Goal: Information Seeking & Learning: Check status

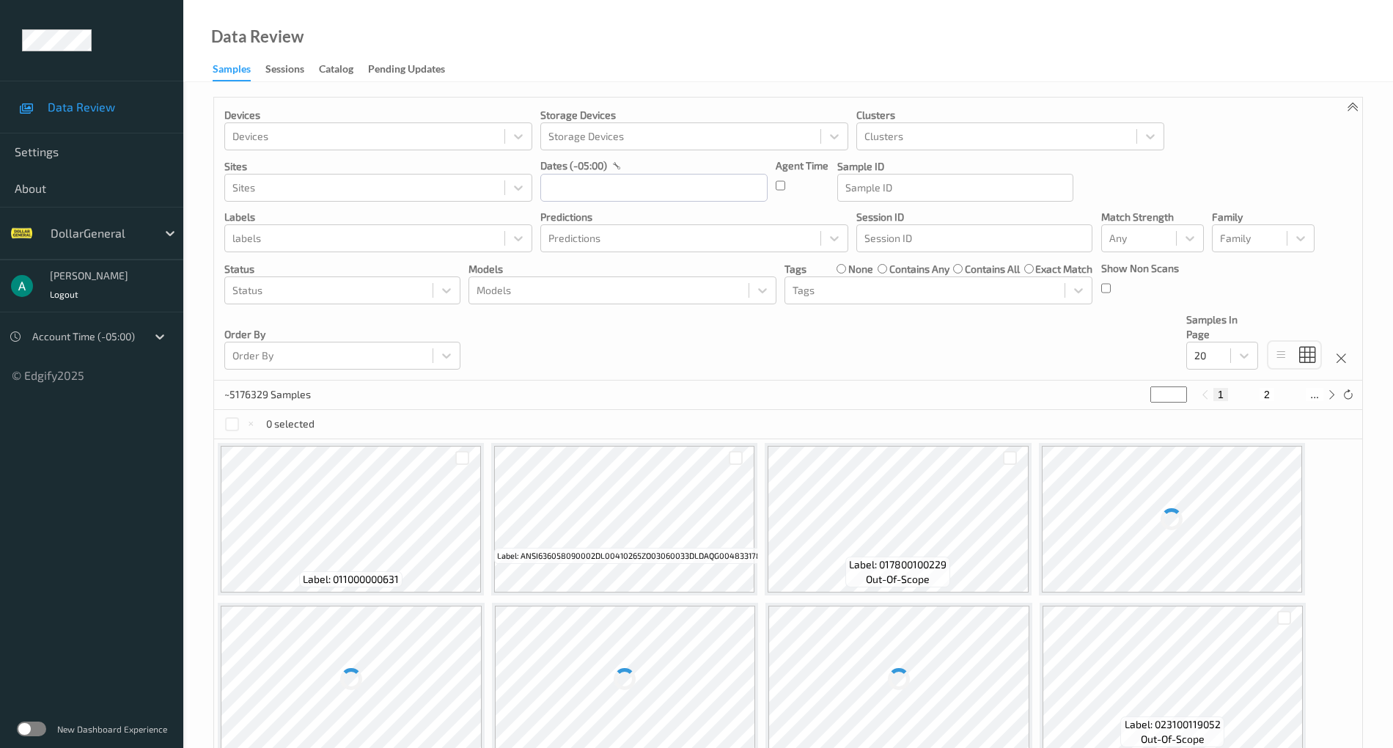
click at [35, 723] on label at bounding box center [31, 728] width 29 height 15
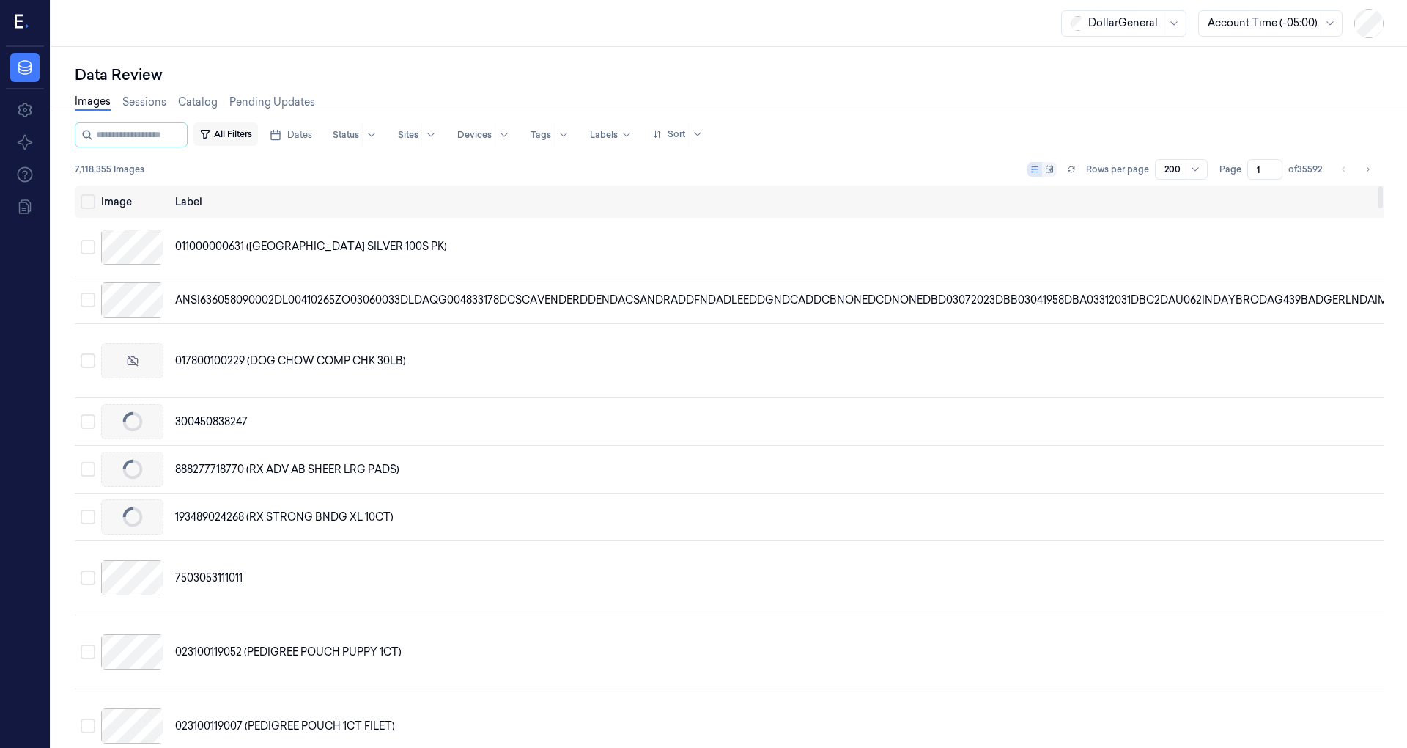
click at [252, 136] on button "All Filters" at bounding box center [225, 133] width 64 height 23
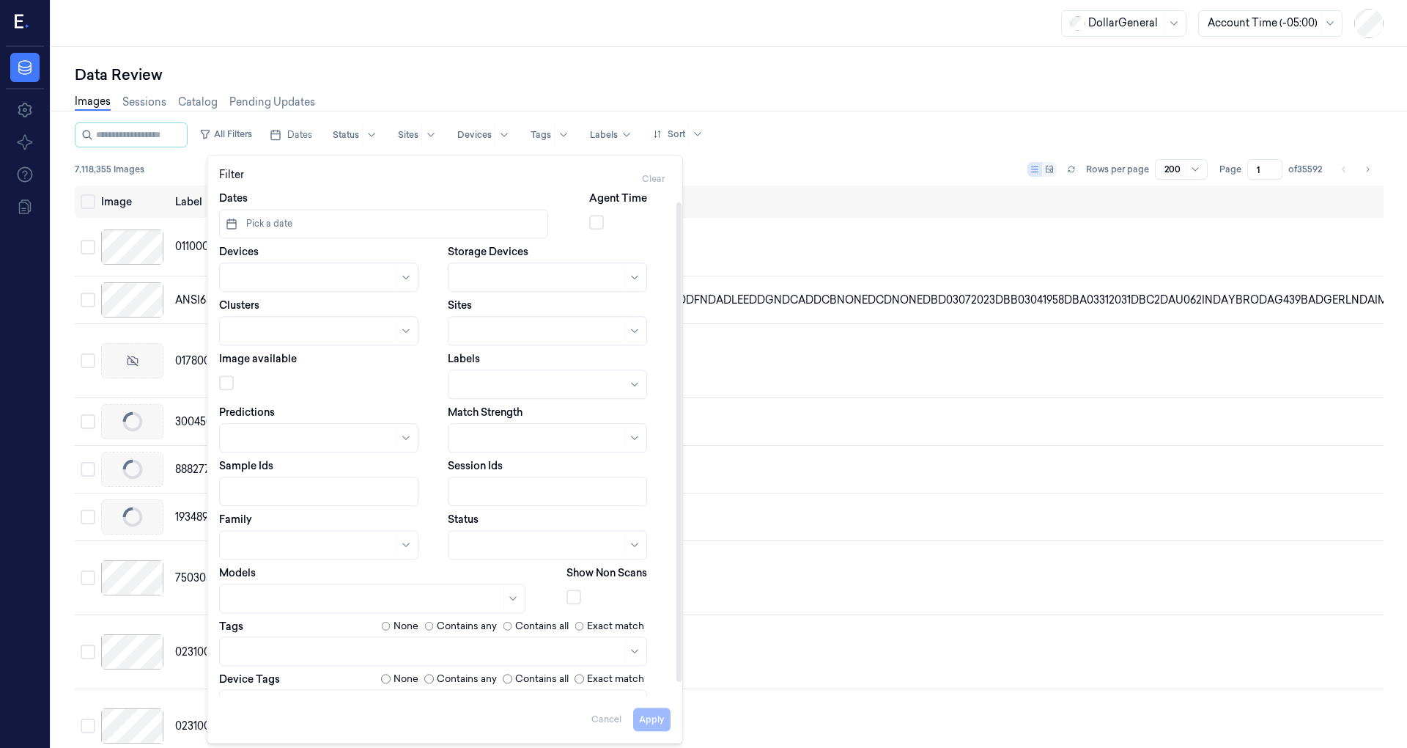
scroll to position [25, 0]
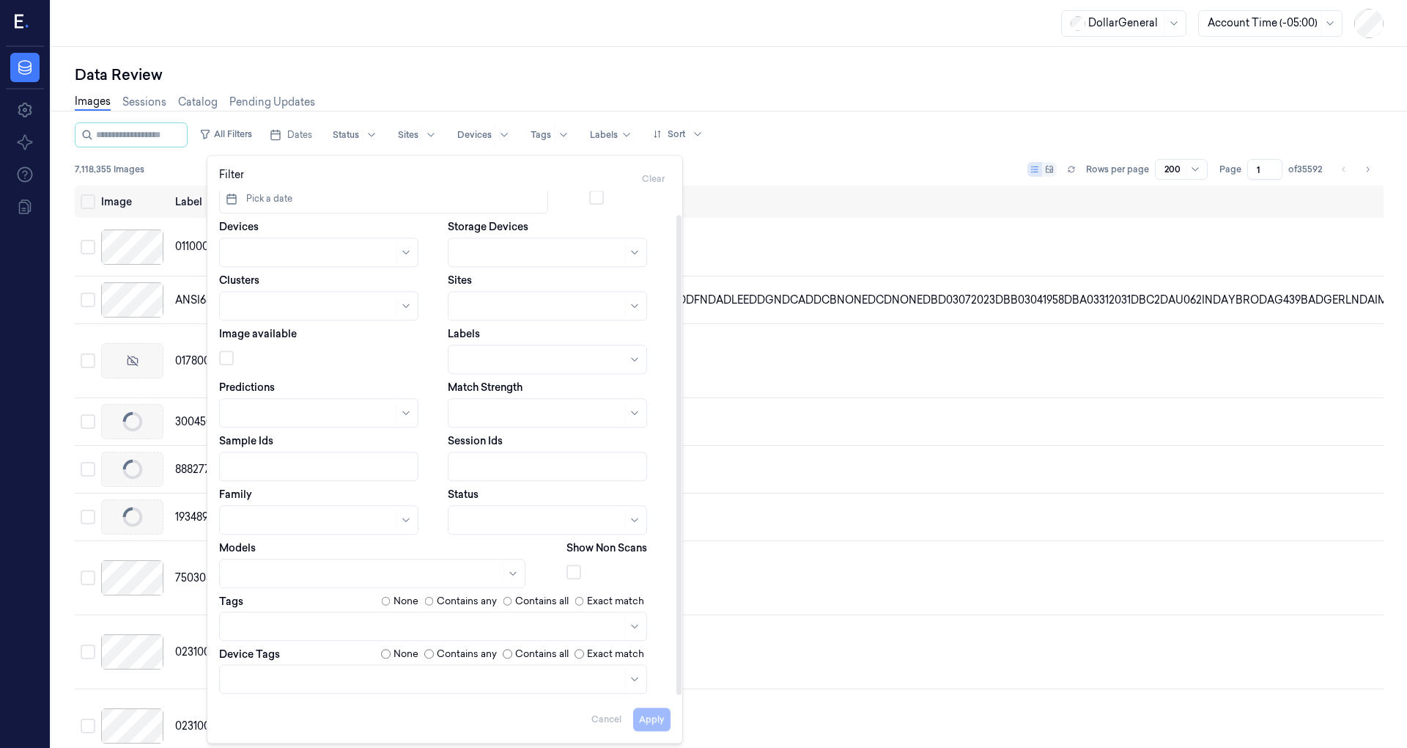
click at [572, 571] on button "button" at bounding box center [574, 571] width 15 height 15
click at [765, 161] on div "7,118,355 Images Rows per page 200 Page 1 of 35592" at bounding box center [729, 169] width 1309 height 21
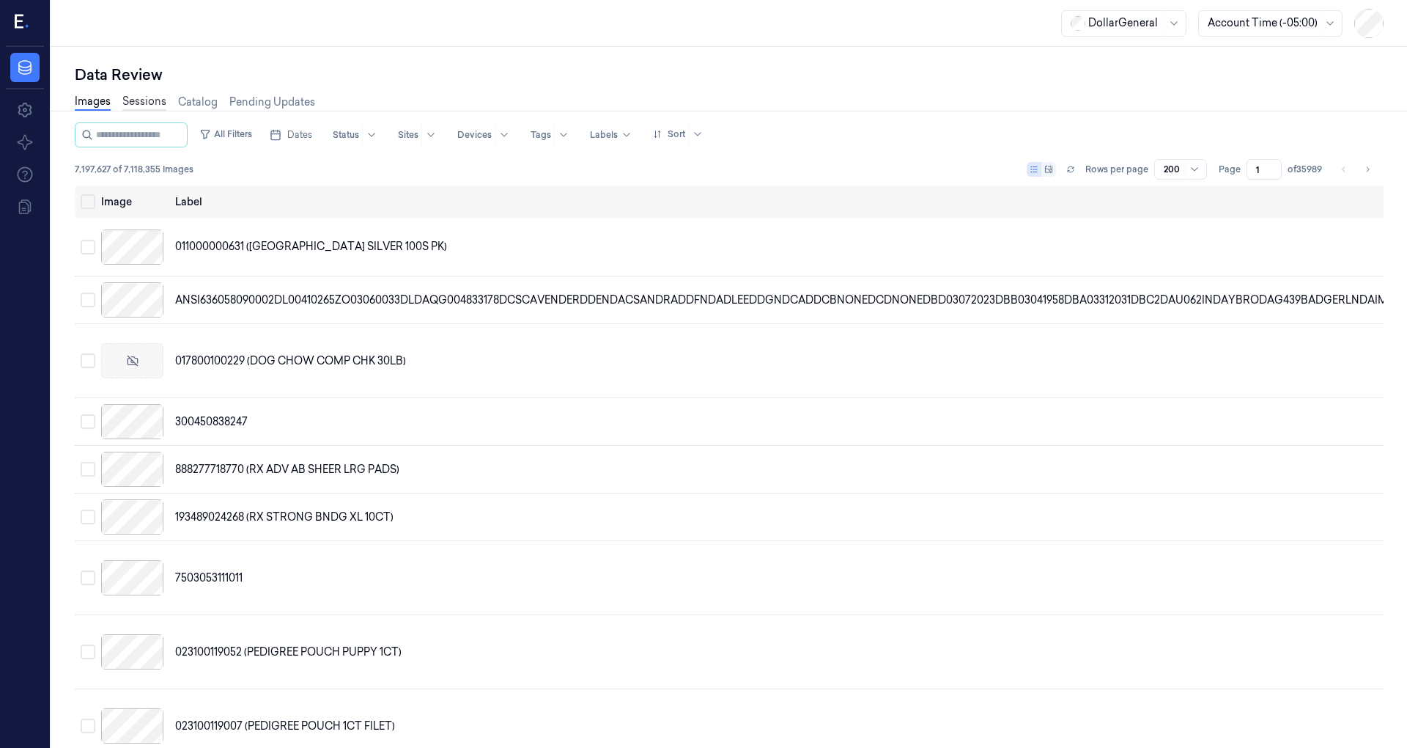
click at [132, 102] on link "Sessions" at bounding box center [144, 102] width 44 height 17
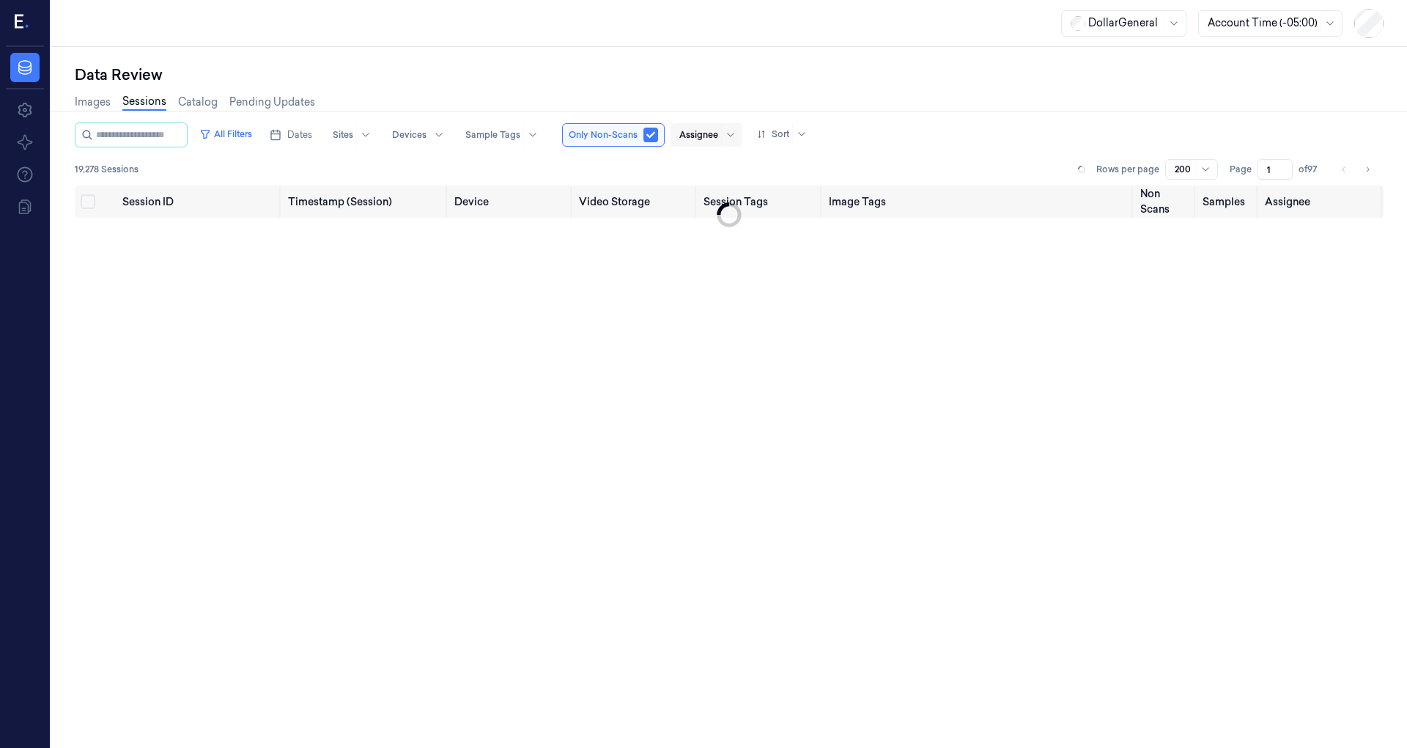
click at [704, 135] on div at bounding box center [698, 134] width 39 height 13
click at [729, 191] on div "[PERSON_NAME]" at bounding box center [735, 189] width 88 height 15
click at [945, 158] on div "All Filters Dates Sites Devices Sample Tags Only Non-Scans Assignee (1) Sort 30…" at bounding box center [729, 153] width 1309 height 63
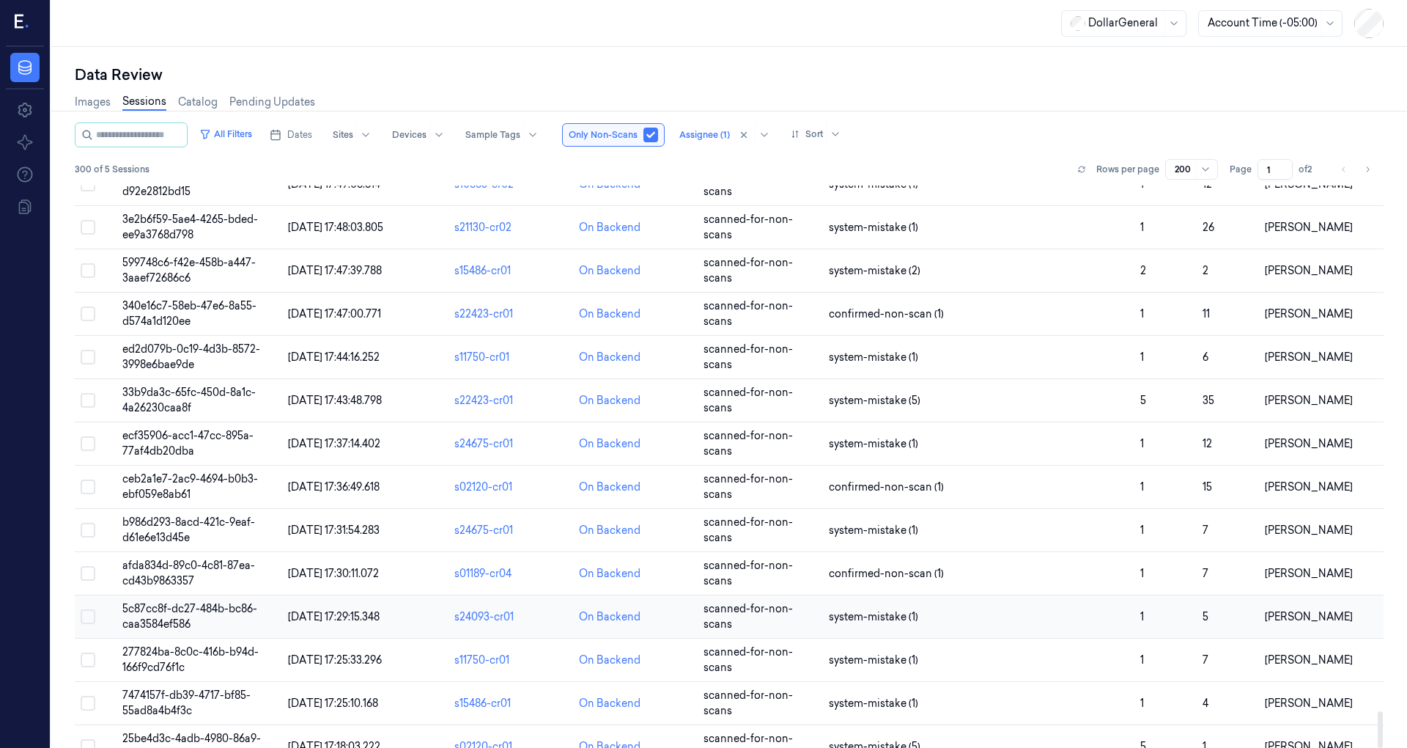
scroll to position [8079, 0]
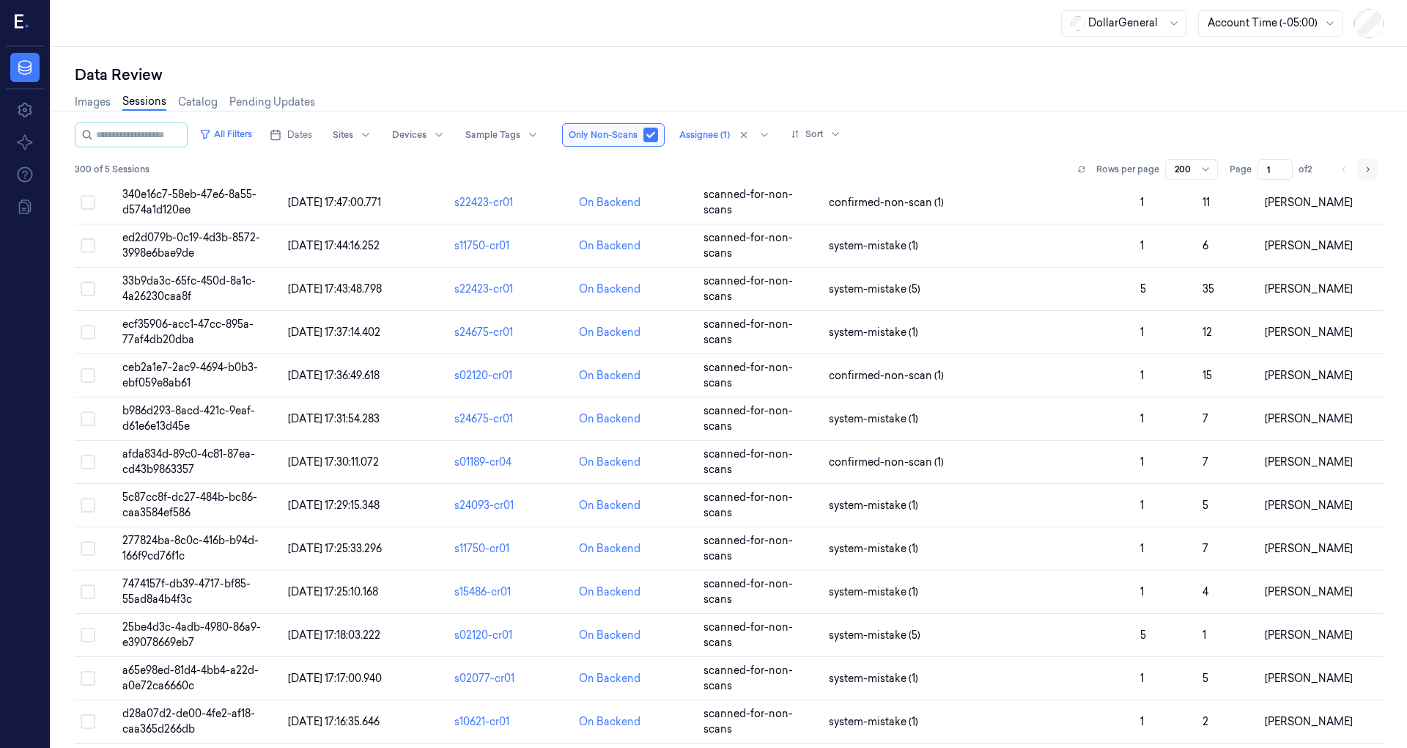
click at [1370, 168] on icon "Go to next page" at bounding box center [1367, 169] width 9 height 12
type input "2"
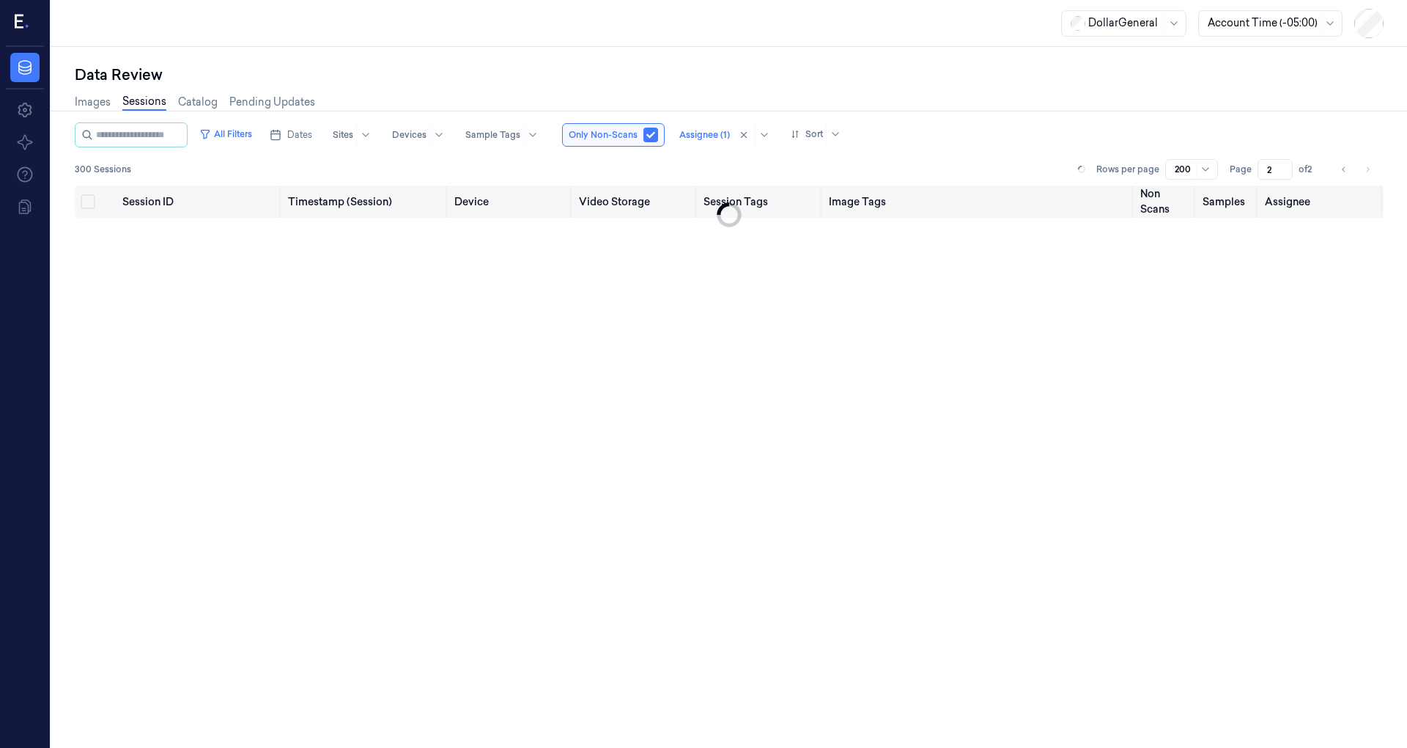
click at [147, 101] on link "Sessions" at bounding box center [144, 102] width 44 height 17
type input "1"
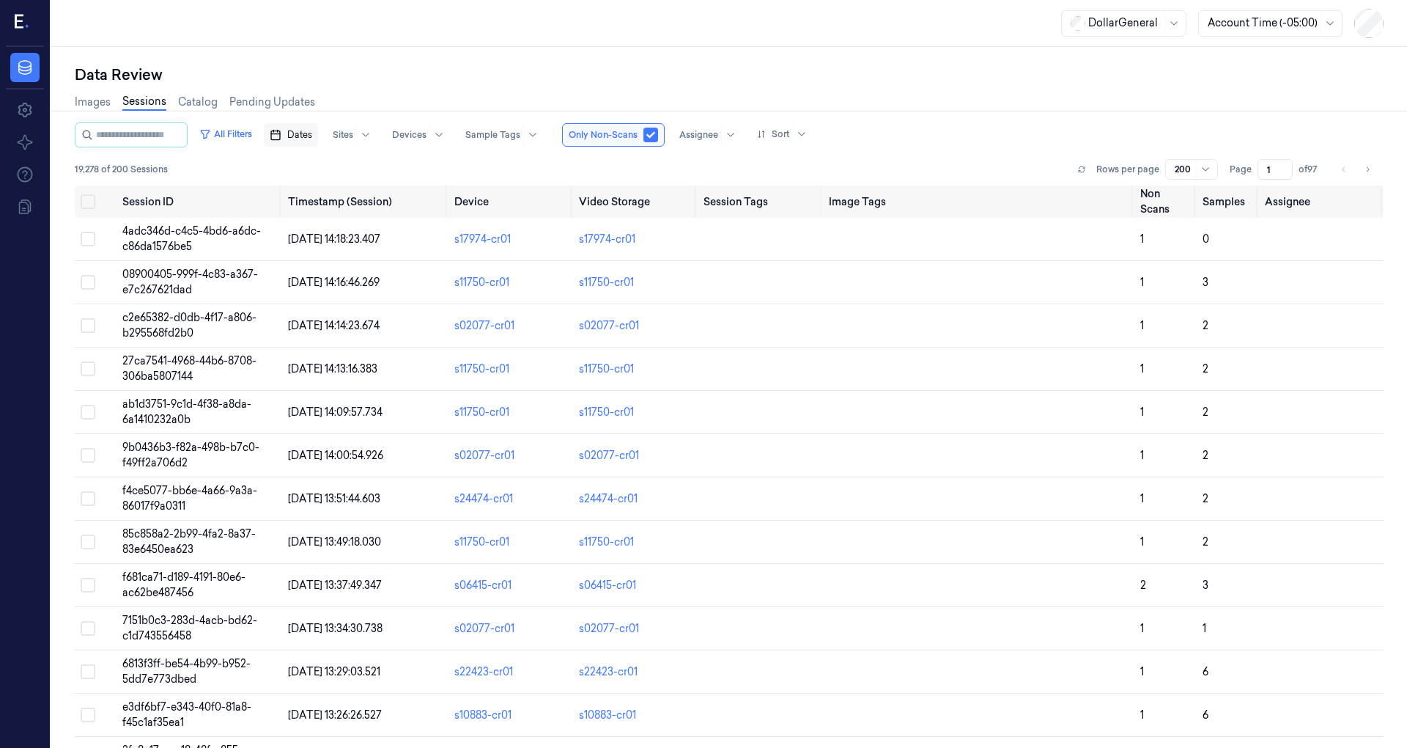
click at [312, 135] on span "Dates" at bounding box center [299, 134] width 25 height 13
click at [391, 279] on button "18" at bounding box center [392, 281] width 23 height 23
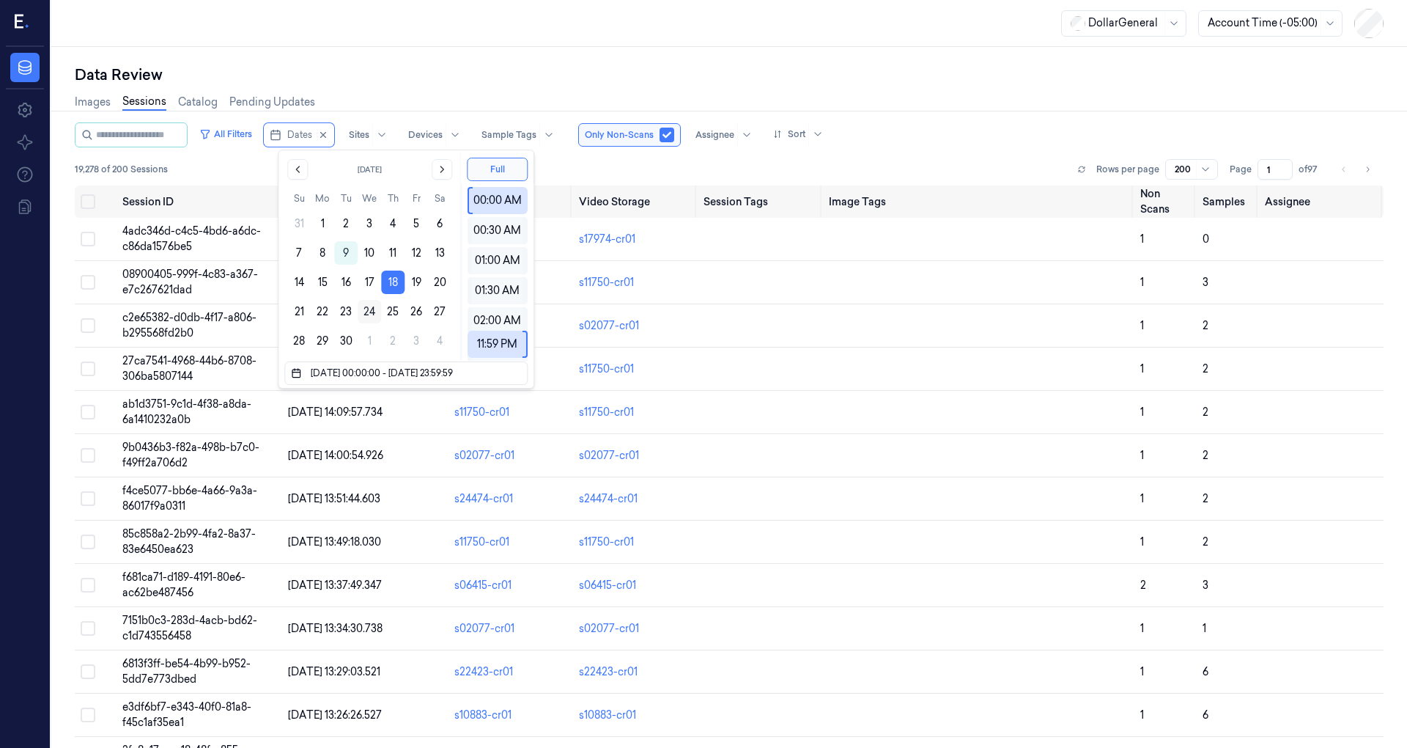
click at [376, 310] on button "24" at bounding box center [369, 311] width 23 height 23
type input "18/09/2025 00:00:00 - 24/09/2025 23:59:59"
click at [638, 97] on div "Images Sessions Catalog Pending Updates" at bounding box center [729, 103] width 1309 height 37
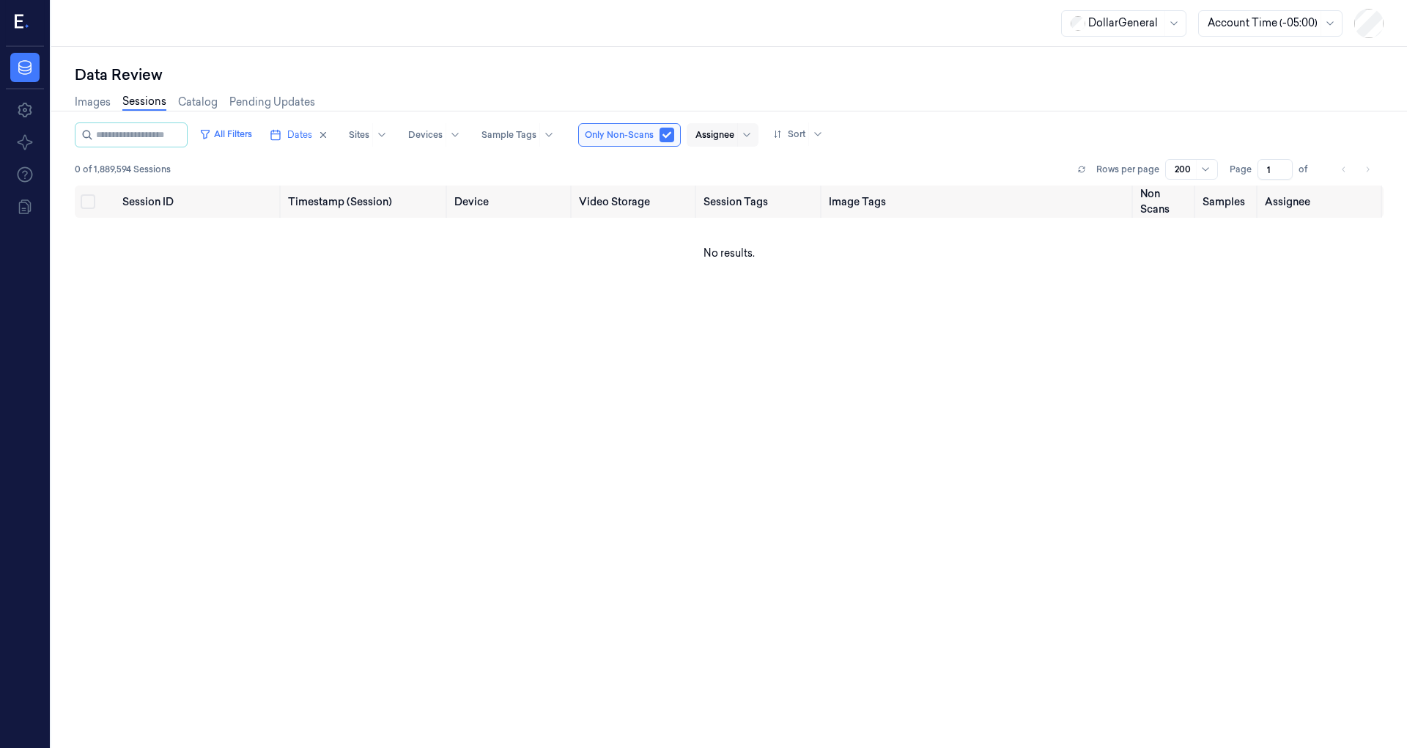
click at [729, 130] on div at bounding box center [715, 134] width 39 height 13
click at [749, 189] on div "[PERSON_NAME]" at bounding box center [751, 189] width 88 height 15
click at [304, 133] on span "Dates" at bounding box center [299, 134] width 25 height 13
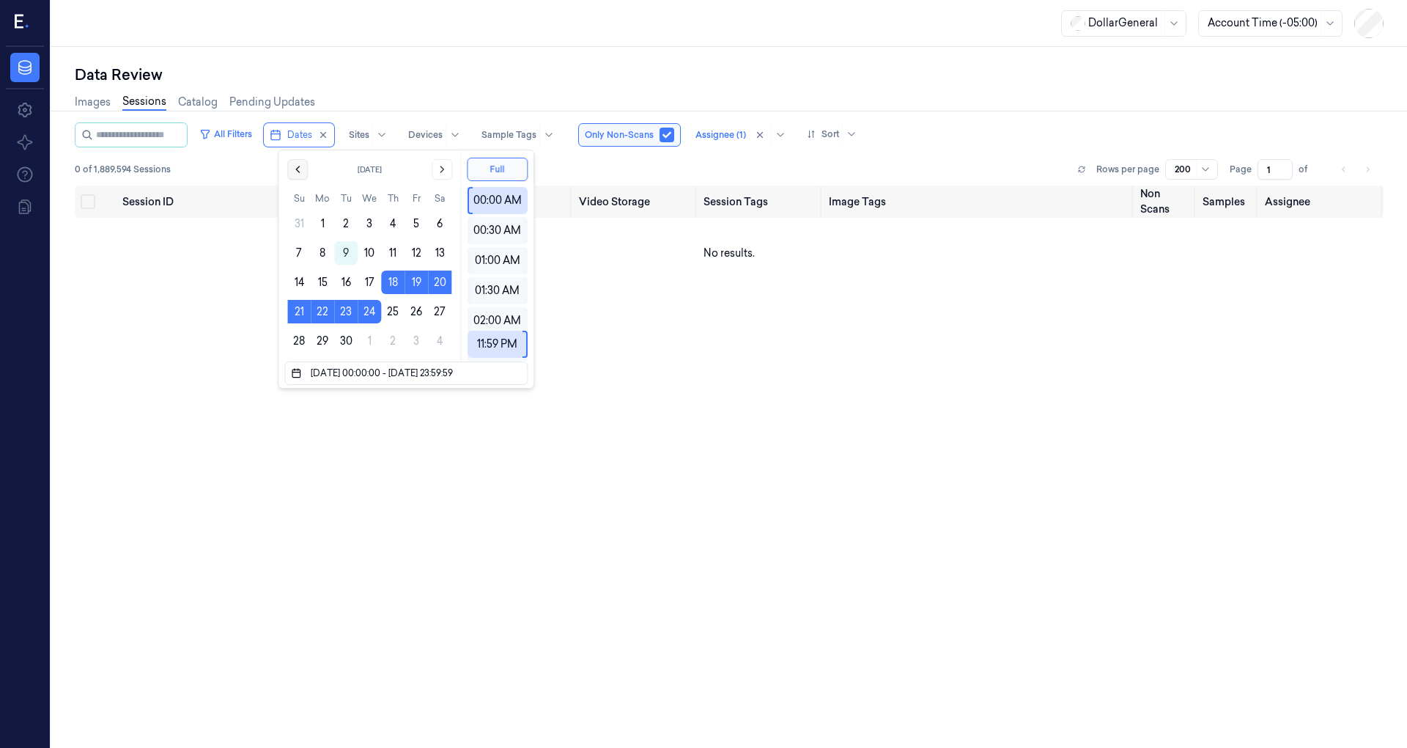
click at [302, 167] on icon "Go to the Previous Month" at bounding box center [298, 169] width 12 height 12
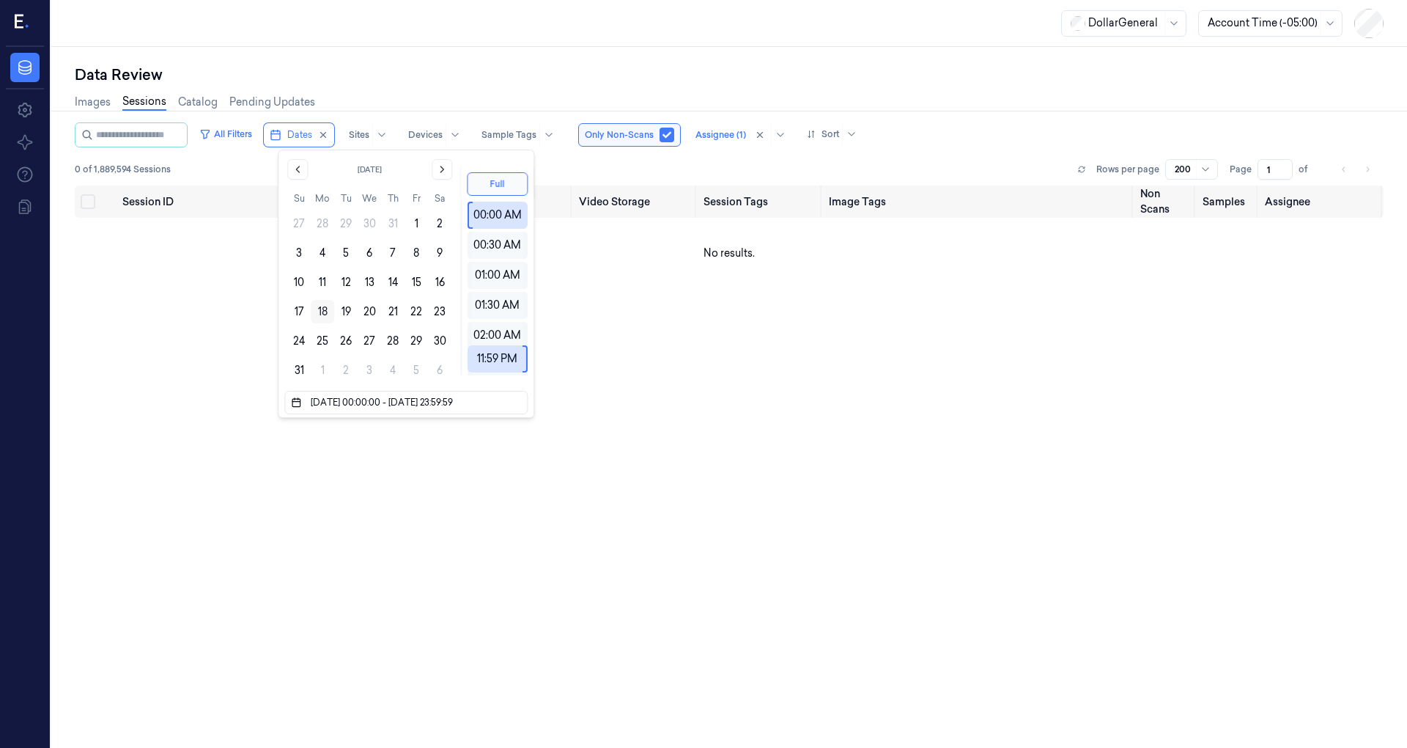
click at [333, 313] on button "18" at bounding box center [322, 311] width 23 height 23
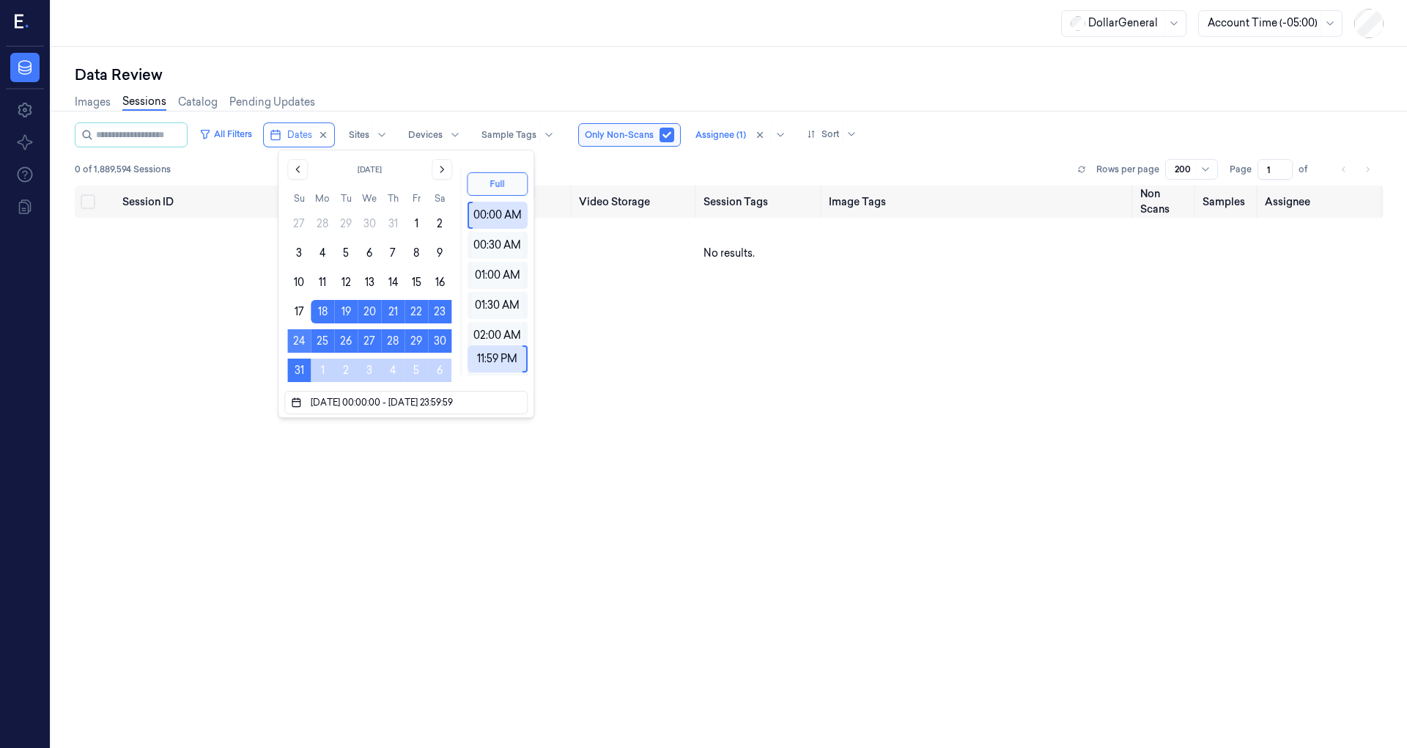
click at [302, 340] on button "24" at bounding box center [298, 340] width 23 height 23
type input "18/08/2025 00:00:00 - 24/08/2025 23:59:59"
click at [217, 390] on div "Session ID Timestamp (Session) Device Video Storage Session Tags Image Tags Non…" at bounding box center [729, 460] width 1309 height 551
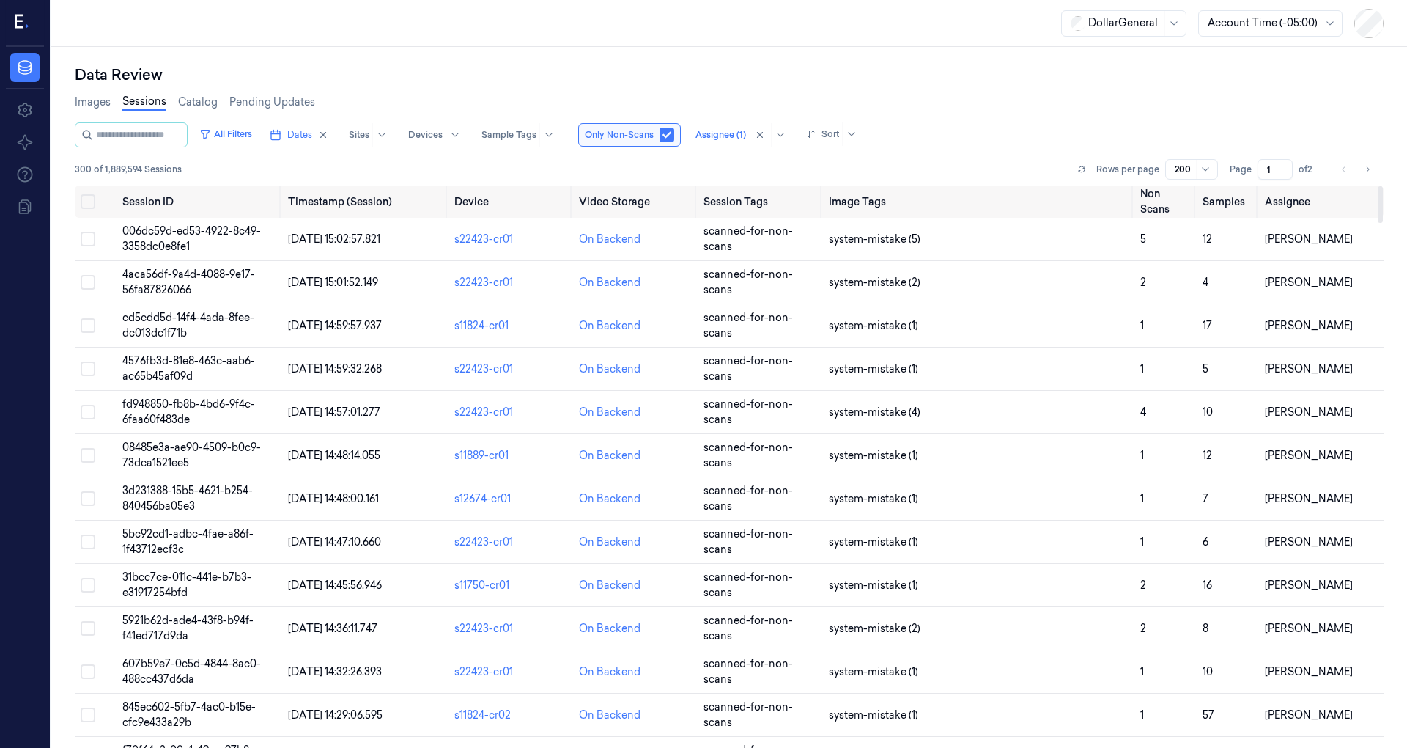
drag, startPoint x: 1376, startPoint y: 438, endPoint x: 1343, endPoint y: 156, distance: 284.2
click at [1378, 186] on div at bounding box center [1380, 204] width 5 height 37
click at [1365, 163] on icon "Go to next page" at bounding box center [1367, 169] width 9 height 12
type input "2"
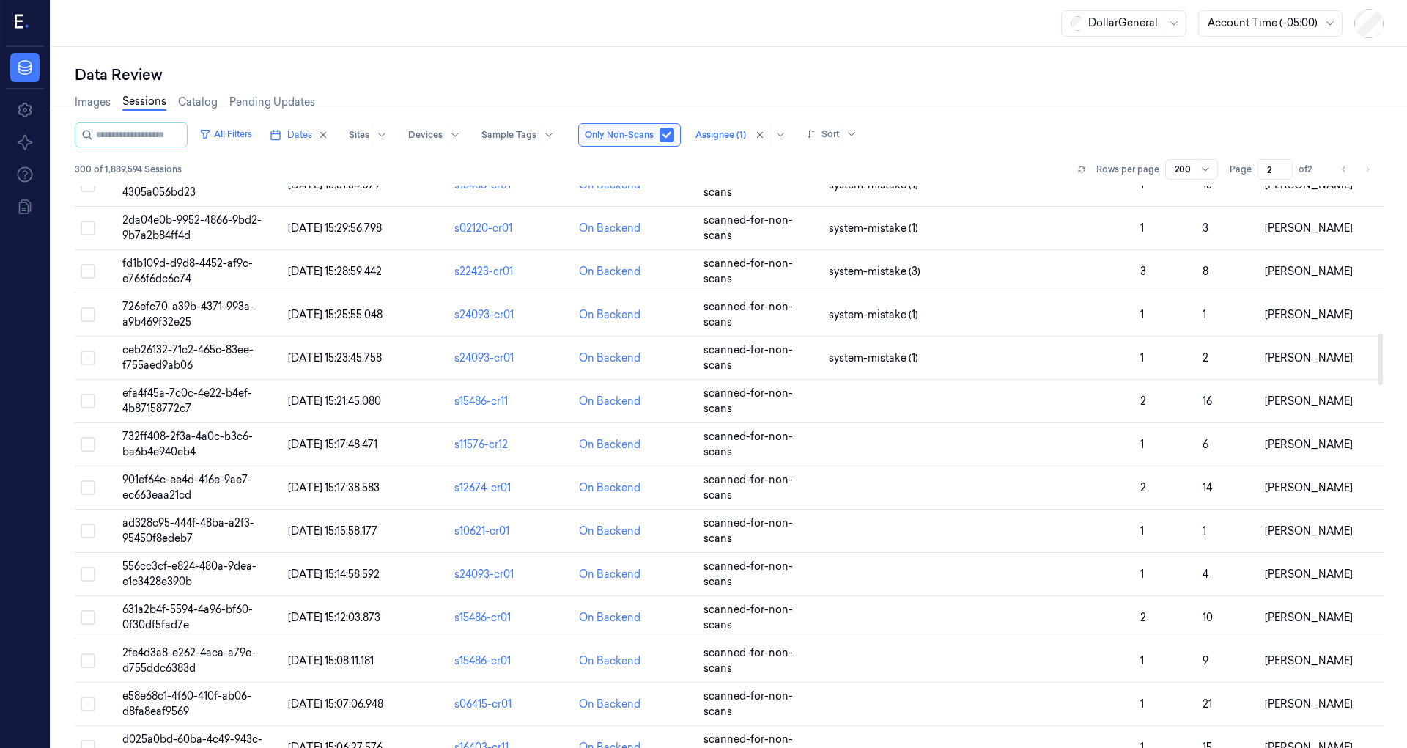
scroll to position [1627, 0]
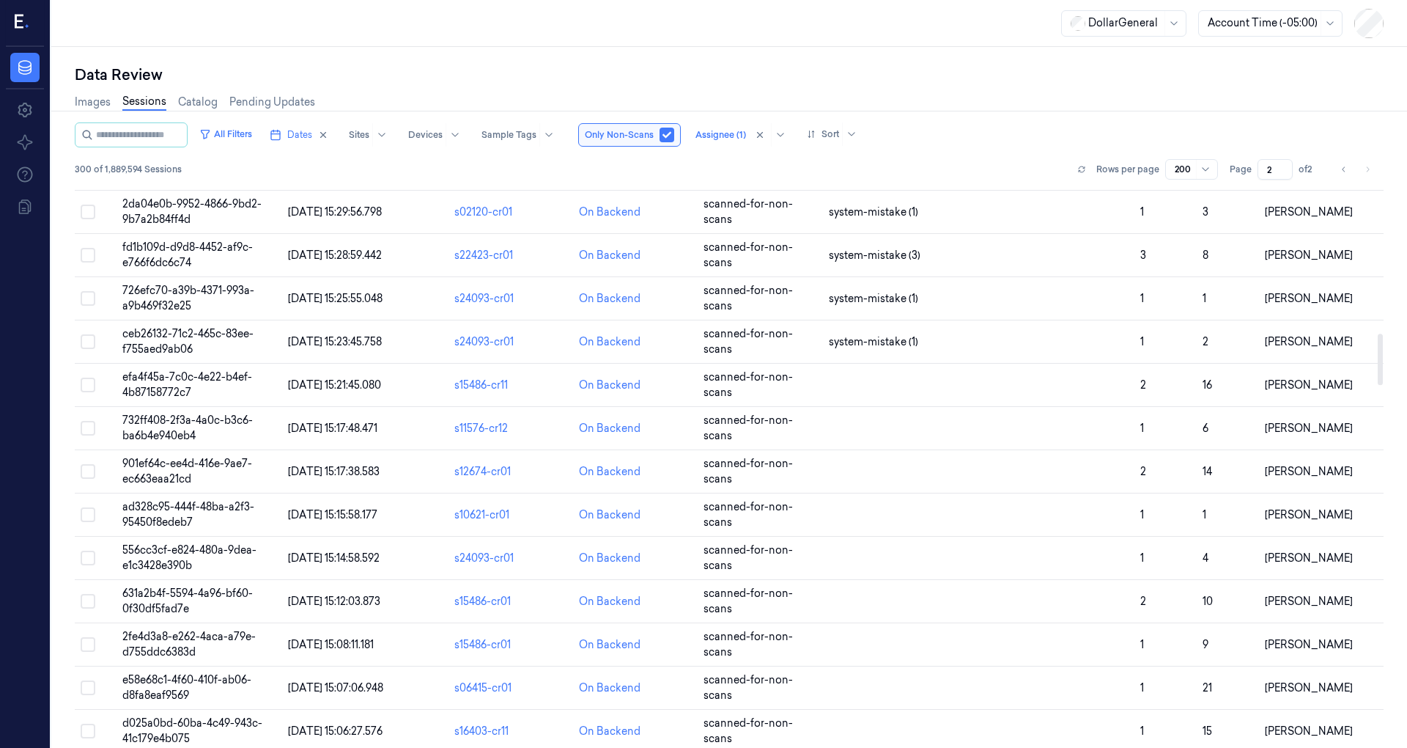
drag, startPoint x: 1380, startPoint y: 208, endPoint x: 1281, endPoint y: 361, distance: 182.4
click at [1378, 356] on div at bounding box center [1380, 358] width 5 height 51
click at [203, 372] on span "efa4f45a-7c0c-4e22-b4ef-4b87158772c7" at bounding box center [187, 384] width 130 height 29
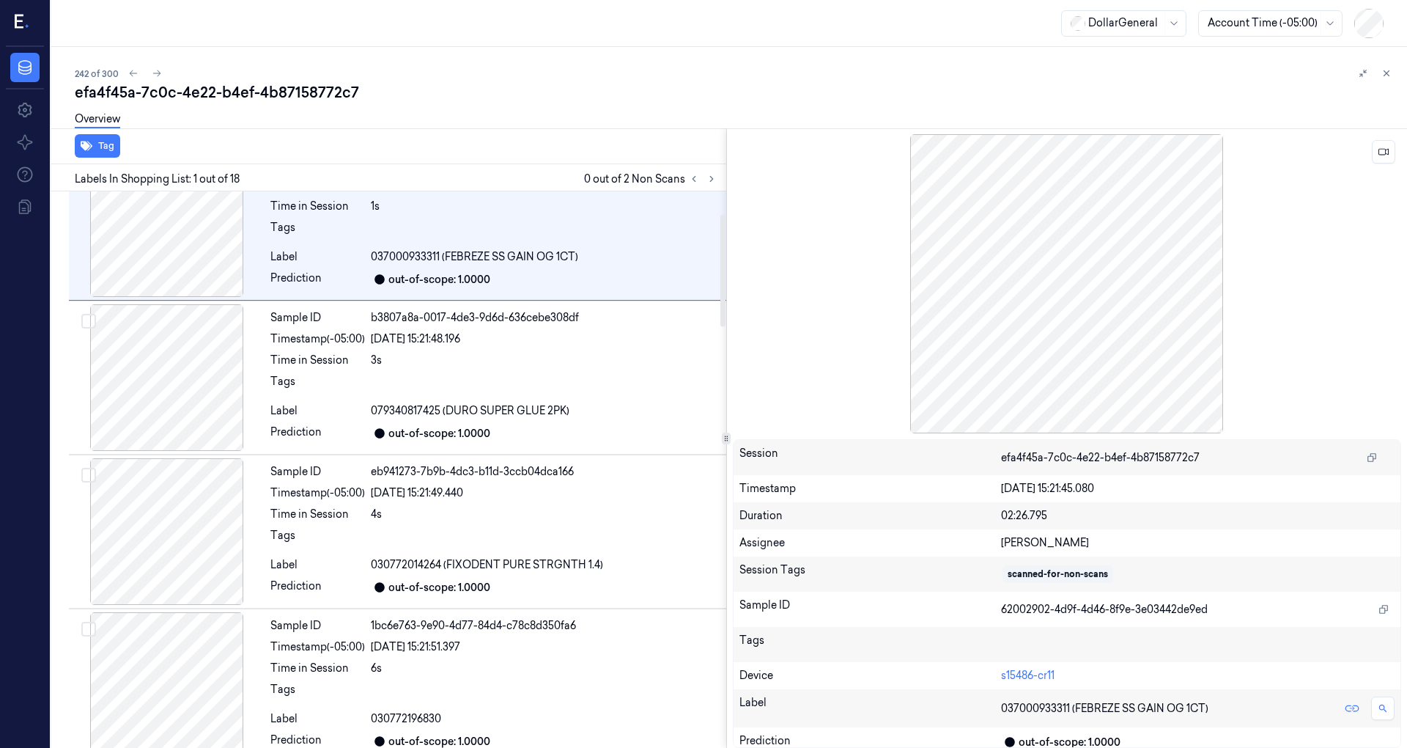
scroll to position [195, 0]
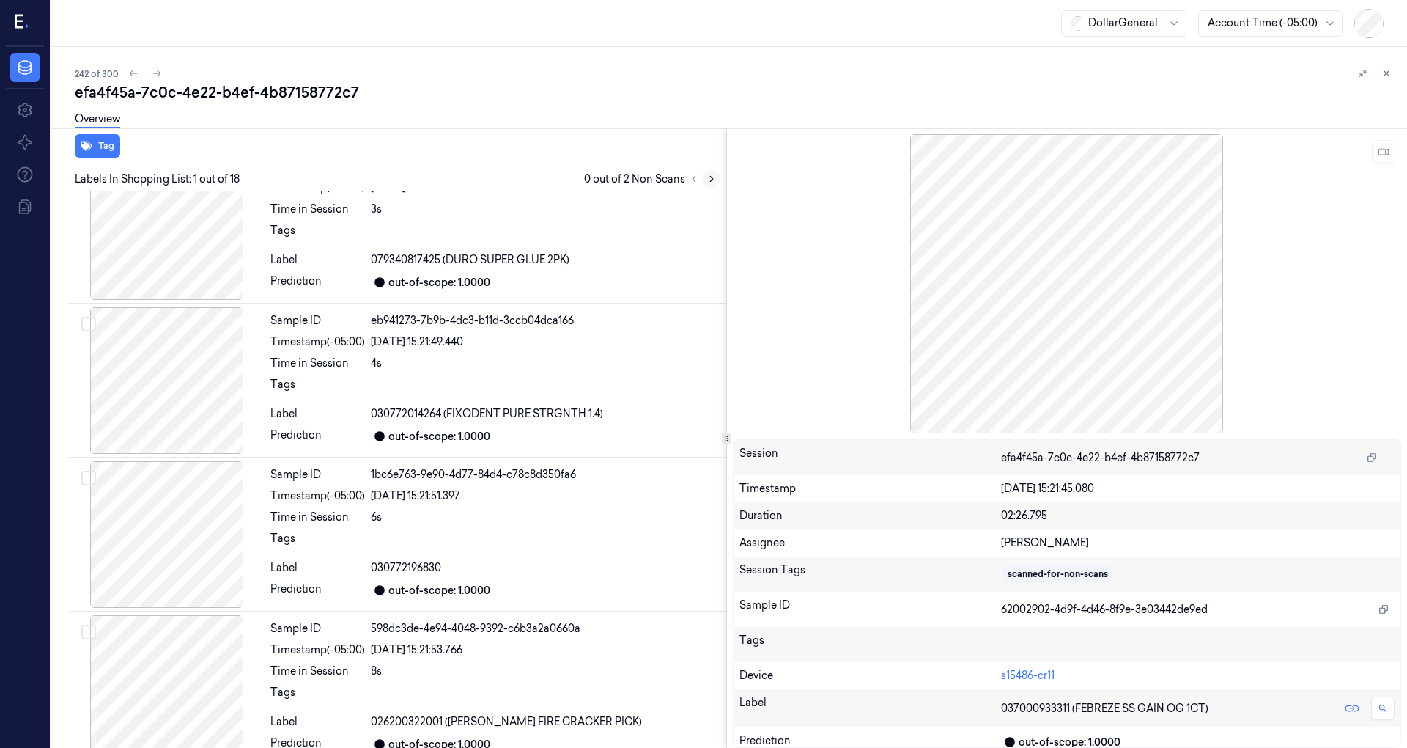
click at [713, 182] on icon at bounding box center [712, 179] width 10 height 10
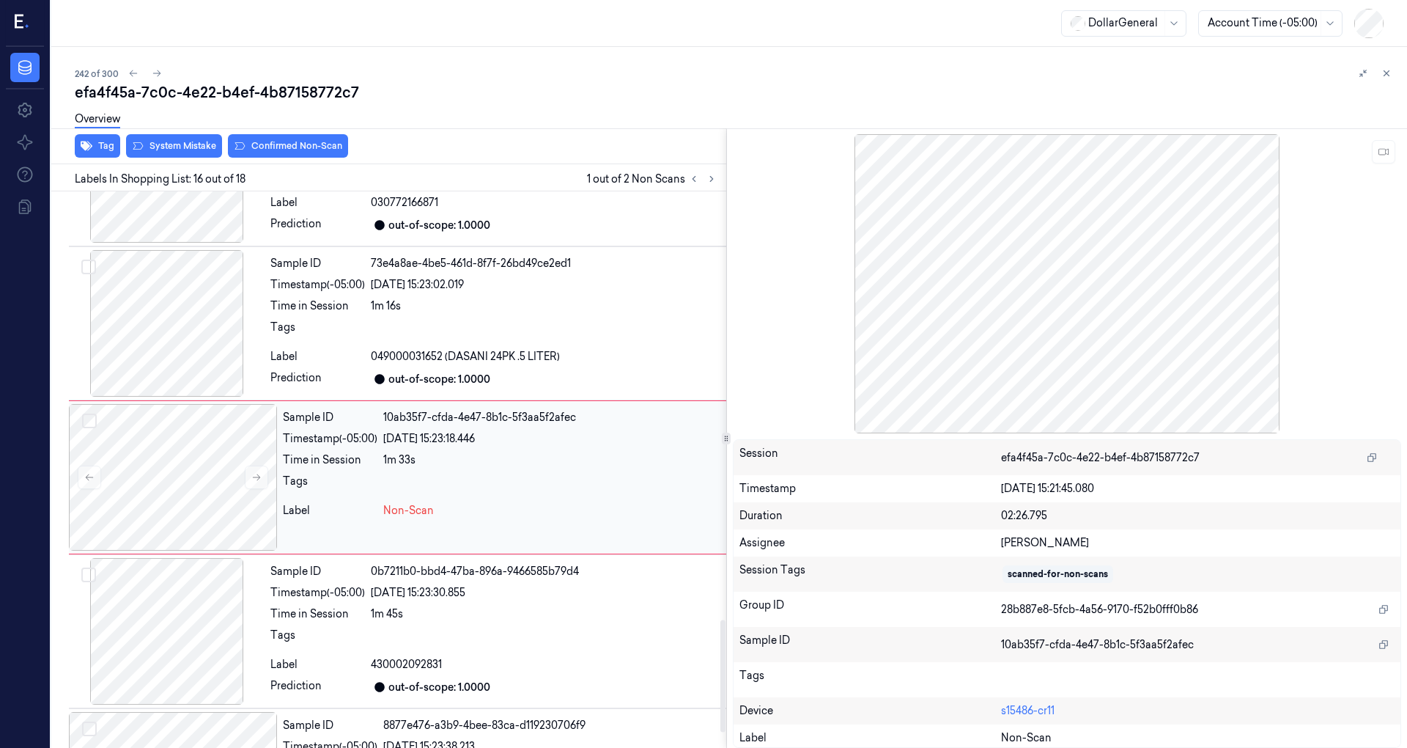
scroll to position [2196, 0]
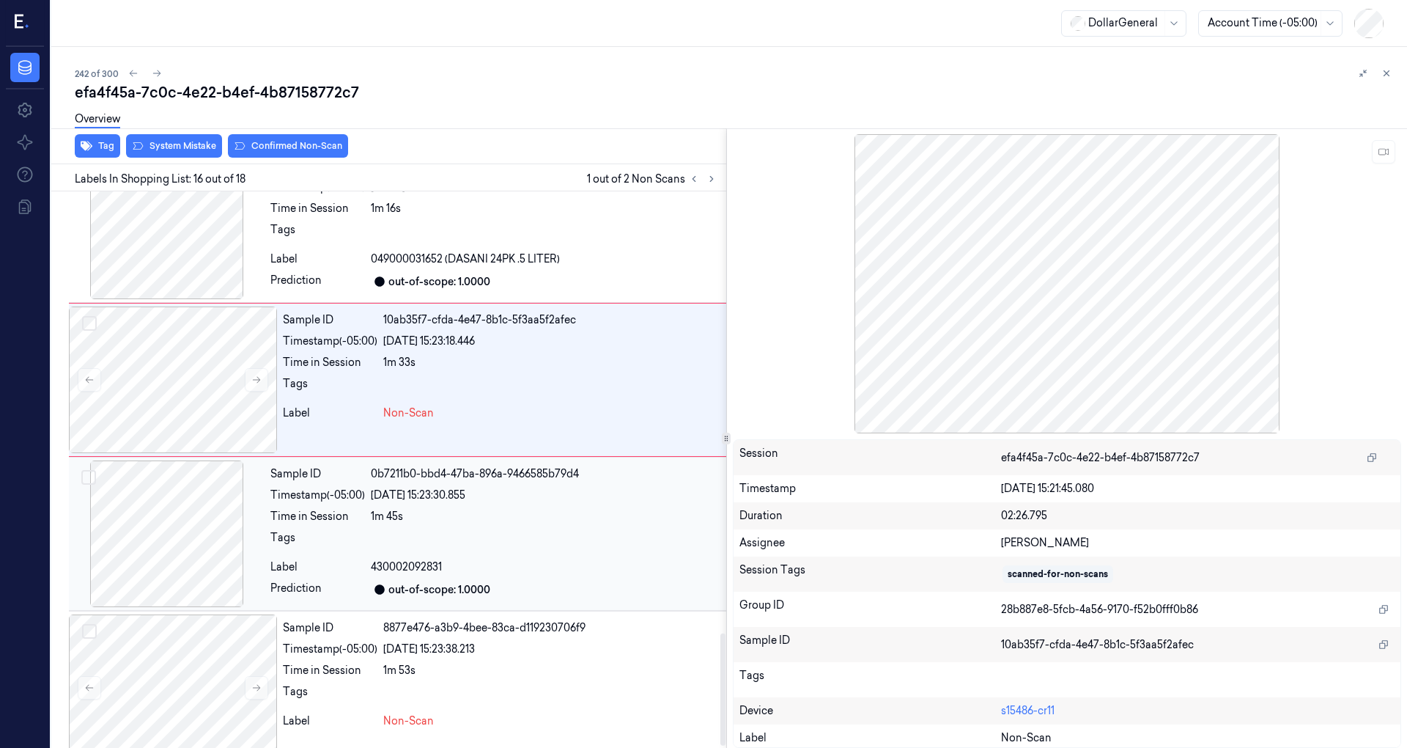
click at [306, 510] on div "Time in Session" at bounding box center [317, 516] width 95 height 15
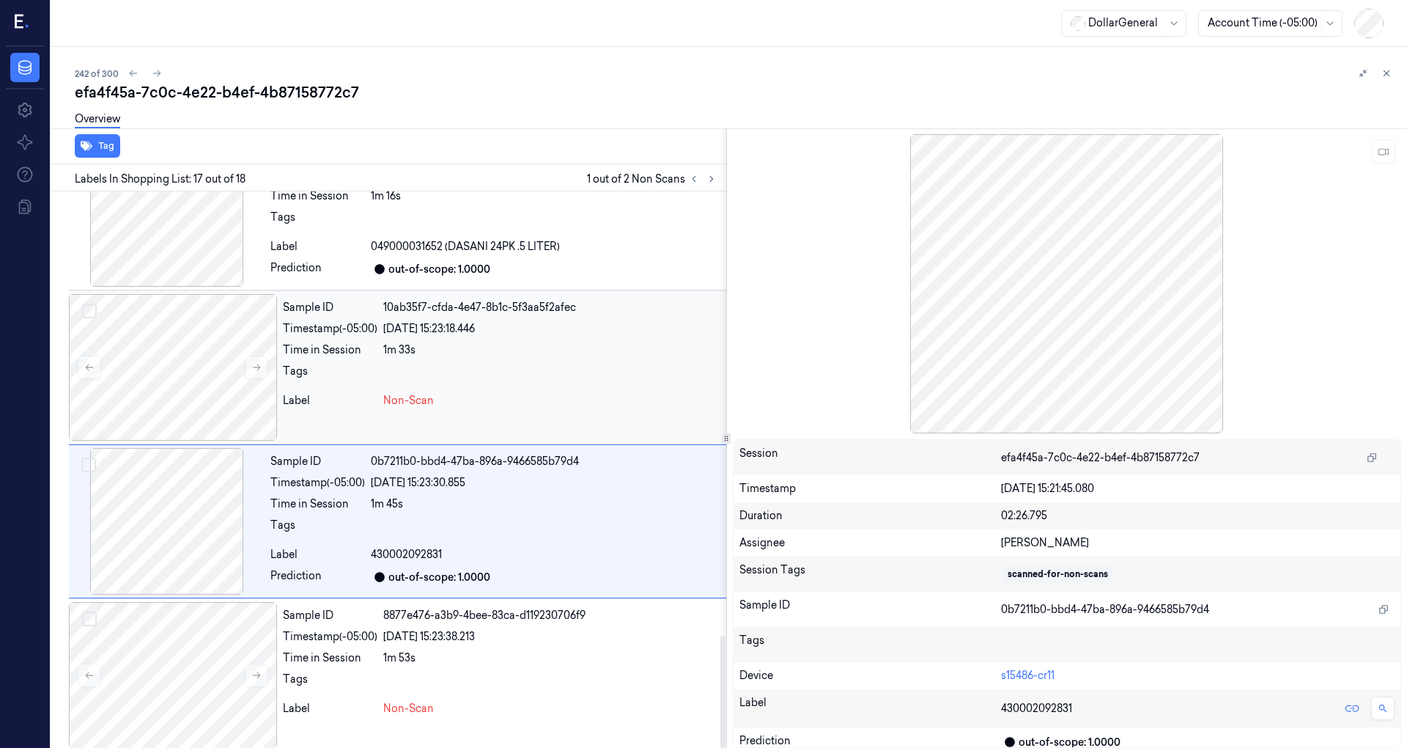
click at [333, 303] on div "Sample ID" at bounding box center [330, 307] width 95 height 15
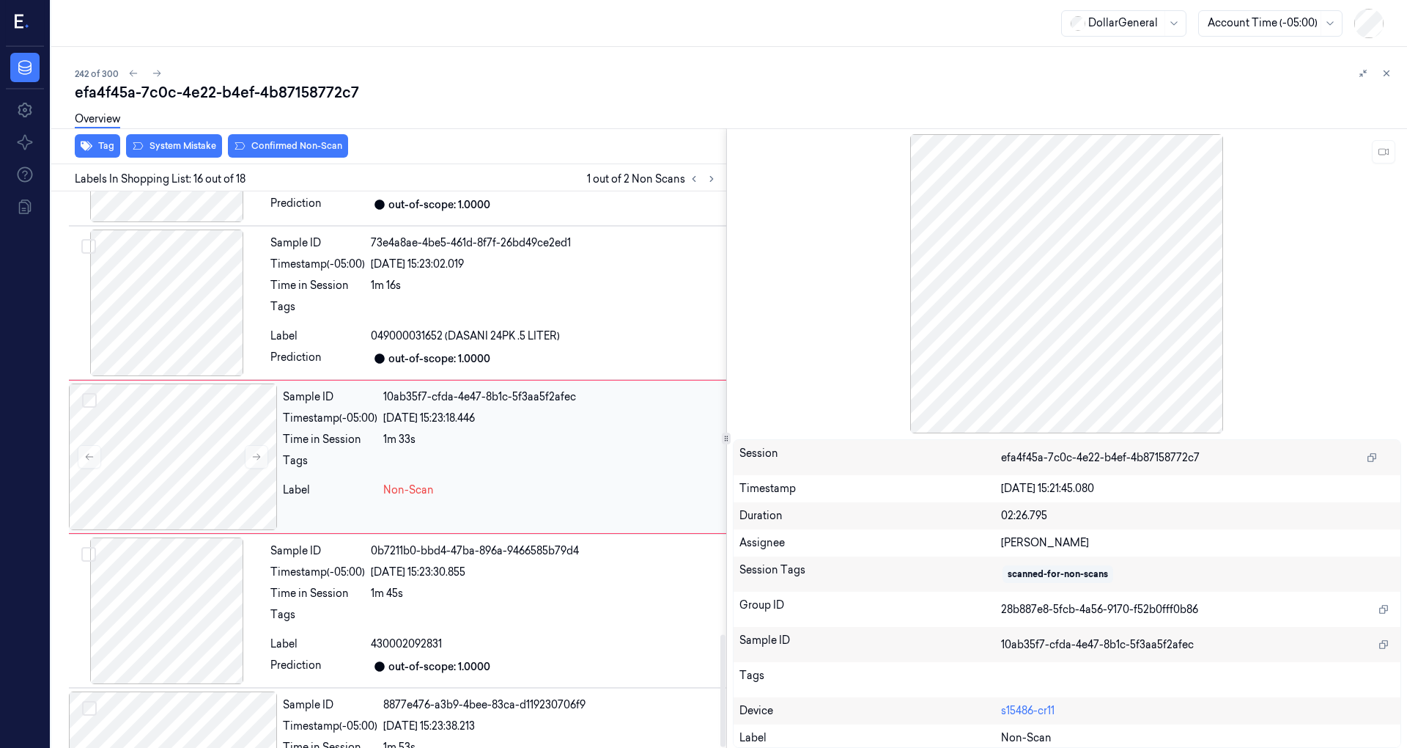
scroll to position [2099, 0]
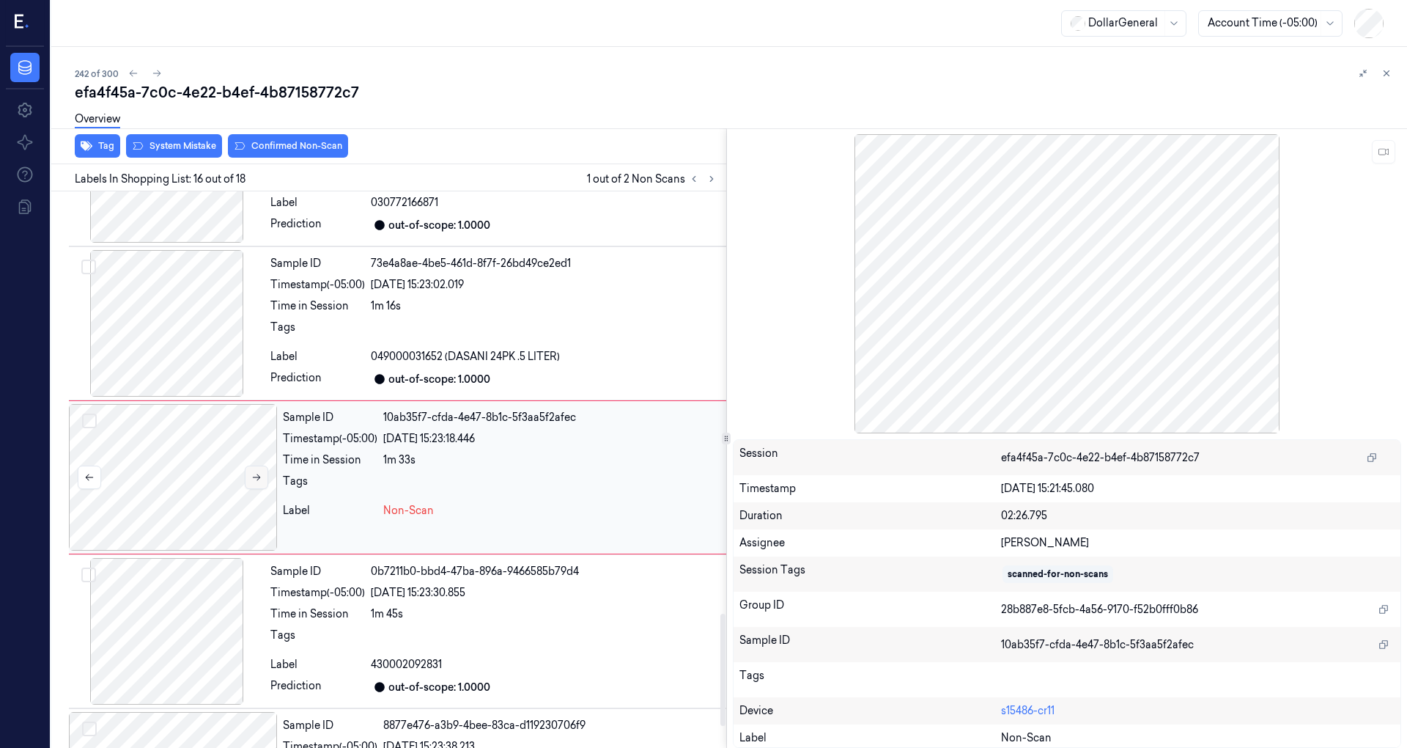
click at [259, 472] on icon at bounding box center [256, 477] width 10 height 10
click at [186, 321] on div at bounding box center [167, 323] width 196 height 147
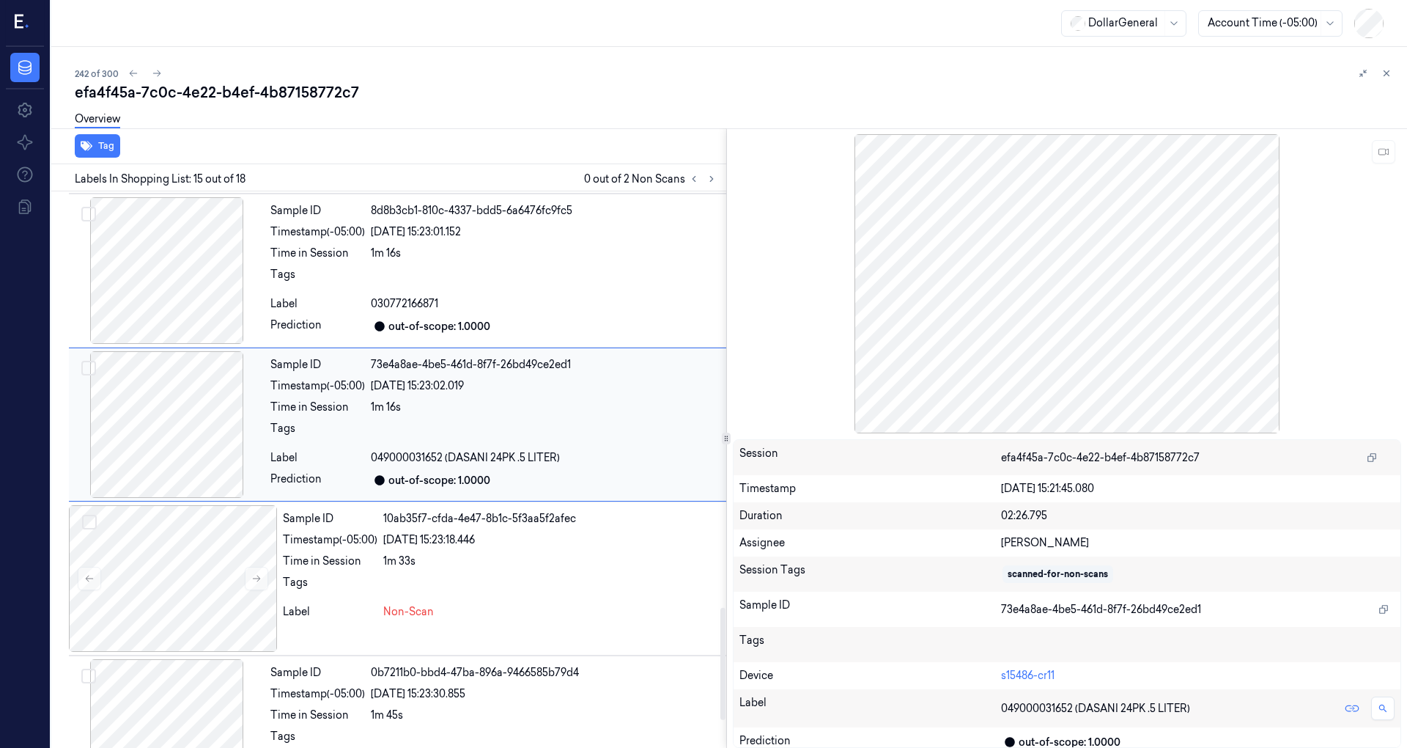
scroll to position [1945, 0]
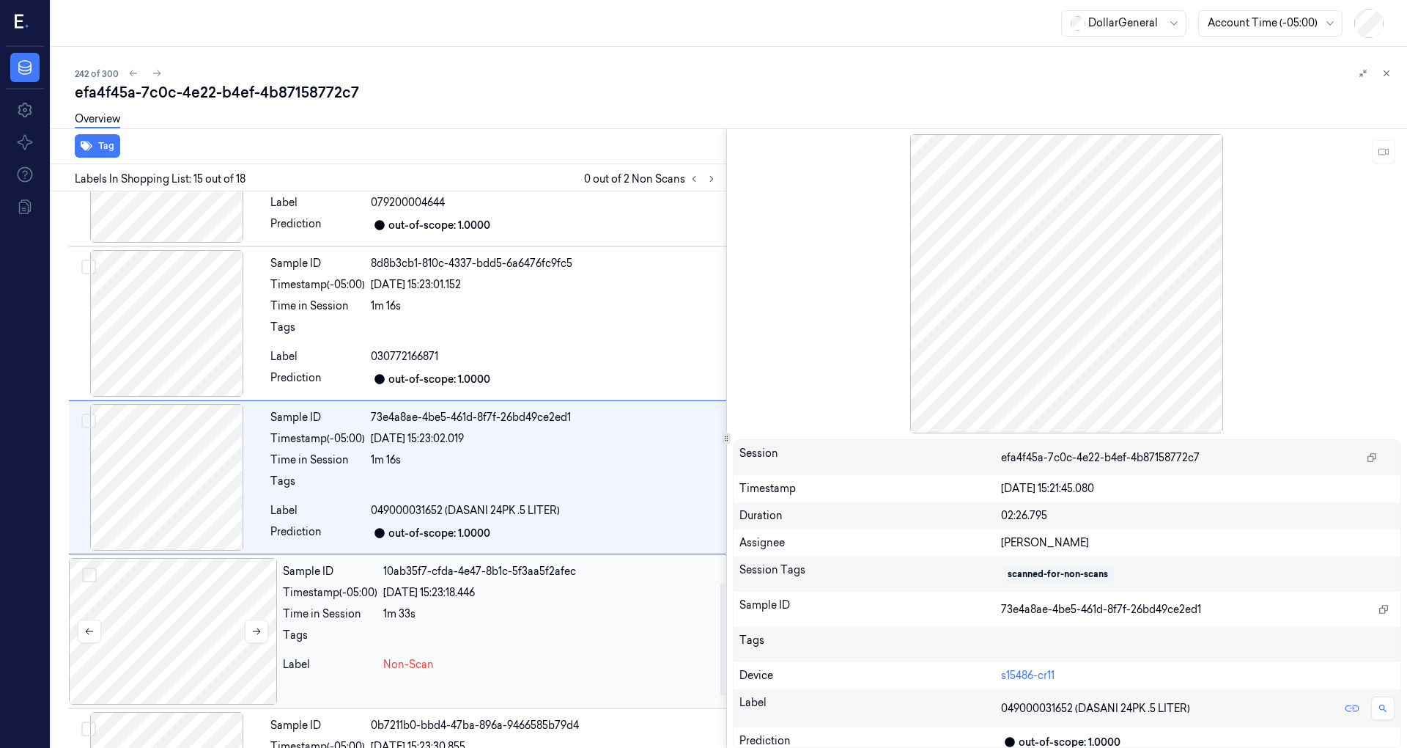
click at [195, 604] on div at bounding box center [173, 631] width 208 height 147
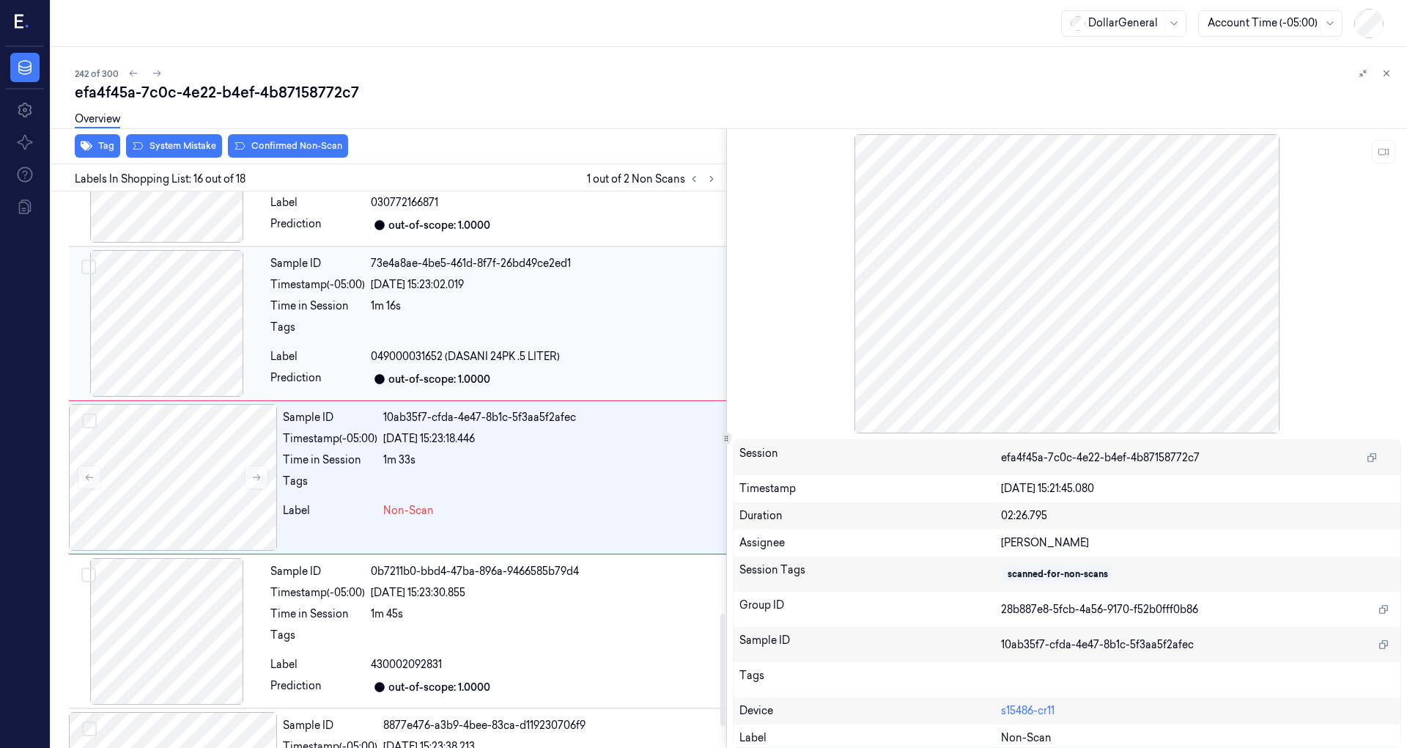
click at [185, 319] on div at bounding box center [167, 323] width 196 height 147
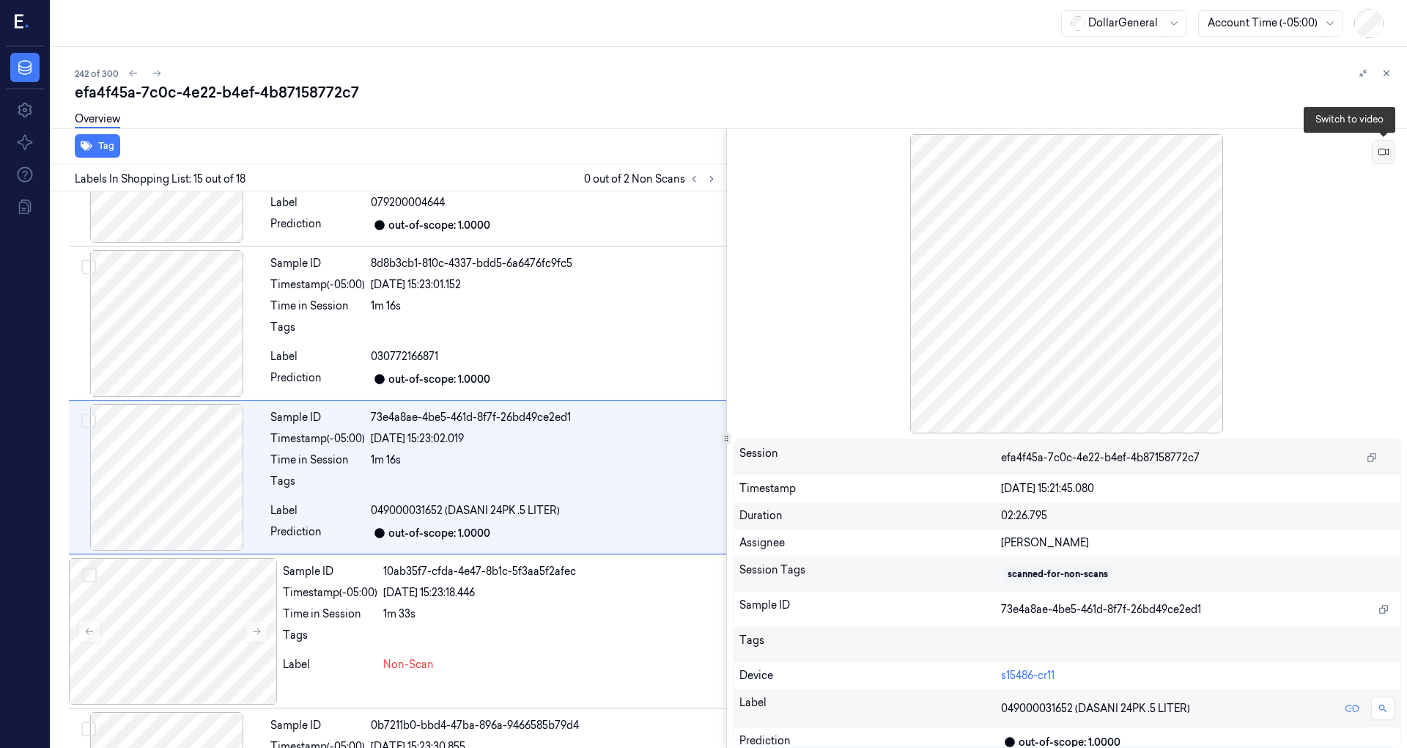
click at [1387, 145] on button at bounding box center [1383, 151] width 23 height 23
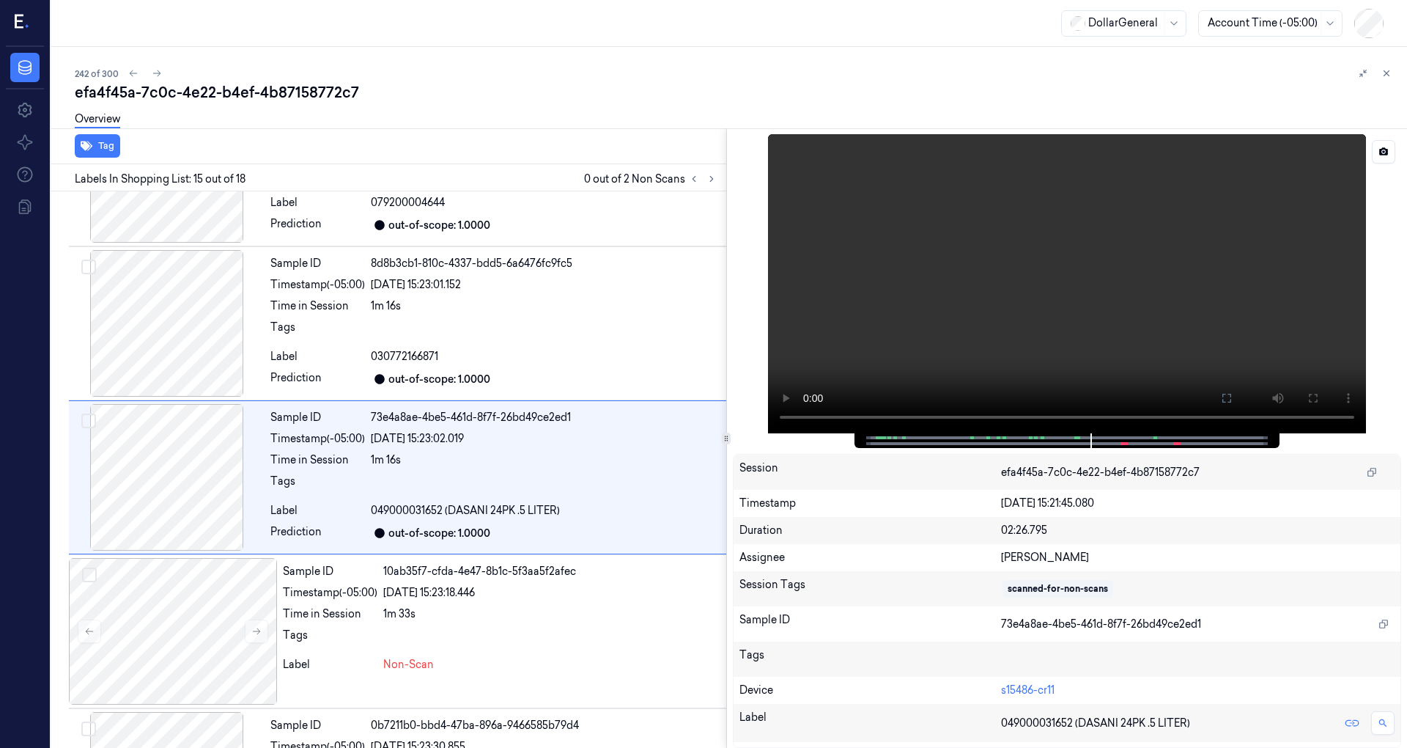
click at [1074, 439] on span at bounding box center [1075, 437] width 2 height 7
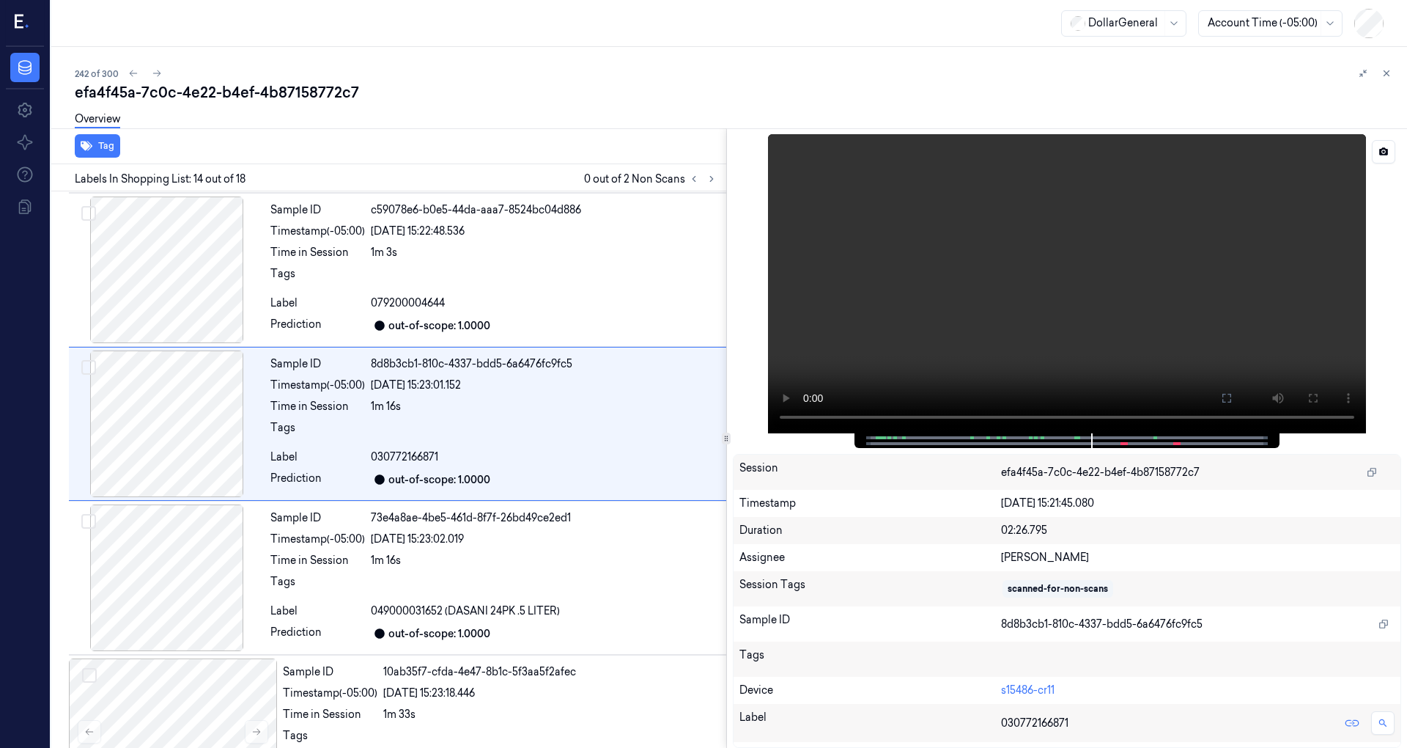
scroll to position [1792, 0]
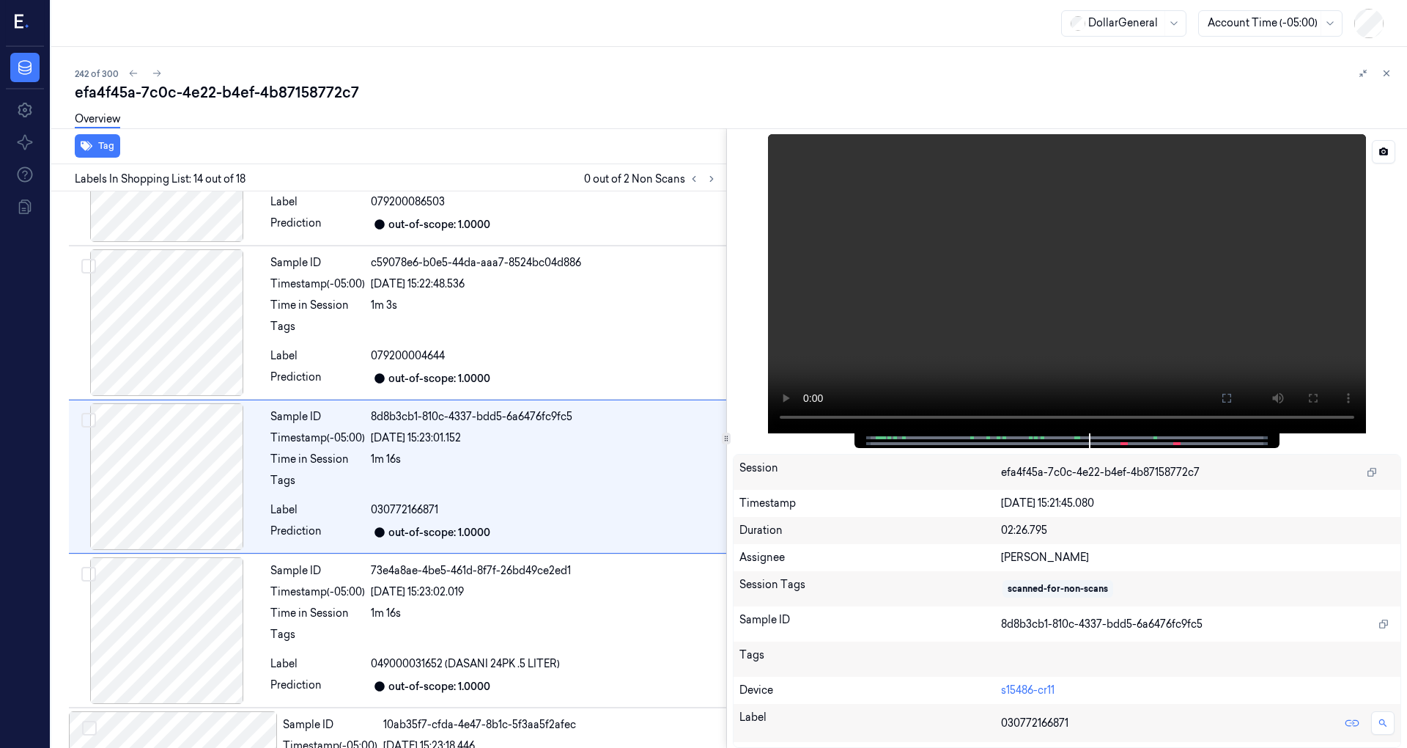
click at [1102, 438] on div at bounding box center [1066, 440] width 394 height 15
drag, startPoint x: 1090, startPoint y: 443, endPoint x: 1109, endPoint y: 441, distance: 19.1
click at [1108, 442] on div at bounding box center [1066, 440] width 394 height 15
click at [1114, 441] on div at bounding box center [1066, 440] width 394 height 15
click at [1117, 438] on div at bounding box center [1066, 440] width 394 height 15
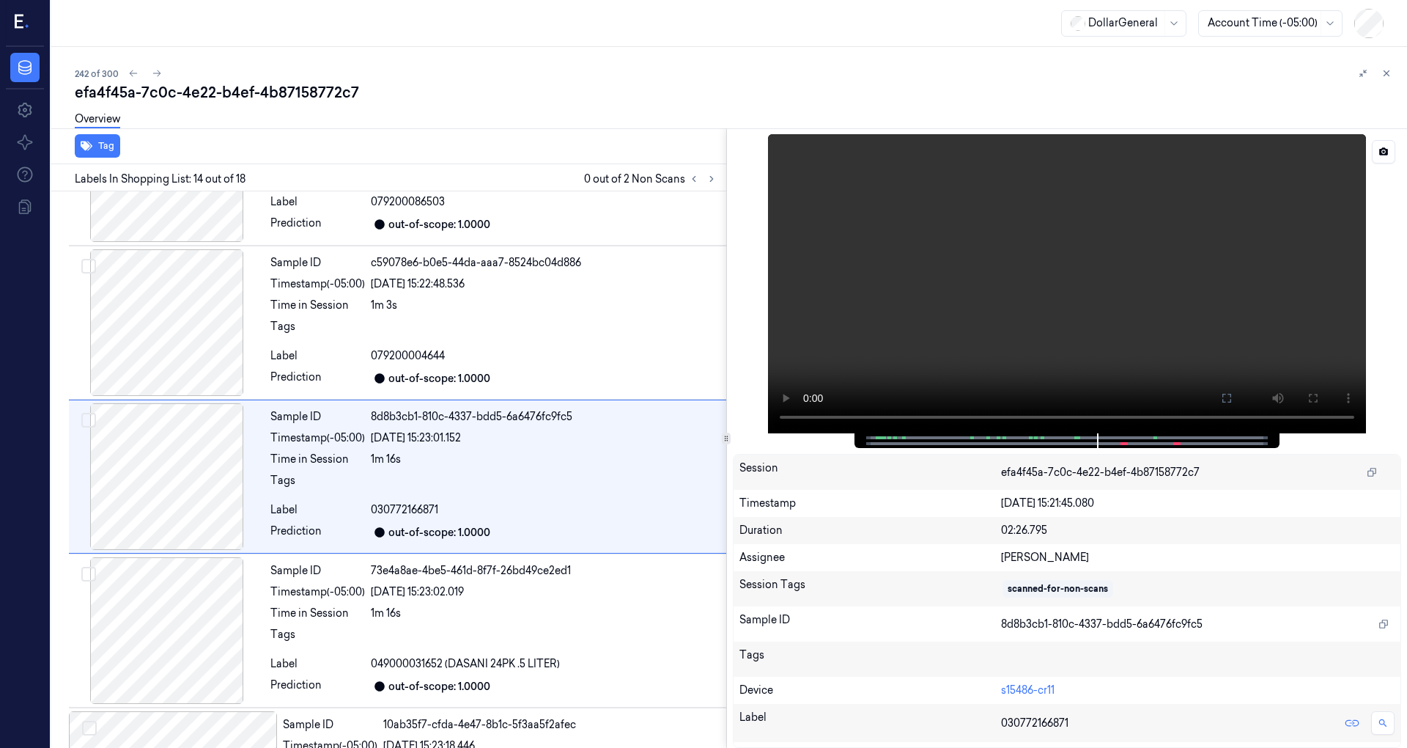
click at [1119, 435] on div at bounding box center [1066, 440] width 394 height 15
drag, startPoint x: 1113, startPoint y: 439, endPoint x: 1124, endPoint y: 435, distance: 12.3
click at [1124, 435] on div at bounding box center [1066, 440] width 394 height 15
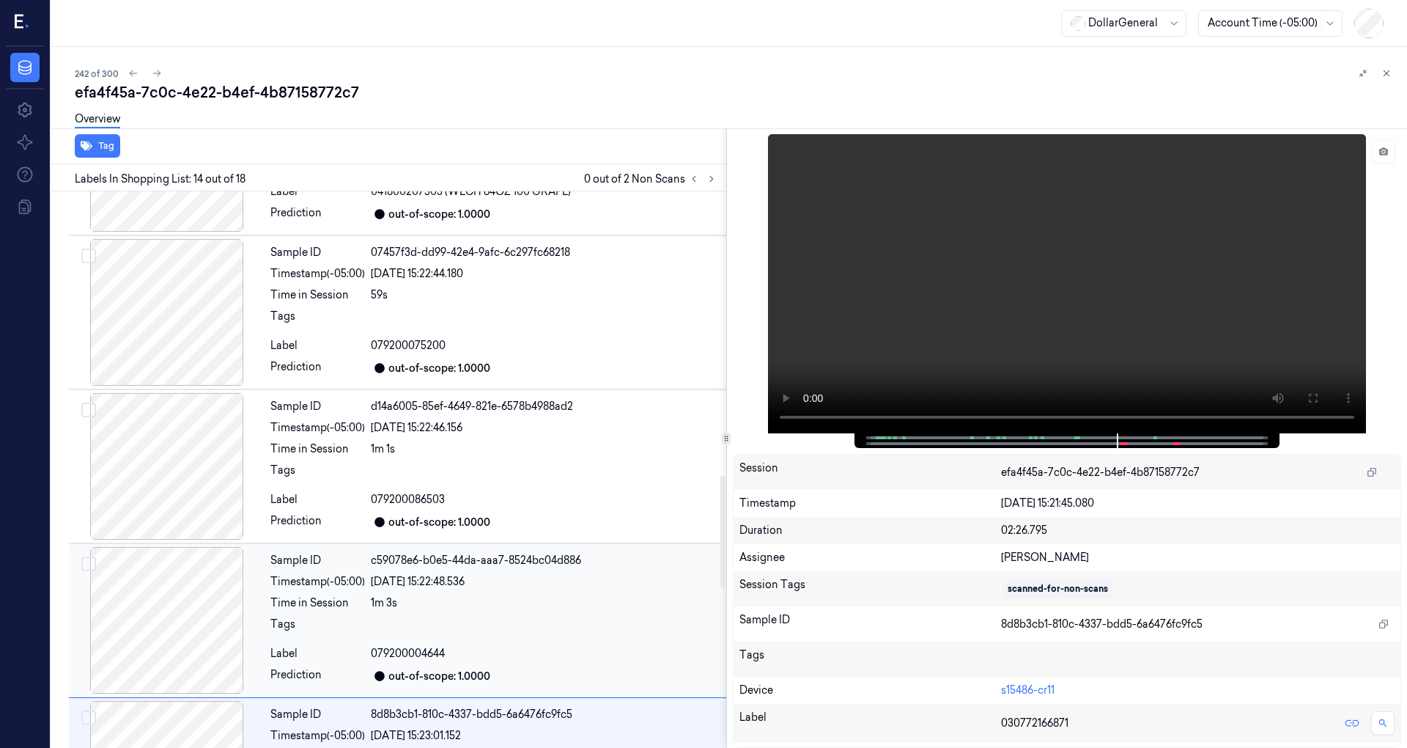
scroll to position [1499, 0]
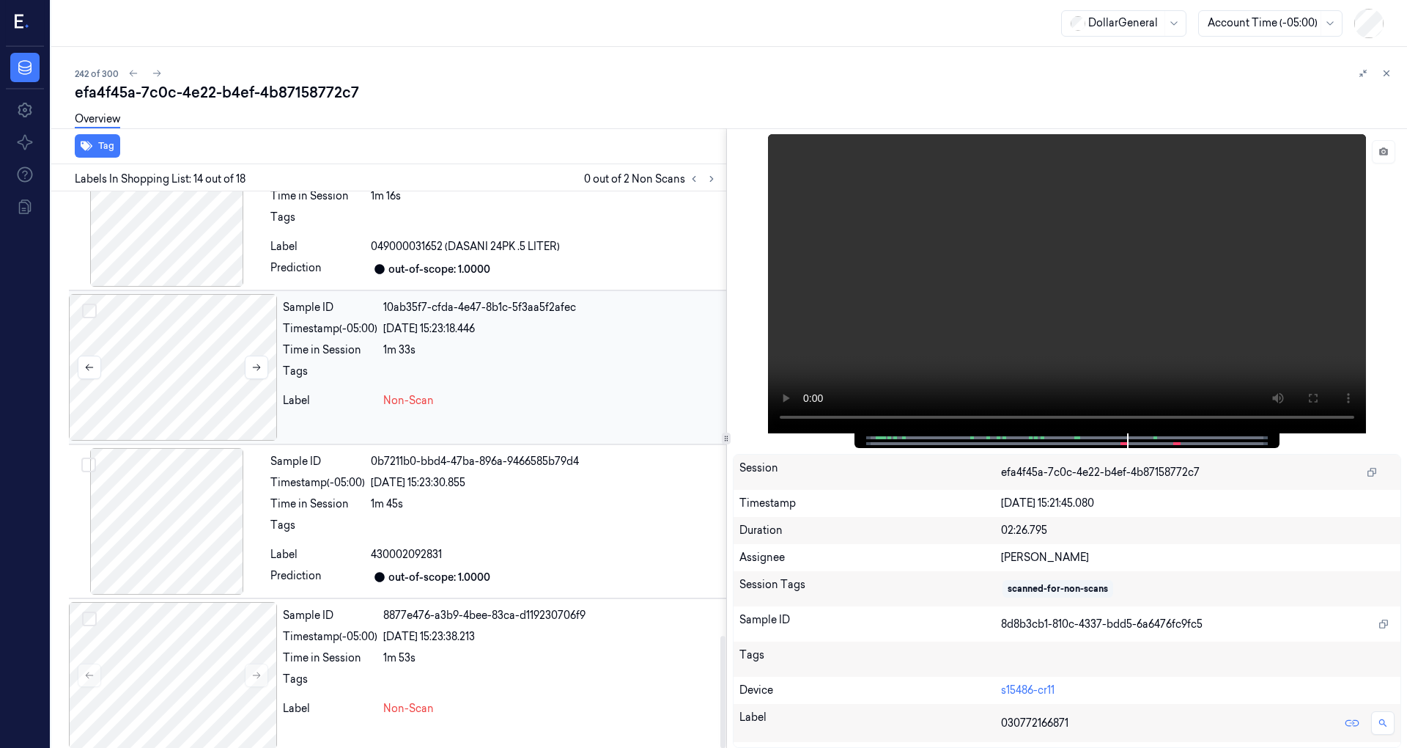
click at [196, 357] on div at bounding box center [173, 367] width 208 height 147
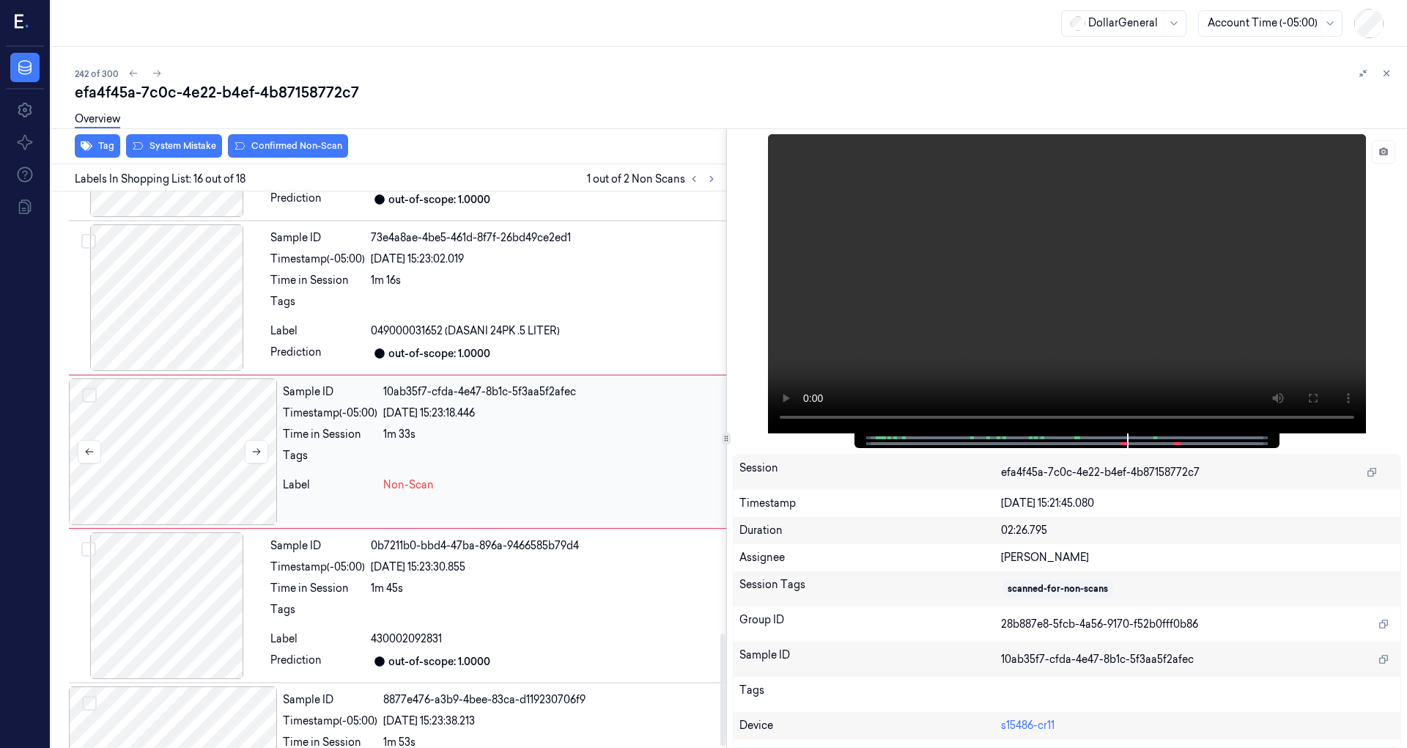
scroll to position [2099, 0]
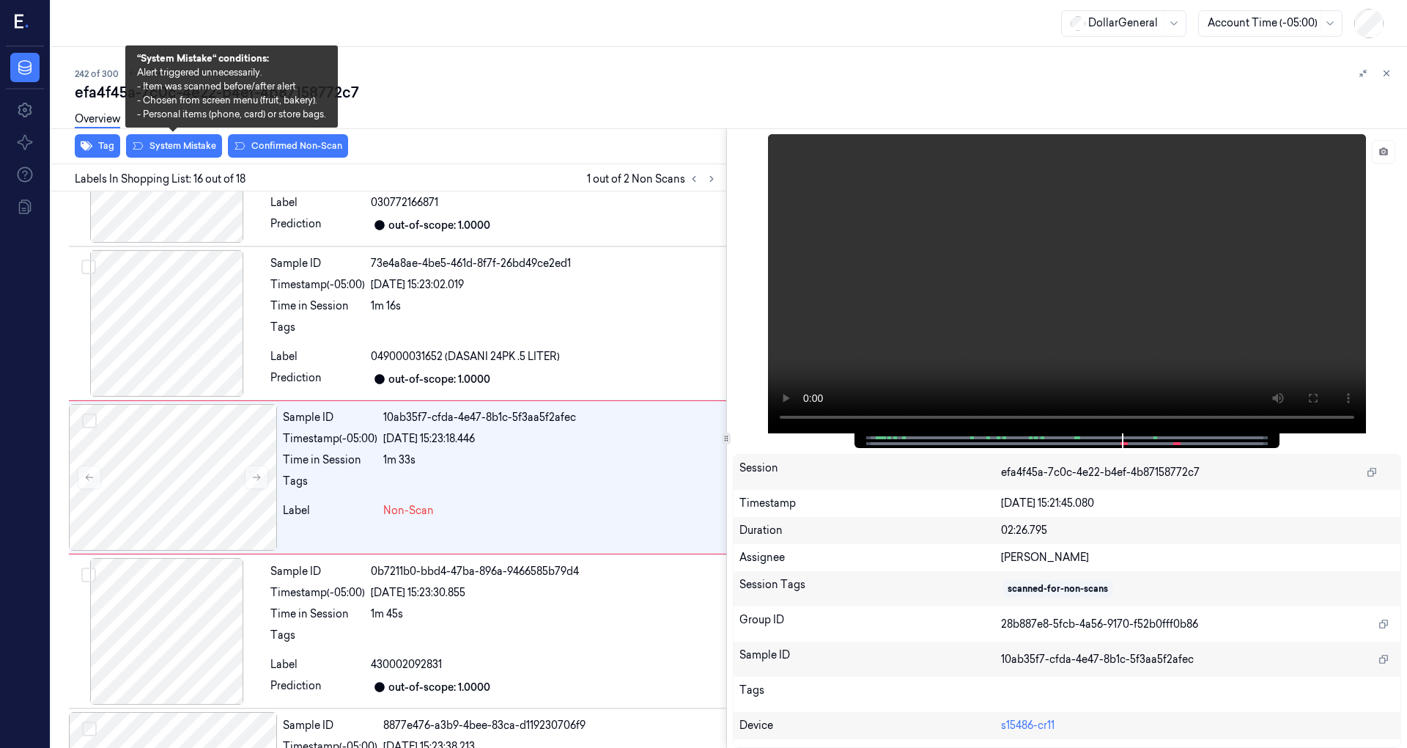
drag, startPoint x: 171, startPoint y: 149, endPoint x: 170, endPoint y: 158, distance: 9.6
click at [171, 148] on button "System Mistake" at bounding box center [174, 145] width 96 height 23
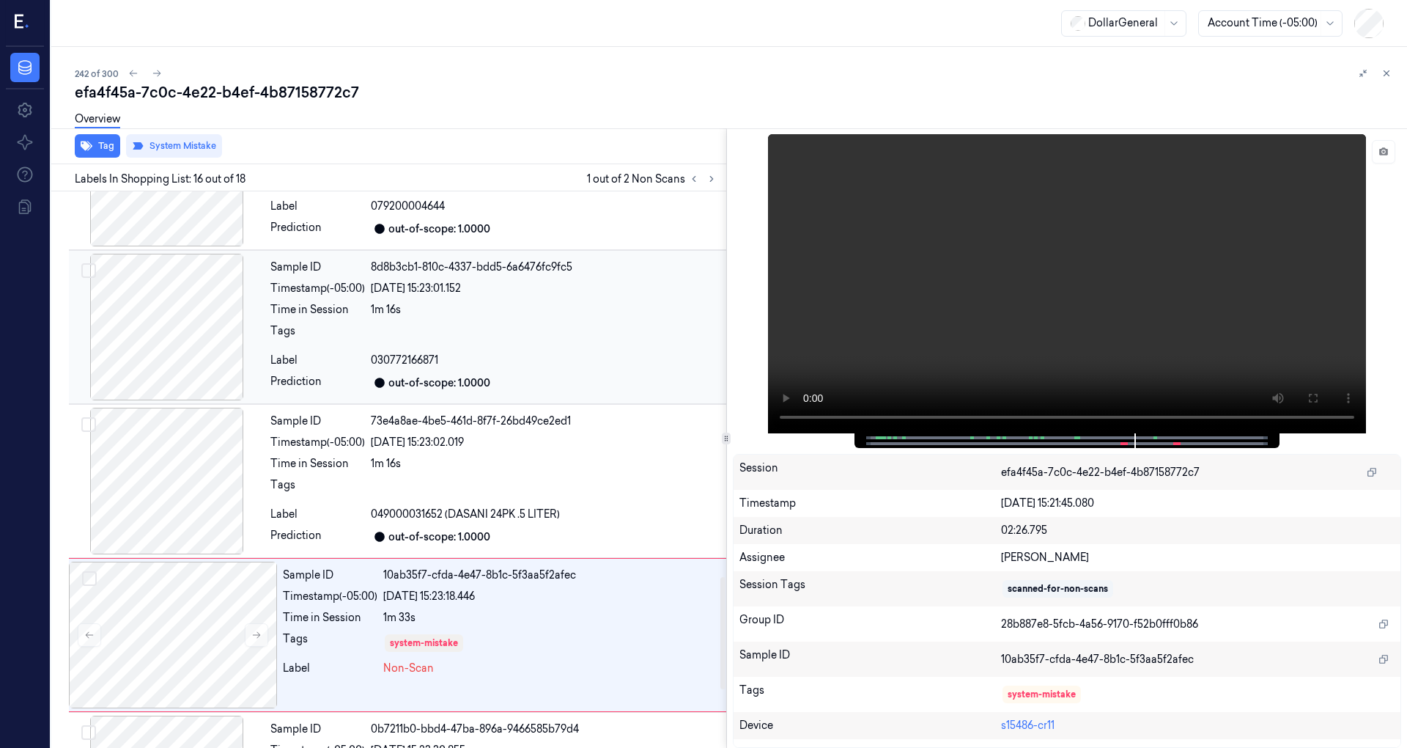
scroll to position [1916, 0]
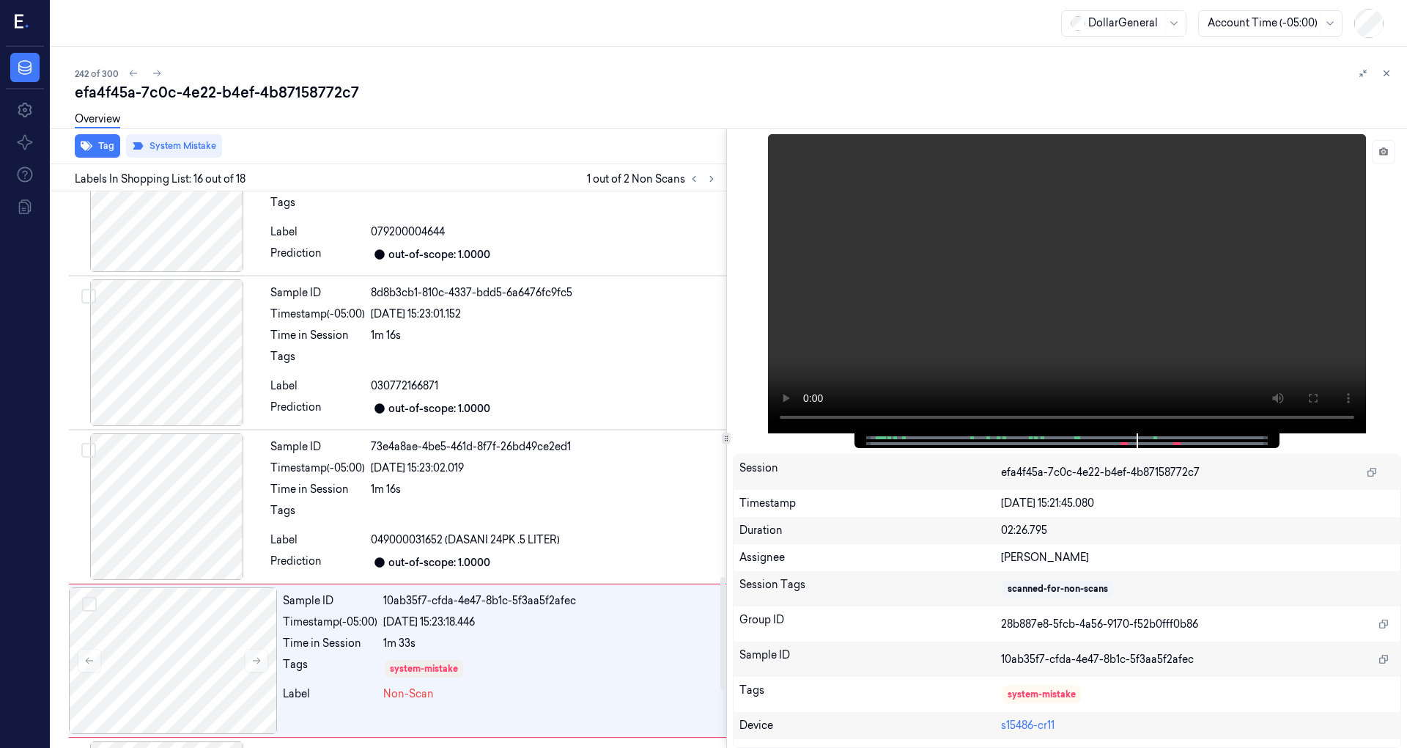
click at [719, 183] on div at bounding box center [702, 179] width 35 height 18
click at [709, 179] on icon at bounding box center [712, 179] width 10 height 10
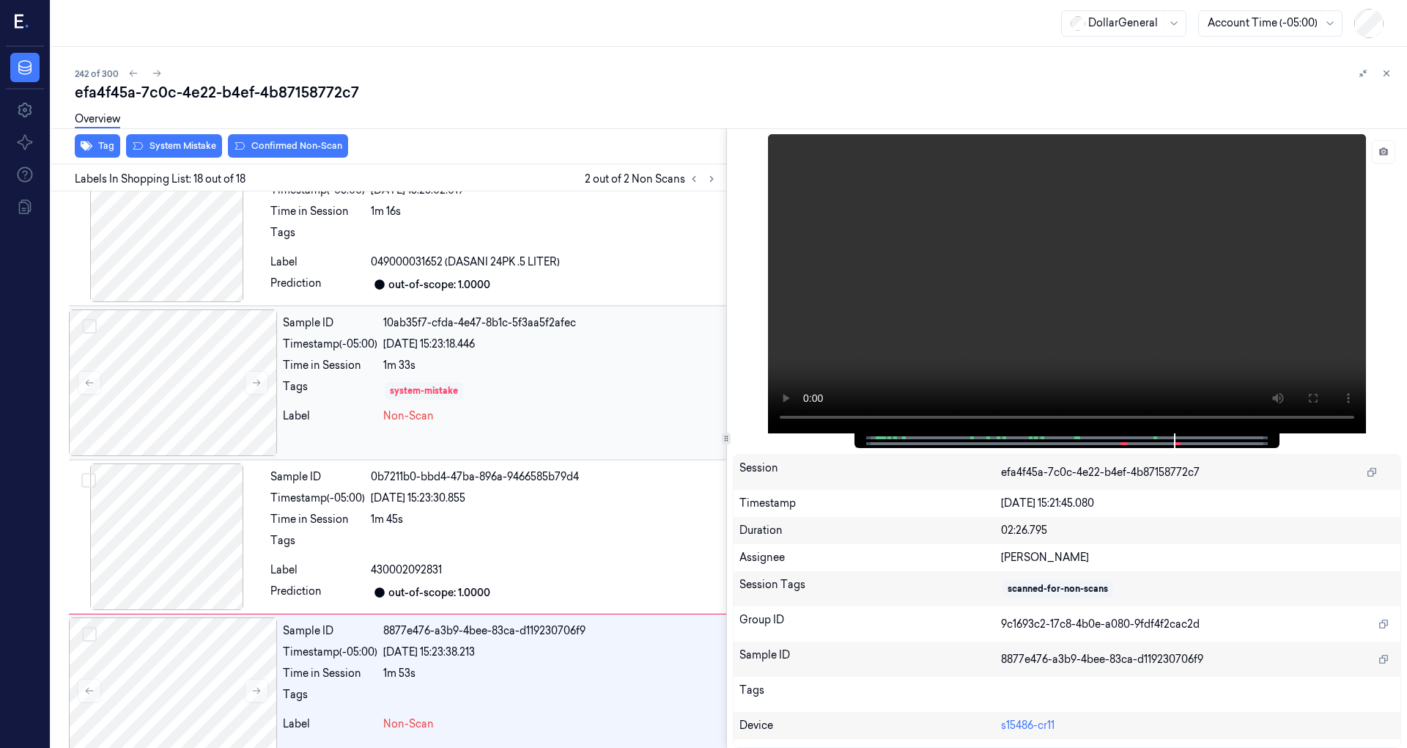
scroll to position [2209, 0]
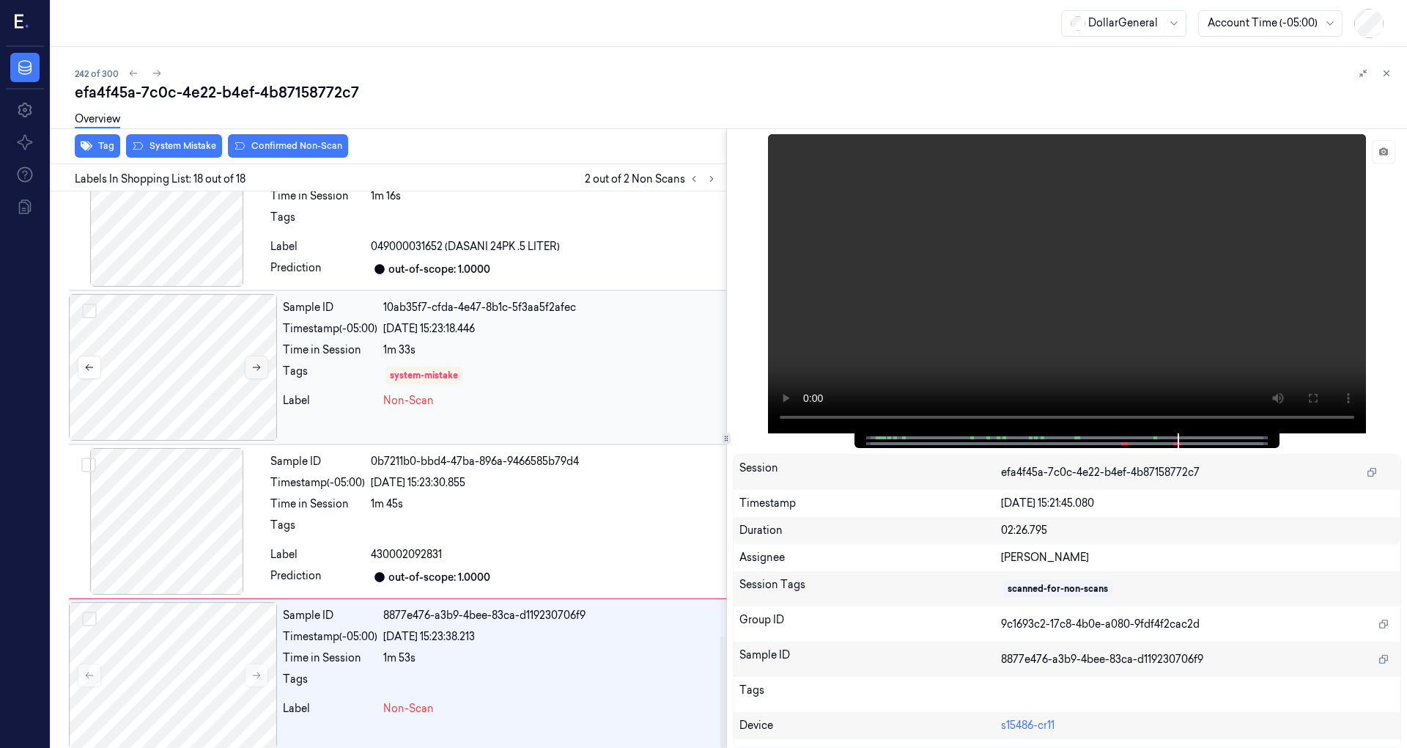
click at [268, 356] on button at bounding box center [256, 366] width 23 height 23
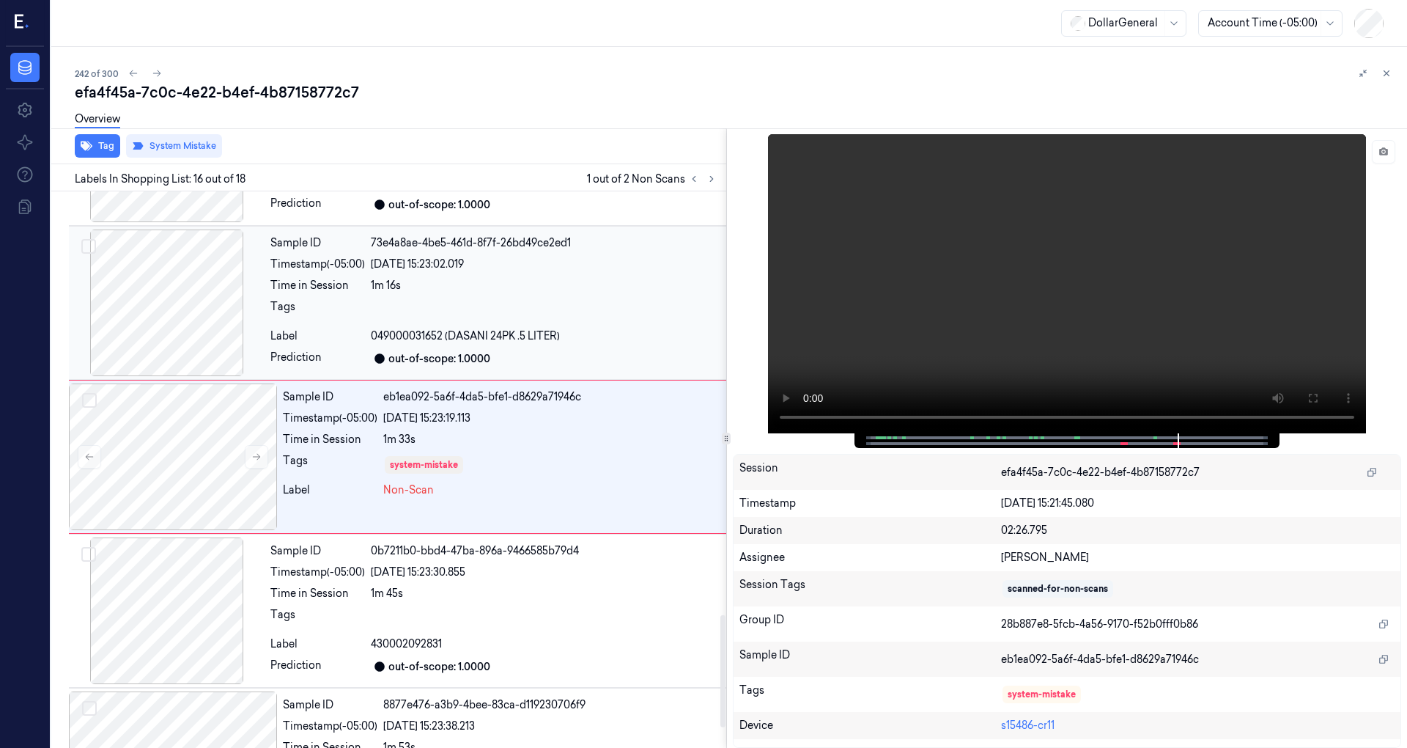
scroll to position [2099, 0]
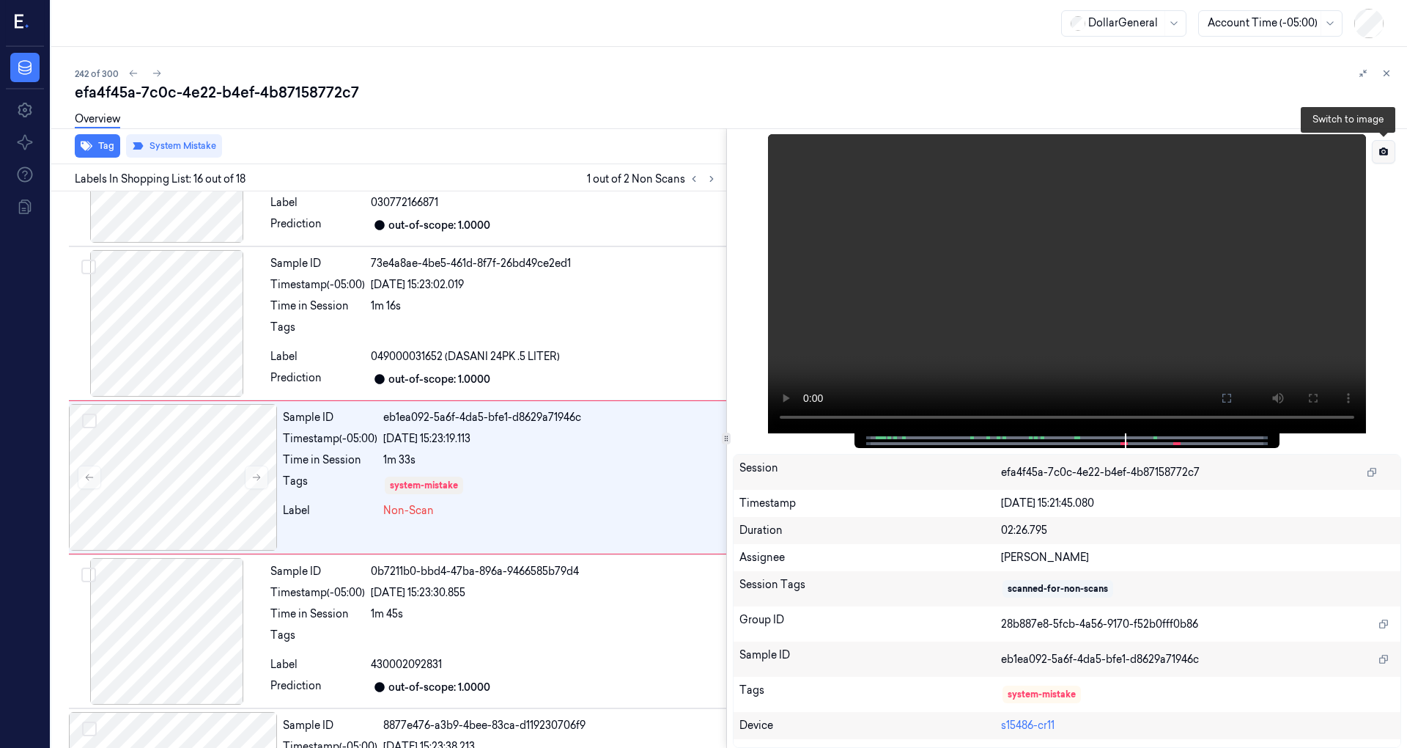
click at [1383, 152] on icon at bounding box center [1384, 152] width 10 height 10
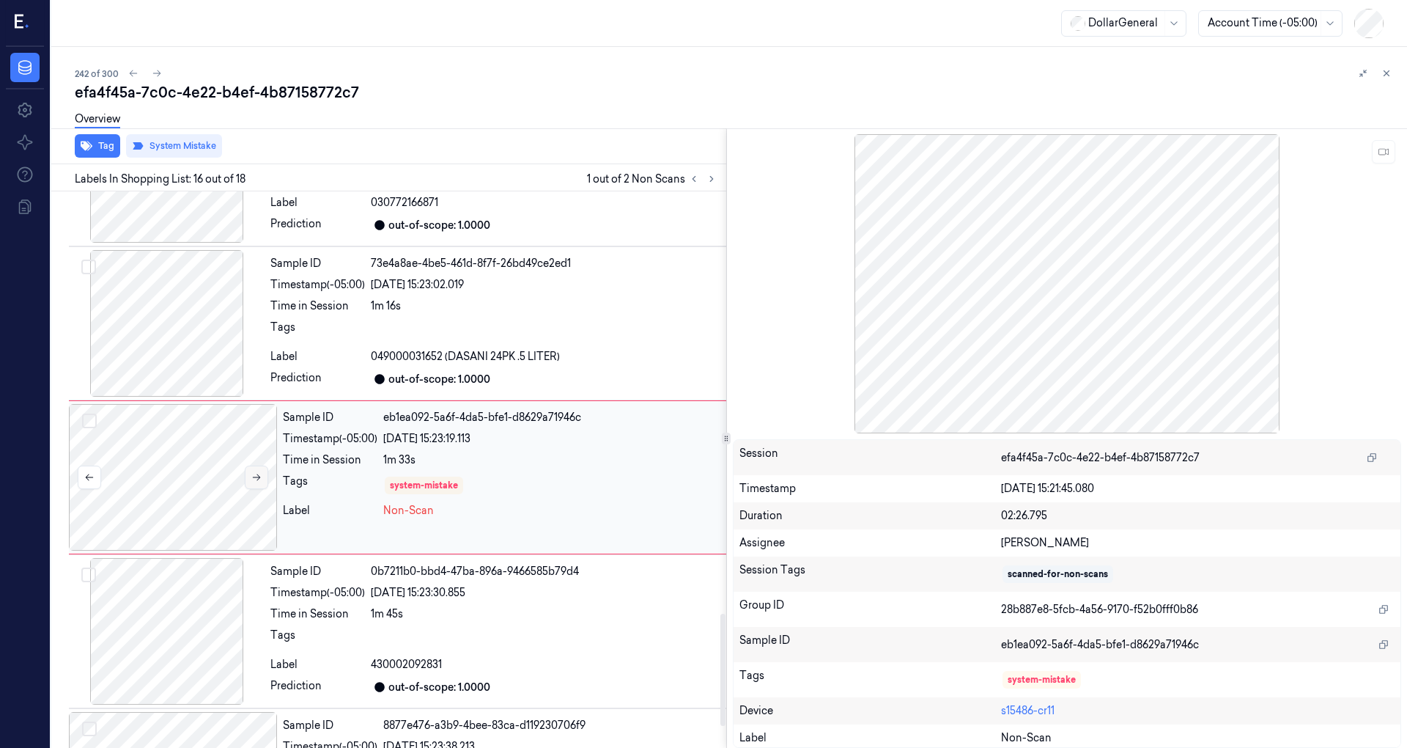
click at [267, 465] on button at bounding box center [256, 476] width 23 height 23
click at [261, 465] on button at bounding box center [256, 476] width 23 height 23
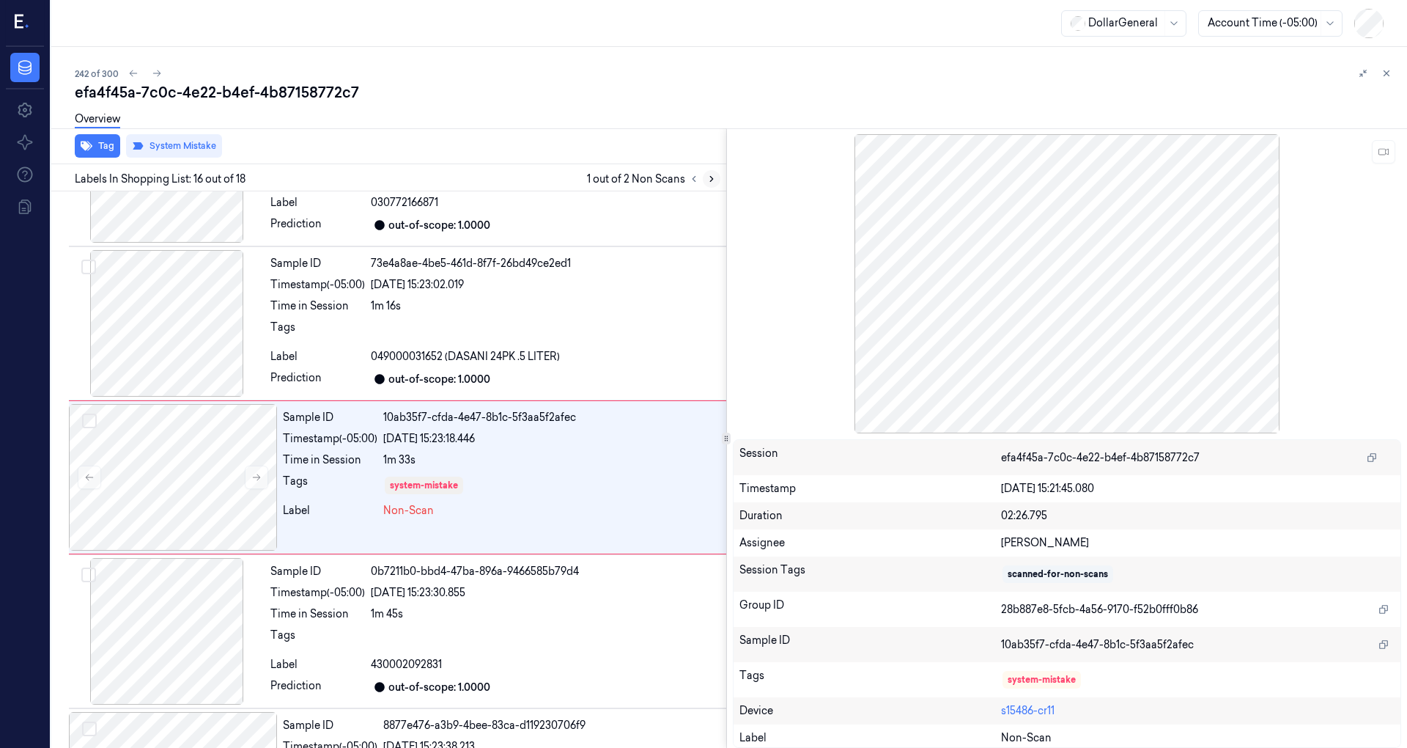
click at [709, 178] on icon at bounding box center [712, 179] width 10 height 10
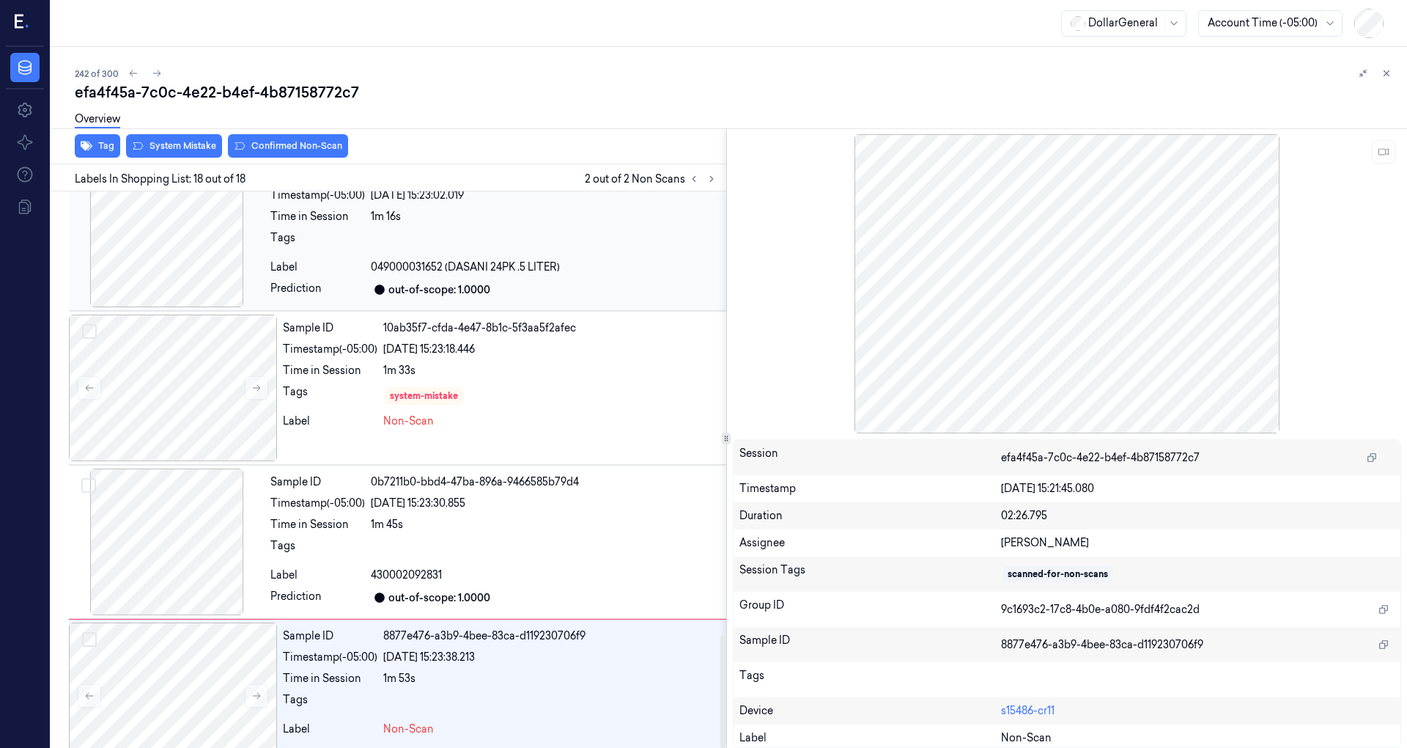
scroll to position [2209, 0]
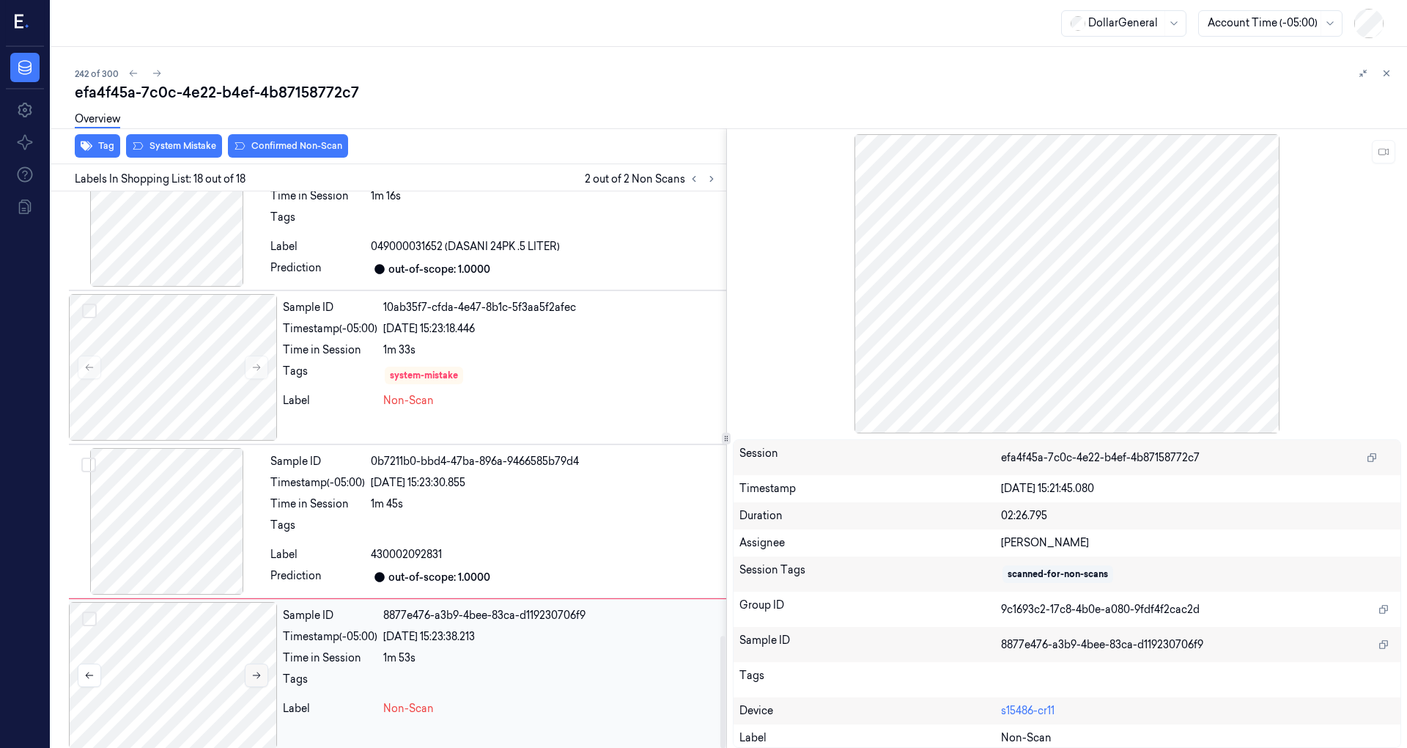
click at [256, 670] on icon at bounding box center [256, 675] width 10 height 10
click at [259, 670] on icon at bounding box center [256, 675] width 10 height 10
click at [172, 558] on div at bounding box center [167, 521] width 196 height 147
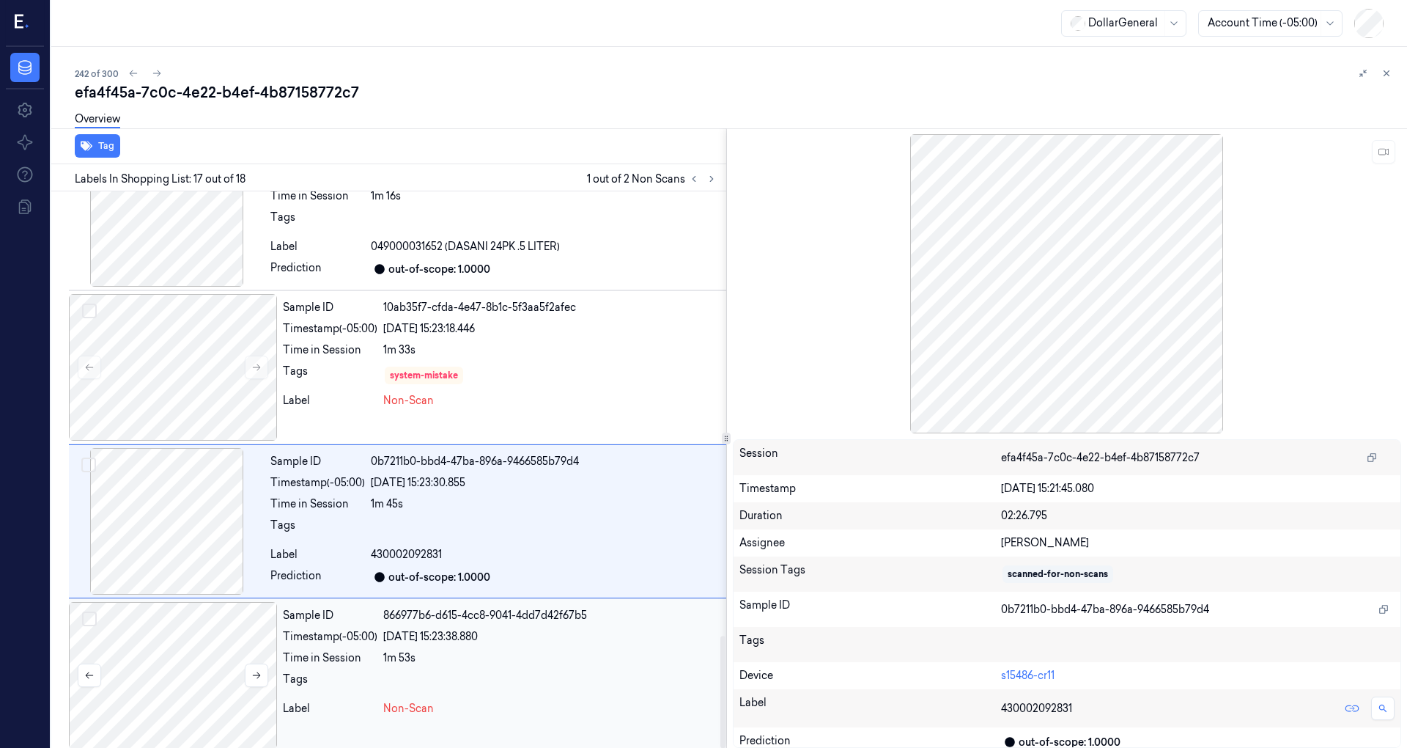
click at [198, 632] on div at bounding box center [173, 675] width 208 height 147
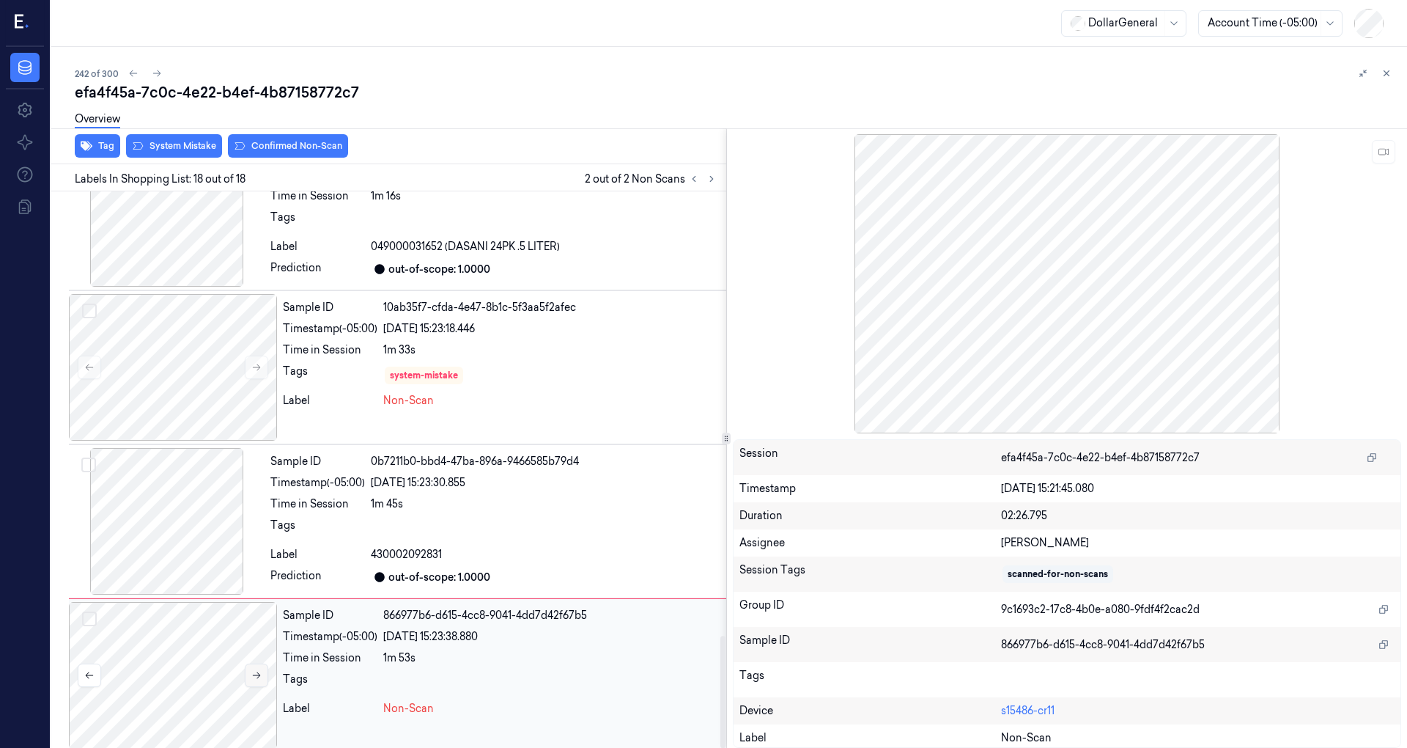
click at [257, 670] on icon at bounding box center [256, 675] width 10 height 10
click at [182, 485] on div at bounding box center [167, 521] width 196 height 147
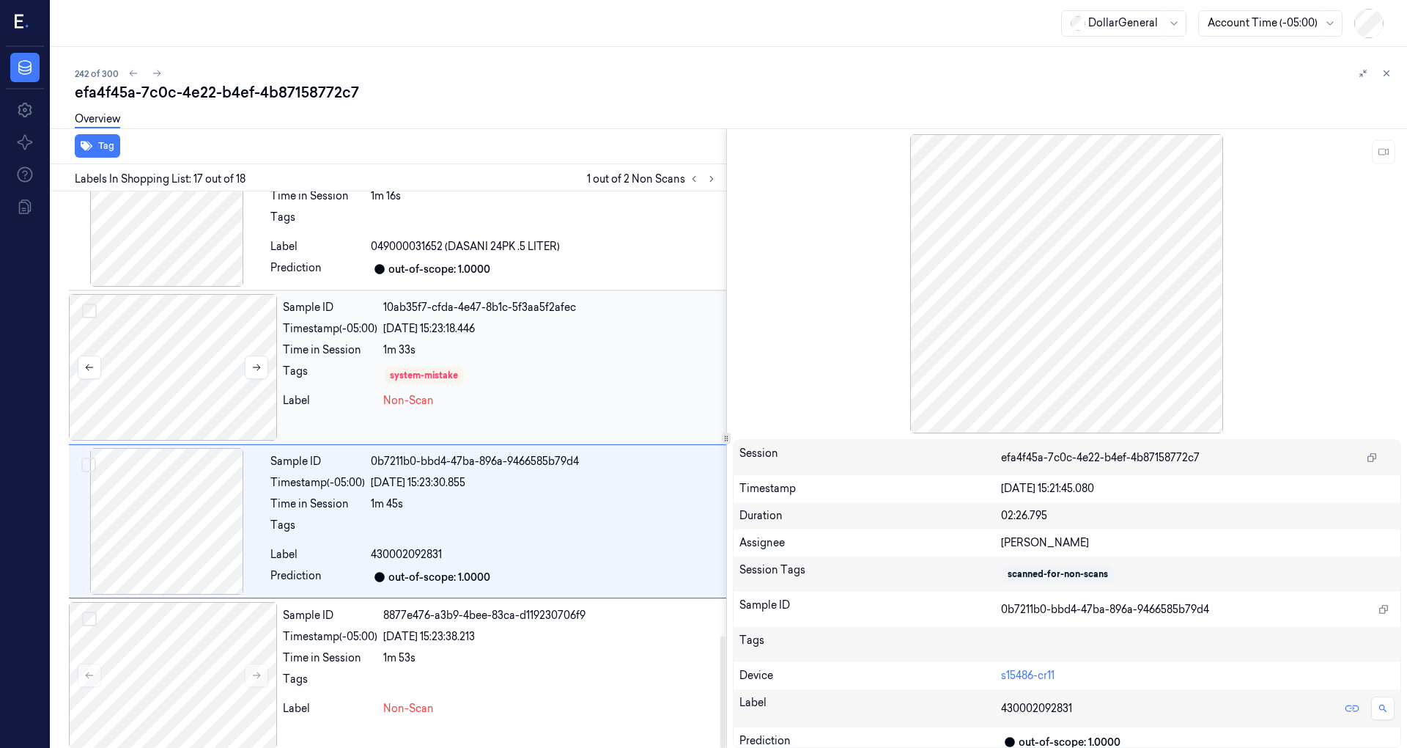
click at [196, 362] on div at bounding box center [173, 367] width 208 height 147
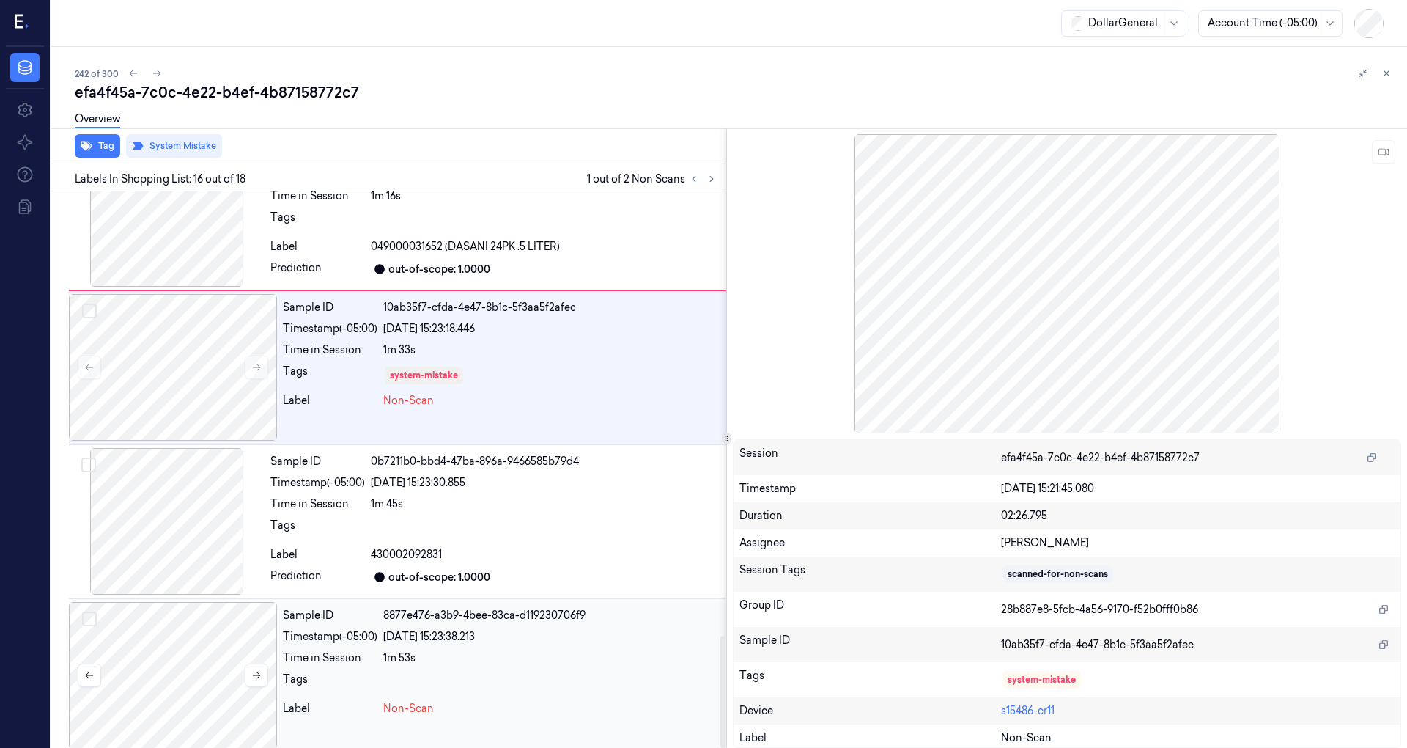
click at [203, 627] on div at bounding box center [173, 675] width 208 height 147
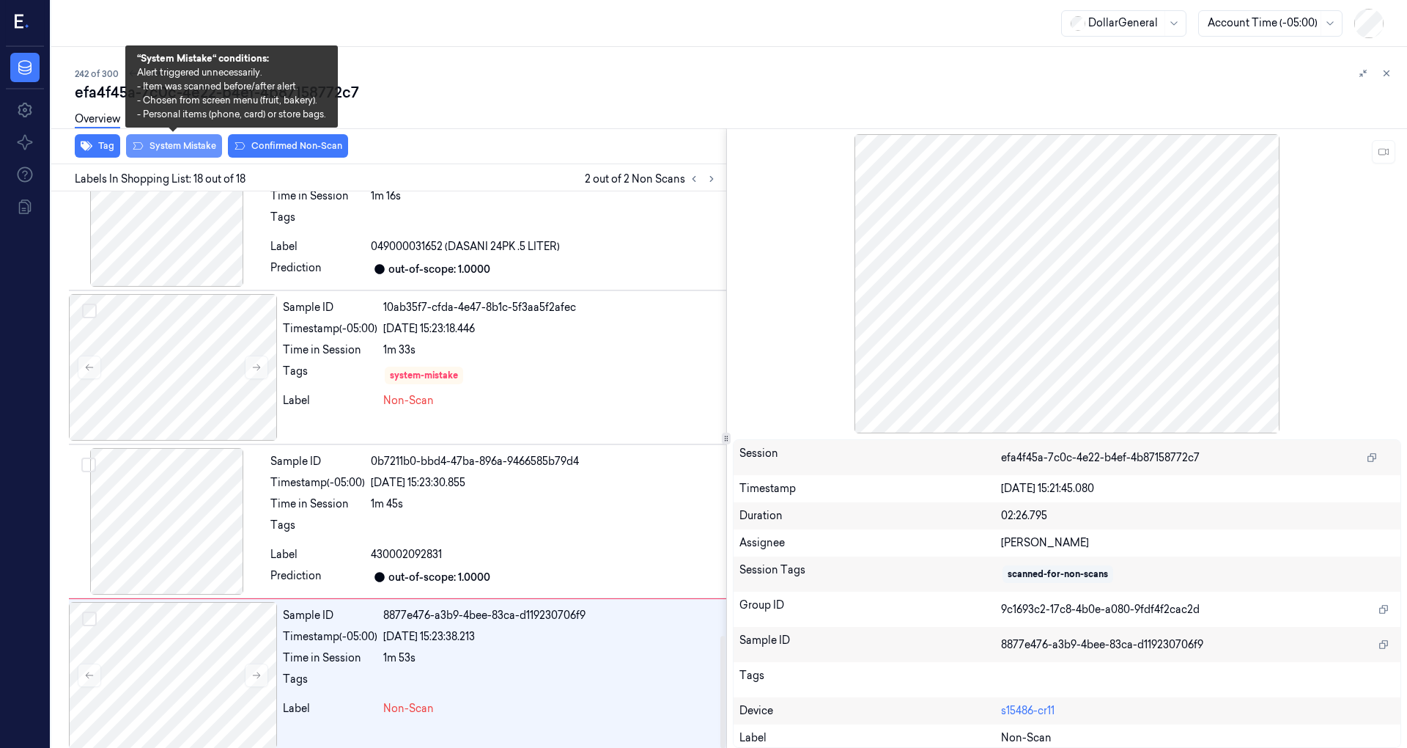
click at [176, 148] on button "System Mistake" at bounding box center [174, 145] width 96 height 23
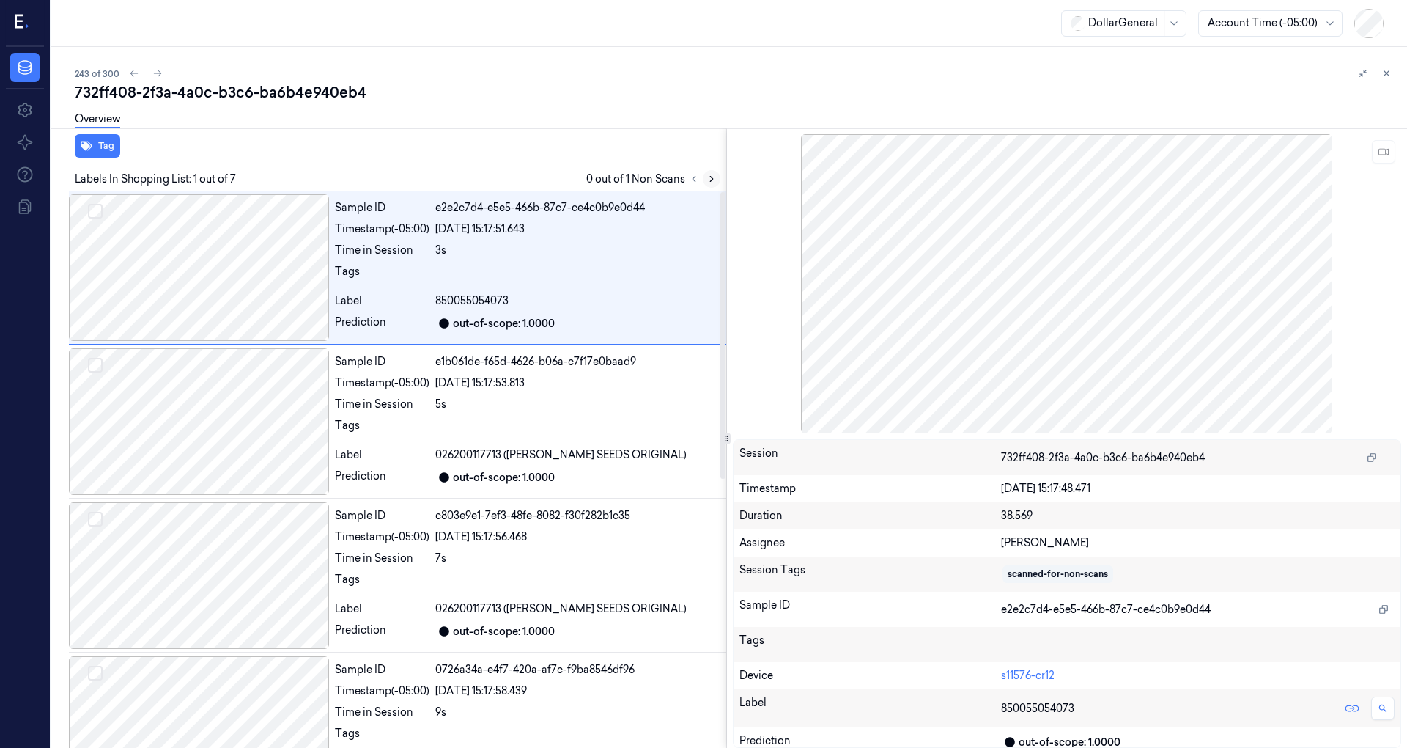
click at [715, 180] on icon at bounding box center [712, 179] width 10 height 10
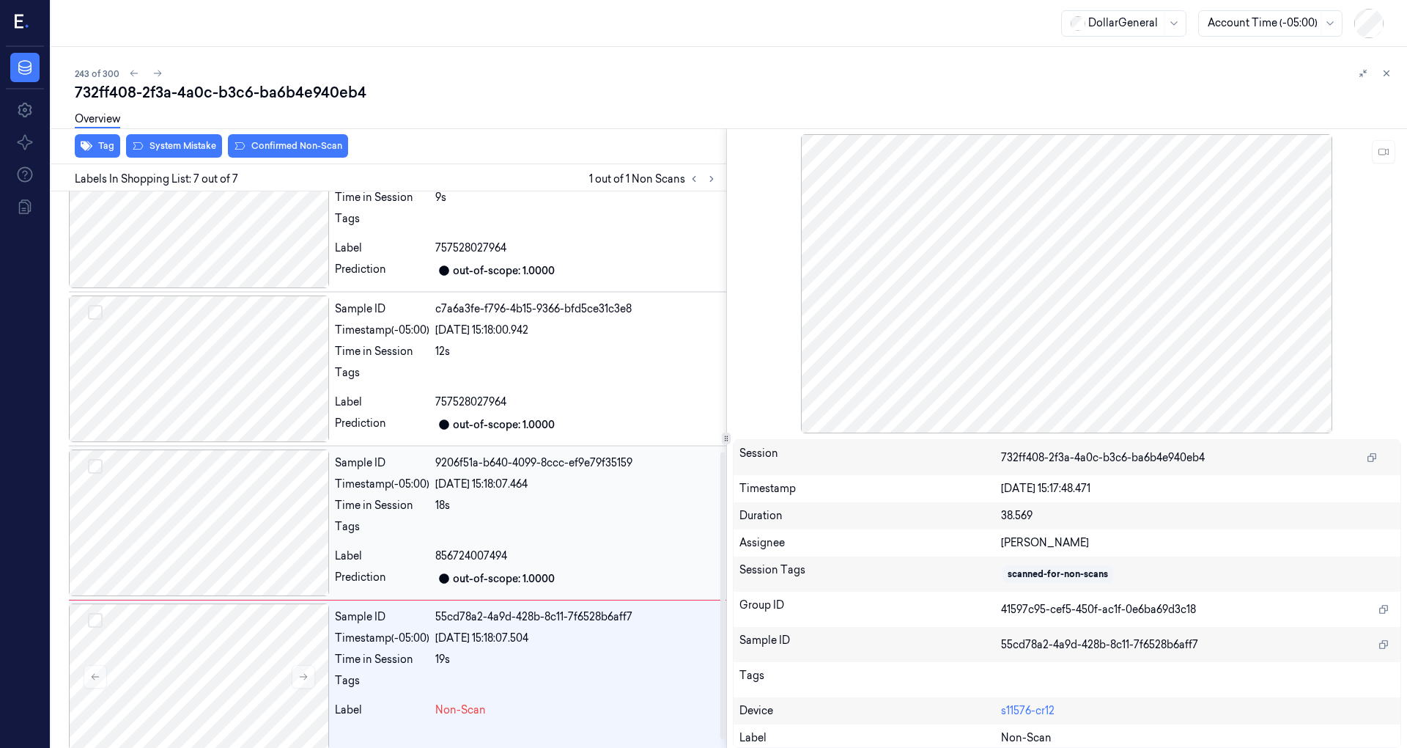
scroll to position [522, 0]
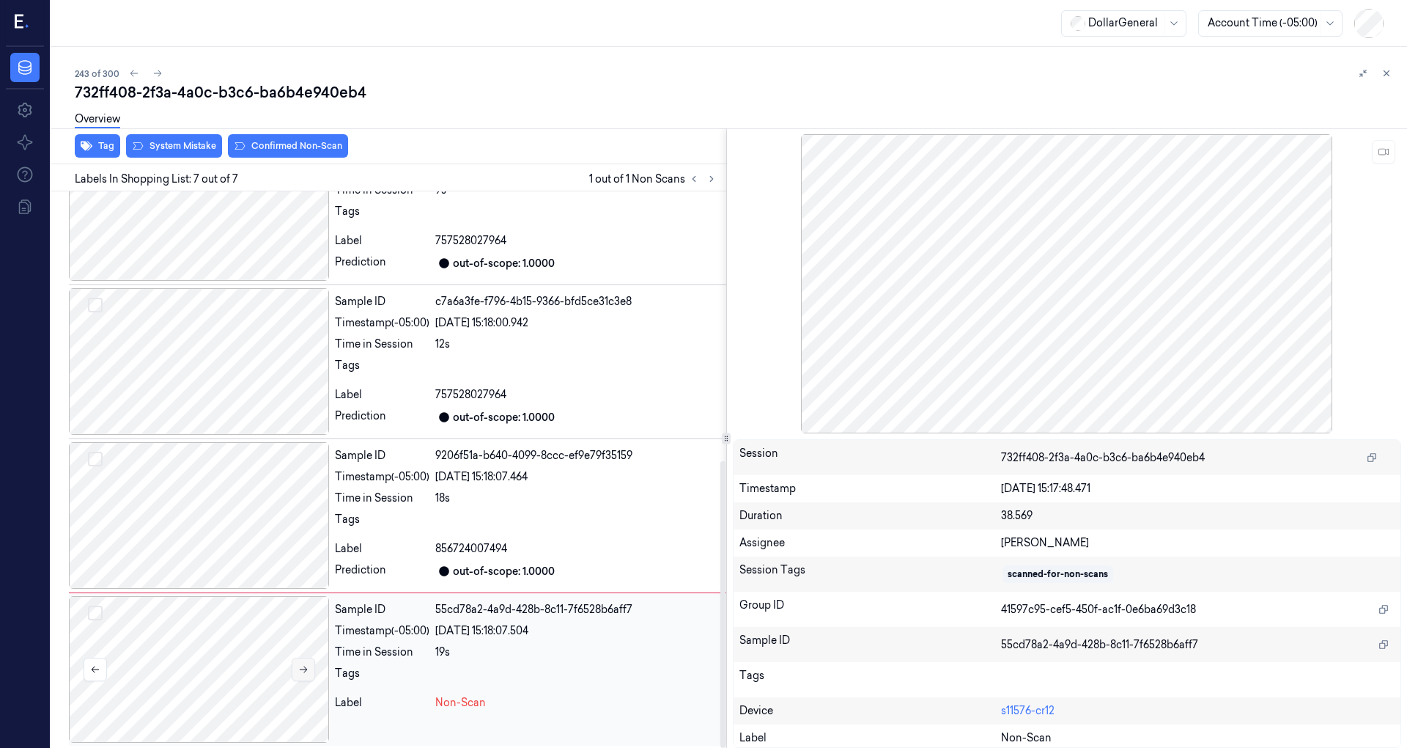
click at [303, 668] on icon at bounding box center [303, 669] width 10 height 10
click at [196, 520] on div at bounding box center [199, 515] width 260 height 147
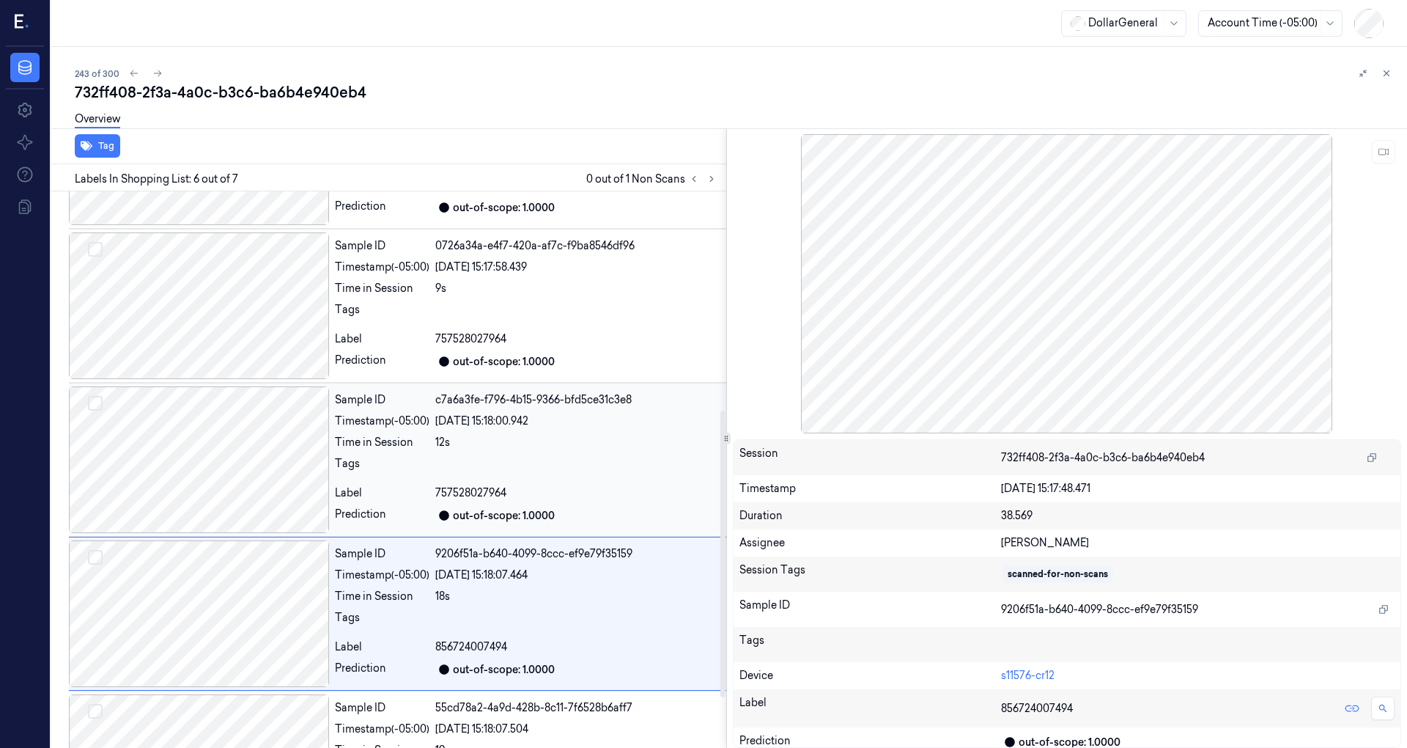
click at [196, 470] on div at bounding box center [199, 459] width 260 height 147
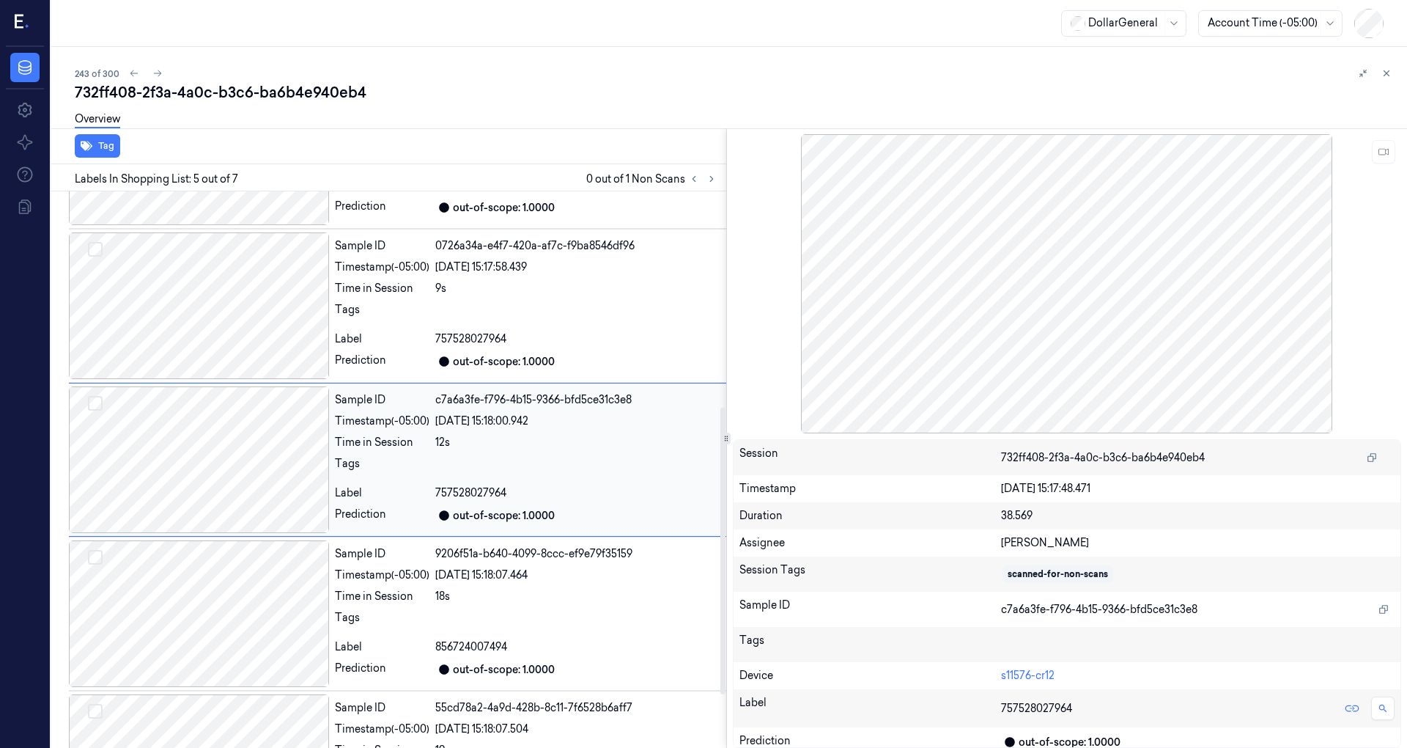
scroll to position [411, 0]
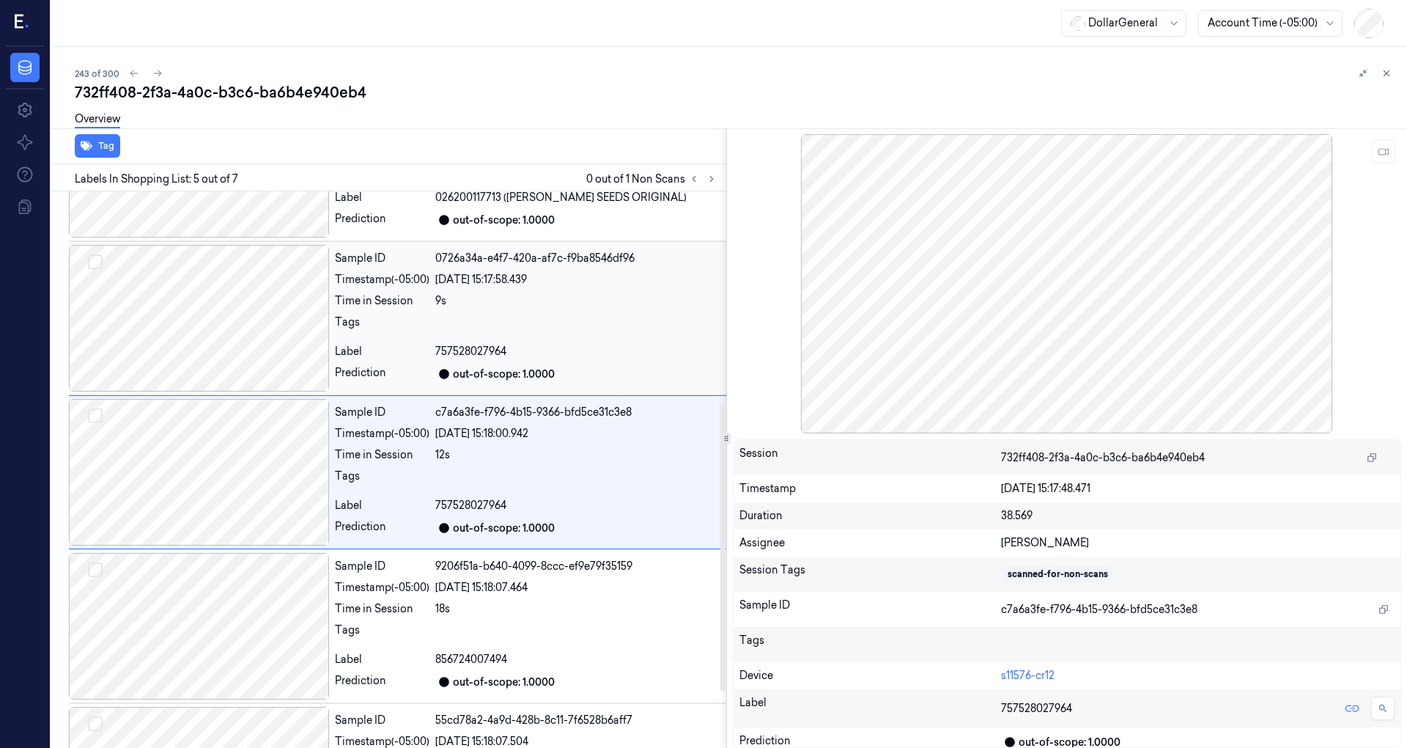
click at [202, 326] on div at bounding box center [199, 318] width 260 height 147
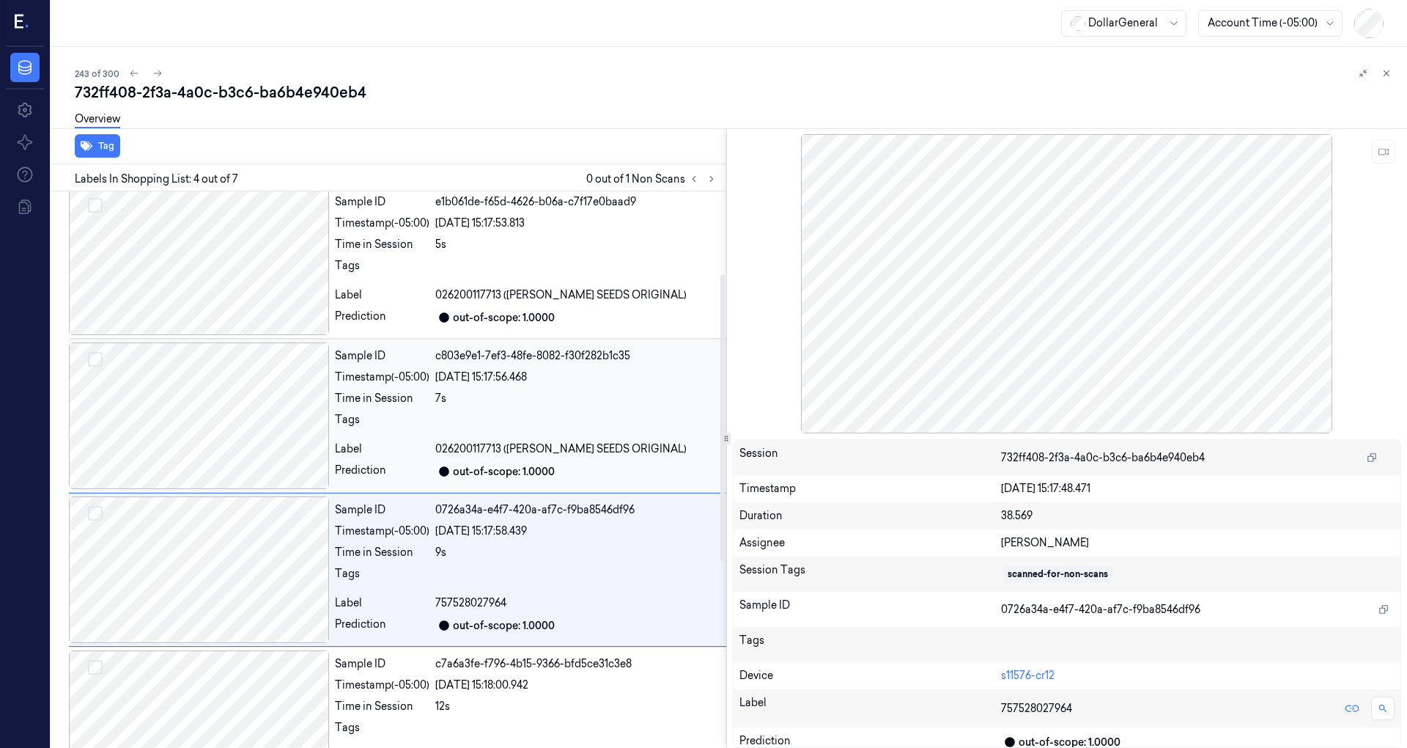
click at [191, 375] on div at bounding box center [199, 415] width 260 height 147
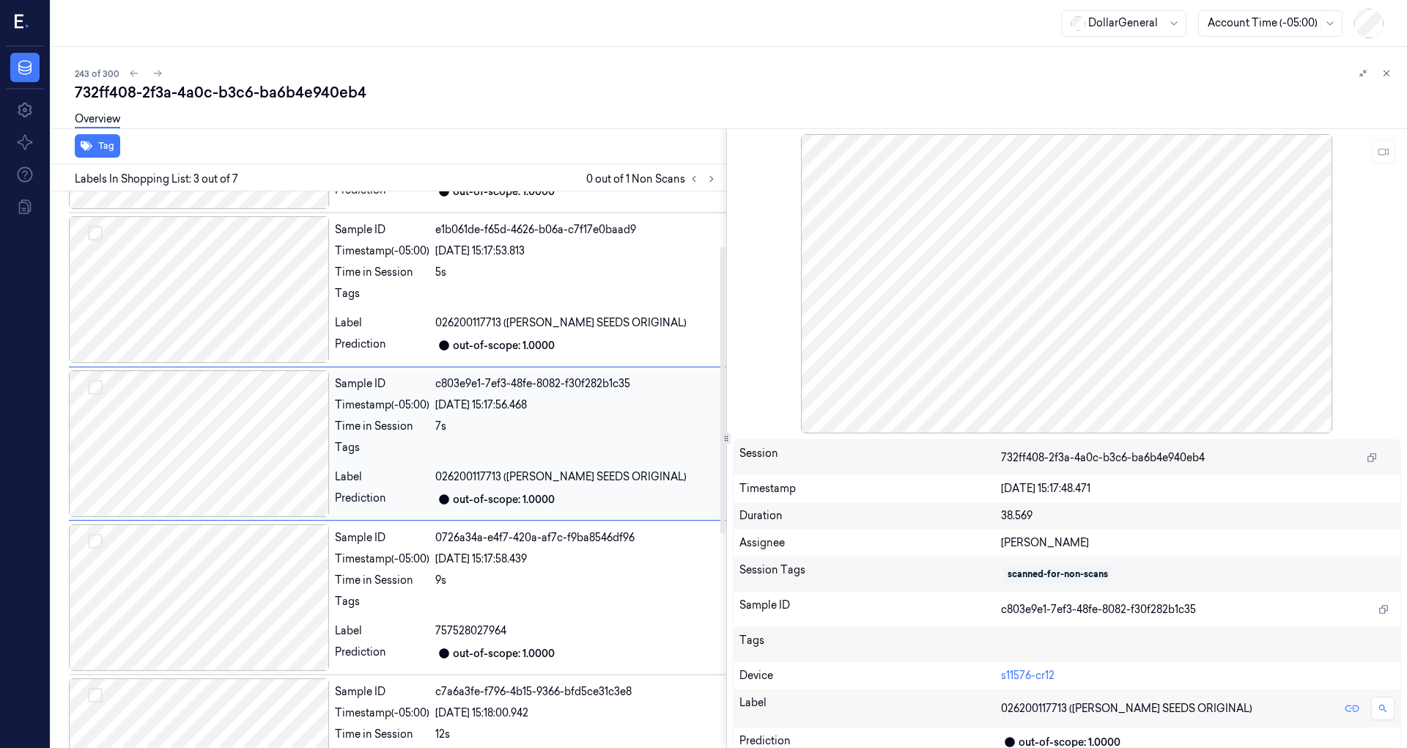
scroll to position [104, 0]
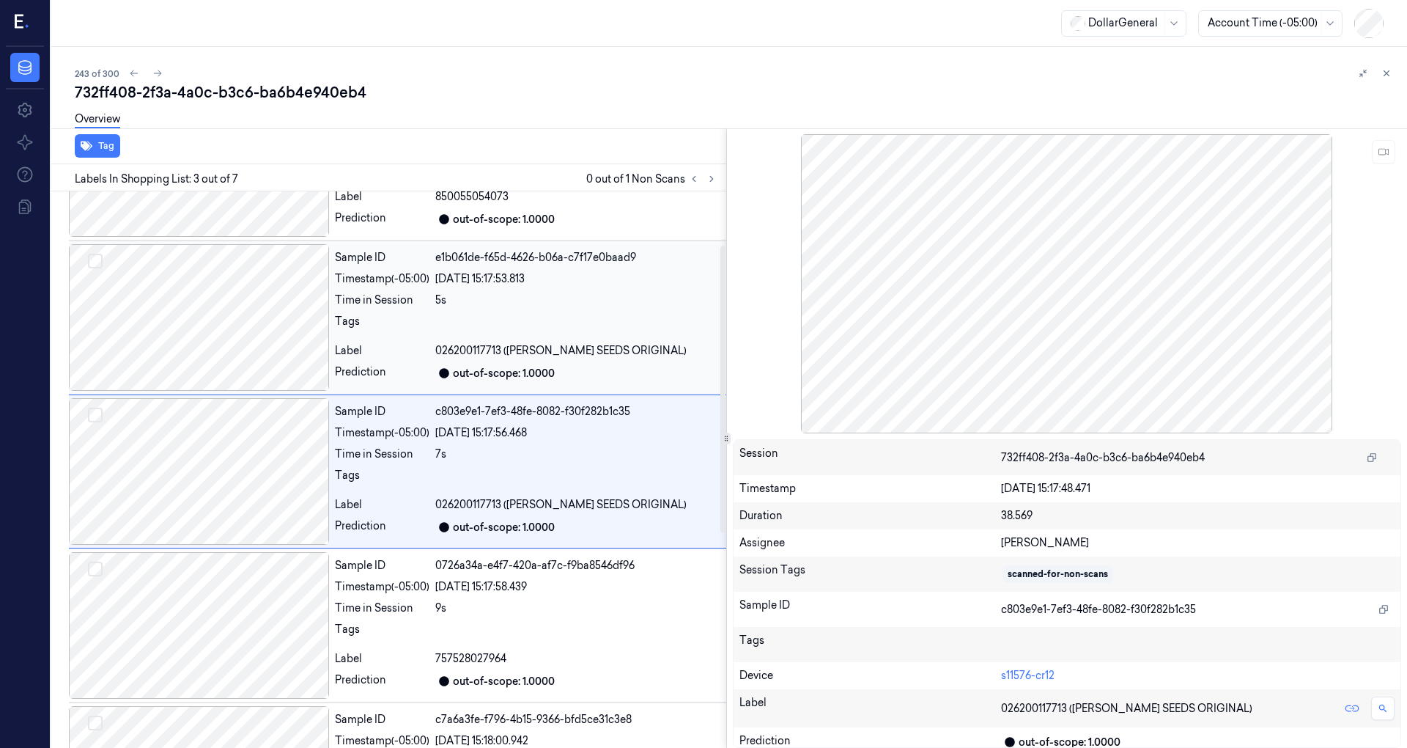
click at [214, 339] on div at bounding box center [199, 317] width 260 height 147
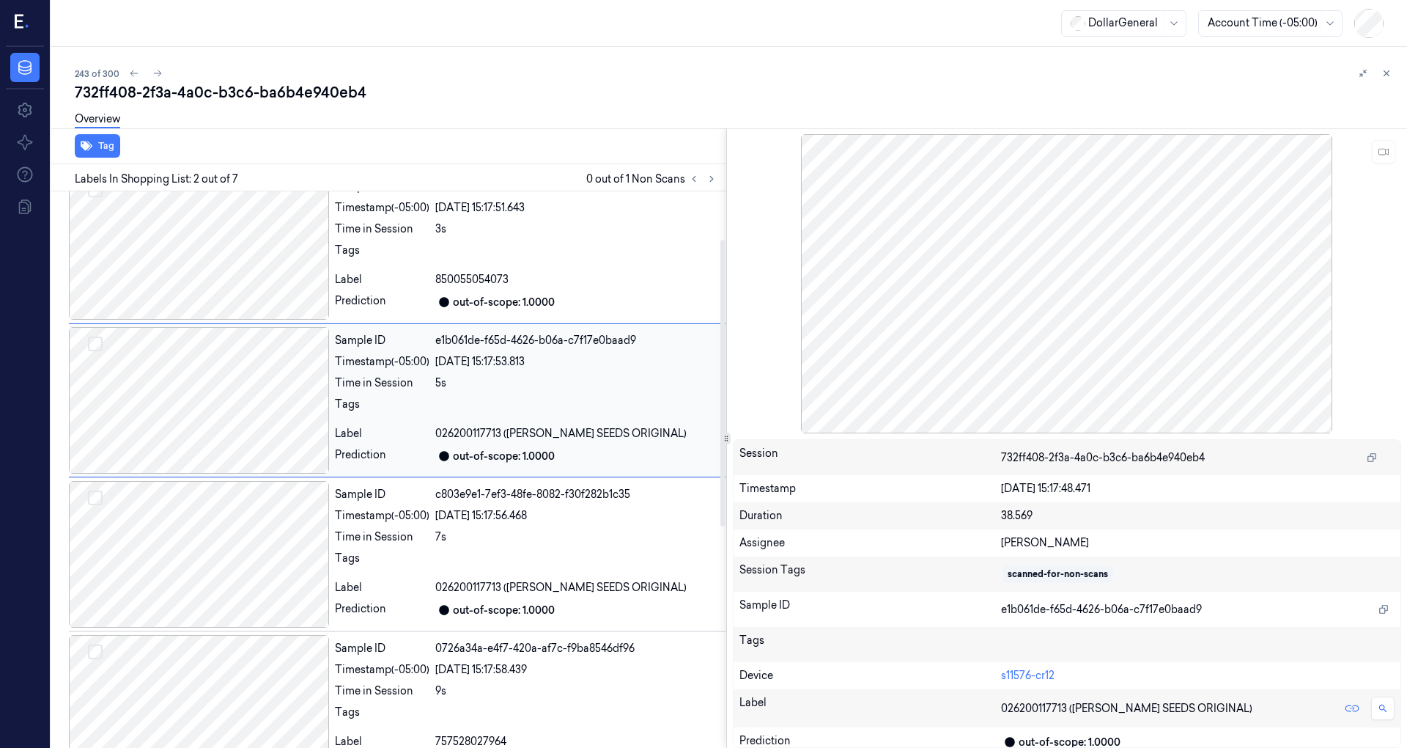
scroll to position [0, 0]
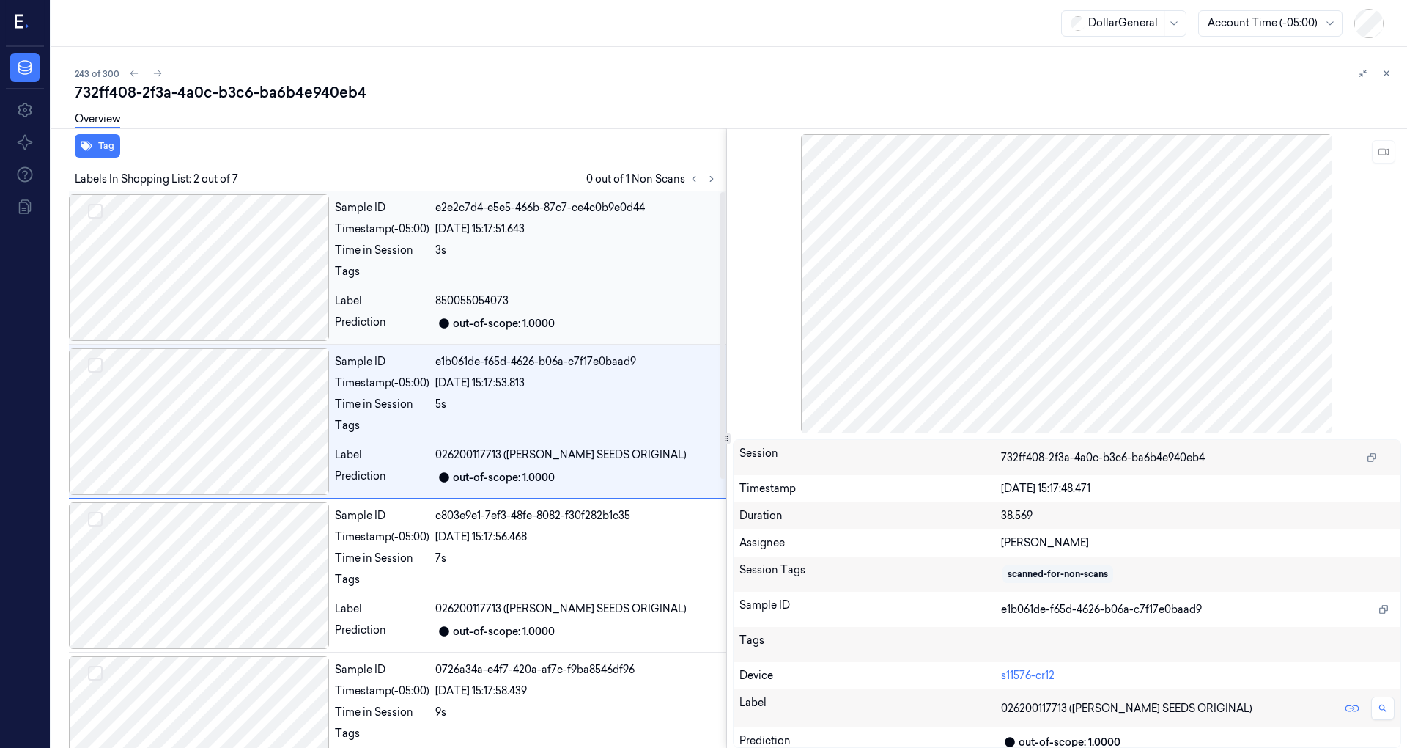
click at [202, 235] on div at bounding box center [199, 267] width 260 height 147
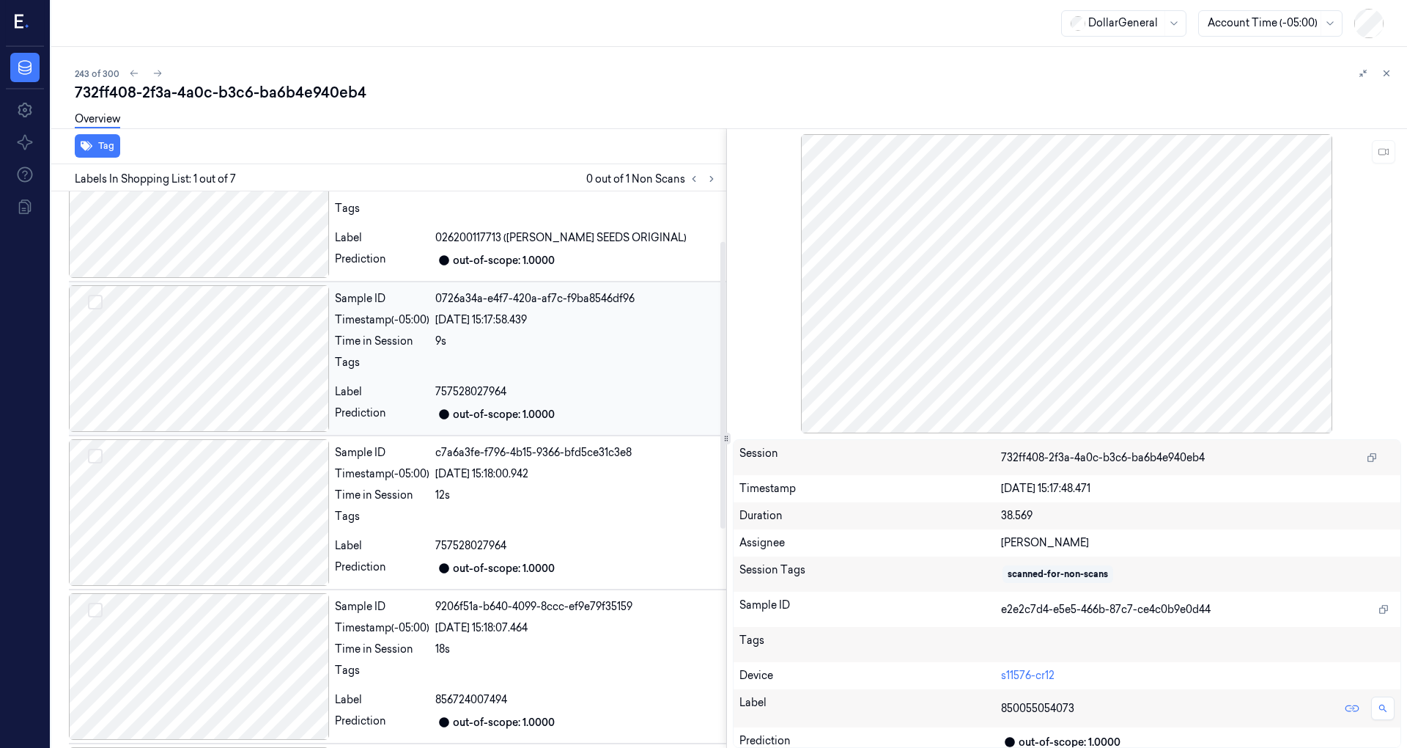
scroll to position [522, 0]
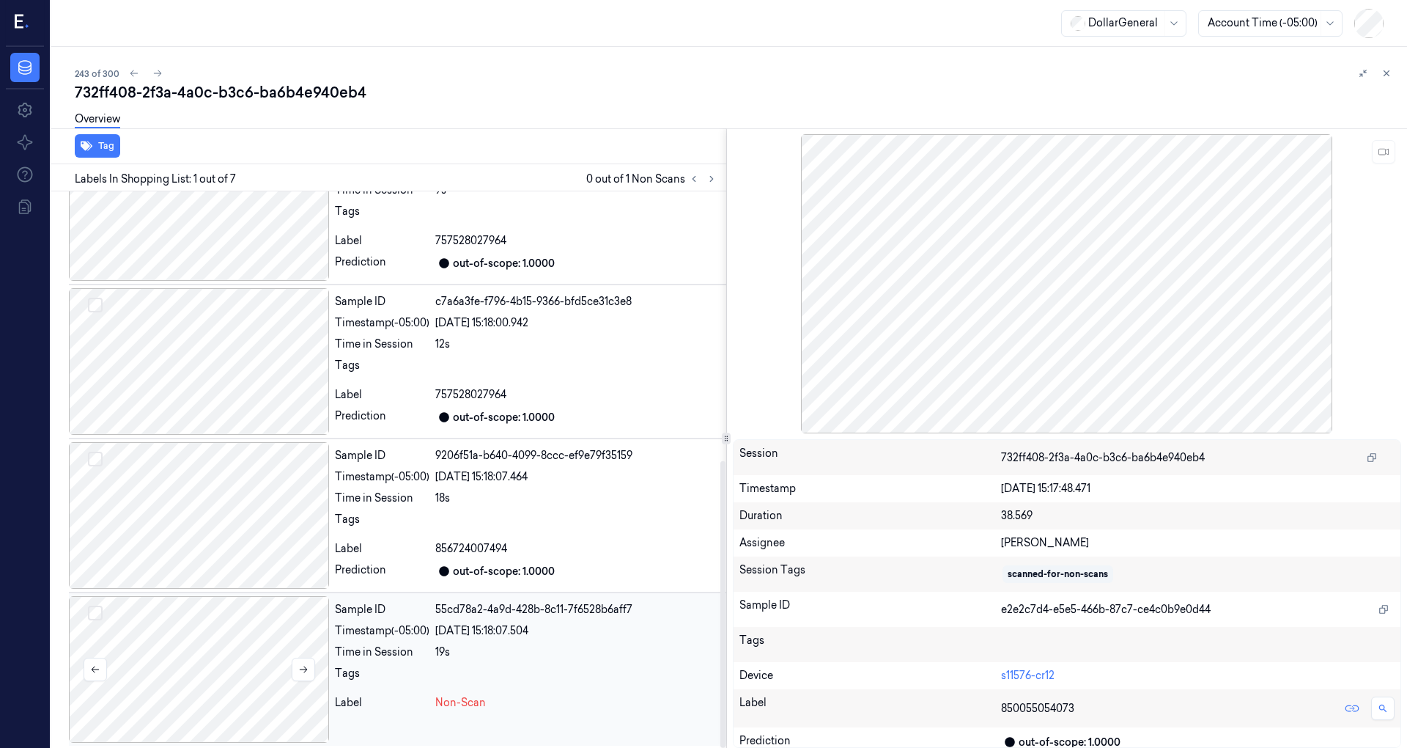
click at [185, 658] on div at bounding box center [199, 669] width 260 height 147
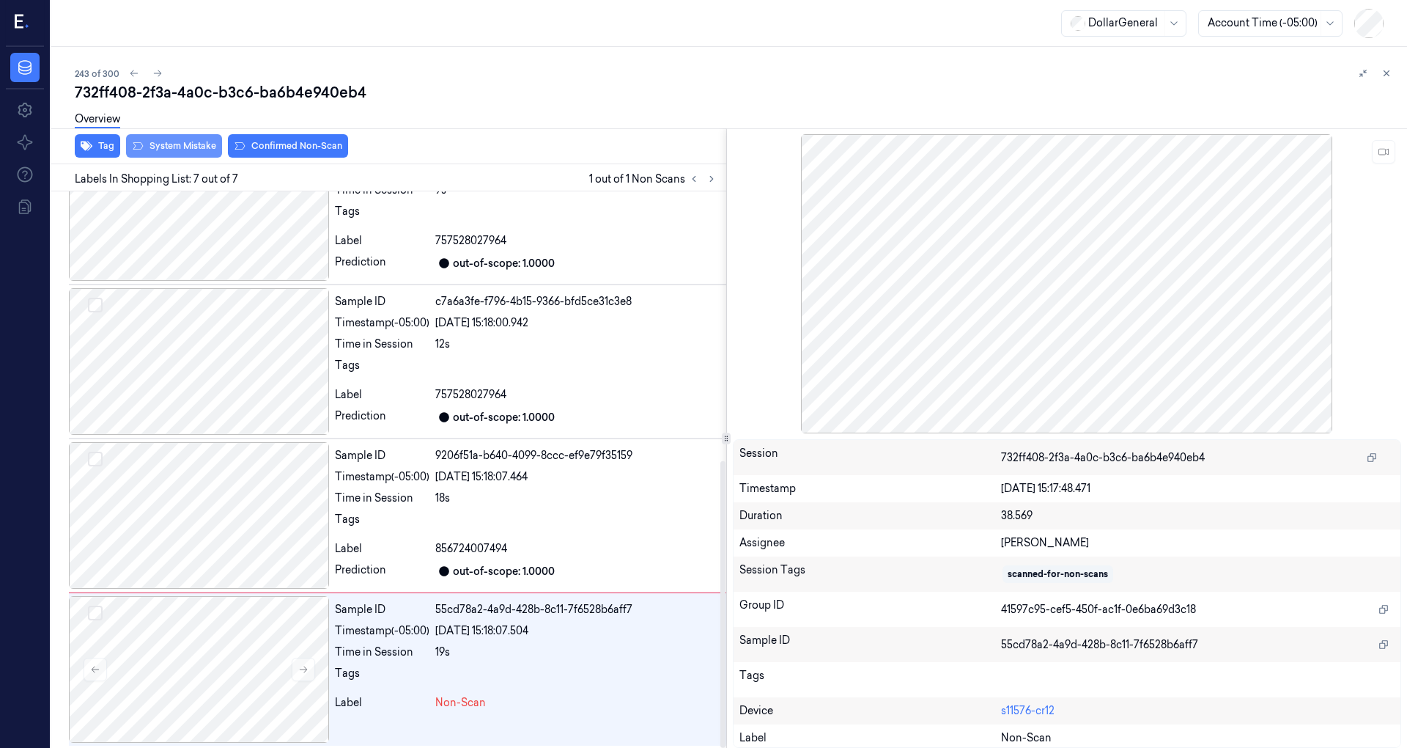
click at [160, 140] on button "System Mistake" at bounding box center [174, 145] width 96 height 23
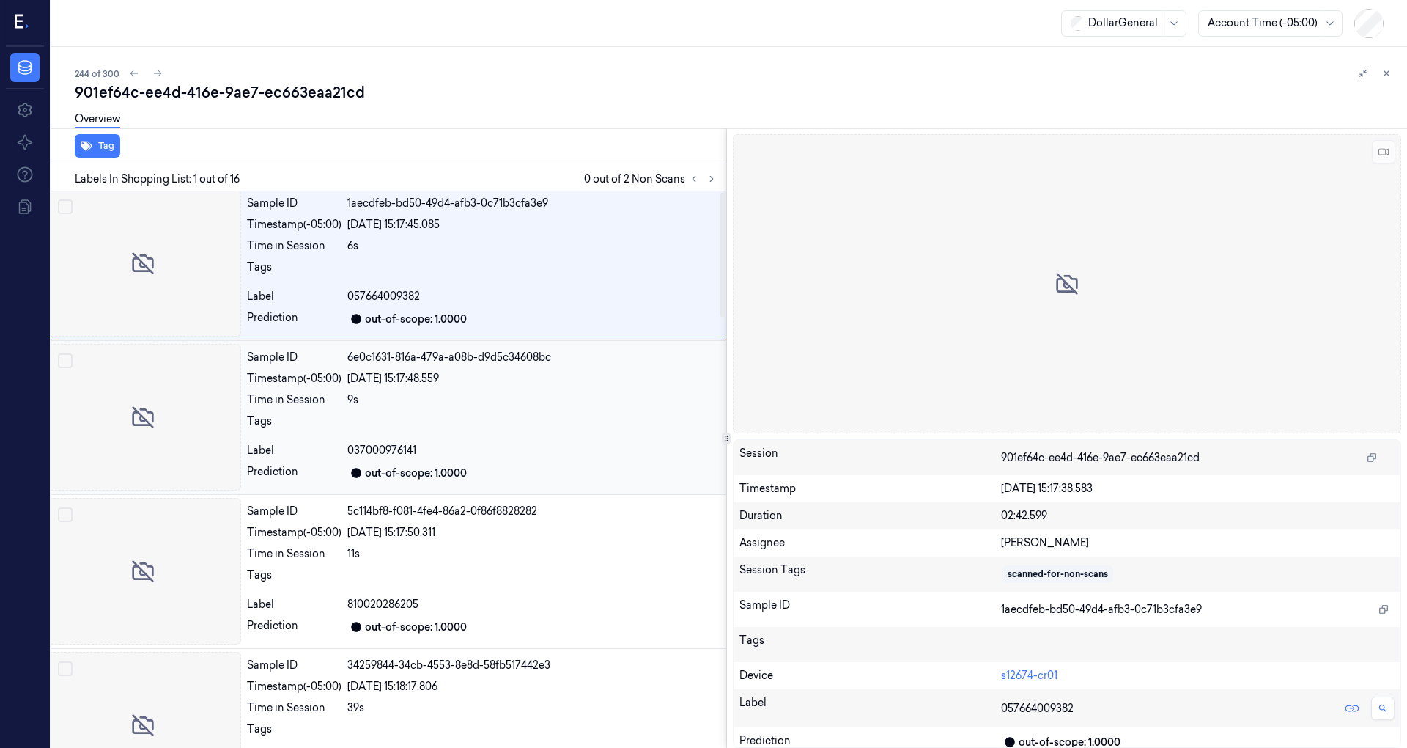
scroll to position [0, 23]
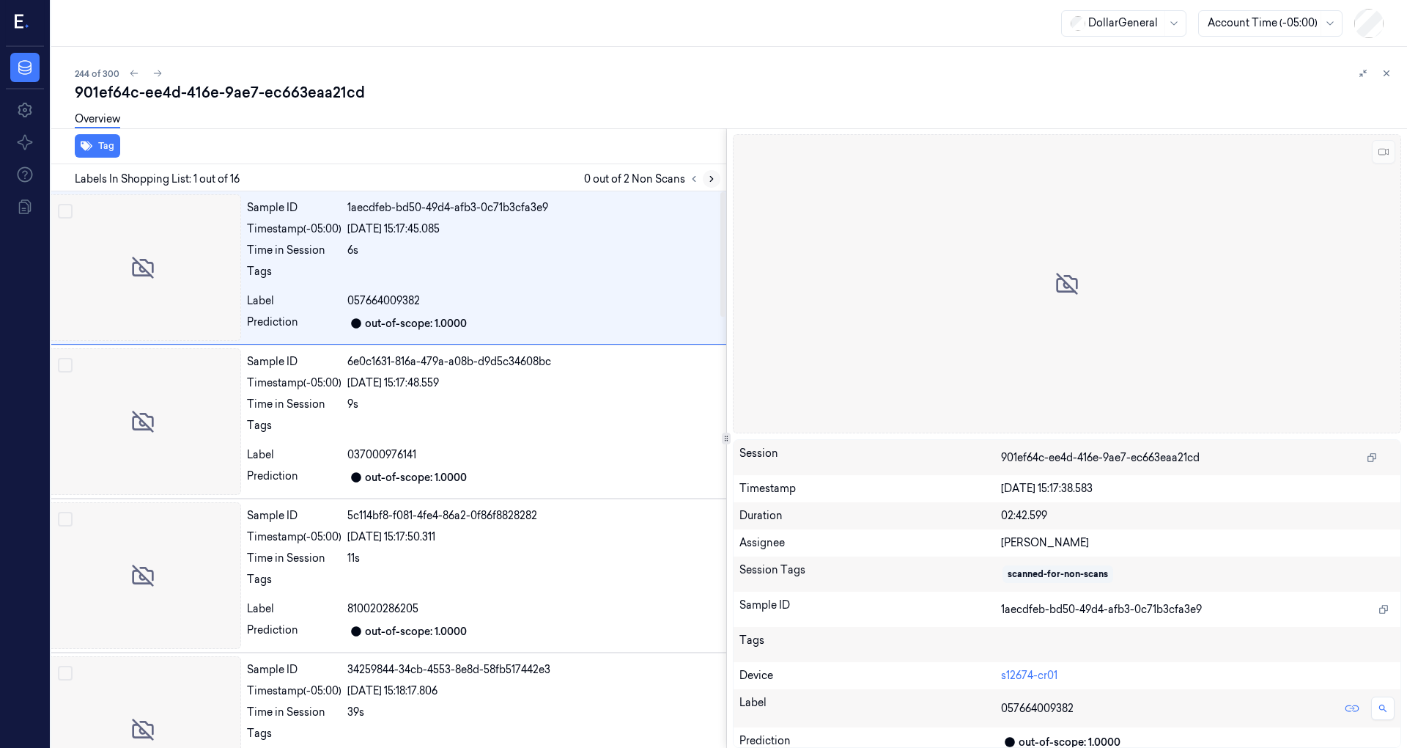
click at [707, 177] on icon at bounding box center [712, 179] width 10 height 10
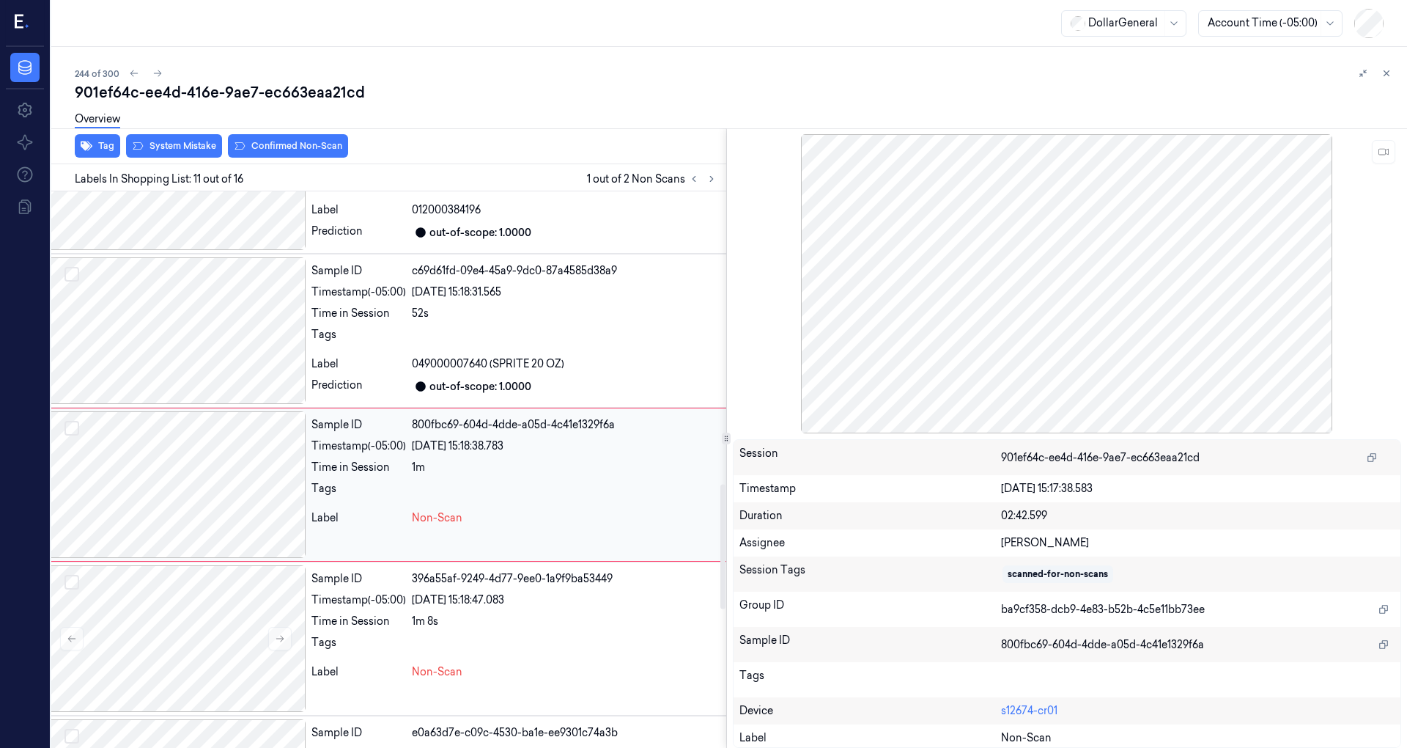
scroll to position [1332, 23]
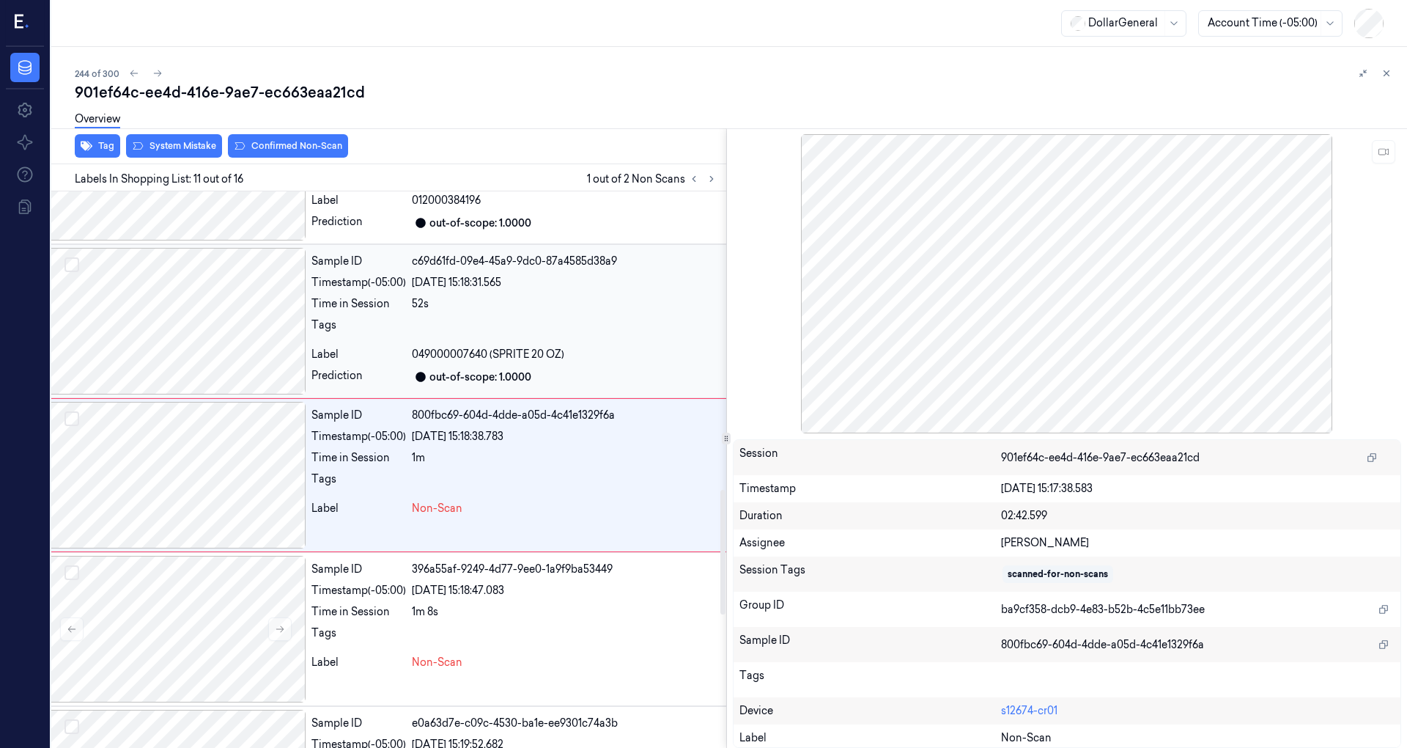
click at [213, 329] on div at bounding box center [175, 321] width 260 height 147
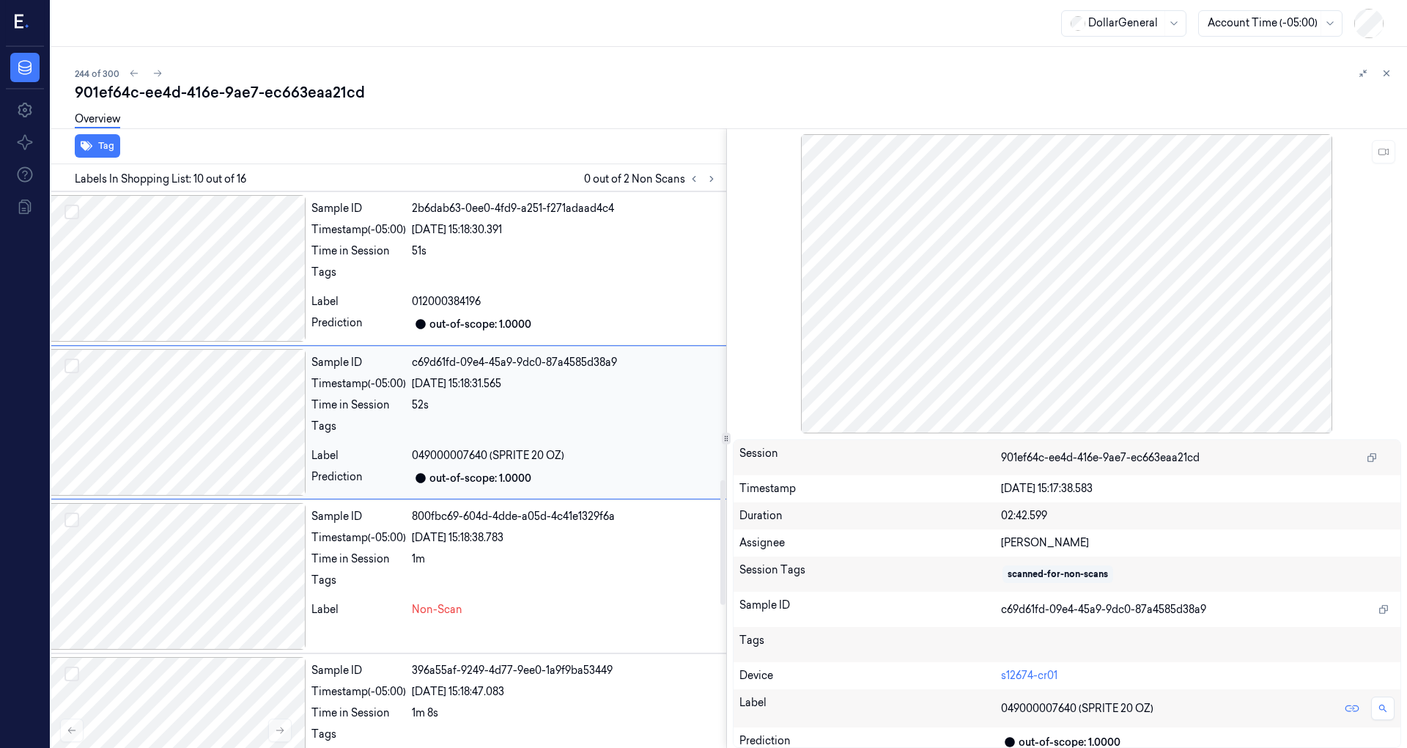
scroll to position [1178, 23]
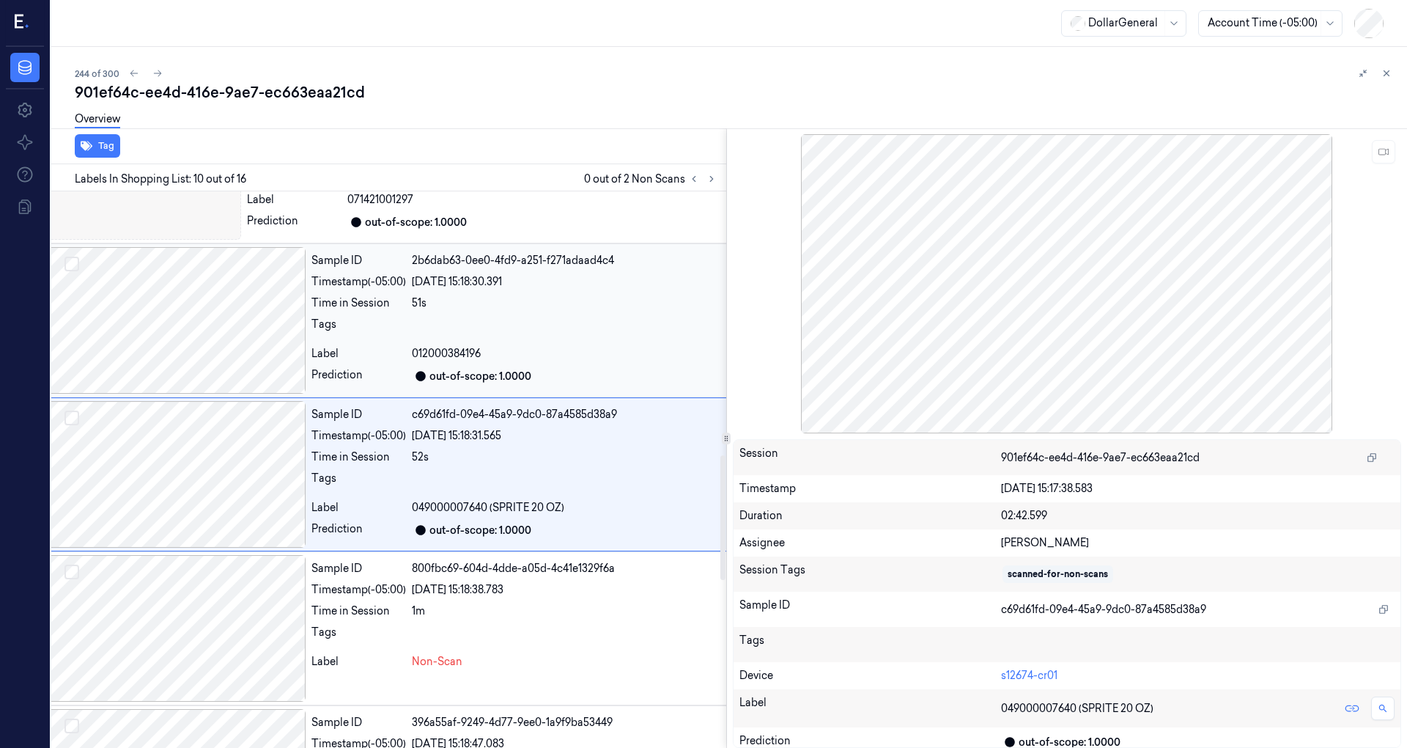
click at [218, 325] on div at bounding box center [175, 320] width 260 height 147
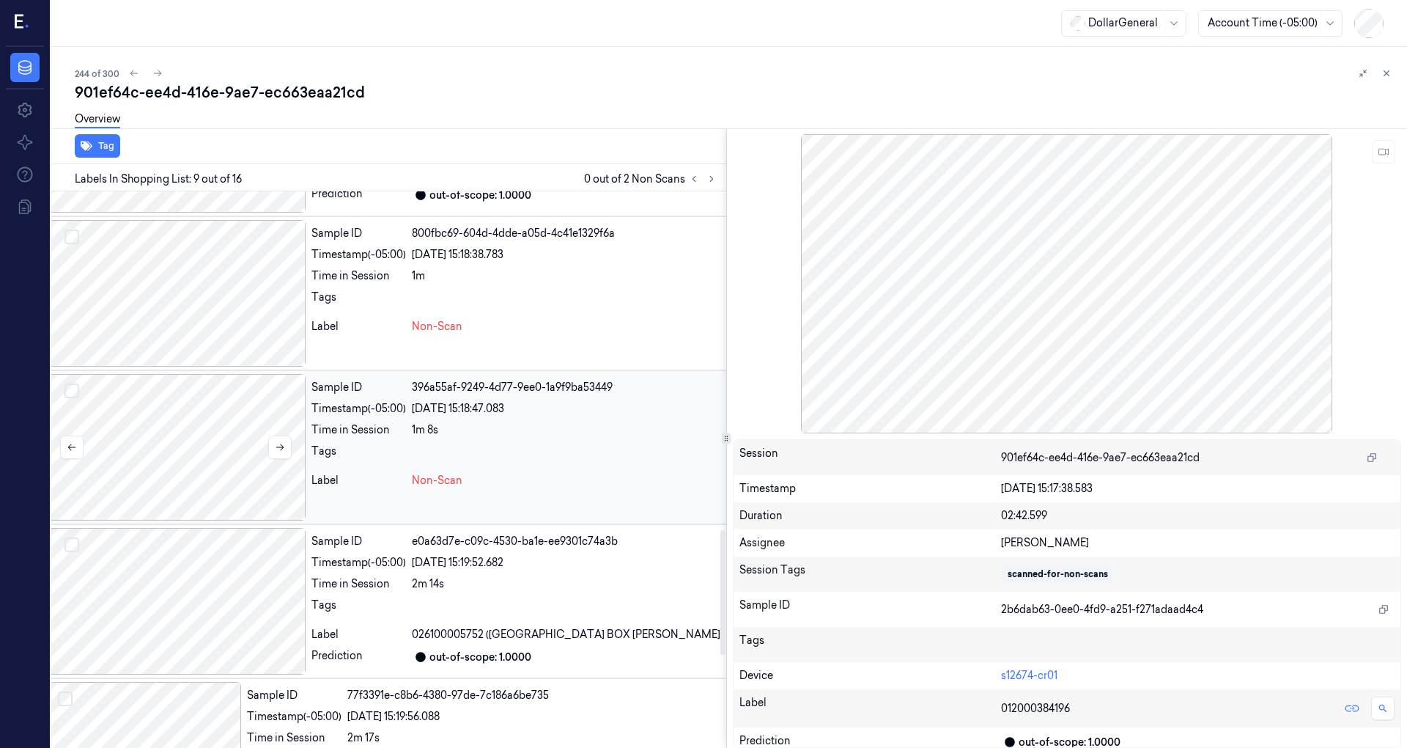
click at [210, 450] on div at bounding box center [175, 447] width 260 height 147
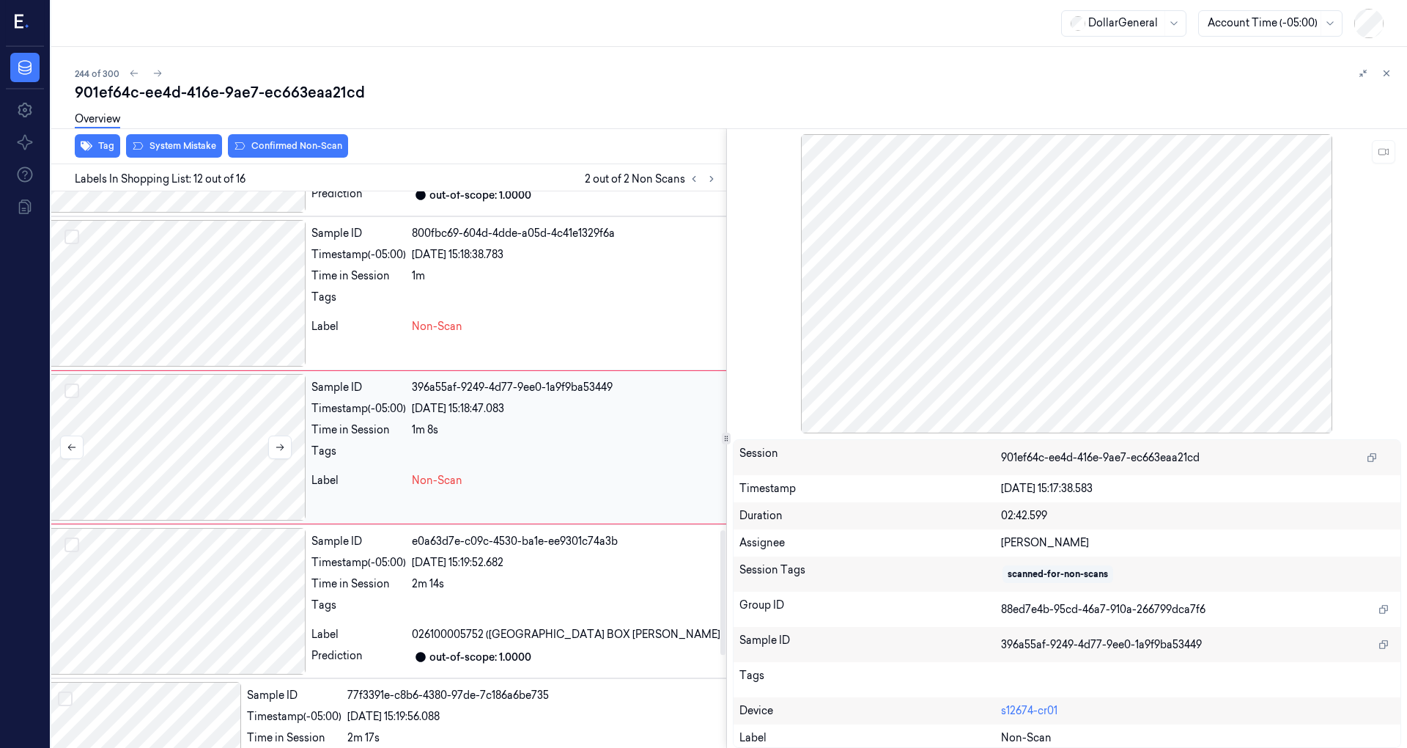
scroll to position [1485, 23]
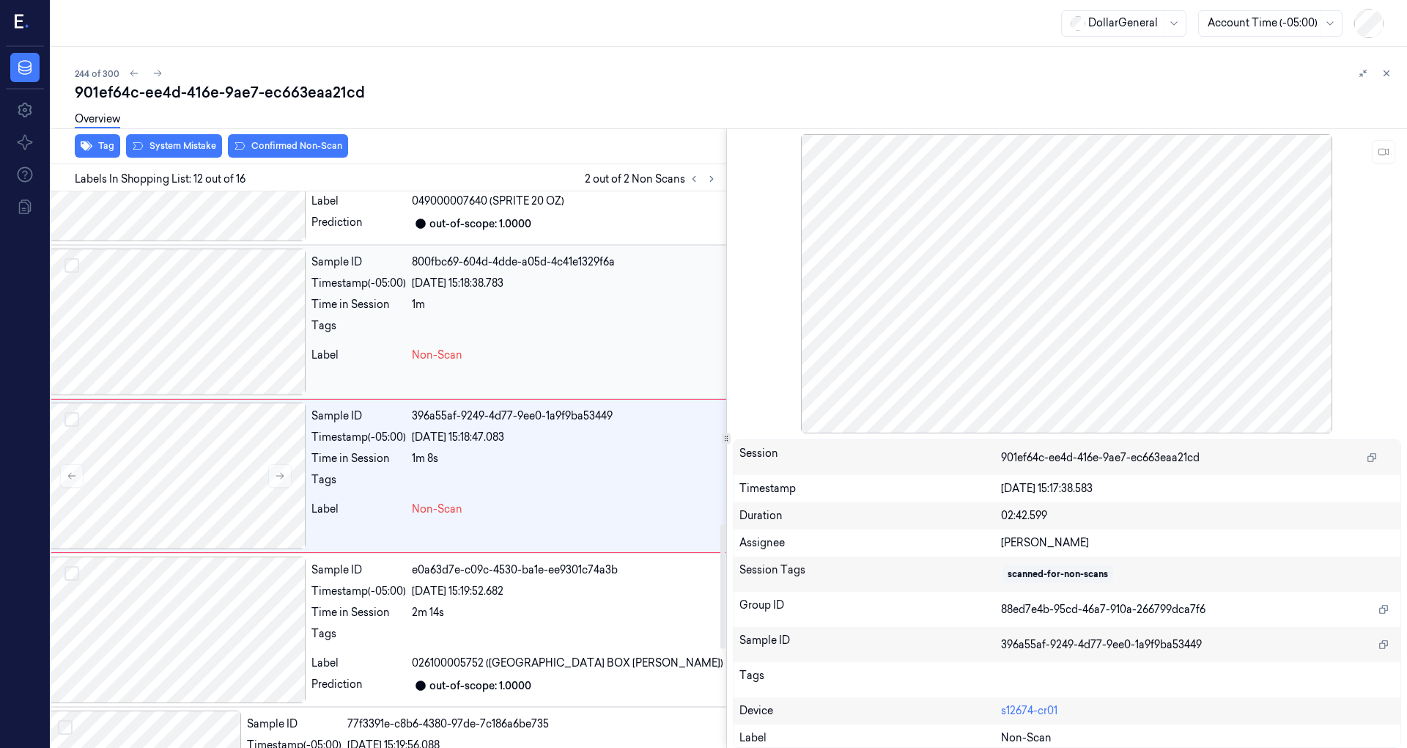
click at [213, 364] on div at bounding box center [175, 321] width 260 height 147
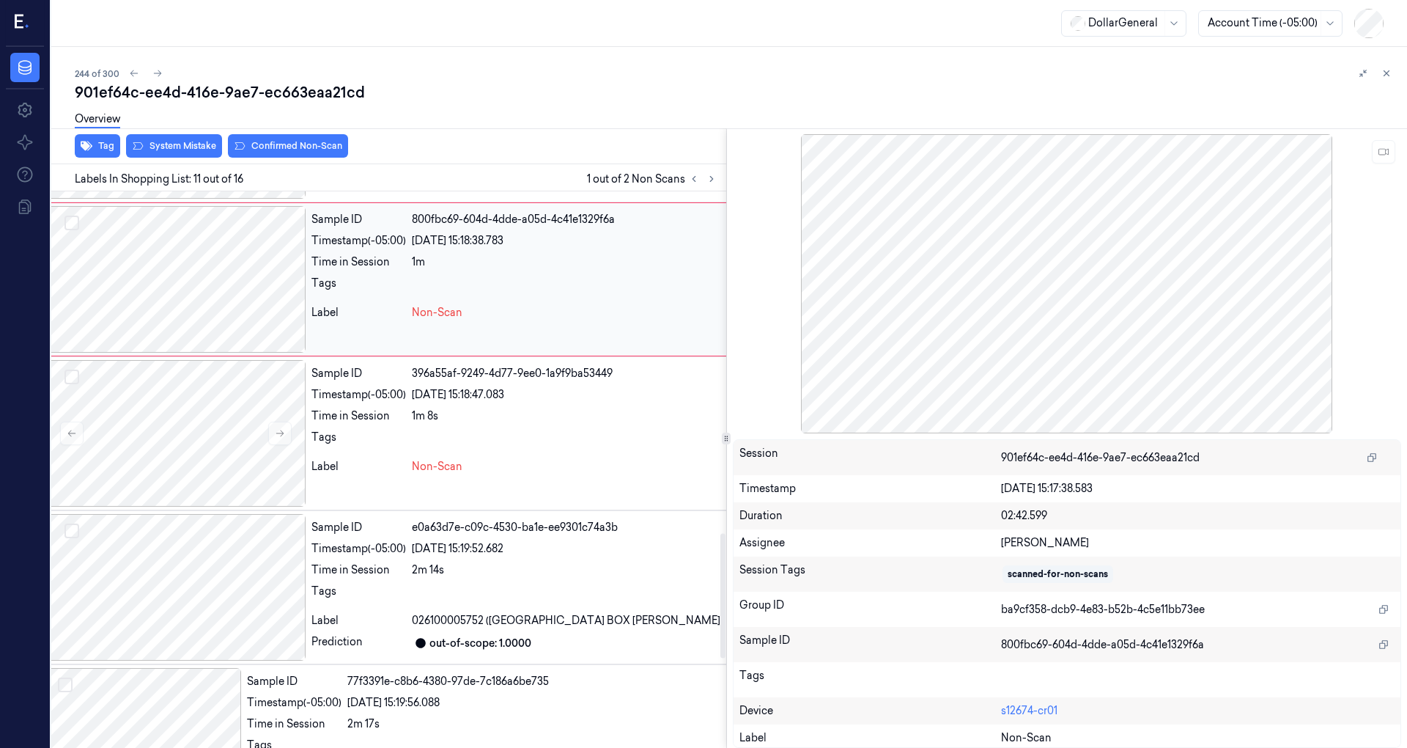
click at [213, 257] on div at bounding box center [175, 279] width 260 height 147
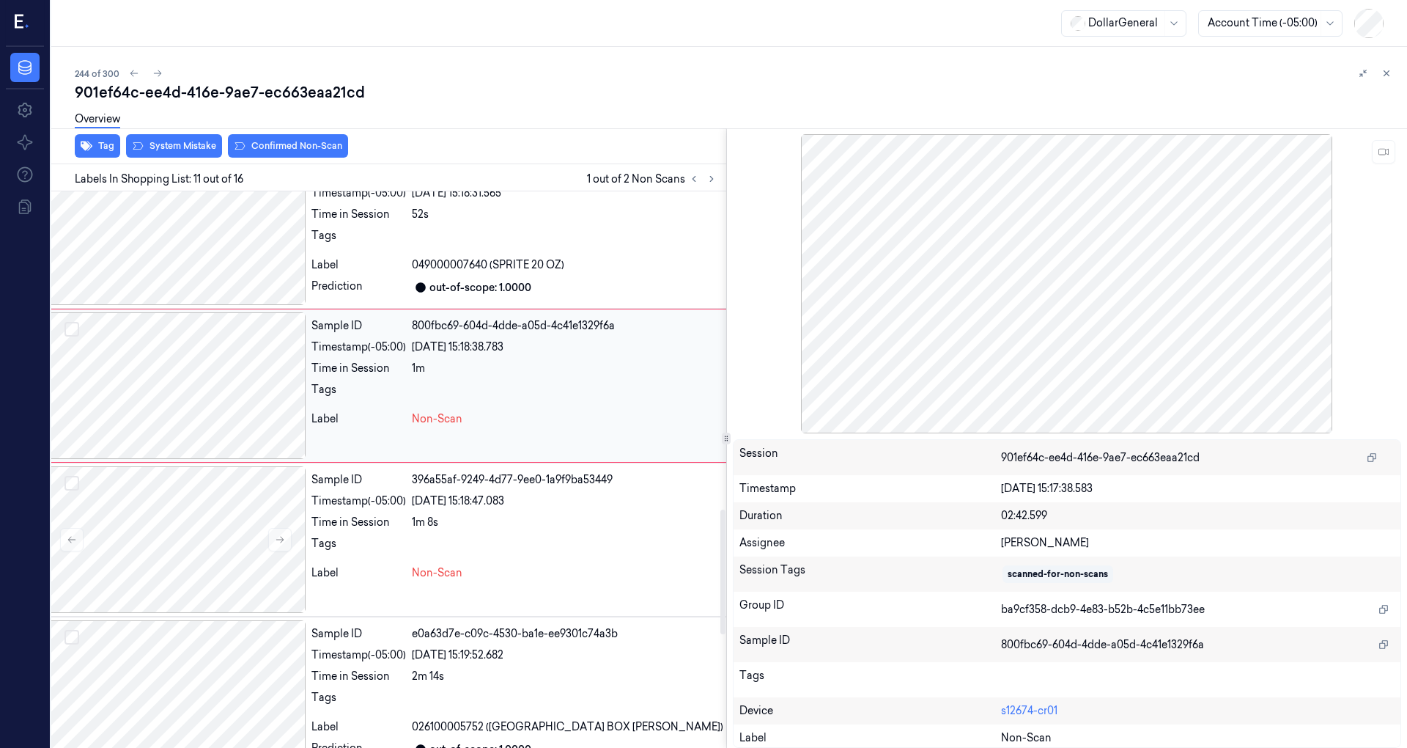
scroll to position [1332, 23]
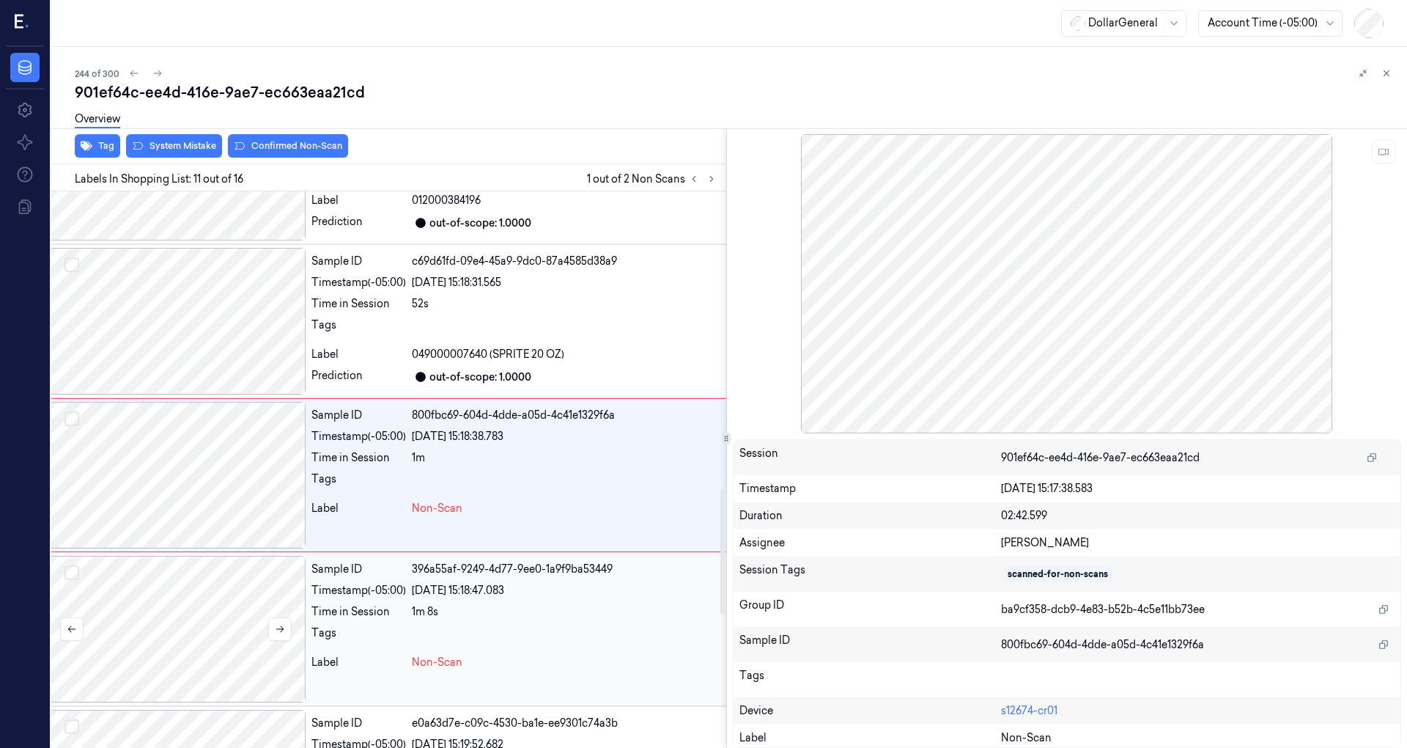
click at [199, 580] on div at bounding box center [175, 629] width 260 height 147
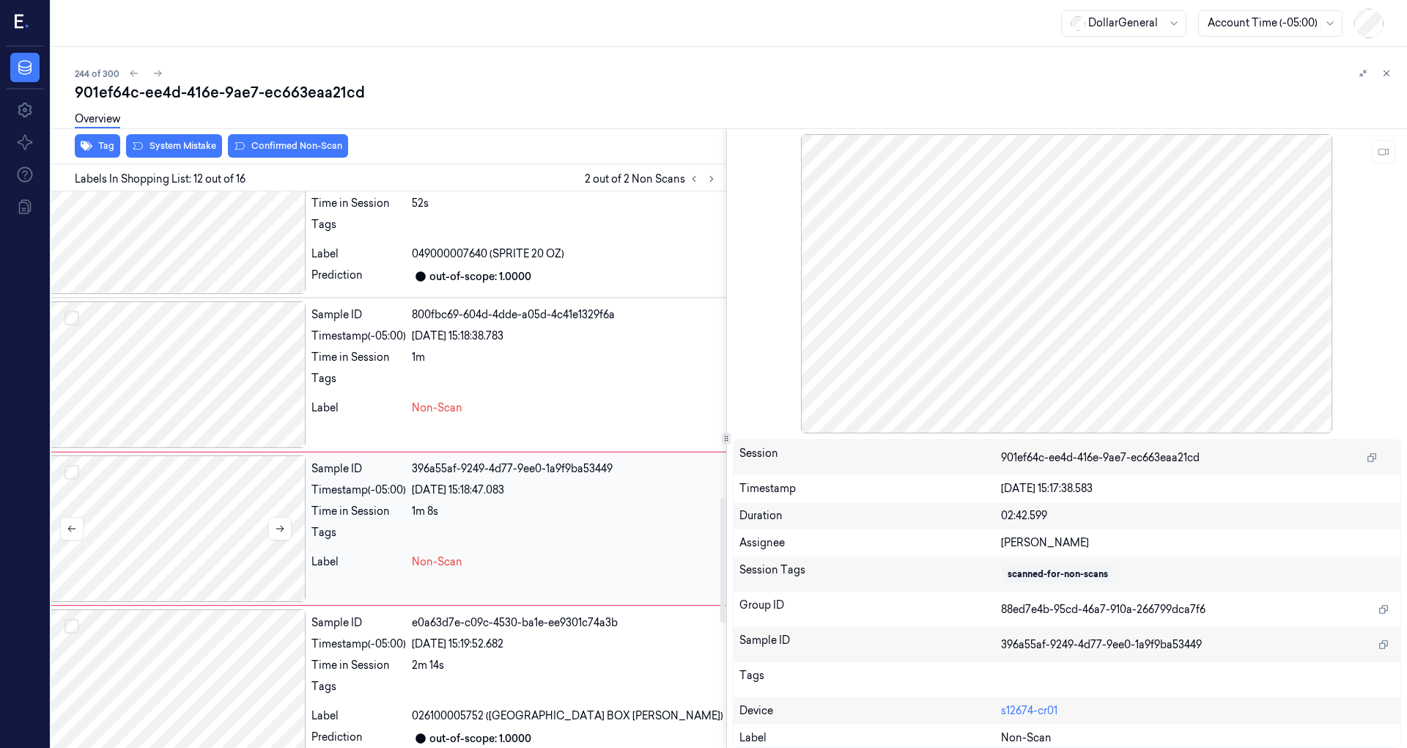
scroll to position [1485, 23]
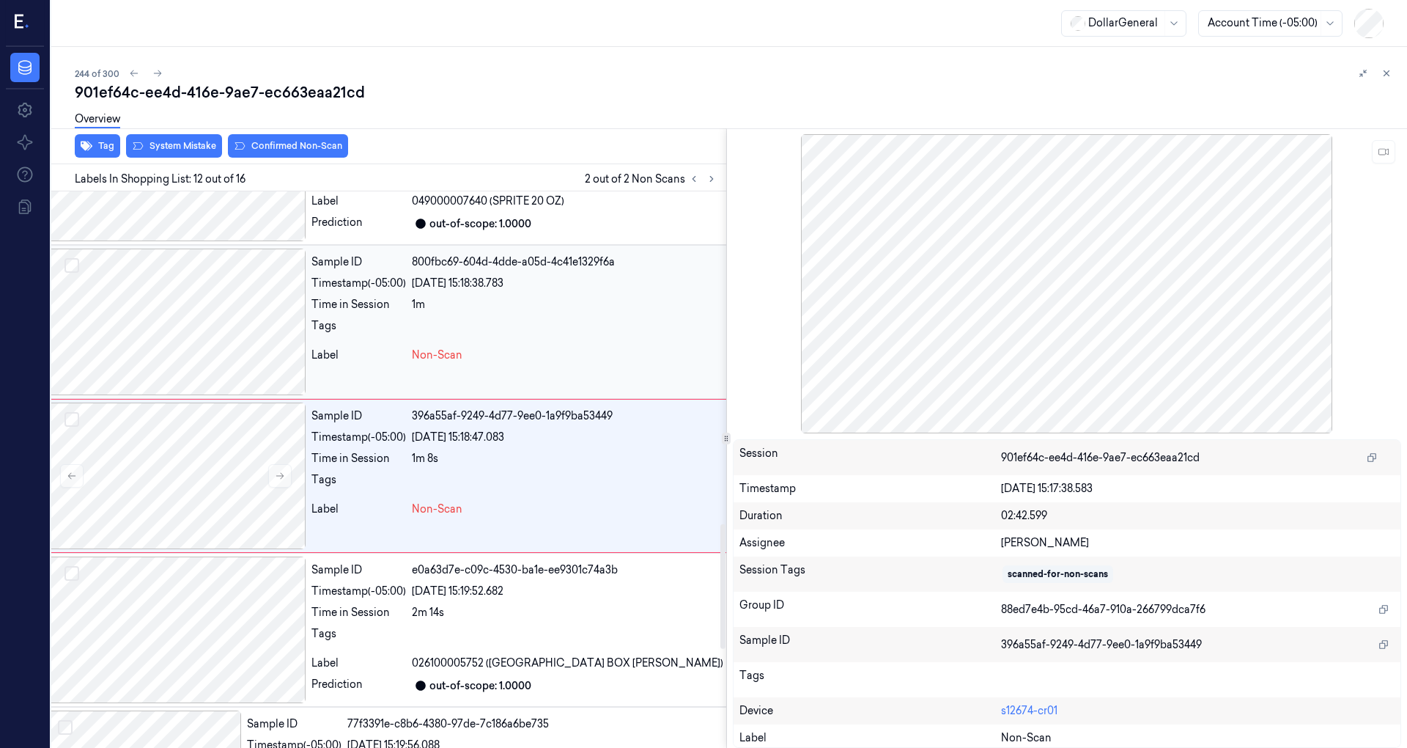
click at [73, 258] on button "Select row" at bounding box center [71, 265] width 15 height 15
click at [70, 412] on button "Select row" at bounding box center [71, 419] width 15 height 15
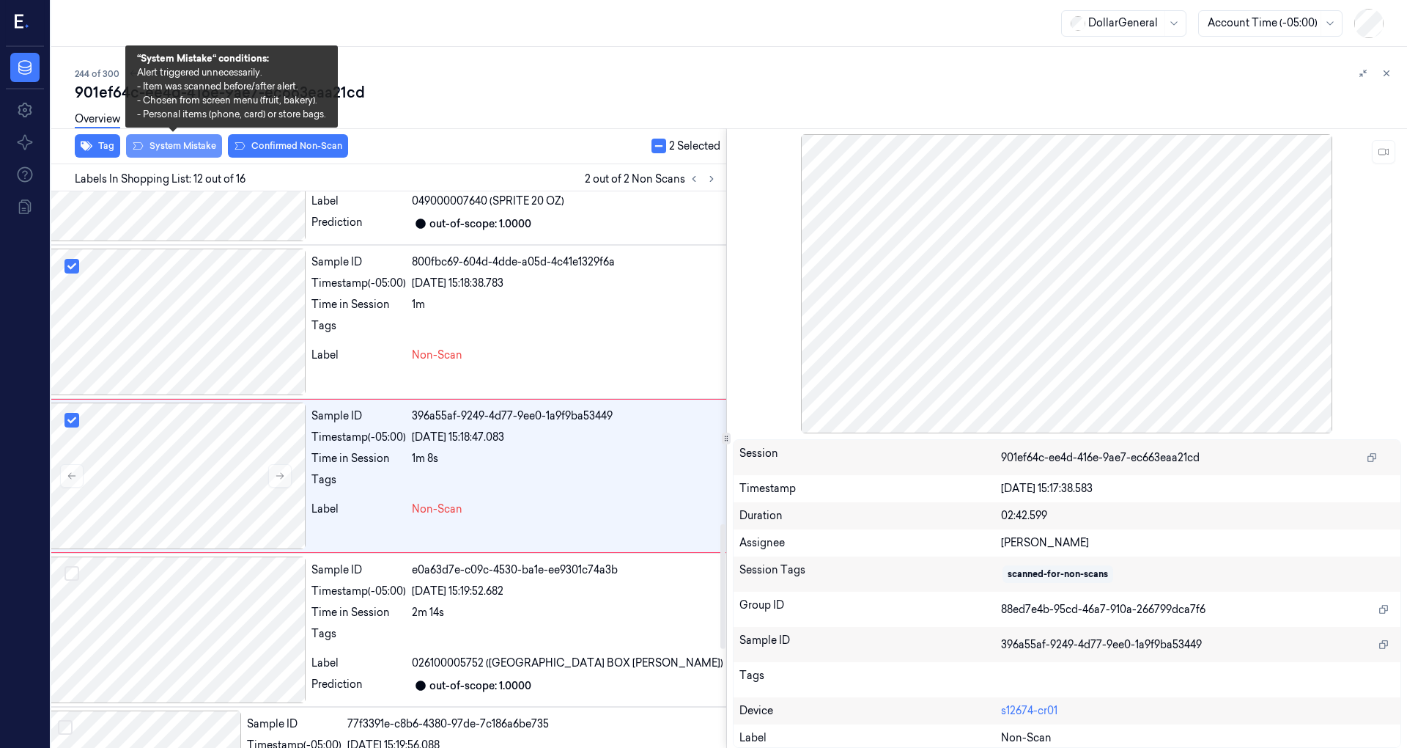
click at [170, 141] on button "System Mistake" at bounding box center [174, 145] width 96 height 23
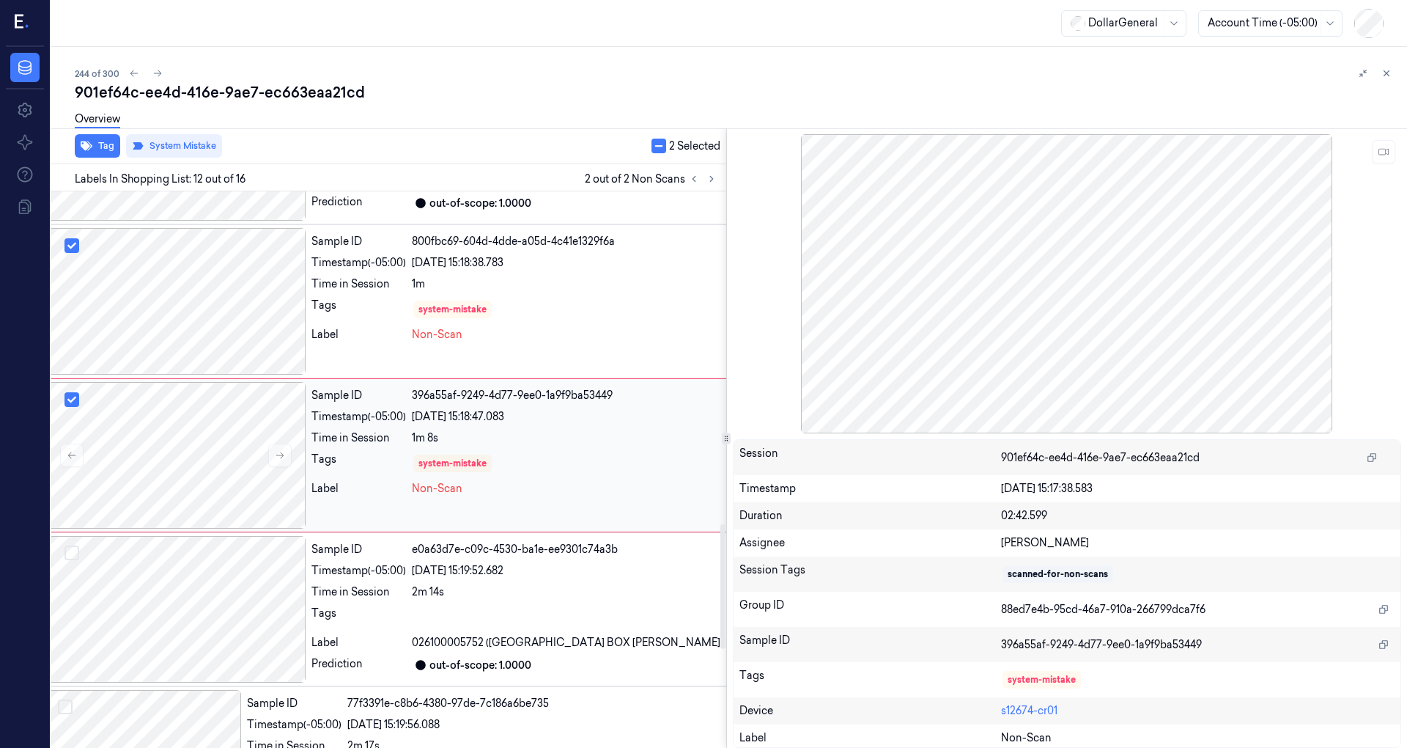
scroll to position [1485, 23]
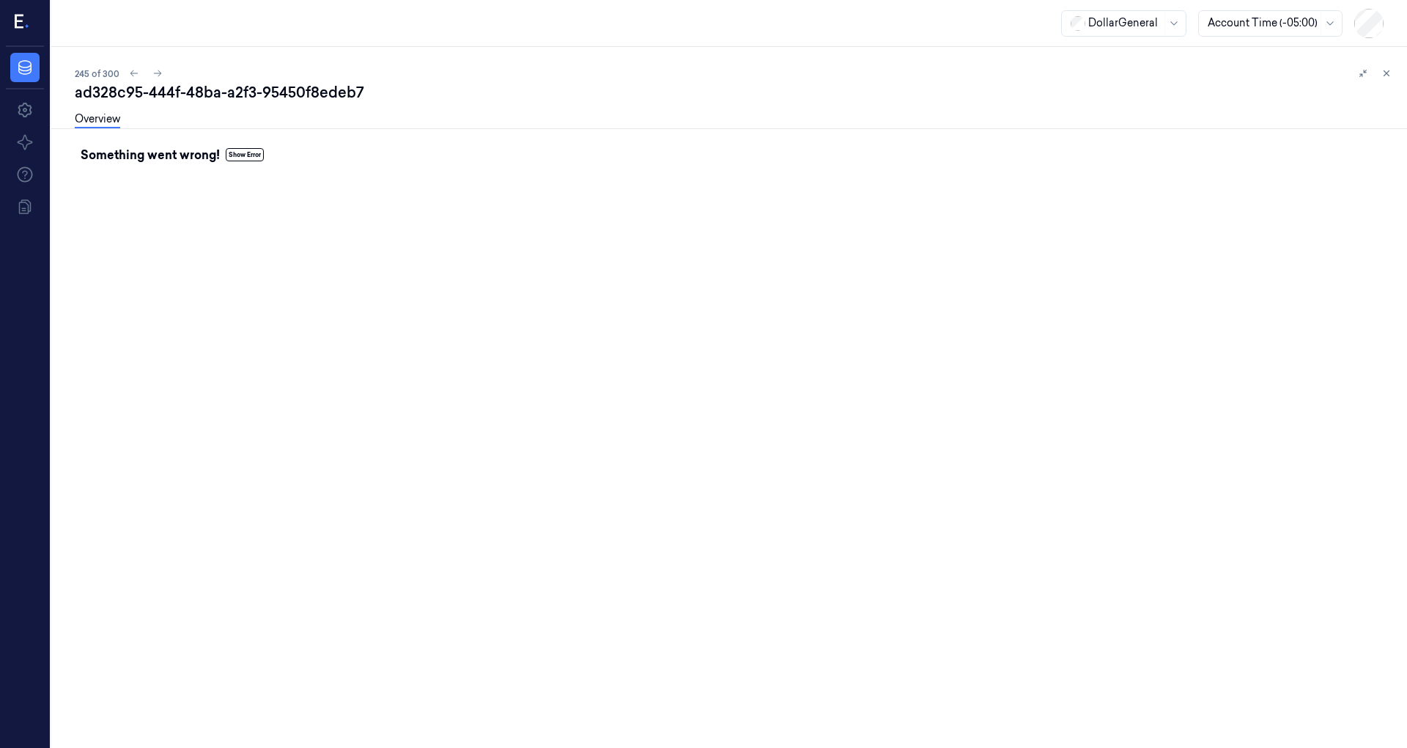
drag, startPoint x: 1388, startPoint y: 73, endPoint x: 1357, endPoint y: 93, distance: 37.2
click at [1387, 73] on icon at bounding box center [1387, 73] width 10 height 10
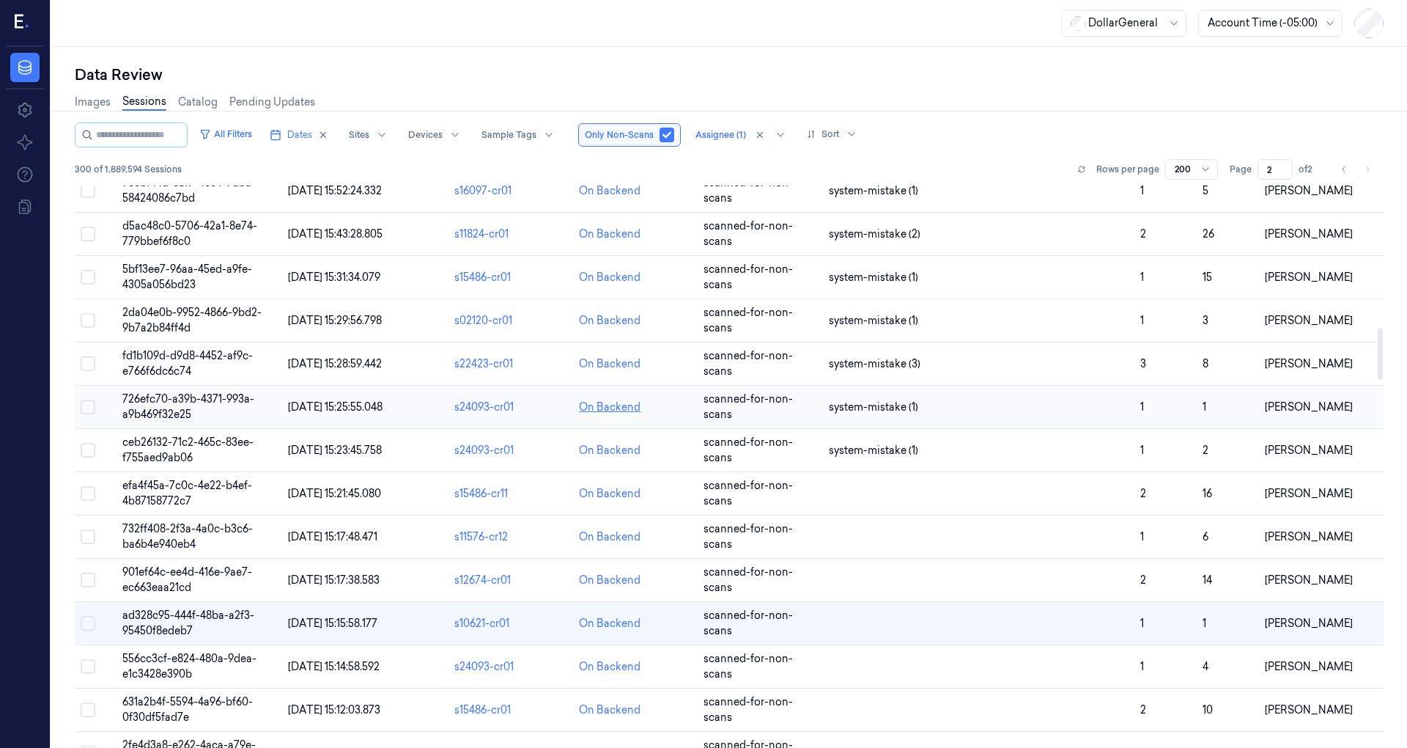
scroll to position [1466, 0]
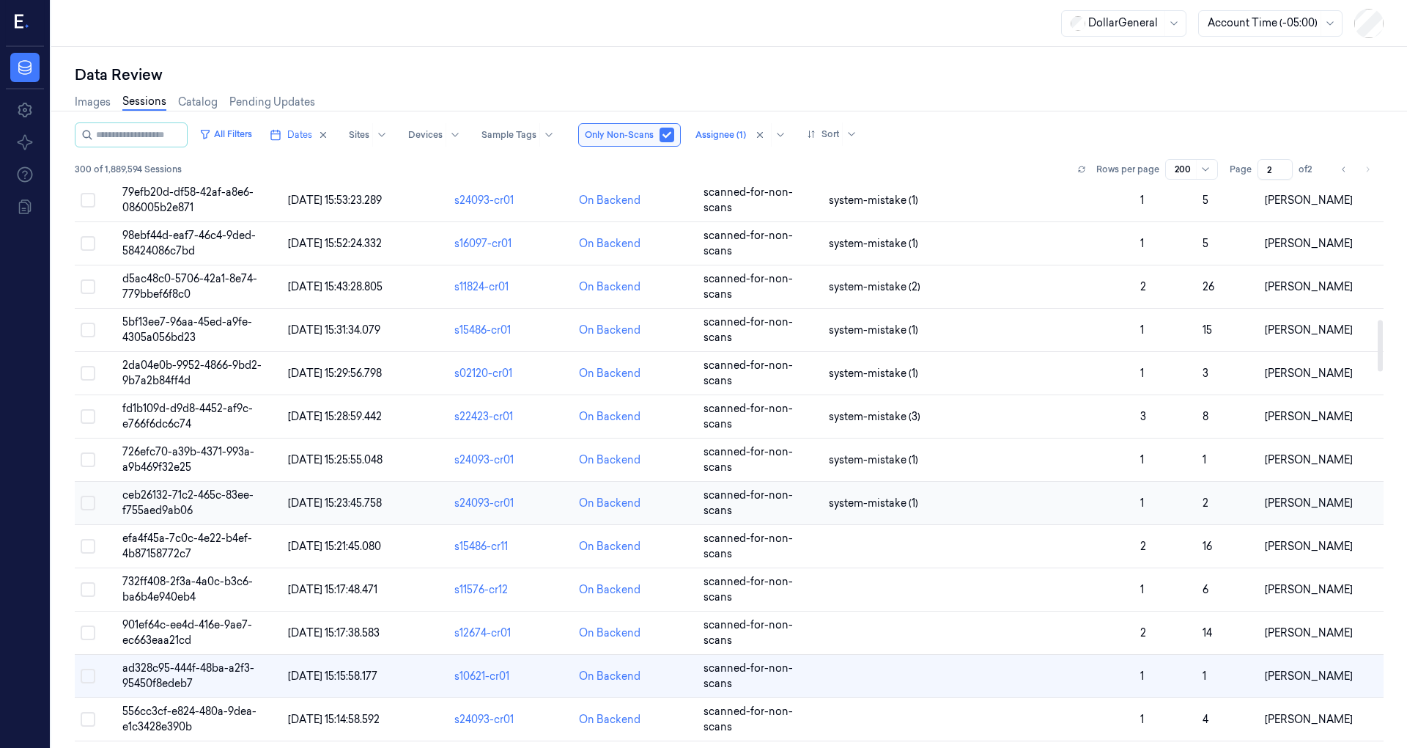
click at [210, 488] on span "ceb26132-71c2-465c-83ee-f755aed9ab06" at bounding box center [187, 502] width 131 height 29
click at [376, 497] on span "19/08/2025 15:23:45.758" at bounding box center [335, 502] width 94 height 13
click at [336, 496] on span "19/08/2025 15:23:45.758" at bounding box center [335, 502] width 94 height 13
click at [211, 495] on td "ceb26132-71c2-465c-83ee-f755aed9ab06" at bounding box center [200, 503] width 166 height 43
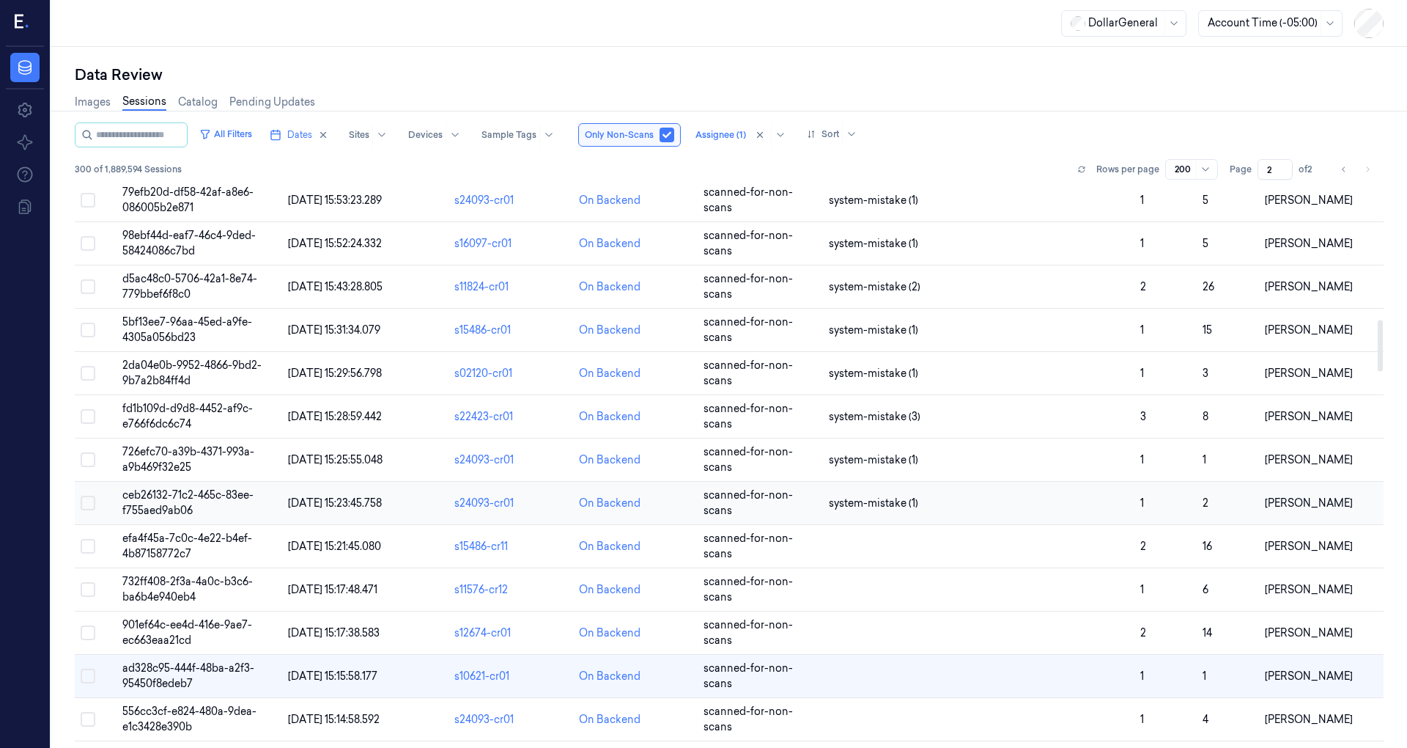
click at [211, 495] on td "ceb26132-71c2-465c-83ee-f755aed9ab06" at bounding box center [200, 503] width 166 height 43
click at [482, 495] on div "s24093-cr01" at bounding box center [510, 502] width 113 height 15
click at [355, 539] on span "19/08/2025 15:21:45.080" at bounding box center [334, 545] width 93 height 13
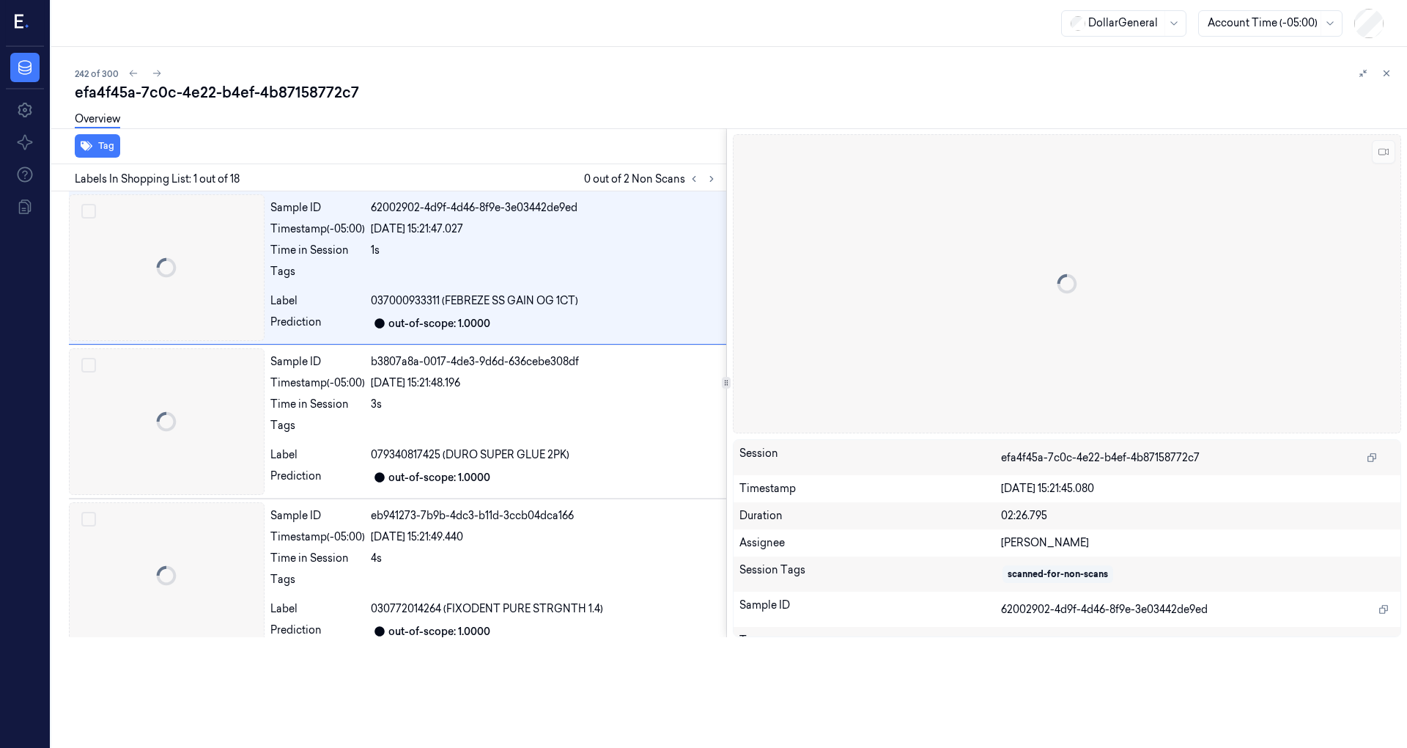
click at [51, 537] on div at bounding box center [51, 397] width 0 height 701
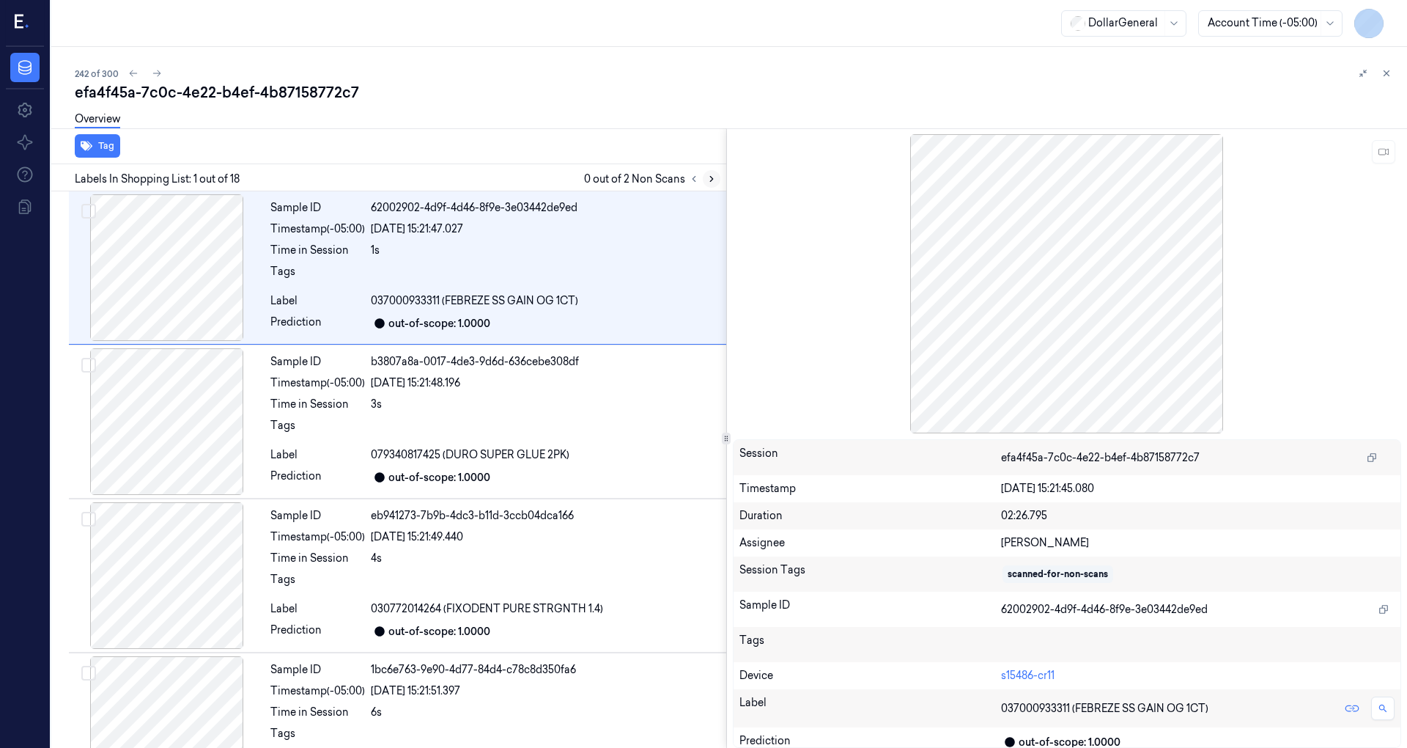
click at [703, 179] on button at bounding box center [712, 179] width 18 height 18
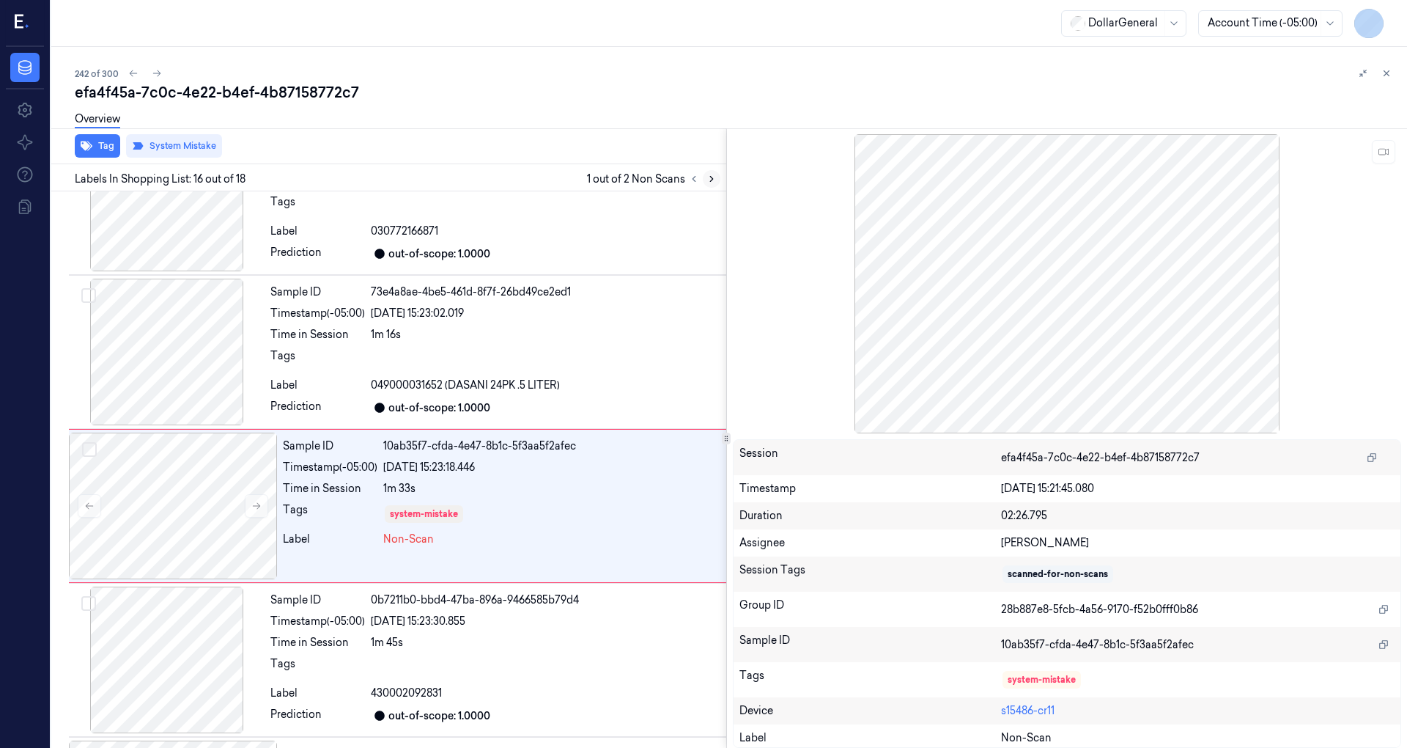
scroll to position [2099, 0]
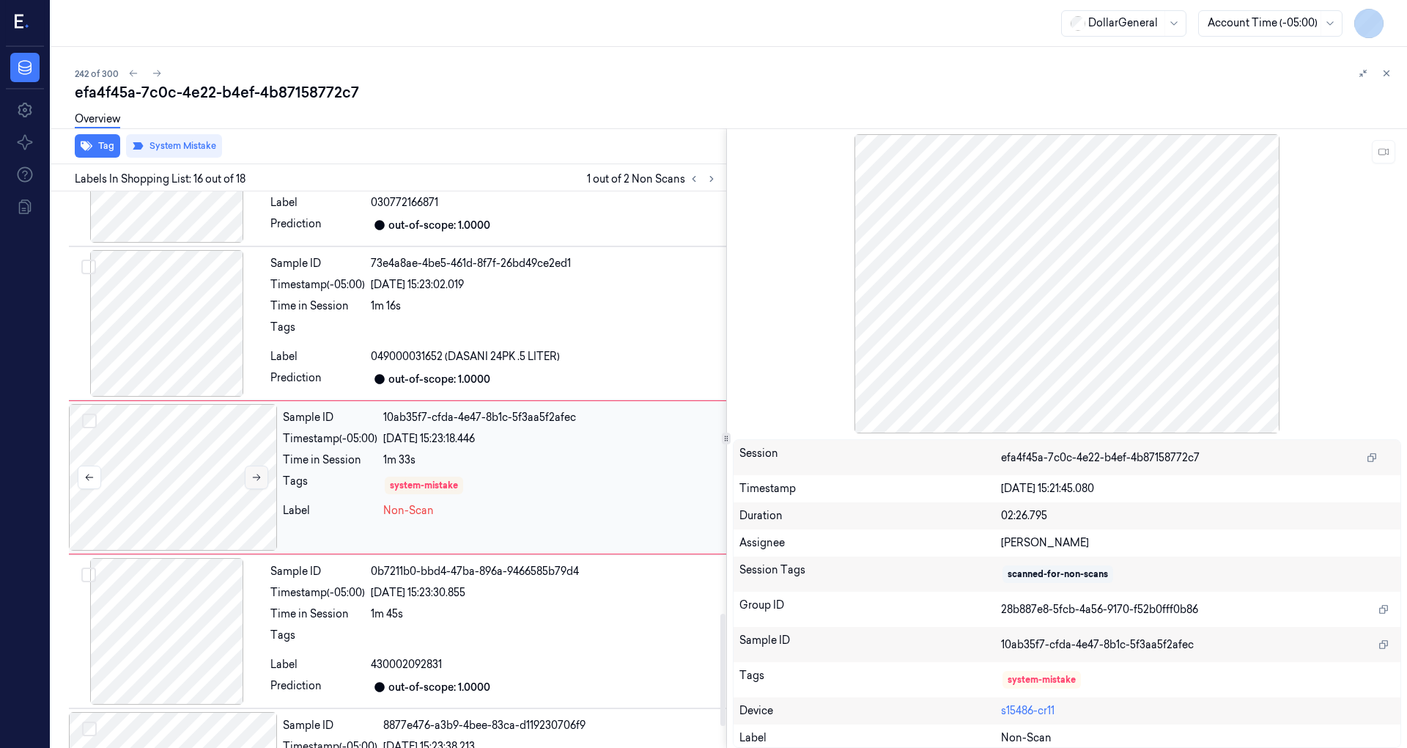
click at [259, 474] on icon at bounding box center [256, 477] width 8 height 7
click at [708, 180] on icon at bounding box center [712, 179] width 10 height 10
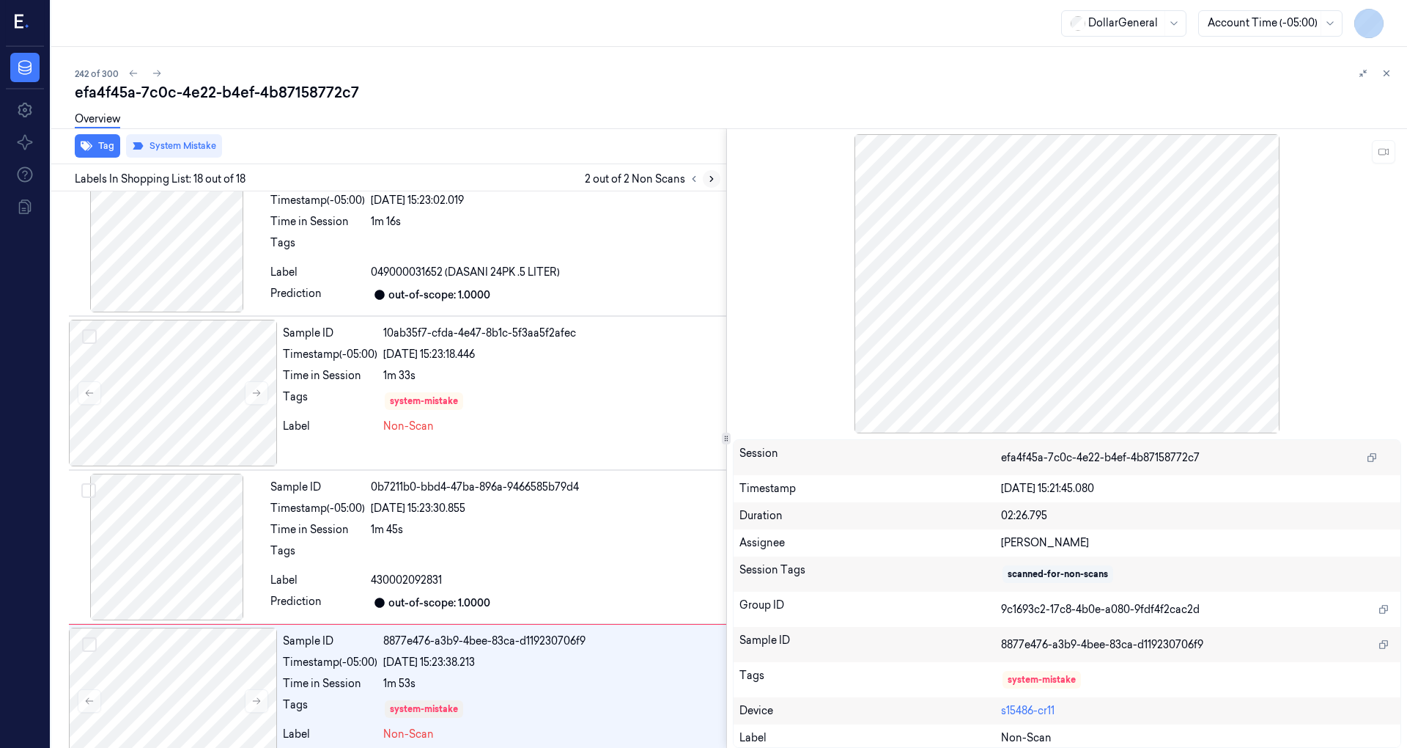
scroll to position [2209, 0]
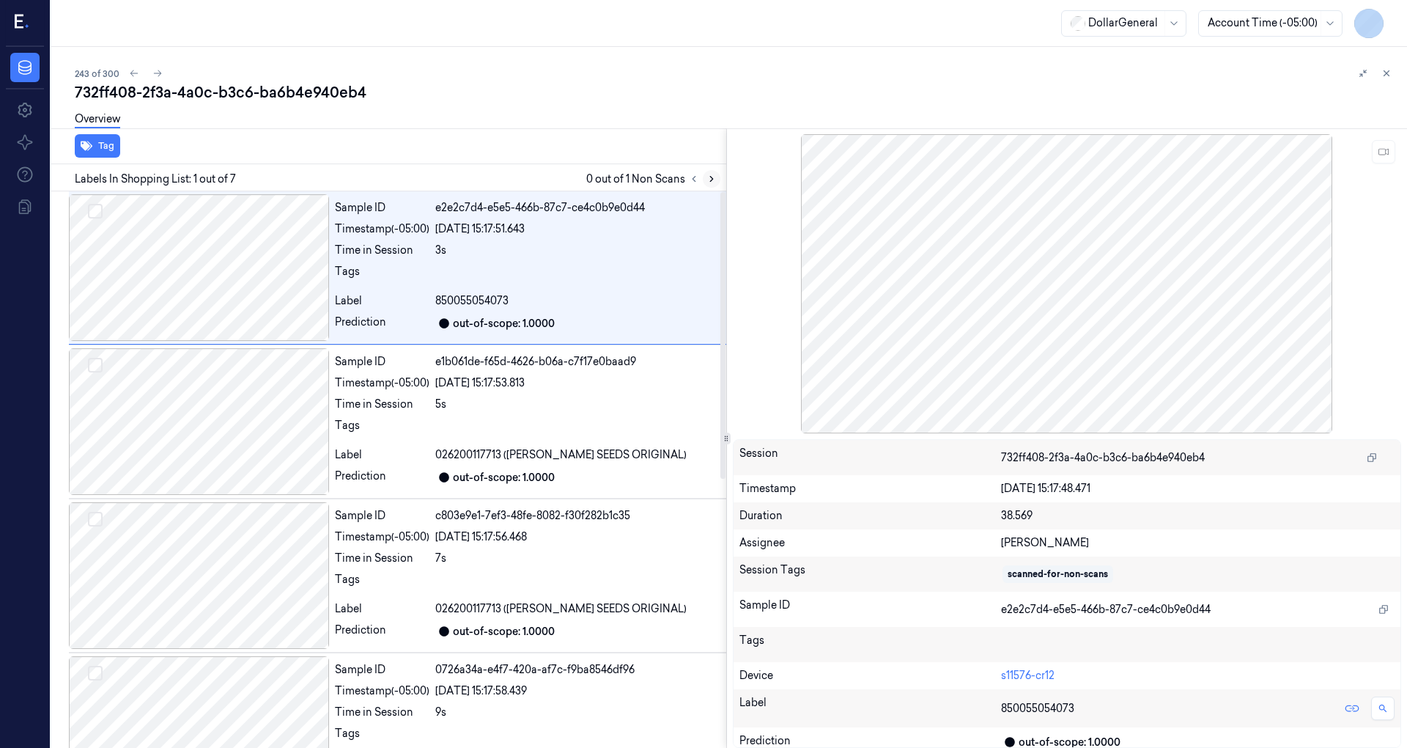
click at [712, 180] on icon at bounding box center [712, 179] width 10 height 10
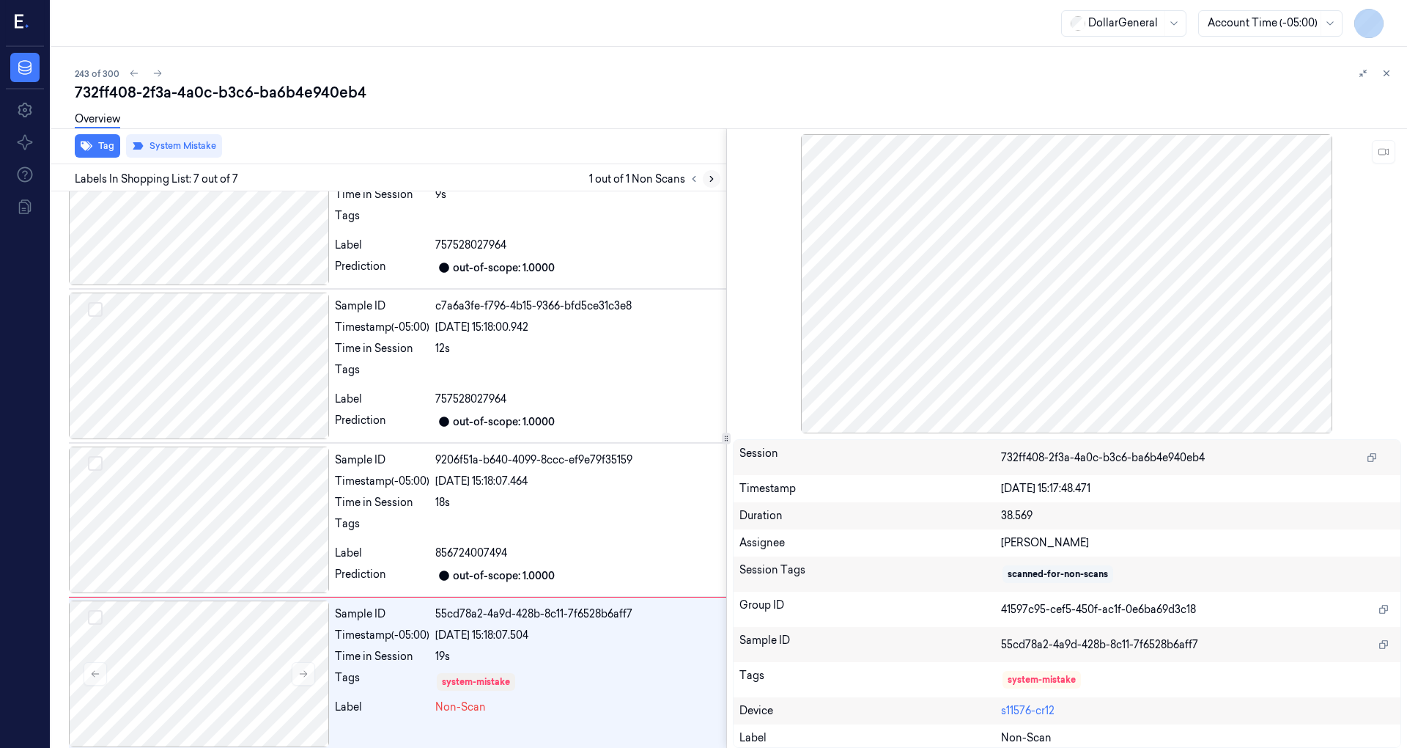
scroll to position [522, 0]
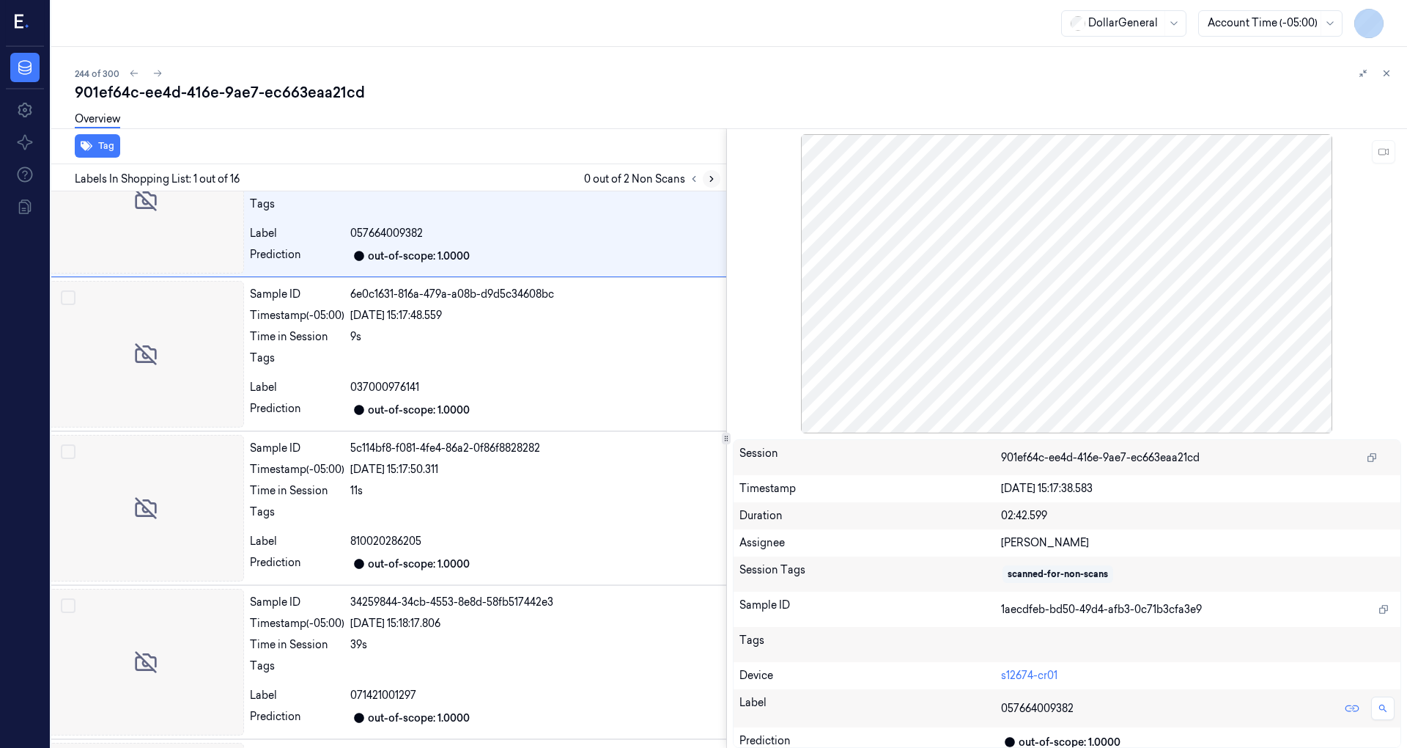
scroll to position [0, 23]
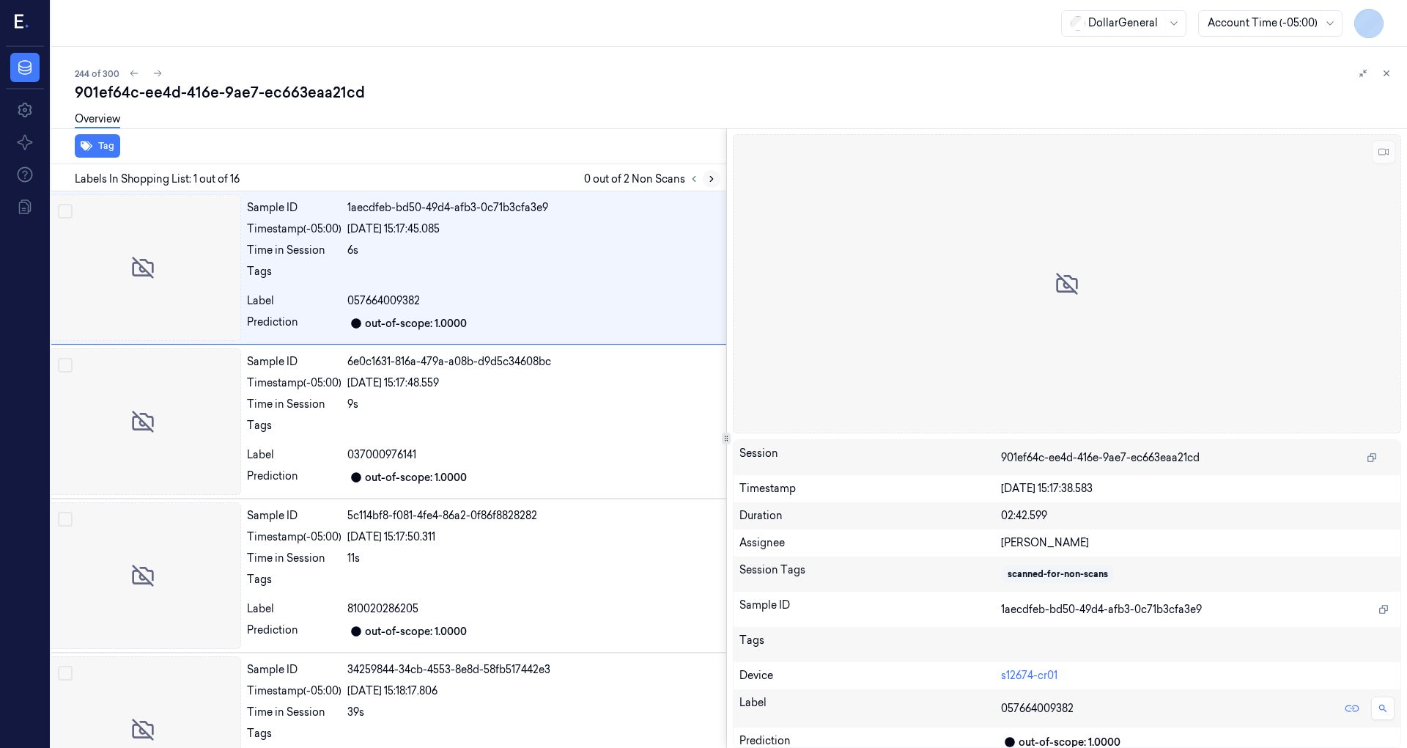
click at [712, 179] on icon at bounding box center [711, 179] width 3 height 5
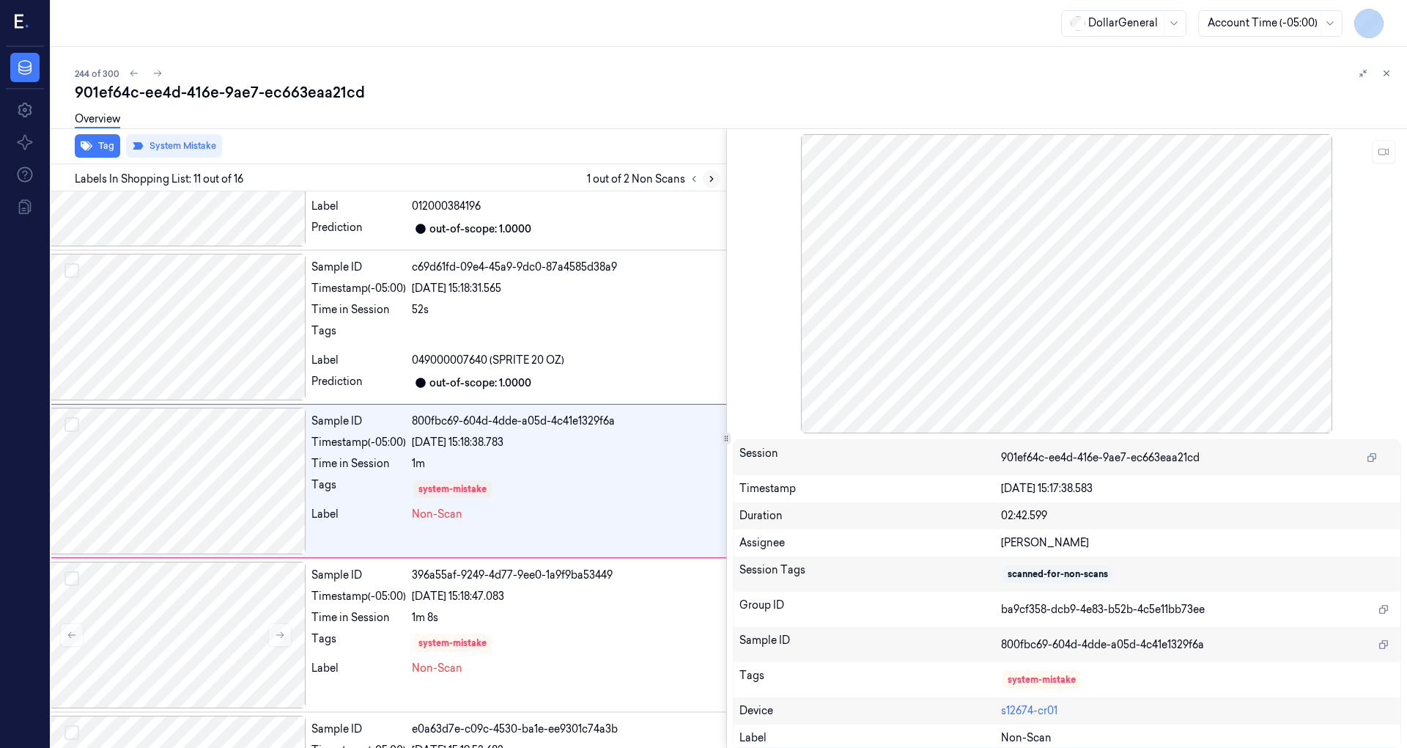
scroll to position [1332, 23]
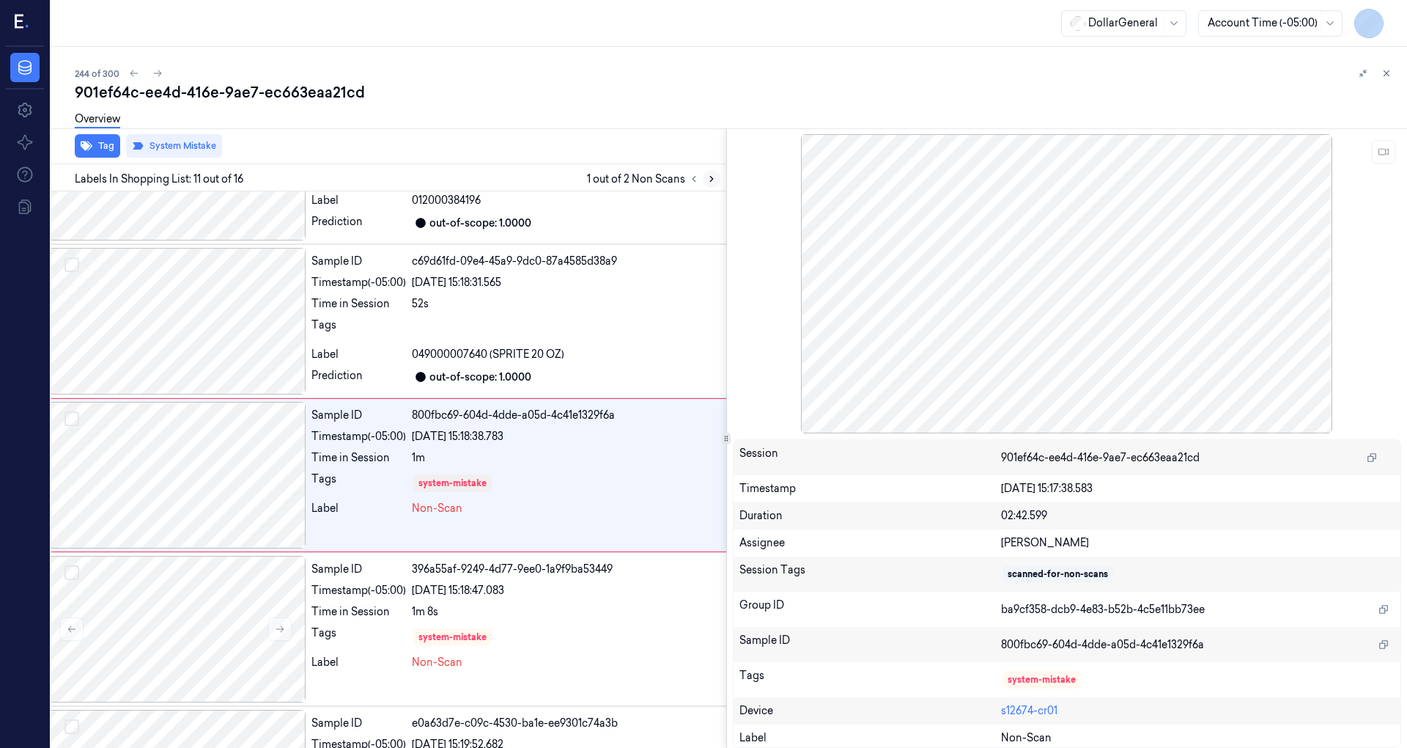
click at [712, 179] on icon at bounding box center [711, 179] width 3 height 5
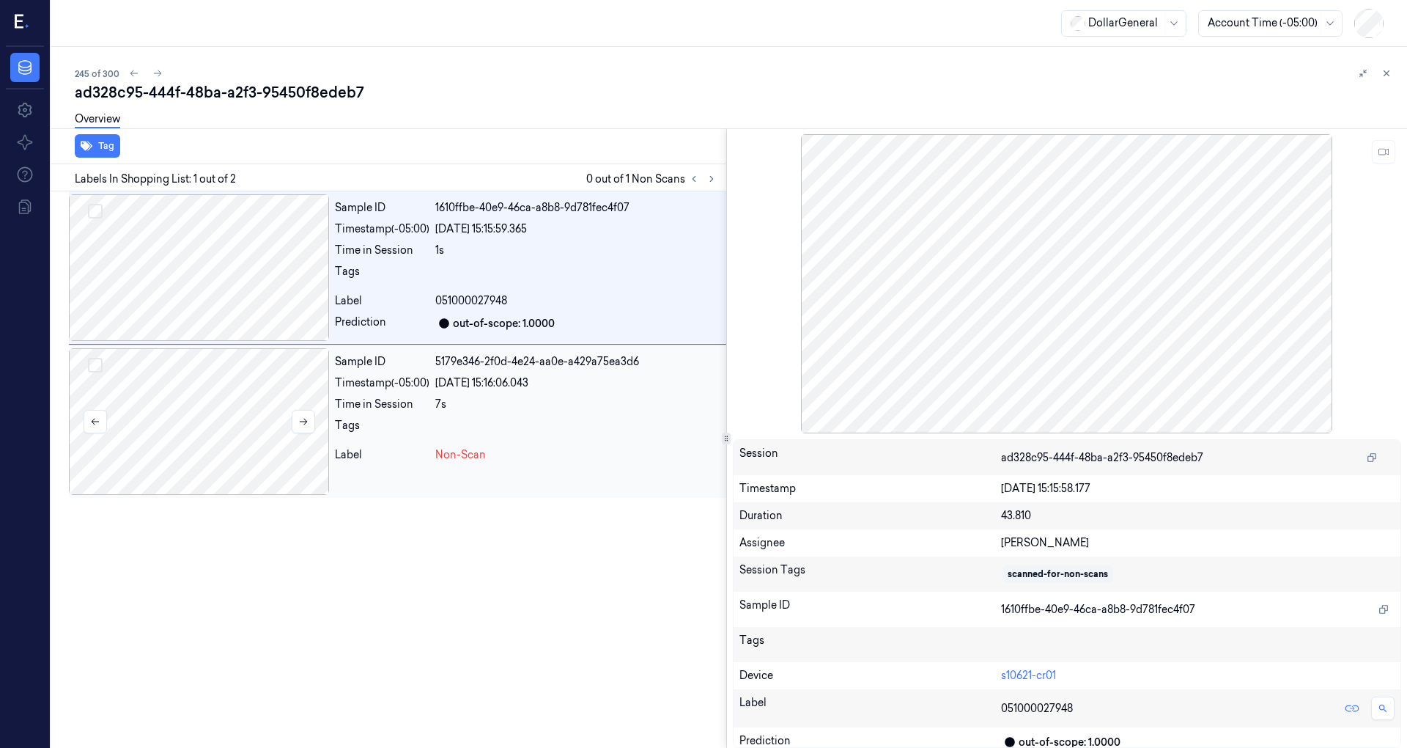
click at [232, 426] on div at bounding box center [199, 421] width 260 height 147
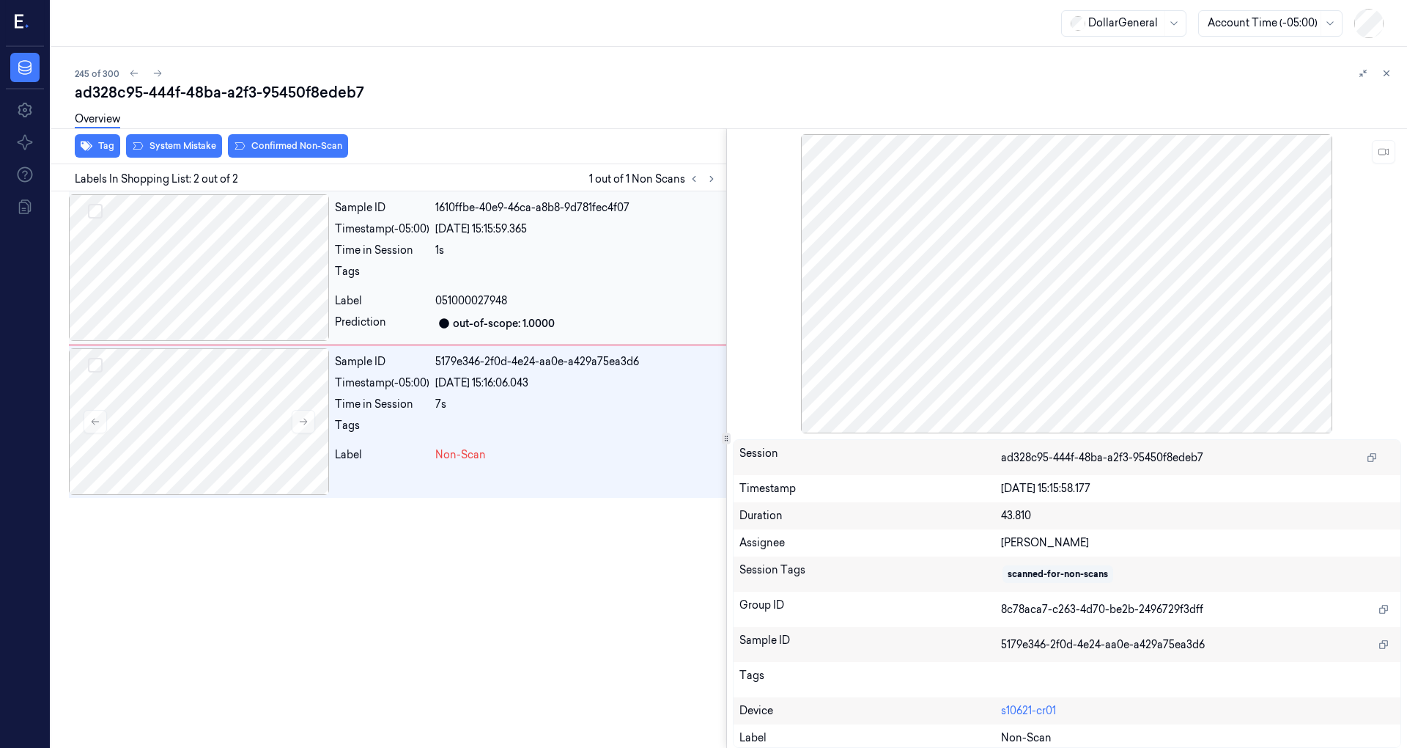
click at [257, 305] on div at bounding box center [199, 267] width 260 height 147
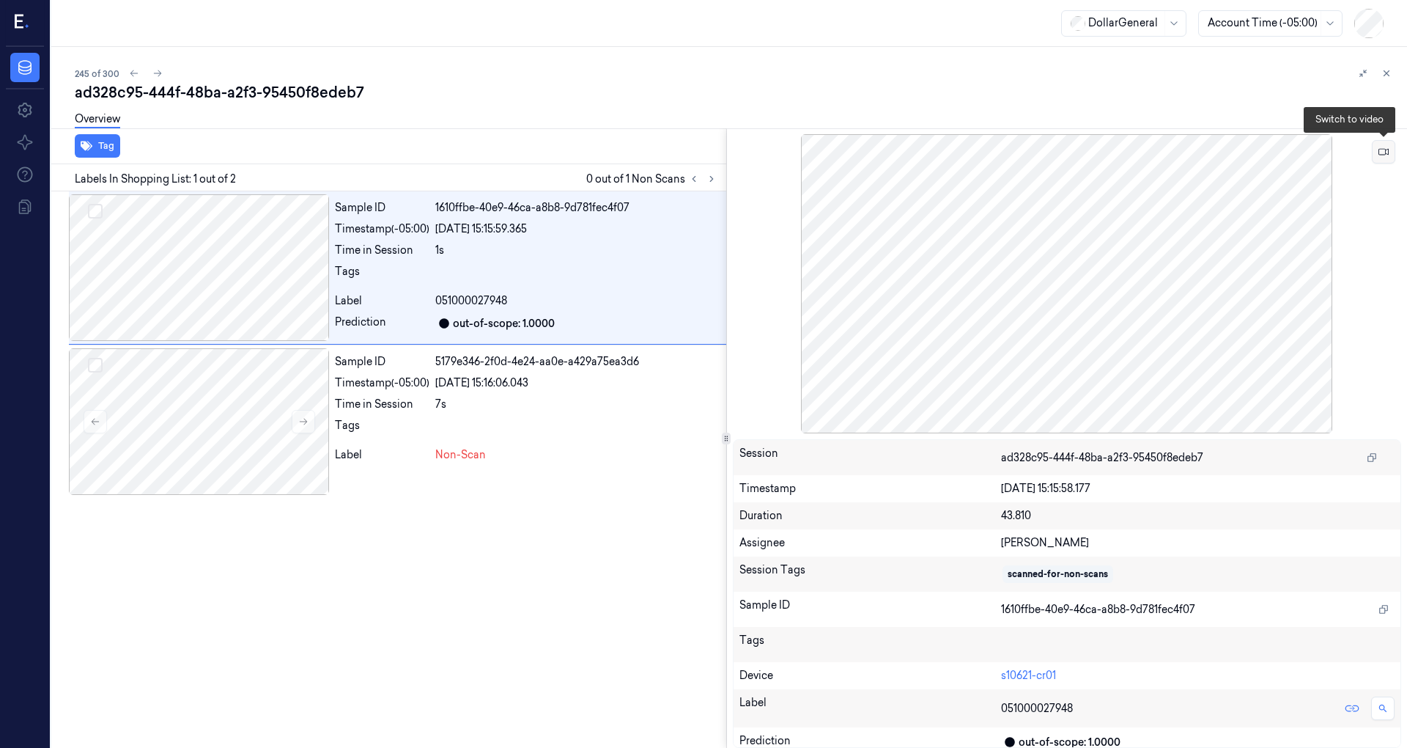
click at [1379, 155] on icon at bounding box center [1384, 152] width 10 height 10
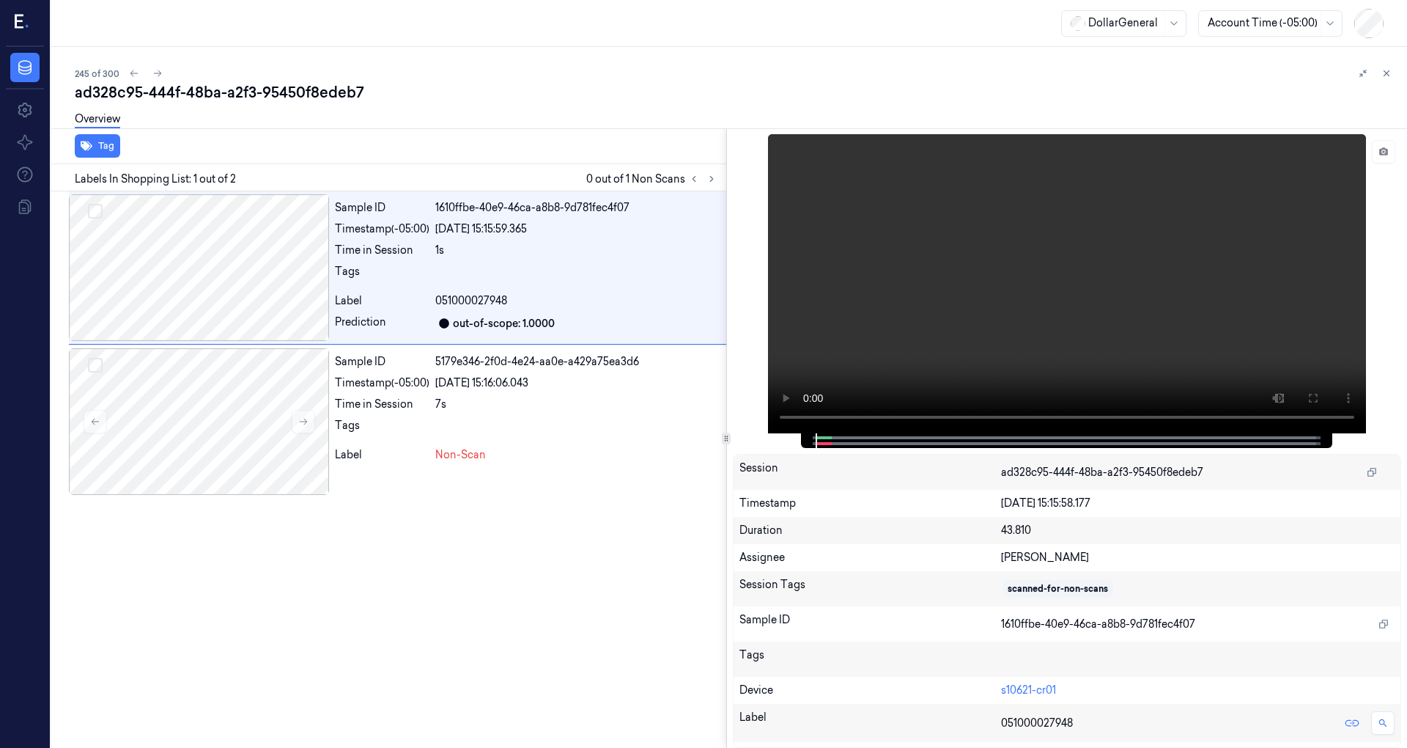
drag, startPoint x: 819, startPoint y: 441, endPoint x: 790, endPoint y: 443, distance: 29.4
click at [790, 443] on div "Session ad328c95-444f-48ba-a2f3-95450f8edeb7 Timestamp 19/08/2025 15:15:58.177 …" at bounding box center [1067, 437] width 681 height 619
drag, startPoint x: 855, startPoint y: 438, endPoint x: 808, endPoint y: 446, distance: 47.5
click at [808, 446] on div at bounding box center [1066, 440] width 531 height 15
drag, startPoint x: 874, startPoint y: 440, endPoint x: 813, endPoint y: 451, distance: 62.0
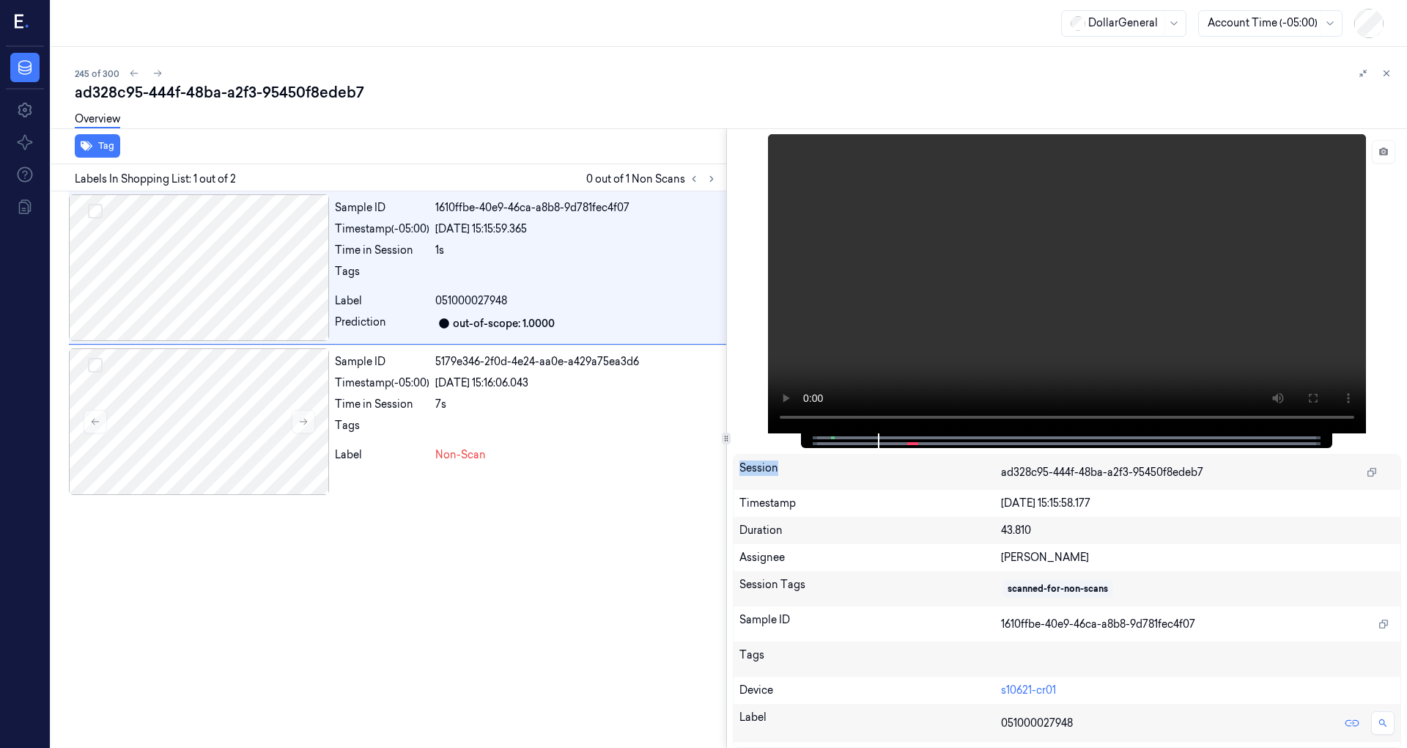
click at [813, 451] on div "Session ad328c95-444f-48ba-a2f3-95450f8edeb7 Timestamp 19/08/2025 15:15:58.177 …" at bounding box center [1067, 437] width 681 height 619
drag, startPoint x: 926, startPoint y: 435, endPoint x: 838, endPoint y: 448, distance: 88.8
click at [836, 448] on div "Session ad328c95-444f-48ba-a2f3-95450f8edeb7 Timestamp 19/08/2025 15:15:58.177 …" at bounding box center [1067, 437] width 681 height 619
click at [844, 443] on div at bounding box center [1066, 440] width 501 height 15
click at [832, 439] on span at bounding box center [832, 437] width 2 height 7
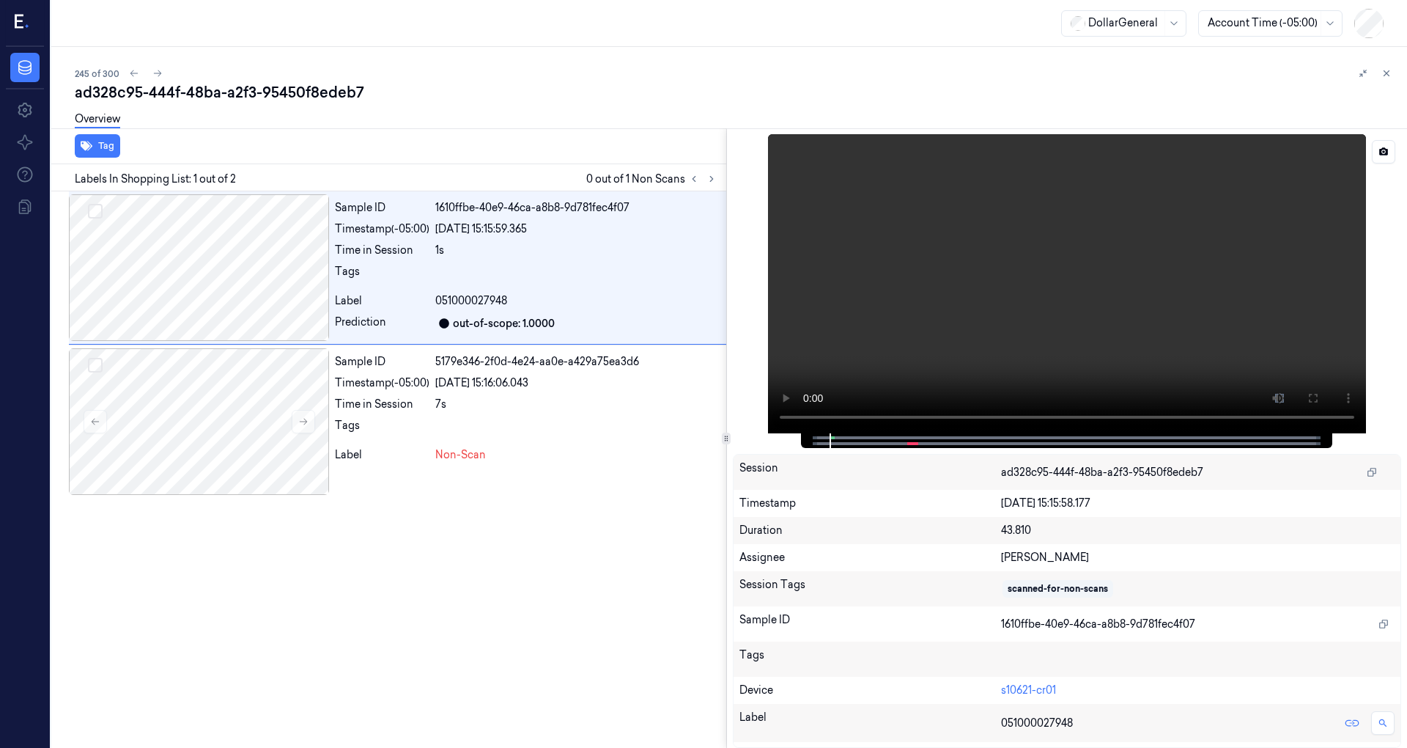
click at [819, 438] on div at bounding box center [1066, 440] width 501 height 15
click at [825, 442] on div at bounding box center [1066, 440] width 501 height 15
click at [822, 441] on div at bounding box center [1066, 440] width 501 height 15
drag, startPoint x: 846, startPoint y: 440, endPoint x: 830, endPoint y: 433, distance: 17.4
click at [829, 438] on div at bounding box center [1066, 440] width 501 height 15
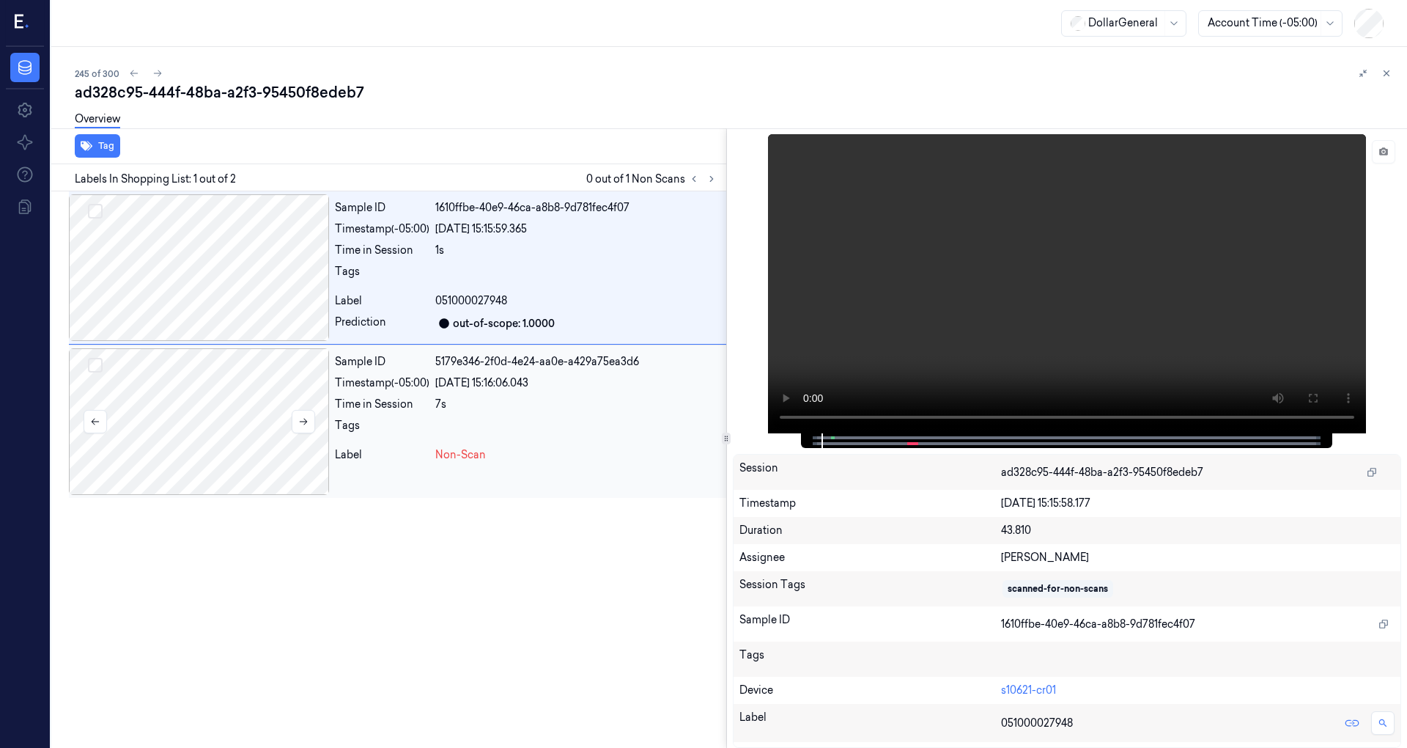
click at [247, 399] on div at bounding box center [199, 421] width 260 height 147
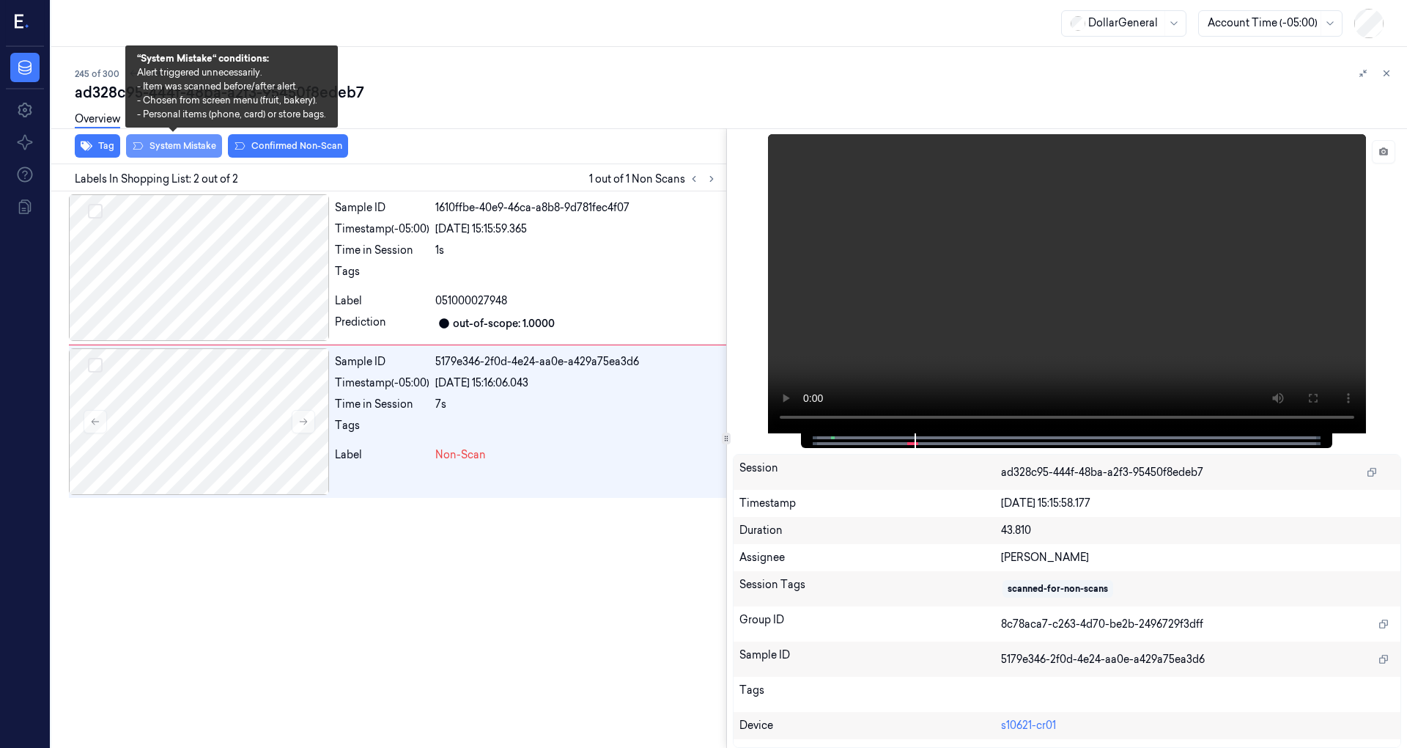
click at [178, 141] on button "System Mistake" at bounding box center [174, 145] width 96 height 23
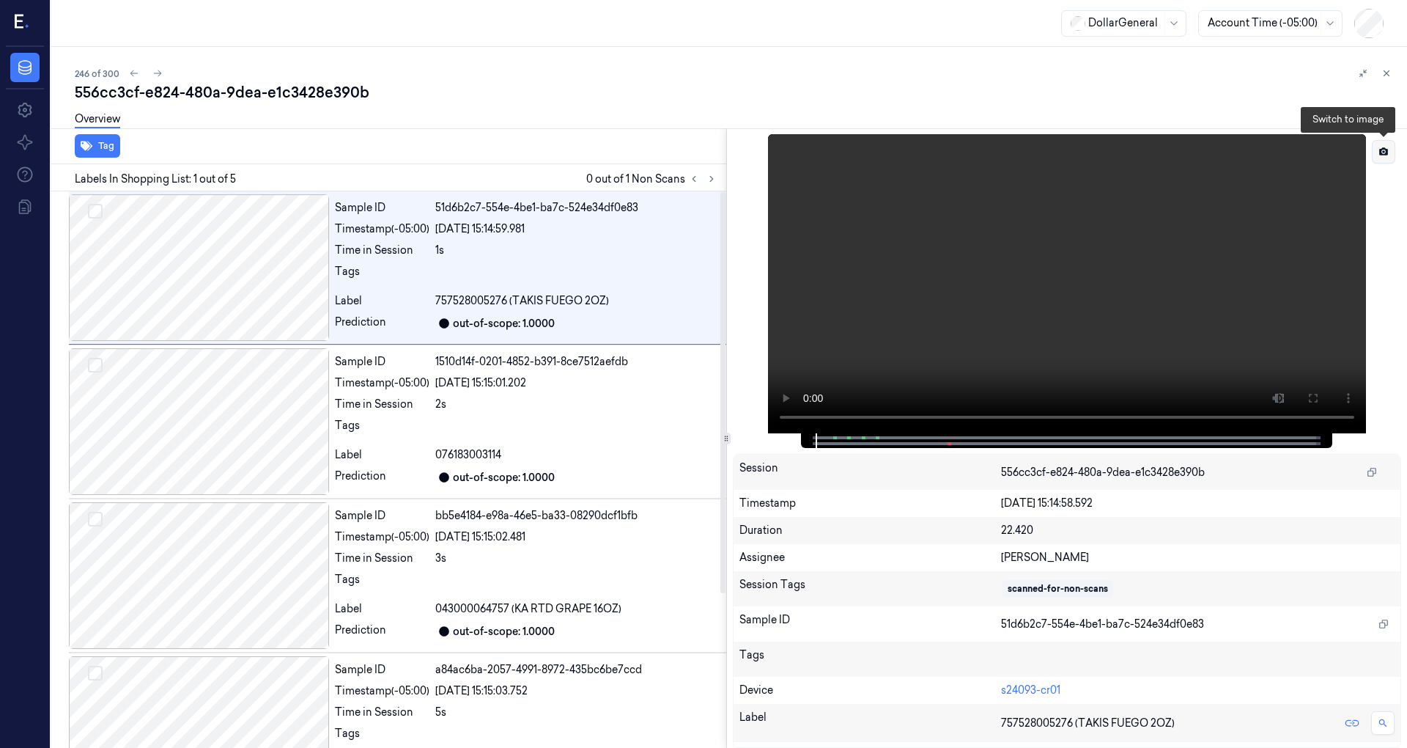
click at [1385, 151] on icon at bounding box center [1384, 152] width 10 height 10
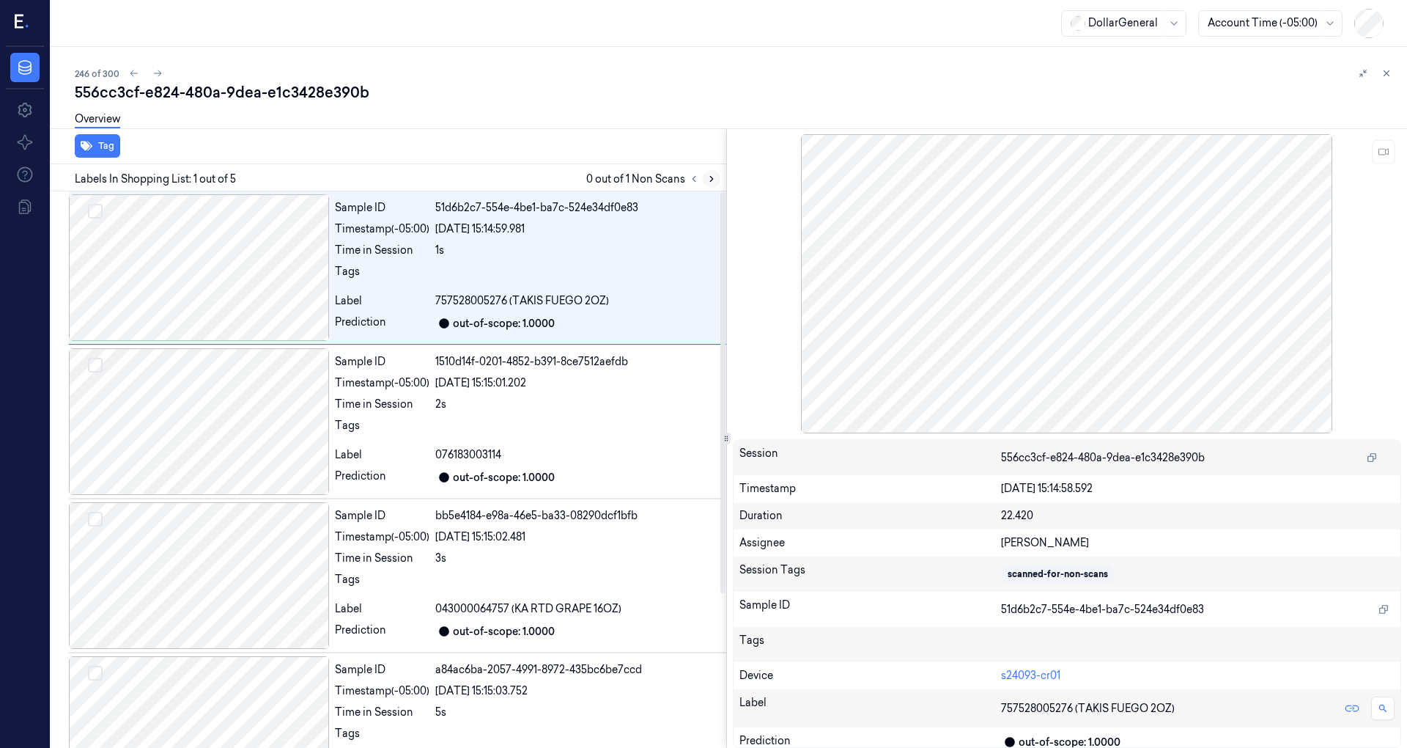
click at [711, 174] on icon at bounding box center [712, 179] width 10 height 10
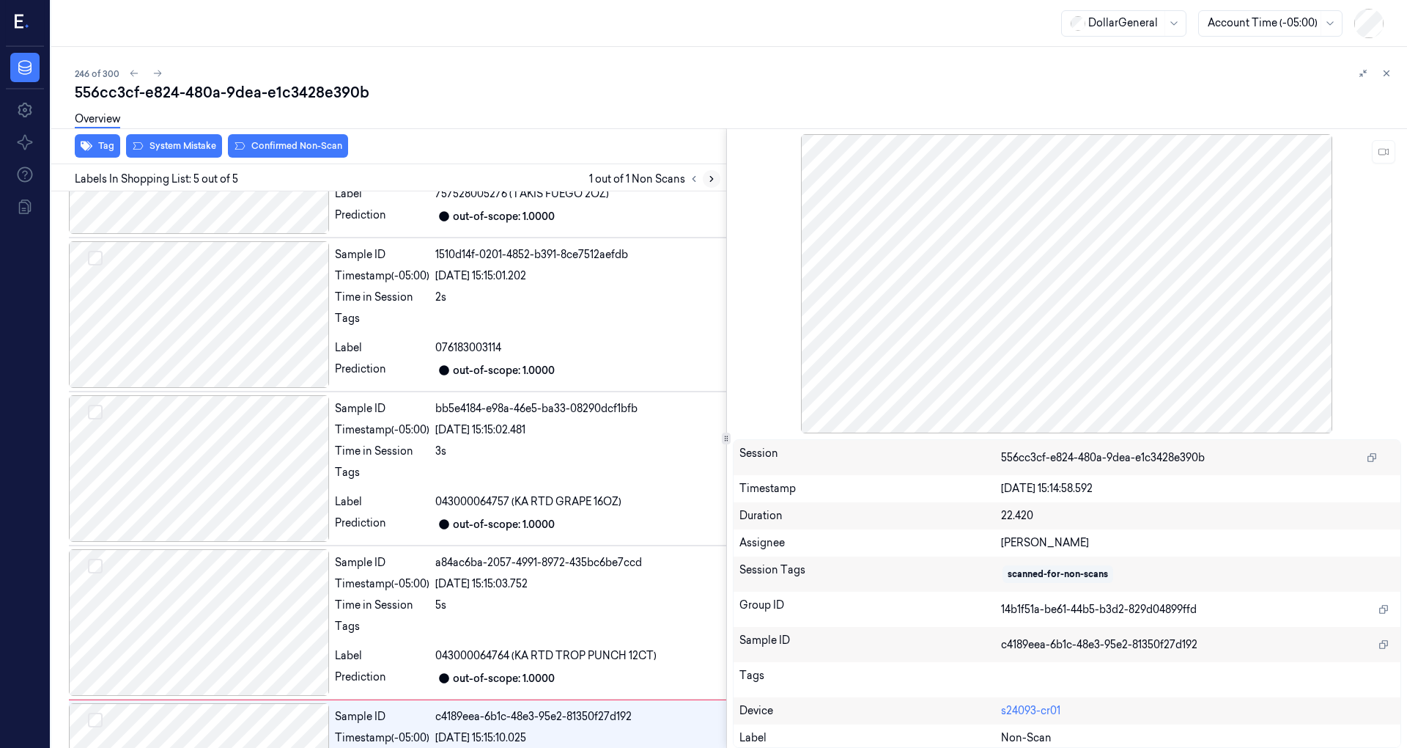
scroll to position [215, 0]
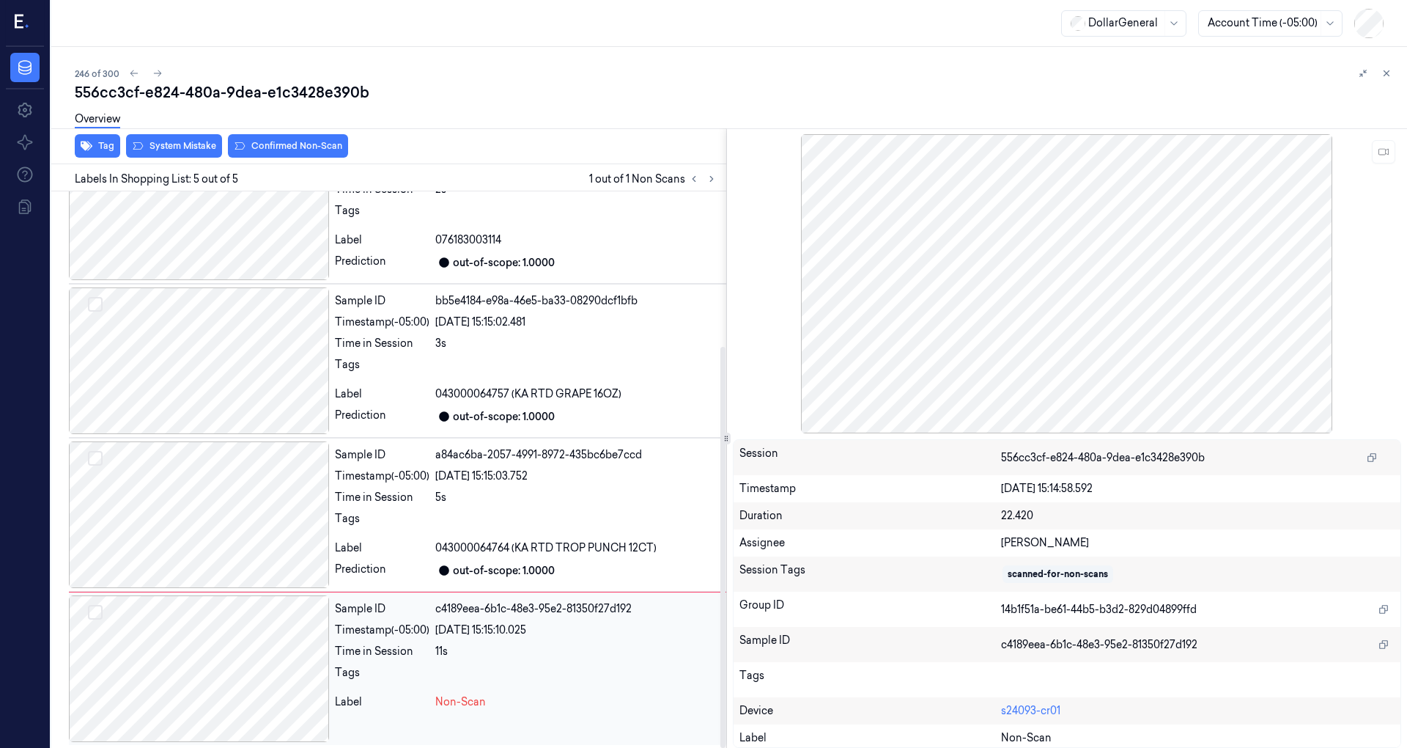
click at [279, 662] on div at bounding box center [199, 668] width 260 height 147
click at [254, 538] on div at bounding box center [199, 514] width 260 height 147
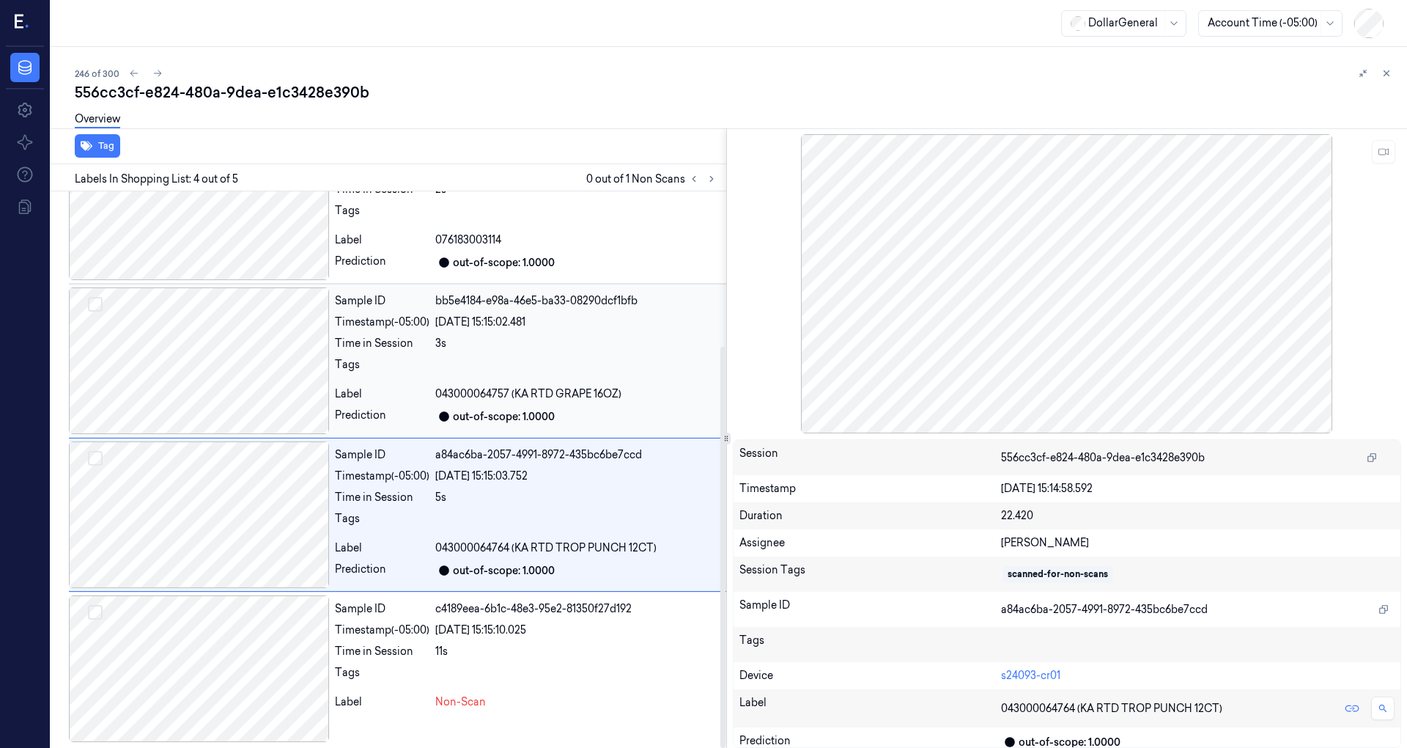
click at [234, 364] on div at bounding box center [199, 360] width 260 height 147
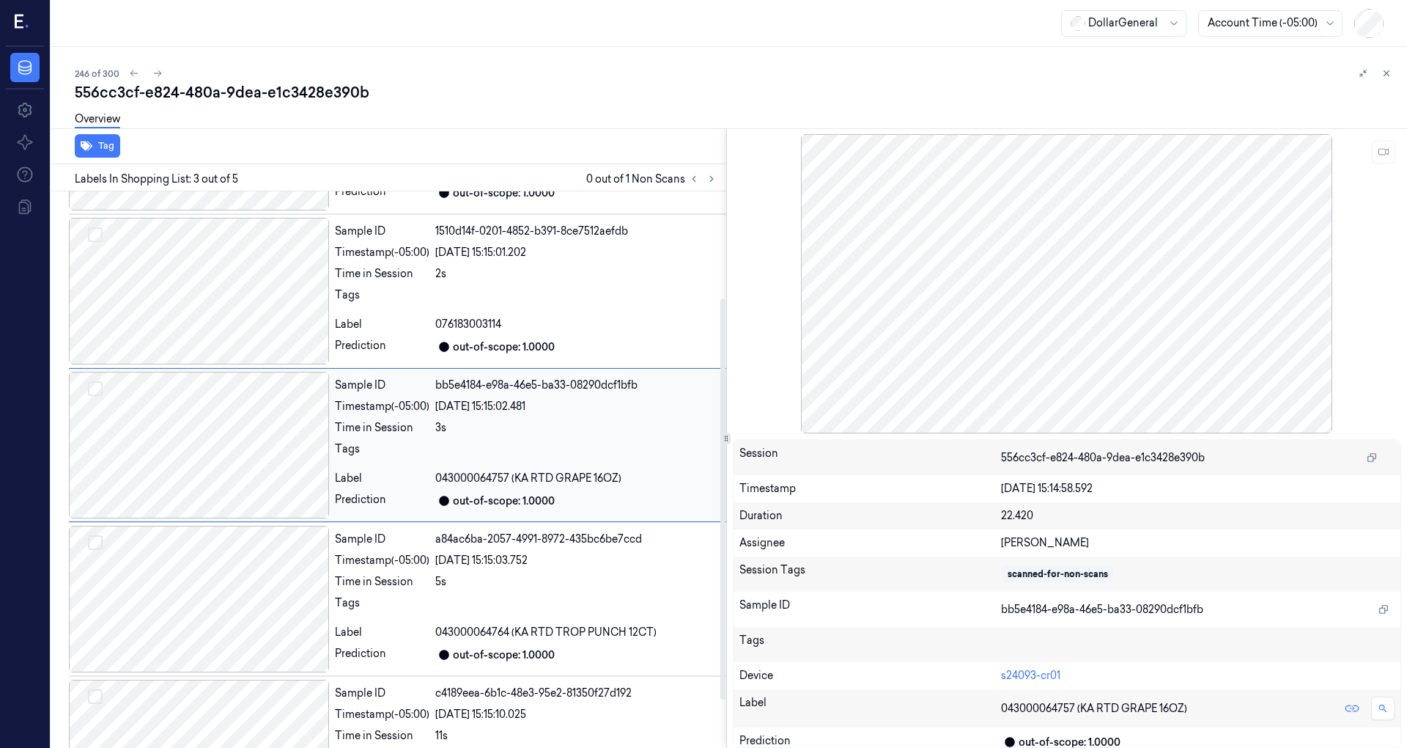
scroll to position [104, 0]
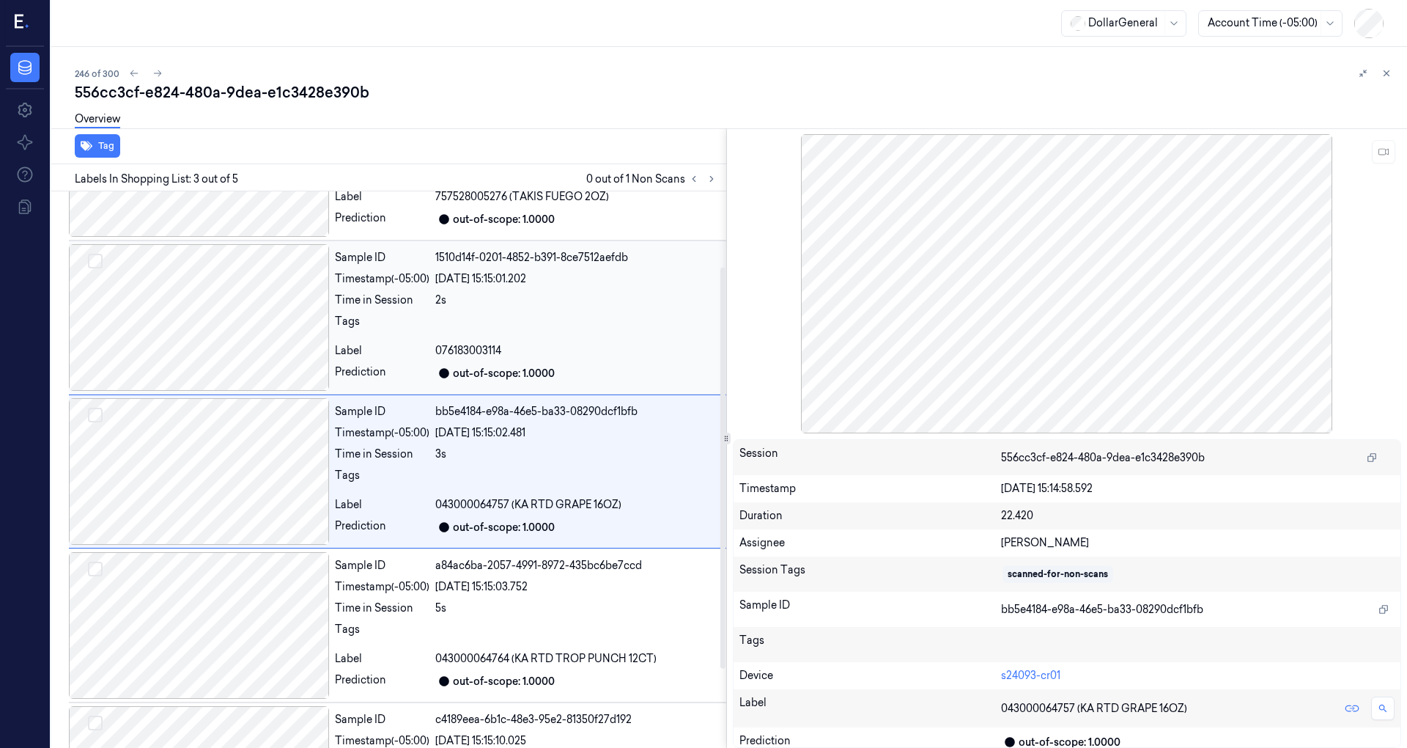
click at [241, 295] on div at bounding box center [199, 317] width 260 height 147
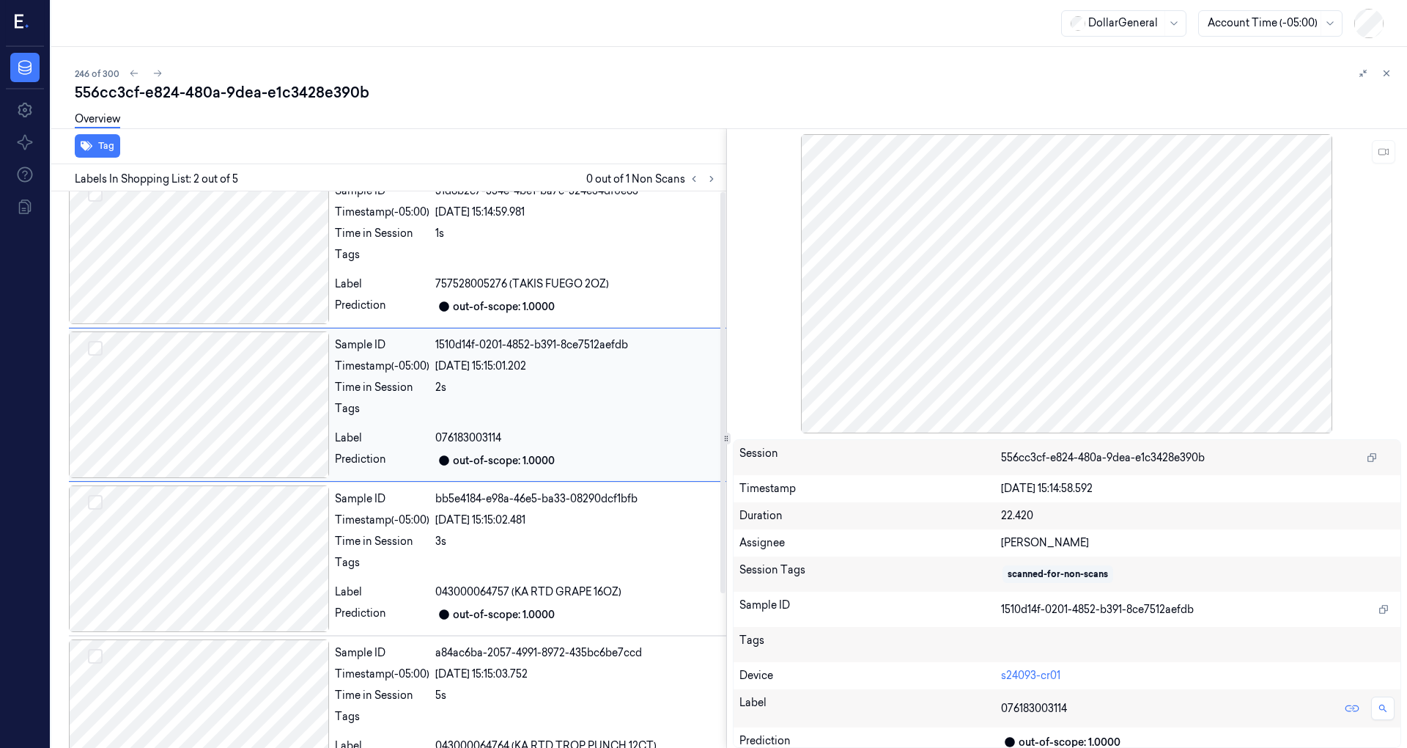
scroll to position [0, 0]
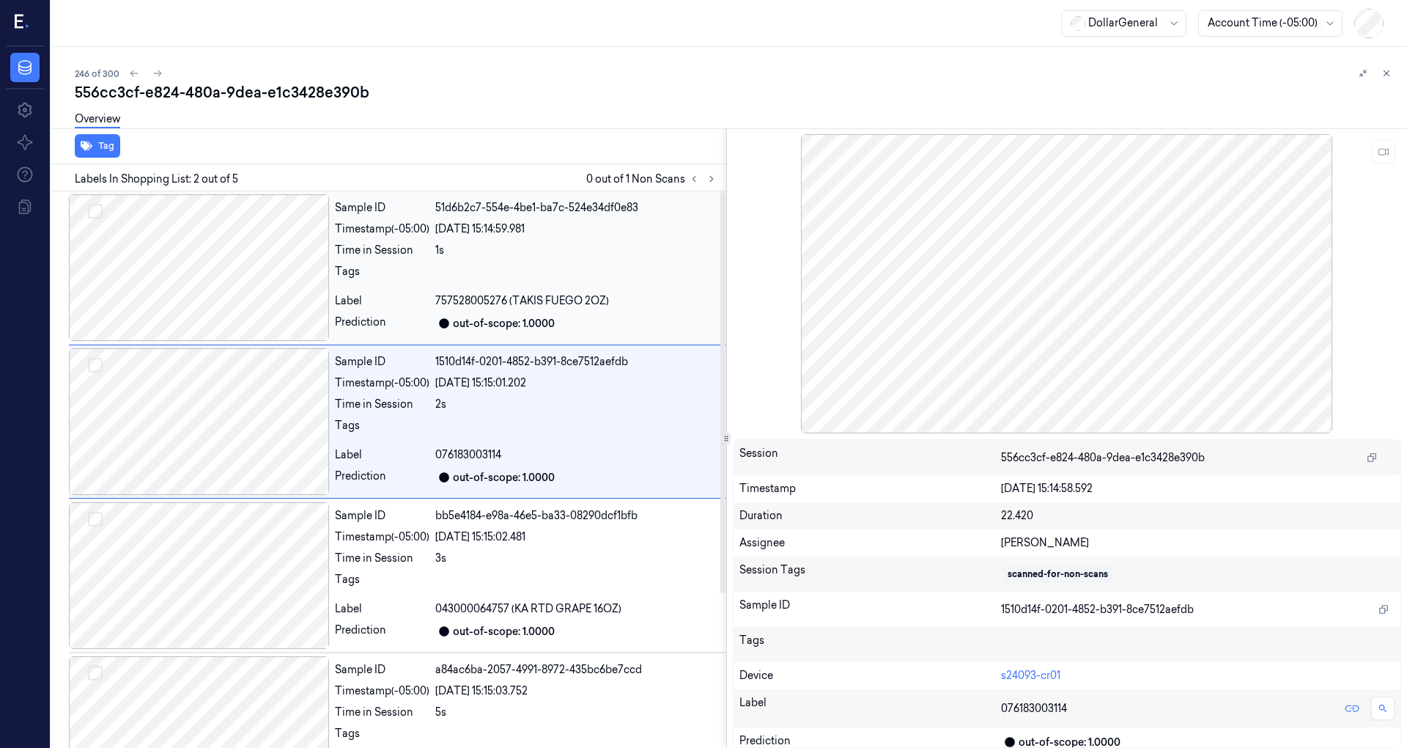
click at [226, 283] on div at bounding box center [199, 267] width 260 height 147
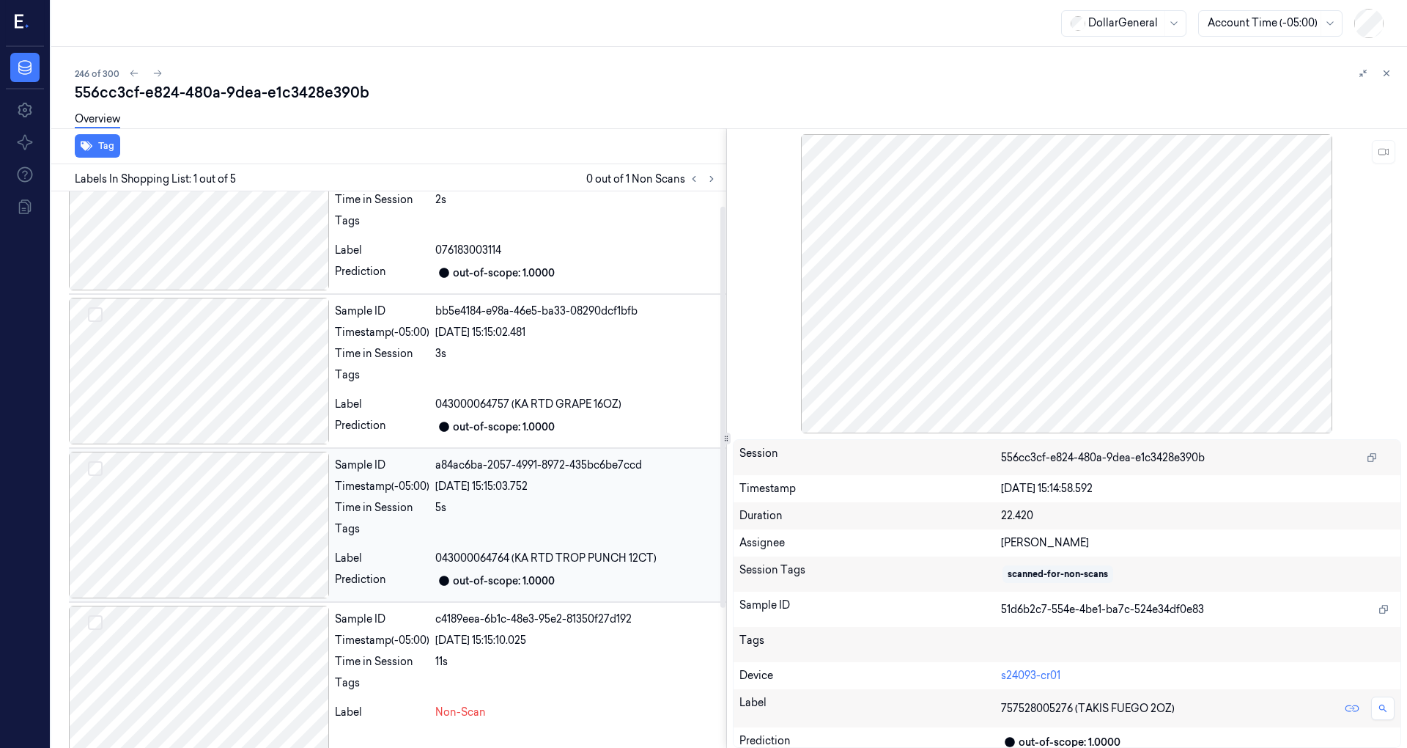
scroll to position [215, 0]
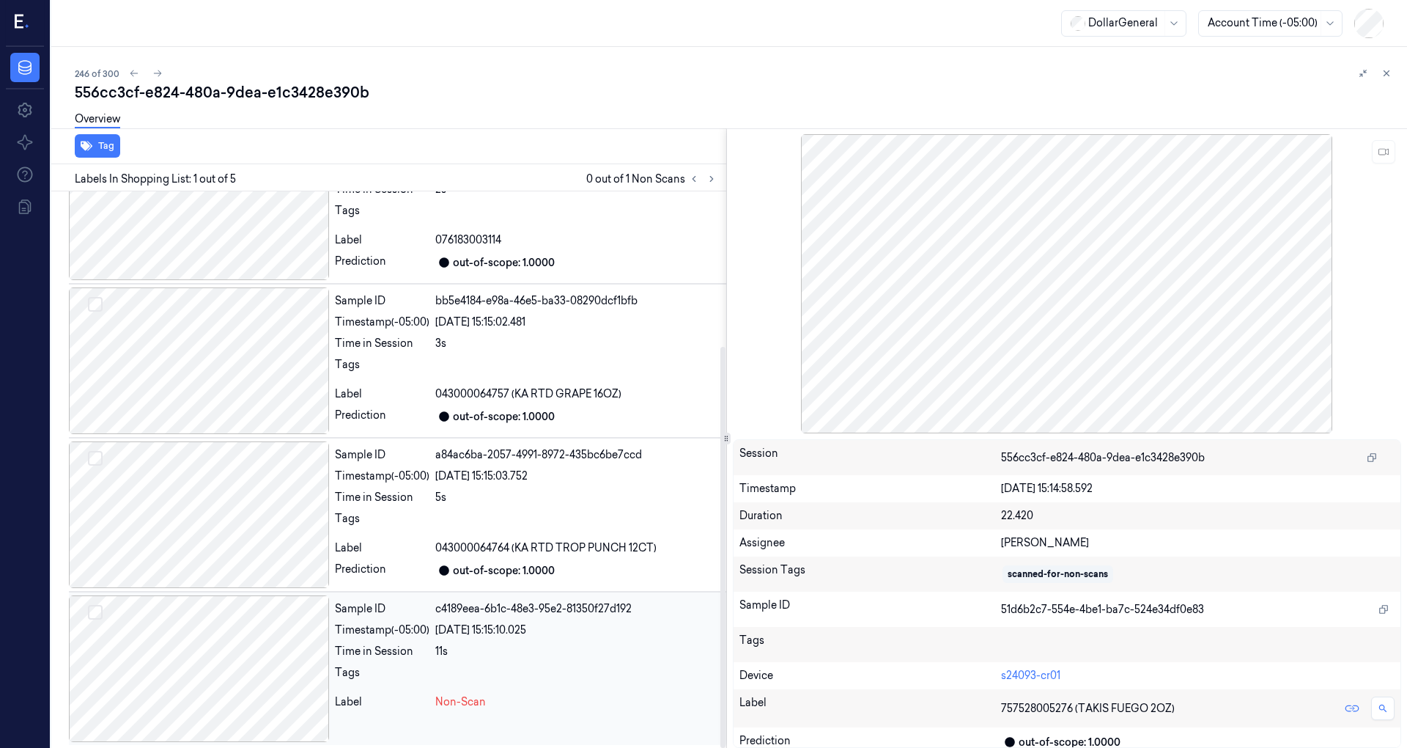
click at [237, 654] on div at bounding box center [199, 668] width 260 height 147
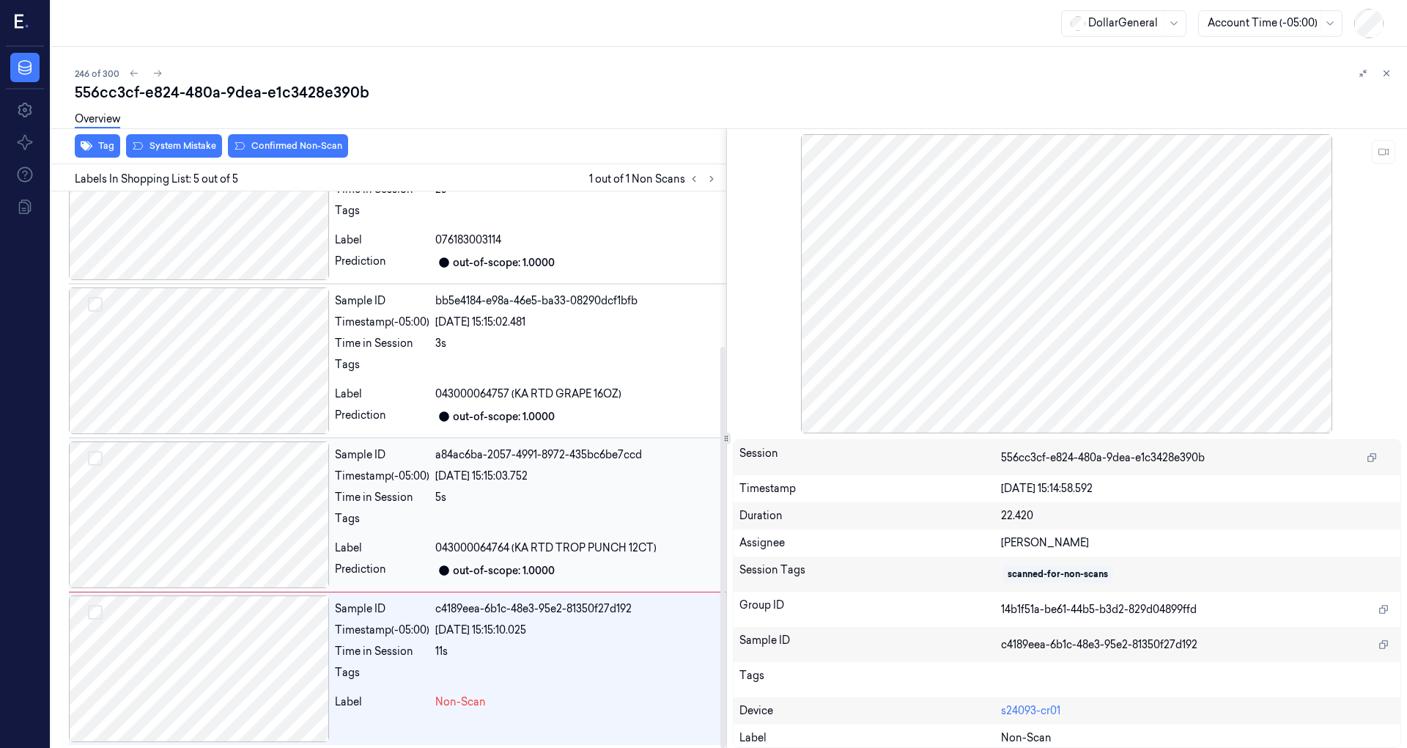
click at [248, 497] on div at bounding box center [199, 514] width 260 height 147
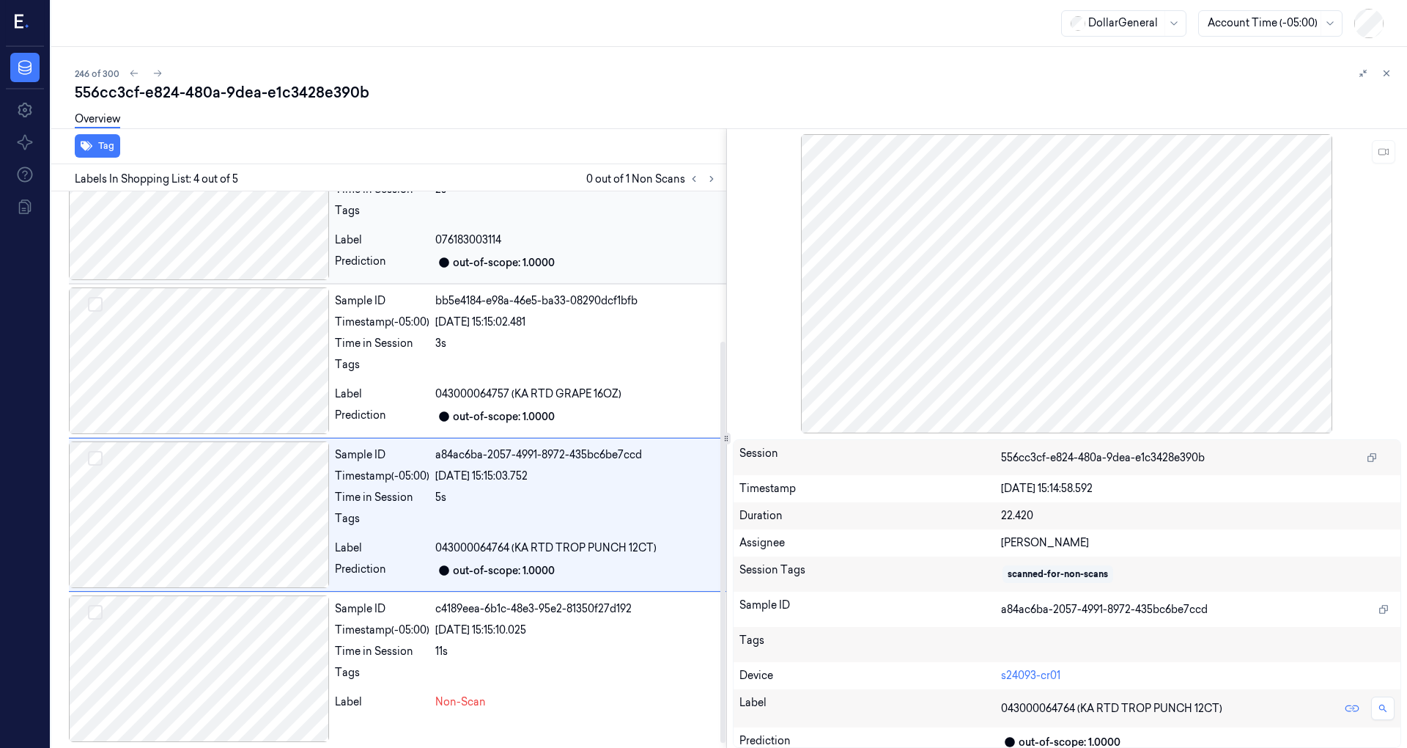
scroll to position [0, 0]
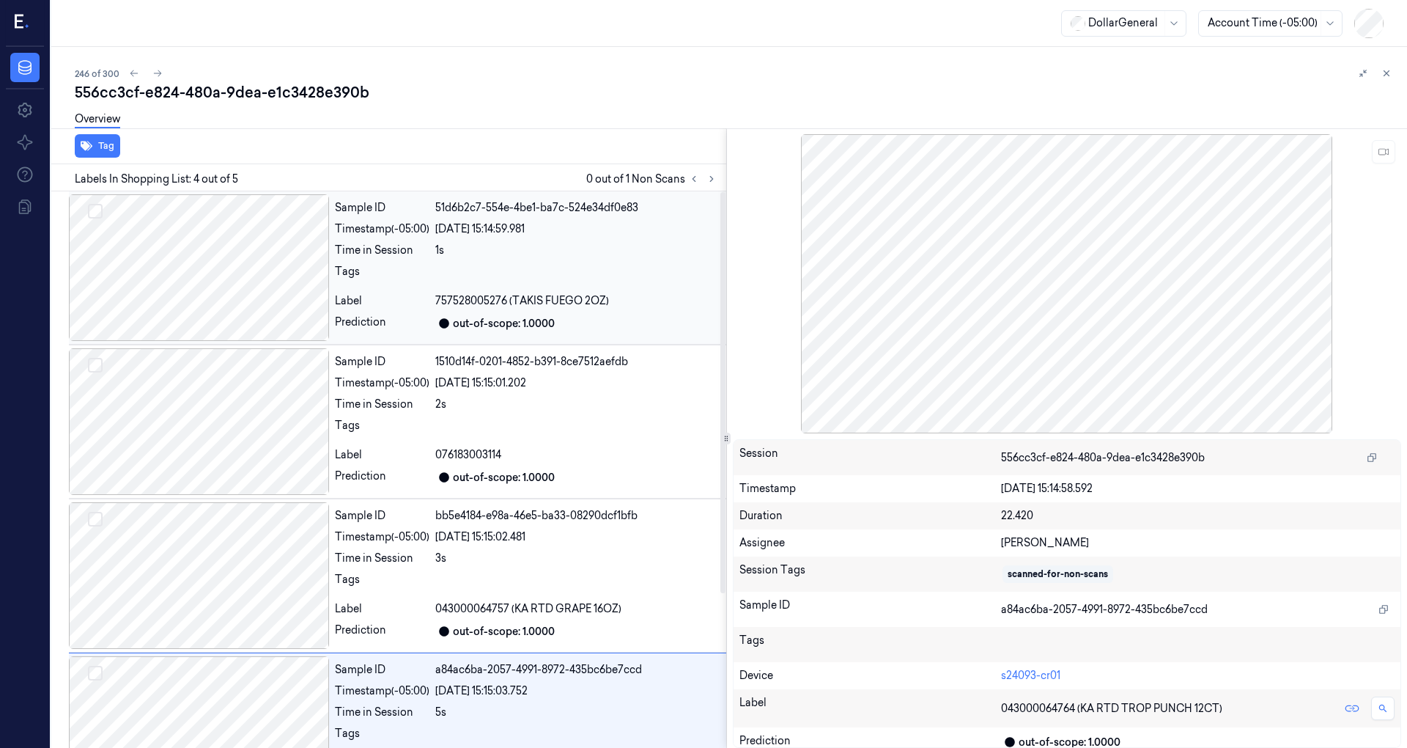
click at [219, 300] on div at bounding box center [199, 267] width 260 height 147
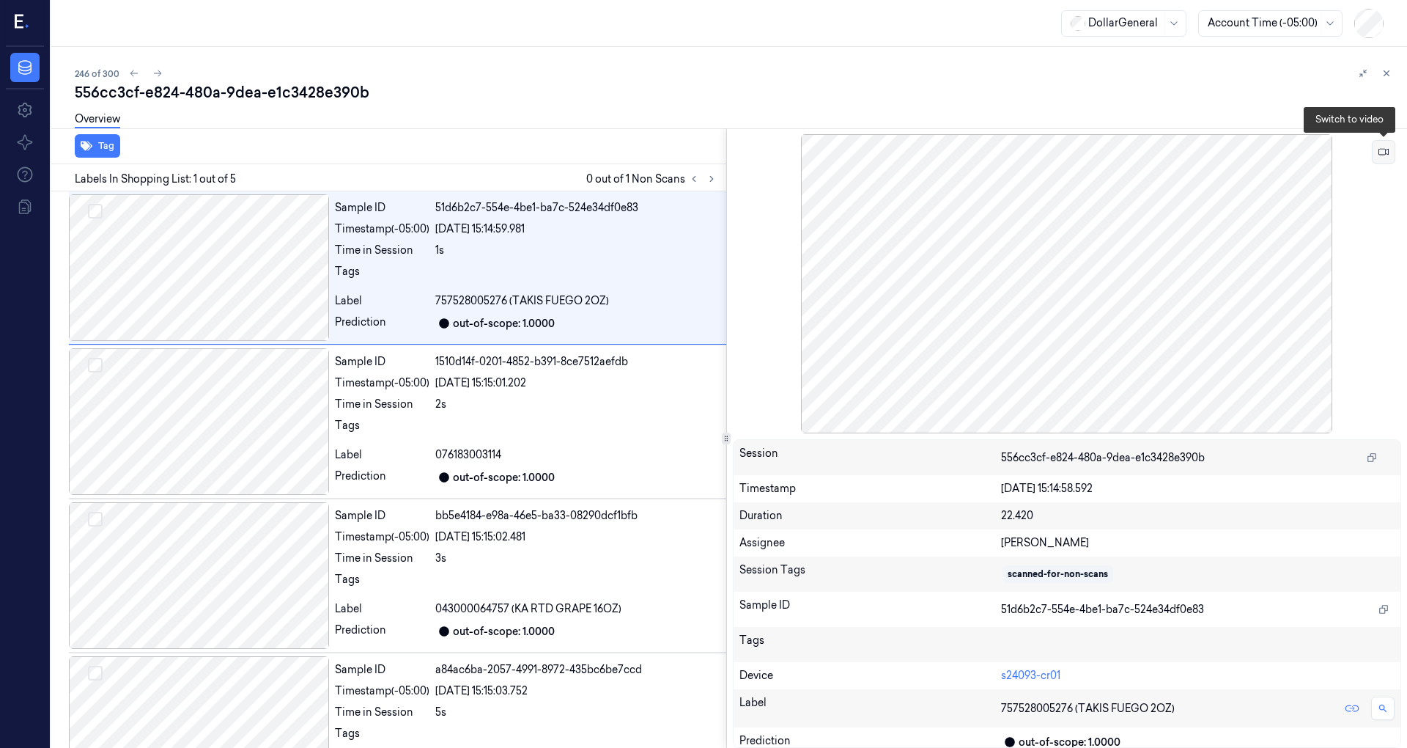
click at [1382, 144] on button at bounding box center [1383, 151] width 23 height 23
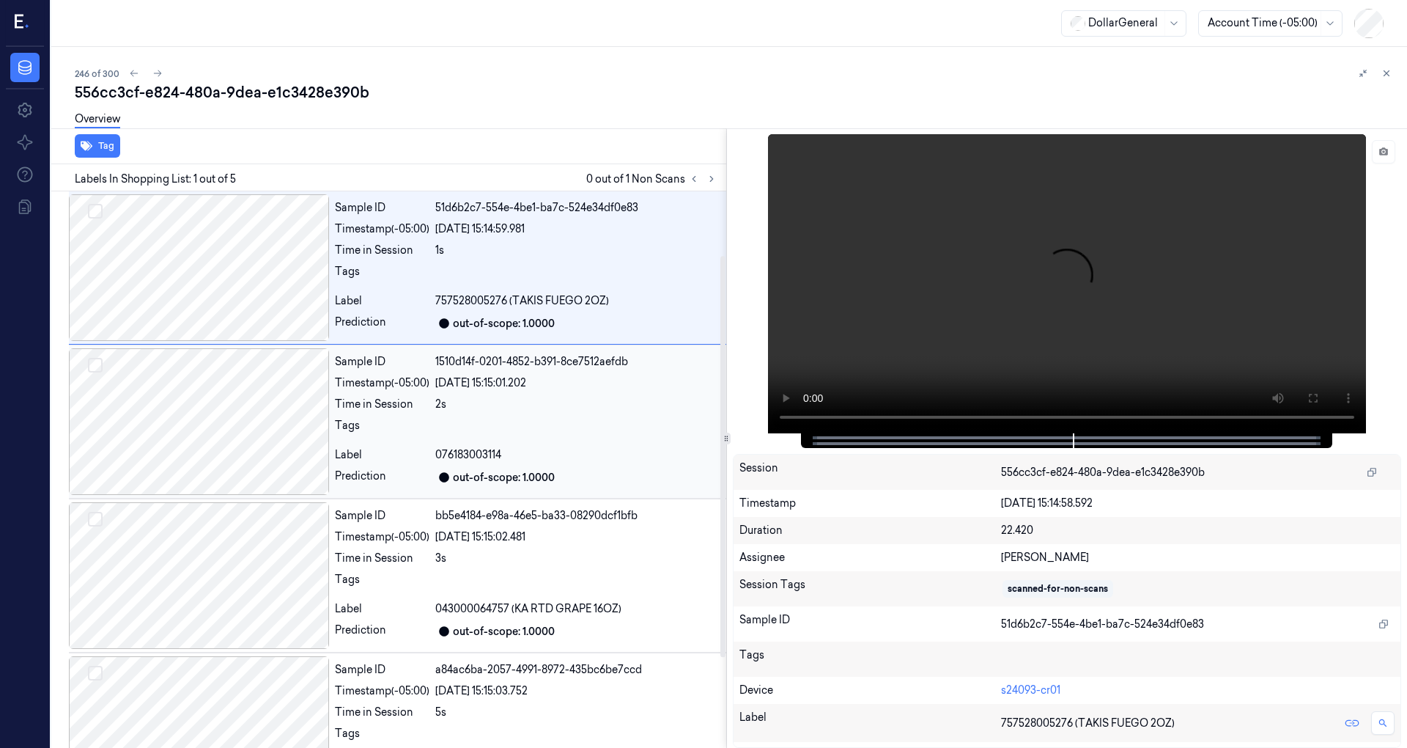
scroll to position [215, 0]
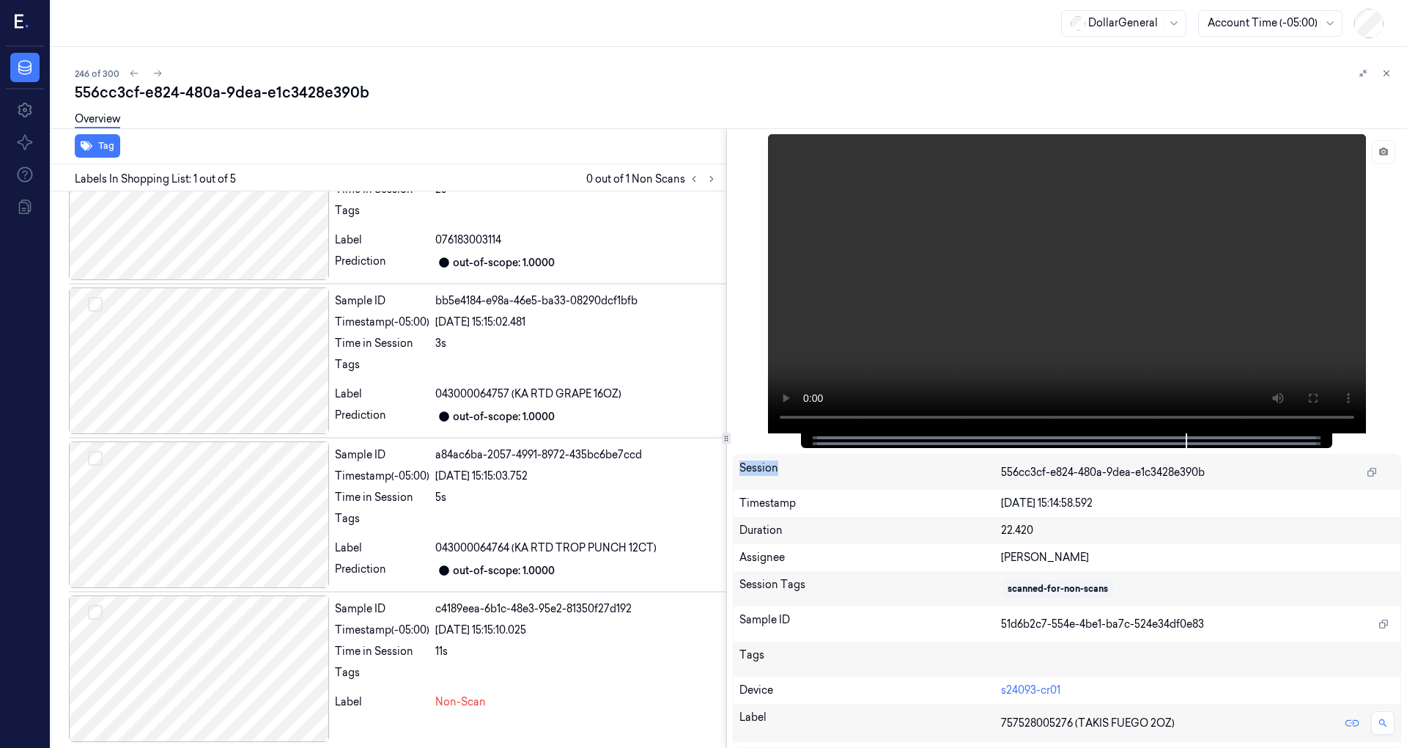
drag, startPoint x: 1174, startPoint y: 443, endPoint x: 995, endPoint y: 451, distance: 179.0
click at [995, 454] on div "Session 556cc3cf-e824-480a-9dea-e1c3428e390b Timestamp 19/08/2025 15:14:58.592 …" at bounding box center [1067, 437] width 681 height 619
drag, startPoint x: 993, startPoint y: 440, endPoint x: 1071, endPoint y: 416, distance: 82.3
click at [991, 440] on div at bounding box center [1066, 440] width 501 height 15
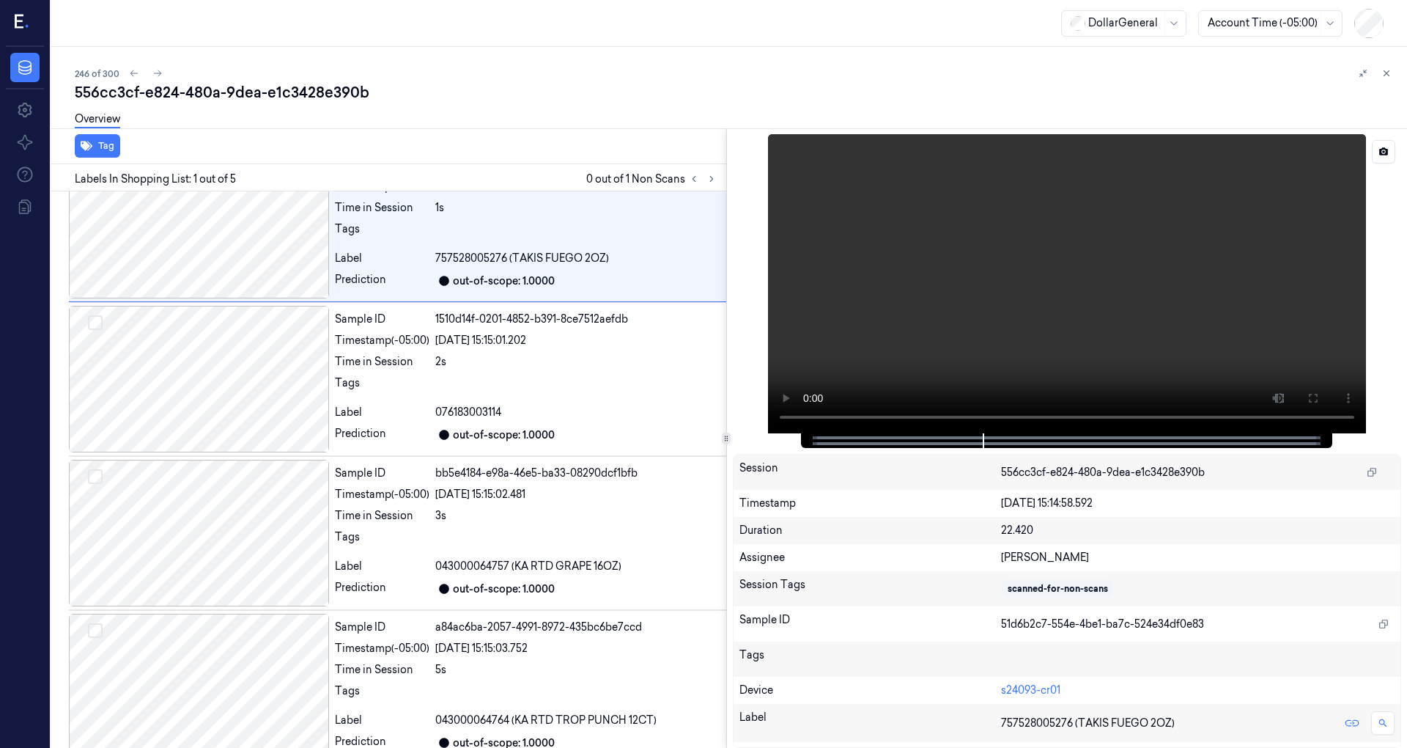
scroll to position [0, 0]
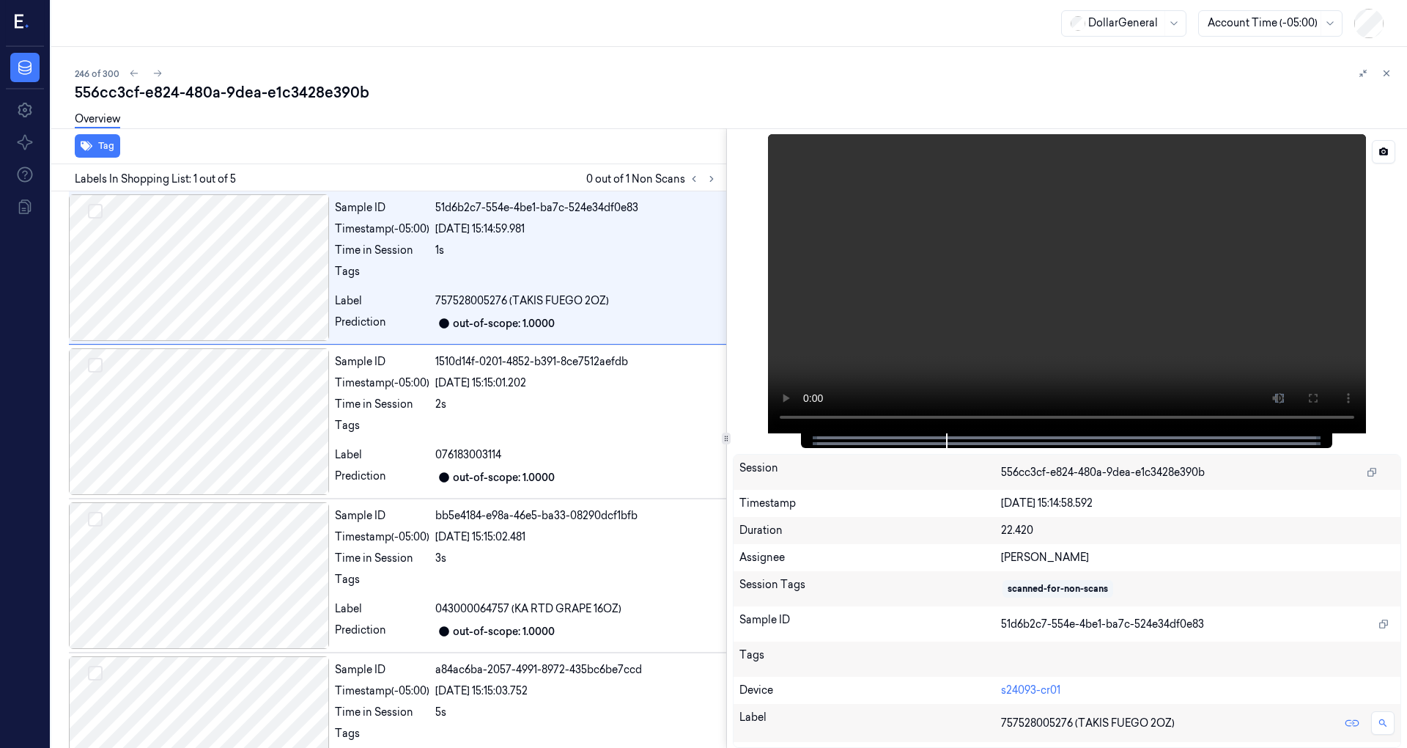
click at [1153, 334] on video at bounding box center [1067, 283] width 598 height 299
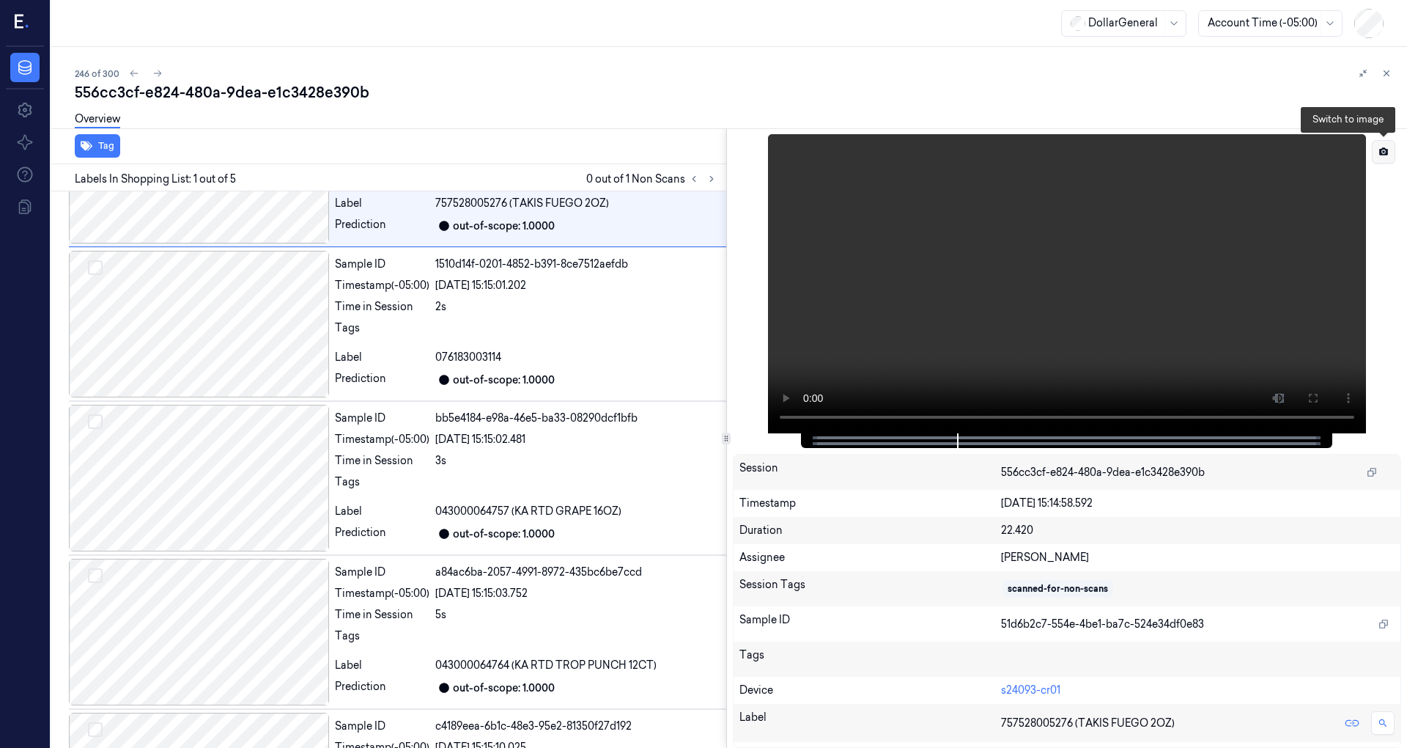
click at [1382, 145] on button at bounding box center [1383, 151] width 23 height 23
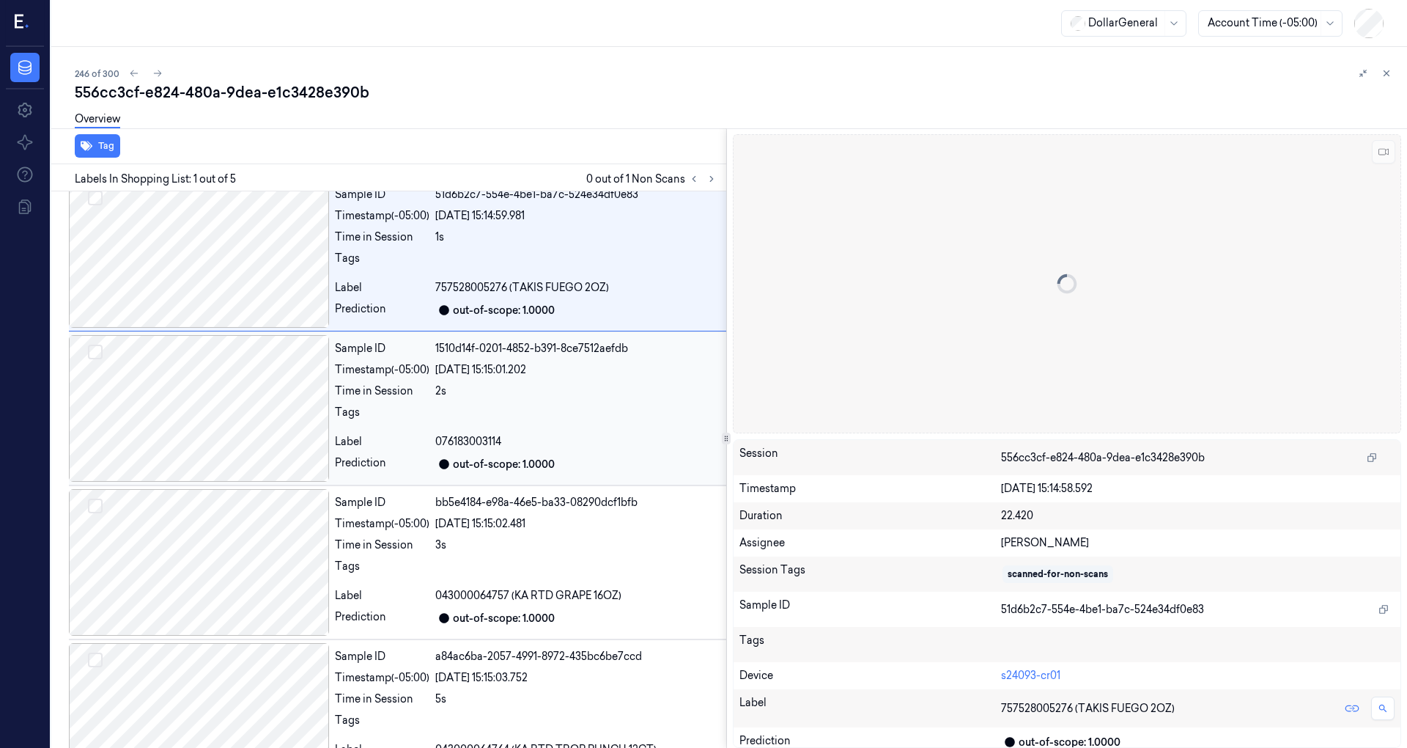
scroll to position [0, 0]
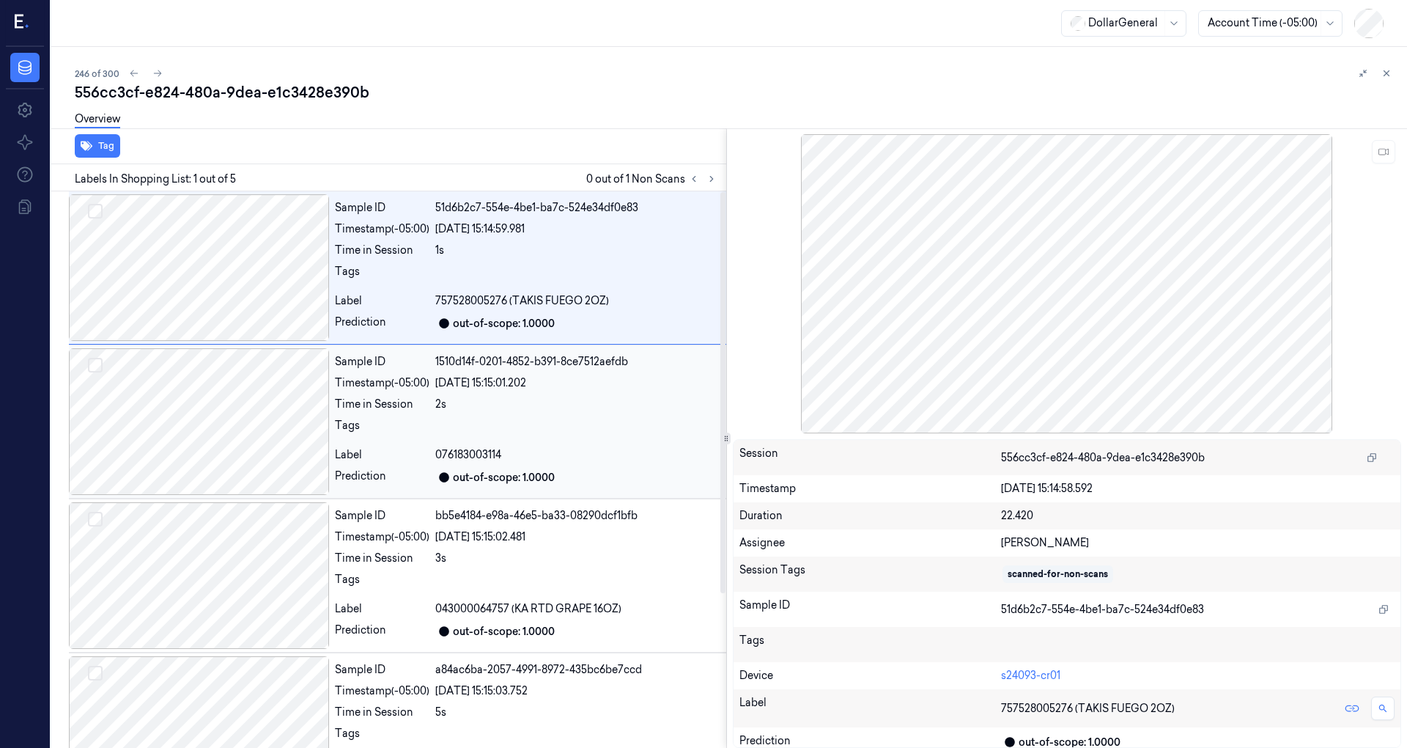
click at [265, 372] on div at bounding box center [199, 421] width 260 height 147
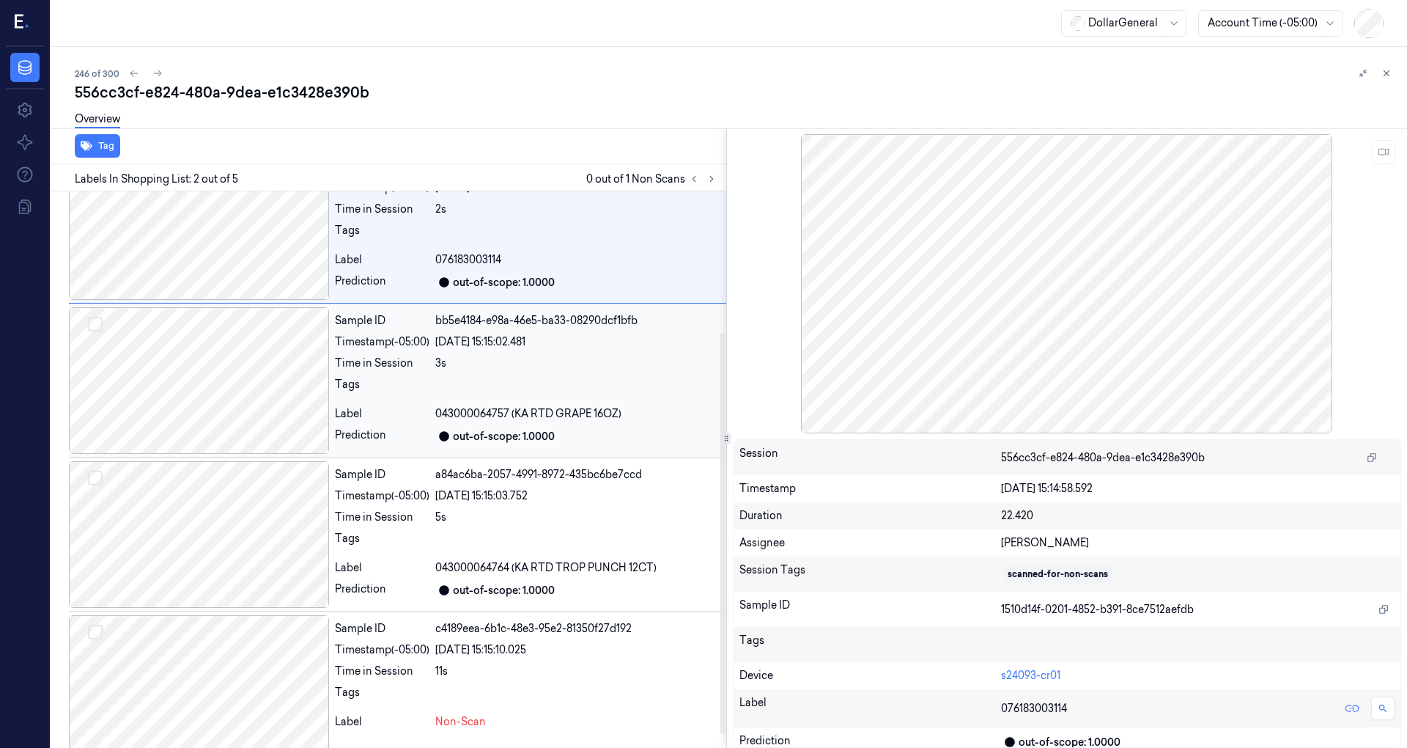
click at [266, 390] on div at bounding box center [199, 380] width 260 height 147
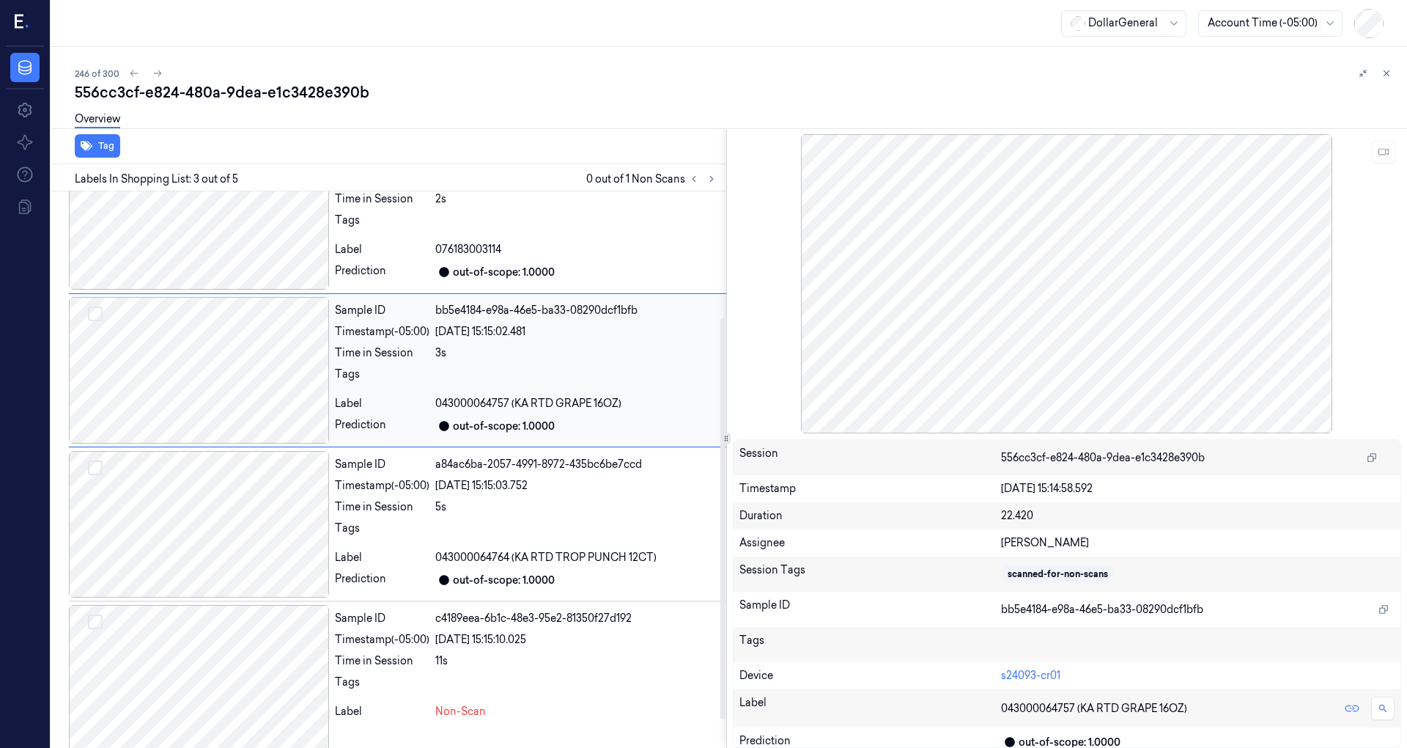
scroll to position [215, 0]
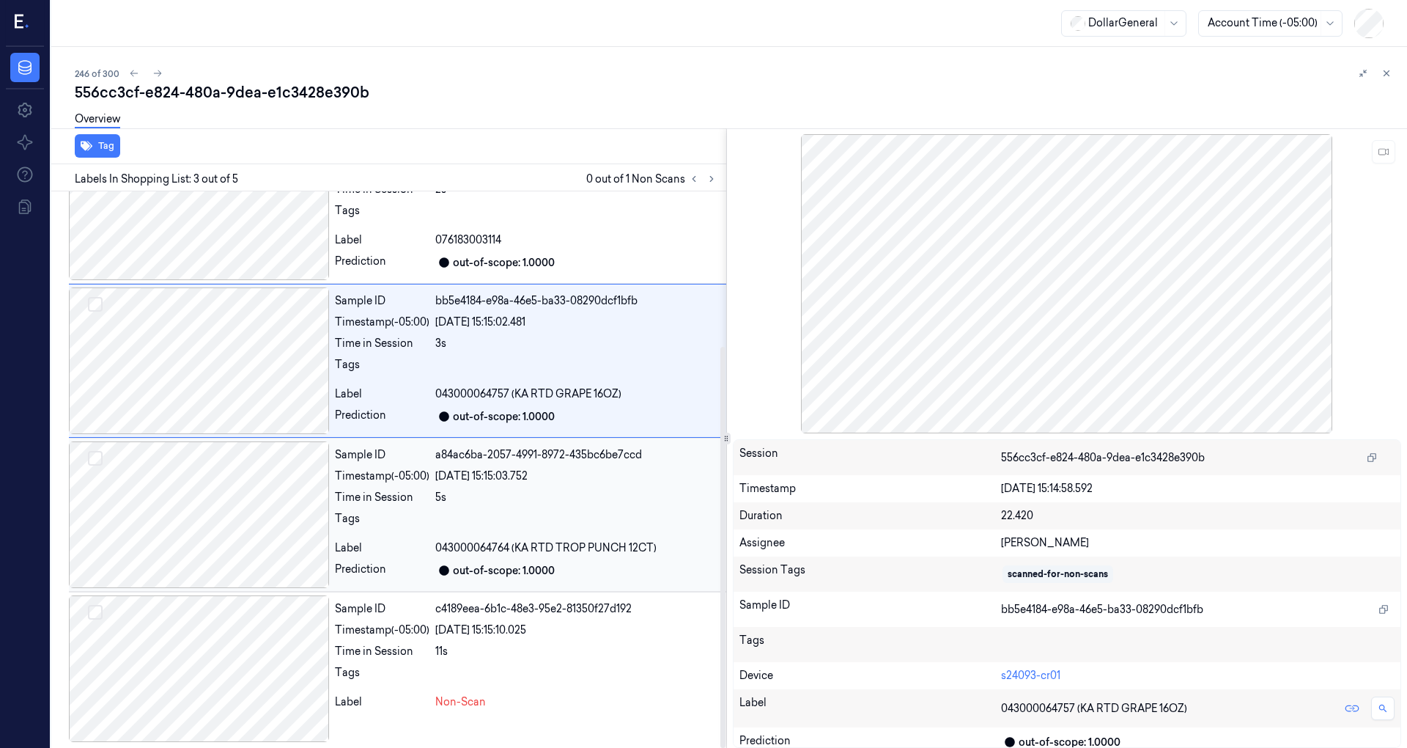
click at [261, 474] on div at bounding box center [199, 514] width 260 height 147
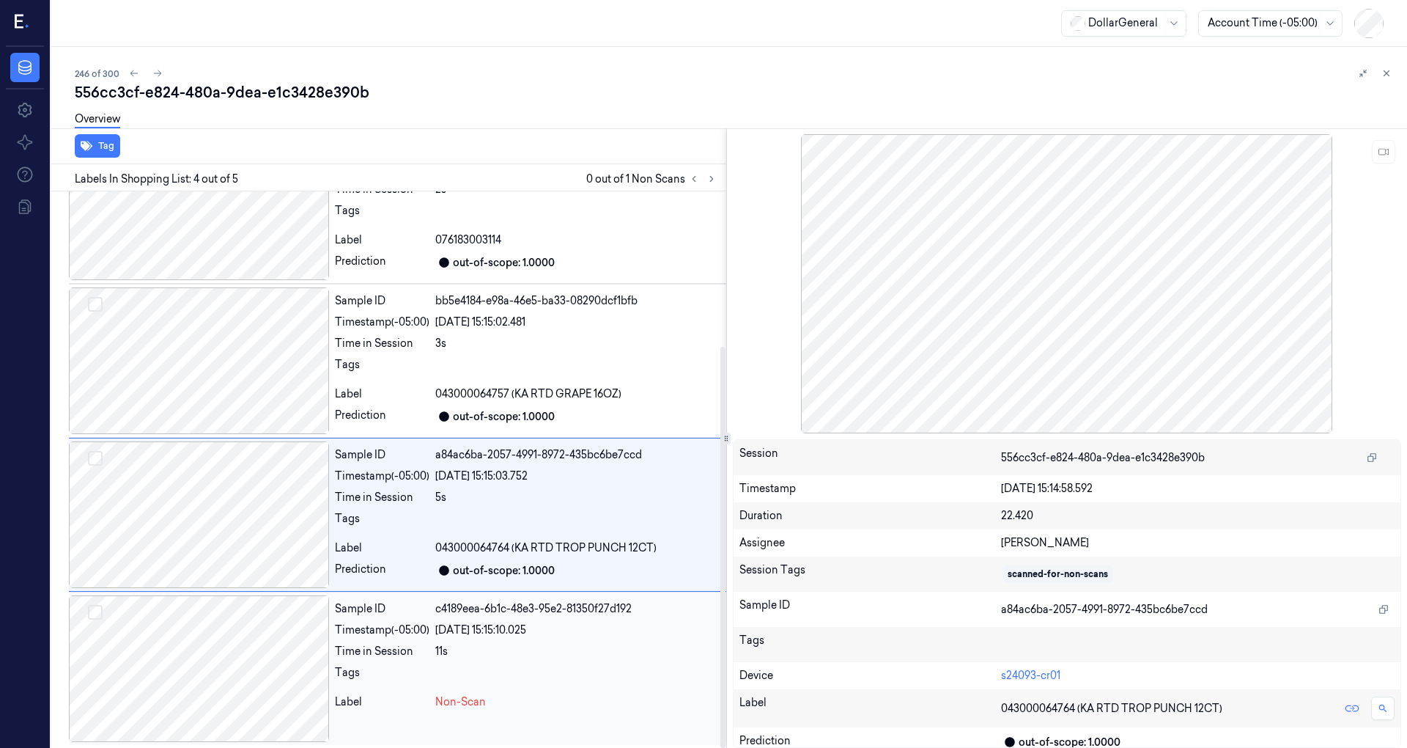
click at [261, 621] on div at bounding box center [199, 668] width 260 height 147
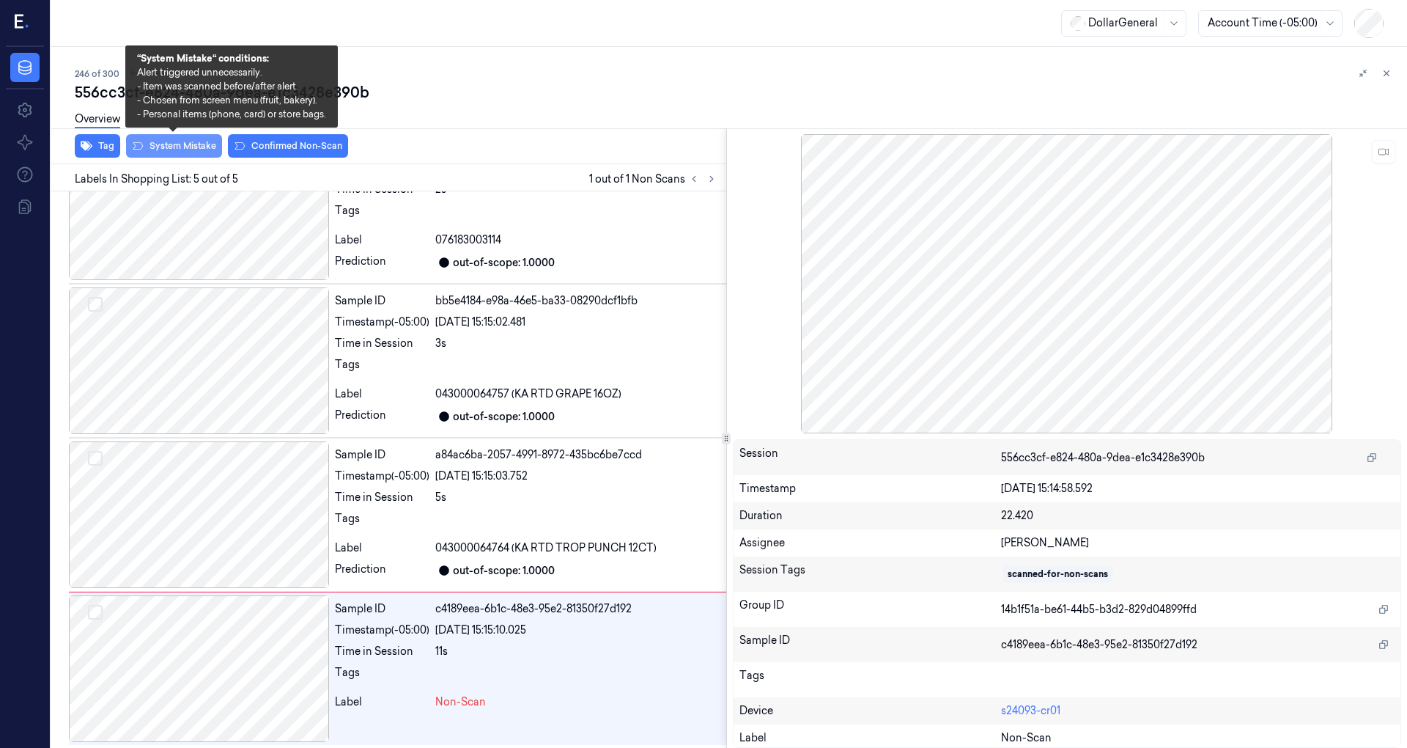
click at [164, 142] on button "System Mistake" at bounding box center [174, 145] width 96 height 23
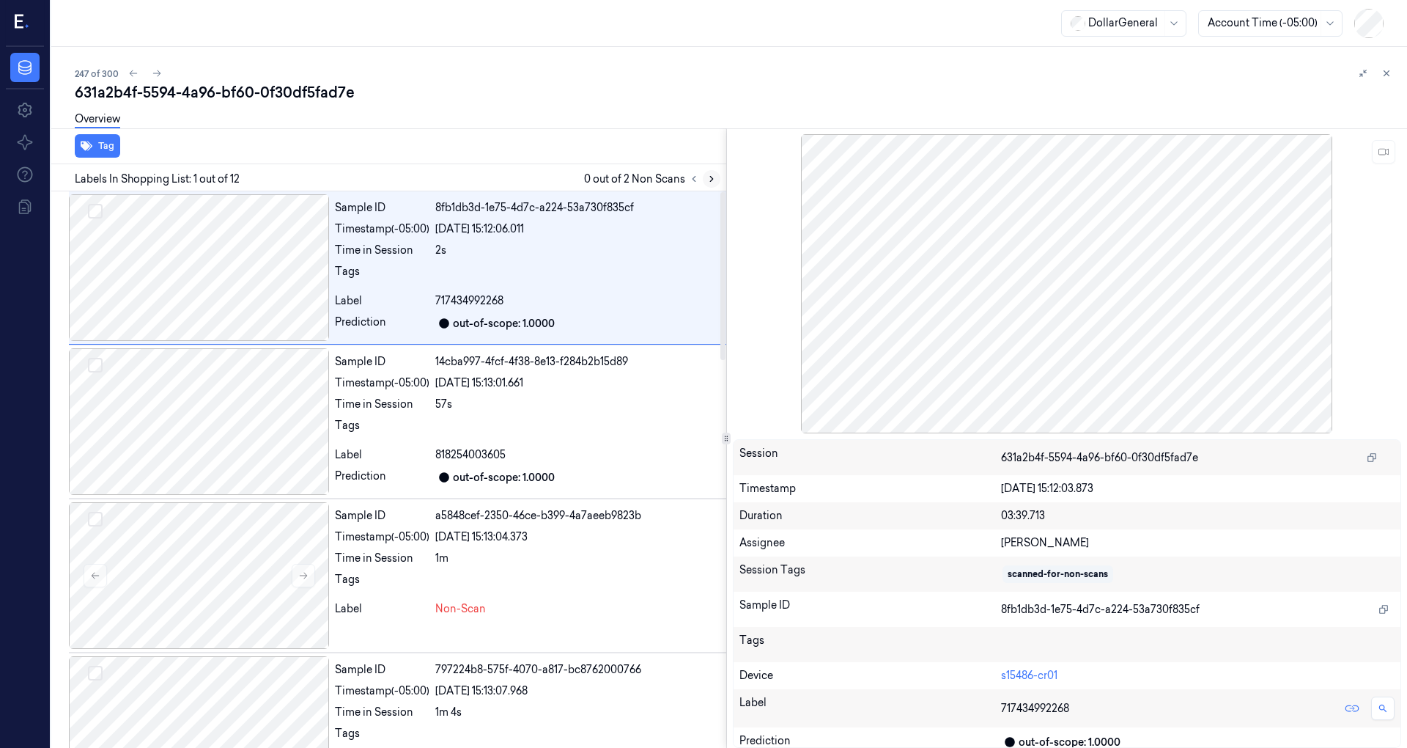
click at [715, 181] on icon at bounding box center [712, 179] width 10 height 10
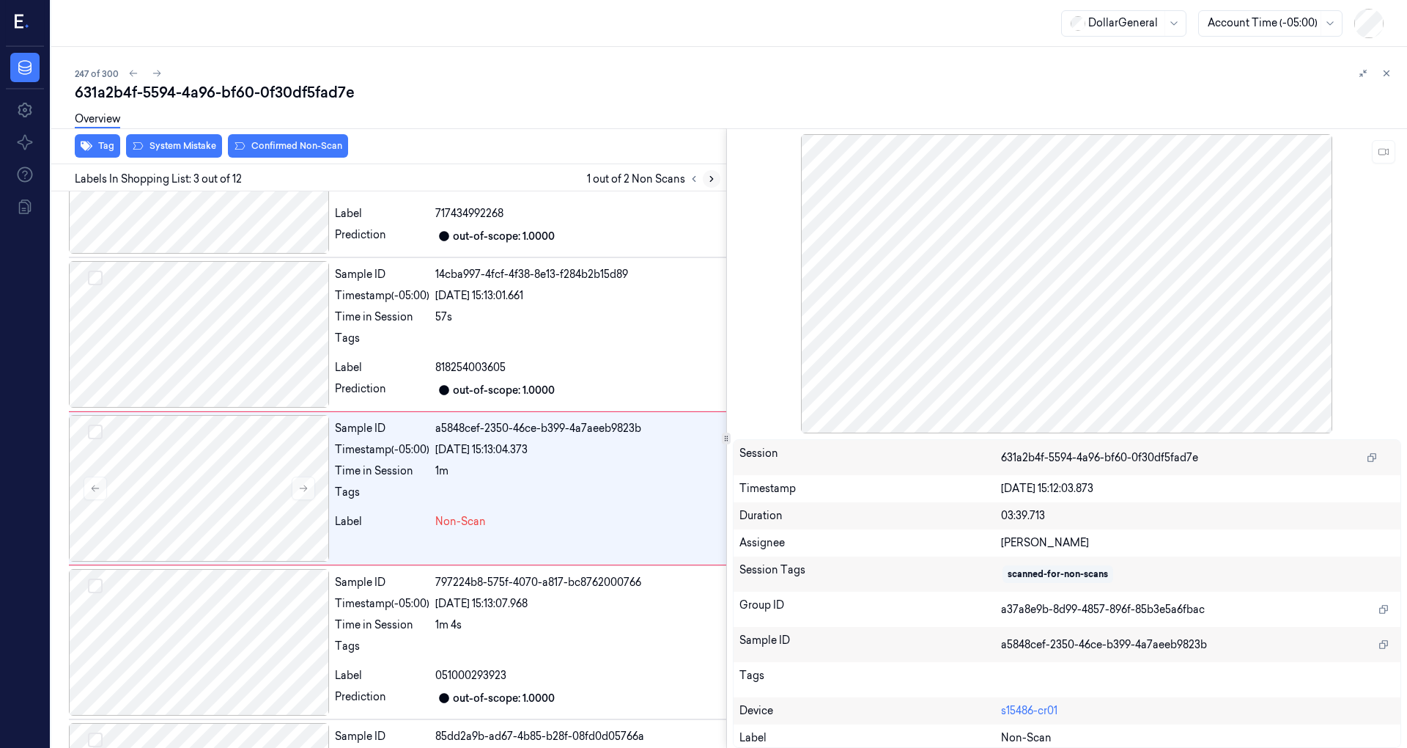
scroll to position [104, 0]
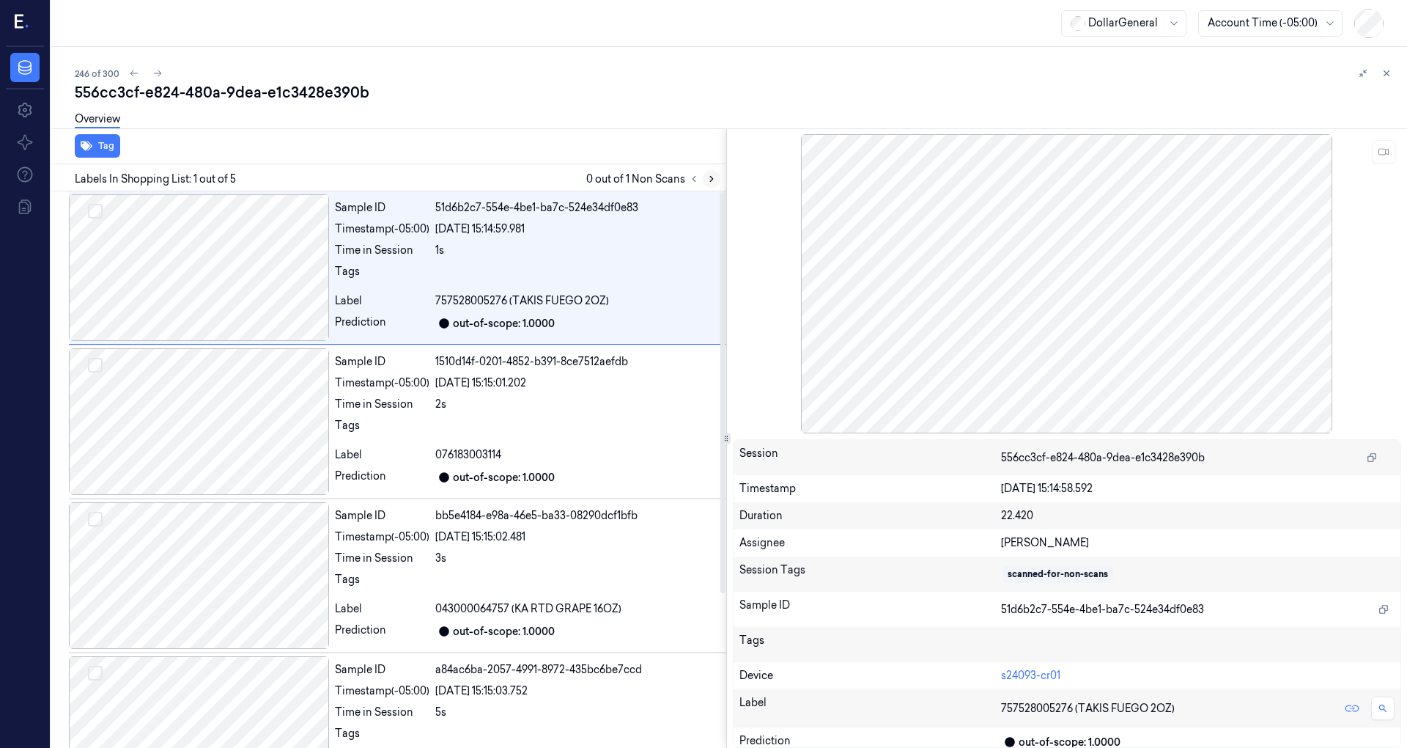
click at [715, 177] on icon at bounding box center [712, 179] width 10 height 10
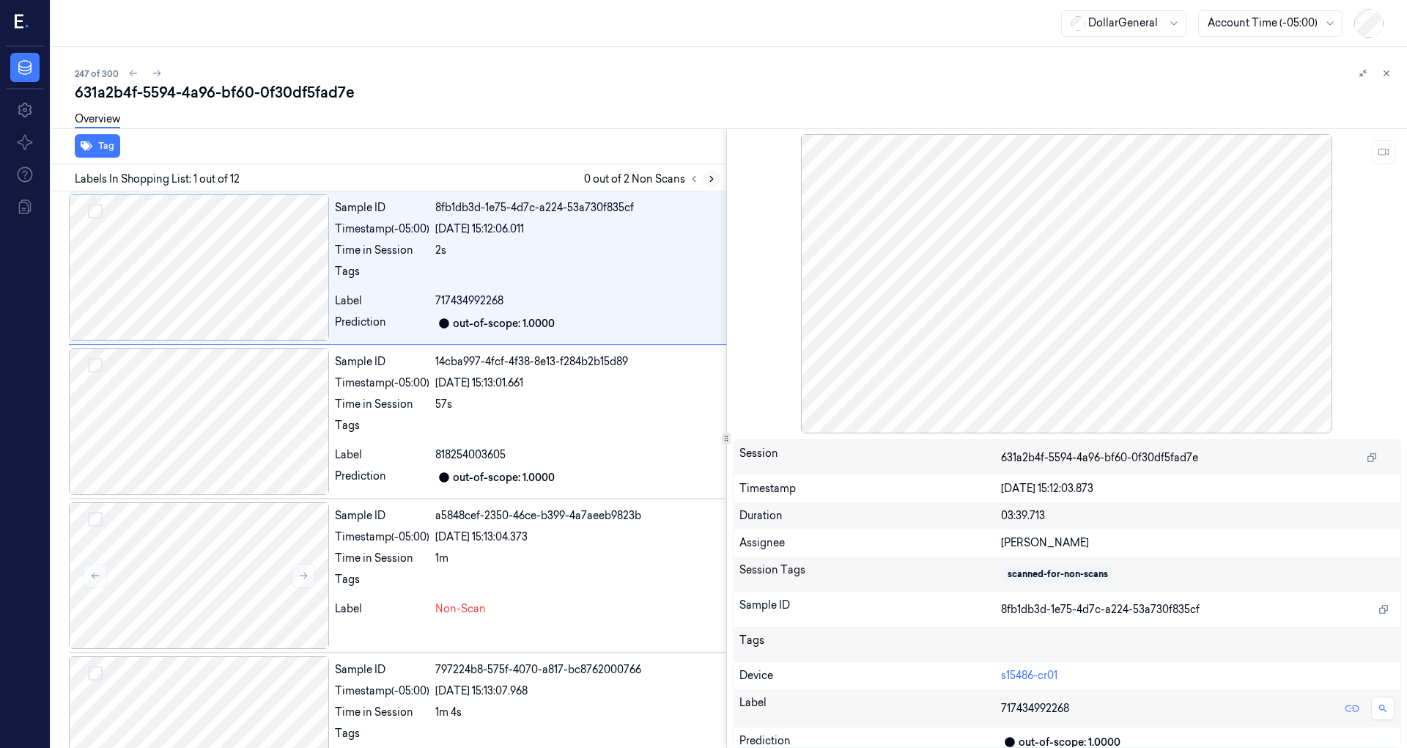
click at [715, 177] on icon at bounding box center [712, 179] width 10 height 10
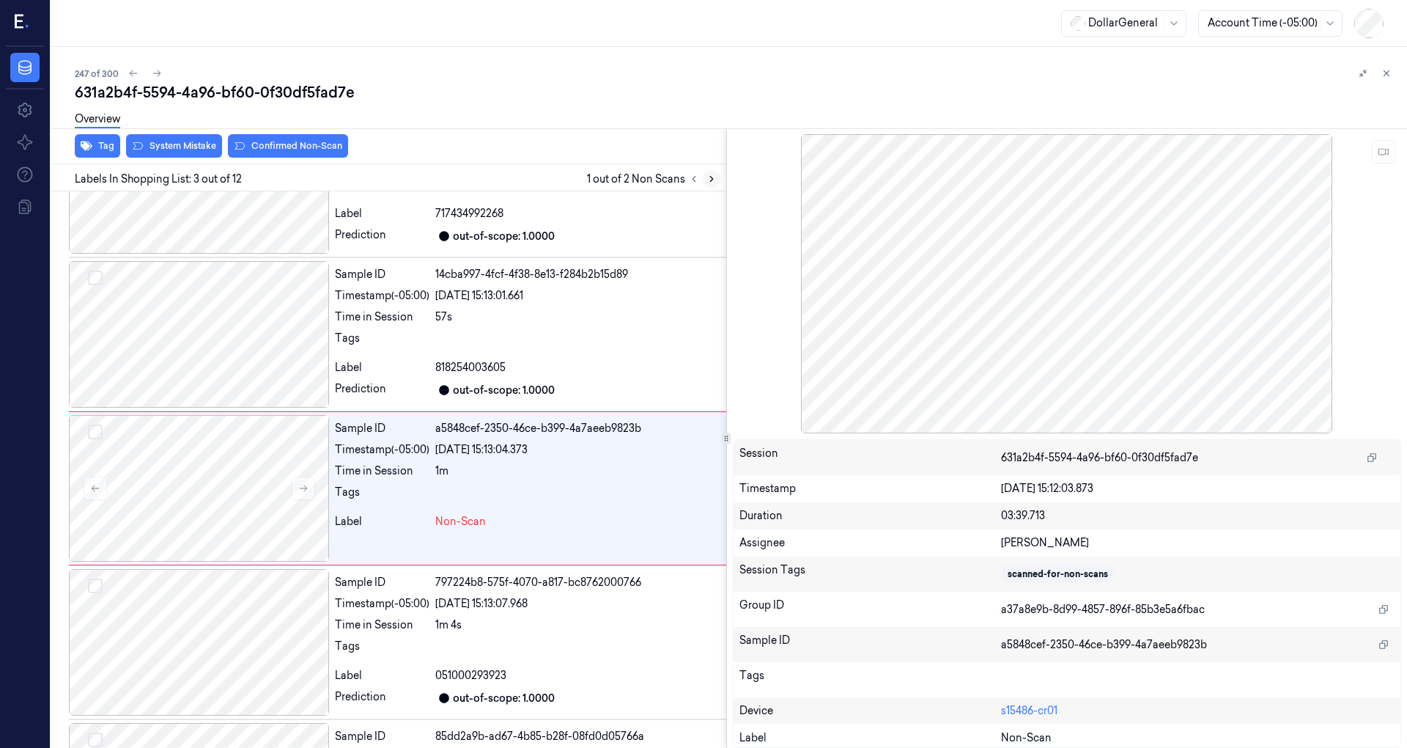
scroll to position [104, 0]
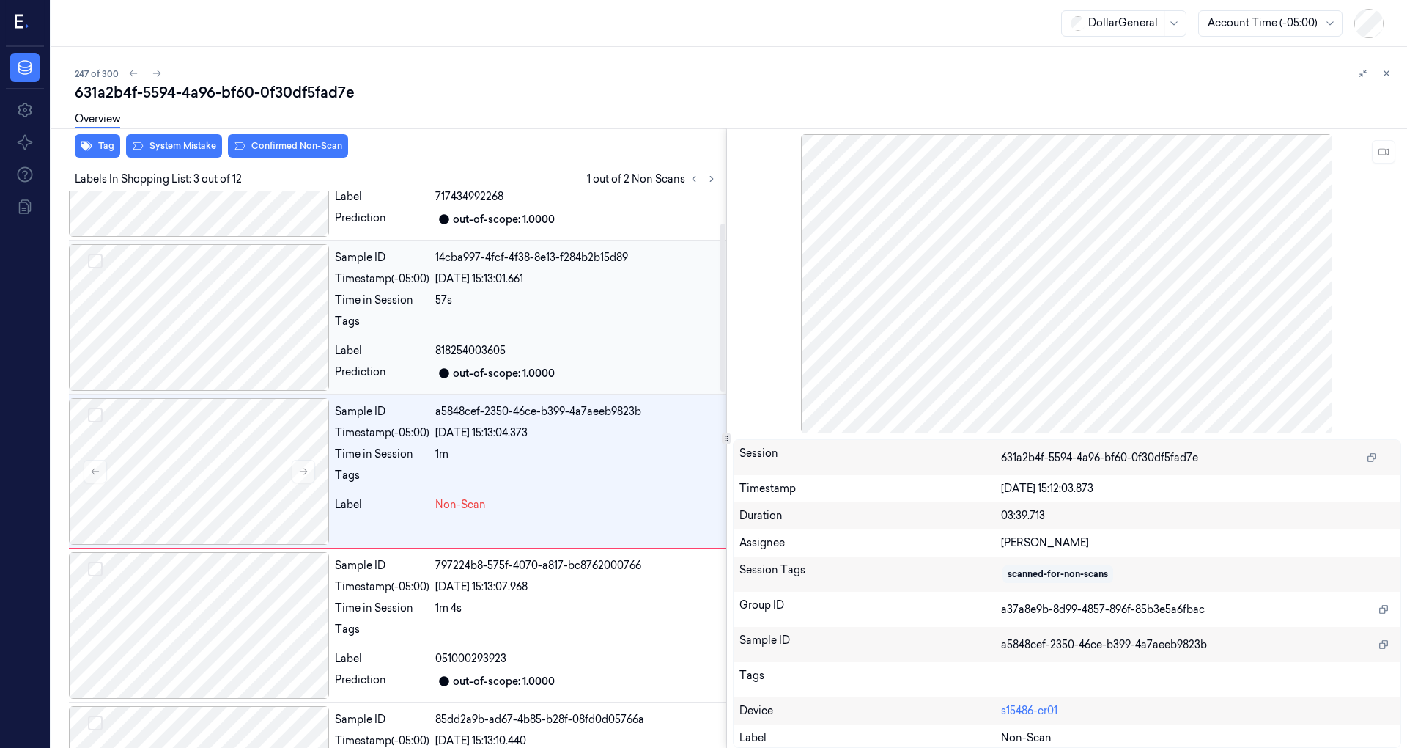
click at [249, 305] on div at bounding box center [199, 317] width 260 height 147
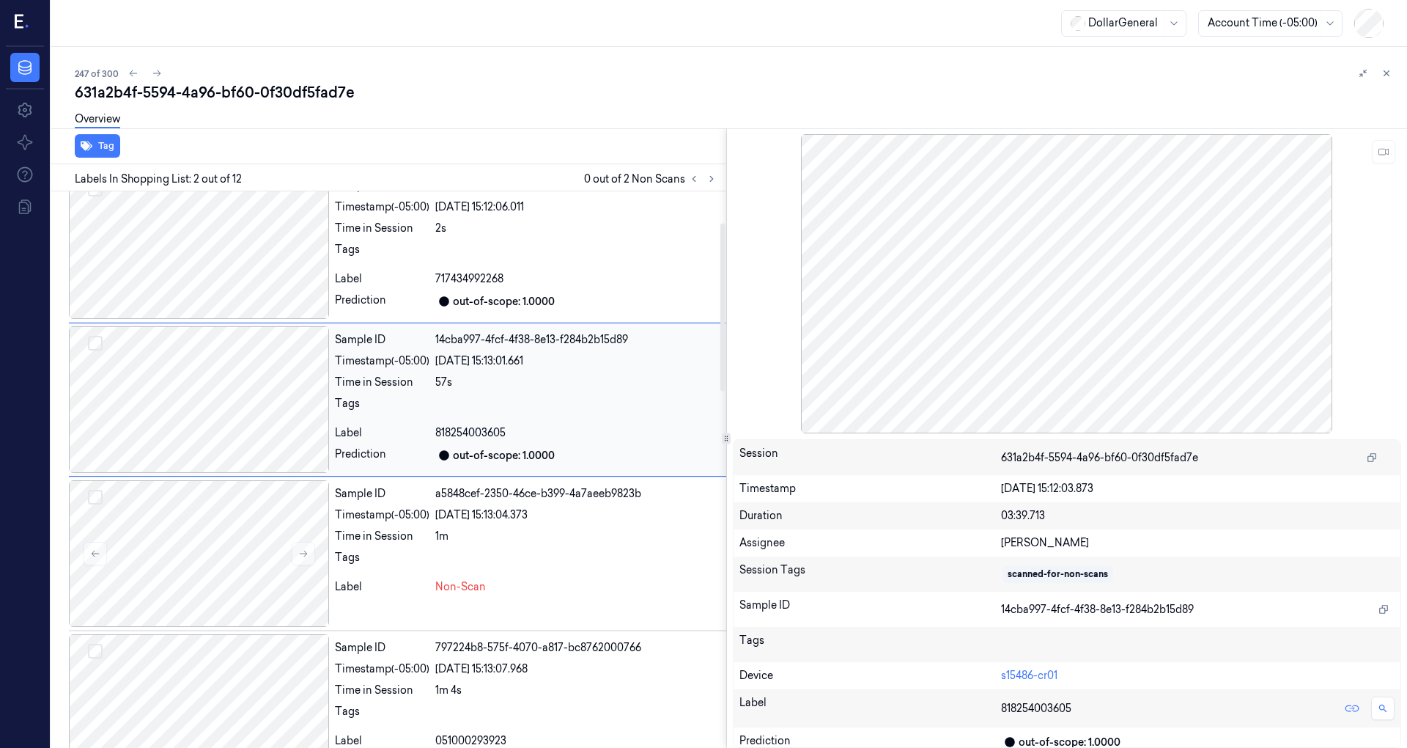
scroll to position [0, 0]
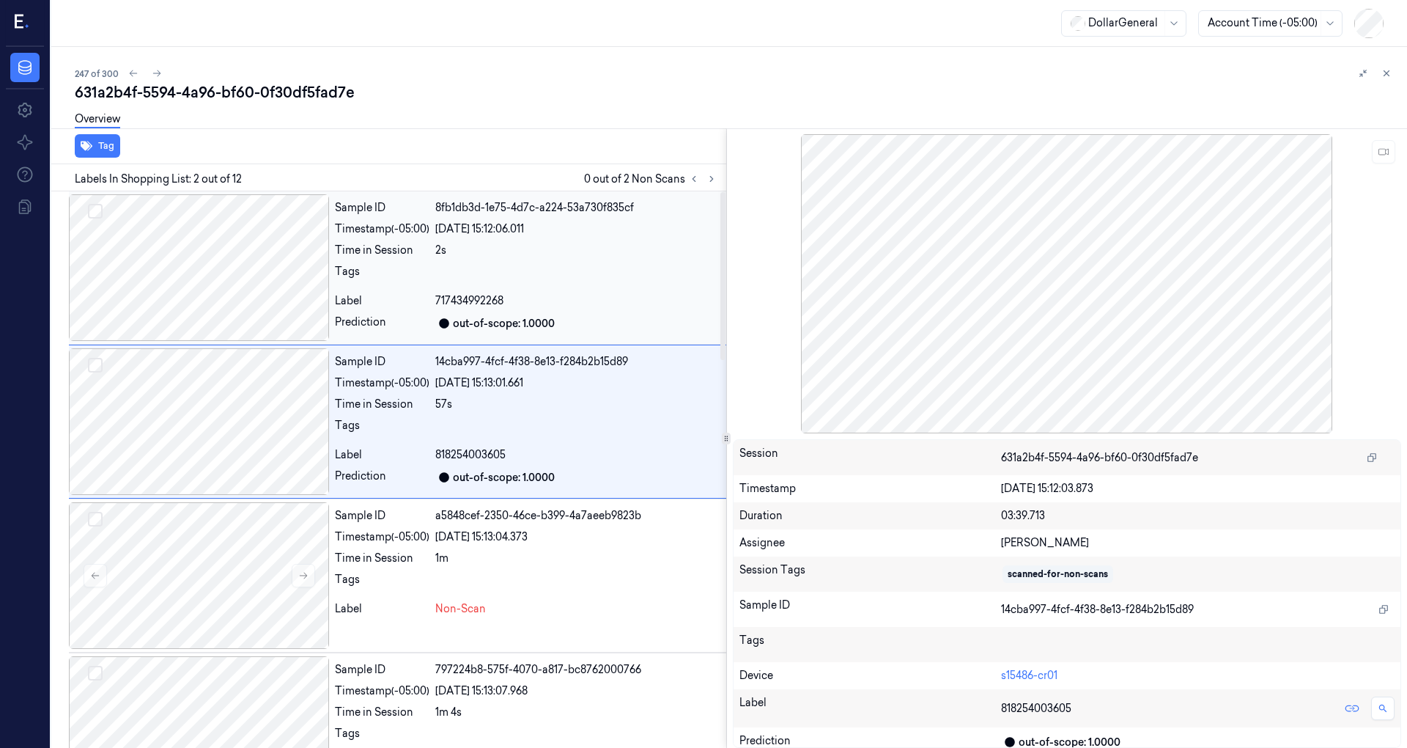
click at [226, 281] on div at bounding box center [199, 267] width 260 height 147
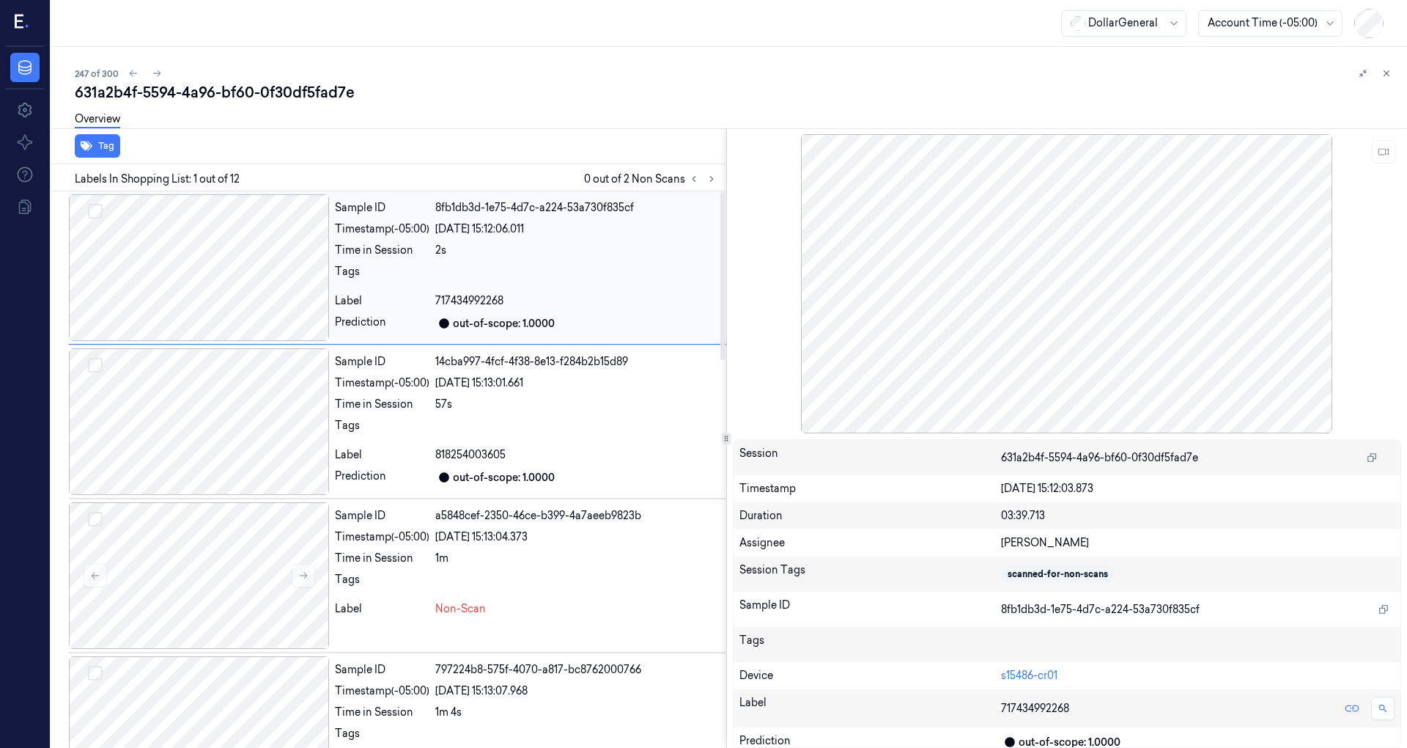
click at [226, 281] on div at bounding box center [199, 267] width 260 height 147
click at [1379, 155] on icon at bounding box center [1384, 152] width 10 height 10
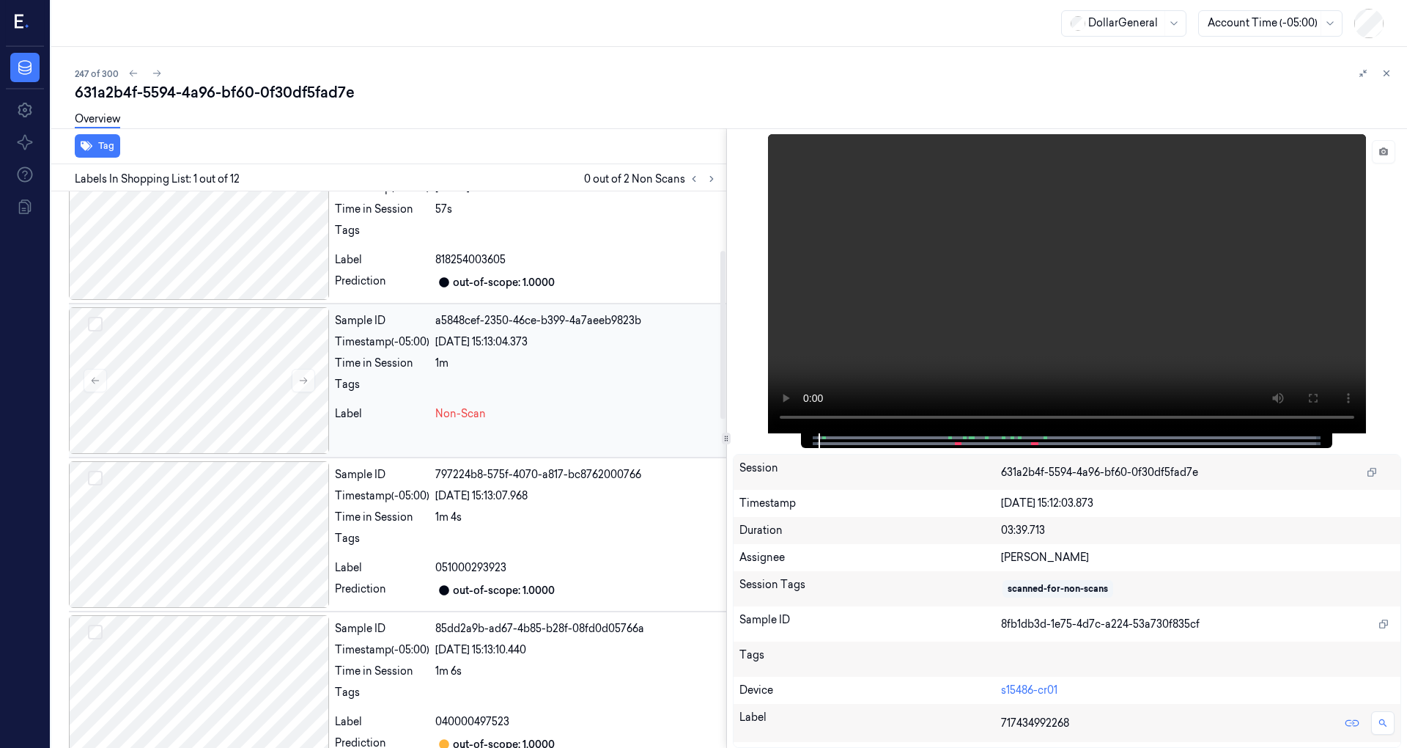
click at [440, 370] on div "Sample ID a5848cef-2350-46ce-b399-4a7aeeb9823b Timestamp (-05:00) 19/08/2025 15…" at bounding box center [527, 380] width 397 height 147
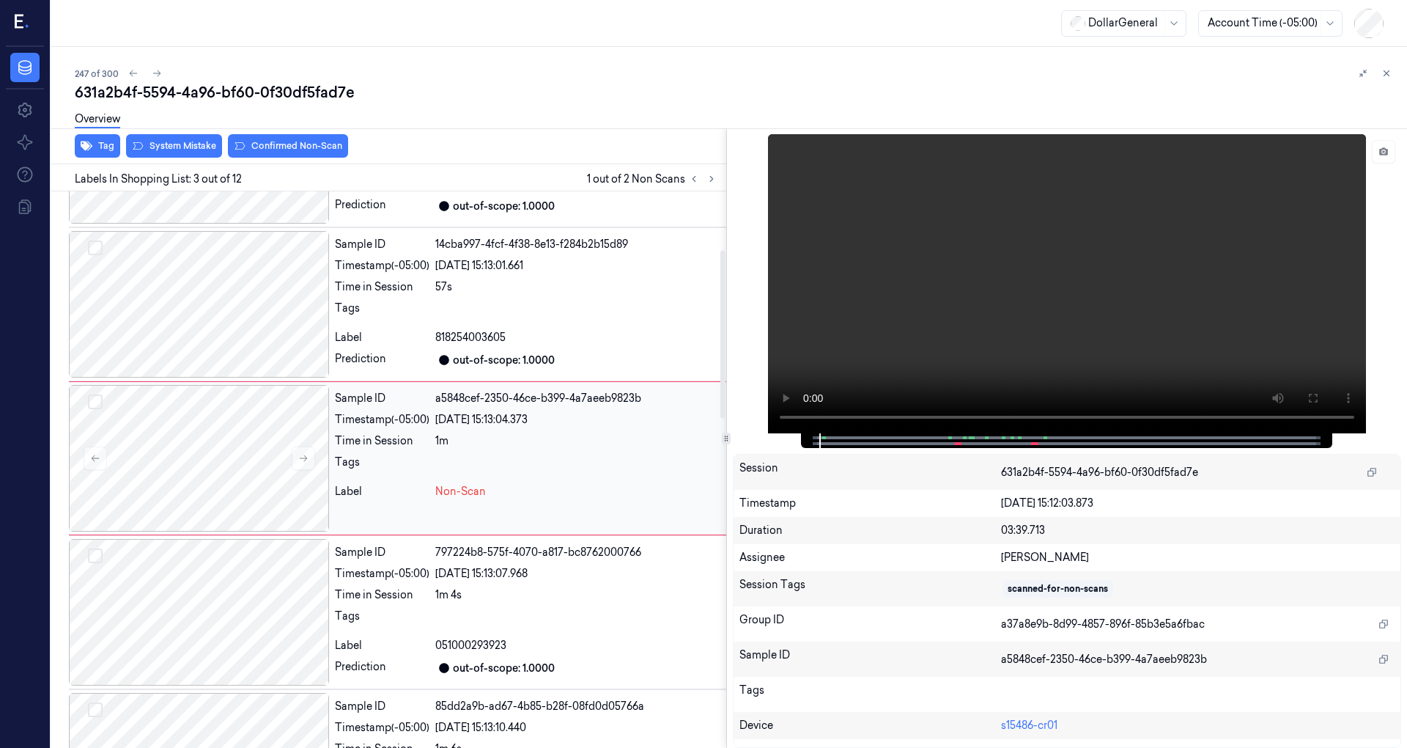
scroll to position [104, 0]
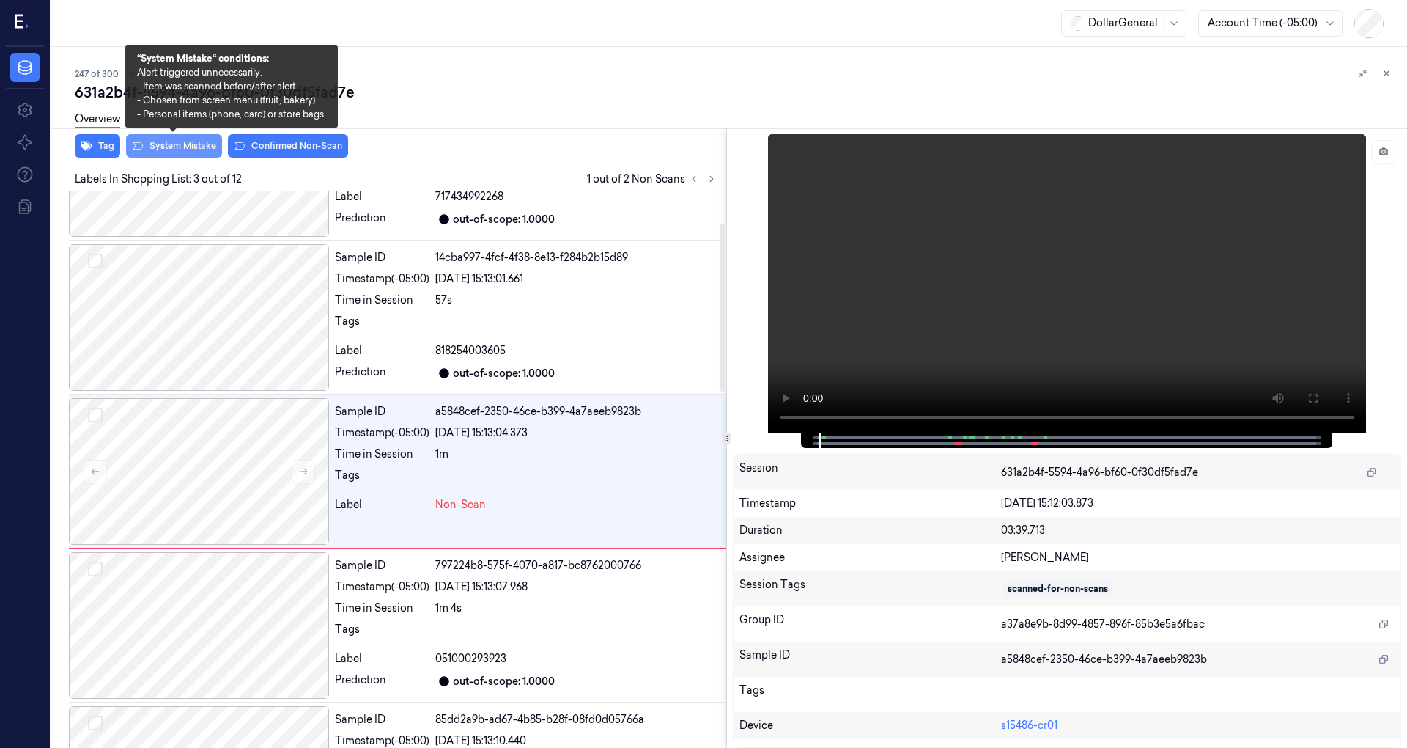
click at [172, 144] on button "System Mistake" at bounding box center [174, 145] width 96 height 23
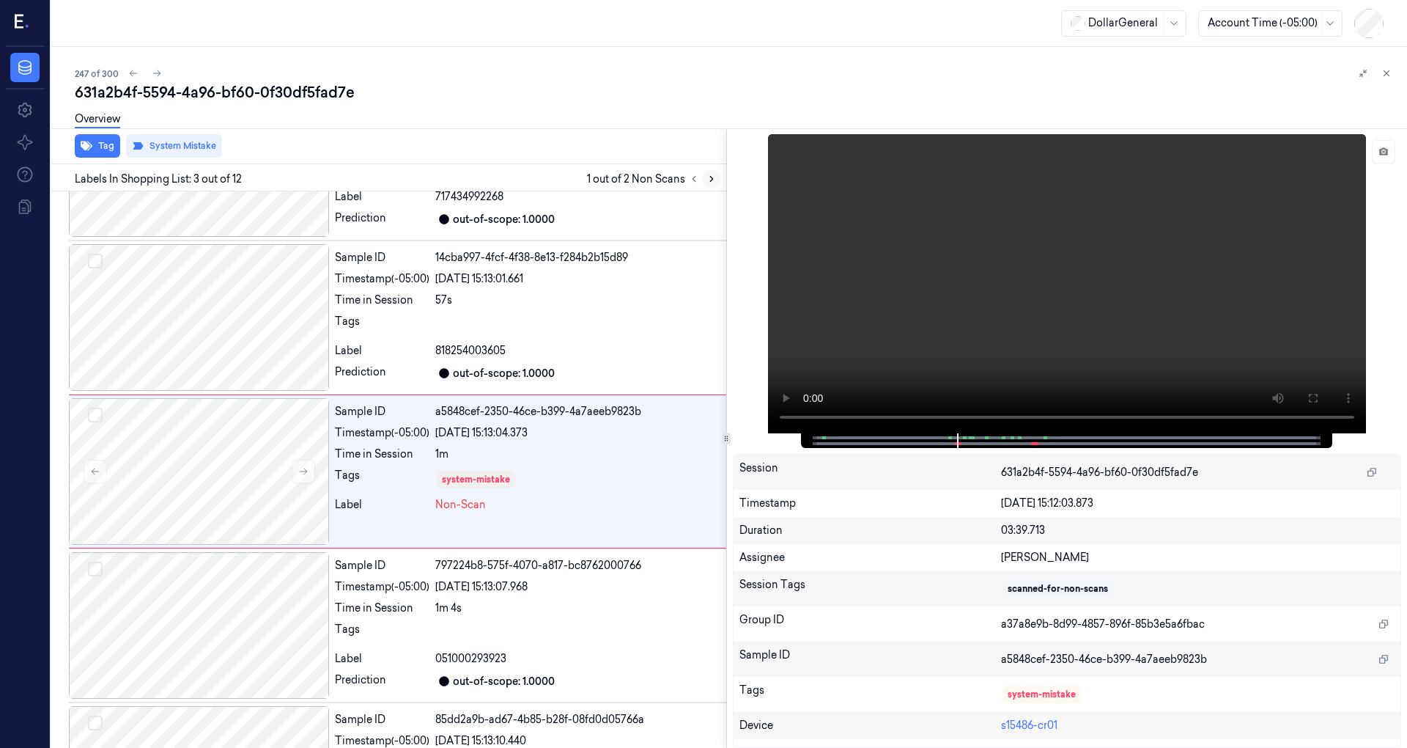
click at [715, 178] on icon at bounding box center [712, 179] width 10 height 10
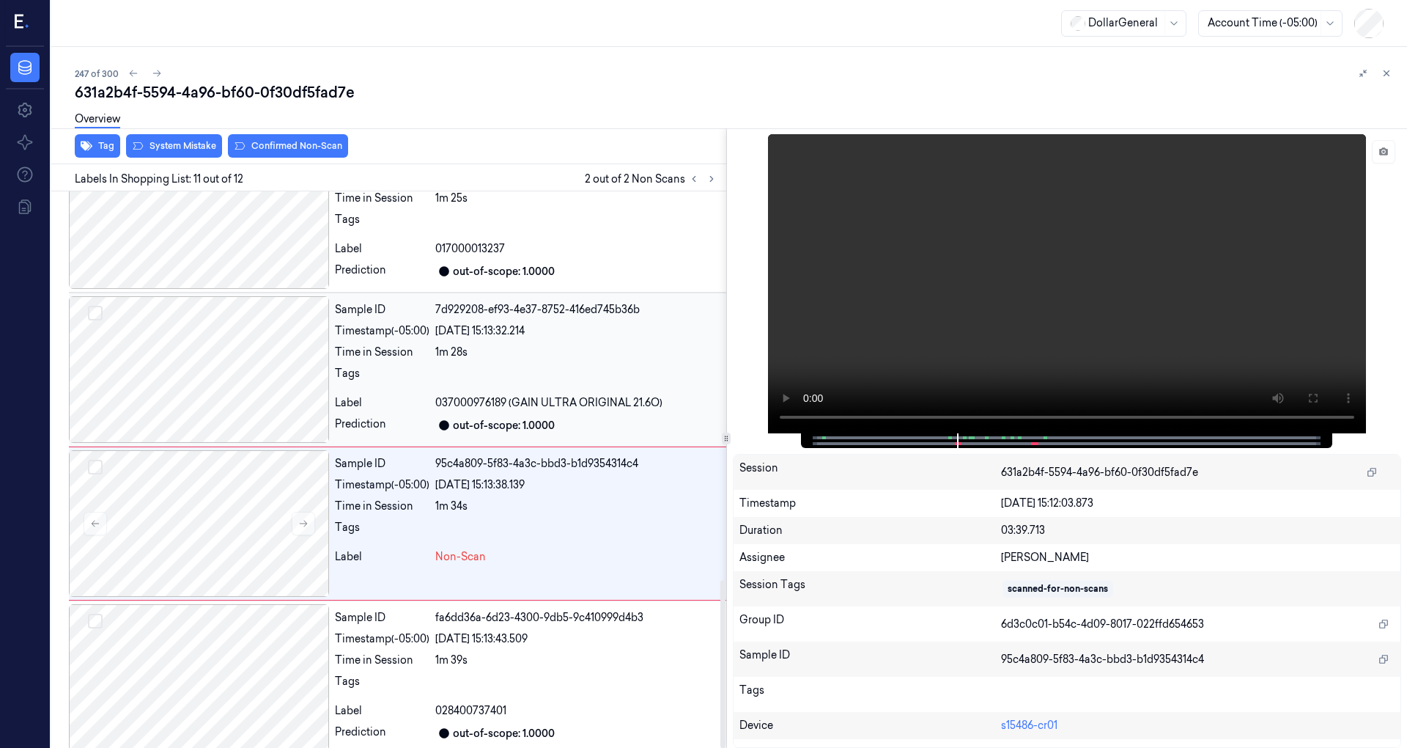
scroll to position [1288, 0]
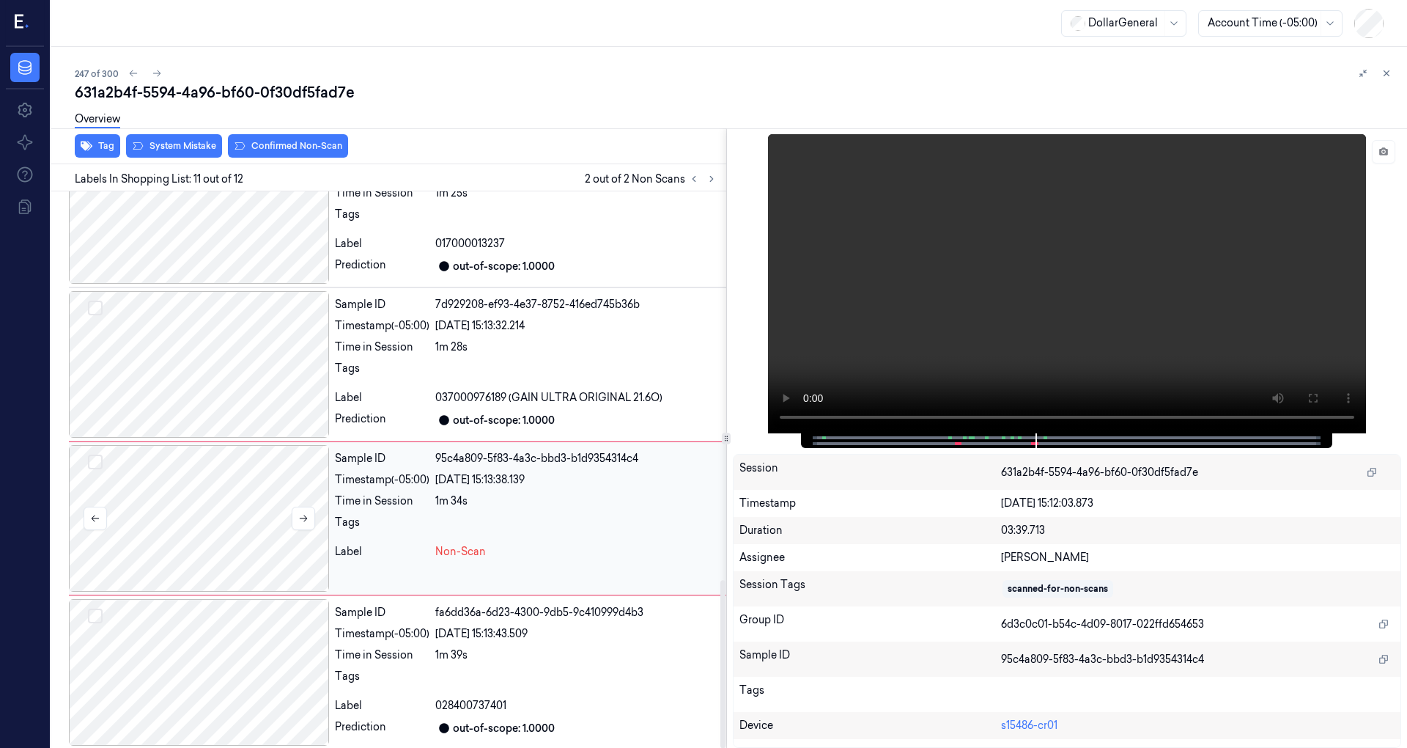
click at [254, 504] on div at bounding box center [199, 518] width 260 height 147
click at [259, 342] on div at bounding box center [199, 364] width 260 height 147
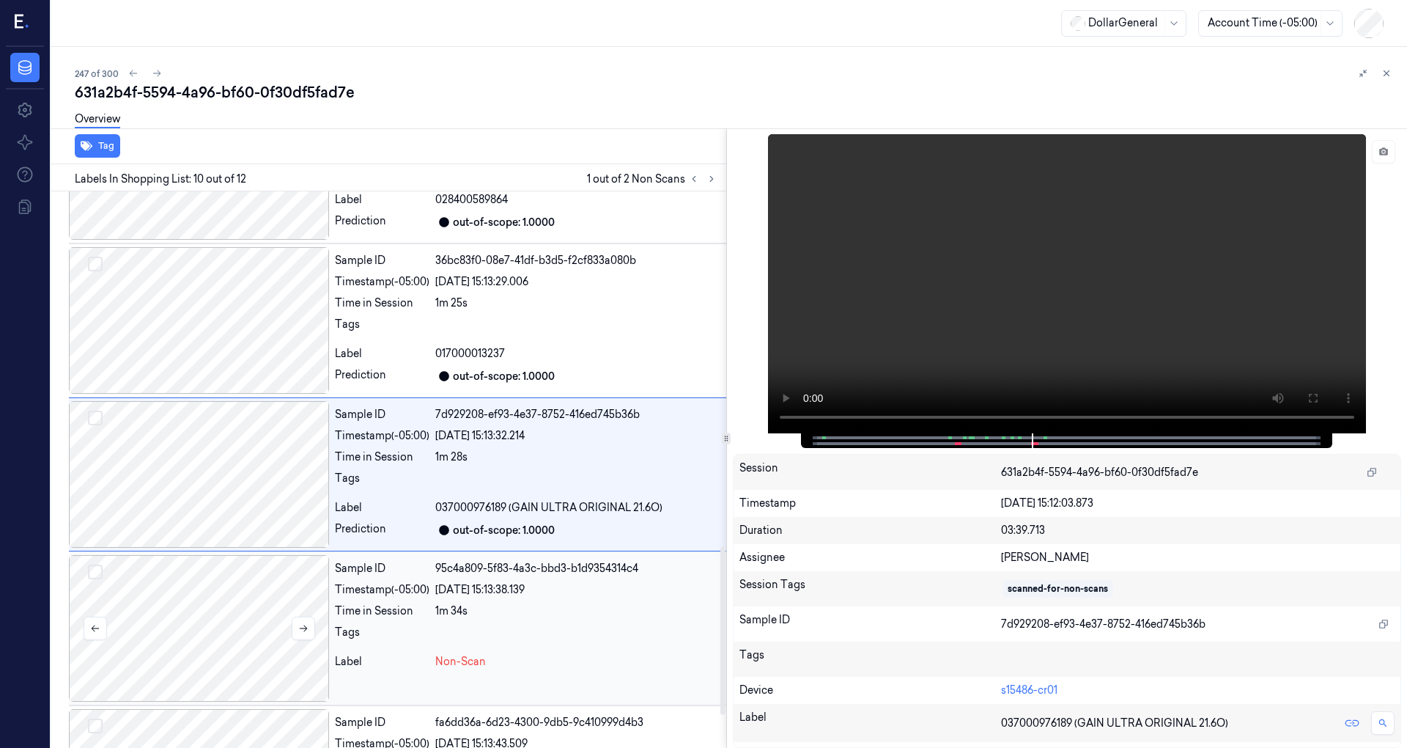
click at [273, 586] on div at bounding box center [199, 628] width 260 height 147
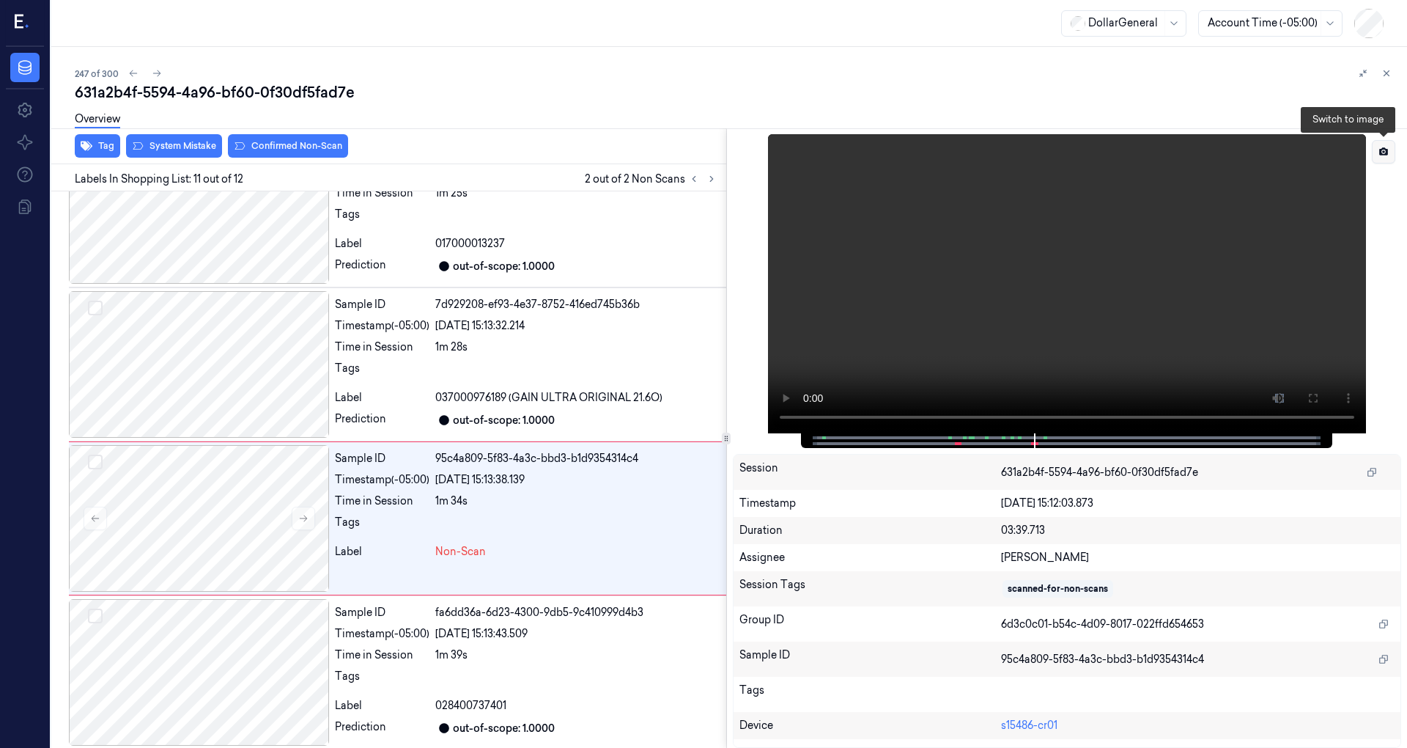
click at [1380, 152] on icon at bounding box center [1383, 151] width 9 height 8
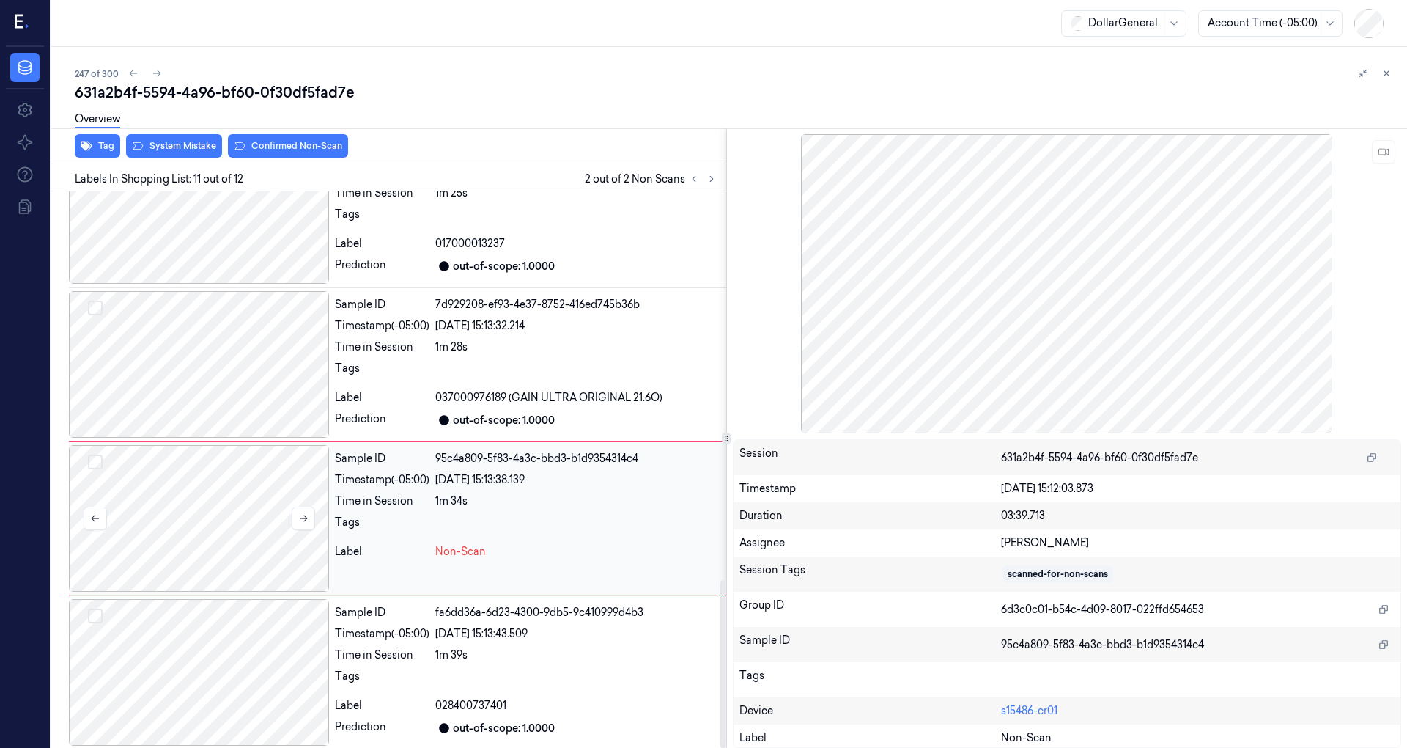
click at [240, 523] on div at bounding box center [199, 518] width 260 height 147
click at [245, 418] on div at bounding box center [199, 364] width 260 height 147
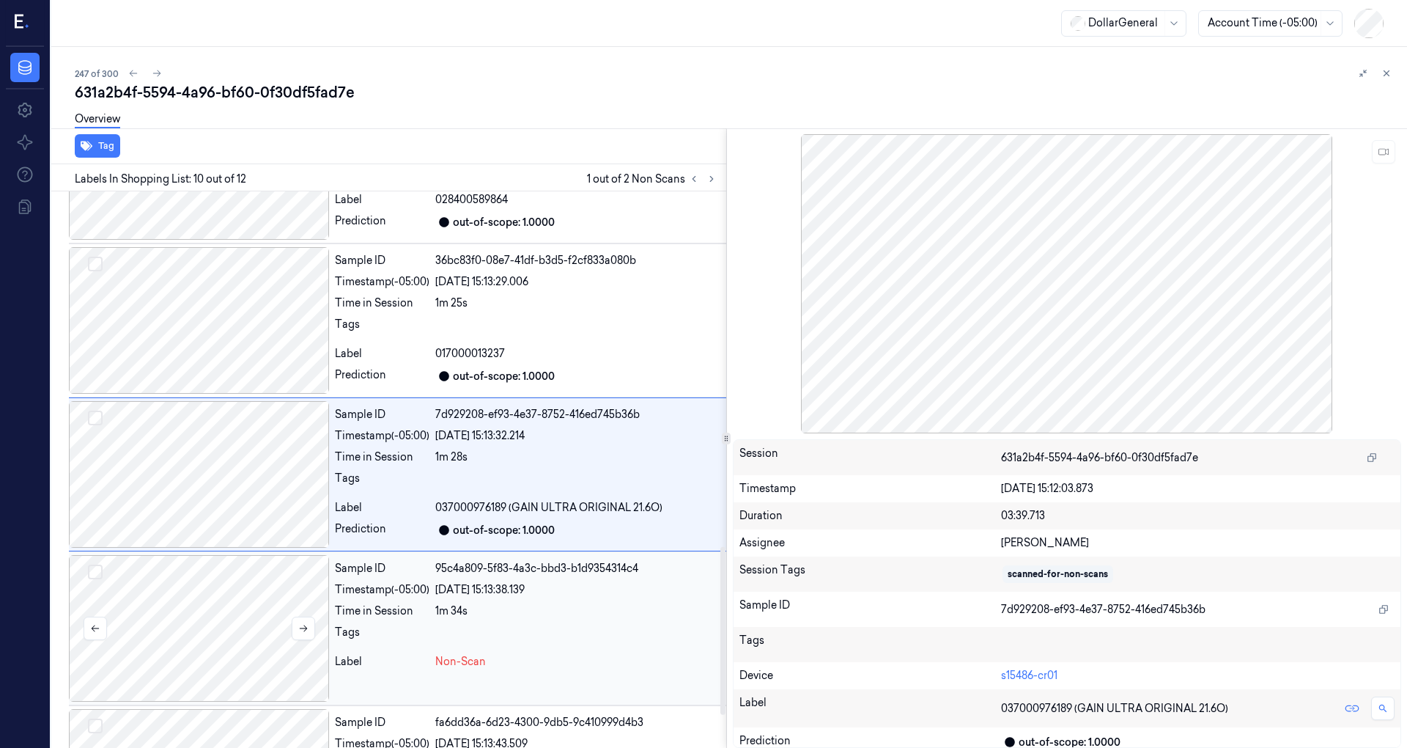
click at [240, 555] on div at bounding box center [199, 628] width 260 height 147
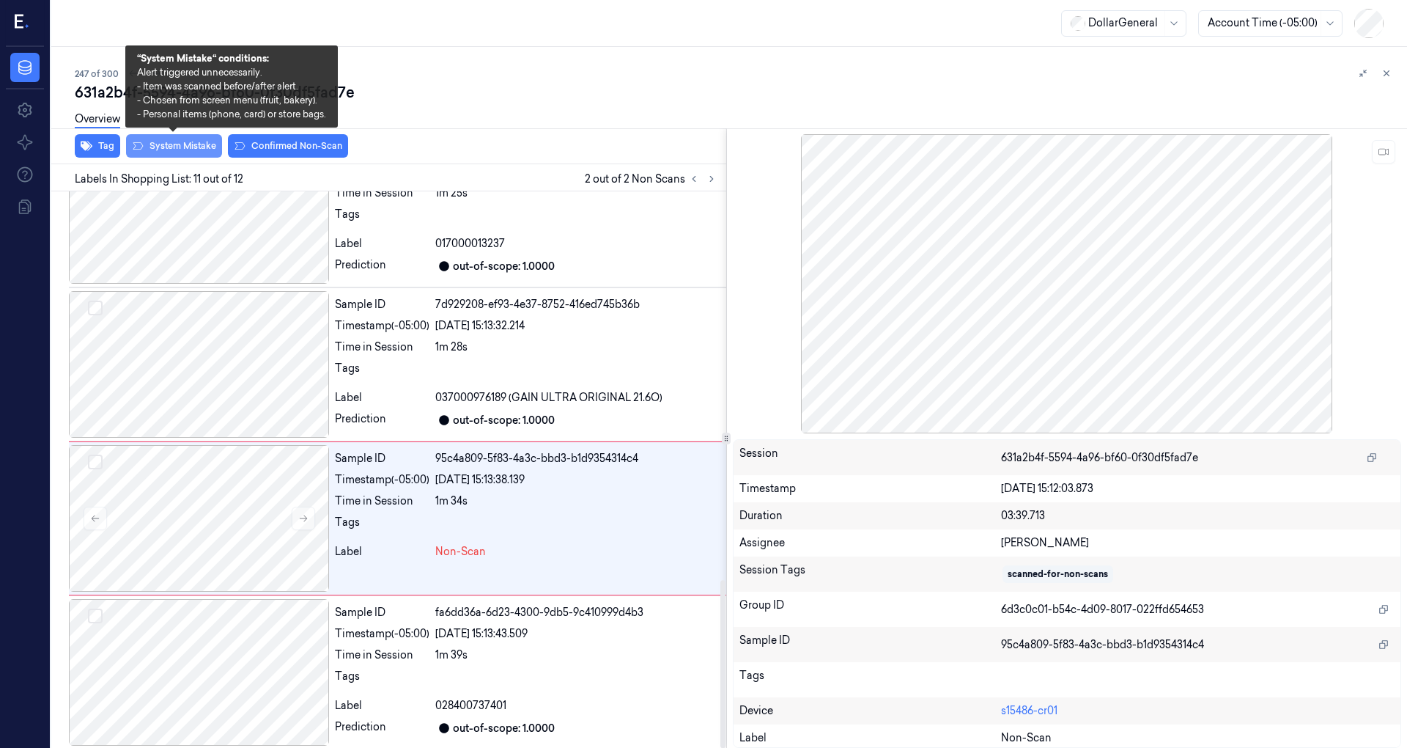
click at [176, 144] on button "System Mistake" at bounding box center [174, 145] width 96 height 23
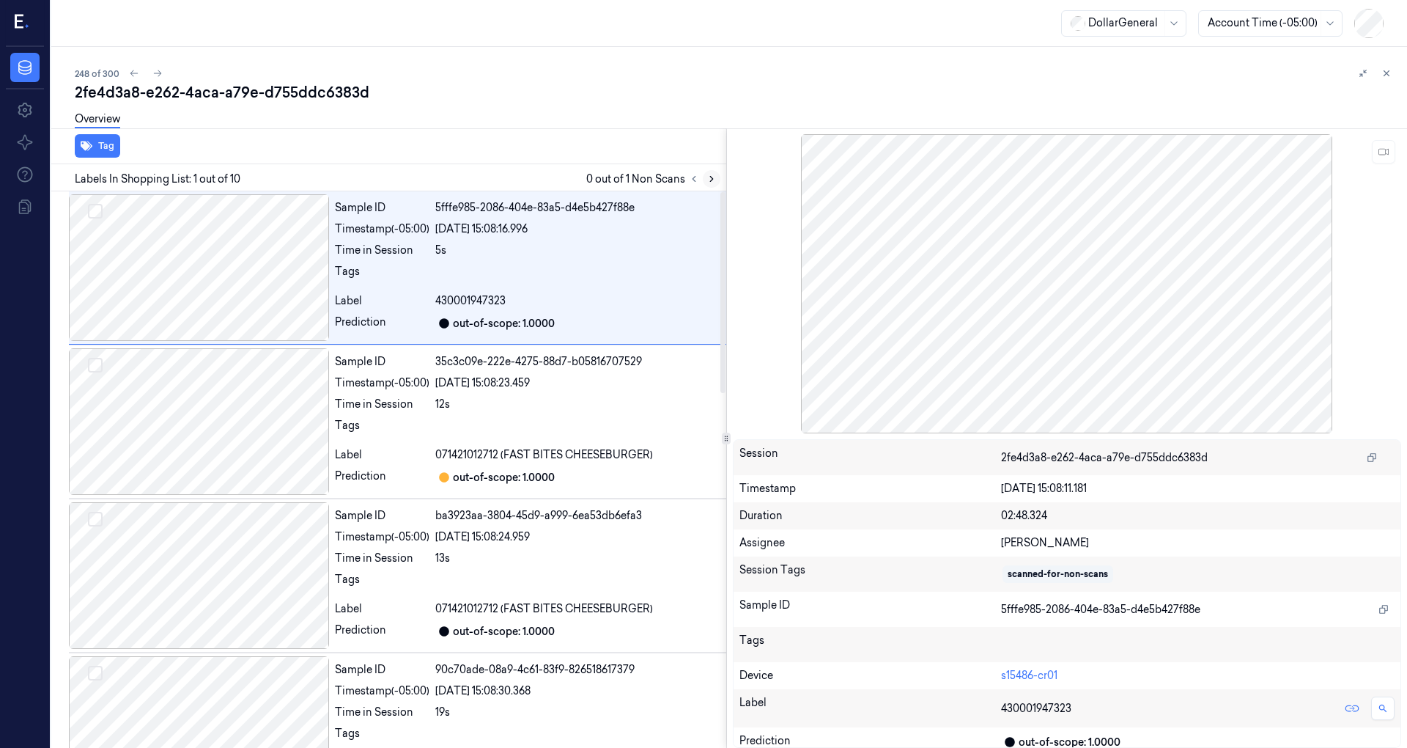
click at [713, 177] on icon at bounding box center [712, 179] width 10 height 10
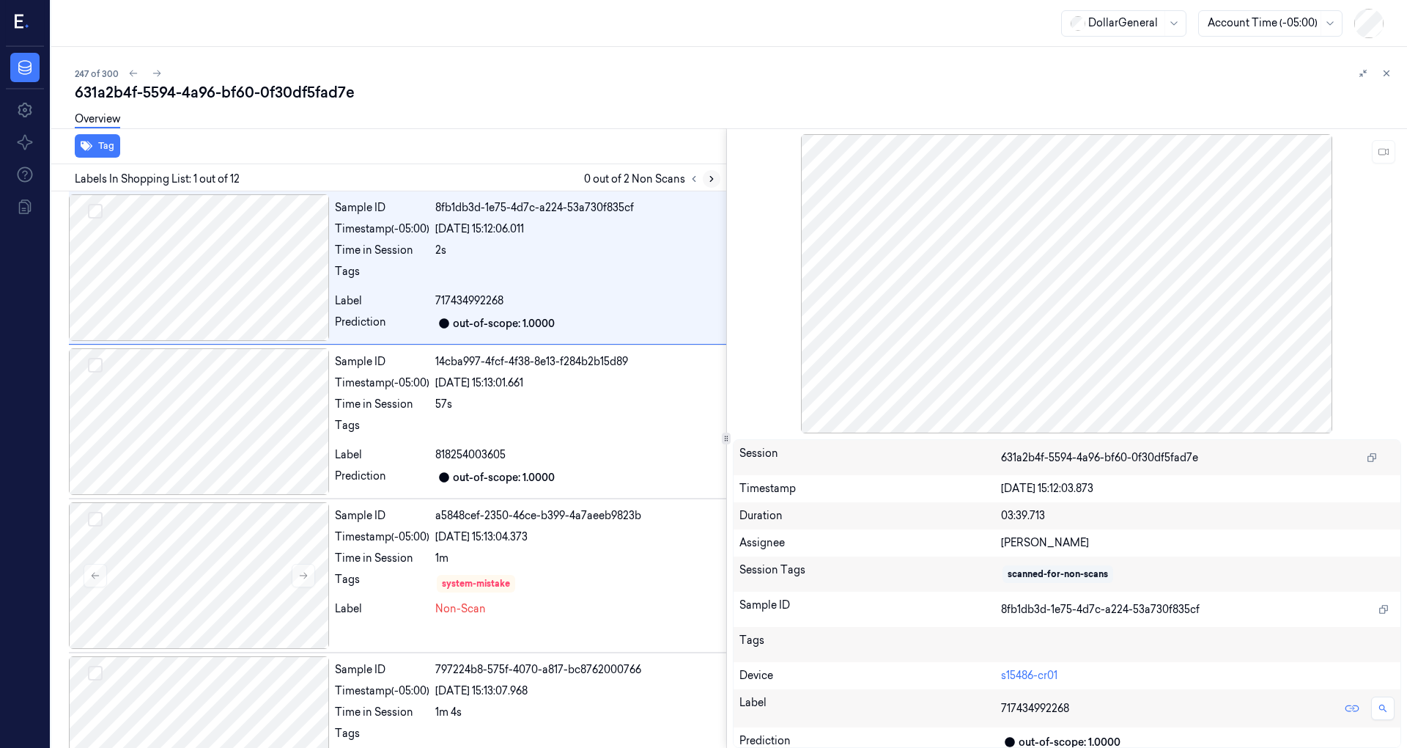
click at [713, 178] on icon at bounding box center [712, 179] width 10 height 10
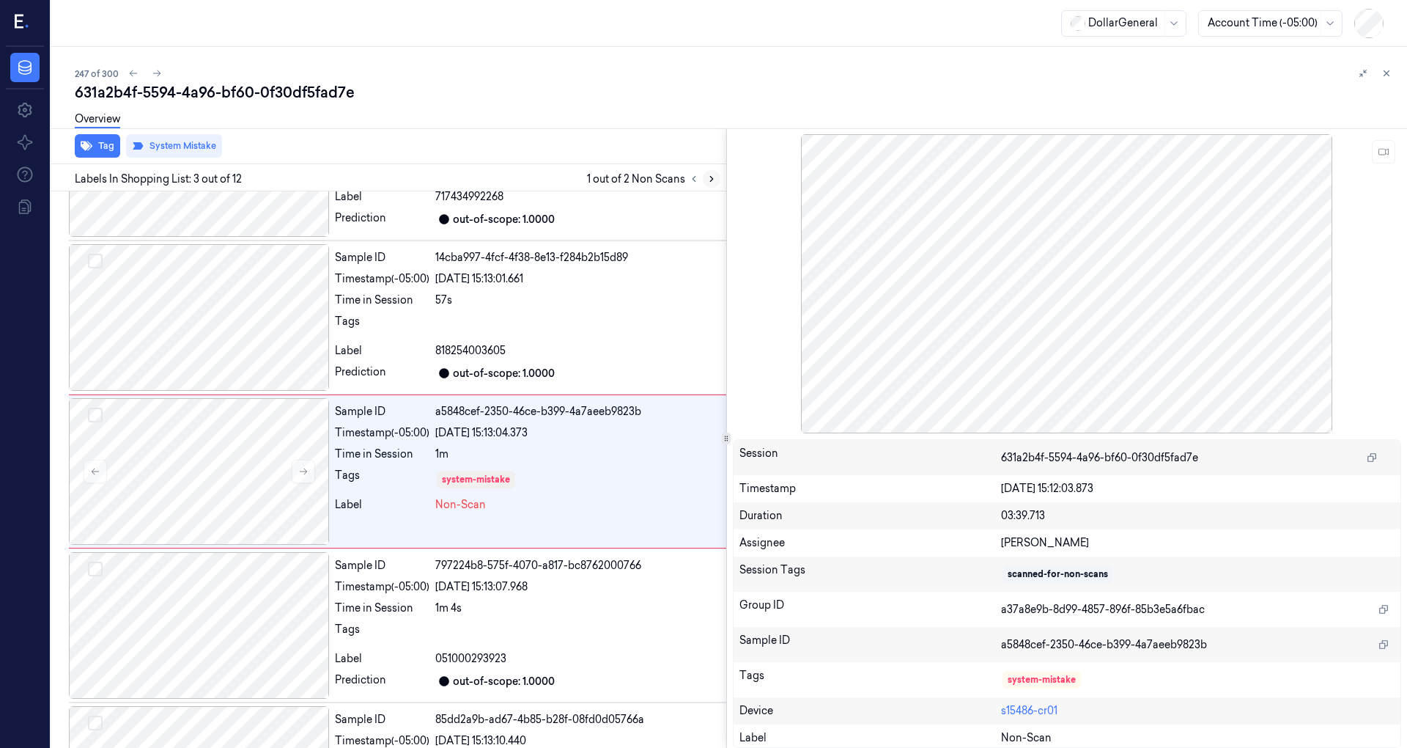
click at [713, 178] on icon at bounding box center [712, 179] width 10 height 10
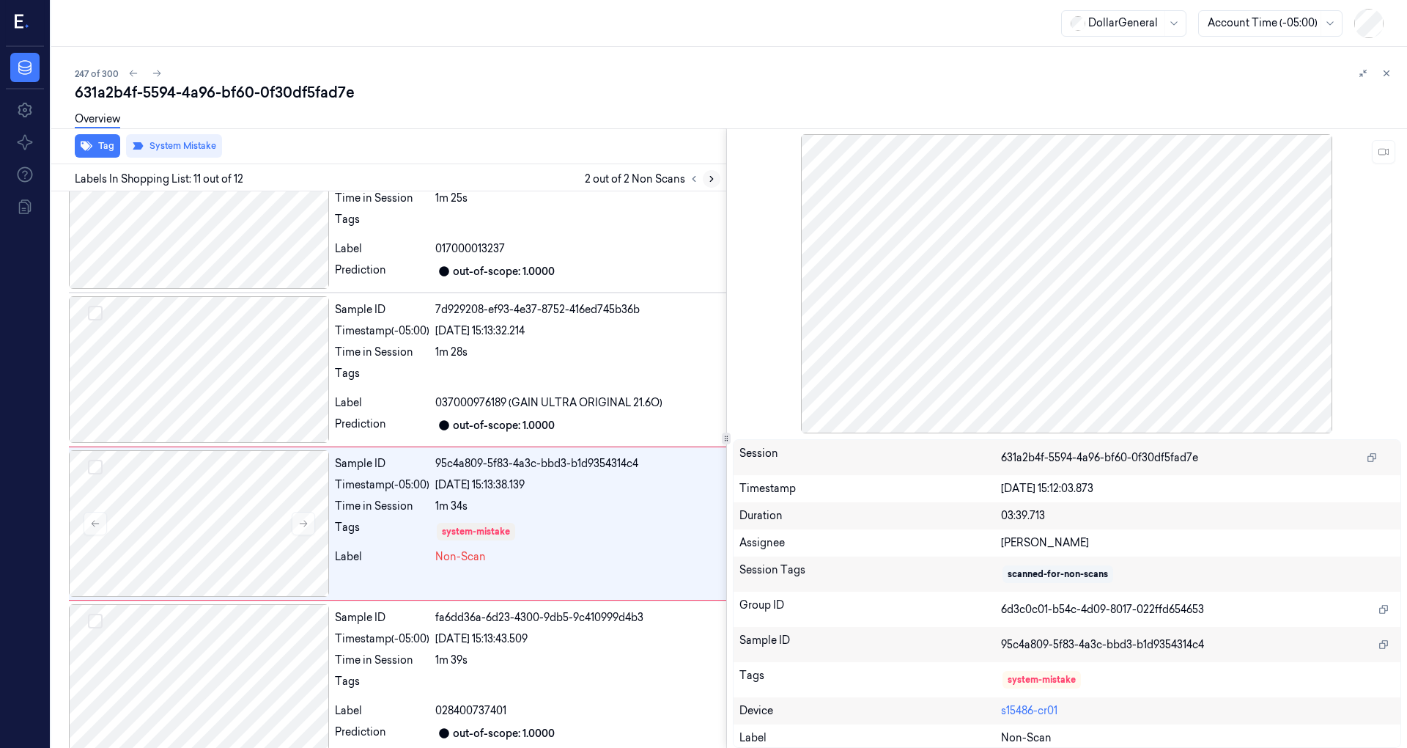
scroll to position [1288, 0]
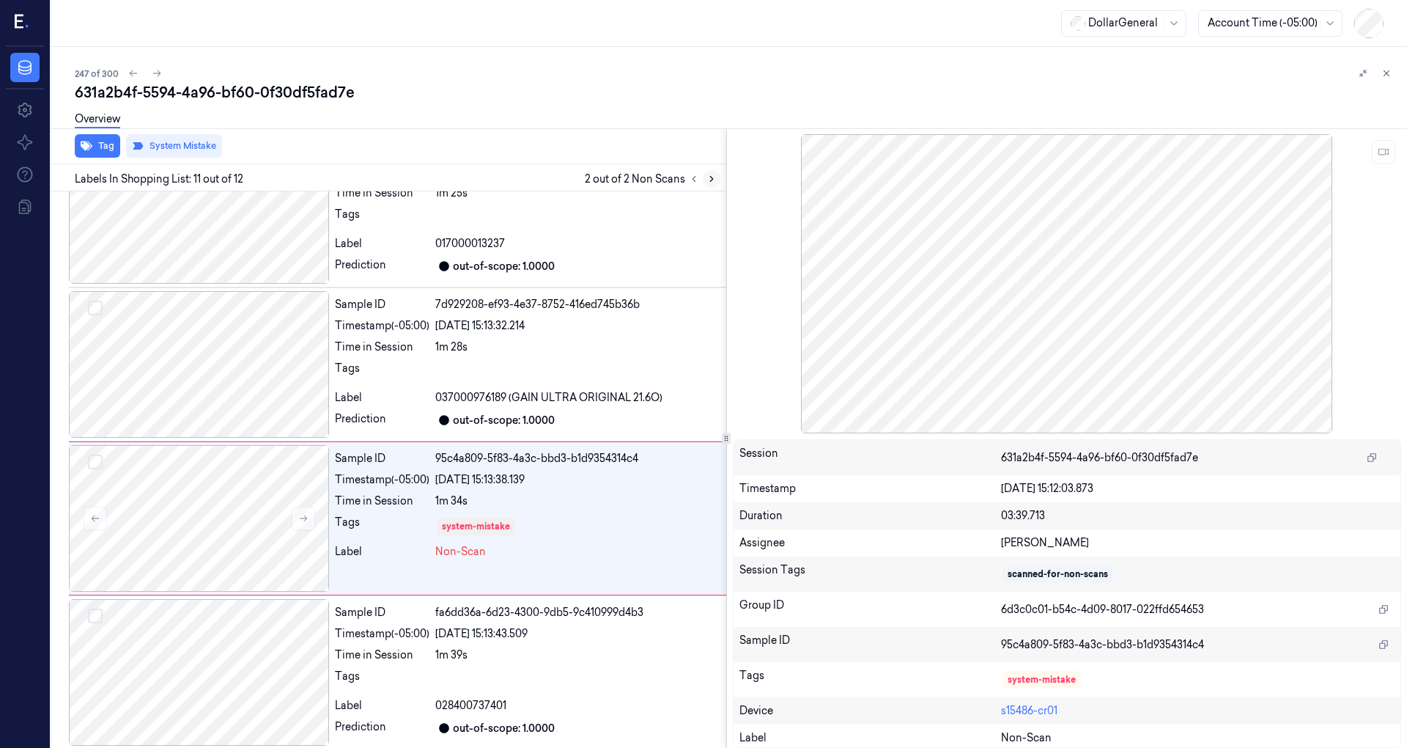
click at [713, 178] on icon at bounding box center [712, 179] width 10 height 10
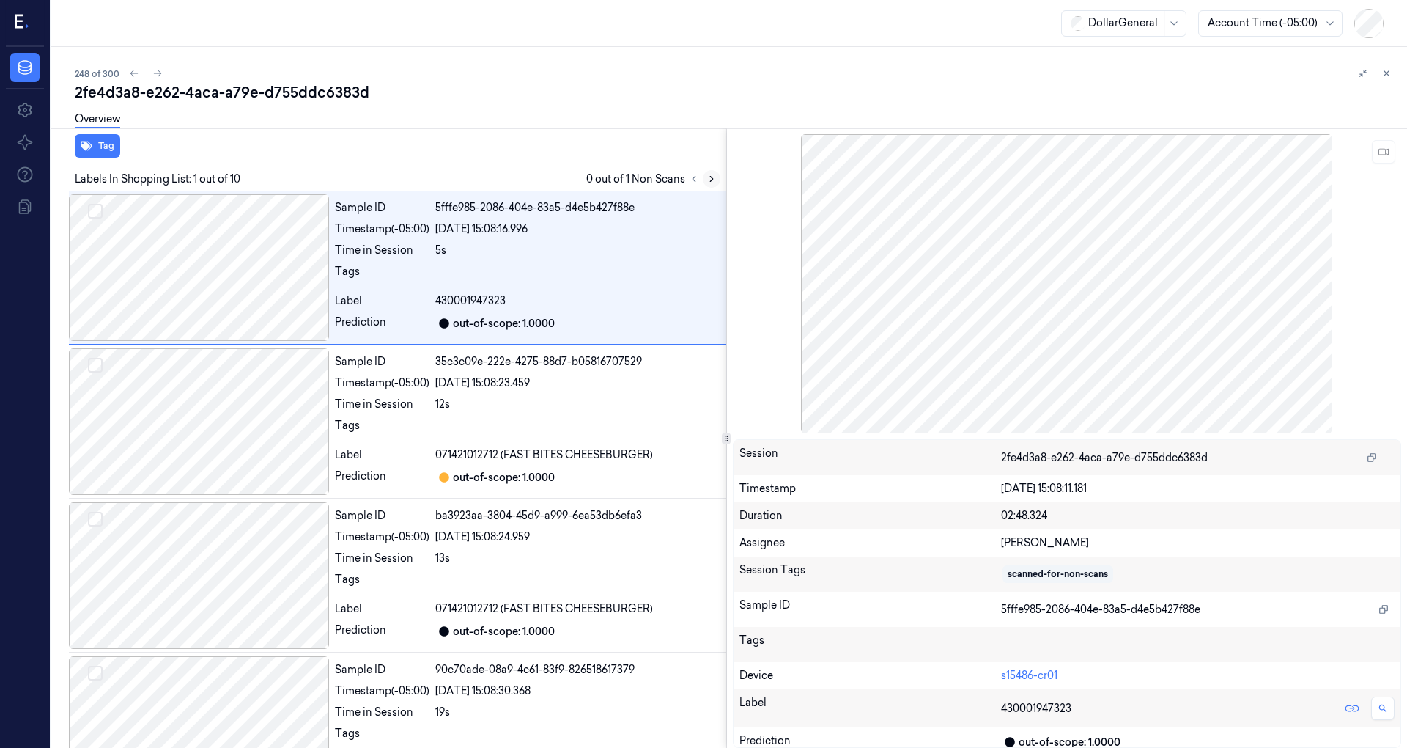
click at [712, 177] on icon at bounding box center [712, 179] width 10 height 10
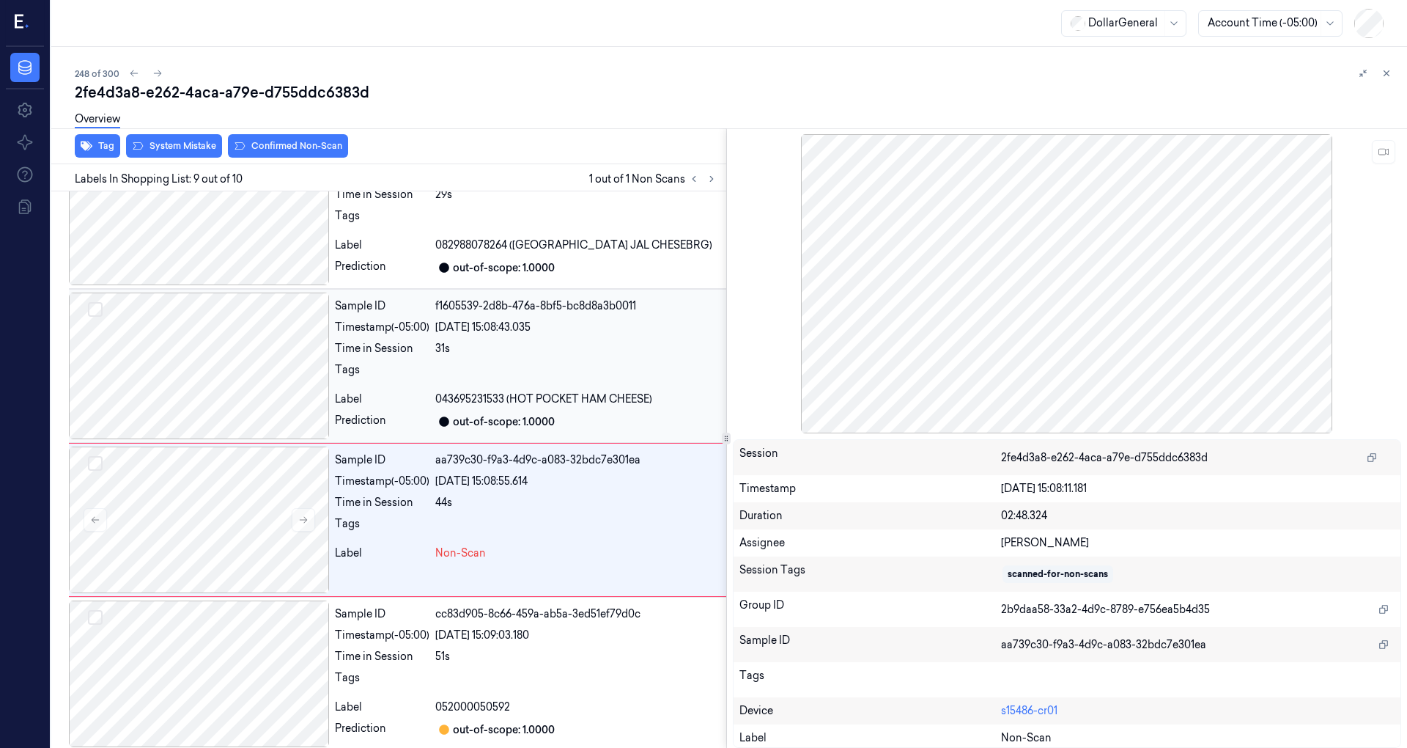
scroll to position [982, 0]
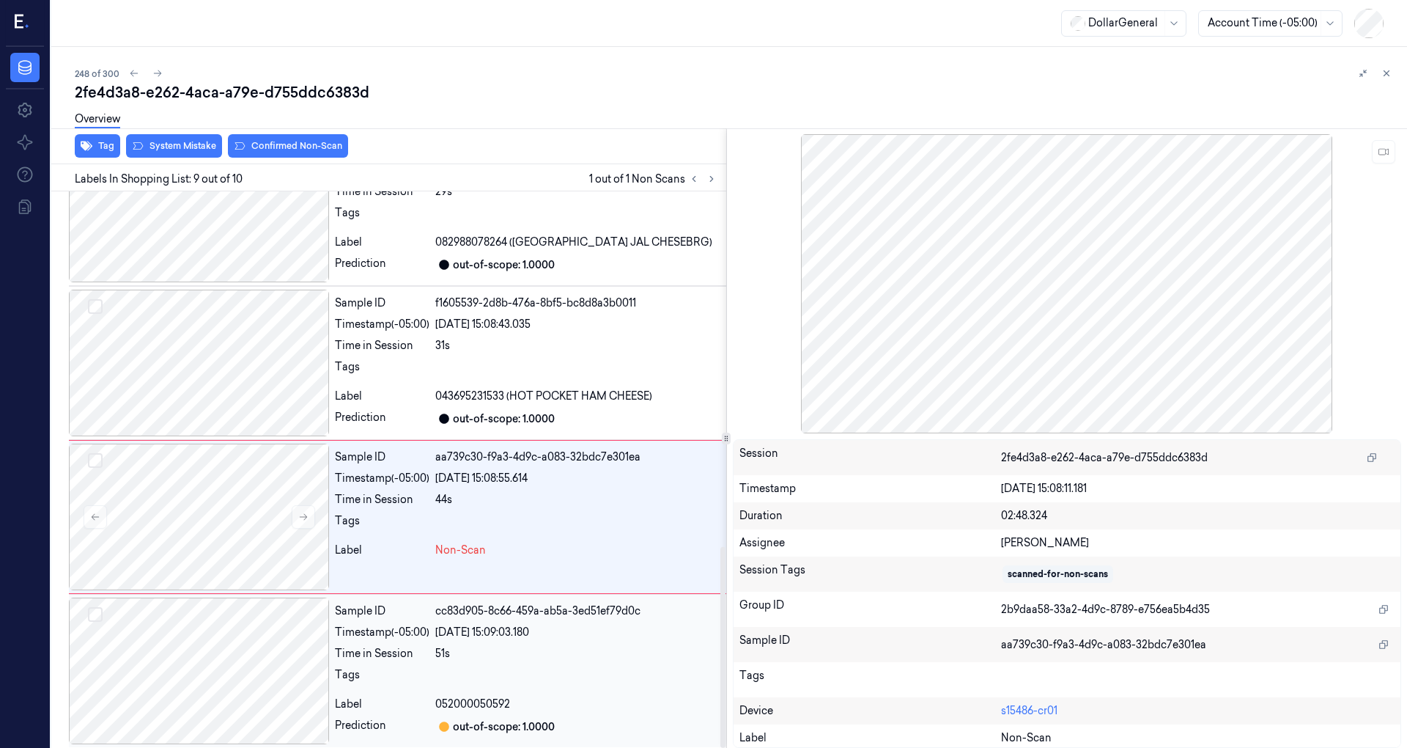
click at [246, 638] on div at bounding box center [199, 670] width 260 height 147
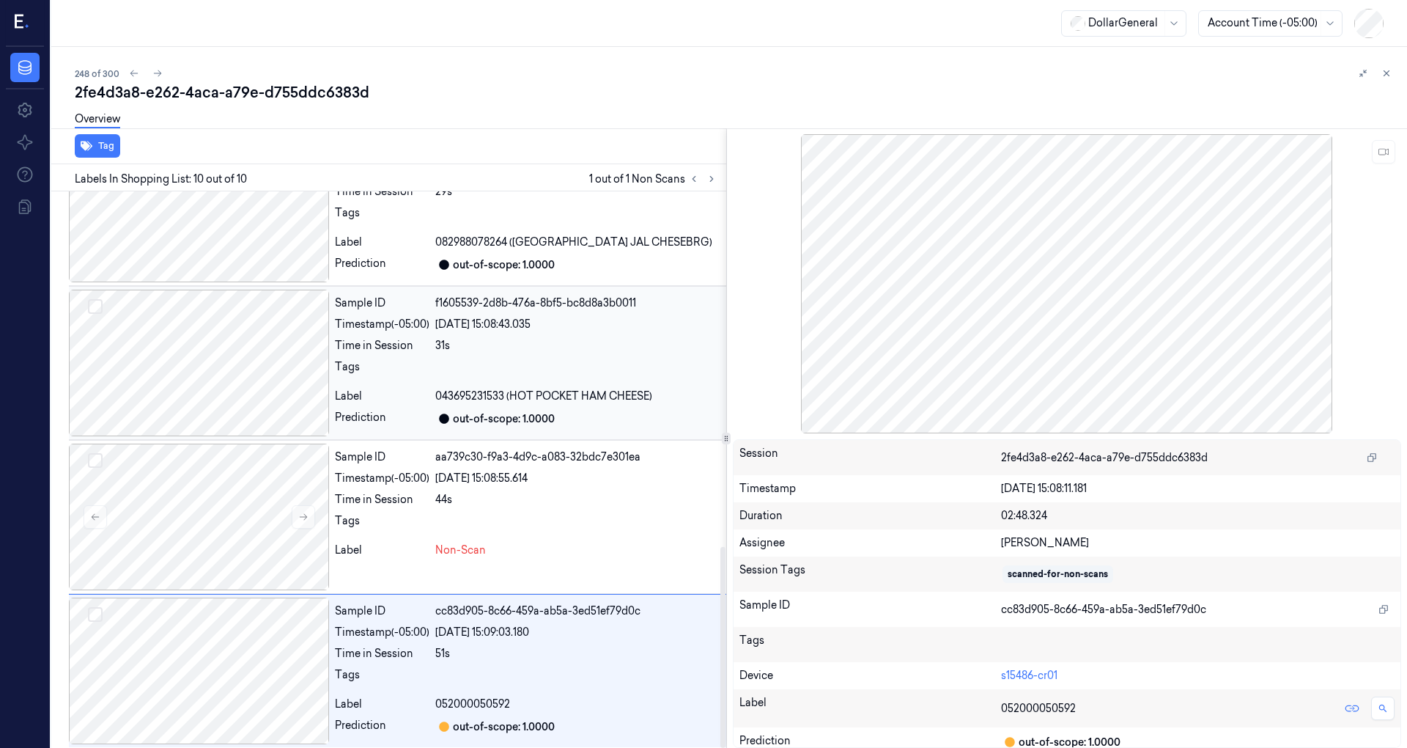
click at [263, 366] on div at bounding box center [199, 362] width 260 height 147
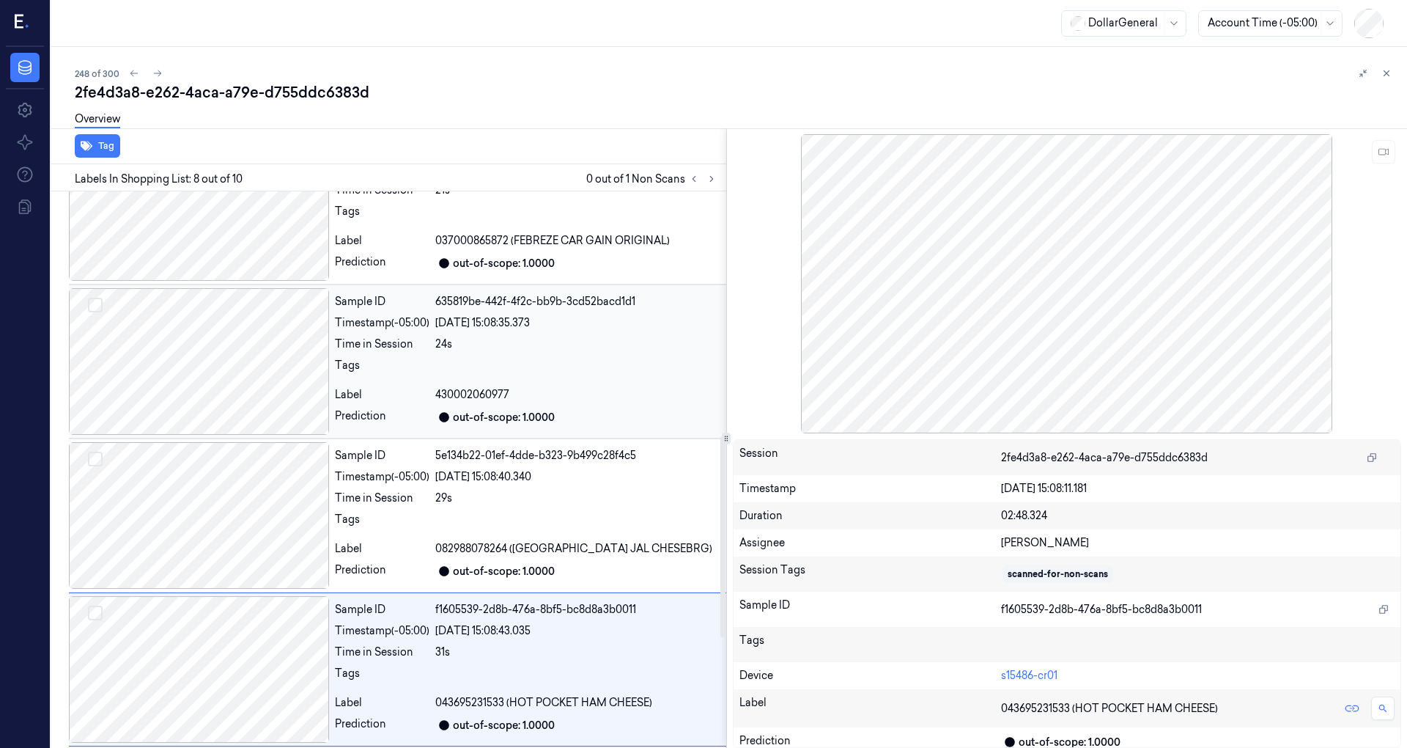
click at [258, 372] on div at bounding box center [199, 361] width 260 height 147
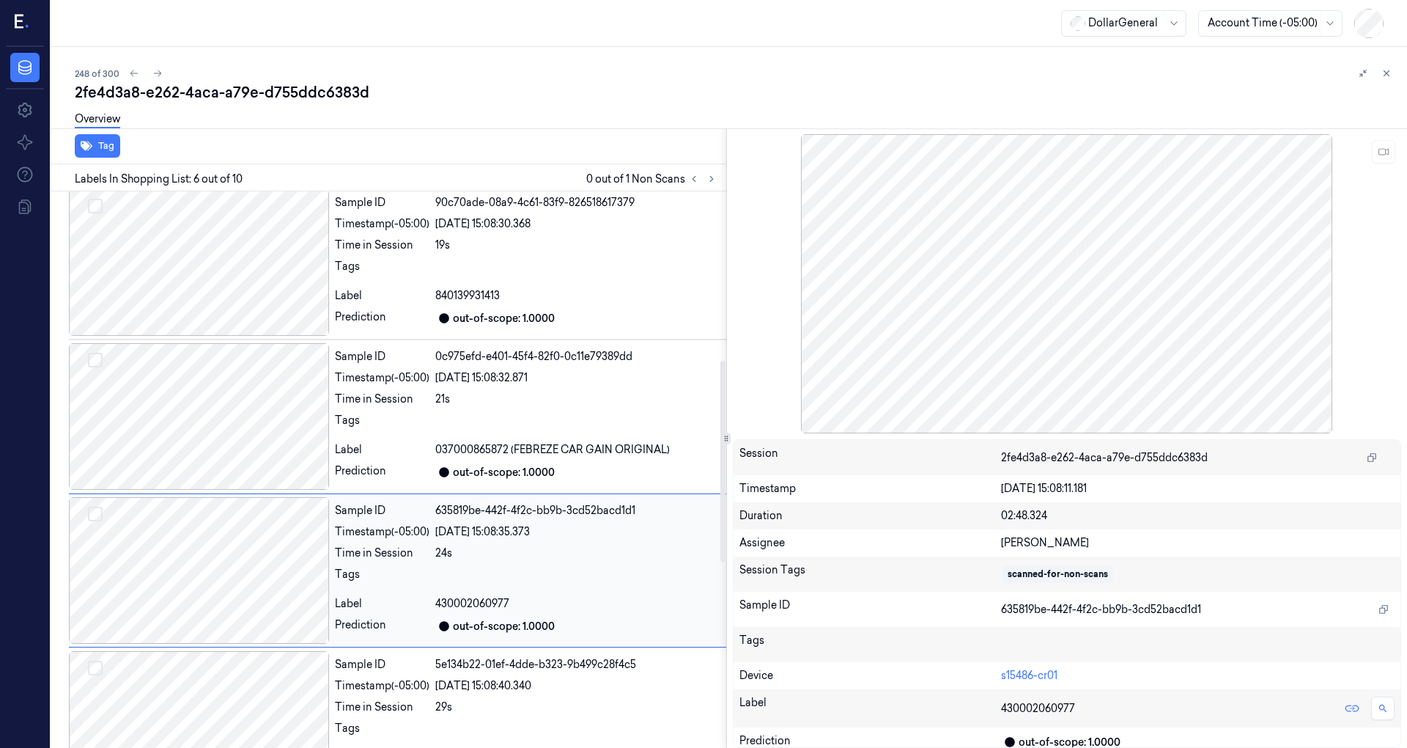
click at [258, 372] on div at bounding box center [199, 416] width 260 height 147
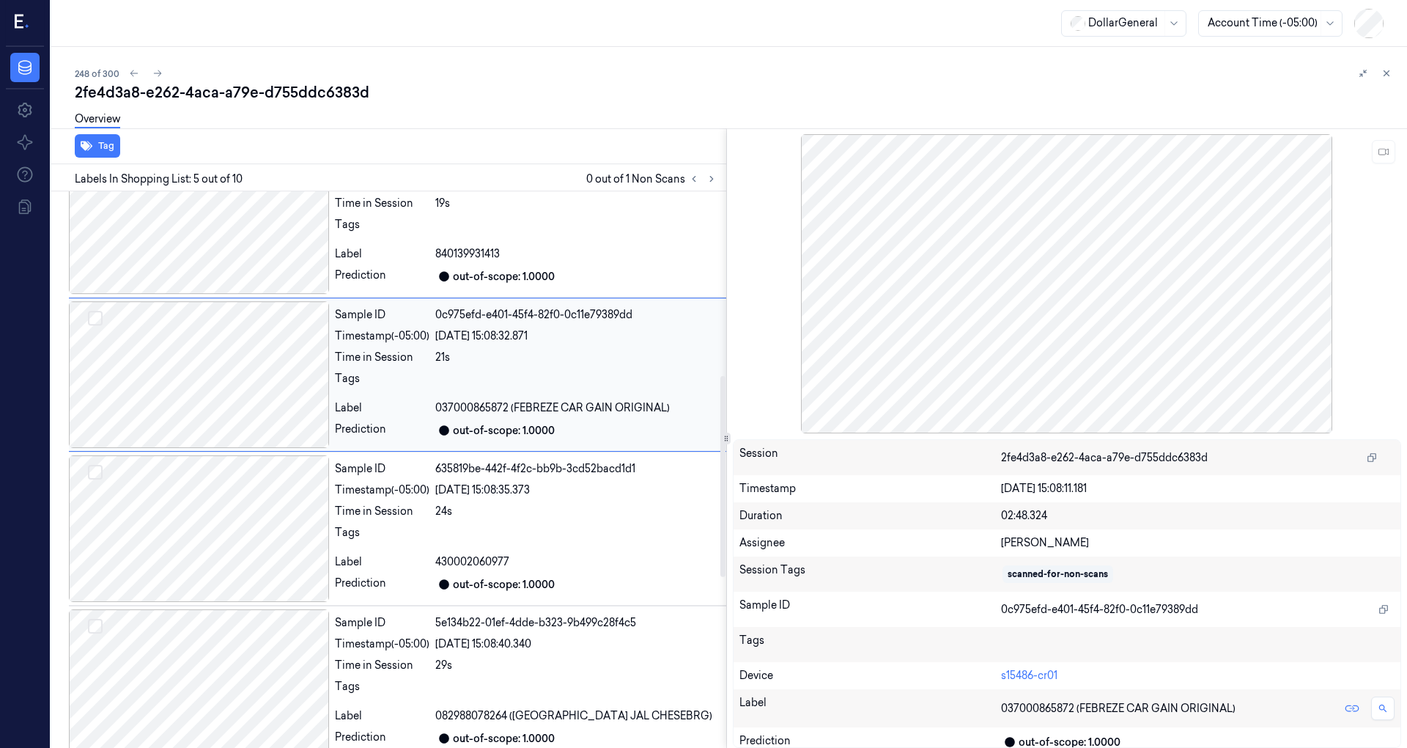
click at [254, 407] on div at bounding box center [199, 374] width 260 height 147
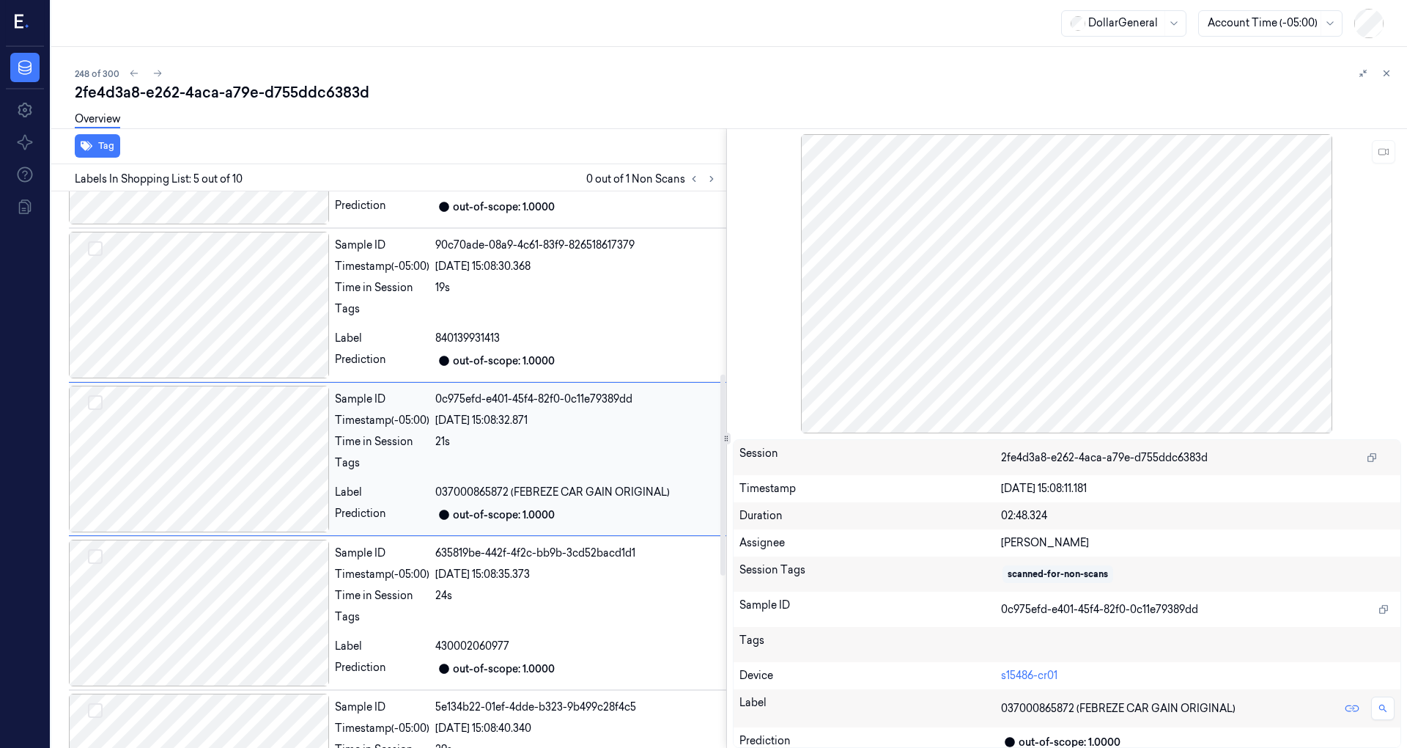
scroll to position [411, 0]
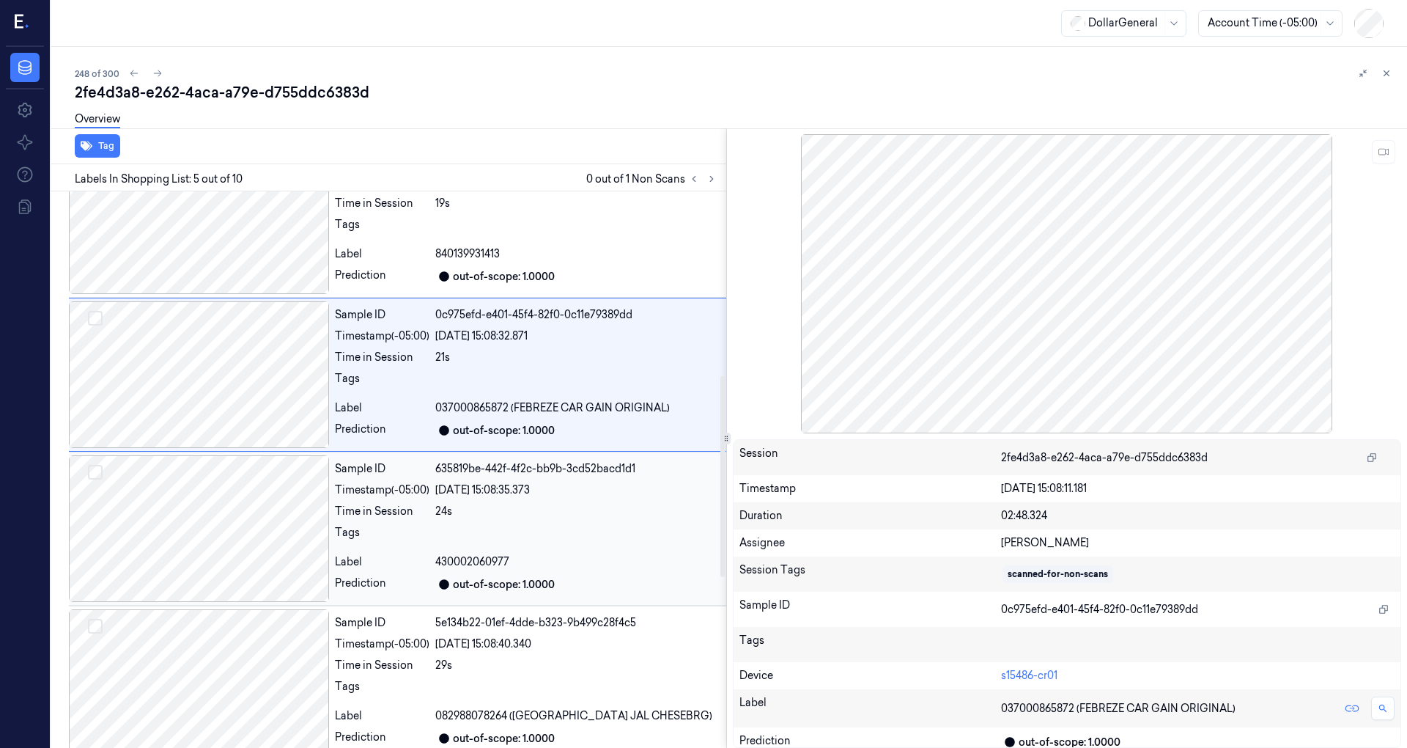
click at [257, 473] on div at bounding box center [199, 528] width 260 height 147
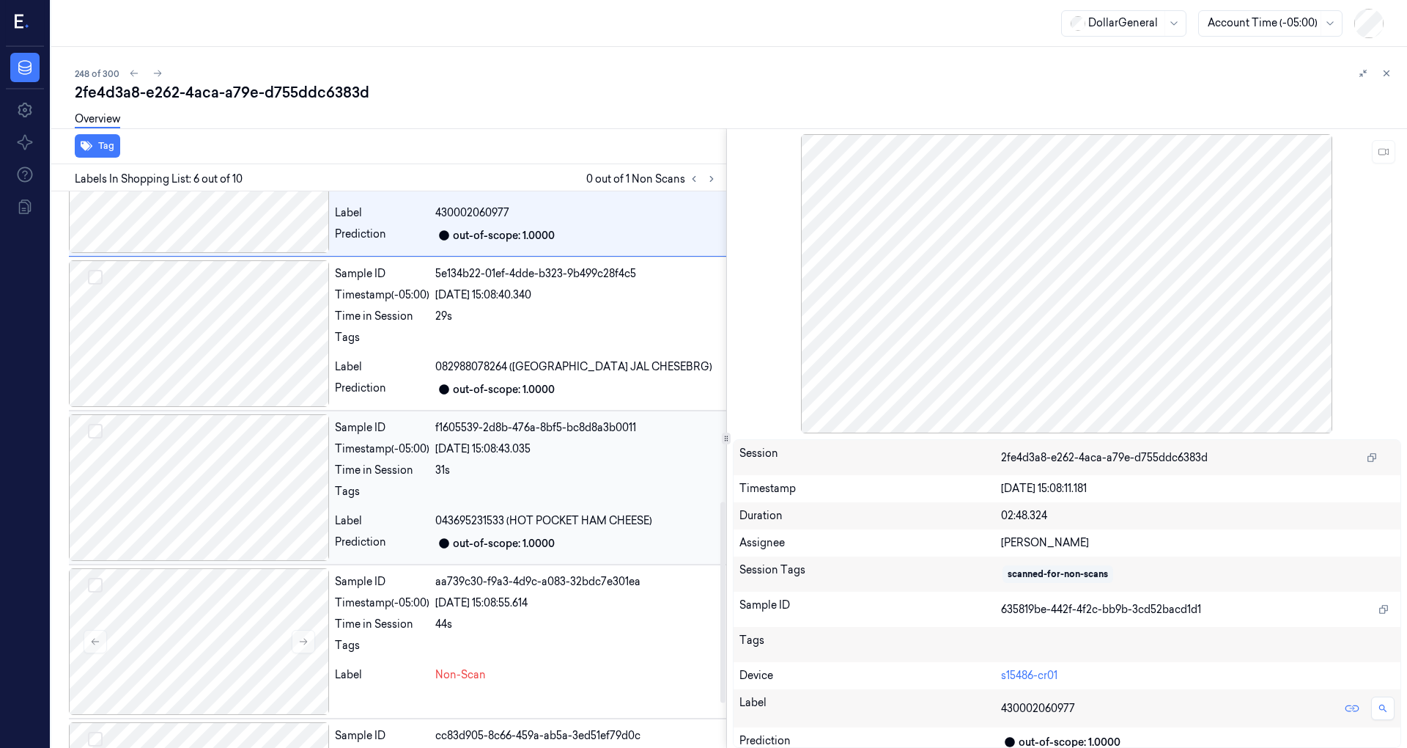
click at [227, 467] on div at bounding box center [199, 487] width 260 height 147
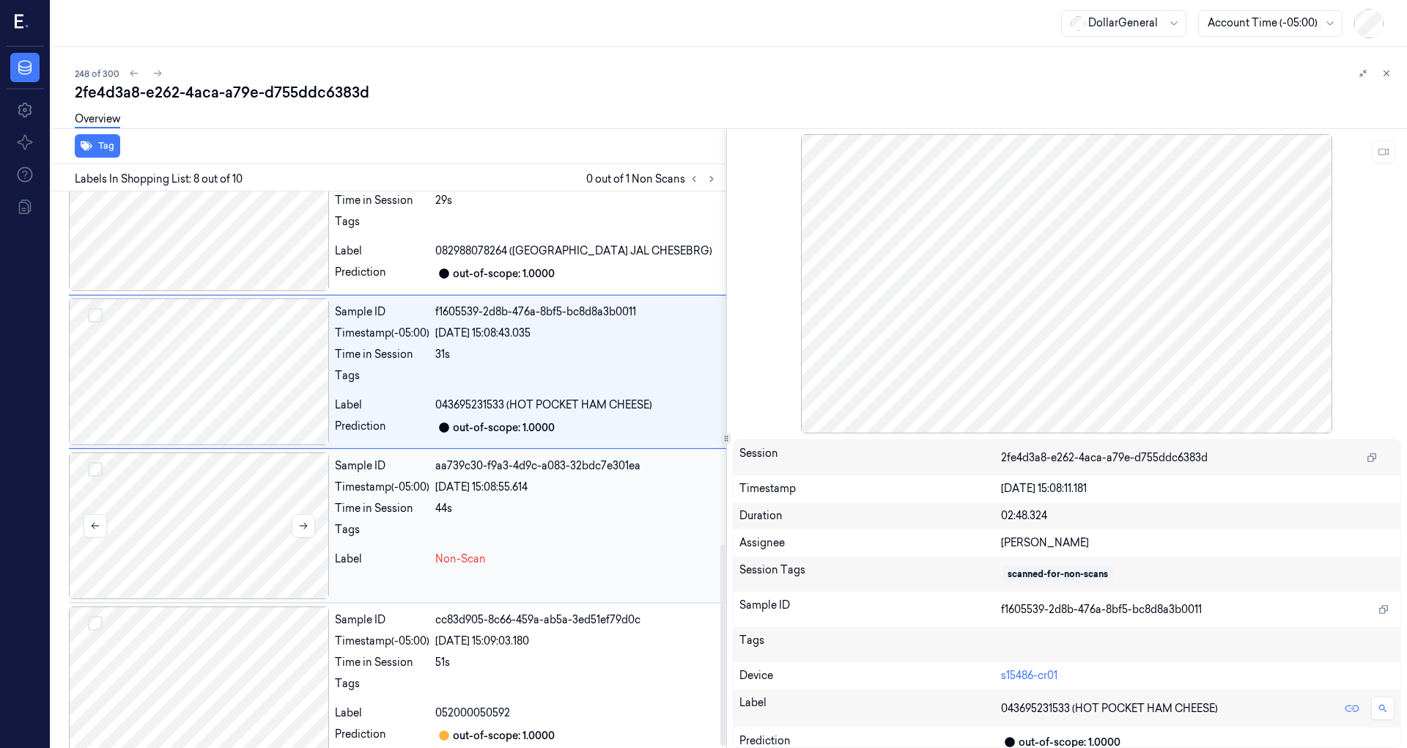
scroll to position [982, 0]
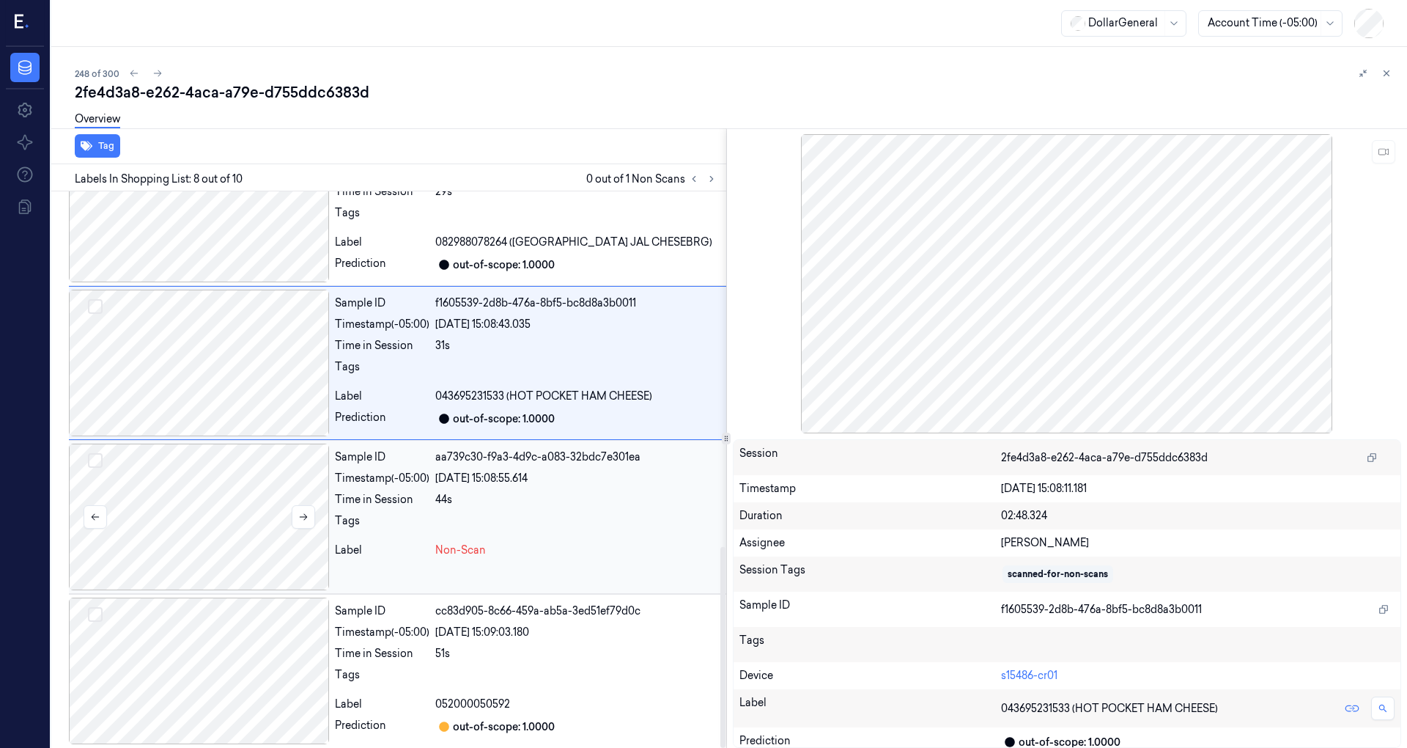
click at [232, 526] on div at bounding box center [199, 516] width 260 height 147
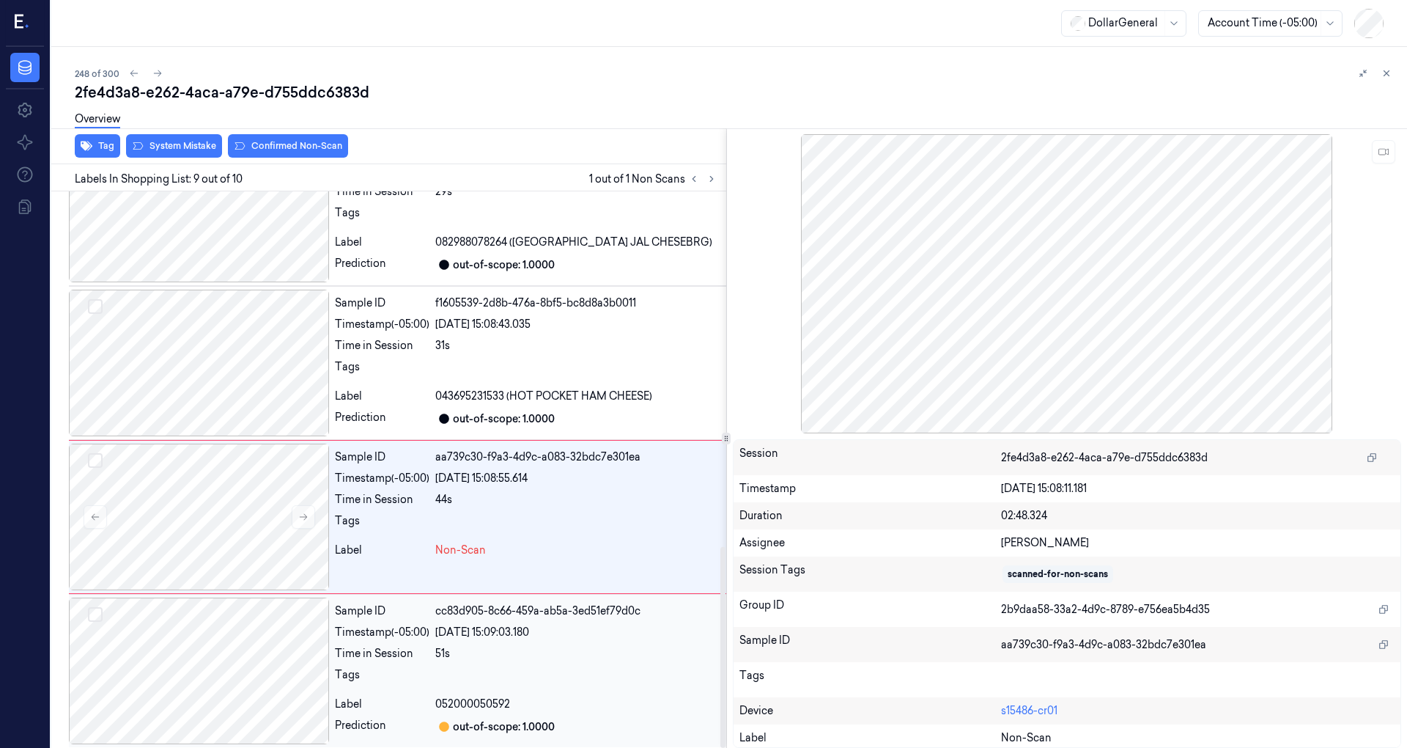
click at [224, 636] on div at bounding box center [199, 670] width 260 height 147
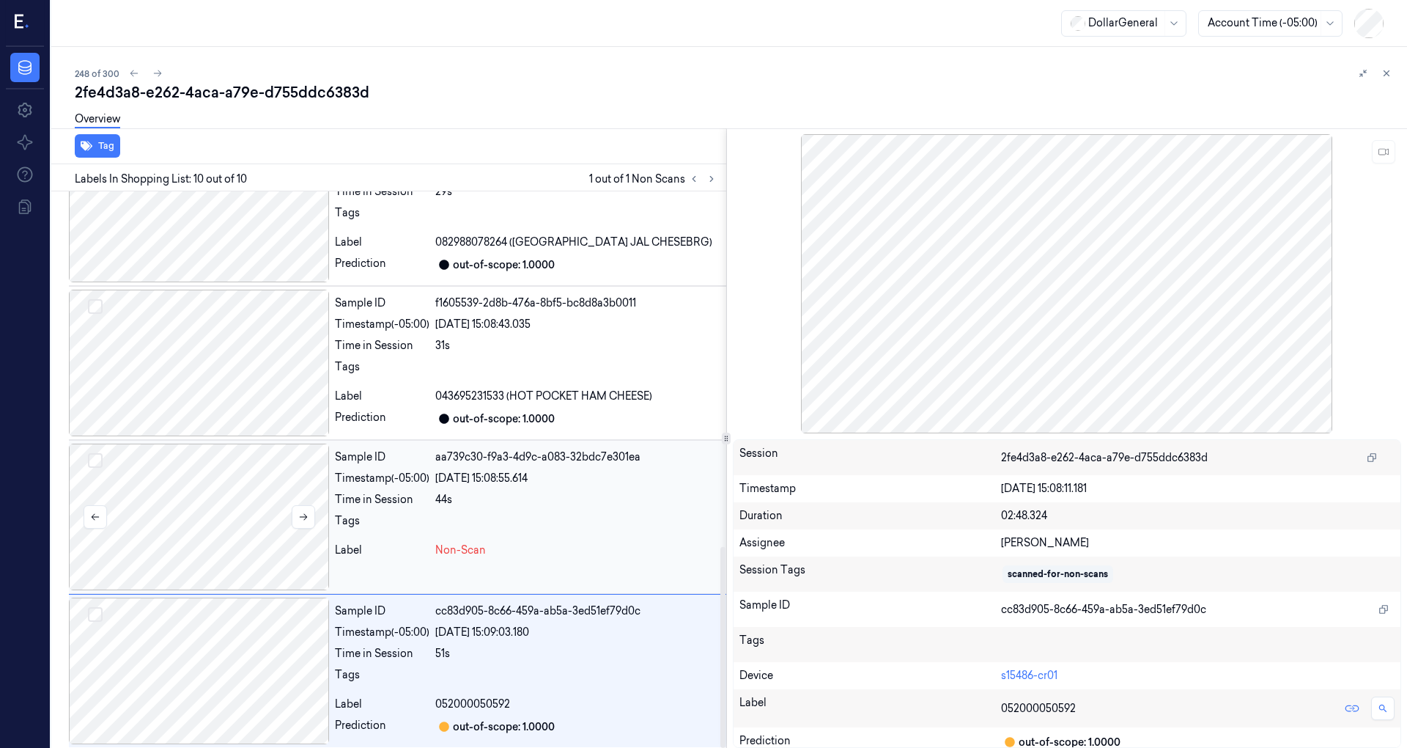
click at [247, 513] on div at bounding box center [199, 516] width 260 height 147
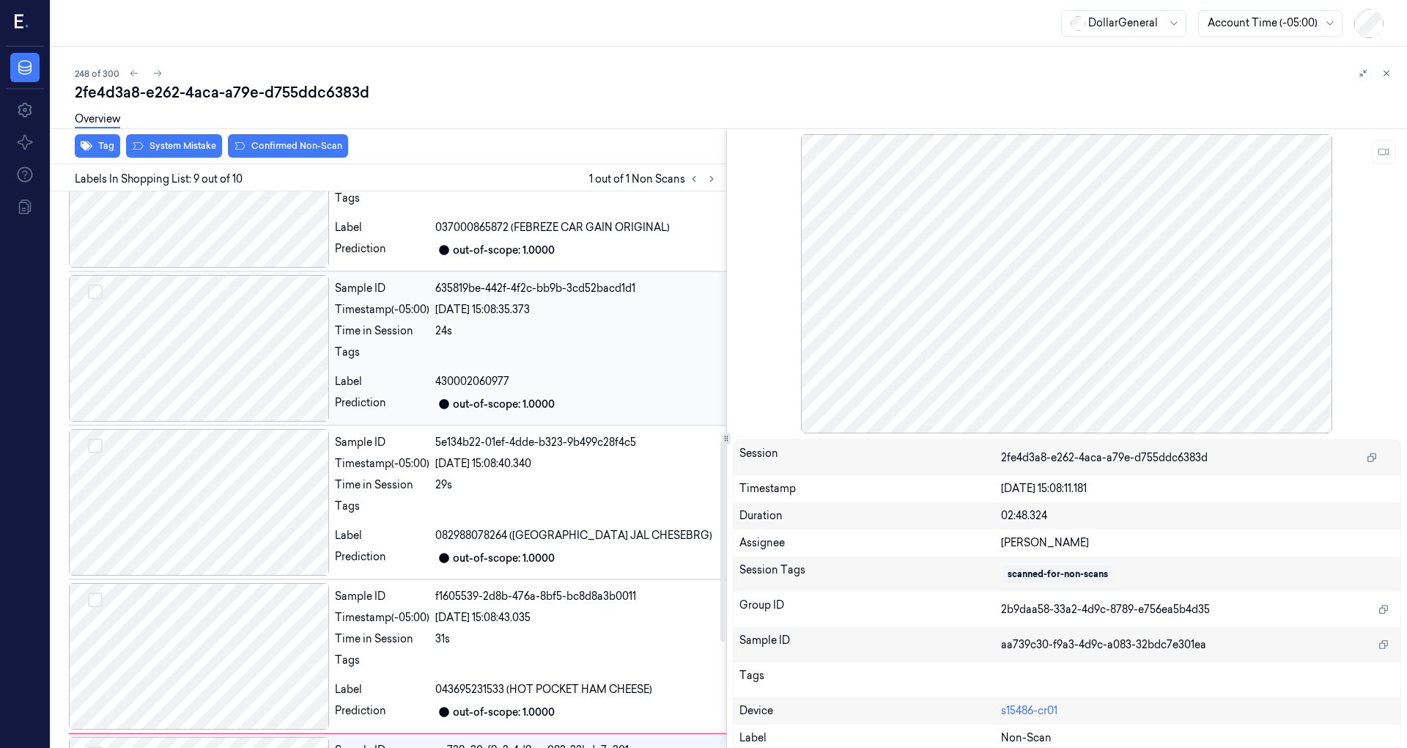
click at [221, 356] on div at bounding box center [199, 348] width 260 height 147
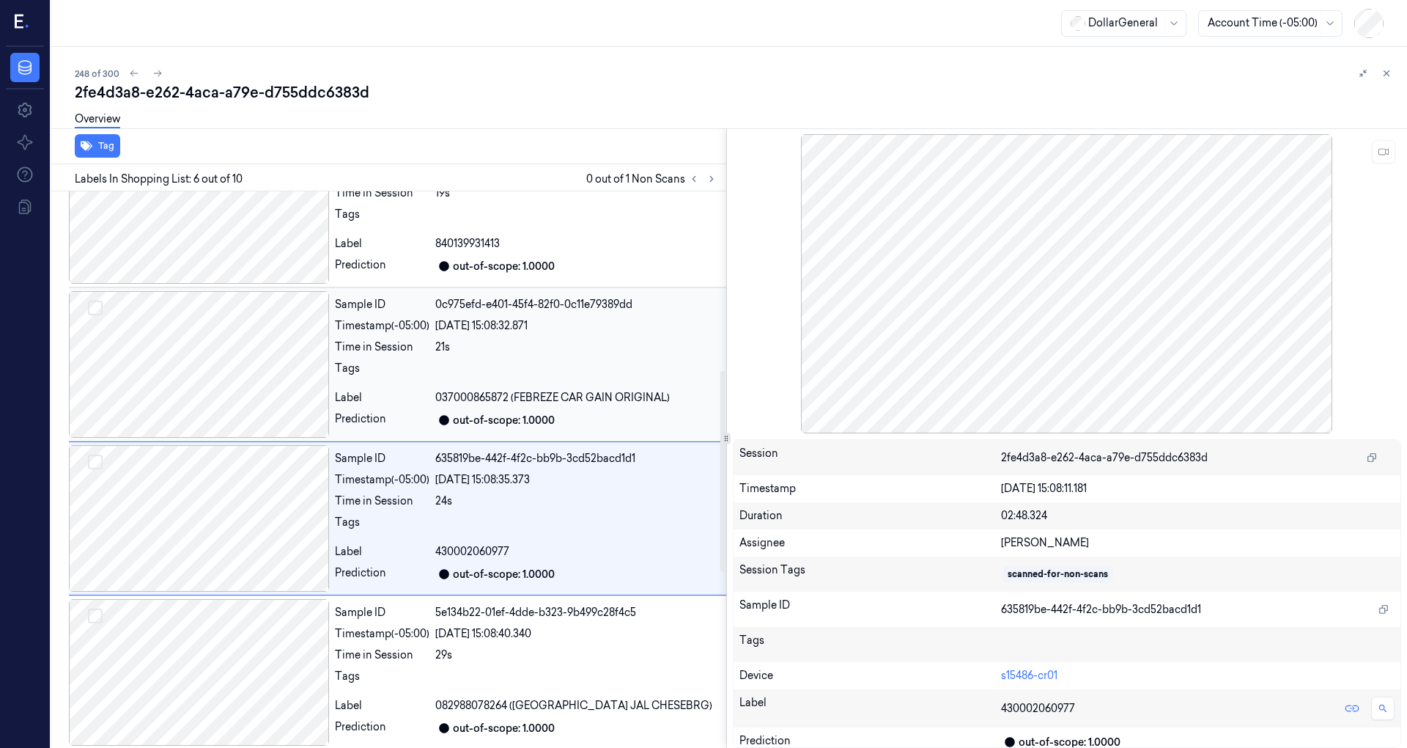
scroll to position [467, 0]
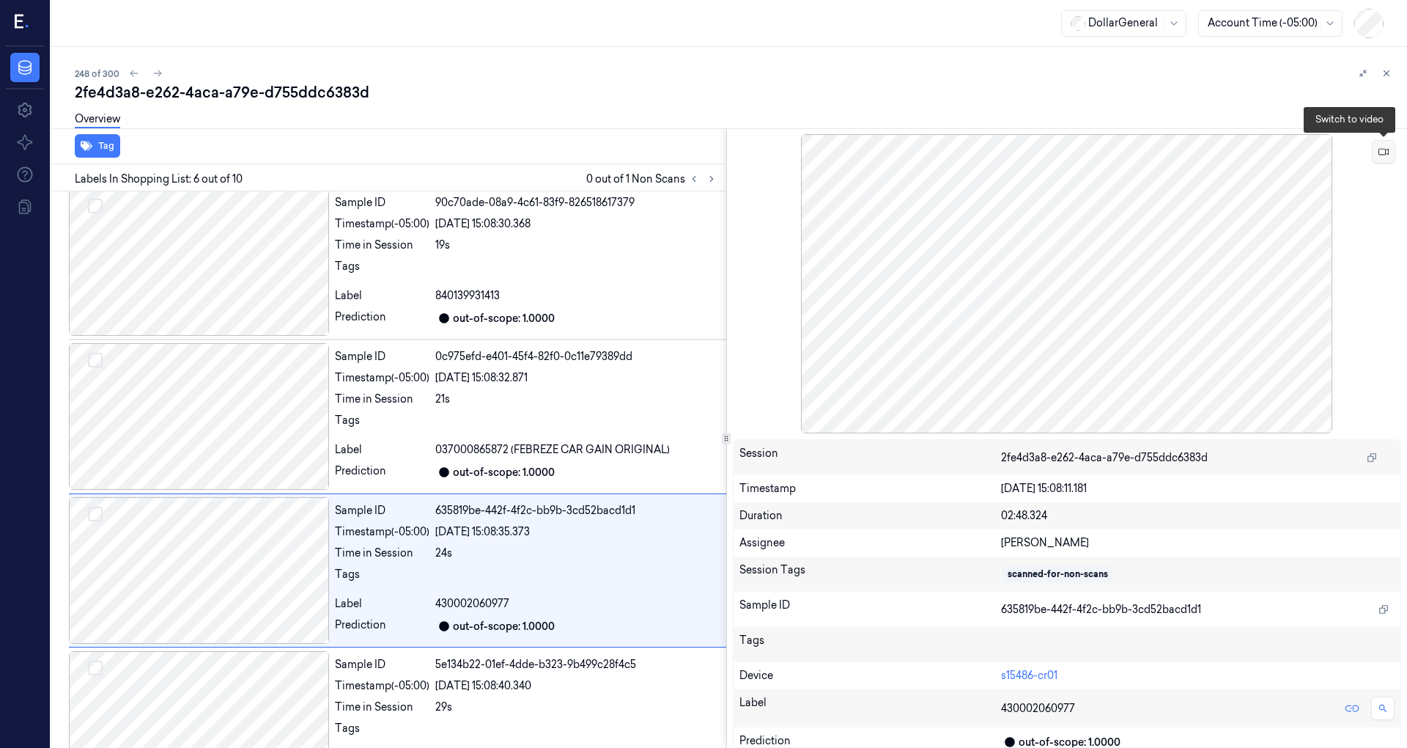
click at [1387, 153] on icon at bounding box center [1384, 152] width 10 height 10
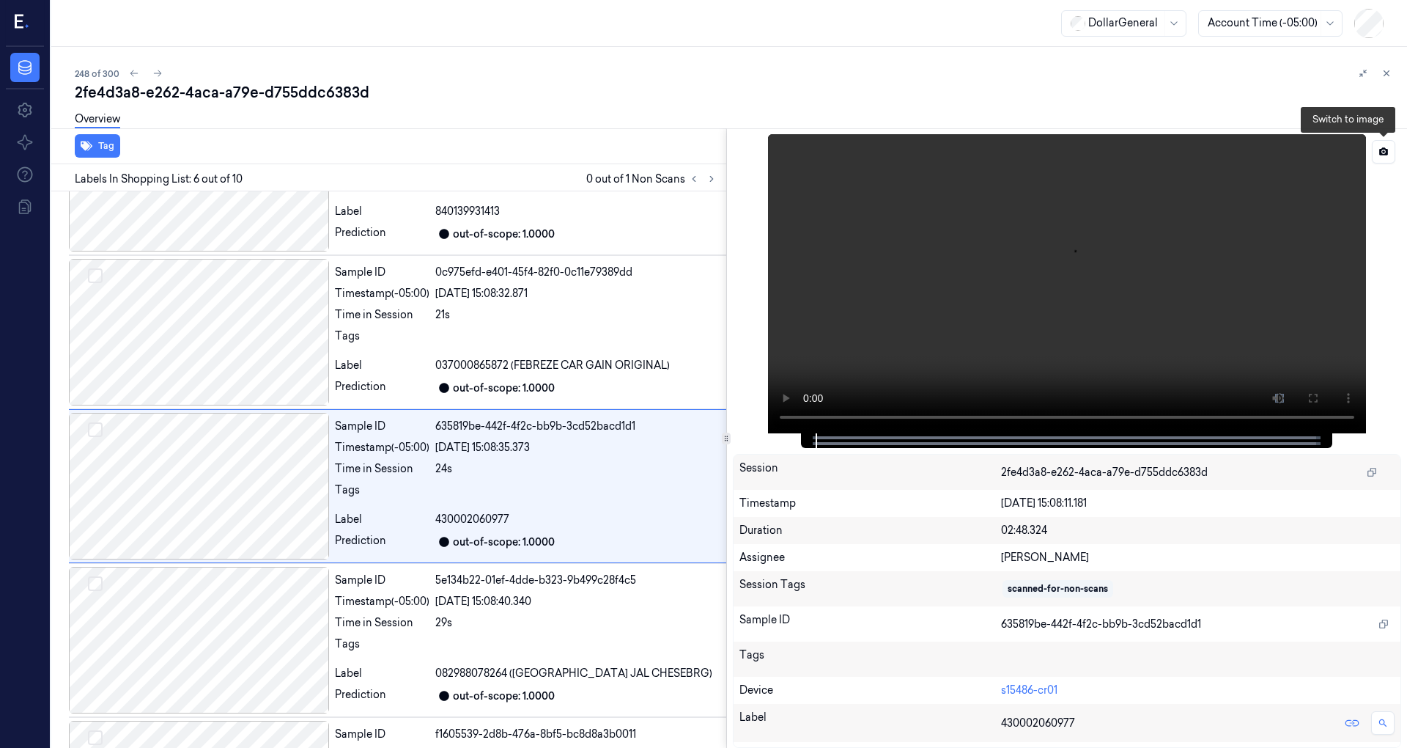
scroll to position [564, 0]
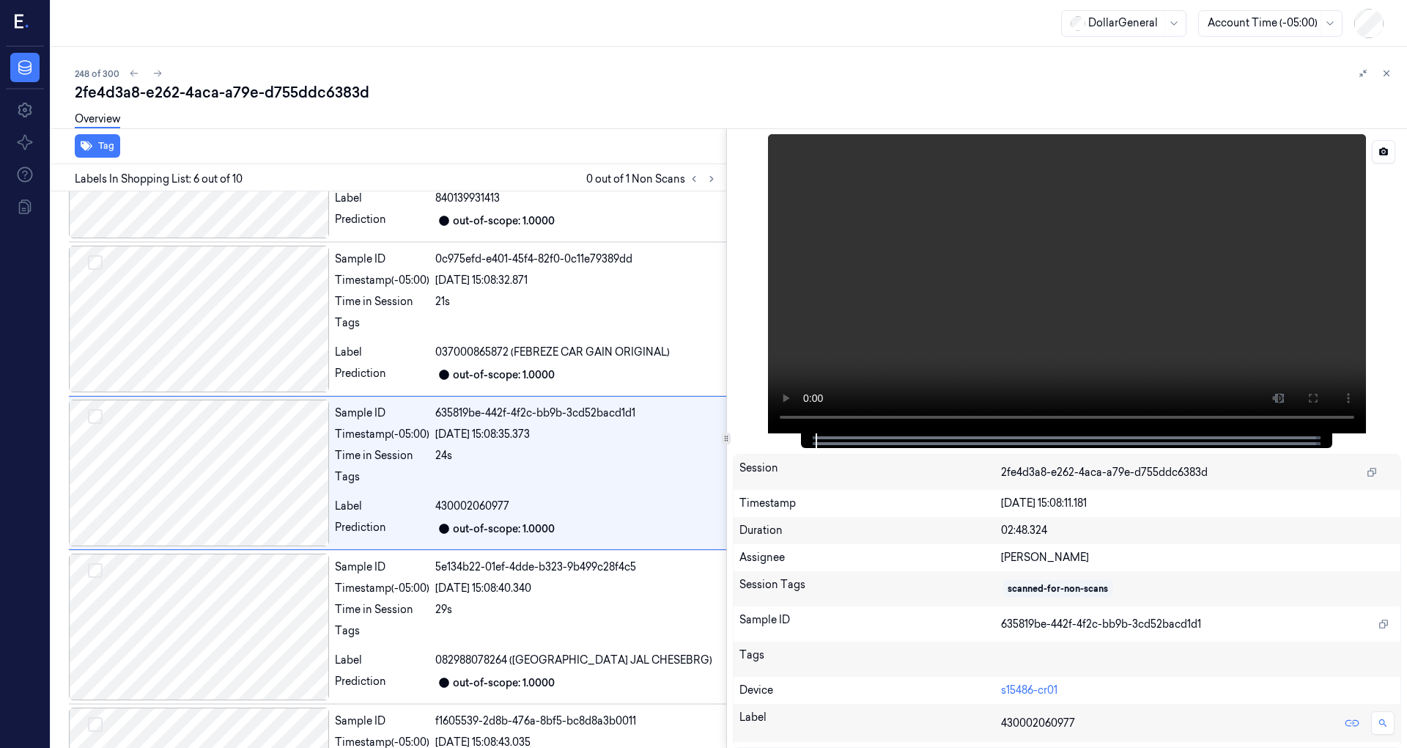
click at [1056, 264] on video at bounding box center [1067, 283] width 598 height 299
click at [1110, 267] on video at bounding box center [1067, 283] width 598 height 299
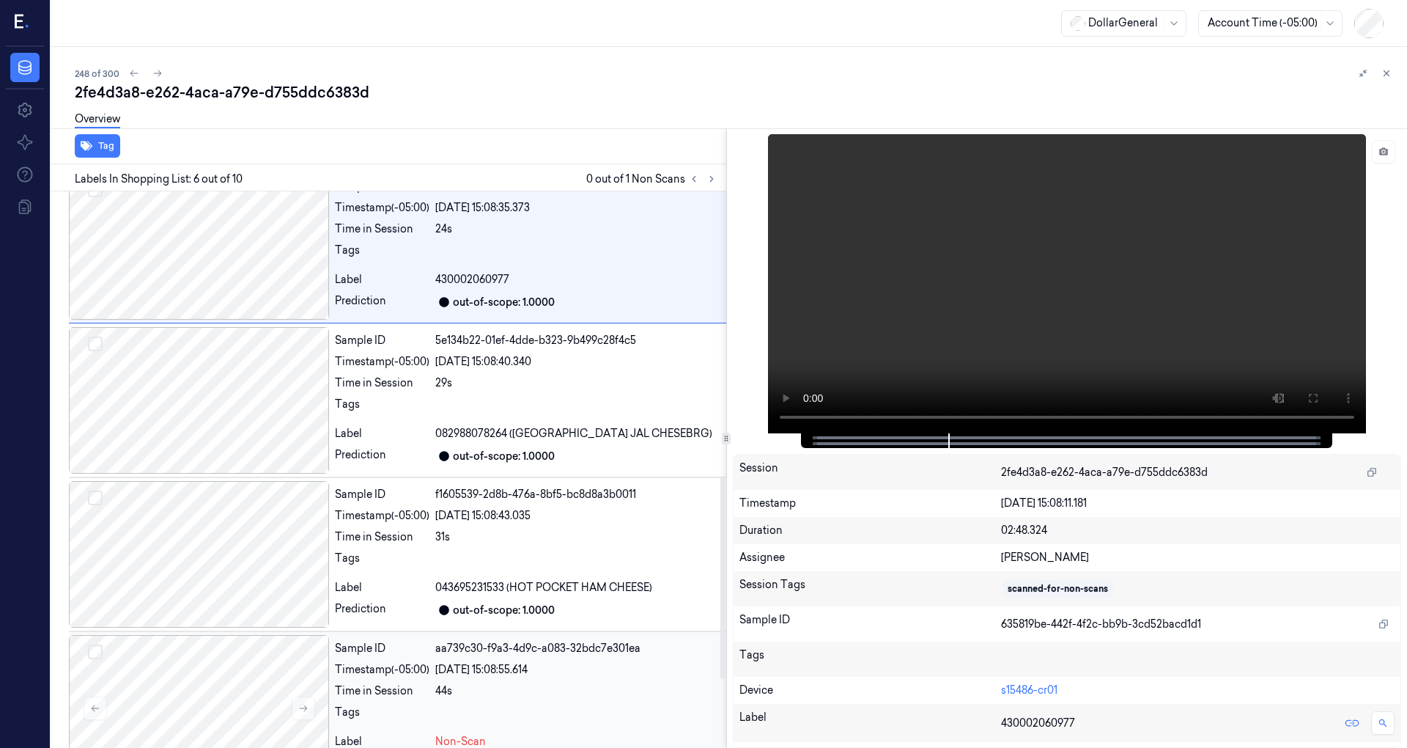
scroll to position [982, 0]
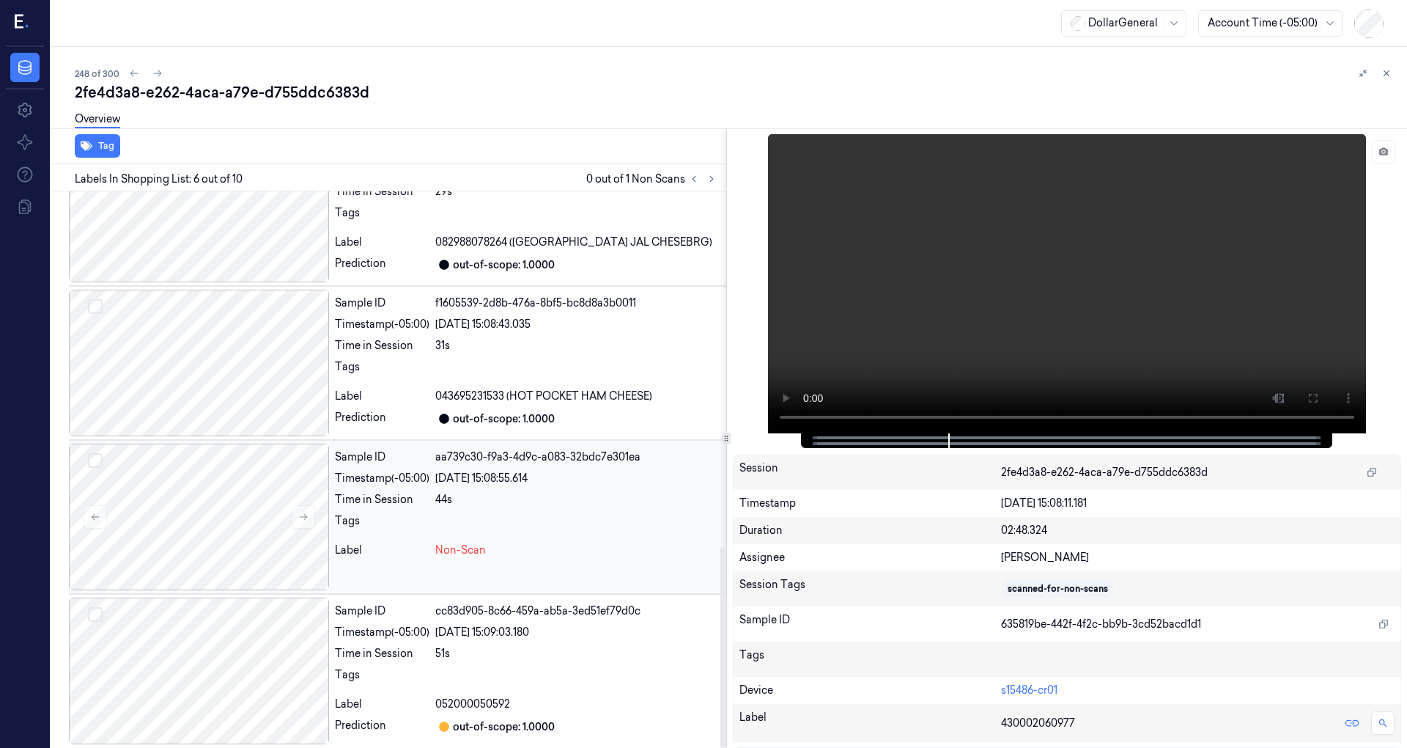
click at [388, 532] on div "Sample ID aa739c30-f9a3-4d9c-a083-32bdc7e301ea Timestamp (-05:00) 19/08/2025 15…" at bounding box center [527, 516] width 397 height 147
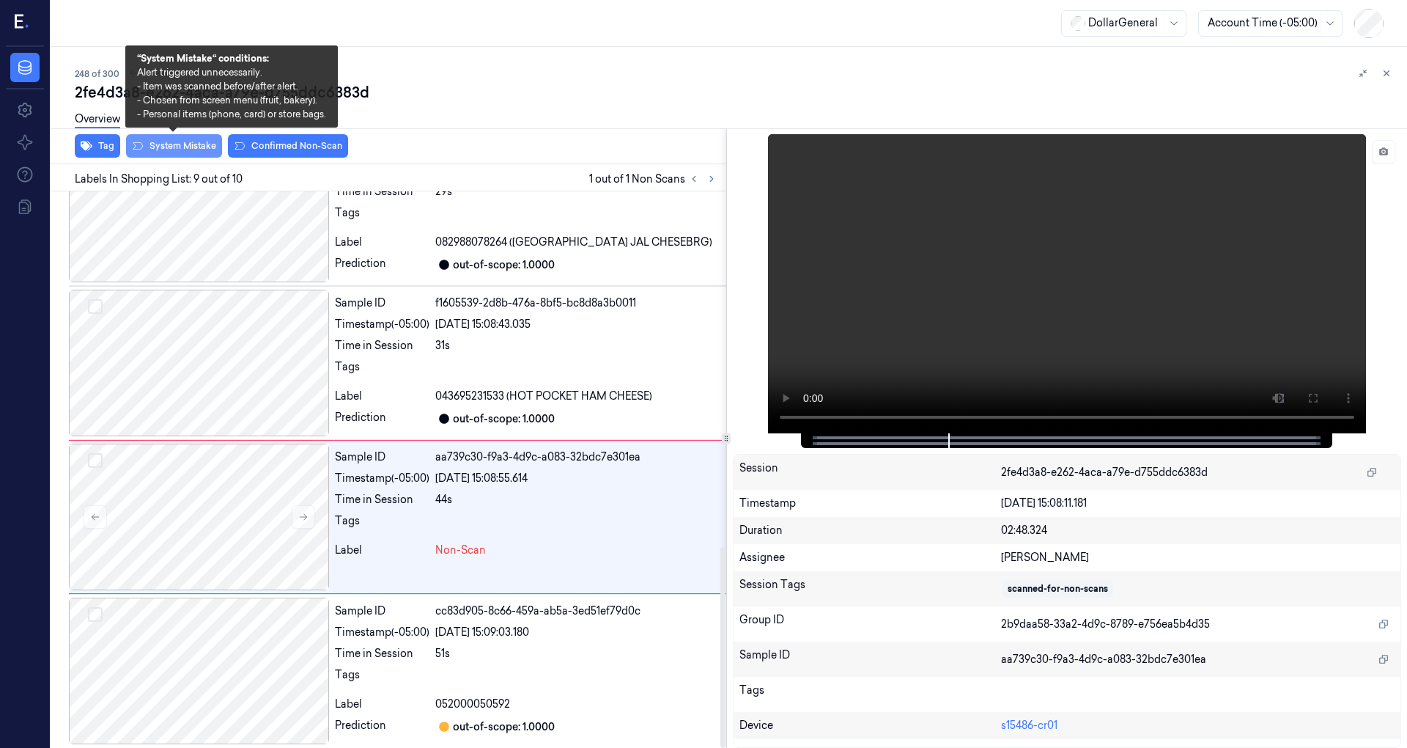
click at [189, 150] on button "System Mistake" at bounding box center [174, 145] width 96 height 23
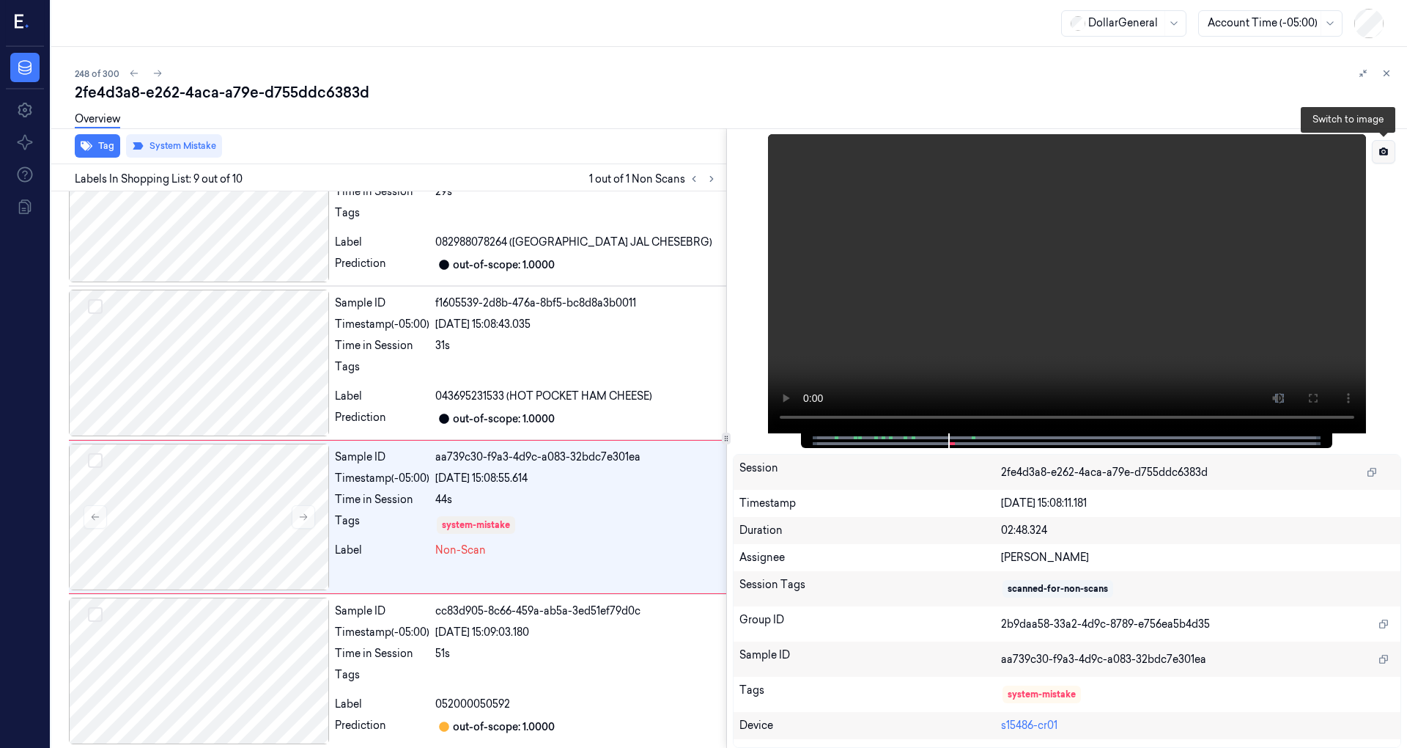
click at [1375, 152] on button at bounding box center [1383, 151] width 23 height 23
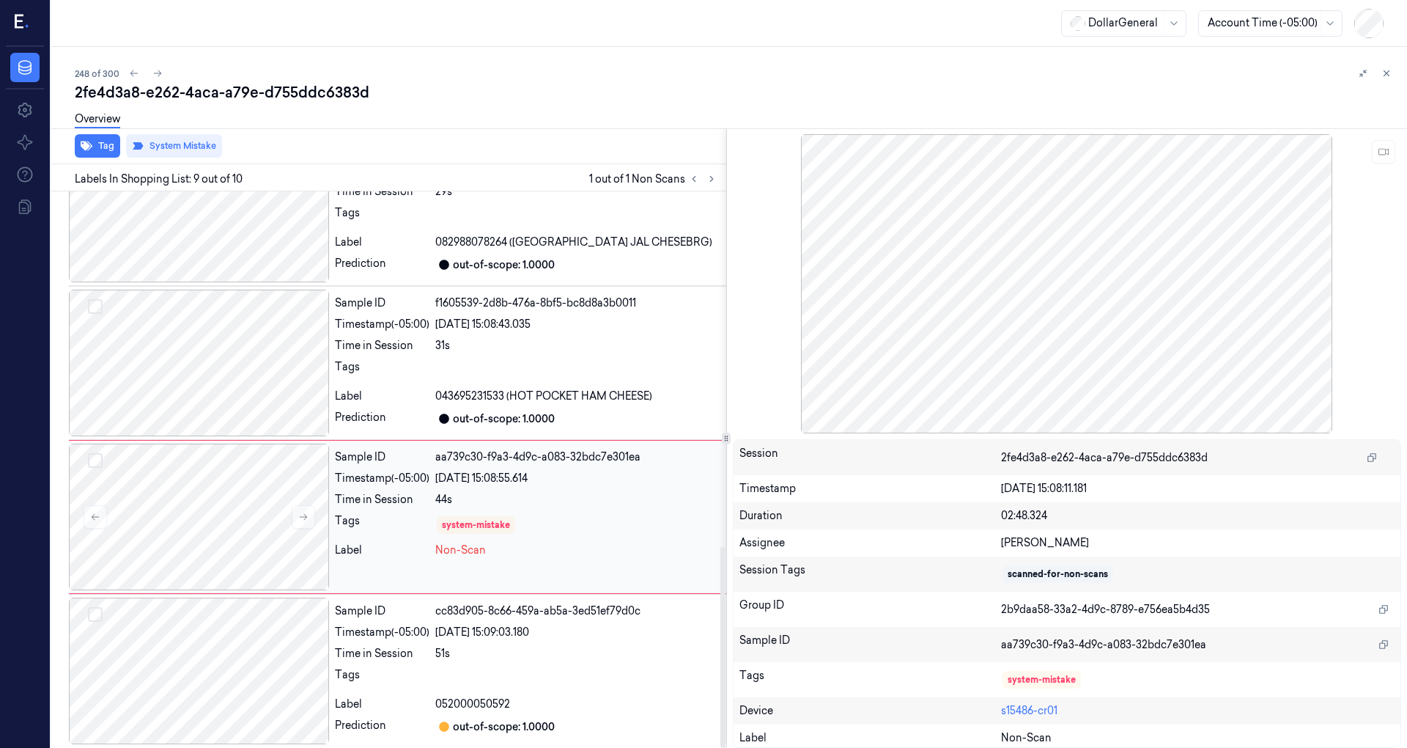
click at [406, 525] on div "Tags" at bounding box center [382, 524] width 95 height 23
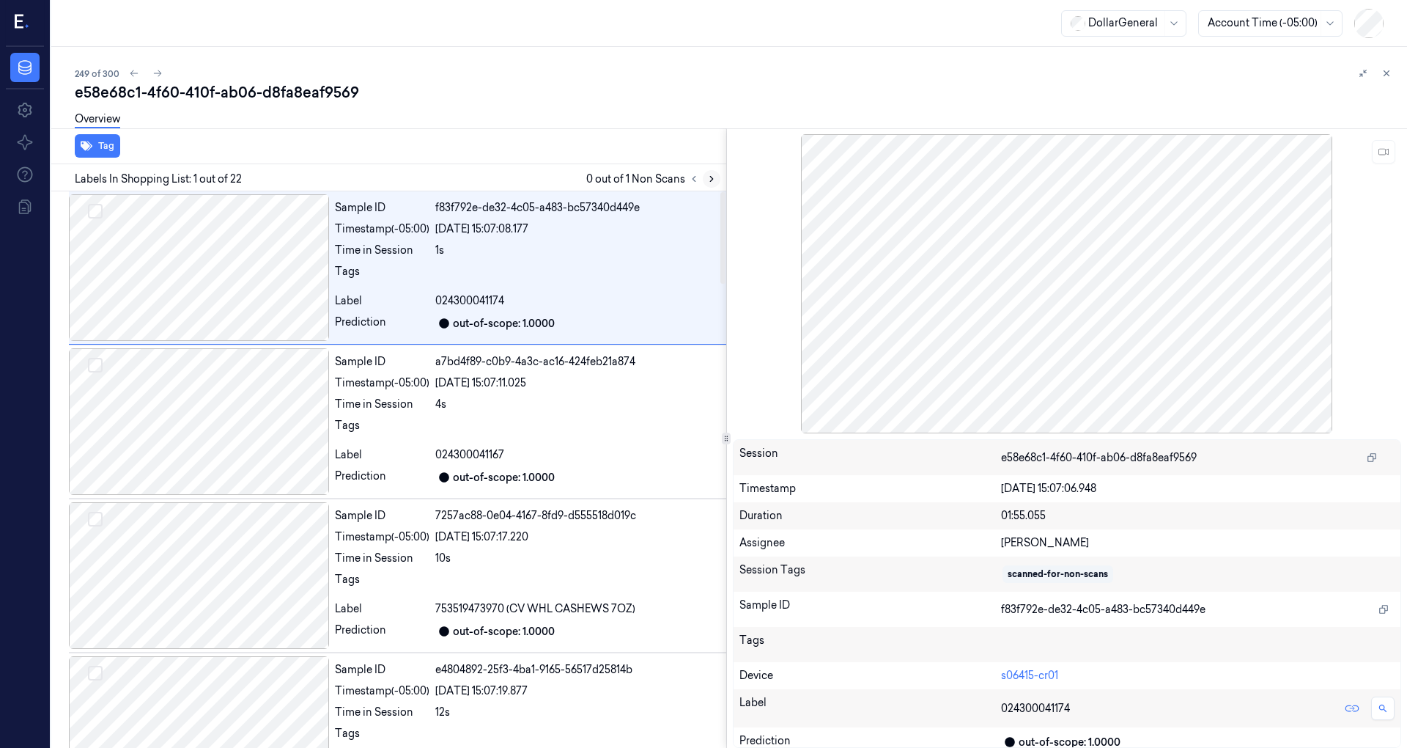
click at [716, 185] on button at bounding box center [712, 179] width 18 height 18
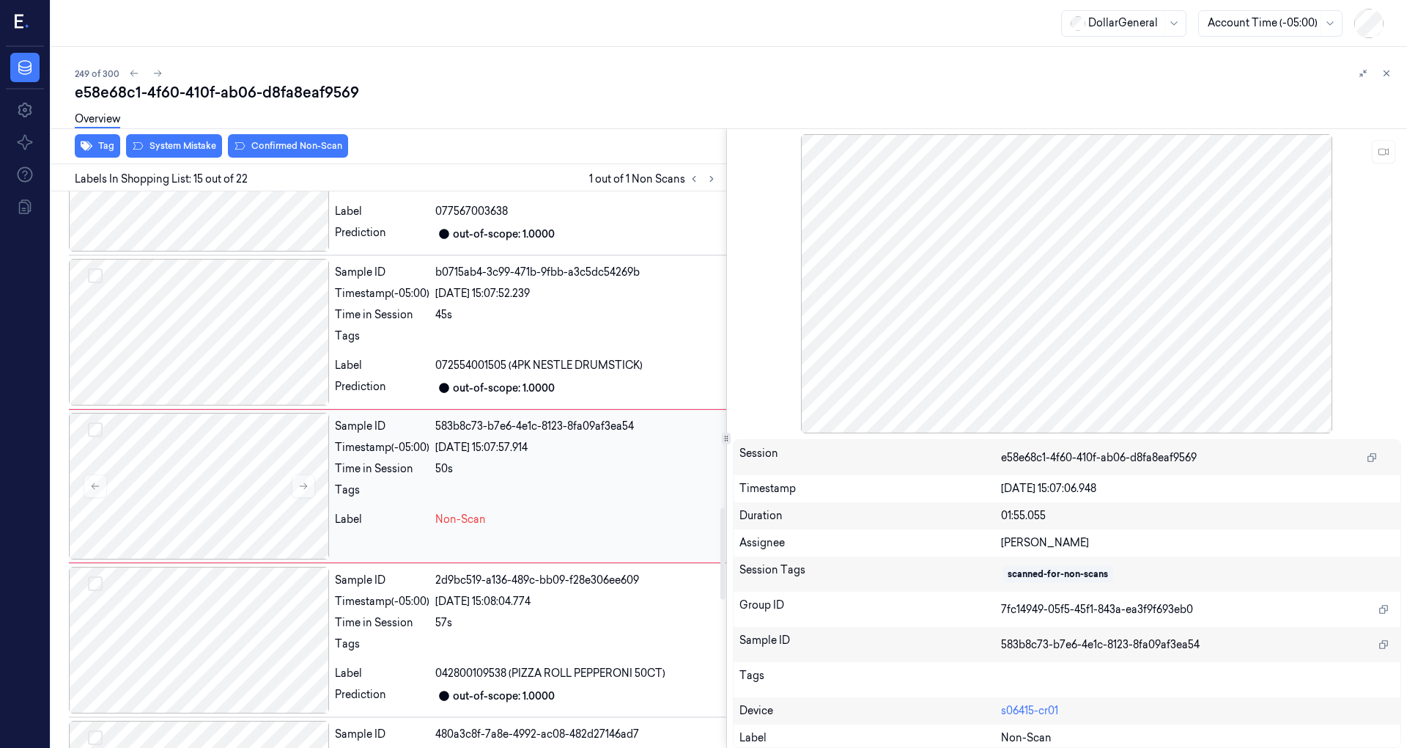
scroll to position [1945, 0]
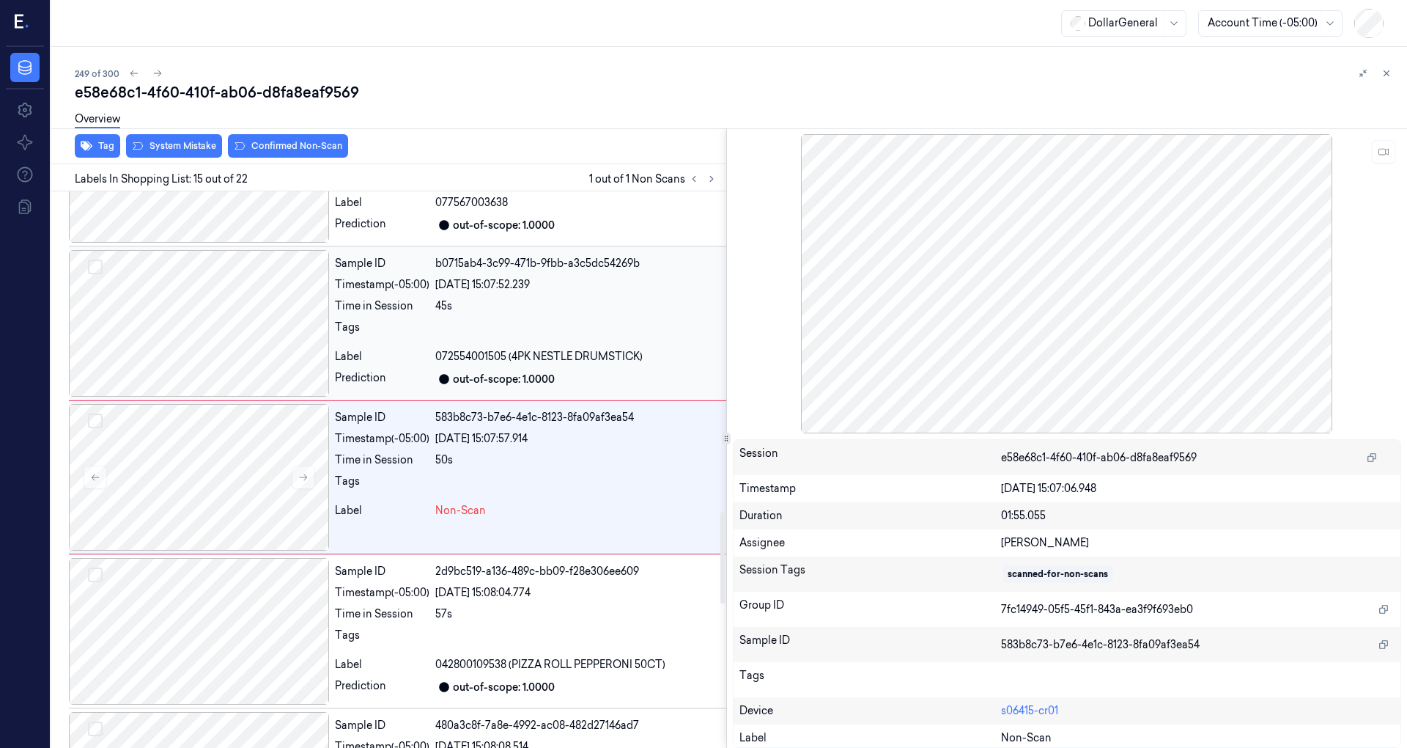
click at [276, 323] on div at bounding box center [199, 323] width 260 height 147
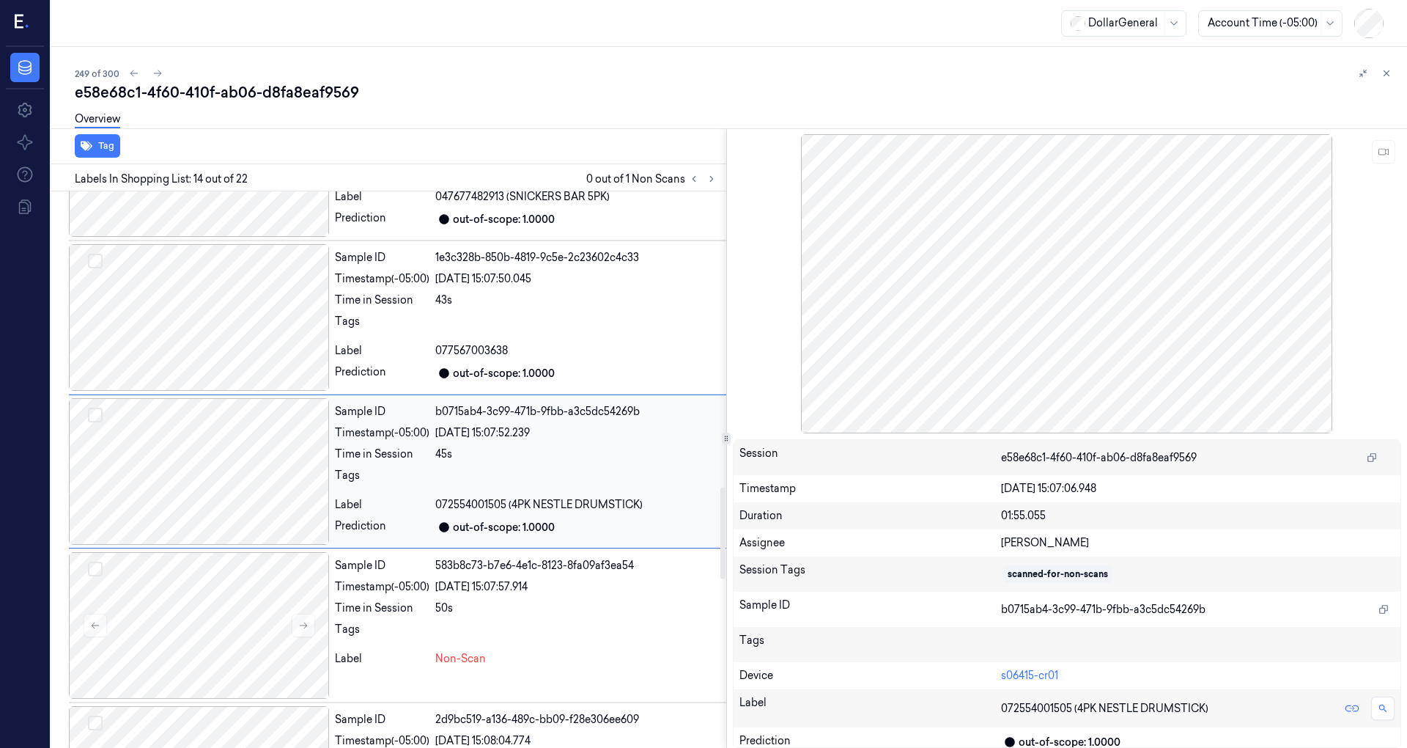
scroll to position [1792, 0]
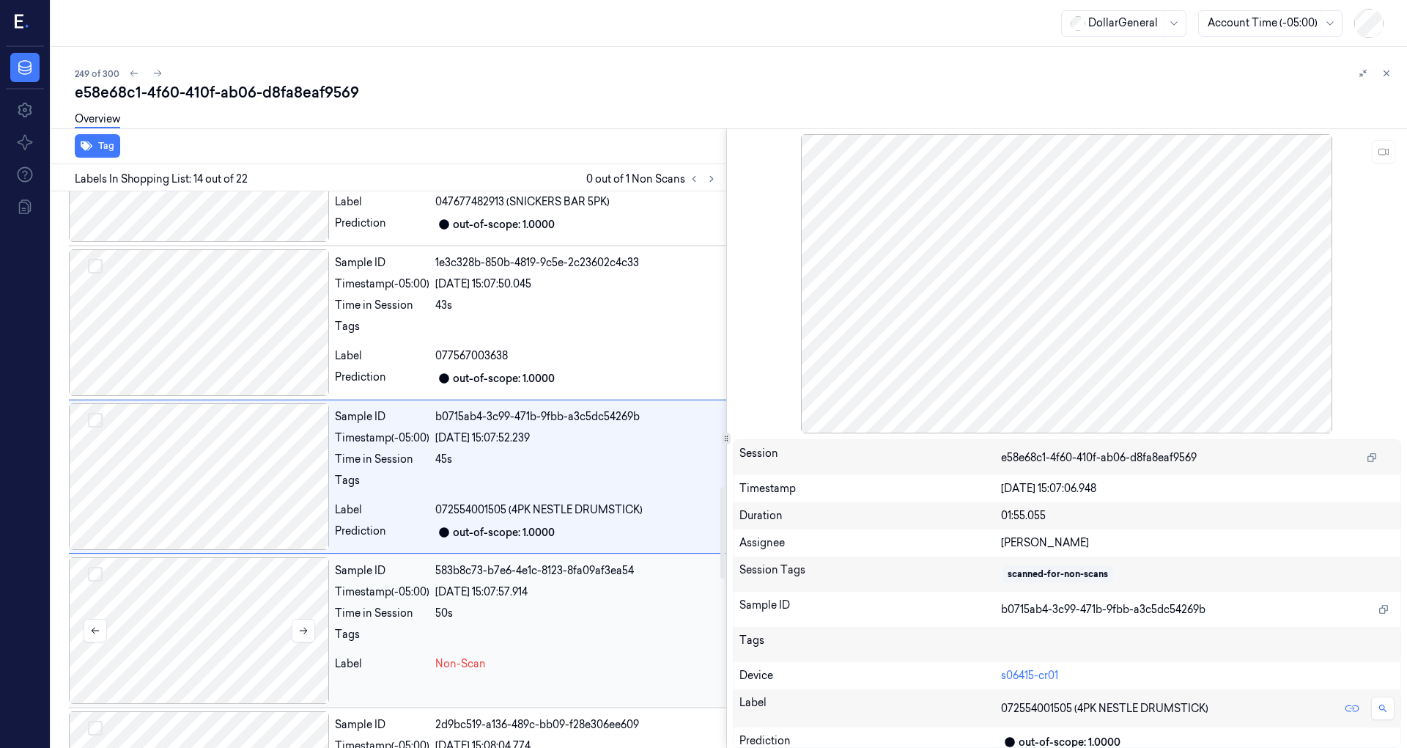
click at [258, 583] on div at bounding box center [199, 630] width 260 height 147
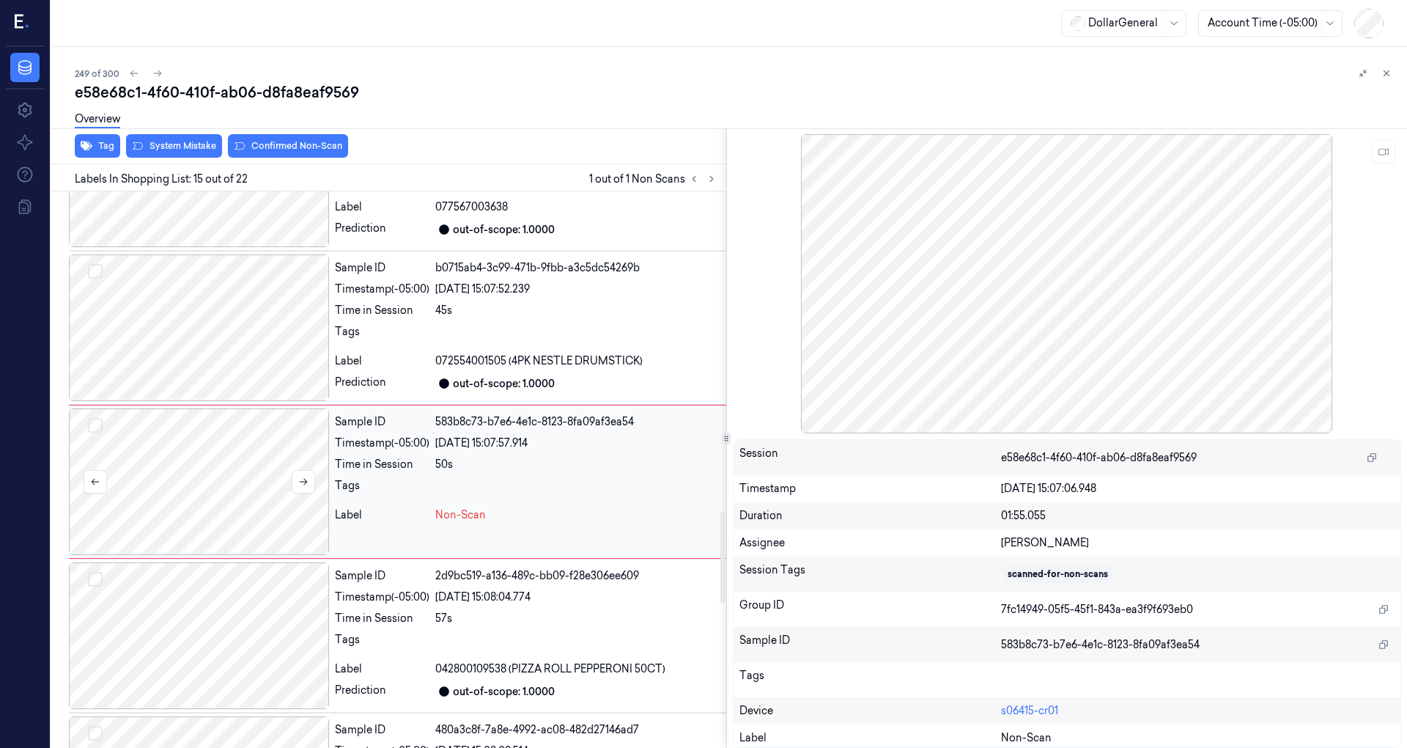
scroll to position [1945, 0]
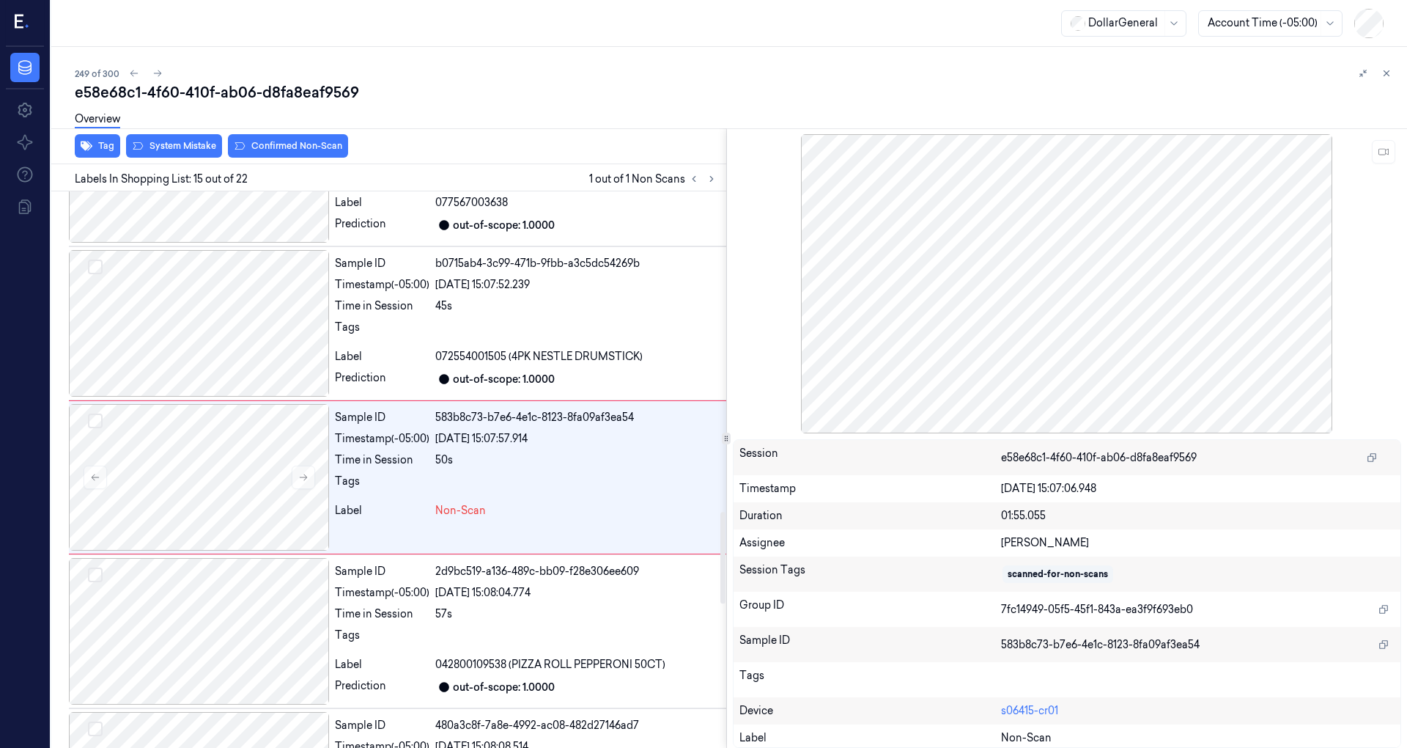
click at [155, 138] on div "Overview" at bounding box center [735, 121] width 1321 height 37
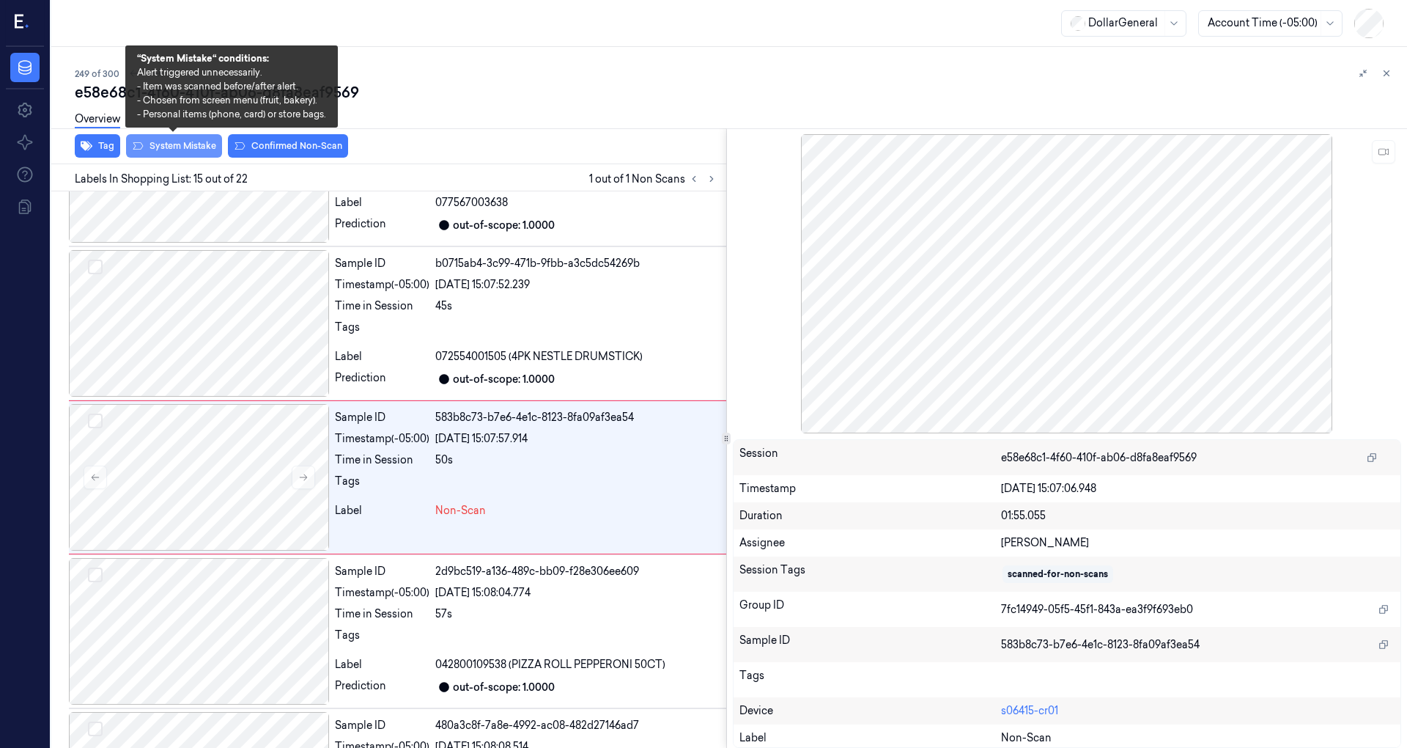
click at [160, 144] on button "System Mistake" at bounding box center [174, 145] width 96 height 23
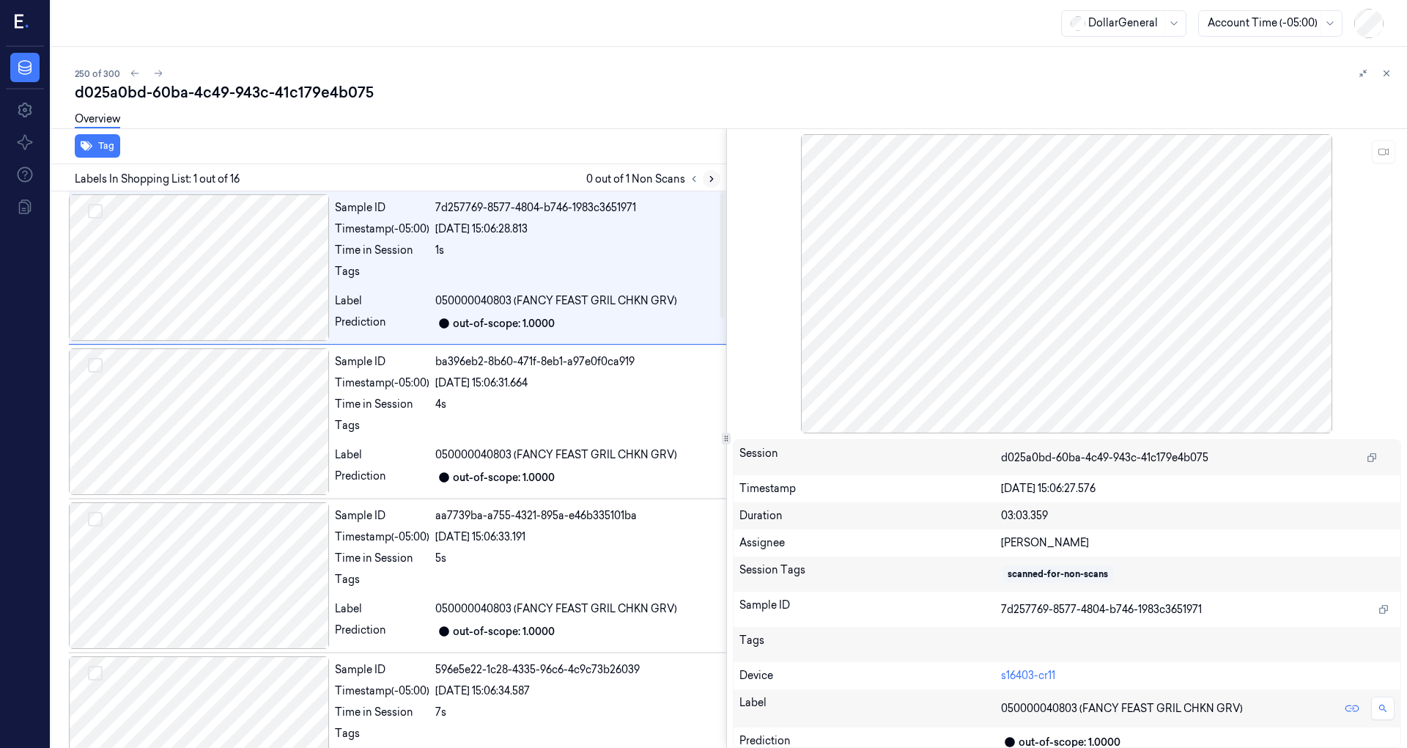
click at [712, 175] on icon at bounding box center [712, 179] width 10 height 10
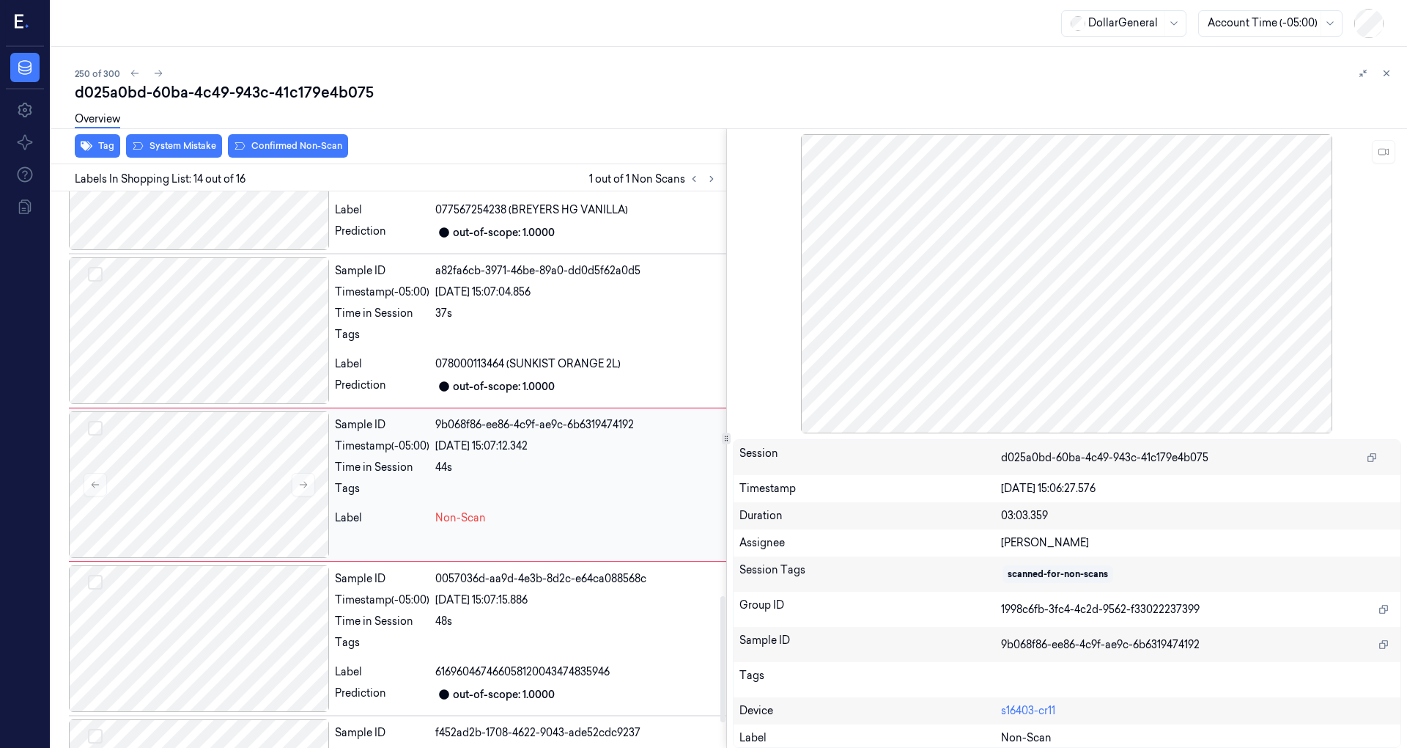
scroll to position [1792, 0]
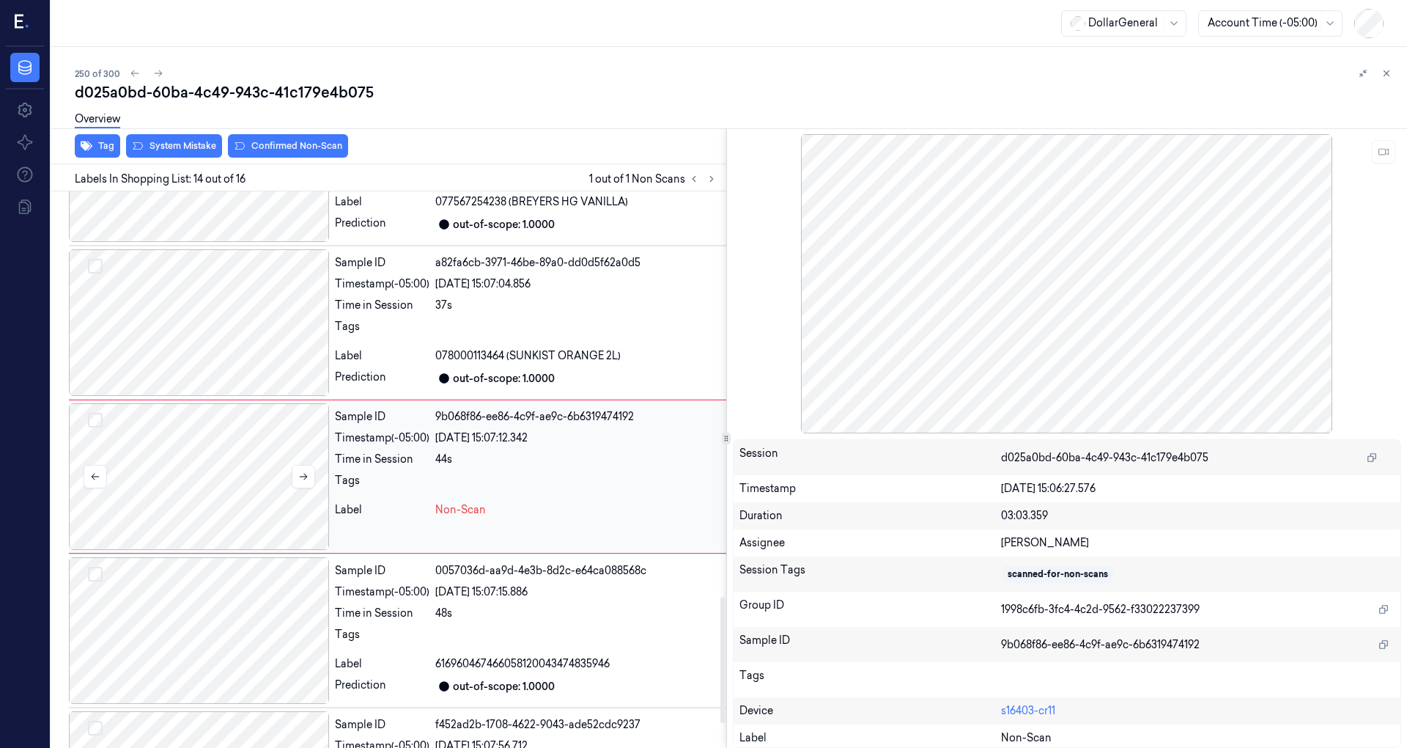
click at [244, 476] on div at bounding box center [199, 476] width 260 height 147
click at [207, 342] on div at bounding box center [199, 322] width 260 height 147
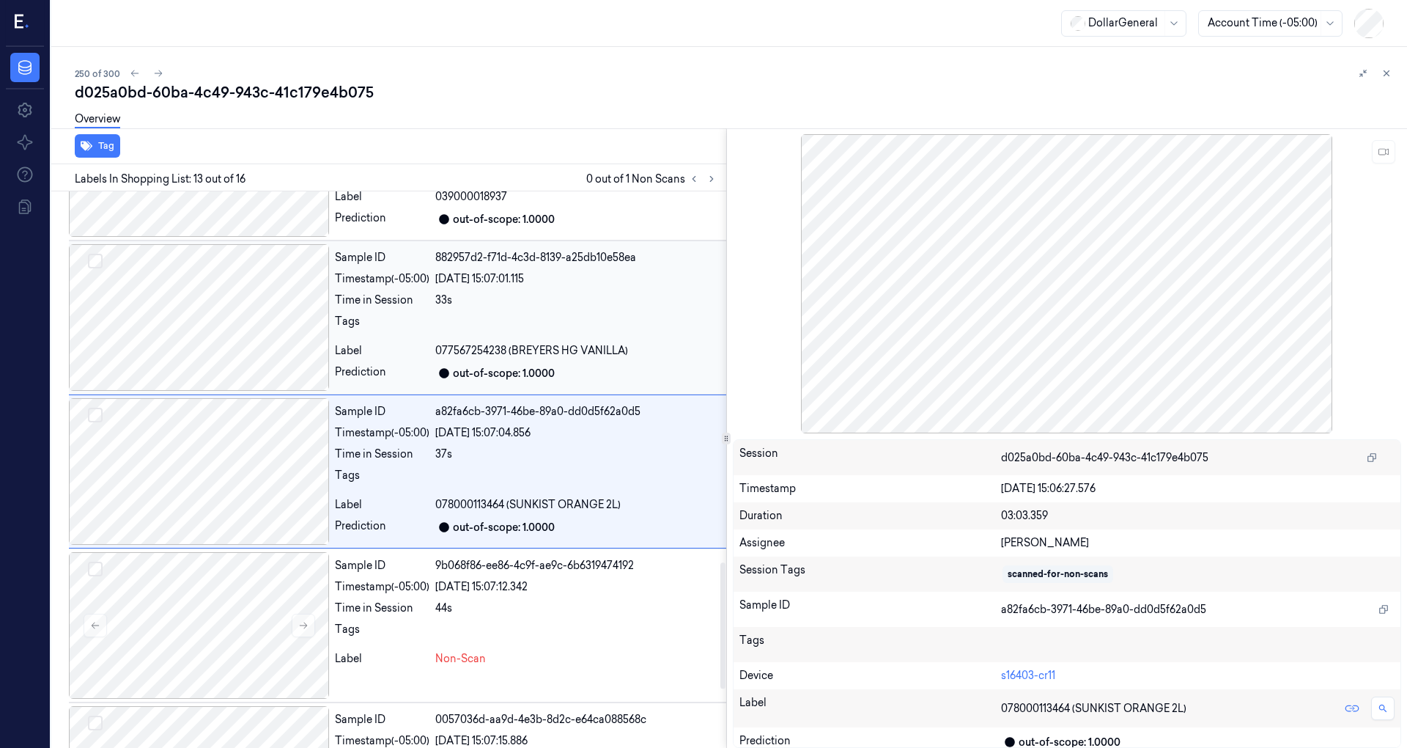
scroll to position [1639, 0]
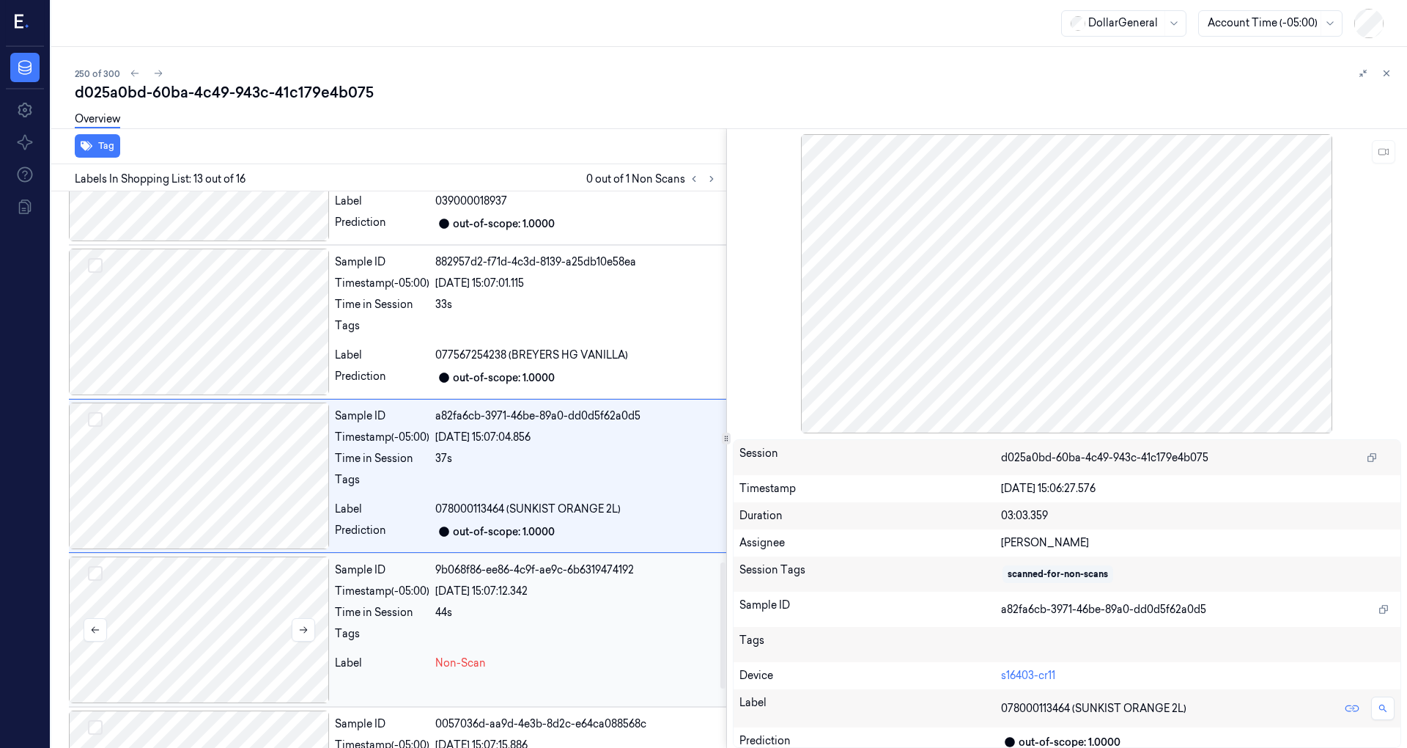
click at [254, 576] on div at bounding box center [199, 629] width 260 height 147
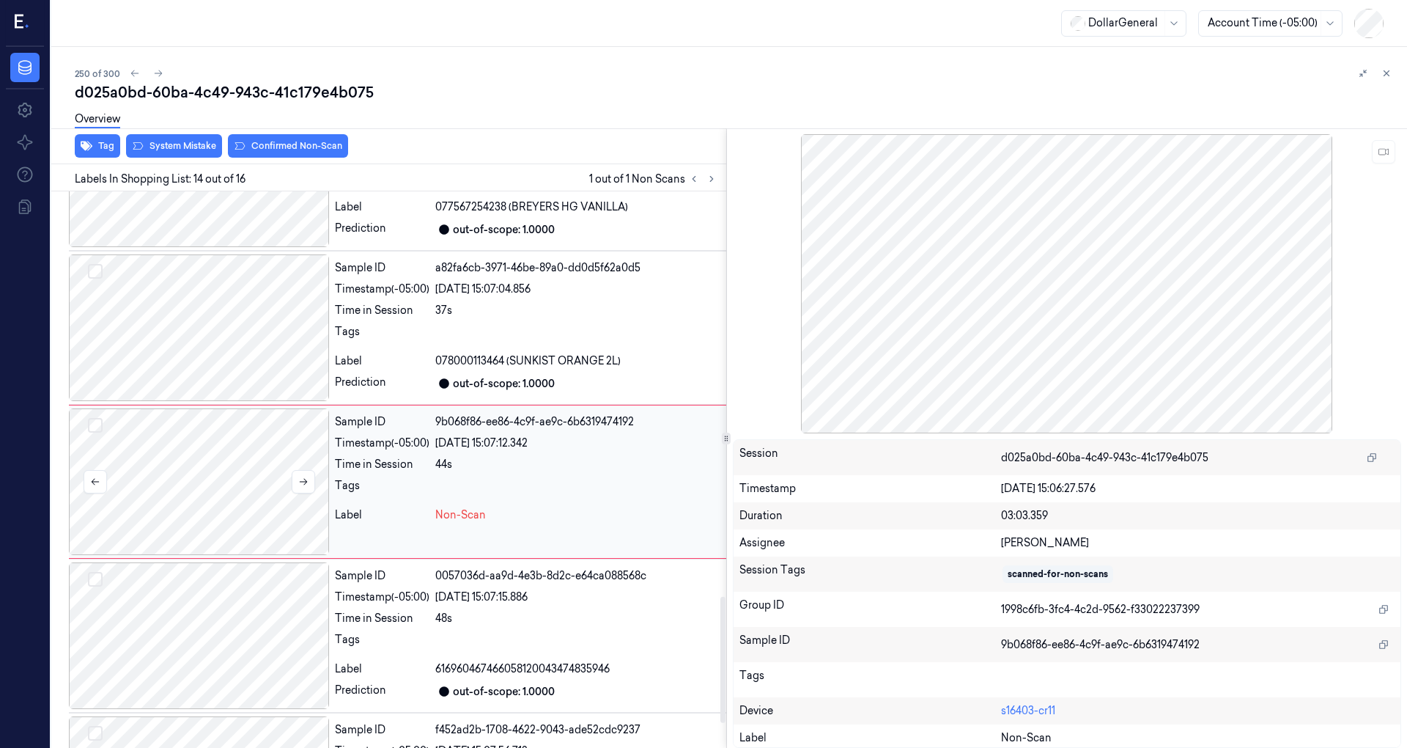
scroll to position [1792, 0]
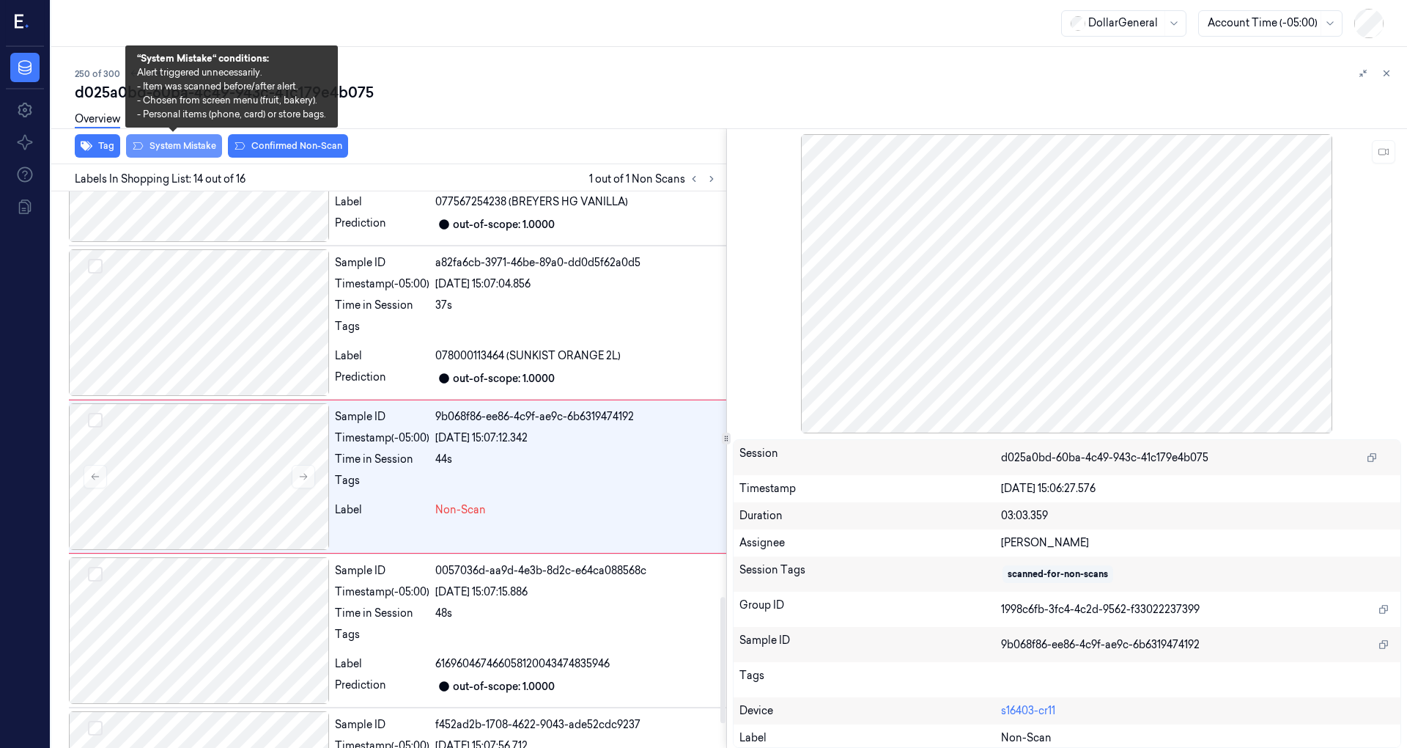
click at [191, 147] on button "System Mistake" at bounding box center [174, 145] width 96 height 23
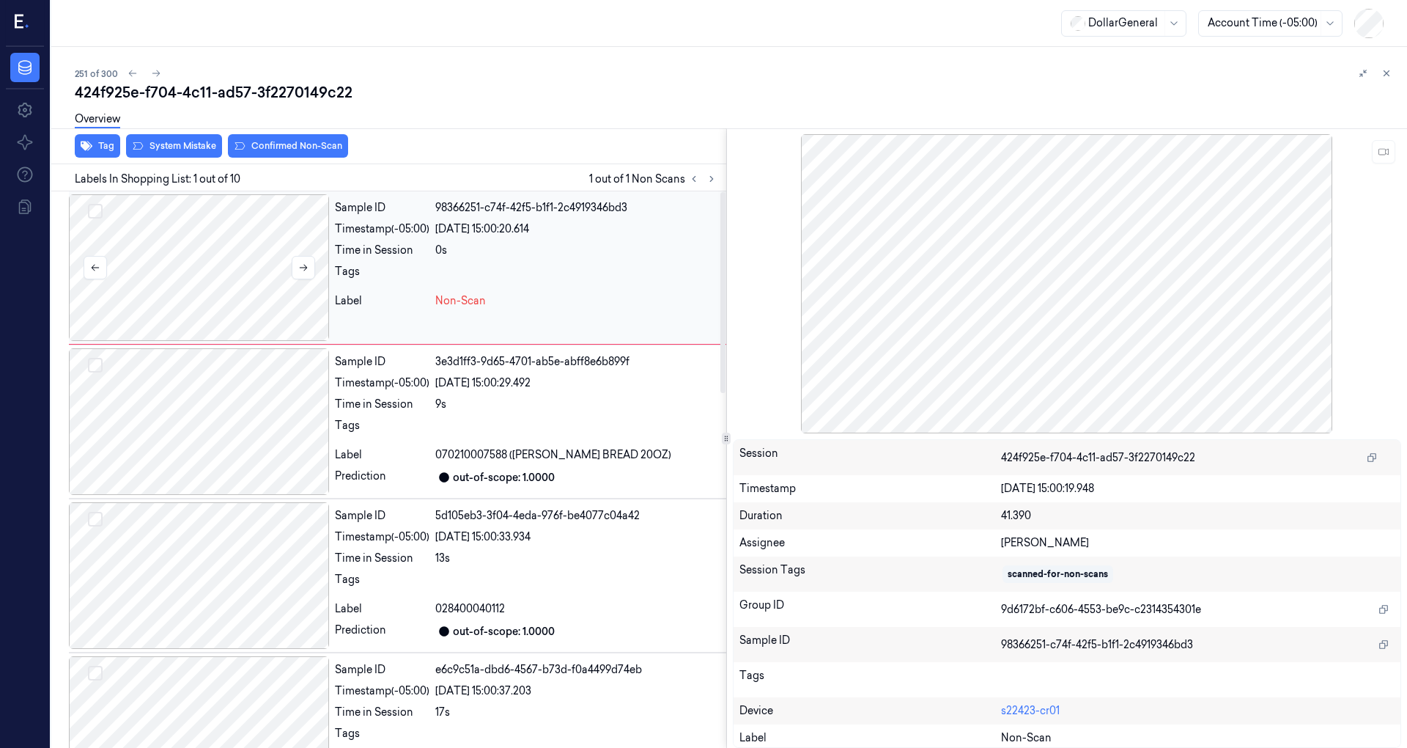
click at [268, 289] on div at bounding box center [199, 267] width 260 height 147
click at [304, 274] on button at bounding box center [303, 267] width 23 height 23
click at [306, 268] on icon at bounding box center [303, 267] width 10 height 10
click at [202, 281] on div at bounding box center [199, 267] width 260 height 147
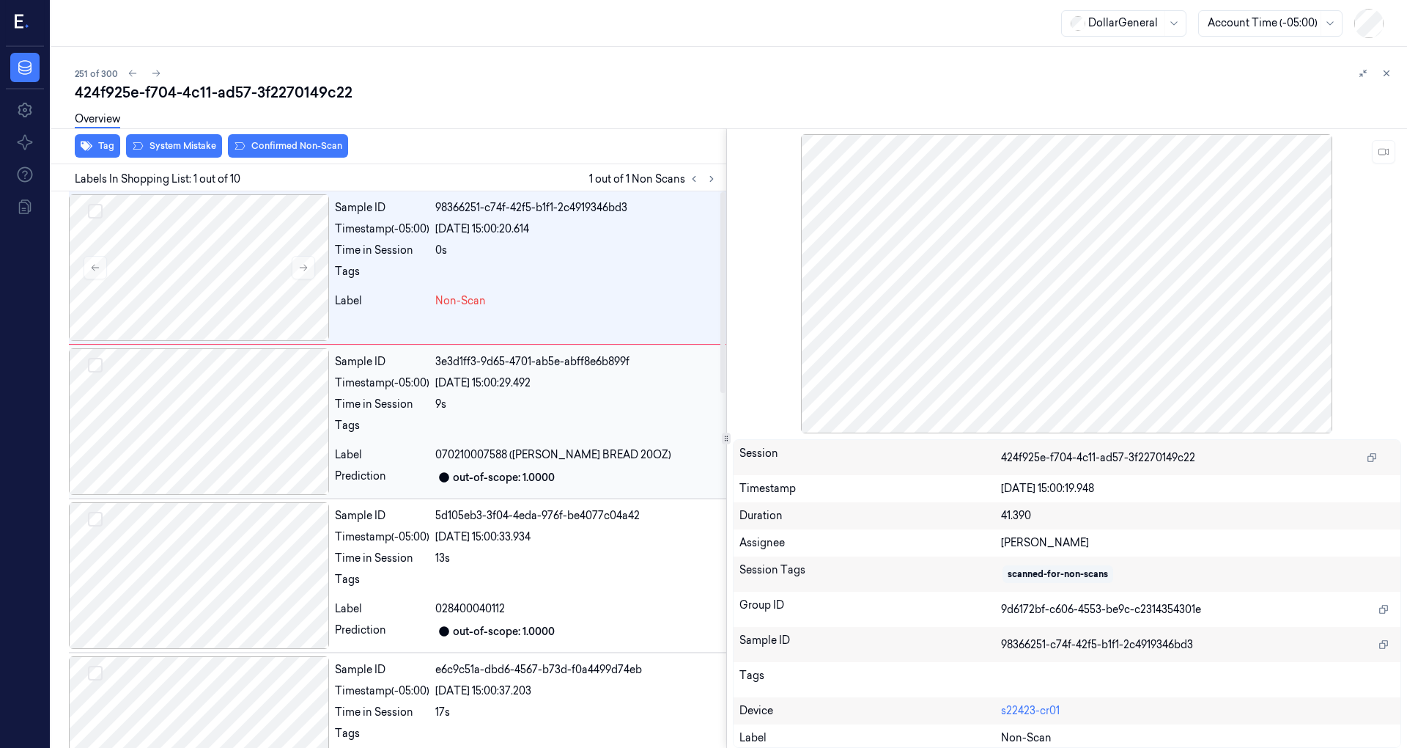
click at [207, 463] on div at bounding box center [199, 421] width 260 height 147
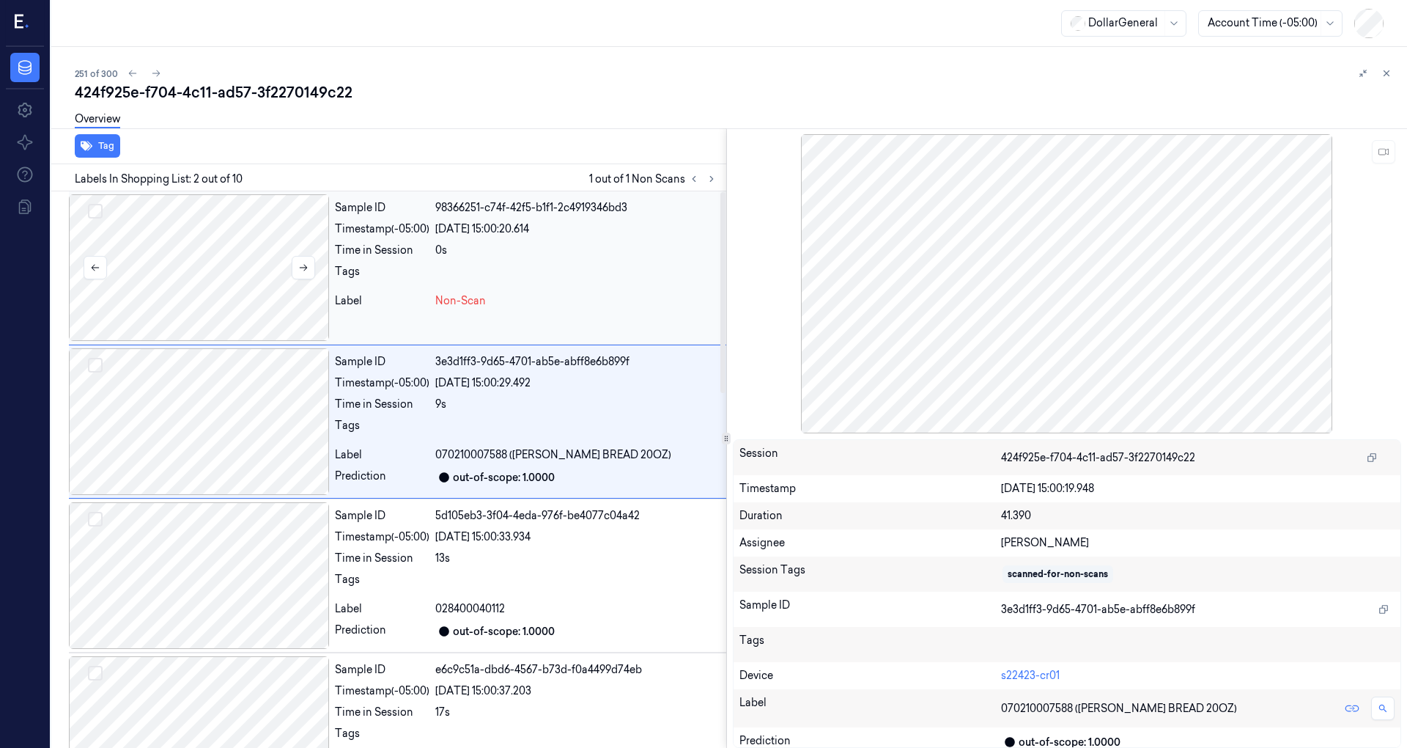
click at [226, 263] on div at bounding box center [199, 267] width 260 height 147
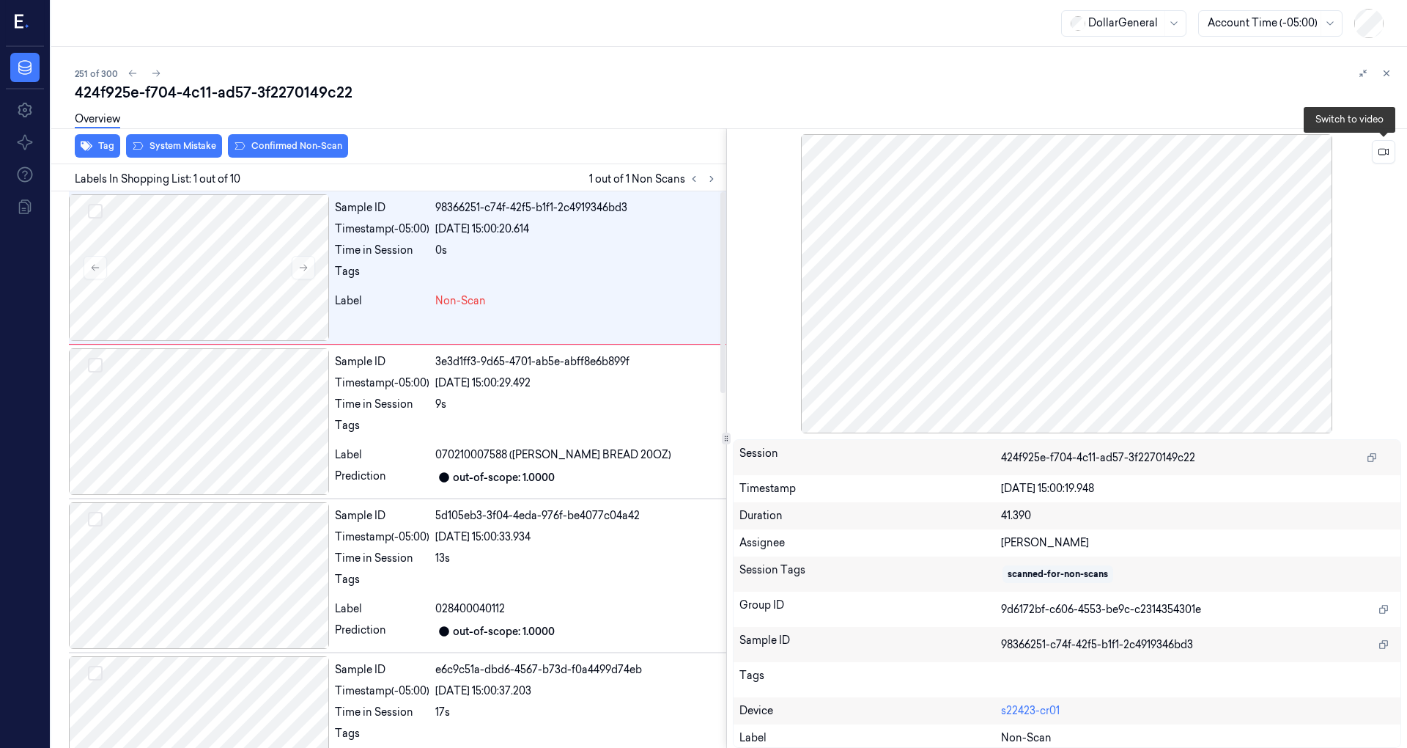
click at [1395, 147] on div at bounding box center [1067, 283] width 669 height 299
click at [1380, 150] on icon at bounding box center [1384, 152] width 10 height 10
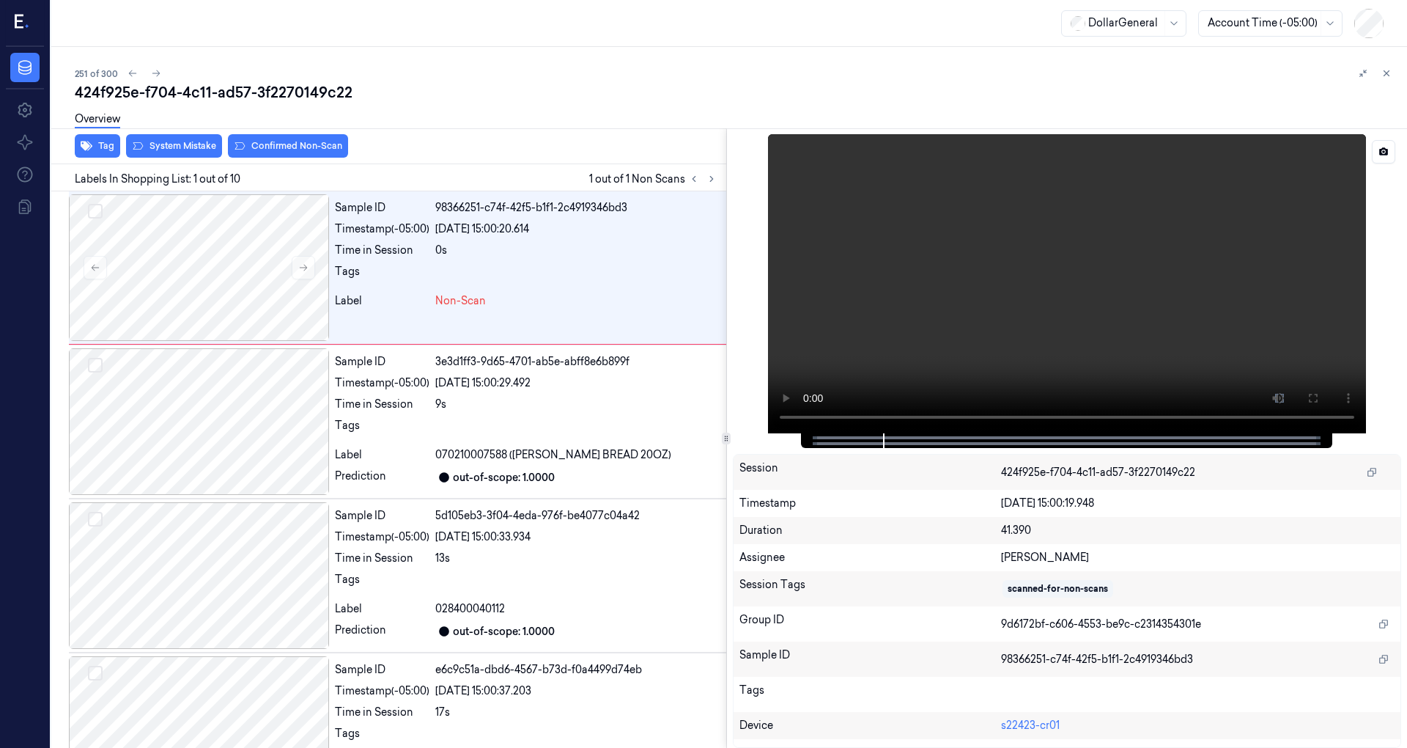
click at [797, 413] on div at bounding box center [1067, 283] width 669 height 299
click at [1382, 151] on icon at bounding box center [1384, 152] width 10 height 10
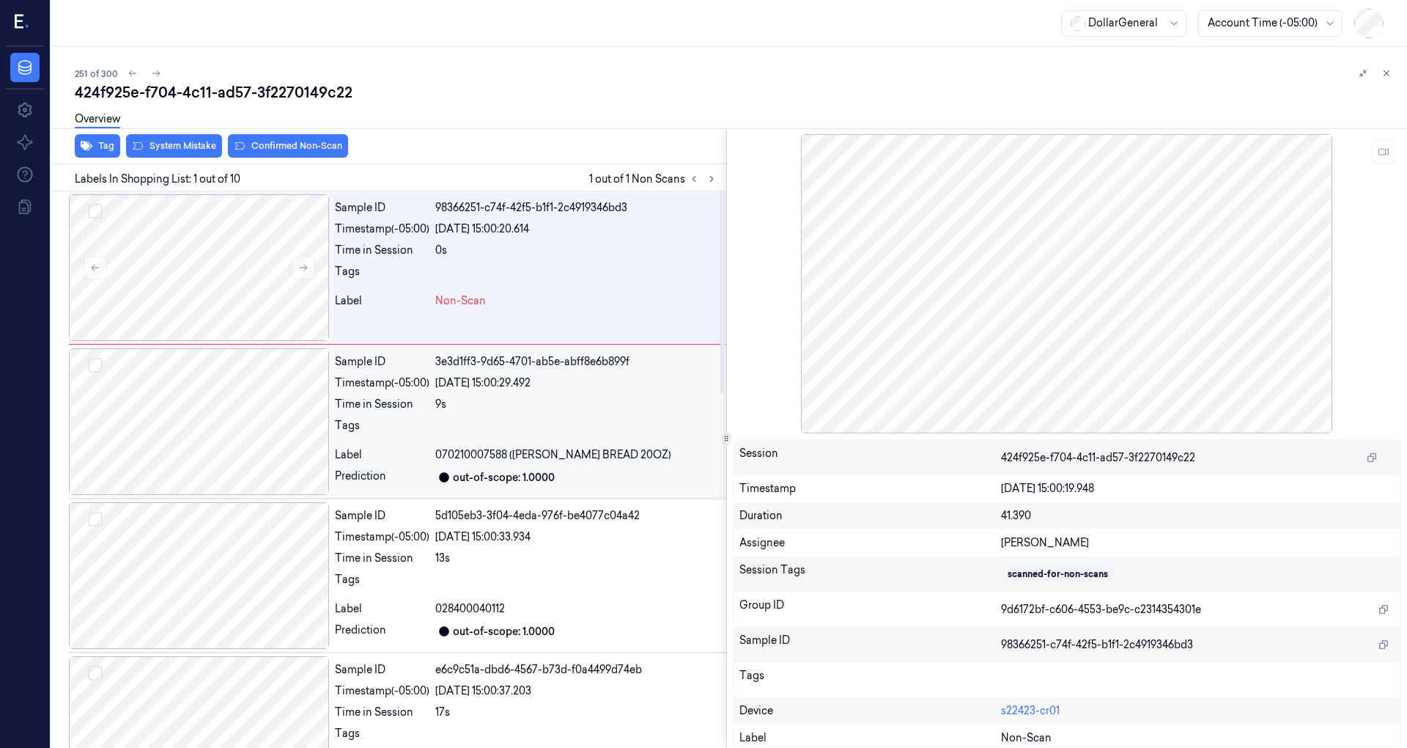
click at [229, 395] on div at bounding box center [199, 421] width 260 height 147
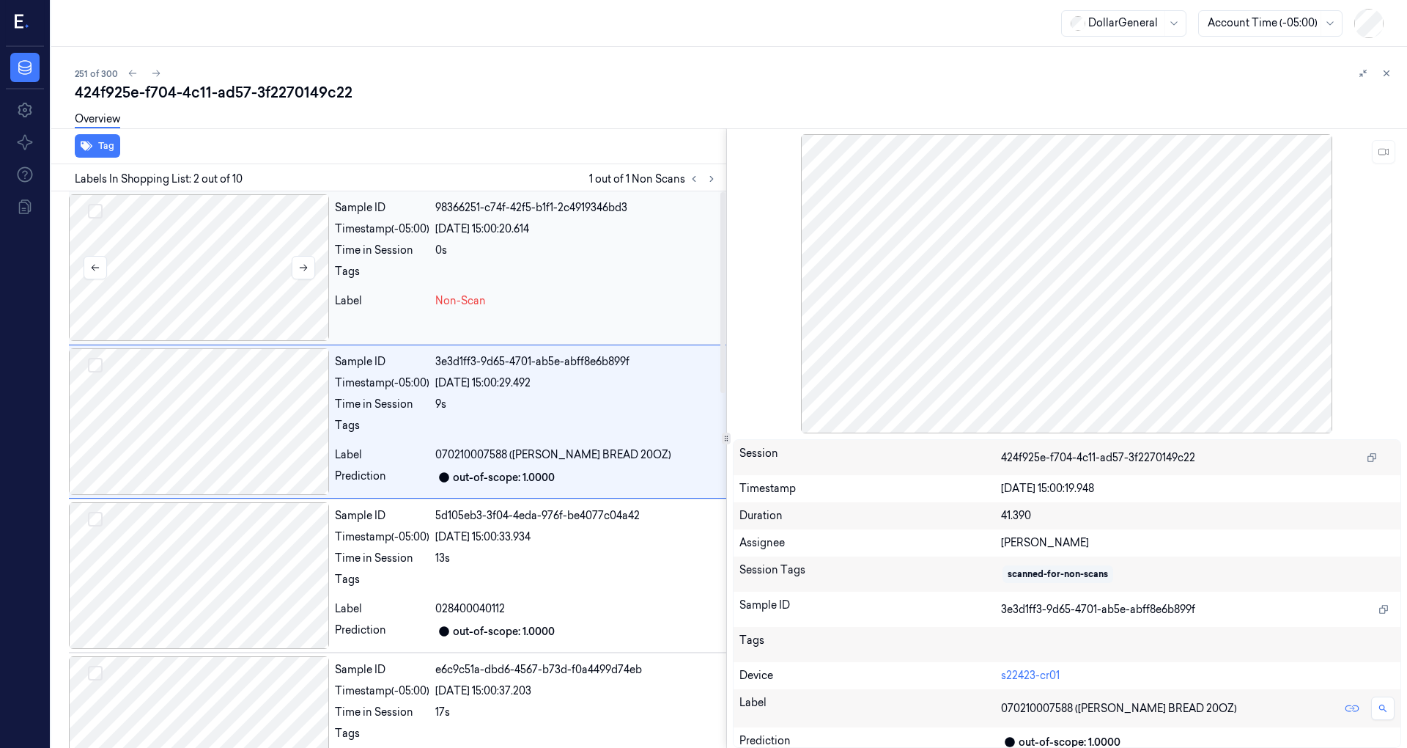
click at [258, 289] on div at bounding box center [199, 267] width 260 height 147
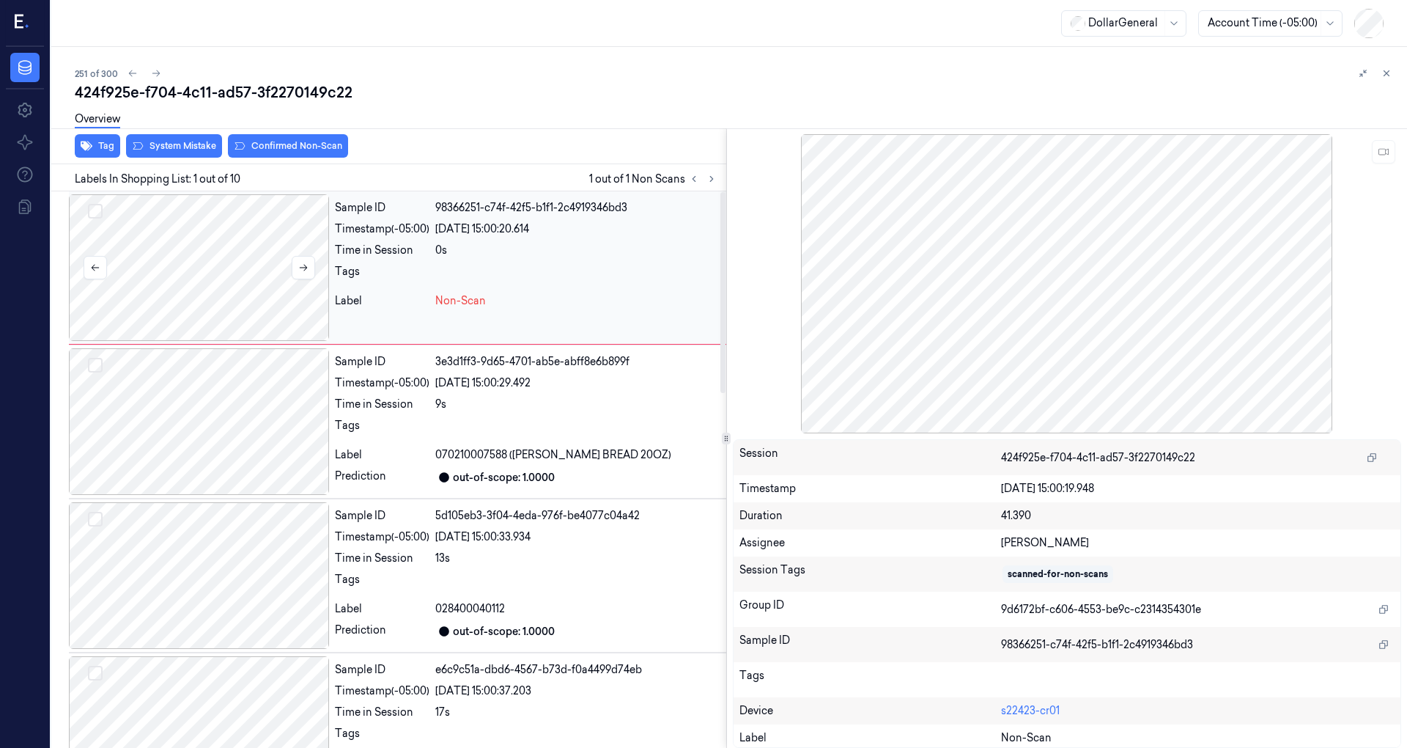
click at [250, 308] on div at bounding box center [199, 267] width 260 height 147
click at [257, 412] on div at bounding box center [199, 421] width 260 height 147
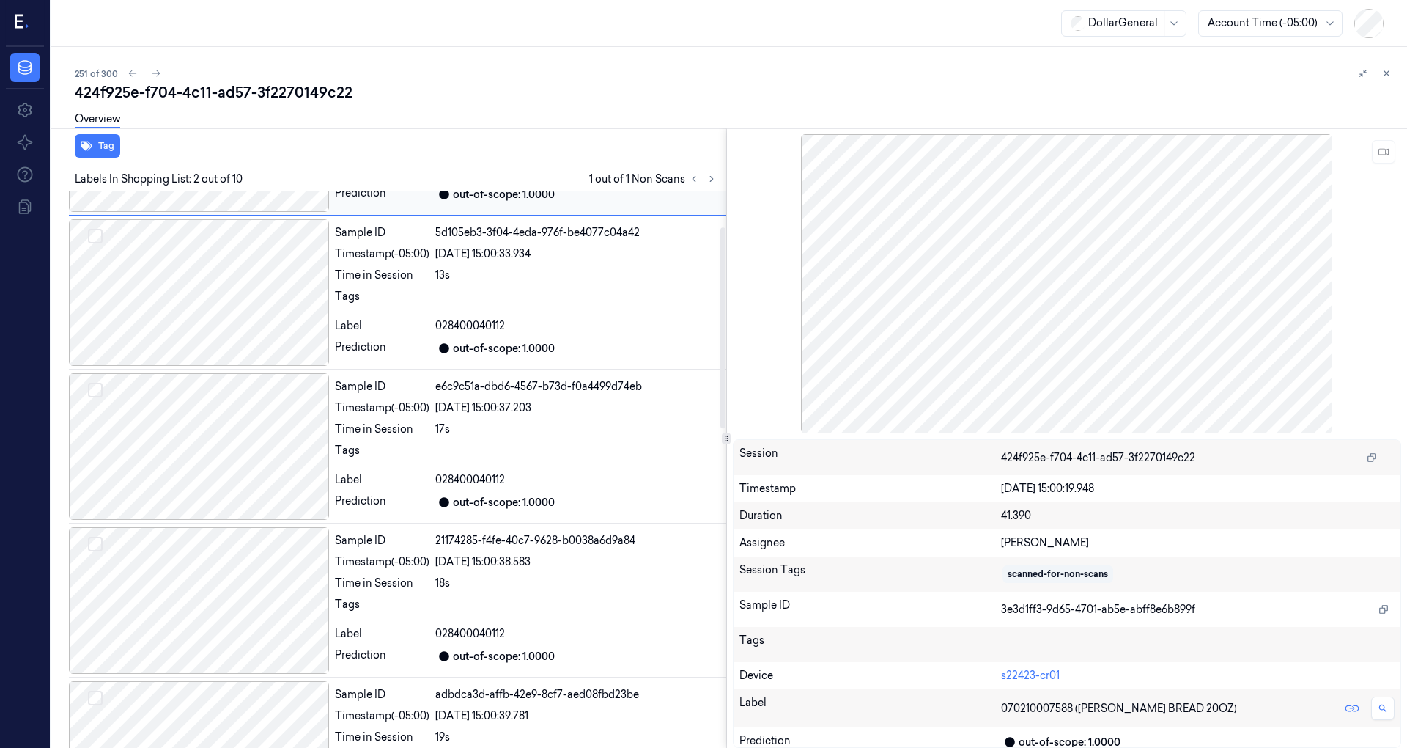
scroll to position [293, 0]
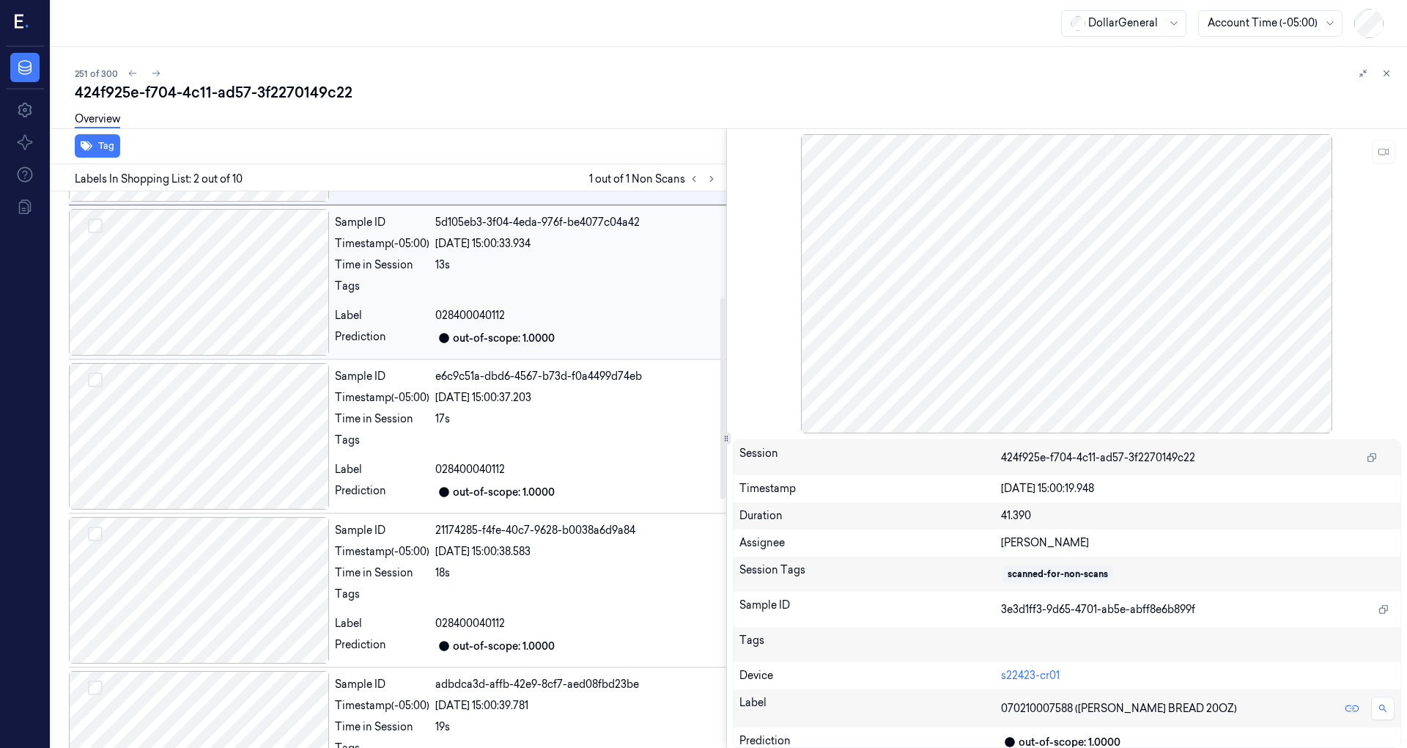
click at [230, 325] on div at bounding box center [199, 282] width 260 height 147
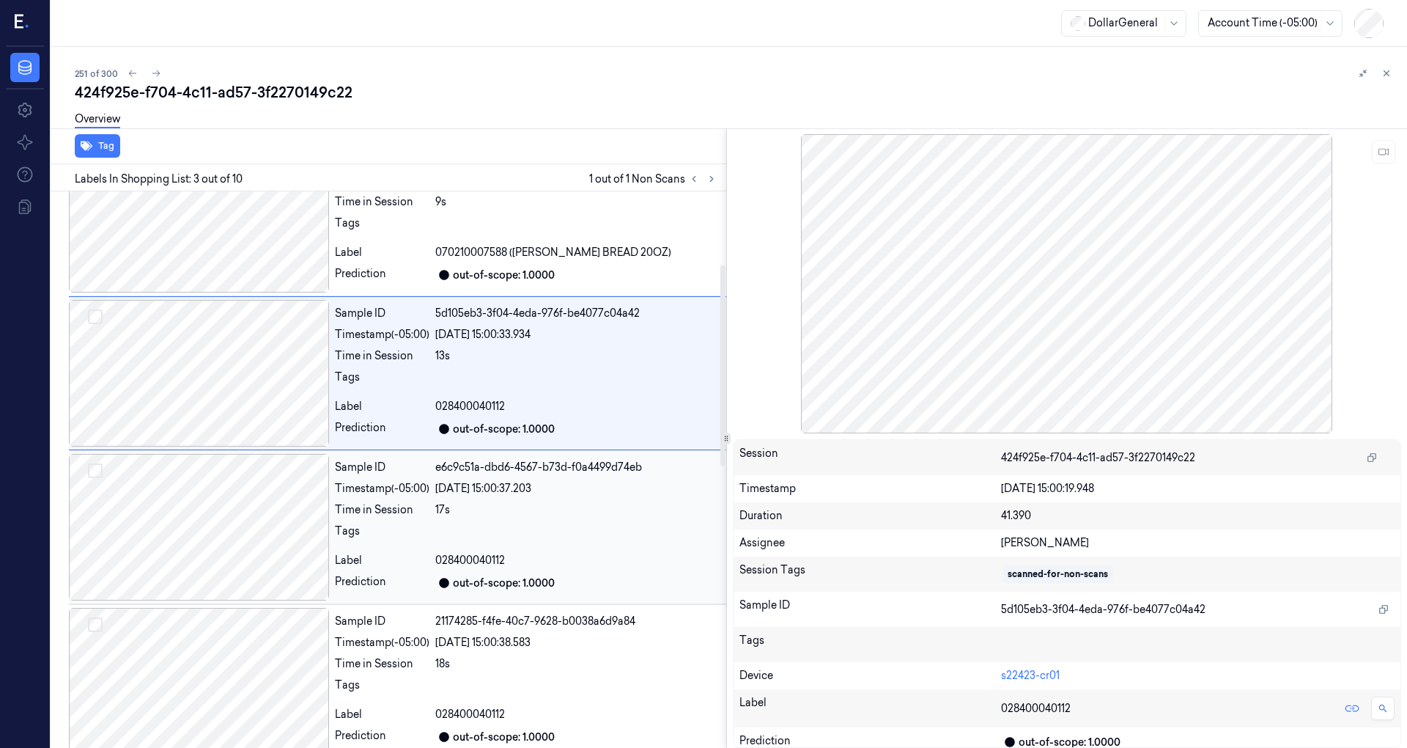
click at [215, 497] on div at bounding box center [199, 527] width 260 height 147
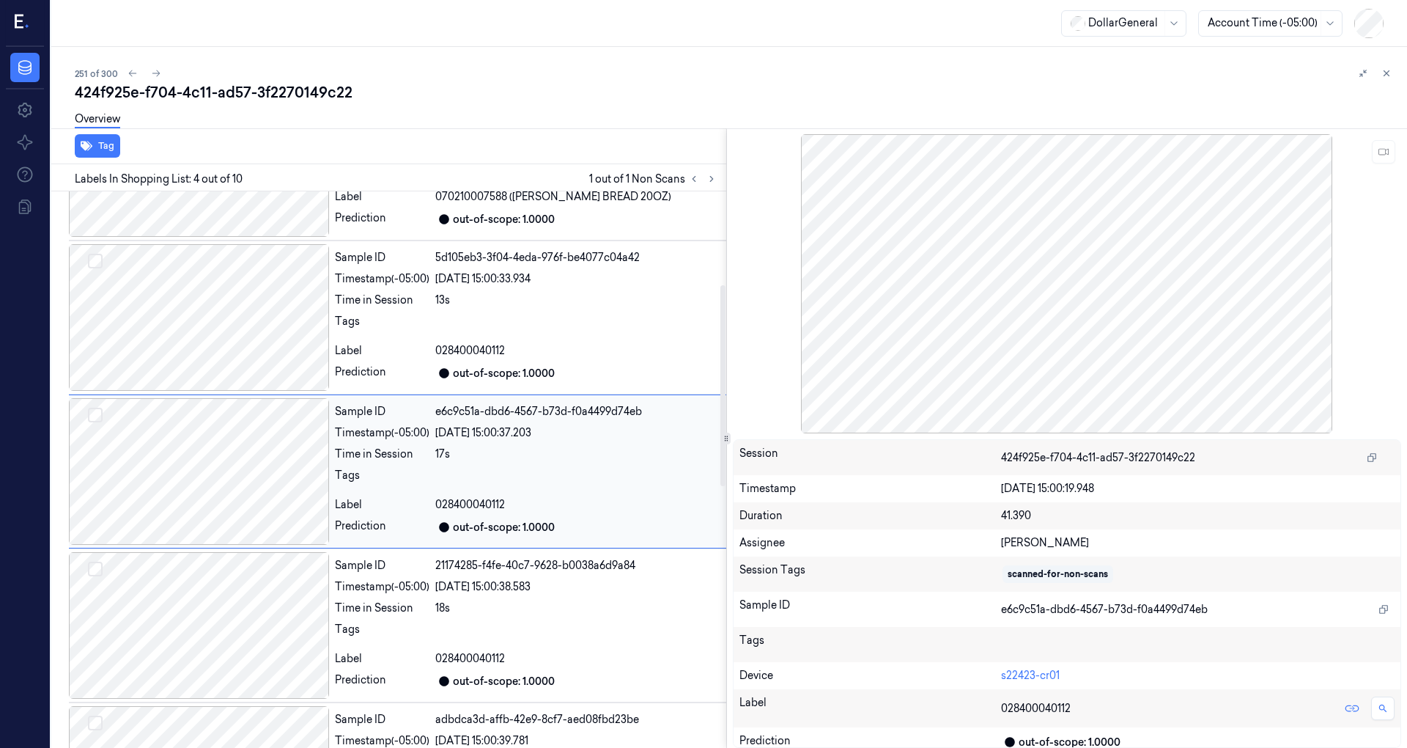
scroll to position [0, 0]
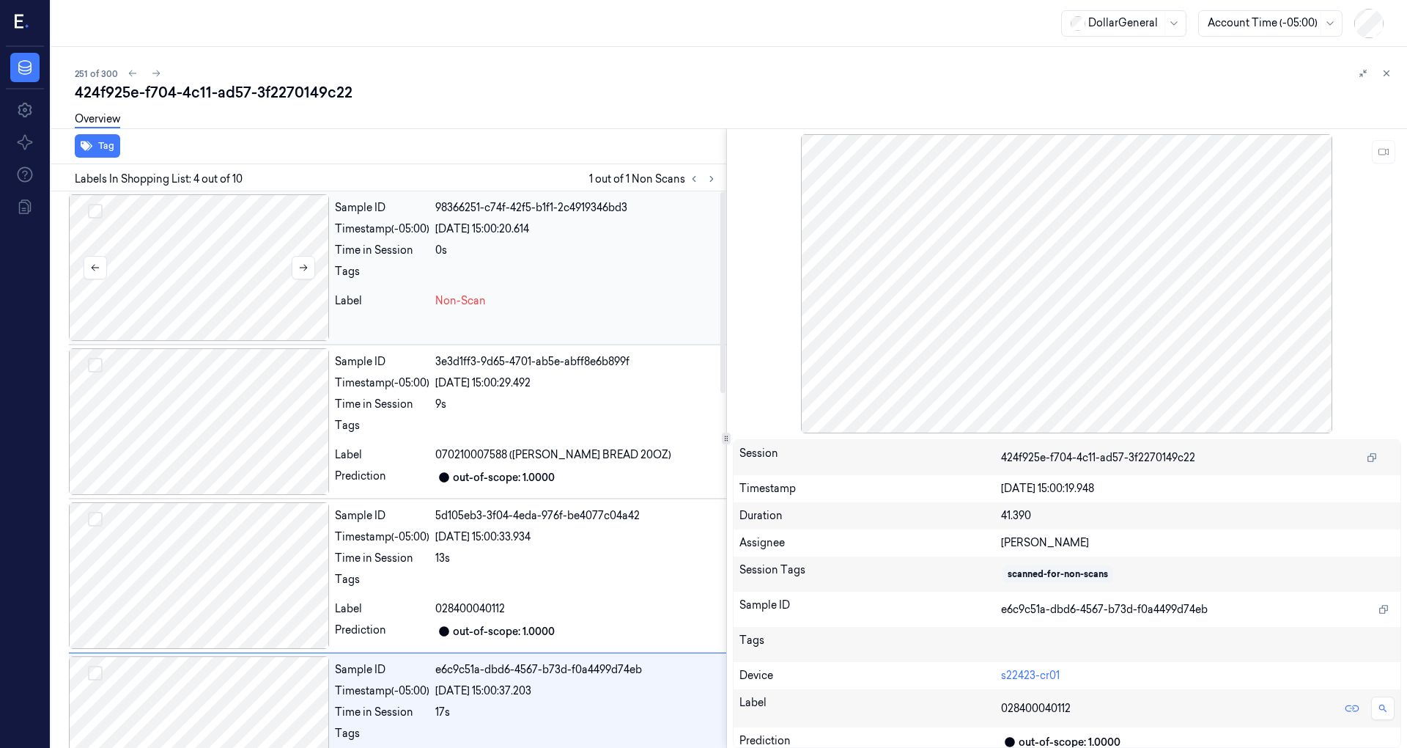
click at [244, 298] on div at bounding box center [199, 267] width 260 height 147
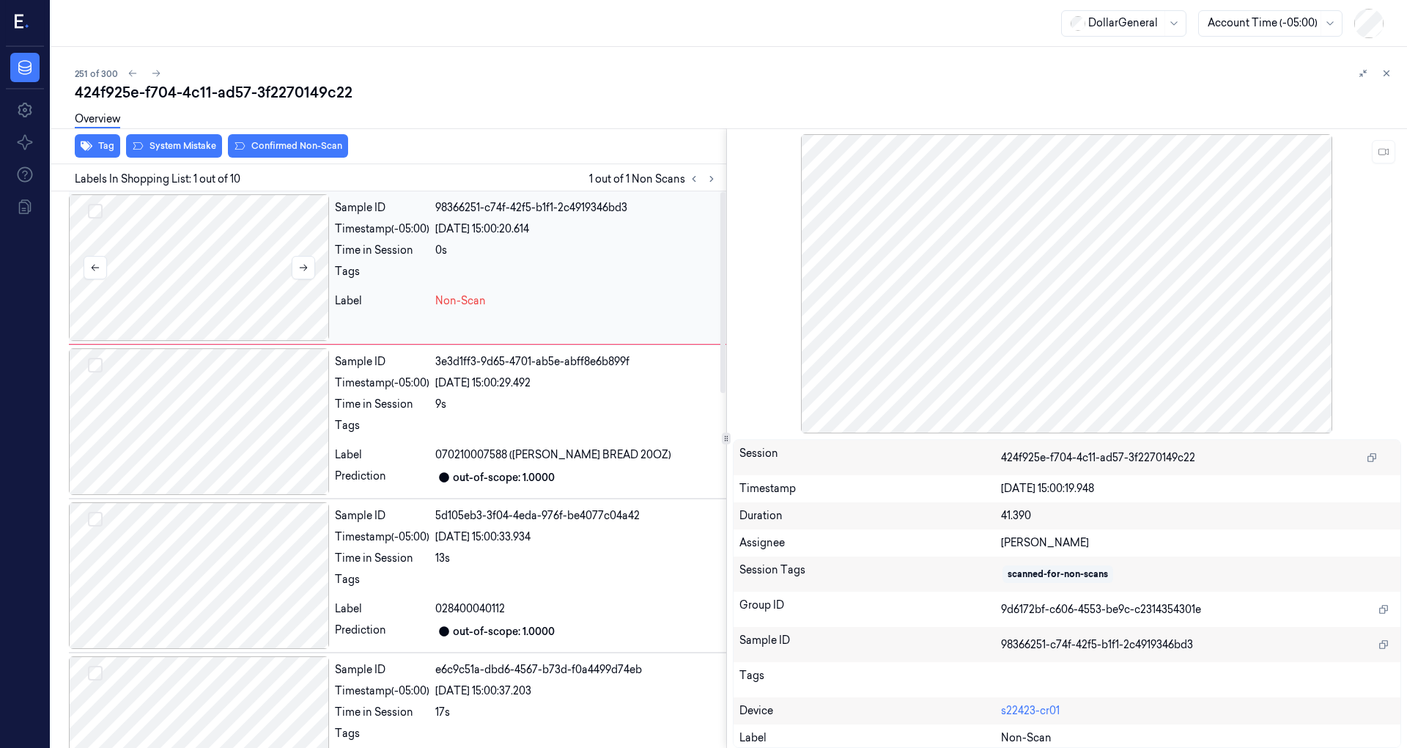
click at [267, 287] on div at bounding box center [199, 267] width 260 height 147
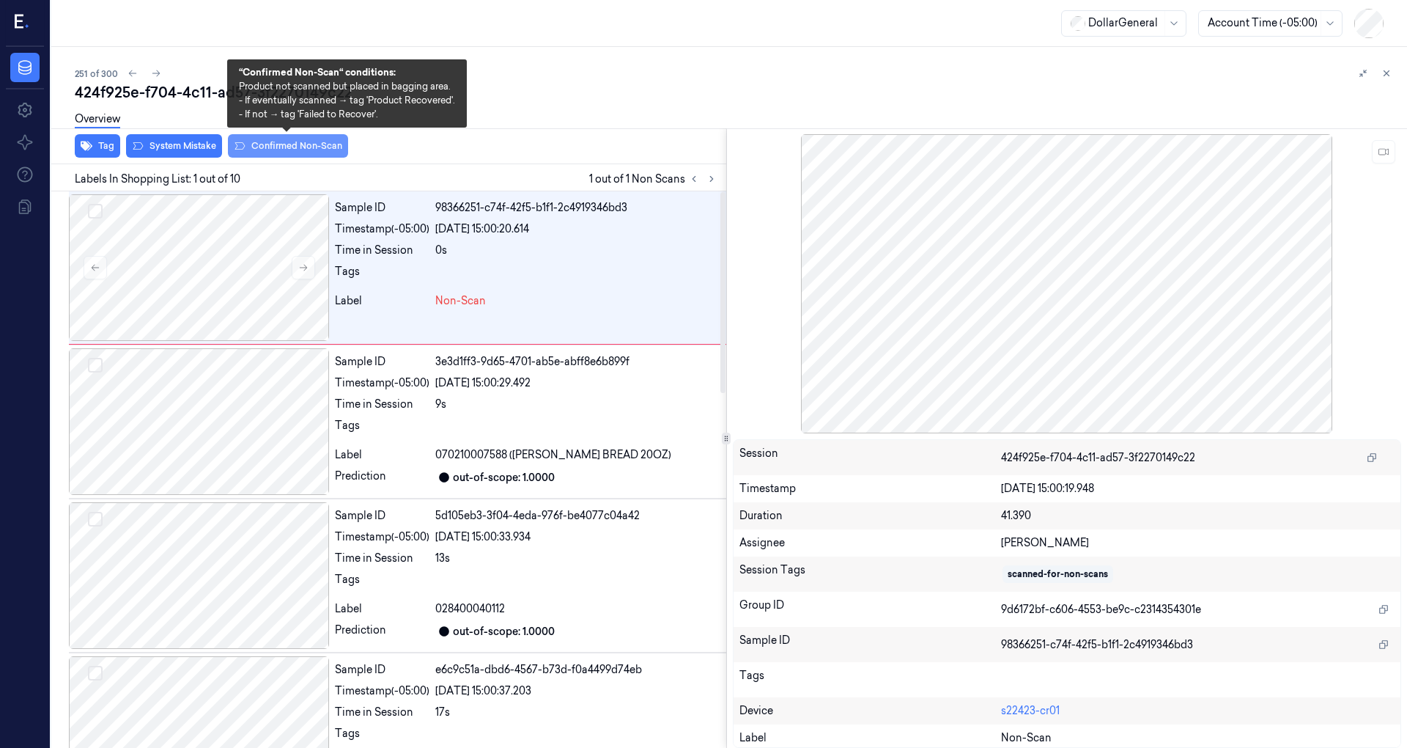
click at [311, 143] on button "Confirmed Non-Scan" at bounding box center [288, 145] width 120 height 23
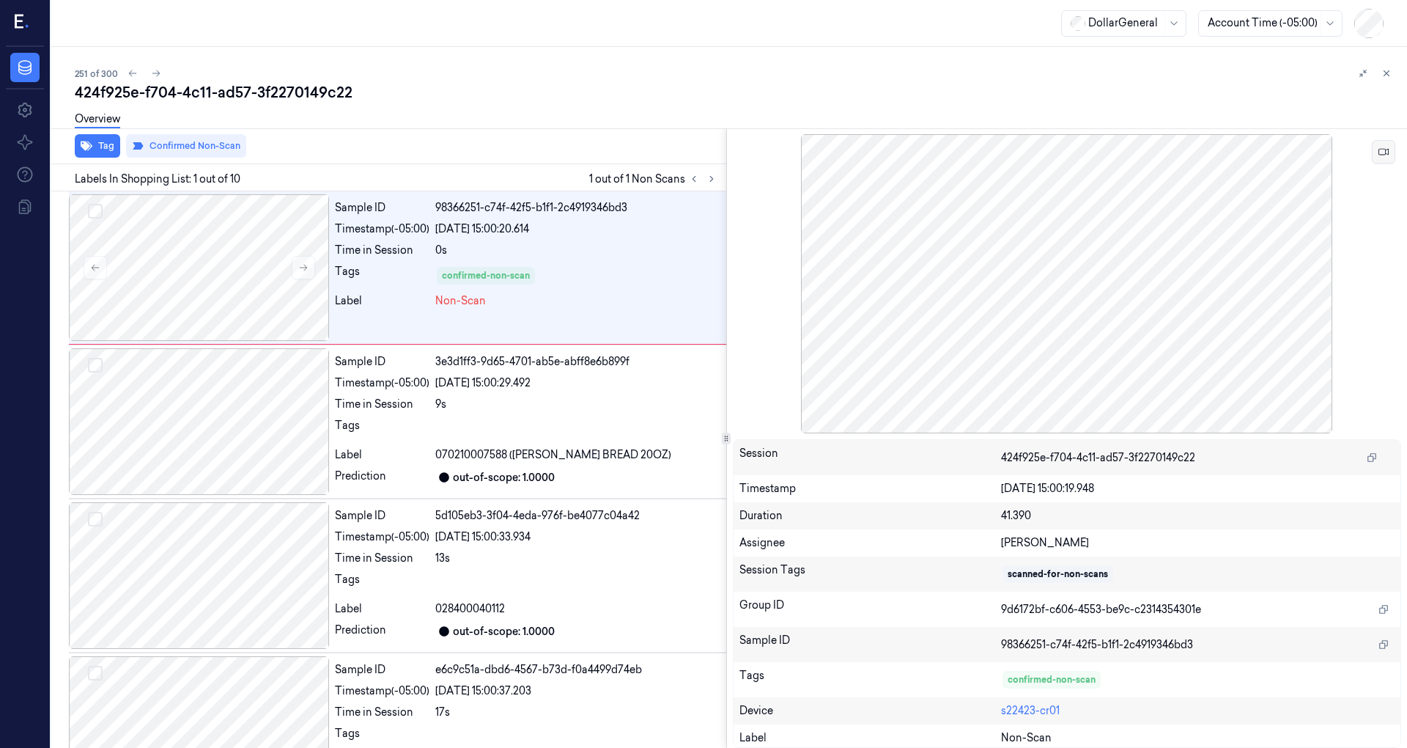
click at [1389, 155] on button at bounding box center [1383, 151] width 23 height 23
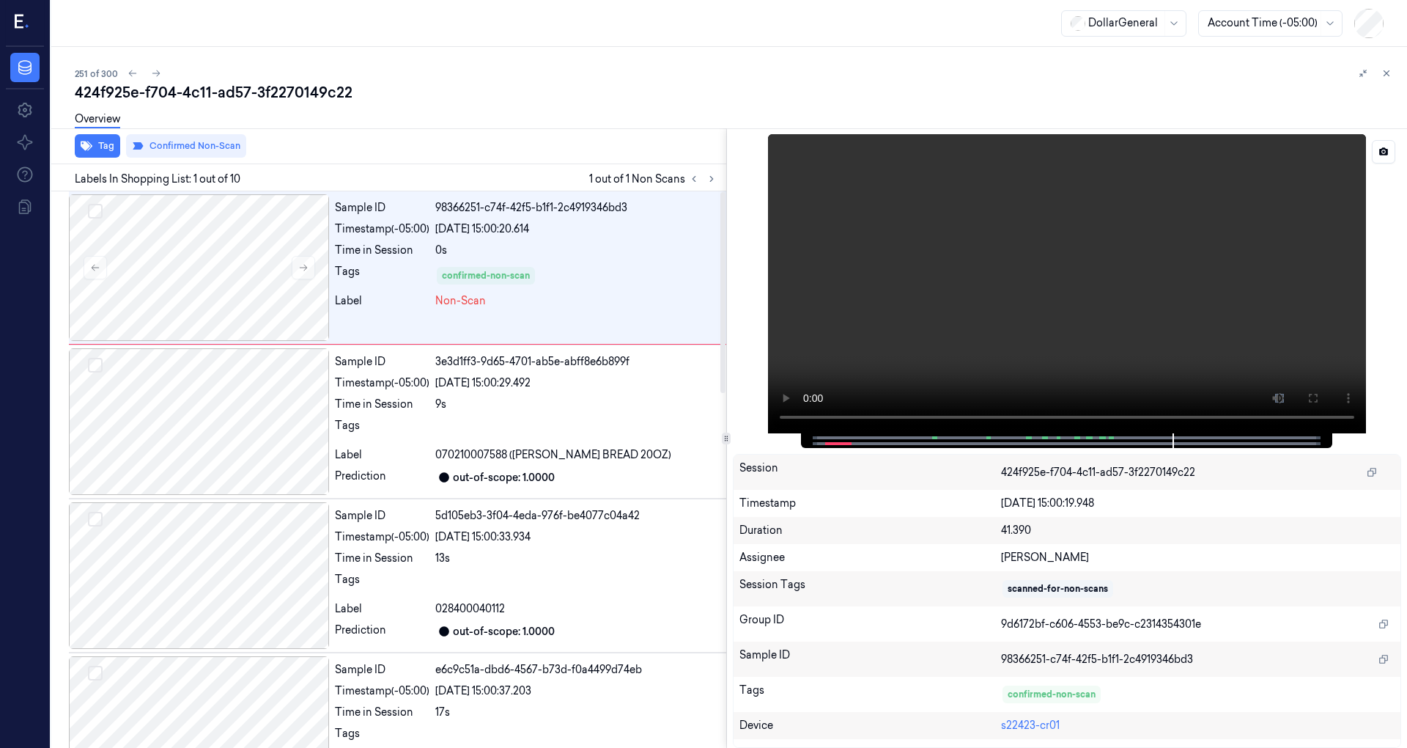
click at [1221, 227] on video at bounding box center [1067, 283] width 598 height 299
click at [1382, 148] on icon at bounding box center [1384, 152] width 10 height 10
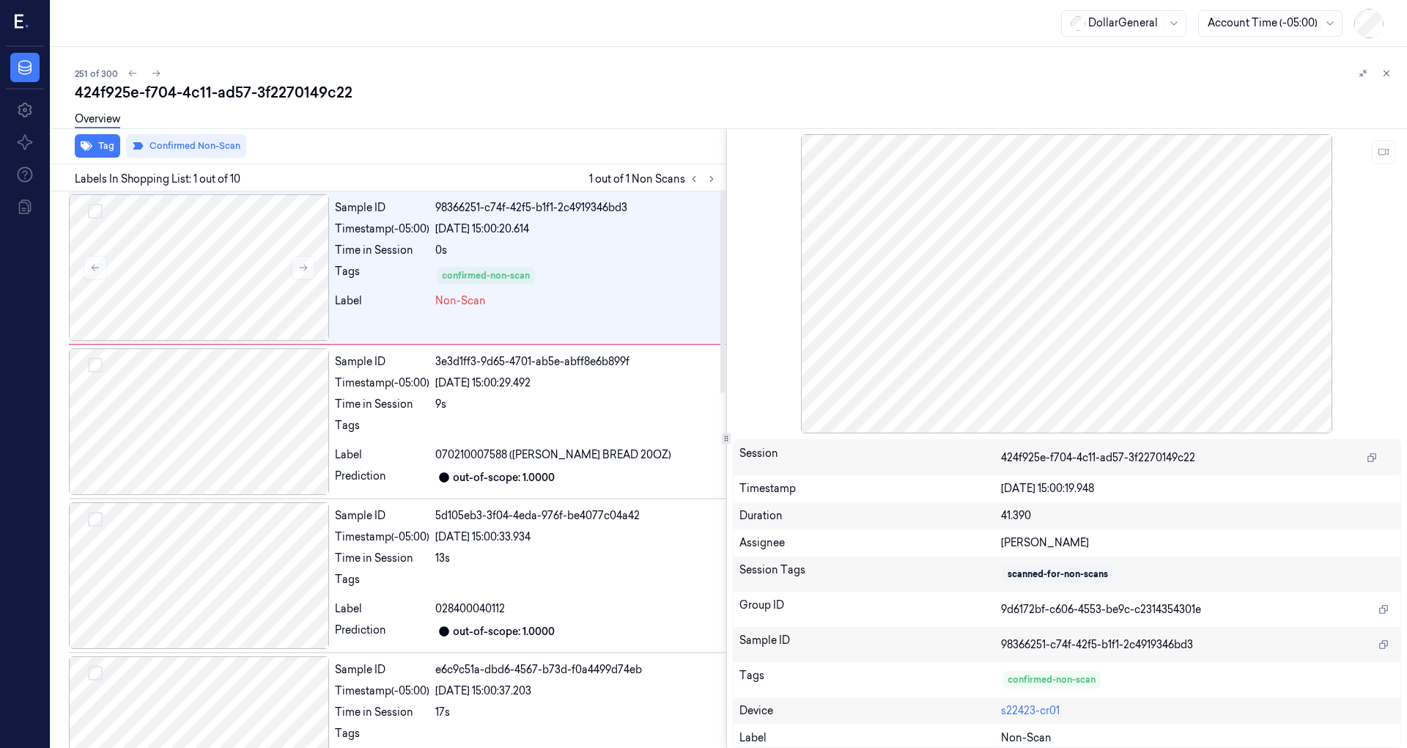
click at [591, 135] on div "Overview" at bounding box center [735, 121] width 1321 height 37
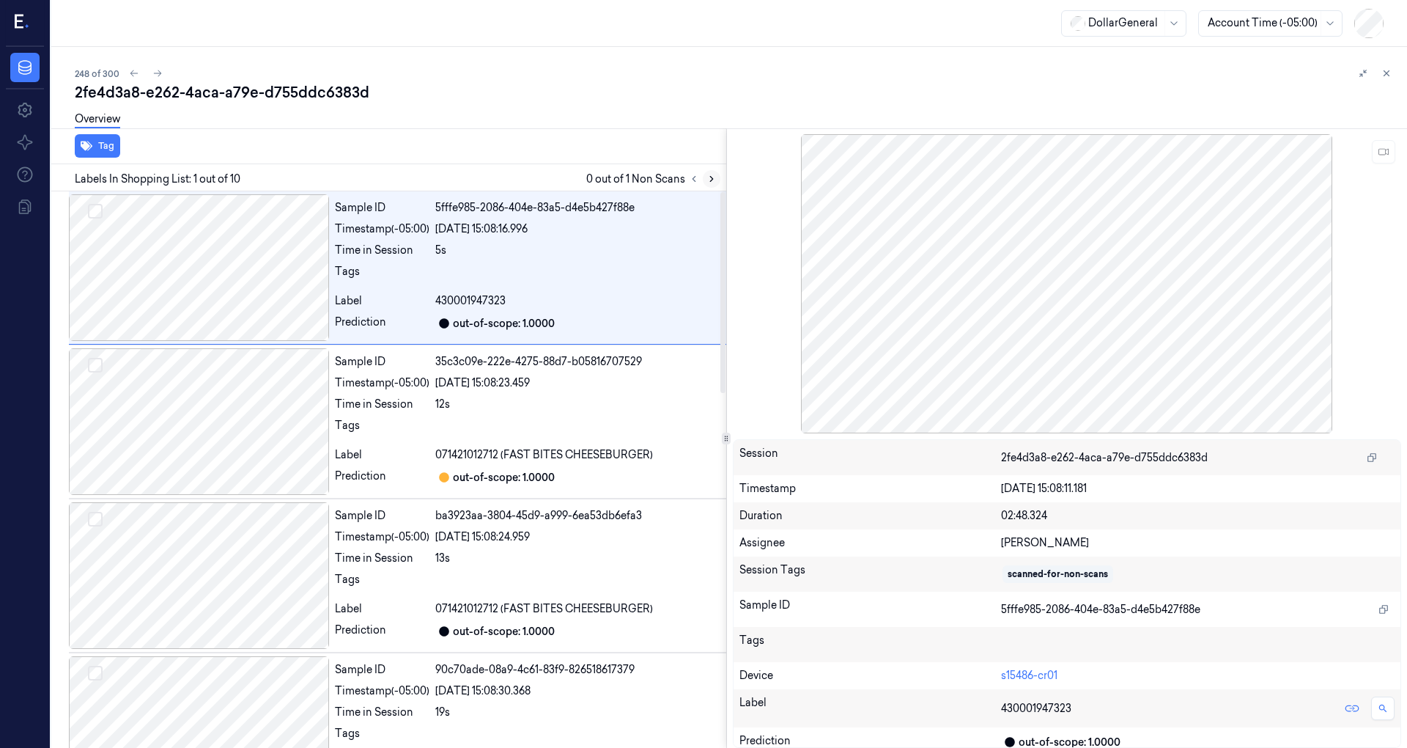
click at [708, 179] on icon at bounding box center [712, 179] width 10 height 10
click at [709, 179] on icon at bounding box center [712, 179] width 10 height 10
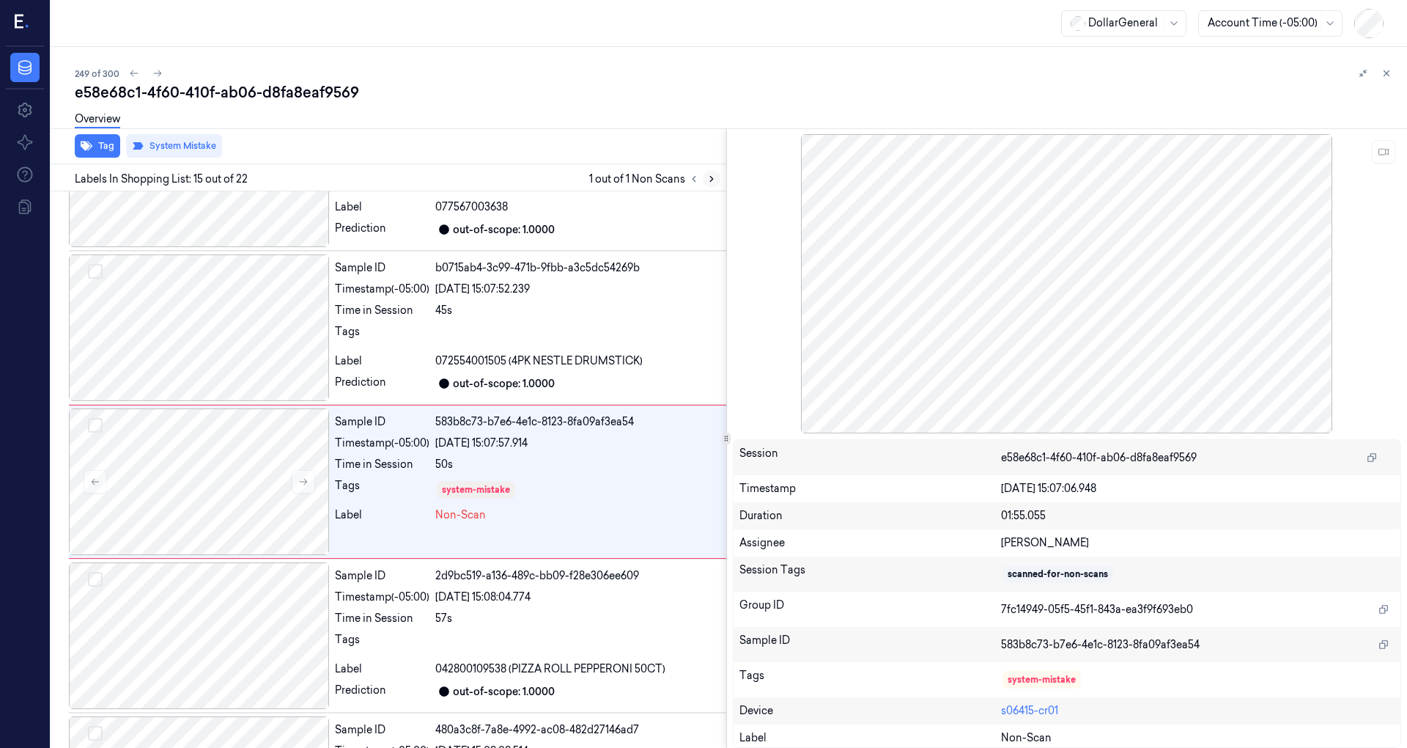
scroll to position [1945, 0]
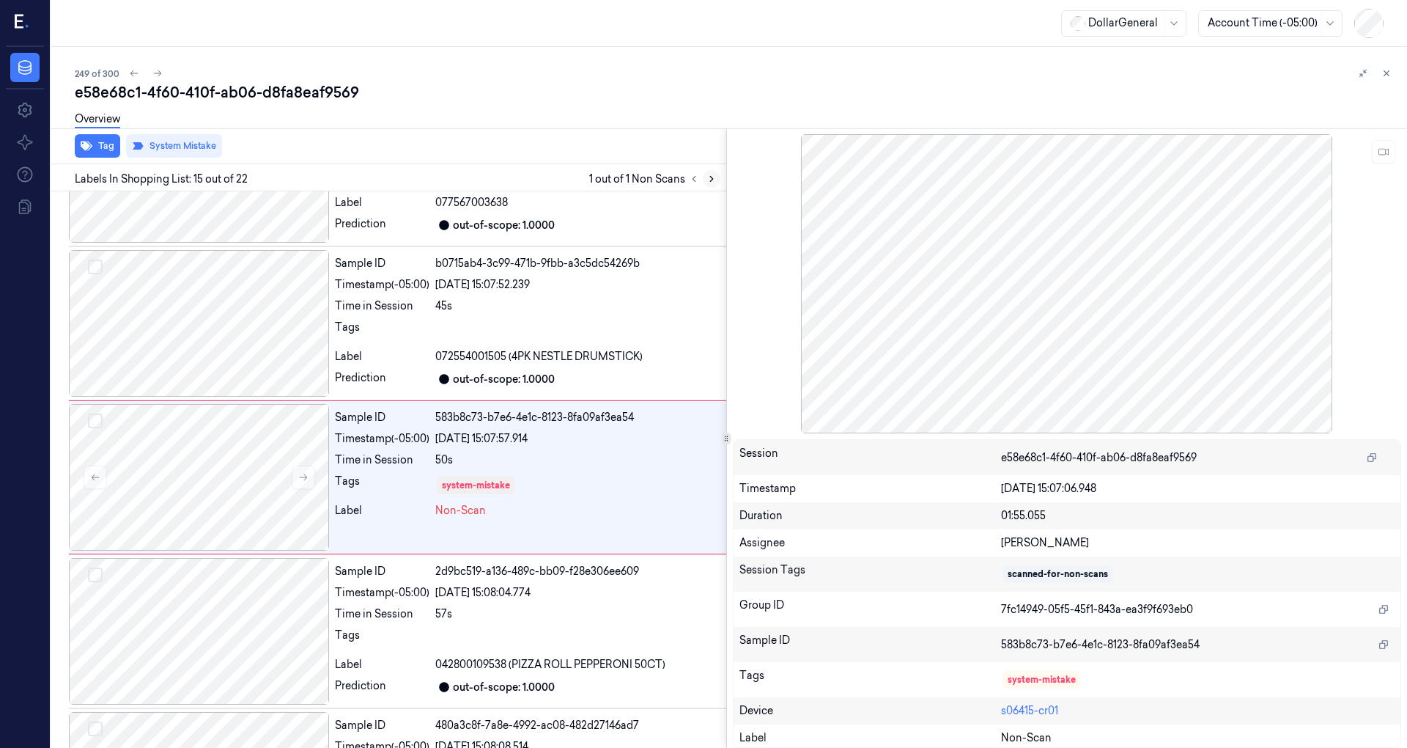
click at [709, 179] on icon at bounding box center [712, 179] width 10 height 10
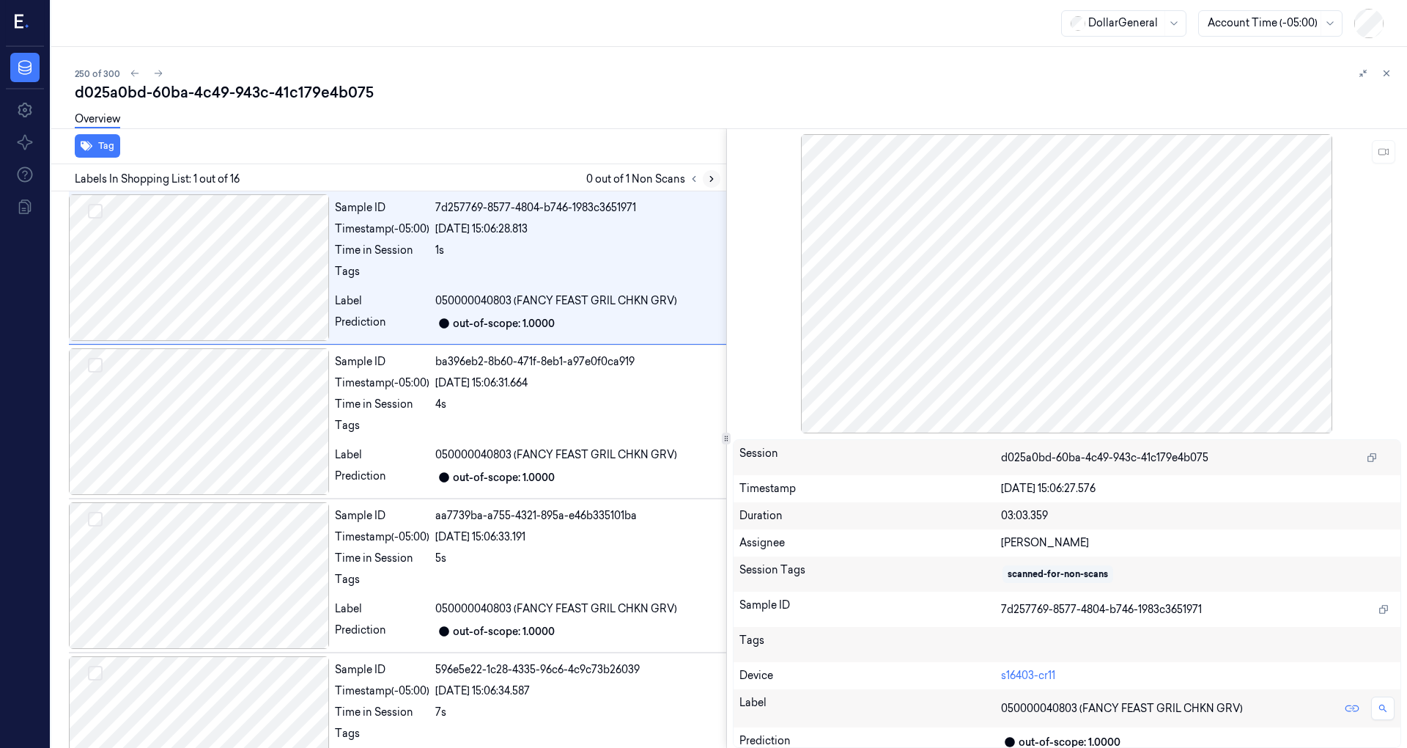
click at [709, 179] on icon at bounding box center [712, 179] width 10 height 10
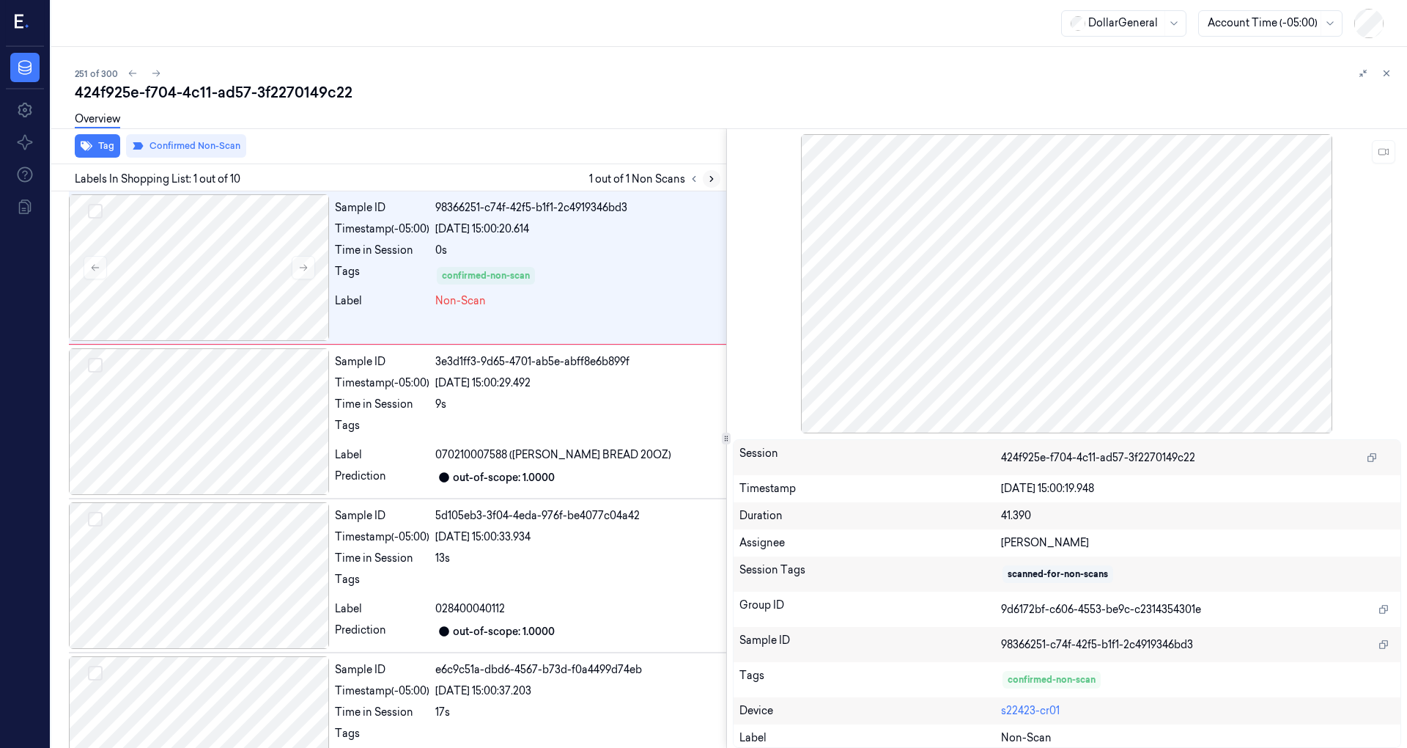
click at [709, 179] on icon at bounding box center [712, 179] width 10 height 10
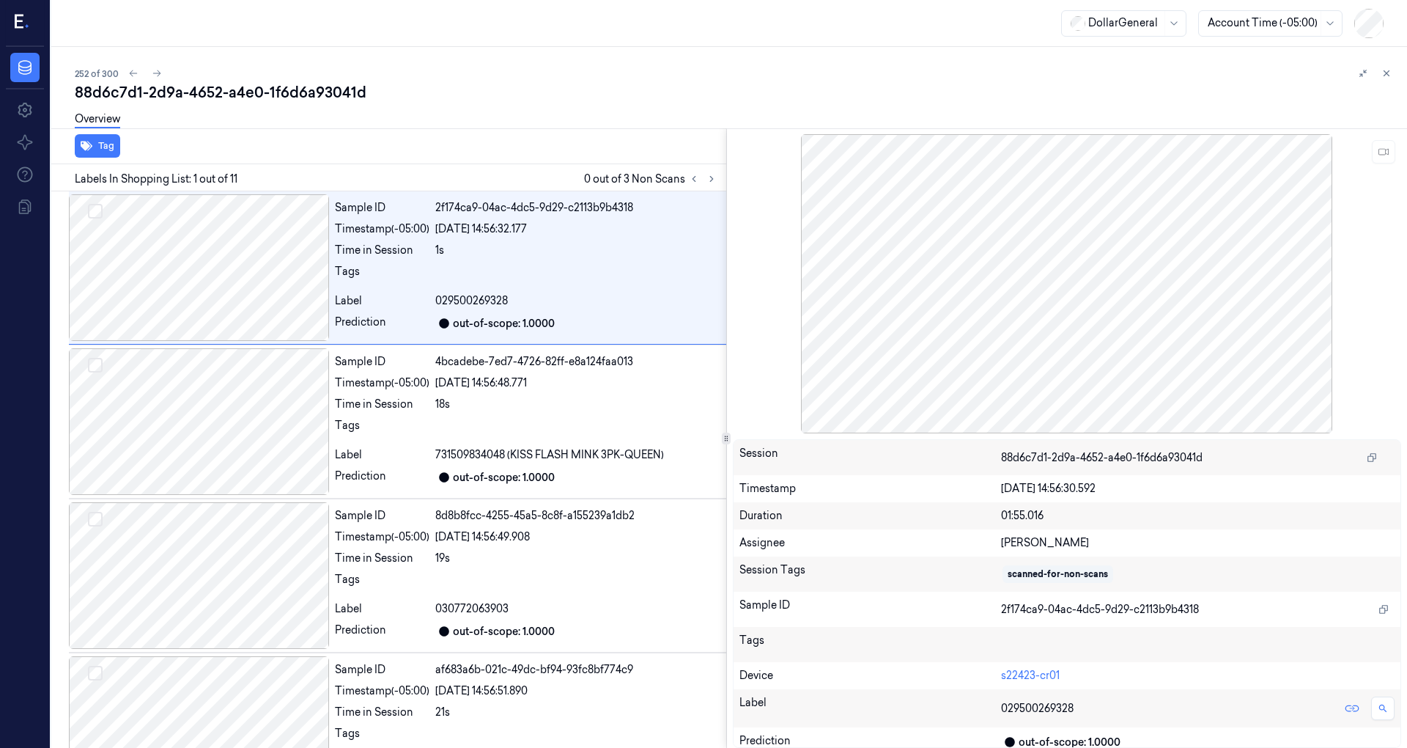
click at [720, 179] on div "Labels In Shopping List: 1 out of 11 0 out of 3 Non Scans" at bounding box center [385, 177] width 681 height 27
click at [712, 177] on icon at bounding box center [712, 179] width 10 height 10
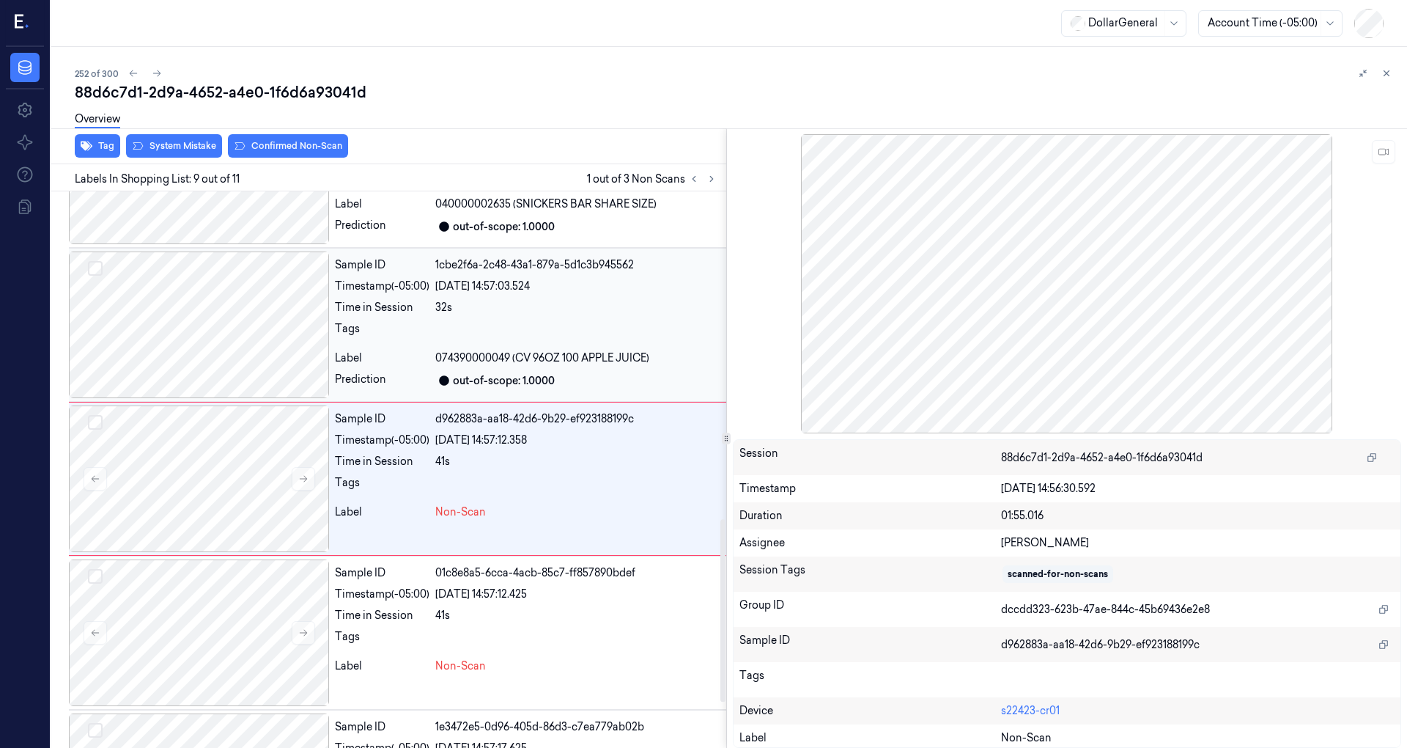
scroll to position [1025, 0]
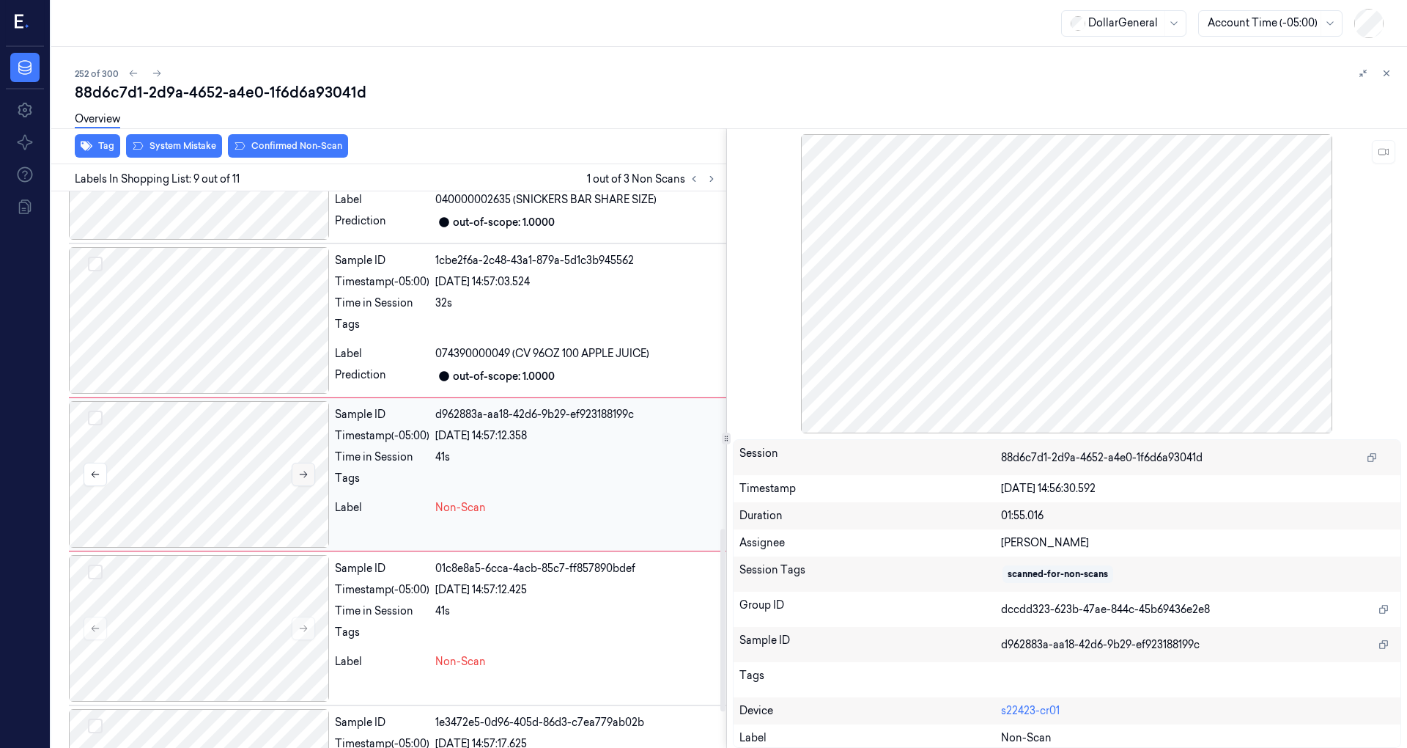
click at [306, 463] on button at bounding box center [303, 473] width 23 height 23
click at [306, 469] on icon at bounding box center [303, 474] width 10 height 10
click at [311, 472] on button at bounding box center [303, 473] width 23 height 23
click at [307, 472] on icon at bounding box center [303, 474] width 10 height 10
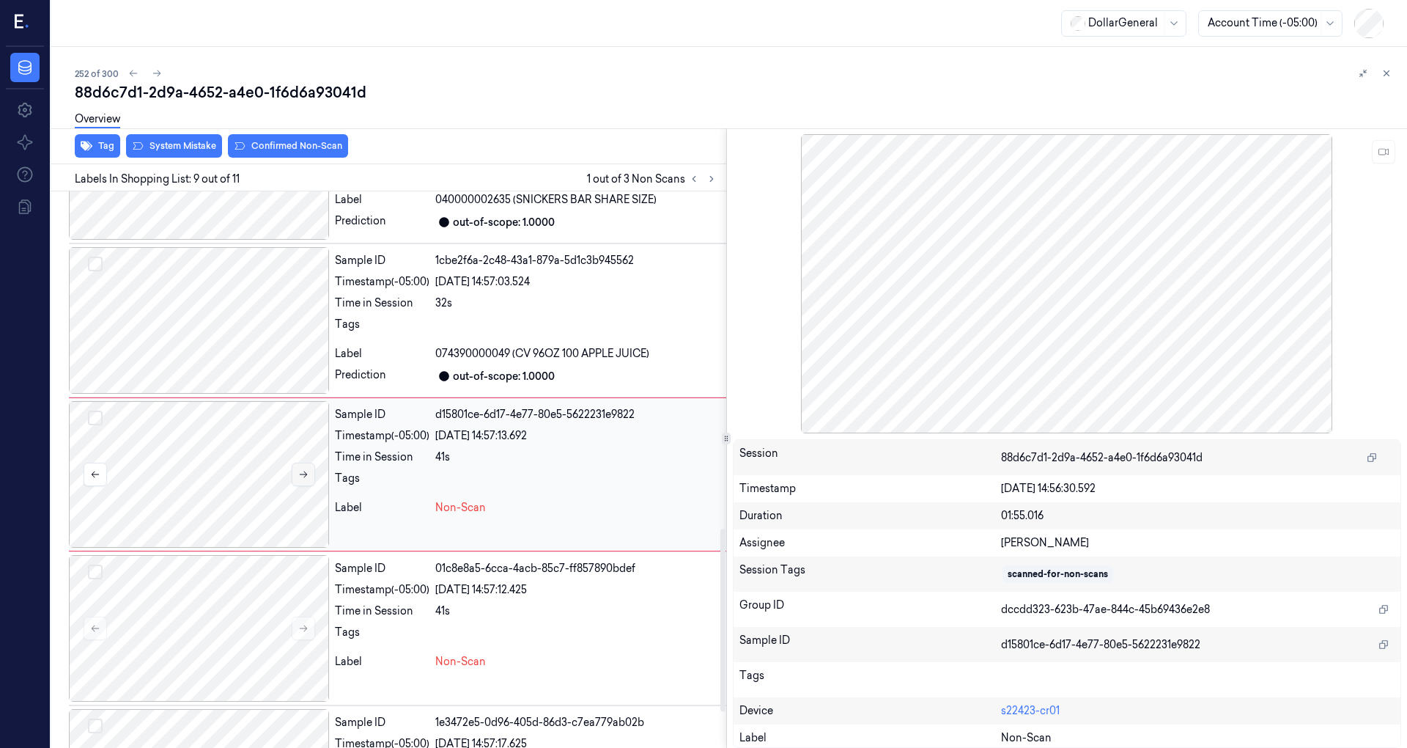
click at [307, 472] on icon at bounding box center [303, 474] width 10 height 10
click at [306, 472] on icon at bounding box center [303, 474] width 10 height 10
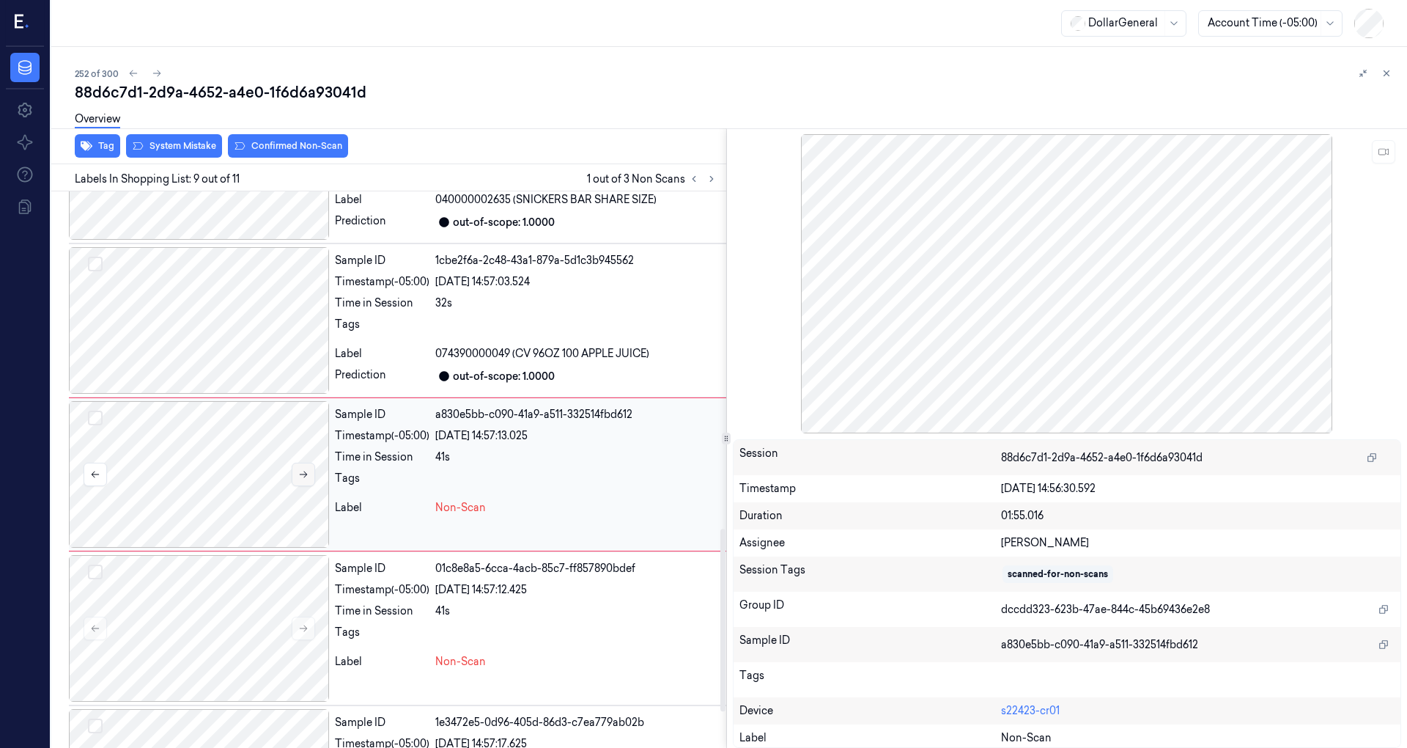
click at [306, 472] on icon at bounding box center [303, 474] width 10 height 10
click at [307, 471] on icon at bounding box center [303, 474] width 10 height 10
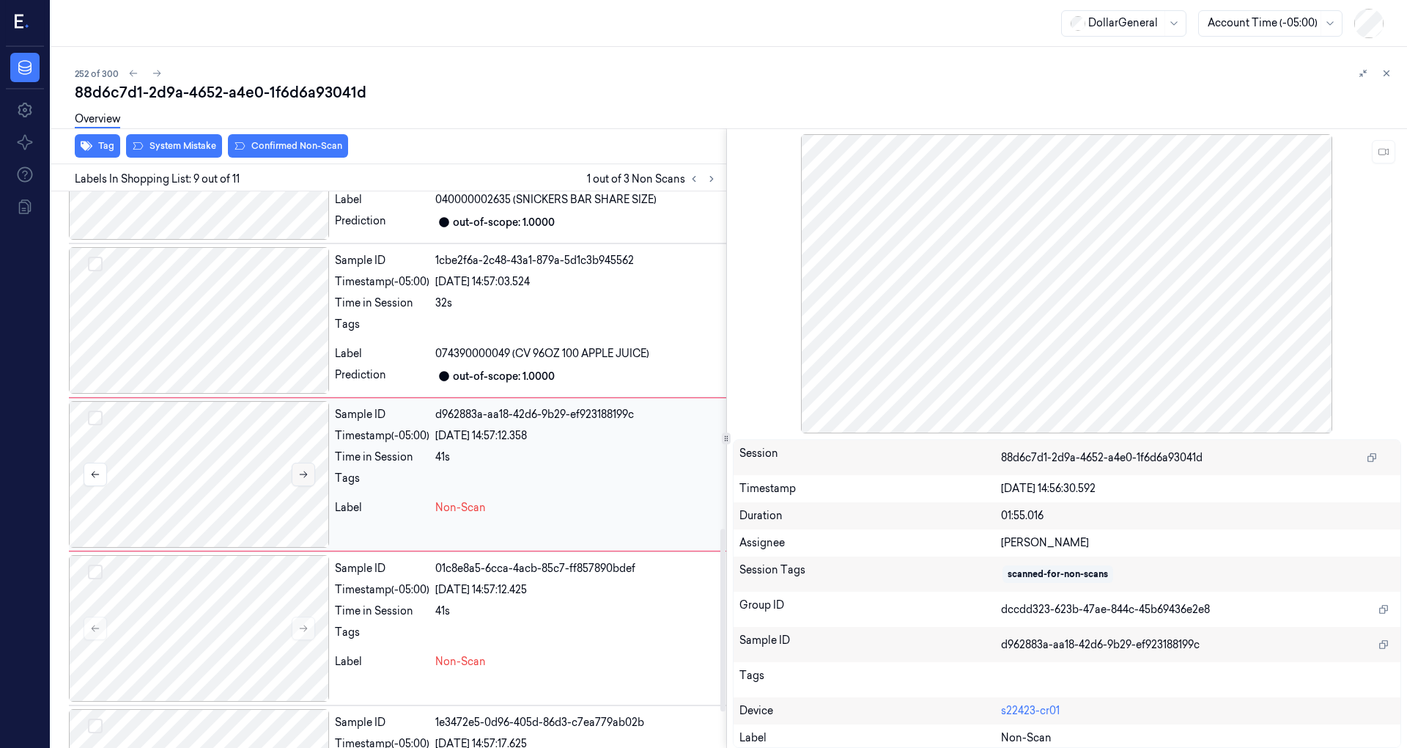
click at [307, 471] on icon at bounding box center [303, 474] width 10 height 10
click at [240, 289] on div at bounding box center [199, 320] width 260 height 147
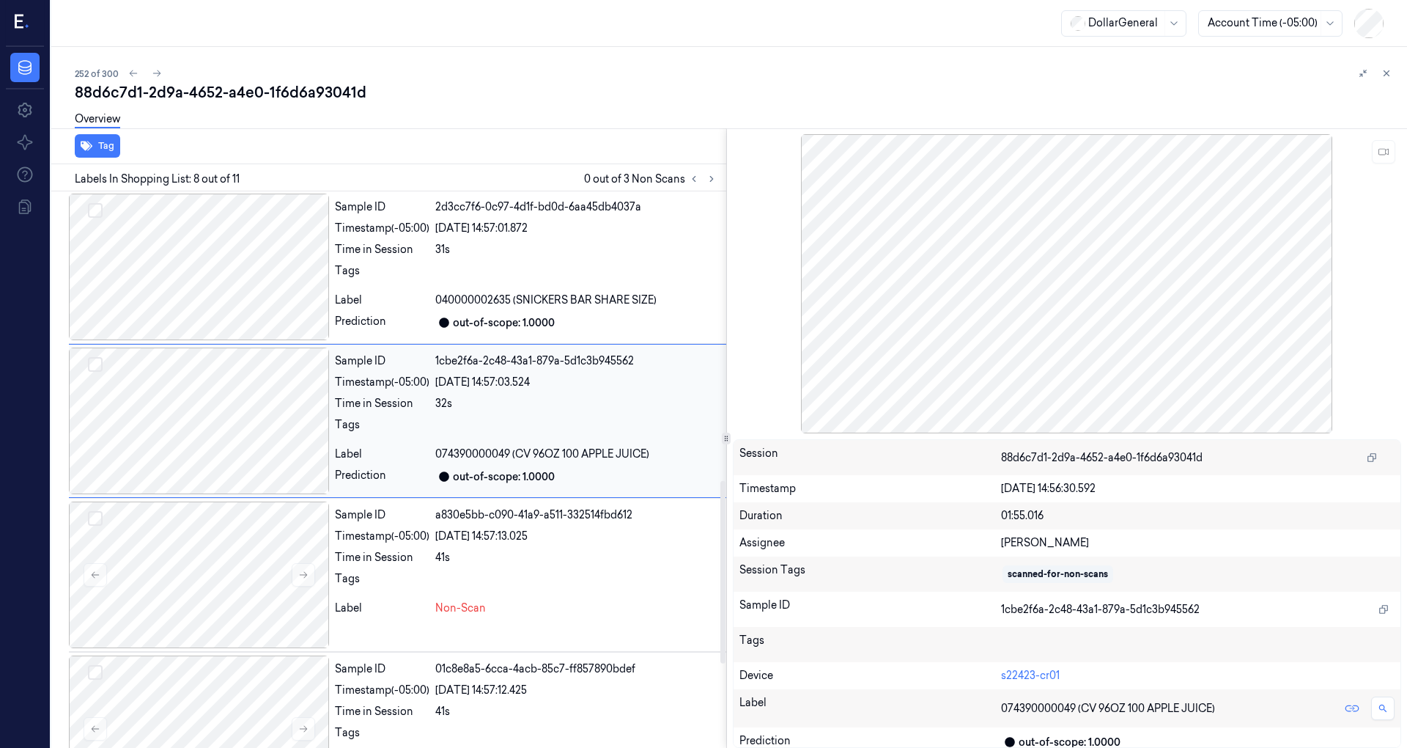
scroll to position [871, 0]
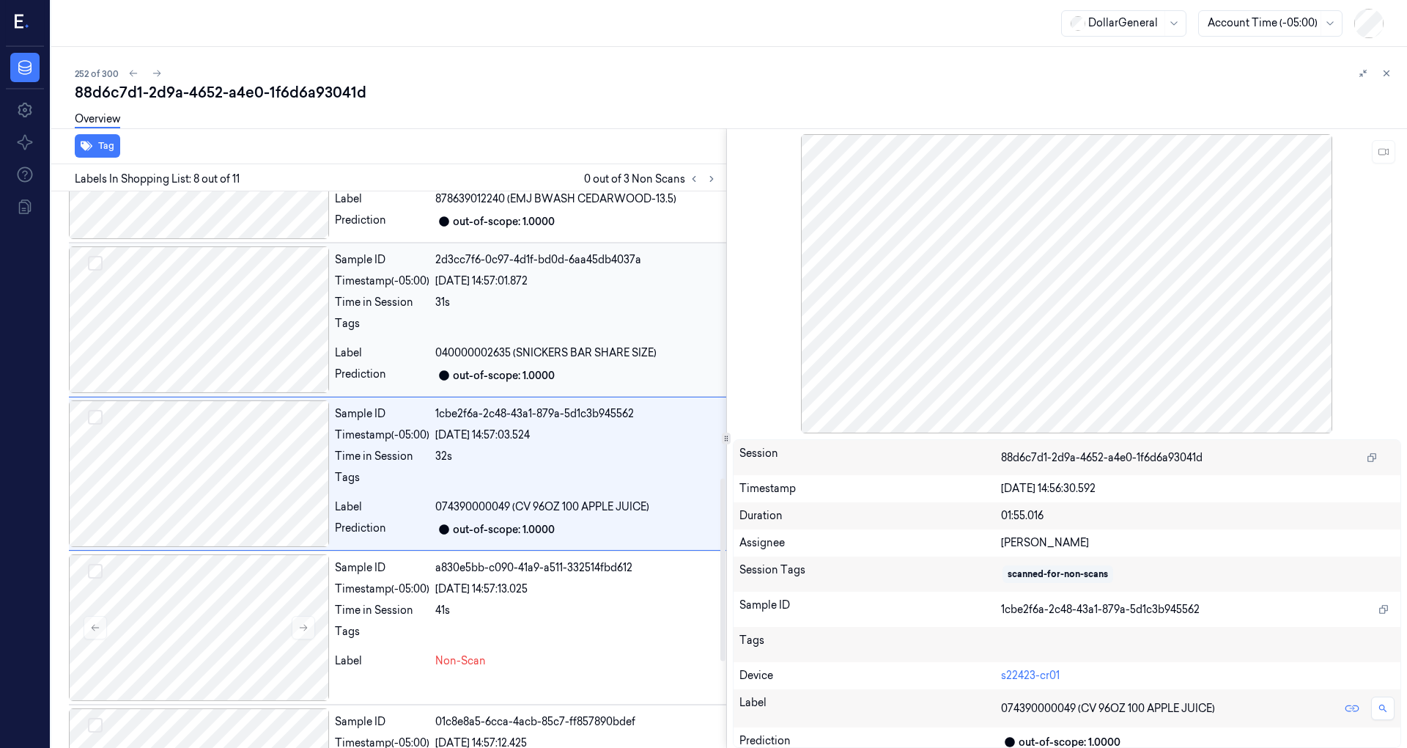
click at [214, 305] on div at bounding box center [199, 319] width 260 height 147
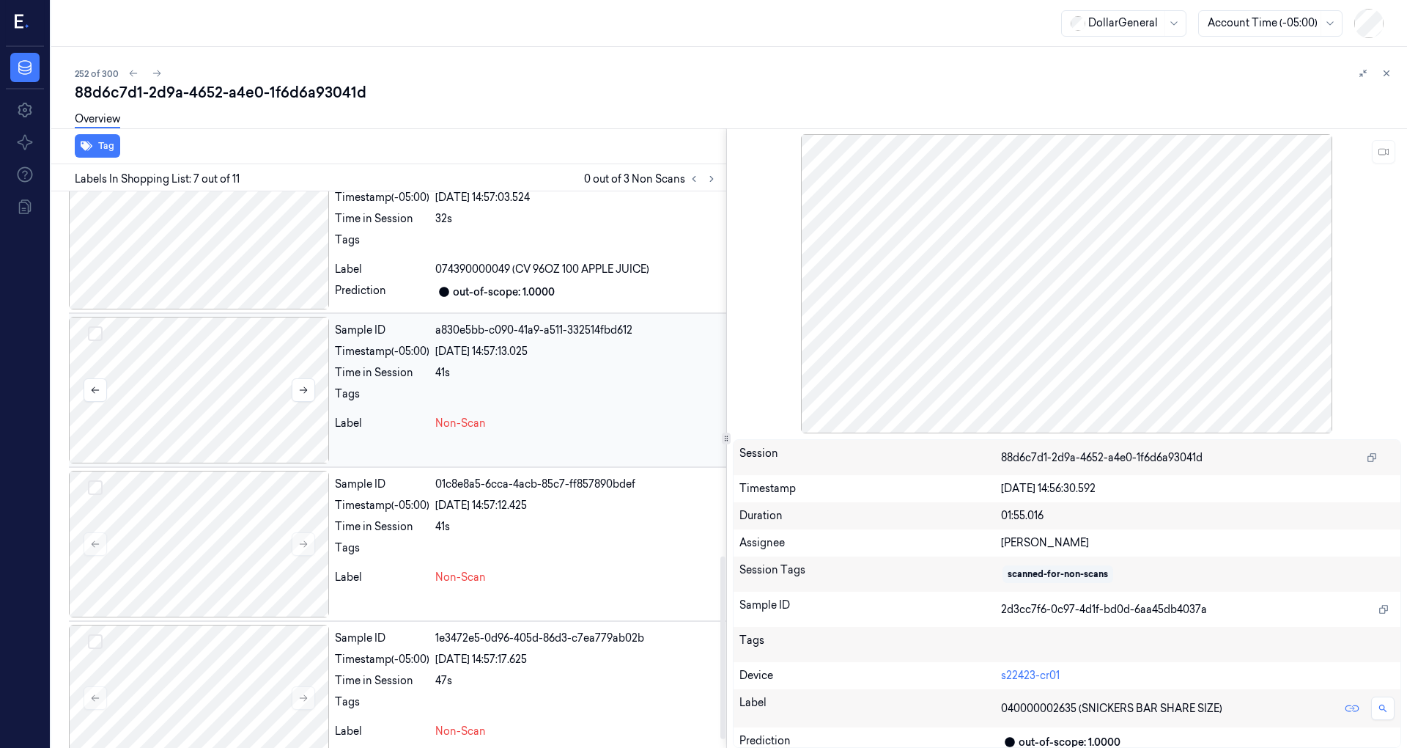
click at [220, 369] on div at bounding box center [199, 390] width 260 height 147
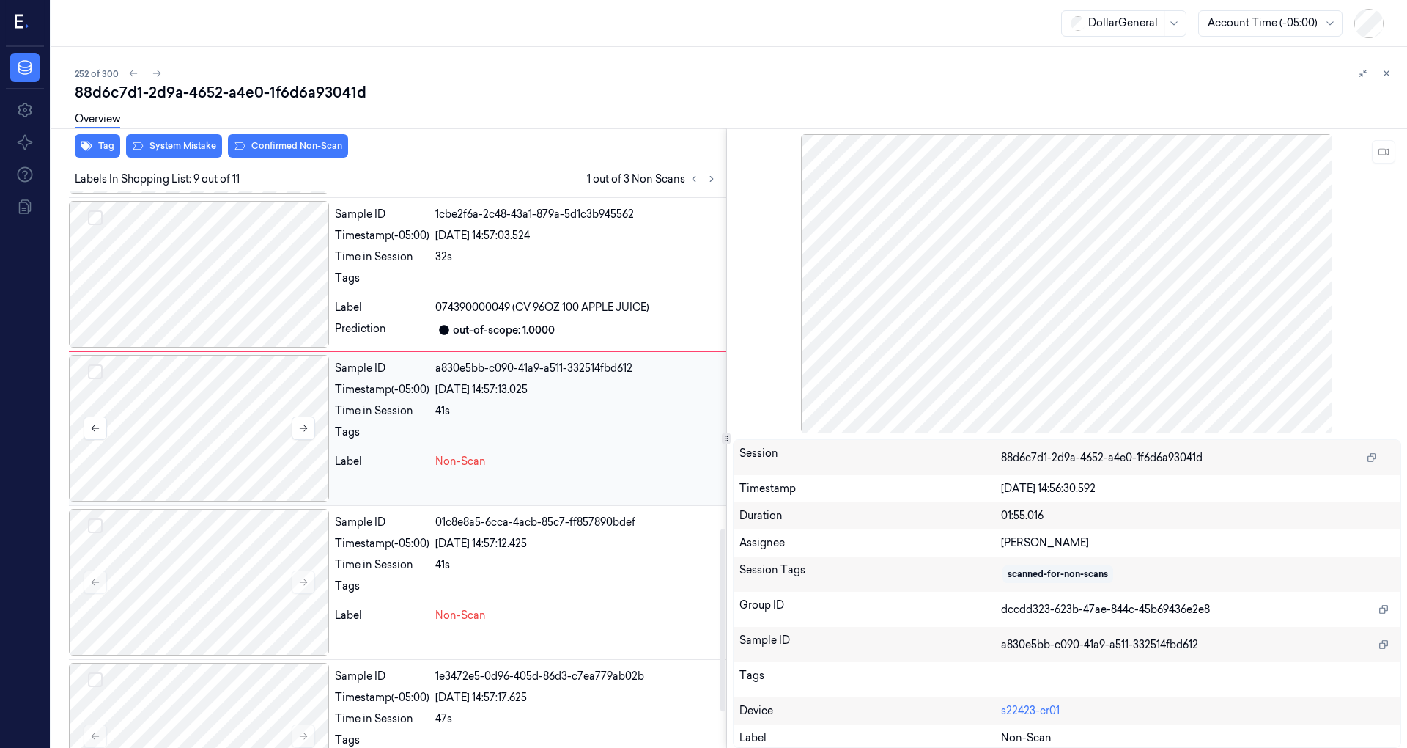
scroll to position [1135, 0]
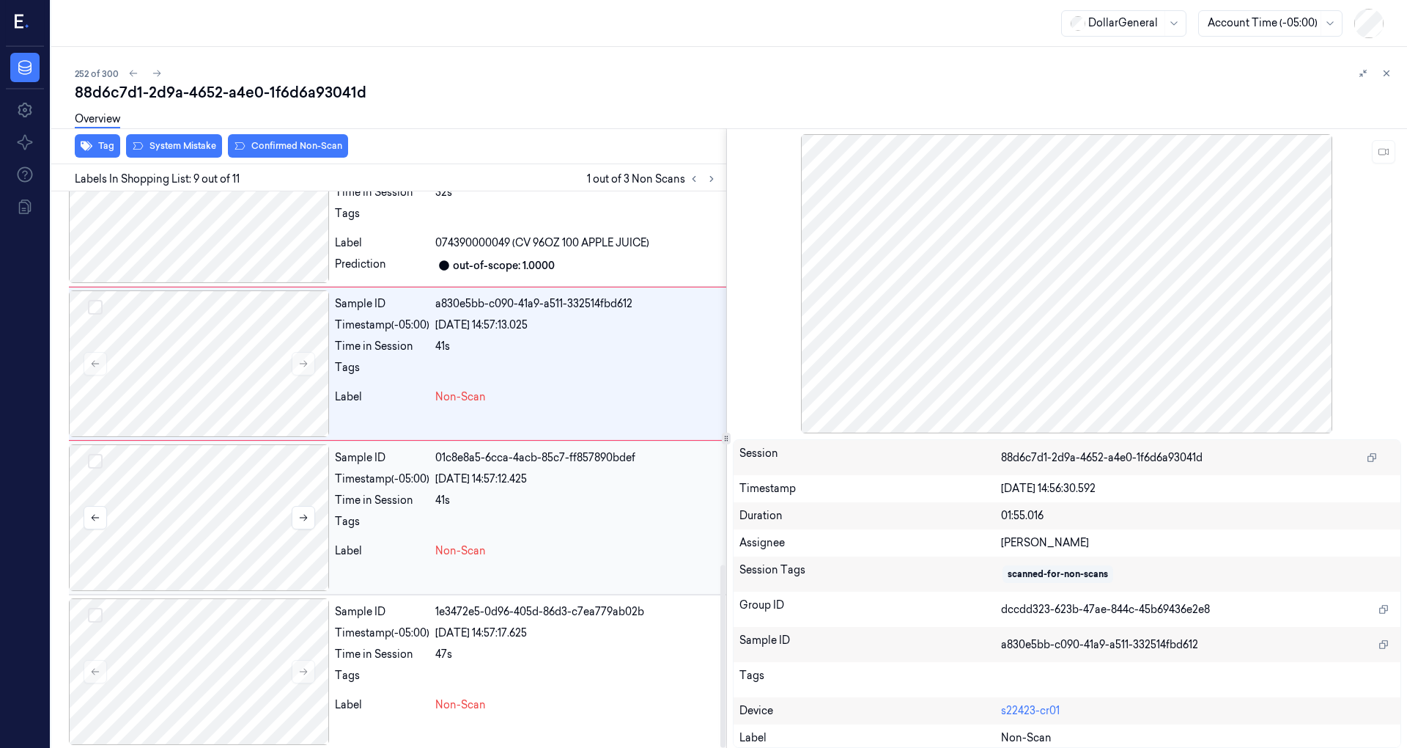
click at [233, 522] on div at bounding box center [199, 517] width 260 height 147
click at [218, 368] on div at bounding box center [199, 363] width 260 height 147
click at [210, 658] on div at bounding box center [199, 671] width 260 height 147
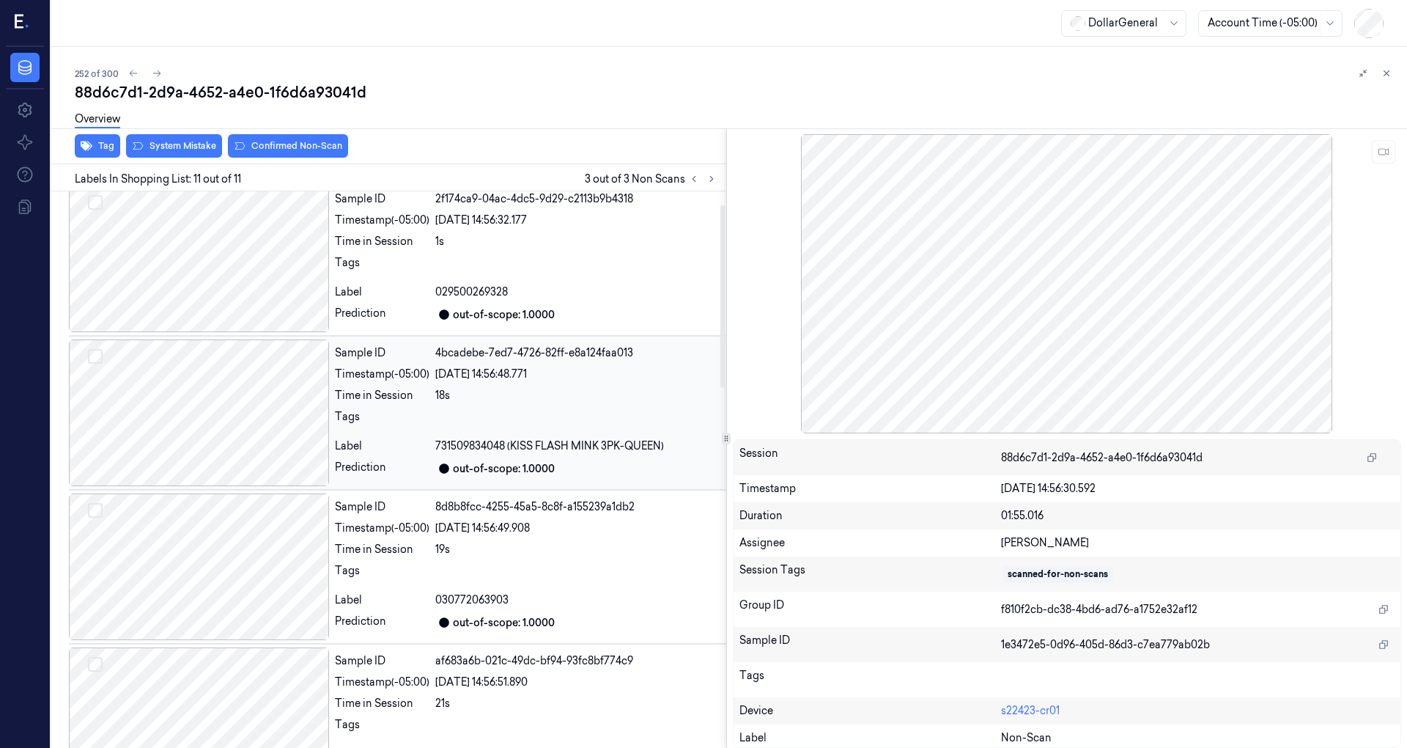
scroll to position [0, 0]
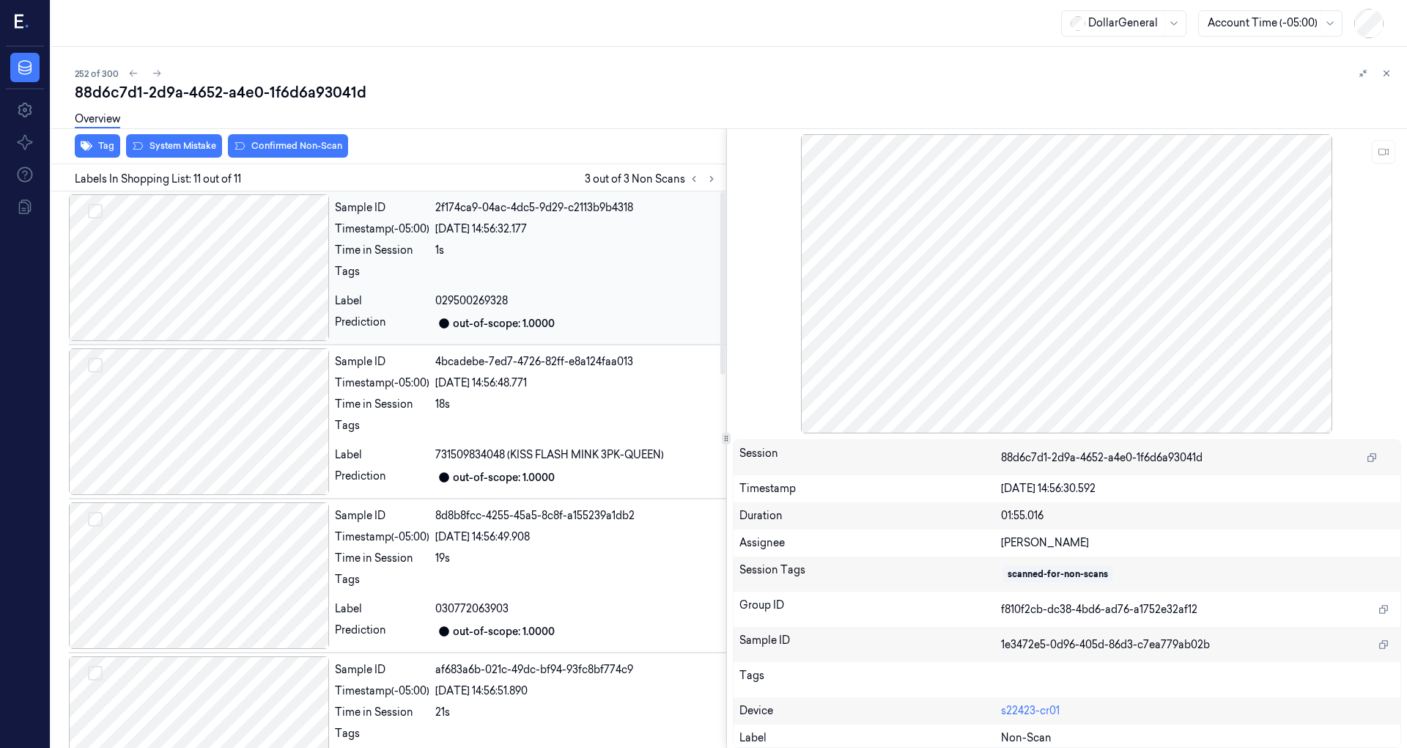
click at [217, 282] on div at bounding box center [199, 267] width 260 height 147
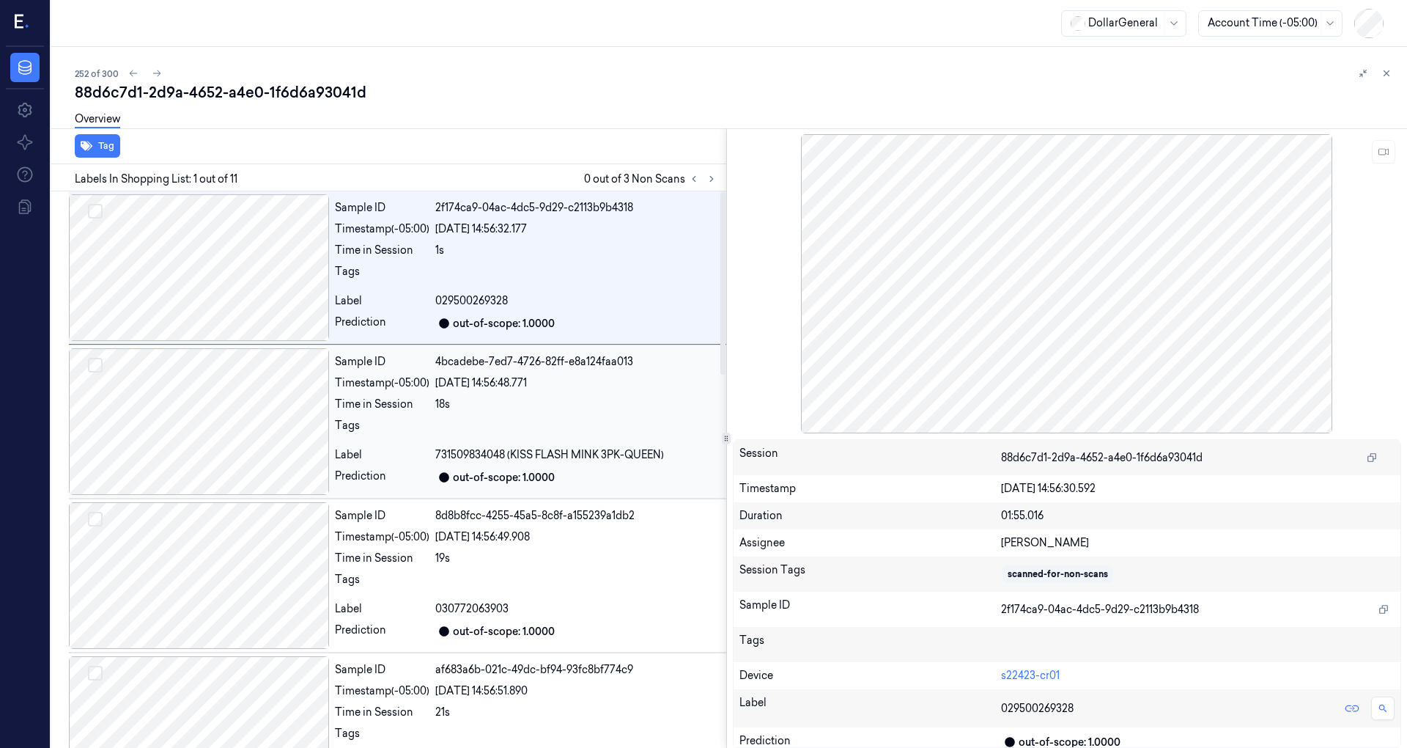
click at [229, 422] on div at bounding box center [199, 421] width 260 height 147
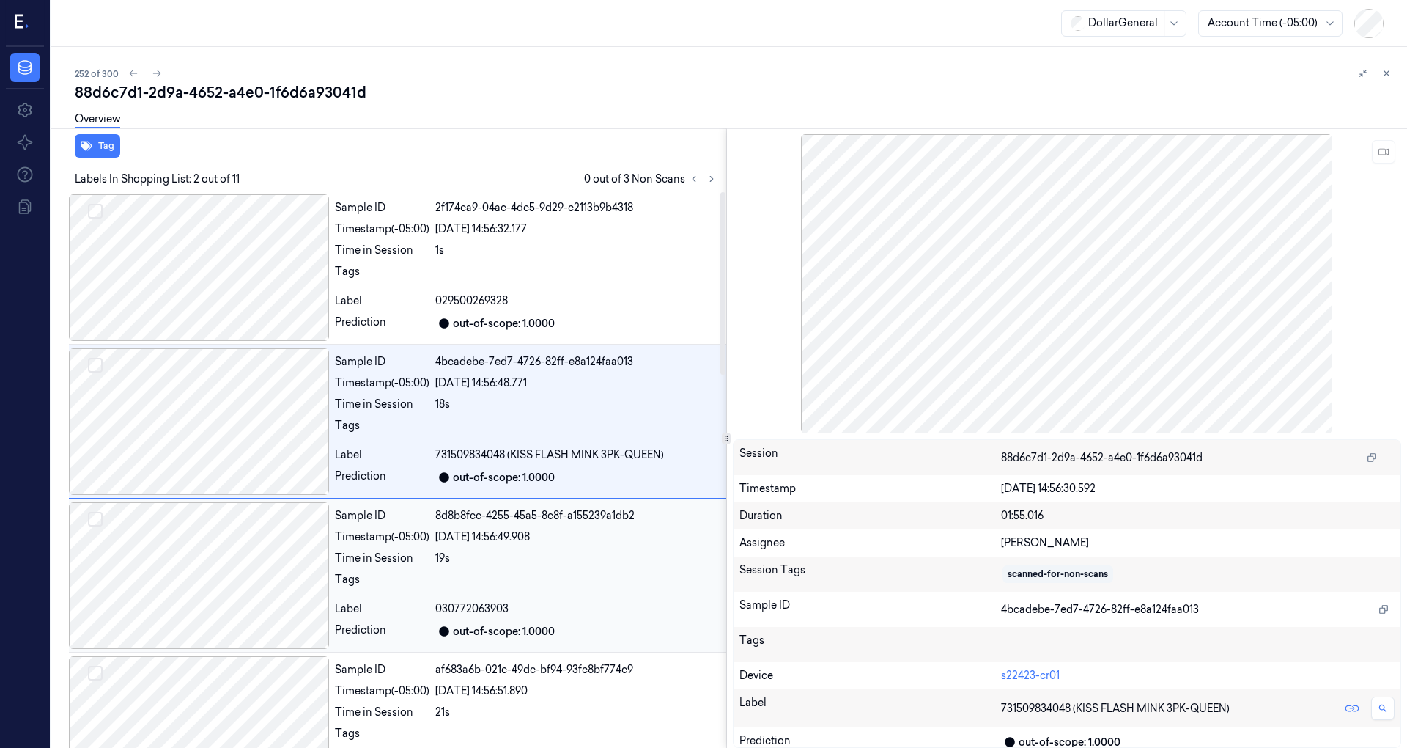
click at [218, 526] on div at bounding box center [199, 575] width 260 height 147
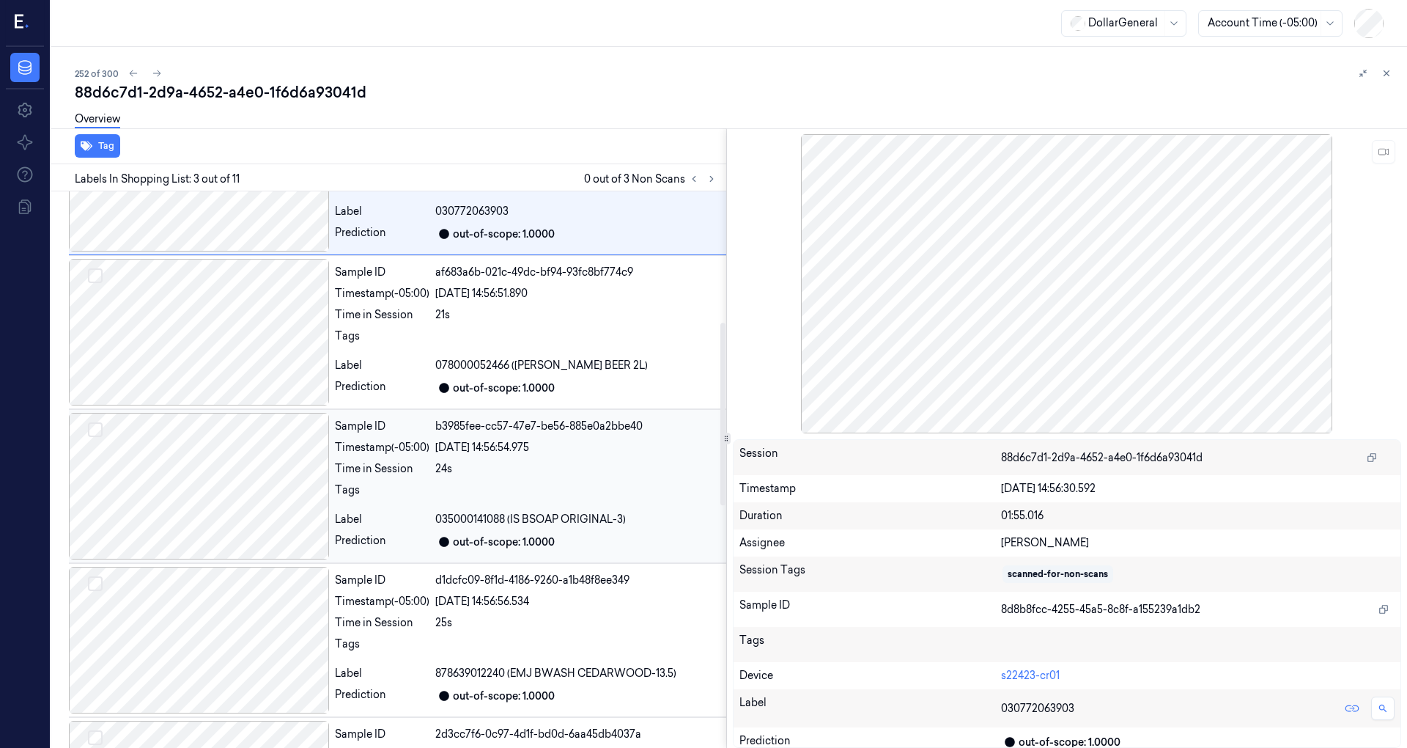
click at [217, 471] on div at bounding box center [199, 486] width 260 height 147
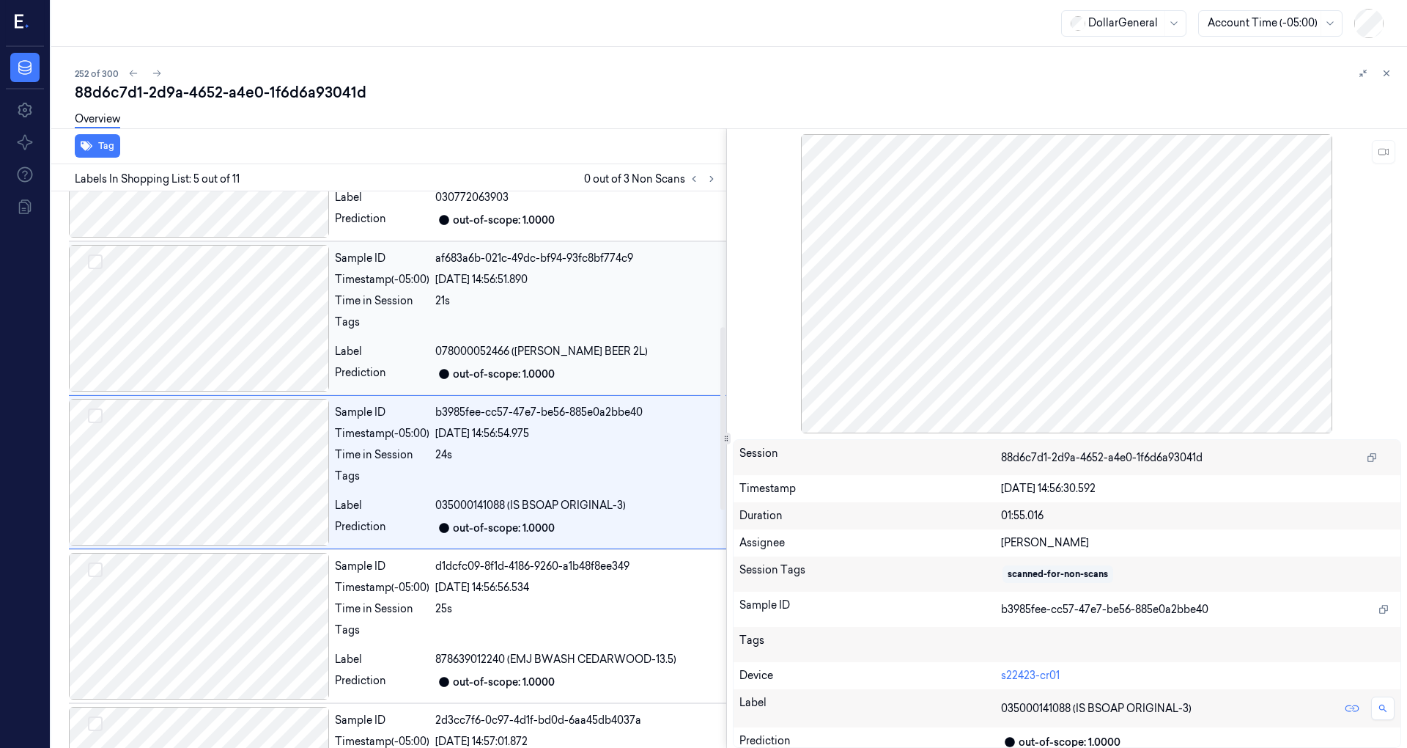
click at [214, 316] on div at bounding box center [199, 318] width 260 height 147
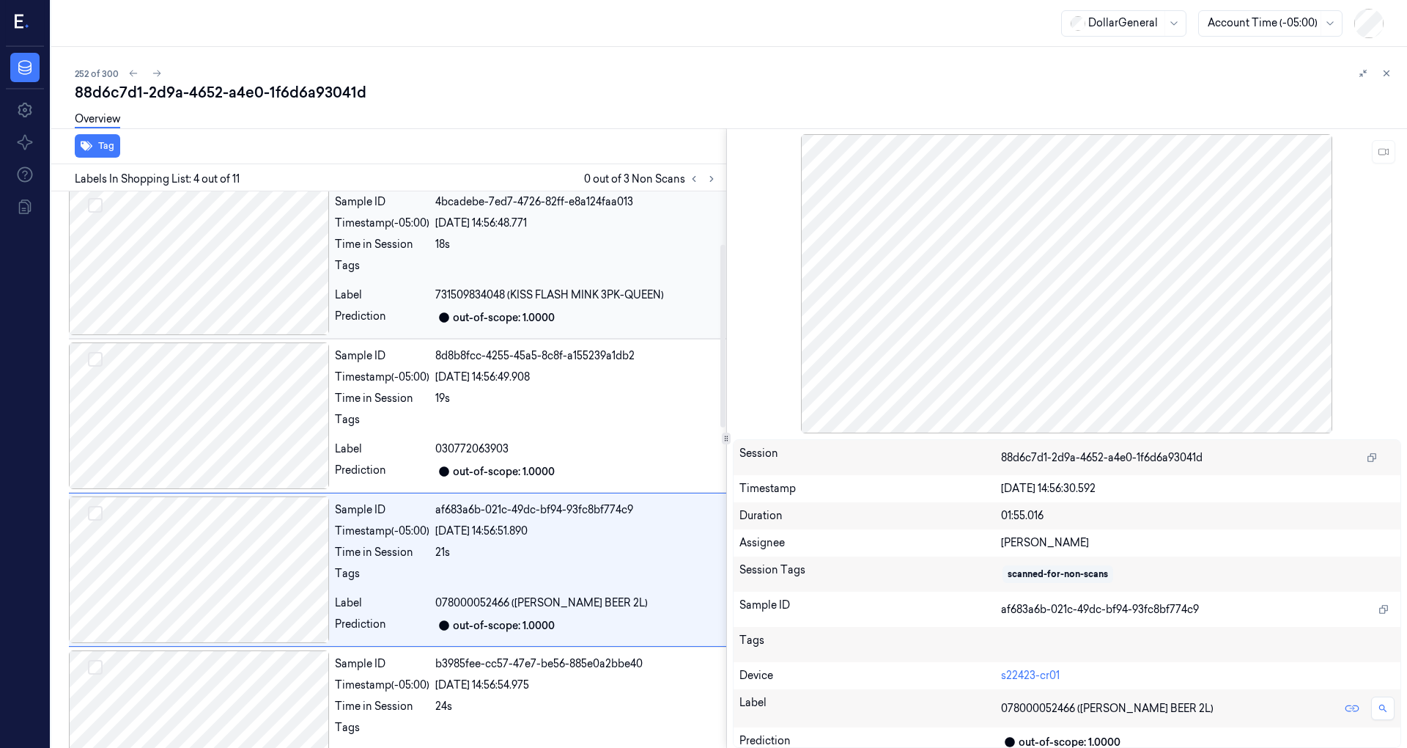
click at [229, 284] on div at bounding box center [199, 261] width 260 height 147
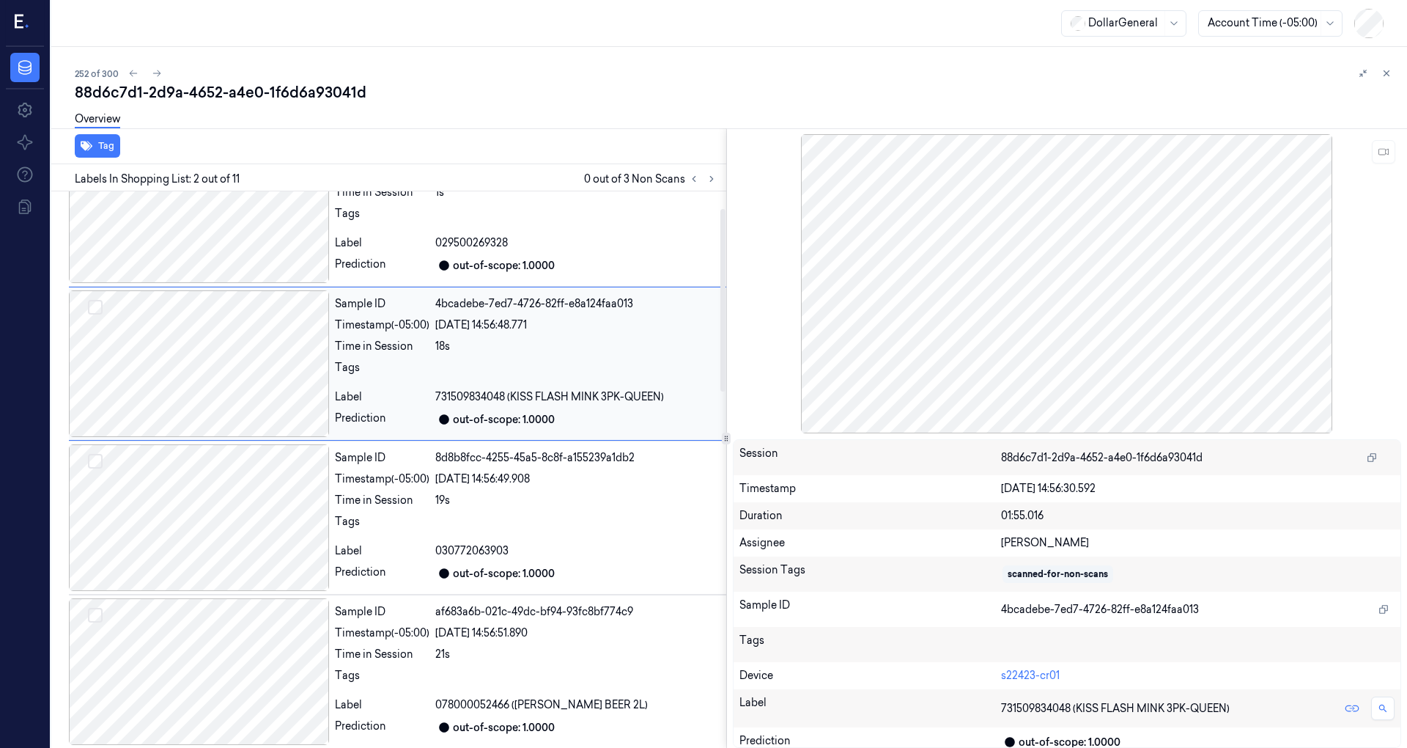
scroll to position [0, 0]
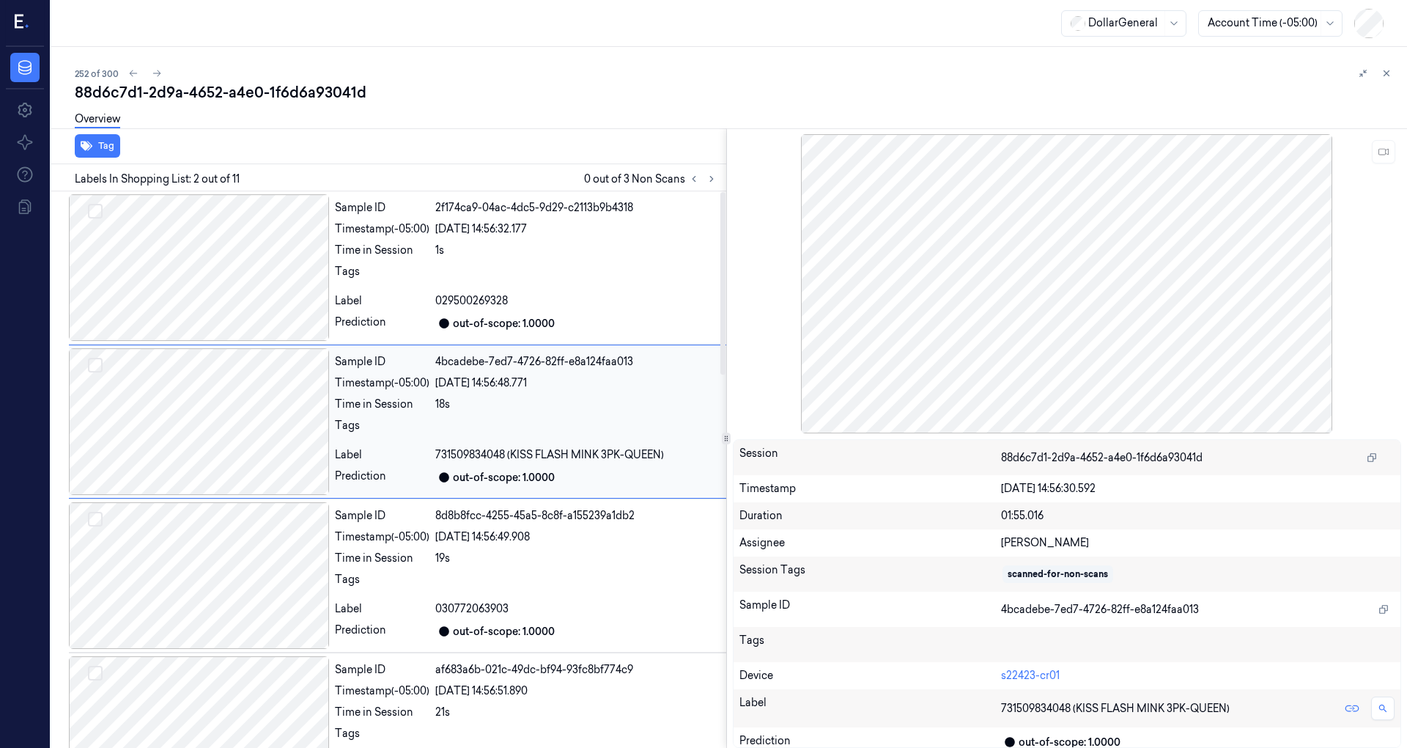
click at [230, 460] on div at bounding box center [199, 421] width 260 height 147
click at [221, 547] on div at bounding box center [199, 575] width 260 height 147
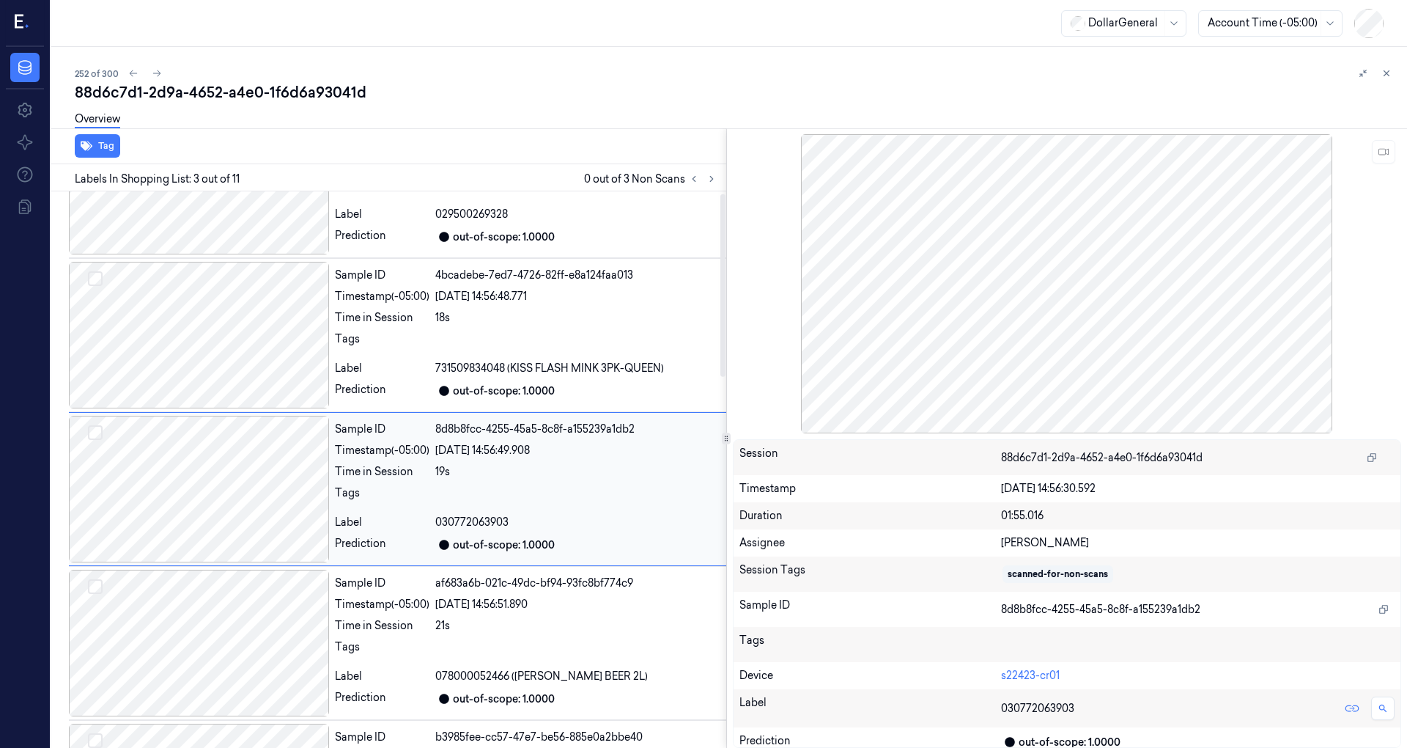
scroll to position [104, 0]
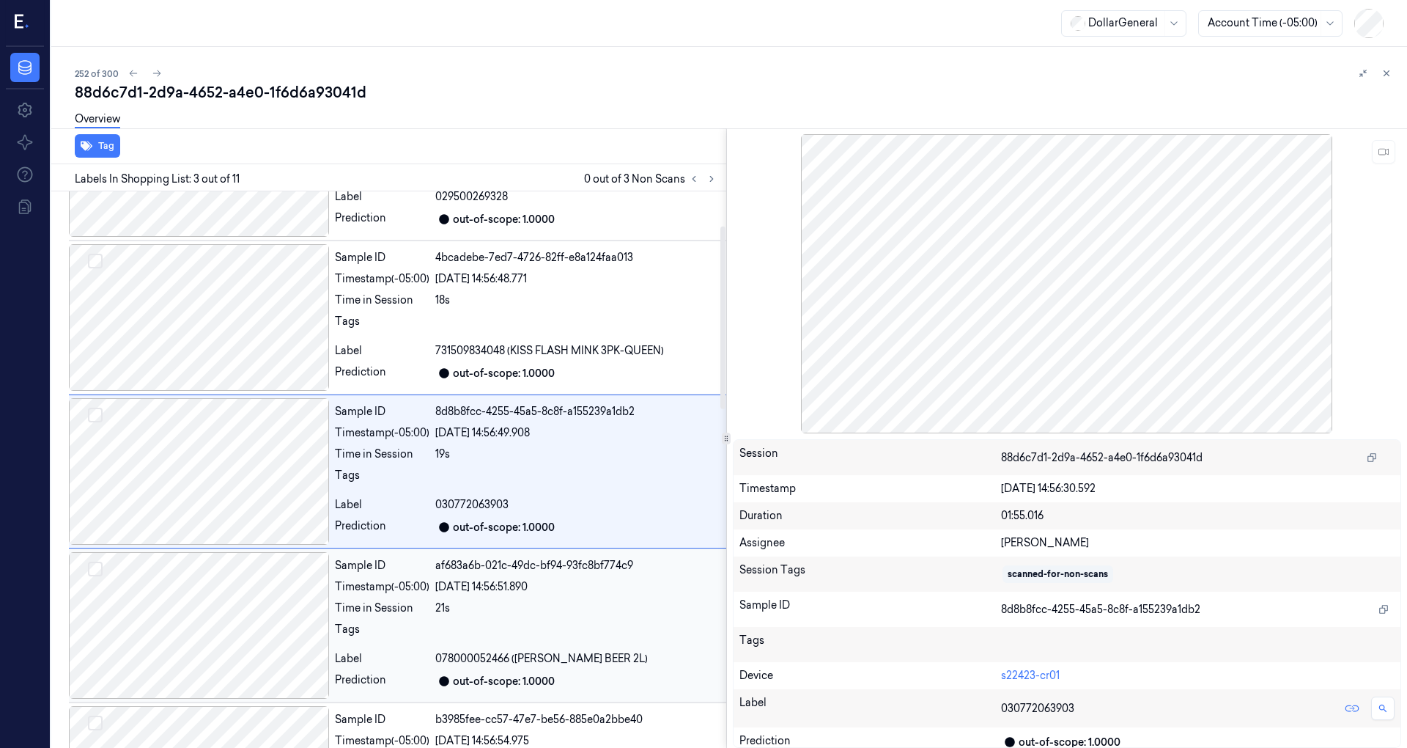
click at [207, 613] on div at bounding box center [199, 625] width 260 height 147
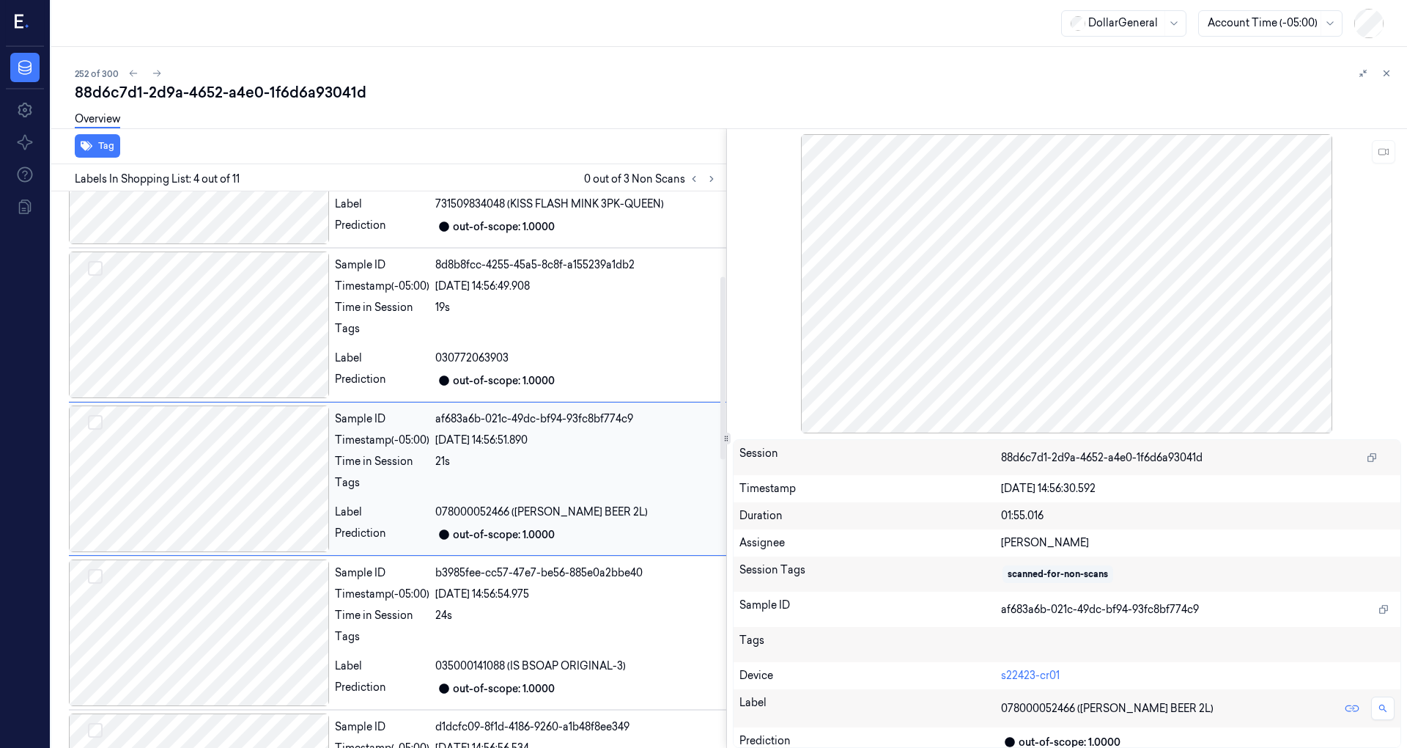
scroll to position [258, 0]
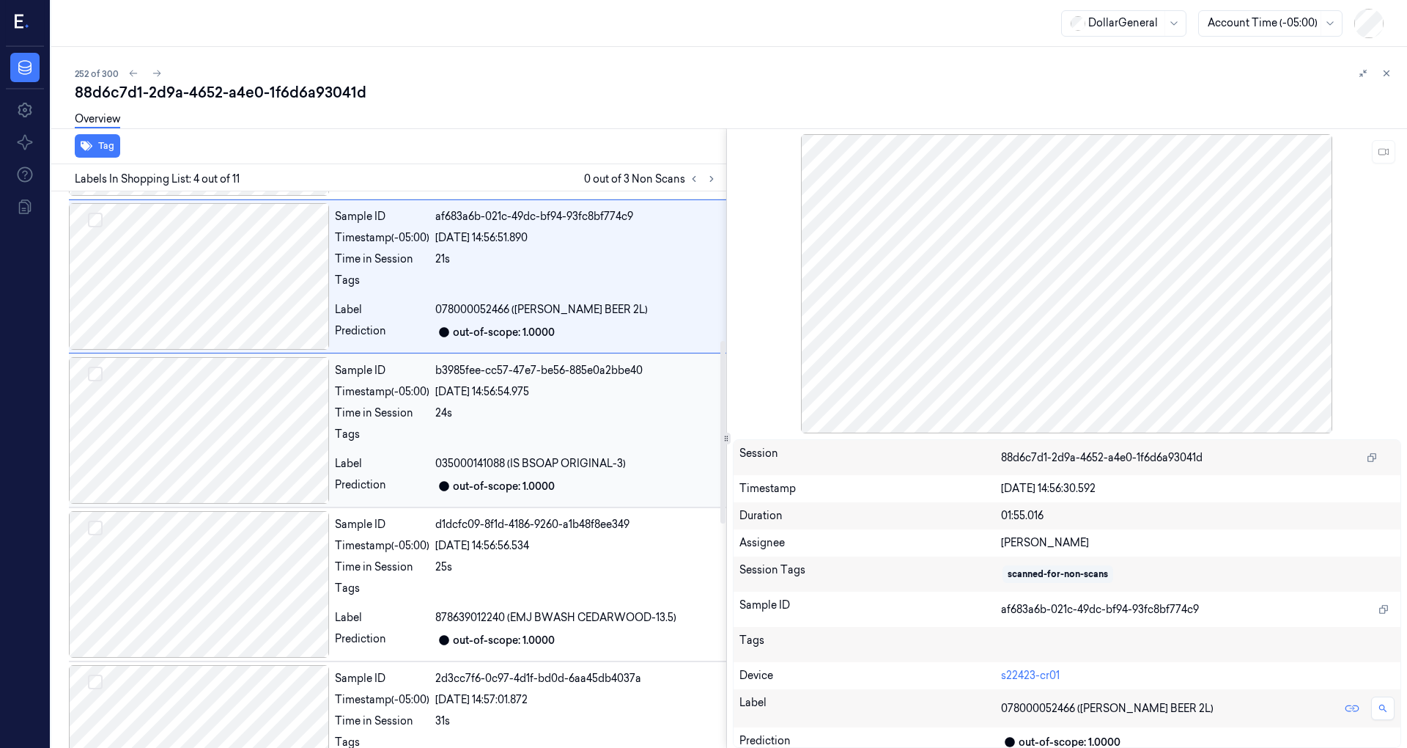
click at [230, 405] on div at bounding box center [199, 430] width 260 height 147
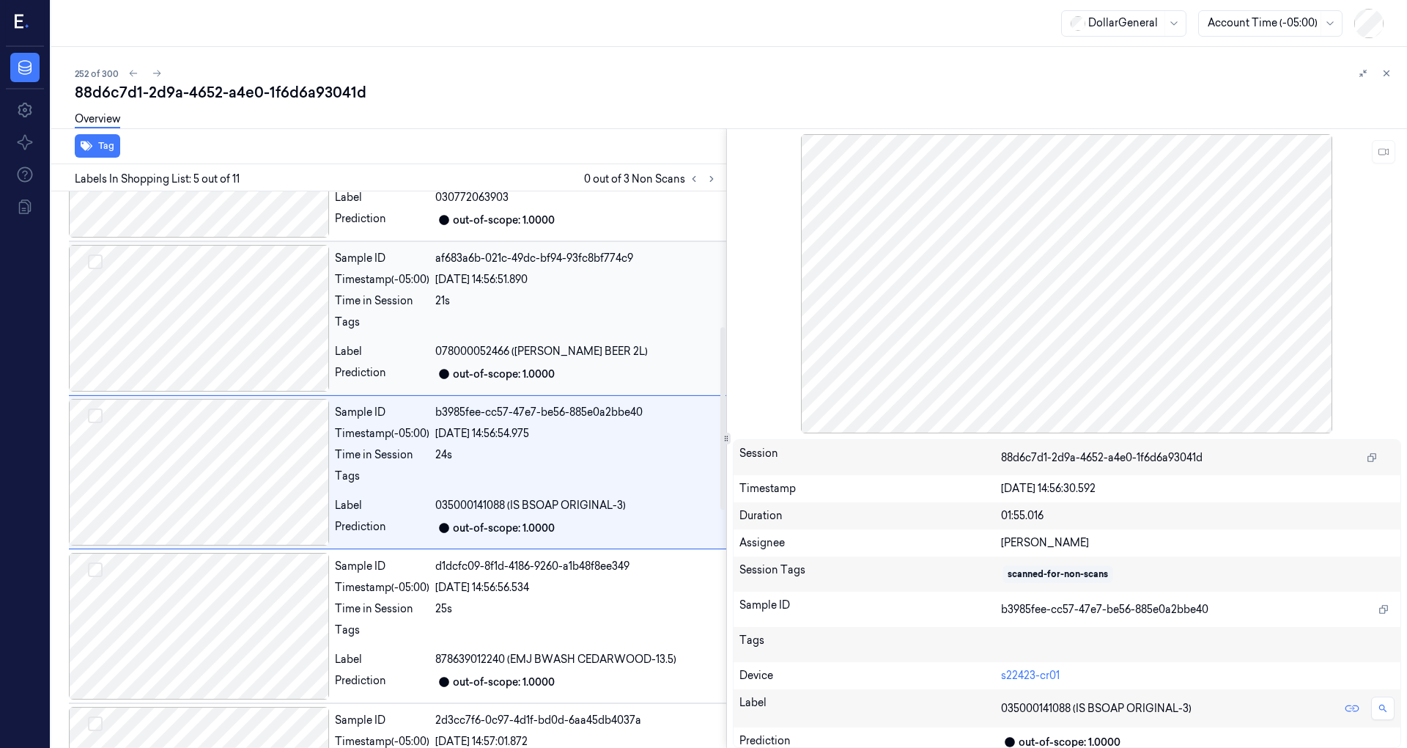
scroll to position [314, 0]
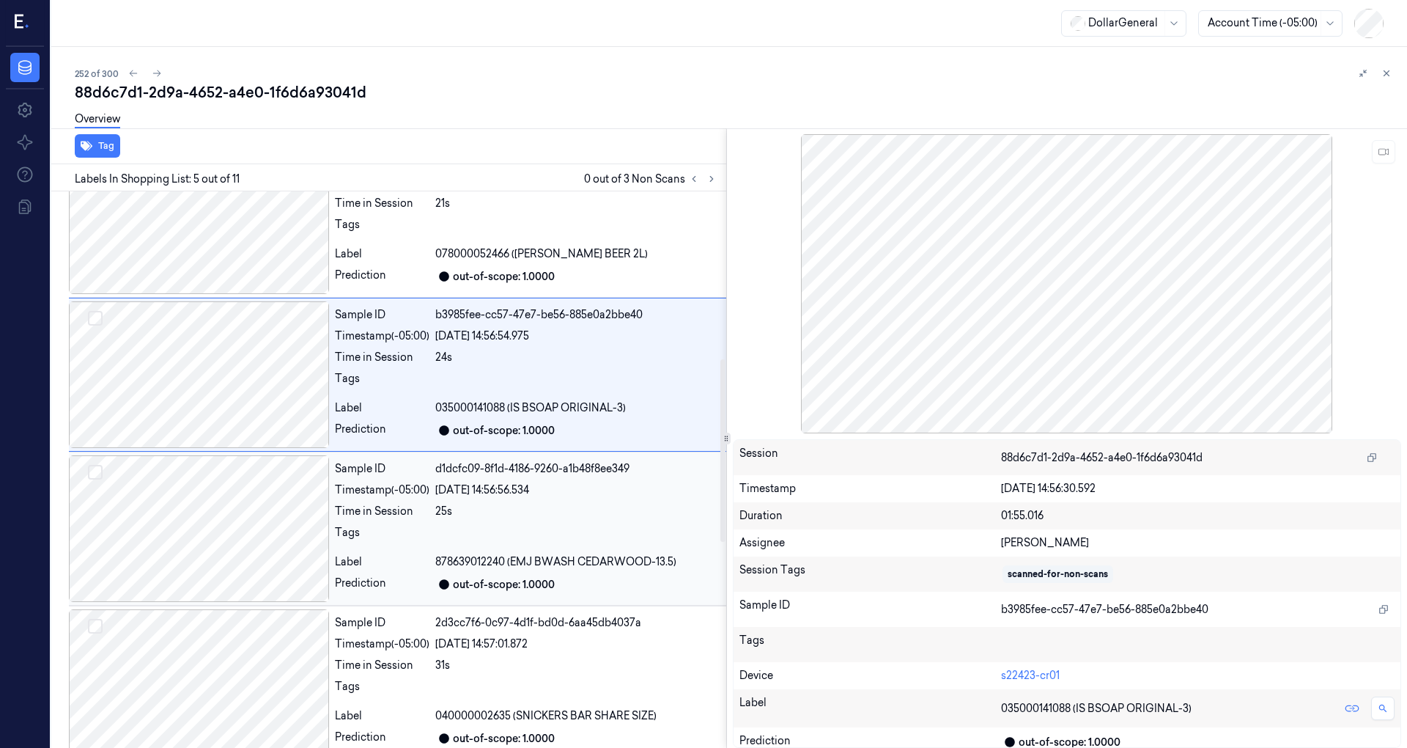
click at [227, 518] on div at bounding box center [199, 528] width 260 height 147
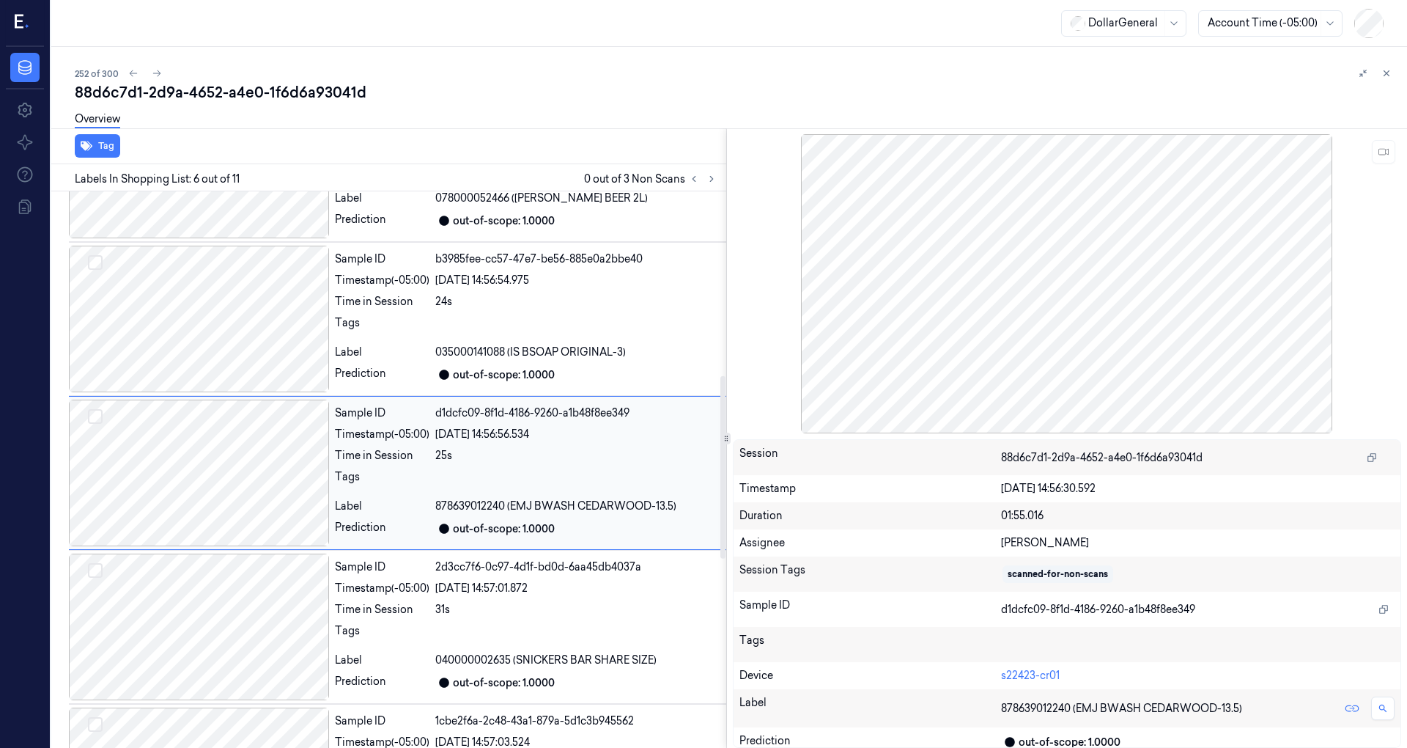
scroll to position [564, 0]
click at [229, 606] on div at bounding box center [199, 626] width 260 height 147
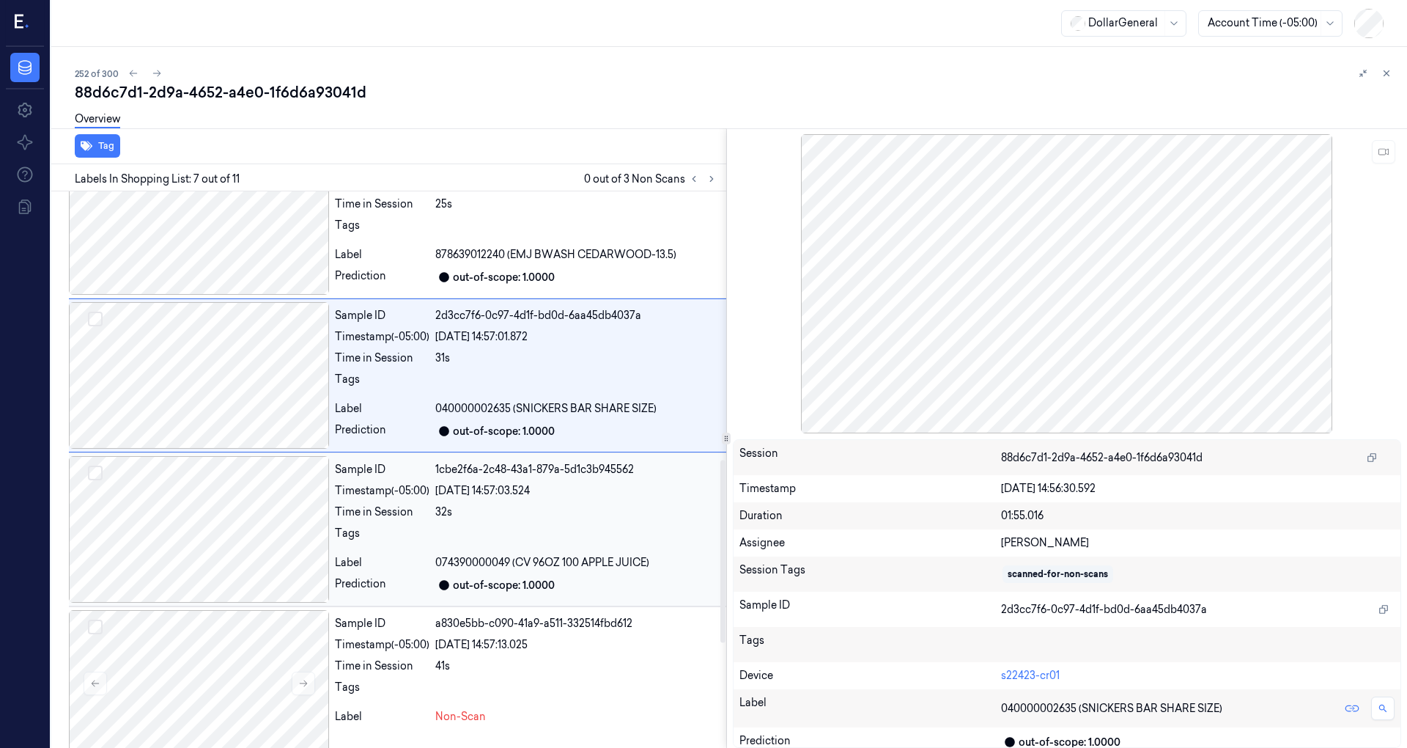
click at [220, 532] on div at bounding box center [199, 529] width 260 height 147
click at [221, 525] on div at bounding box center [199, 530] width 260 height 147
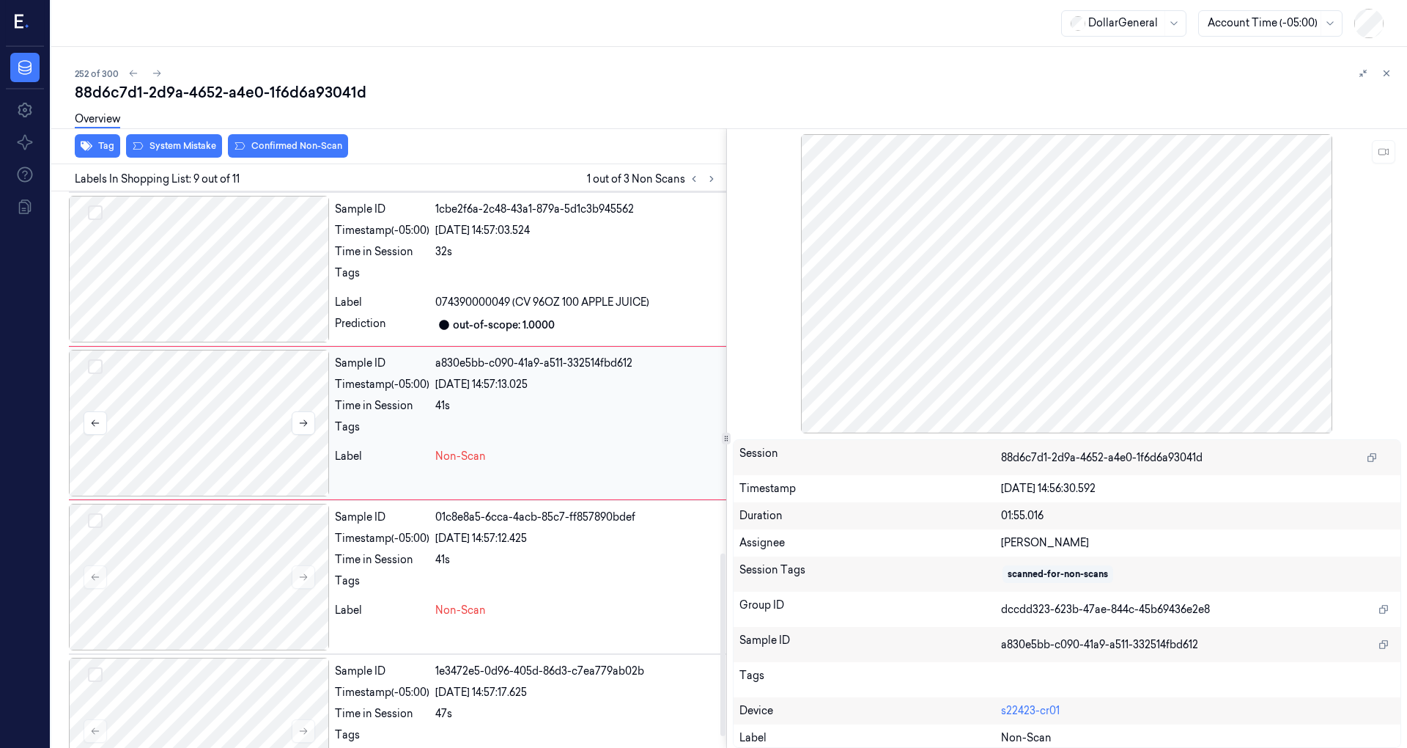
scroll to position [1123, 0]
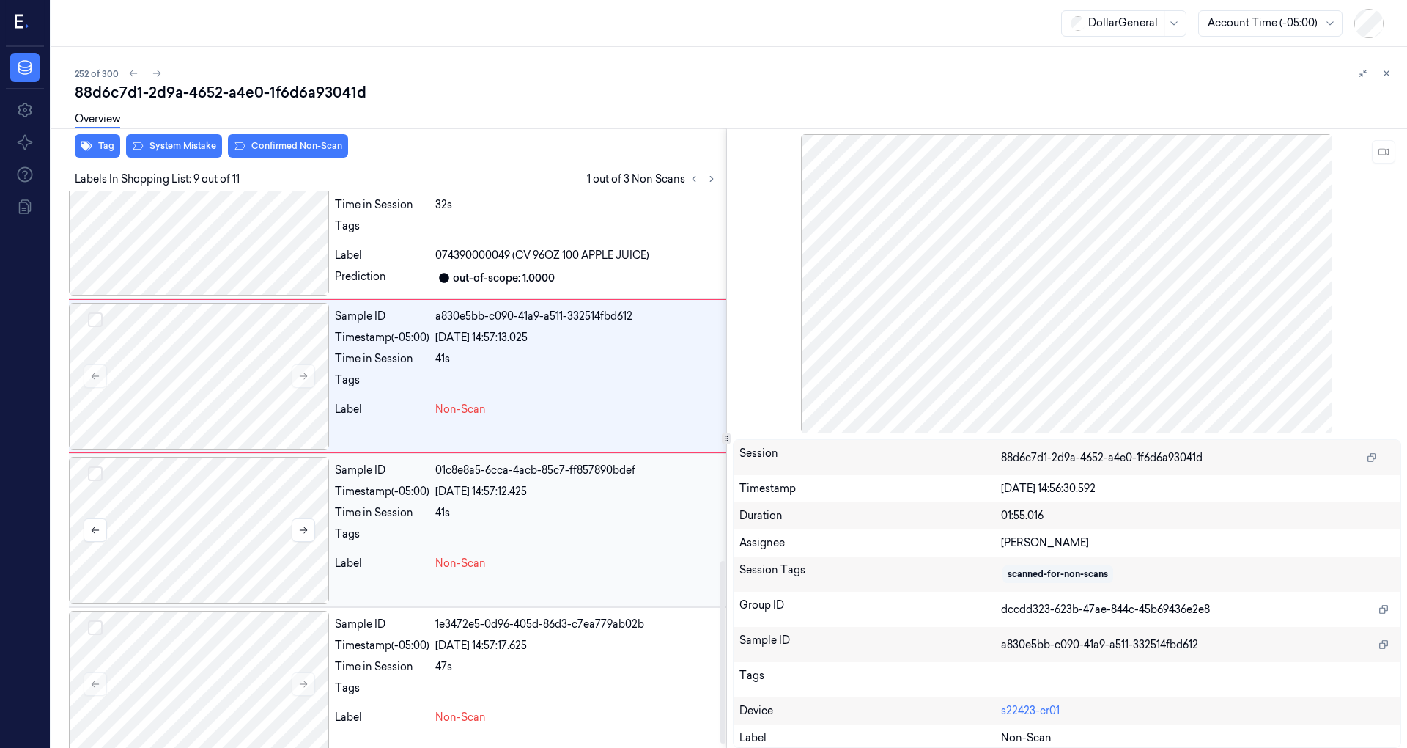
click at [217, 531] on div at bounding box center [199, 530] width 260 height 147
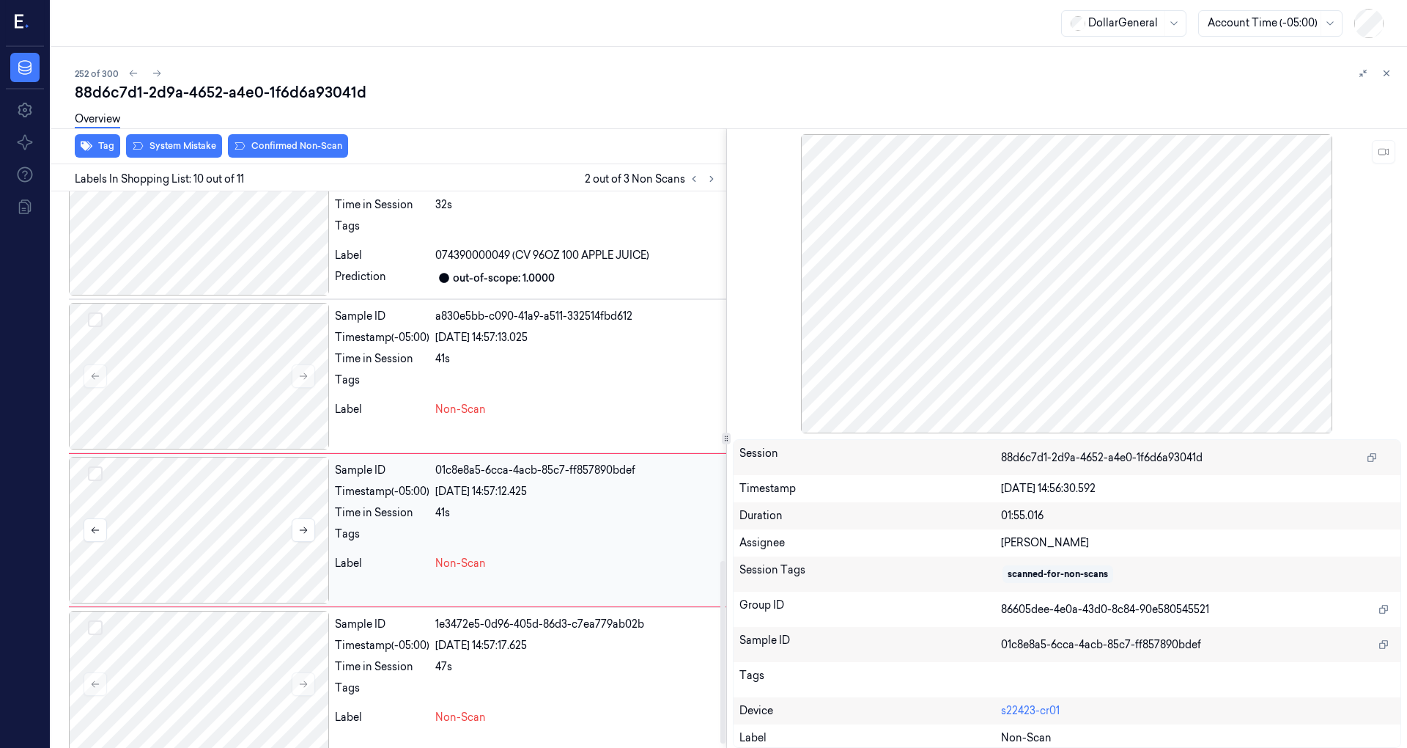
scroll to position [1135, 0]
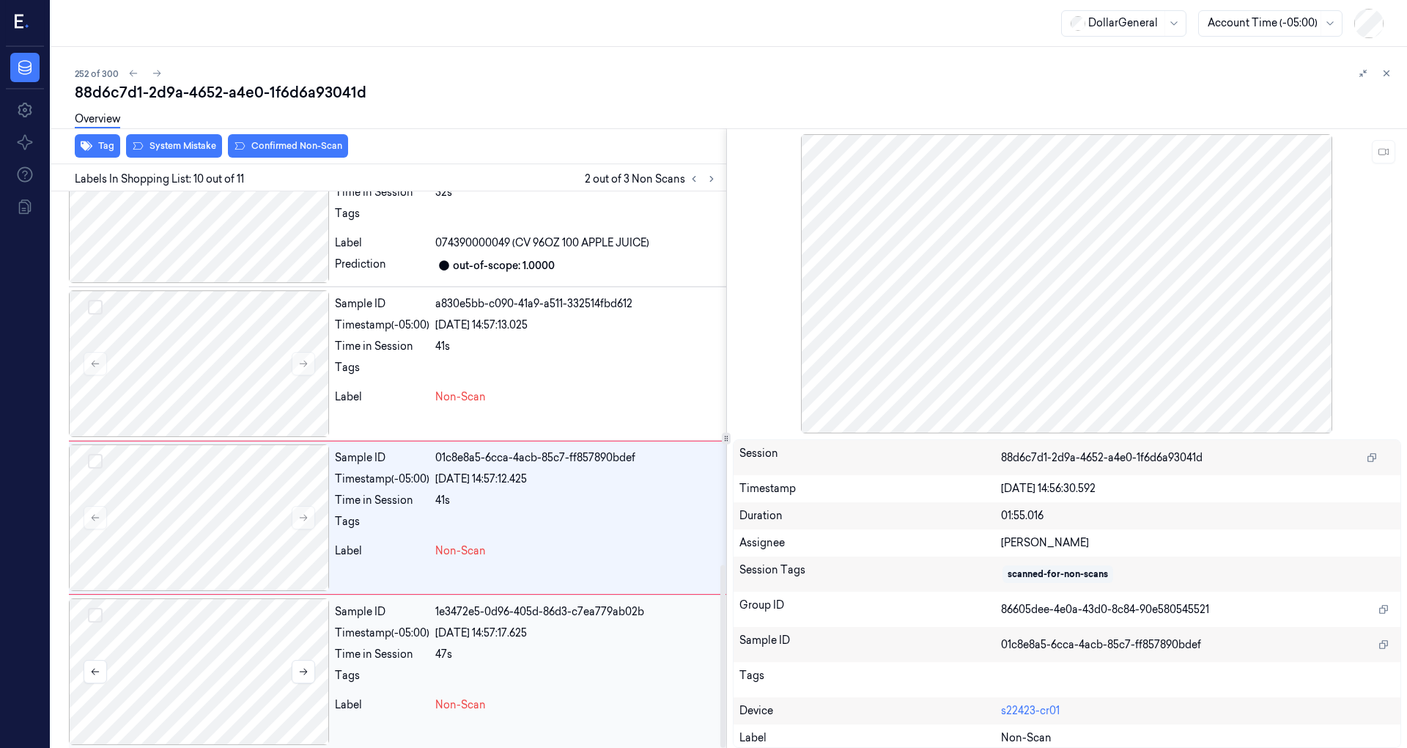
drag, startPoint x: 224, startPoint y: 611, endPoint x: 218, endPoint y: 620, distance: 10.2
click at [223, 614] on div at bounding box center [199, 671] width 260 height 147
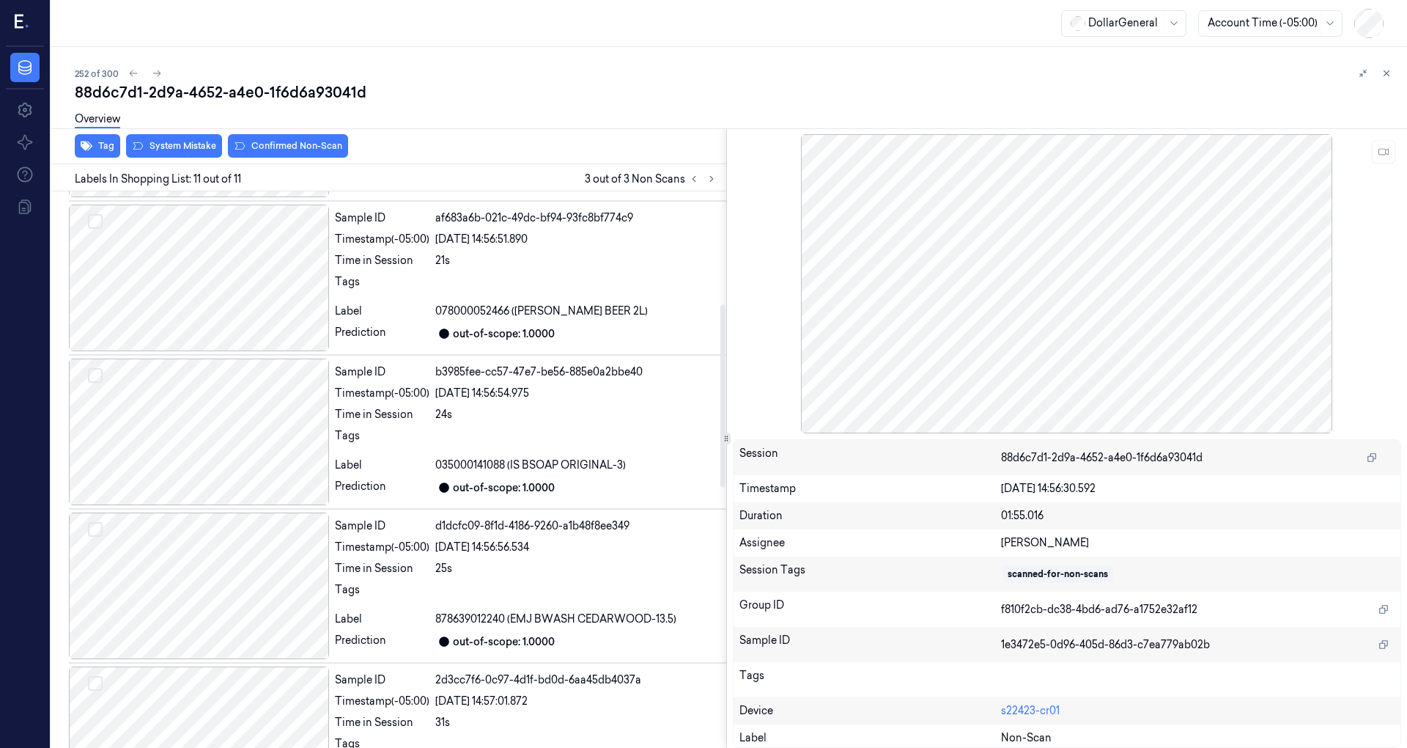
scroll to position [0, 0]
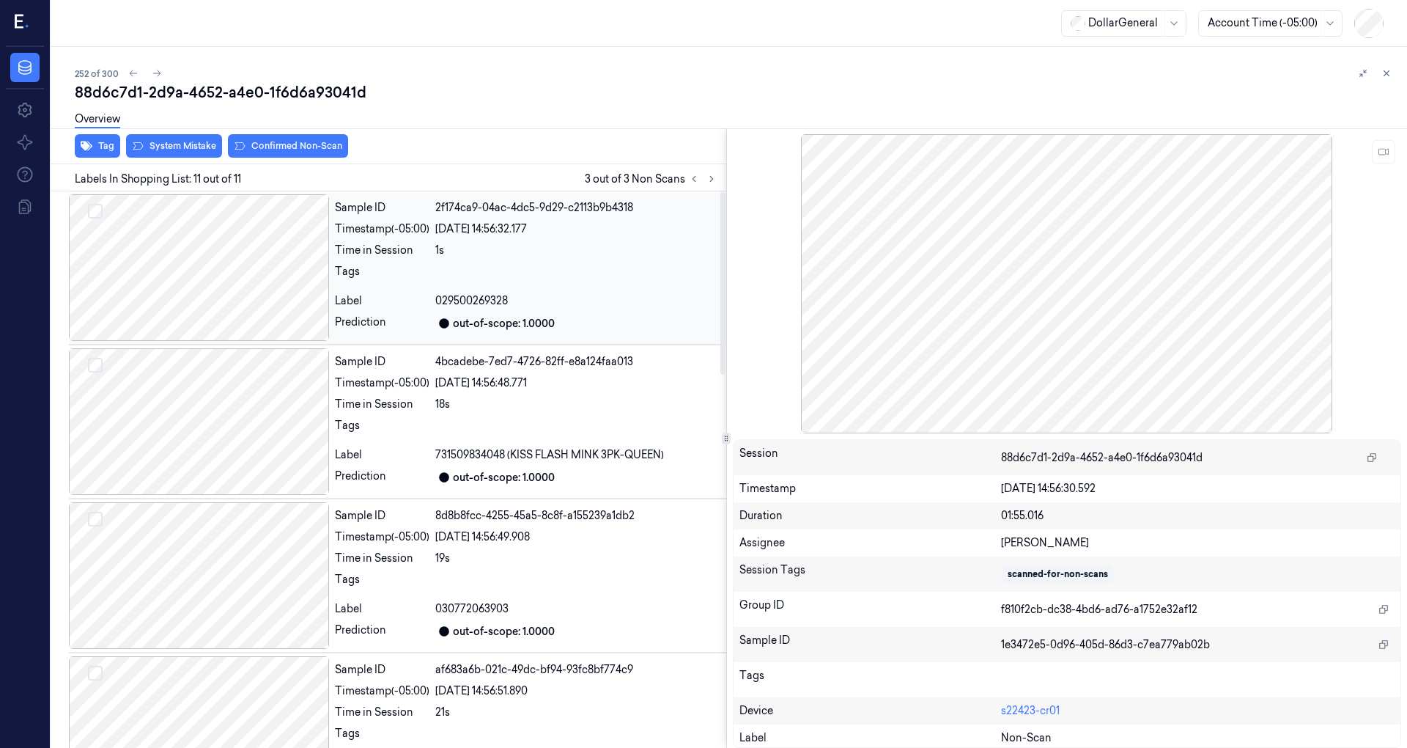
click at [265, 262] on div at bounding box center [199, 267] width 260 height 147
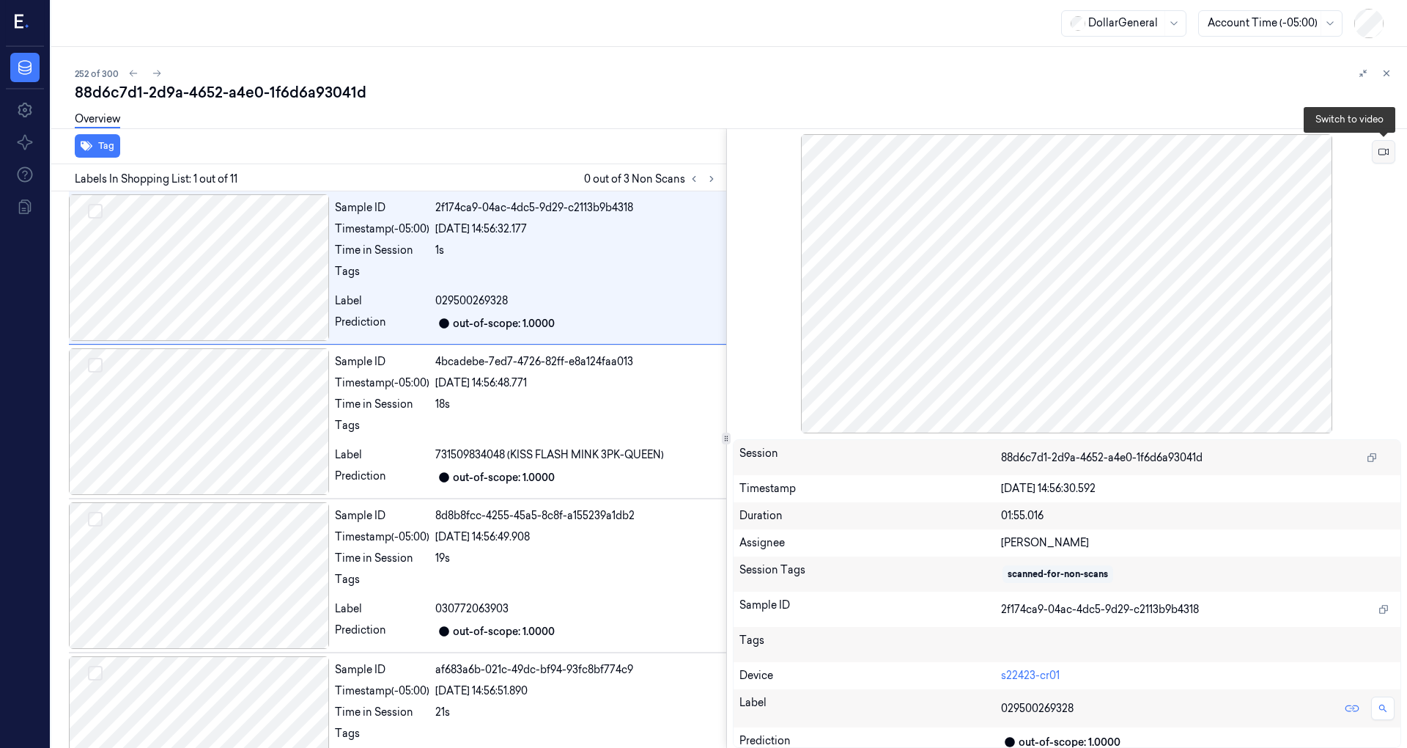
click at [1385, 149] on icon at bounding box center [1384, 152] width 10 height 7
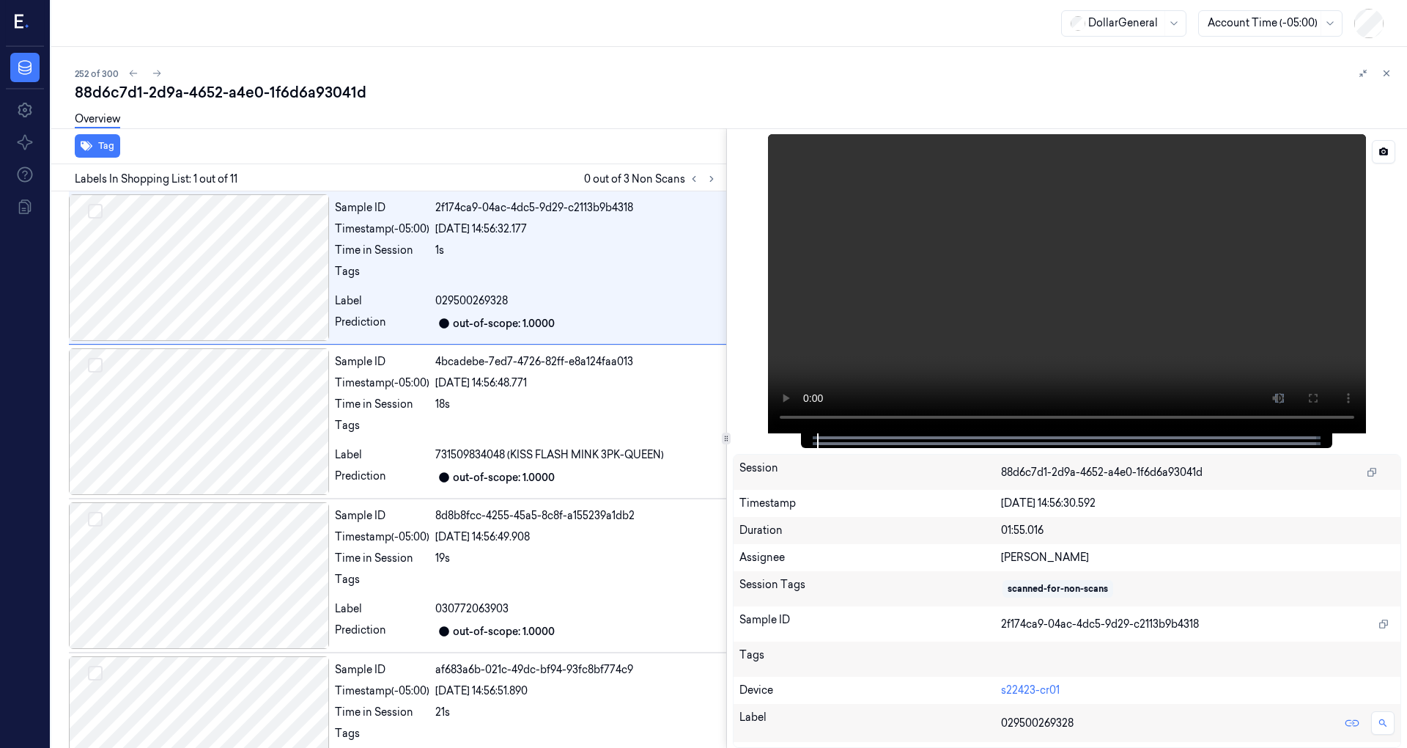
click at [964, 297] on video at bounding box center [1067, 283] width 598 height 299
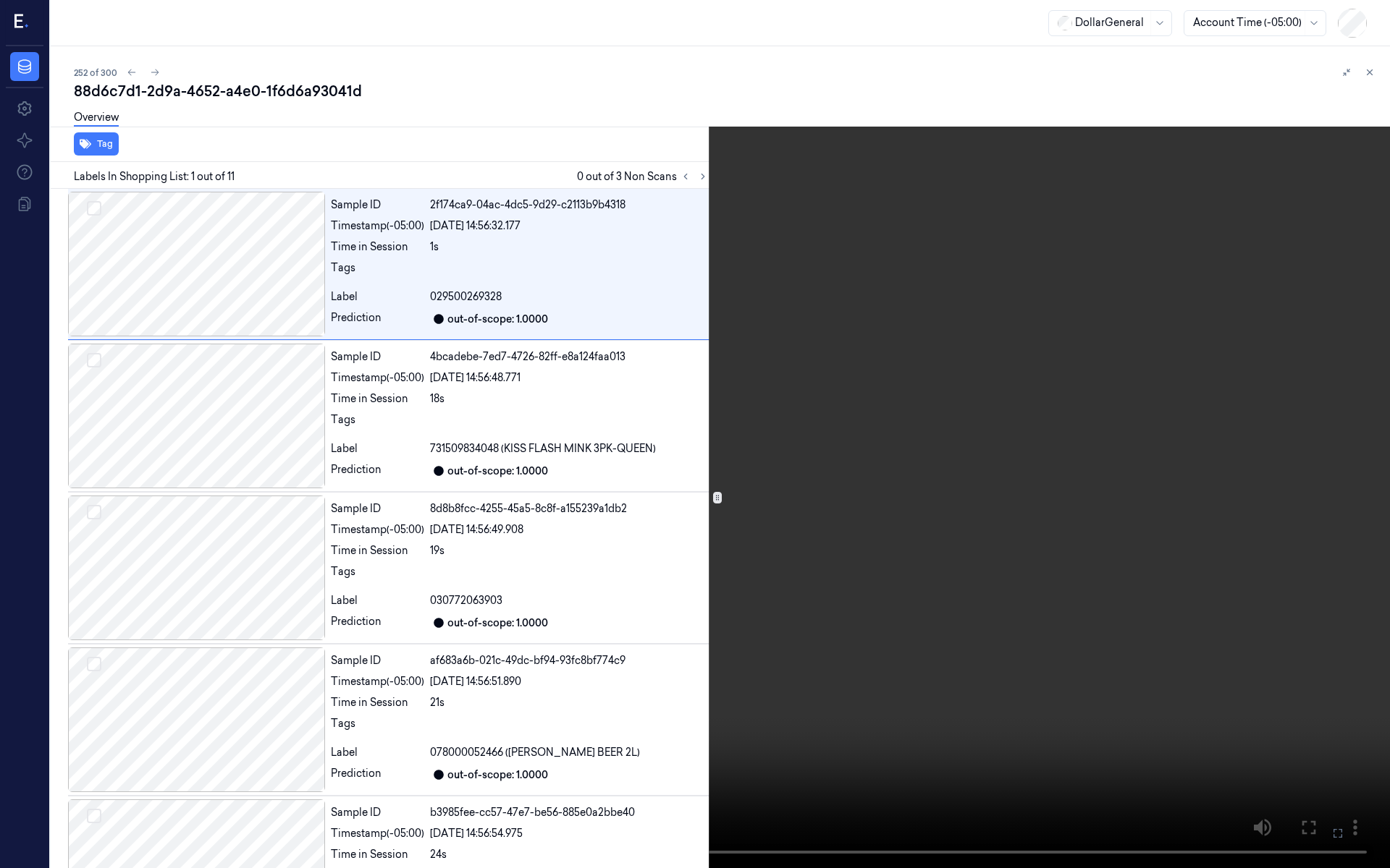
click at [636, 524] on video at bounding box center [695, 434] width 1390 height 868
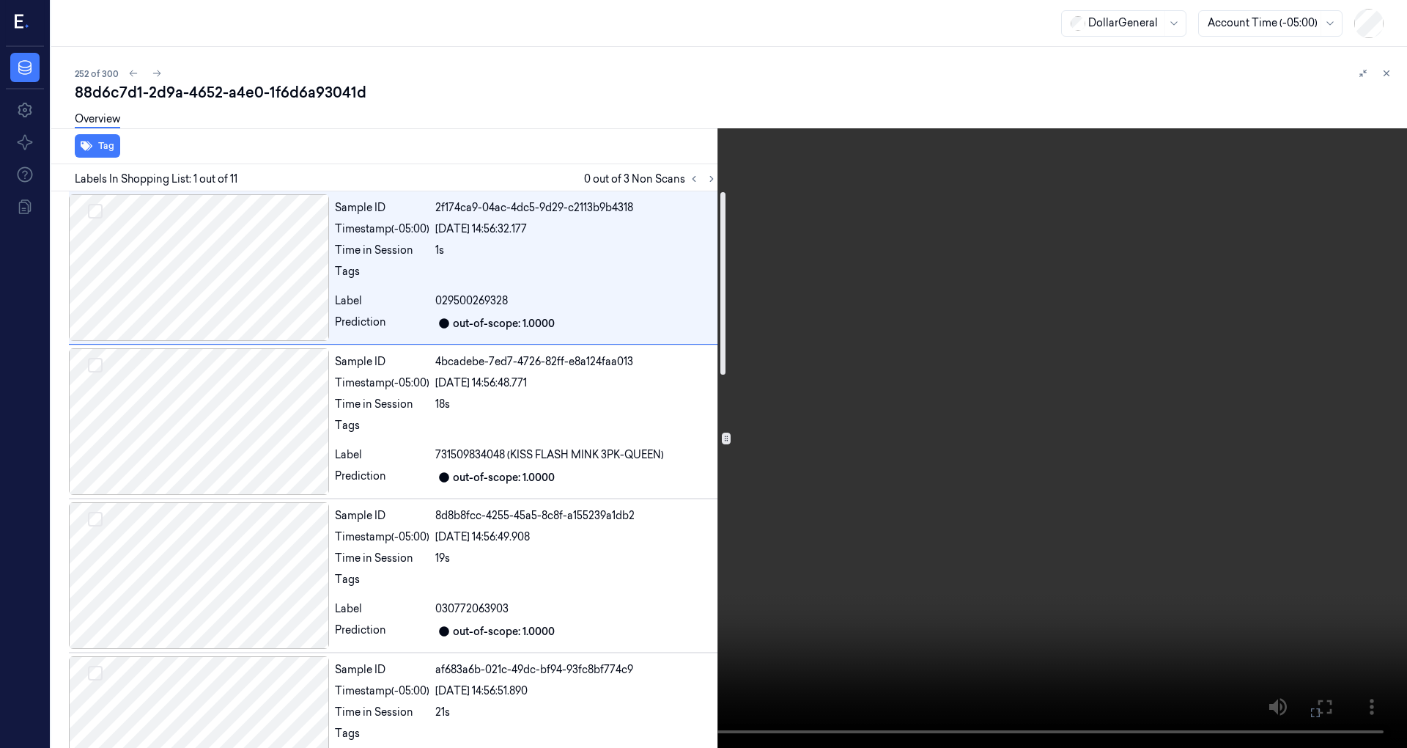
drag, startPoint x: 1036, startPoint y: 333, endPoint x: 1168, endPoint y: 372, distance: 138.0
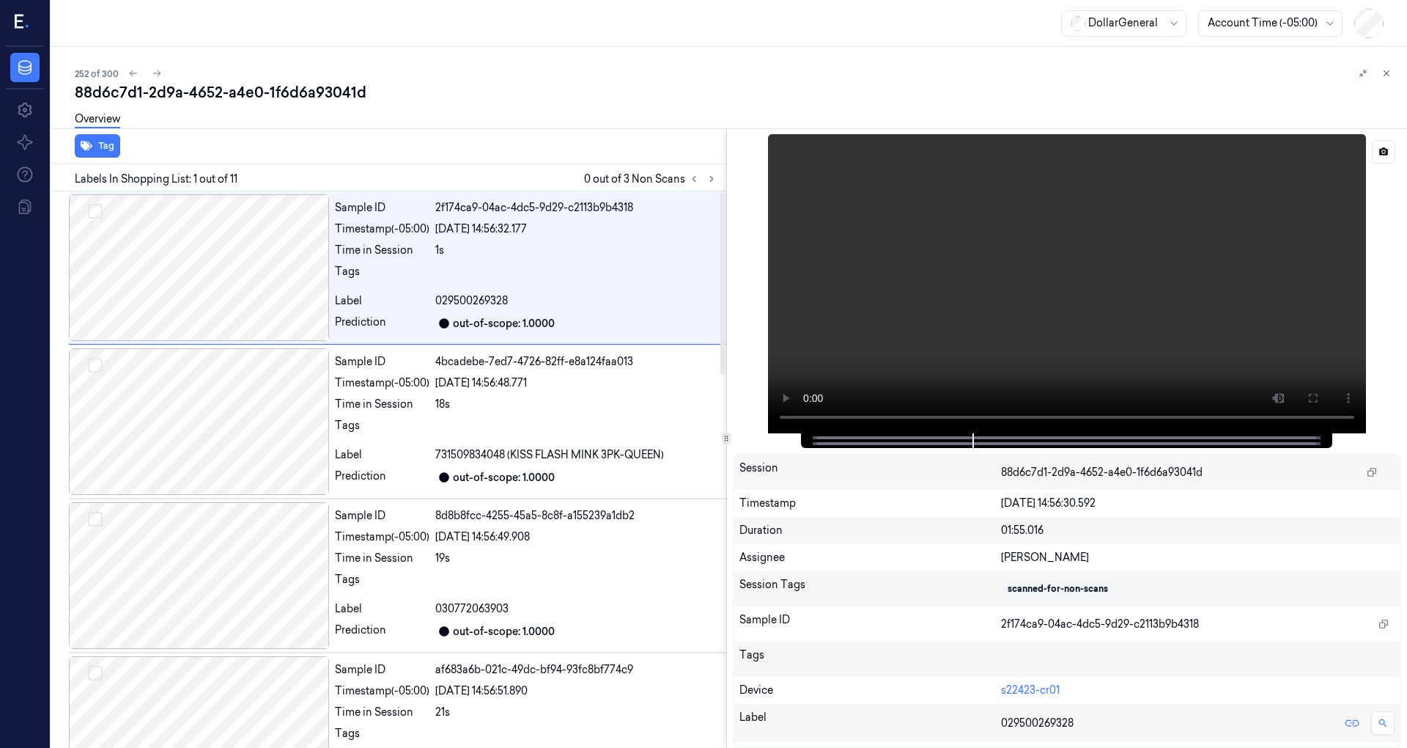
click at [1038, 333] on video at bounding box center [1067, 283] width 598 height 299
click at [1389, 146] on button at bounding box center [1383, 151] width 23 height 23
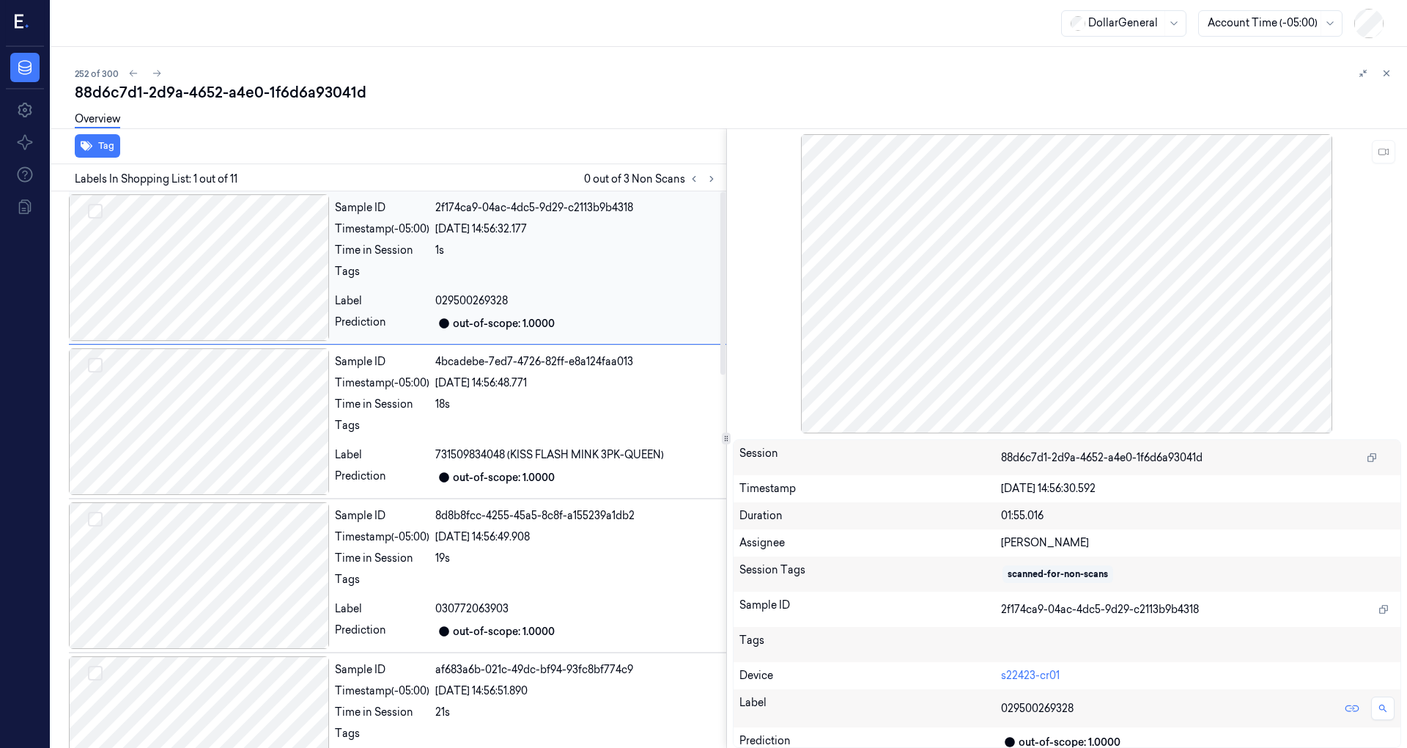
click at [237, 295] on div at bounding box center [199, 267] width 260 height 147
click at [251, 420] on div at bounding box center [199, 421] width 260 height 147
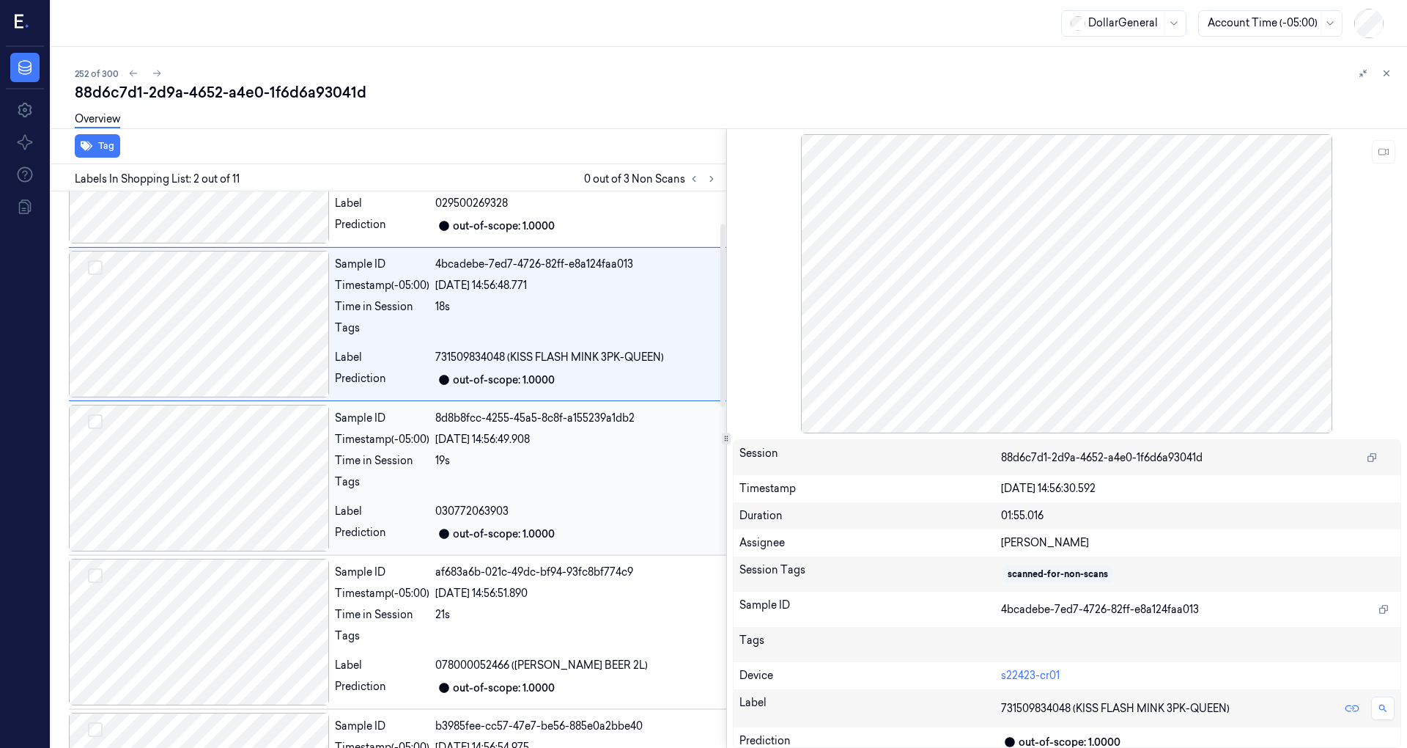
click at [252, 478] on div at bounding box center [199, 478] width 260 height 147
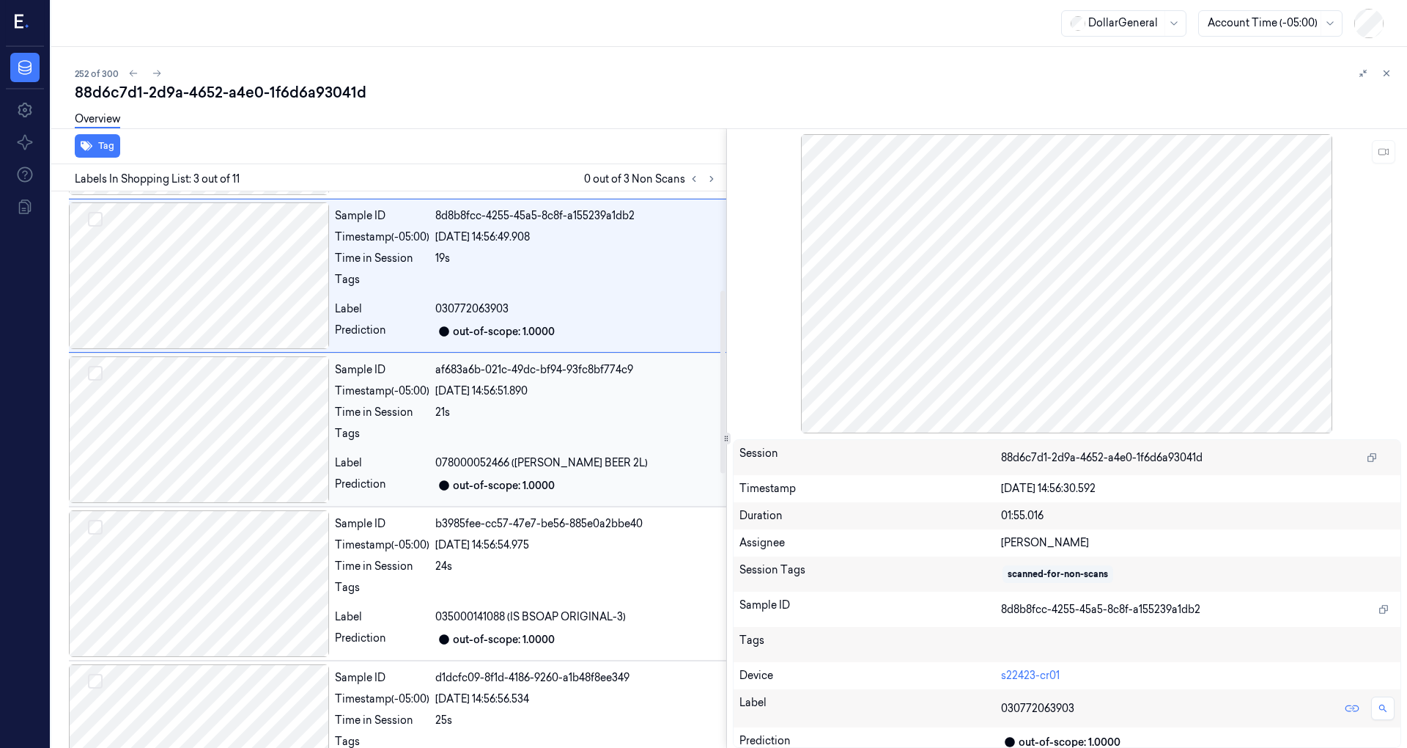
click at [255, 465] on div at bounding box center [199, 429] width 260 height 147
click at [255, 467] on div at bounding box center [199, 430] width 260 height 147
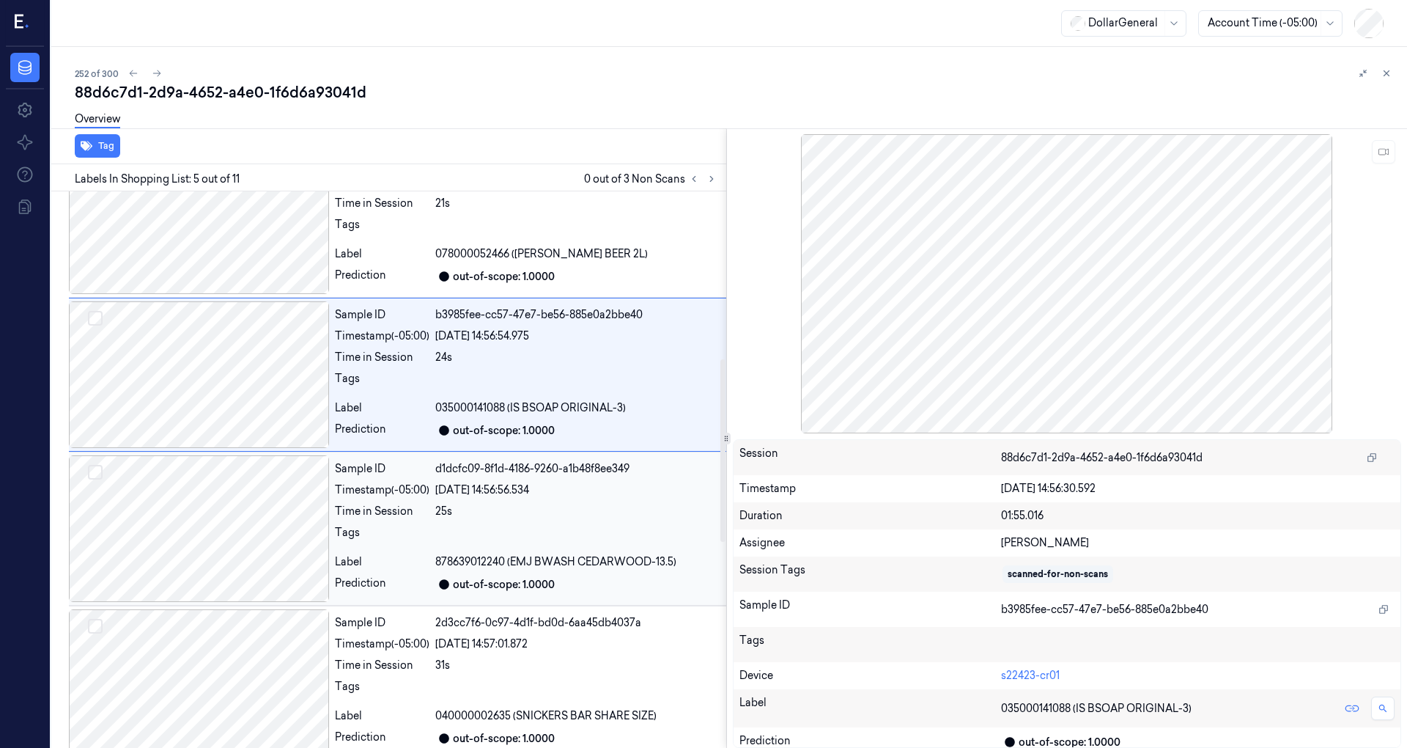
click at [235, 493] on div at bounding box center [199, 528] width 260 height 147
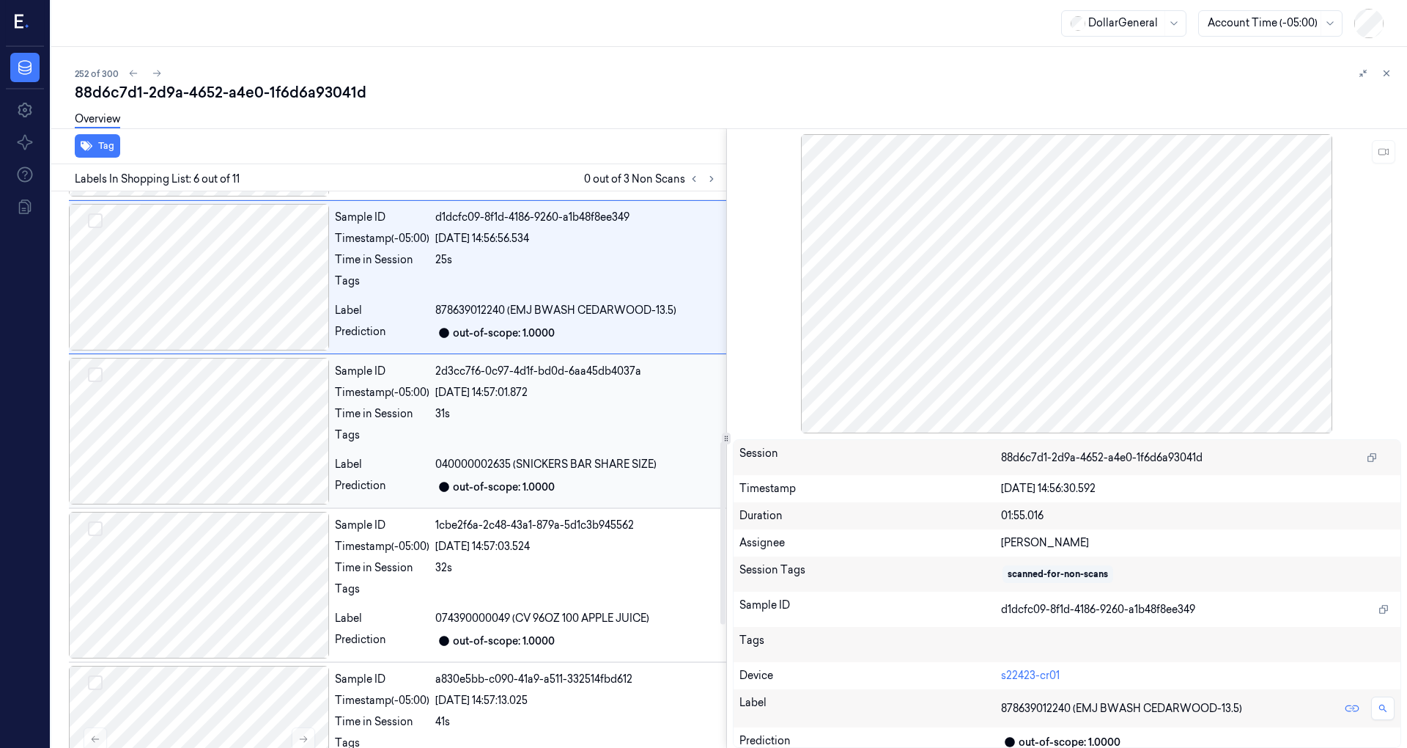
click at [254, 463] on div at bounding box center [199, 431] width 260 height 147
click at [243, 459] on div at bounding box center [199, 431] width 260 height 147
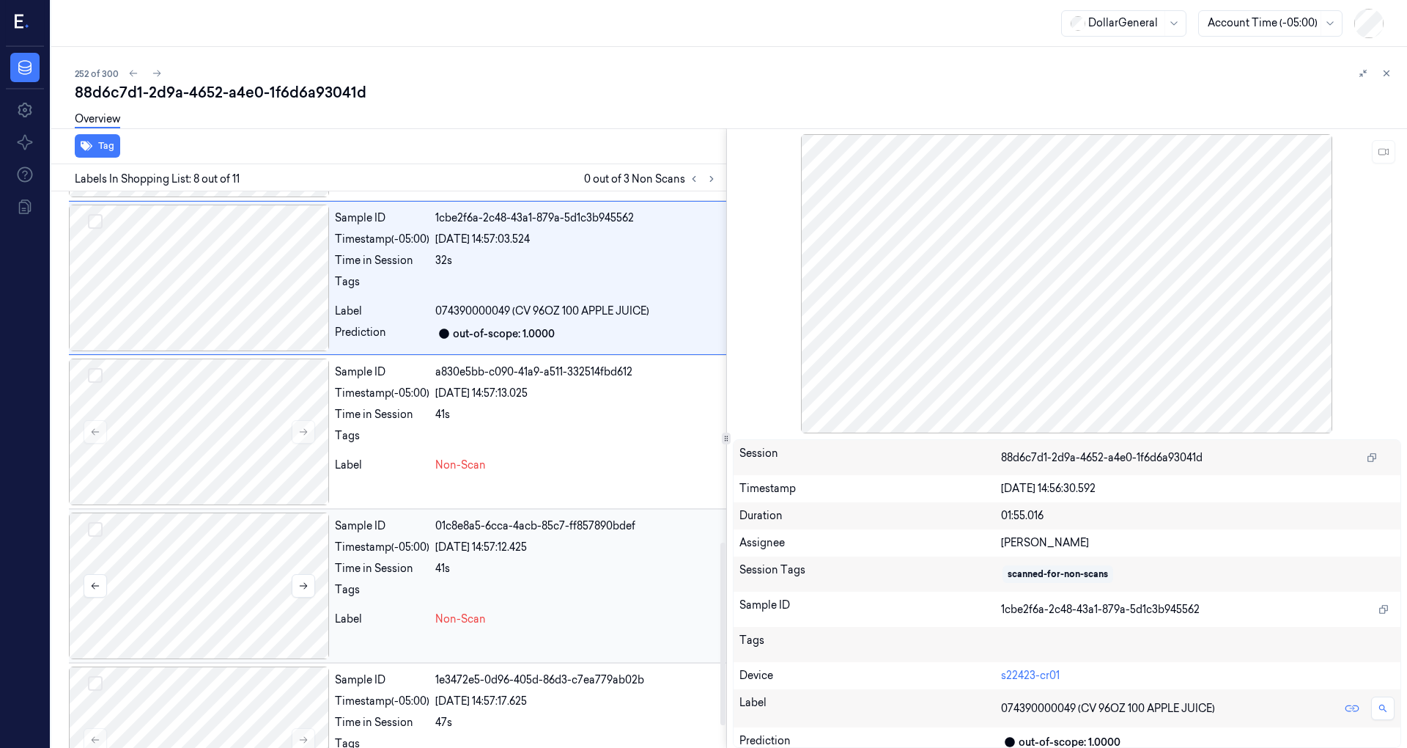
click at [229, 560] on div at bounding box center [199, 585] width 260 height 147
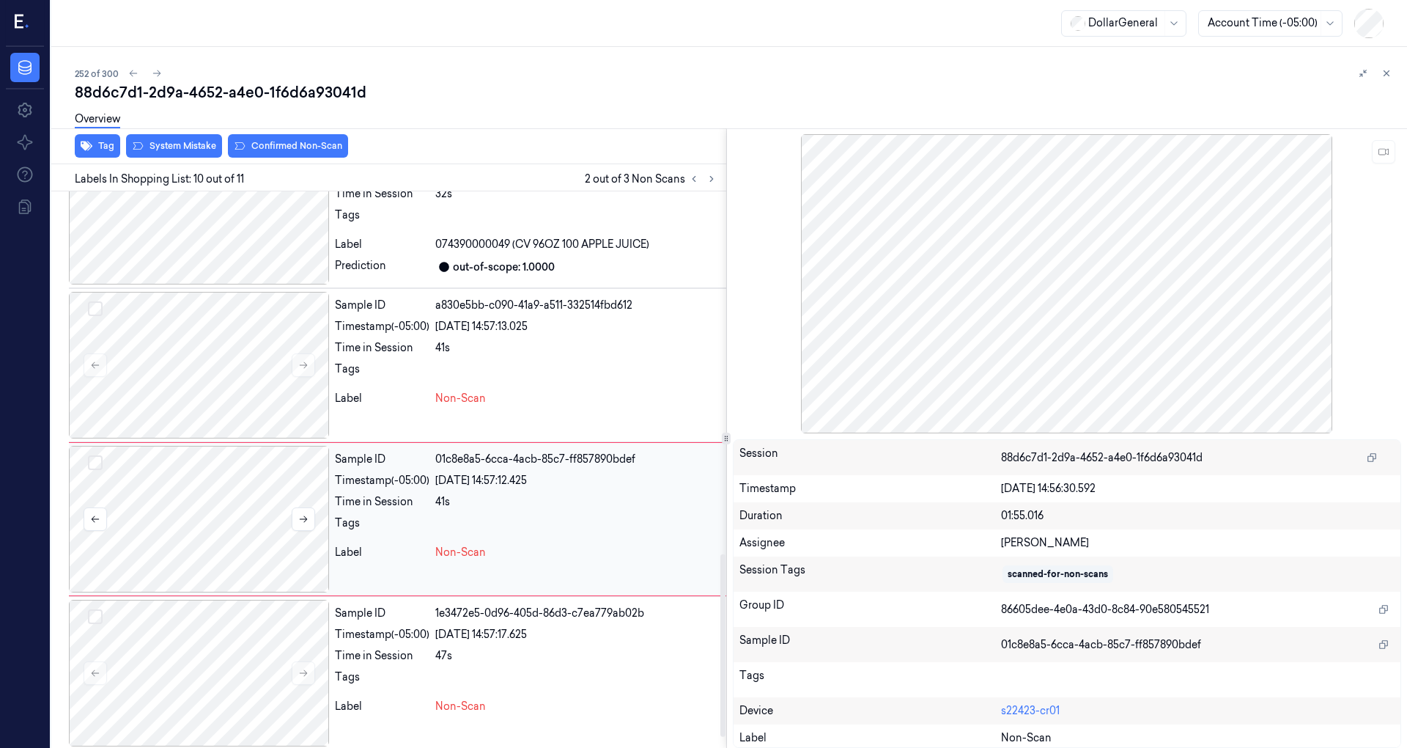
scroll to position [1135, 0]
click at [239, 660] on div at bounding box center [199, 671] width 260 height 147
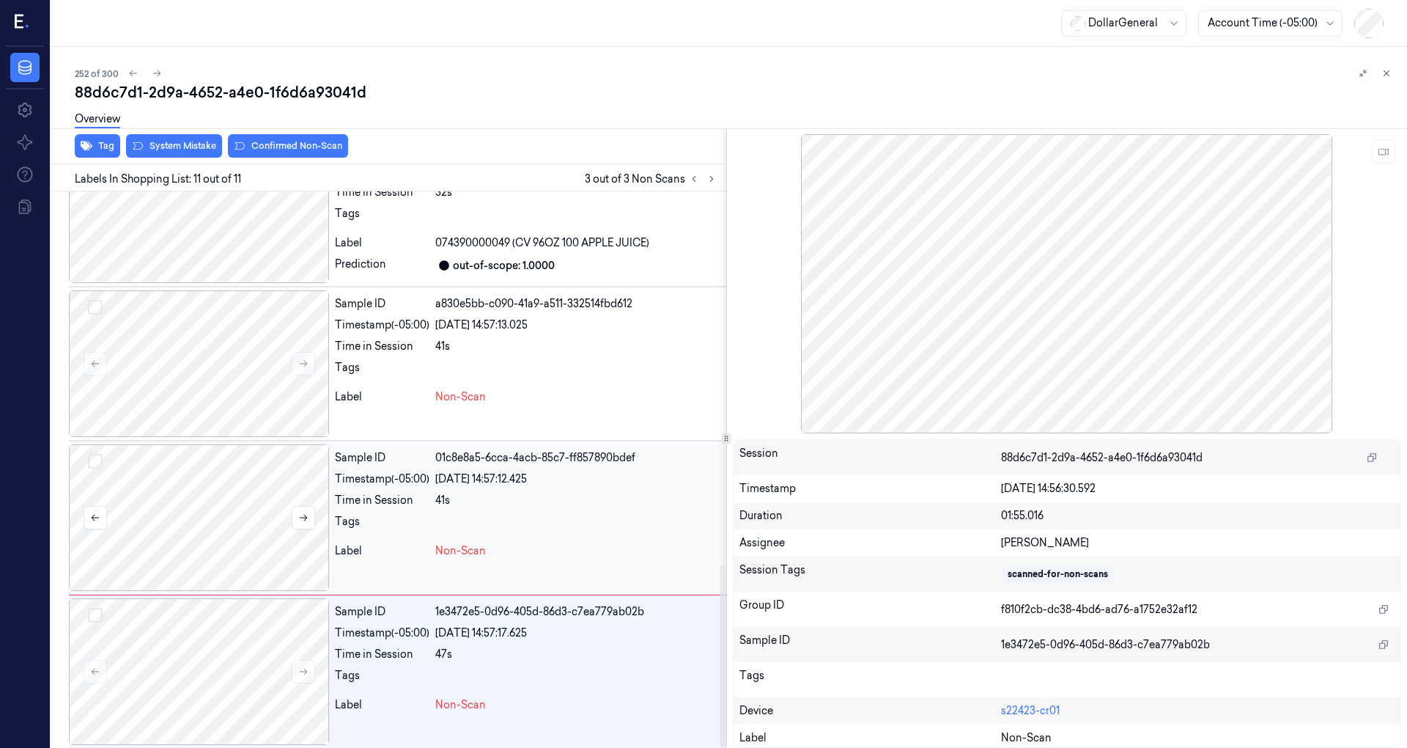
click at [221, 519] on div at bounding box center [199, 517] width 260 height 147
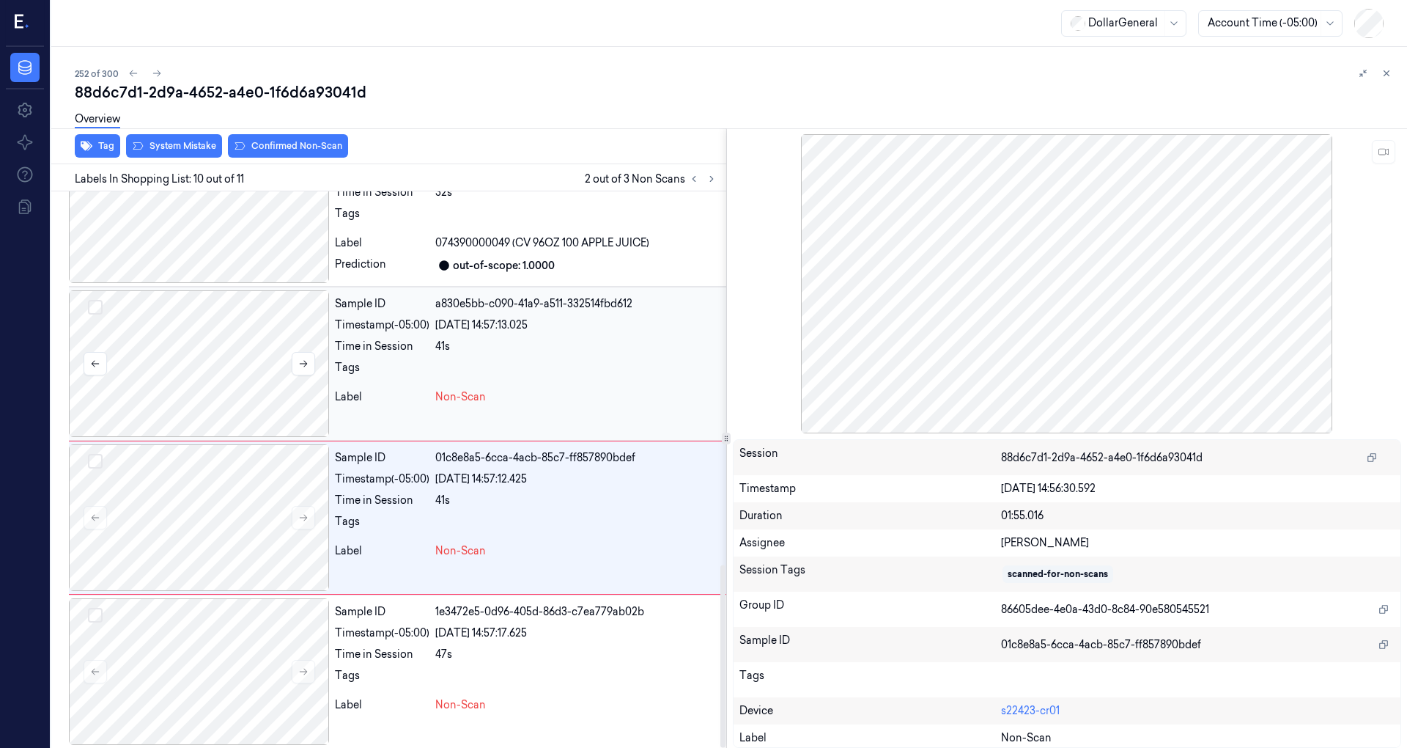
click at [215, 380] on div at bounding box center [199, 363] width 260 height 147
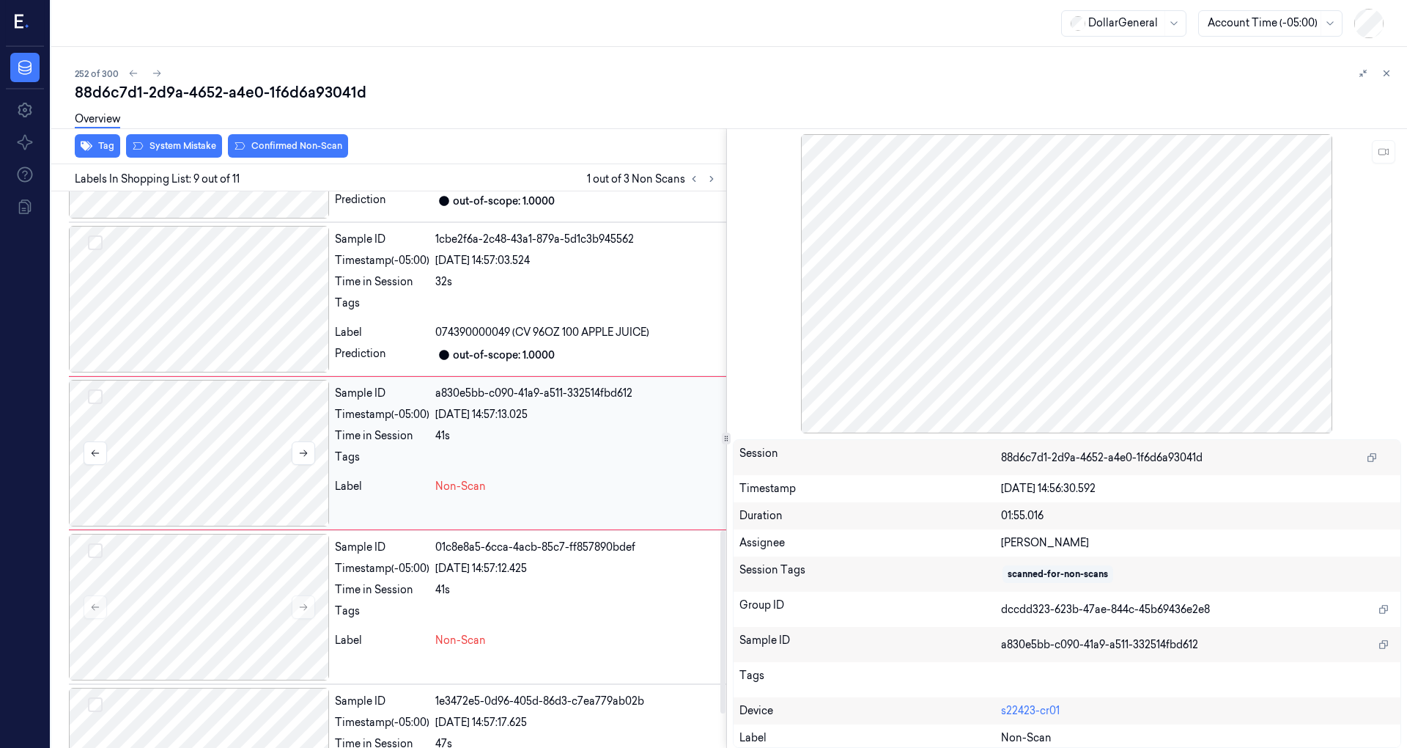
scroll to position [1025, 0]
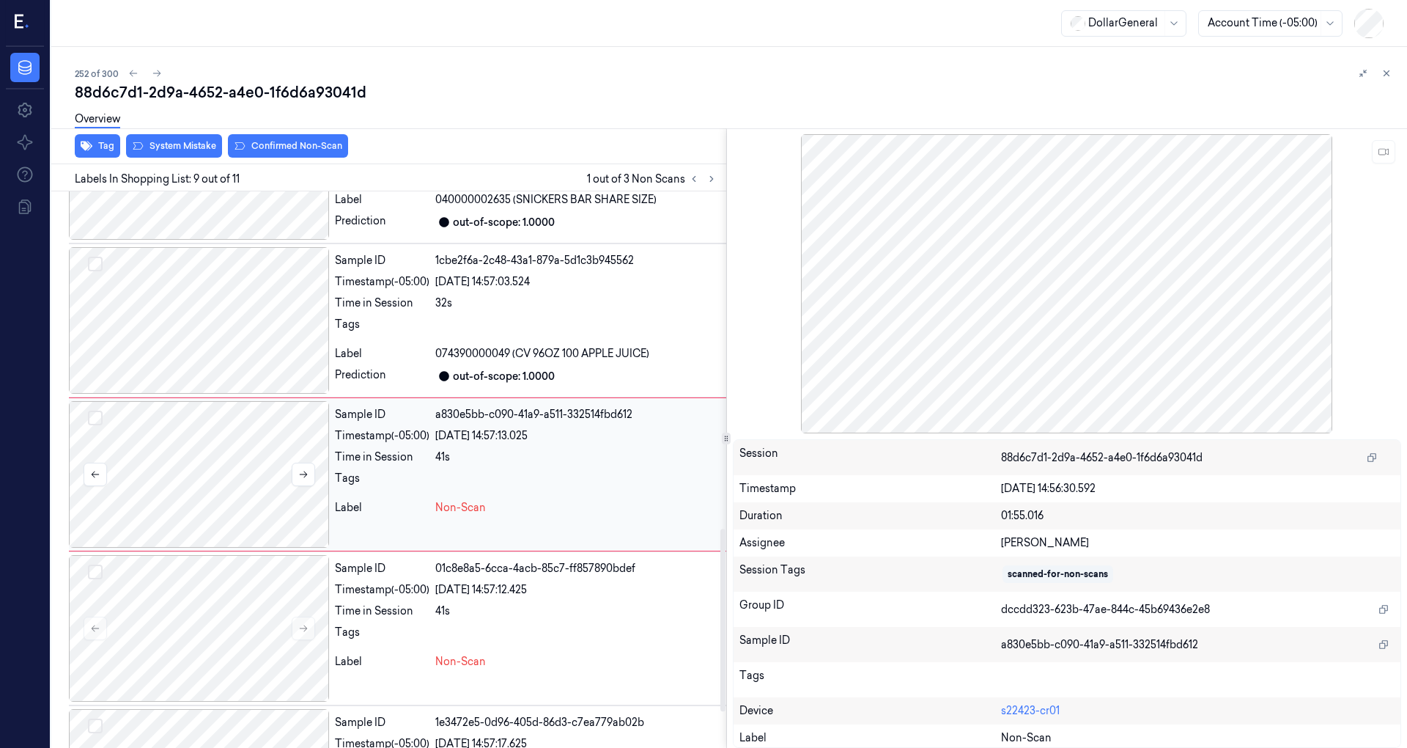
click at [92, 413] on button "Select row" at bounding box center [95, 417] width 15 height 15
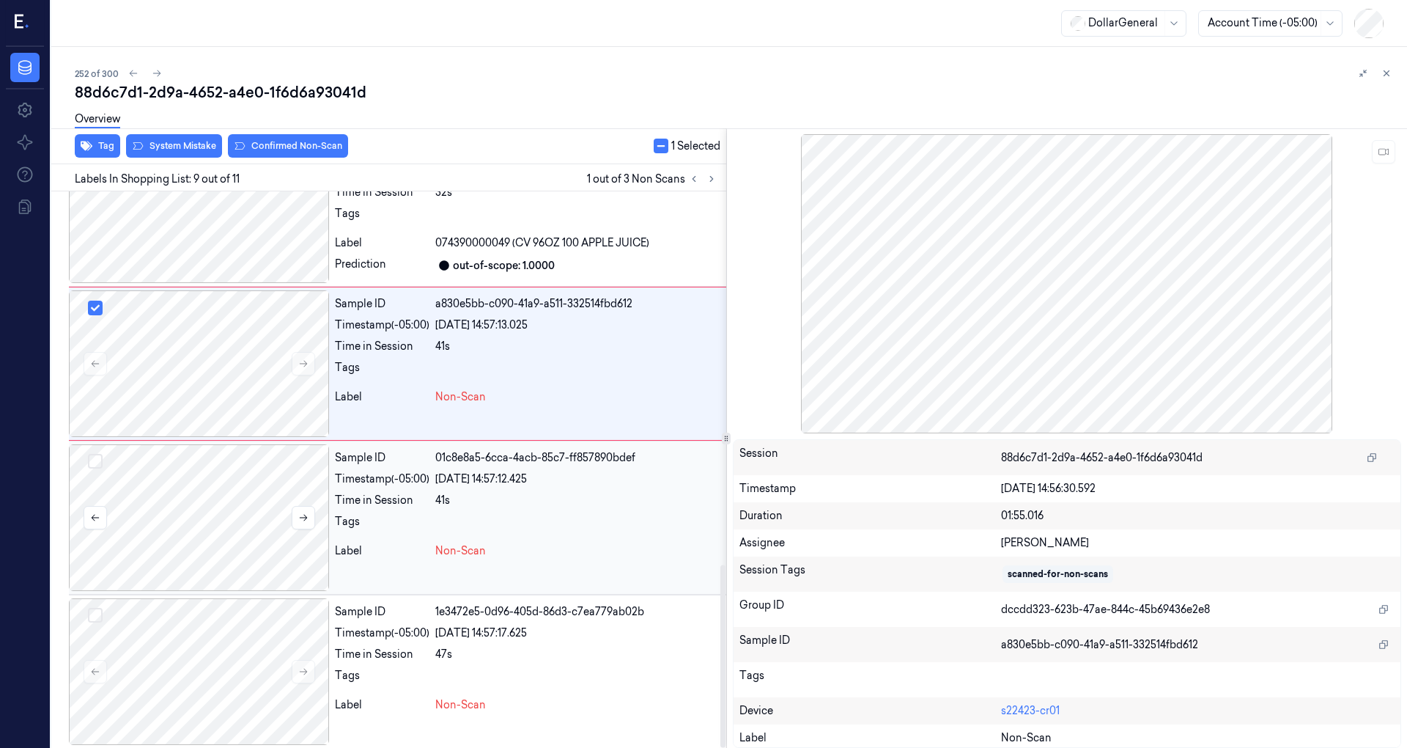
click at [94, 455] on button "Select row" at bounding box center [95, 461] width 15 height 15
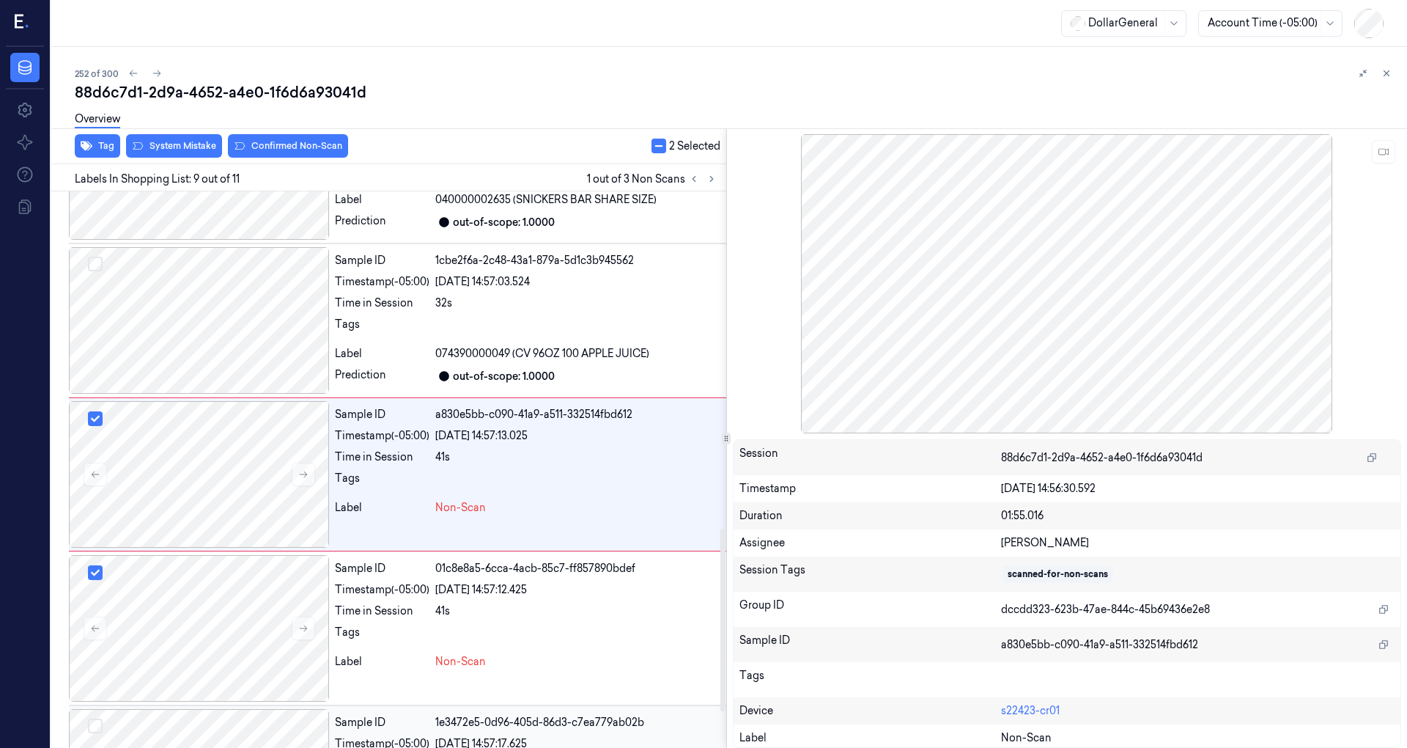
click at [98, 720] on button "Select row" at bounding box center [95, 725] width 15 height 15
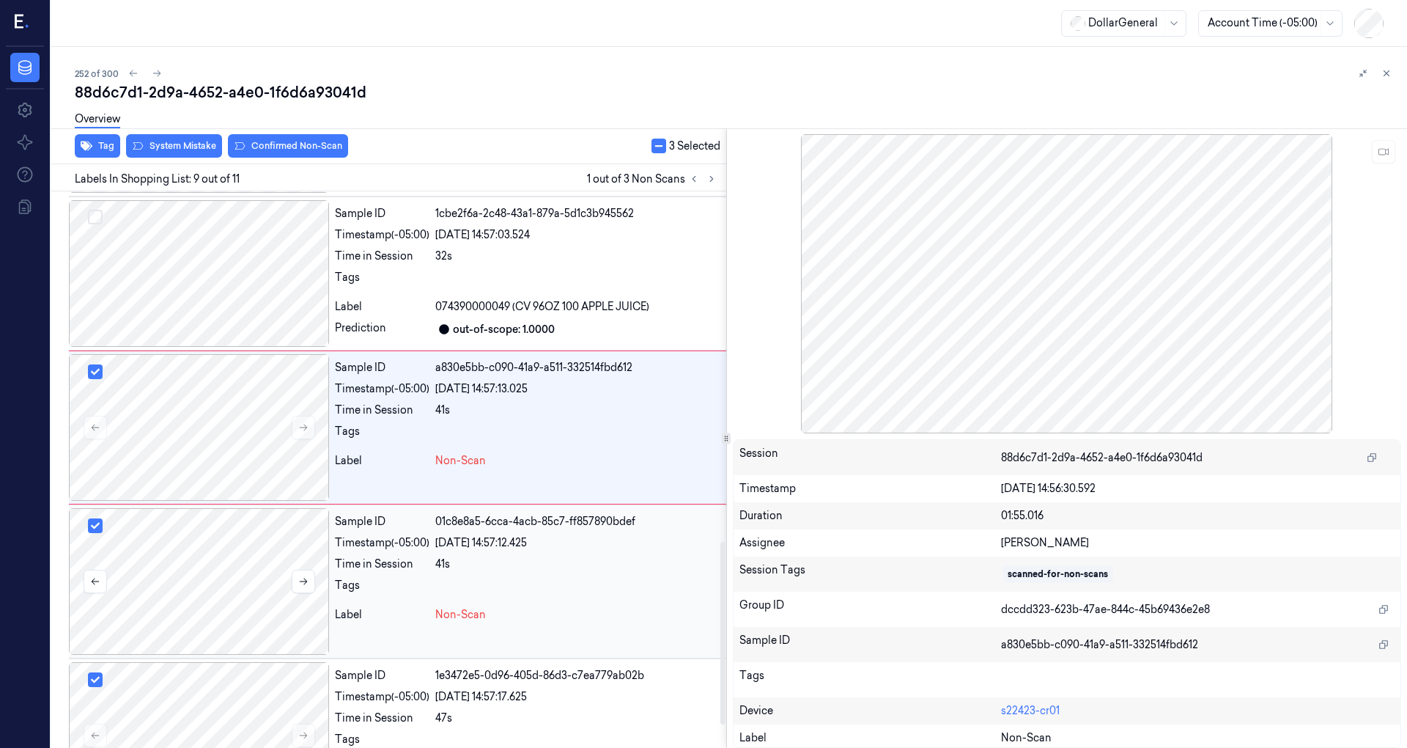
scroll to position [1135, 0]
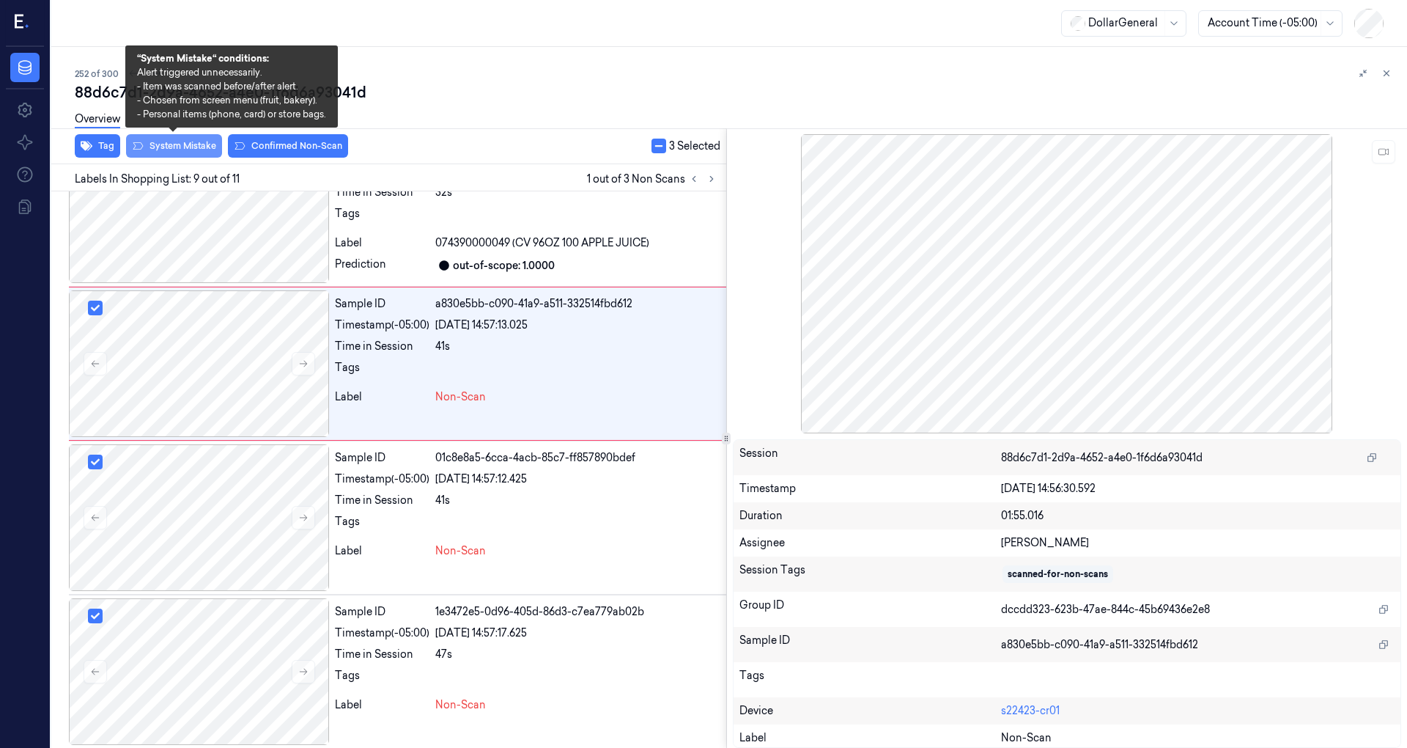
click at [173, 143] on button "System Mistake" at bounding box center [174, 145] width 96 height 23
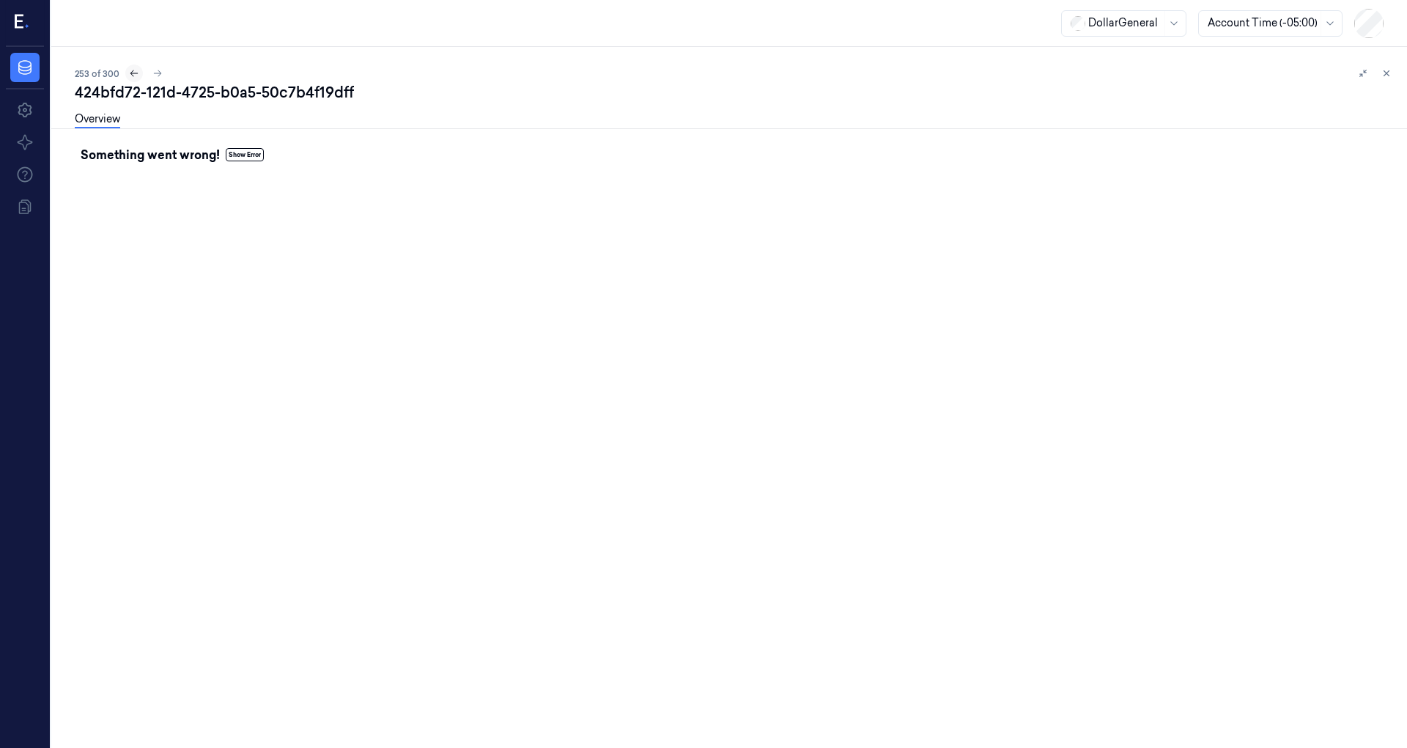
click at [132, 75] on icon at bounding box center [134, 73] width 10 height 10
click at [161, 73] on button at bounding box center [157, 73] width 18 height 18
click at [1390, 79] on button at bounding box center [1387, 73] width 18 height 18
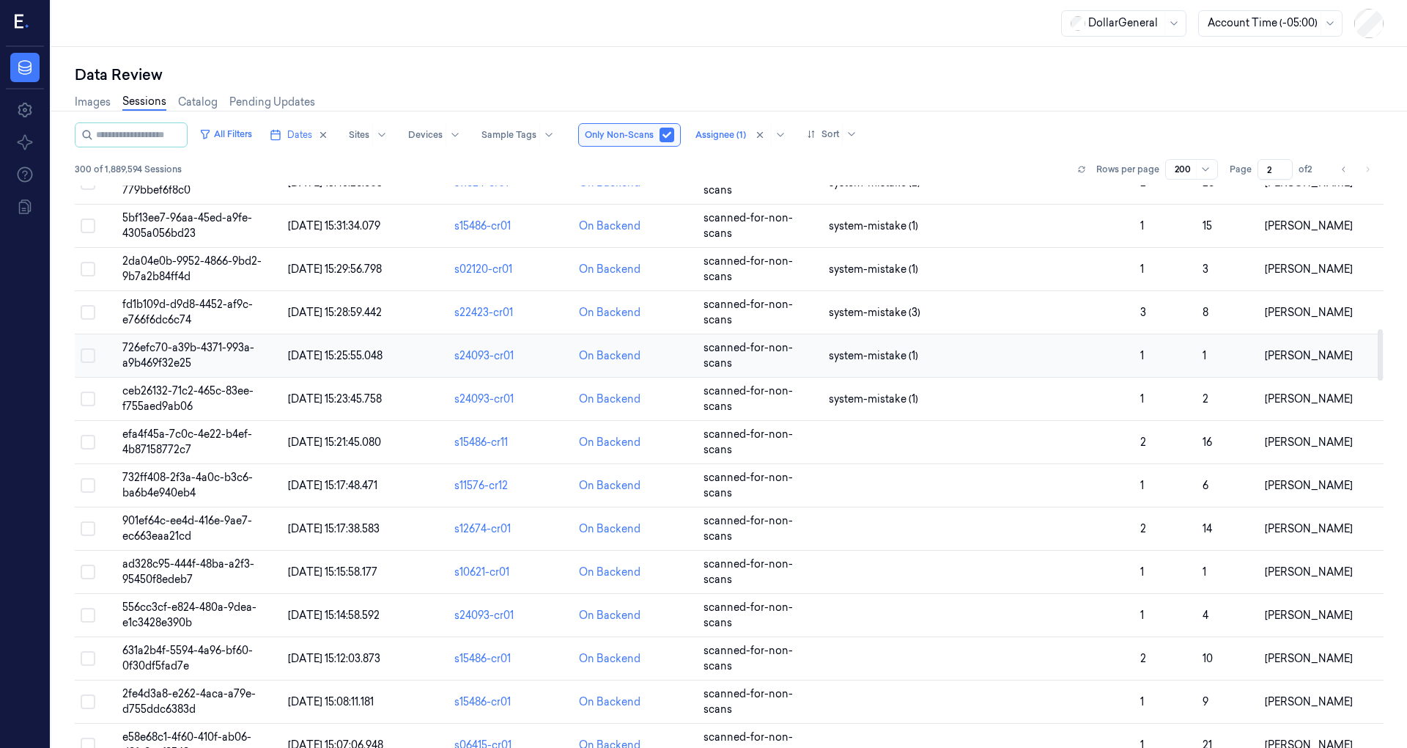
scroll to position [1563, 0]
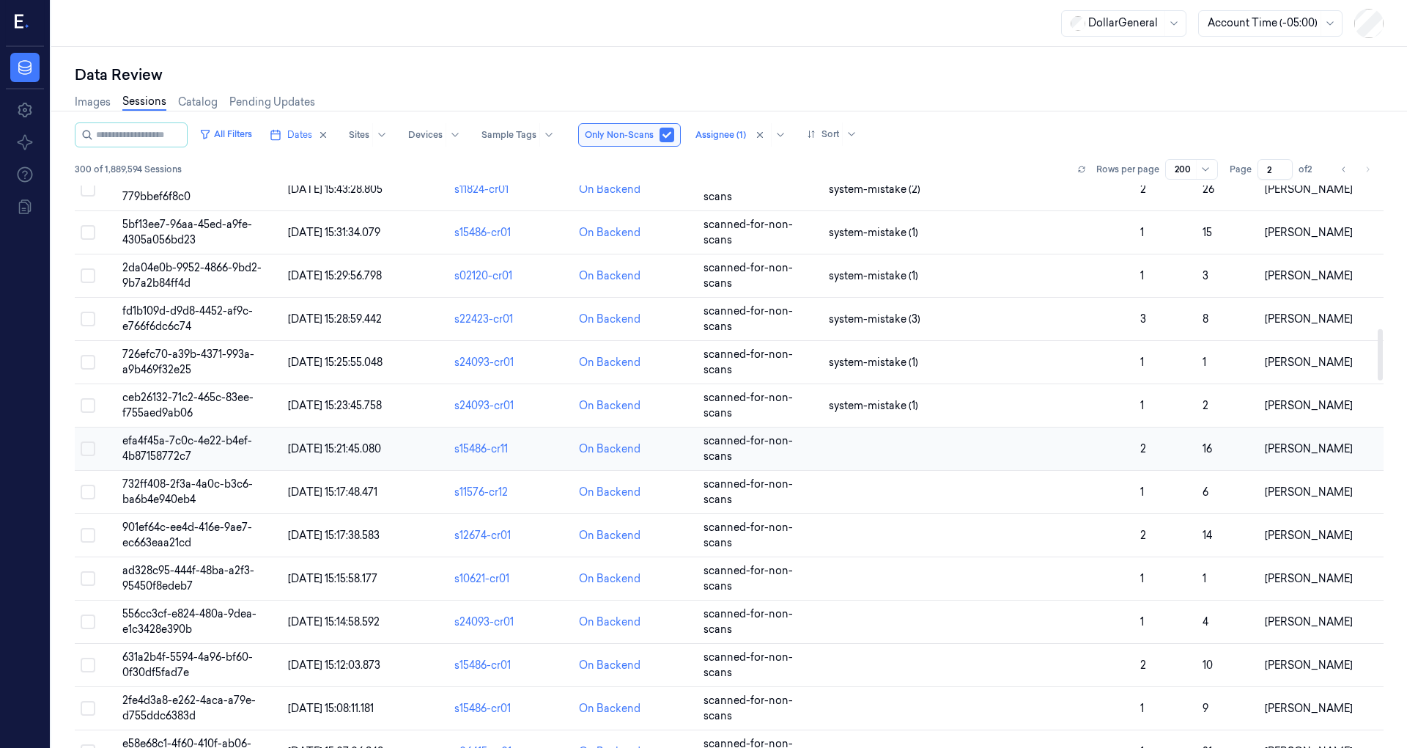
click at [350, 442] on span "19/08/2025 15:21:45.080" at bounding box center [334, 448] width 93 height 13
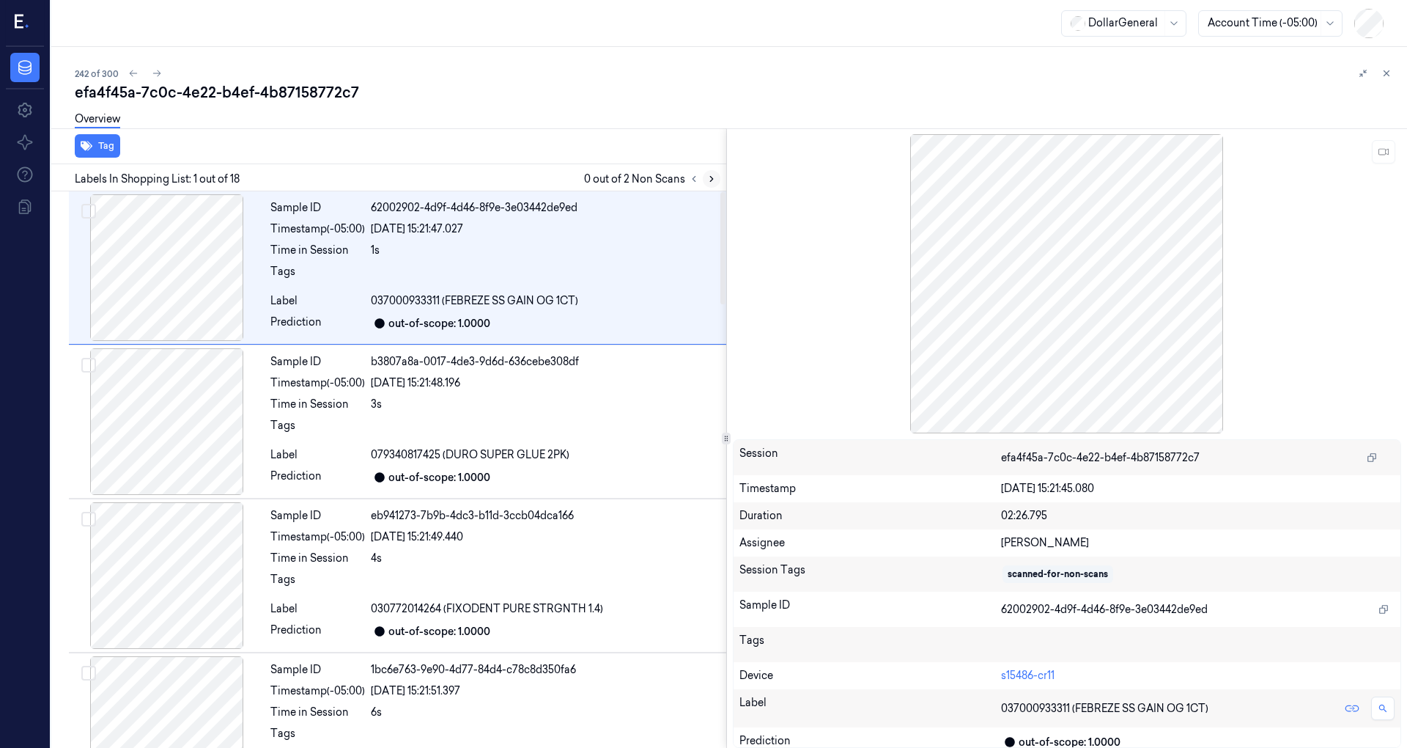
click at [707, 177] on icon at bounding box center [712, 179] width 10 height 10
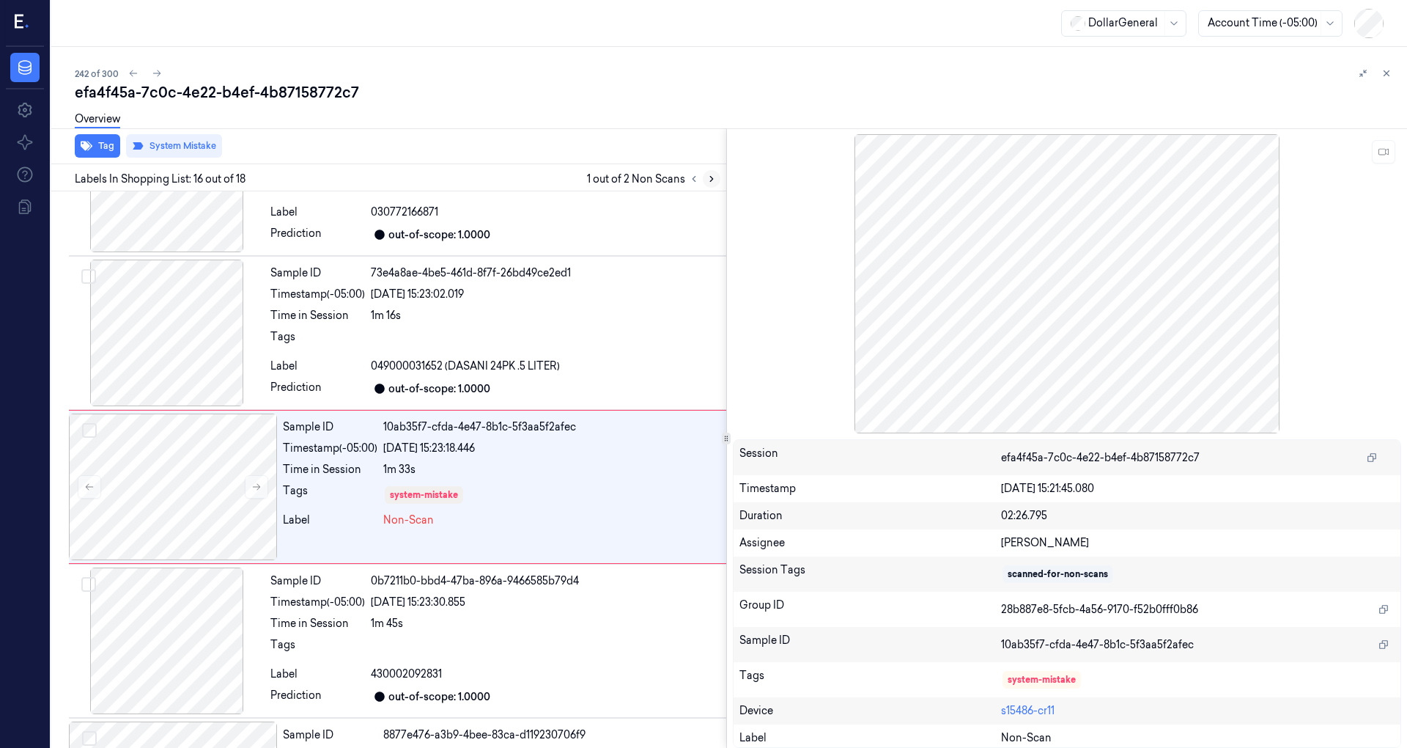
scroll to position [2099, 0]
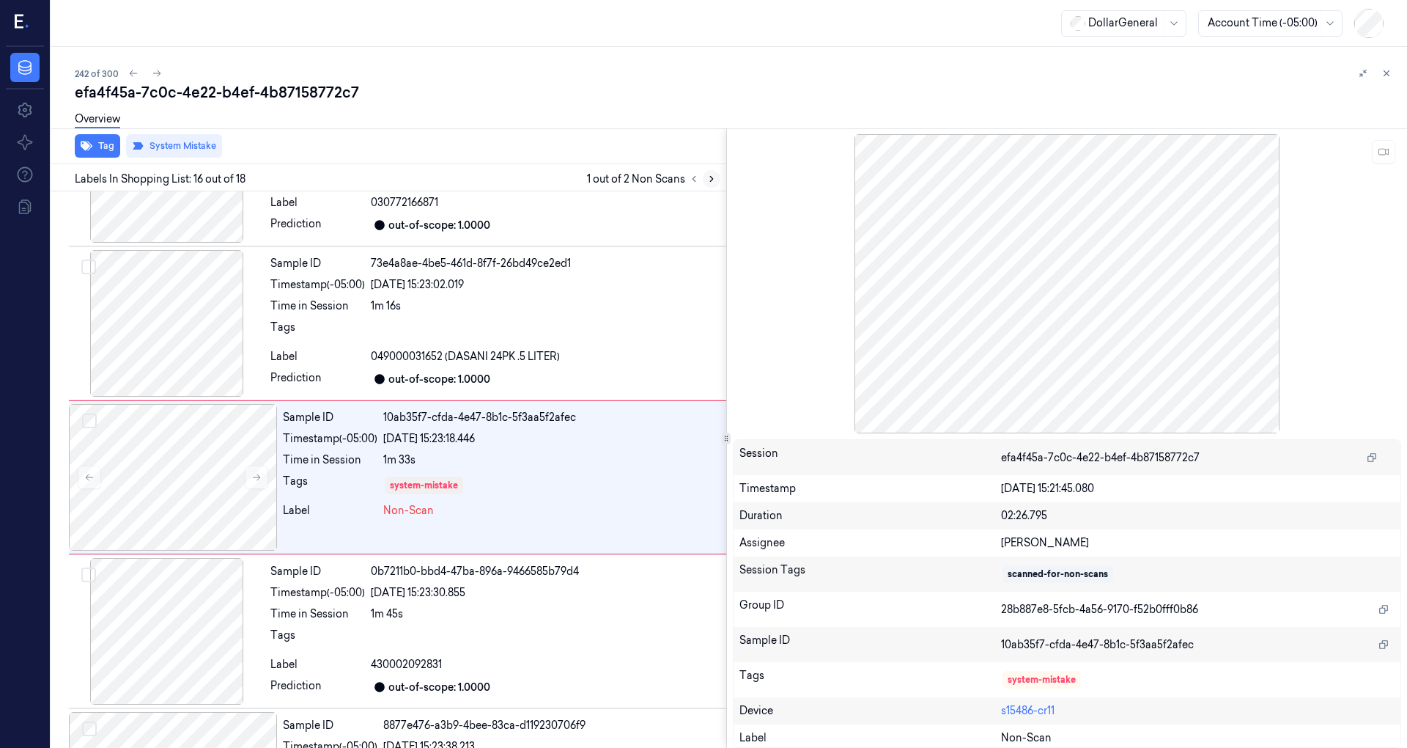
click at [707, 177] on icon at bounding box center [712, 179] width 10 height 10
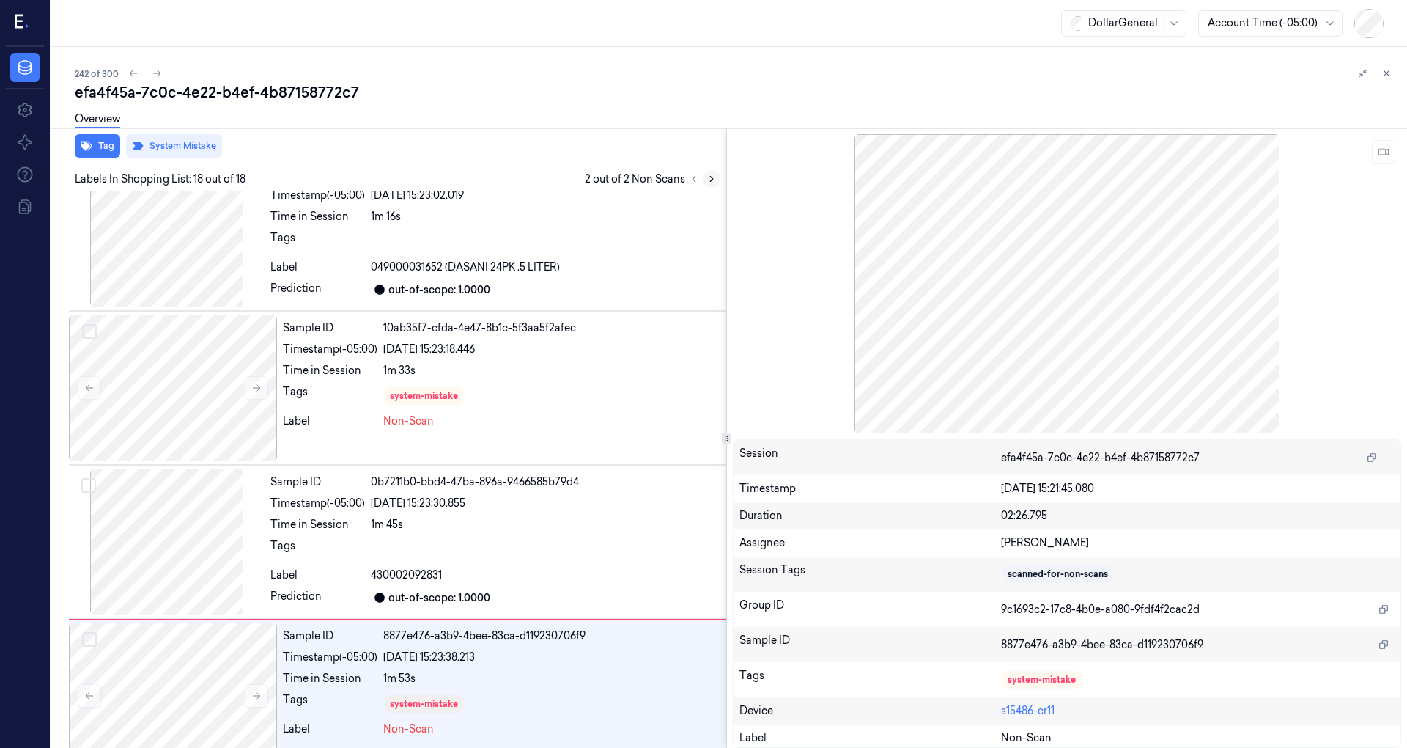
scroll to position [2209, 0]
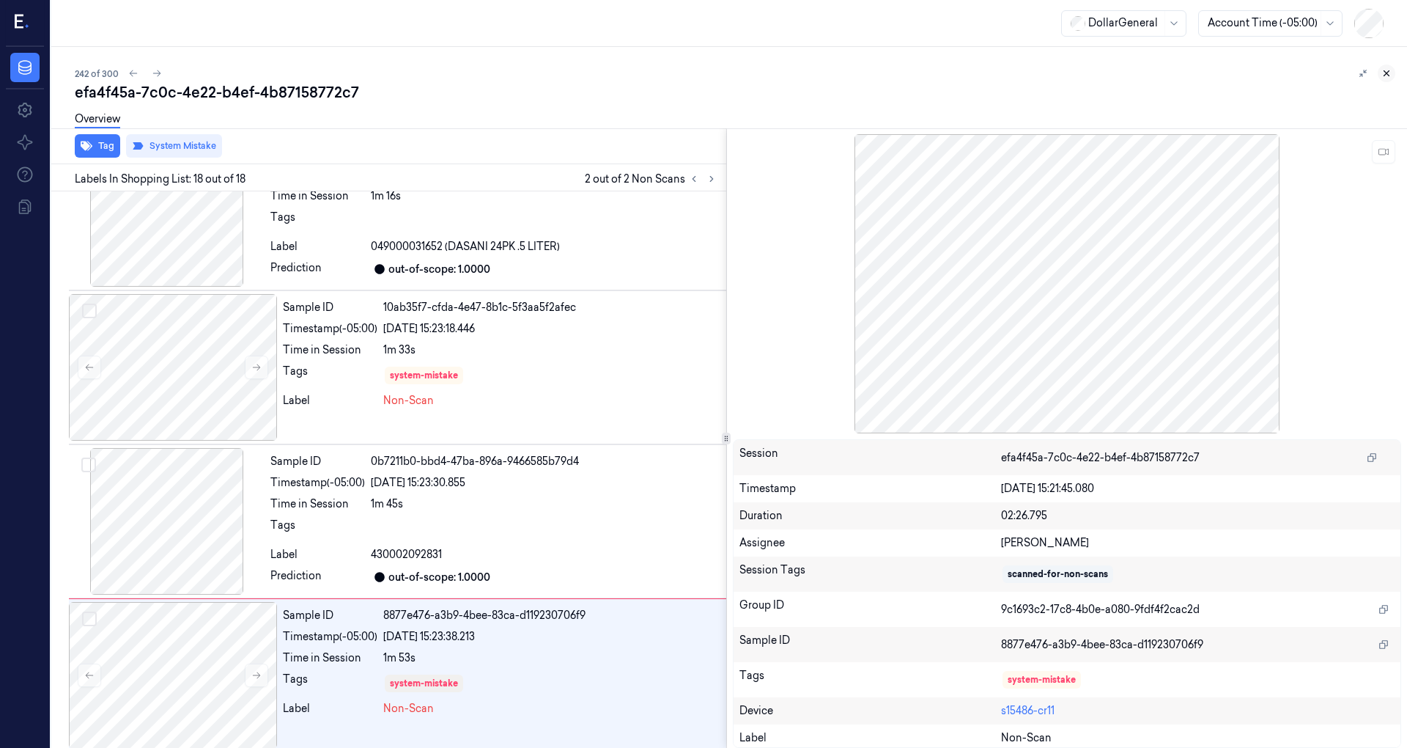
click at [1388, 73] on icon at bounding box center [1387, 73] width 10 height 10
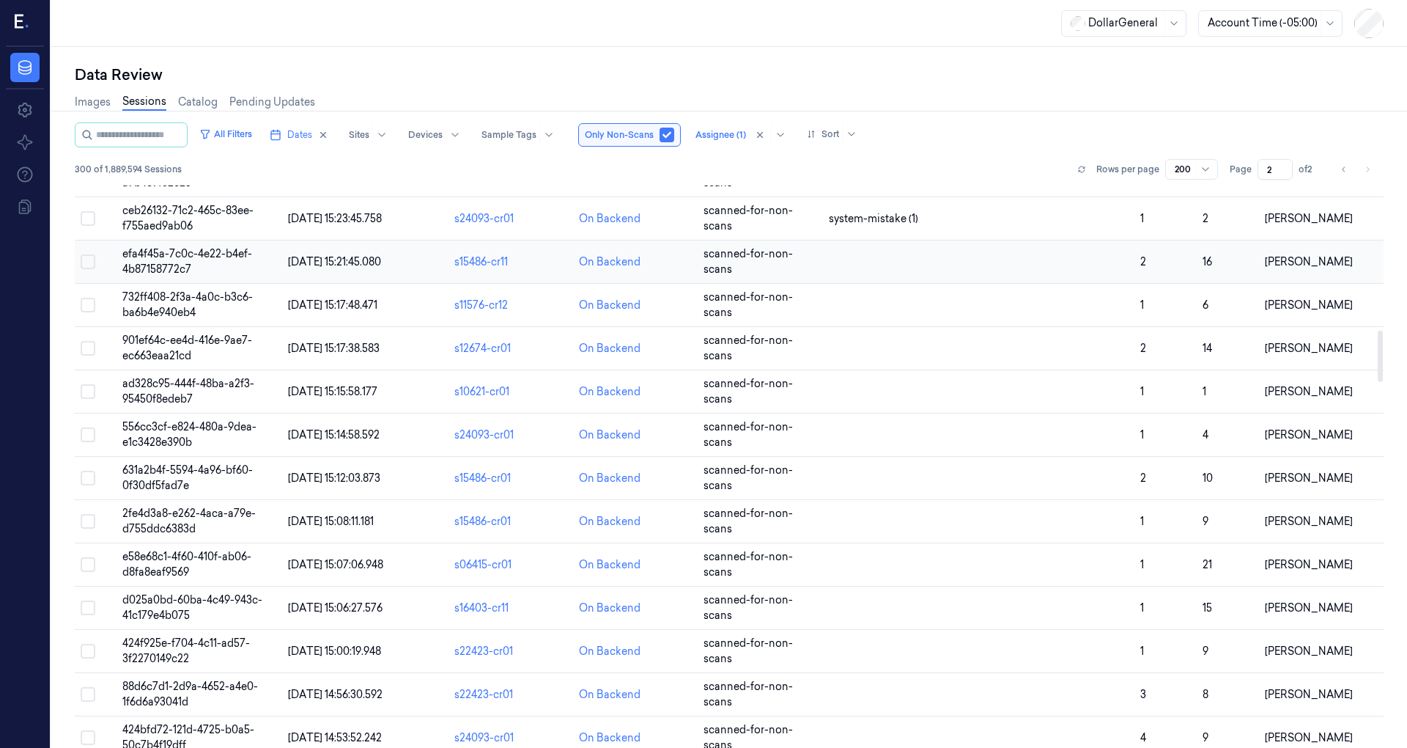
scroll to position [1759, 0]
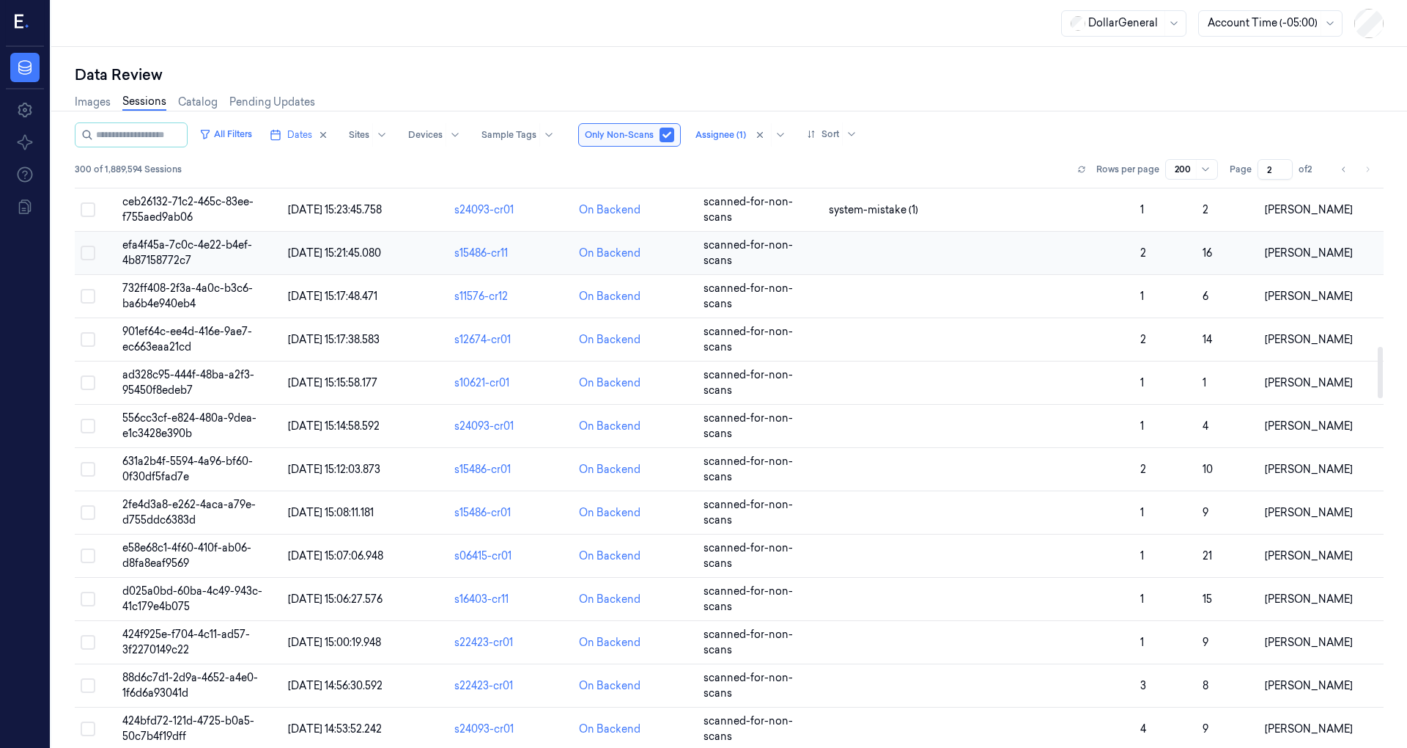
click at [349, 246] on span "19/08/2025 15:21:45.080" at bounding box center [334, 252] width 93 height 13
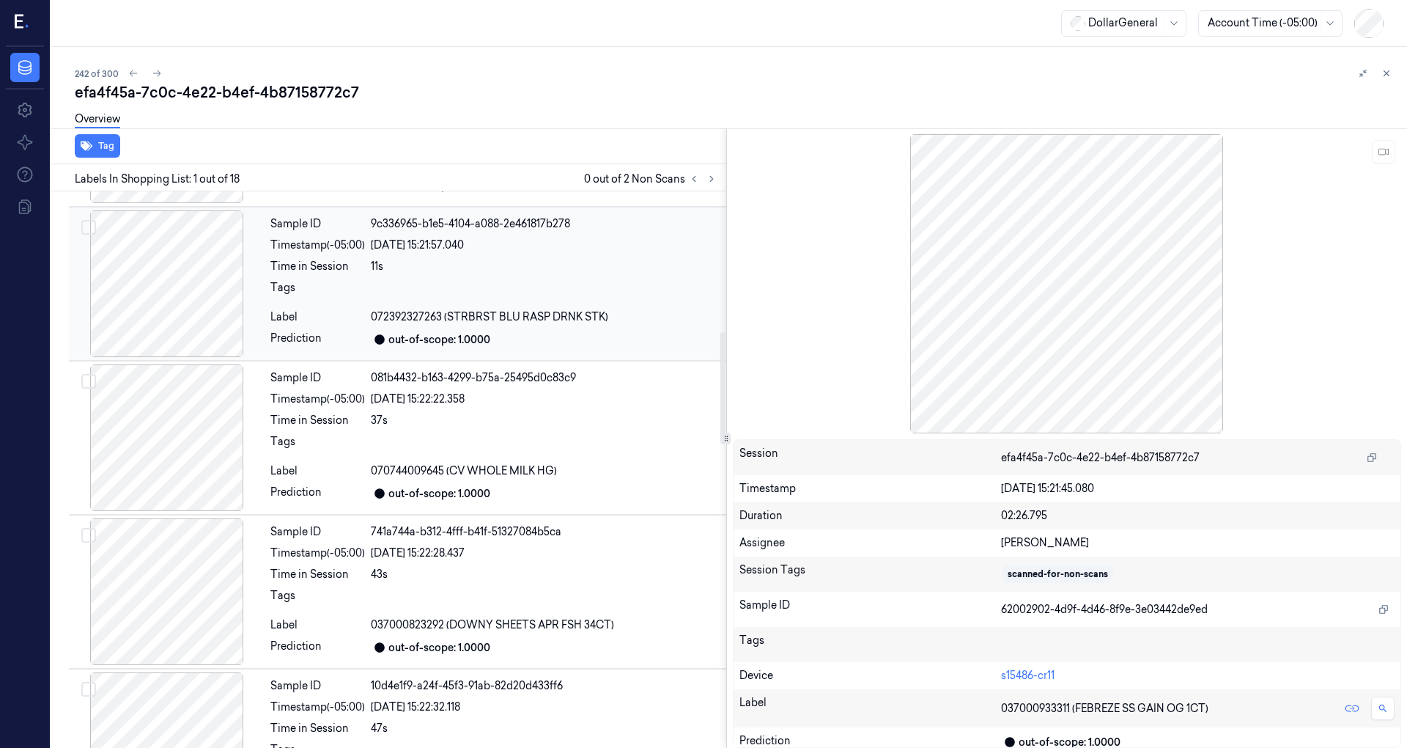
scroll to position [977, 0]
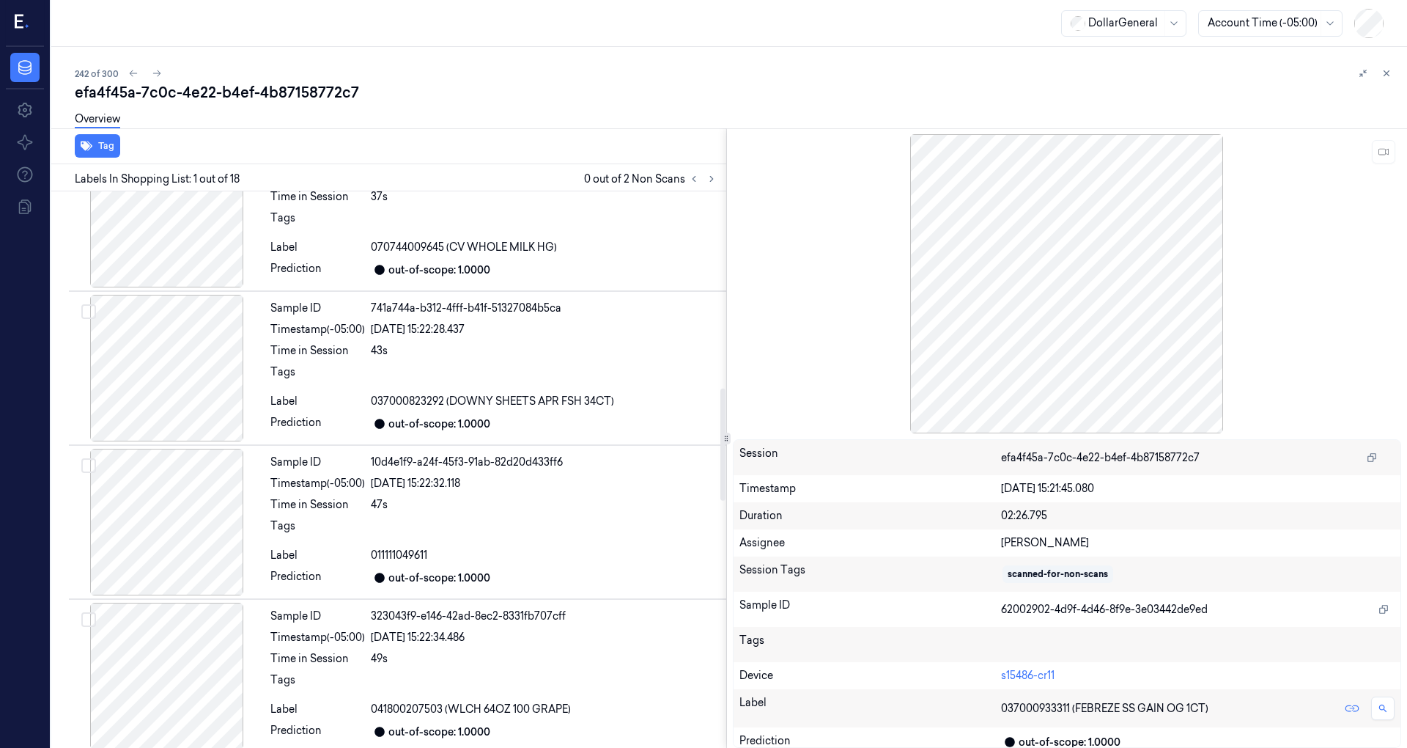
click at [706, 170] on div at bounding box center [702, 179] width 35 height 18
click at [708, 178] on icon at bounding box center [712, 179] width 10 height 10
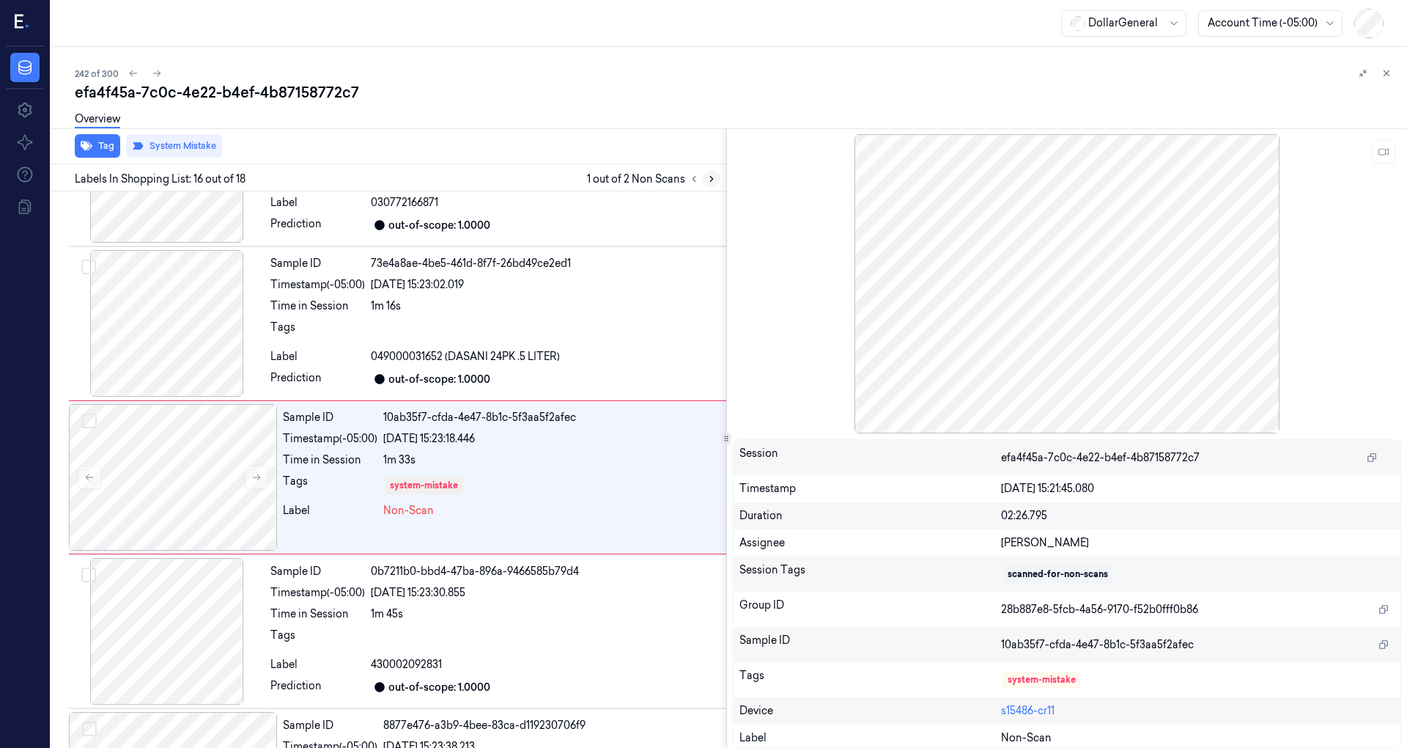
click at [708, 179] on icon at bounding box center [712, 179] width 10 height 10
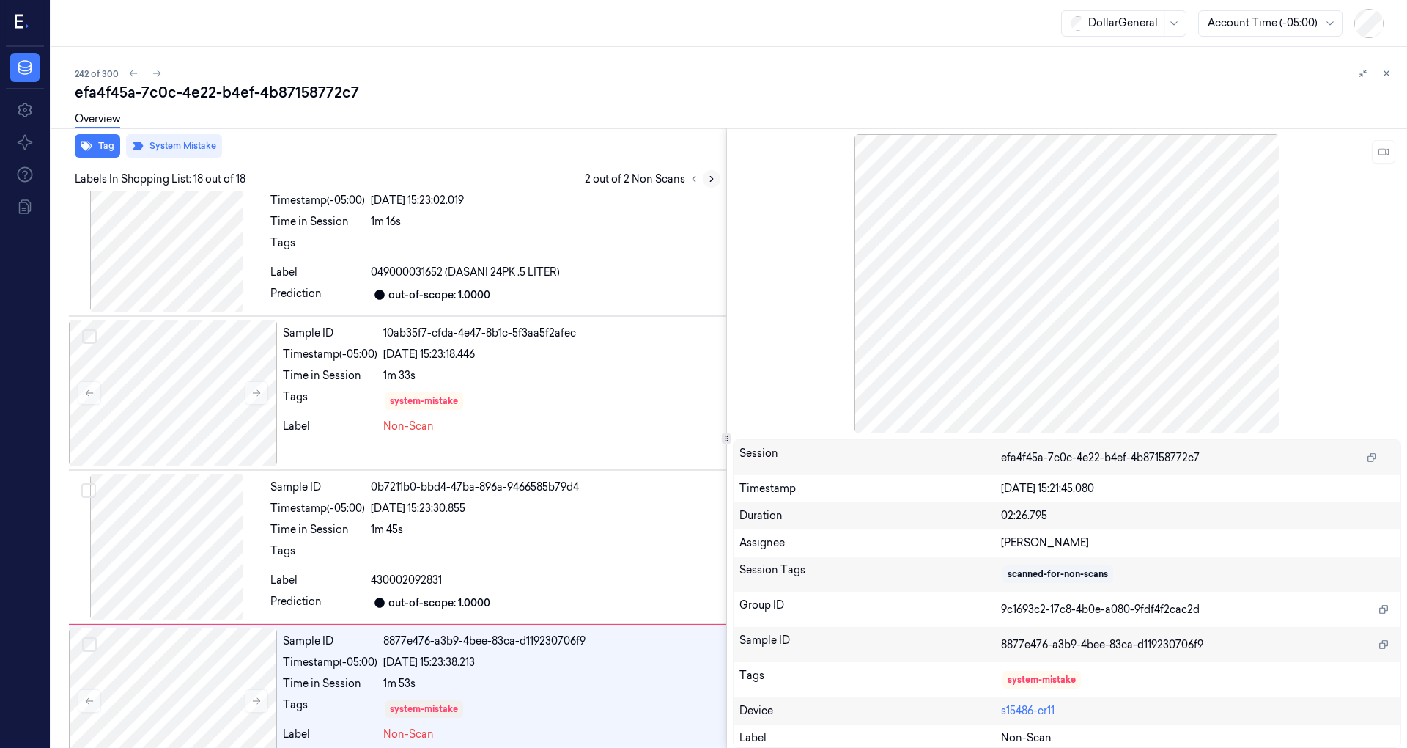
scroll to position [2209, 0]
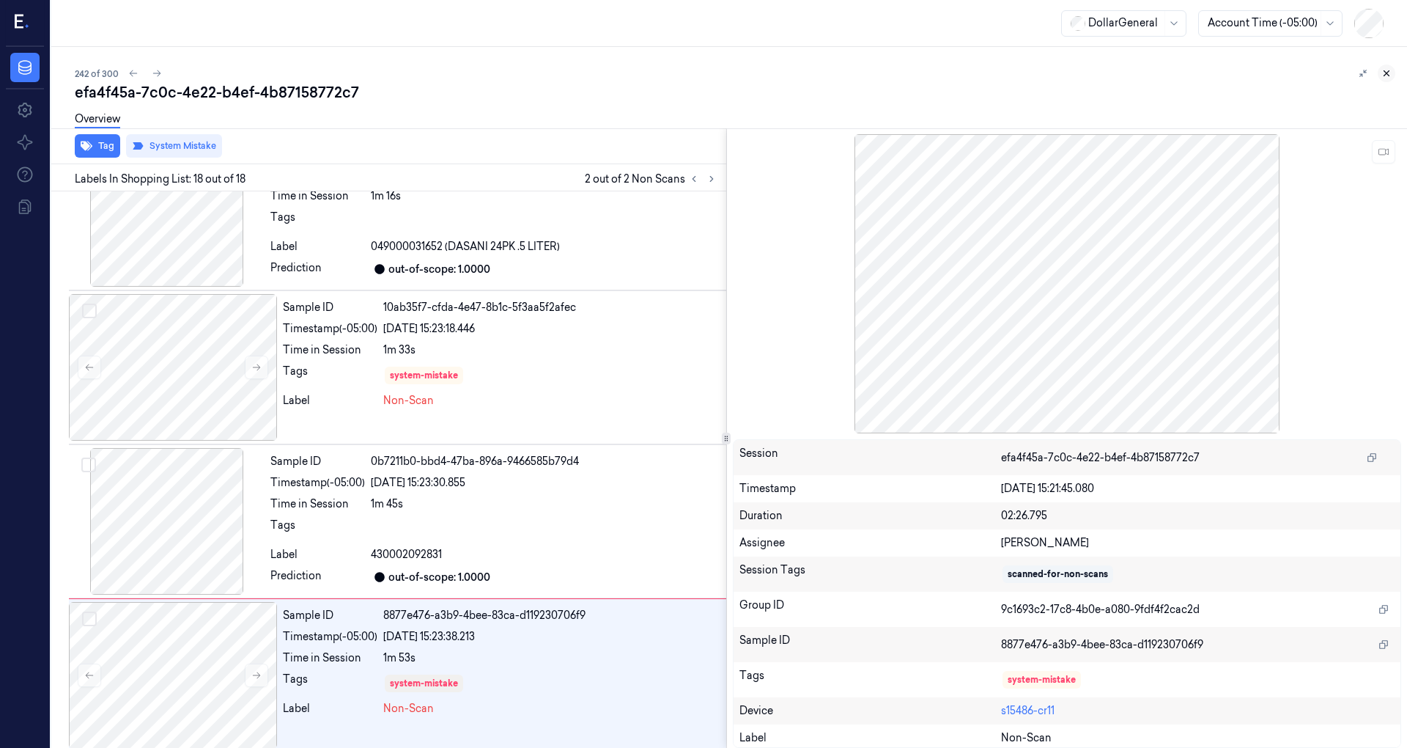
click at [1385, 70] on icon at bounding box center [1387, 73] width 10 height 10
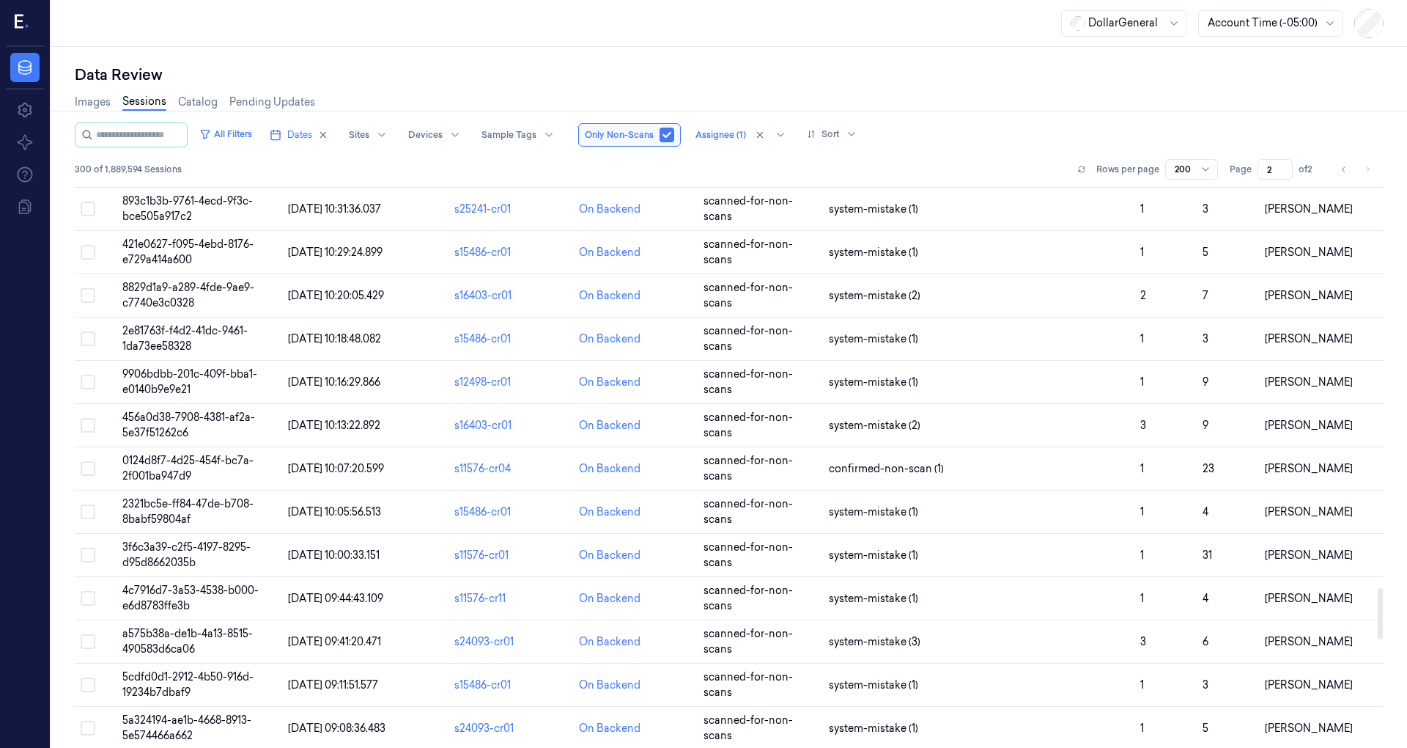
scroll to position [3615, 0]
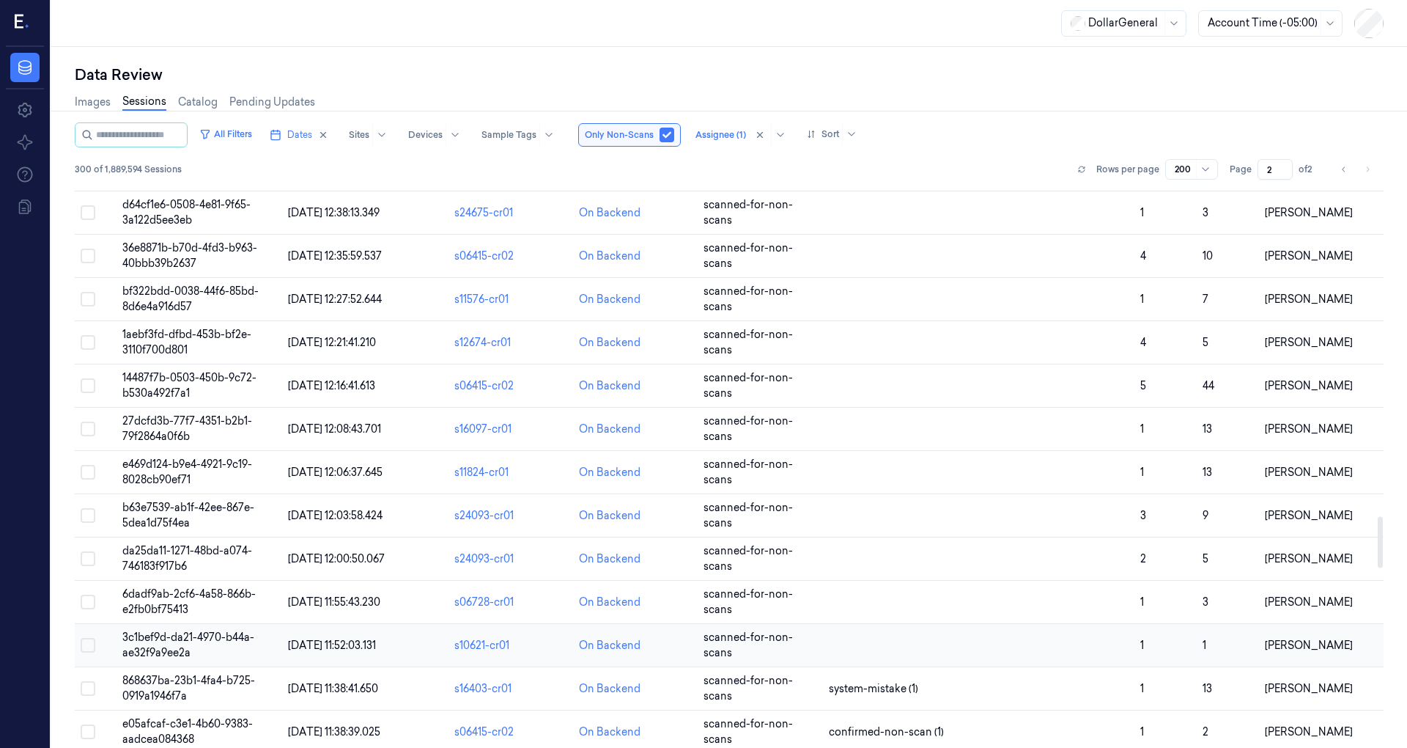
click at [346, 638] on span "19/08/2025 11:52:03.131" at bounding box center [332, 644] width 88 height 13
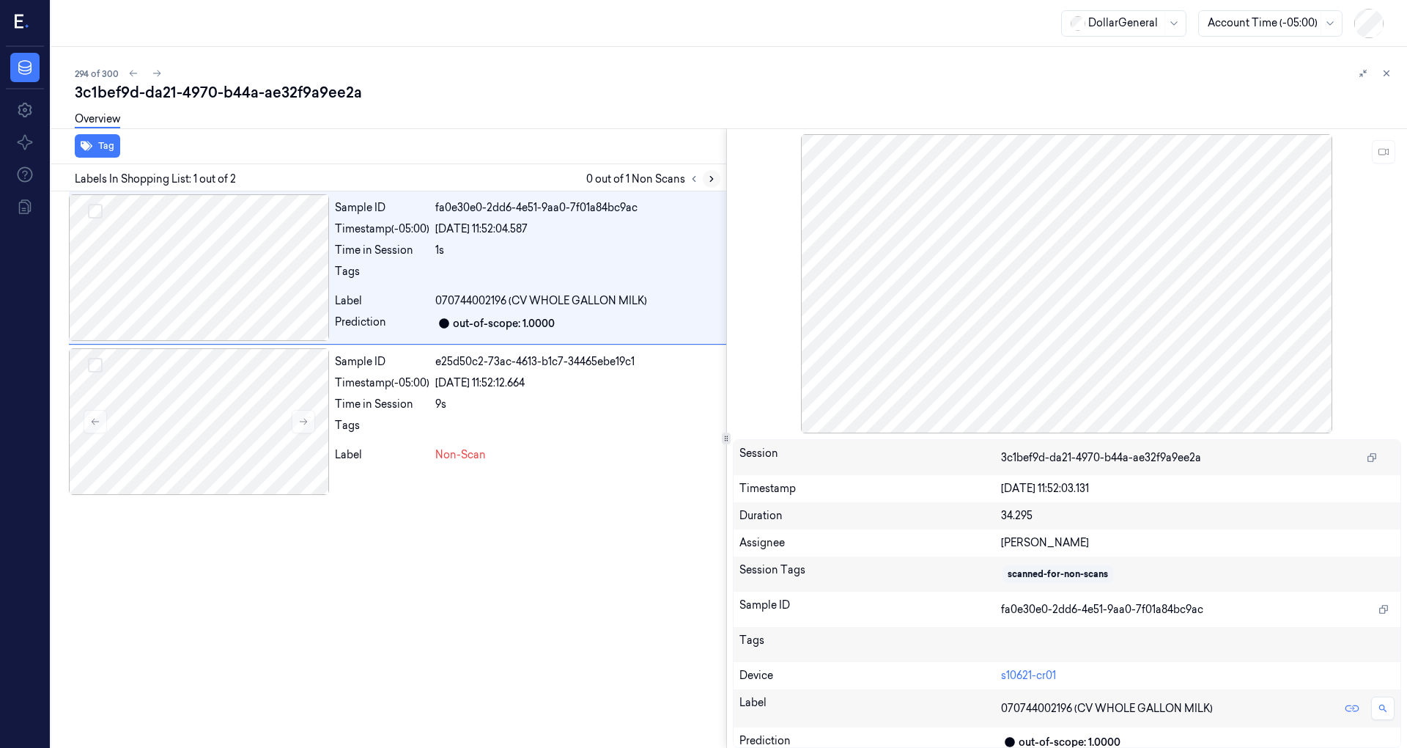
click at [711, 182] on icon at bounding box center [712, 179] width 10 height 10
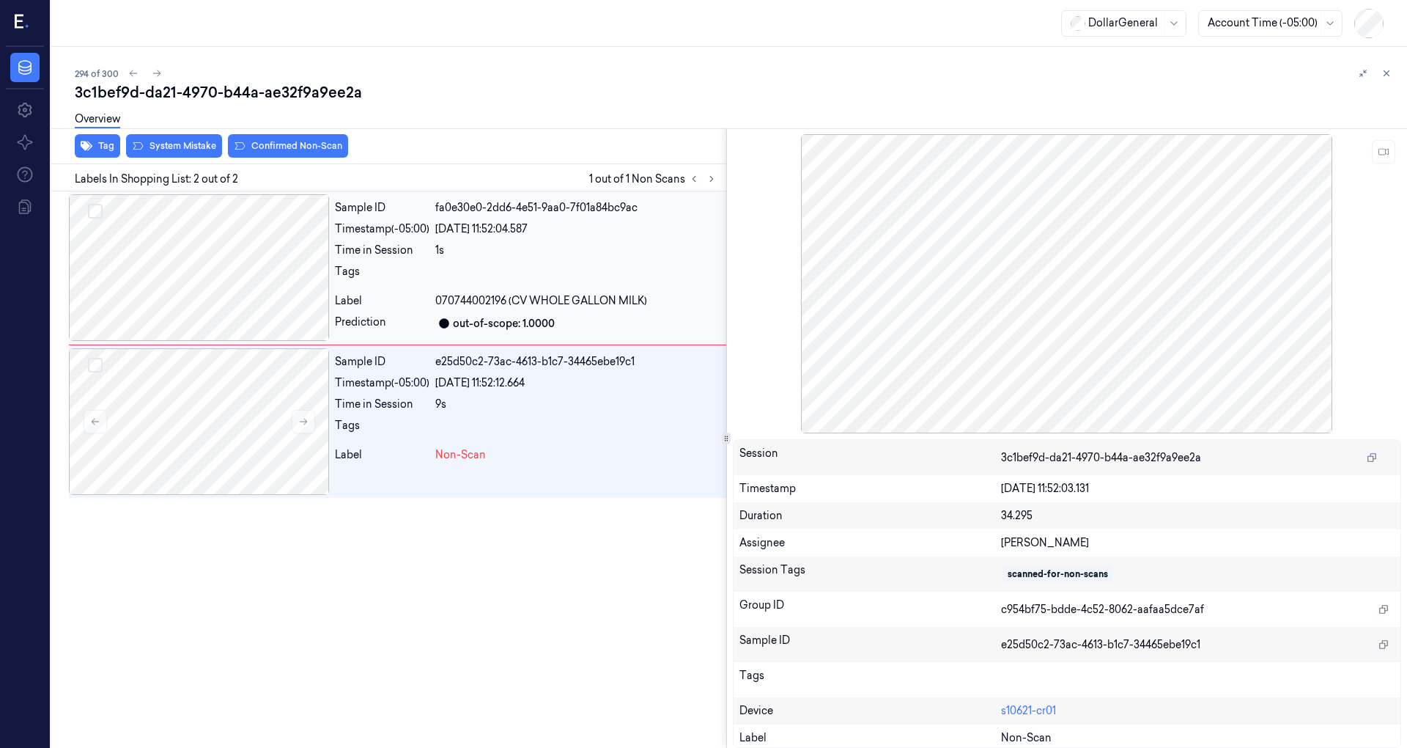
click at [560, 281] on div at bounding box center [577, 275] width 285 height 23
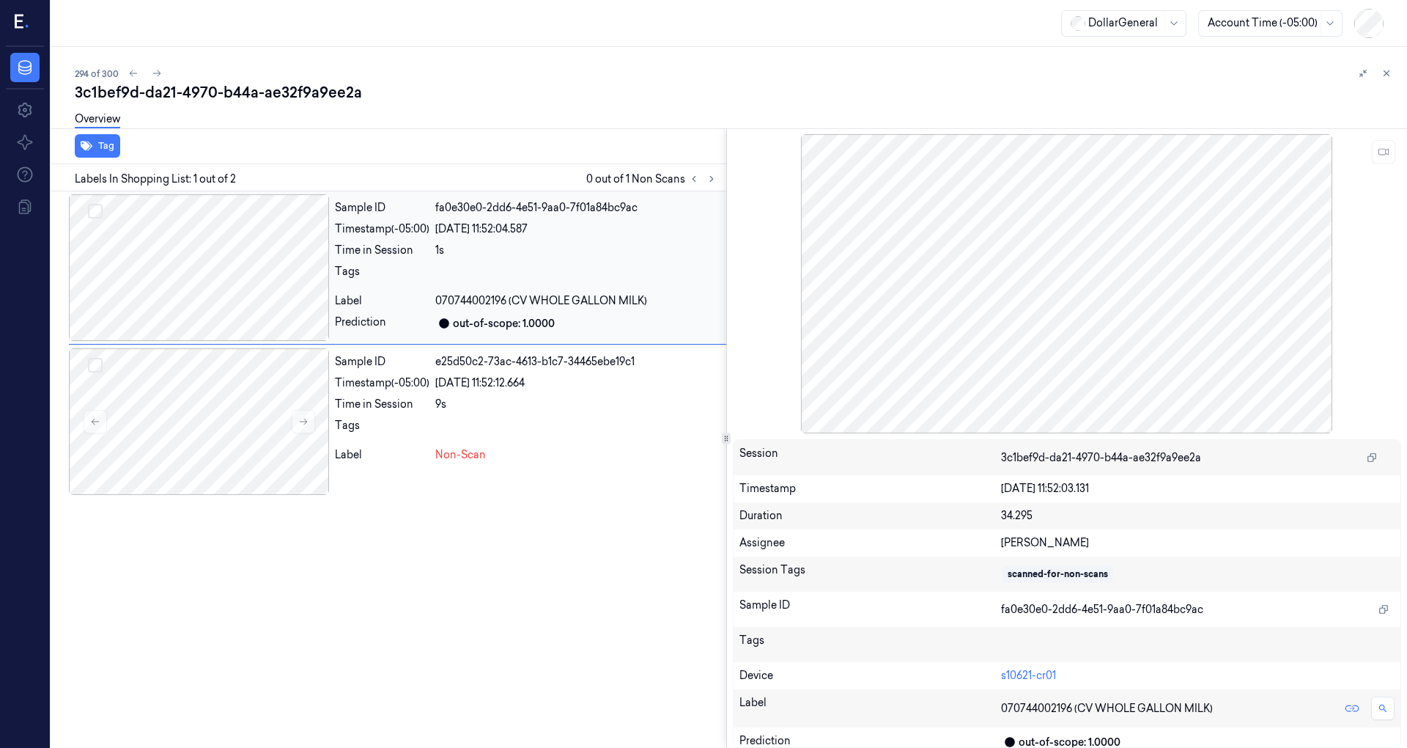
click at [544, 340] on div "Sample ID fa0e30e0-2dd6-4e51-9aa0-7f01a84bc9ac Timestamp (-05:00) 19/08/2025 11…" at bounding box center [397, 267] width 657 height 153
click at [469, 385] on div "19/08/2025 11:52:12.664" at bounding box center [577, 382] width 285 height 15
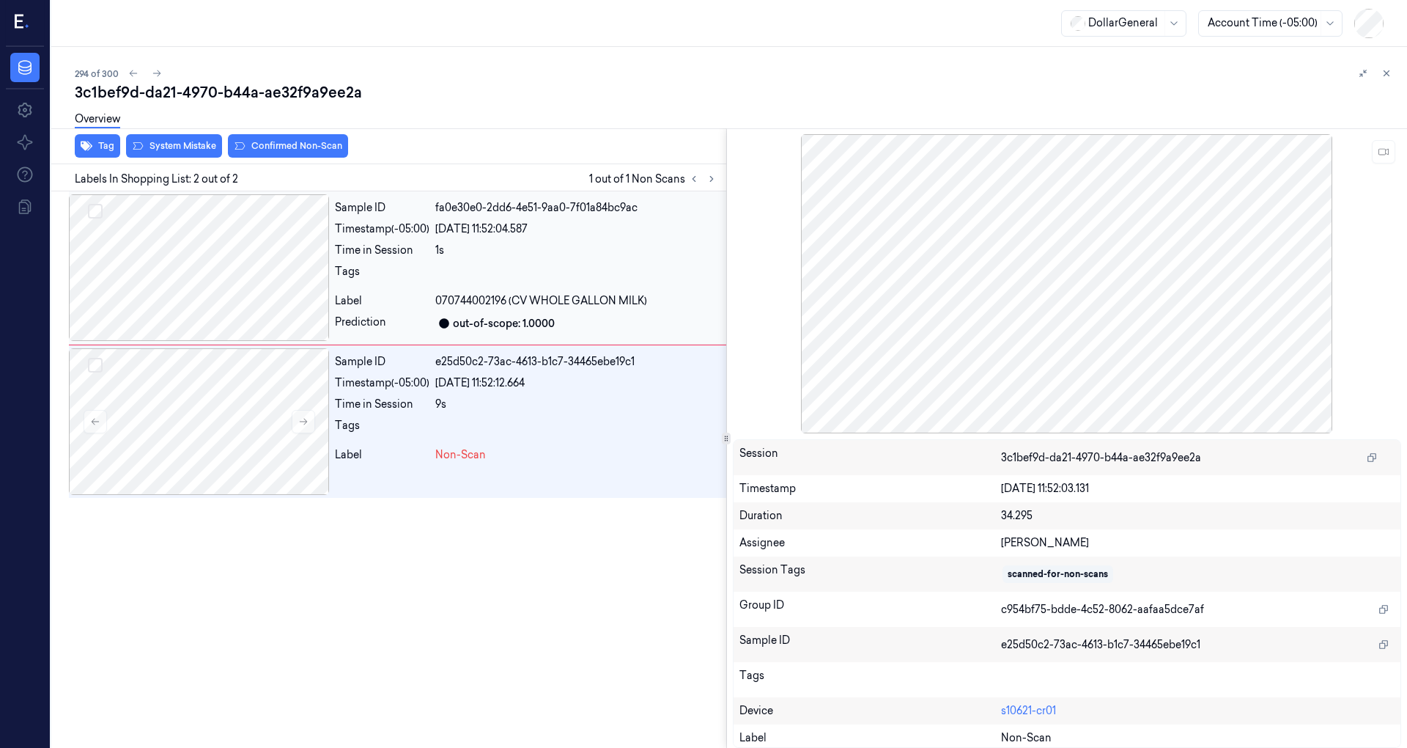
click at [556, 264] on div at bounding box center [577, 275] width 285 height 23
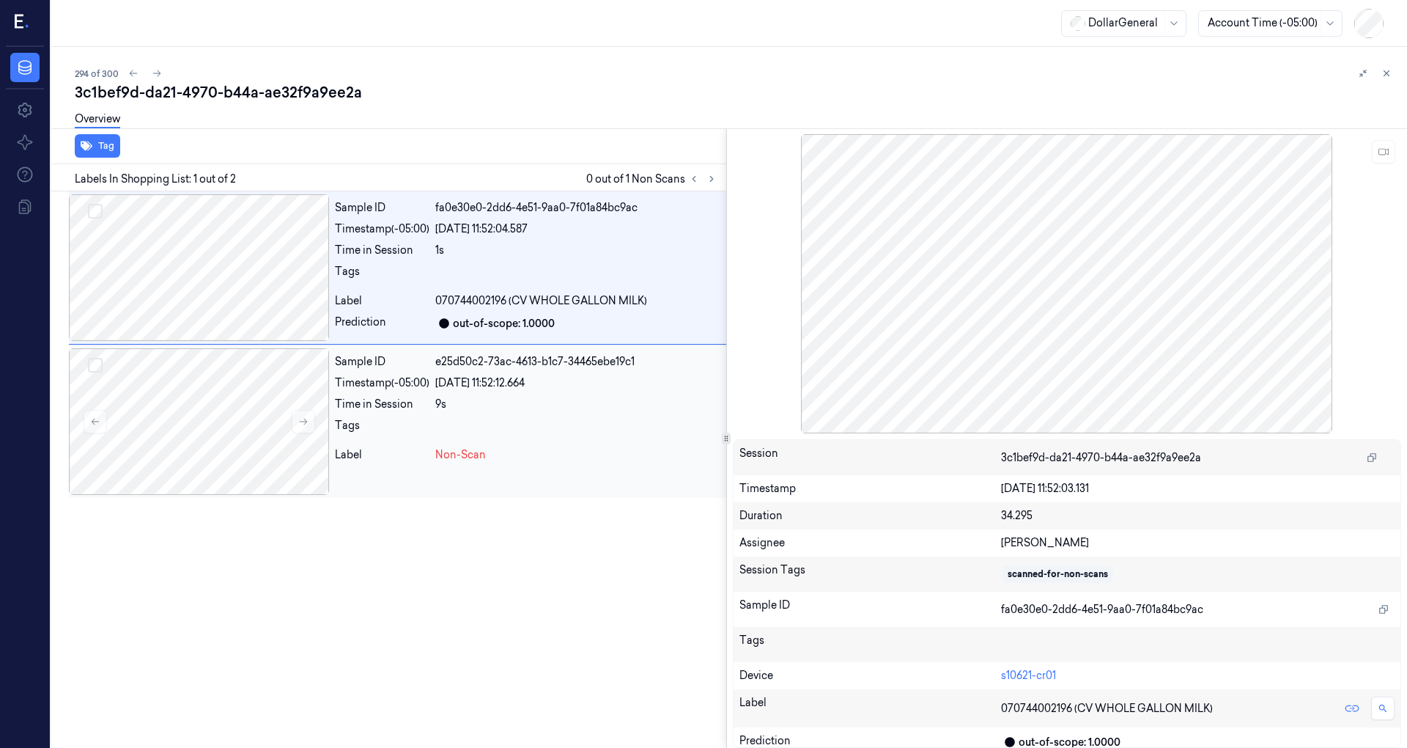
click at [527, 449] on div "Non-Scan" at bounding box center [577, 454] width 285 height 15
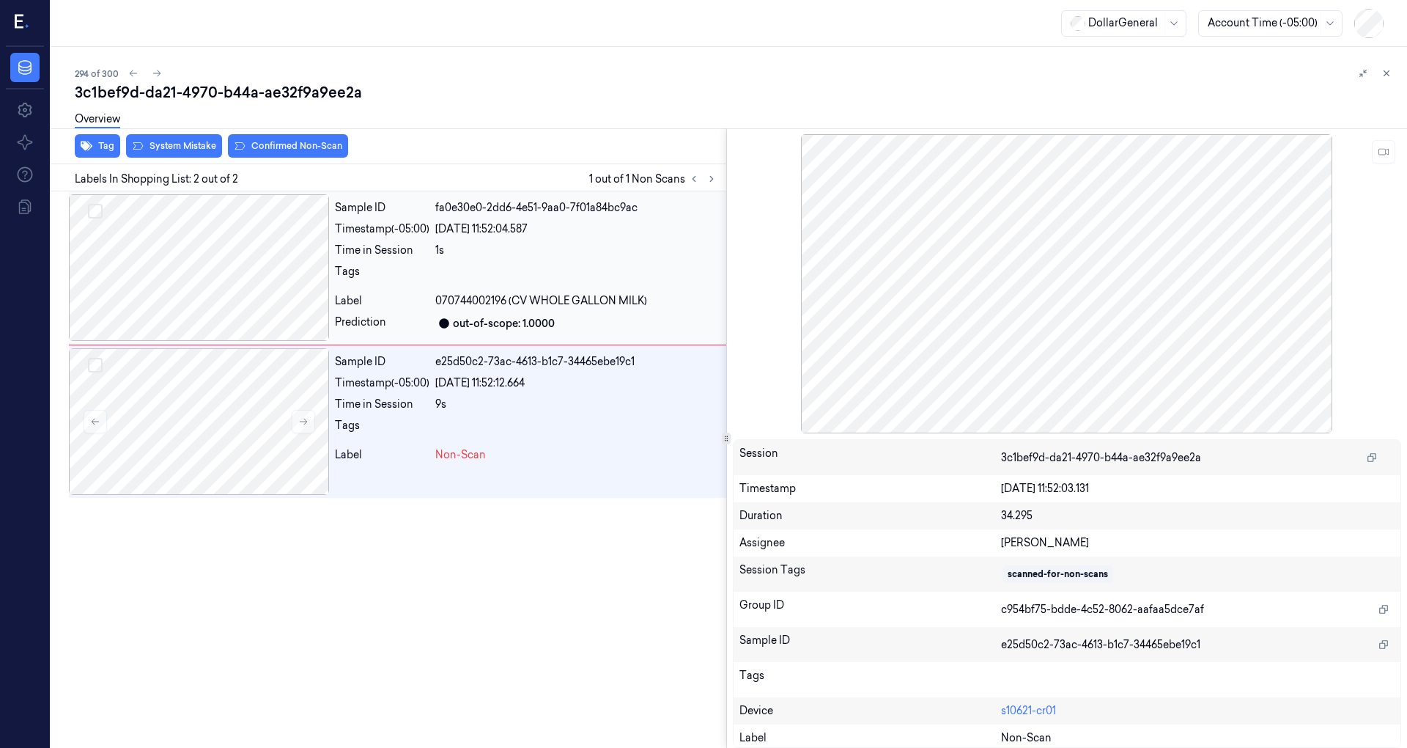
click at [551, 261] on div "Sample ID fa0e30e0-2dd6-4e51-9aa0-7f01a84bc9ac Timestamp (-05:00) 19/08/2025 11…" at bounding box center [527, 267] width 397 height 147
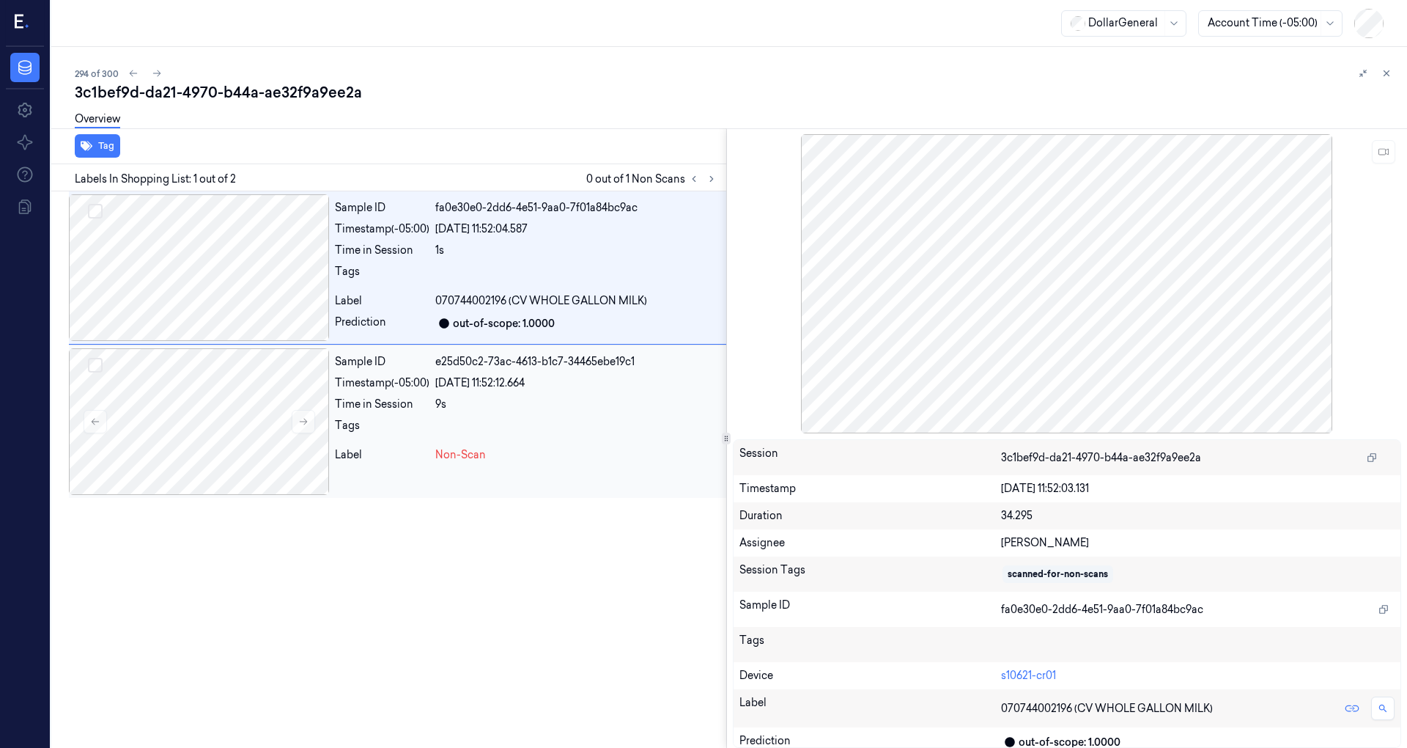
click at [545, 359] on div "e25d50c2-73ac-4613-b1c7-34465ebe19c1" at bounding box center [577, 361] width 285 height 15
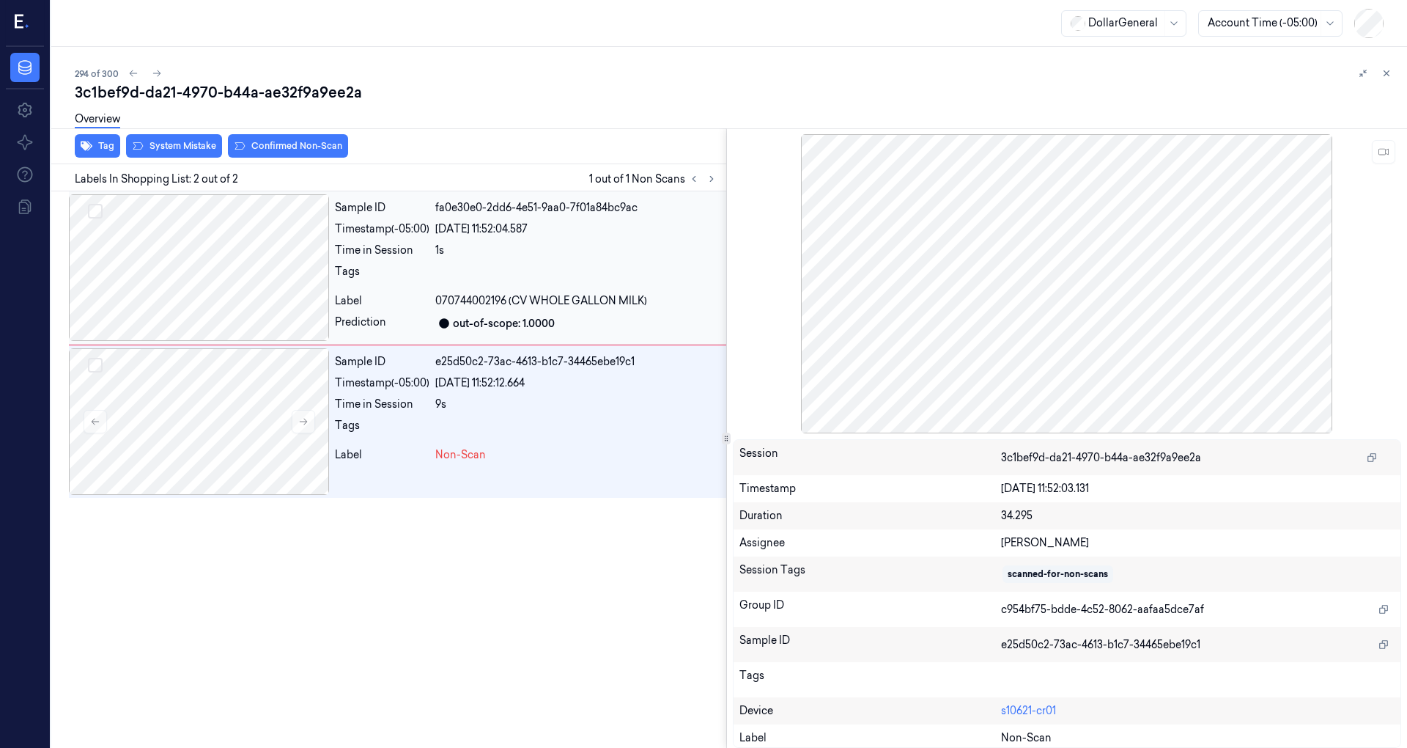
click at [581, 194] on div "Sample ID fa0e30e0-2dd6-4e51-9aa0-7f01a84bc9ac Timestamp (-05:00) 19/08/2025 11…" at bounding box center [527, 267] width 397 height 147
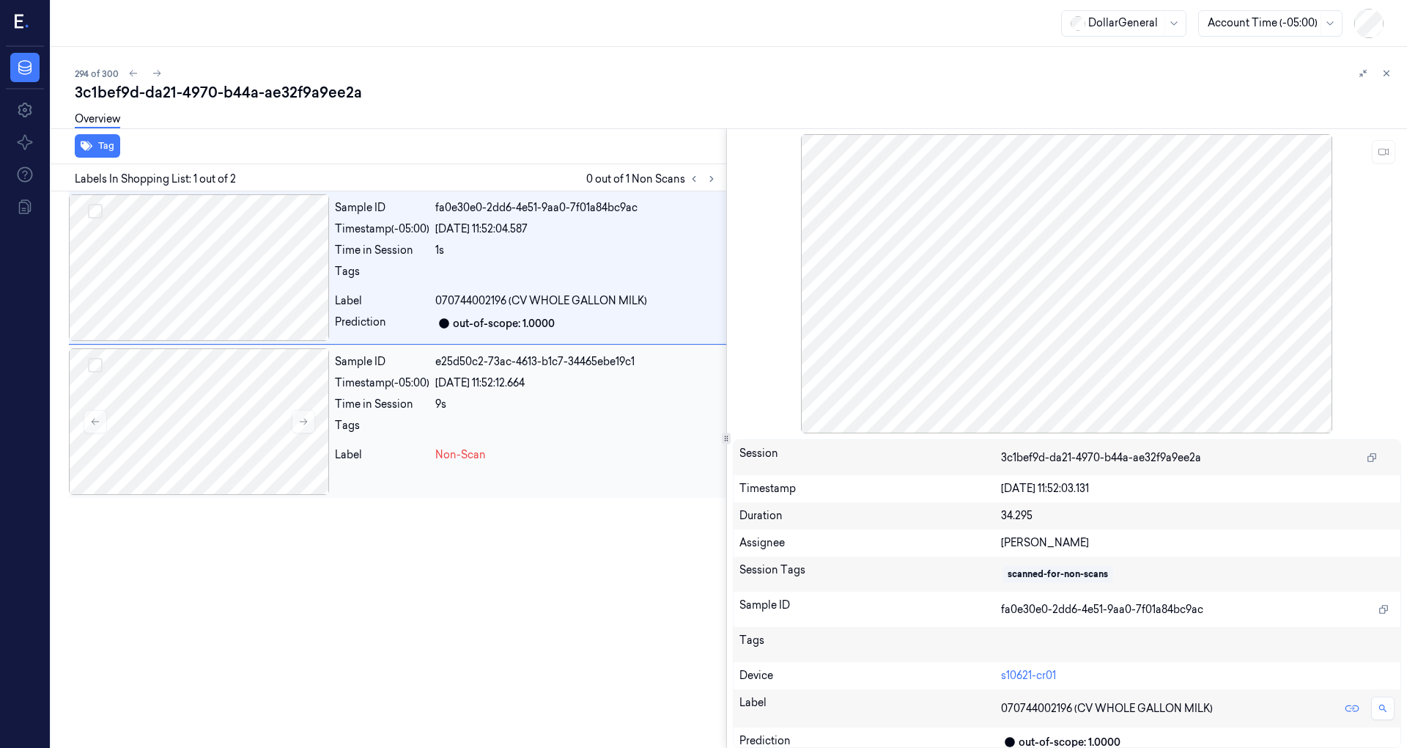
click at [551, 398] on div "9s" at bounding box center [577, 403] width 285 height 15
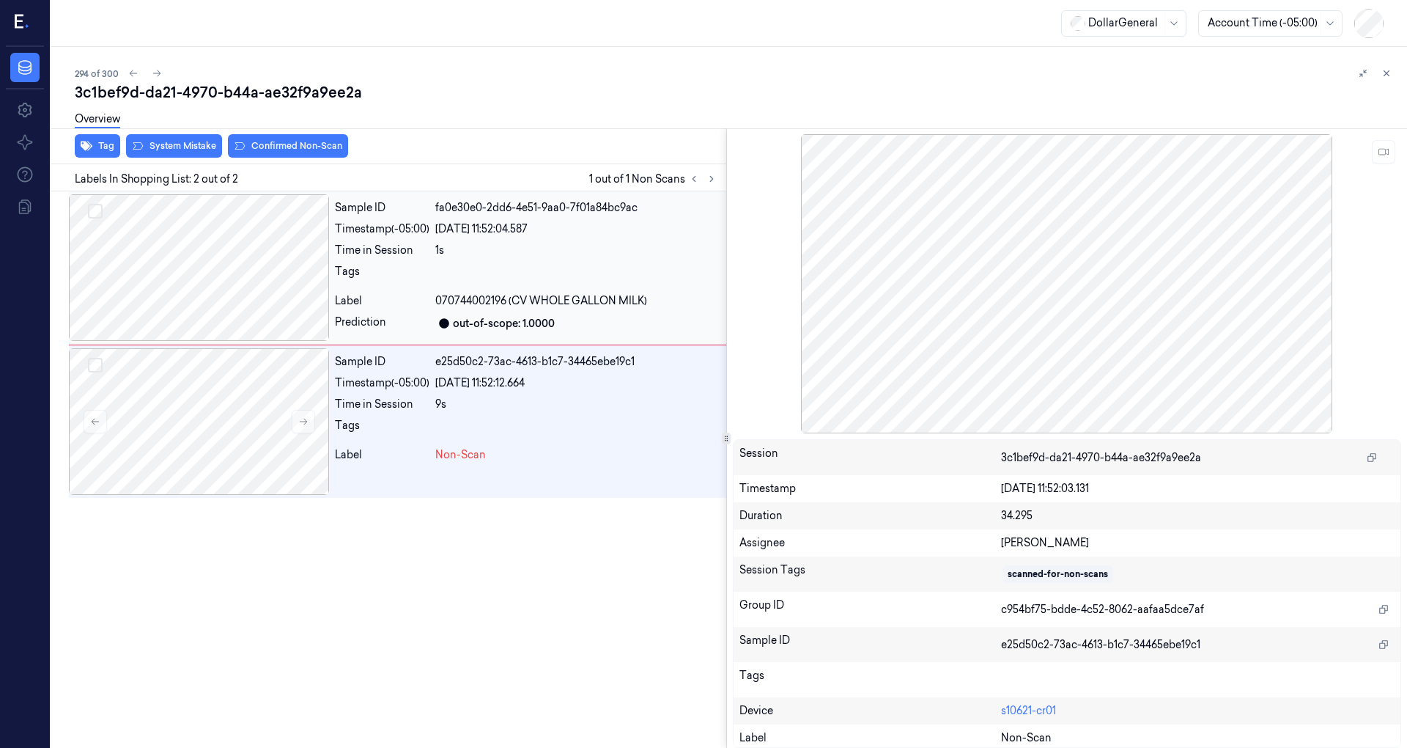
click at [520, 239] on div "Sample ID fa0e30e0-2dd6-4e51-9aa0-7f01a84bc9ac Timestamp (-05:00) 19/08/2025 11…" at bounding box center [527, 267] width 397 height 147
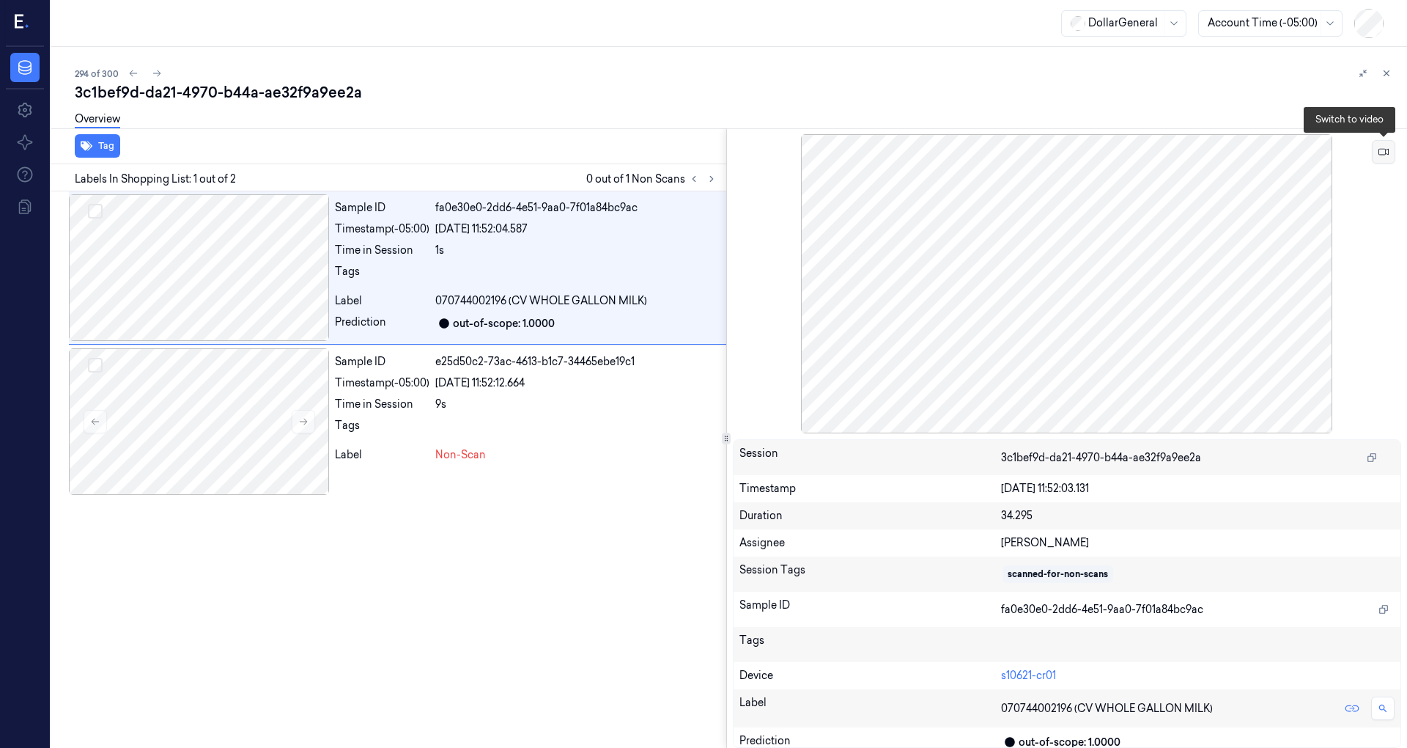
click at [1379, 155] on icon at bounding box center [1384, 152] width 10 height 10
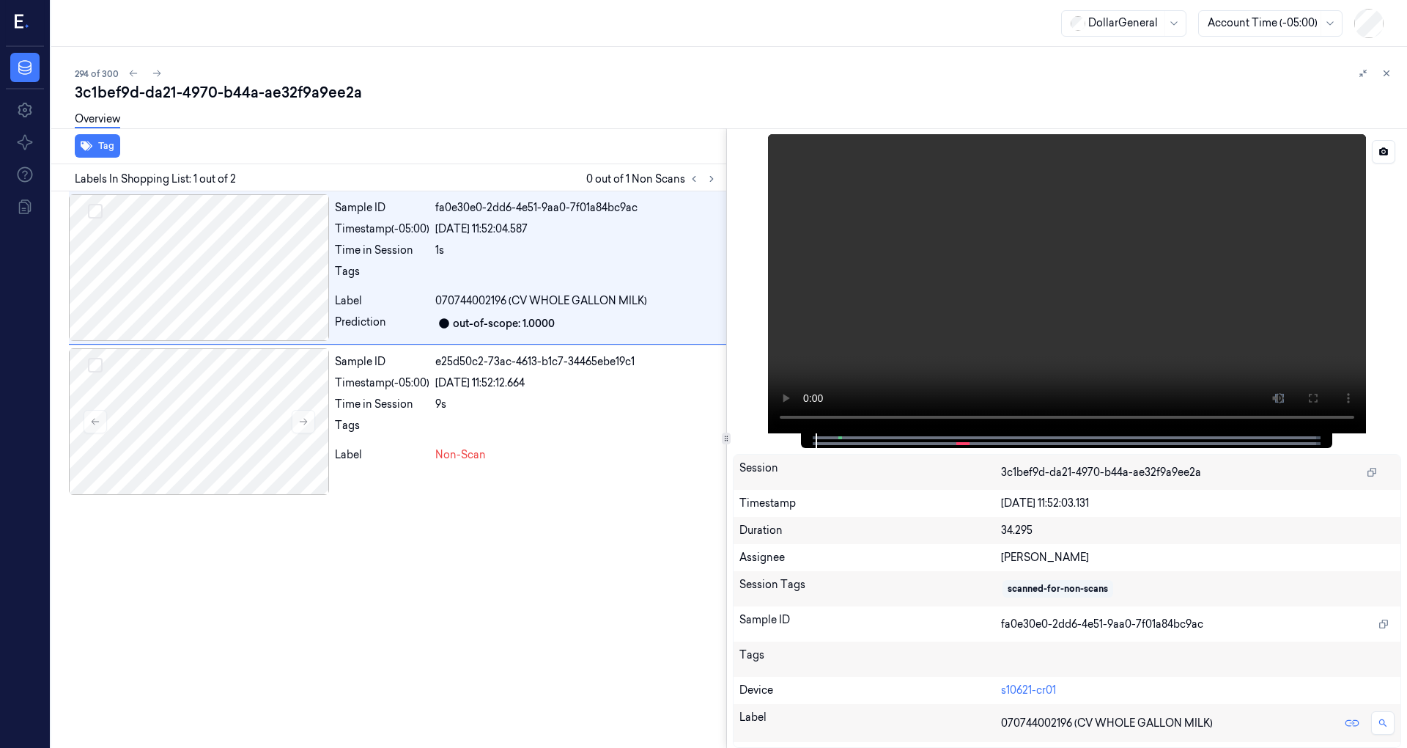
click at [827, 431] on video at bounding box center [1067, 283] width 598 height 299
click at [1143, 334] on video at bounding box center [1067, 283] width 598 height 299
click at [237, 409] on div at bounding box center [199, 421] width 260 height 147
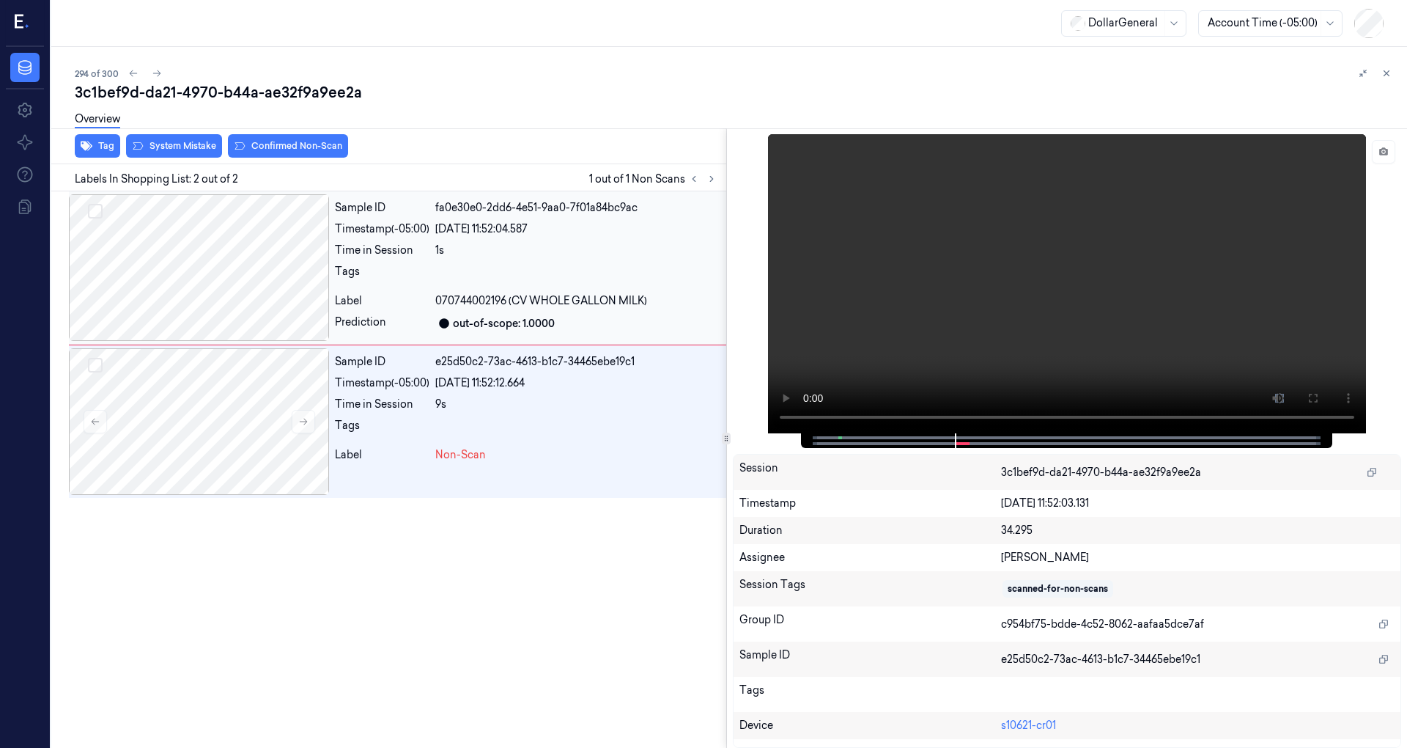
click at [244, 287] on div at bounding box center [199, 267] width 260 height 147
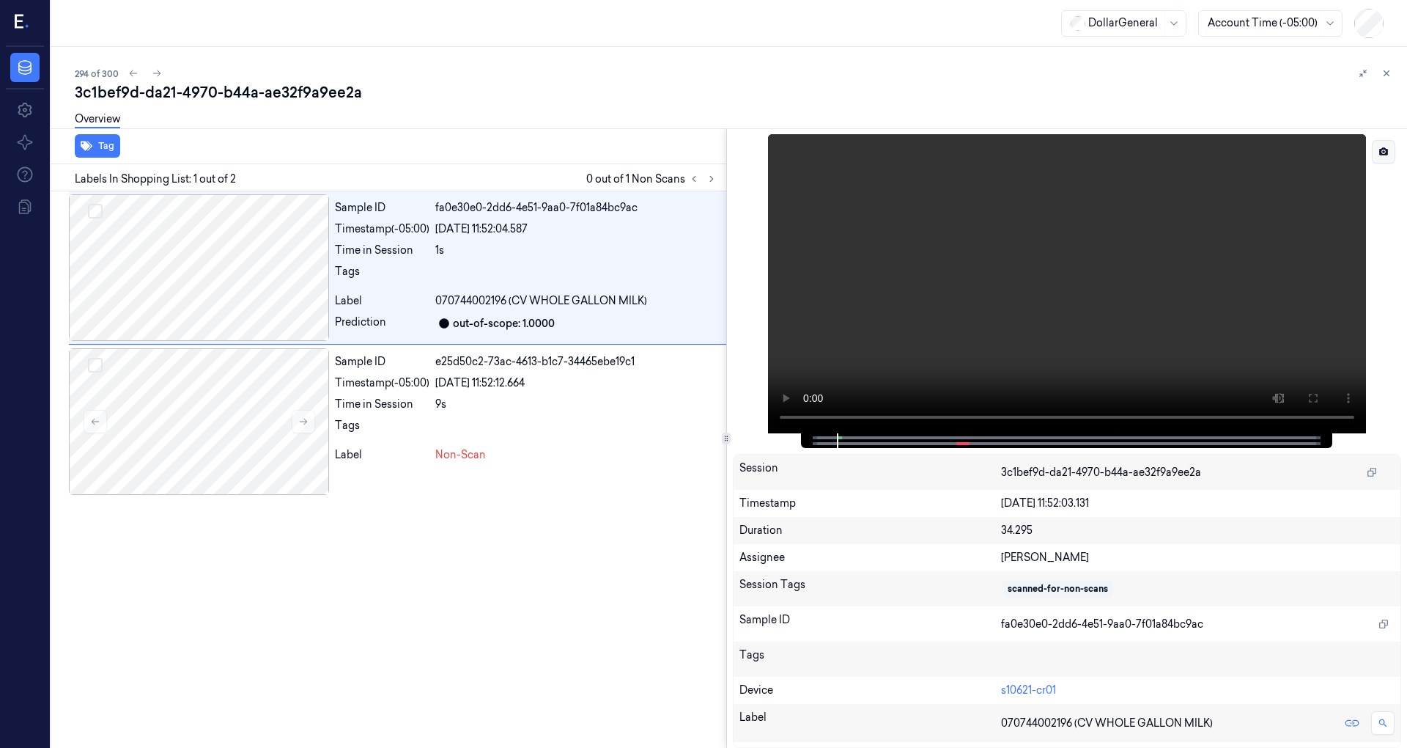
click at [1393, 141] on button at bounding box center [1383, 151] width 23 height 23
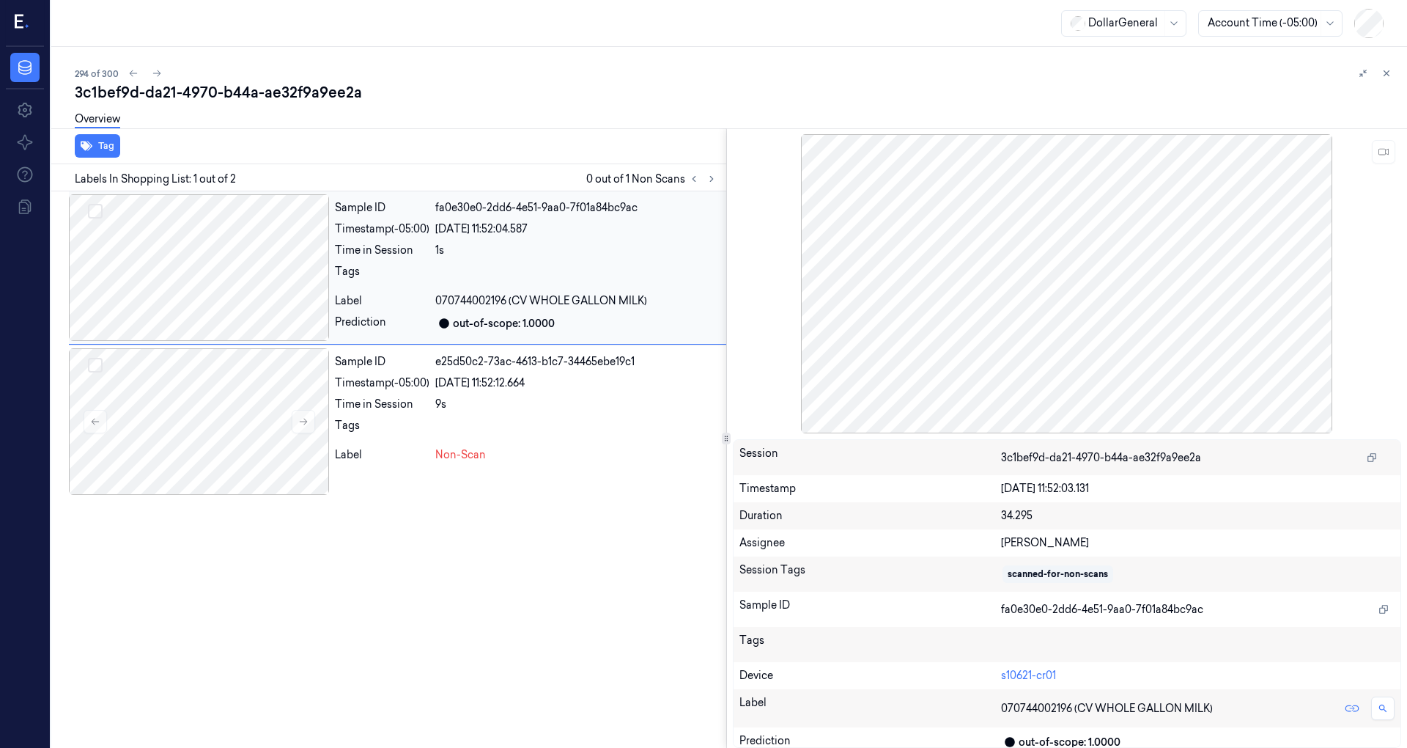
click at [250, 279] on div at bounding box center [199, 267] width 260 height 147
click at [251, 400] on div at bounding box center [199, 421] width 260 height 147
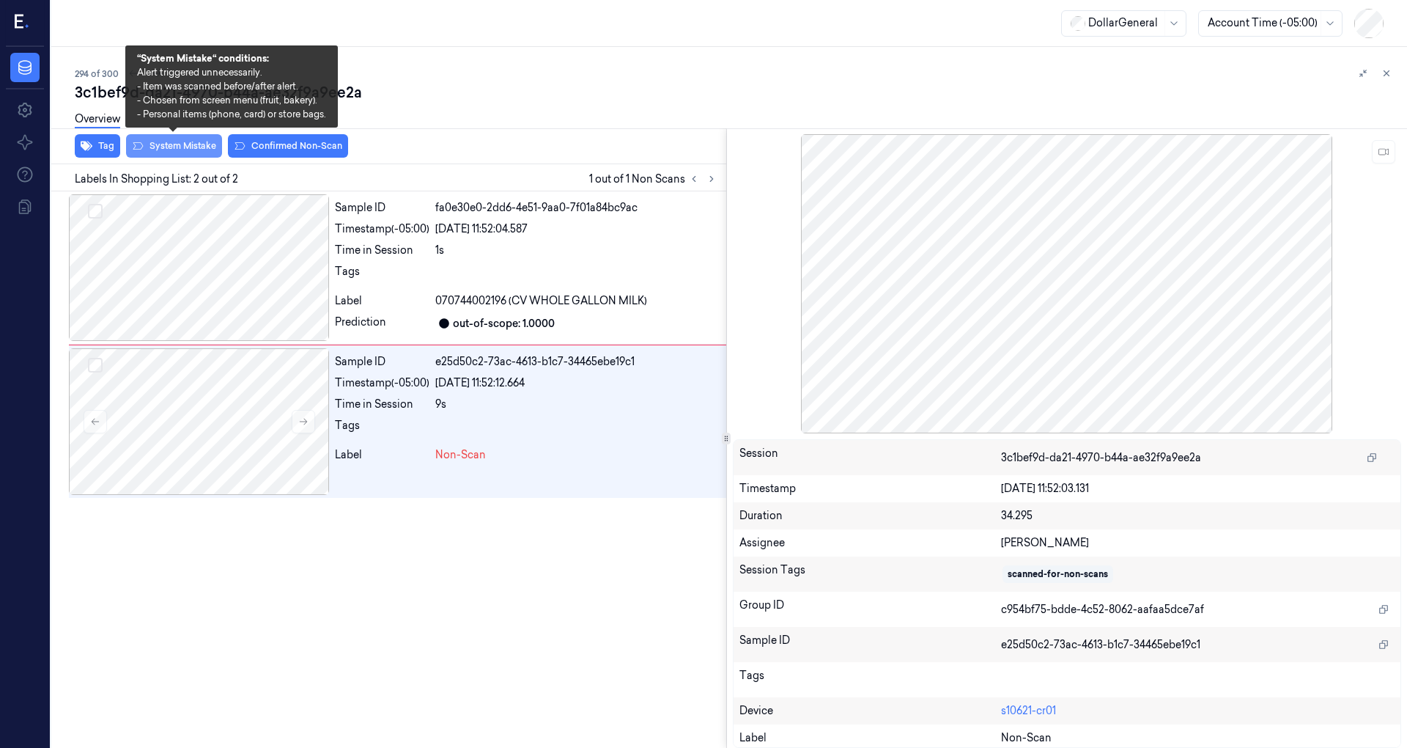
click at [162, 150] on button "System Mistake" at bounding box center [174, 145] width 96 height 23
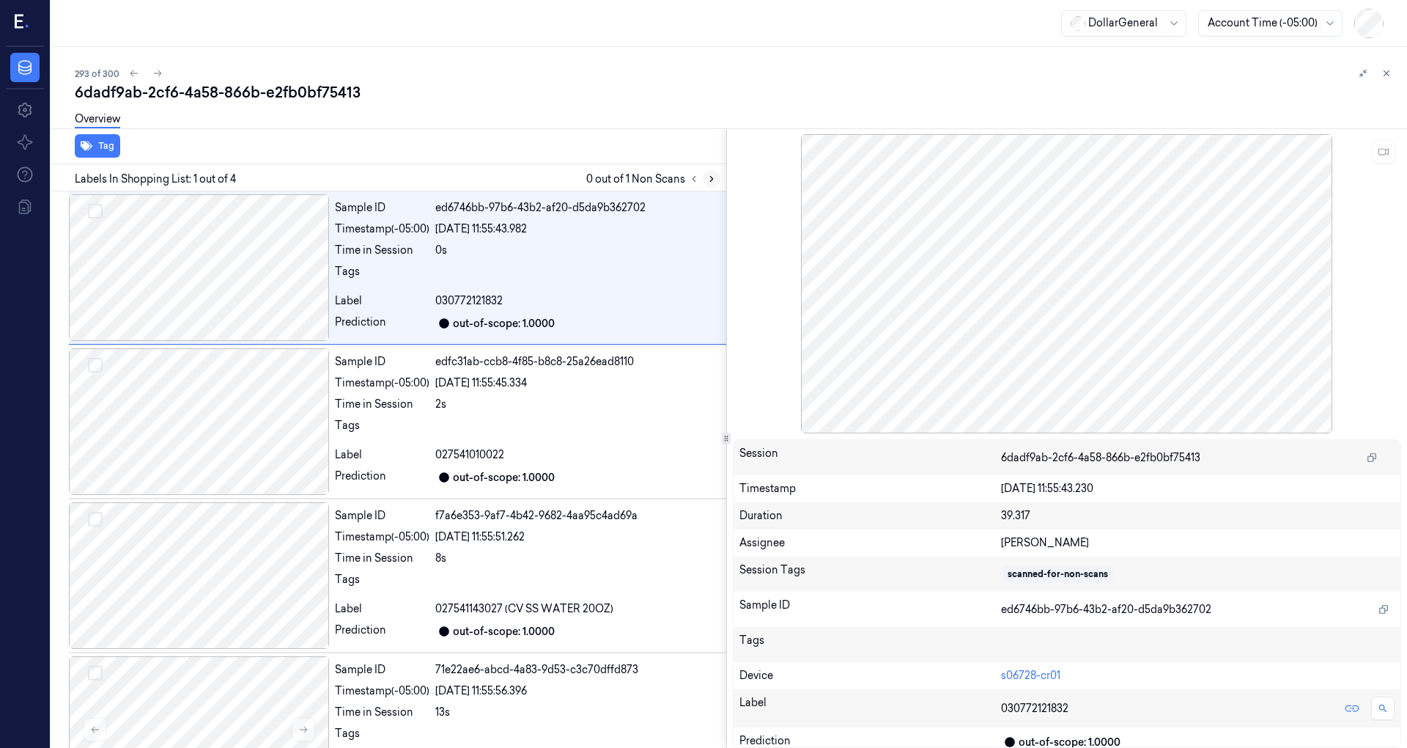
click at [711, 177] on icon at bounding box center [711, 179] width 3 height 5
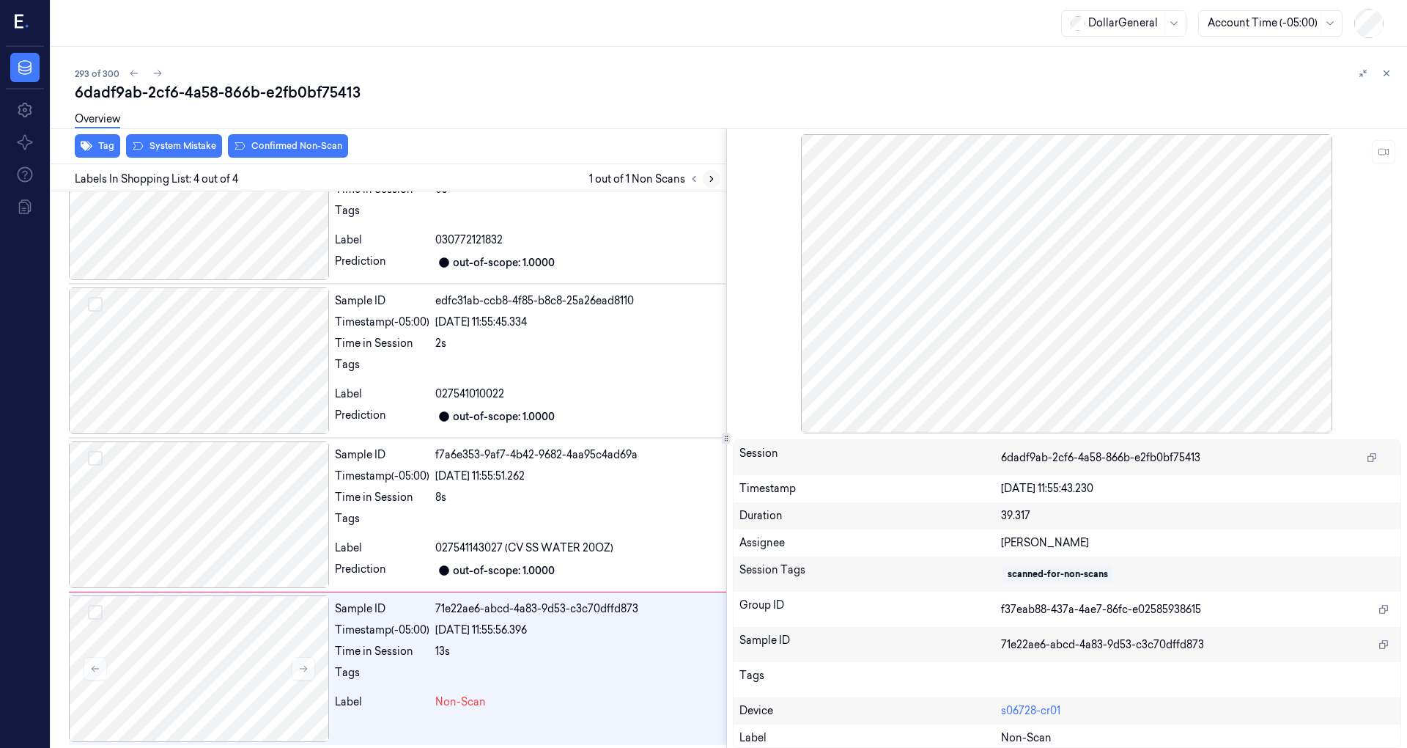
scroll to position [62, 0]
click at [224, 528] on div at bounding box center [199, 513] width 260 height 147
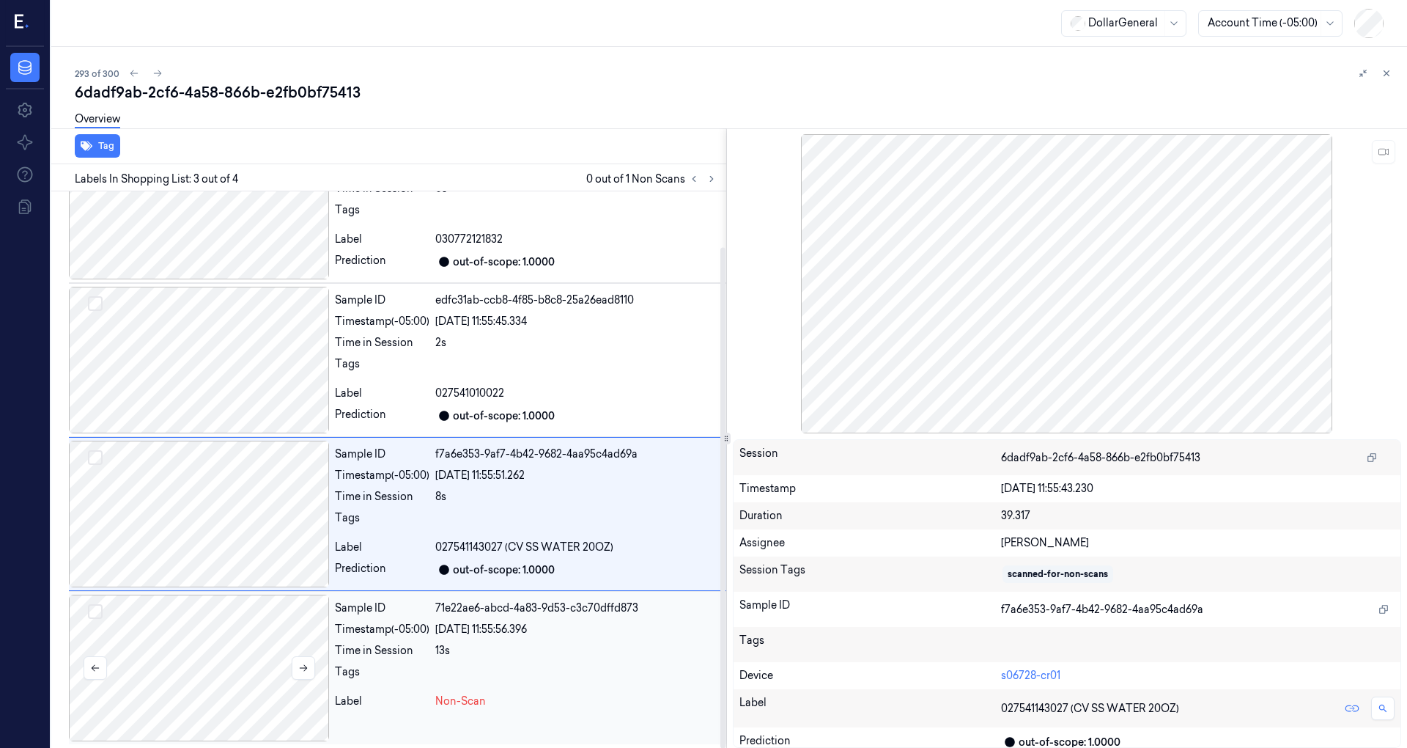
click at [258, 656] on div at bounding box center [199, 667] width 260 height 147
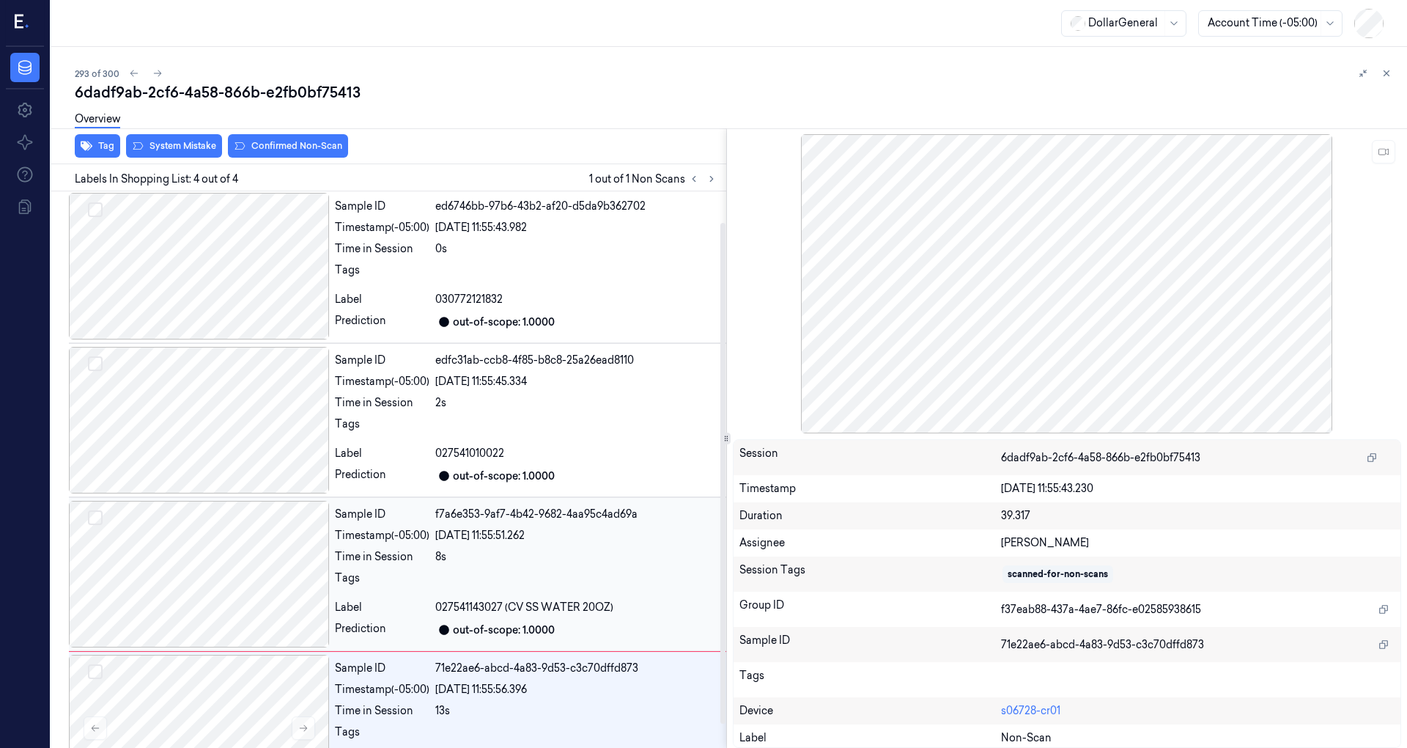
scroll to position [0, 0]
click at [242, 562] on div at bounding box center [199, 575] width 260 height 147
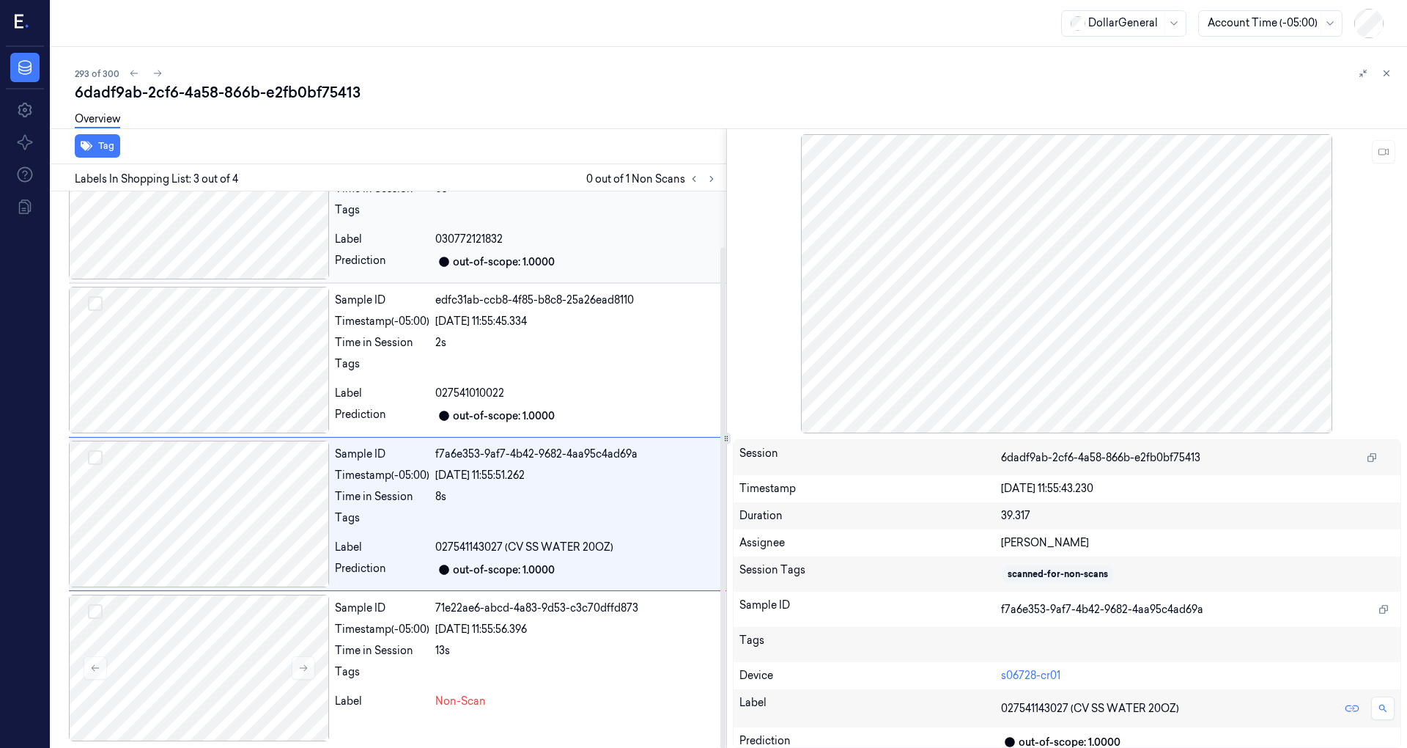
click at [221, 226] on div at bounding box center [199, 206] width 260 height 147
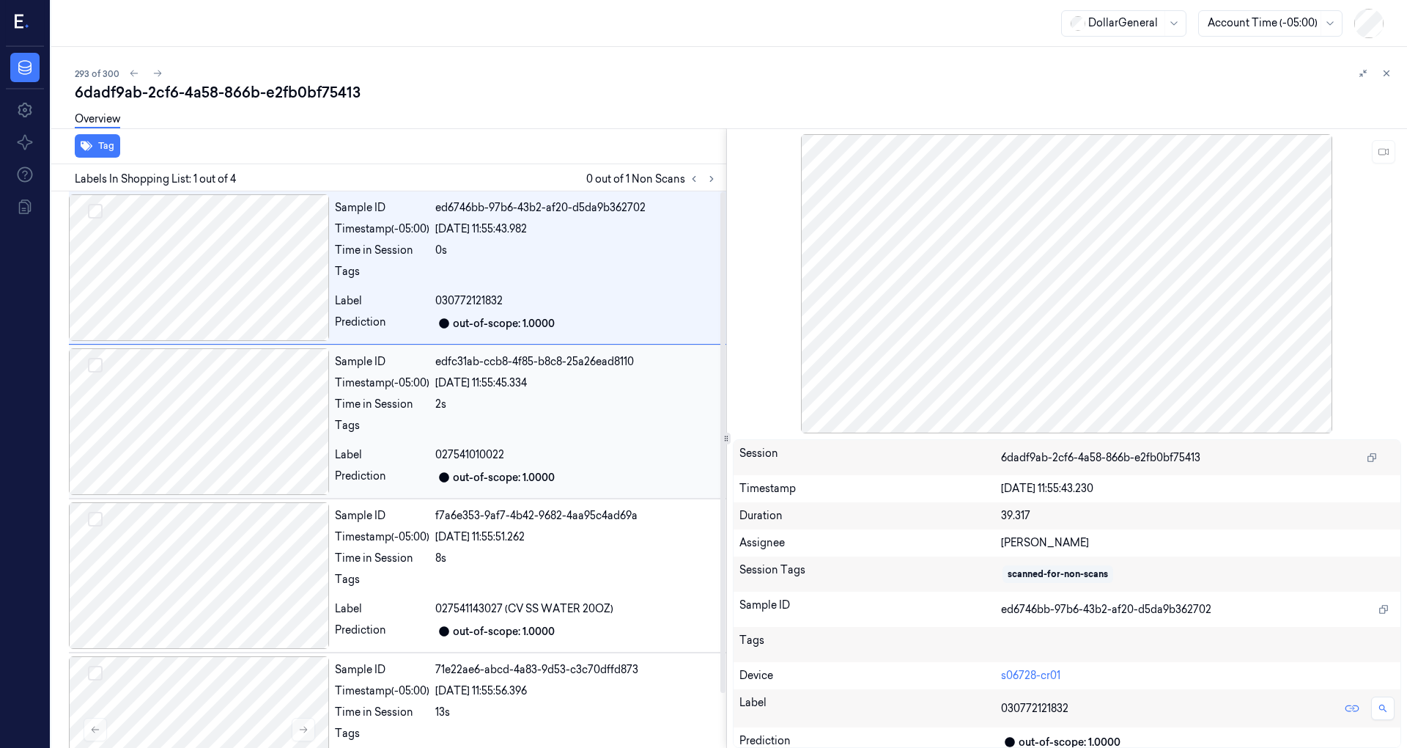
click at [242, 381] on div at bounding box center [199, 421] width 260 height 147
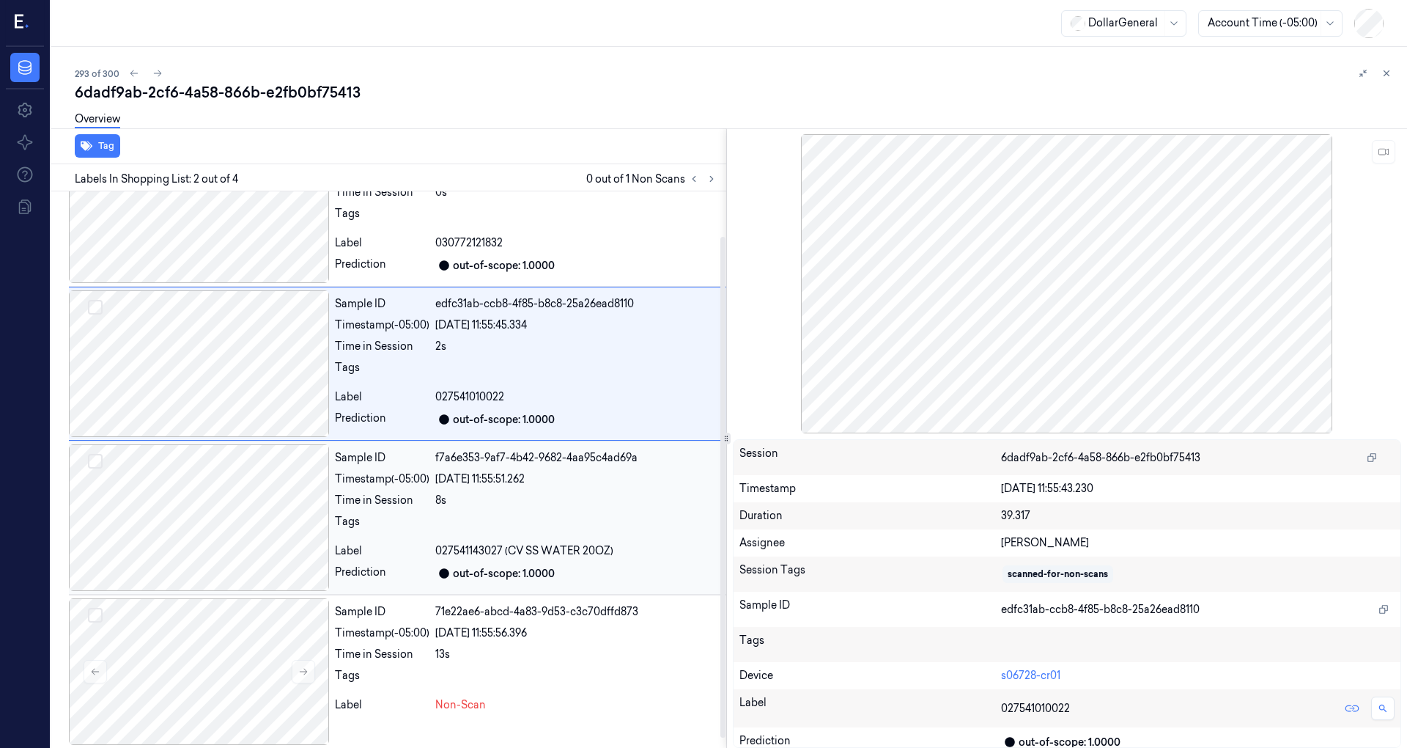
scroll to position [62, 0]
click at [247, 522] on div at bounding box center [199, 513] width 260 height 147
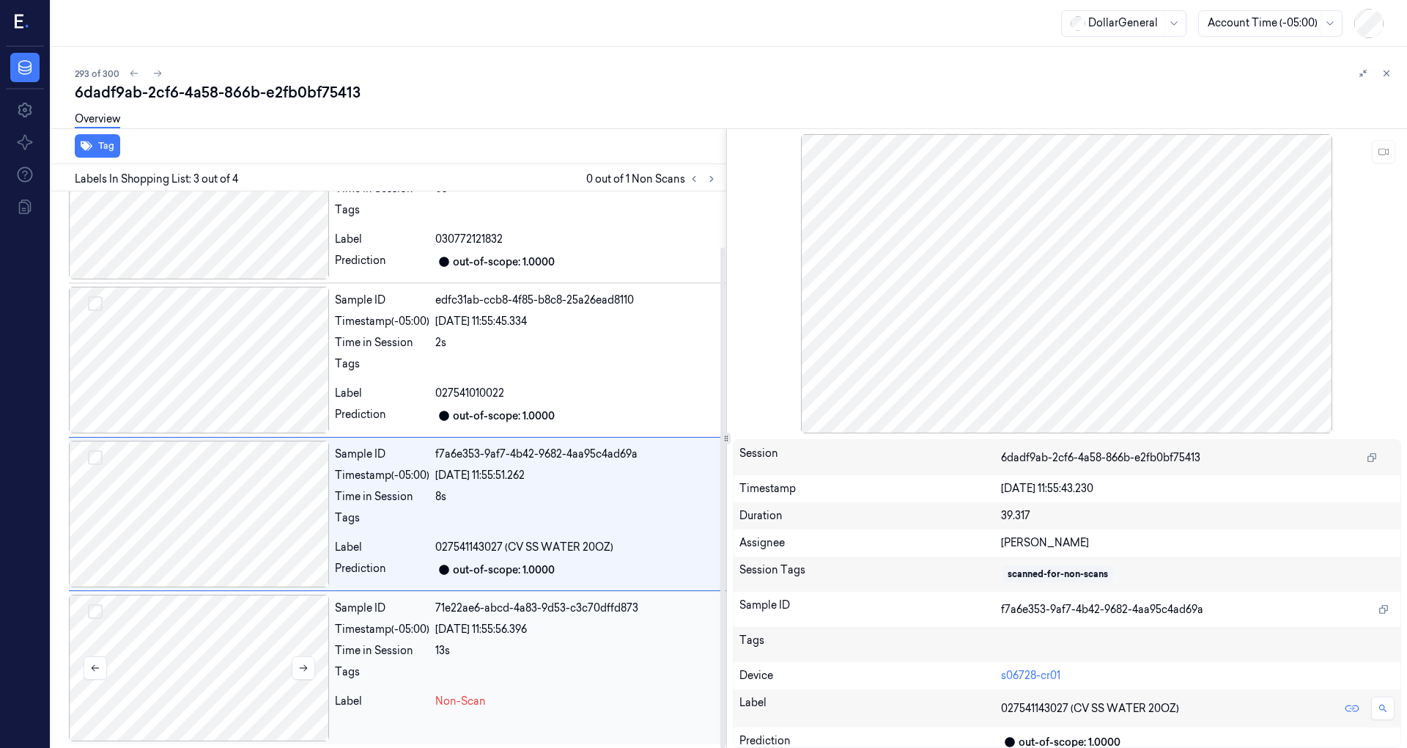
click at [240, 632] on div at bounding box center [199, 667] width 260 height 147
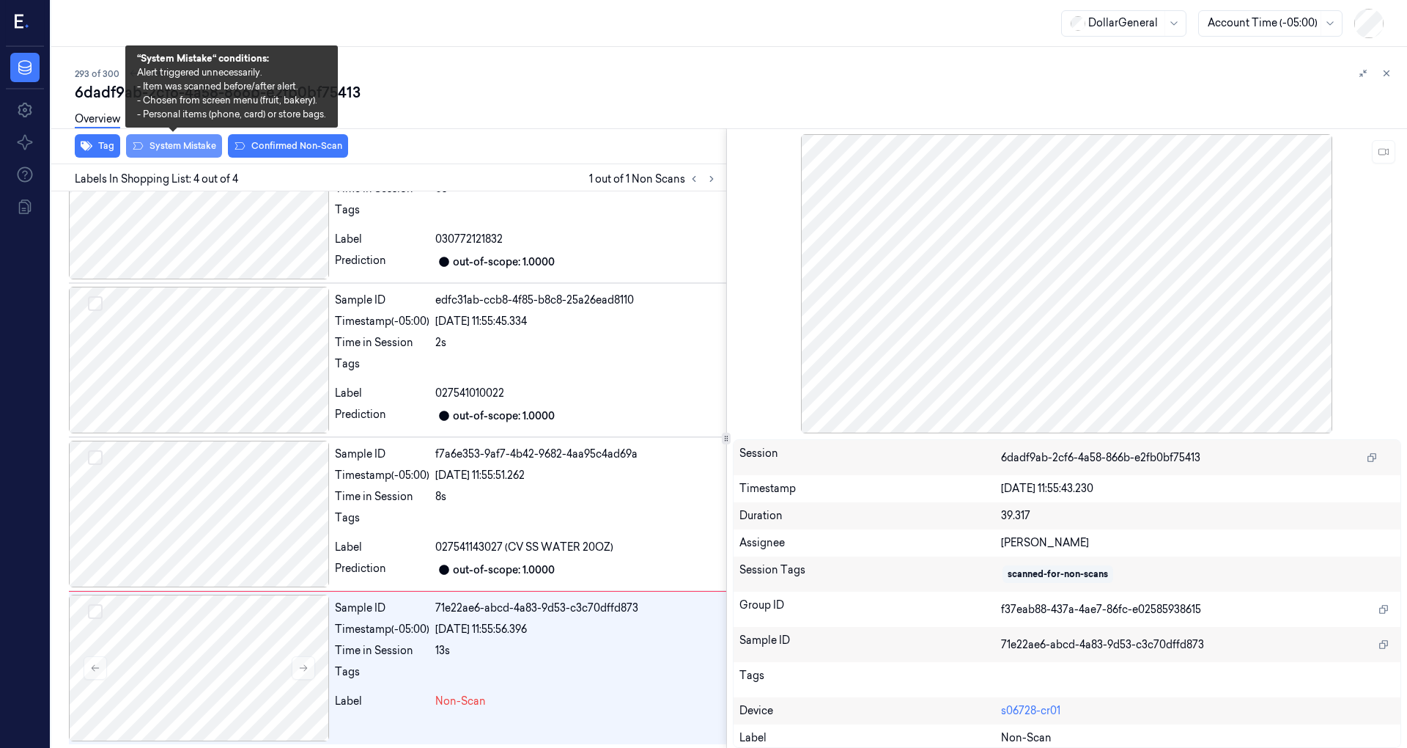
click at [176, 147] on button "System Mistake" at bounding box center [174, 145] width 96 height 23
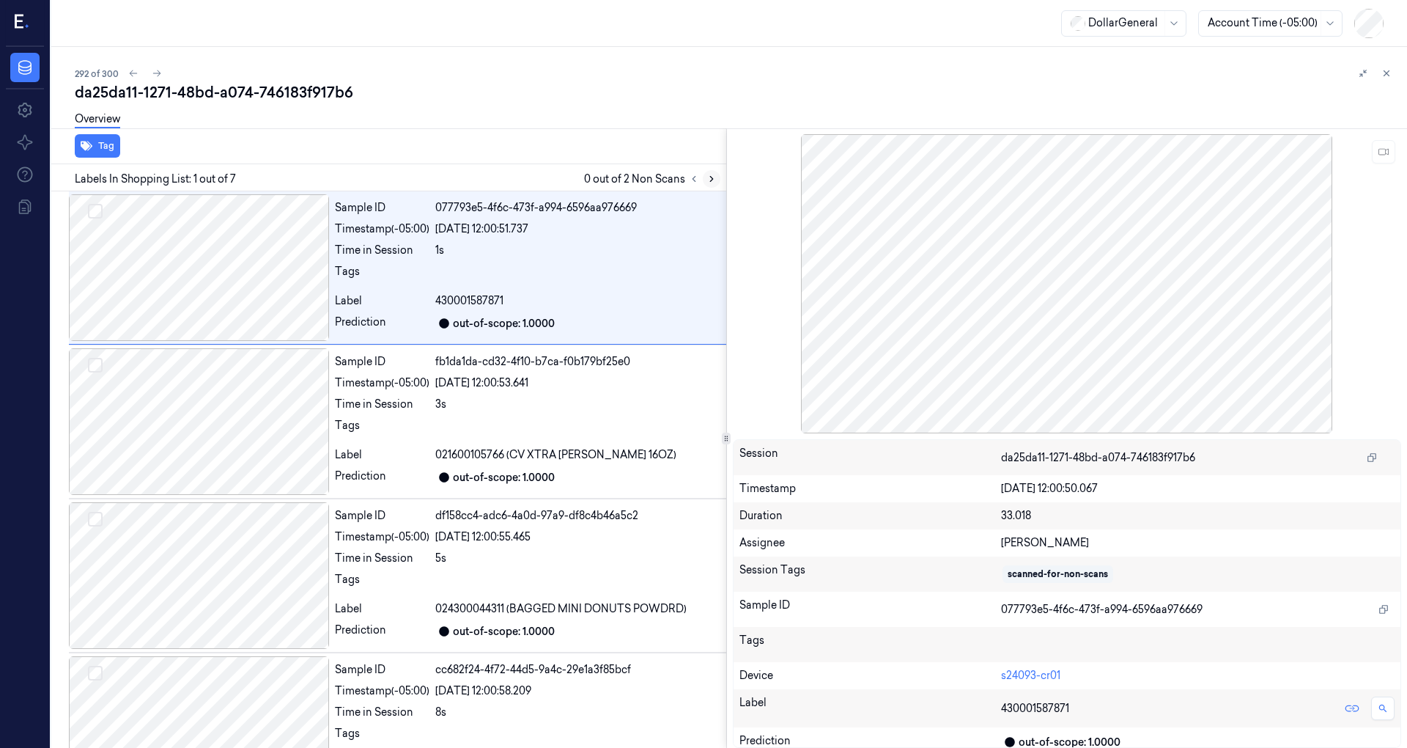
click at [708, 179] on icon at bounding box center [712, 179] width 10 height 10
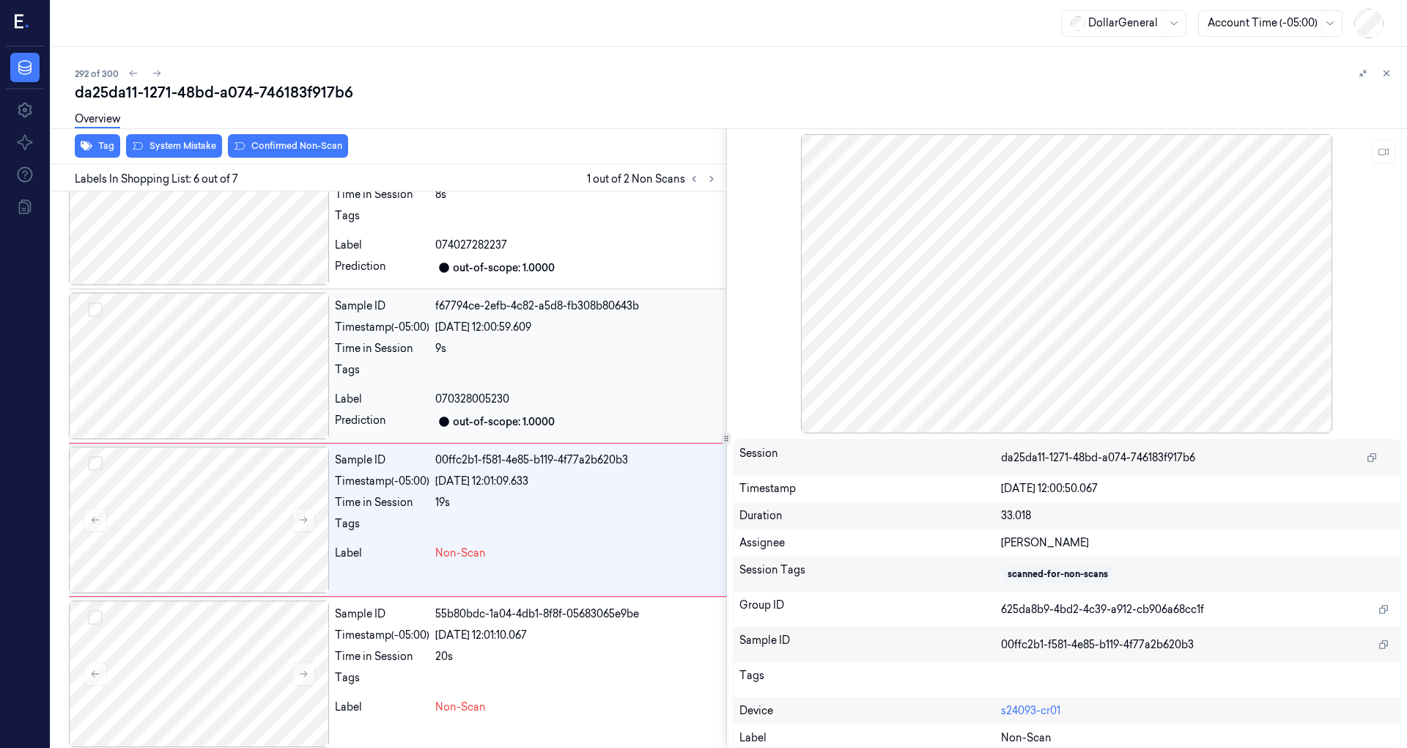
scroll to position [522, 0]
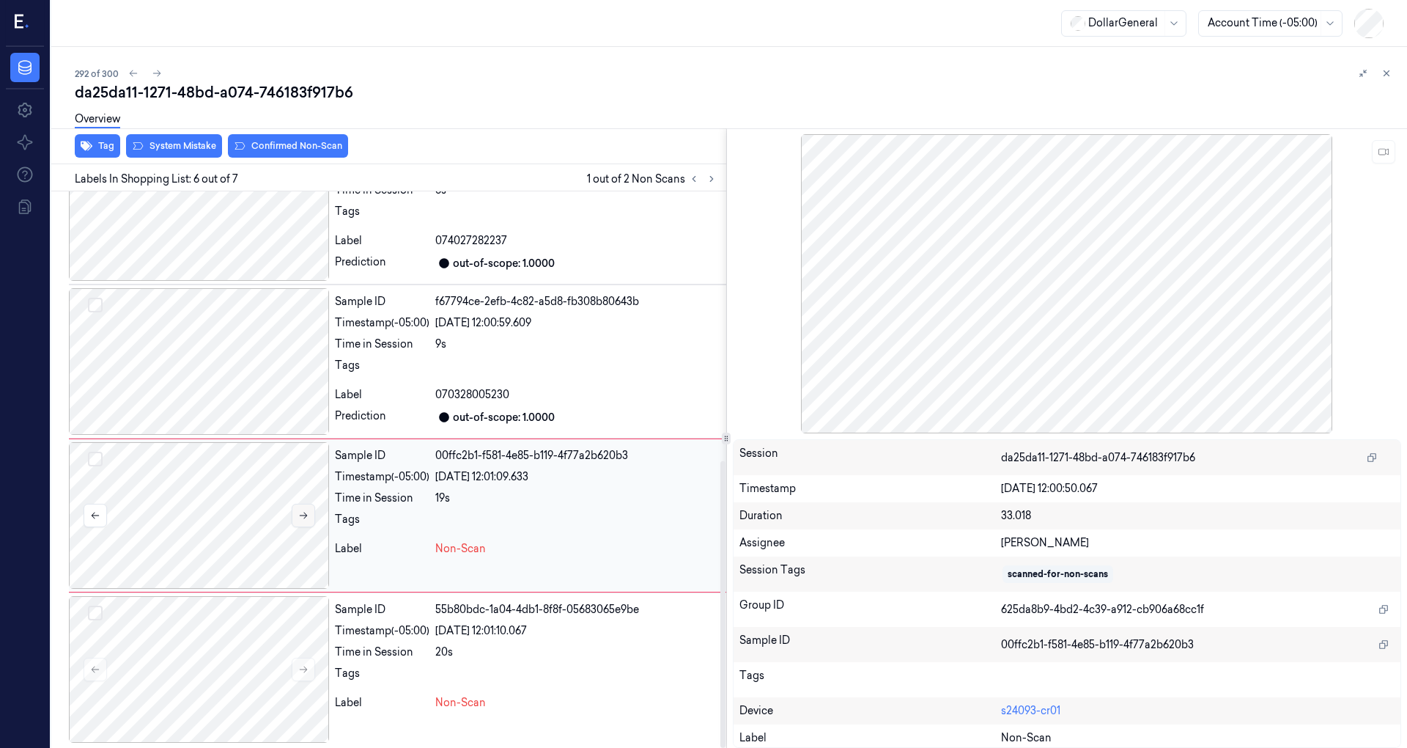
click at [302, 512] on icon at bounding box center [303, 515] width 8 height 7
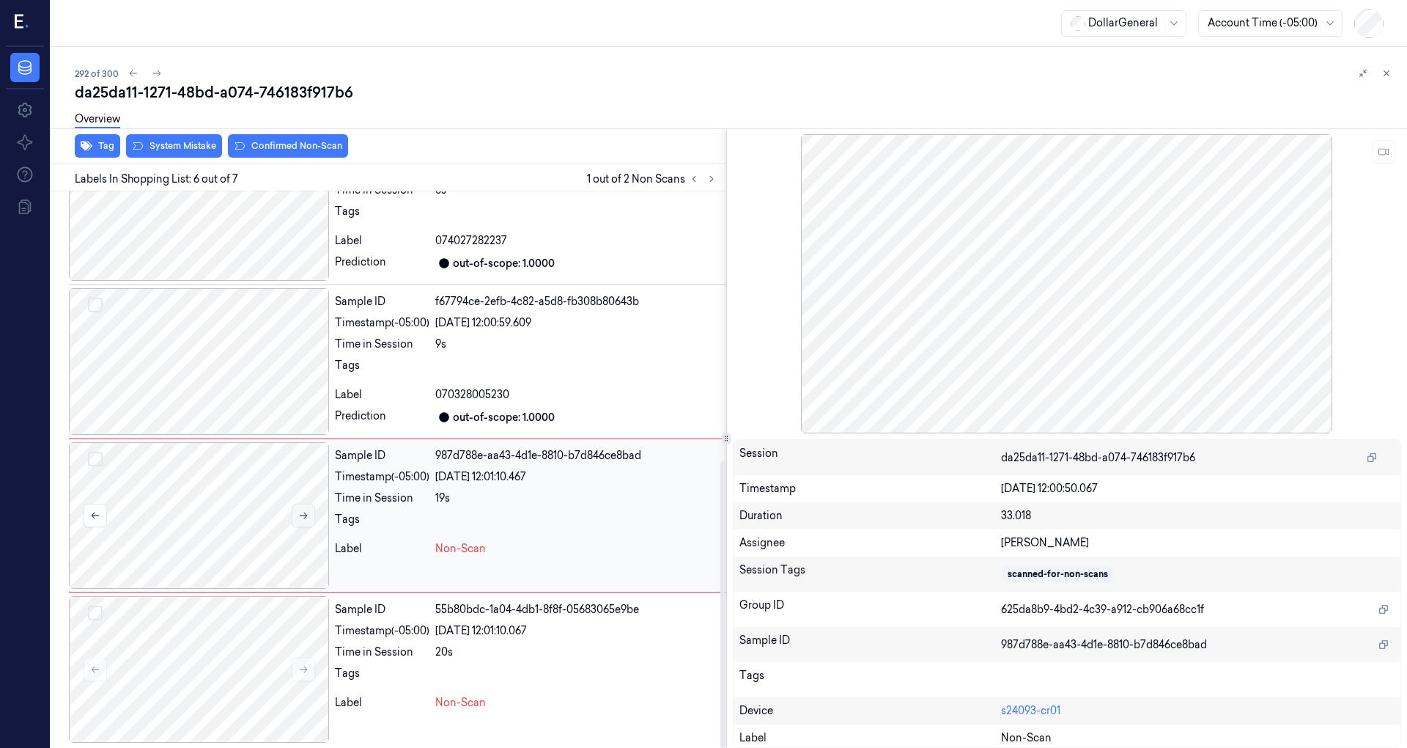
click at [302, 512] on icon at bounding box center [303, 515] width 8 height 7
click at [213, 355] on div at bounding box center [199, 361] width 260 height 147
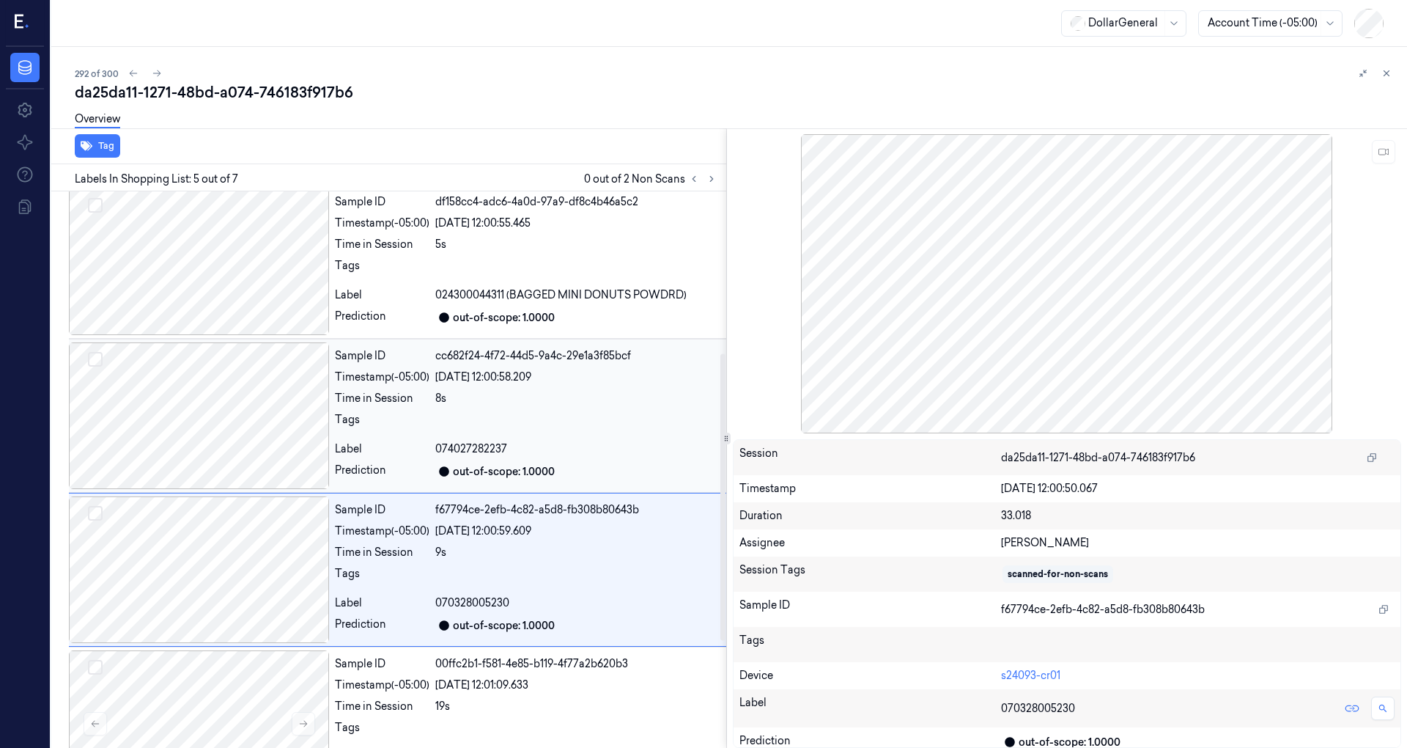
click at [218, 344] on div at bounding box center [199, 415] width 260 height 147
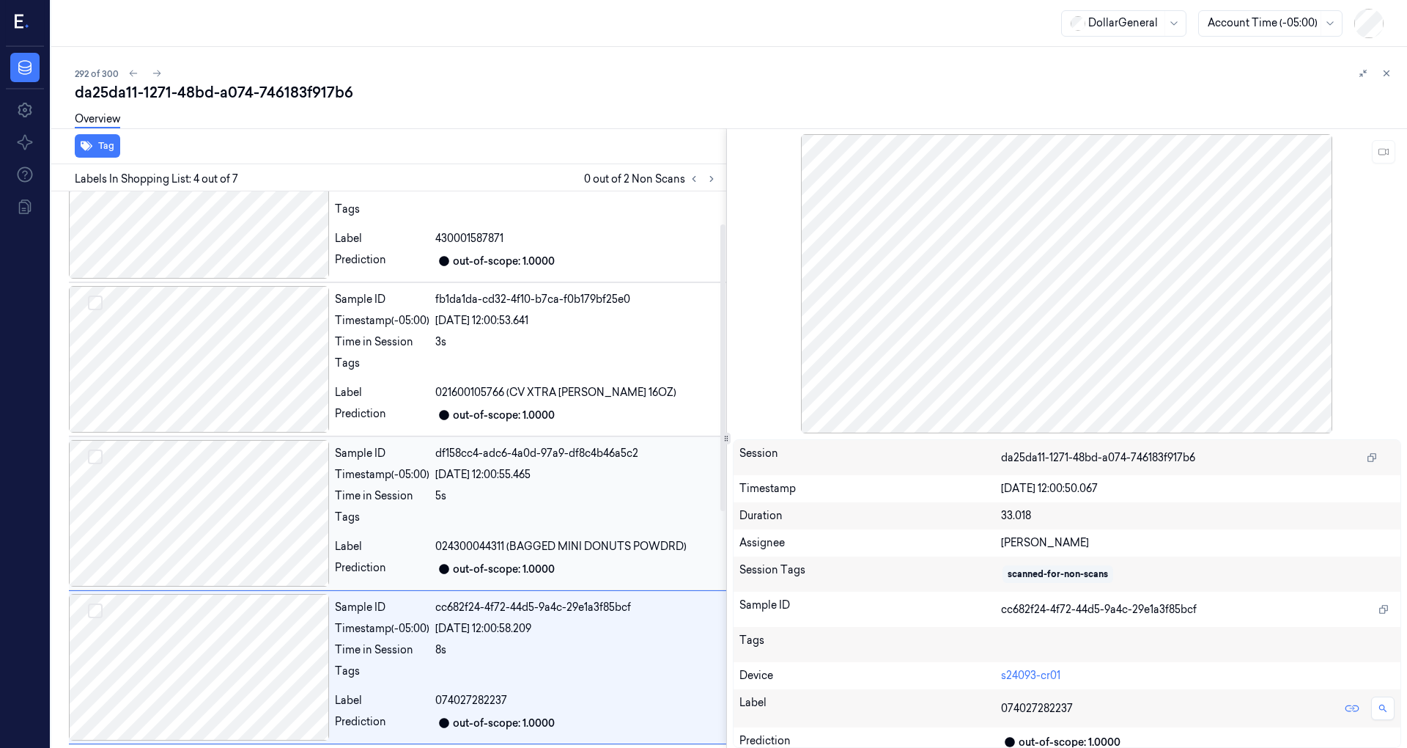
click at [232, 475] on div at bounding box center [199, 513] width 260 height 147
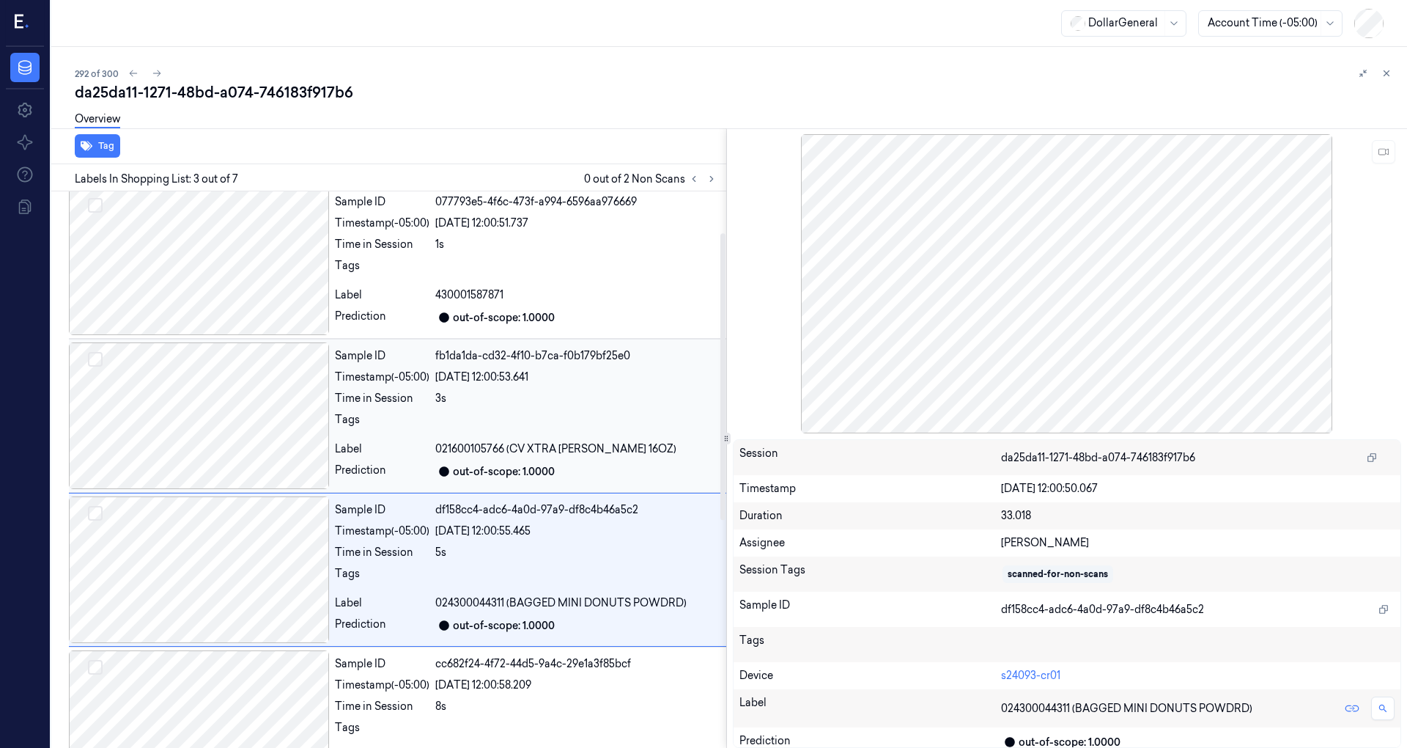
scroll to position [0, 0]
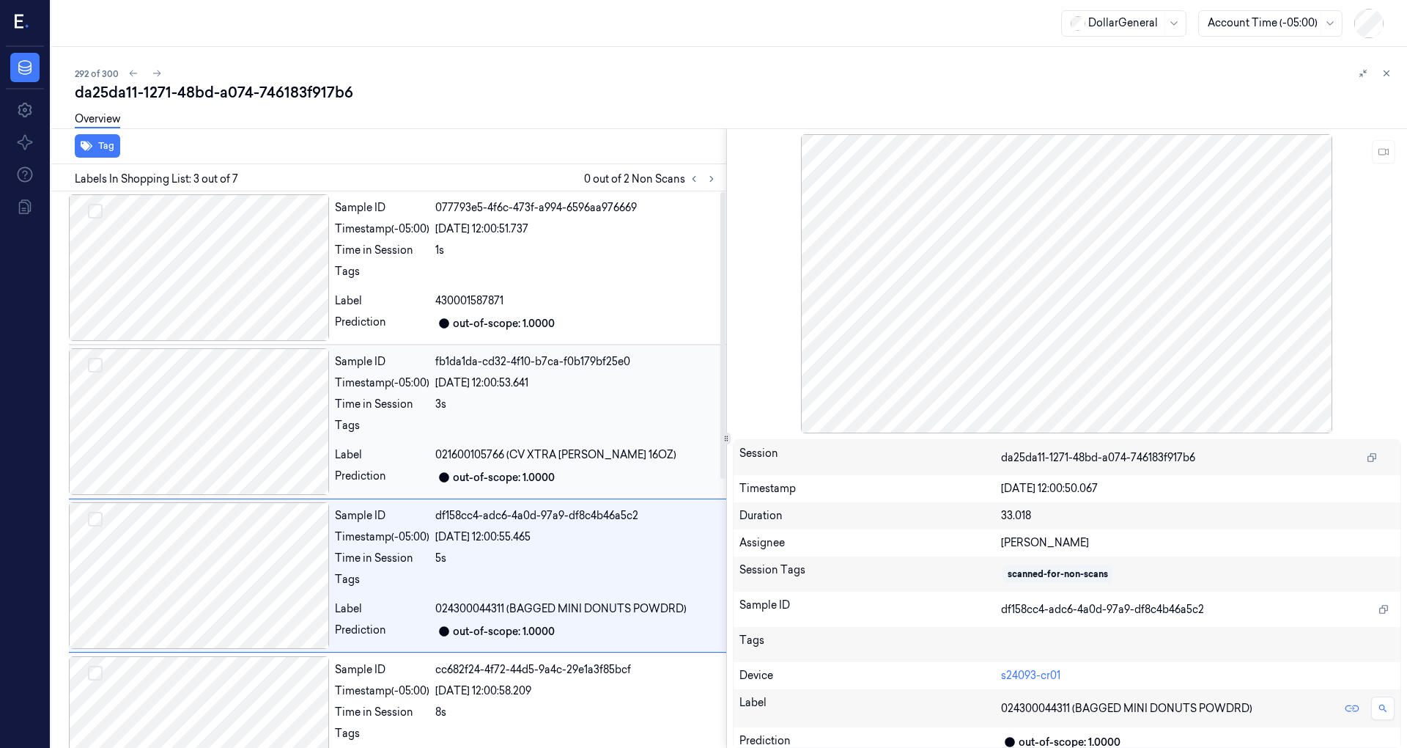
click at [226, 375] on div at bounding box center [199, 421] width 260 height 147
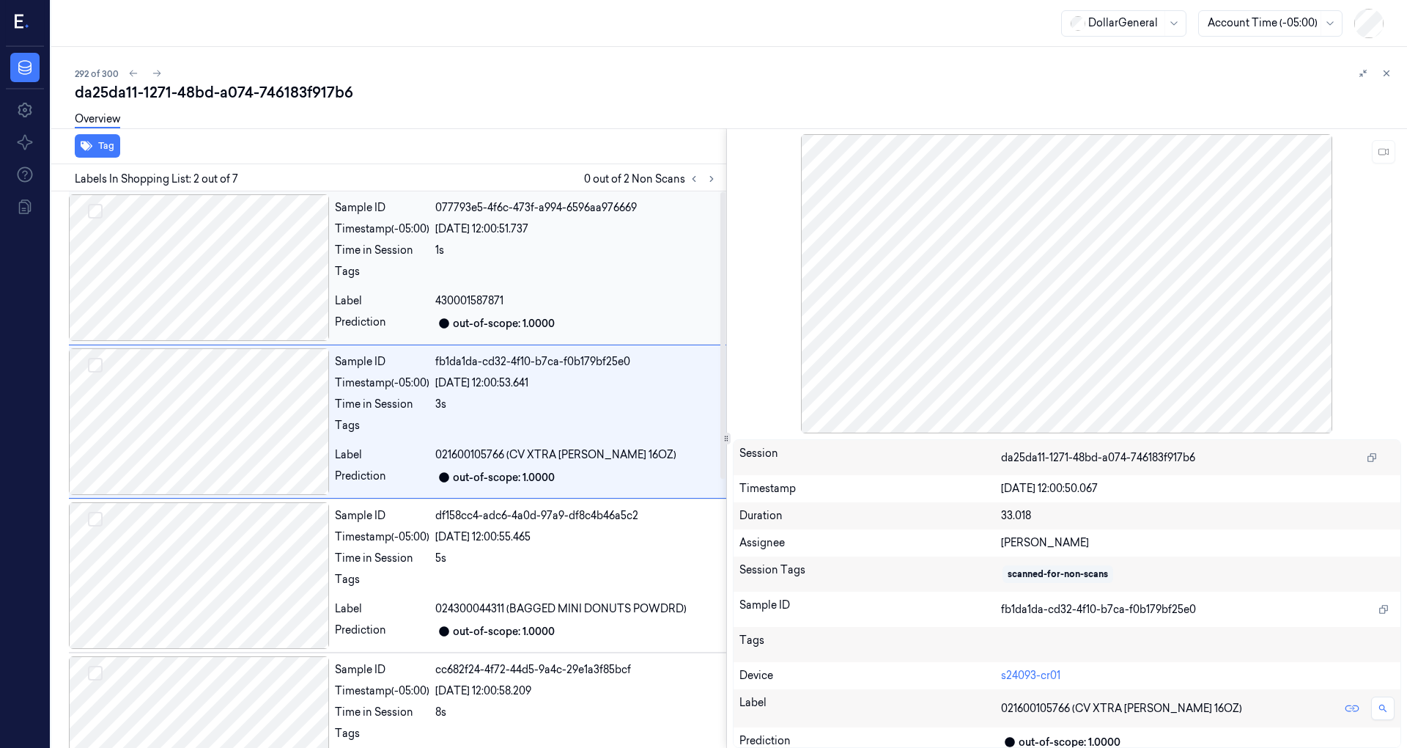
click at [227, 339] on div at bounding box center [199, 267] width 260 height 147
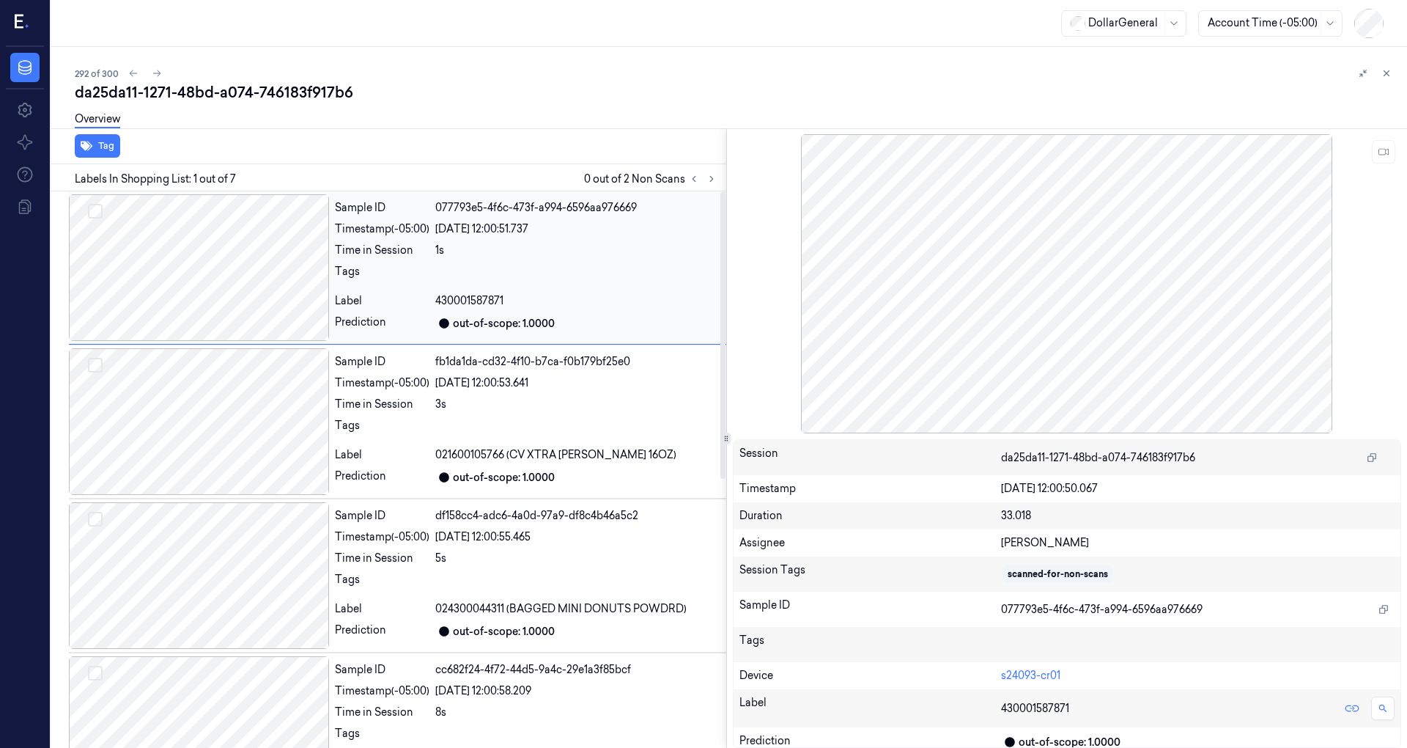
click at [229, 286] on div at bounding box center [199, 267] width 260 height 147
click at [246, 284] on div at bounding box center [199, 267] width 260 height 147
click at [1377, 156] on button at bounding box center [1383, 151] width 23 height 23
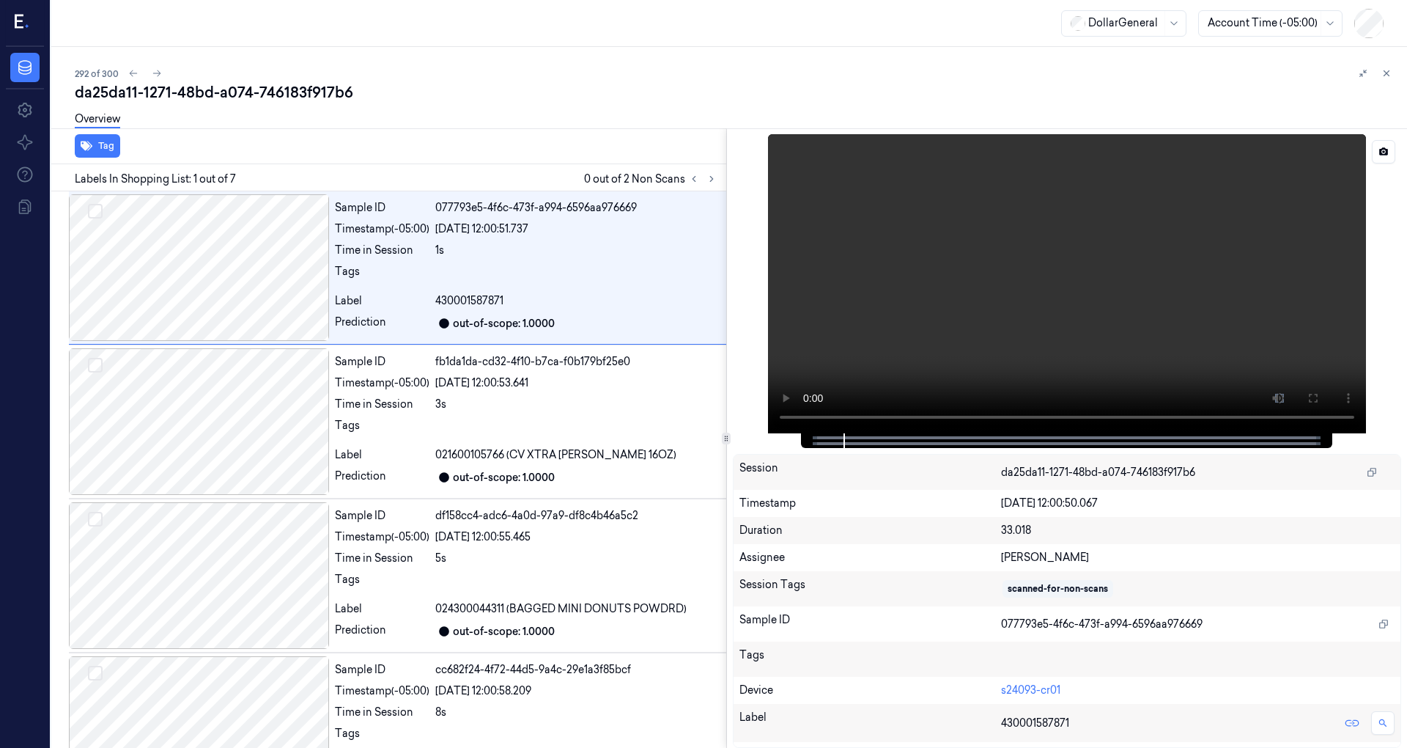
click at [1042, 299] on video at bounding box center [1067, 283] width 598 height 299
click at [1391, 155] on button at bounding box center [1383, 151] width 23 height 23
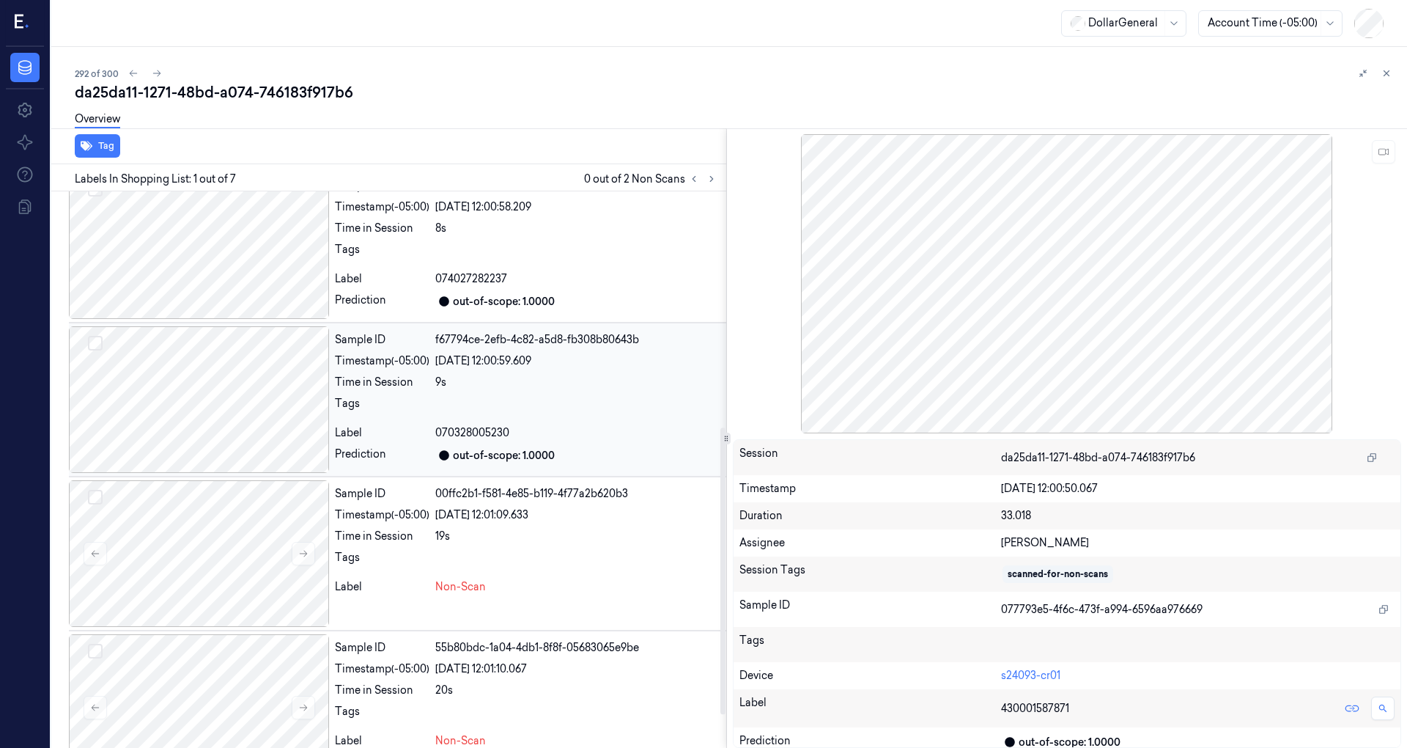
scroll to position [522, 0]
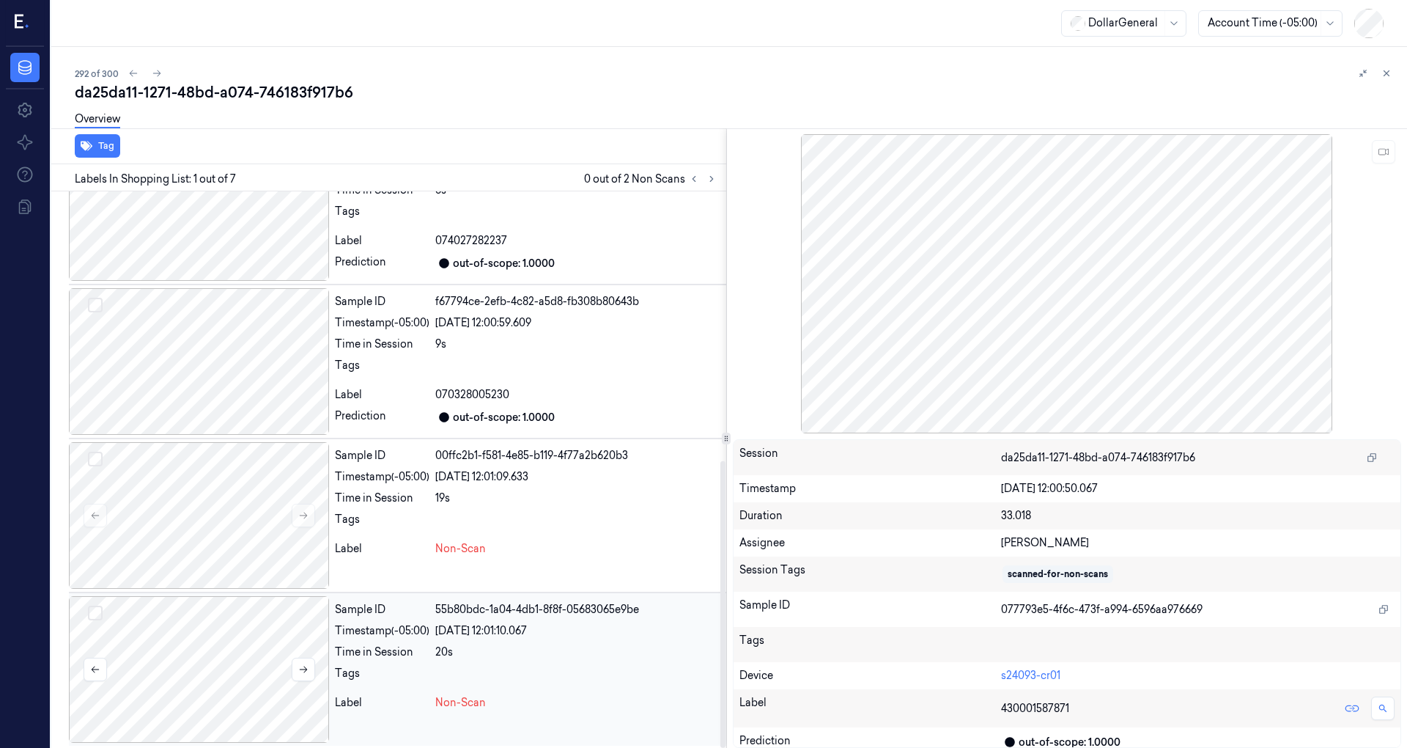
click at [215, 660] on div at bounding box center [199, 669] width 260 height 147
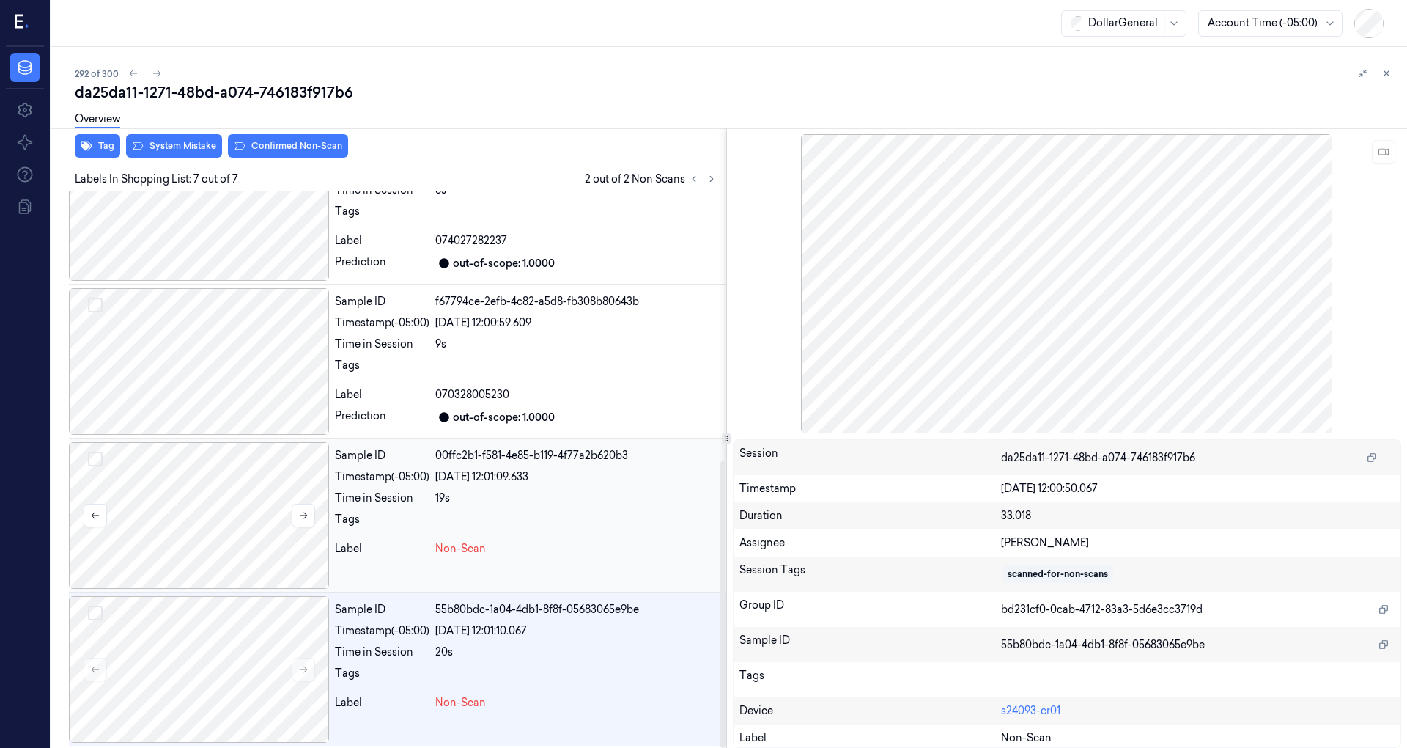
click at [246, 500] on div at bounding box center [199, 515] width 260 height 147
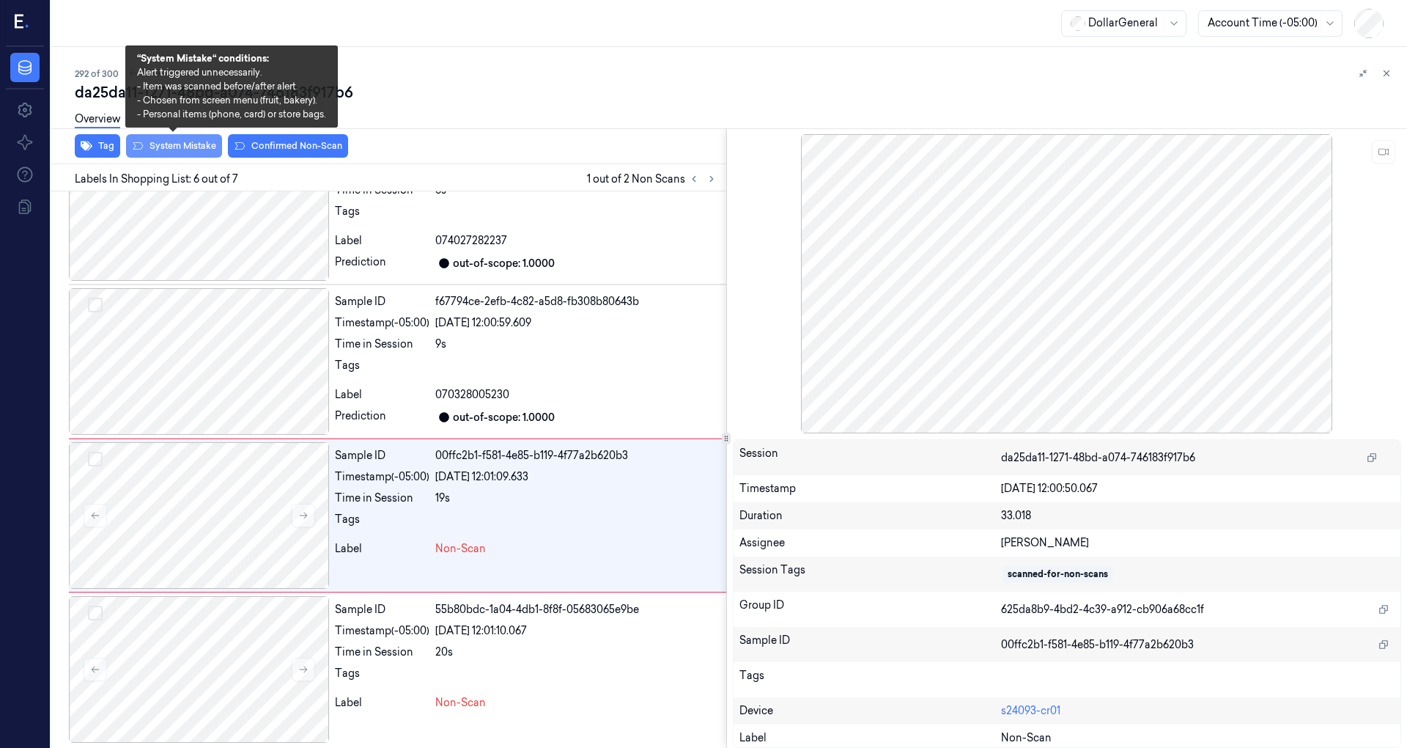
click at [198, 144] on button "System Mistake" at bounding box center [174, 145] width 96 height 23
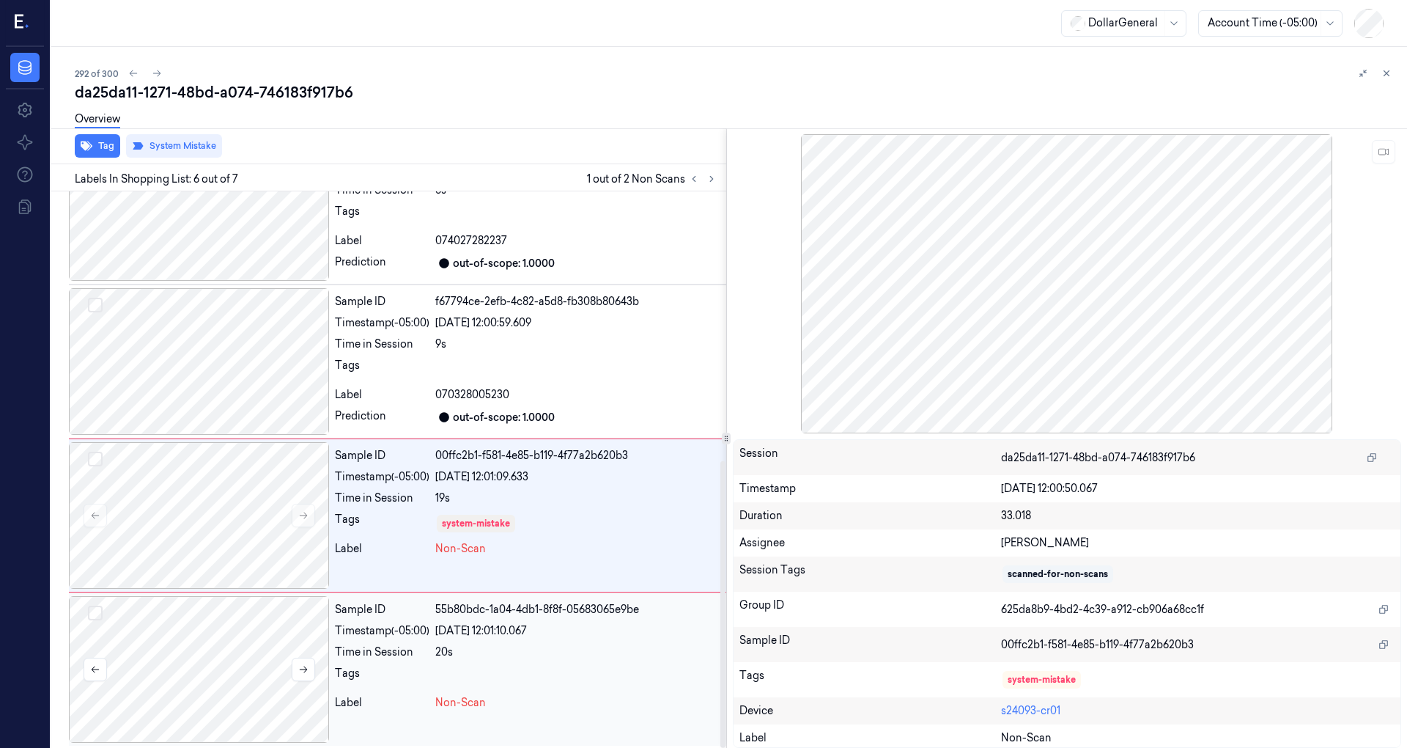
click at [251, 664] on div at bounding box center [199, 669] width 260 height 147
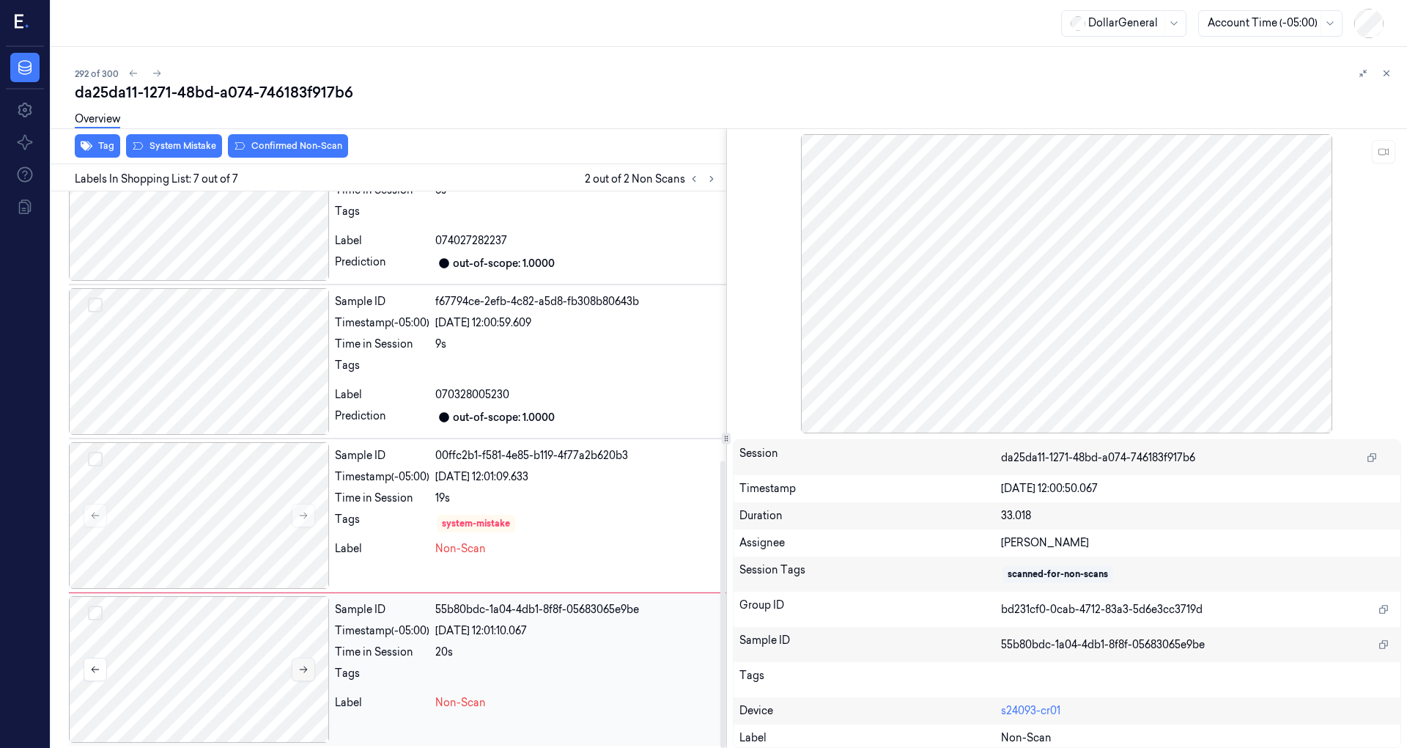
click at [309, 673] on button at bounding box center [303, 668] width 23 height 23
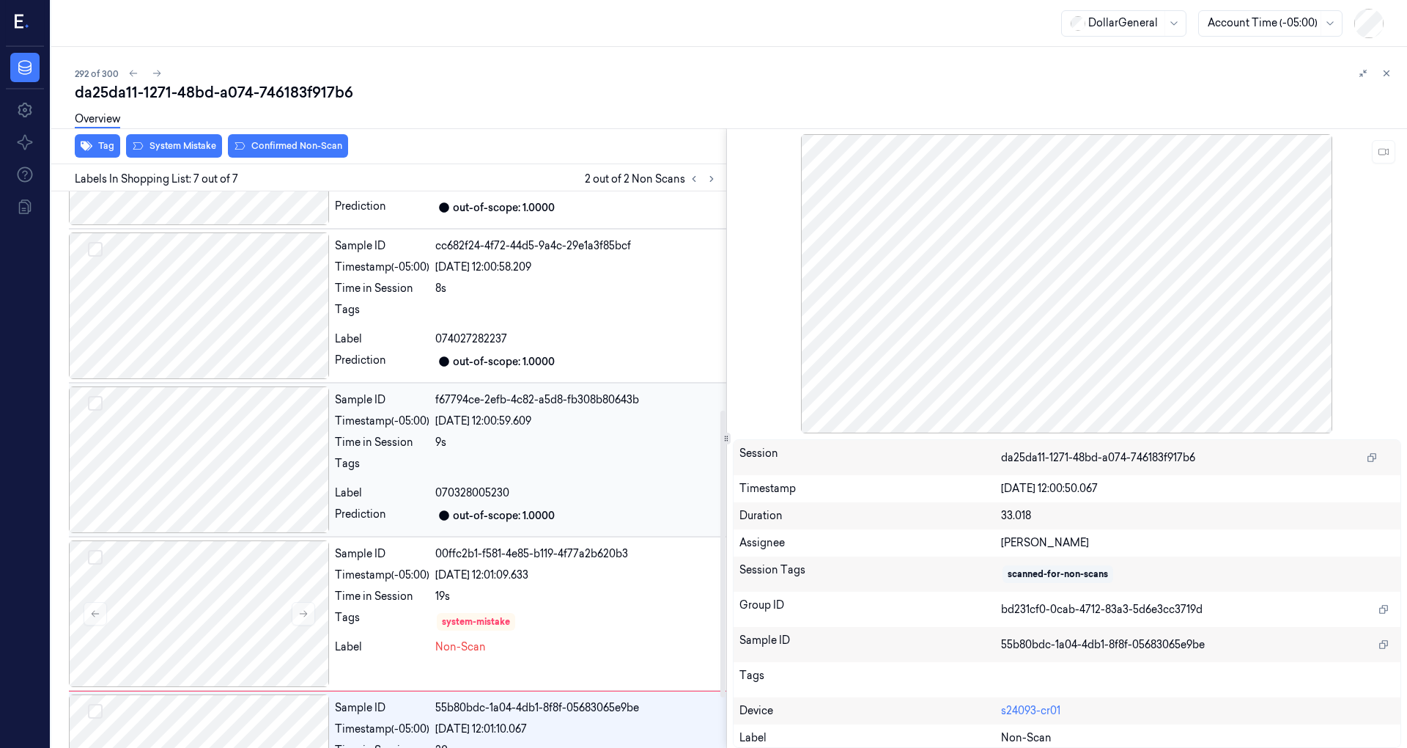
click at [246, 490] on div at bounding box center [199, 459] width 260 height 147
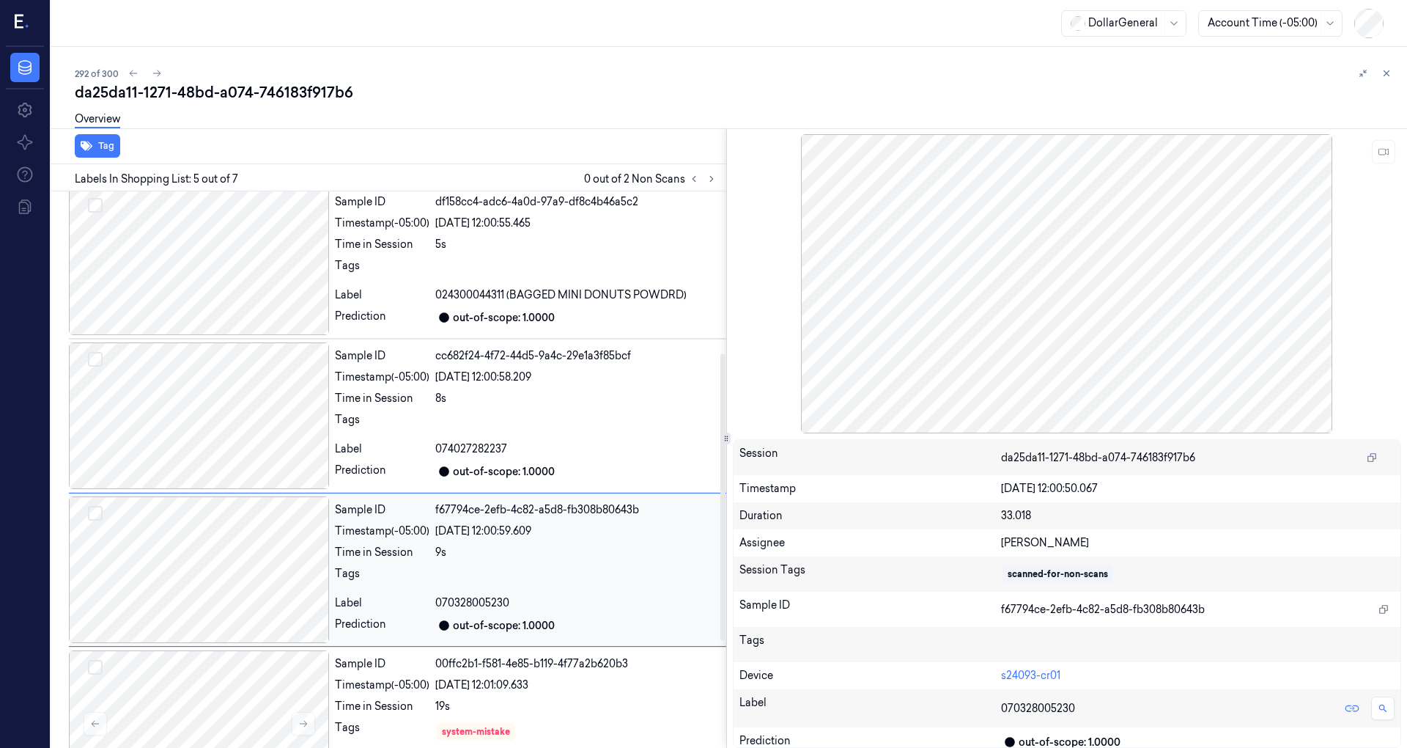
scroll to position [411, 0]
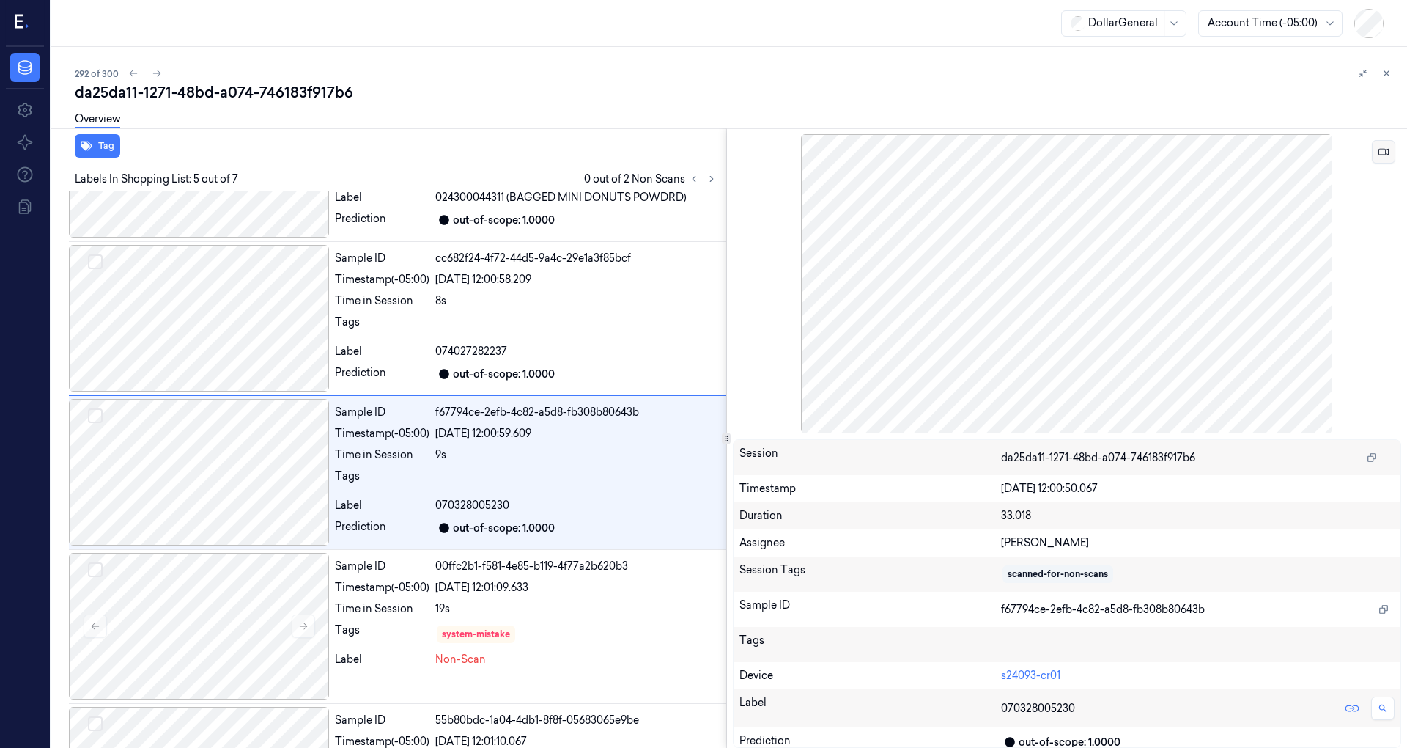
click at [1391, 150] on button at bounding box center [1383, 151] width 23 height 23
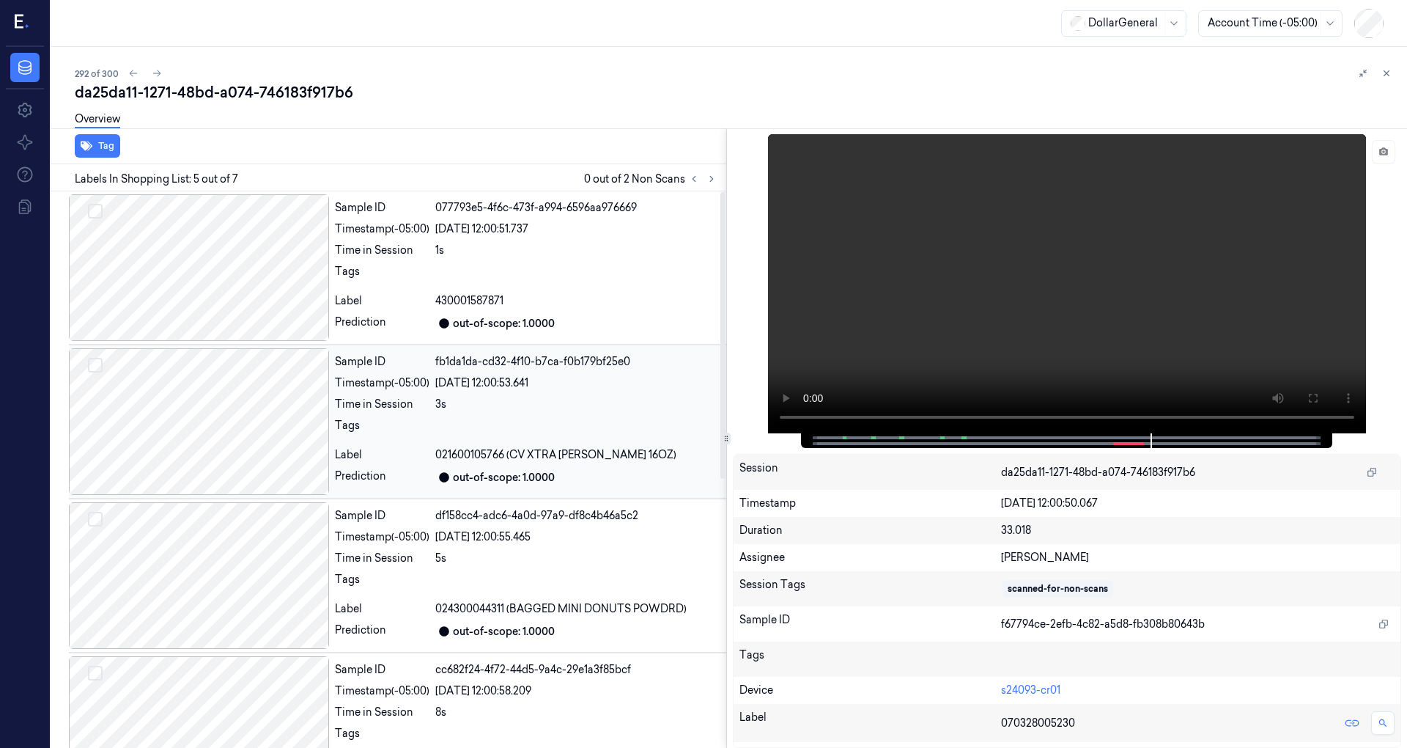
scroll to position [0, 0]
click at [191, 280] on div at bounding box center [199, 267] width 260 height 147
click at [195, 276] on div at bounding box center [199, 267] width 260 height 147
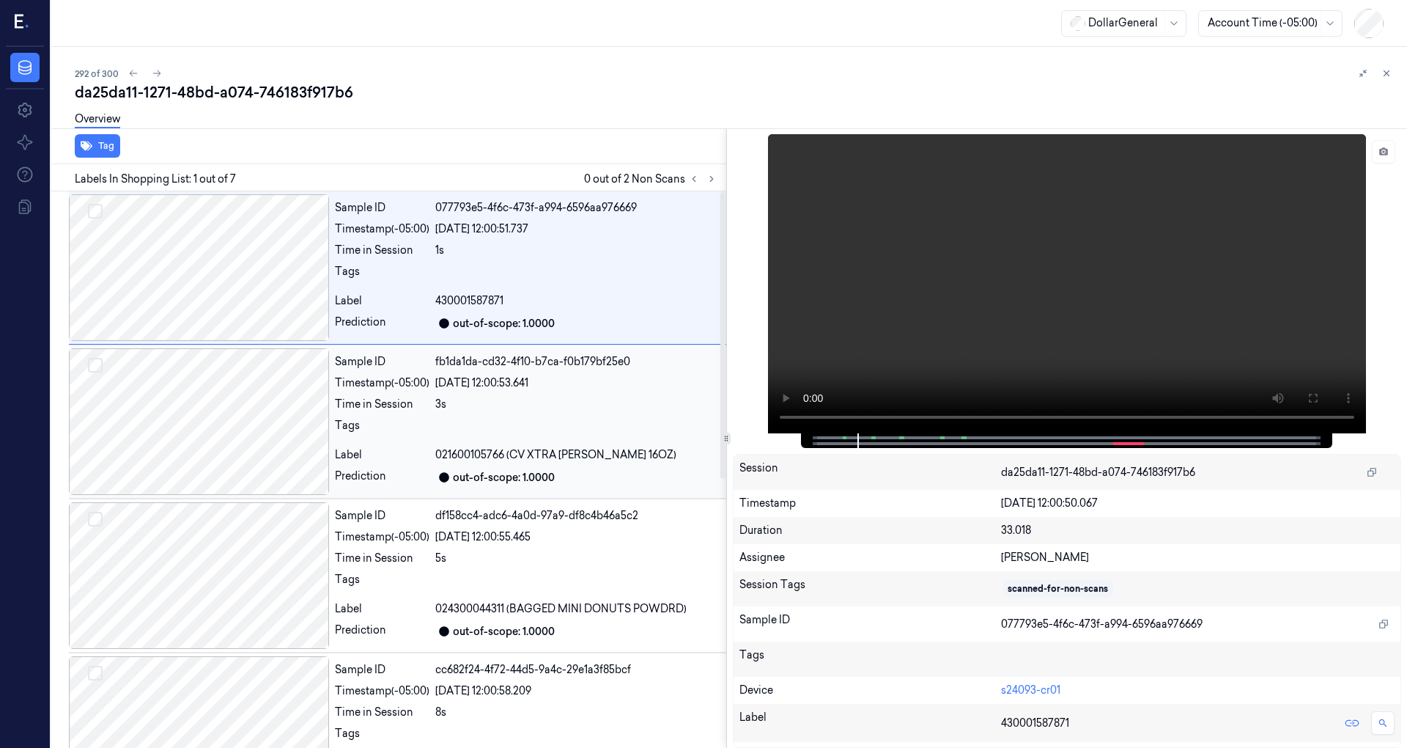
click at [211, 396] on div at bounding box center [199, 421] width 260 height 147
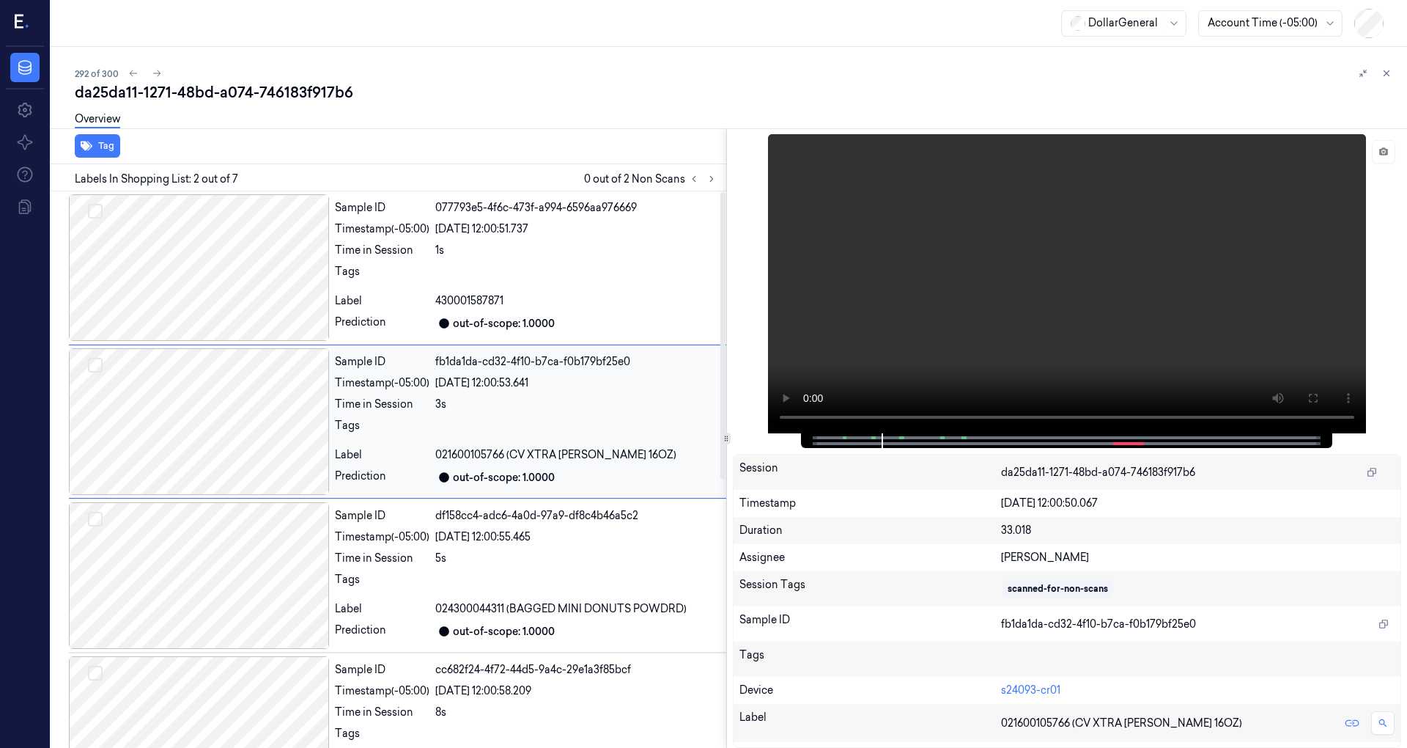
click at [211, 396] on div at bounding box center [199, 421] width 260 height 147
click at [239, 567] on div at bounding box center [199, 575] width 260 height 147
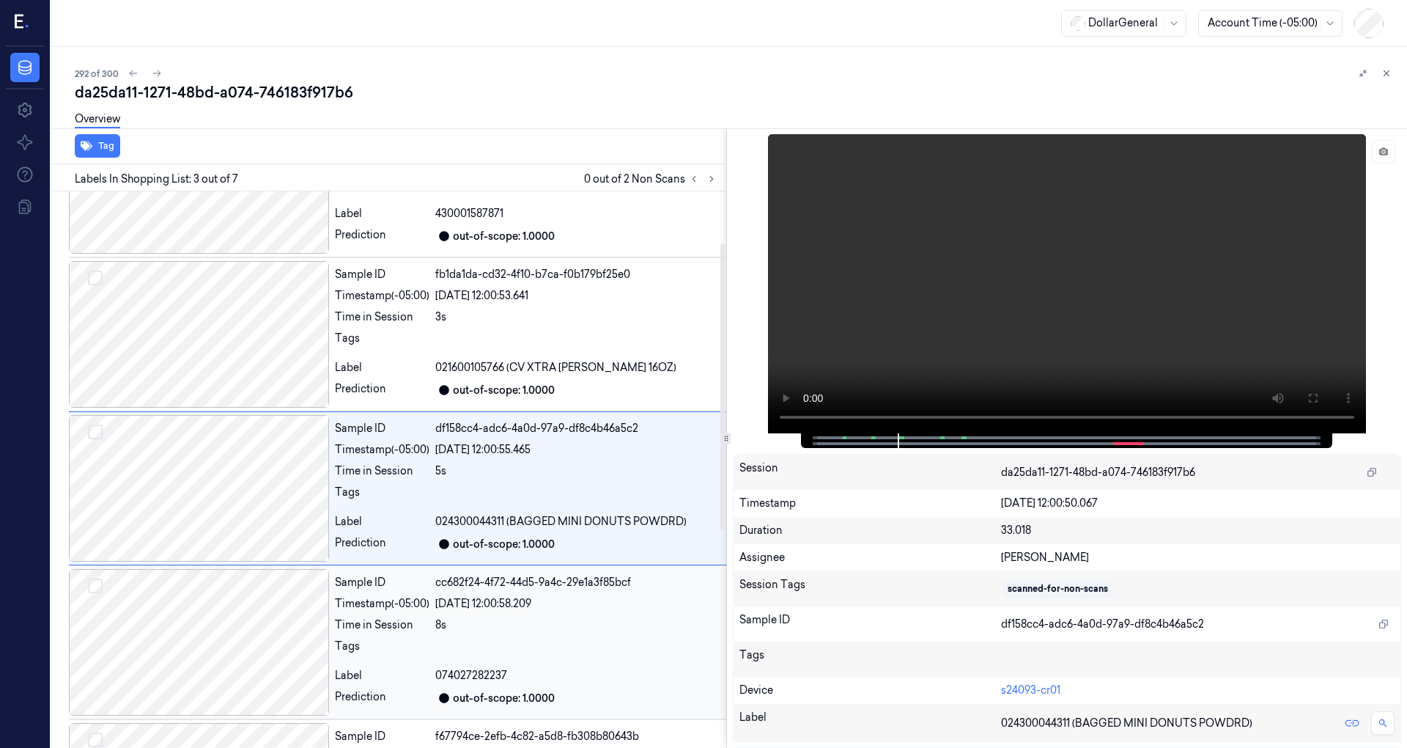
scroll to position [104, 0]
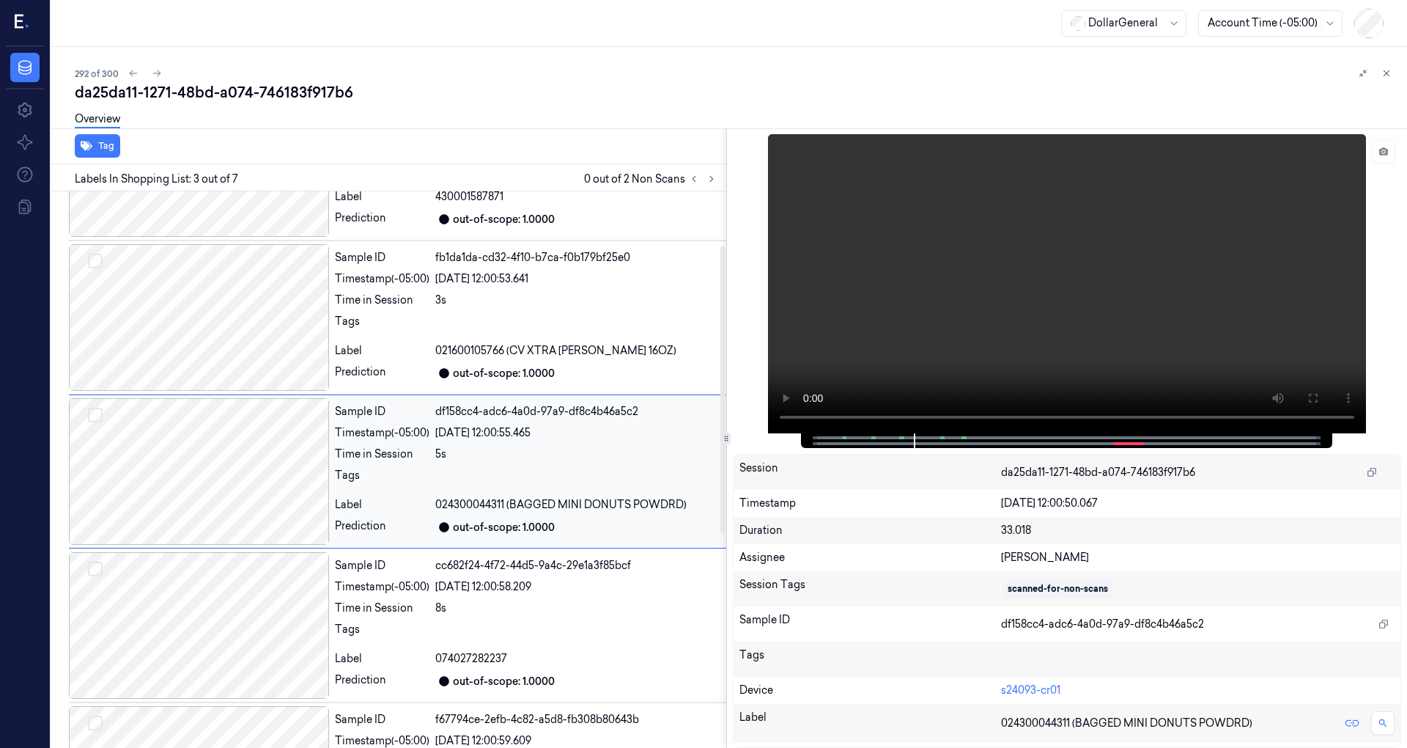
click at [239, 506] on div at bounding box center [199, 471] width 260 height 147
click at [1384, 154] on icon at bounding box center [1383, 151] width 9 height 8
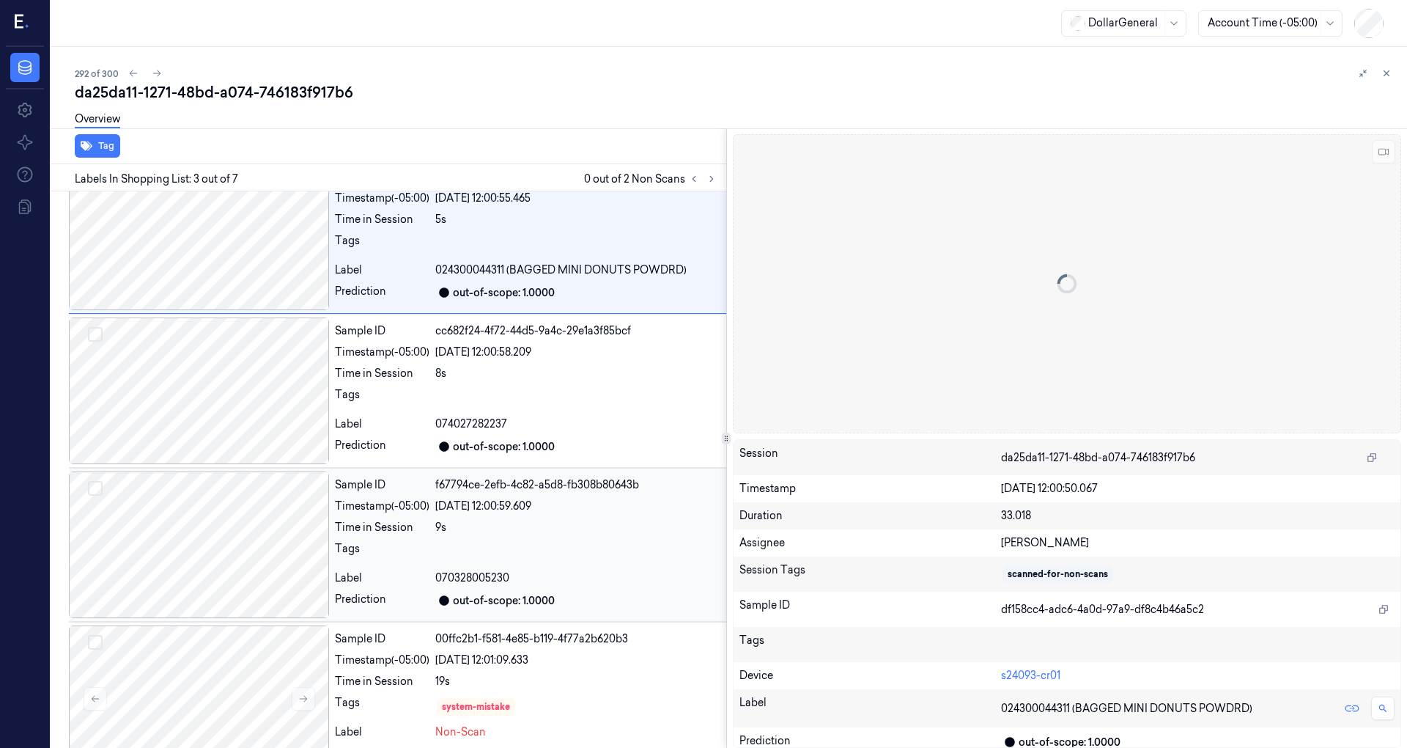
scroll to position [522, 0]
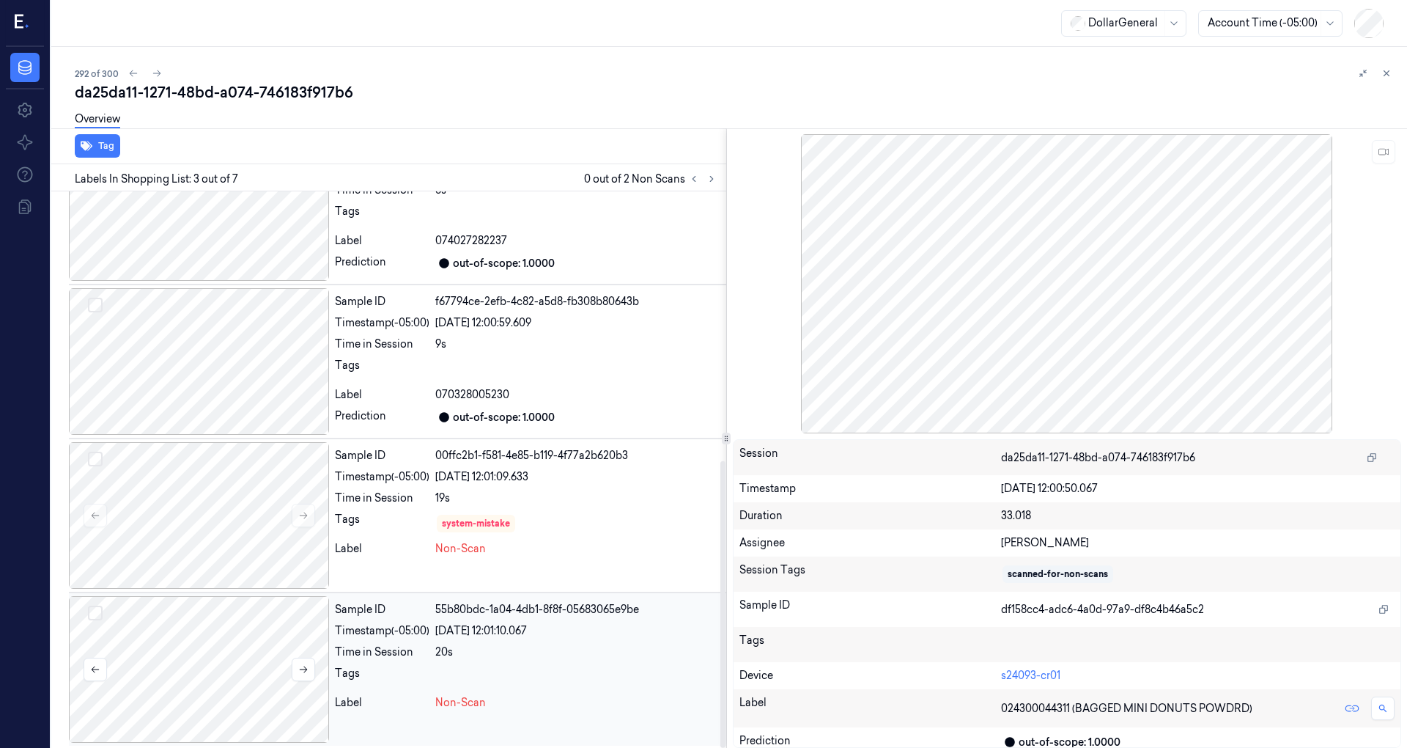
click at [242, 650] on div at bounding box center [199, 669] width 260 height 147
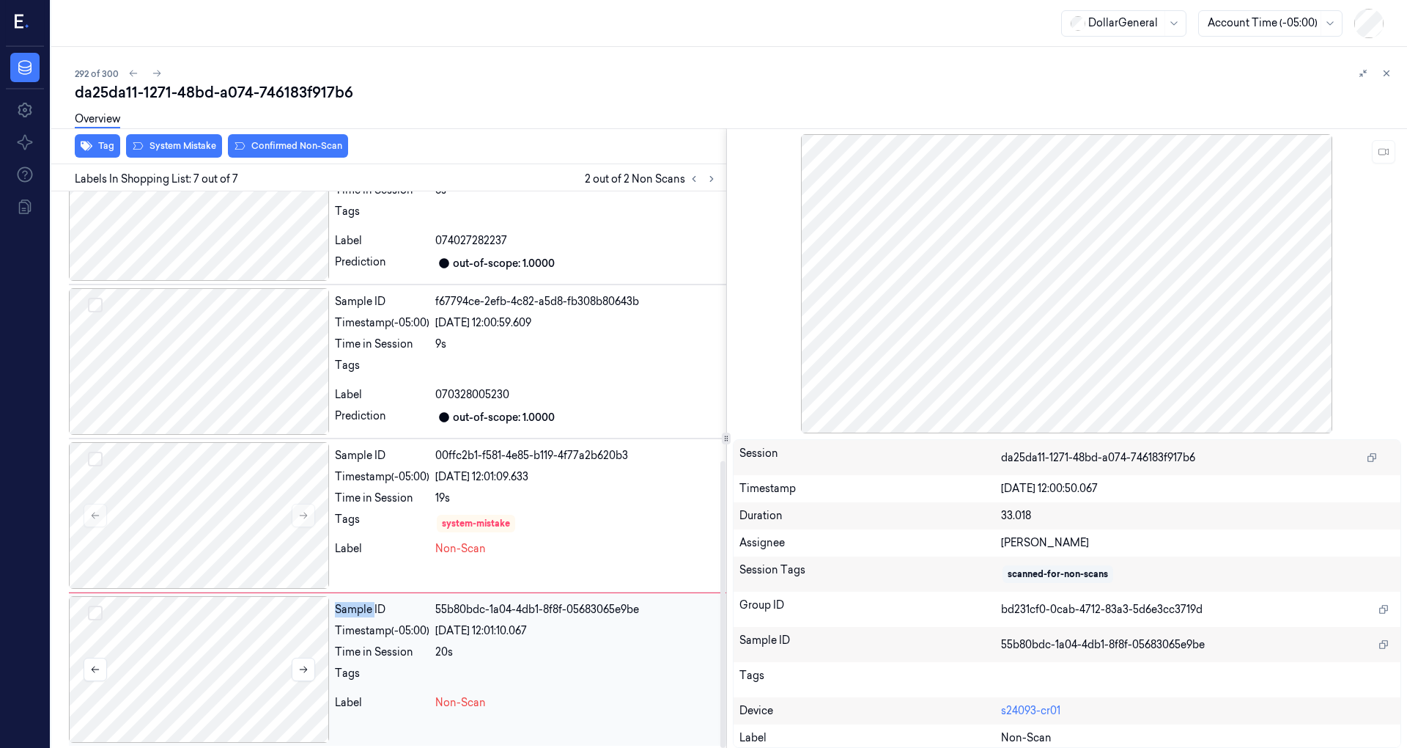
click at [242, 650] on div at bounding box center [199, 669] width 260 height 147
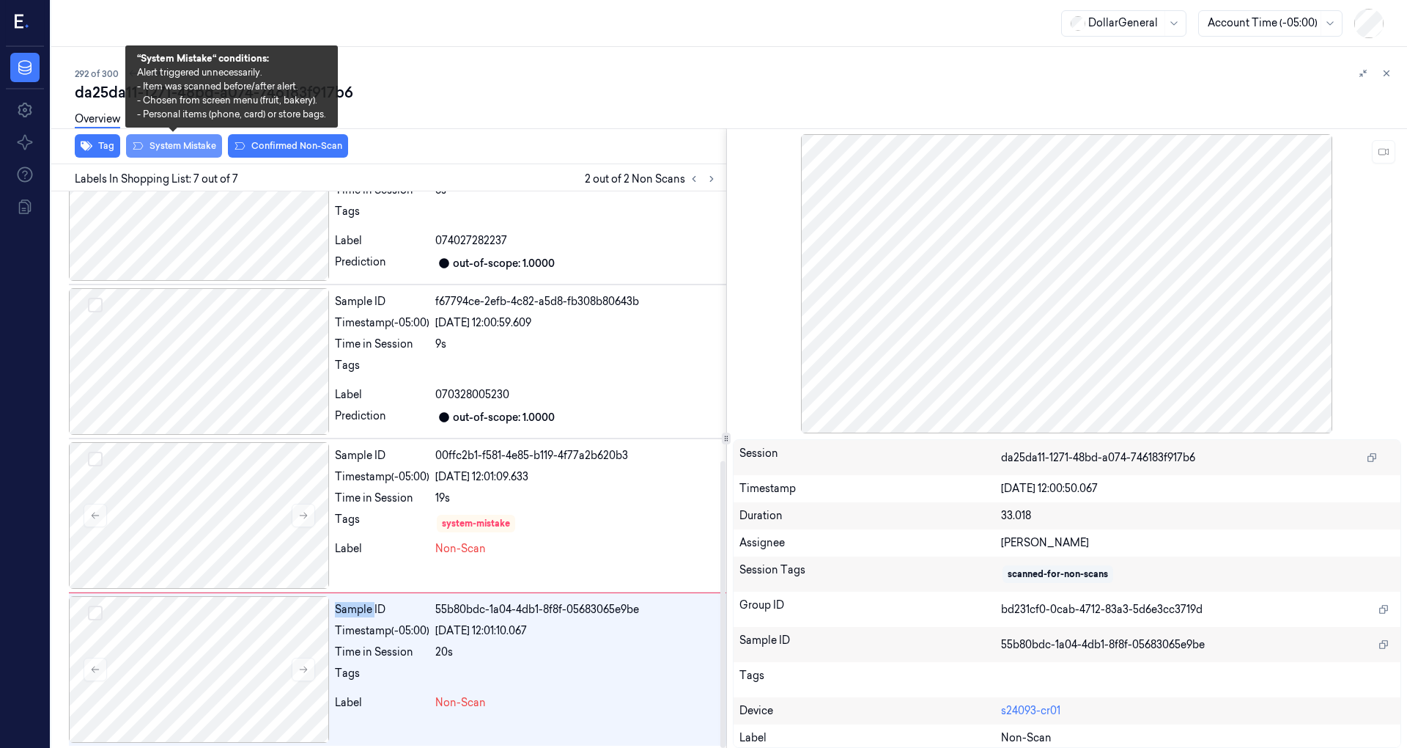
click at [176, 146] on button "System Mistake" at bounding box center [174, 145] width 96 height 23
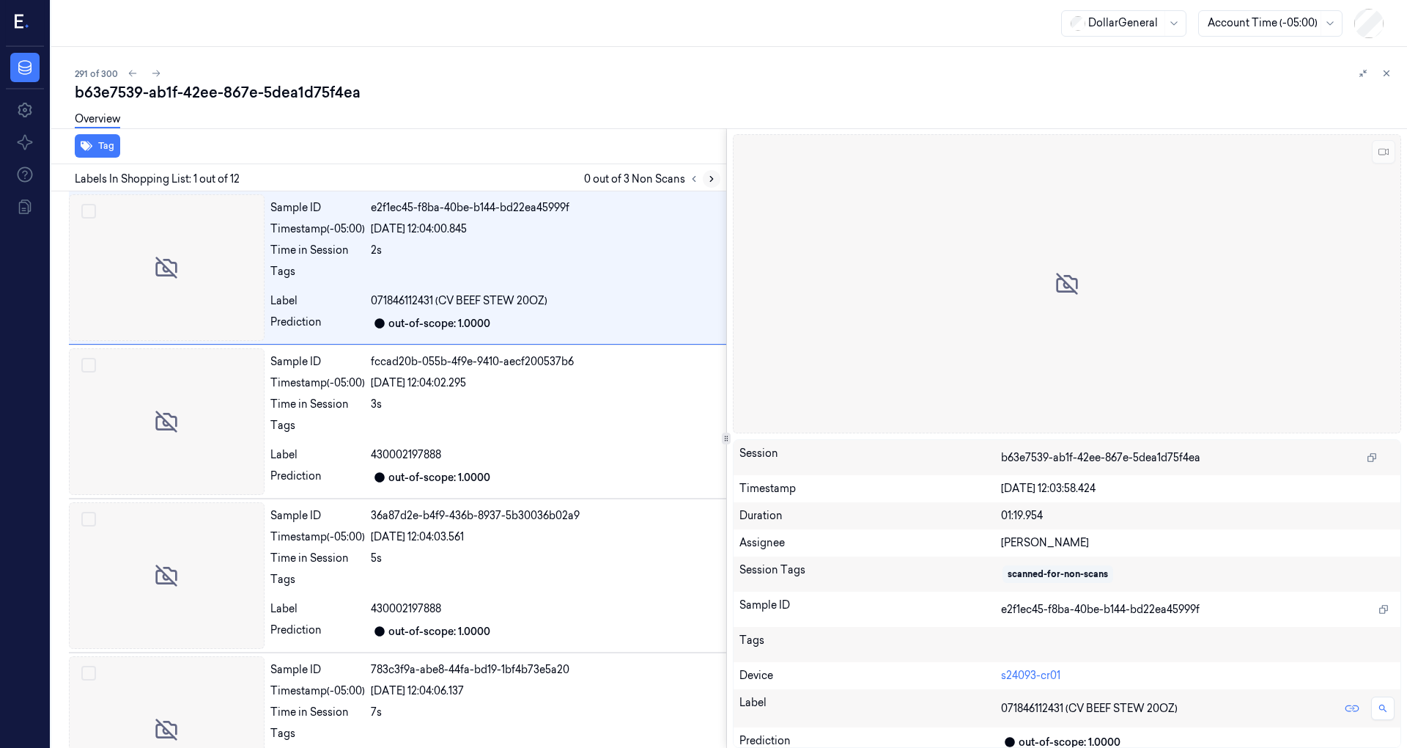
click at [713, 178] on icon at bounding box center [712, 179] width 10 height 10
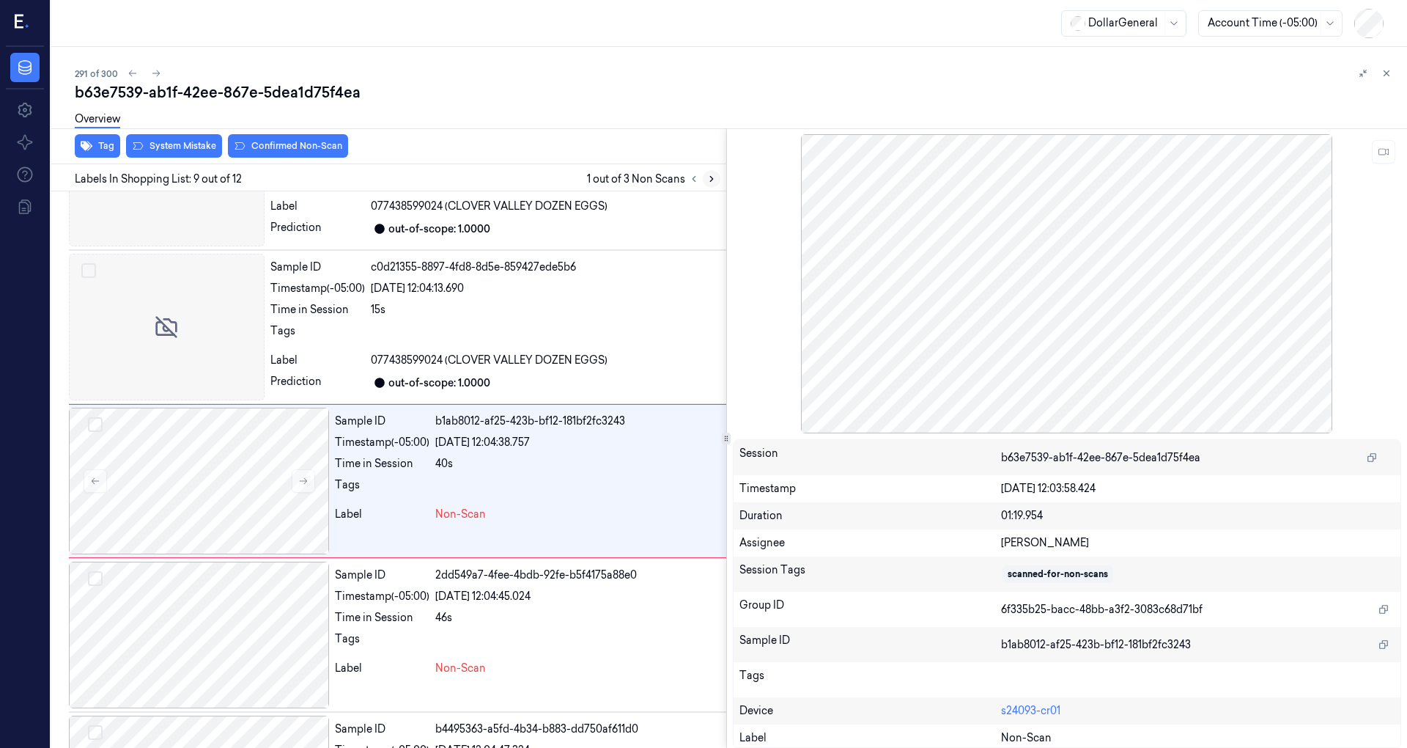
scroll to position [1025, 0]
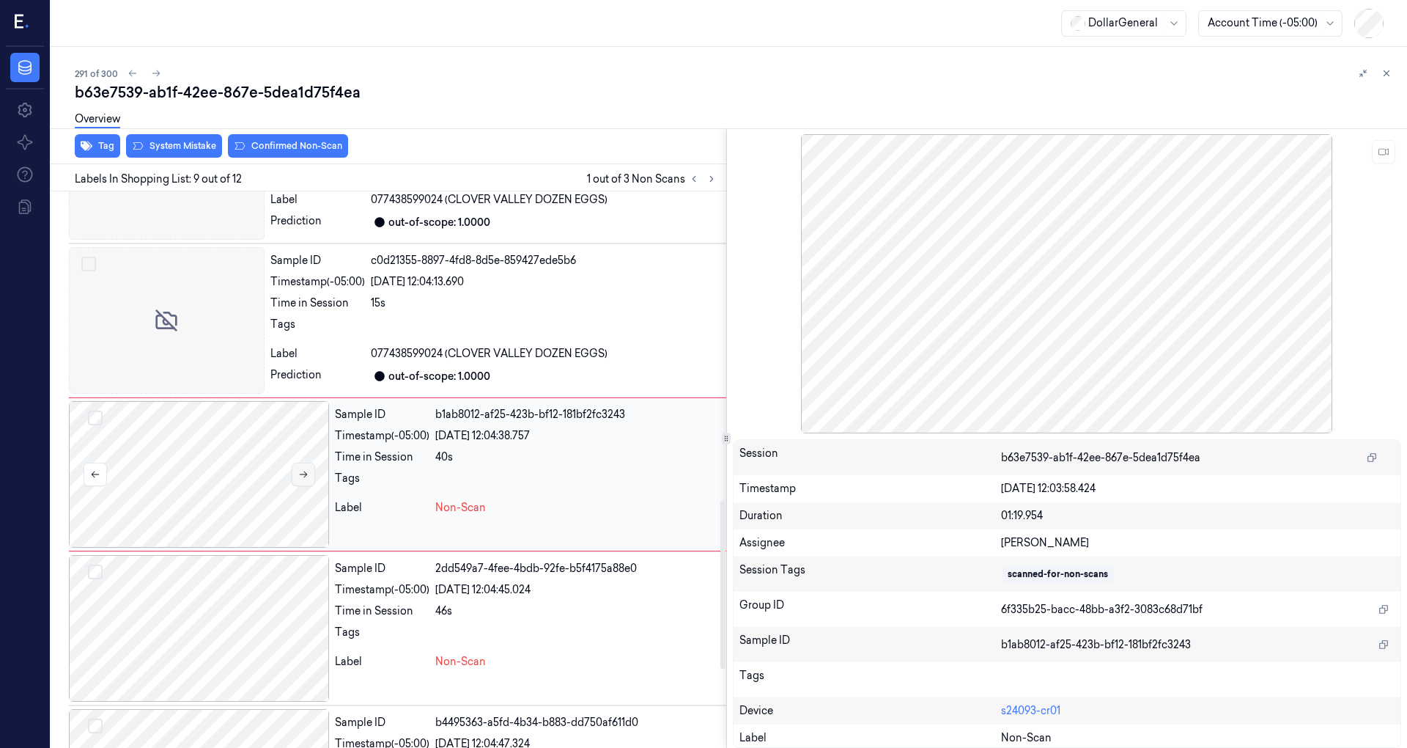
click at [309, 473] on button at bounding box center [303, 473] width 23 height 23
click at [304, 472] on icon at bounding box center [303, 474] width 10 height 10
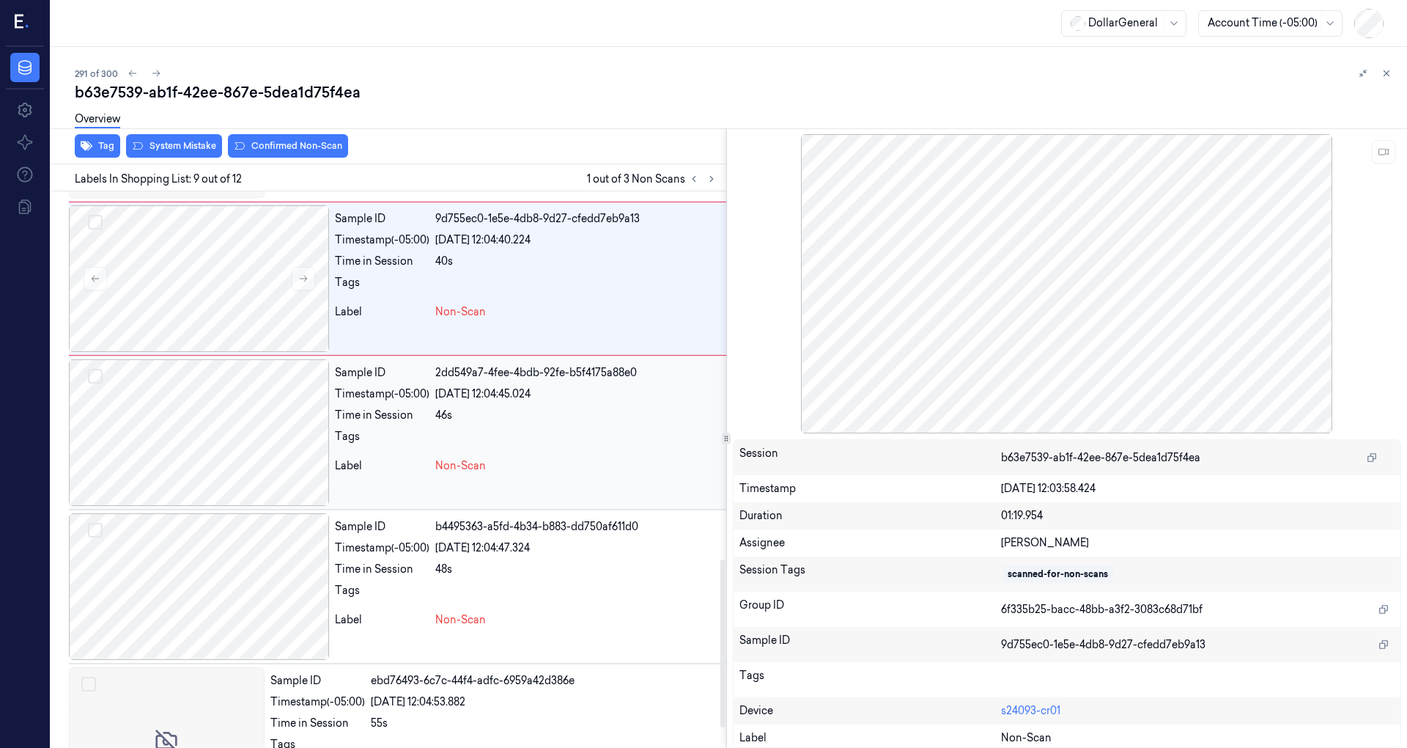
click at [257, 441] on div at bounding box center [199, 432] width 260 height 147
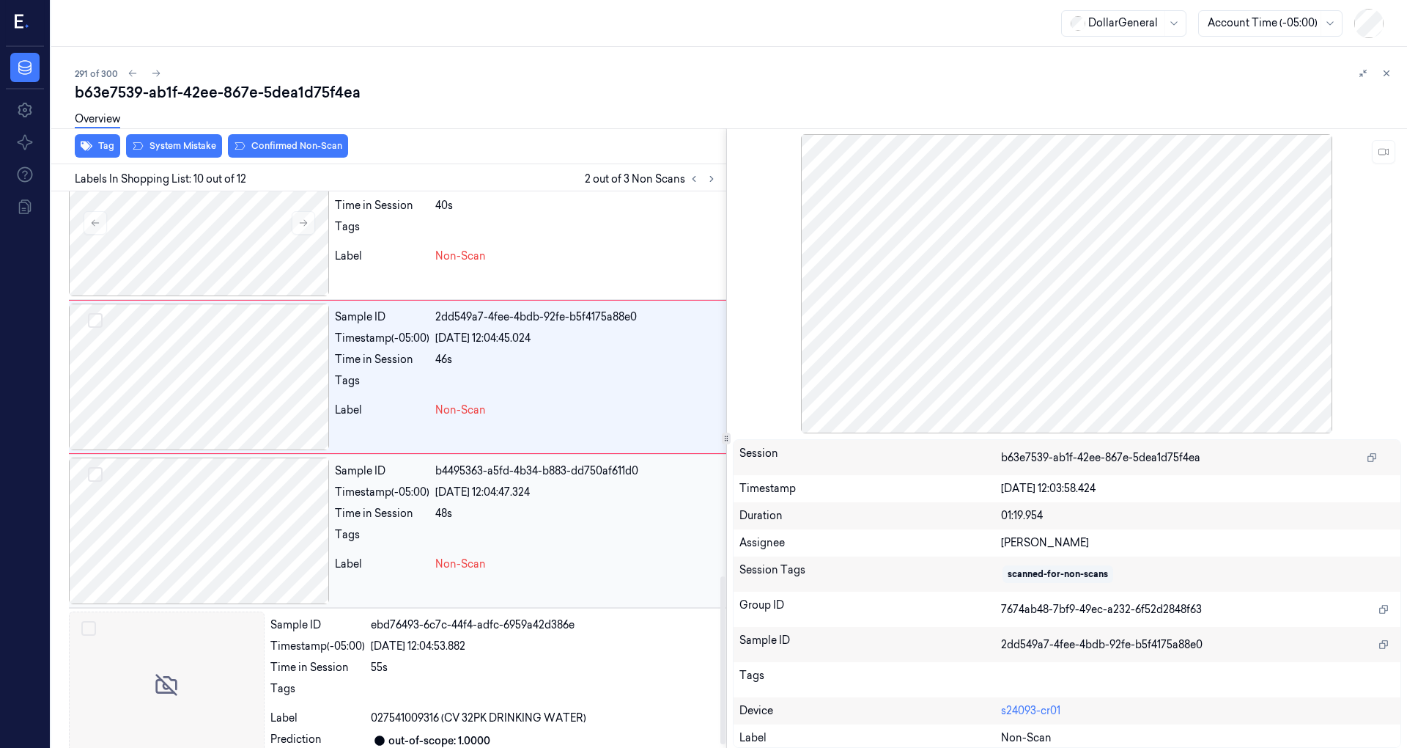
click at [248, 512] on div at bounding box center [199, 530] width 260 height 147
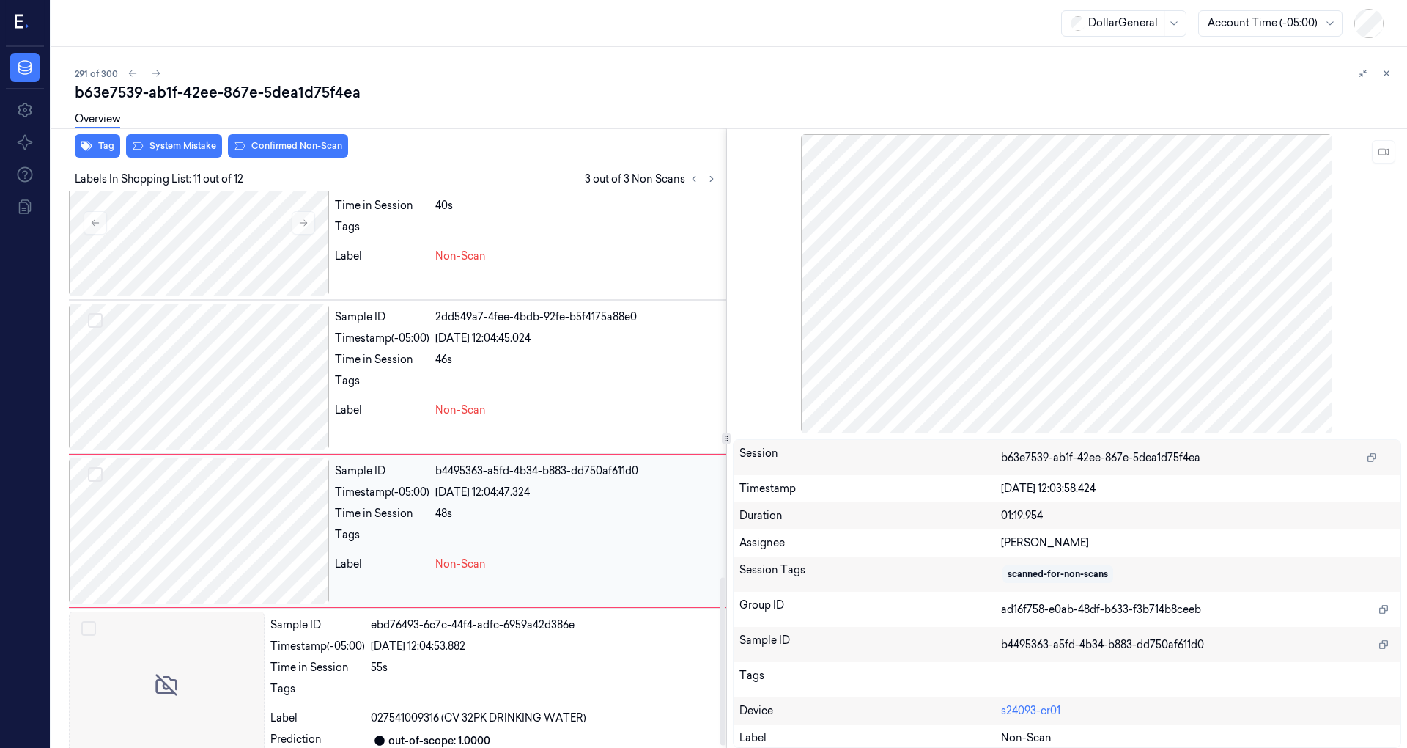
scroll to position [1288, 0]
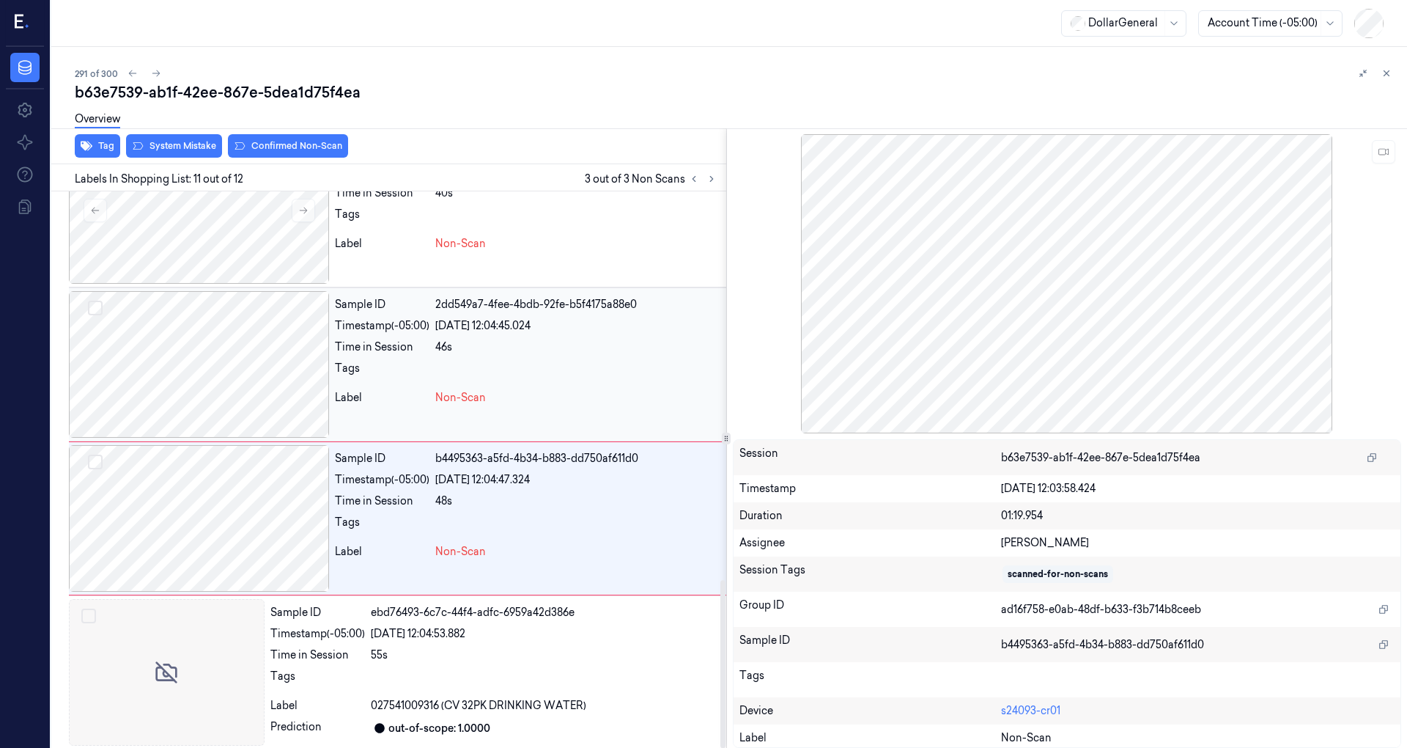
click at [237, 391] on div at bounding box center [199, 364] width 260 height 147
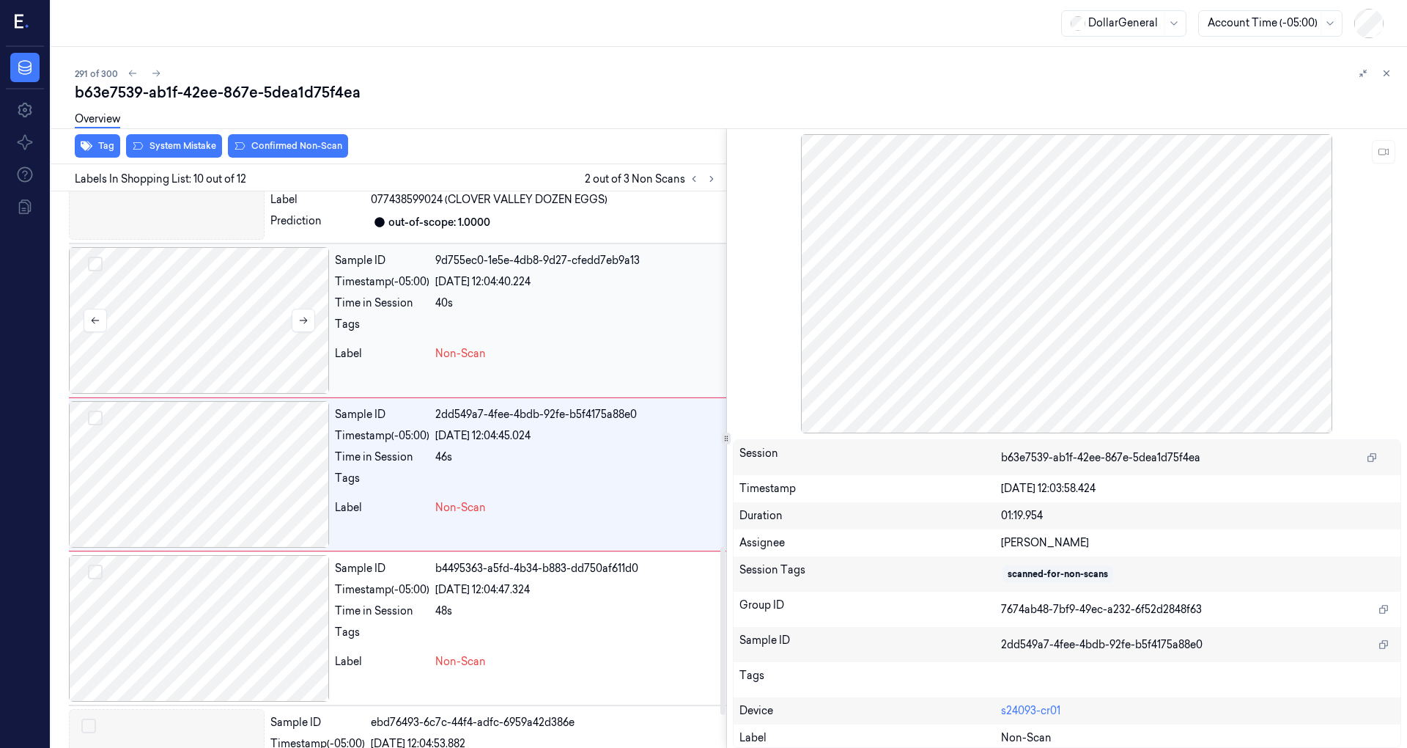
click at [237, 314] on div at bounding box center [199, 320] width 260 height 147
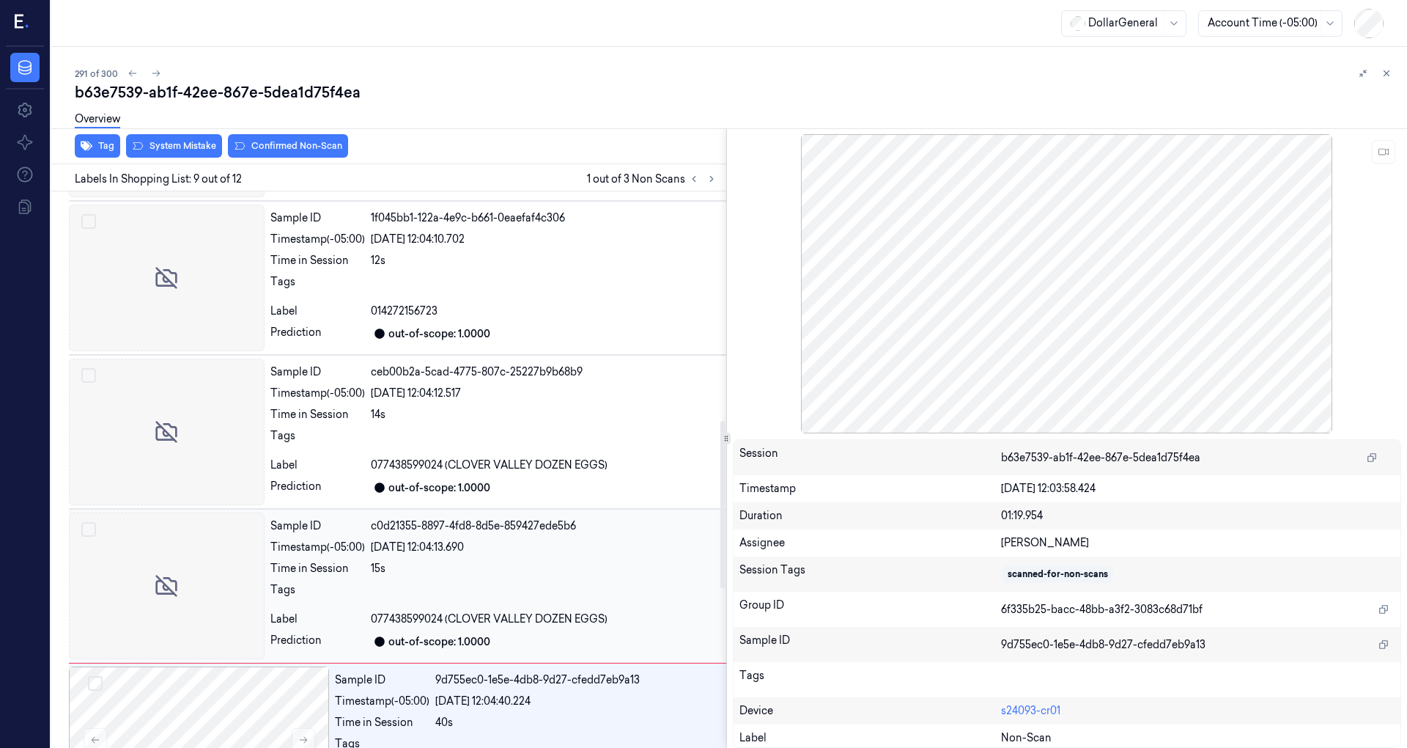
click at [186, 548] on div at bounding box center [167, 585] width 196 height 147
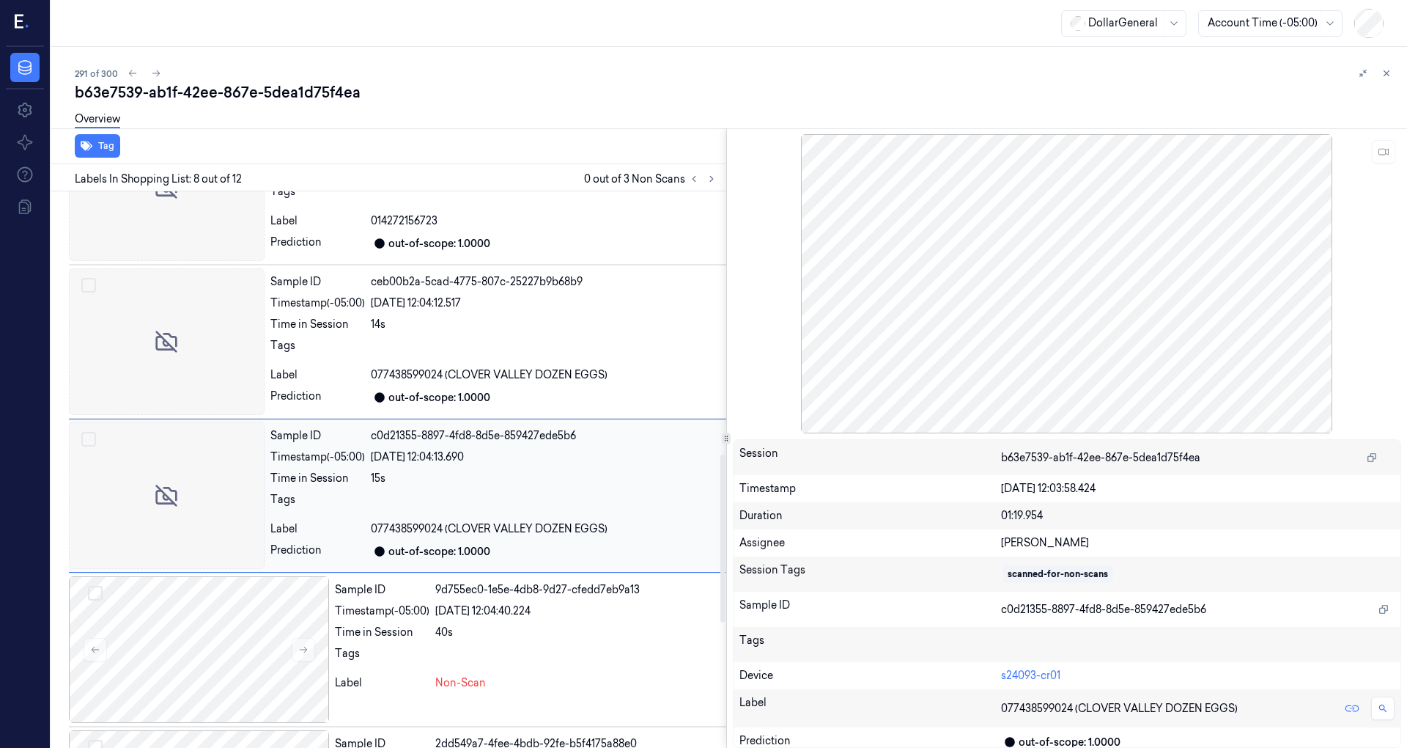
scroll to position [871, 0]
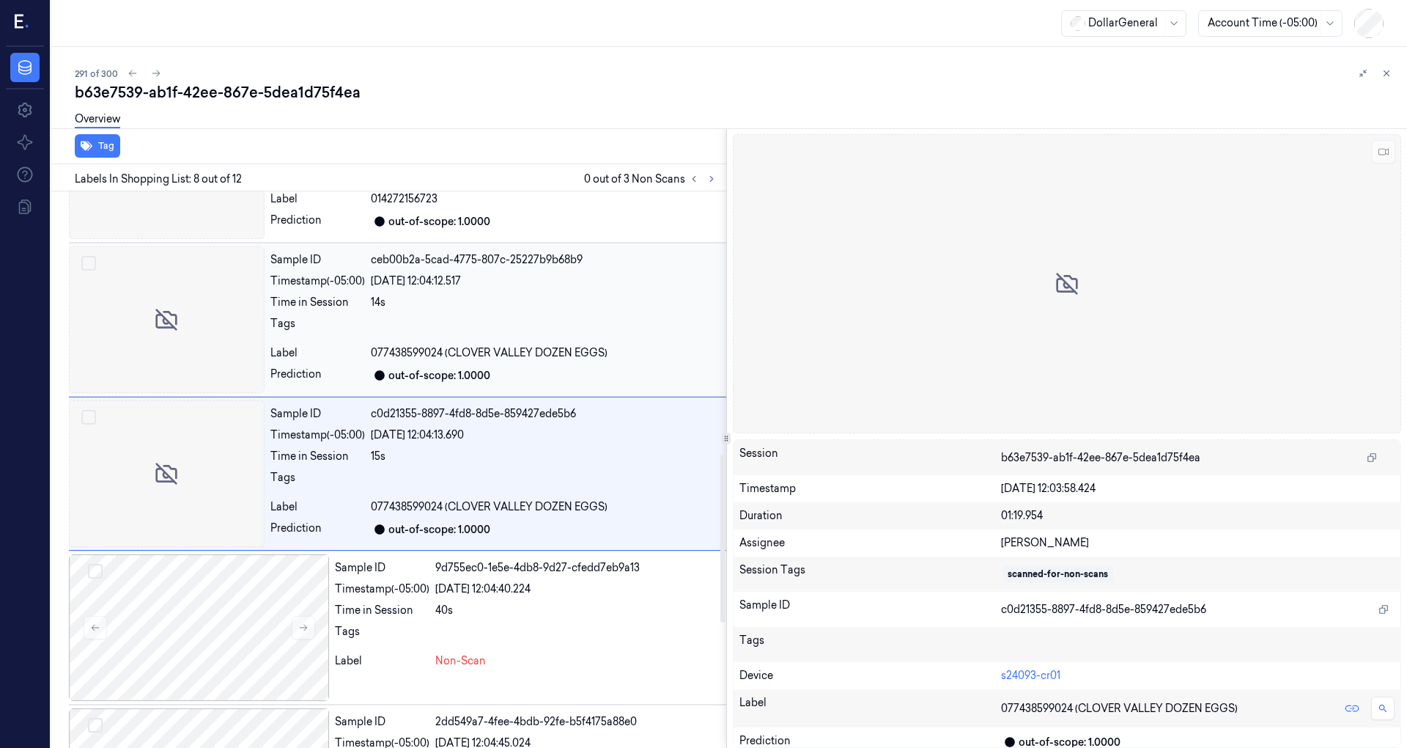
click at [199, 309] on div at bounding box center [167, 319] width 196 height 147
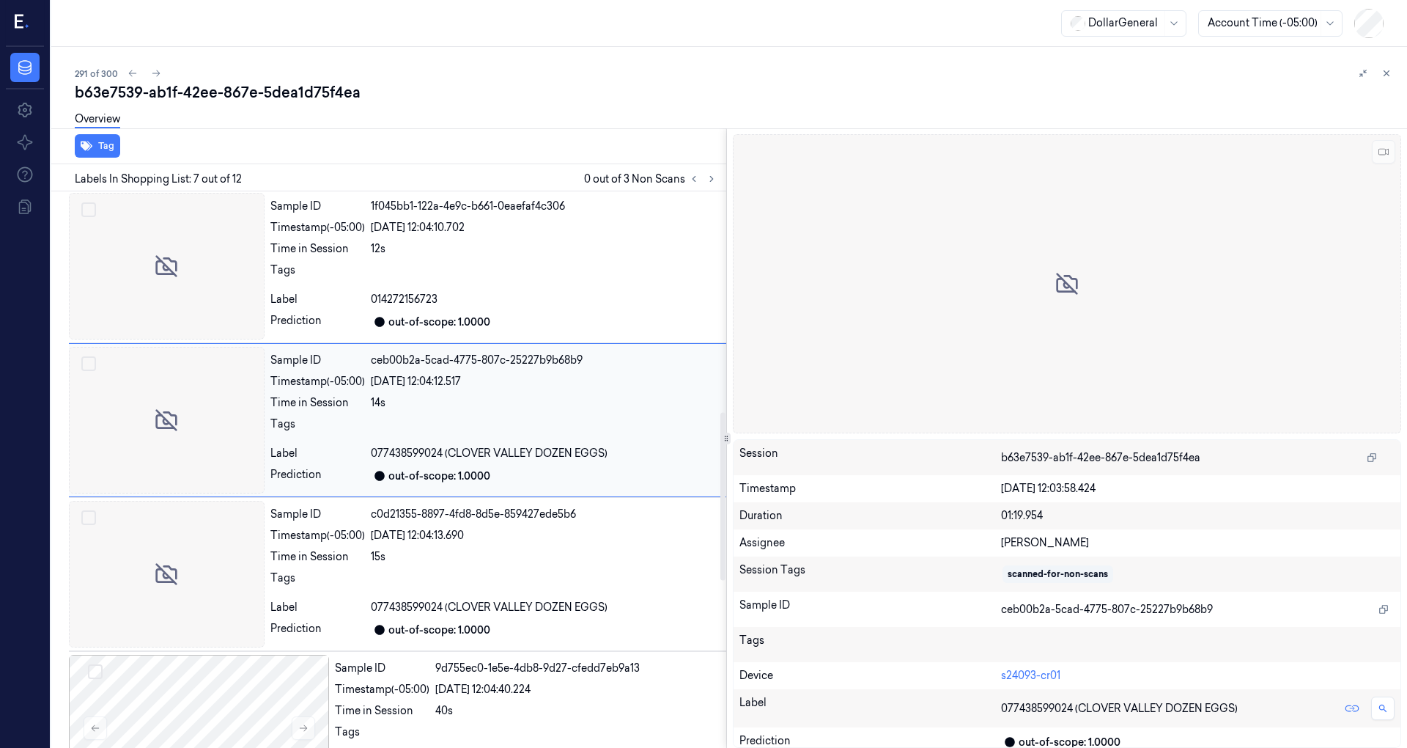
scroll to position [718, 0]
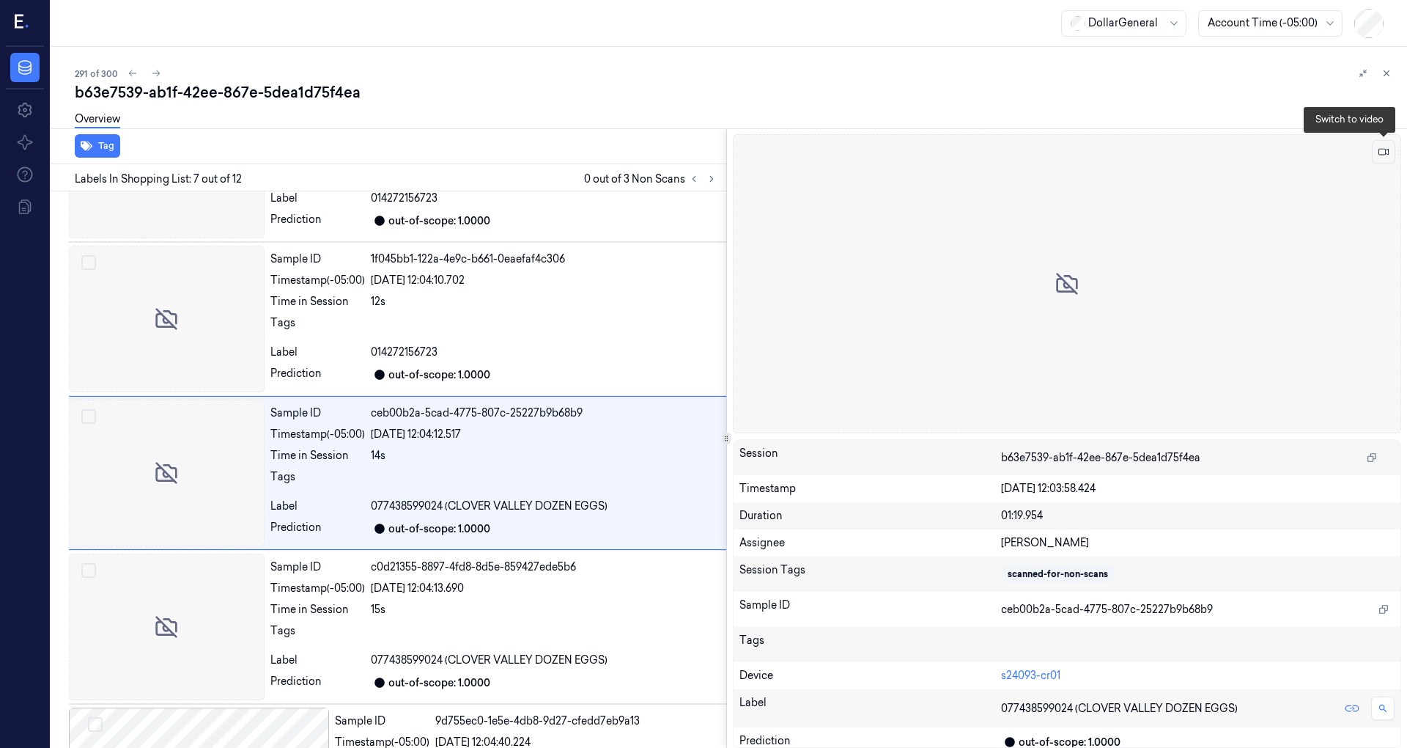
click at [1381, 143] on button at bounding box center [1383, 151] width 23 height 23
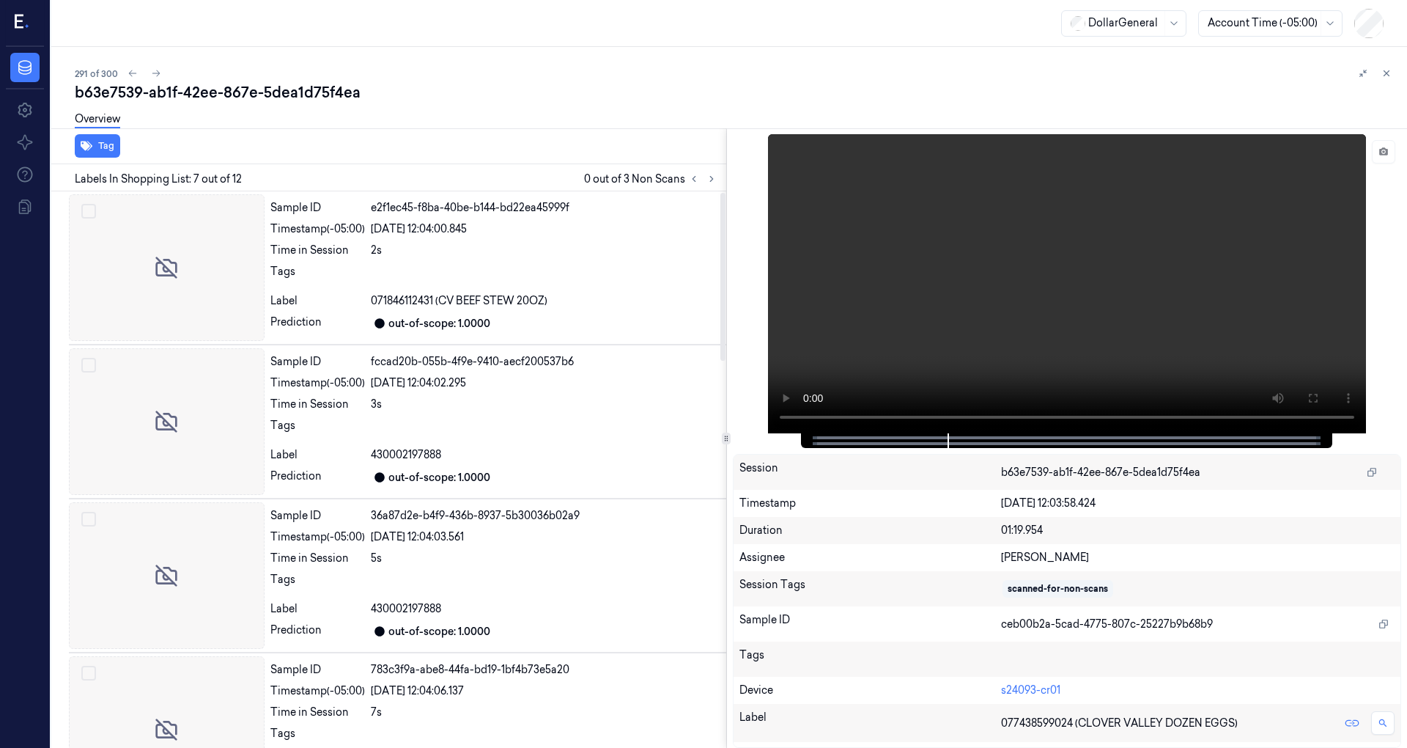
scroll to position [0, 0]
click at [248, 281] on div at bounding box center [167, 267] width 196 height 147
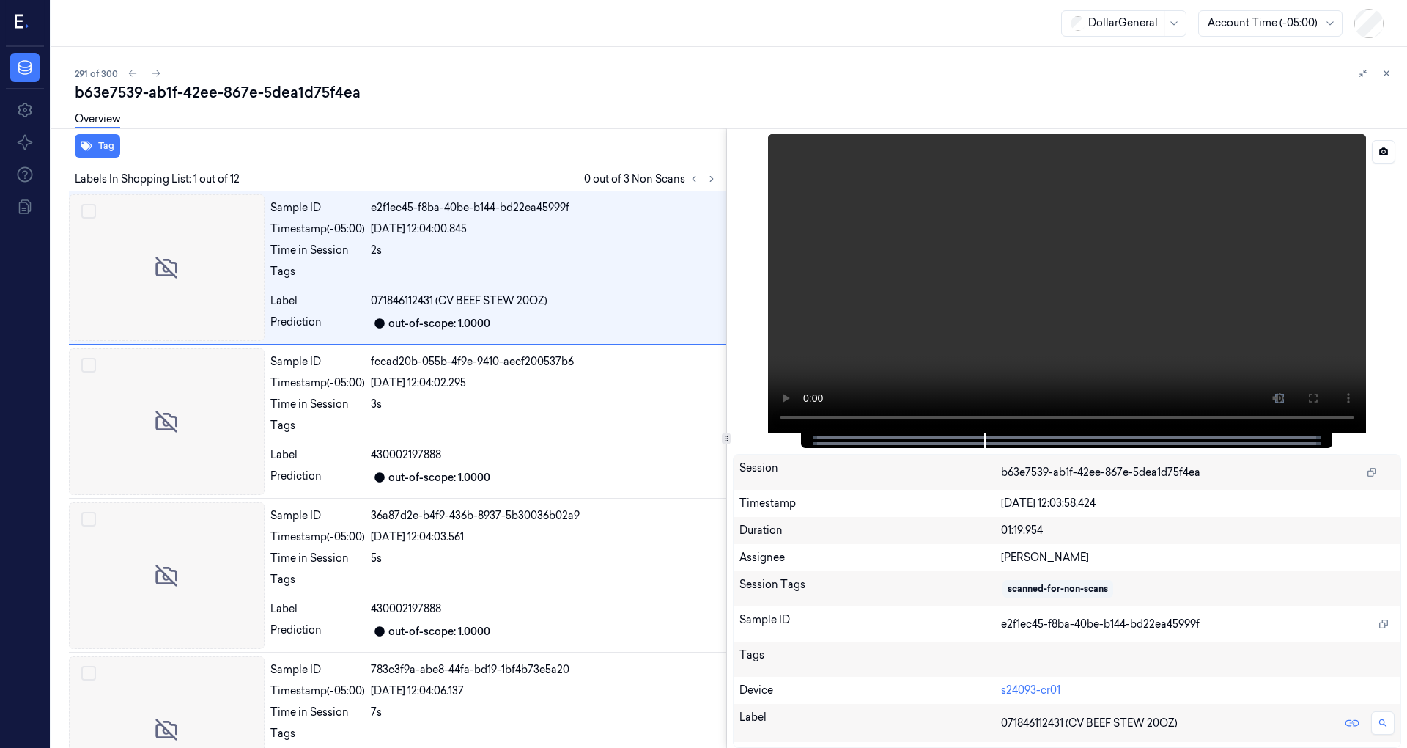
click at [883, 418] on video at bounding box center [1067, 283] width 598 height 299
click at [453, 256] on div "2s" at bounding box center [546, 250] width 350 height 15
click at [362, 418] on div "Tags" at bounding box center [317, 429] width 95 height 23
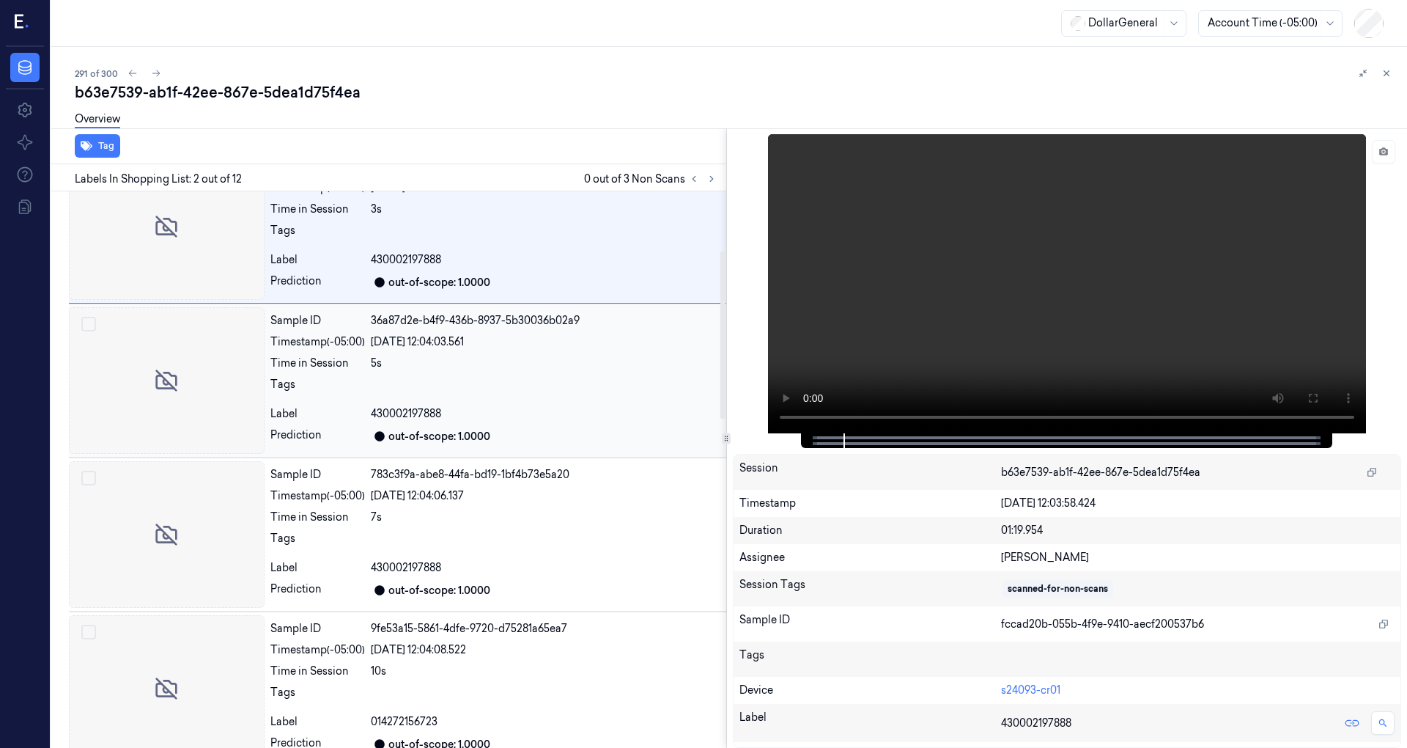
click at [362, 419] on div "Sample ID 36a87d2e-b4f9-436b-8937-5b30036b02a9 Timestamp (-05:00) 19/08/2025 12…" at bounding box center [496, 380] width 462 height 147
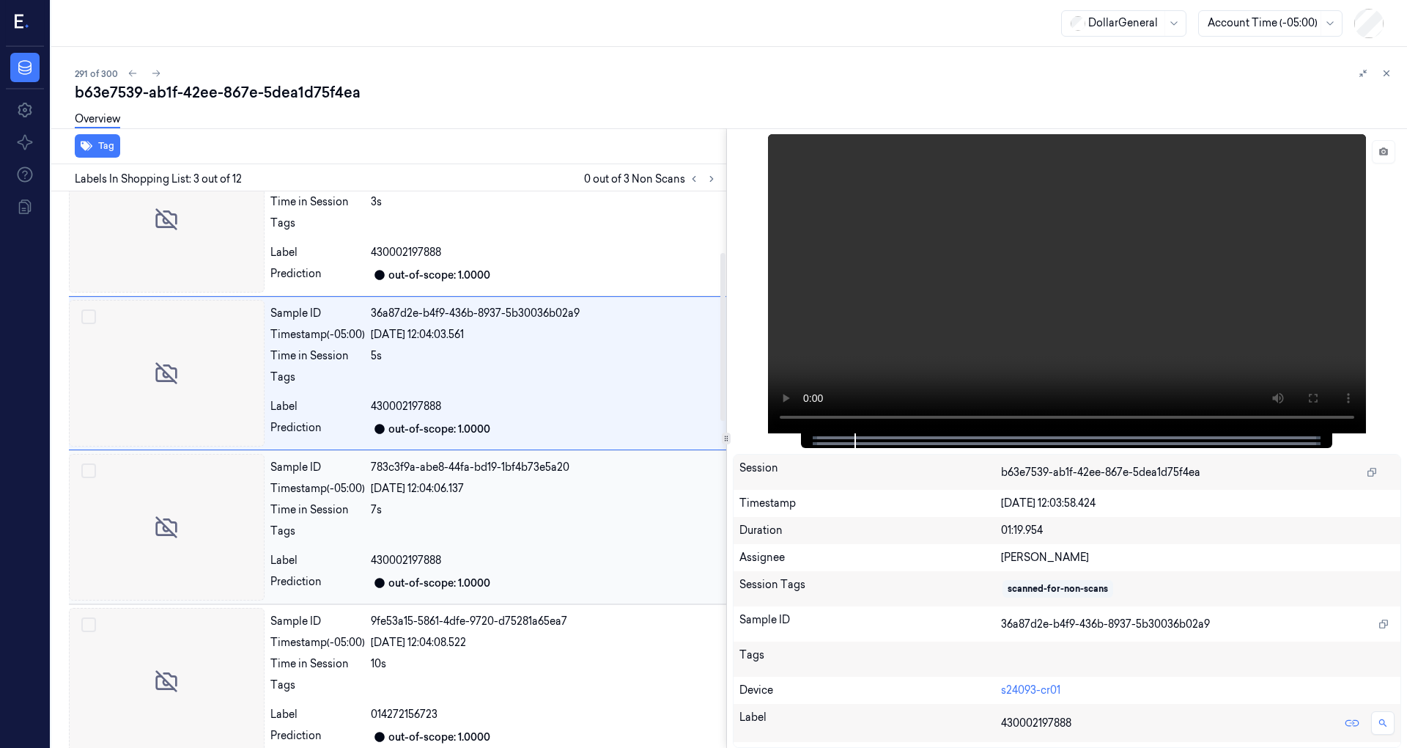
click at [368, 502] on div "Time in Session 7s" at bounding box center [495, 509] width 450 height 15
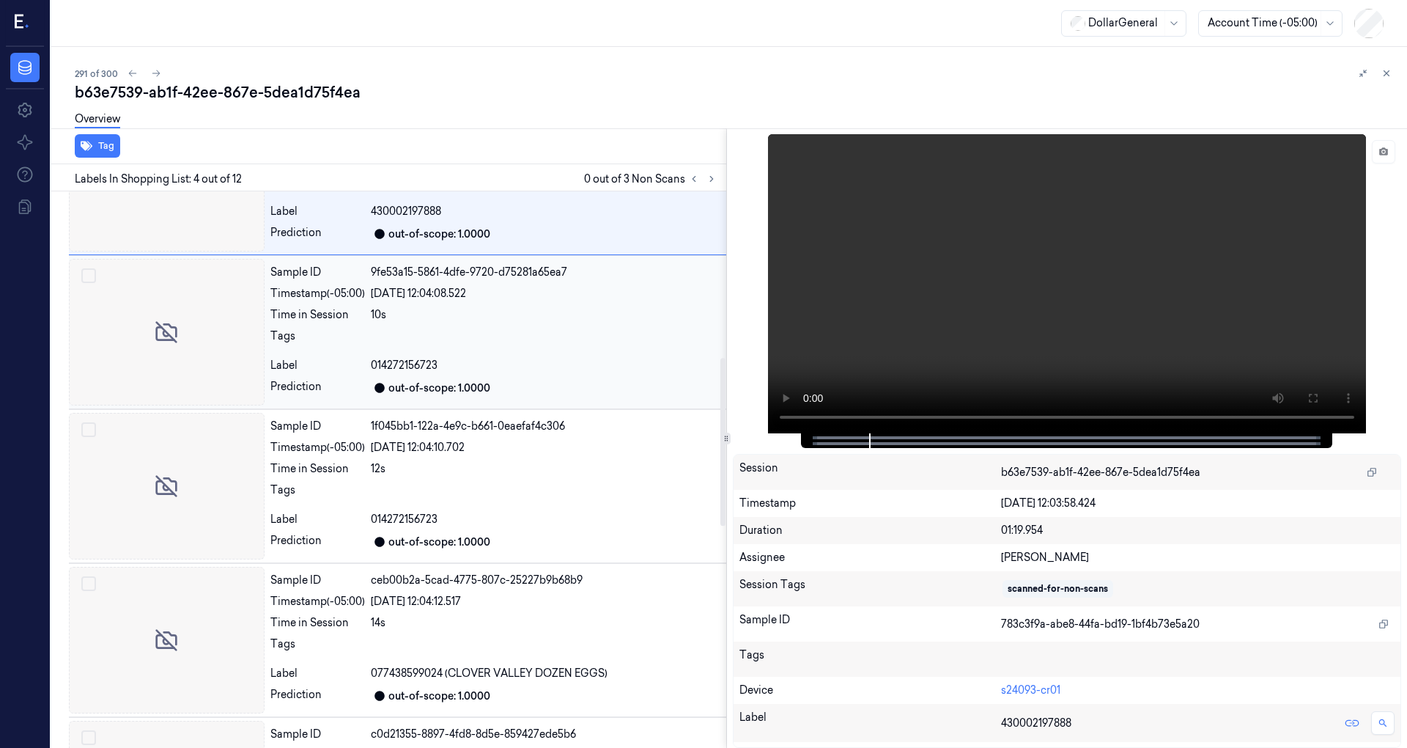
click at [365, 339] on div "Tags" at bounding box center [317, 339] width 95 height 23
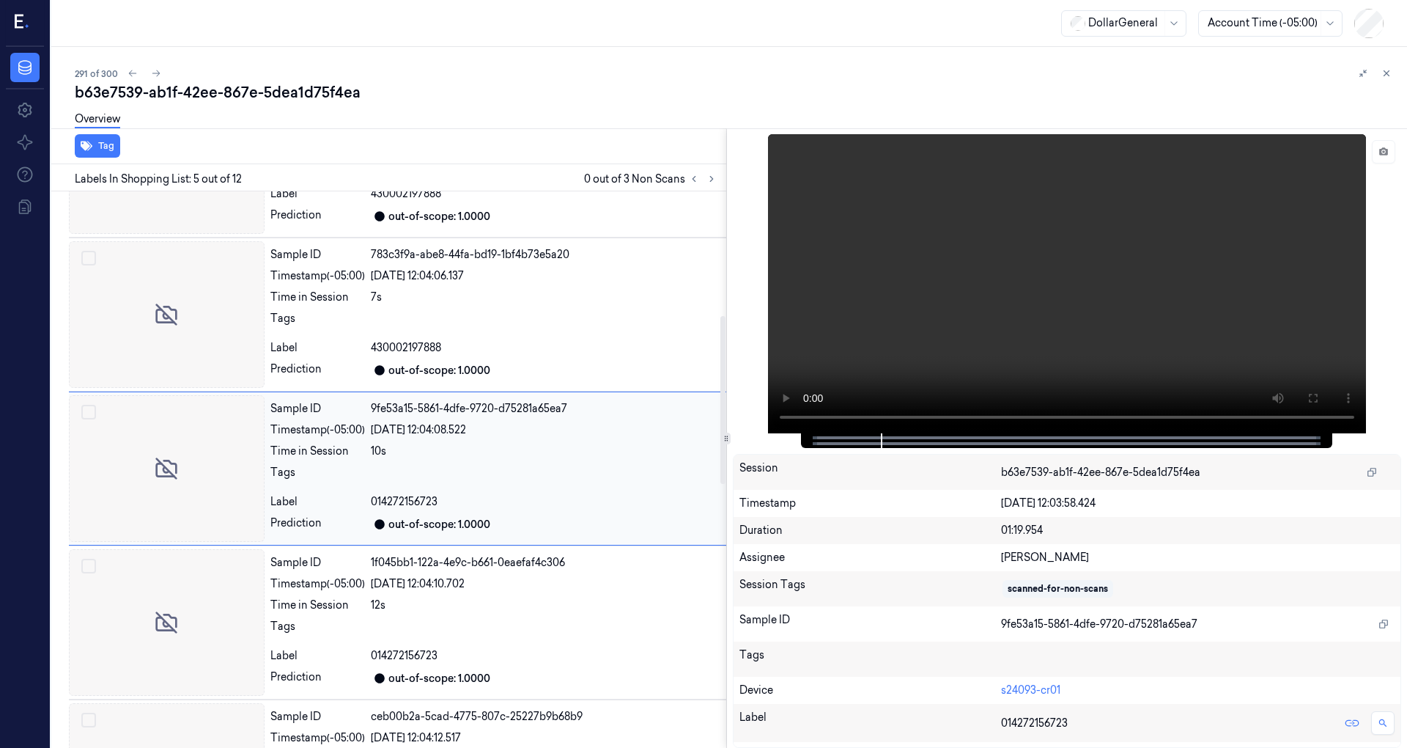
scroll to position [411, 0]
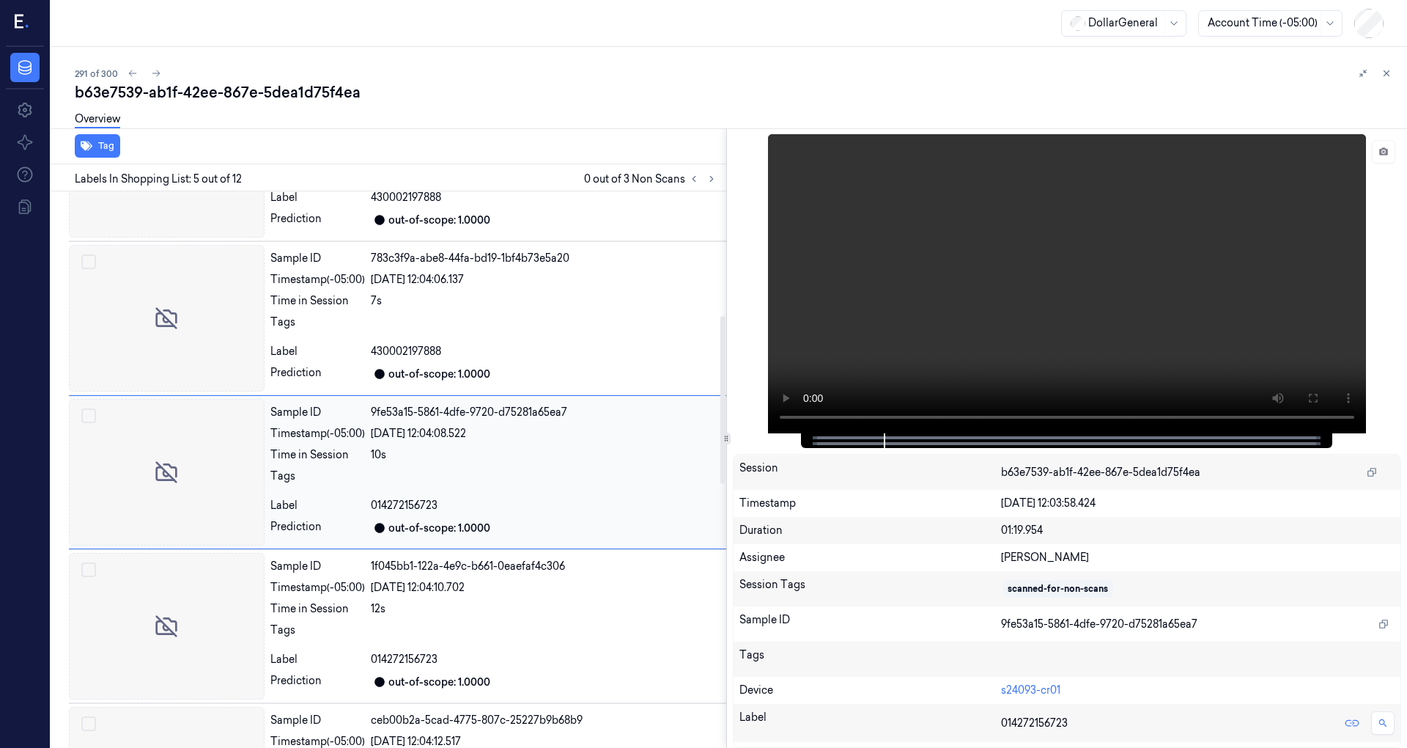
click at [368, 488] on div "Tags" at bounding box center [495, 479] width 450 height 23
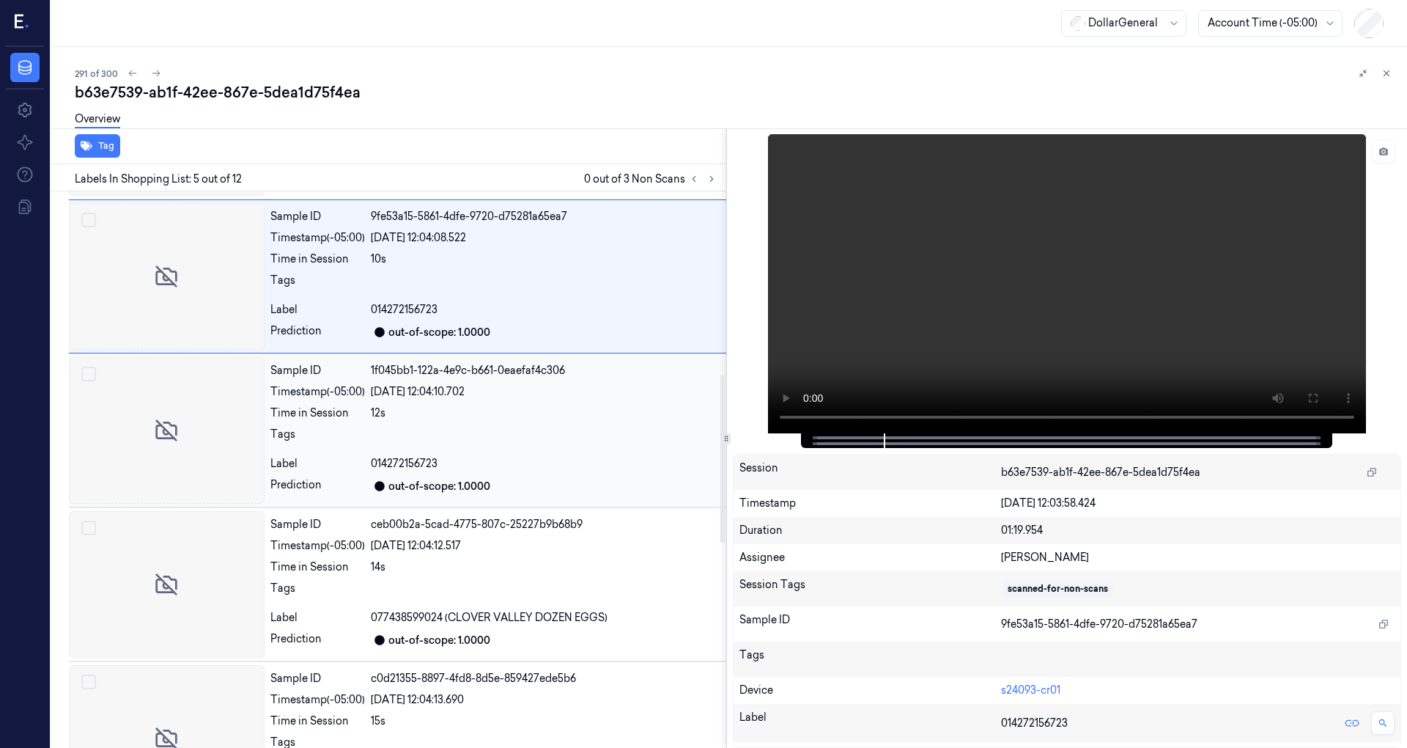
click at [370, 430] on div "Tags" at bounding box center [495, 438] width 450 height 23
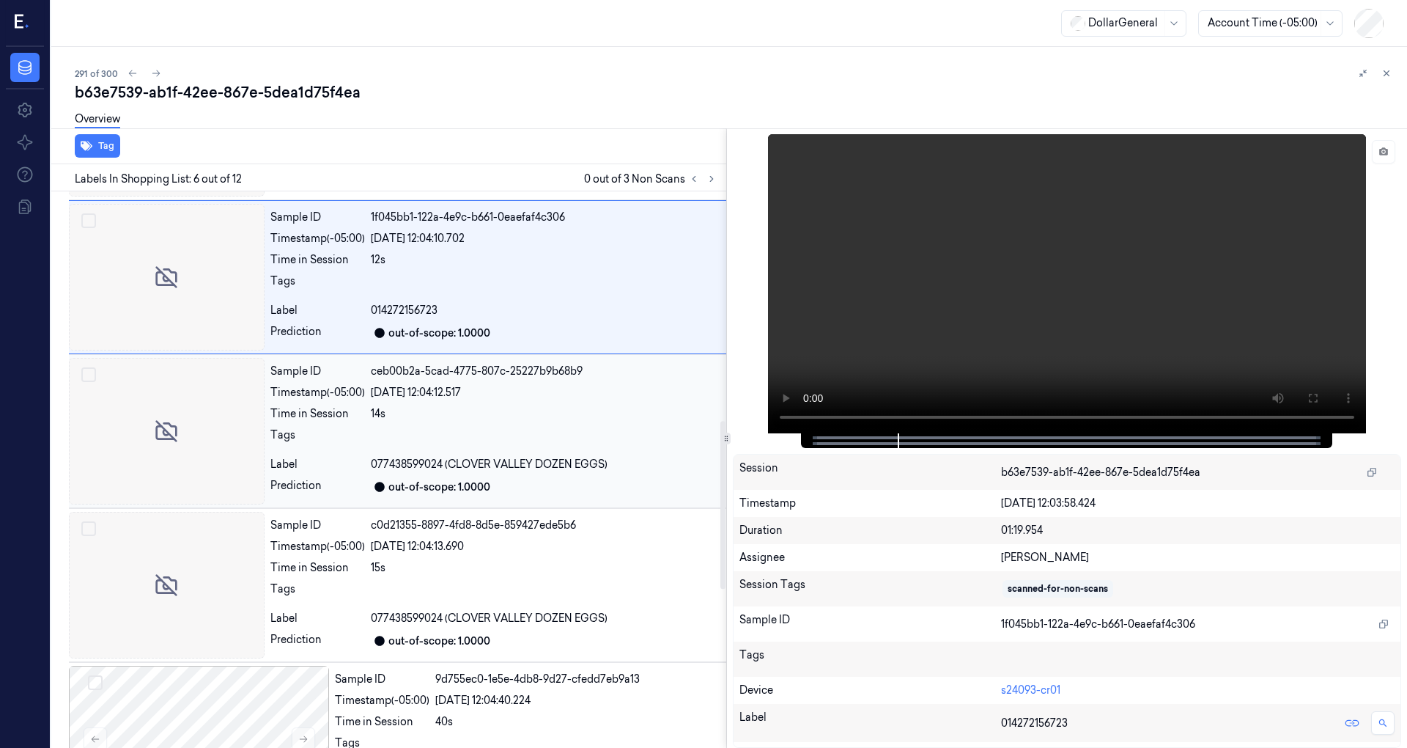
click at [369, 440] on div "Tags" at bounding box center [495, 438] width 450 height 23
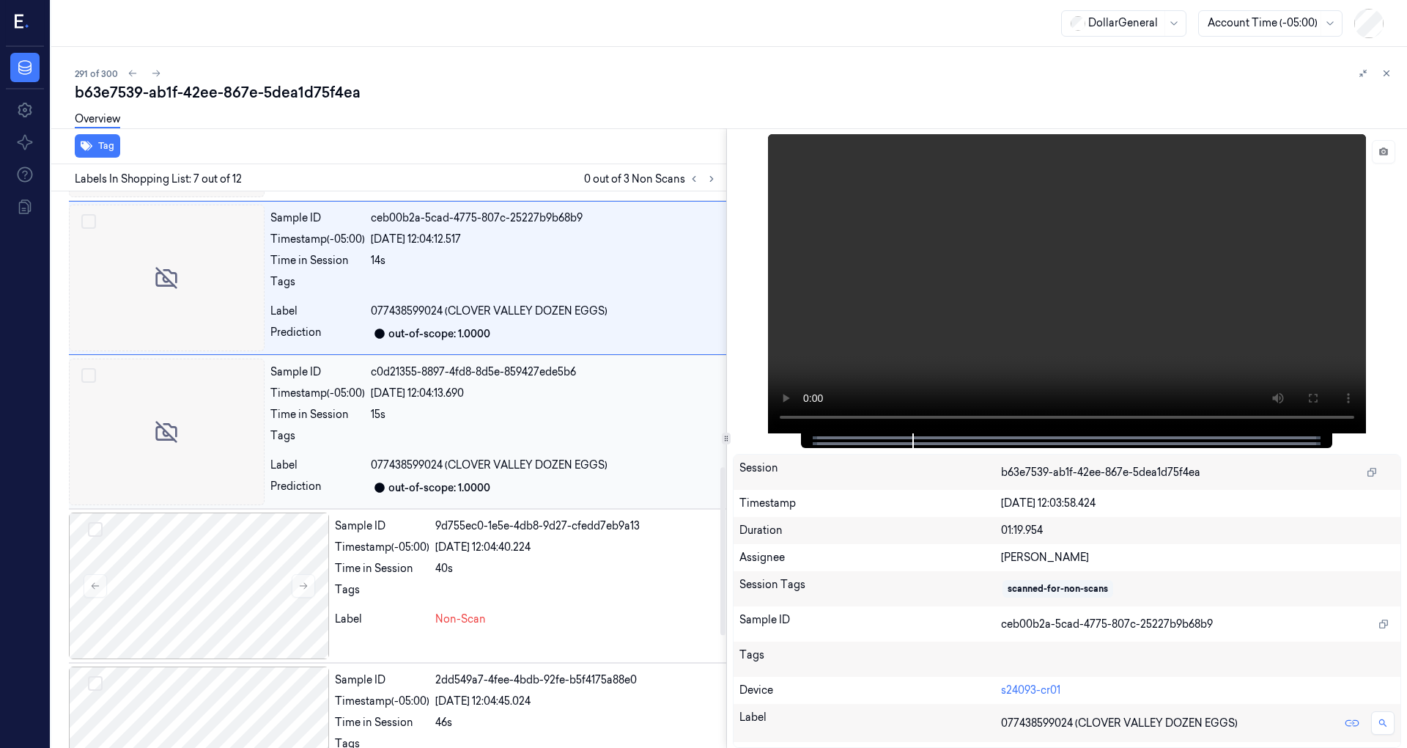
click at [353, 429] on div "Tags" at bounding box center [317, 439] width 95 height 23
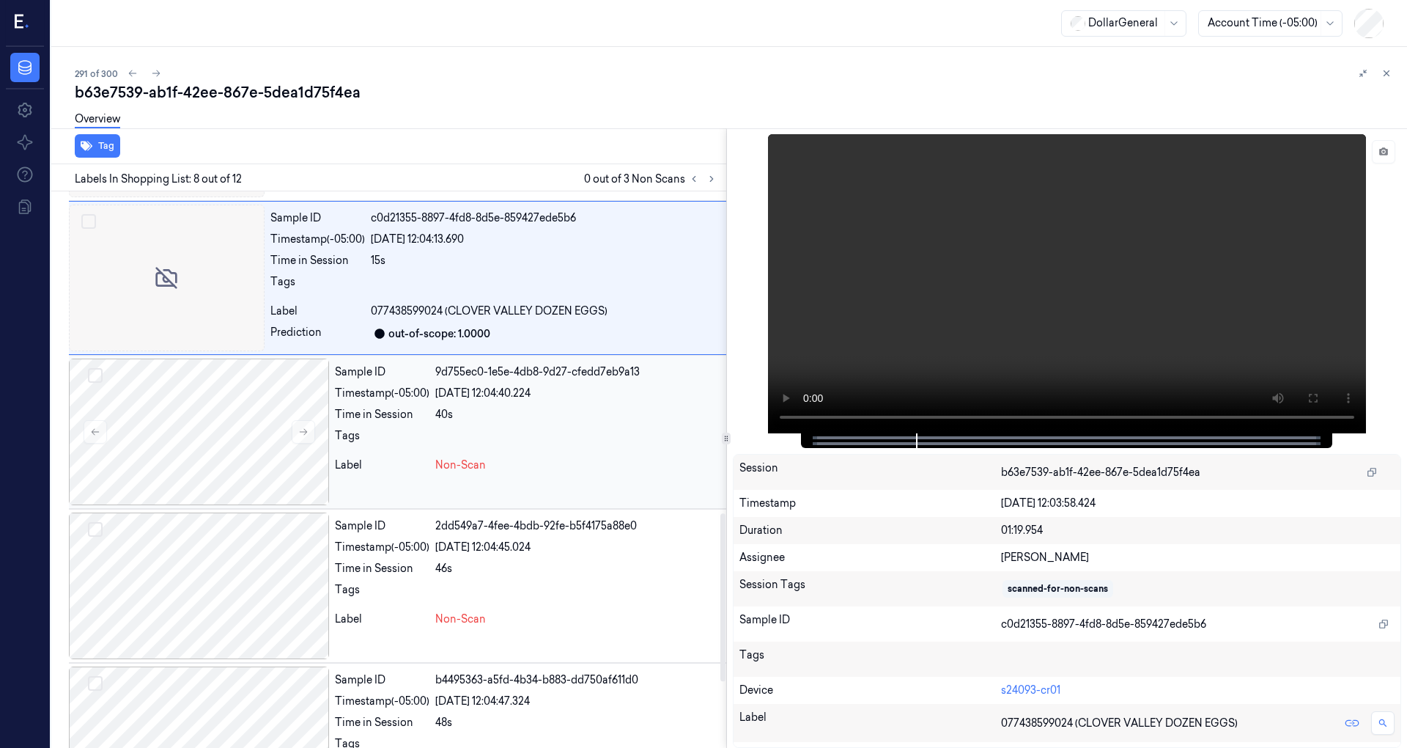
click at [357, 422] on div "Sample ID 9d755ec0-1e5e-4db8-9d27-cfedd7eb9a13 Timestamp (-05:00) 19/08/2025 12…" at bounding box center [527, 431] width 397 height 147
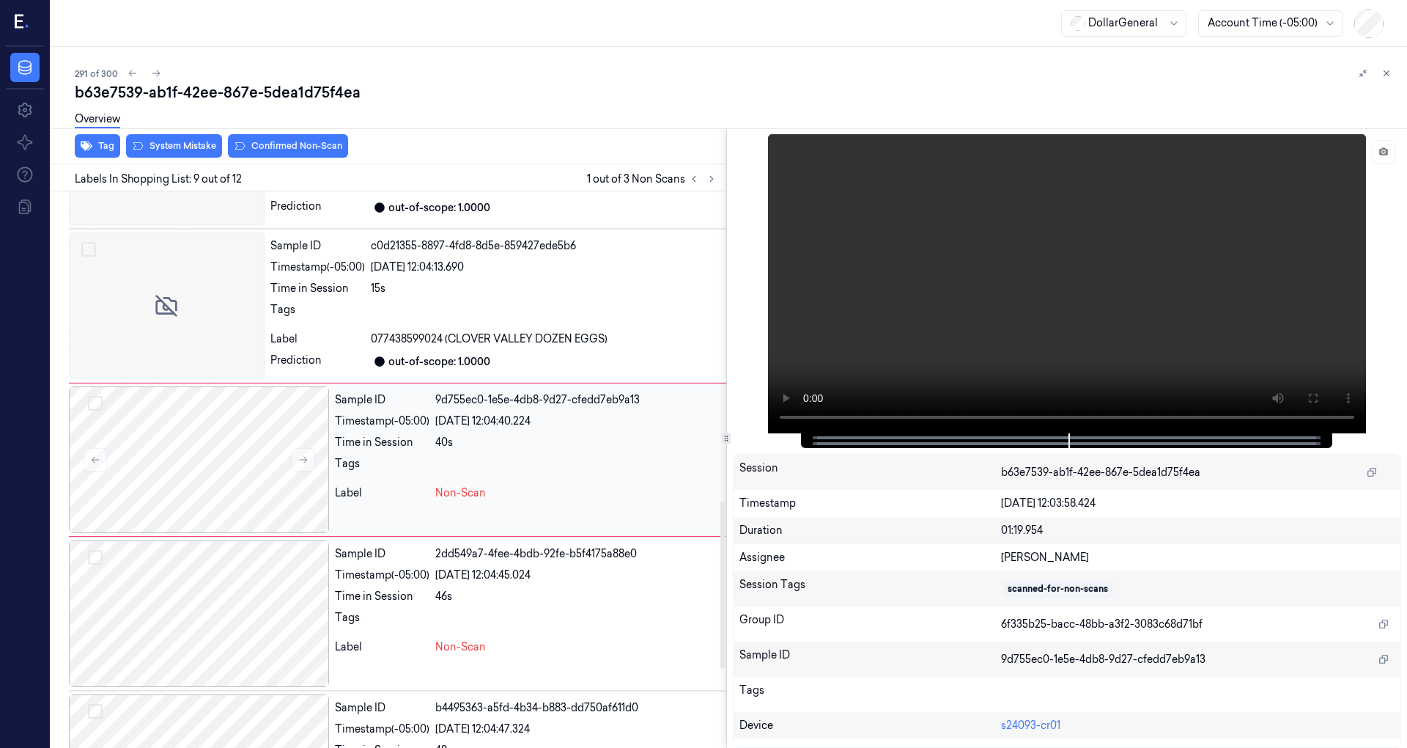
scroll to position [1025, 0]
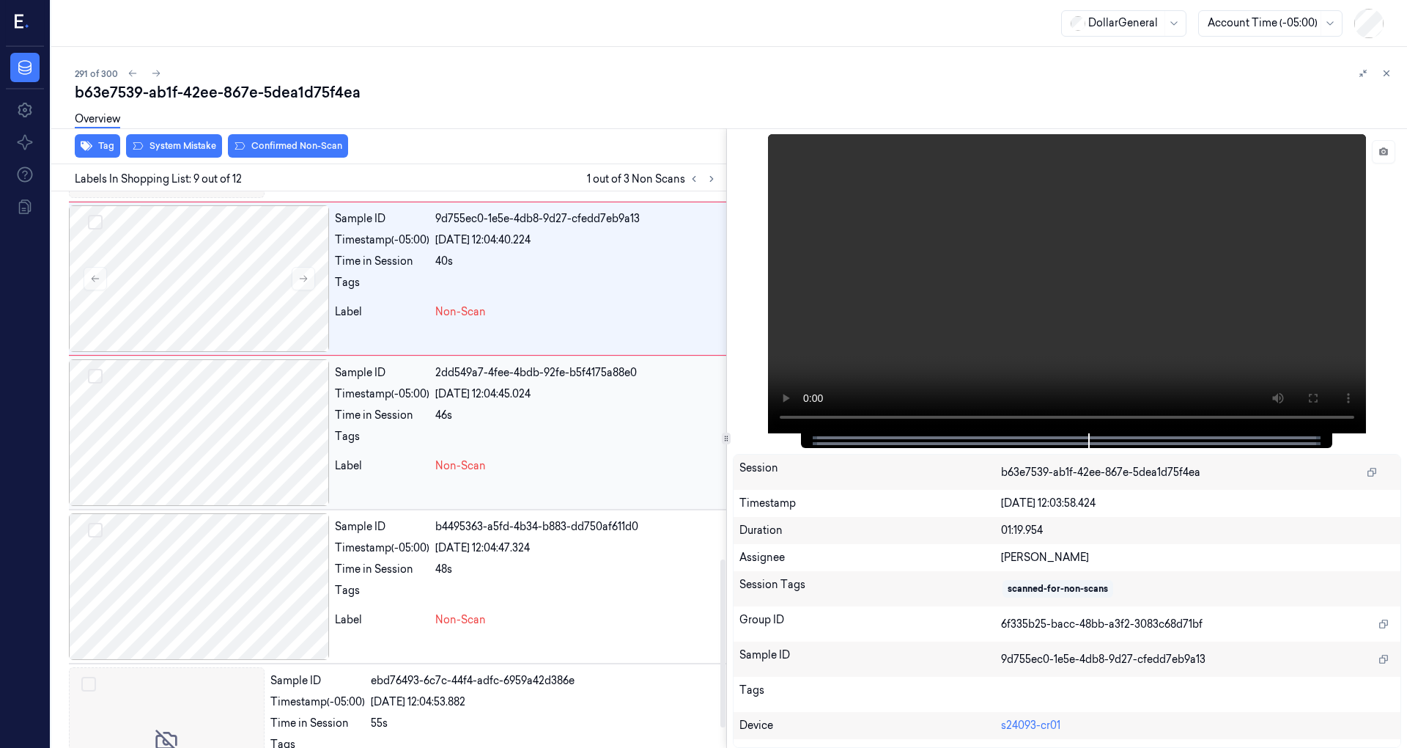
click at [363, 441] on div "Tags" at bounding box center [382, 440] width 95 height 23
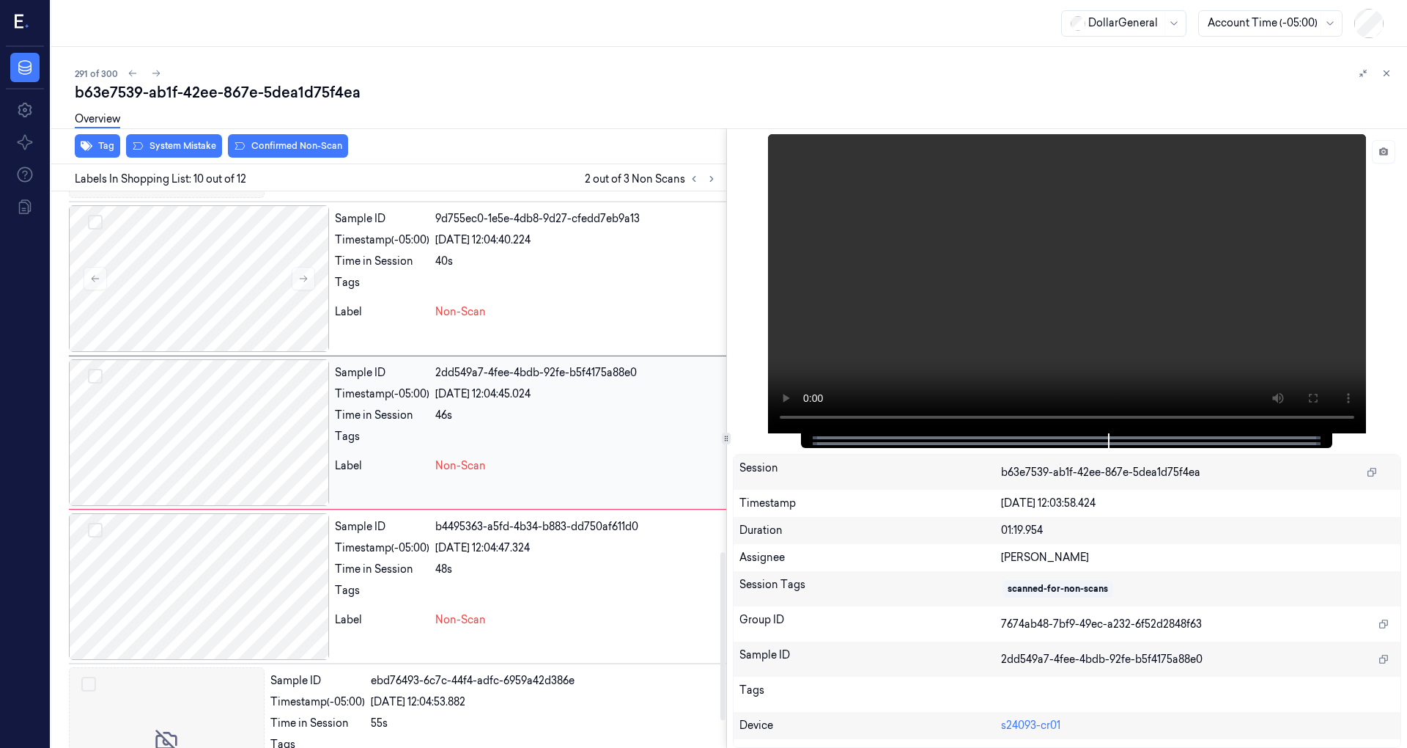
scroll to position [1178, 0]
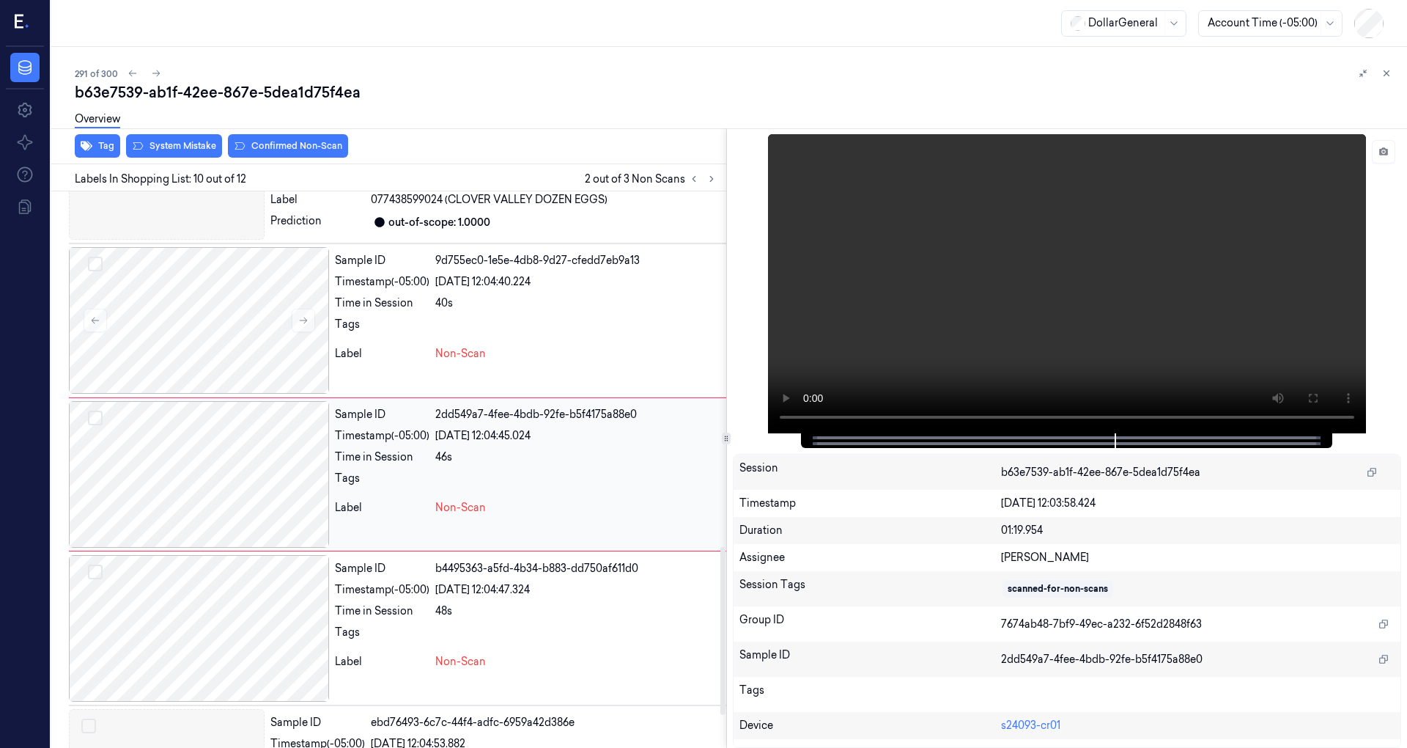
click at [363, 441] on div "Sample ID 2dd549a7-4fee-4bdb-92fe-b5f4175a88e0 Timestamp (-05:00) 19/08/2025 12…" at bounding box center [527, 474] width 397 height 147
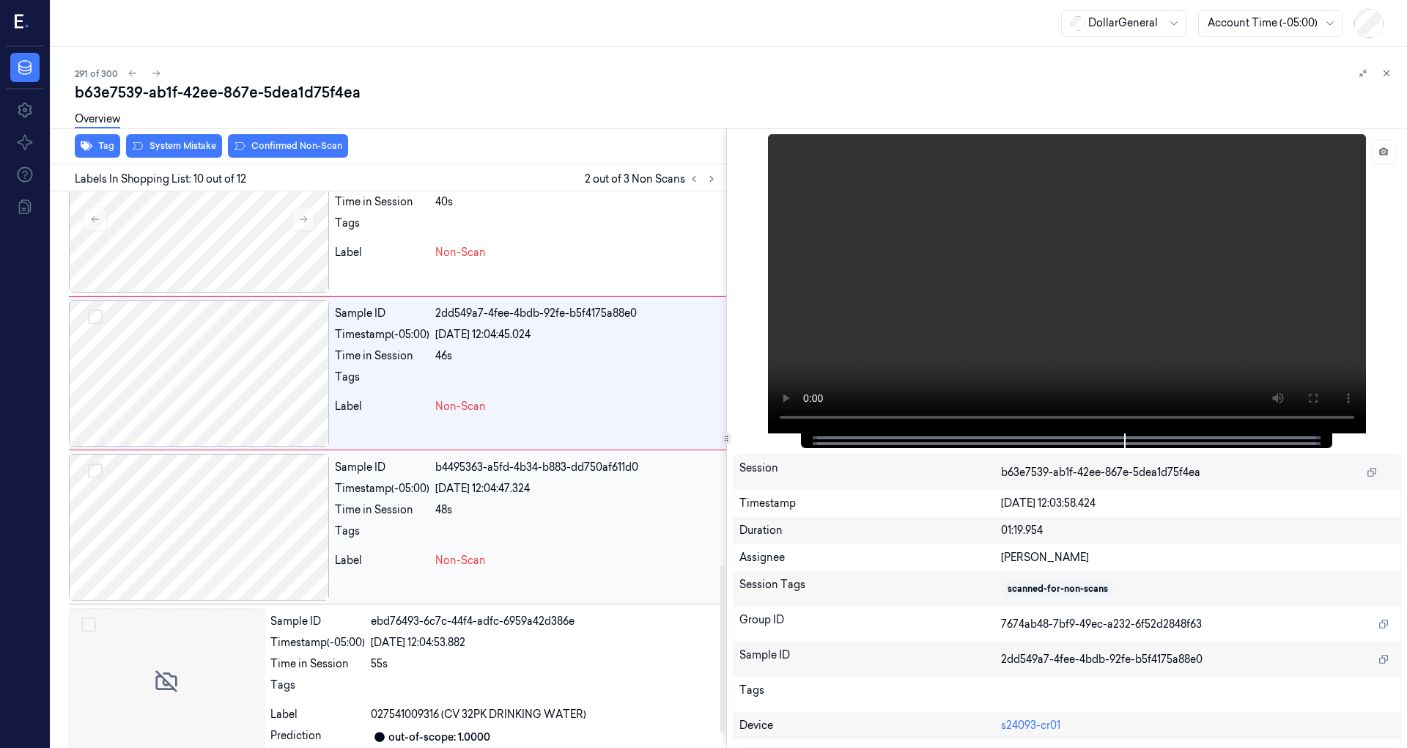
scroll to position [1288, 0]
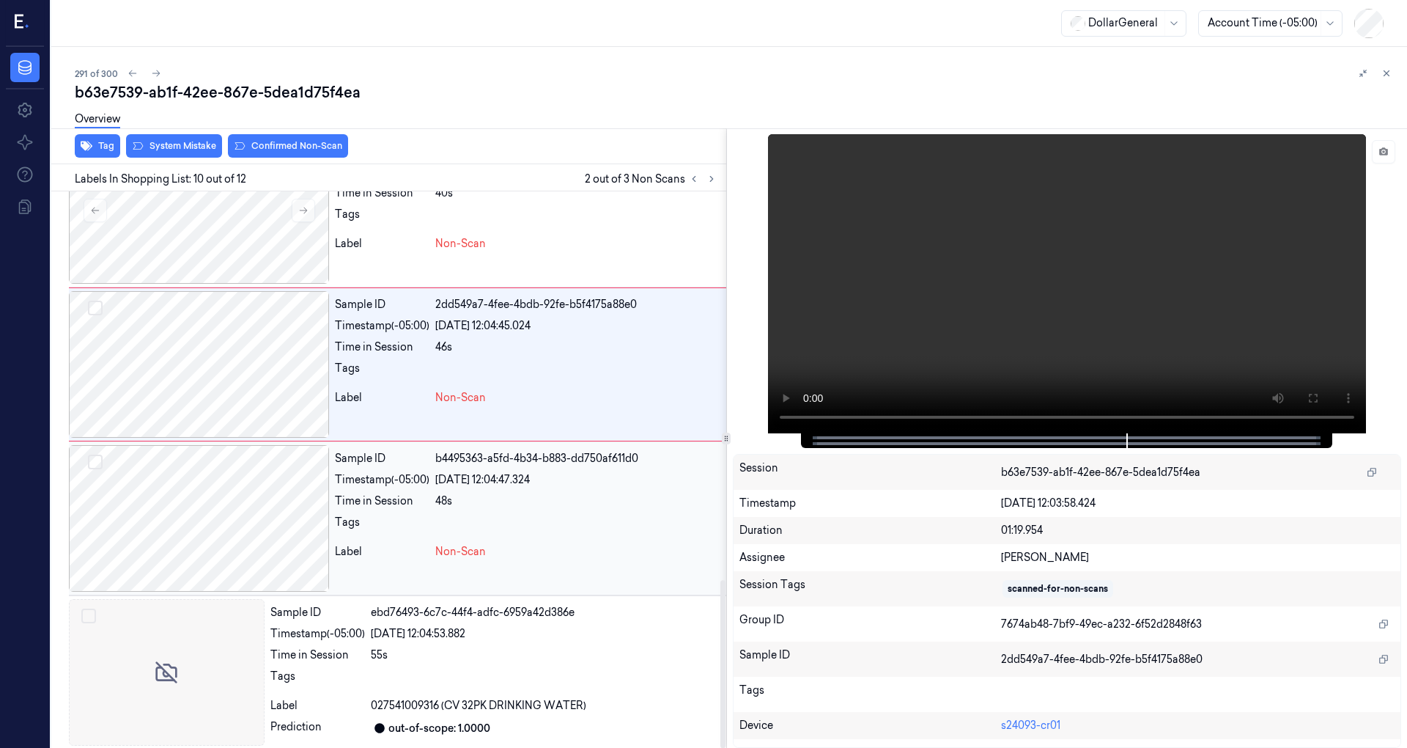
click at [378, 495] on div "Time in Session" at bounding box center [382, 500] width 95 height 15
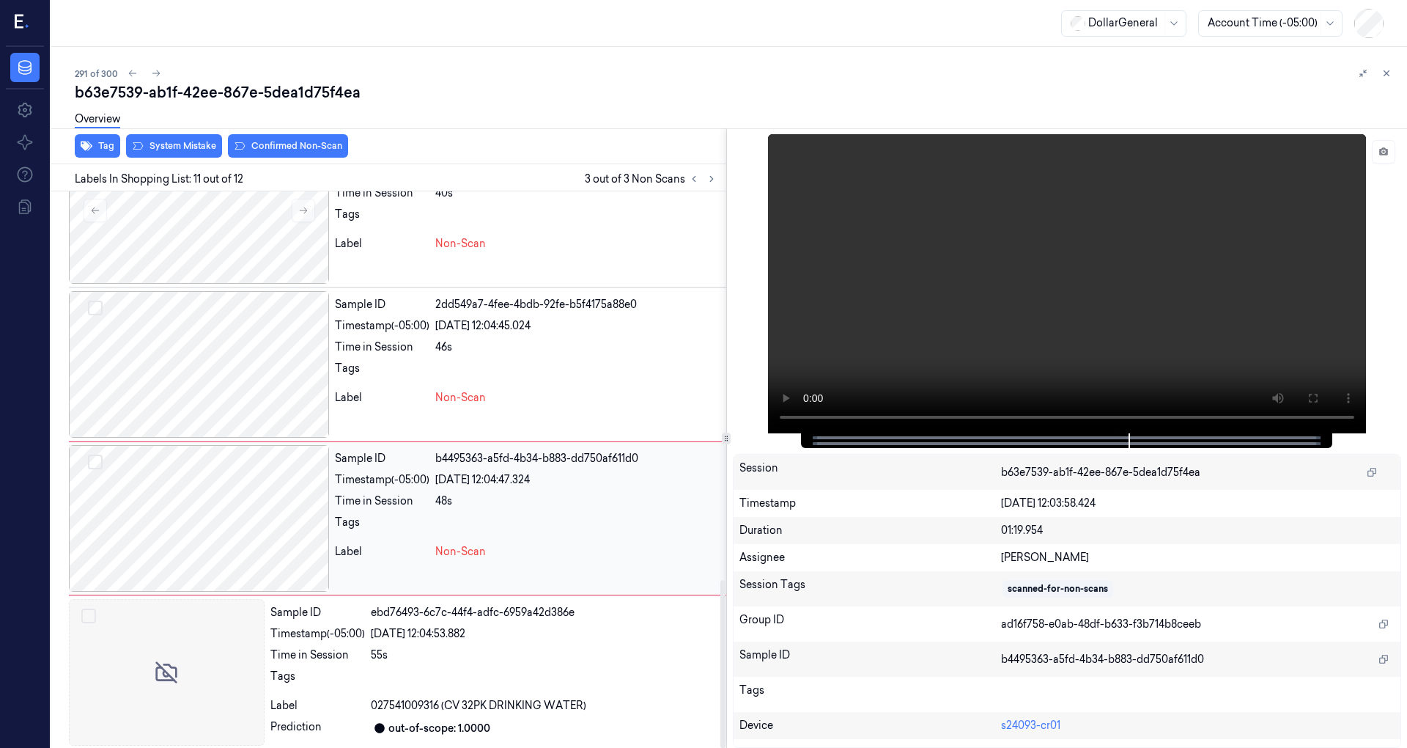
click at [378, 495] on div "Time in Session" at bounding box center [382, 500] width 95 height 15
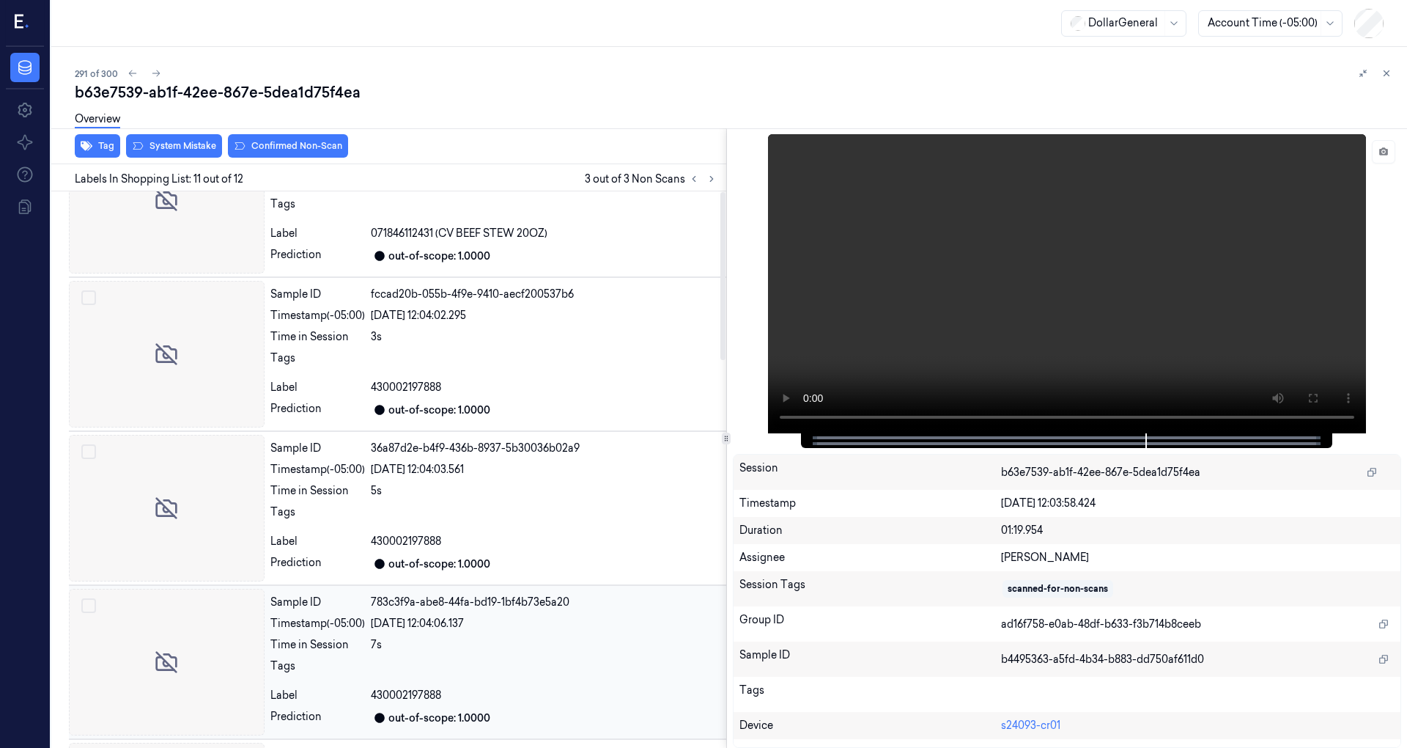
scroll to position [0, 0]
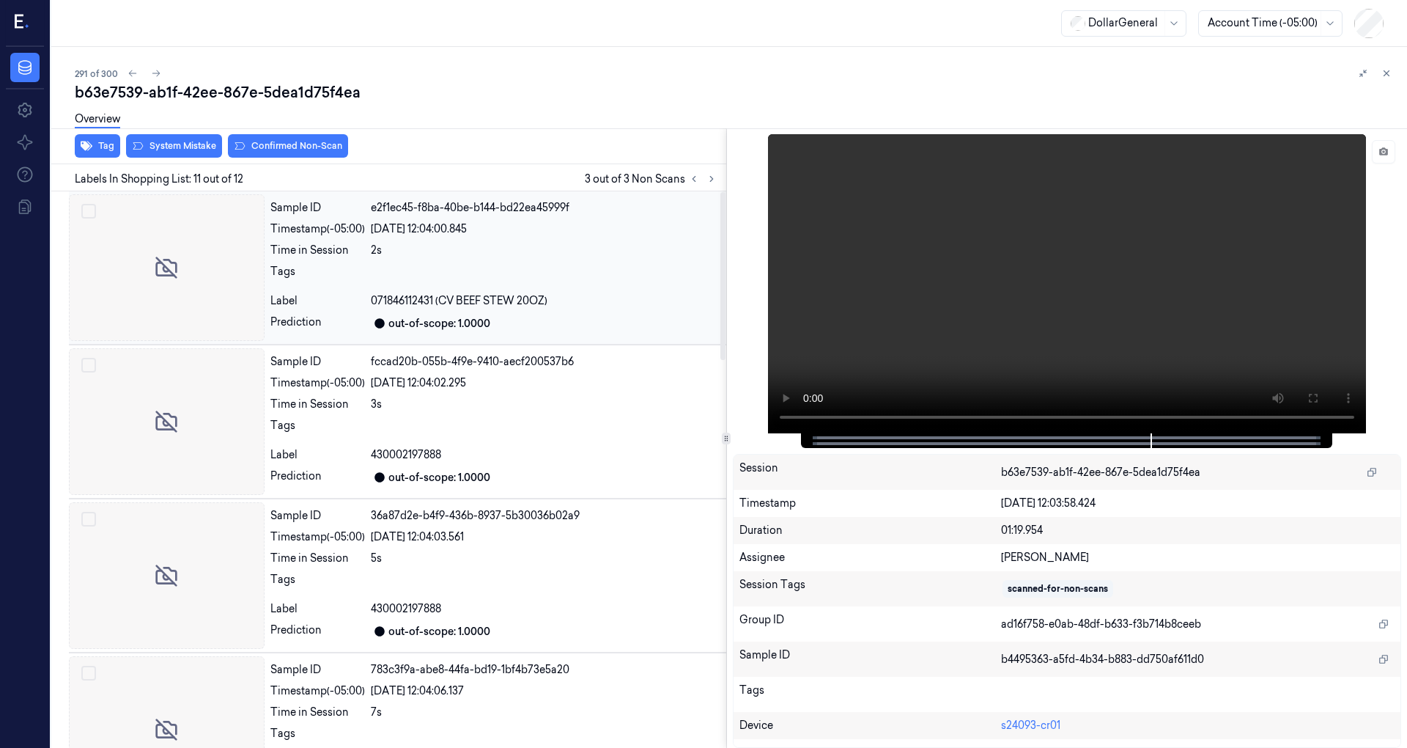
click at [402, 257] on div "2s" at bounding box center [546, 250] width 350 height 15
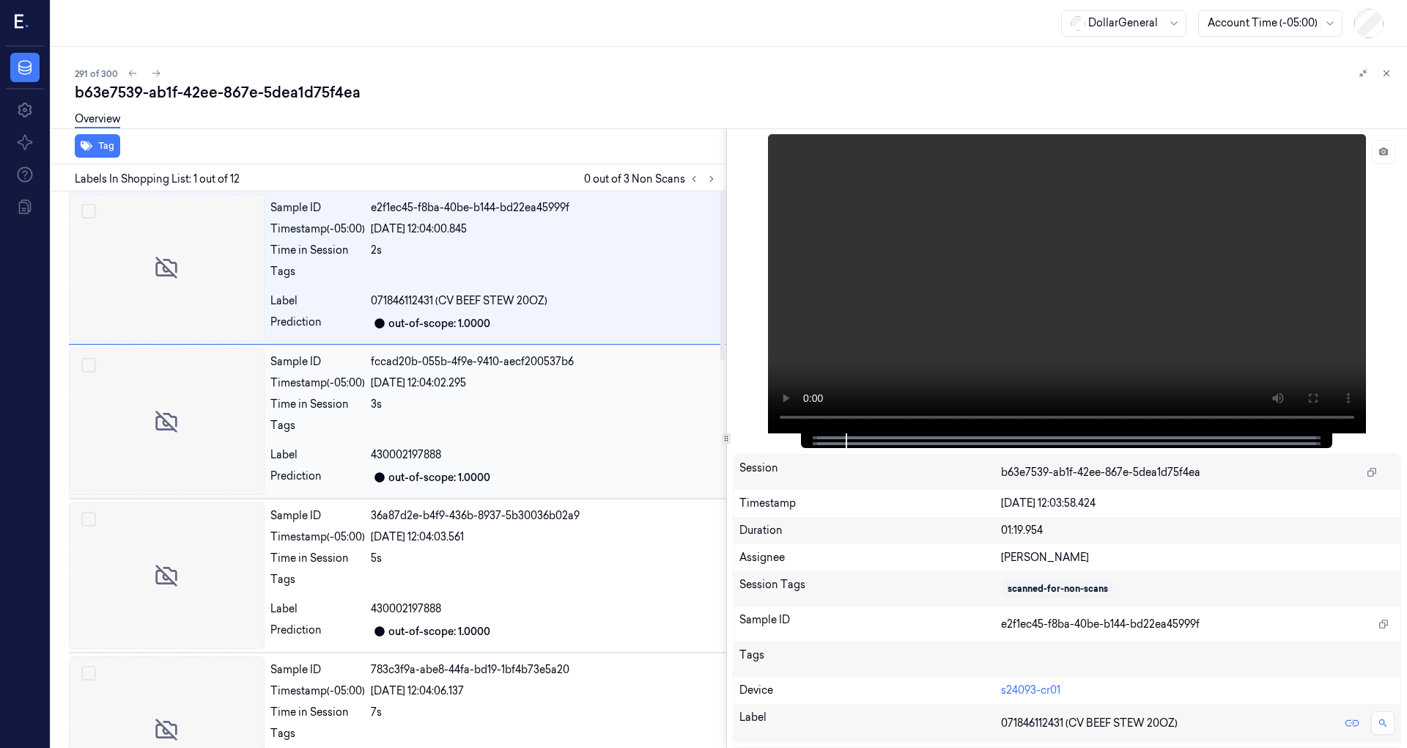
click at [438, 413] on div "Sample ID fccad20b-055b-4f9e-9410-aecf200537b6 Timestamp (-05:00) 19/08/2025 12…" at bounding box center [496, 421] width 462 height 147
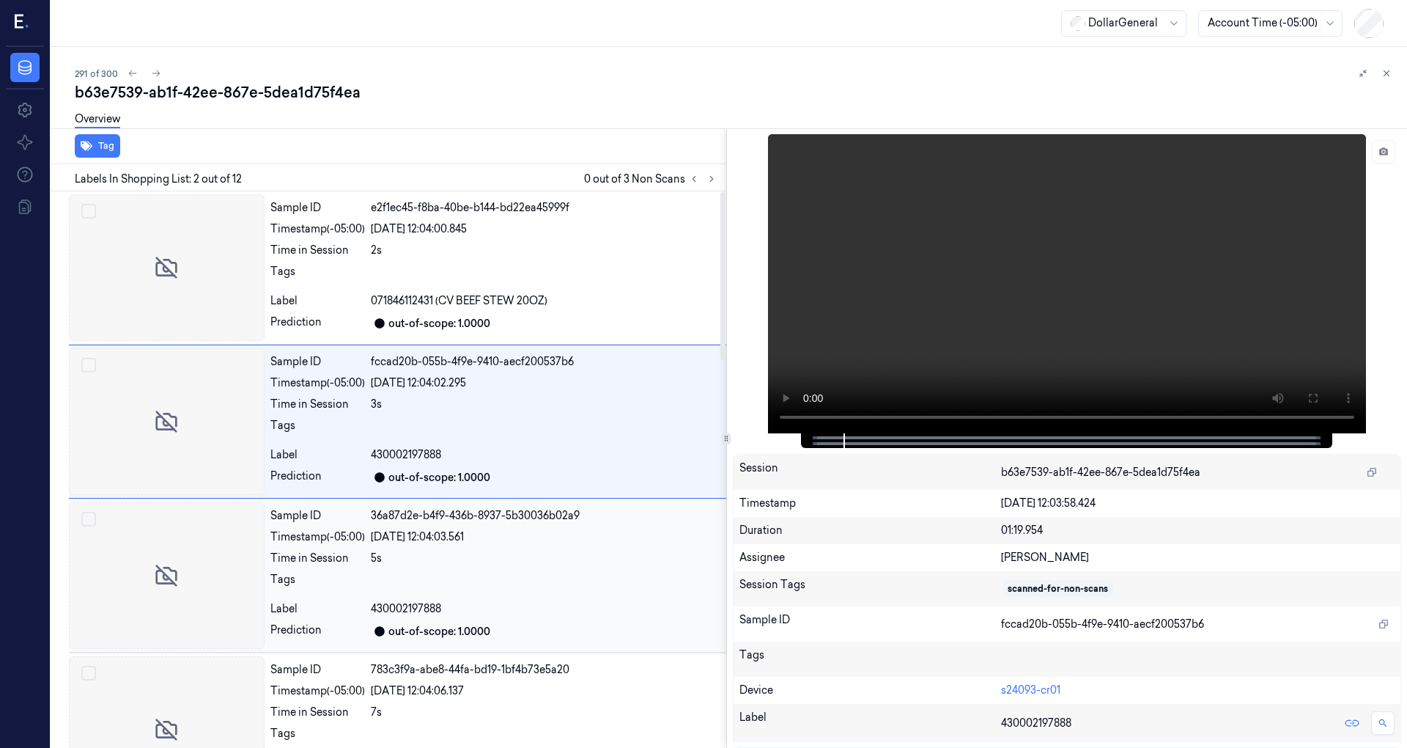
click at [422, 526] on div "Sample ID 36a87d2e-b4f9-436b-8937-5b30036b02a9 Timestamp (-05:00) 19/08/2025 12…" at bounding box center [496, 575] width 462 height 147
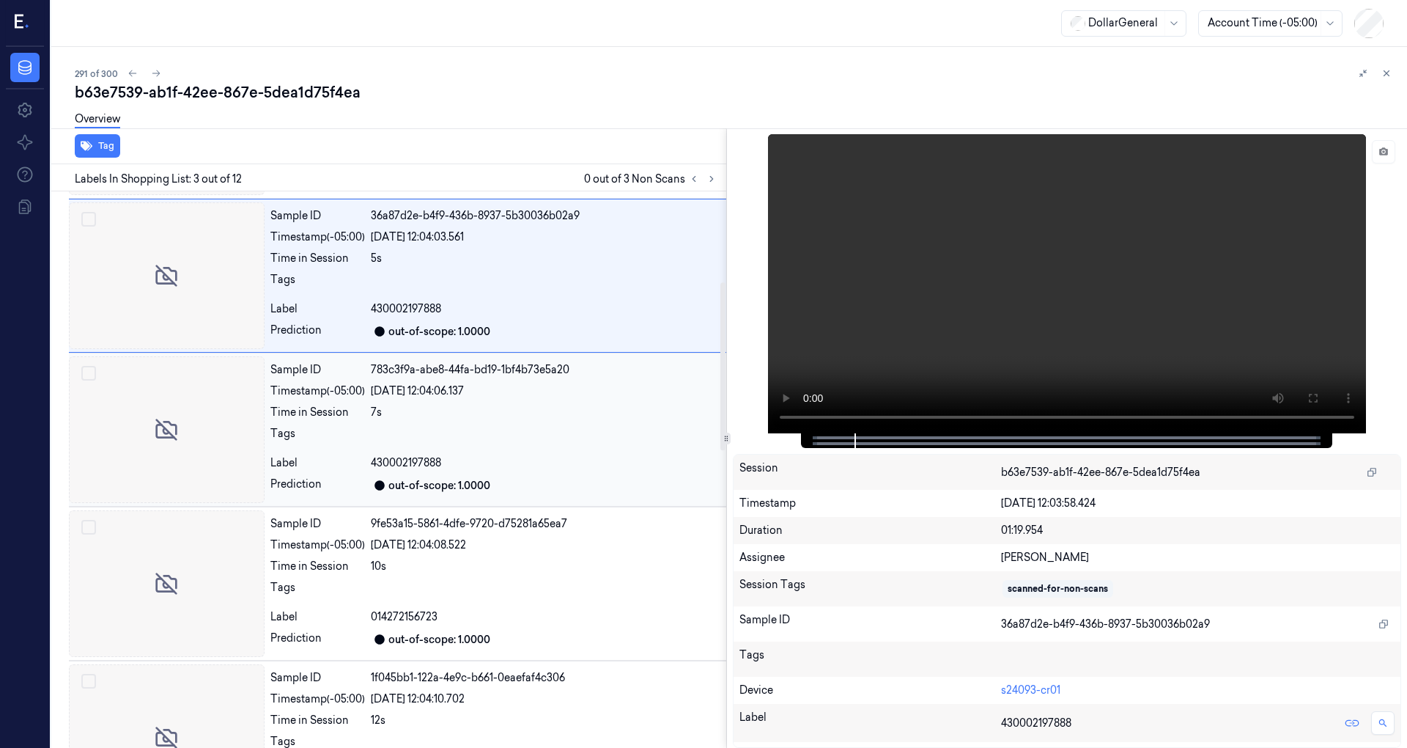
click at [402, 437] on div at bounding box center [546, 437] width 350 height 23
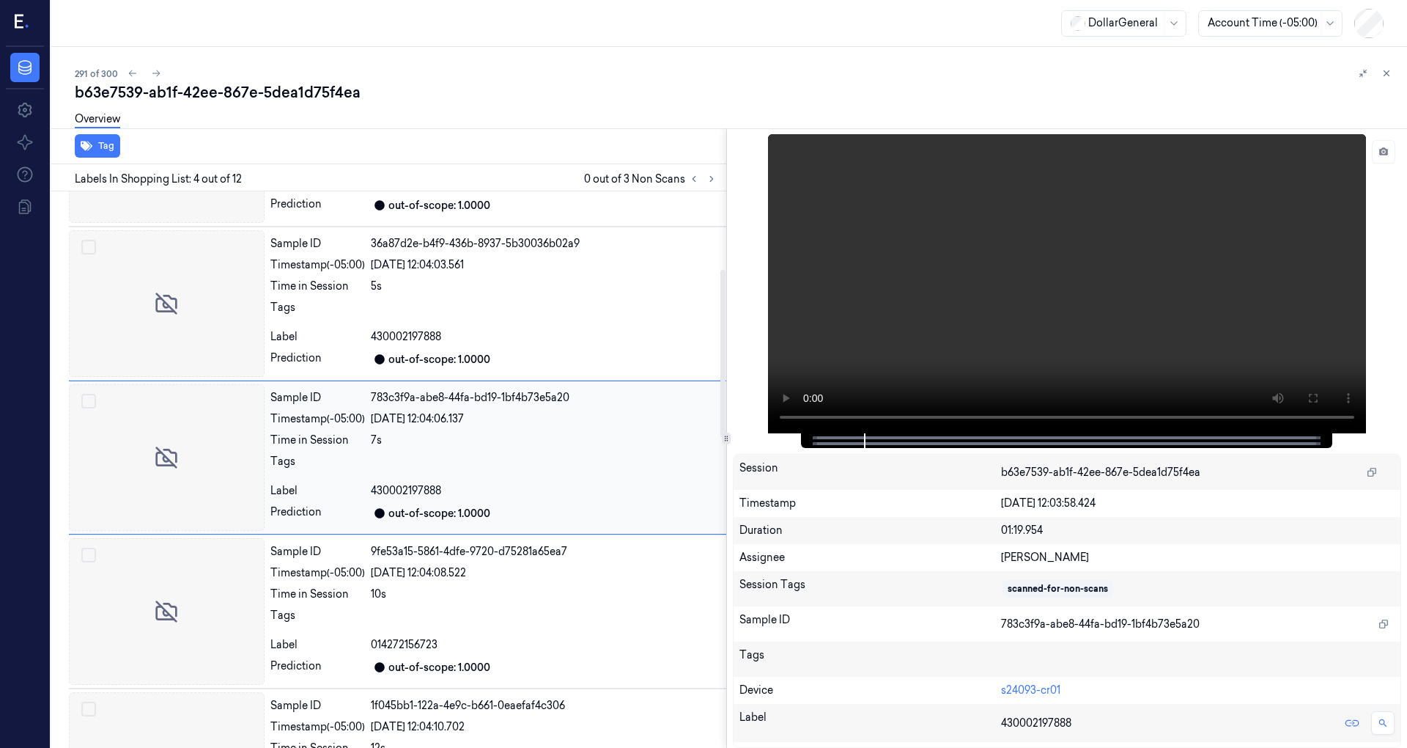
scroll to position [258, 0]
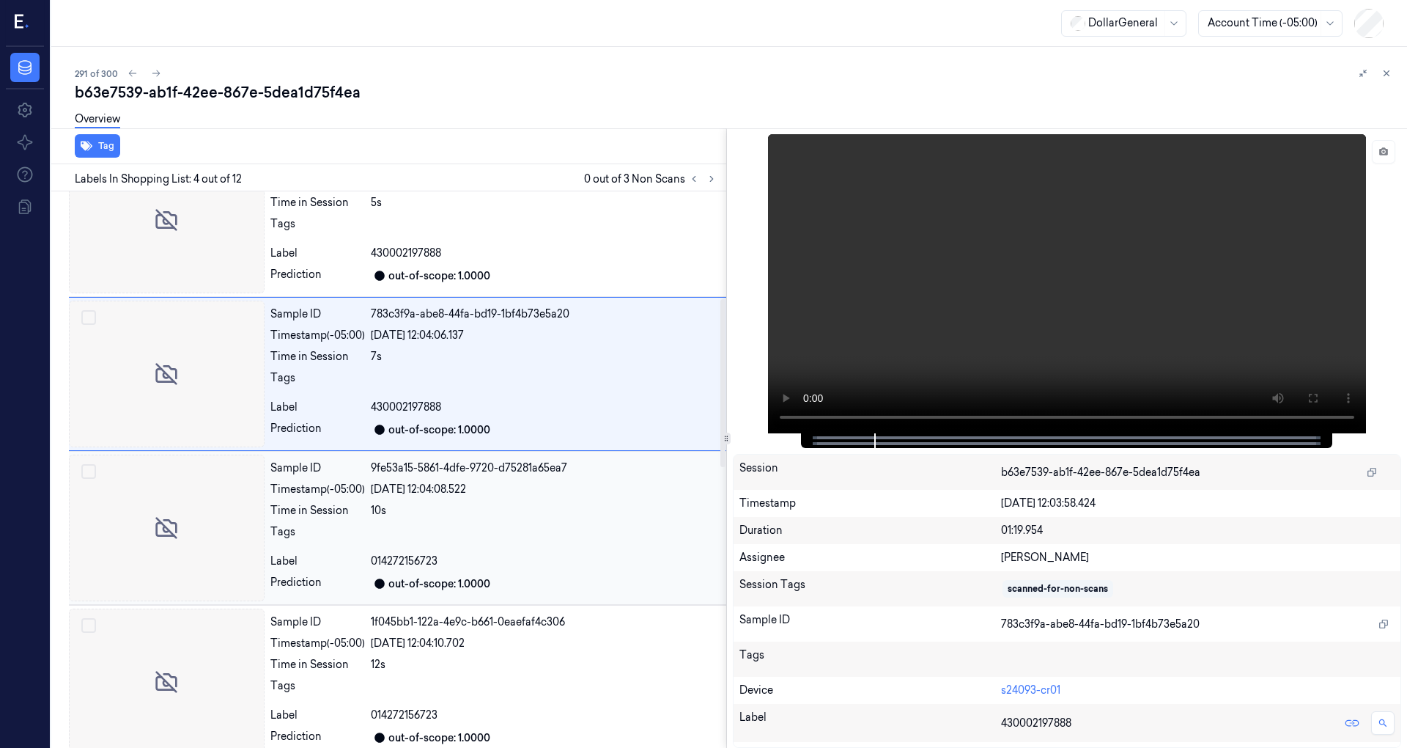
click at [398, 491] on div "19/08/2025 12:04:08.522" at bounding box center [546, 489] width 350 height 15
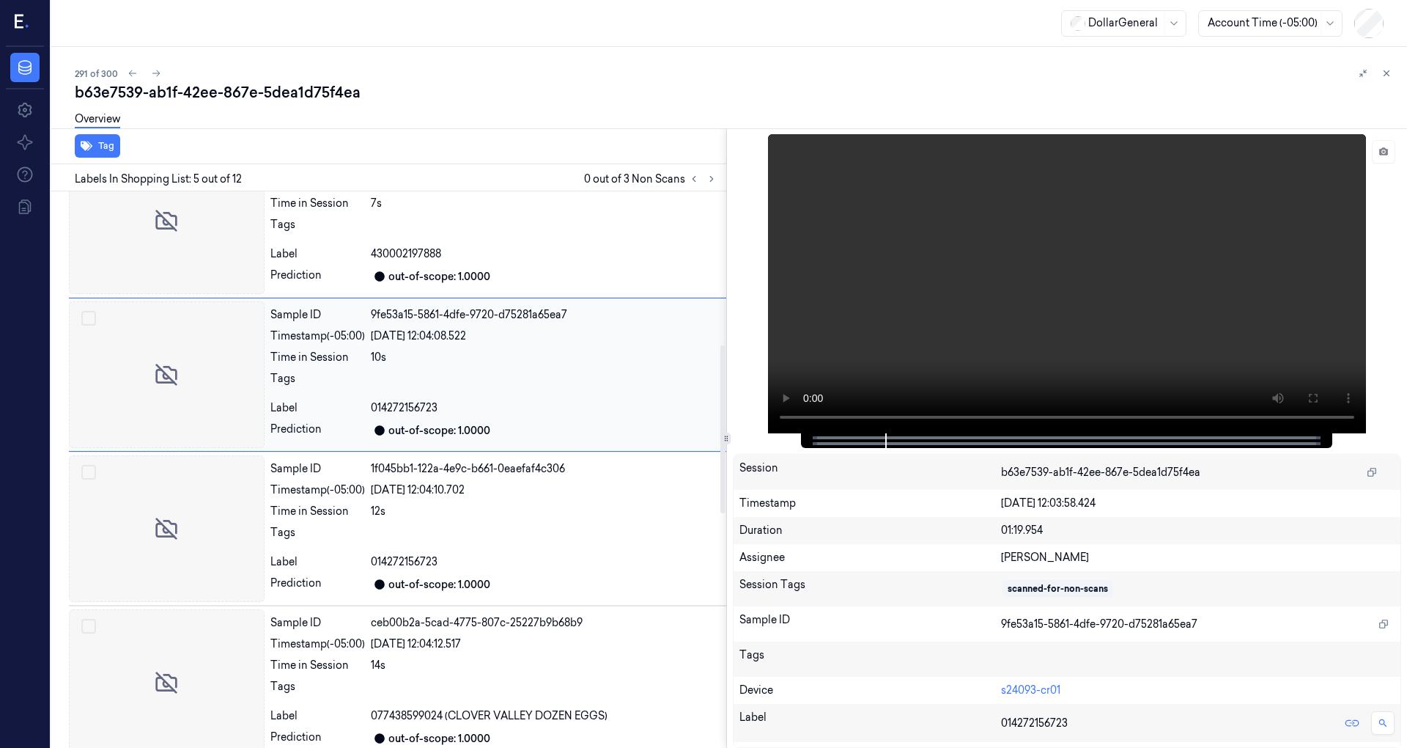
scroll to position [509, 0]
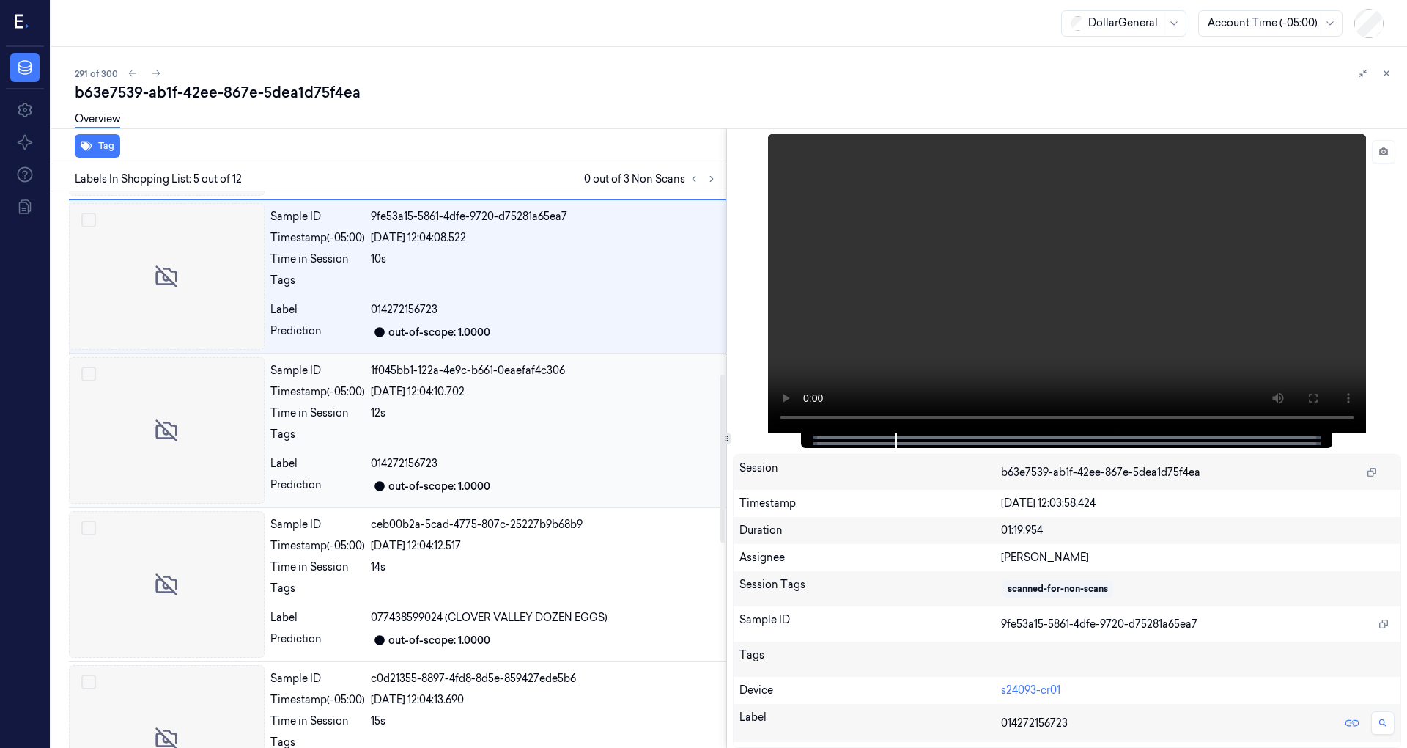
click at [396, 418] on div "Sample ID 1f045bb1-122a-4e9c-b661-0eaefaf4c306 Timestamp (-05:00) 19/08/2025 12…" at bounding box center [496, 430] width 462 height 147
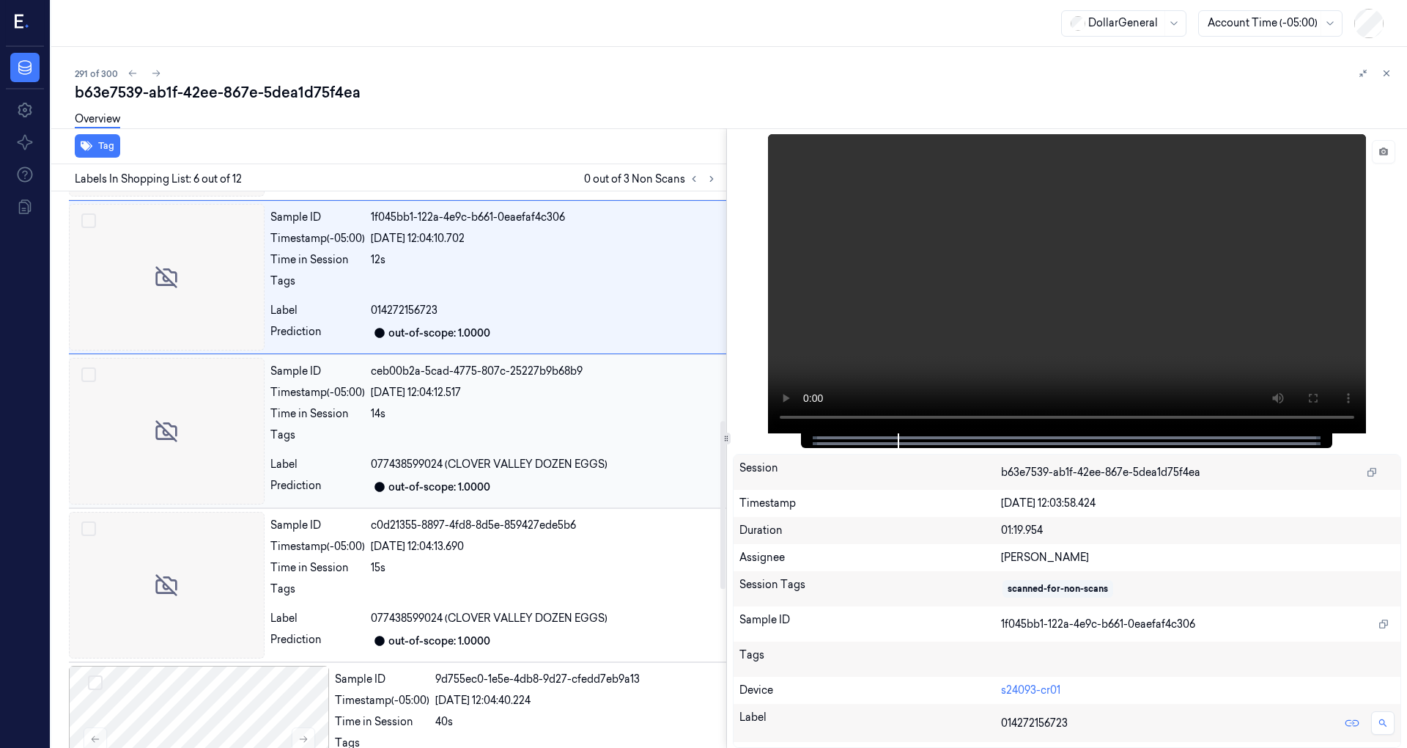
click at [397, 418] on div "Sample ID ceb00b2a-5cad-4775-807c-25227b9b68b9 Timestamp (-05:00) 19/08/2025 12…" at bounding box center [496, 431] width 462 height 147
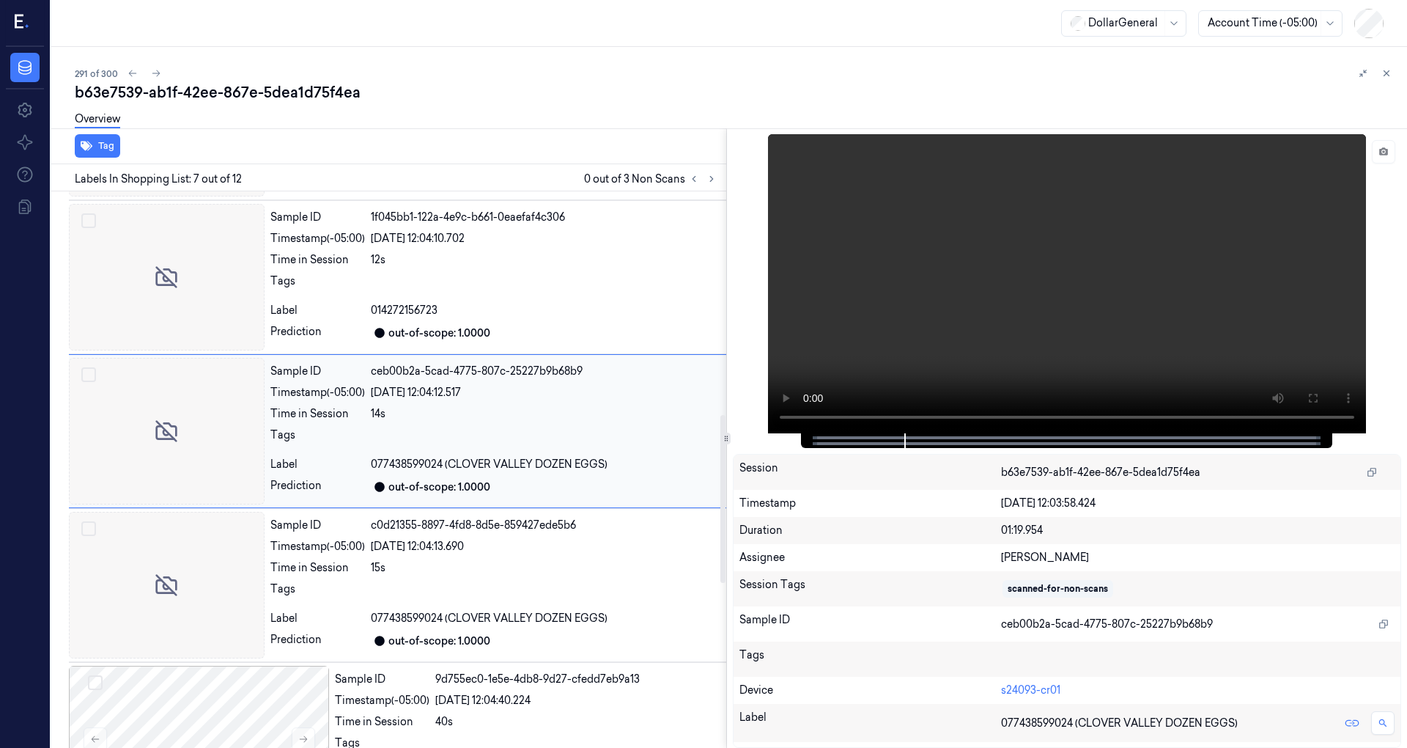
scroll to position [718, 0]
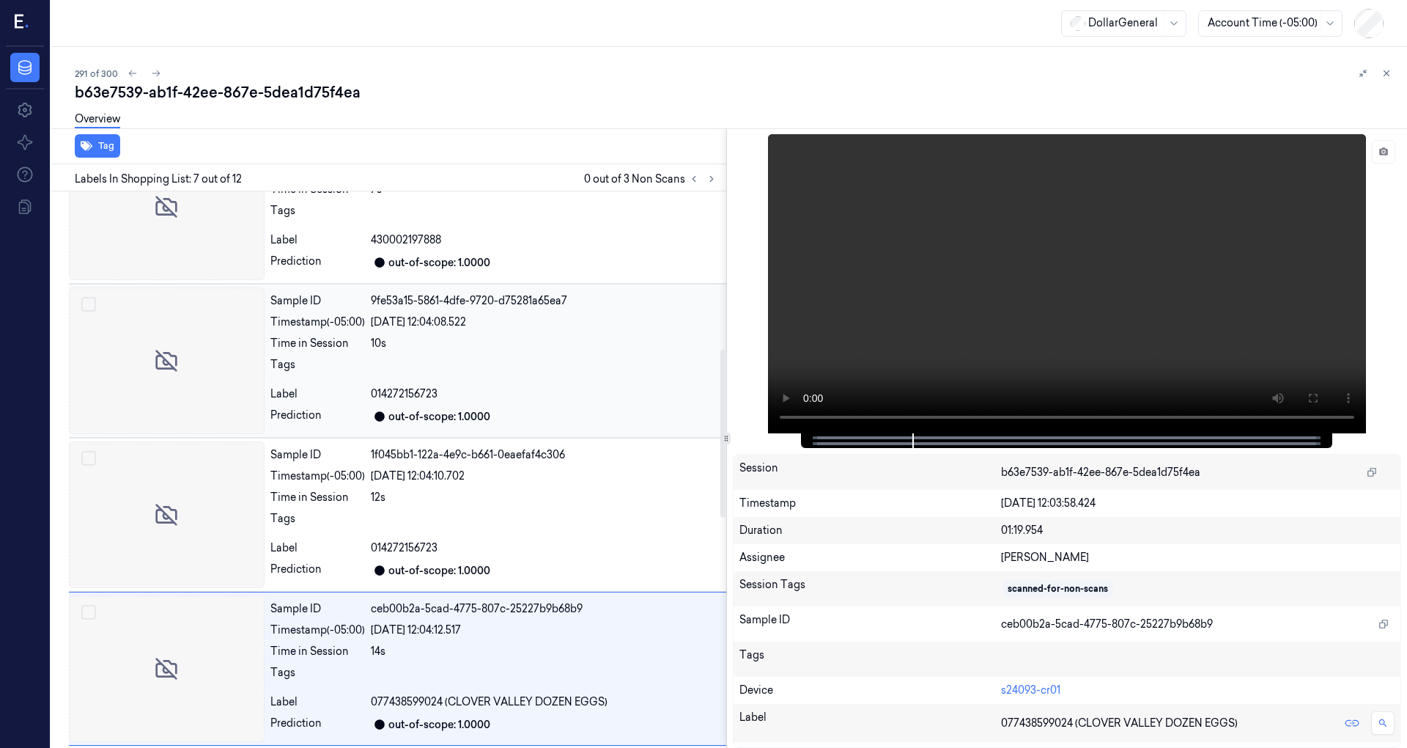
click at [402, 318] on div "19/08/2025 12:04:08.522" at bounding box center [546, 321] width 350 height 15
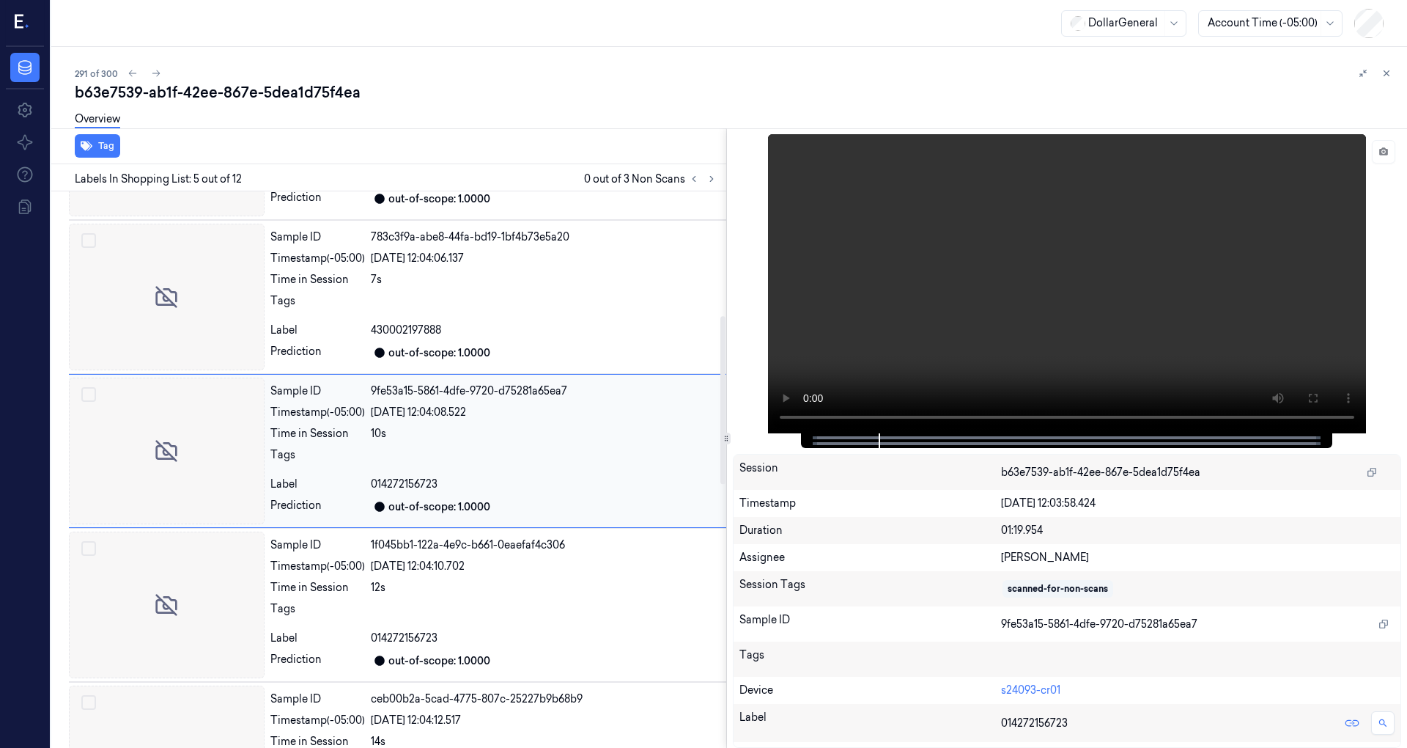
scroll to position [411, 0]
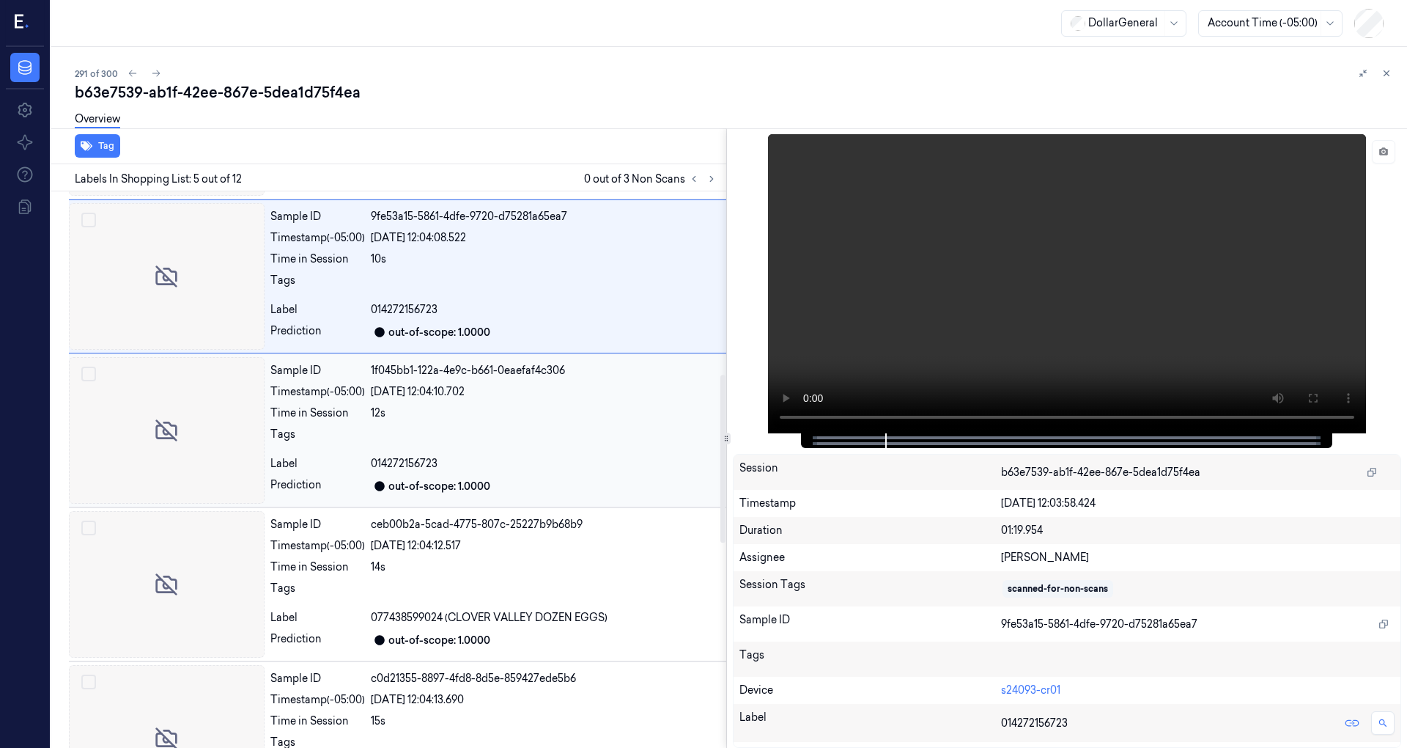
click at [391, 427] on div at bounding box center [546, 438] width 350 height 23
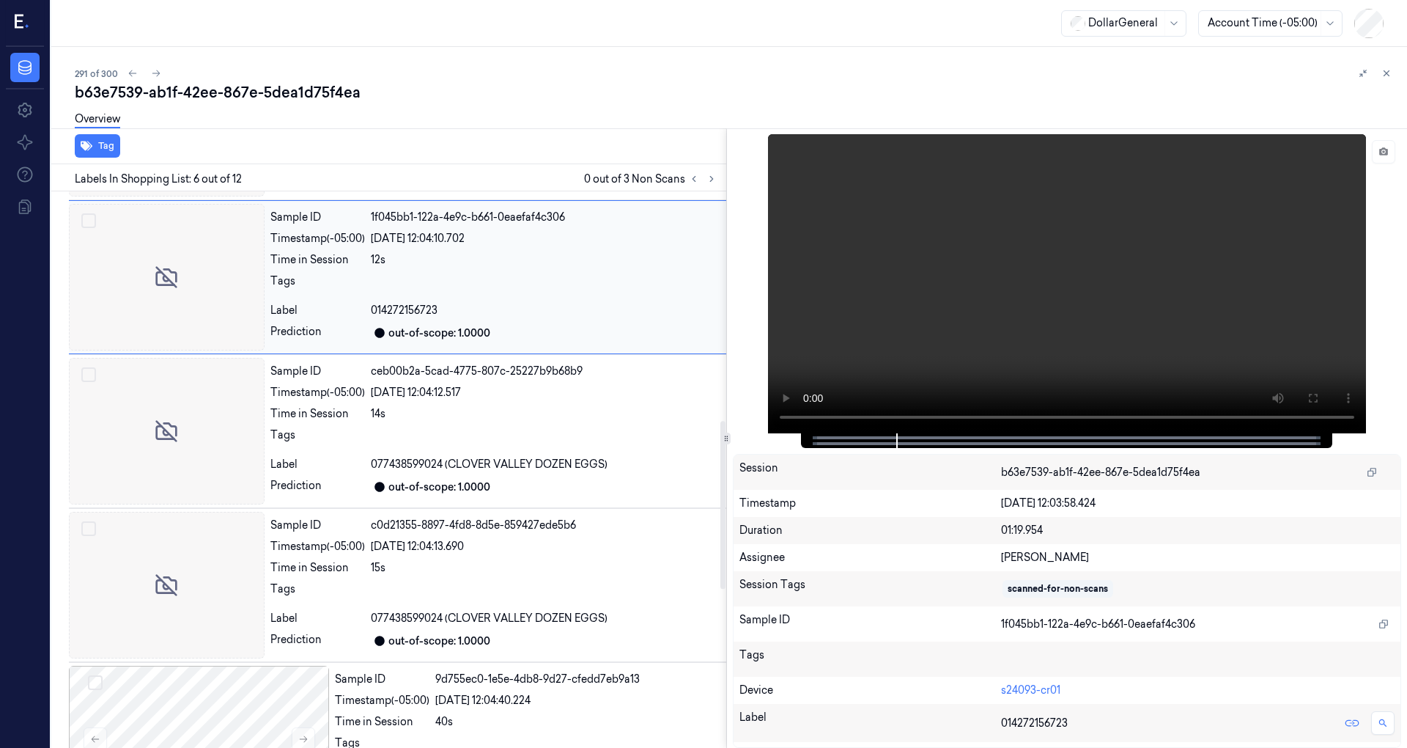
click at [391, 427] on div at bounding box center [546, 438] width 350 height 23
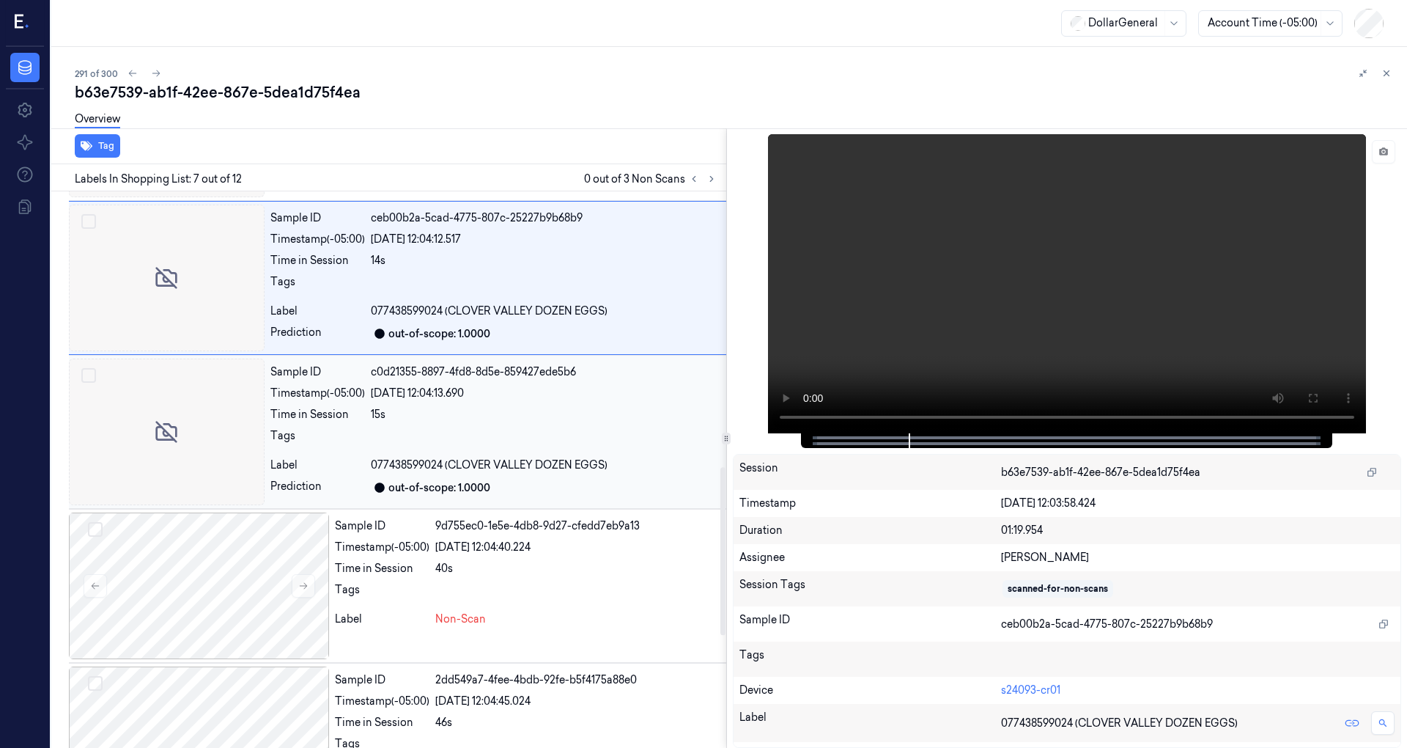
click at [393, 412] on div "15s" at bounding box center [546, 414] width 350 height 15
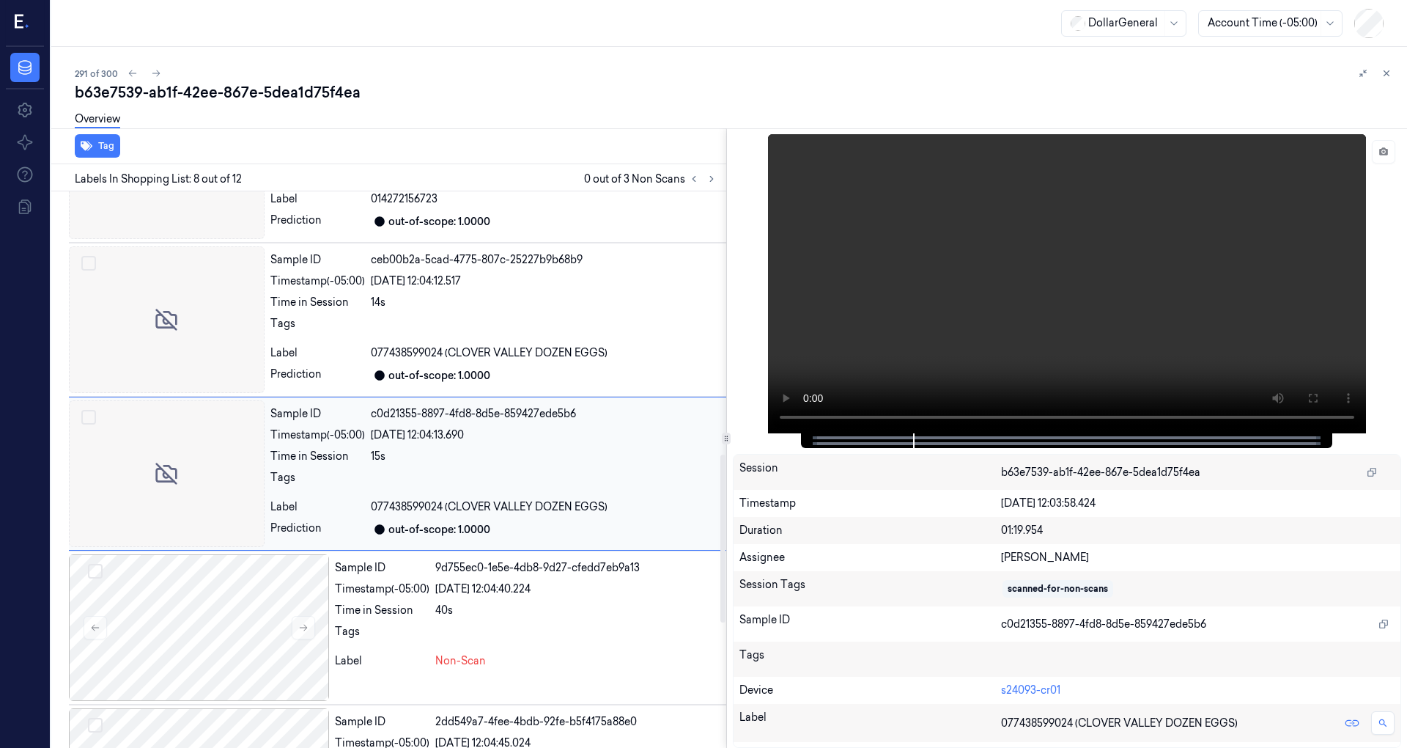
click at [393, 412] on div "c0d21355-8897-4fd8-8d5e-859427ede5b6" at bounding box center [546, 413] width 350 height 15
click at [408, 347] on span "077438599024 (CLOVER VALLEY DOZEN EGGS)" at bounding box center [489, 352] width 237 height 15
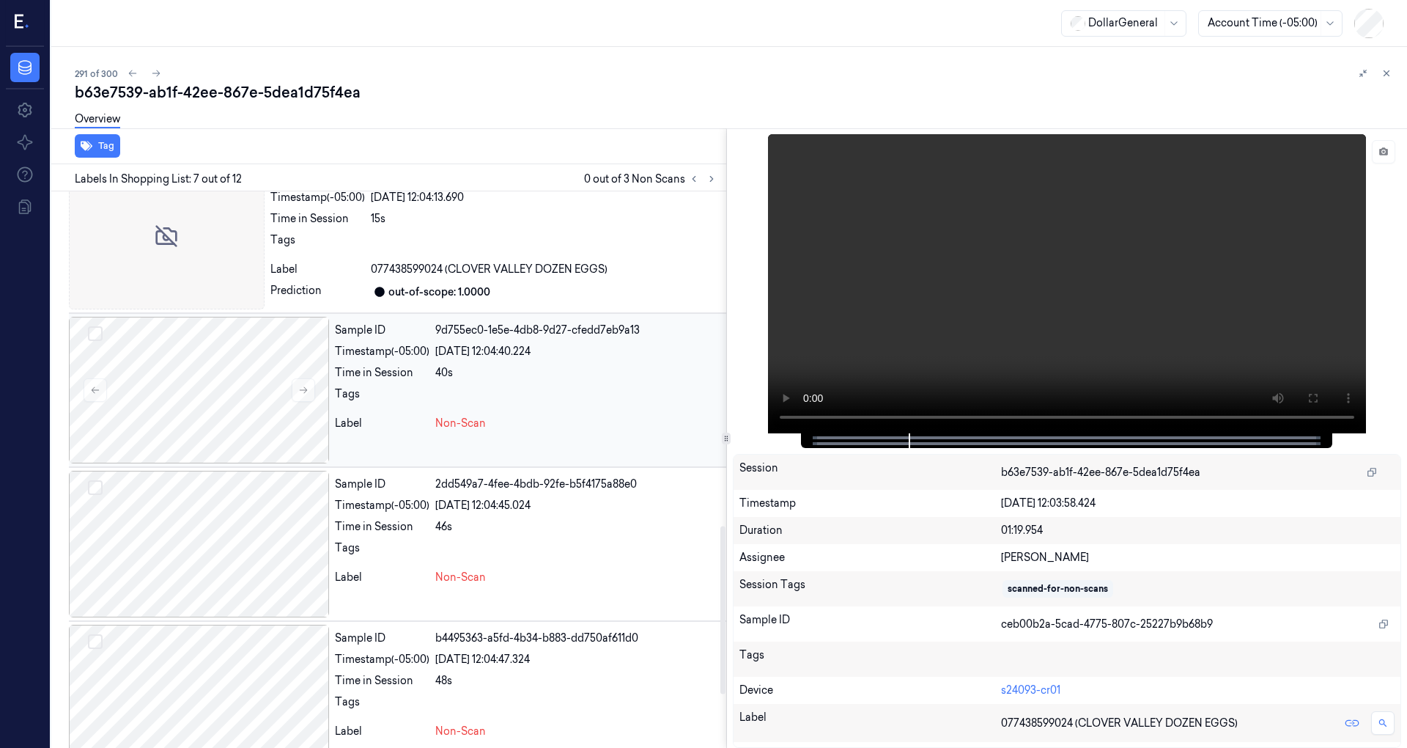
click at [406, 347] on div "Timestamp (-05:00)" at bounding box center [382, 351] width 95 height 15
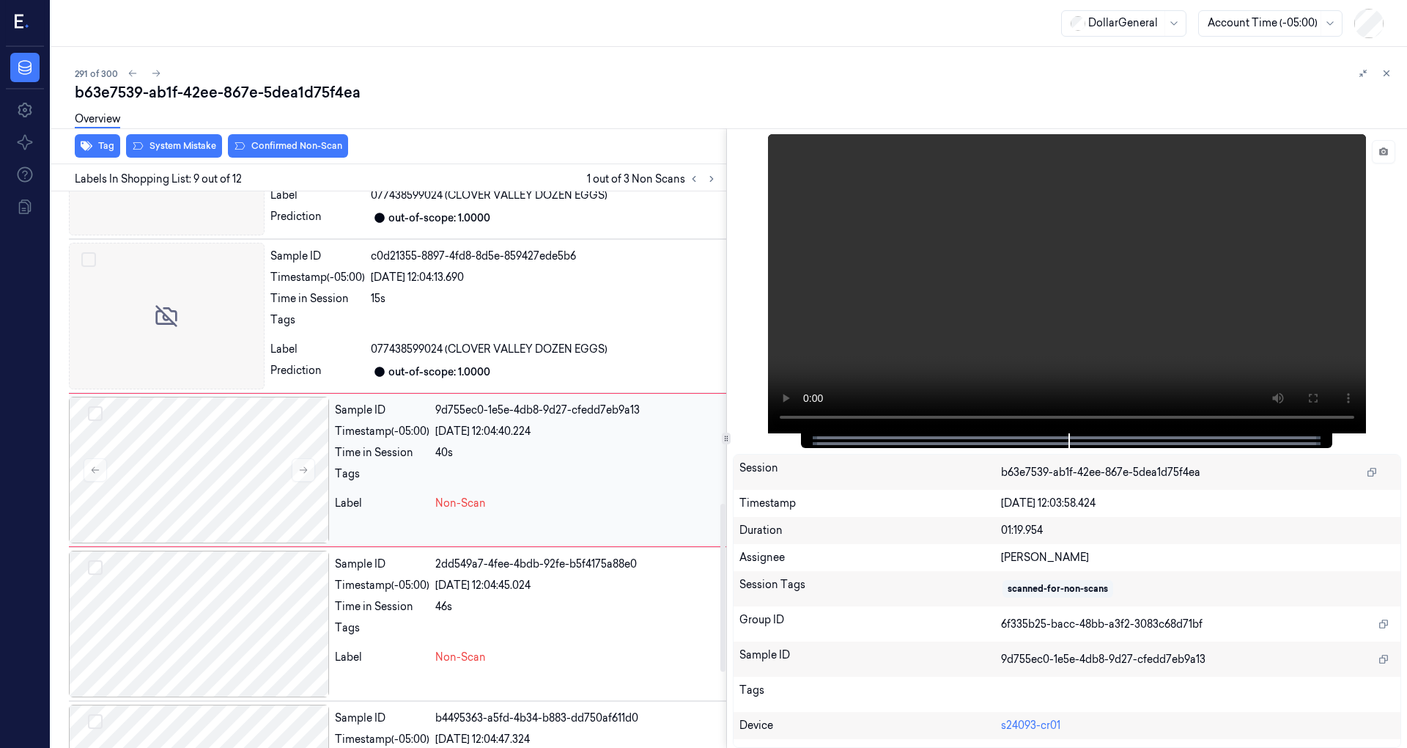
scroll to position [1025, 0]
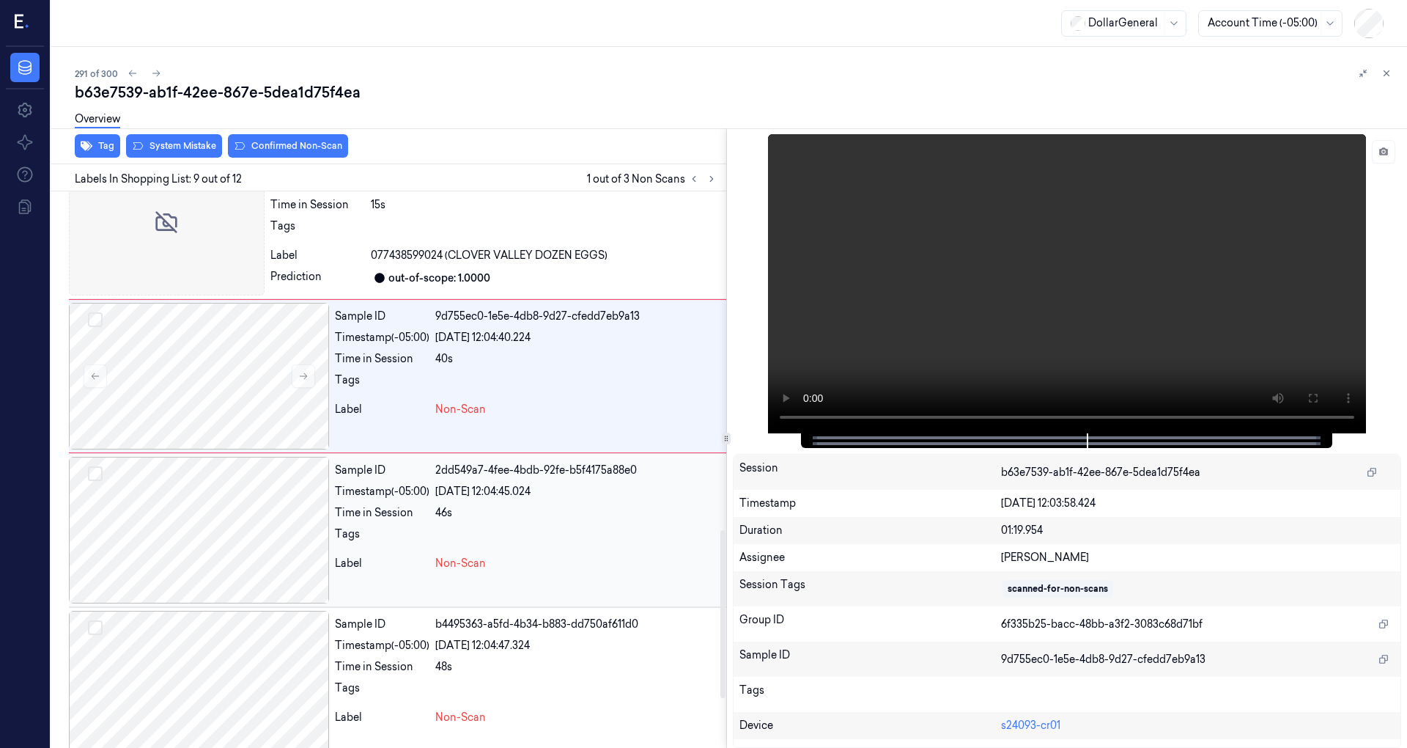
click at [425, 495] on div "Sample ID 2dd549a7-4fee-4bdb-92fe-b5f4175a88e0 Timestamp (-05:00) 19/08/2025 12…" at bounding box center [527, 530] width 397 height 147
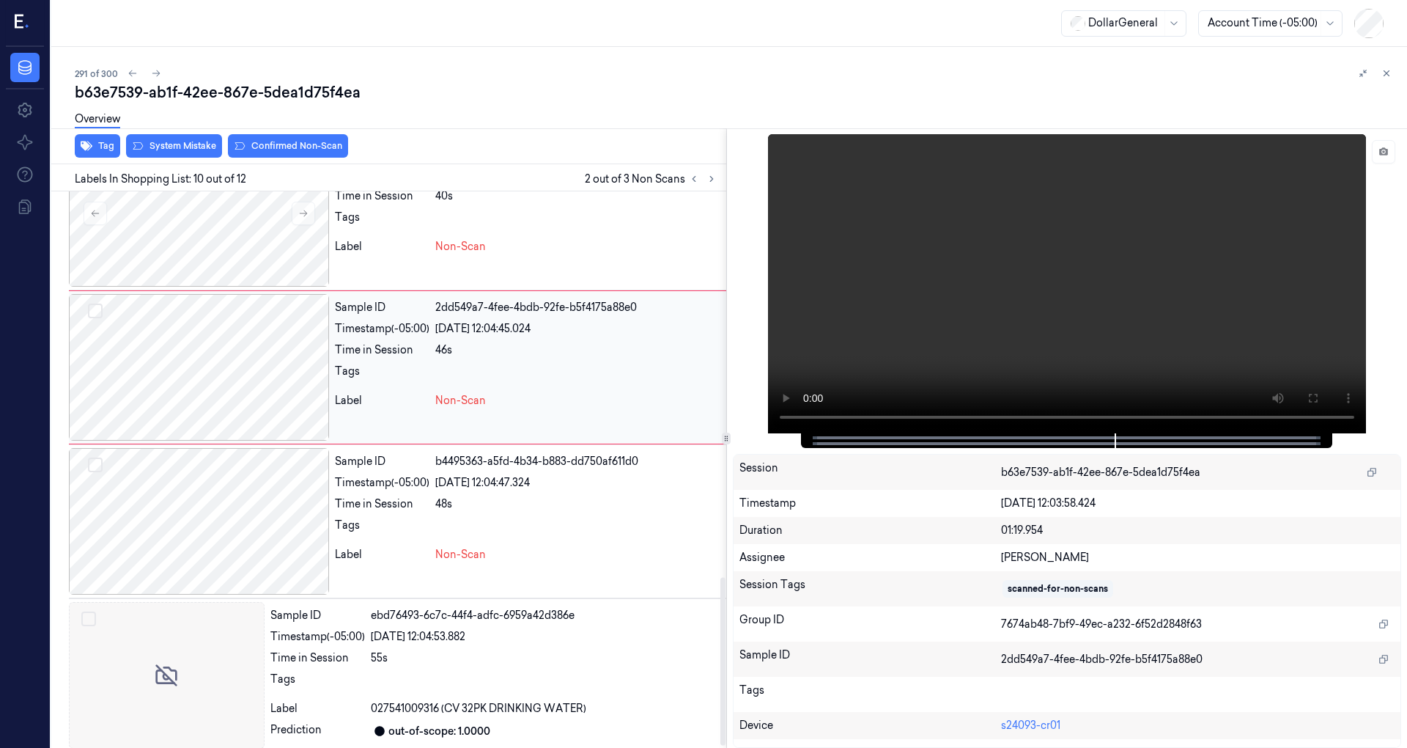
scroll to position [1288, 0]
click at [424, 493] on div "Time in Session" at bounding box center [382, 500] width 95 height 15
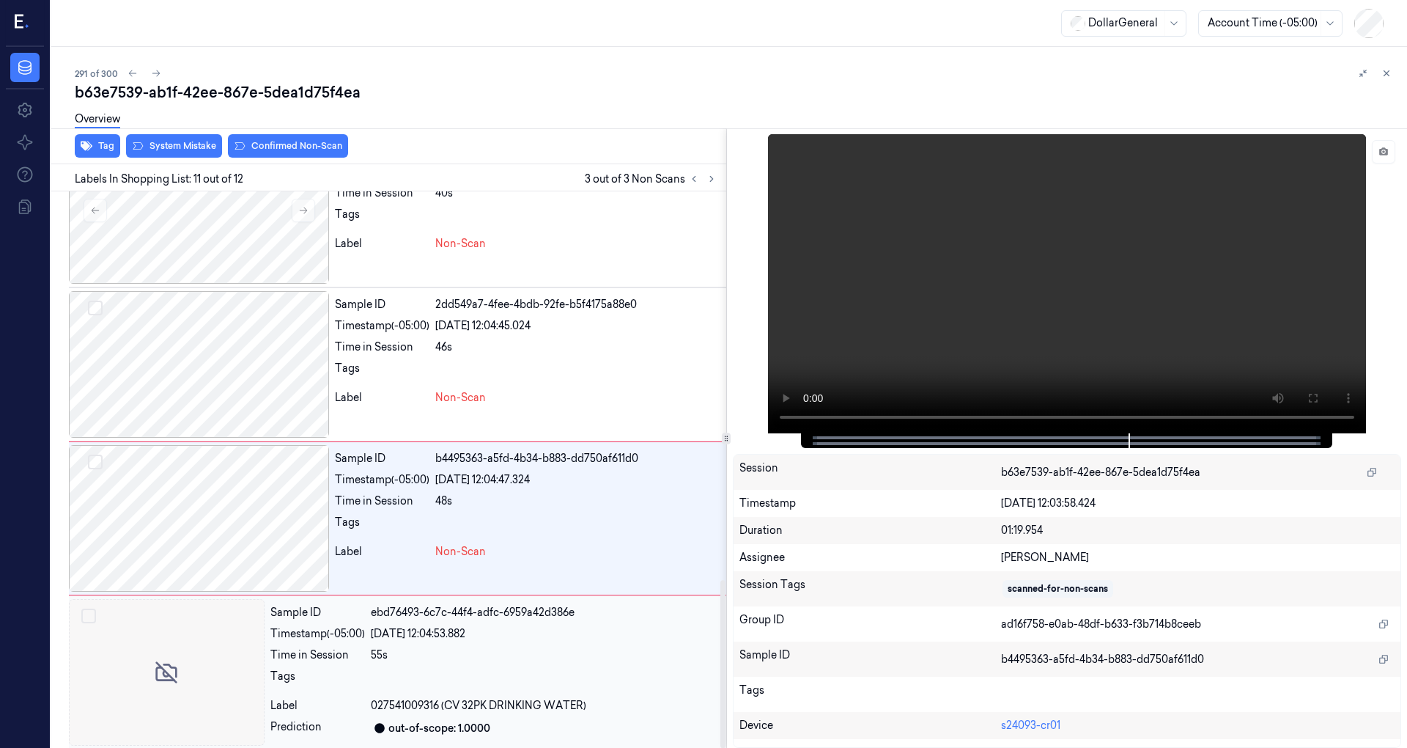
click at [425, 647] on div "55s" at bounding box center [546, 654] width 350 height 15
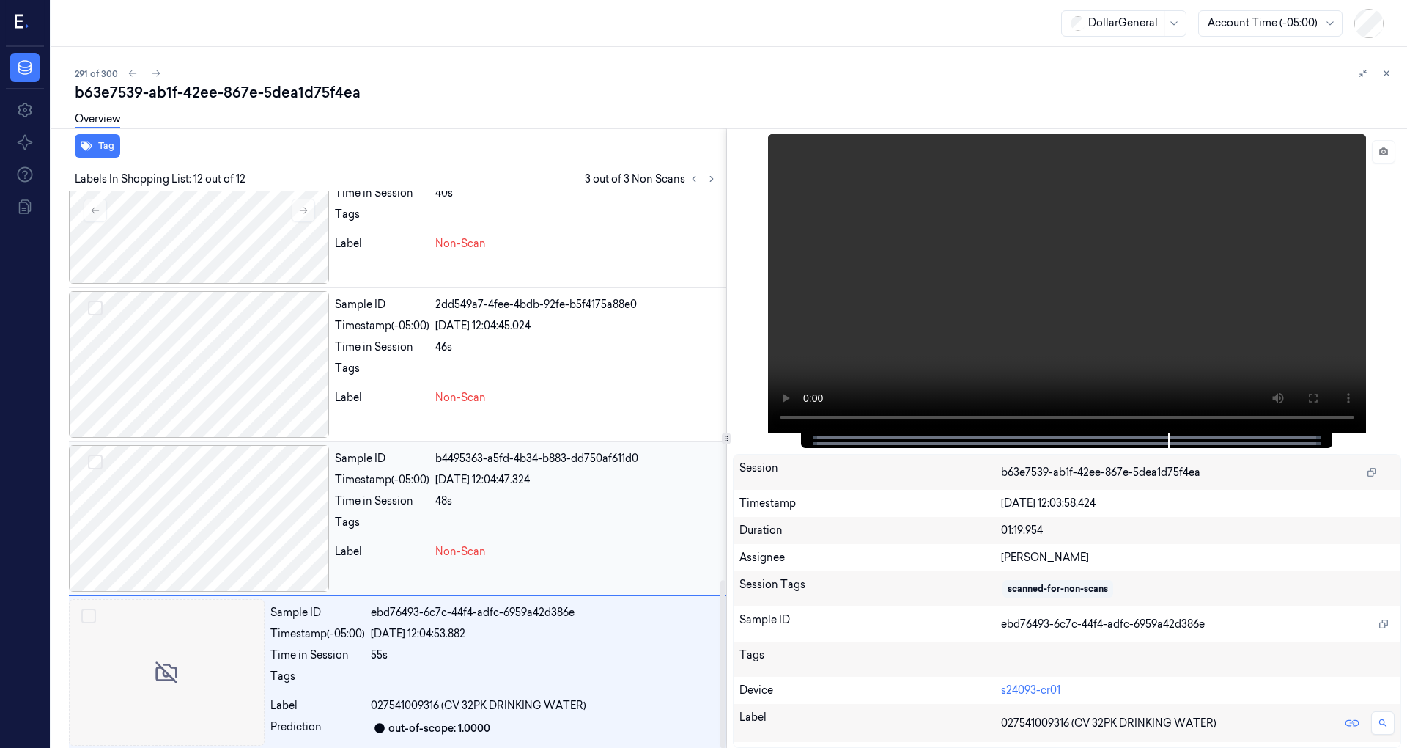
click at [424, 514] on div "Tags" at bounding box center [382, 525] width 95 height 23
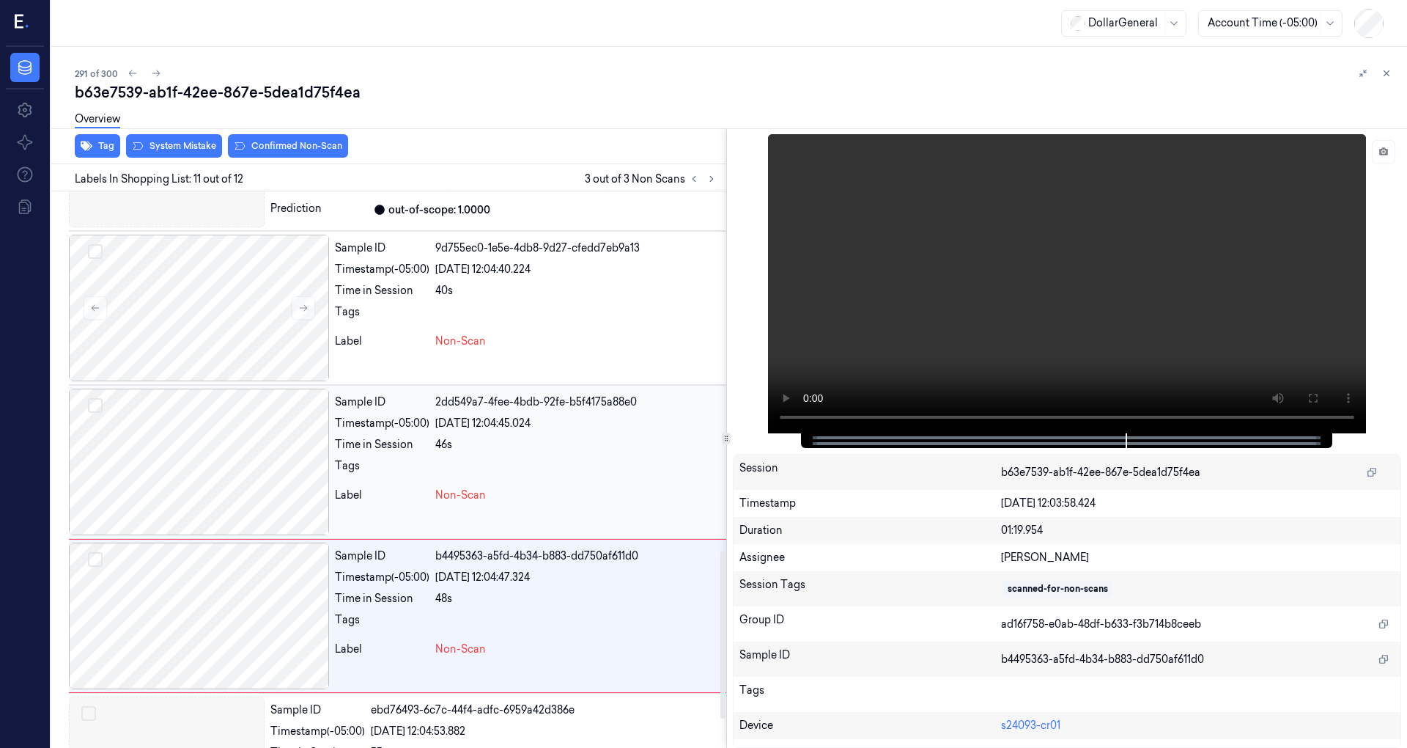
click at [429, 471] on div "Tags" at bounding box center [382, 469] width 95 height 23
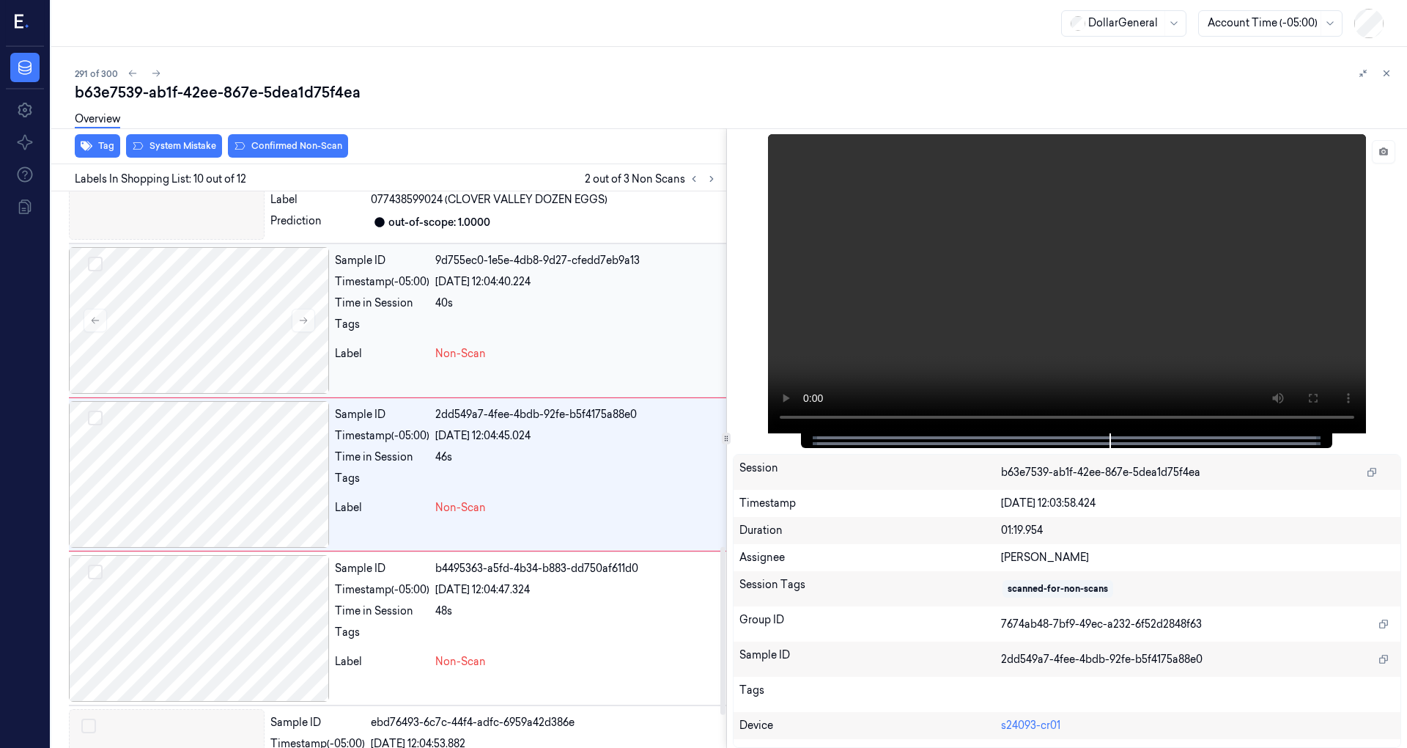
click at [467, 300] on div "40s" at bounding box center [577, 302] width 285 height 15
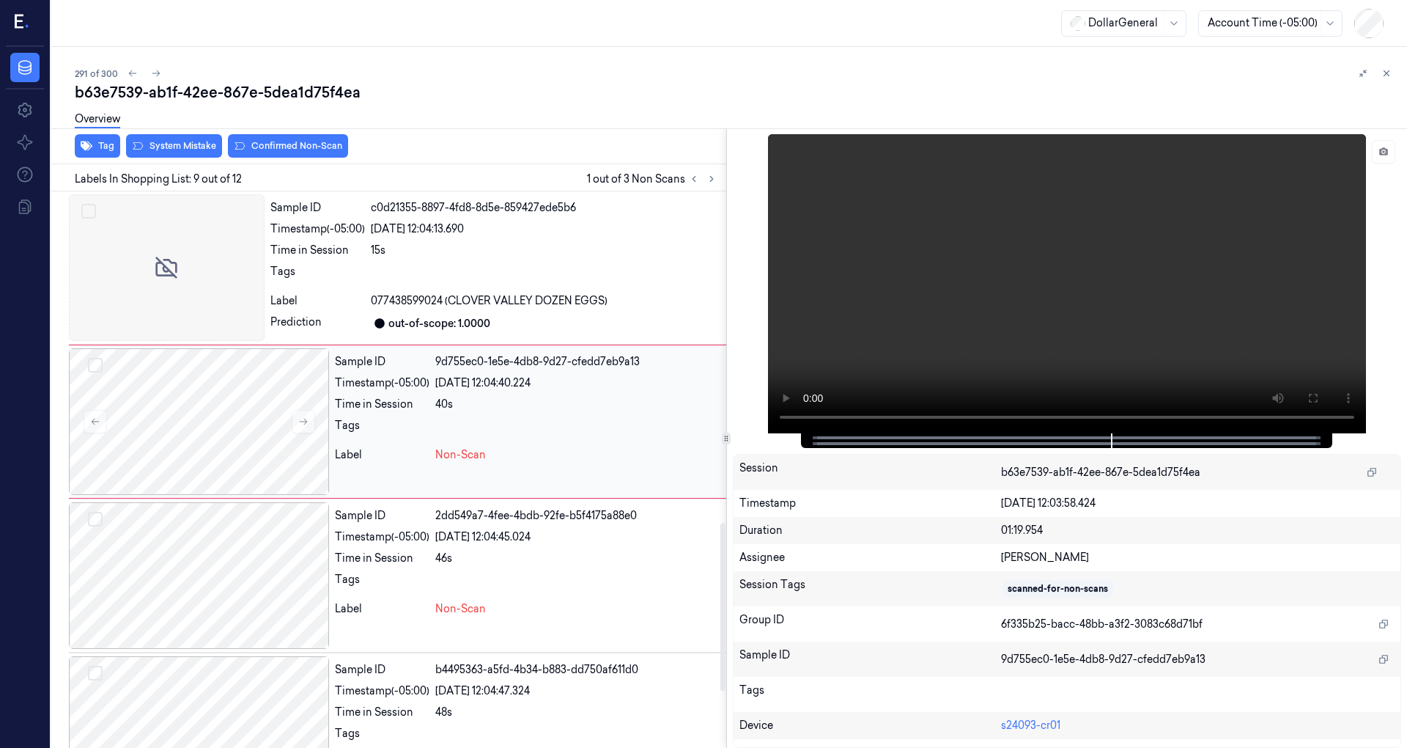
scroll to position [1025, 0]
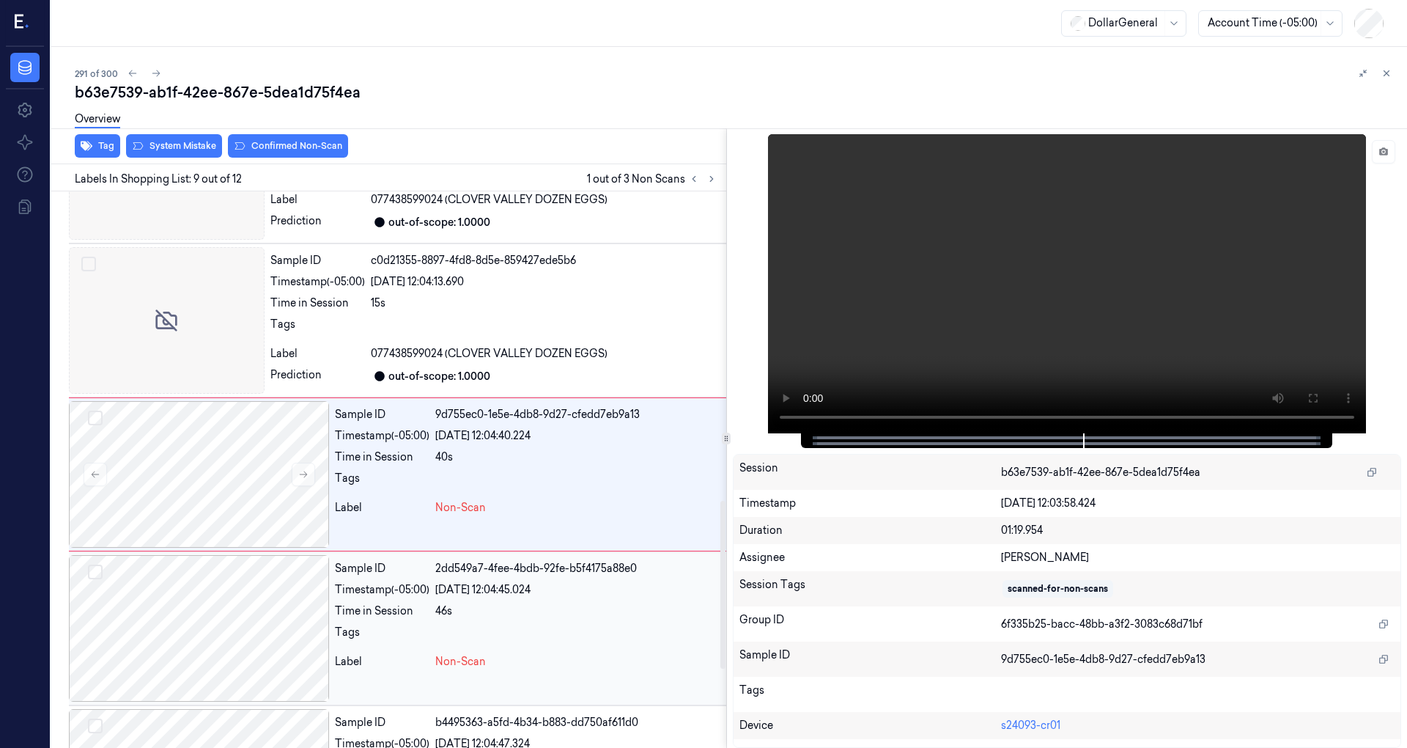
click at [433, 593] on div "Sample ID 2dd549a7-4fee-4bdb-92fe-b5f4175a88e0 Timestamp (-05:00) 19/08/2025 12…" at bounding box center [527, 628] width 397 height 147
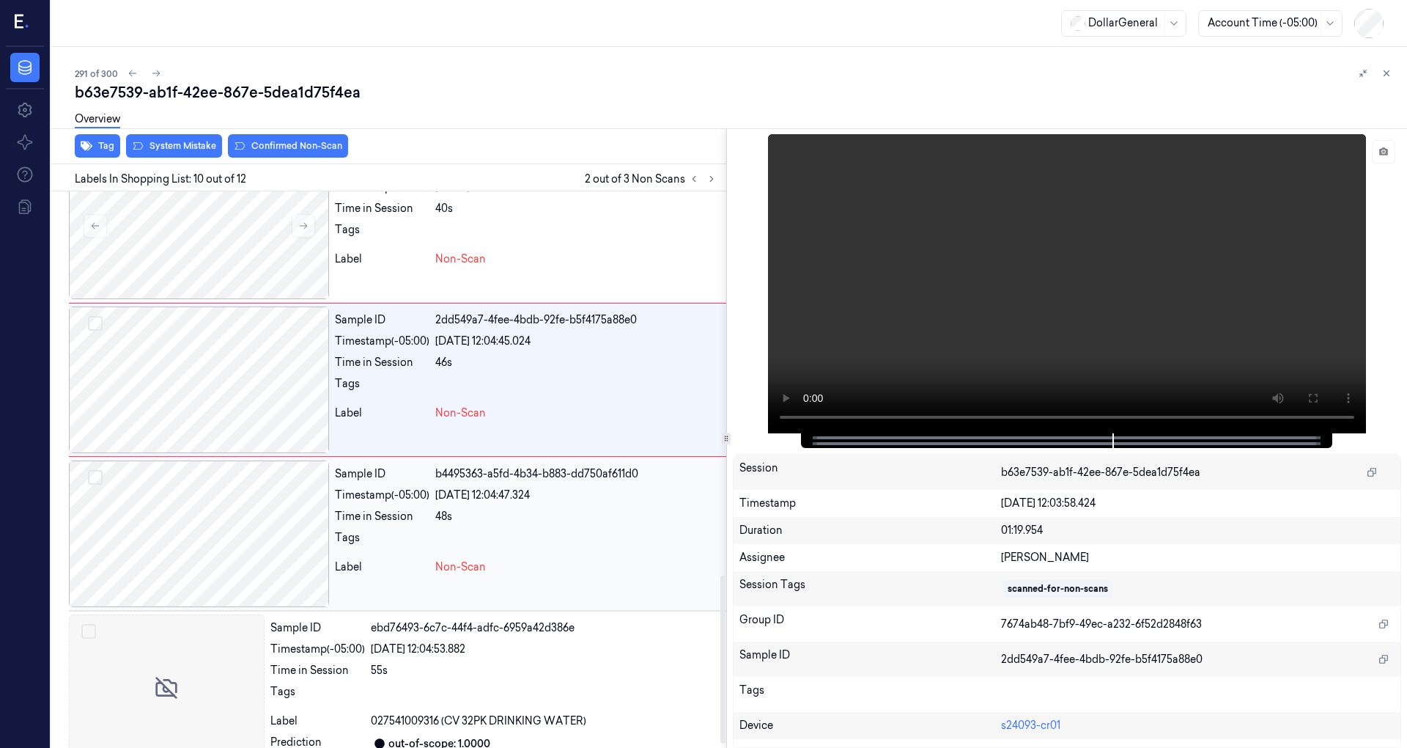
click at [452, 509] on div "48s" at bounding box center [577, 516] width 285 height 15
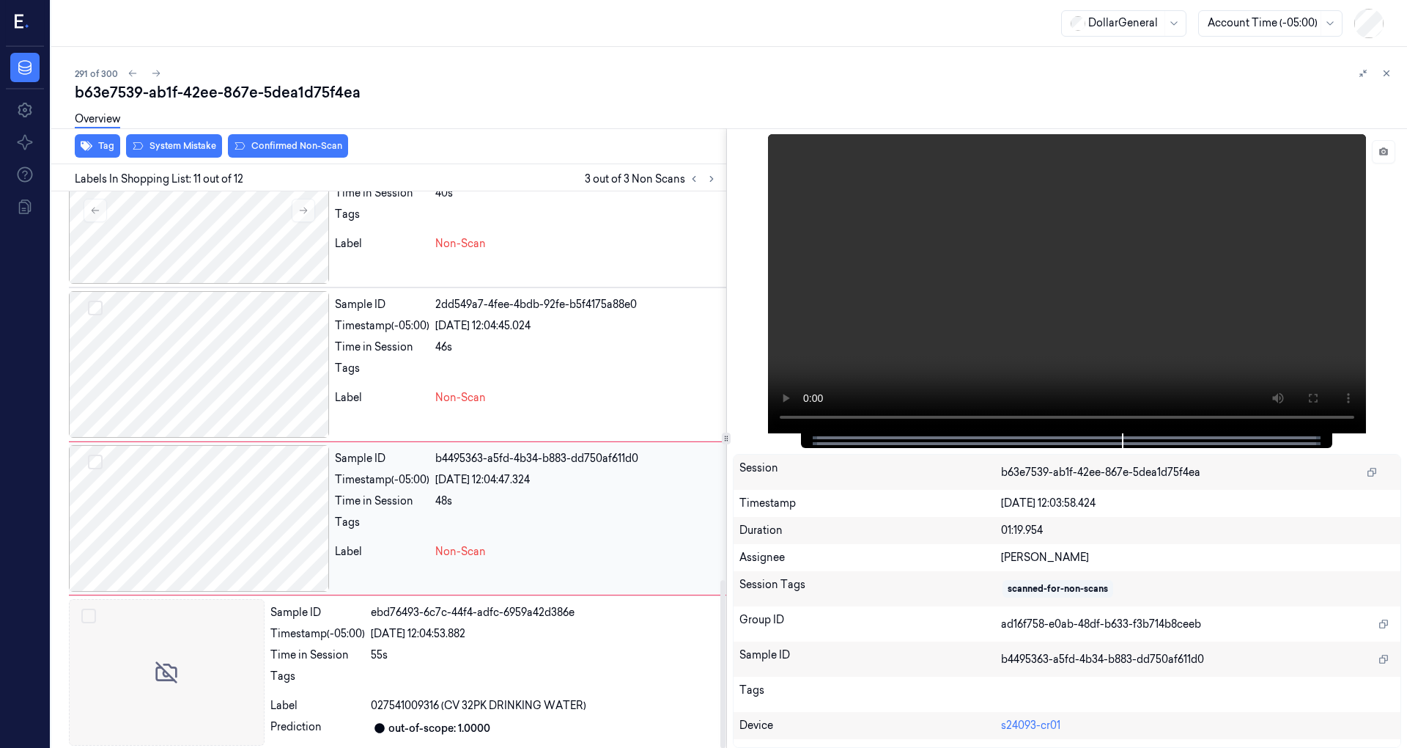
scroll to position [1288, 0]
click at [398, 224] on div "Tags" at bounding box center [382, 218] width 95 height 23
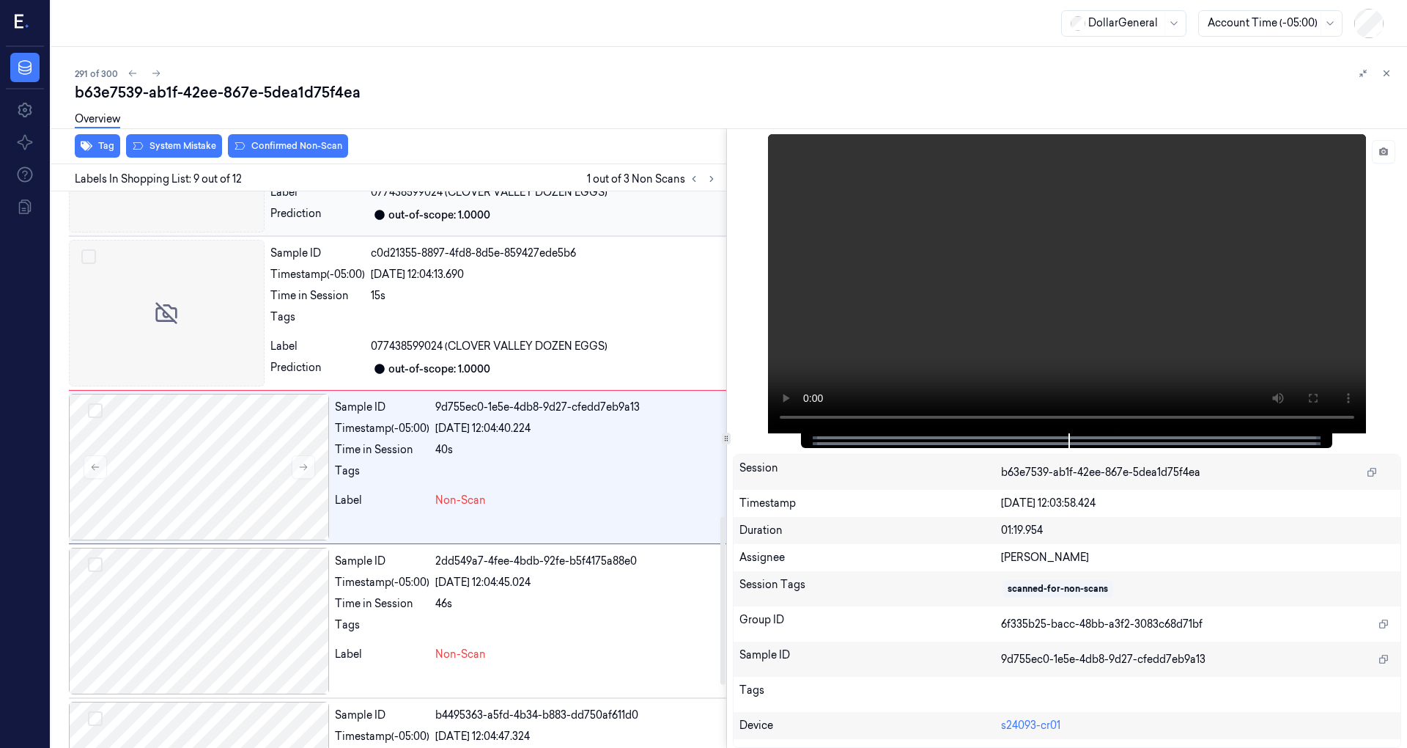
scroll to position [1025, 0]
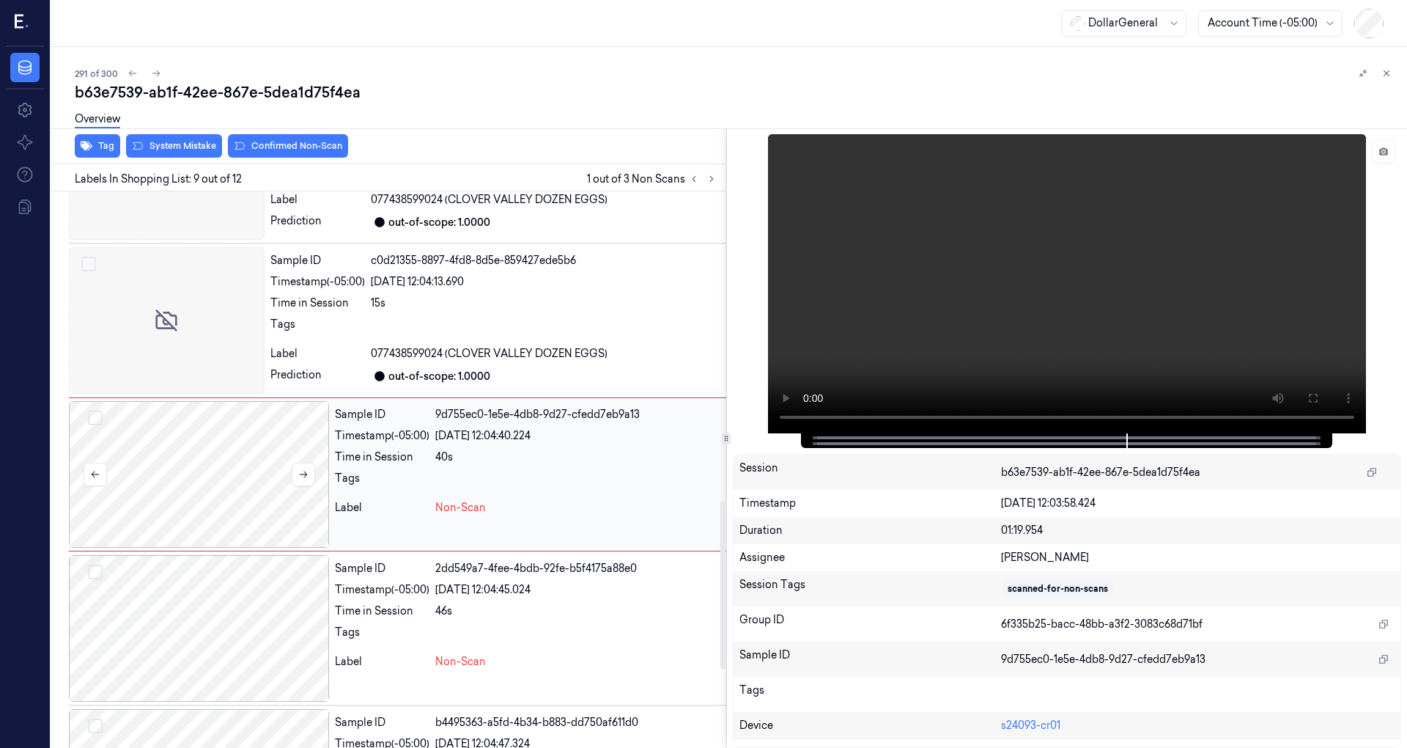
click at [92, 410] on button "Select row" at bounding box center [95, 417] width 15 height 15
click at [100, 564] on button "Select row" at bounding box center [95, 571] width 15 height 15
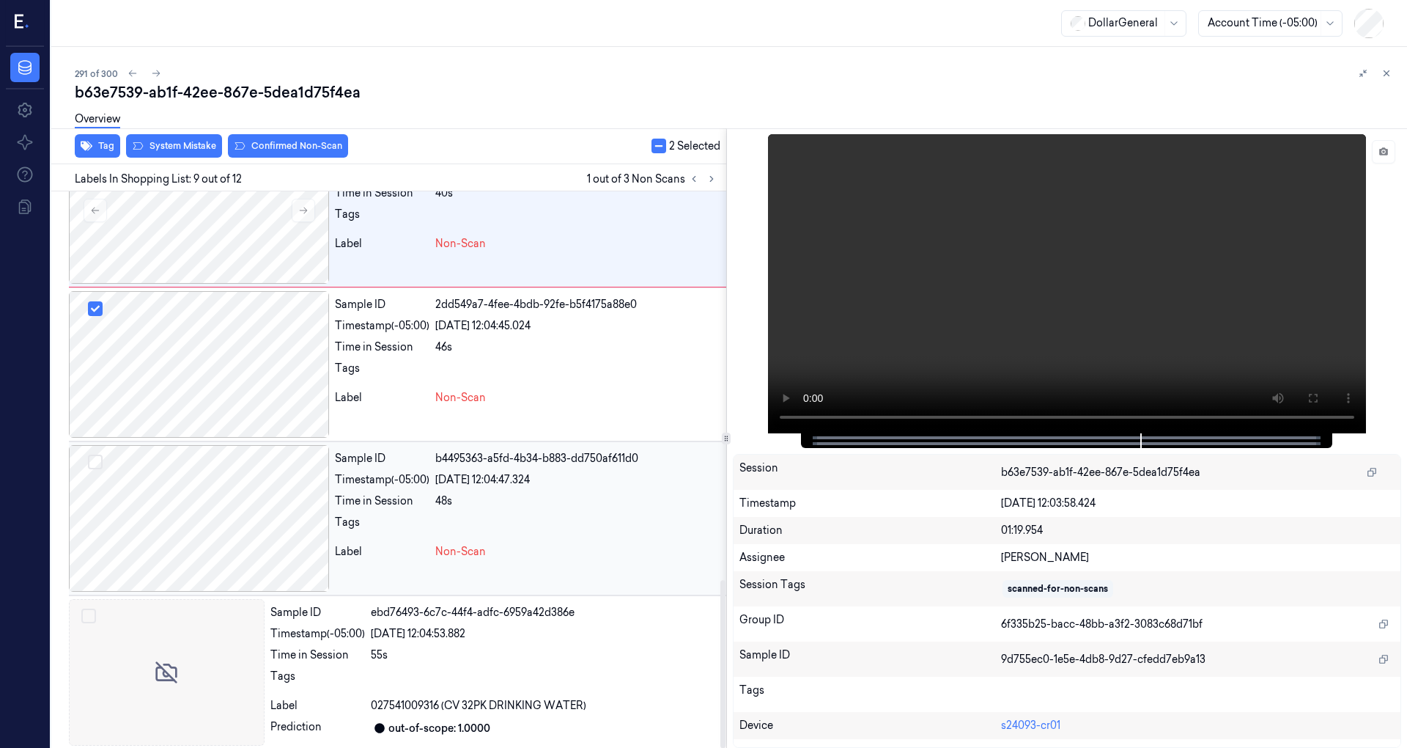
click at [97, 454] on button "Select row" at bounding box center [95, 461] width 15 height 15
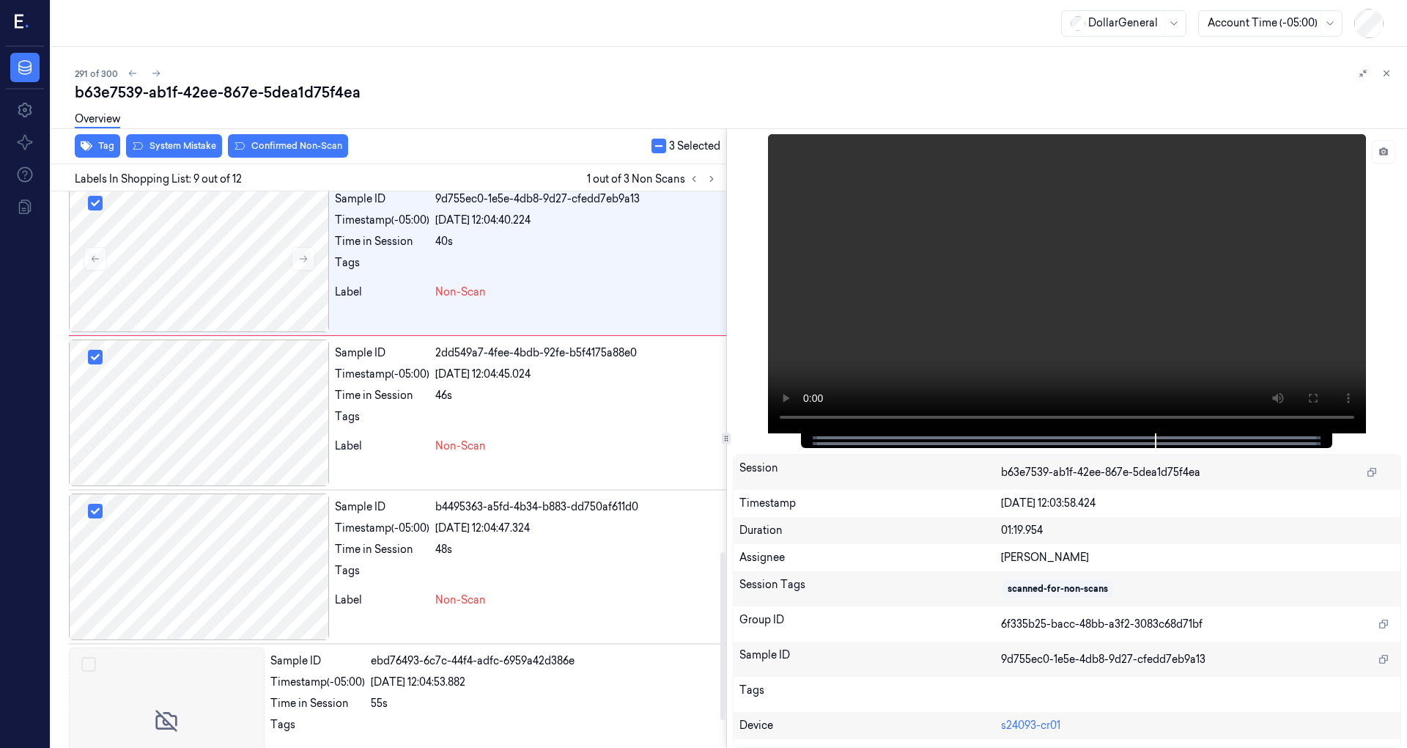
scroll to position [1191, 0]
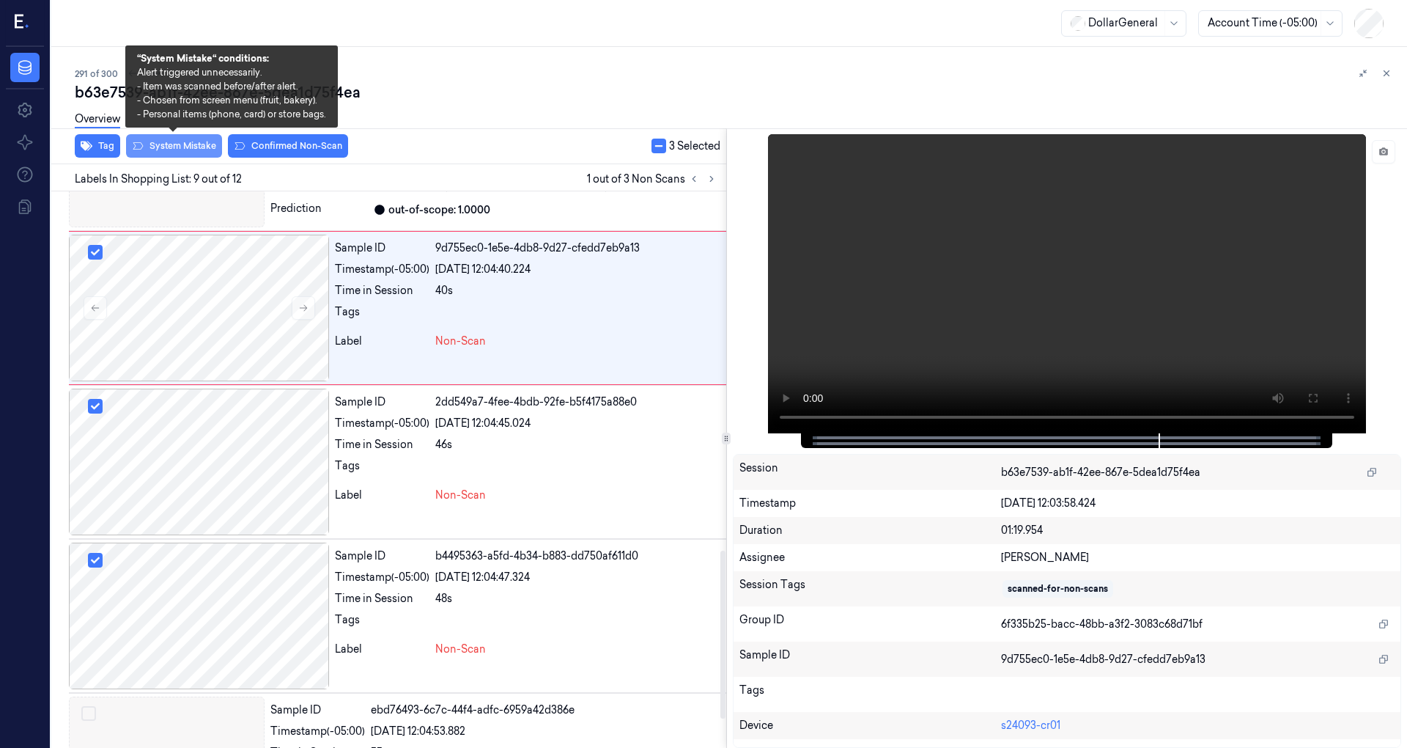
click at [180, 154] on button "System Mistake" at bounding box center [174, 145] width 96 height 23
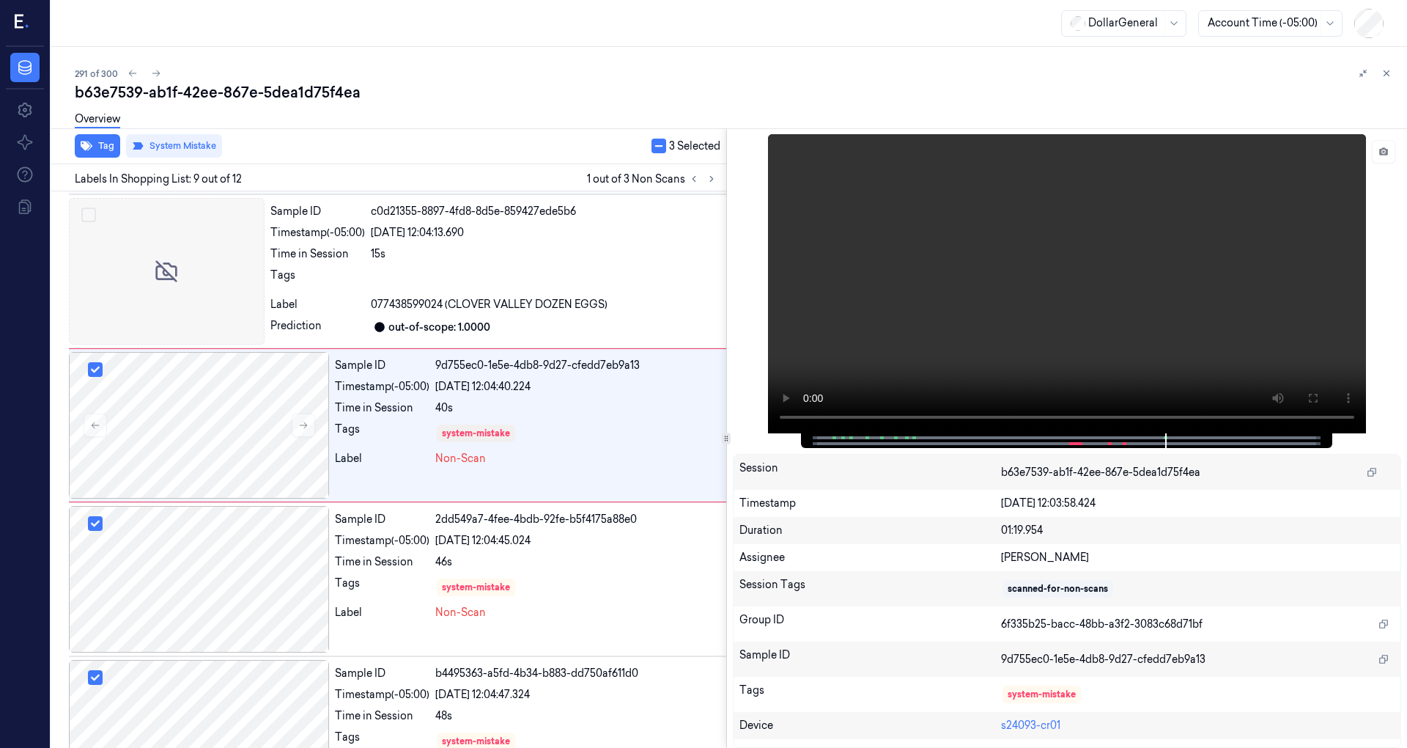
scroll to position [1025, 0]
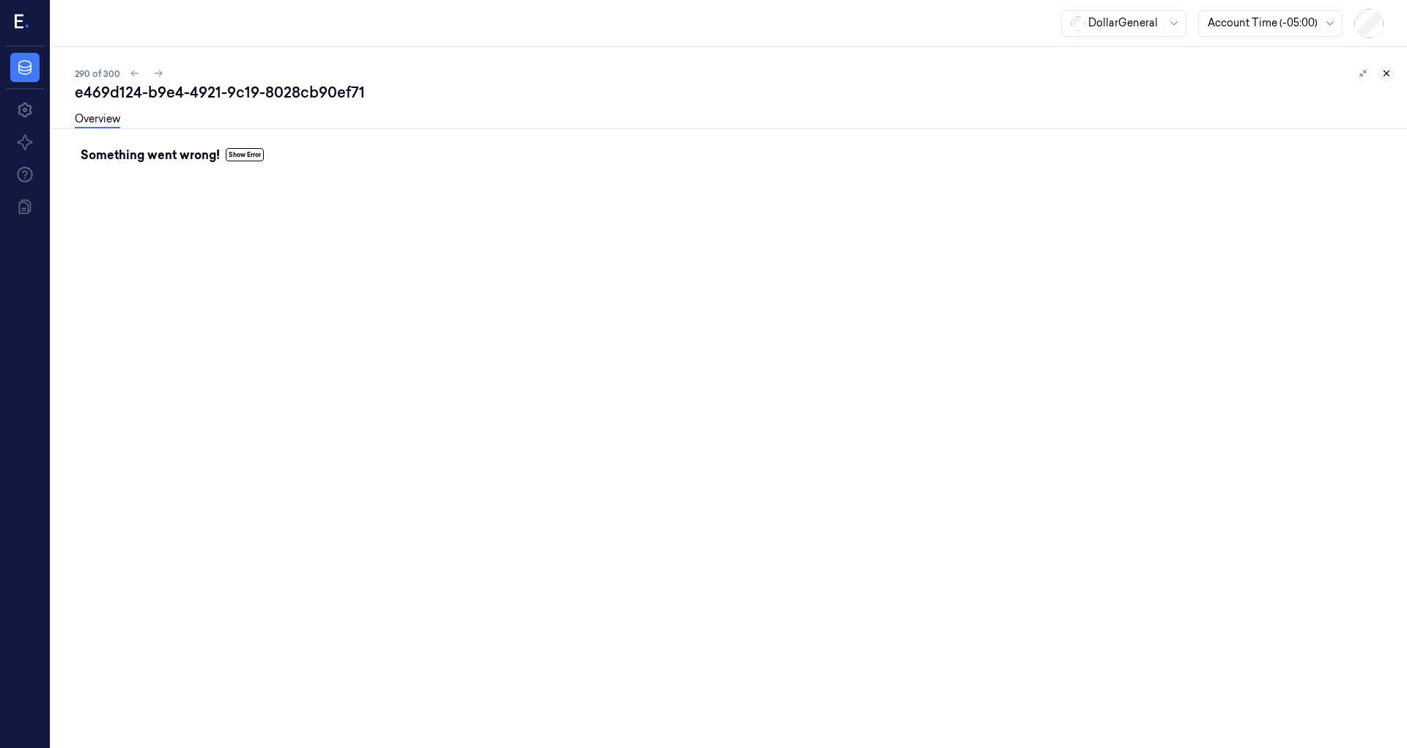
click at [1392, 73] on button at bounding box center [1387, 73] width 18 height 18
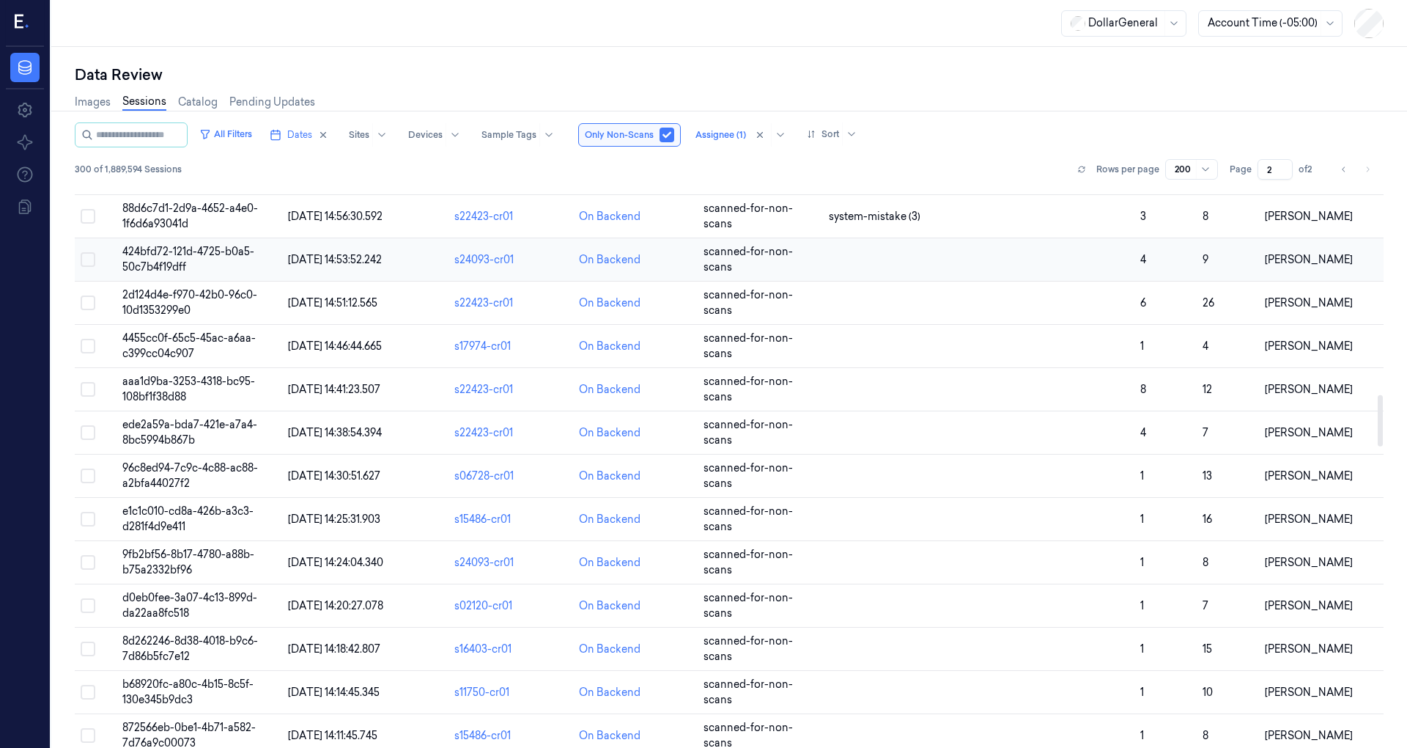
scroll to position [2133, 0]
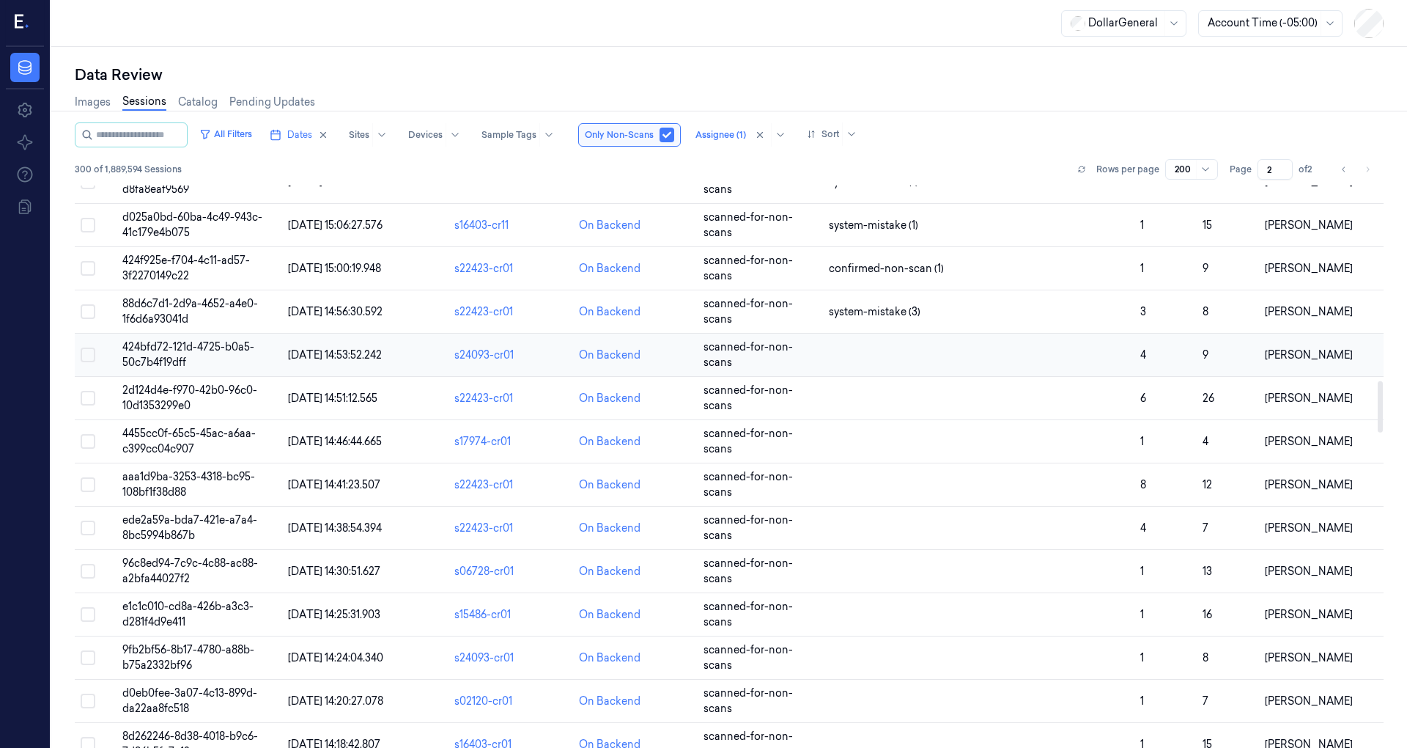
click at [373, 348] on span "[DATE] 14:53:52.242" at bounding box center [335, 354] width 94 height 13
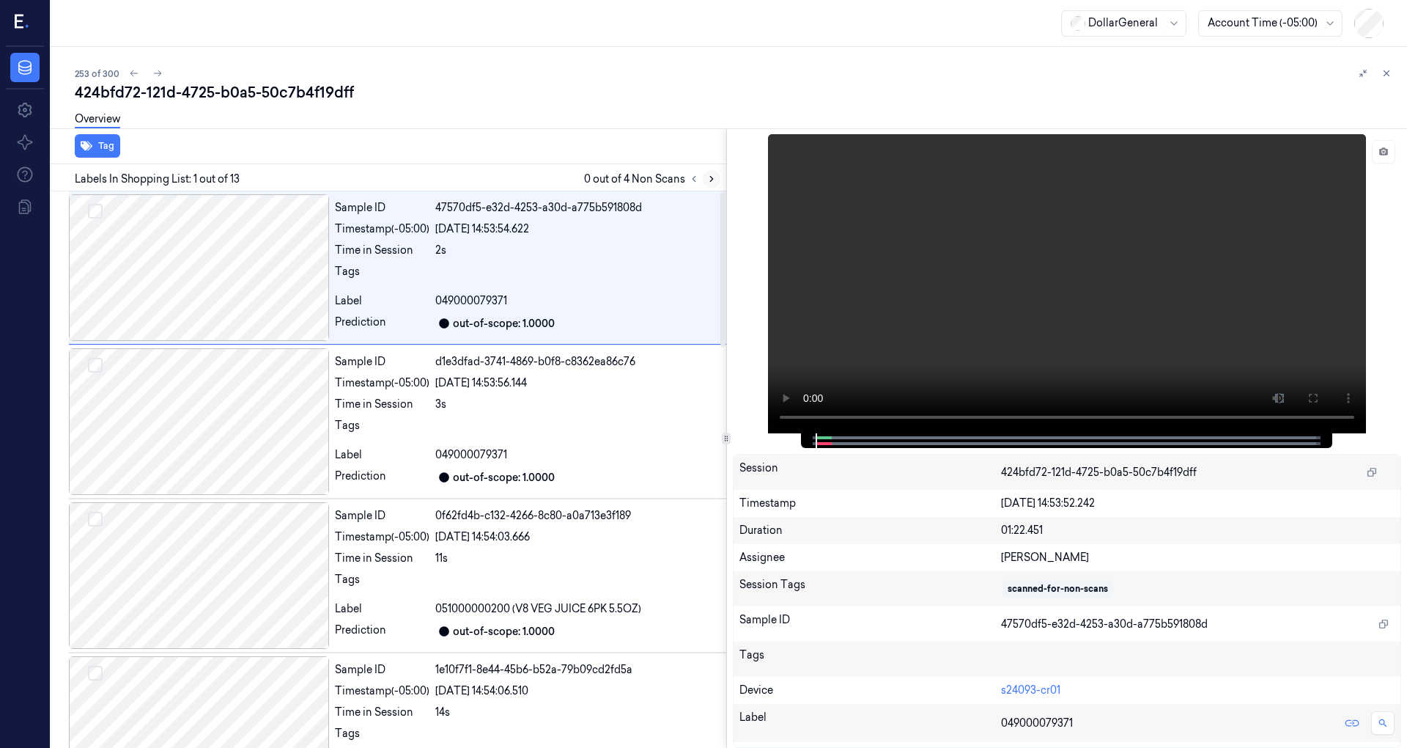
click at [707, 175] on icon at bounding box center [712, 179] width 10 height 10
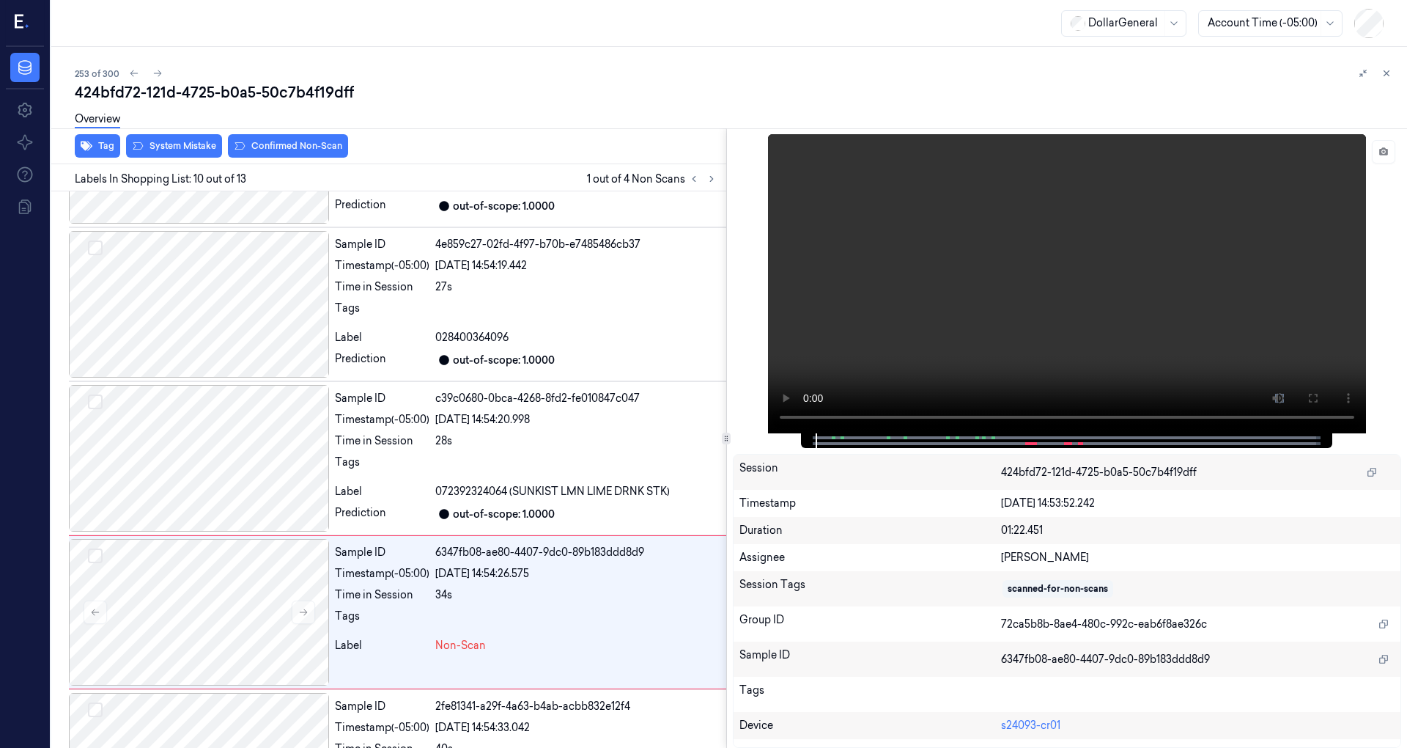
scroll to position [1178, 0]
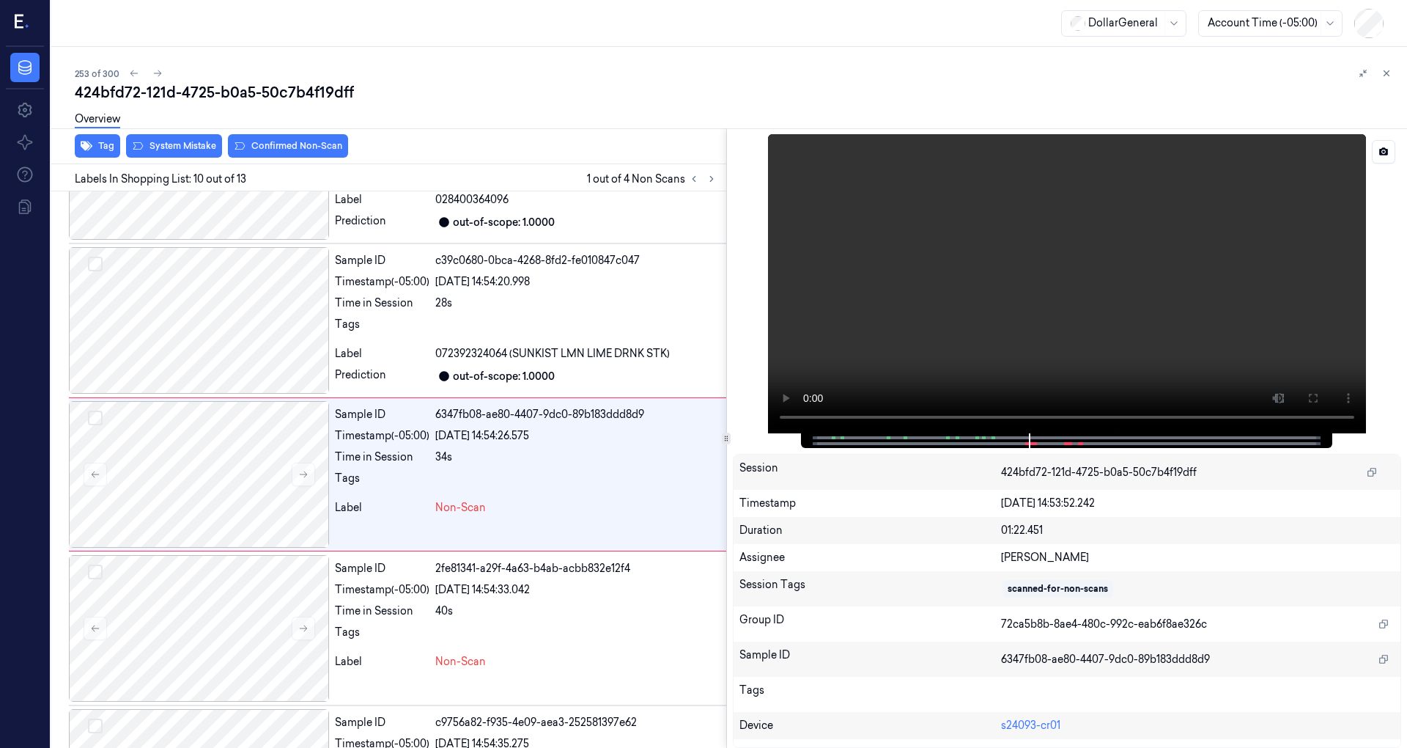
click at [1371, 148] on div at bounding box center [1067, 283] width 669 height 299
click at [1379, 150] on icon at bounding box center [1383, 151] width 9 height 8
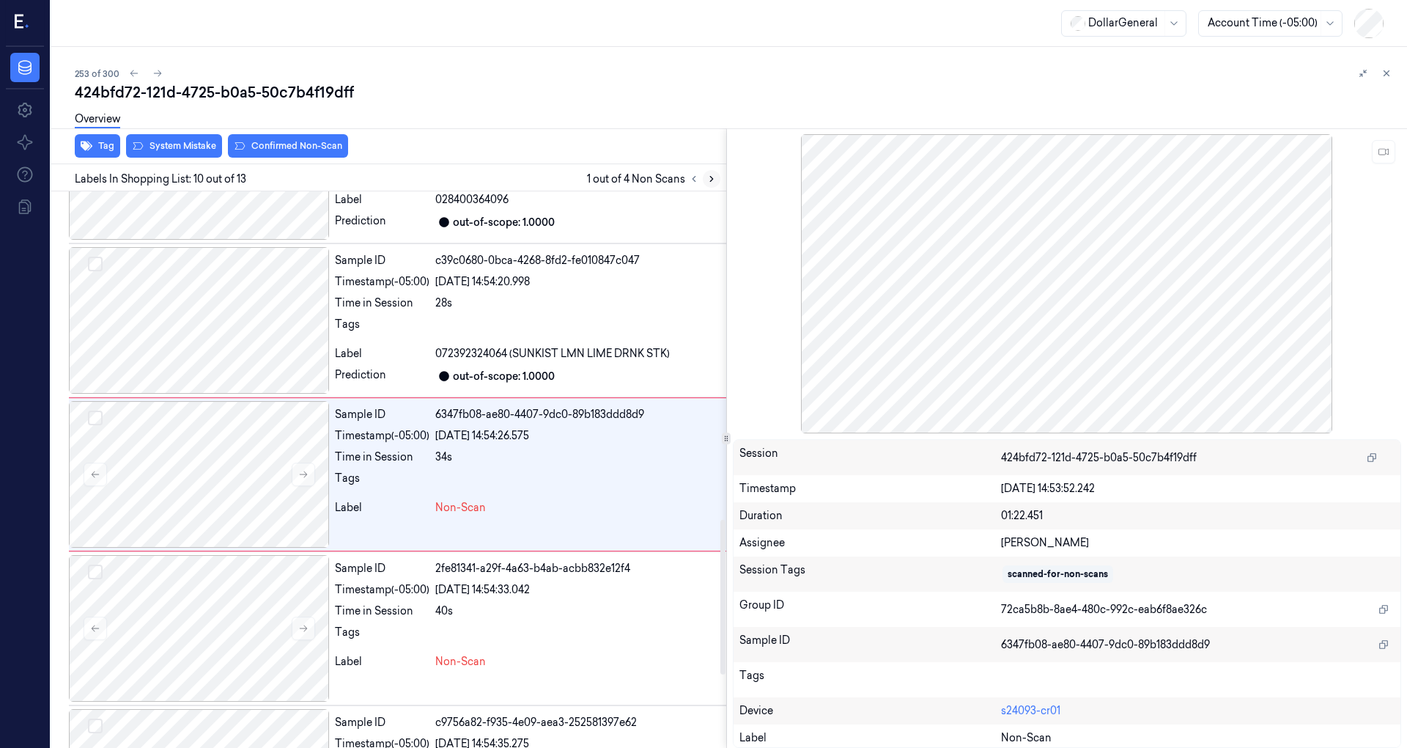
click at [707, 176] on icon at bounding box center [712, 179] width 10 height 10
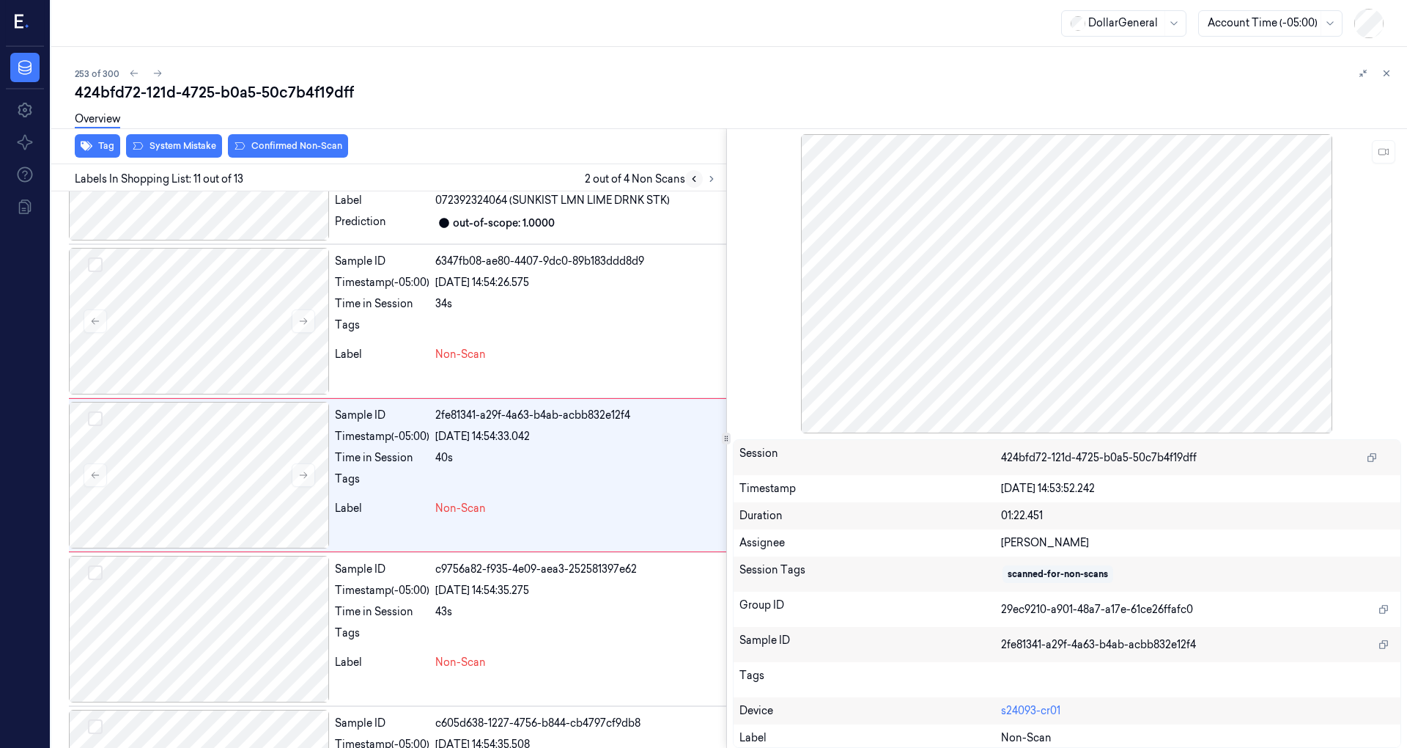
click at [696, 177] on icon at bounding box center [694, 179] width 10 height 10
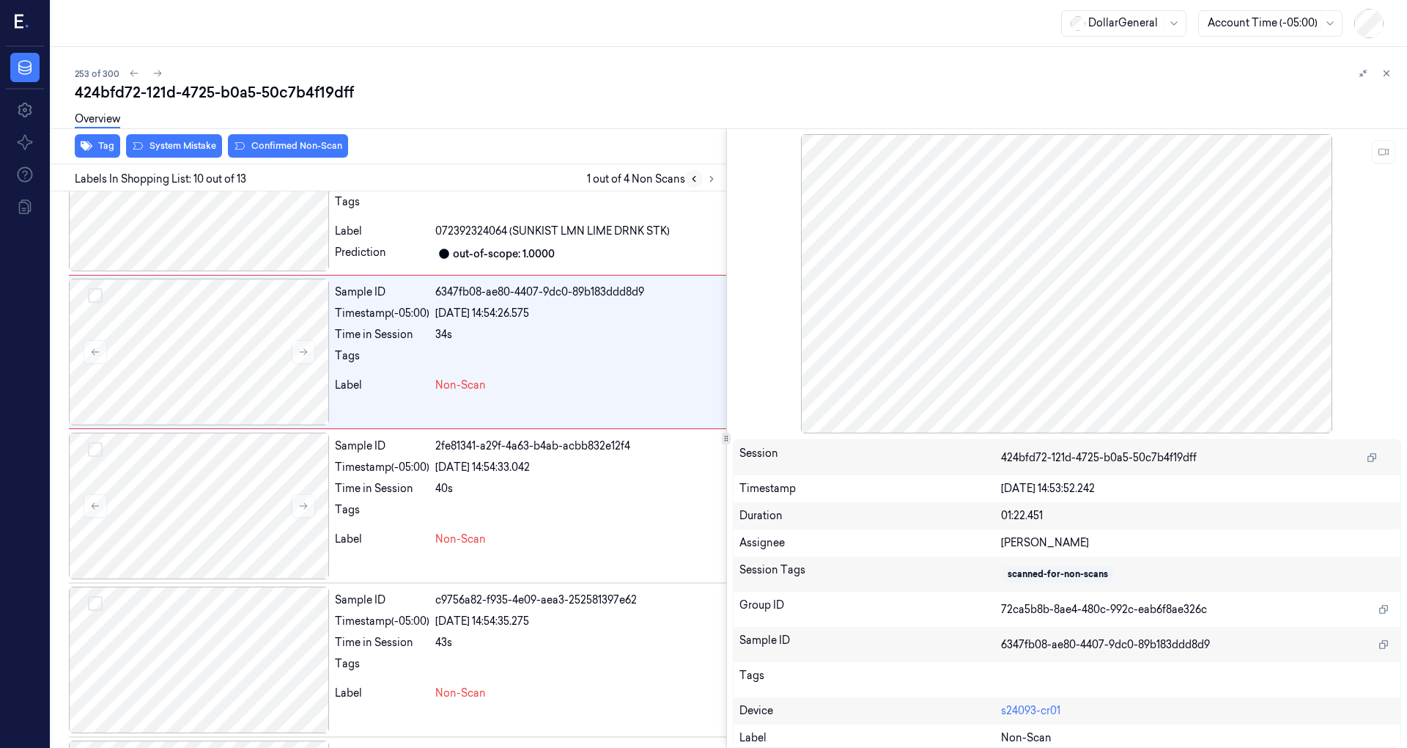
click at [696, 177] on icon at bounding box center [694, 179] width 10 height 10
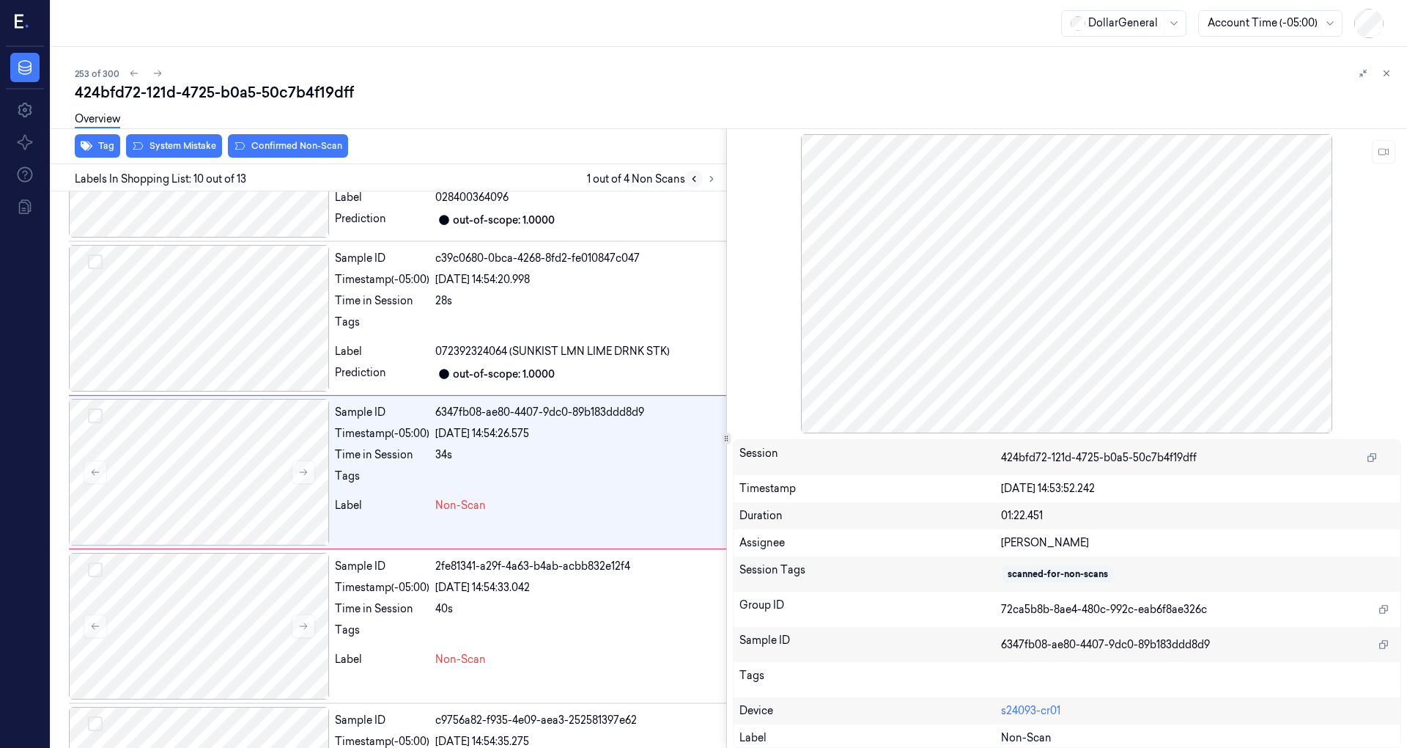
click at [696, 177] on icon at bounding box center [694, 179] width 10 height 10
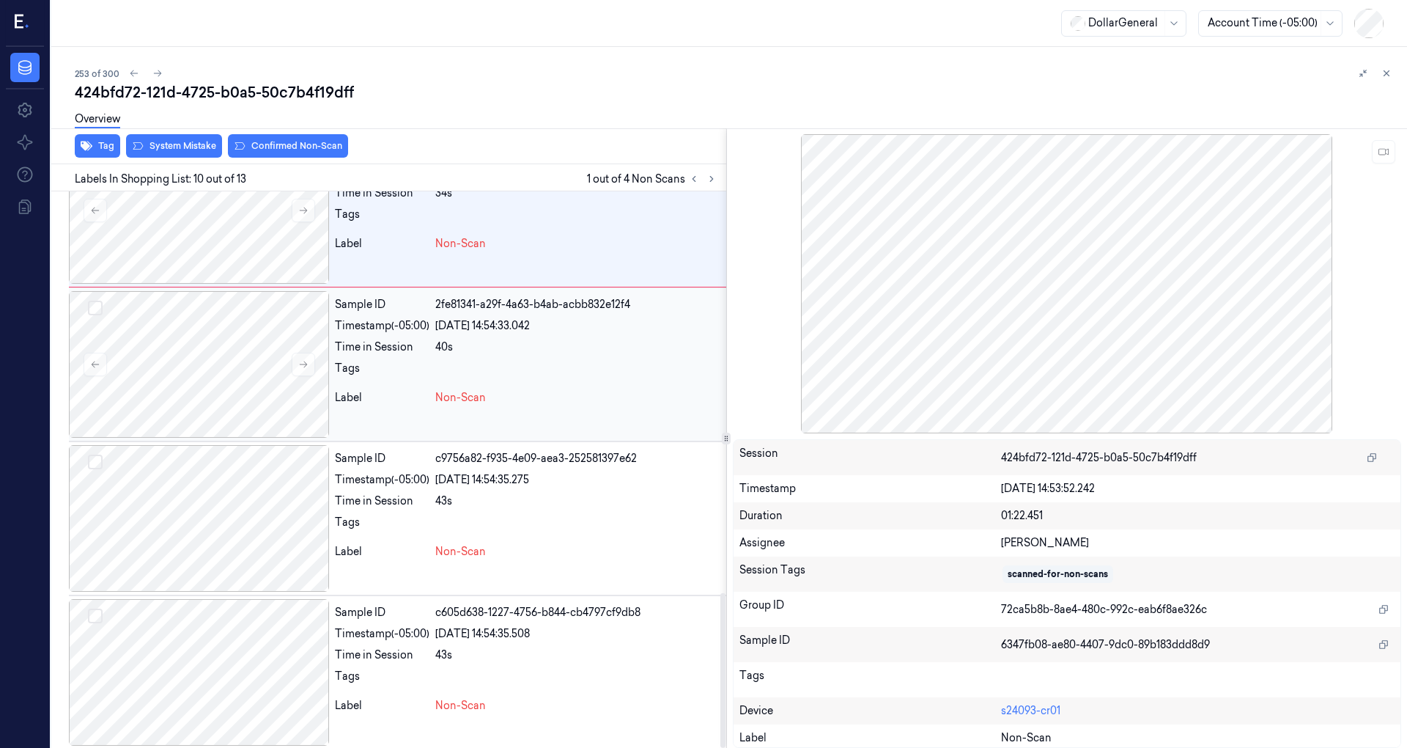
scroll to position [1149, 0]
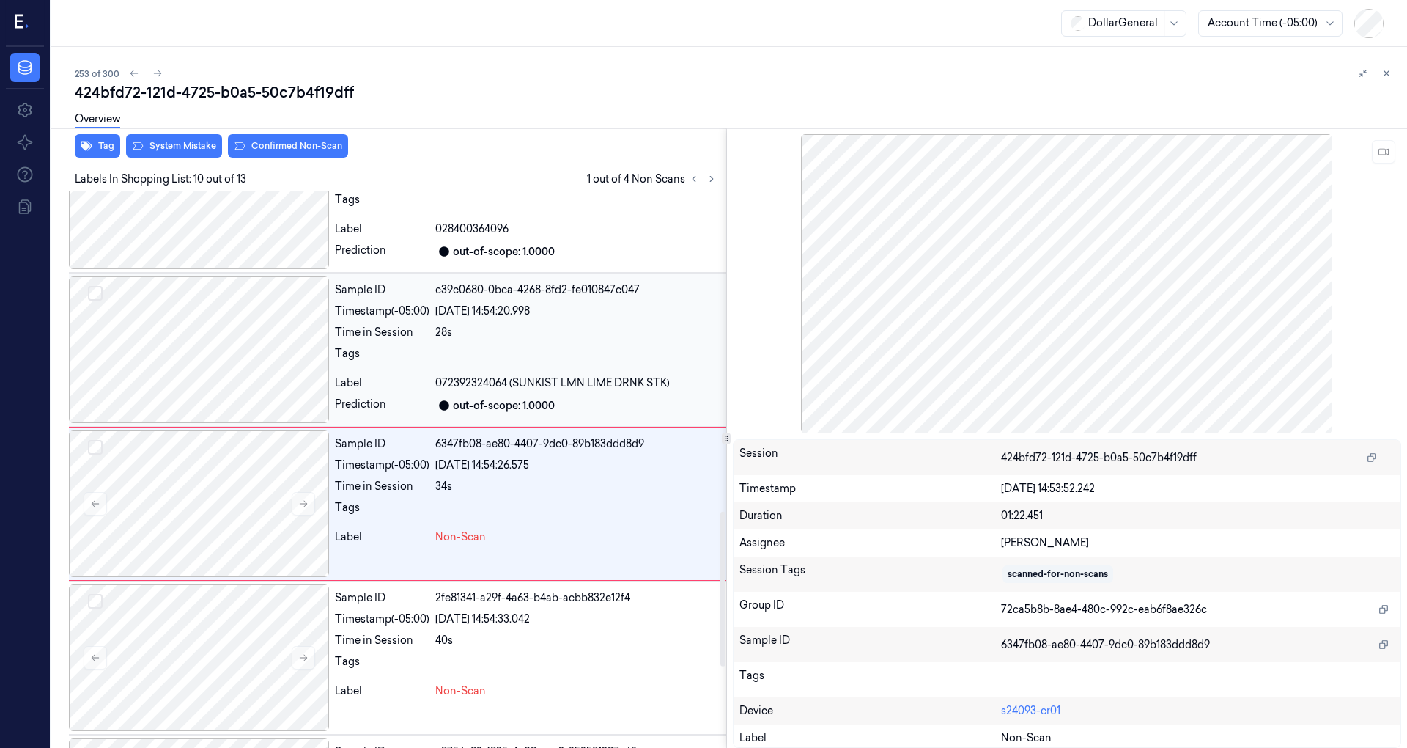
click at [449, 355] on div at bounding box center [577, 357] width 285 height 23
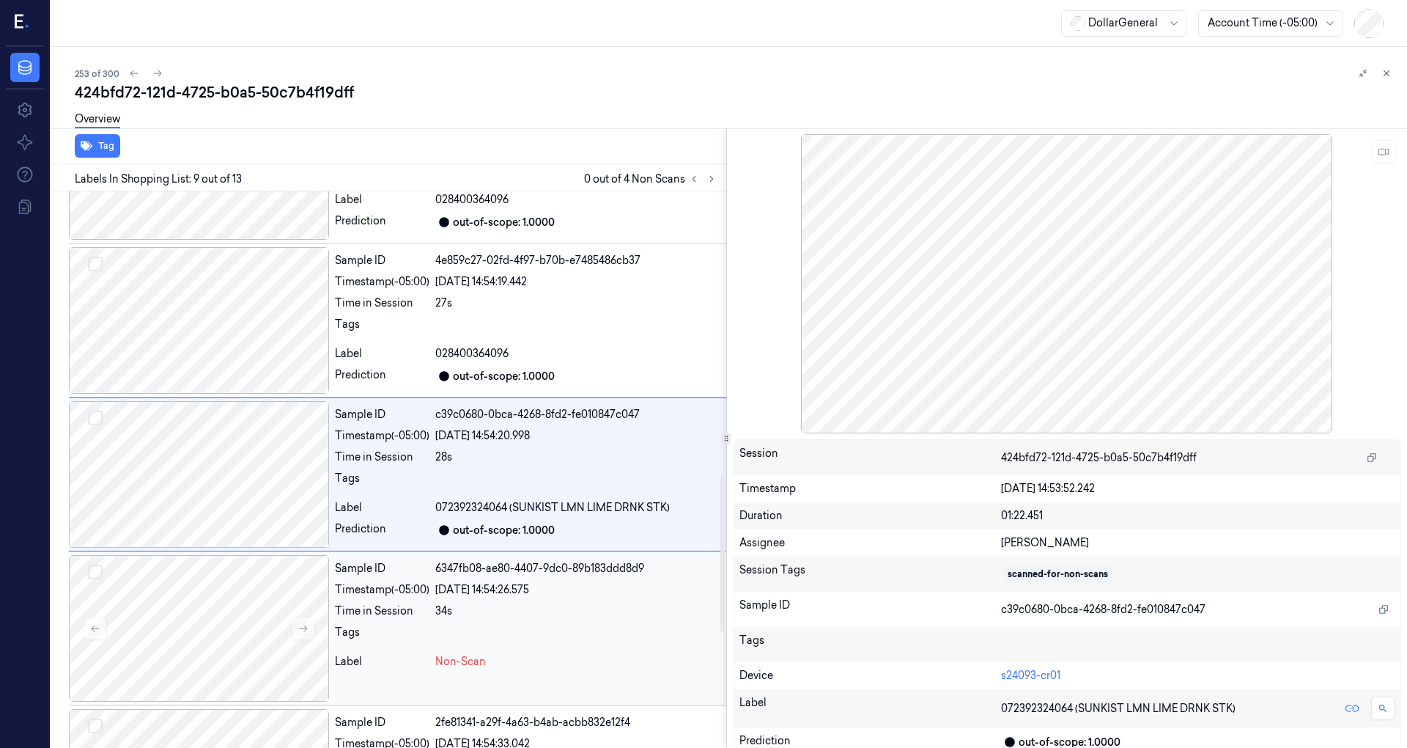
click at [462, 588] on div "19/08/2025 14:54:26.575" at bounding box center [577, 589] width 285 height 15
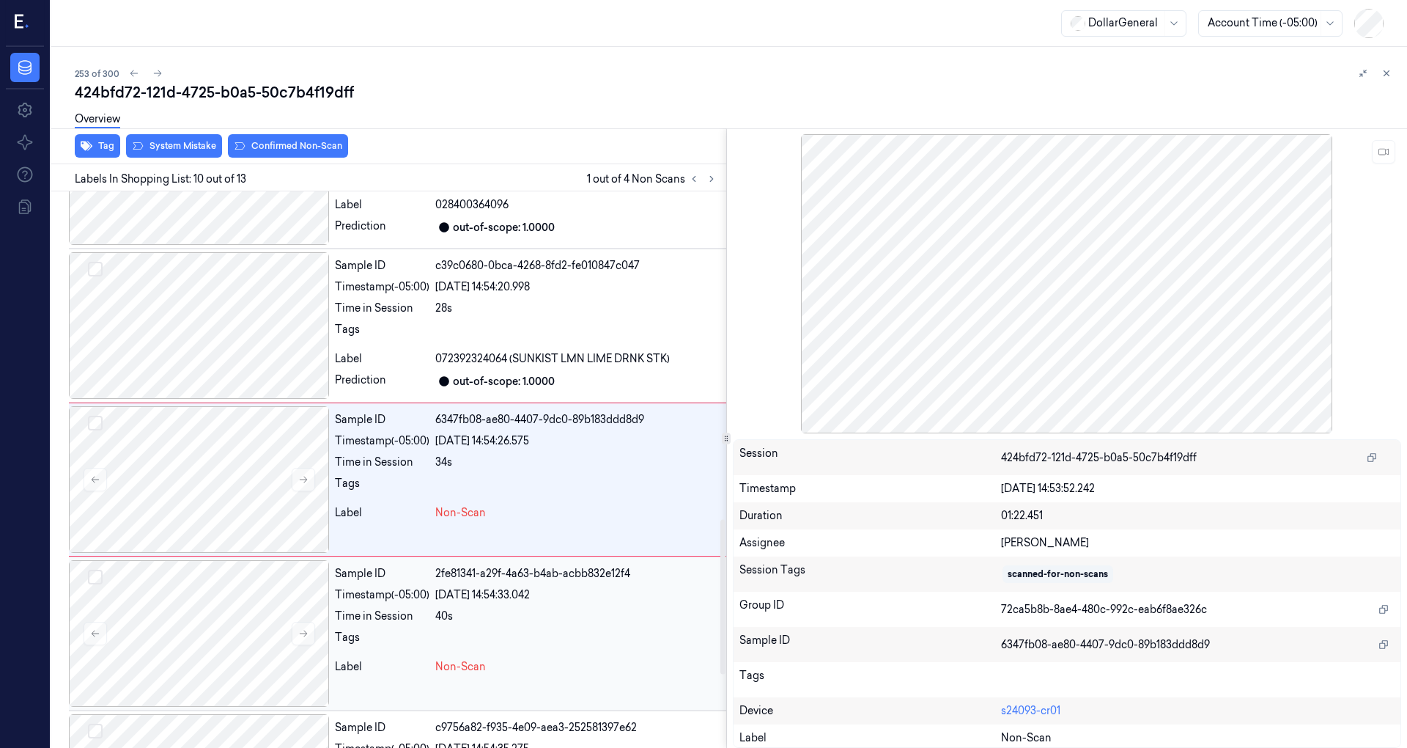
scroll to position [1178, 0]
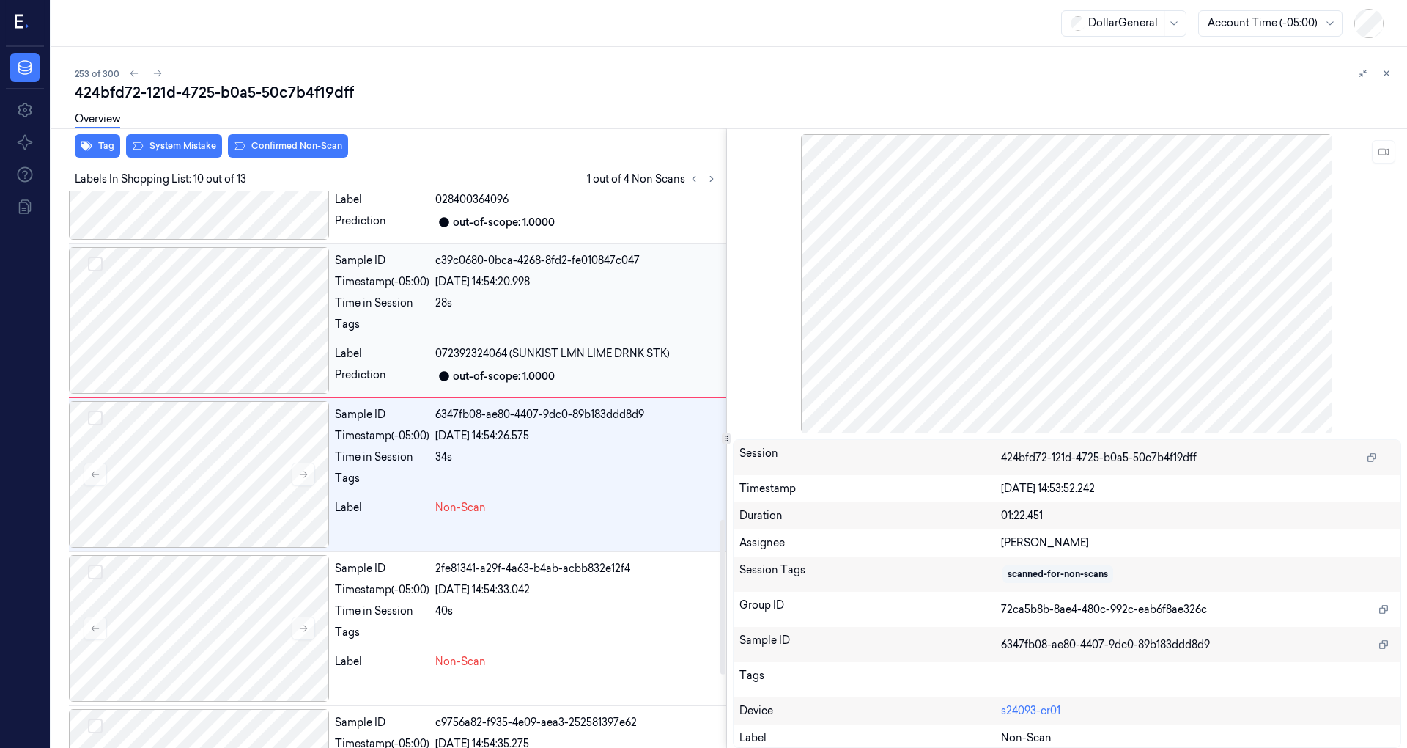
click at [361, 333] on div "Tags" at bounding box center [382, 328] width 95 height 23
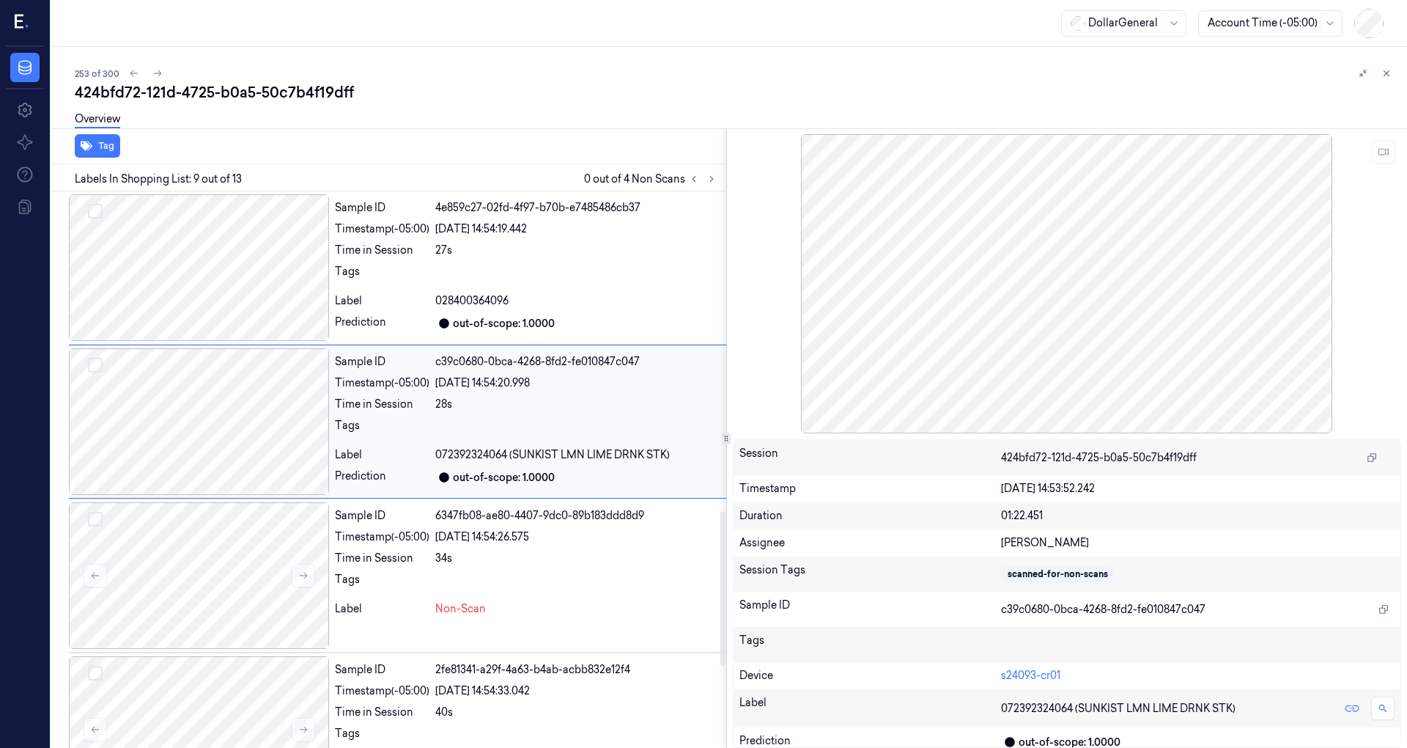
scroll to position [1025, 0]
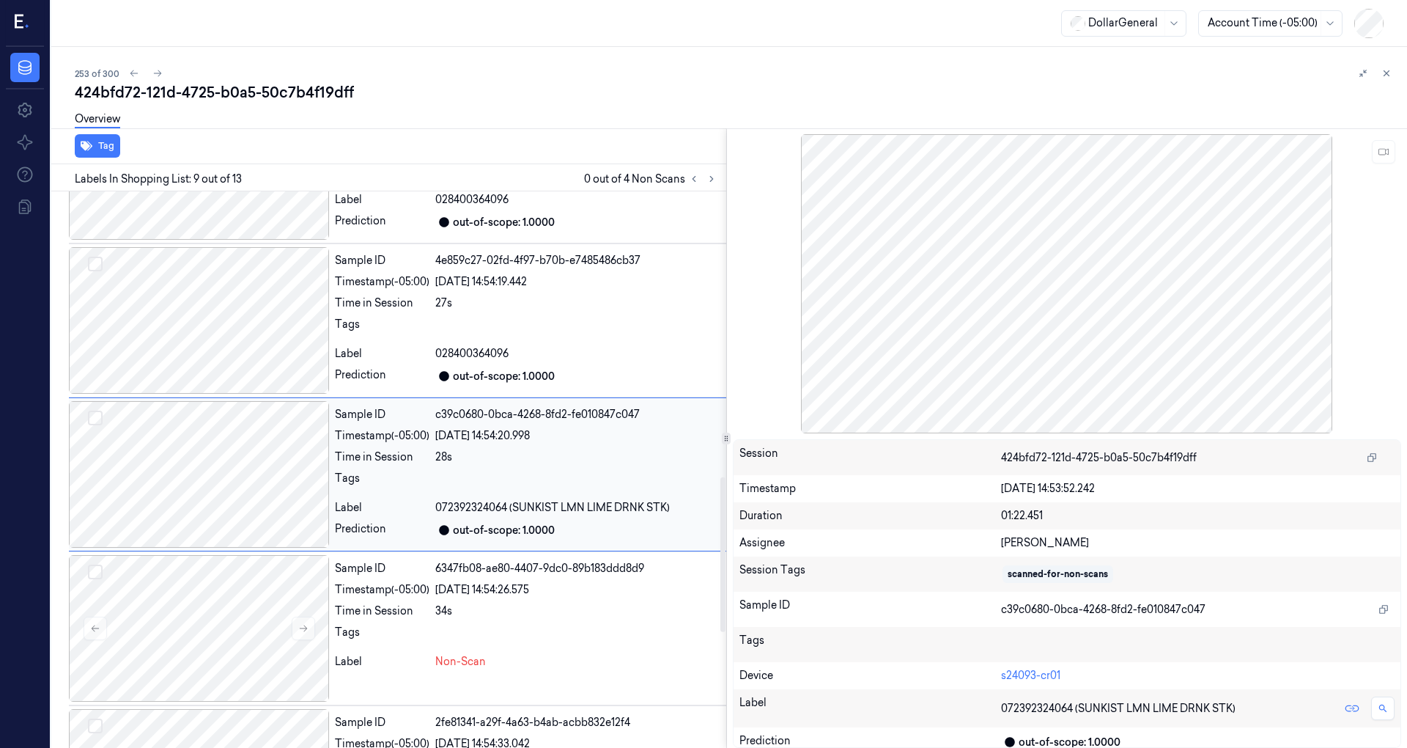
click at [235, 479] on div at bounding box center [199, 474] width 260 height 147
click at [251, 597] on div at bounding box center [199, 628] width 260 height 147
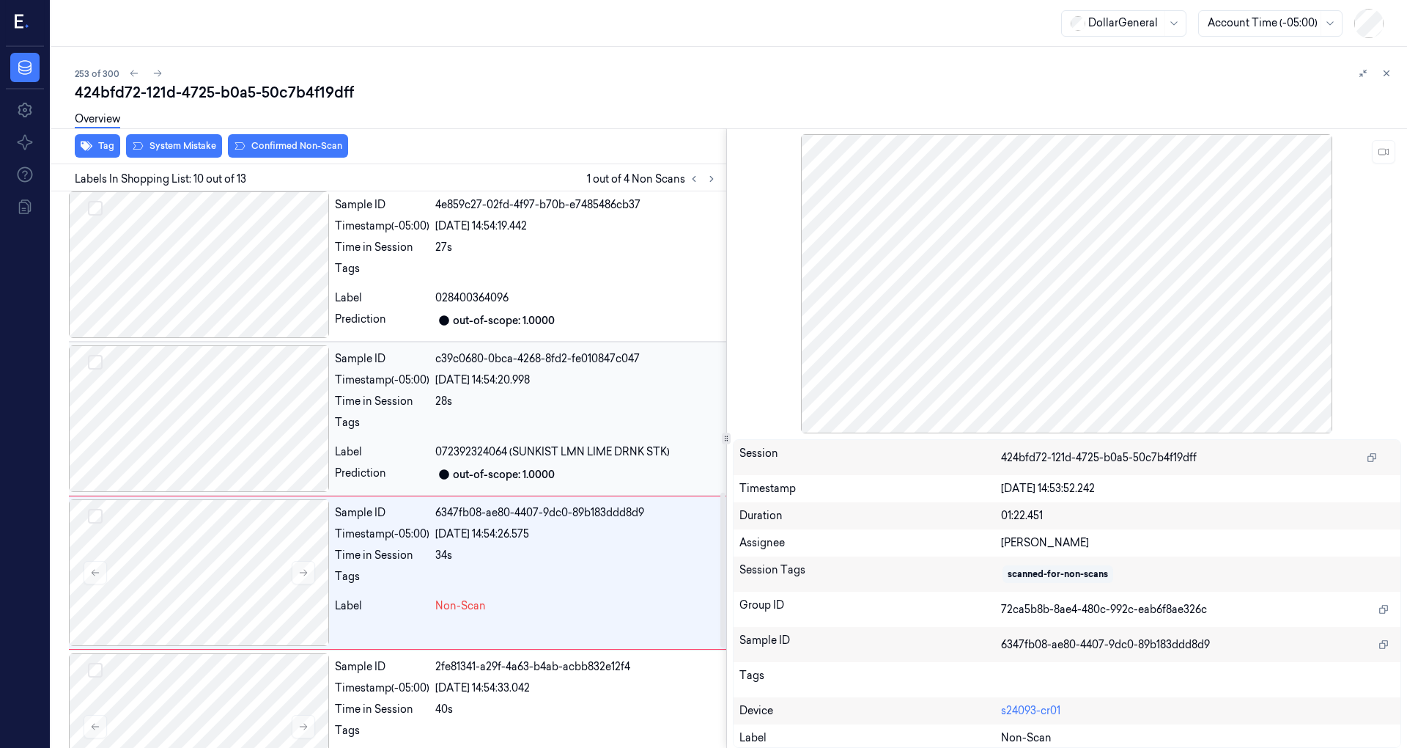
click at [259, 435] on div at bounding box center [199, 418] width 260 height 147
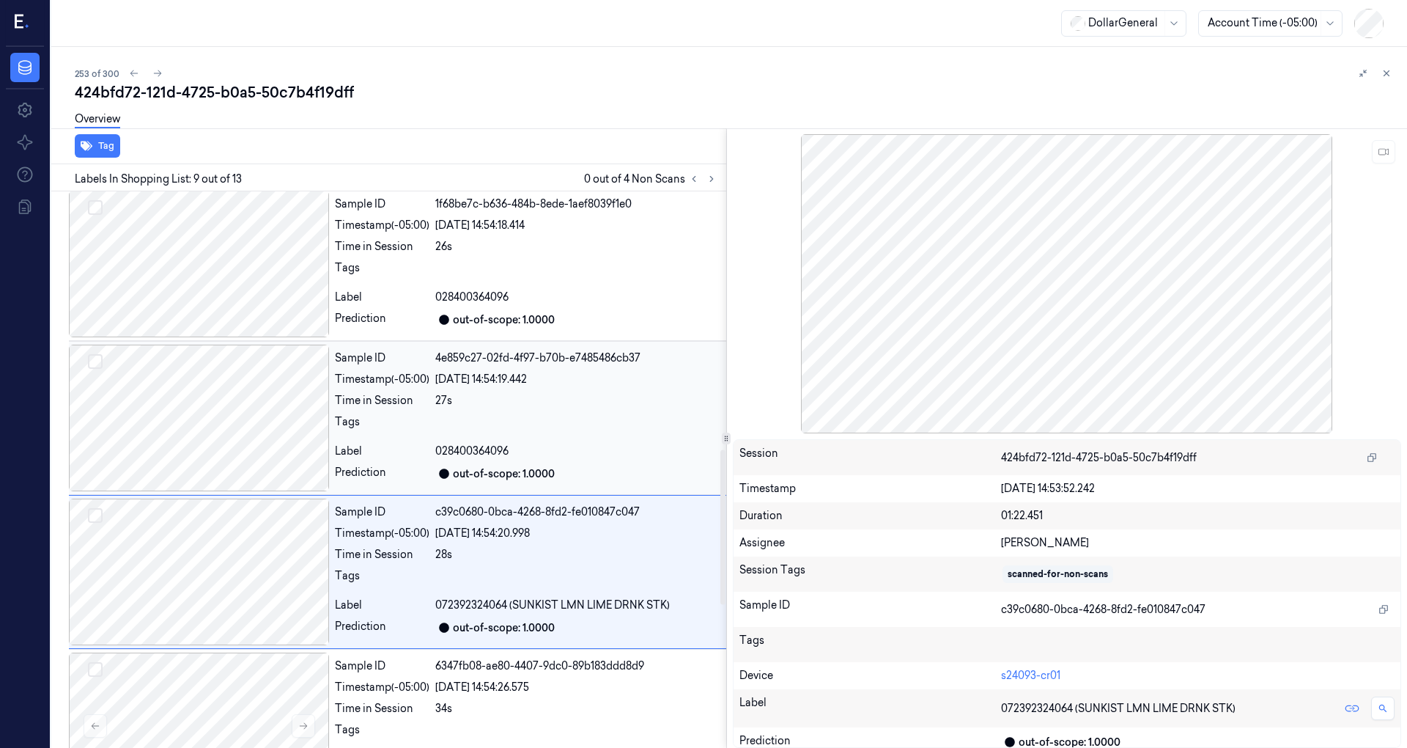
click at [229, 421] on div at bounding box center [199, 417] width 260 height 147
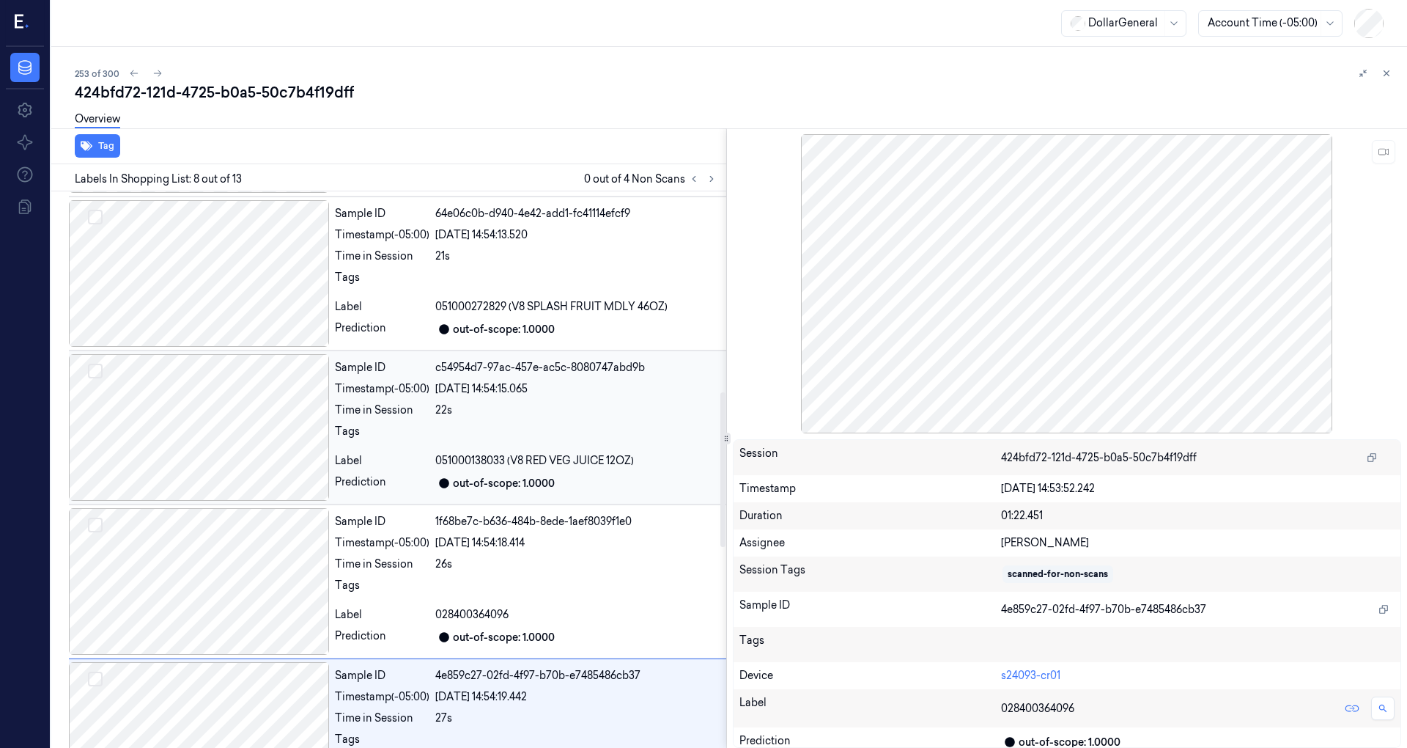
scroll to position [578, 0]
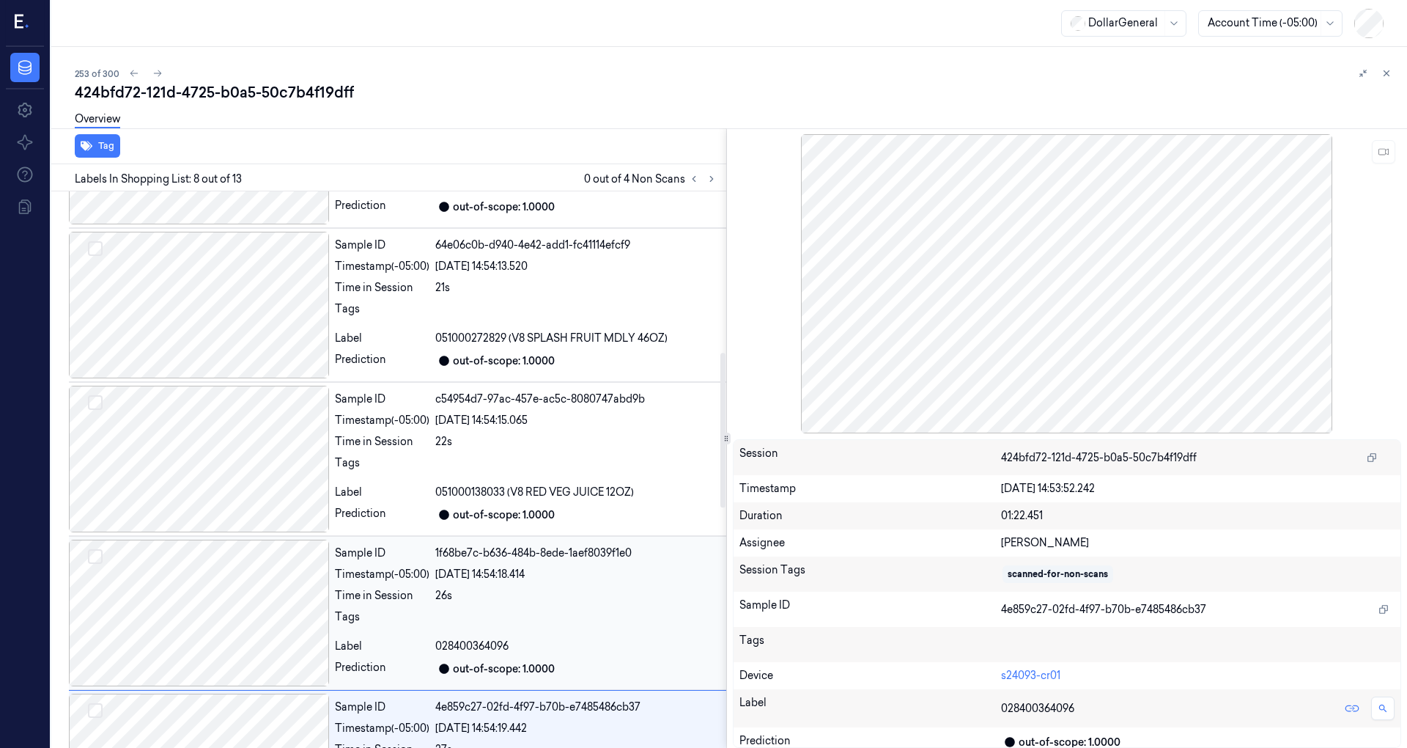
click at [233, 599] on div at bounding box center [199, 612] width 260 height 147
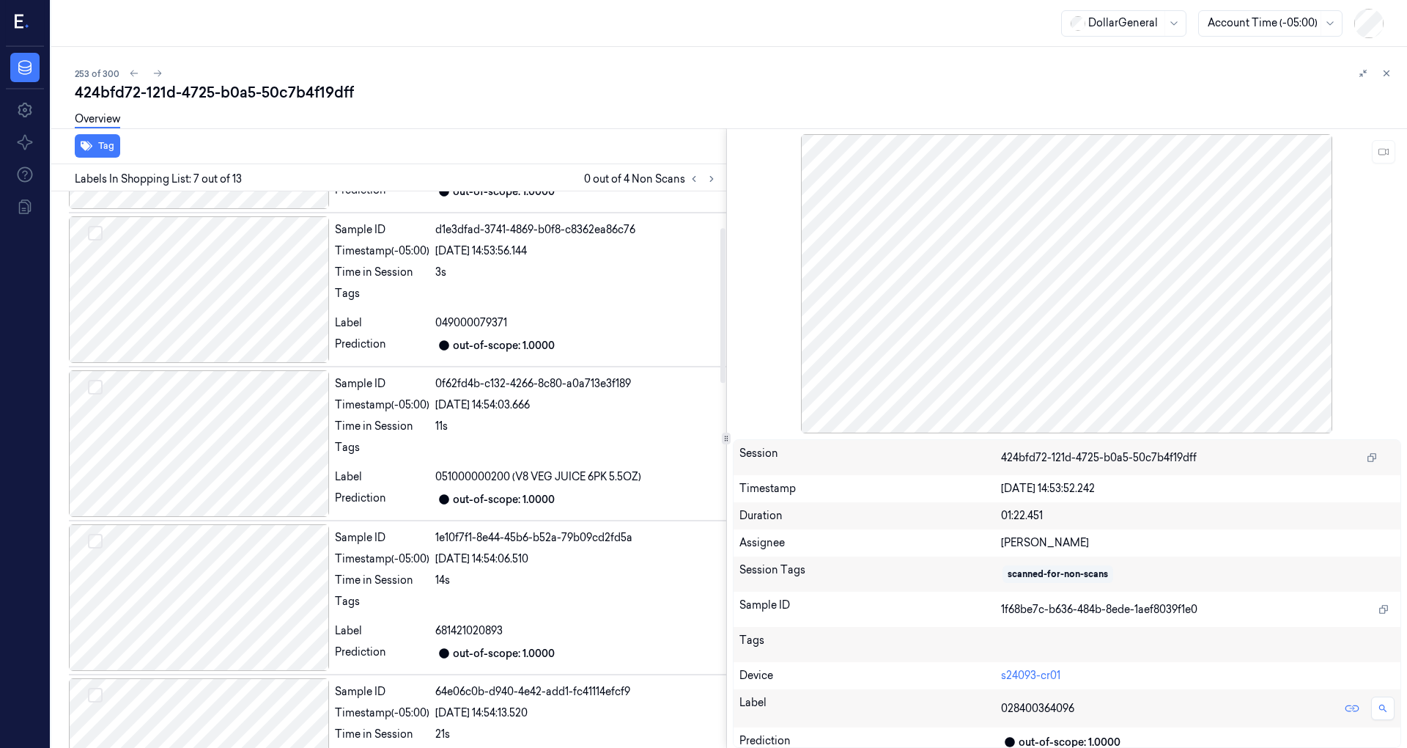
scroll to position [0, 0]
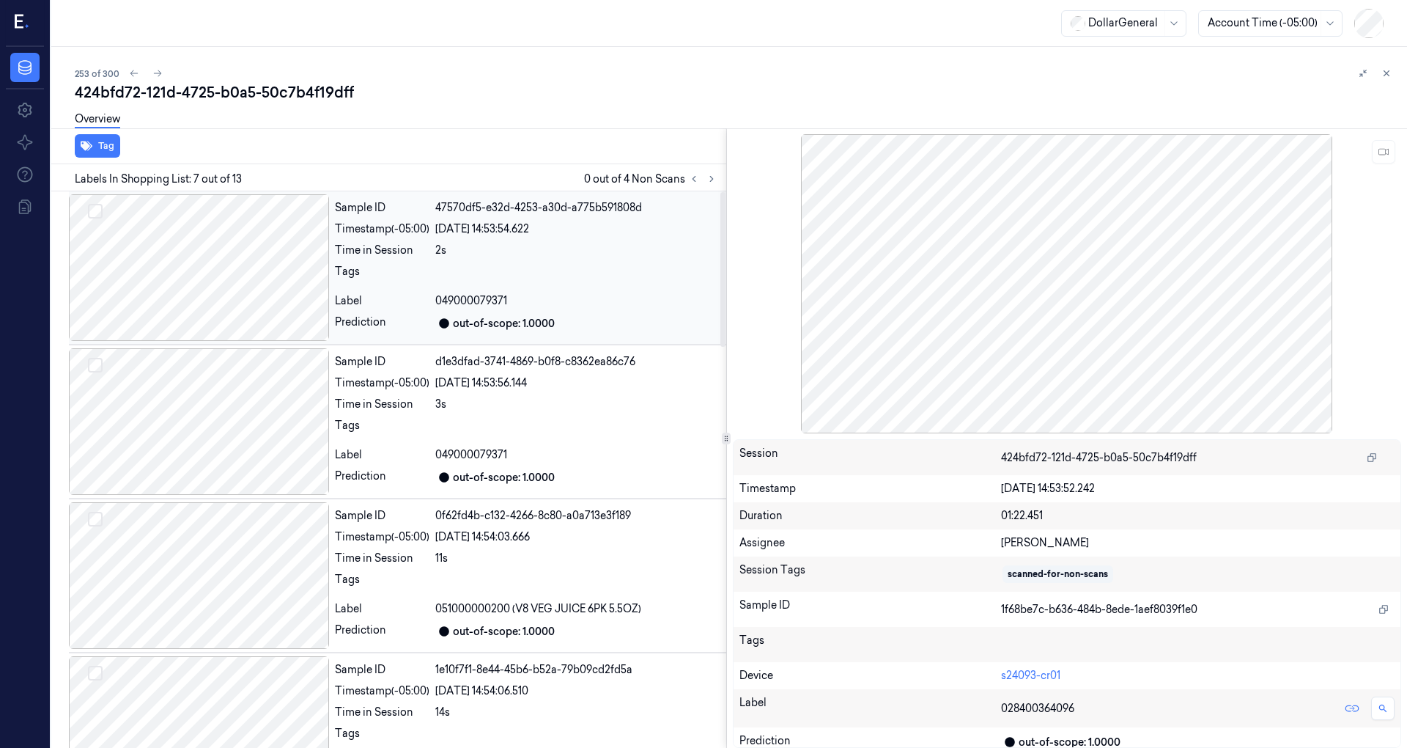
click at [215, 269] on div at bounding box center [199, 267] width 260 height 147
click at [236, 394] on div at bounding box center [199, 421] width 260 height 147
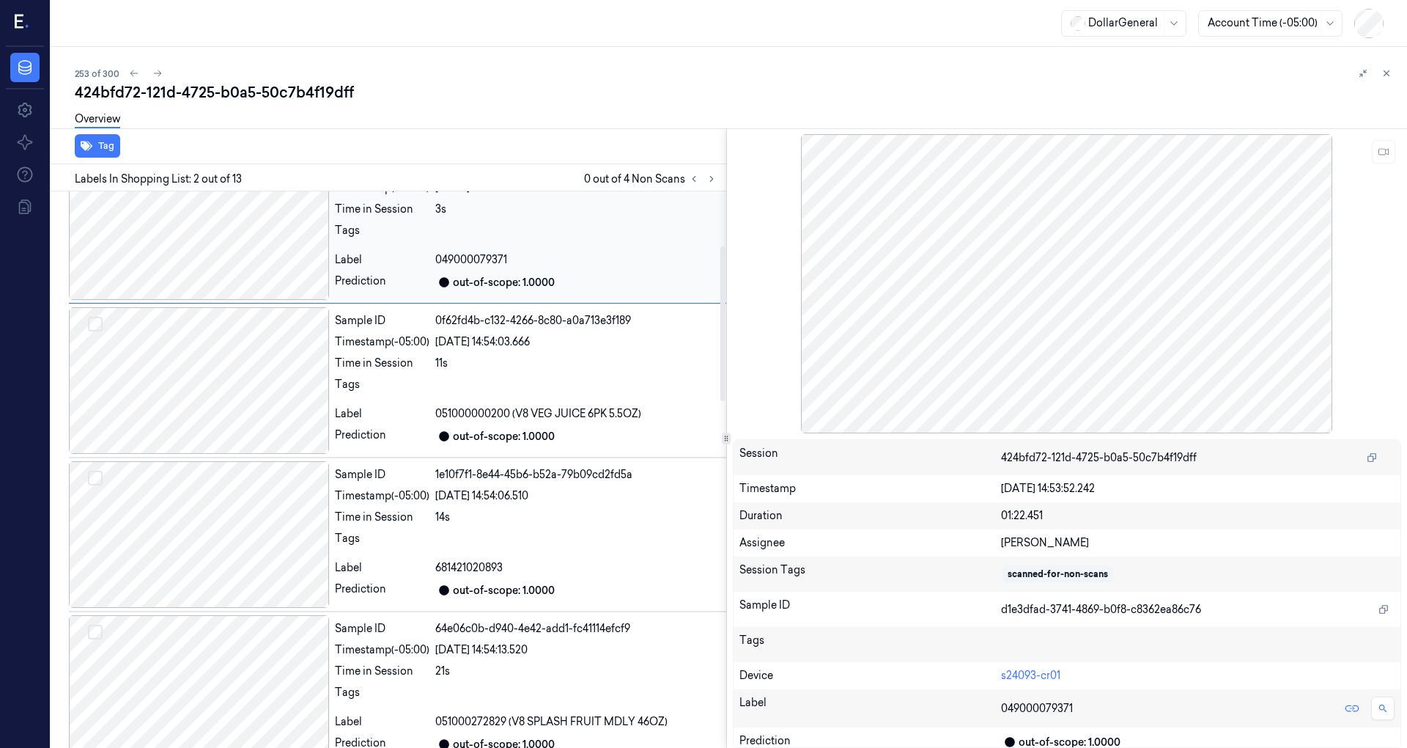
click at [237, 403] on div at bounding box center [199, 380] width 260 height 147
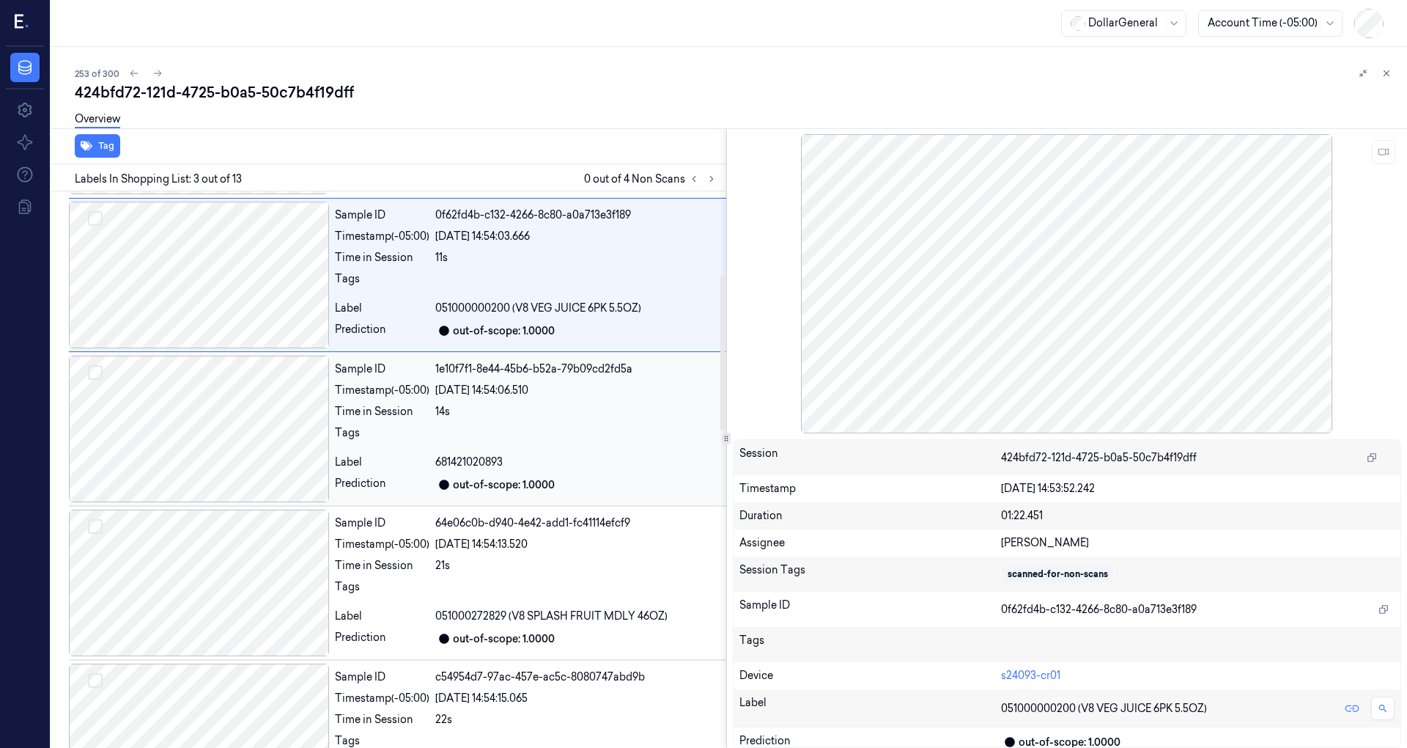
click at [237, 399] on div at bounding box center [199, 428] width 260 height 147
click at [238, 434] on div at bounding box center [199, 430] width 260 height 147
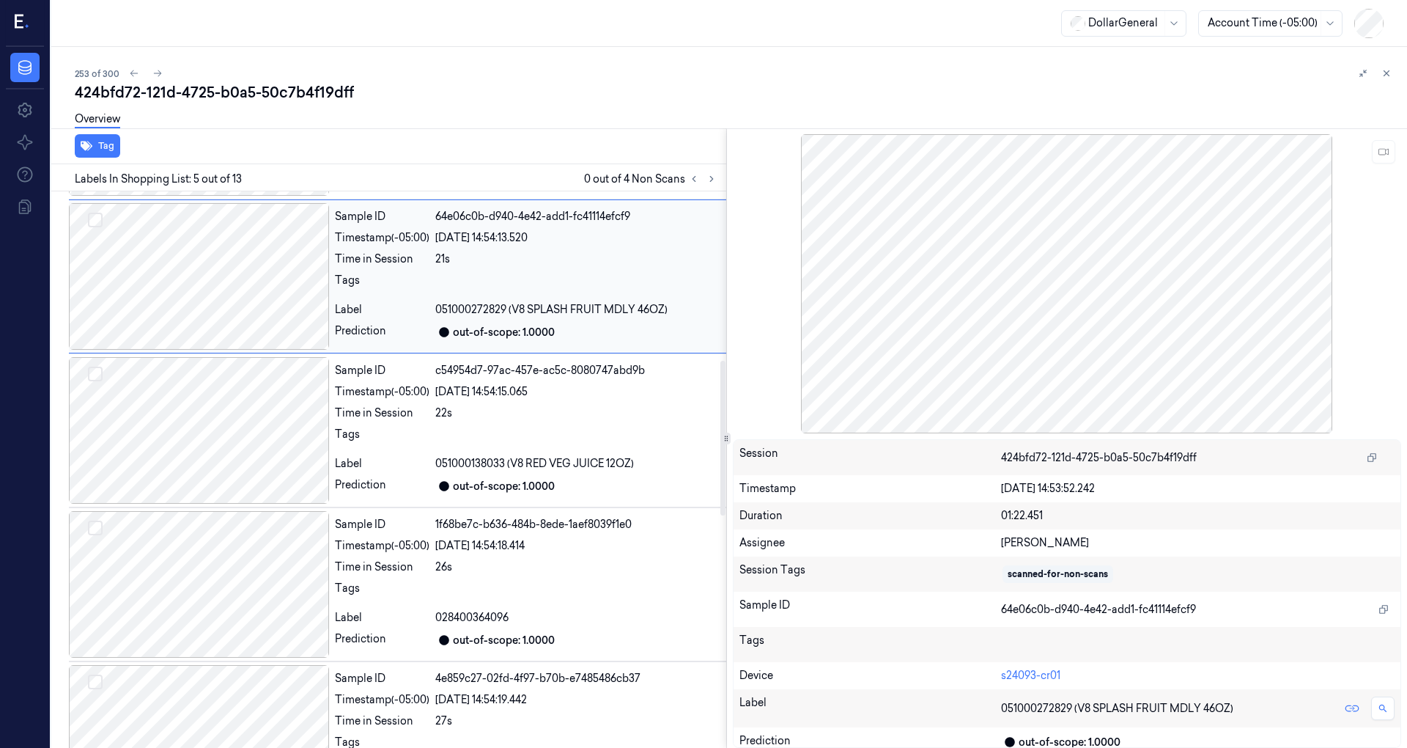
click at [237, 434] on div at bounding box center [199, 430] width 260 height 147
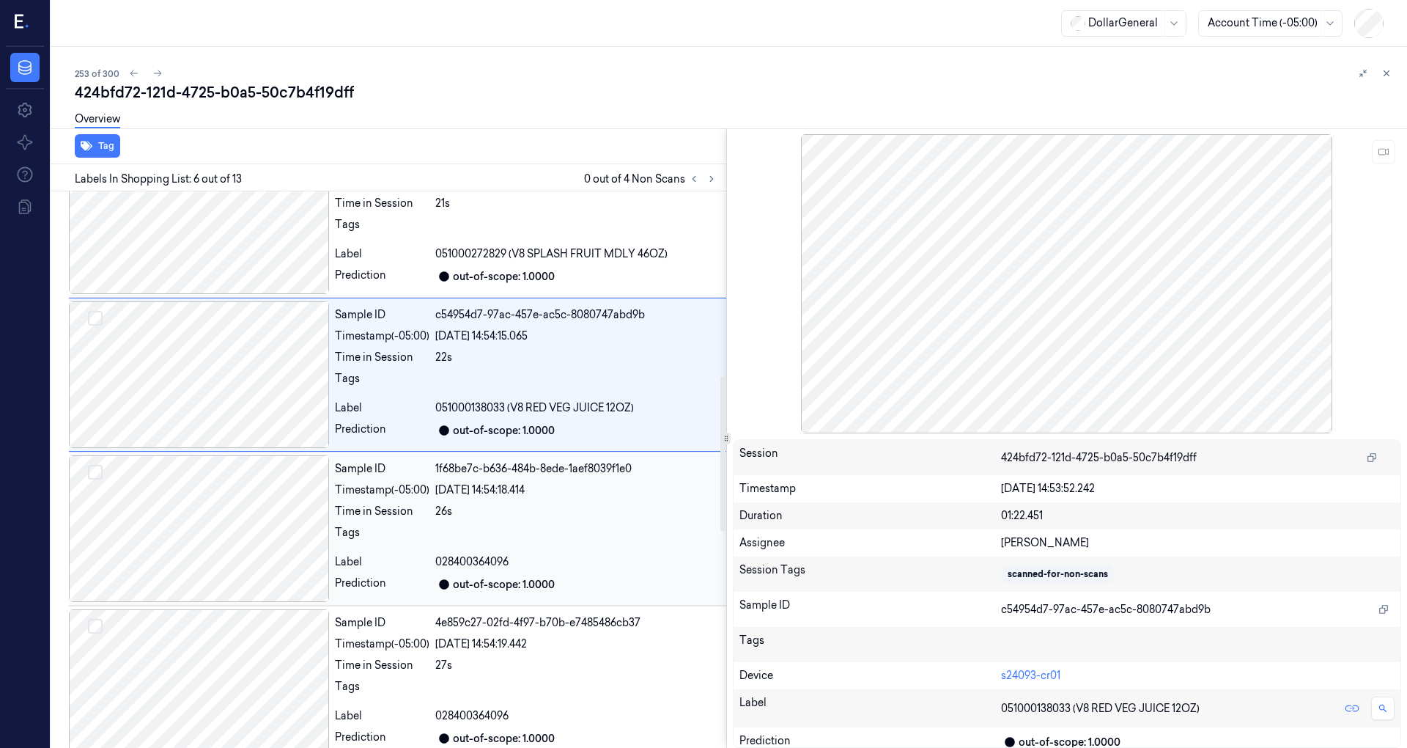
click at [220, 494] on div at bounding box center [199, 528] width 260 height 147
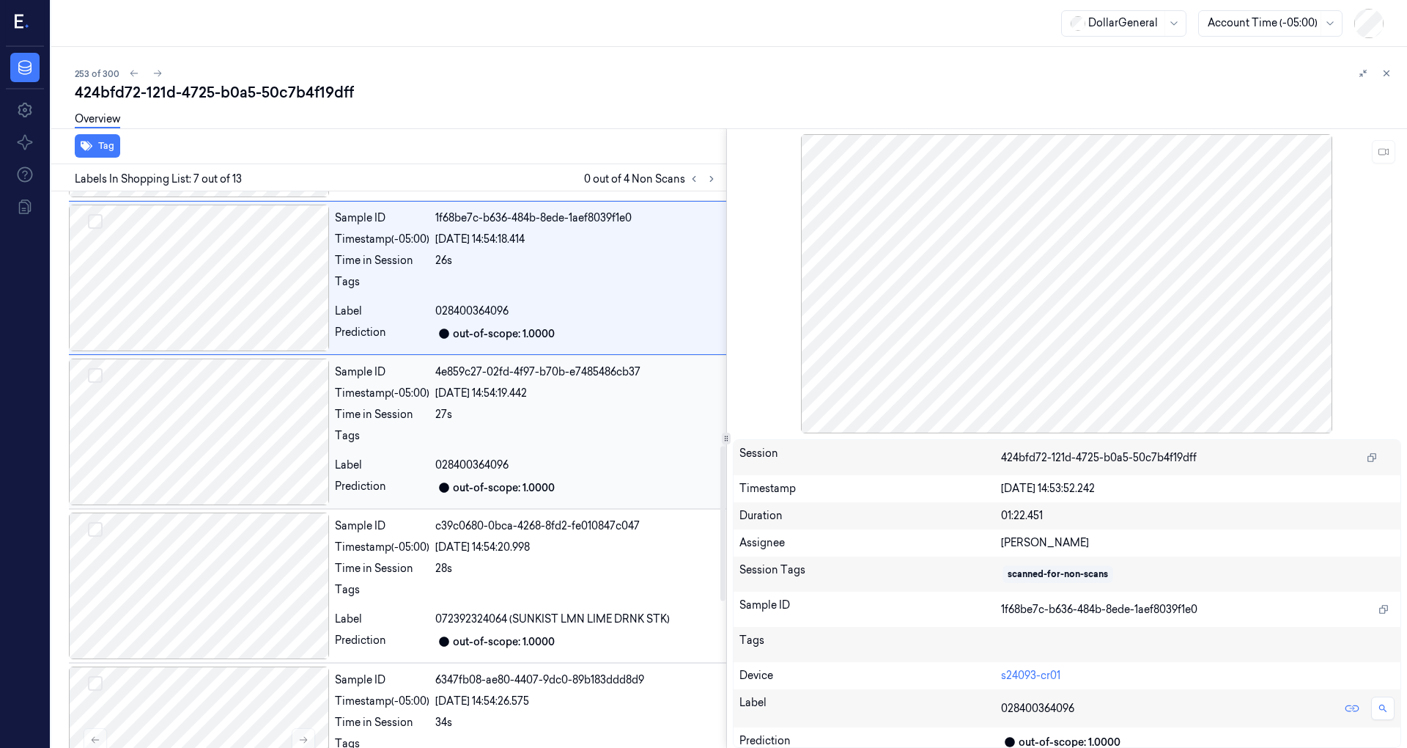
click at [230, 446] on div at bounding box center [199, 431] width 260 height 147
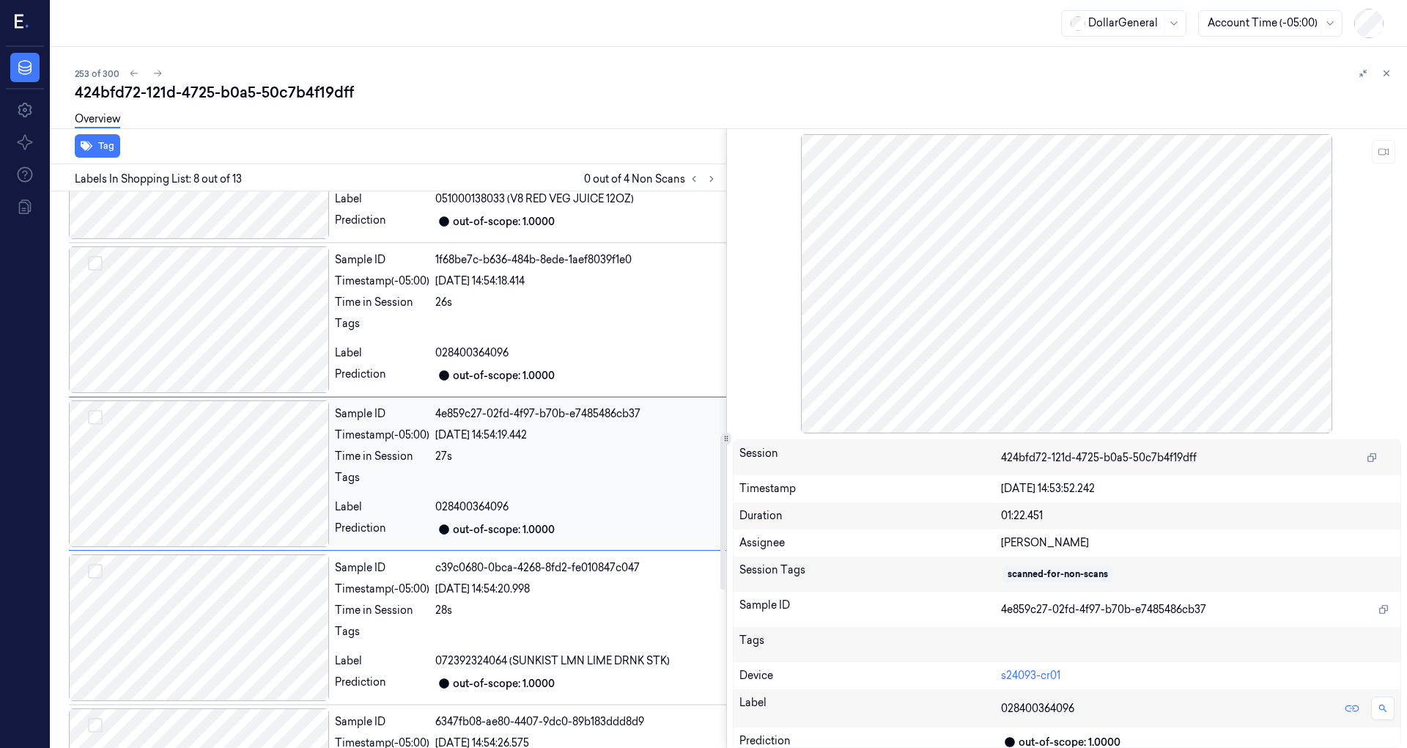
scroll to position [969, 0]
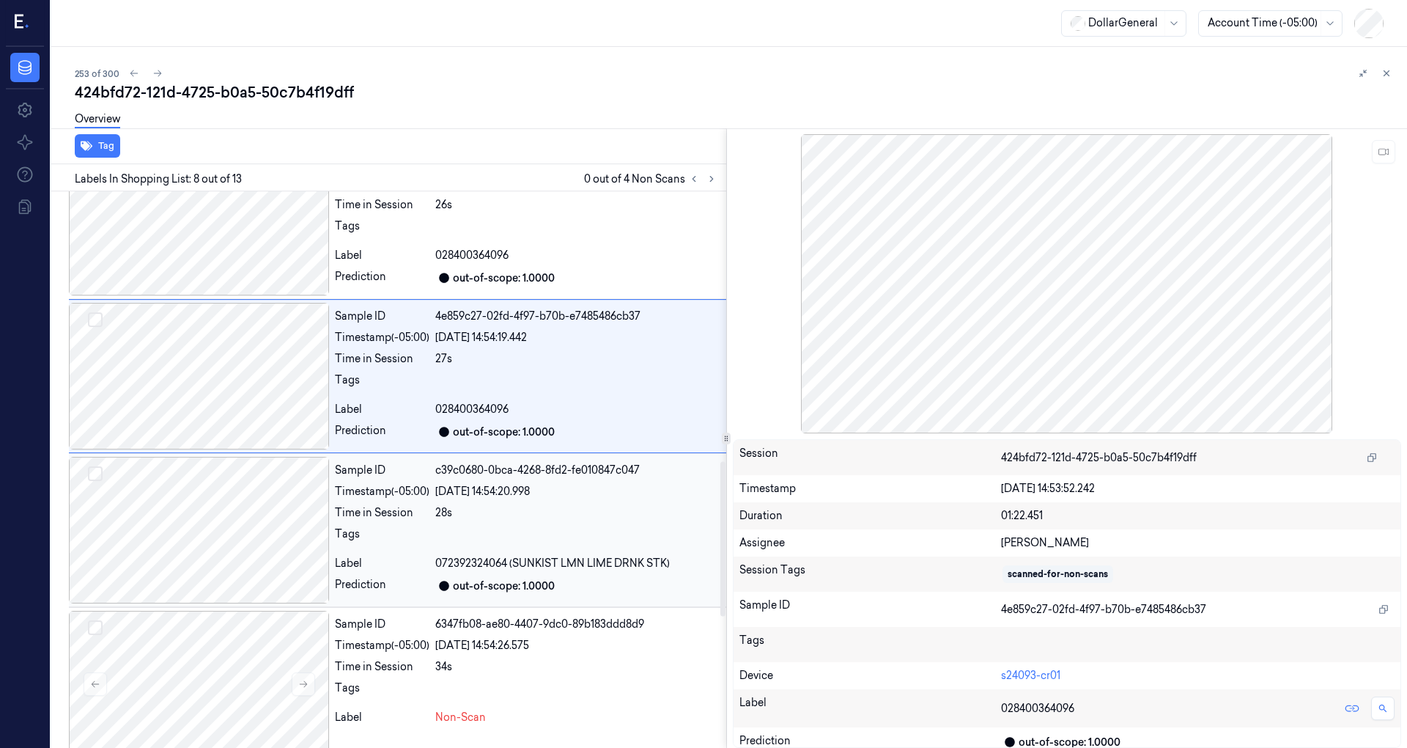
click at [232, 490] on div at bounding box center [199, 530] width 260 height 147
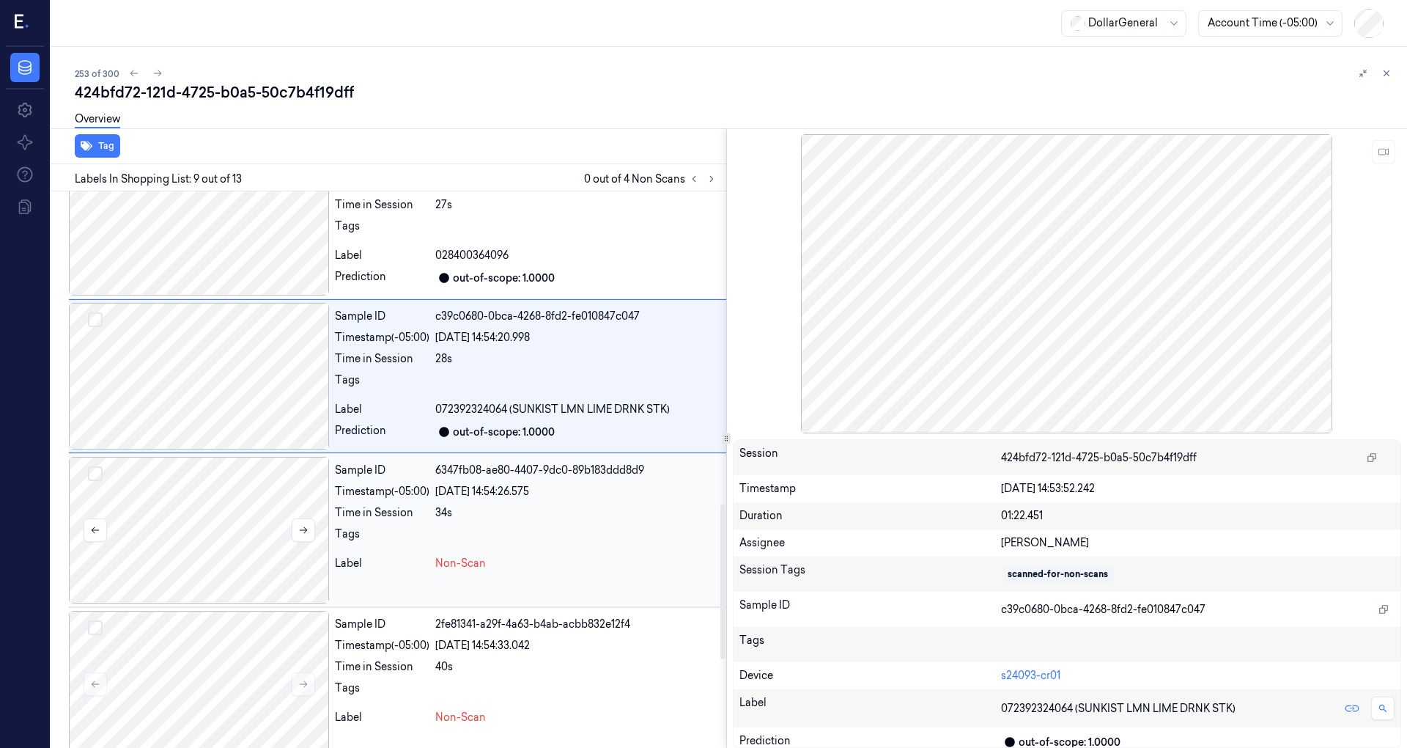
click at [227, 490] on div at bounding box center [199, 530] width 260 height 147
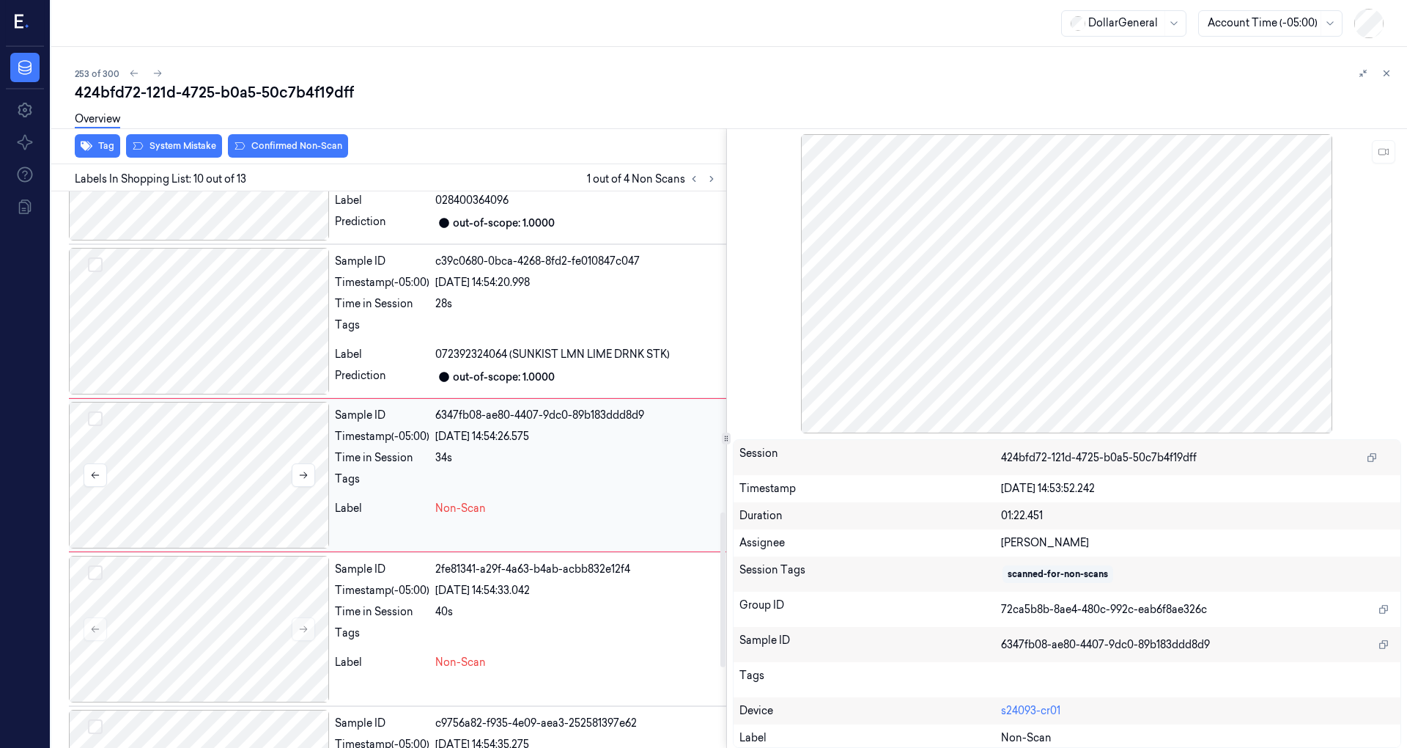
scroll to position [1178, 0]
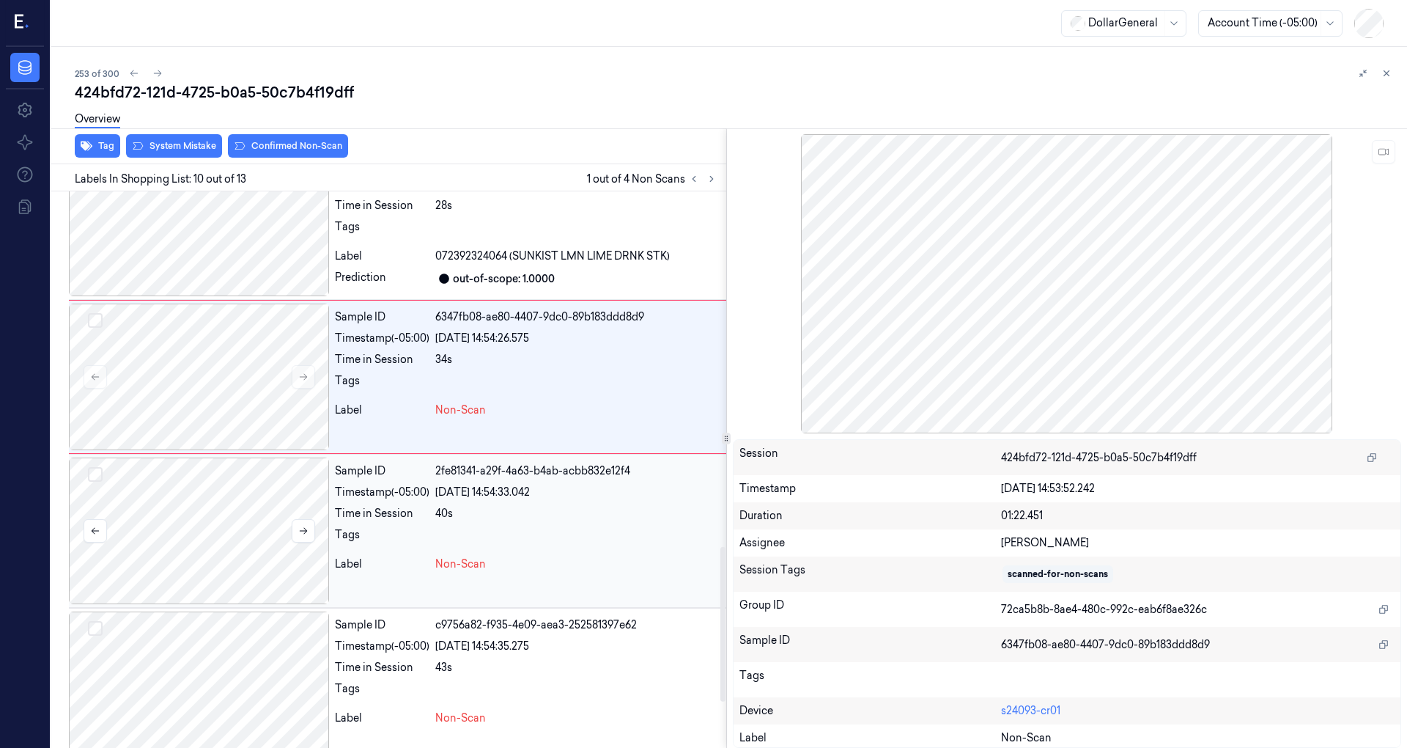
click at [229, 497] on div at bounding box center [199, 530] width 260 height 147
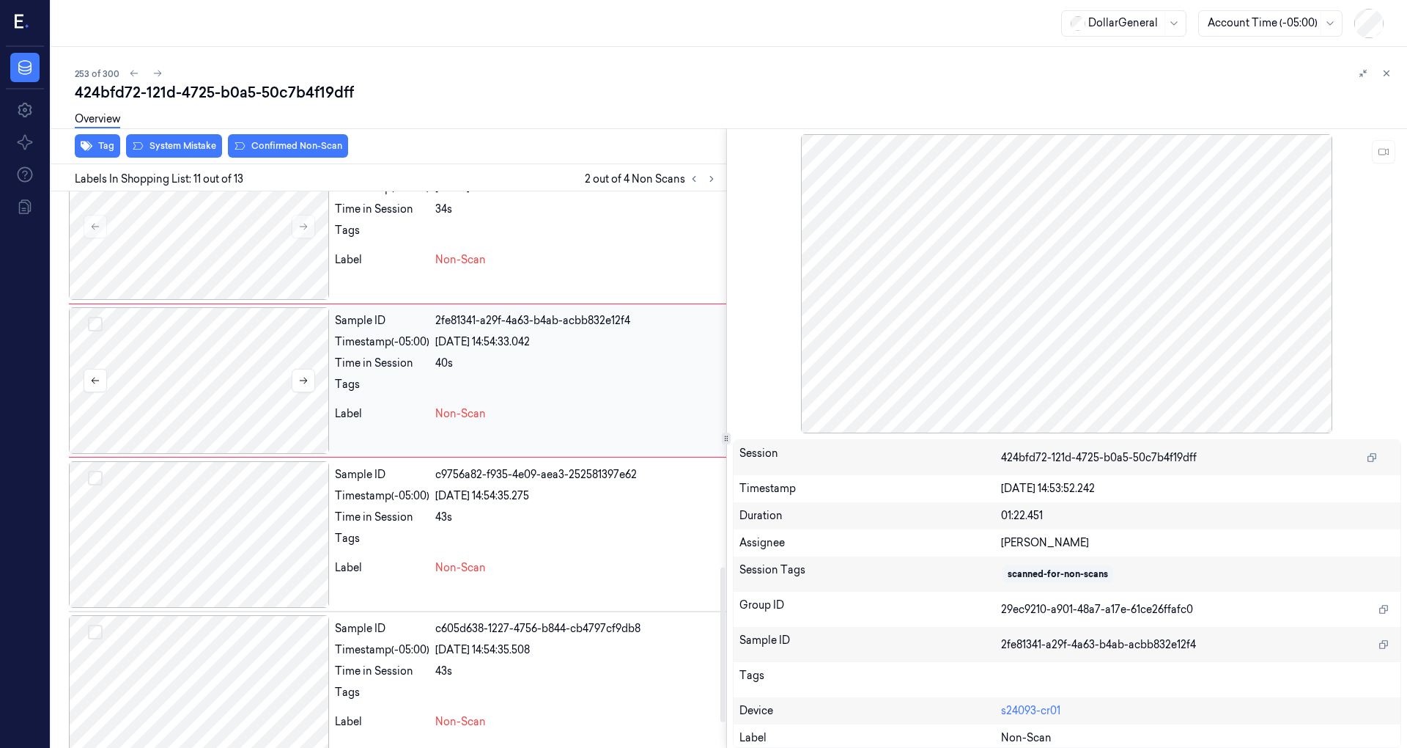
scroll to position [1442, 0]
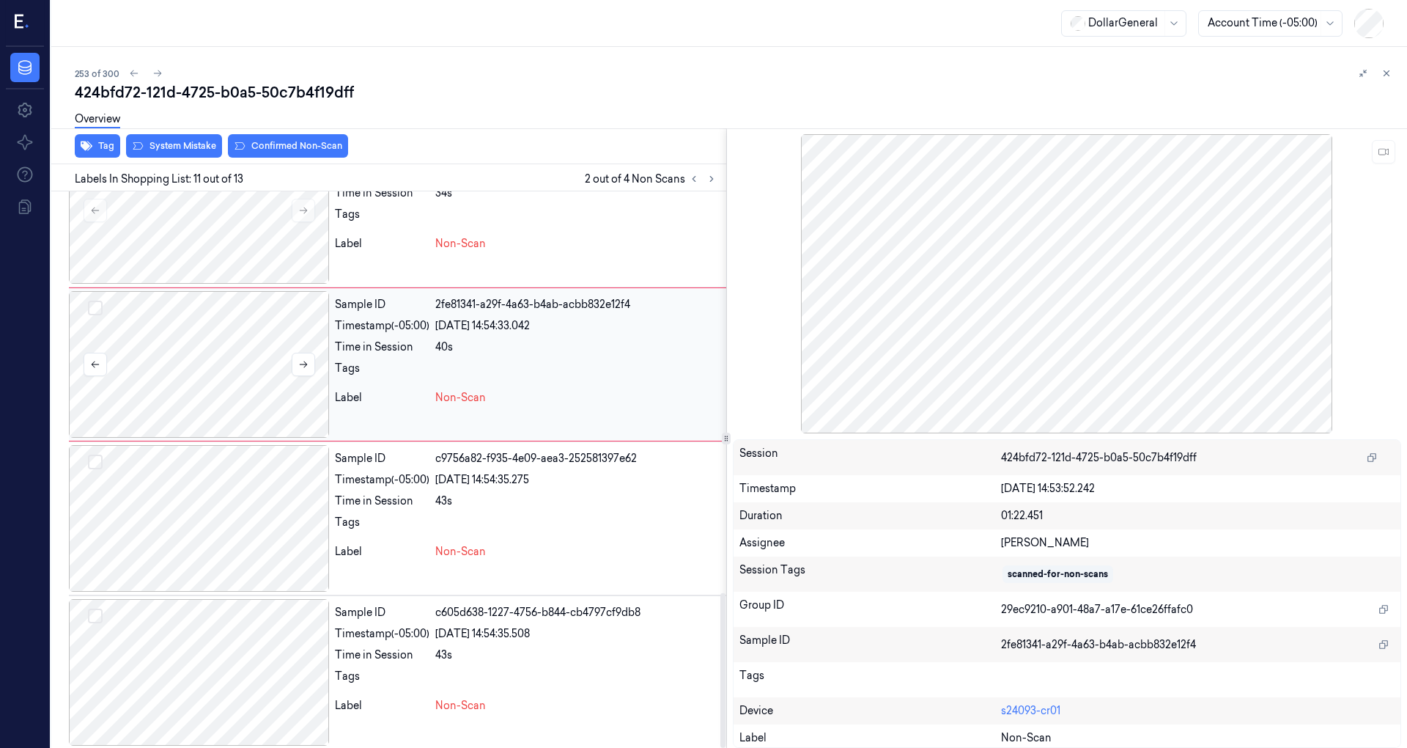
click at [229, 498] on div at bounding box center [199, 518] width 260 height 147
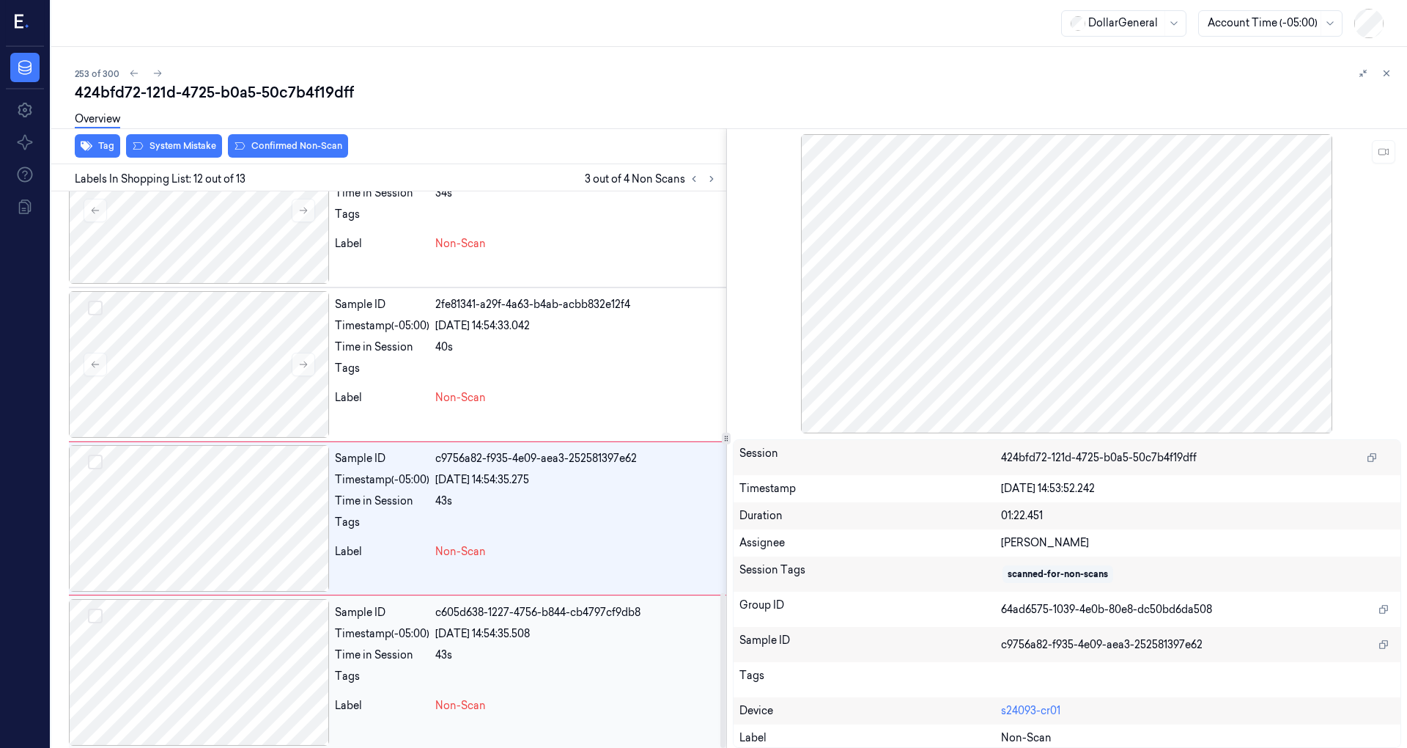
click at [211, 630] on div at bounding box center [199, 672] width 260 height 147
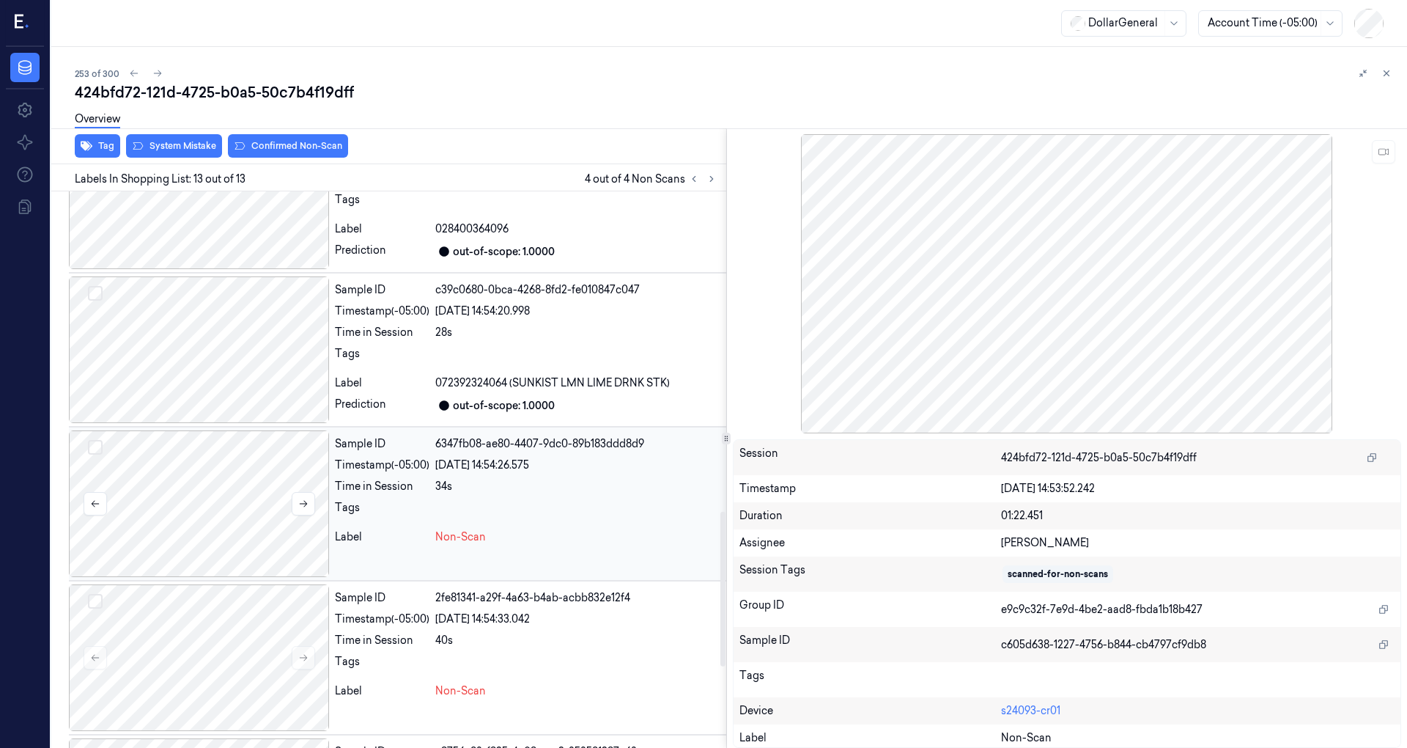
click at [219, 475] on div at bounding box center [199, 503] width 260 height 147
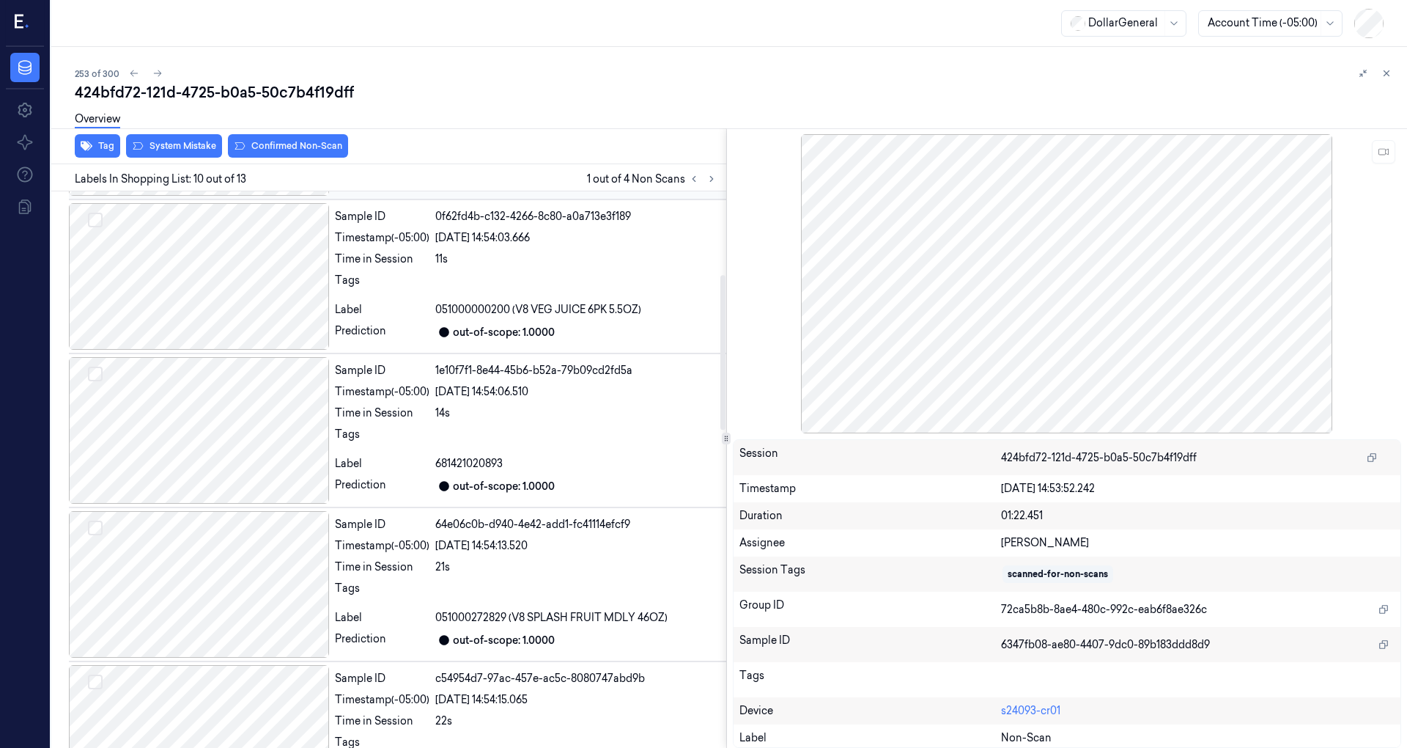
scroll to position [0, 0]
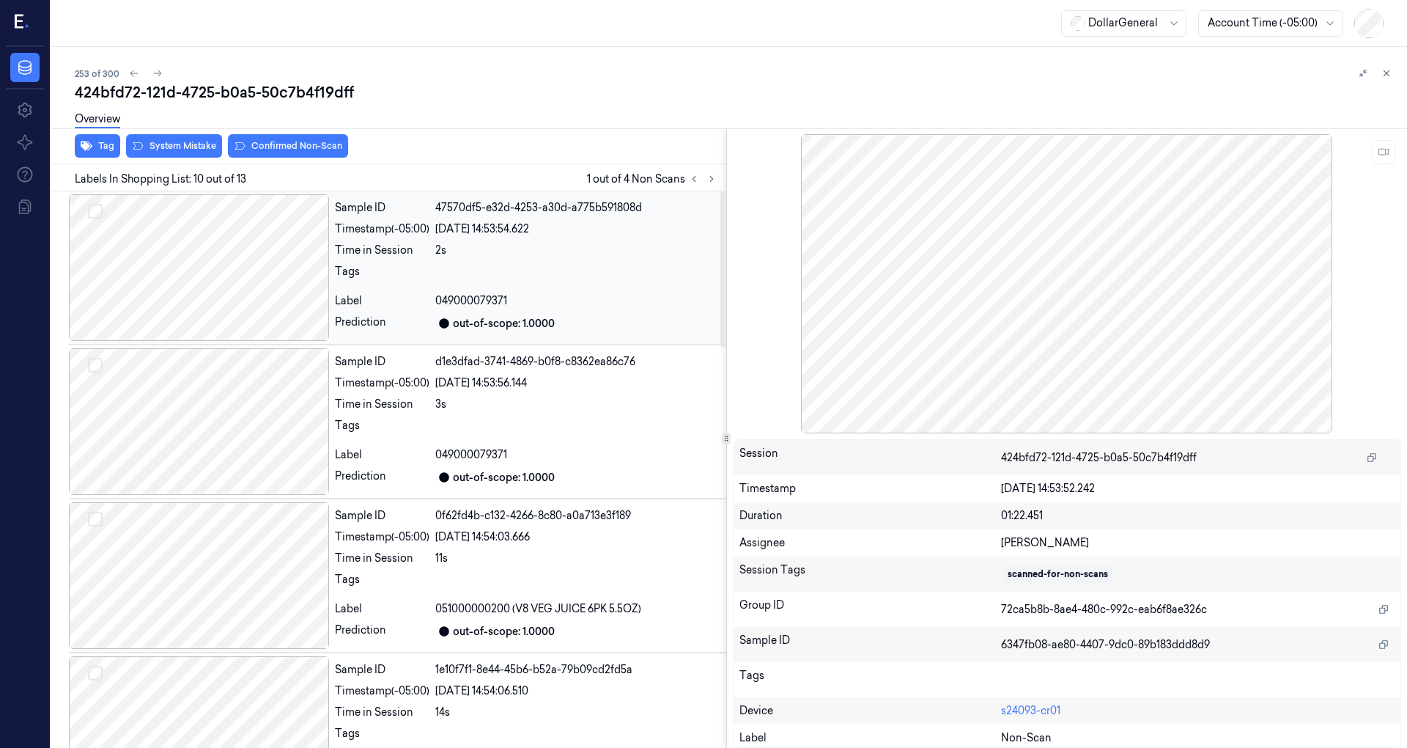
click at [213, 261] on div at bounding box center [199, 267] width 260 height 147
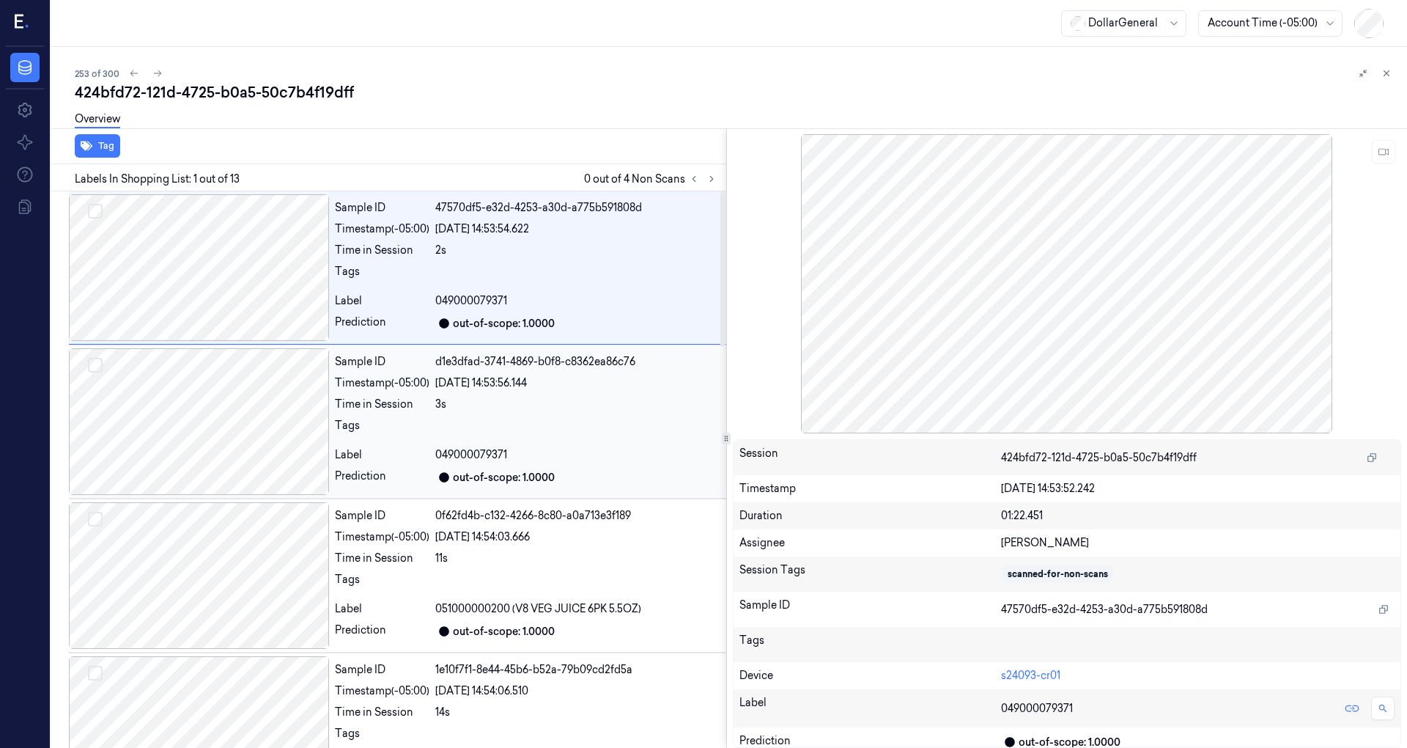
click at [221, 405] on div at bounding box center [199, 421] width 260 height 147
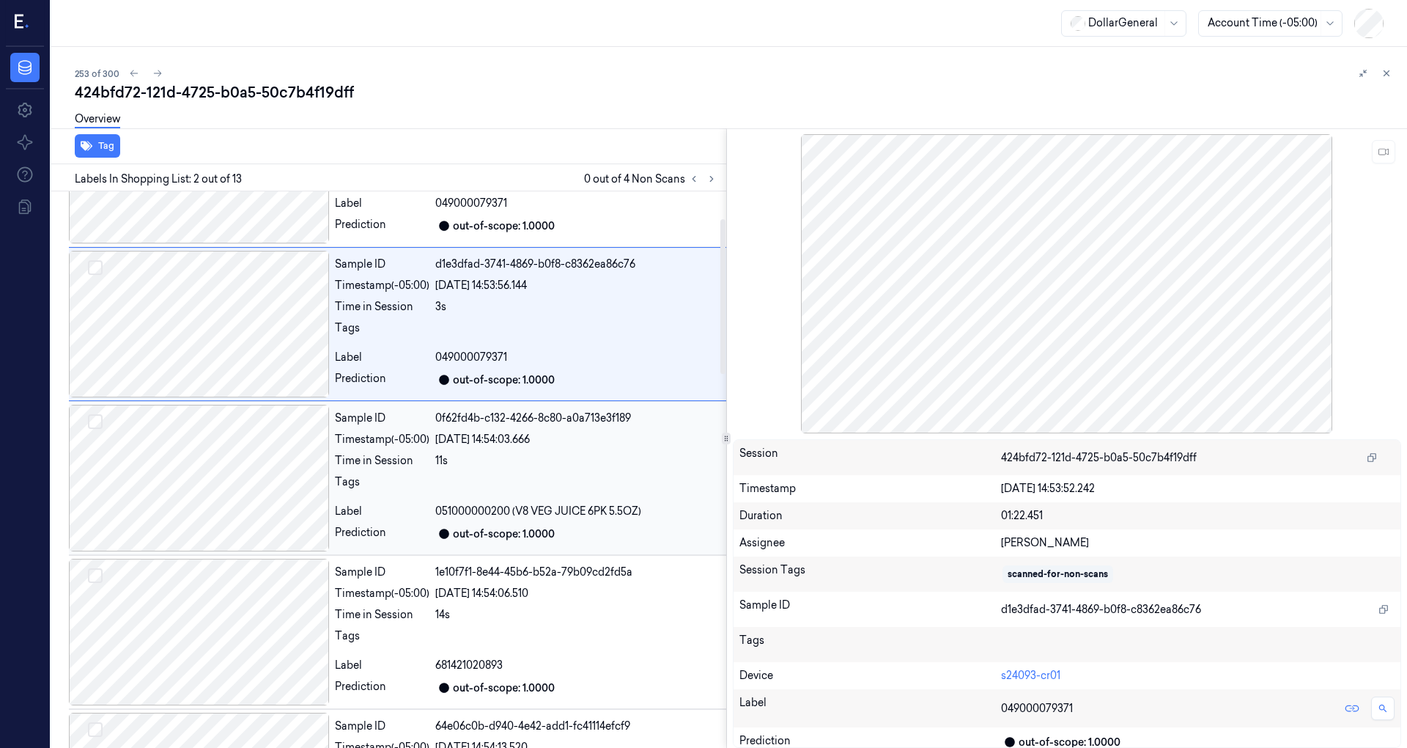
click at [208, 440] on div at bounding box center [199, 478] width 260 height 147
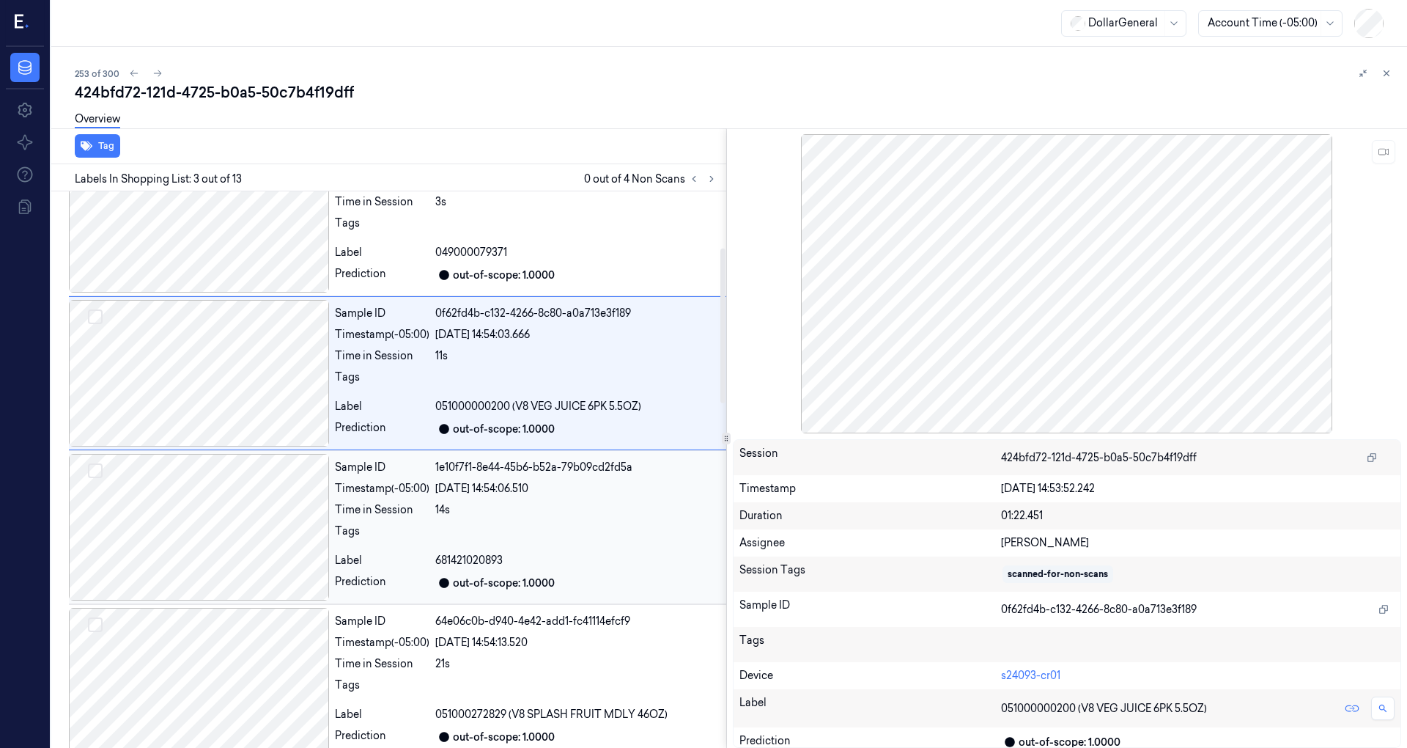
click at [221, 485] on div at bounding box center [199, 527] width 260 height 147
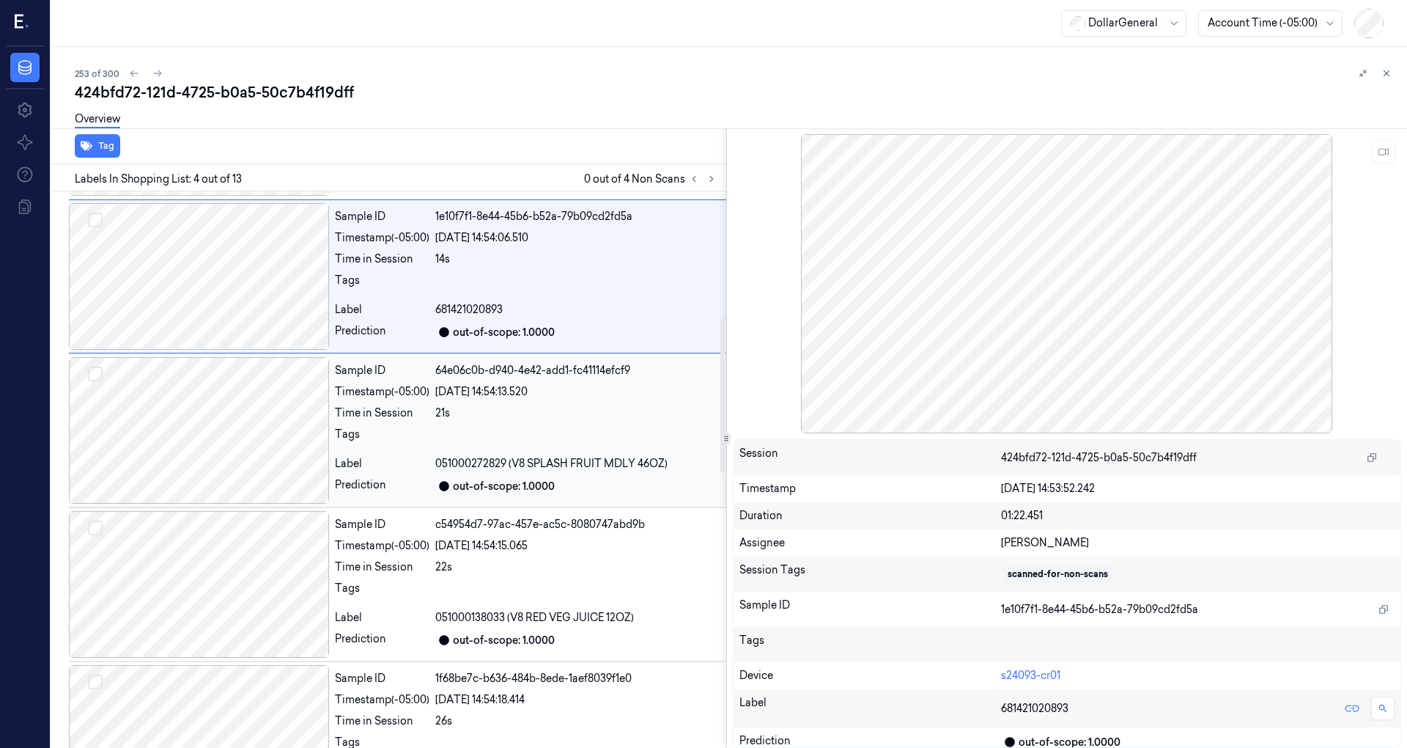
click at [223, 454] on div at bounding box center [199, 430] width 260 height 147
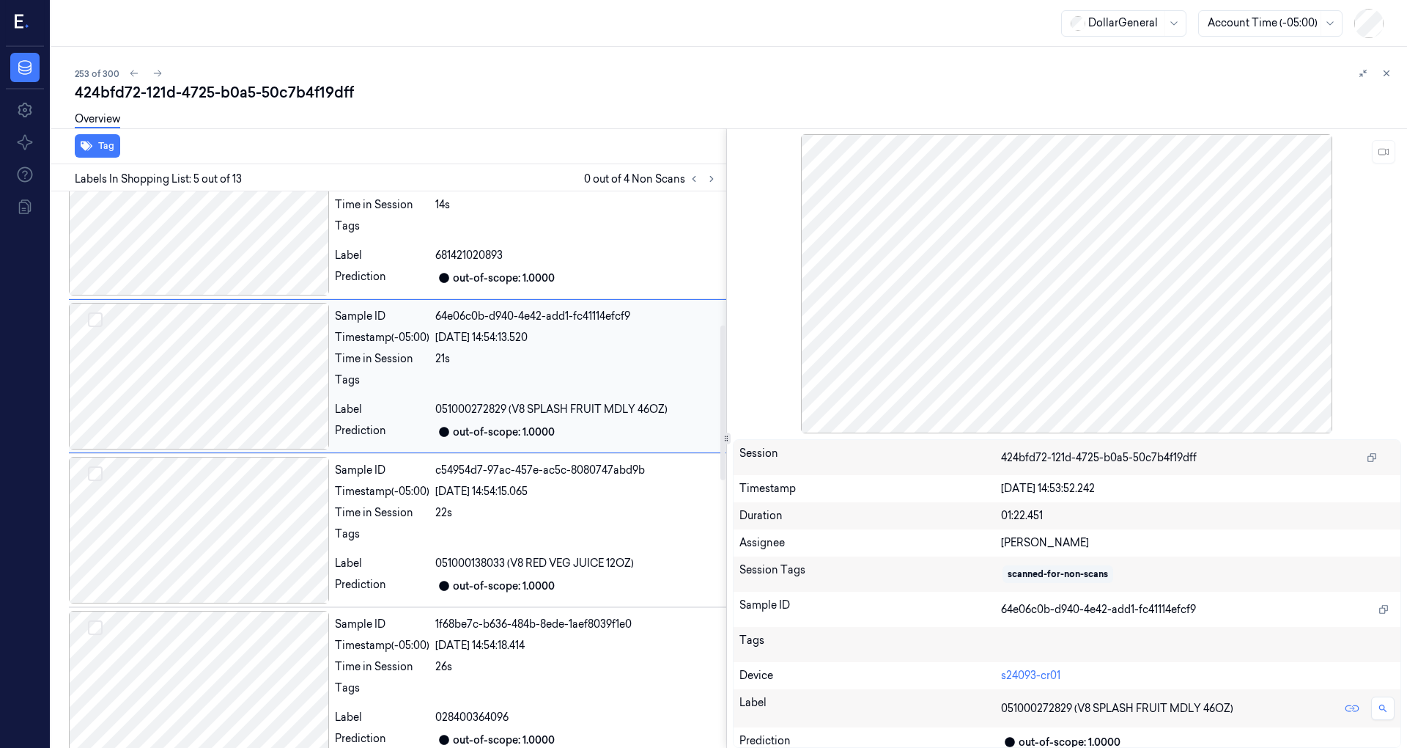
scroll to position [509, 0]
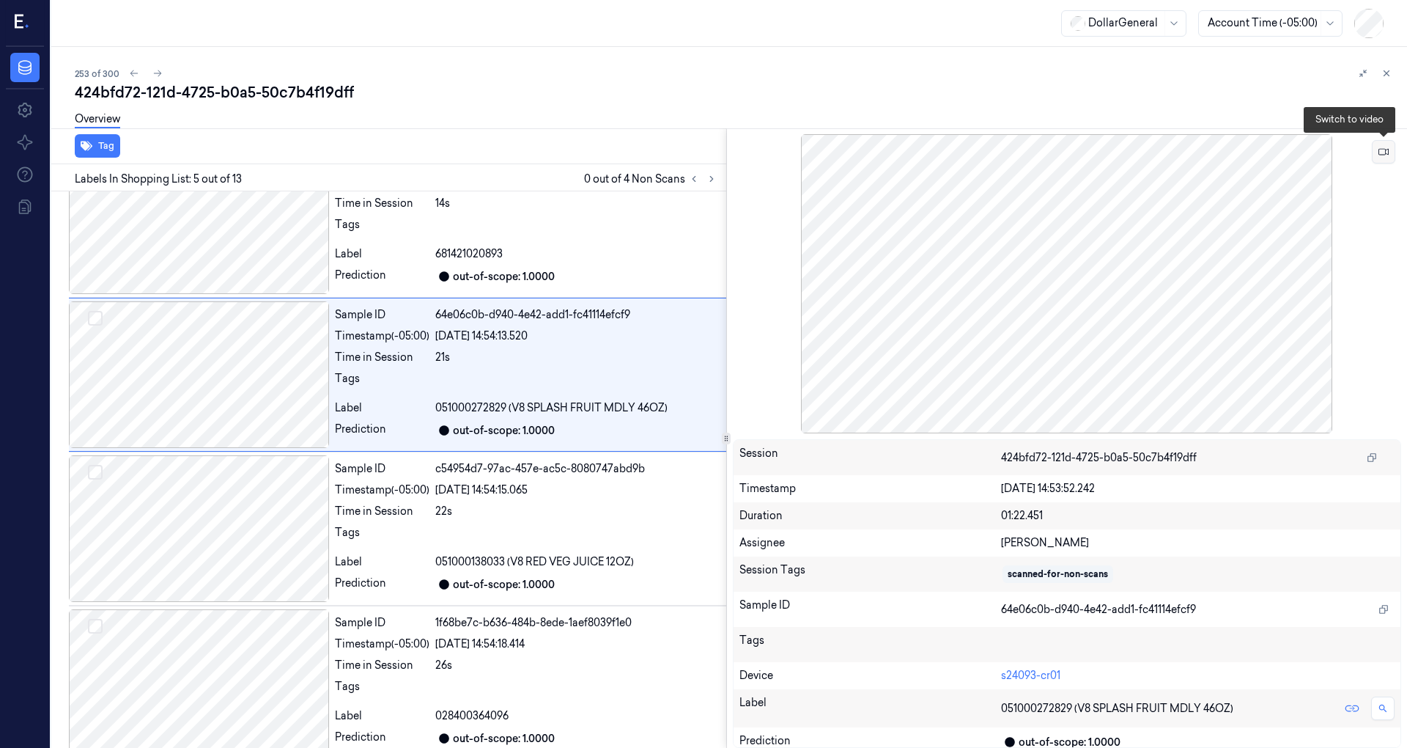
click at [1382, 155] on icon at bounding box center [1384, 152] width 10 height 10
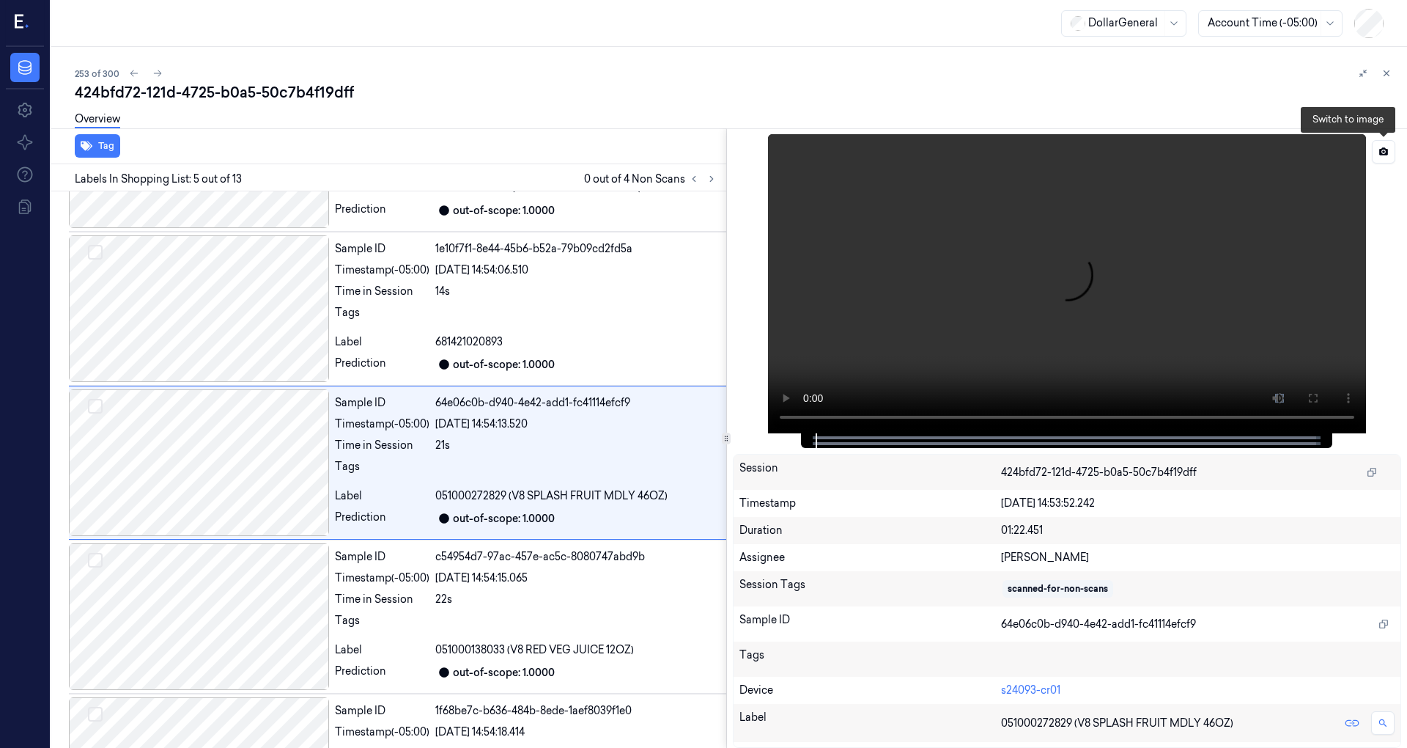
scroll to position [411, 0]
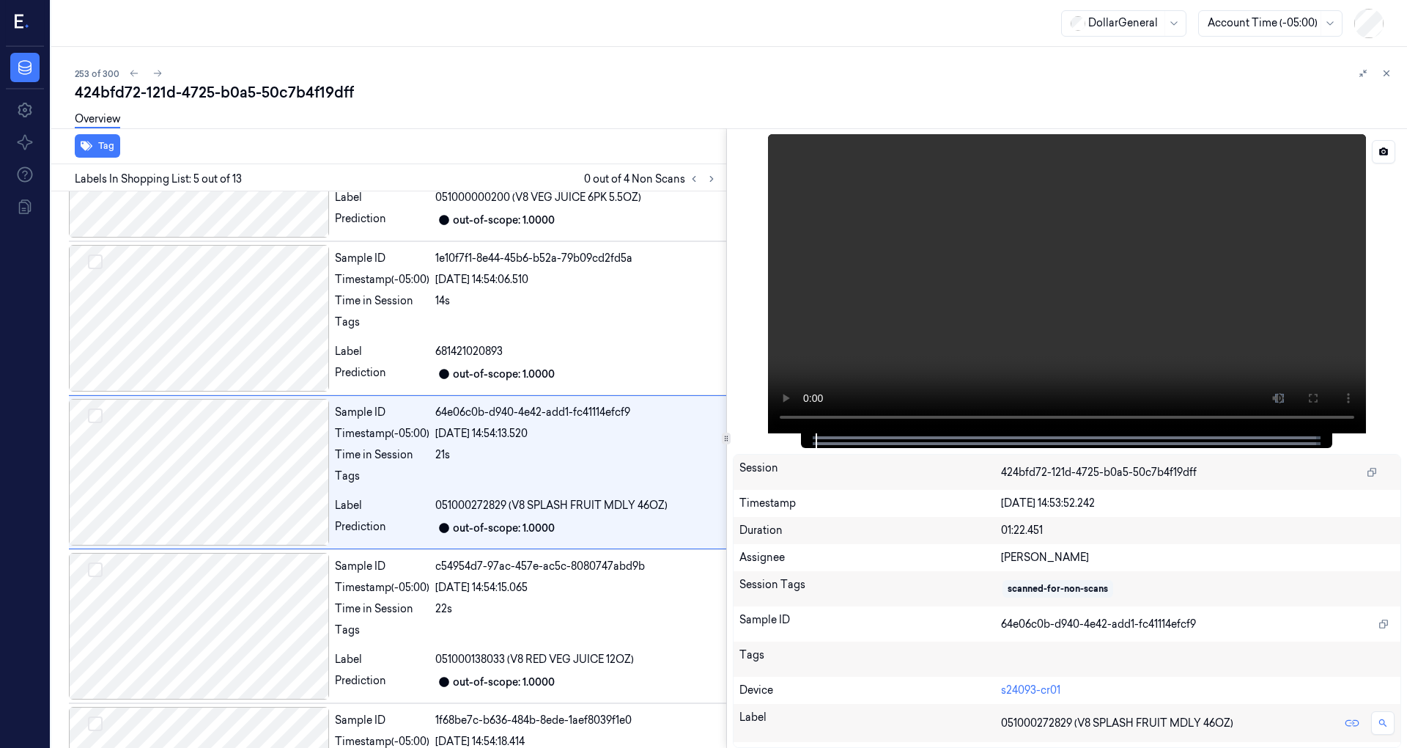
click at [966, 287] on video at bounding box center [1067, 283] width 598 height 299
click at [1017, 332] on video at bounding box center [1067, 283] width 598 height 299
click at [1387, 147] on icon at bounding box center [1384, 152] width 10 height 10
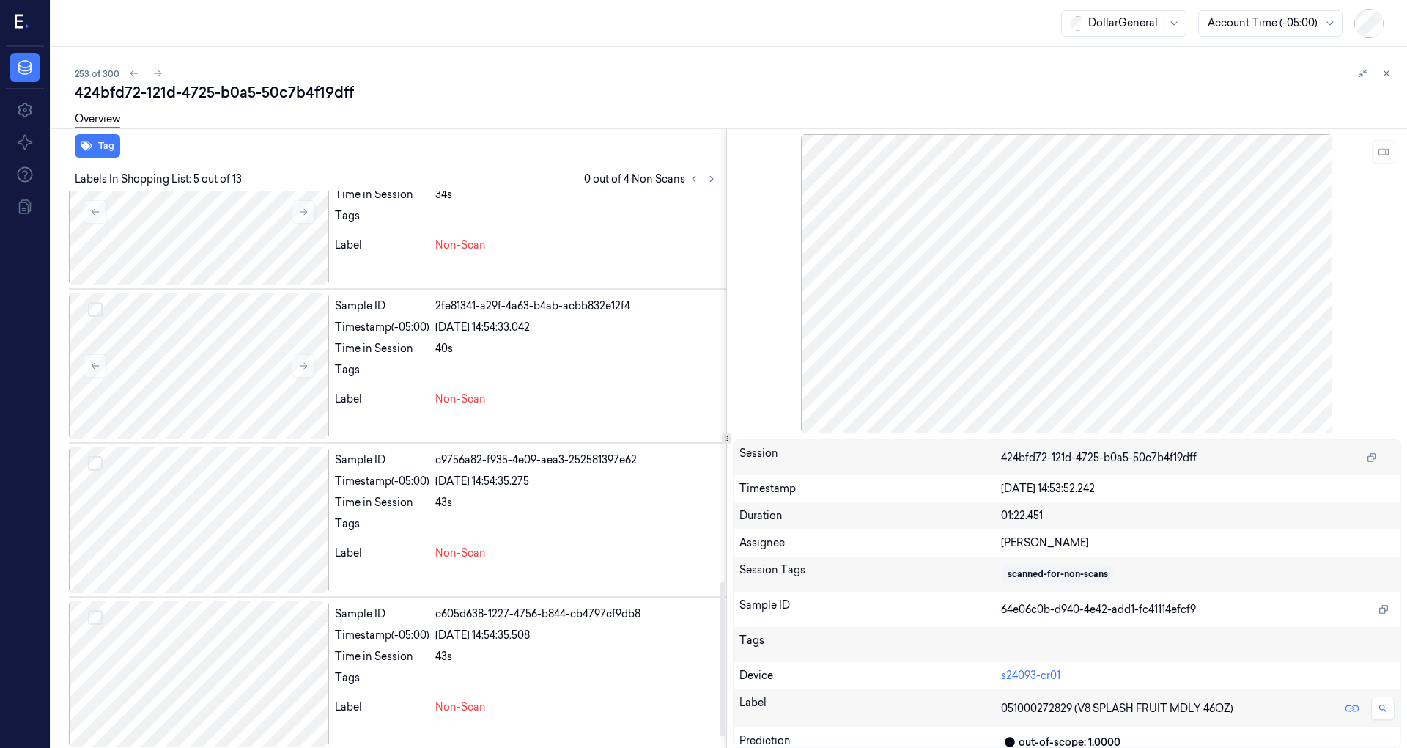
scroll to position [1442, 0]
click at [217, 529] on div at bounding box center [199, 518] width 260 height 147
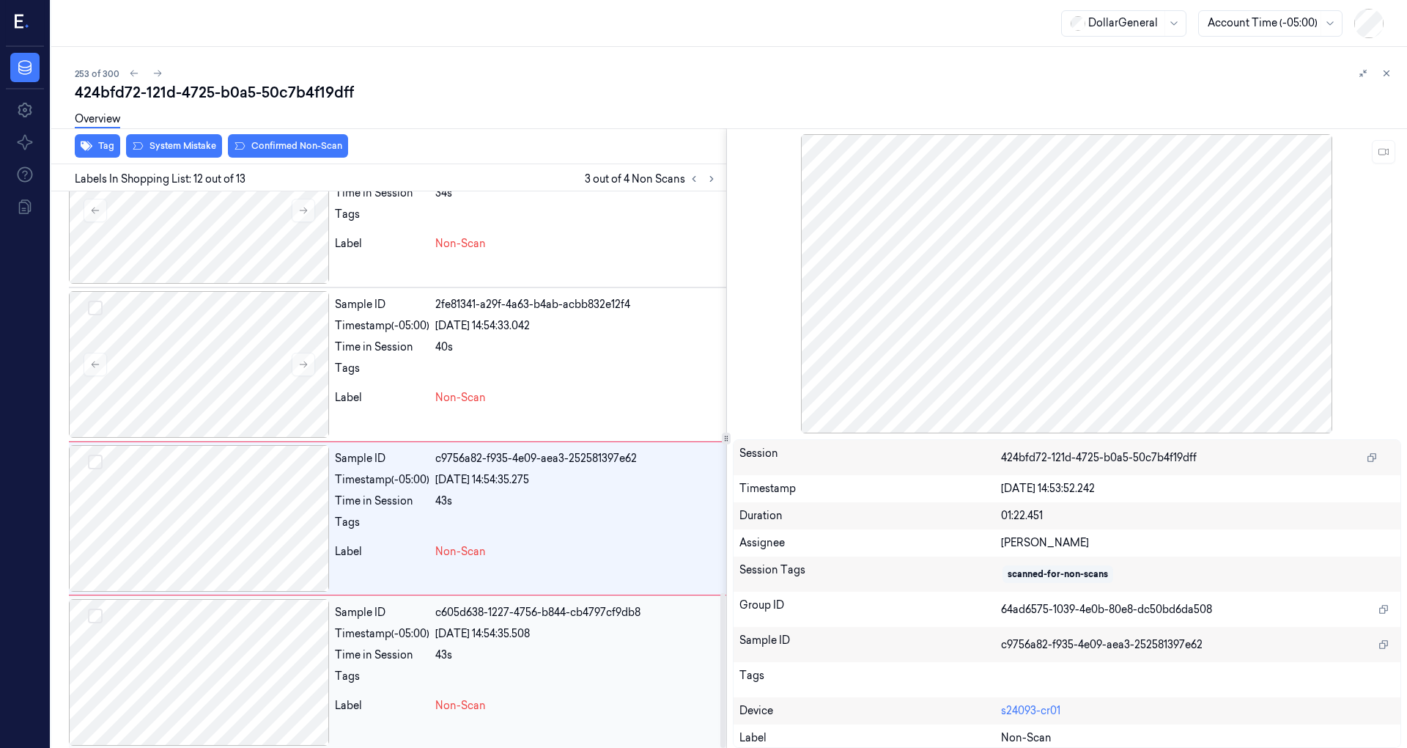
click at [229, 642] on div at bounding box center [199, 672] width 260 height 147
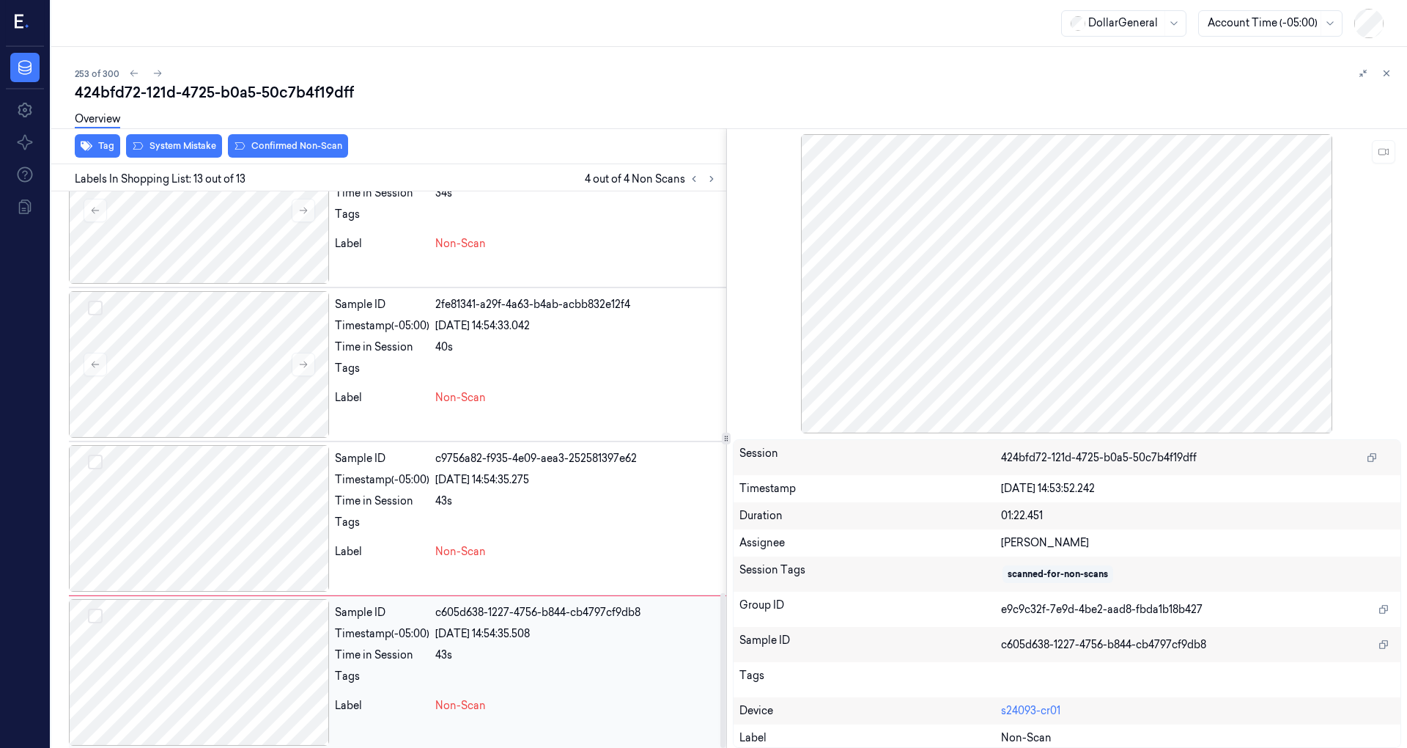
click at [94, 612] on button "Select row" at bounding box center [95, 615] width 15 height 15
click at [213, 355] on div at bounding box center [199, 364] width 260 height 147
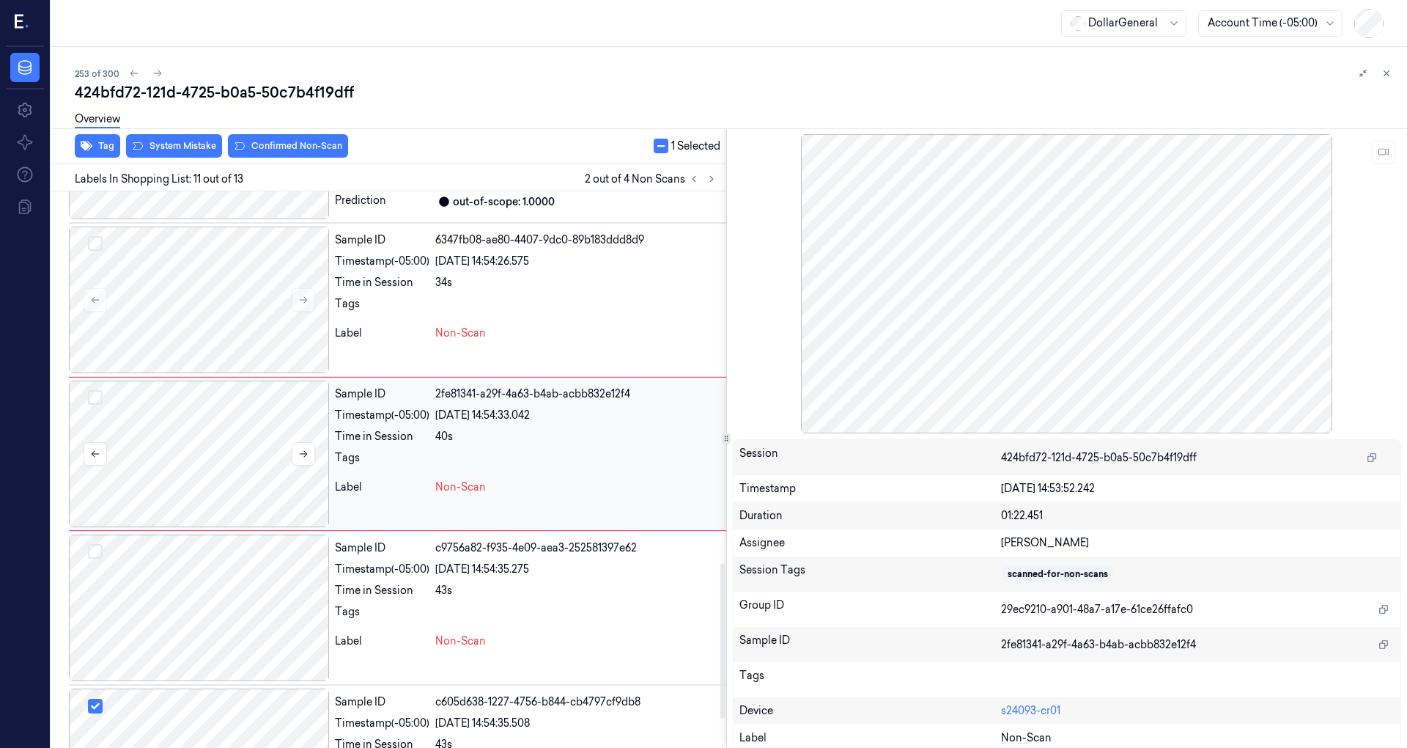
scroll to position [1332, 0]
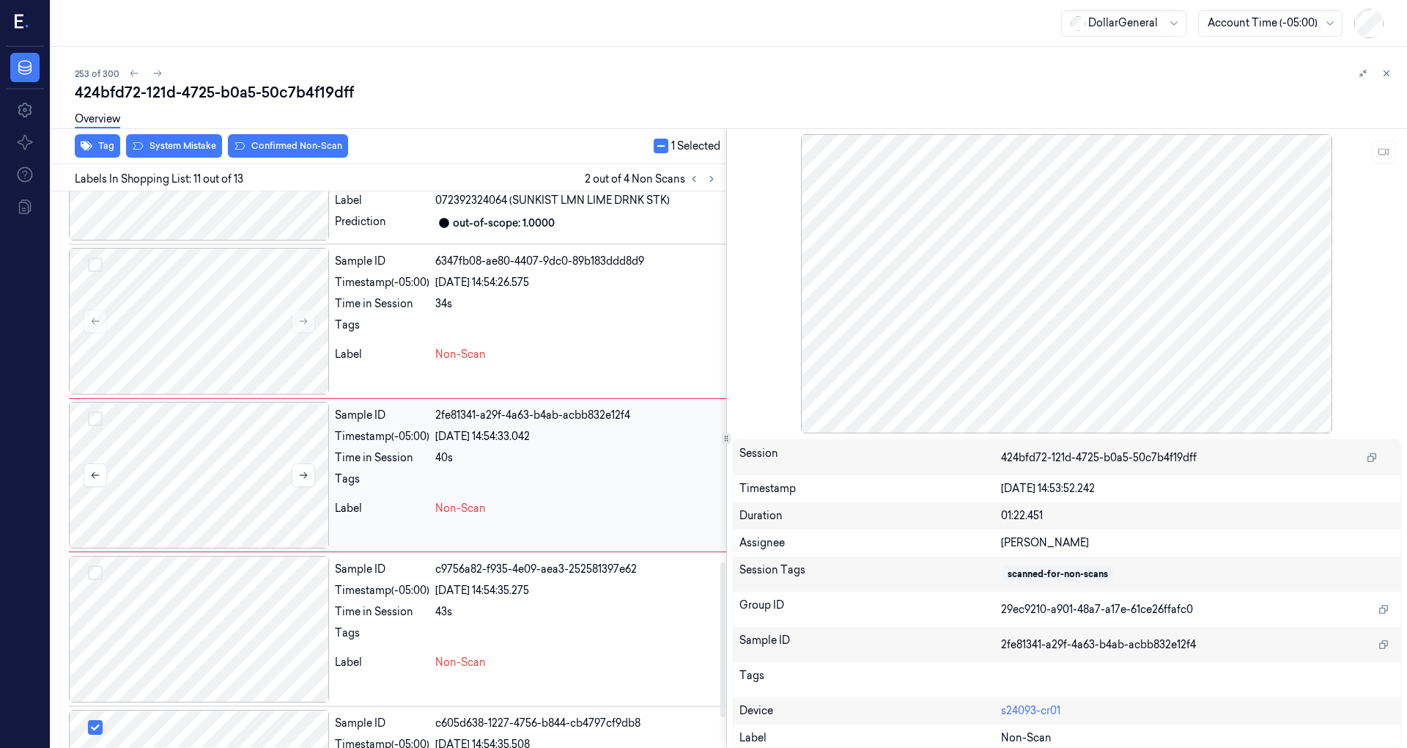
click at [93, 412] on button "Select row" at bounding box center [95, 418] width 15 height 15
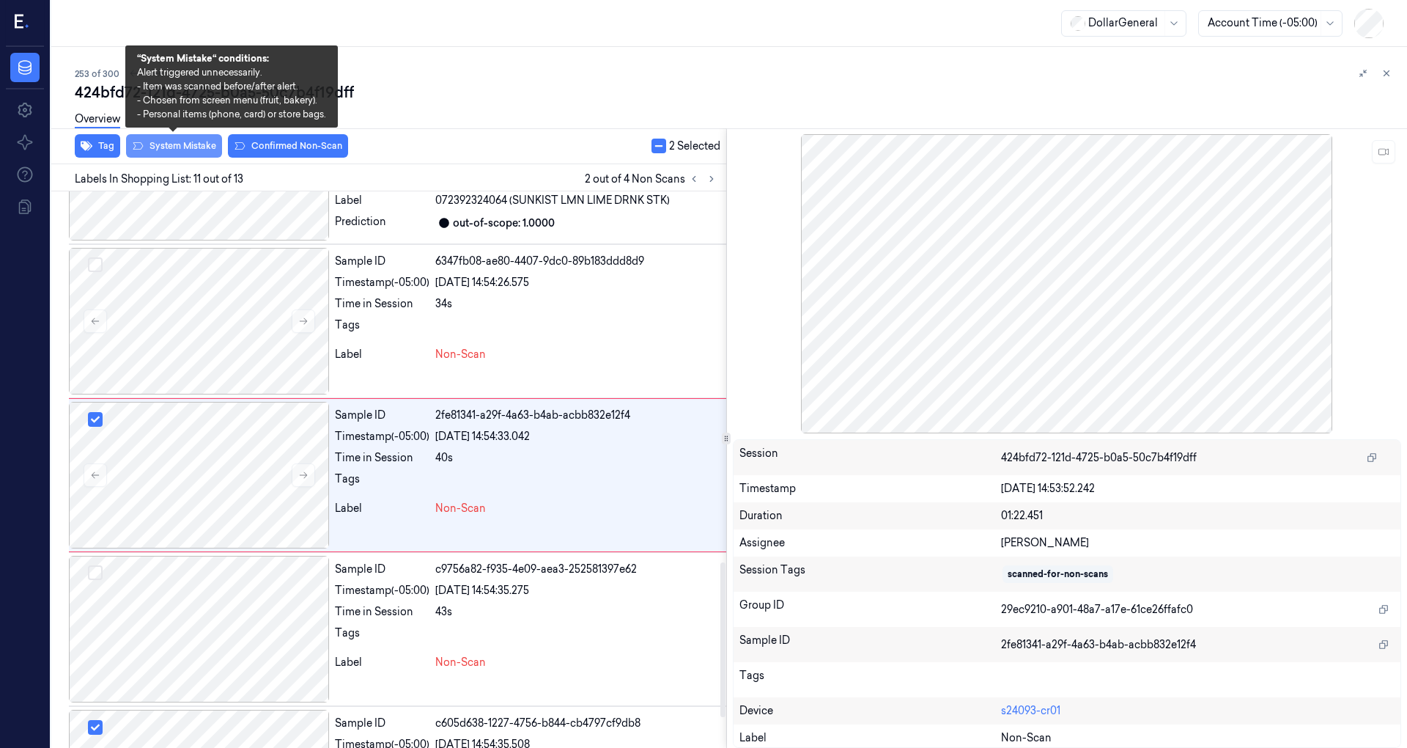
click at [191, 145] on button "System Mistake" at bounding box center [174, 145] width 96 height 23
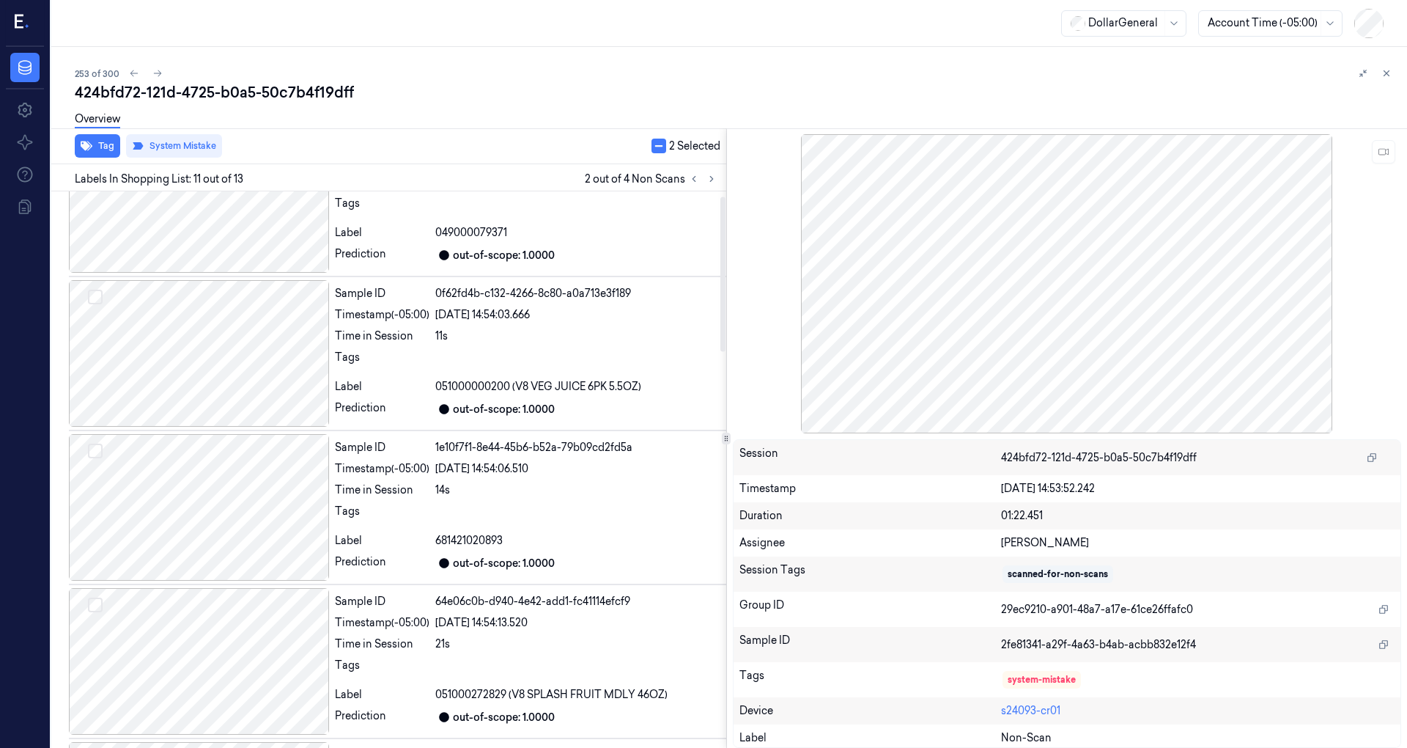
scroll to position [0, 0]
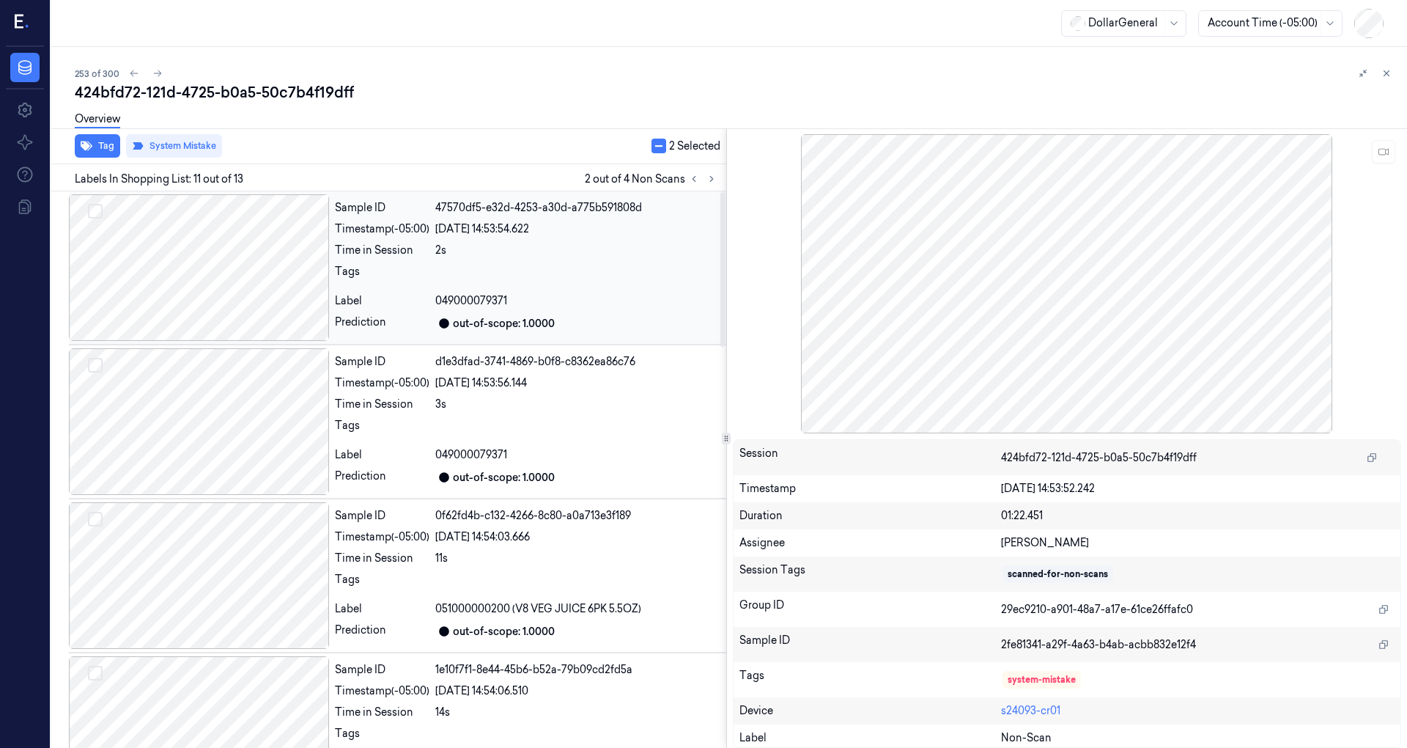
click at [223, 287] on div at bounding box center [199, 267] width 260 height 147
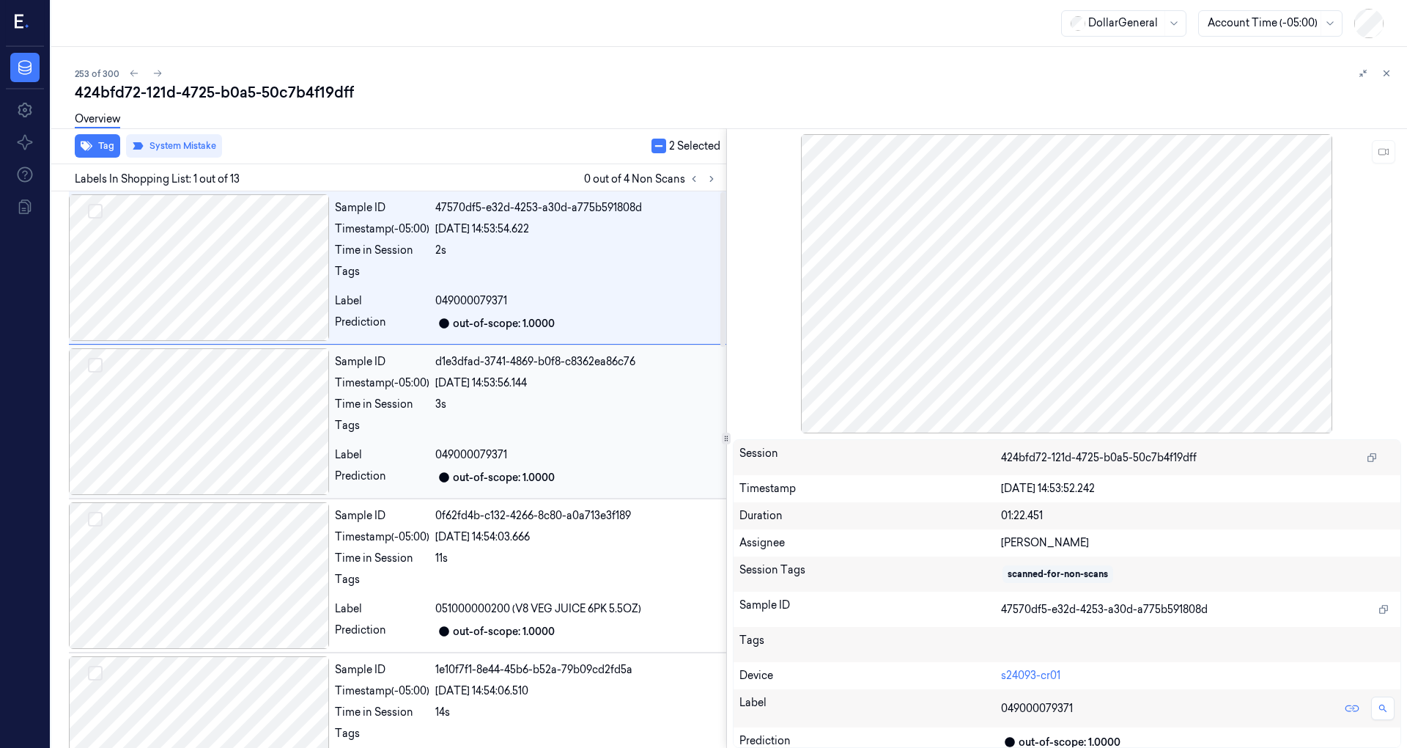
click at [244, 363] on div at bounding box center [199, 421] width 260 height 147
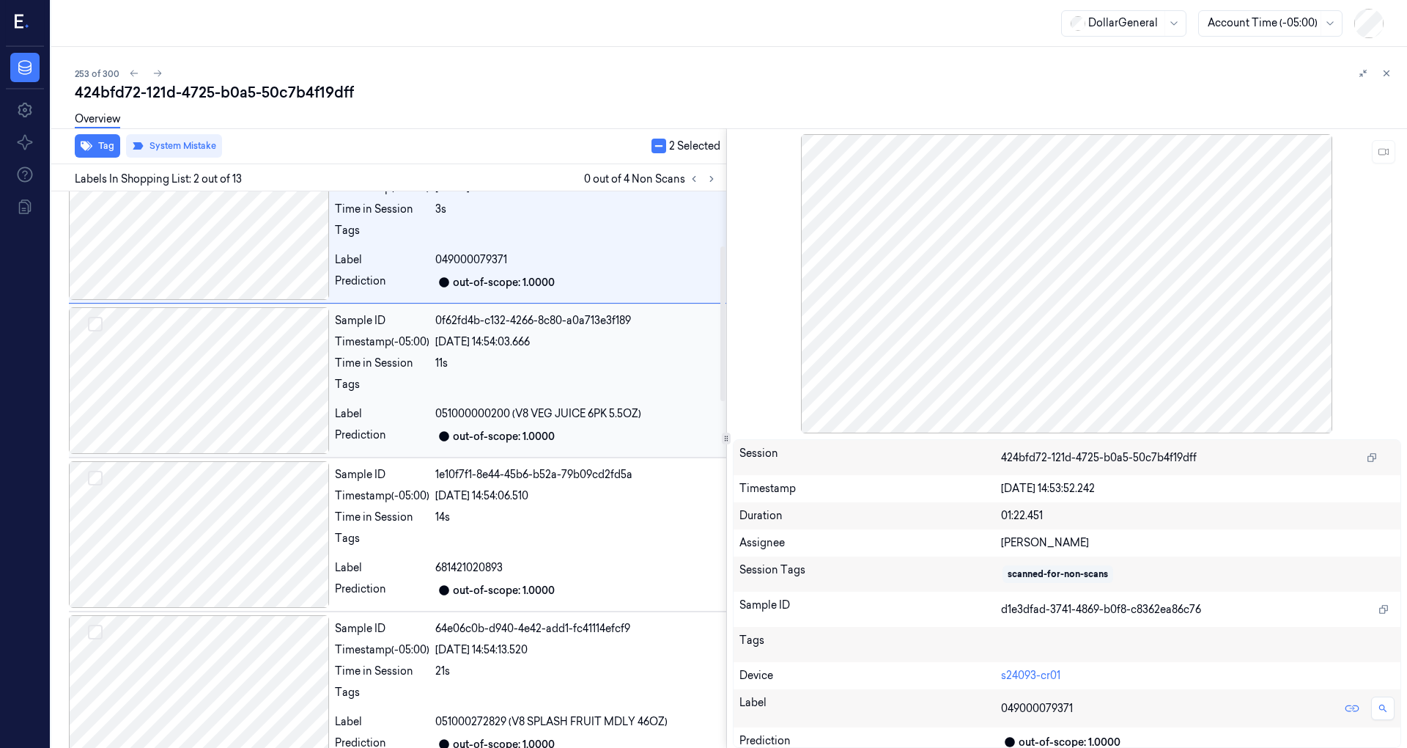
click at [246, 386] on div at bounding box center [199, 380] width 260 height 147
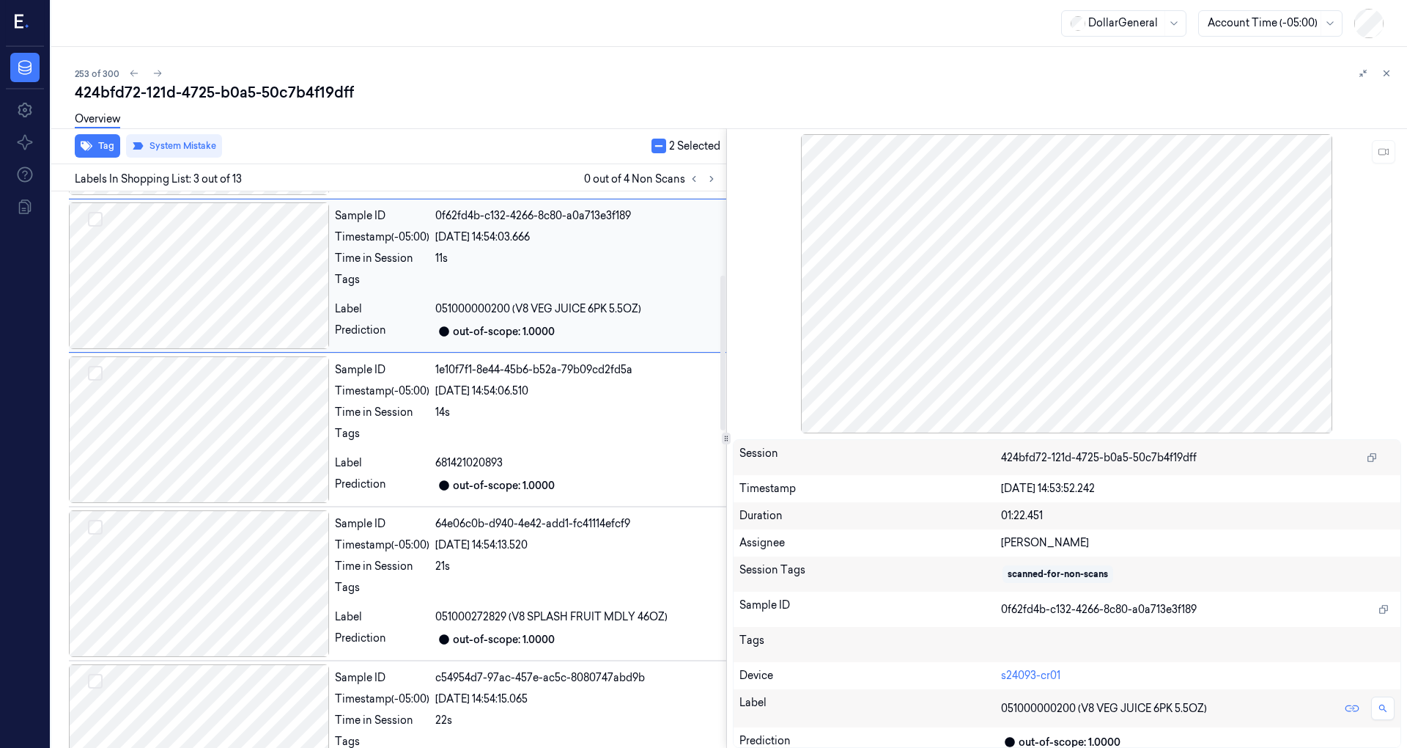
click at [246, 386] on div at bounding box center [199, 429] width 260 height 147
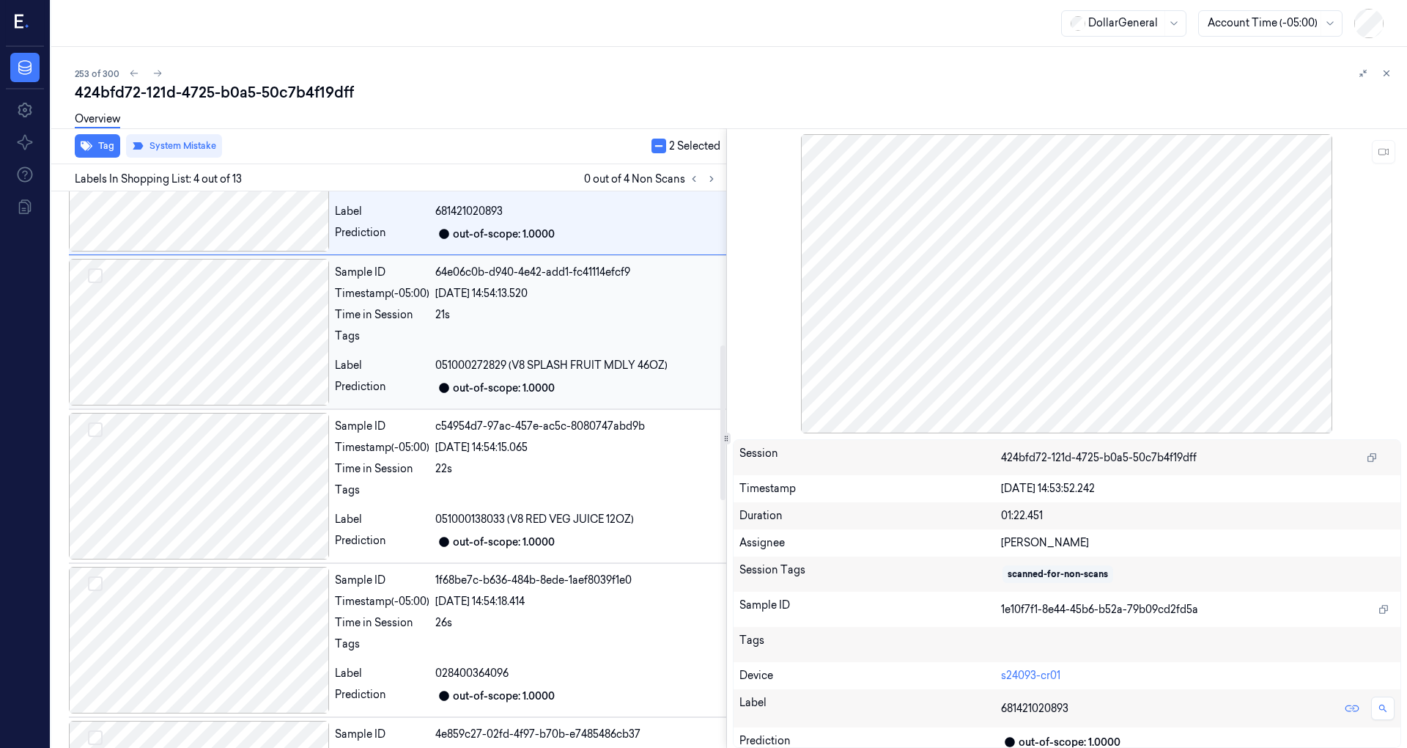
click at [252, 361] on div at bounding box center [199, 332] width 260 height 147
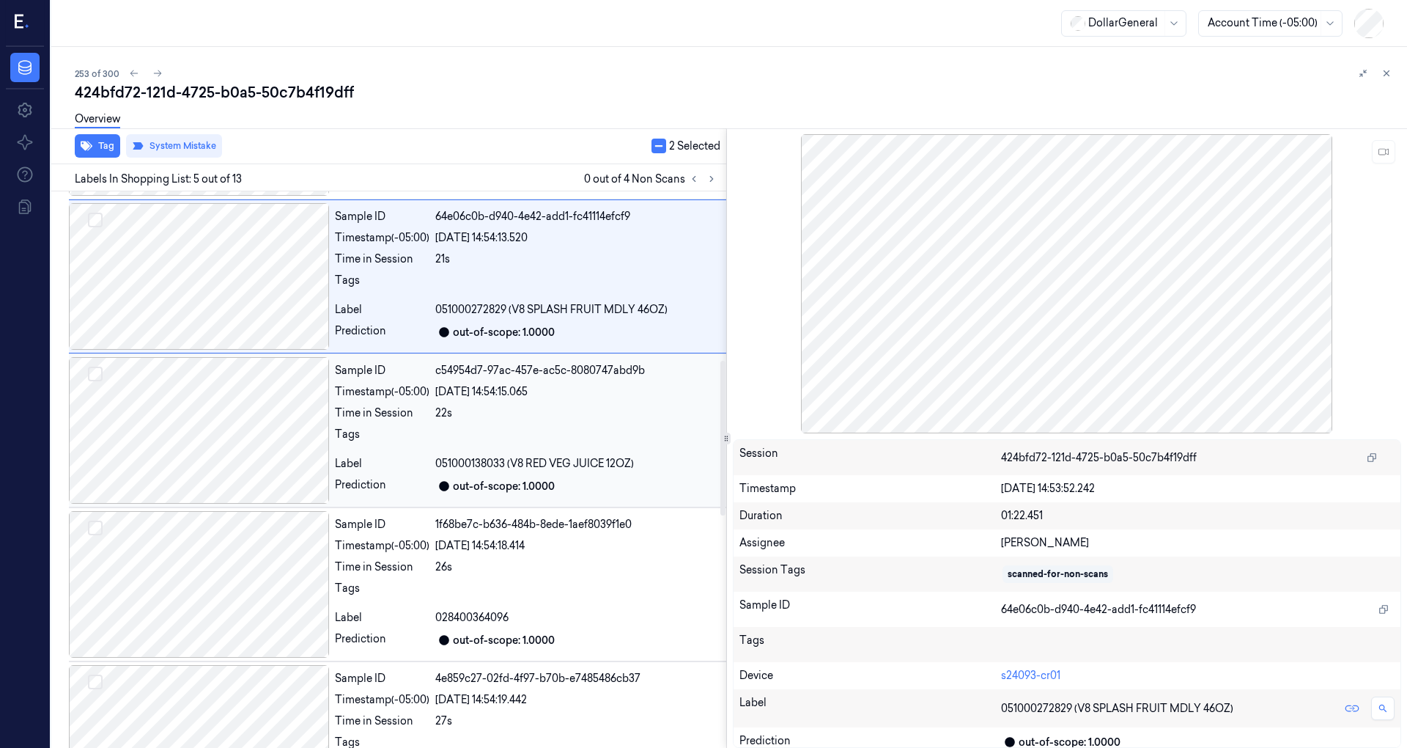
click at [253, 386] on div at bounding box center [199, 430] width 260 height 147
click at [250, 396] on div at bounding box center [199, 431] width 260 height 147
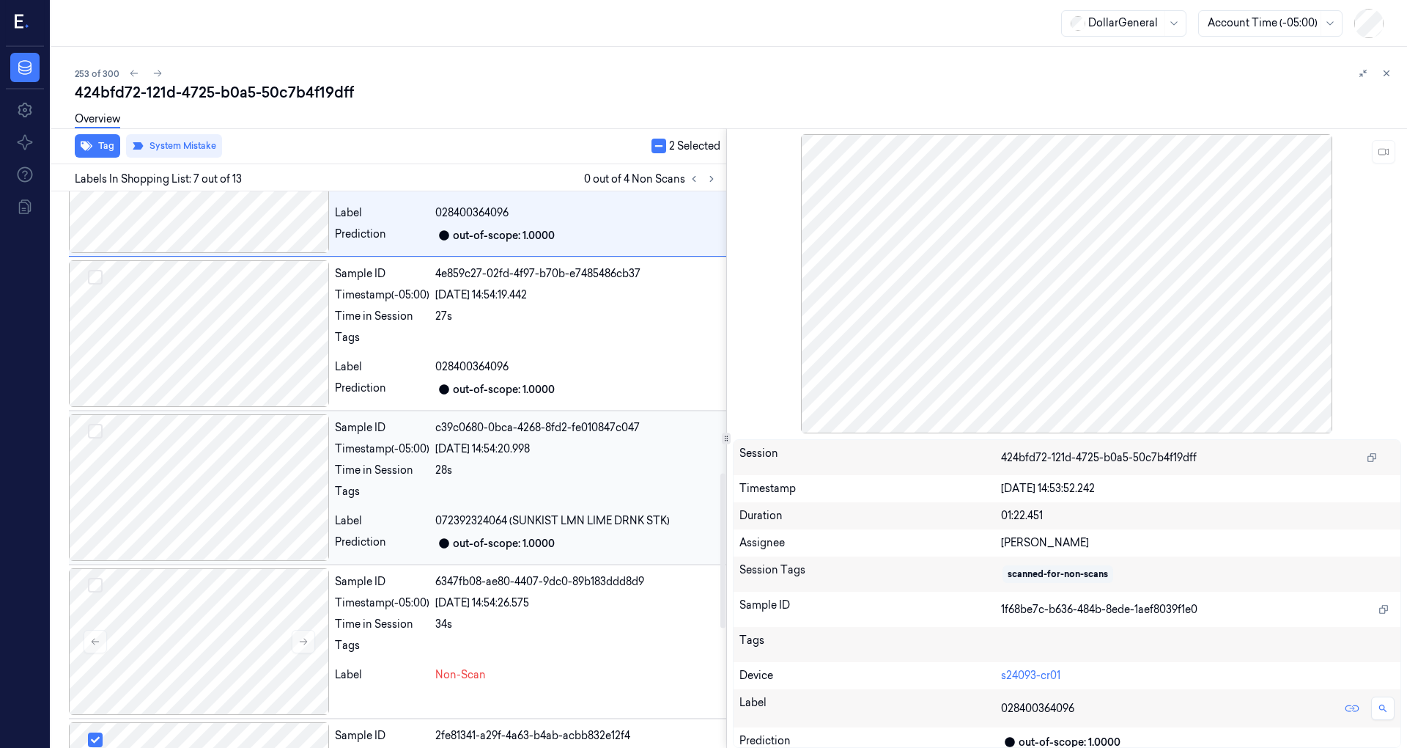
click at [244, 443] on div at bounding box center [199, 487] width 260 height 147
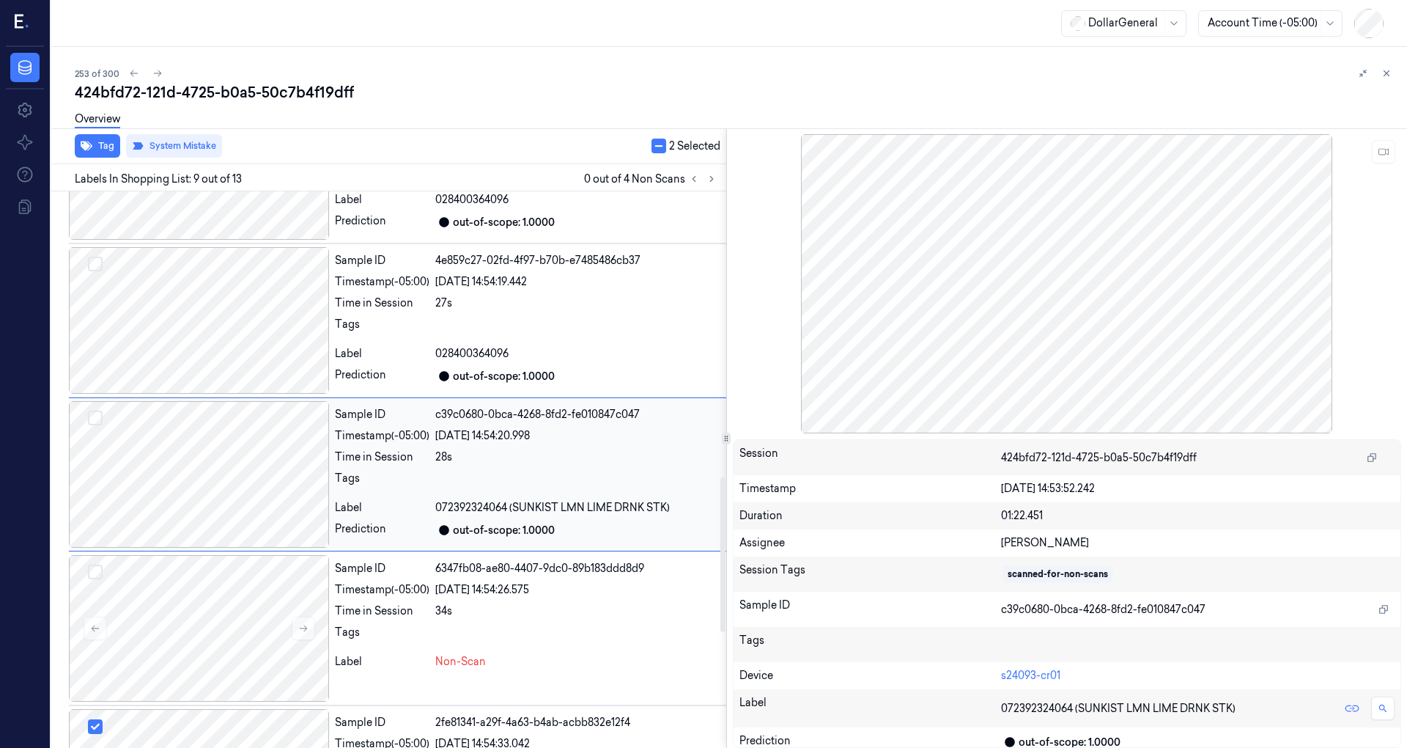
click at [239, 435] on div at bounding box center [199, 474] width 260 height 147
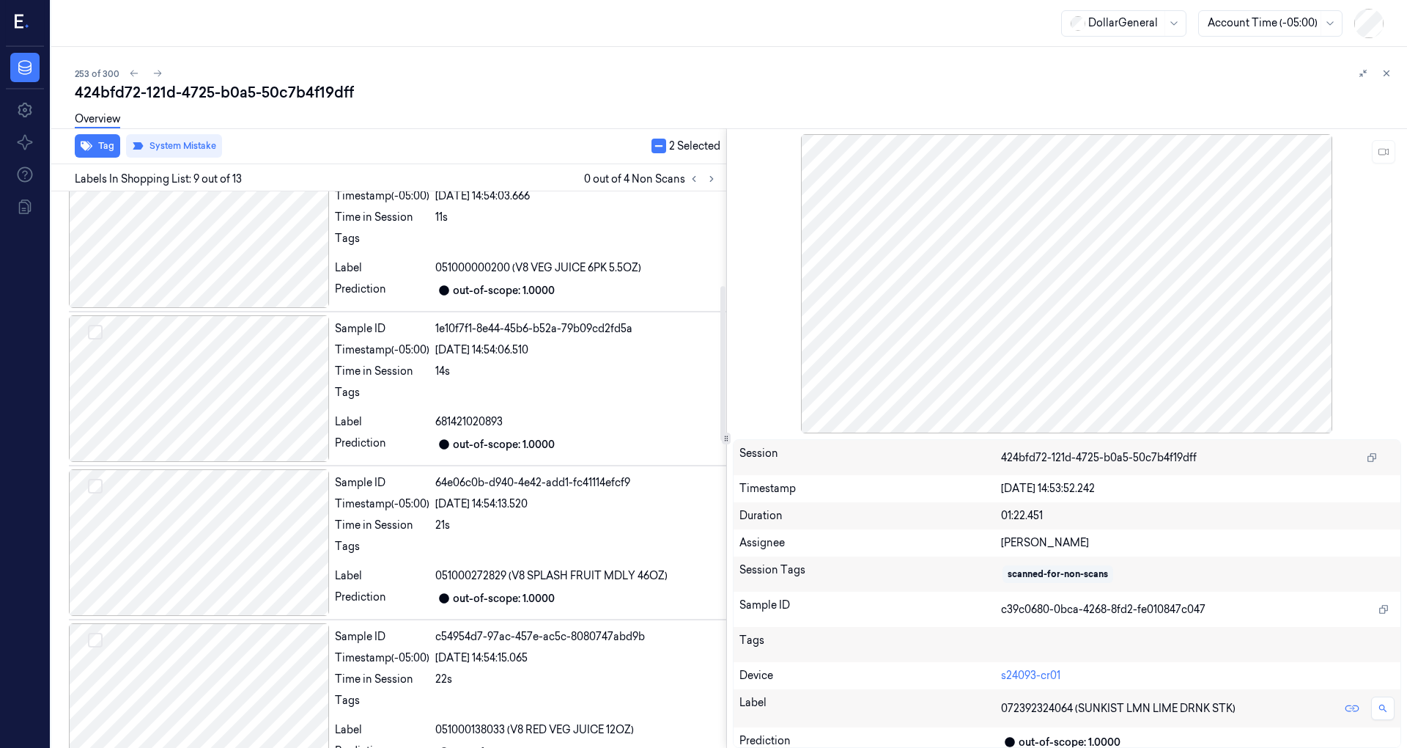
scroll to position [0, 0]
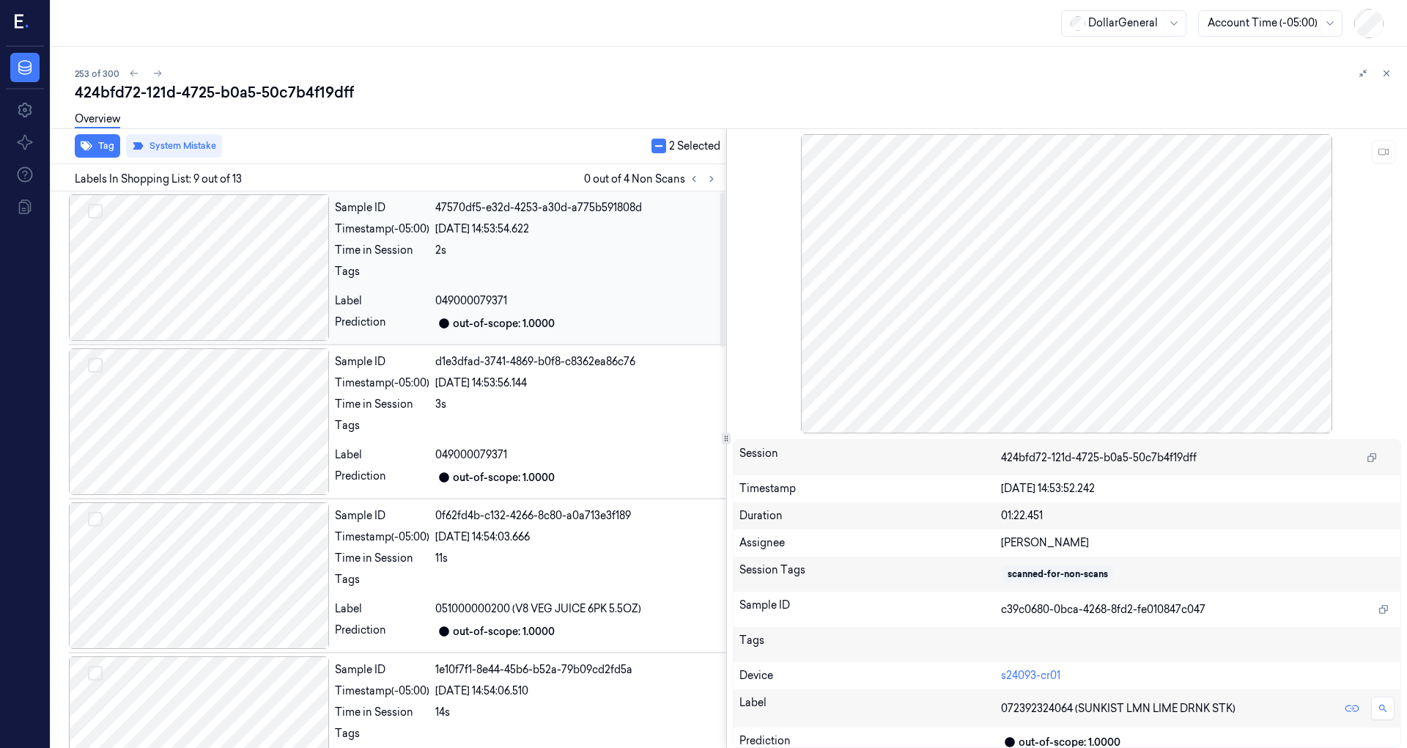
click at [256, 279] on div at bounding box center [199, 267] width 260 height 147
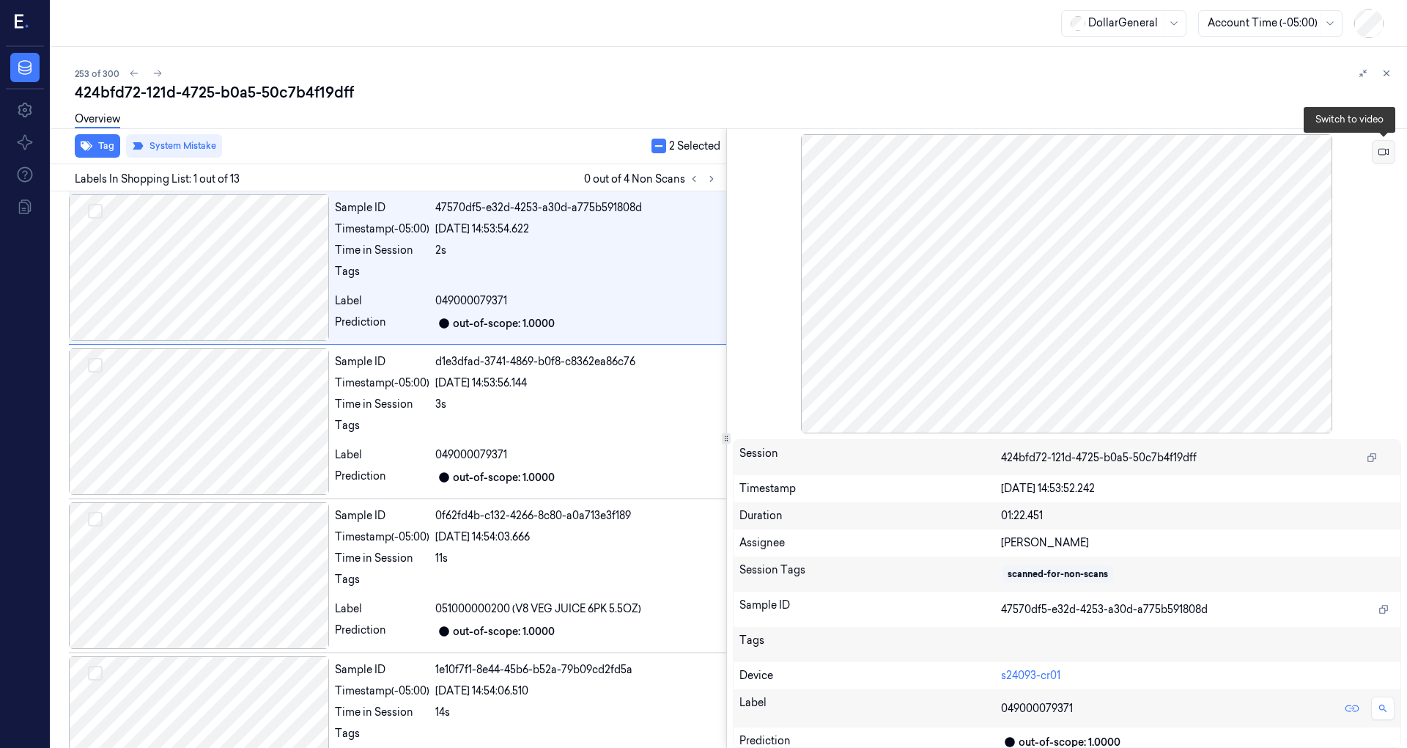
click at [1382, 150] on icon at bounding box center [1384, 152] width 10 height 10
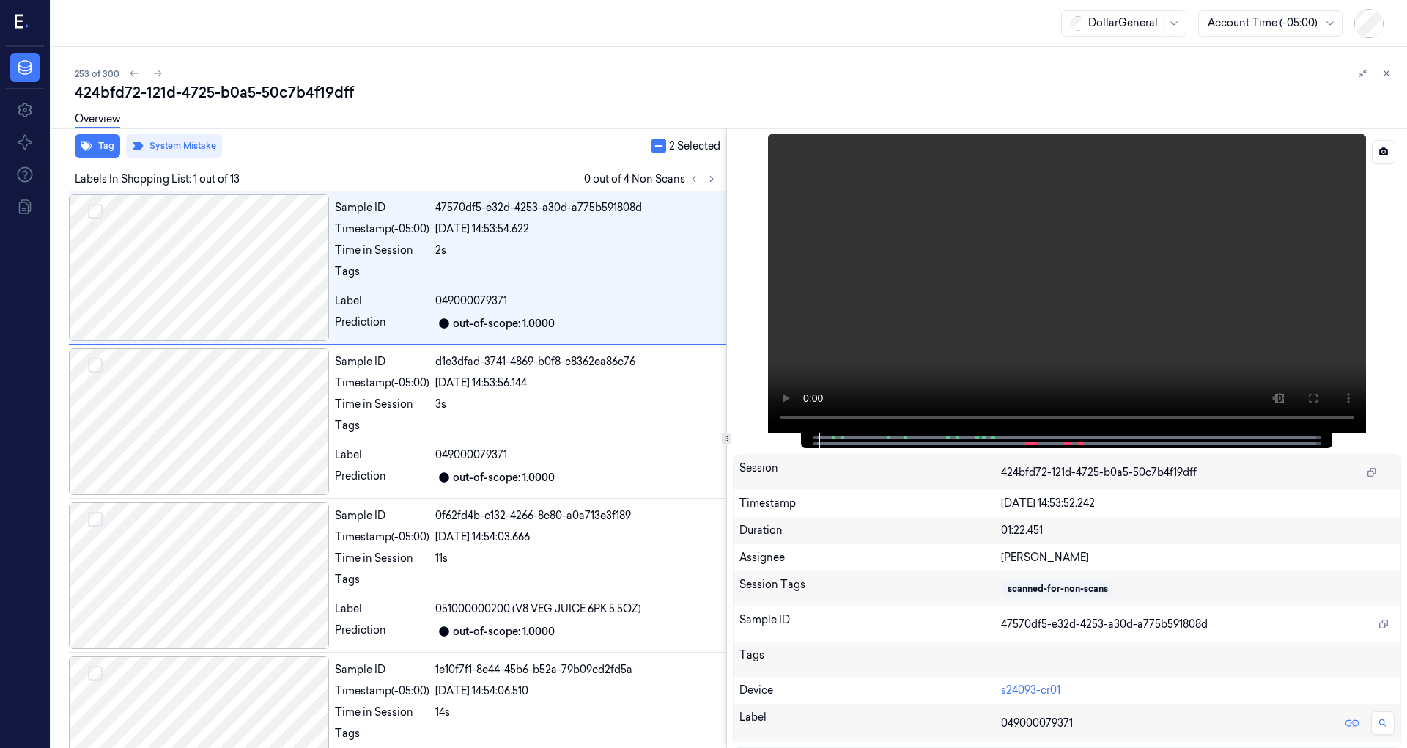
click at [934, 306] on video at bounding box center [1067, 283] width 598 height 299
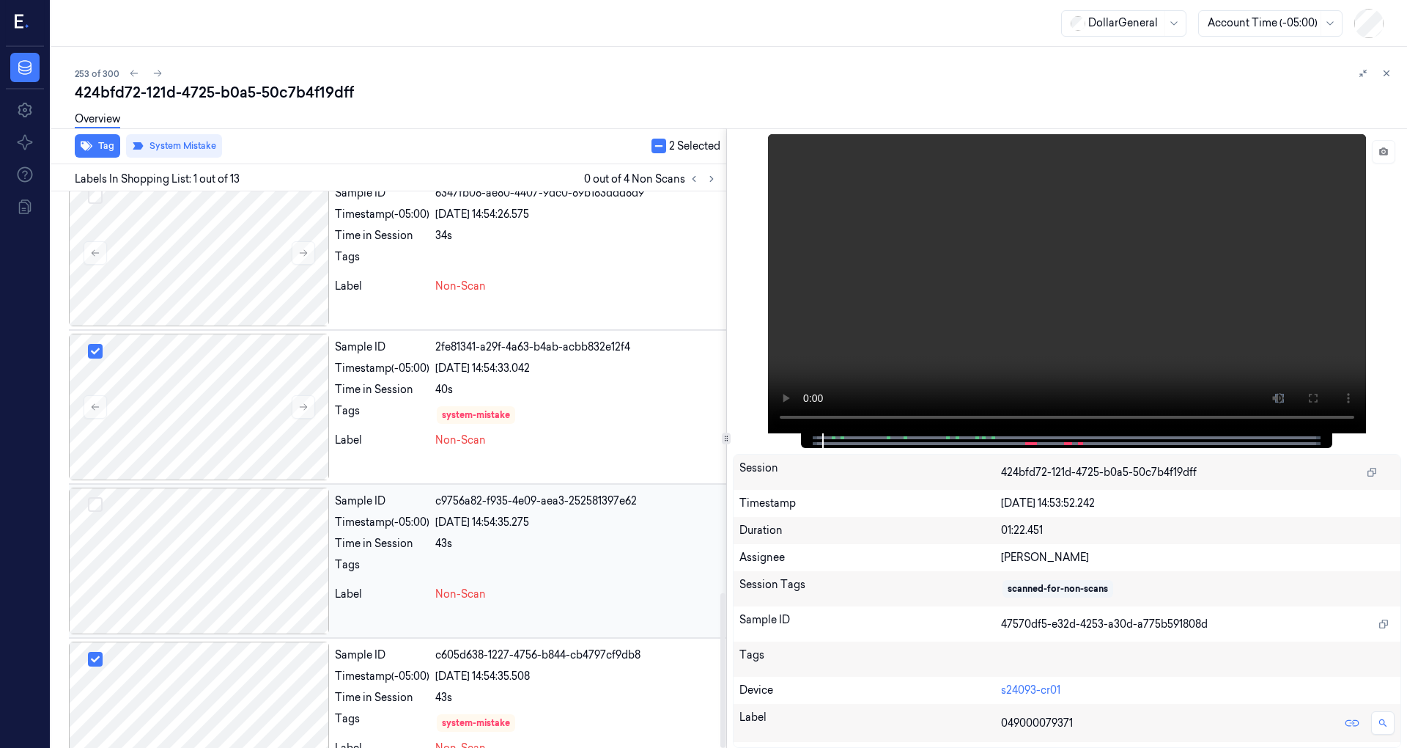
scroll to position [1442, 0]
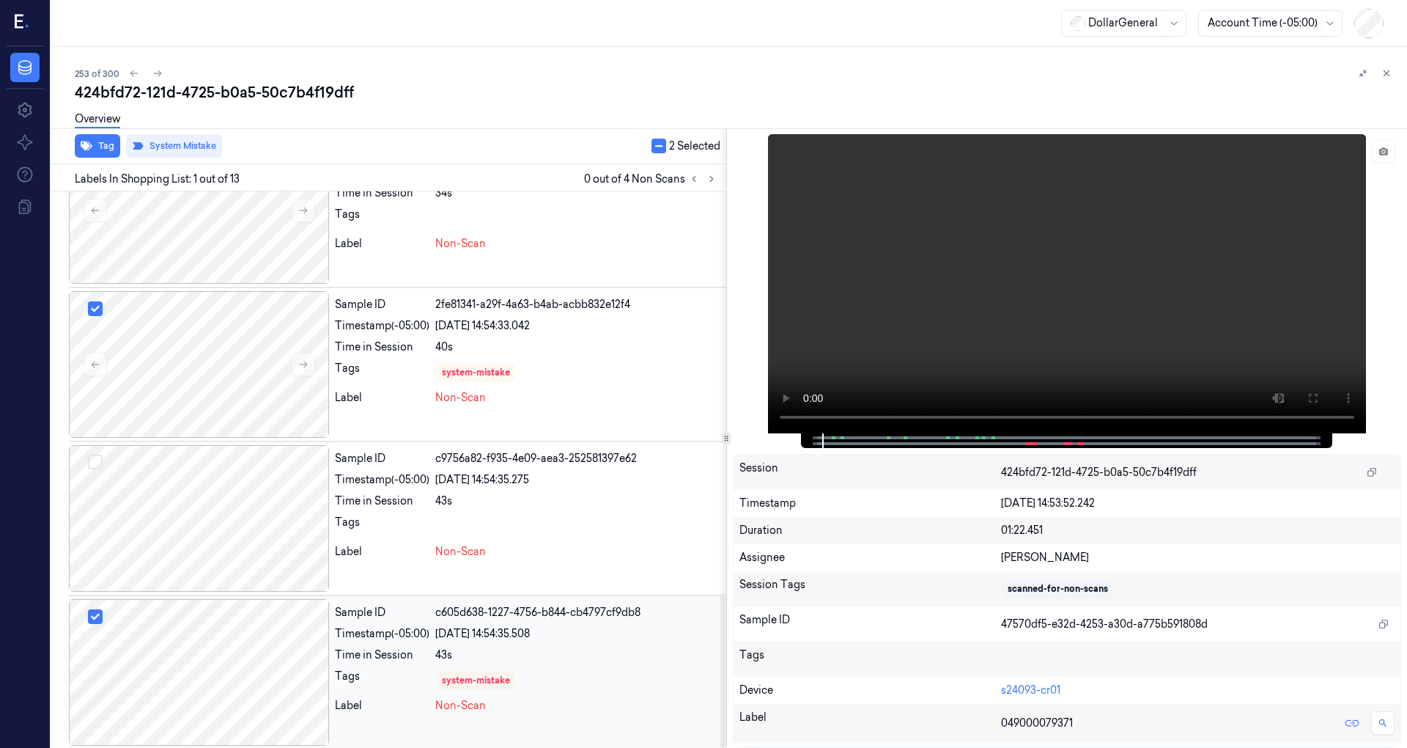
click at [225, 644] on div at bounding box center [199, 672] width 260 height 147
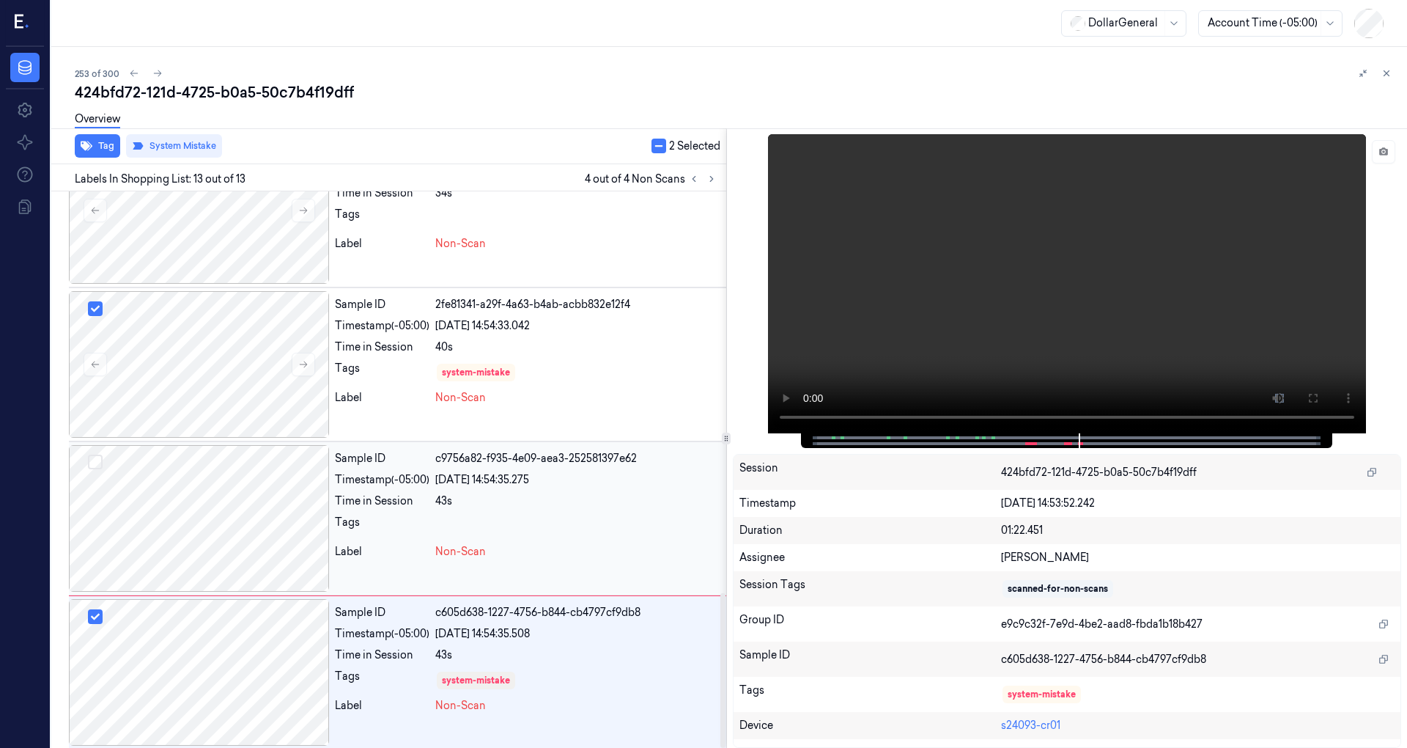
click at [259, 507] on div at bounding box center [199, 518] width 260 height 147
click at [240, 610] on div at bounding box center [199, 672] width 260 height 147
click at [236, 538] on div at bounding box center [199, 518] width 260 height 147
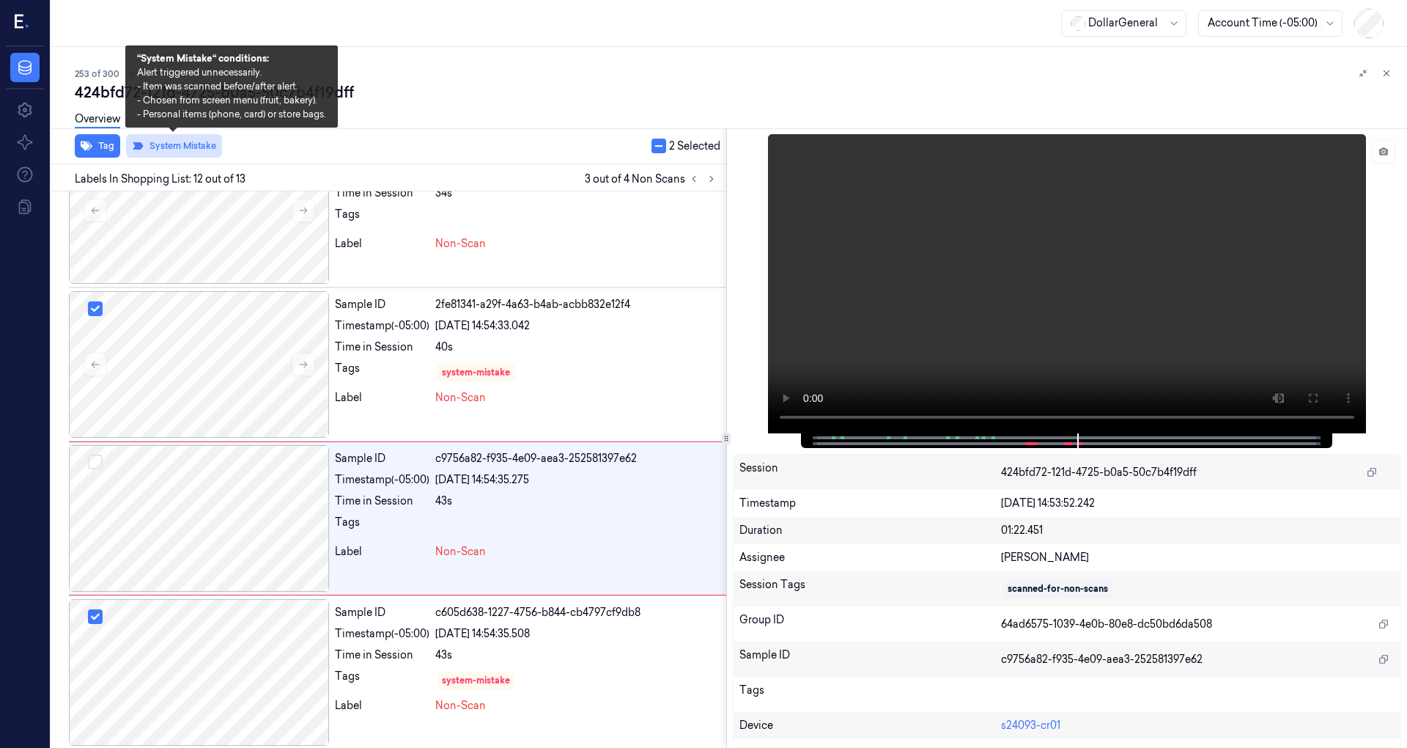
click at [160, 147] on button "System Mistake" at bounding box center [174, 145] width 96 height 23
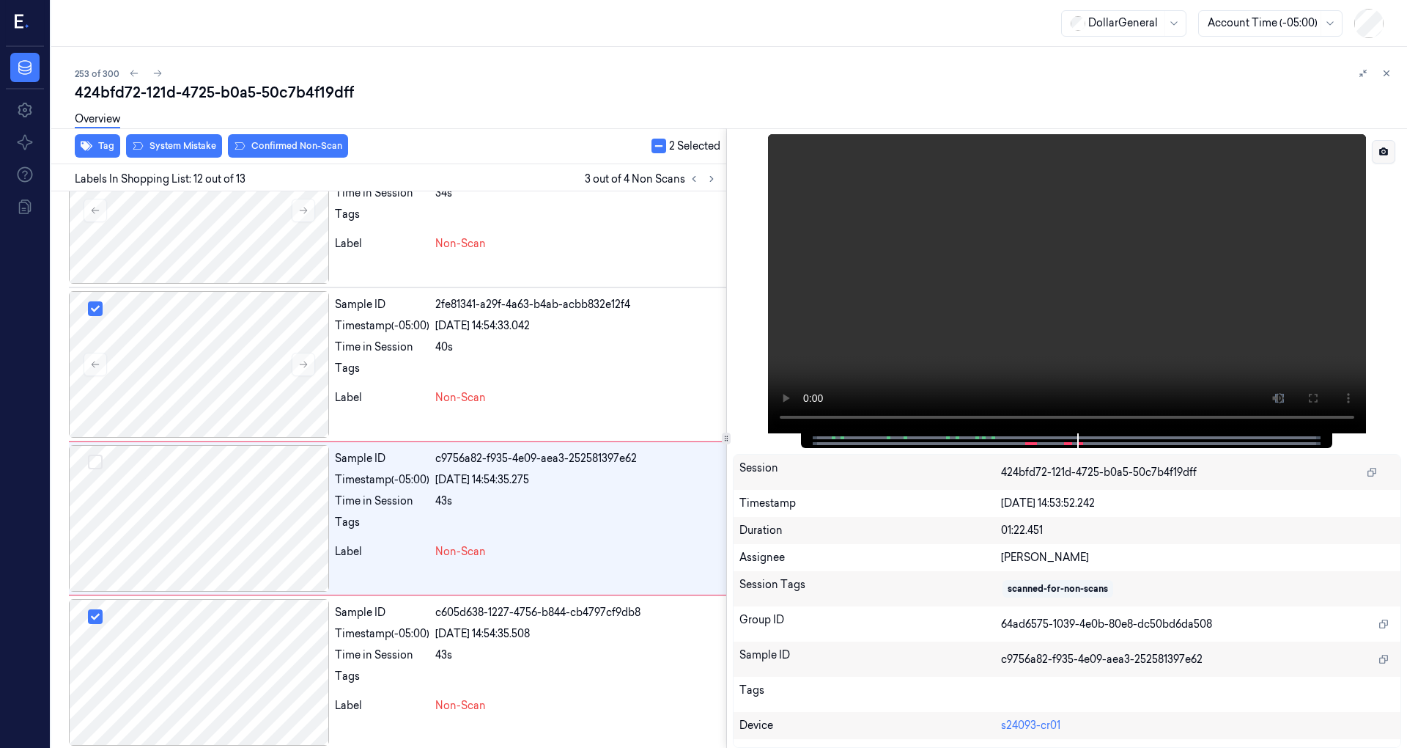
click at [1378, 152] on button at bounding box center [1383, 151] width 23 height 23
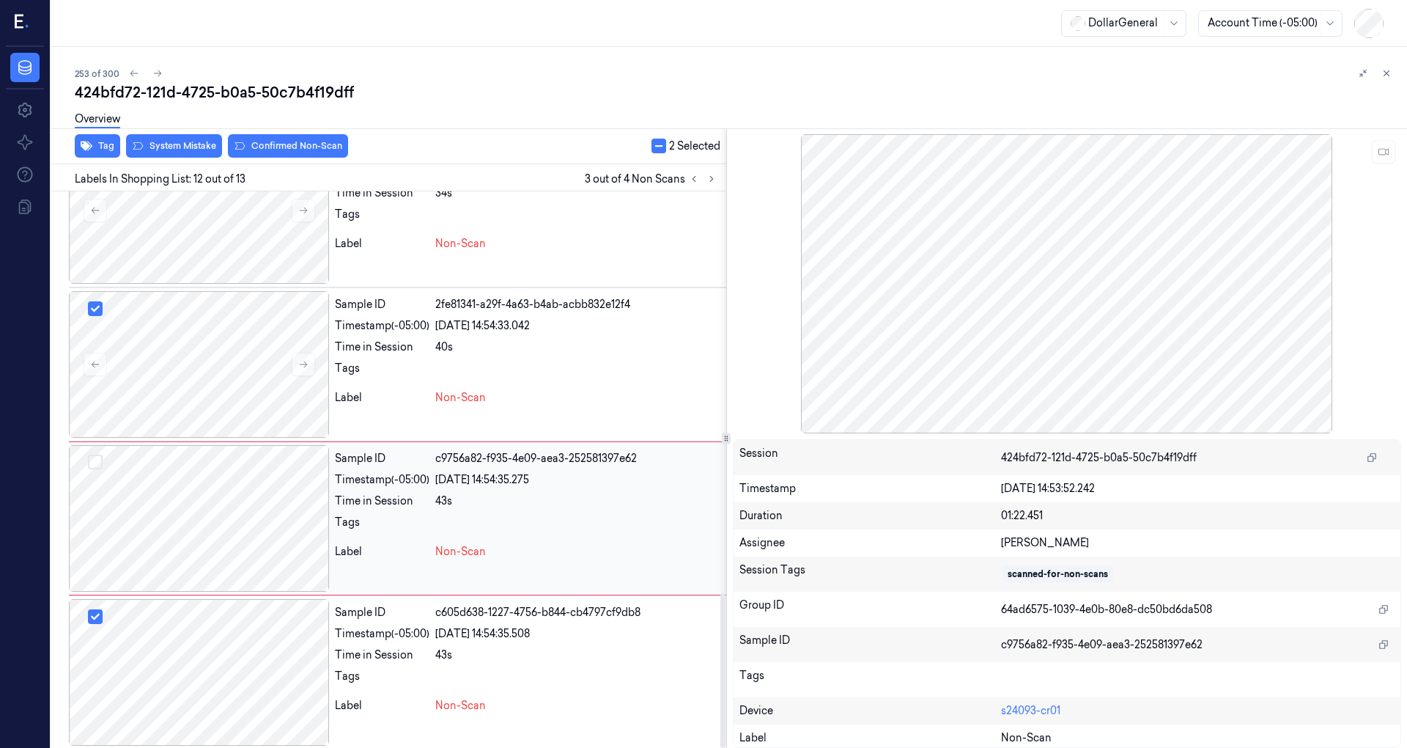
click at [98, 457] on button "Select row" at bounding box center [95, 461] width 15 height 15
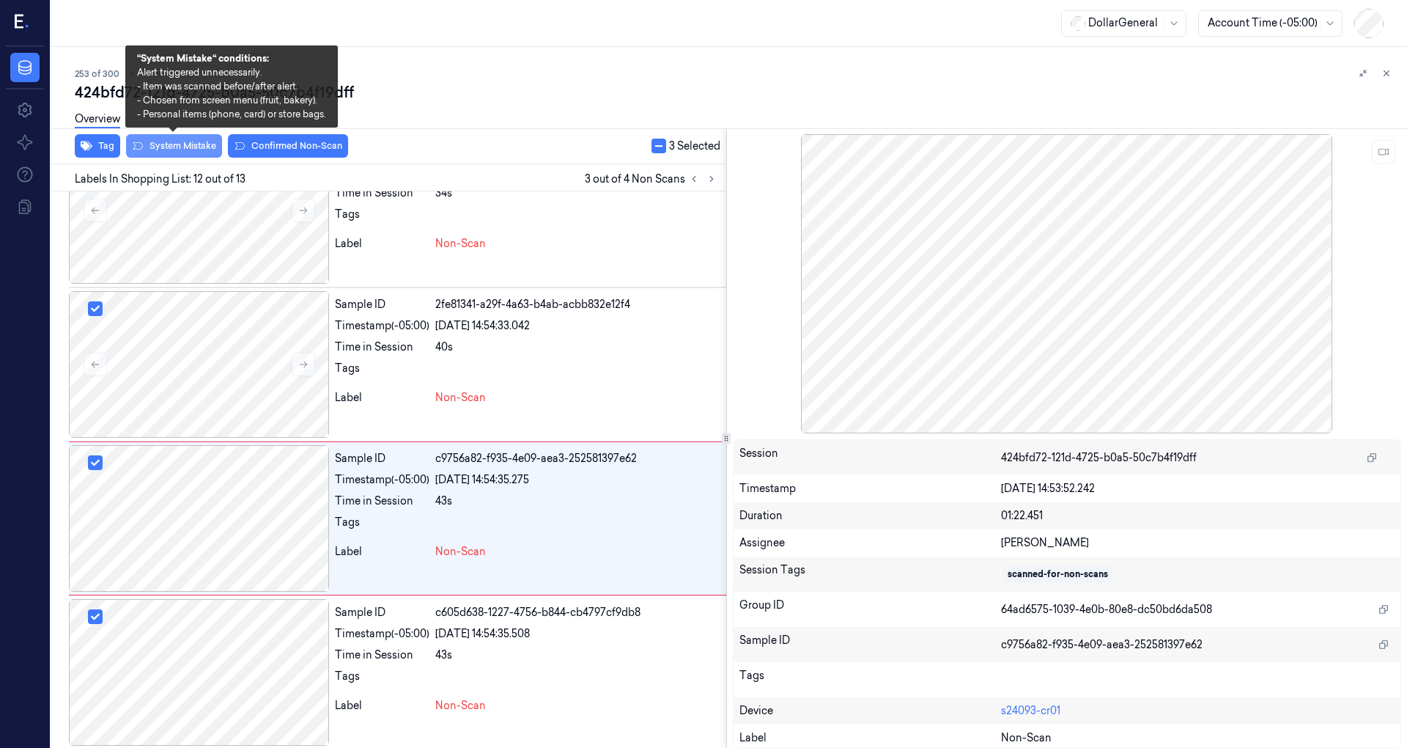
click at [185, 147] on button "System Mistake" at bounding box center [174, 145] width 96 height 23
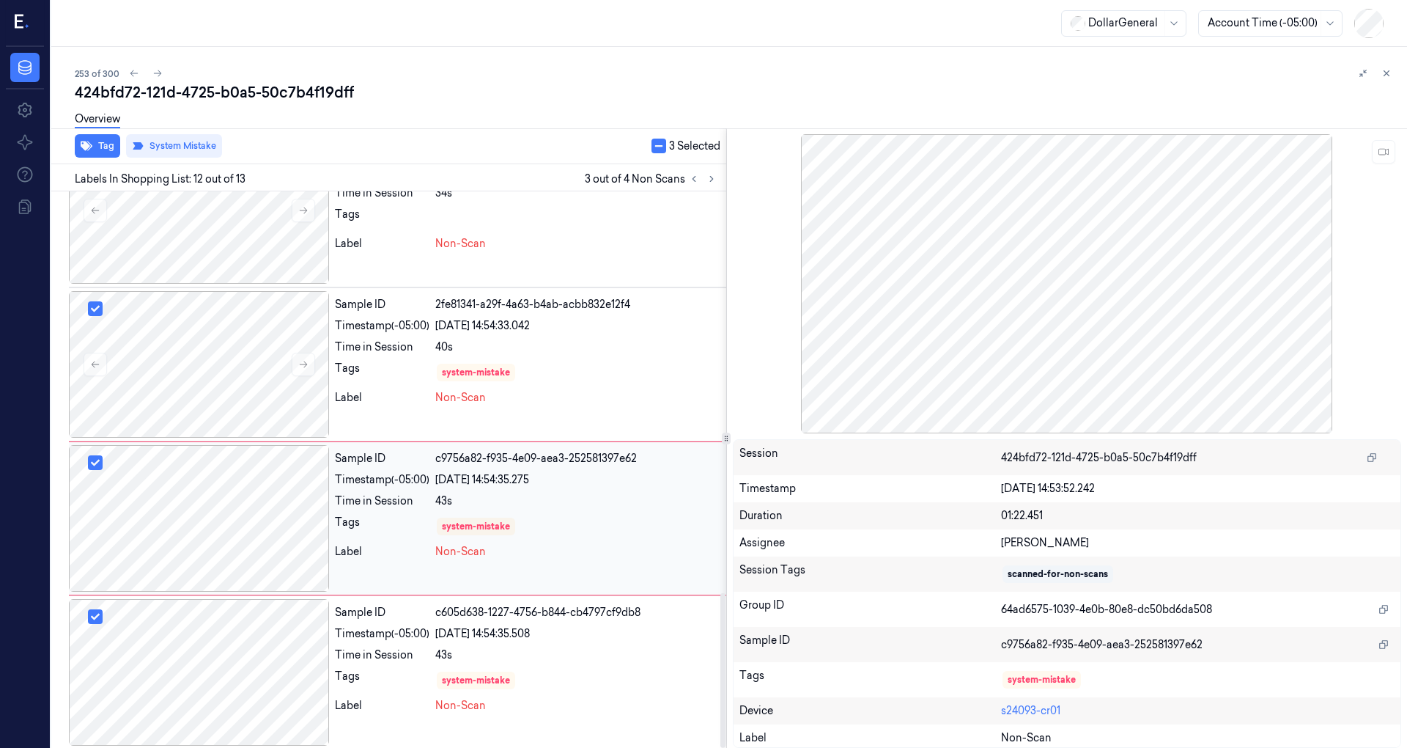
click at [103, 456] on div at bounding box center [199, 518] width 260 height 147
click at [657, 147] on button "button" at bounding box center [659, 146] width 15 height 15
click at [651, 146] on button "button" at bounding box center [655, 146] width 15 height 15
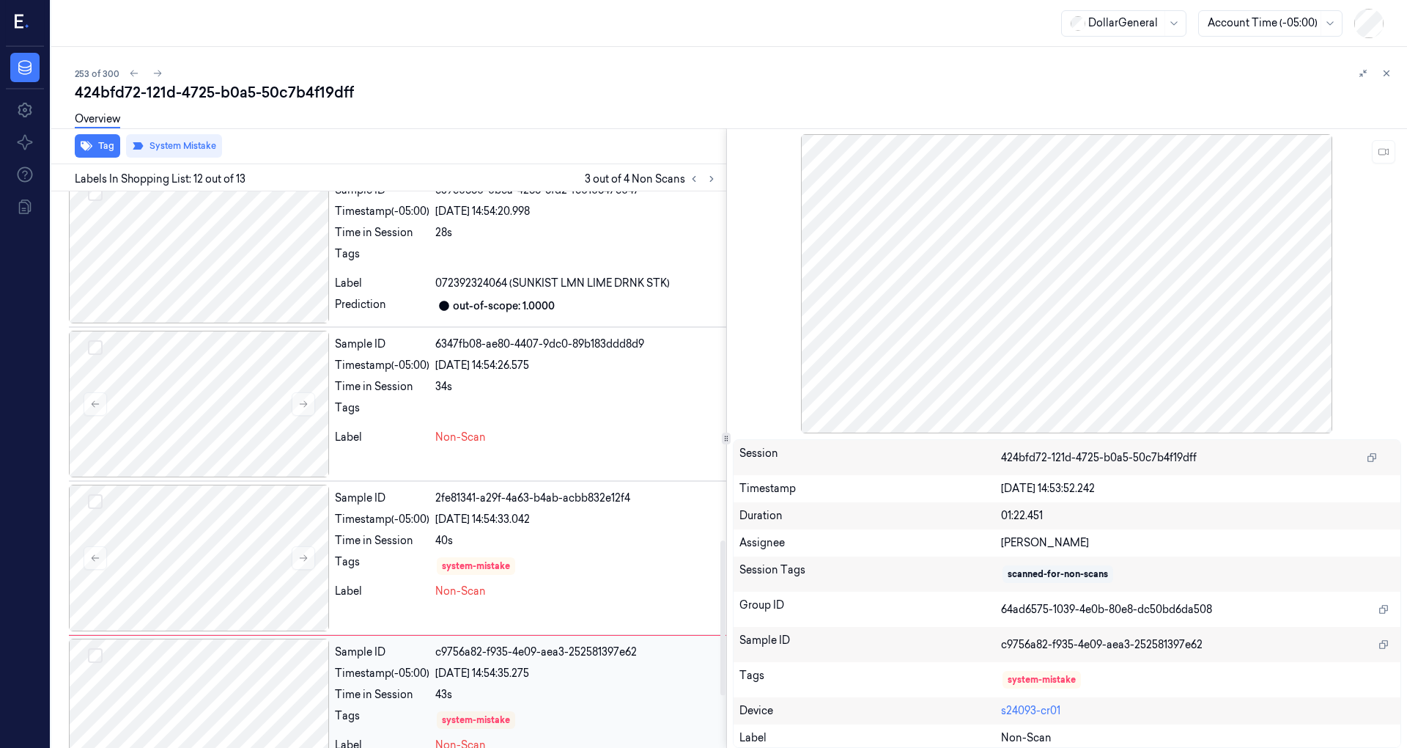
scroll to position [1247, 0]
click at [215, 380] on div at bounding box center [199, 406] width 260 height 147
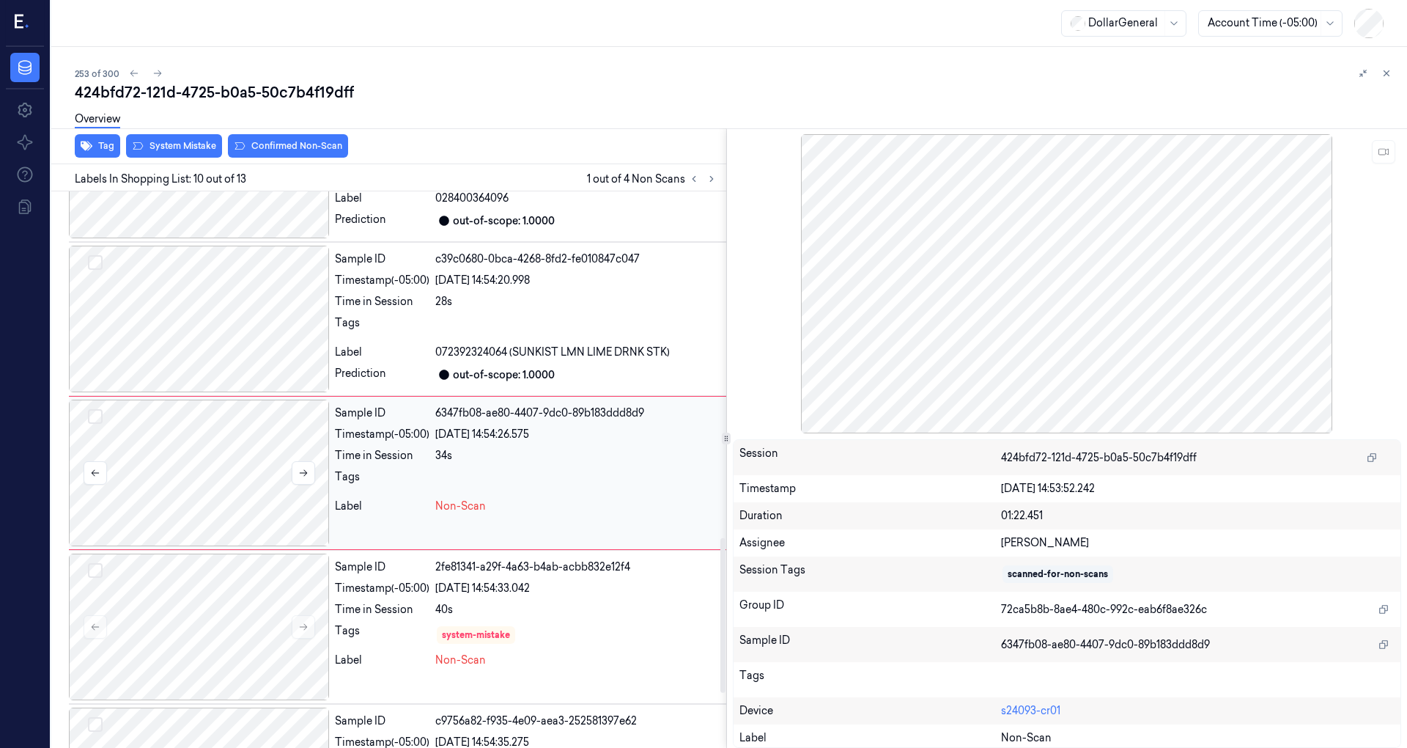
scroll to position [1178, 0]
click at [231, 309] on div at bounding box center [199, 320] width 260 height 147
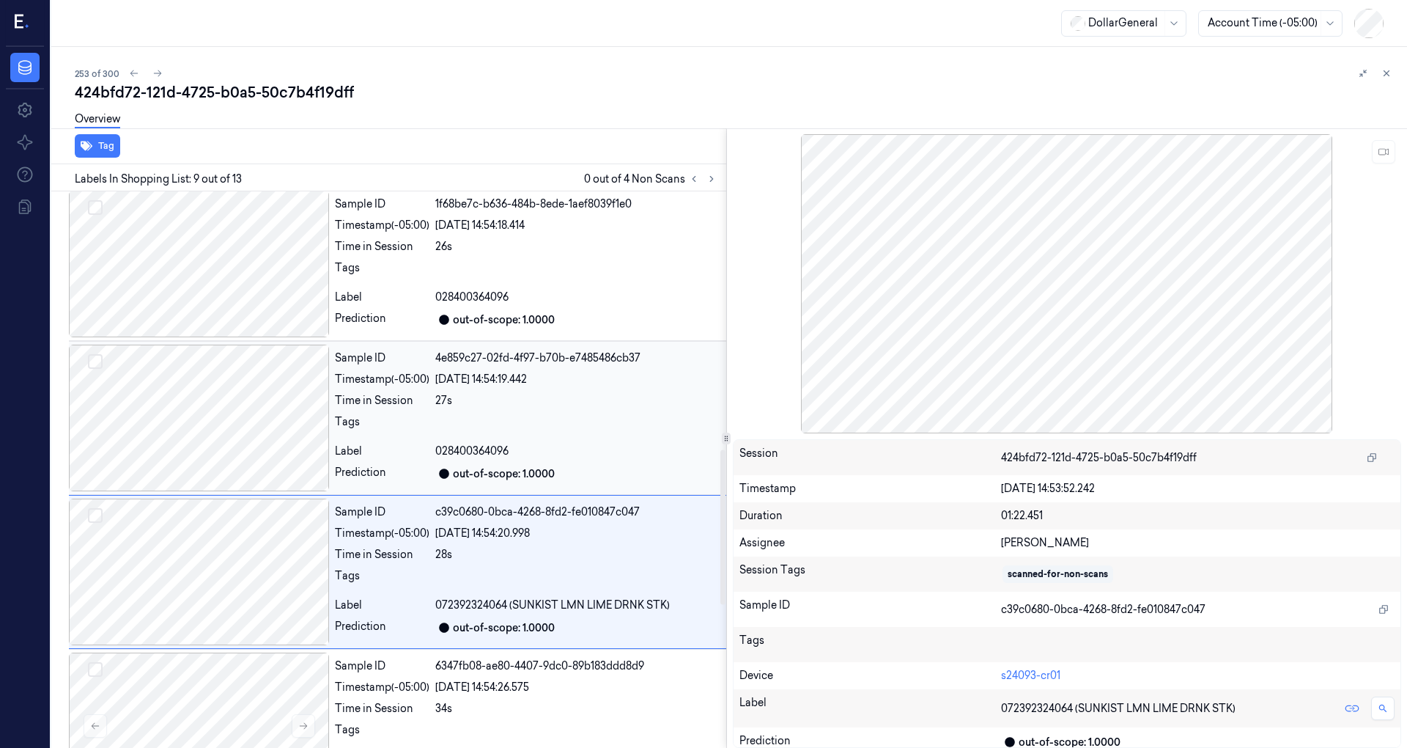
click at [241, 408] on div at bounding box center [199, 417] width 260 height 147
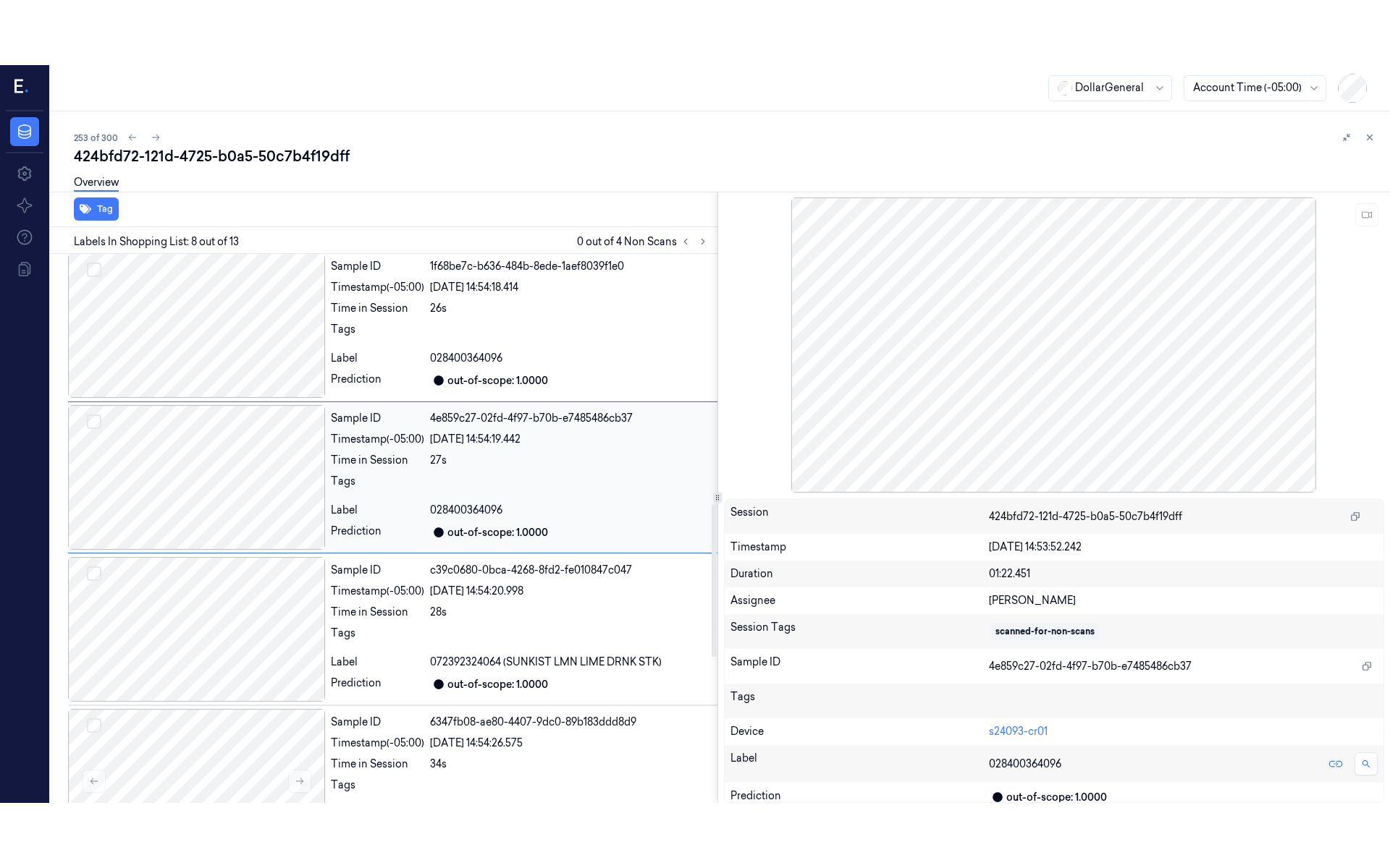
scroll to position [860, 0]
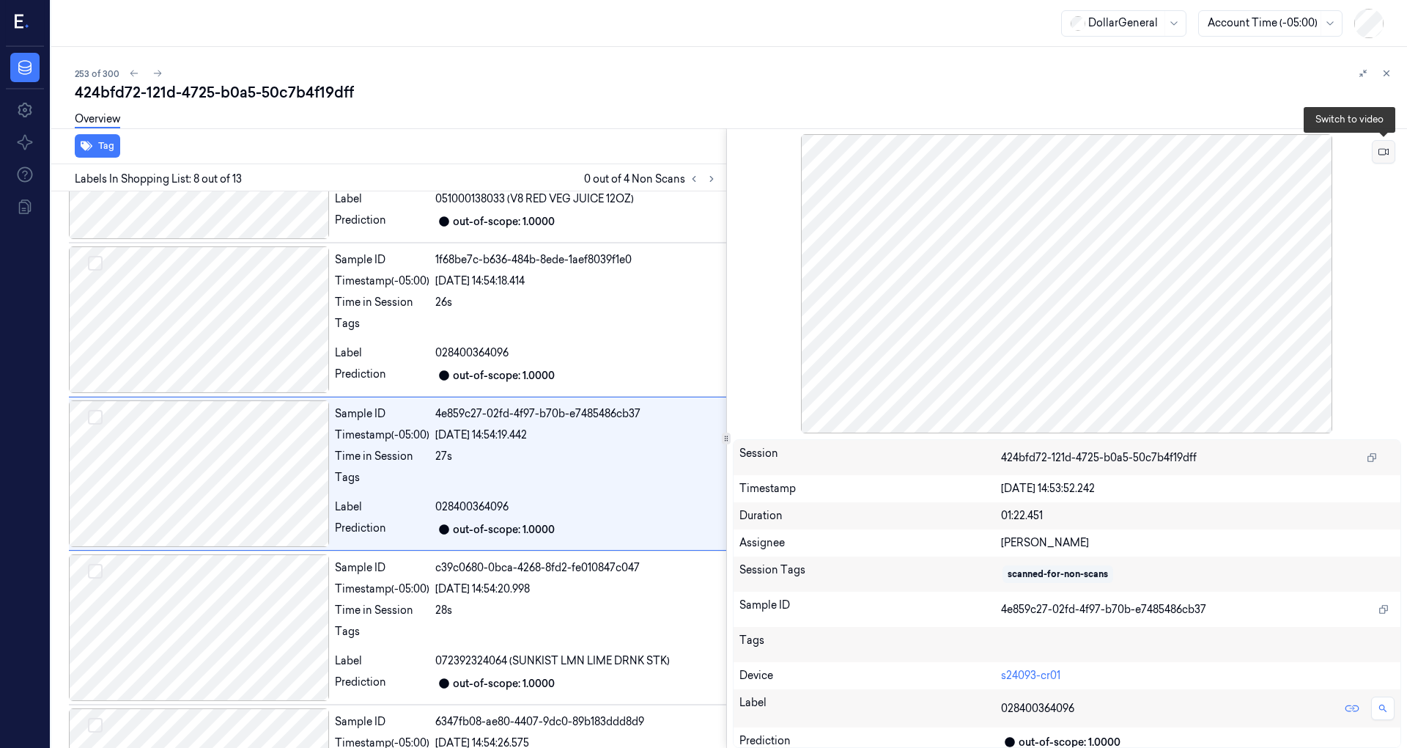
click at [1379, 152] on icon at bounding box center [1384, 152] width 10 height 7
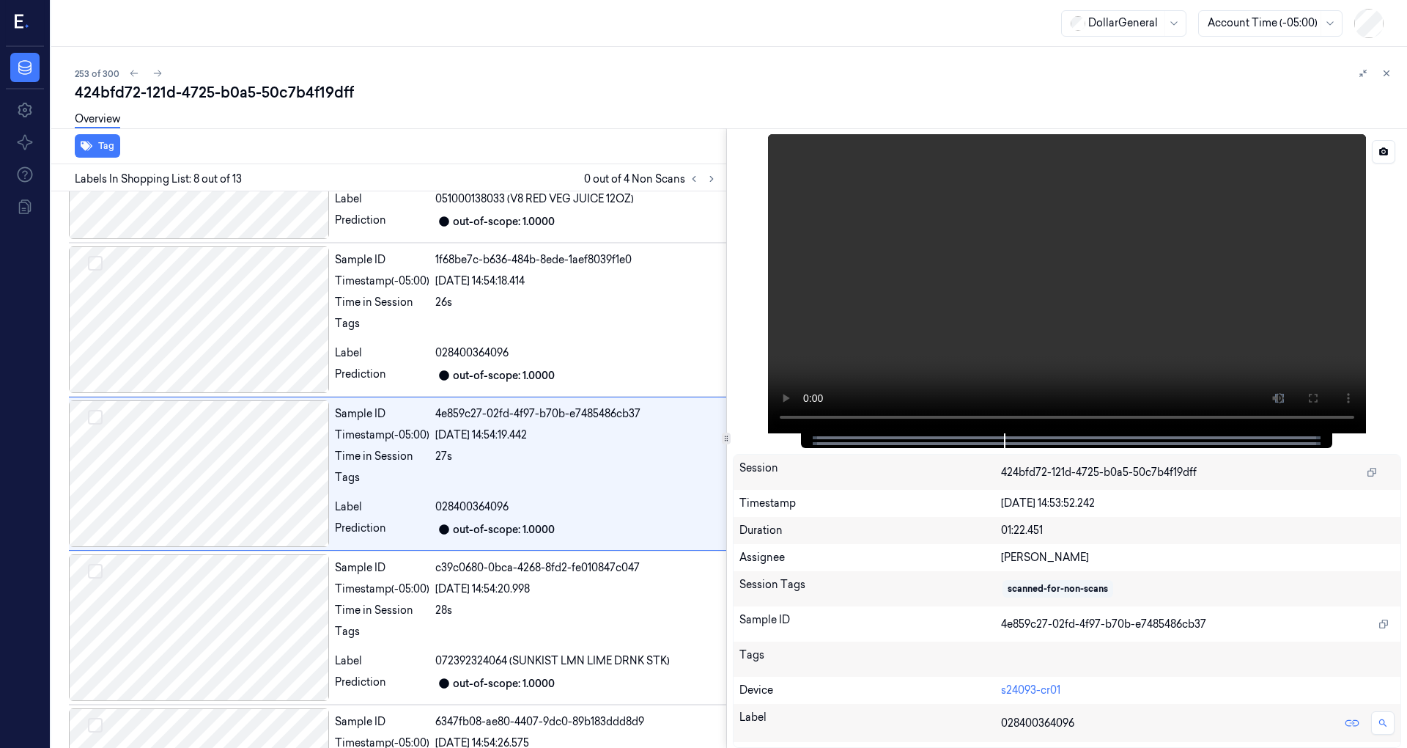
click at [1109, 301] on video at bounding box center [1067, 283] width 598 height 299
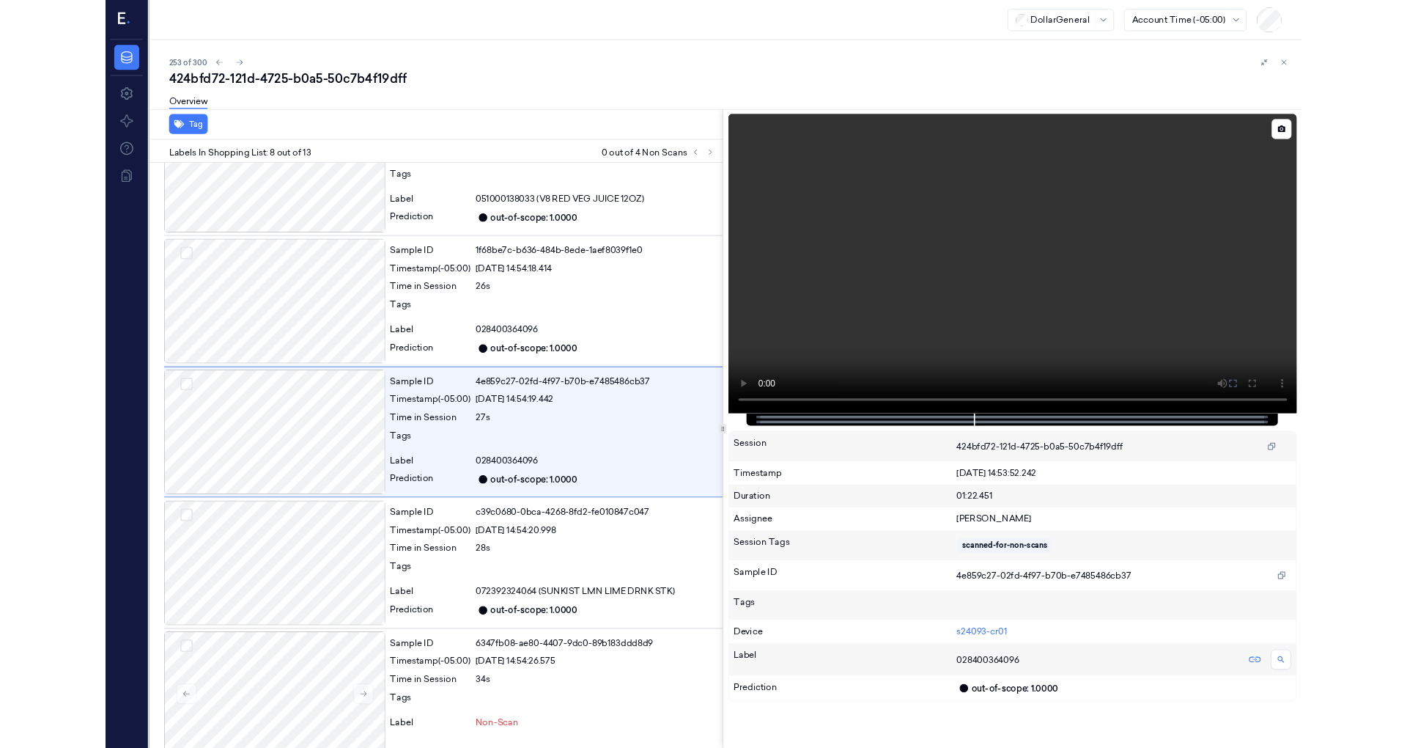
scroll to position [805, 0]
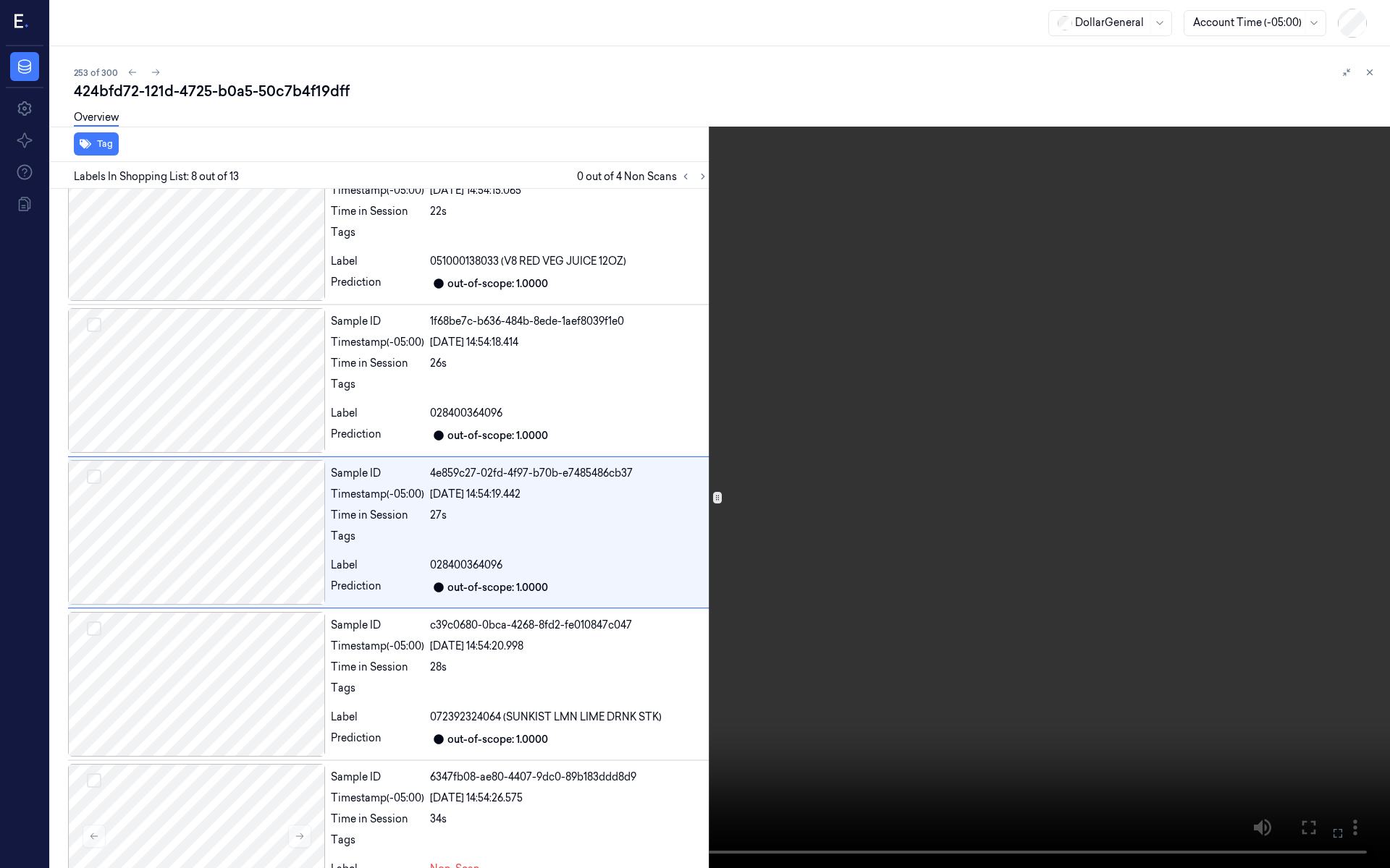
click at [634, 633] on video at bounding box center [695, 434] width 1390 height 868
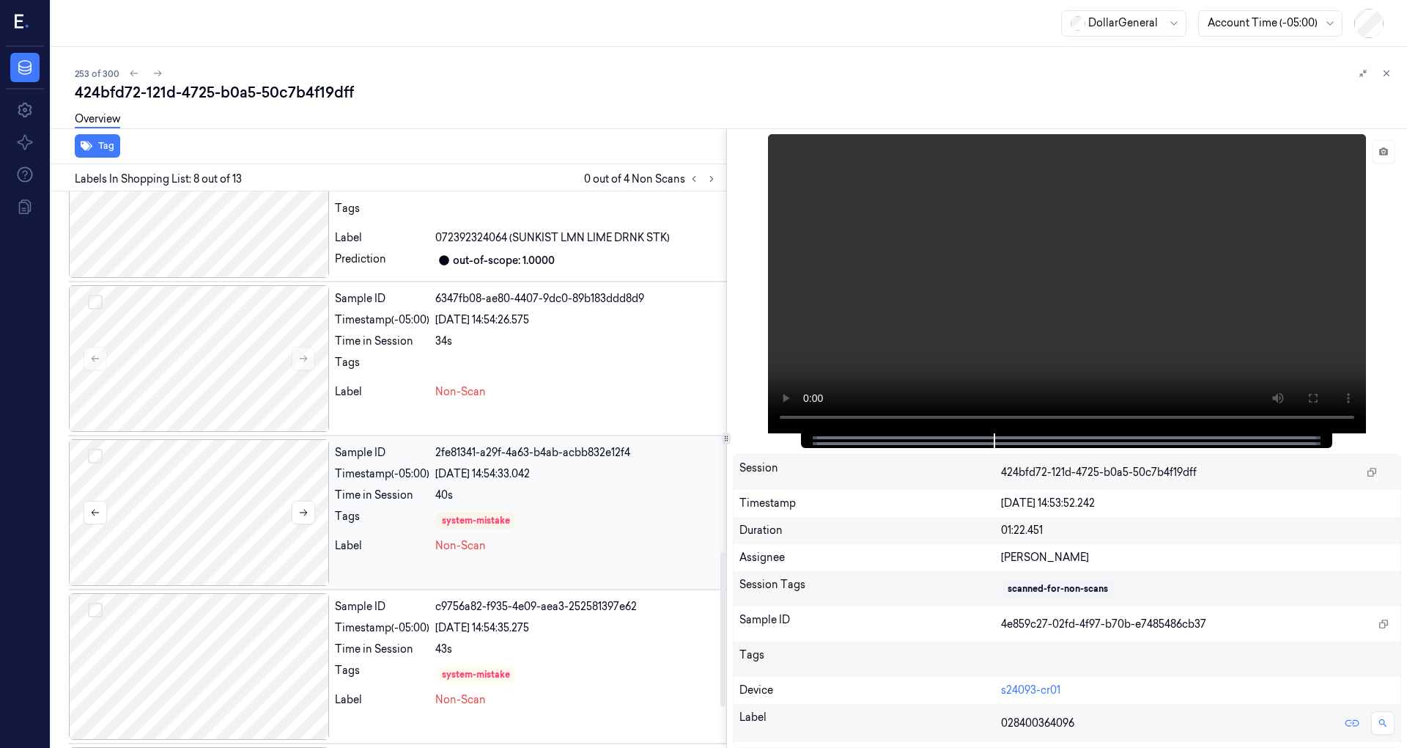
click at [228, 488] on div at bounding box center [199, 512] width 260 height 147
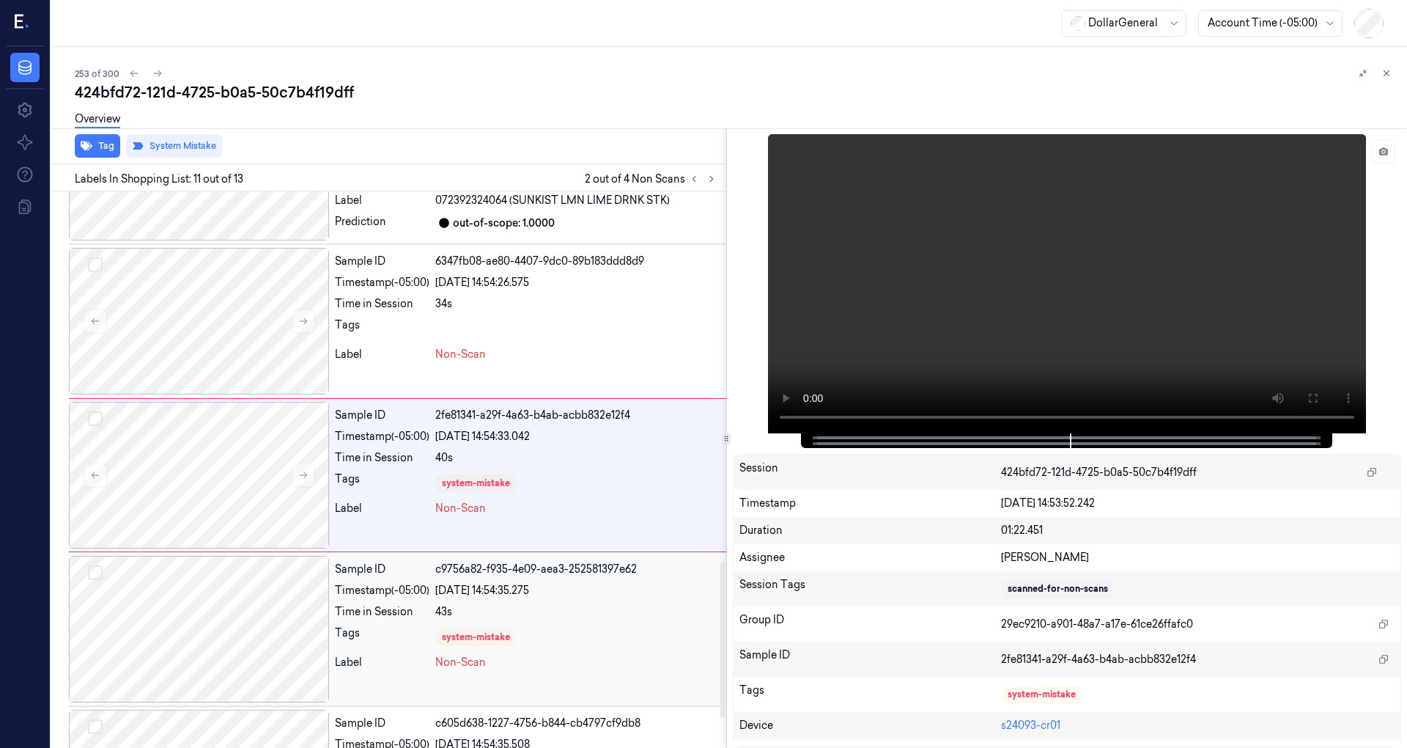
click at [272, 586] on div at bounding box center [199, 629] width 260 height 147
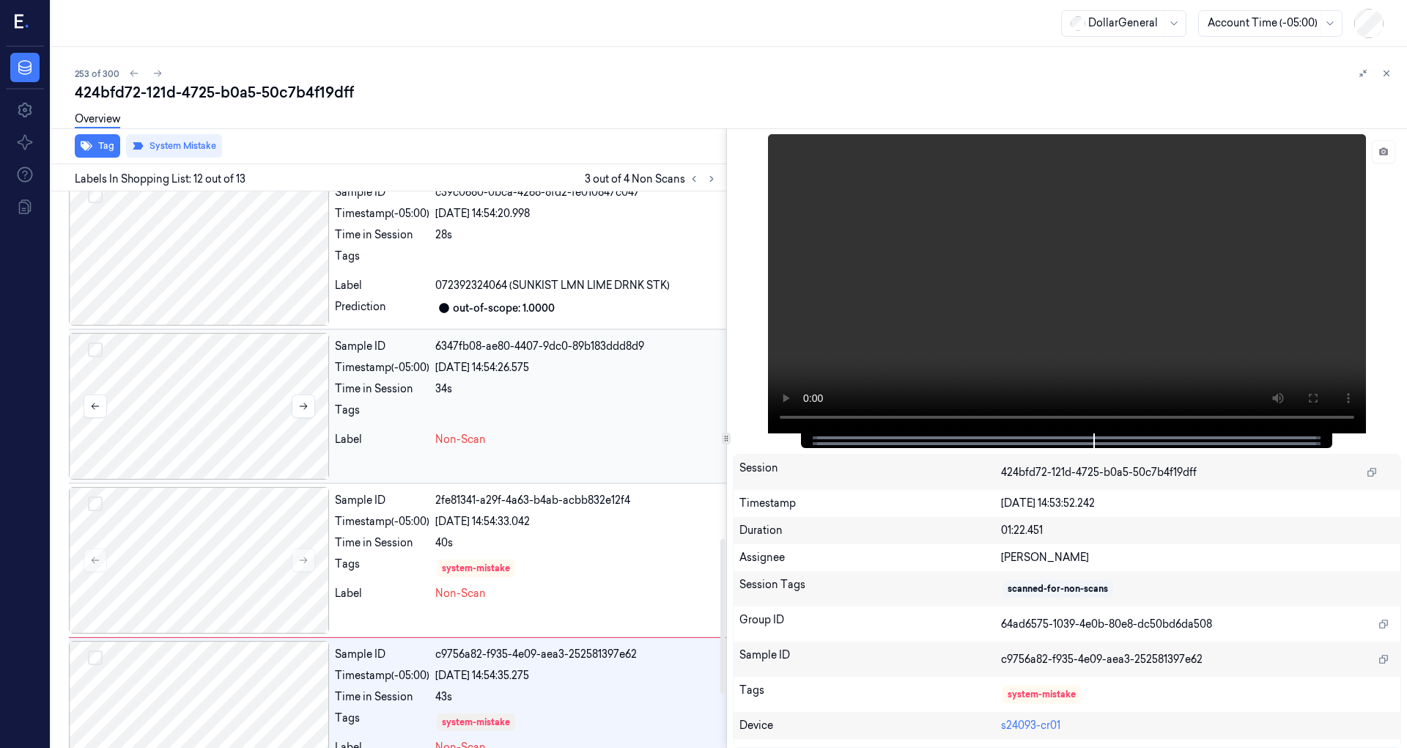
click at [252, 432] on div at bounding box center [199, 406] width 260 height 147
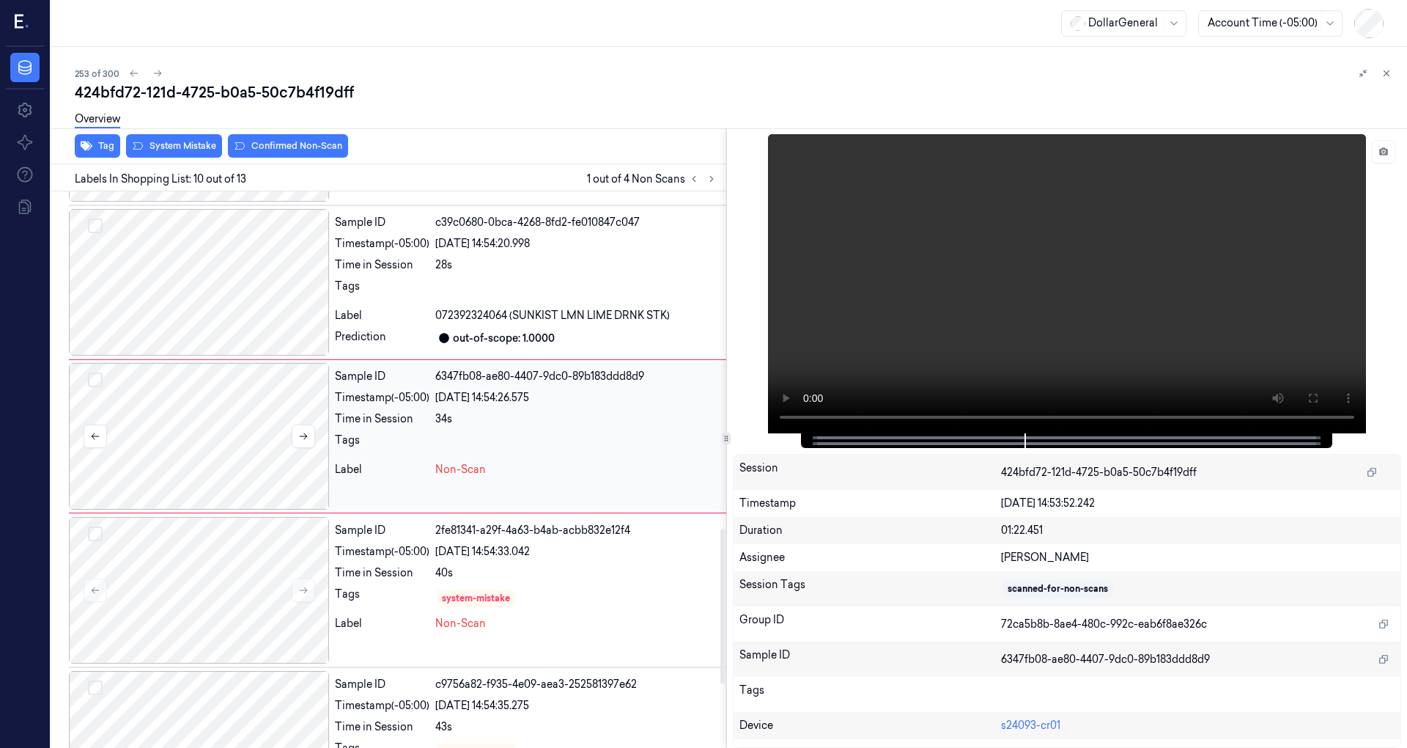
scroll to position [1178, 0]
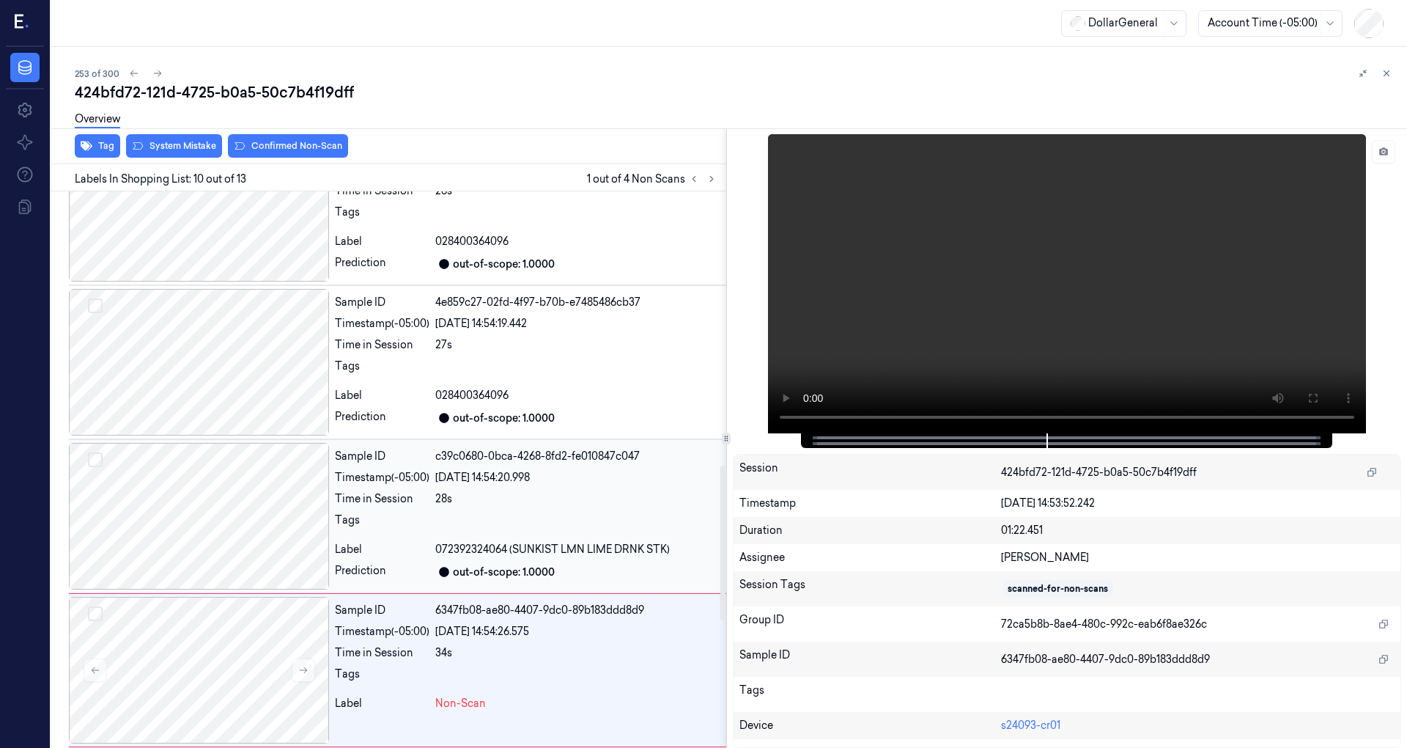
click at [246, 472] on div at bounding box center [199, 516] width 260 height 147
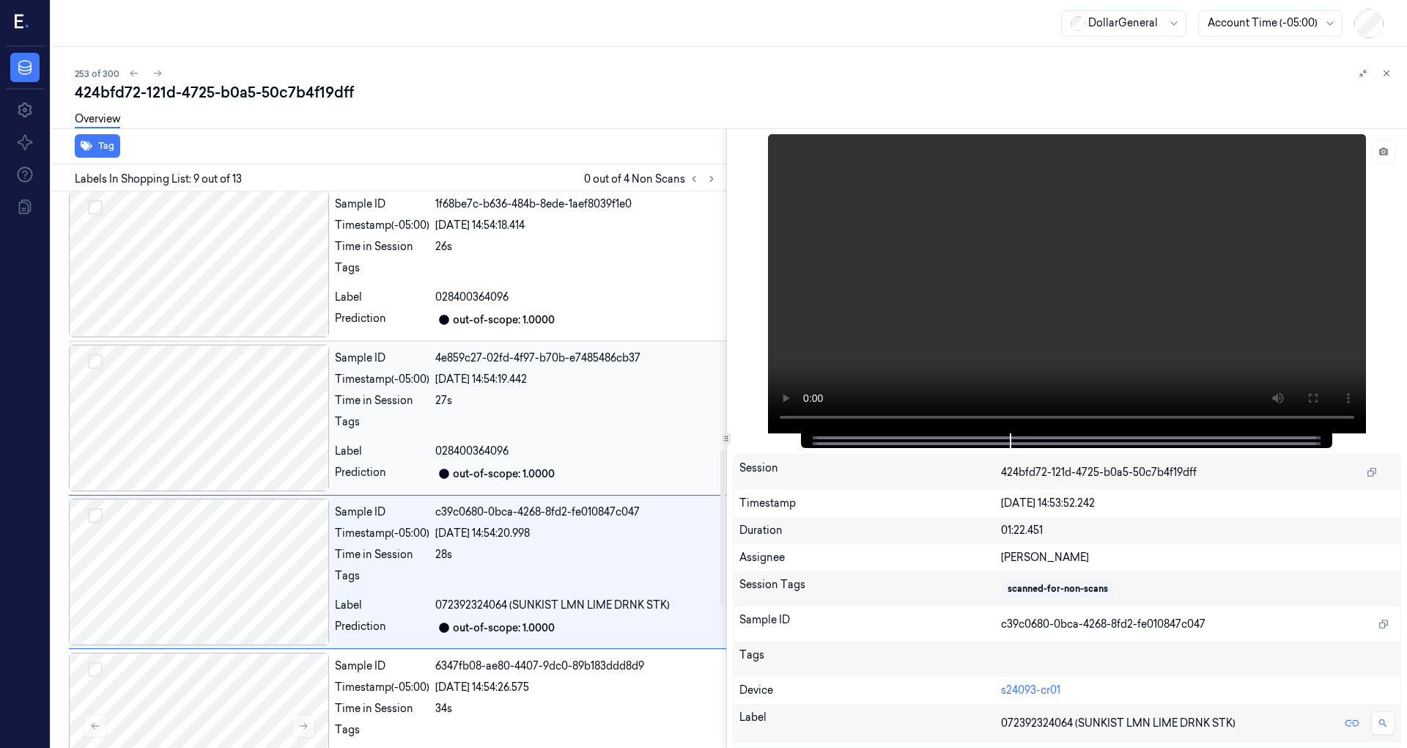
click at [258, 424] on div at bounding box center [199, 417] width 260 height 147
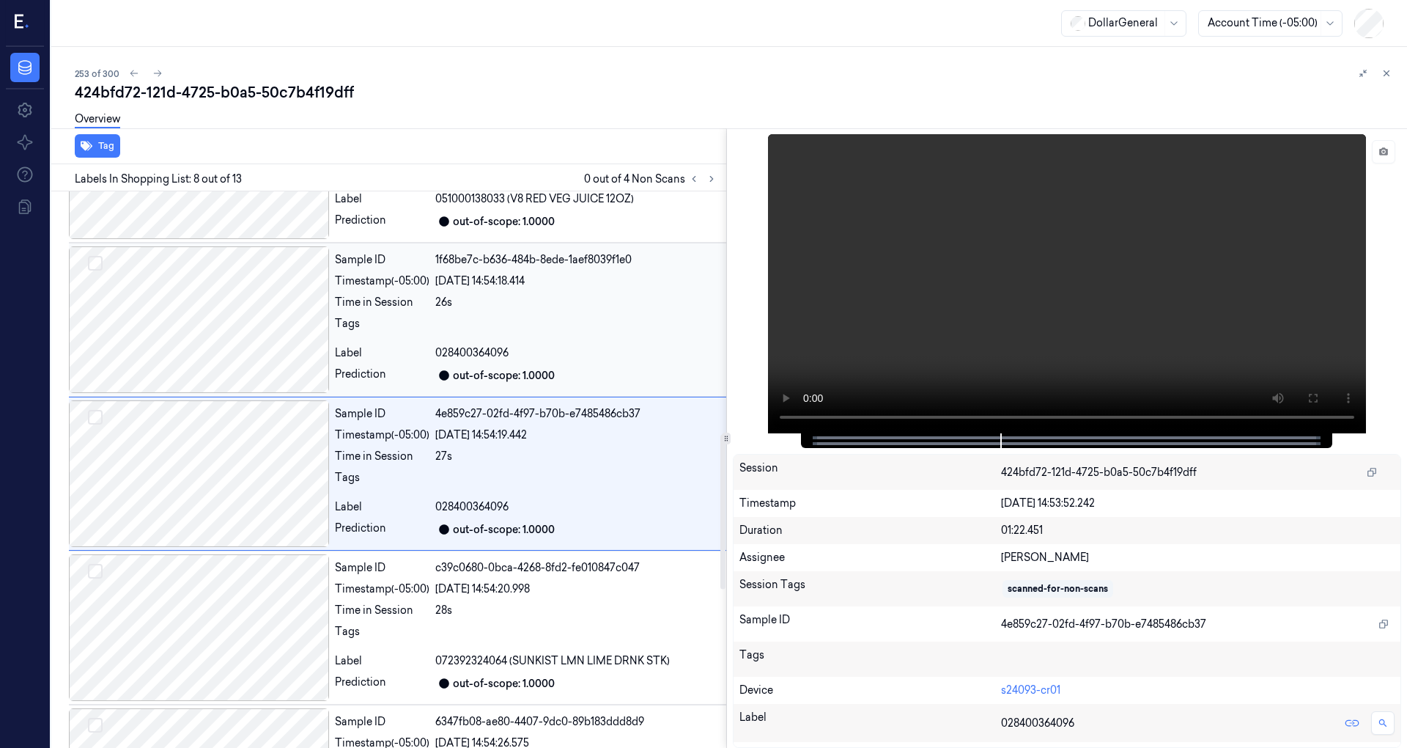
click at [249, 338] on div at bounding box center [199, 319] width 260 height 147
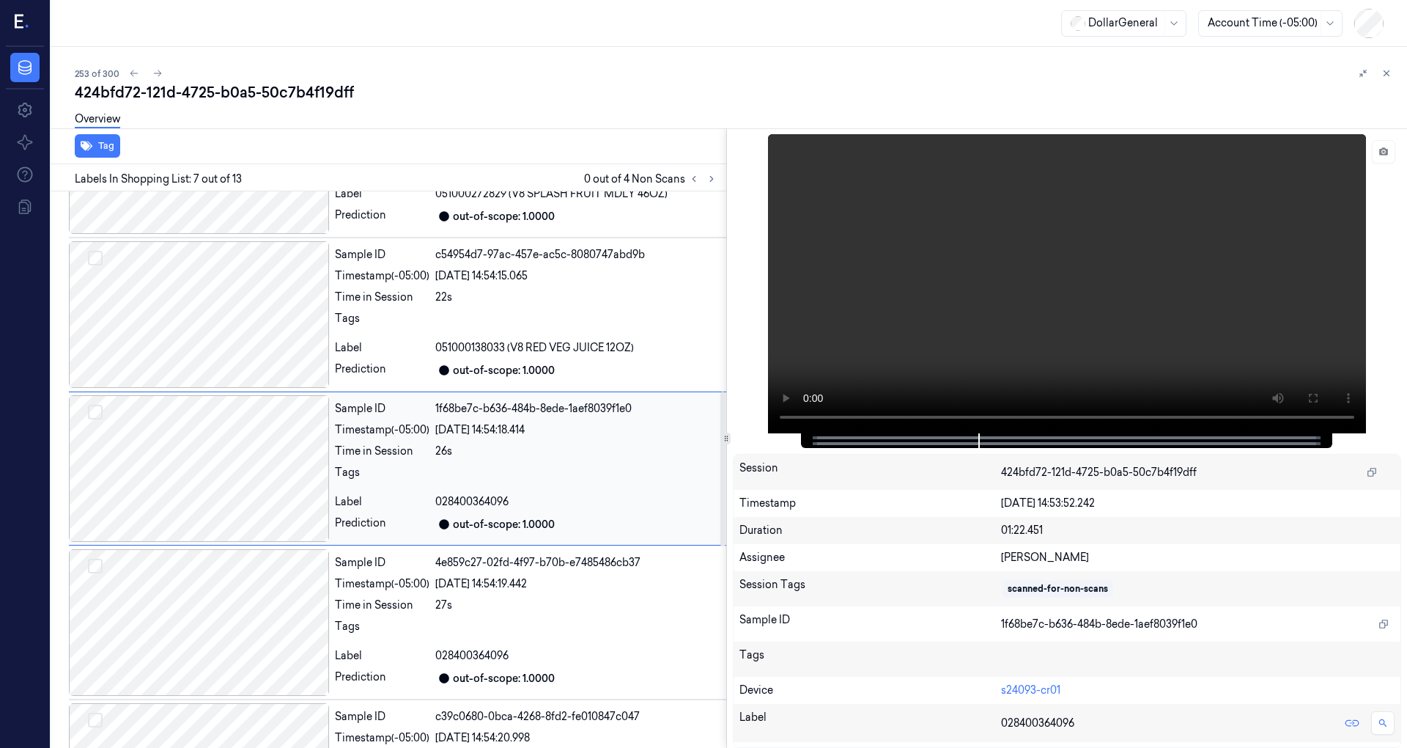
scroll to position [718, 0]
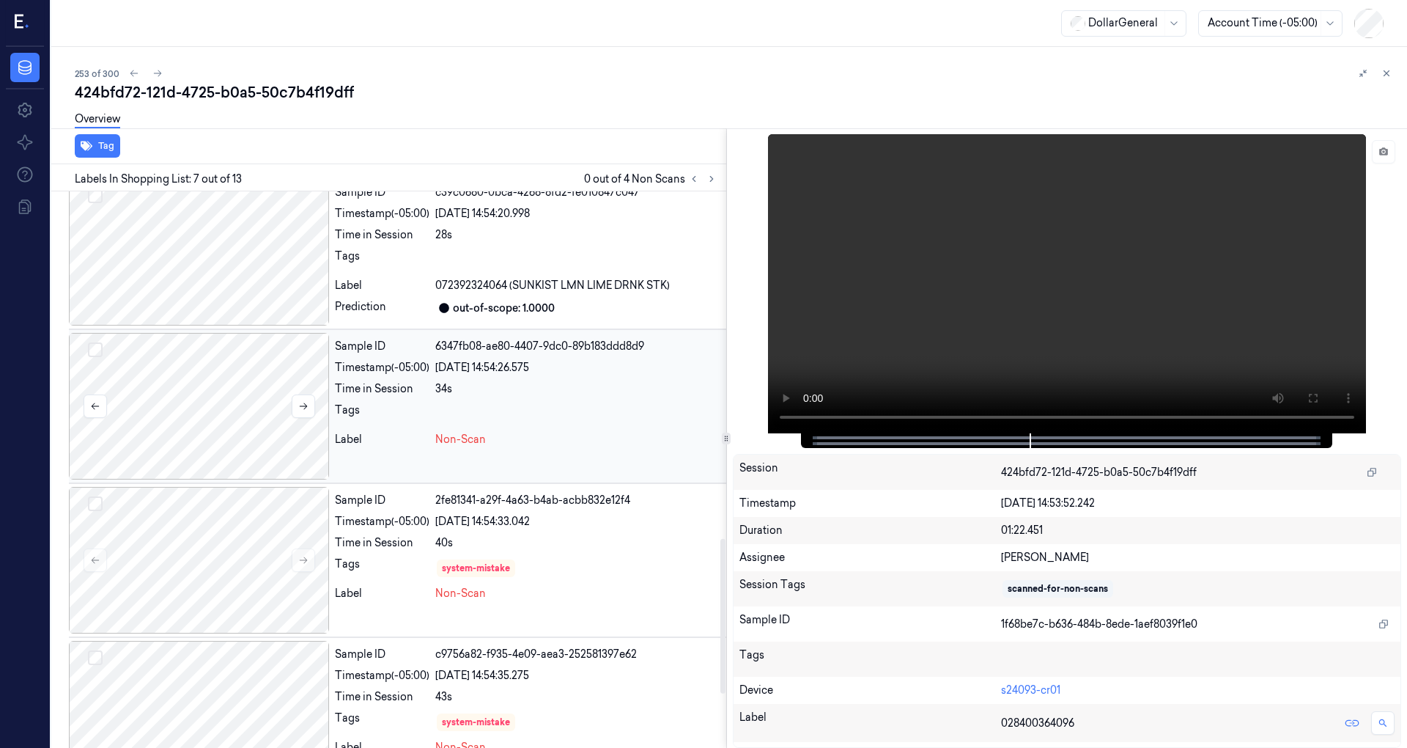
click at [259, 402] on div at bounding box center [199, 406] width 260 height 147
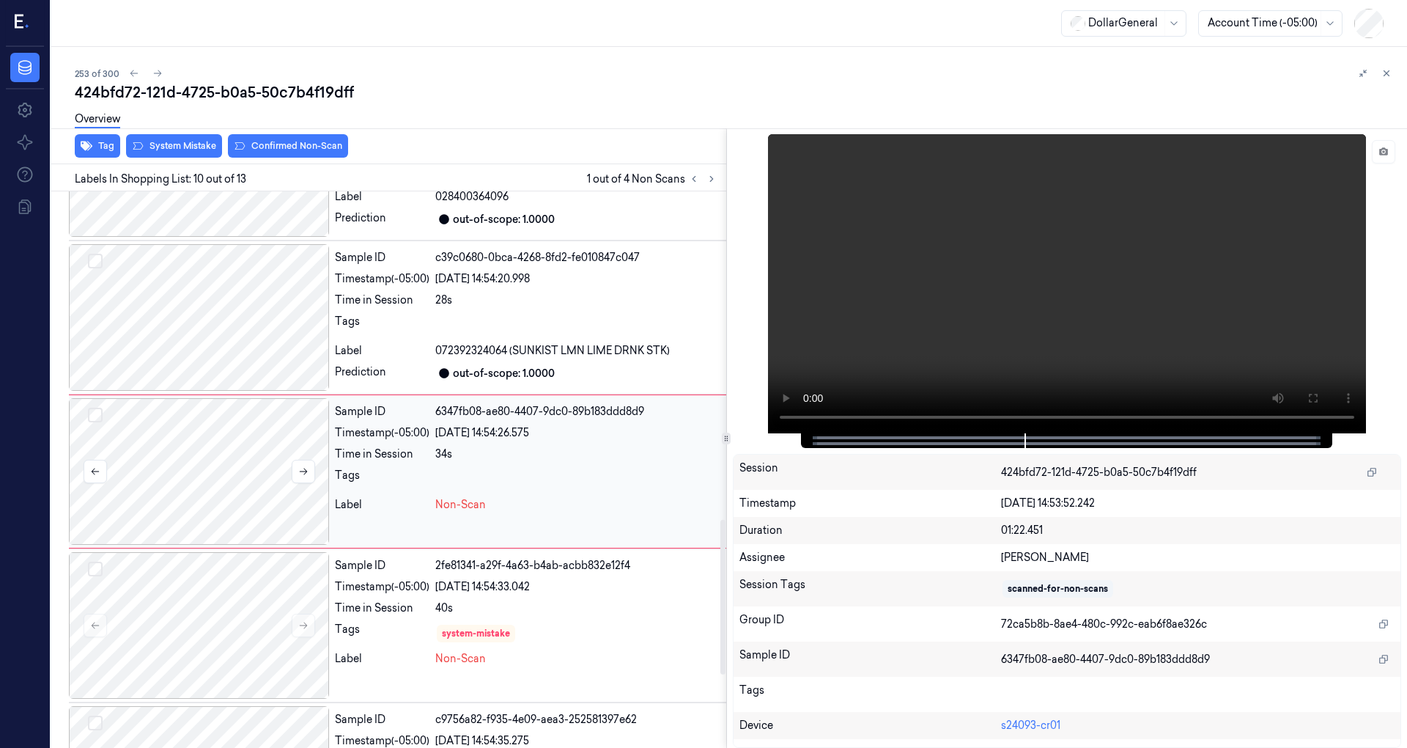
scroll to position [1178, 0]
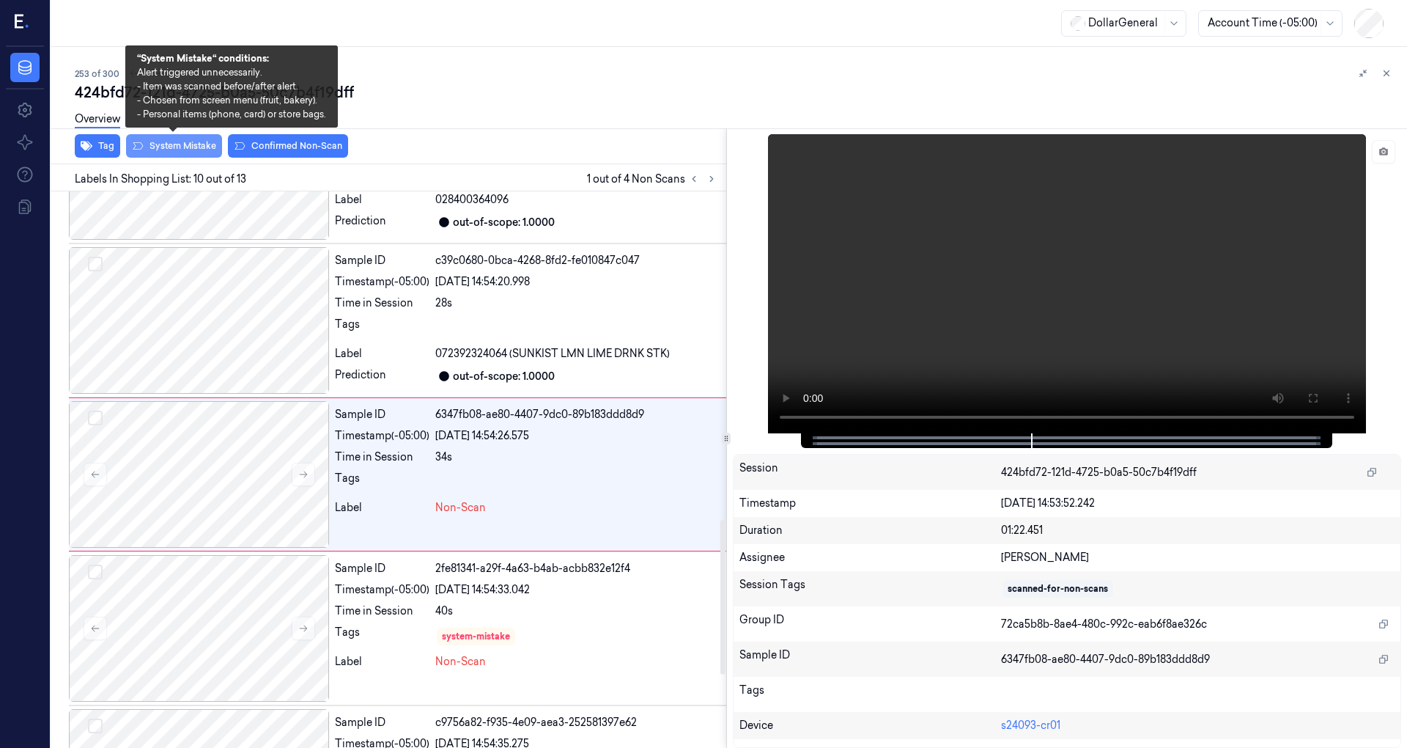
click at [202, 145] on button "System Mistake" at bounding box center [174, 145] width 96 height 23
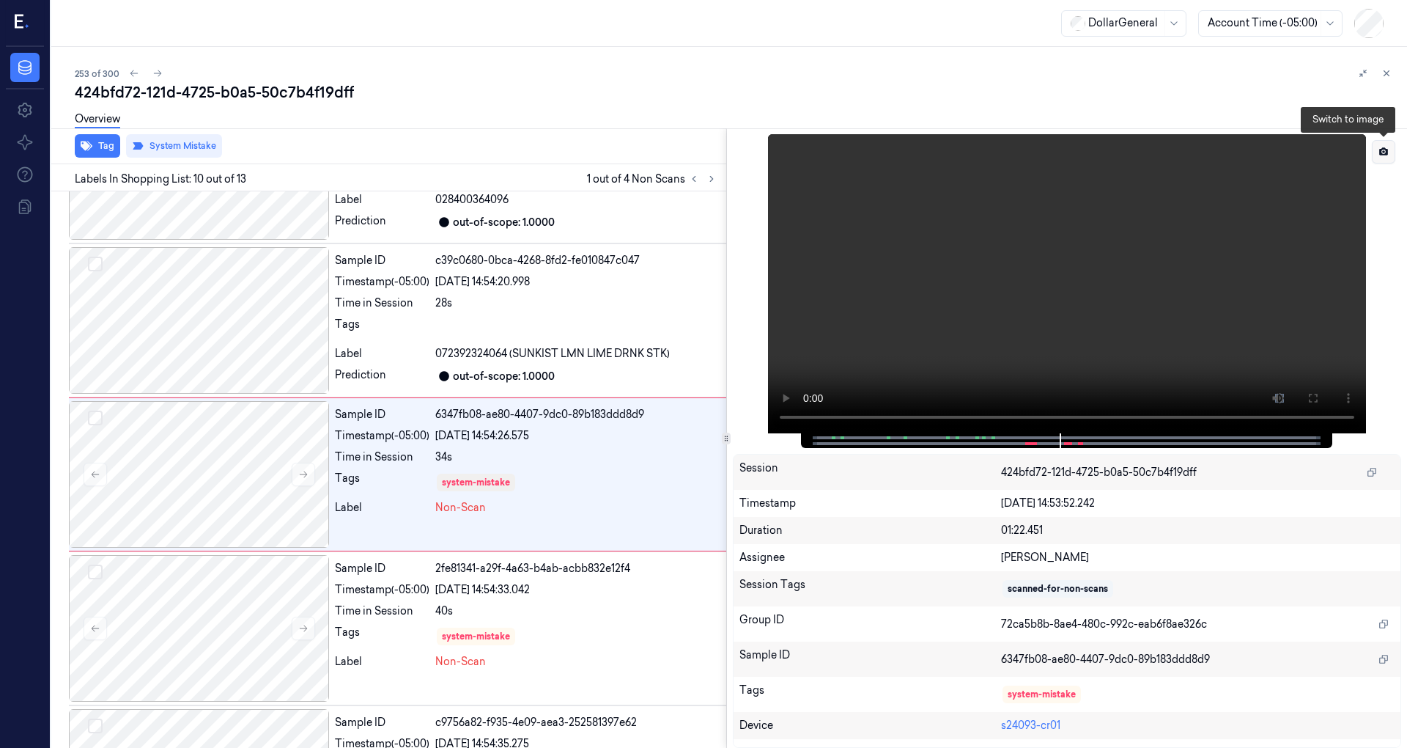
click at [1381, 148] on icon at bounding box center [1384, 152] width 10 height 10
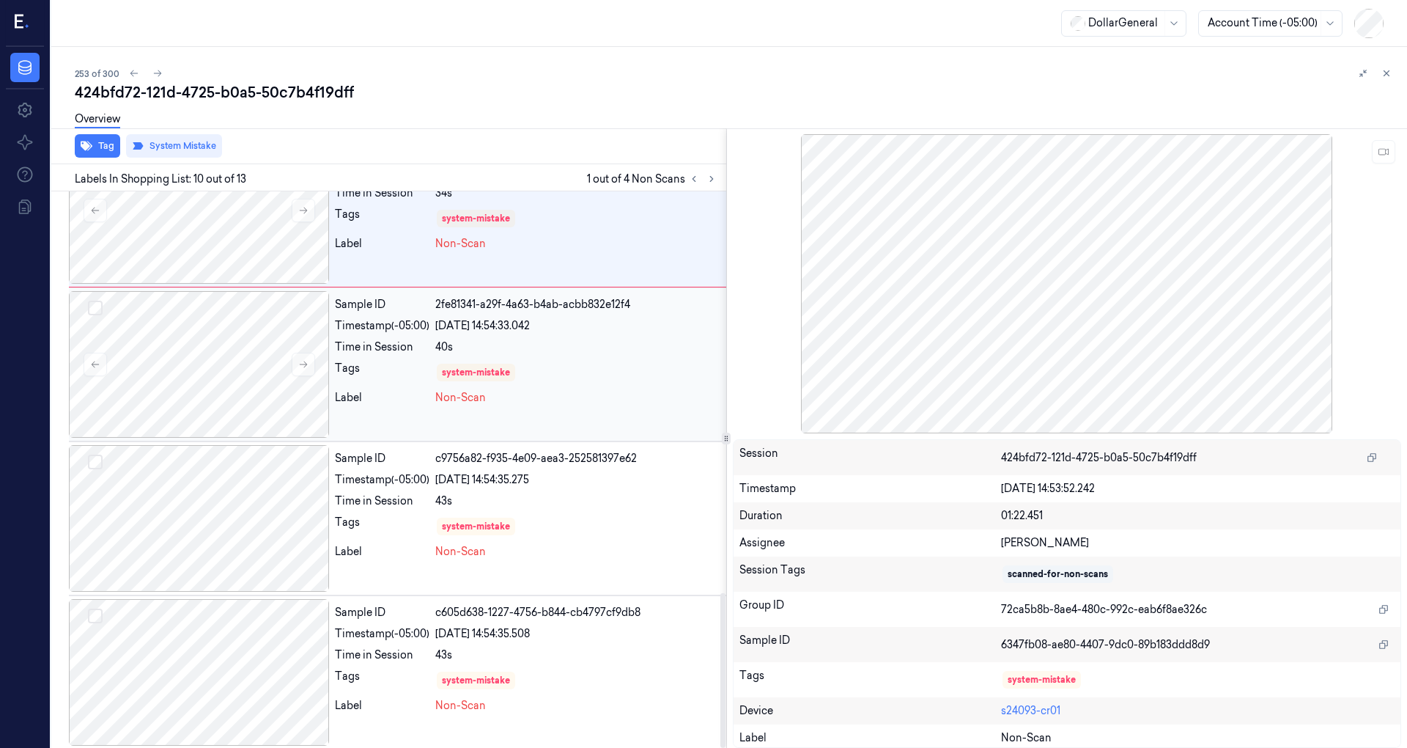
scroll to position [1345, 0]
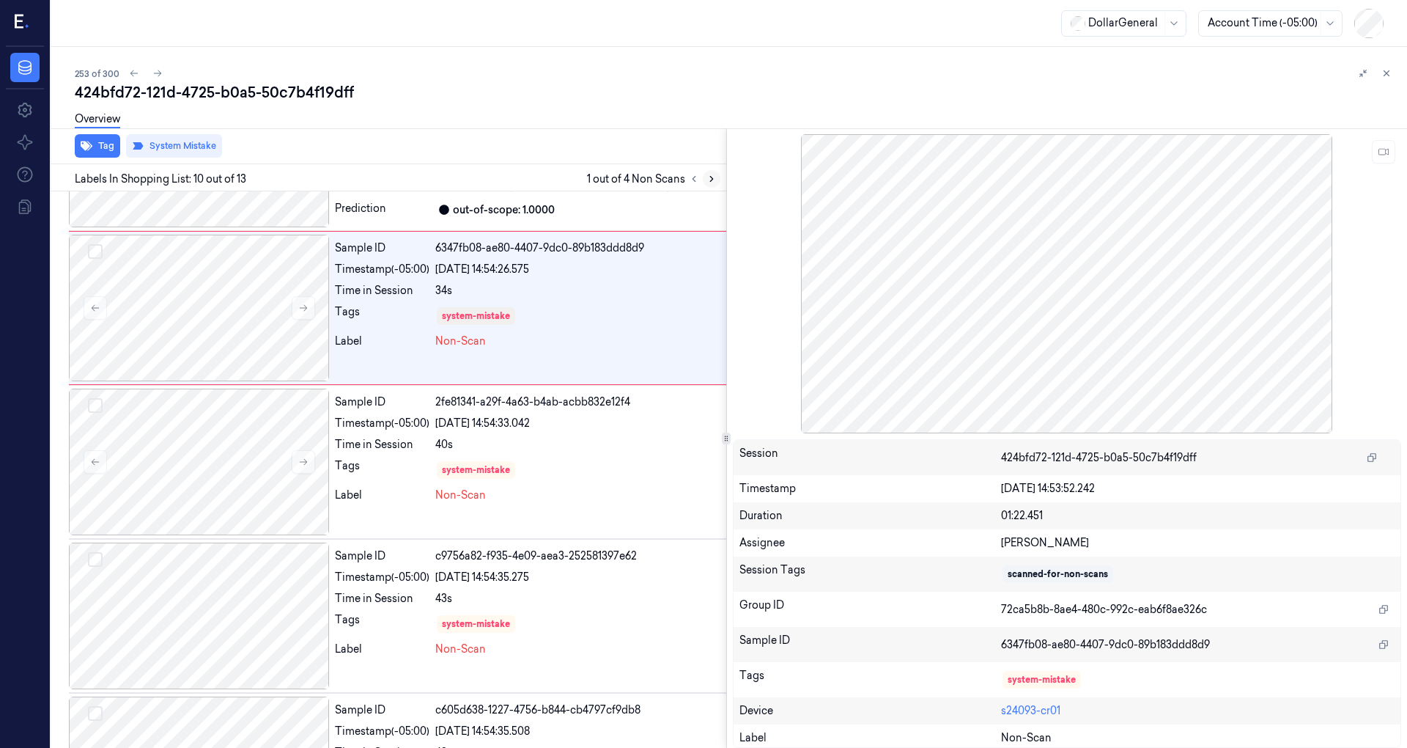
click at [709, 177] on icon at bounding box center [712, 179] width 10 height 10
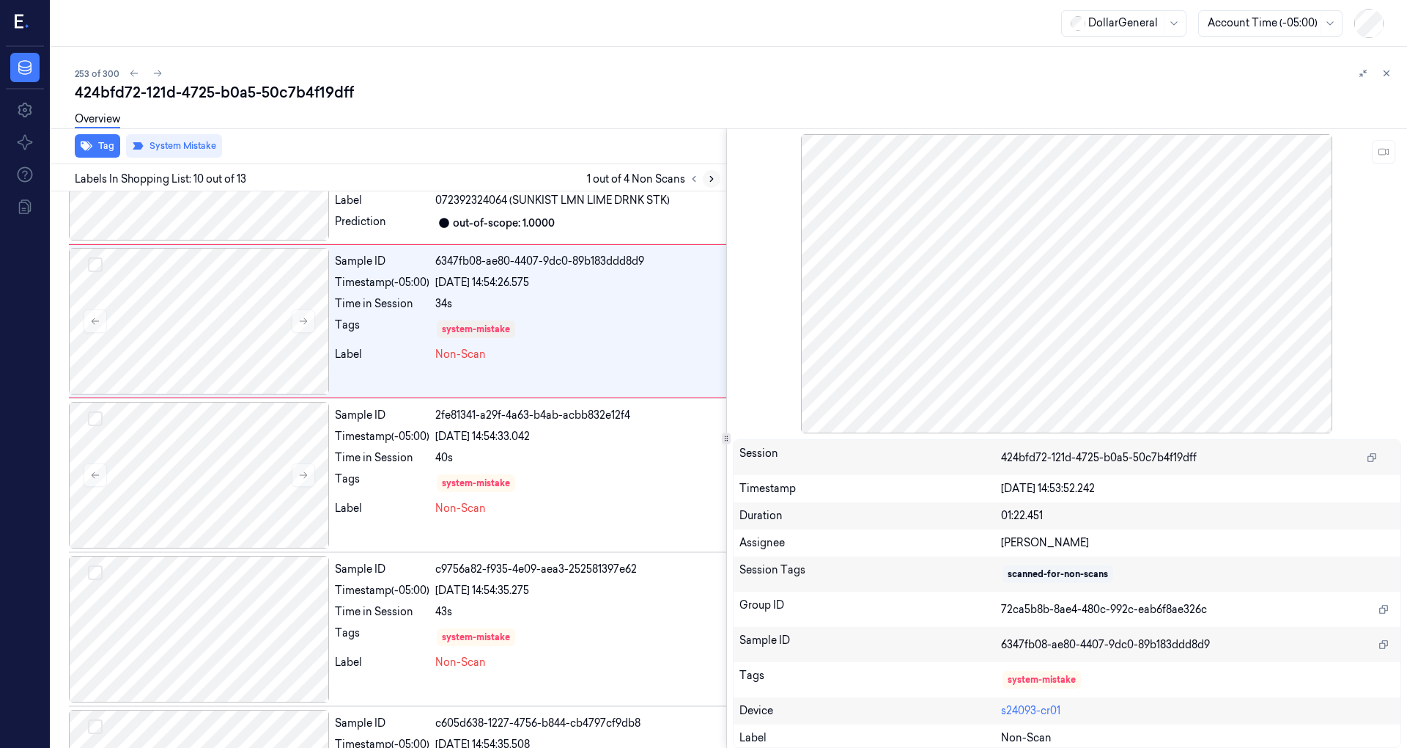
click at [709, 177] on icon at bounding box center [712, 179] width 10 height 10
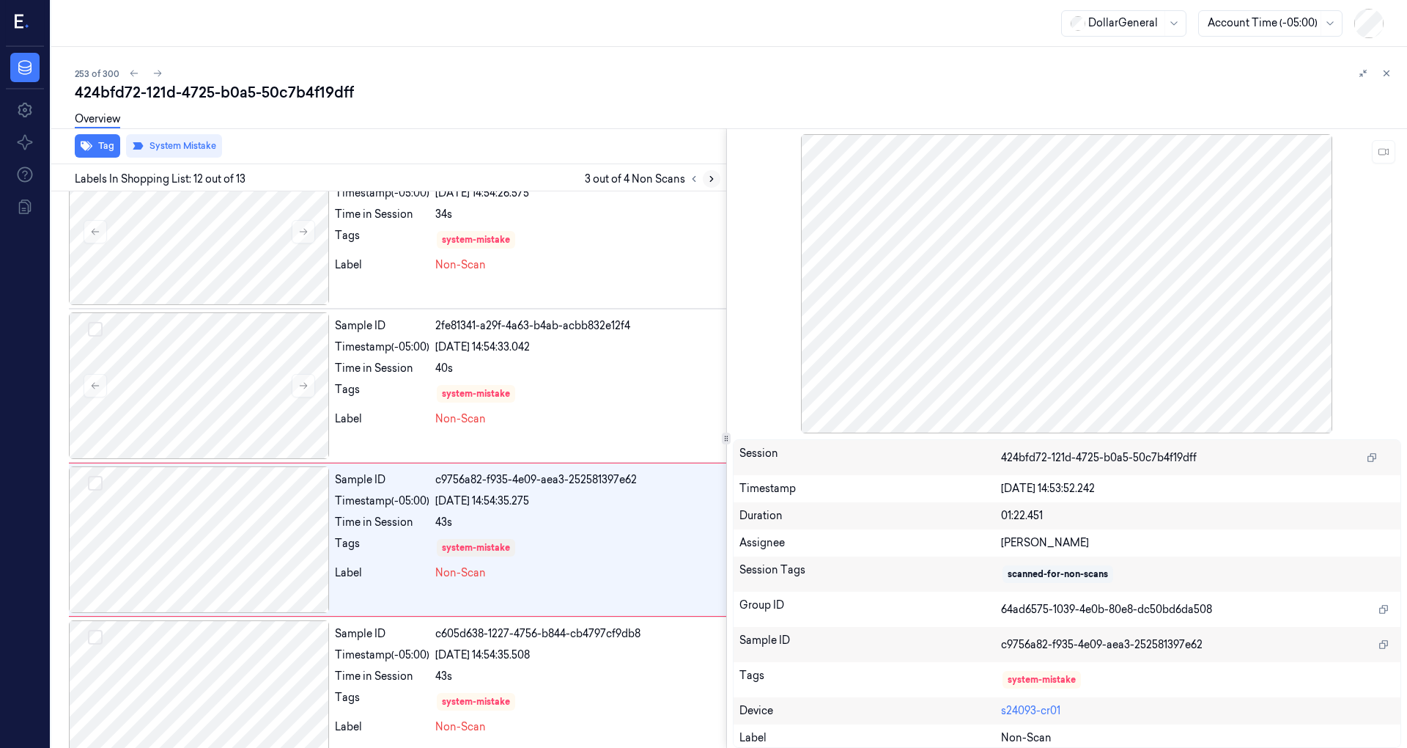
scroll to position [1442, 0]
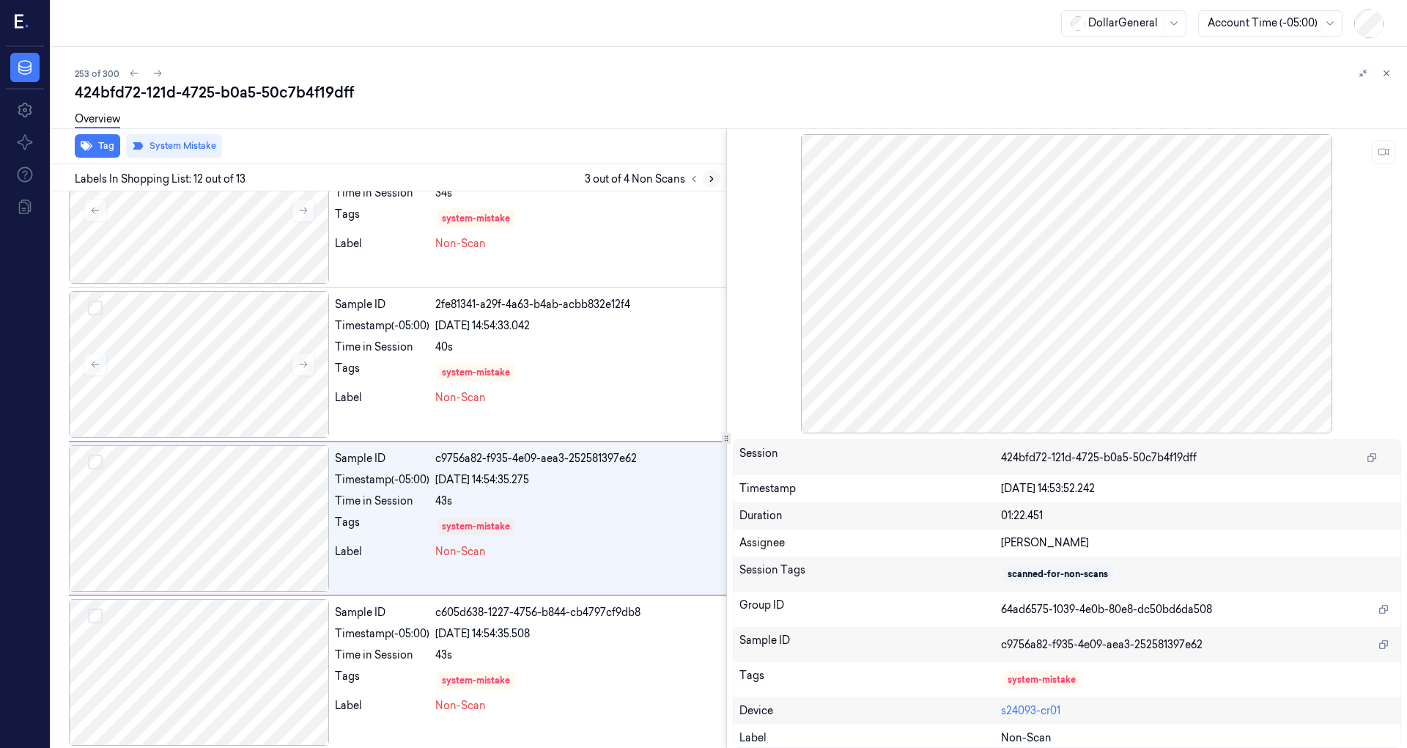
click at [709, 177] on icon at bounding box center [712, 179] width 10 height 10
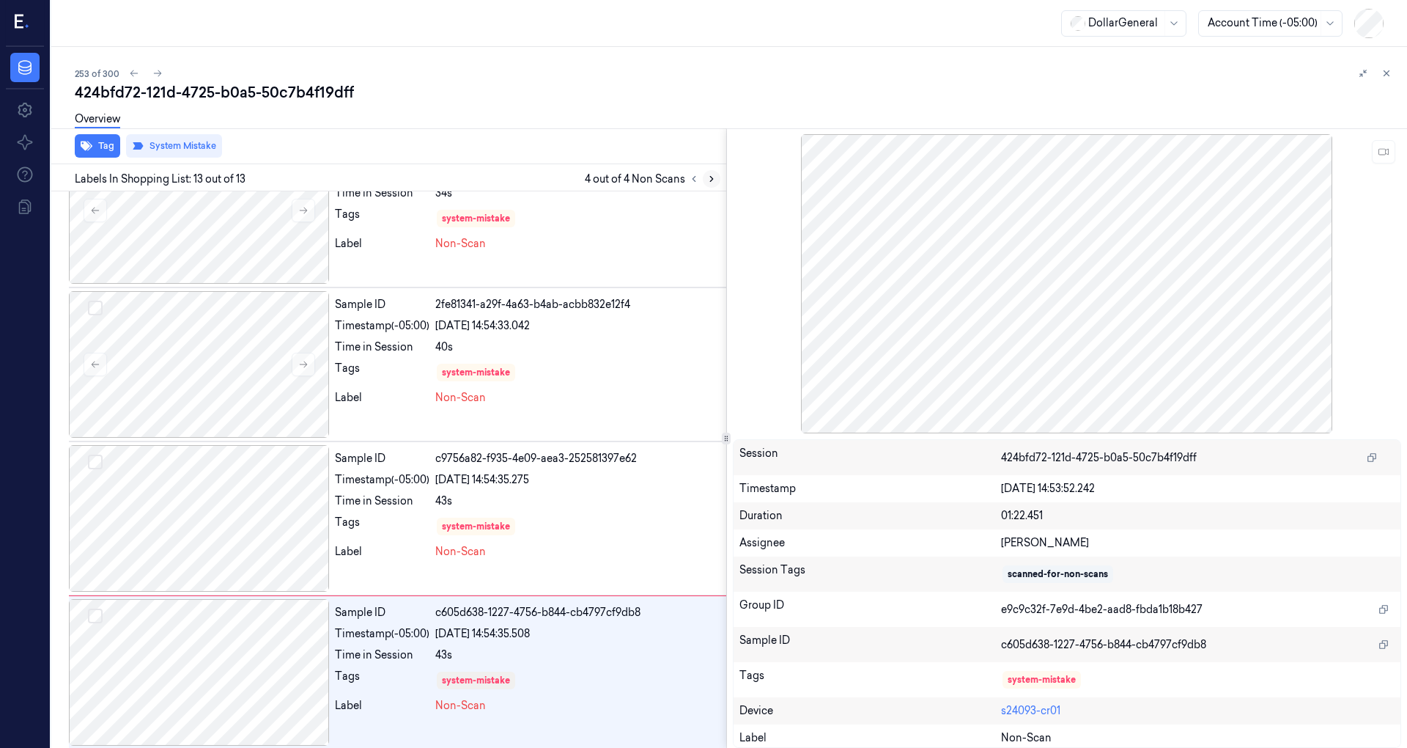
click at [709, 177] on icon at bounding box center [712, 179] width 10 height 10
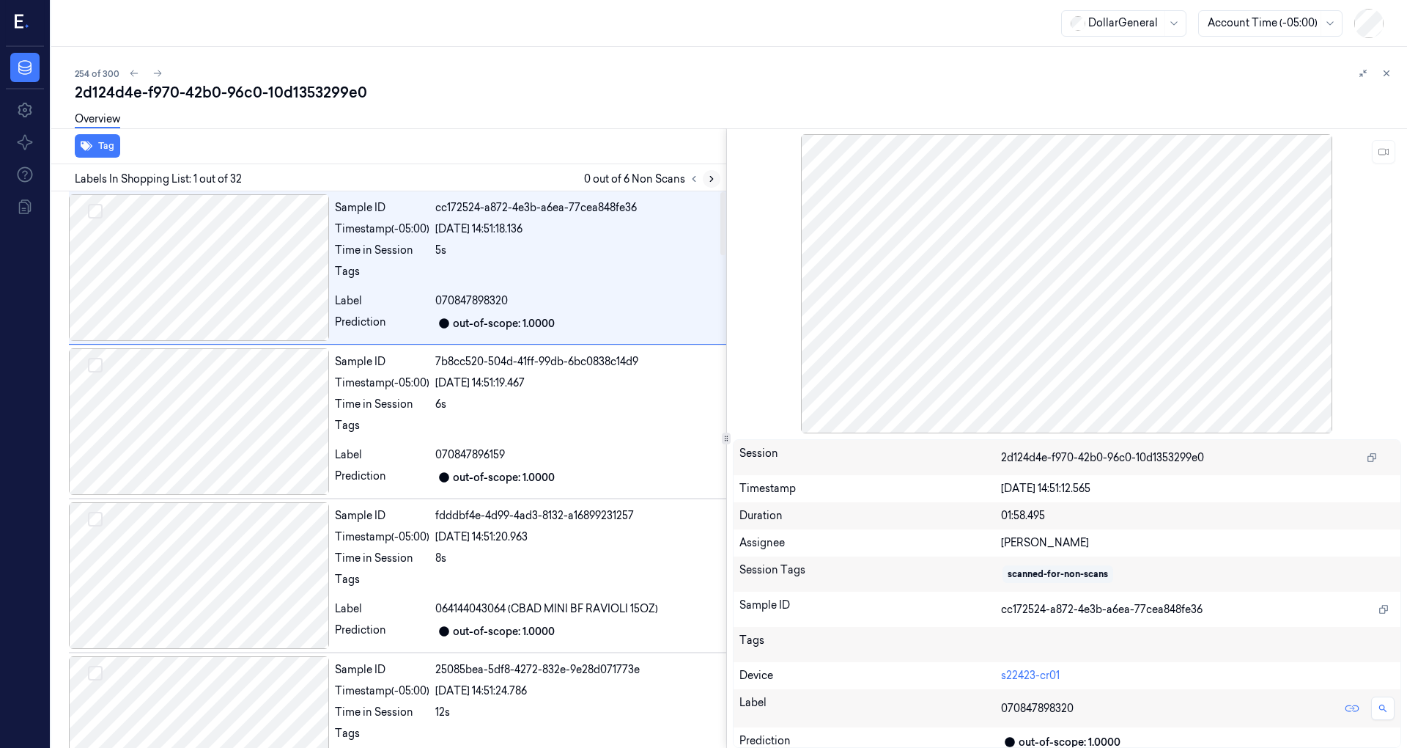
click at [713, 174] on icon at bounding box center [712, 179] width 10 height 10
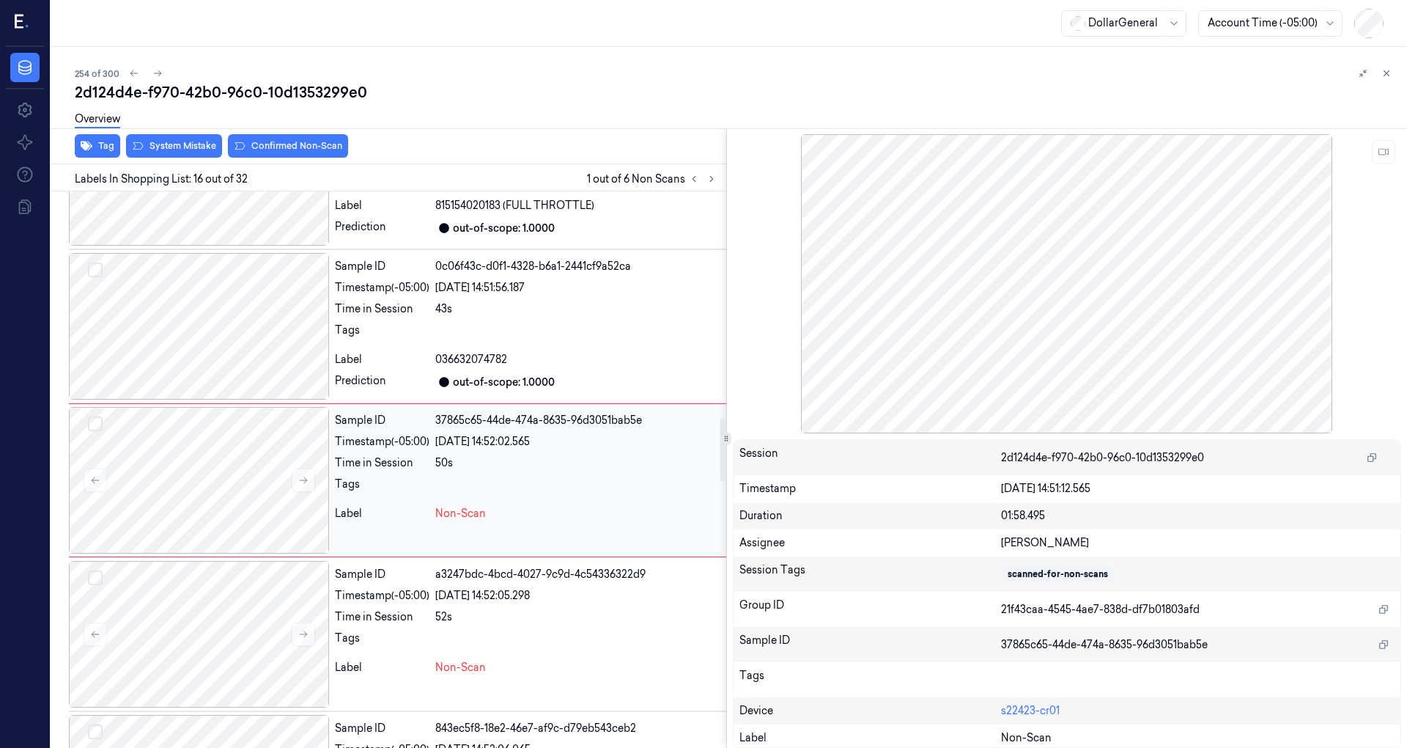
scroll to position [2099, 0]
click at [237, 479] on div at bounding box center [199, 477] width 260 height 147
click at [304, 472] on icon at bounding box center [303, 477] width 10 height 10
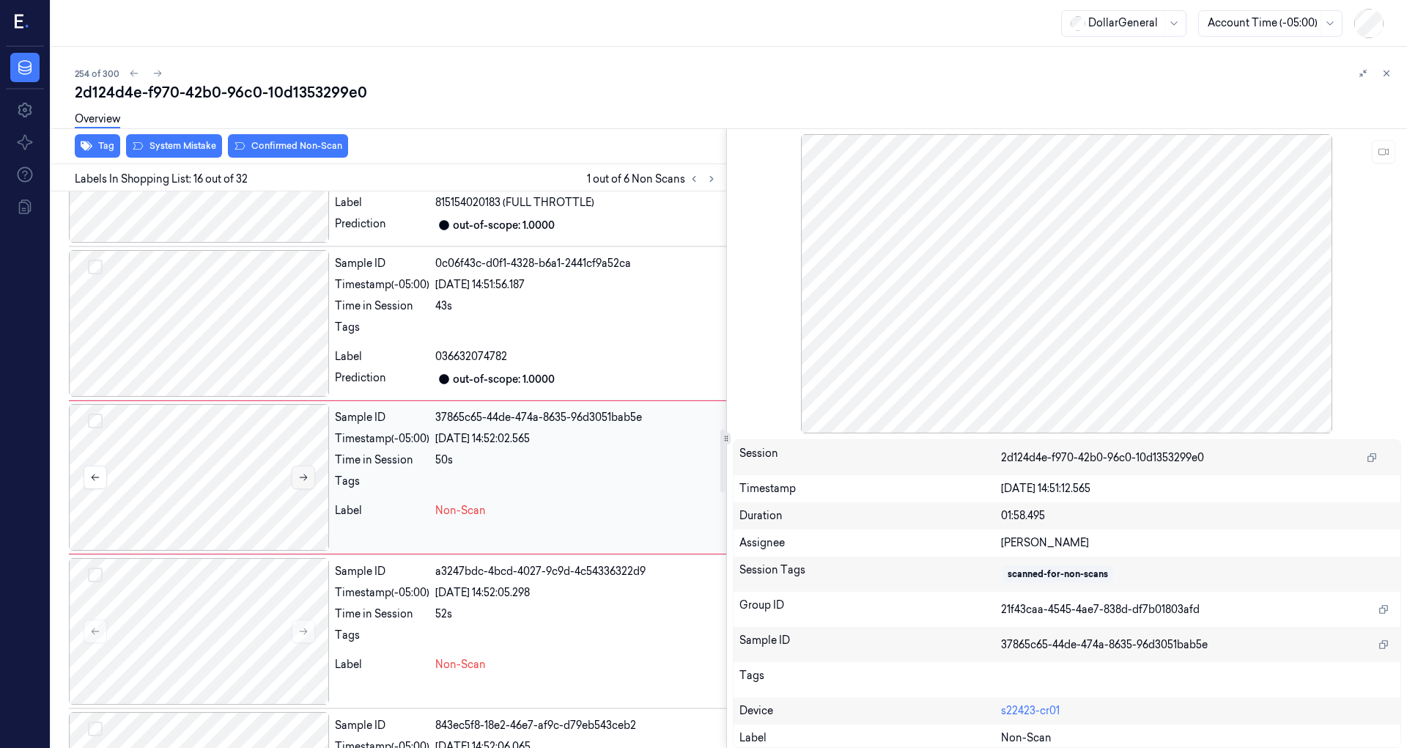
click at [305, 474] on icon at bounding box center [303, 477] width 8 height 7
click at [247, 462] on div at bounding box center [199, 477] width 260 height 147
click at [307, 472] on icon at bounding box center [303, 477] width 10 height 10
click at [306, 472] on icon at bounding box center [303, 477] width 10 height 10
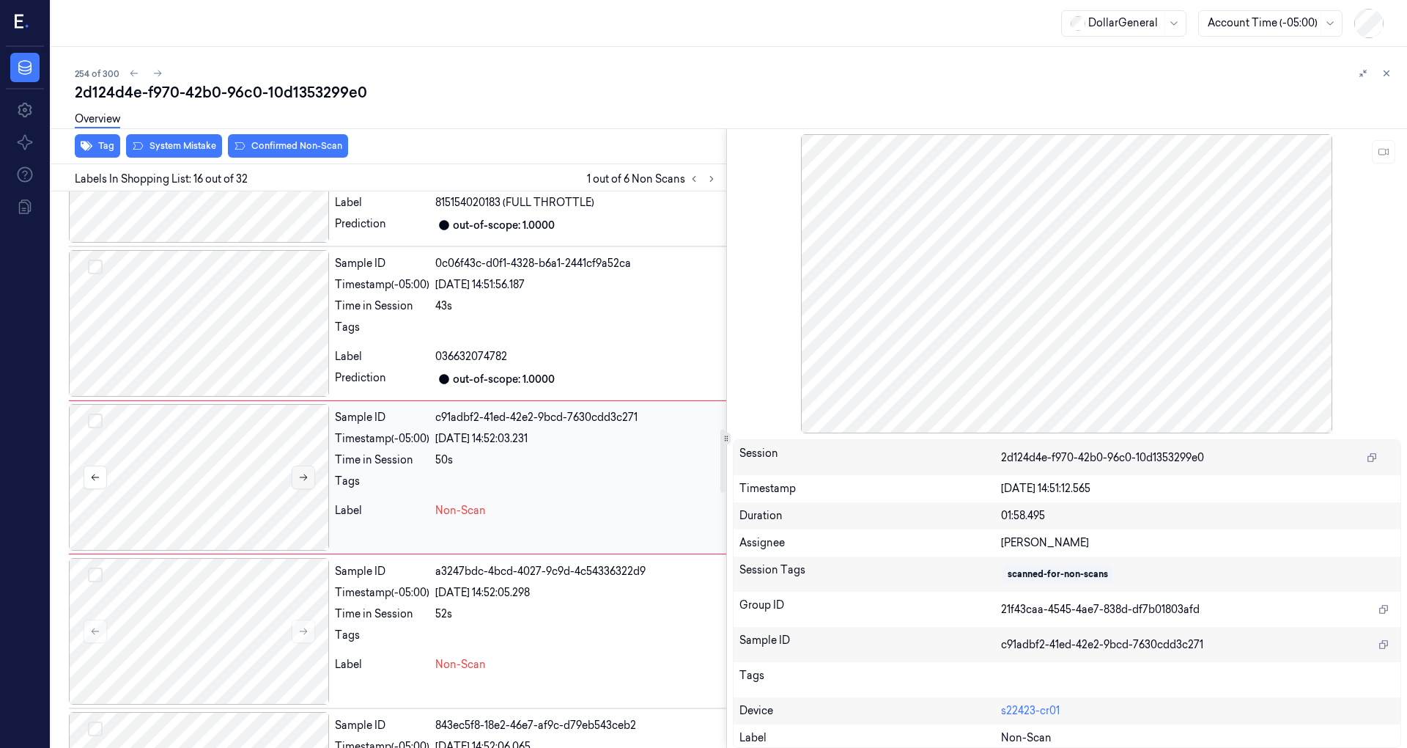
click at [306, 472] on icon at bounding box center [303, 477] width 10 height 10
click at [303, 472] on icon at bounding box center [303, 477] width 10 height 10
click at [247, 328] on div at bounding box center [199, 323] width 260 height 147
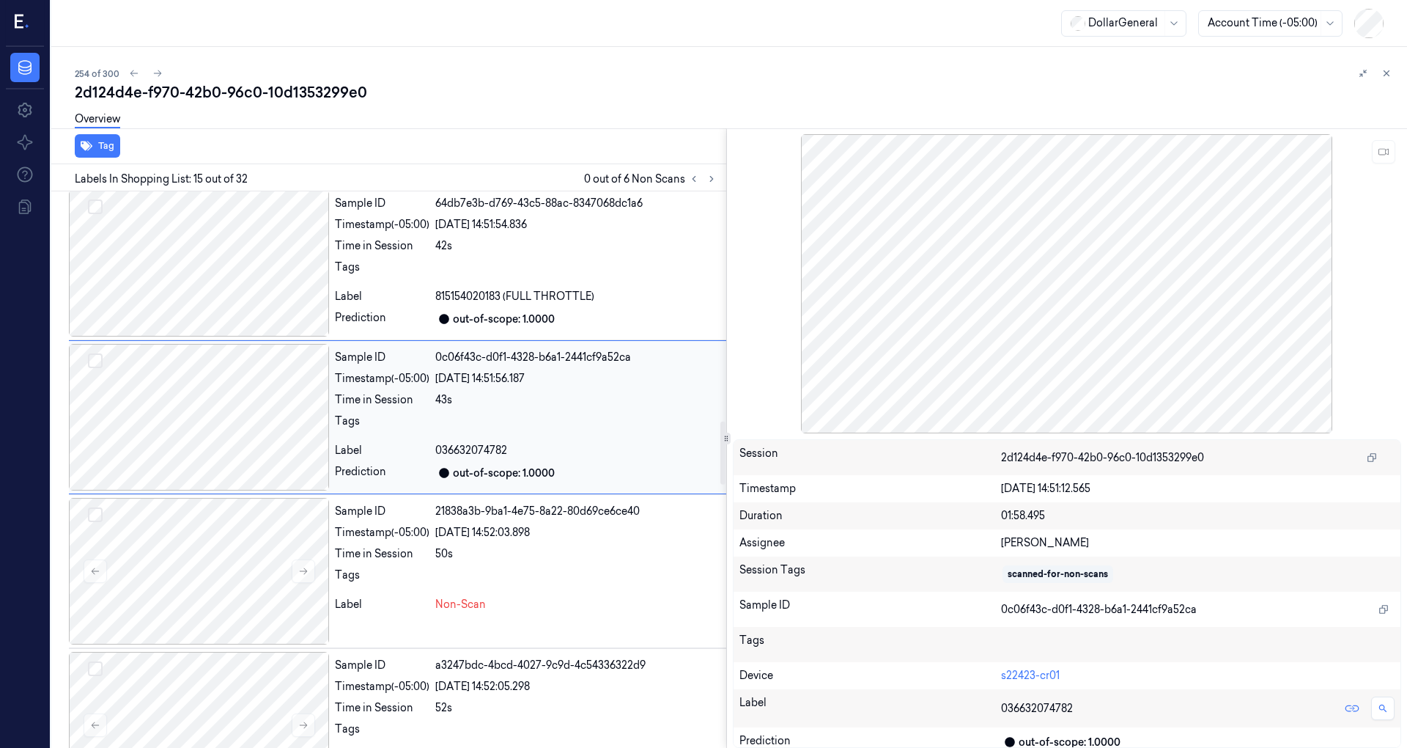
scroll to position [1945, 0]
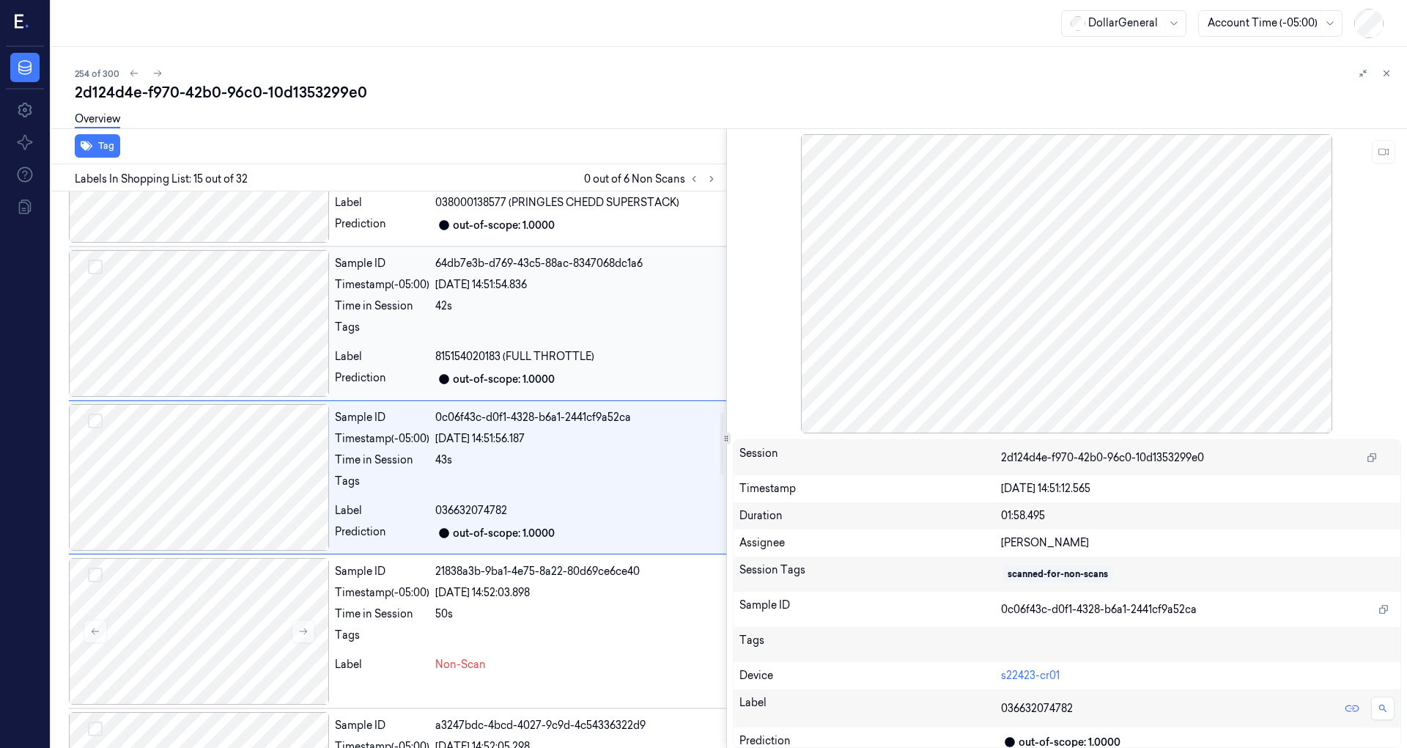
click at [249, 265] on div at bounding box center [199, 323] width 260 height 147
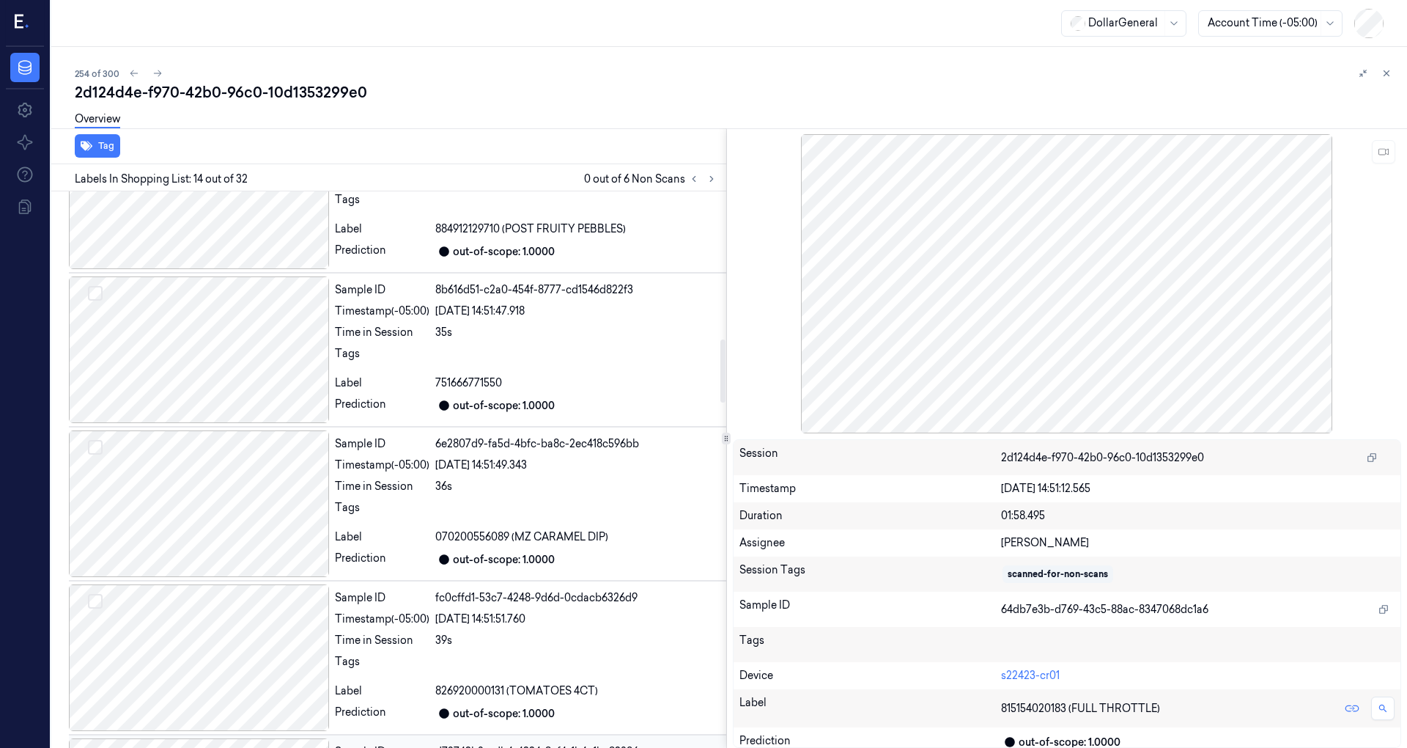
click at [249, 320] on div at bounding box center [199, 349] width 260 height 147
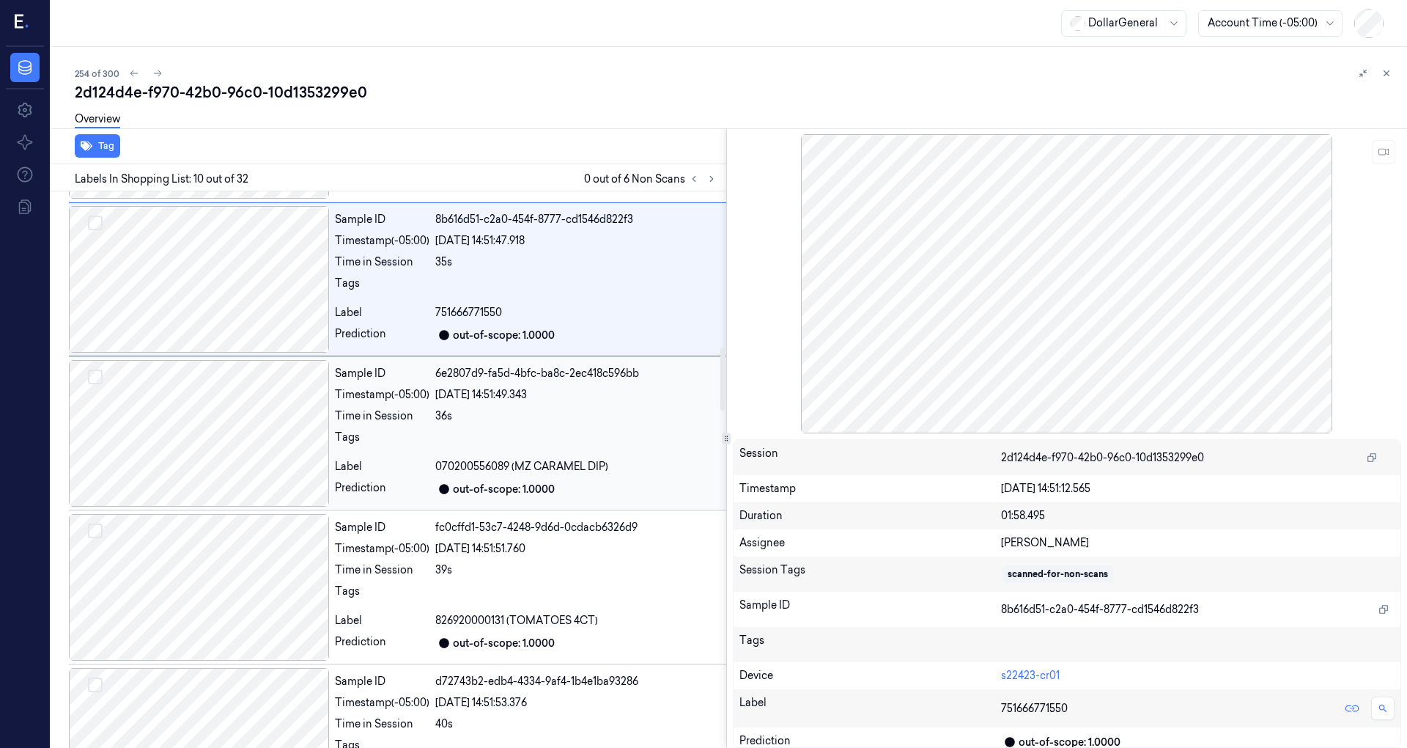
click at [238, 377] on div at bounding box center [199, 433] width 260 height 147
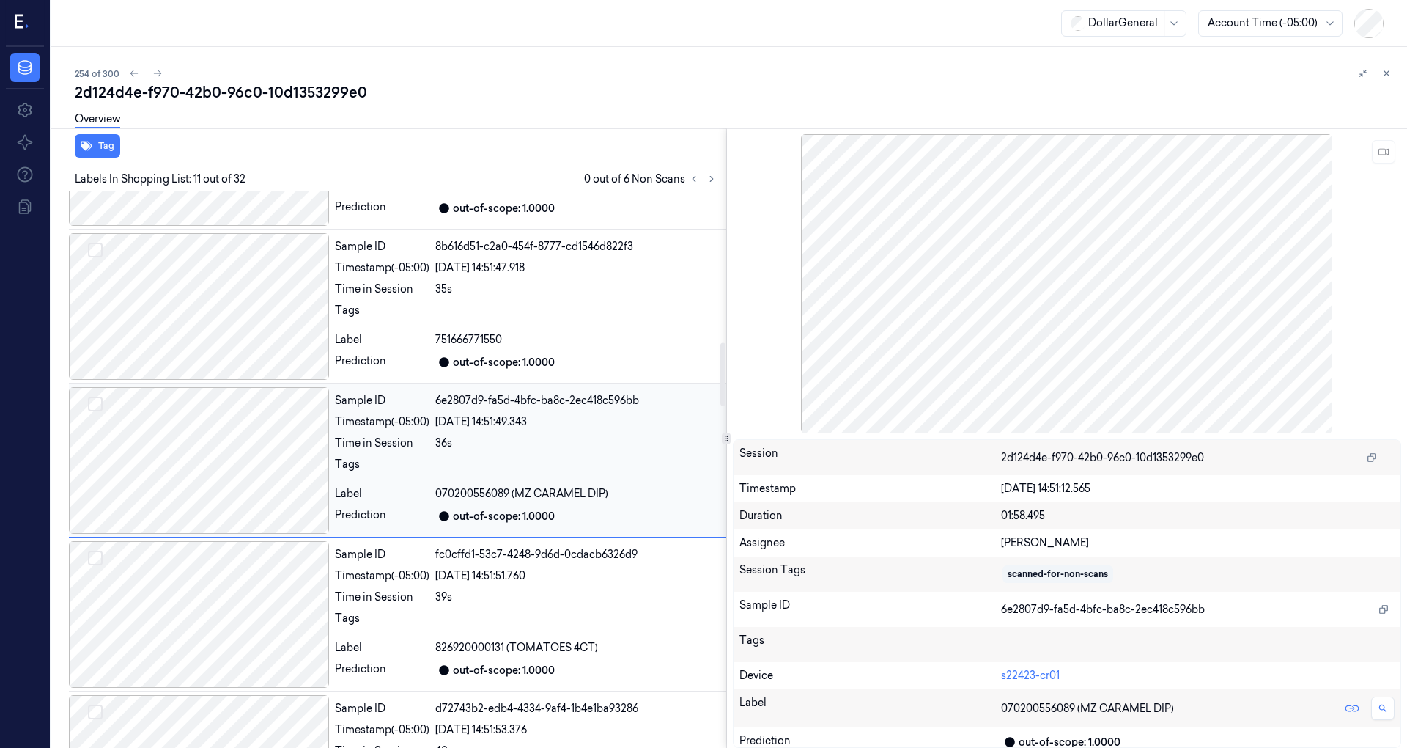
scroll to position [1332, 0]
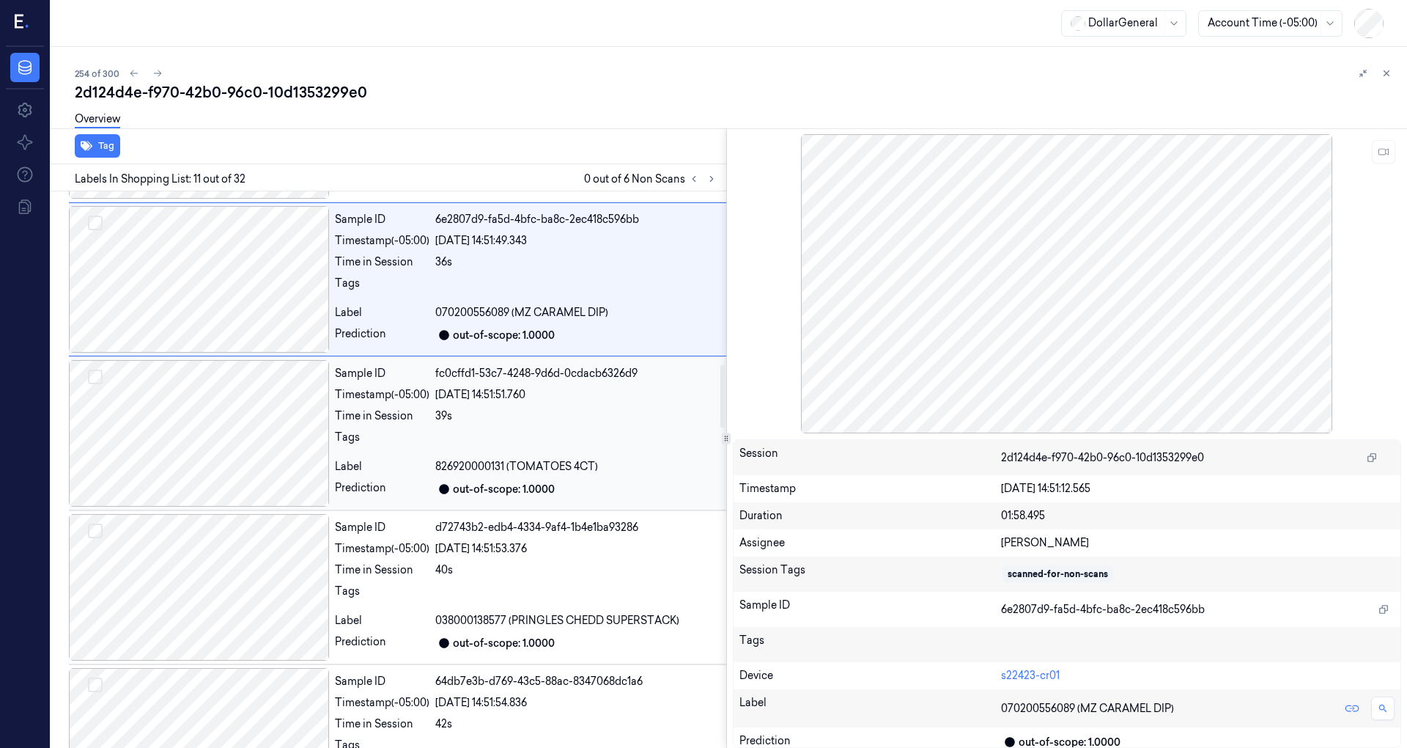
click at [207, 433] on div at bounding box center [199, 433] width 260 height 147
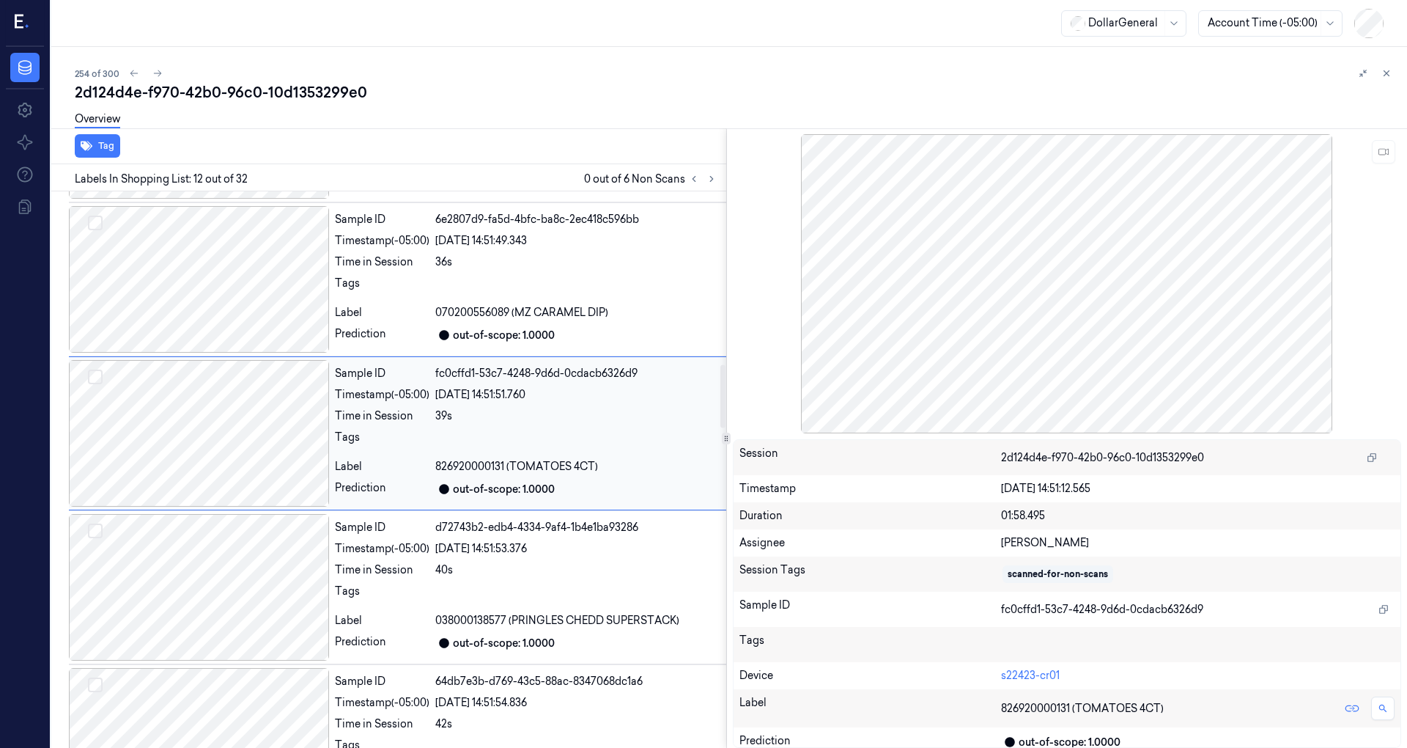
scroll to position [1485, 0]
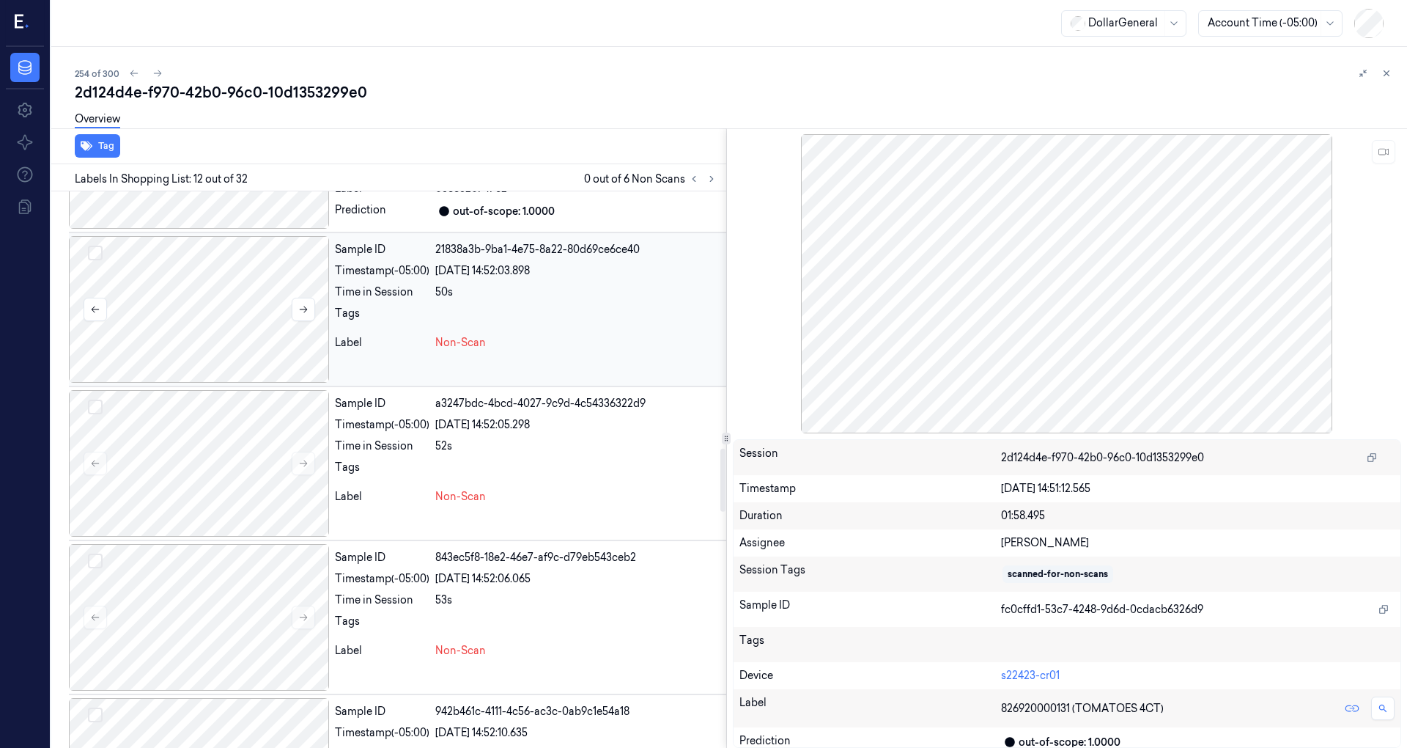
click at [237, 336] on div at bounding box center [199, 309] width 260 height 147
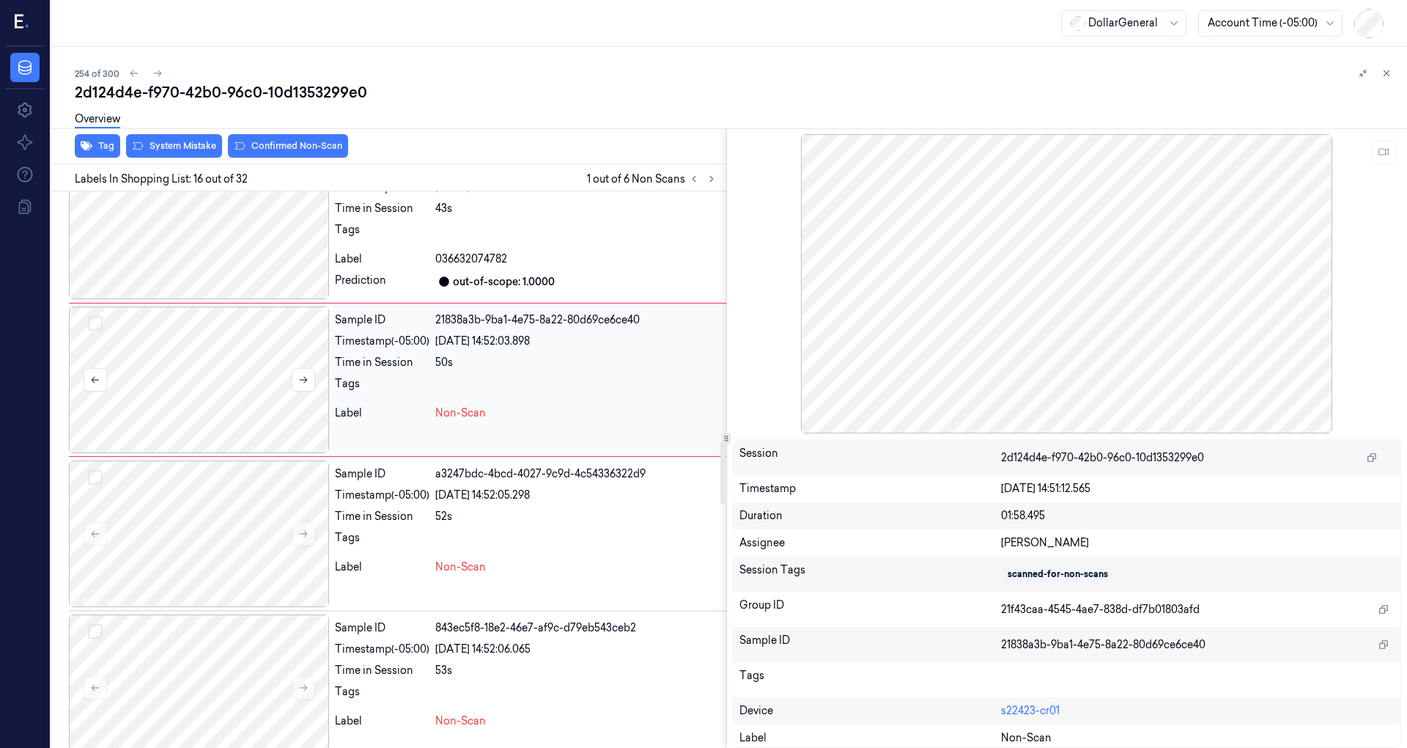
scroll to position [2294, 0]
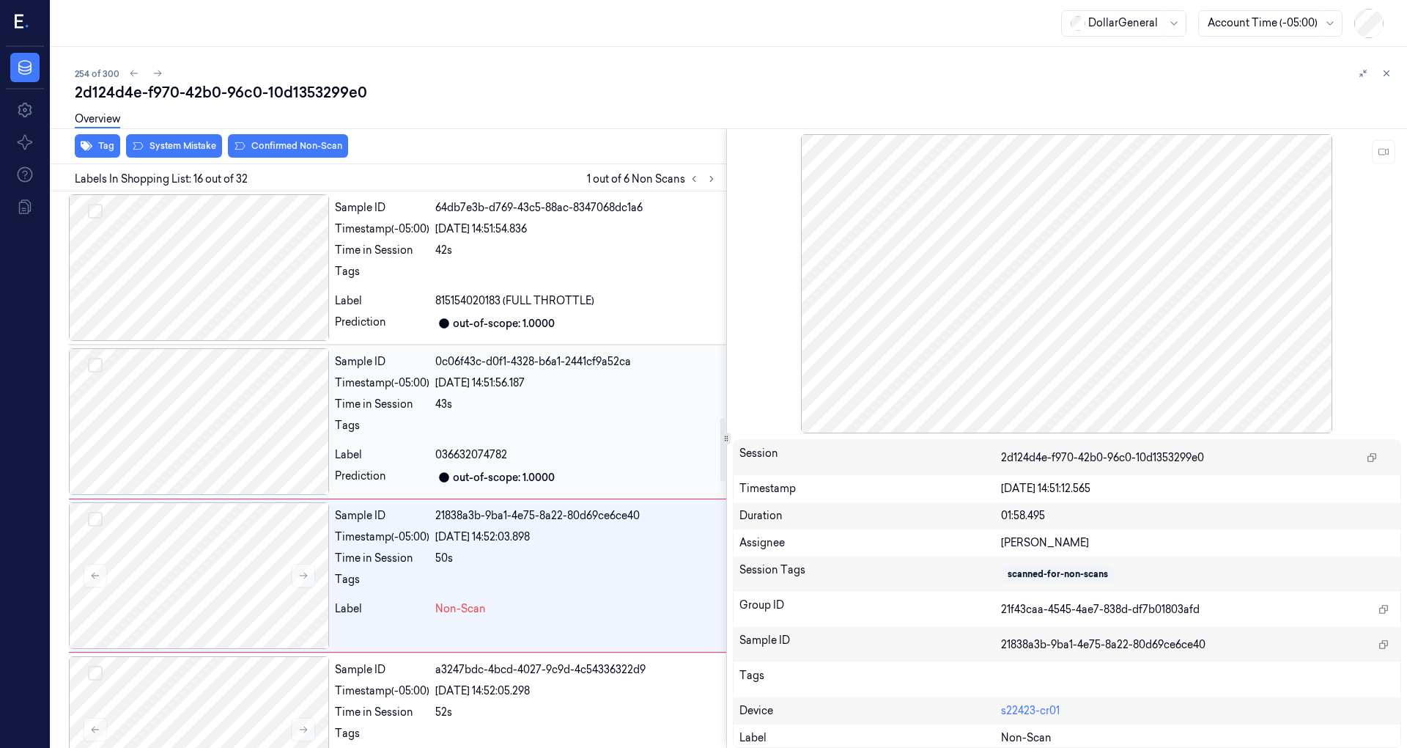
click at [232, 398] on div at bounding box center [199, 421] width 260 height 147
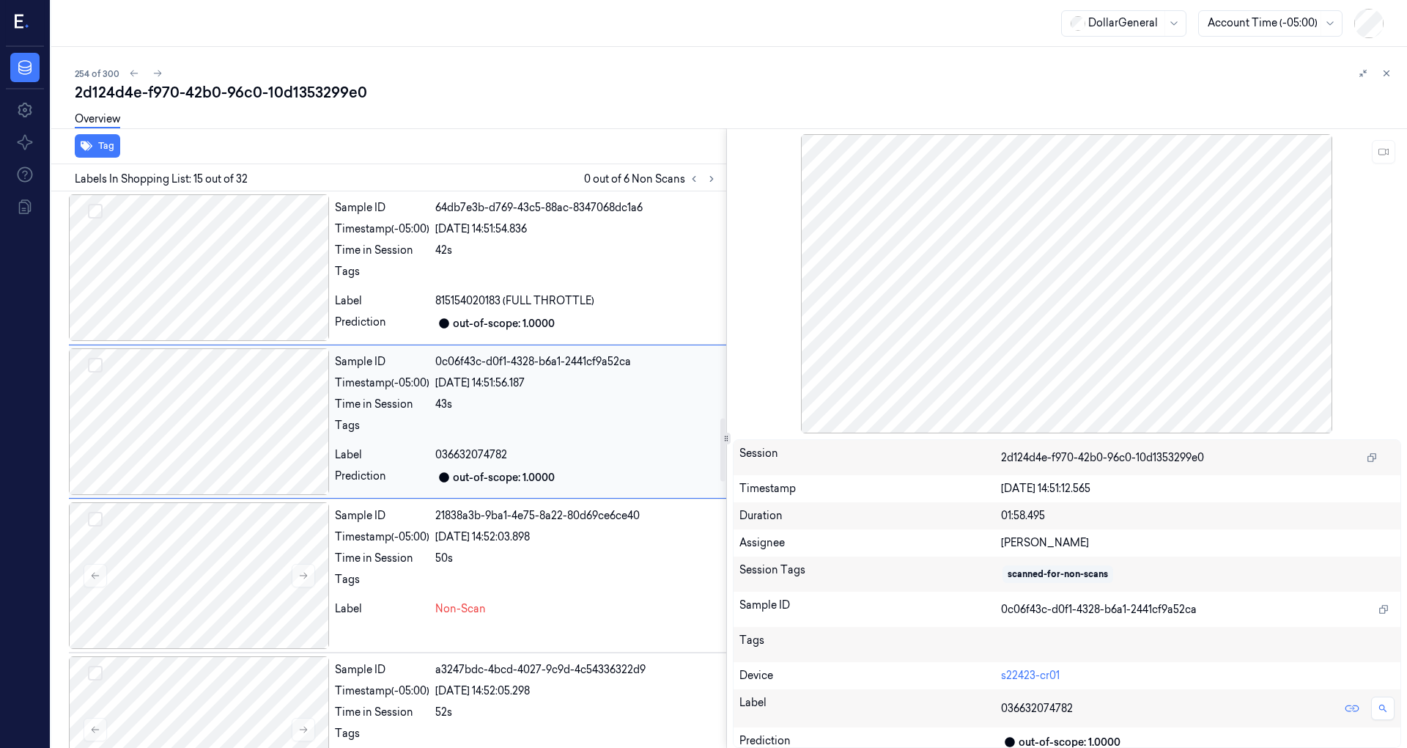
scroll to position [1945, 0]
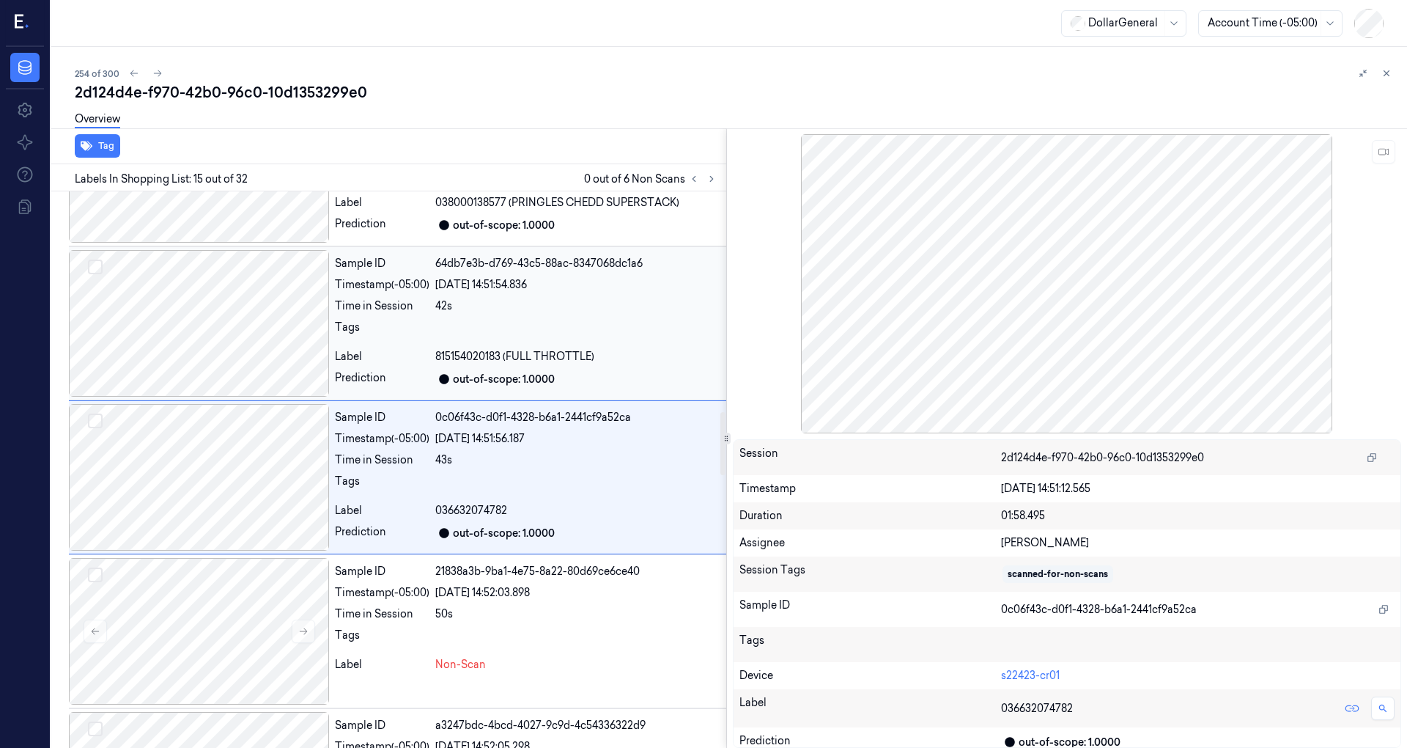
click at [235, 378] on div at bounding box center [199, 323] width 260 height 147
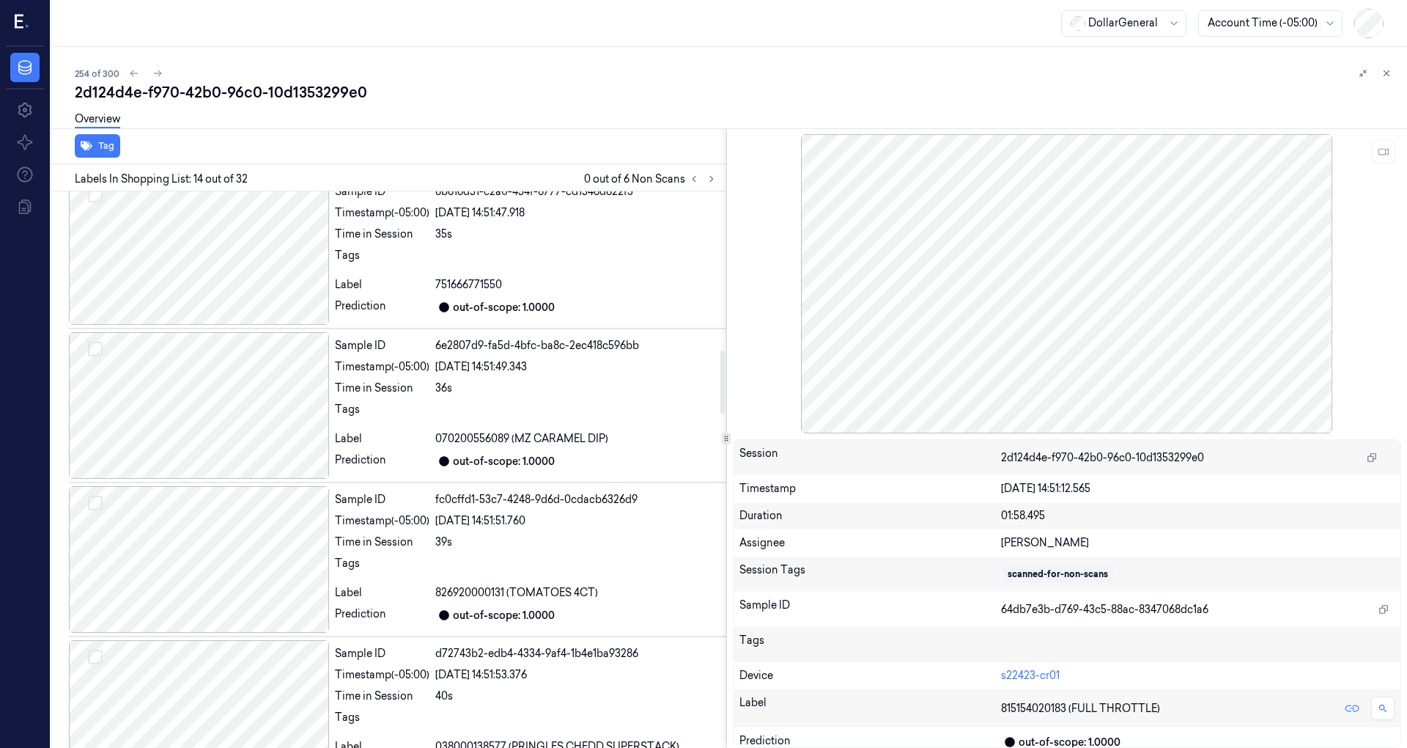
click at [235, 378] on div at bounding box center [199, 405] width 260 height 147
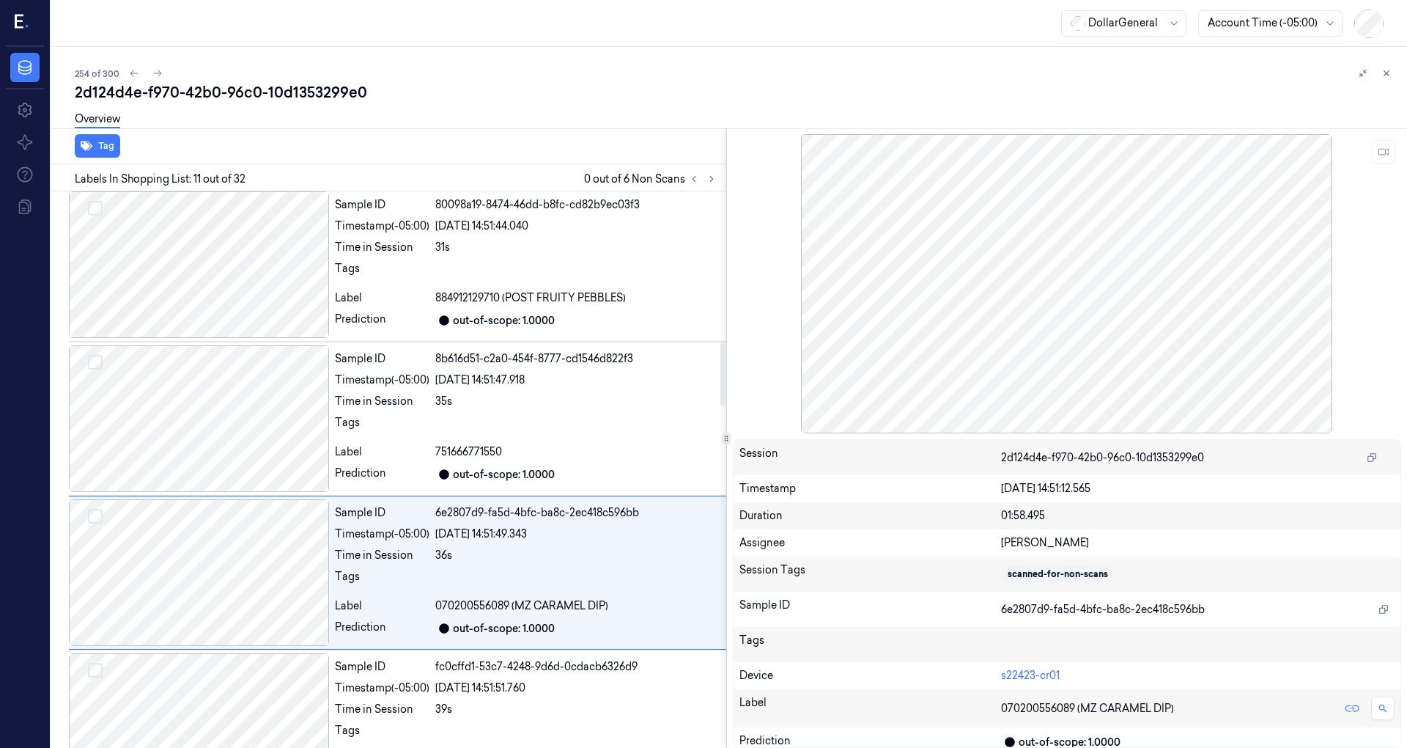
scroll to position [1234, 0]
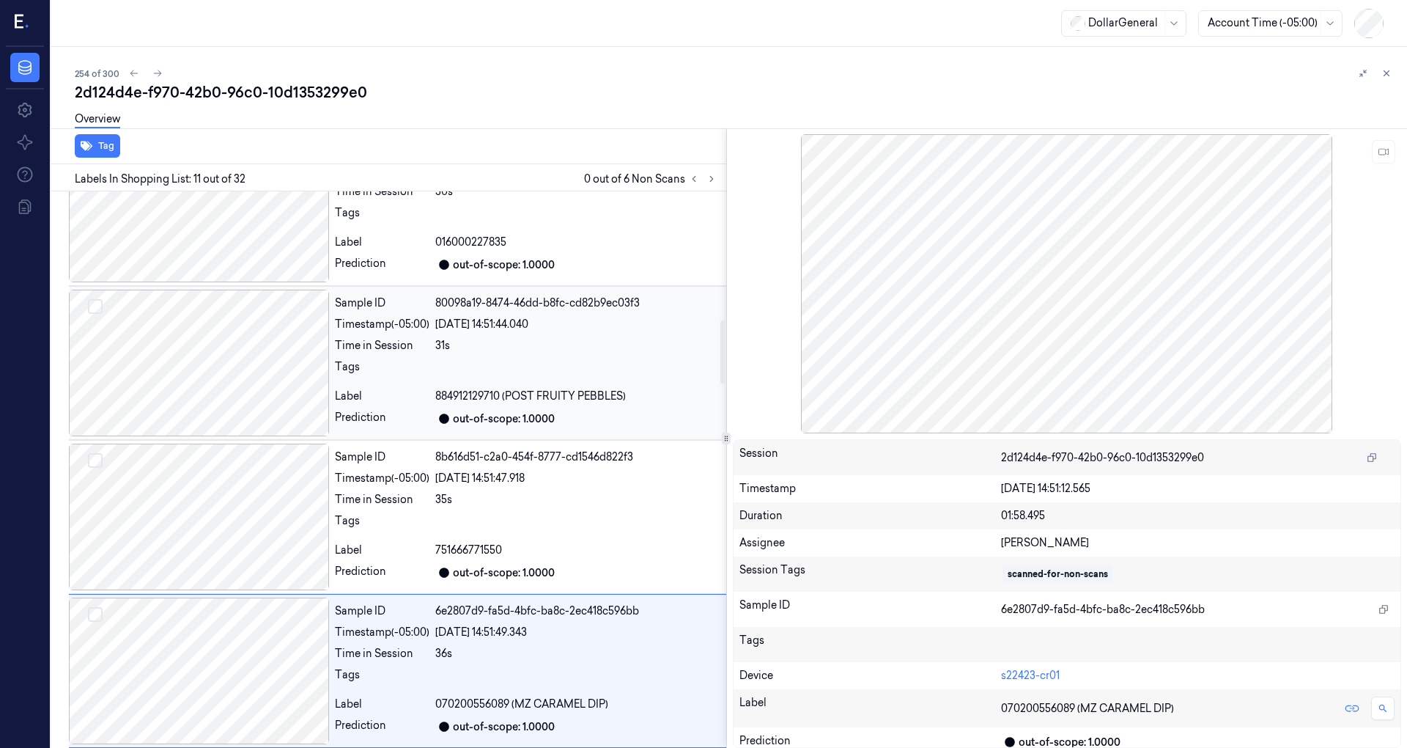
click at [243, 347] on div at bounding box center [199, 362] width 260 height 147
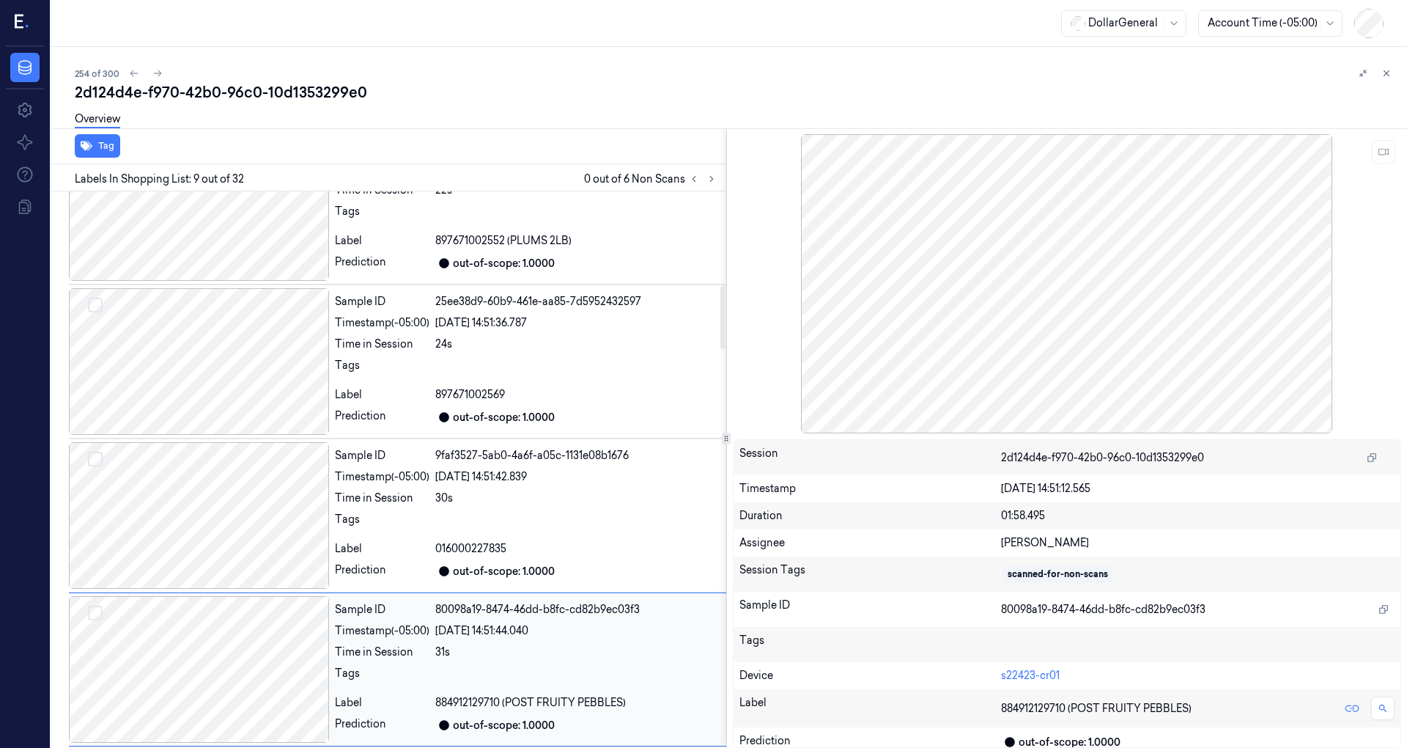
click at [243, 347] on div at bounding box center [199, 361] width 260 height 147
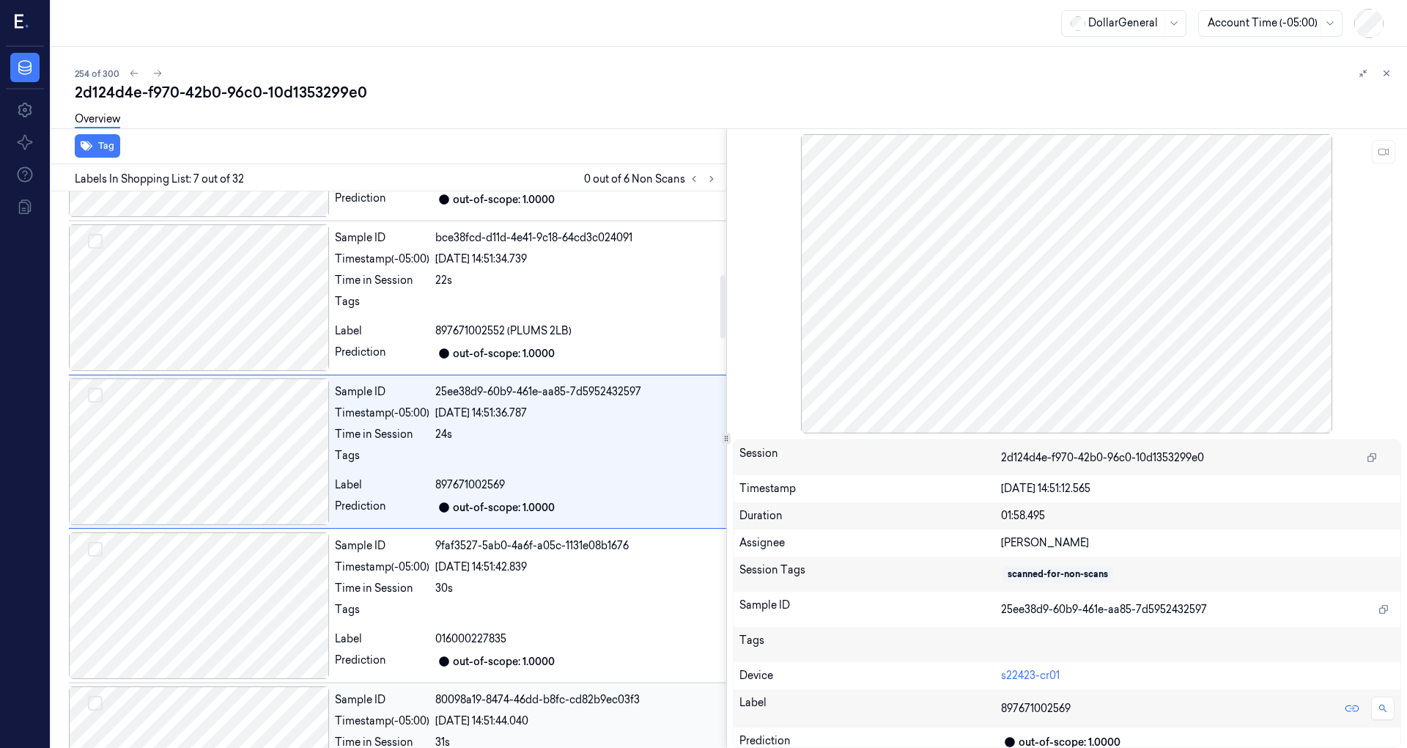
scroll to position [718, 0]
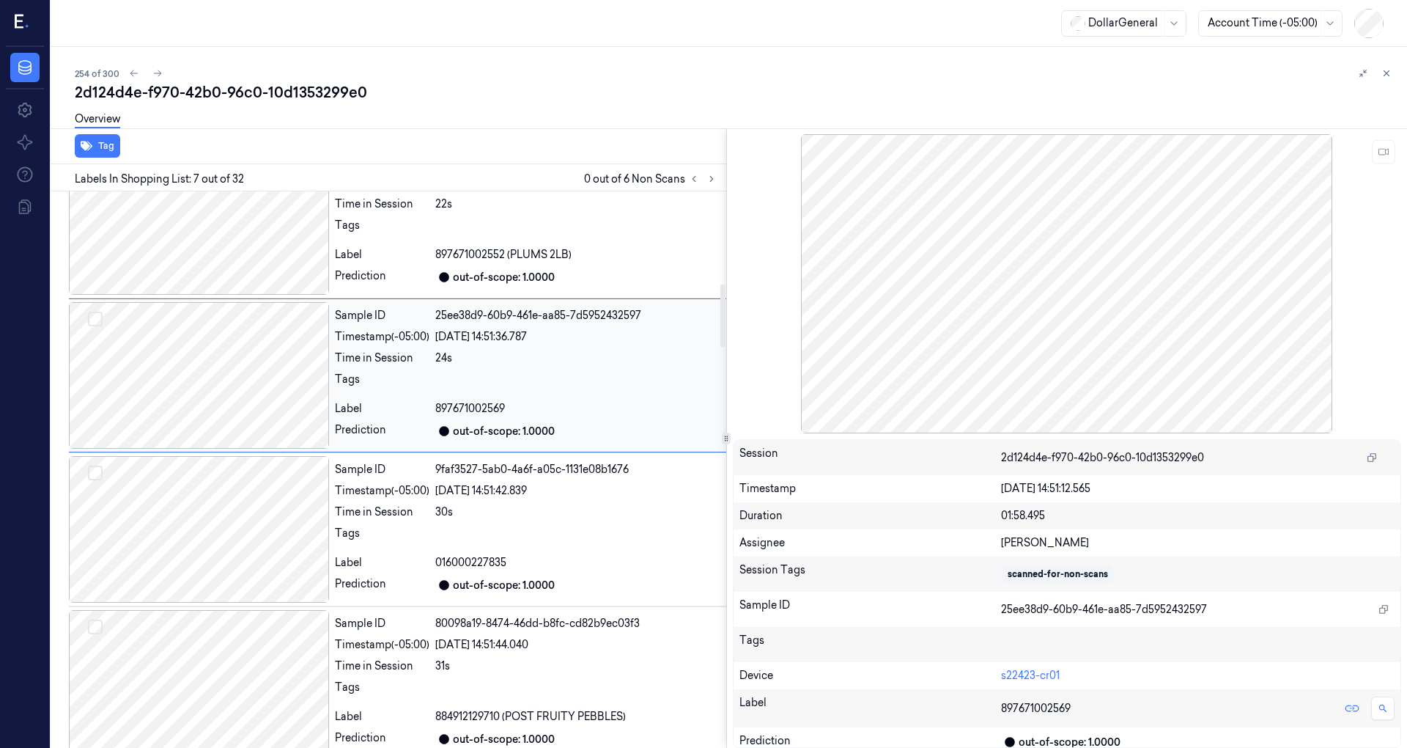
click at [256, 399] on div at bounding box center [199, 375] width 260 height 147
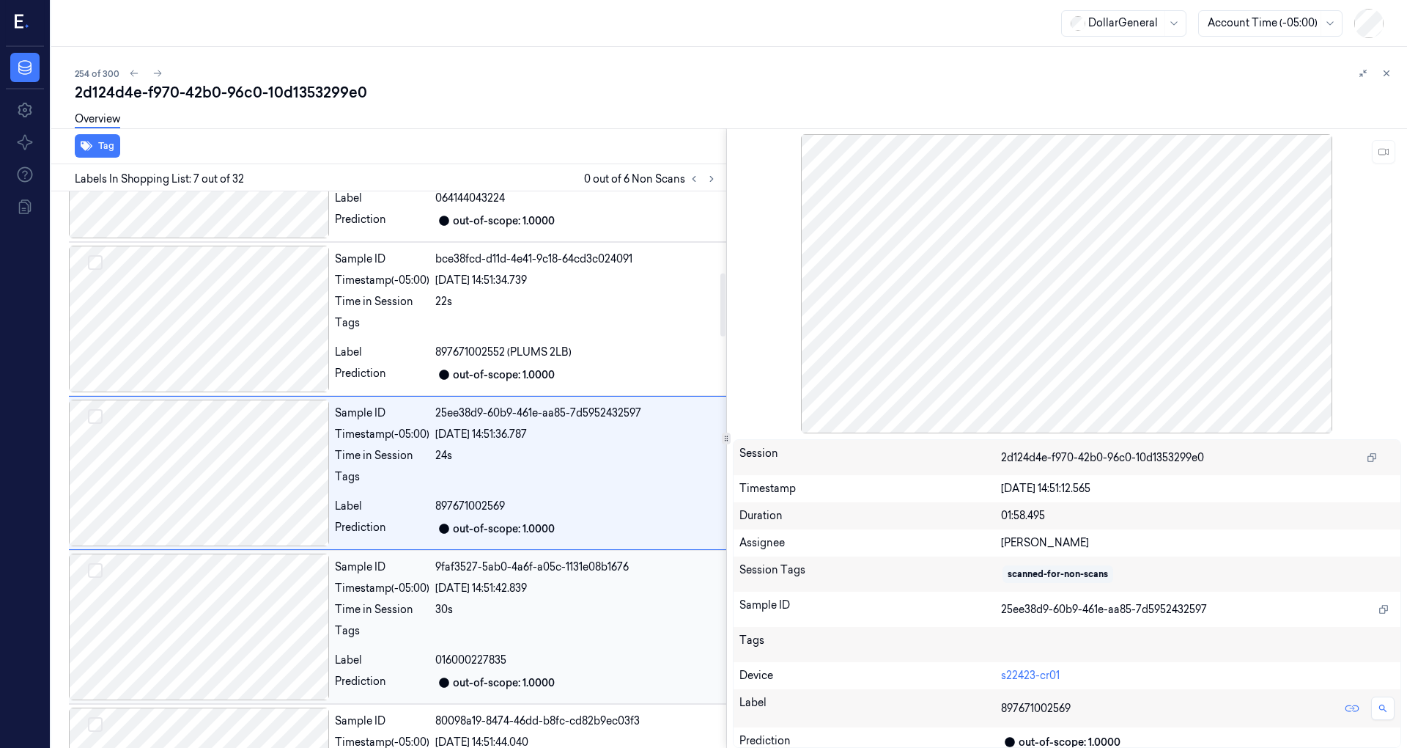
click at [254, 614] on div at bounding box center [199, 626] width 260 height 147
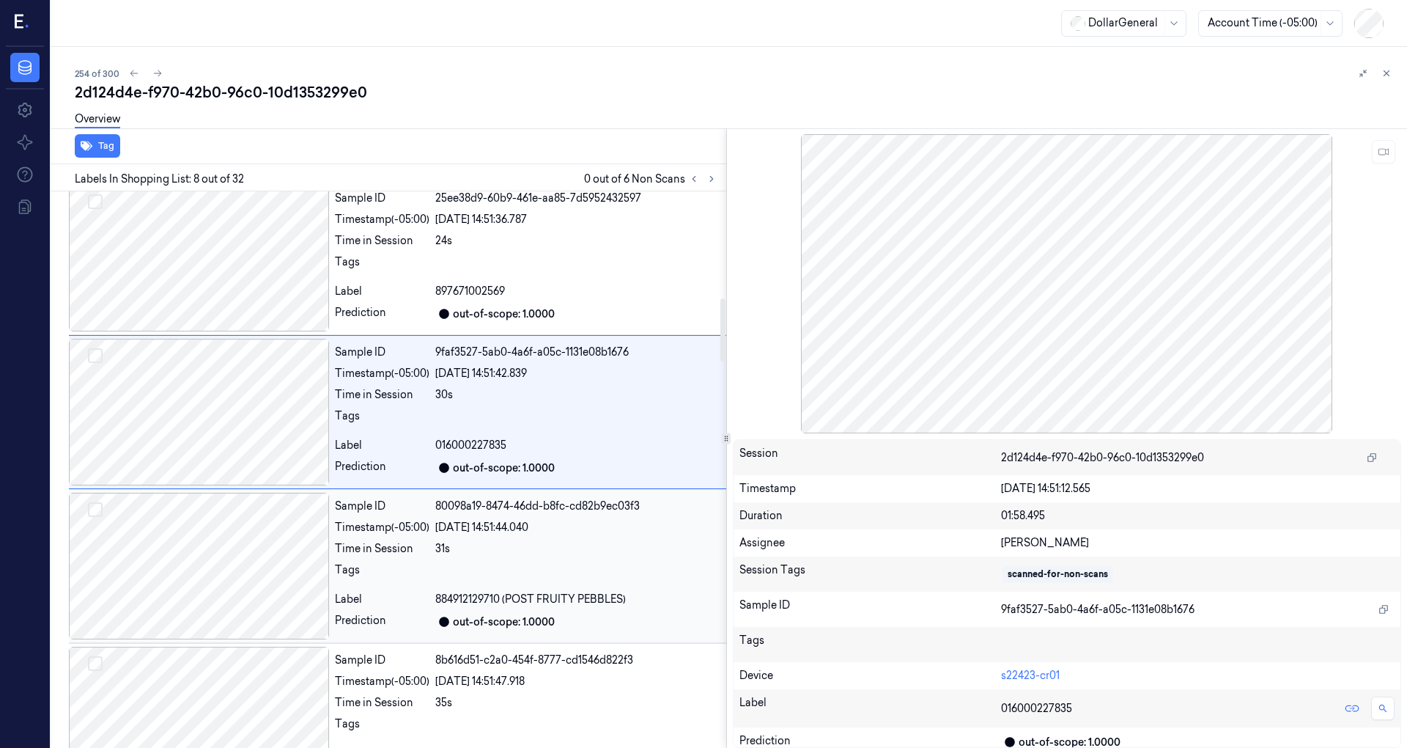
scroll to position [969, 0]
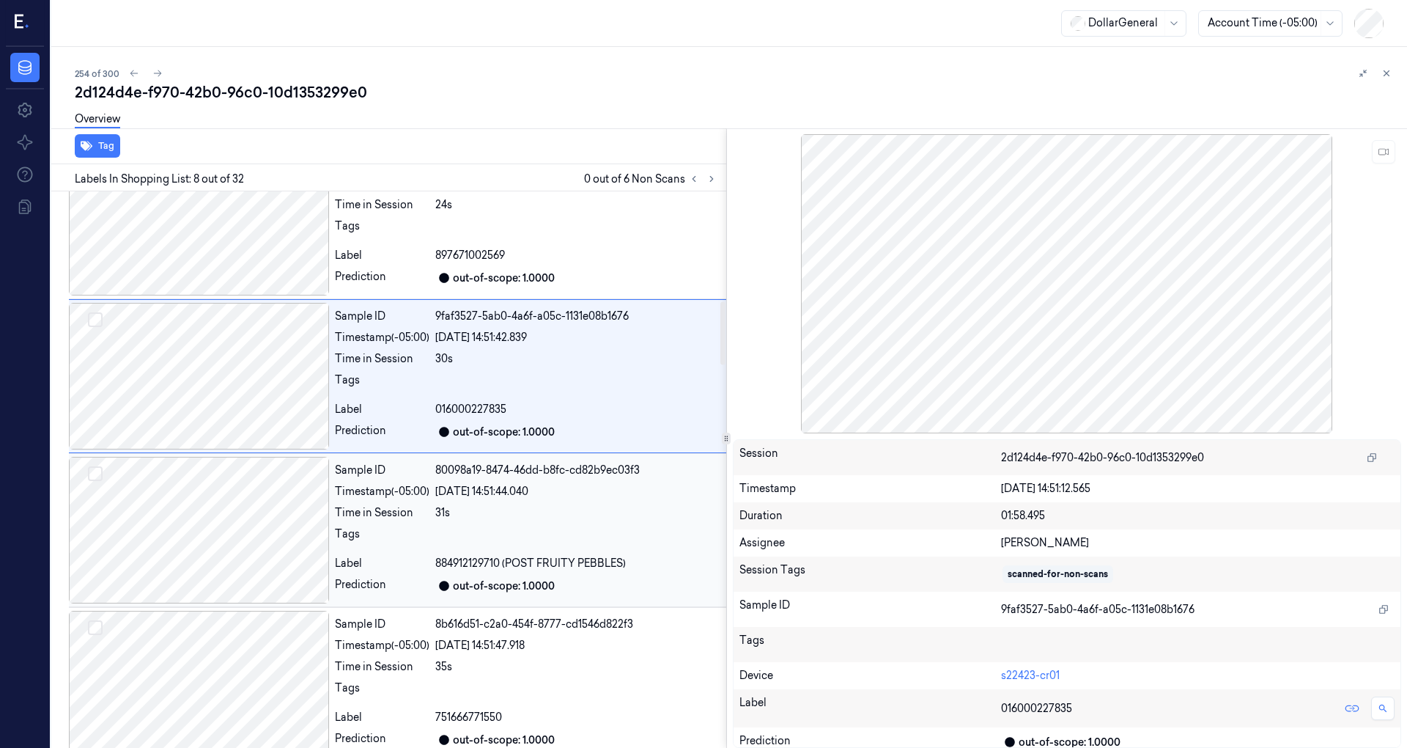
click at [248, 516] on div at bounding box center [199, 530] width 260 height 147
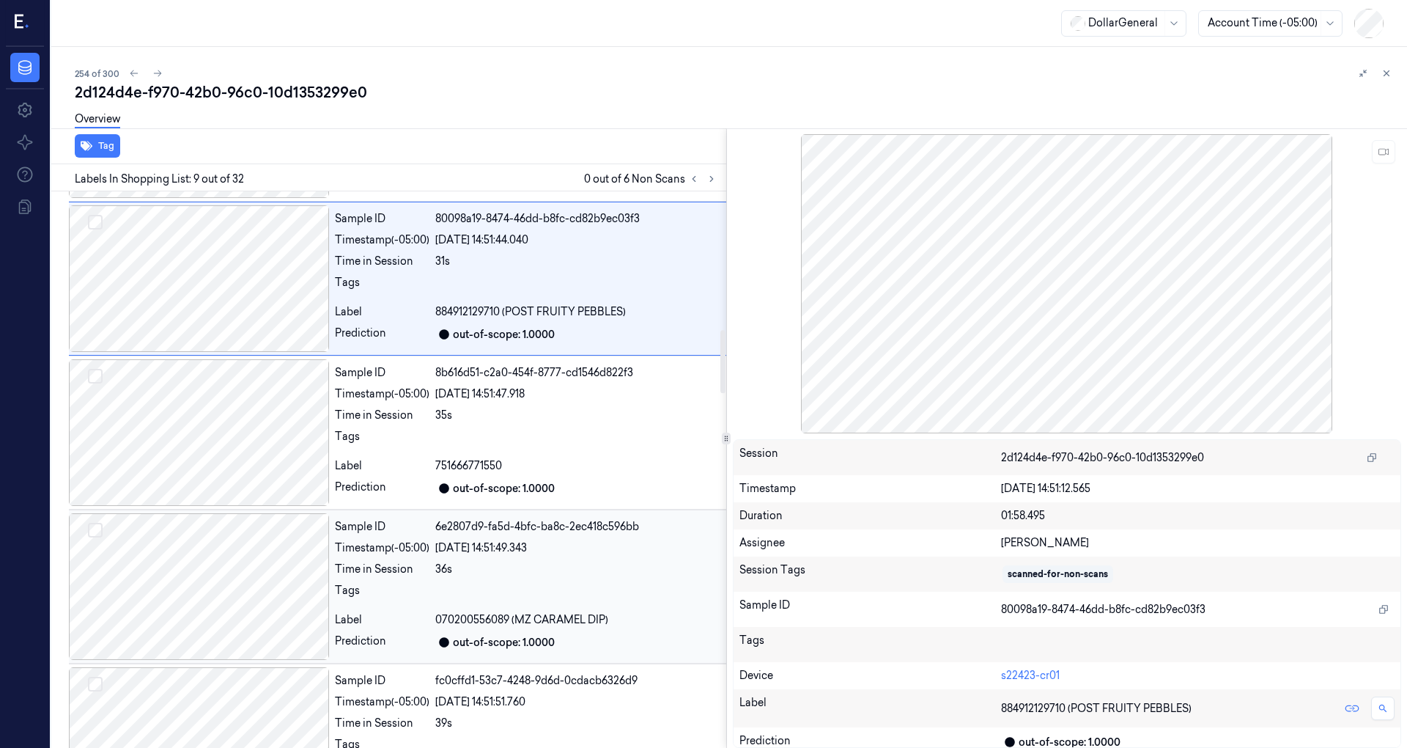
click at [243, 513] on div at bounding box center [199, 586] width 260 height 147
click at [244, 494] on div at bounding box center [199, 433] width 260 height 147
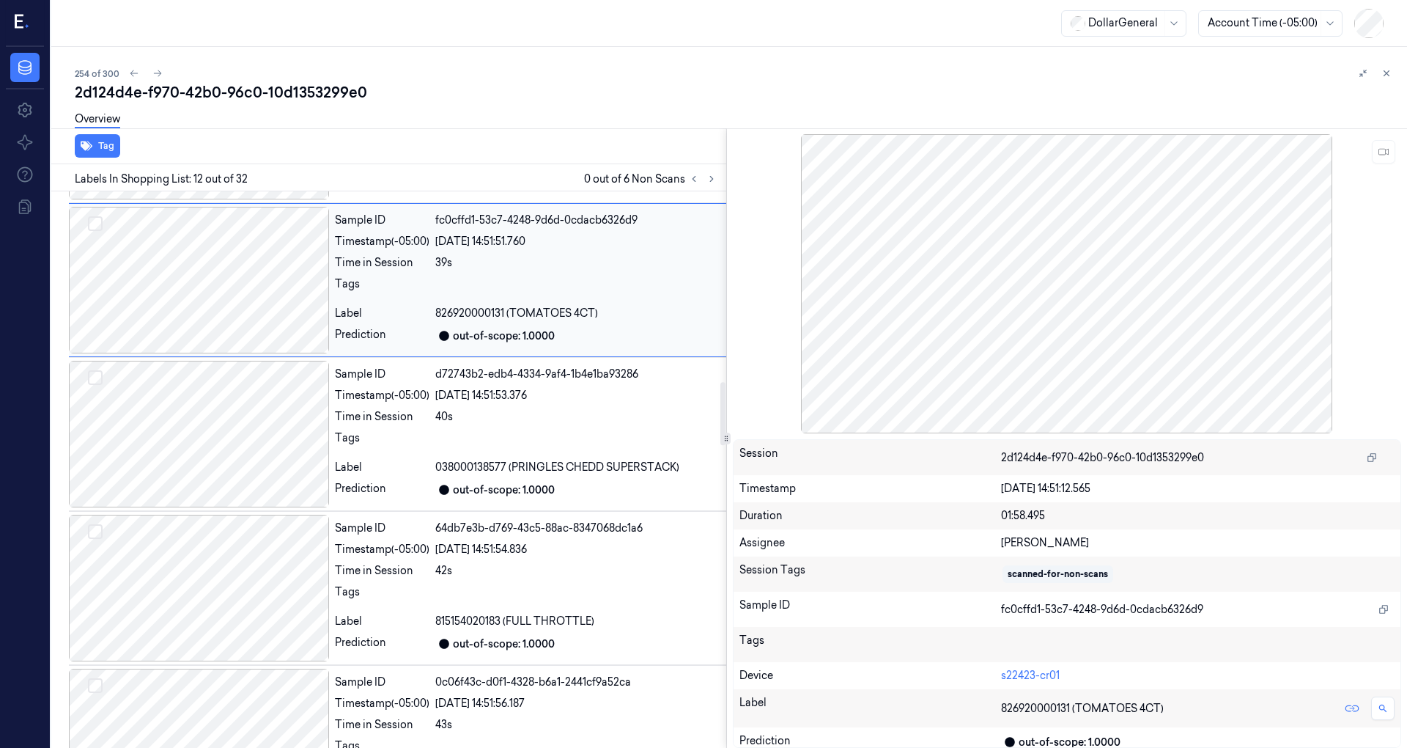
click at [244, 494] on div at bounding box center [199, 434] width 260 height 147
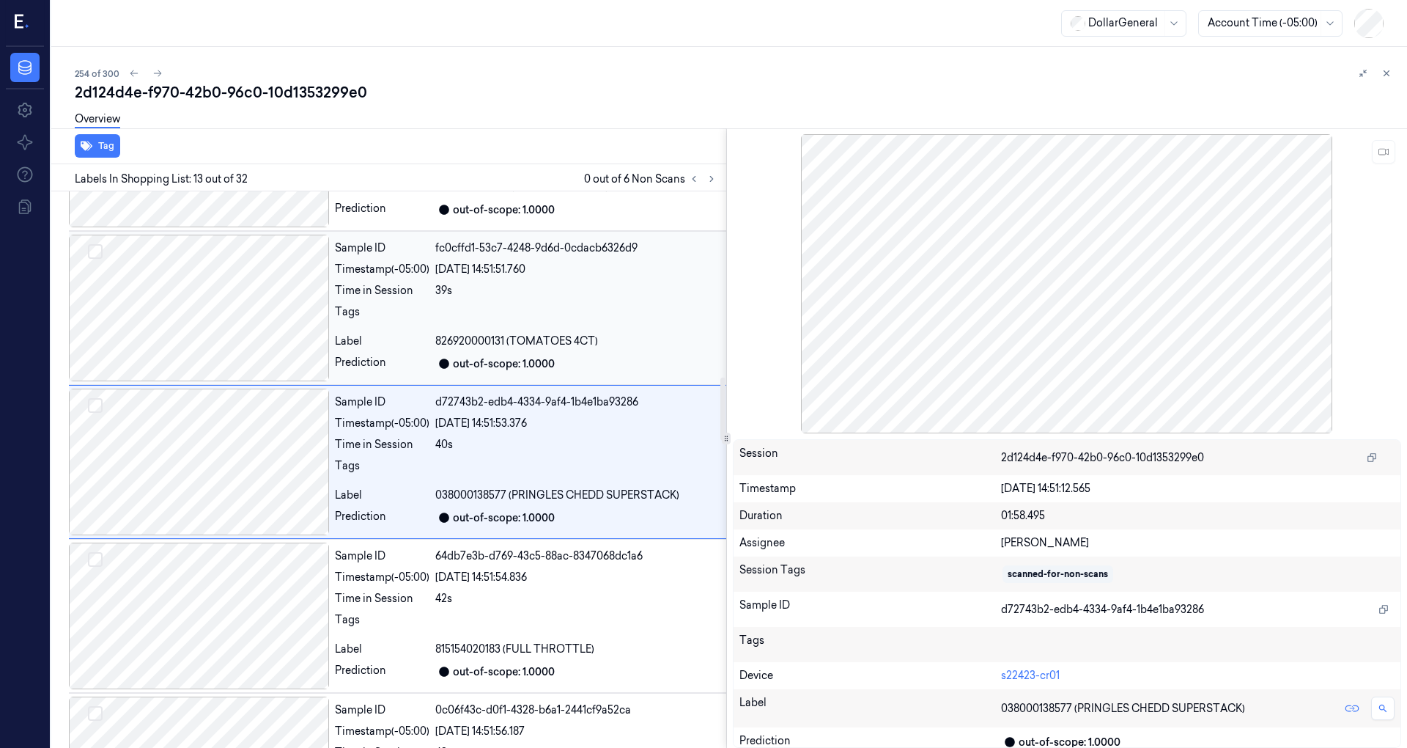
scroll to position [1639, 0]
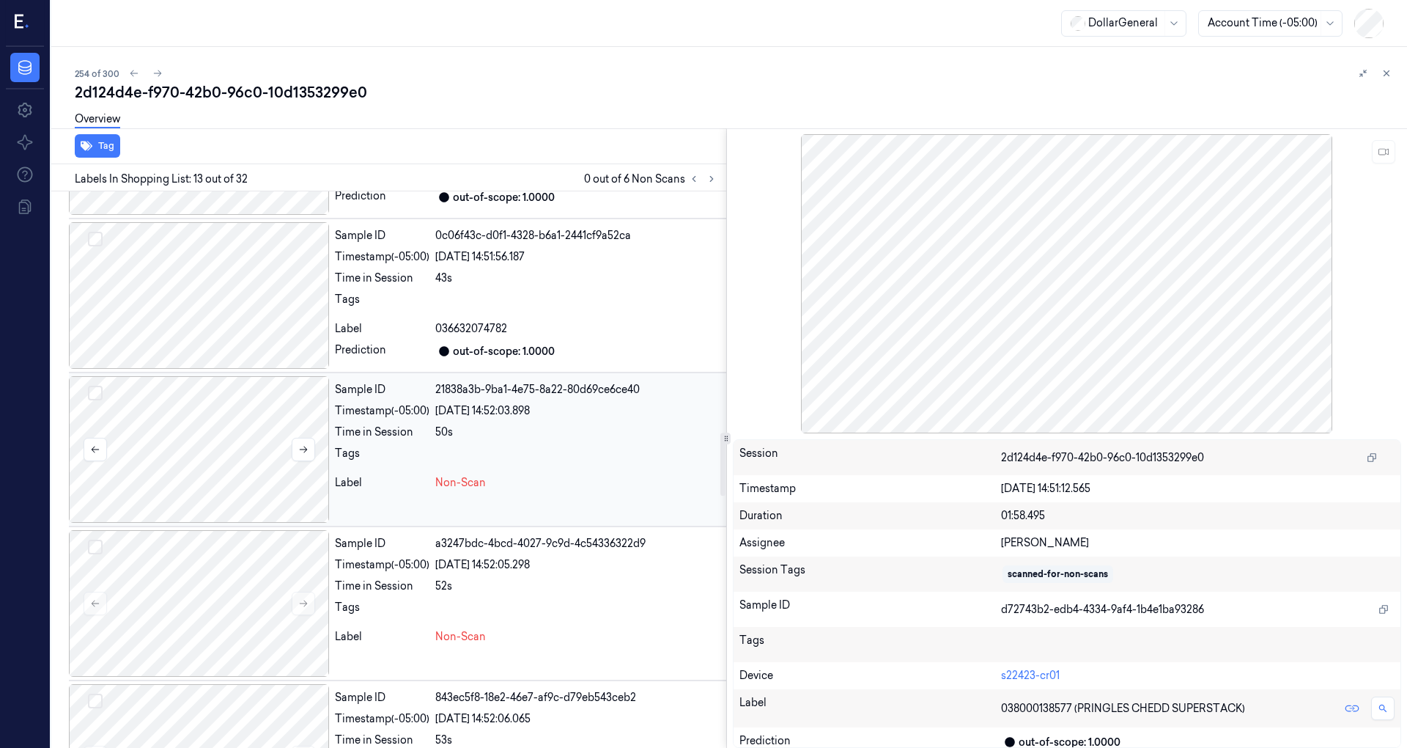
click at [240, 464] on div at bounding box center [199, 449] width 260 height 147
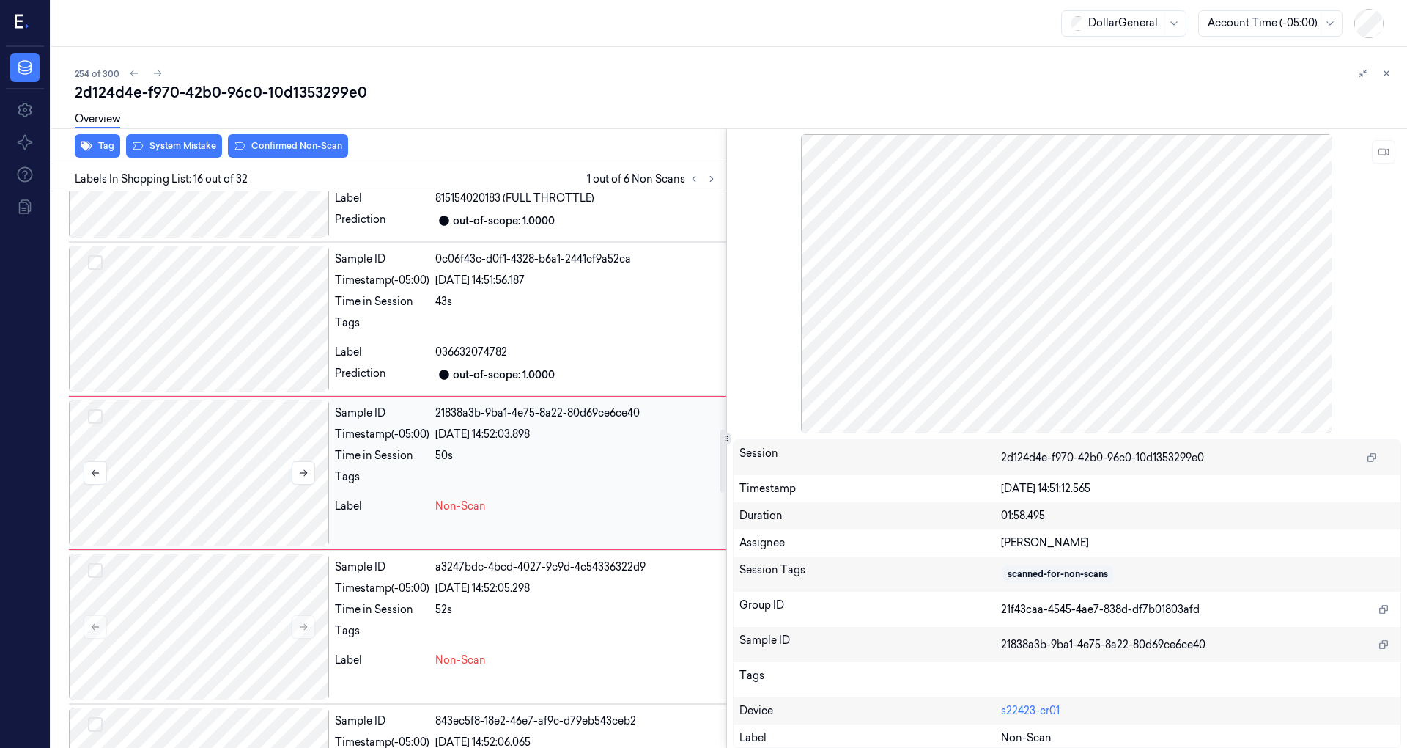
scroll to position [2099, 0]
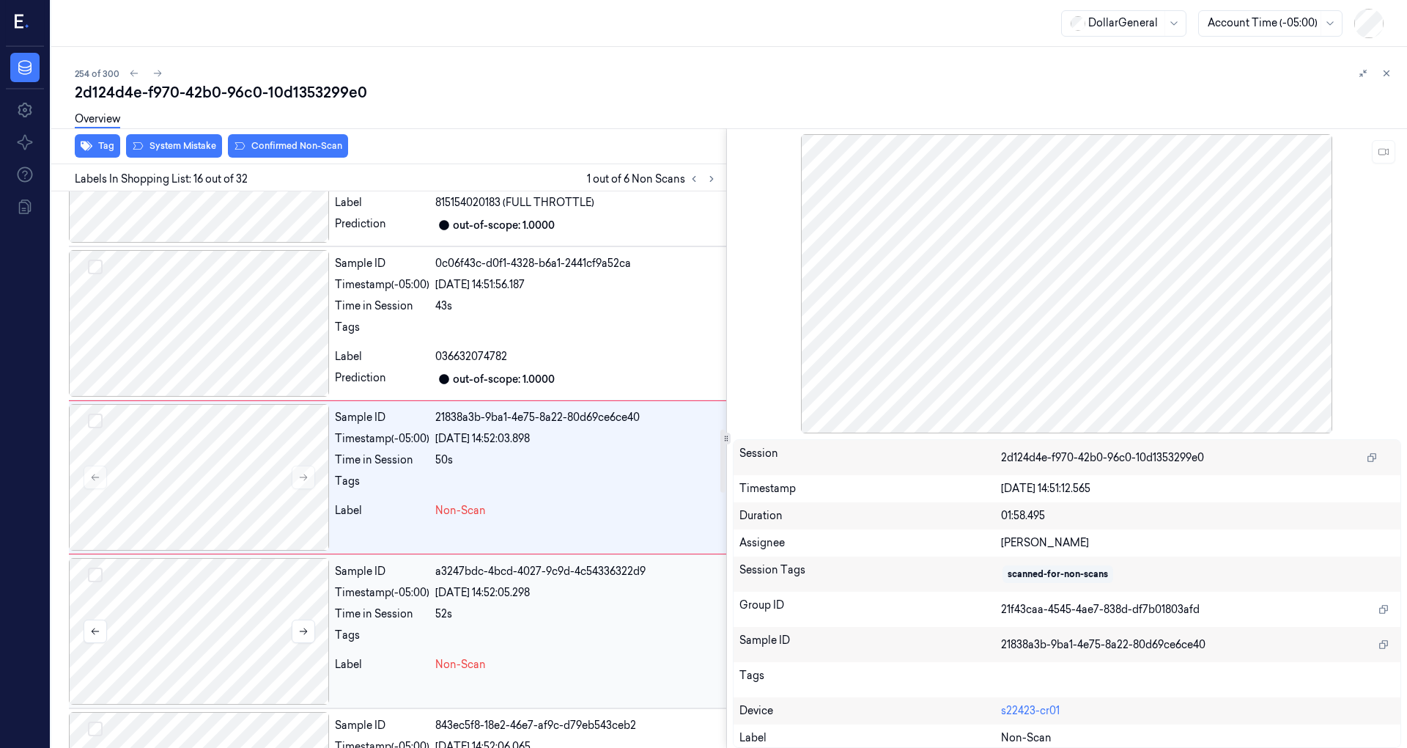
click at [246, 600] on div at bounding box center [199, 631] width 260 height 147
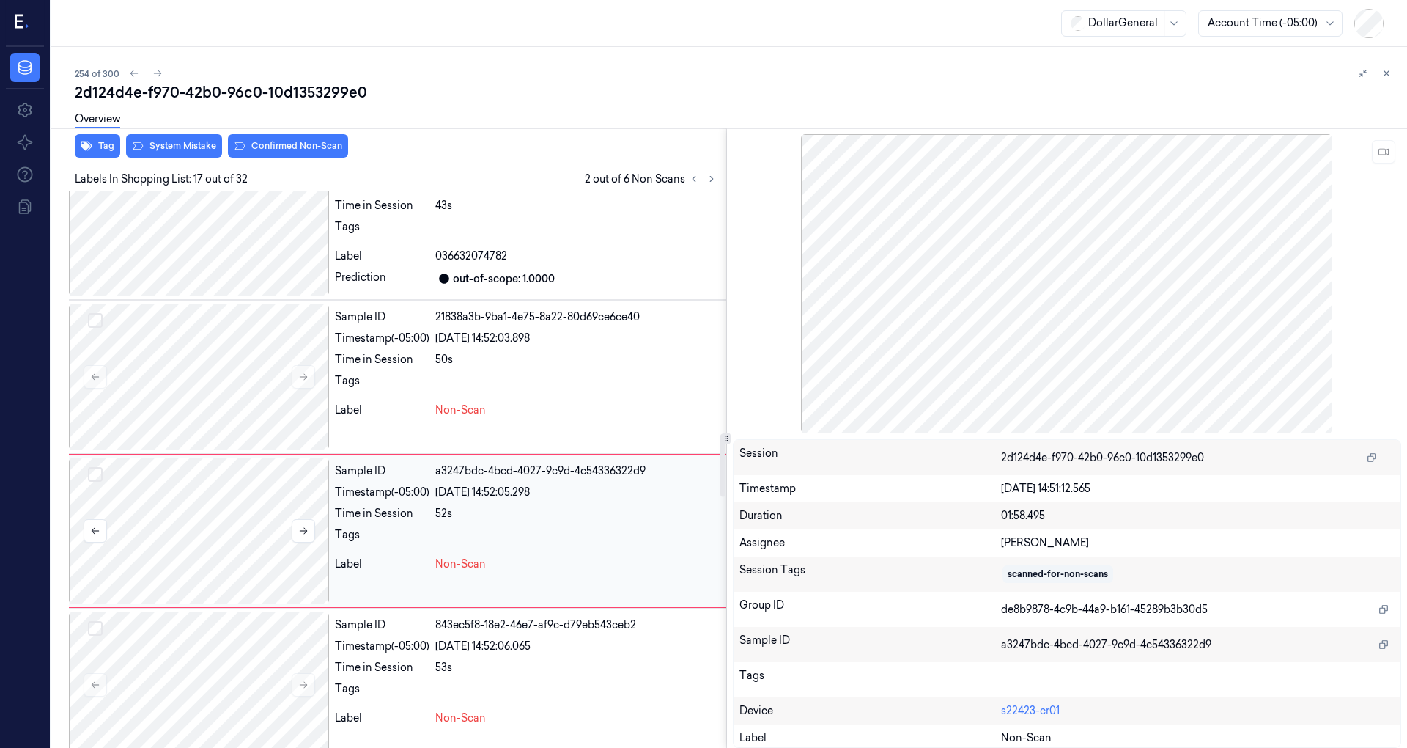
scroll to position [2252, 0]
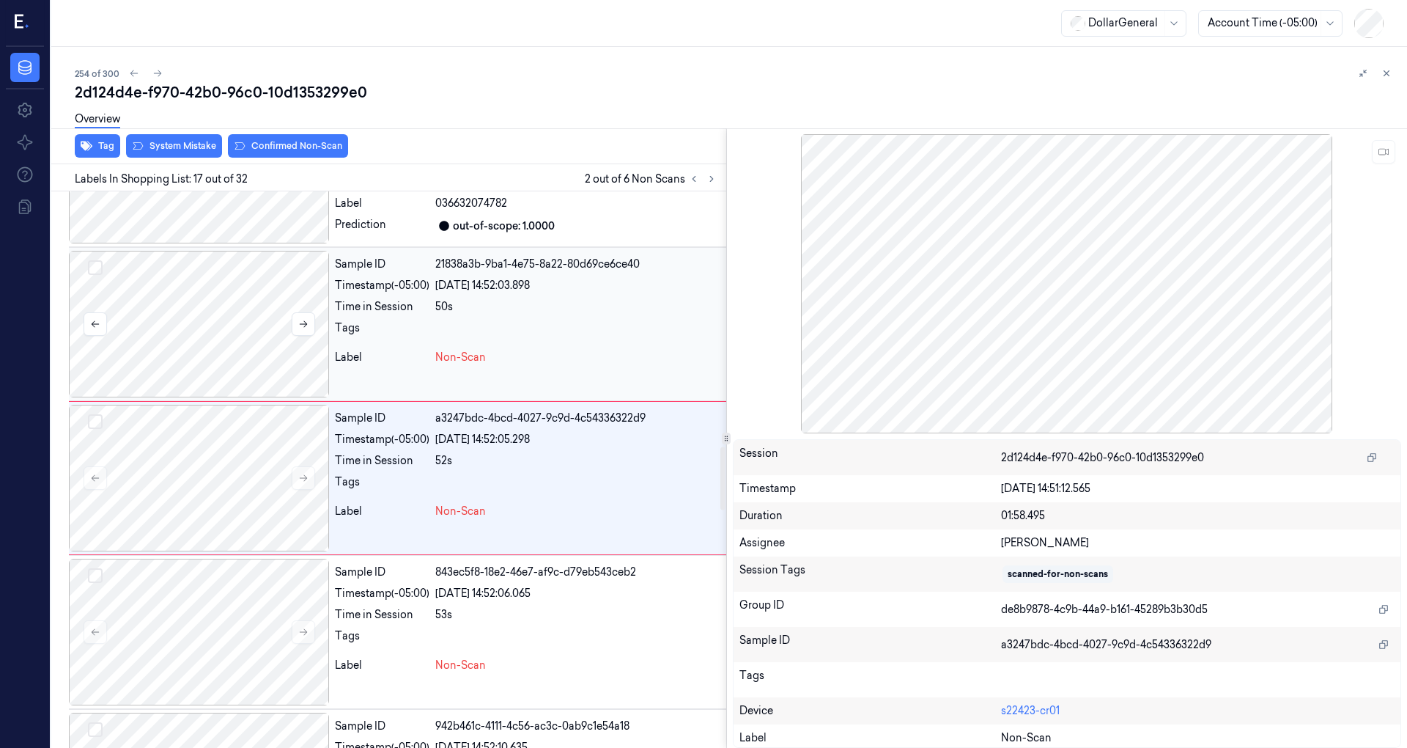
click at [260, 353] on div at bounding box center [199, 324] width 260 height 147
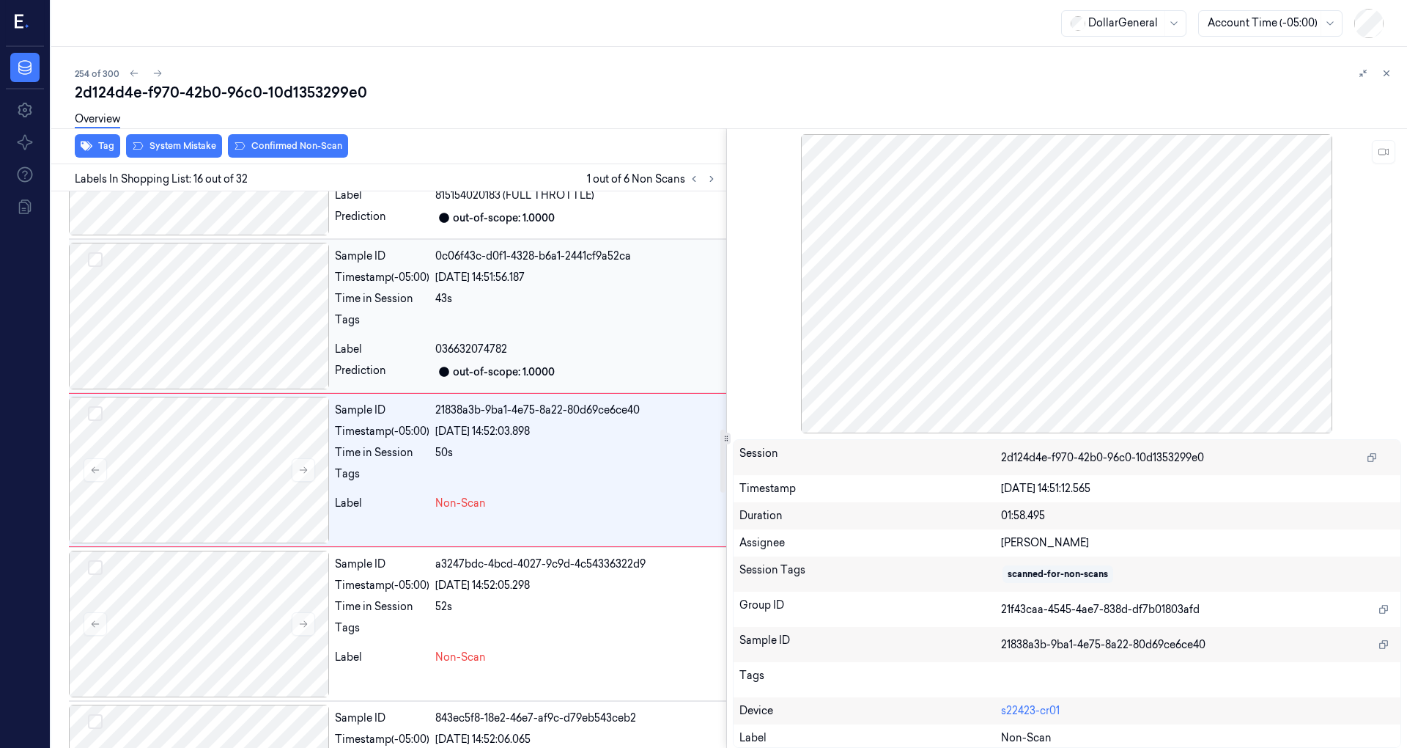
scroll to position [2099, 0]
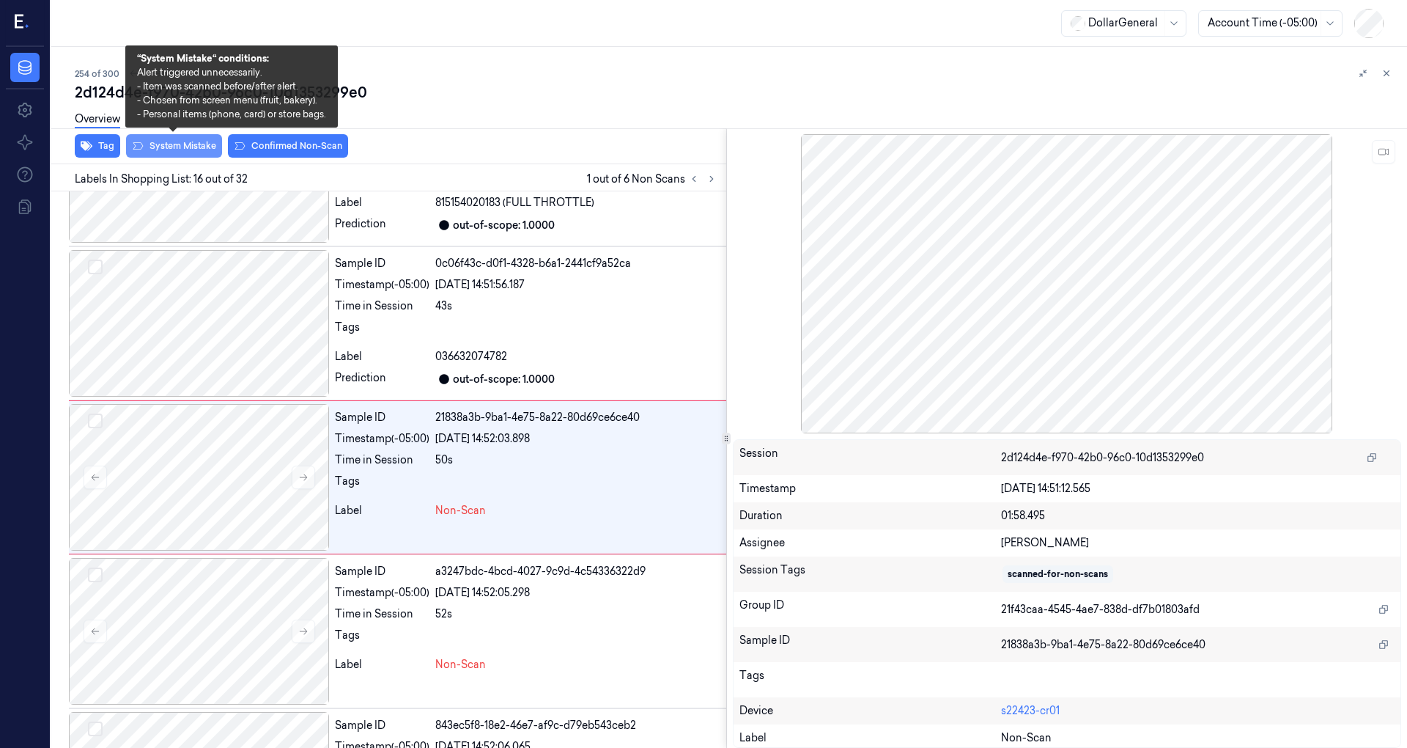
click at [181, 154] on button "System Mistake" at bounding box center [174, 145] width 96 height 23
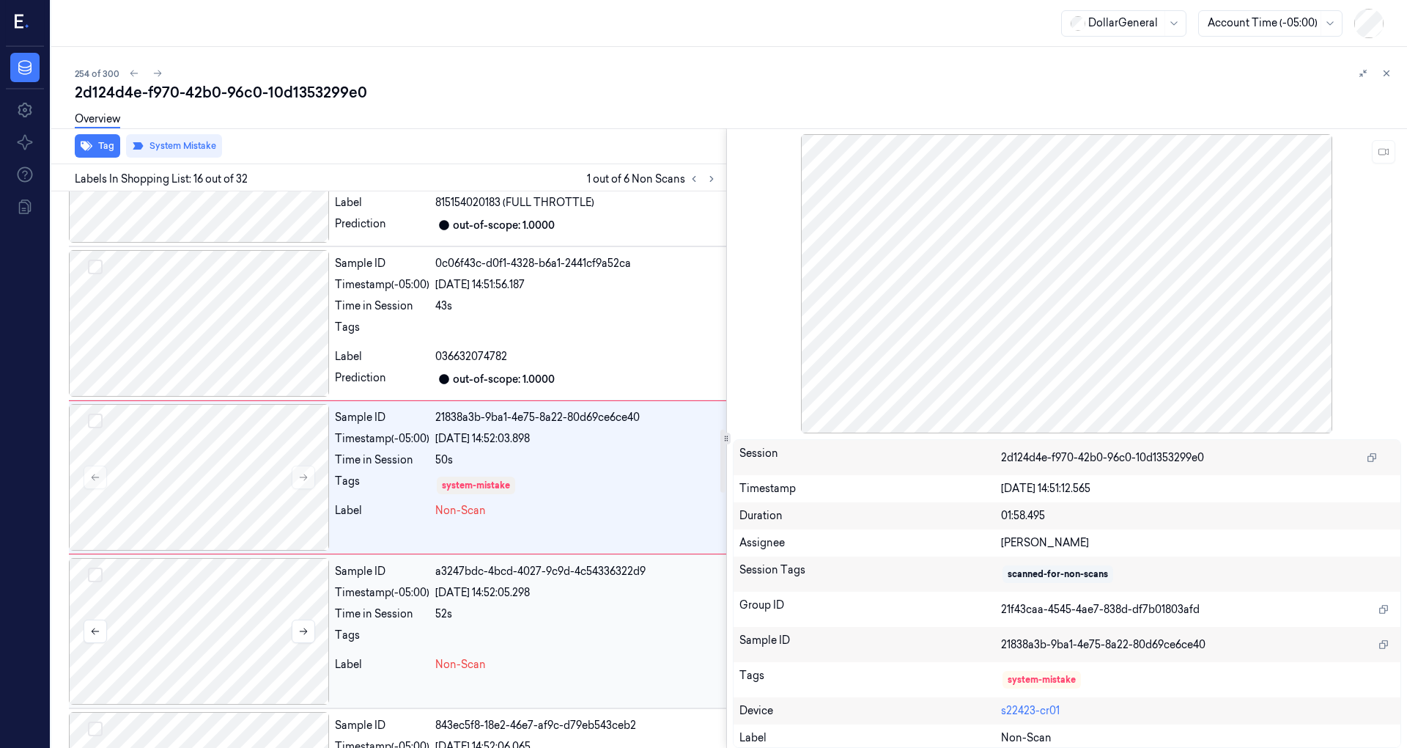
click at [250, 582] on div at bounding box center [199, 631] width 260 height 147
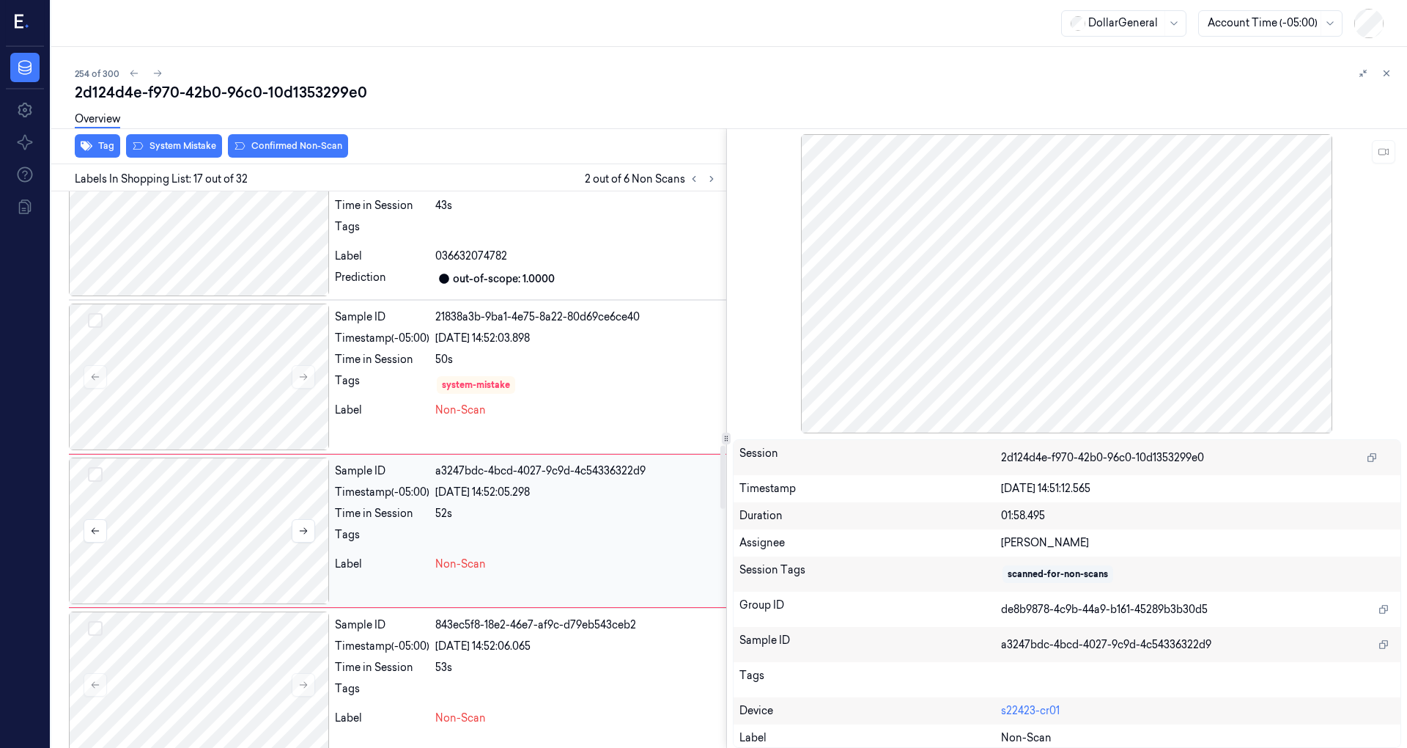
scroll to position [2252, 0]
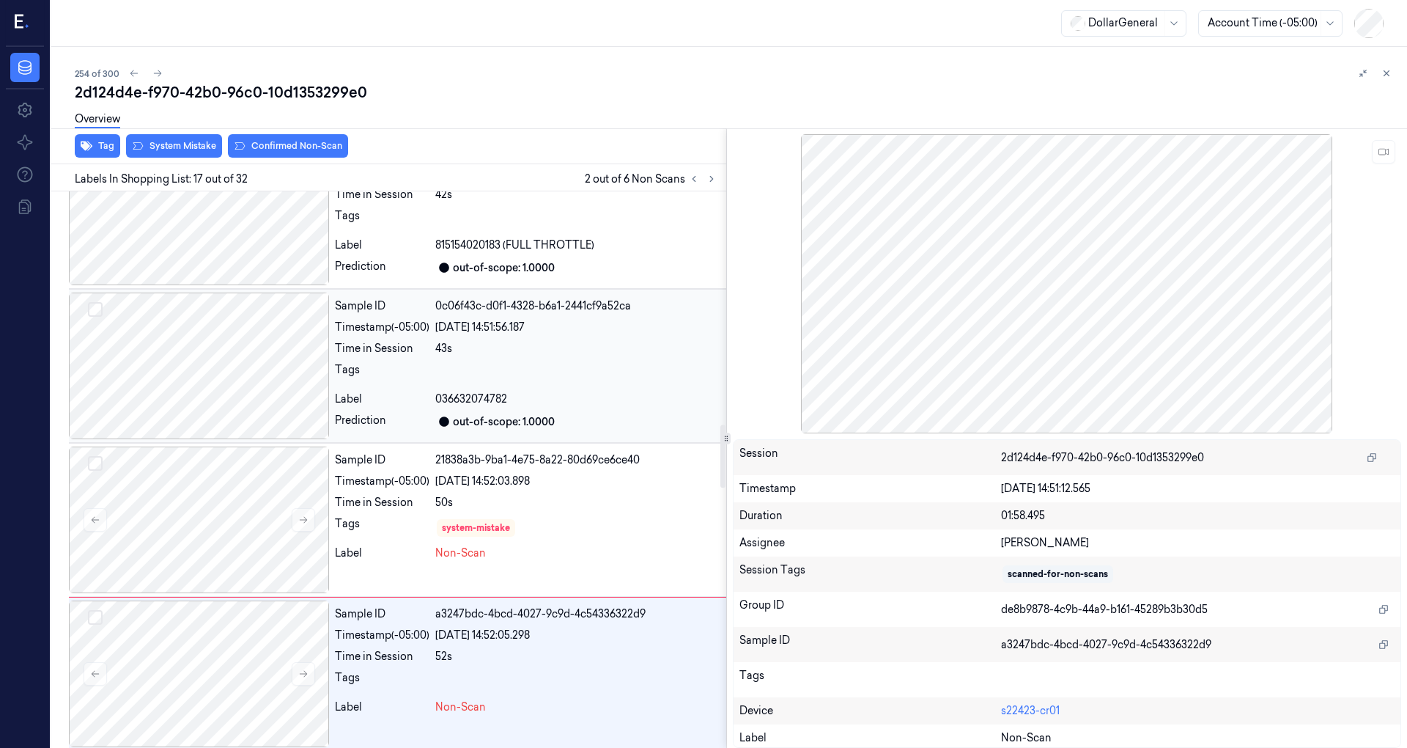
click at [232, 353] on div at bounding box center [199, 365] width 260 height 147
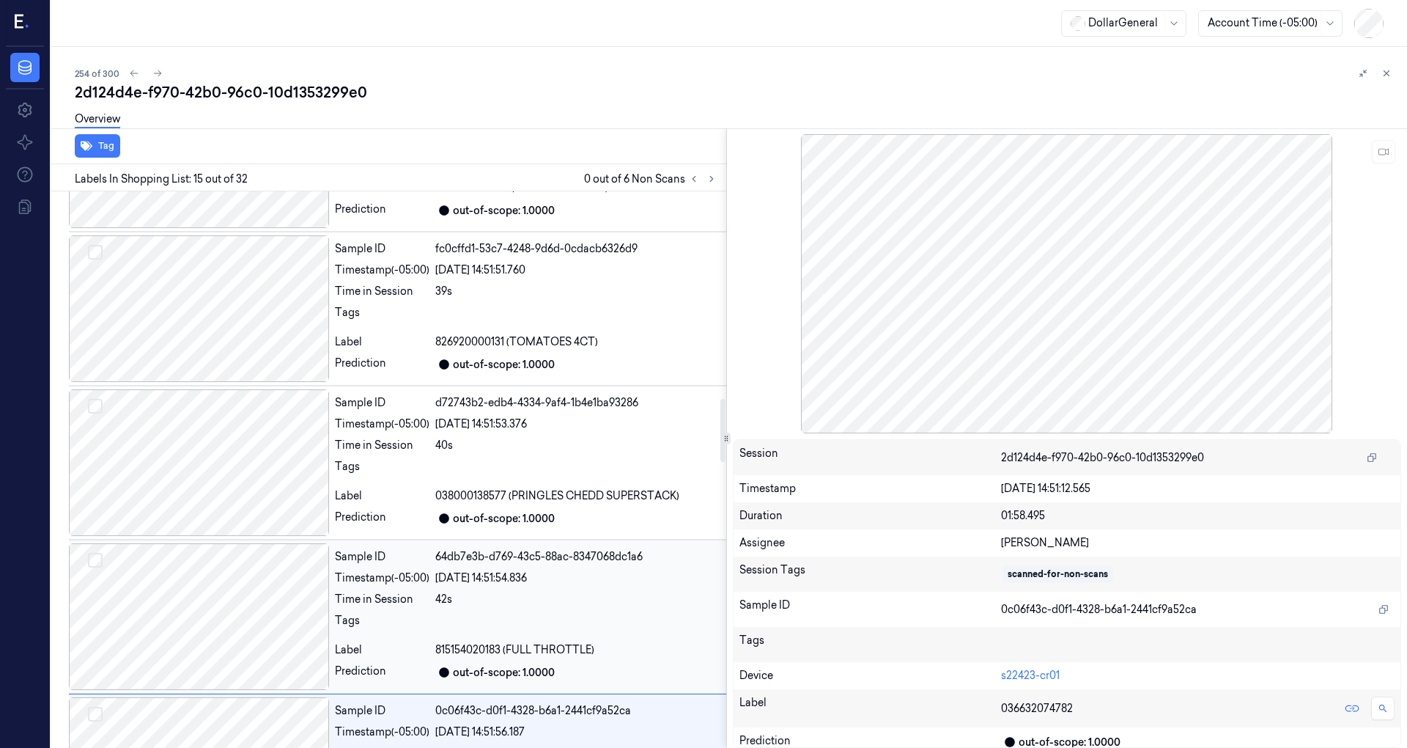
click at [232, 350] on div at bounding box center [199, 308] width 260 height 147
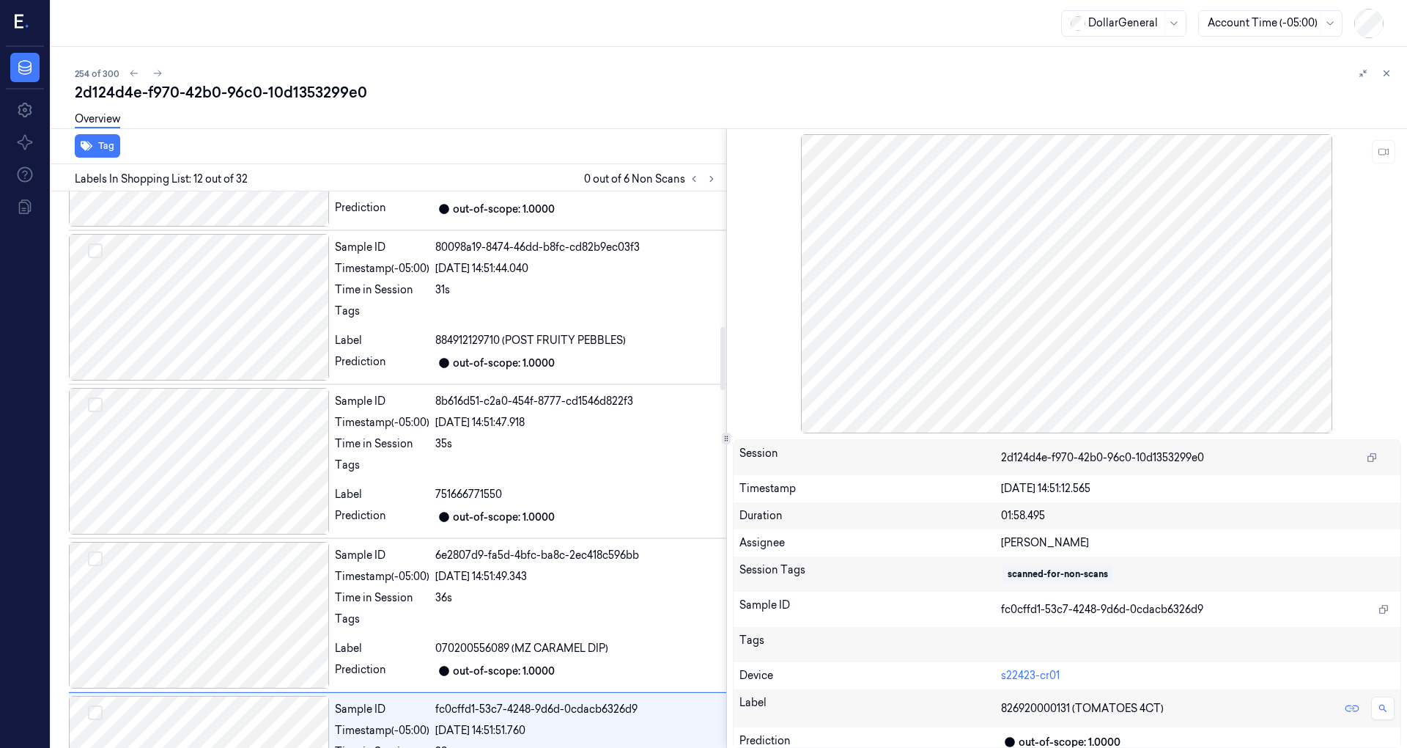
click at [232, 350] on div at bounding box center [199, 307] width 260 height 147
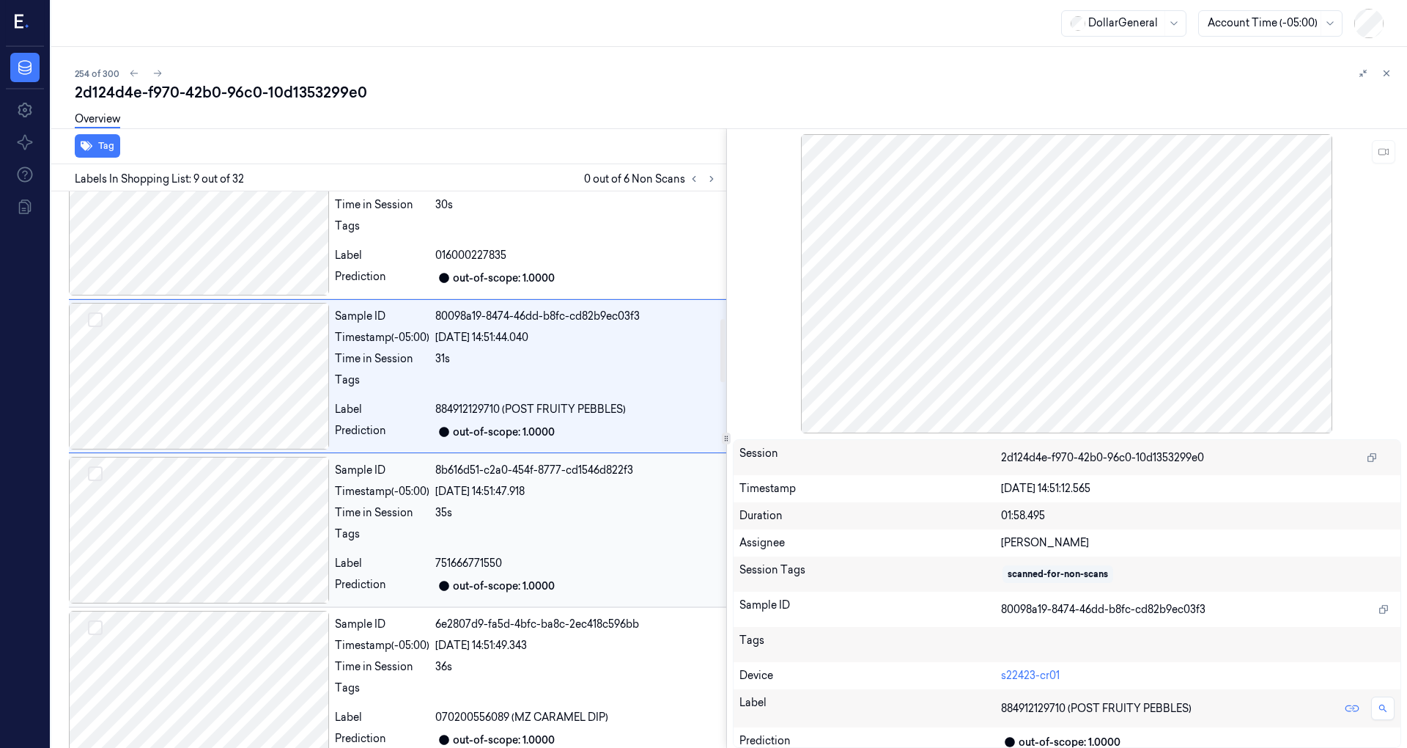
click at [215, 488] on div at bounding box center [199, 530] width 260 height 147
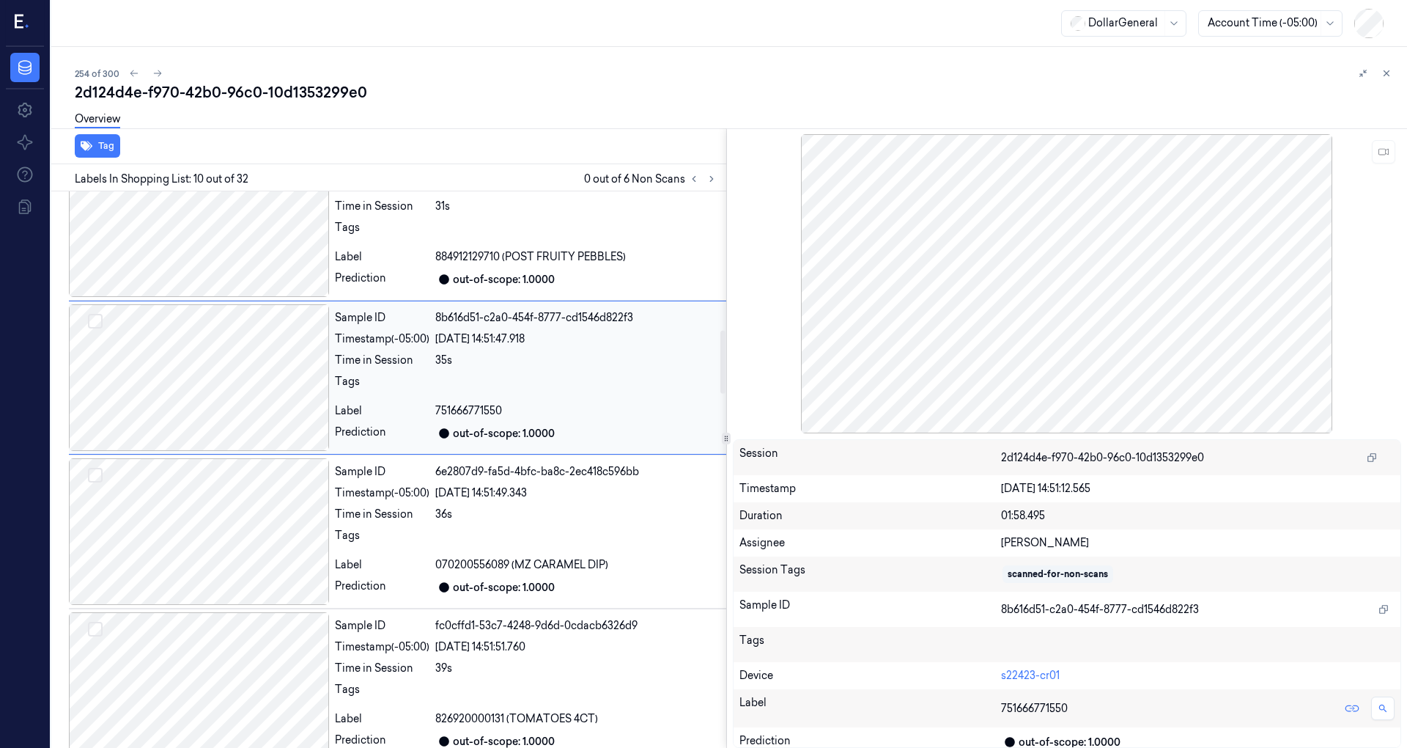
scroll to position [1276, 0]
click at [224, 489] on div at bounding box center [199, 530] width 260 height 147
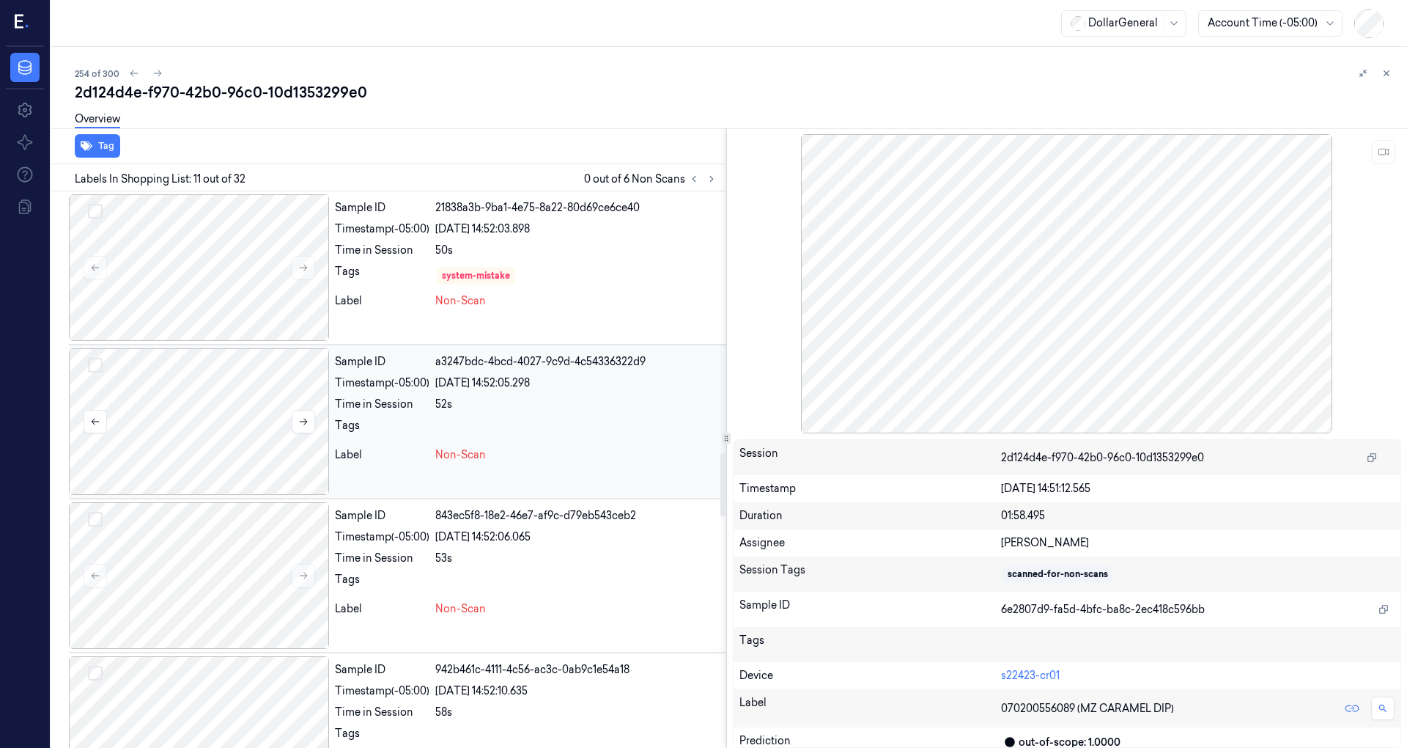
click at [248, 409] on div at bounding box center [199, 421] width 260 height 147
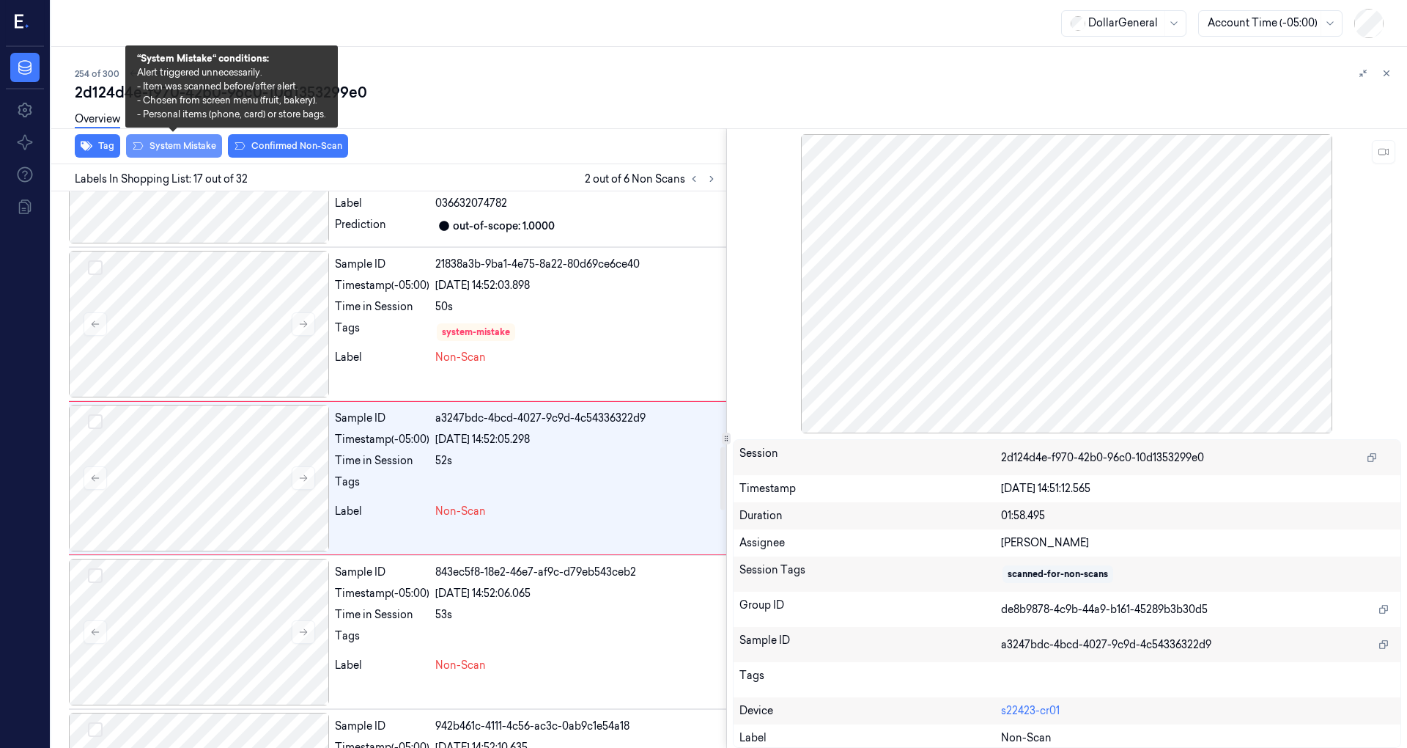
click at [193, 155] on button "System Mistake" at bounding box center [174, 145] width 96 height 23
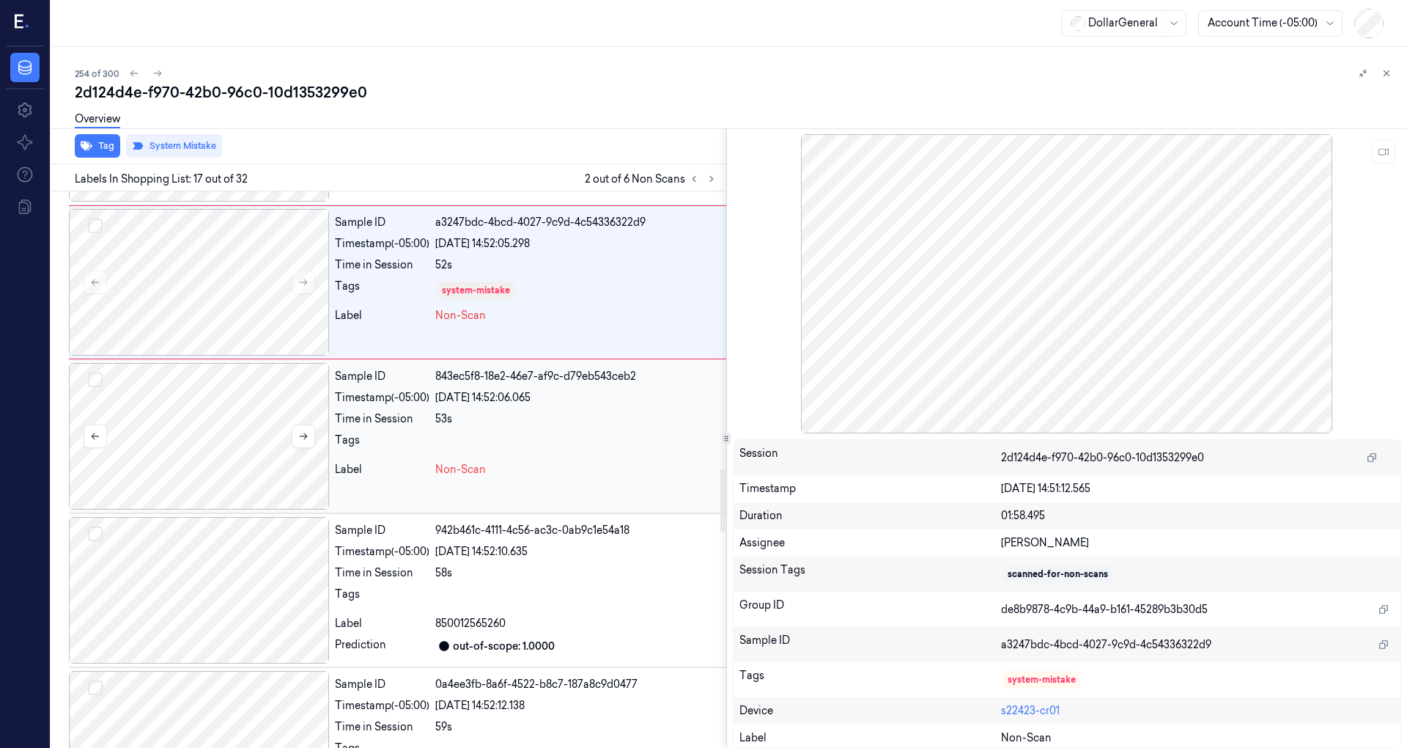
click at [262, 410] on div at bounding box center [199, 436] width 260 height 147
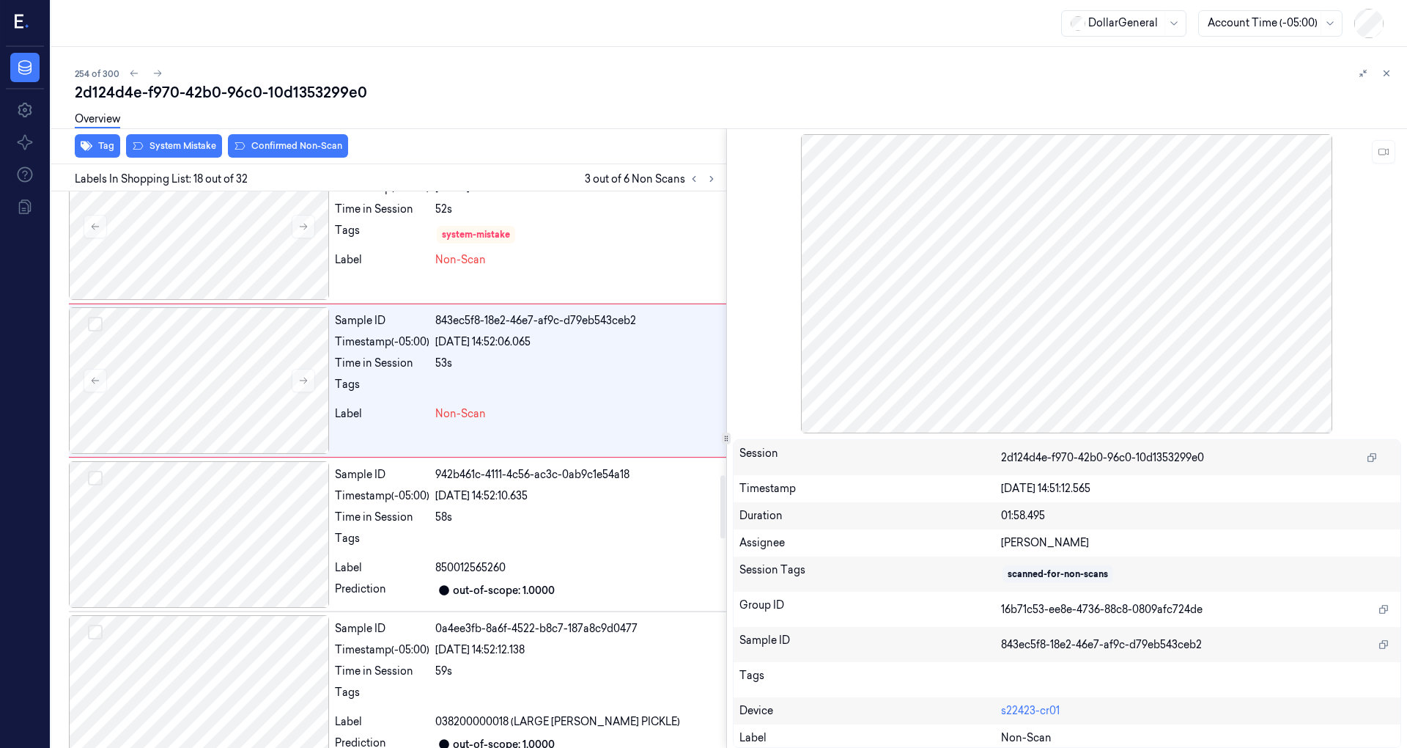
scroll to position [2504, 0]
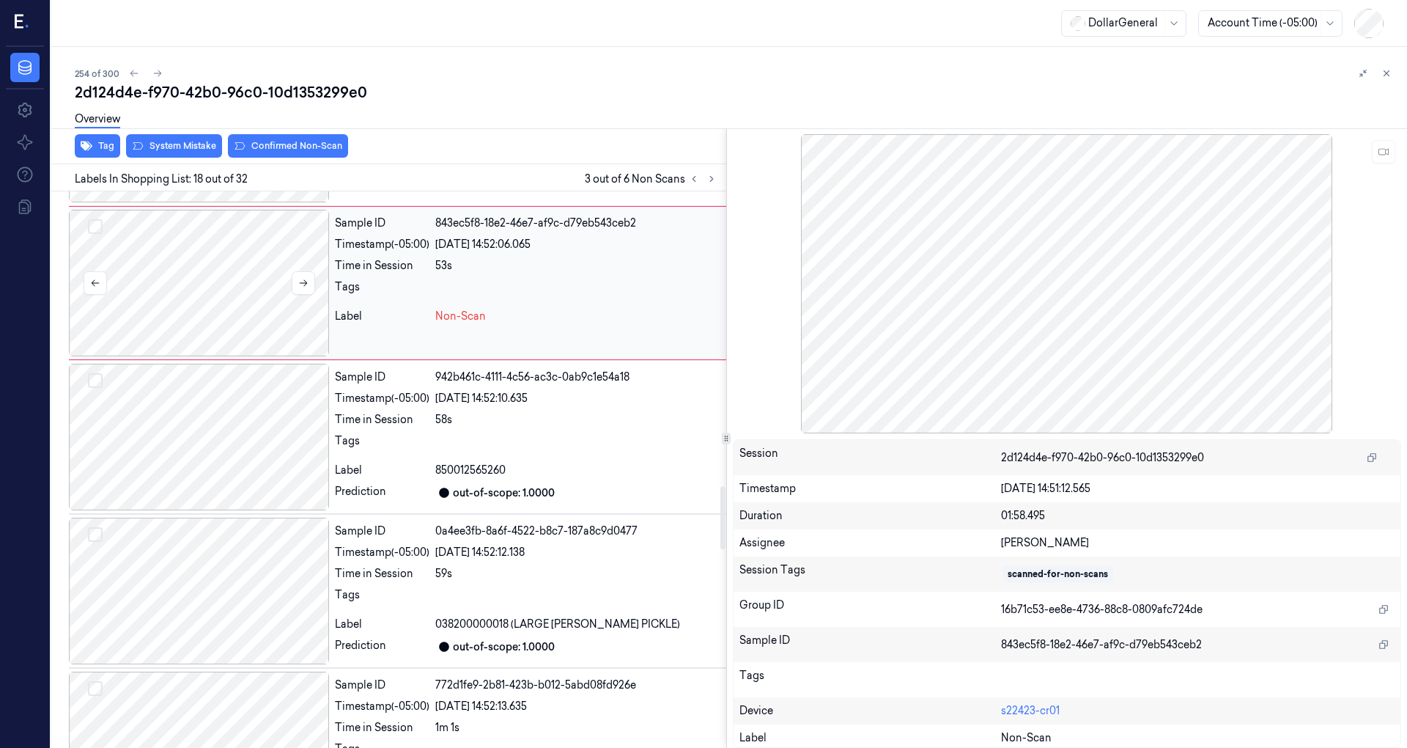
click at [218, 270] on div at bounding box center [199, 283] width 260 height 147
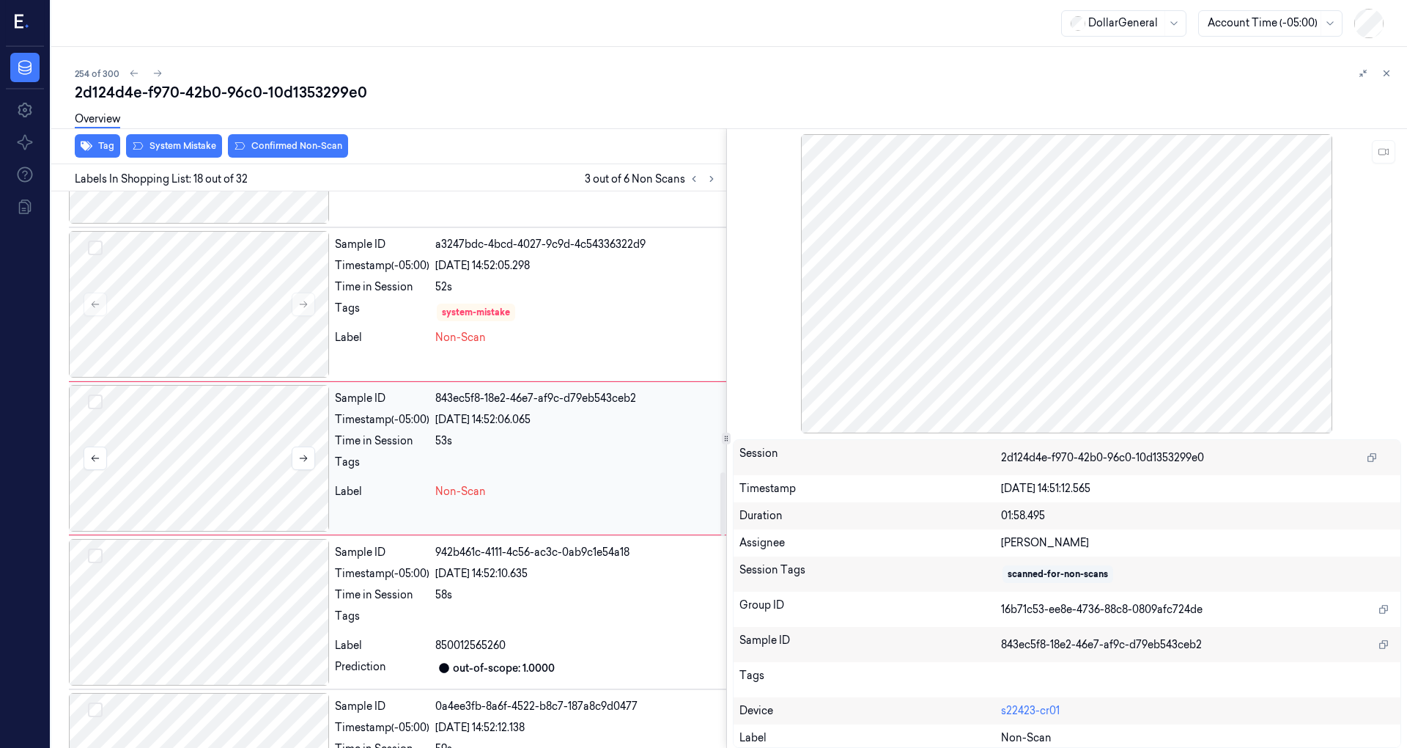
scroll to position [2405, 0]
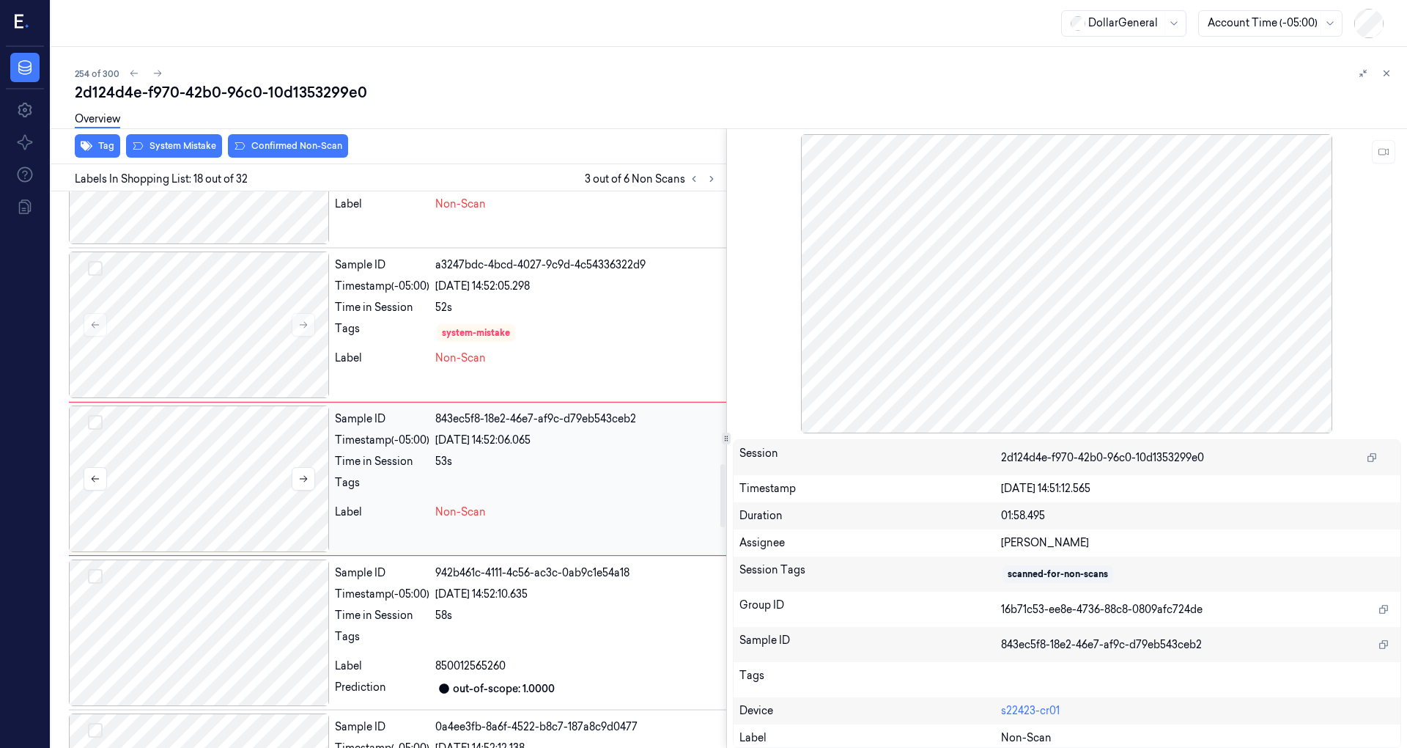
click at [232, 542] on div at bounding box center [199, 478] width 260 height 147
click at [235, 588] on div at bounding box center [199, 632] width 260 height 147
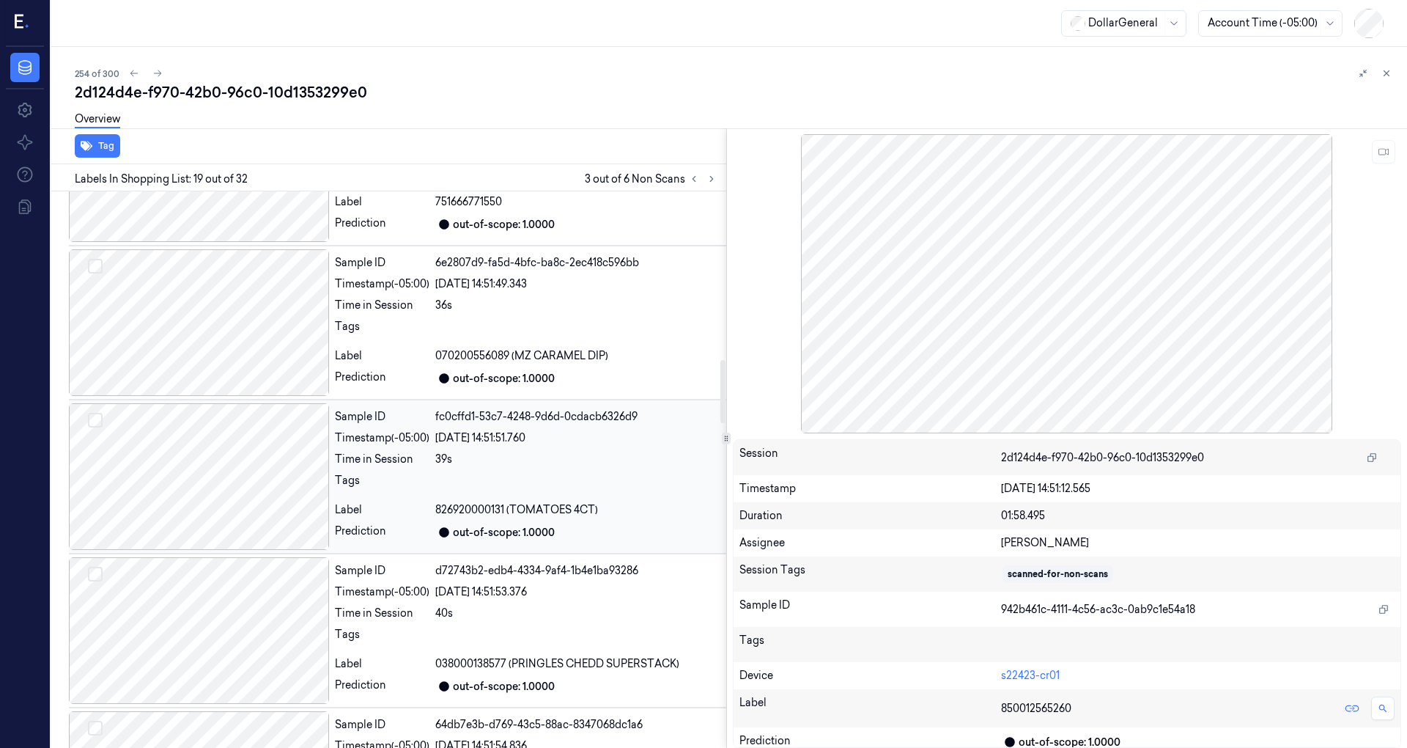
click at [205, 453] on div at bounding box center [199, 476] width 260 height 147
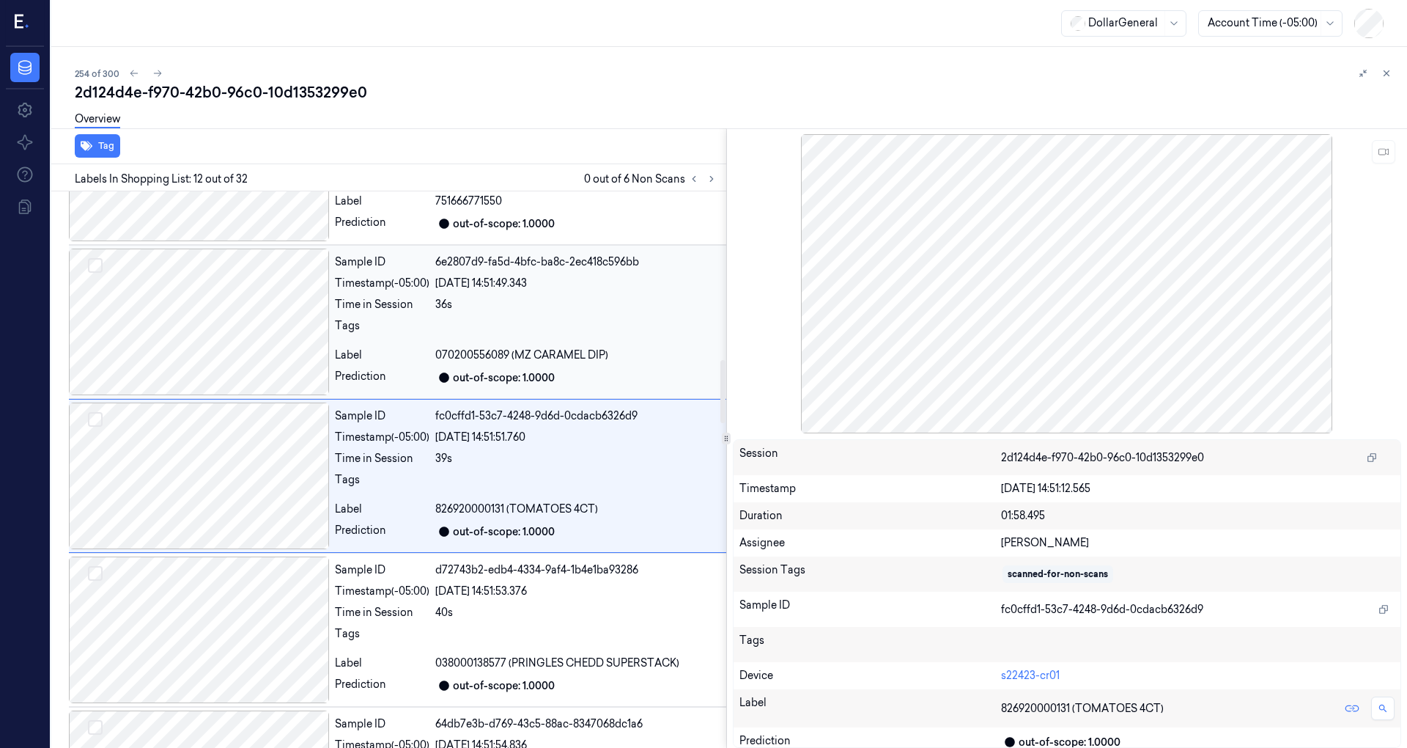
click at [237, 366] on div at bounding box center [199, 321] width 260 height 147
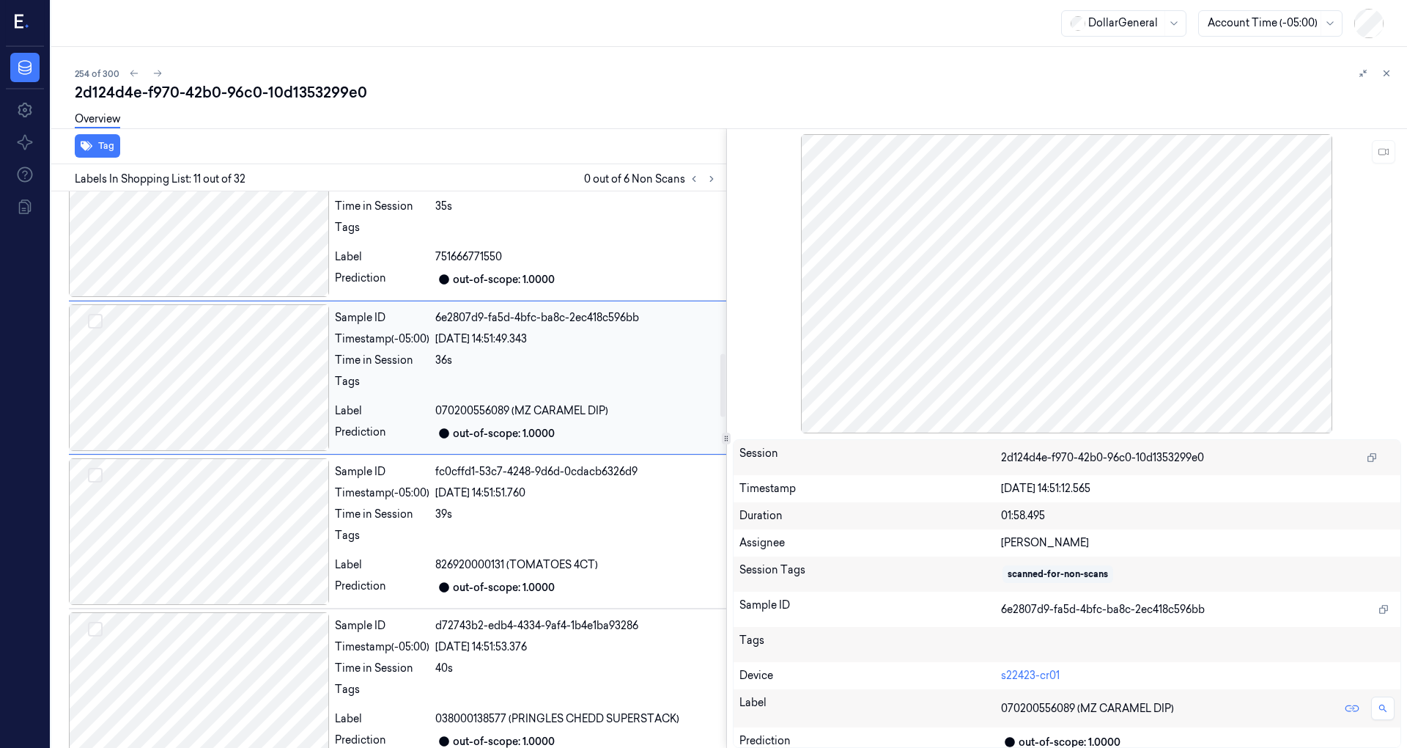
click at [235, 405] on div at bounding box center [199, 377] width 260 height 147
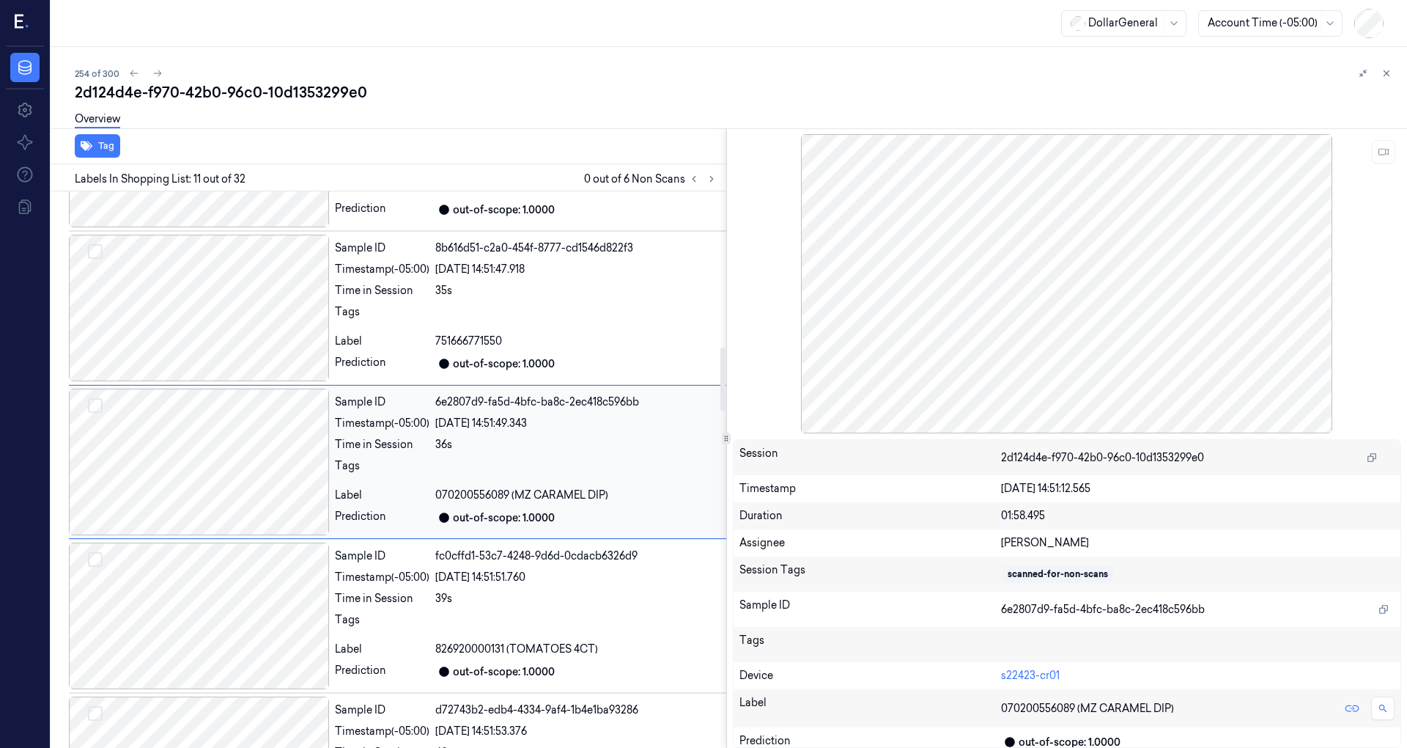
scroll to position [1332, 0]
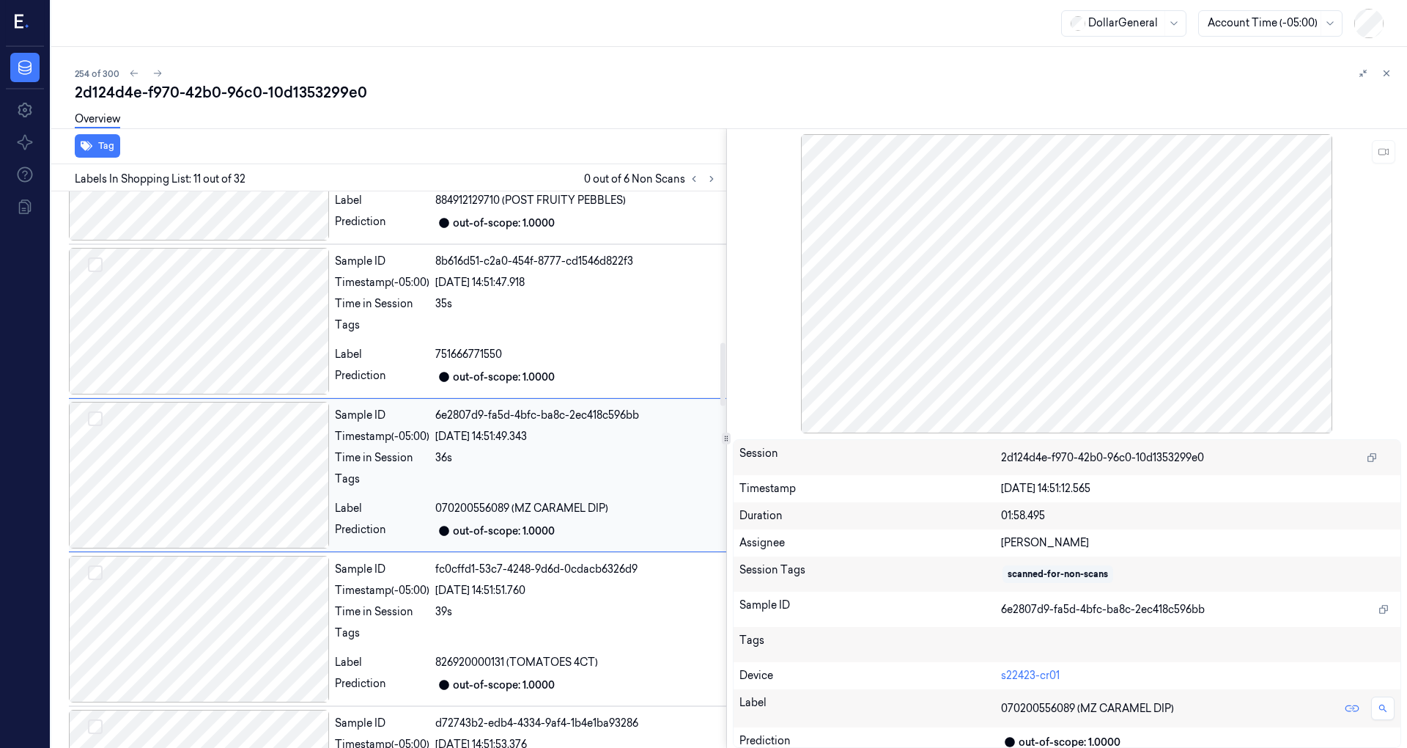
click at [227, 523] on div at bounding box center [199, 475] width 260 height 147
click at [232, 557] on div at bounding box center [199, 629] width 260 height 147
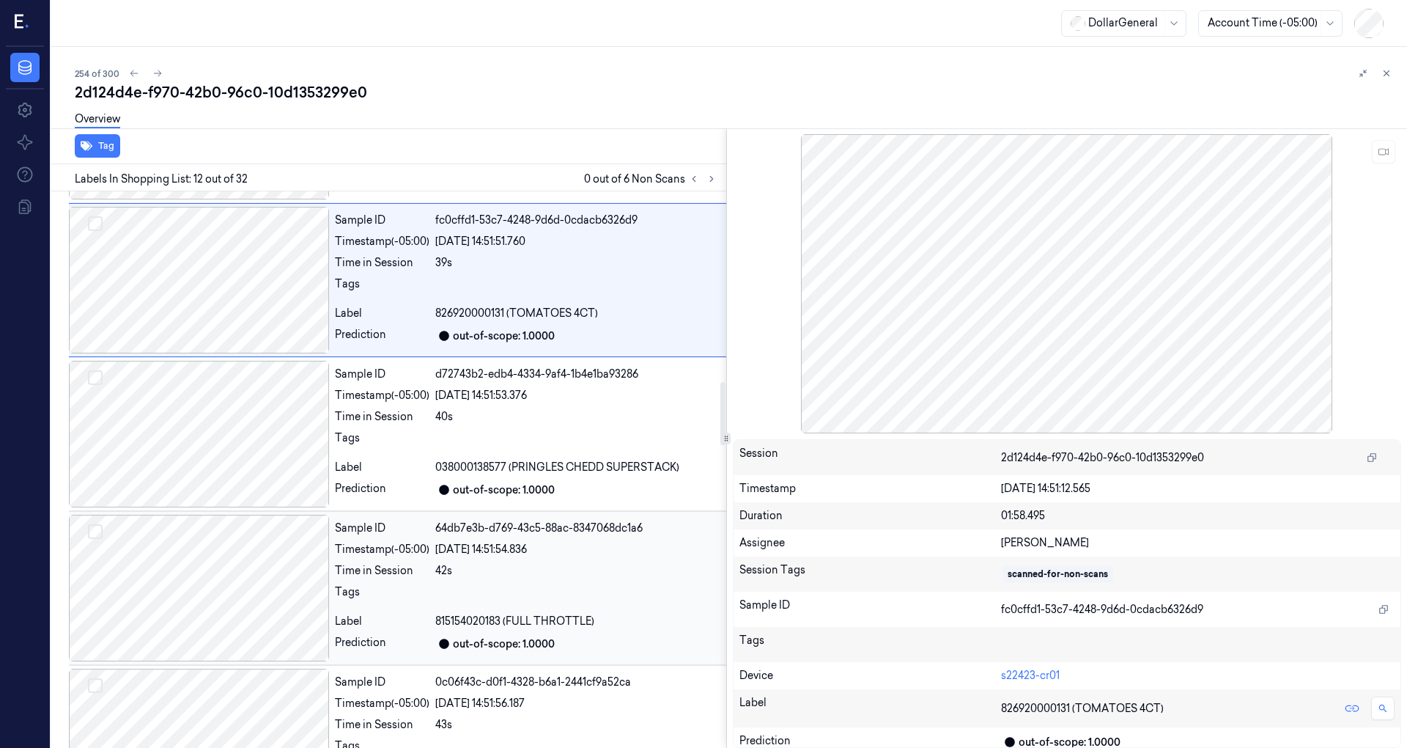
click at [255, 549] on div at bounding box center [199, 587] width 260 height 147
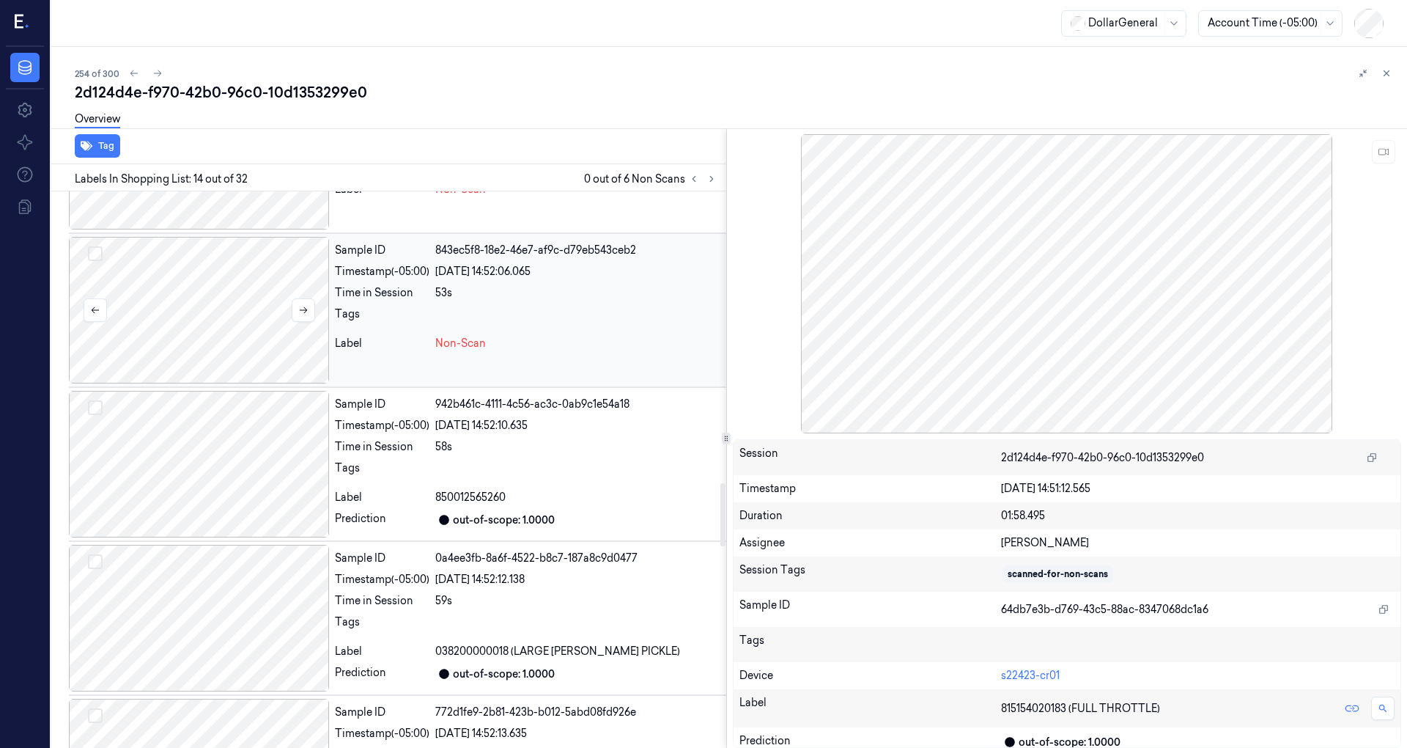
click at [262, 325] on div at bounding box center [199, 310] width 260 height 147
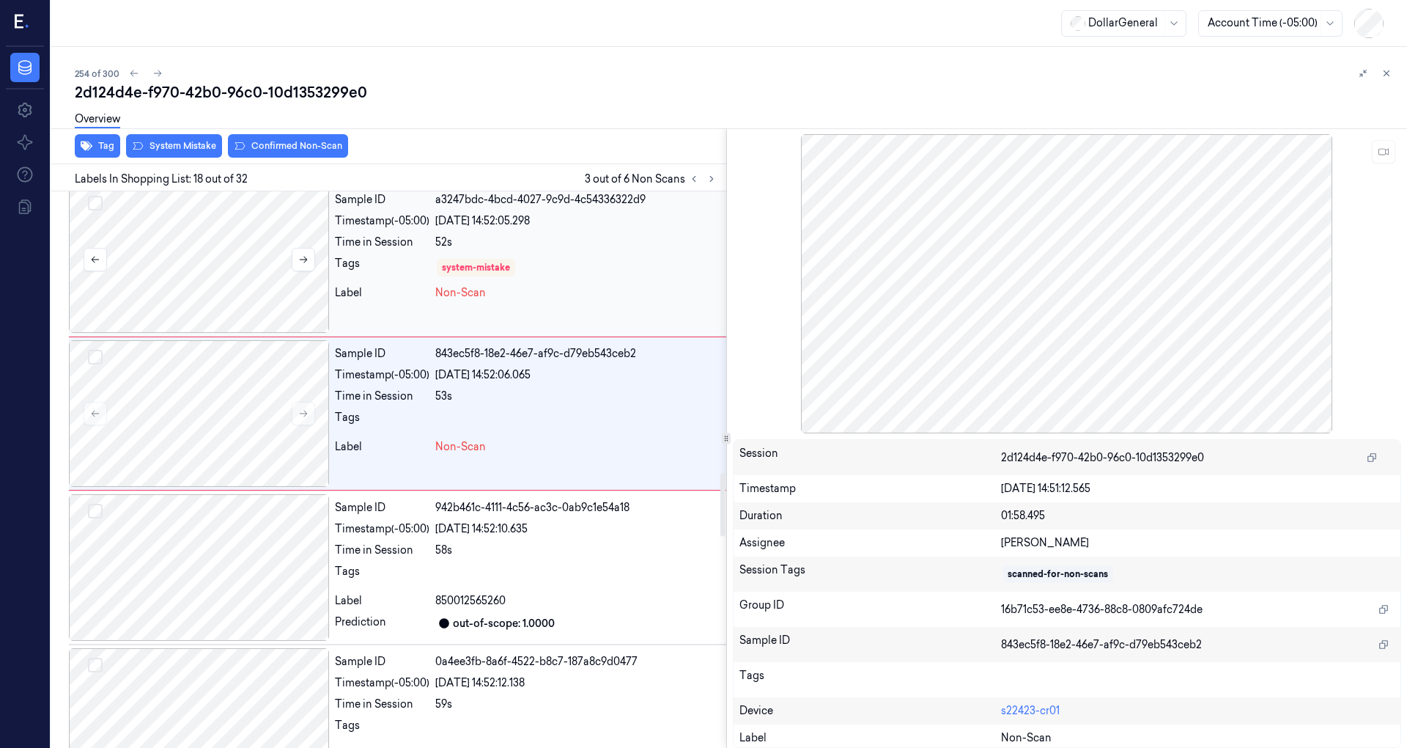
scroll to position [2405, 0]
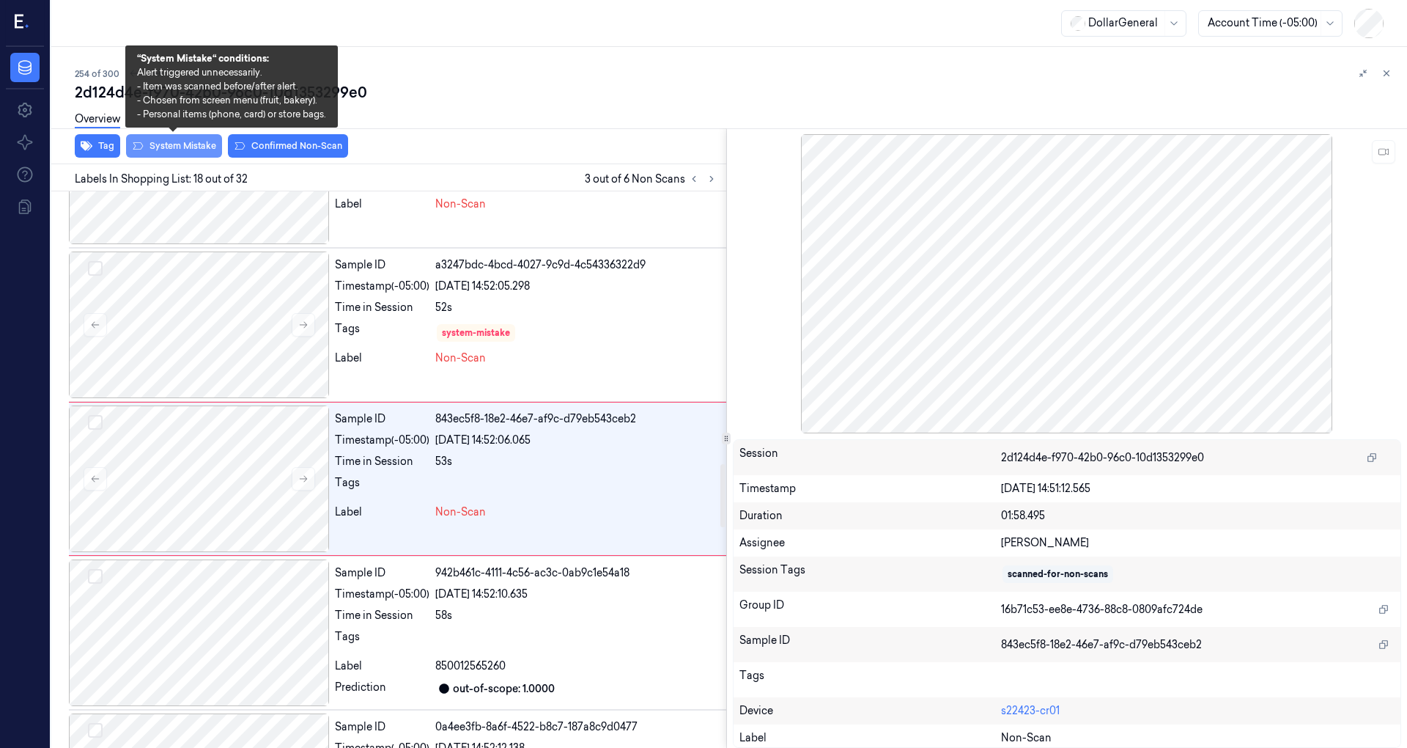
click at [190, 144] on button "System Mistake" at bounding box center [174, 145] width 96 height 23
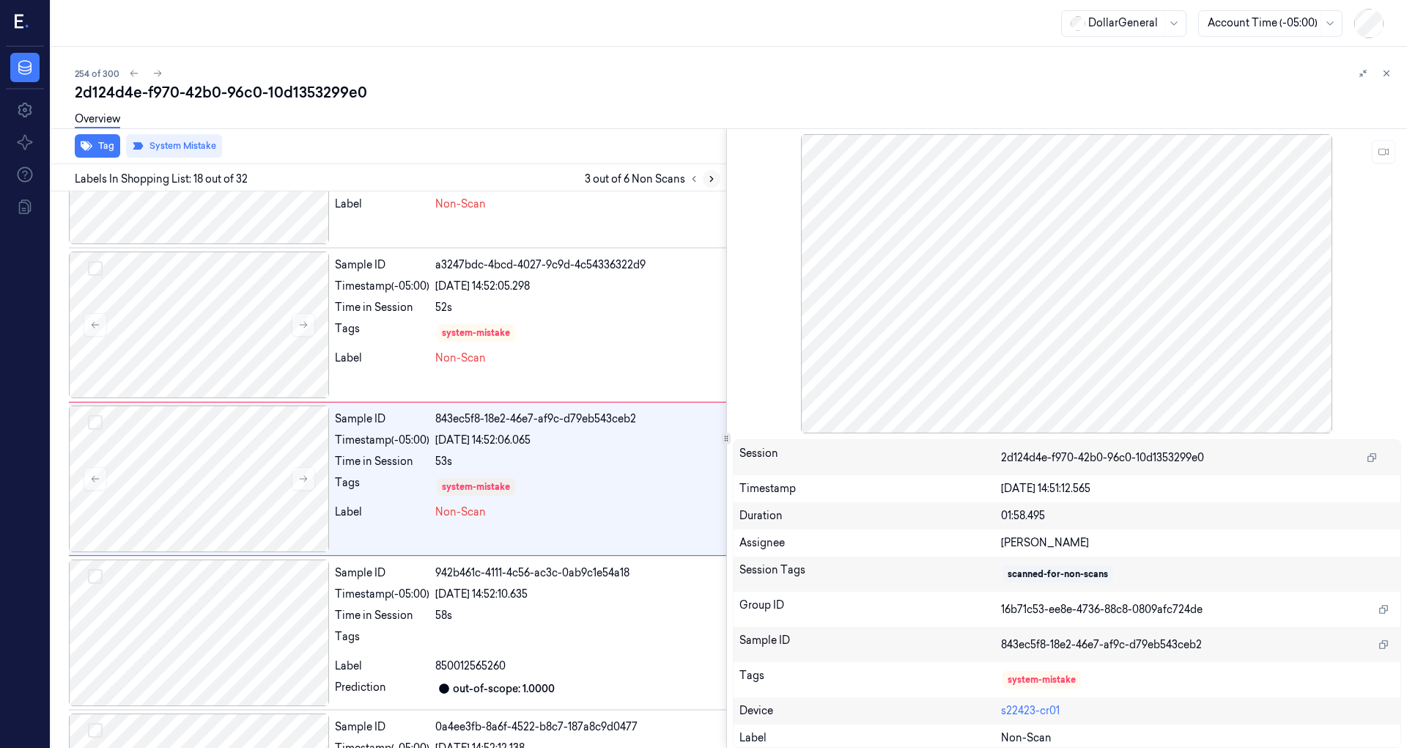
click at [712, 177] on icon at bounding box center [711, 179] width 3 height 5
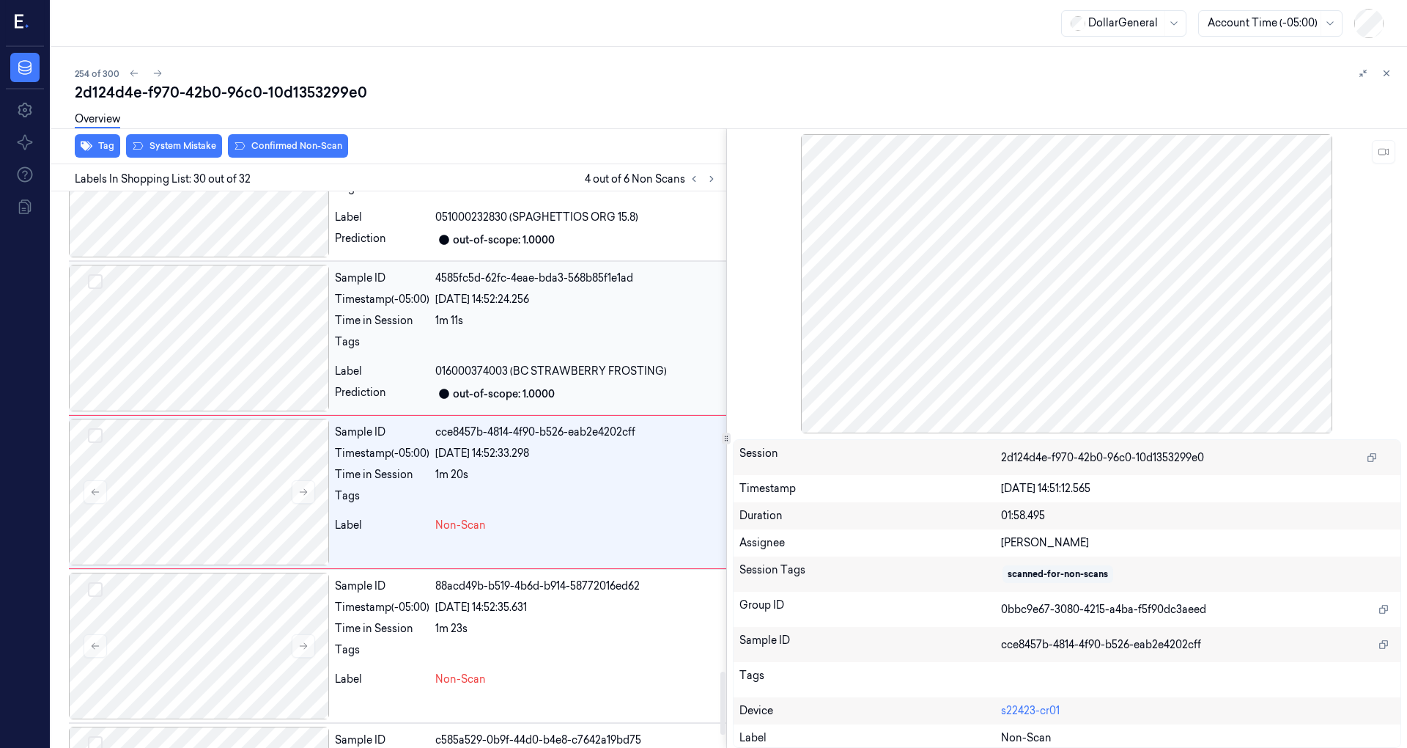
scroll to position [4246, 0]
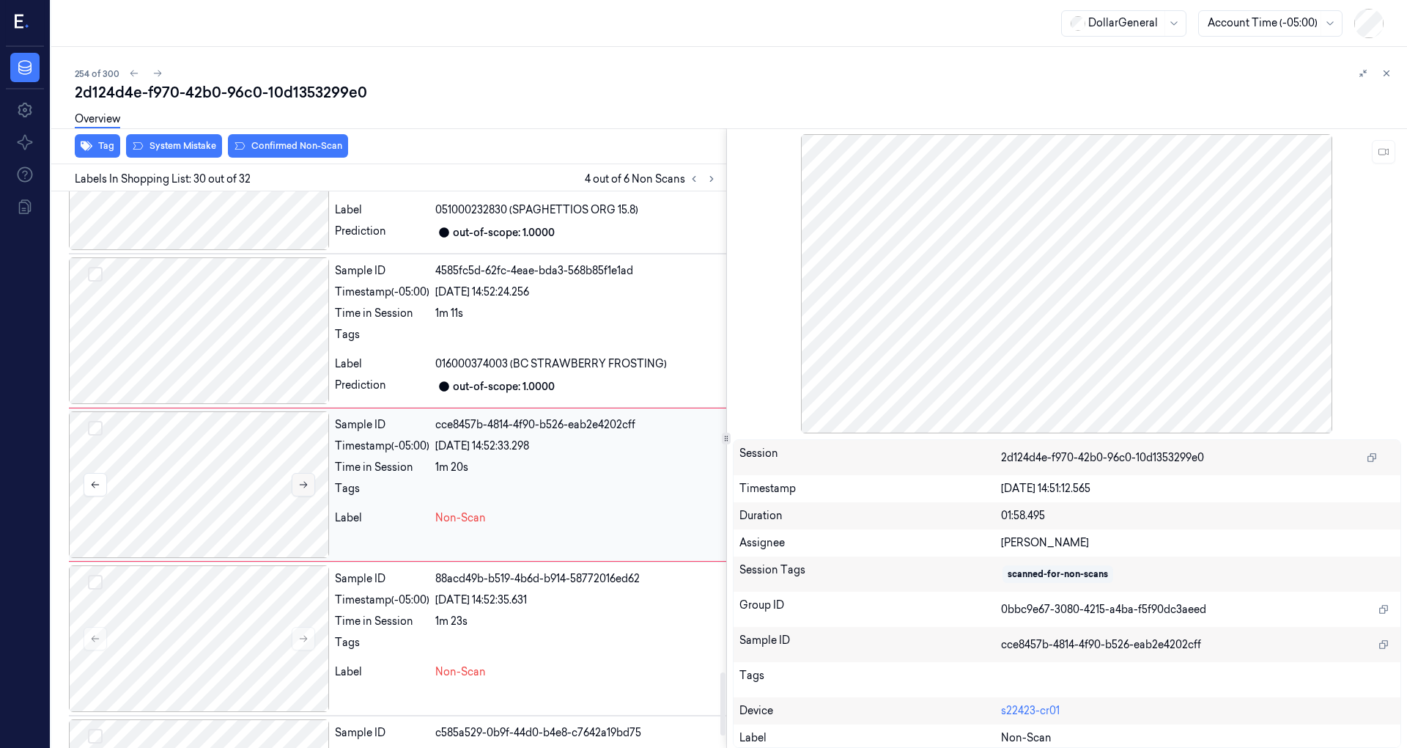
click at [297, 473] on button at bounding box center [303, 484] width 23 height 23
click at [298, 479] on icon at bounding box center [303, 484] width 10 height 10
click at [267, 339] on div at bounding box center [199, 330] width 260 height 147
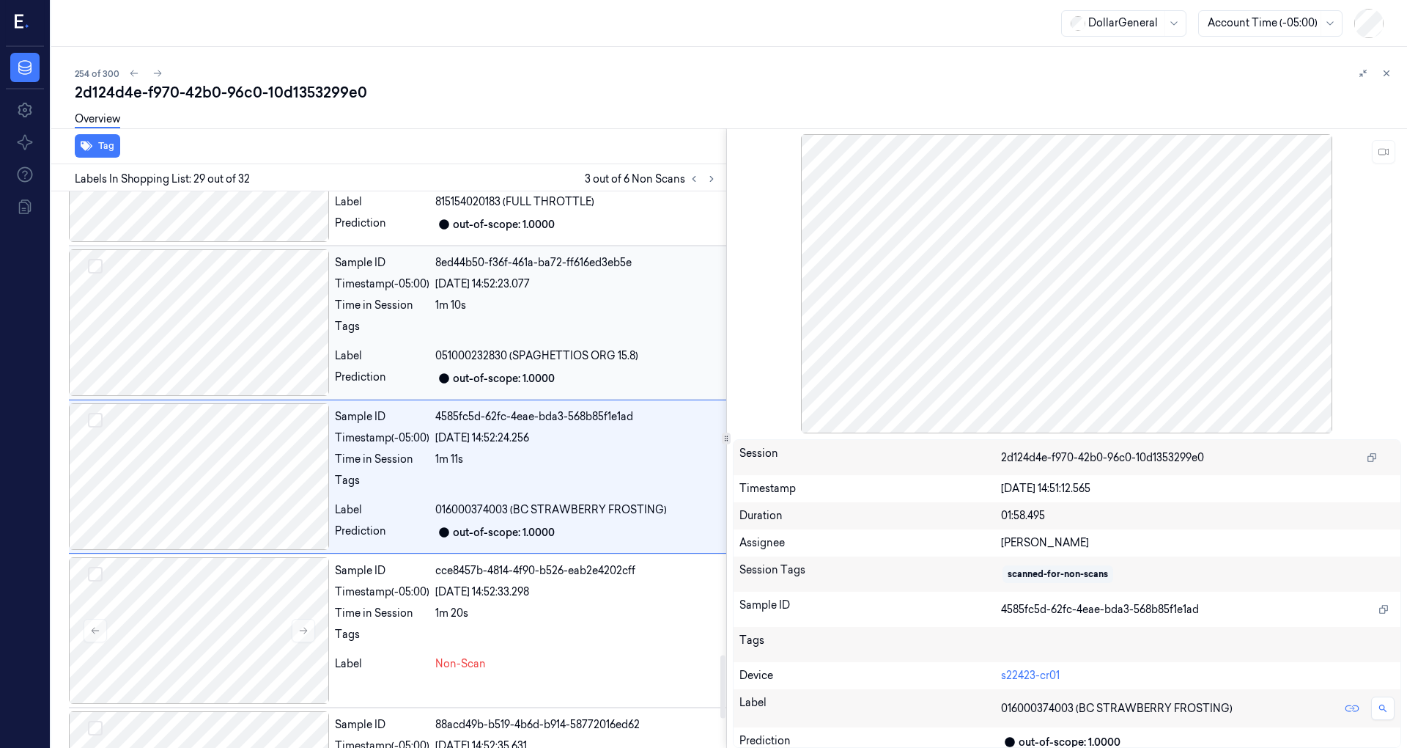
scroll to position [4093, 0]
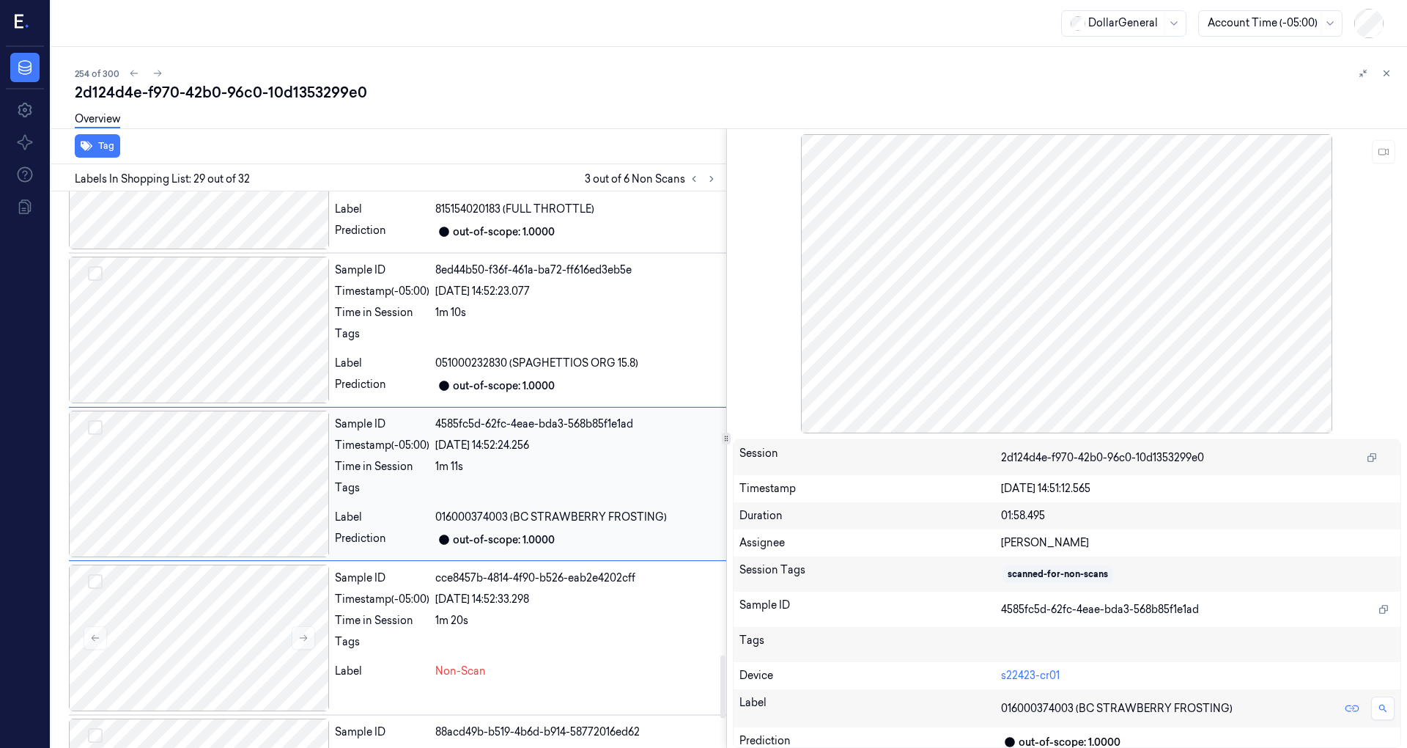
click at [270, 438] on div at bounding box center [199, 483] width 260 height 147
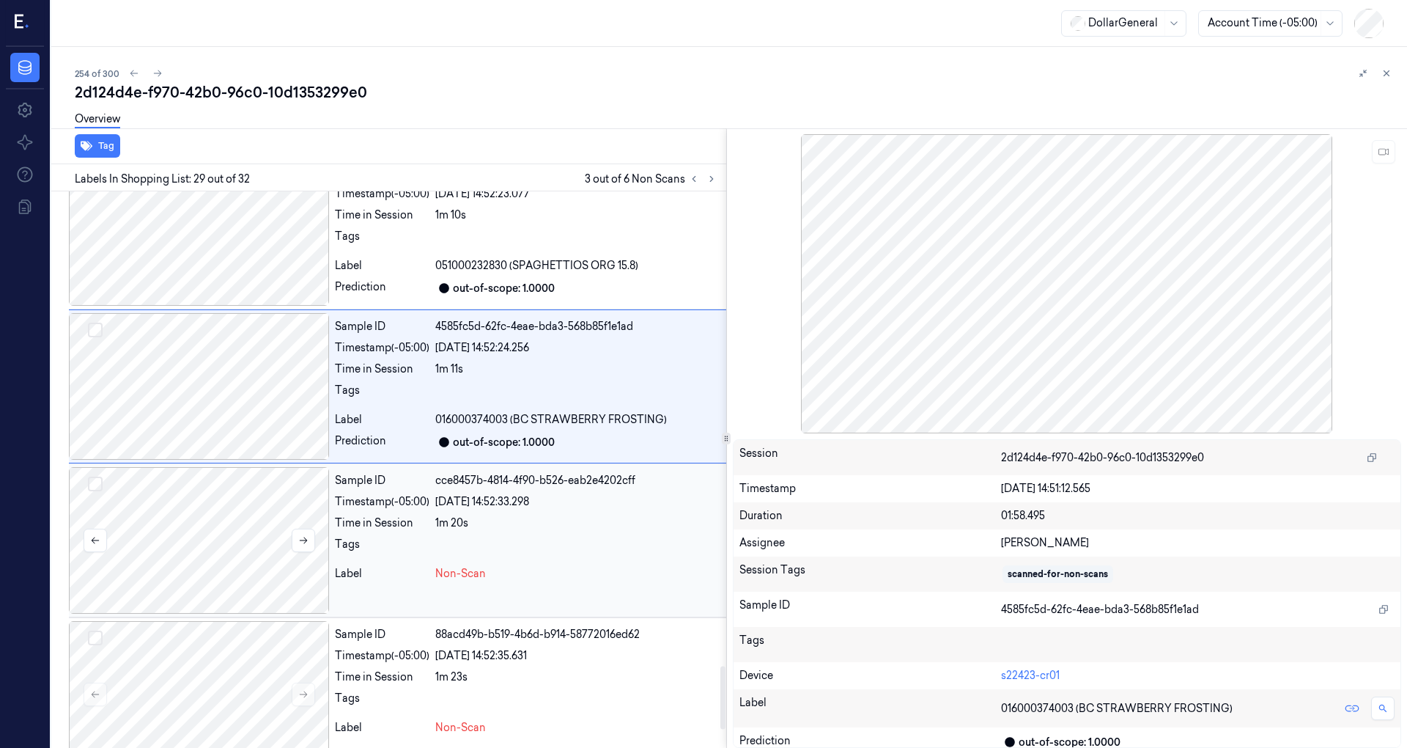
click at [261, 467] on div at bounding box center [199, 540] width 260 height 147
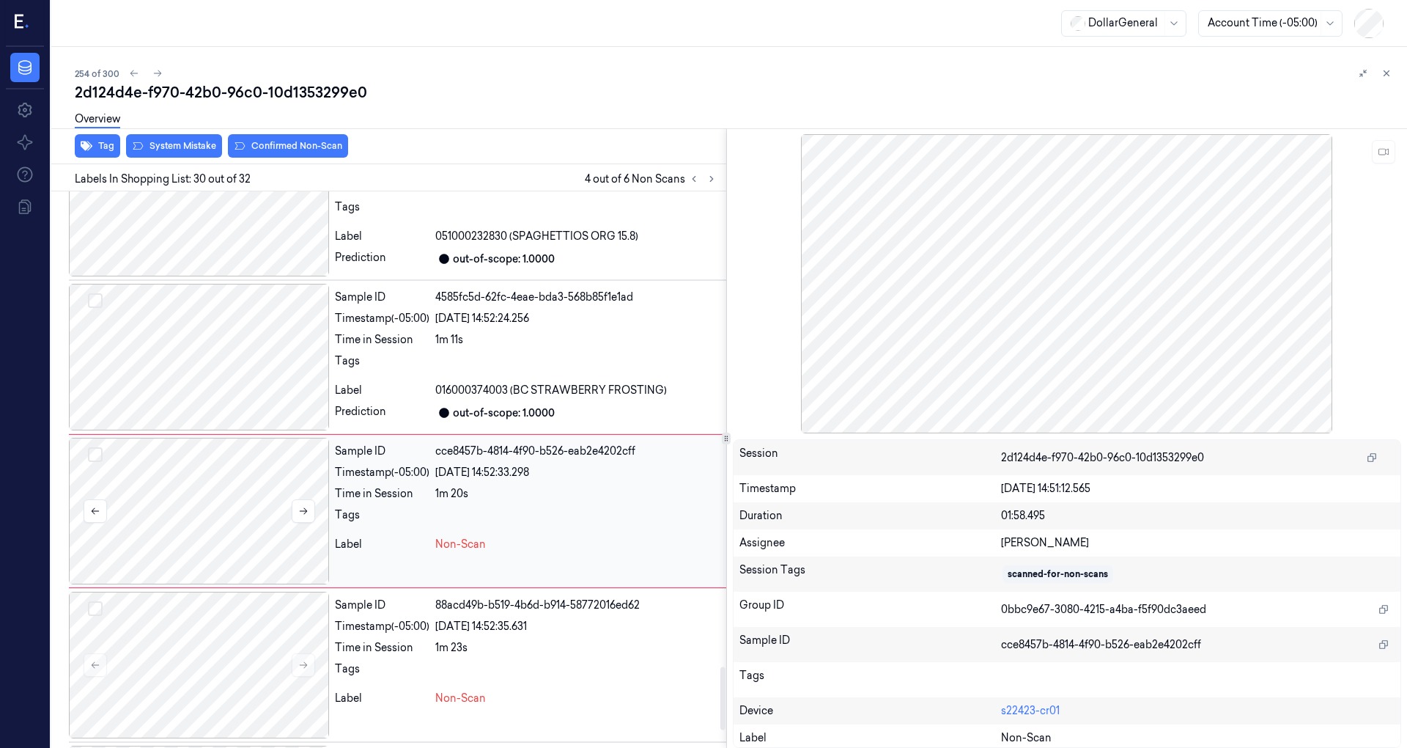
scroll to position [4246, 0]
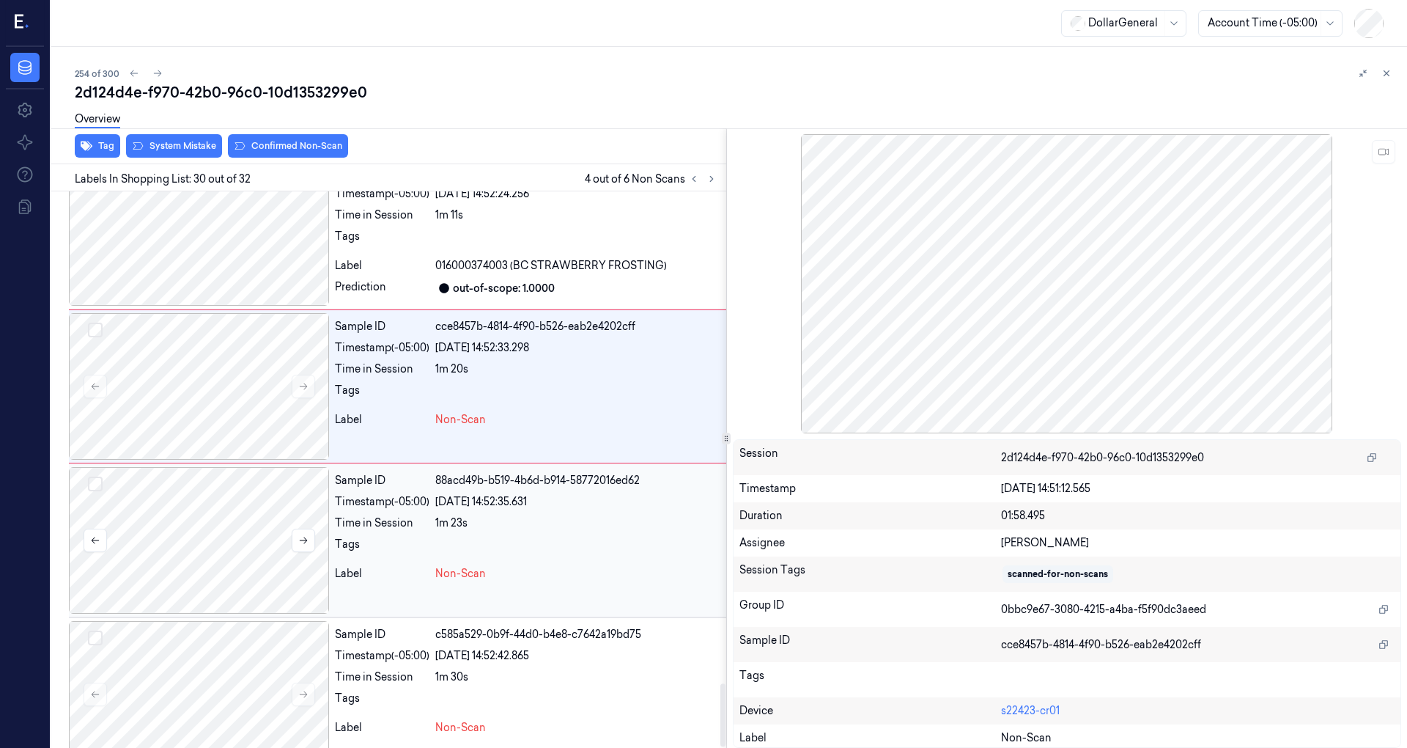
click at [226, 493] on div at bounding box center [199, 540] width 260 height 147
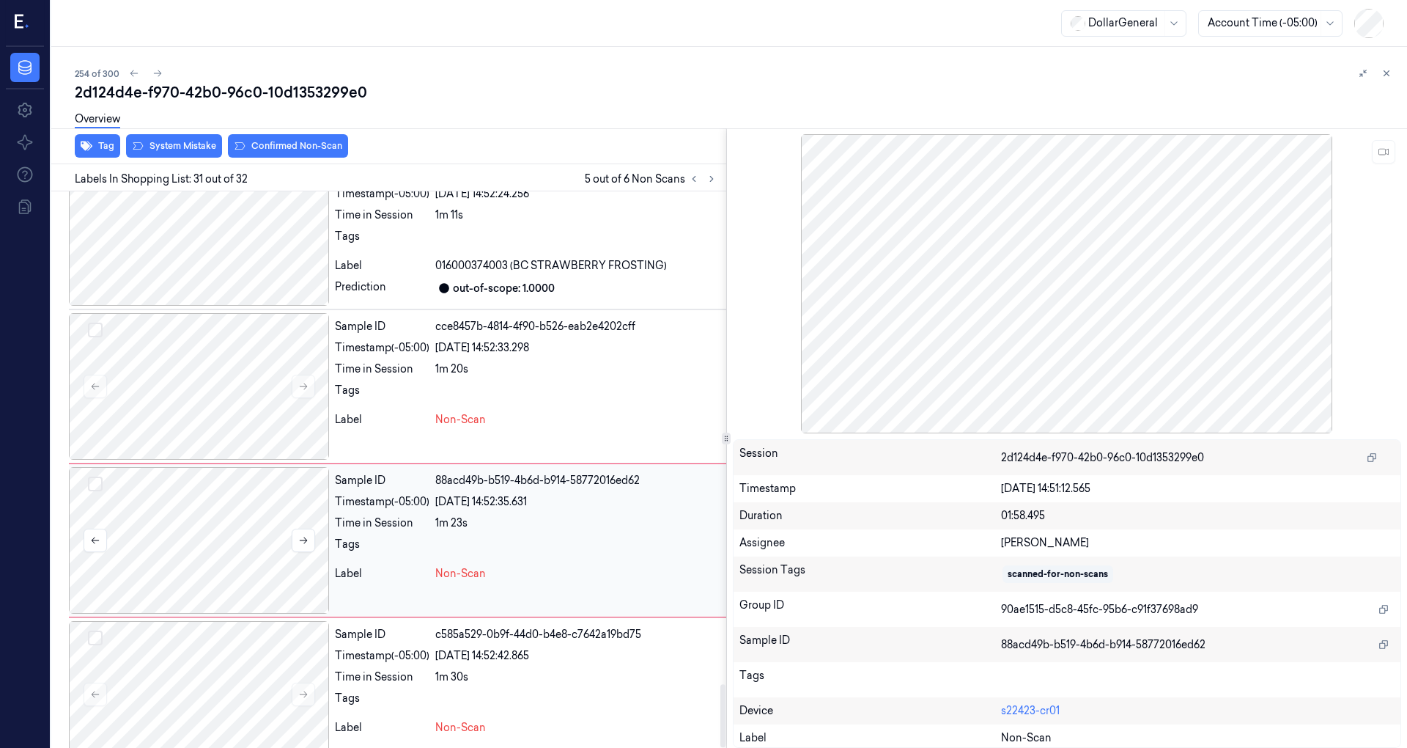
scroll to position [4357, 0]
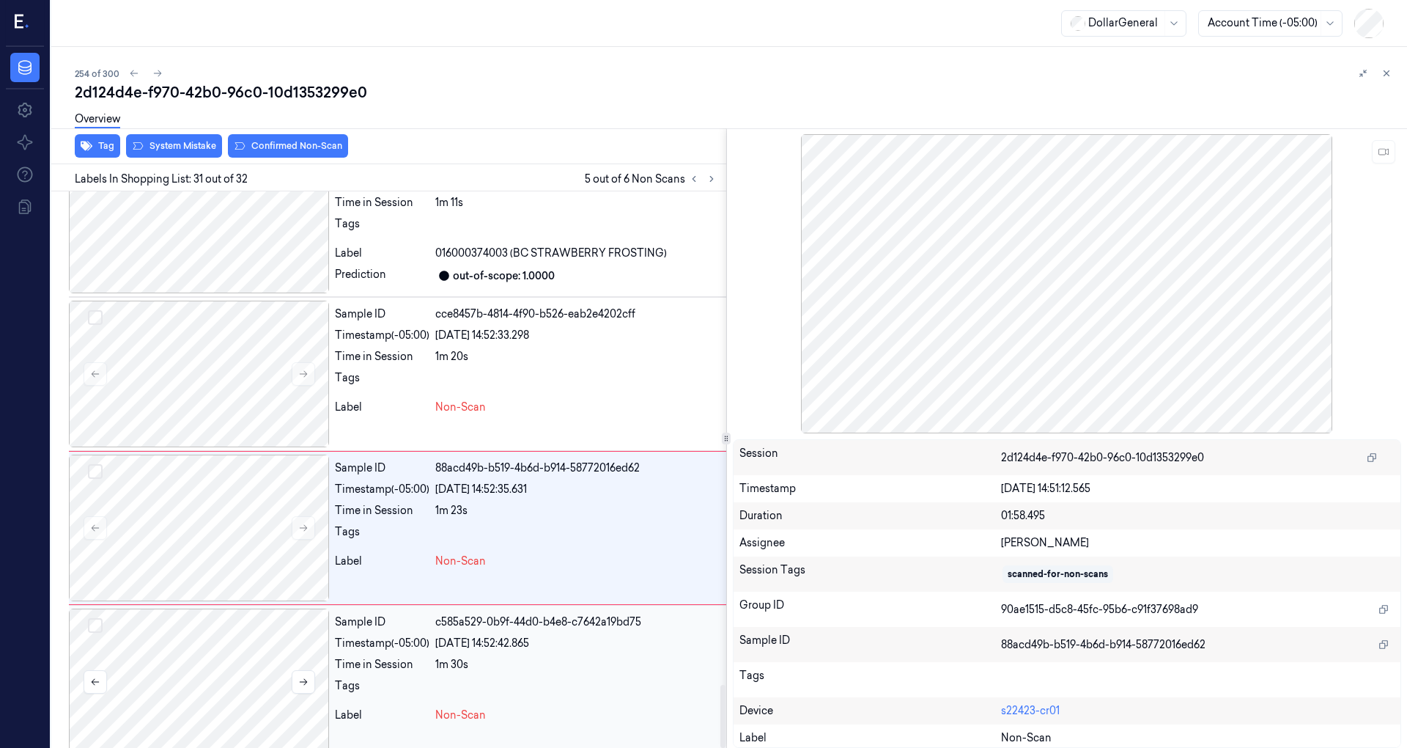
click at [261, 638] on div at bounding box center [199, 681] width 260 height 147
click at [259, 514] on div at bounding box center [199, 527] width 260 height 147
click at [232, 383] on div at bounding box center [199, 373] width 260 height 147
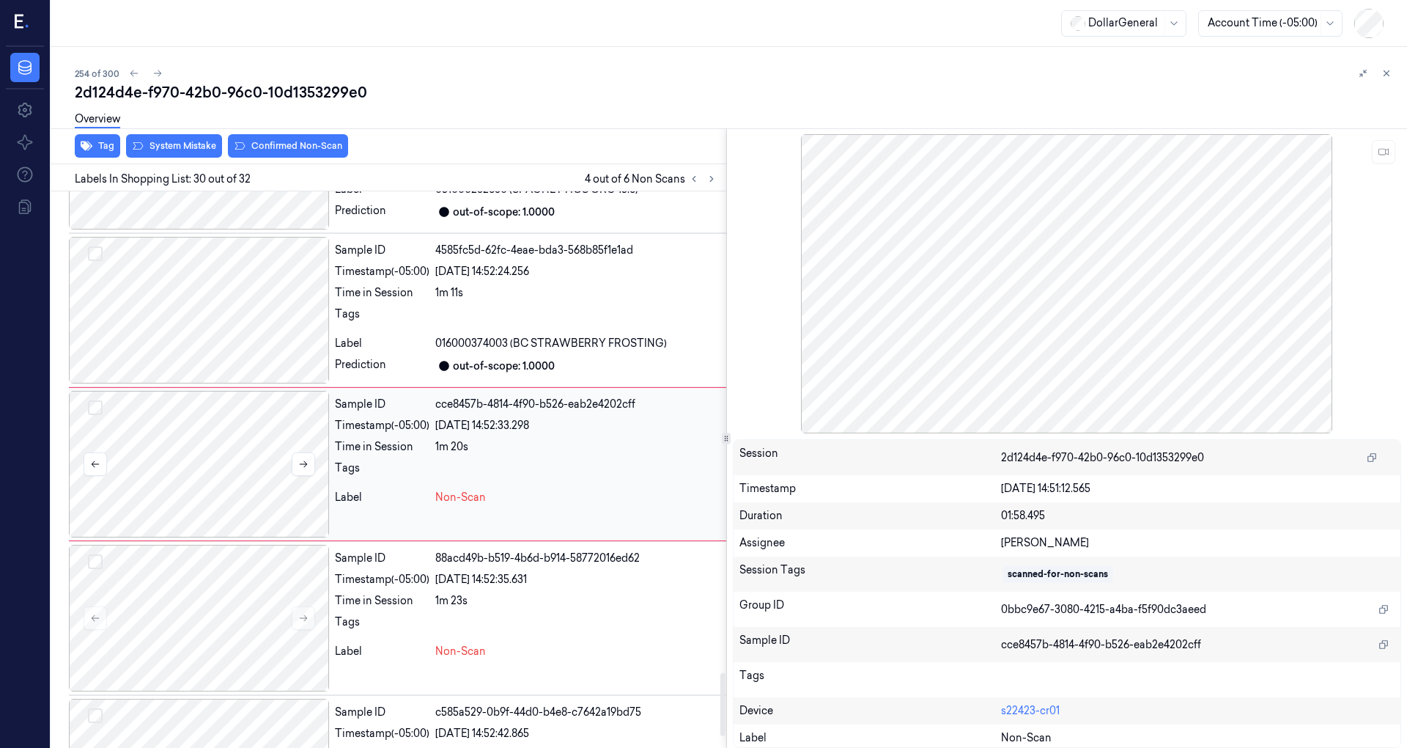
scroll to position [4246, 0]
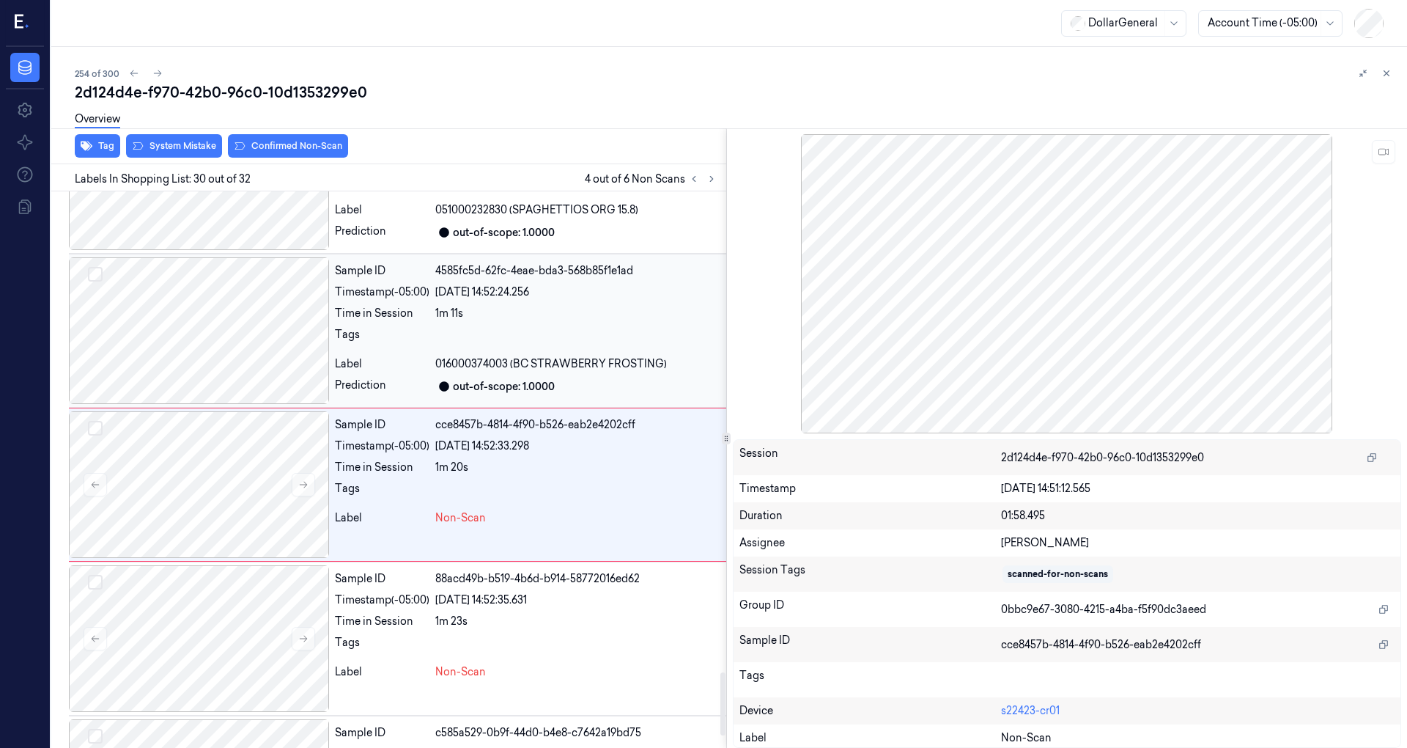
click at [207, 322] on div at bounding box center [199, 330] width 260 height 147
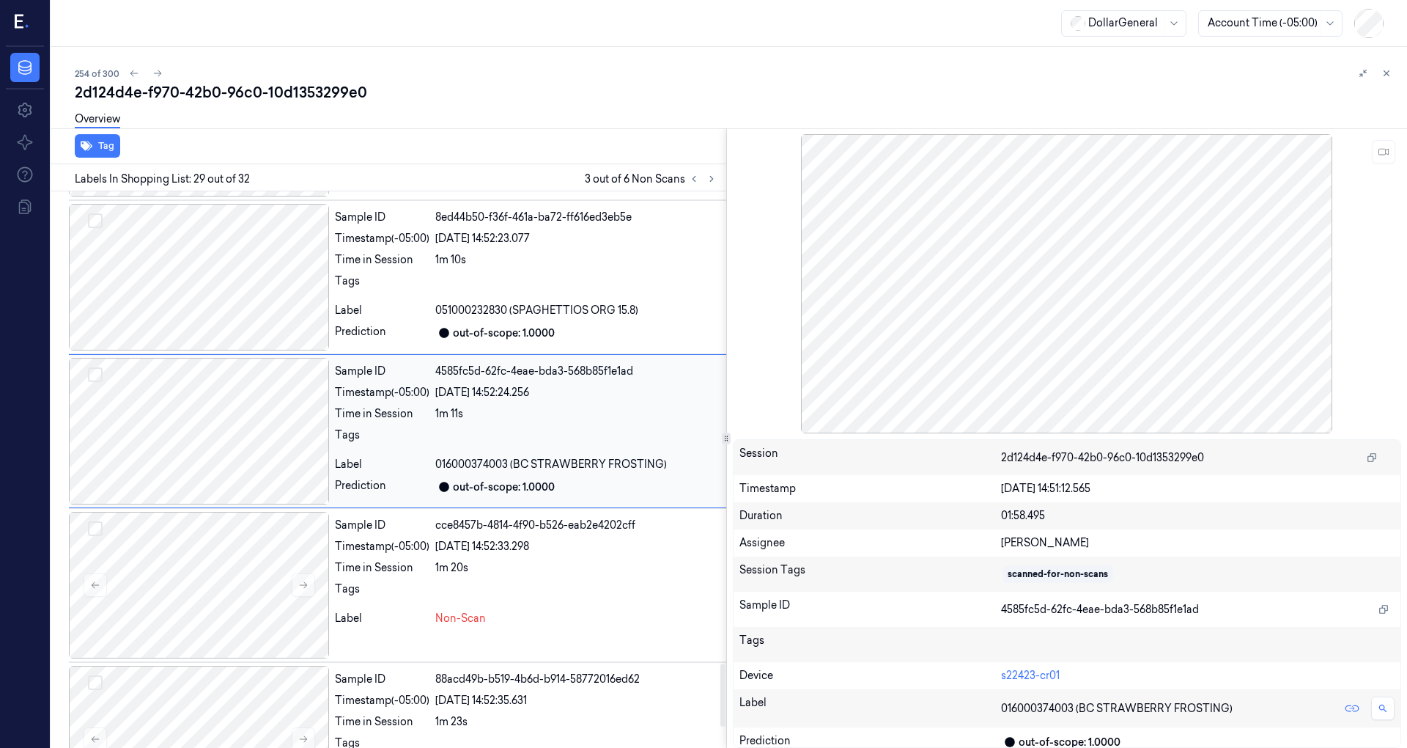
scroll to position [4093, 0]
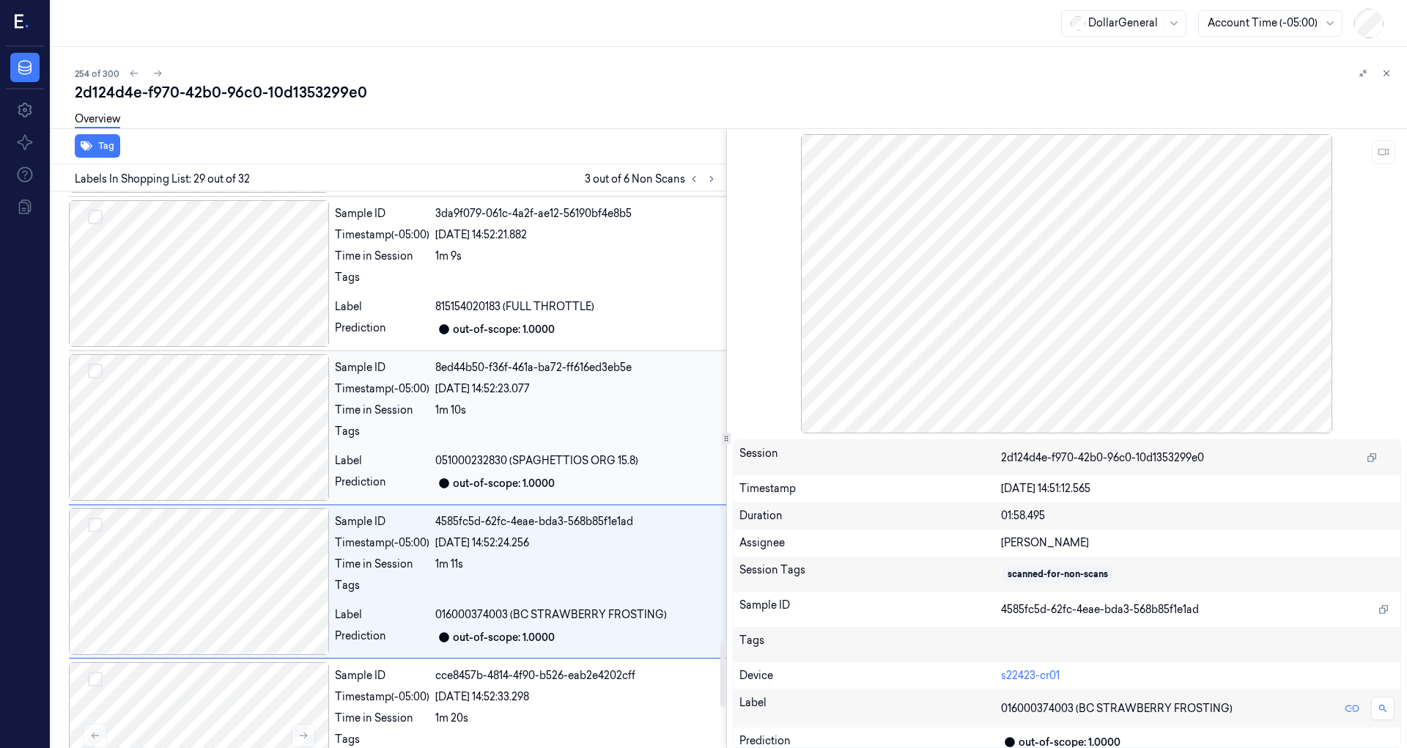
click at [224, 402] on div at bounding box center [199, 427] width 260 height 147
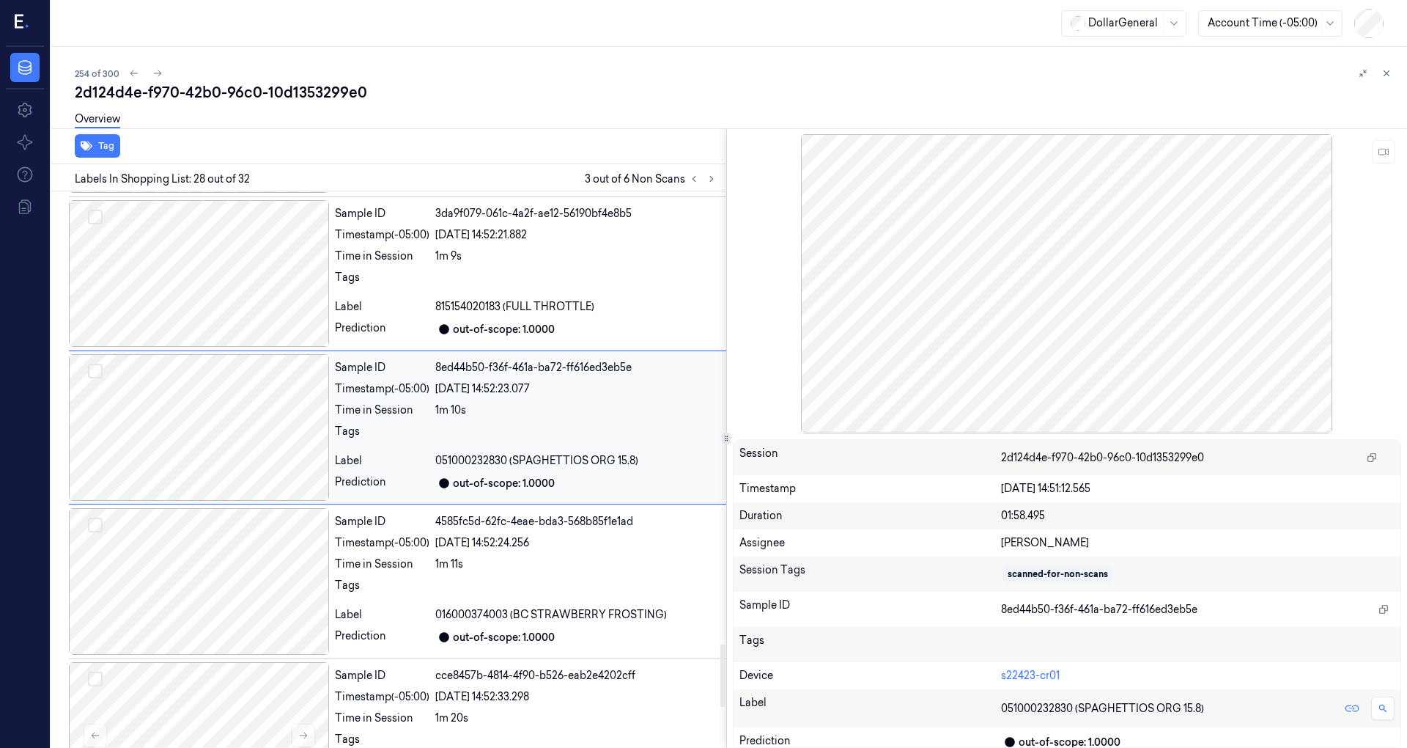
scroll to position [3940, 0]
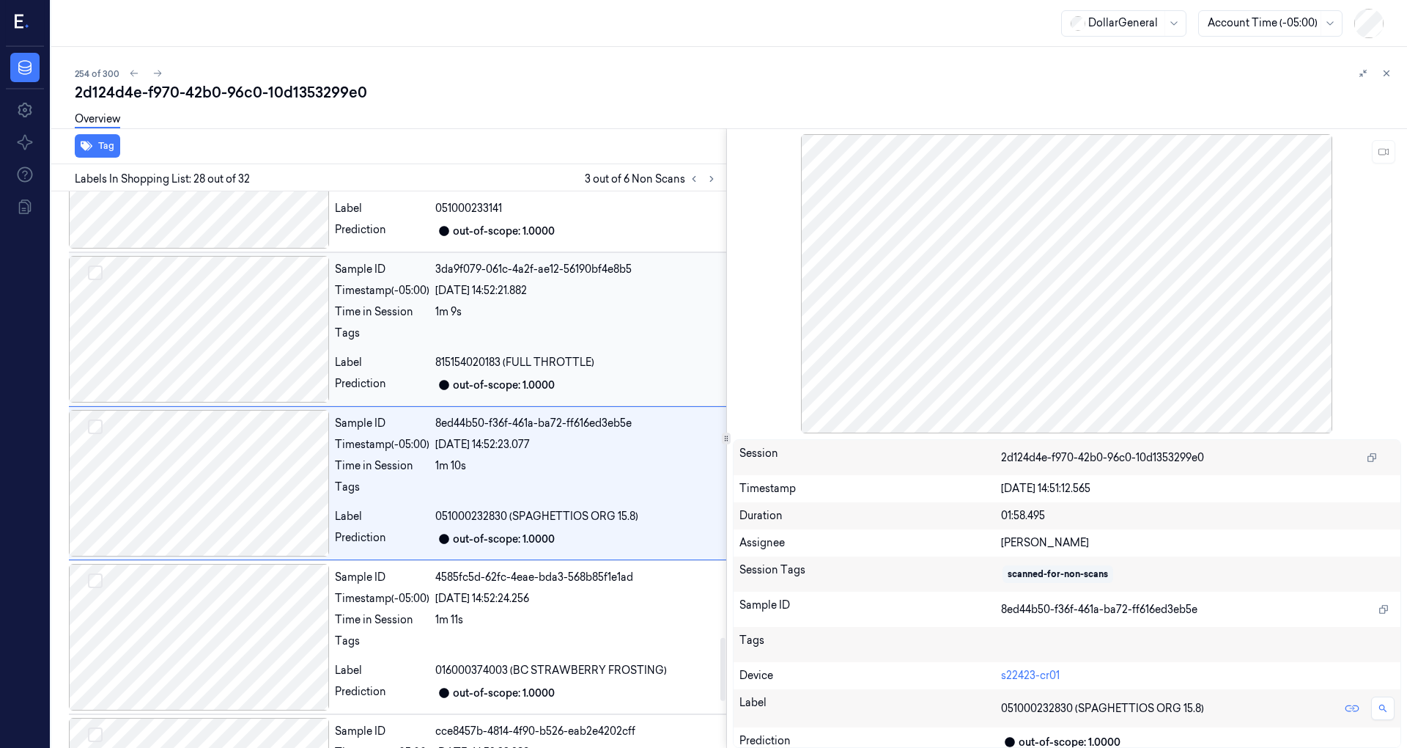
click at [226, 331] on div at bounding box center [199, 329] width 260 height 147
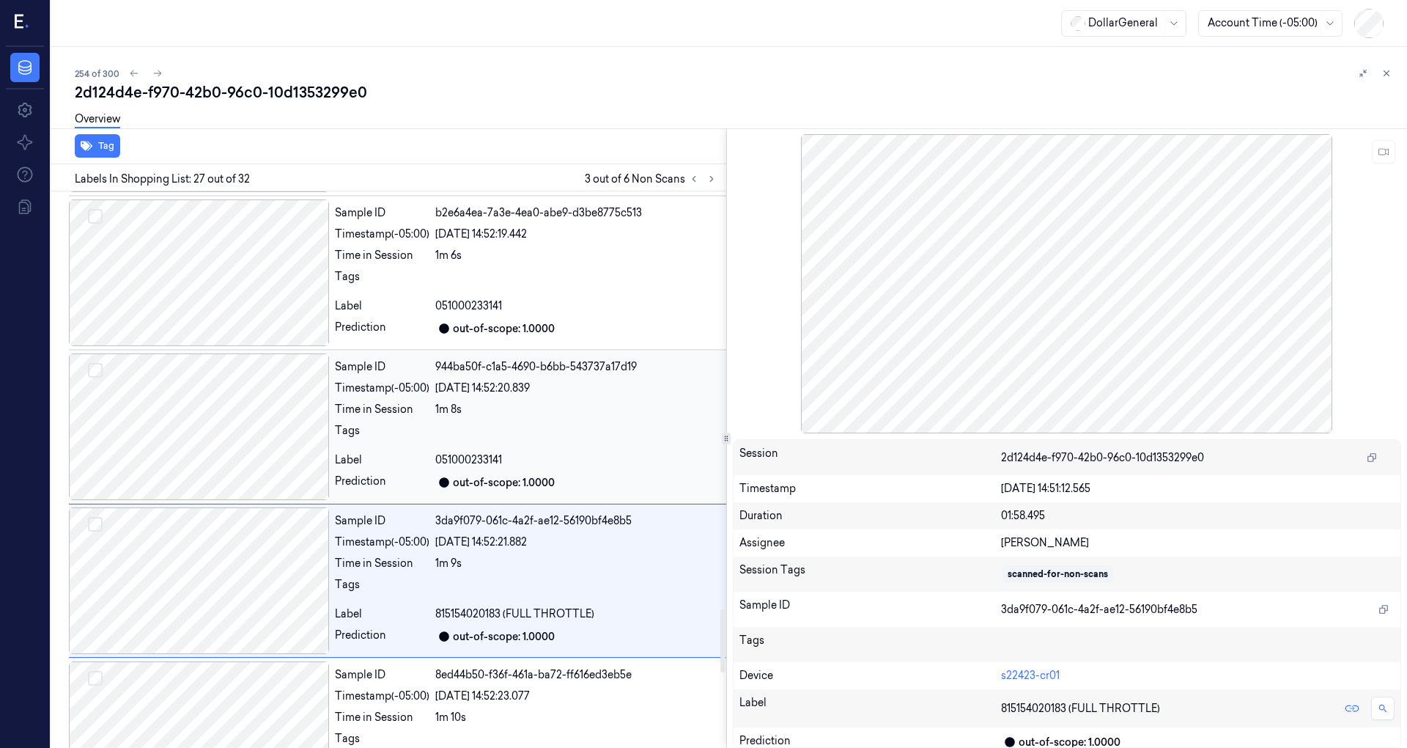
click at [232, 397] on div at bounding box center [199, 426] width 260 height 147
click at [233, 384] on div at bounding box center [199, 426] width 260 height 147
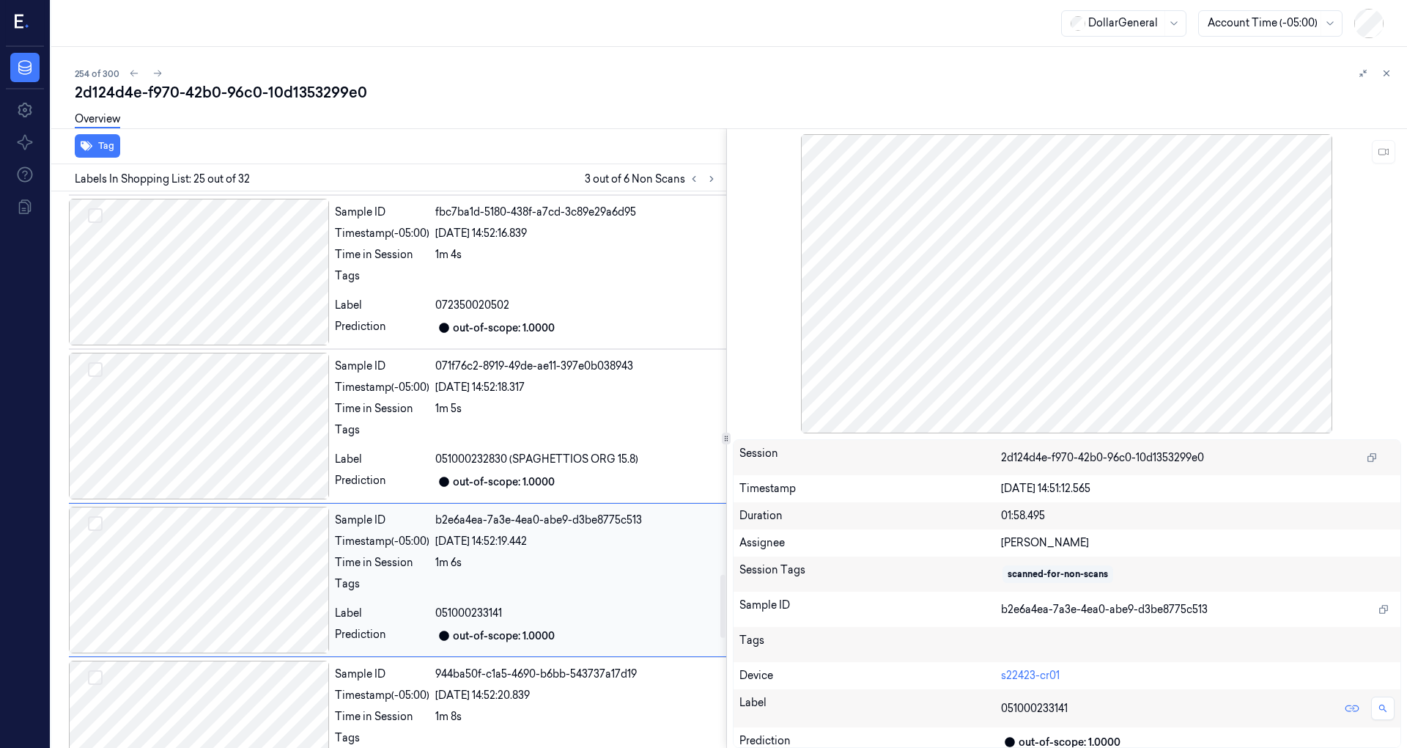
click at [233, 384] on div at bounding box center [199, 426] width 260 height 147
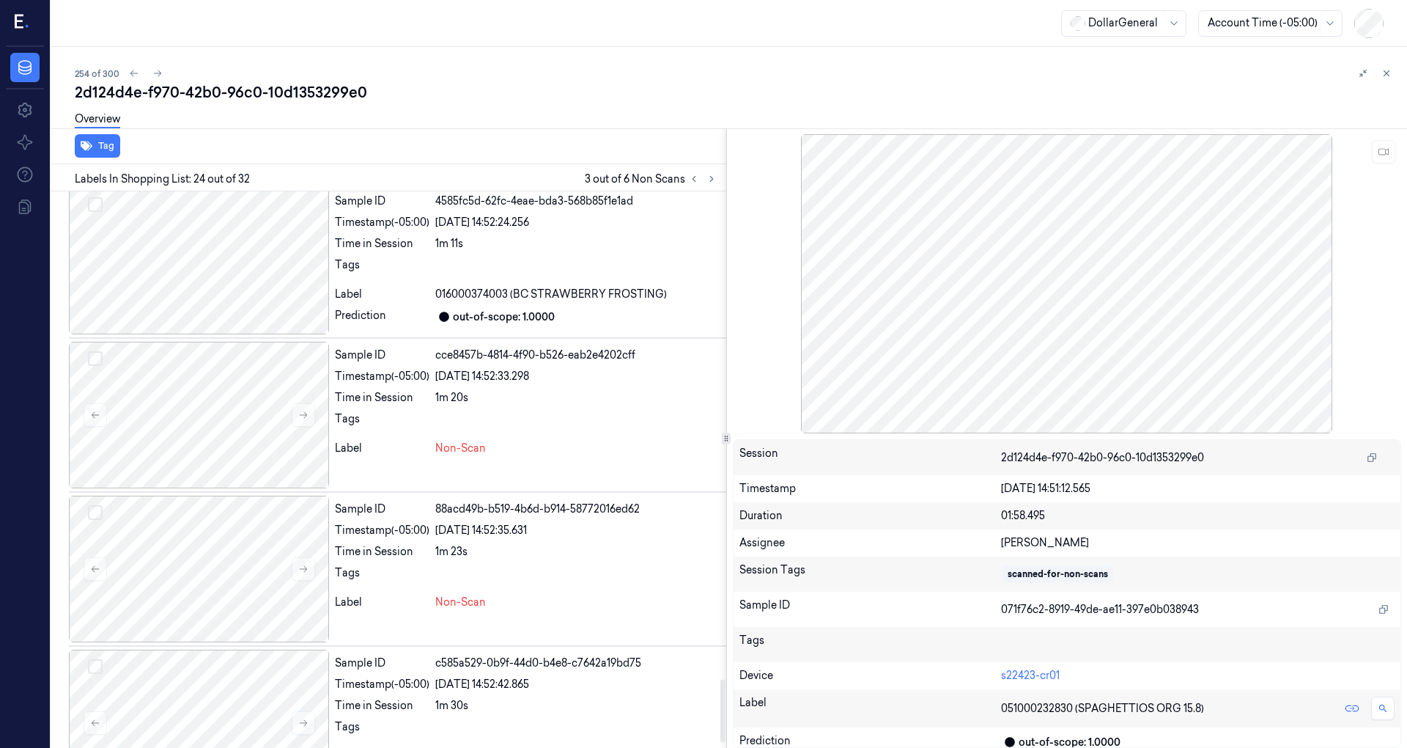
scroll to position [4357, 0]
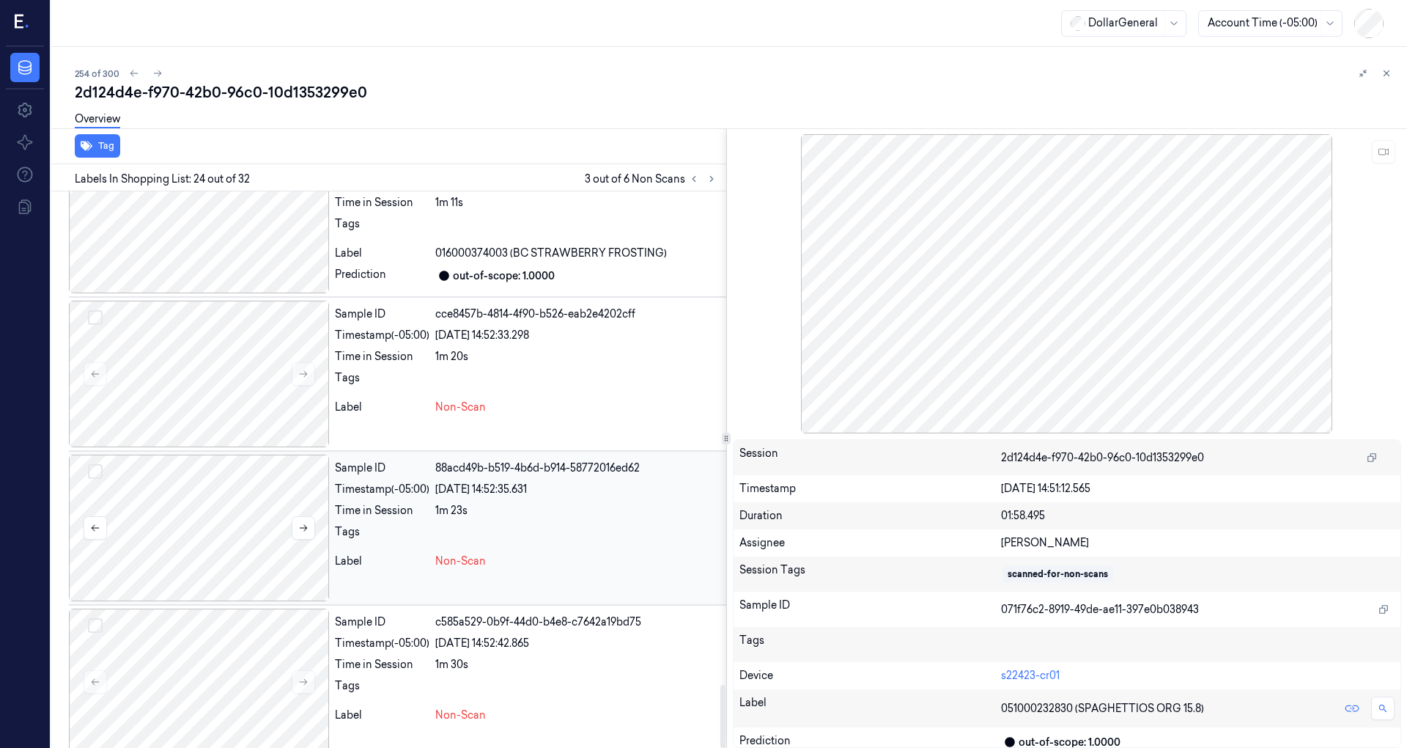
click at [243, 525] on div at bounding box center [199, 527] width 260 height 147
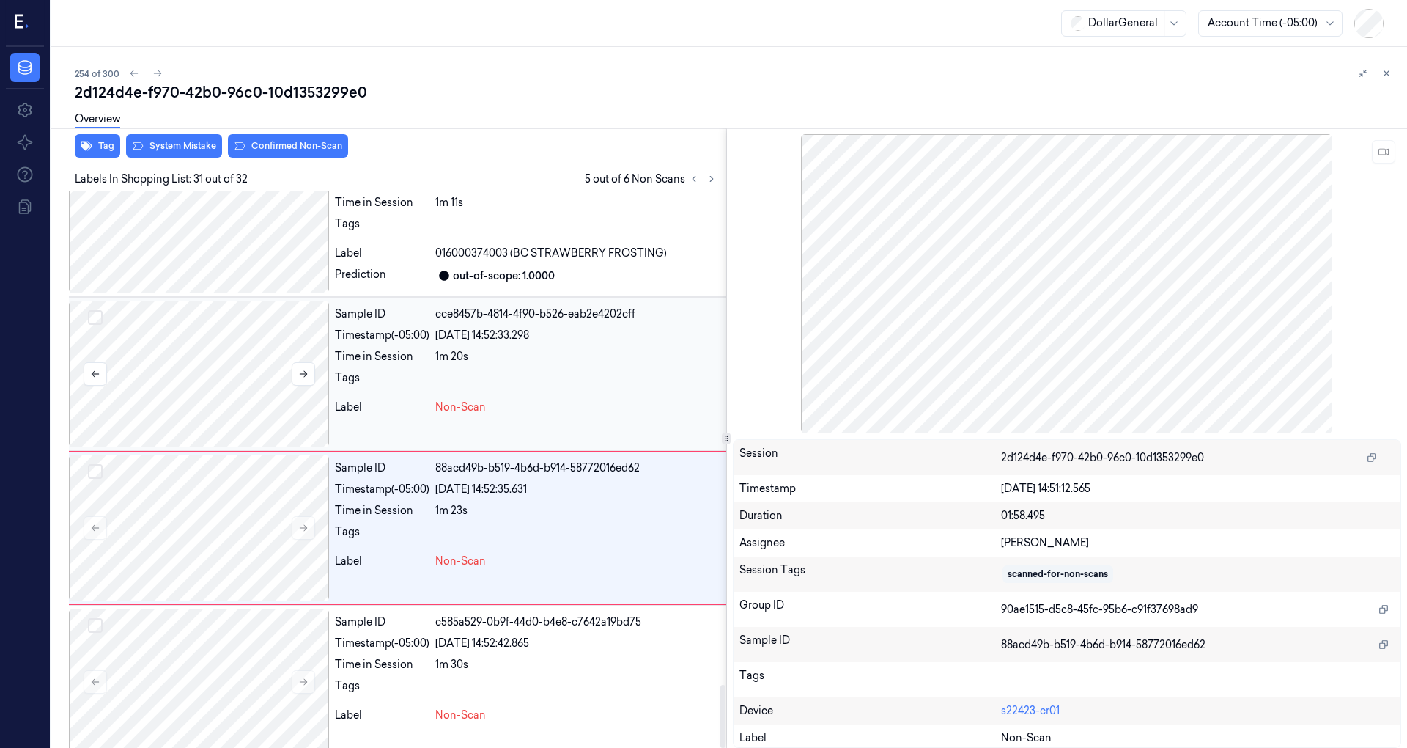
click at [250, 364] on div at bounding box center [199, 373] width 260 height 147
click at [262, 468] on div at bounding box center [199, 527] width 260 height 147
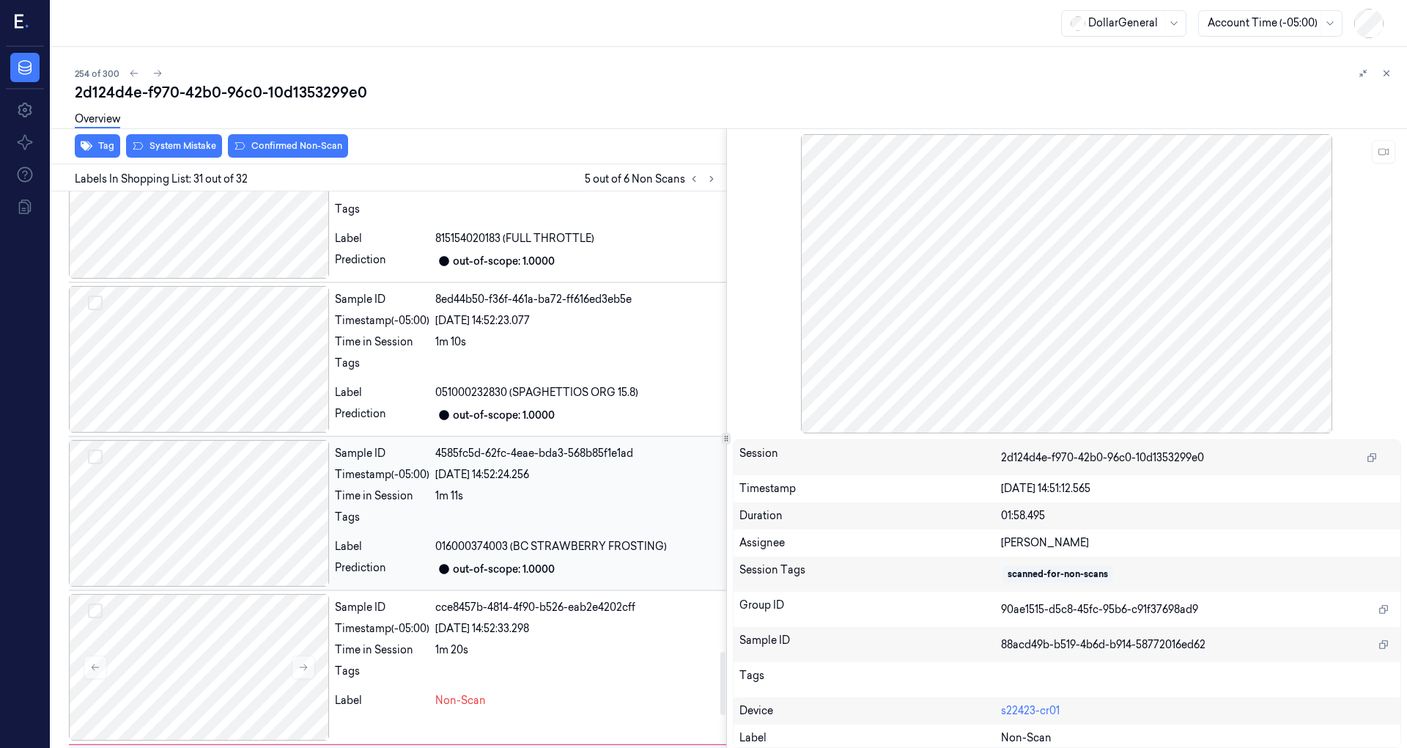
click at [252, 517] on div at bounding box center [199, 513] width 260 height 147
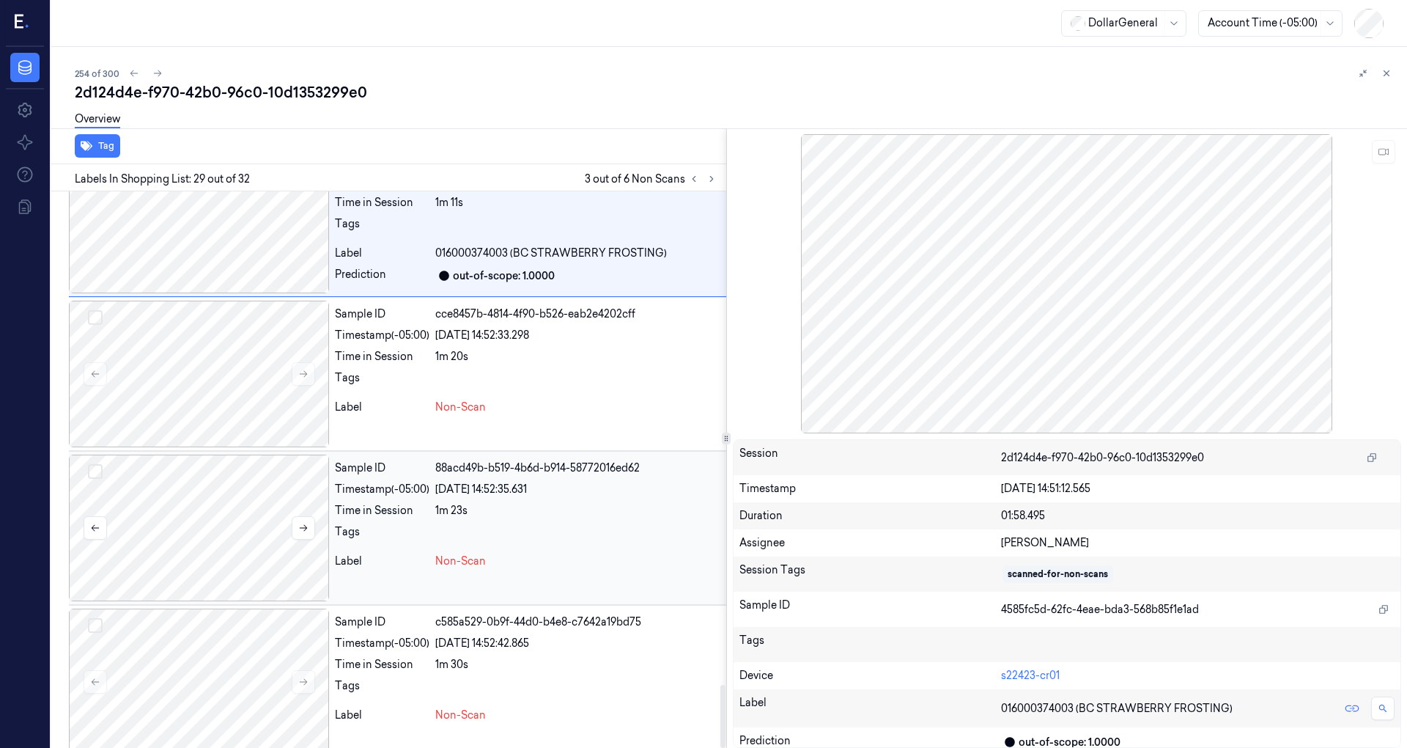
click at [254, 485] on div at bounding box center [199, 527] width 260 height 147
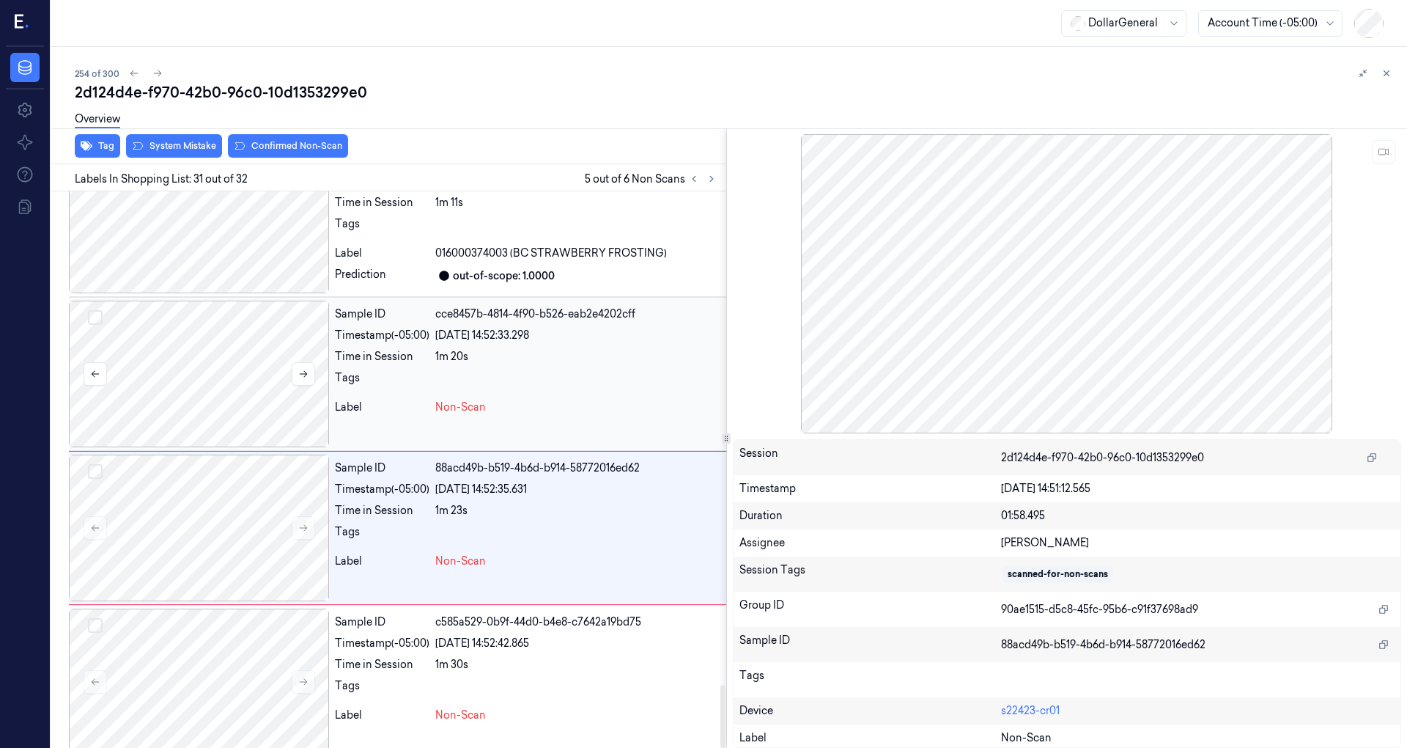
click at [236, 360] on div at bounding box center [199, 373] width 260 height 147
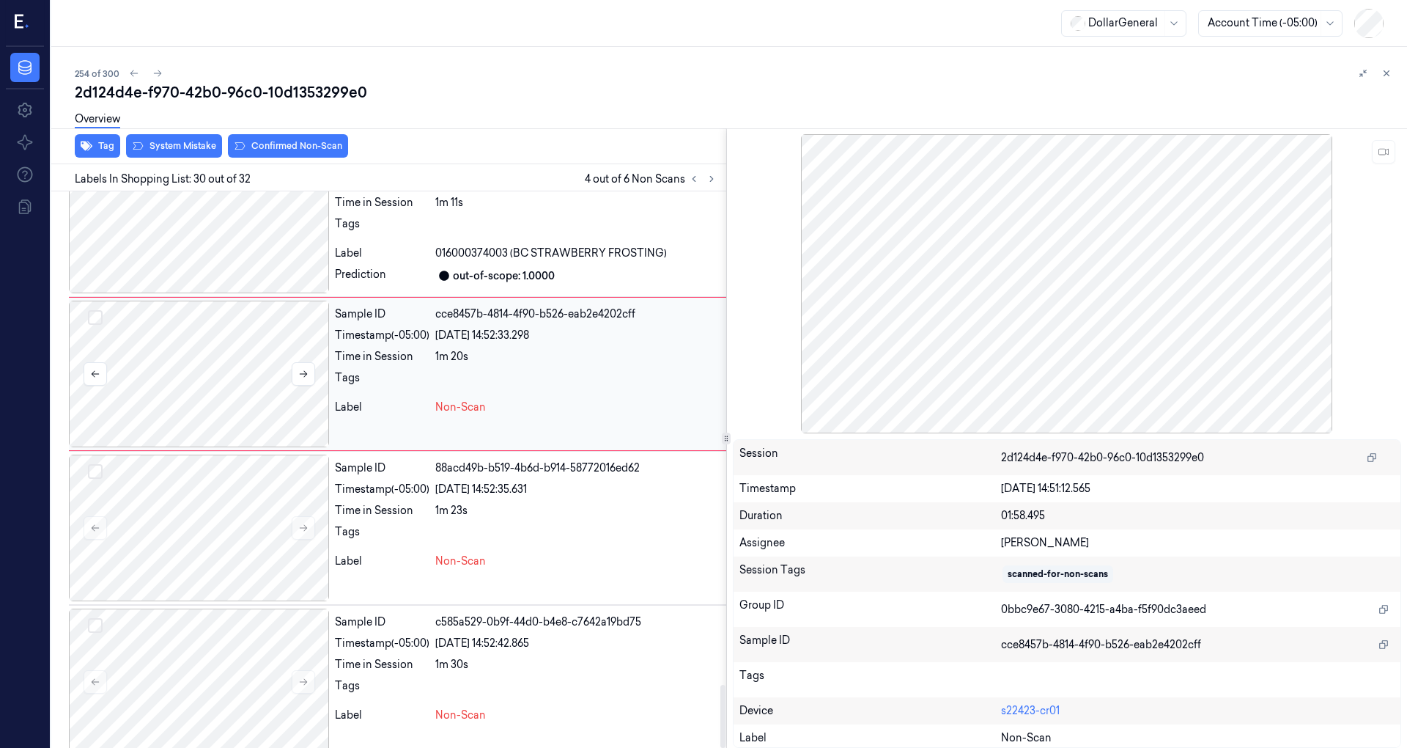
click at [95, 310] on button "Select row" at bounding box center [95, 317] width 15 height 15
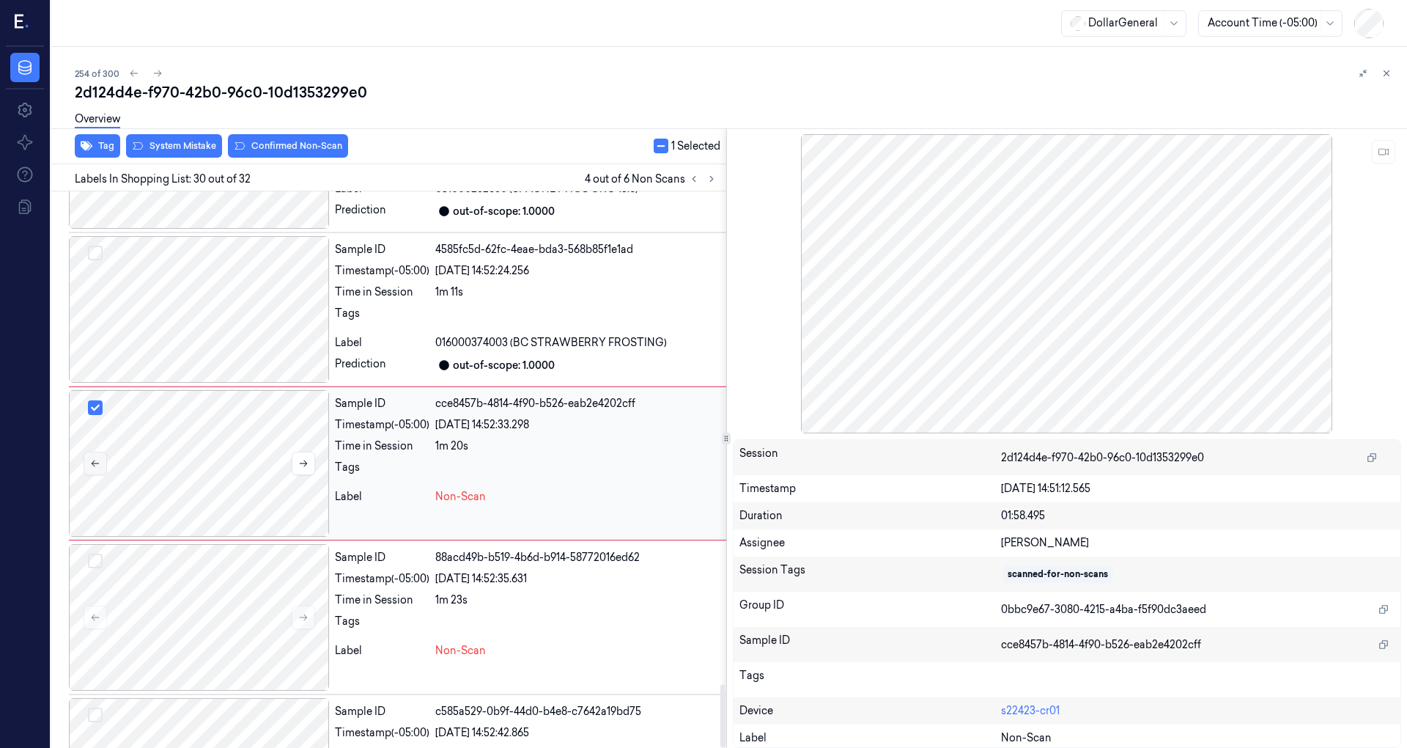
scroll to position [4246, 0]
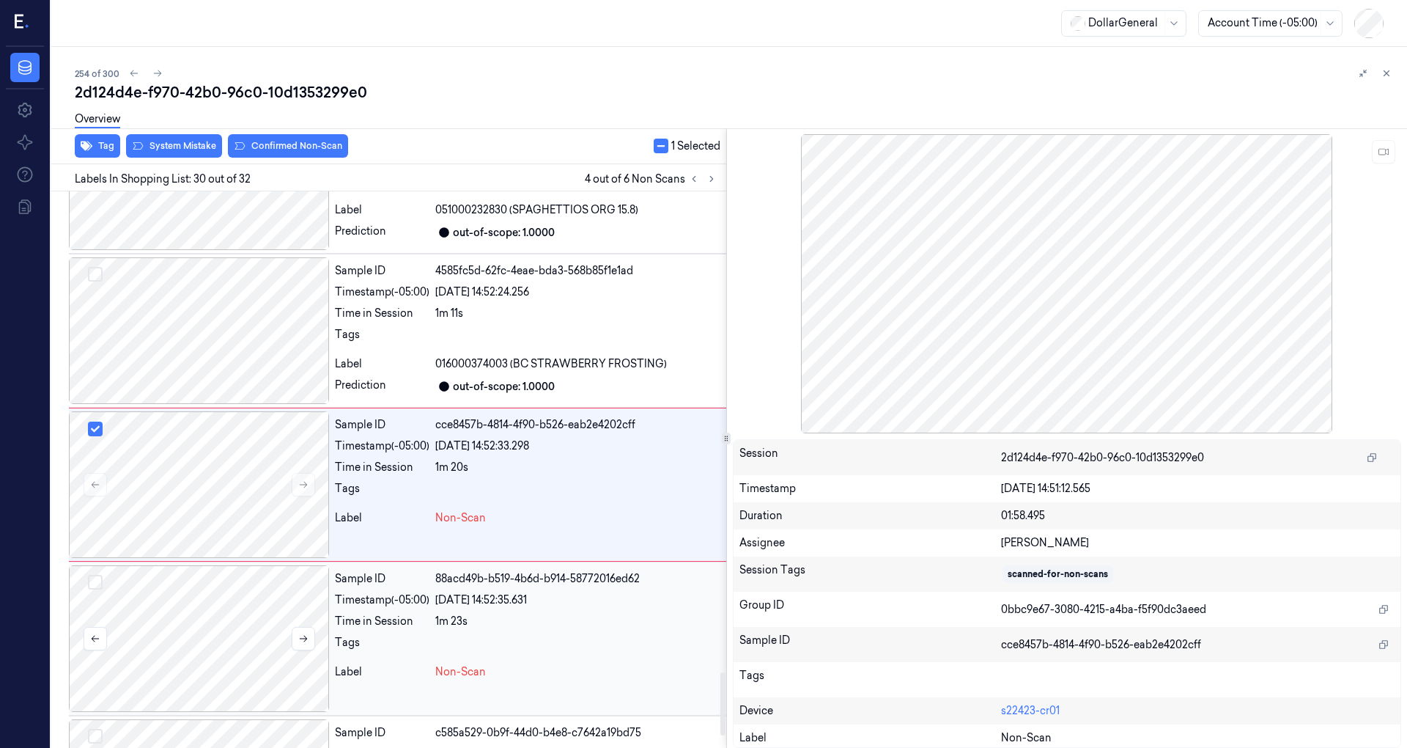
click at [97, 575] on button "Select row" at bounding box center [95, 582] width 15 height 15
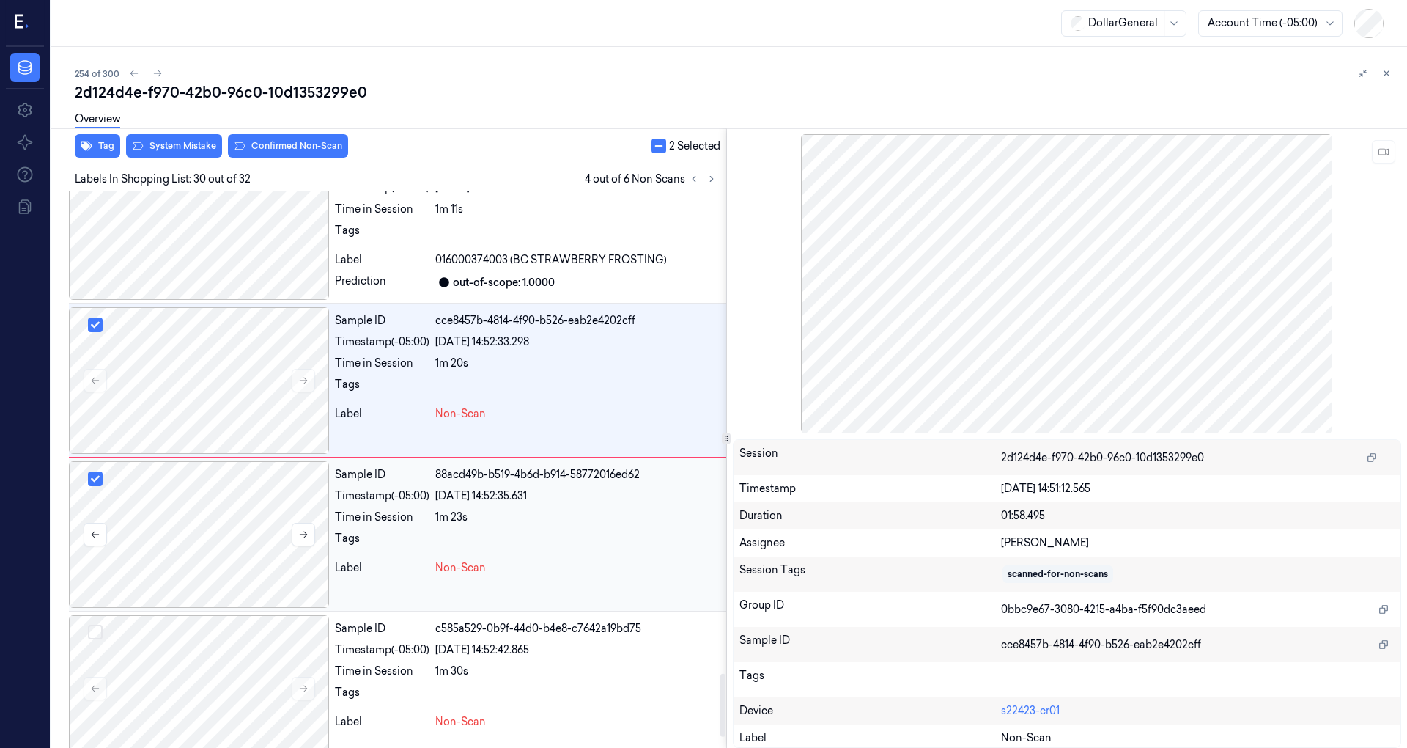
scroll to position [4357, 0]
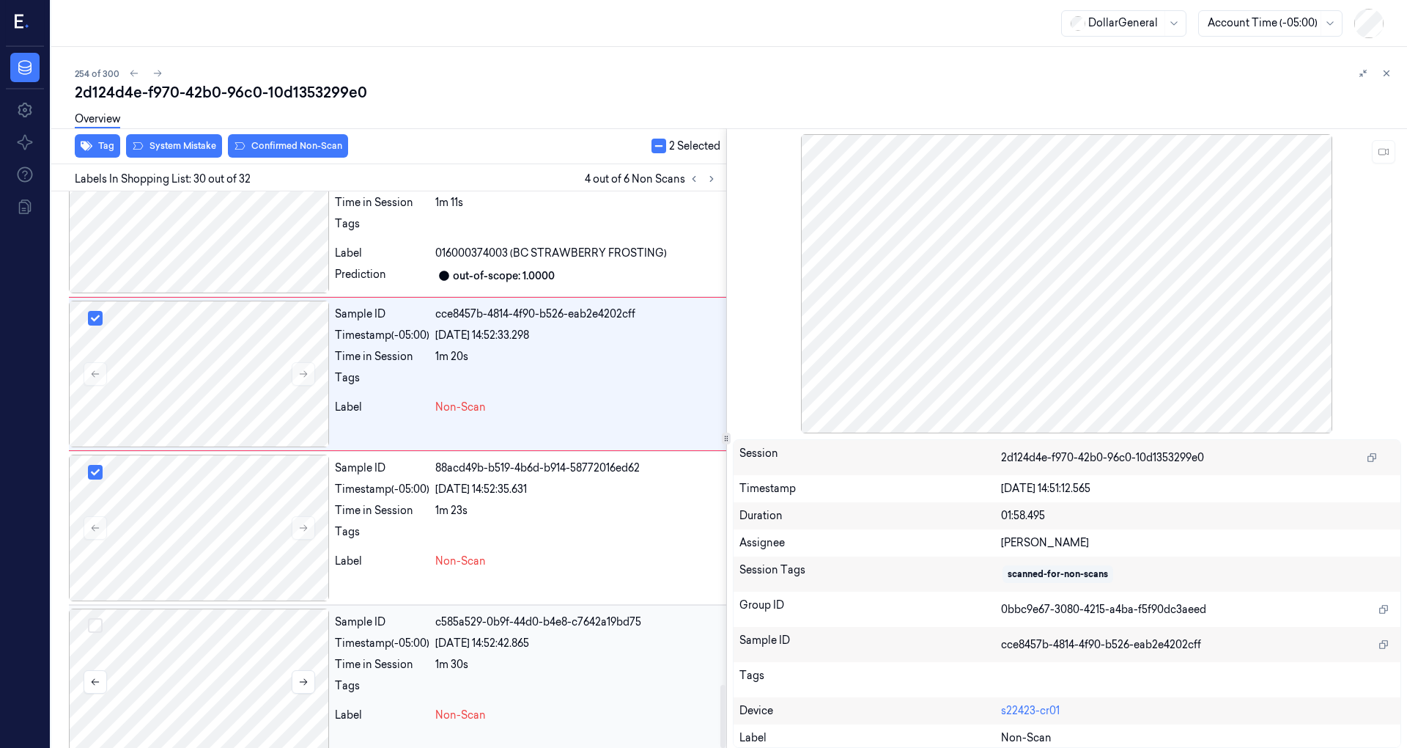
click at [195, 641] on div at bounding box center [199, 681] width 260 height 147
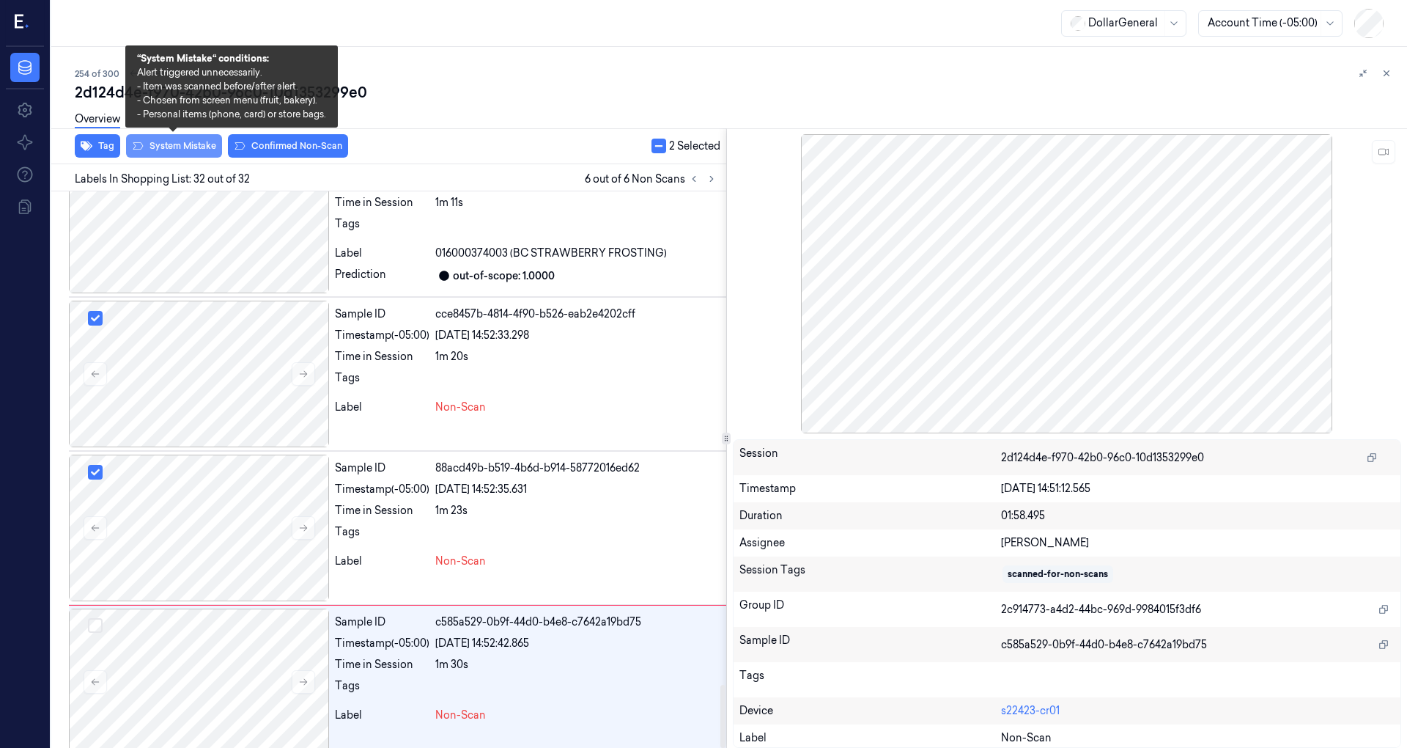
click at [168, 158] on div "Tag System Mistake Confirmed Non-Scan 2 Selected" at bounding box center [385, 146] width 681 height 36
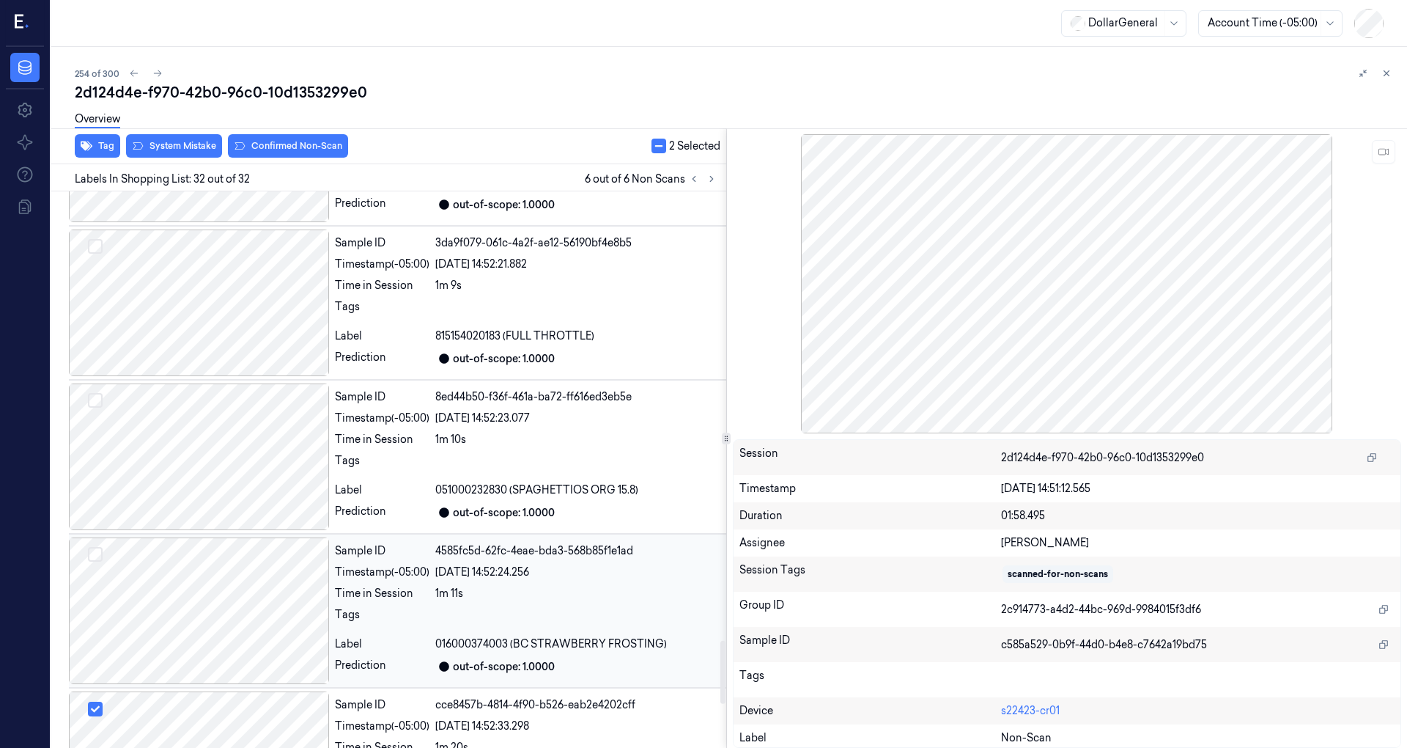
click at [224, 597] on div at bounding box center [199, 610] width 260 height 147
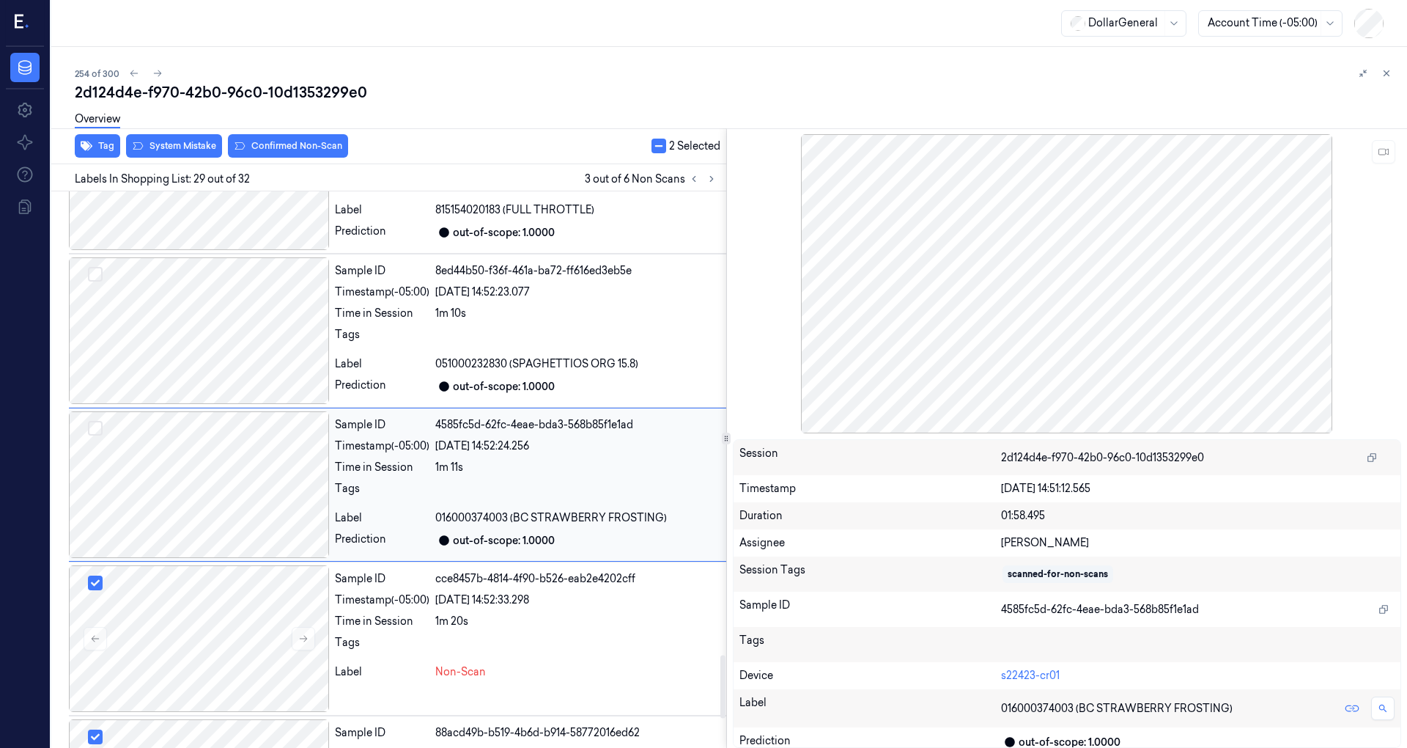
scroll to position [4093, 0]
click at [226, 346] on div at bounding box center [199, 330] width 260 height 147
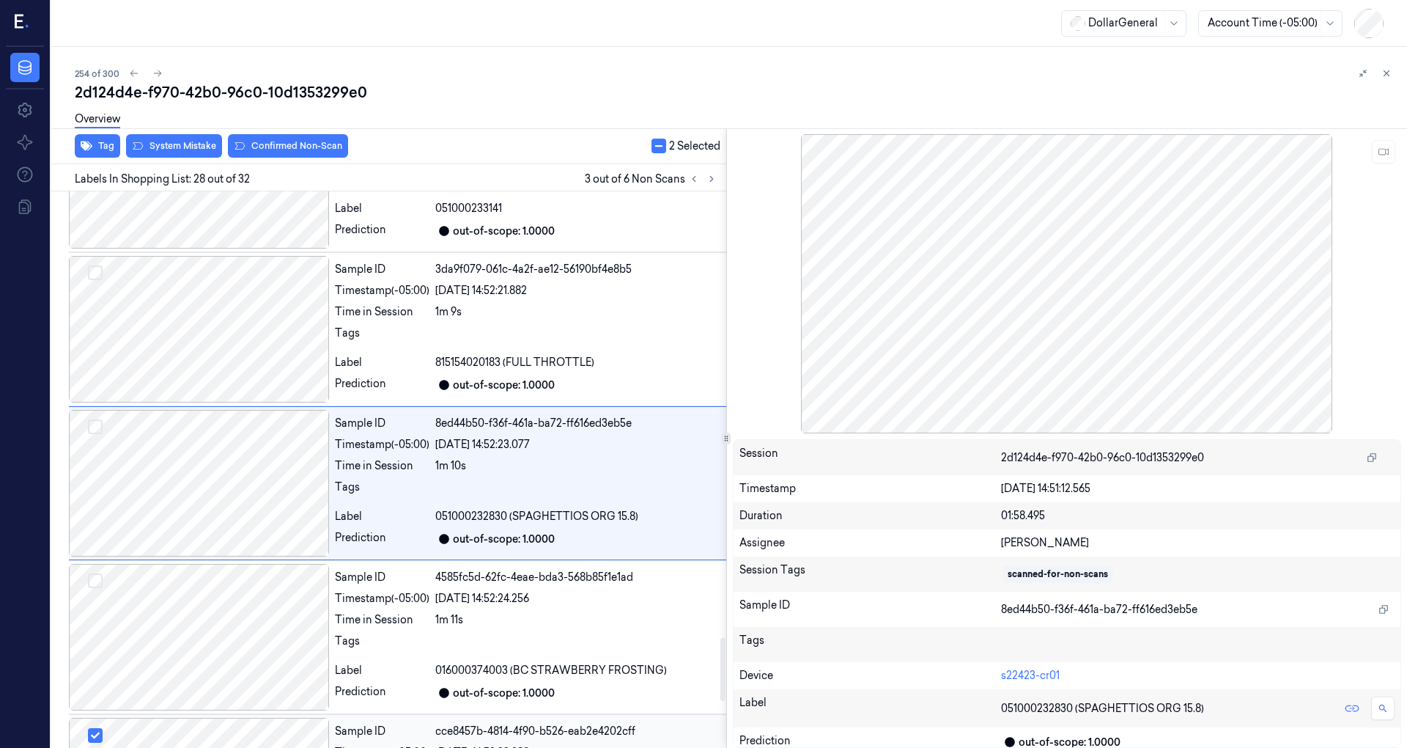
scroll to position [4357, 0]
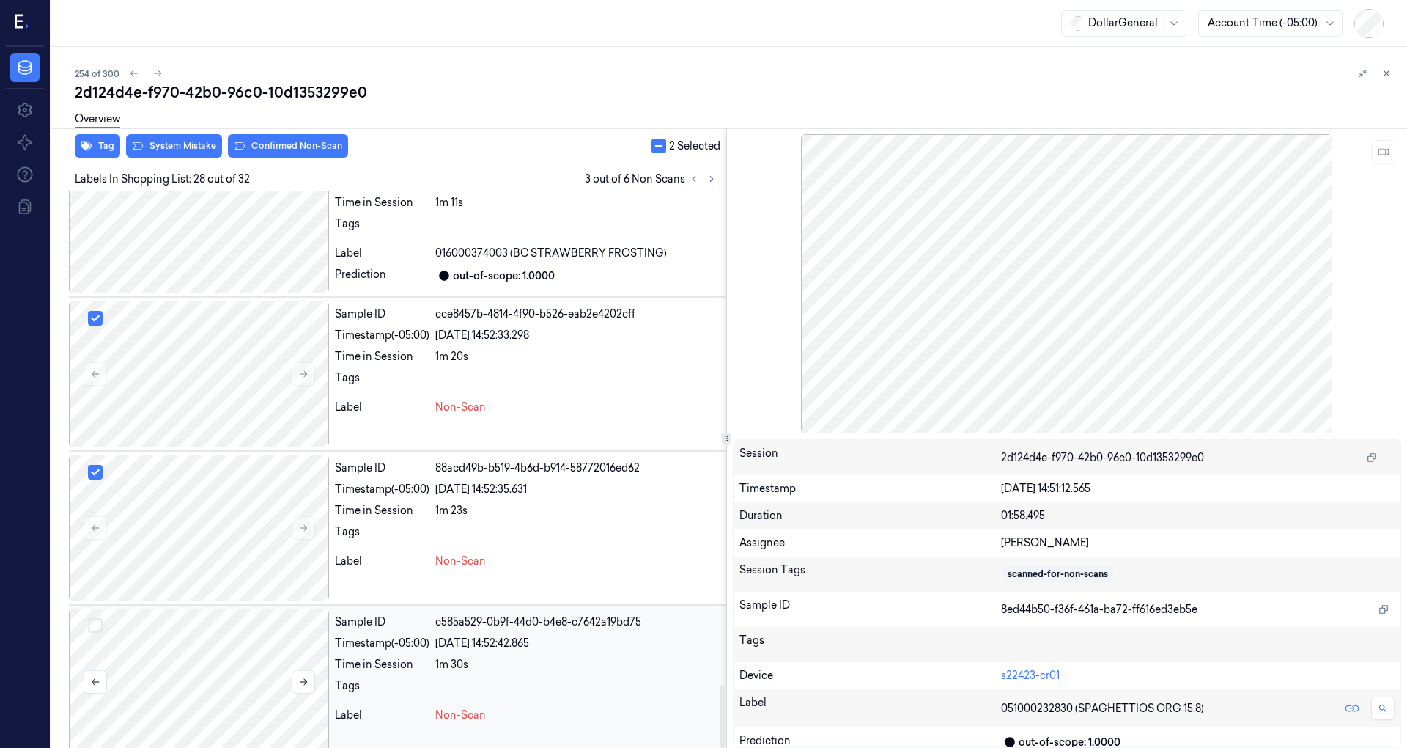
click at [248, 655] on div at bounding box center [199, 681] width 260 height 147
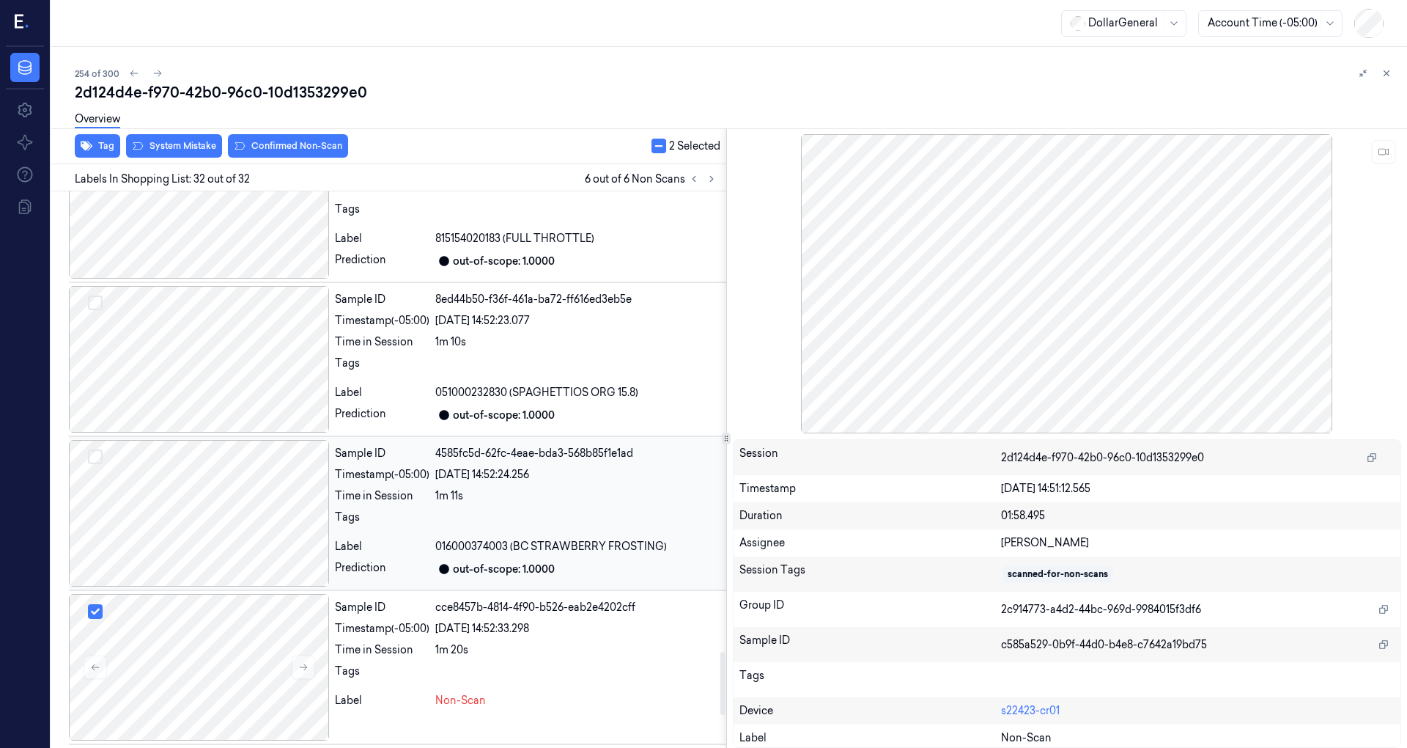
click at [239, 481] on div at bounding box center [199, 513] width 260 height 147
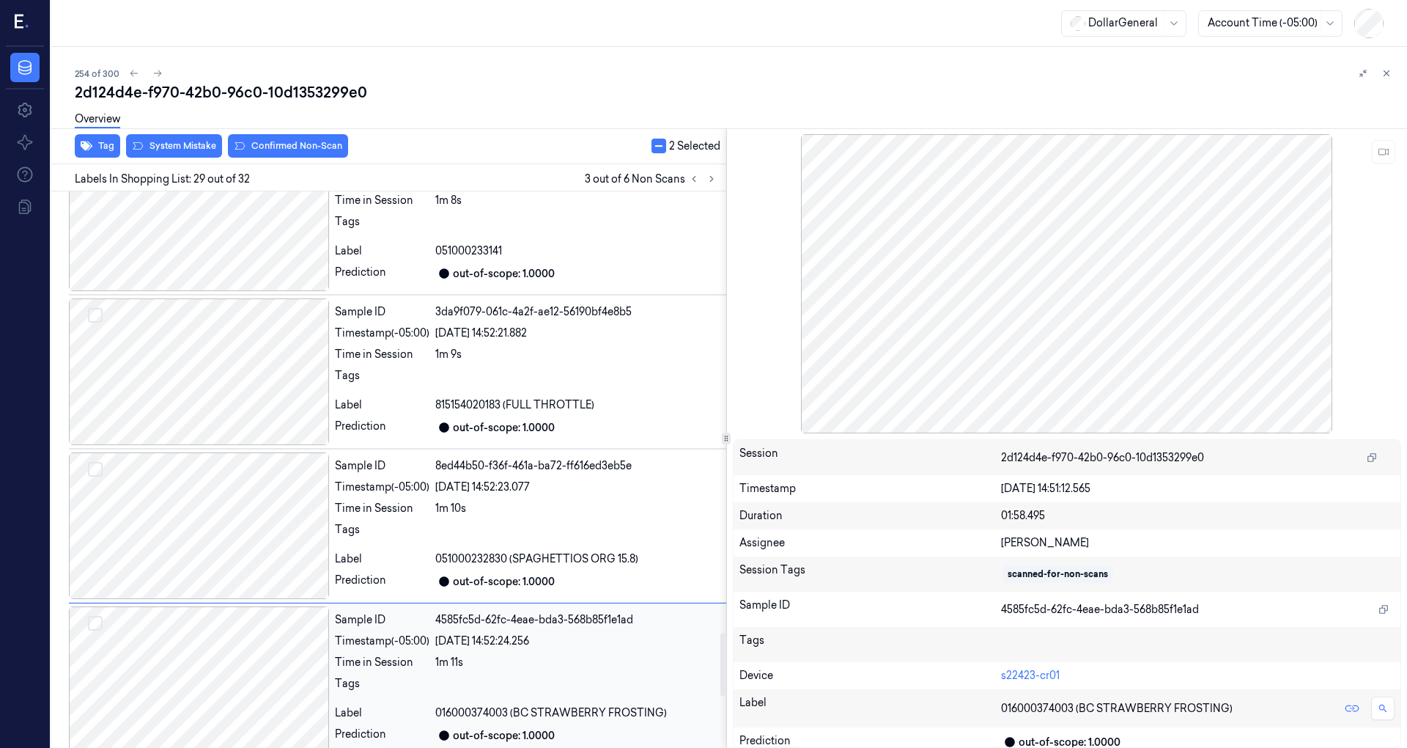
click at [236, 401] on div at bounding box center [199, 371] width 260 height 147
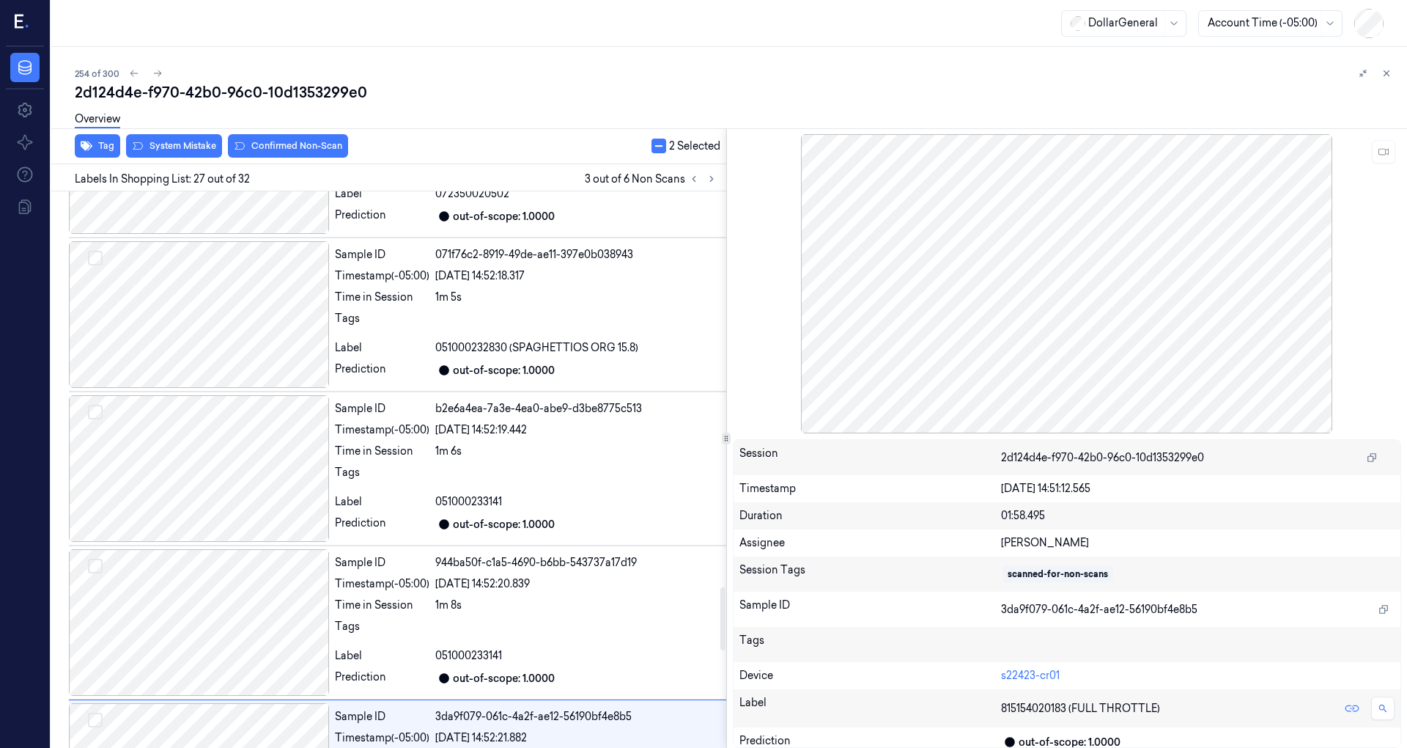
click at [236, 401] on div at bounding box center [199, 468] width 260 height 147
click at [236, 401] on div at bounding box center [199, 467] width 260 height 147
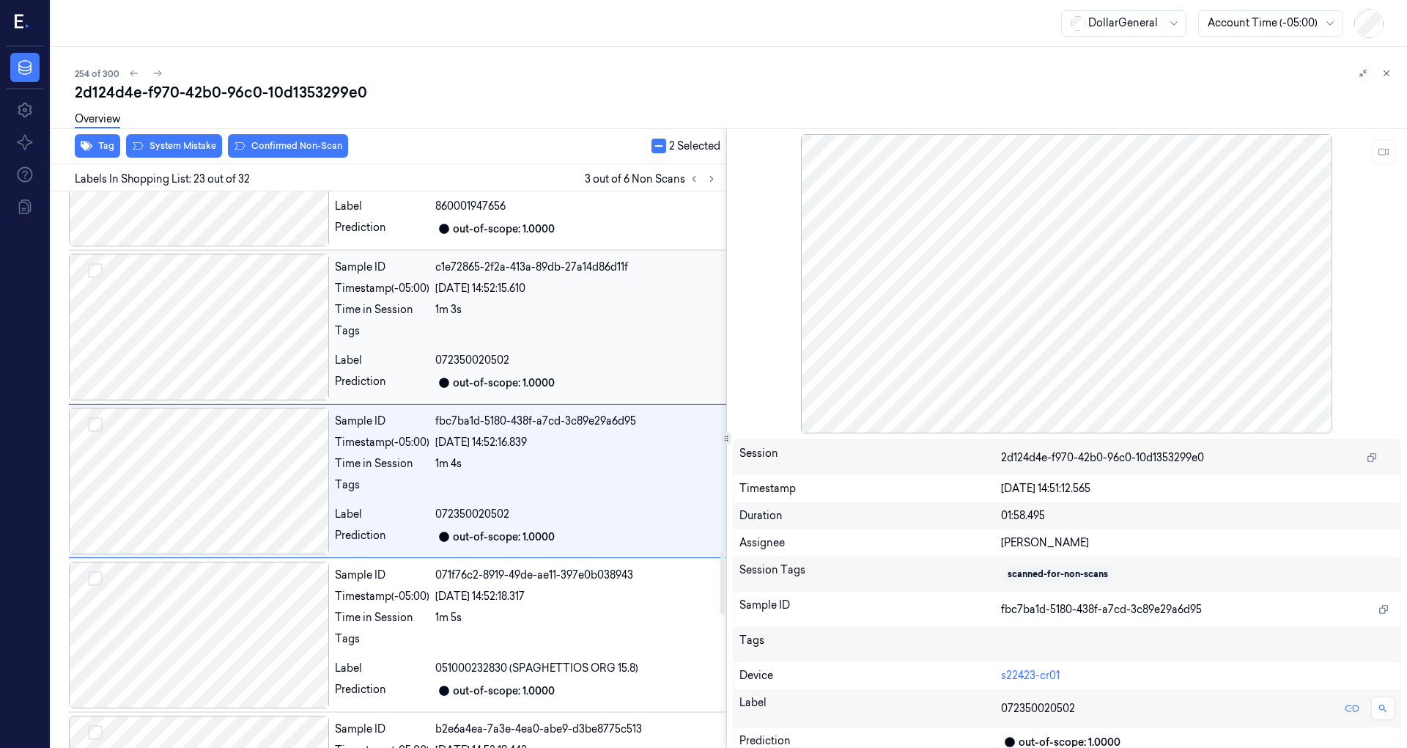
click at [250, 361] on div at bounding box center [199, 327] width 260 height 147
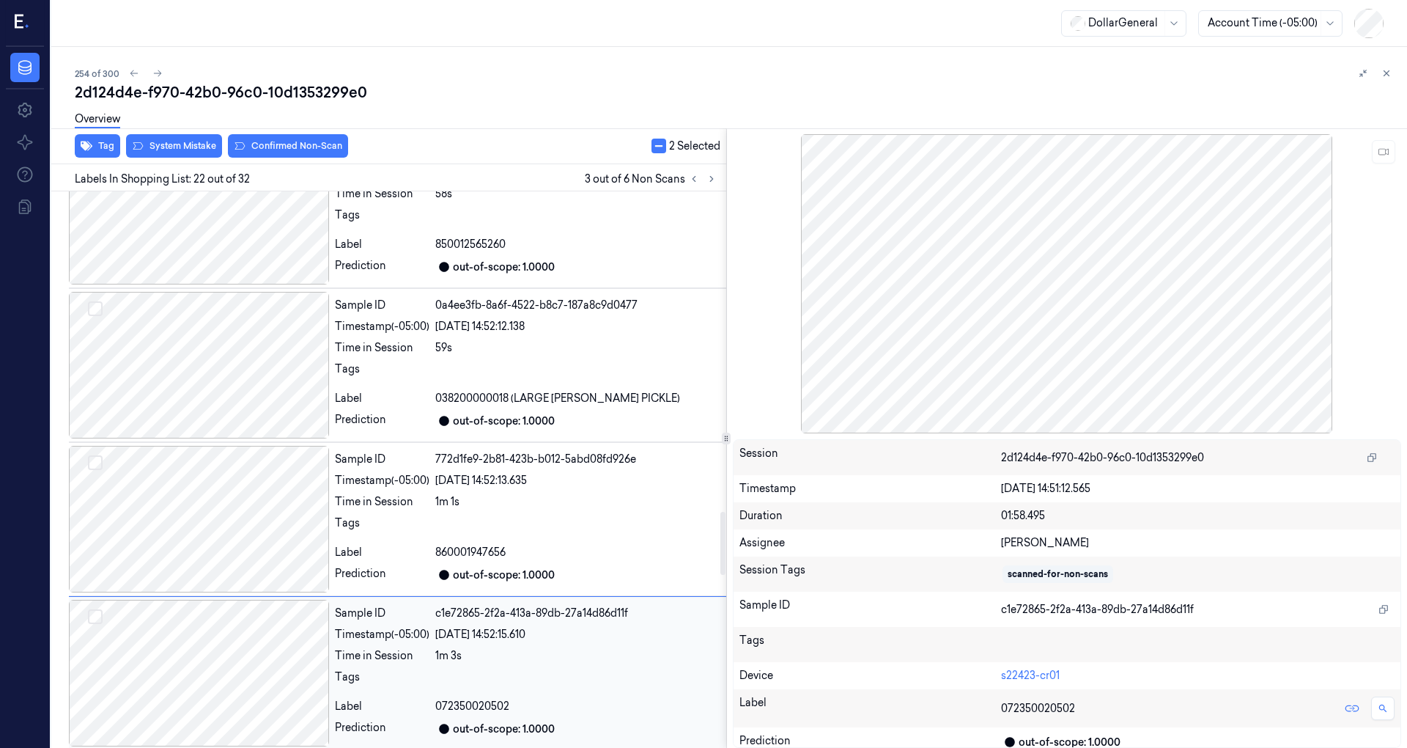
click at [250, 361] on div at bounding box center [199, 365] width 260 height 147
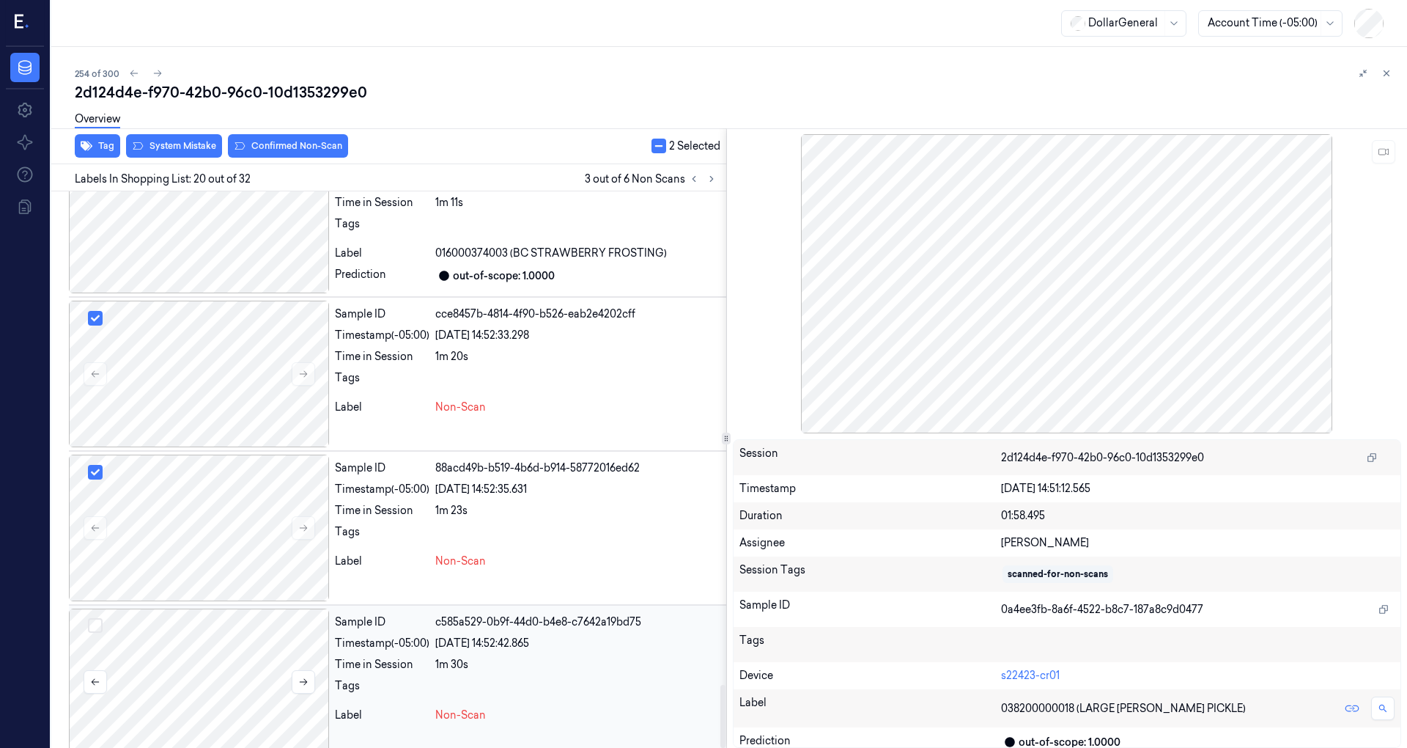
click at [100, 618] on button "Select row" at bounding box center [95, 625] width 15 height 15
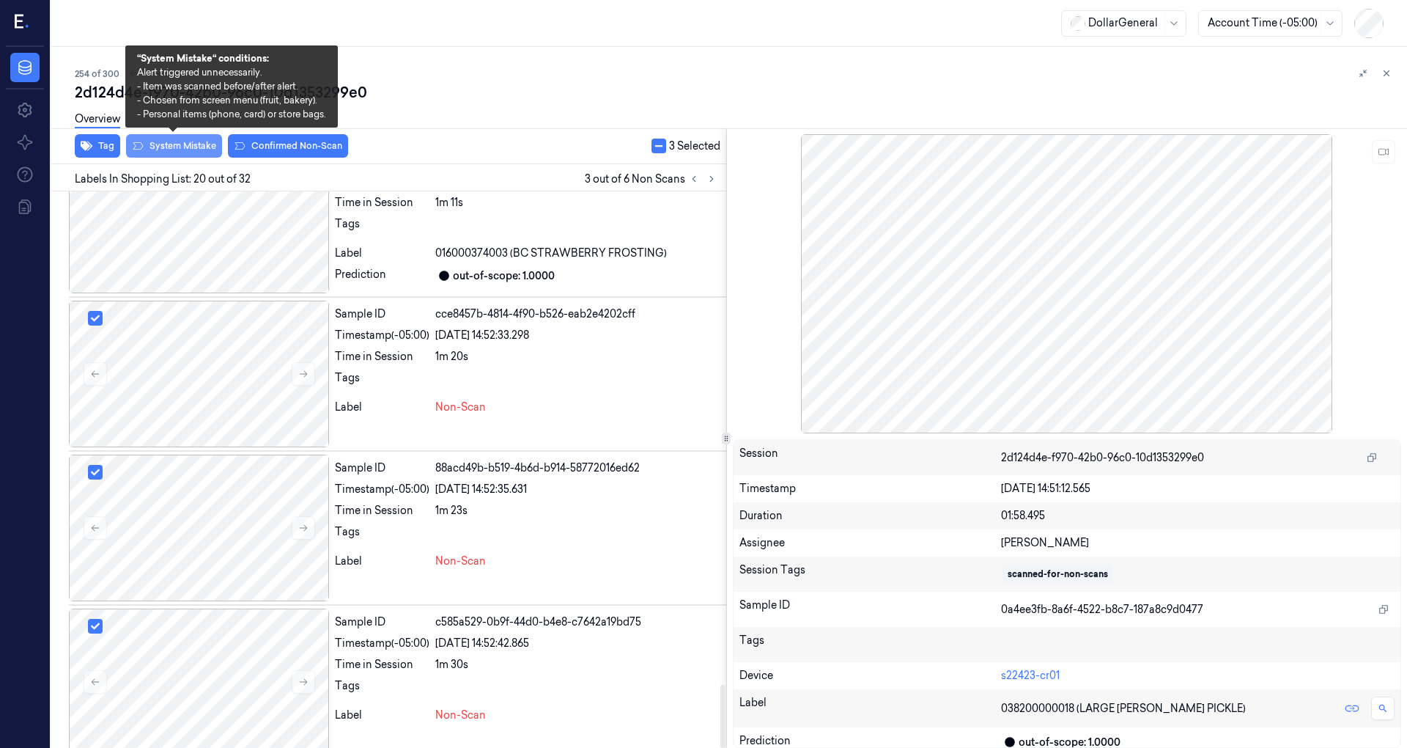
click at [182, 150] on button "System Mistake" at bounding box center [174, 145] width 96 height 23
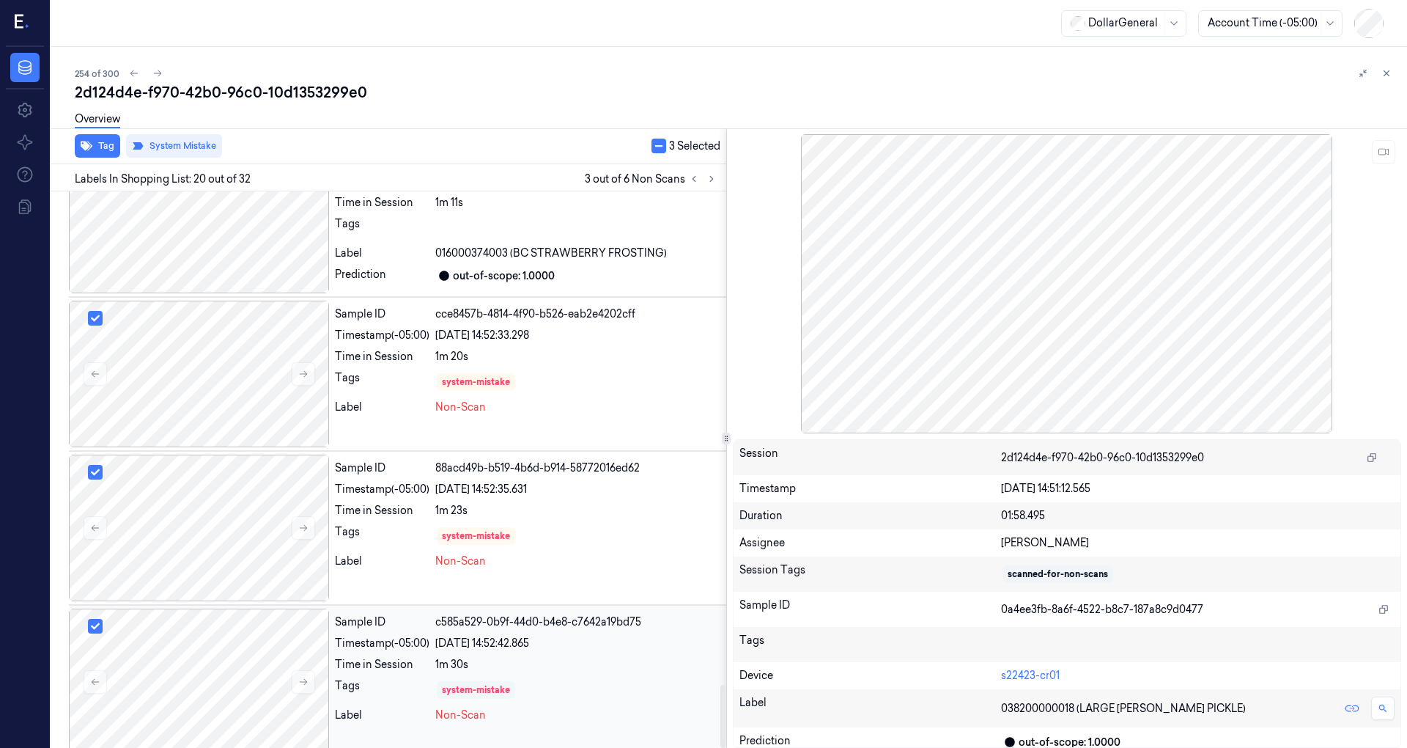
click at [466, 683] on div "system-mistake" at bounding box center [476, 689] width 68 height 13
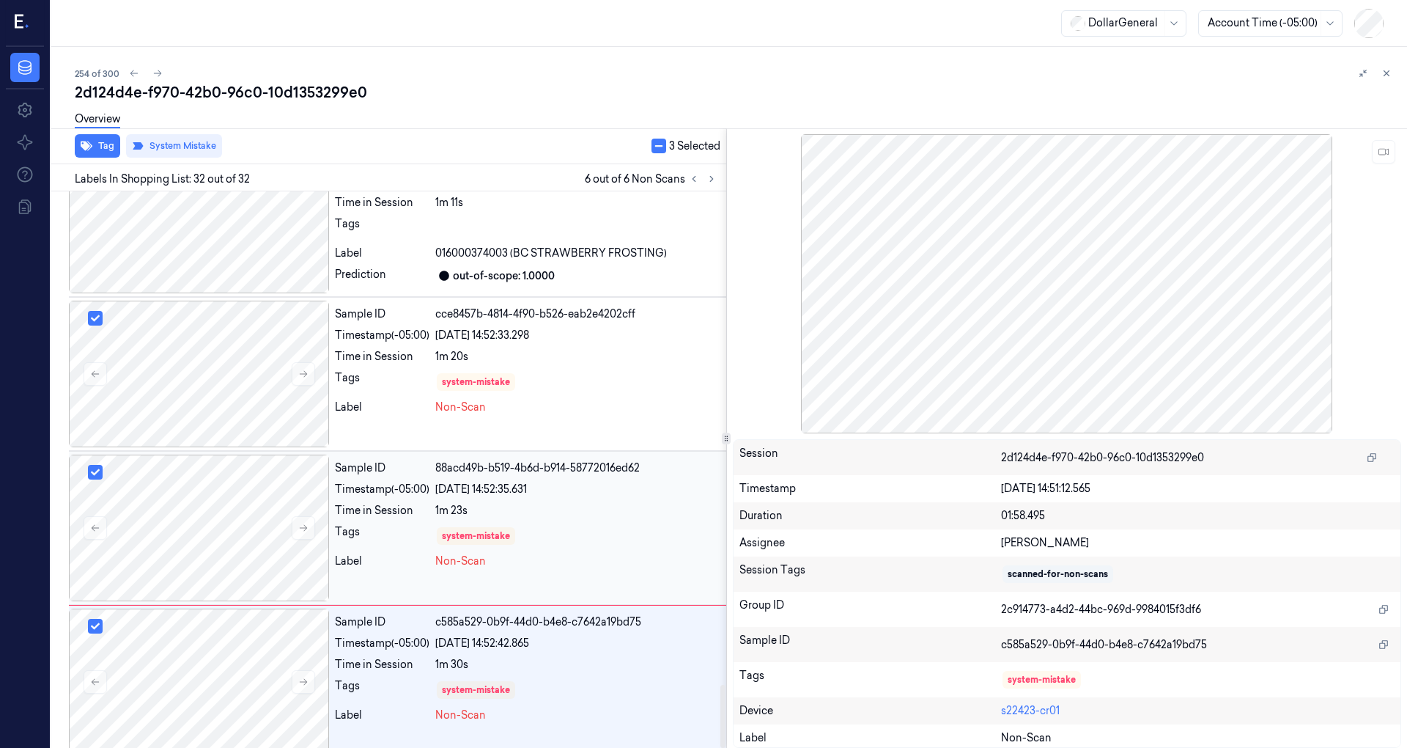
drag, startPoint x: 389, startPoint y: 507, endPoint x: 393, endPoint y: 497, distance: 10.9
click at [391, 506] on div "Sample ID 88acd49b-b519-4b6d-b914-58772016ed62 Timestamp (-05:00) 19/08/2025 14…" at bounding box center [527, 527] width 397 height 147
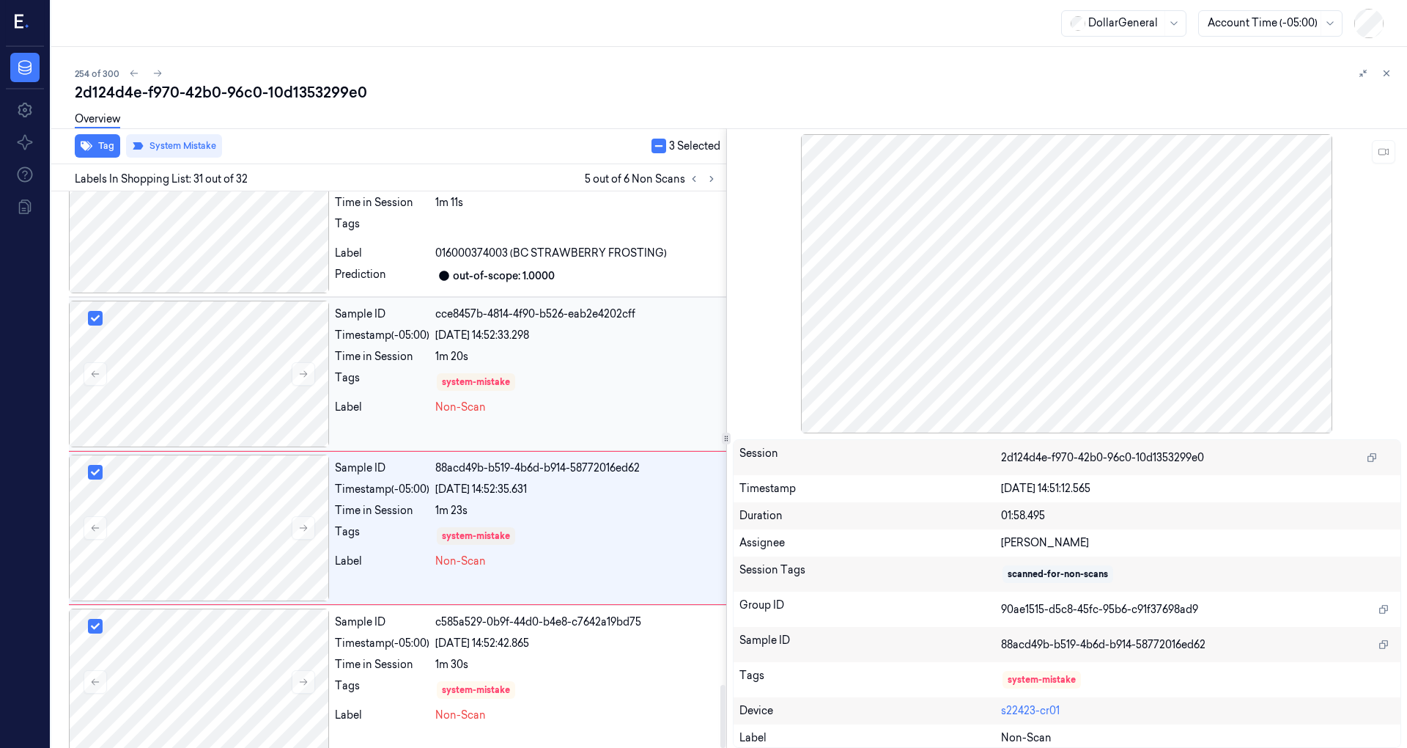
click at [497, 370] on div "system-mistake" at bounding box center [577, 381] width 285 height 23
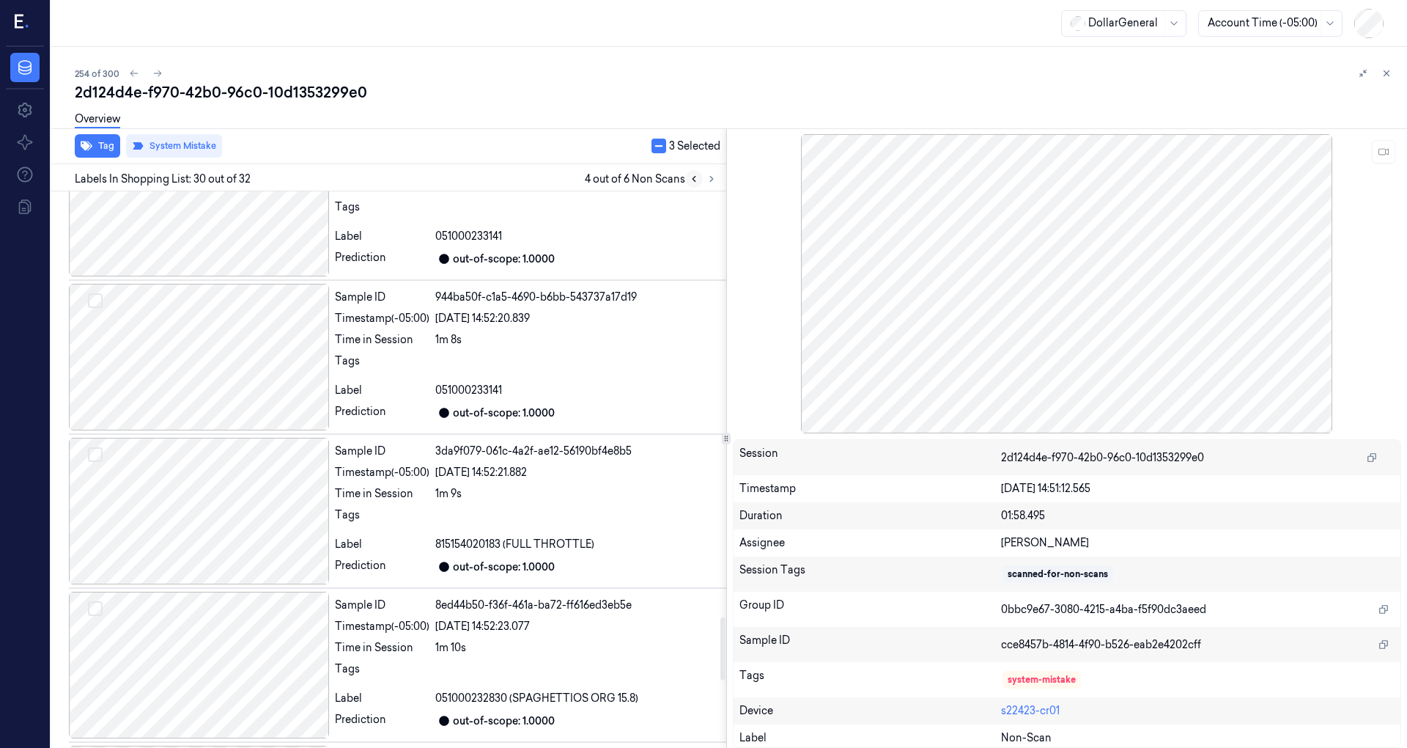
click at [693, 179] on icon at bounding box center [694, 179] width 3 height 5
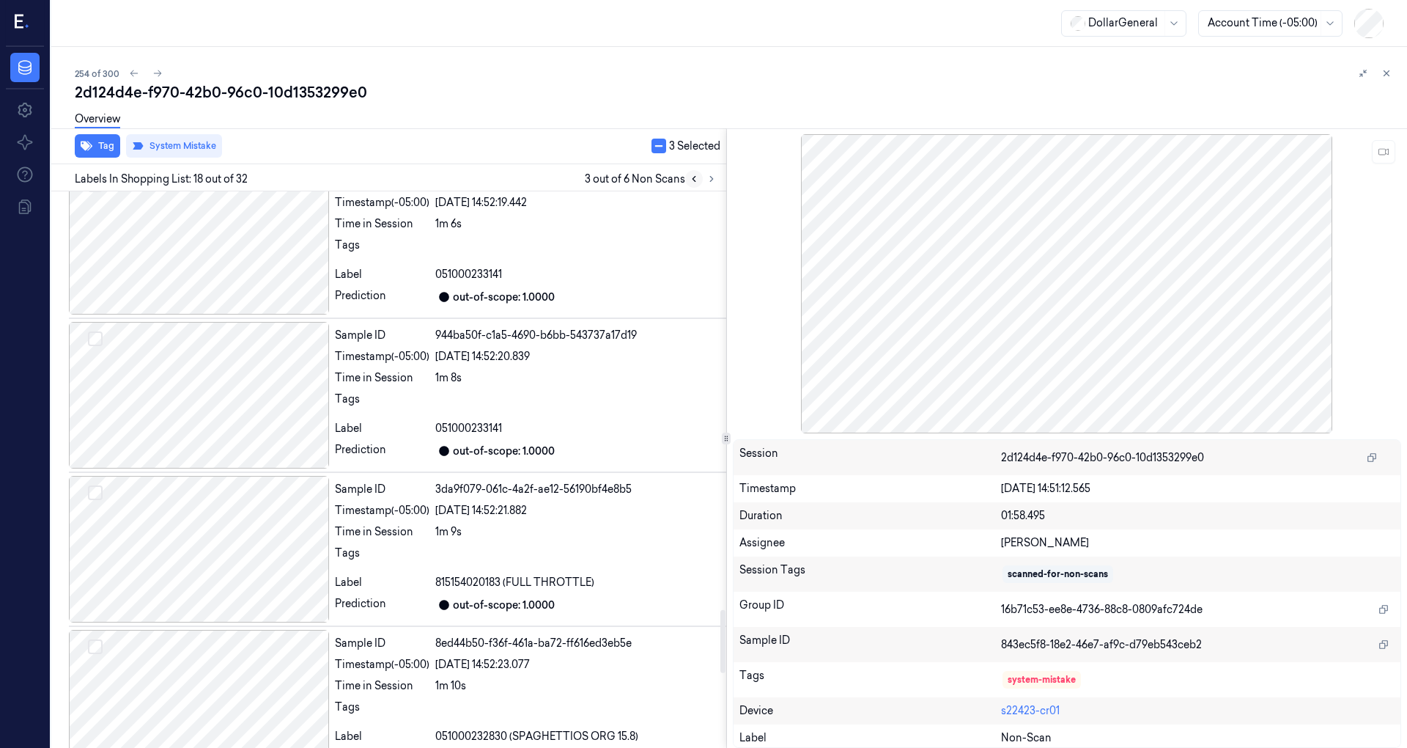
click at [693, 179] on icon at bounding box center [694, 179] width 3 height 5
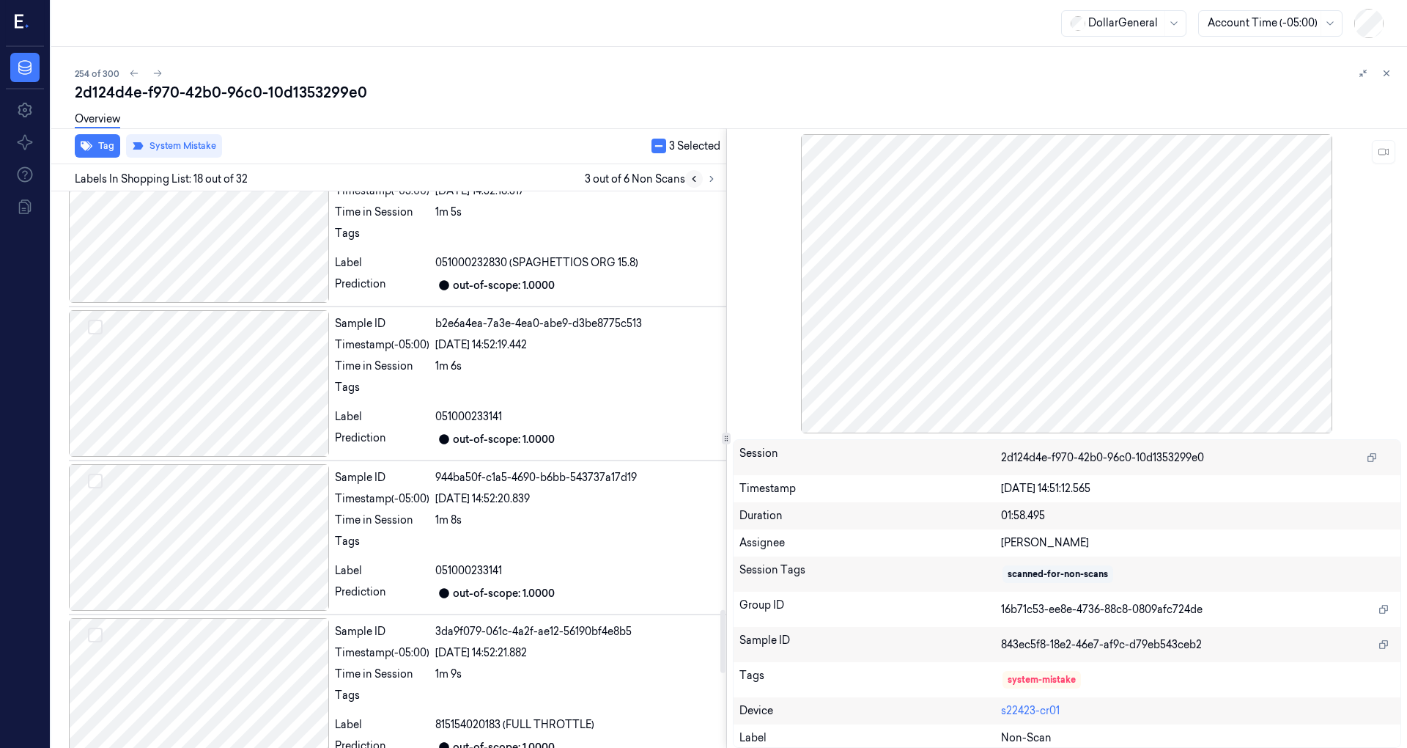
click at [693, 179] on icon at bounding box center [694, 179] width 3 height 5
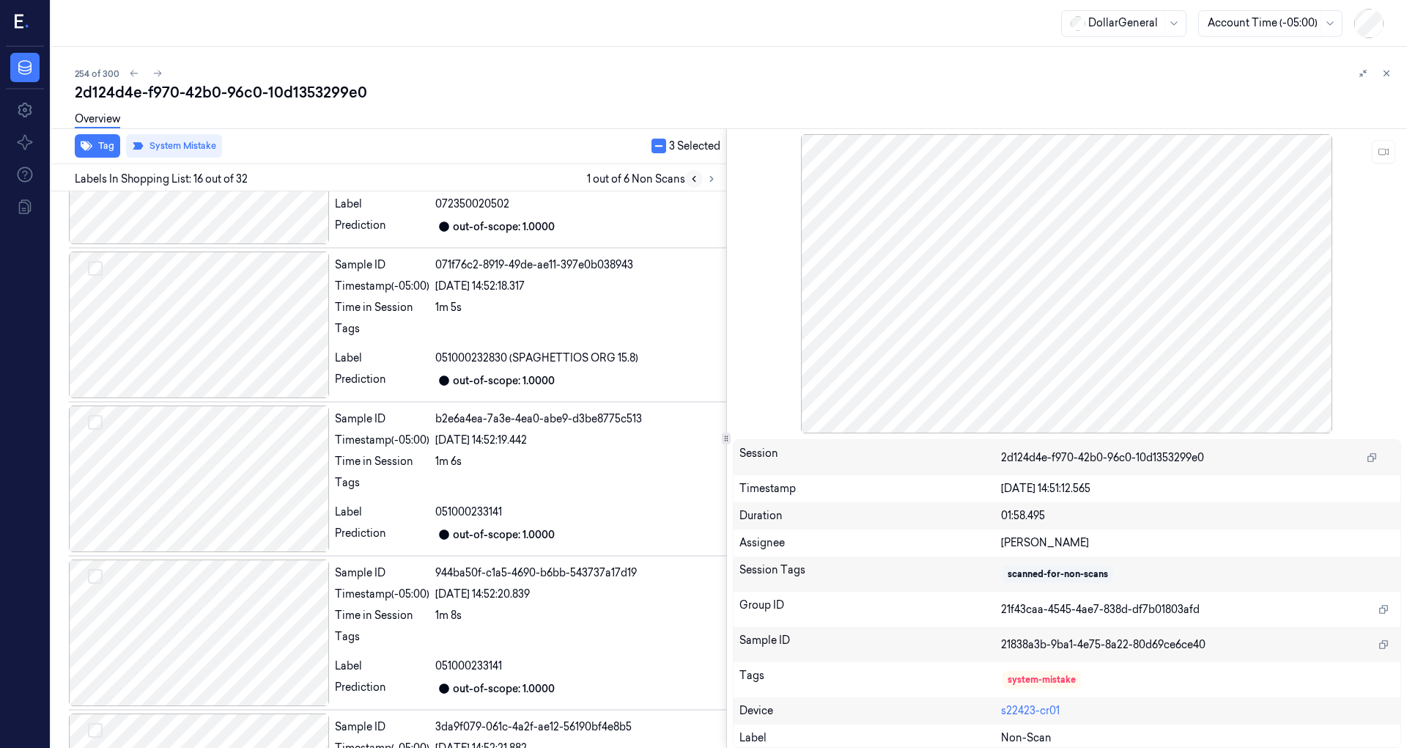
click at [693, 179] on icon at bounding box center [694, 179] width 3 height 5
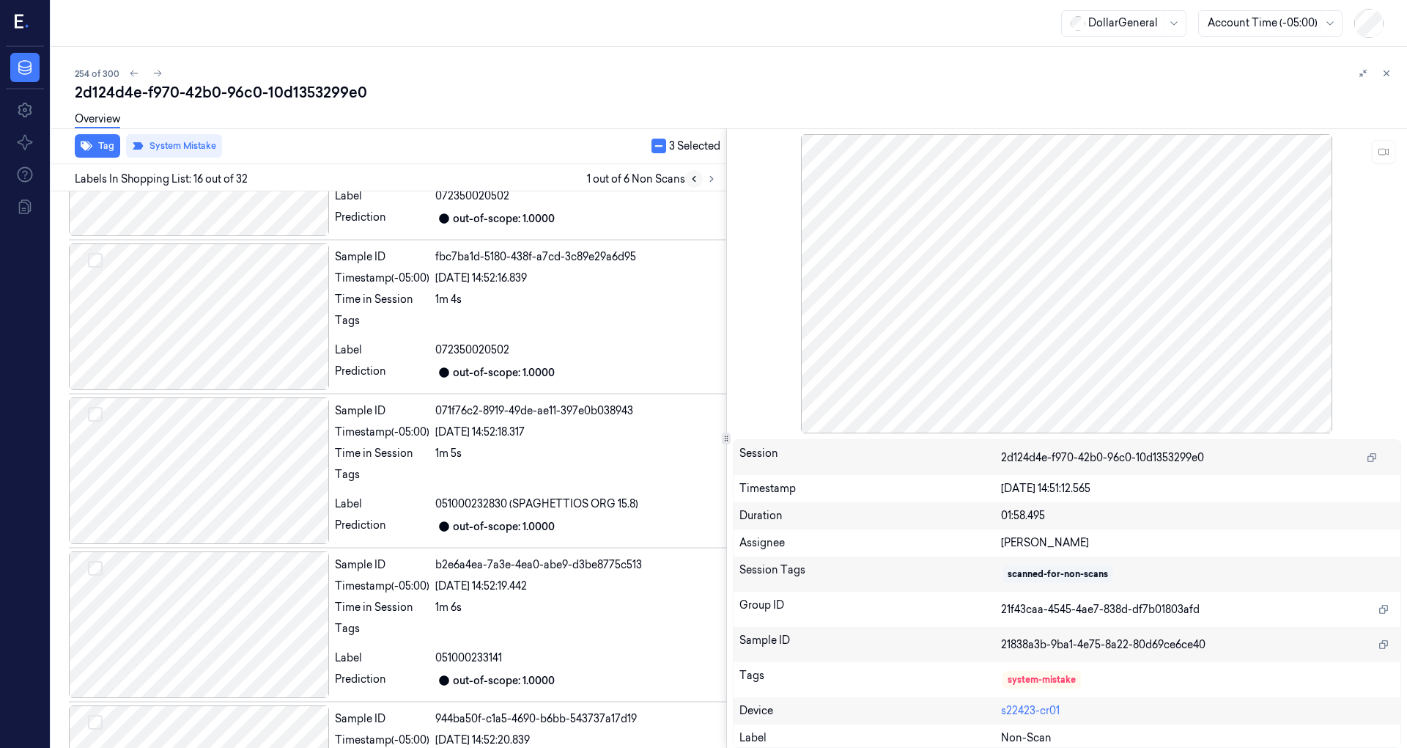
click at [693, 179] on icon at bounding box center [694, 179] width 3 height 5
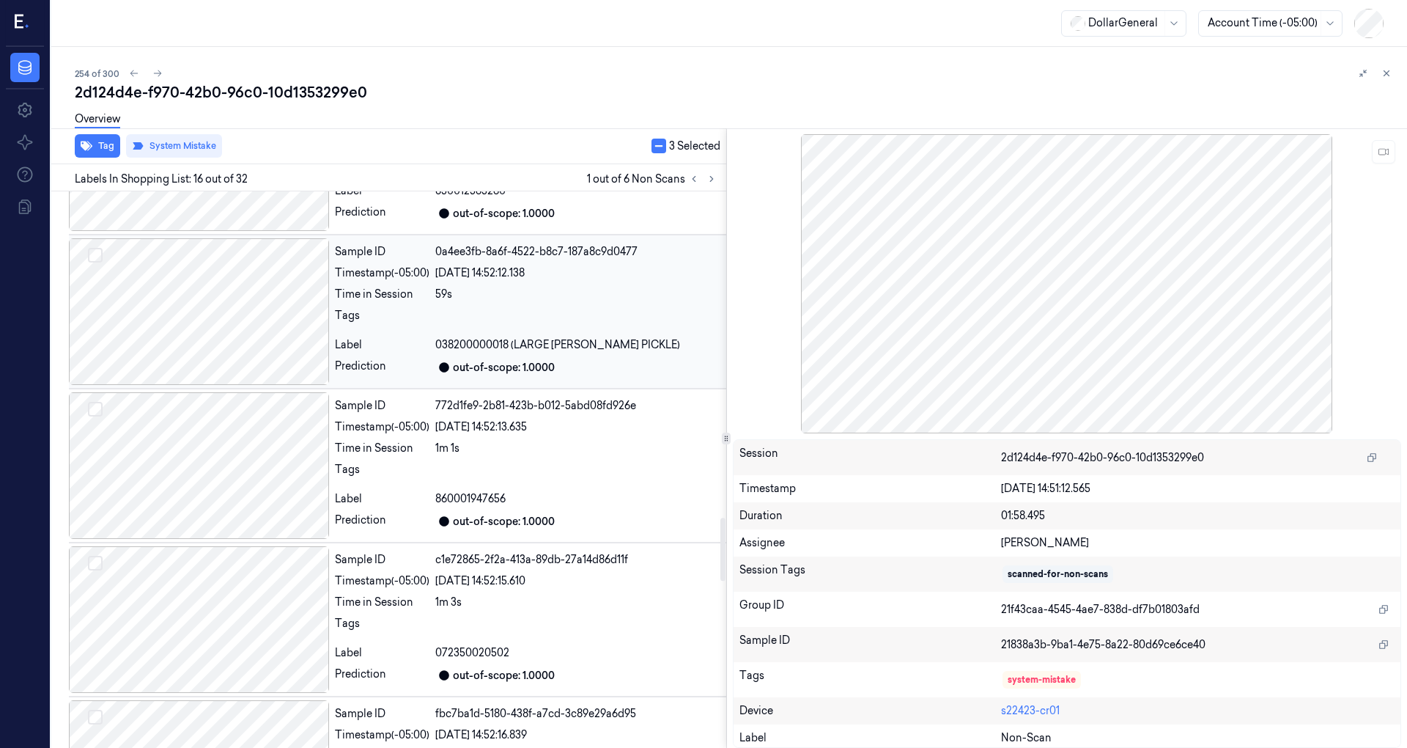
scroll to position [2490, 0]
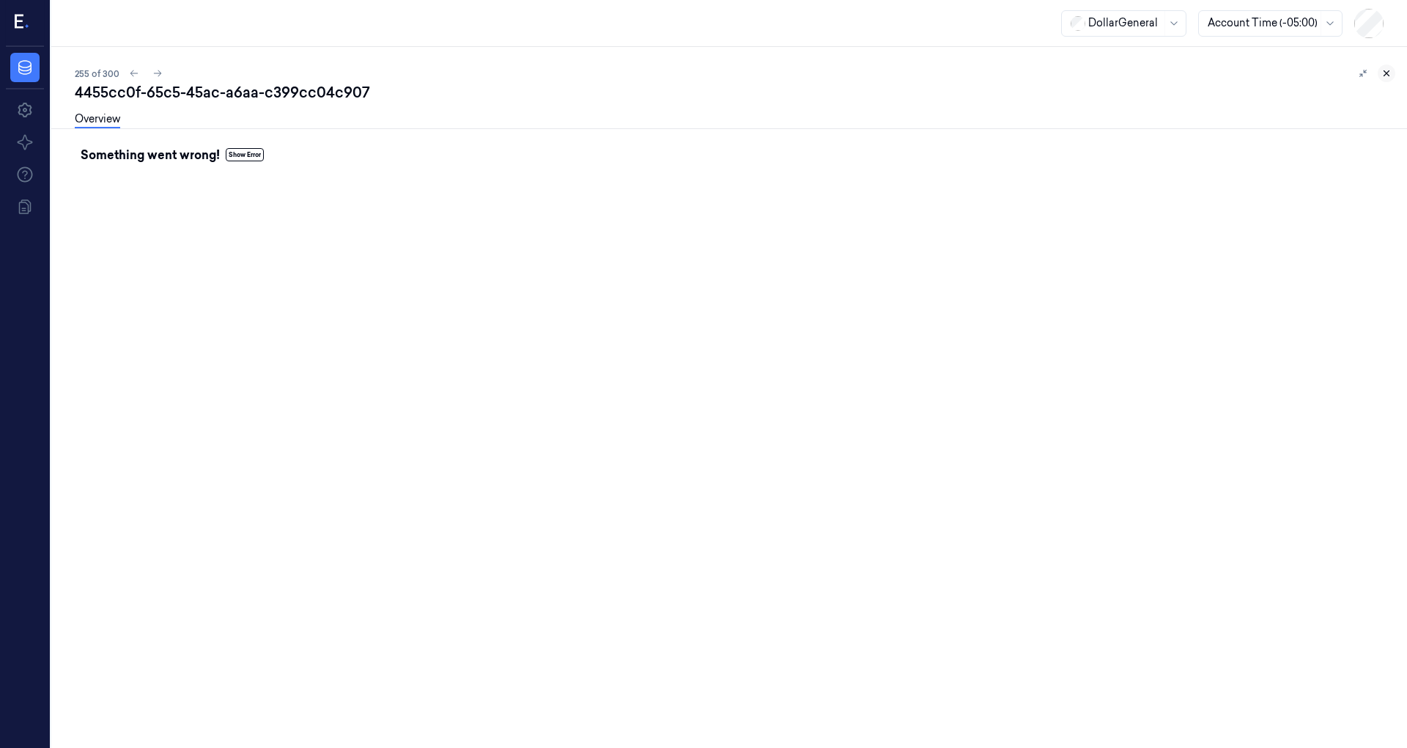
click at [1390, 76] on icon at bounding box center [1387, 73] width 10 height 10
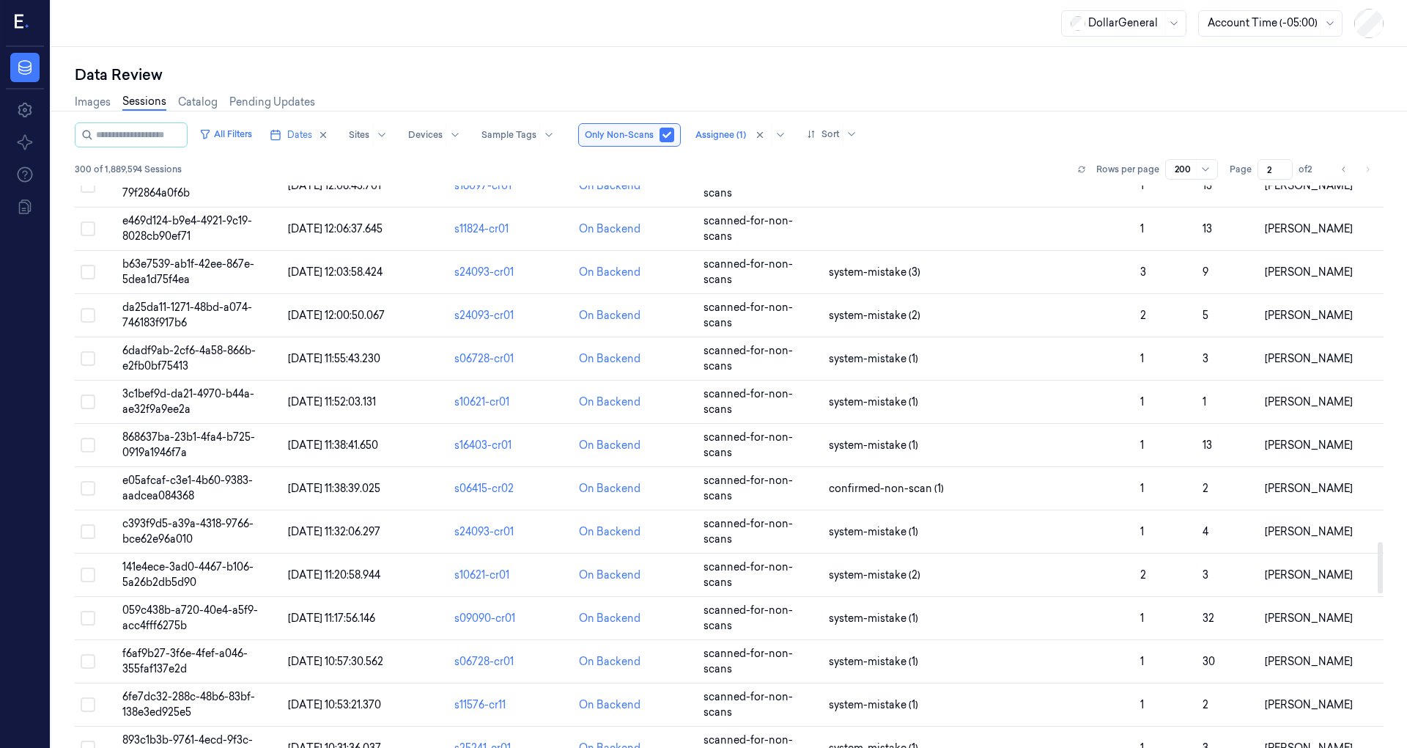
scroll to position [3615, 0]
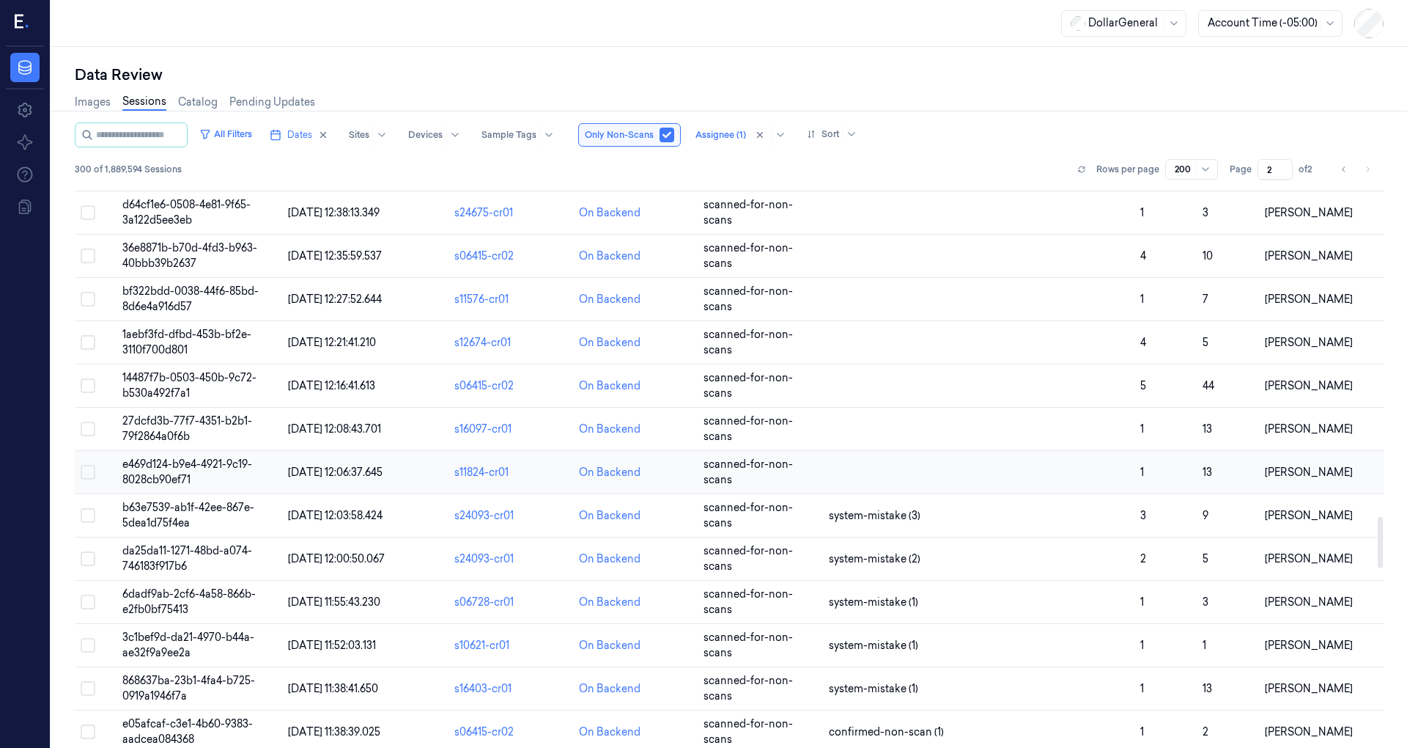
click at [353, 465] on span "19/08/2025 12:06:37.645" at bounding box center [335, 471] width 95 height 13
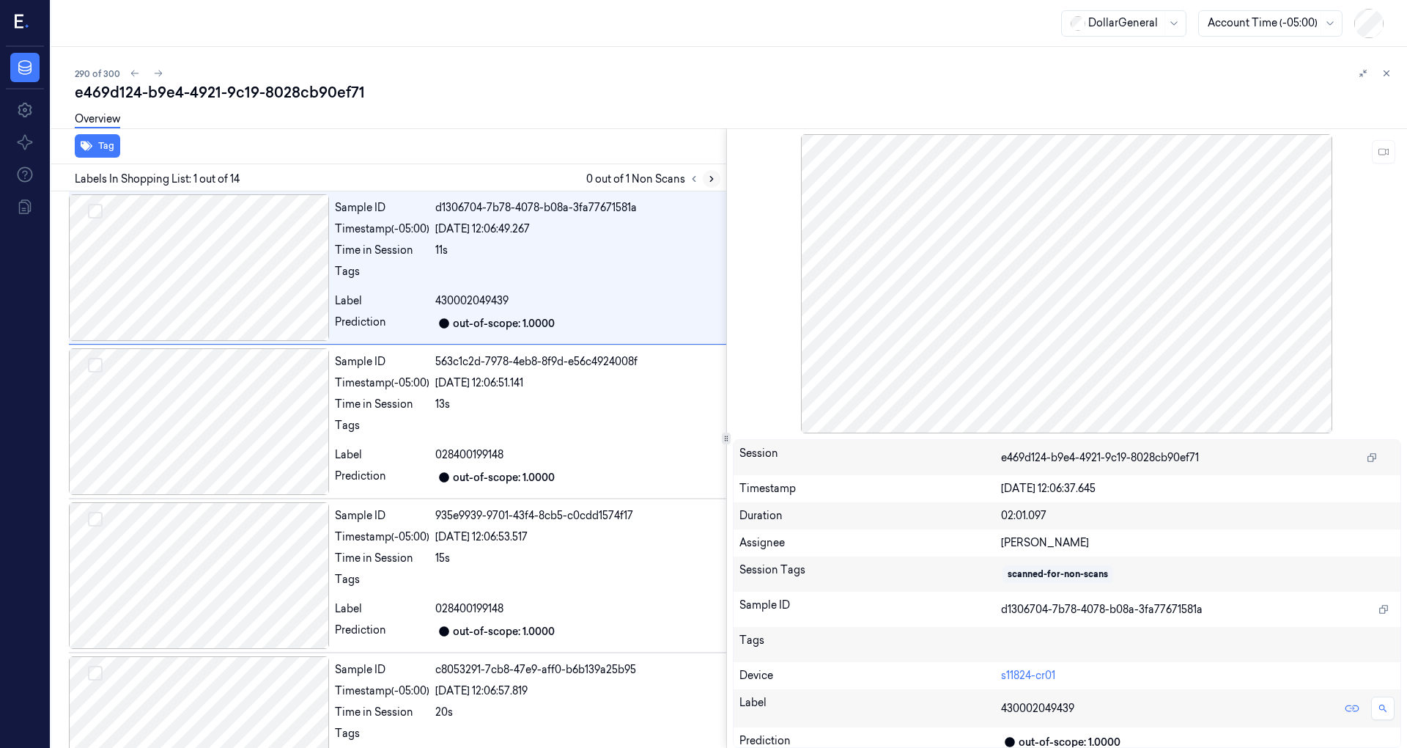
click at [708, 172] on button at bounding box center [712, 179] width 18 height 18
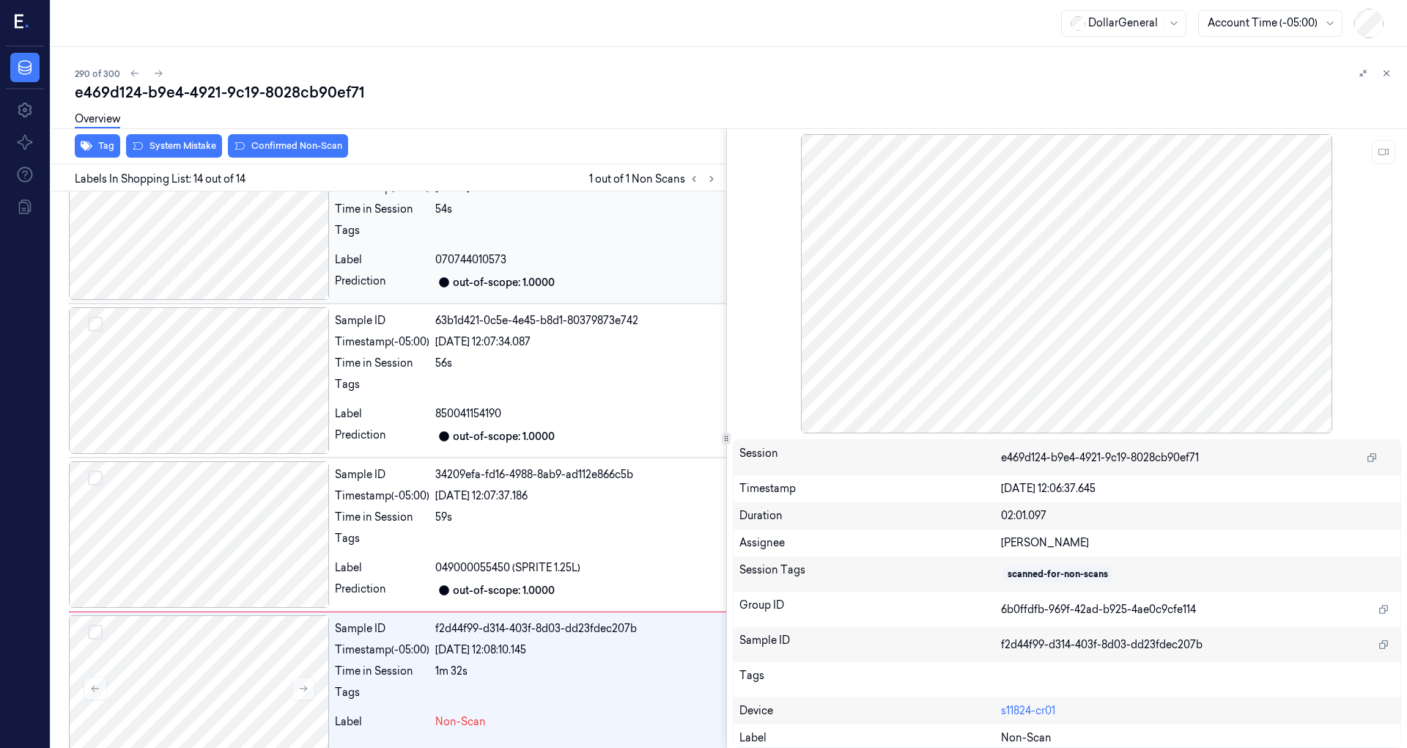
scroll to position [1596, 0]
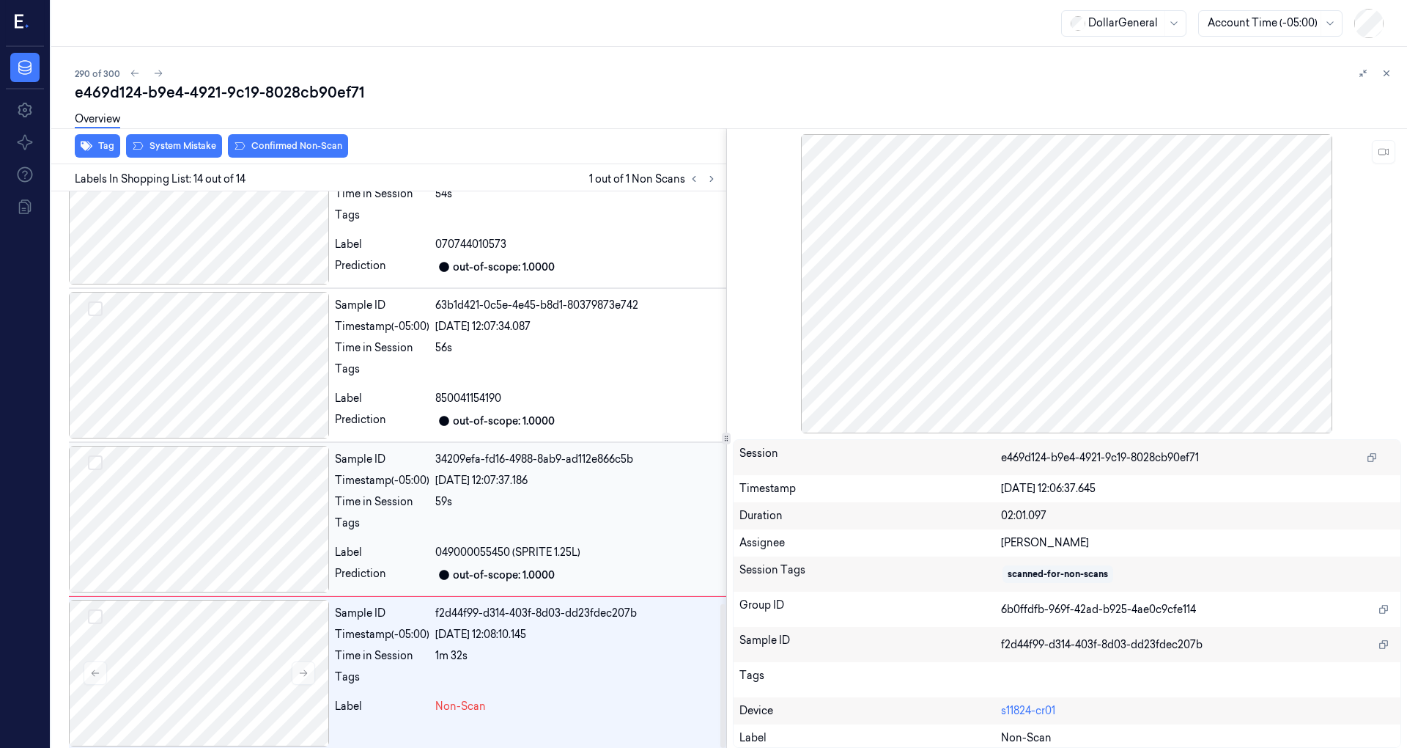
click at [204, 497] on div at bounding box center [199, 519] width 260 height 147
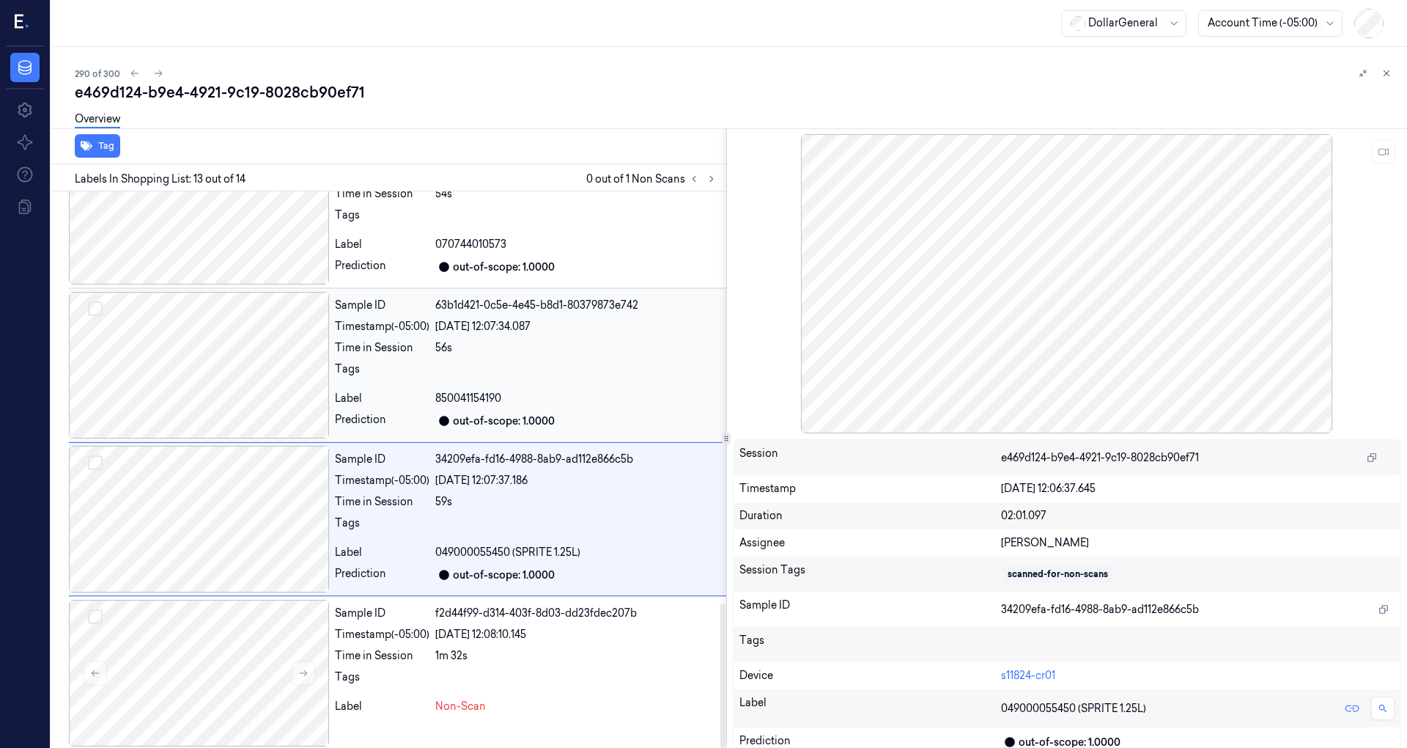
click at [239, 378] on div at bounding box center [199, 365] width 260 height 147
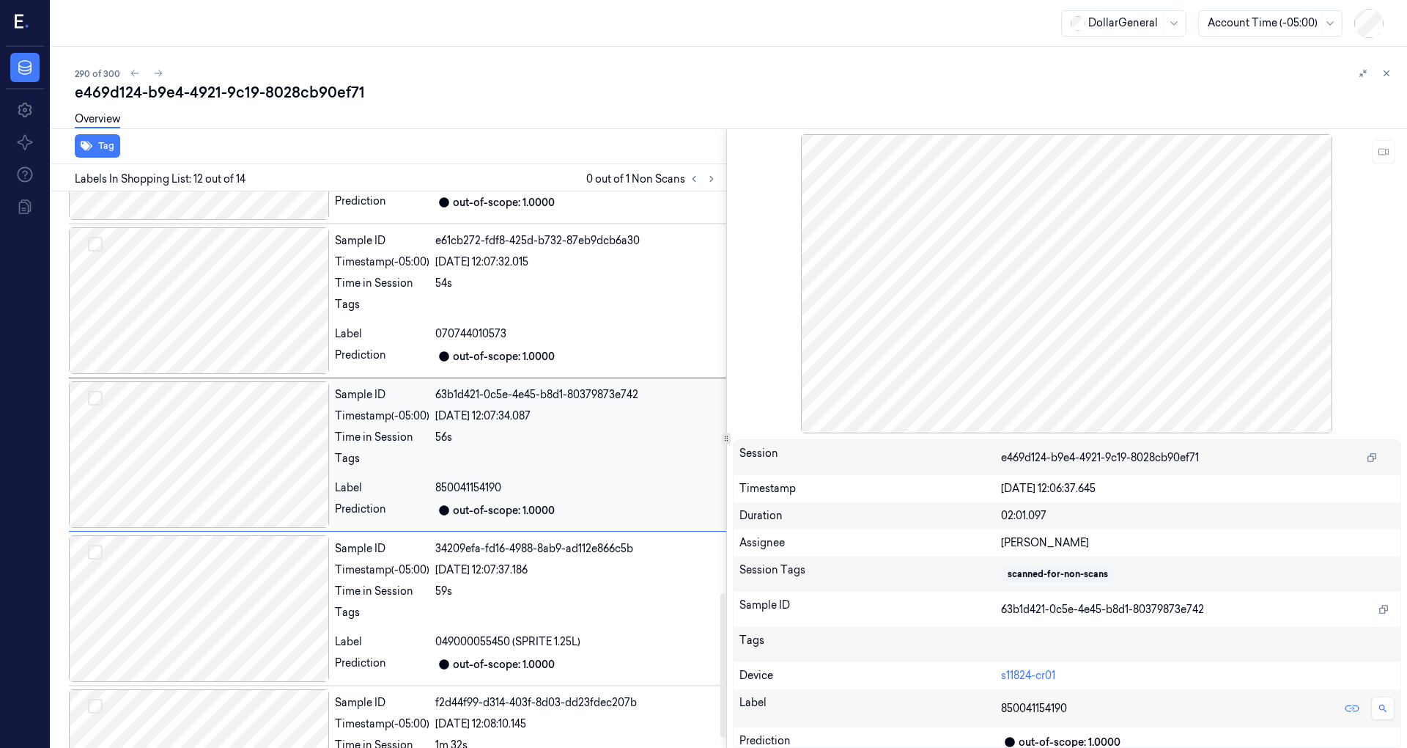
scroll to position [1485, 0]
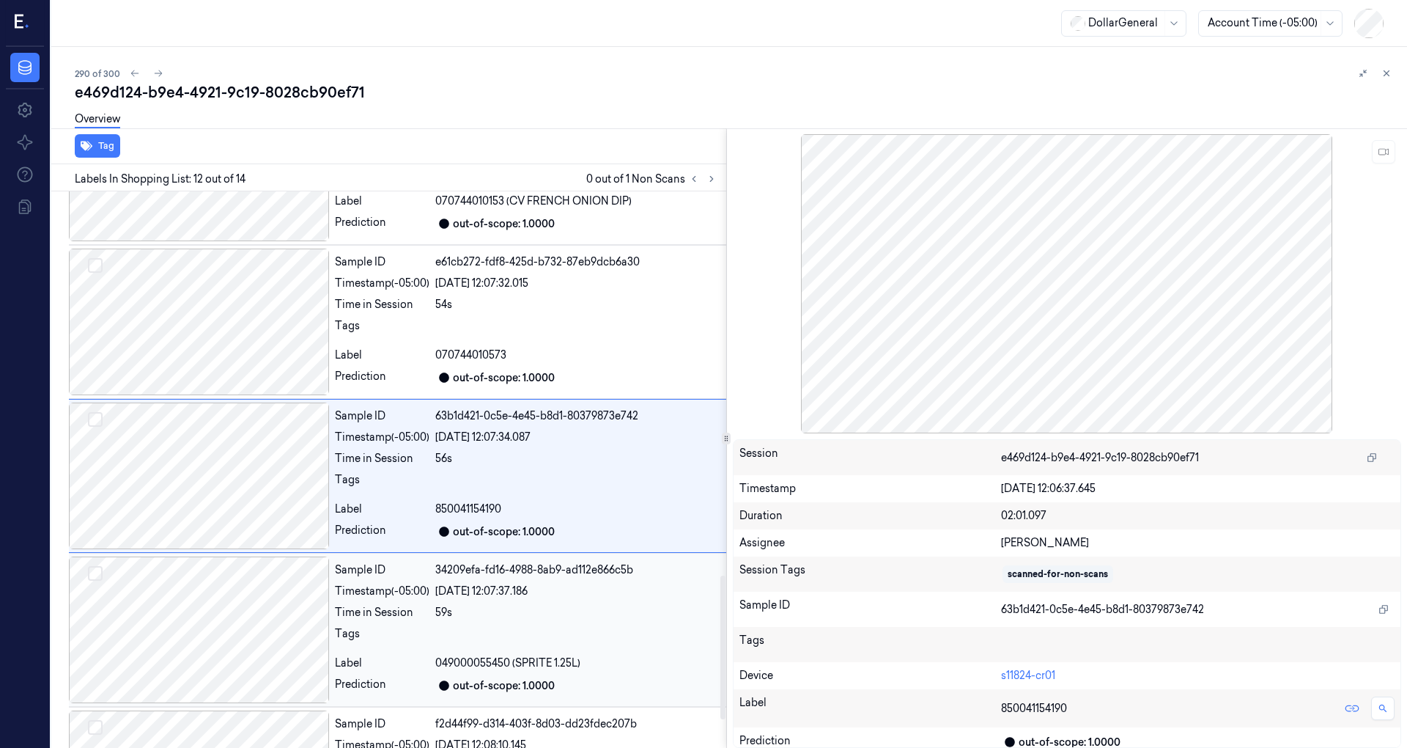
click at [232, 649] on div at bounding box center [199, 629] width 260 height 147
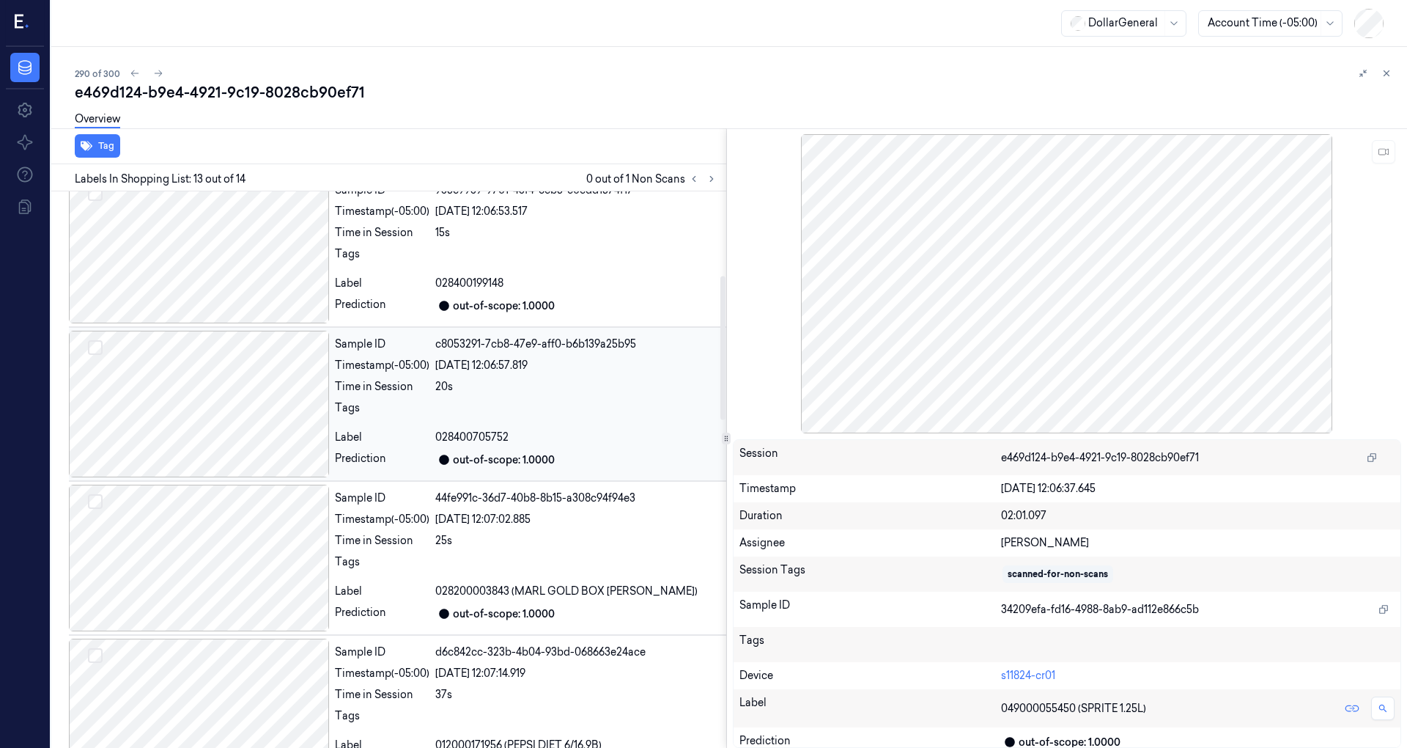
click at [207, 435] on div at bounding box center [199, 404] width 260 height 147
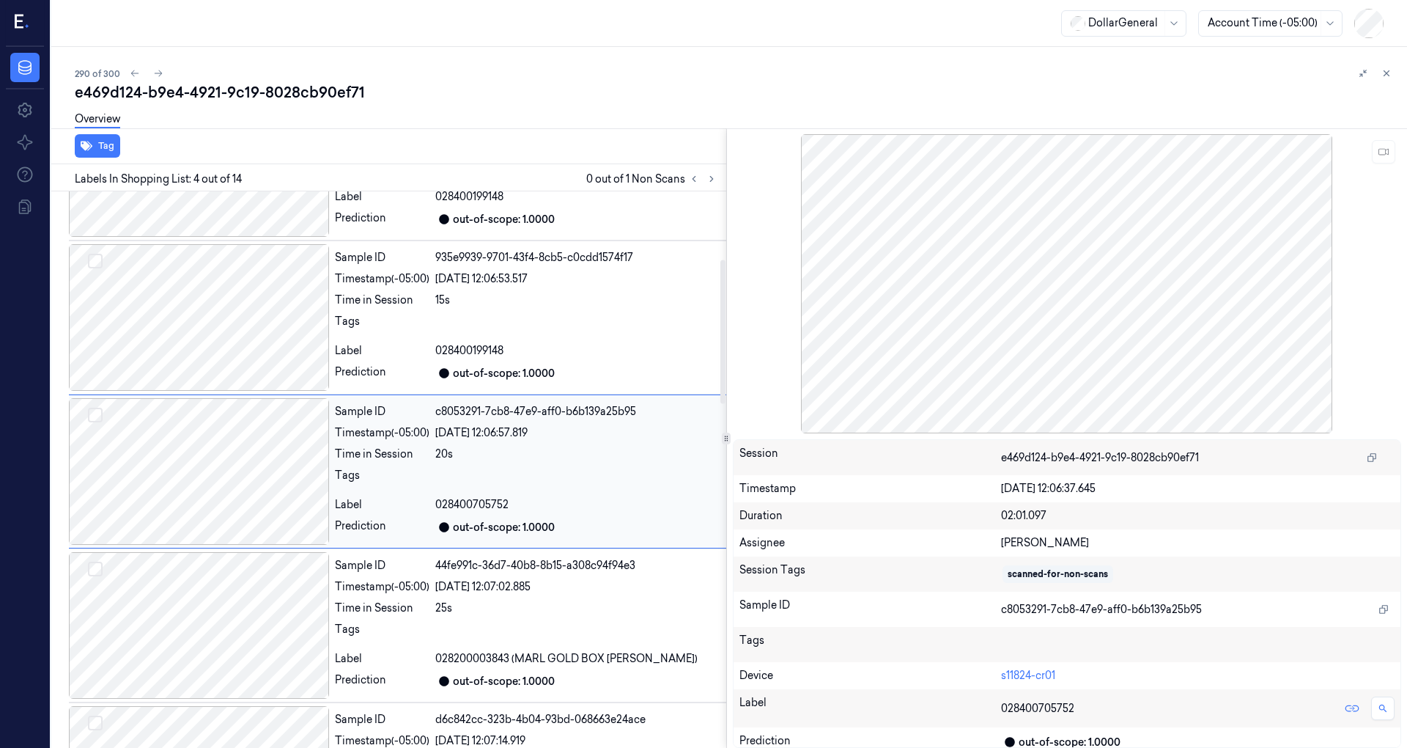
scroll to position [355, 0]
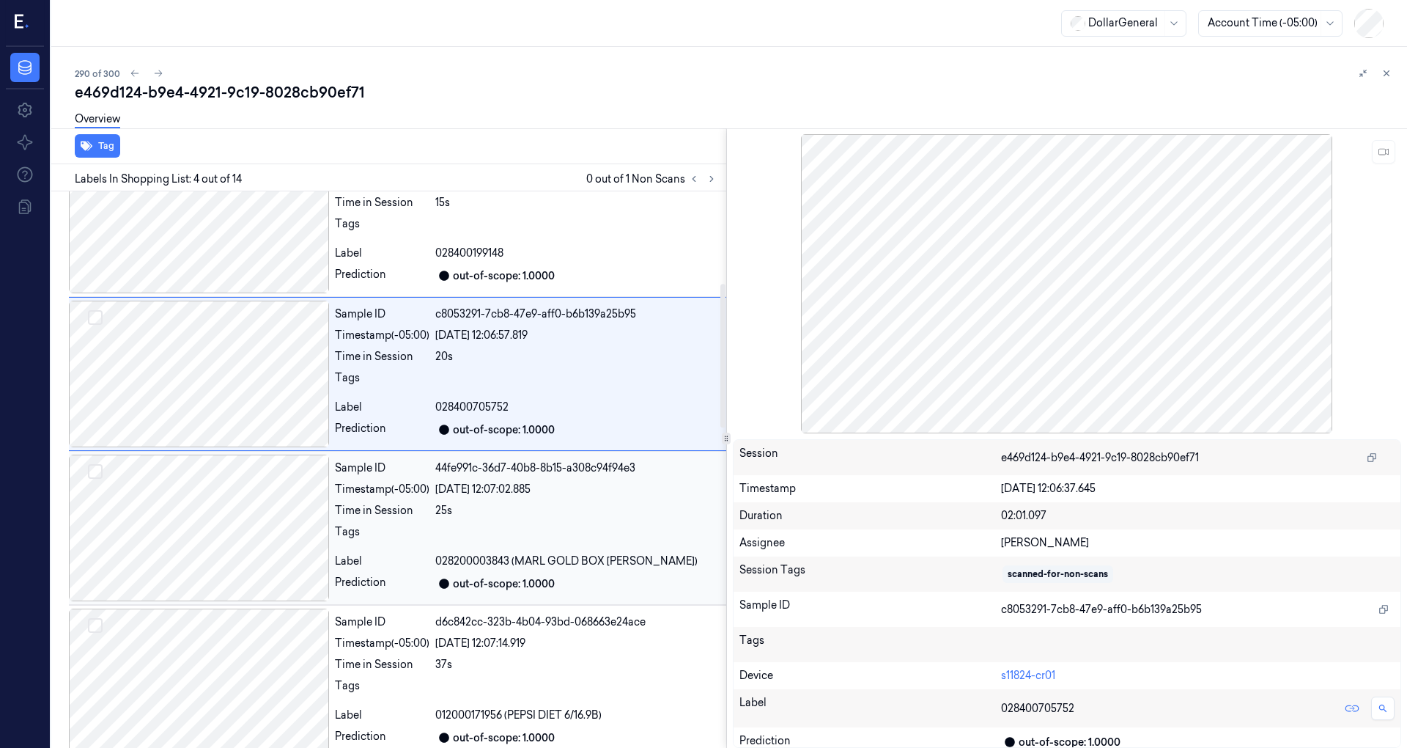
click at [185, 507] on div at bounding box center [199, 527] width 260 height 147
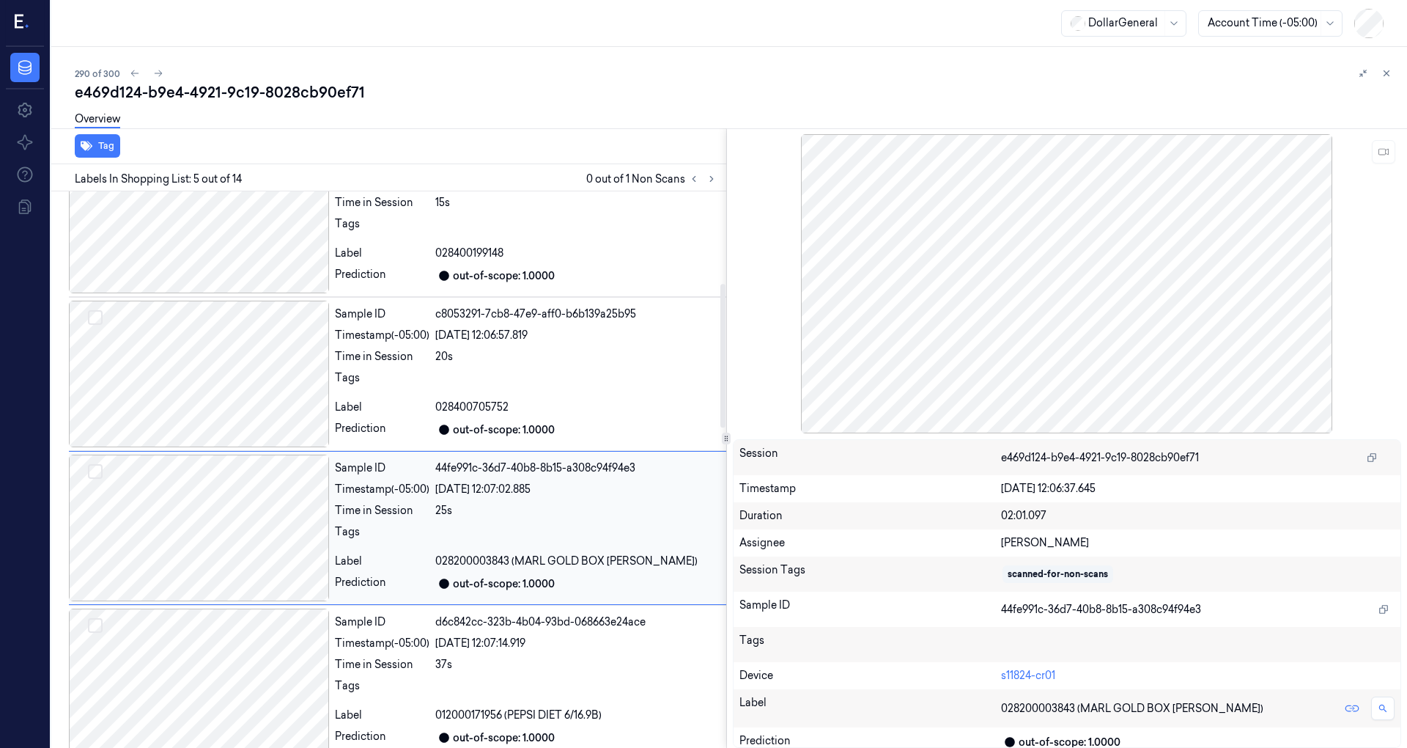
scroll to position [411, 0]
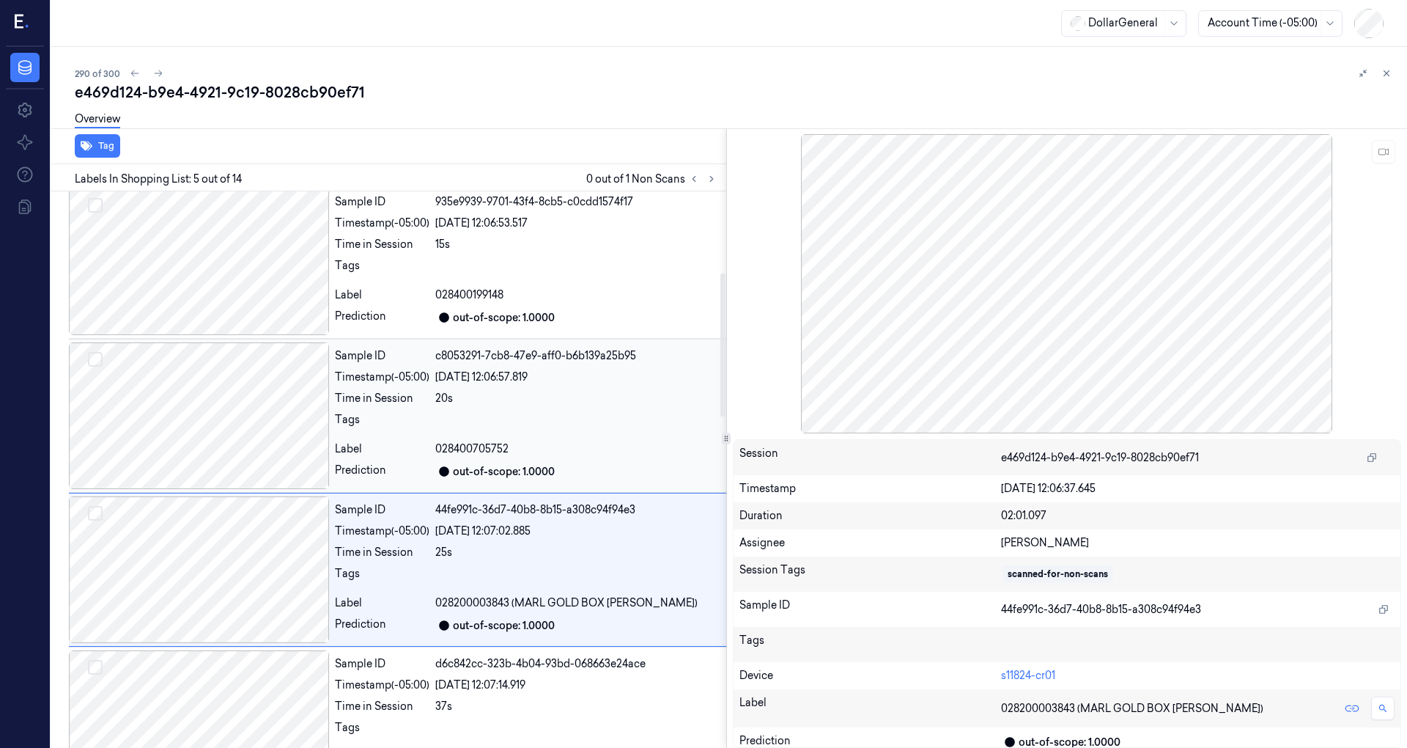
click at [195, 438] on div at bounding box center [199, 415] width 260 height 147
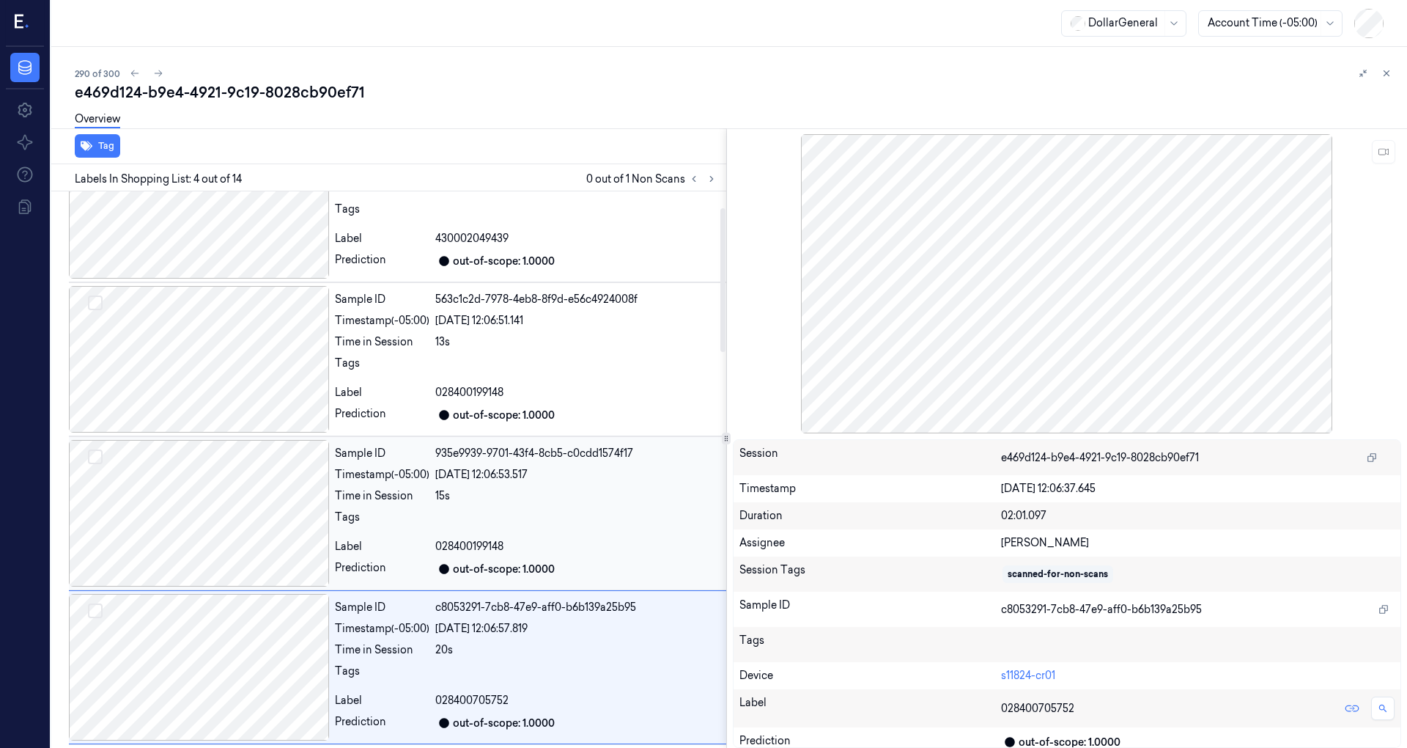
click at [197, 500] on div at bounding box center [199, 513] width 260 height 147
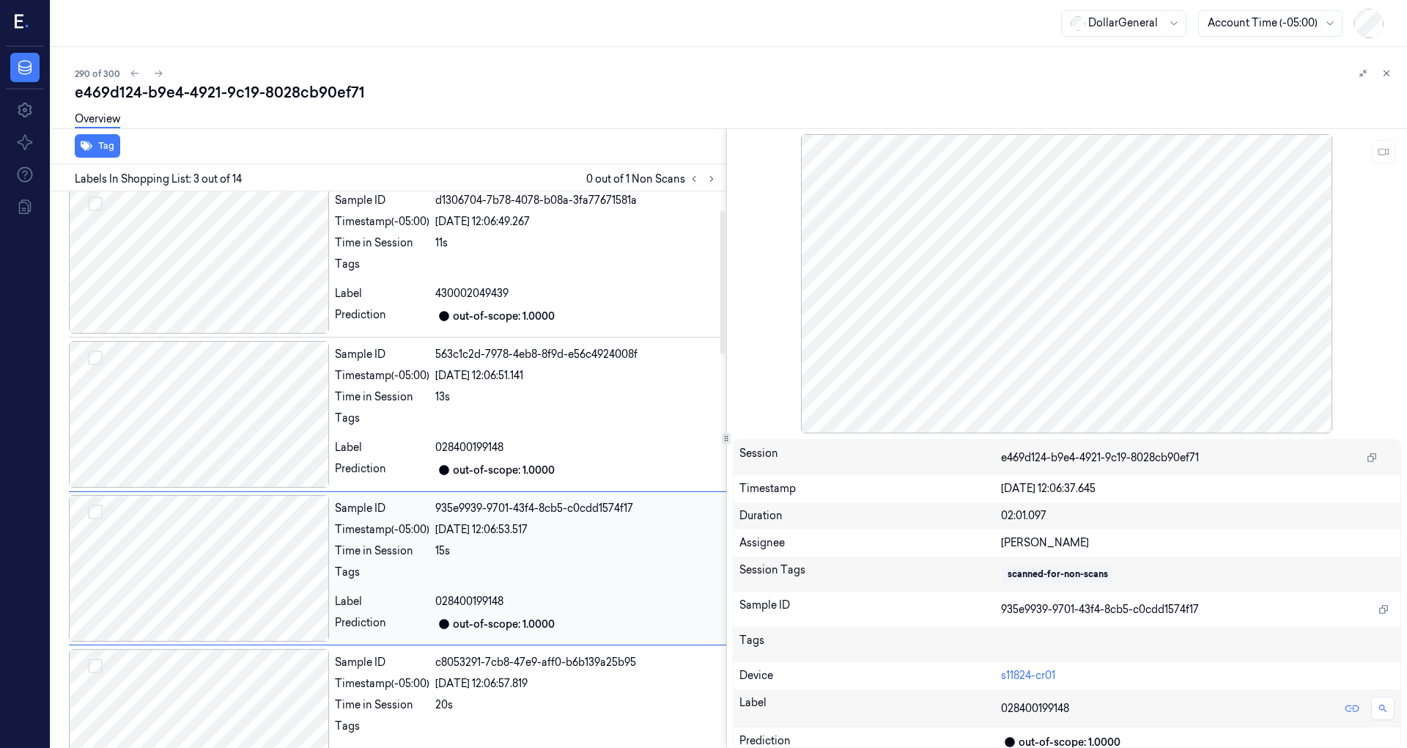
scroll to position [7, 0]
click at [205, 443] on div at bounding box center [199, 415] width 260 height 147
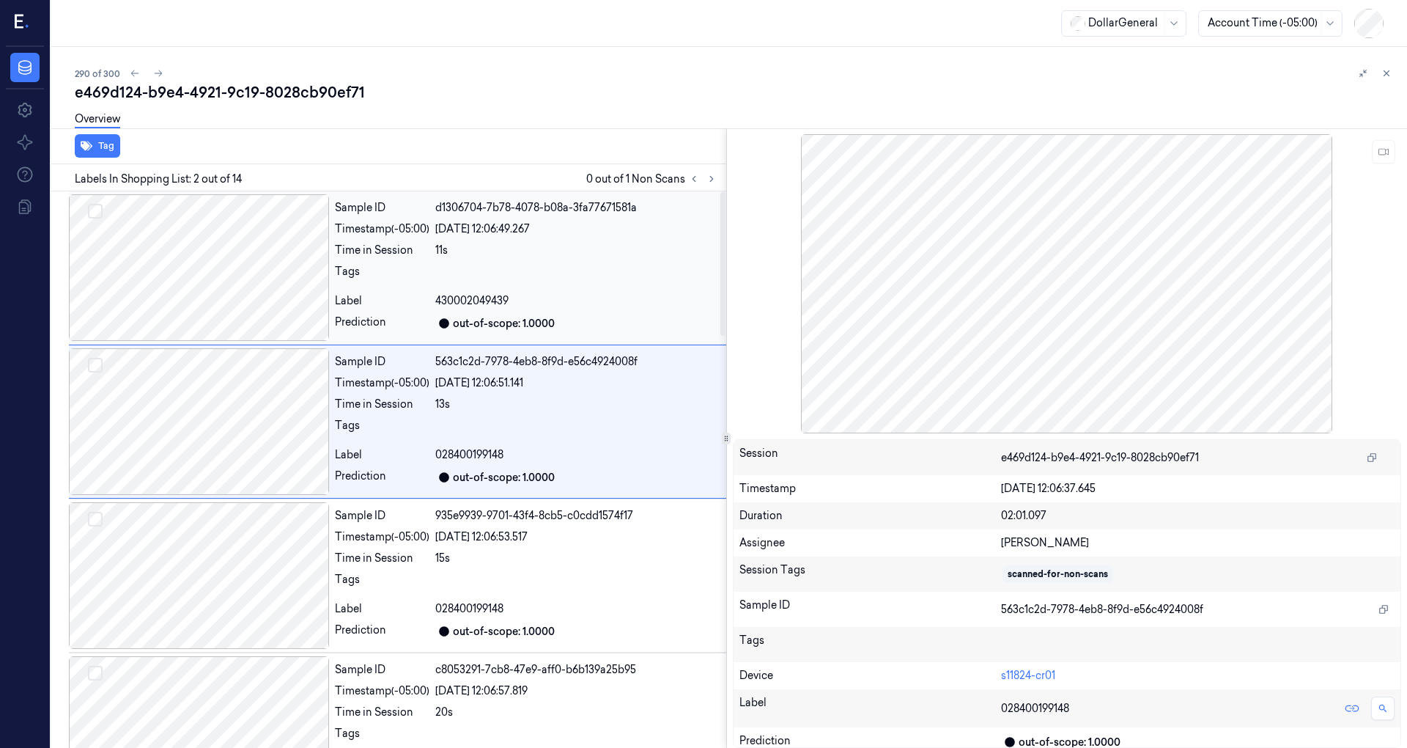
click at [213, 282] on div at bounding box center [199, 267] width 260 height 147
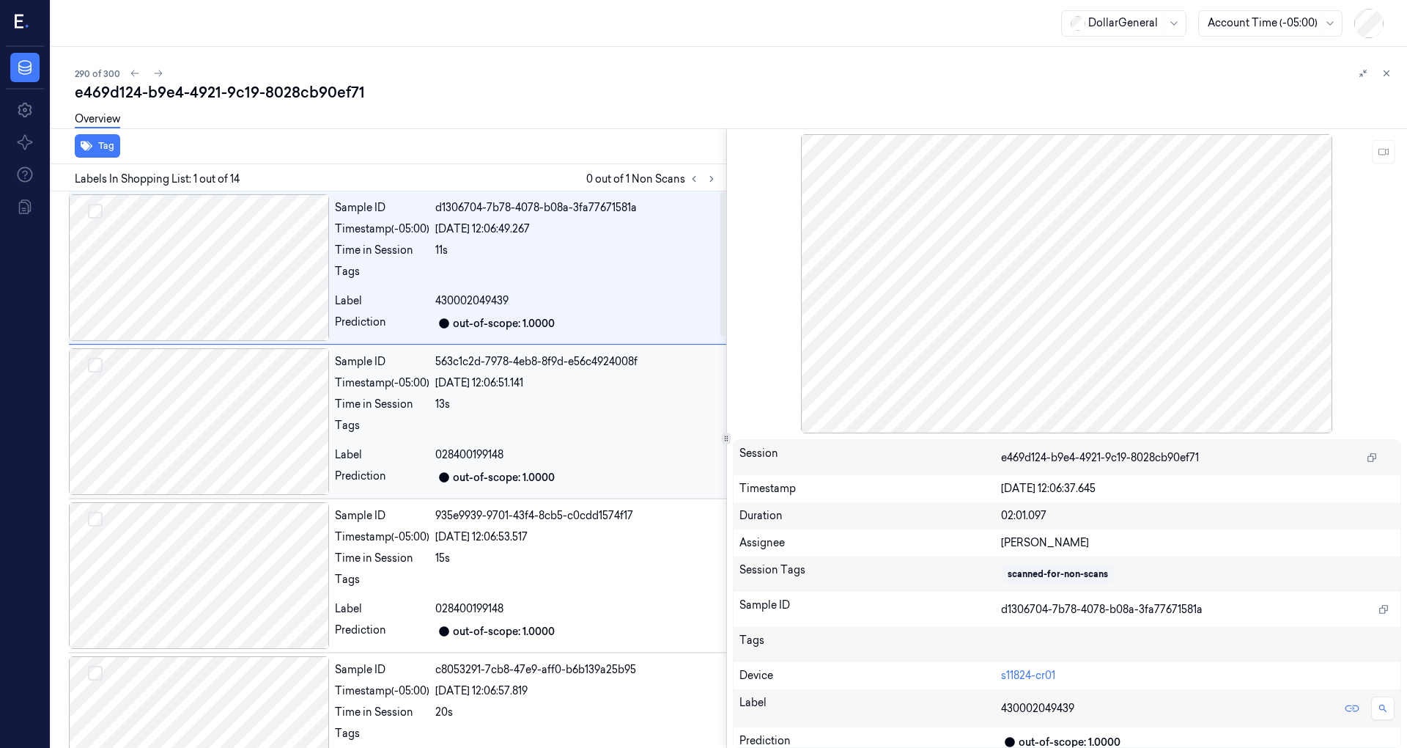
click at [214, 410] on div at bounding box center [199, 421] width 260 height 147
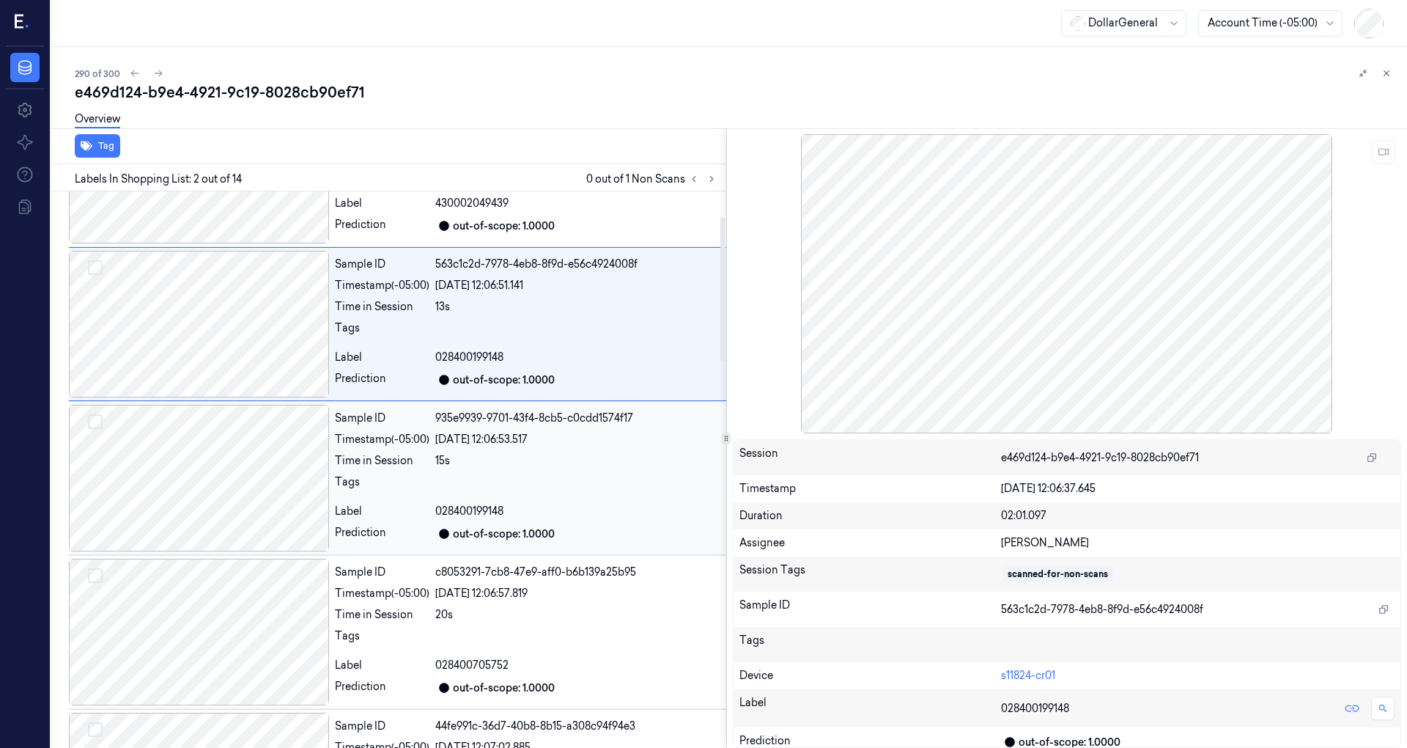
click at [218, 436] on div at bounding box center [199, 478] width 260 height 147
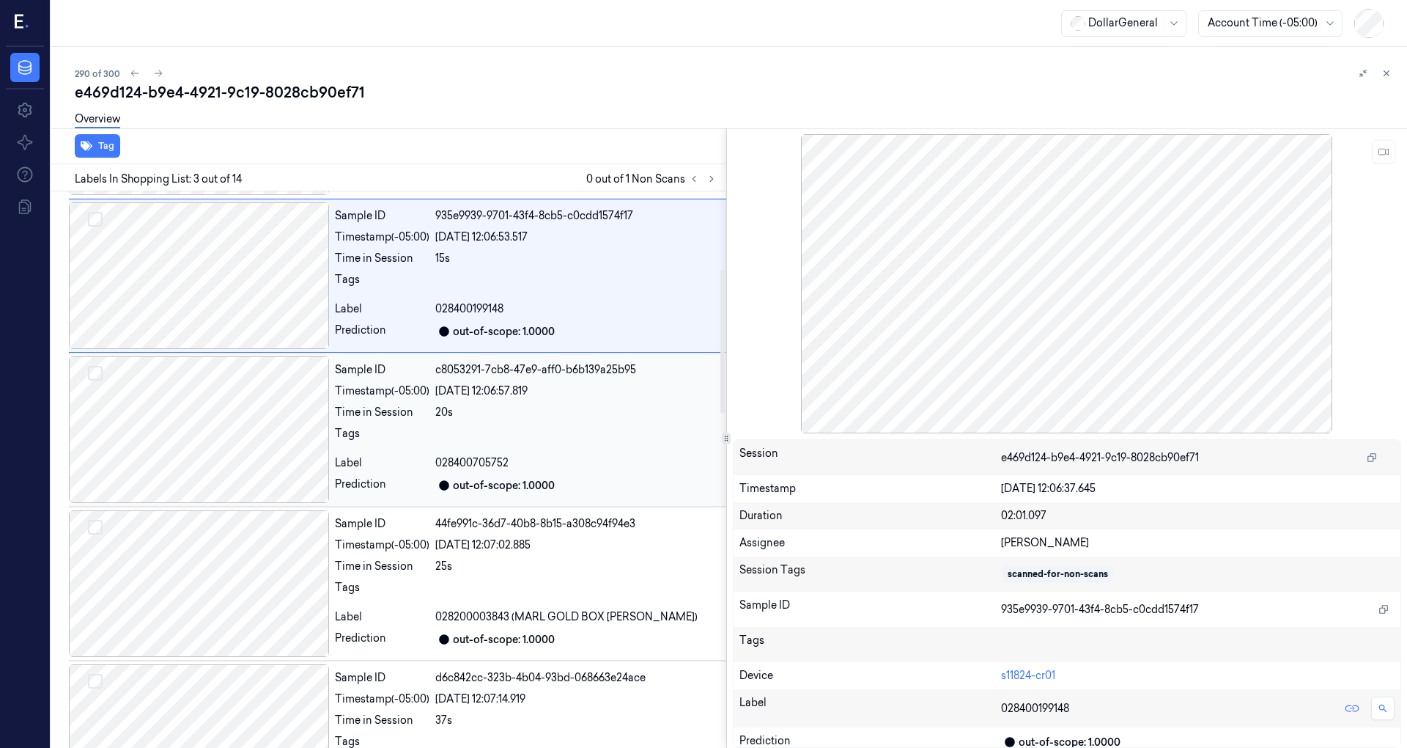
click at [220, 437] on div at bounding box center [199, 429] width 260 height 147
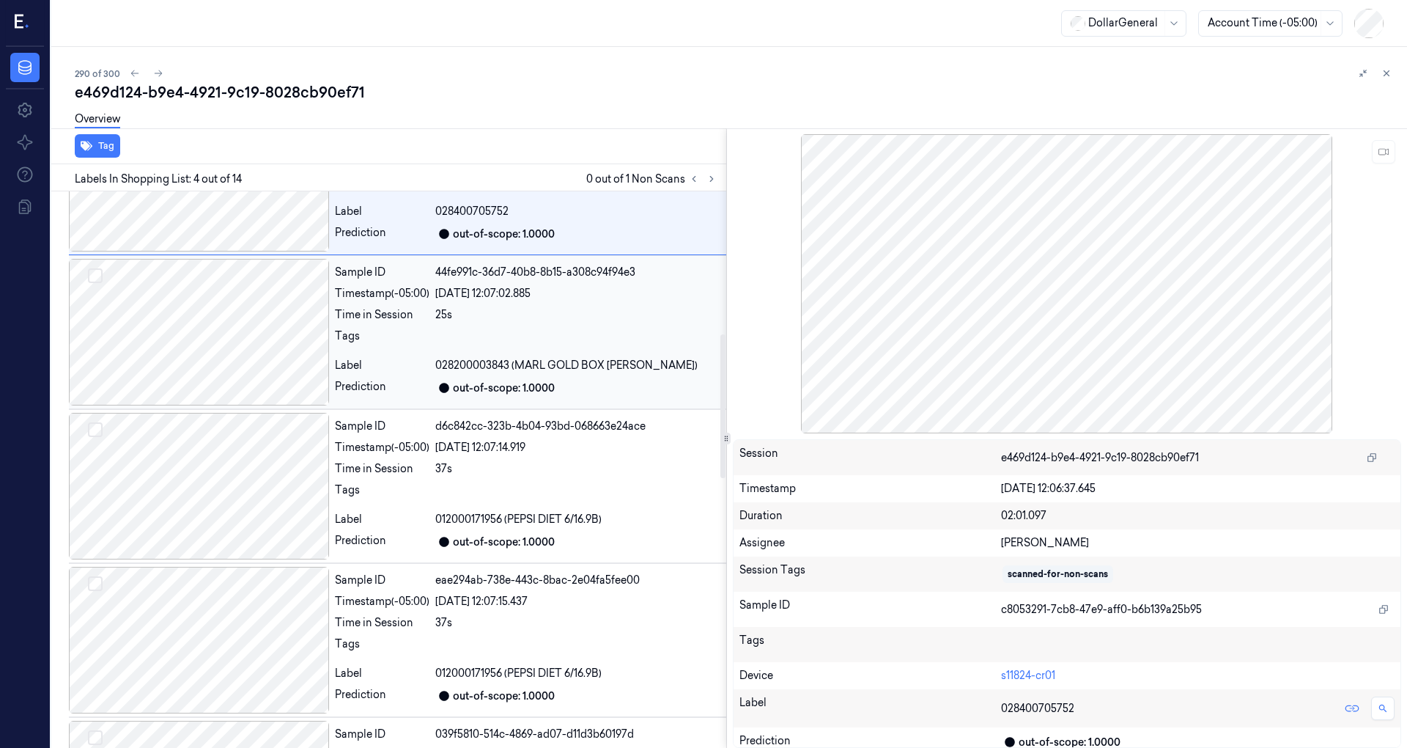
click at [232, 352] on div at bounding box center [199, 332] width 260 height 147
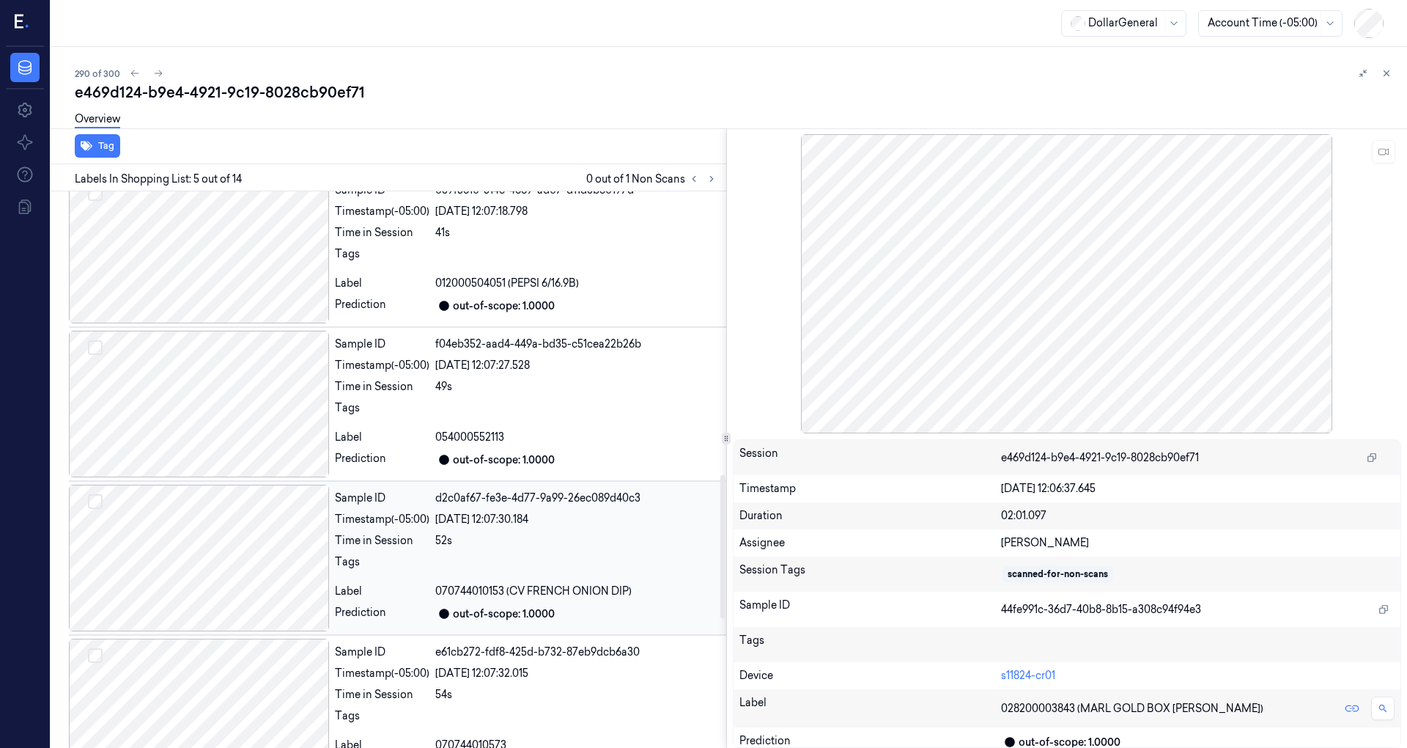
scroll to position [1596, 0]
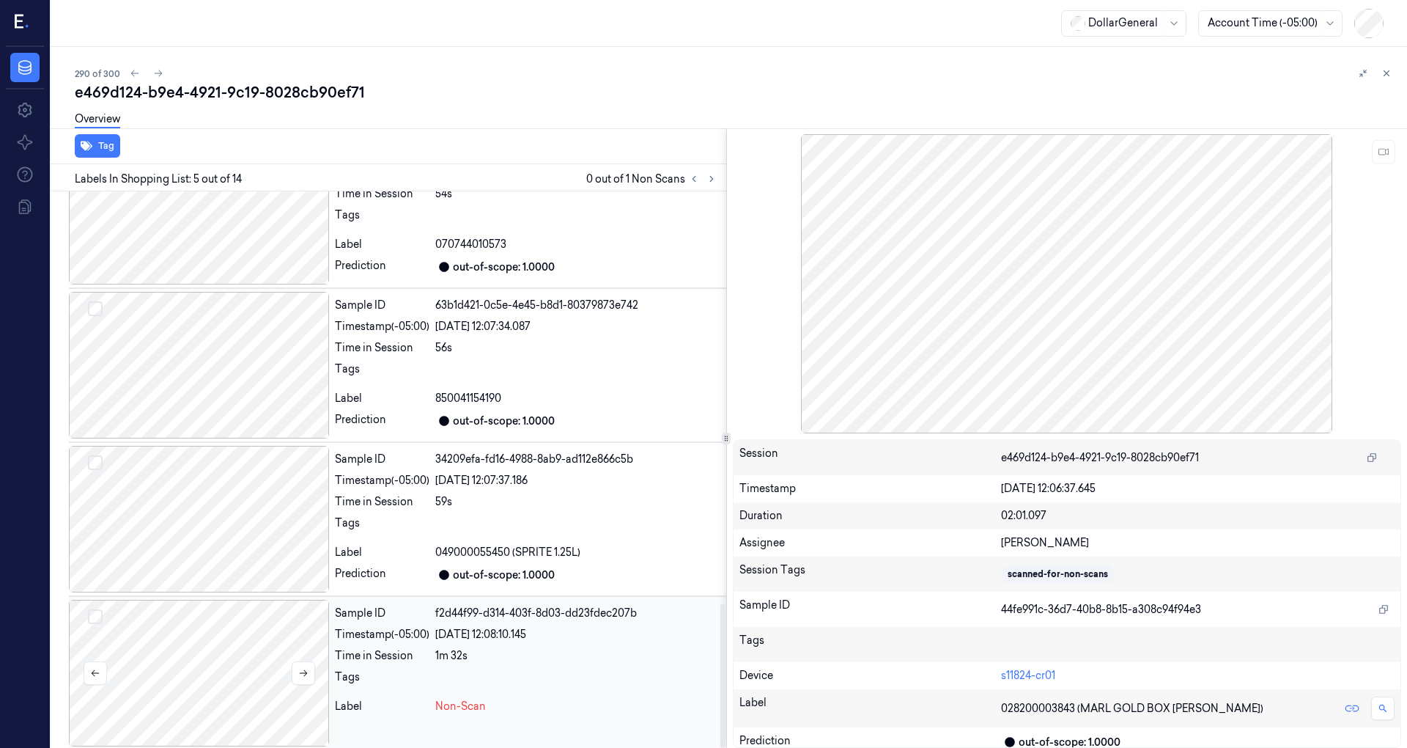
click at [219, 633] on div at bounding box center [199, 673] width 260 height 147
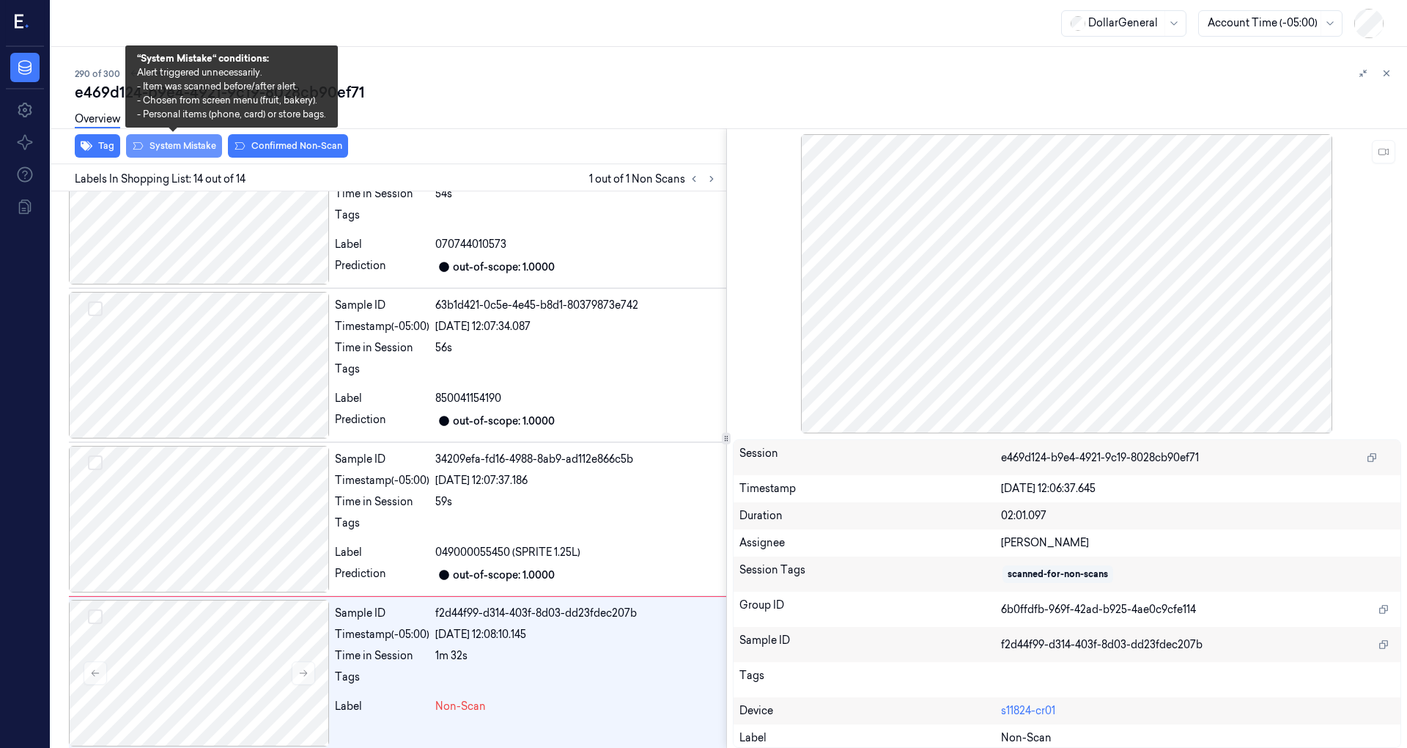
click at [185, 147] on button "System Mistake" at bounding box center [174, 145] width 96 height 23
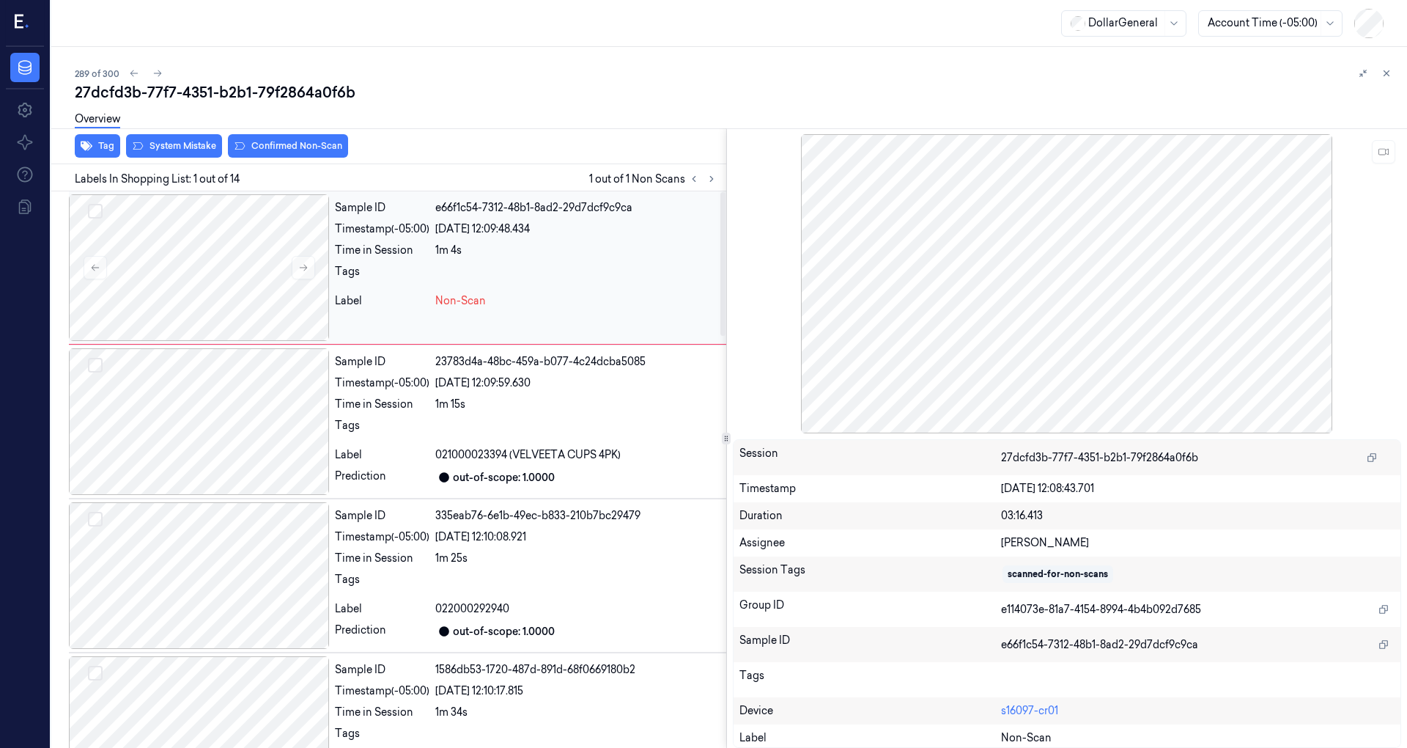
click at [611, 247] on div "1m 4s" at bounding box center [577, 250] width 285 height 15
click at [482, 278] on div at bounding box center [577, 275] width 285 height 23
click at [1377, 152] on button at bounding box center [1383, 151] width 23 height 23
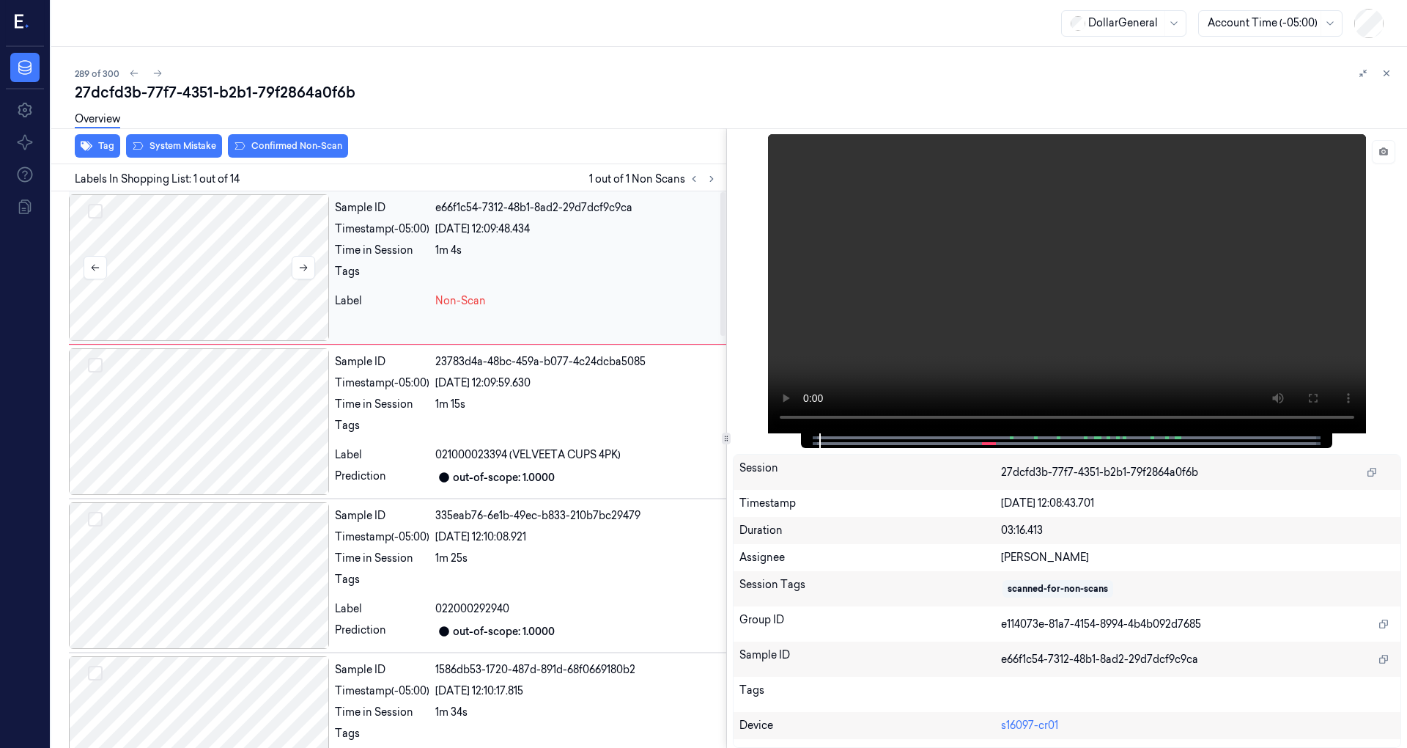
click at [255, 282] on div at bounding box center [199, 267] width 260 height 147
click at [1388, 155] on icon at bounding box center [1384, 152] width 10 height 10
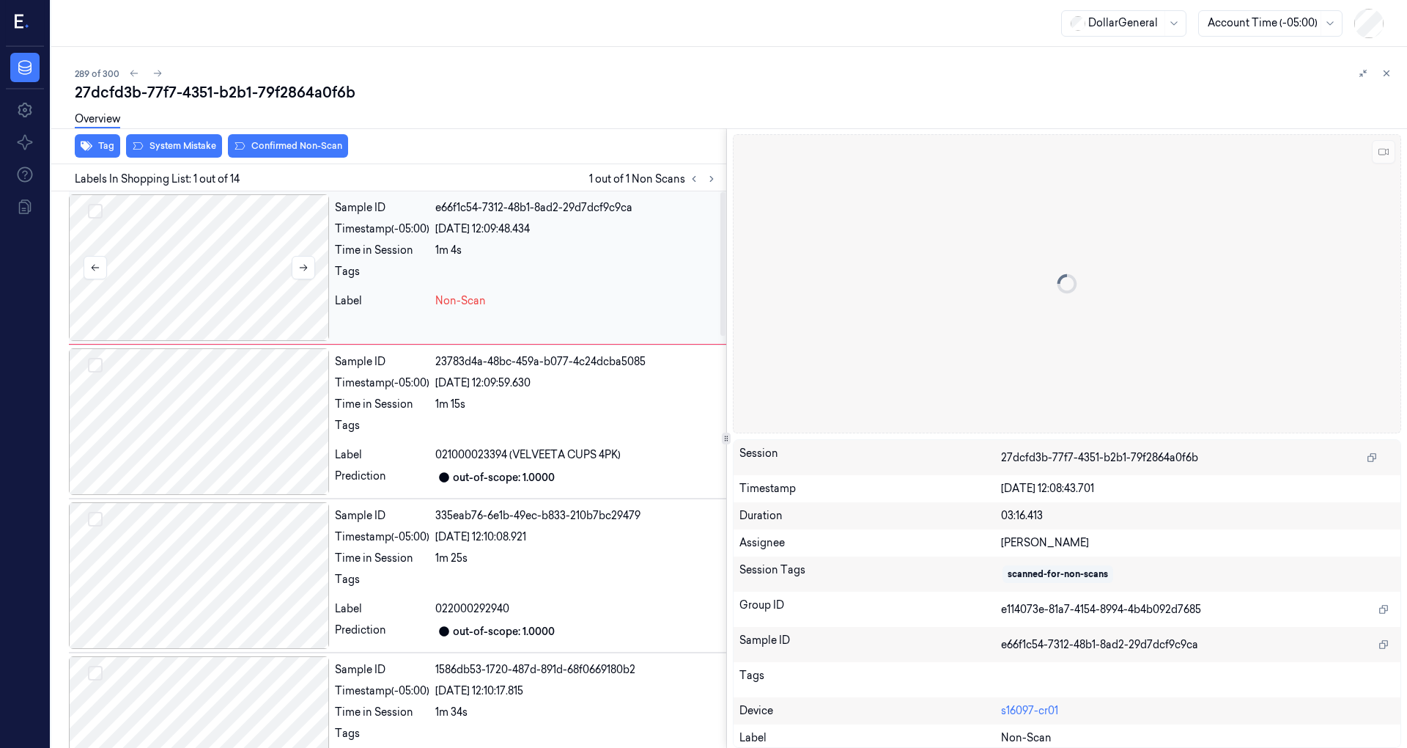
click at [161, 245] on div at bounding box center [199, 267] width 260 height 147
click at [185, 150] on button "System Mistake" at bounding box center [174, 145] width 96 height 23
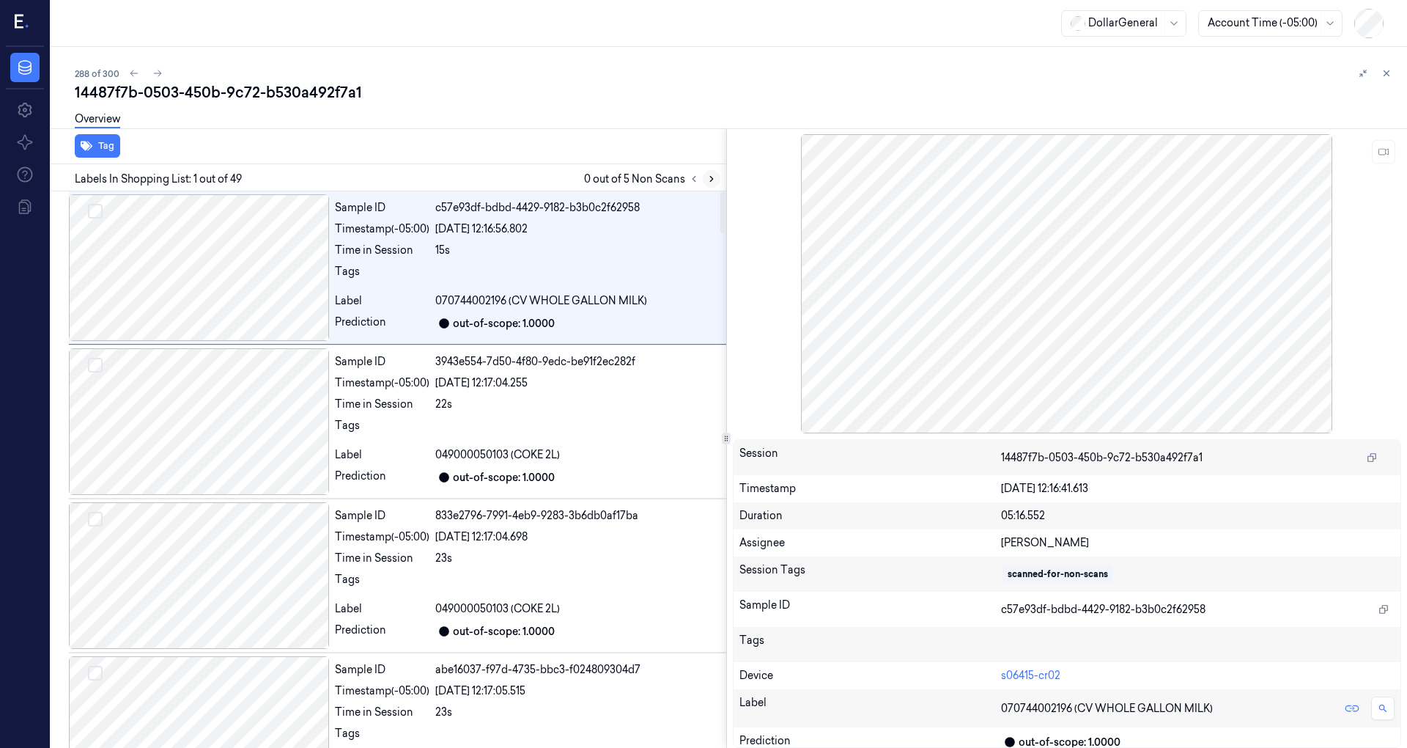
click at [712, 177] on icon at bounding box center [711, 179] width 3 height 5
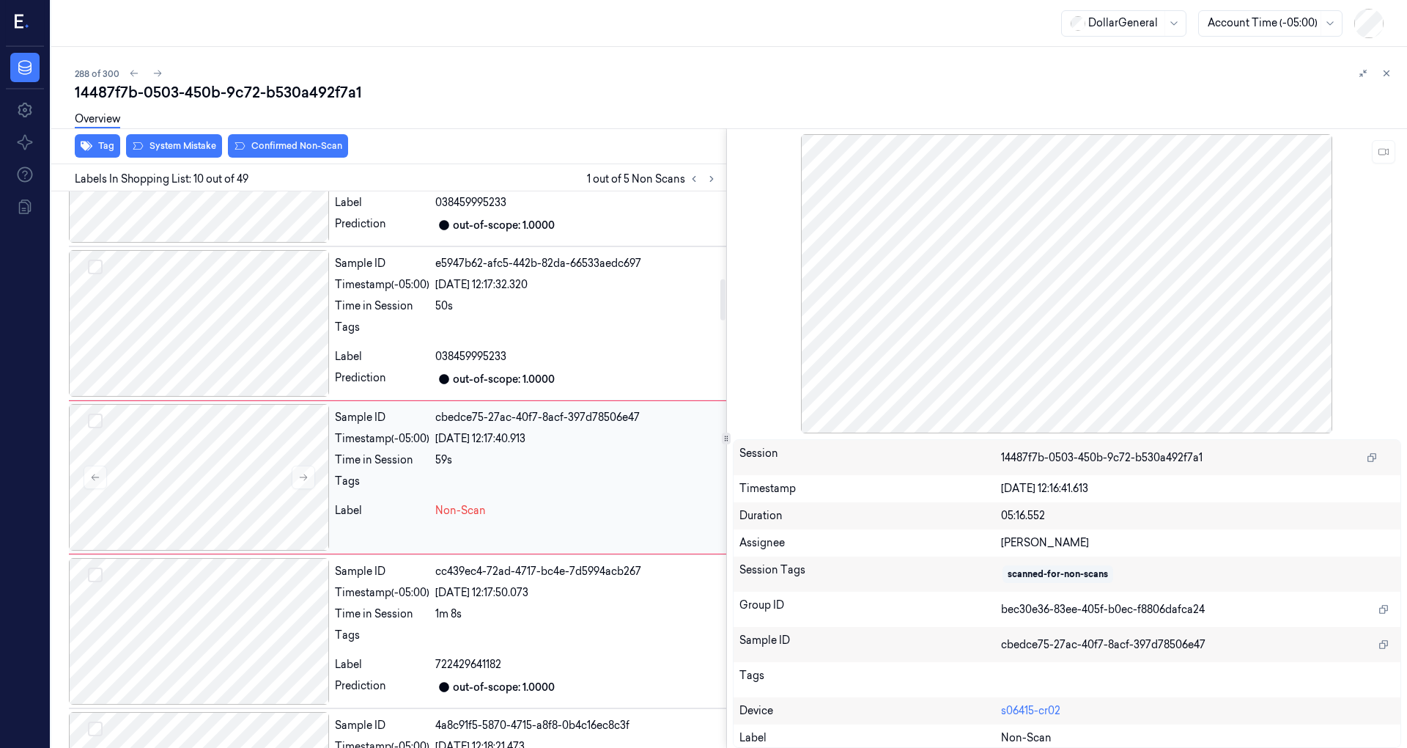
scroll to position [1178, 0]
click at [257, 448] on div at bounding box center [199, 474] width 260 height 147
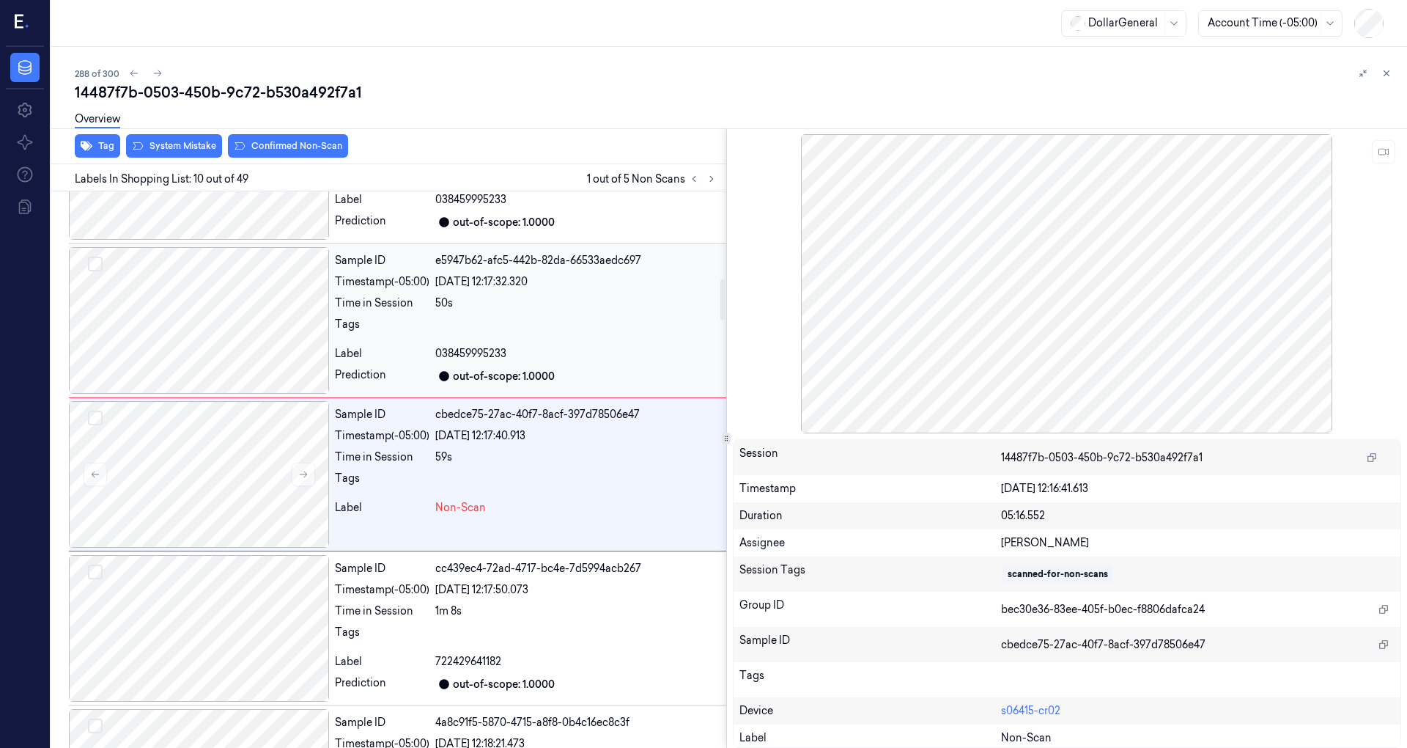
click at [232, 328] on div at bounding box center [199, 320] width 260 height 147
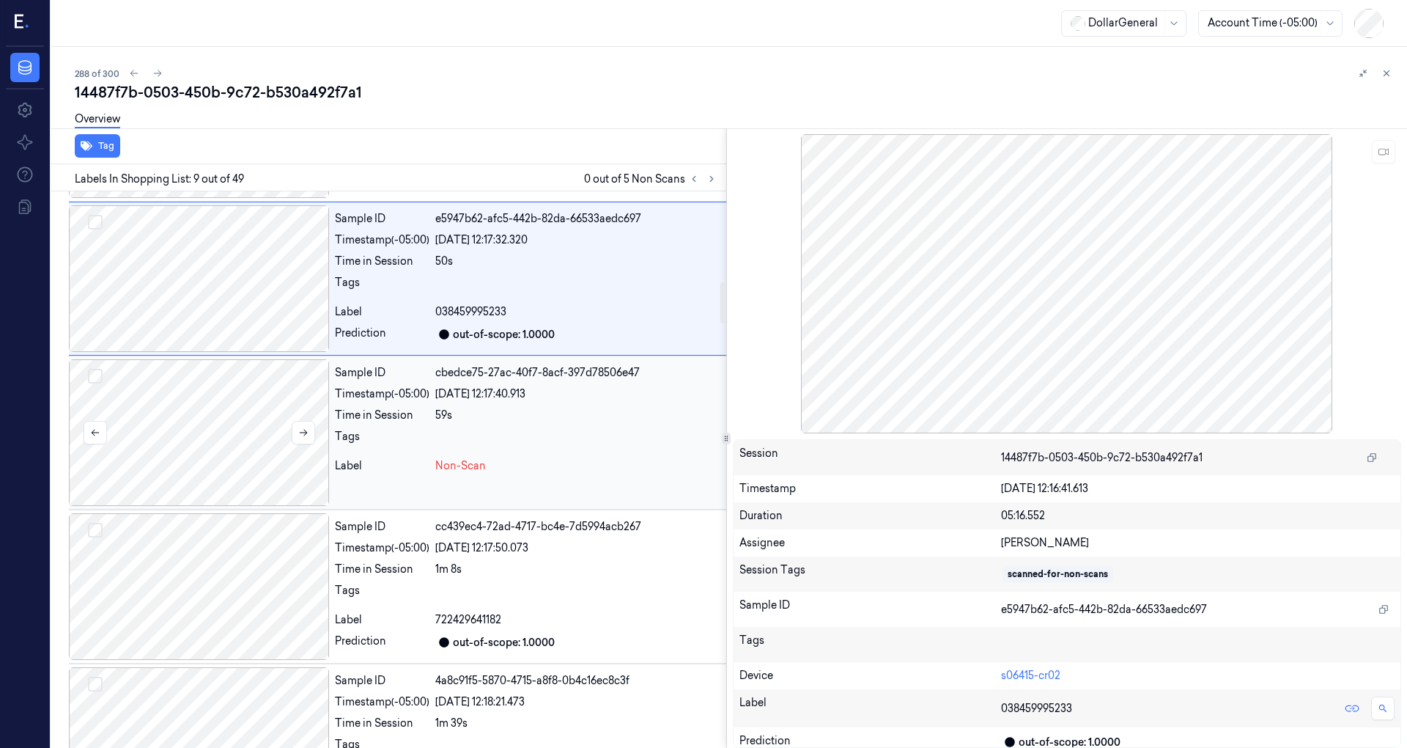
click at [230, 431] on div at bounding box center [199, 432] width 260 height 147
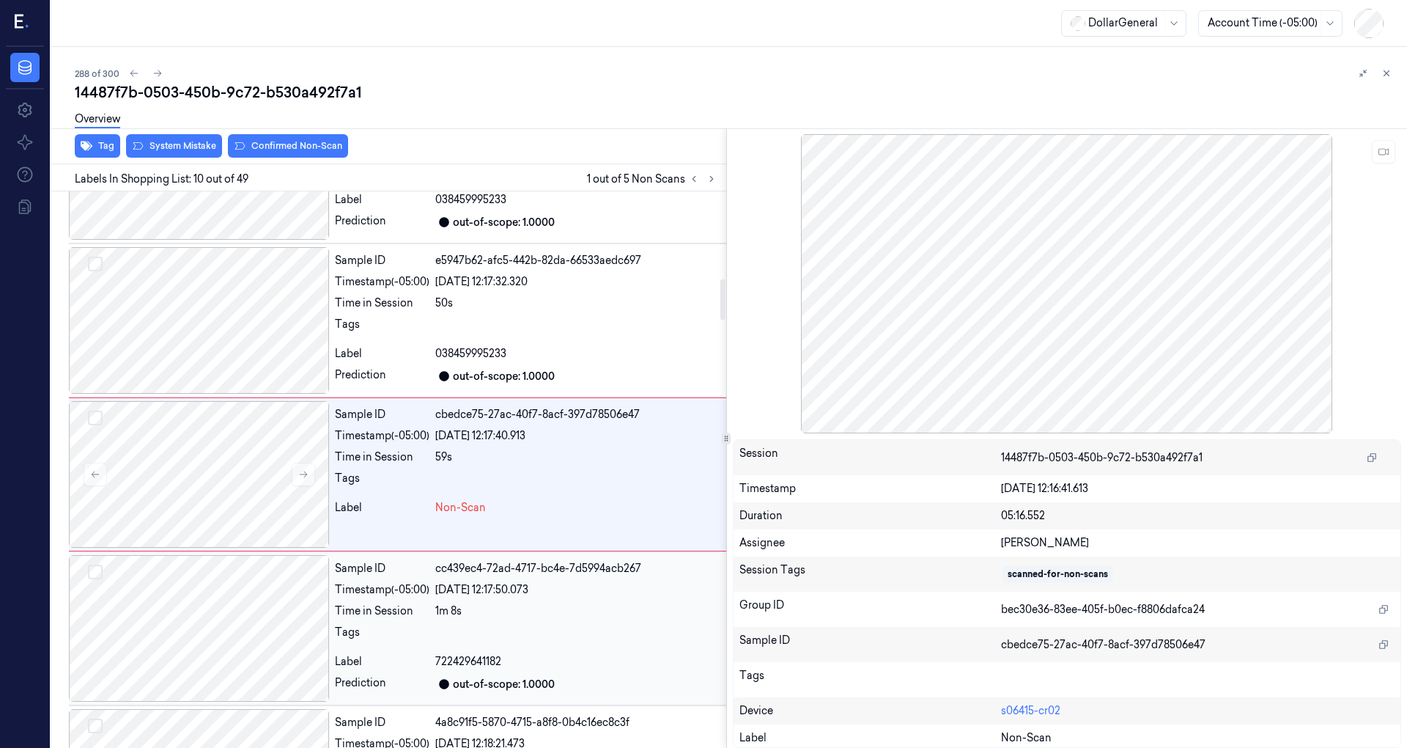
click at [242, 619] on div at bounding box center [199, 628] width 260 height 147
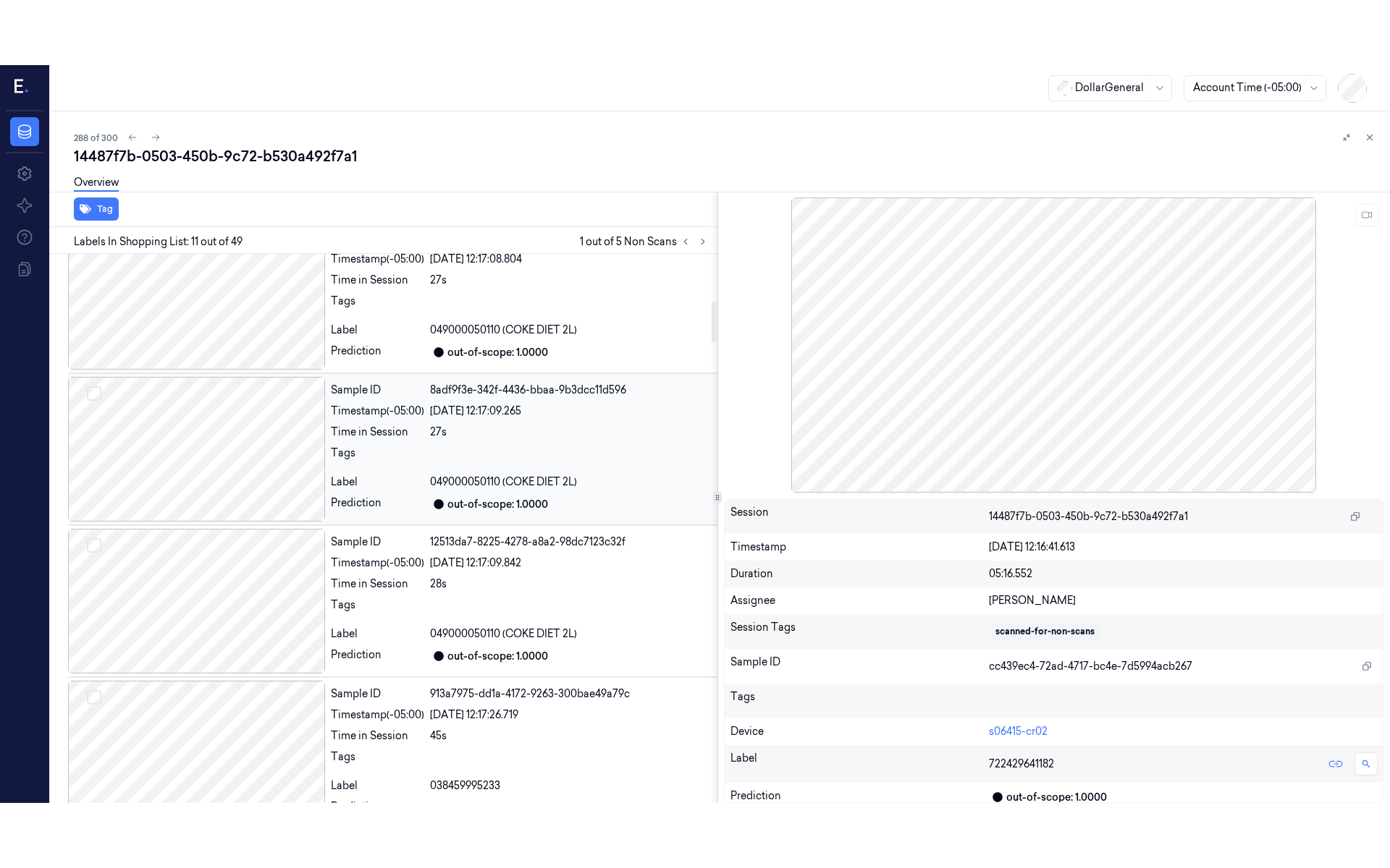
scroll to position [0, 0]
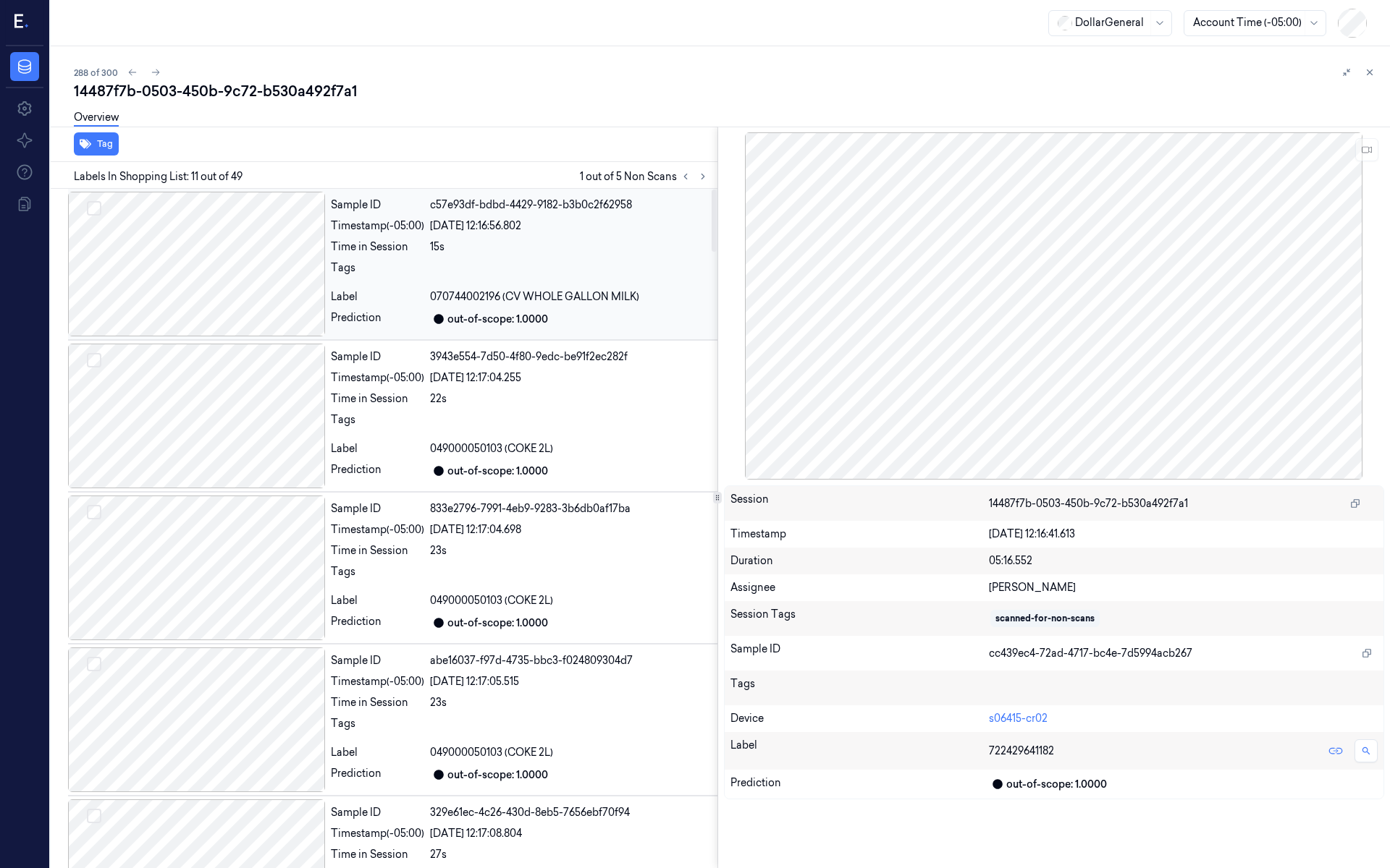
click at [235, 283] on div at bounding box center [197, 264] width 257 height 145
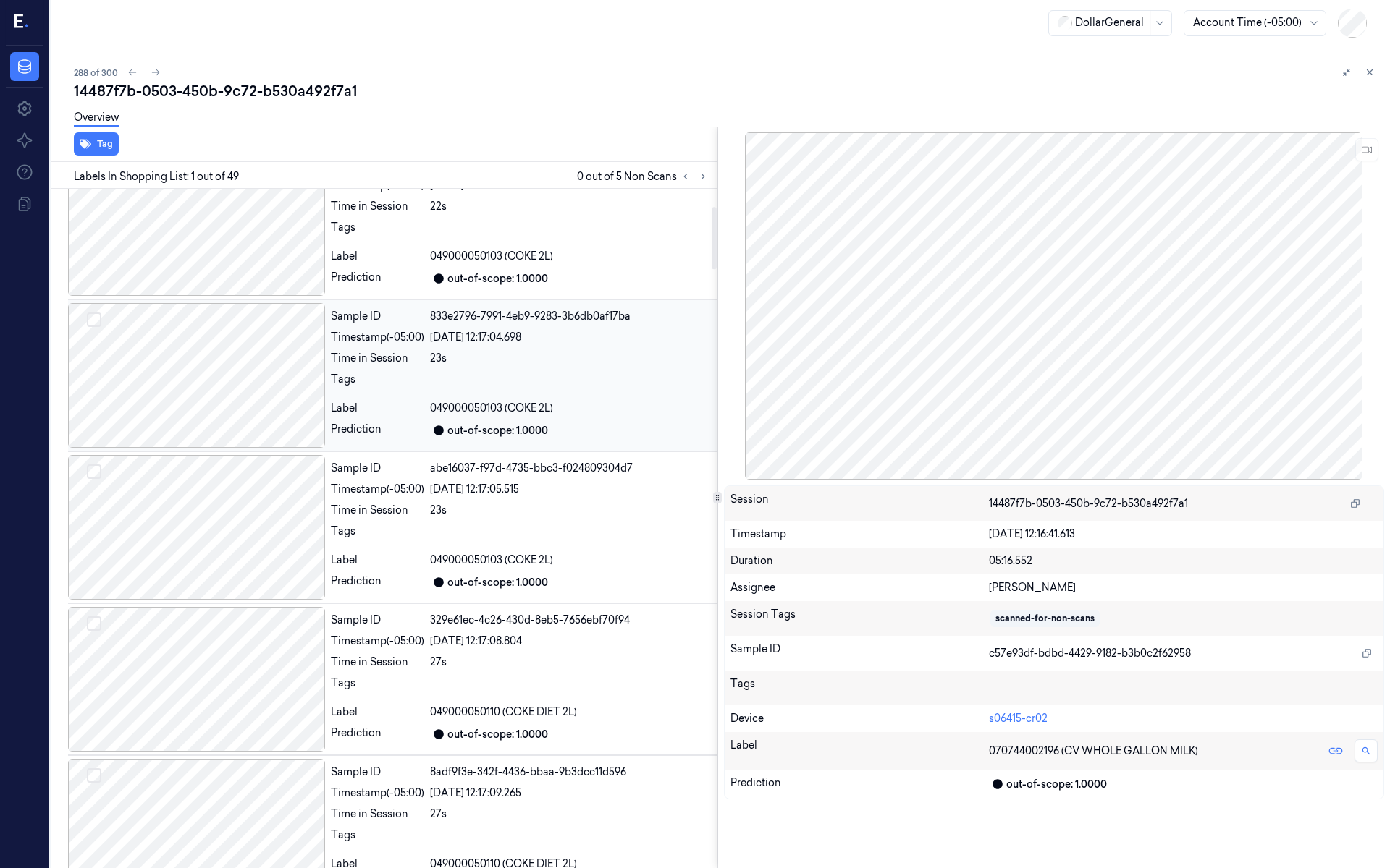
click at [251, 361] on div at bounding box center [197, 375] width 257 height 145
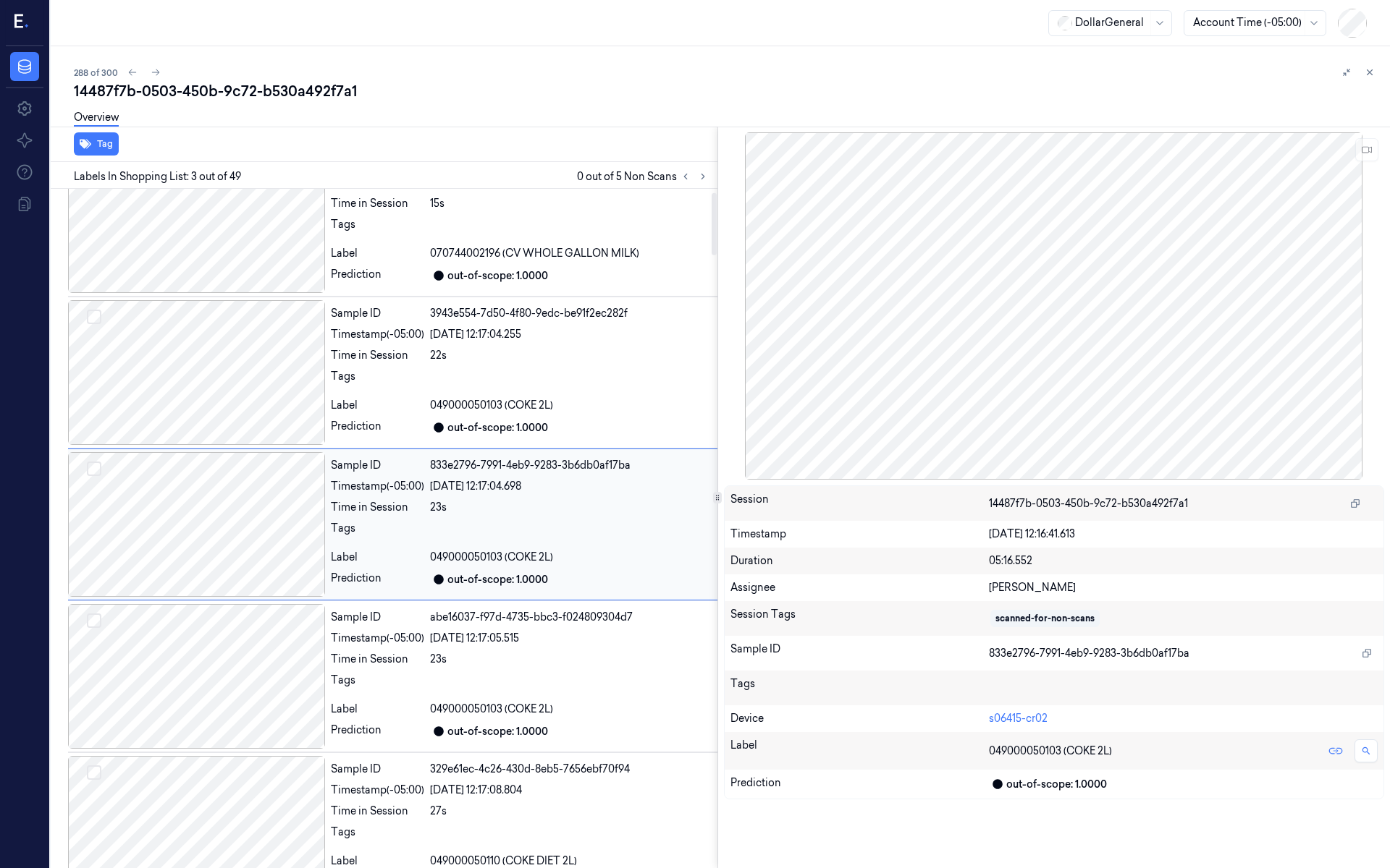
scroll to position [38, 0]
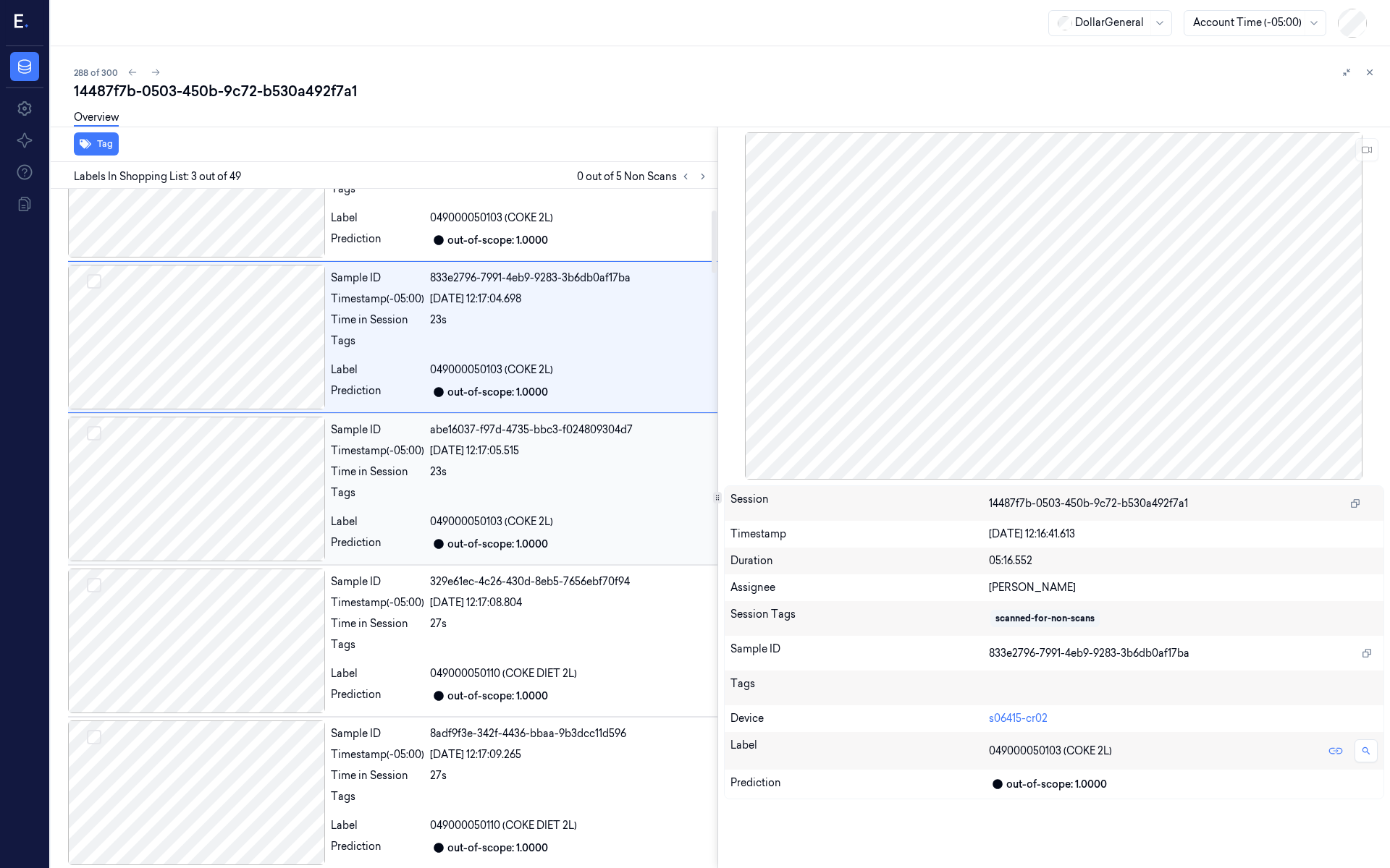
click at [252, 489] on div at bounding box center [197, 489] width 257 height 145
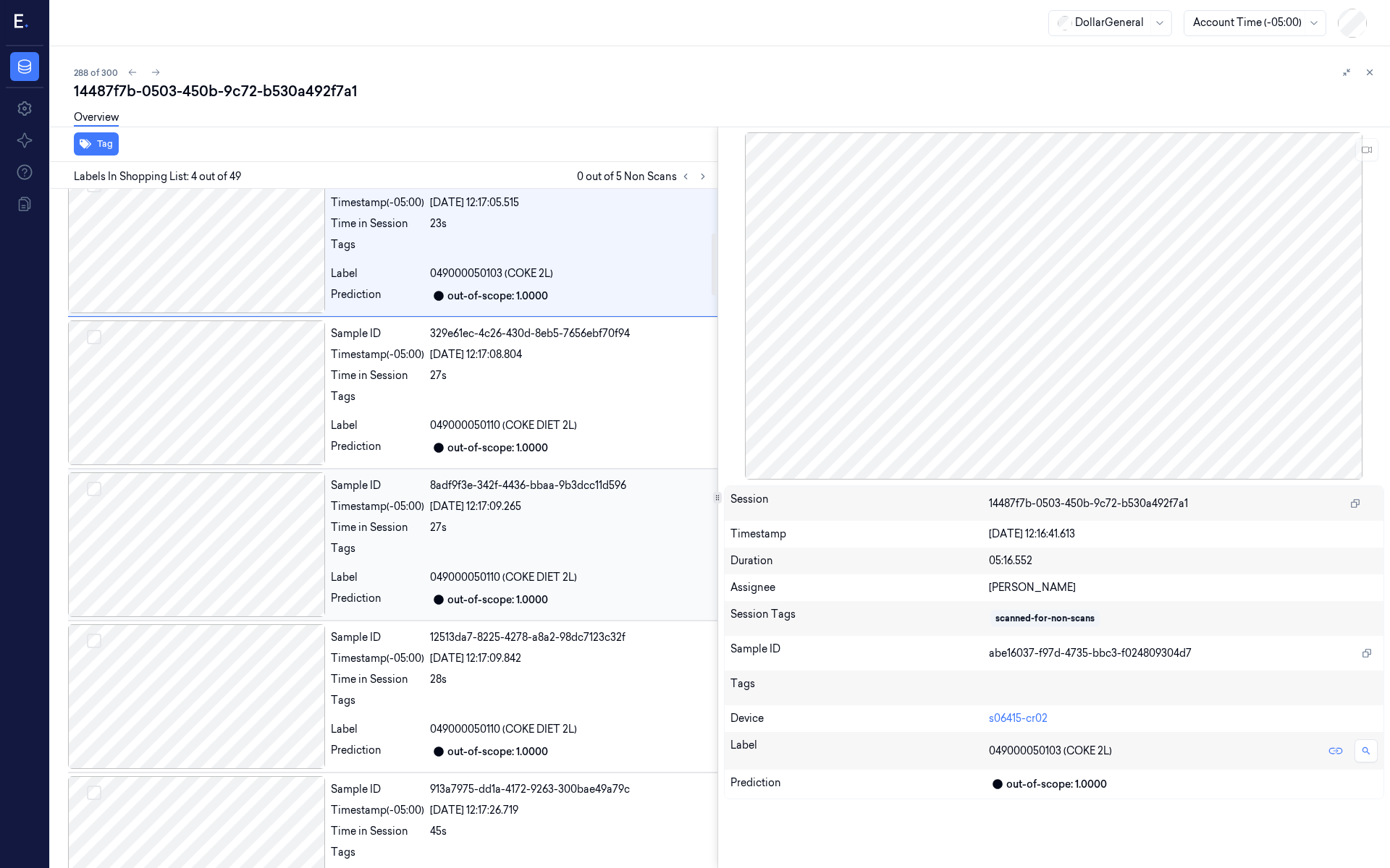
click at [251, 508] on div at bounding box center [197, 545] width 257 height 145
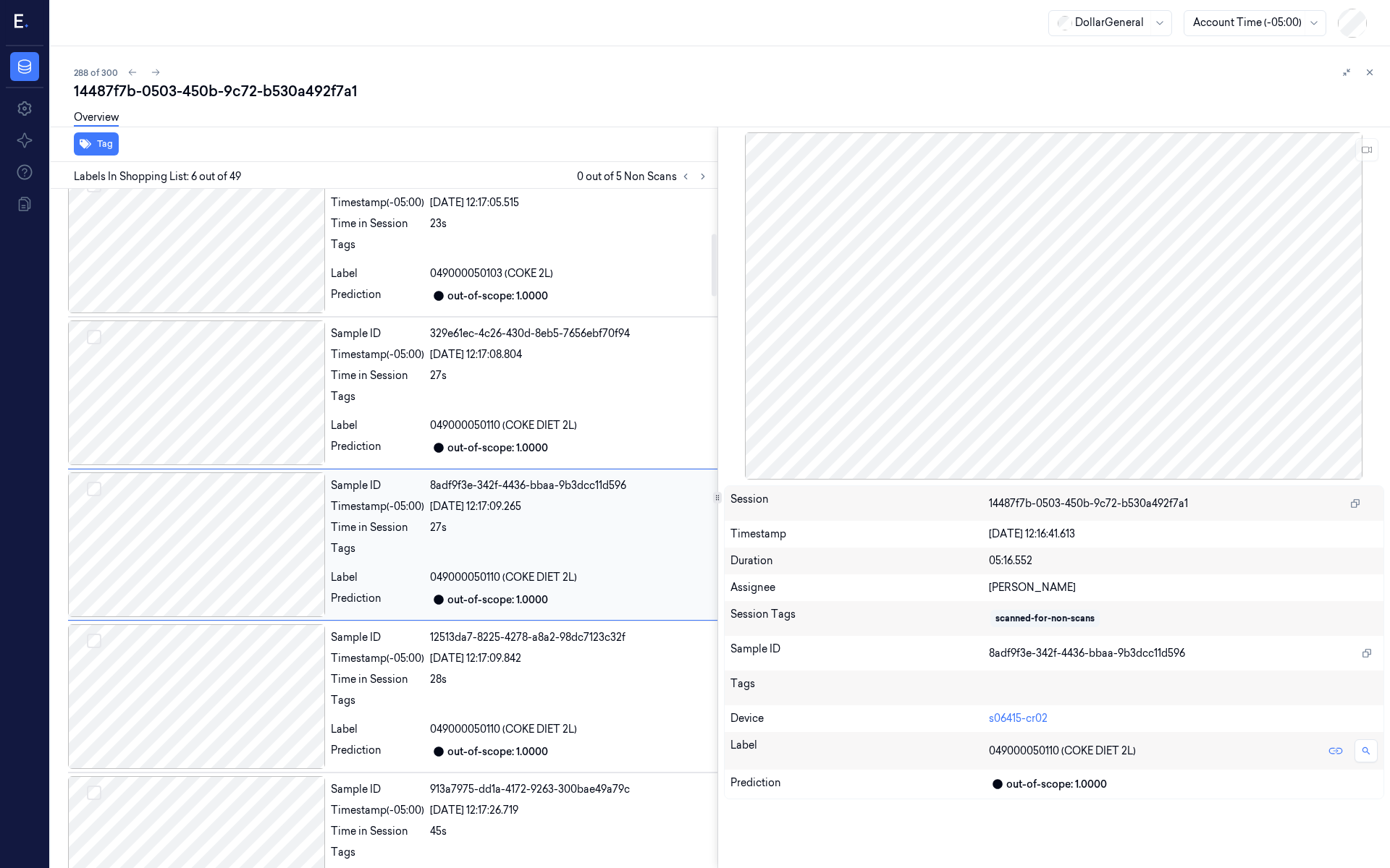
scroll to position [492, 0]
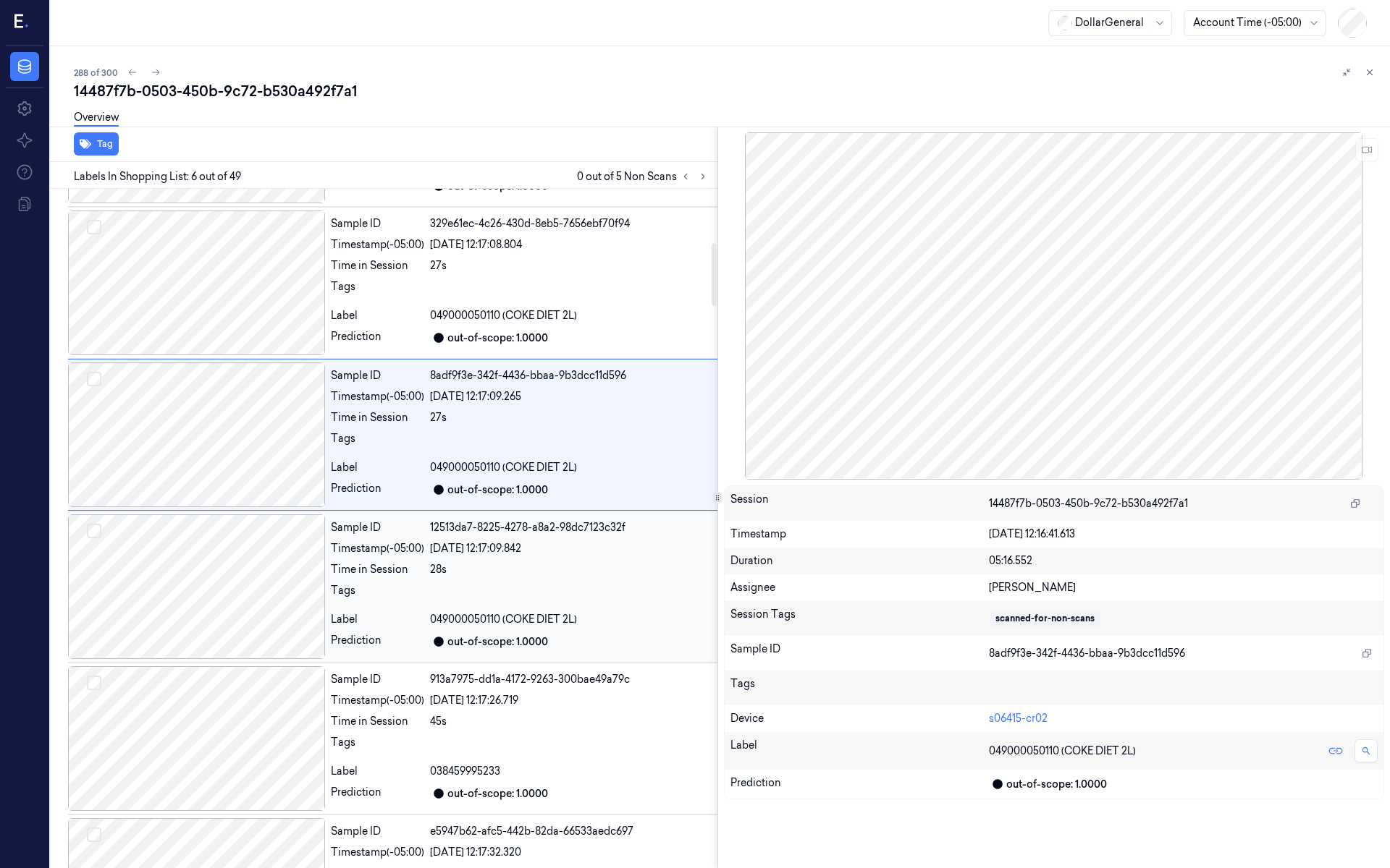
click at [262, 547] on div at bounding box center [197, 587] width 257 height 145
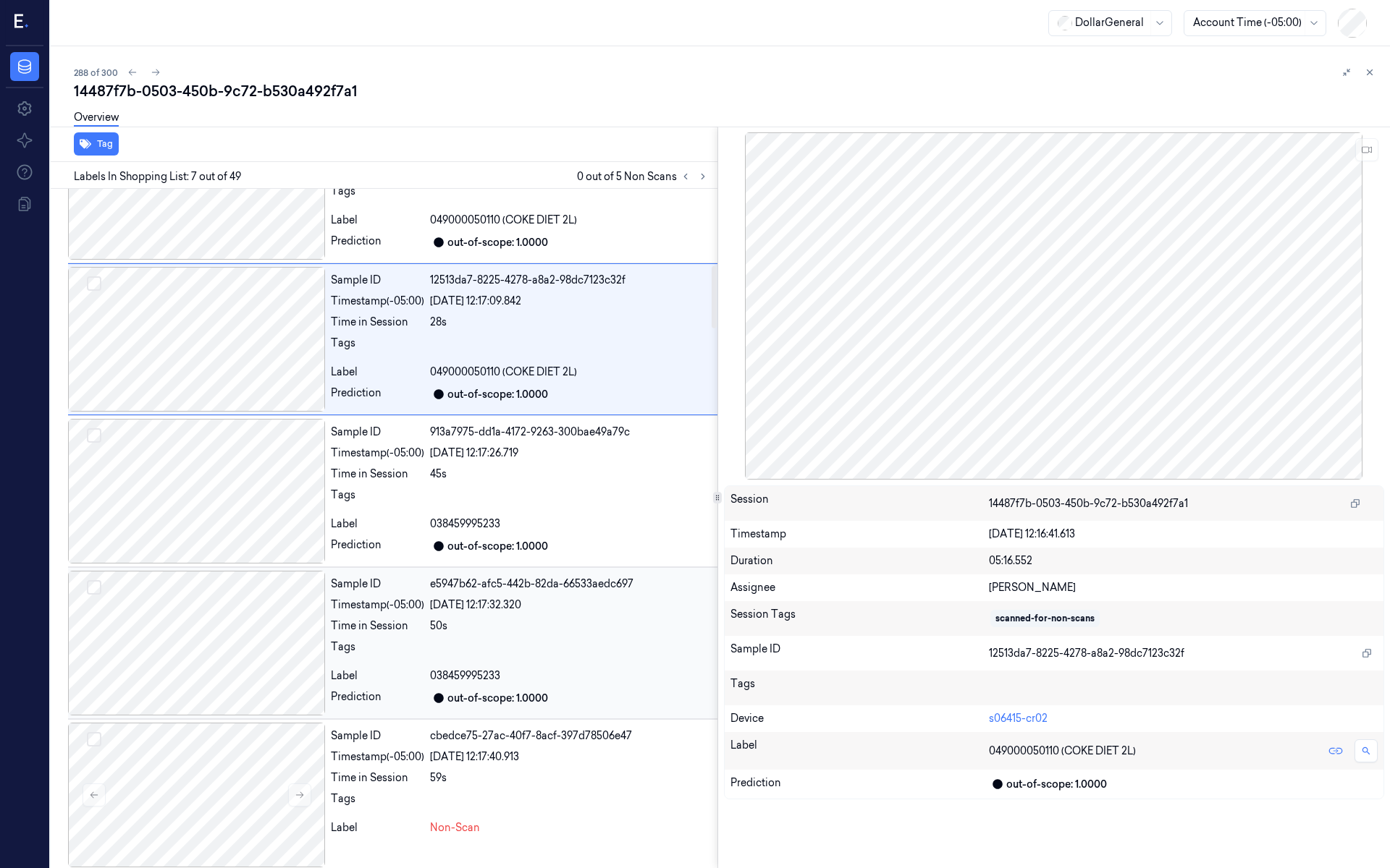
click at [258, 571] on div at bounding box center [197, 643] width 257 height 145
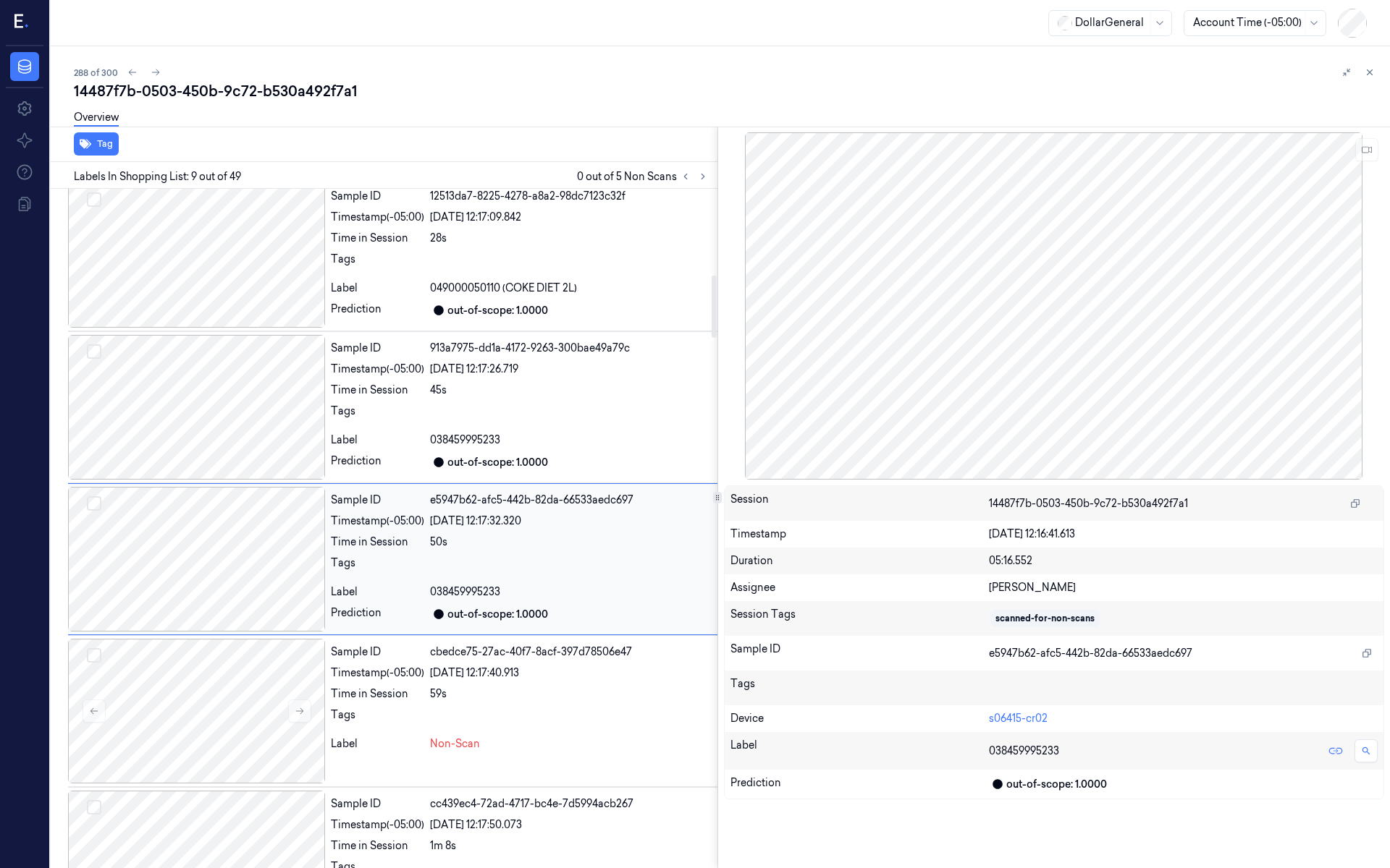
scroll to position [947, 0]
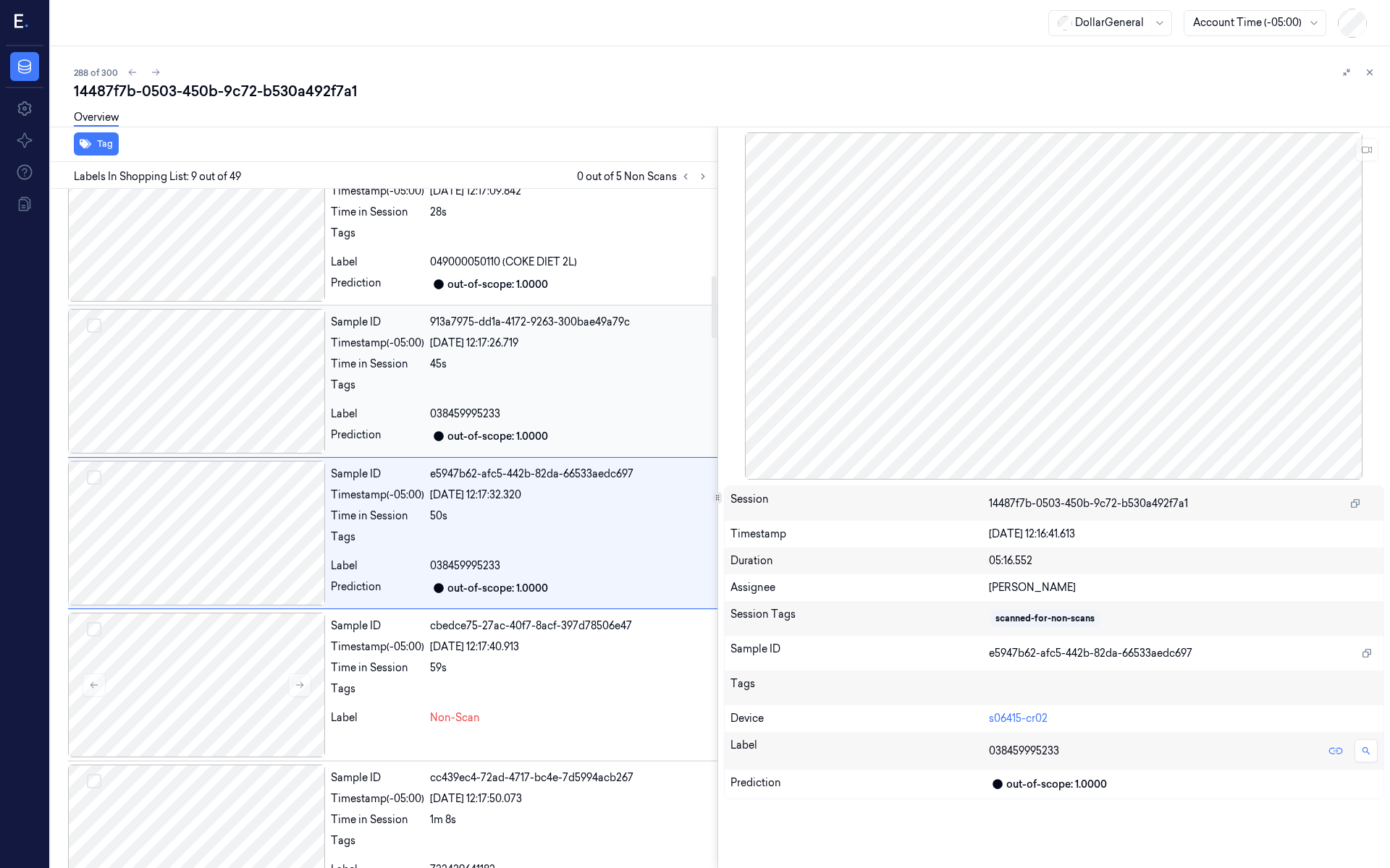
click at [245, 427] on div at bounding box center [197, 381] width 257 height 145
click at [248, 422] on div at bounding box center [197, 380] width 257 height 145
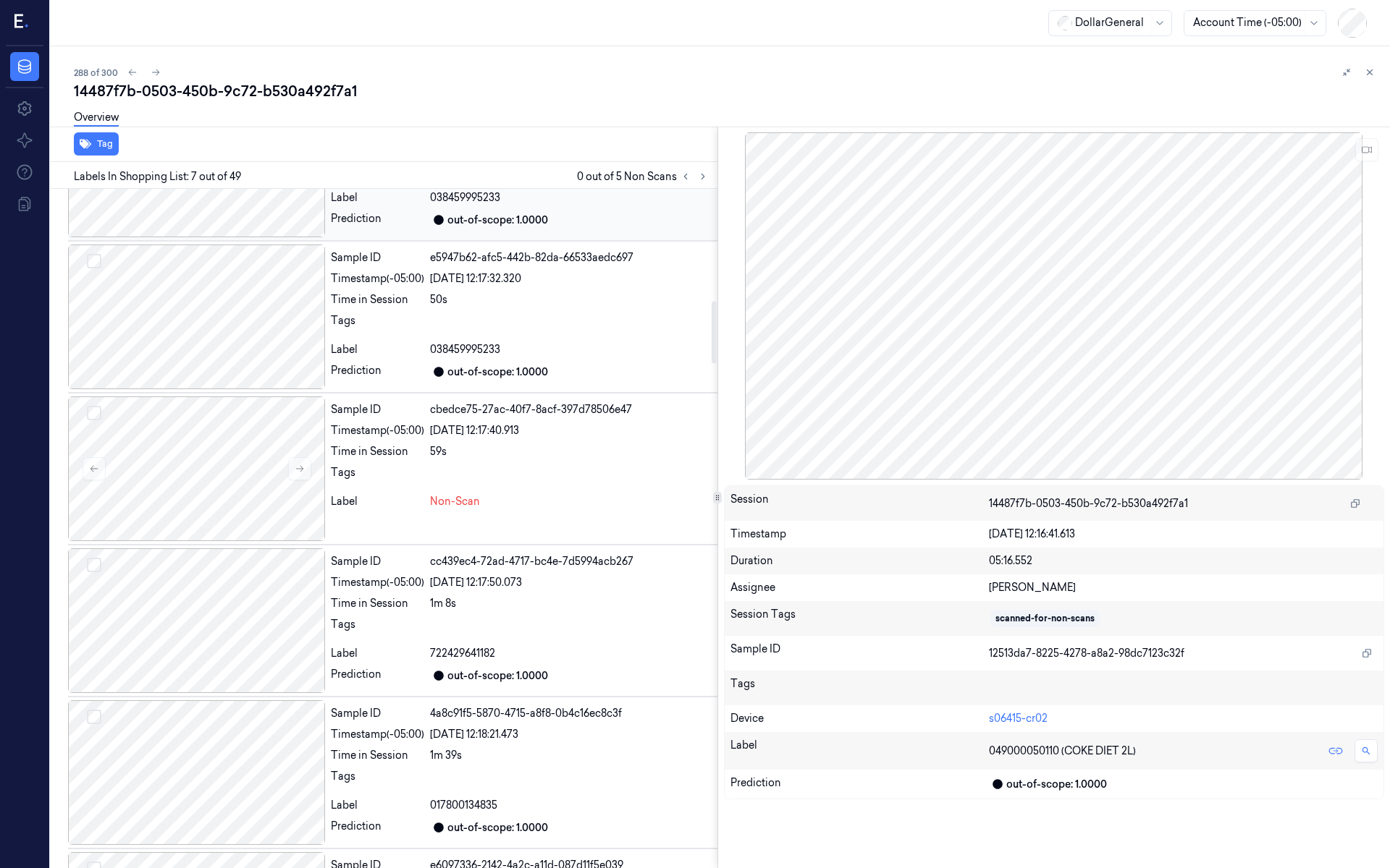
scroll to position [1223, 0]
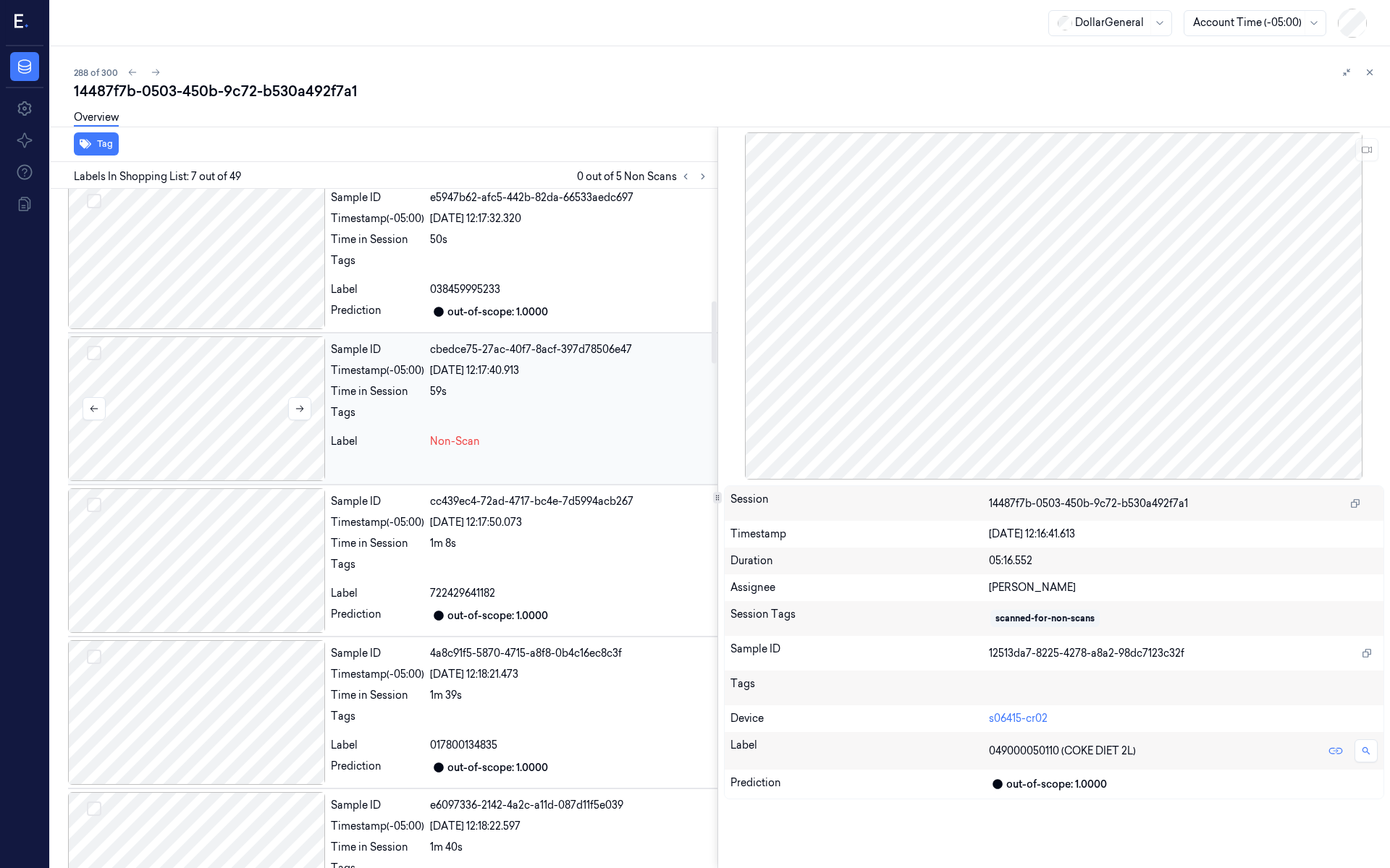
click at [245, 412] on div at bounding box center [197, 409] width 257 height 145
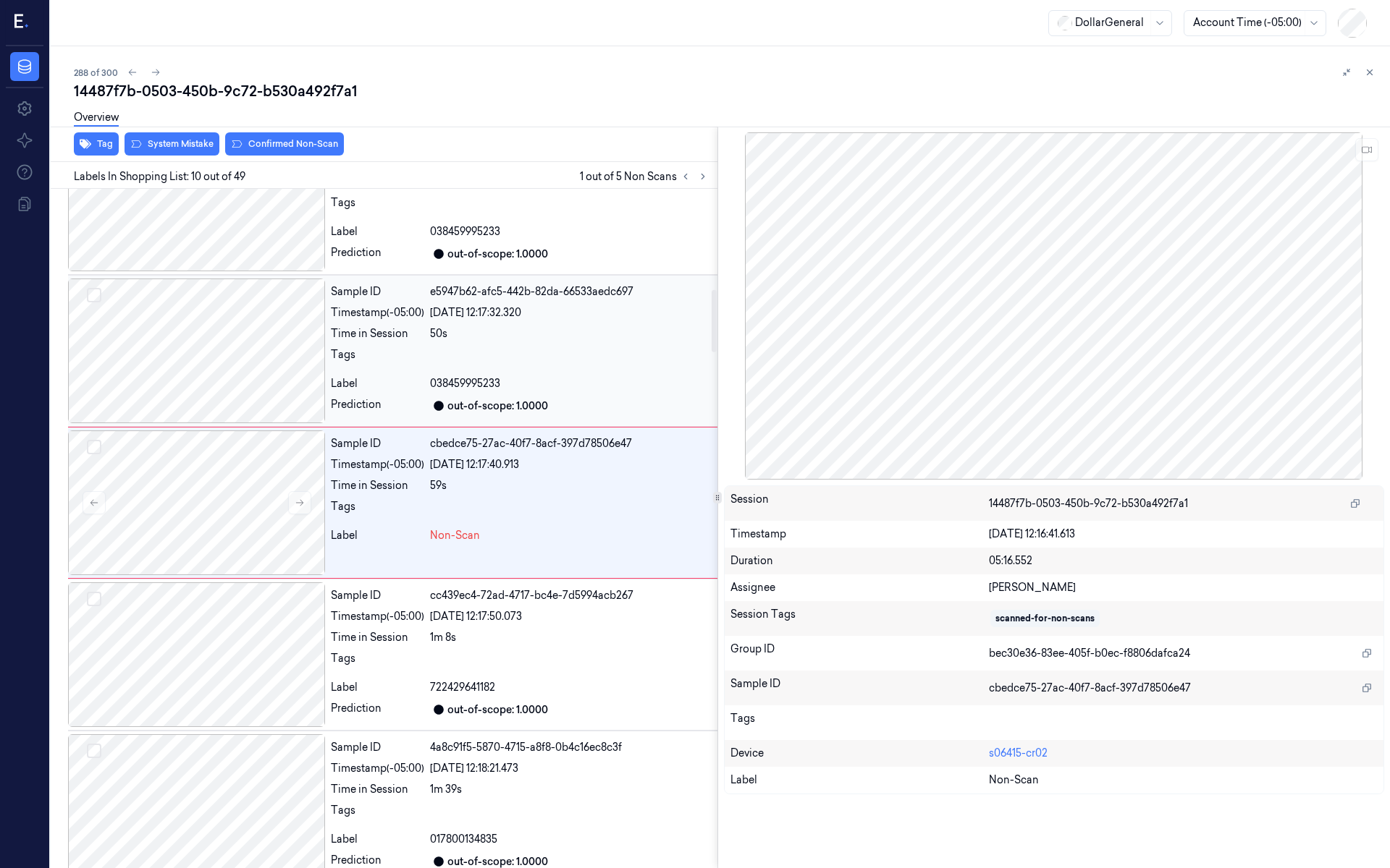
scroll to position [1099, 0]
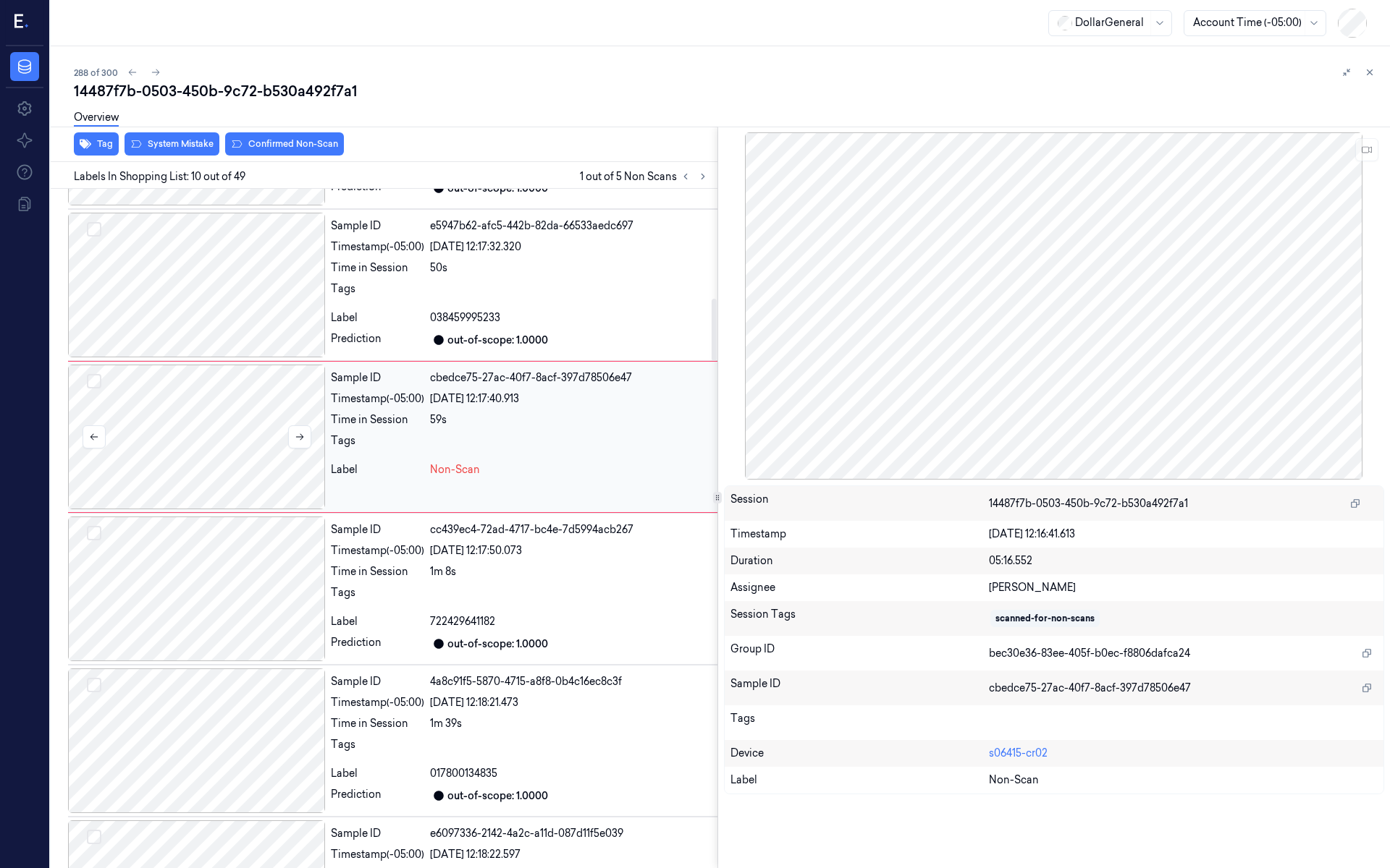
click at [229, 443] on div at bounding box center [197, 436] width 257 height 145
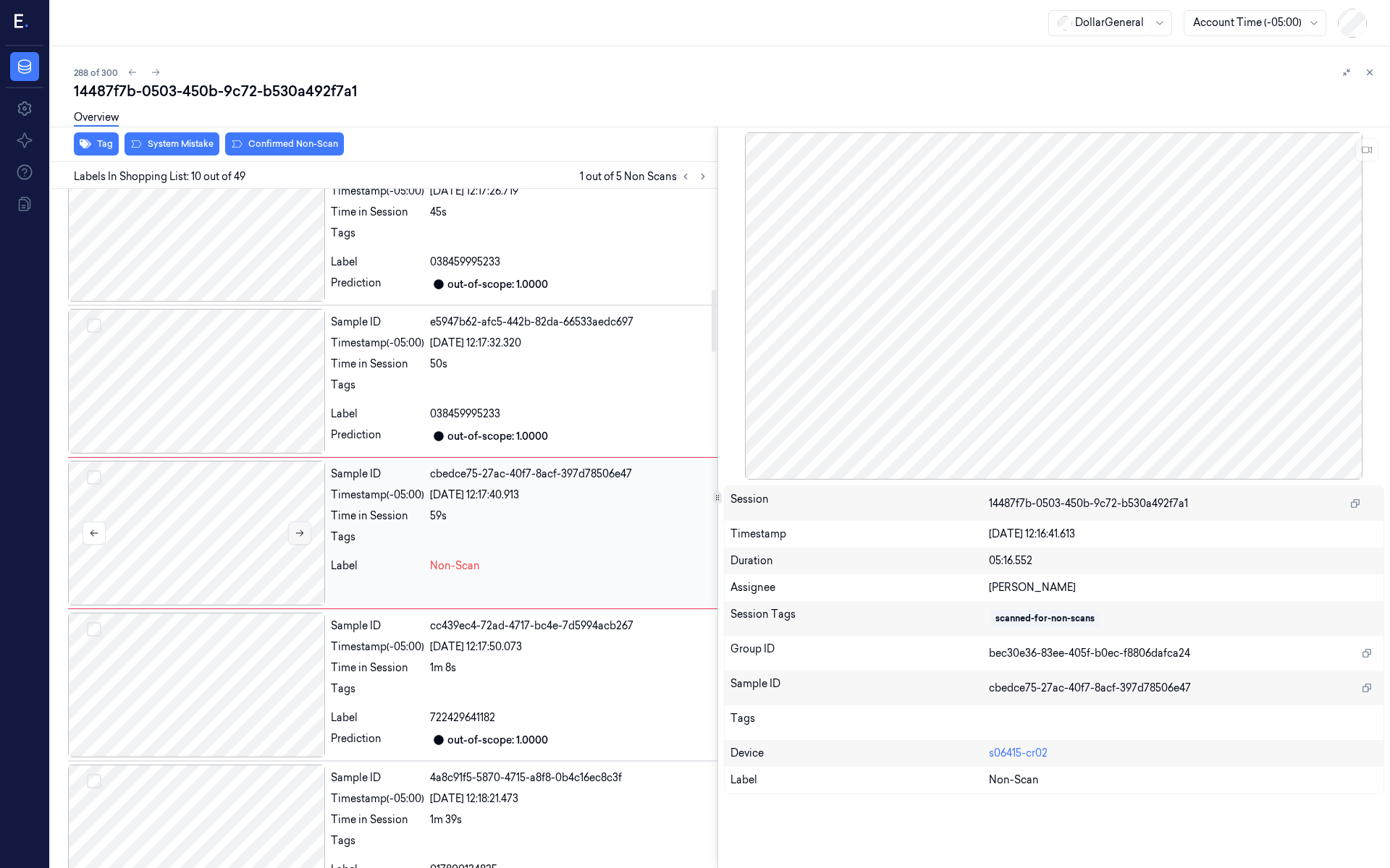
click at [298, 528] on icon at bounding box center [299, 533] width 10 height 10
click at [302, 530] on icon at bounding box center [299, 533] width 8 height 7
click at [253, 395] on div at bounding box center [197, 381] width 257 height 145
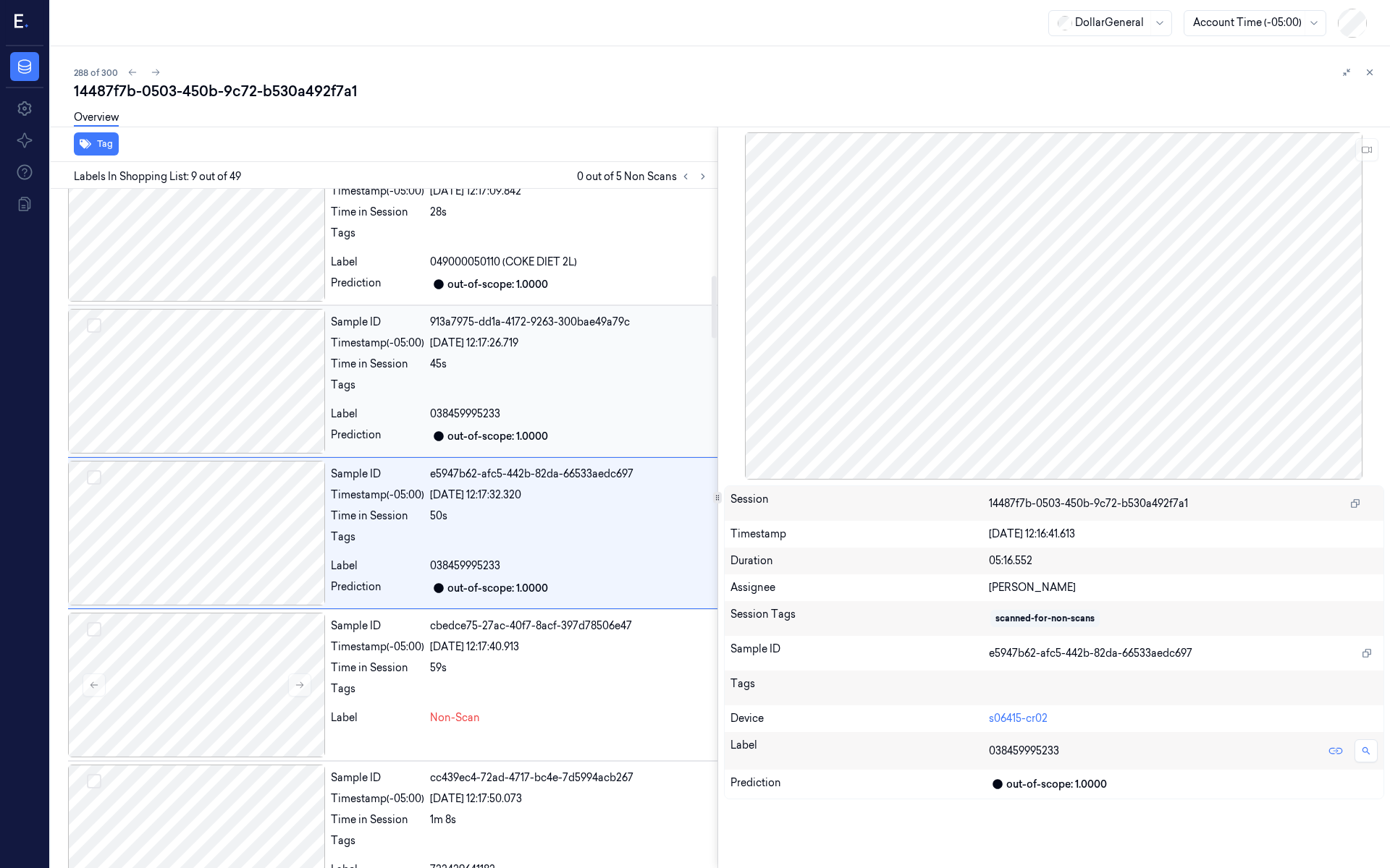
click at [255, 396] on div at bounding box center [197, 381] width 257 height 145
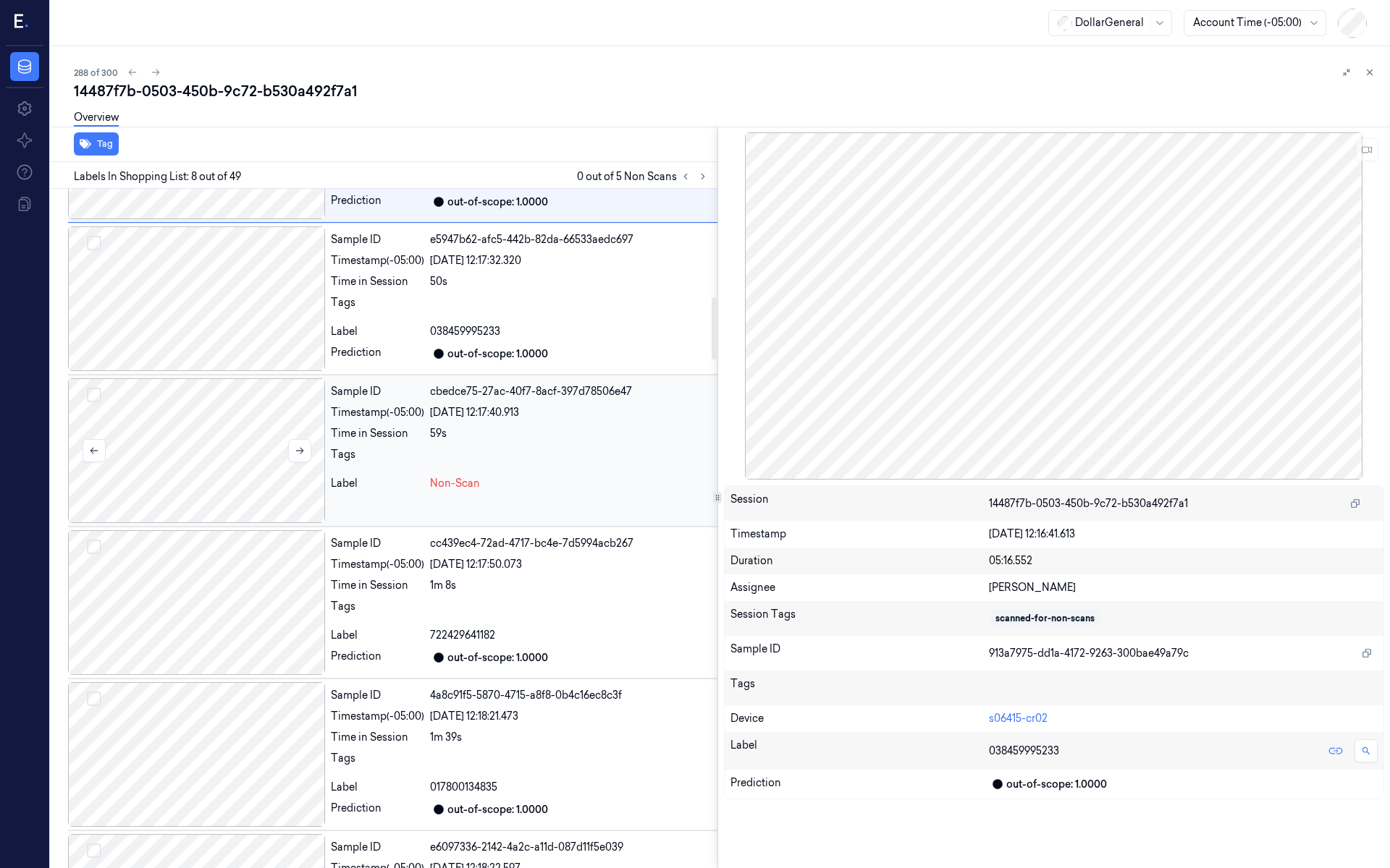
click at [243, 437] on div at bounding box center [197, 450] width 257 height 145
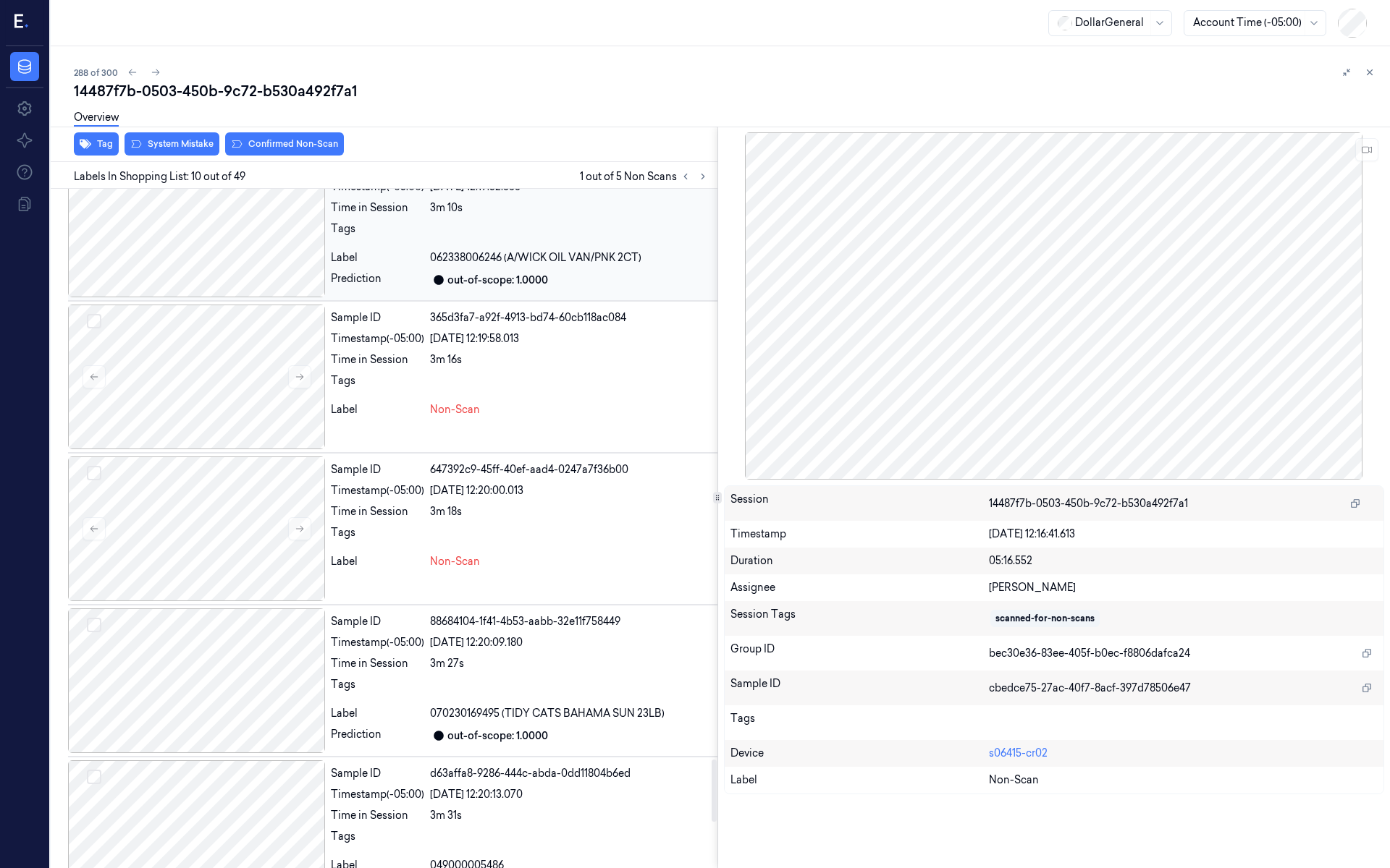
scroll to position [6116, 0]
click at [688, 175] on icon at bounding box center [686, 177] width 10 height 10
click at [701, 175] on icon at bounding box center [702, 177] width 3 height 5
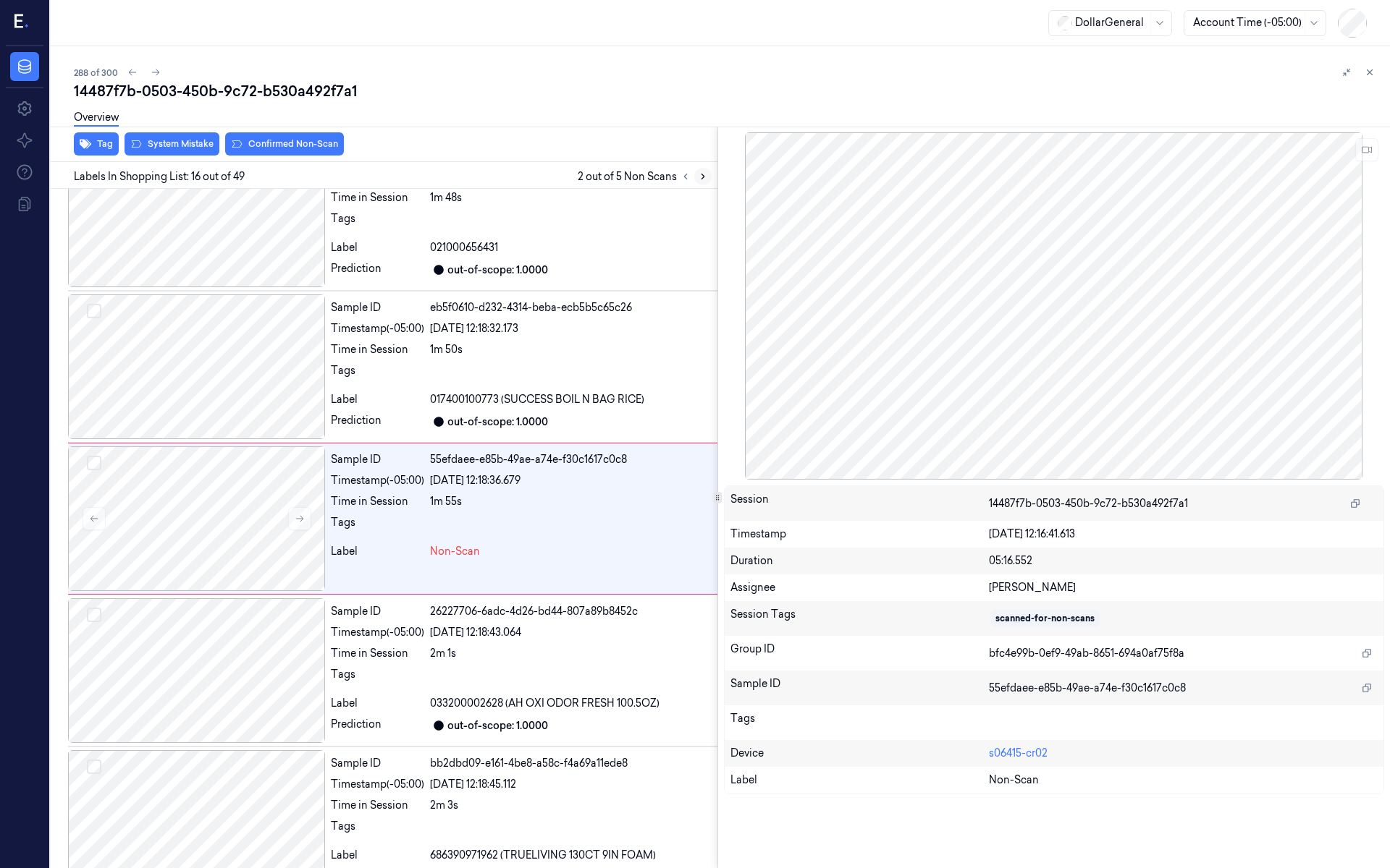
scroll to position [2008, 0]
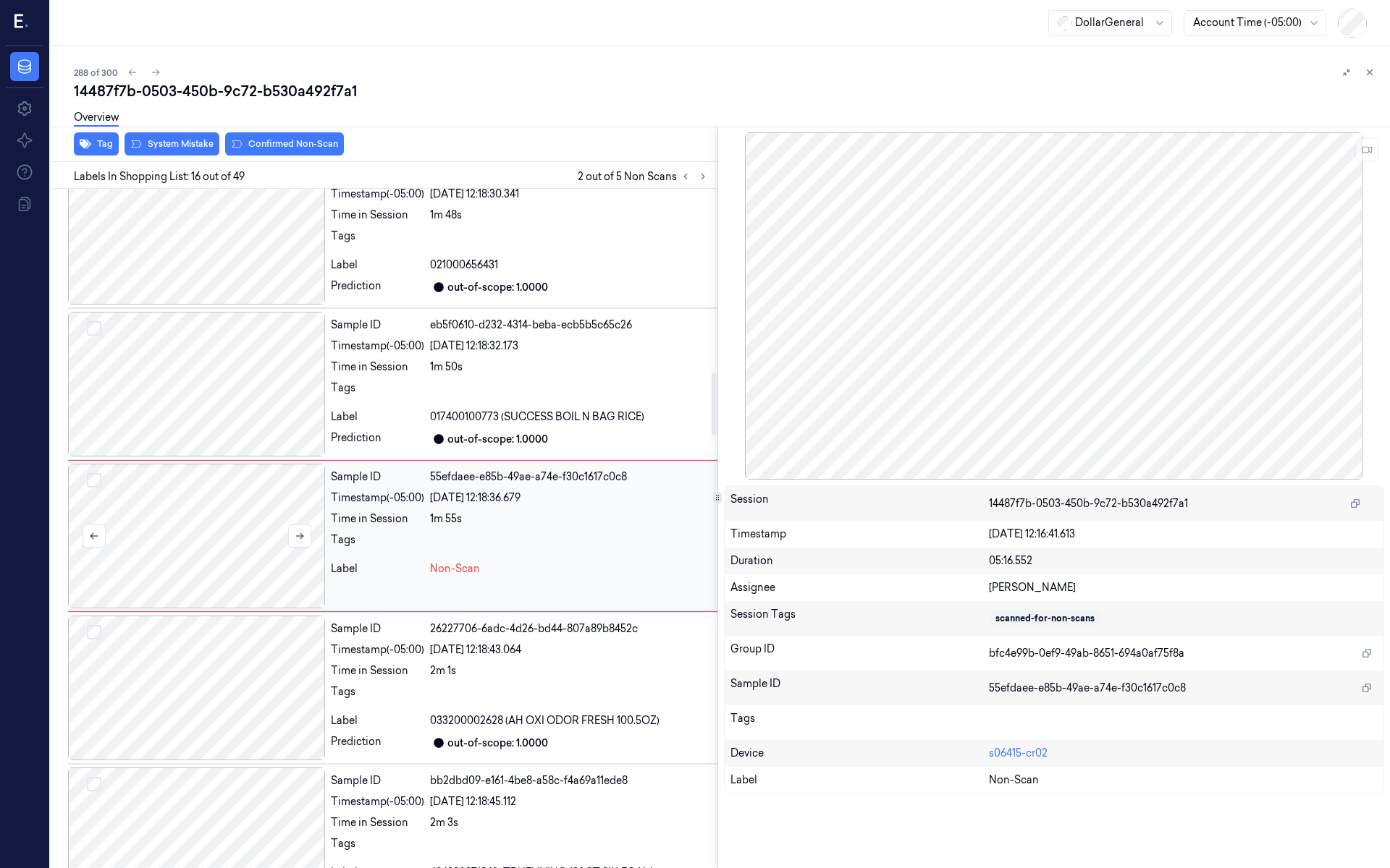
click at [210, 512] on div at bounding box center [197, 536] width 257 height 145
click at [209, 411] on div at bounding box center [197, 384] width 257 height 145
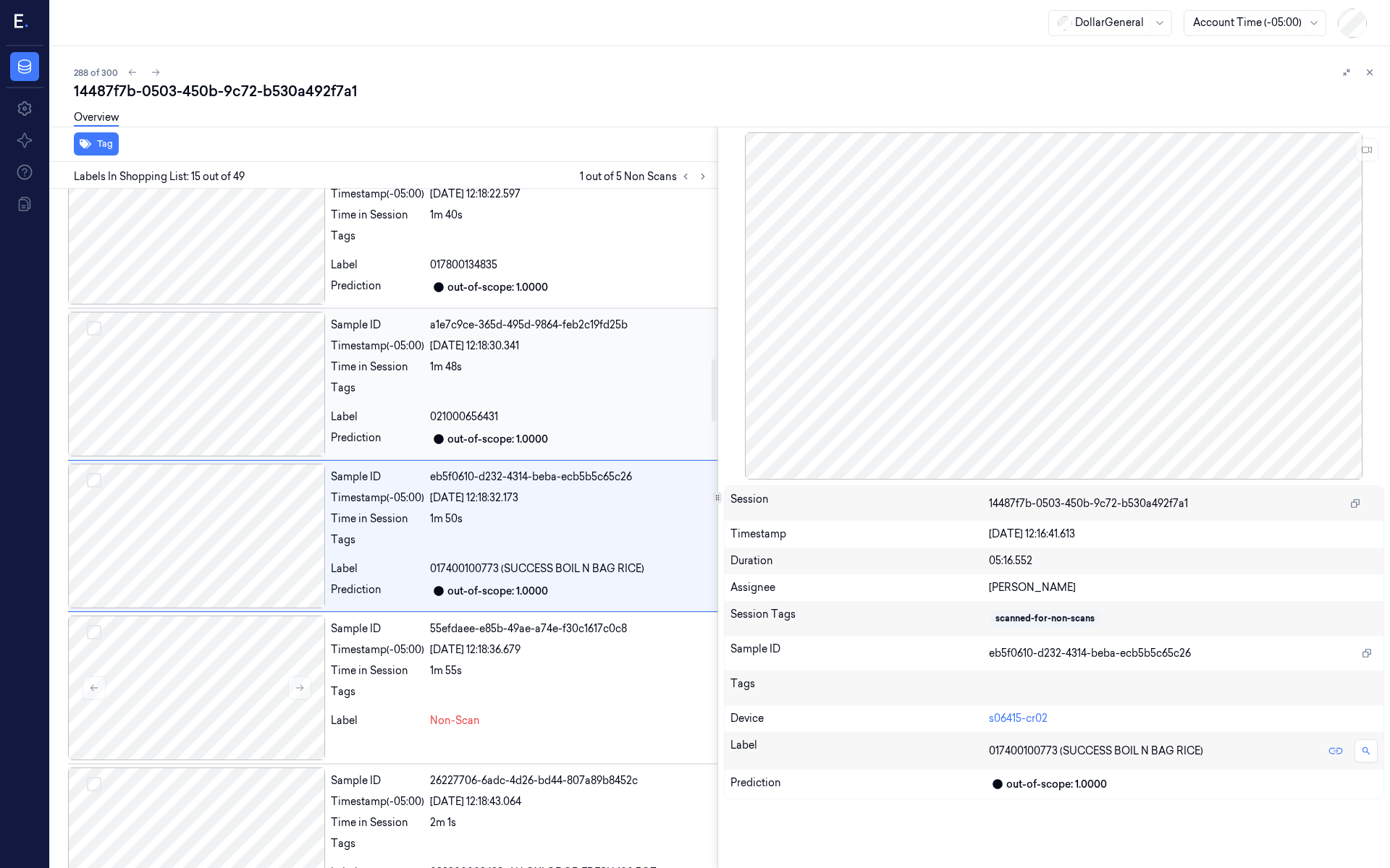
click at [224, 353] on div at bounding box center [197, 384] width 257 height 145
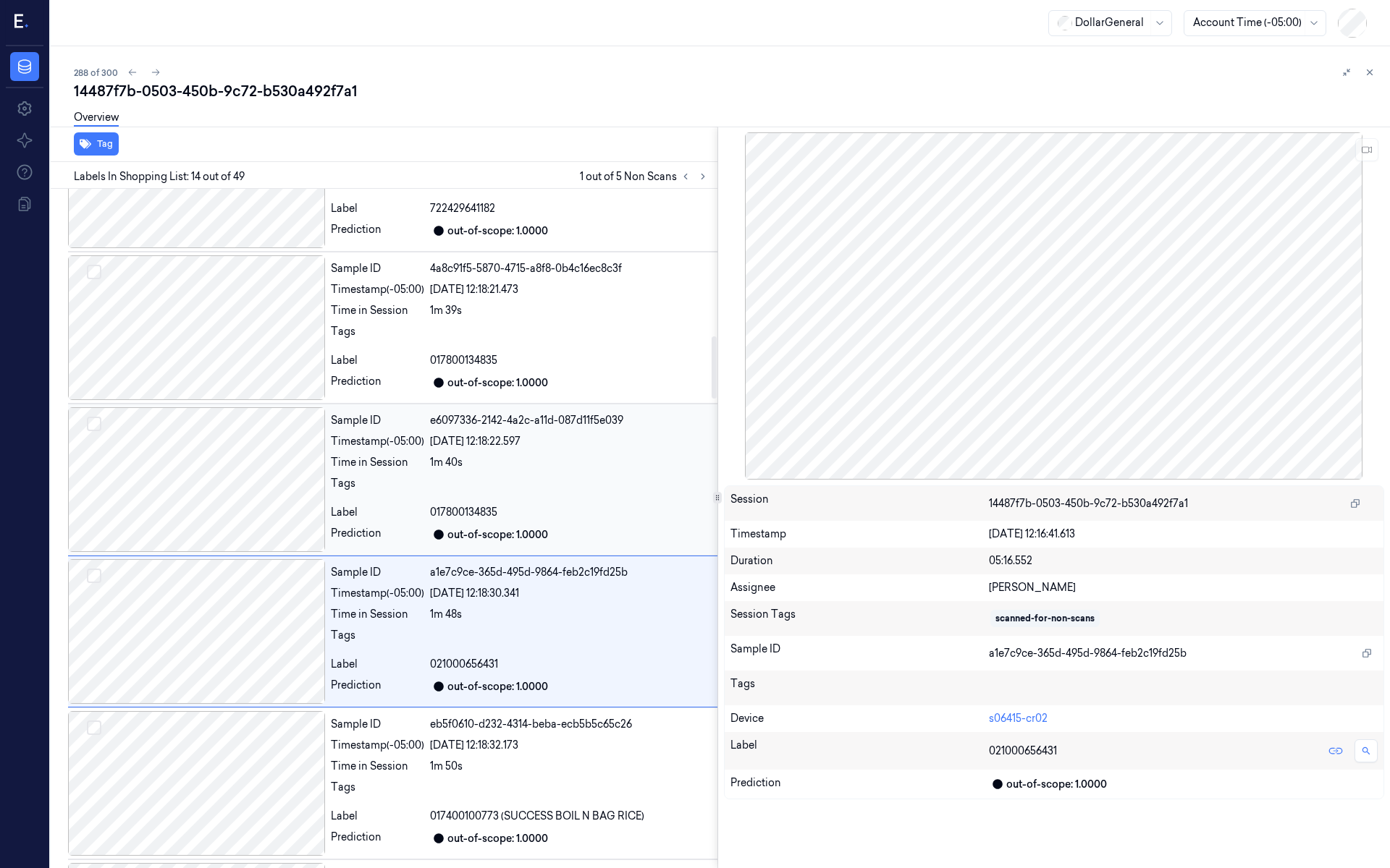
click at [234, 408] on div at bounding box center [197, 480] width 257 height 145
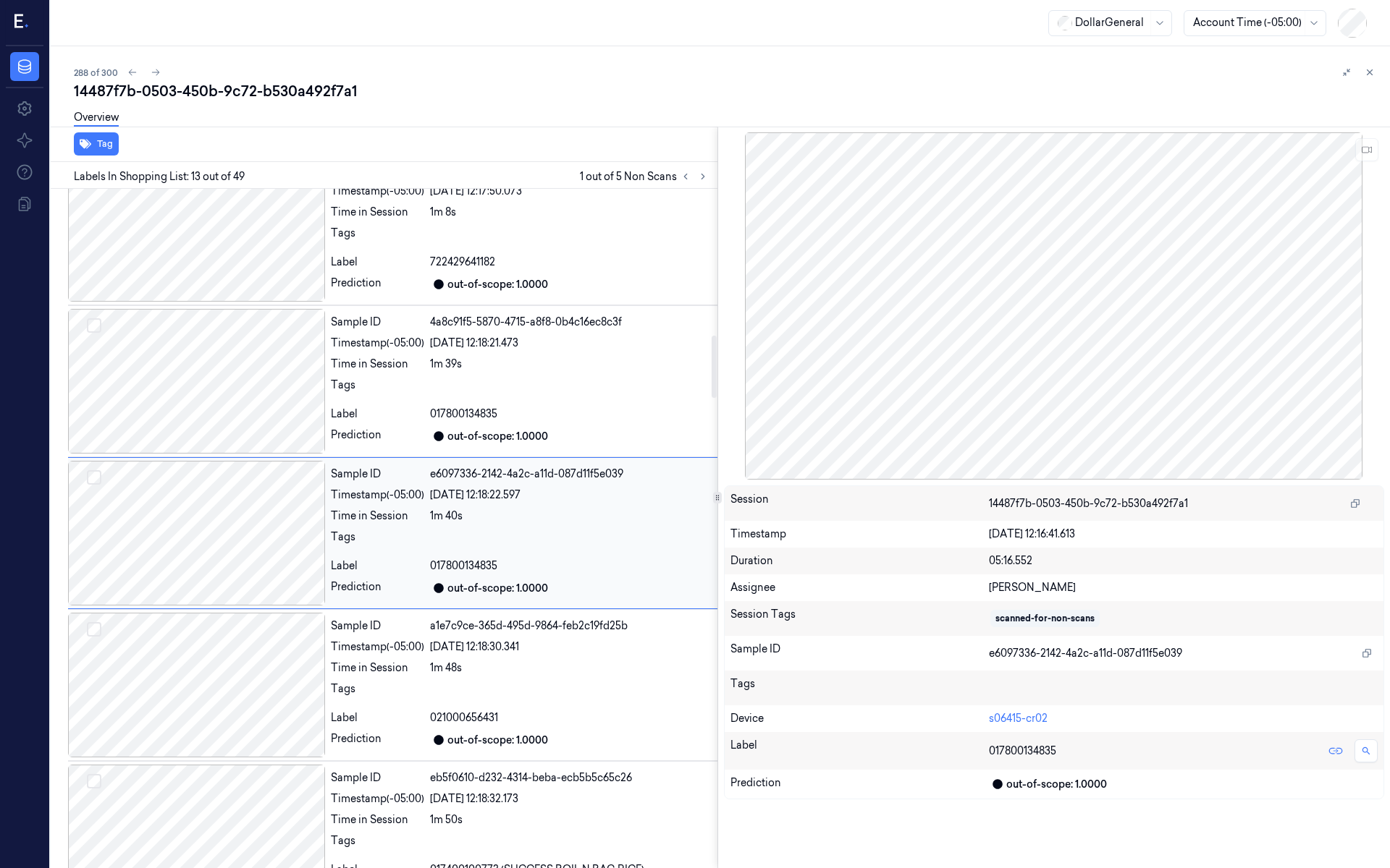
scroll to position [1553, 0]
click at [240, 389] on div at bounding box center [197, 382] width 257 height 145
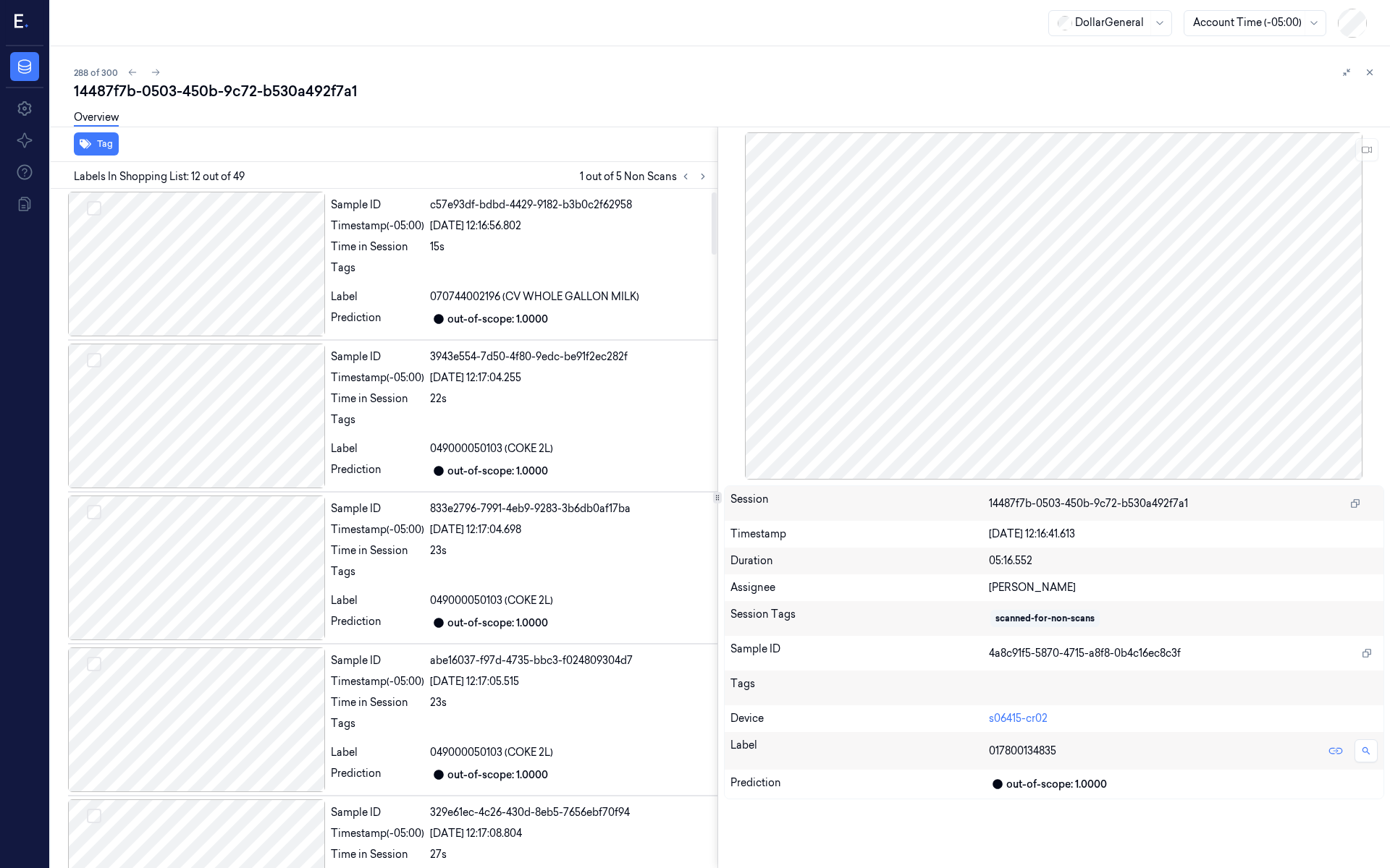
scroll to position [0, 0]
click at [220, 292] on div at bounding box center [197, 264] width 257 height 145
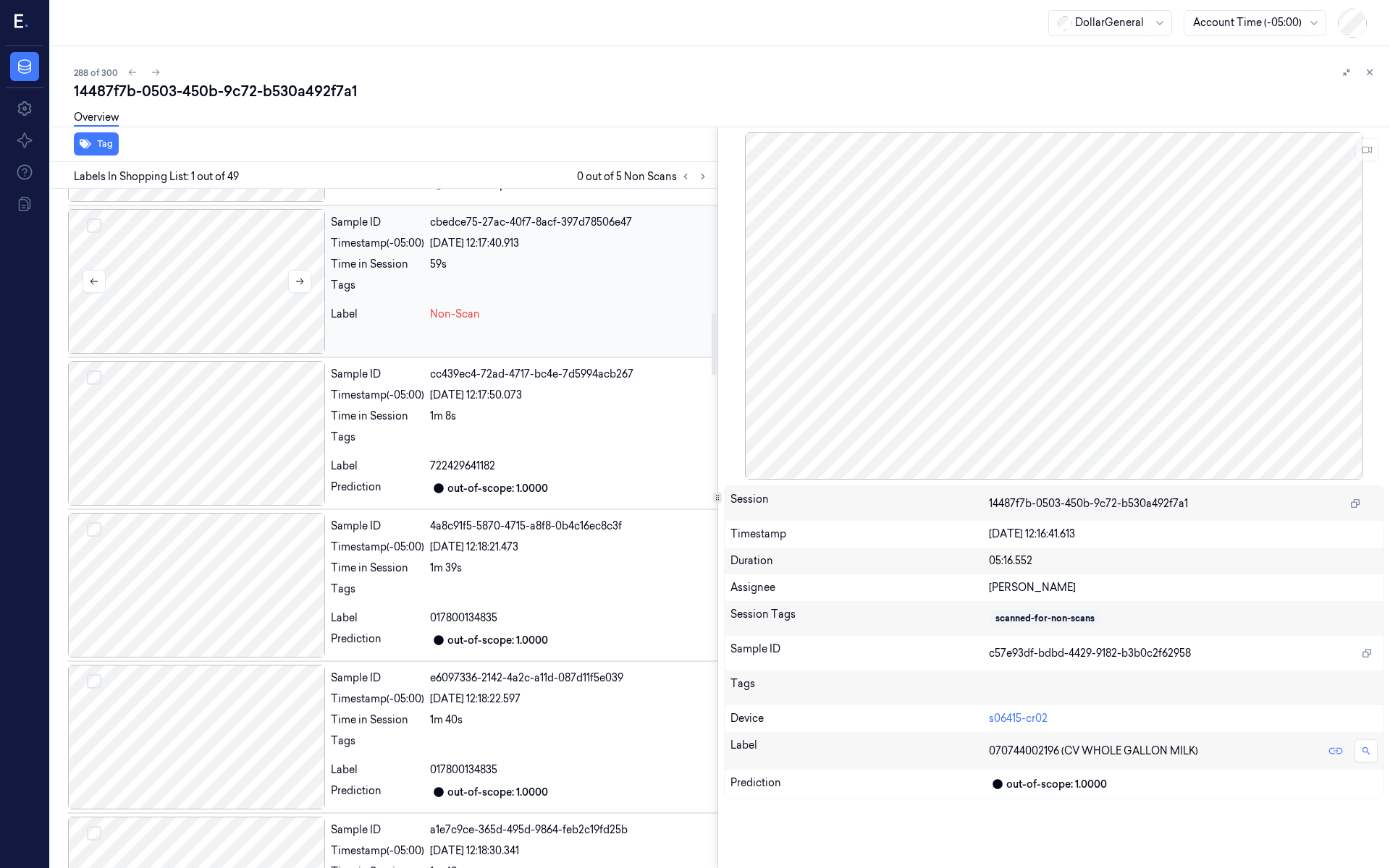
click at [227, 309] on div at bounding box center [197, 281] width 257 height 145
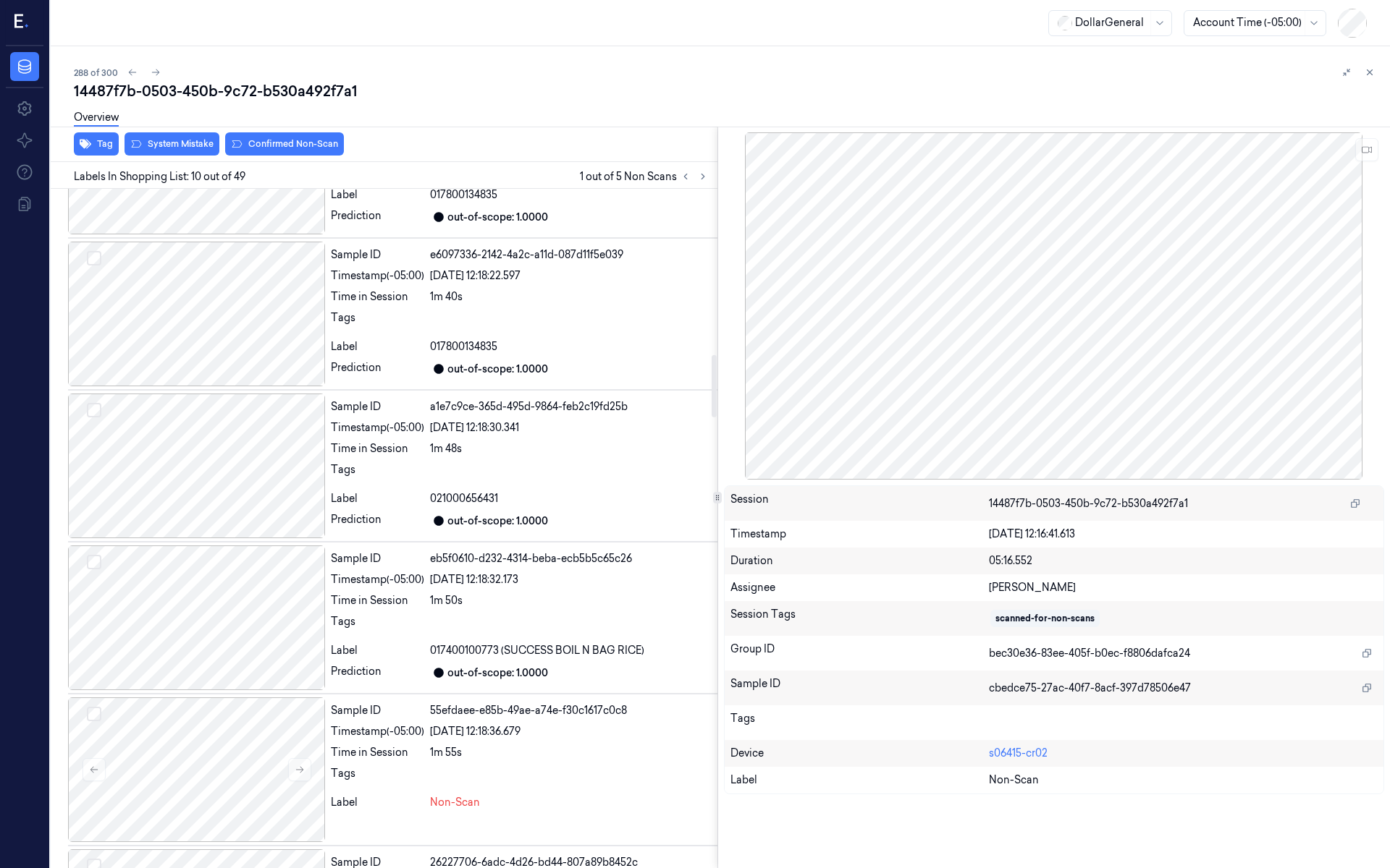
scroll to position [1967, 0]
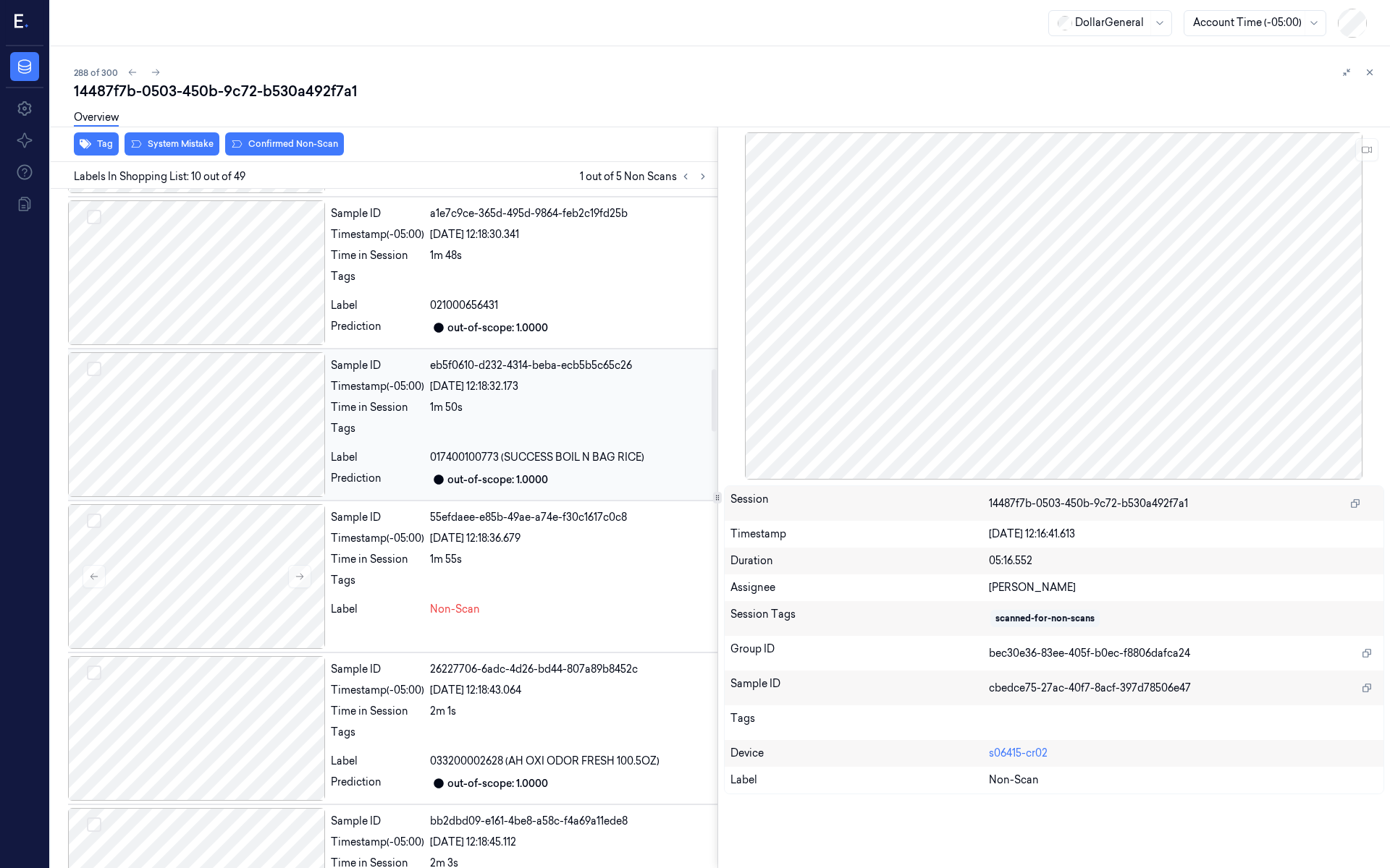
click at [220, 403] on div at bounding box center [197, 425] width 257 height 145
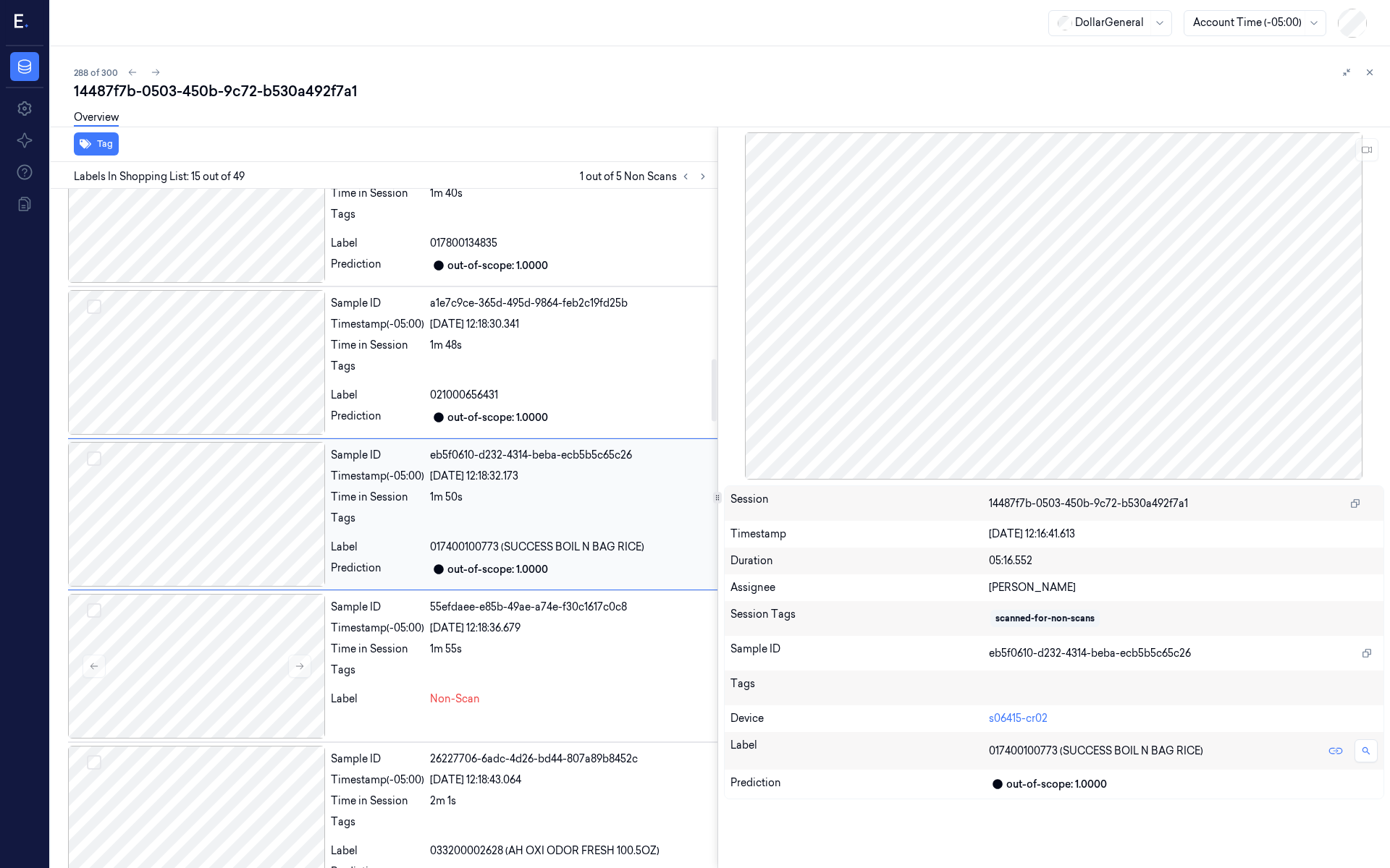
scroll to position [1855, 0]
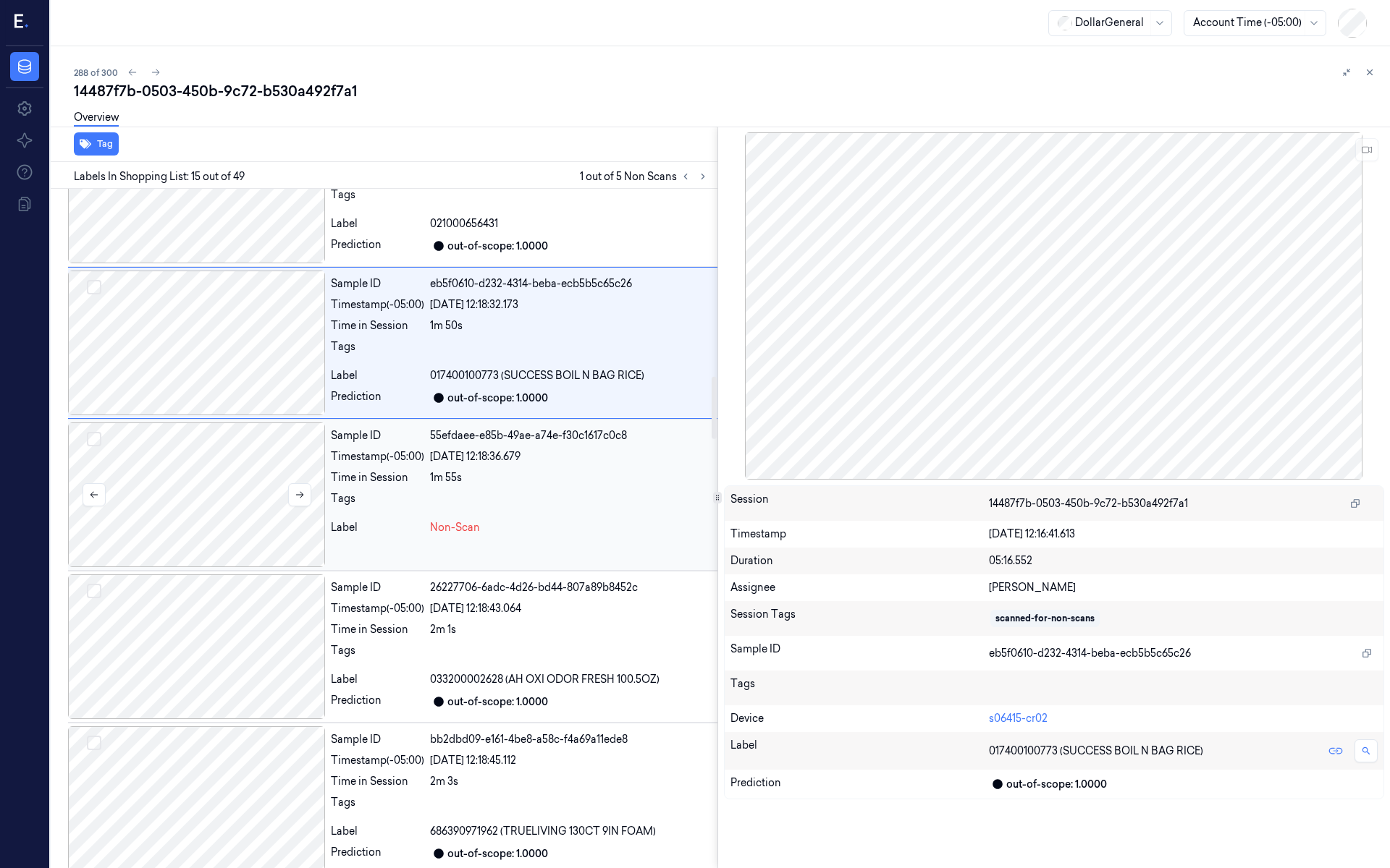
click at [225, 475] on div at bounding box center [197, 495] width 257 height 145
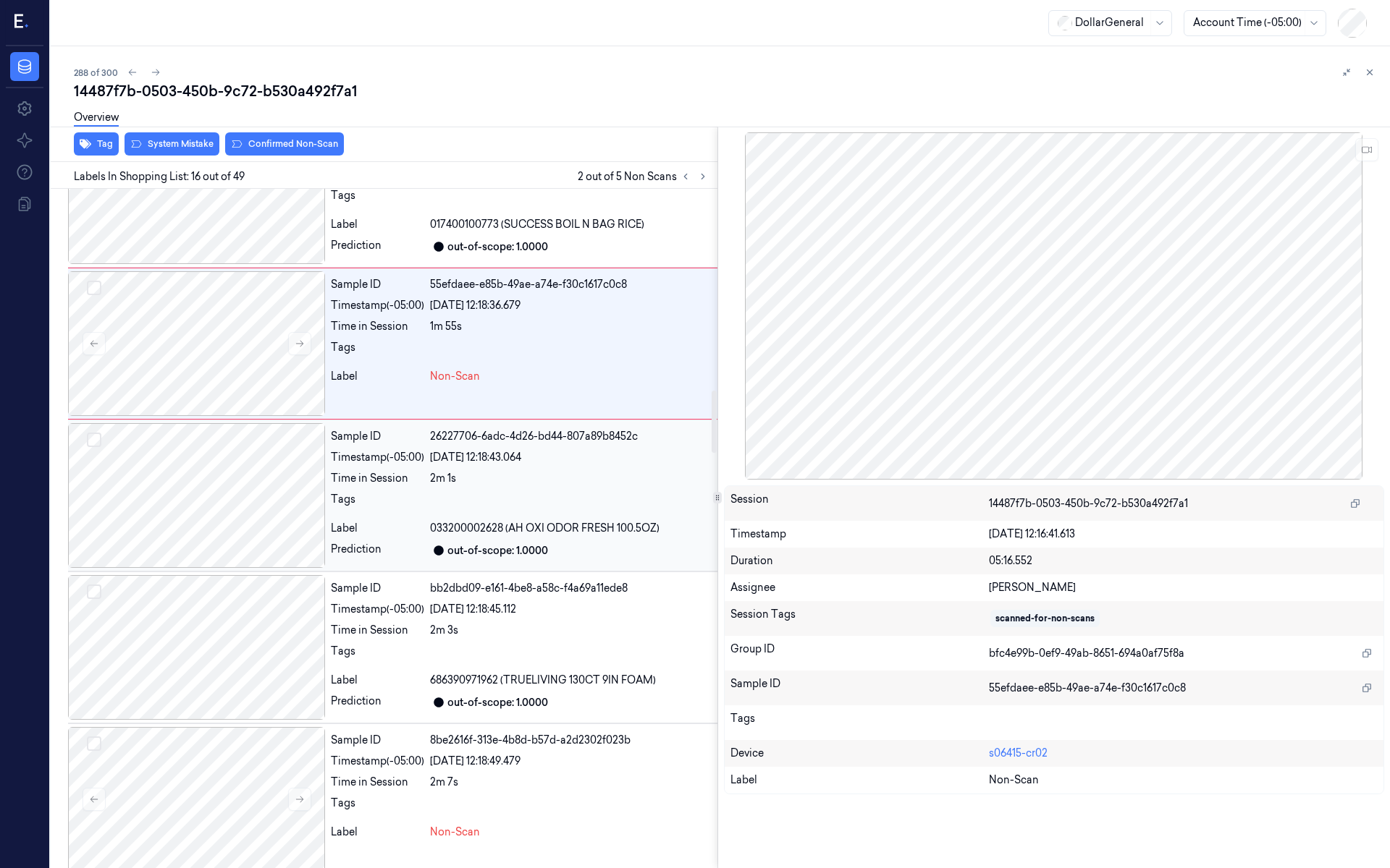
click at [240, 489] on div at bounding box center [197, 496] width 257 height 145
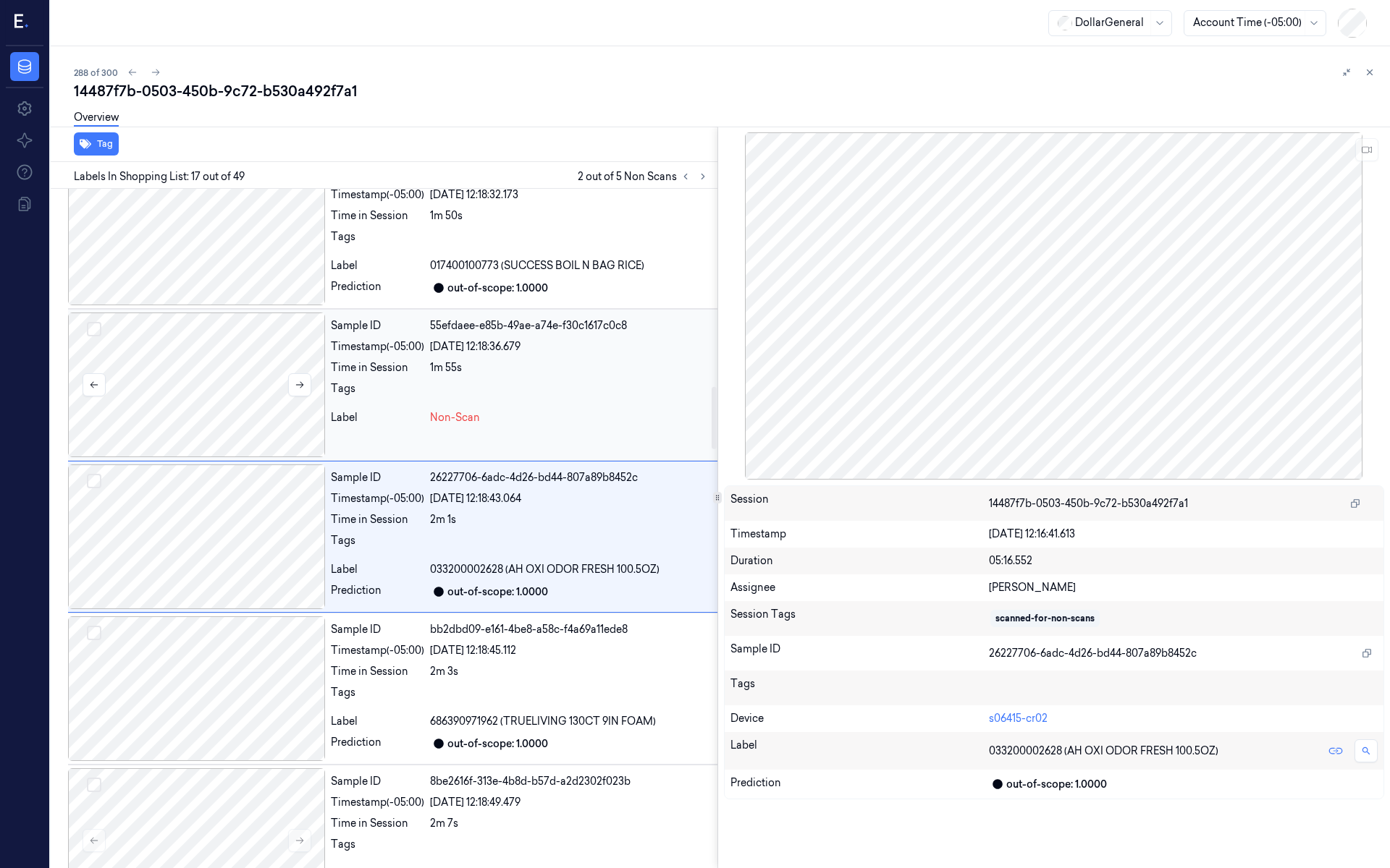
click at [240, 401] on div at bounding box center [197, 385] width 257 height 145
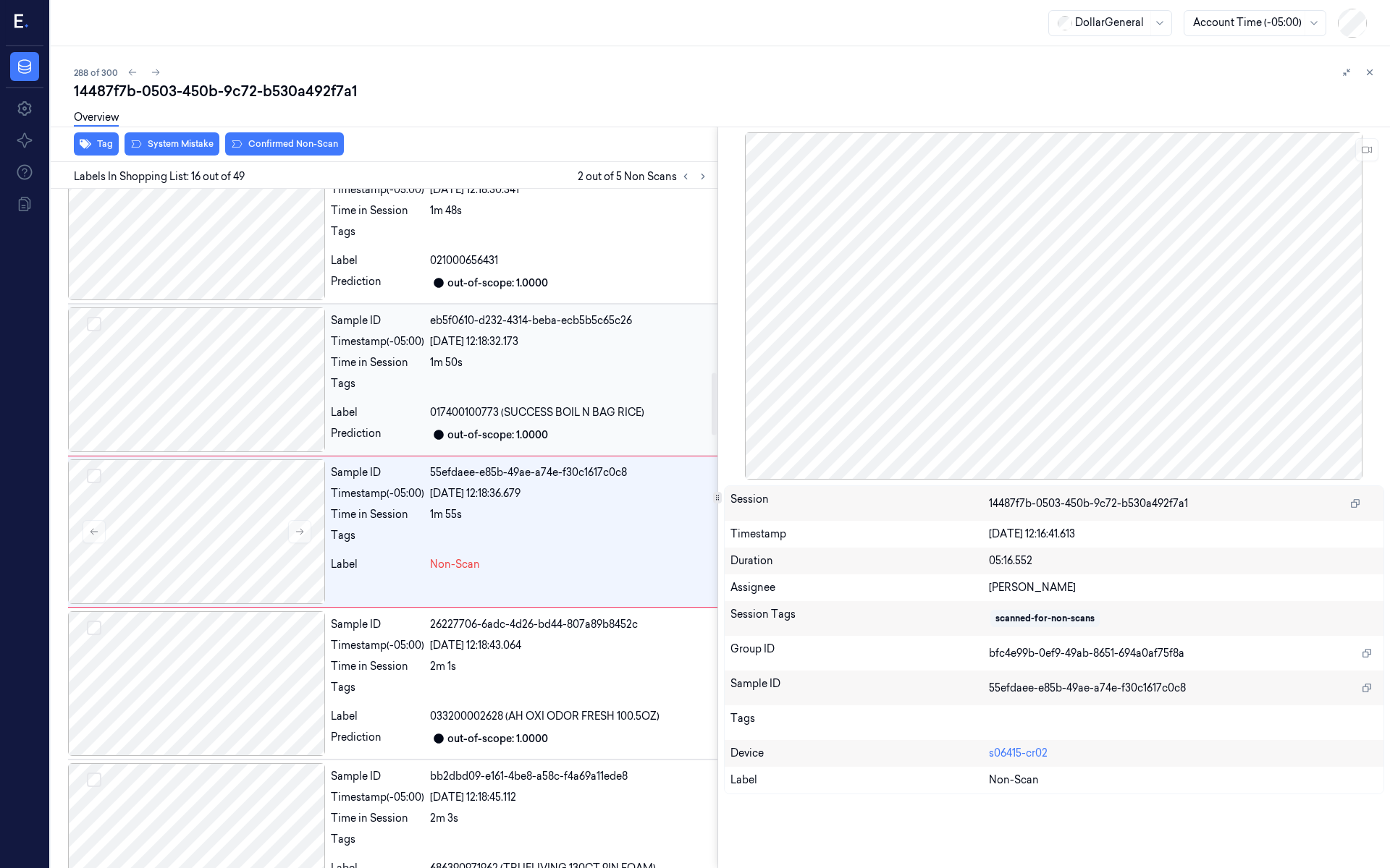
scroll to position [2008, 0]
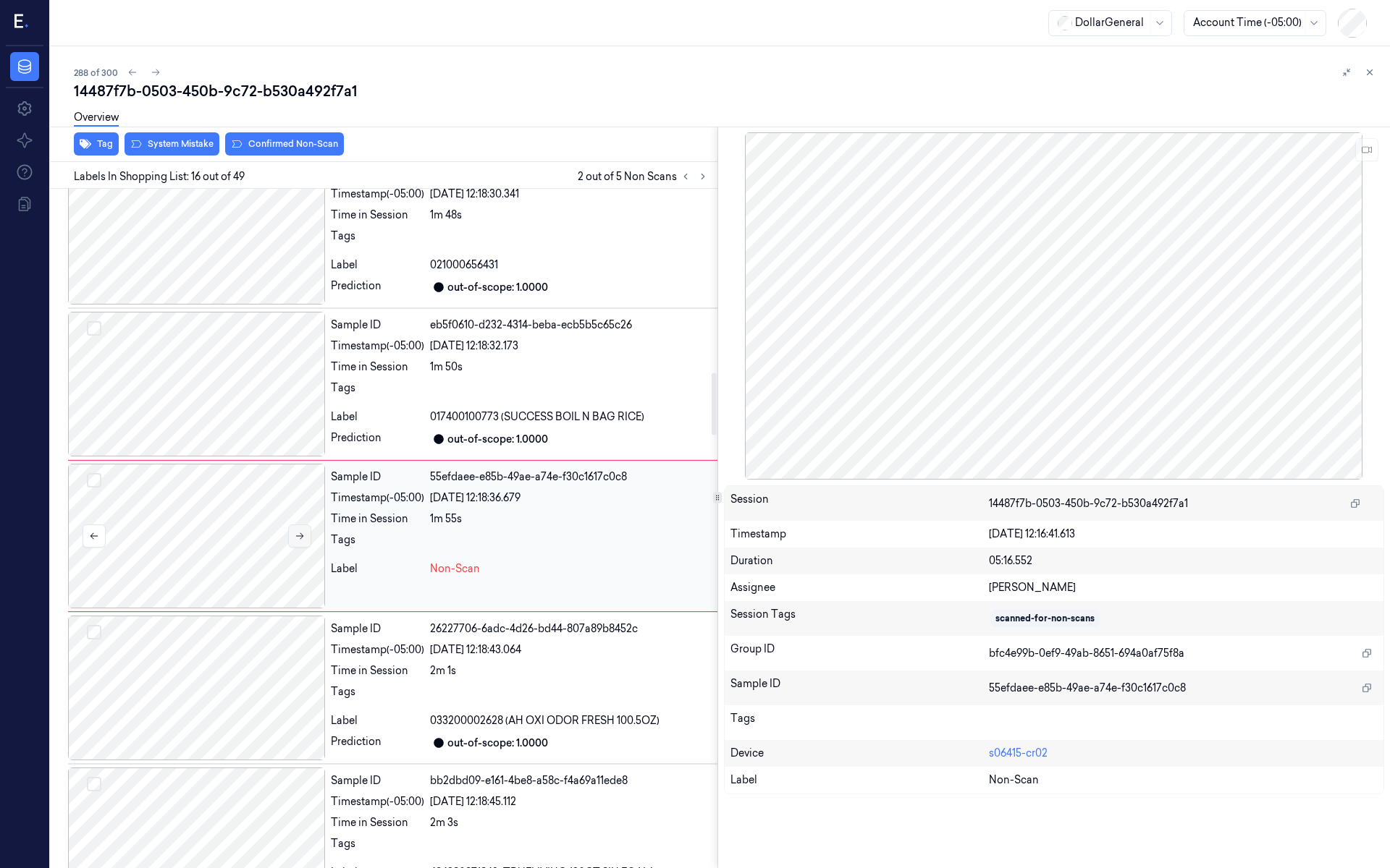
click at [302, 524] on button at bounding box center [299, 535] width 23 height 23
click at [301, 524] on button at bounding box center [299, 535] width 23 height 23
click at [242, 404] on div at bounding box center [197, 384] width 257 height 145
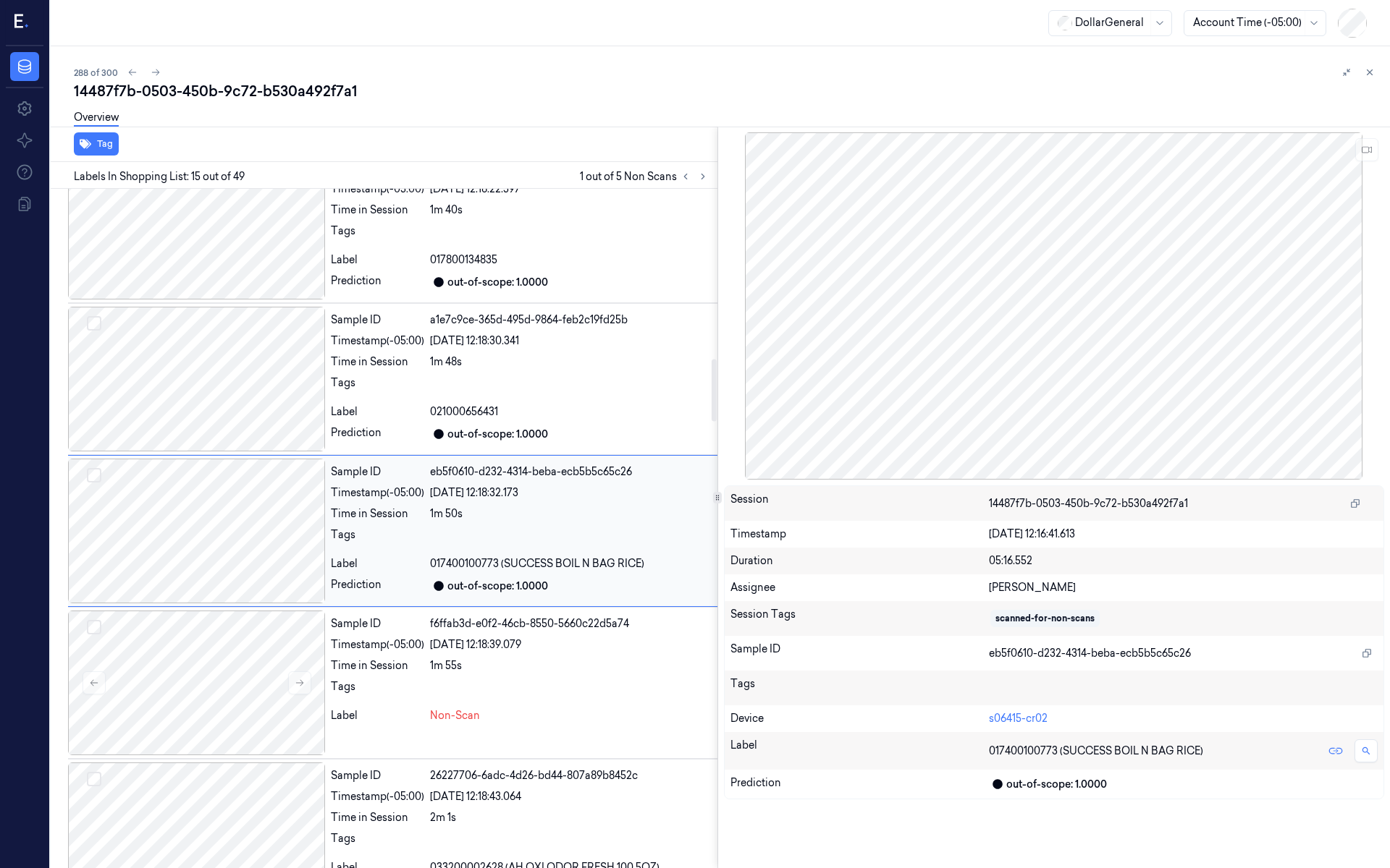
scroll to position [1855, 0]
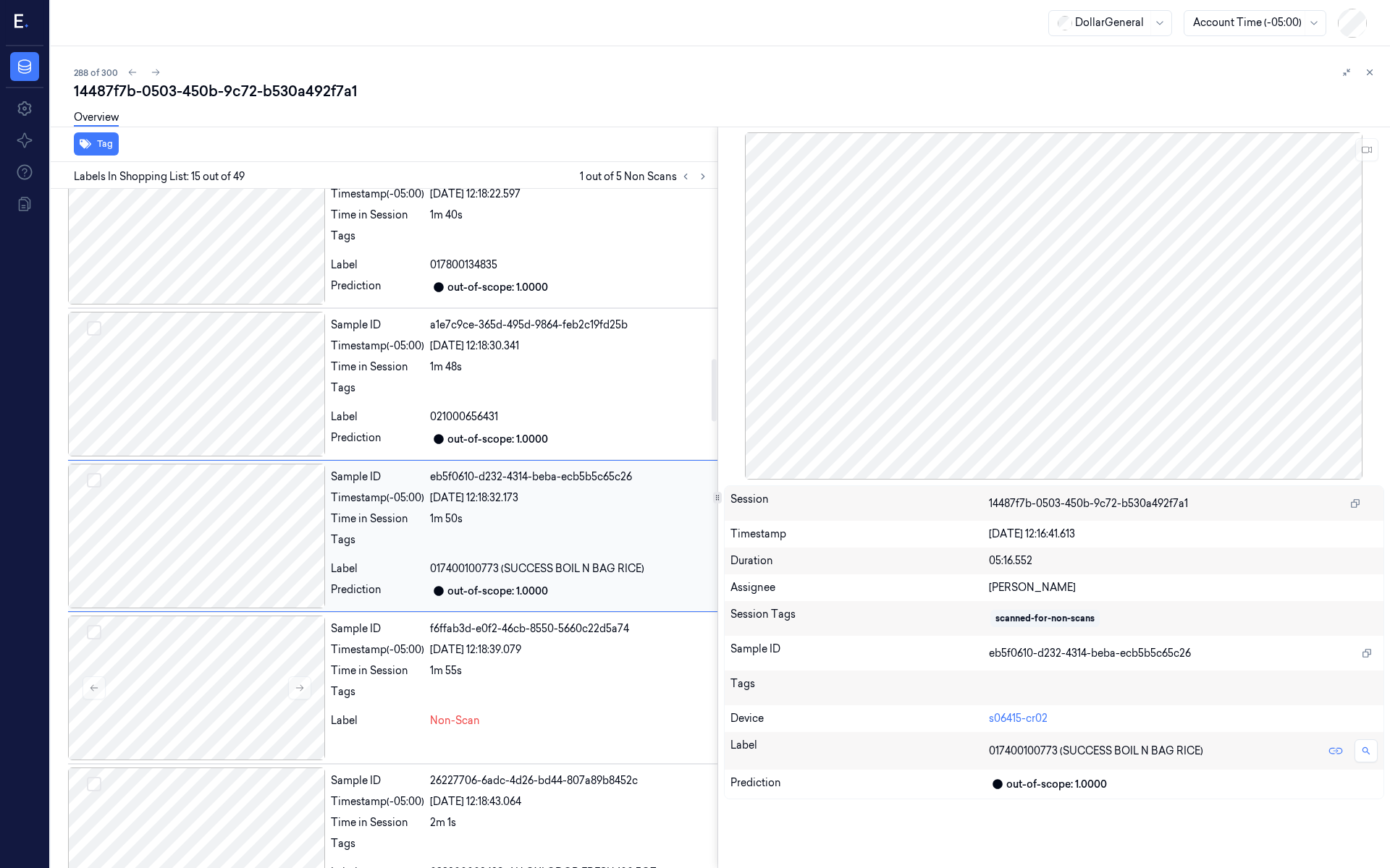
click at [250, 540] on div at bounding box center [197, 536] width 257 height 145
click at [229, 545] on div at bounding box center [197, 536] width 257 height 145
click at [249, 671] on div at bounding box center [197, 688] width 257 height 145
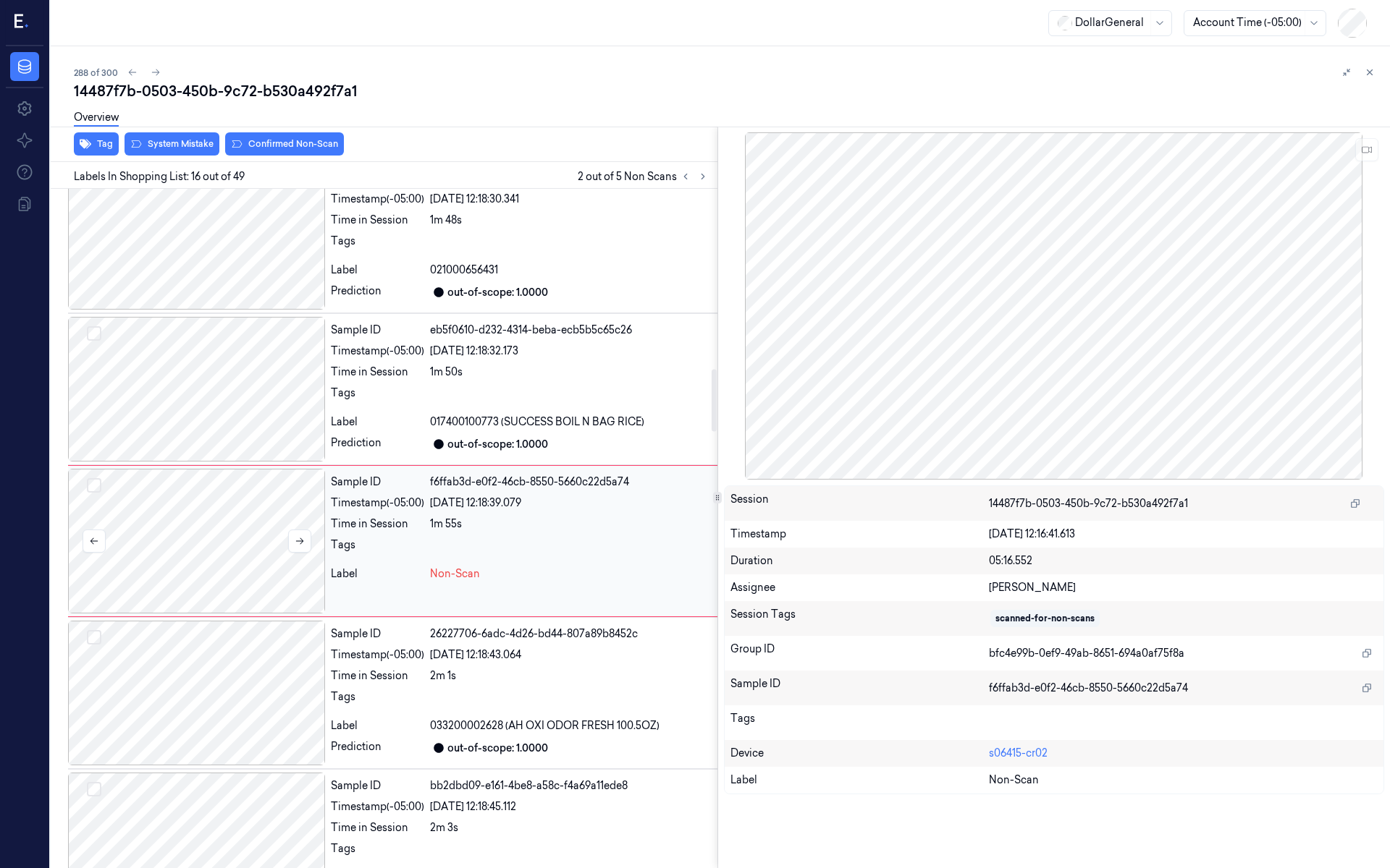
scroll to position [2008, 0]
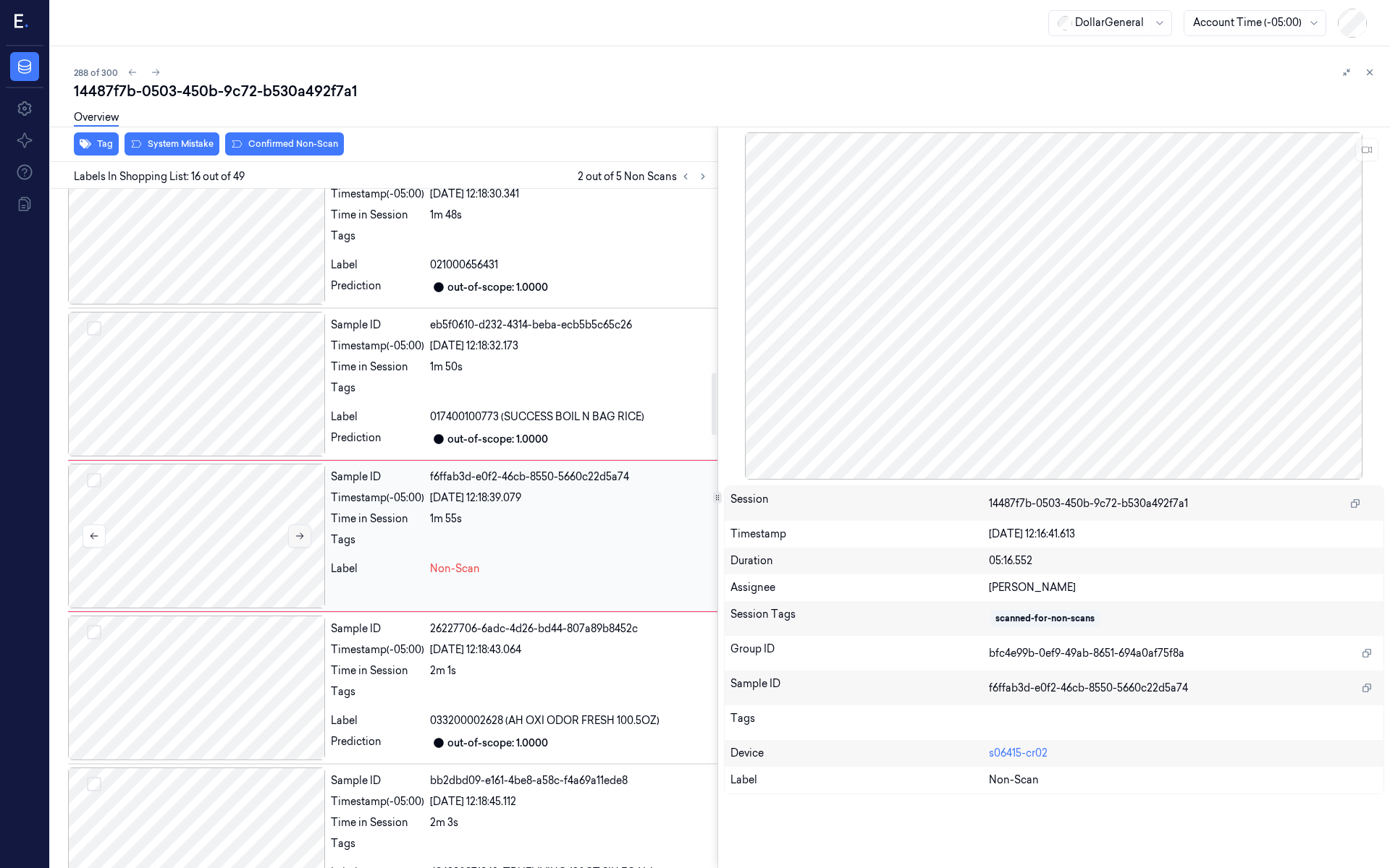
click at [307, 535] on button at bounding box center [299, 535] width 23 height 23
click at [304, 531] on button at bounding box center [299, 535] width 23 height 23
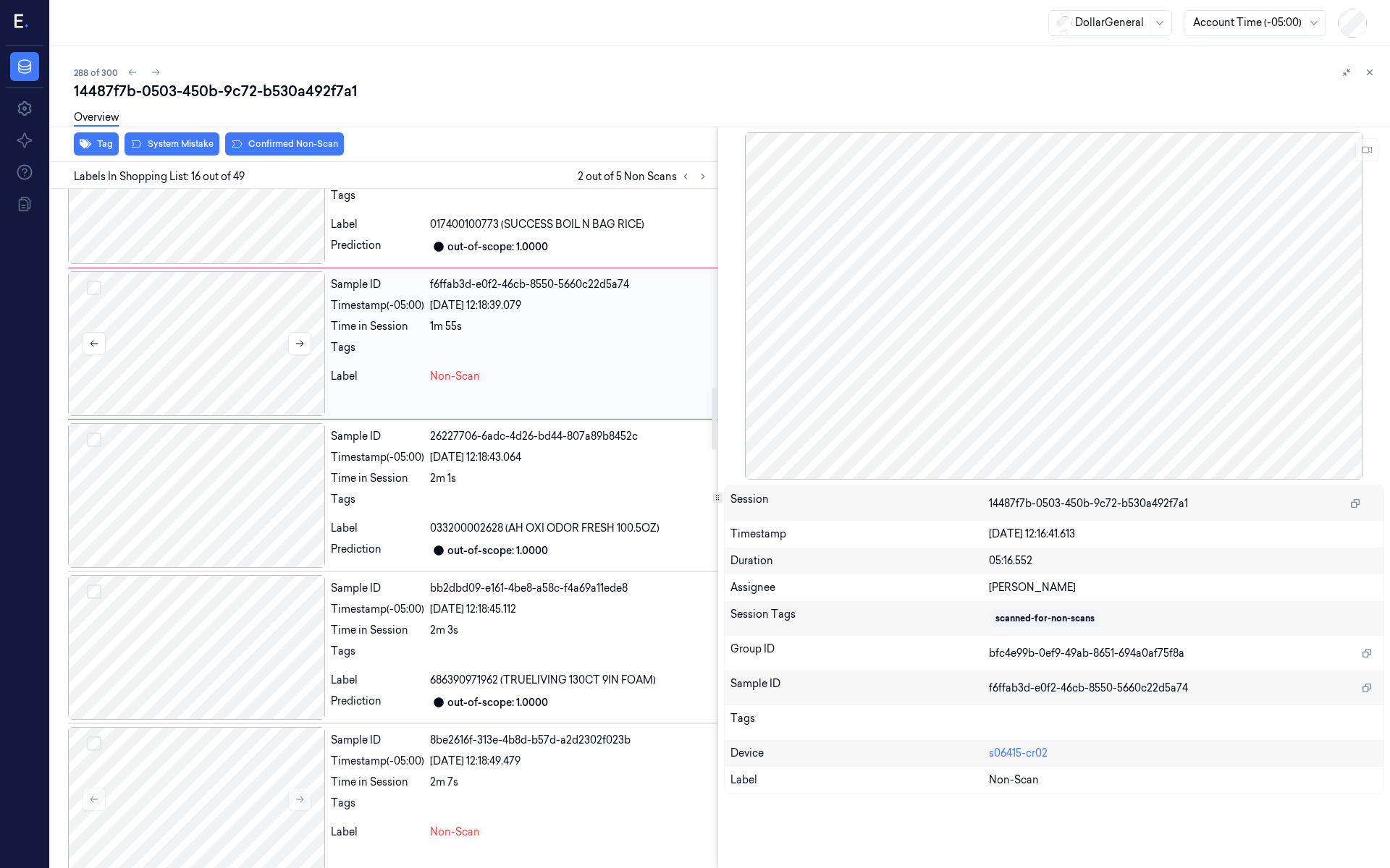
scroll to position [2104, 0]
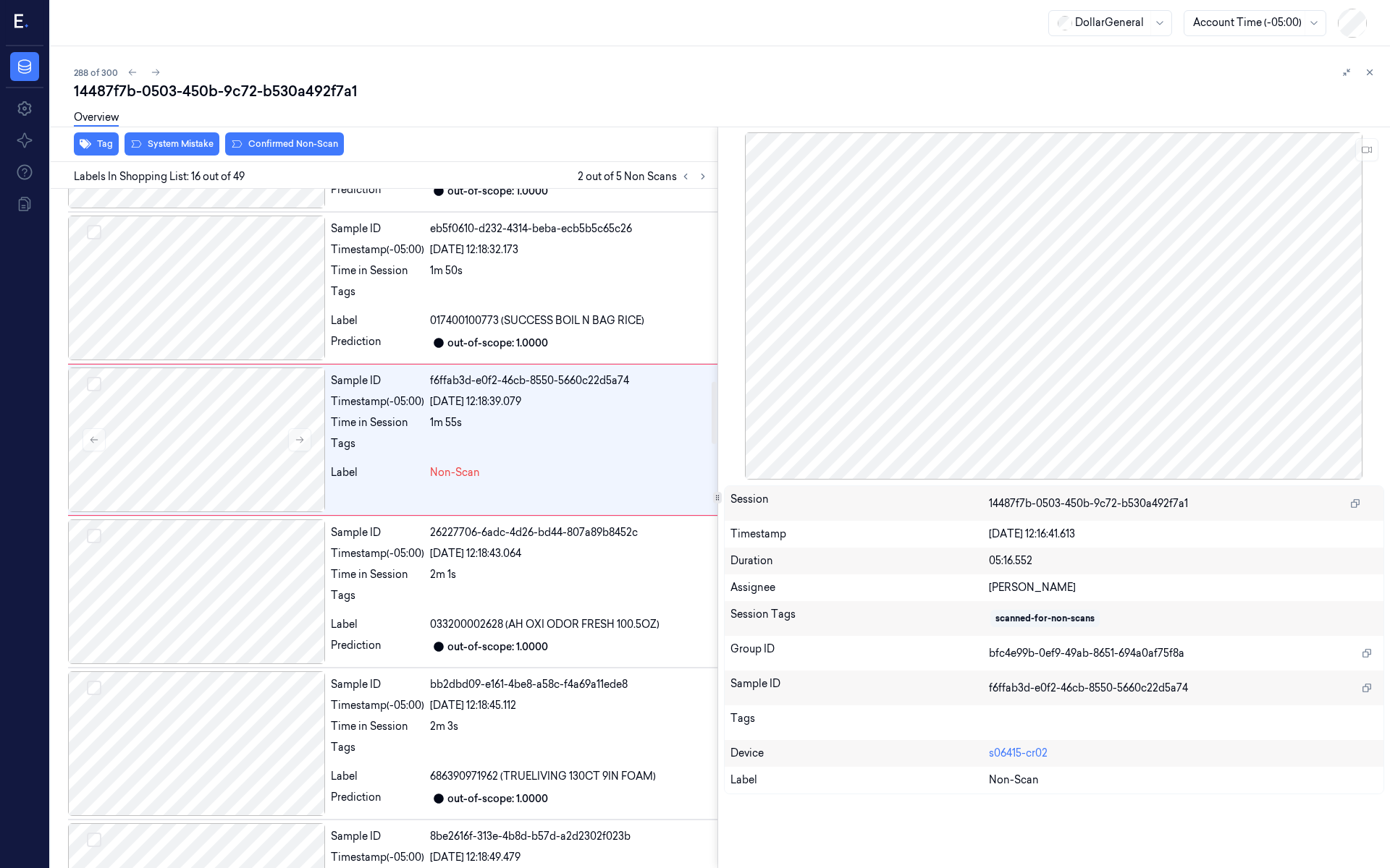
click at [278, 137] on div "Overview" at bounding box center [726, 119] width 1305 height 37
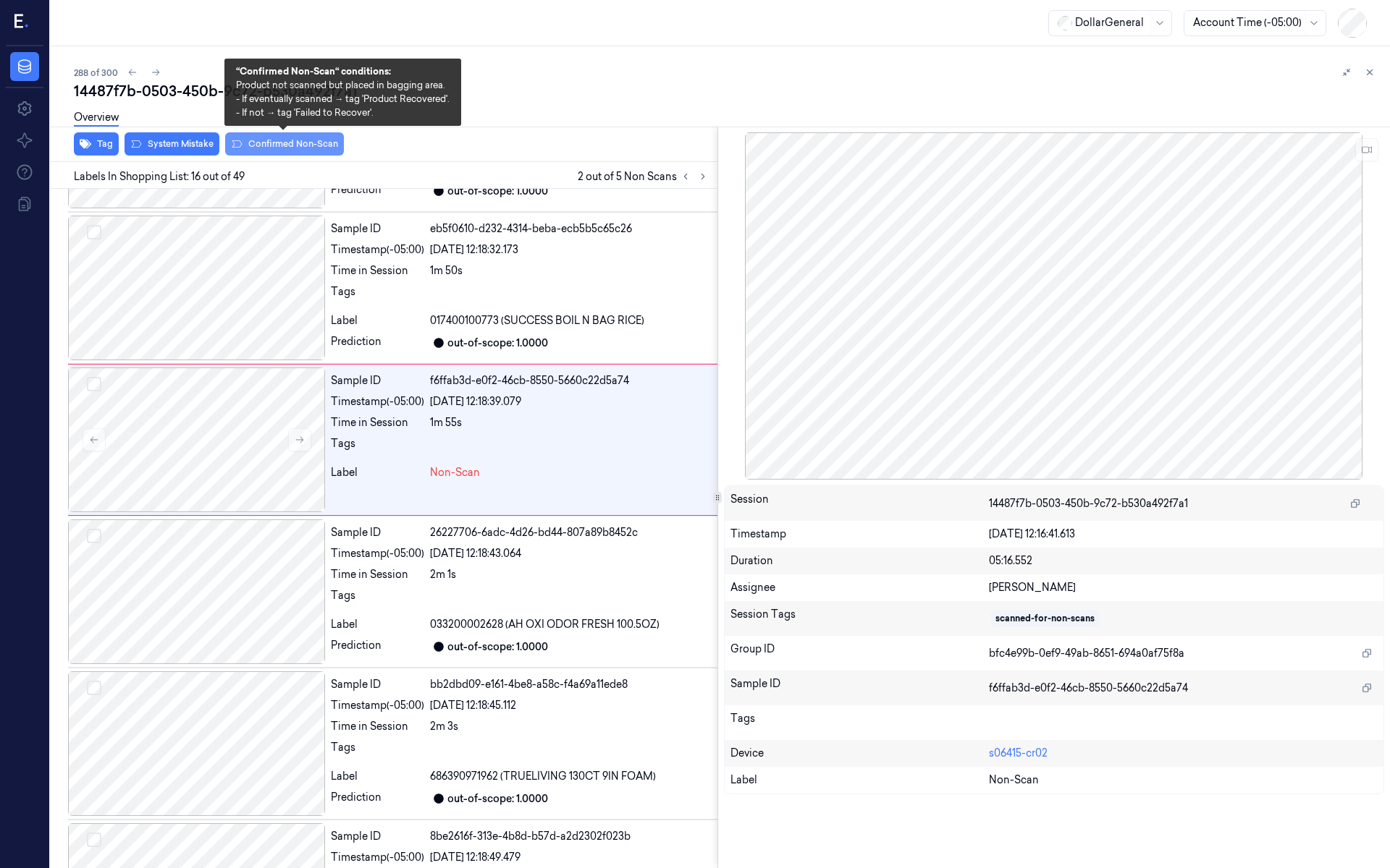
click at [284, 147] on button "Confirmed Non-Scan" at bounding box center [285, 143] width 119 height 23
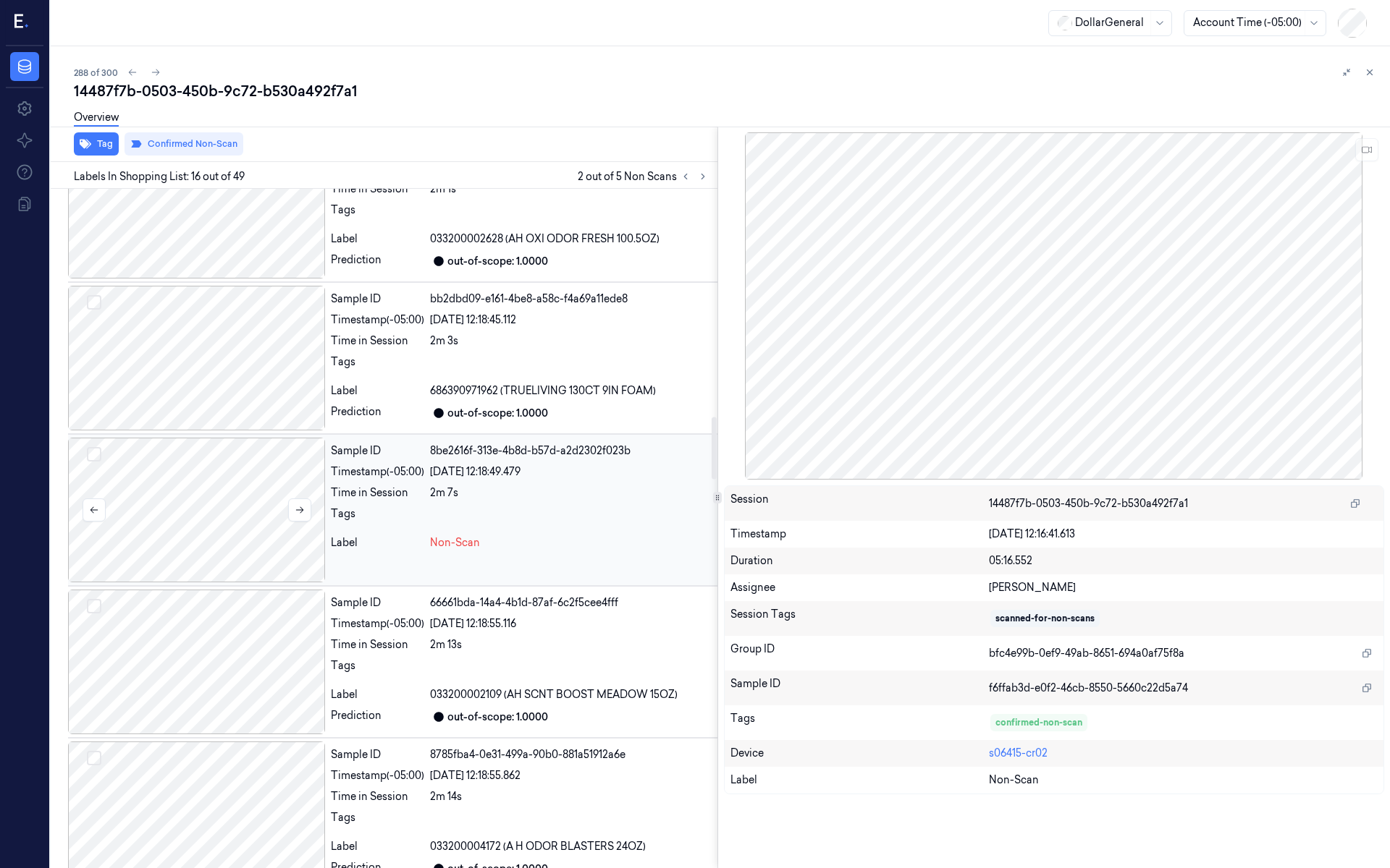
click at [268, 506] on div at bounding box center [197, 510] width 257 height 145
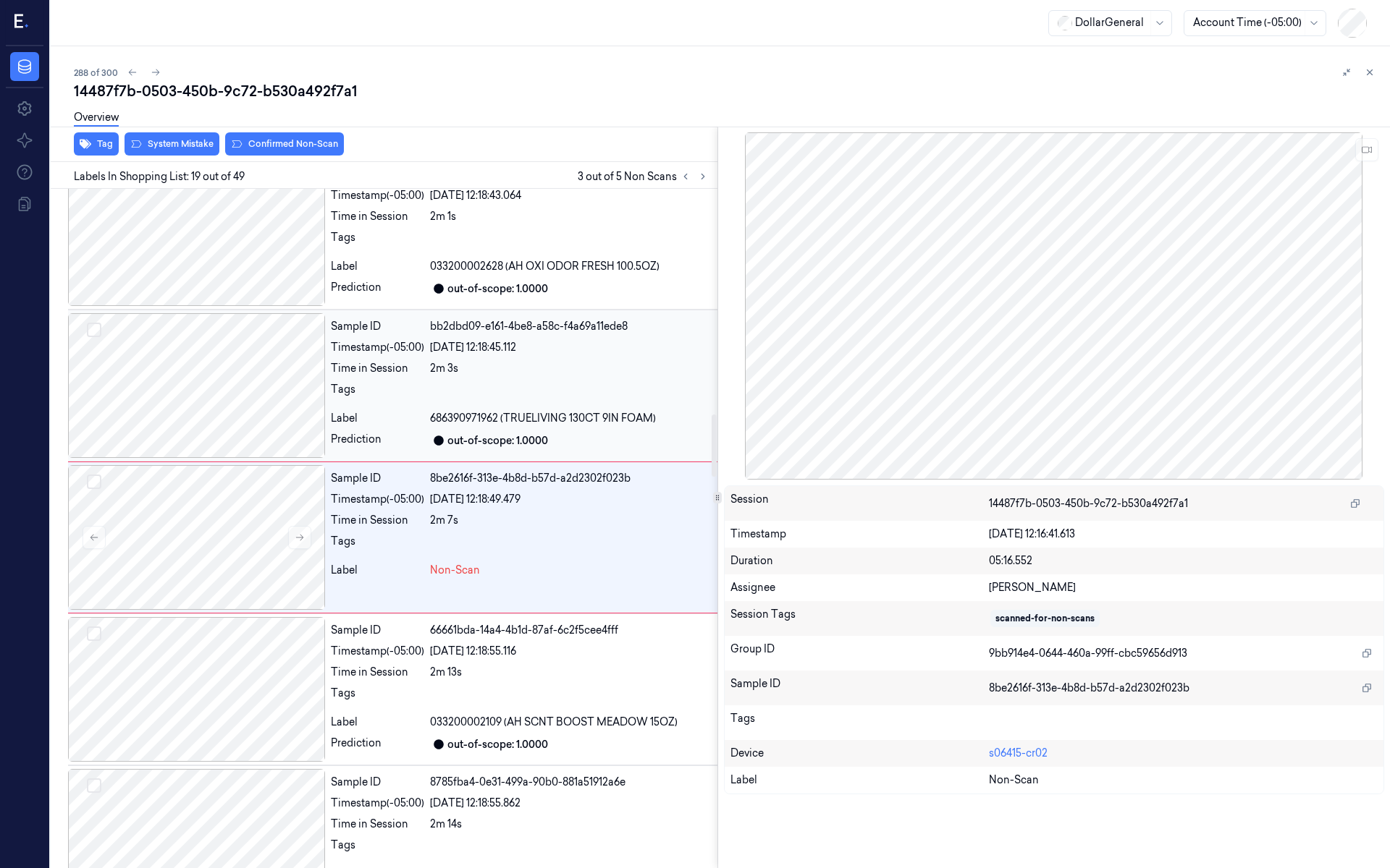
click at [227, 421] on div at bounding box center [197, 385] width 257 height 145
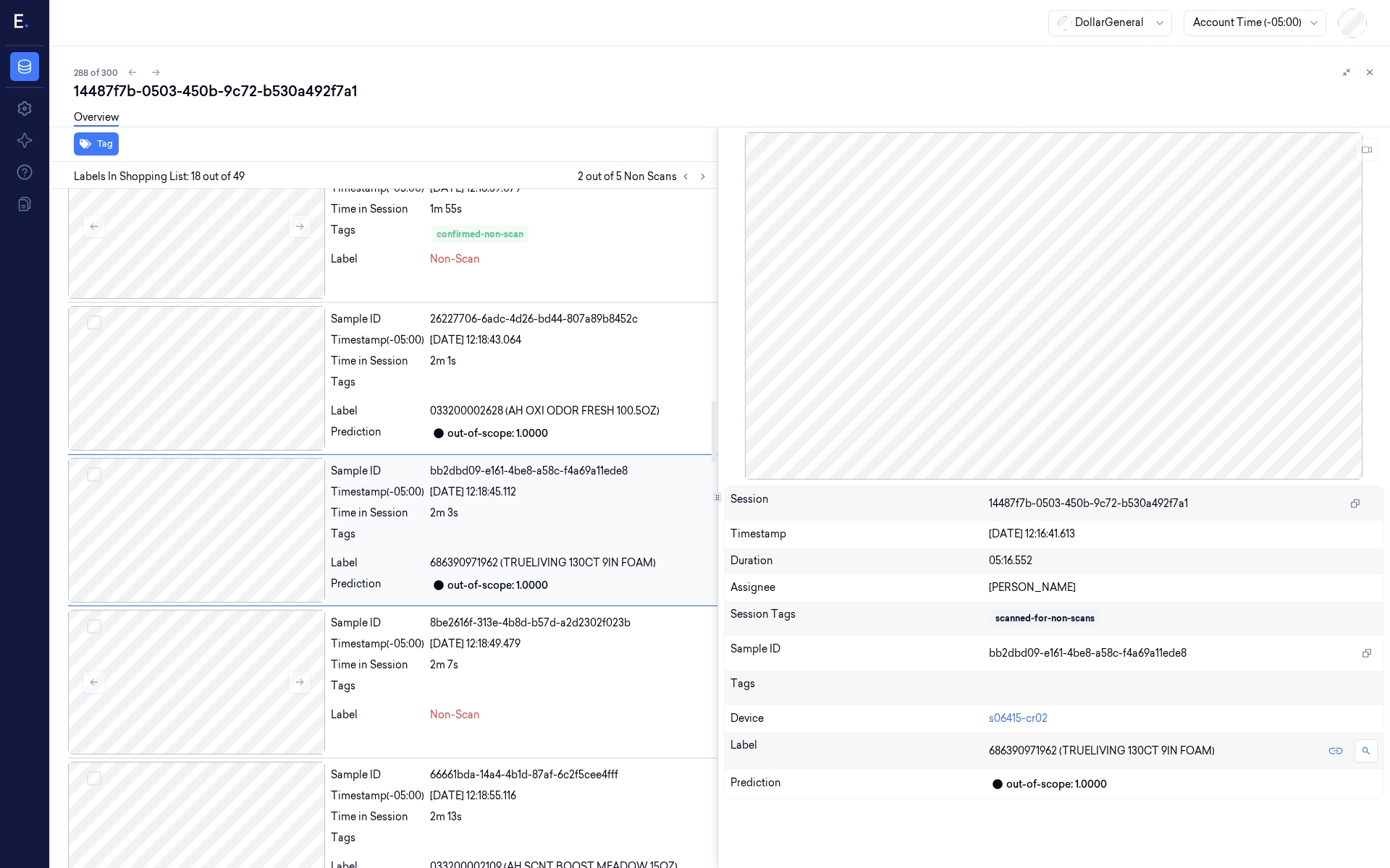
scroll to position [2310, 0]
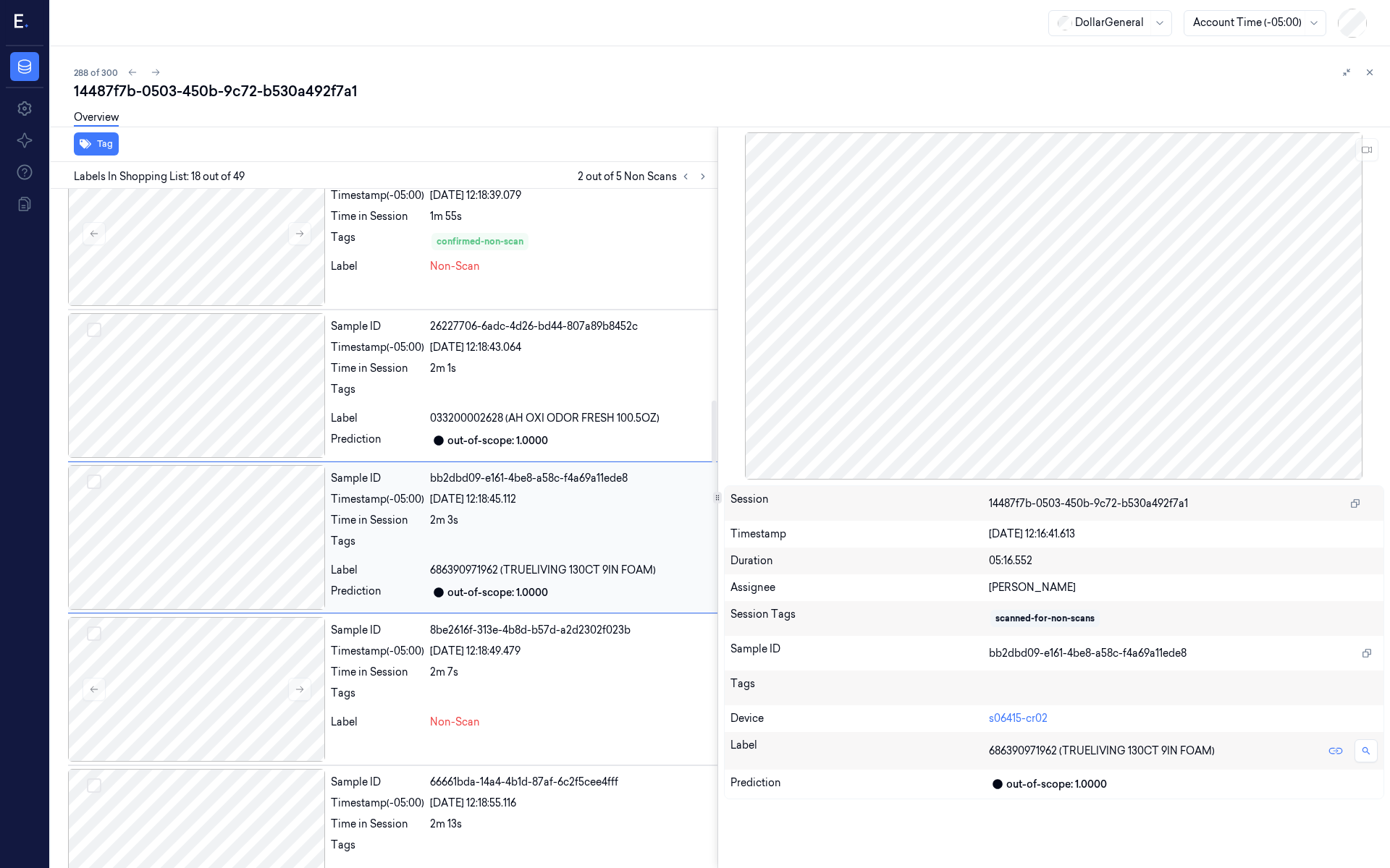
click at [232, 571] on div at bounding box center [197, 537] width 257 height 145
click at [245, 639] on div at bounding box center [197, 689] width 257 height 145
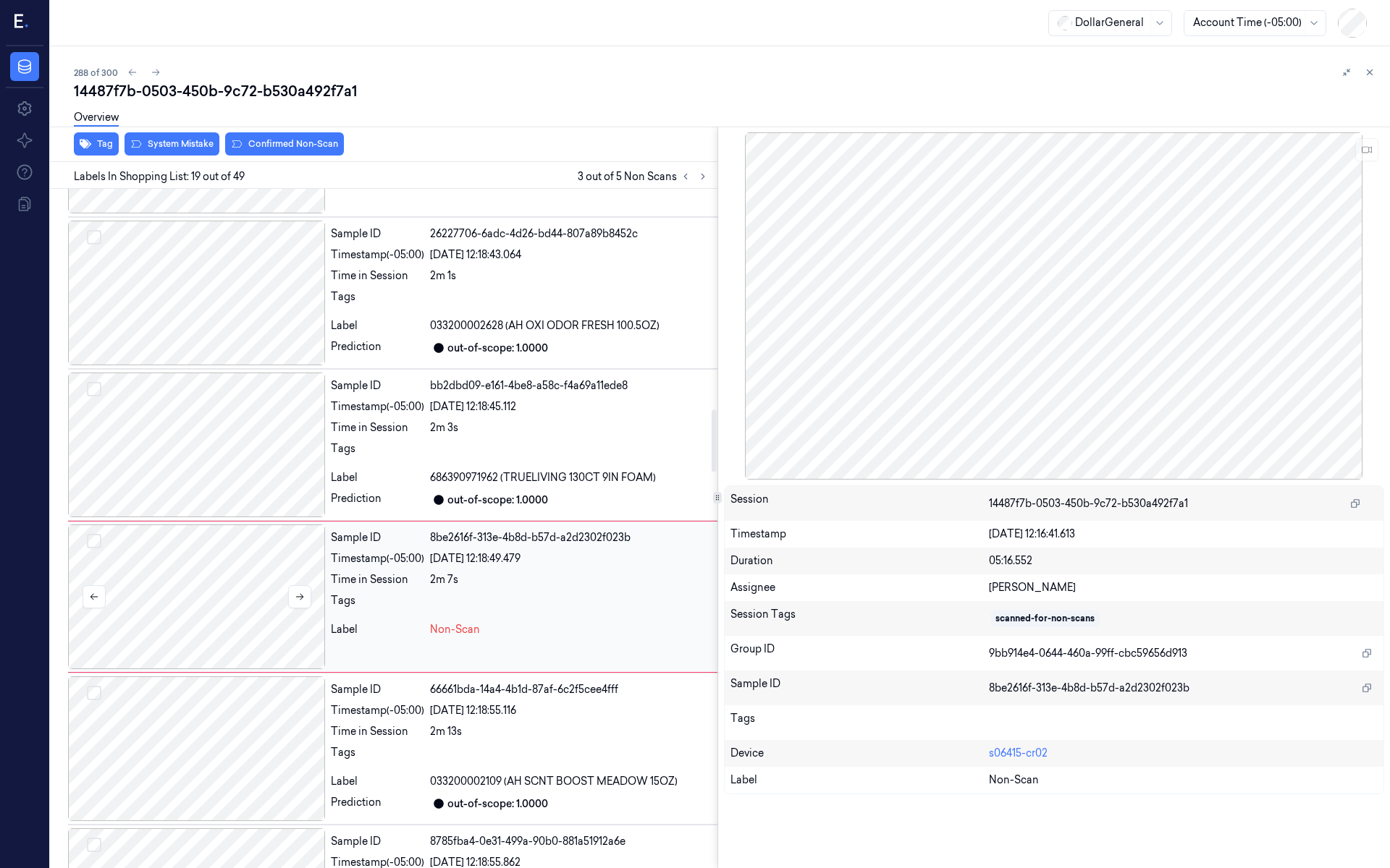
scroll to position [2462, 0]
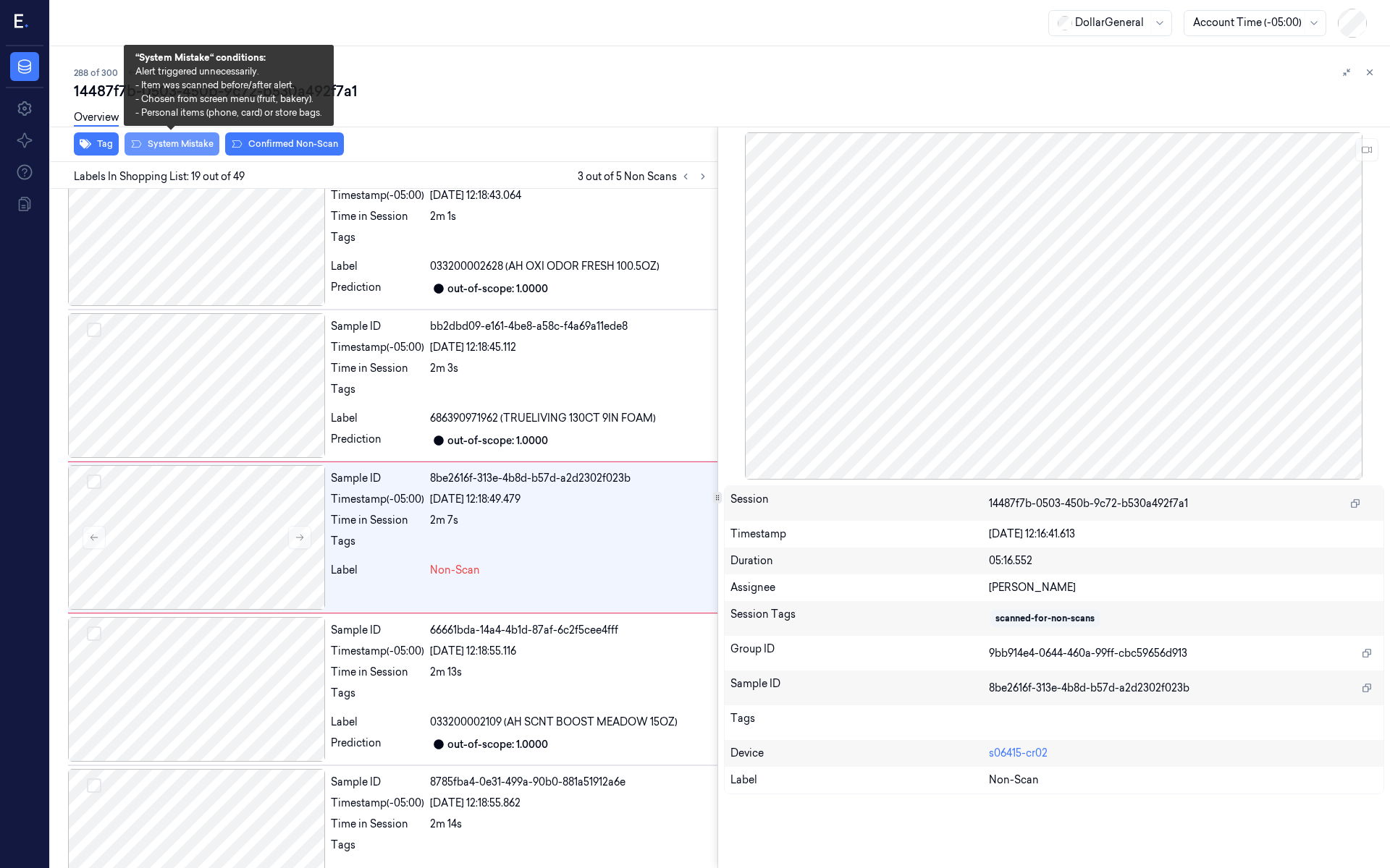
click at [192, 138] on button "System Mistake" at bounding box center [172, 143] width 95 height 23
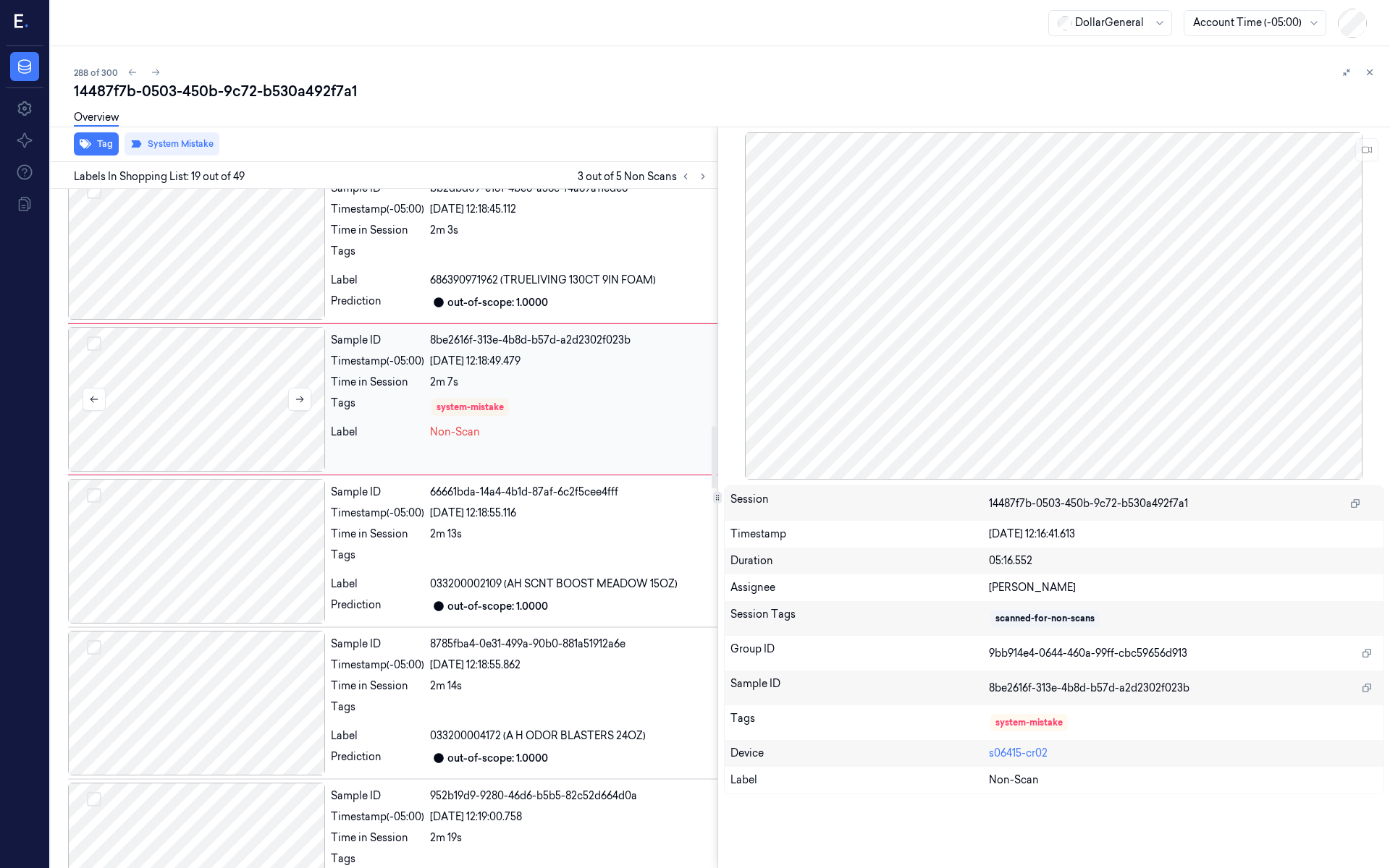
scroll to position [2654, 0]
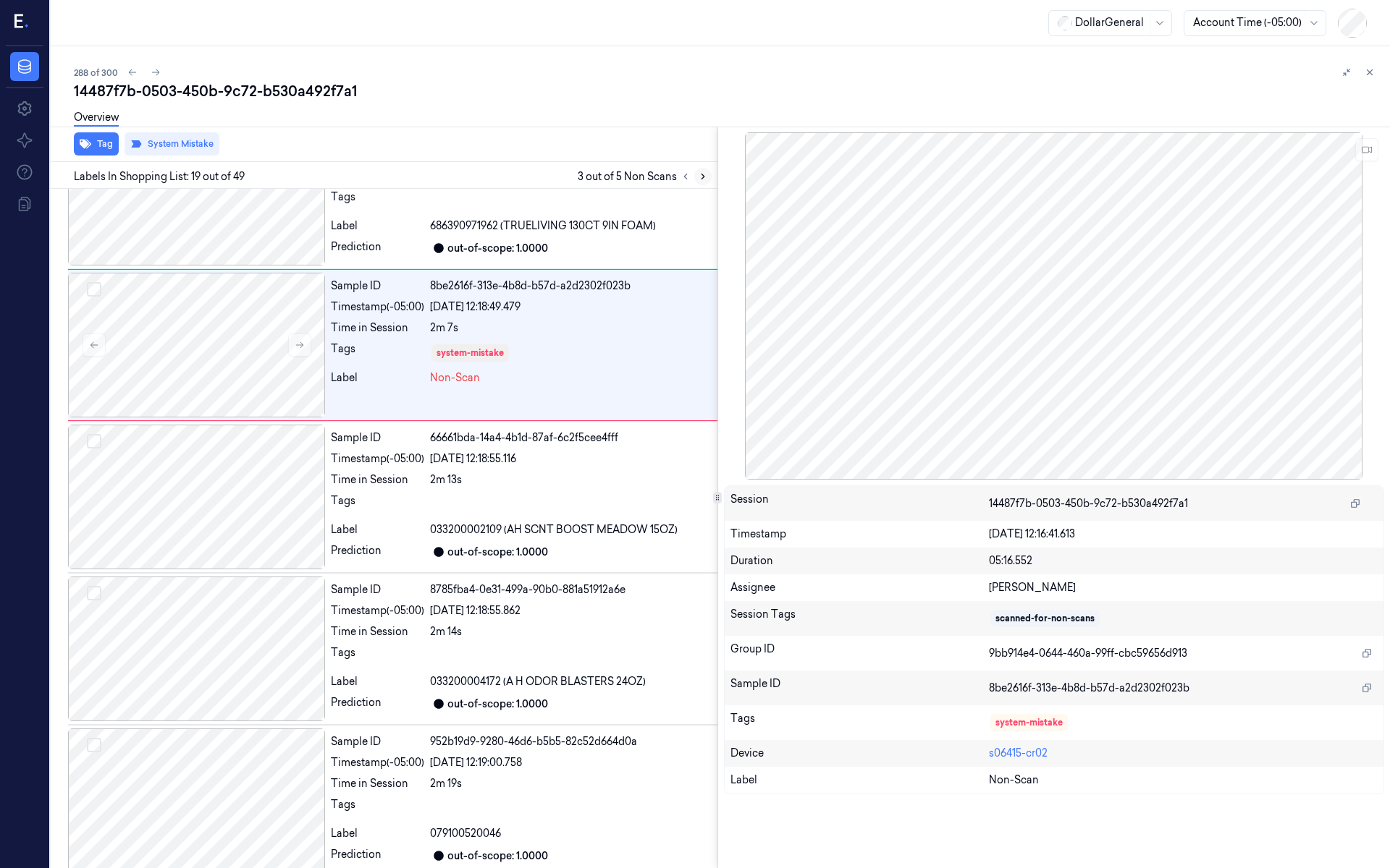
click at [702, 175] on icon at bounding box center [703, 177] width 10 height 10
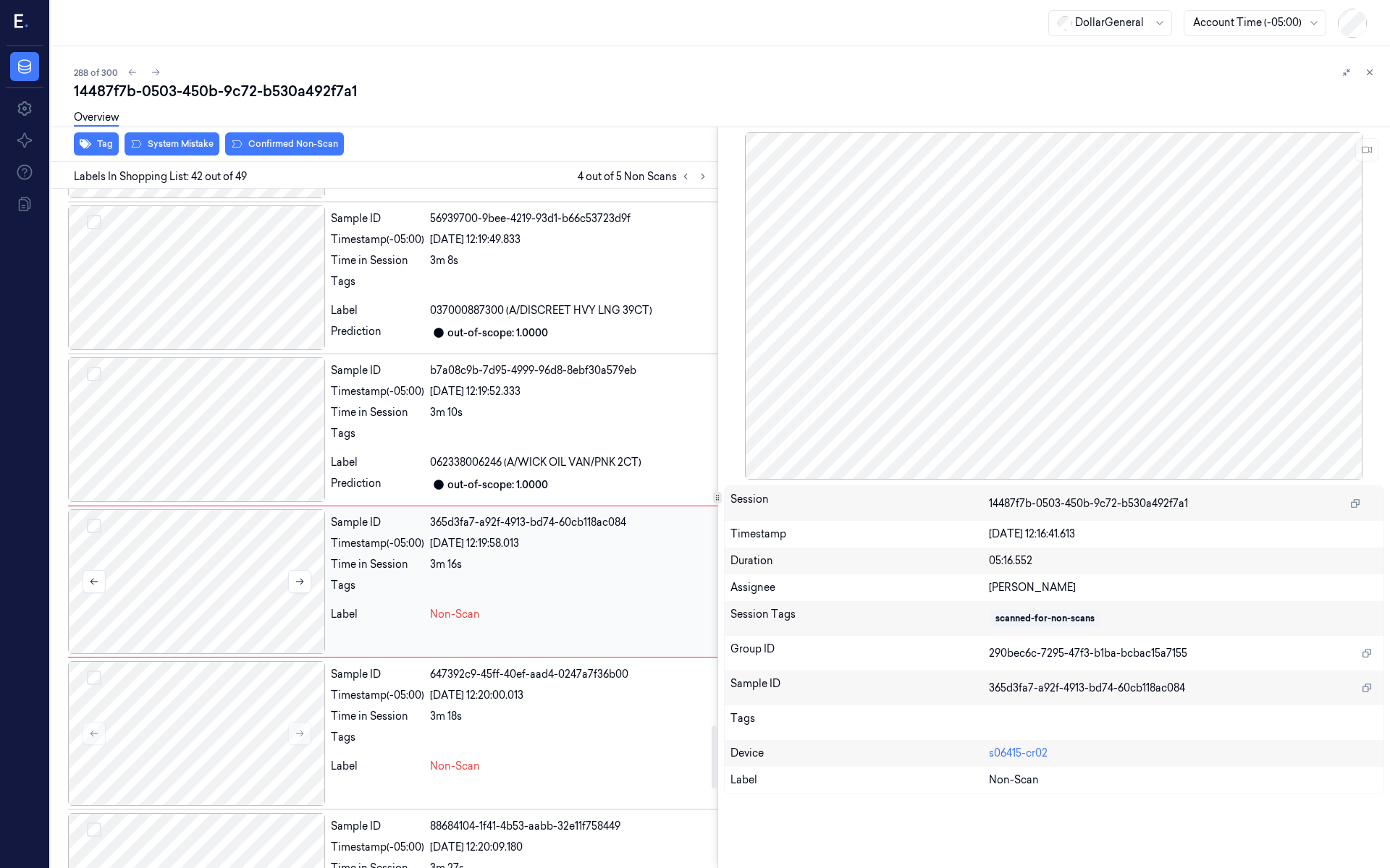
scroll to position [5946, 0]
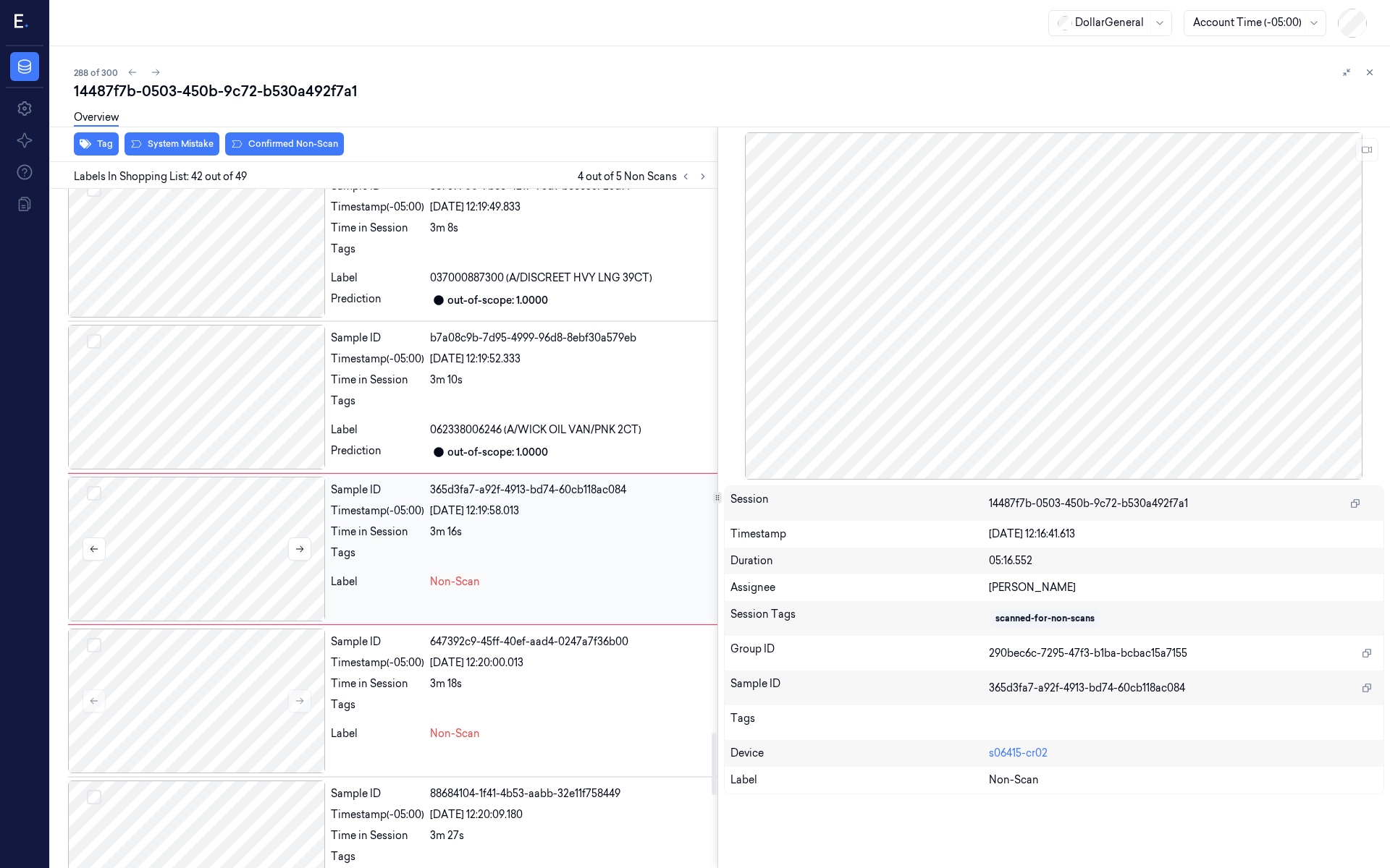
click at [259, 526] on div at bounding box center [197, 549] width 257 height 145
click at [296, 544] on icon at bounding box center [299, 549] width 10 height 10
click at [236, 397] on div at bounding box center [197, 397] width 257 height 145
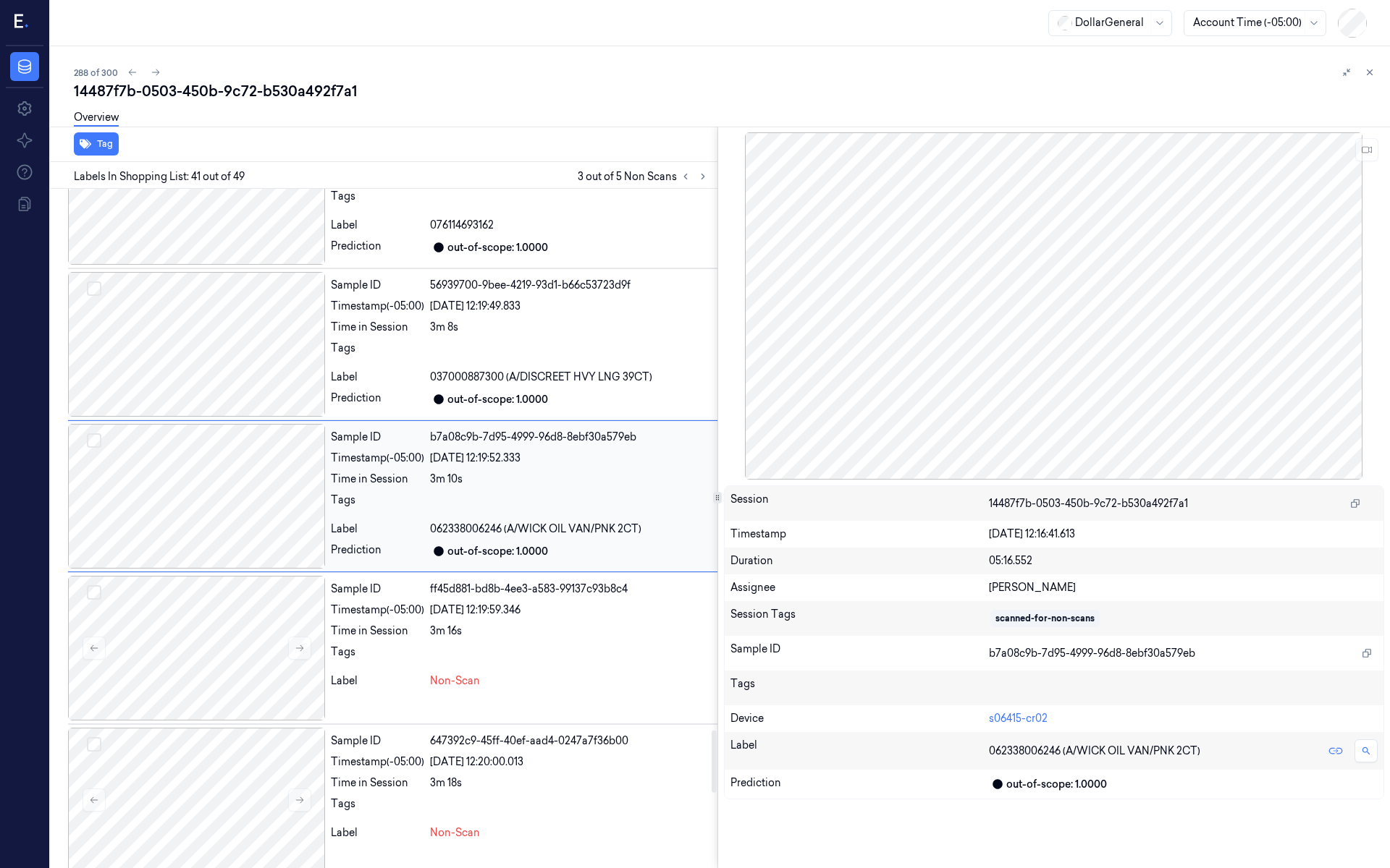
scroll to position [5795, 0]
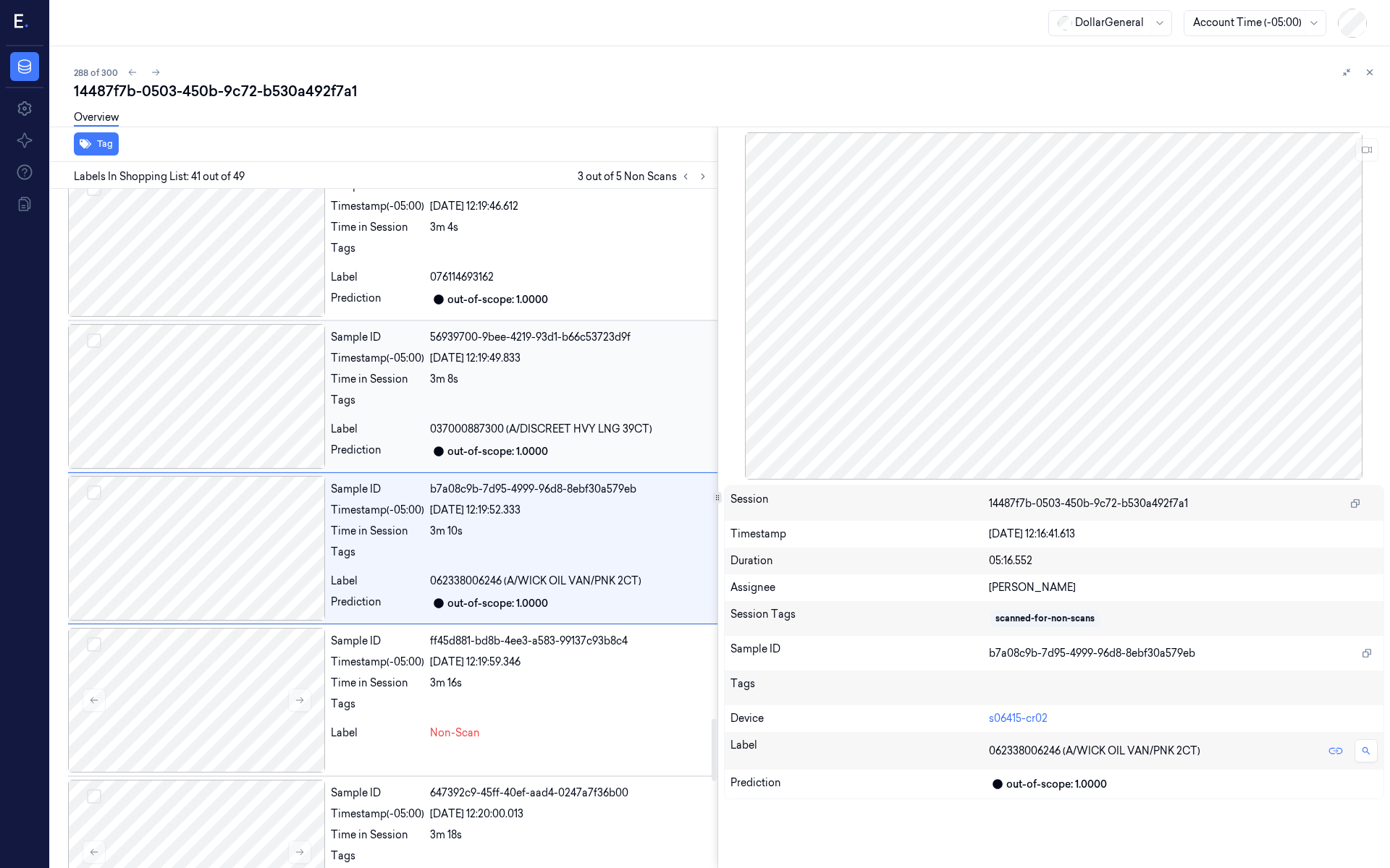
click at [237, 393] on div at bounding box center [197, 396] width 257 height 145
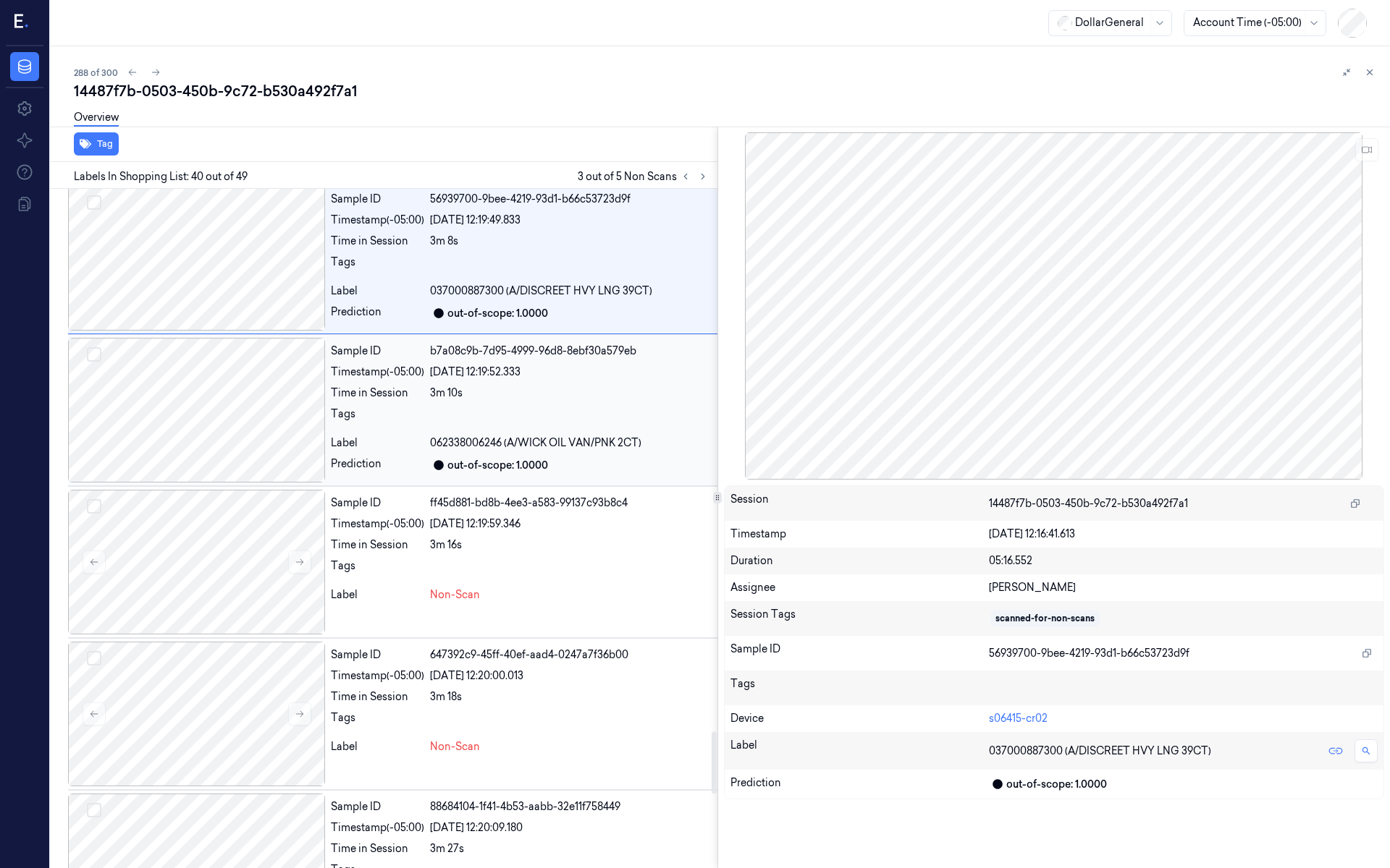
click at [243, 411] on div at bounding box center [197, 410] width 257 height 145
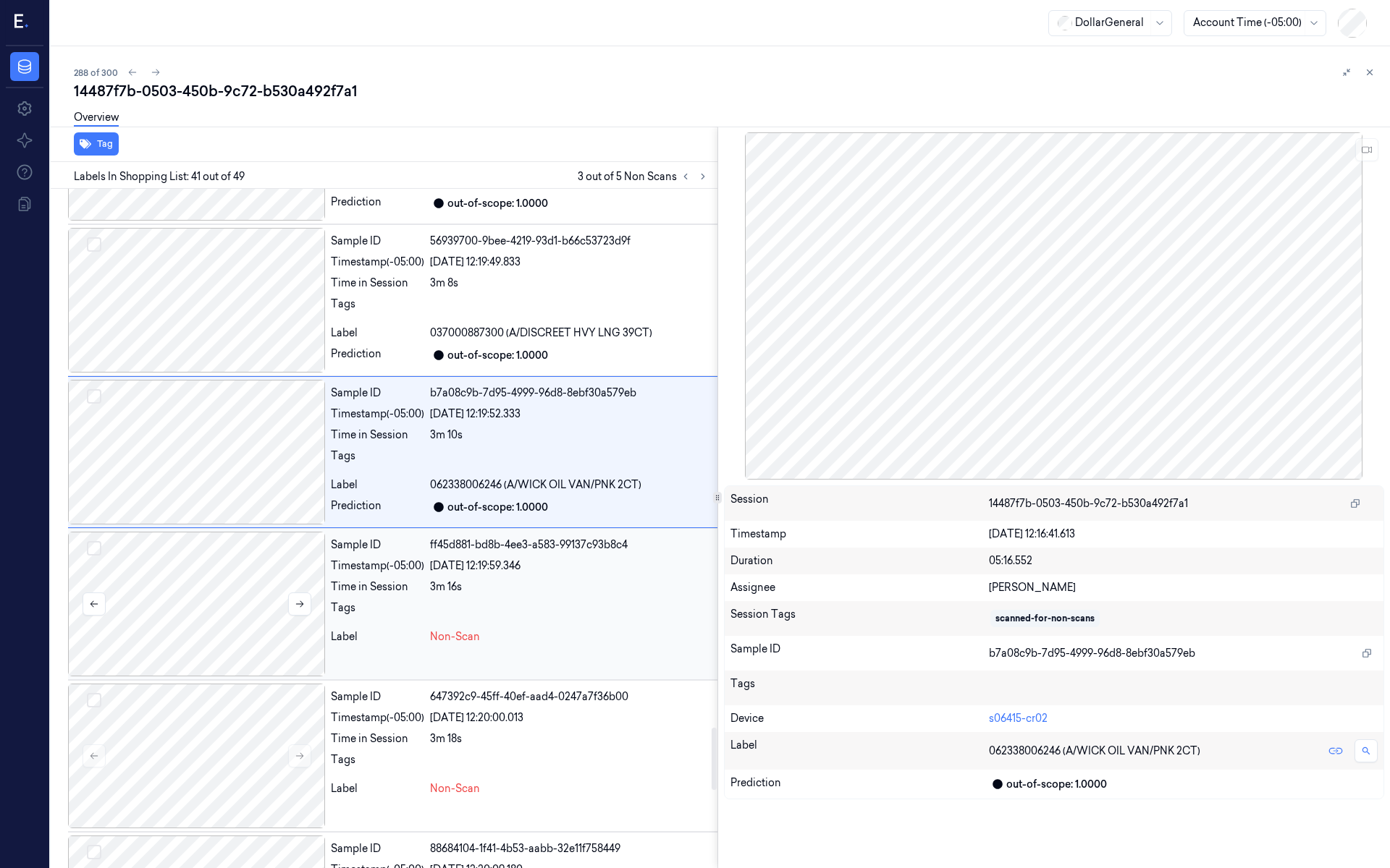
click at [243, 560] on div at bounding box center [197, 604] width 257 height 145
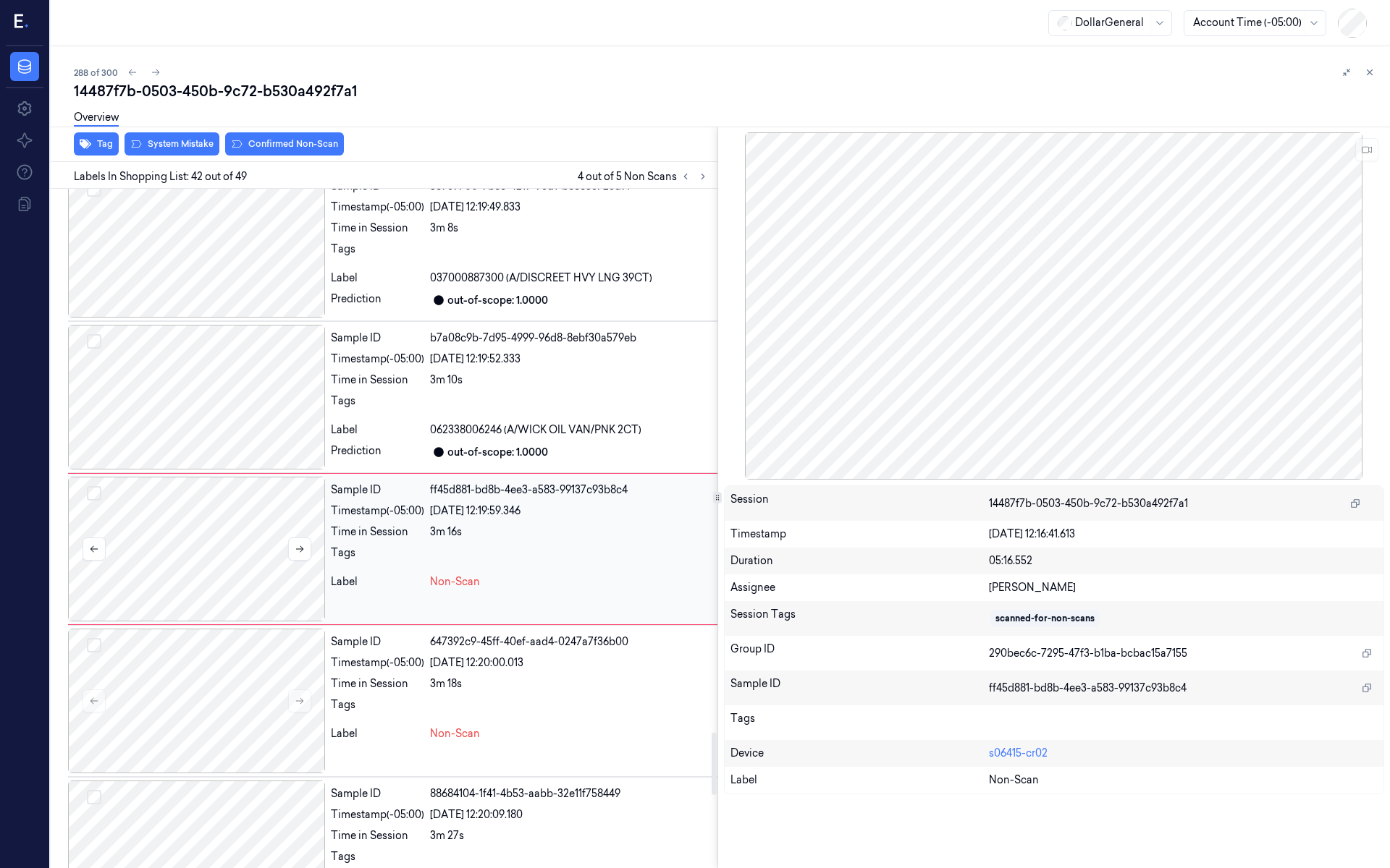
scroll to position [5946, 0]
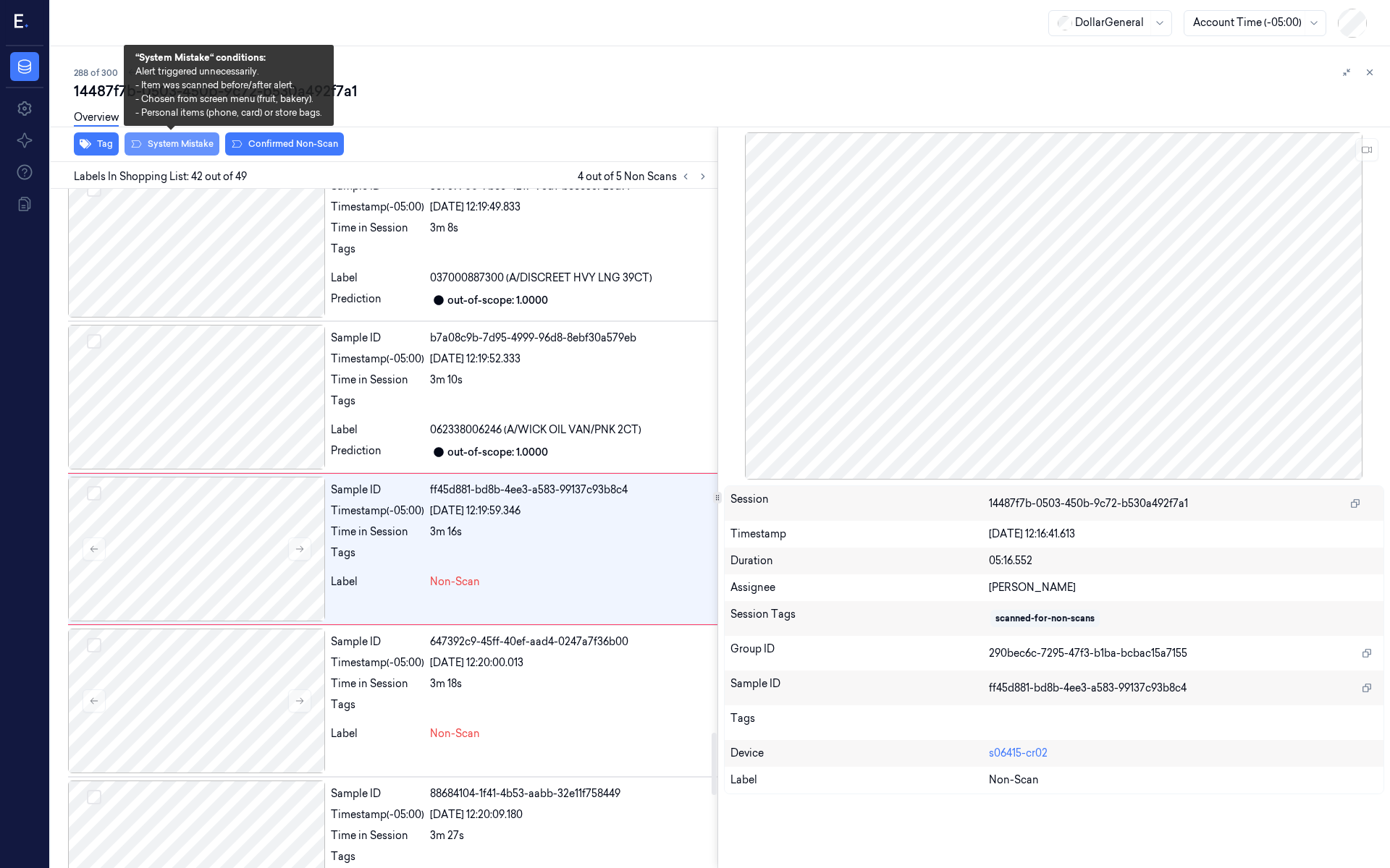
click at [191, 146] on button "System Mistake" at bounding box center [172, 143] width 95 height 23
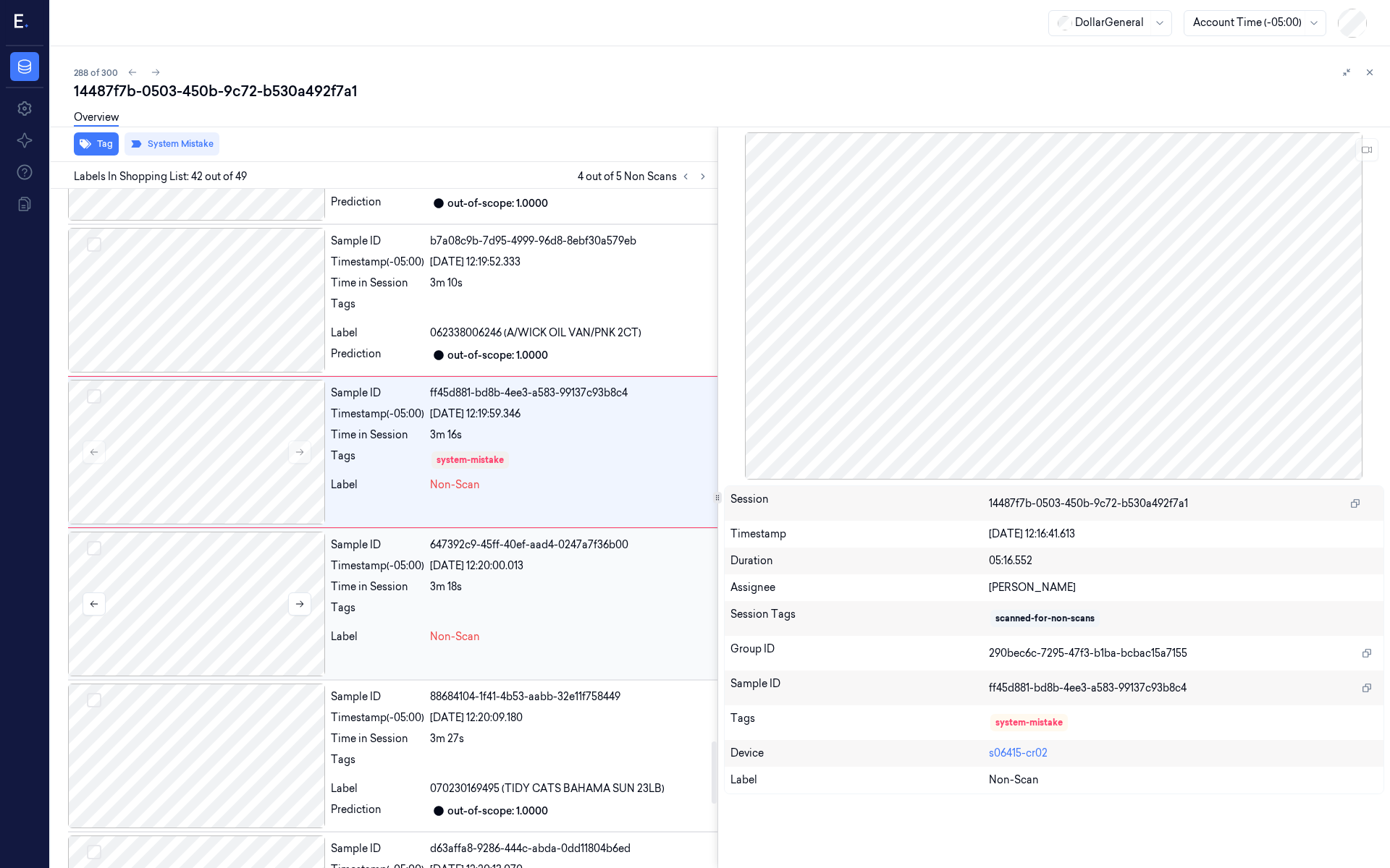
click at [221, 563] on div at bounding box center [197, 604] width 257 height 145
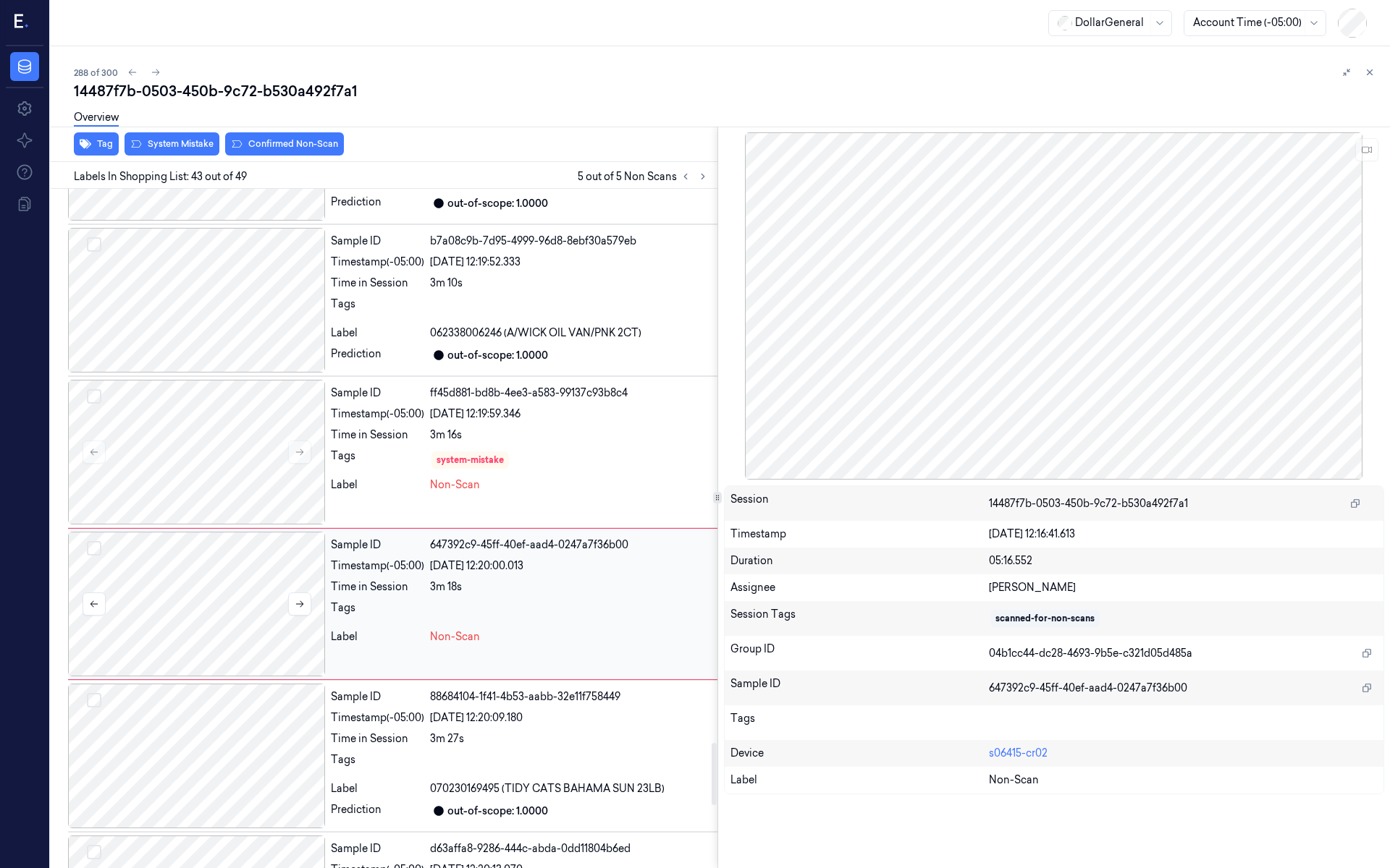
scroll to position [6098, 0]
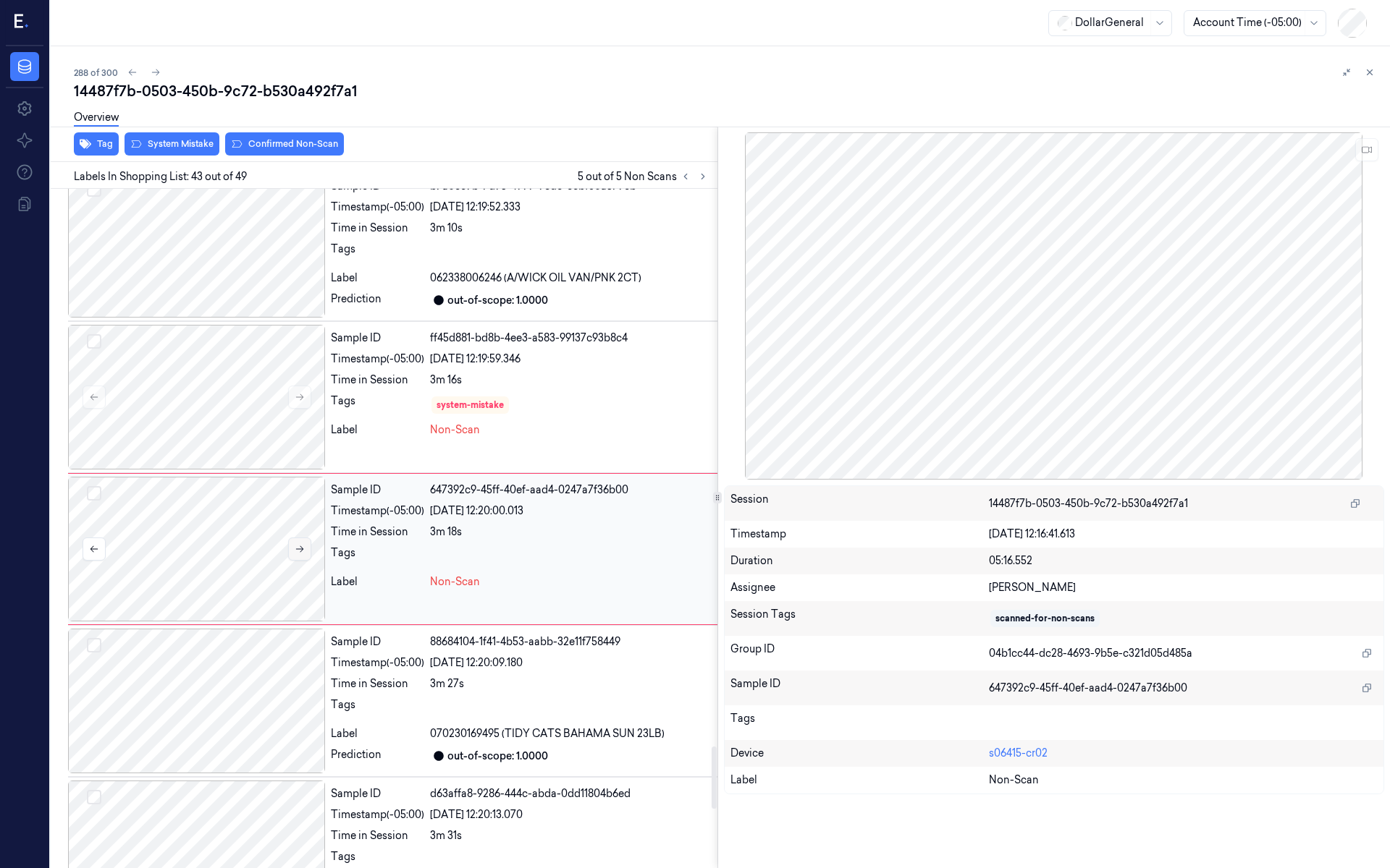
click at [300, 538] on button at bounding box center [299, 549] width 23 height 23
click at [300, 544] on icon at bounding box center [299, 549] width 10 height 10
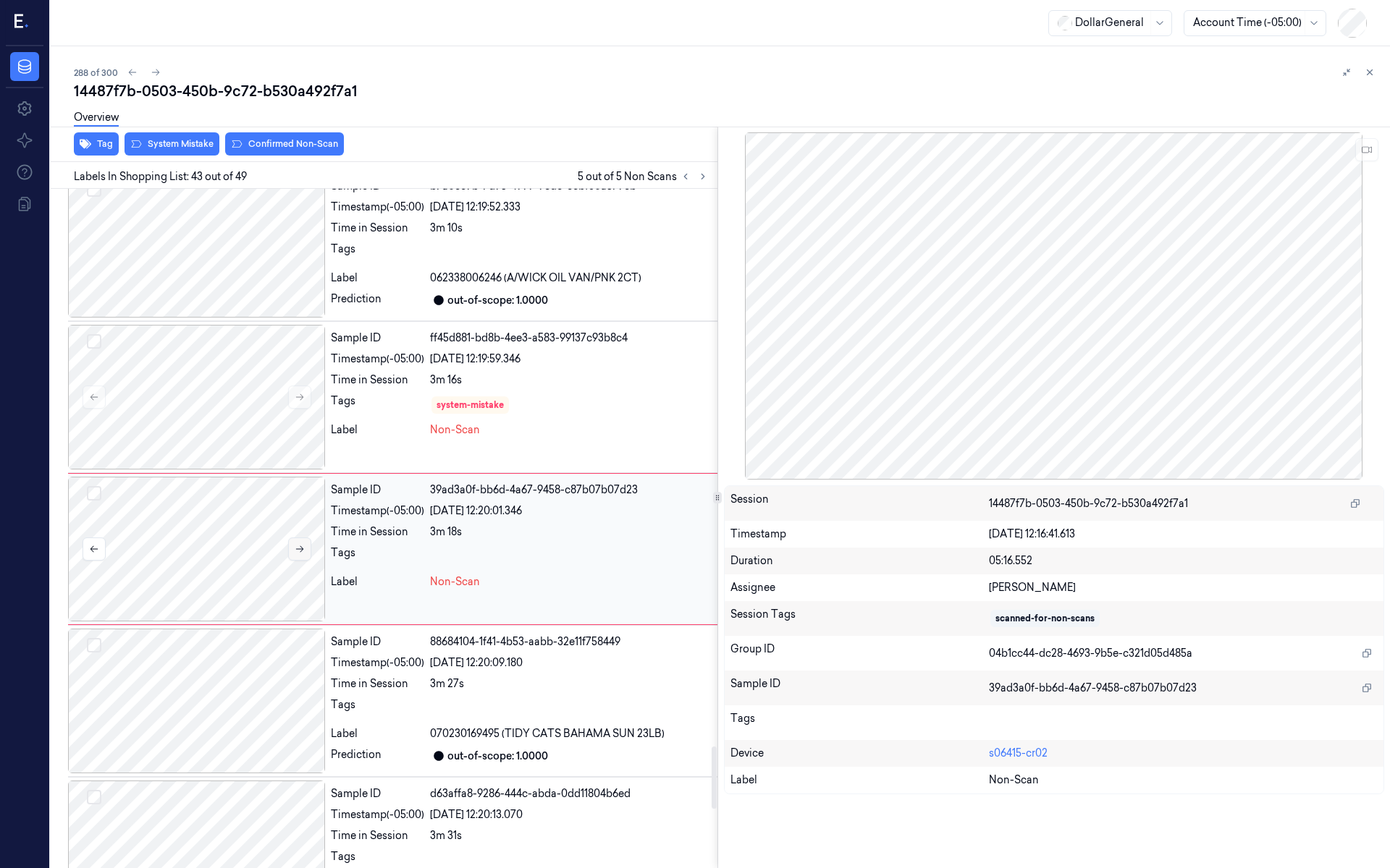
click at [300, 544] on icon at bounding box center [299, 549] width 10 height 10
click at [221, 392] on div at bounding box center [197, 397] width 257 height 145
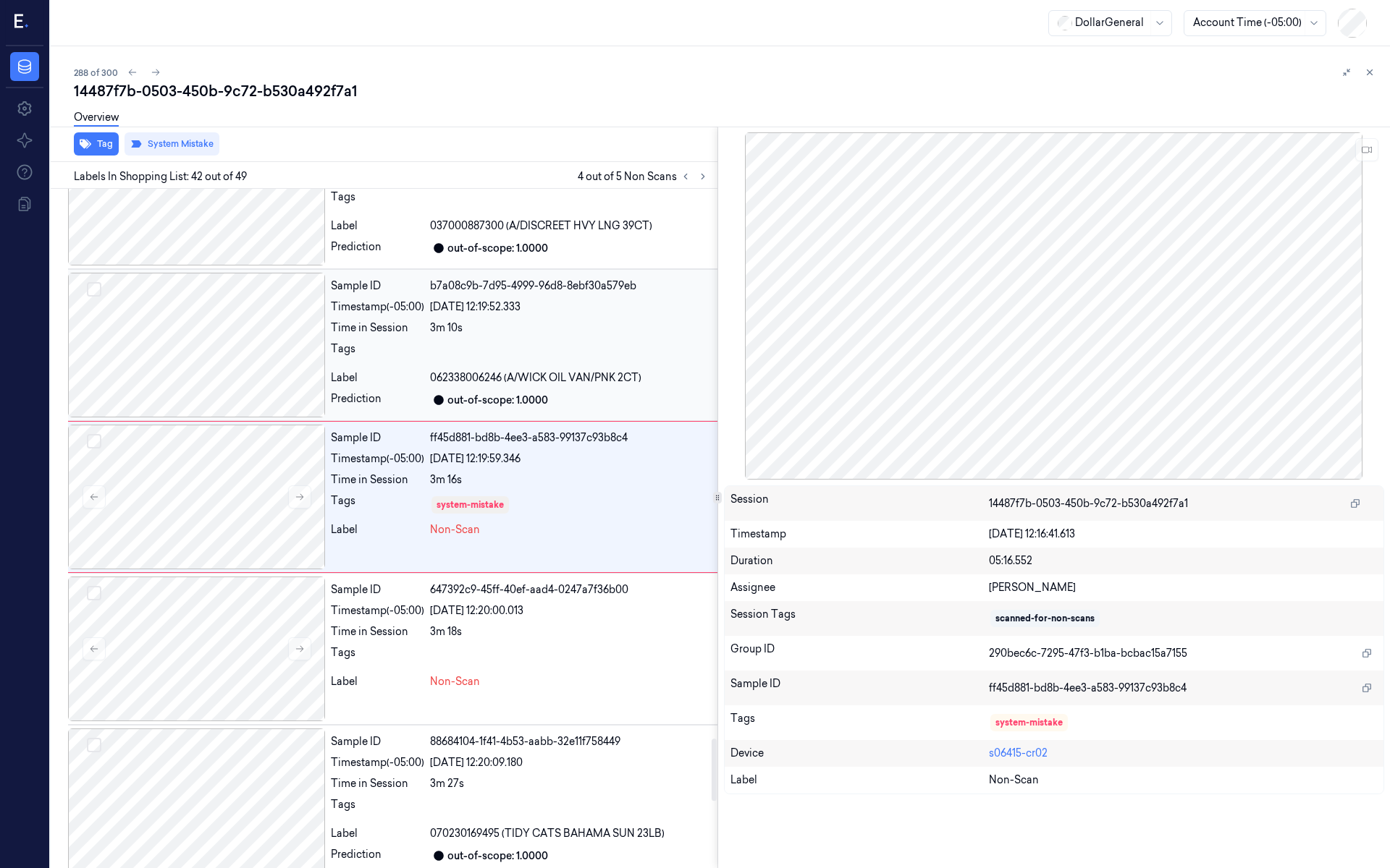
scroll to position [5946, 0]
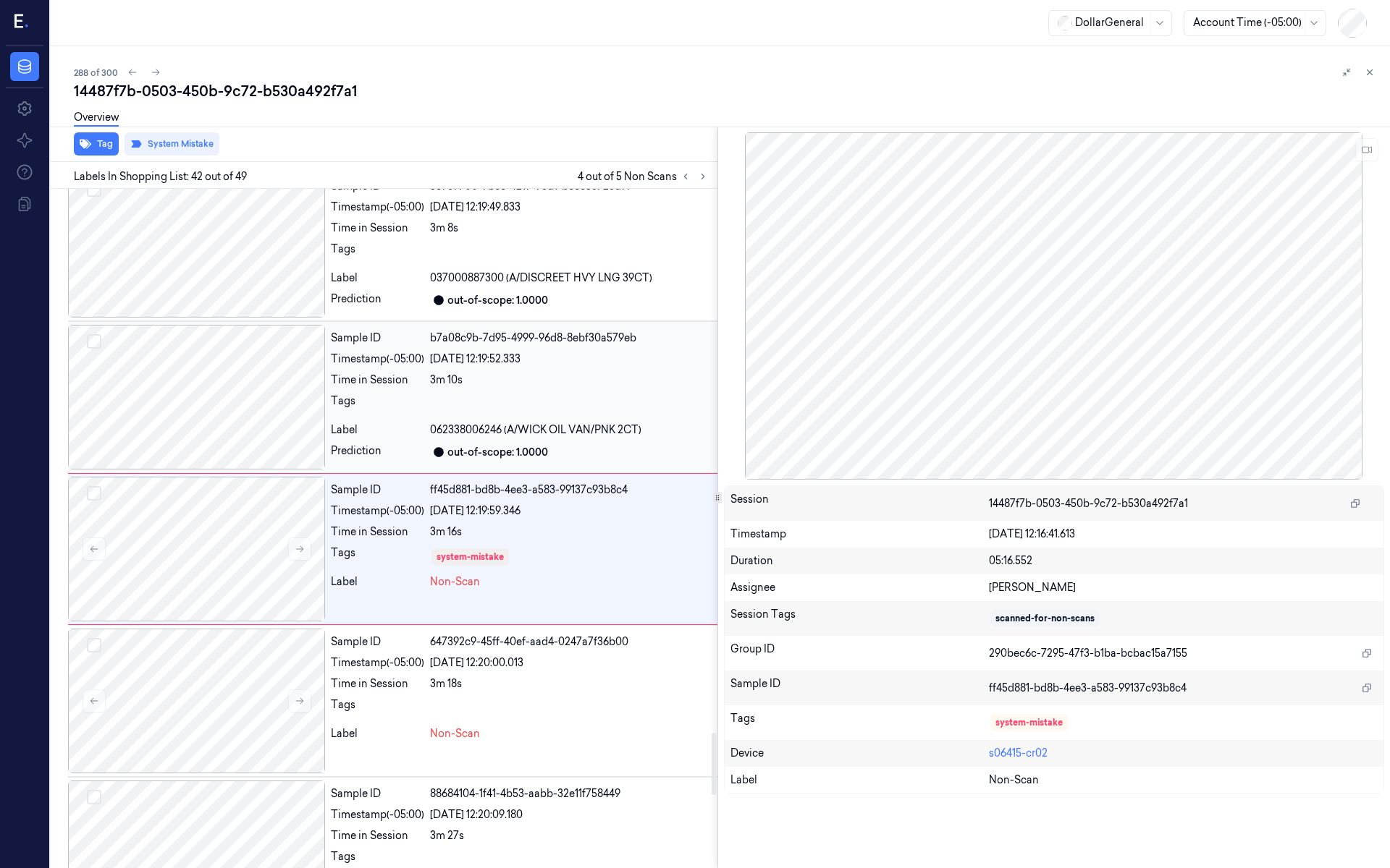
click at [210, 398] on div at bounding box center [197, 397] width 257 height 145
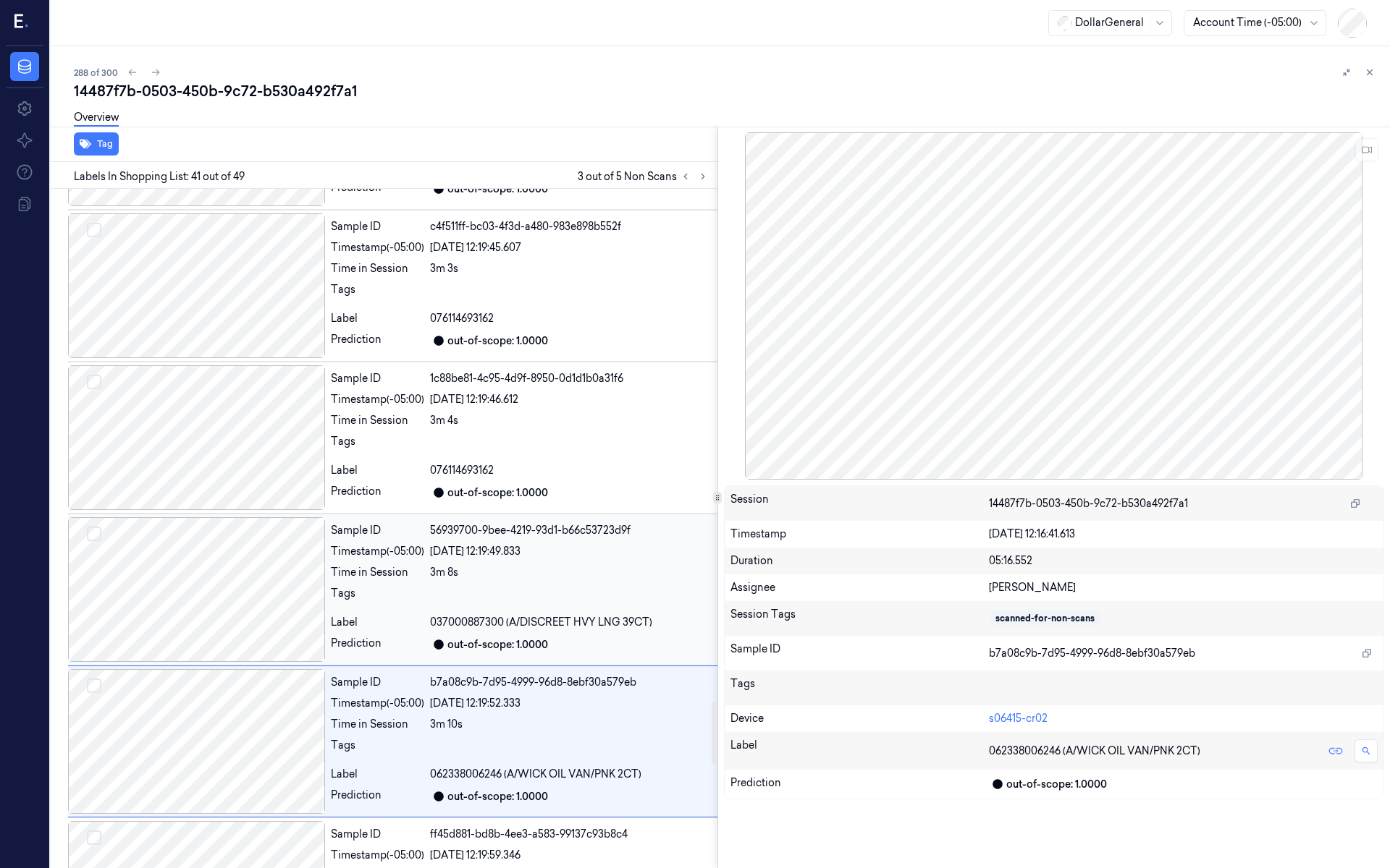
click at [216, 569] on div at bounding box center [197, 590] width 257 height 145
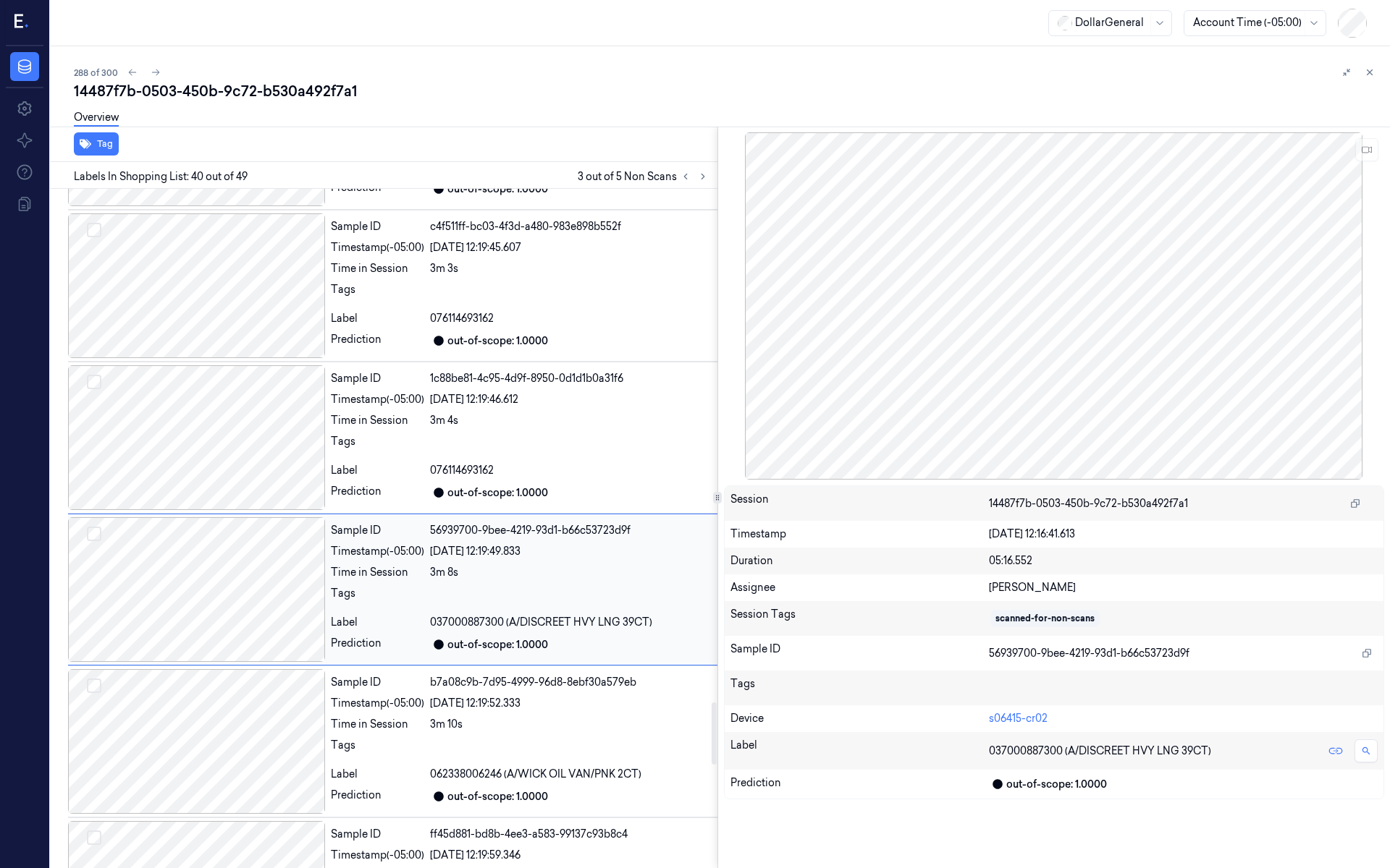
scroll to position [5643, 0]
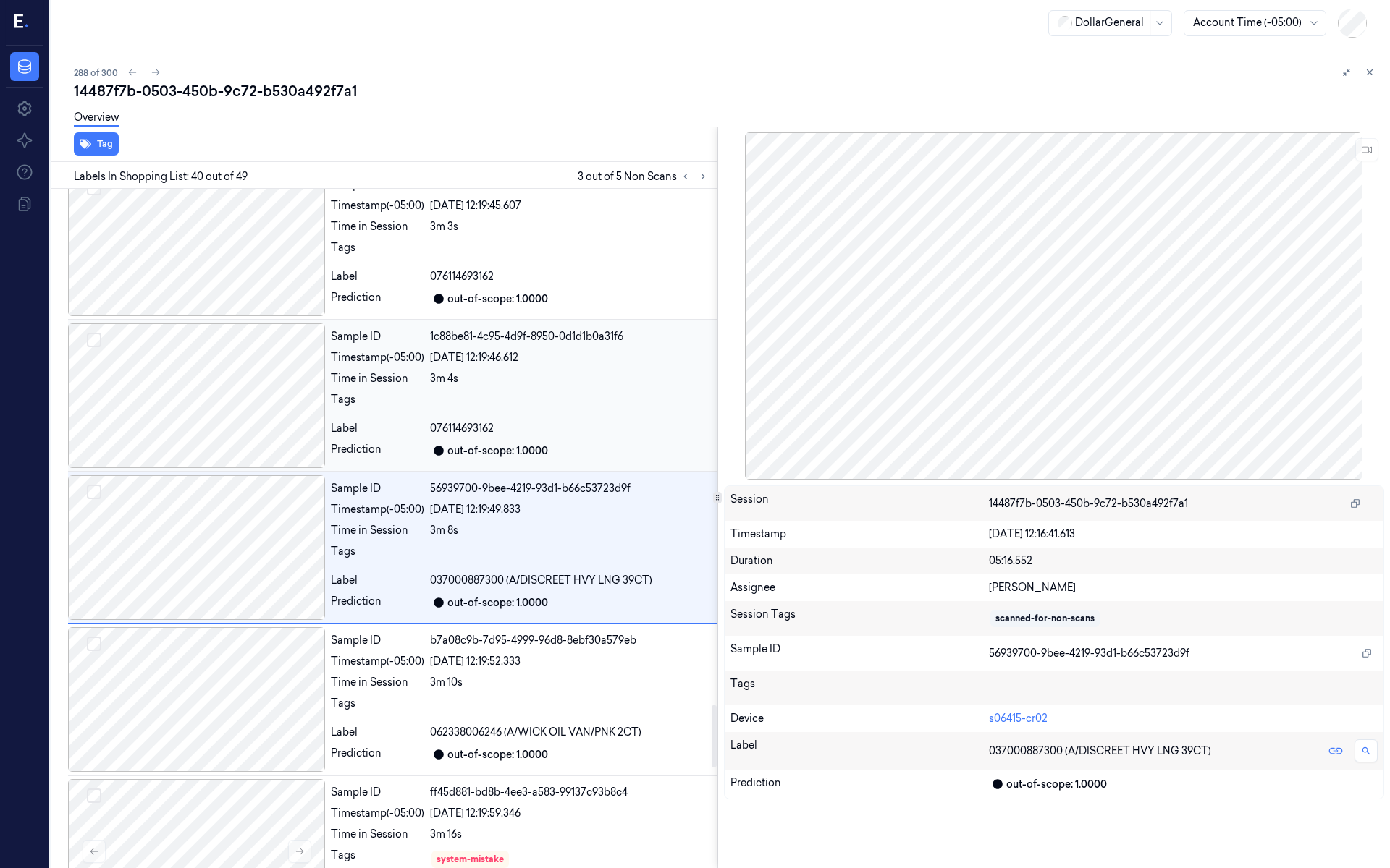
click at [229, 390] on div at bounding box center [197, 396] width 257 height 145
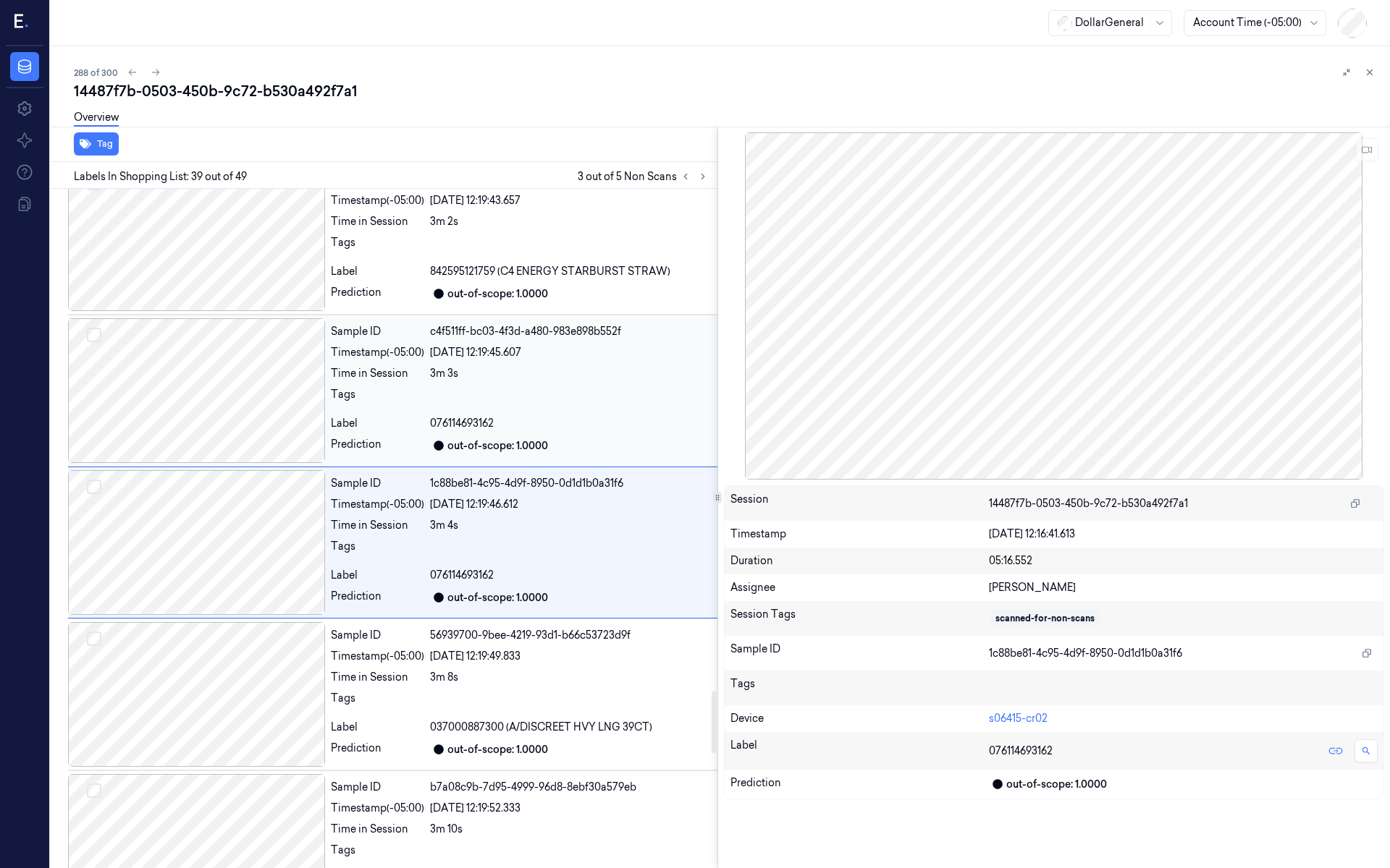
scroll to position [5491, 0]
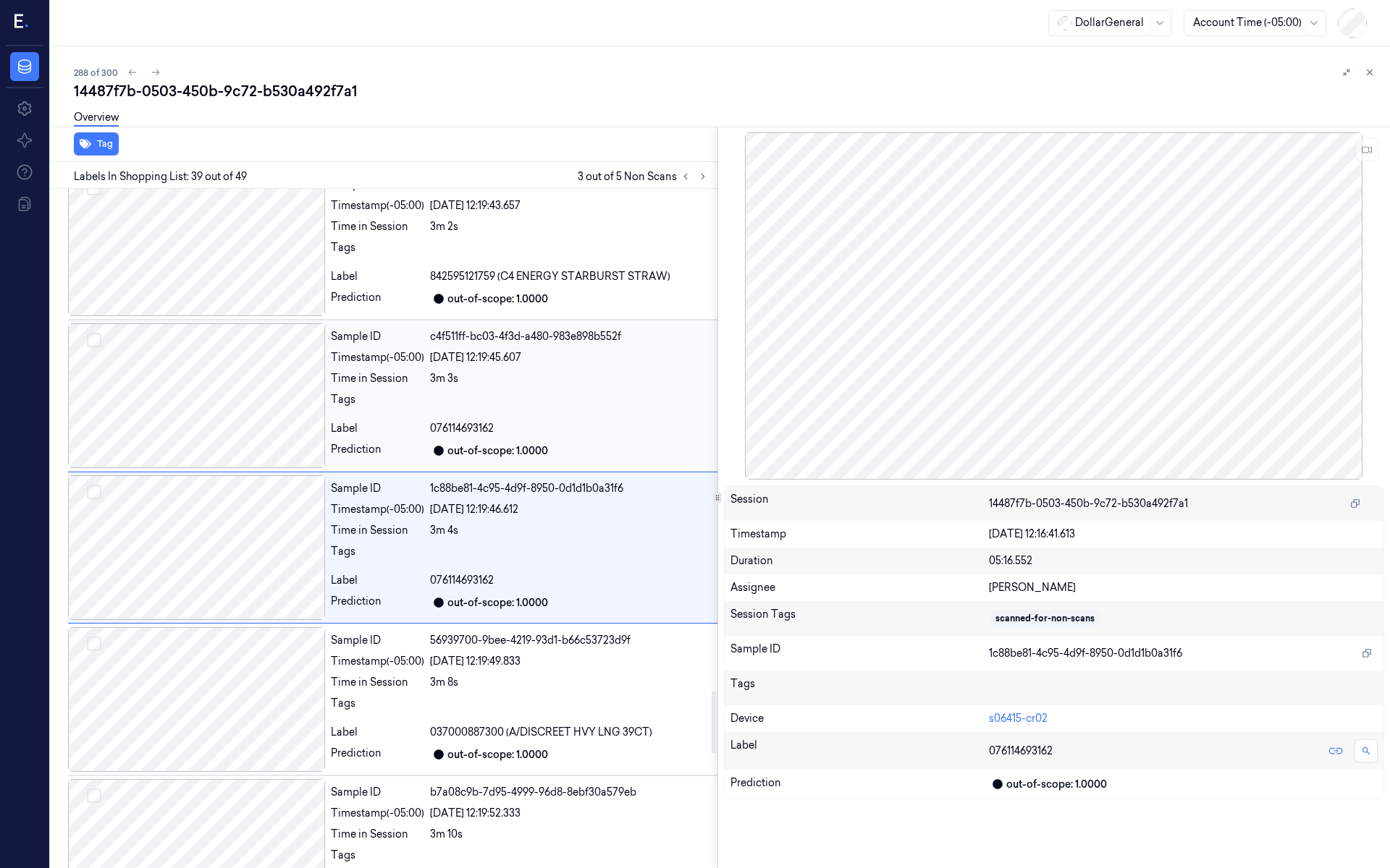
click at [231, 383] on div at bounding box center [197, 396] width 257 height 145
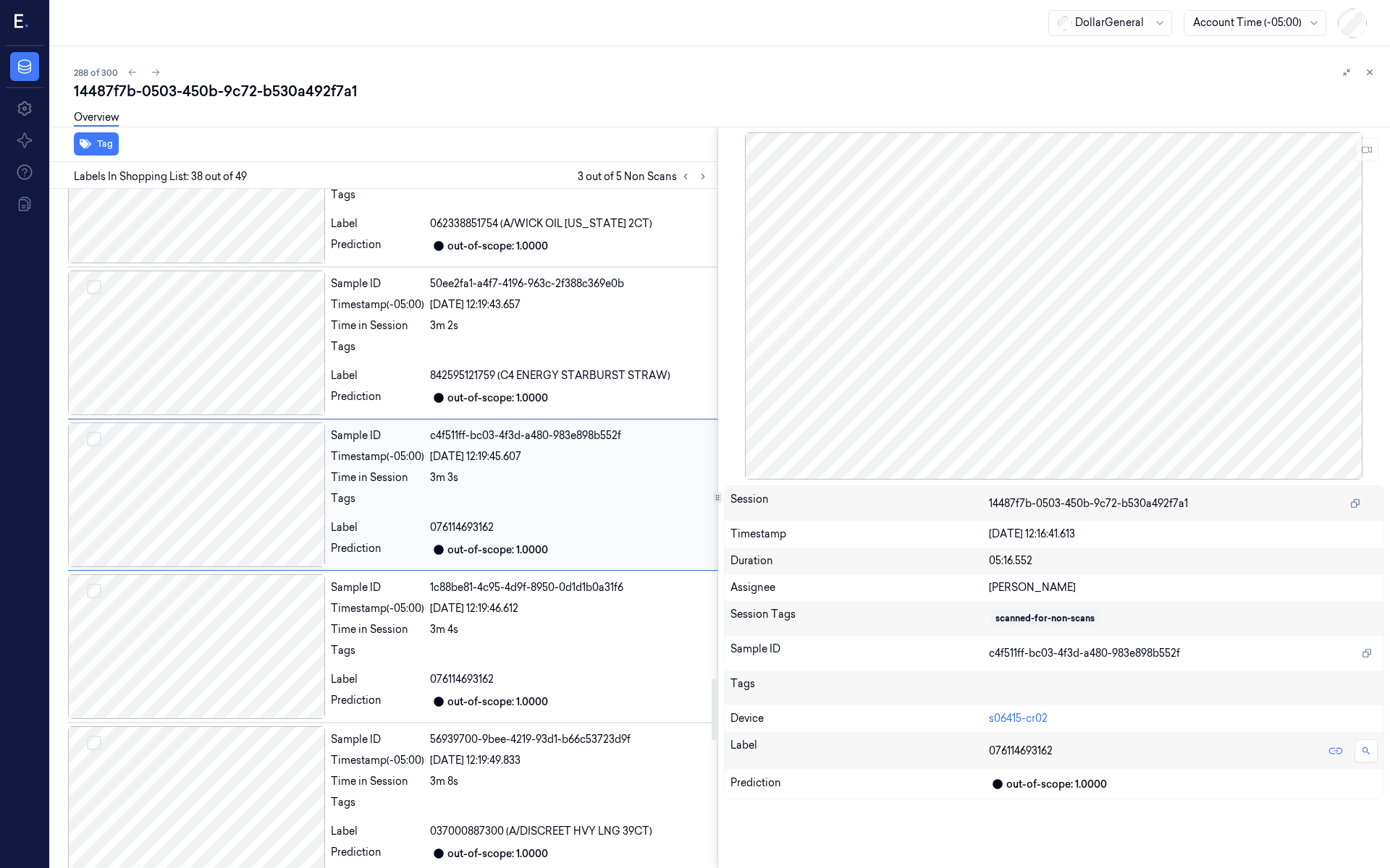
scroll to position [5340, 0]
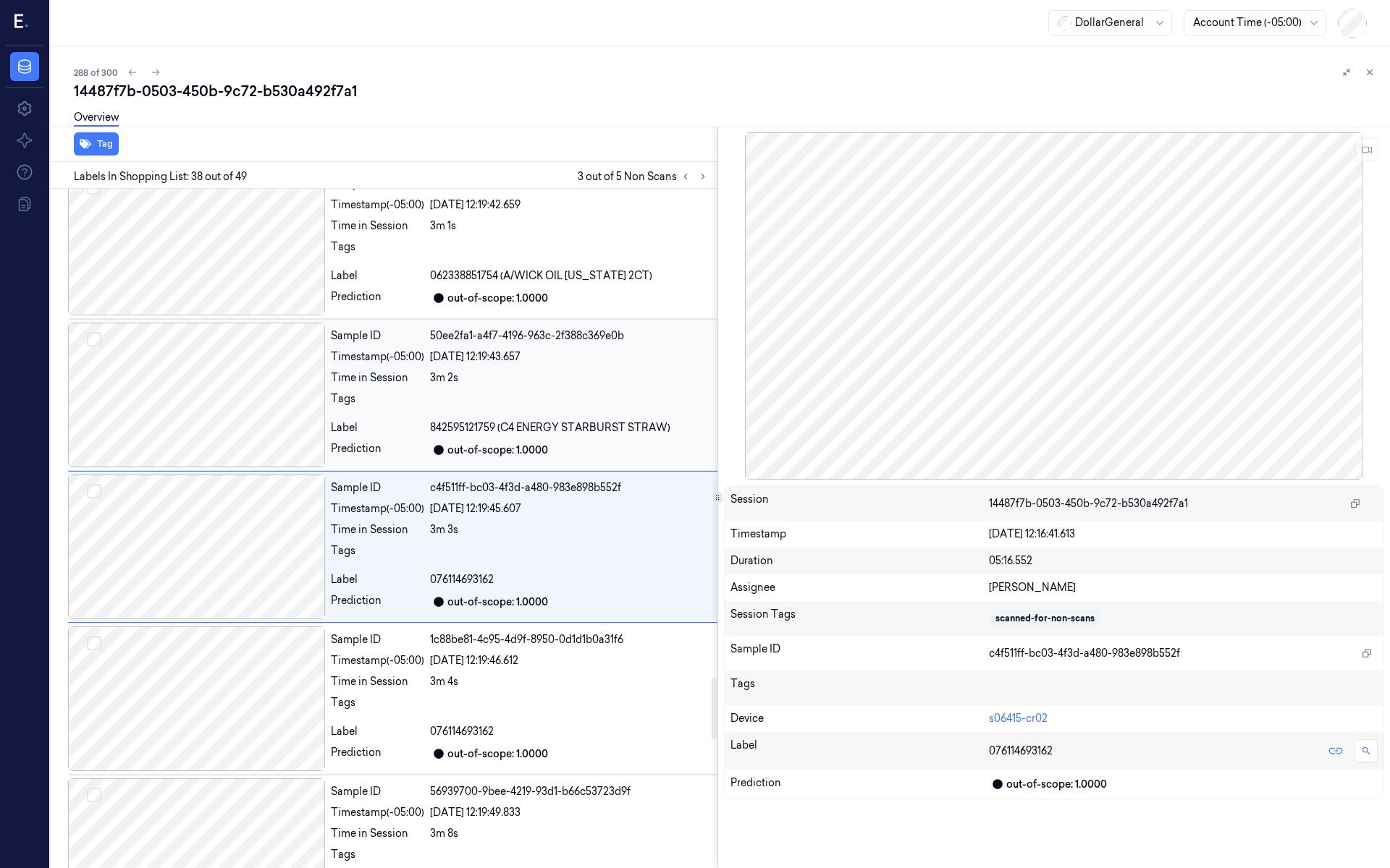
click at [234, 367] on div at bounding box center [197, 395] width 257 height 145
click at [237, 383] on div at bounding box center [197, 394] width 257 height 145
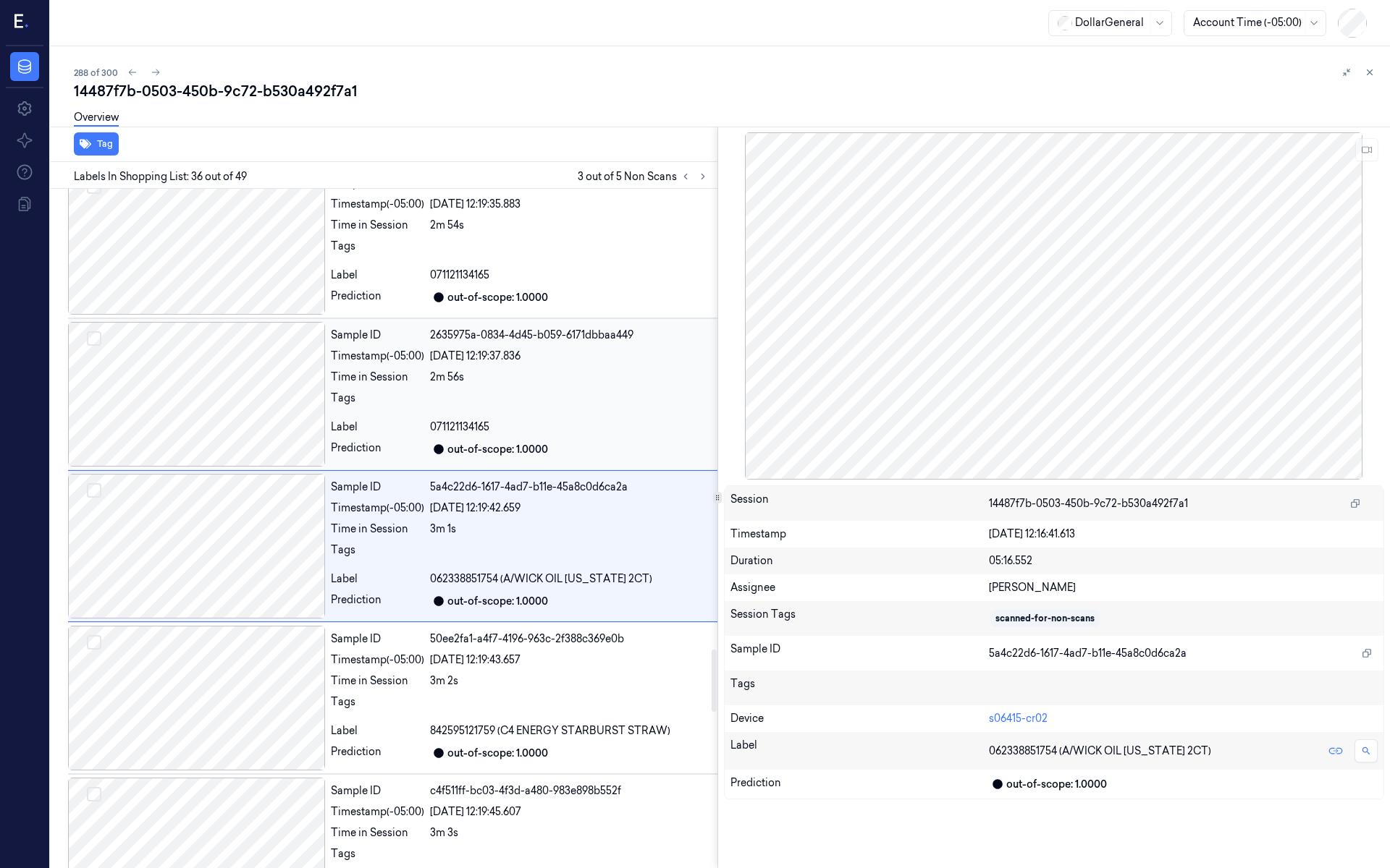
click at [240, 361] on div at bounding box center [197, 394] width 257 height 145
click at [235, 378] on div at bounding box center [197, 393] width 257 height 145
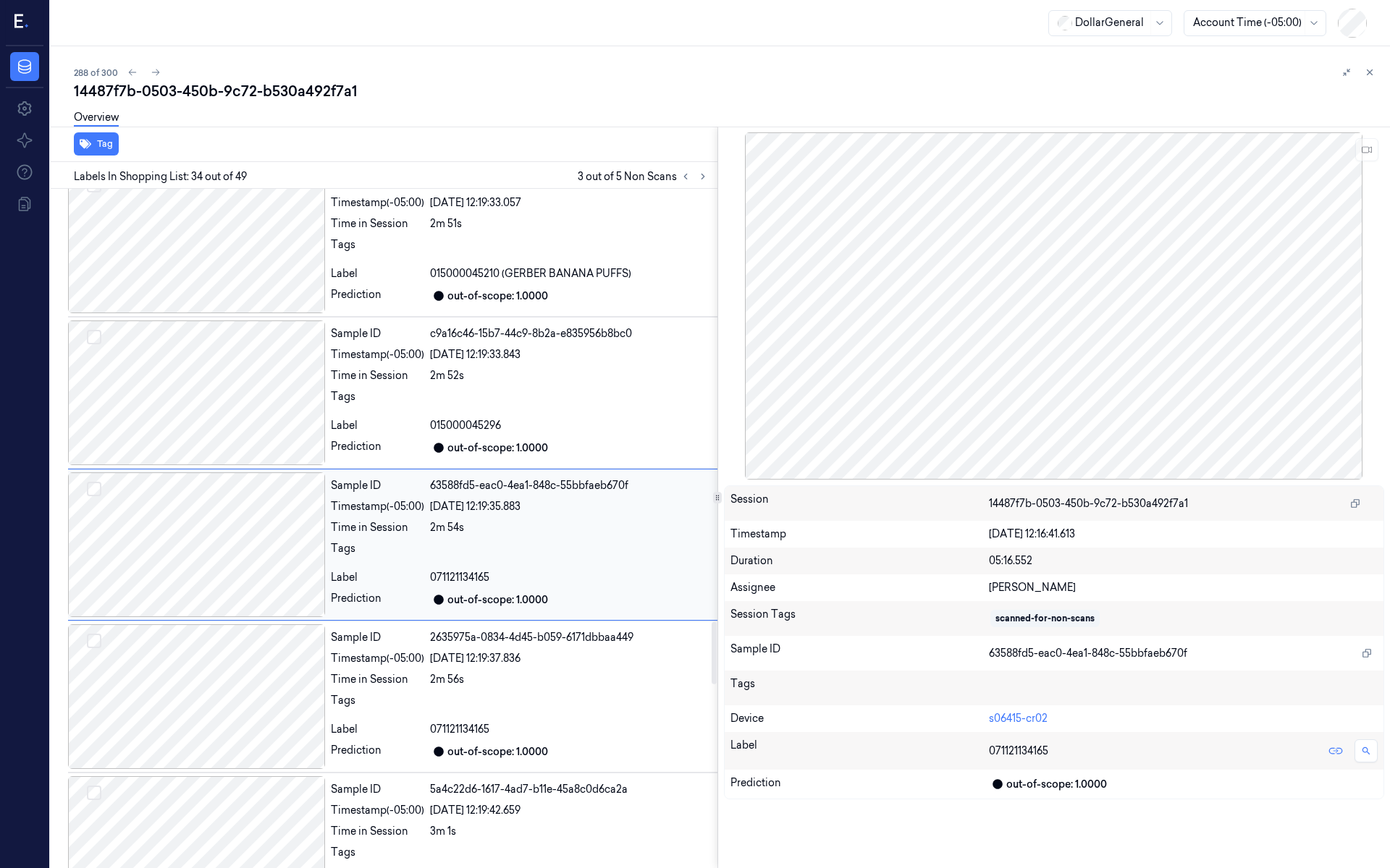
click at [235, 378] on div at bounding box center [197, 393] width 257 height 145
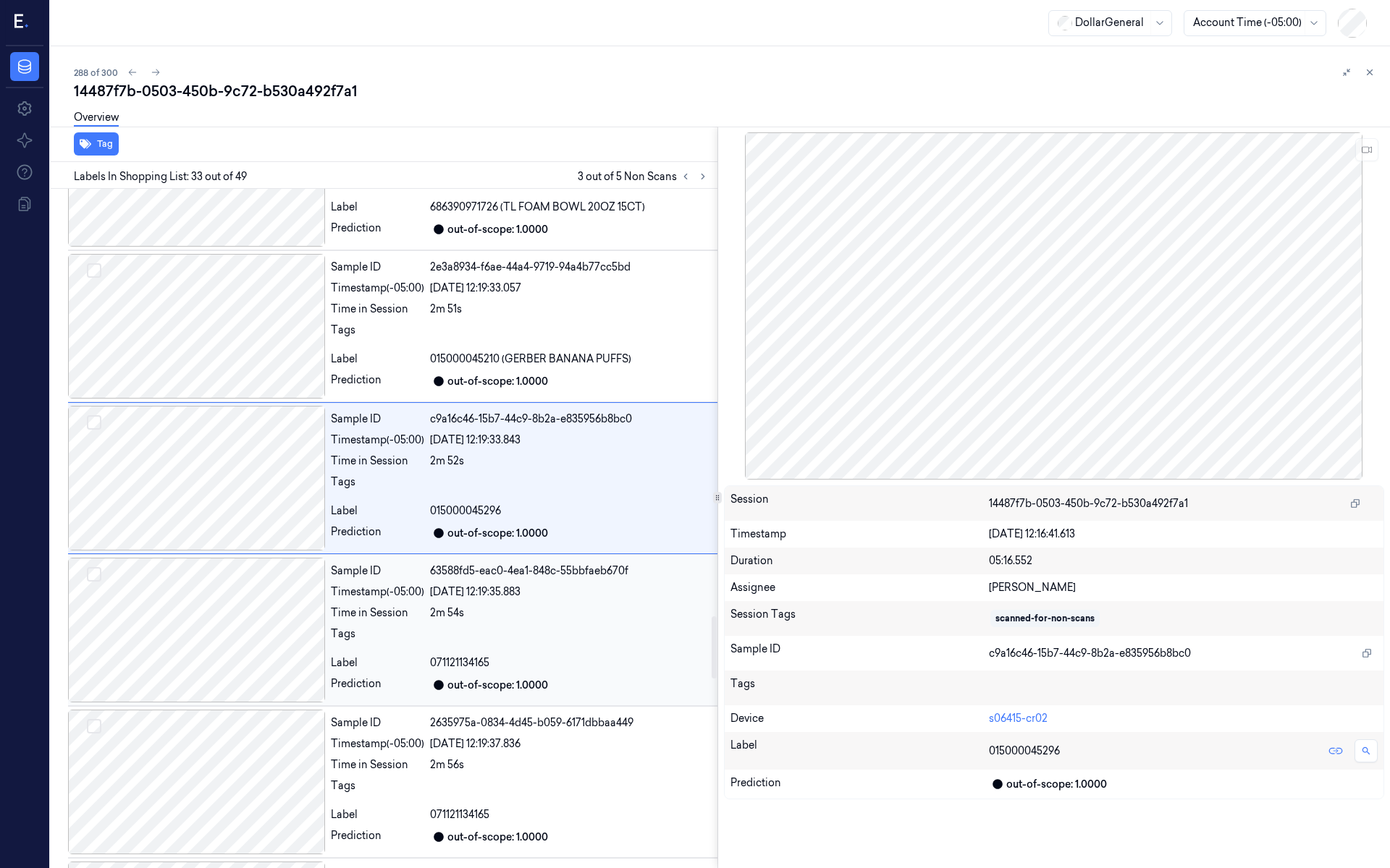
scroll to position [4583, 0]
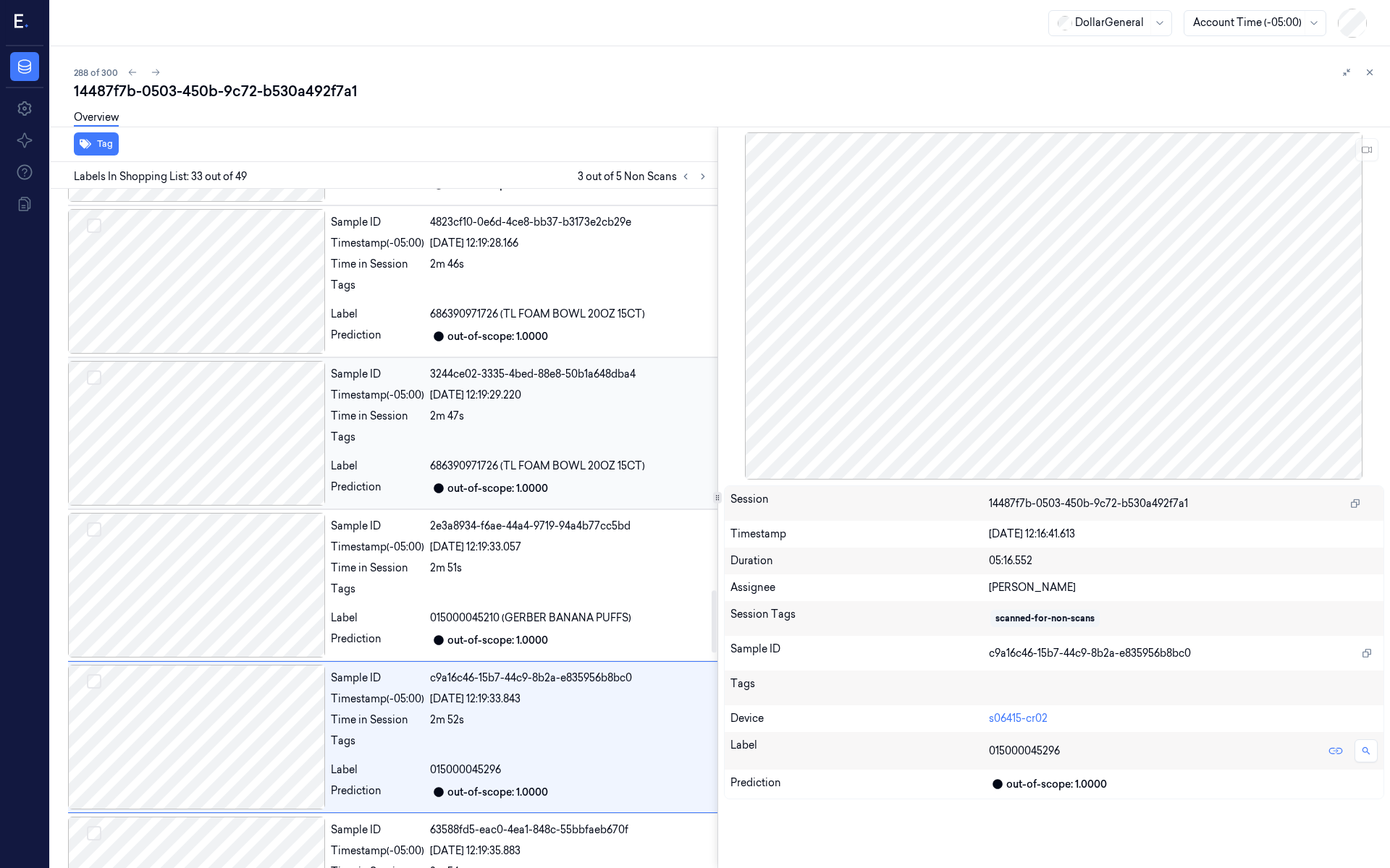
click at [234, 419] on div at bounding box center [197, 434] width 257 height 145
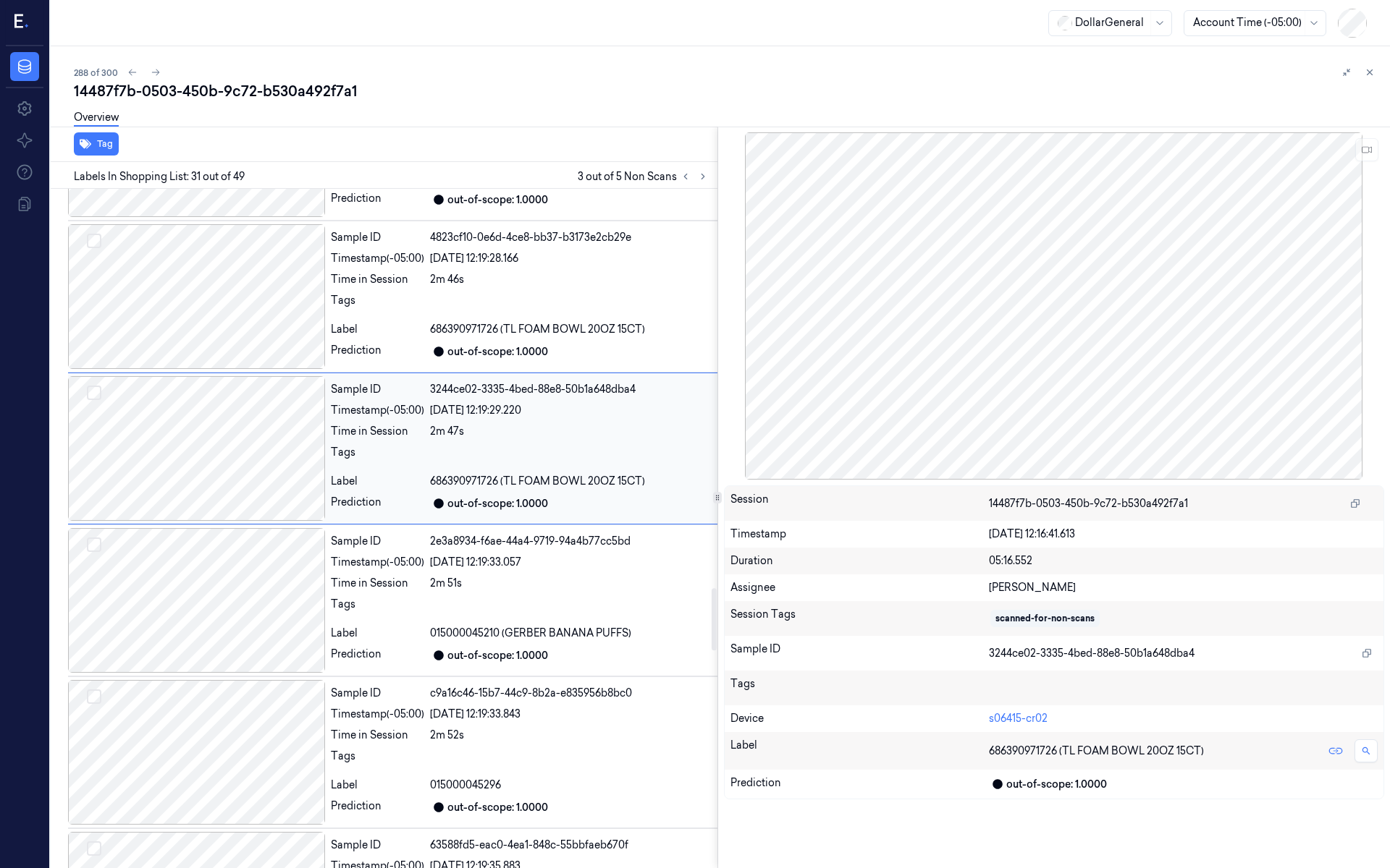
scroll to position [4377, 0]
click at [223, 321] on div at bounding box center [197, 295] width 257 height 145
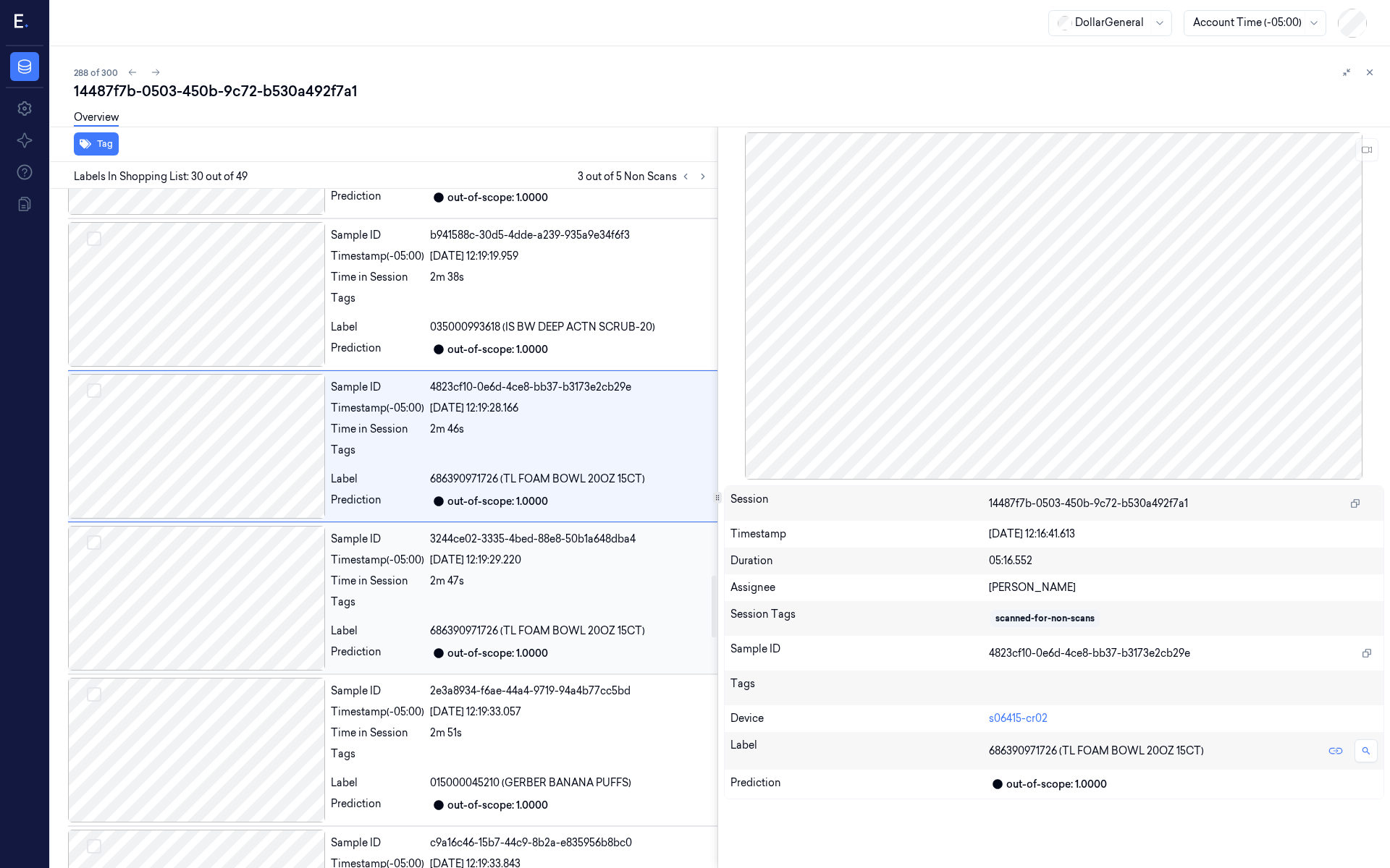
click at [216, 551] on div at bounding box center [197, 598] width 257 height 145
click at [246, 562] on div at bounding box center [197, 599] width 257 height 145
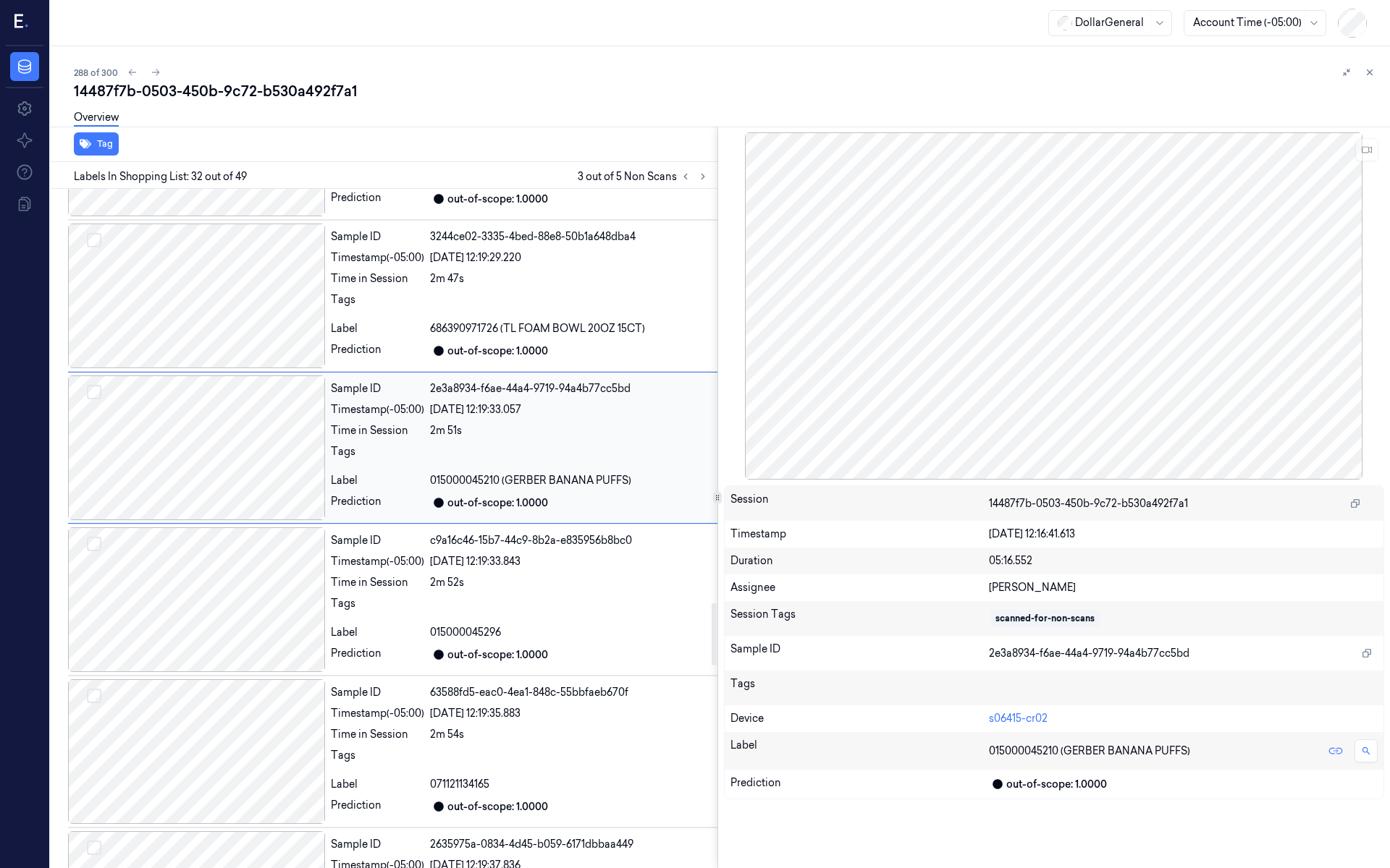
scroll to position [4528, 0]
click at [249, 571] on div at bounding box center [197, 599] width 257 height 145
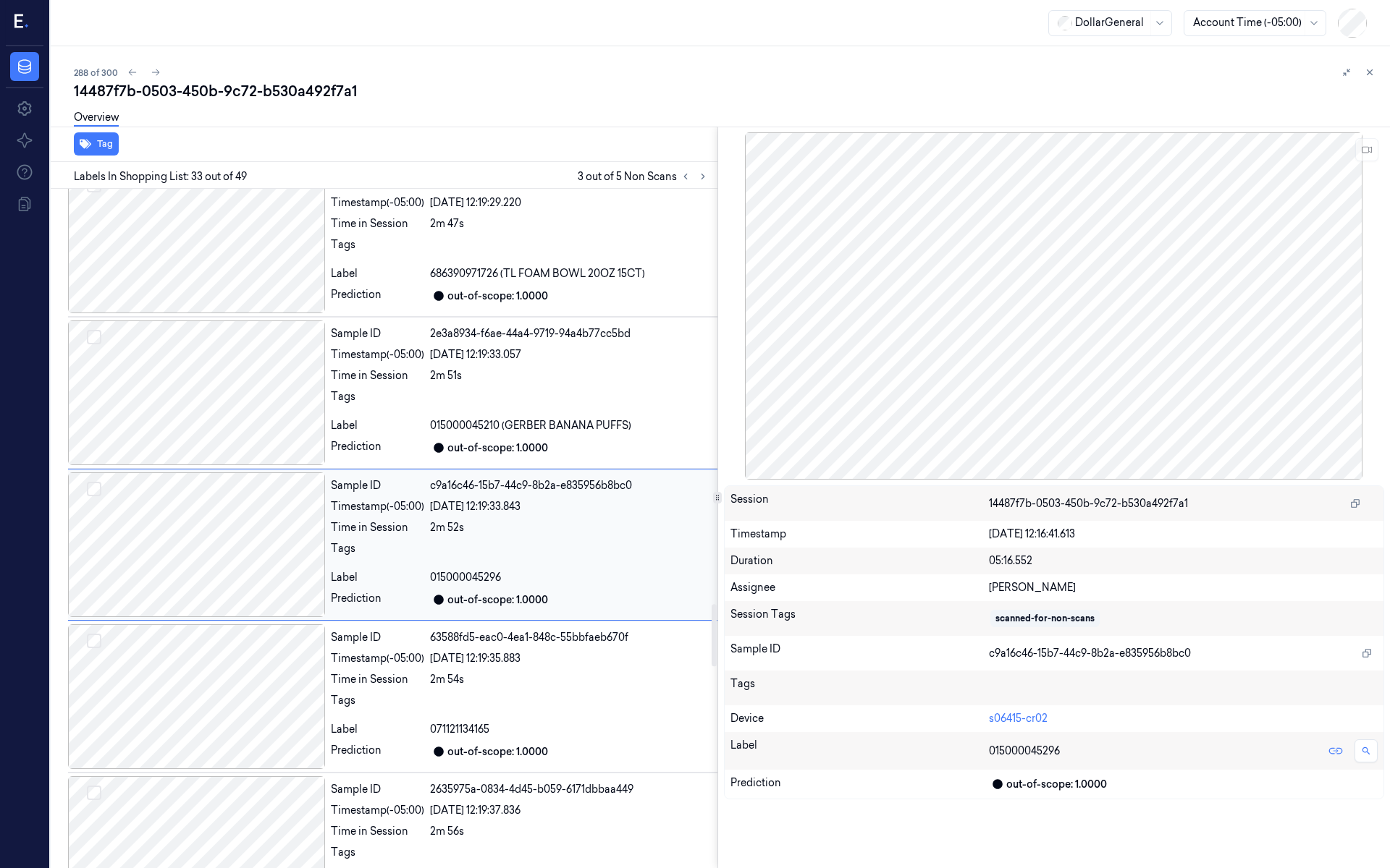
scroll to position [4583, 0]
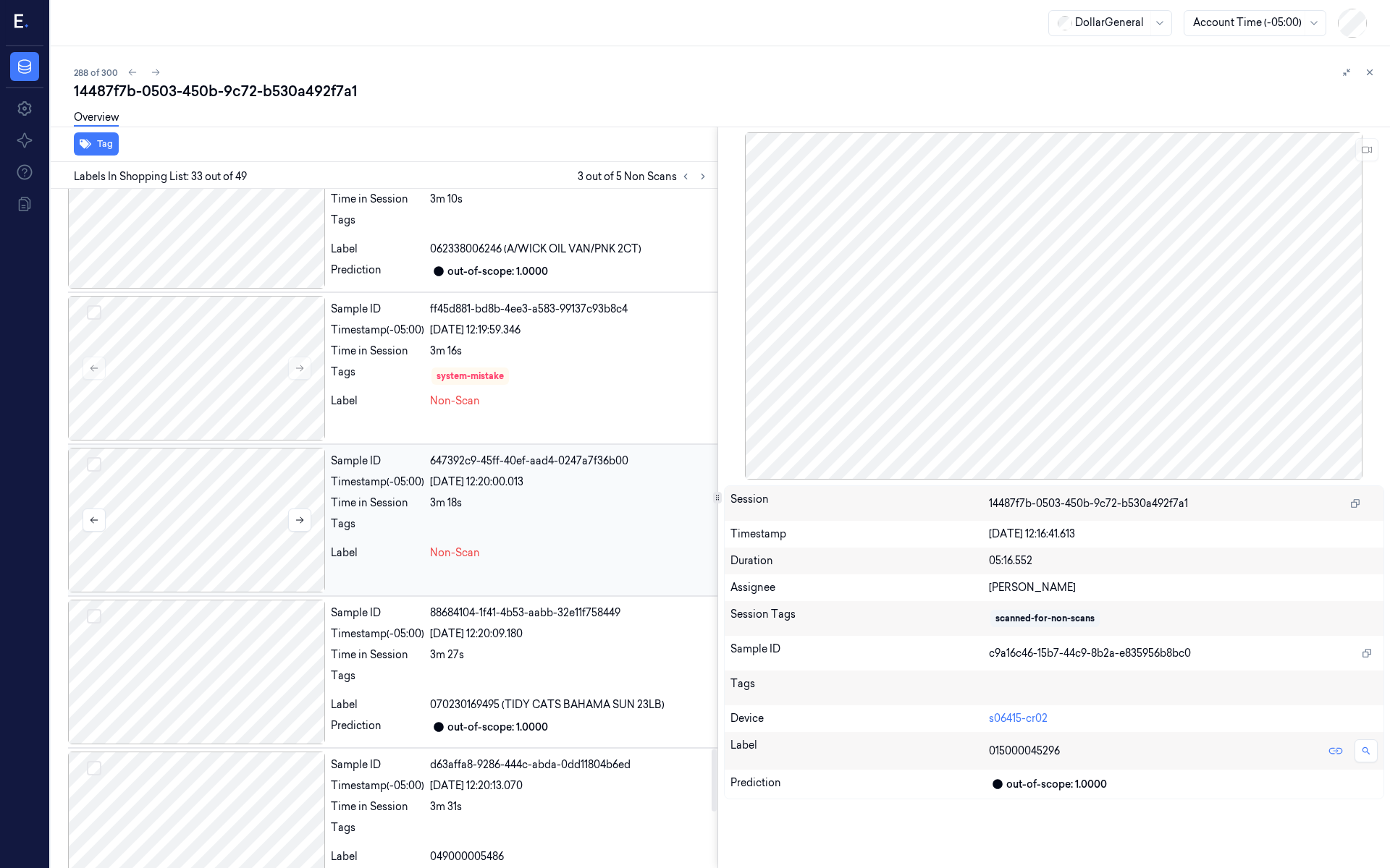
click at [240, 507] on div at bounding box center [197, 520] width 257 height 145
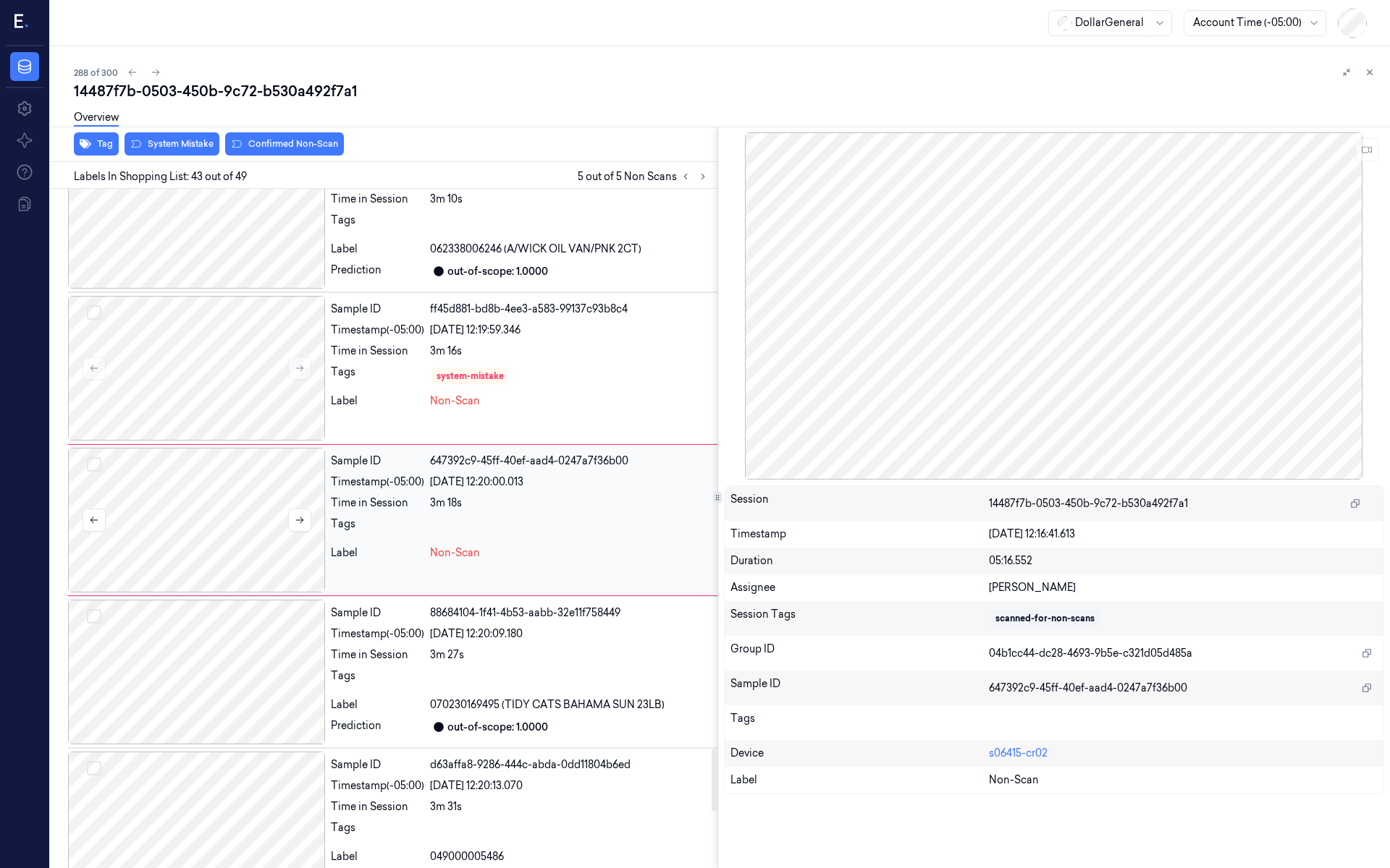
scroll to position [6098, 0]
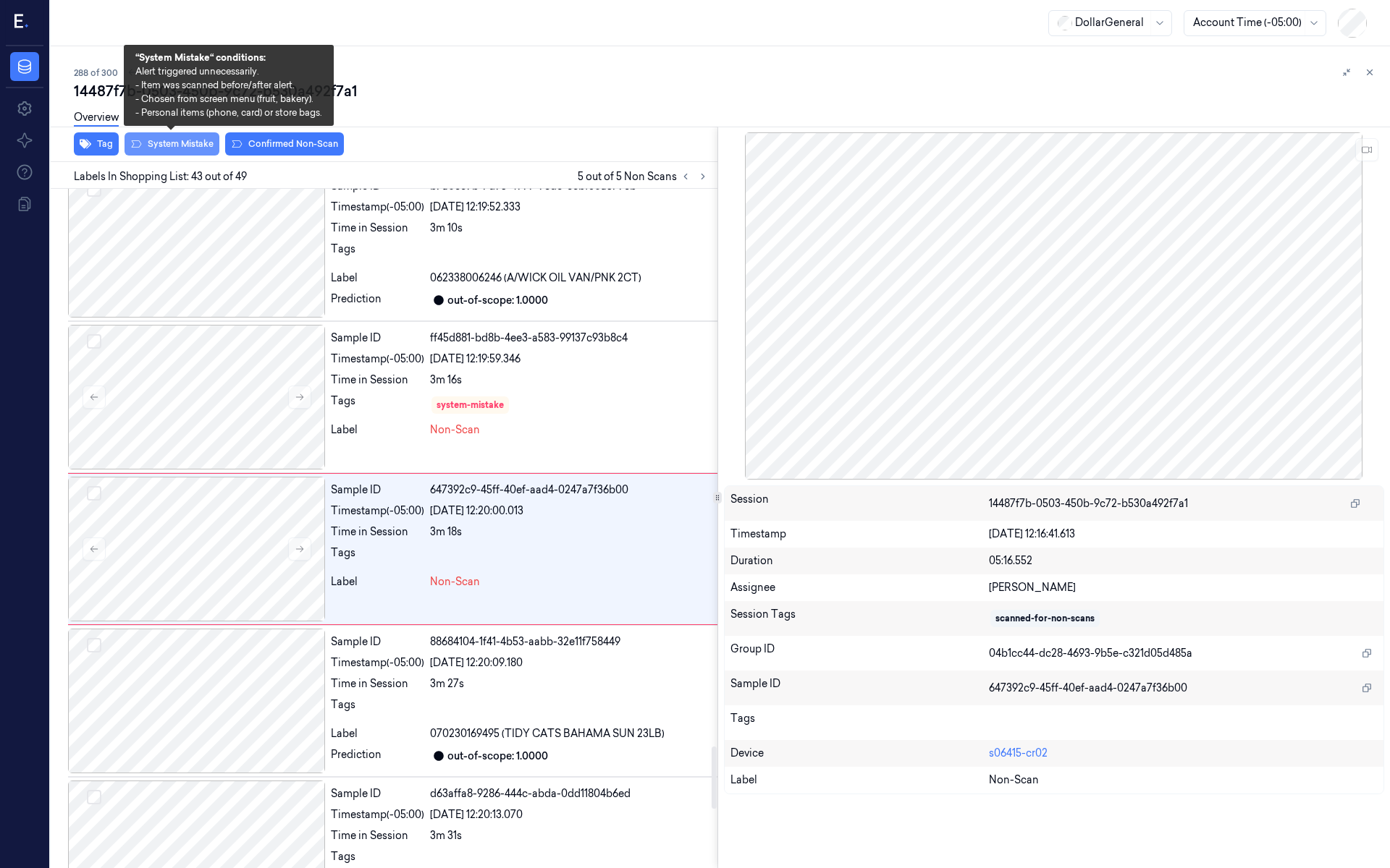
click at [192, 148] on button "System Mistake" at bounding box center [172, 143] width 95 height 23
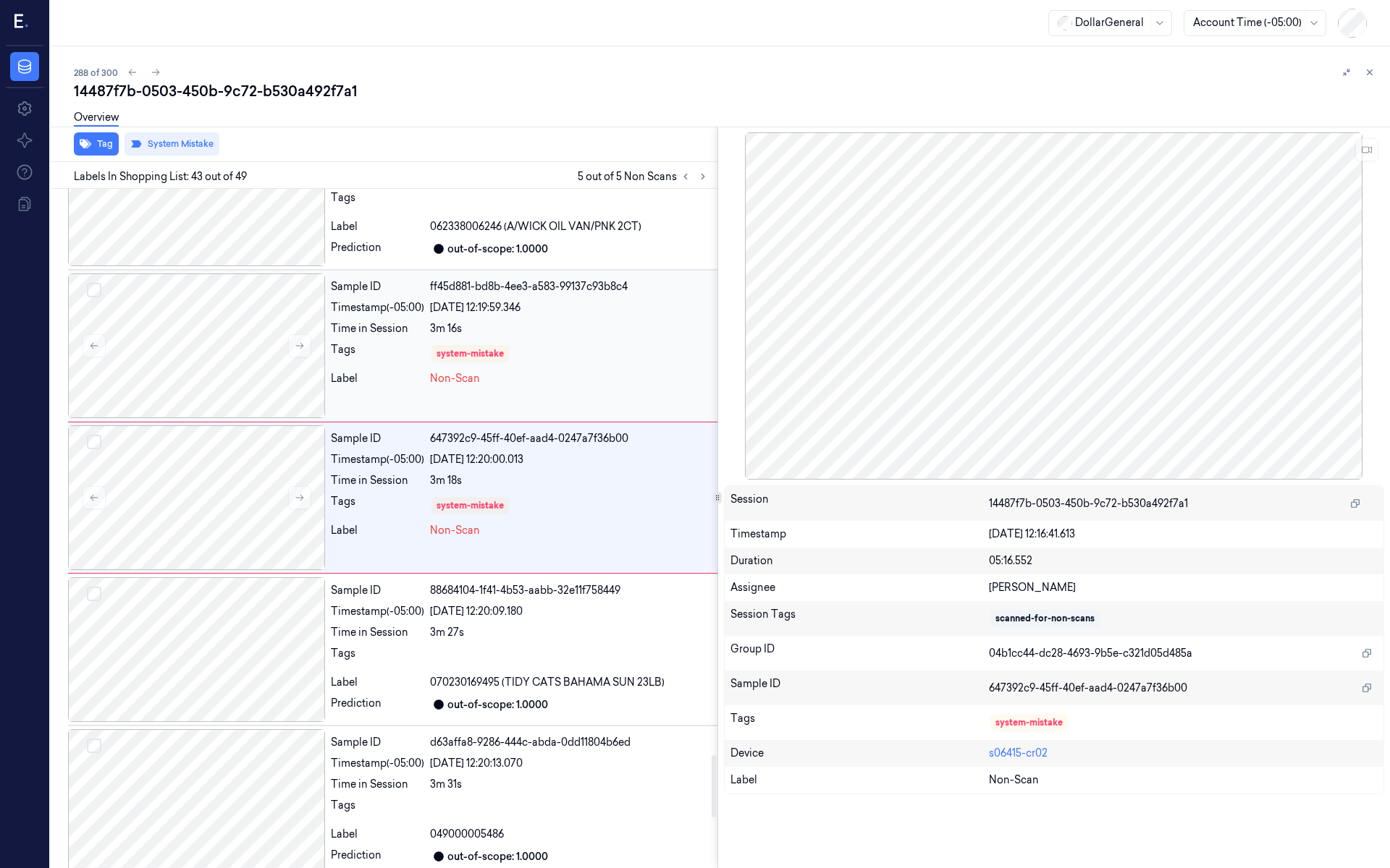
scroll to position [6194, 0]
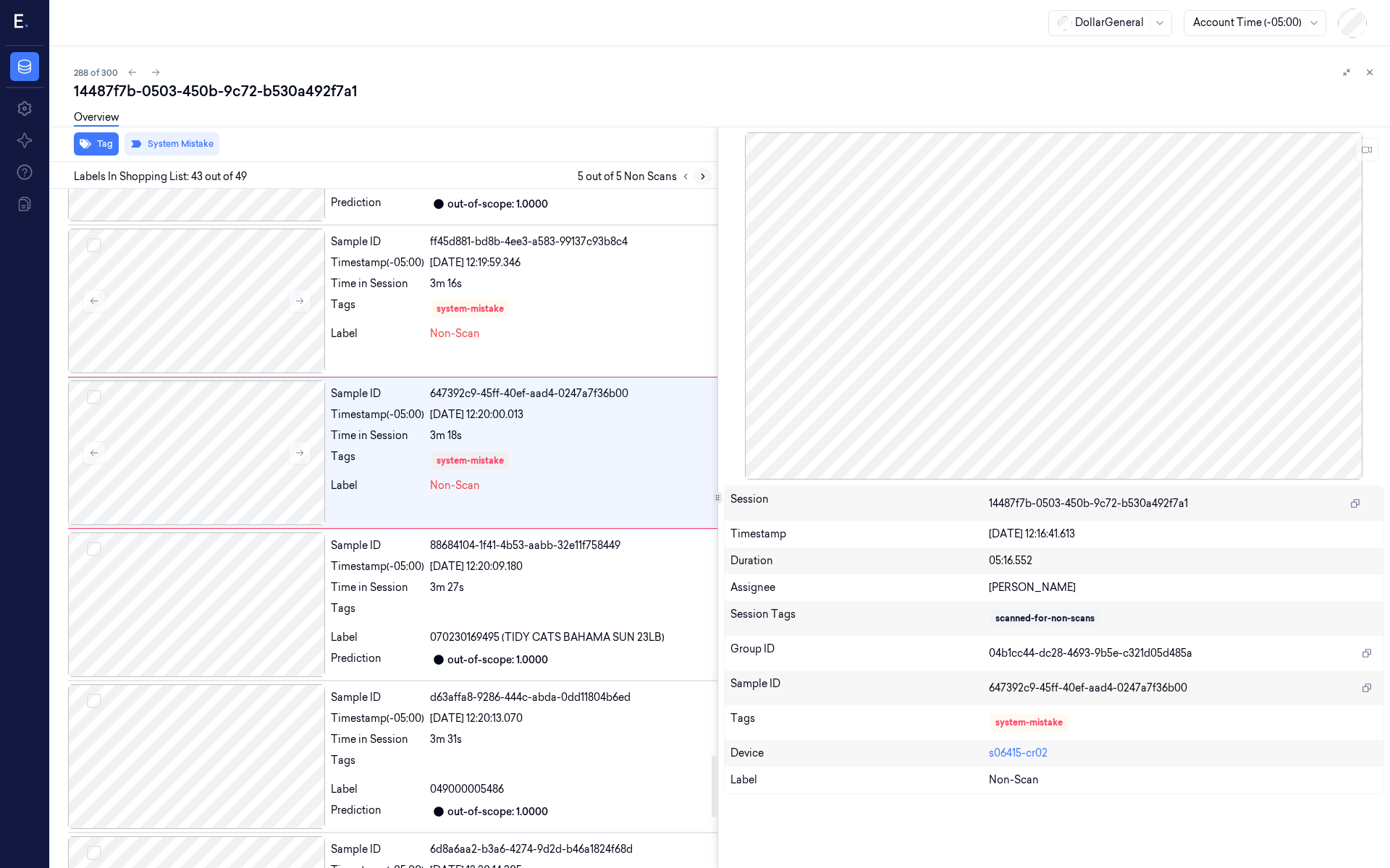
click at [700, 178] on icon at bounding box center [703, 177] width 10 height 10
click at [693, 178] on button at bounding box center [686, 177] width 18 height 18
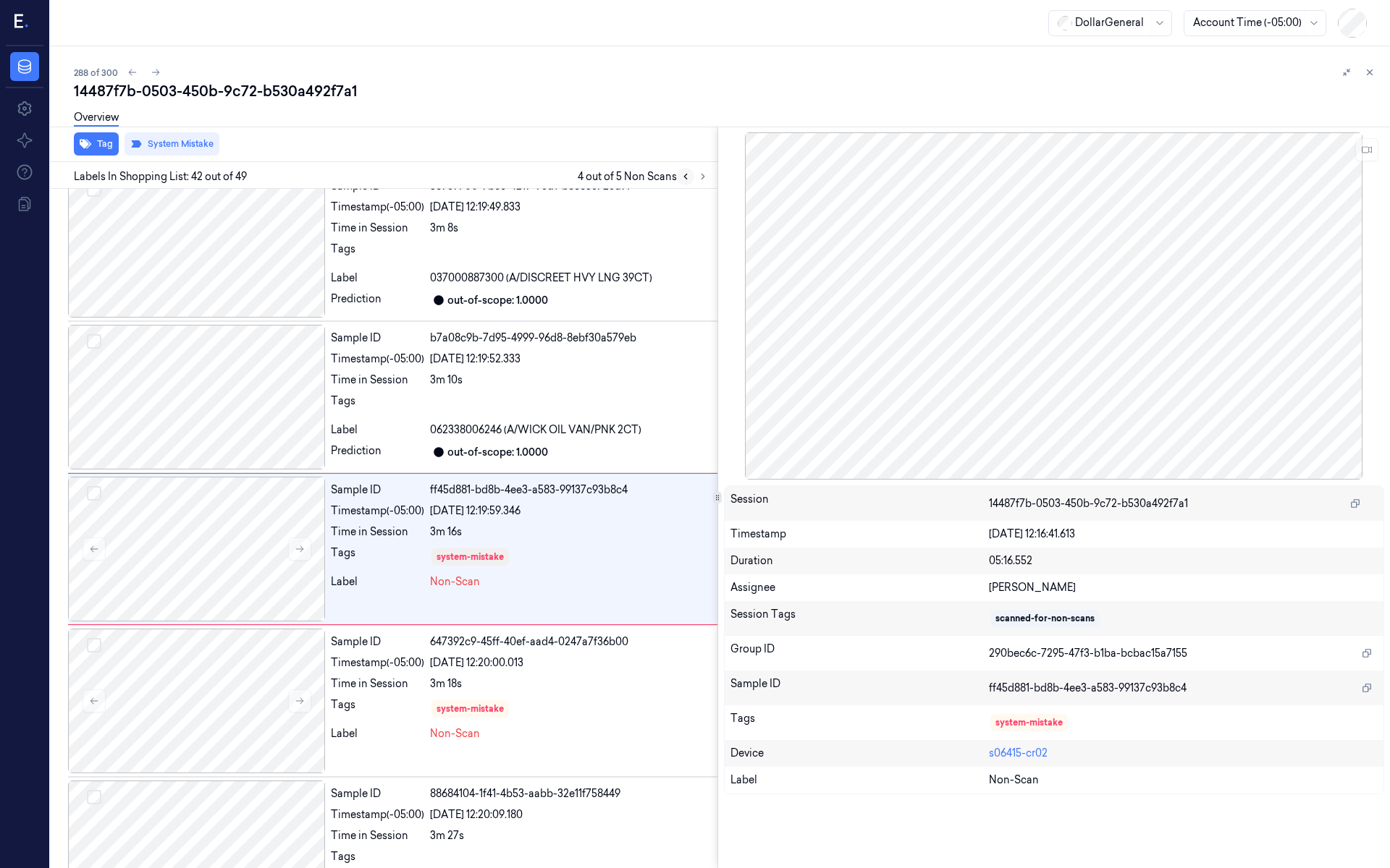
click at [690, 179] on icon at bounding box center [686, 177] width 10 height 10
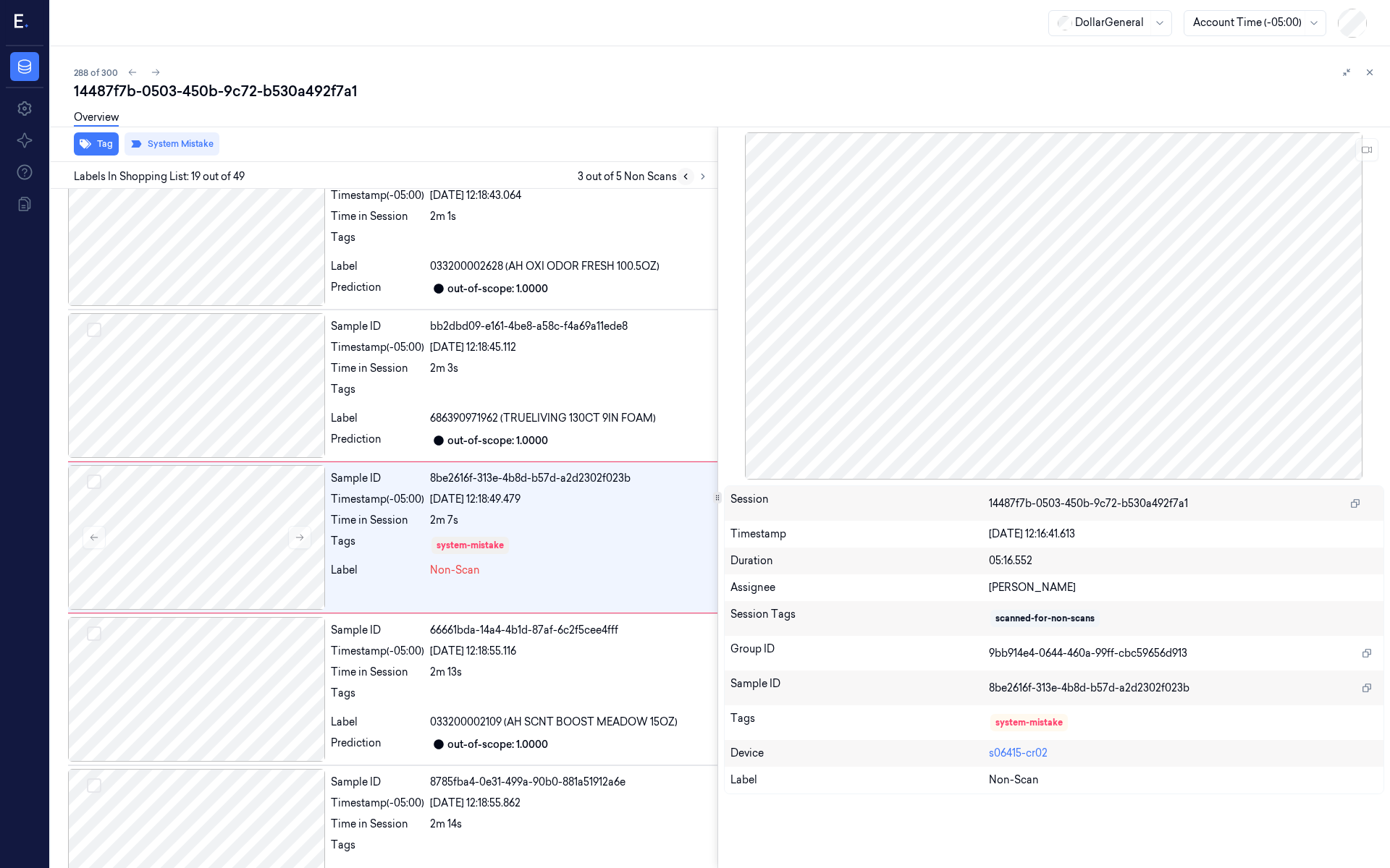
click at [690, 179] on icon at bounding box center [686, 177] width 10 height 10
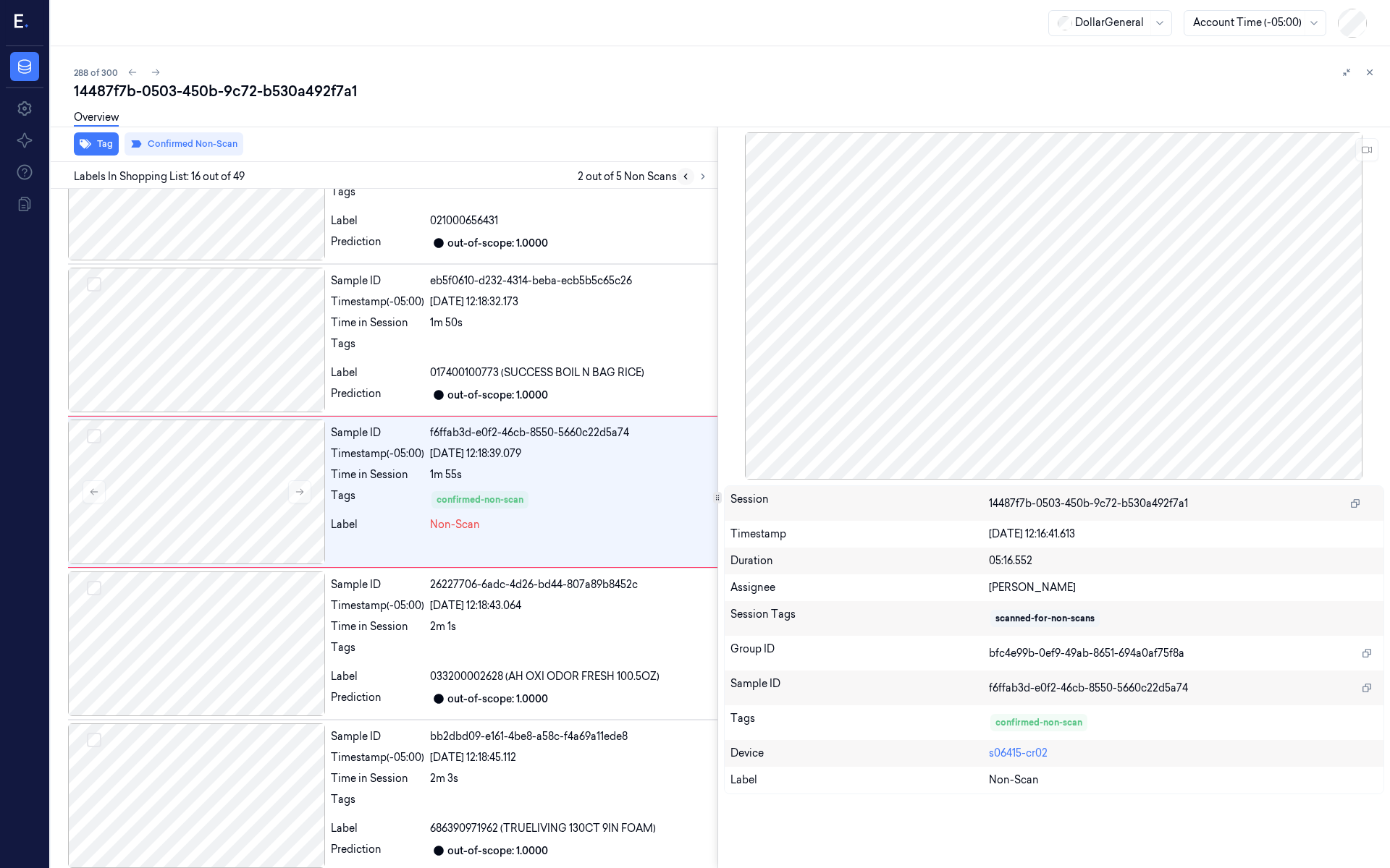
scroll to position [2008, 0]
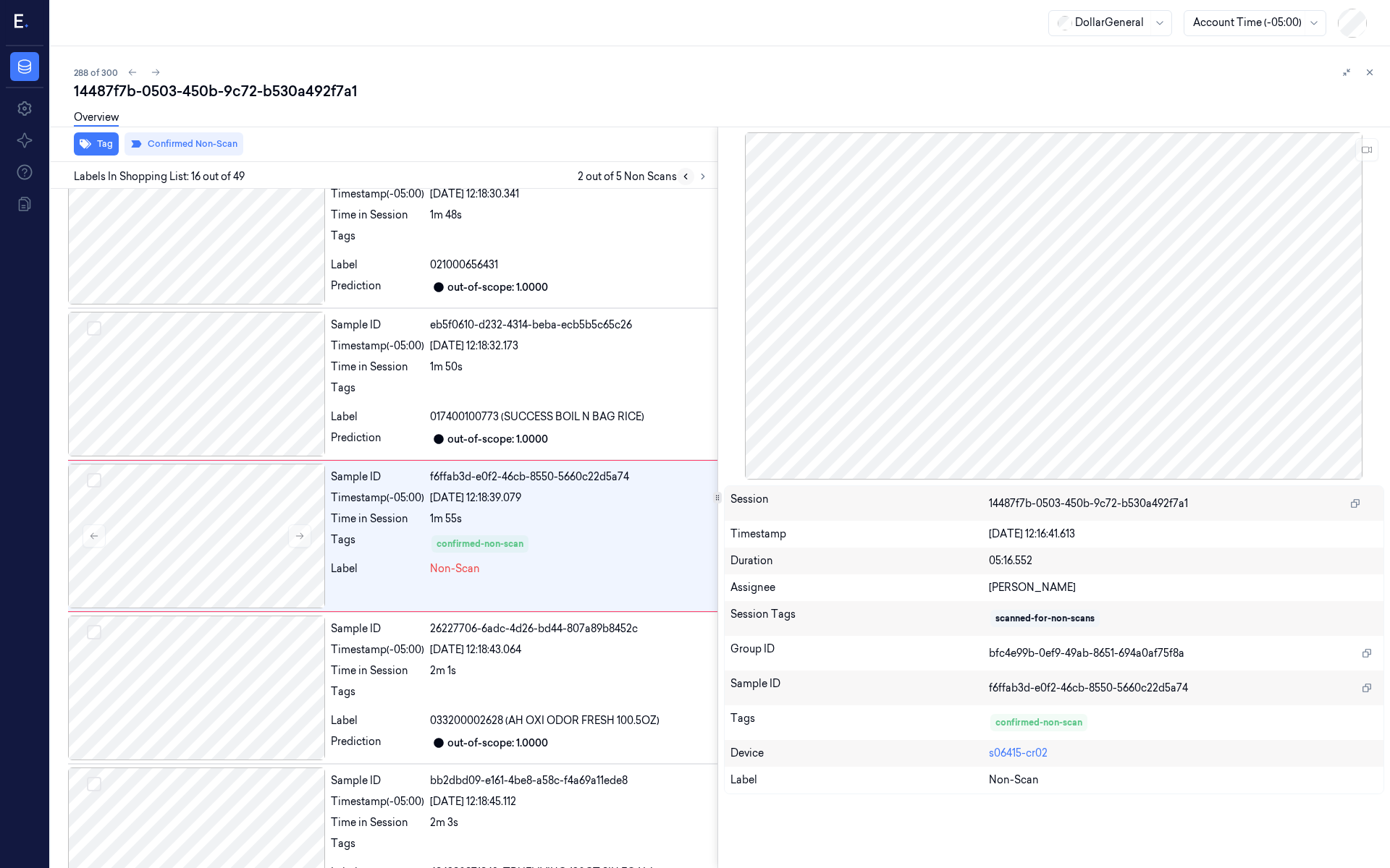
click at [690, 179] on icon at bounding box center [686, 177] width 10 height 10
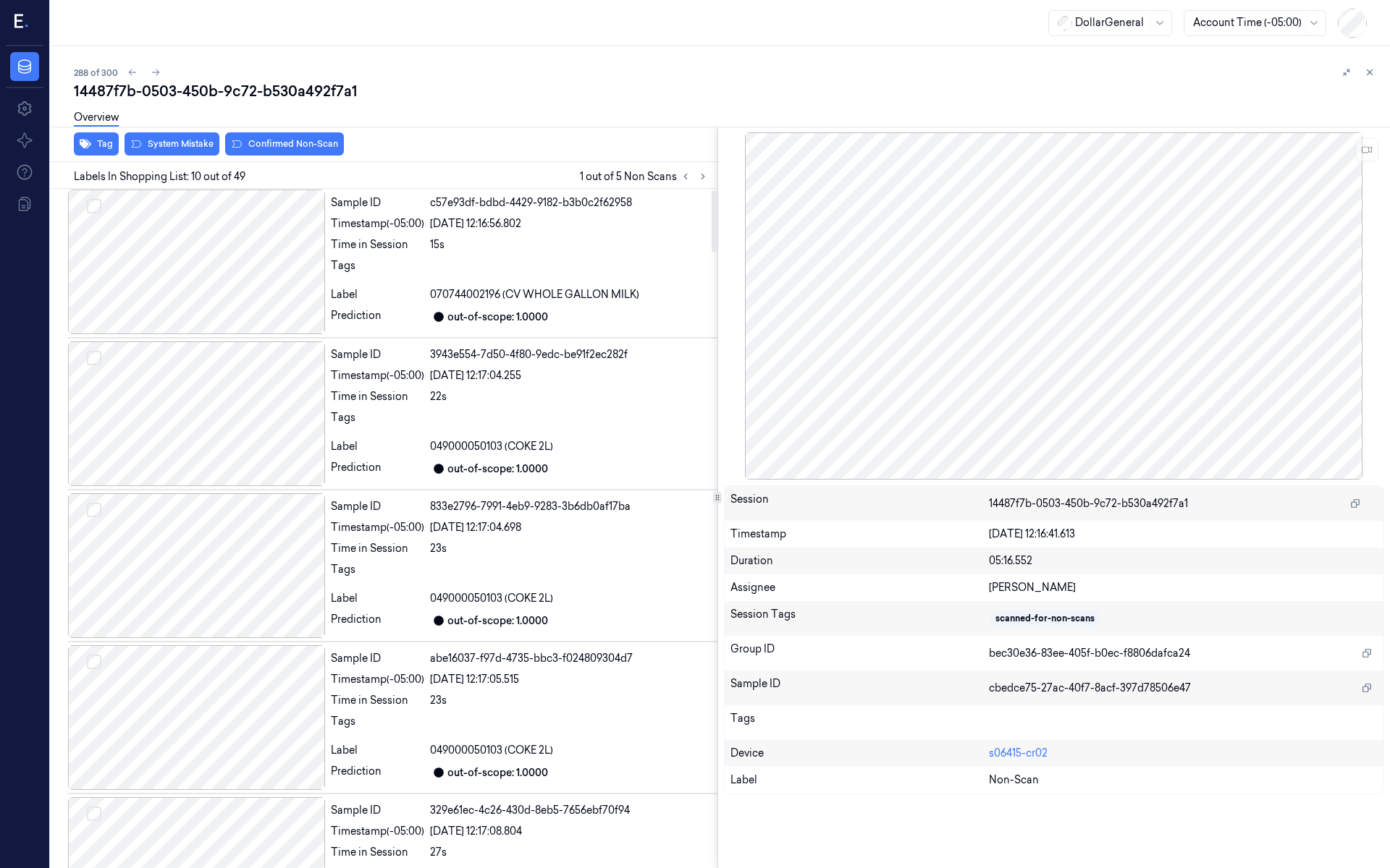
scroll to position [0, 0]
click at [249, 309] on div at bounding box center [197, 264] width 257 height 145
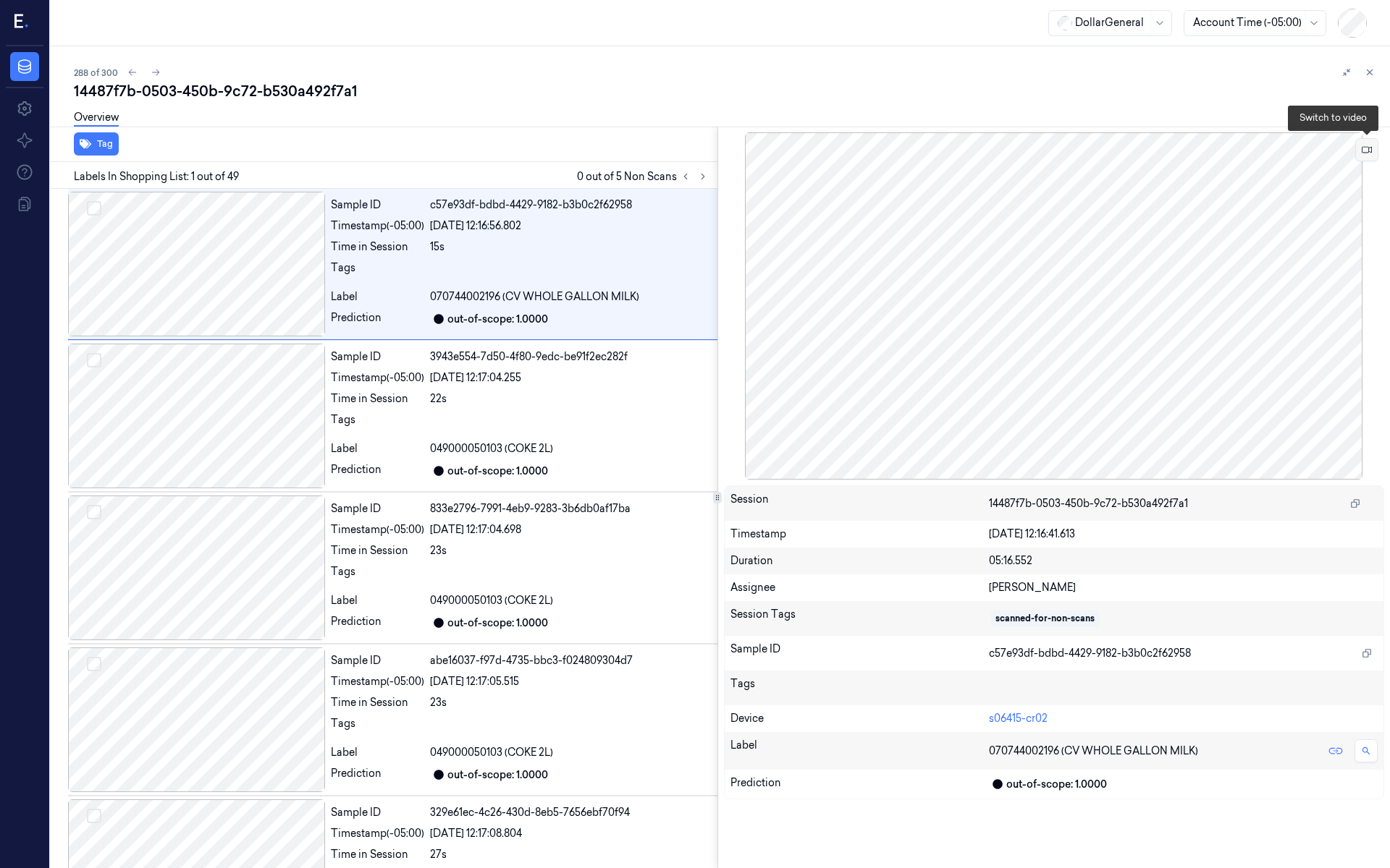
click at [1367, 154] on button at bounding box center [1366, 149] width 23 height 23
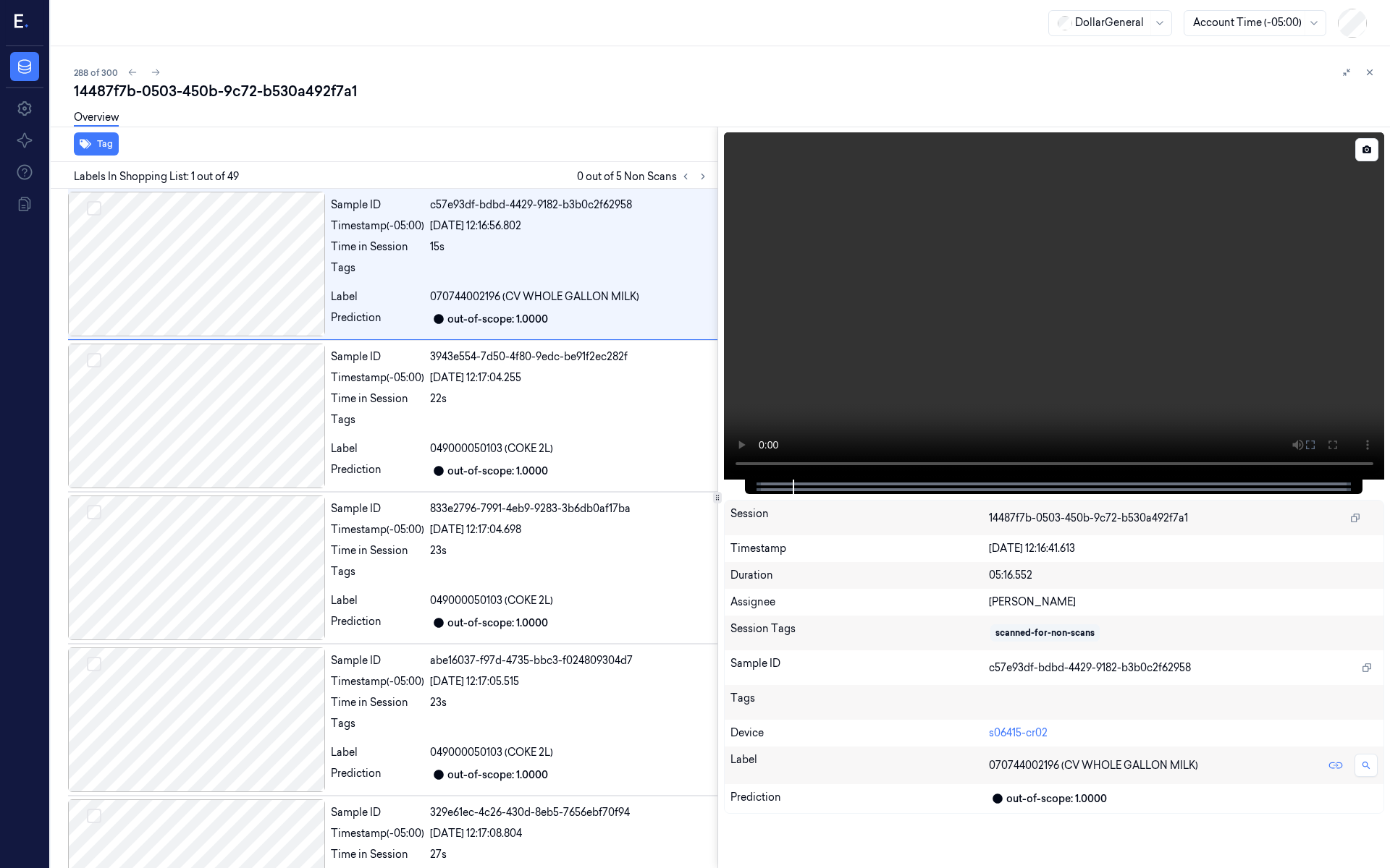
click at [1097, 343] on video at bounding box center [1054, 306] width 661 height 348
click at [1094, 343] on video at bounding box center [1054, 306] width 661 height 348
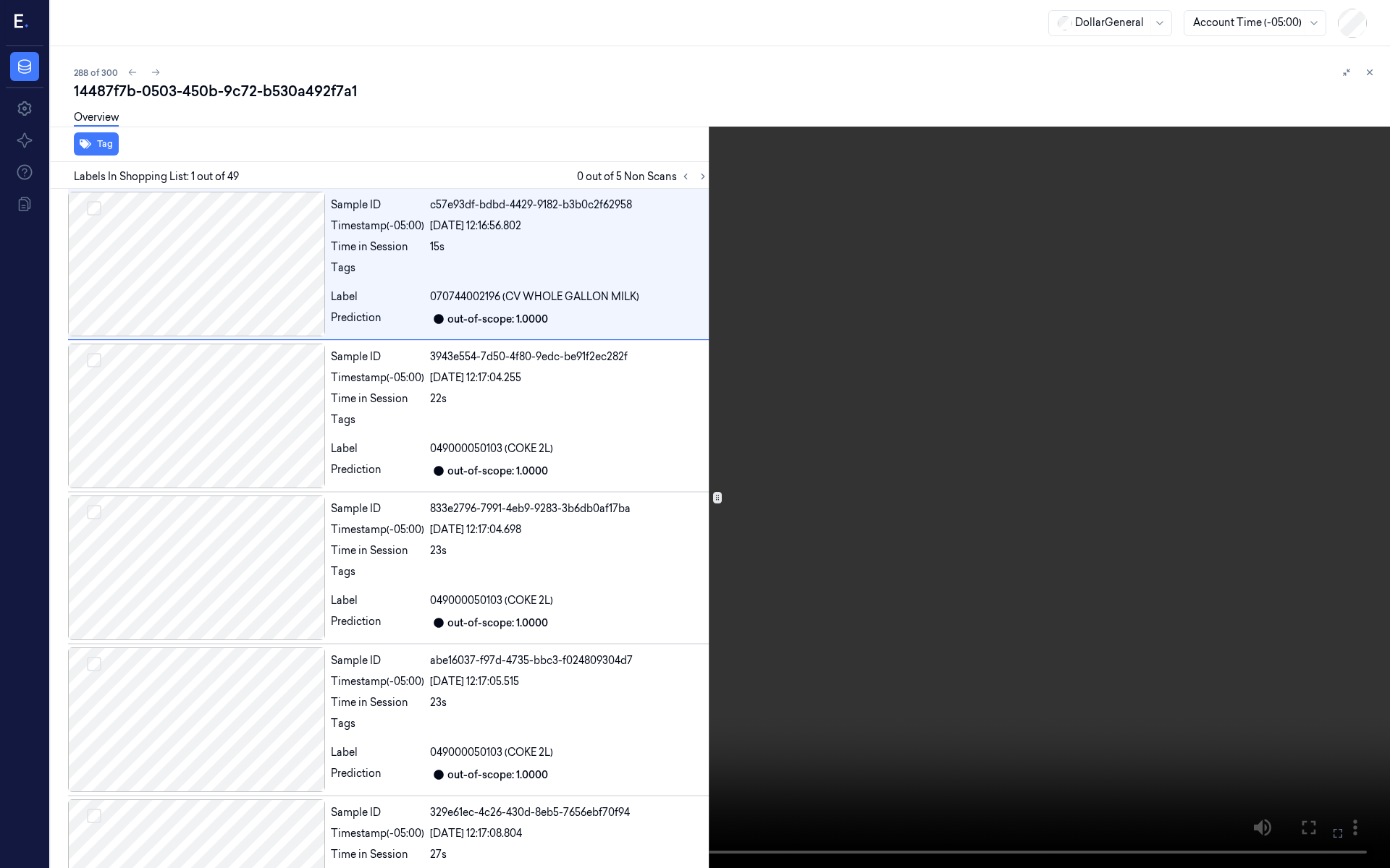
click at [1094, 343] on video at bounding box center [695, 434] width 1390 height 868
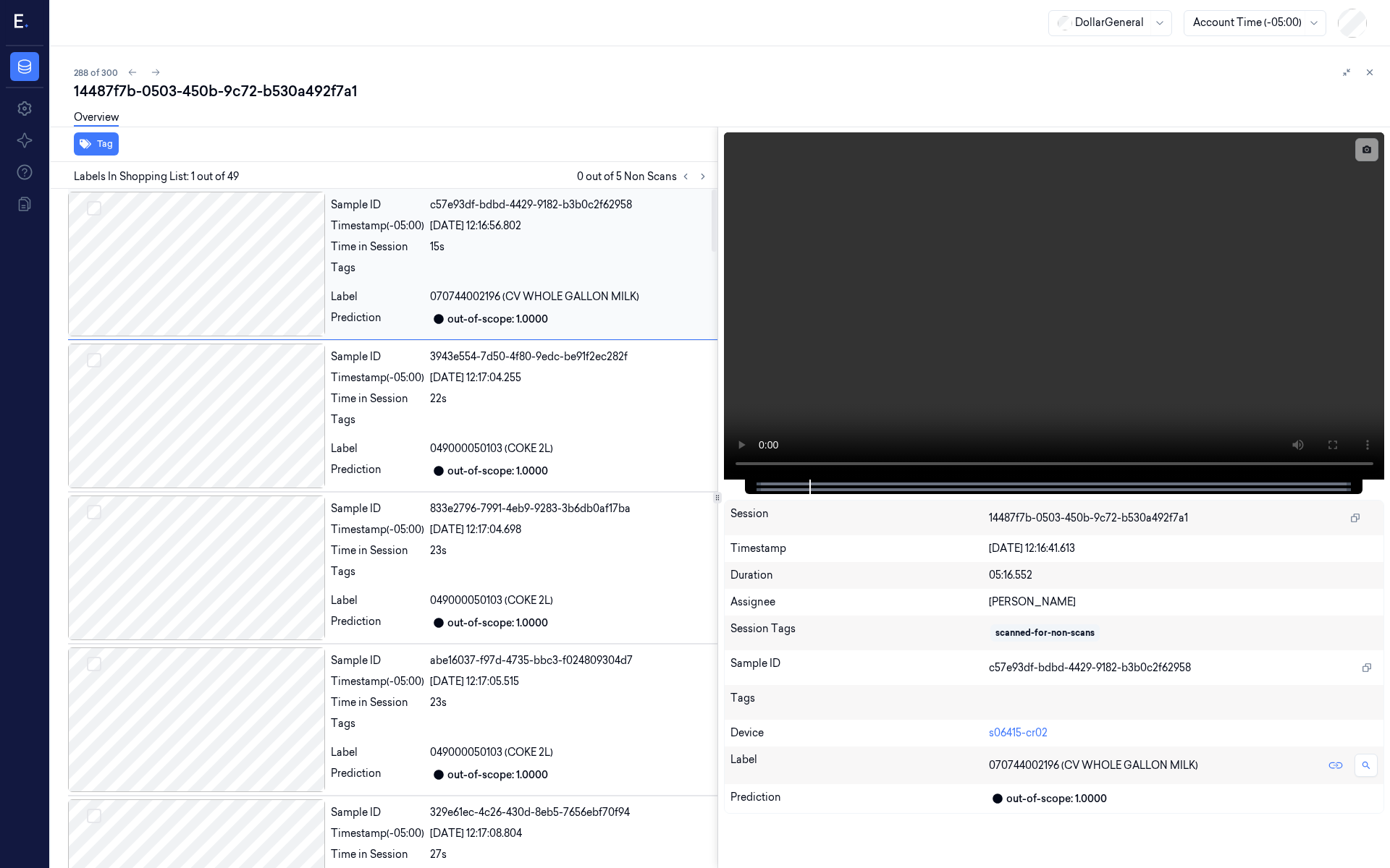
click at [302, 299] on div at bounding box center [197, 264] width 257 height 145
click at [273, 386] on div at bounding box center [197, 416] width 257 height 145
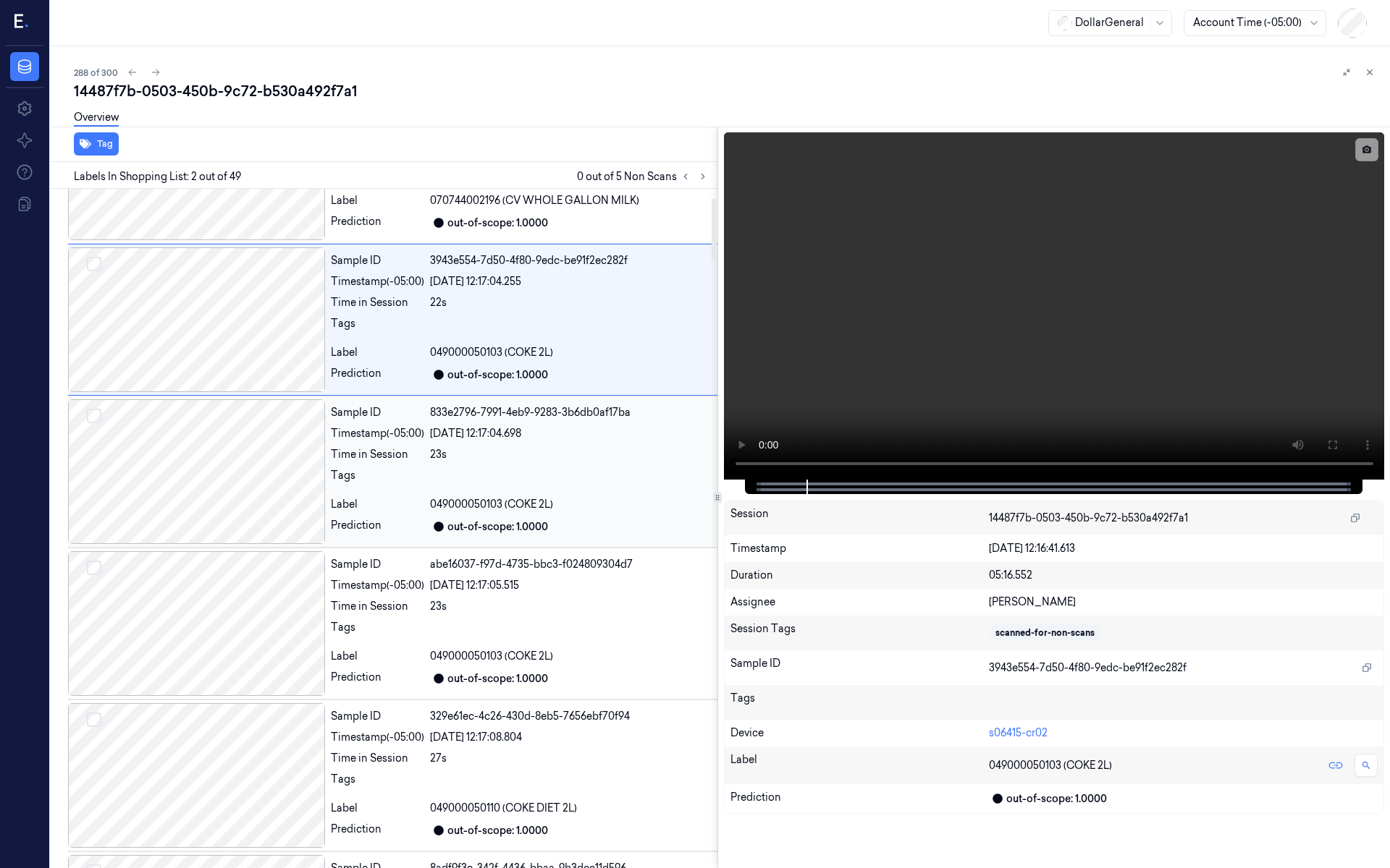
click at [271, 444] on div at bounding box center [197, 472] width 257 height 145
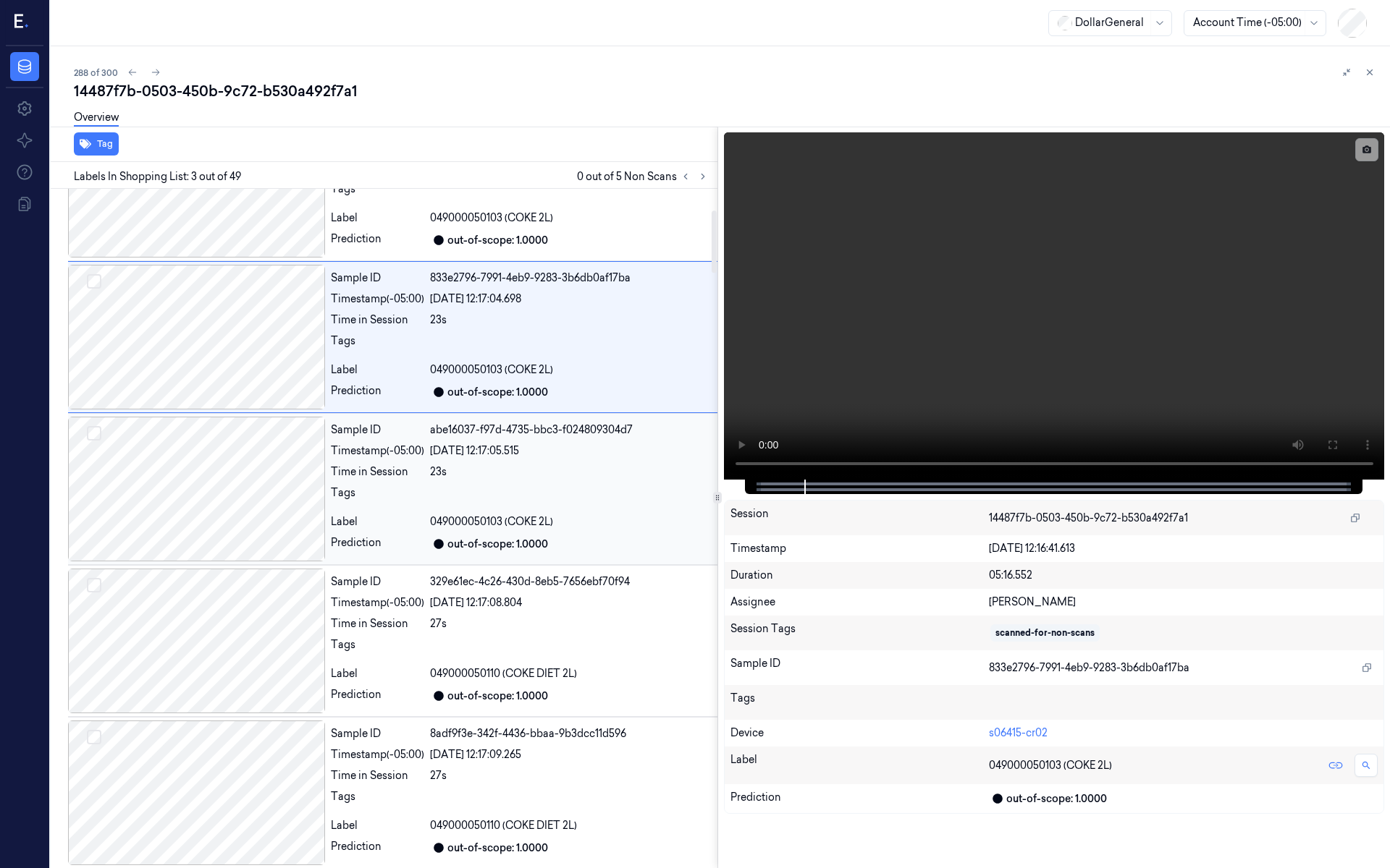
click at [259, 465] on div at bounding box center [197, 489] width 257 height 145
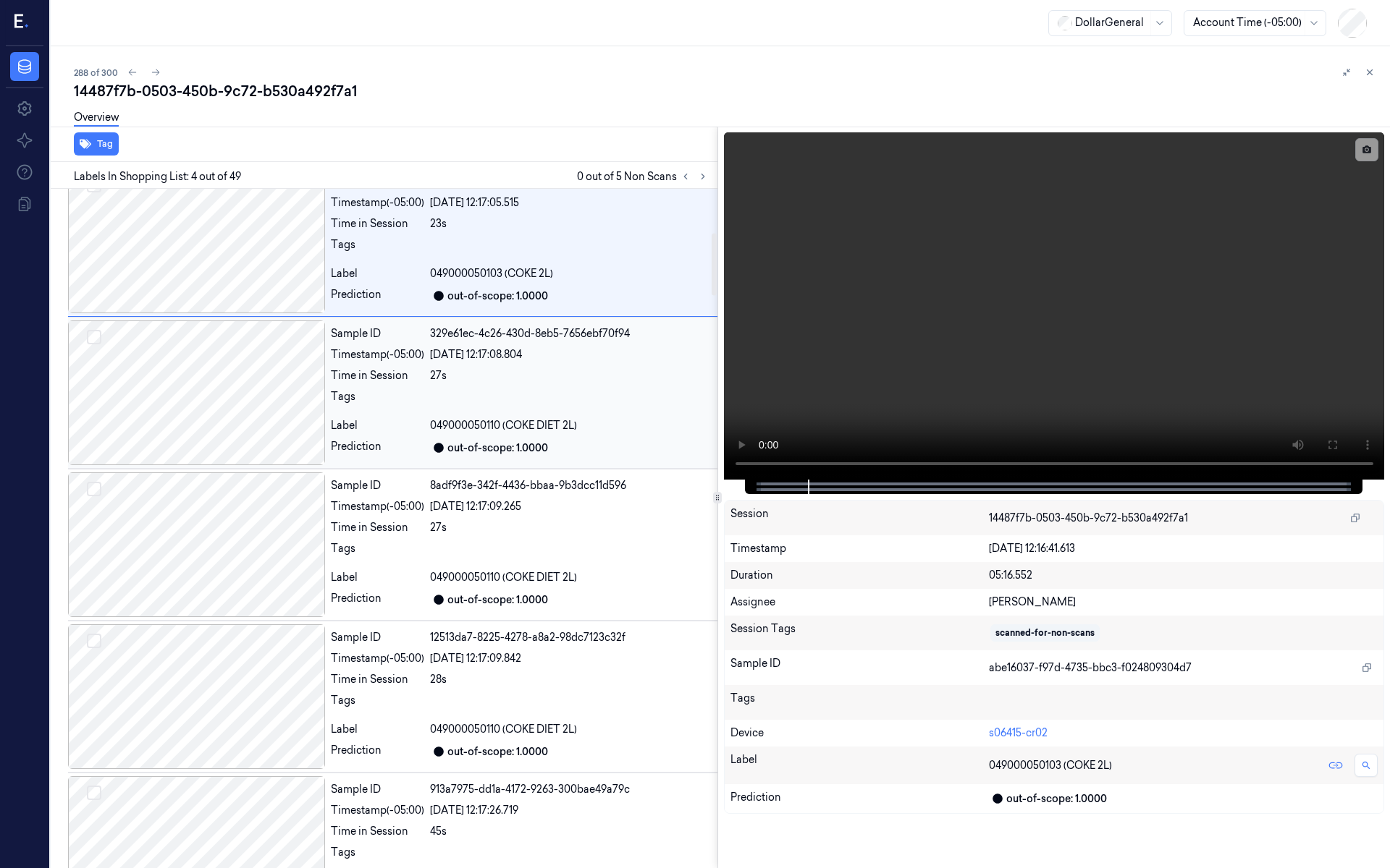
click at [270, 401] on div at bounding box center [197, 393] width 257 height 145
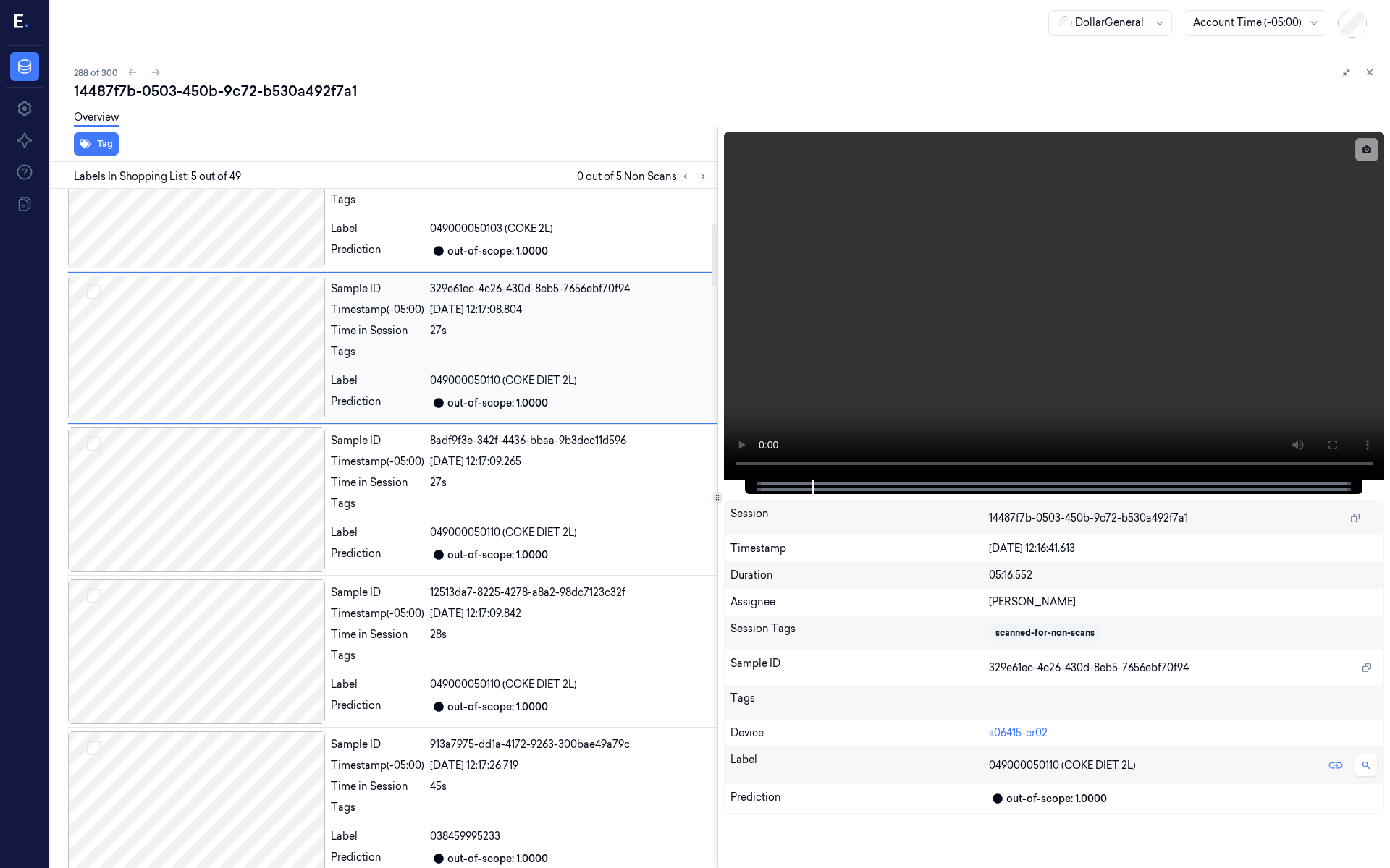
scroll to position [534, 0]
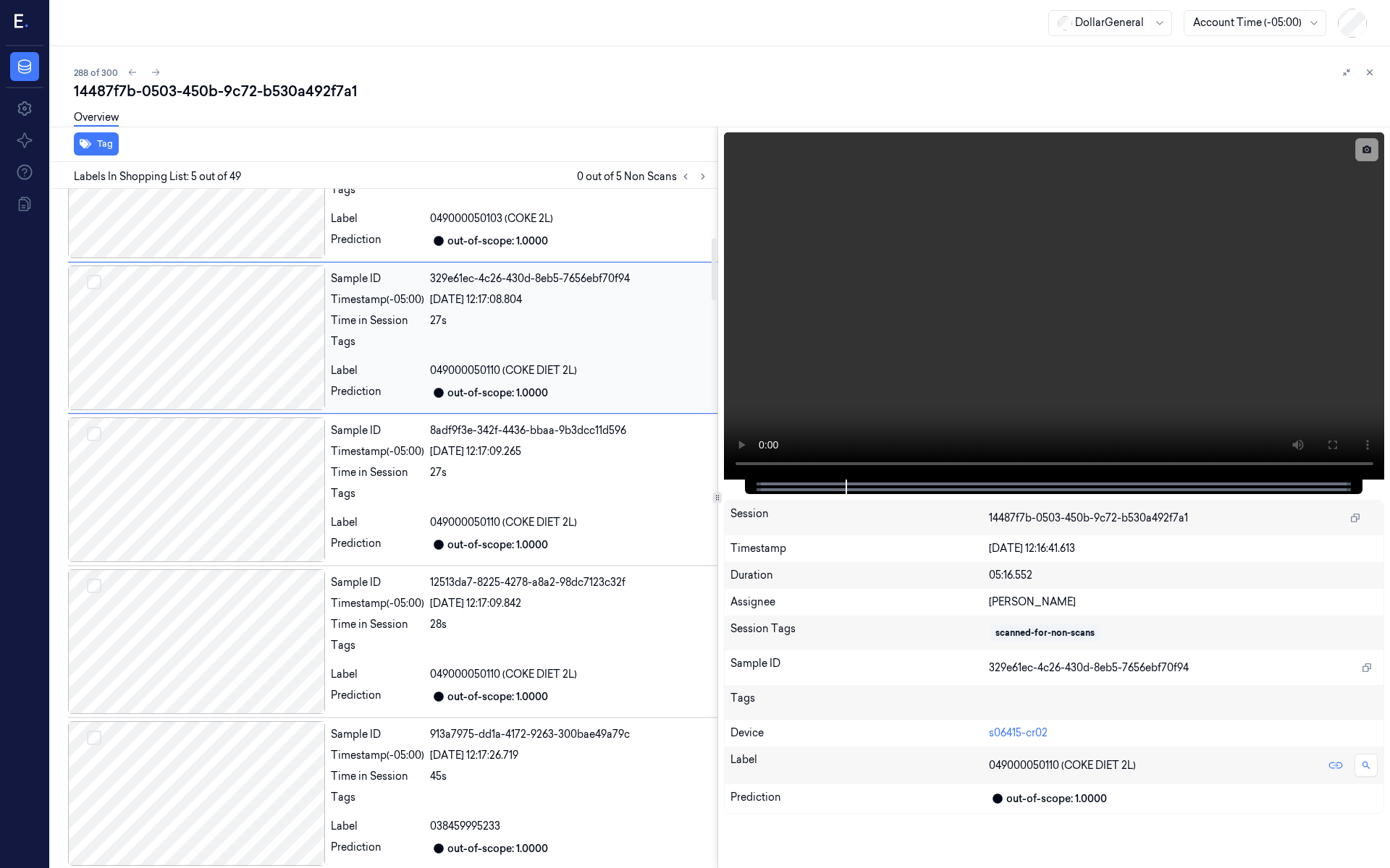
click at [261, 310] on div at bounding box center [197, 338] width 257 height 145
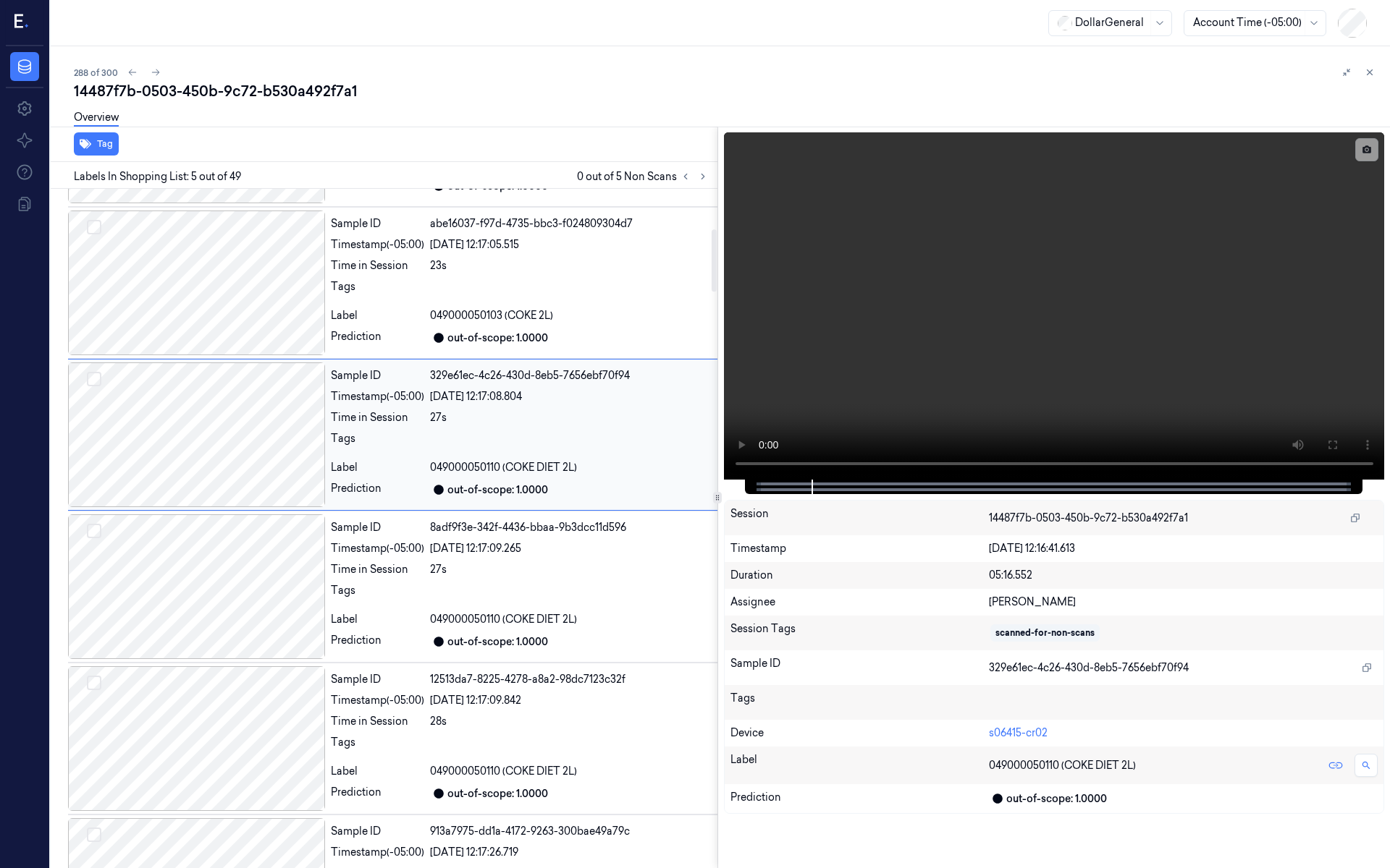
click at [250, 444] on div at bounding box center [197, 434] width 257 height 145
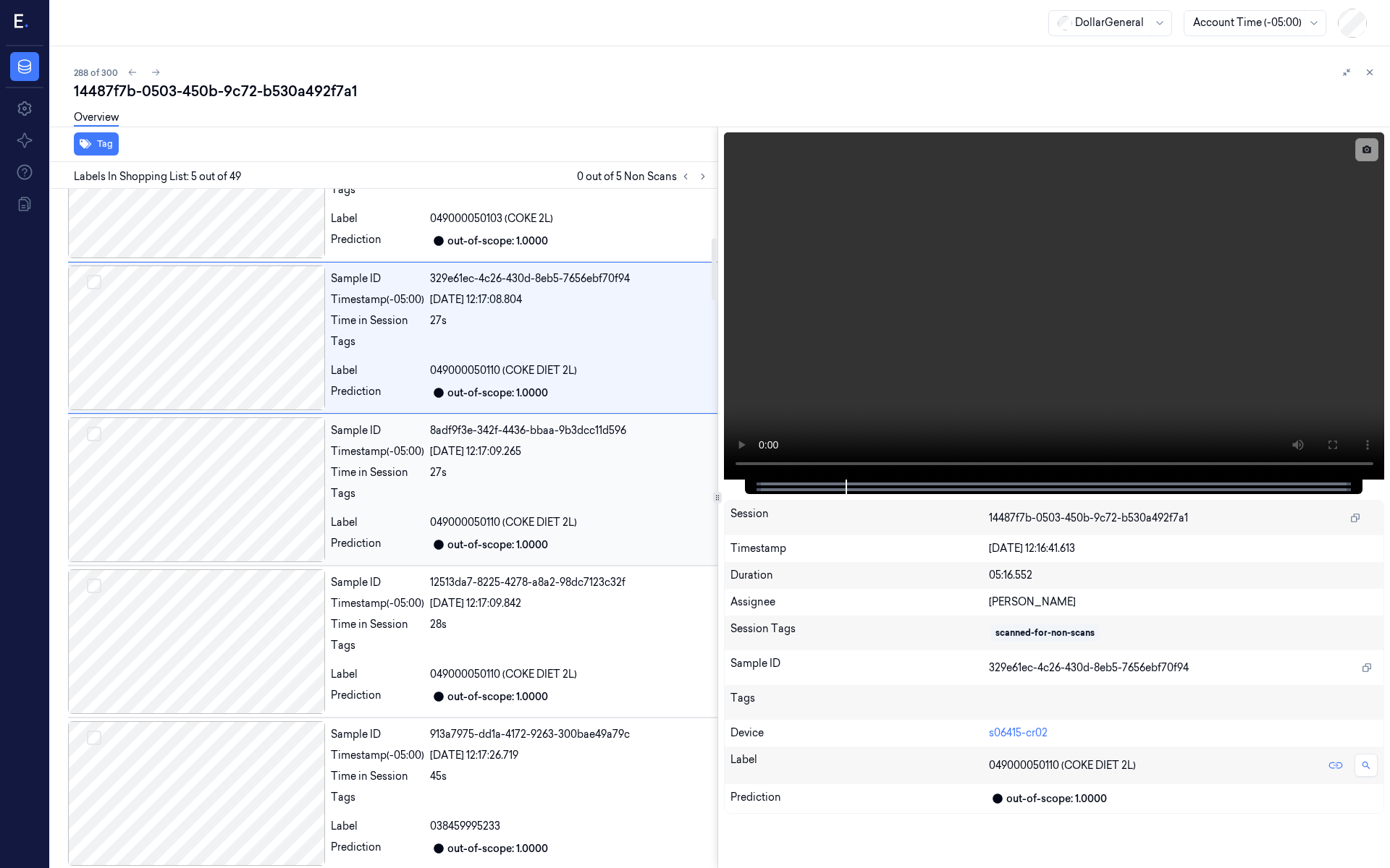
click at [236, 468] on div at bounding box center [197, 490] width 257 height 145
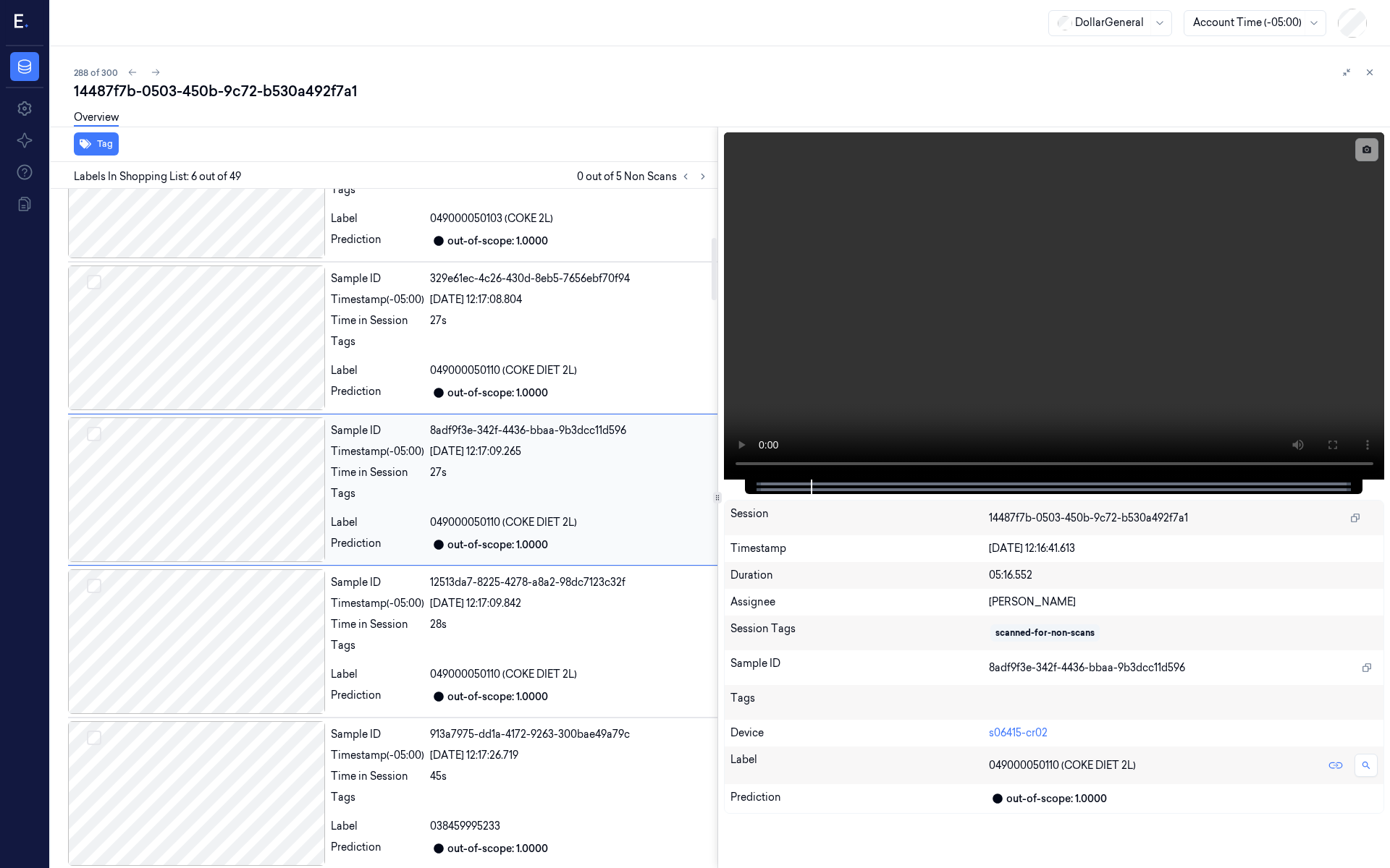
scroll to position [492, 0]
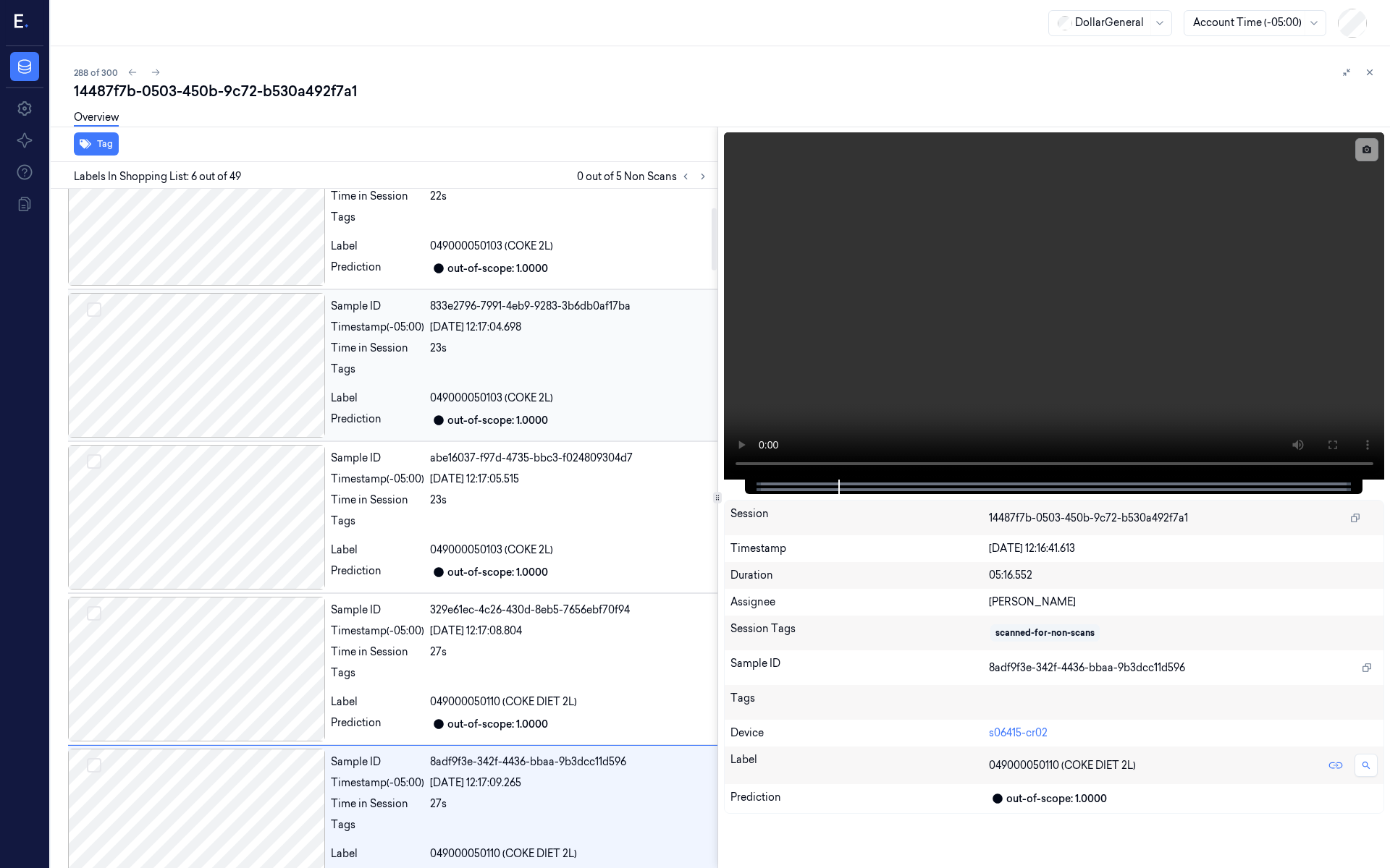
click at [249, 363] on div at bounding box center [197, 365] width 257 height 145
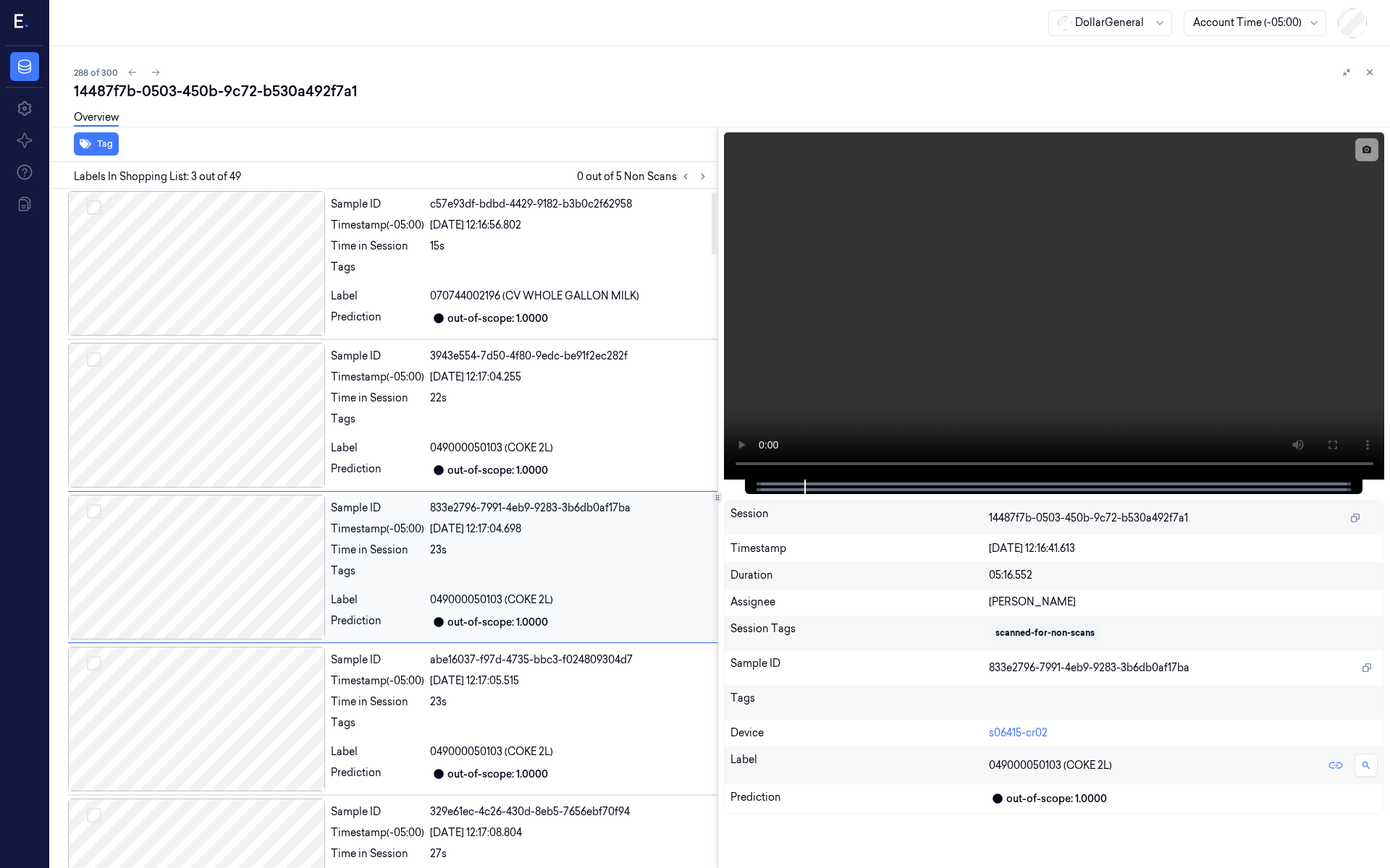
scroll to position [0, 0]
click at [251, 290] on div at bounding box center [197, 264] width 257 height 145
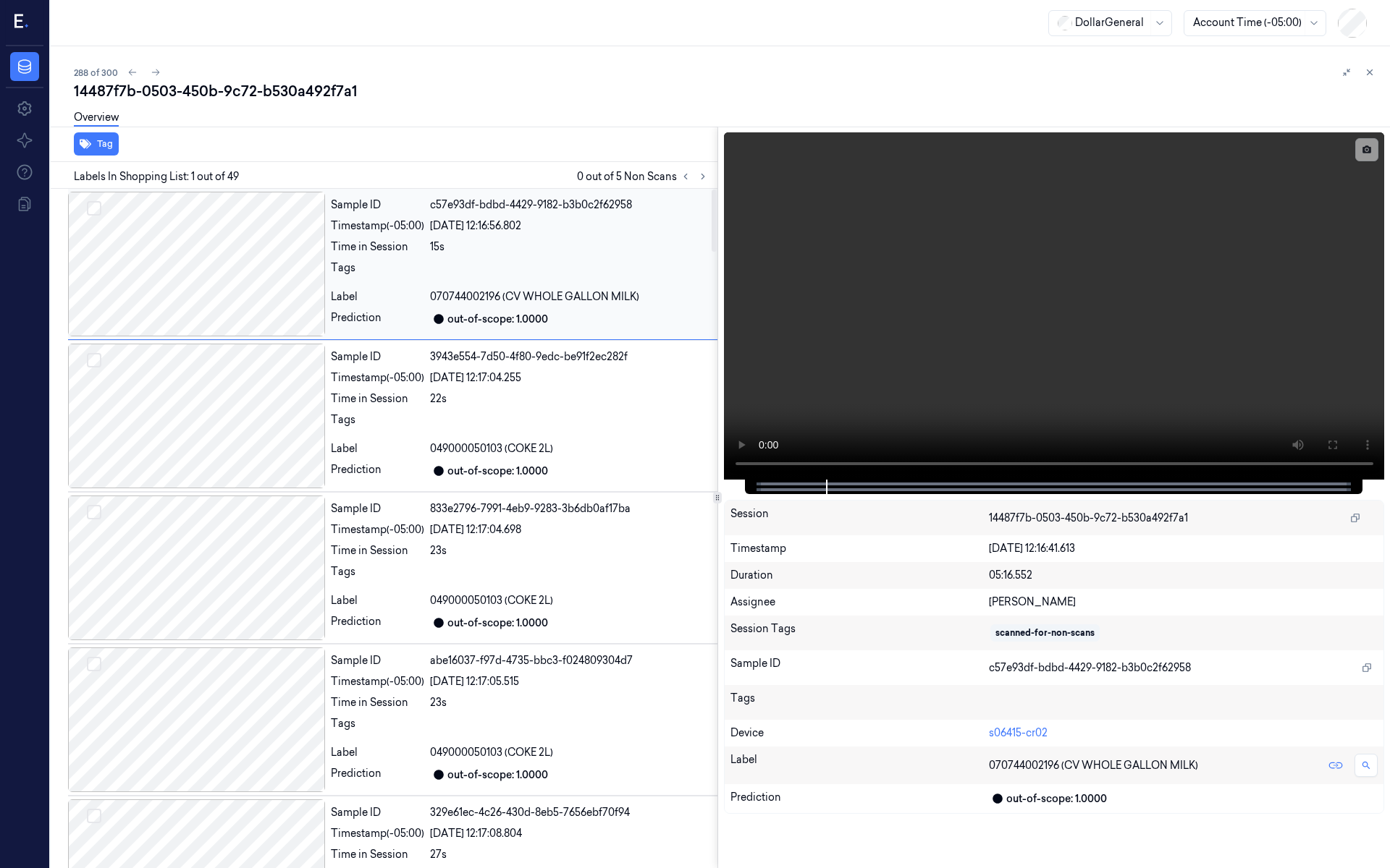
click at [207, 252] on div at bounding box center [197, 264] width 257 height 145
click at [232, 421] on div at bounding box center [197, 416] width 257 height 145
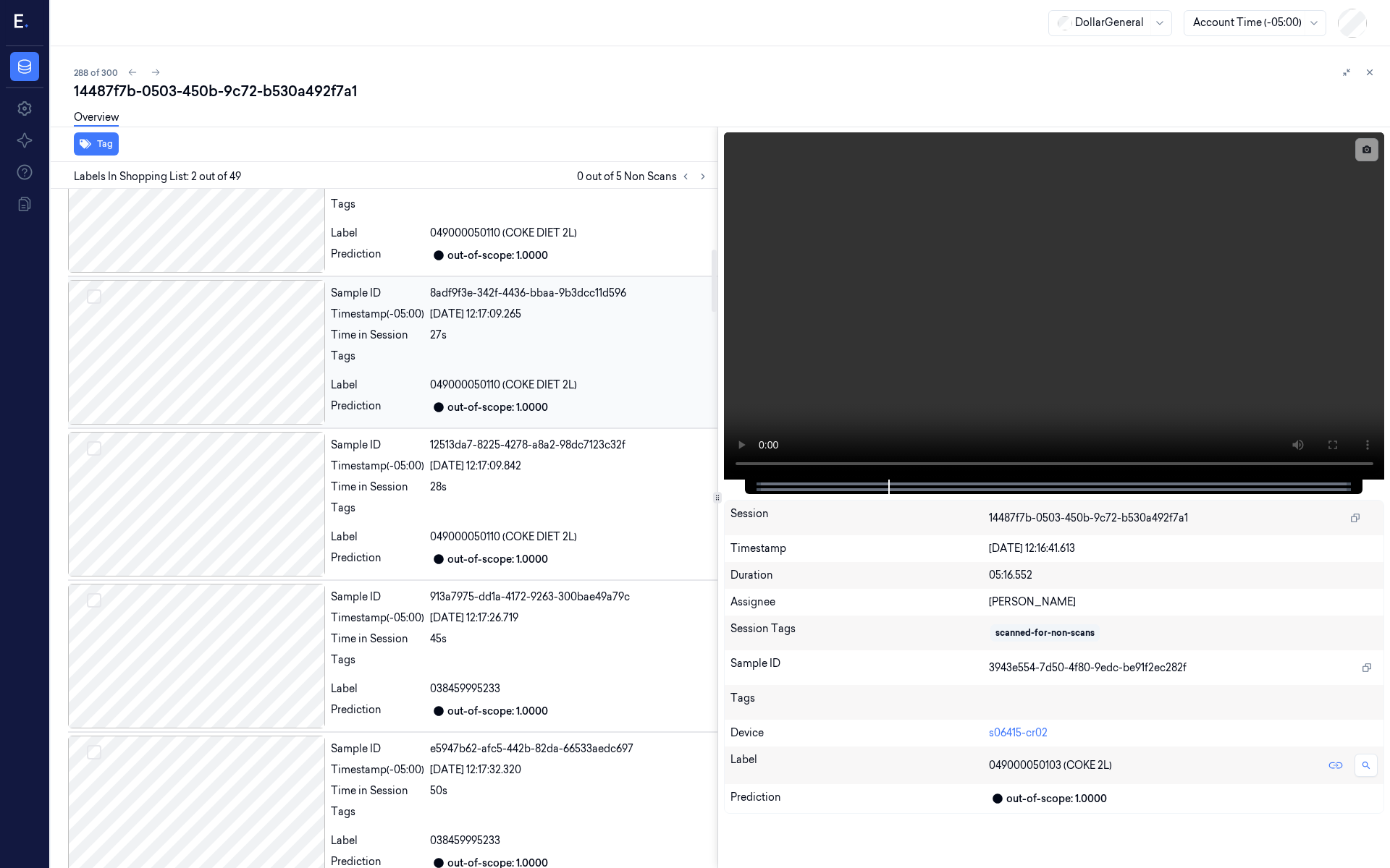
scroll to position [675, 0]
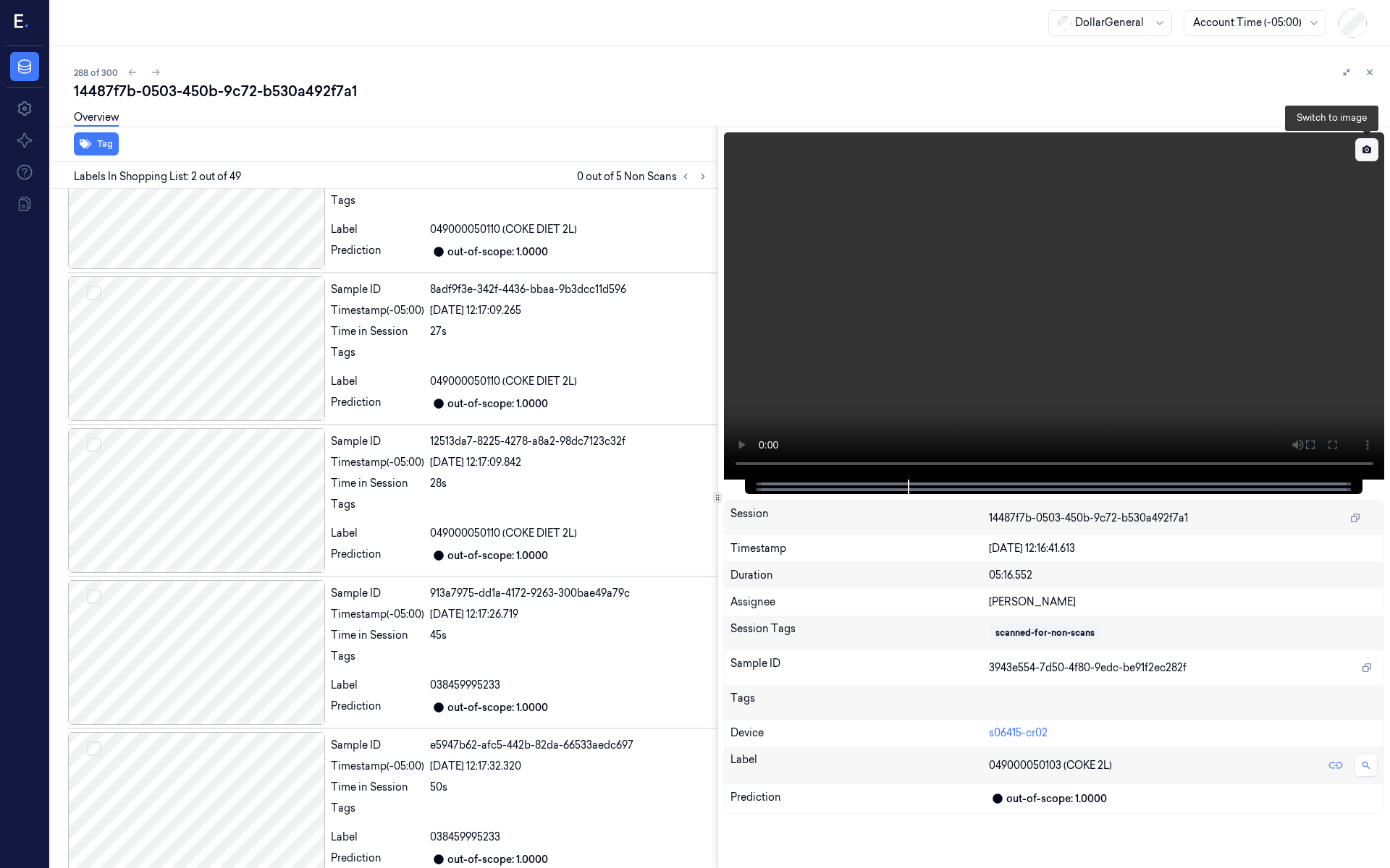
click at [1370, 142] on button at bounding box center [1366, 149] width 23 height 23
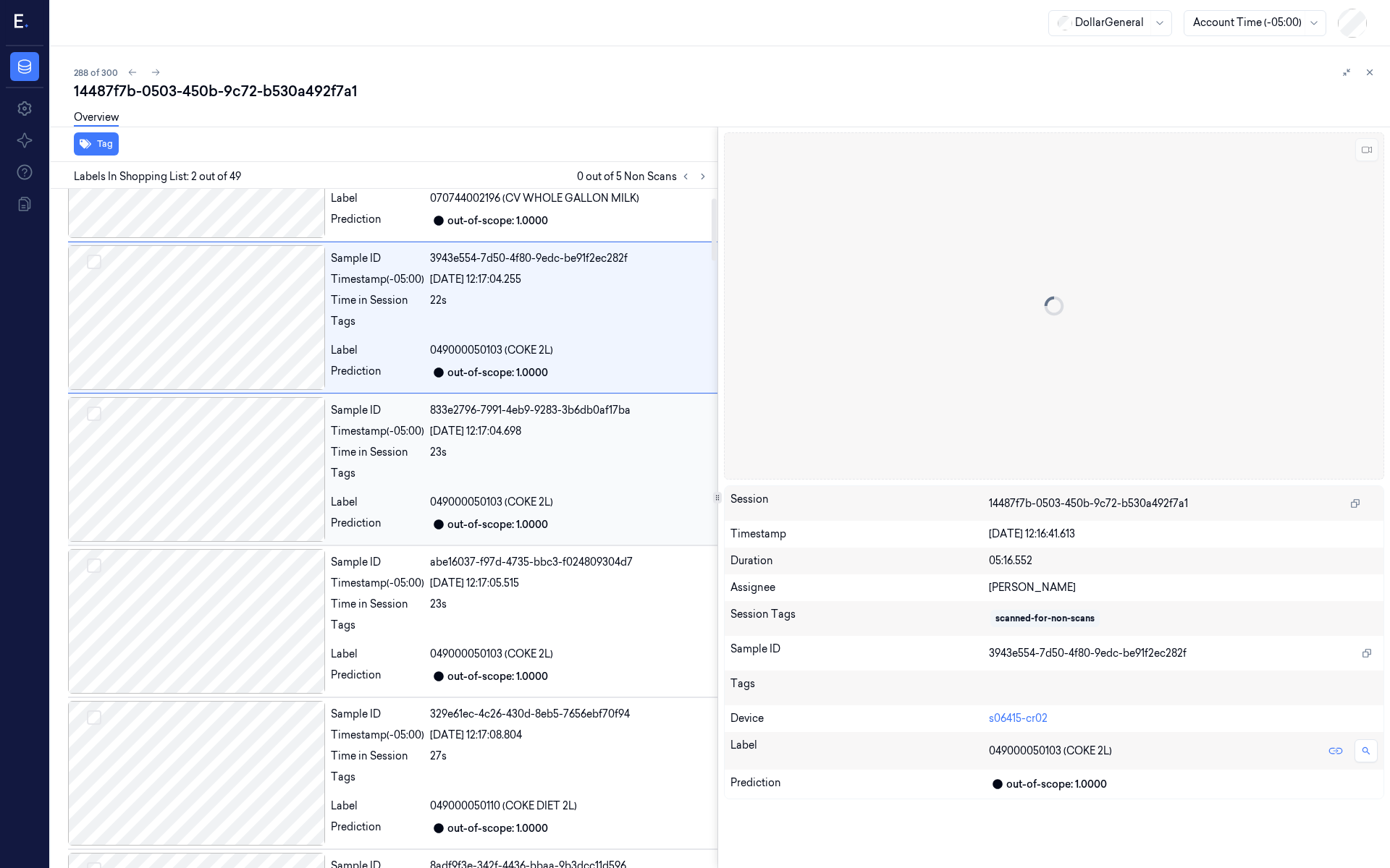
scroll to position [0, 0]
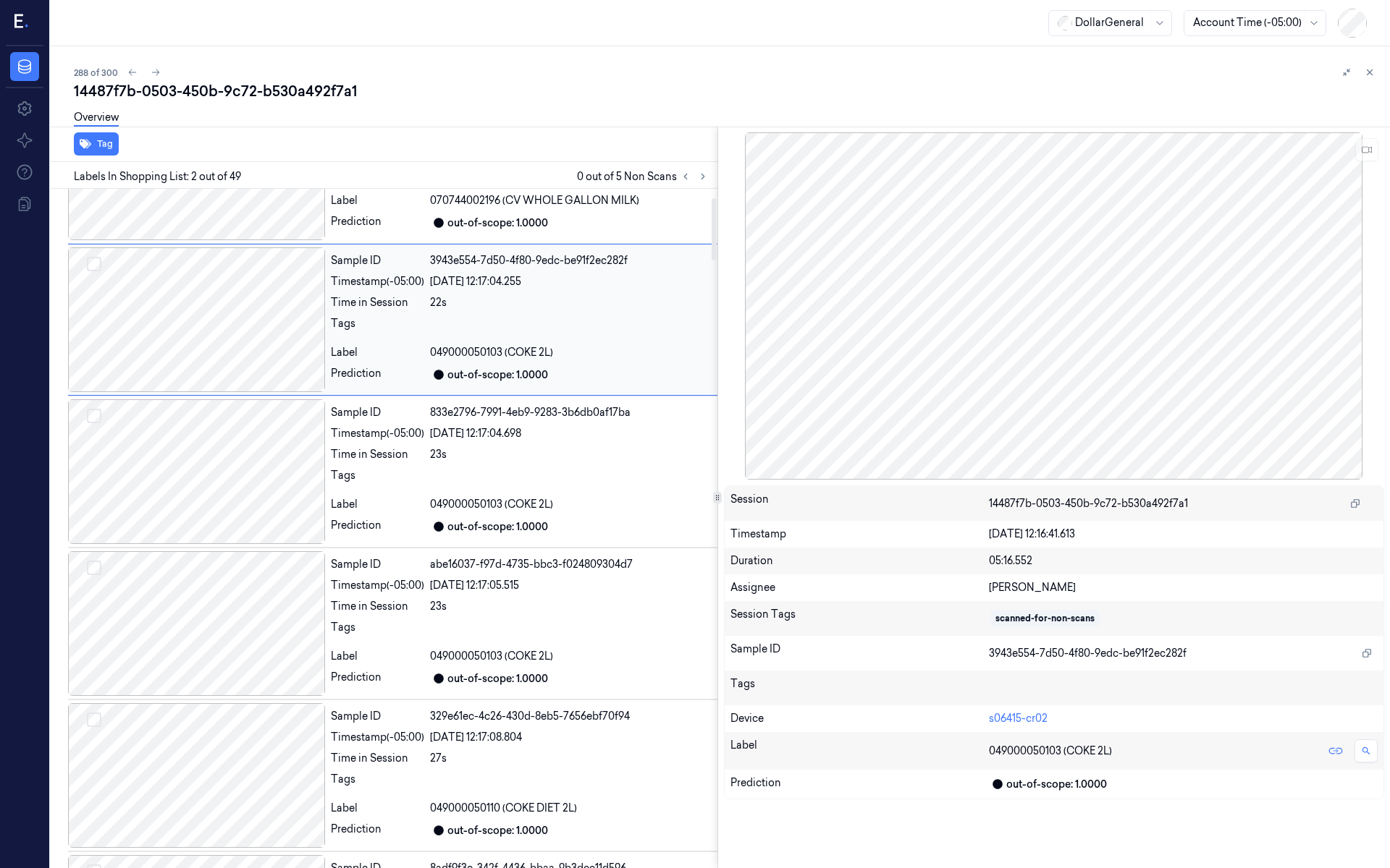
click at [207, 324] on div at bounding box center [197, 320] width 257 height 145
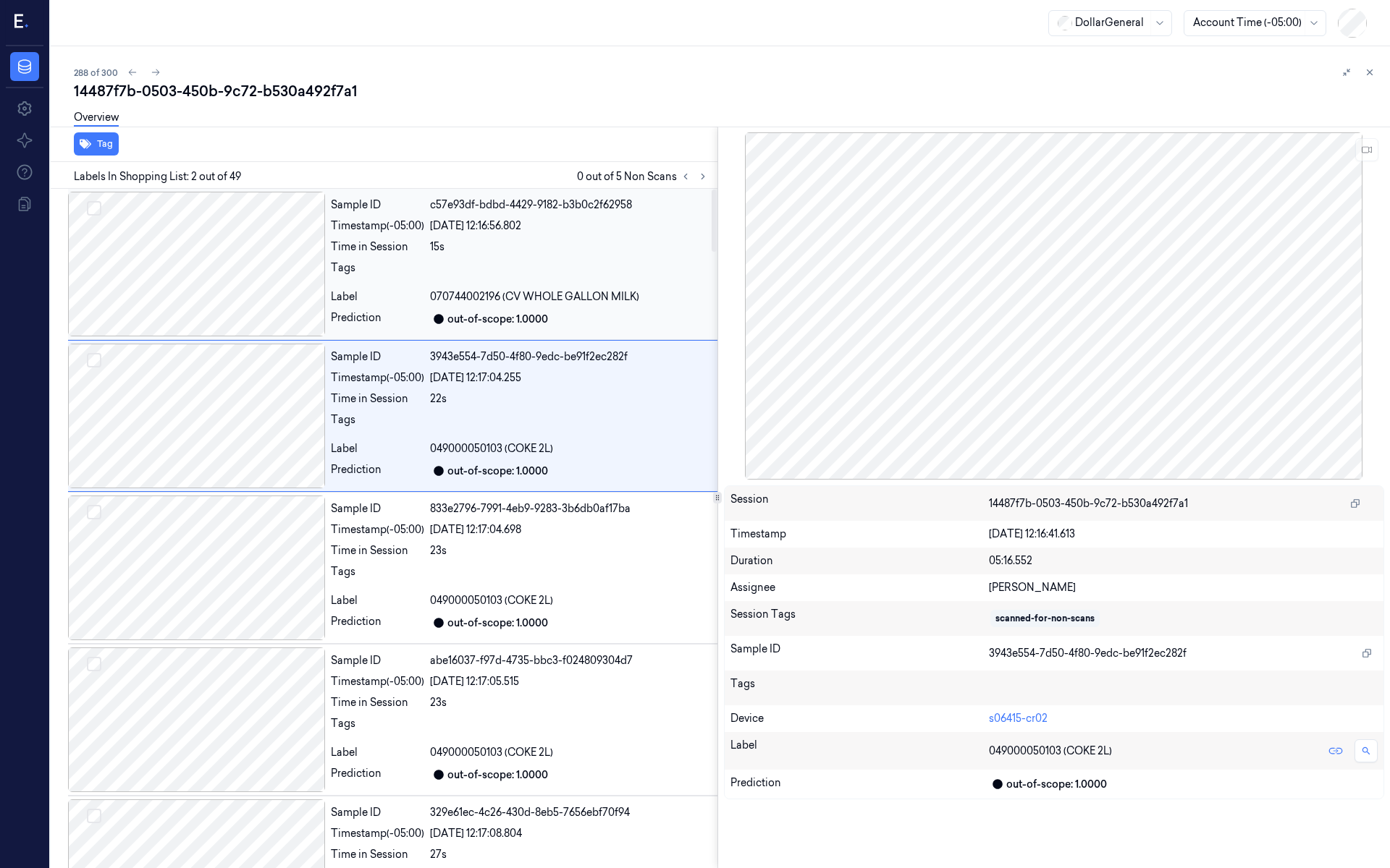
drag, startPoint x: 221, startPoint y: 298, endPoint x: 225, endPoint y: 321, distance: 23.3
click at [221, 299] on div at bounding box center [197, 264] width 257 height 145
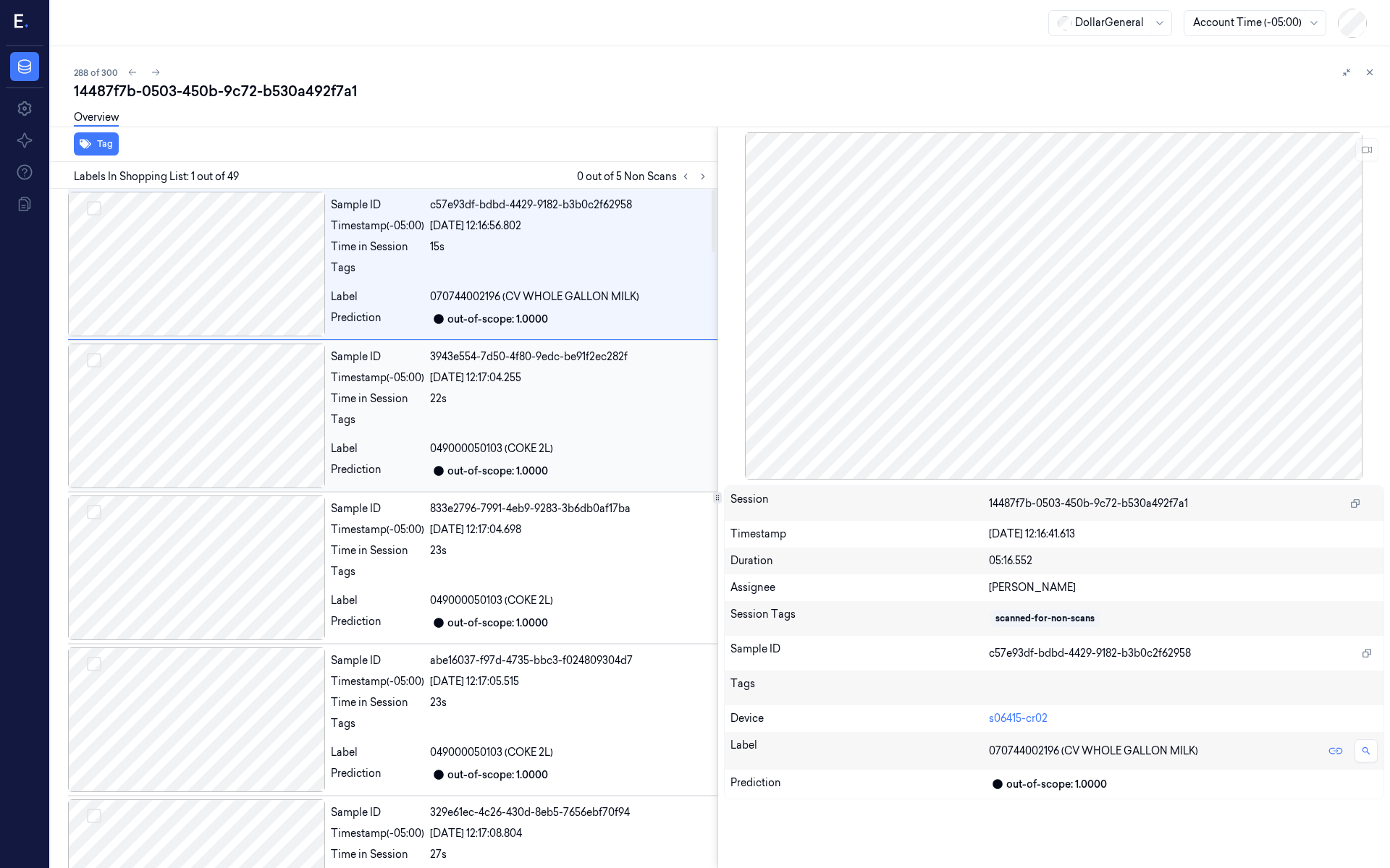
click at [238, 426] on div at bounding box center [197, 416] width 257 height 145
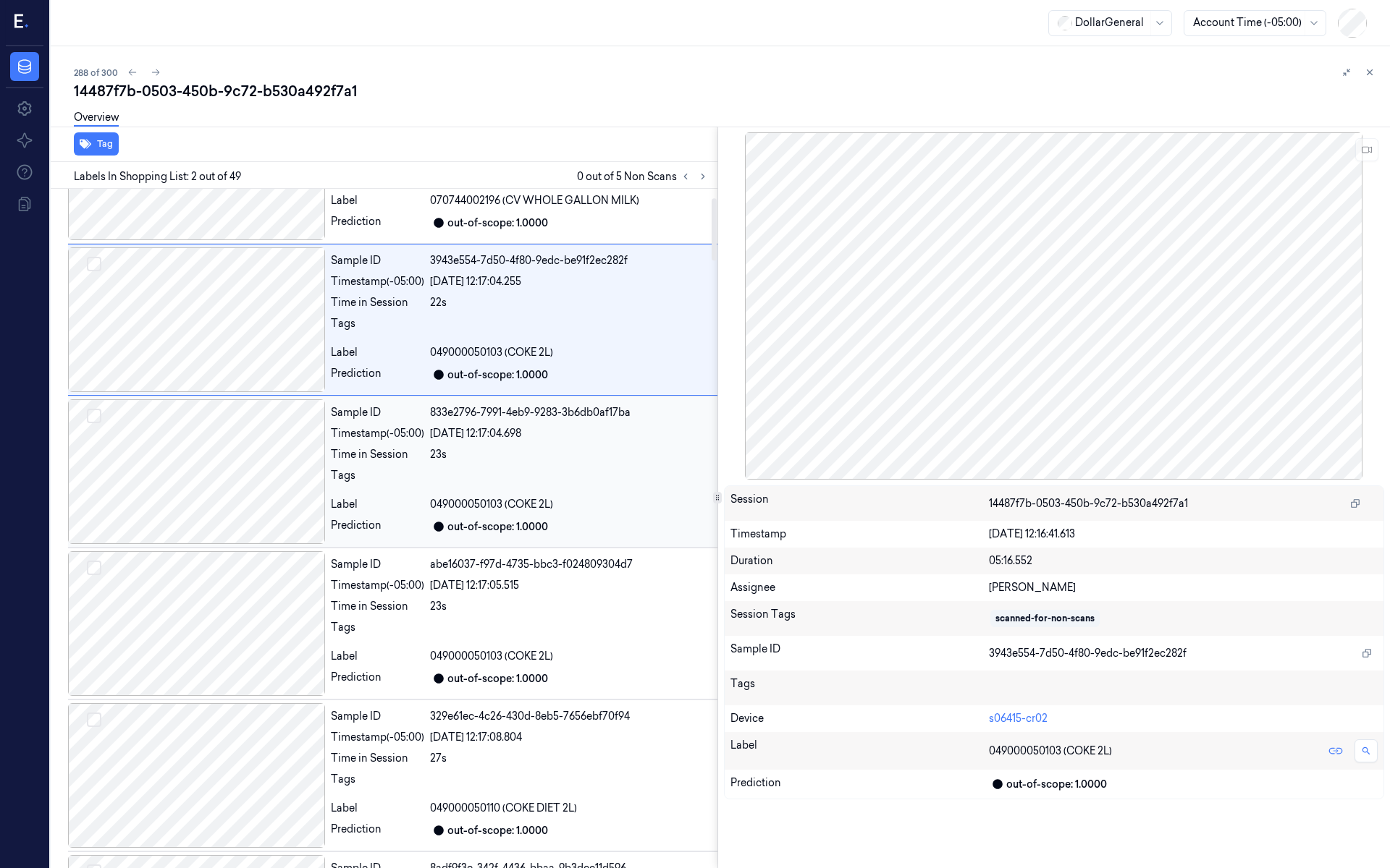
click at [237, 443] on div at bounding box center [197, 472] width 257 height 145
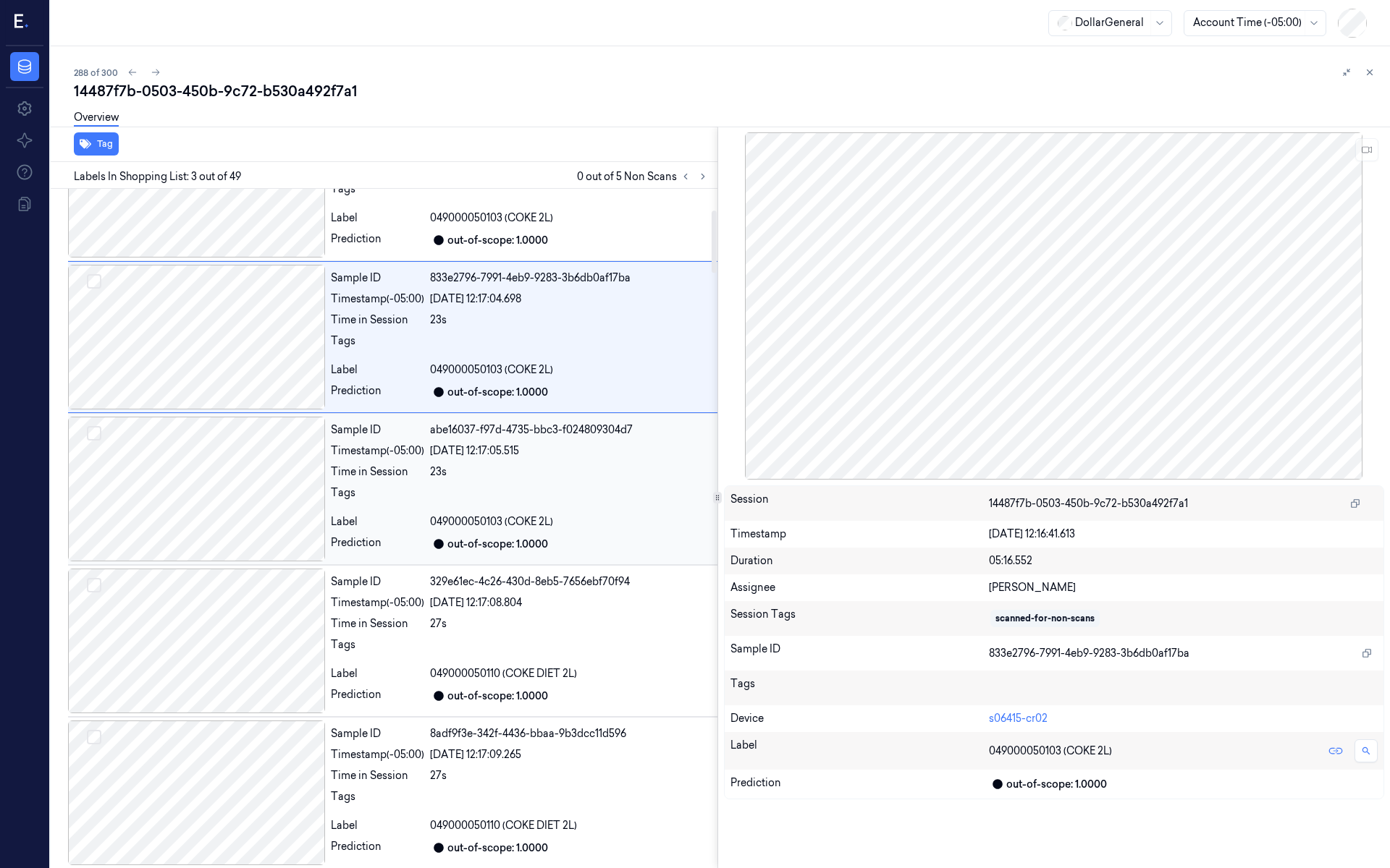
click at [226, 495] on div at bounding box center [197, 489] width 257 height 145
click at [232, 489] on div at bounding box center [197, 490] width 257 height 145
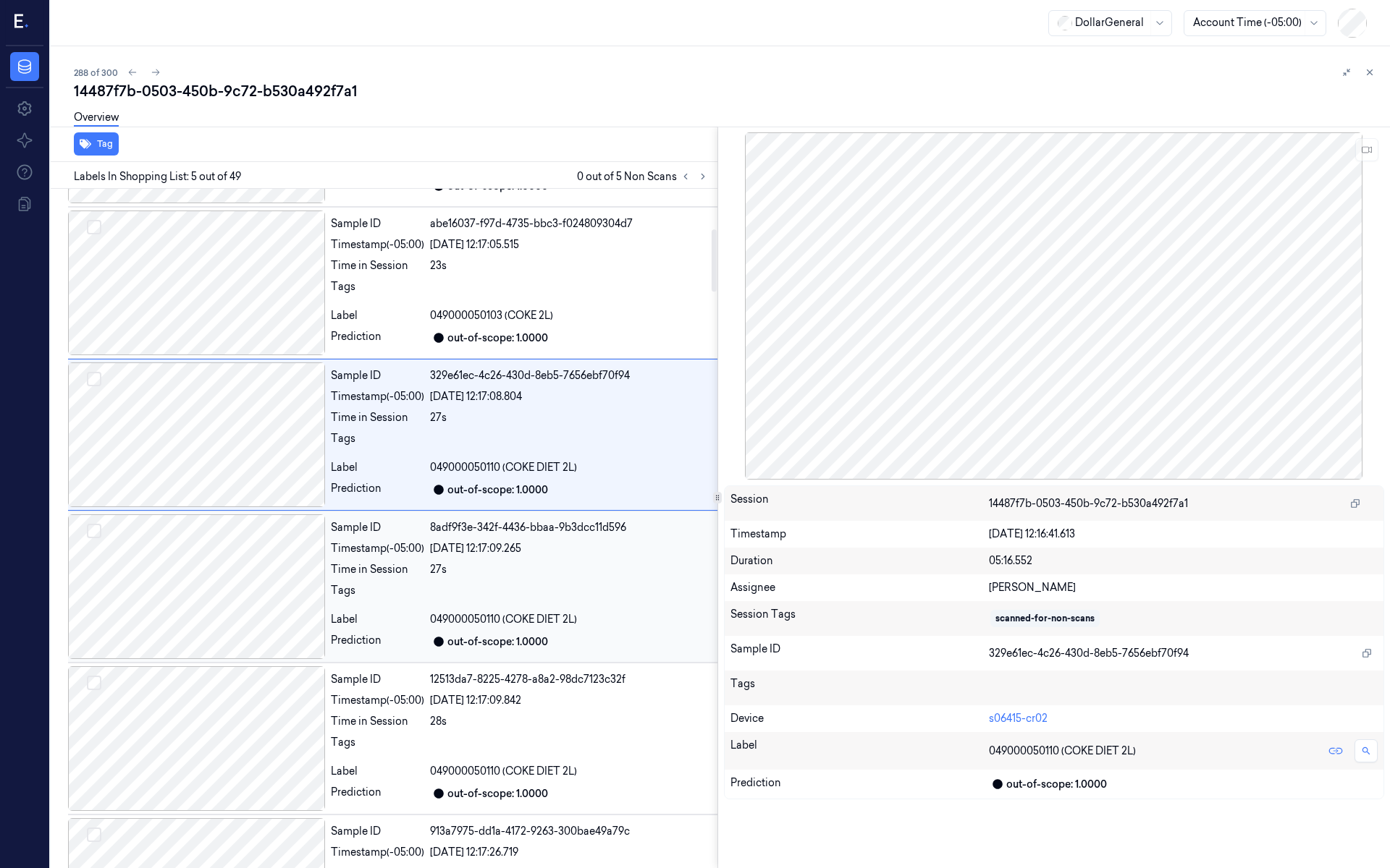
click at [240, 565] on div at bounding box center [197, 587] width 257 height 145
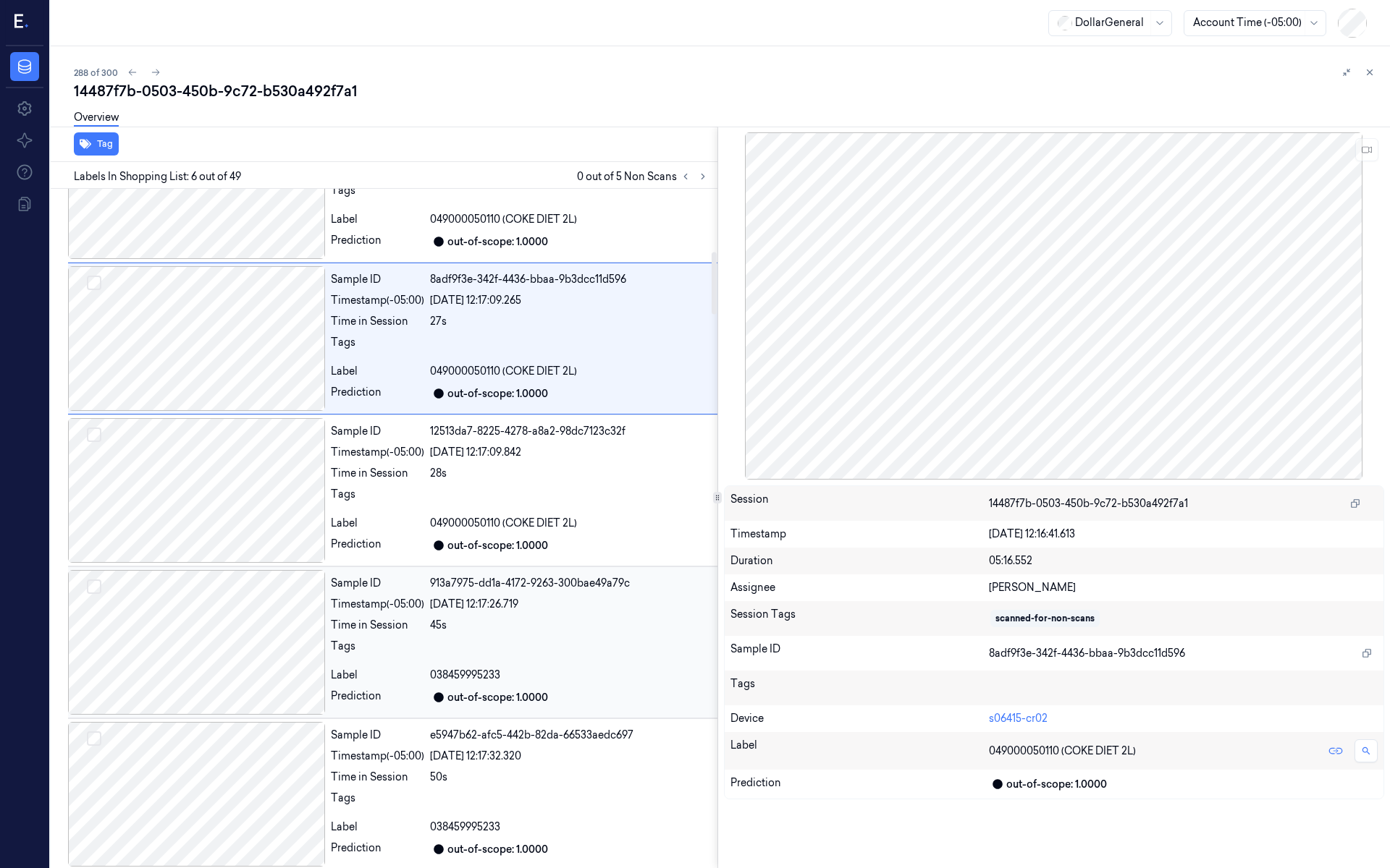
click at [234, 596] on div at bounding box center [197, 643] width 257 height 145
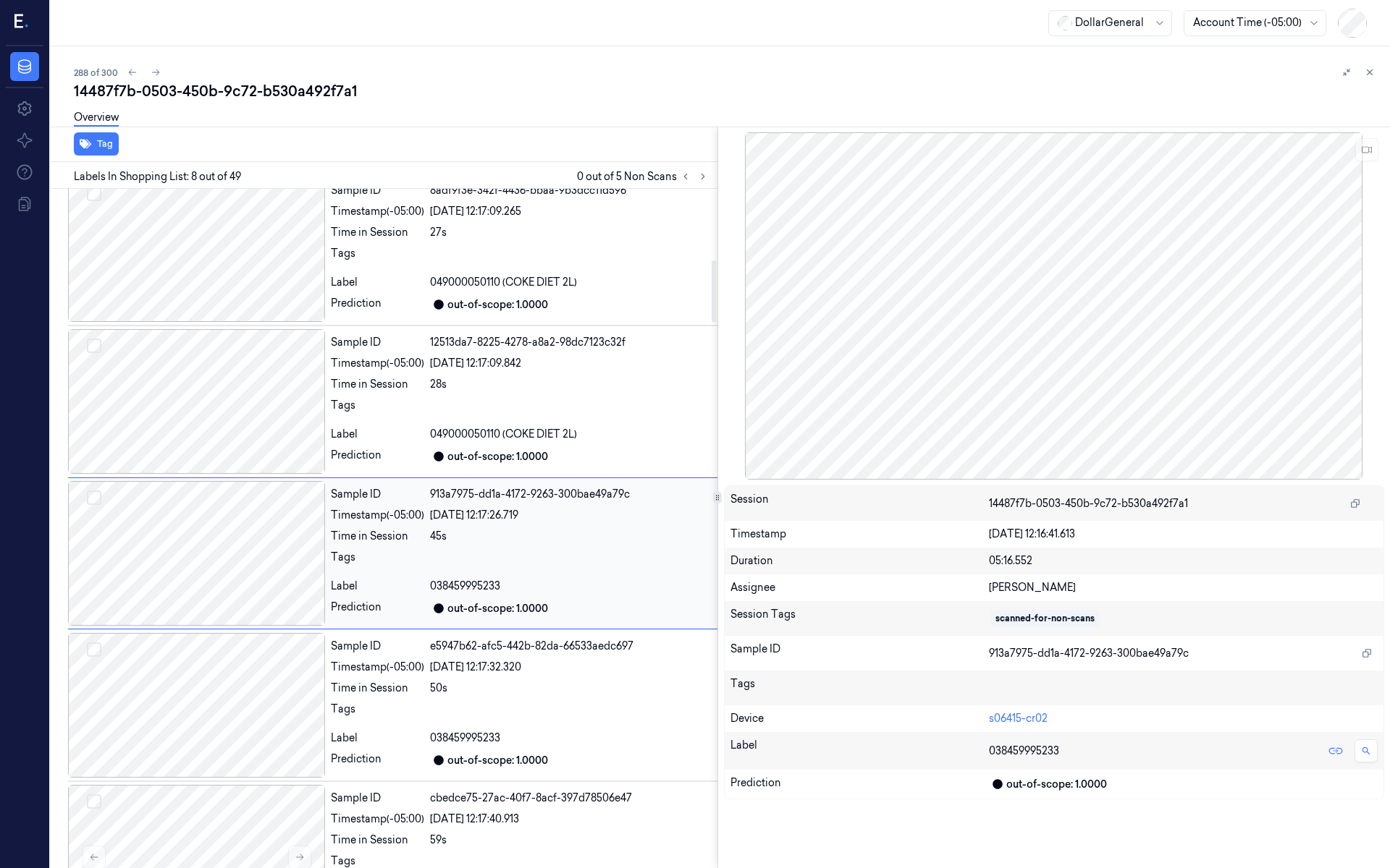
scroll to position [795, 0]
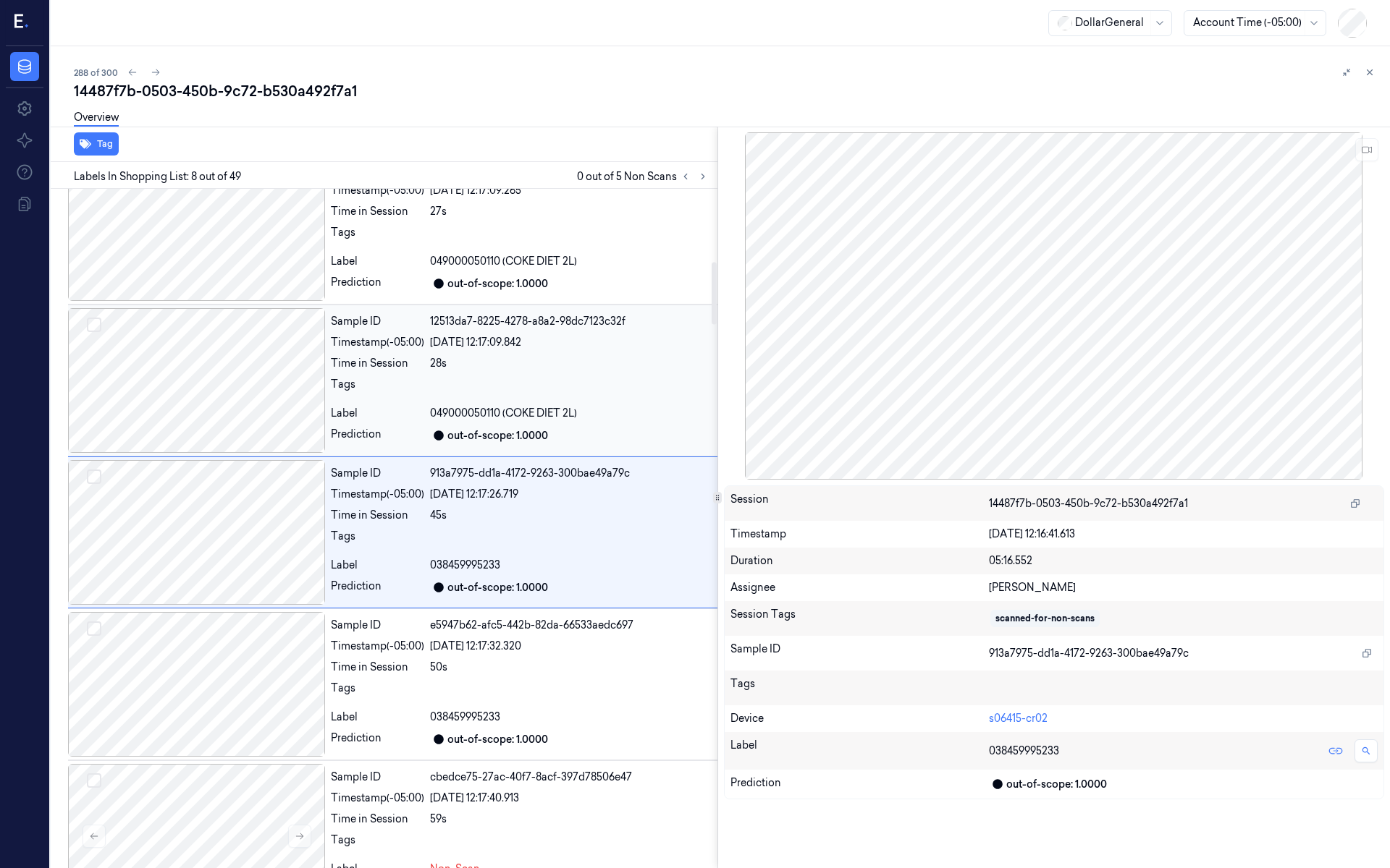
click at [257, 405] on div at bounding box center [197, 380] width 257 height 145
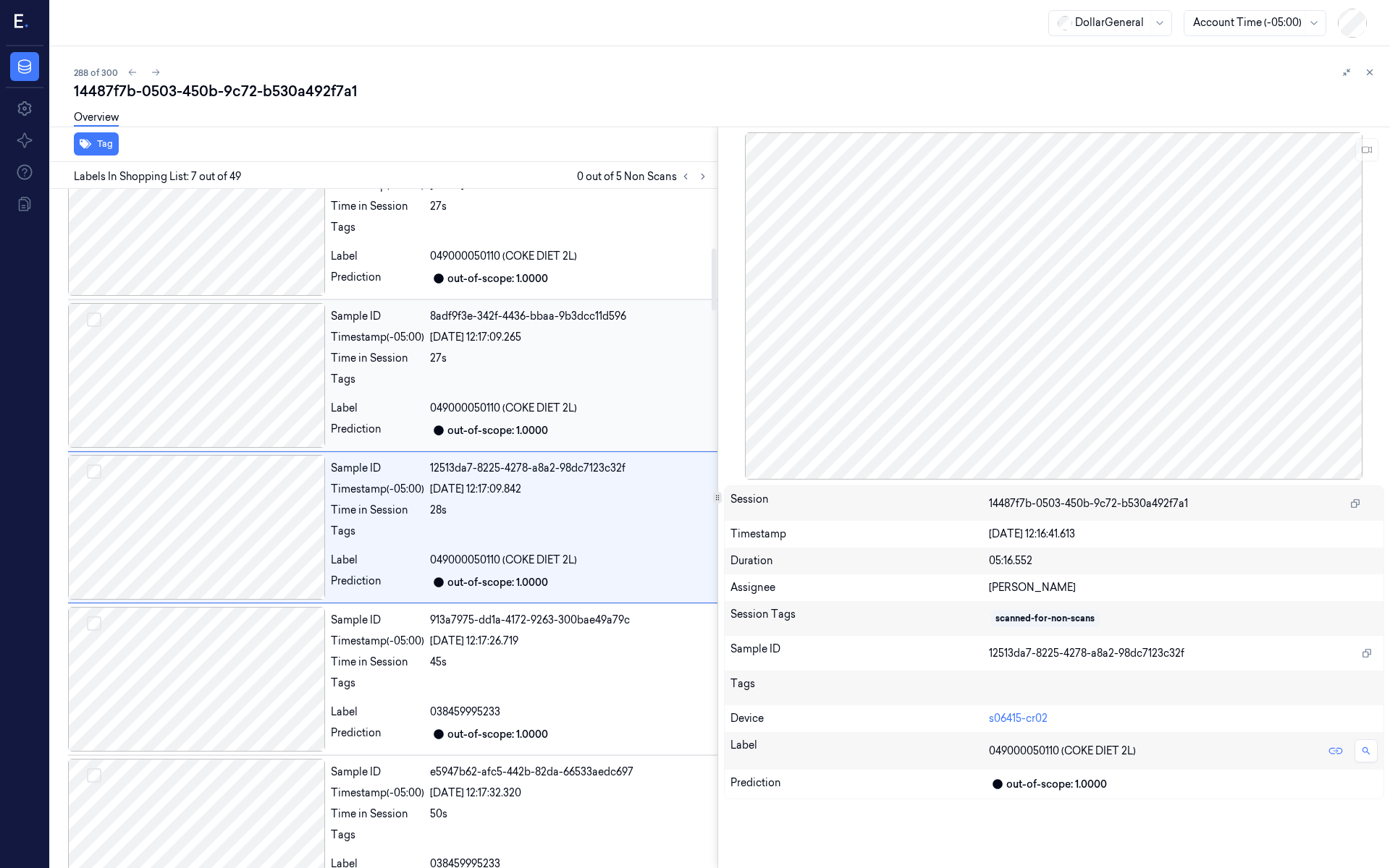
scroll to position [644, 0]
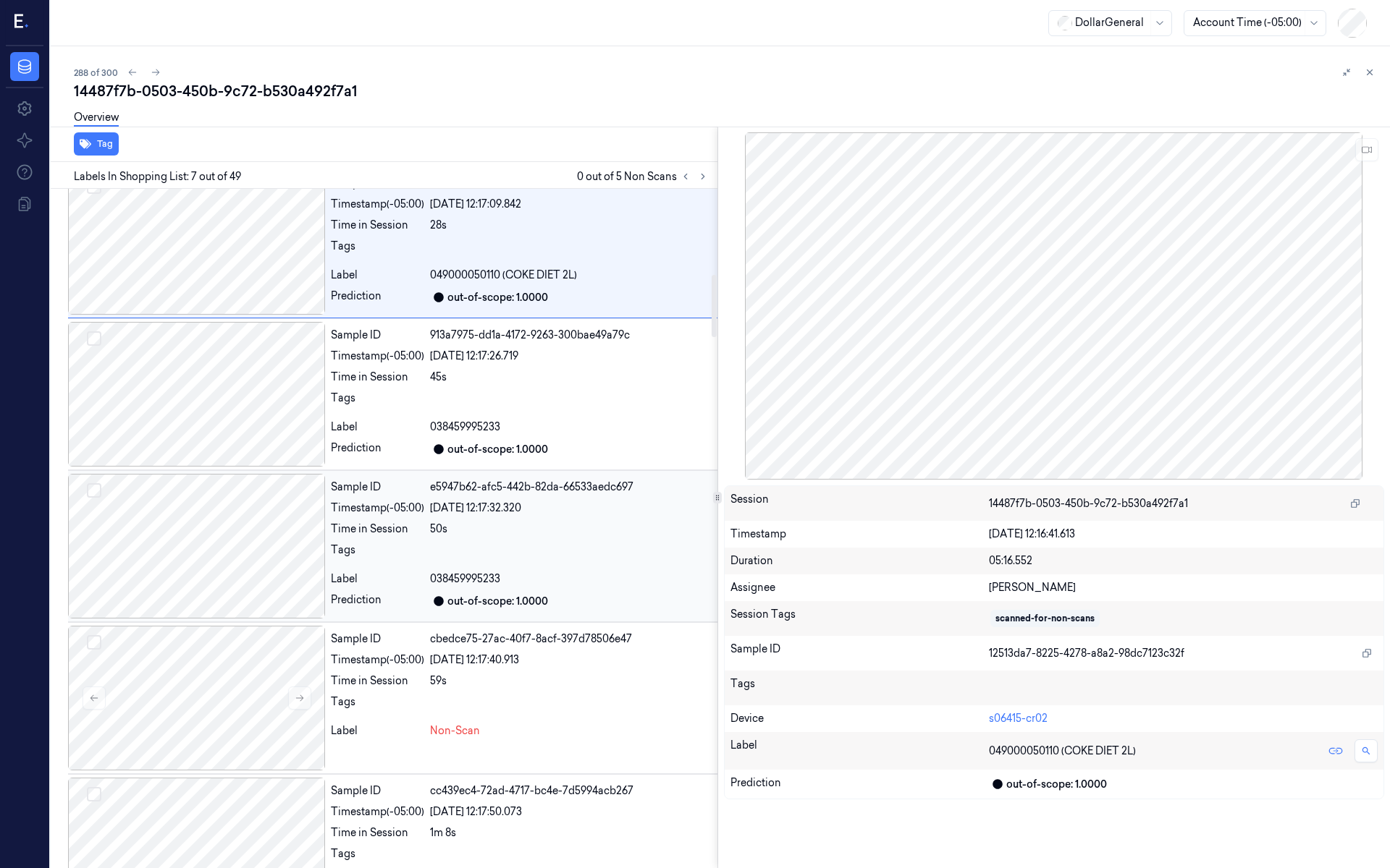
click at [234, 470] on div "Sample ID e5947b62-afc5-442b-82da-66533aedc697 Timestamp (-05:00) 19/08/2025 12…" at bounding box center [392, 546] width 649 height 152
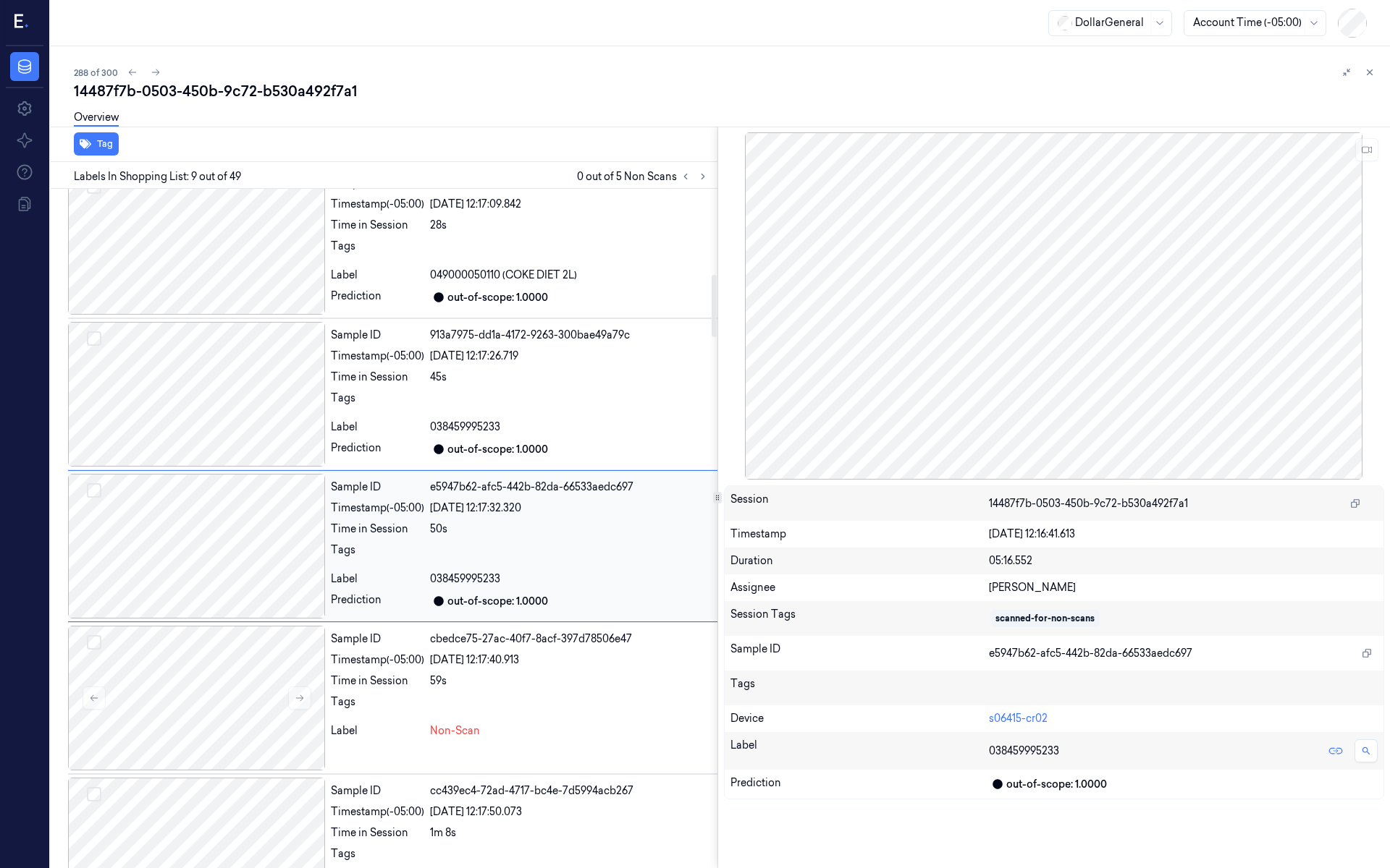
scroll to position [947, 0]
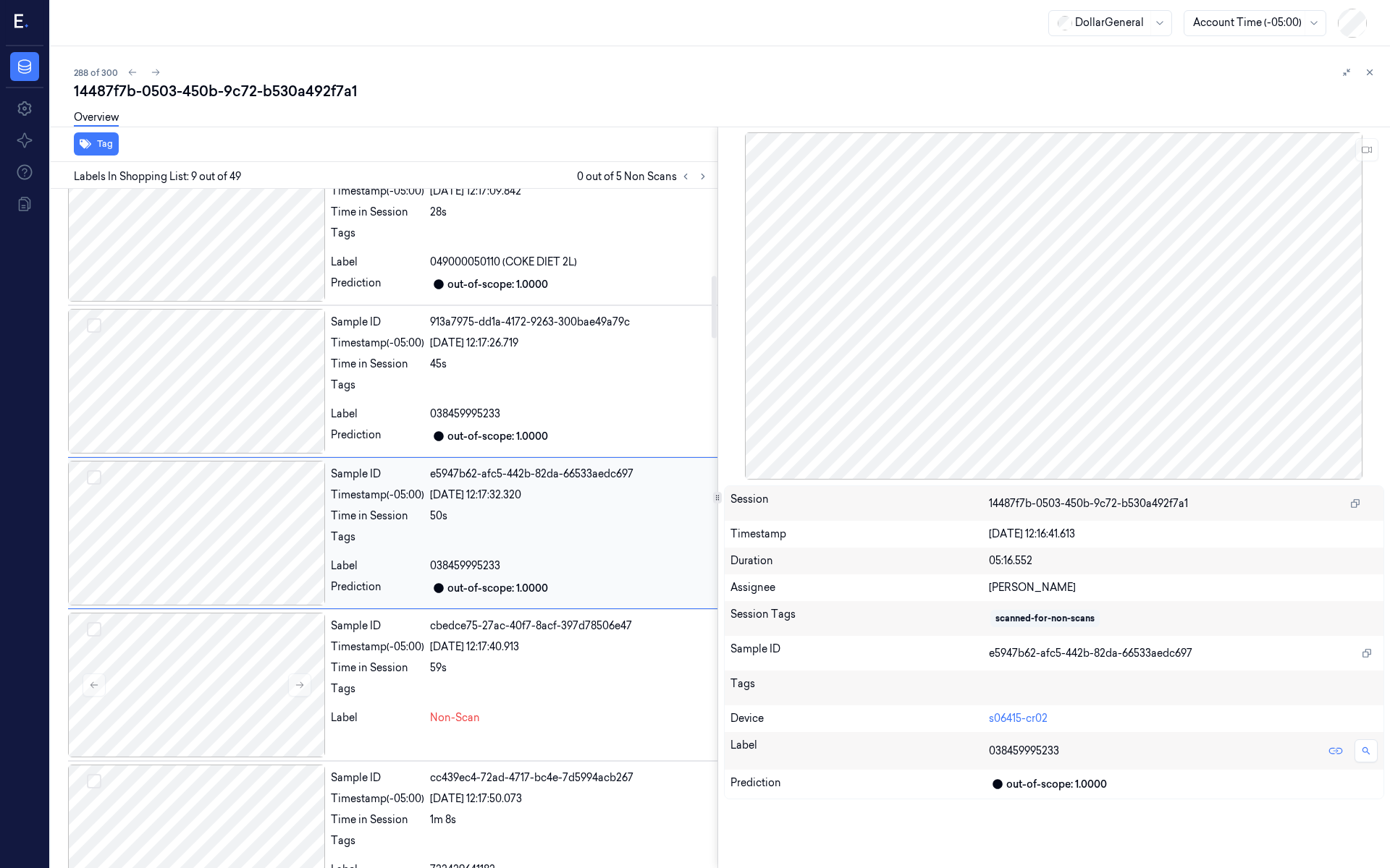
click at [234, 486] on div at bounding box center [197, 533] width 257 height 145
click at [236, 506] on div at bounding box center [197, 533] width 257 height 145
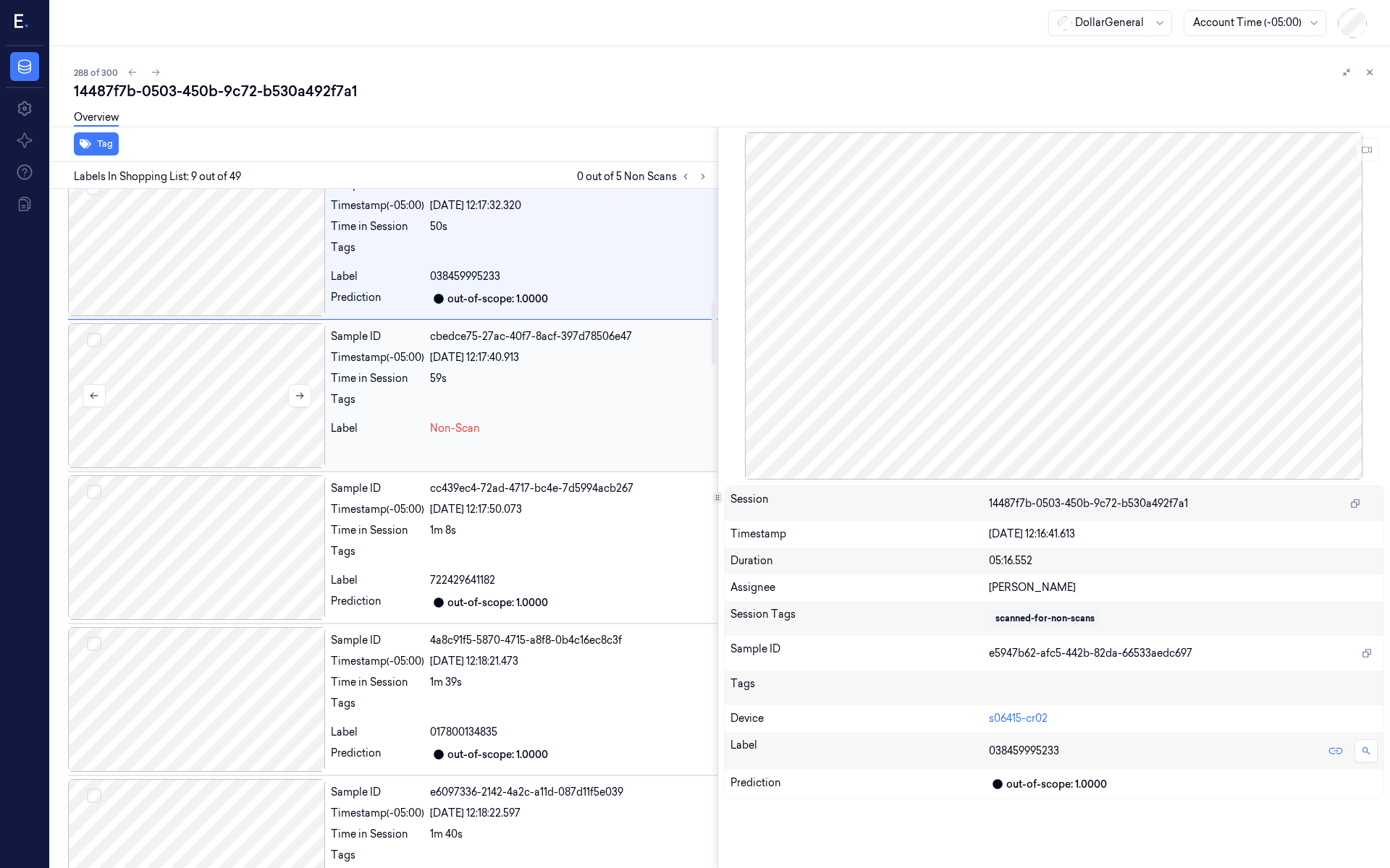
click at [257, 390] on div at bounding box center [197, 396] width 257 height 145
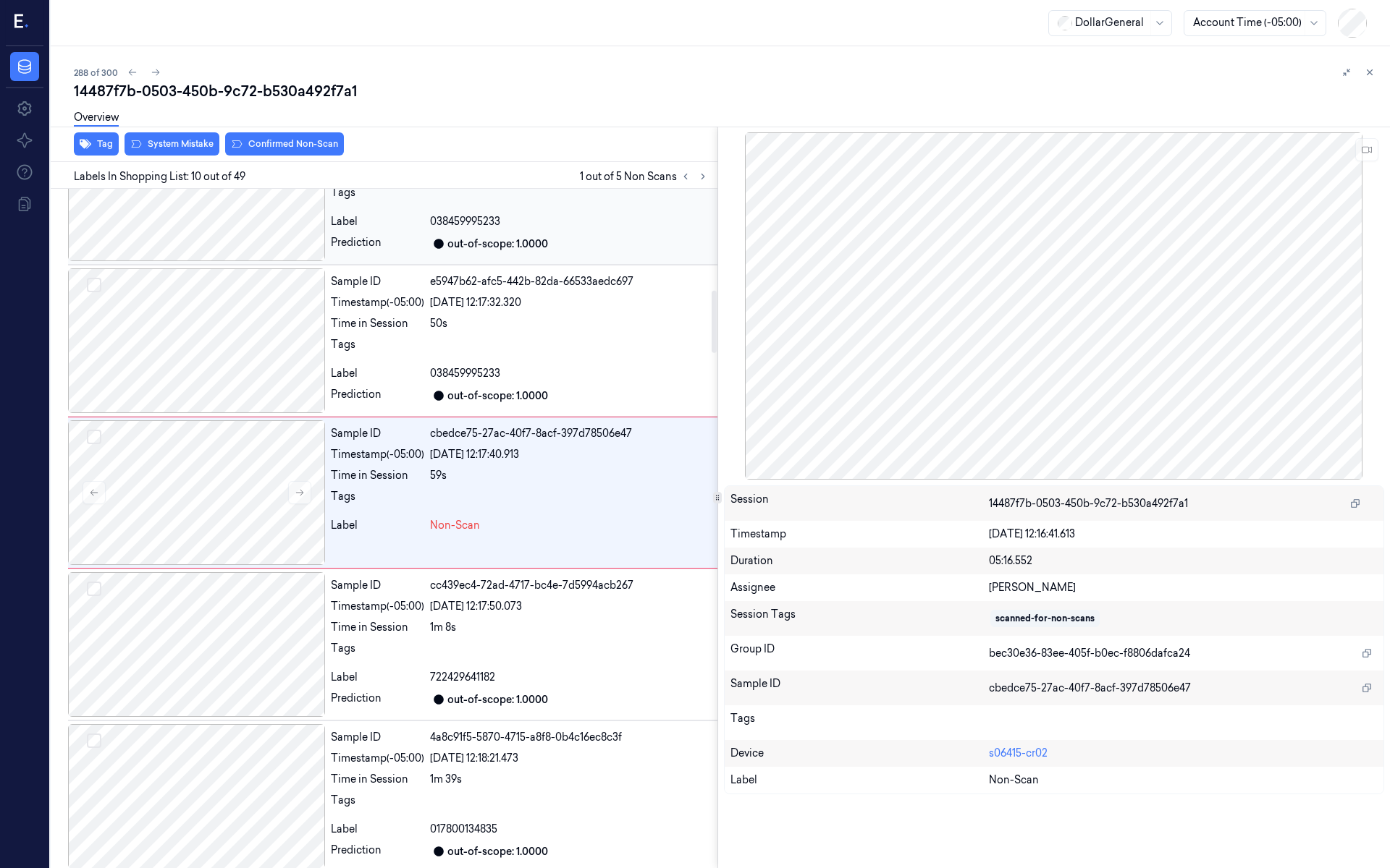
scroll to position [1099, 0]
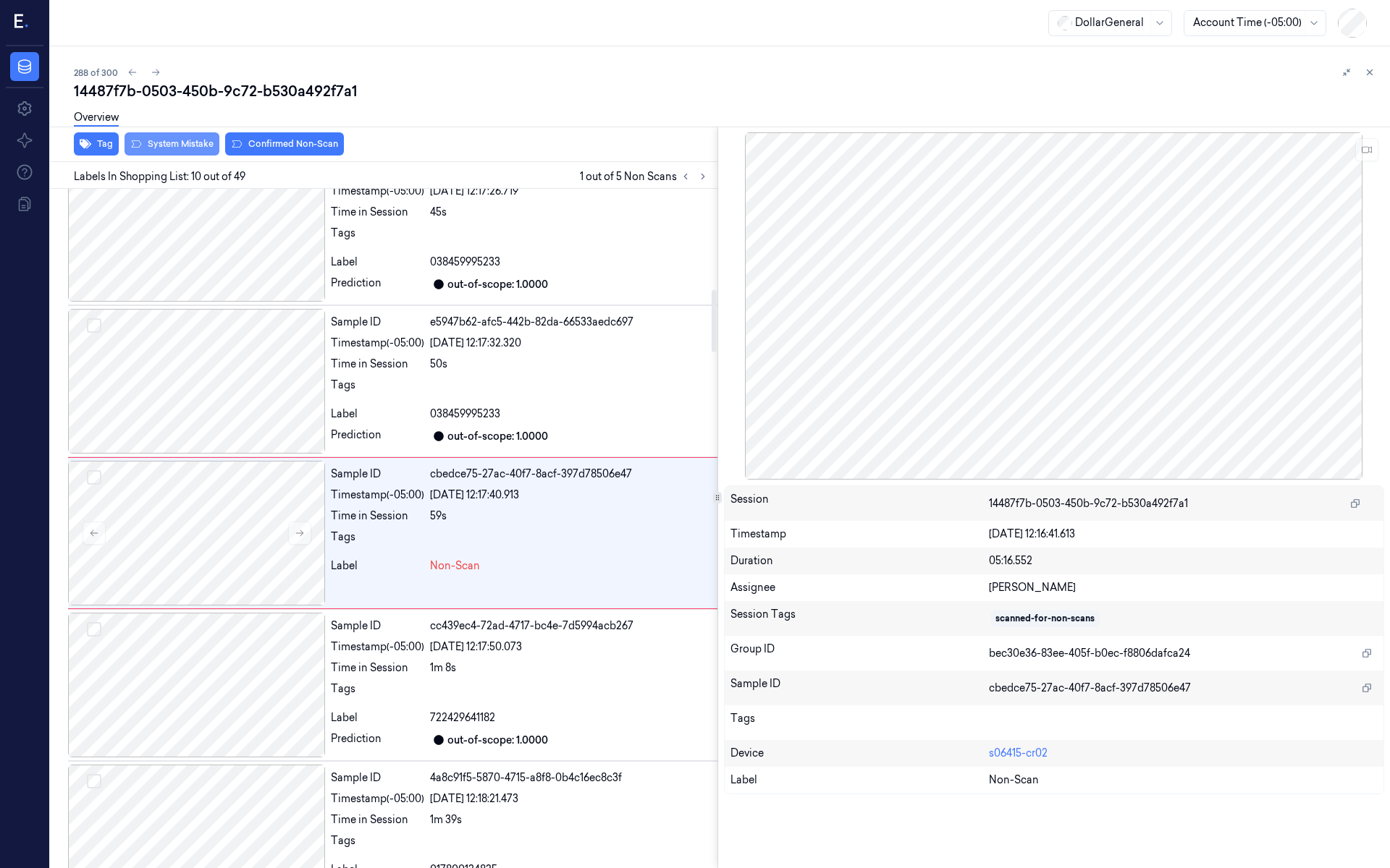
click at [183, 141] on button "System Mistake" at bounding box center [172, 143] width 95 height 23
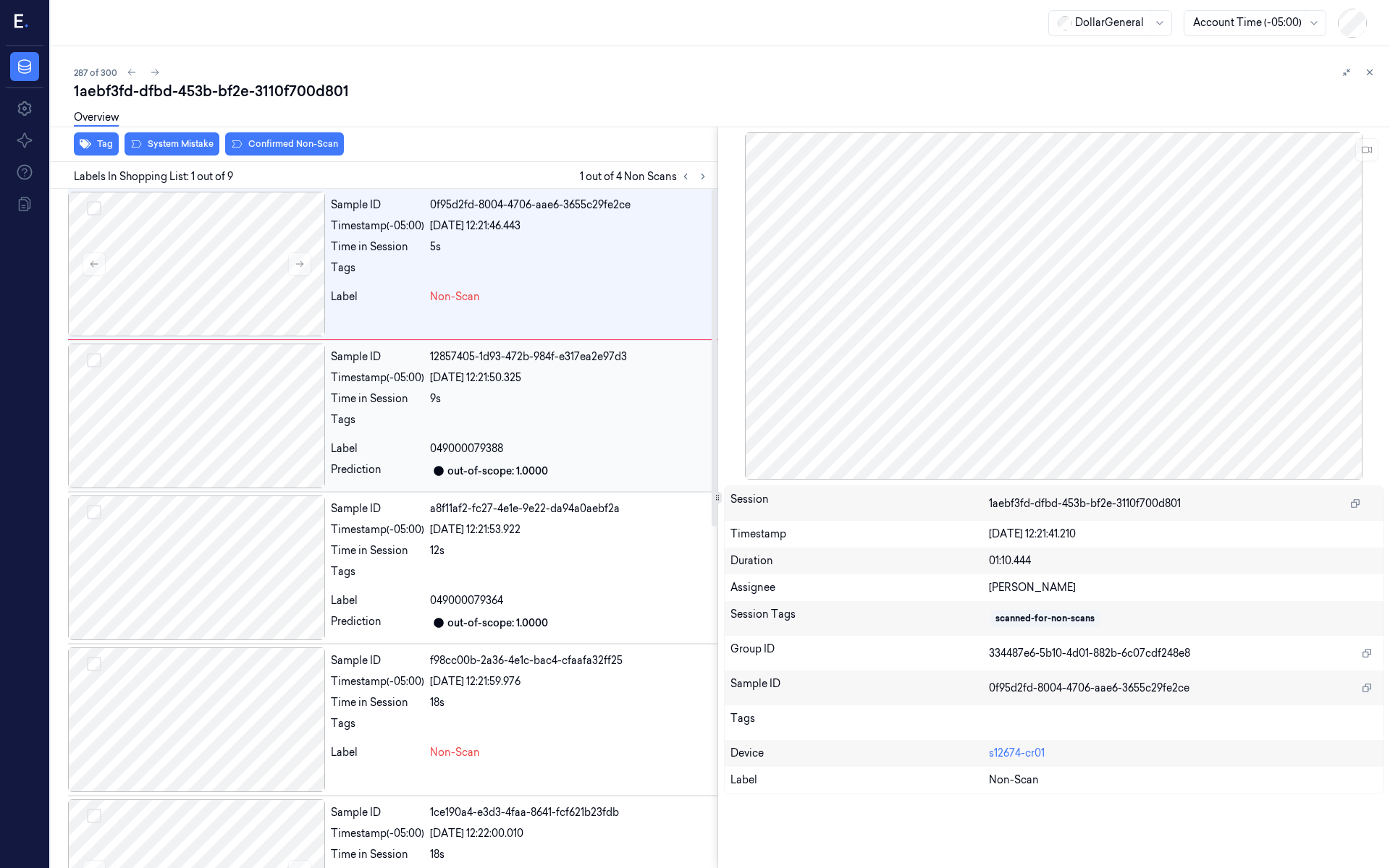
click at [190, 416] on div at bounding box center [197, 416] width 257 height 145
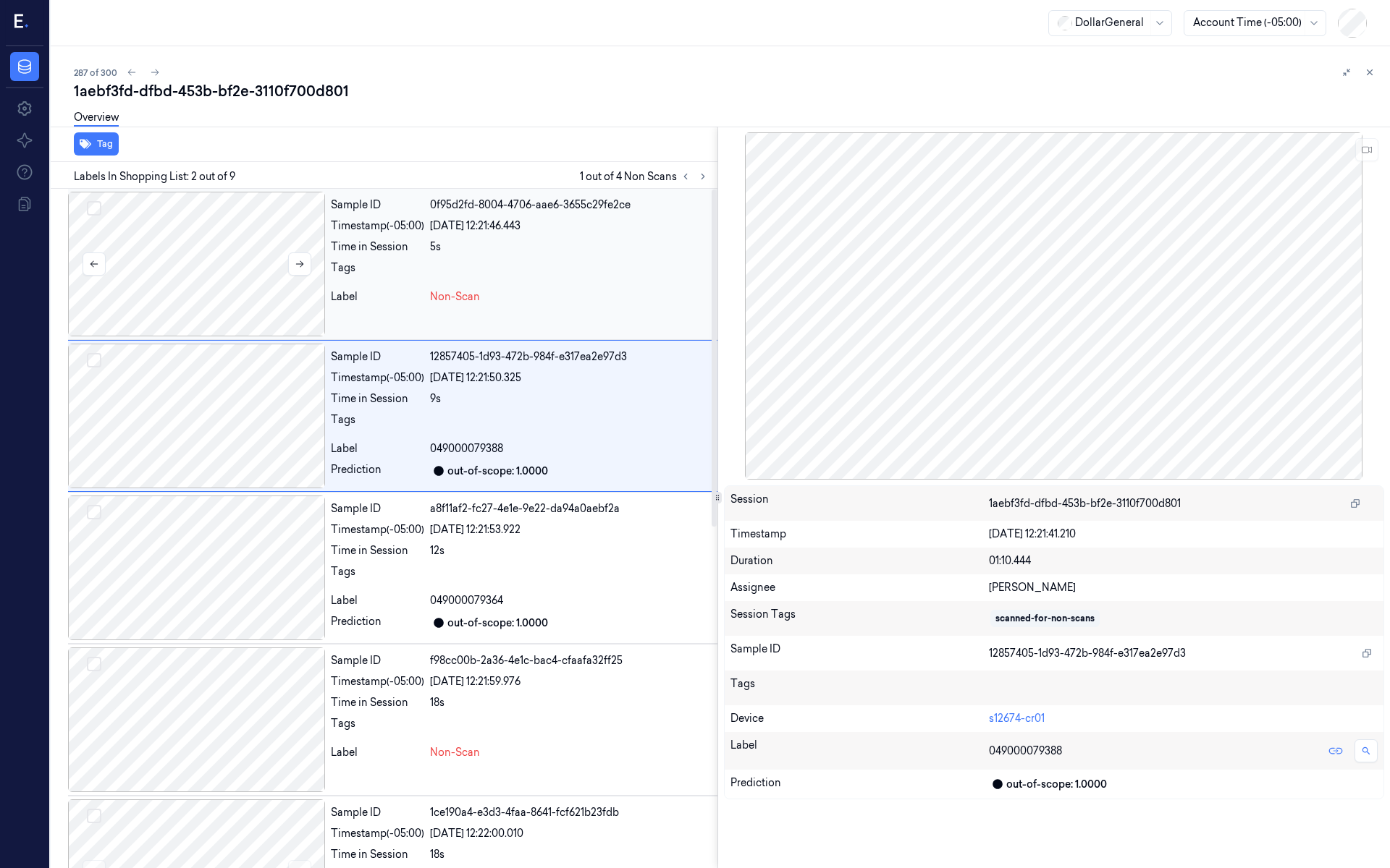
click at [210, 291] on div at bounding box center [197, 264] width 257 height 145
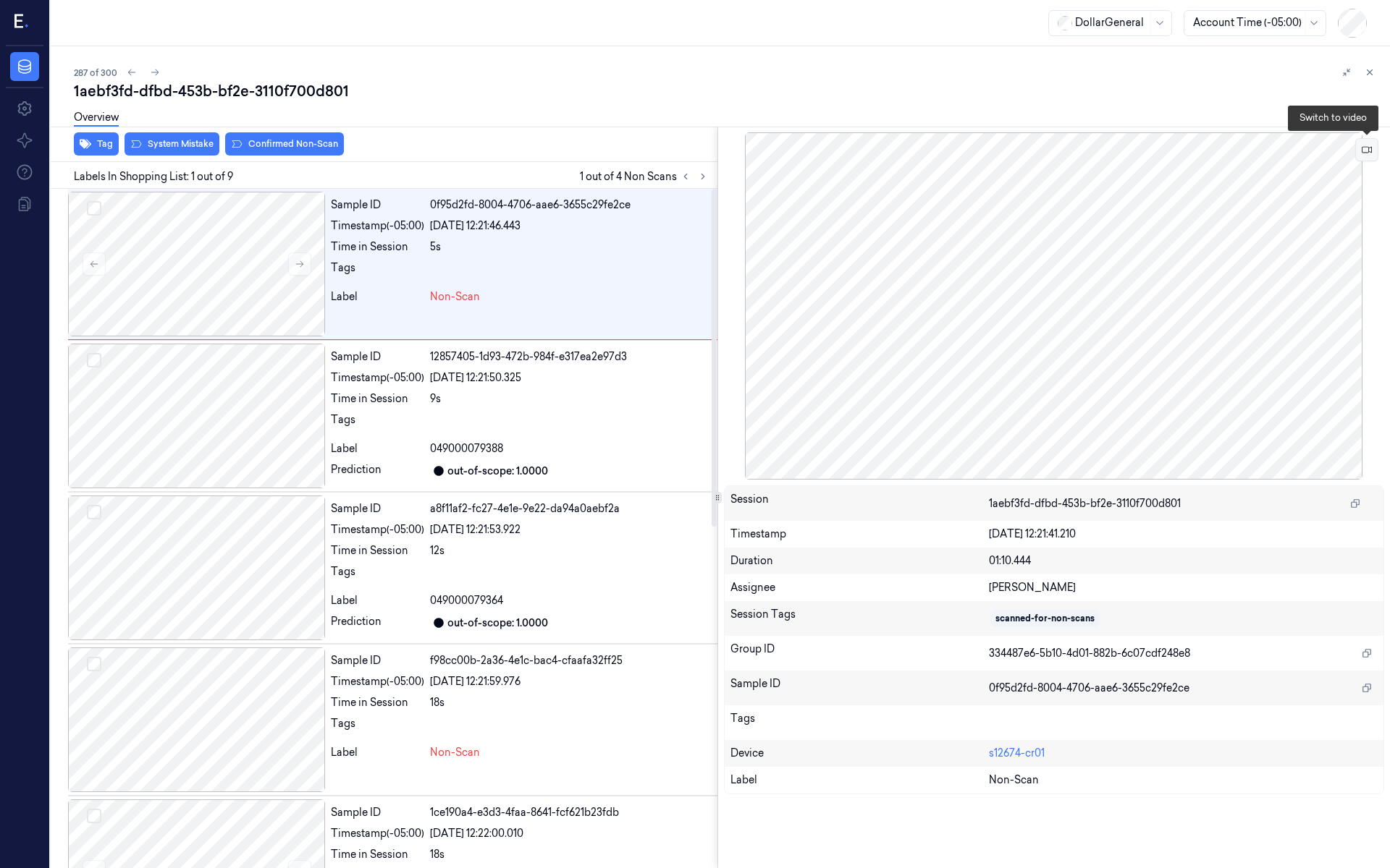
click at [1368, 145] on icon at bounding box center [1367, 150] width 10 height 10
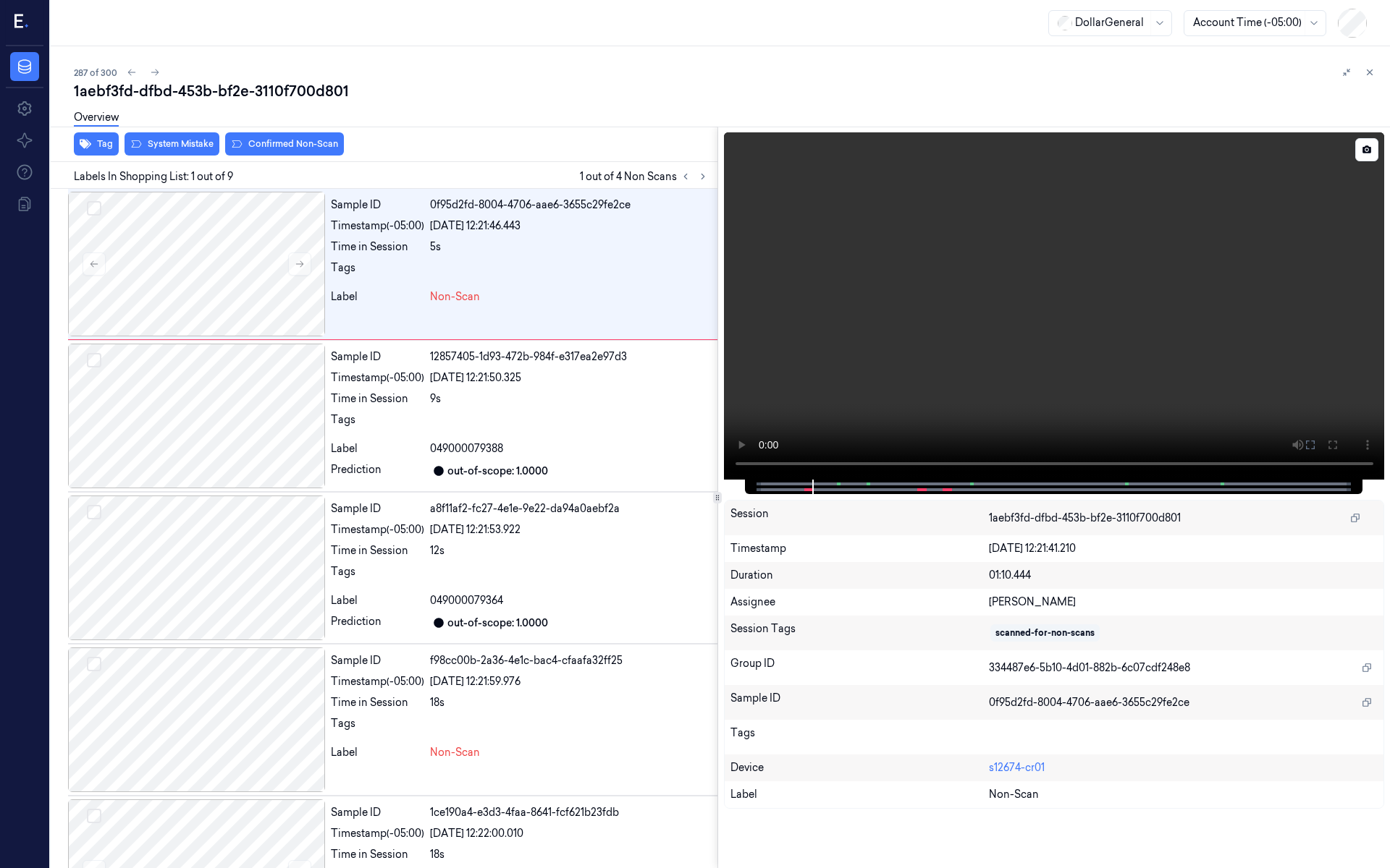
click at [1055, 373] on video at bounding box center [1054, 306] width 661 height 348
click at [472, 298] on span "Non-Scan" at bounding box center [454, 296] width 50 height 15
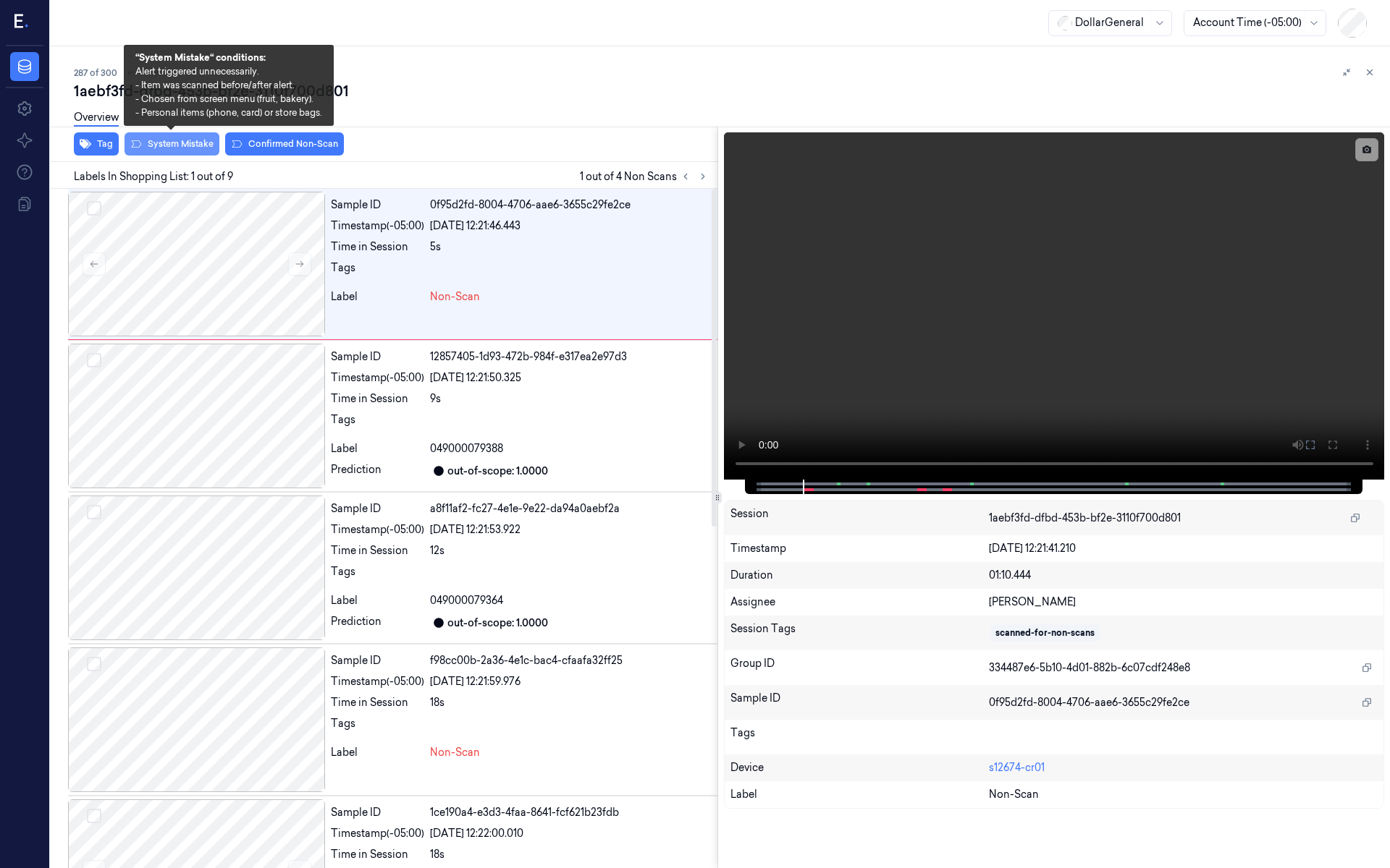
click at [173, 142] on button "System Mistake" at bounding box center [172, 143] width 95 height 23
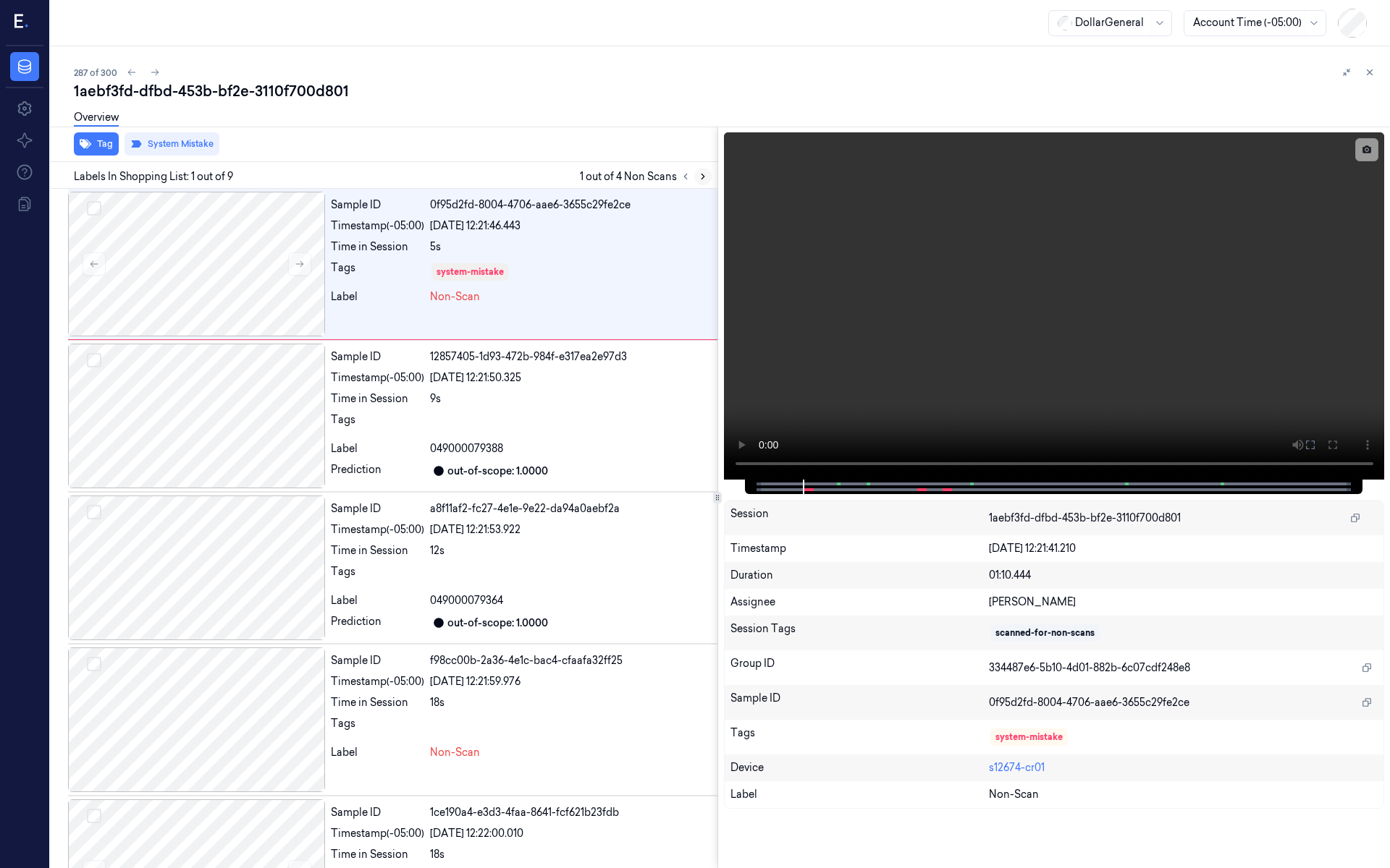
click at [704, 175] on icon at bounding box center [703, 177] width 10 height 10
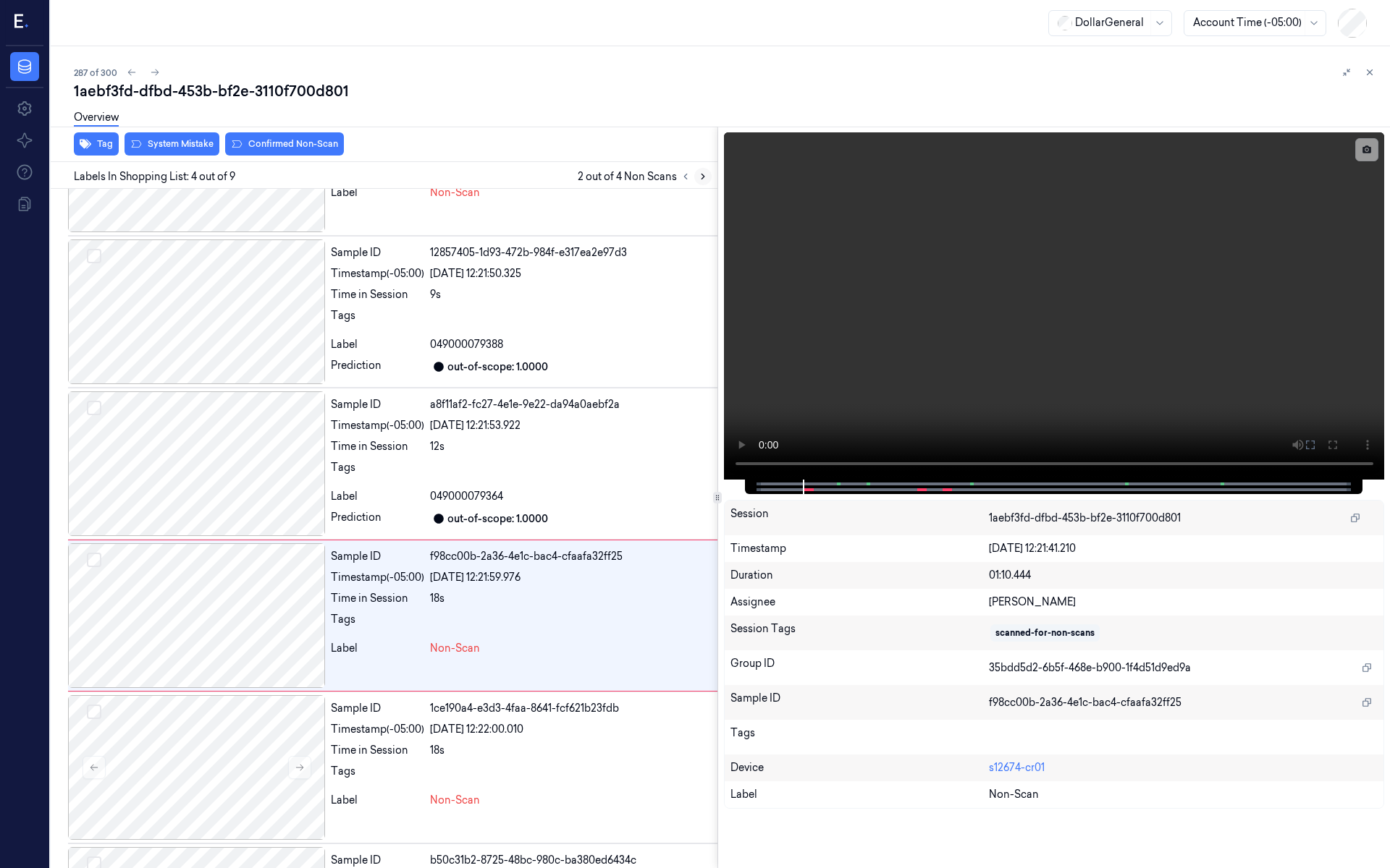
scroll to position [190, 0]
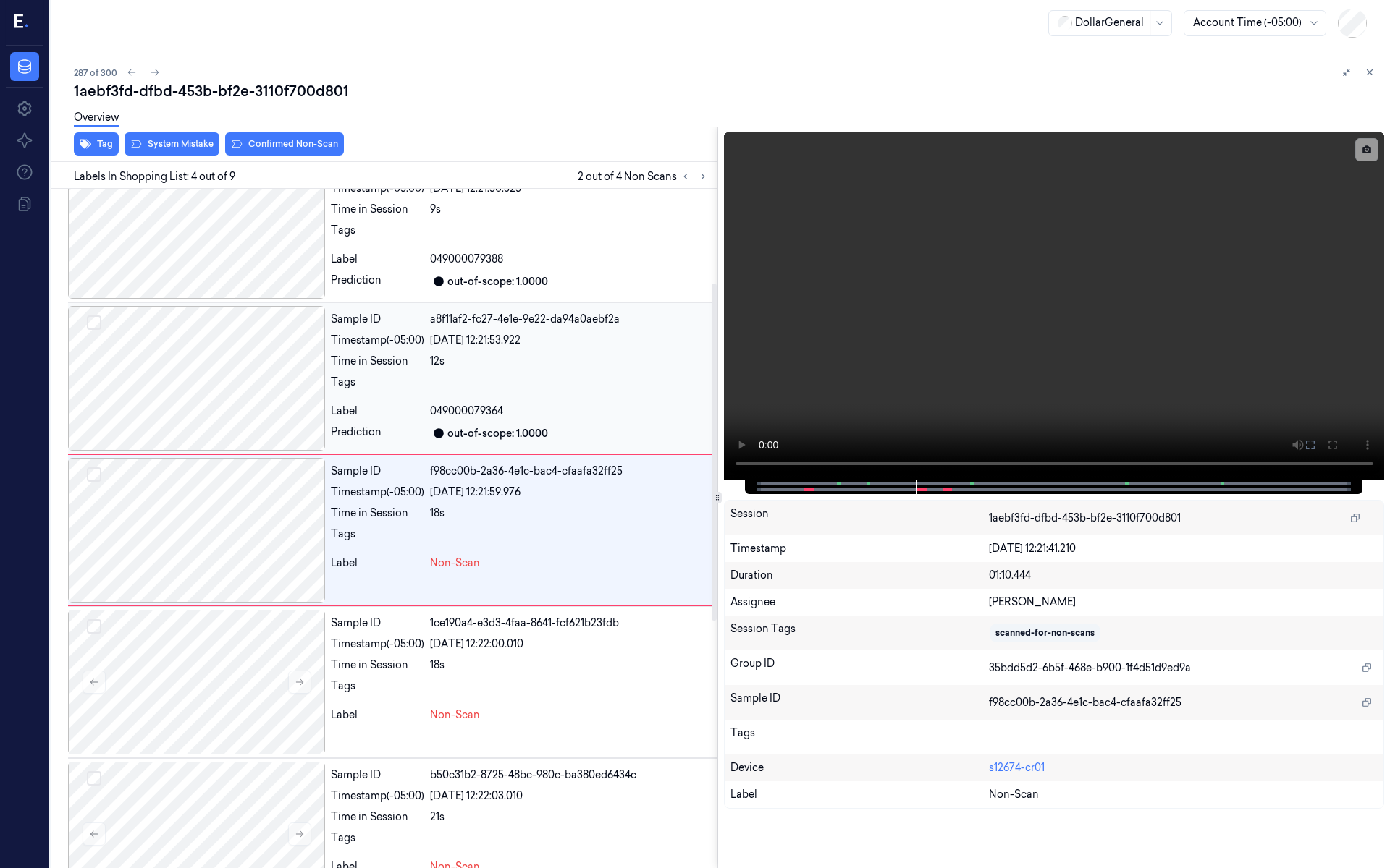
click at [403, 369] on div "Sample ID a8f11af2-fc27-4e1e-9e22-da94a0aebf2a Timestamp (-05:00) 19/08/2025 12…" at bounding box center [521, 378] width 392 height 145
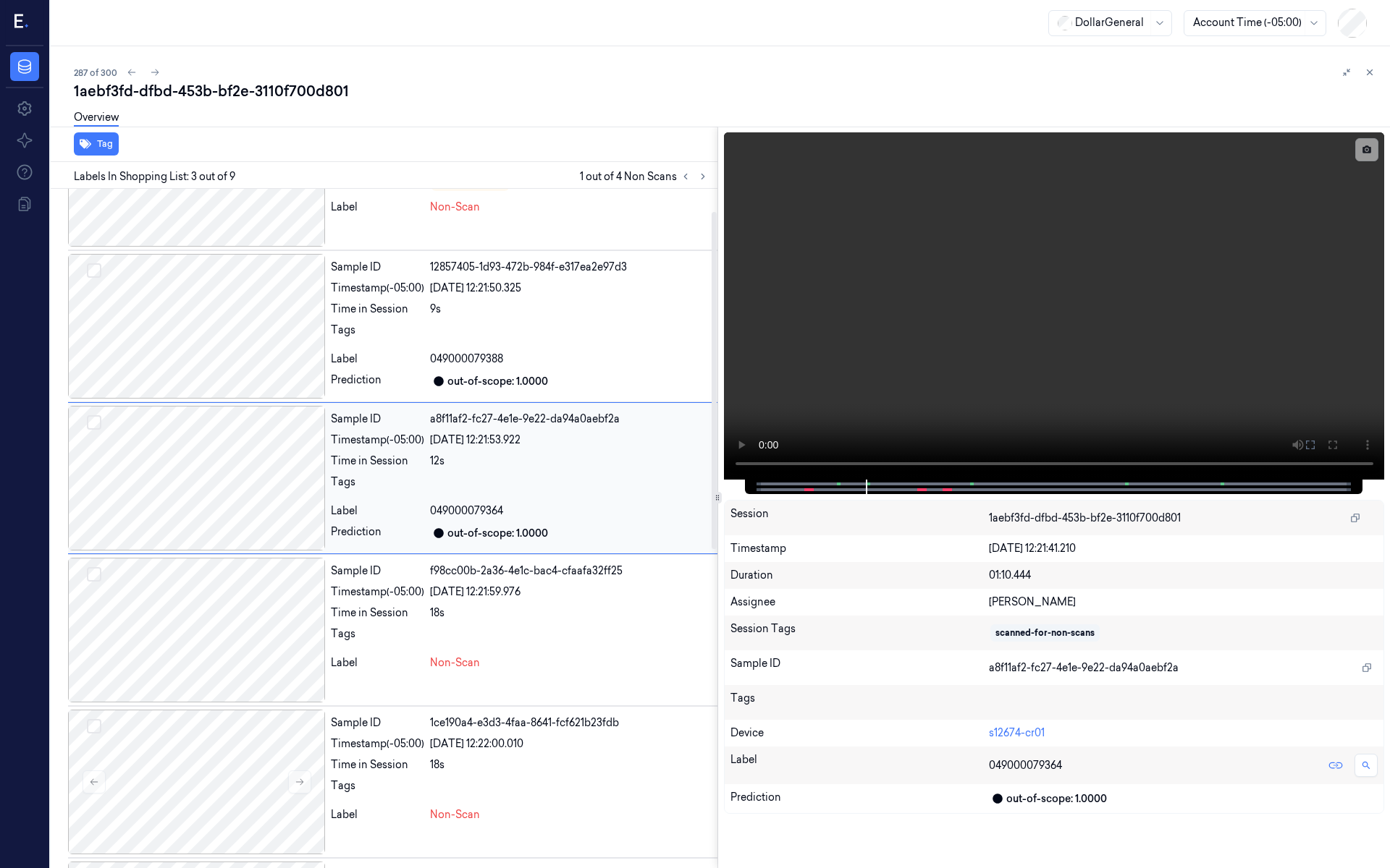
scroll to position [38, 0]
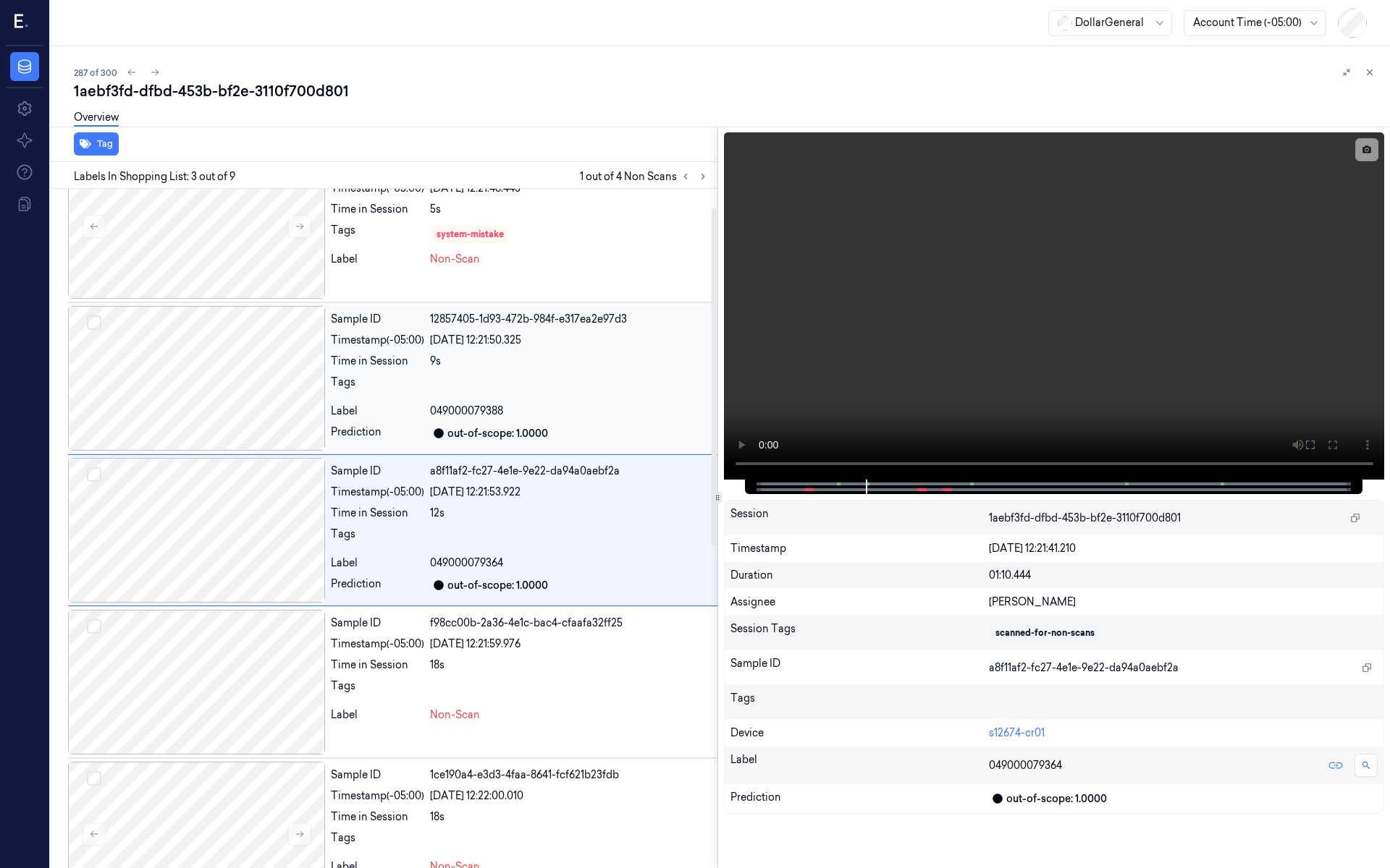
click at [362, 390] on div "Tags" at bounding box center [377, 386] width 94 height 23
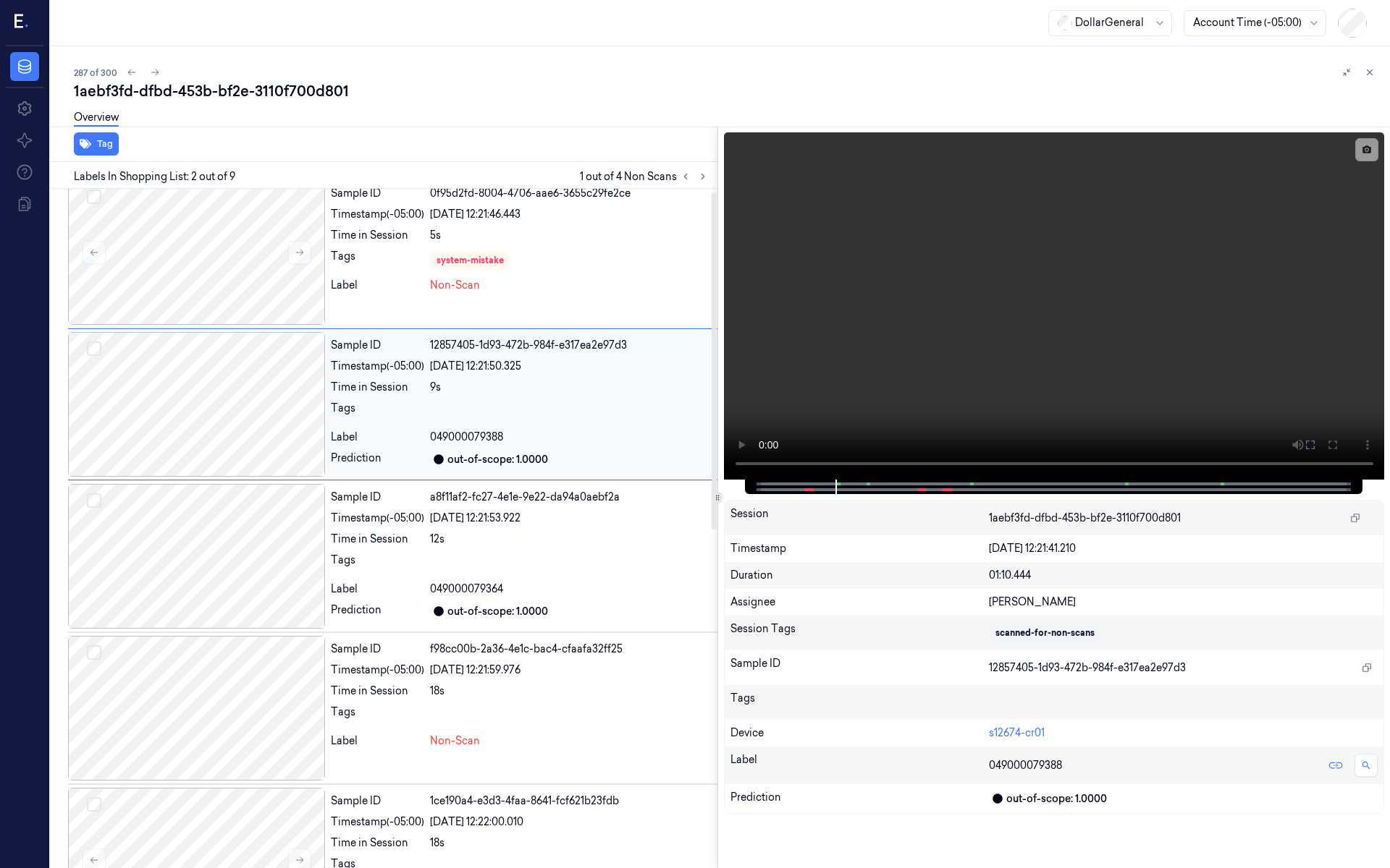
scroll to position [0, 0]
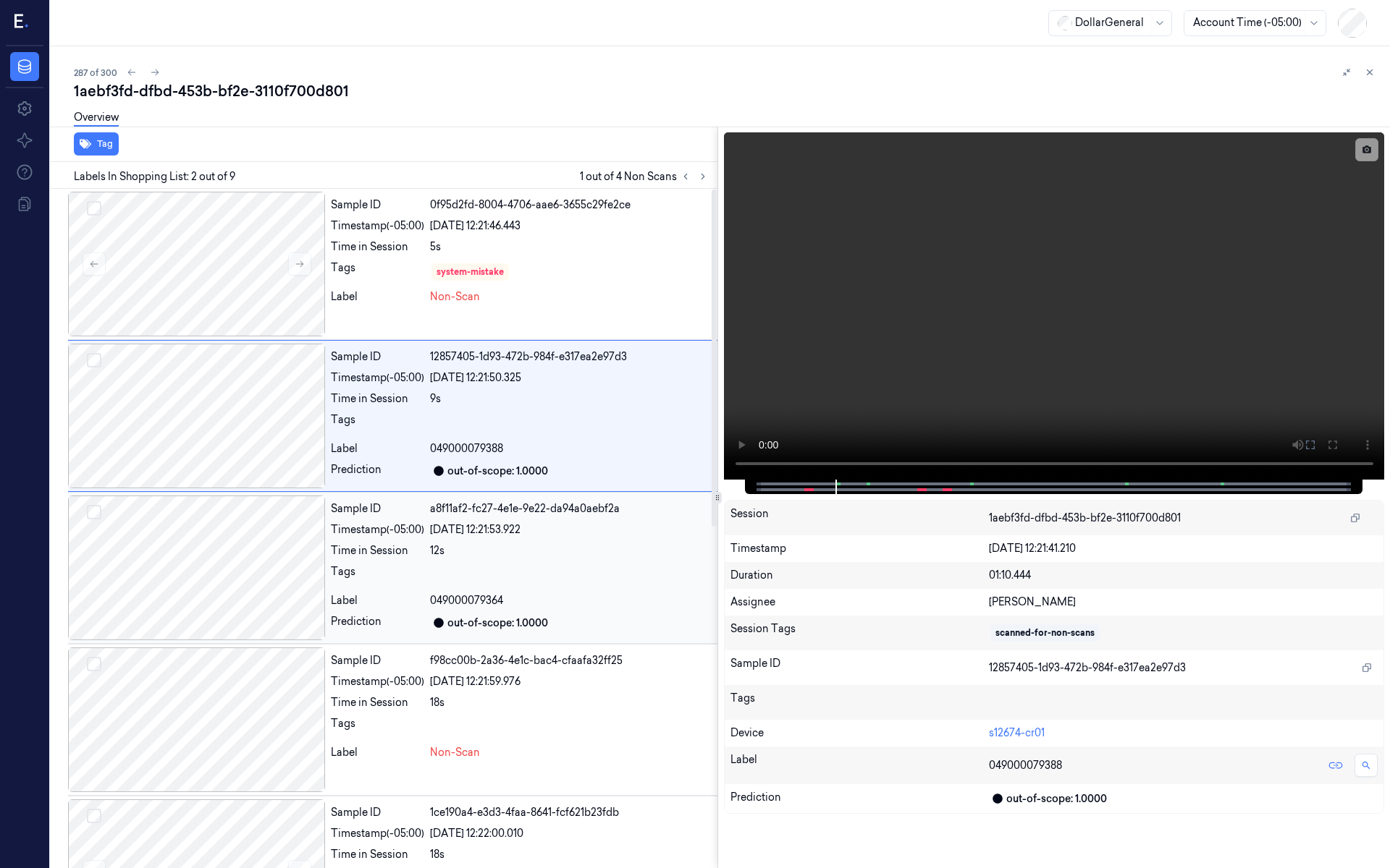
click at [372, 539] on div "Sample ID a8f11af2-fc27-4e1e-9e22-da94a0aebf2a Timestamp (-05:00) 19/08/2025 12…" at bounding box center [521, 568] width 392 height 145
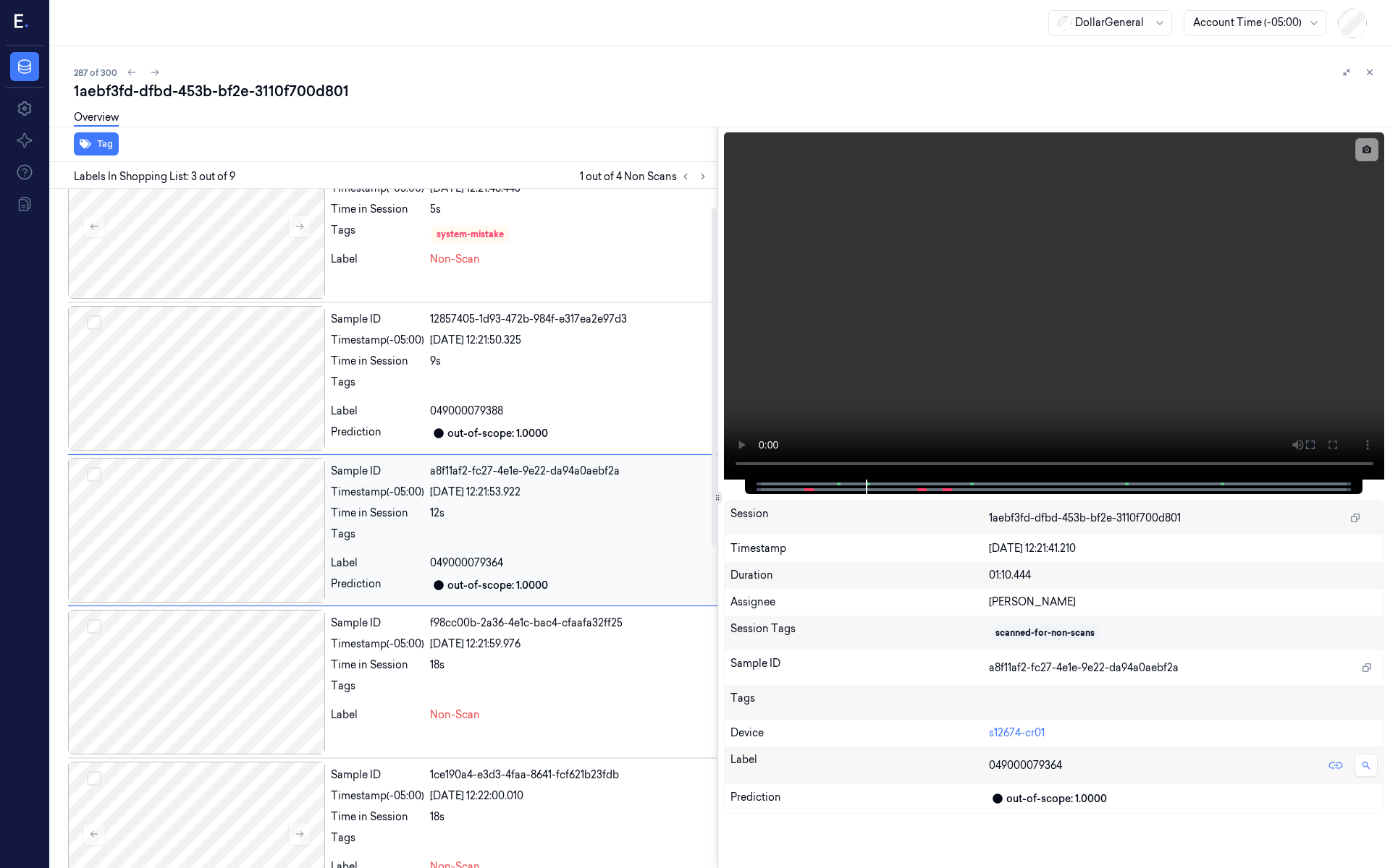
scroll to position [134, 0]
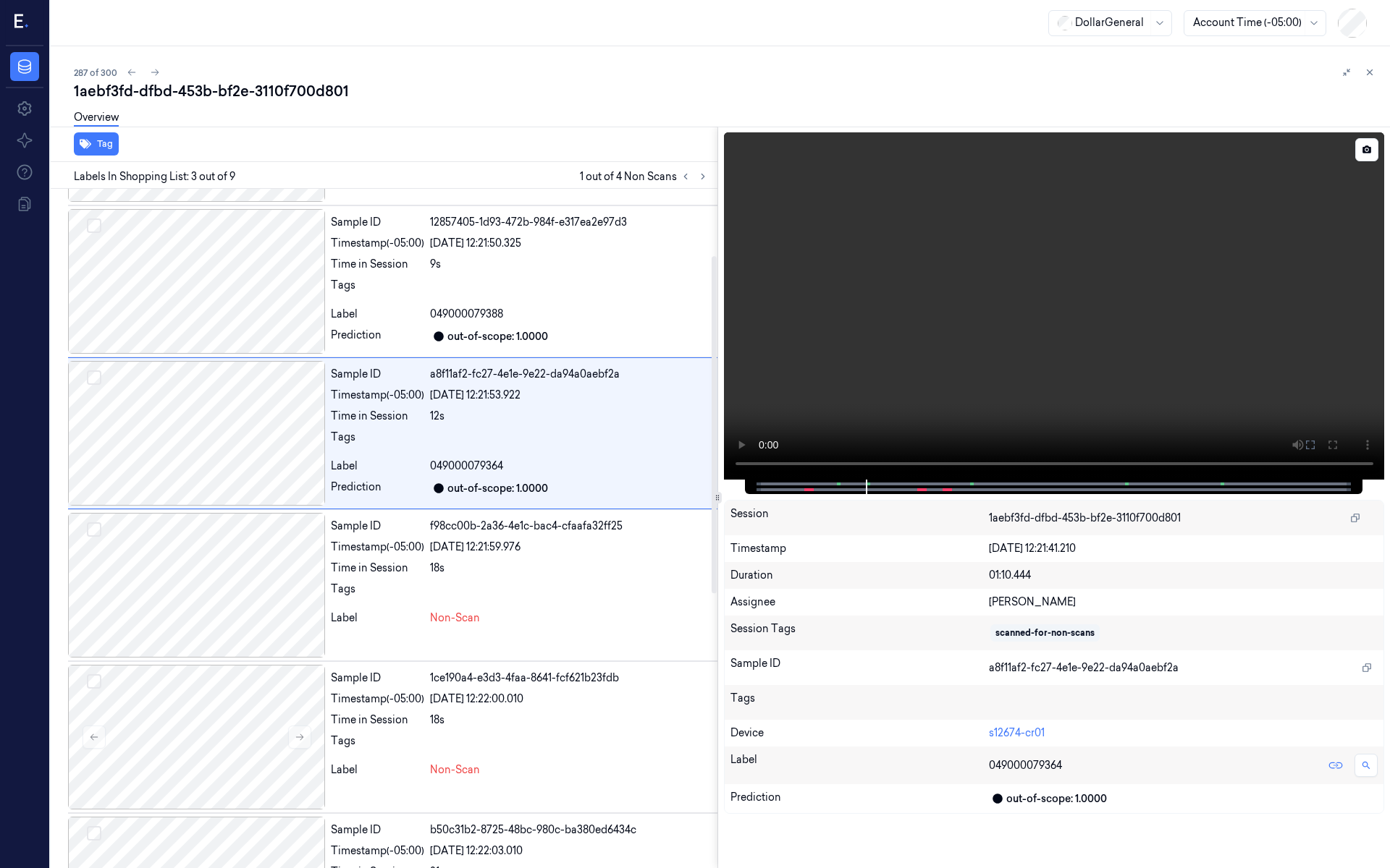
click at [1151, 307] on video at bounding box center [1054, 306] width 661 height 348
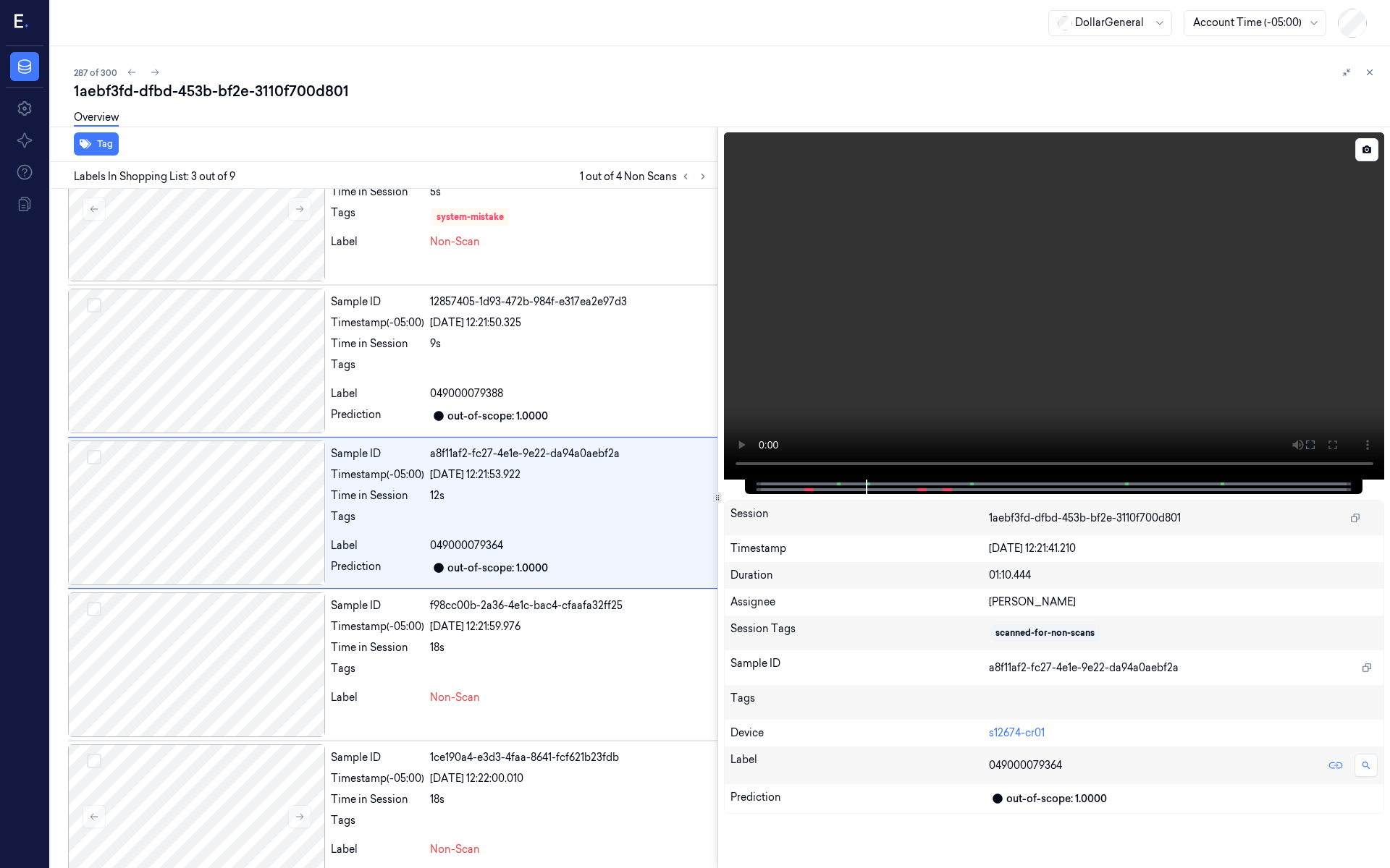
scroll to position [38, 0]
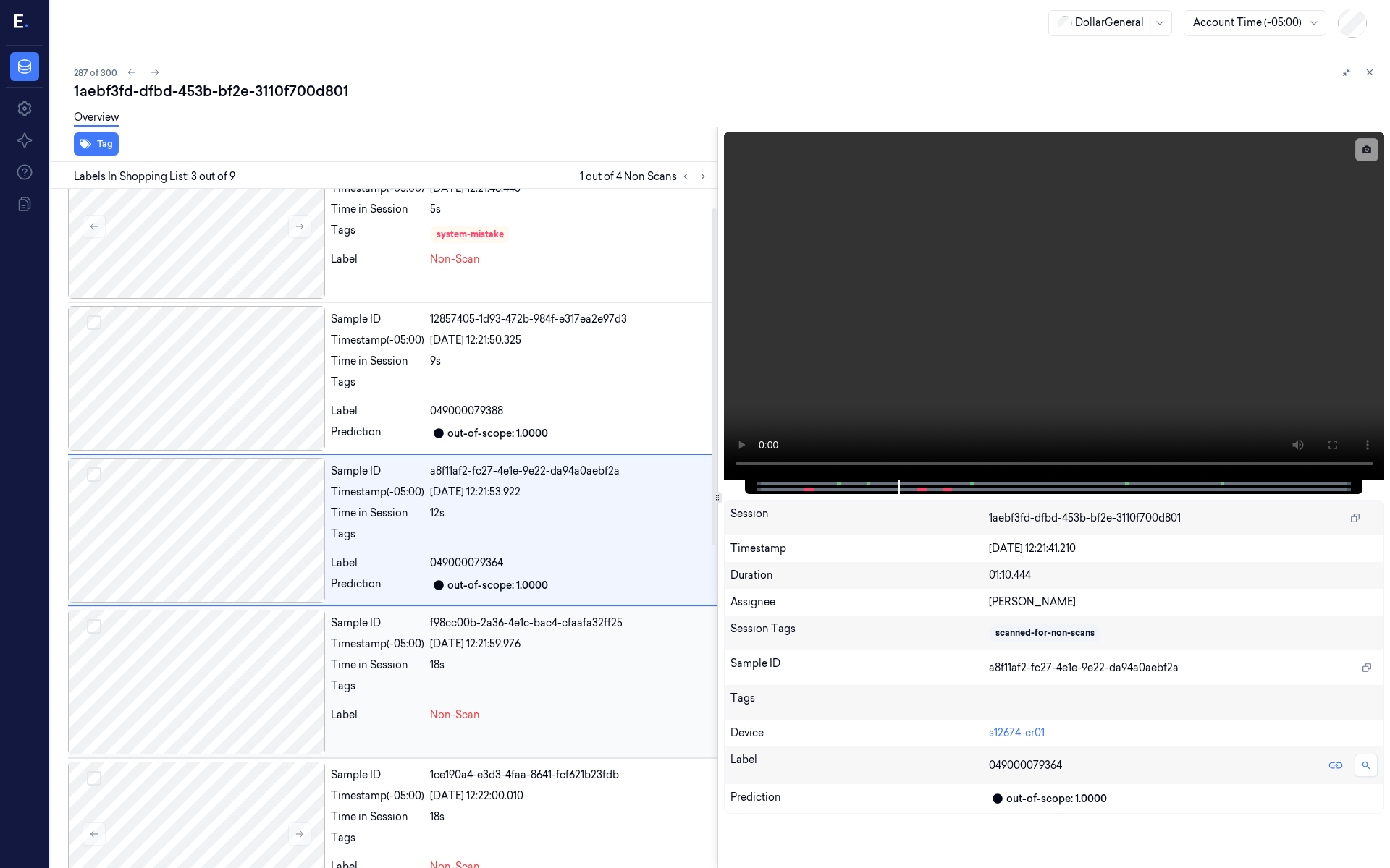
click at [413, 646] on div "Timestamp (-05:00)" at bounding box center [377, 644] width 94 height 15
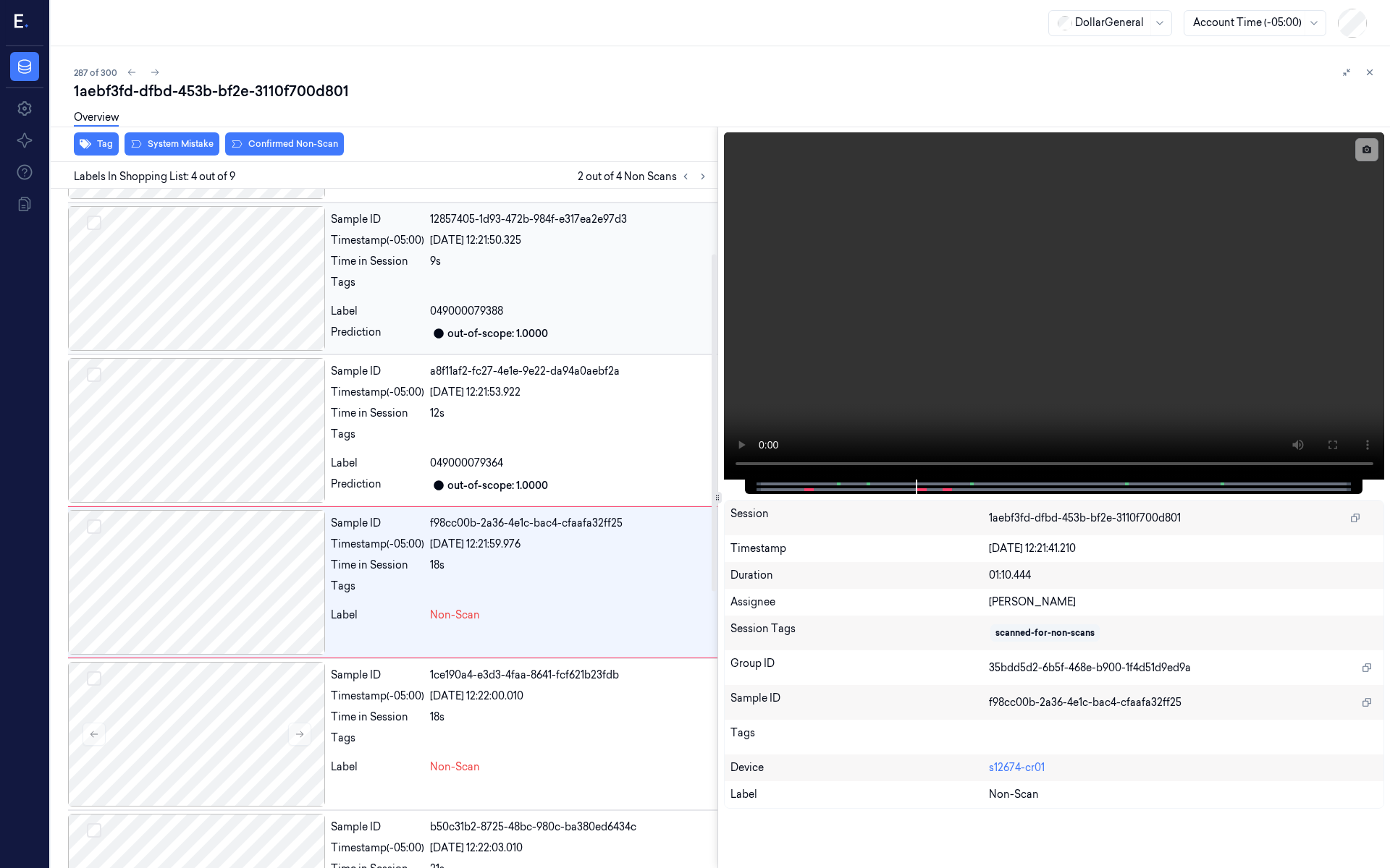
scroll to position [190, 0]
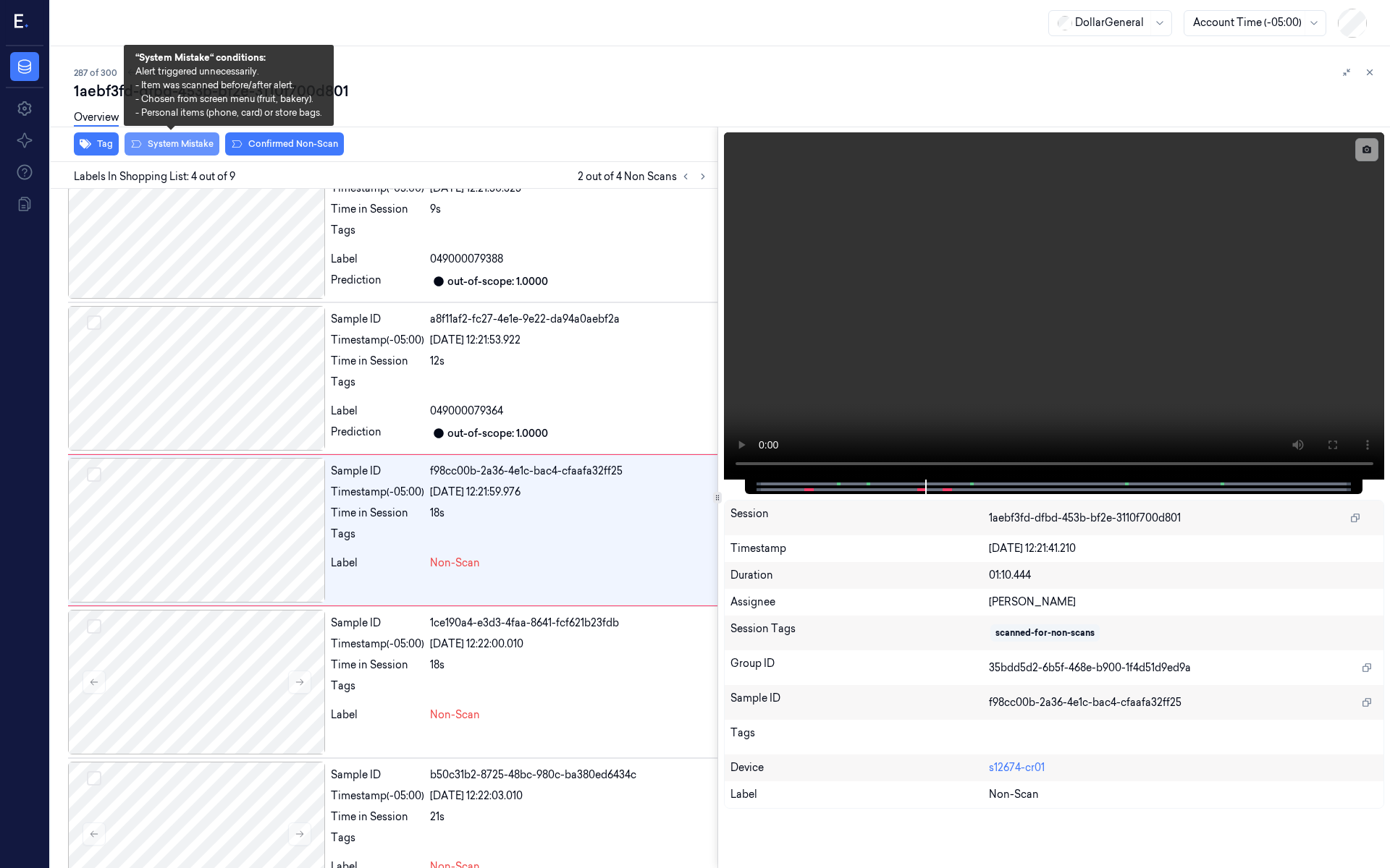
click at [191, 142] on button "System Mistake" at bounding box center [172, 143] width 95 height 23
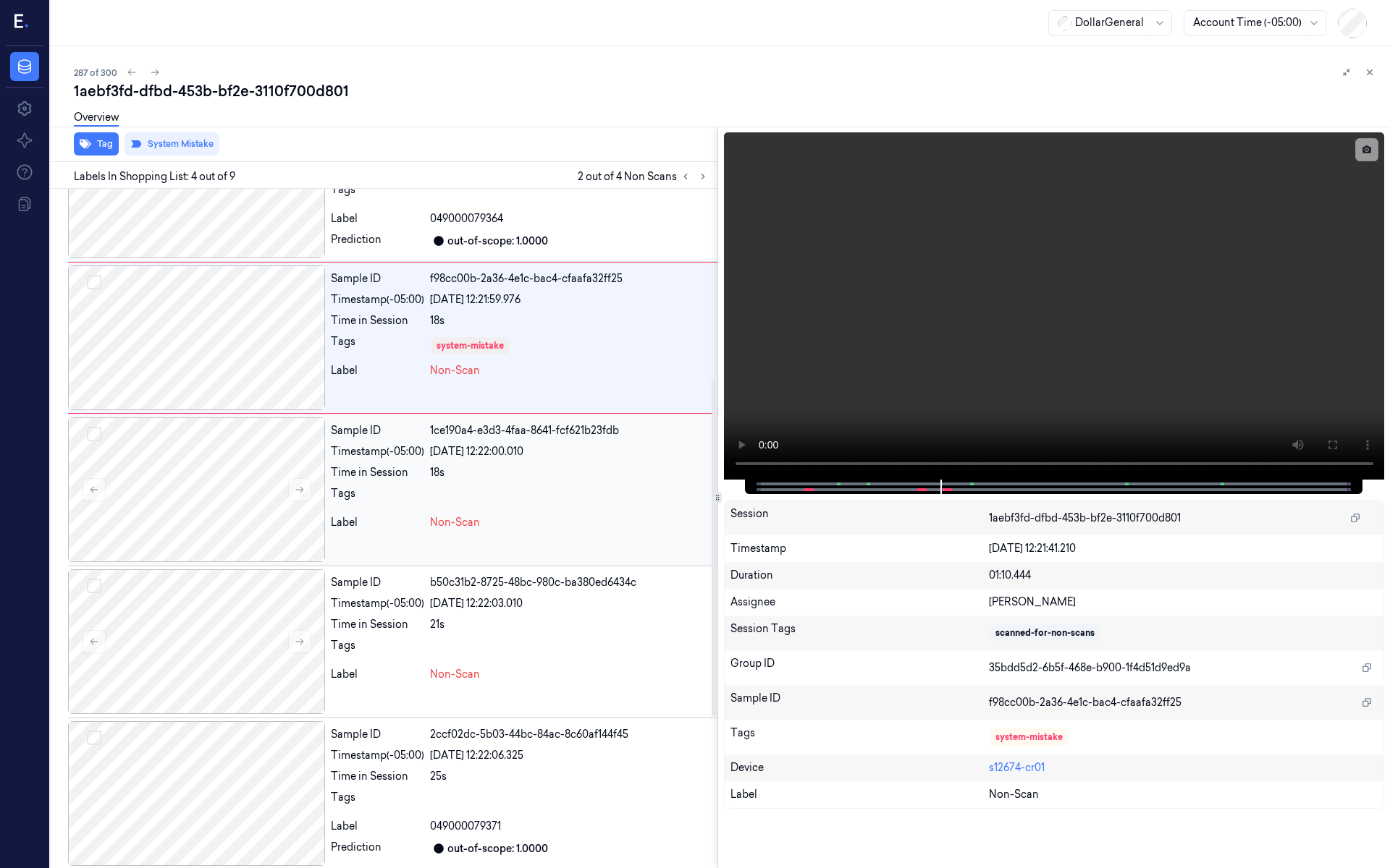
click at [362, 466] on div "Time in Session" at bounding box center [377, 472] width 94 height 15
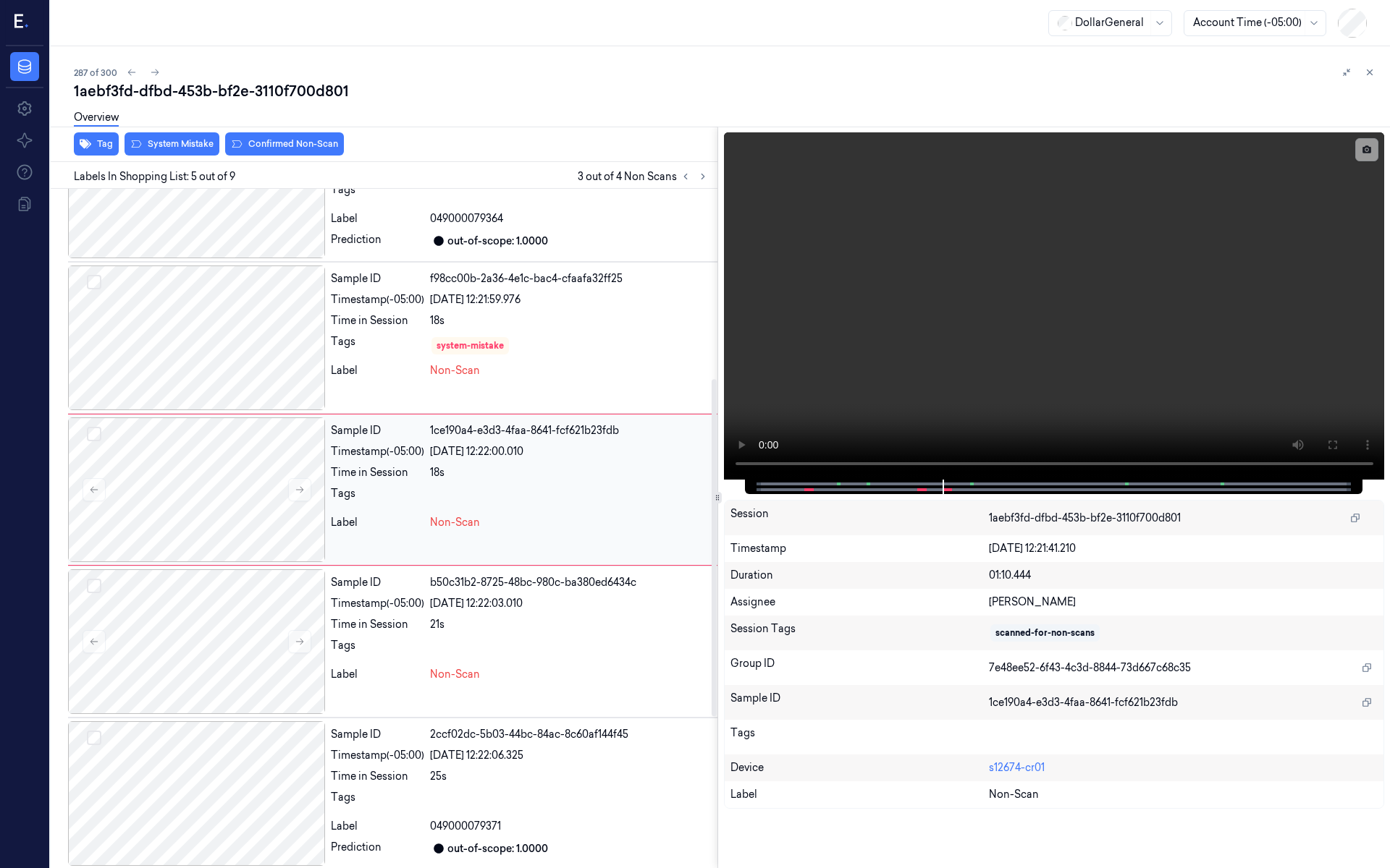
scroll to position [341, 0]
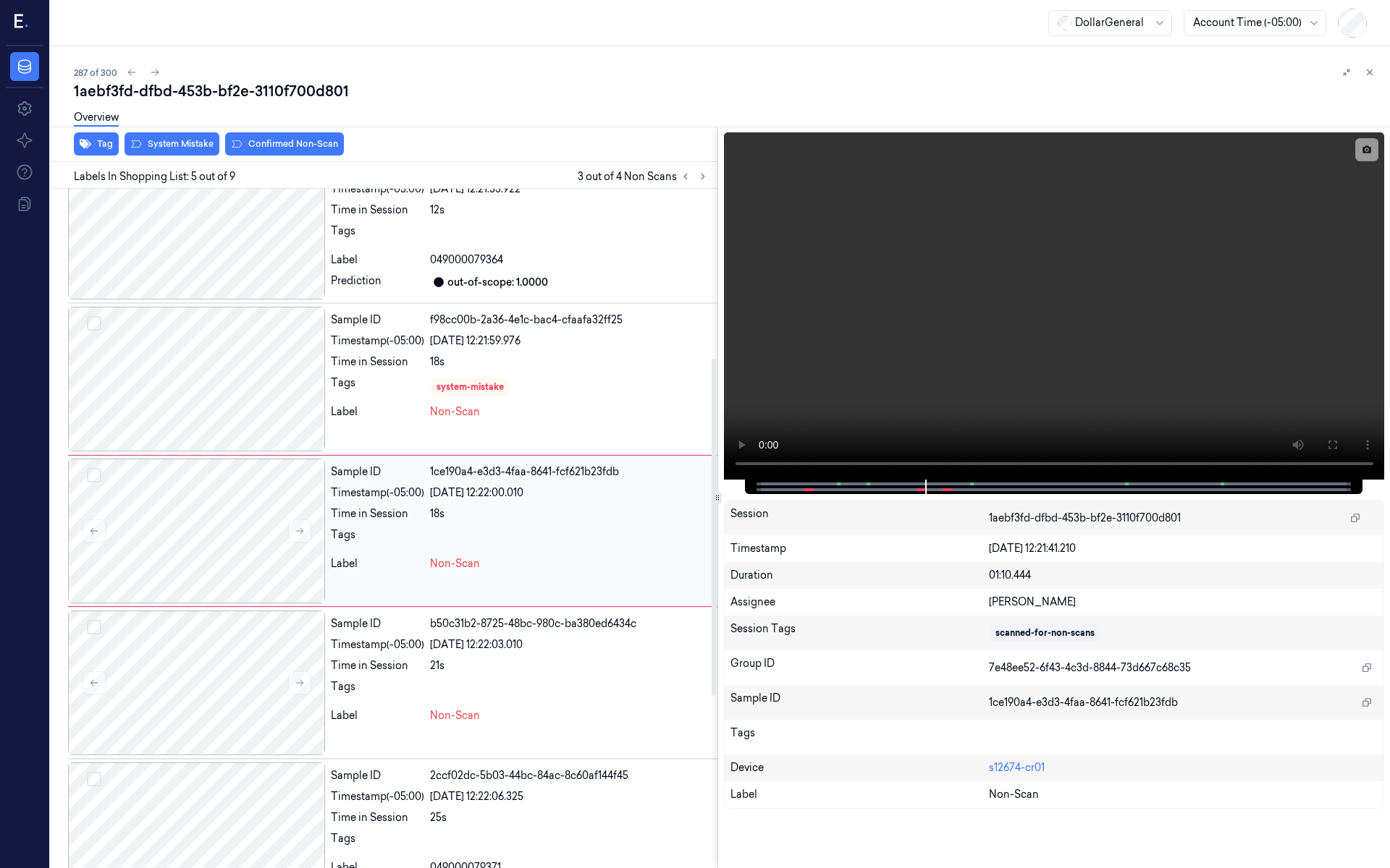
click at [412, 498] on div "Timestamp (-05:00)" at bounding box center [377, 493] width 94 height 15
click at [340, 386] on div "Tags" at bounding box center [377, 386] width 94 height 23
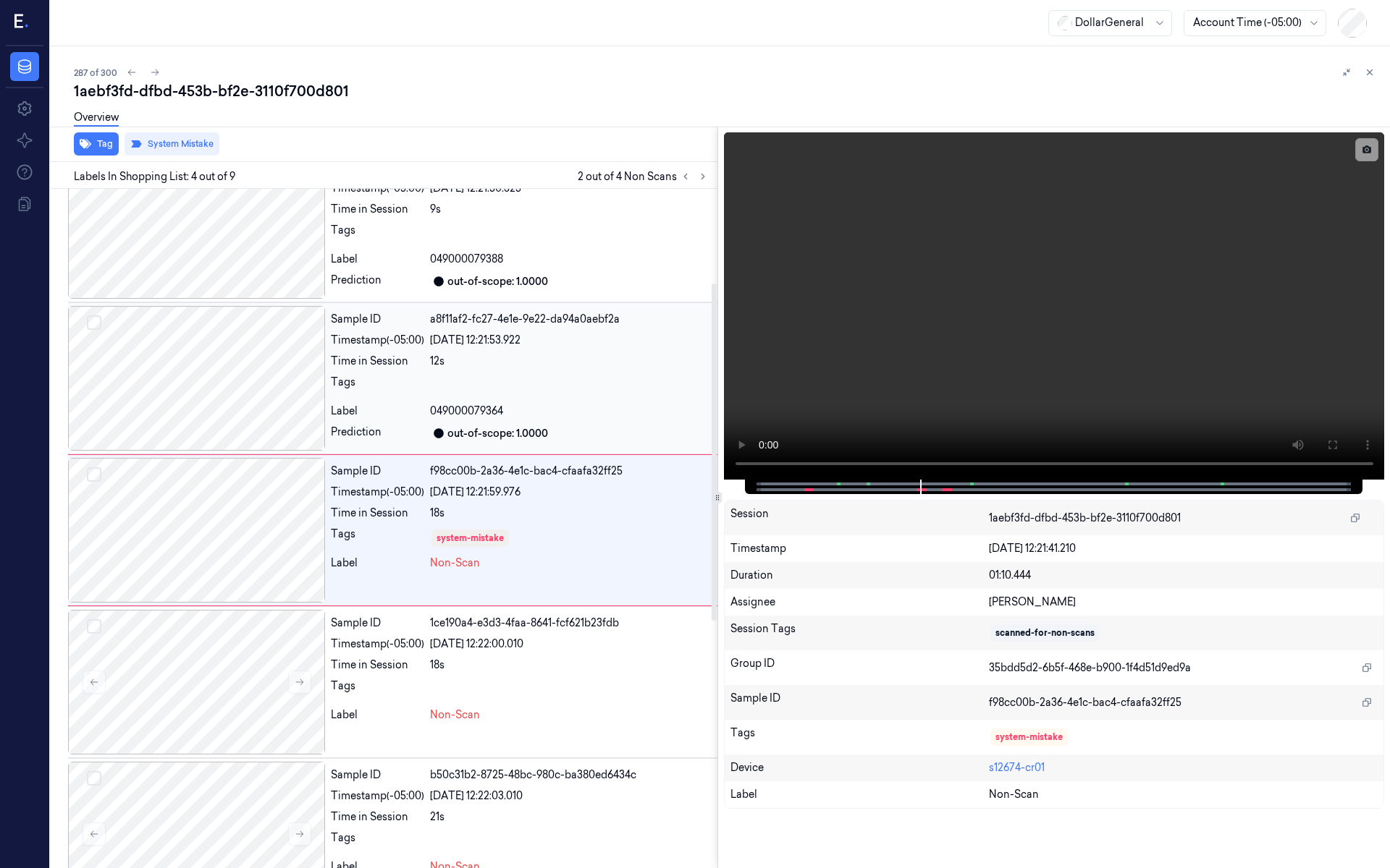
click at [340, 377] on div "Tags" at bounding box center [377, 386] width 94 height 23
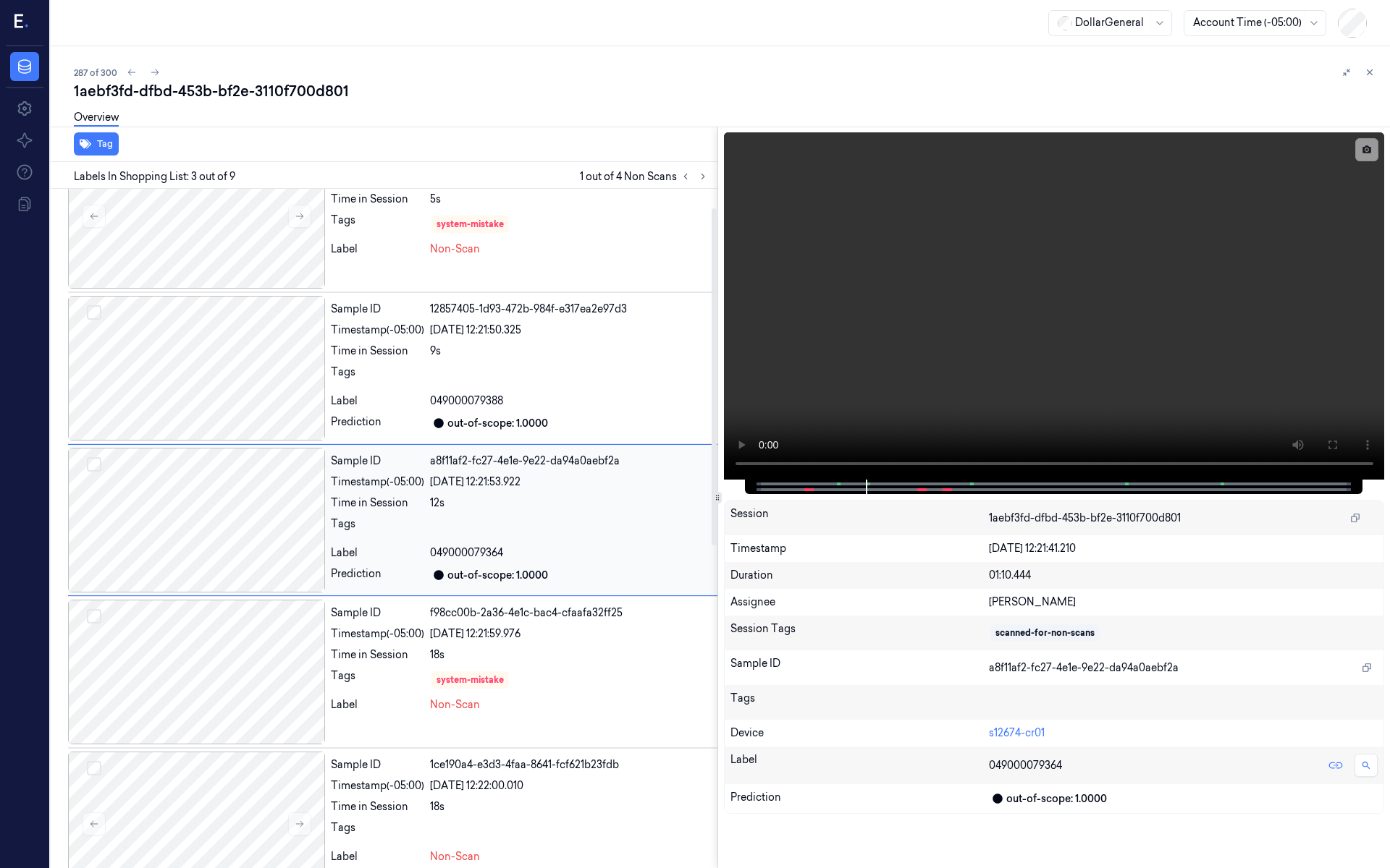
scroll to position [38, 0]
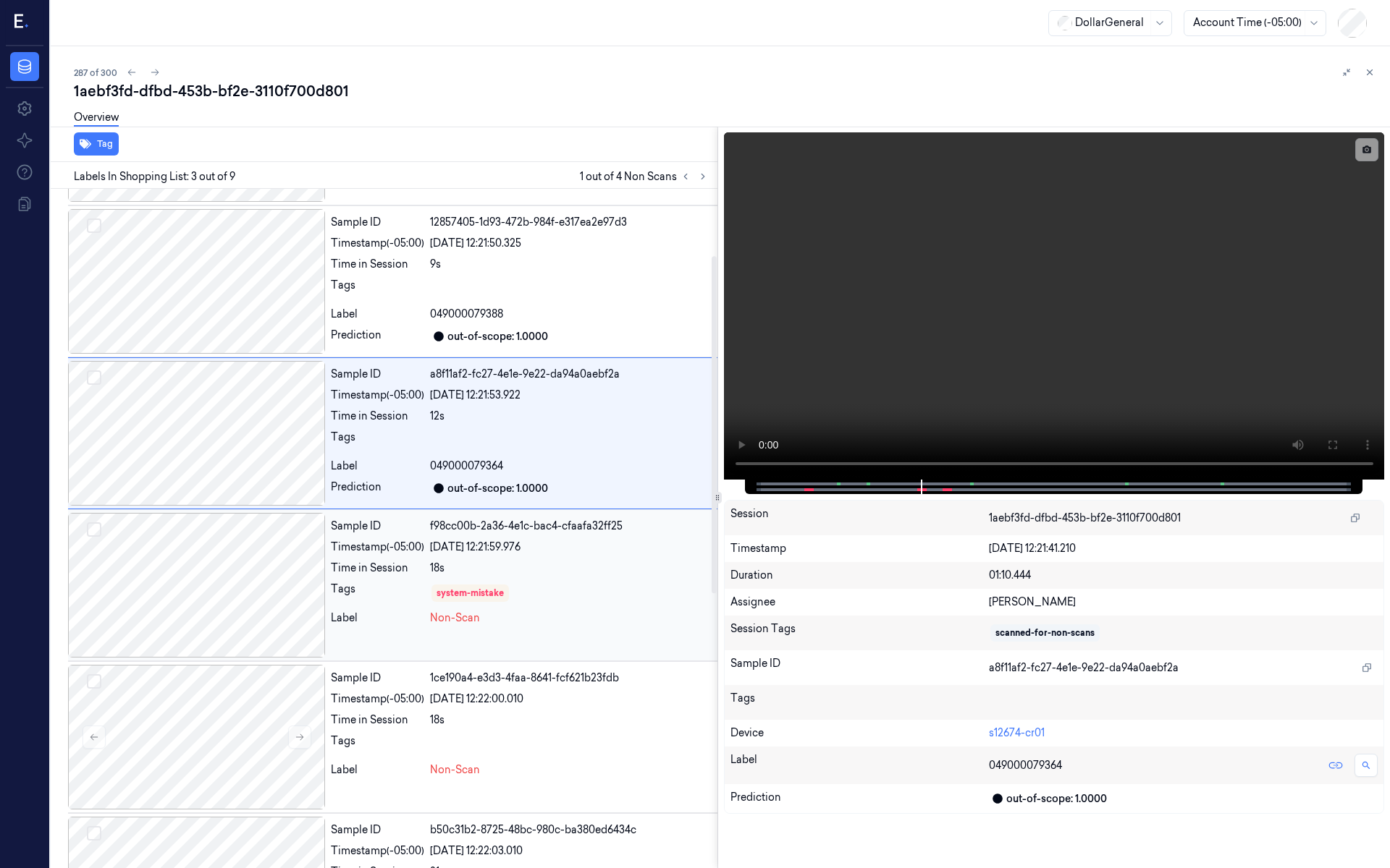
click at [413, 556] on div "Sample ID f98cc00b-2a36-4e1c-bac4-cfaafa32ff25 Timestamp (-05:00) 19/08/2025 12…" at bounding box center [521, 586] width 392 height 145
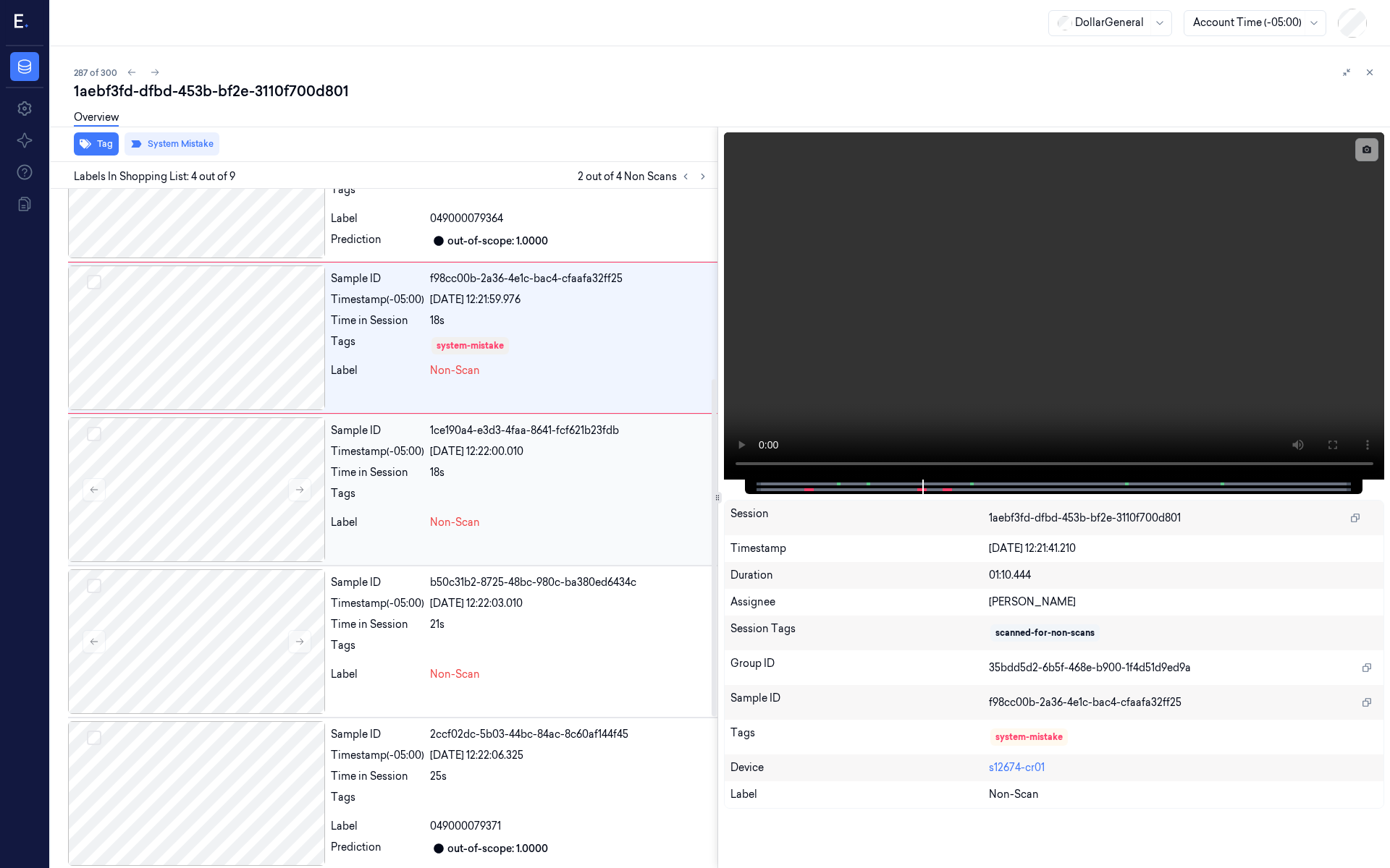
click at [436, 492] on div at bounding box center [570, 498] width 282 height 23
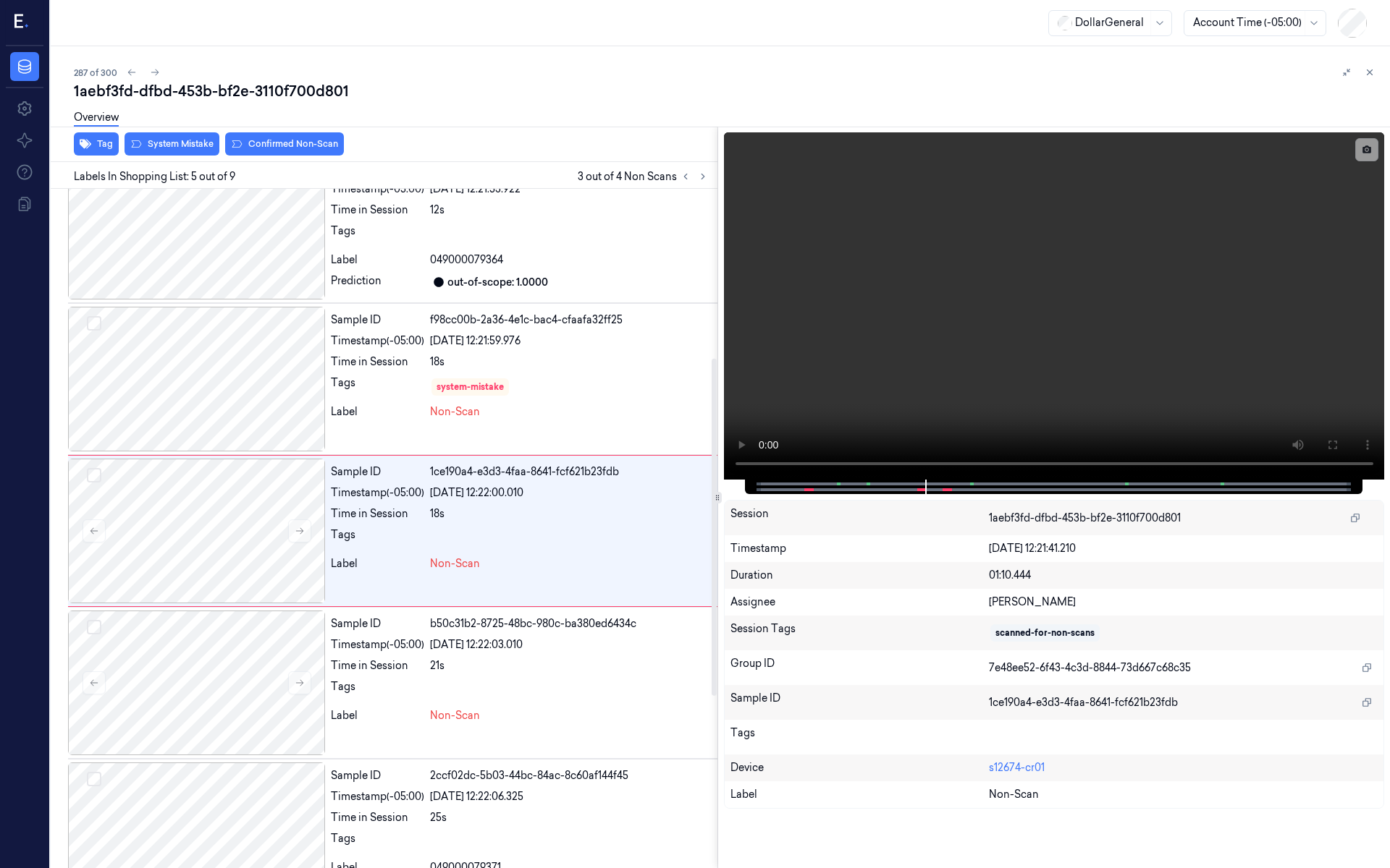
click at [206, 135] on div "Overview" at bounding box center [726, 119] width 1305 height 37
click at [197, 137] on div "Overview" at bounding box center [726, 119] width 1305 height 37
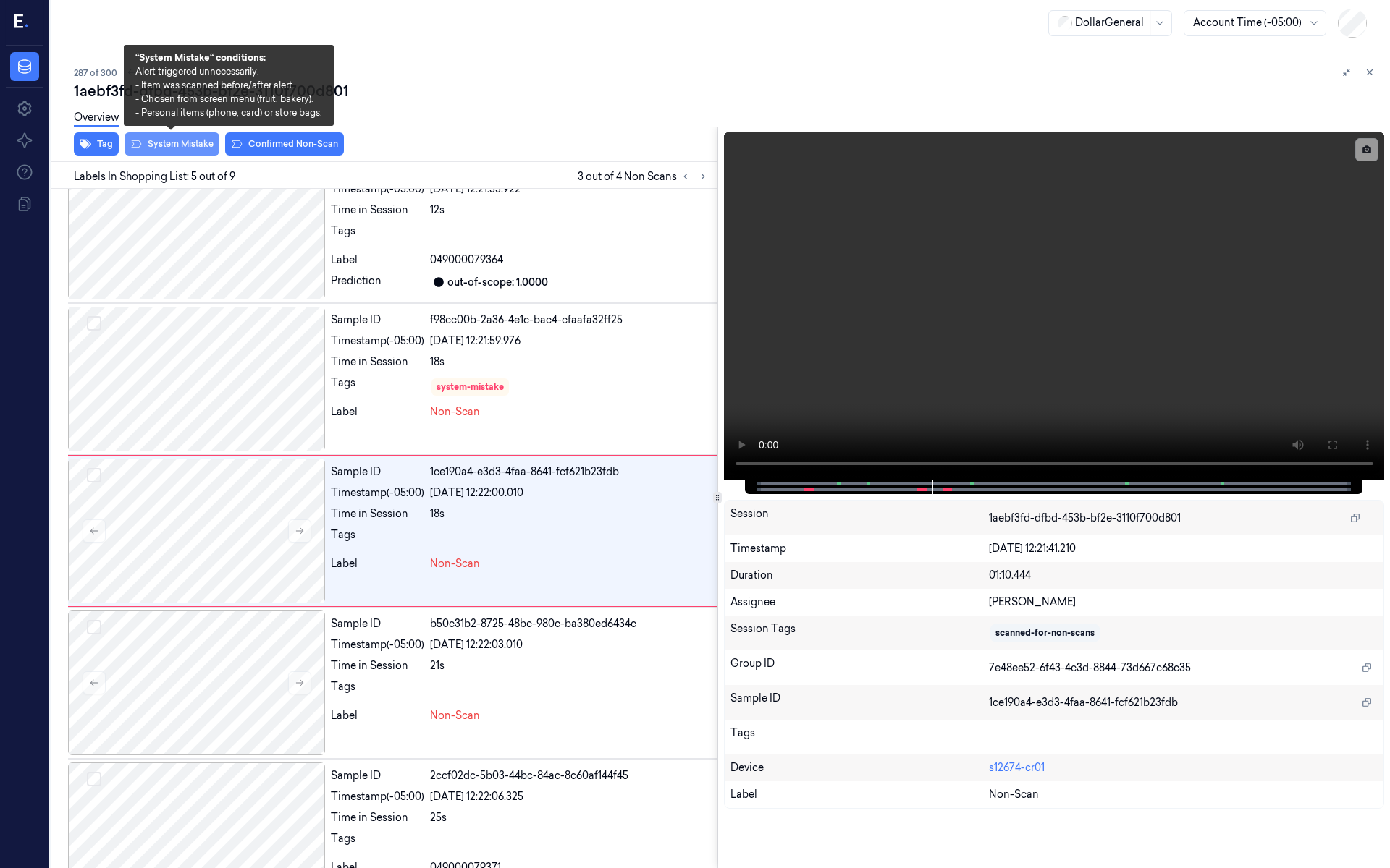
click at [192, 142] on button "System Mistake" at bounding box center [172, 143] width 95 height 23
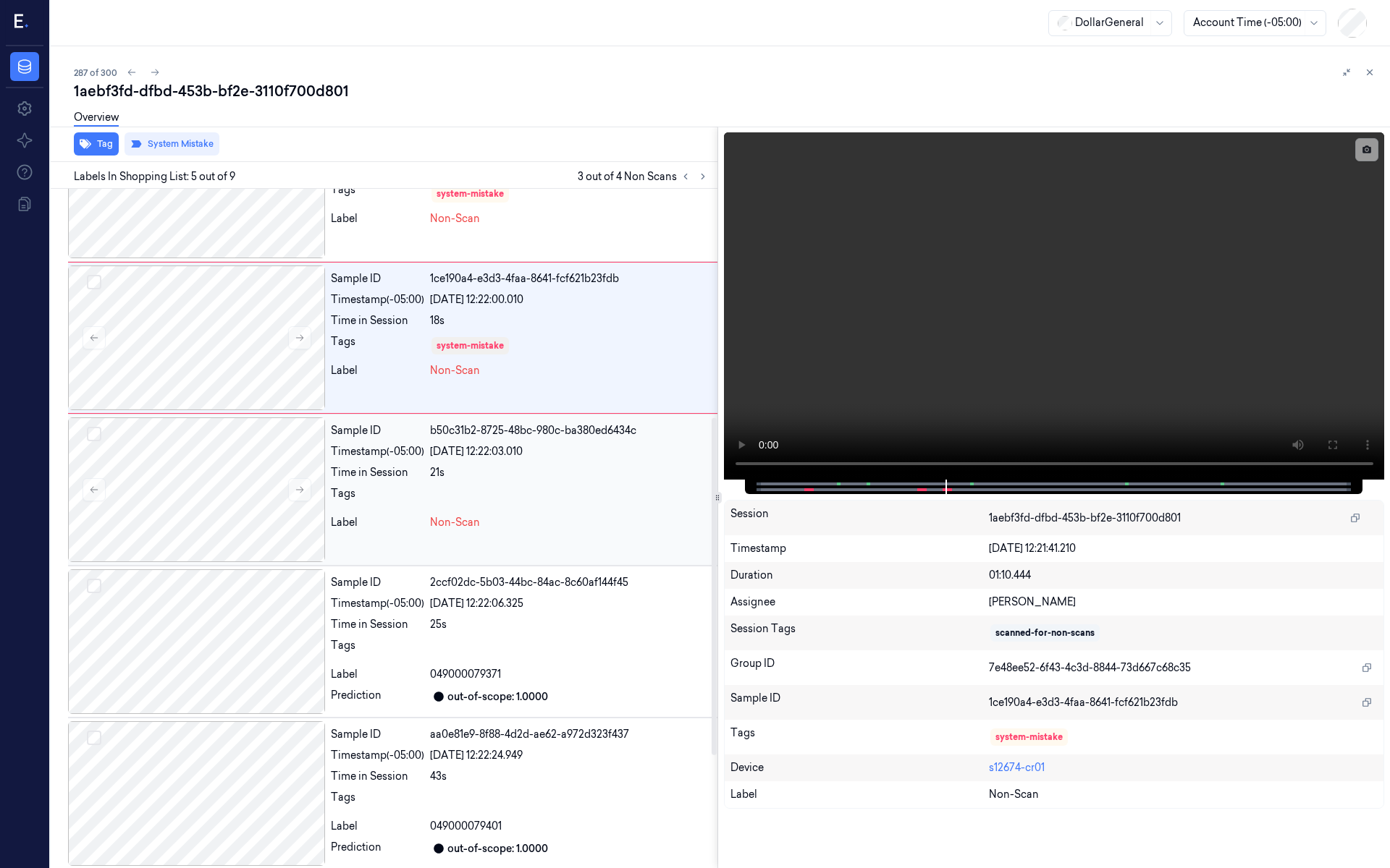
click at [435, 528] on div "Sample ID b50c31b2-8725-48bc-980c-ba380ed6434c Timestamp (-05:00) 19/08/2025 12…" at bounding box center [521, 490] width 392 height 145
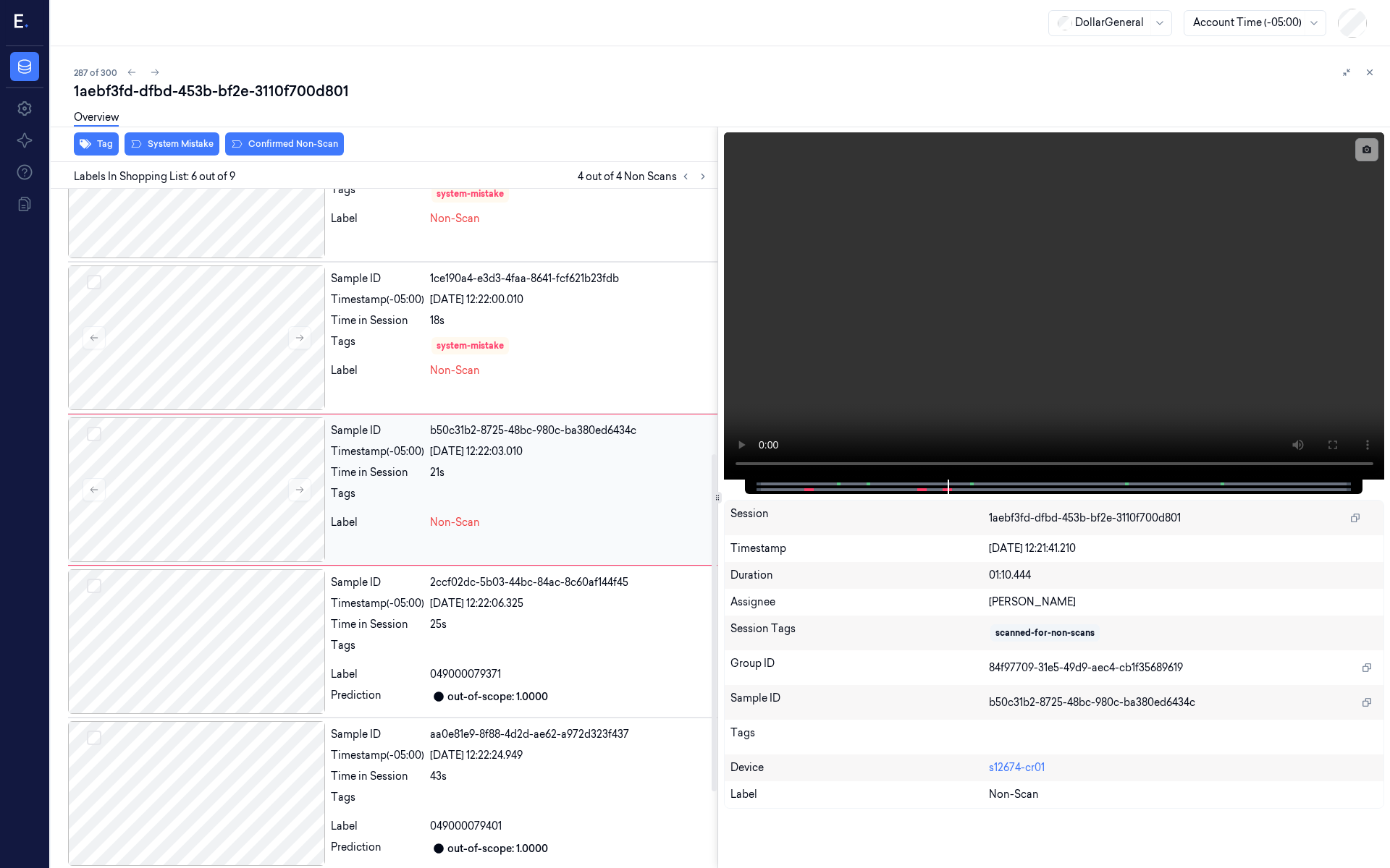
scroll to position [492, 0]
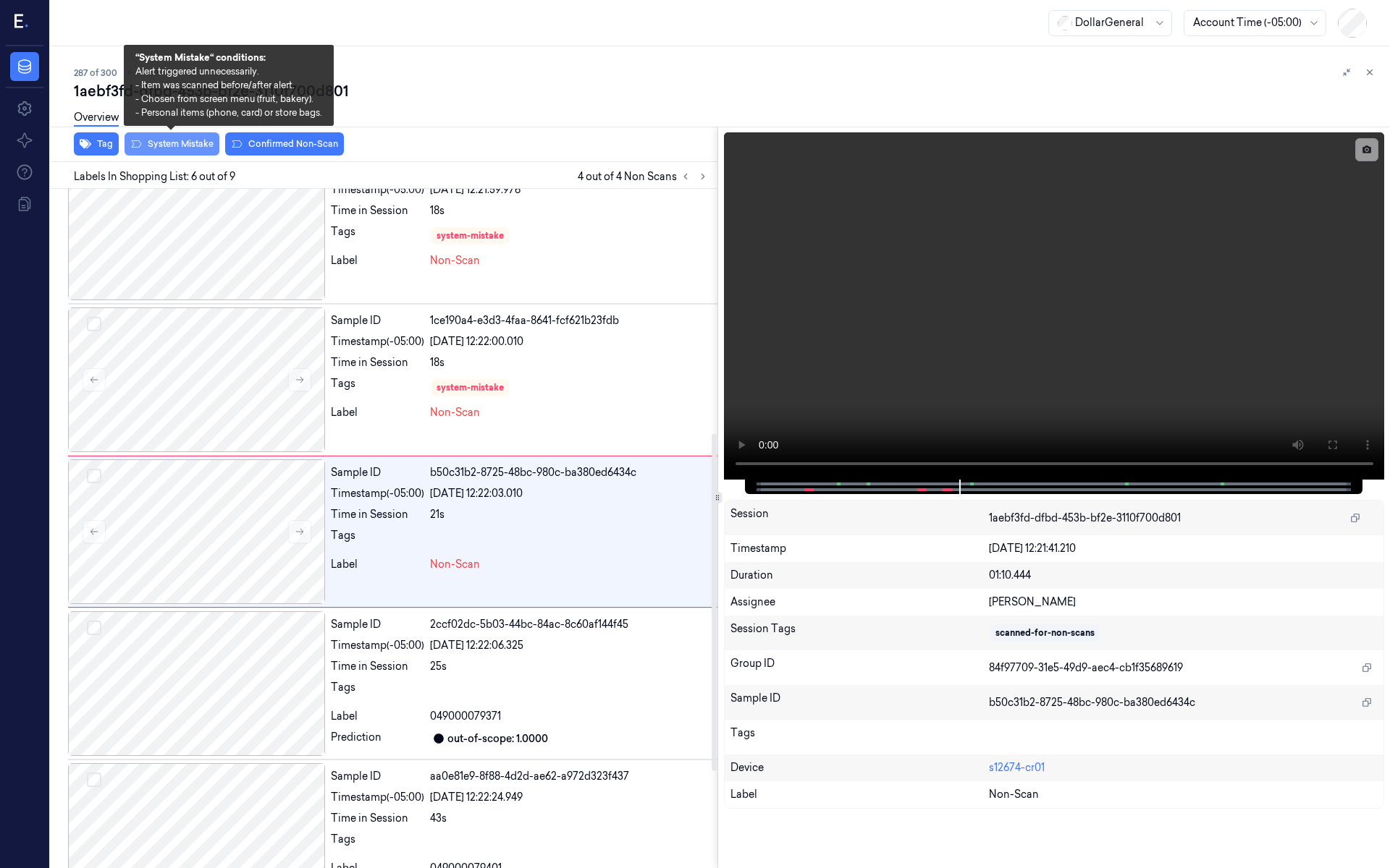
click at [158, 141] on button "System Mistake" at bounding box center [172, 143] width 95 height 23
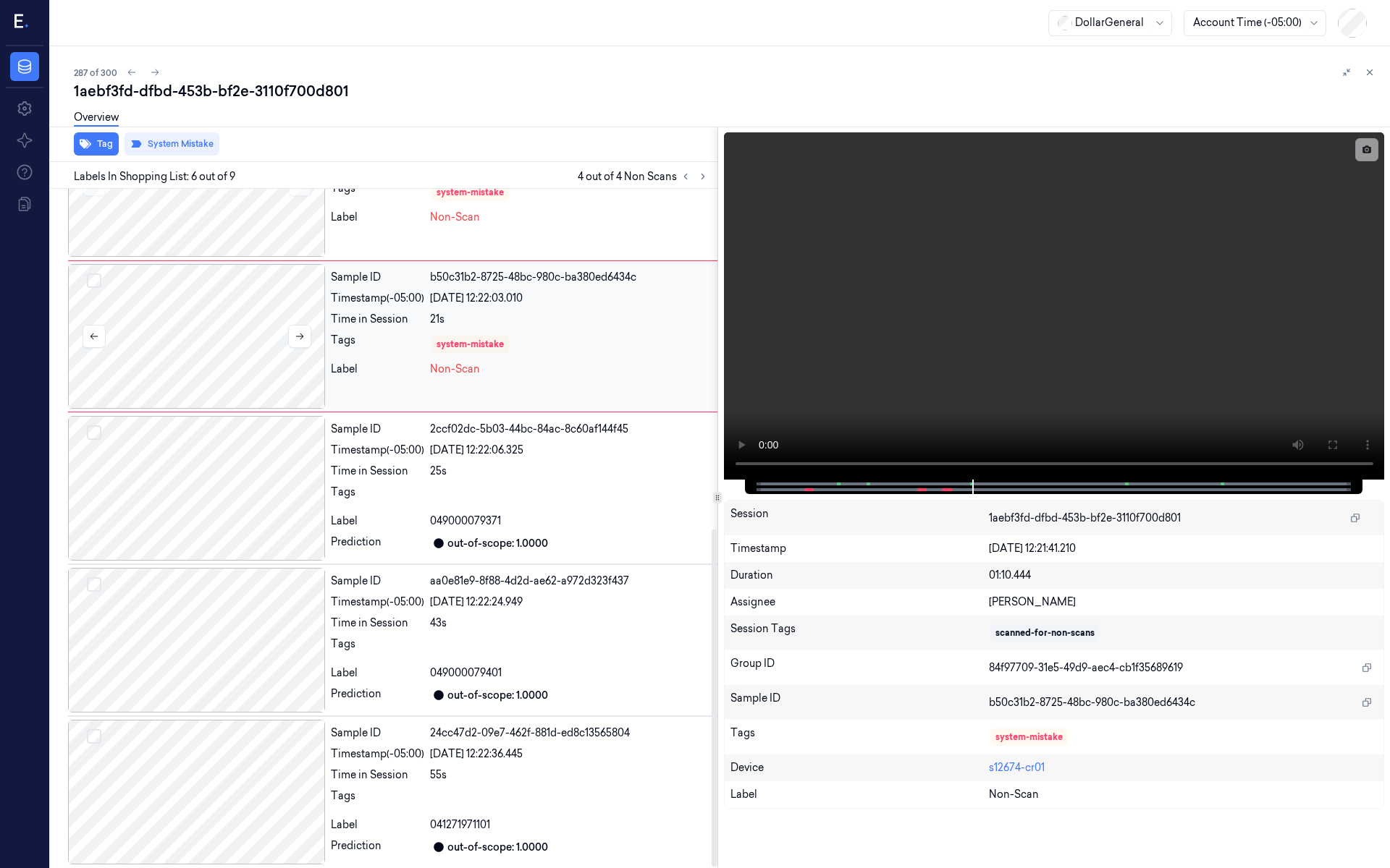
scroll to position [687, 0]
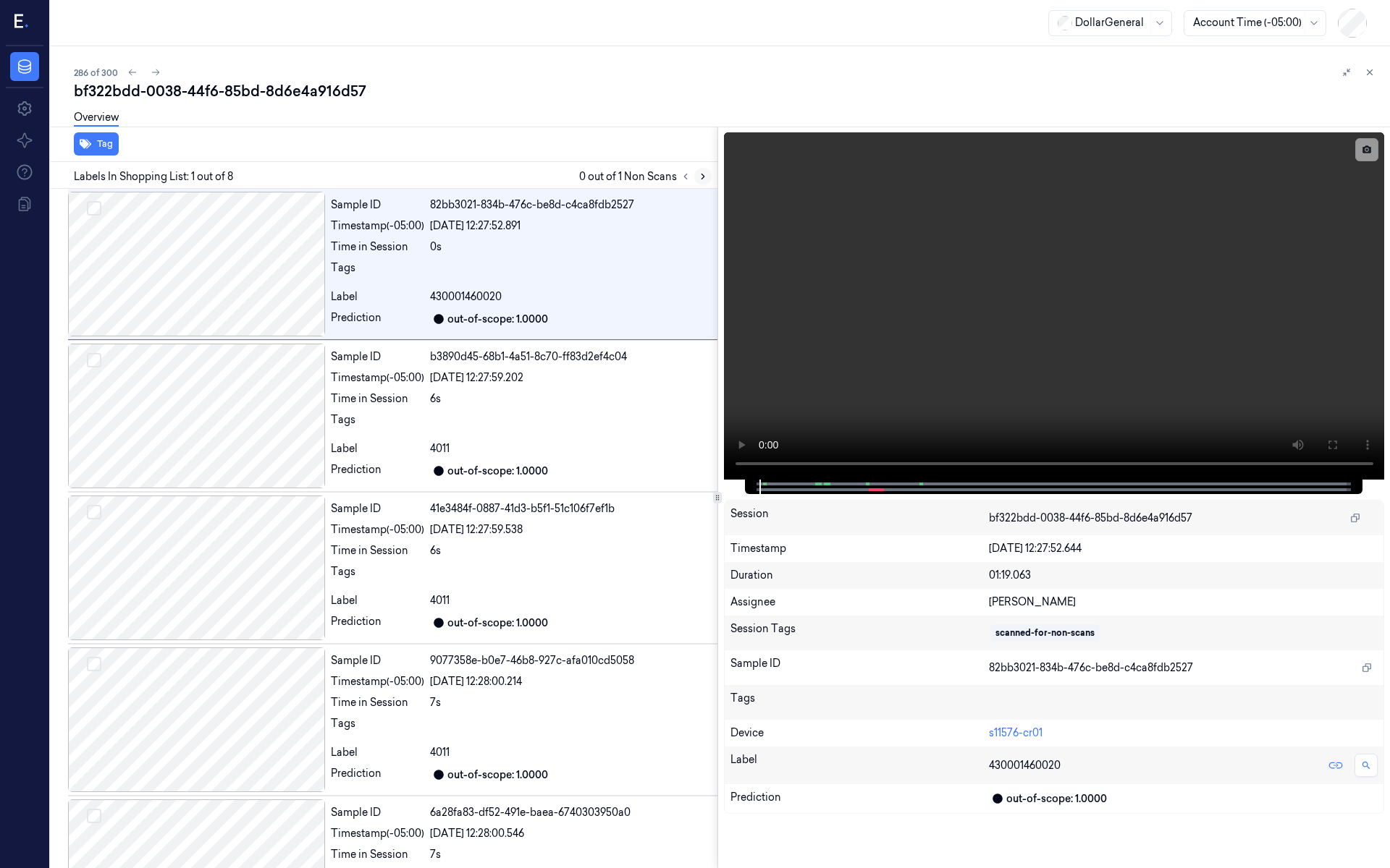
click at [698, 174] on icon at bounding box center [703, 177] width 10 height 10
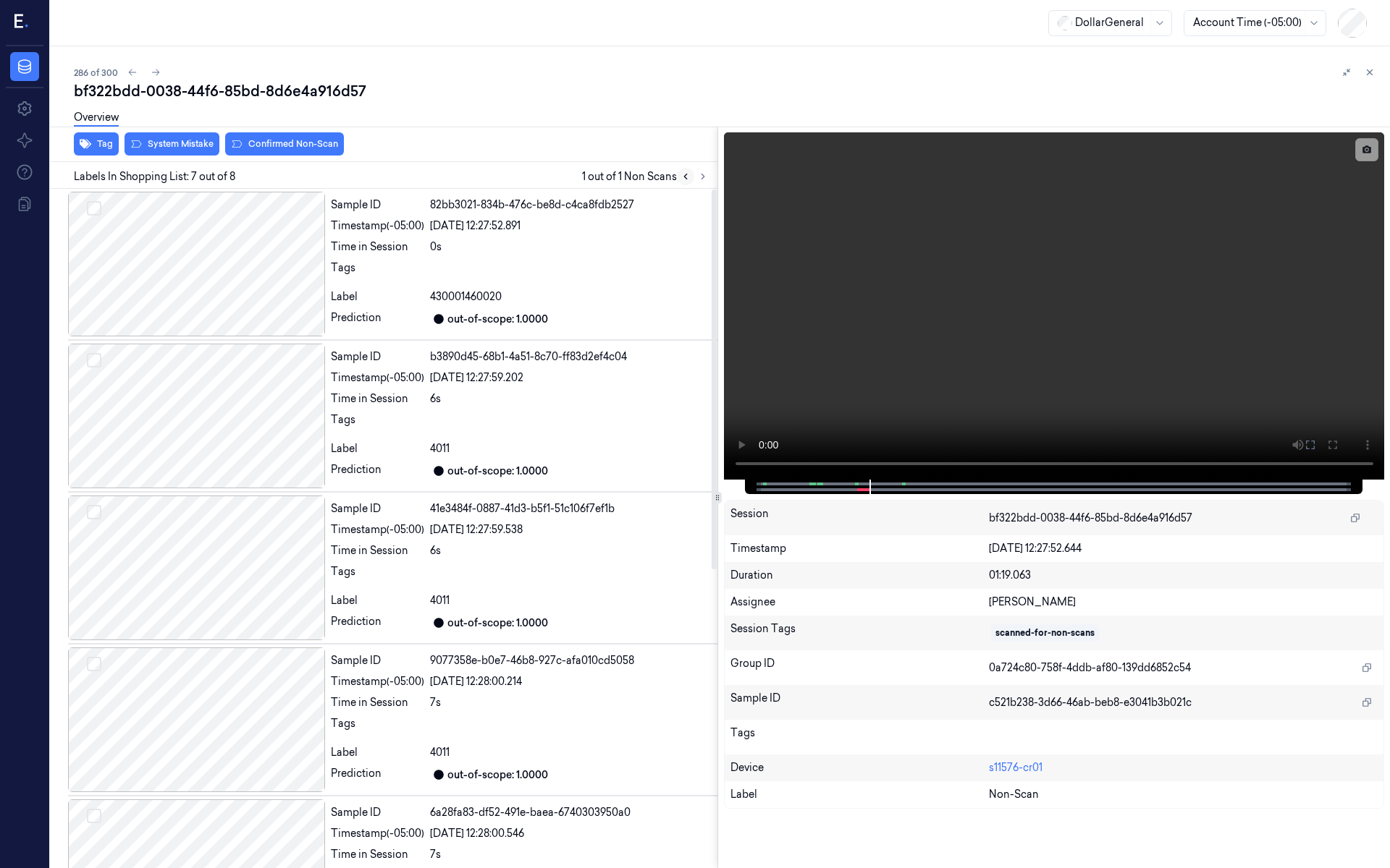
click at [690, 183] on button at bounding box center [686, 177] width 18 height 18
click at [699, 180] on icon at bounding box center [703, 177] width 10 height 10
click at [694, 178] on button at bounding box center [686, 177] width 18 height 18
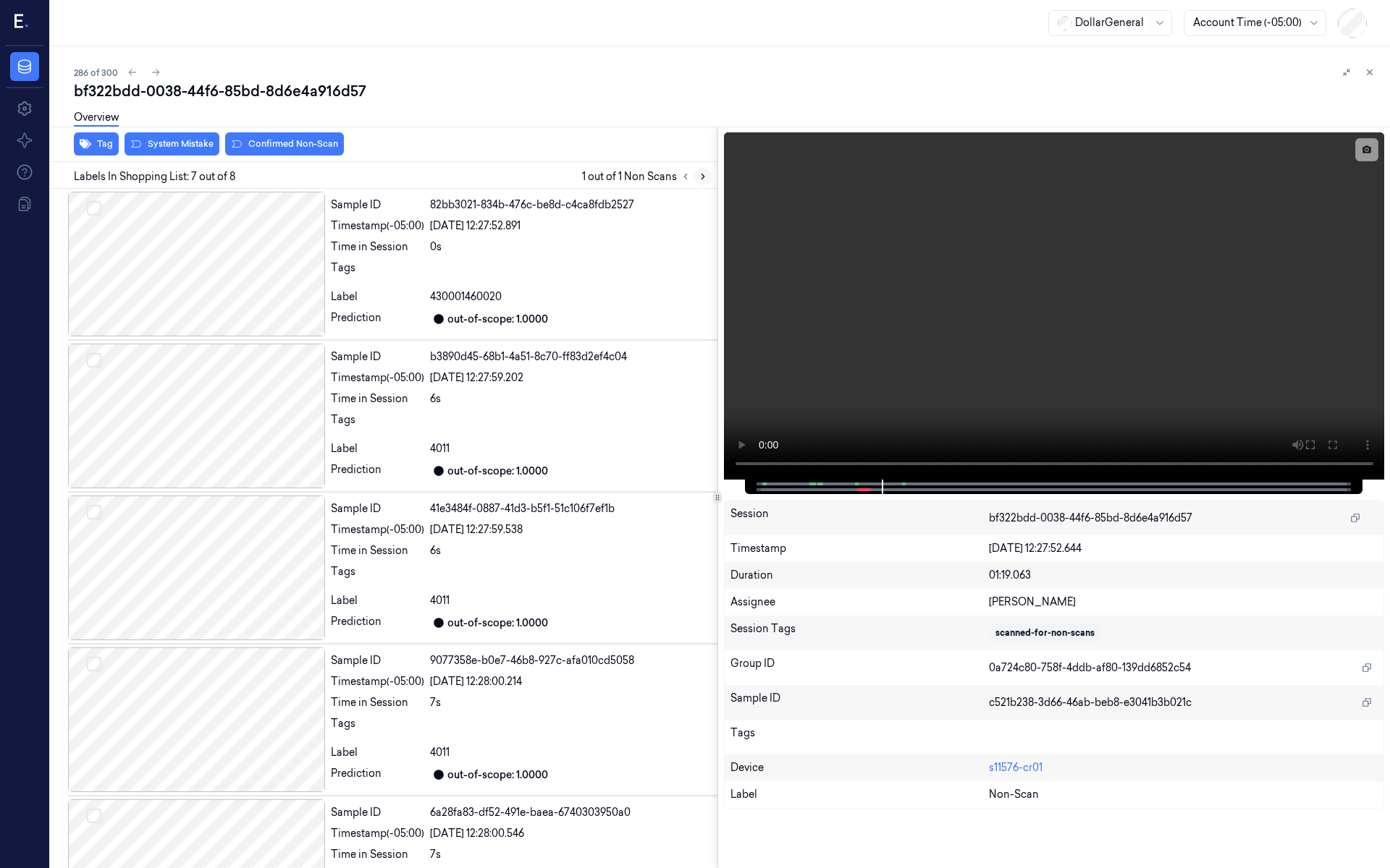
click at [704, 177] on icon at bounding box center [703, 177] width 10 height 10
click at [700, 182] on button at bounding box center [703, 177] width 18 height 18
click at [684, 181] on icon at bounding box center [686, 177] width 10 height 10
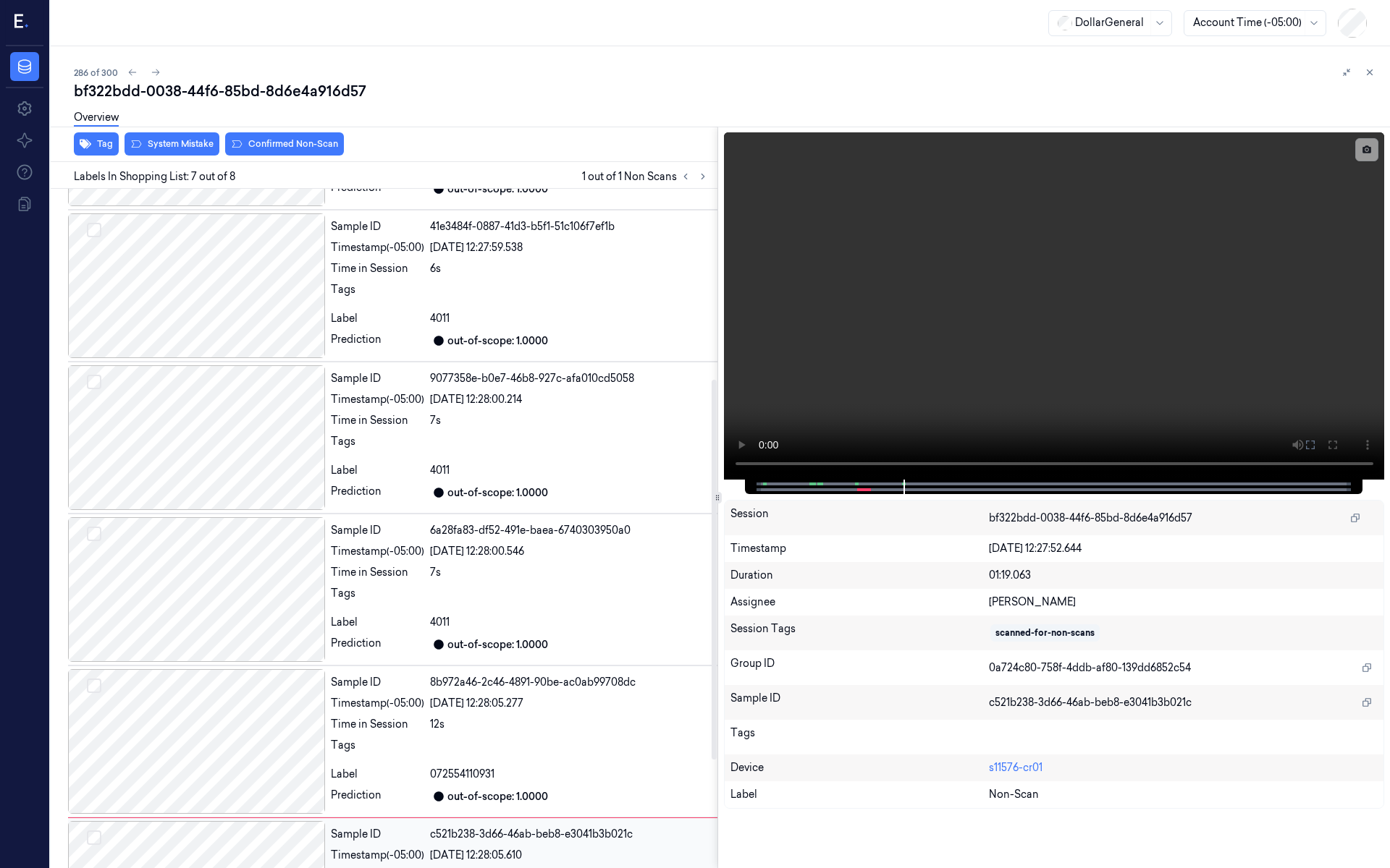
scroll to position [536, 0]
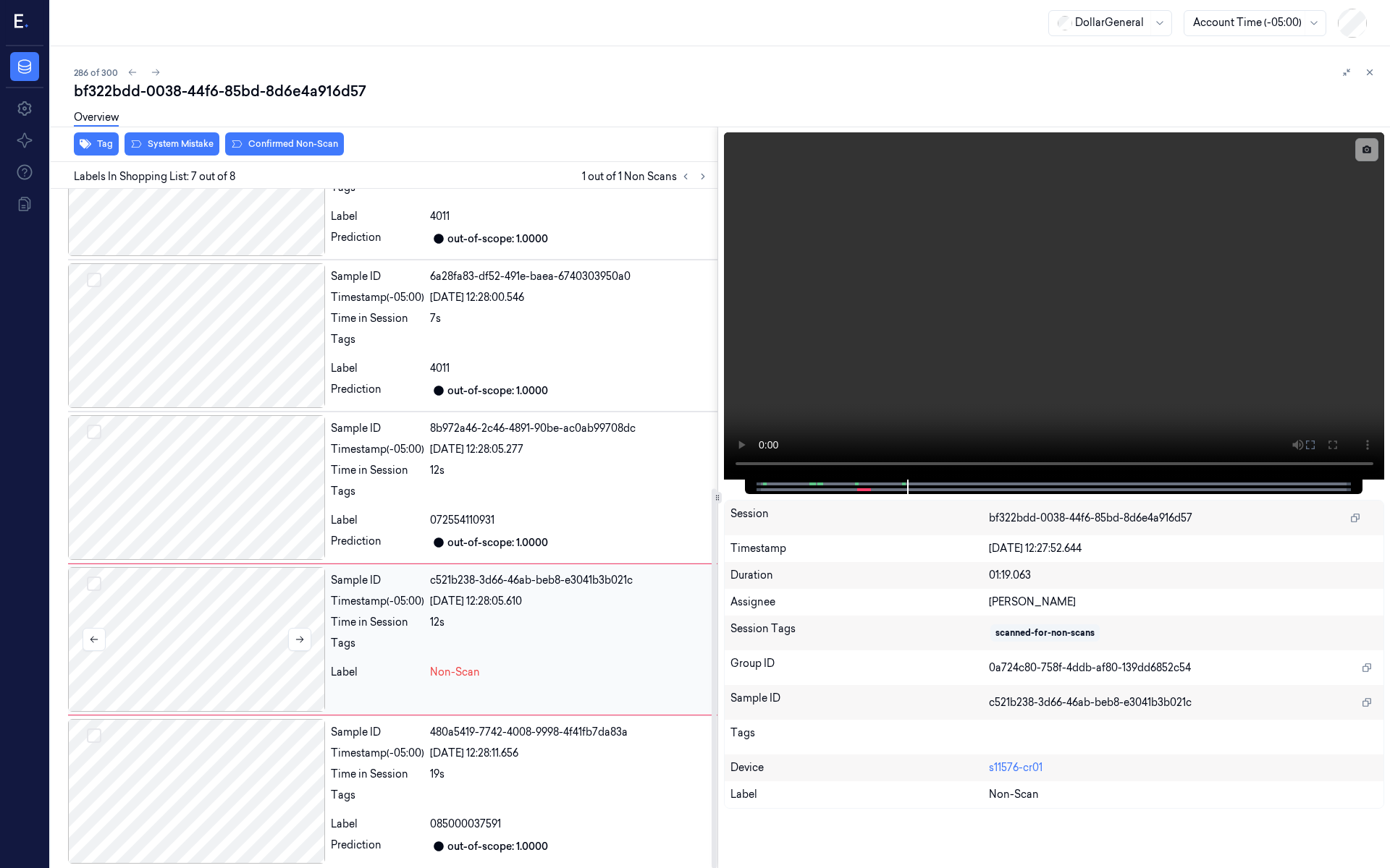
click at [162, 603] on div at bounding box center [197, 640] width 257 height 145
click at [230, 605] on div at bounding box center [197, 640] width 257 height 145
click at [304, 633] on button at bounding box center [299, 639] width 23 height 23
click at [308, 633] on button at bounding box center [299, 639] width 23 height 23
click at [307, 633] on button at bounding box center [299, 639] width 23 height 23
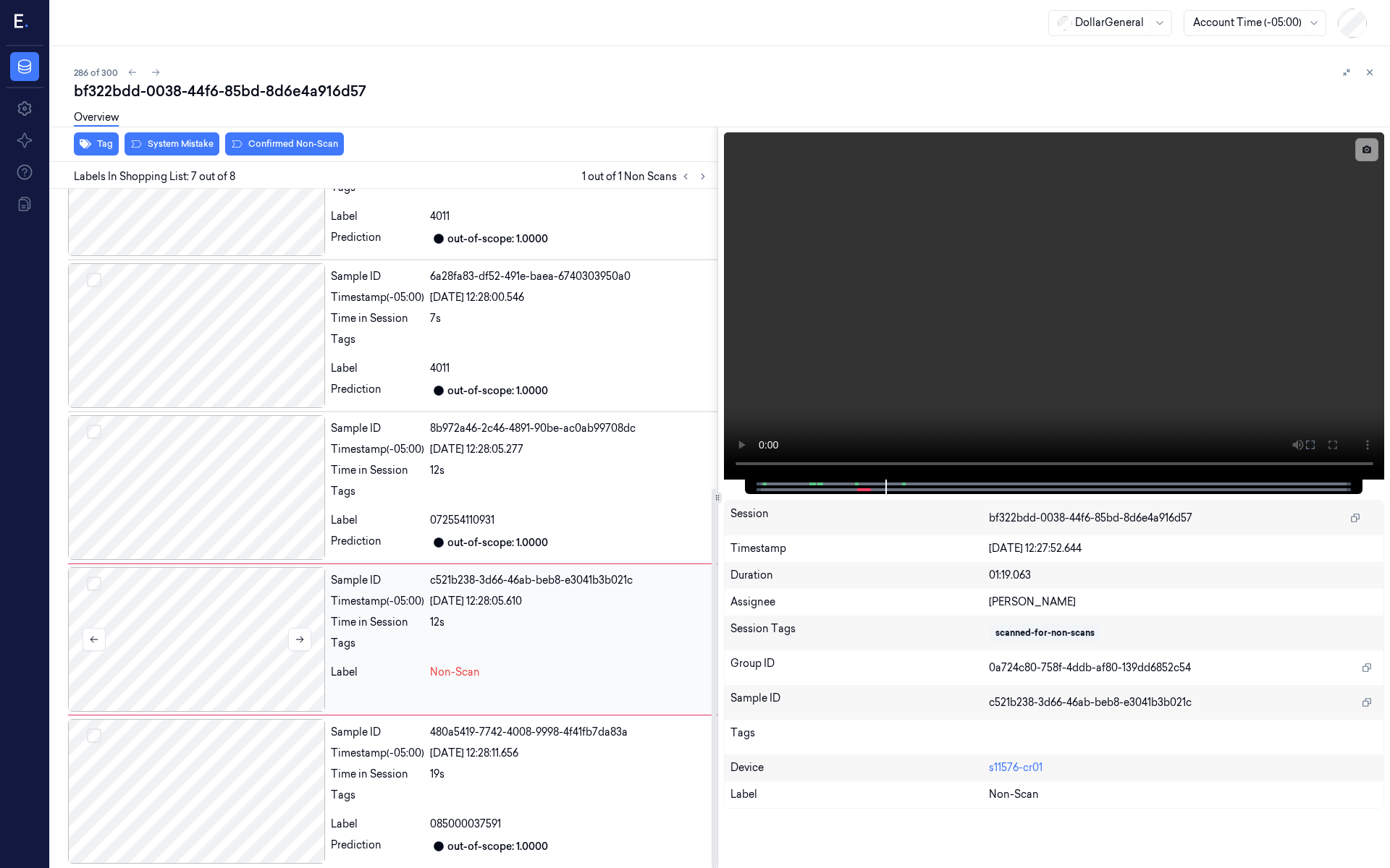
click at [283, 609] on div at bounding box center [197, 640] width 257 height 145
click at [242, 527] on div at bounding box center [197, 488] width 257 height 145
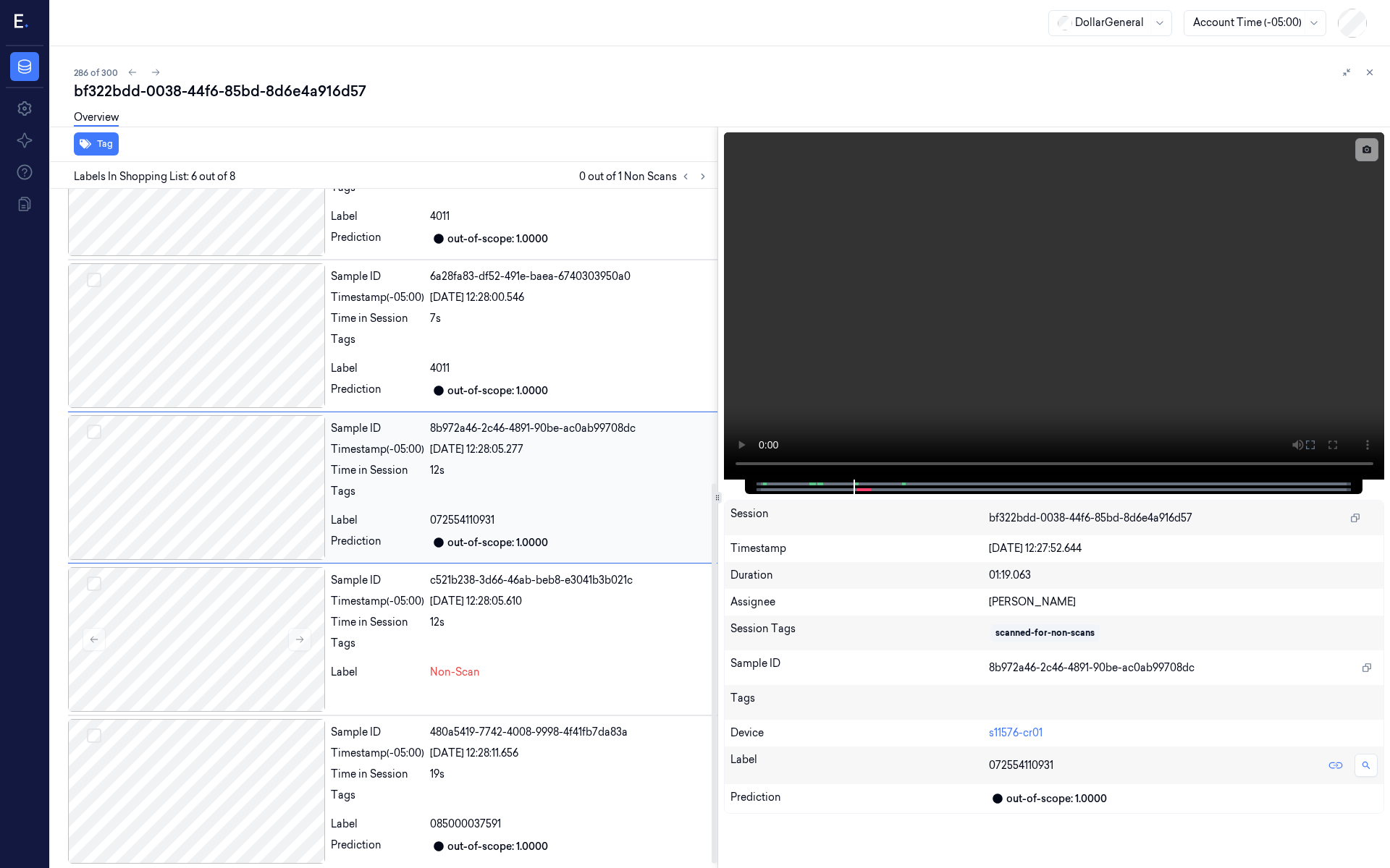
scroll to position [492, 0]
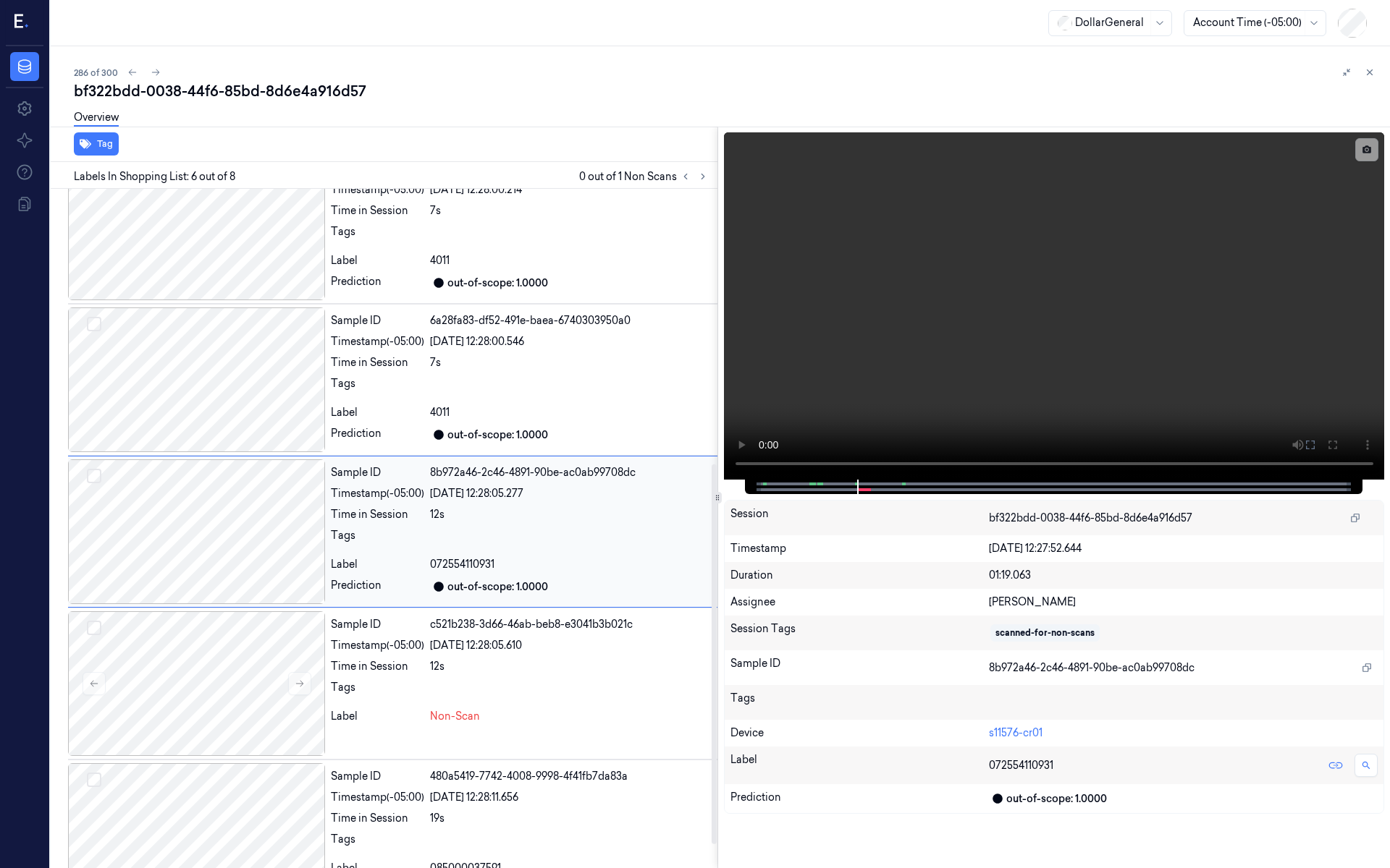
click at [247, 598] on div at bounding box center [197, 531] width 257 height 145
click at [207, 675] on div at bounding box center [197, 683] width 257 height 145
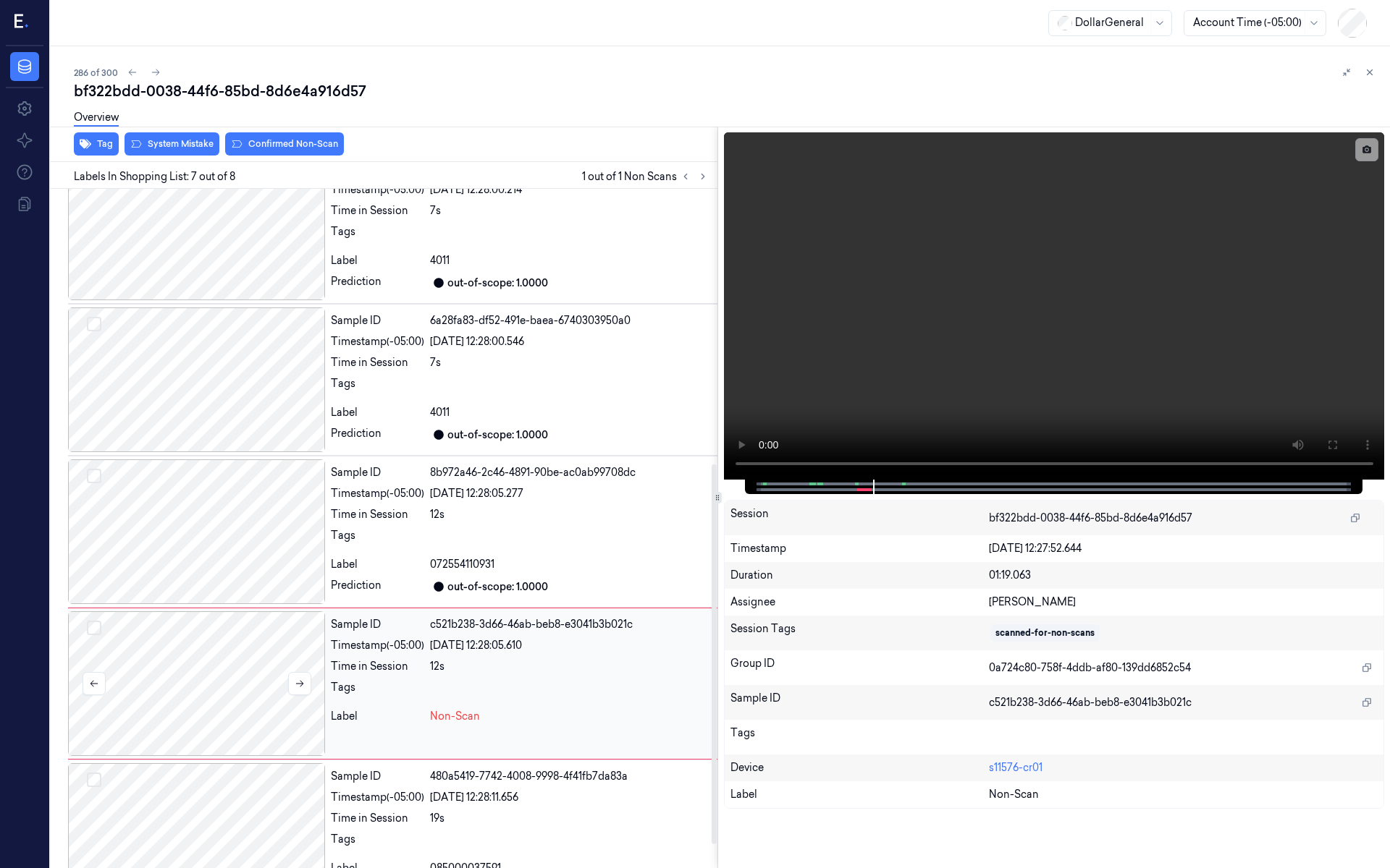
scroll to position [536, 0]
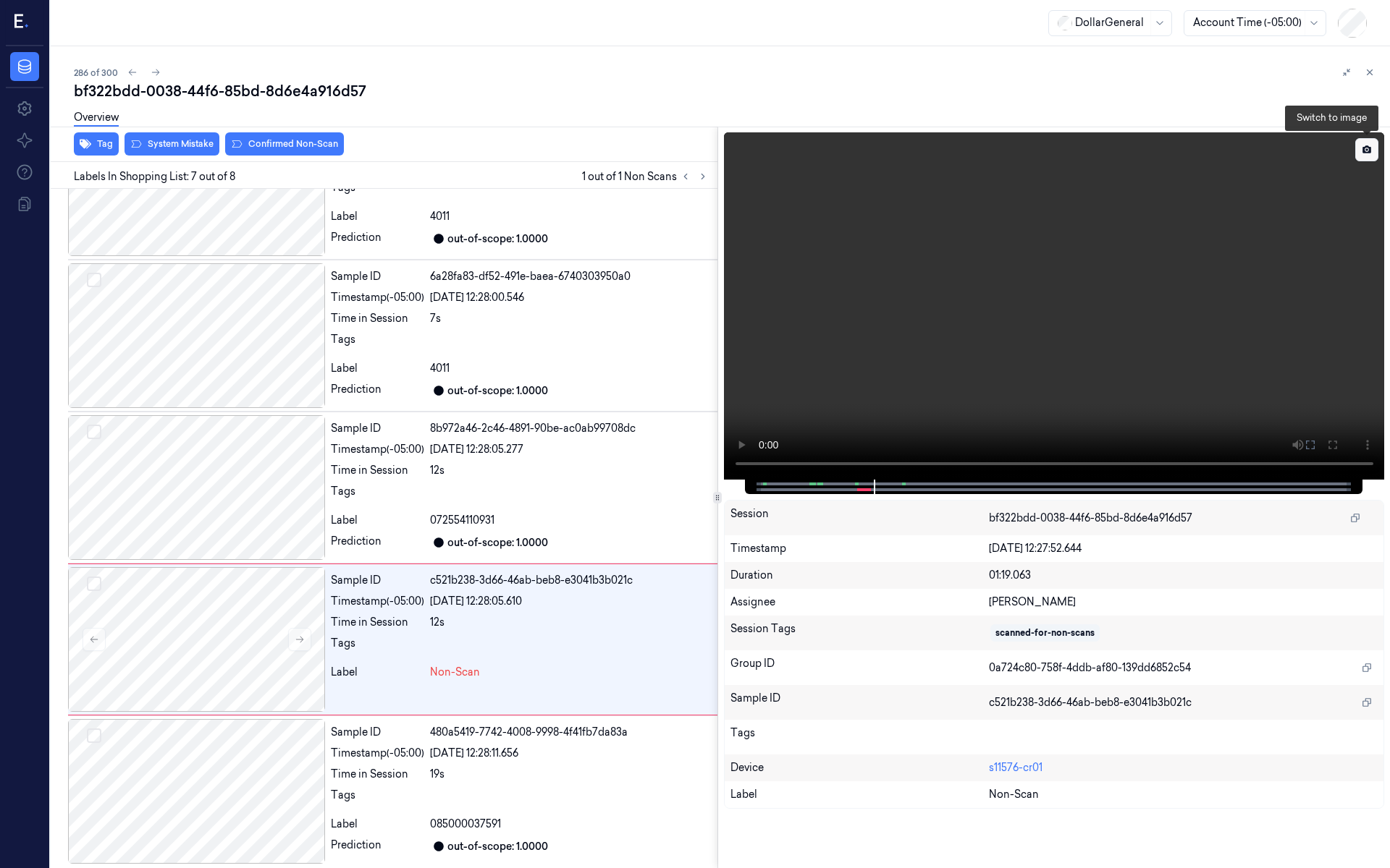
click at [1359, 150] on button at bounding box center [1366, 149] width 23 height 23
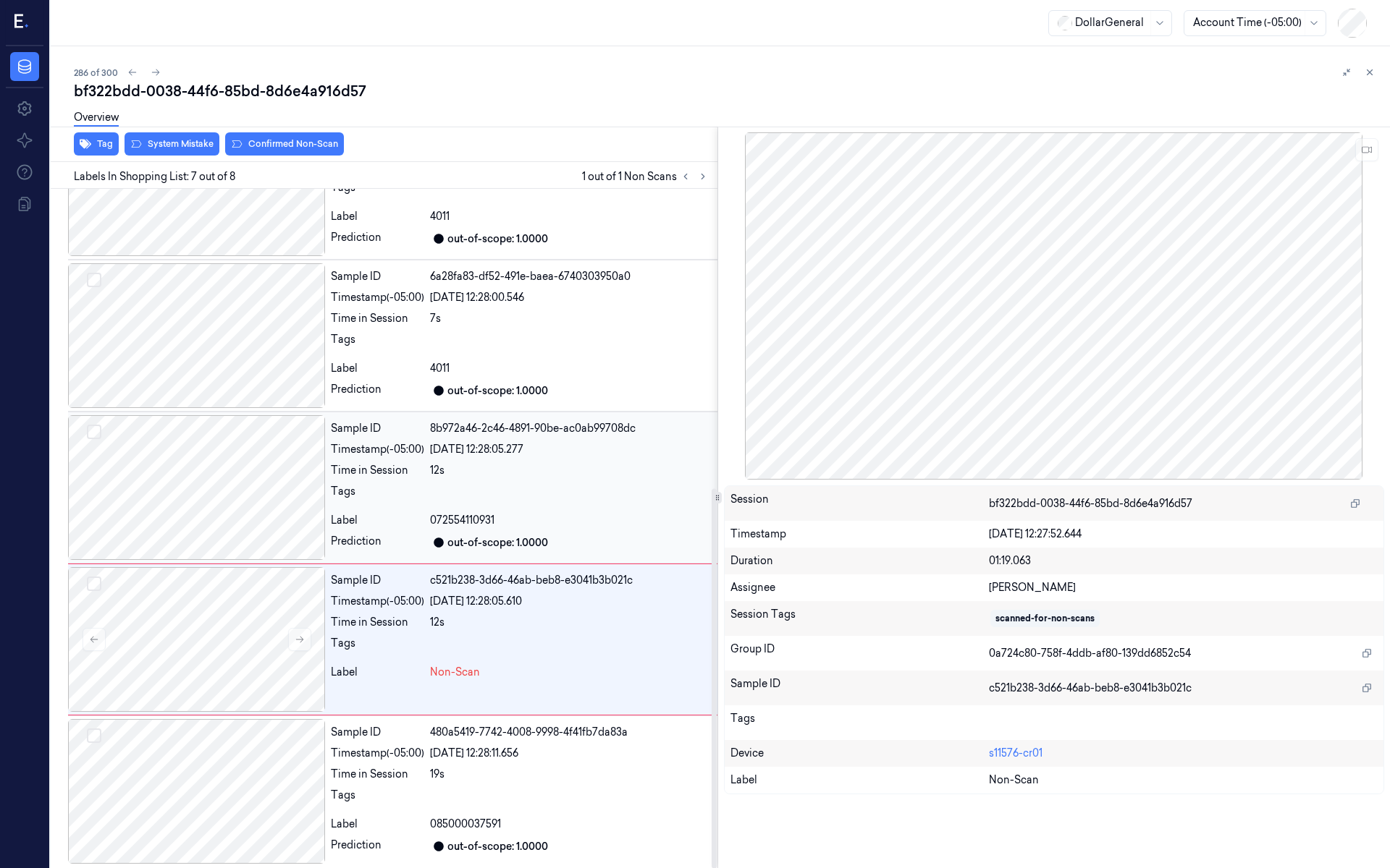
click at [437, 479] on div "Sample ID 8b972a46-2c46-4891-90be-ac0ab99708dc Timestamp (-05:00) 19/08/2025 12…" at bounding box center [521, 488] width 392 height 145
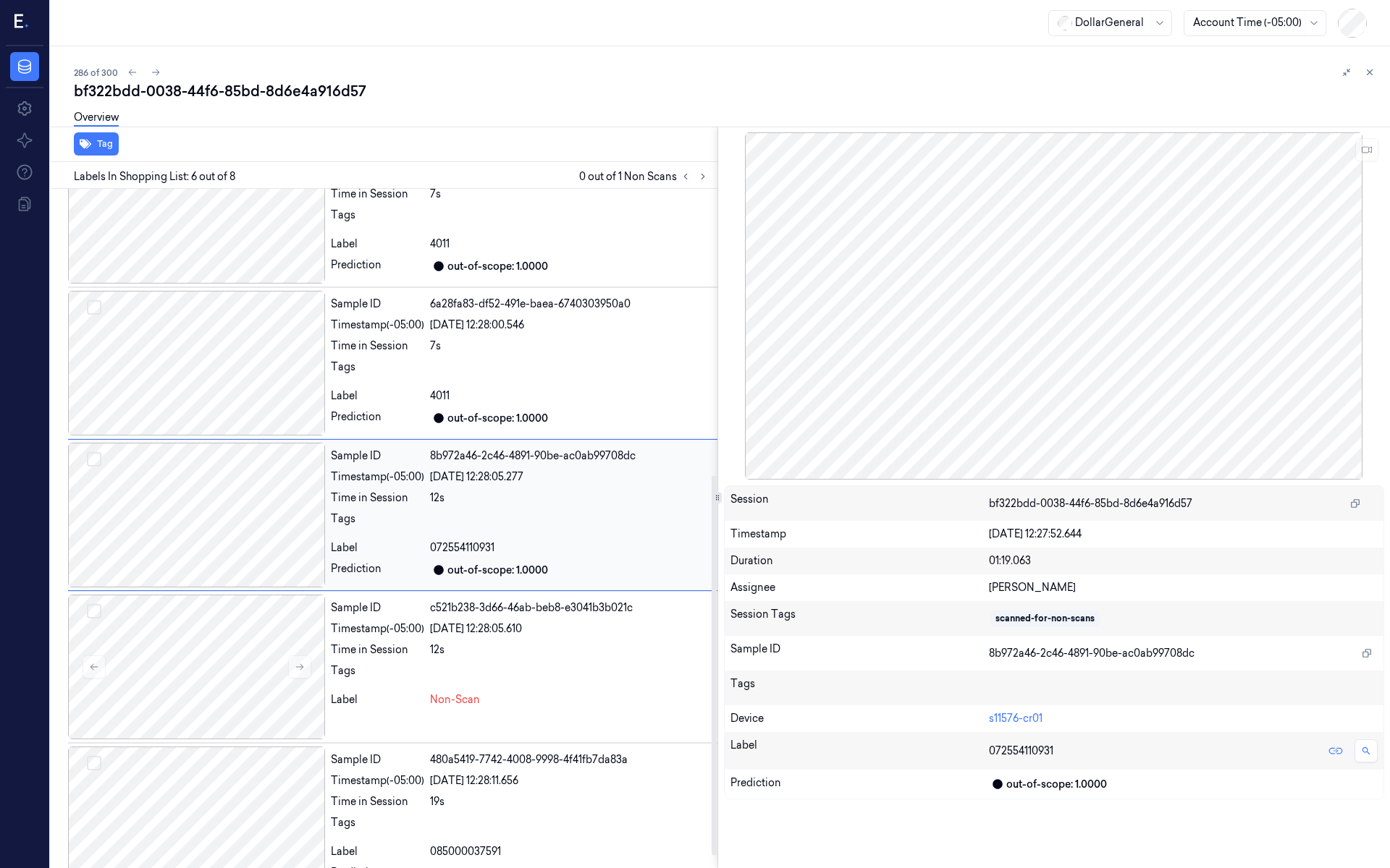
scroll to position [492, 0]
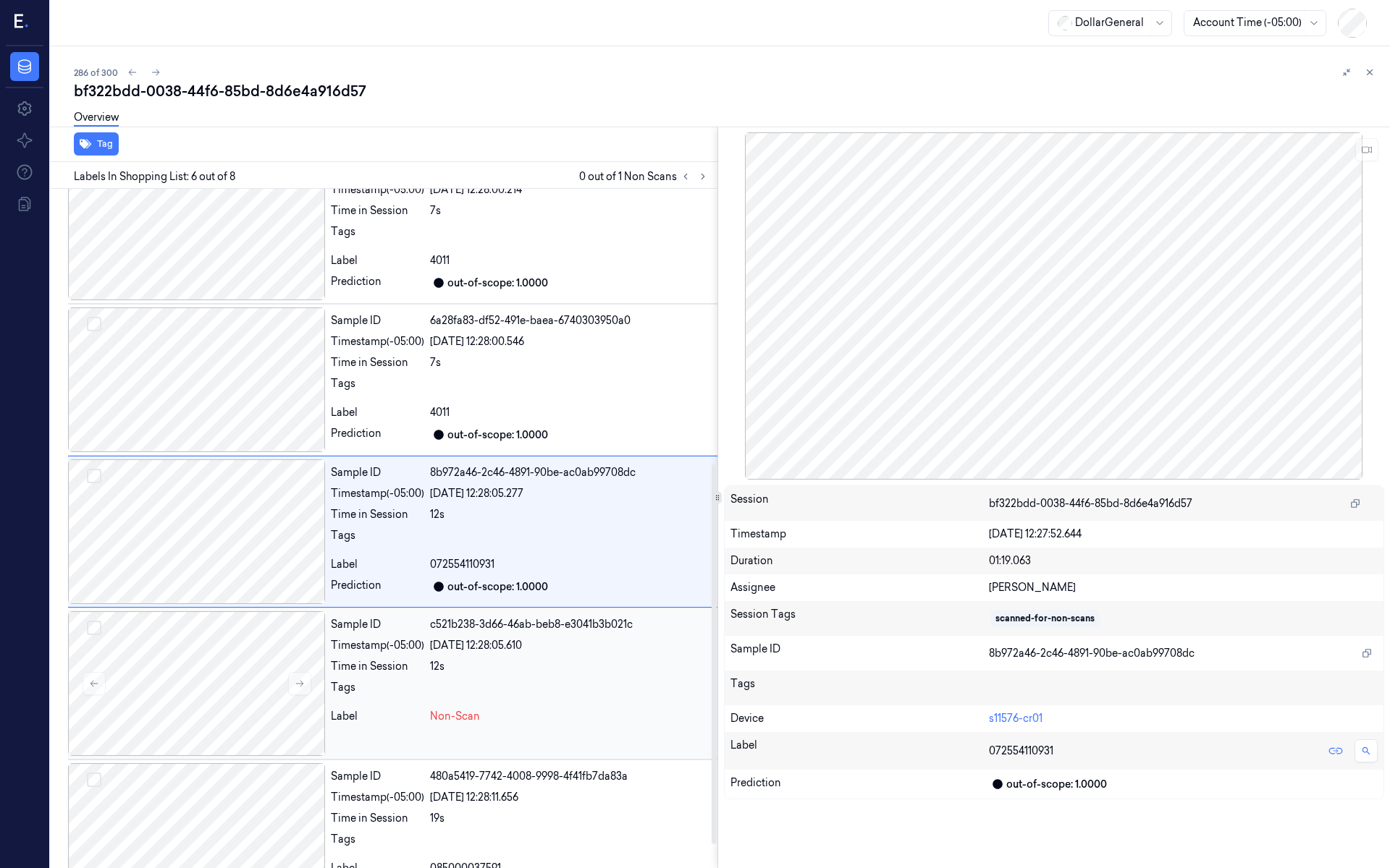
click at [454, 652] on div "Sample ID c521b238-3d66-46ab-beb8-e3041b3b021c Timestamp (-05:00) 19/08/2025 12…" at bounding box center [521, 683] width 392 height 145
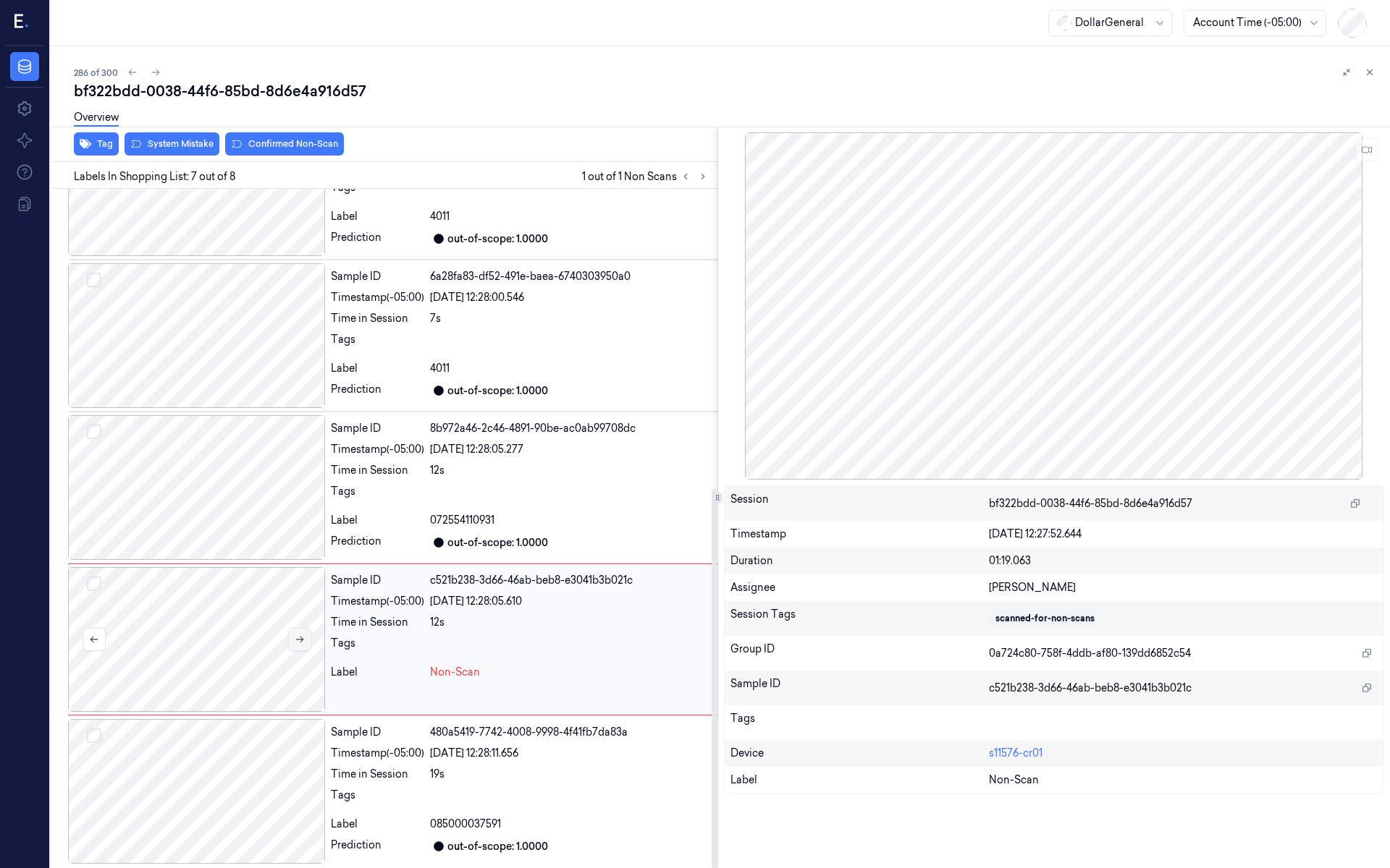
click at [299, 635] on icon at bounding box center [299, 640] width 10 height 10
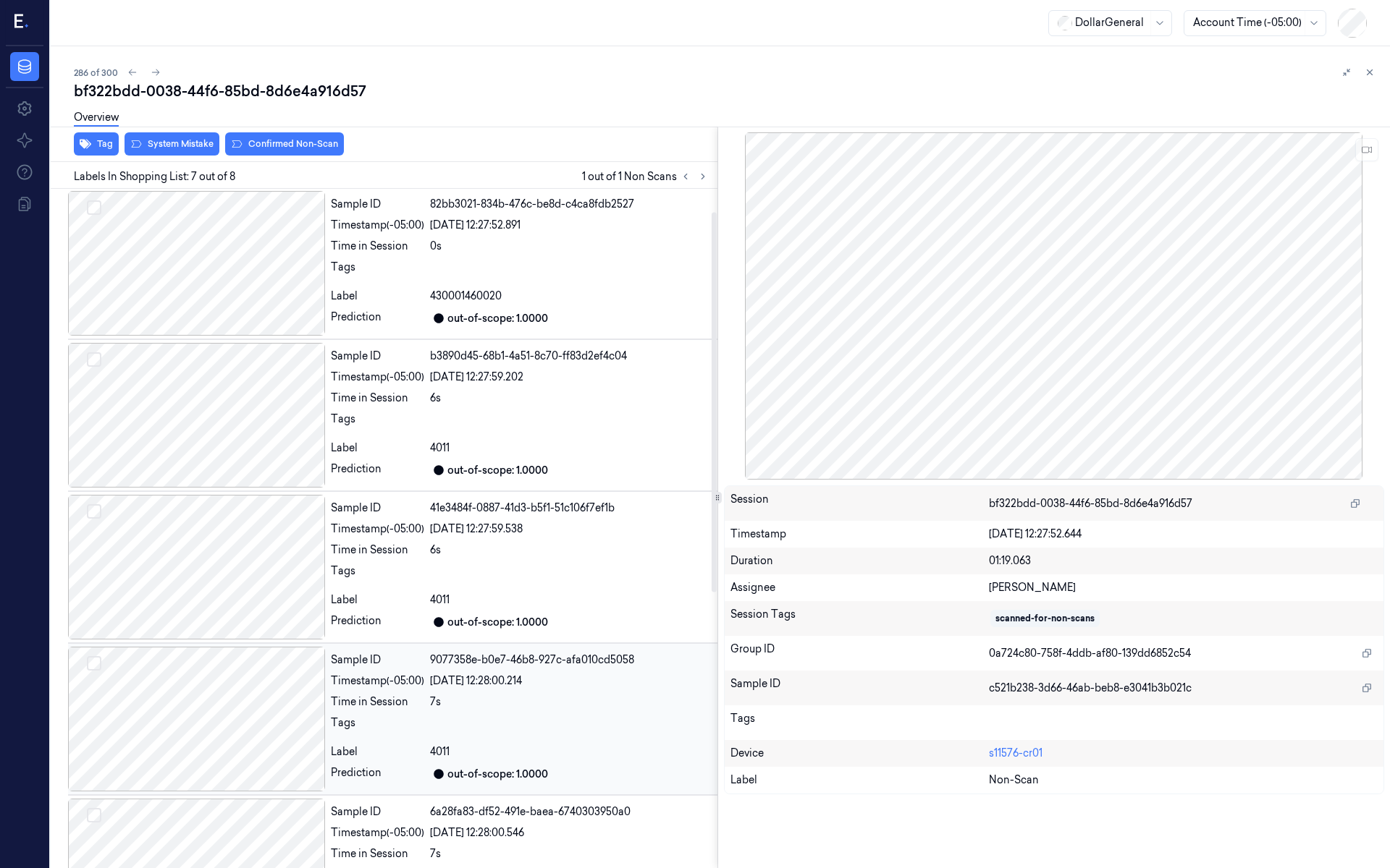
scroll to position [0, 0]
click at [142, 251] on div at bounding box center [197, 264] width 257 height 145
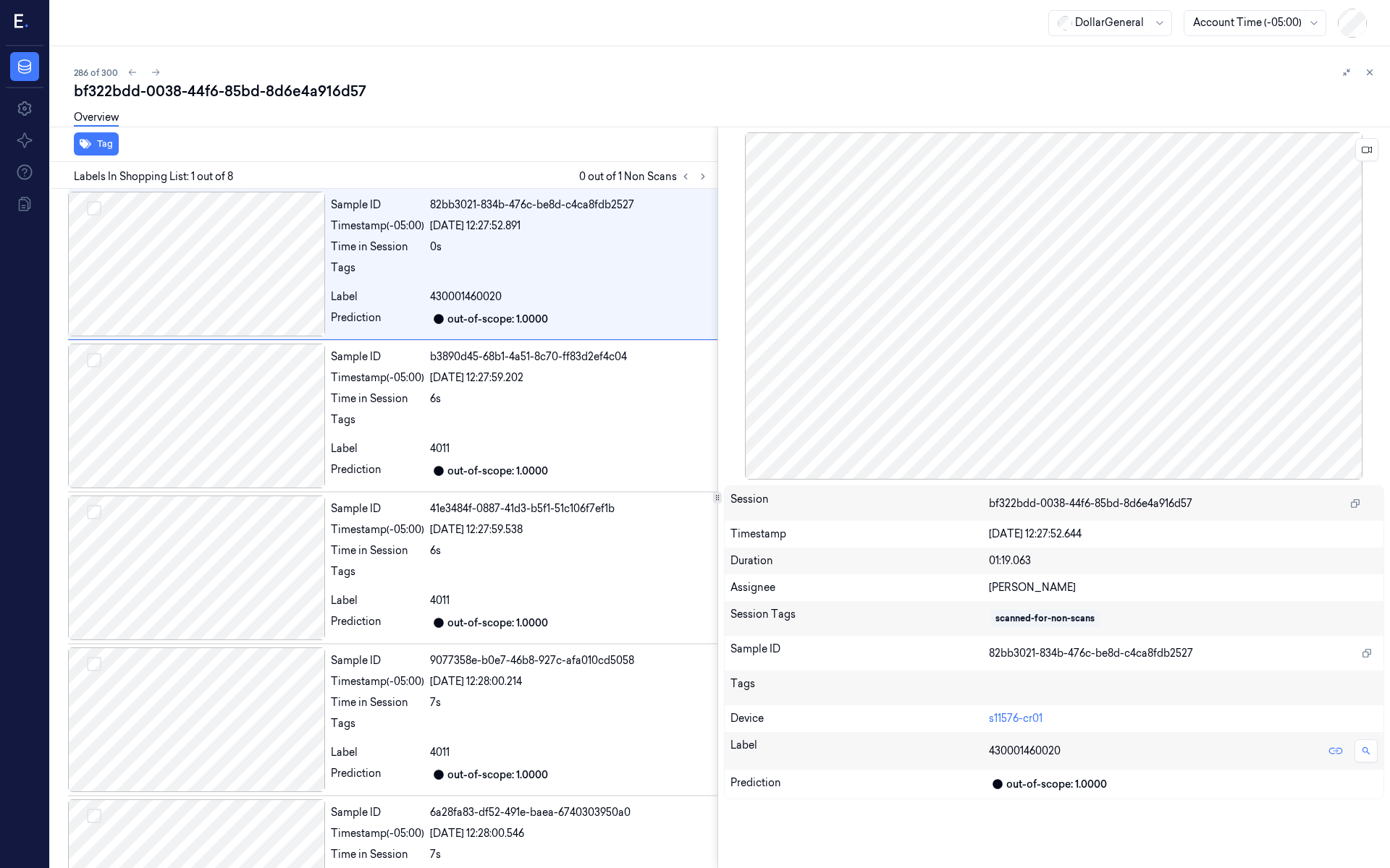
click at [1378, 142] on div at bounding box center [1054, 306] width 661 height 348
click at [1371, 145] on icon at bounding box center [1367, 150] width 10 height 10
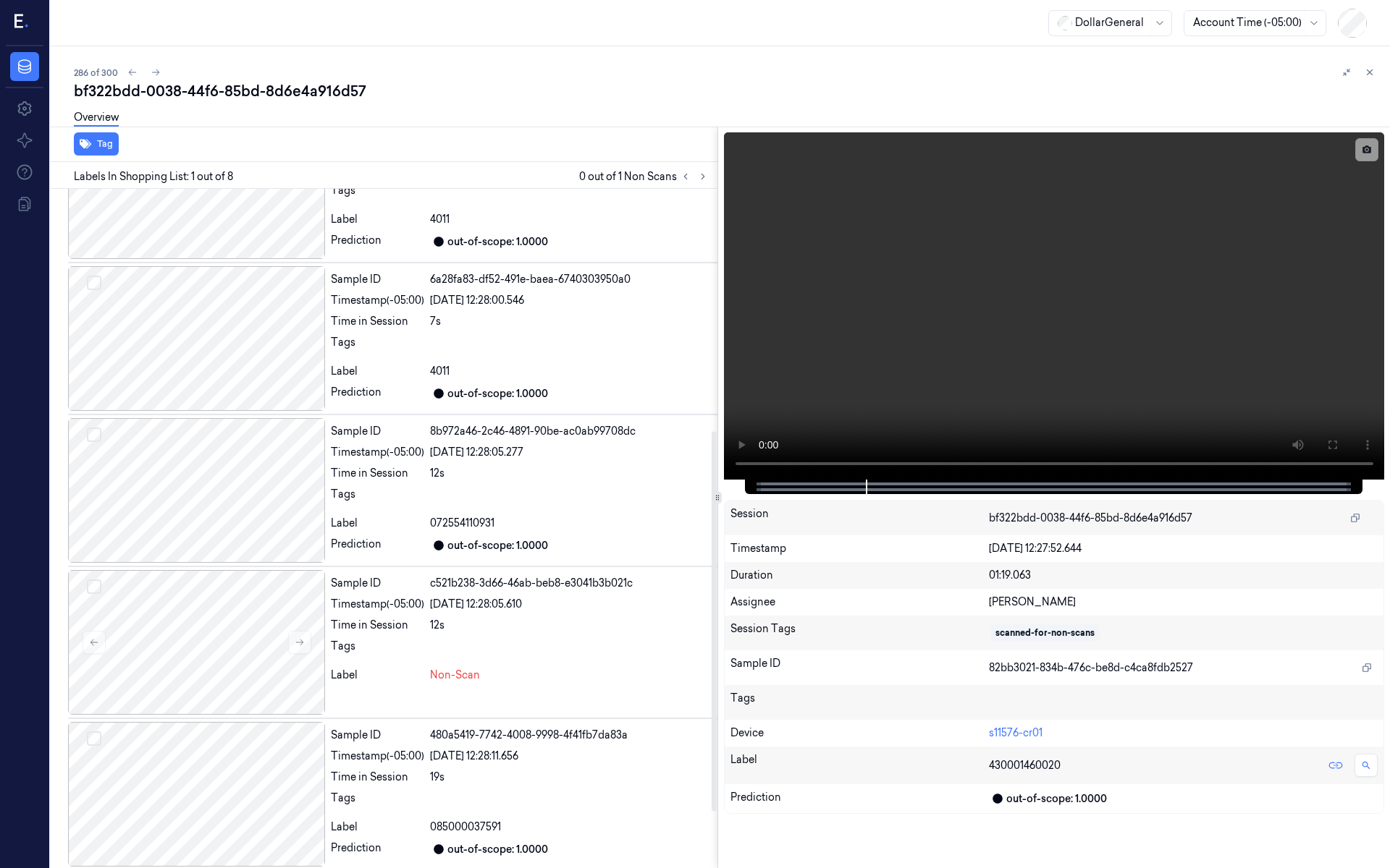
scroll to position [536, 0]
click at [194, 628] on div at bounding box center [197, 640] width 257 height 145
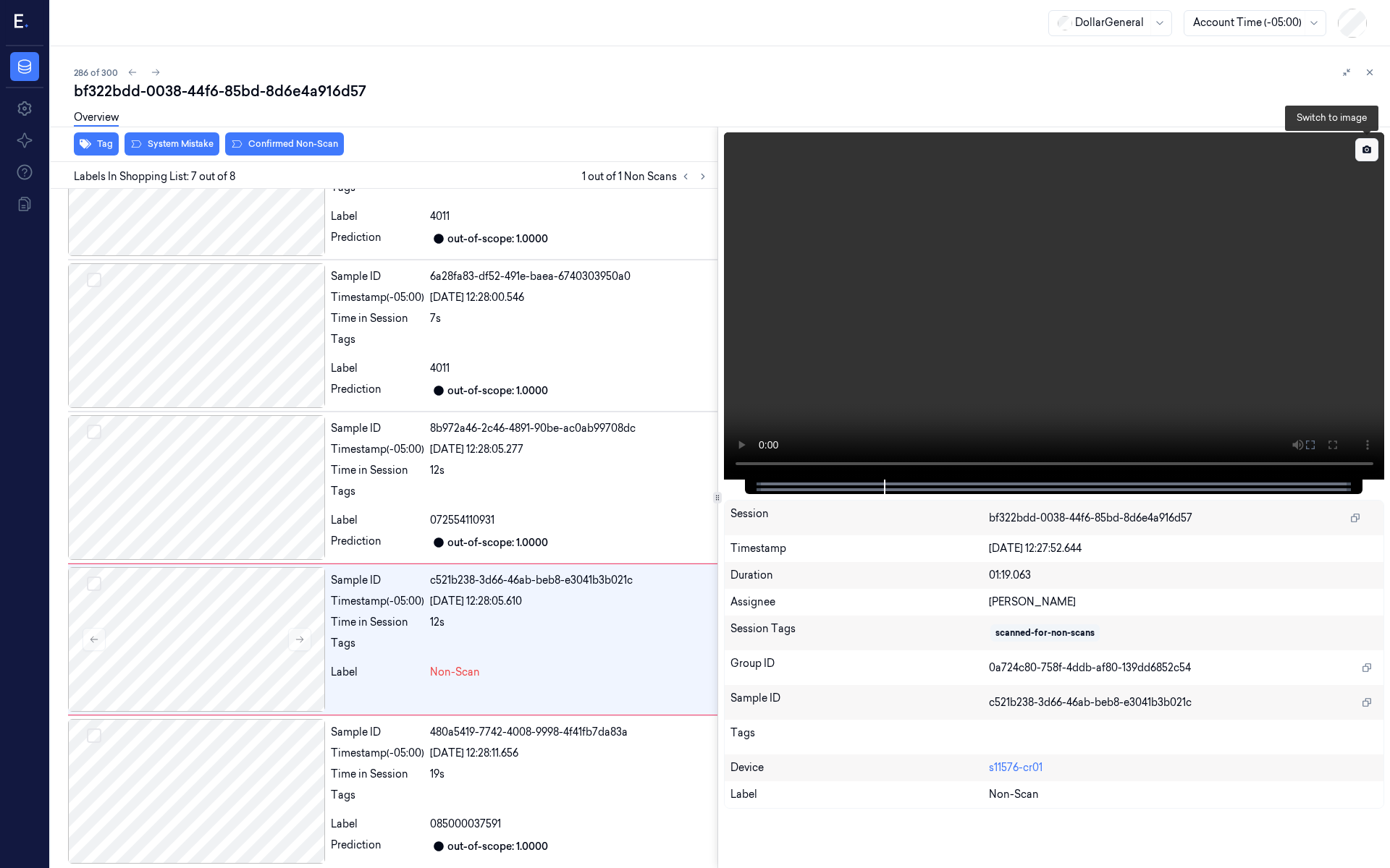
click at [1364, 148] on icon at bounding box center [1366, 149] width 9 height 8
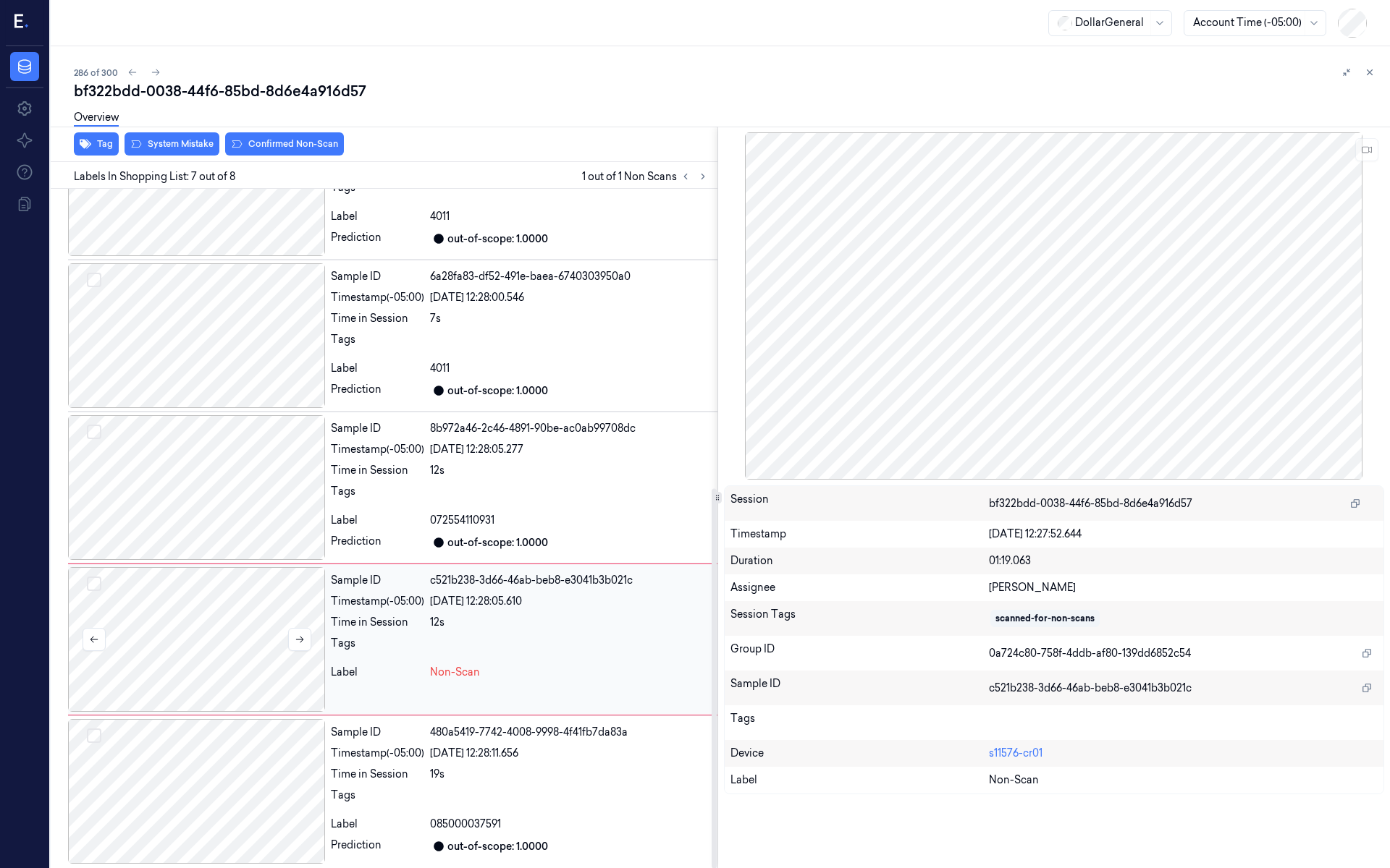
click at [222, 633] on div at bounding box center [197, 640] width 257 height 145
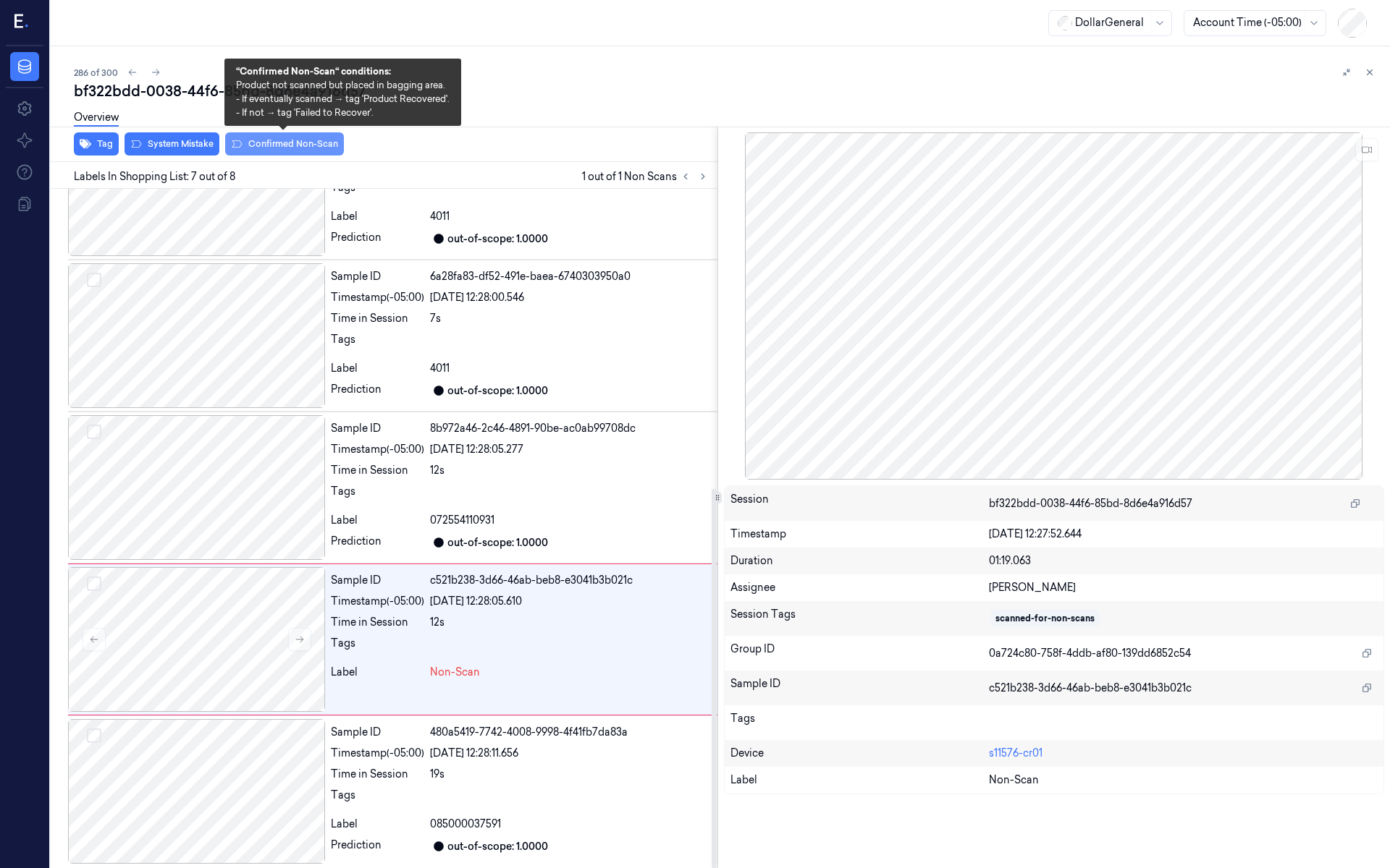
click at [286, 137] on div "Overview" at bounding box center [726, 119] width 1305 height 37
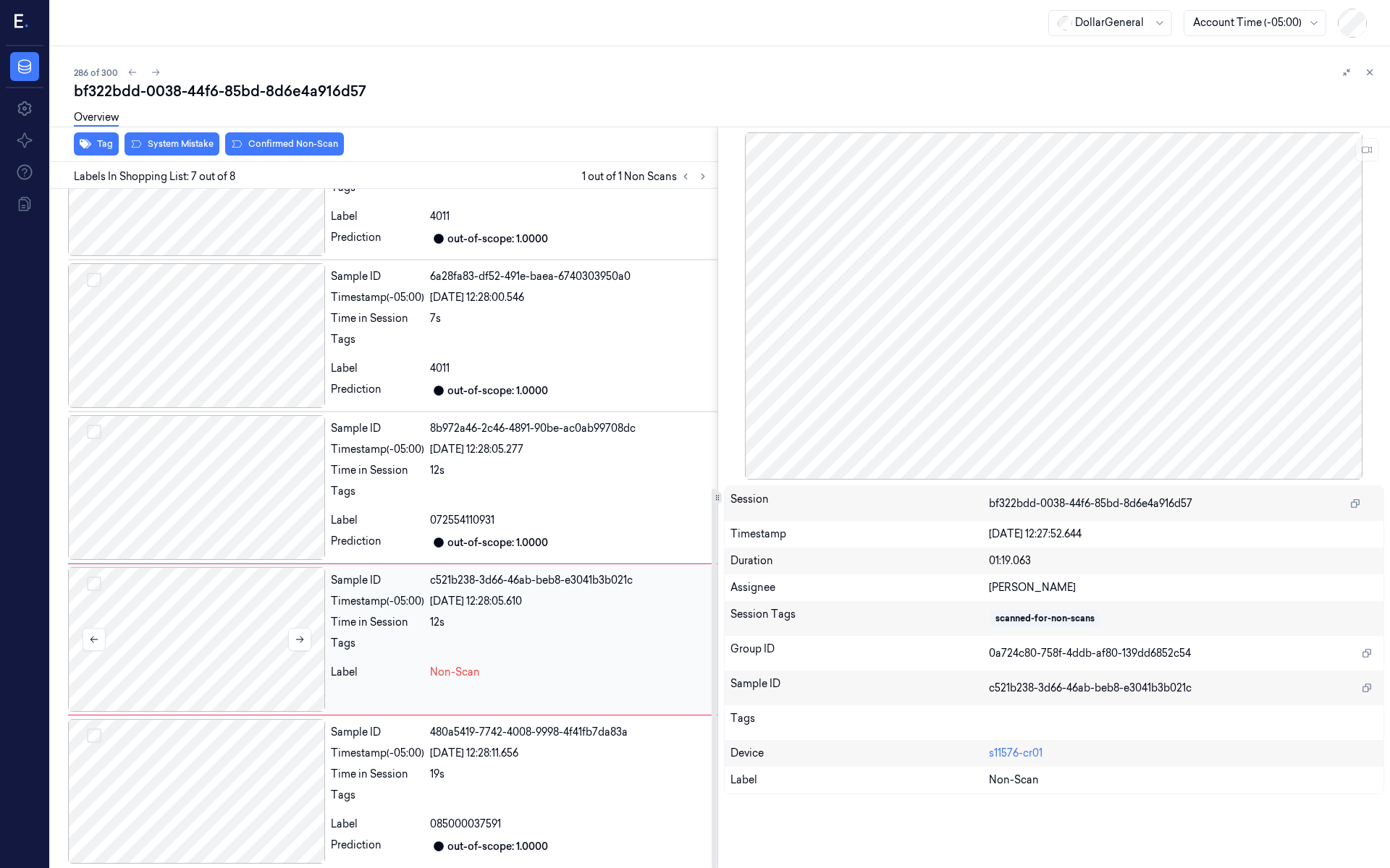
click at [225, 628] on div at bounding box center [197, 640] width 257 height 145
click at [251, 506] on div at bounding box center [197, 488] width 257 height 145
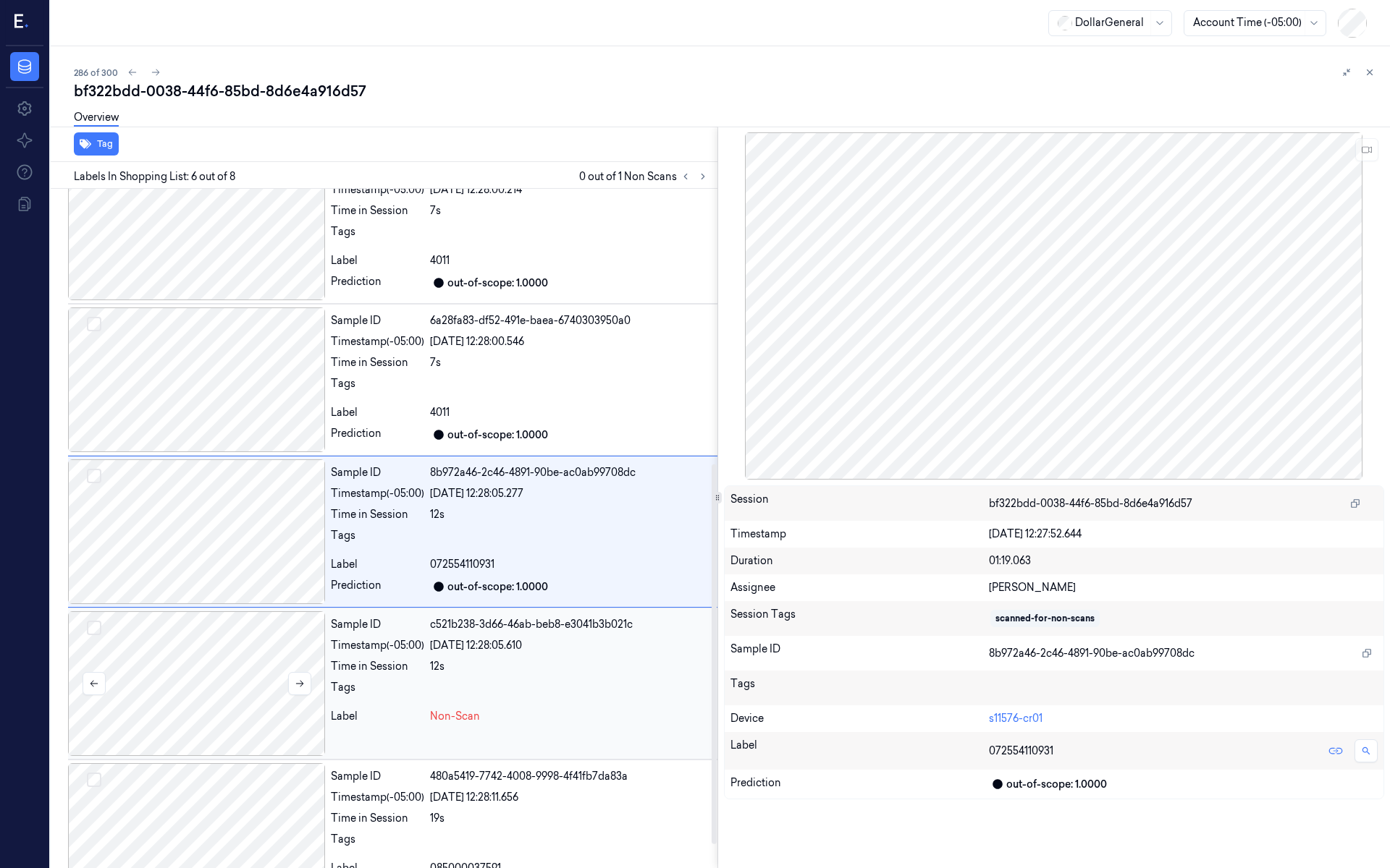
click at [281, 643] on div at bounding box center [197, 683] width 257 height 145
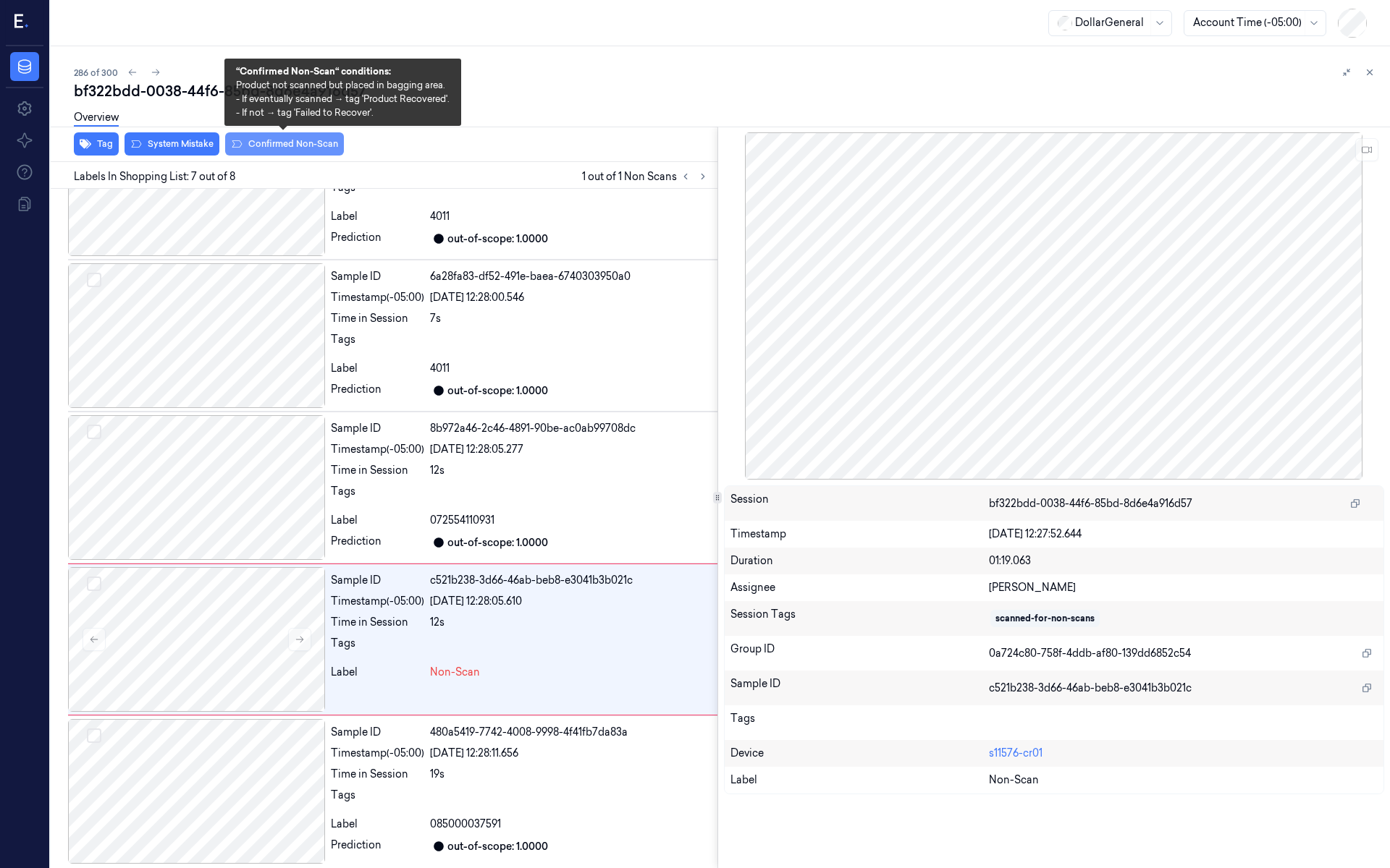
click at [309, 148] on button "Confirmed Non-Scan" at bounding box center [285, 143] width 119 height 23
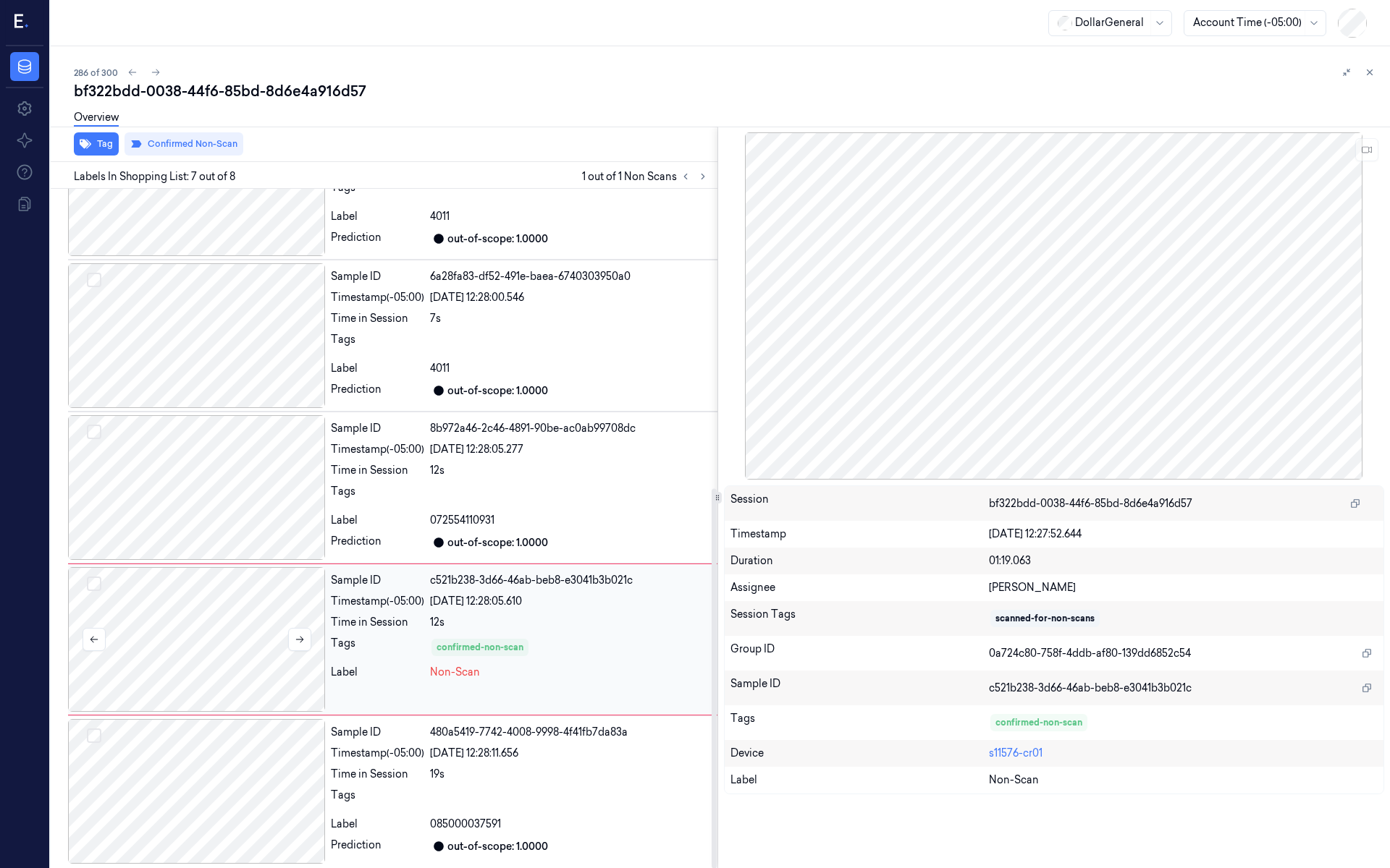
click at [231, 646] on div at bounding box center [197, 640] width 257 height 145
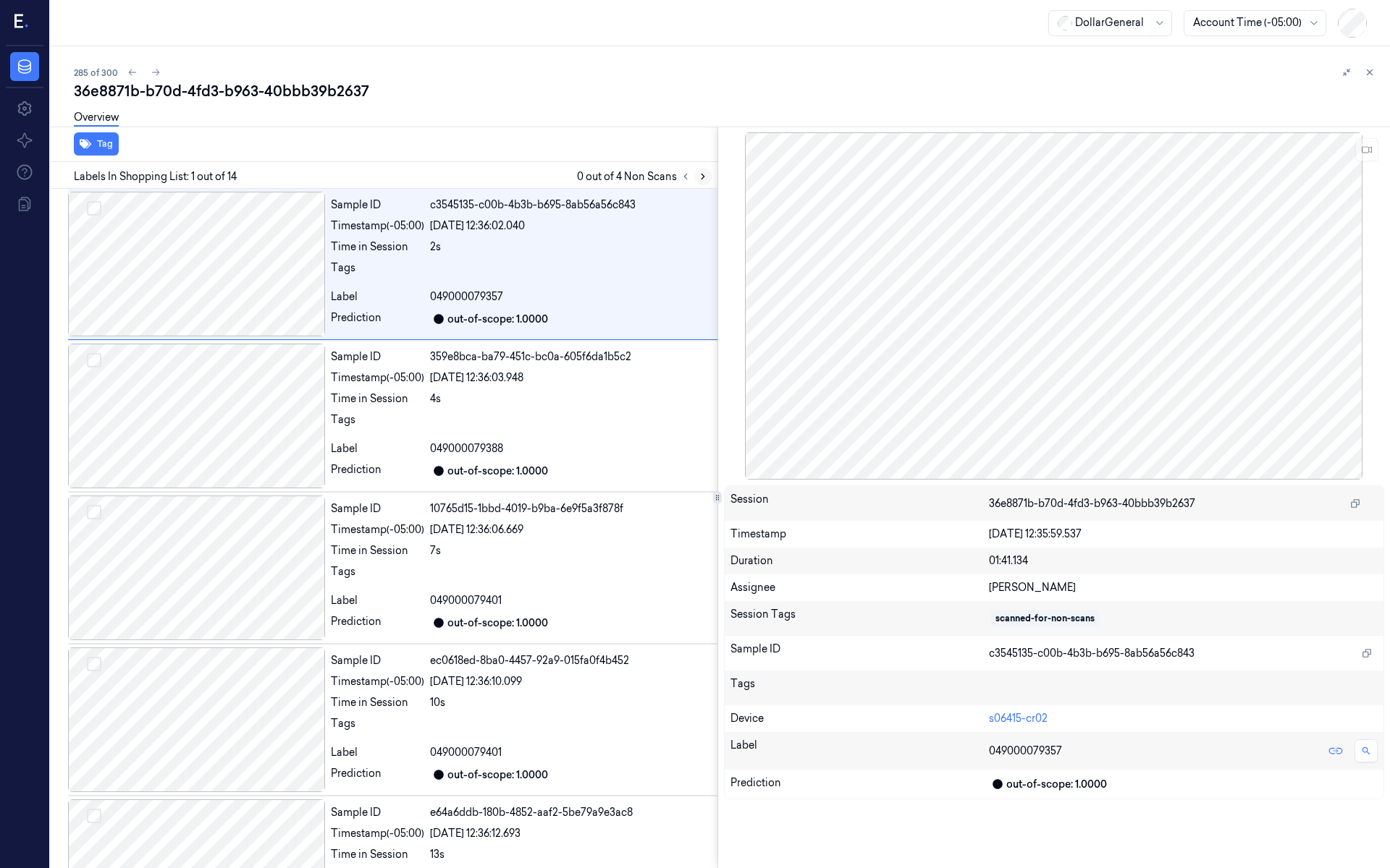
click at [705, 174] on icon at bounding box center [703, 177] width 10 height 10
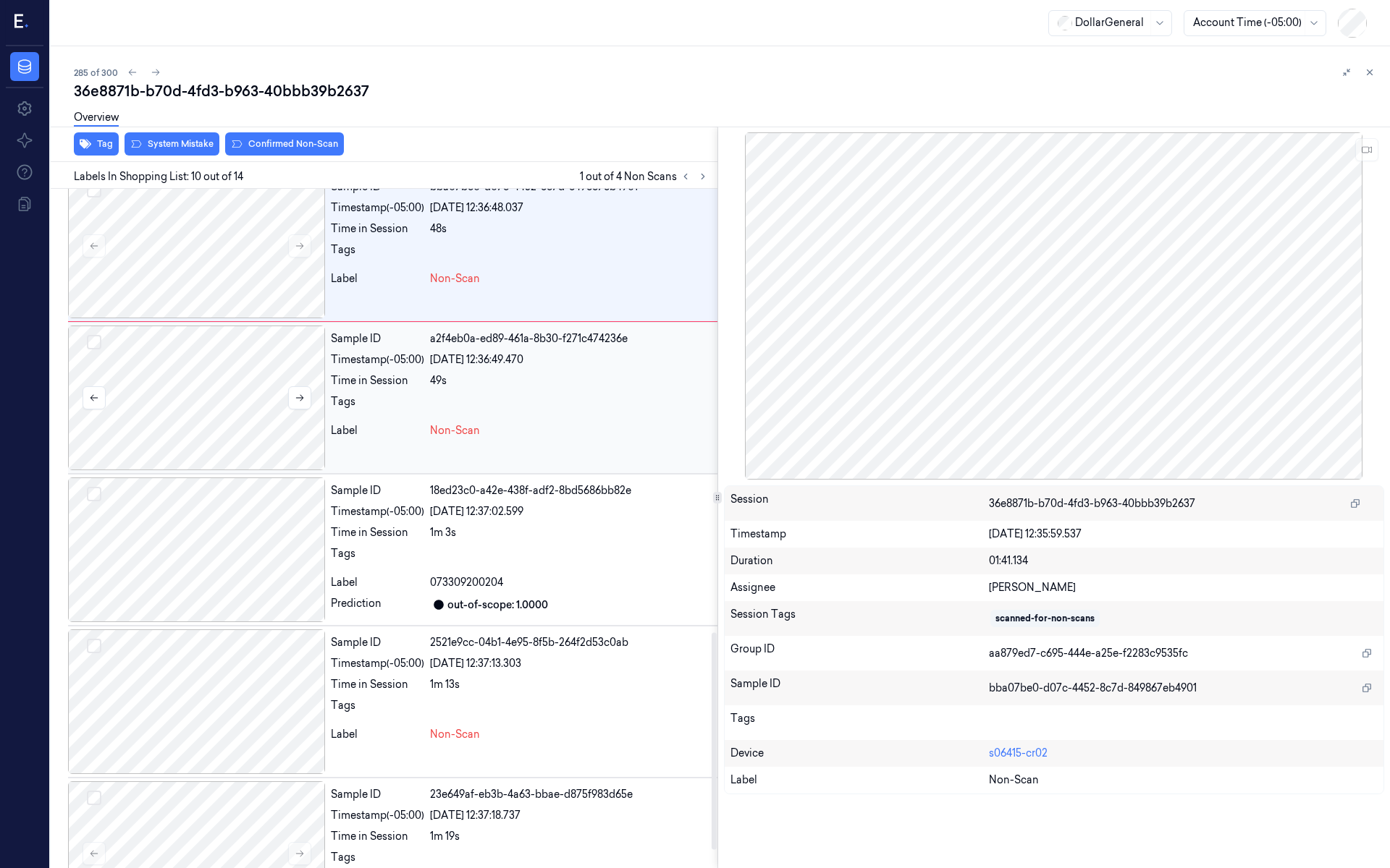
scroll to position [1388, 0]
click at [205, 369] on div at bounding box center [197, 396] width 257 height 145
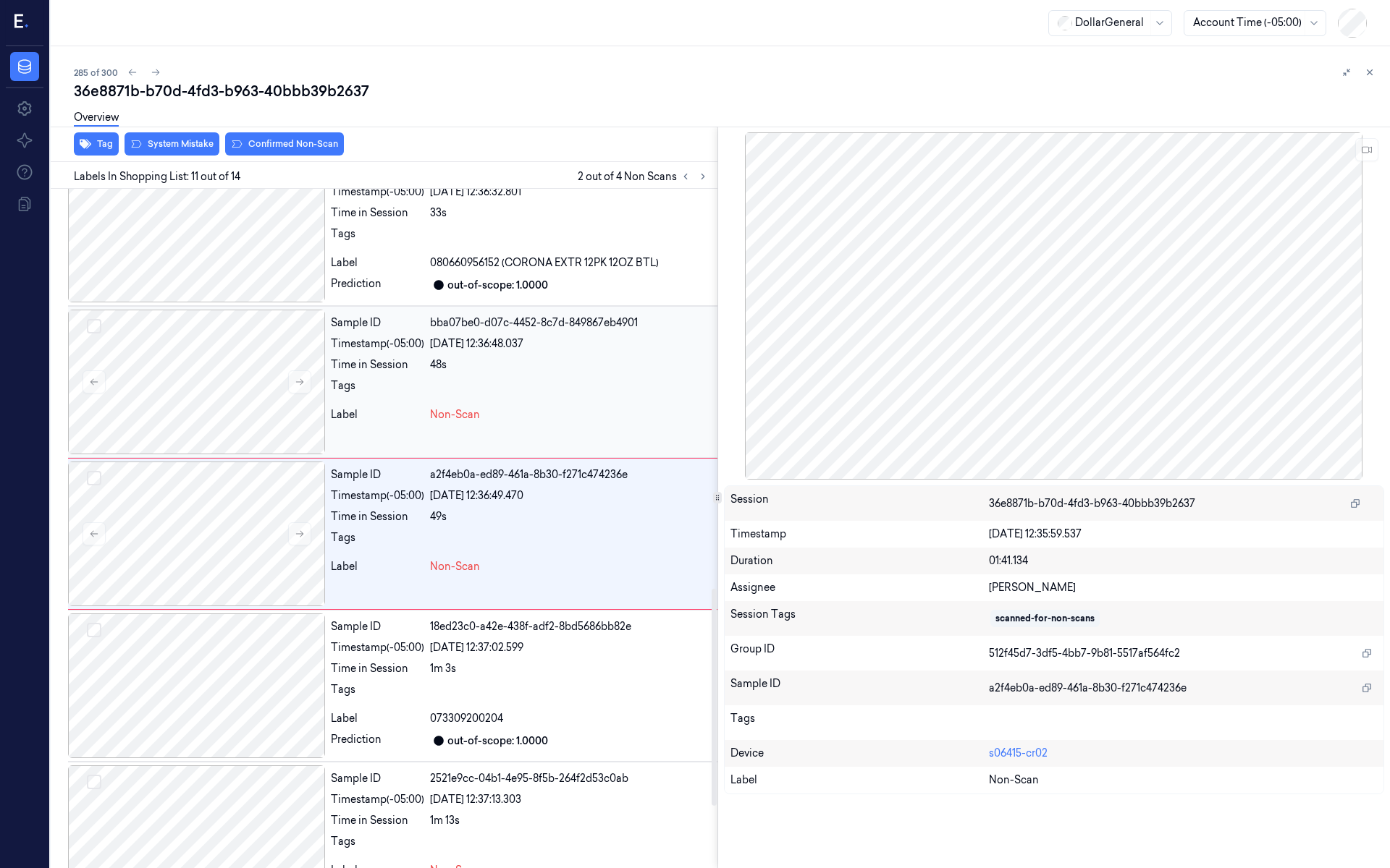
click at [373, 389] on div "Tags" at bounding box center [377, 389] width 94 height 23
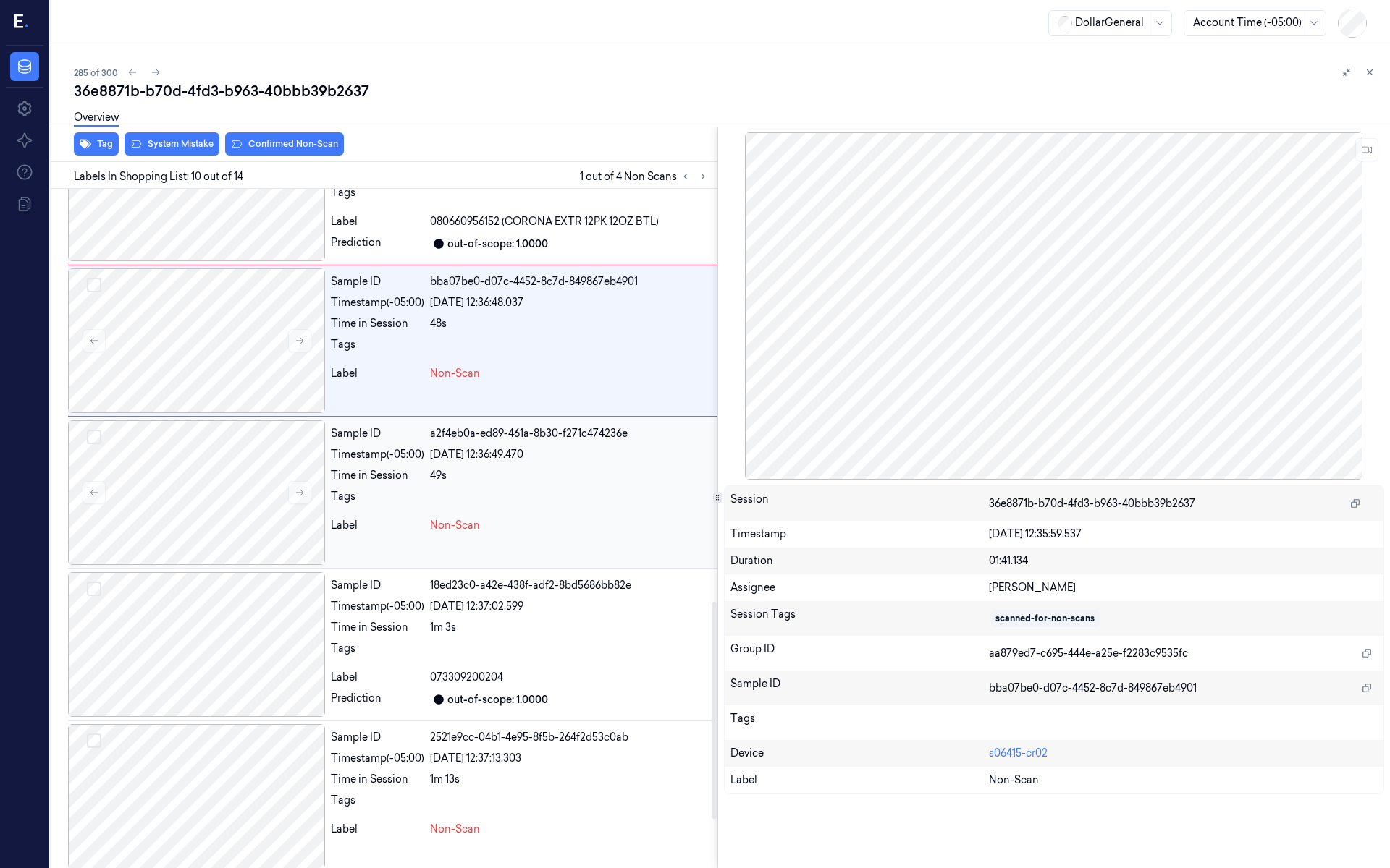
click at [402, 468] on div "Time in Session" at bounding box center [377, 475] width 94 height 15
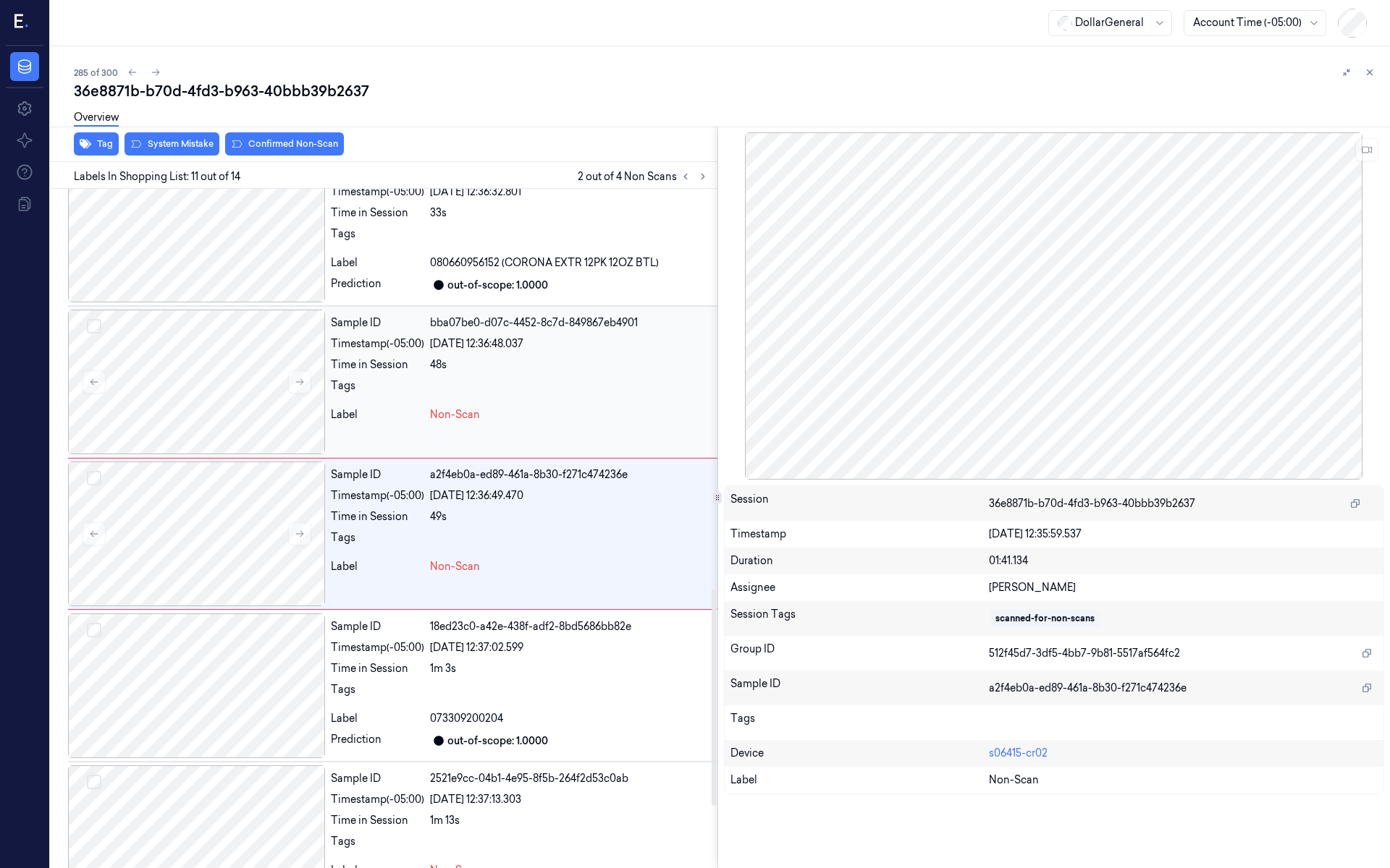
click at [459, 357] on div "48s" at bounding box center [570, 364] width 282 height 15
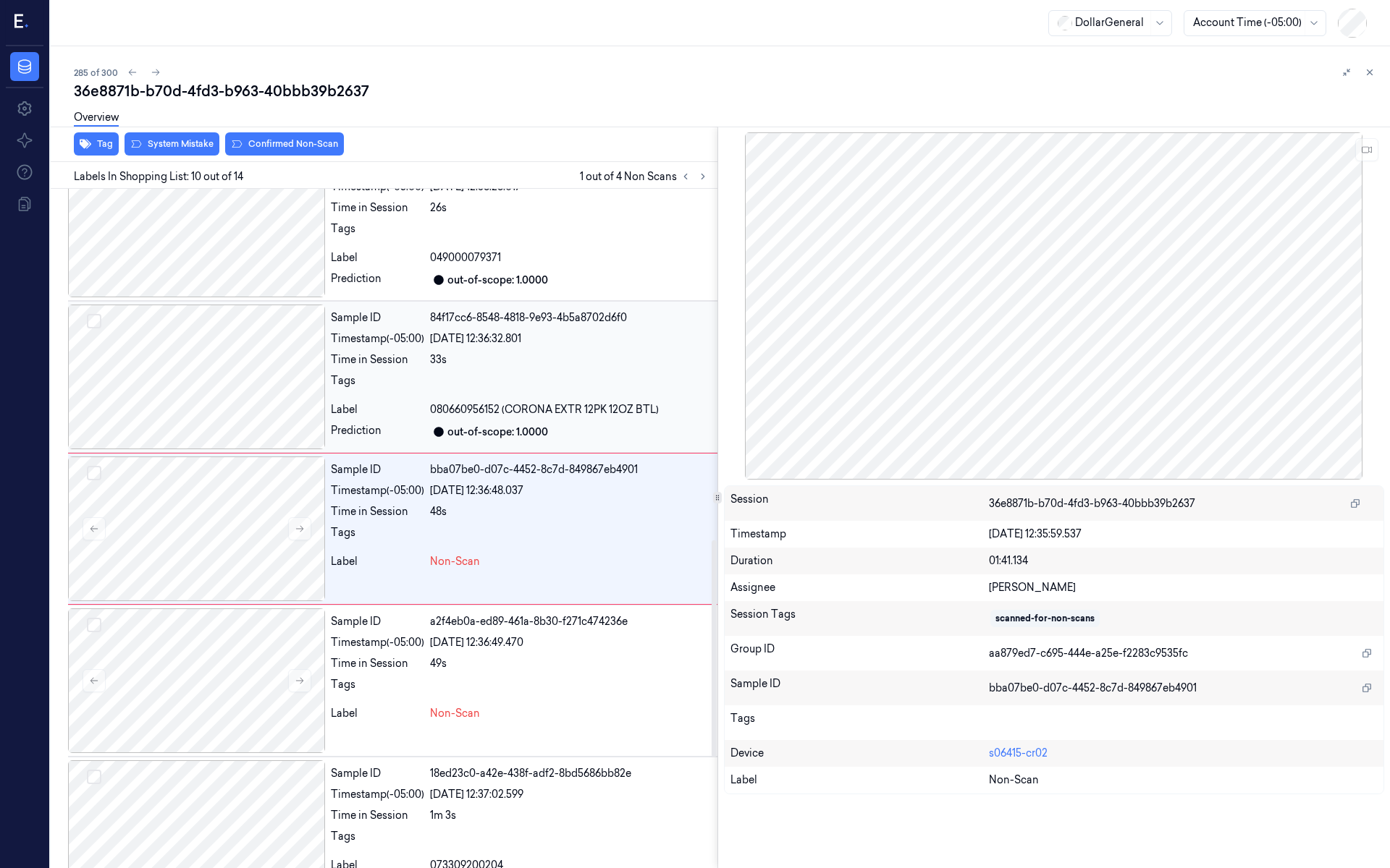
scroll to position [1099, 0]
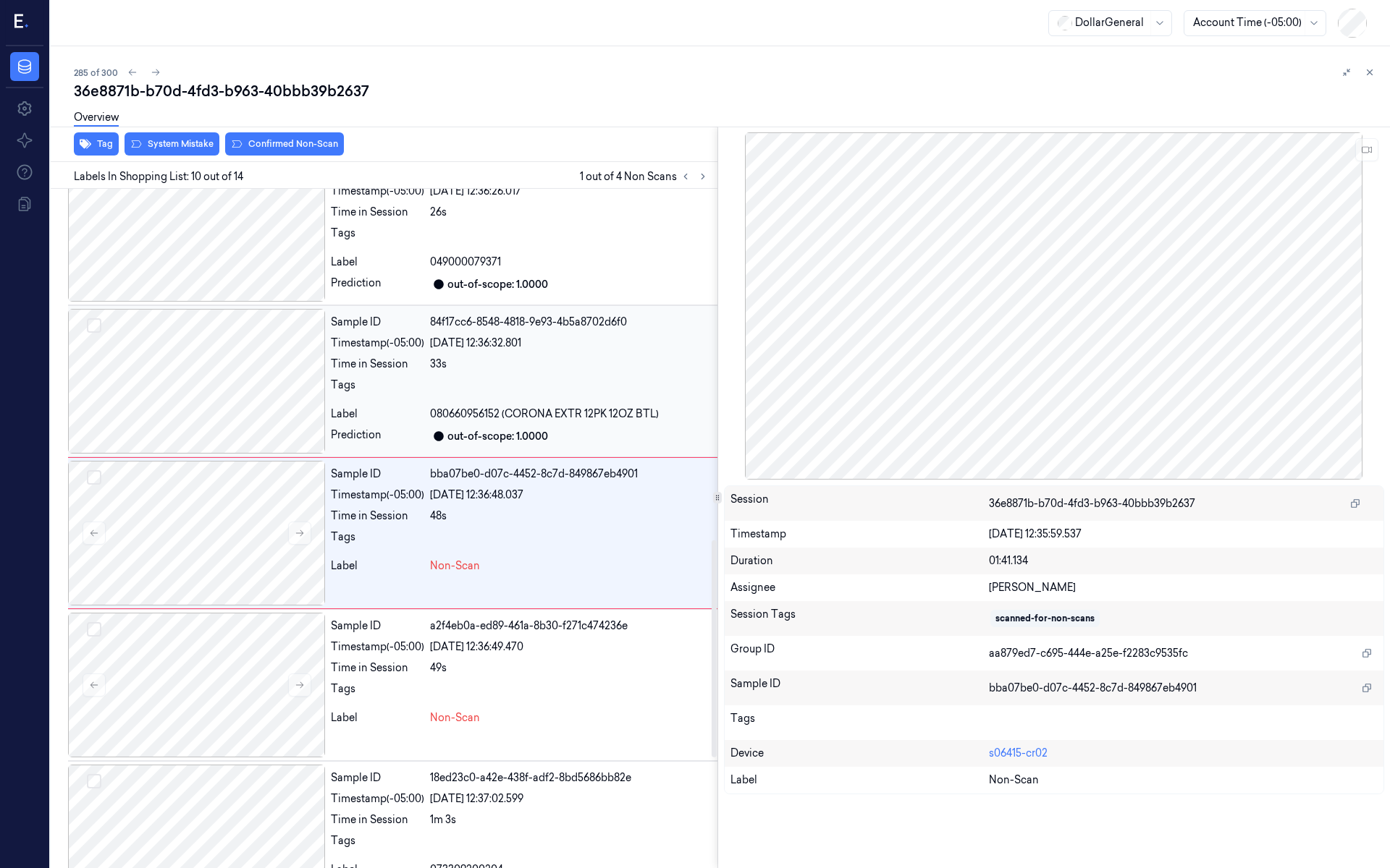
click at [411, 382] on div "Tags" at bounding box center [377, 389] width 94 height 23
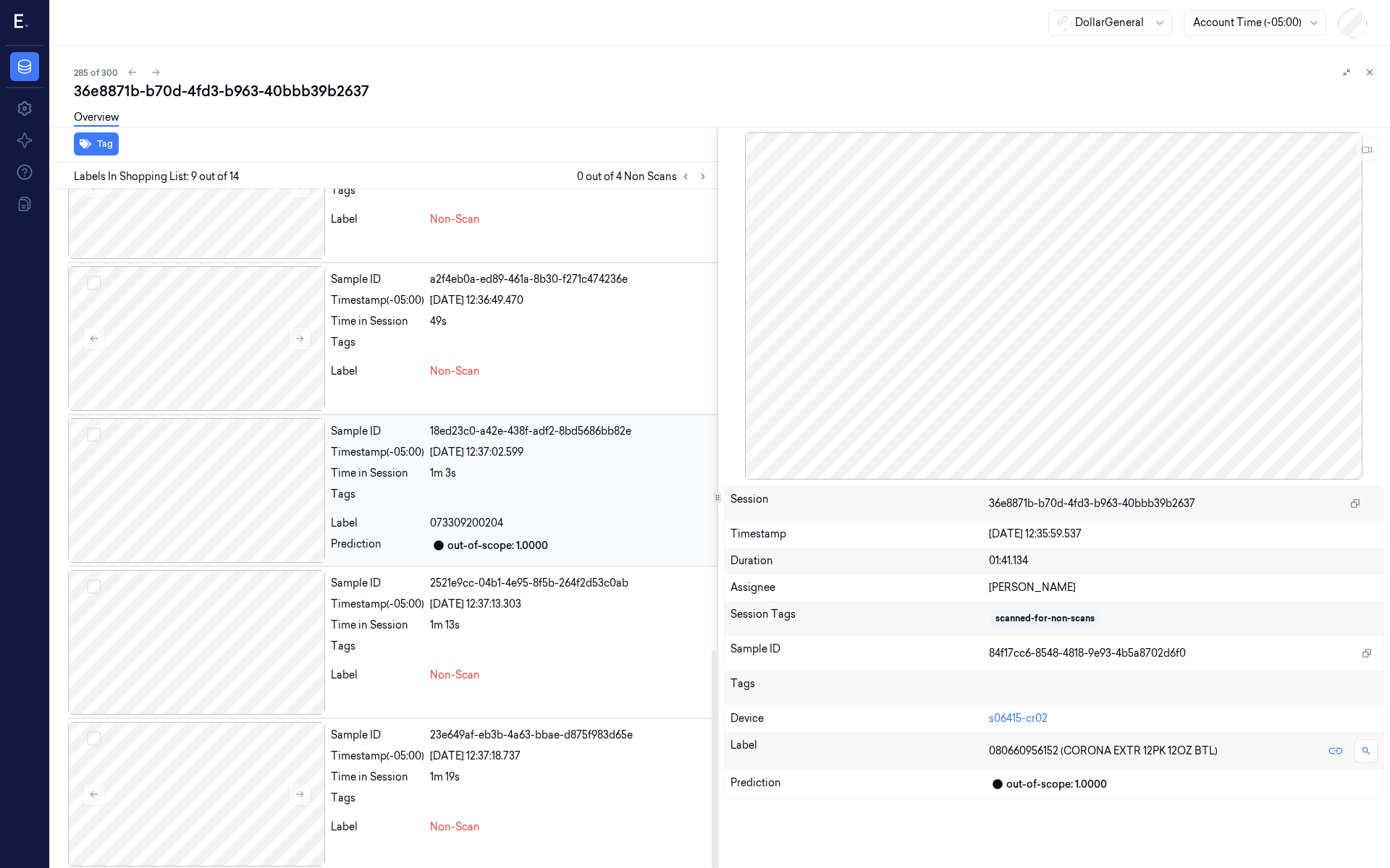
click at [401, 459] on div "Sample ID 18ed23c0-a42e-438f-adf2-8bd5686bb82e Timestamp (-05:00) 19/08/2025 12…" at bounding box center [521, 491] width 392 height 145
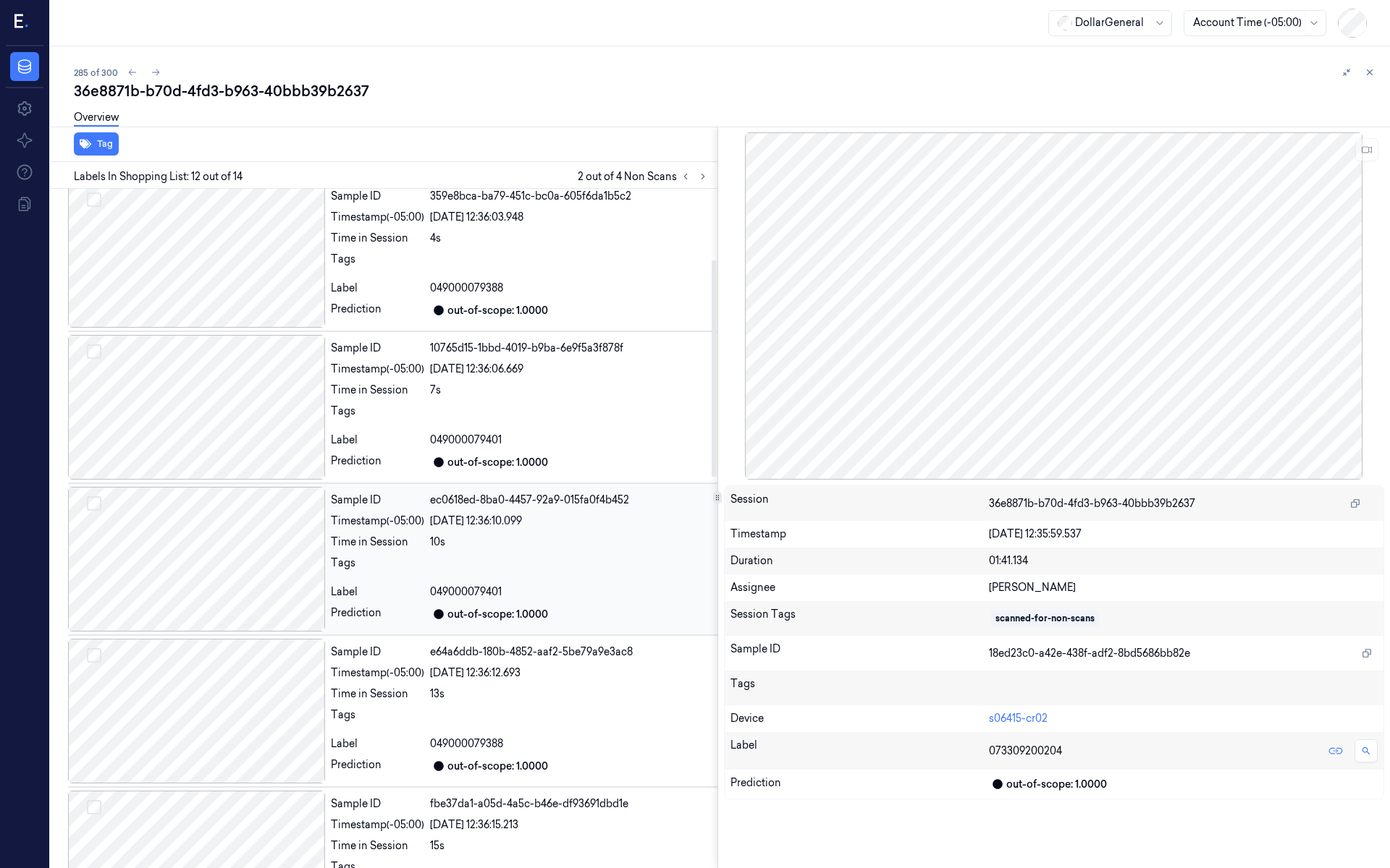
scroll to position [0, 0]
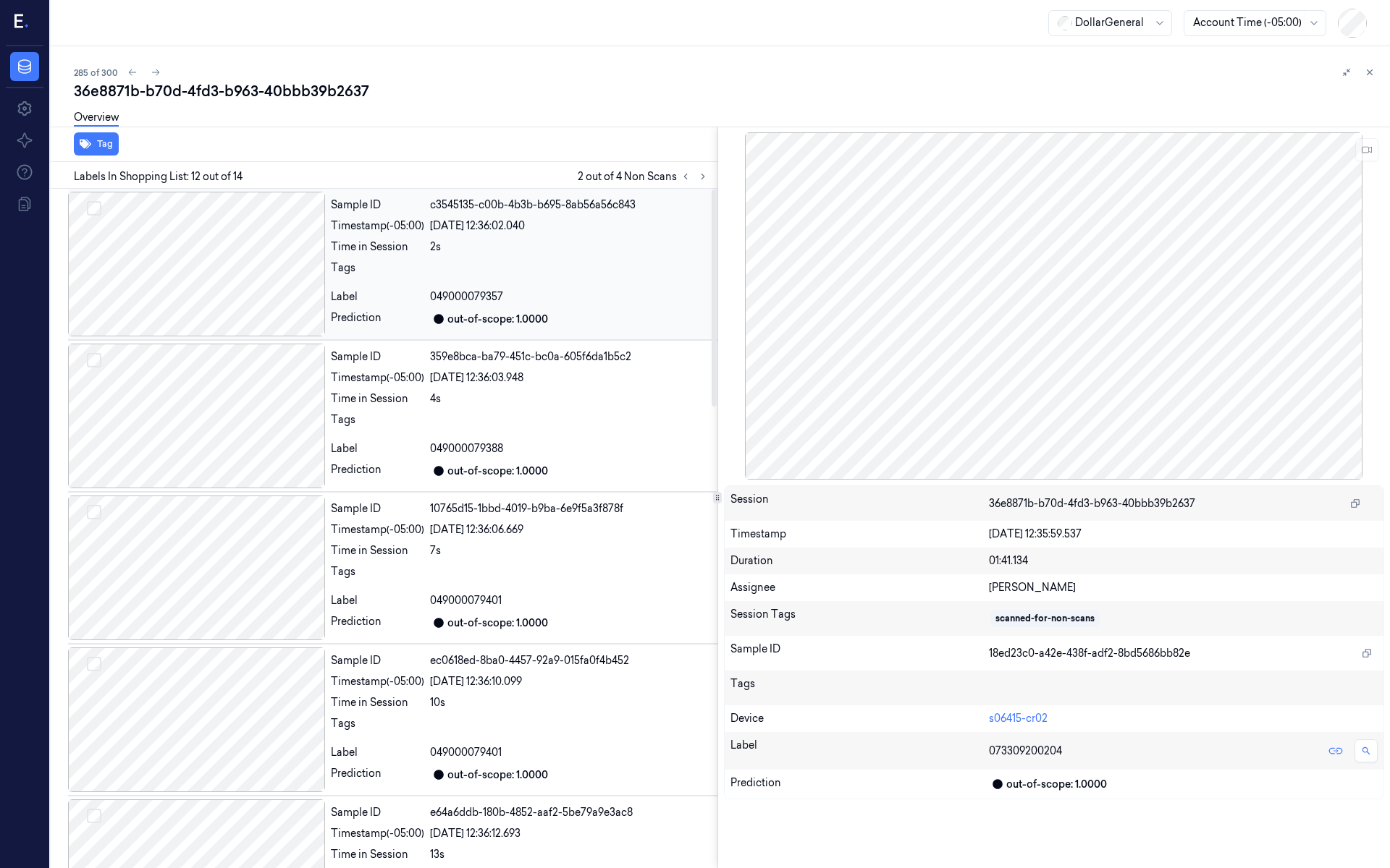
click at [404, 283] on div "Sample ID c3545135-c00b-4b3b-b695-8ab56a56c843 Timestamp (-05:00) 19/08/2025 12…" at bounding box center [521, 264] width 392 height 145
click at [446, 389] on div "Sample ID 359e8bca-ba79-451c-bc0a-605f6da1b5c2 Timestamp (-05:00) 19/08/2025 12…" at bounding box center [521, 416] width 392 height 145
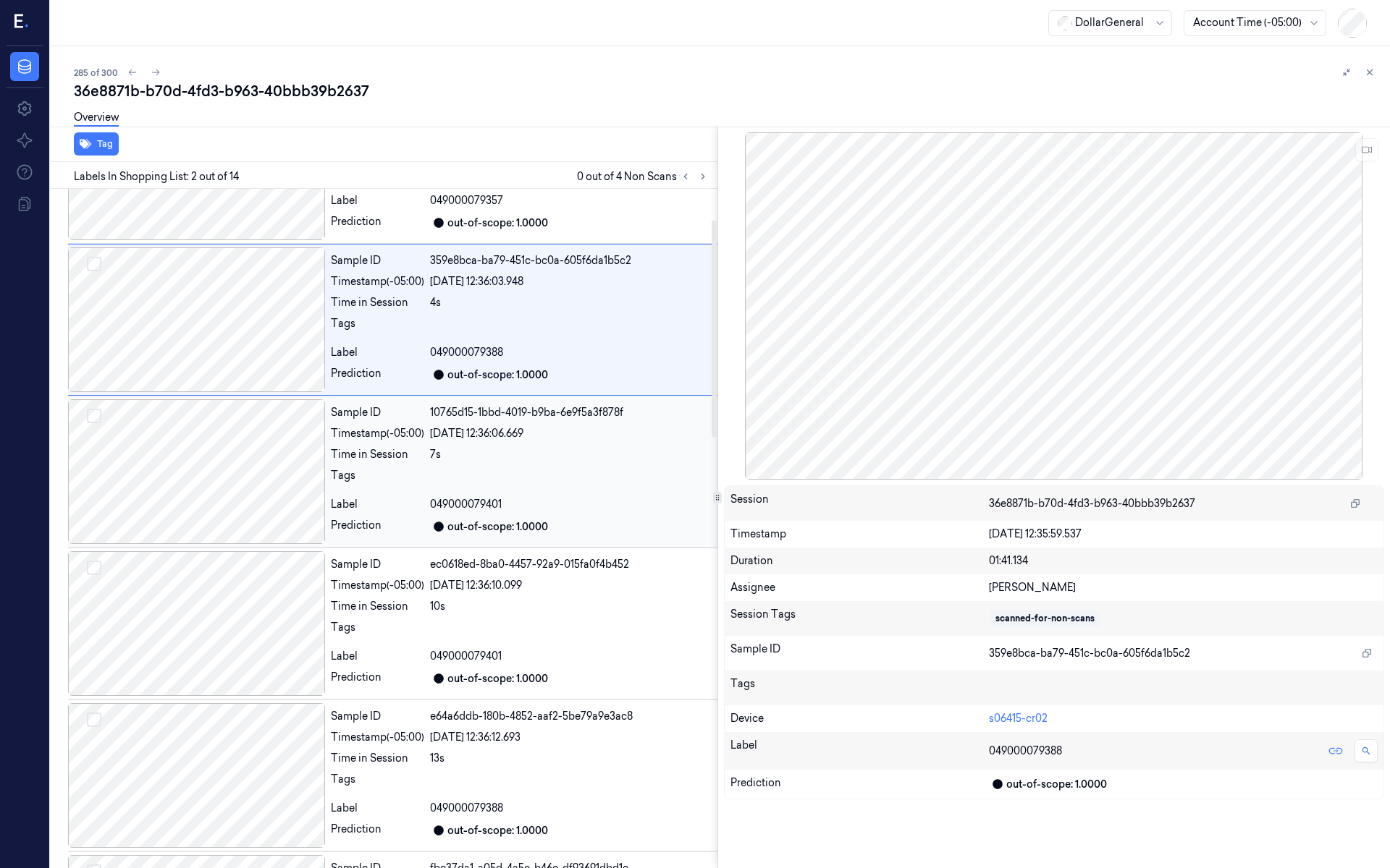
click at [408, 420] on div "Sample ID 10765d15-1bbd-4019-b9ba-6e9f5a3f878f Timestamp (-05:00) 19/08/2025 12…" at bounding box center [521, 472] width 392 height 145
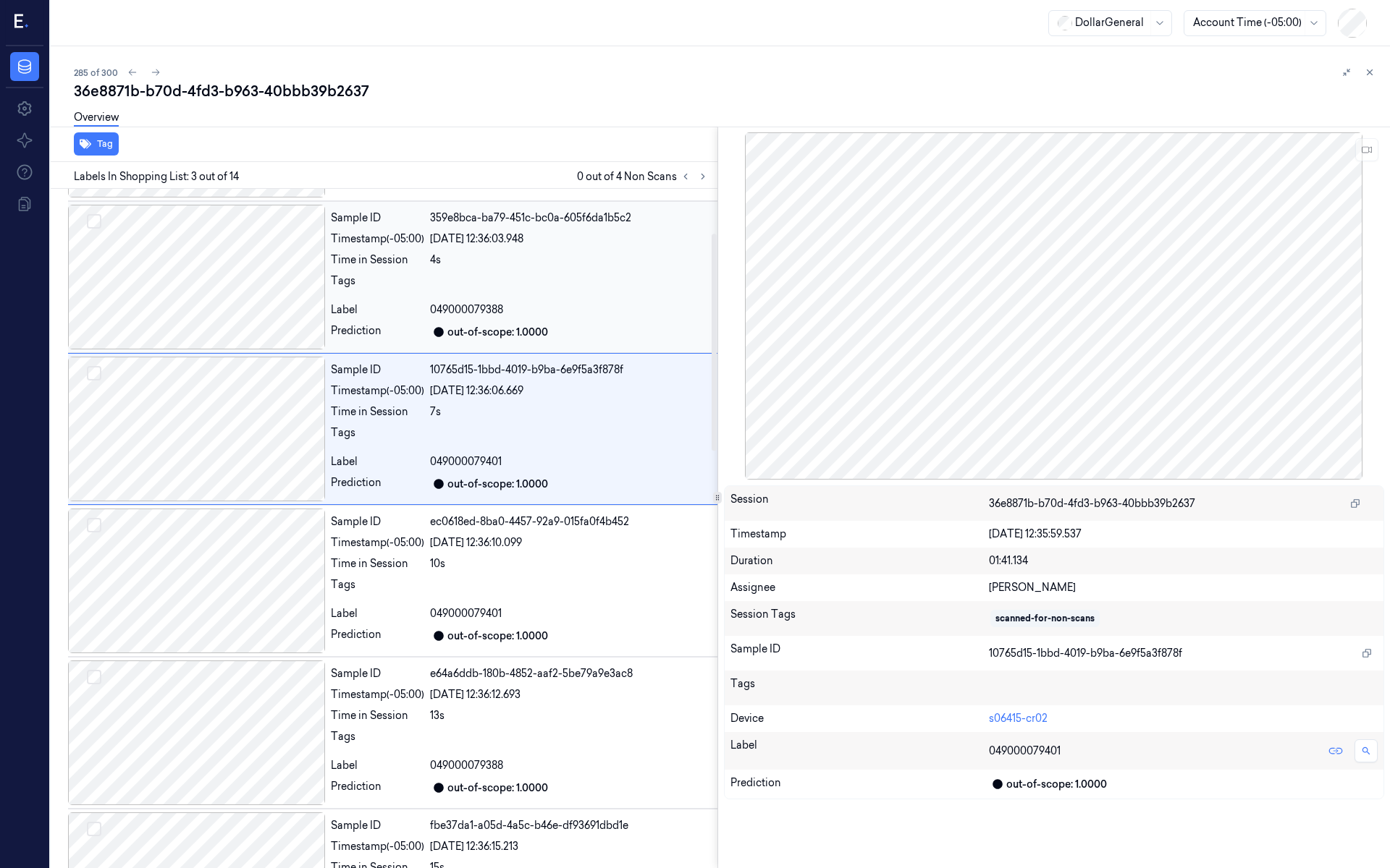
scroll to position [0, 0]
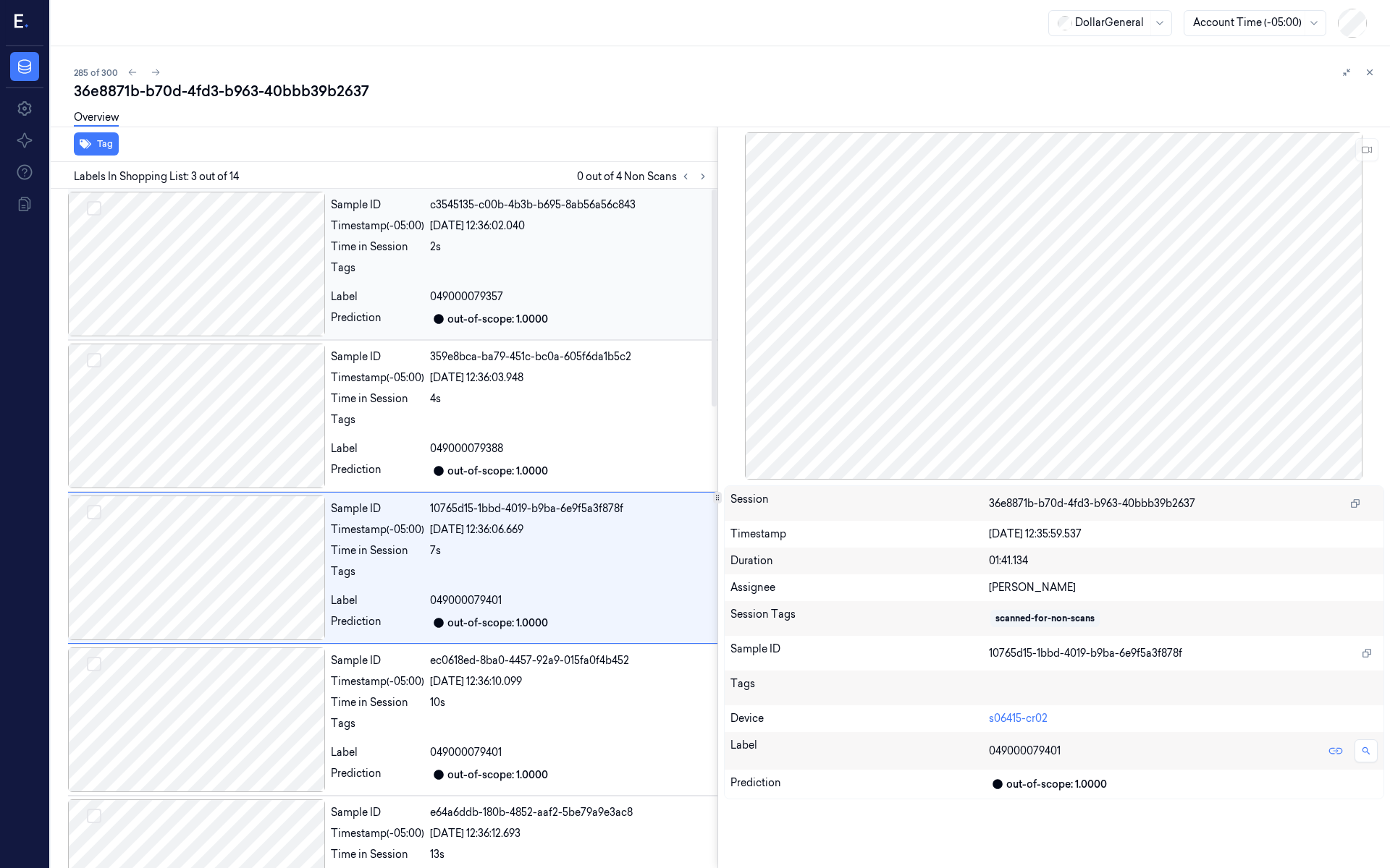
click at [386, 251] on div "Time in Session" at bounding box center [377, 247] width 94 height 15
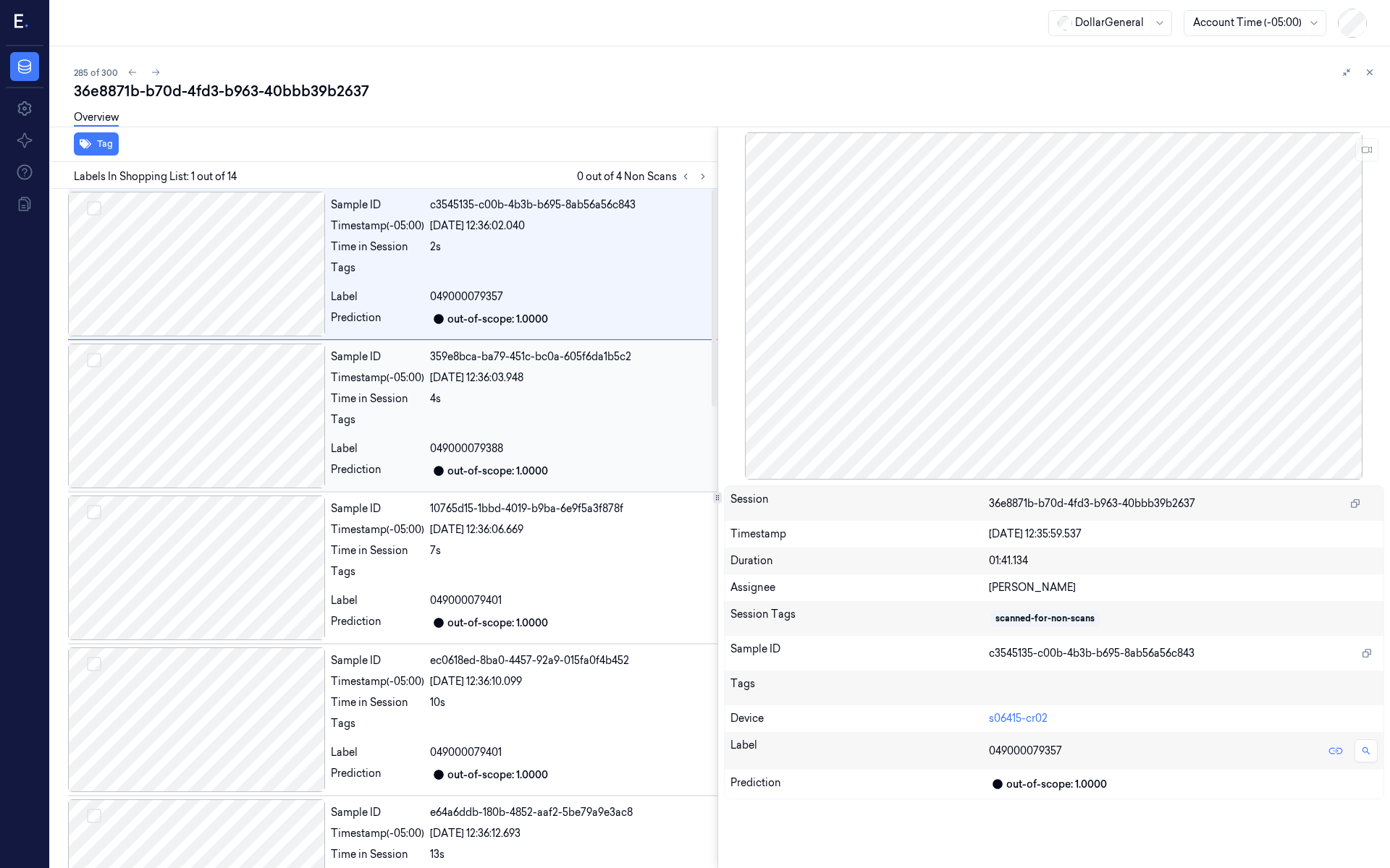
click at [414, 402] on div "Time in Session" at bounding box center [377, 398] width 94 height 15
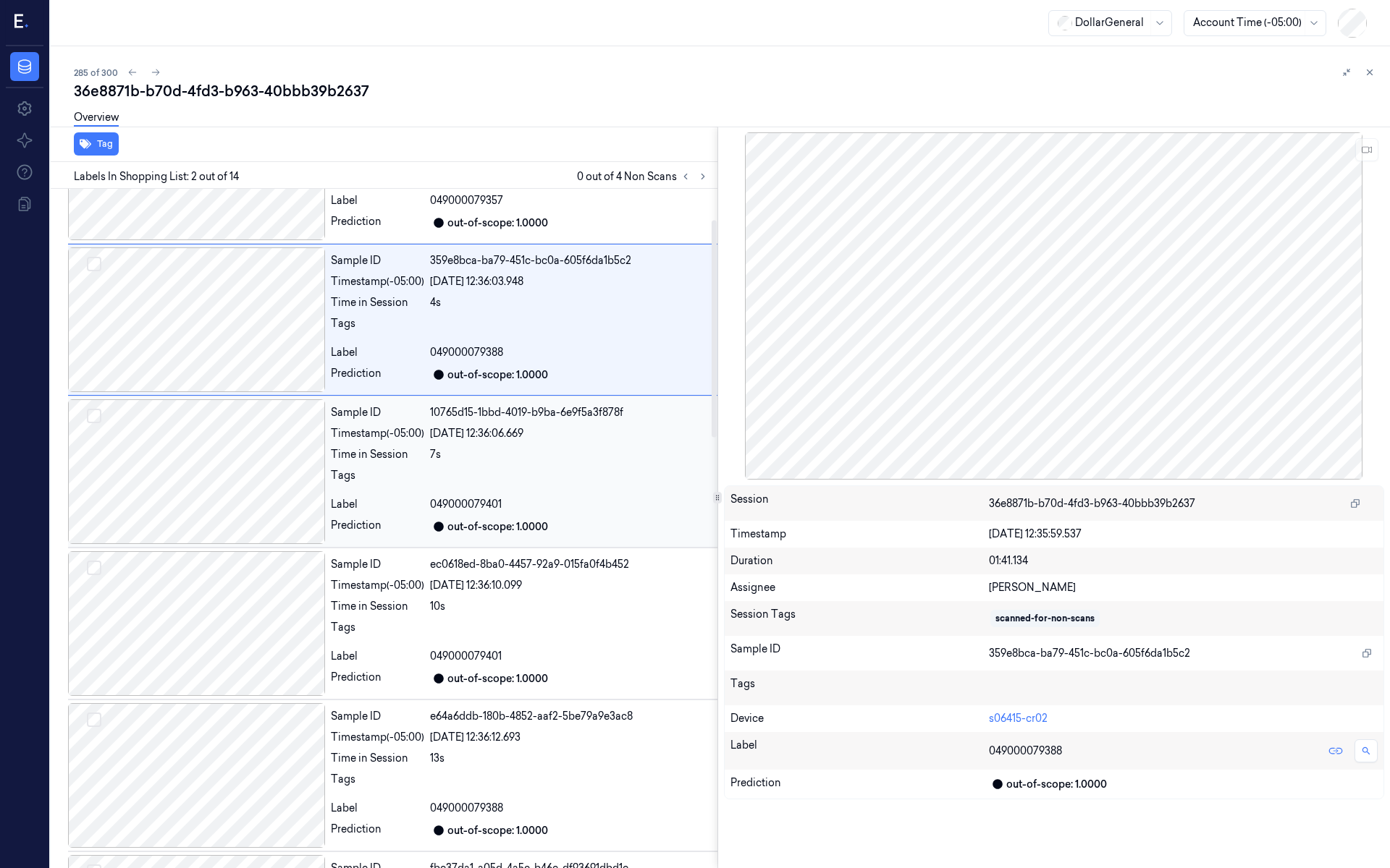
click at [412, 414] on div "Sample ID" at bounding box center [377, 412] width 94 height 15
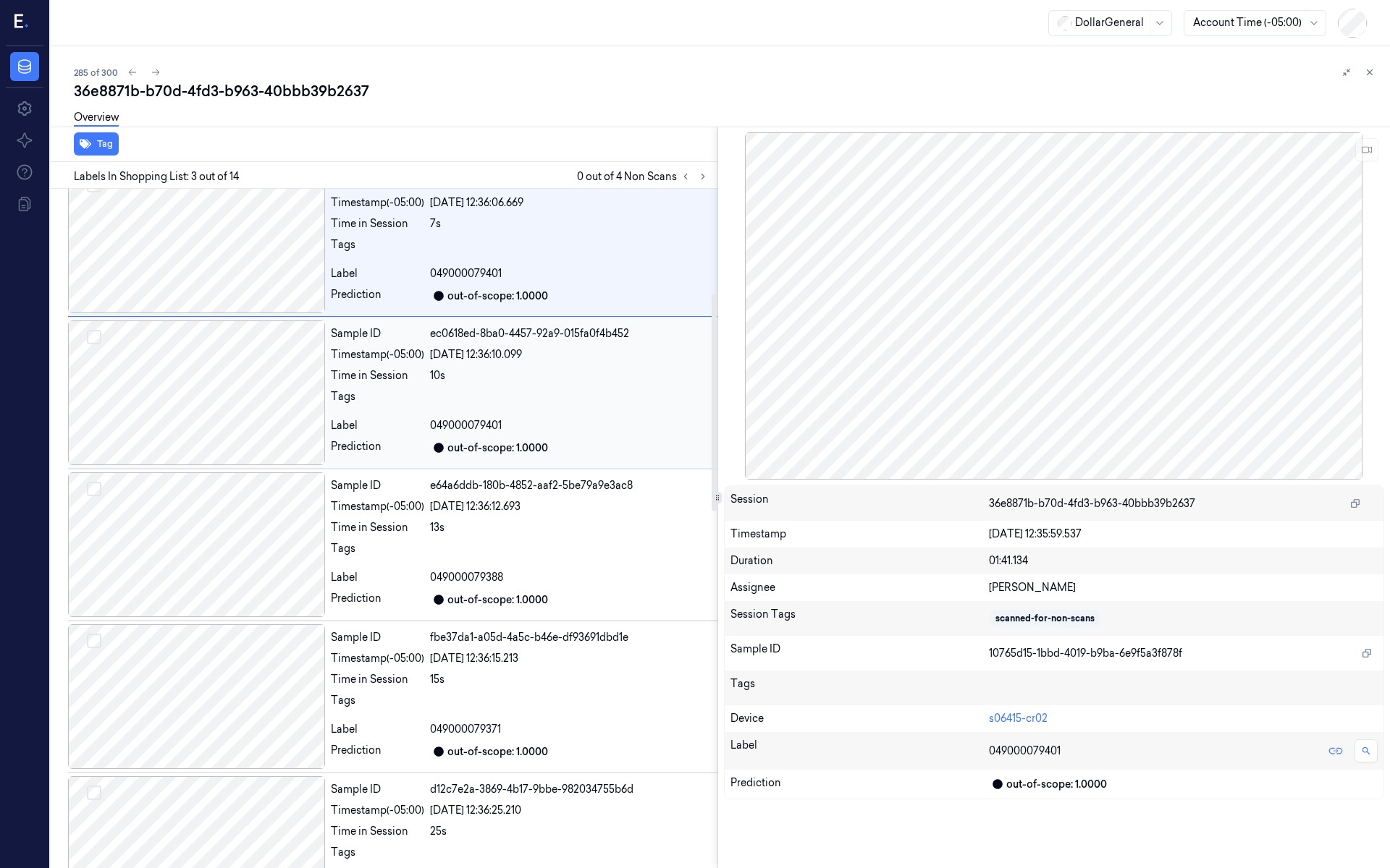
click at [394, 405] on div "Tags" at bounding box center [377, 400] width 94 height 23
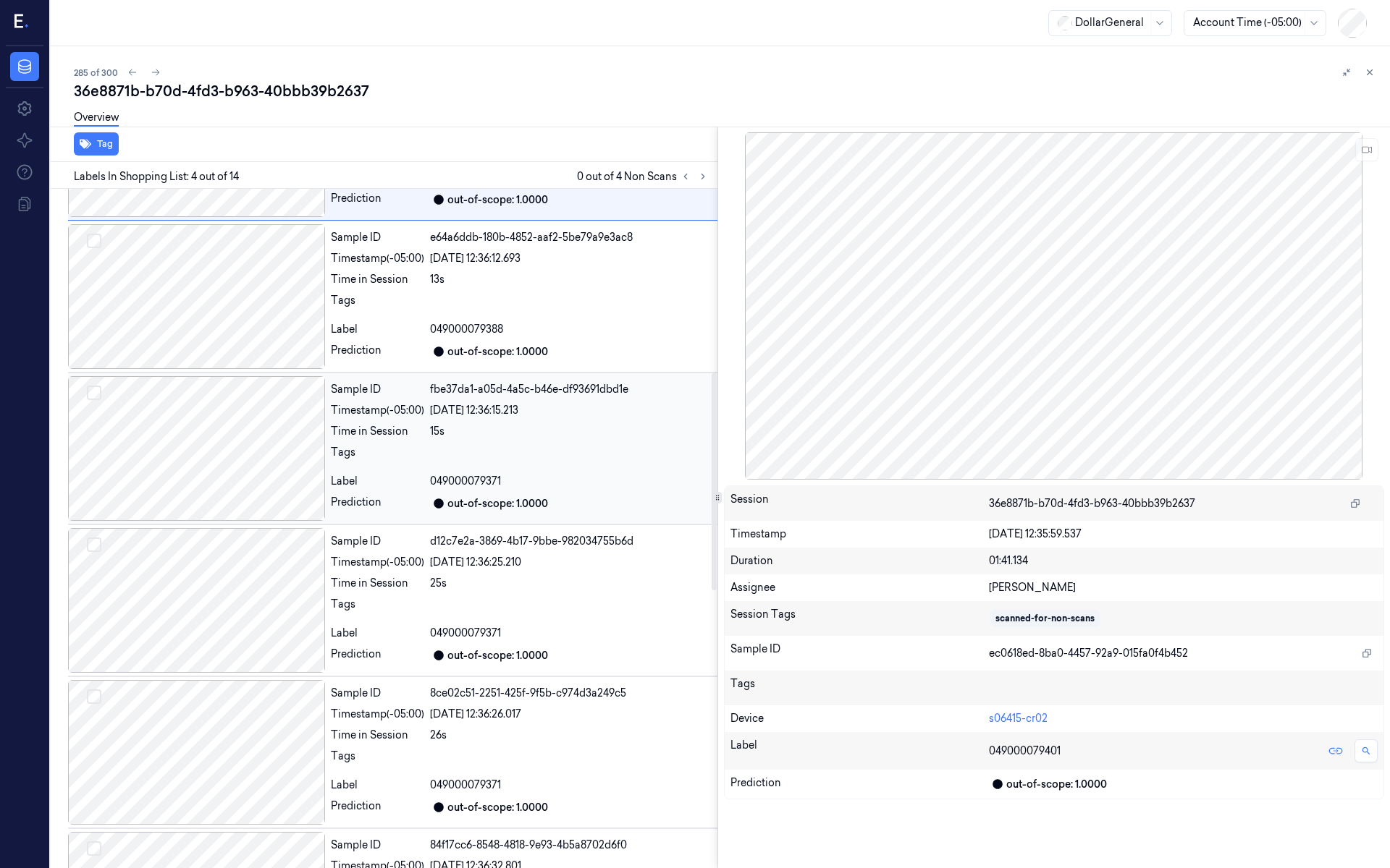
click at [396, 410] on div "Timestamp (-05:00)" at bounding box center [377, 410] width 94 height 15
click at [396, 410] on div "Timestamp (-05:00)" at bounding box center [377, 411] width 94 height 15
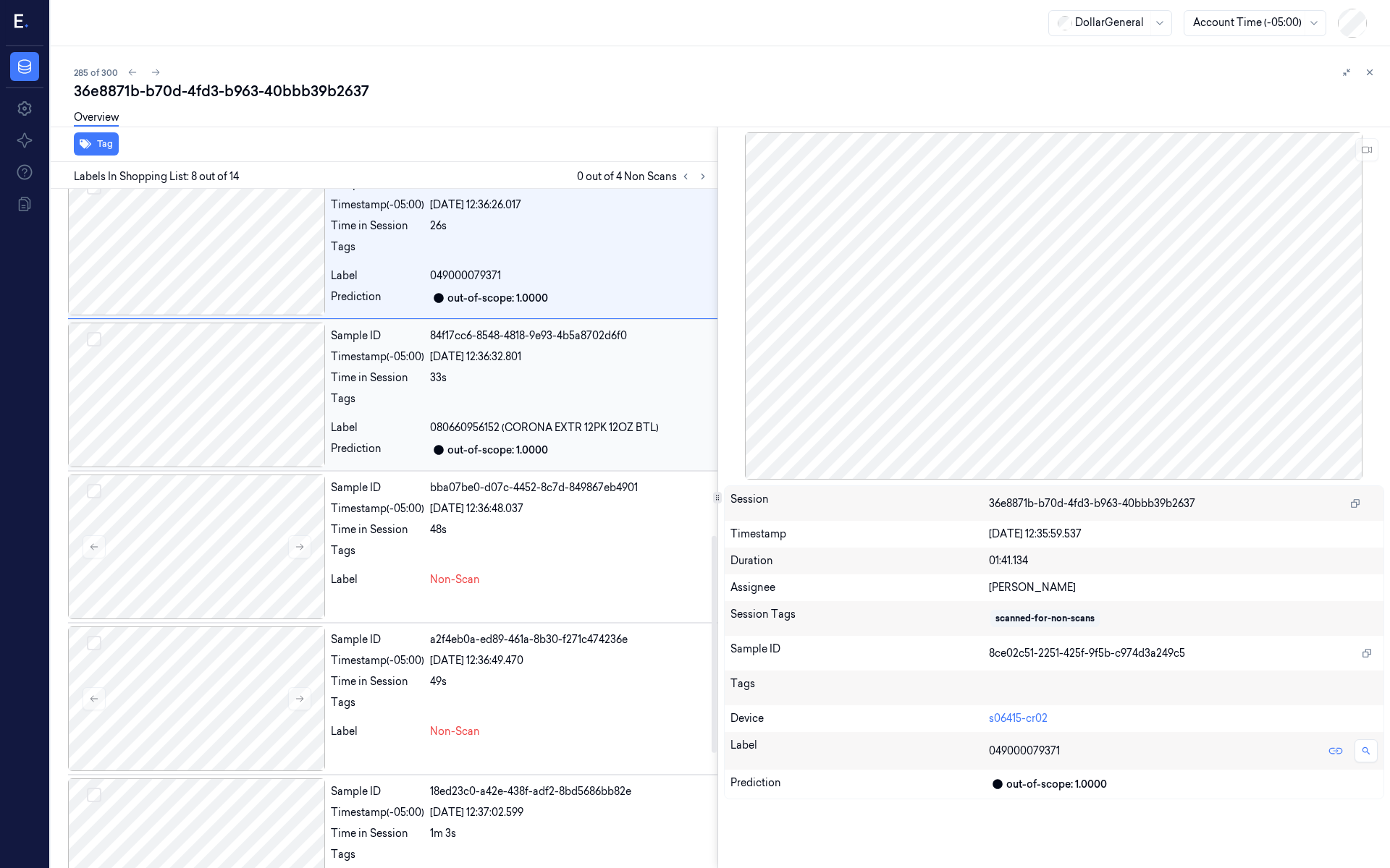
click at [396, 413] on div "Sample ID 84f17cc6-8548-4818-9e93-4b5a8702d6f0 Timestamp (-05:00) 19/08/2025 12…" at bounding box center [521, 395] width 392 height 145
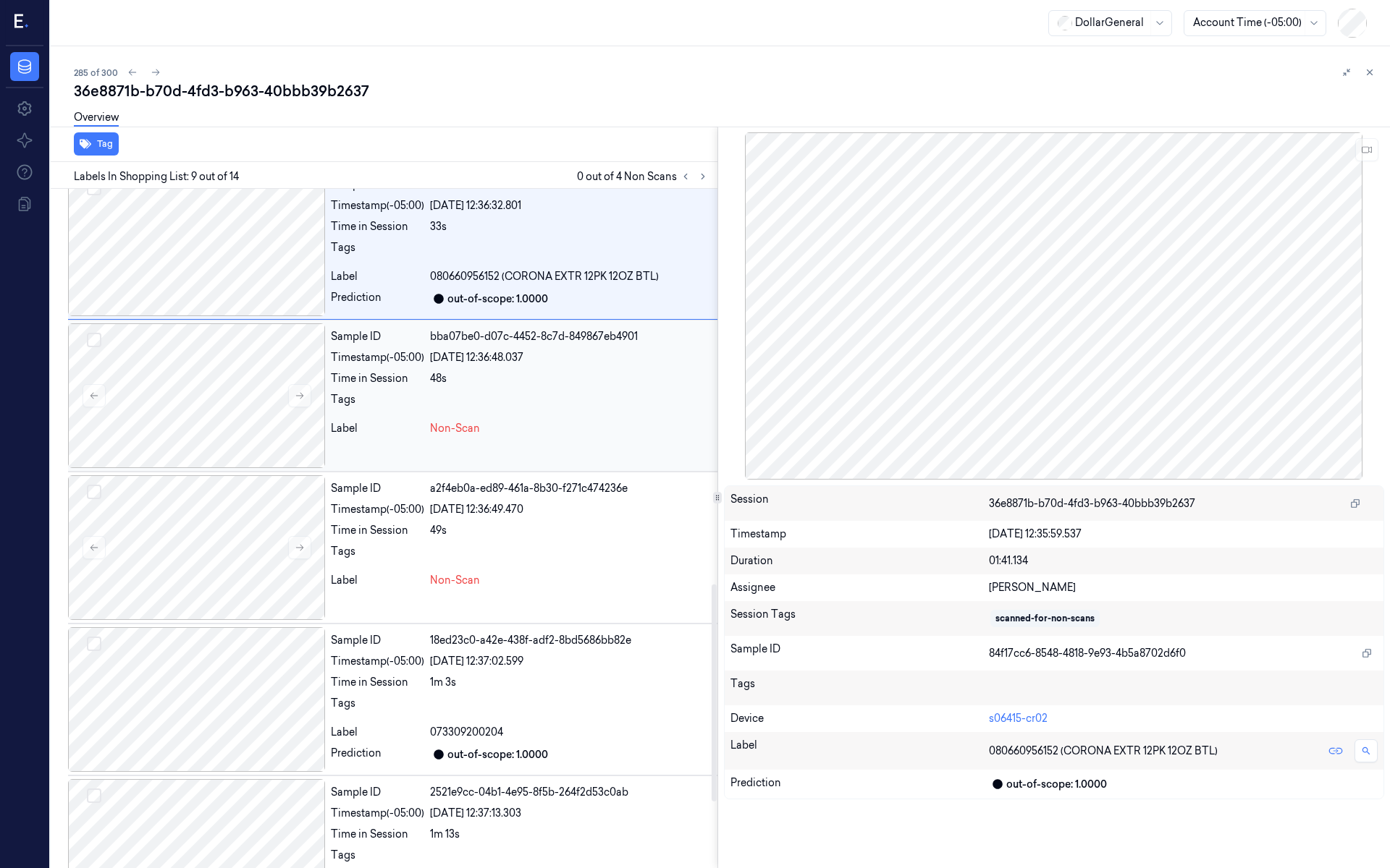
click at [408, 414] on div "Sample ID bba07be0-d07c-4452-8c7d-849867eb4901 Timestamp (-05:00) 19/08/2025 12…" at bounding box center [521, 396] width 392 height 145
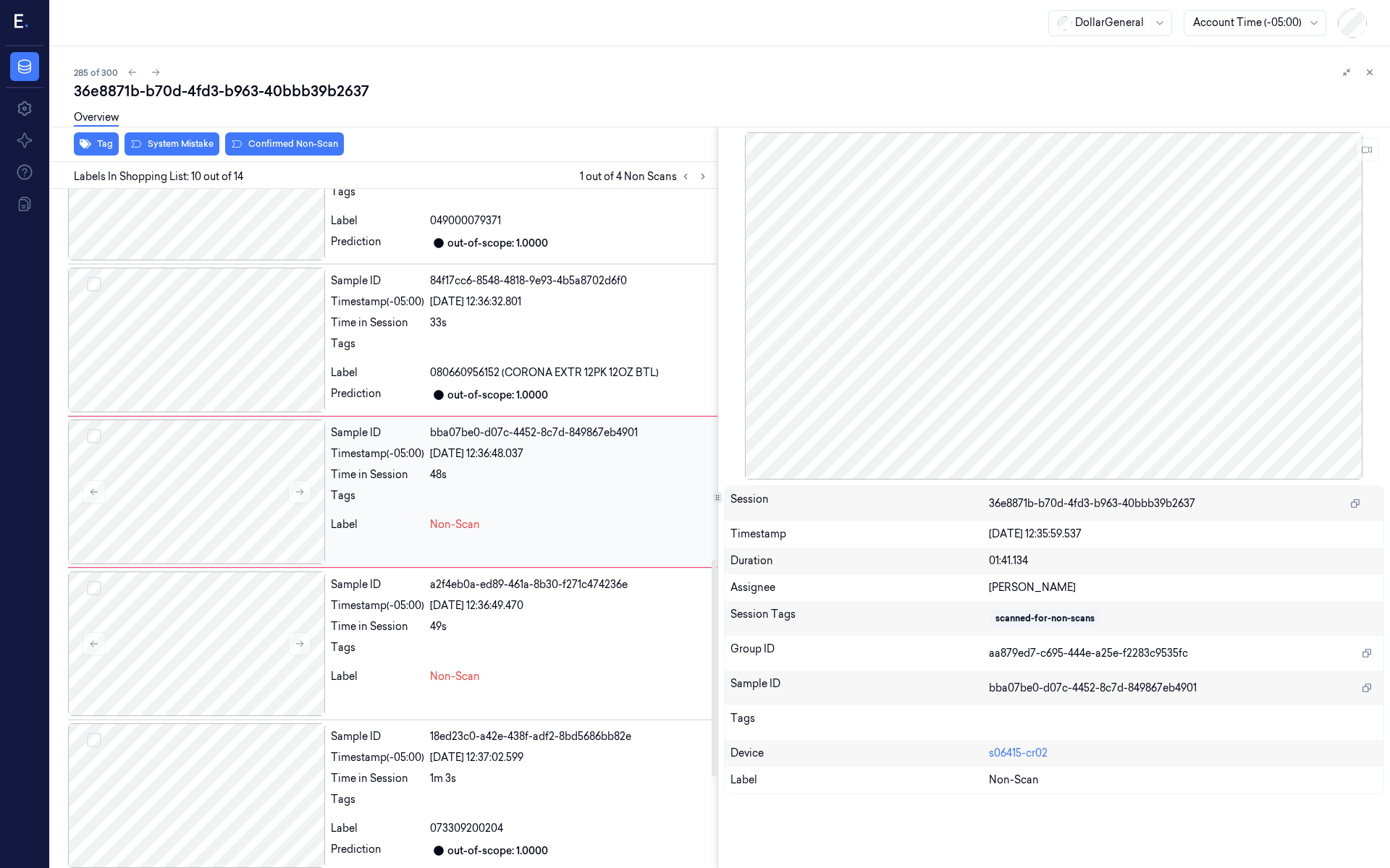
scroll to position [1099, 0]
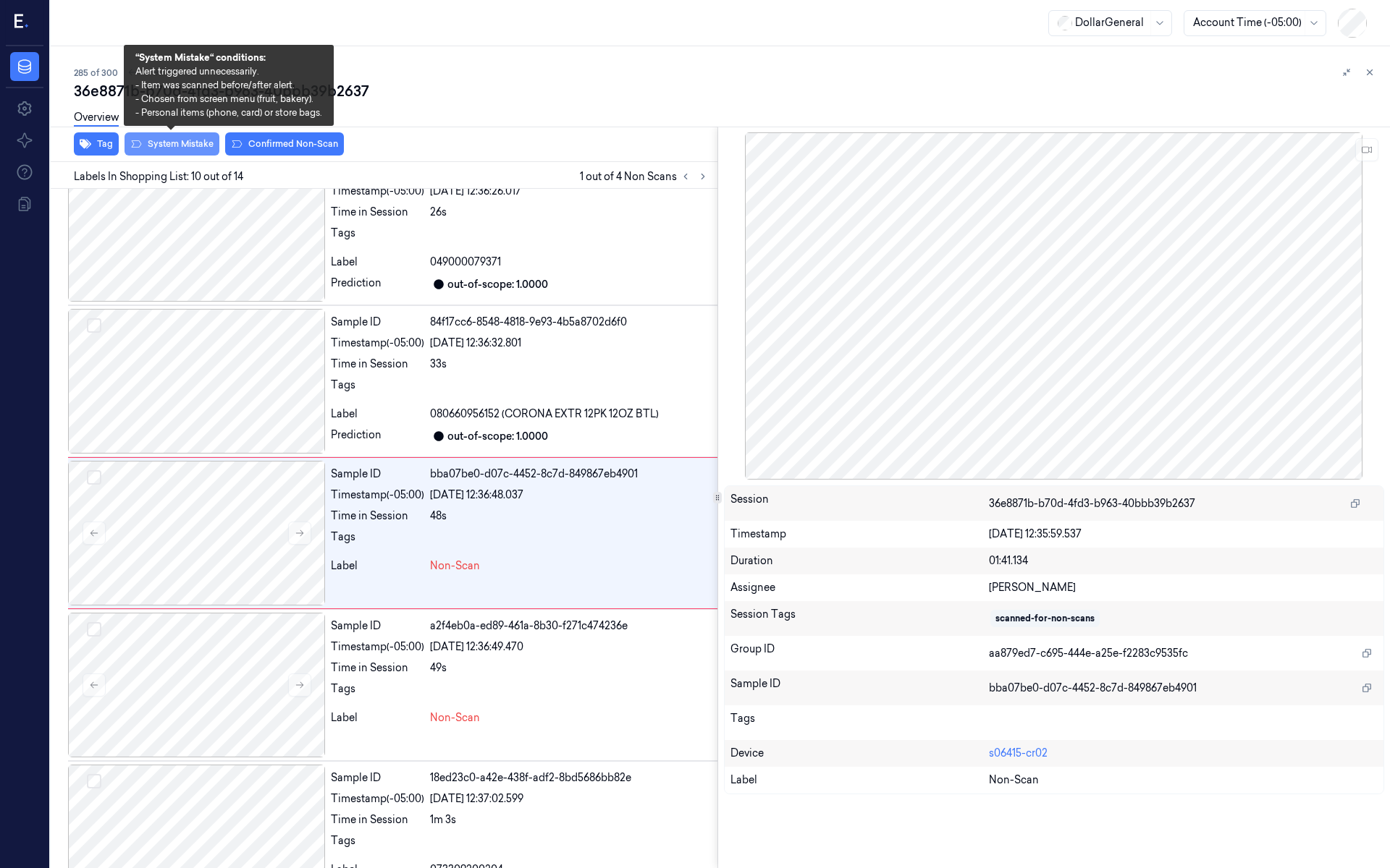
click at [167, 148] on button "System Mistake" at bounding box center [172, 143] width 95 height 23
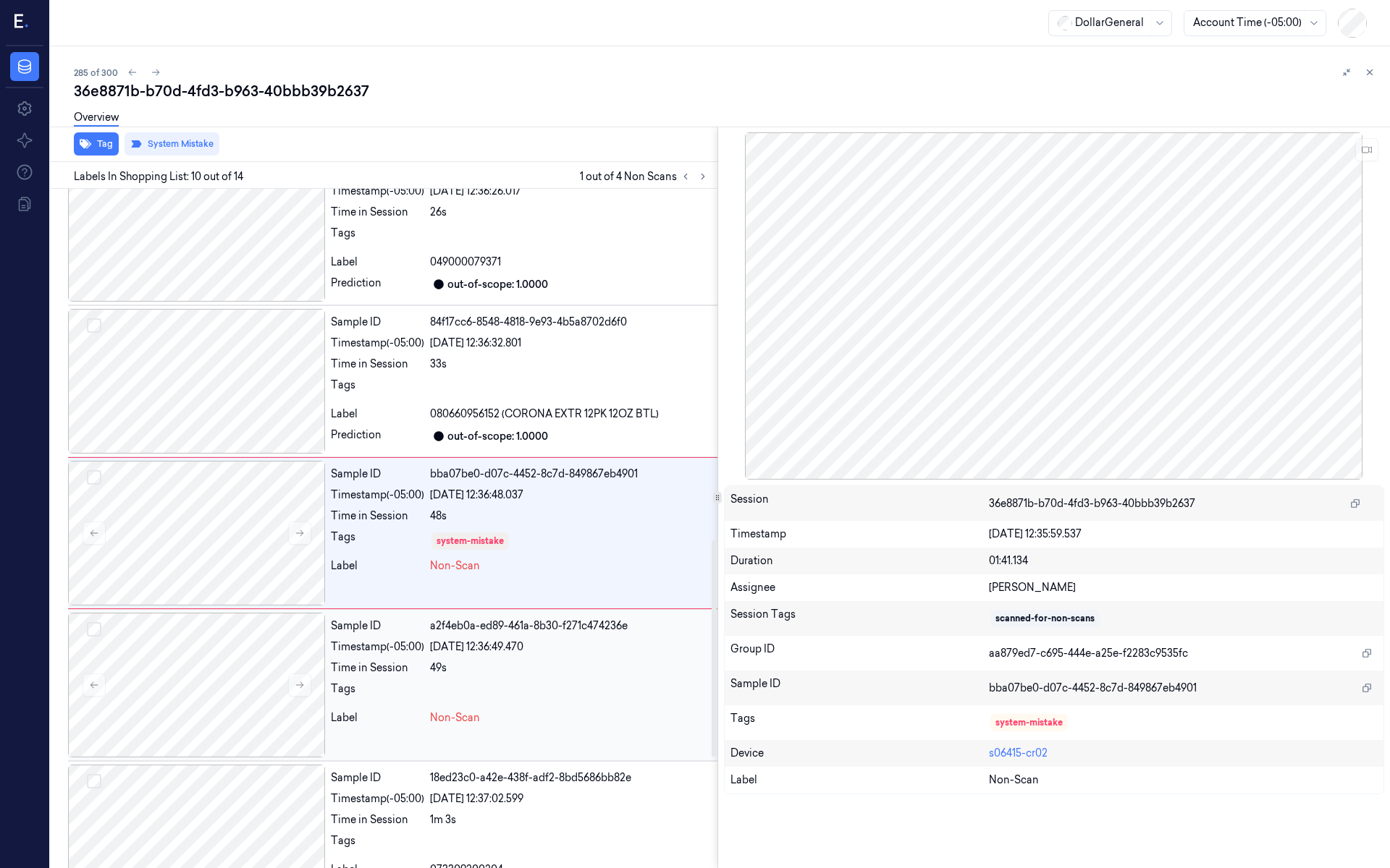
click at [446, 661] on div "49s" at bounding box center [570, 668] width 282 height 15
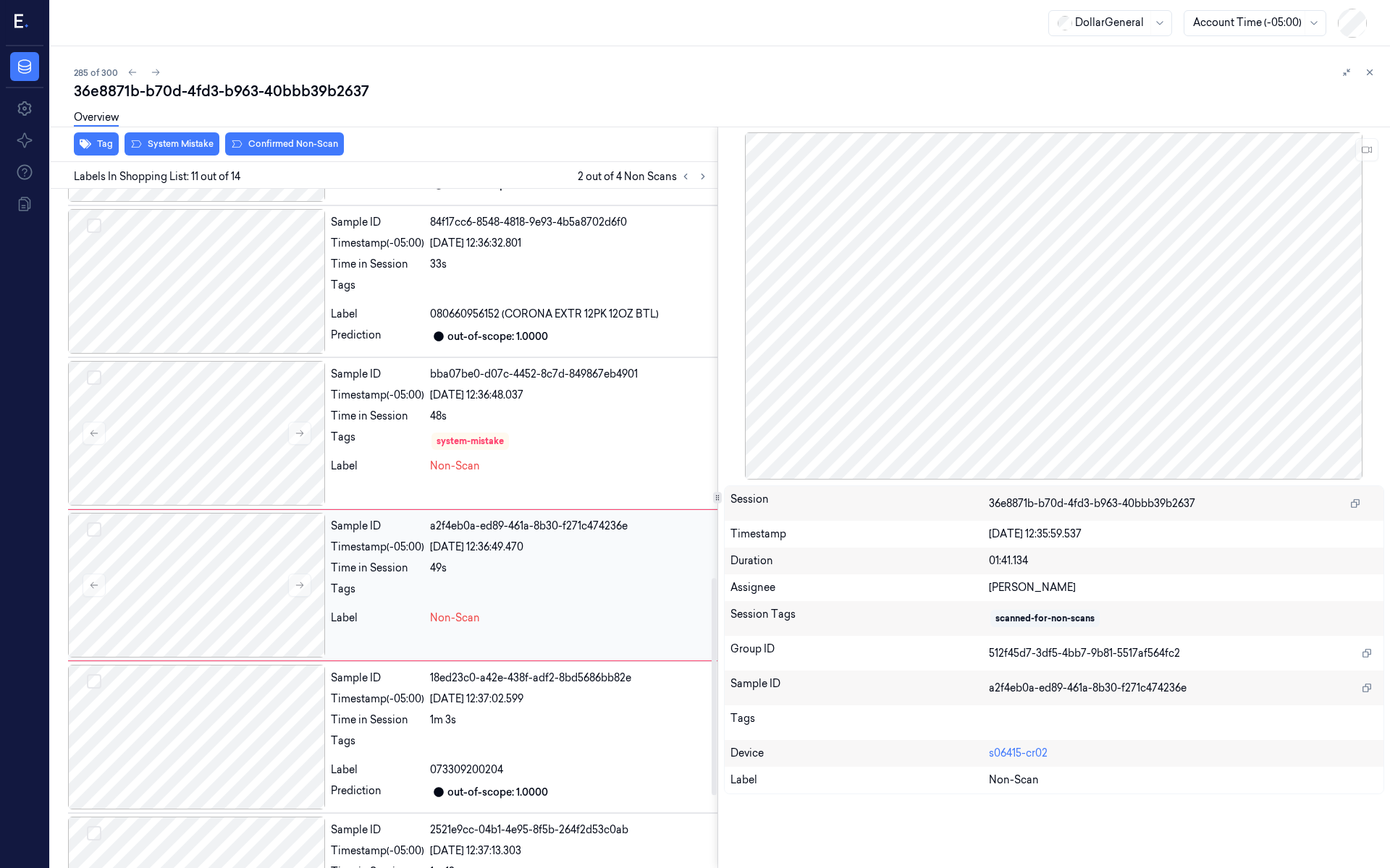
scroll to position [1250, 0]
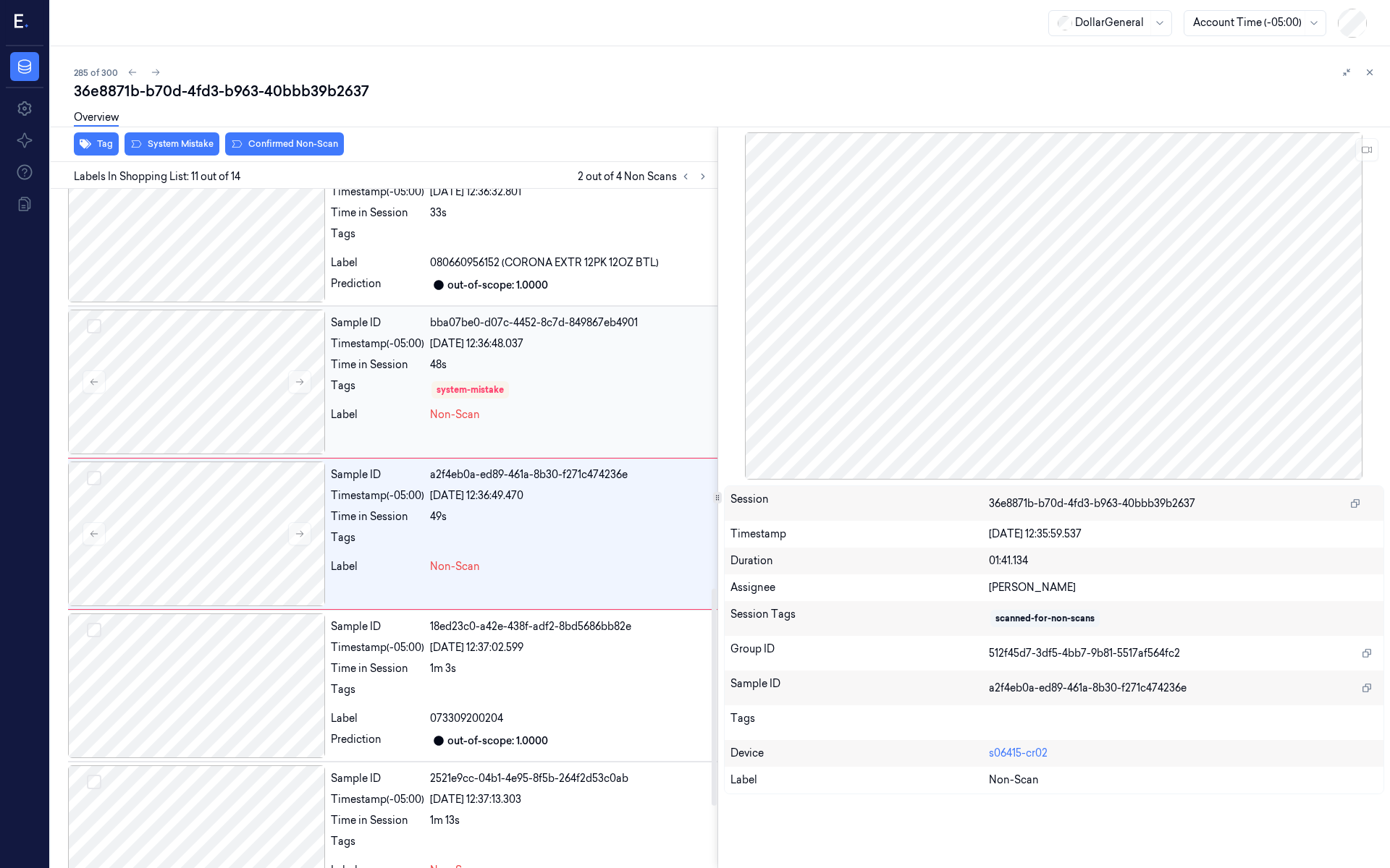
click at [445, 418] on div "Sample ID bba07be0-d07c-4452-8c7d-849867eb4901 Timestamp (-05:00) 19/08/2025 12…" at bounding box center [521, 382] width 392 height 145
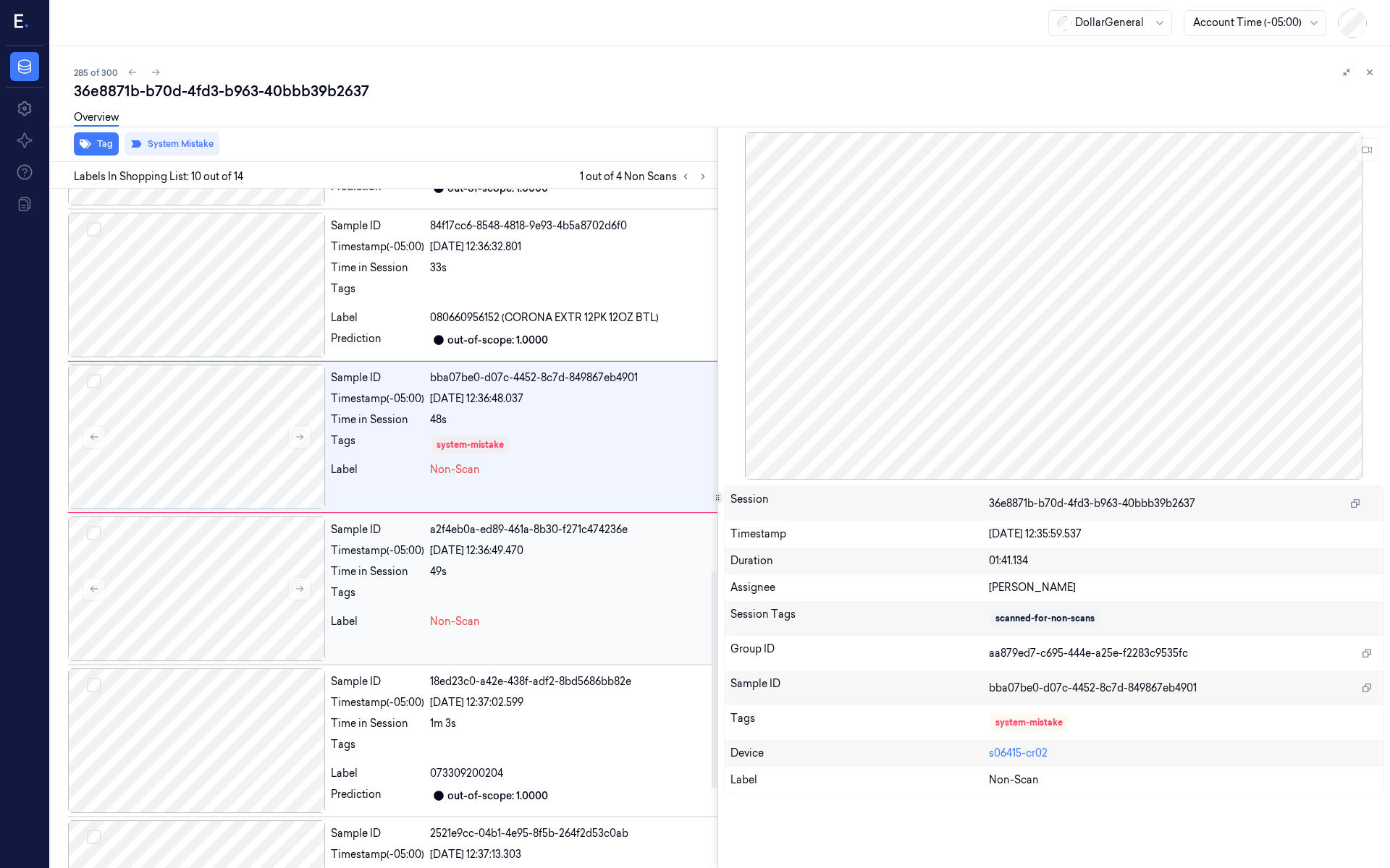
click at [426, 543] on div "Timestamp (-05:00) 19/08/2025 12:36:49.470" at bounding box center [522, 550] width 381 height 15
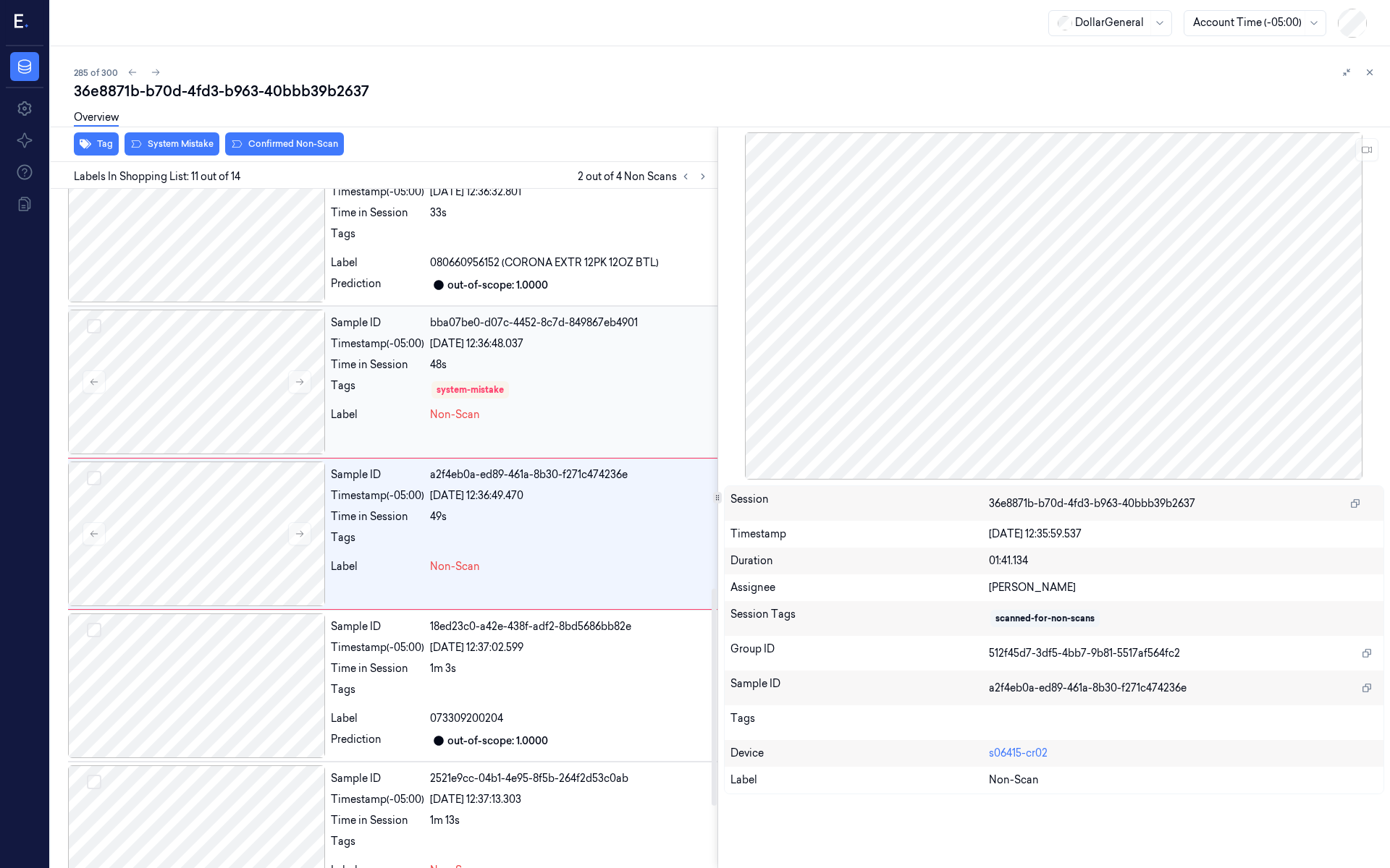
click at [419, 409] on div "Label" at bounding box center [377, 415] width 94 height 15
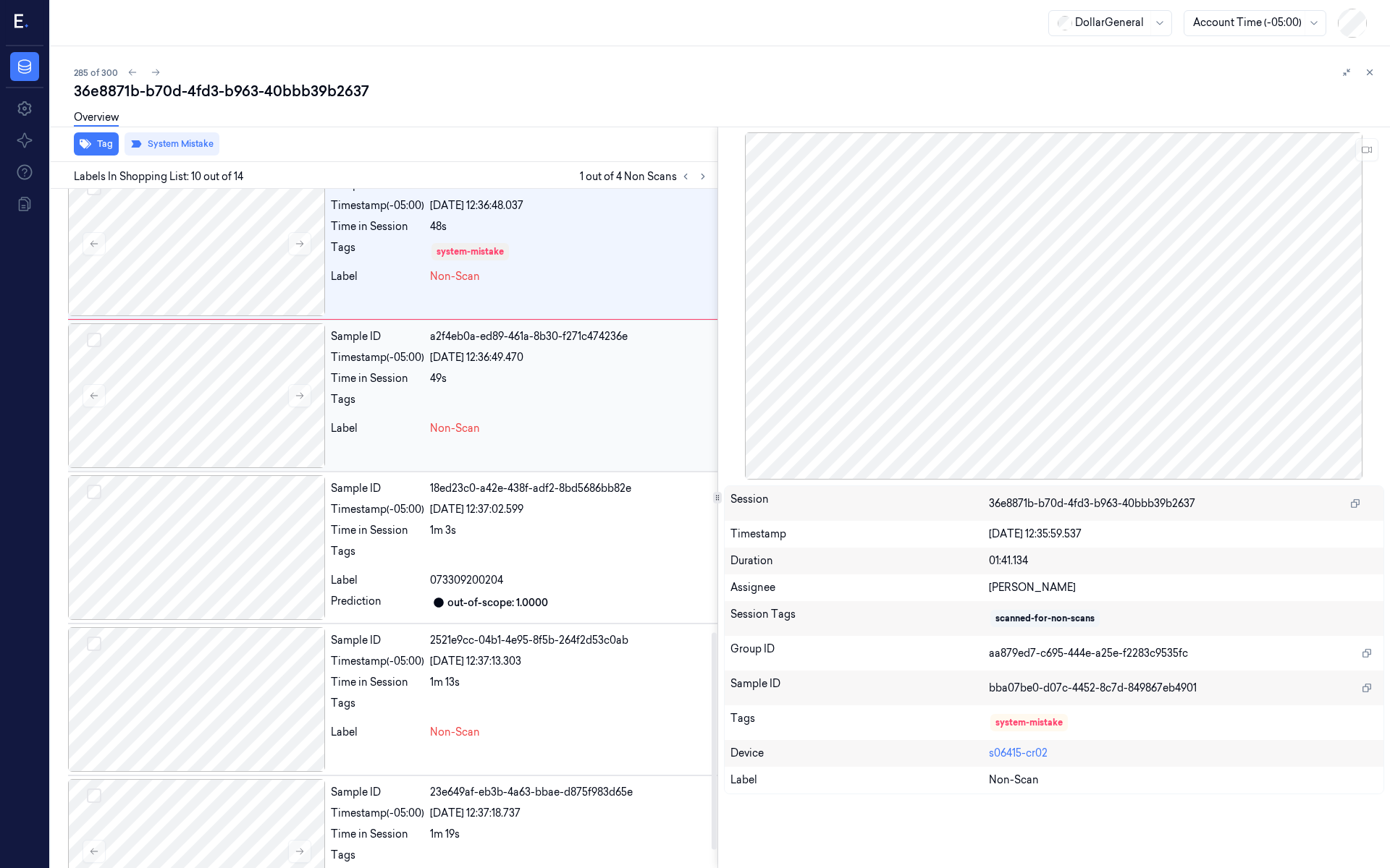
click at [413, 442] on div "Sample ID a2f4eb0a-ed89-461a-8b30-f271c474236e Timestamp (-05:00) 19/08/2025 12…" at bounding box center [521, 396] width 392 height 145
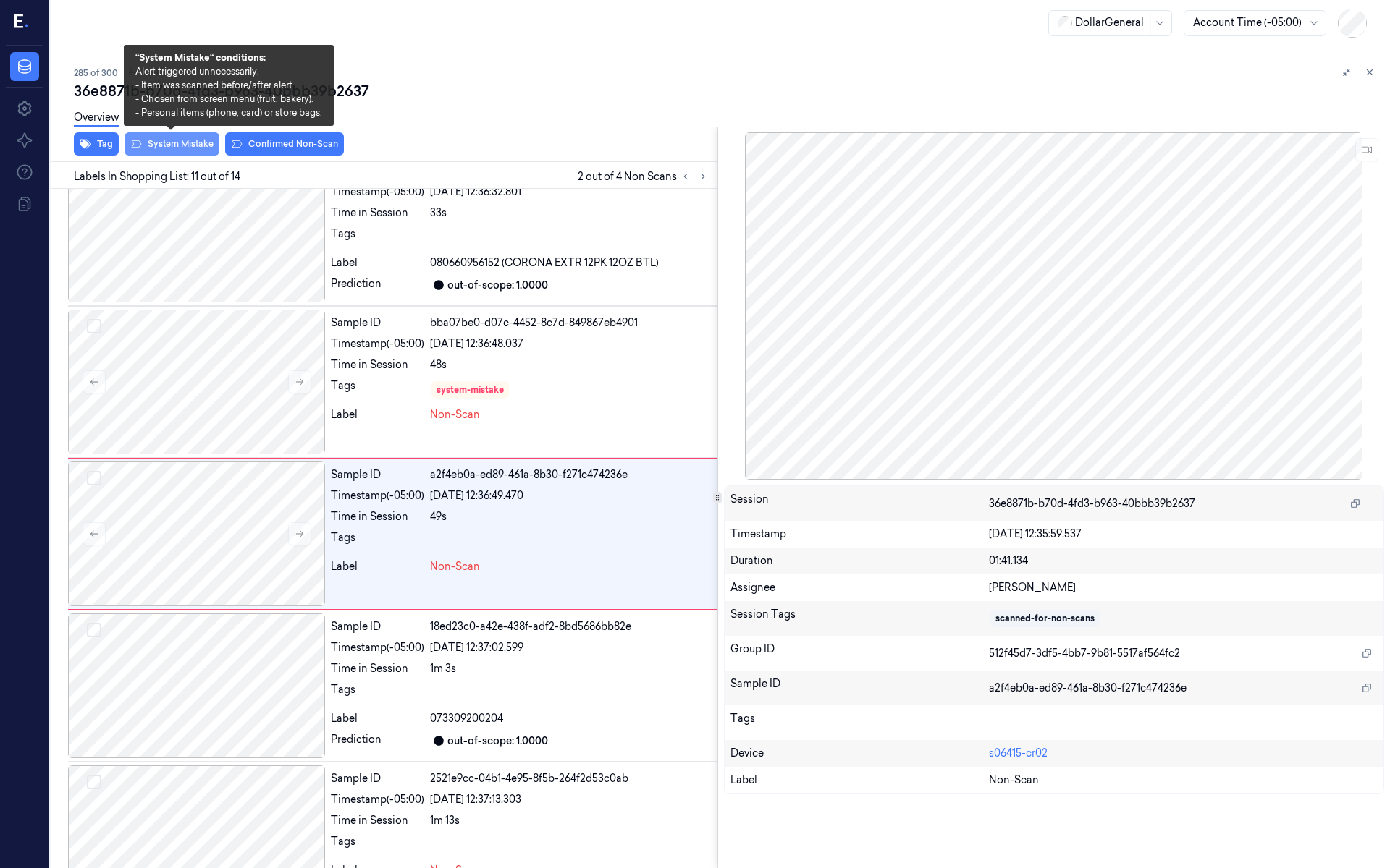
click at [200, 144] on button "System Mistake" at bounding box center [172, 143] width 95 height 23
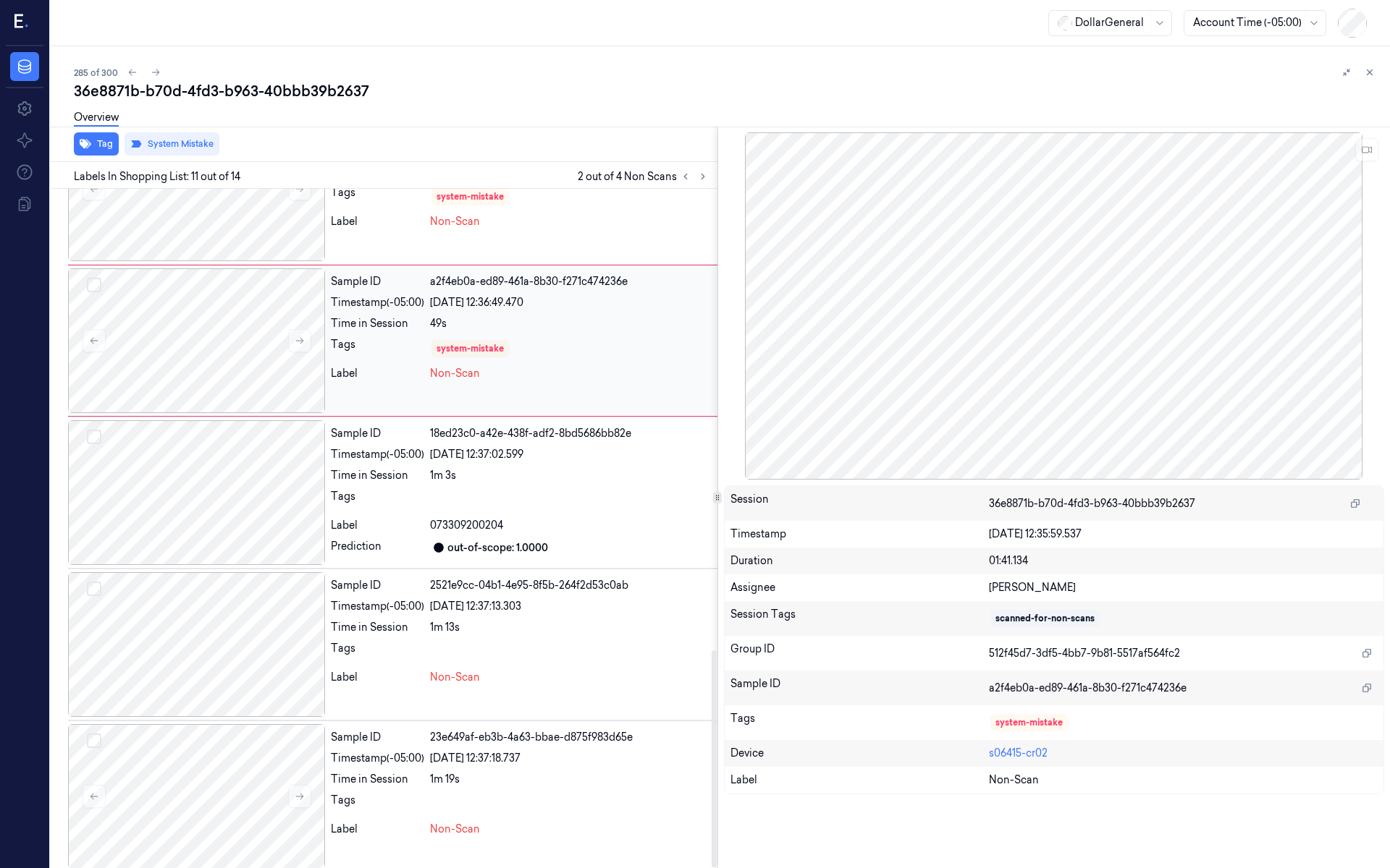
scroll to position [1446, 0]
click at [538, 688] on div "Sample ID 2521e9cc-04b1-4e95-8f5b-264f2d53c0ab Timestamp (-05:00) 19/08/2025 12…" at bounding box center [521, 643] width 392 height 145
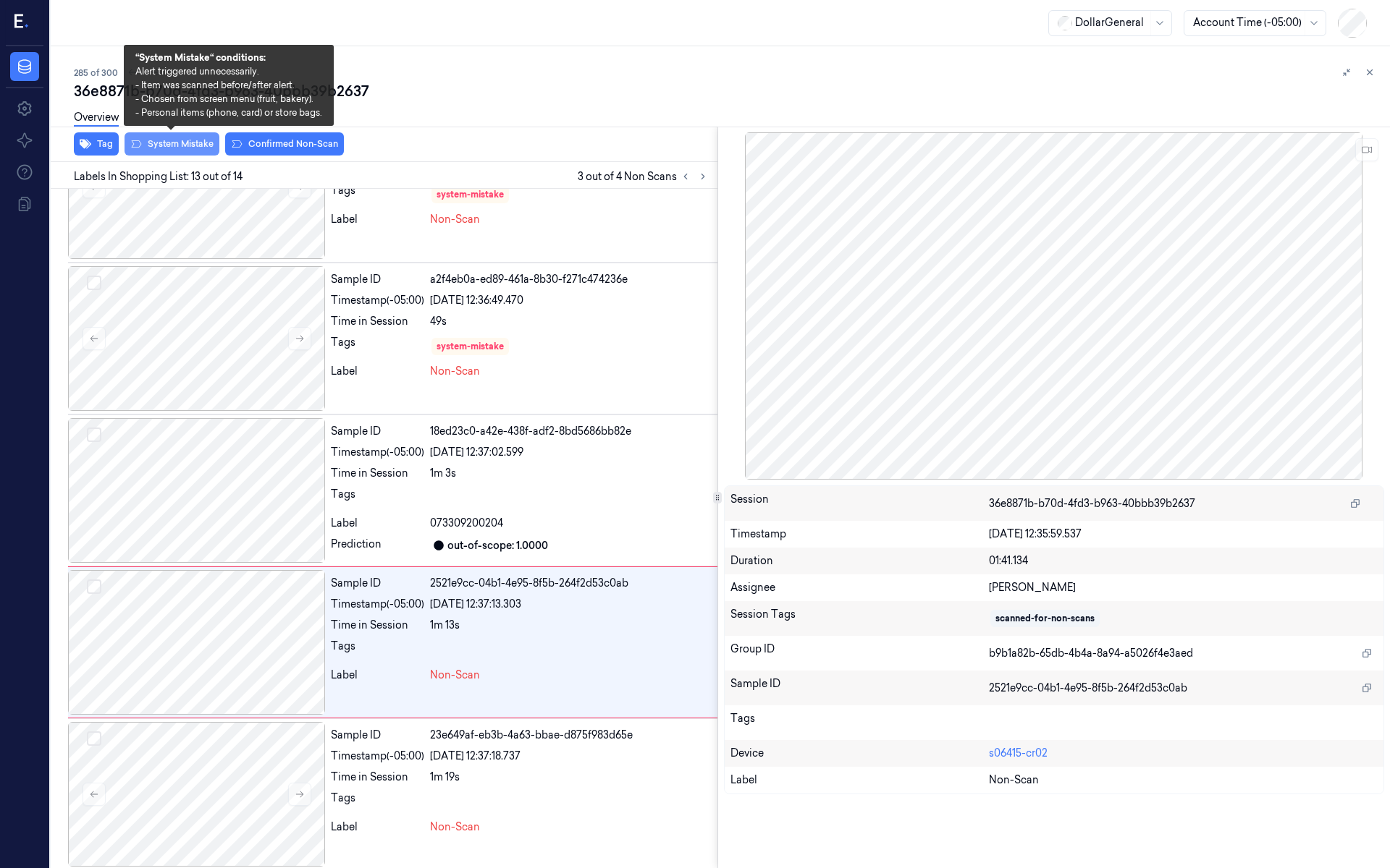
click at [194, 145] on button "System Mistake" at bounding box center [172, 143] width 95 height 23
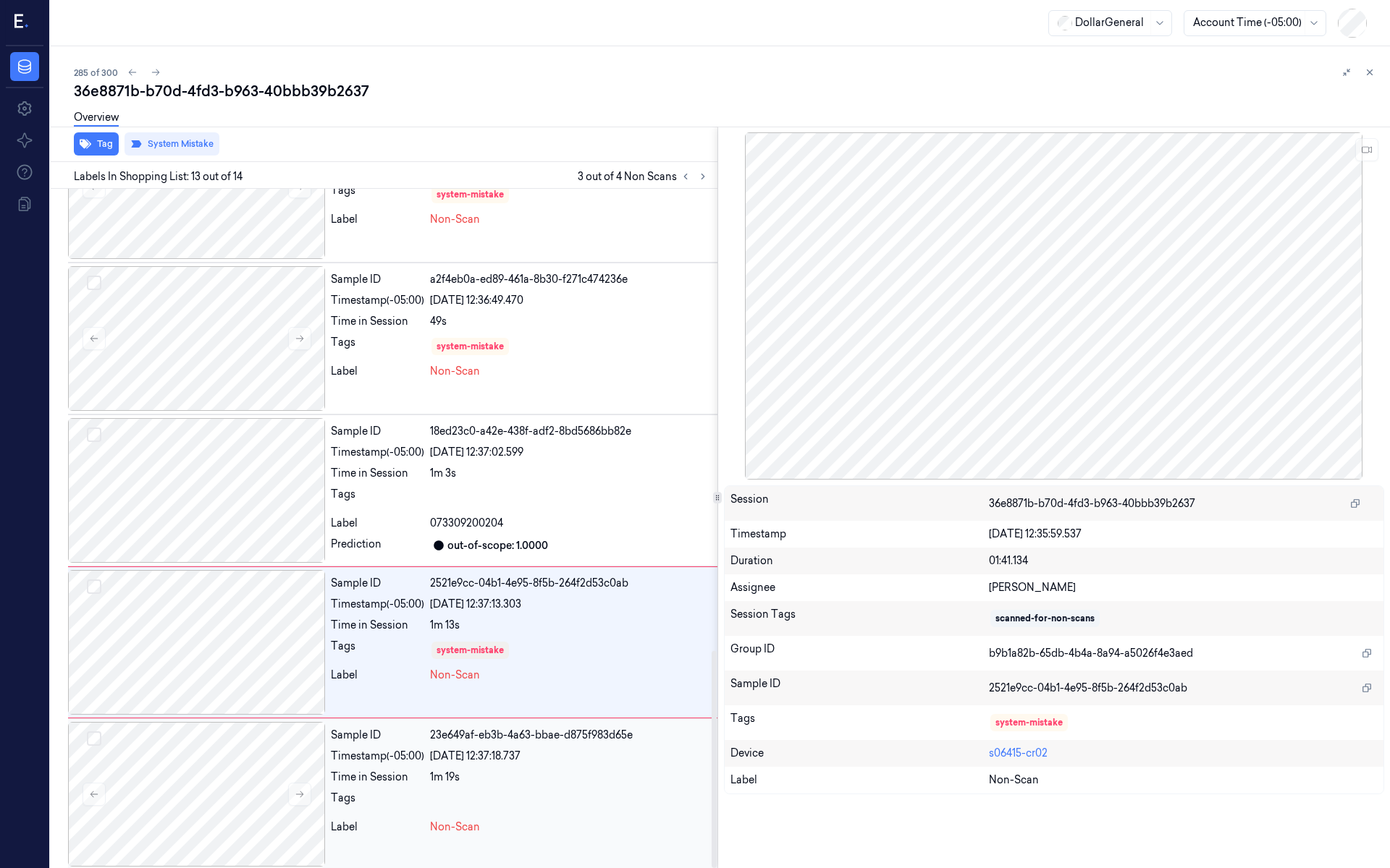
click at [459, 738] on div "Sample ID 23e649af-eb3b-4a63-bbae-d875f983d65e Timestamp (-05:00) 19/08/2025 12…" at bounding box center [521, 794] width 392 height 145
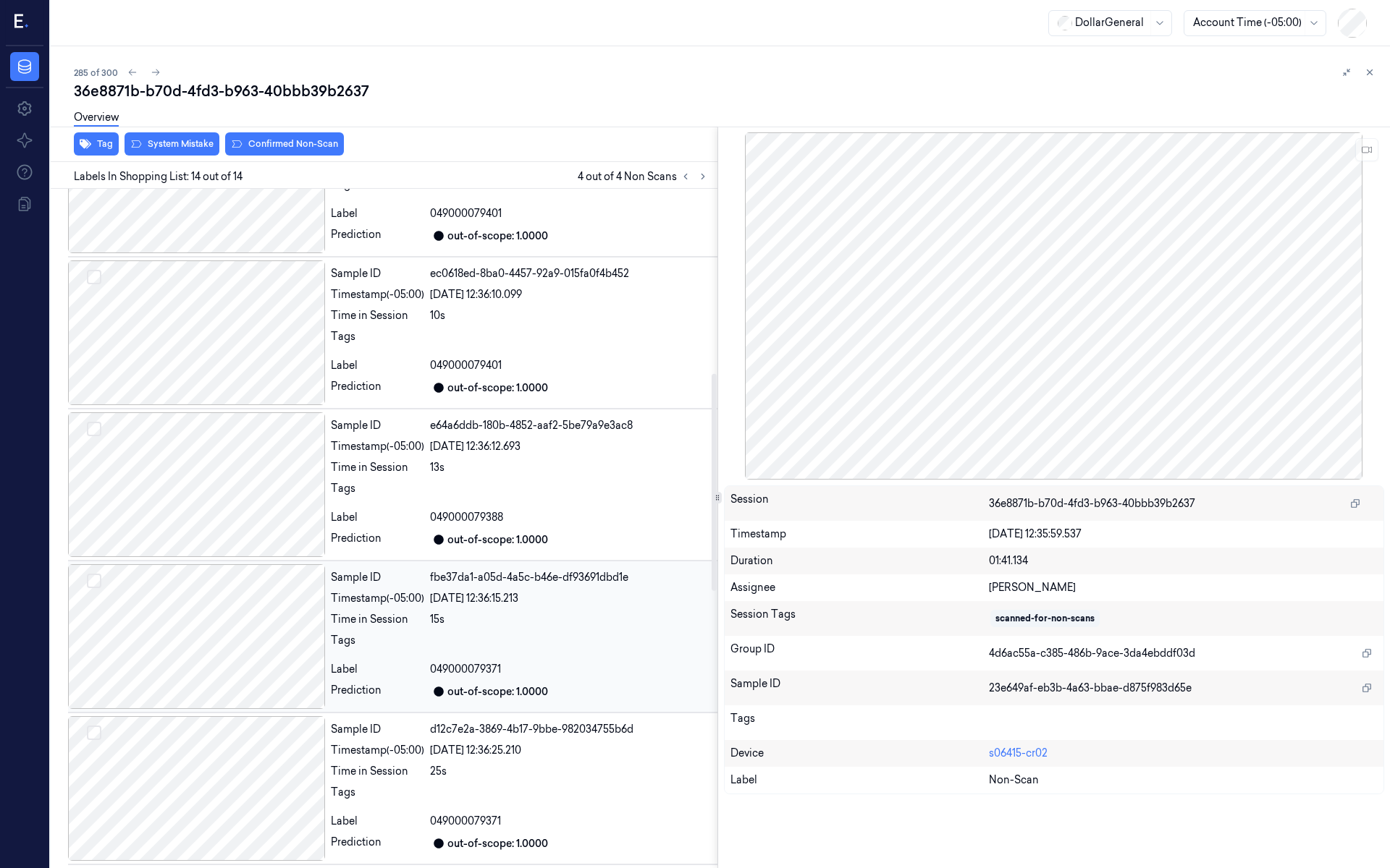
scroll to position [0, 0]
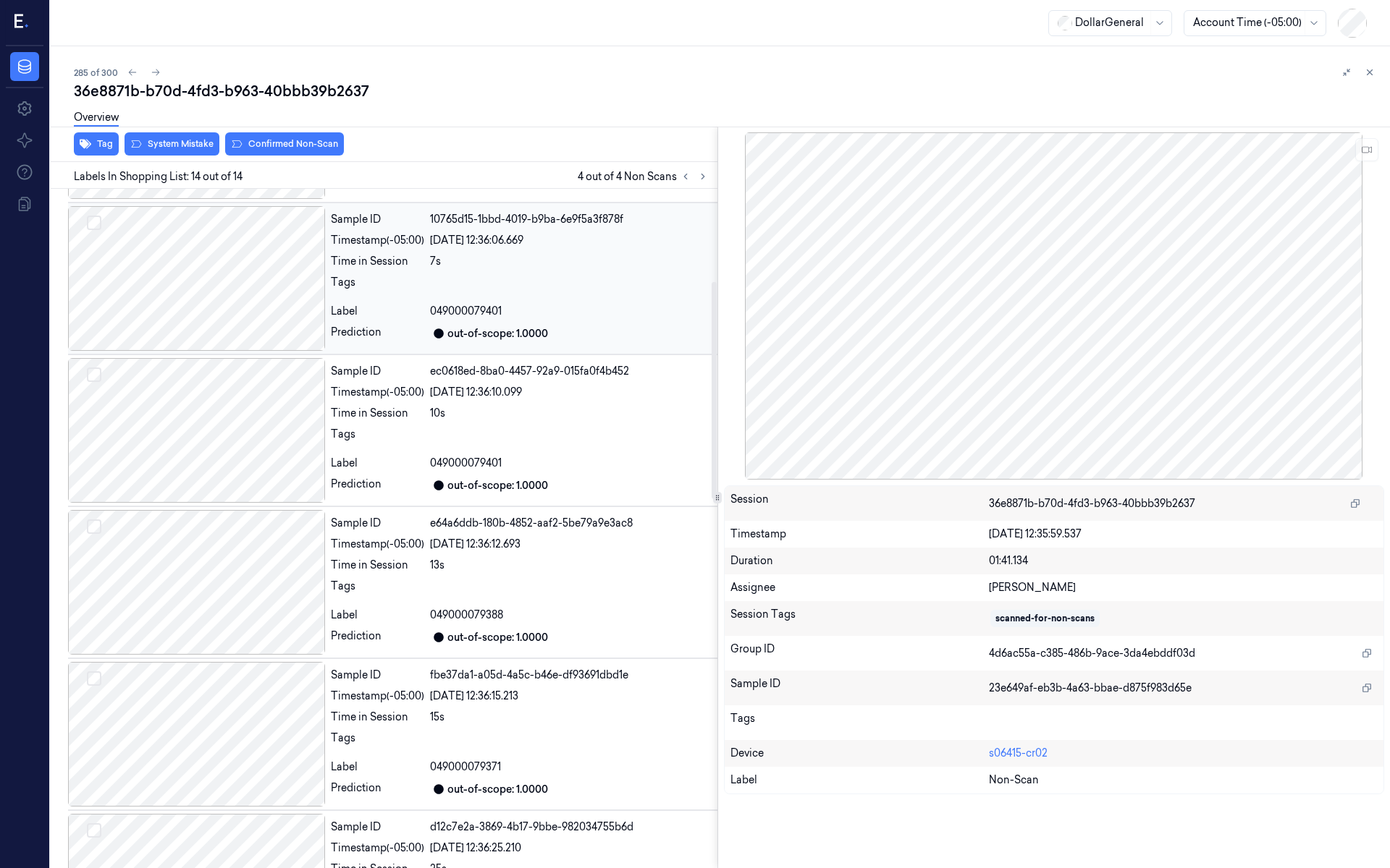
click at [270, 311] on div at bounding box center [197, 278] width 257 height 145
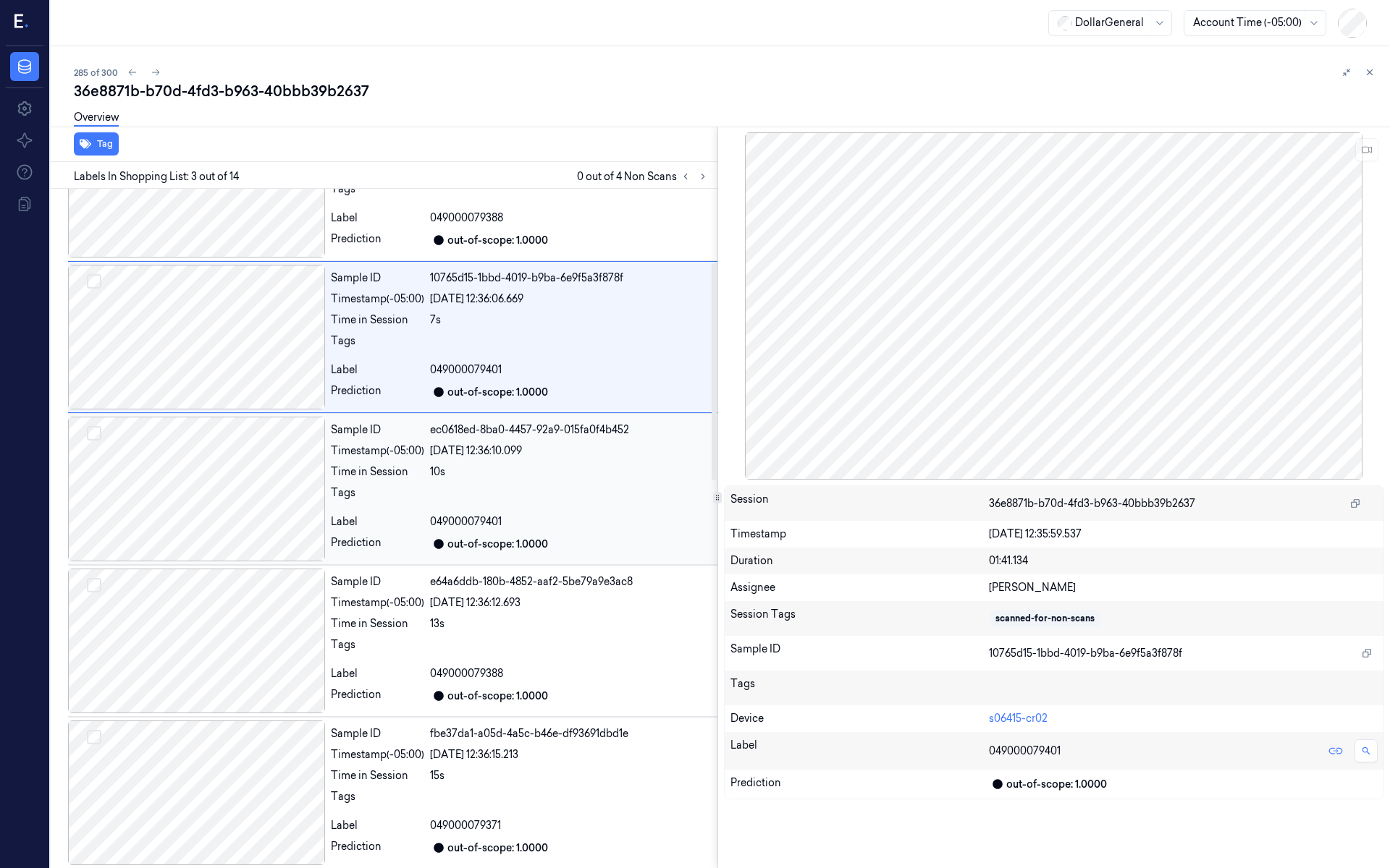
click at [253, 497] on div at bounding box center [197, 489] width 257 height 145
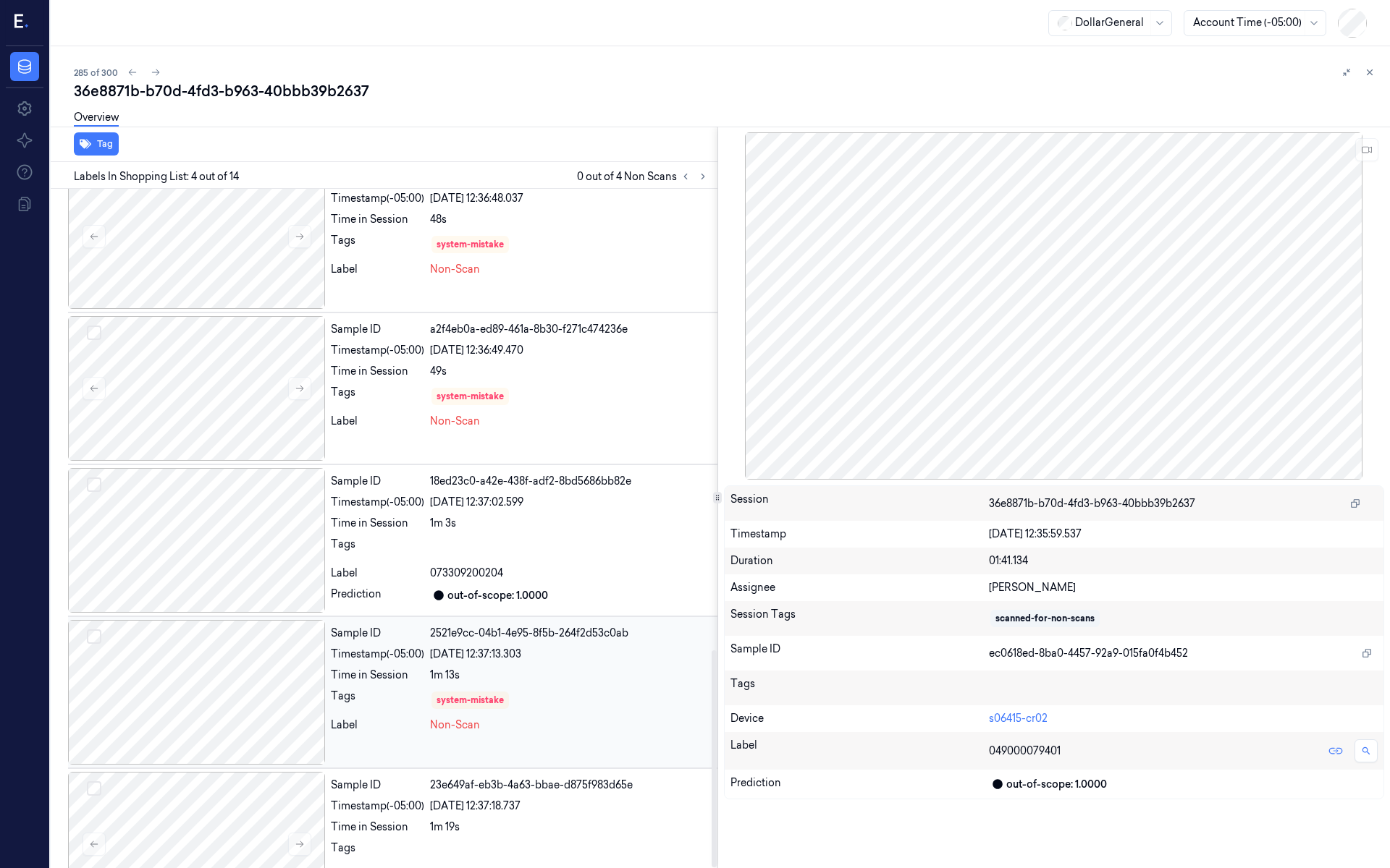
scroll to position [1446, 0]
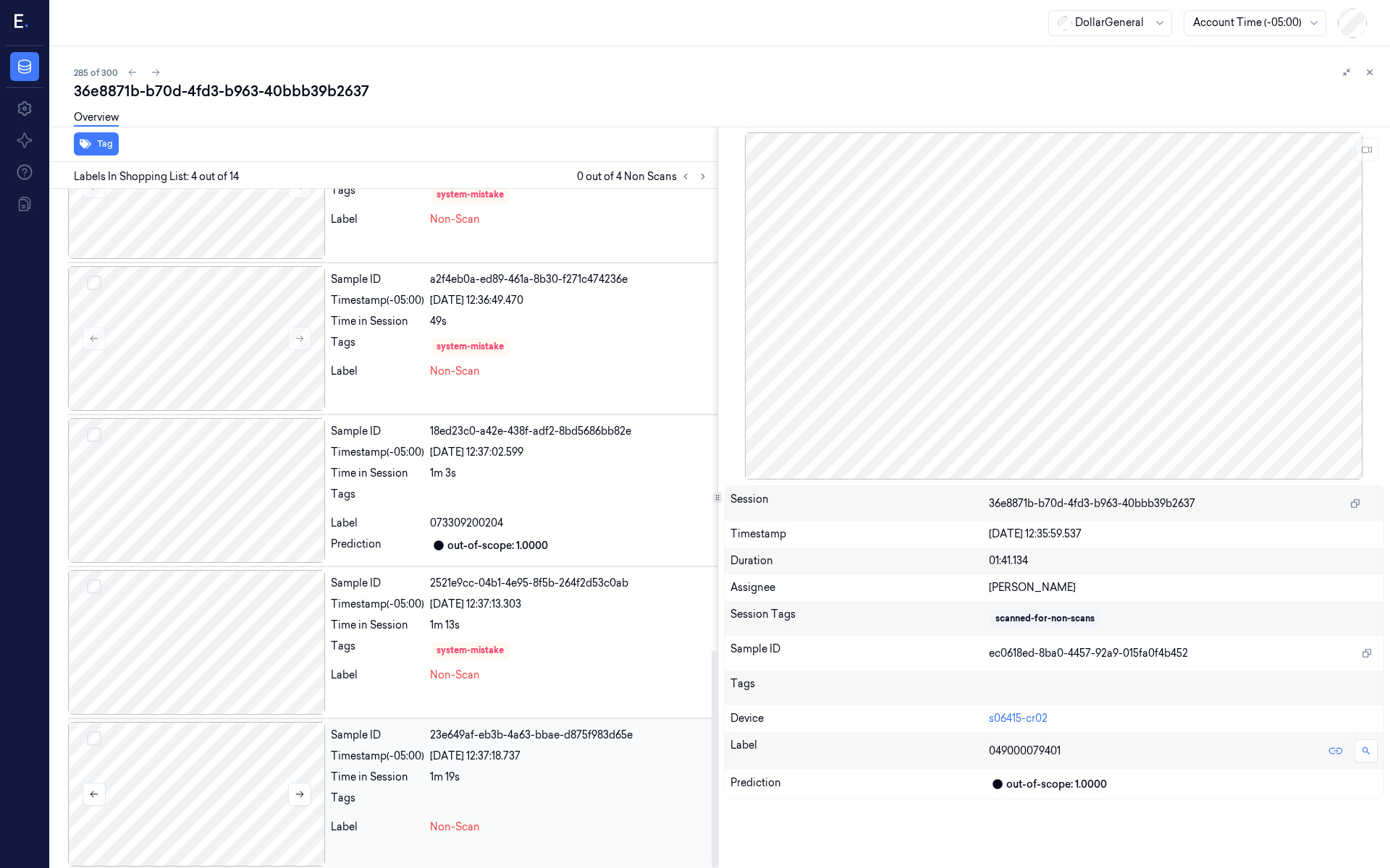
click at [261, 738] on div at bounding box center [197, 794] width 257 height 145
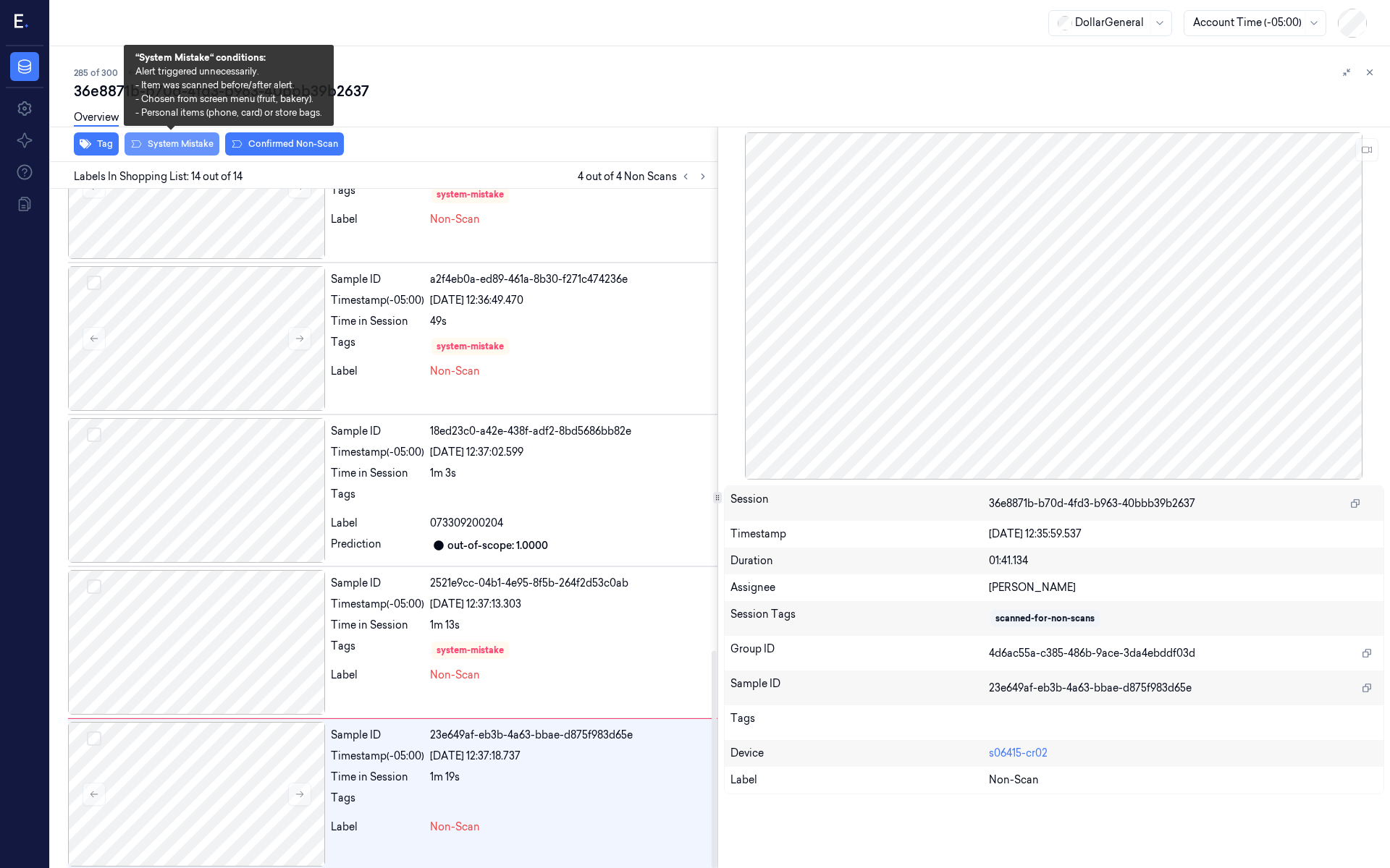
click at [159, 139] on button "System Mistake" at bounding box center [172, 143] width 95 height 23
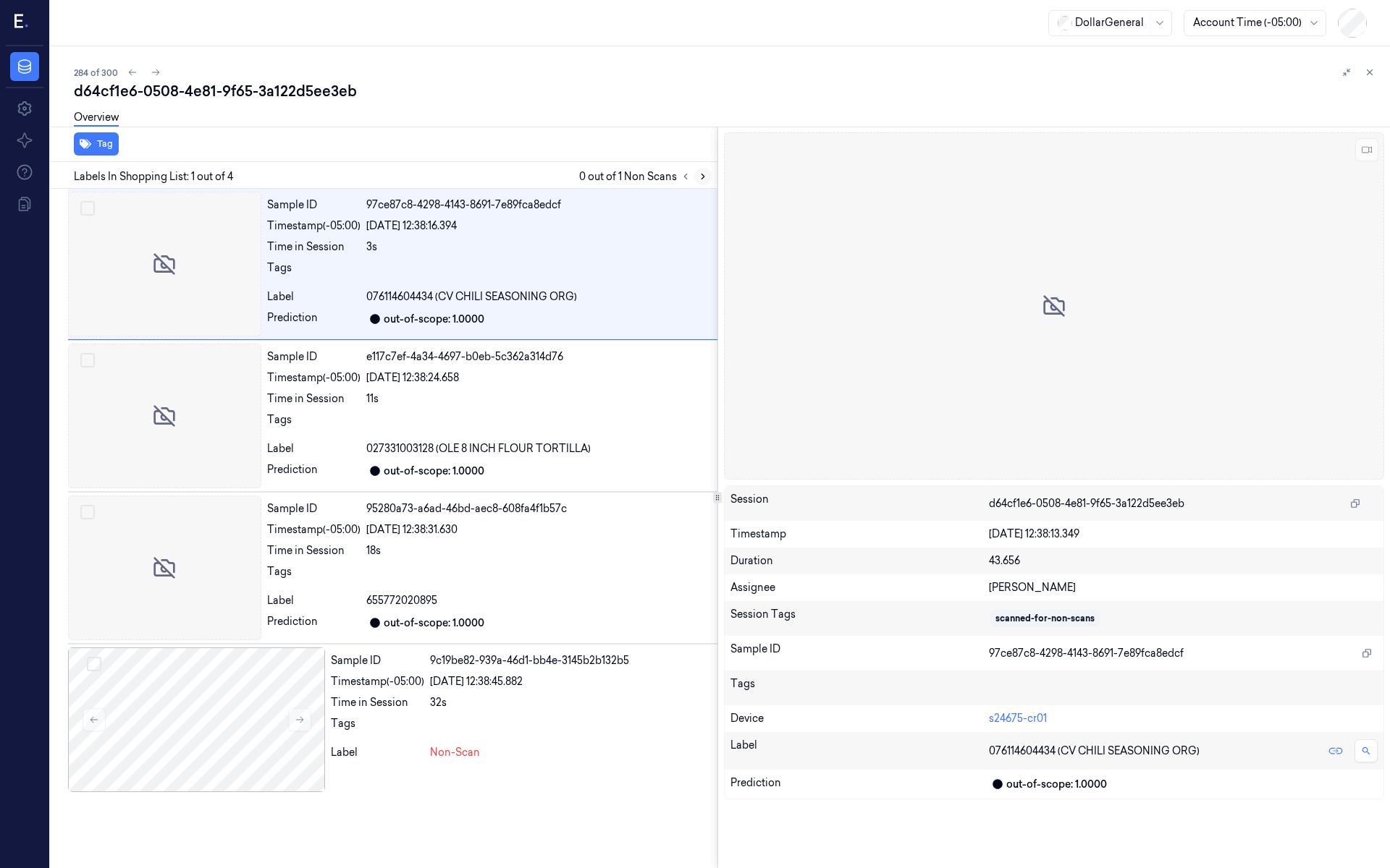
click at [698, 172] on icon at bounding box center [703, 177] width 10 height 10
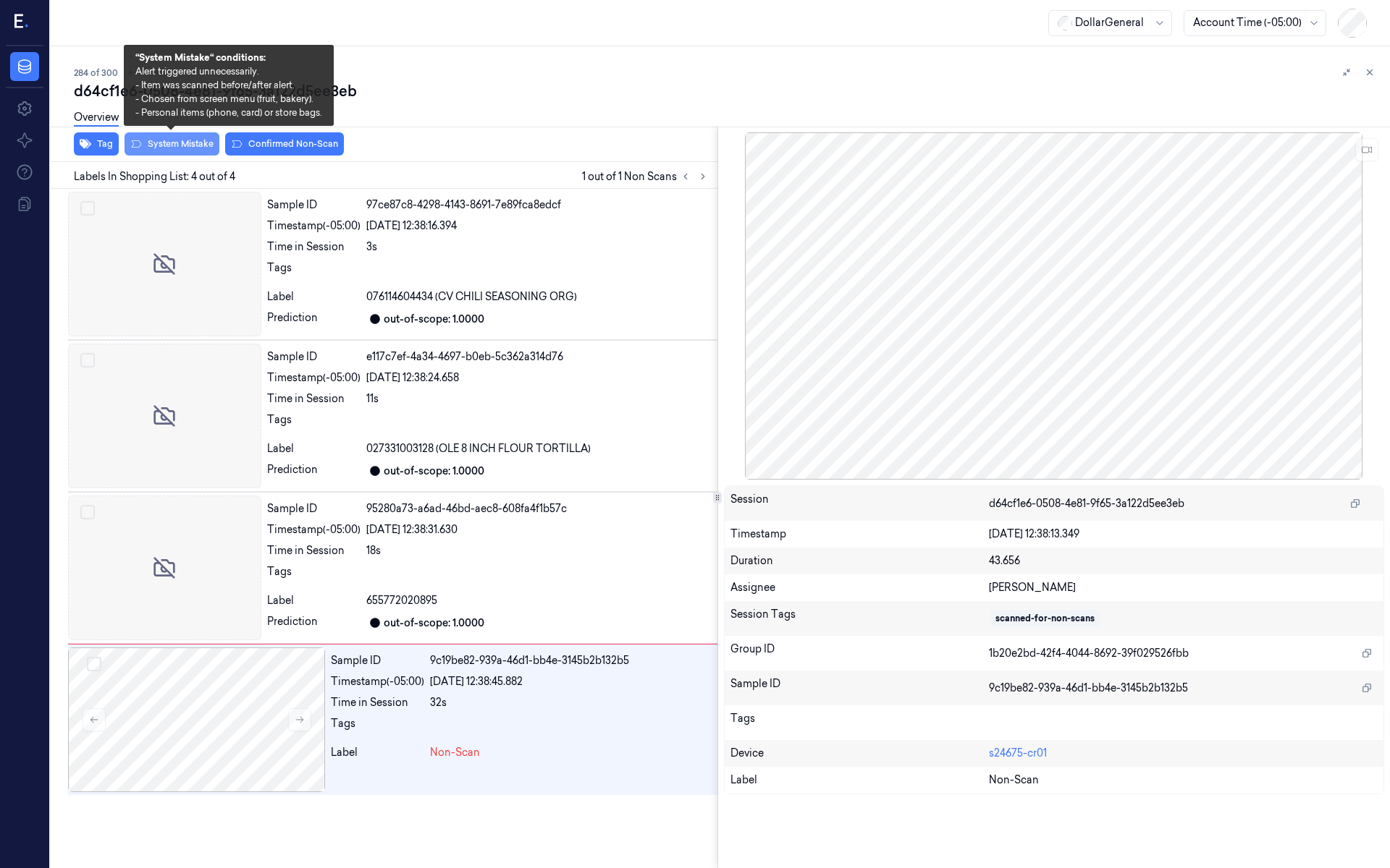
click at [198, 144] on button "System Mistake" at bounding box center [172, 143] width 95 height 23
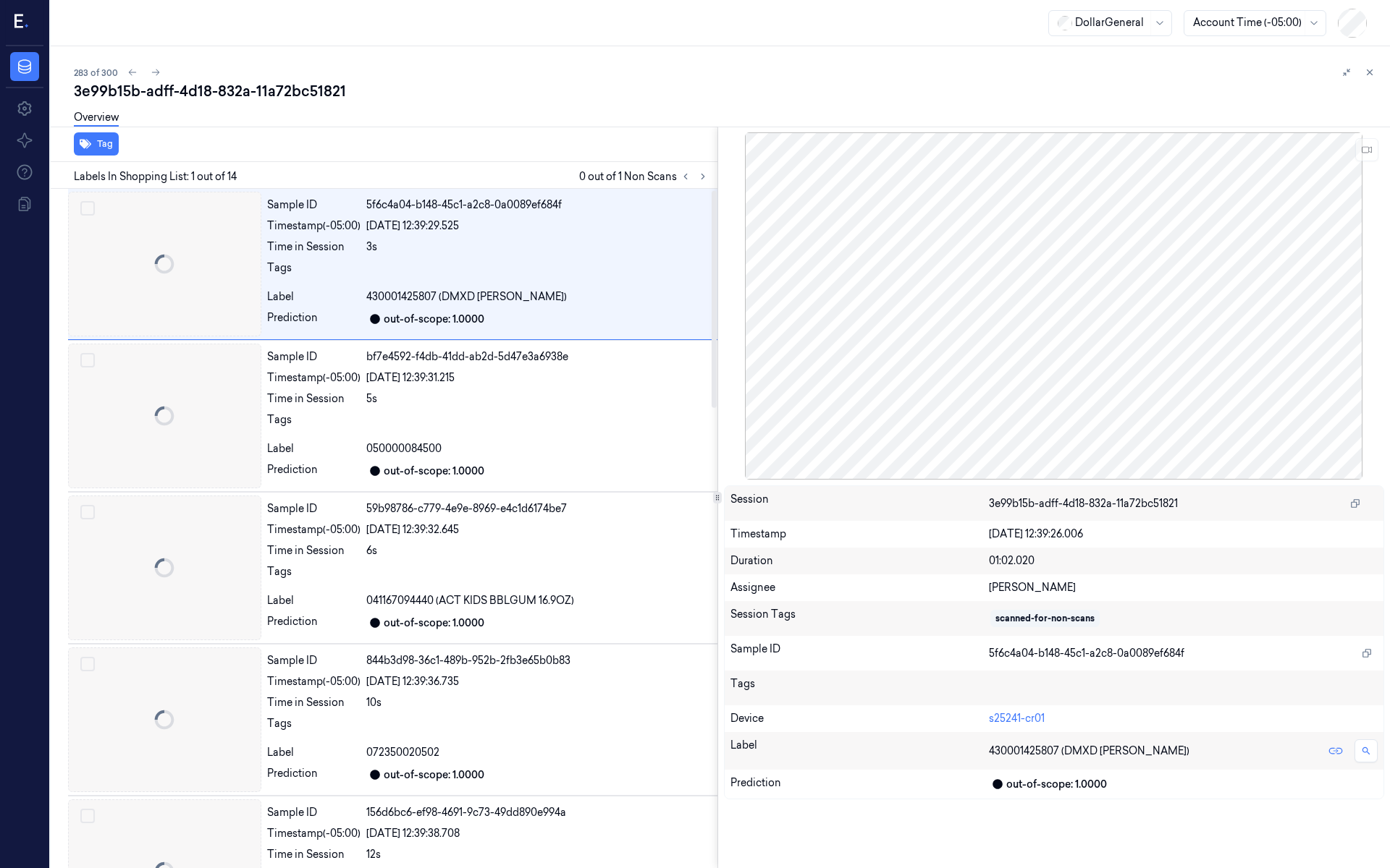
scroll to position [4, 0]
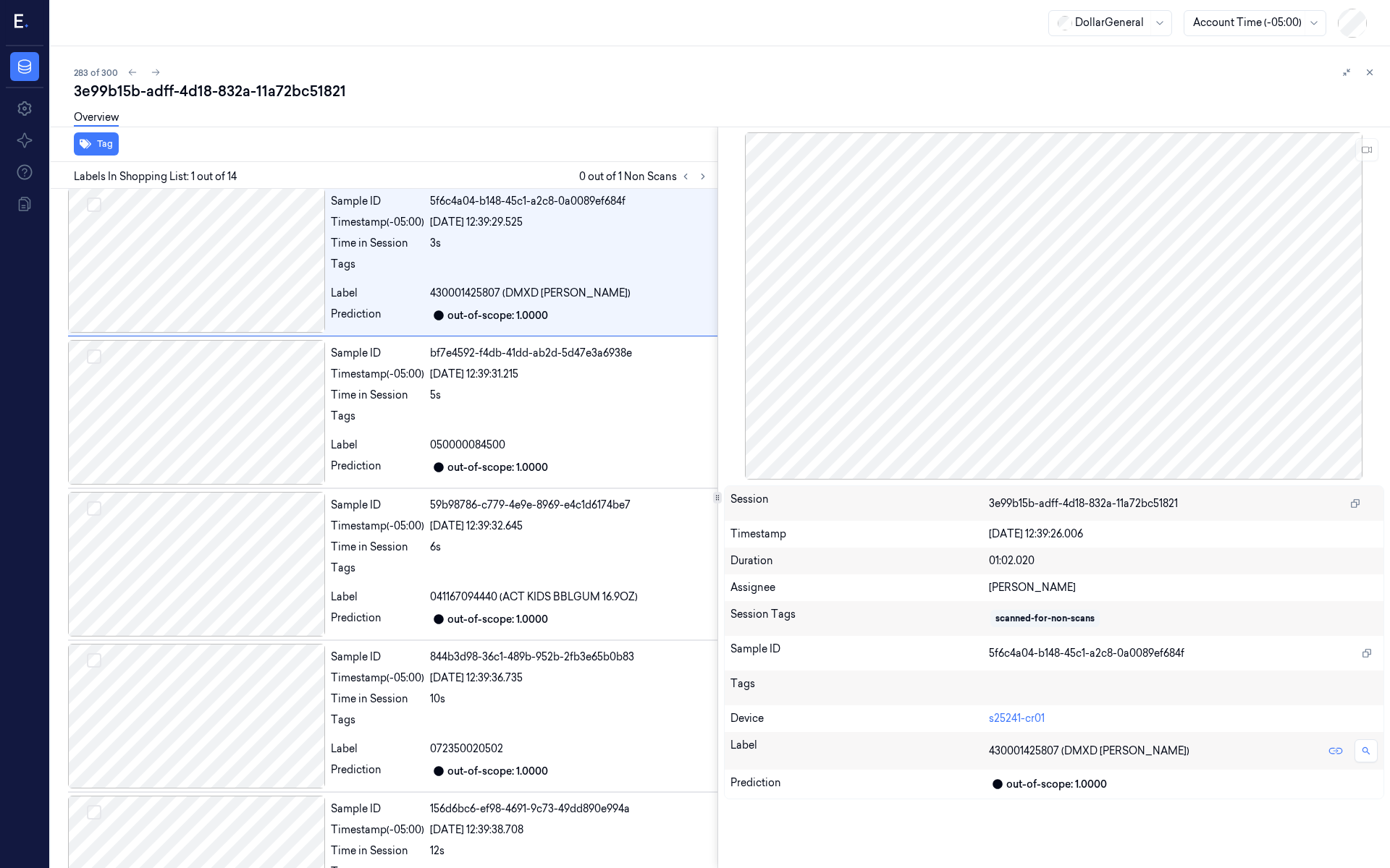
click at [711, 180] on div "Labels In Shopping List: 1 out of 14 0 out of 1 Non Scans" at bounding box center [380, 175] width 673 height 27
click at [700, 174] on icon at bounding box center [703, 177] width 10 height 10
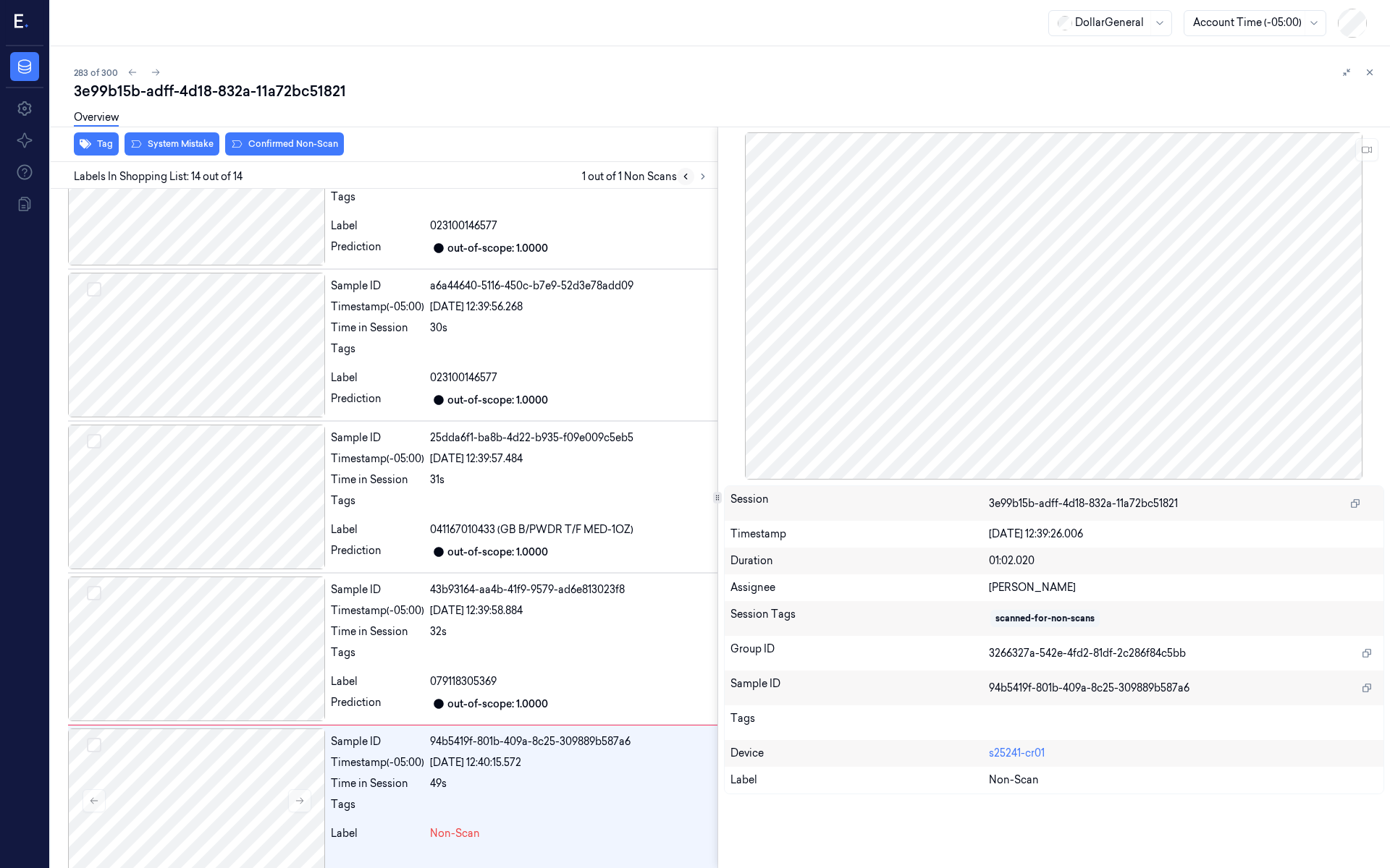
scroll to position [1446, 0]
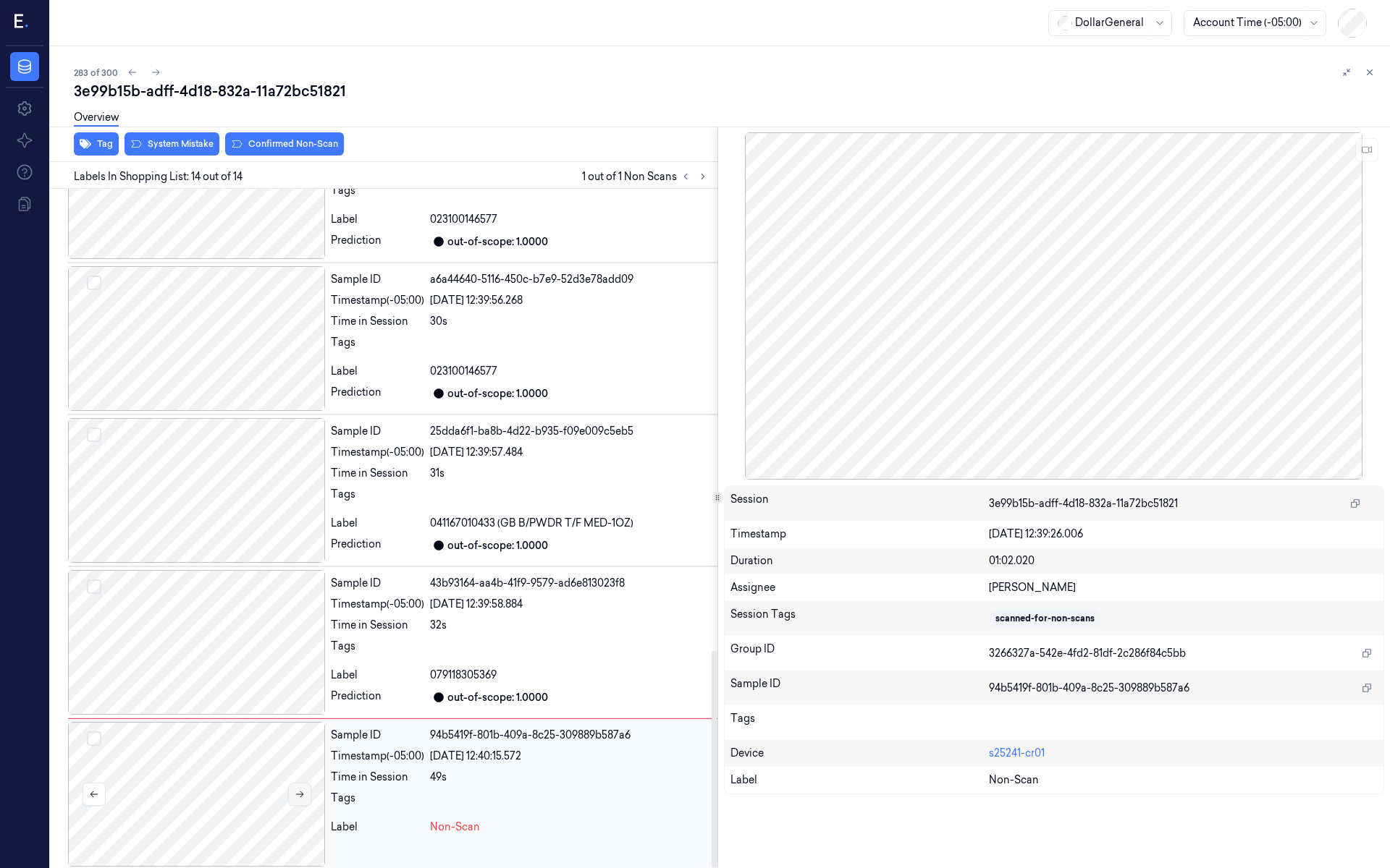
click at [296, 738] on icon at bounding box center [299, 795] width 10 height 10
click at [298, 738] on icon at bounding box center [299, 795] width 10 height 10
click at [204, 644] on div at bounding box center [197, 643] width 257 height 145
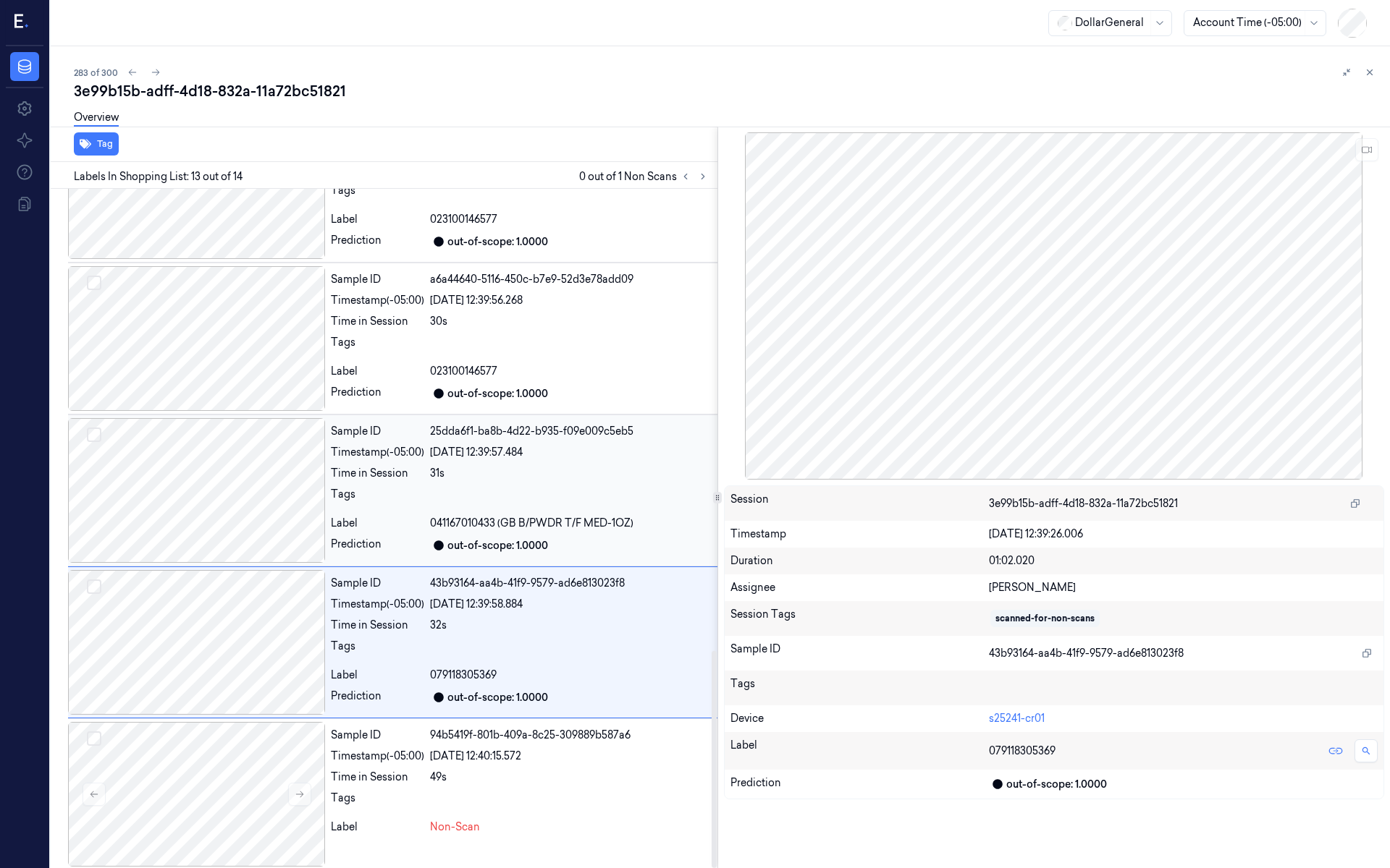
click at [229, 488] on div at bounding box center [197, 491] width 257 height 145
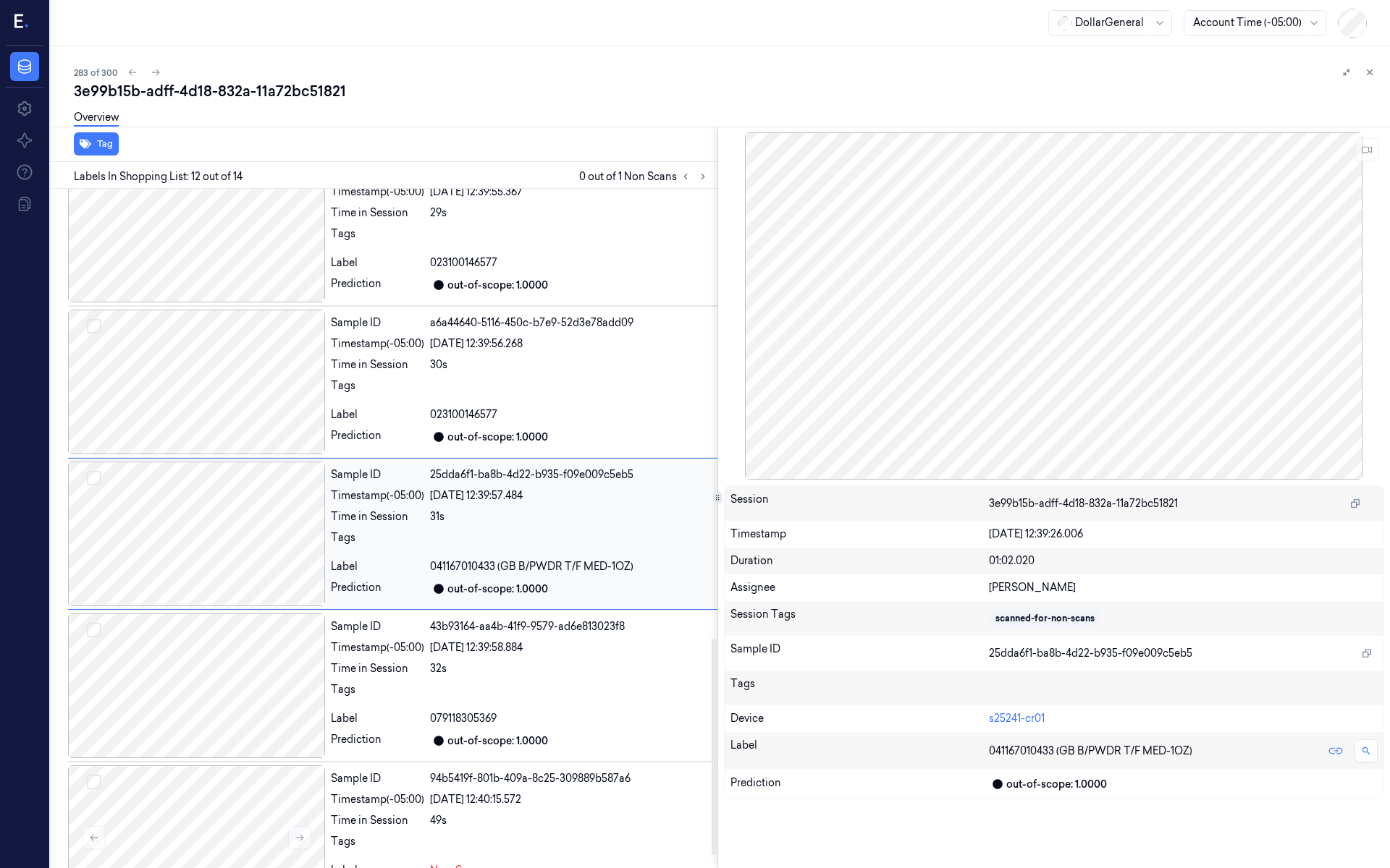
scroll to position [1401, 0]
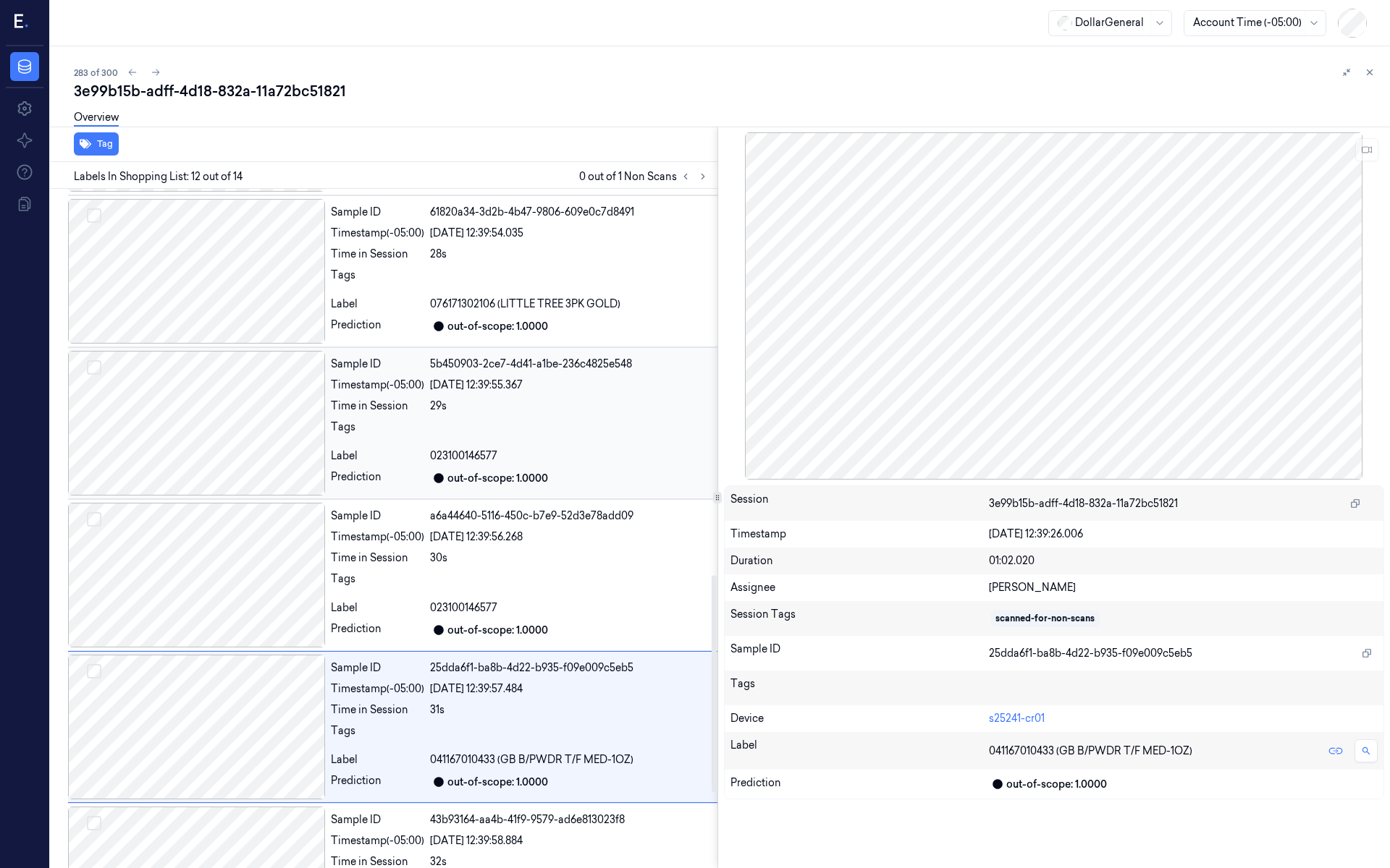
click at [229, 487] on div at bounding box center [197, 423] width 257 height 145
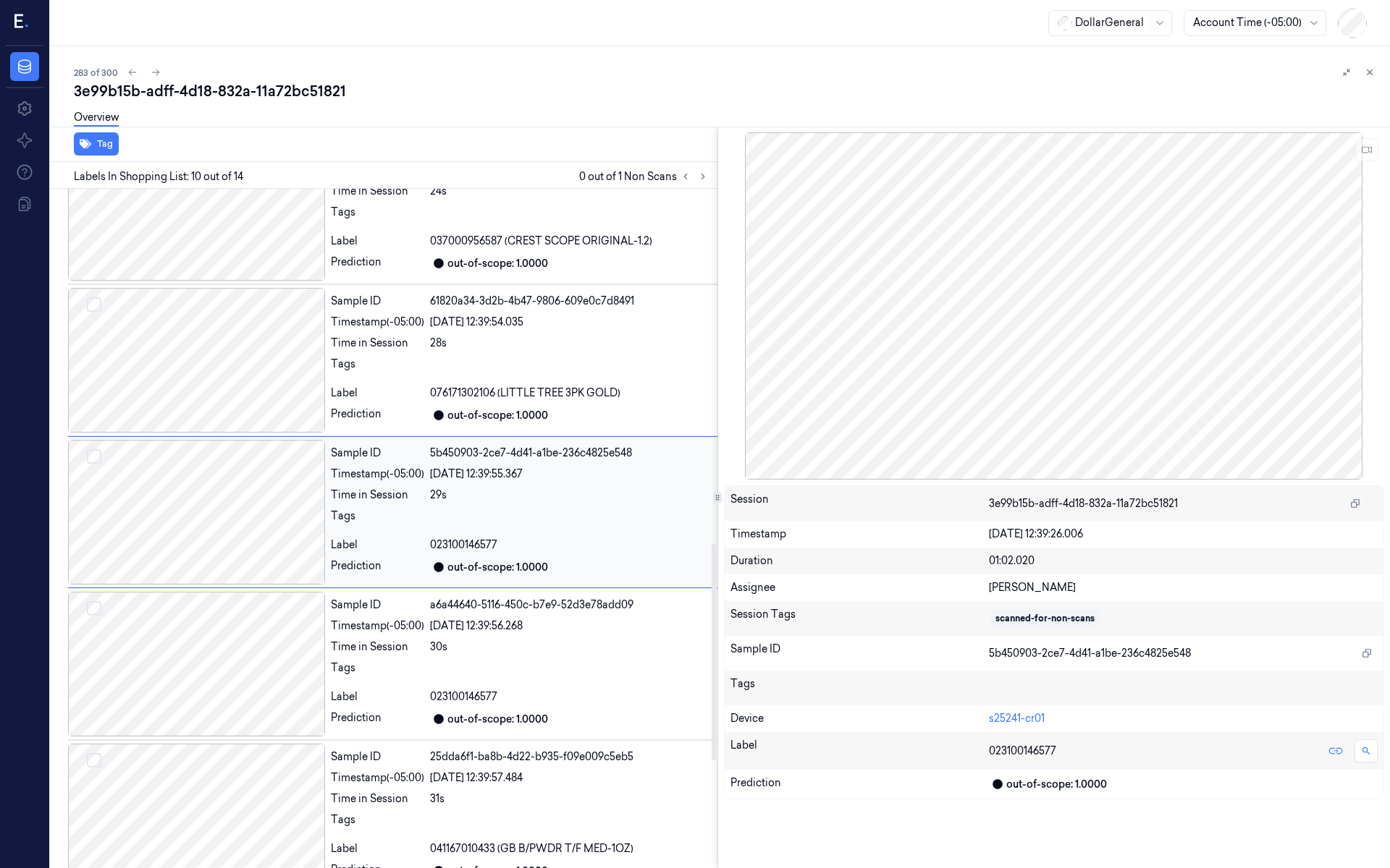
scroll to position [1099, 0]
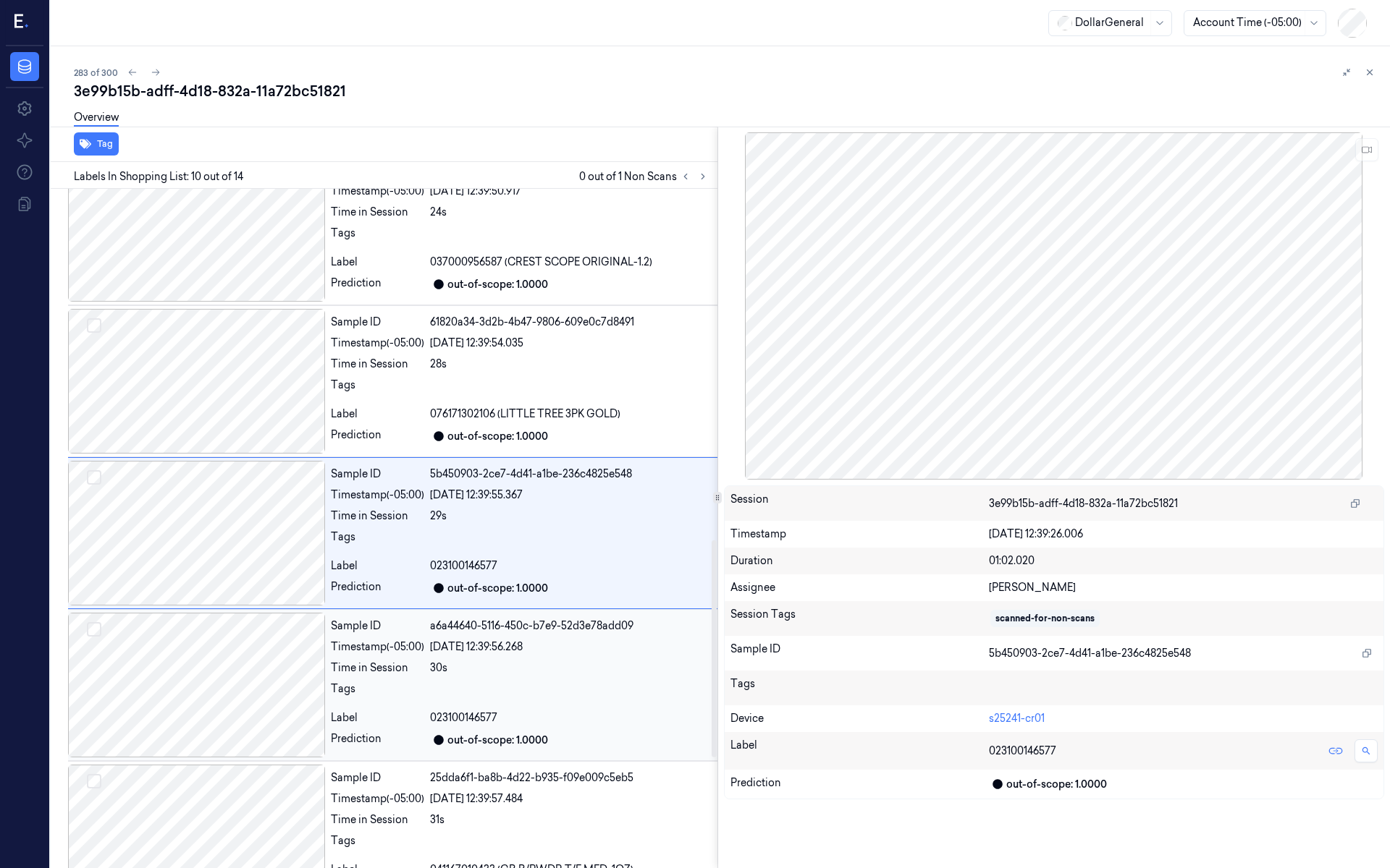
click at [233, 624] on div at bounding box center [197, 685] width 257 height 145
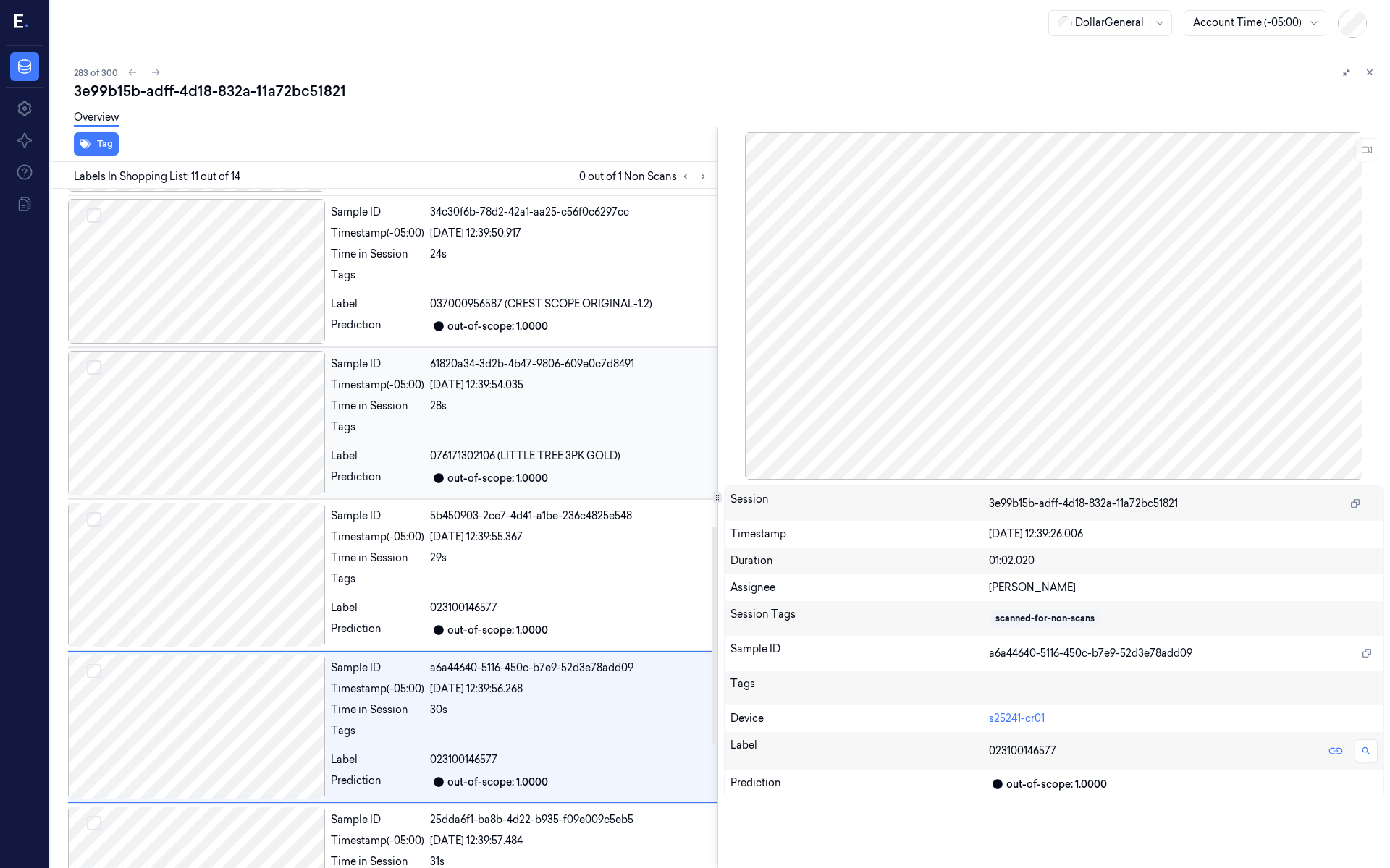
click at [223, 449] on div at bounding box center [197, 423] width 257 height 145
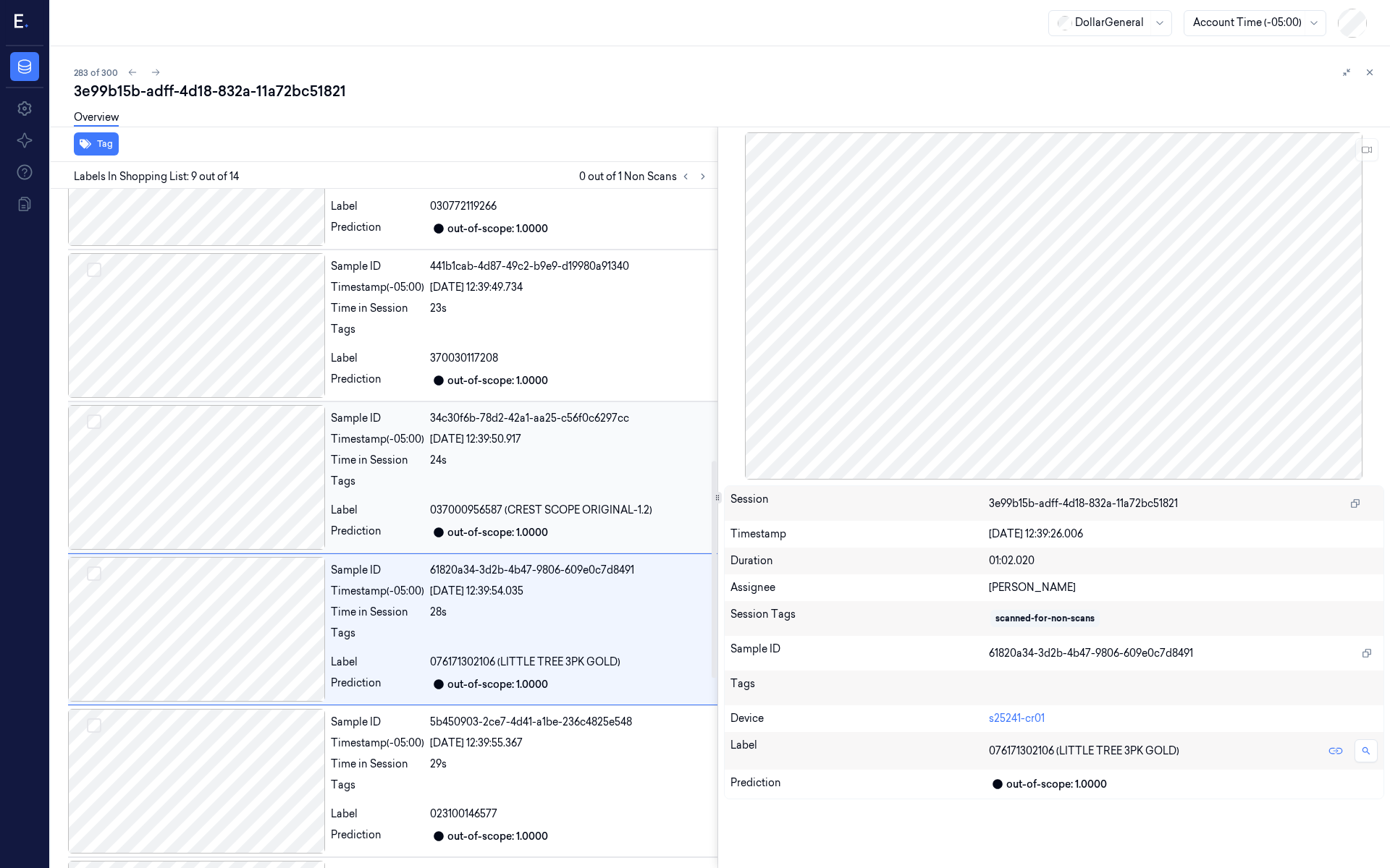
click at [249, 484] on div at bounding box center [197, 477] width 257 height 145
click at [257, 462] on div at bounding box center [197, 477] width 257 height 145
click at [254, 453] on div at bounding box center [197, 477] width 257 height 145
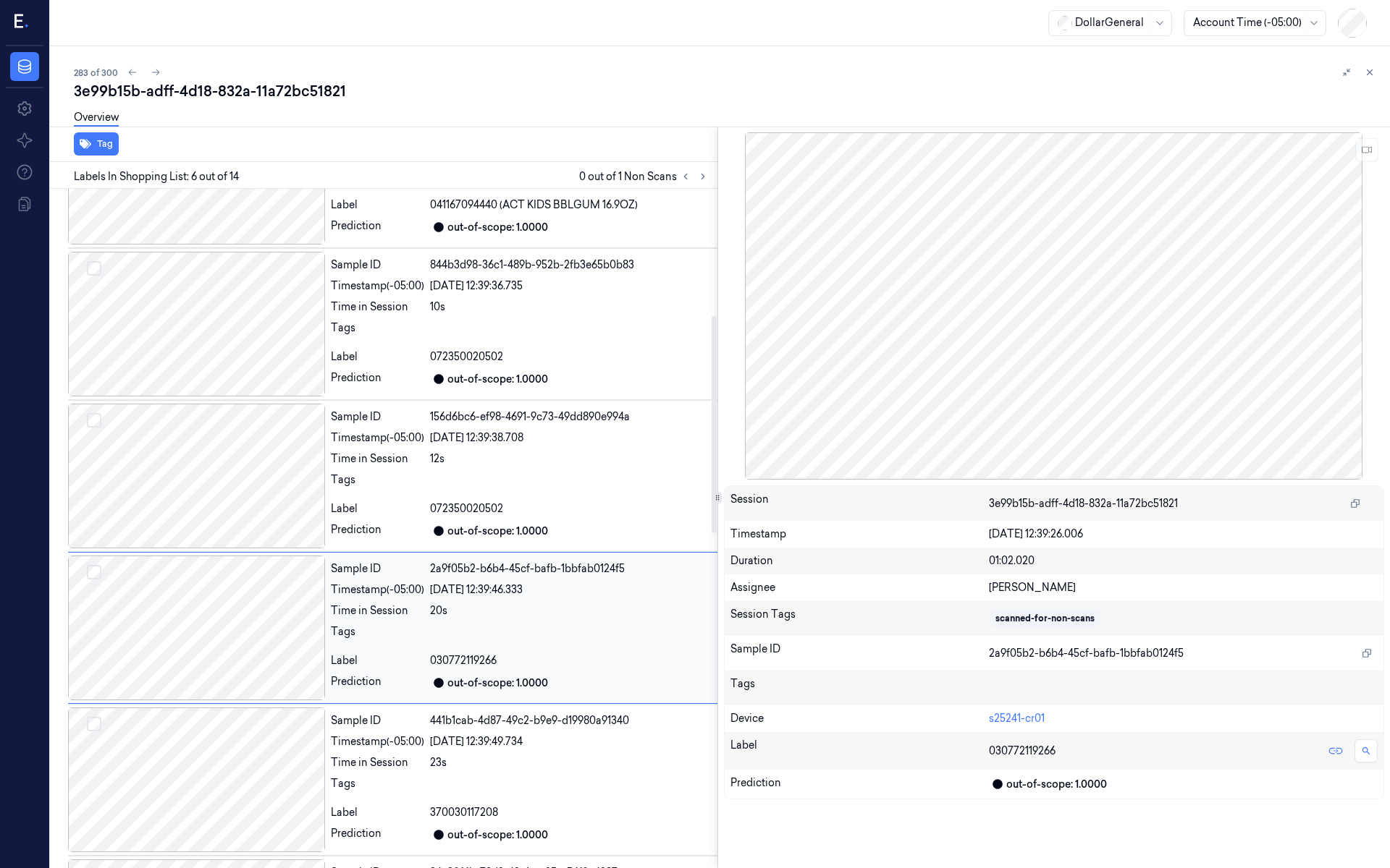
click at [251, 454] on div at bounding box center [197, 476] width 257 height 145
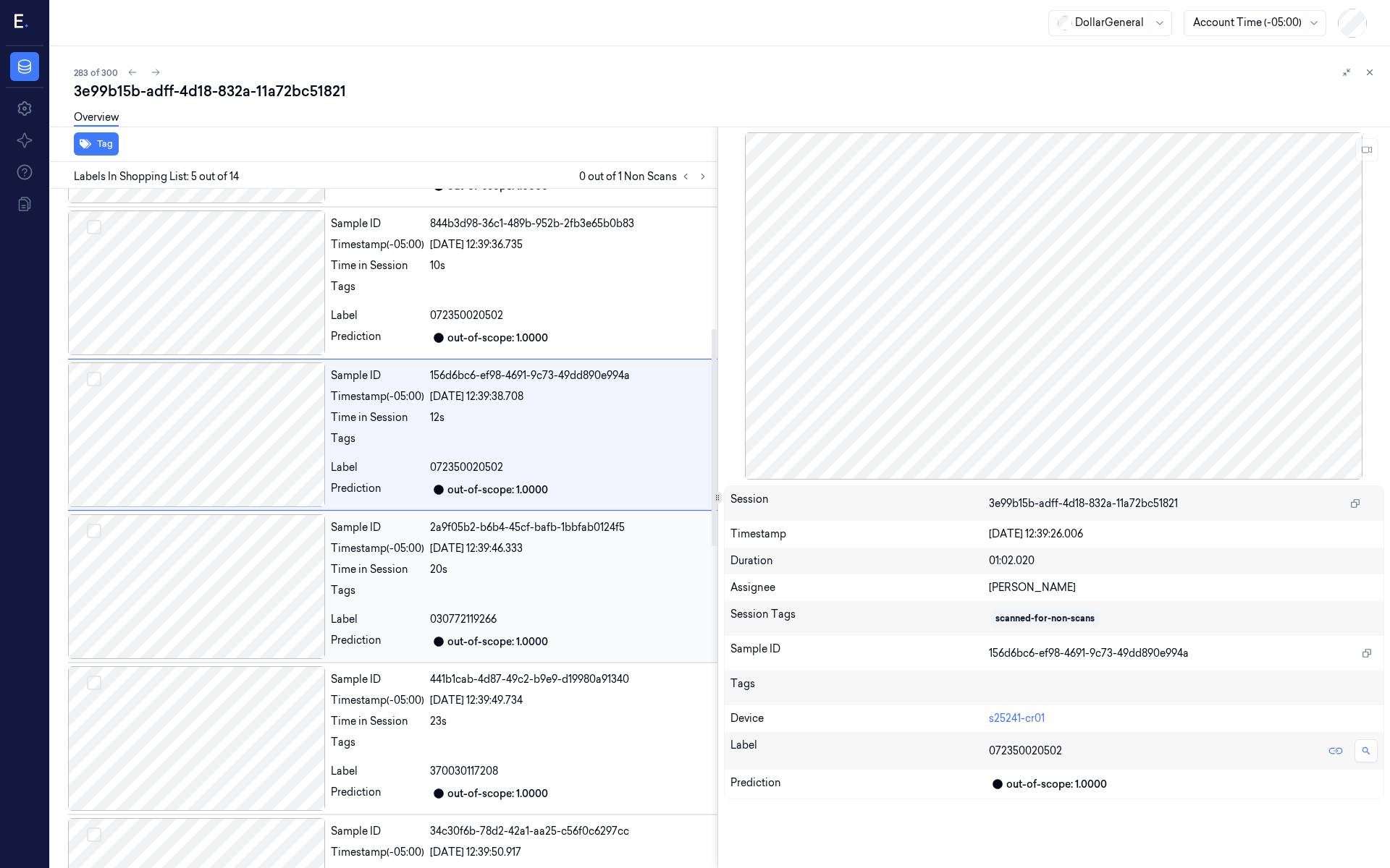
click at [236, 531] on div at bounding box center [197, 587] width 257 height 145
click at [243, 572] on div at bounding box center [197, 587] width 257 height 145
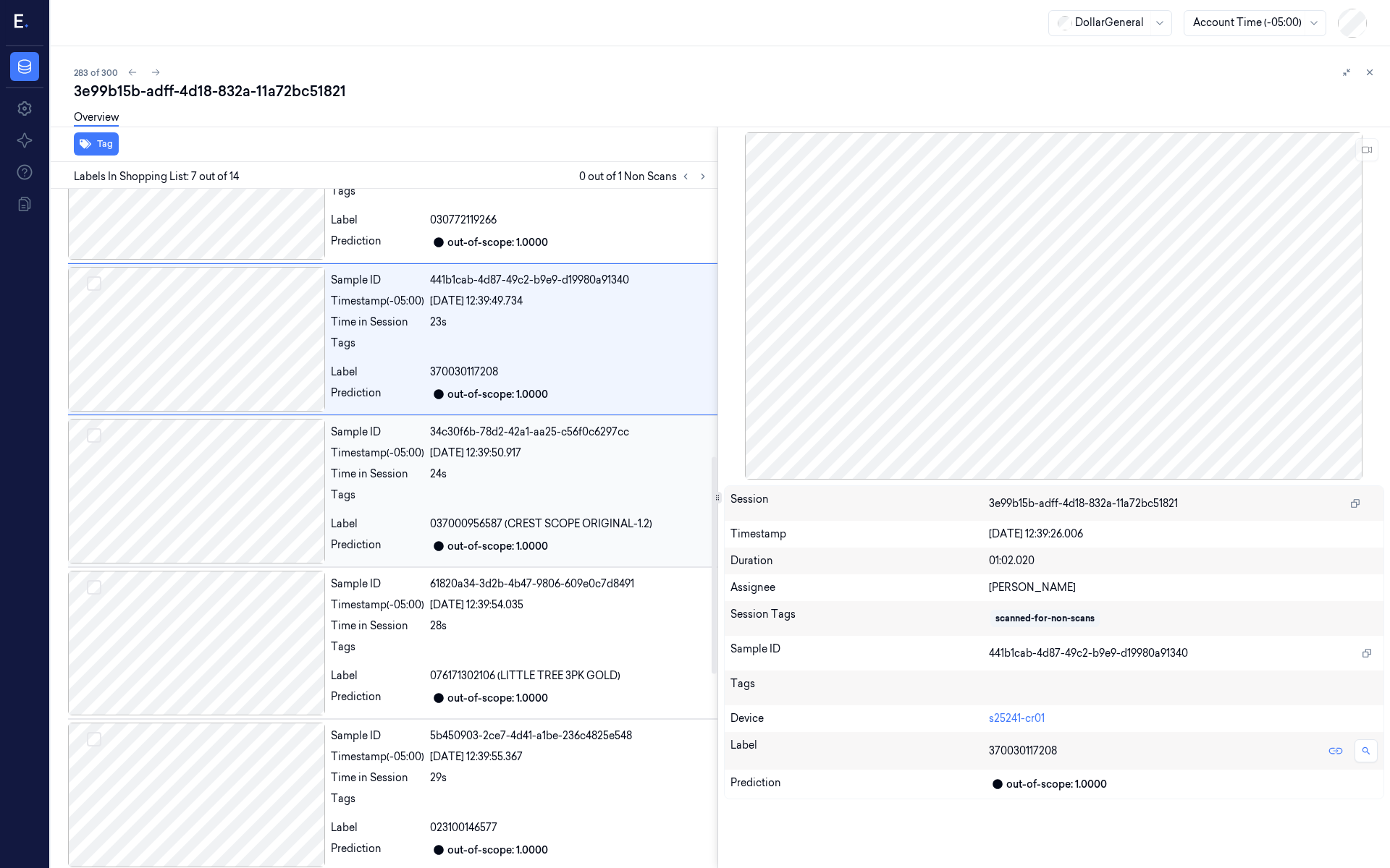
click at [240, 497] on div at bounding box center [197, 491] width 257 height 145
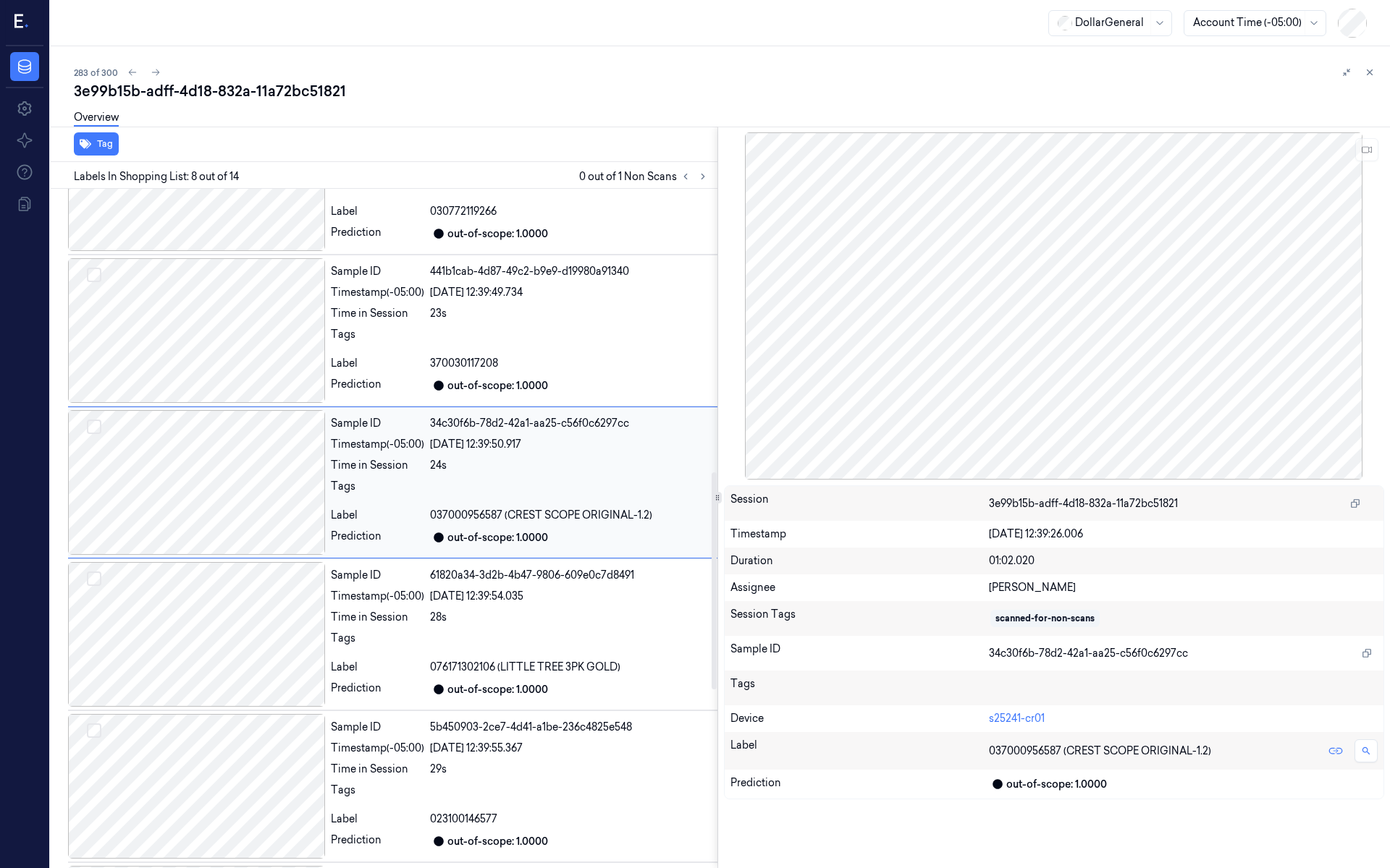
scroll to position [892, 0]
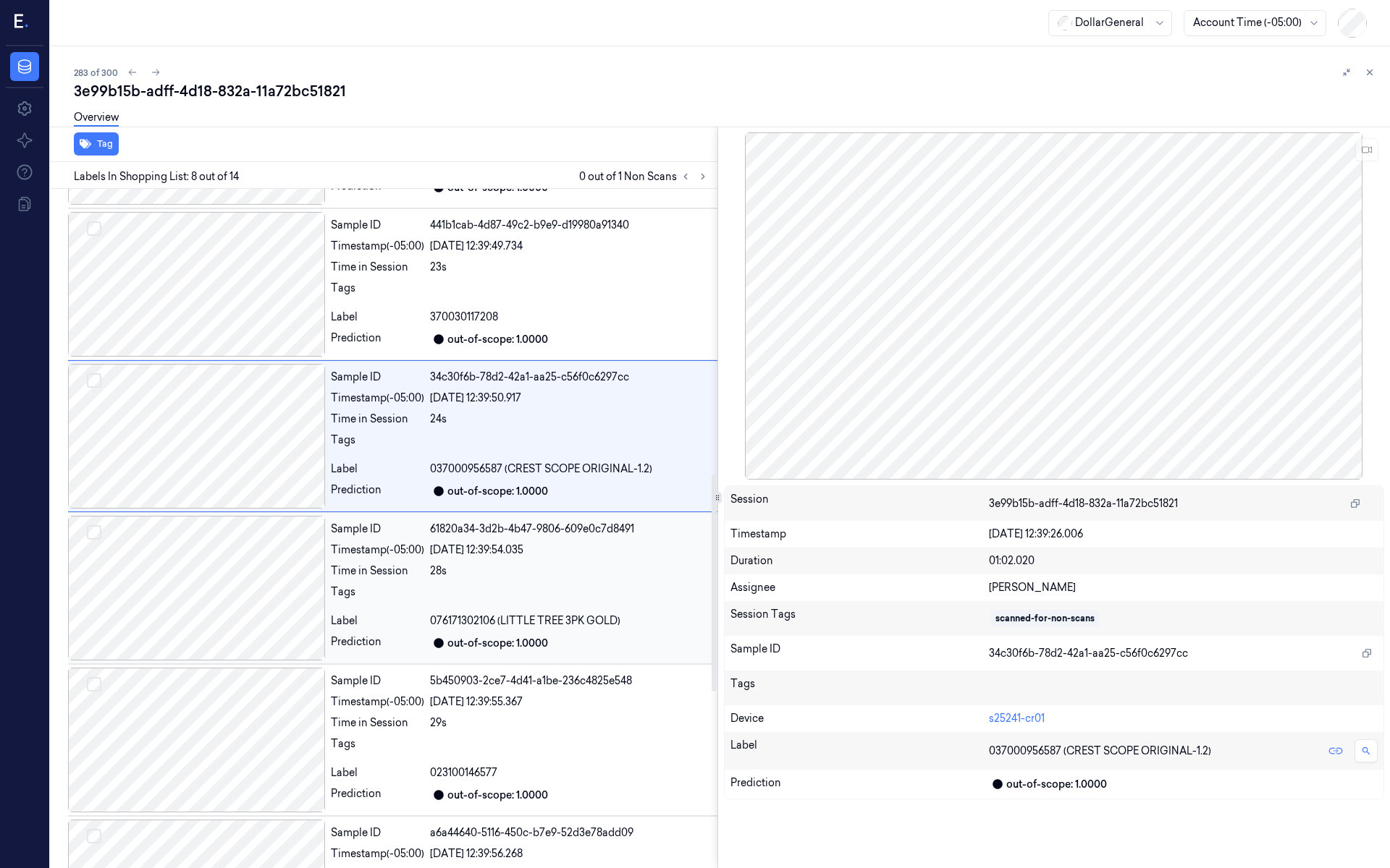
click at [239, 538] on div at bounding box center [197, 589] width 257 height 145
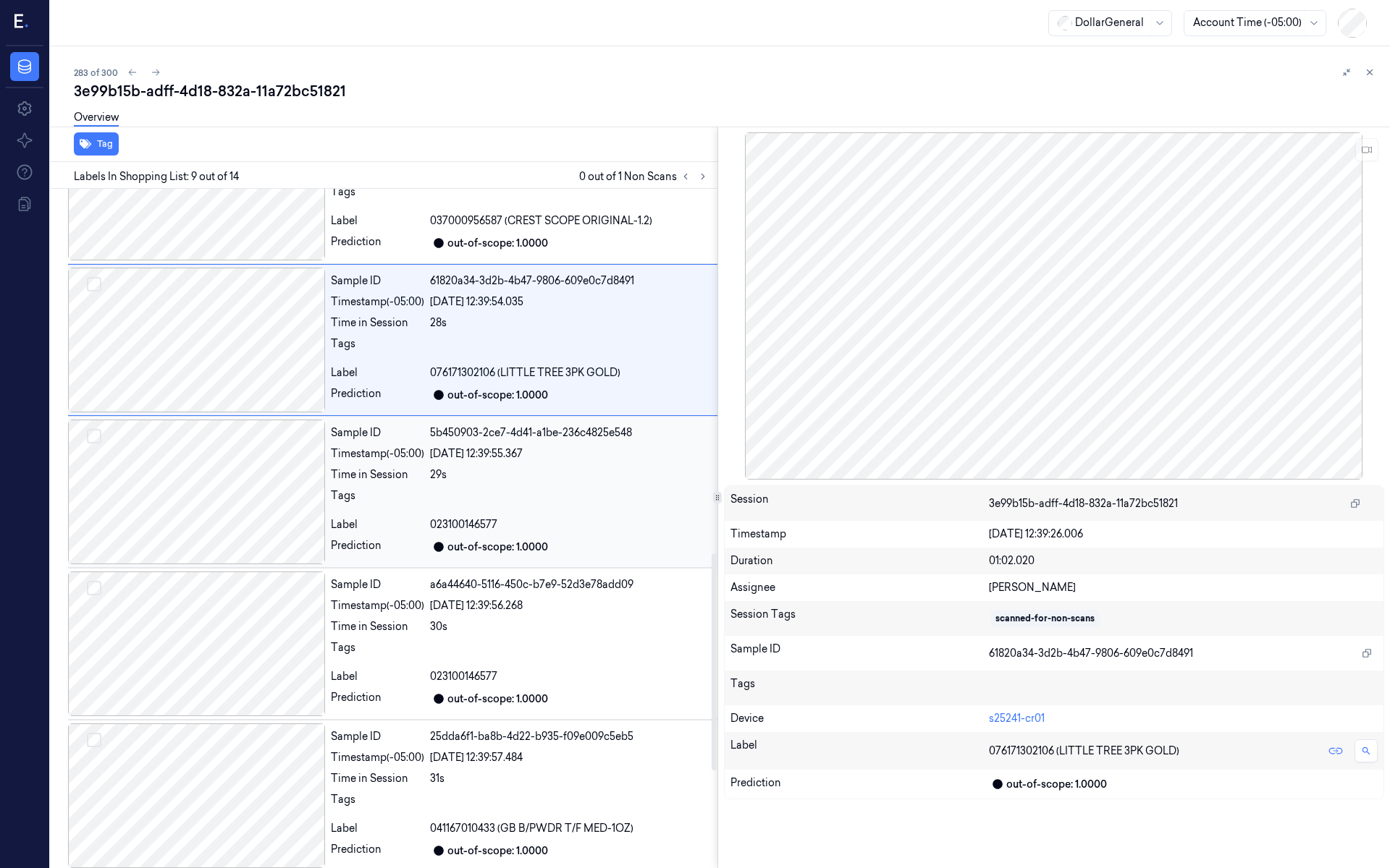
click at [255, 524] on div at bounding box center [197, 492] width 257 height 145
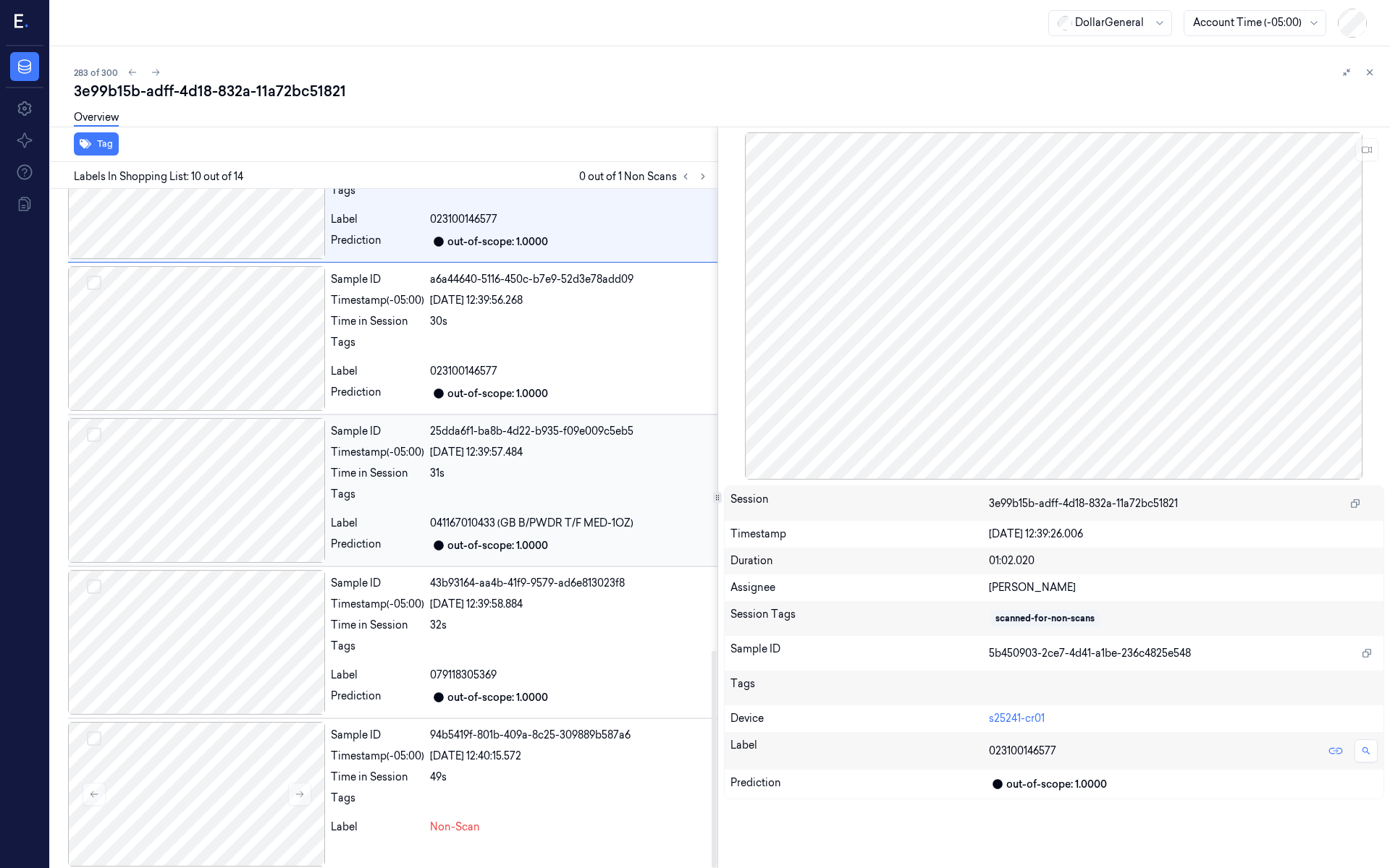
click at [251, 507] on div at bounding box center [197, 491] width 257 height 145
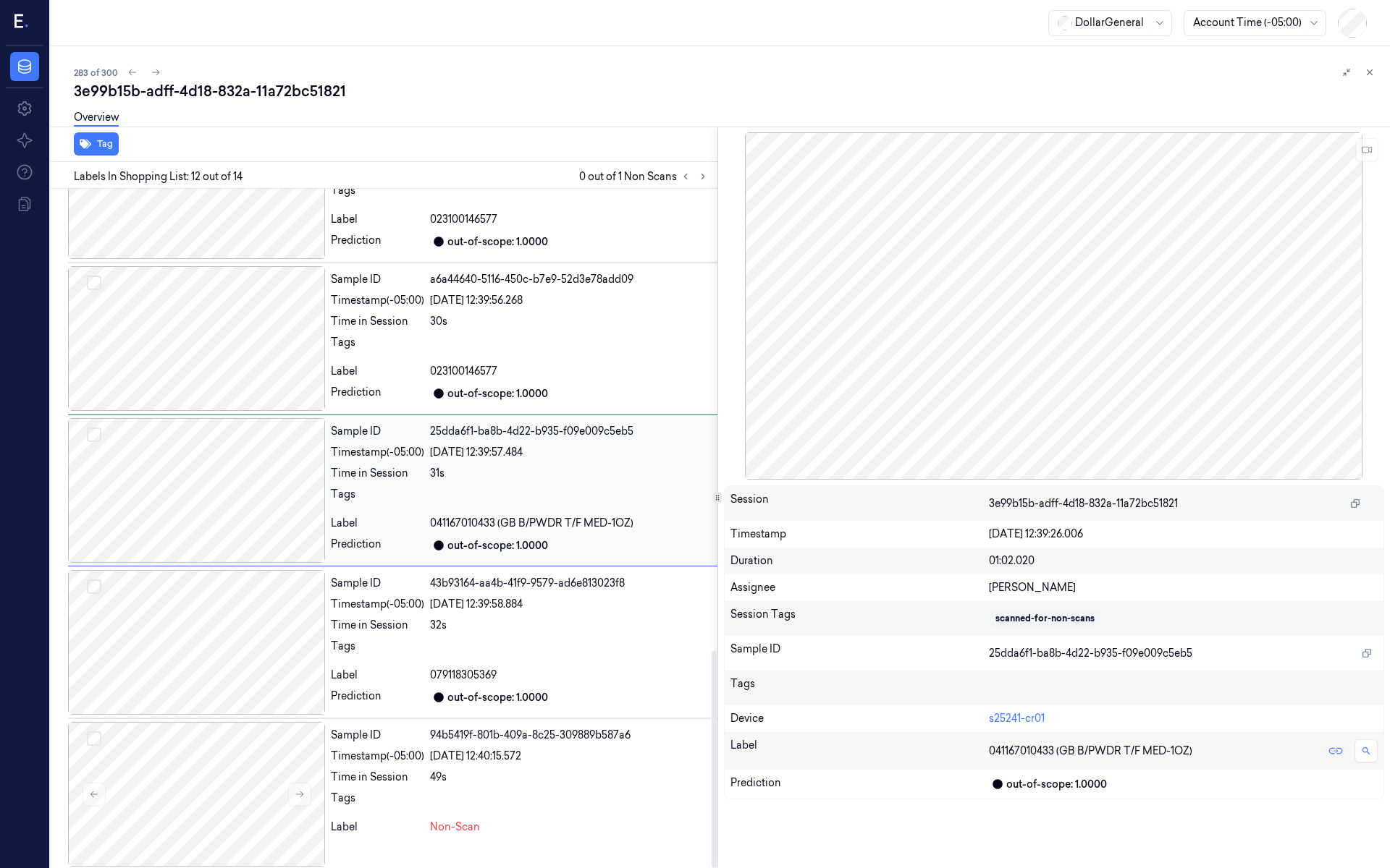
scroll to position [1401, 0]
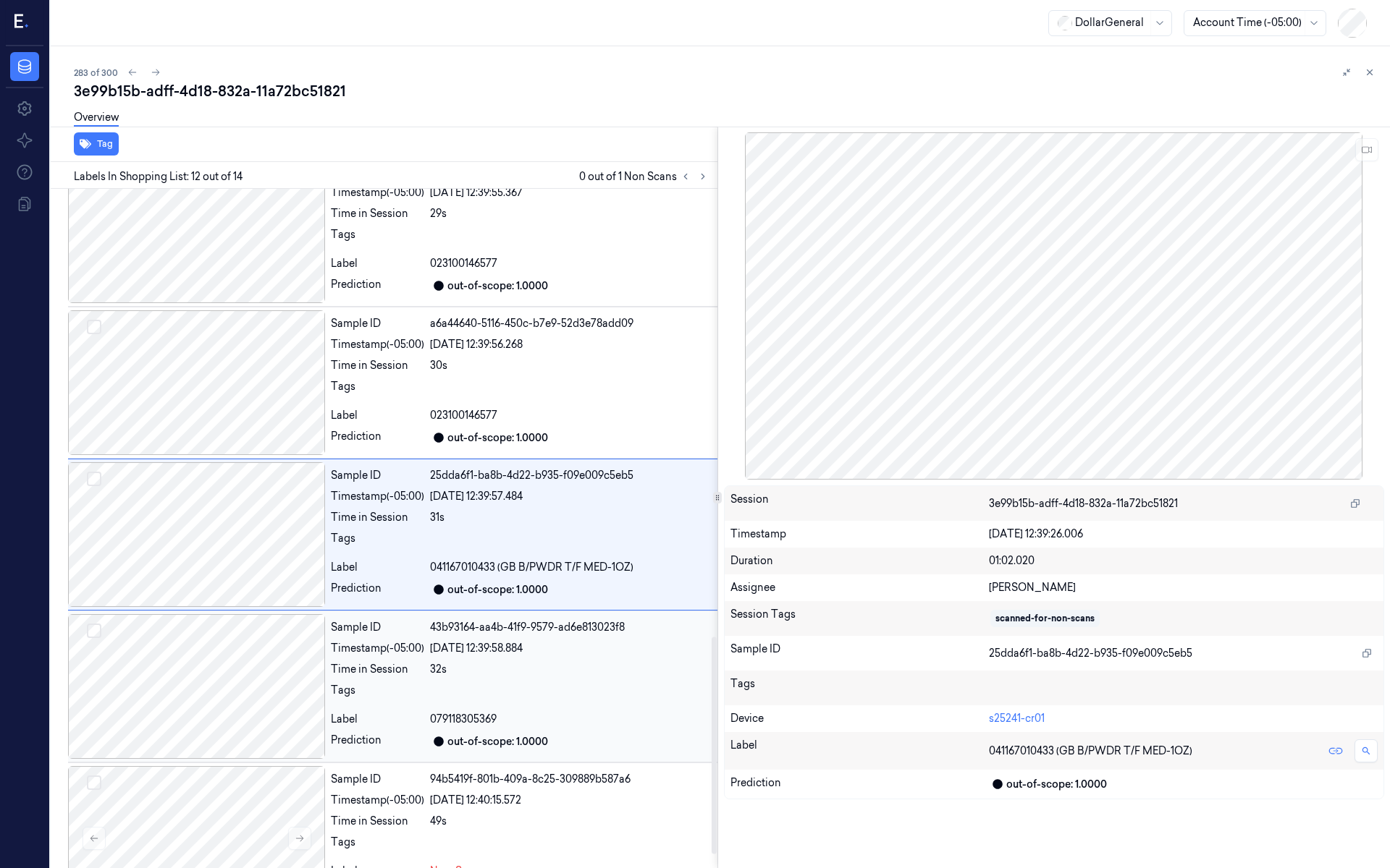
click at [243, 635] on div at bounding box center [197, 686] width 257 height 145
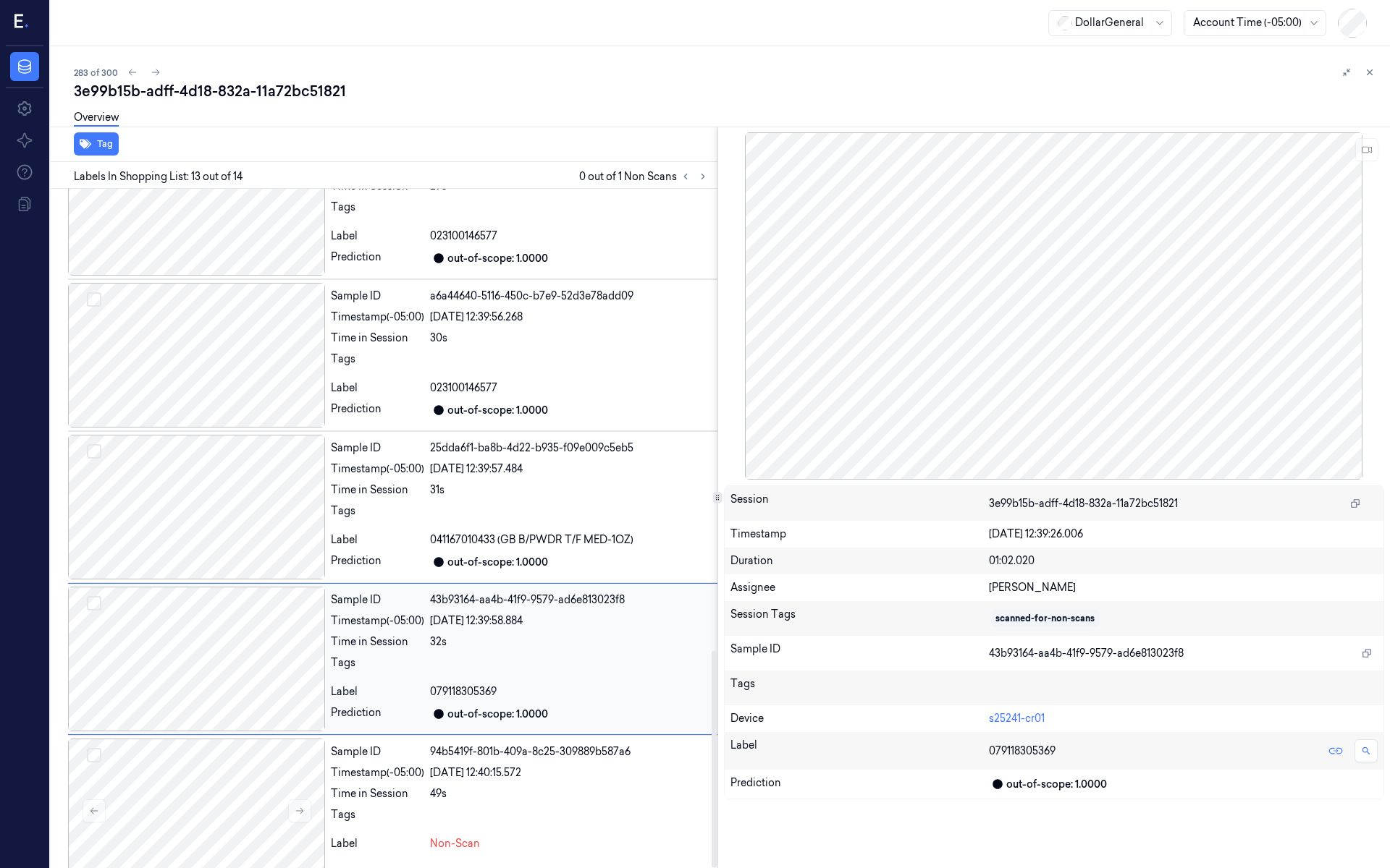
scroll to position [1446, 0]
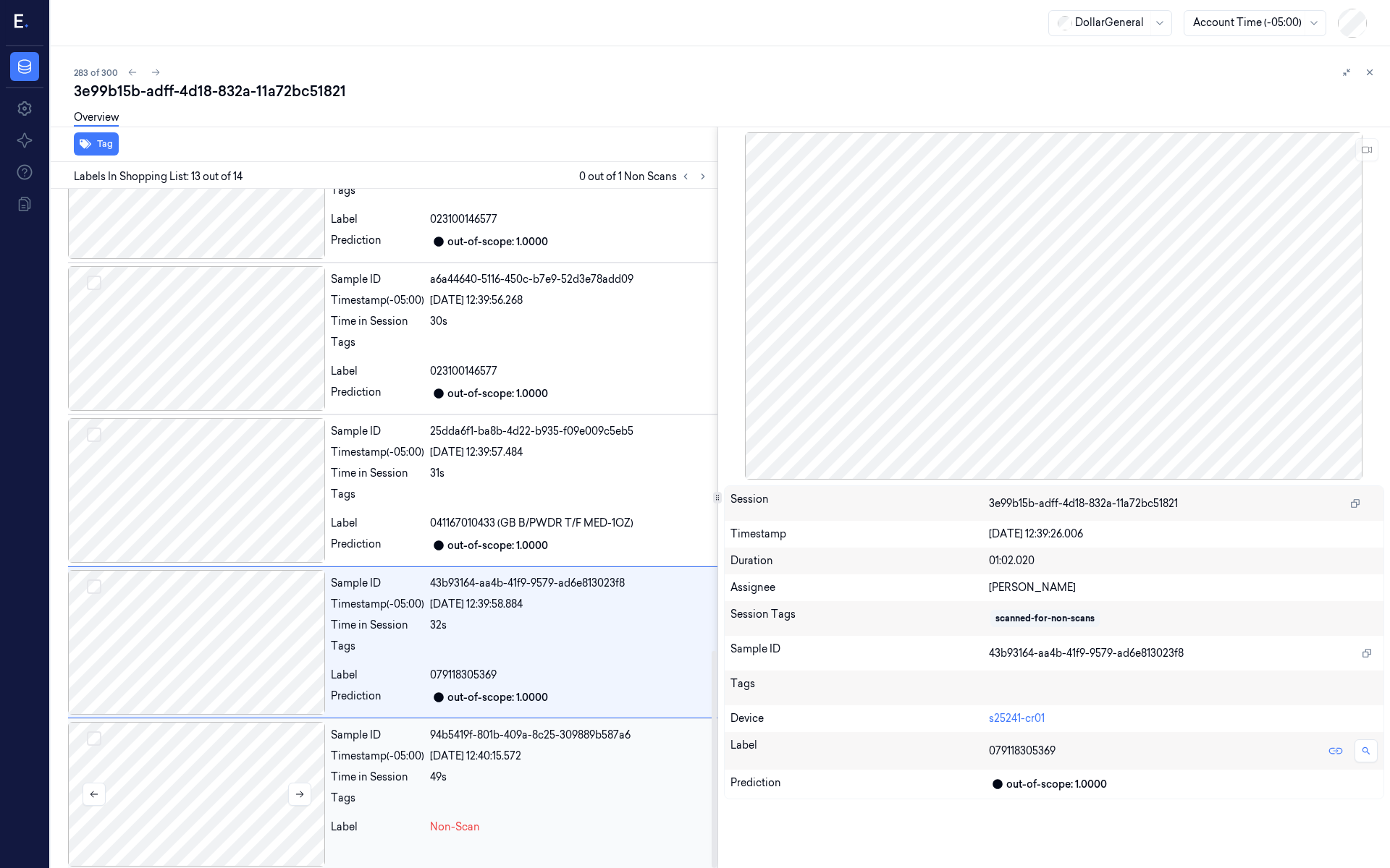
click at [234, 738] on div at bounding box center [197, 794] width 257 height 145
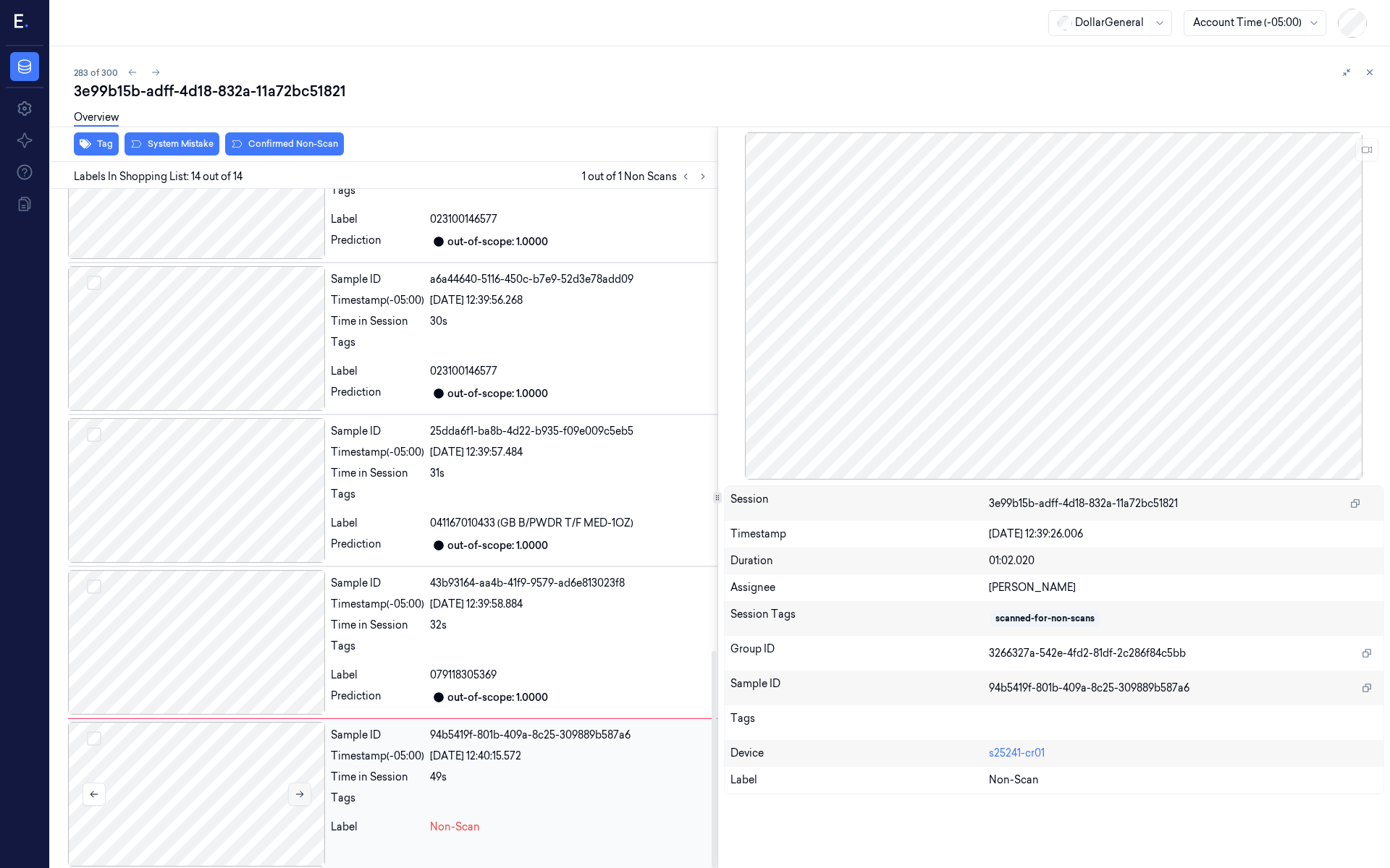
click at [301, 738] on icon at bounding box center [299, 795] width 10 height 10
click at [211, 646] on div at bounding box center [197, 643] width 257 height 145
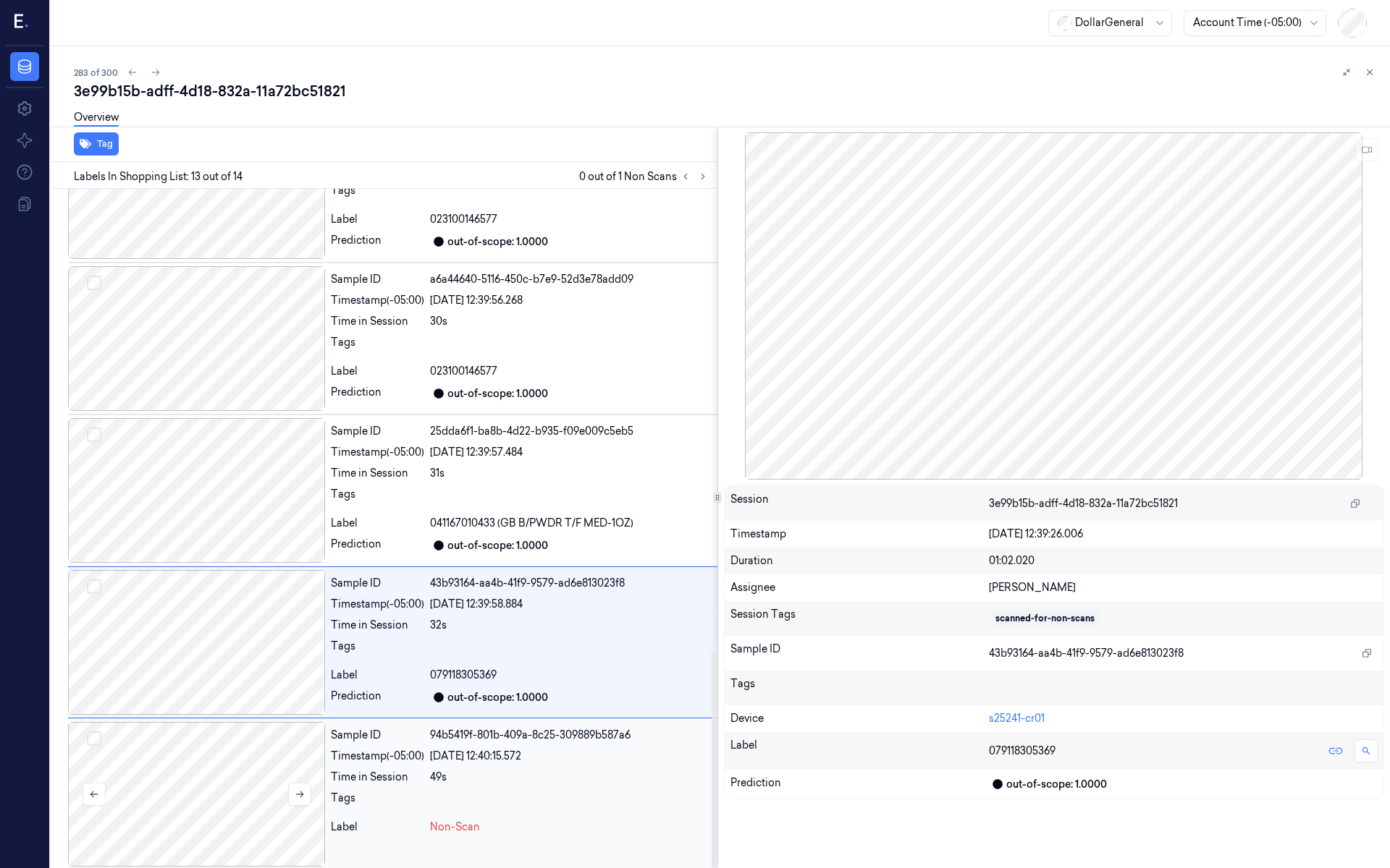
click at [228, 738] on div at bounding box center [197, 794] width 257 height 145
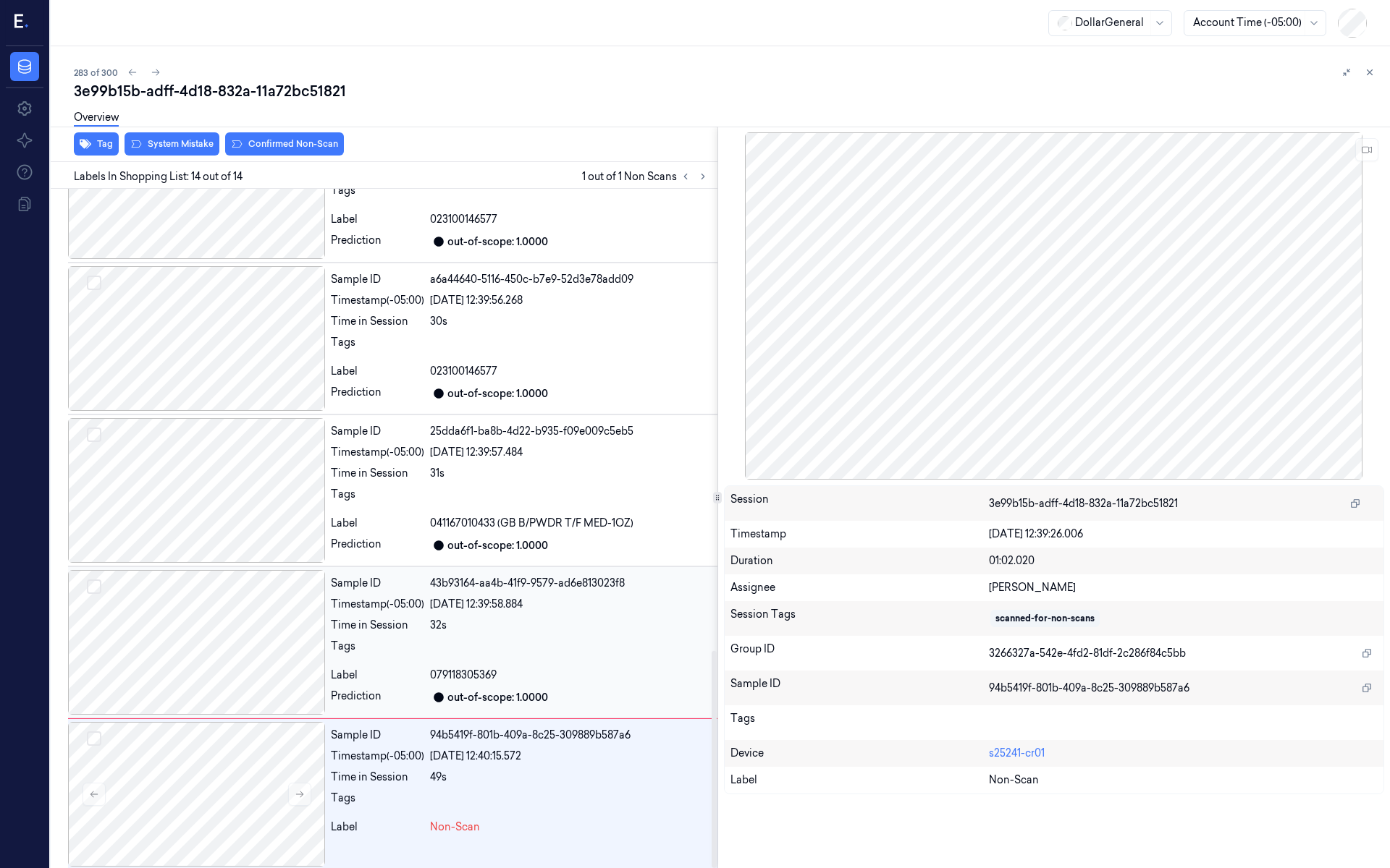
click at [250, 645] on div at bounding box center [197, 643] width 257 height 145
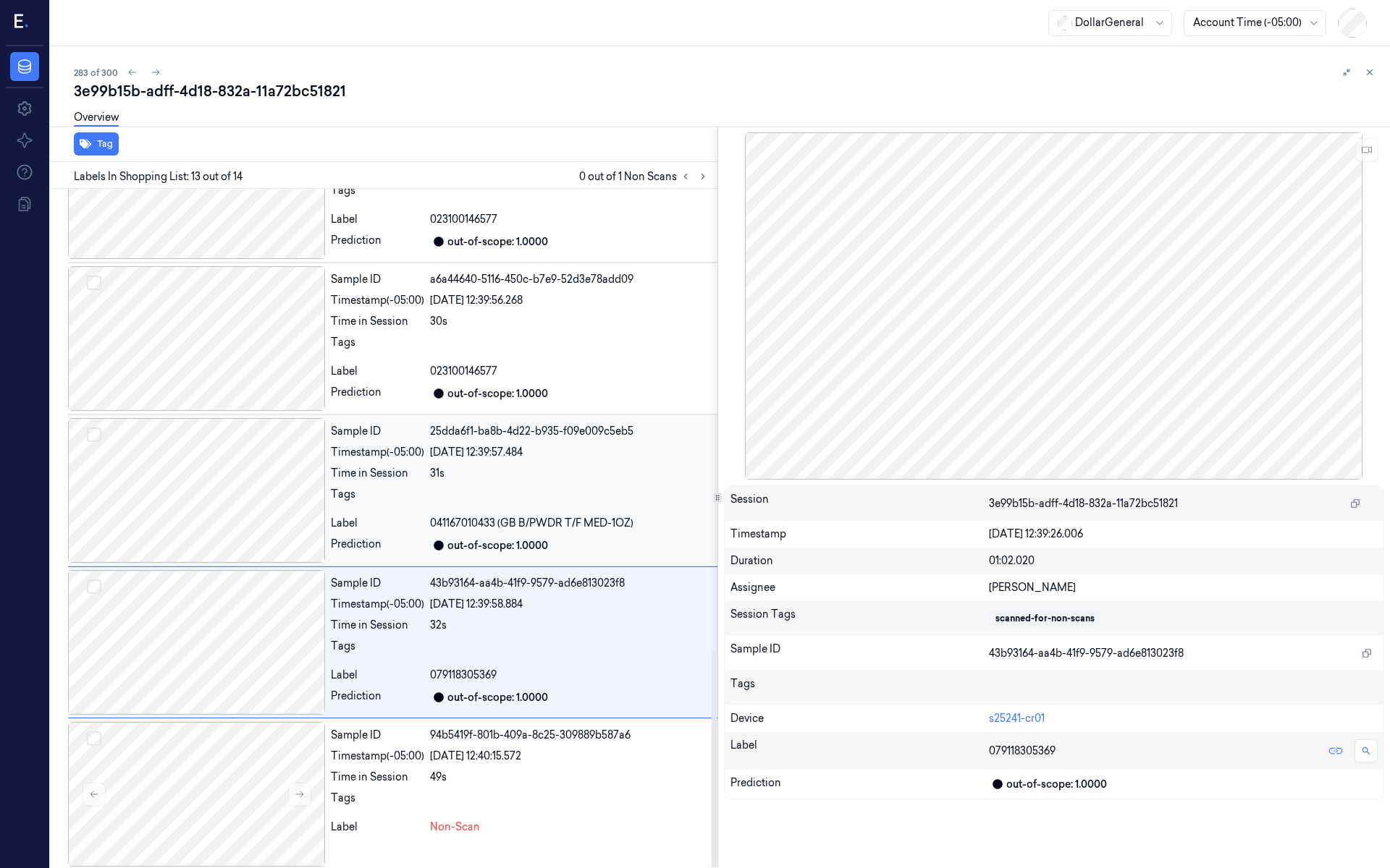
click at [250, 515] on div at bounding box center [197, 491] width 257 height 145
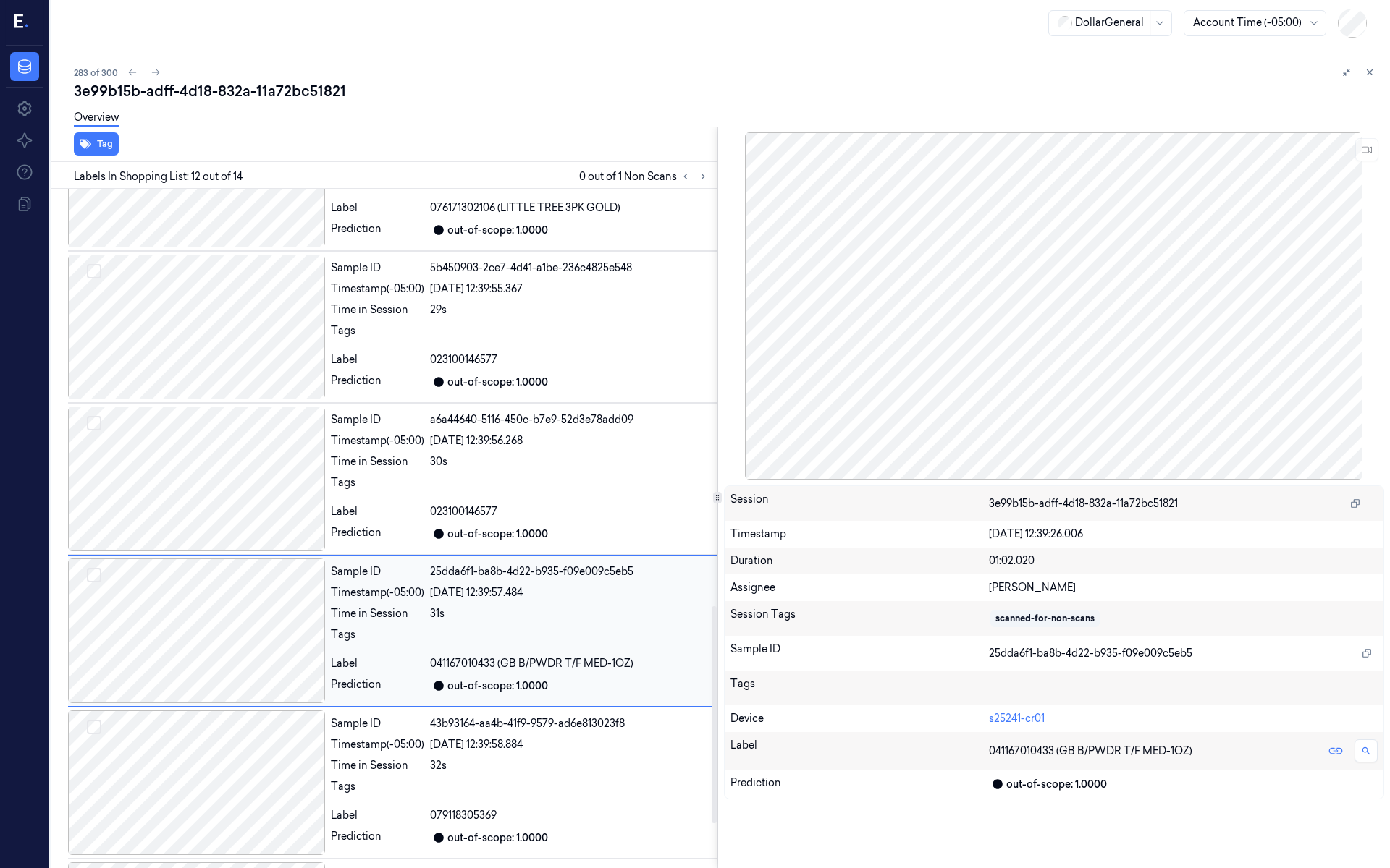
click at [250, 517] on div at bounding box center [197, 479] width 257 height 145
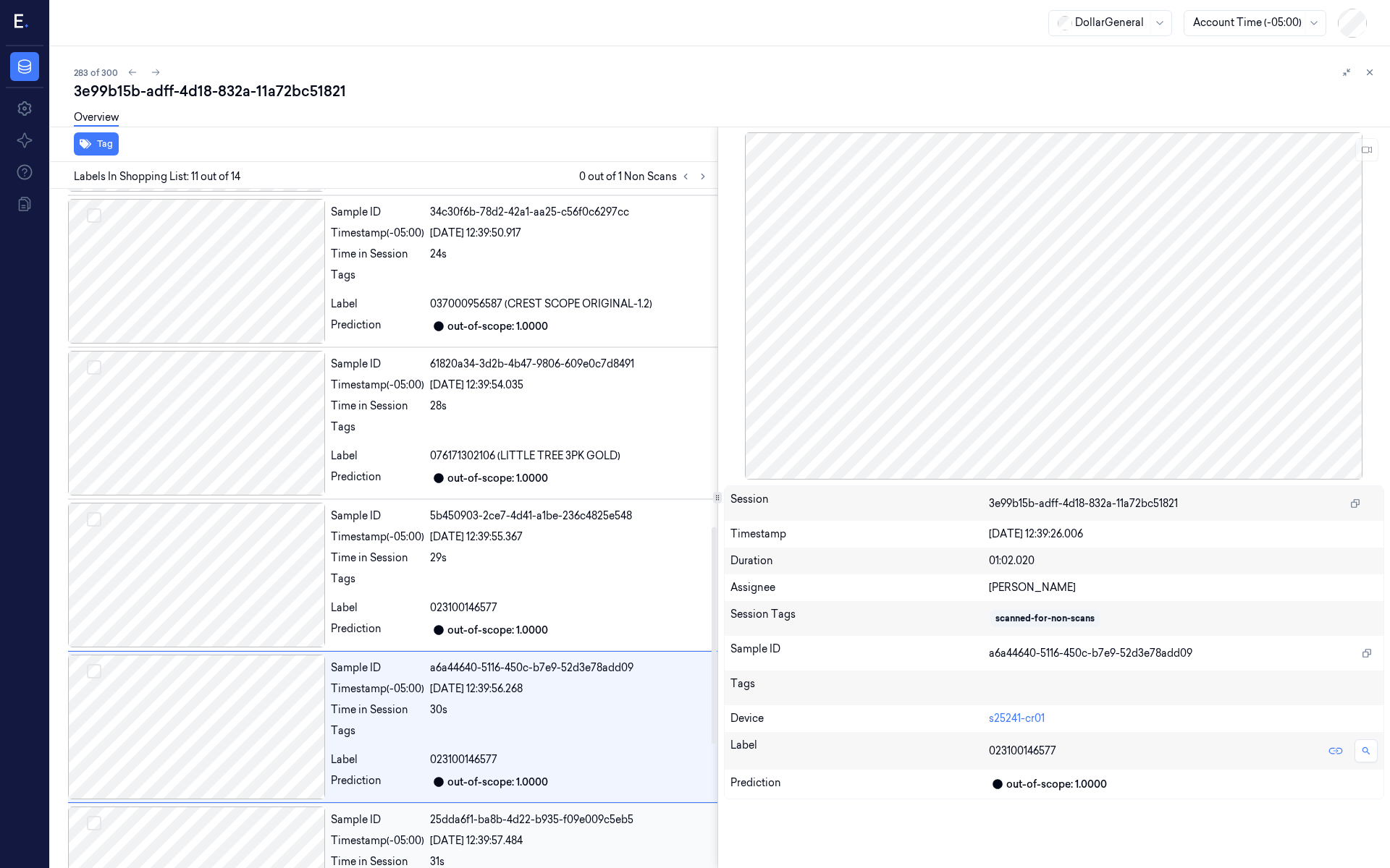
click at [250, 517] on div at bounding box center [197, 575] width 257 height 145
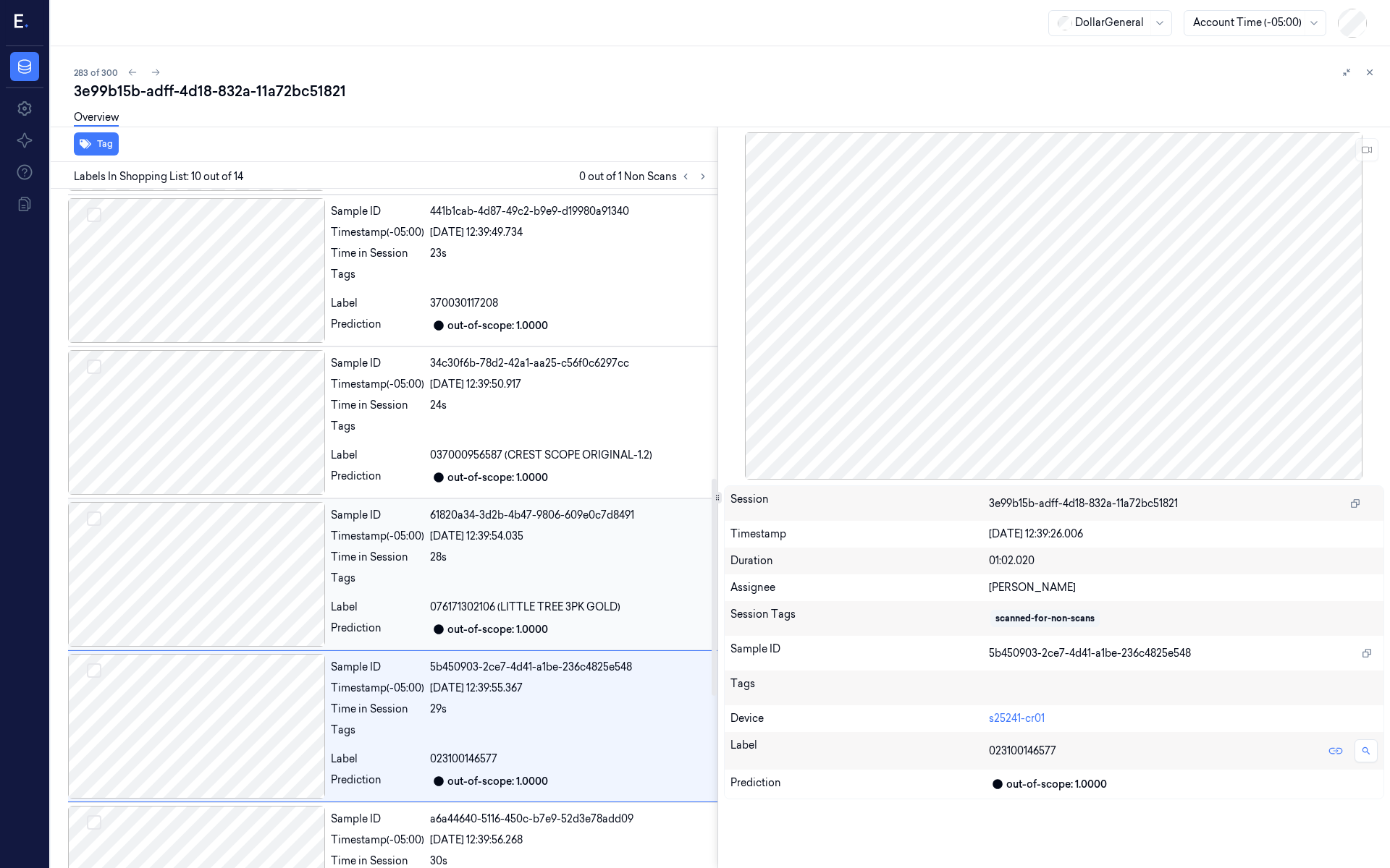
click at [251, 513] on div at bounding box center [197, 575] width 257 height 145
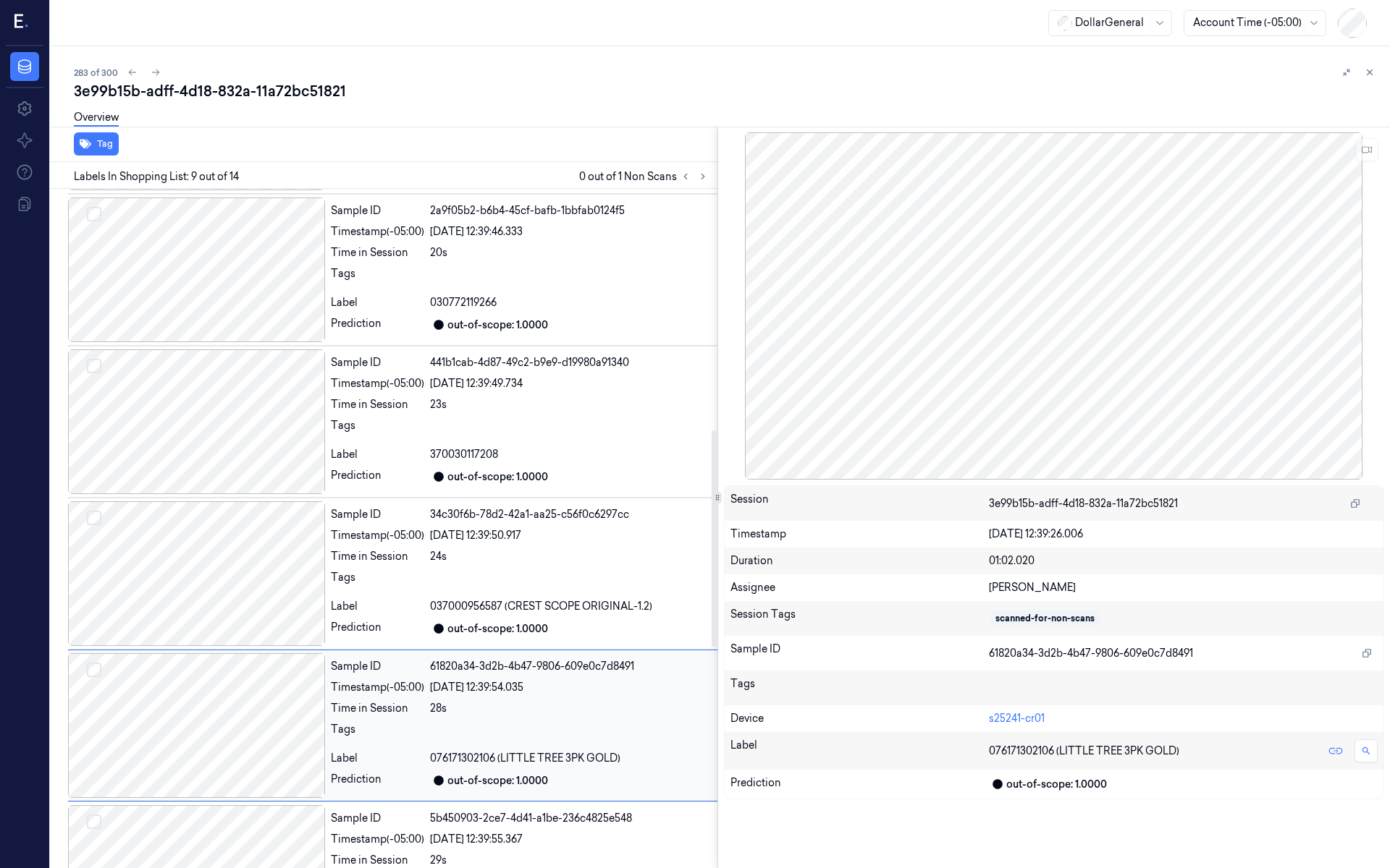
click at [251, 513] on div at bounding box center [197, 574] width 257 height 145
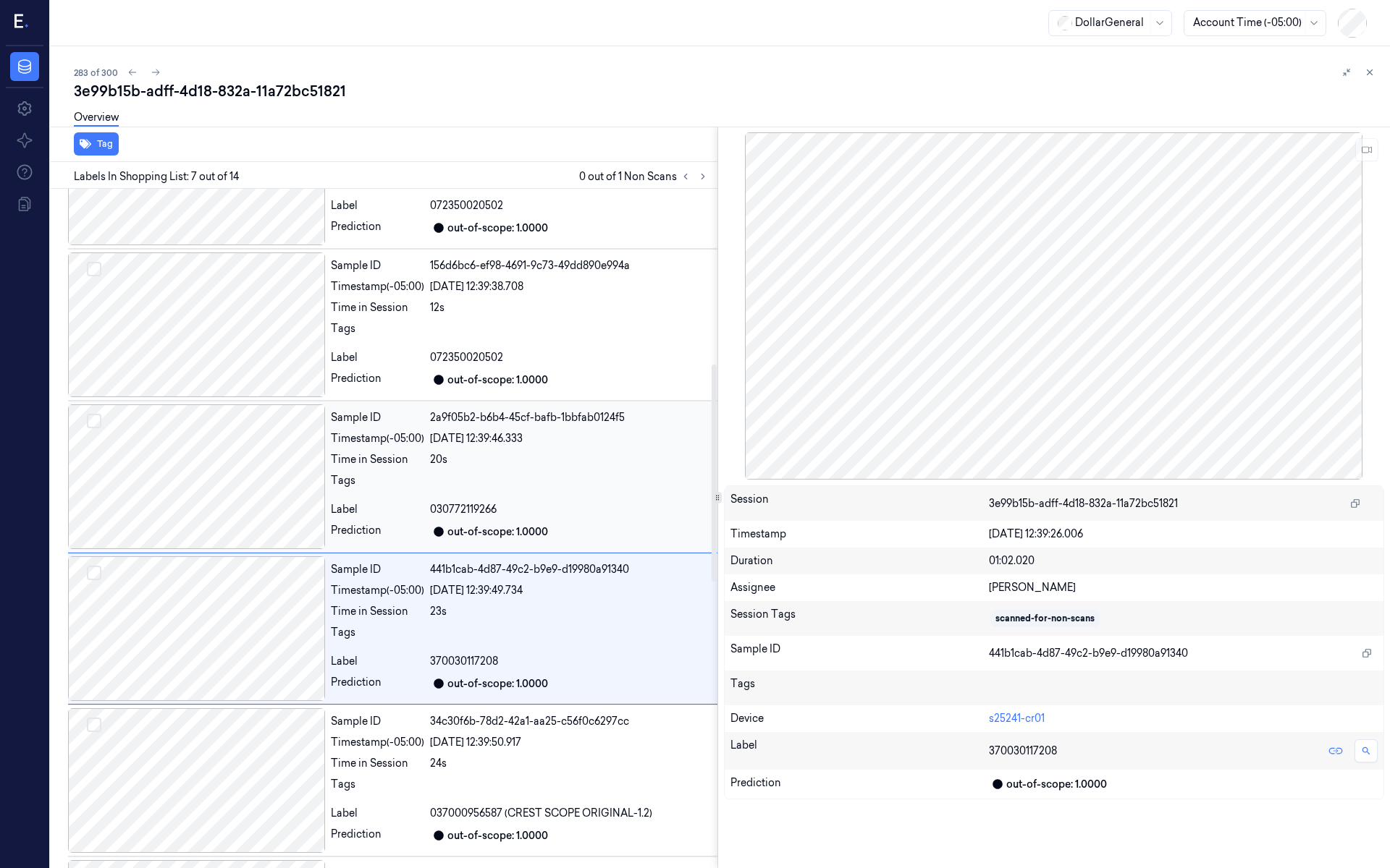
click at [253, 508] on div at bounding box center [197, 477] width 257 height 145
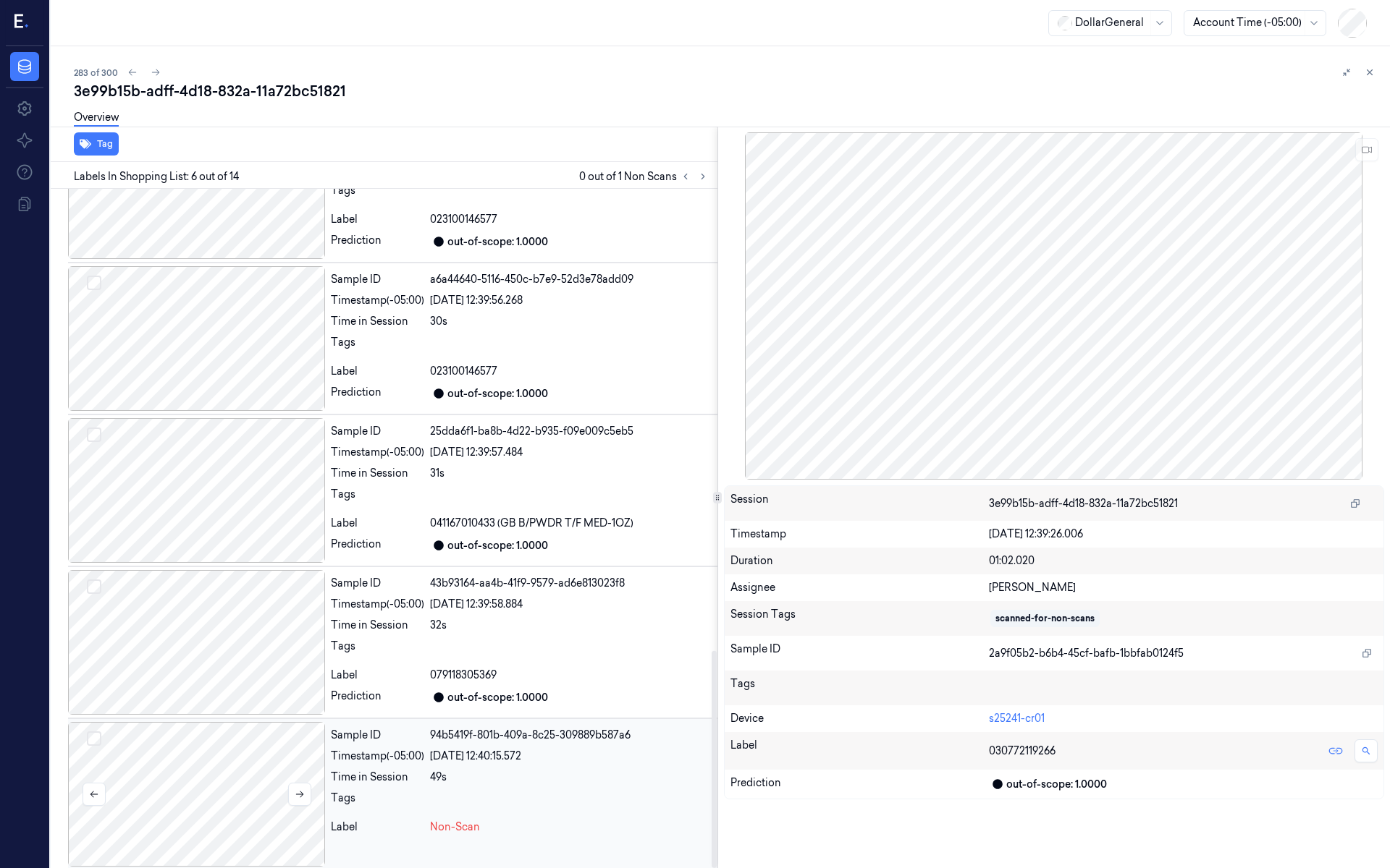
click at [265, 738] on div at bounding box center [197, 794] width 257 height 145
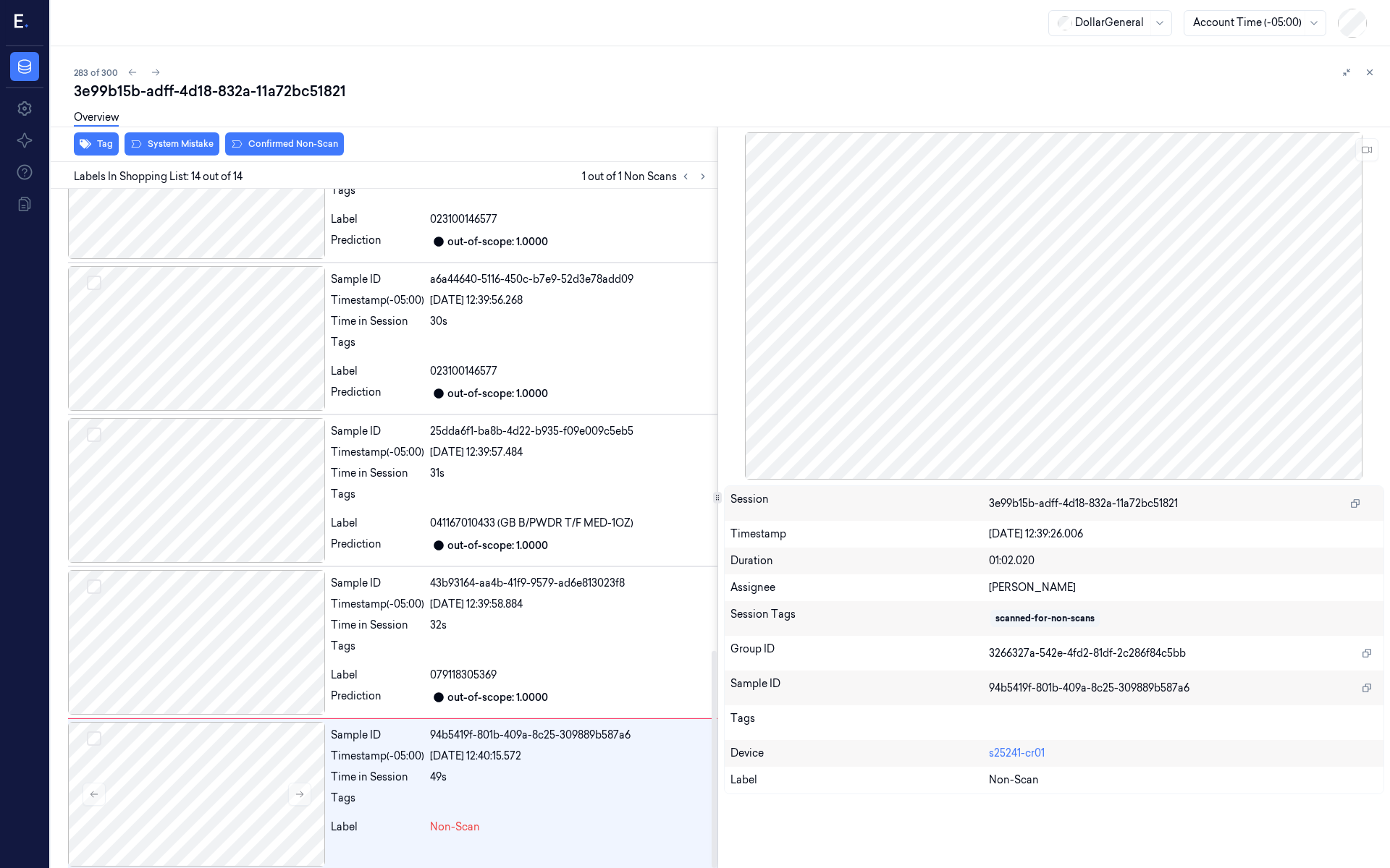
click at [196, 137] on div "Overview" at bounding box center [726, 119] width 1305 height 37
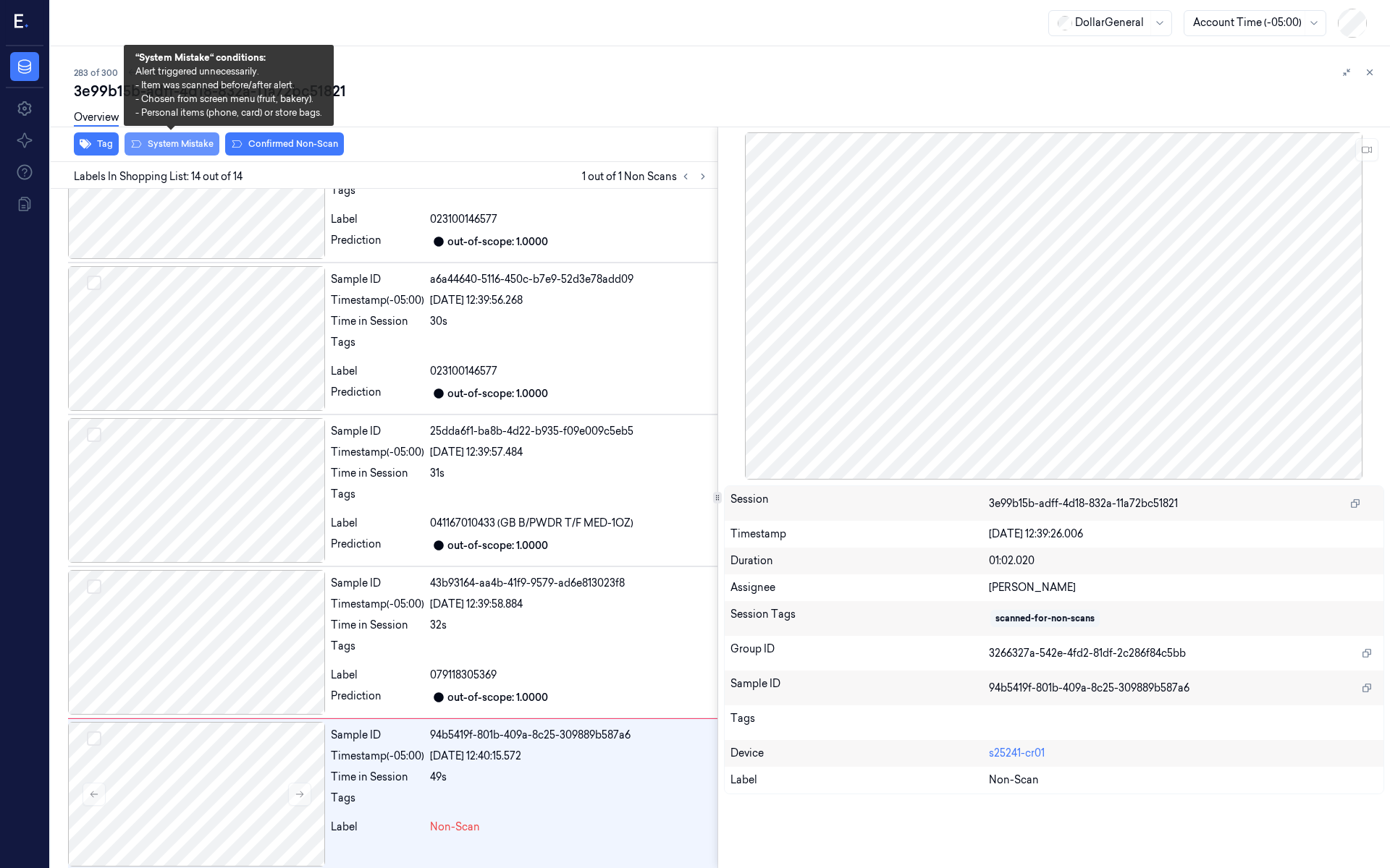
click at [188, 149] on button "System Mistake" at bounding box center [172, 143] width 95 height 23
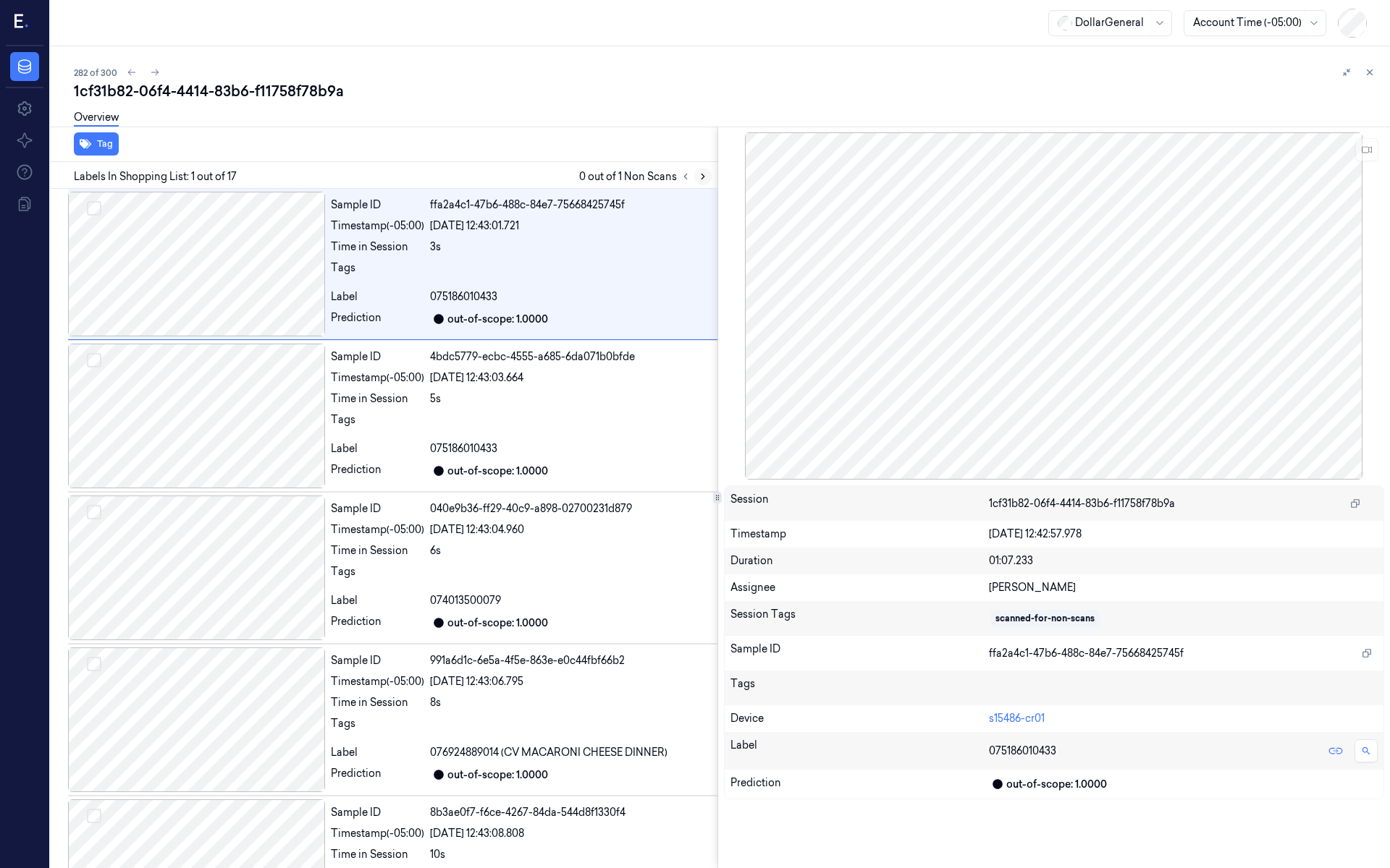
click at [701, 175] on icon at bounding box center [702, 177] width 3 height 5
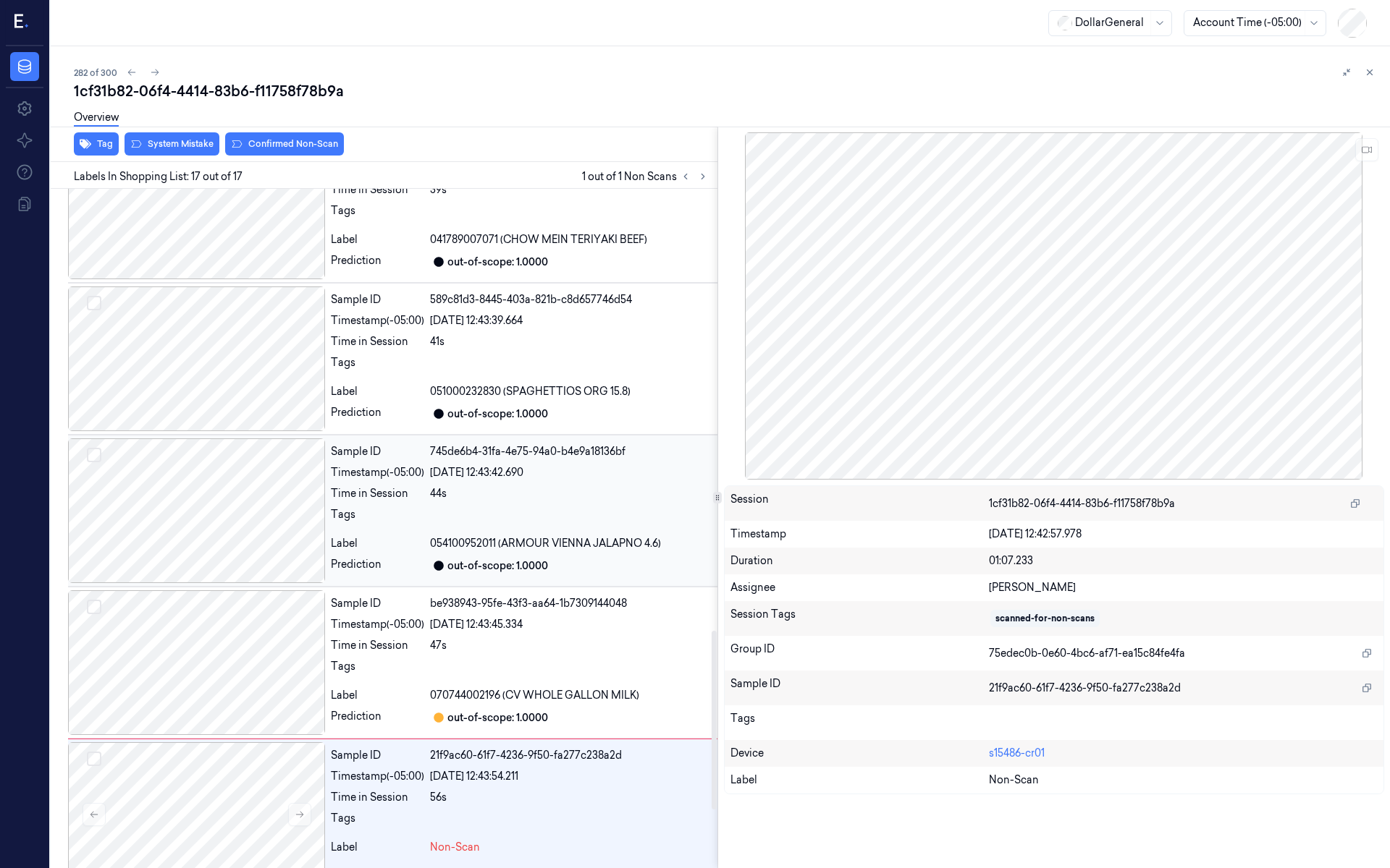
scroll to position [1900, 0]
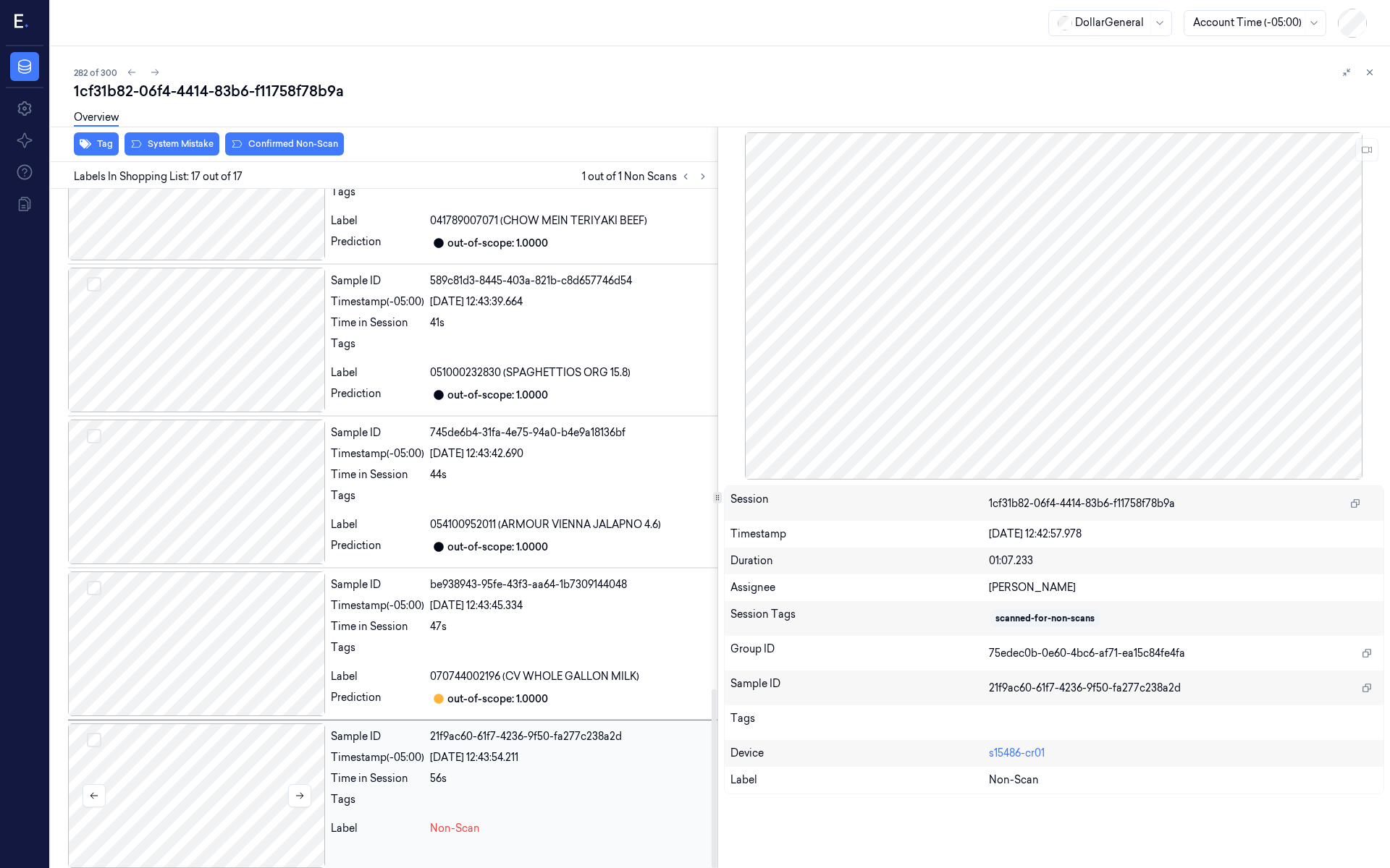
click at [226, 738] on div at bounding box center [197, 796] width 257 height 145
click at [219, 624] on div at bounding box center [197, 644] width 257 height 145
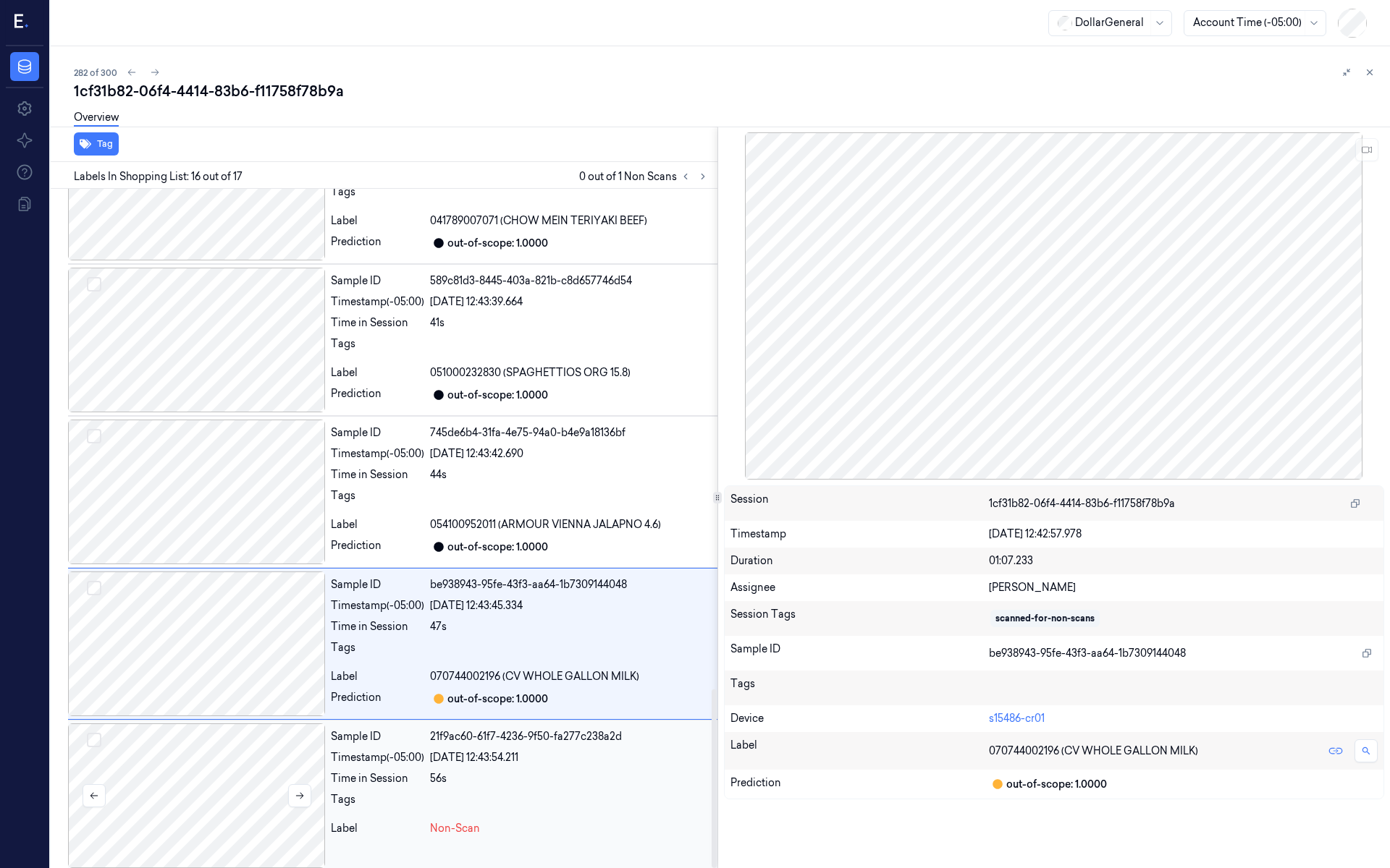
click at [178, 738] on div at bounding box center [197, 796] width 257 height 145
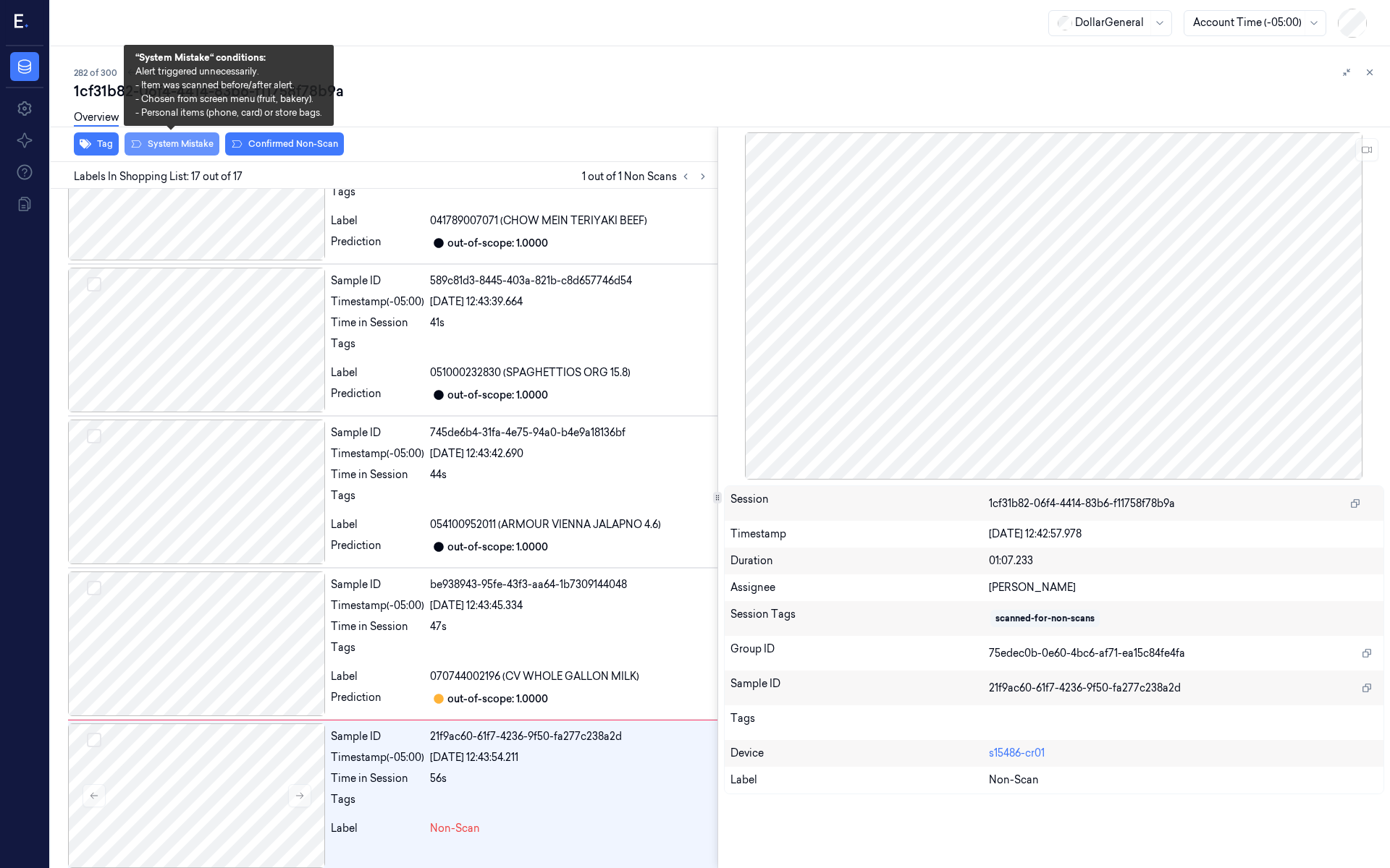
click at [149, 147] on button "System Mistake" at bounding box center [172, 143] width 95 height 23
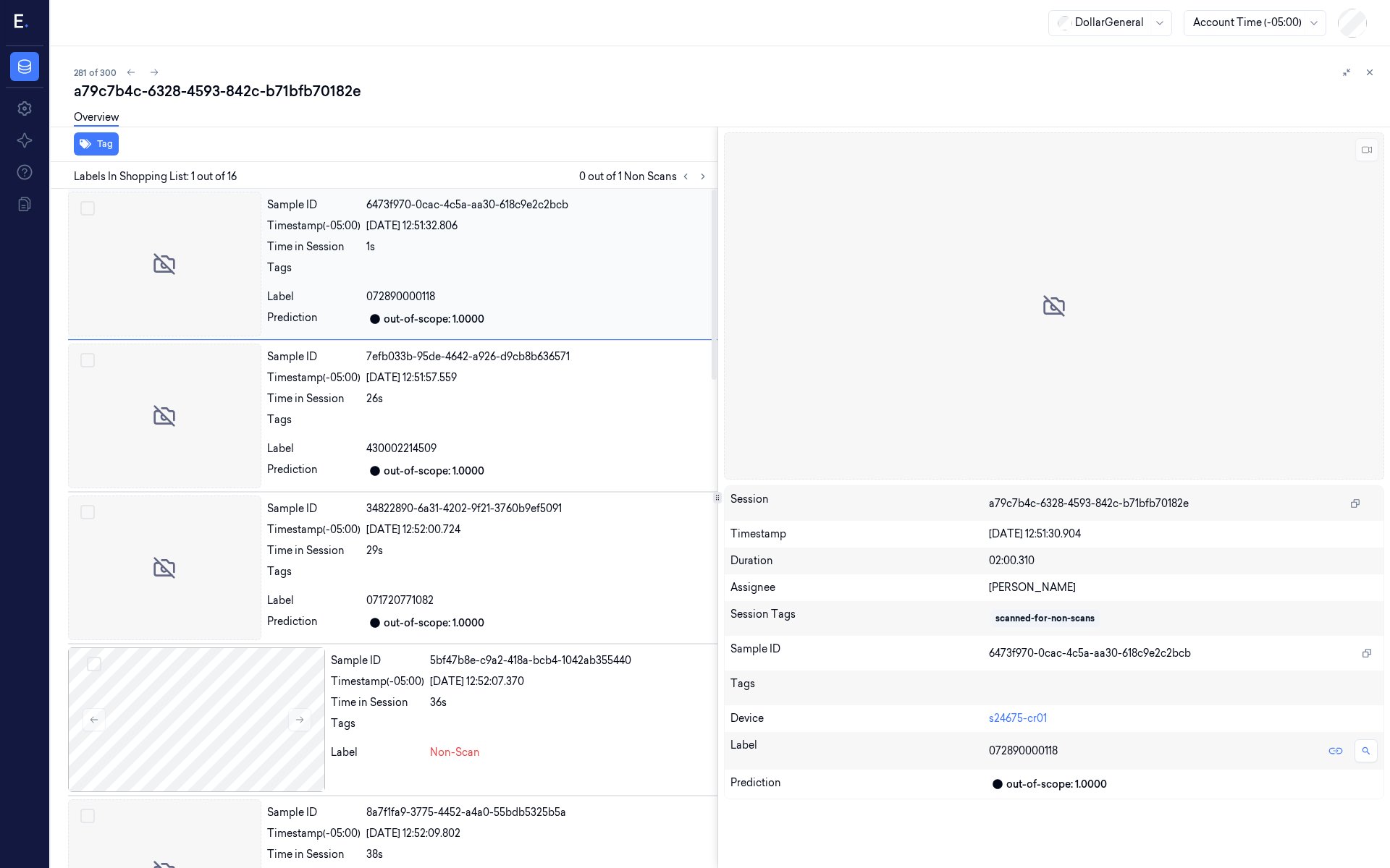
drag, startPoint x: 703, startPoint y: 183, endPoint x: 708, endPoint y: 189, distance: 7.8
click at [703, 181] on button at bounding box center [703, 177] width 18 height 18
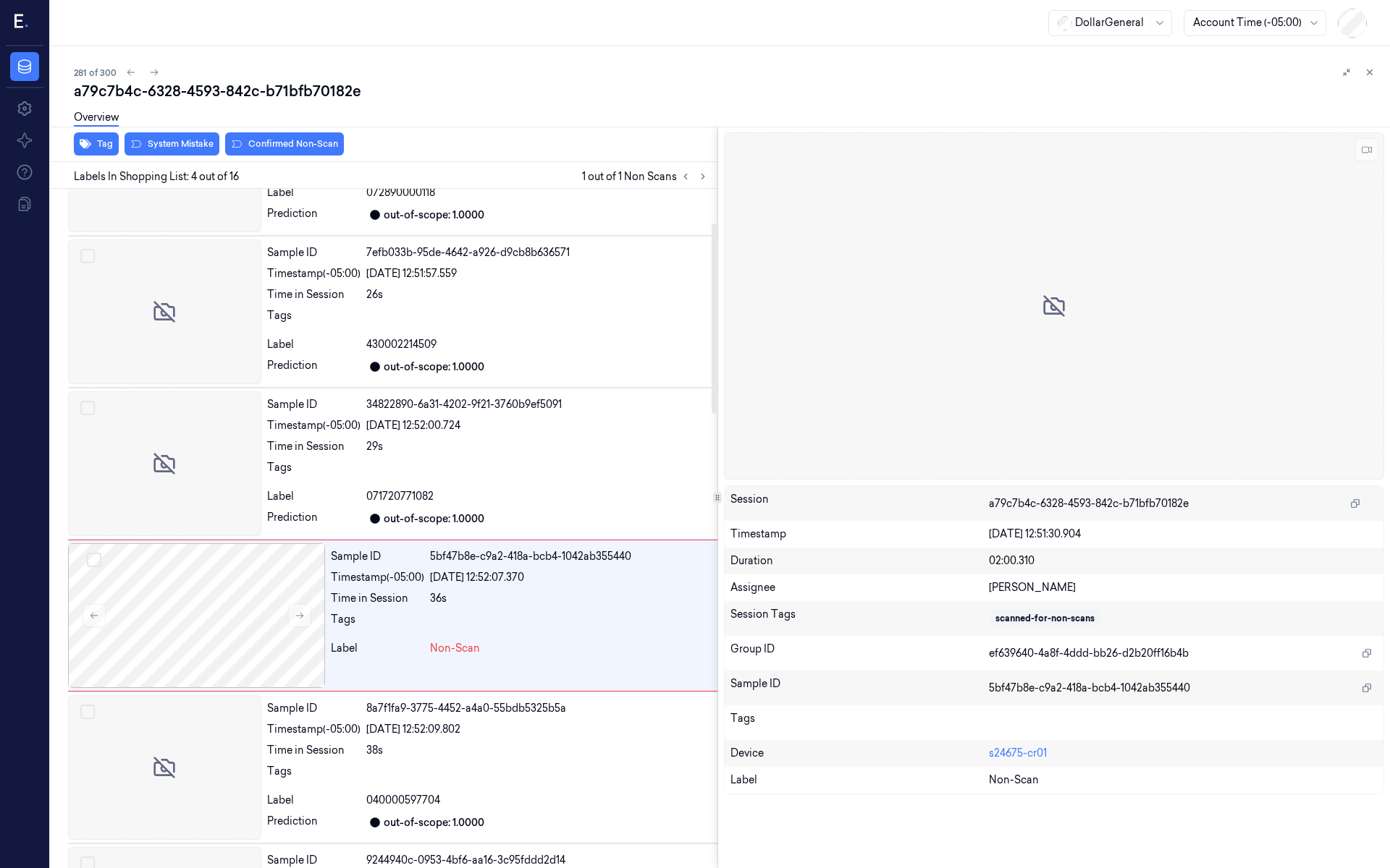
scroll to position [190, 0]
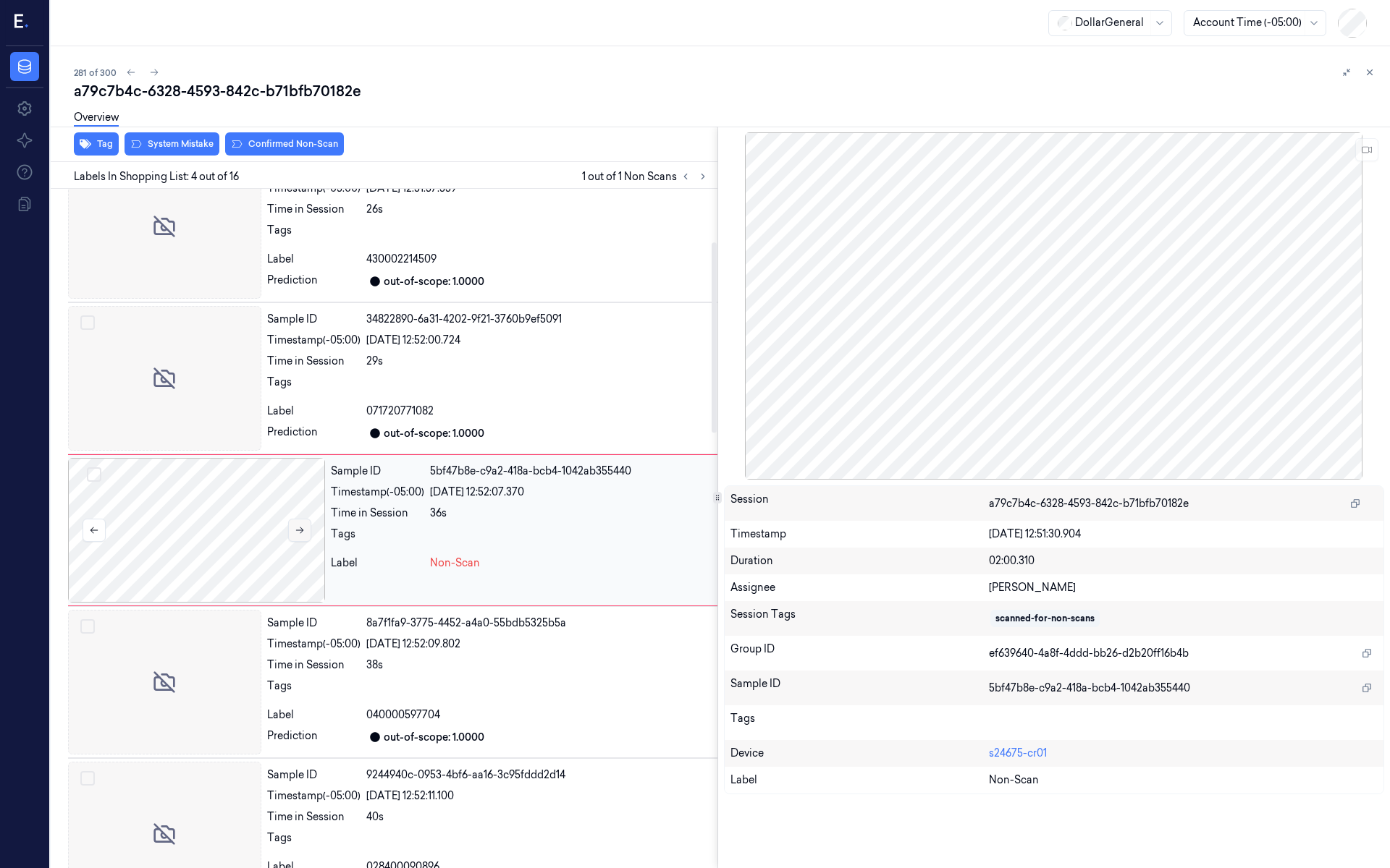
click at [305, 526] on button at bounding box center [299, 529] width 23 height 23
click at [220, 404] on div at bounding box center [165, 378] width 194 height 145
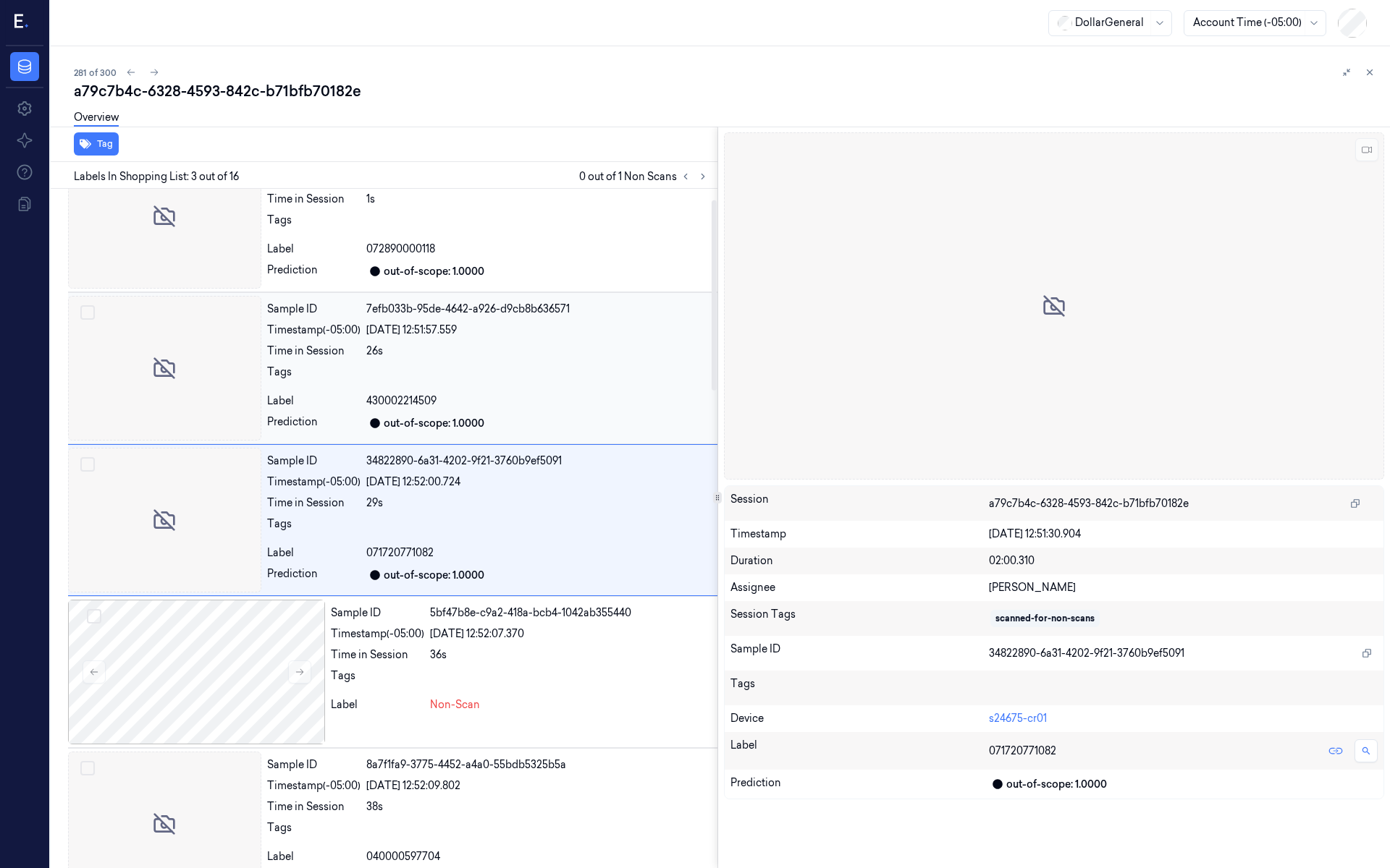
scroll to position [38, 0]
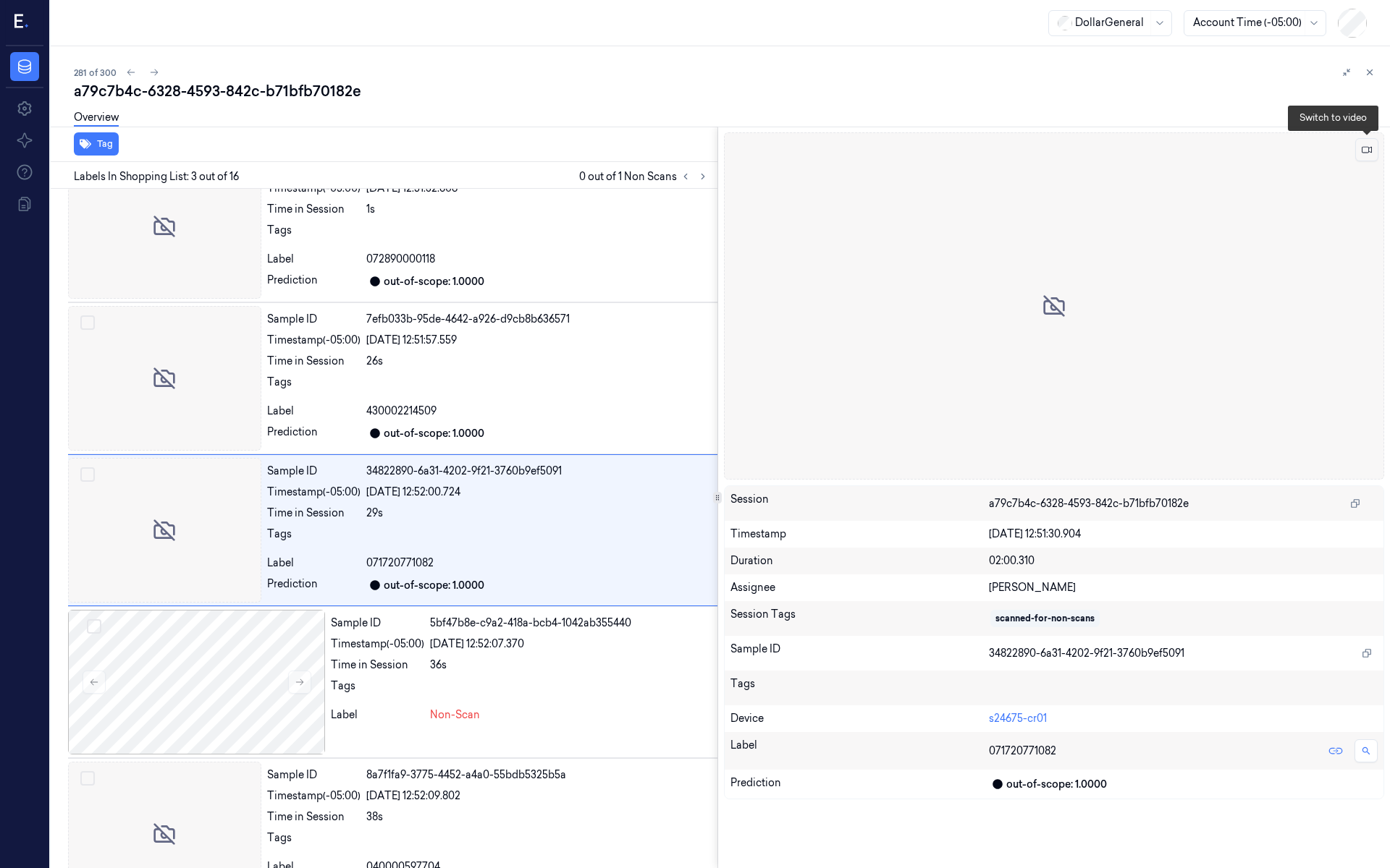
click at [1361, 142] on button at bounding box center [1366, 149] width 23 height 23
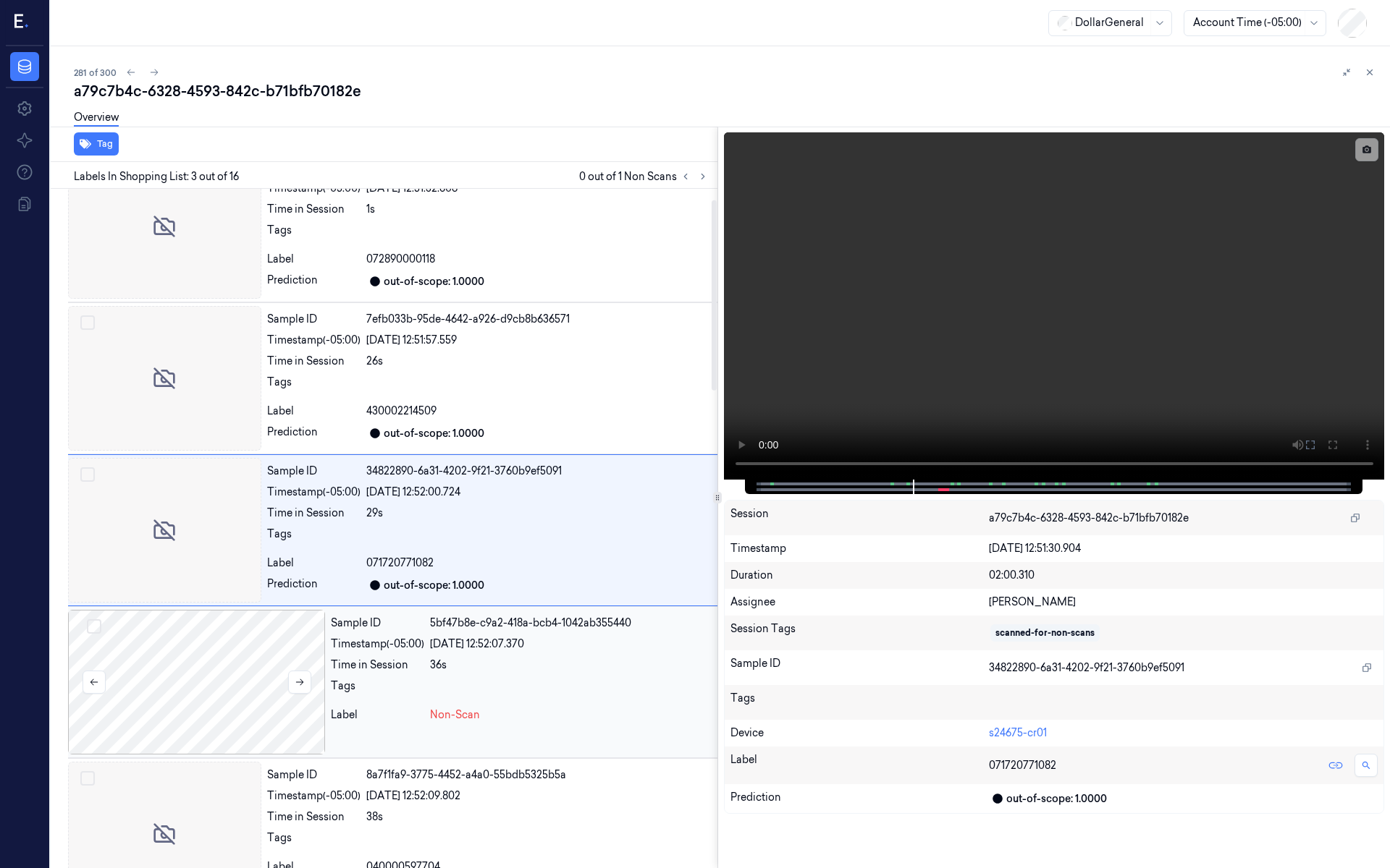
click at [233, 693] on div at bounding box center [197, 682] width 257 height 145
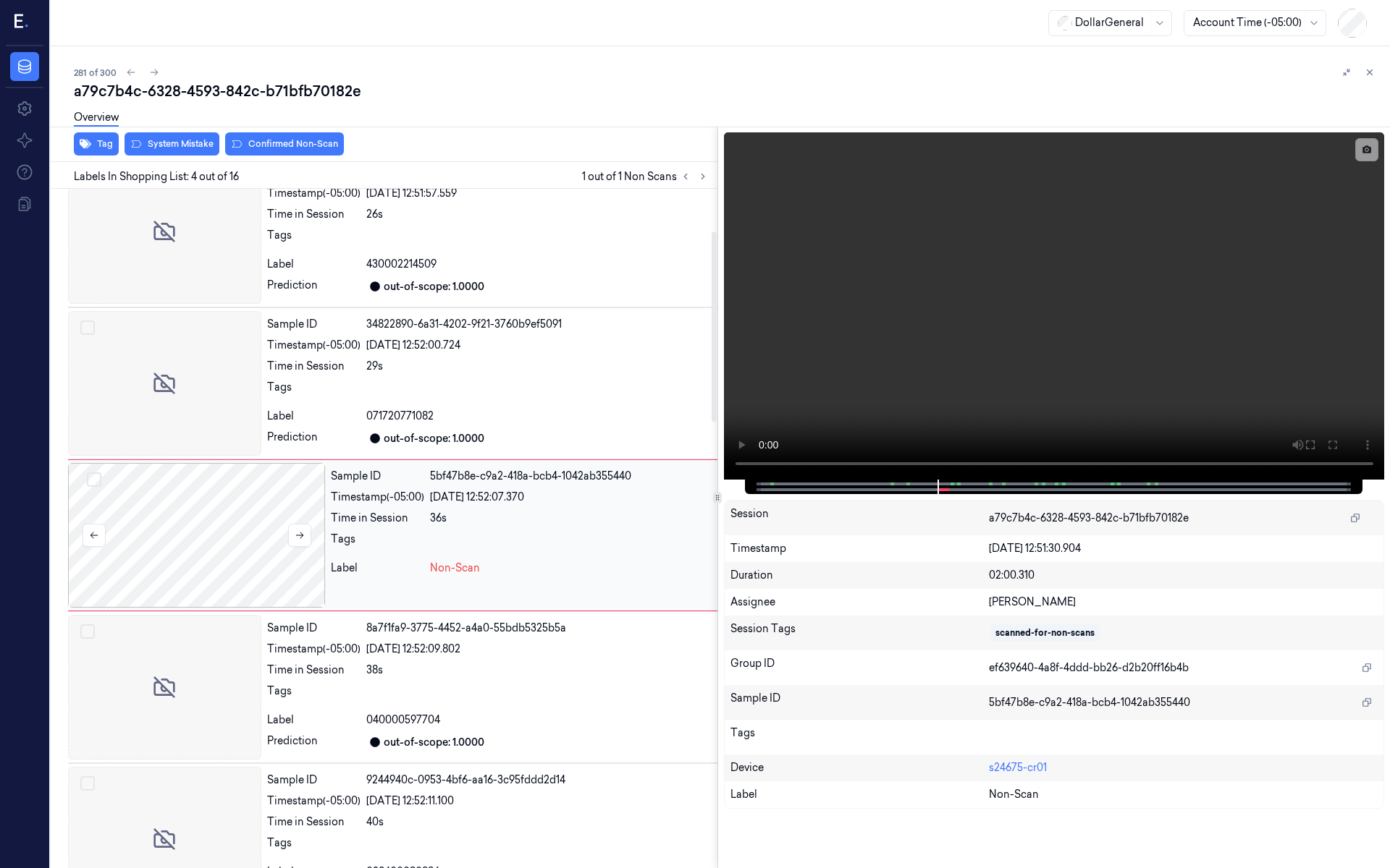
scroll to position [190, 0]
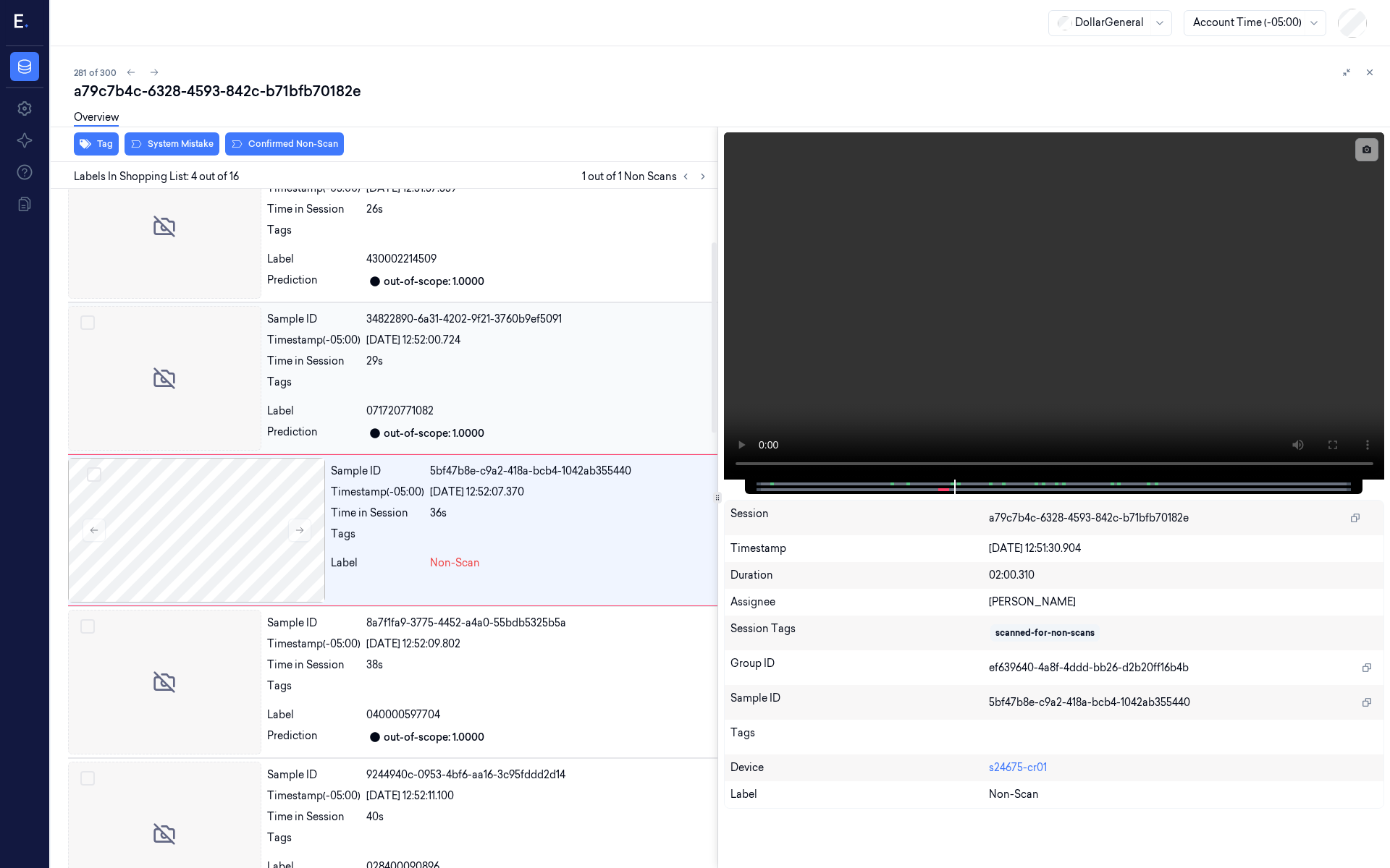
click at [227, 386] on div at bounding box center [165, 378] width 194 height 145
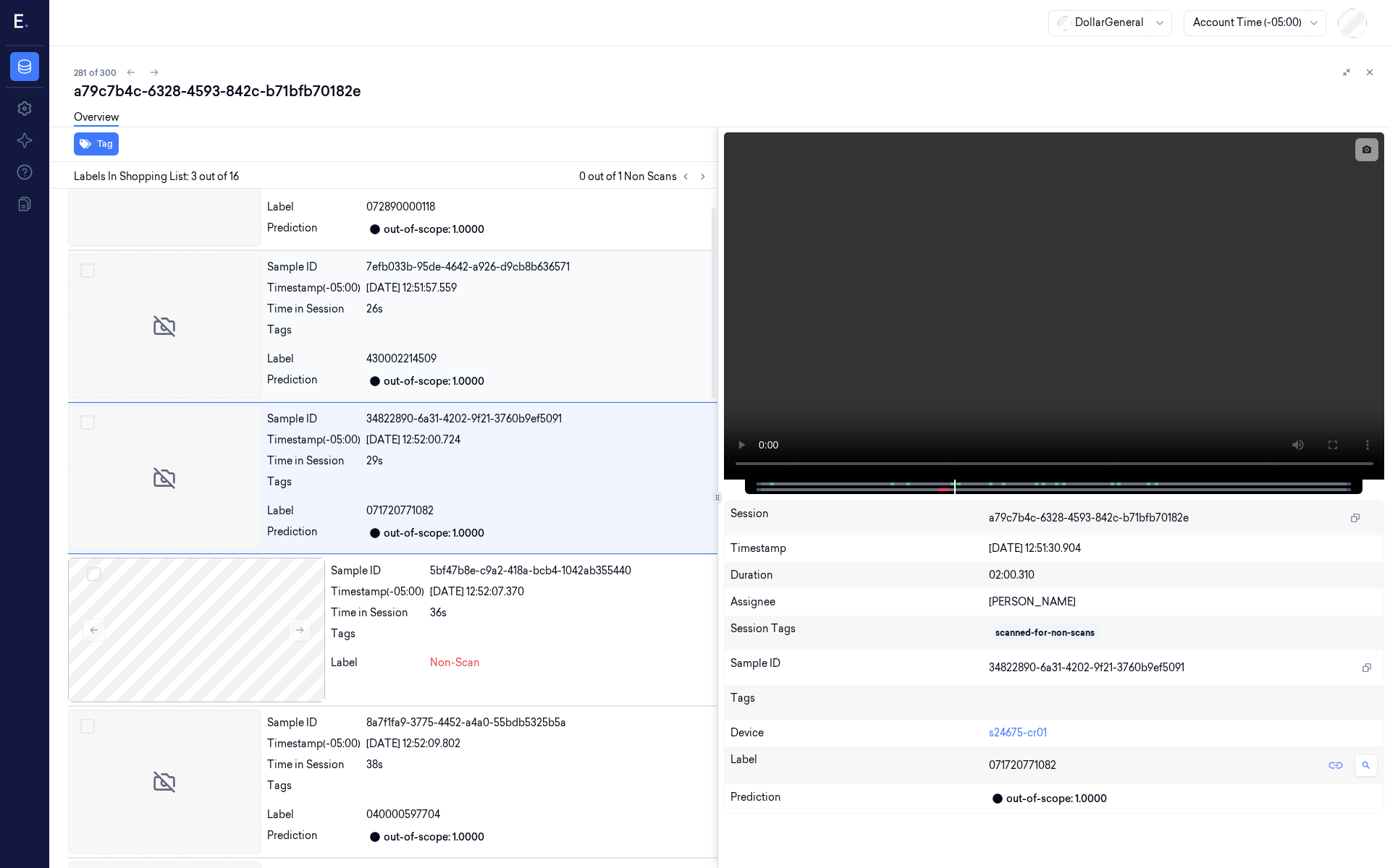
scroll to position [38, 0]
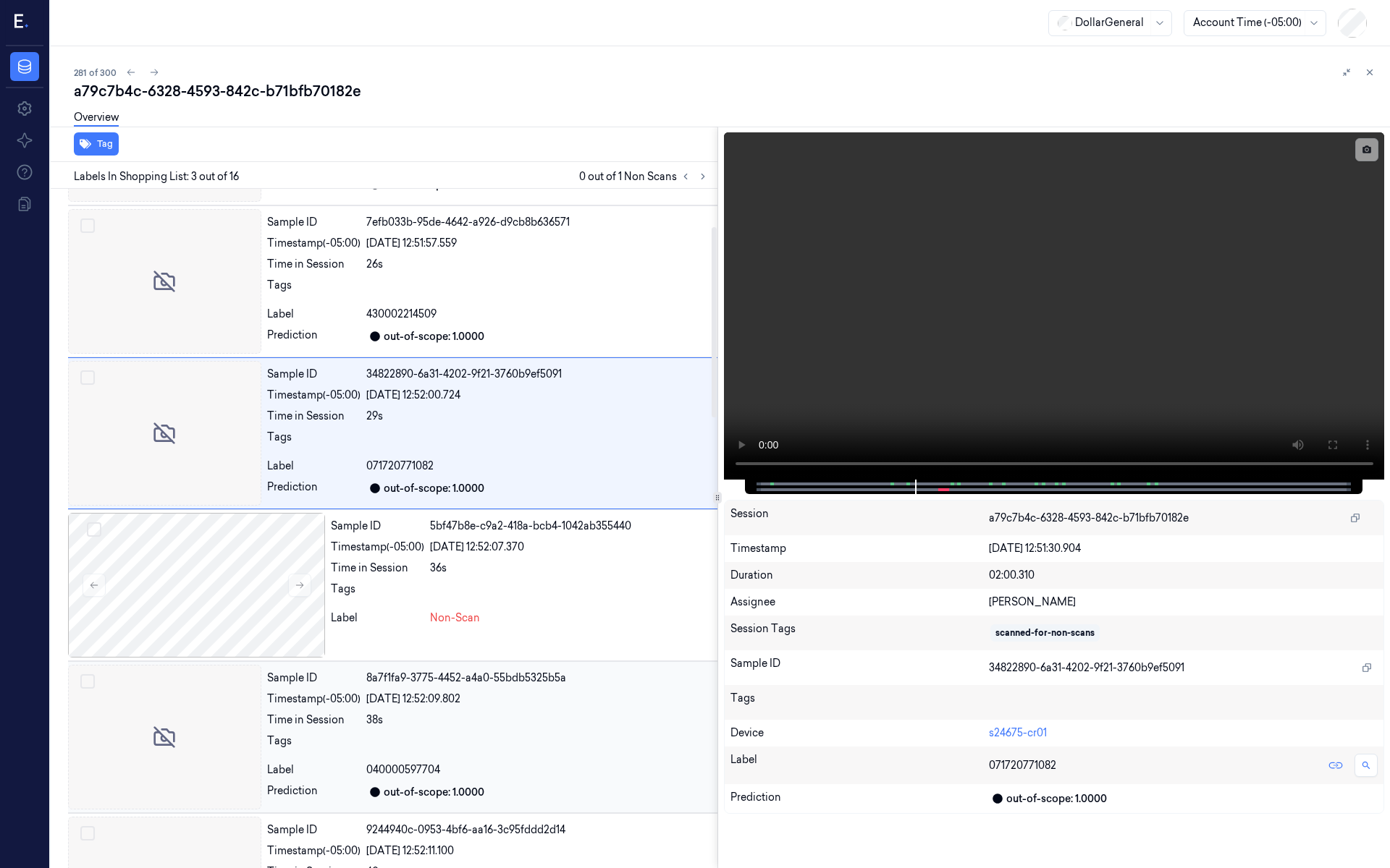
click at [246, 738] on div at bounding box center [165, 738] width 194 height 145
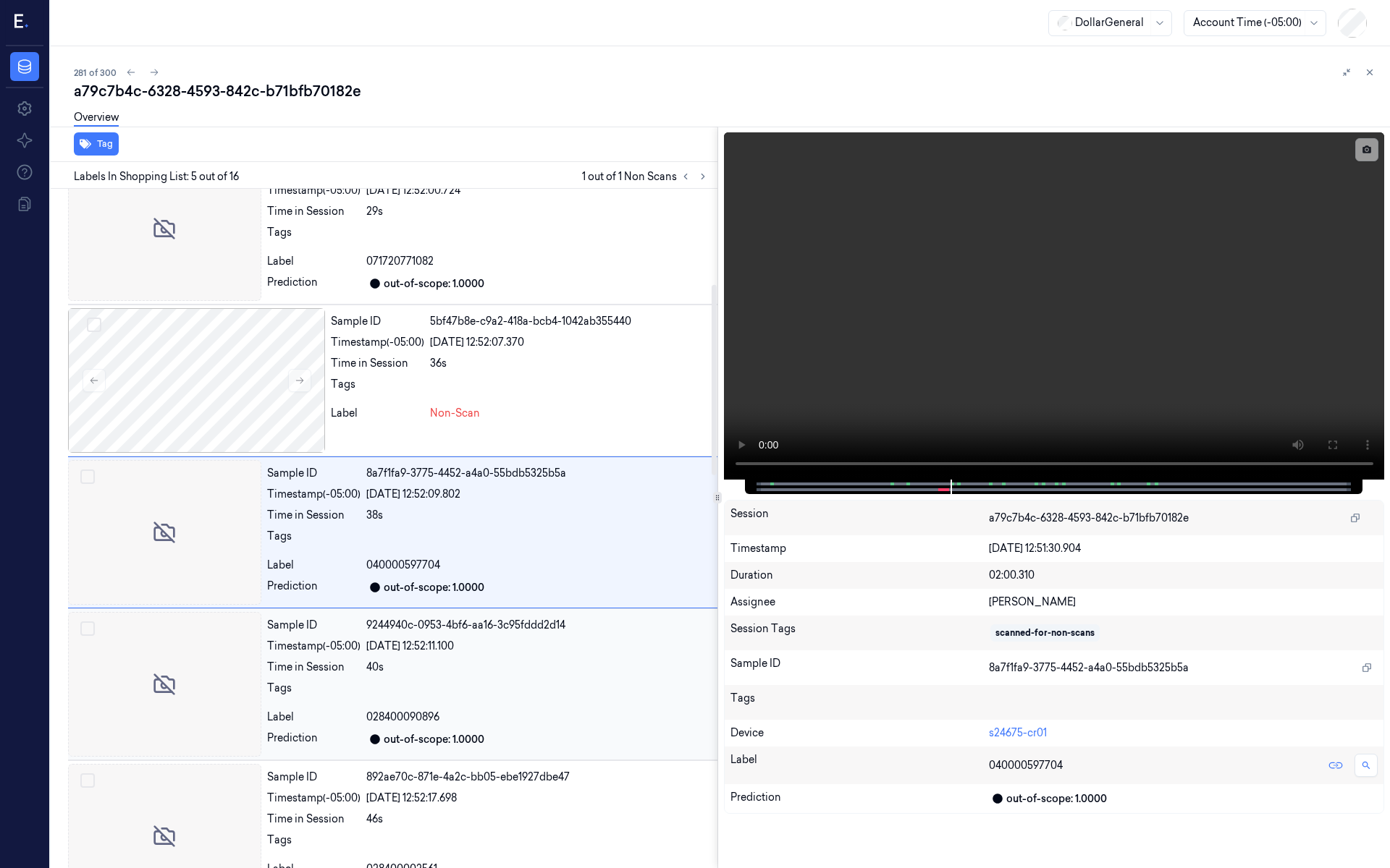
scroll to position [341, 0]
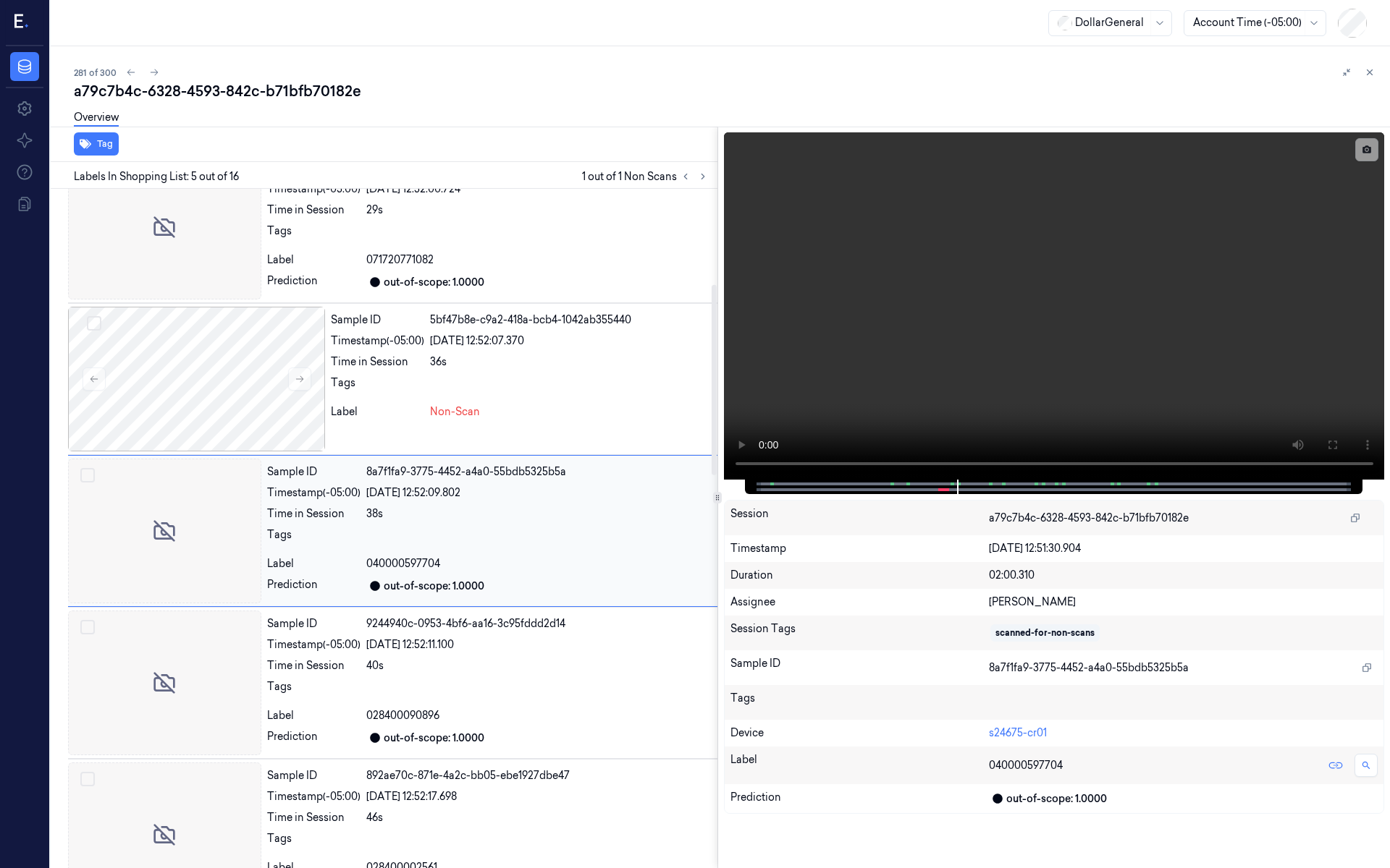
click at [232, 564] on div at bounding box center [165, 531] width 194 height 145
click at [230, 385] on div at bounding box center [197, 379] width 257 height 145
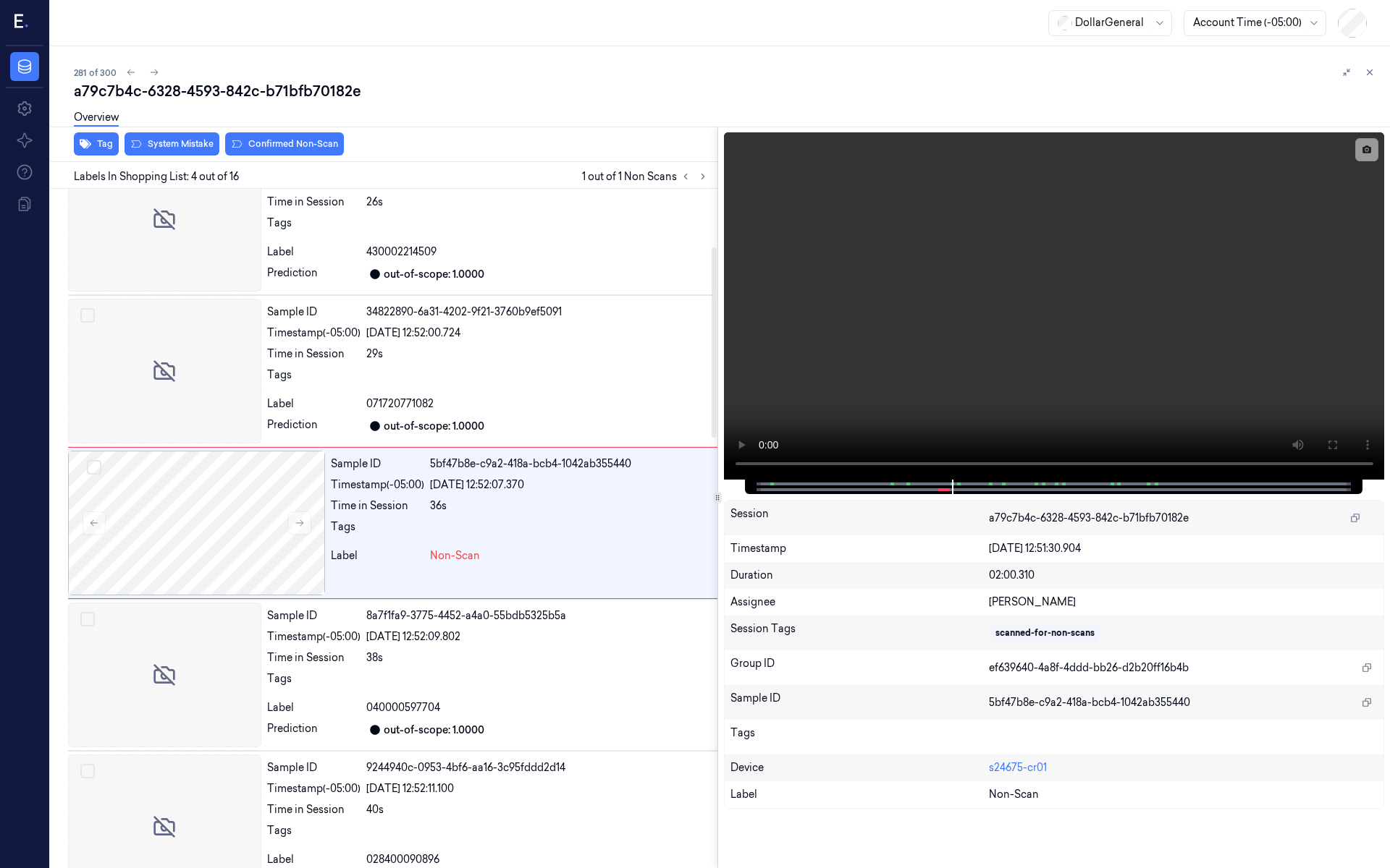
scroll to position [190, 0]
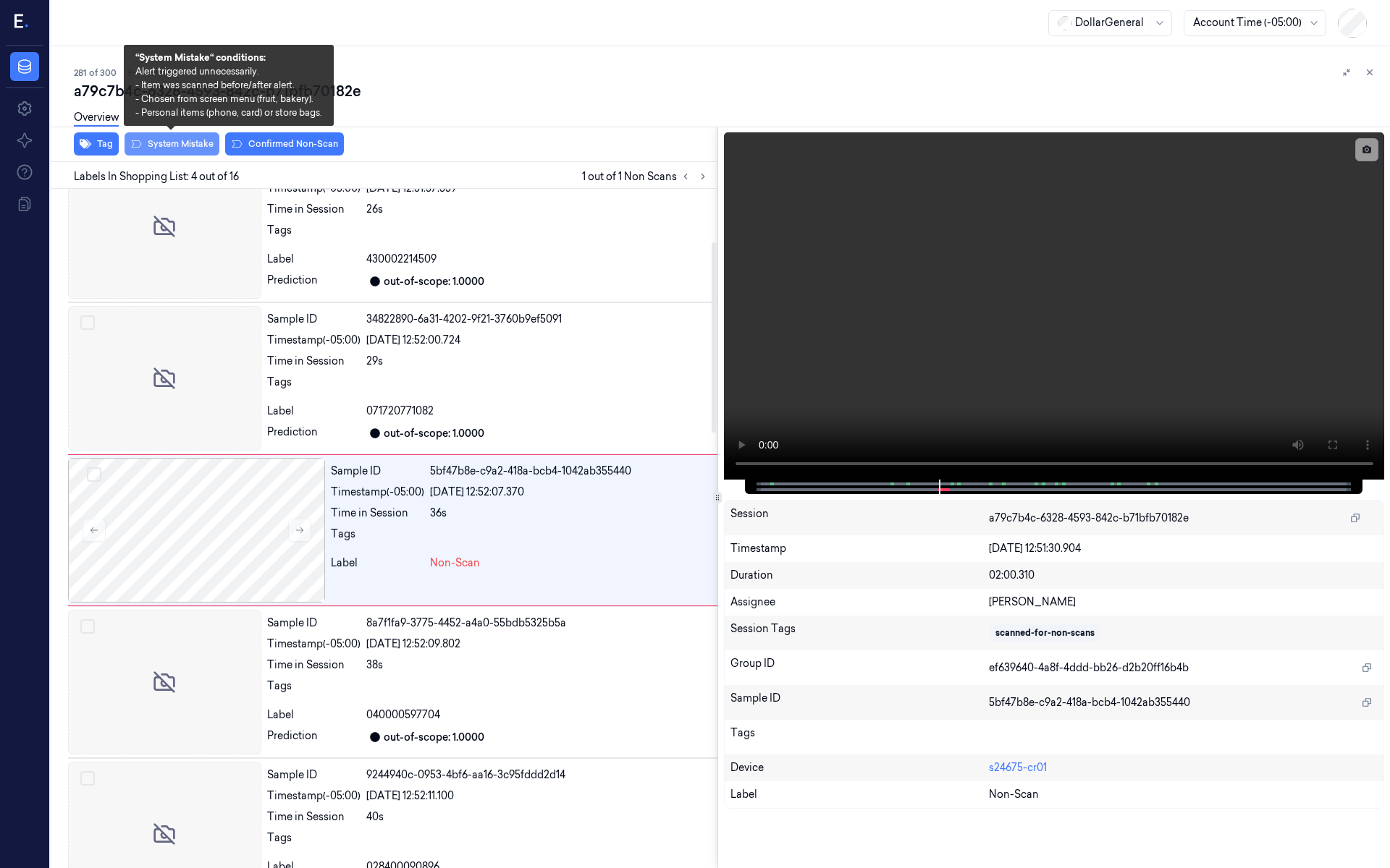
click at [175, 148] on button "System Mistake" at bounding box center [172, 143] width 95 height 23
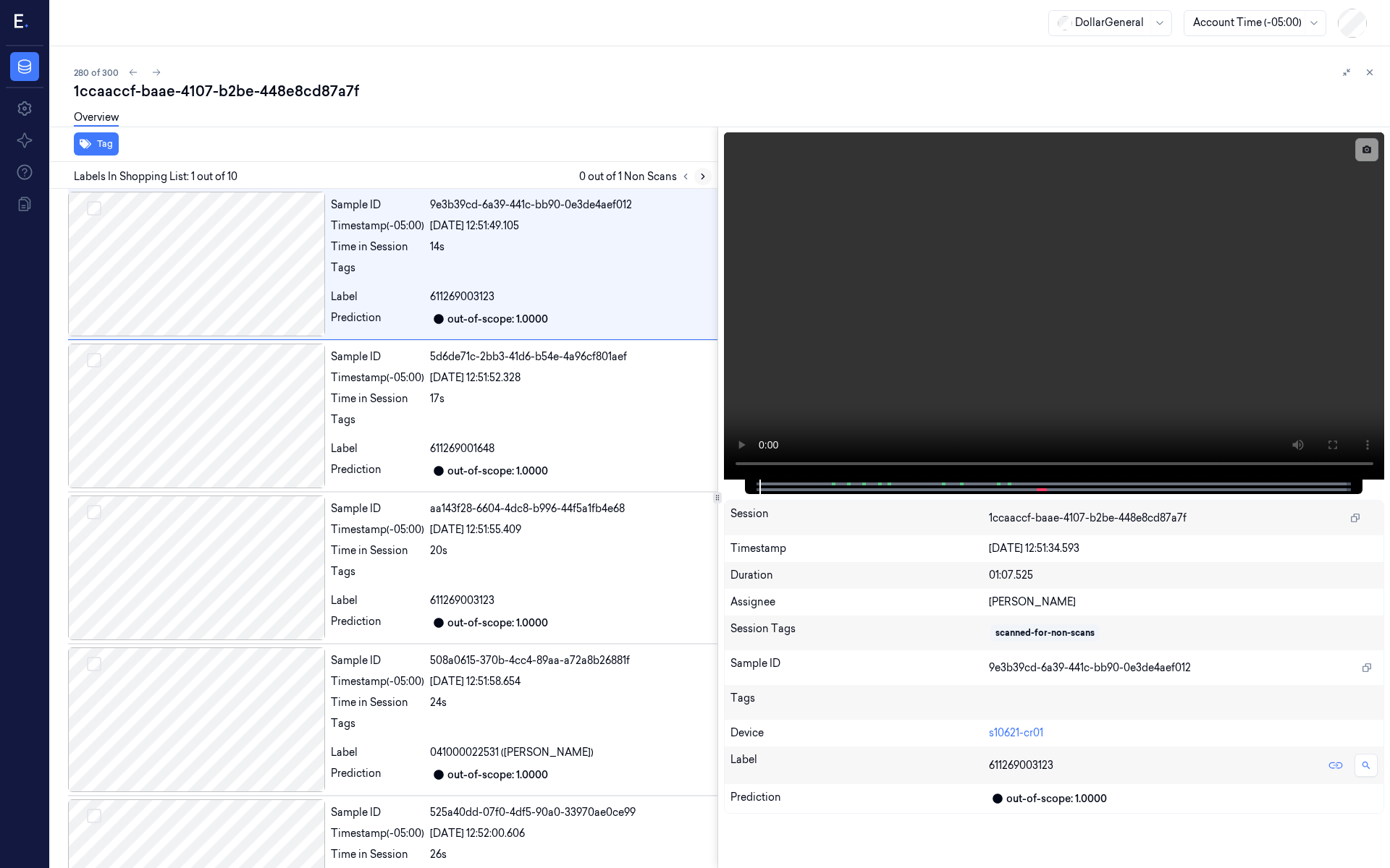
click at [701, 178] on icon at bounding box center [702, 177] width 3 height 5
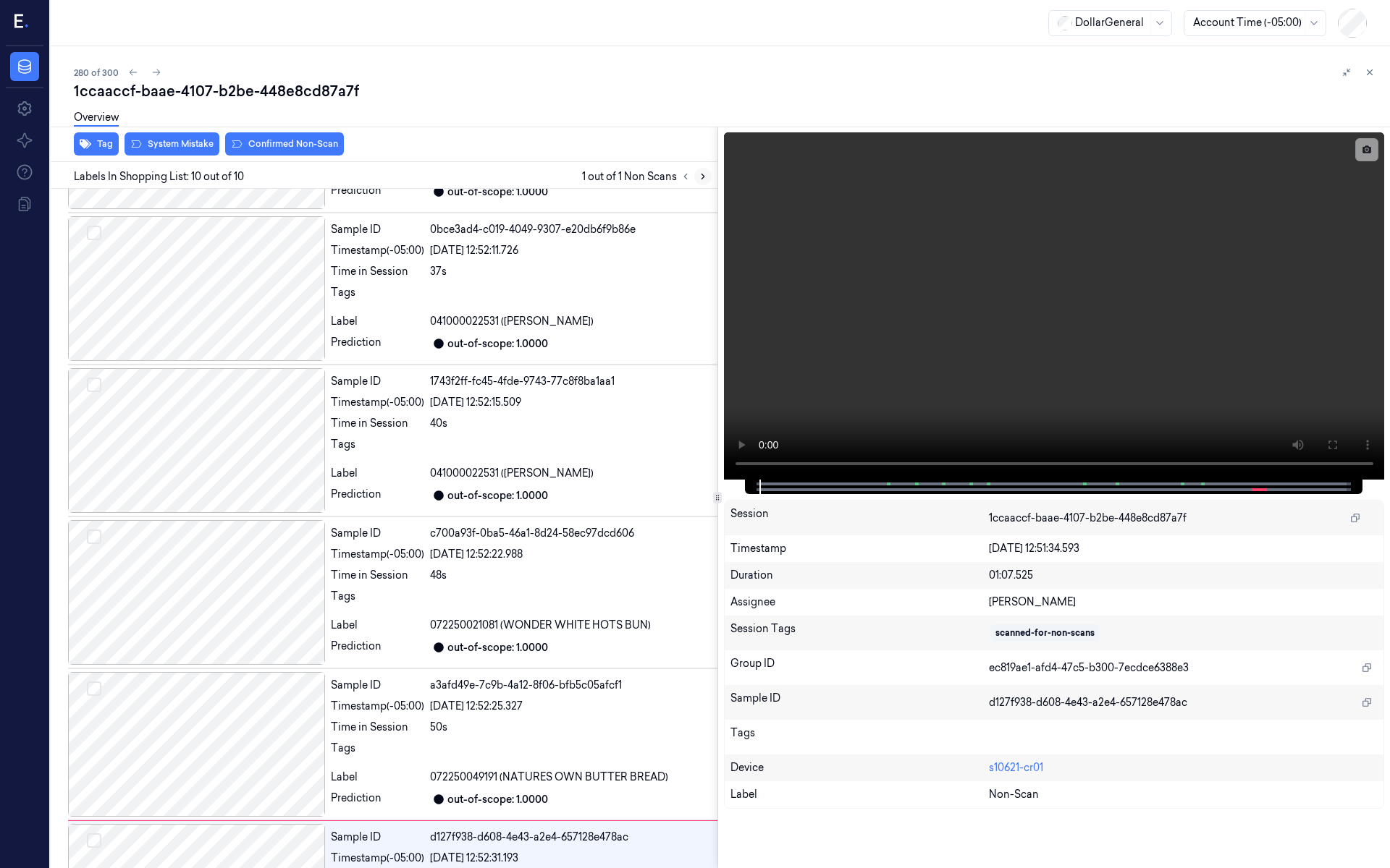
scroll to position [839, 0]
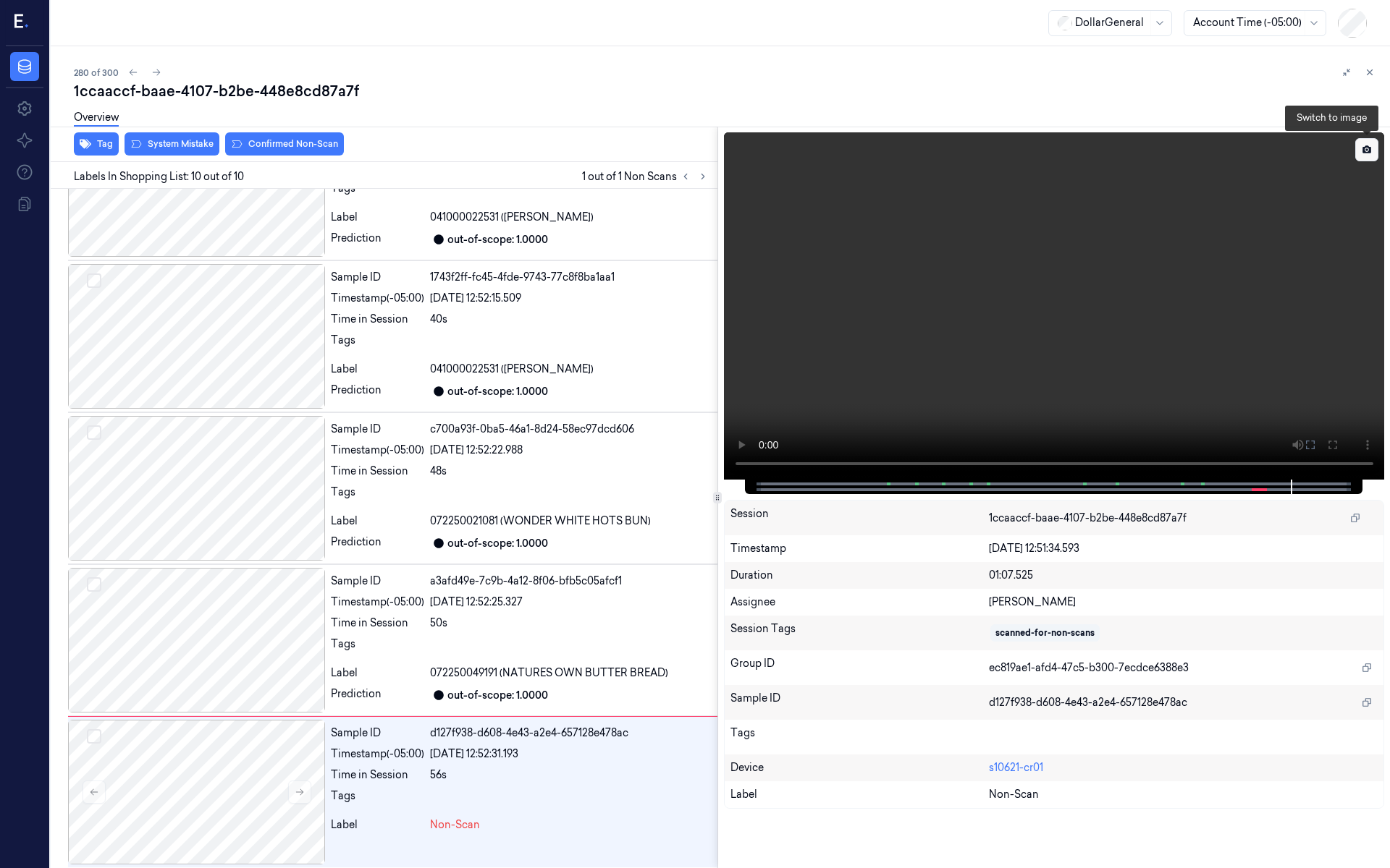
click at [1371, 146] on icon at bounding box center [1367, 150] width 10 height 10
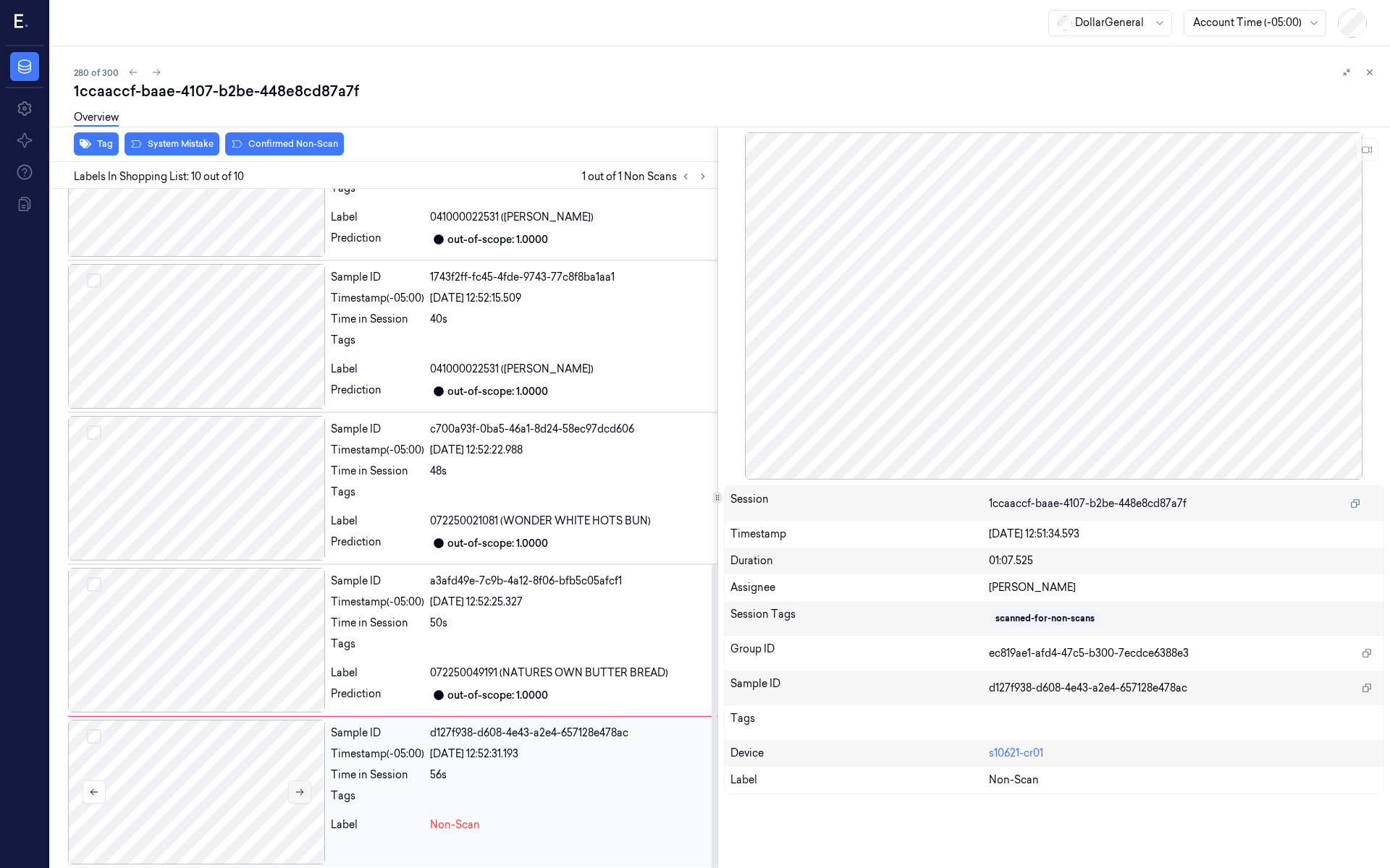
click at [305, 738] on button at bounding box center [299, 792] width 23 height 23
click at [261, 669] on div at bounding box center [197, 640] width 257 height 145
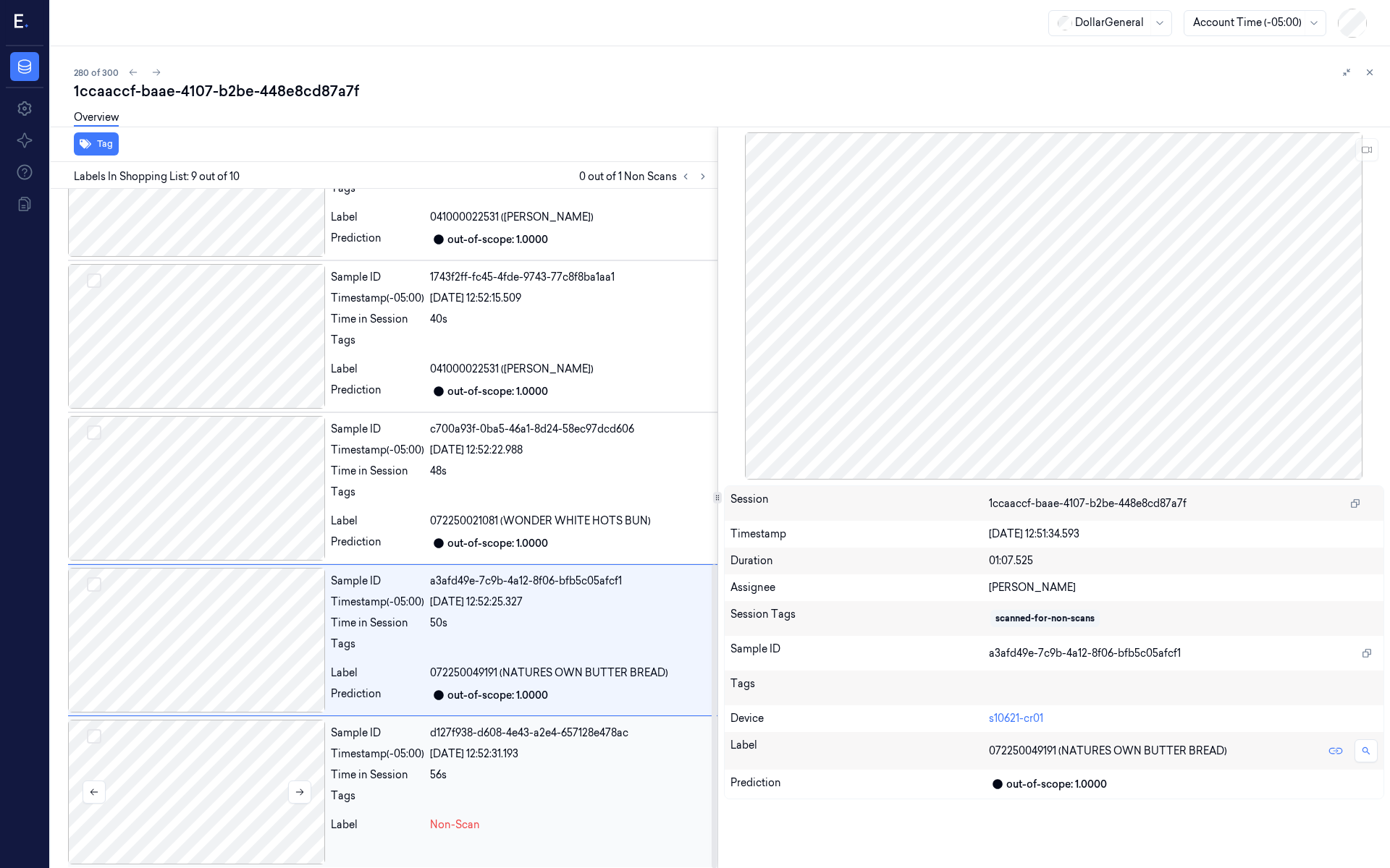
click at [258, 738] on div at bounding box center [197, 792] width 257 height 145
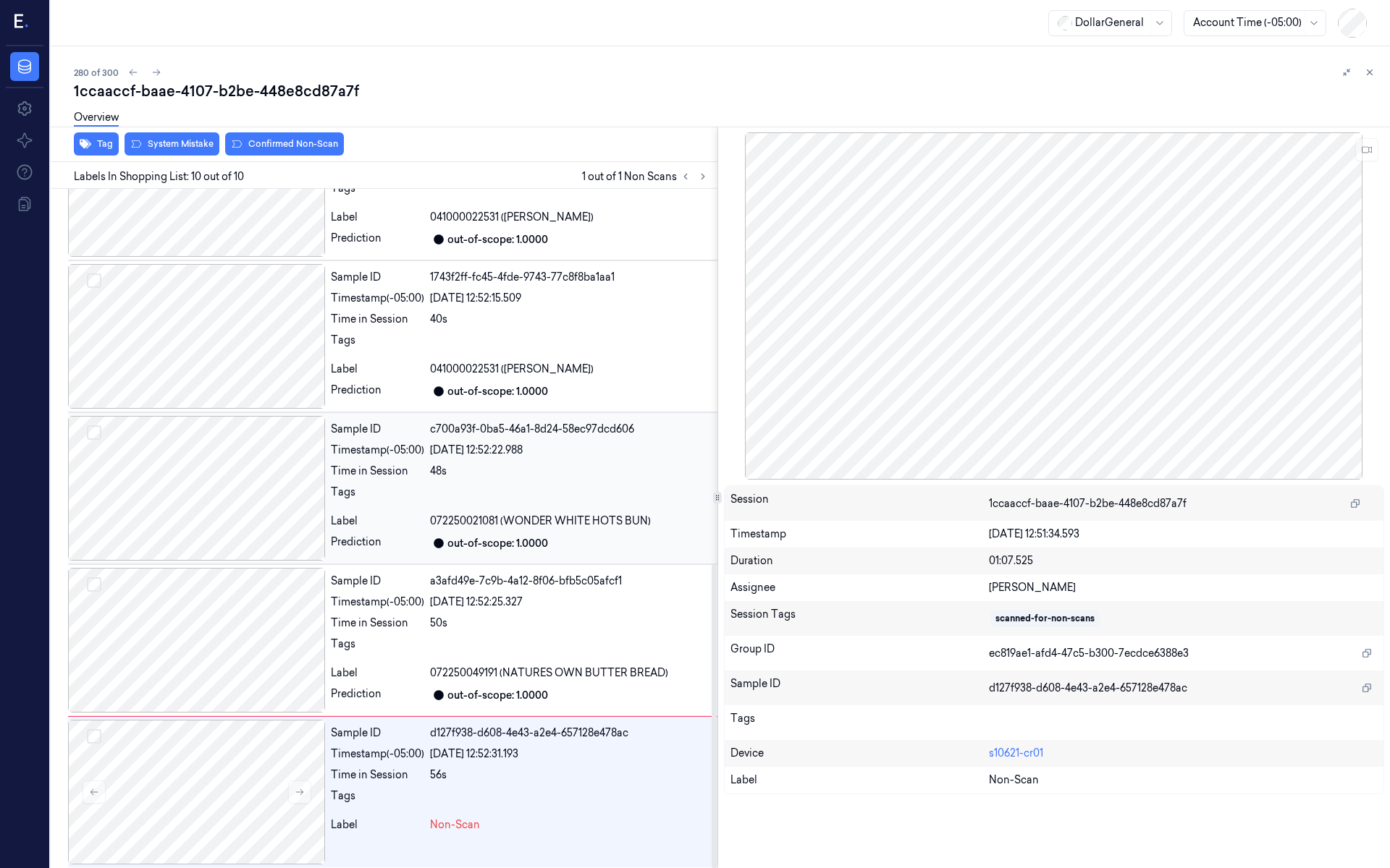
click at [255, 522] on div at bounding box center [197, 488] width 257 height 145
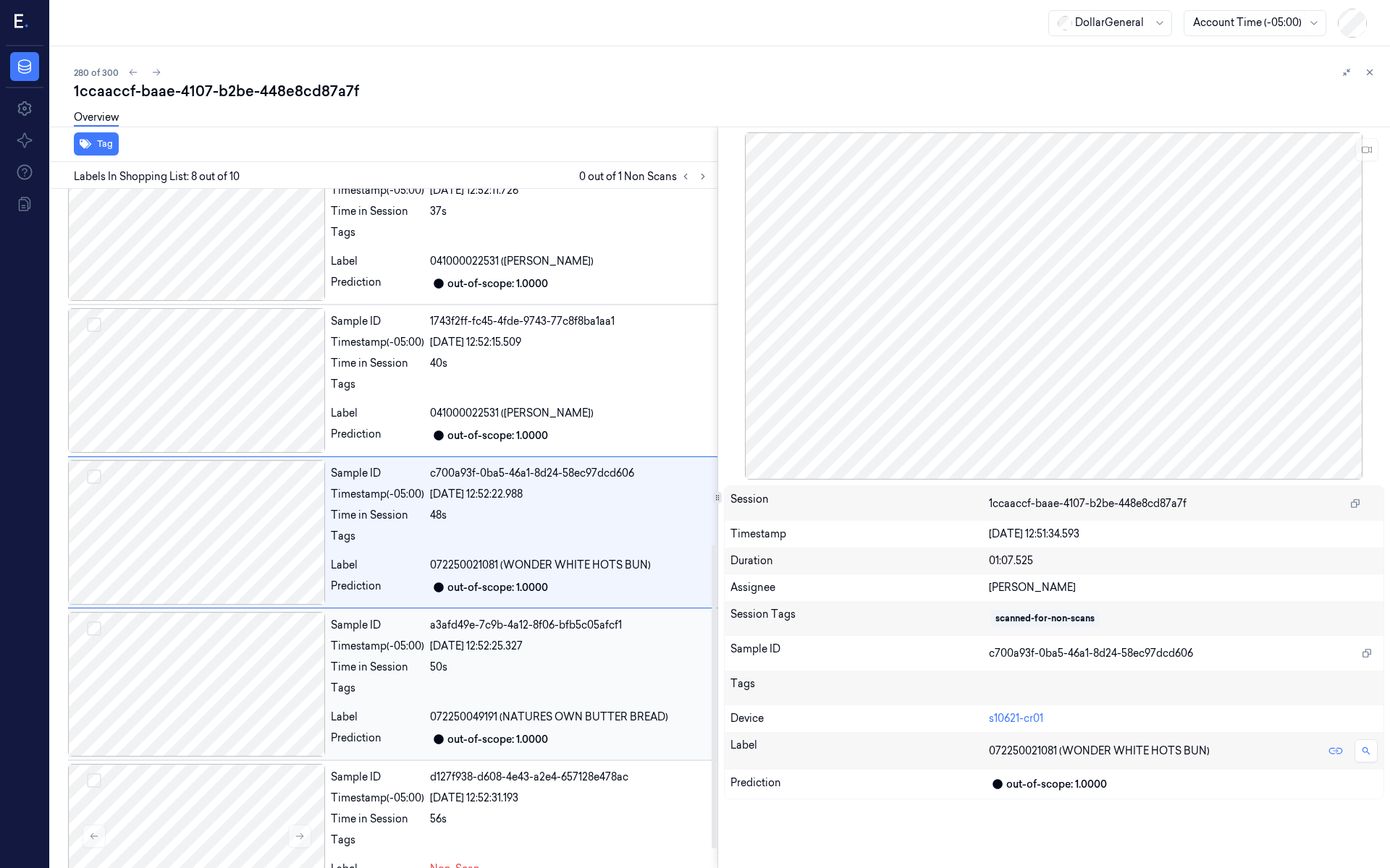
click at [251, 673] on div at bounding box center [197, 684] width 257 height 145
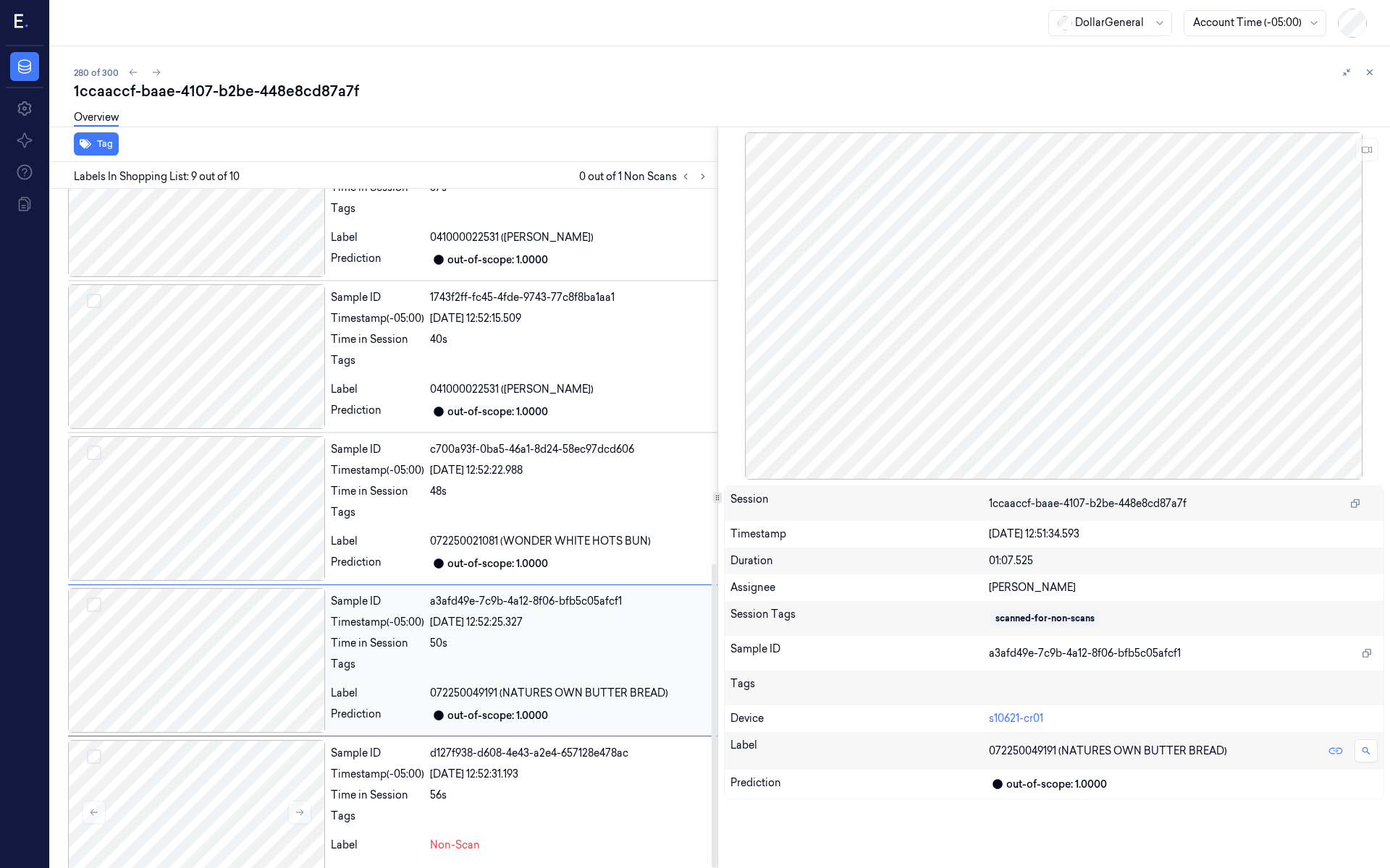
scroll to position [839, 0]
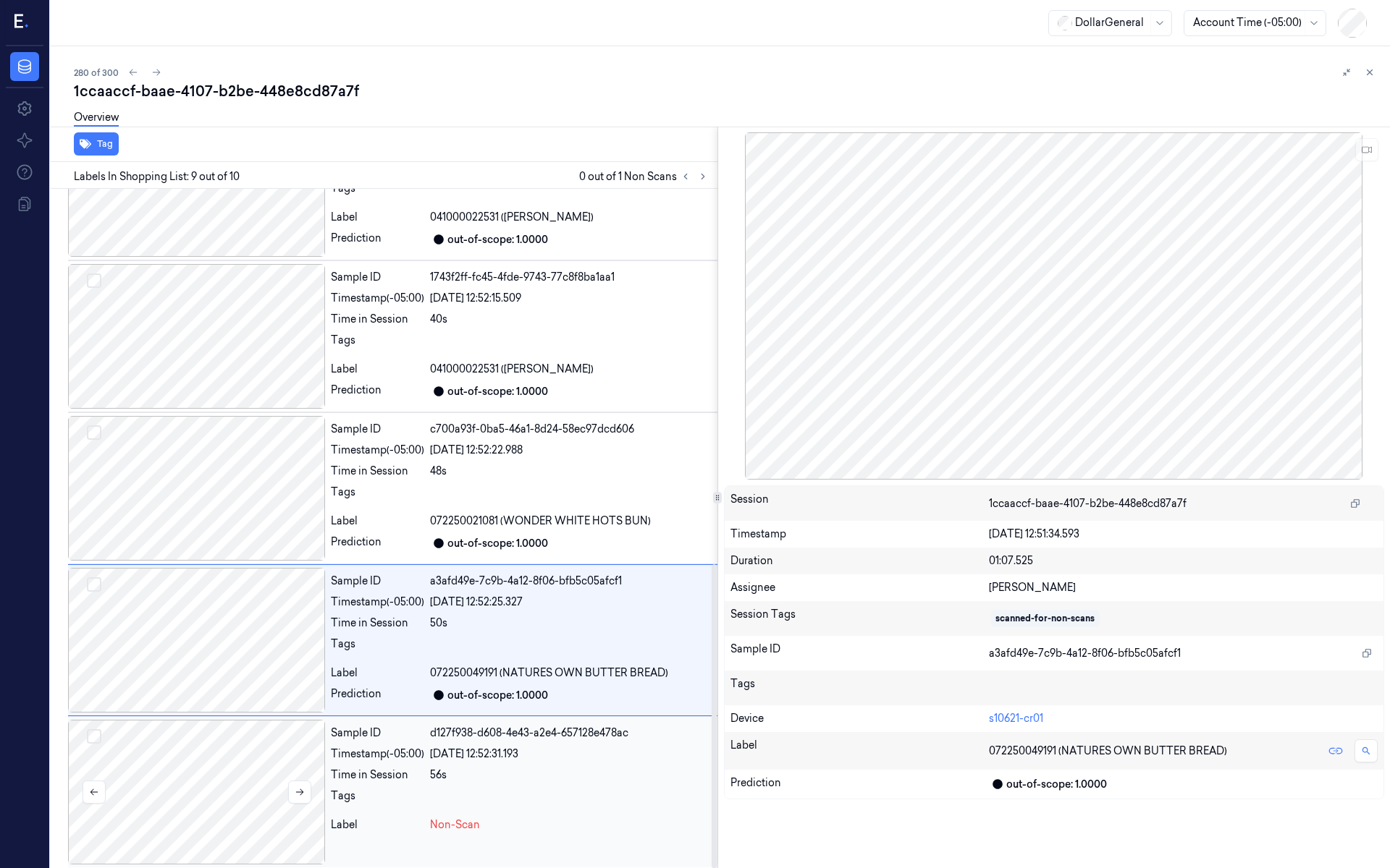
click at [248, 722] on div at bounding box center [197, 792] width 257 height 145
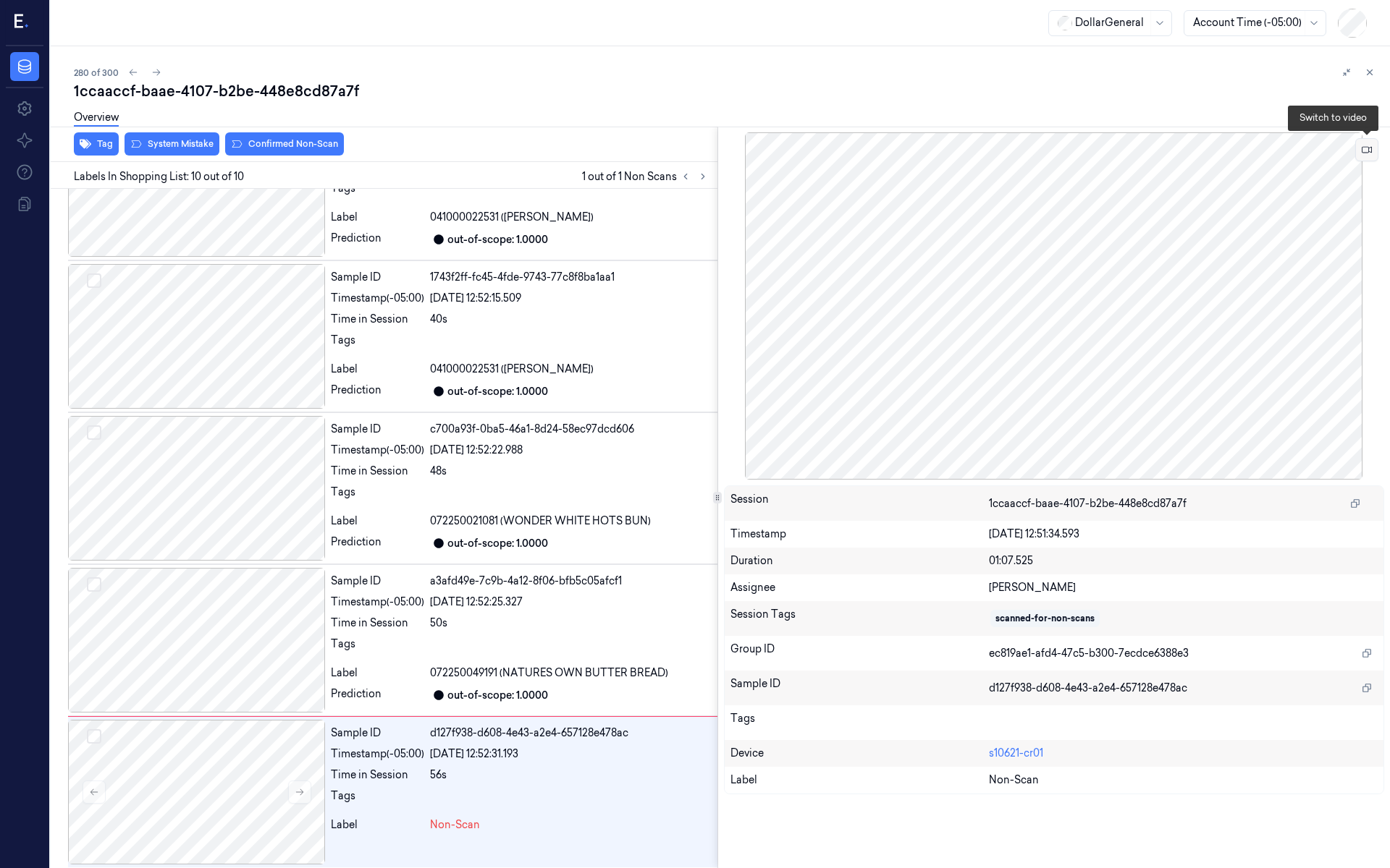
click at [1367, 148] on icon at bounding box center [1367, 150] width 10 height 10
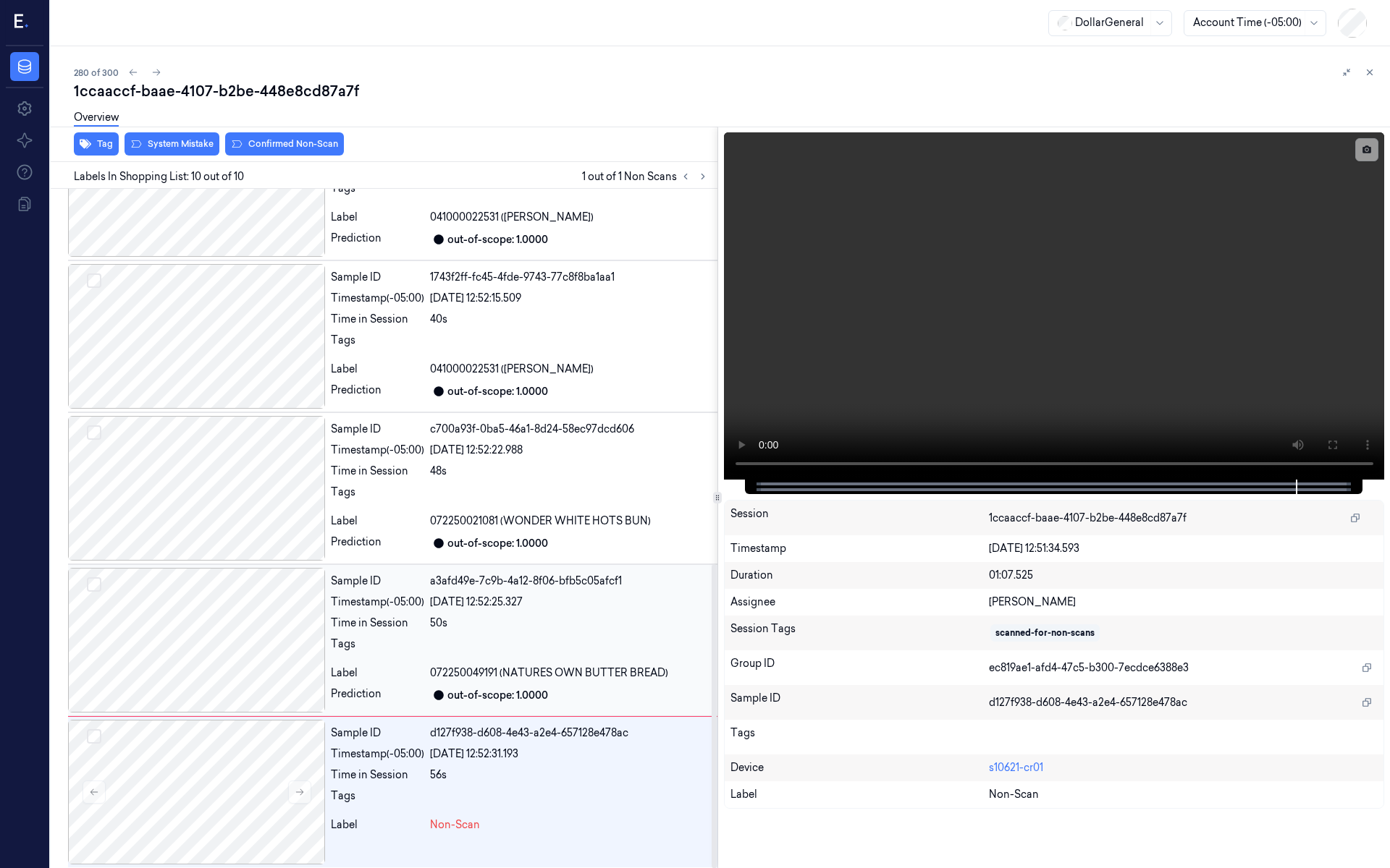
click at [217, 605] on div at bounding box center [197, 640] width 257 height 145
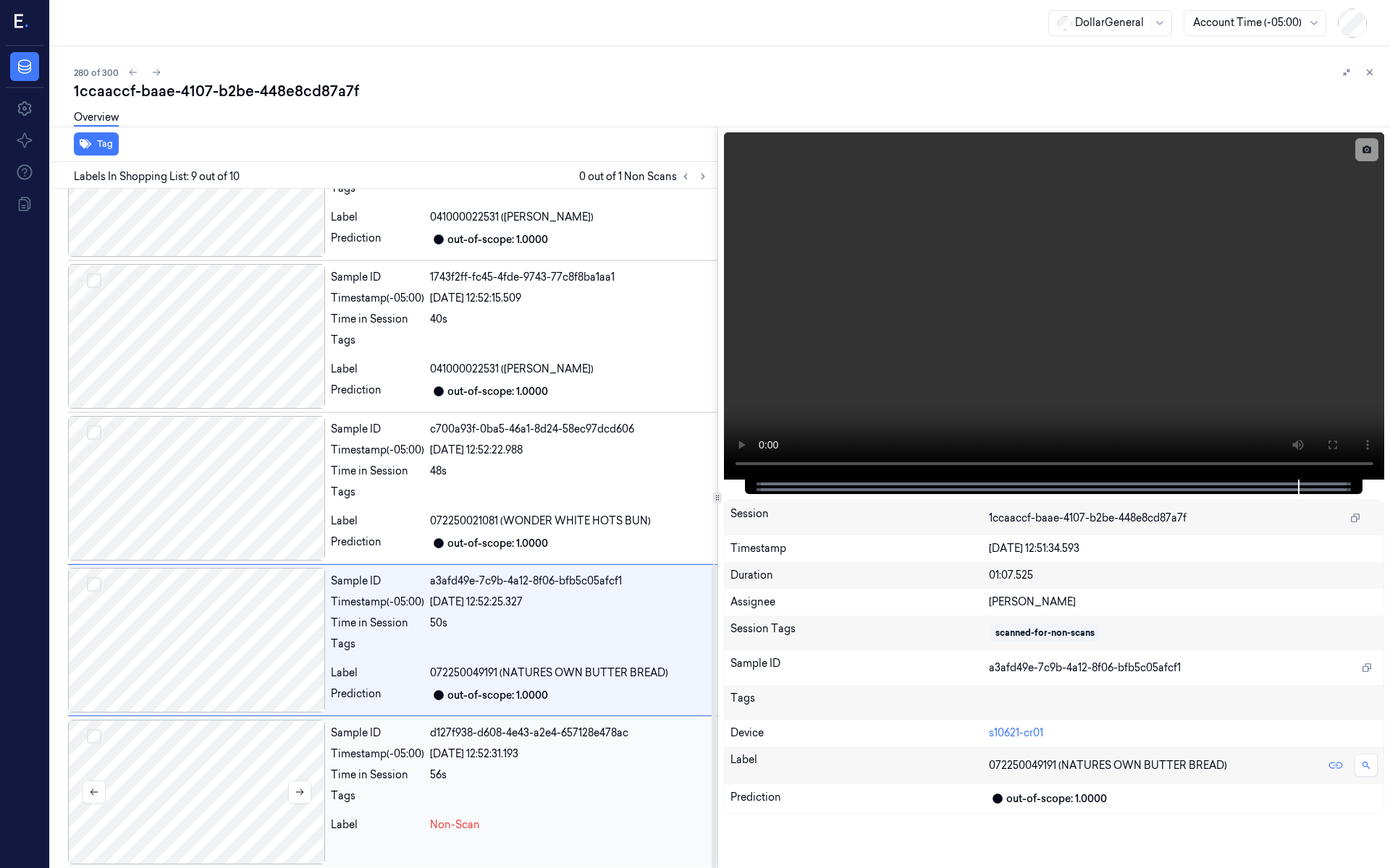
click at [233, 738] on div at bounding box center [197, 792] width 257 height 145
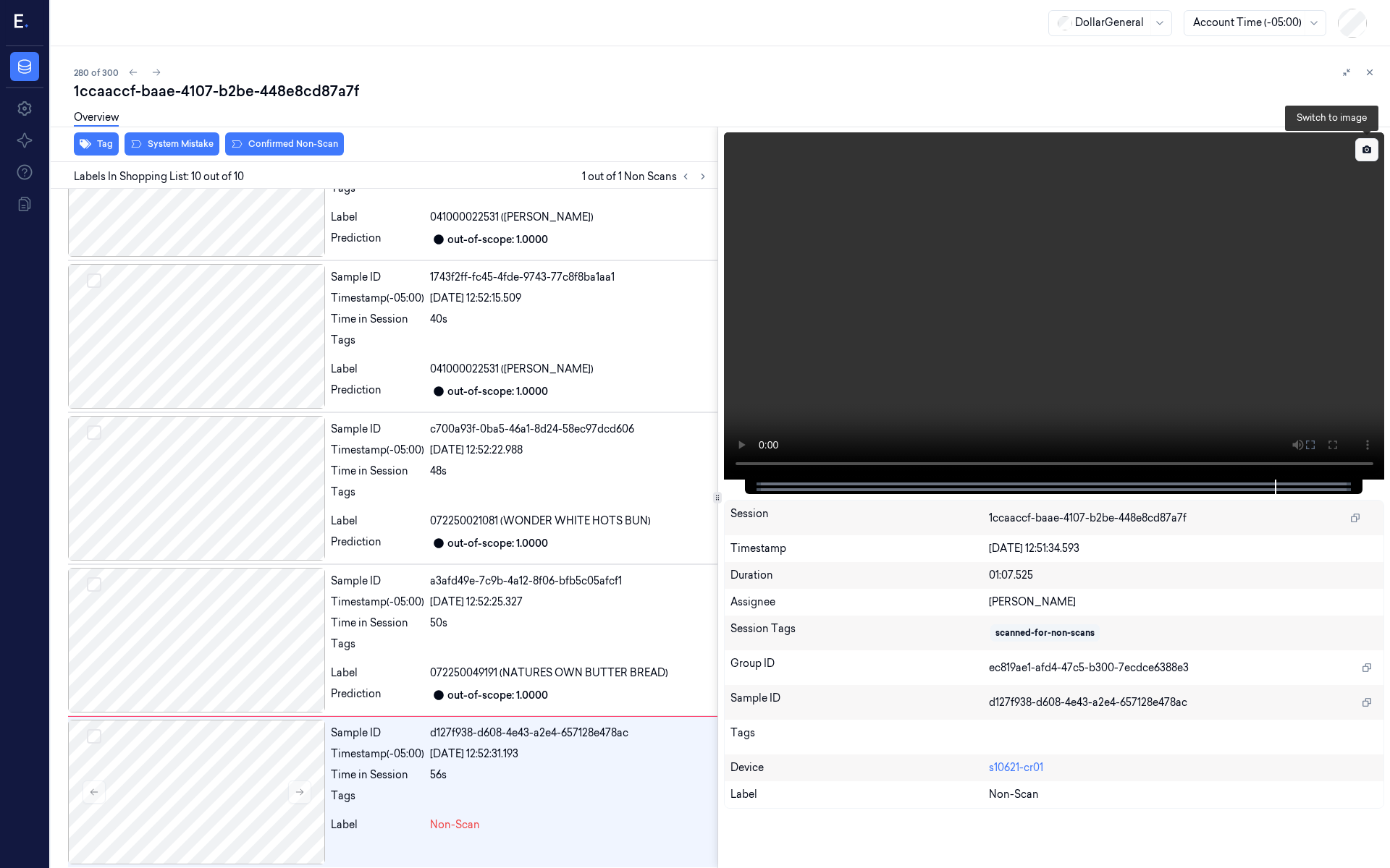
click at [1373, 152] on button at bounding box center [1366, 149] width 23 height 23
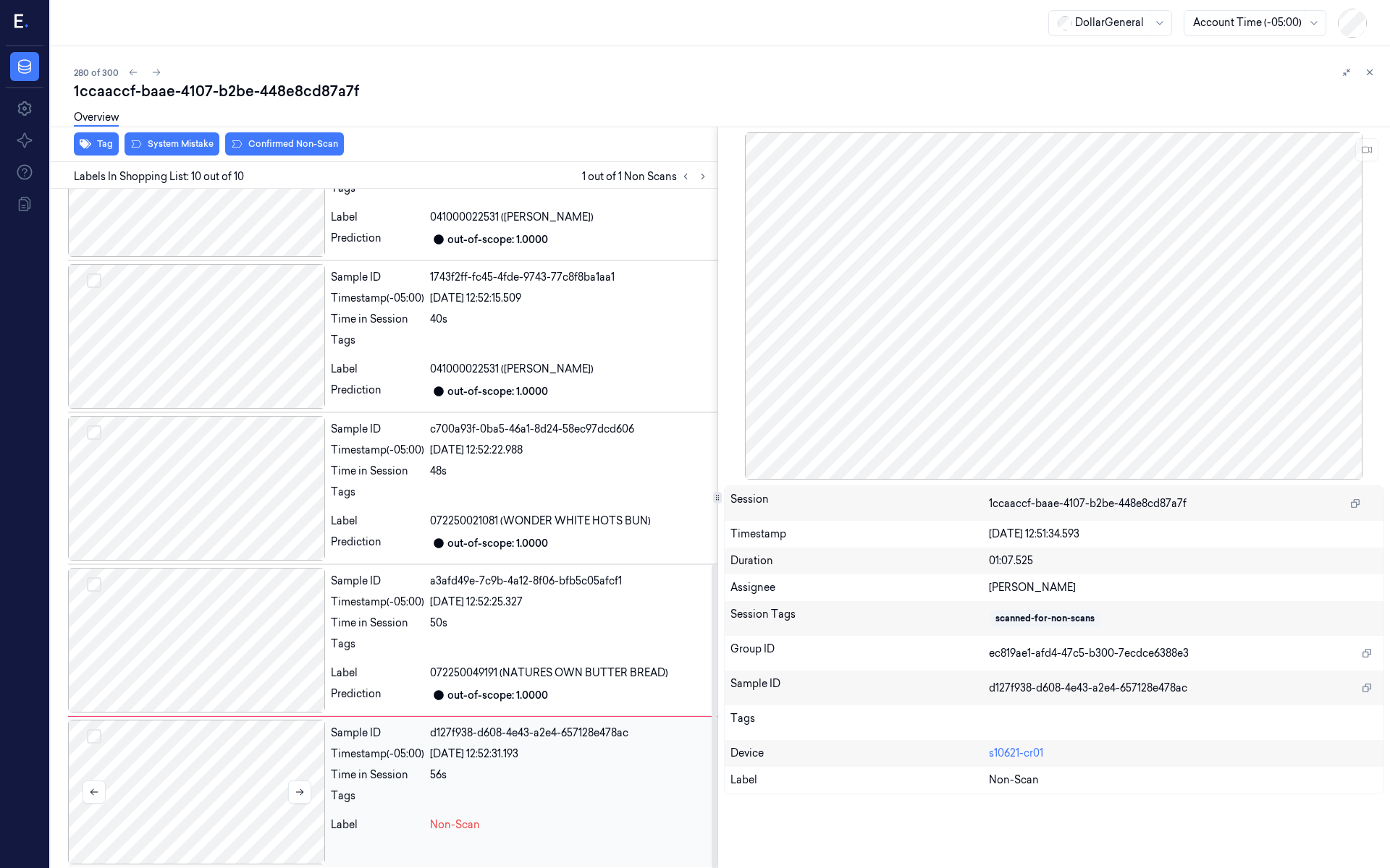
click at [220, 738] on div at bounding box center [197, 792] width 257 height 145
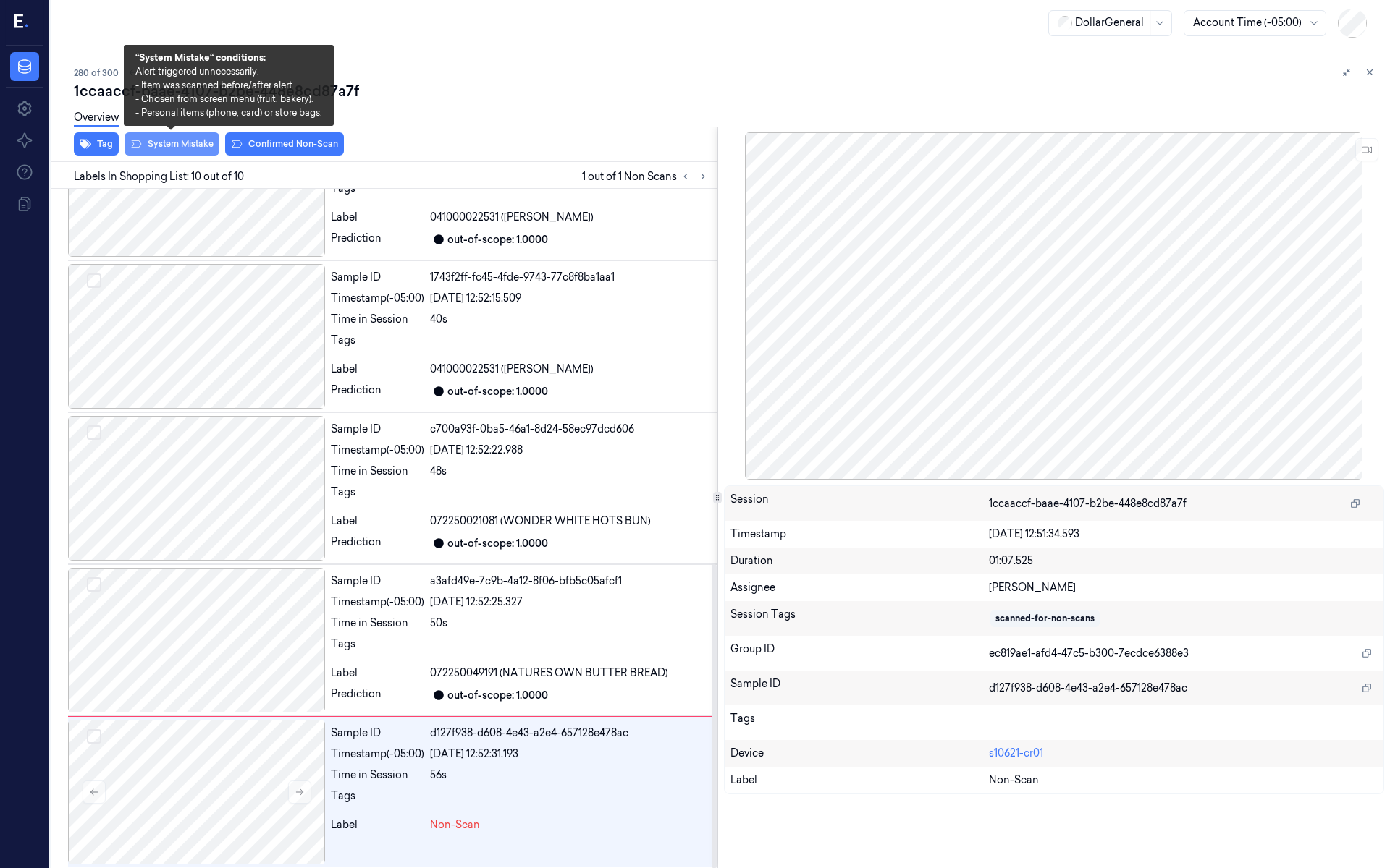
click at [179, 146] on button "System Mistake" at bounding box center [172, 143] width 95 height 23
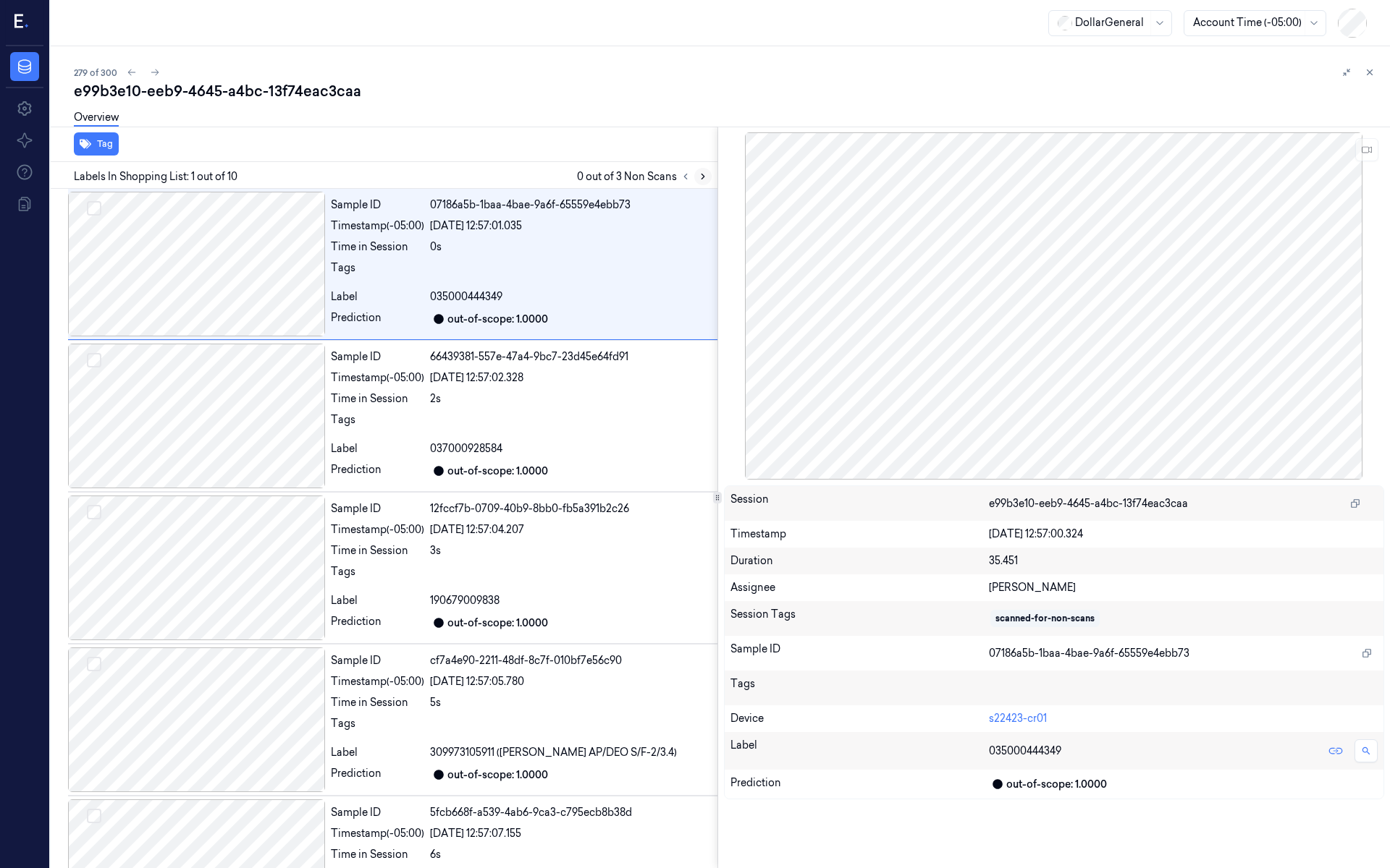
click at [700, 172] on icon at bounding box center [703, 177] width 10 height 10
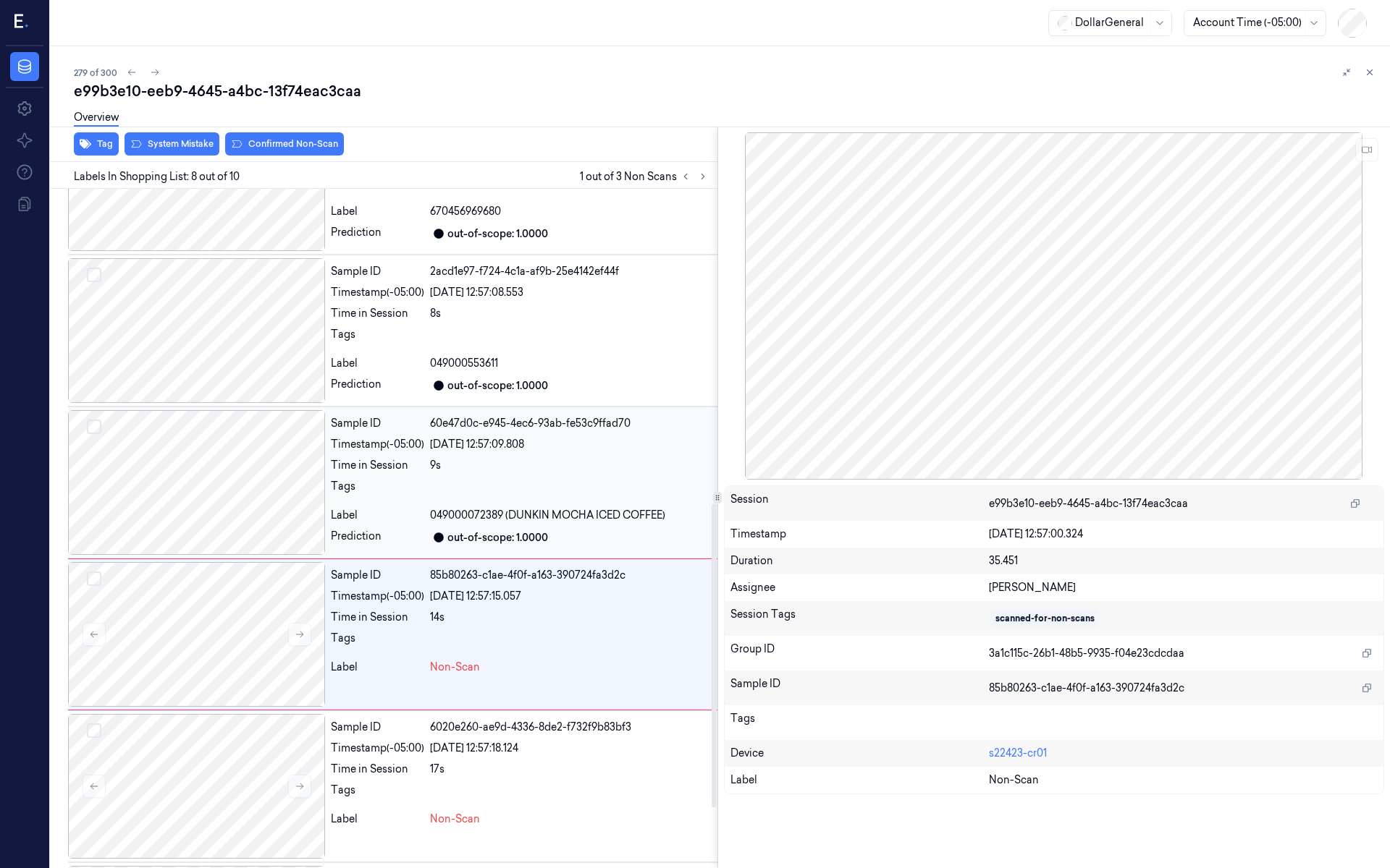
scroll to position [795, 0]
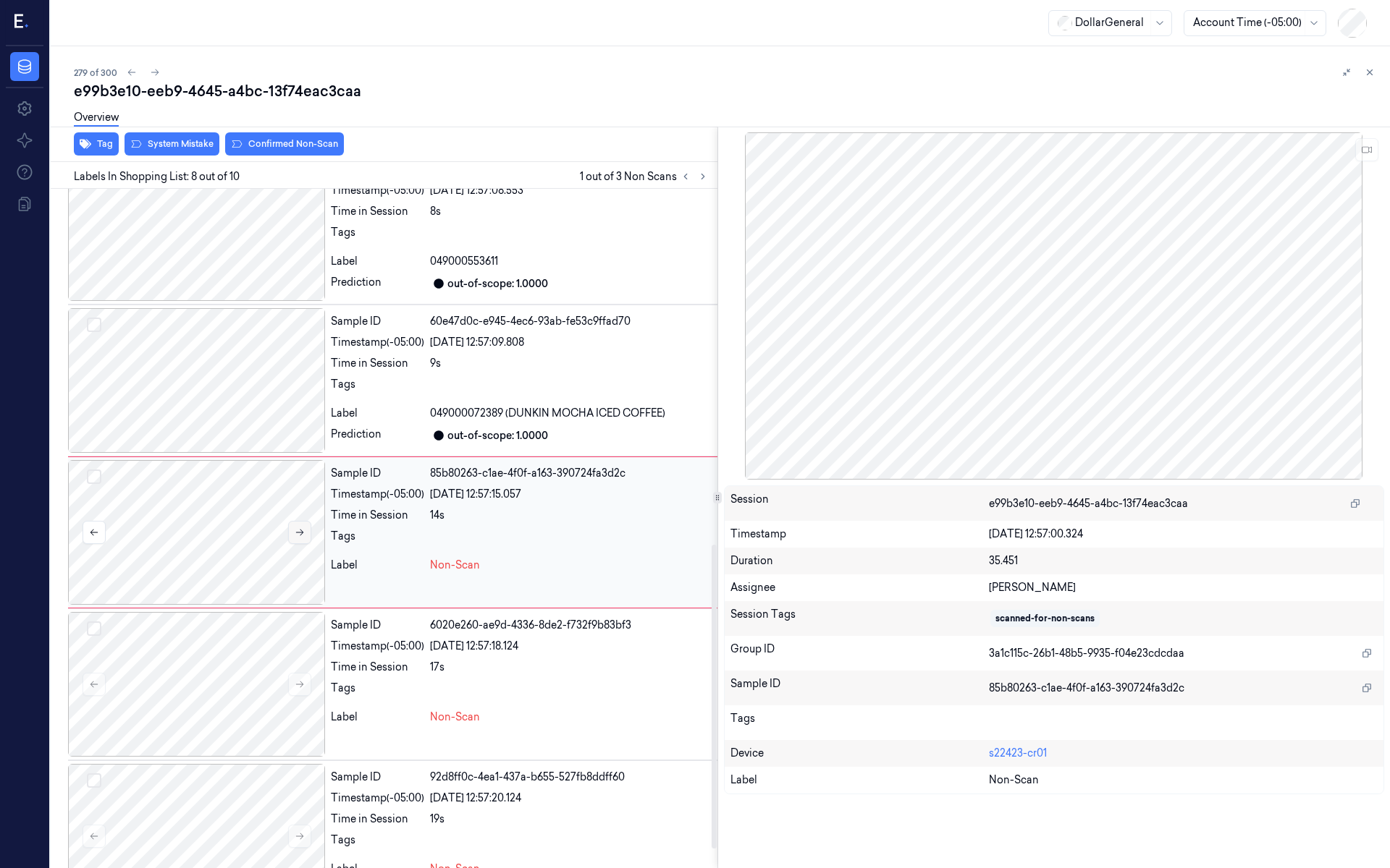
click at [307, 521] on button at bounding box center [299, 532] width 23 height 23
click at [305, 525] on button at bounding box center [299, 532] width 23 height 23
click at [305, 526] on button at bounding box center [299, 532] width 23 height 23
click at [220, 373] on div at bounding box center [197, 380] width 257 height 145
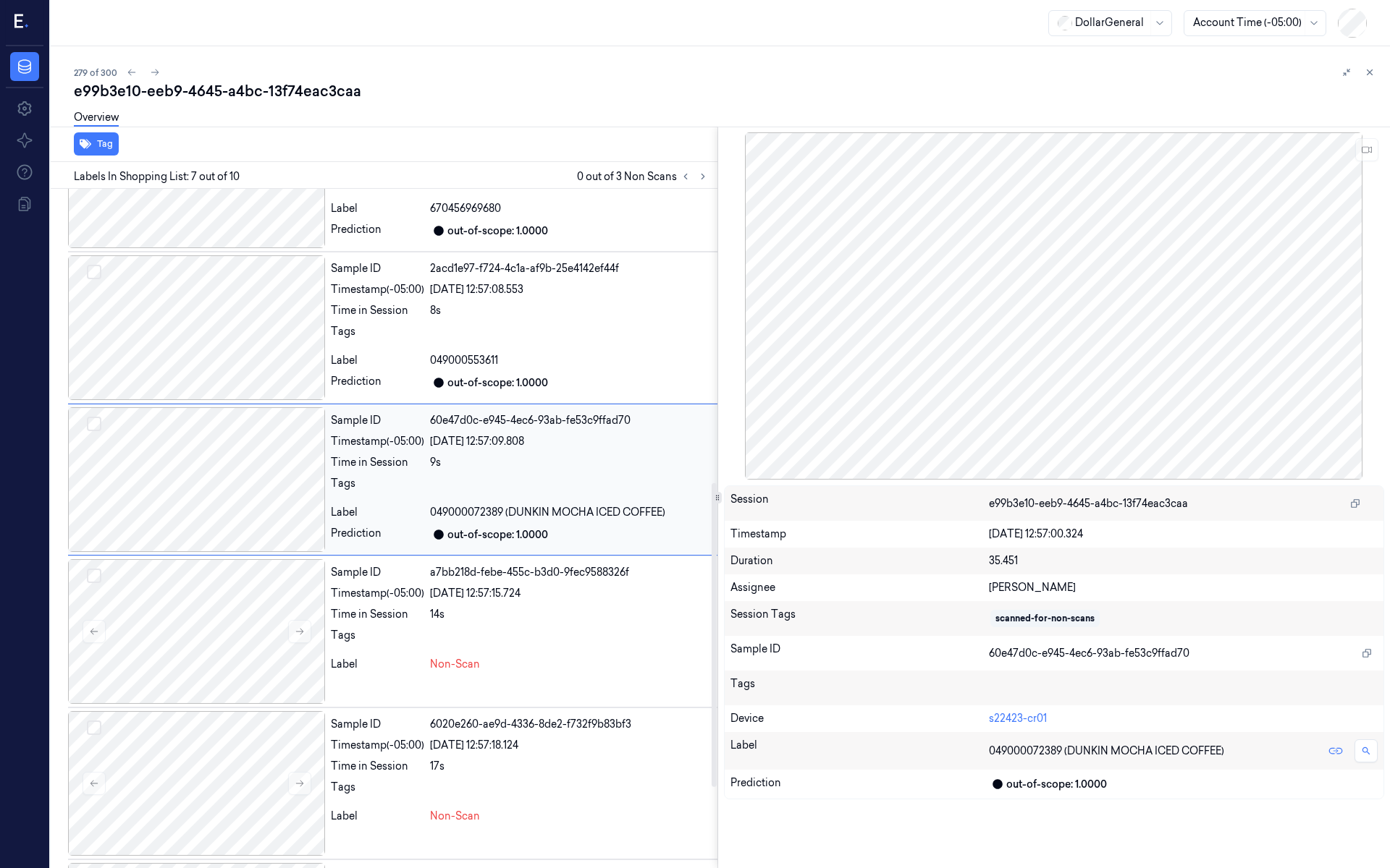
scroll to position [644, 0]
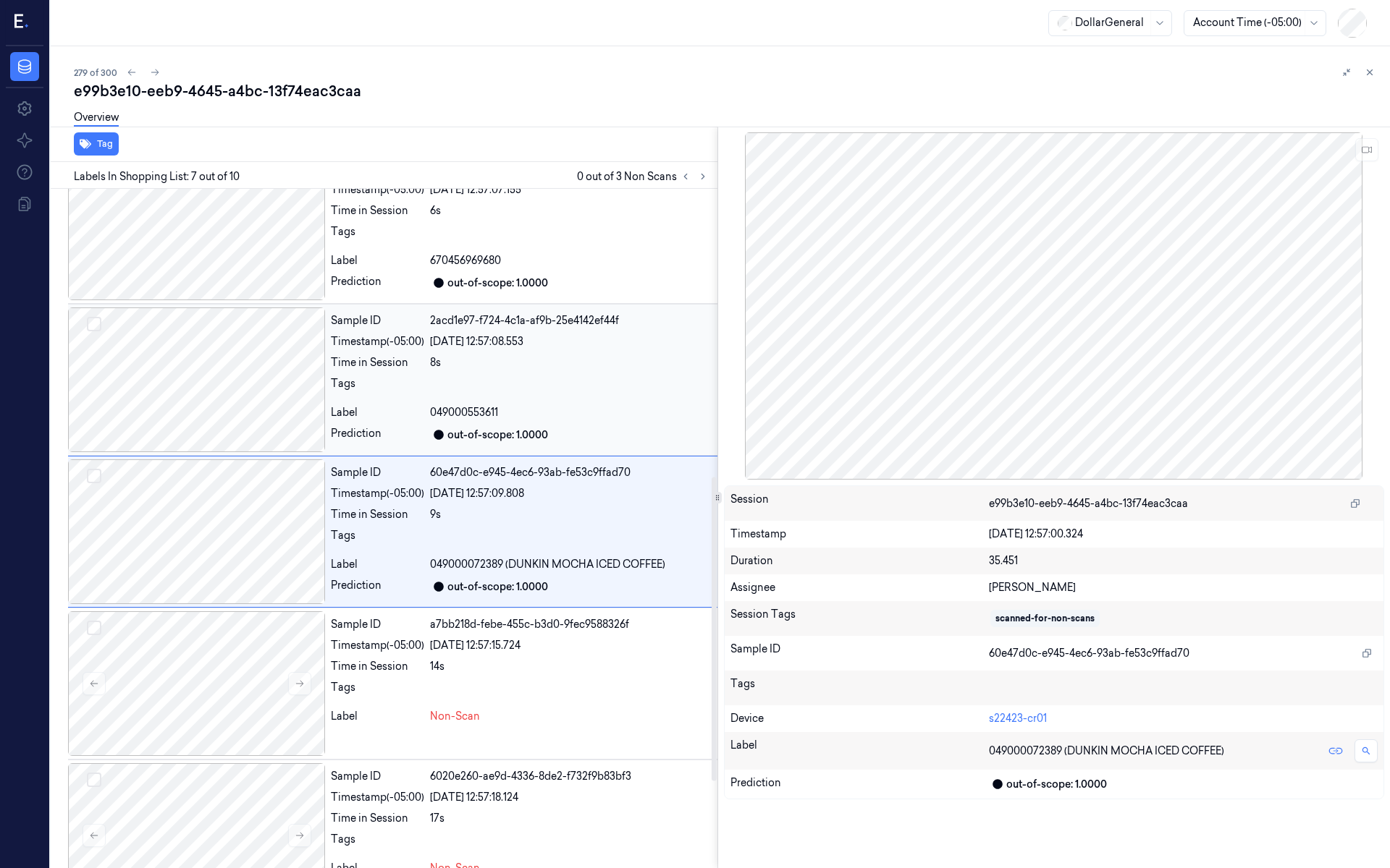
click at [221, 386] on div at bounding box center [197, 379] width 257 height 145
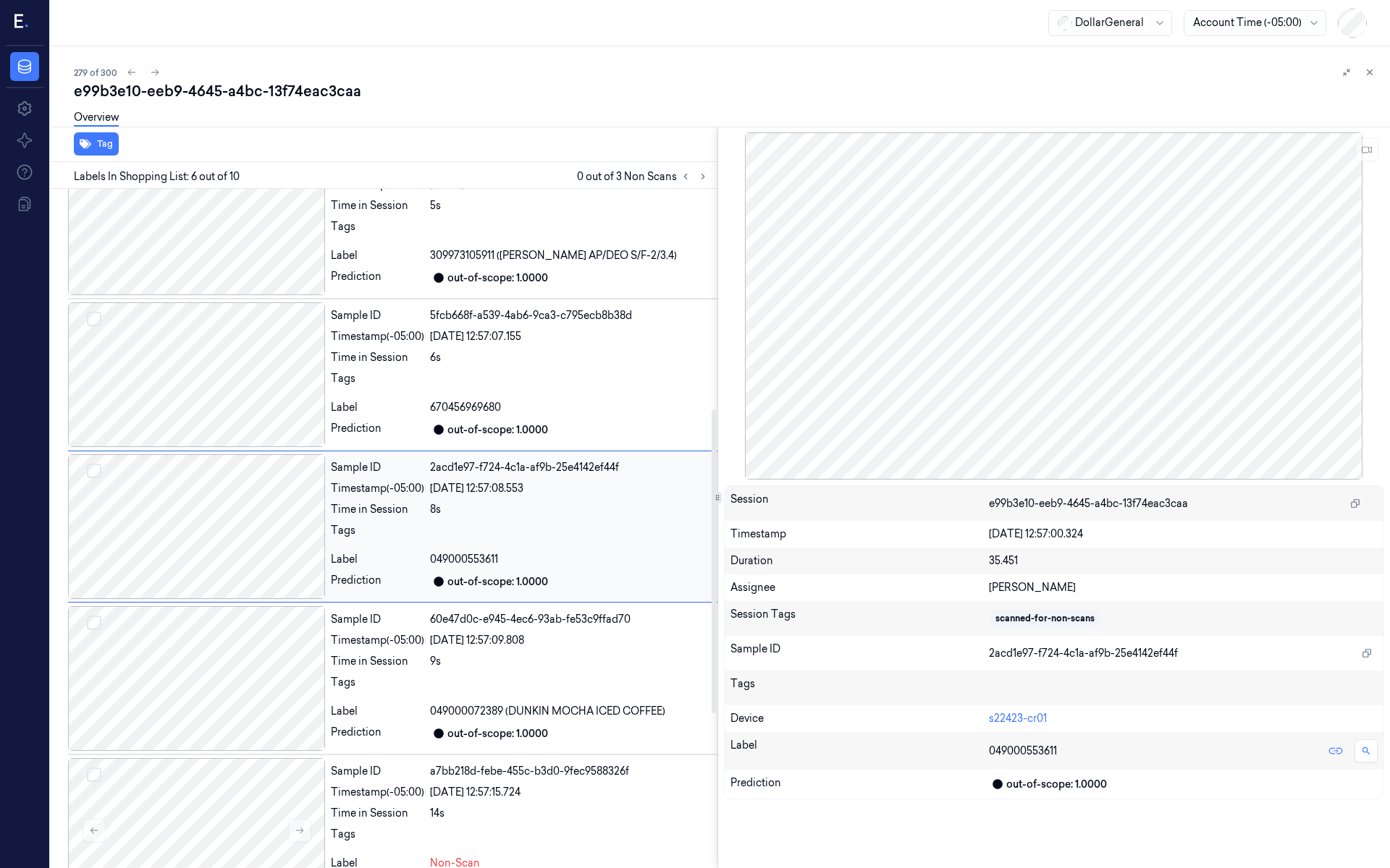
scroll to position [492, 0]
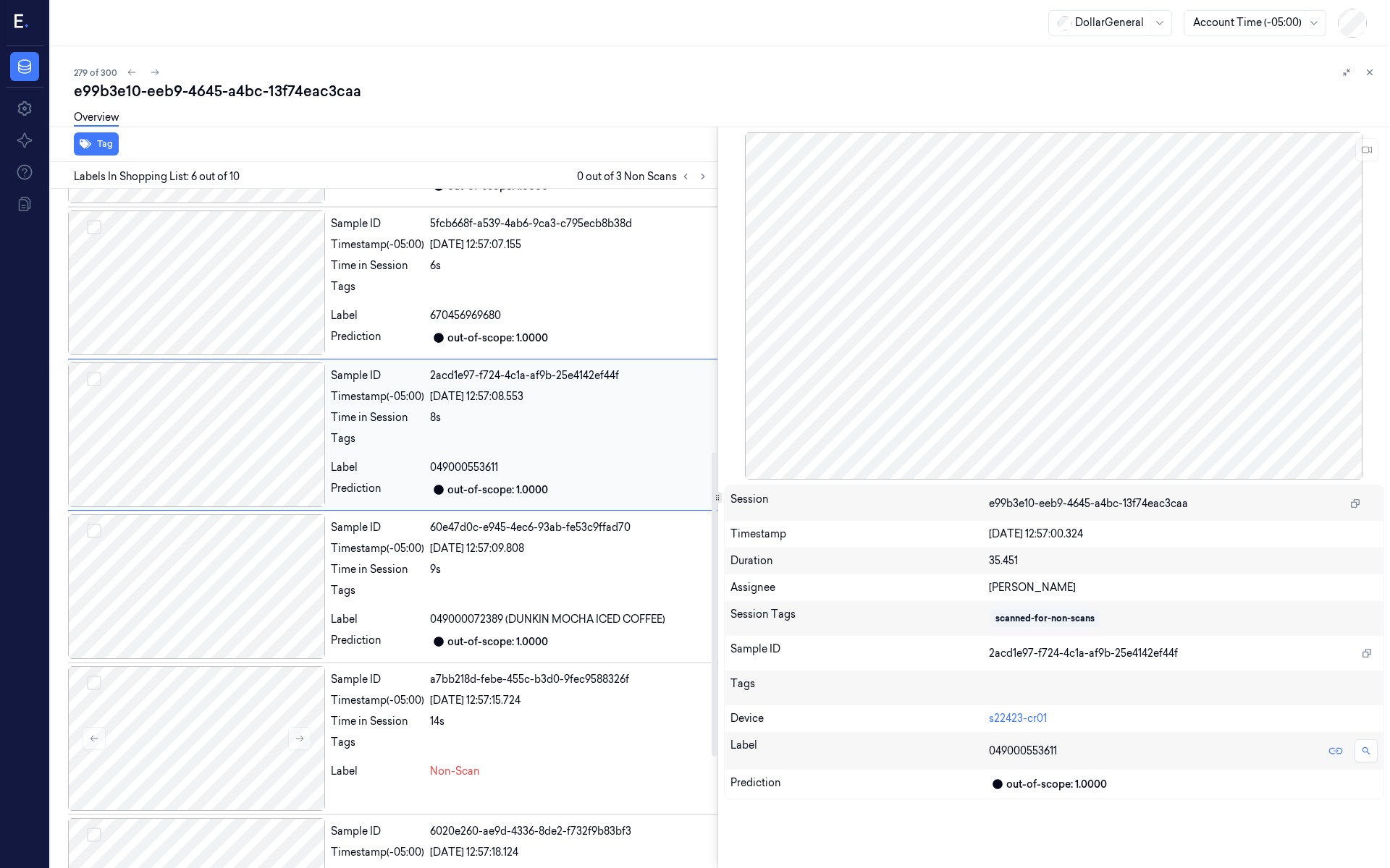
click at [218, 434] on div at bounding box center [197, 434] width 257 height 145
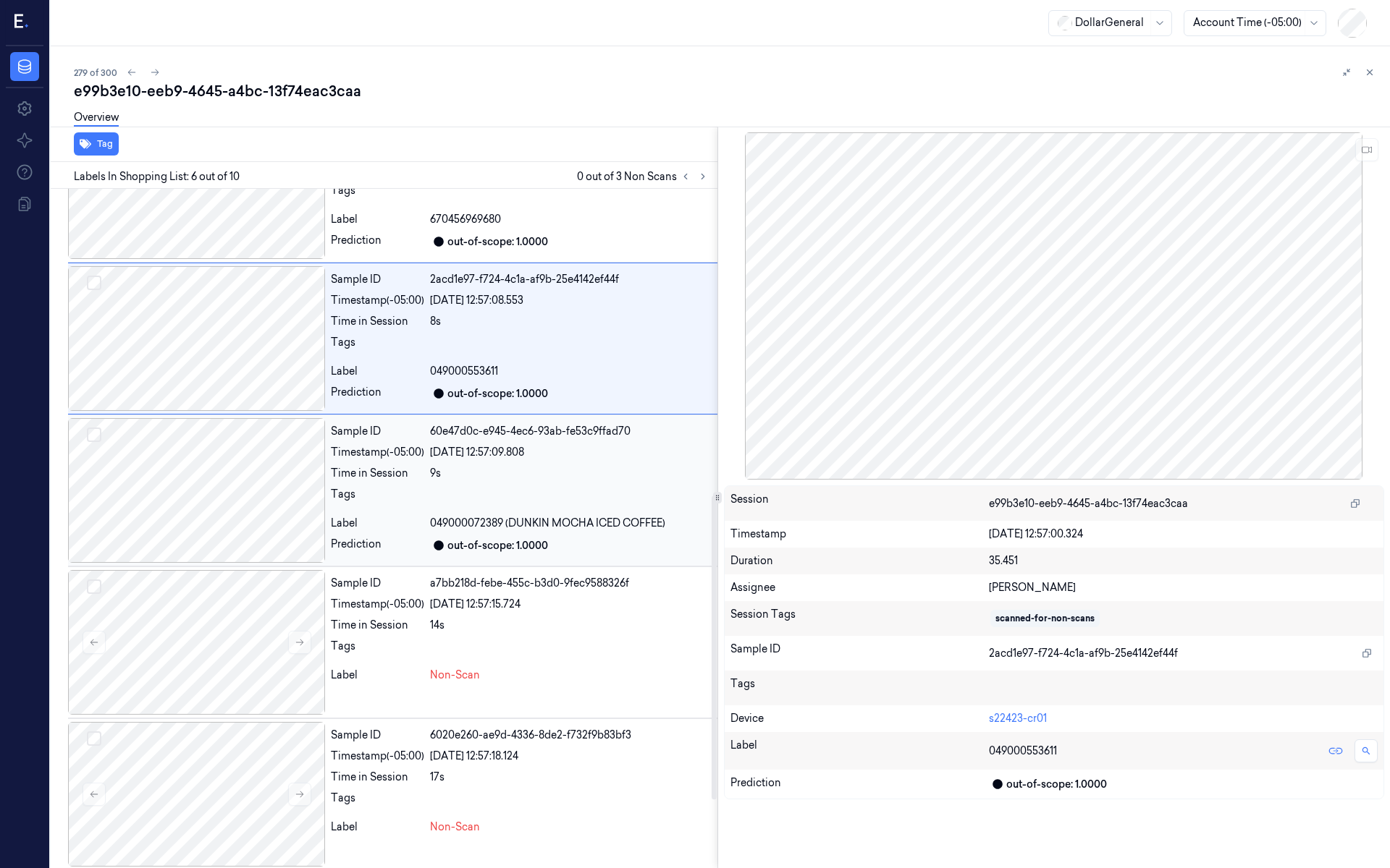
click at [223, 451] on div at bounding box center [197, 491] width 257 height 145
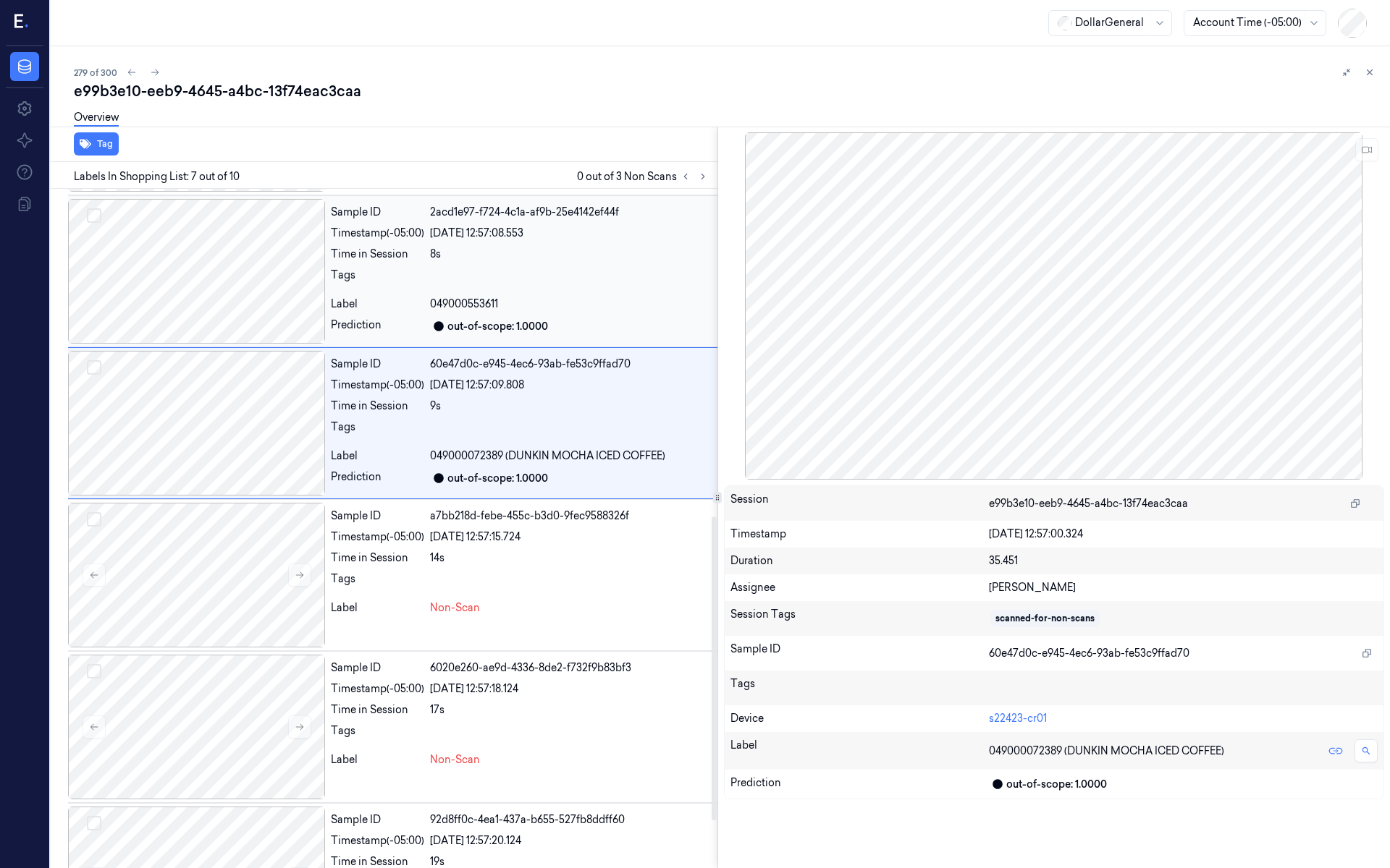
scroll to position [836, 0]
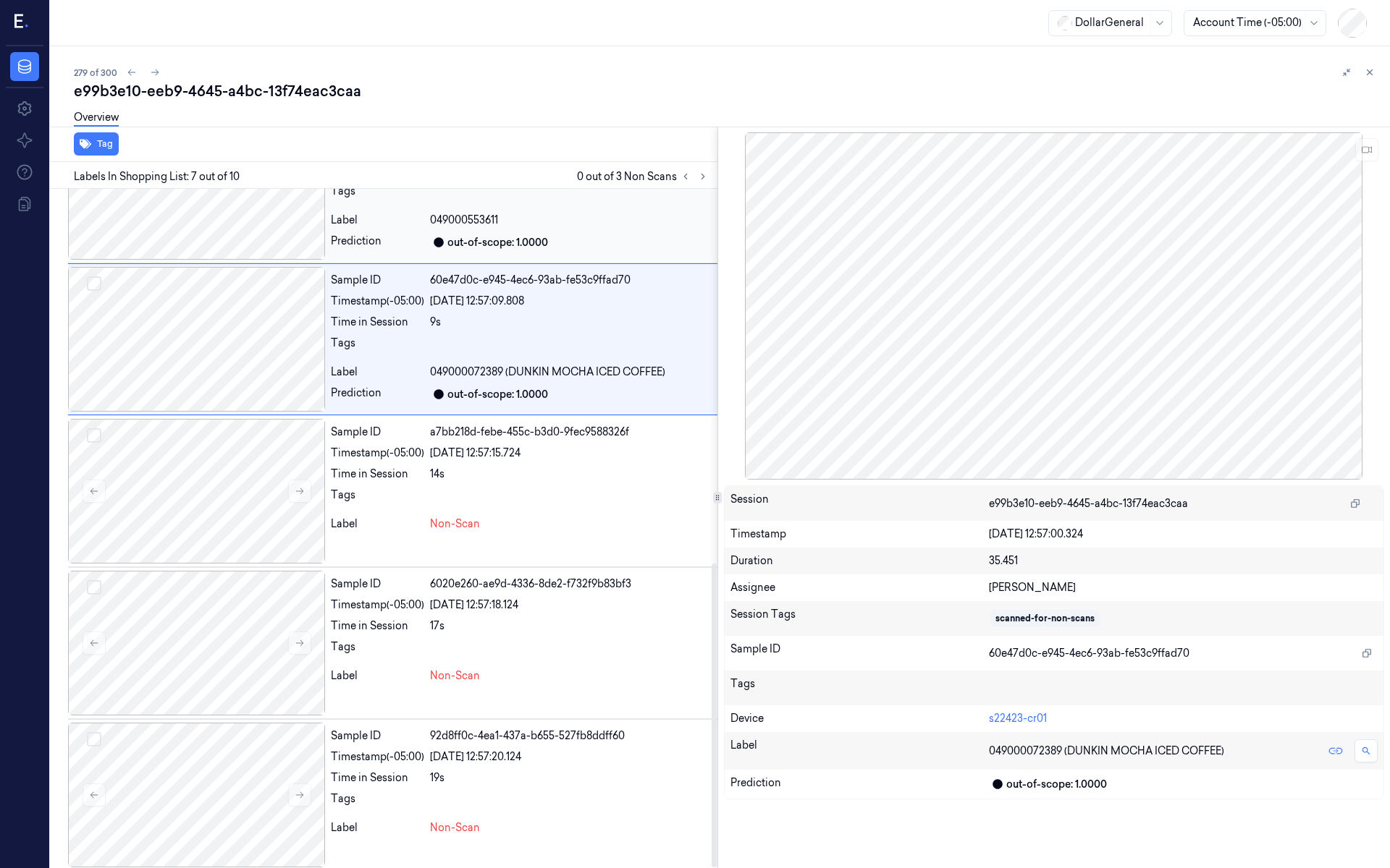
click at [212, 211] on div at bounding box center [197, 188] width 257 height 145
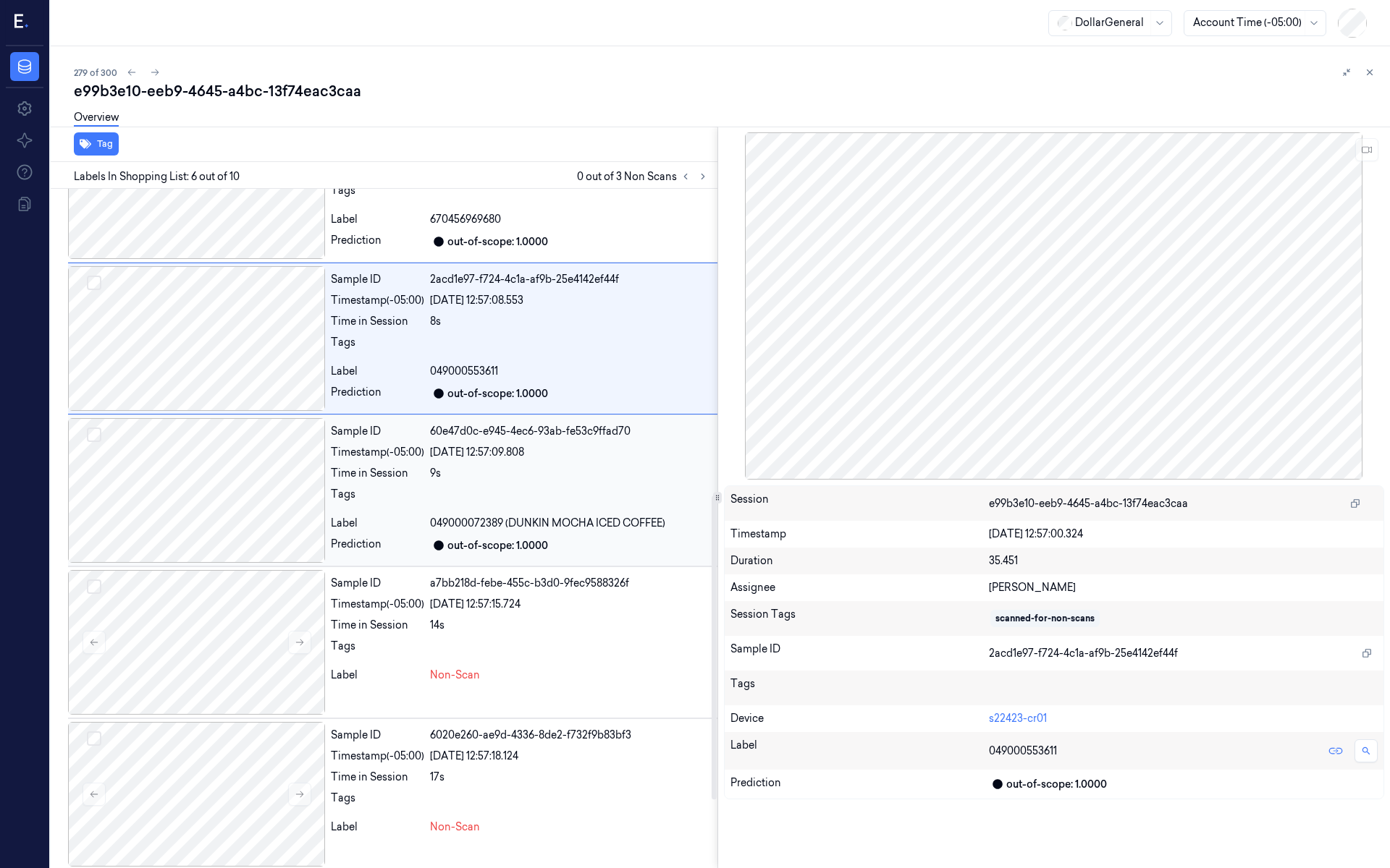
click at [211, 462] on div at bounding box center [197, 491] width 257 height 145
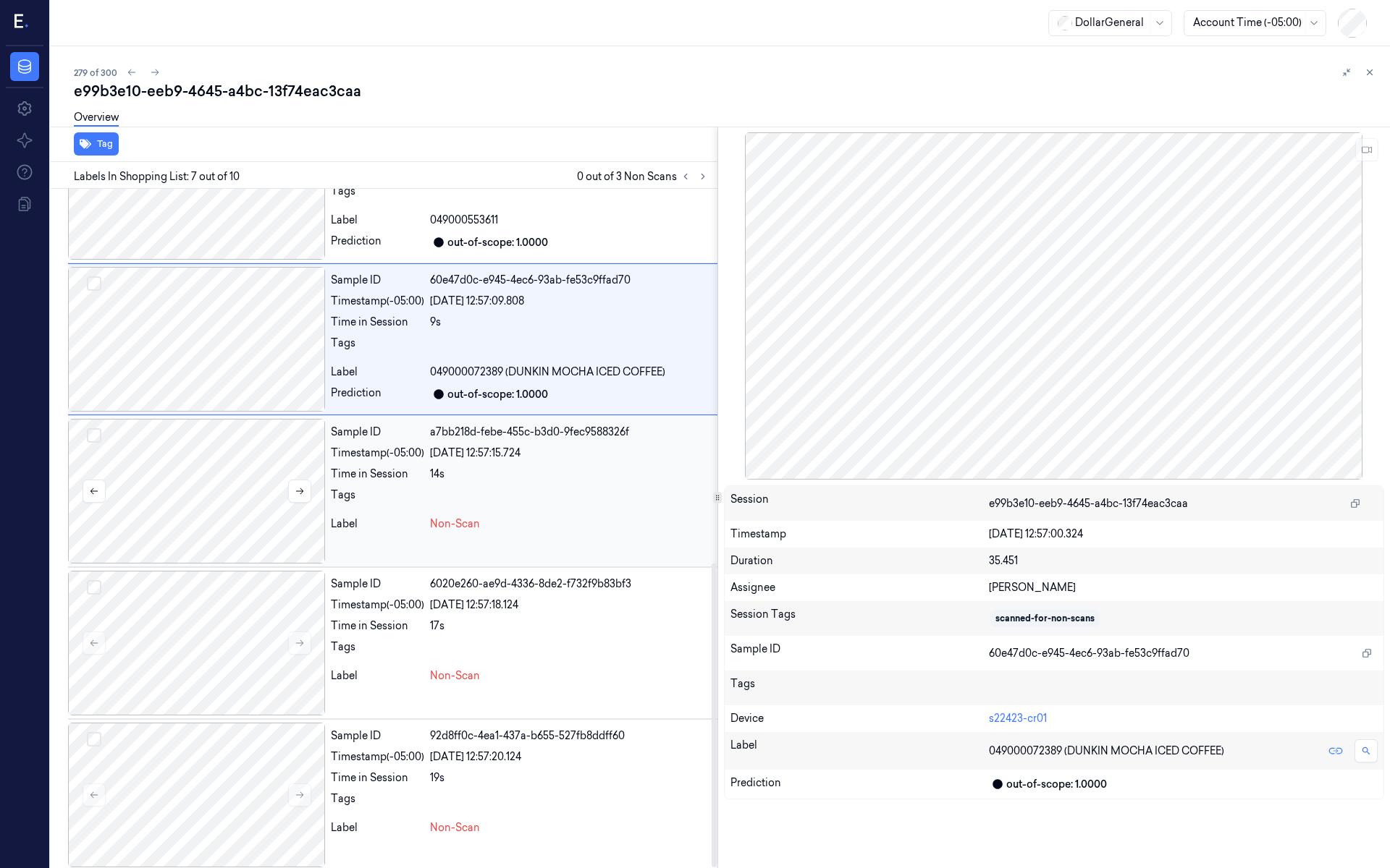
click at [215, 491] on div at bounding box center [197, 491] width 257 height 145
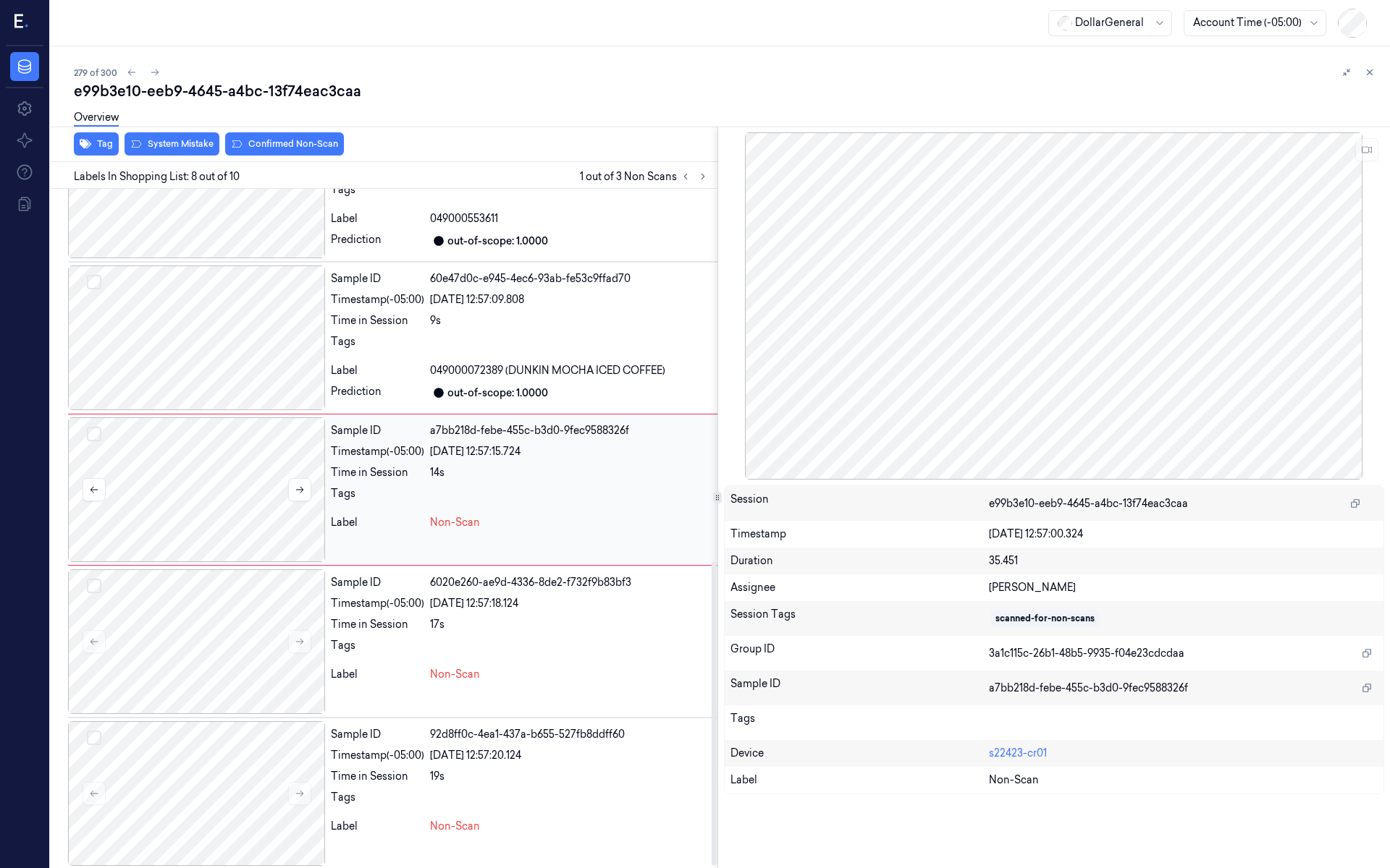
scroll to position [839, 0]
click at [224, 620] on div at bounding box center [197, 640] width 257 height 145
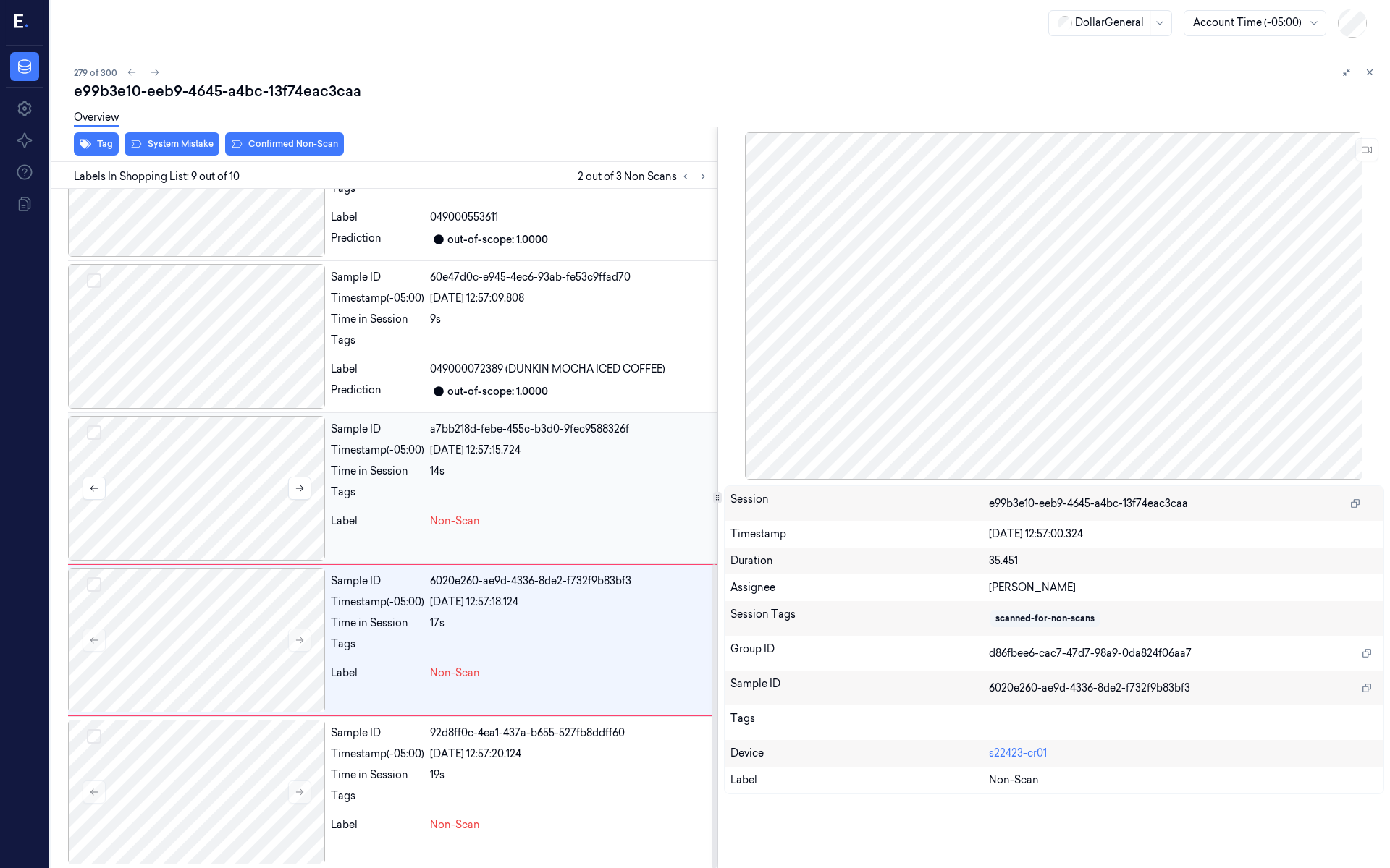
click at [256, 471] on div at bounding box center [197, 488] width 257 height 145
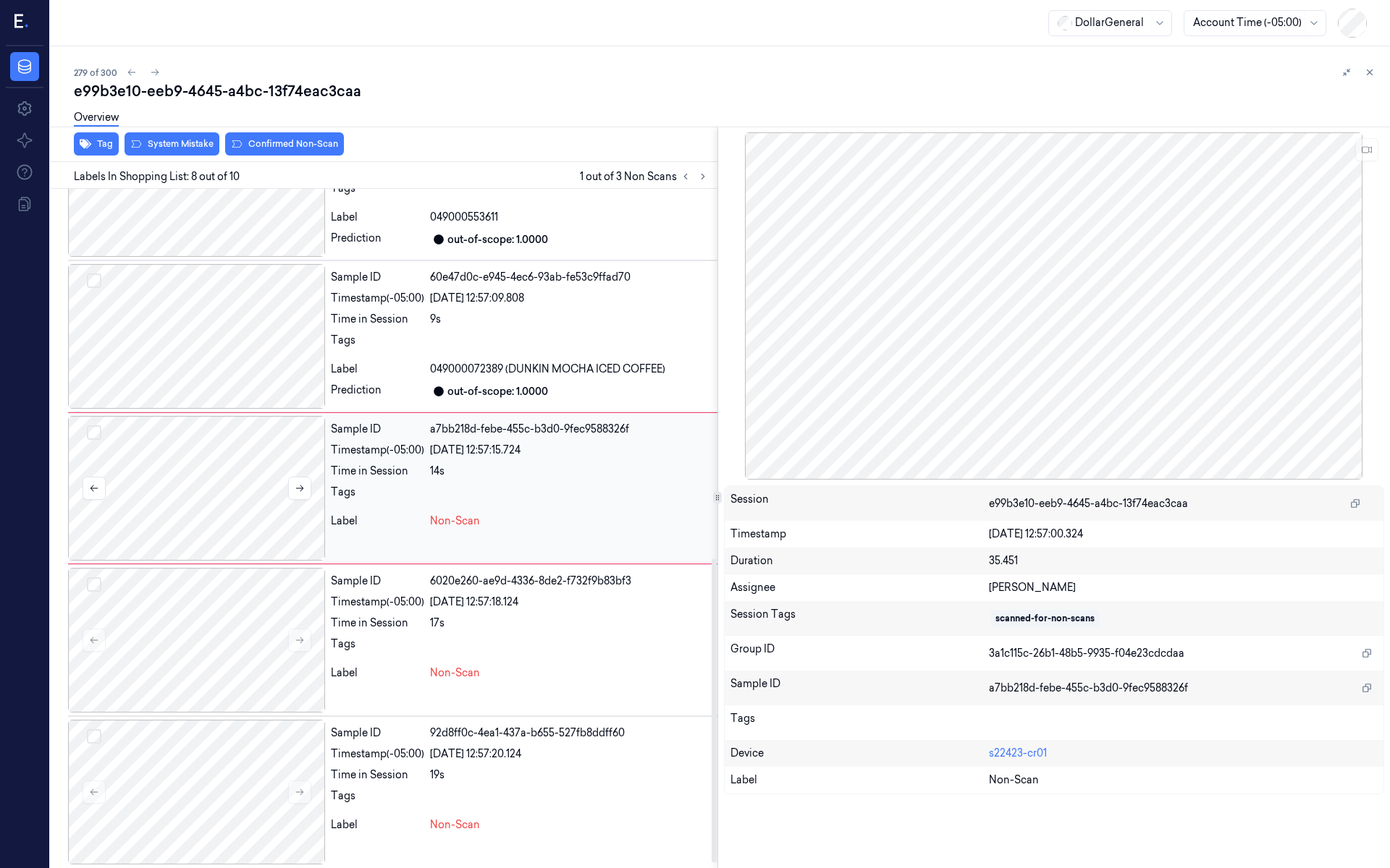
scroll to position [795, 0]
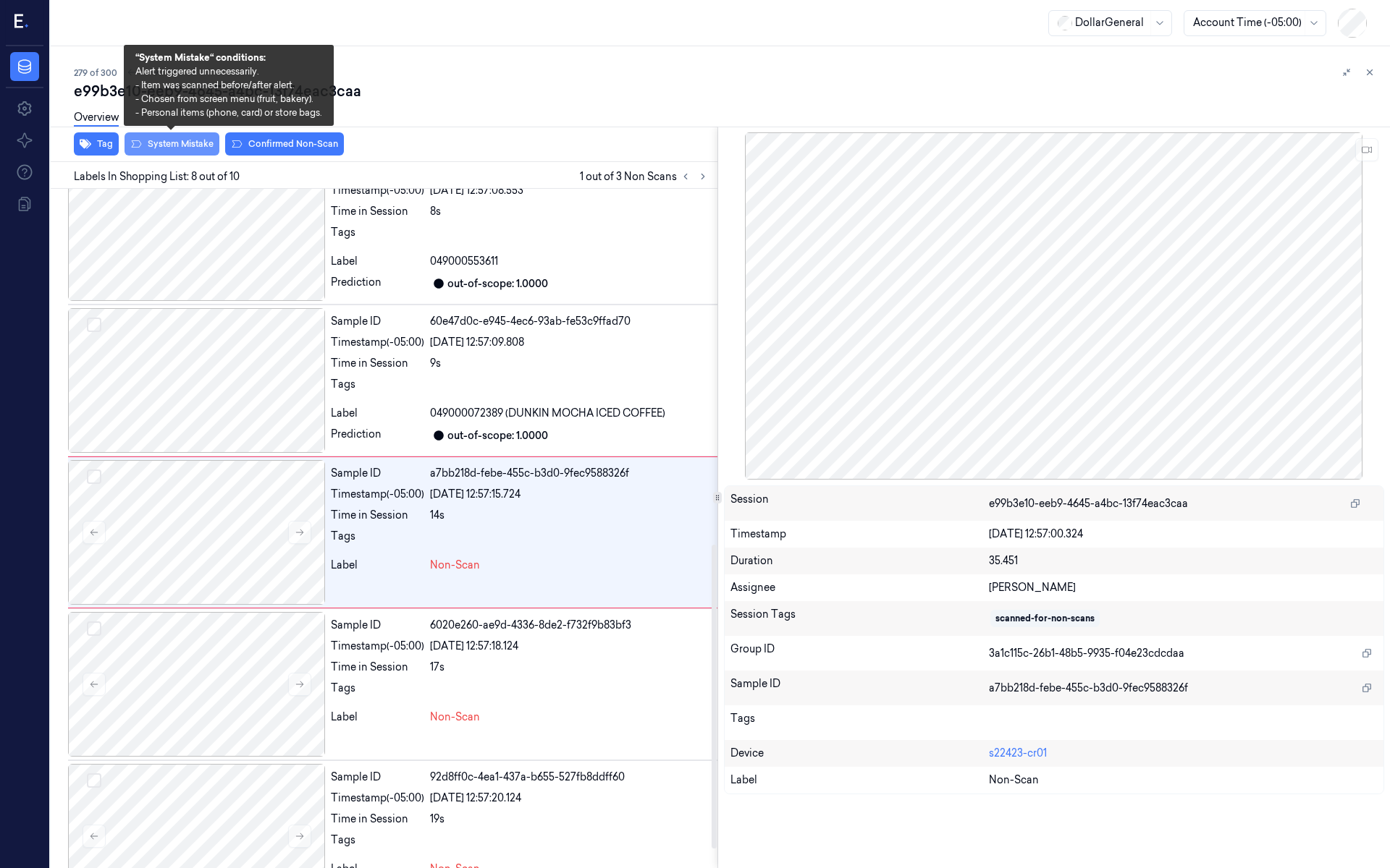
click at [169, 153] on button "System Mistake" at bounding box center [172, 143] width 95 height 23
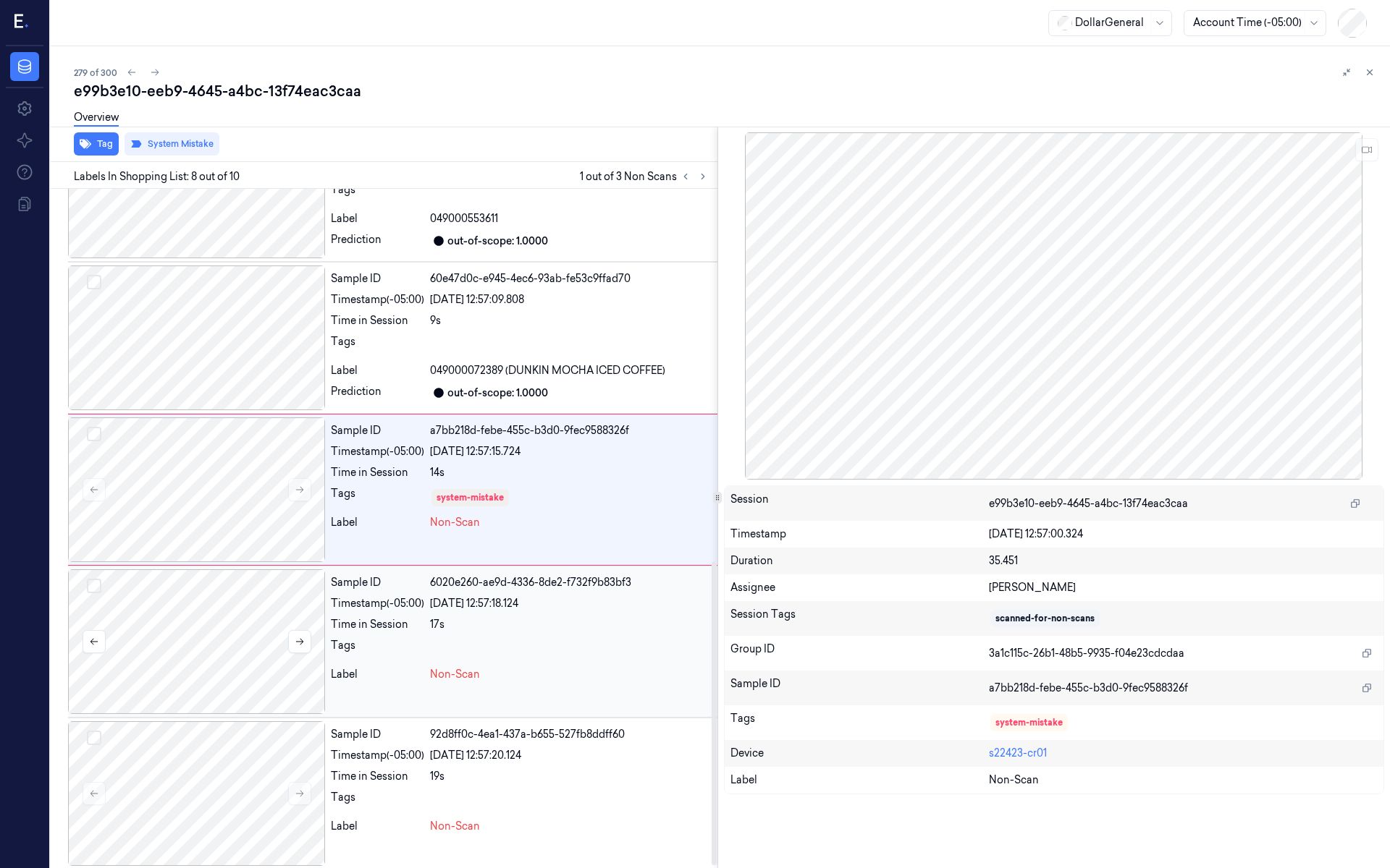
scroll to position [839, 0]
click at [240, 598] on div at bounding box center [197, 640] width 257 height 145
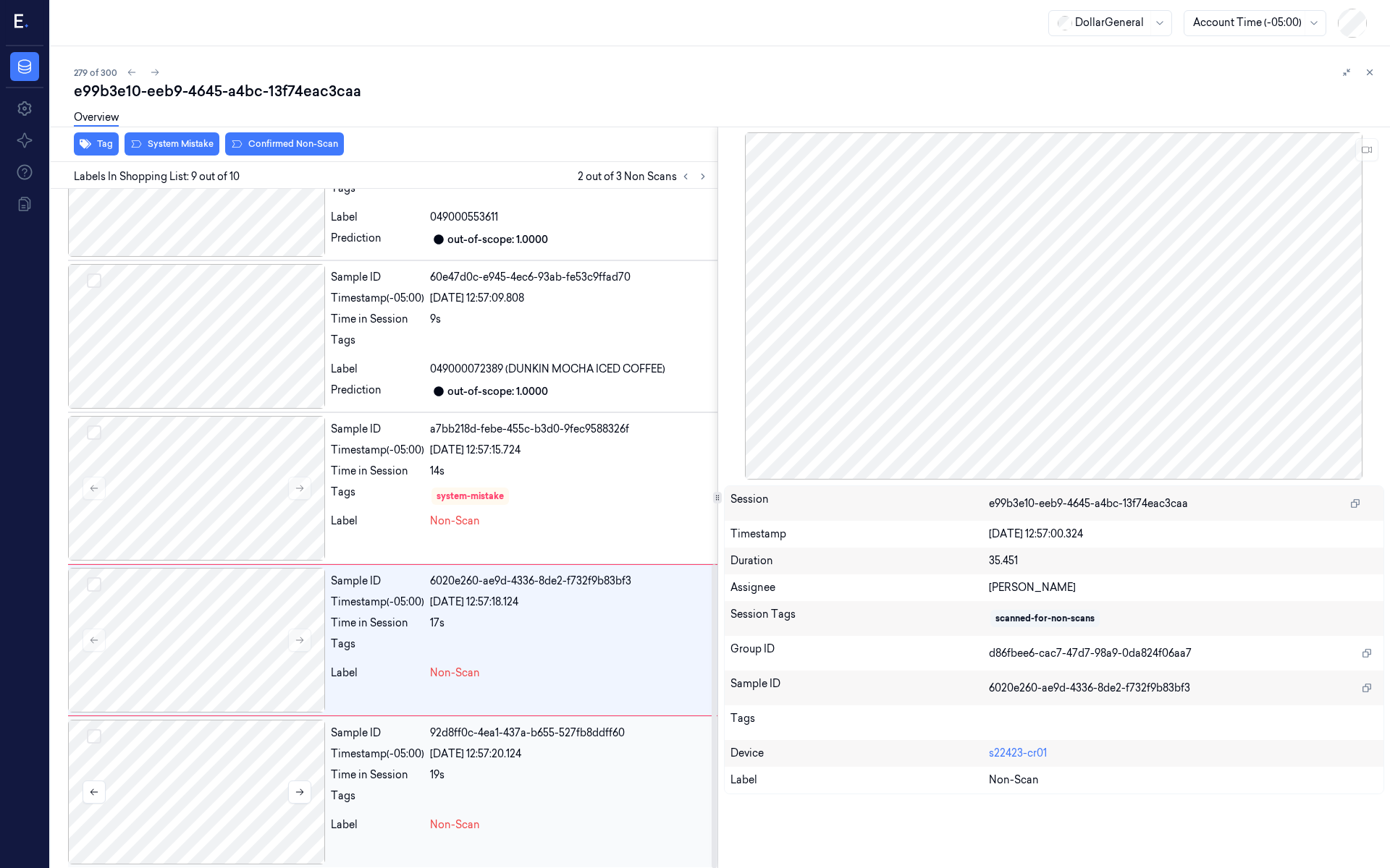
click at [232, 738] on div at bounding box center [197, 792] width 257 height 145
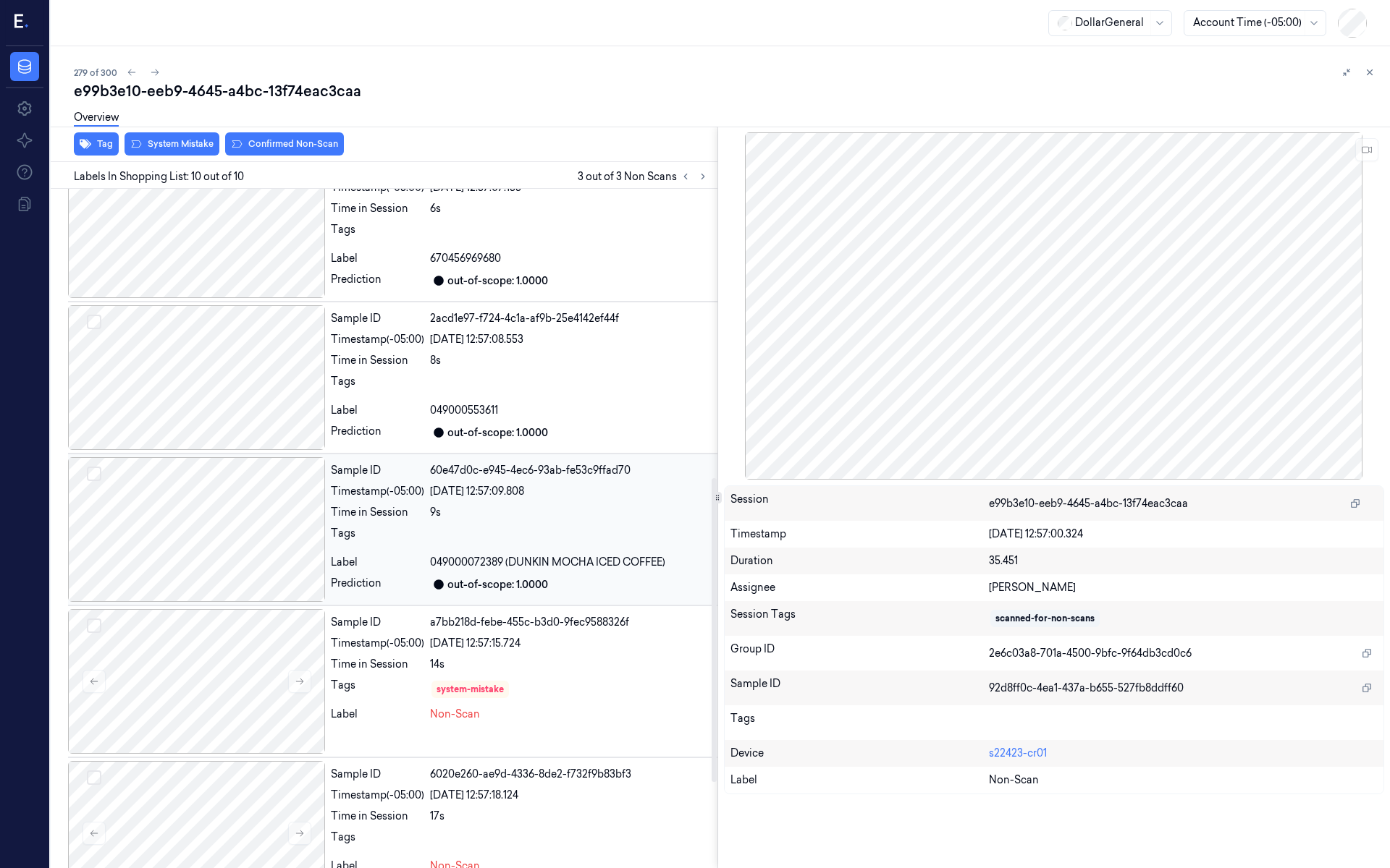
click at [260, 529] on div at bounding box center [197, 529] width 257 height 145
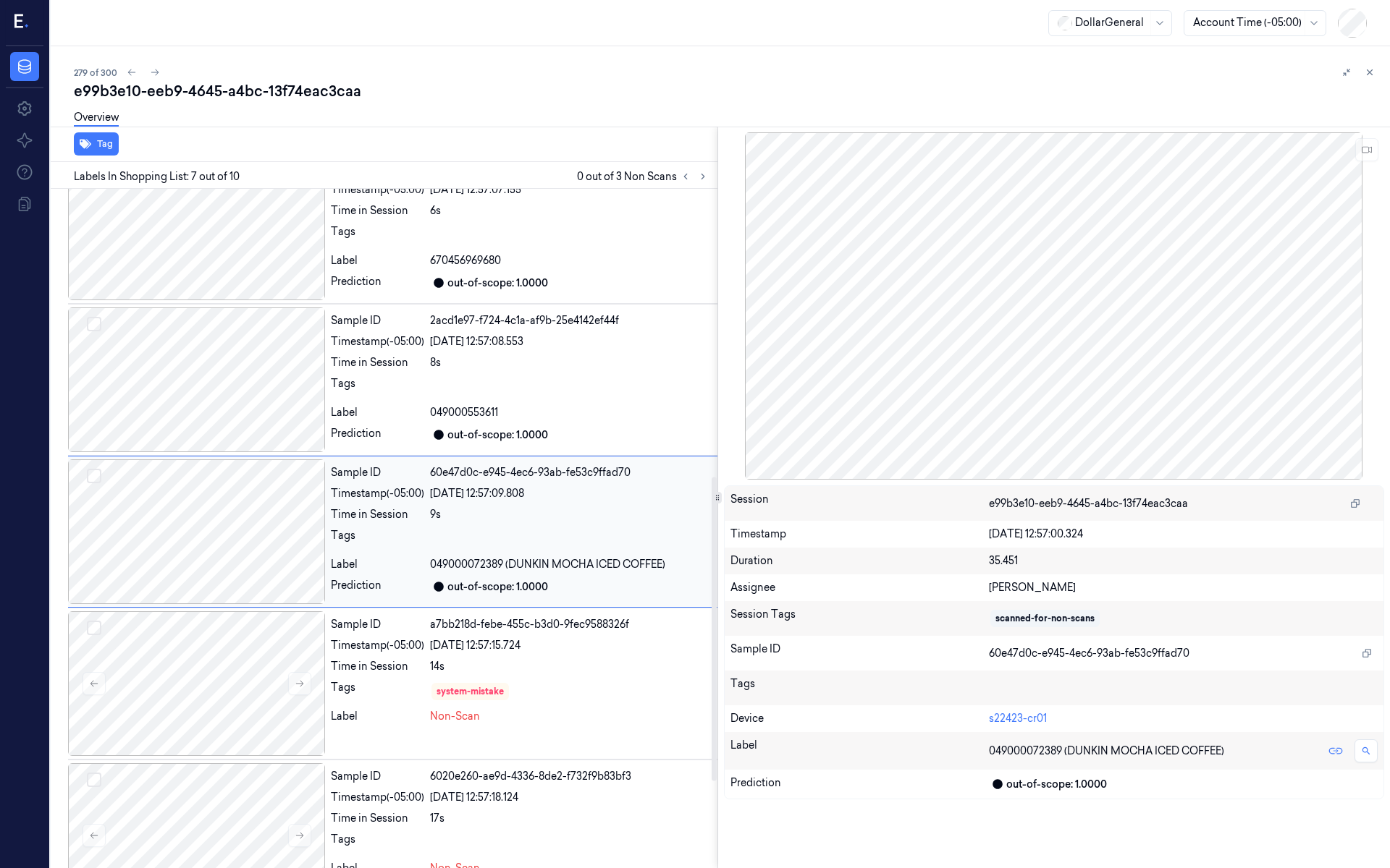
click at [264, 478] on div at bounding box center [197, 531] width 257 height 145
click at [236, 401] on div at bounding box center [197, 379] width 257 height 145
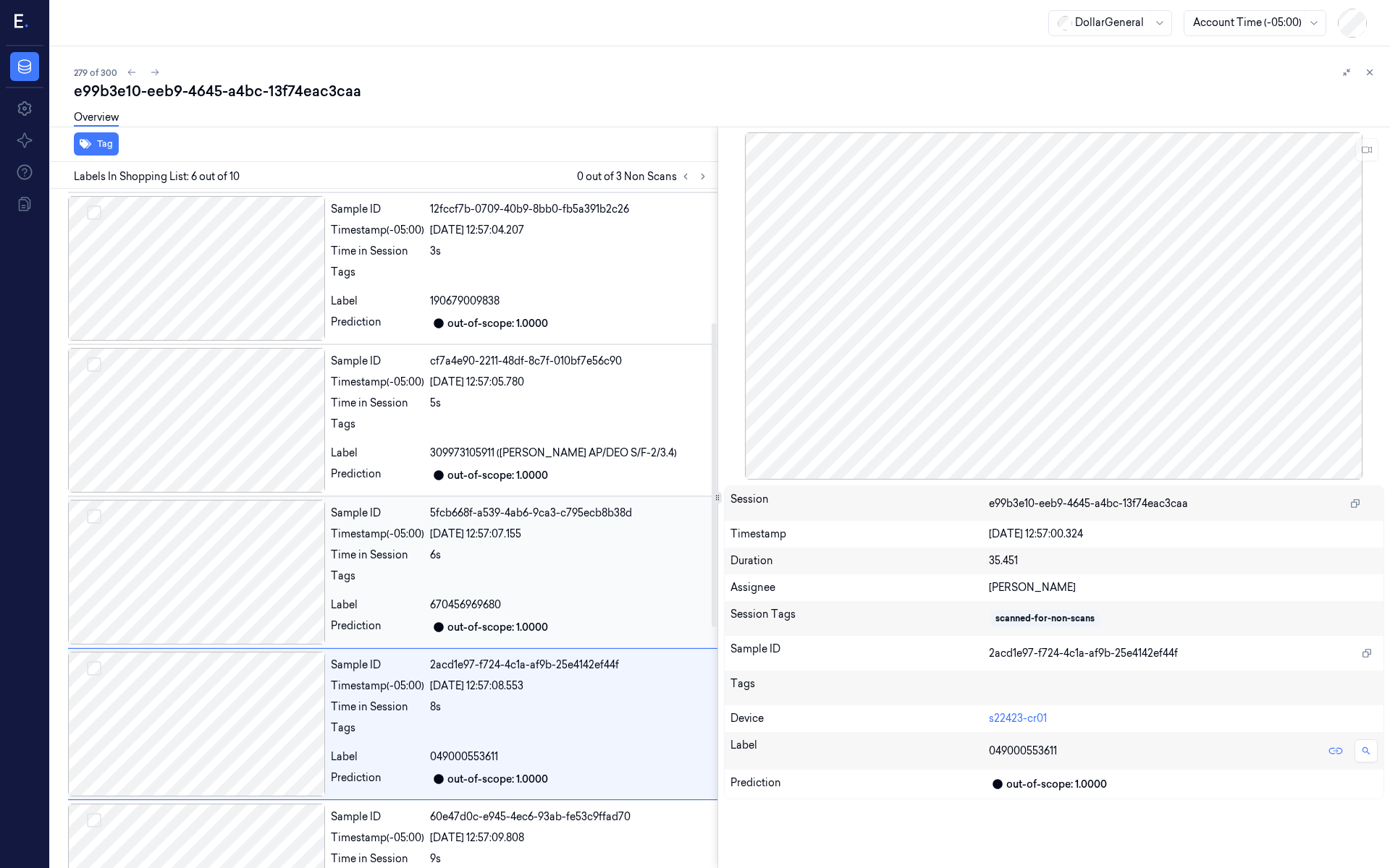
click at [234, 401] on div at bounding box center [197, 421] width 257 height 145
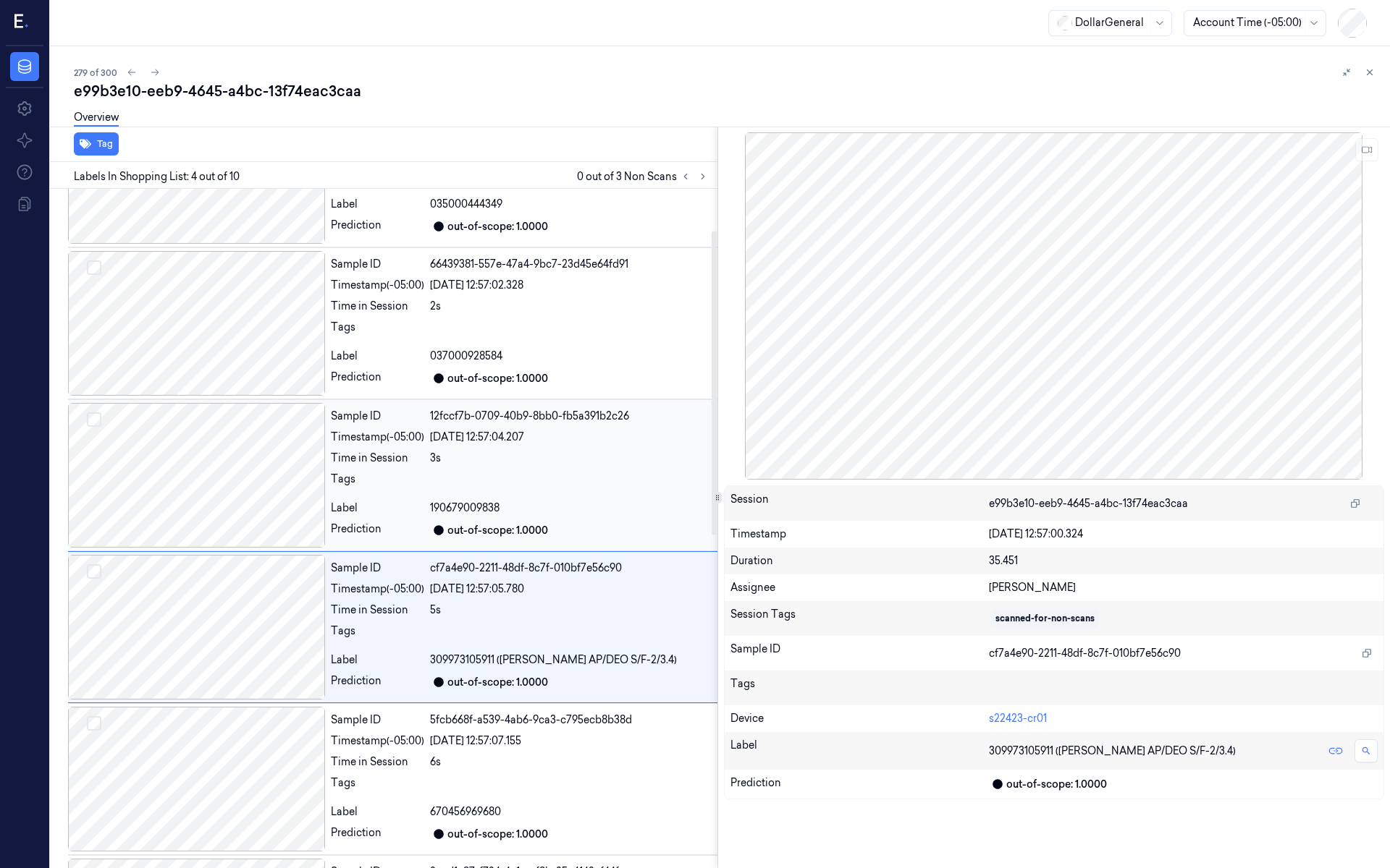
click at [234, 434] on div at bounding box center [197, 475] width 257 height 145
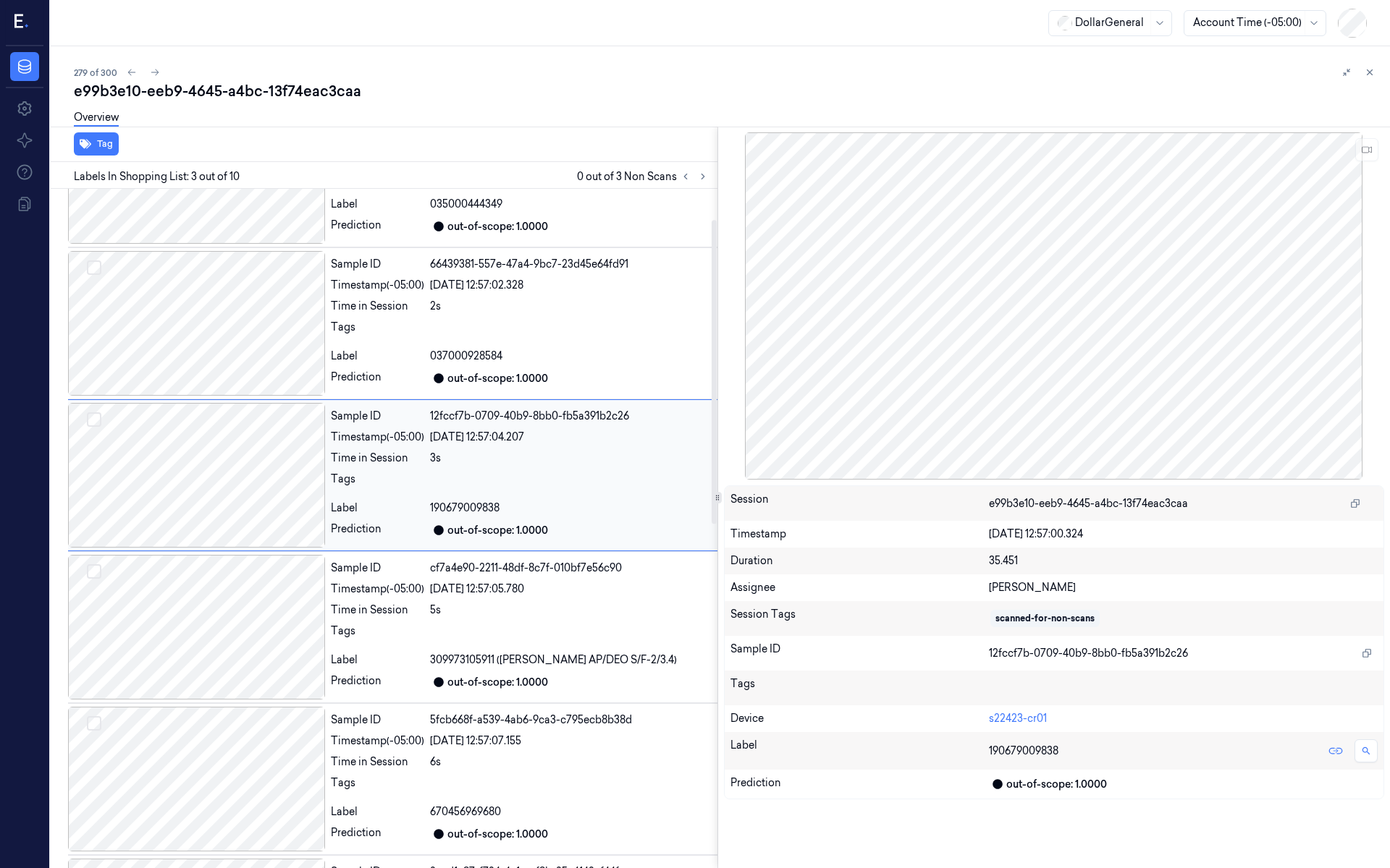
scroll to position [38, 0]
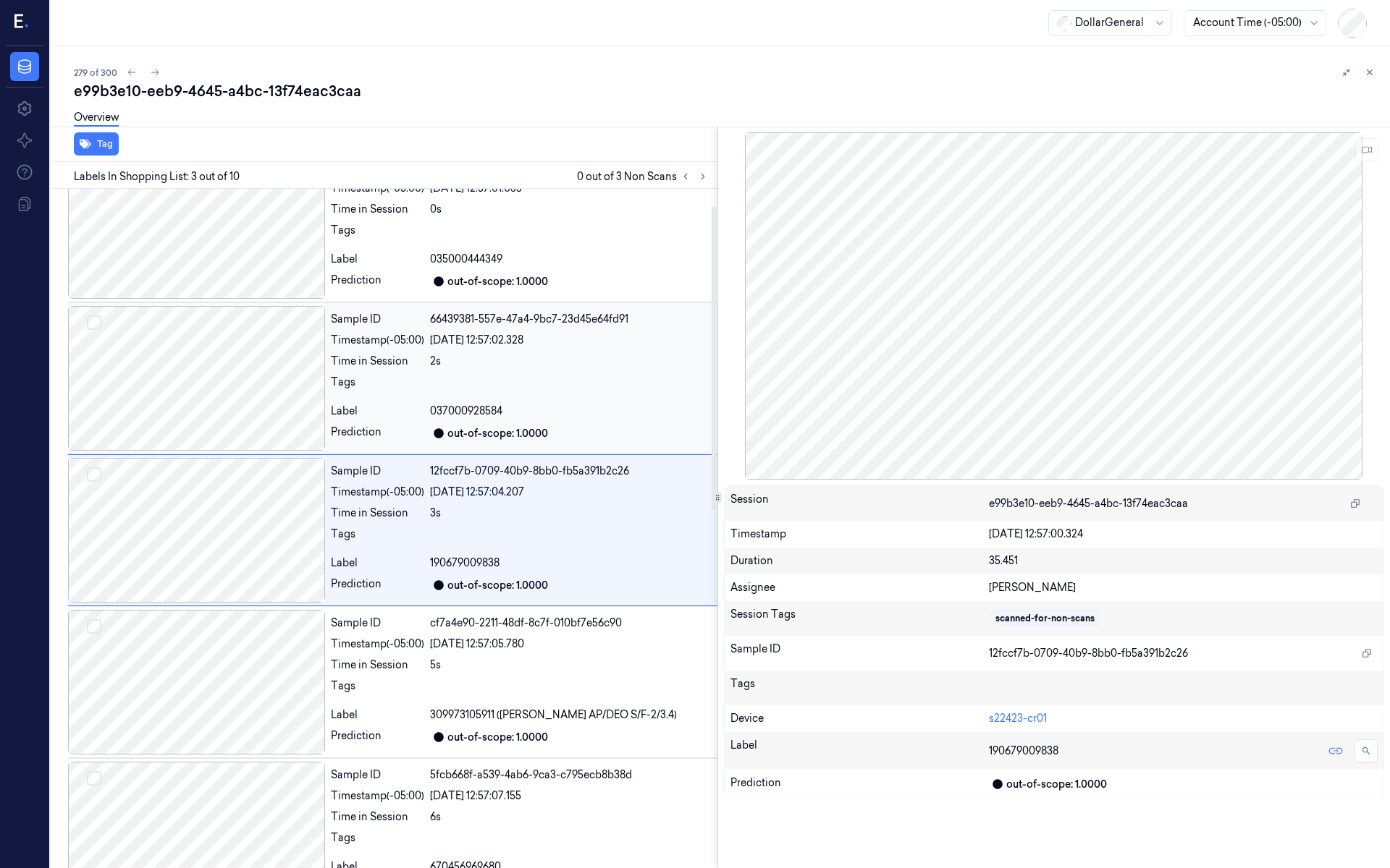
click at [236, 391] on div at bounding box center [197, 378] width 257 height 145
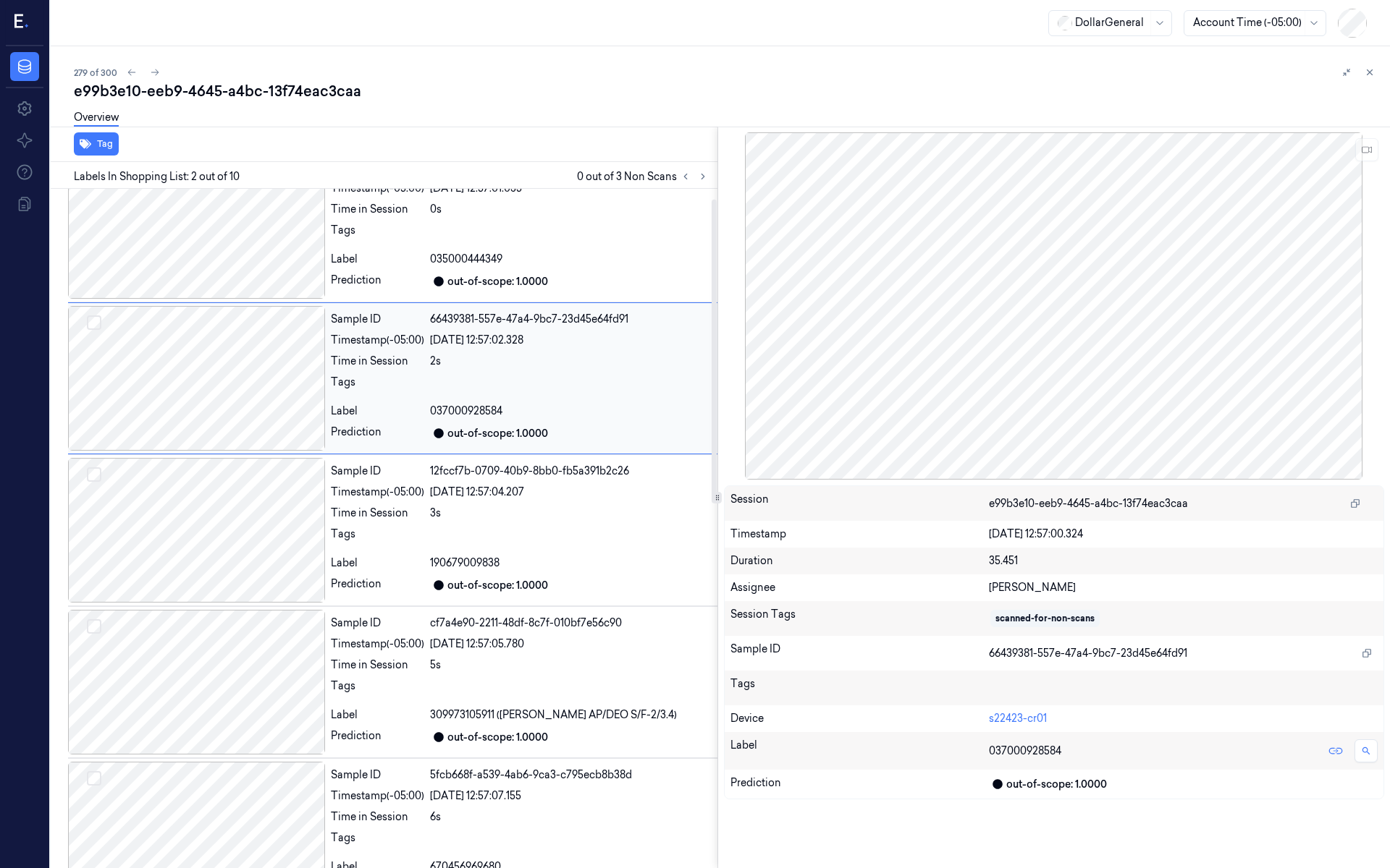
scroll to position [0, 0]
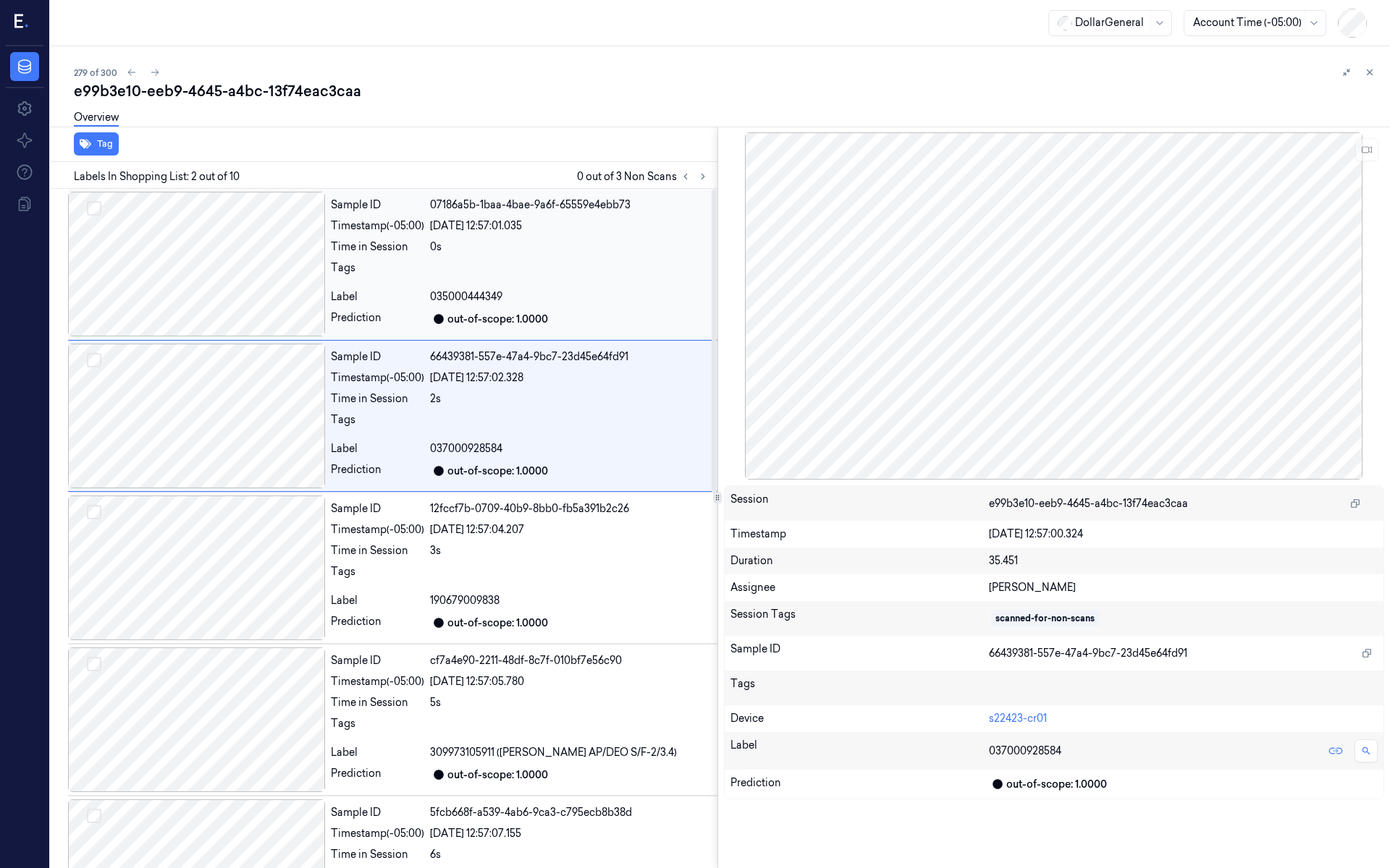
click at [237, 254] on div at bounding box center [197, 264] width 257 height 145
click at [226, 373] on div at bounding box center [197, 416] width 257 height 145
click at [229, 249] on div at bounding box center [197, 264] width 257 height 145
click at [243, 363] on div at bounding box center [197, 416] width 257 height 145
click at [237, 267] on div at bounding box center [197, 264] width 257 height 145
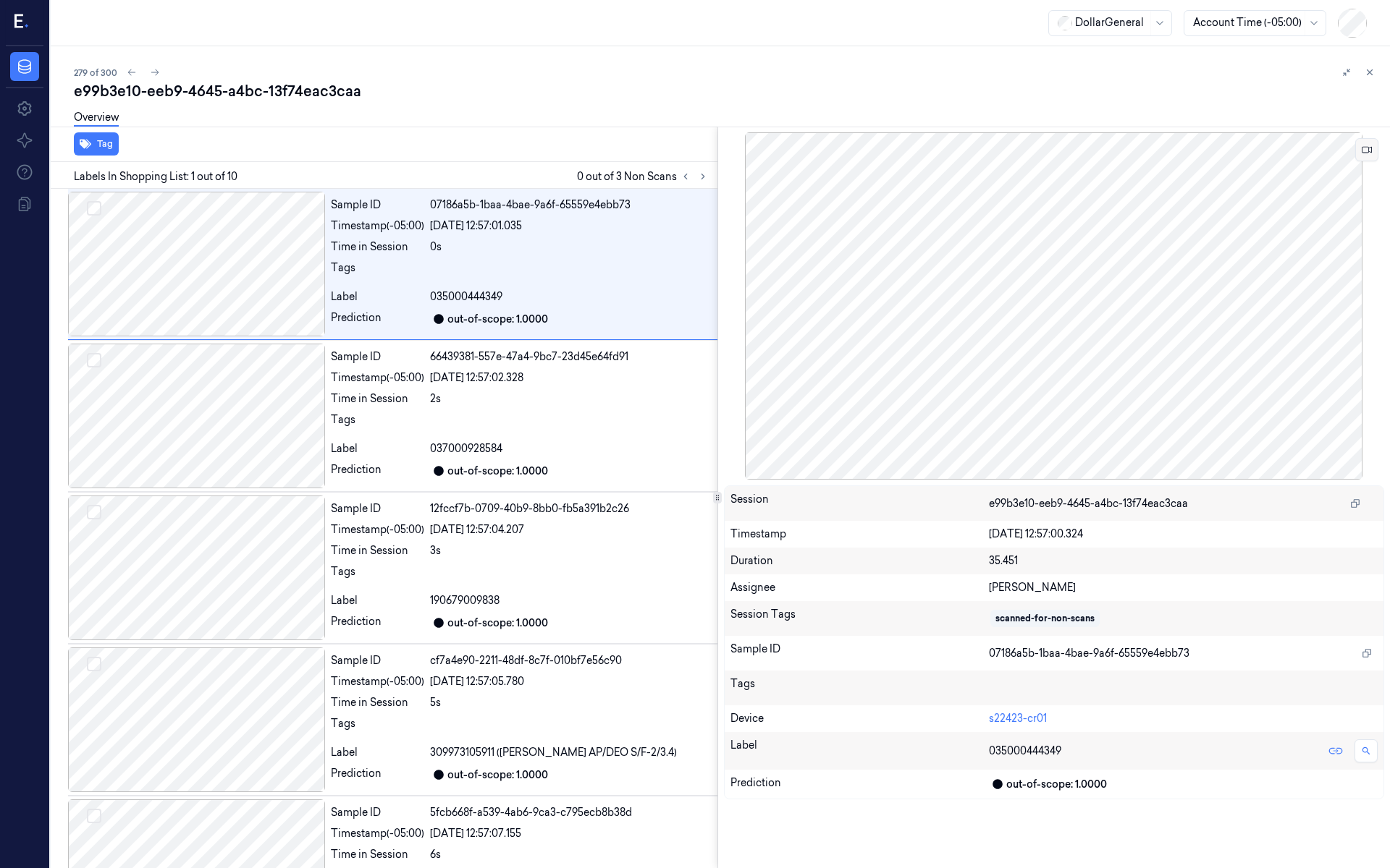
click at [1359, 150] on button at bounding box center [1366, 149] width 23 height 23
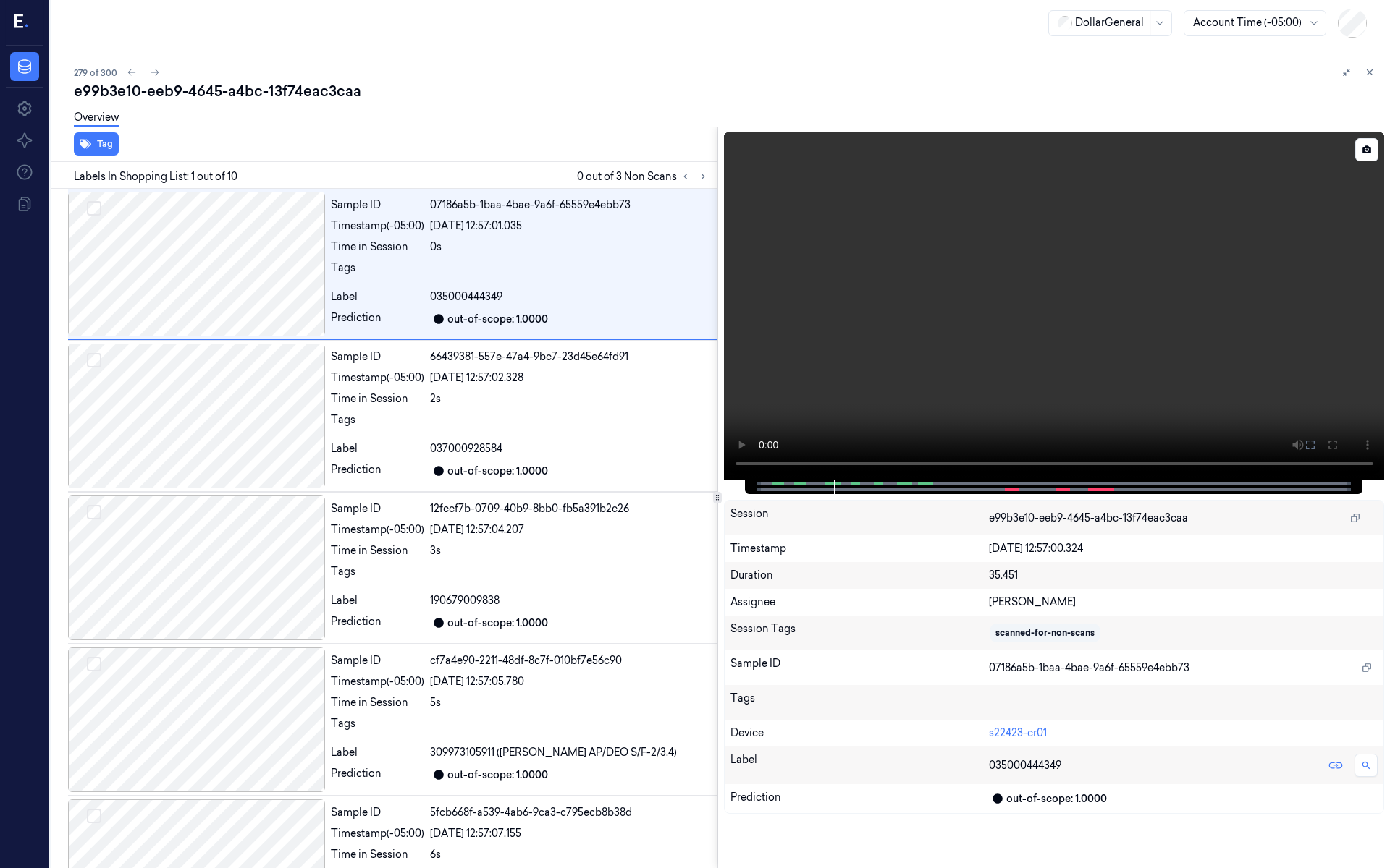
click at [1154, 322] on video at bounding box center [1054, 306] width 661 height 348
click at [1359, 157] on button at bounding box center [1366, 149] width 23 height 23
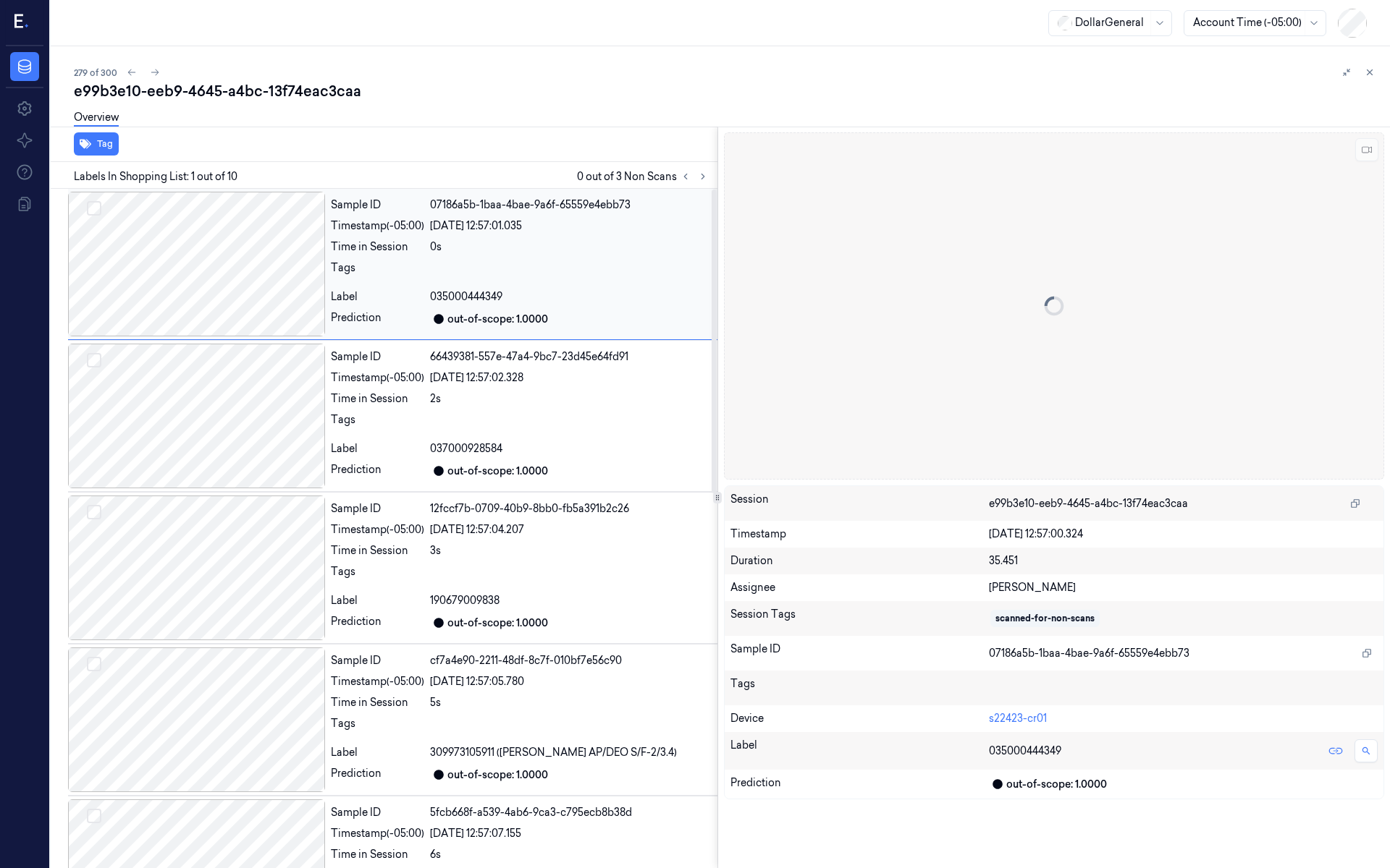
click at [264, 280] on div at bounding box center [197, 264] width 257 height 145
click at [248, 397] on div at bounding box center [197, 416] width 257 height 145
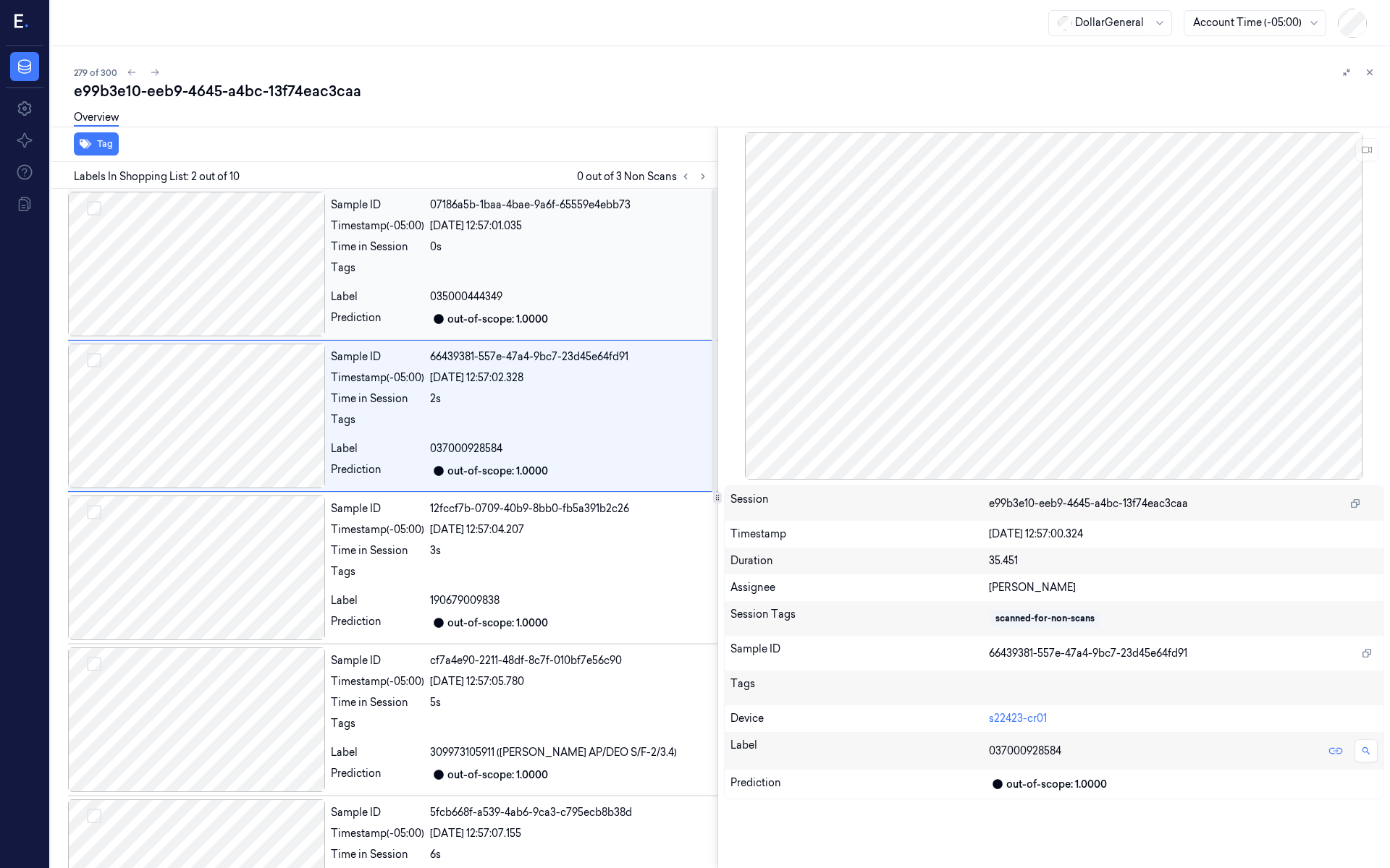
click at [242, 285] on div at bounding box center [197, 264] width 257 height 145
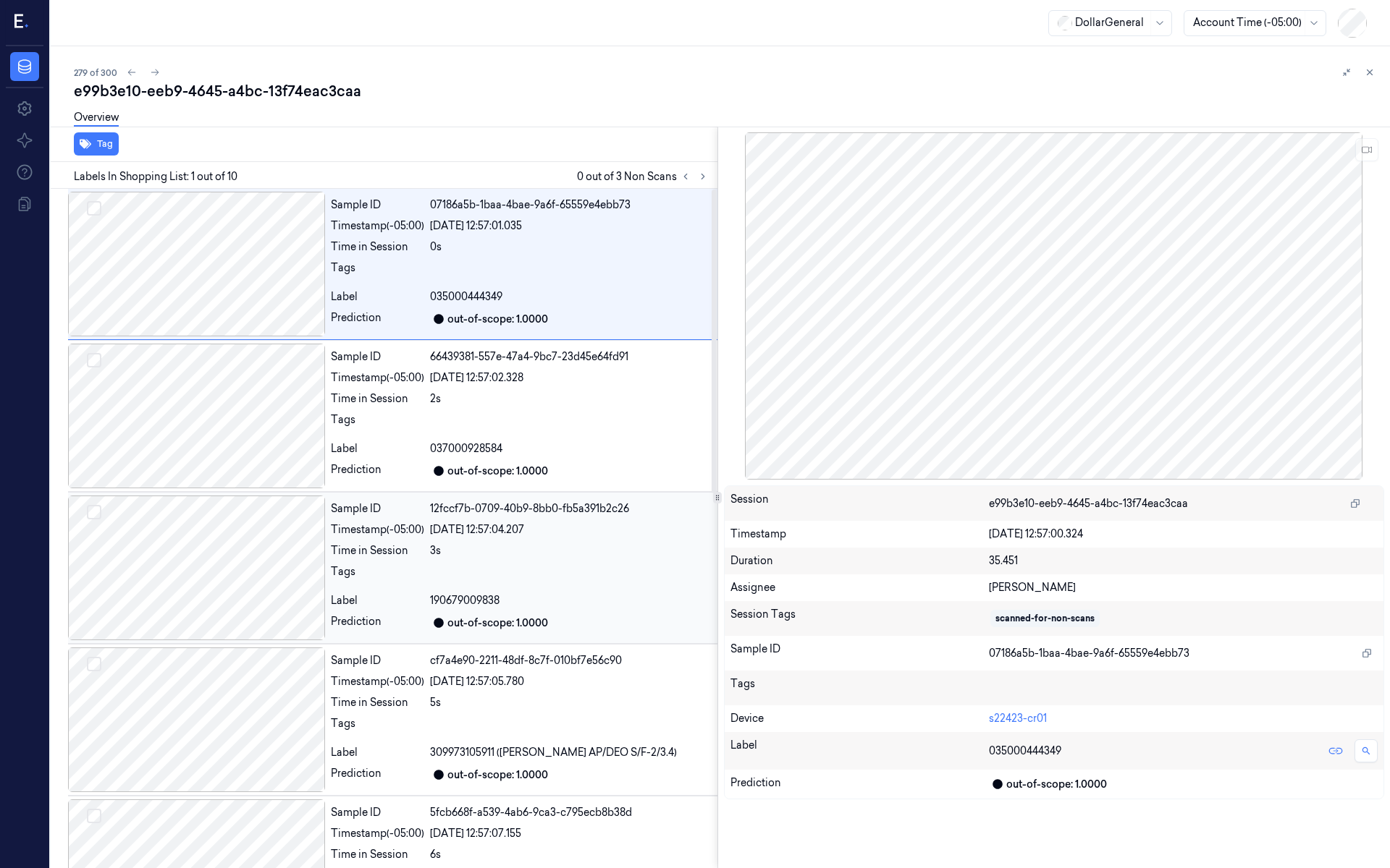
click at [248, 568] on div at bounding box center [197, 568] width 257 height 145
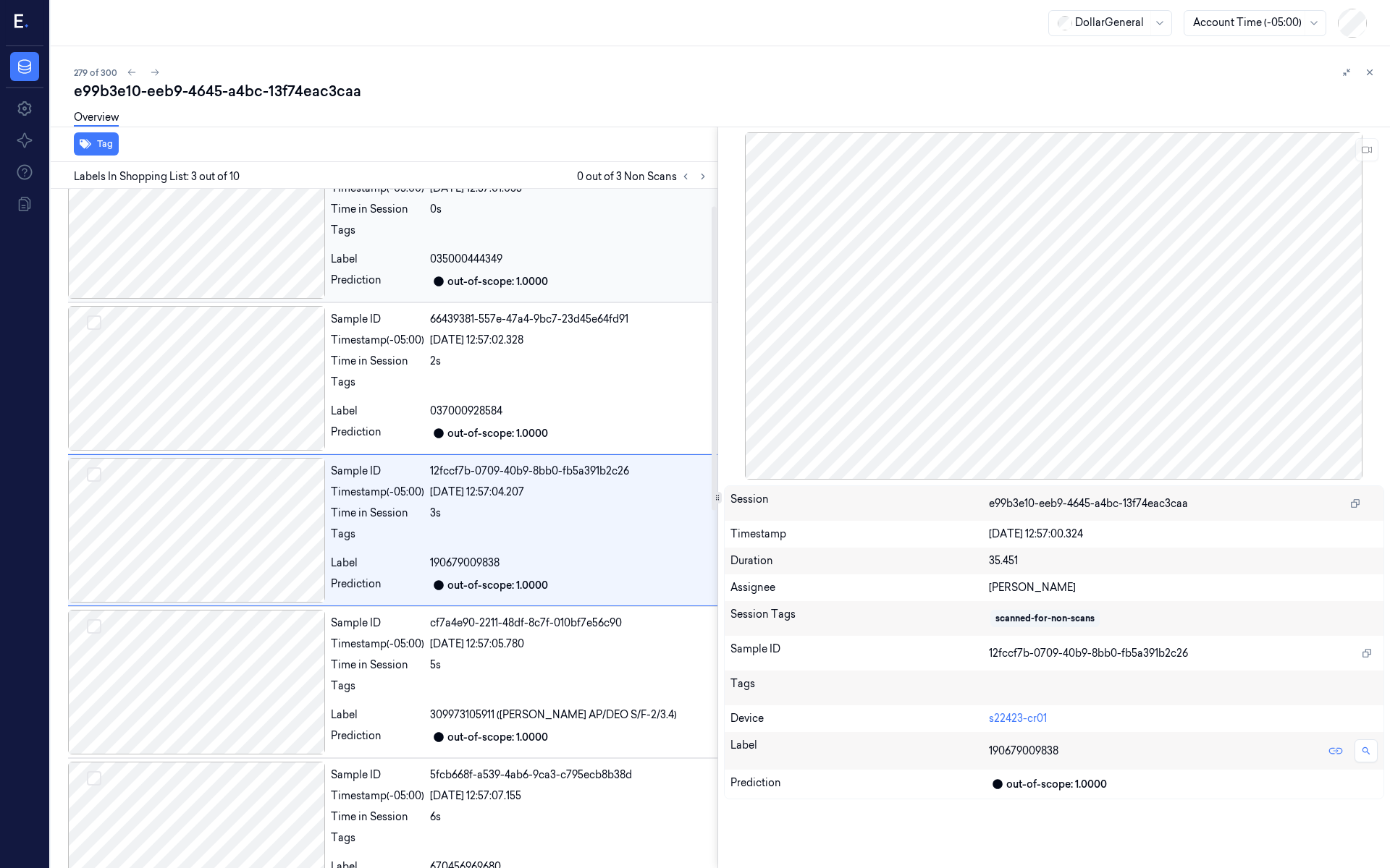
drag, startPoint x: 254, startPoint y: 405, endPoint x: 262, endPoint y: 332, distance: 73.4
click at [254, 404] on div at bounding box center [197, 378] width 257 height 145
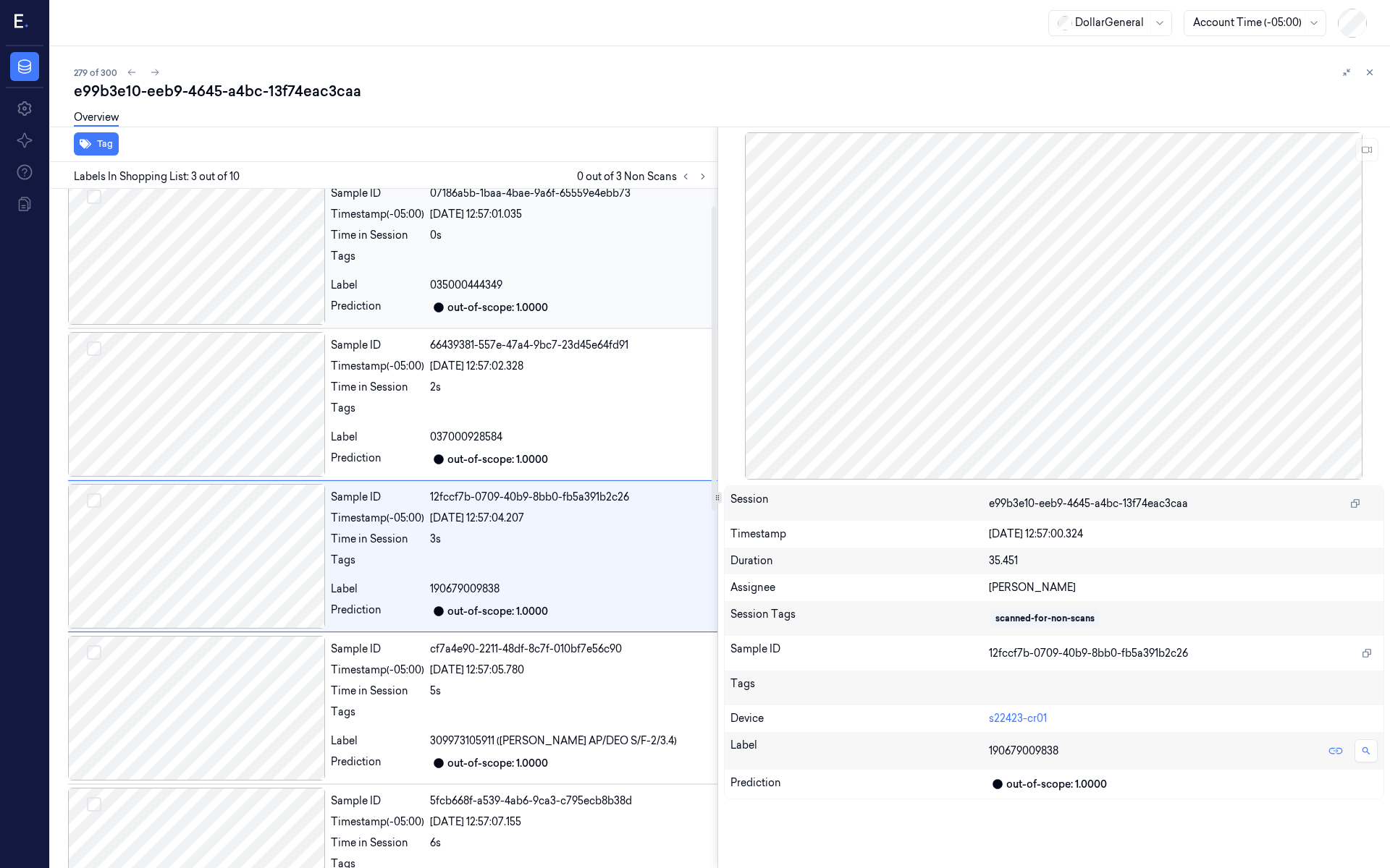
scroll to position [0, 0]
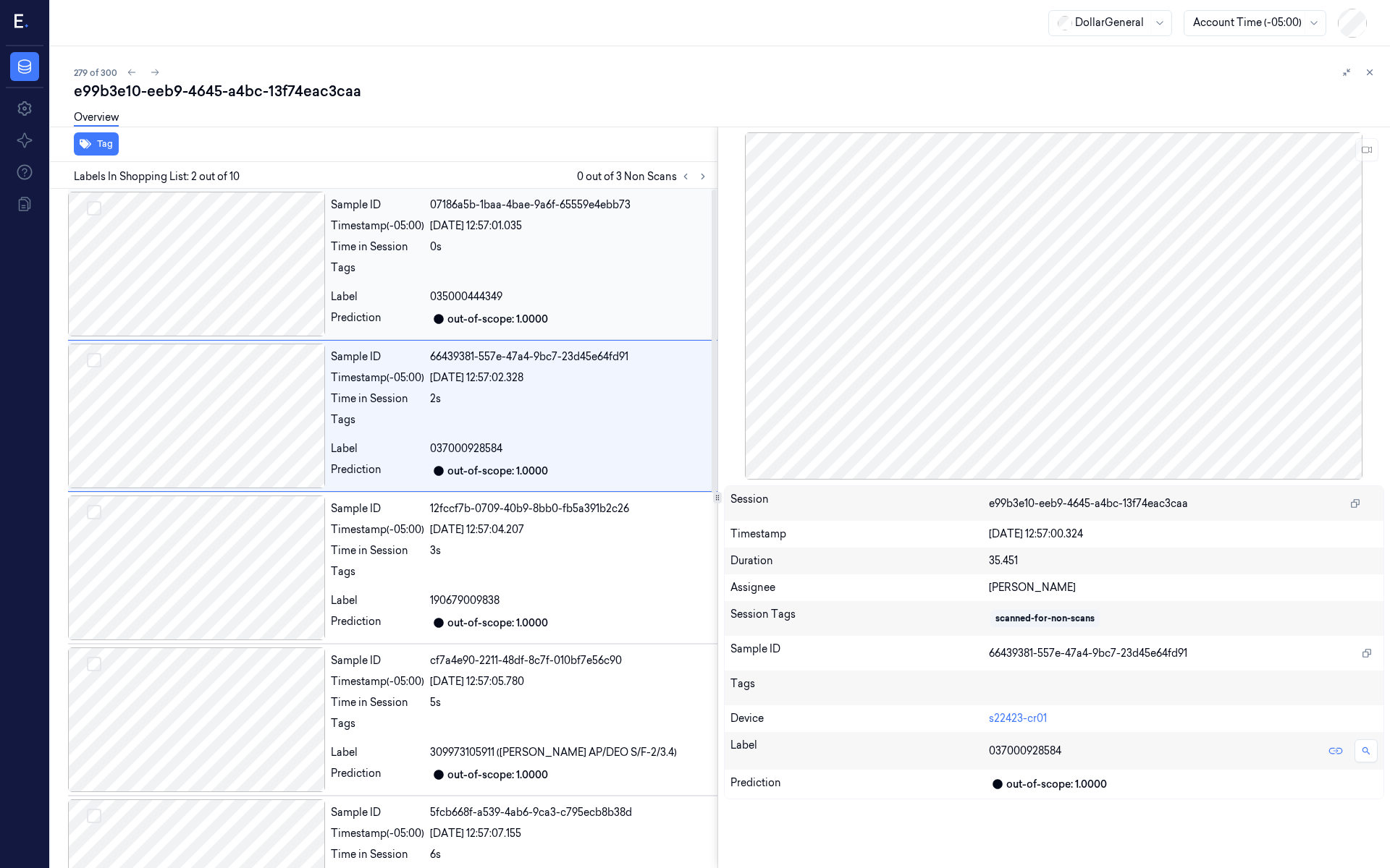
click at [257, 295] on div at bounding box center [197, 264] width 257 height 145
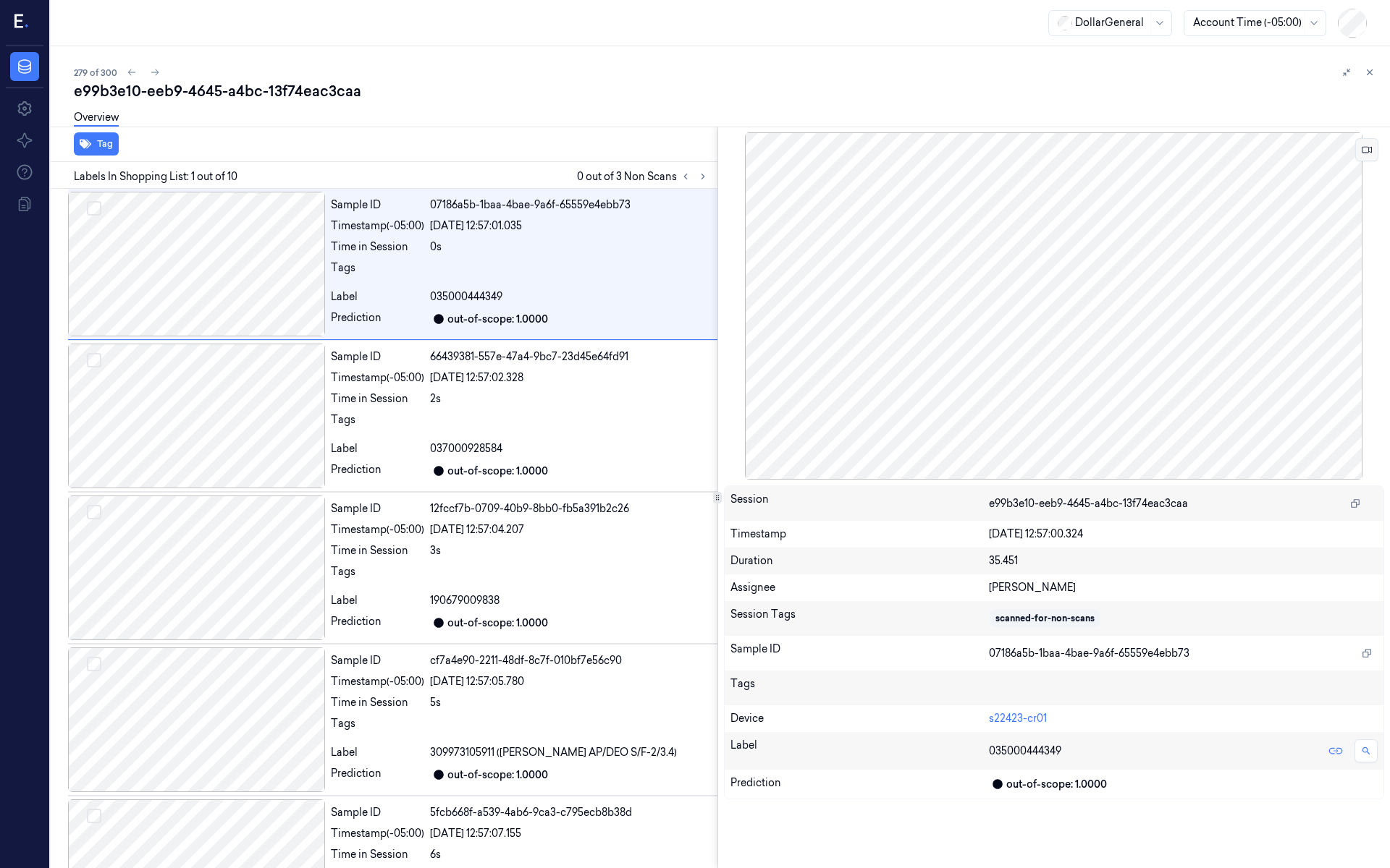
click at [1369, 157] on button at bounding box center [1366, 149] width 23 height 23
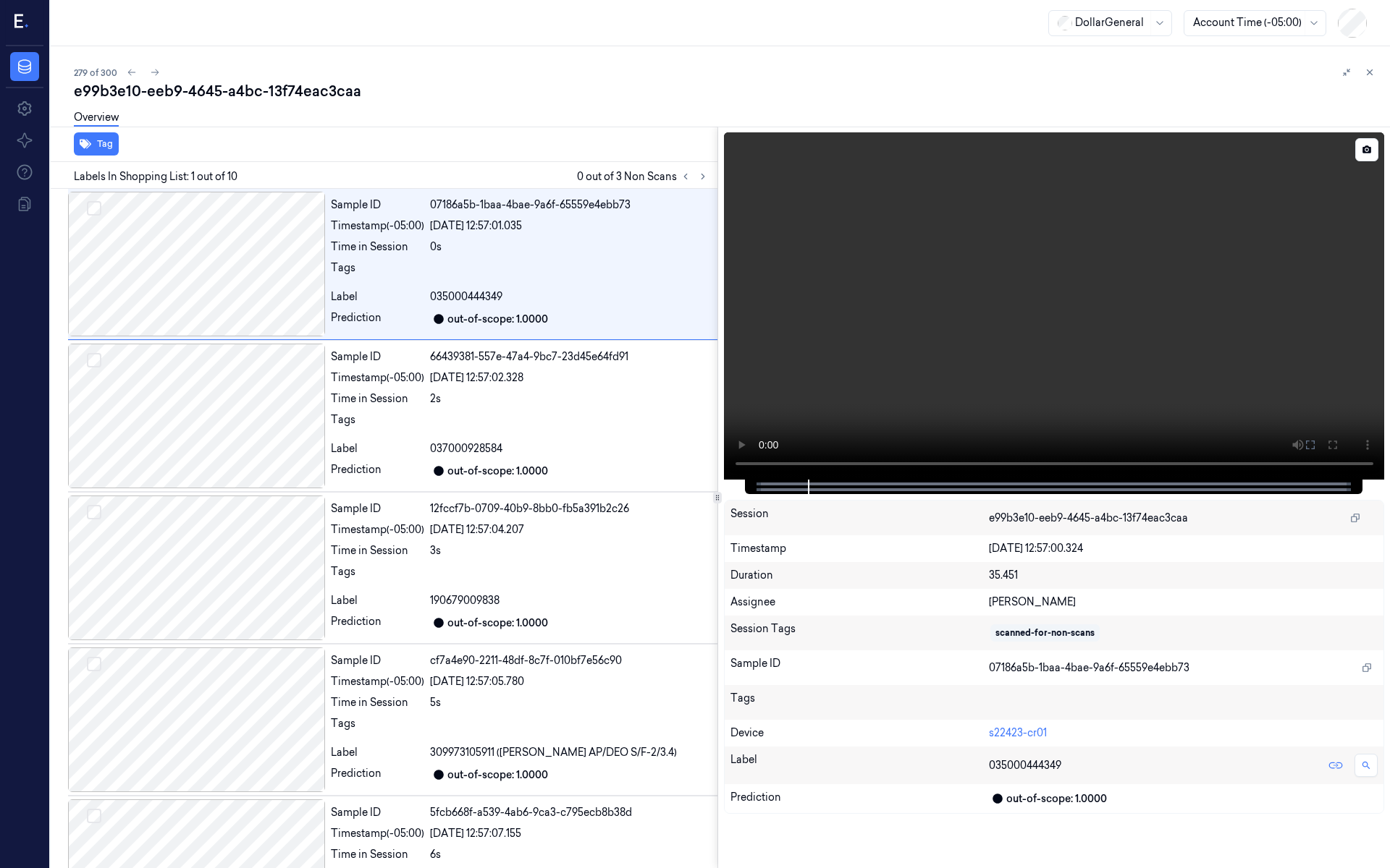
drag, startPoint x: 1157, startPoint y: 344, endPoint x: 1150, endPoint y: 346, distance: 7.3
click at [1154, 344] on video at bounding box center [1054, 306] width 661 height 348
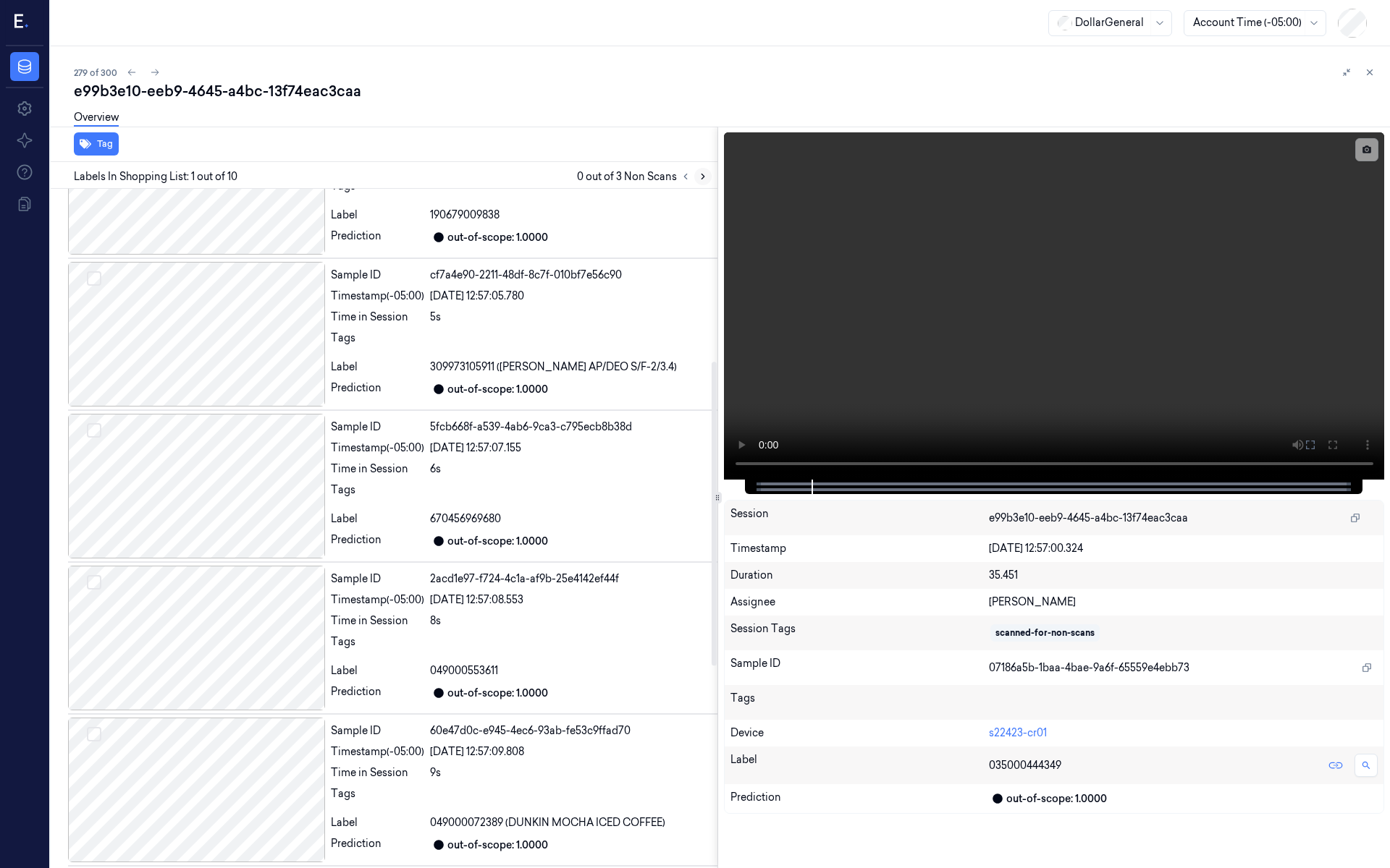
click at [696, 180] on button at bounding box center [703, 177] width 18 height 18
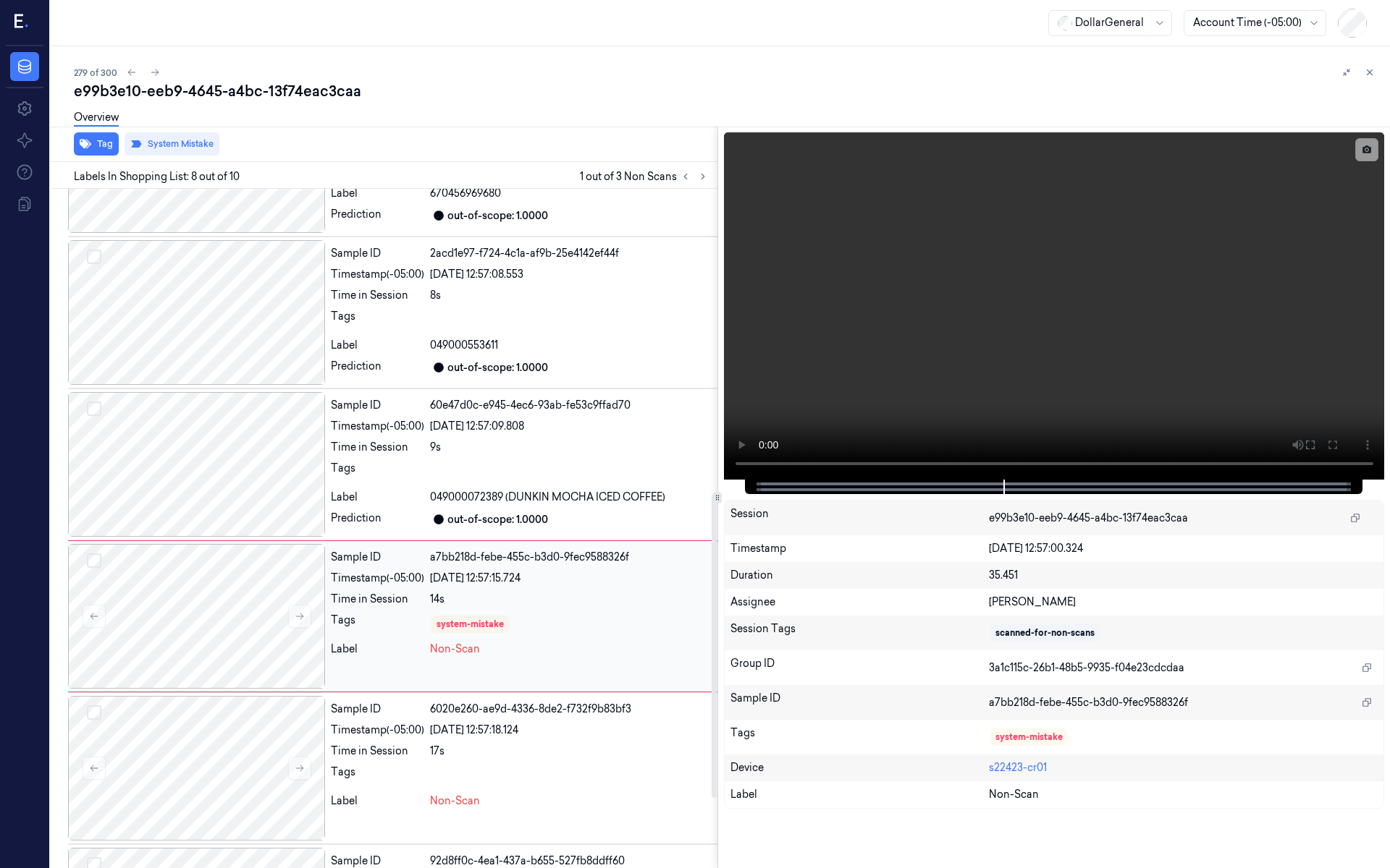
scroll to position [795, 0]
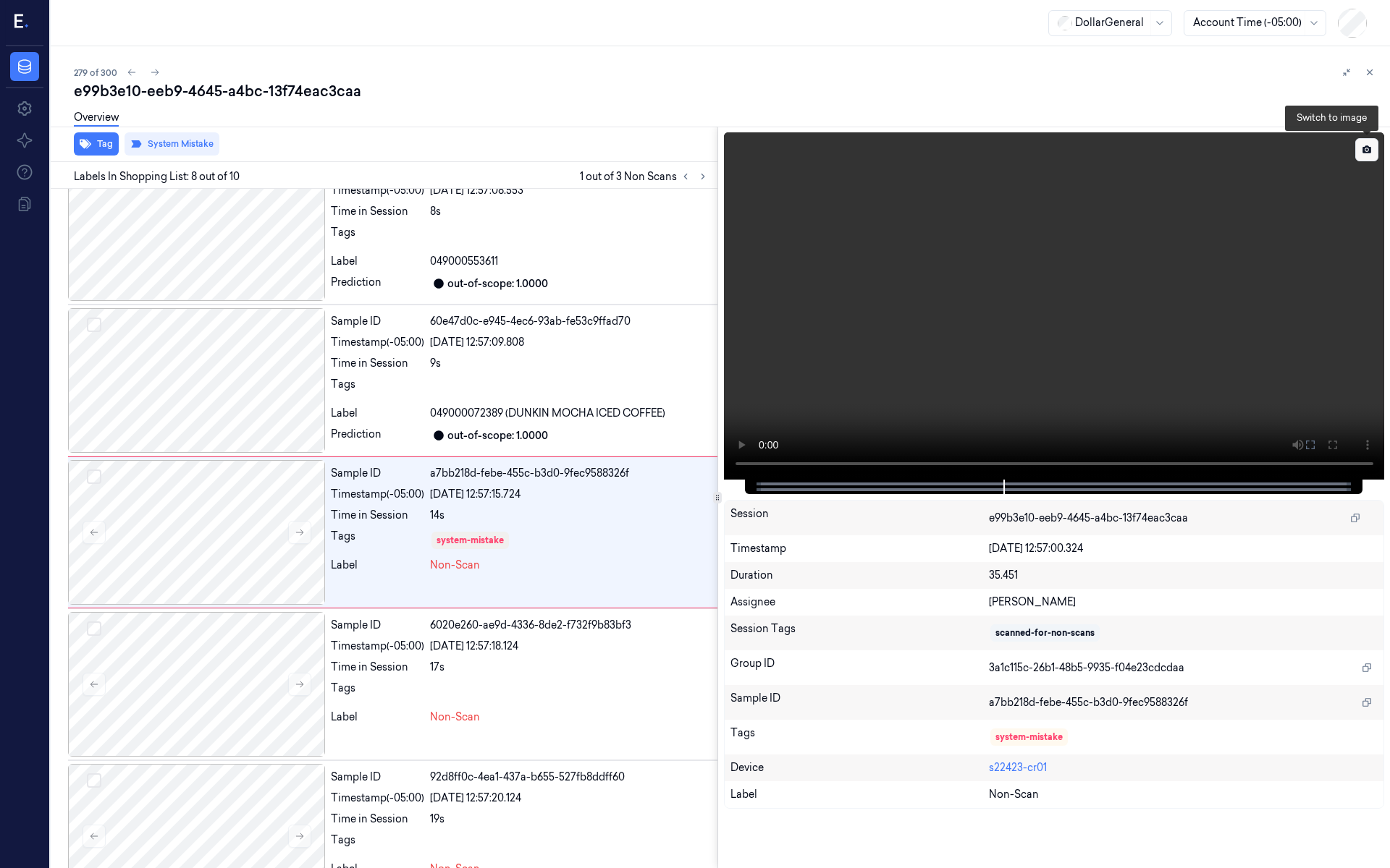
click at [1371, 146] on icon at bounding box center [1367, 150] width 10 height 10
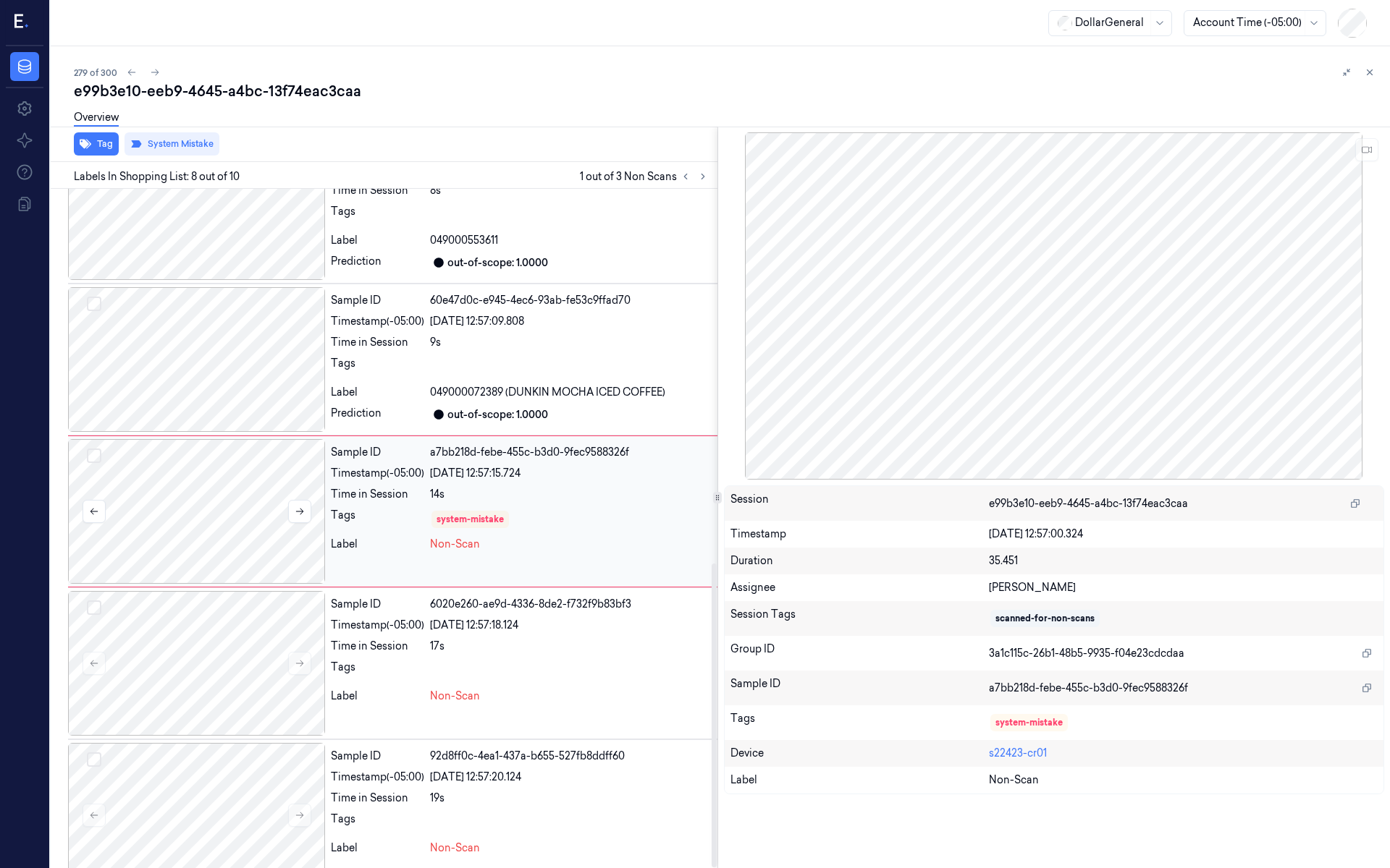
scroll to position [839, 0]
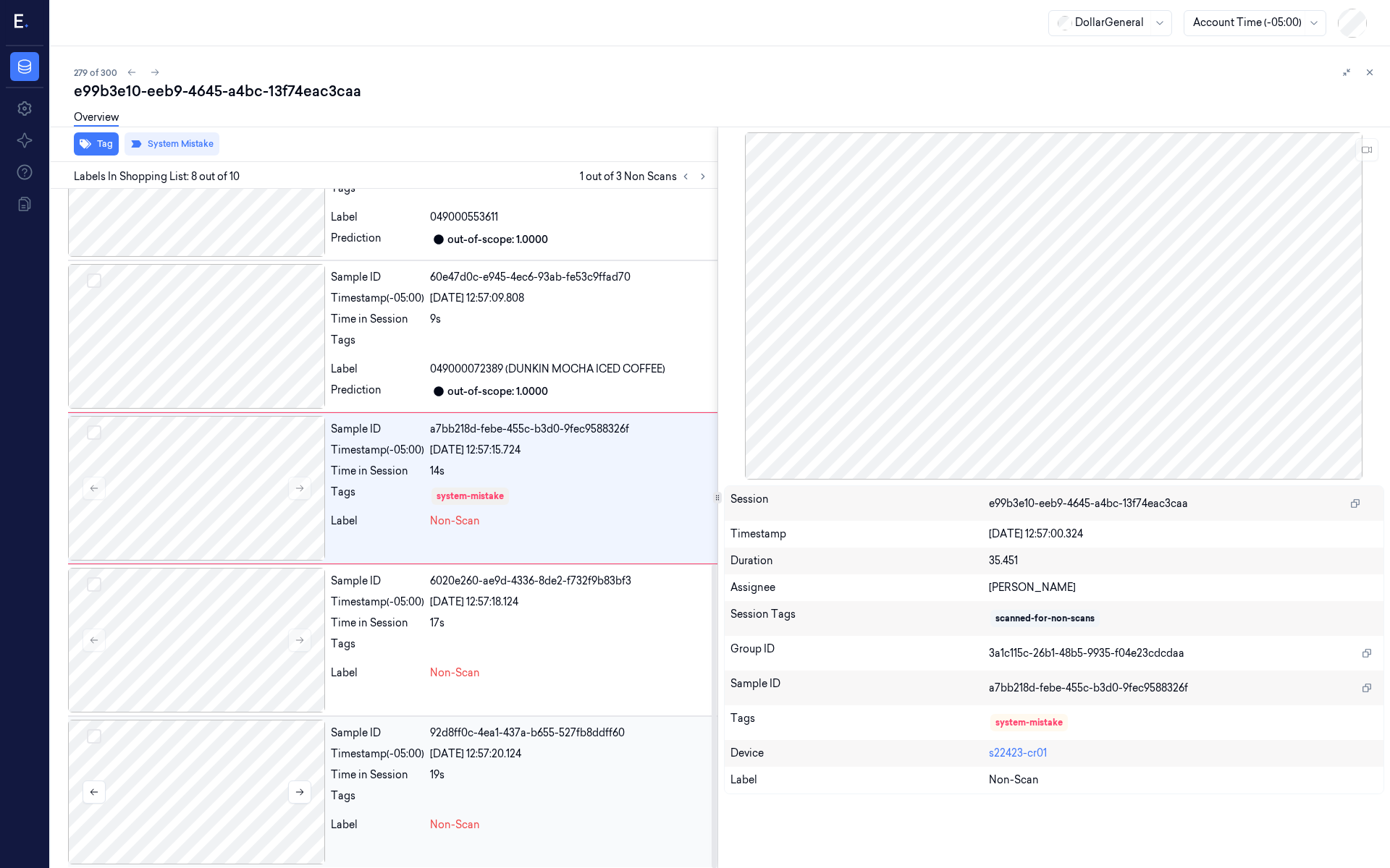
click at [255, 738] on div at bounding box center [197, 792] width 257 height 145
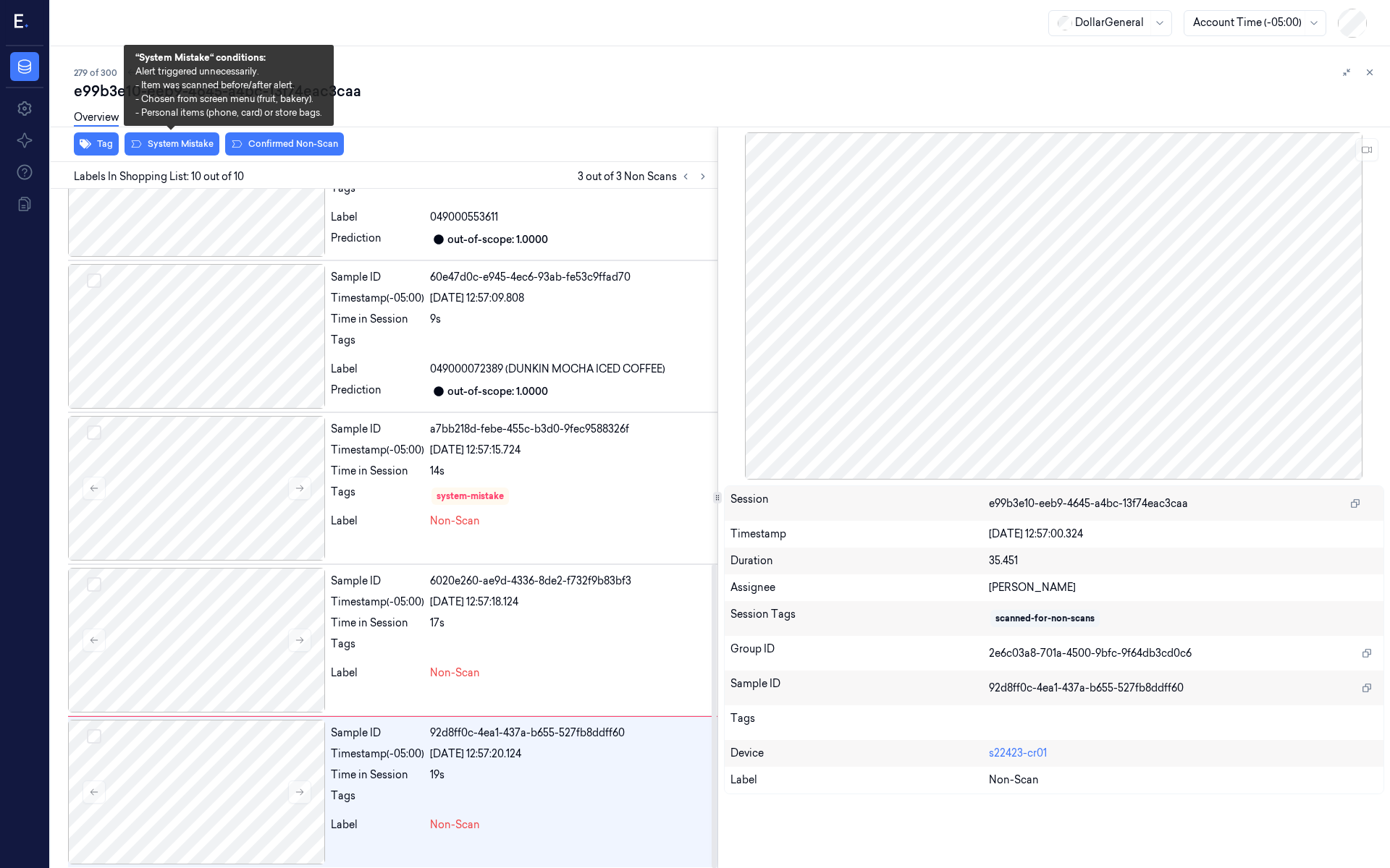
click at [165, 137] on div "Overview" at bounding box center [726, 119] width 1305 height 37
click at [167, 149] on button "System Mistake" at bounding box center [172, 143] width 95 height 23
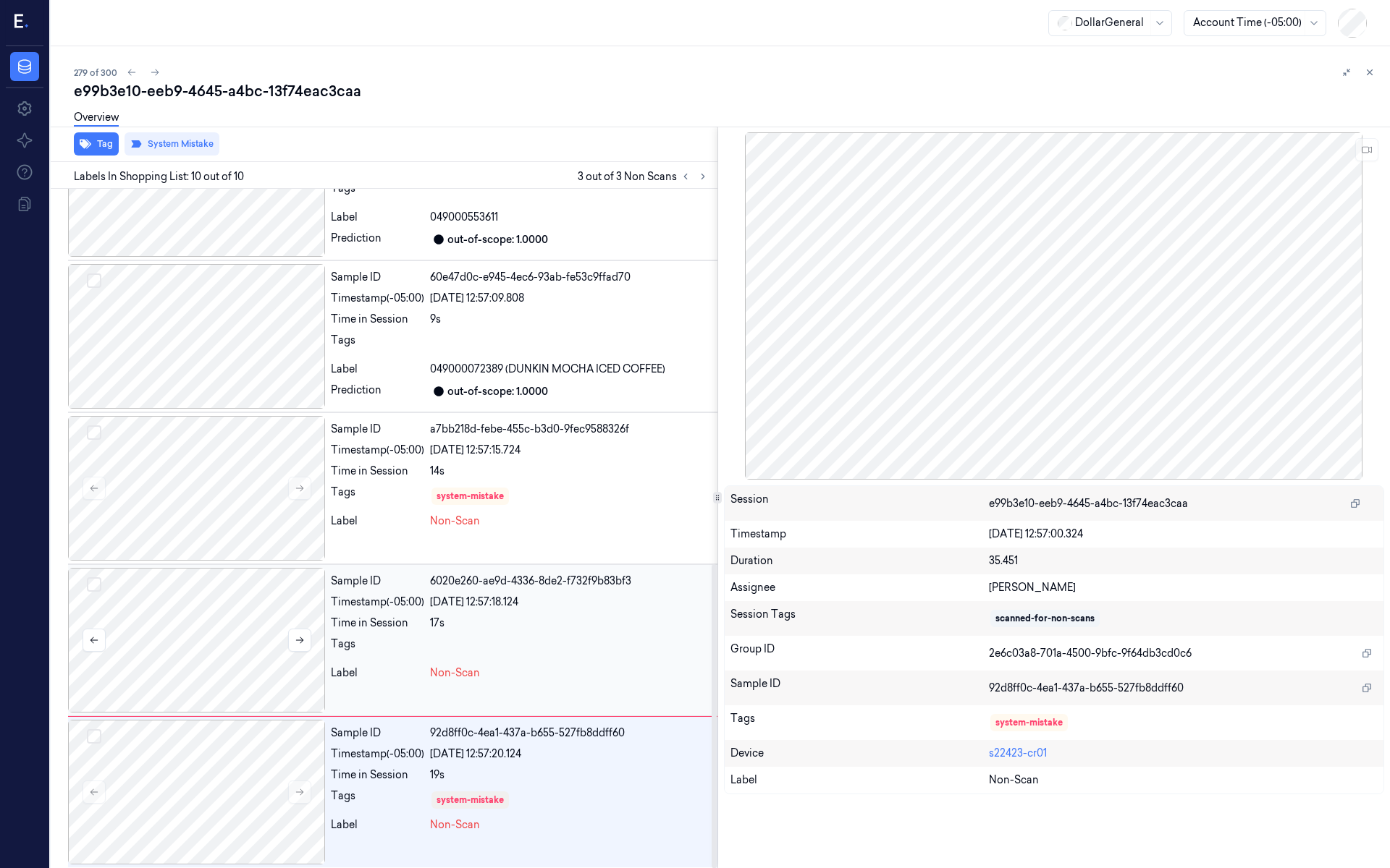
click at [171, 659] on div at bounding box center [197, 640] width 257 height 145
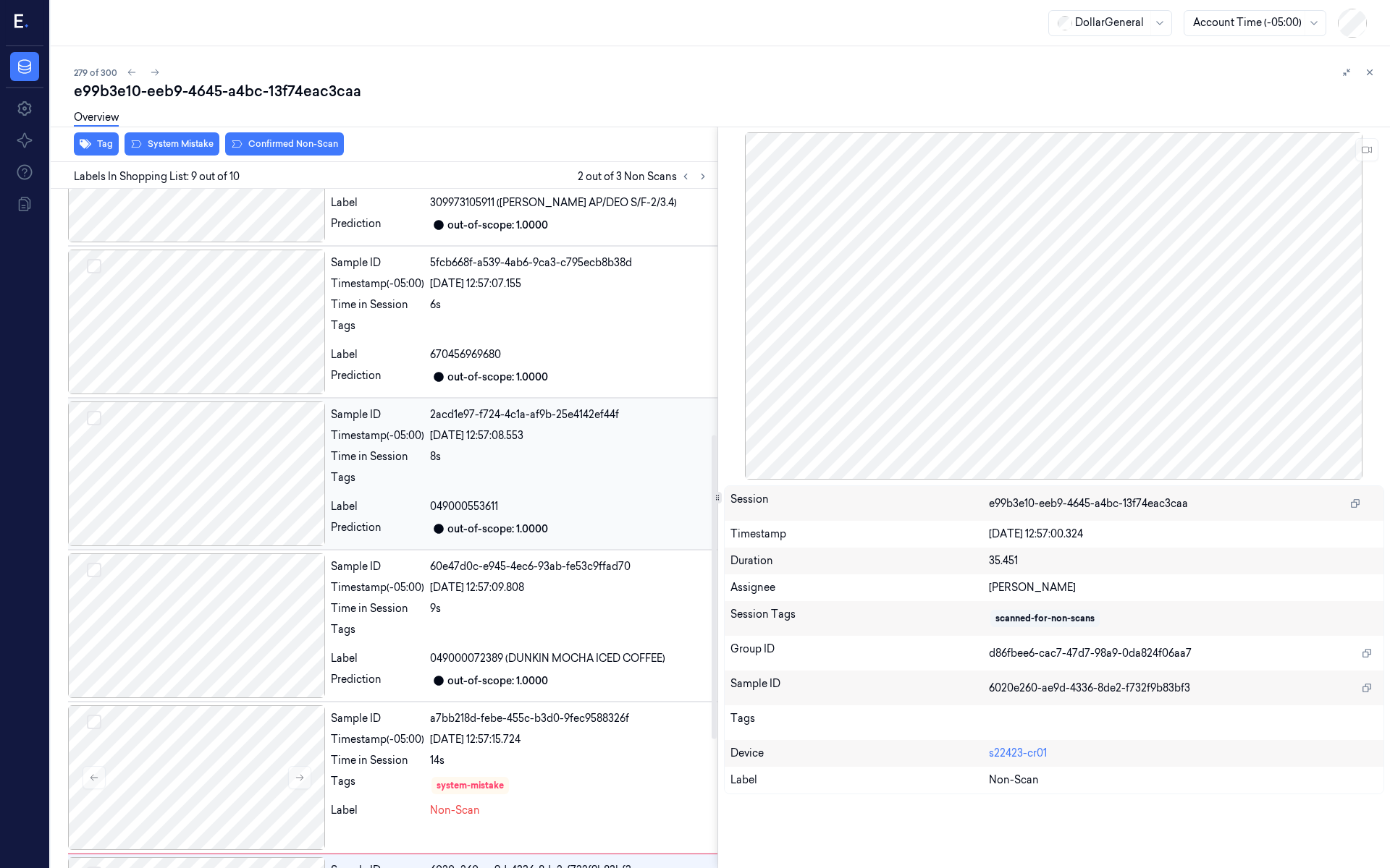
click at [240, 532] on div at bounding box center [197, 474] width 257 height 145
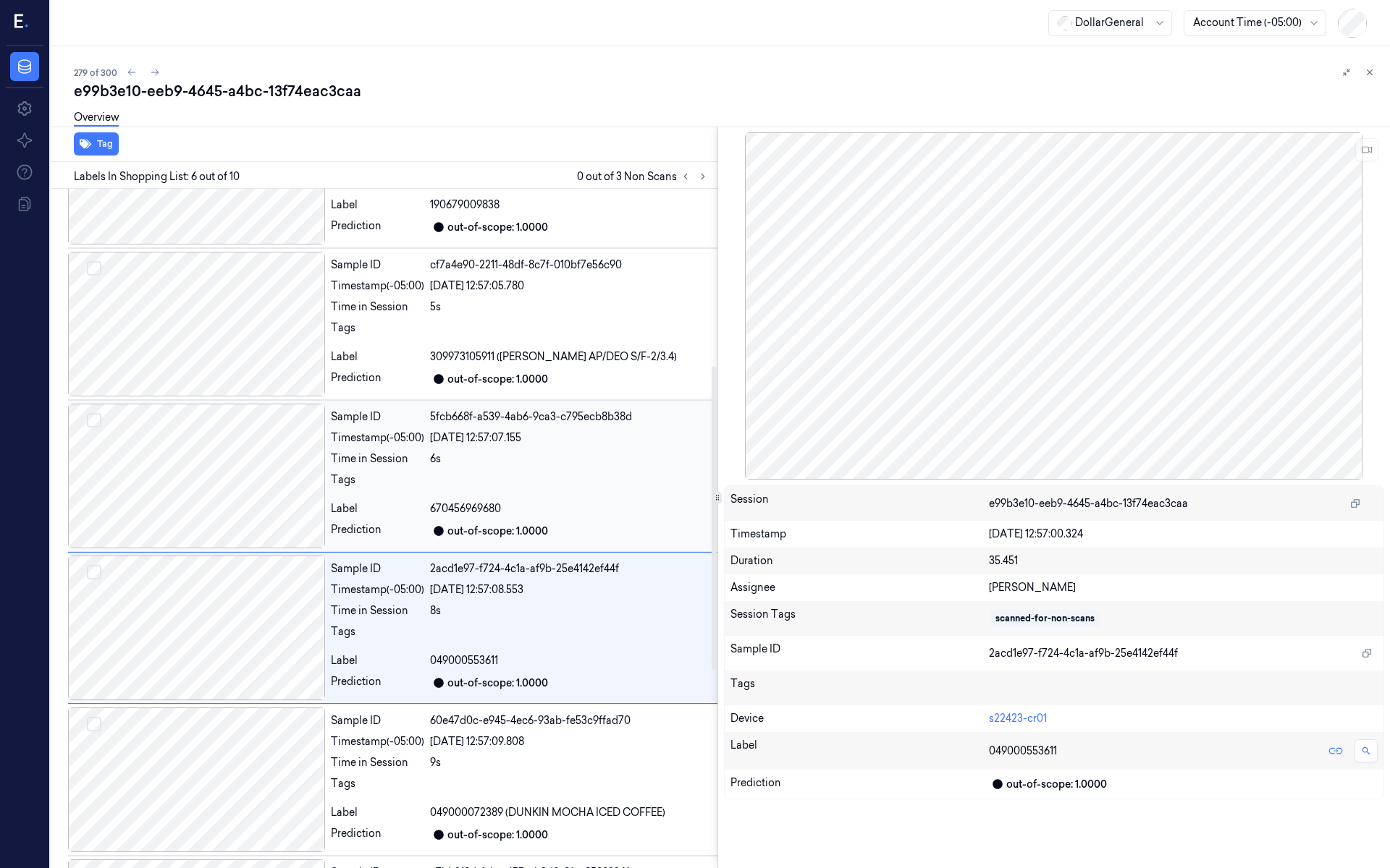
click at [237, 518] on div at bounding box center [197, 476] width 257 height 145
click at [239, 506] on div at bounding box center [197, 475] width 257 height 145
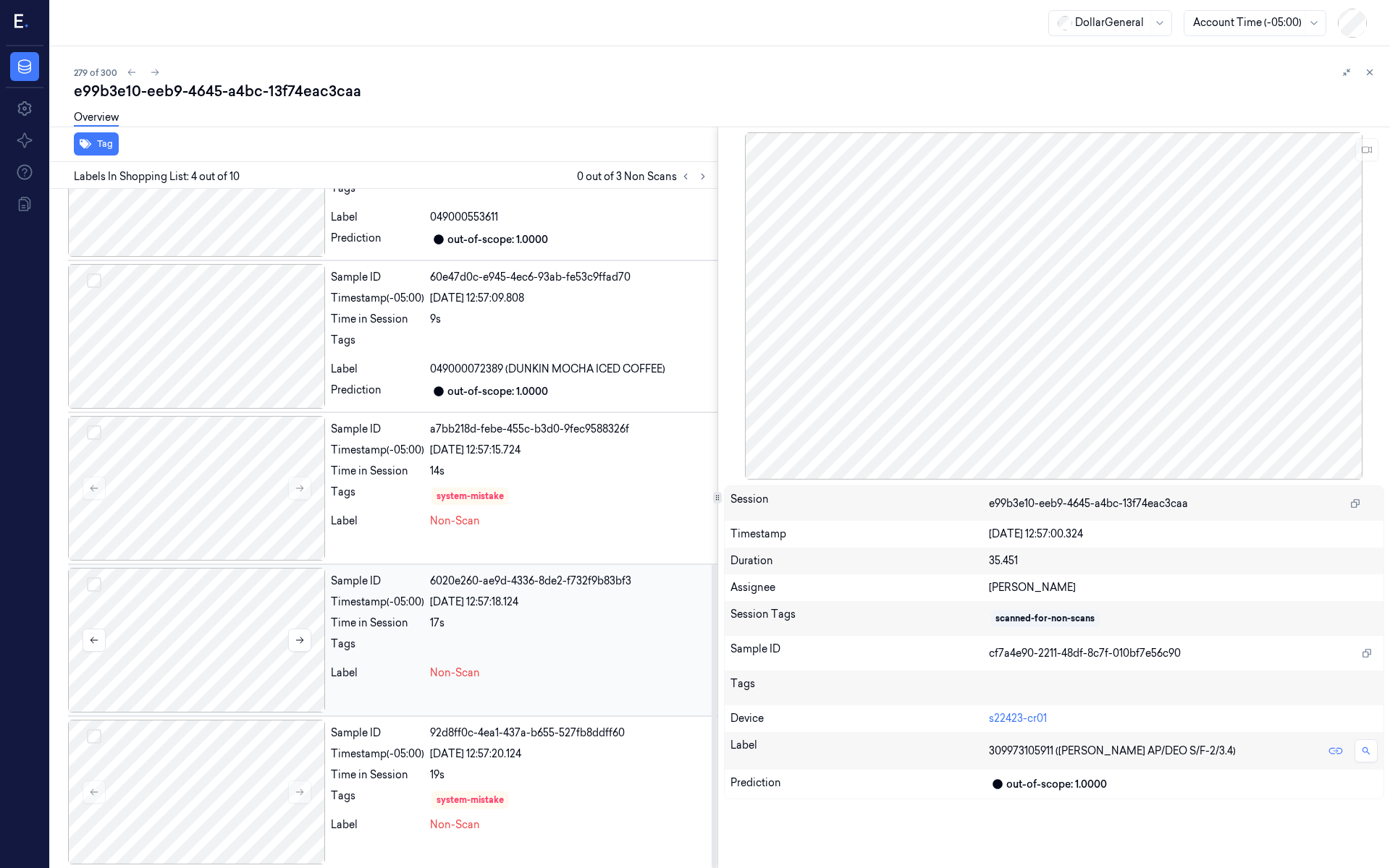
click at [237, 622] on div at bounding box center [197, 640] width 257 height 145
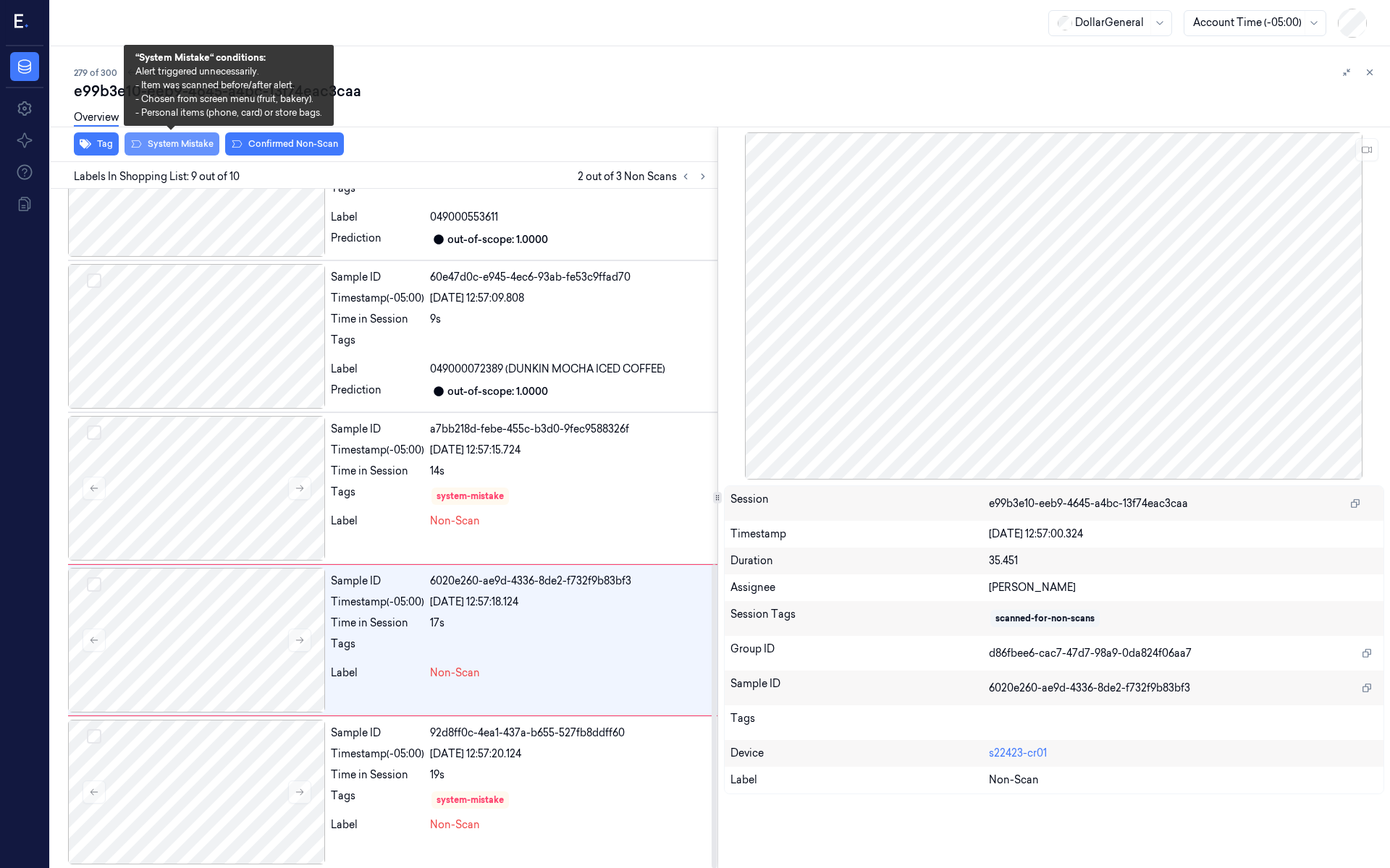
click at [175, 149] on button "System Mistake" at bounding box center [172, 143] width 95 height 23
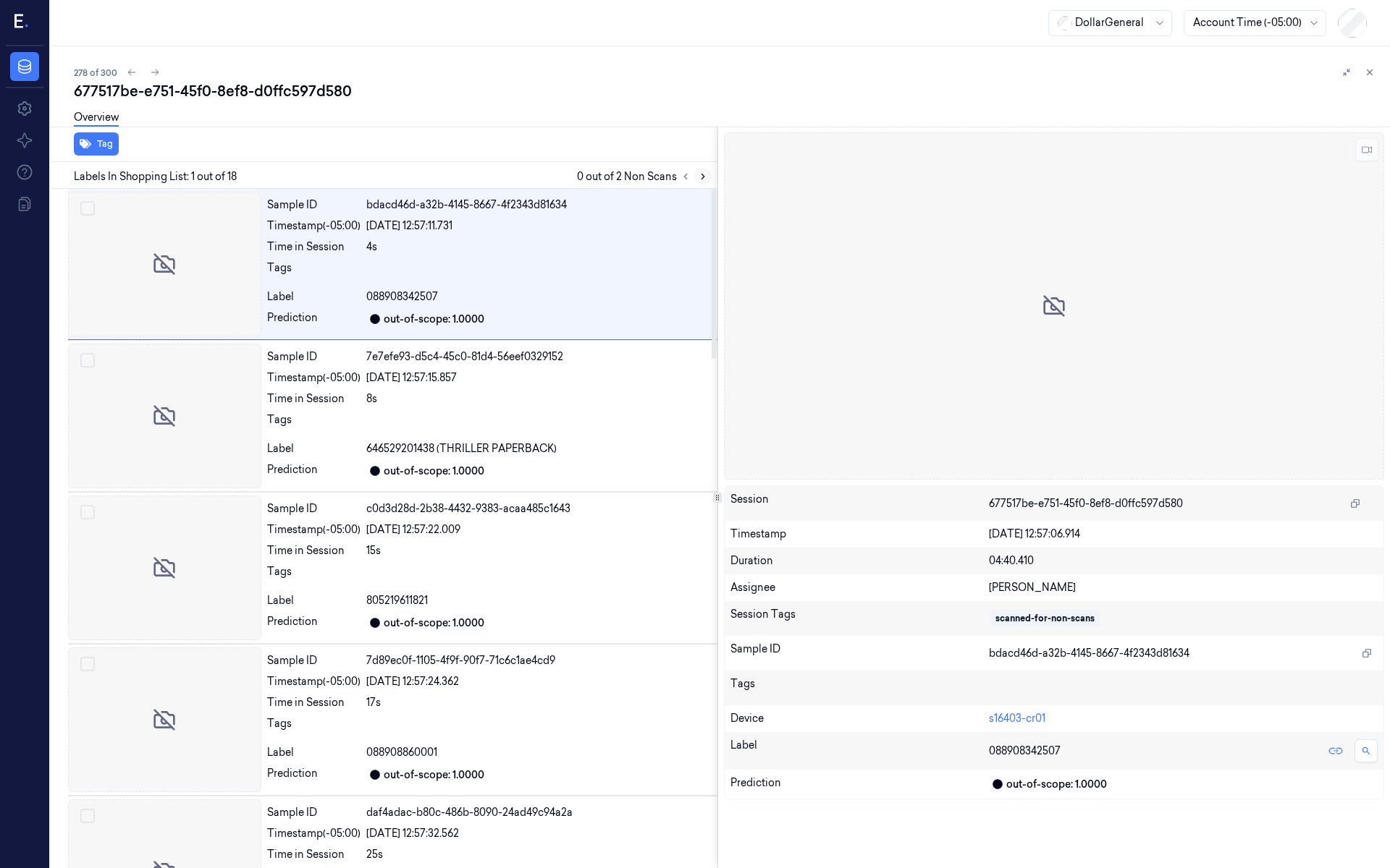
click at [695, 179] on button at bounding box center [703, 177] width 18 height 18
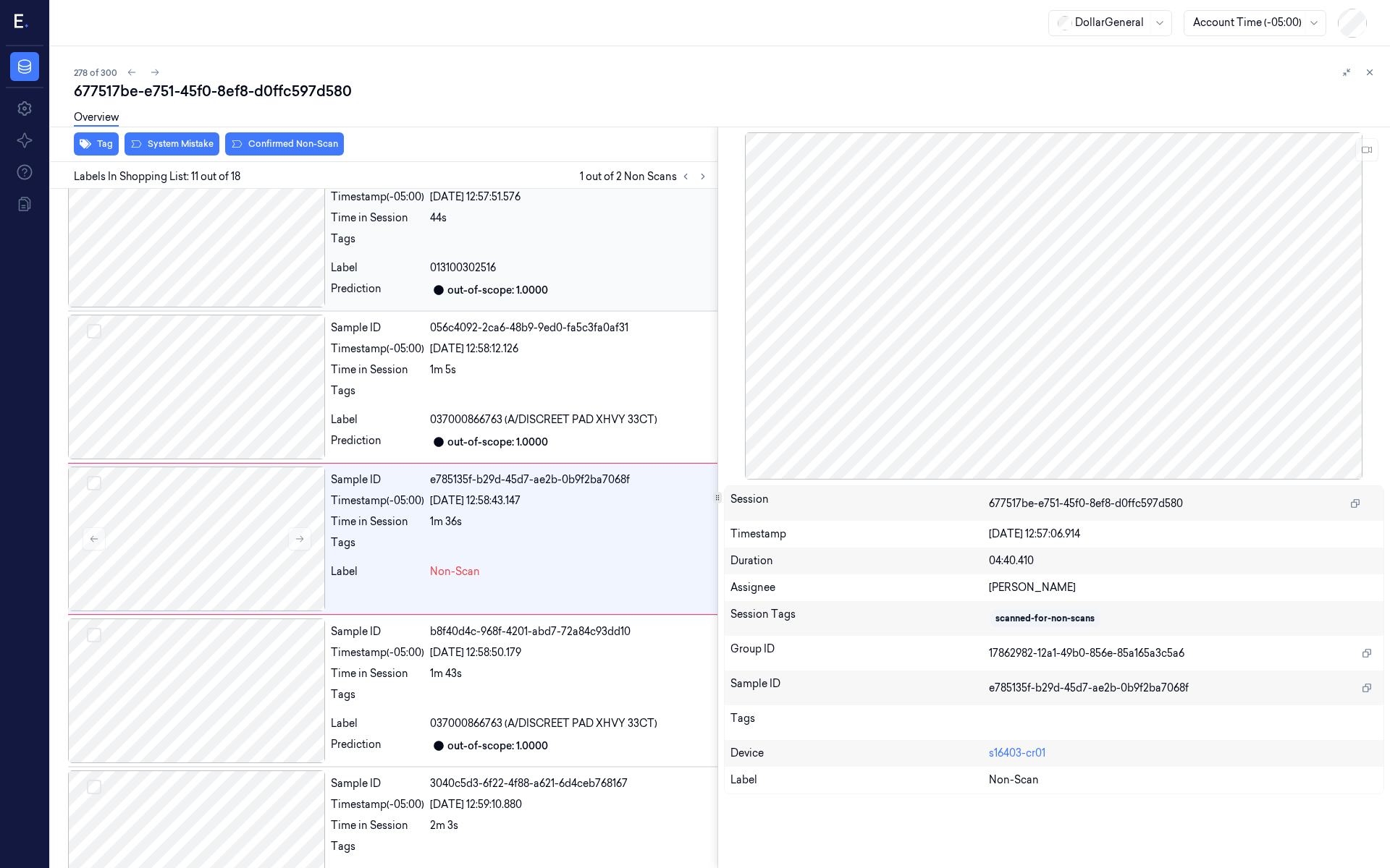
scroll to position [1250, 0]
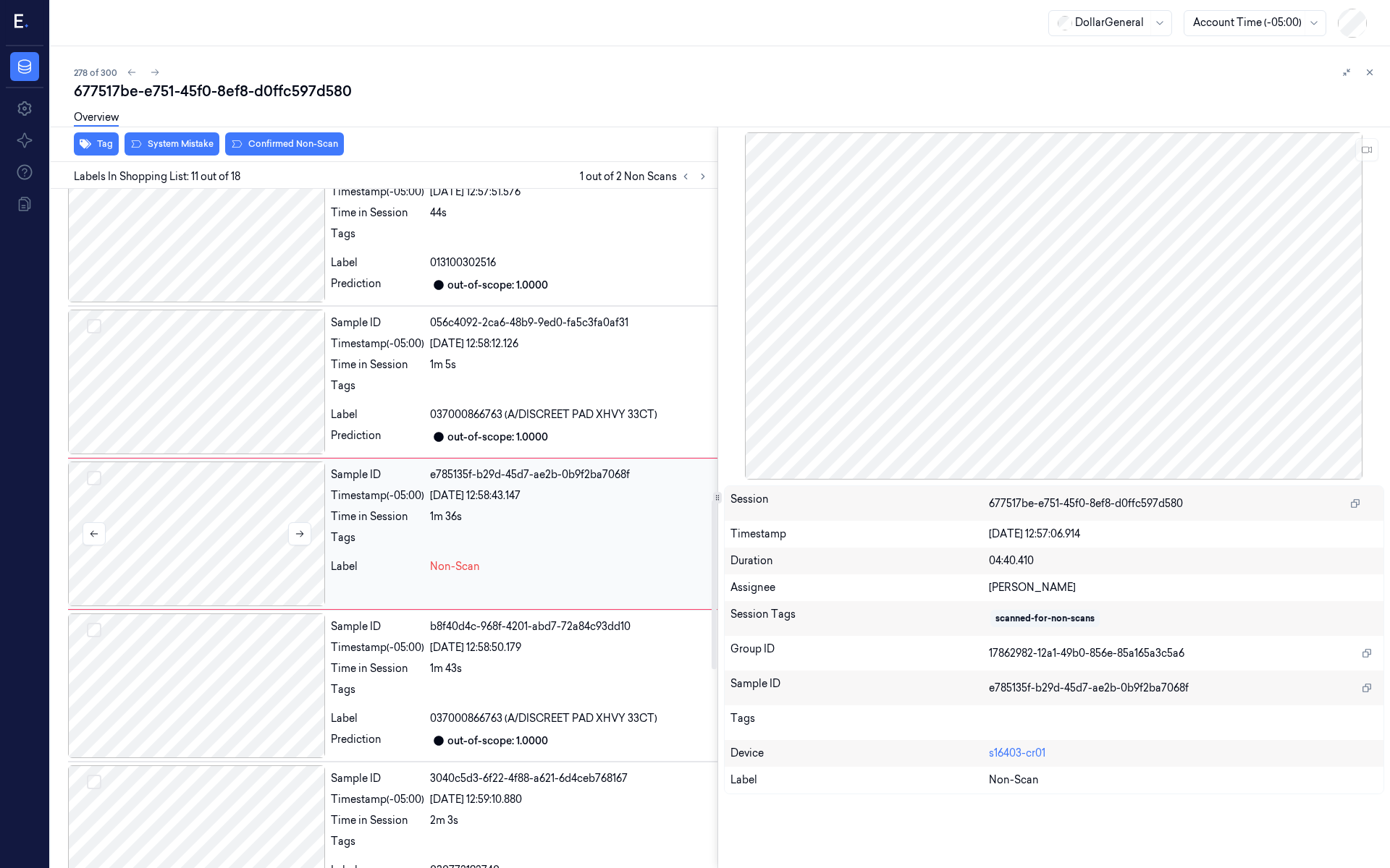
click at [219, 543] on div at bounding box center [197, 534] width 257 height 145
click at [210, 408] on div at bounding box center [197, 382] width 257 height 145
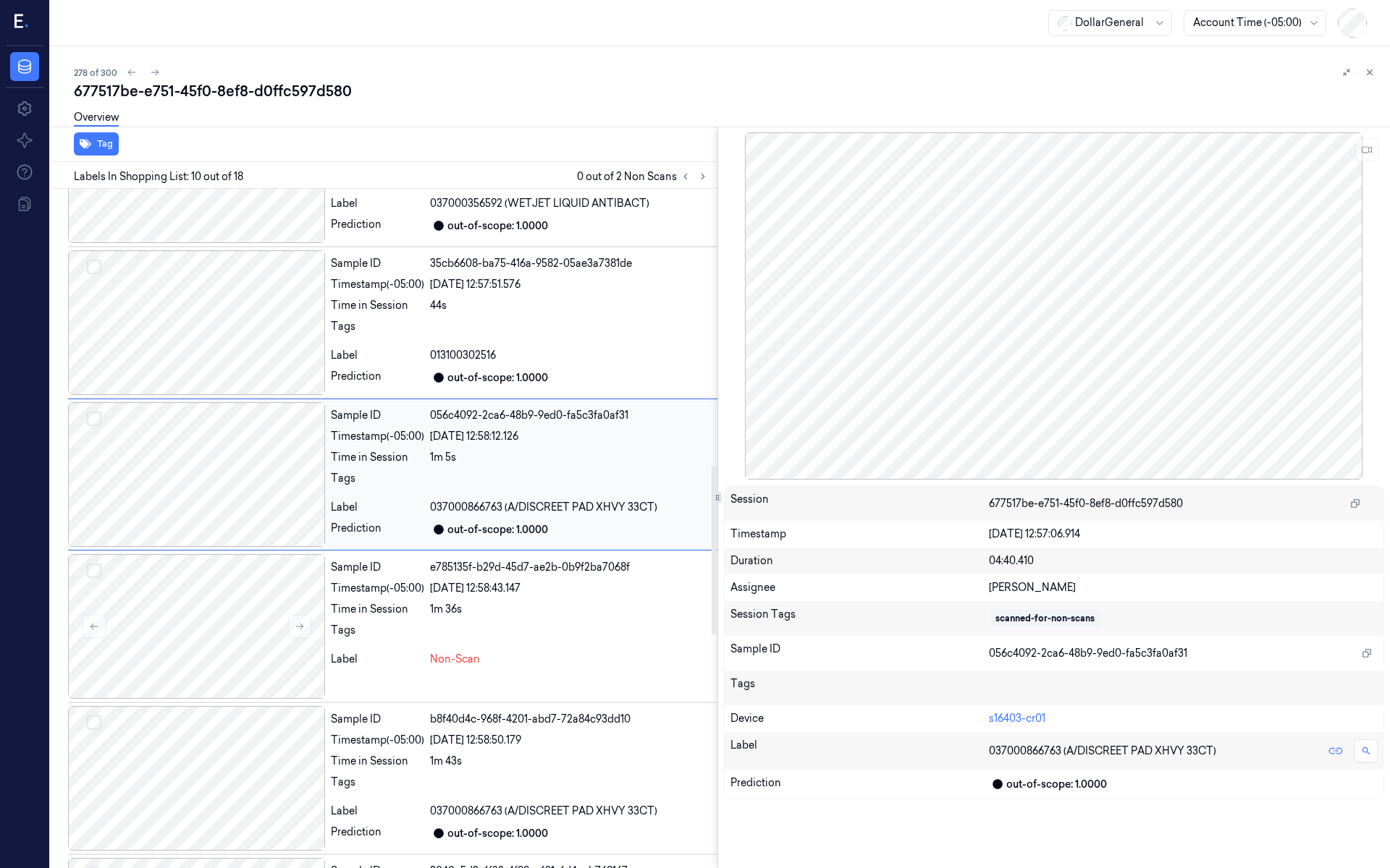
scroll to position [1099, 0]
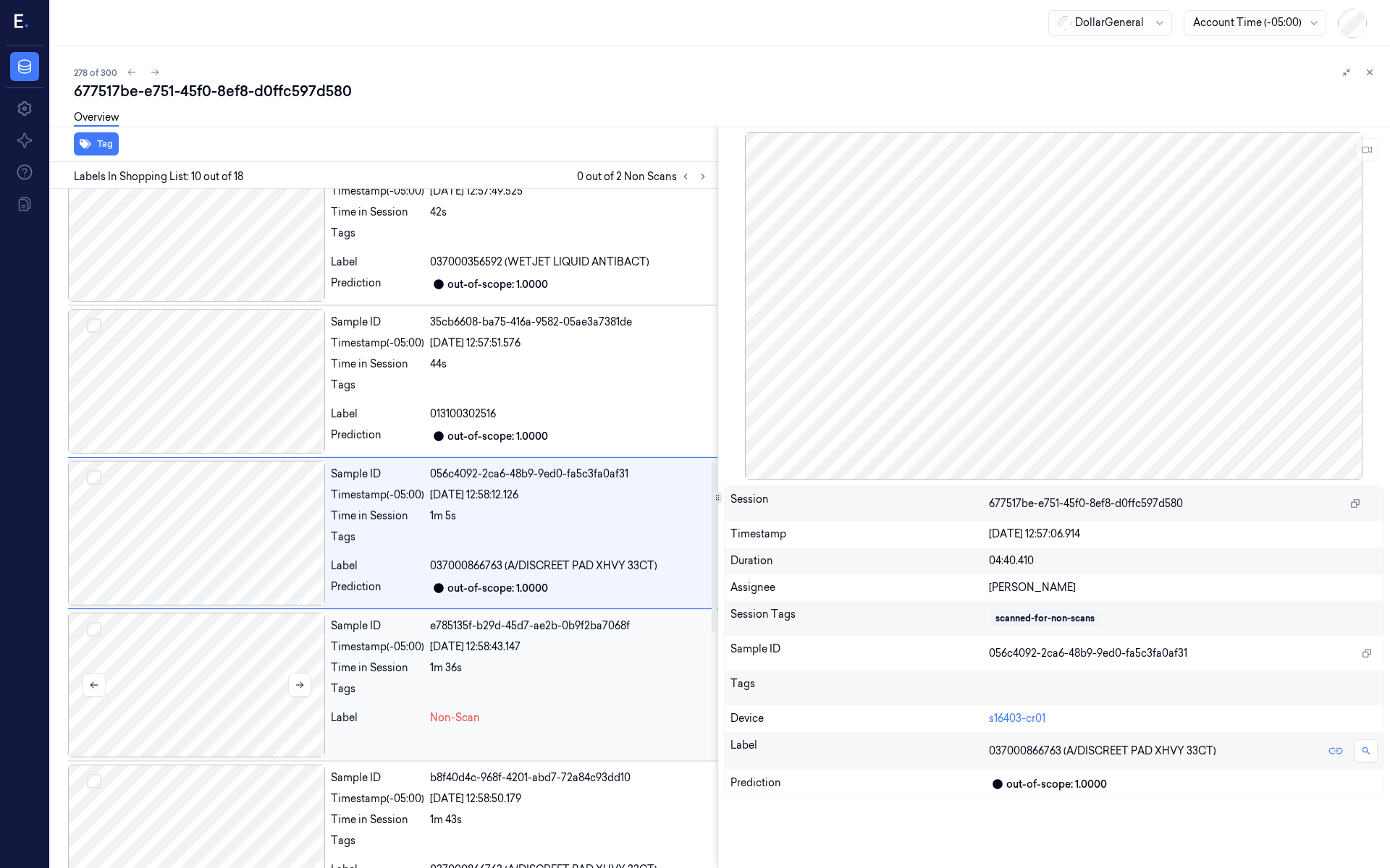
click at [231, 643] on div at bounding box center [197, 685] width 257 height 145
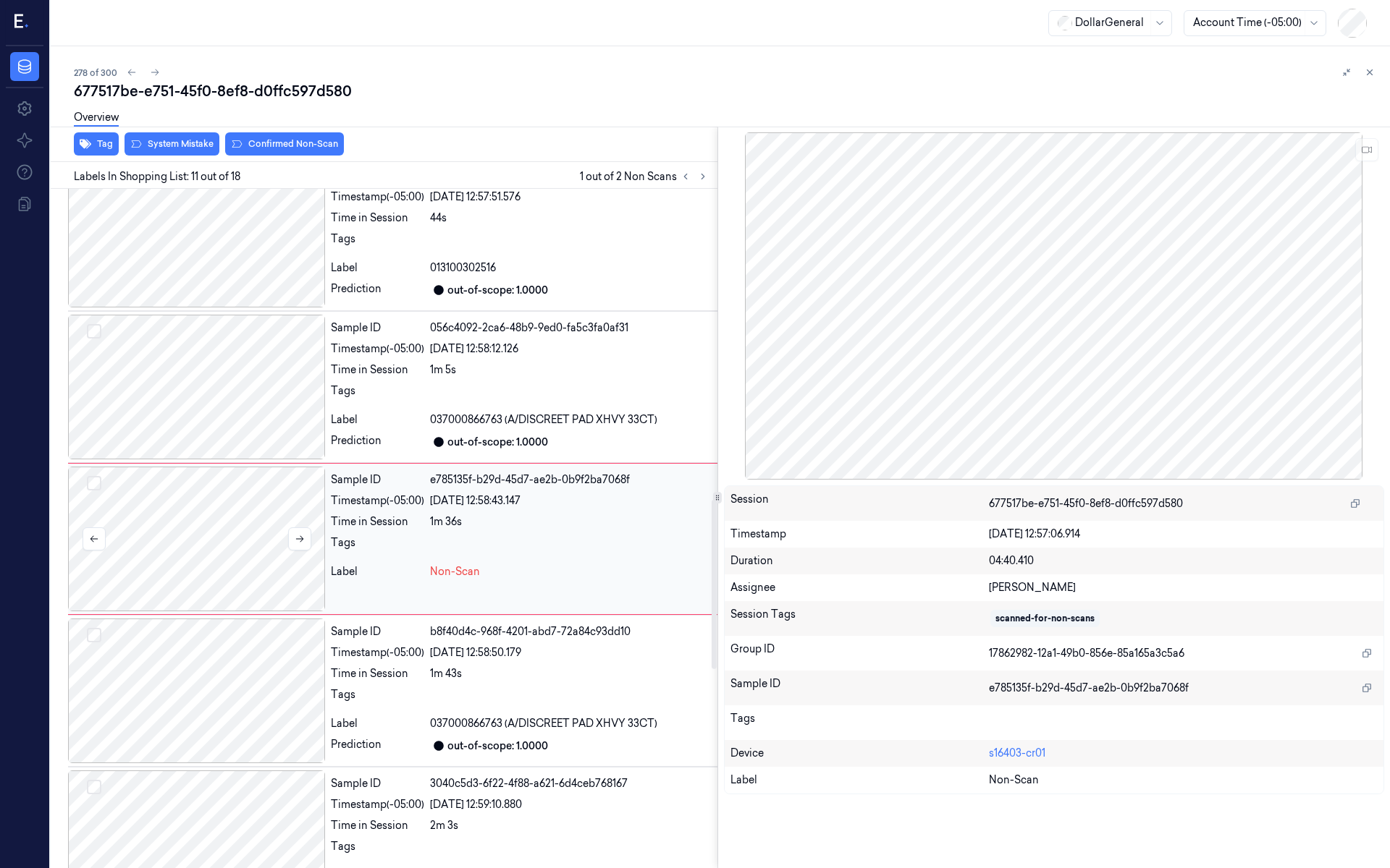
scroll to position [1250, 0]
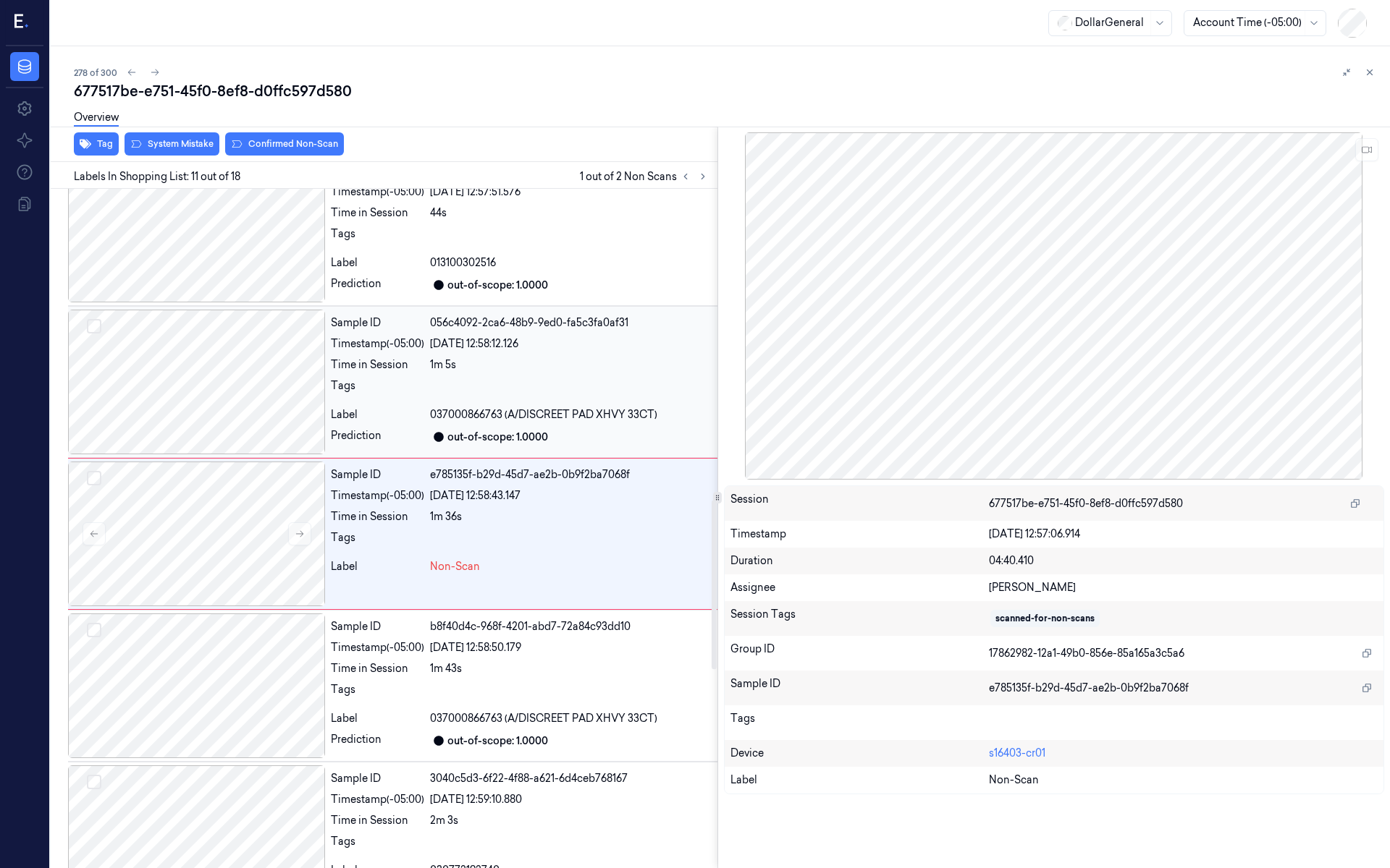
click at [239, 420] on div at bounding box center [197, 382] width 257 height 145
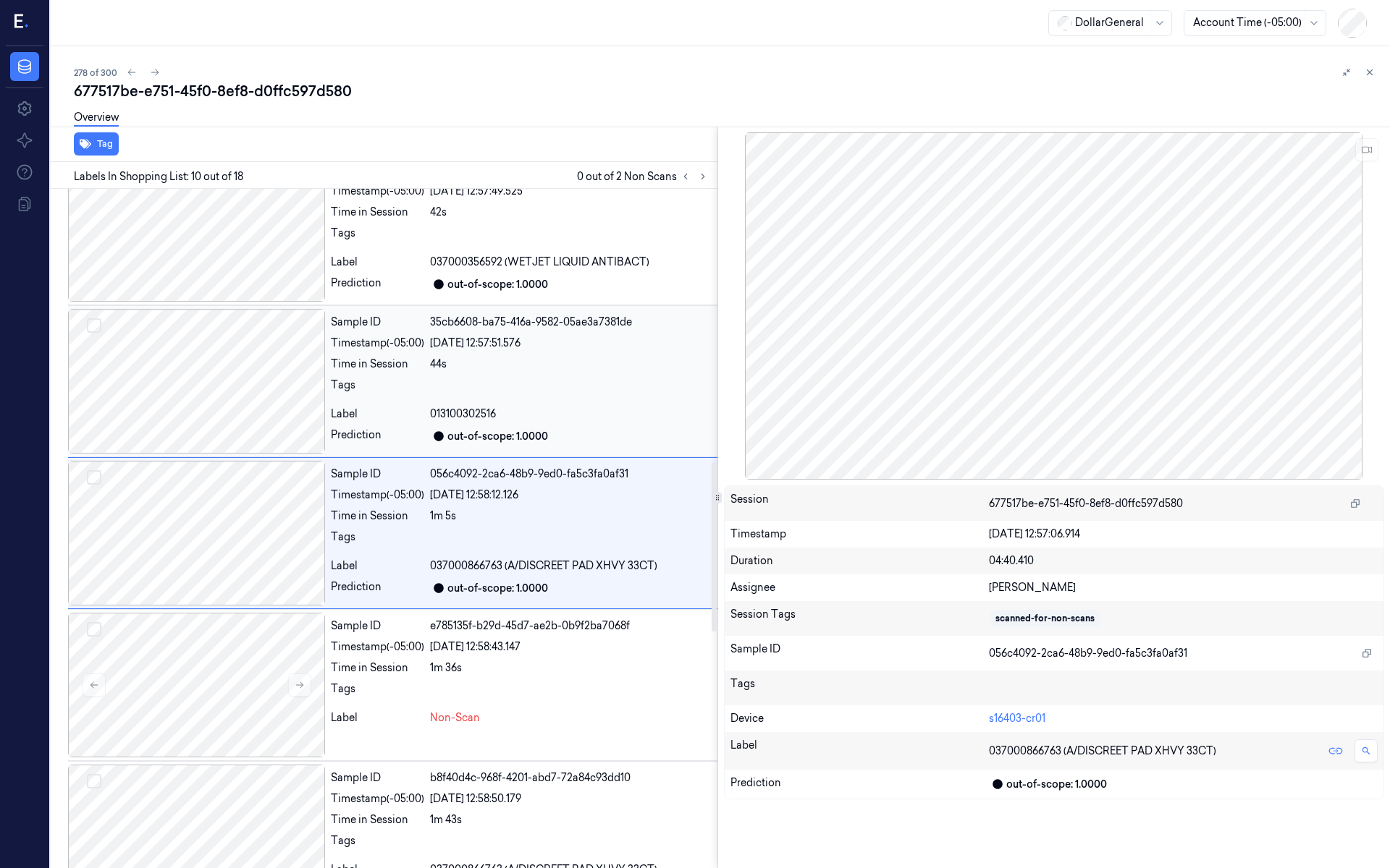
click at [215, 405] on div at bounding box center [197, 381] width 257 height 145
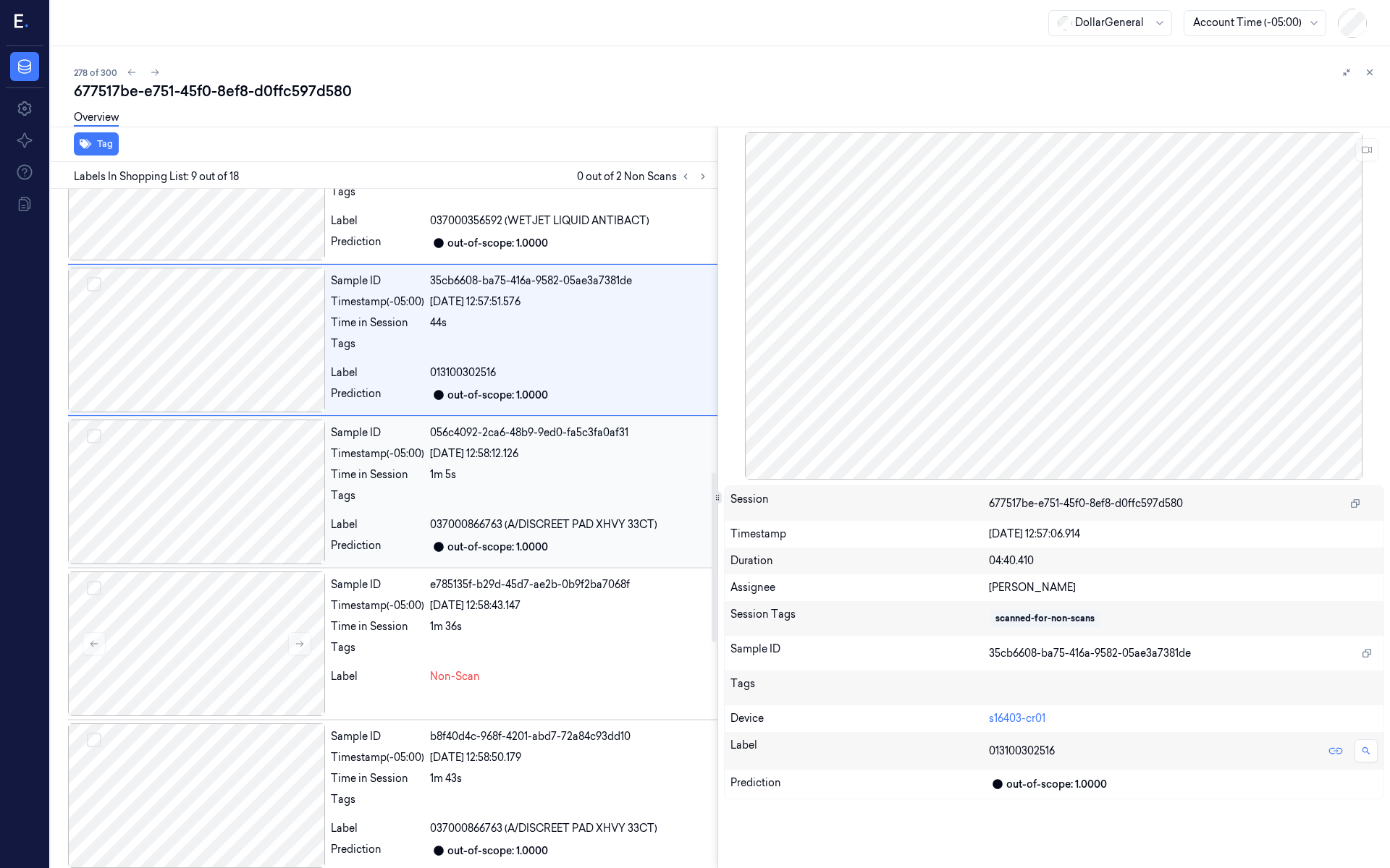
click at [235, 462] on div at bounding box center [197, 492] width 257 height 145
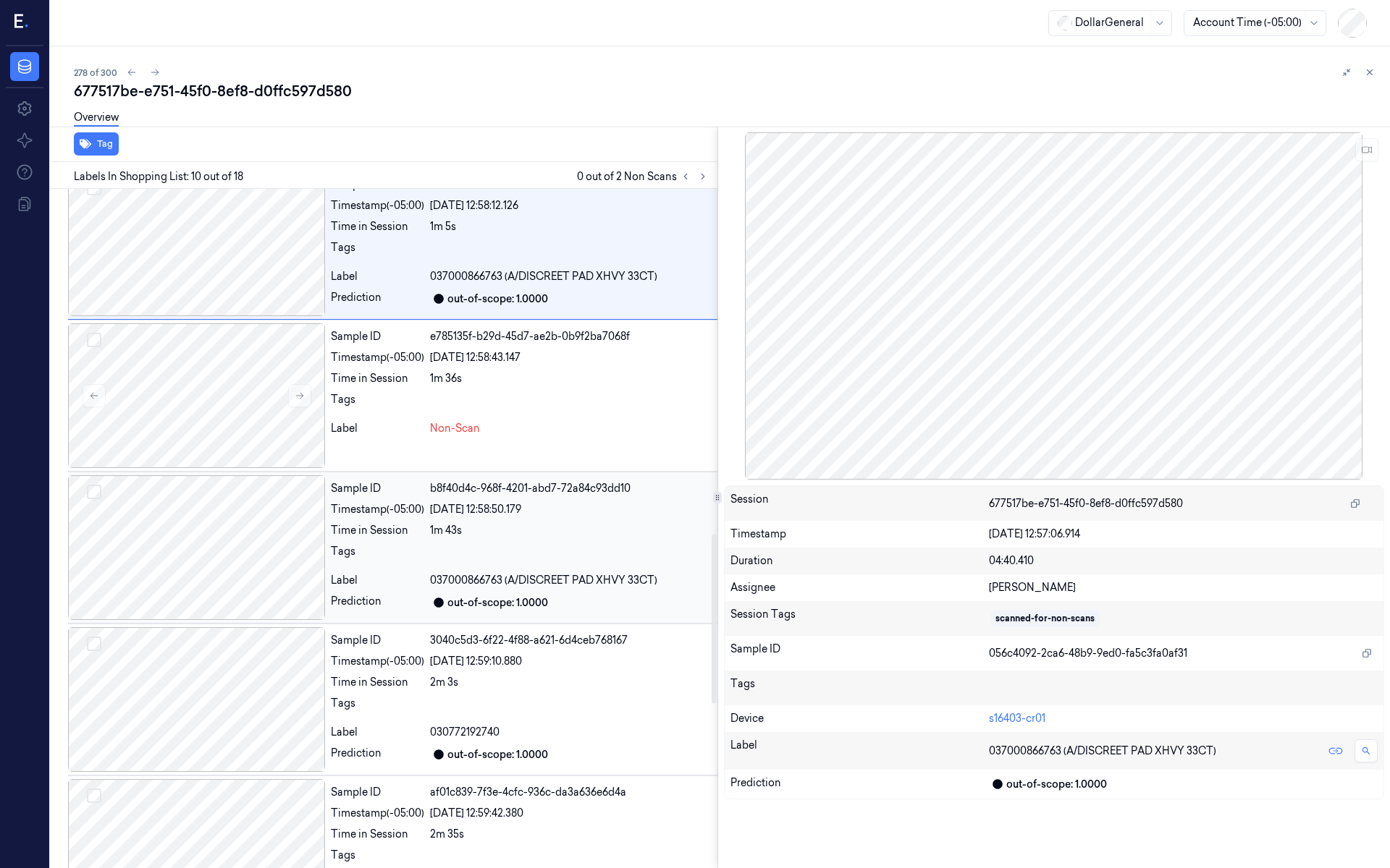
click at [237, 557] on div at bounding box center [197, 548] width 257 height 145
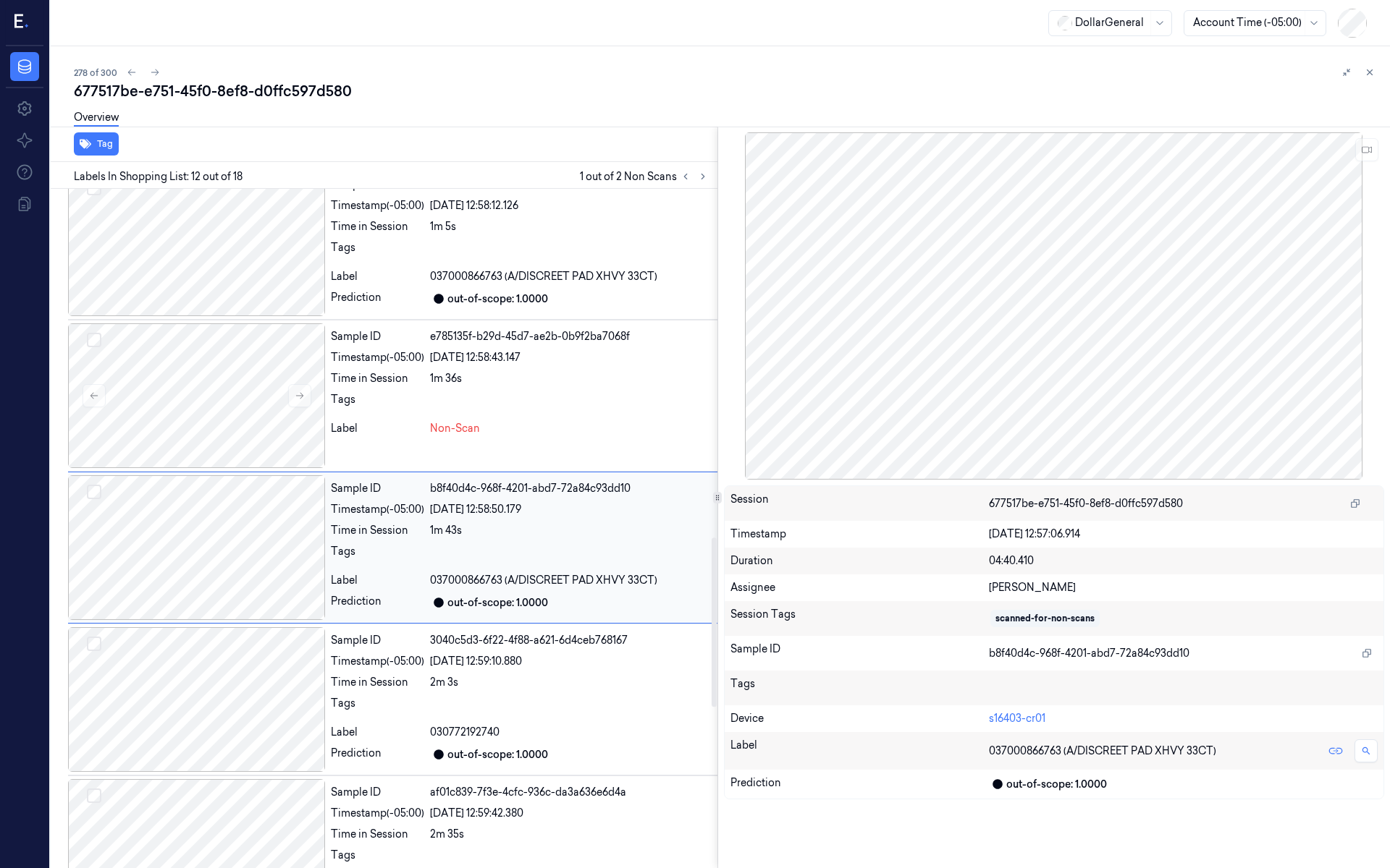
scroll to position [1401, 0]
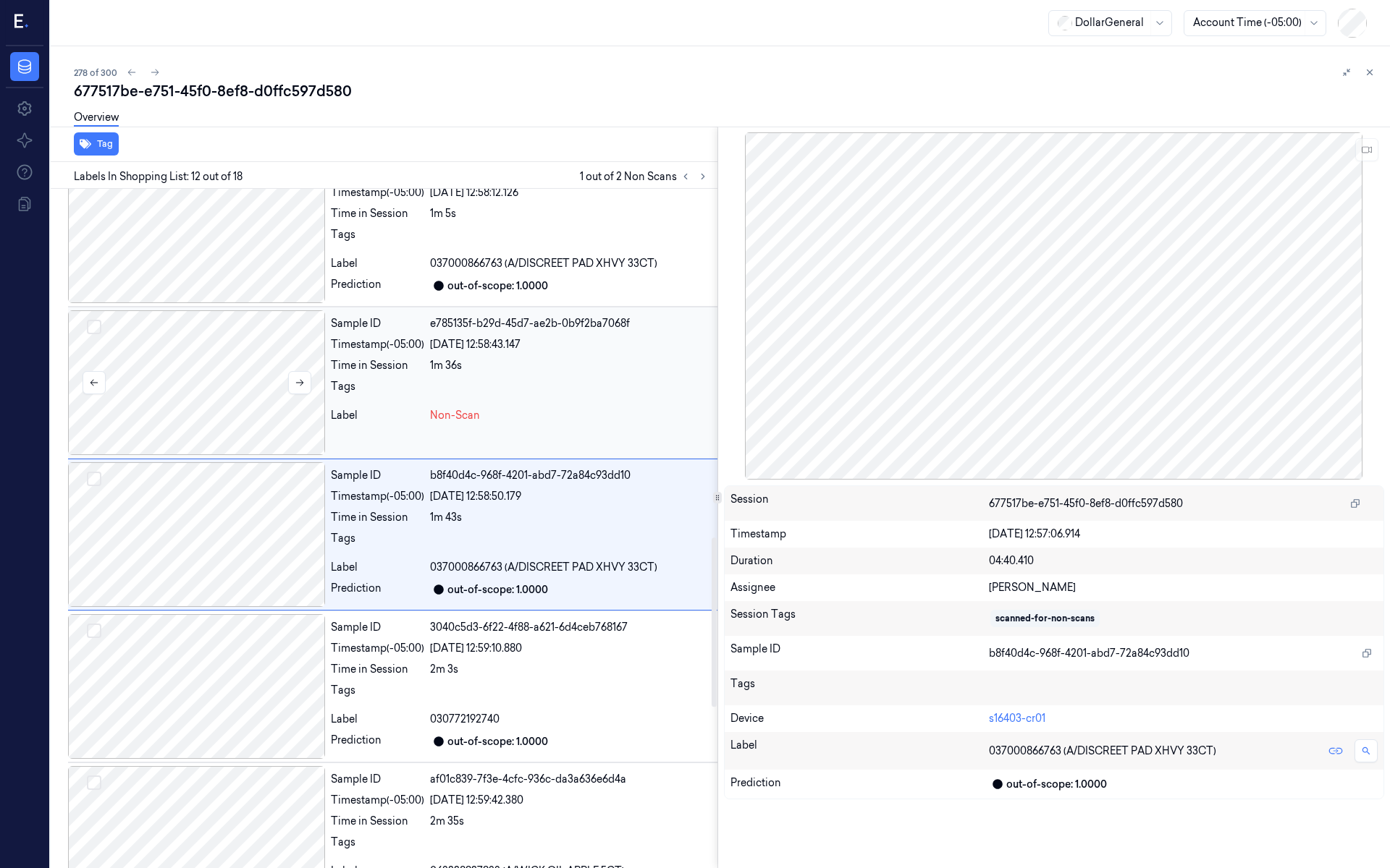
click at [215, 377] on div at bounding box center [197, 382] width 257 height 145
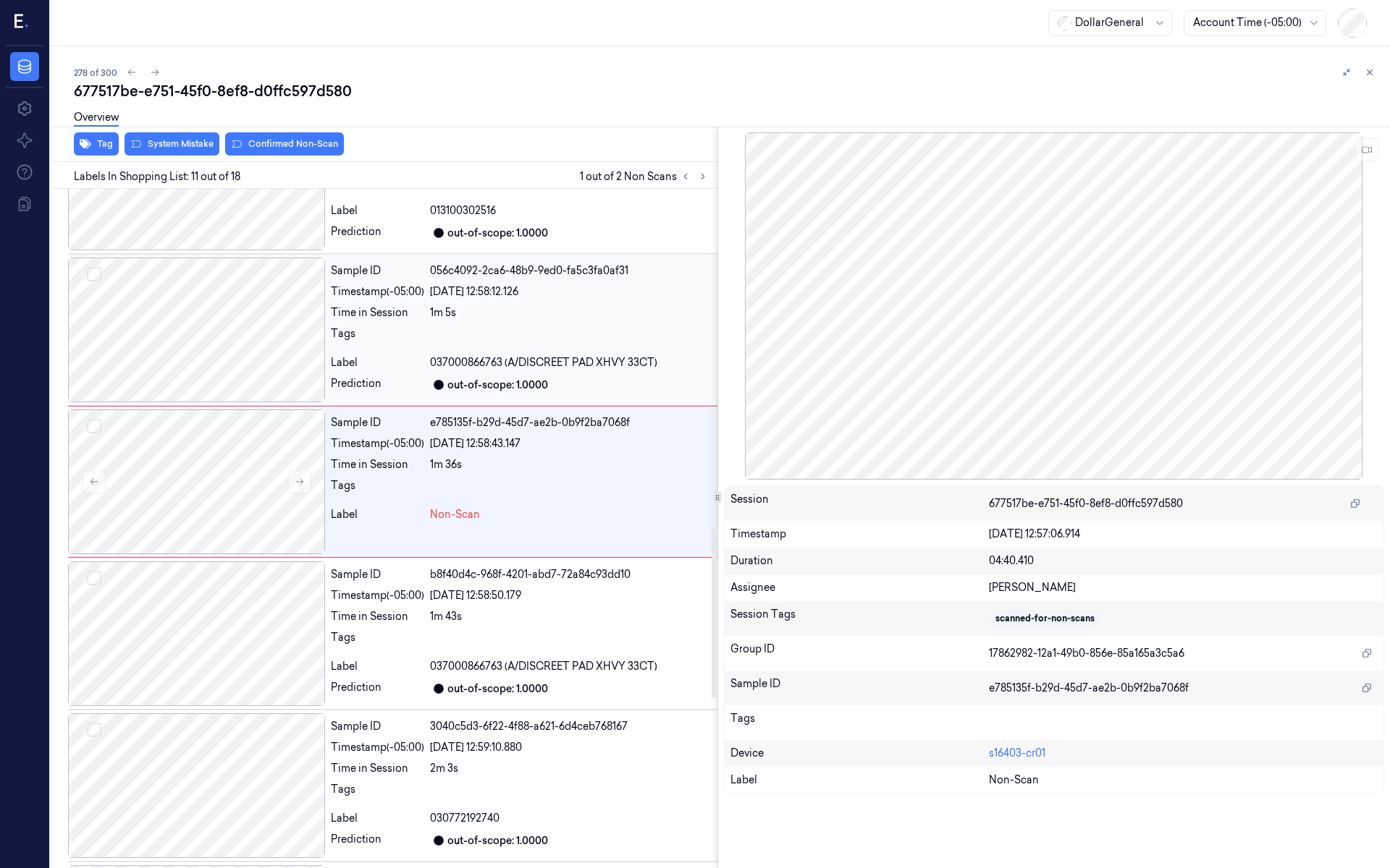
scroll to position [1250, 0]
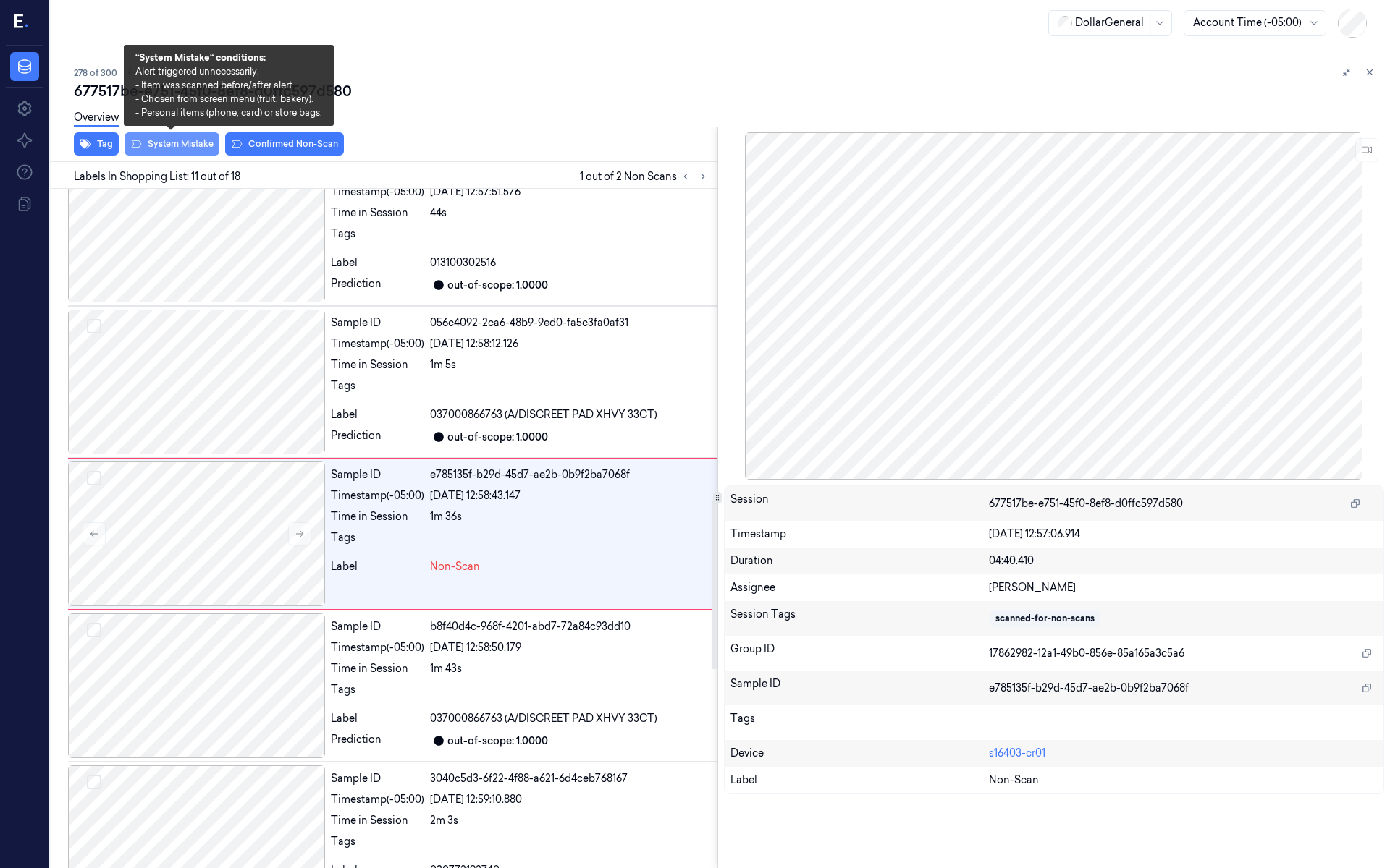
click at [189, 142] on button "System Mistake" at bounding box center [172, 143] width 95 height 23
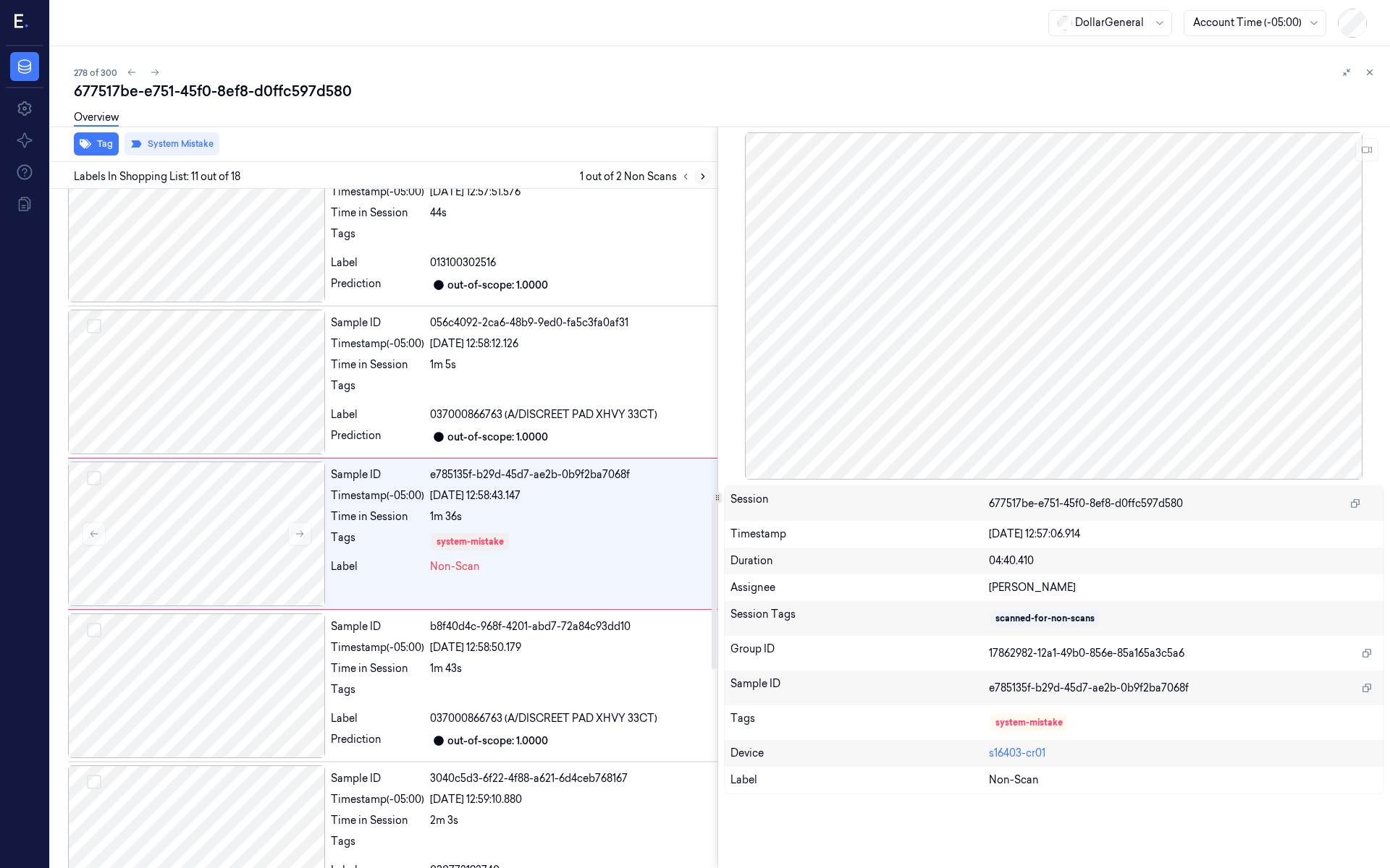
click at [705, 183] on button at bounding box center [703, 177] width 18 height 18
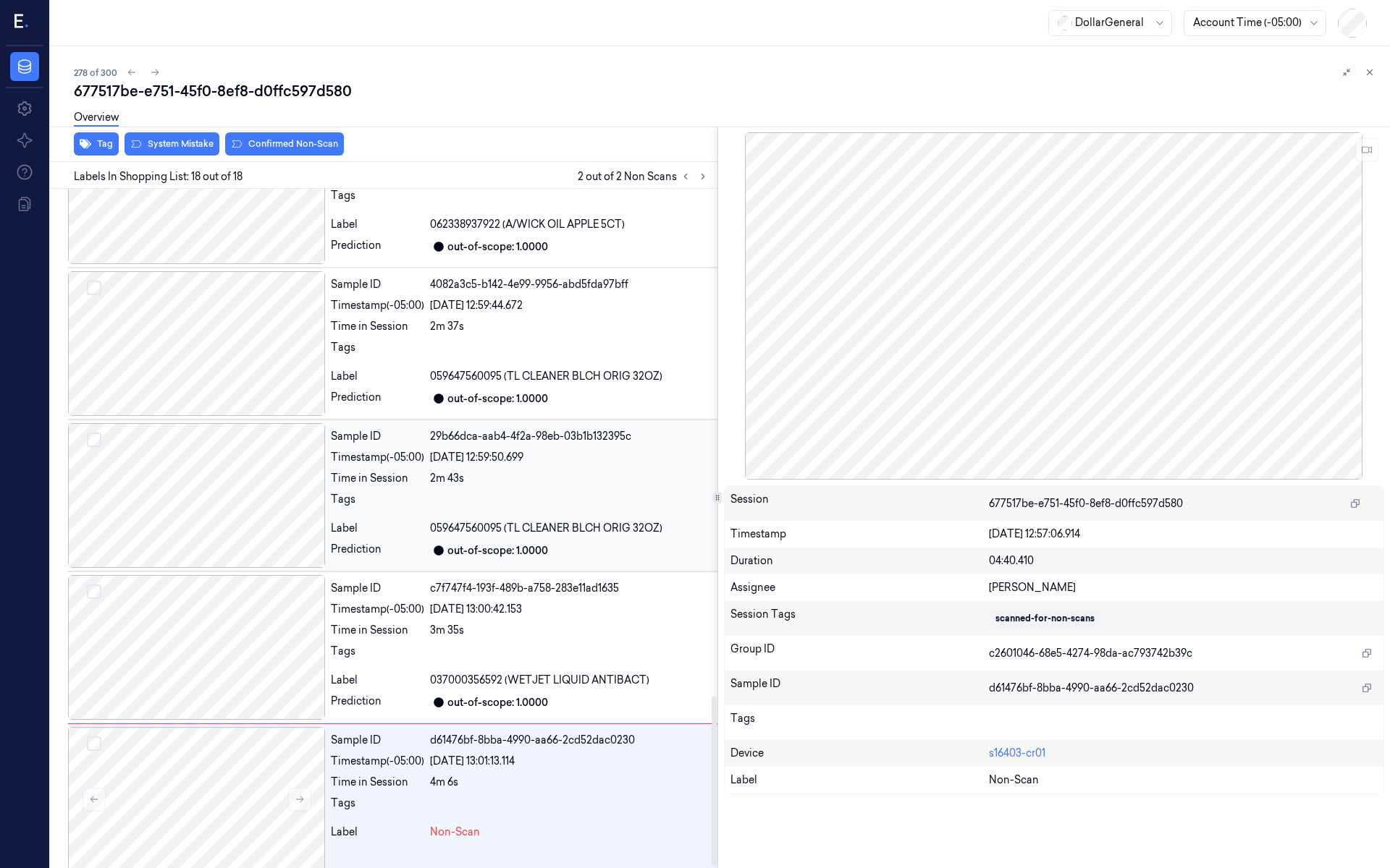
scroll to position [2051, 0]
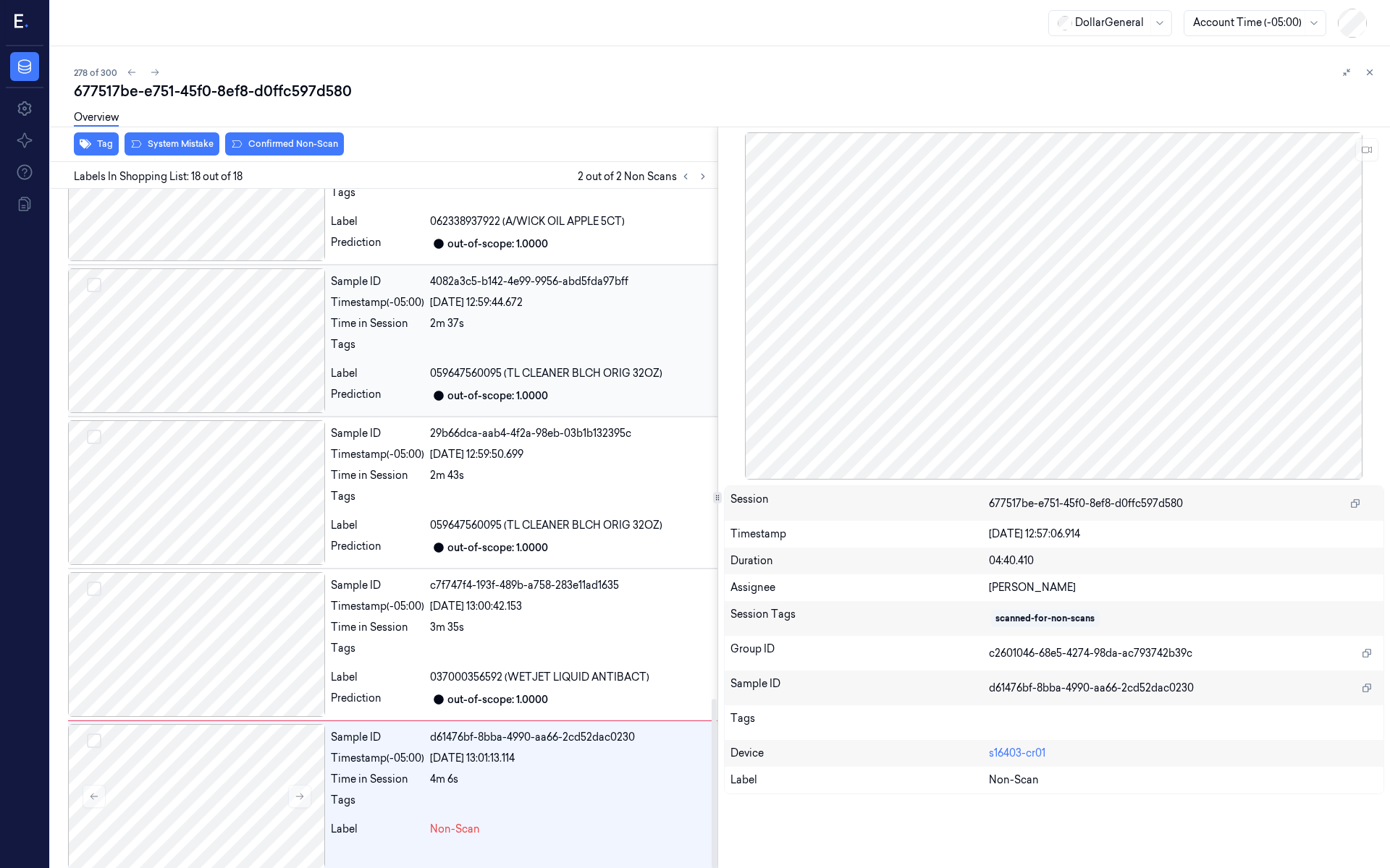
click at [187, 349] on div at bounding box center [197, 341] width 257 height 145
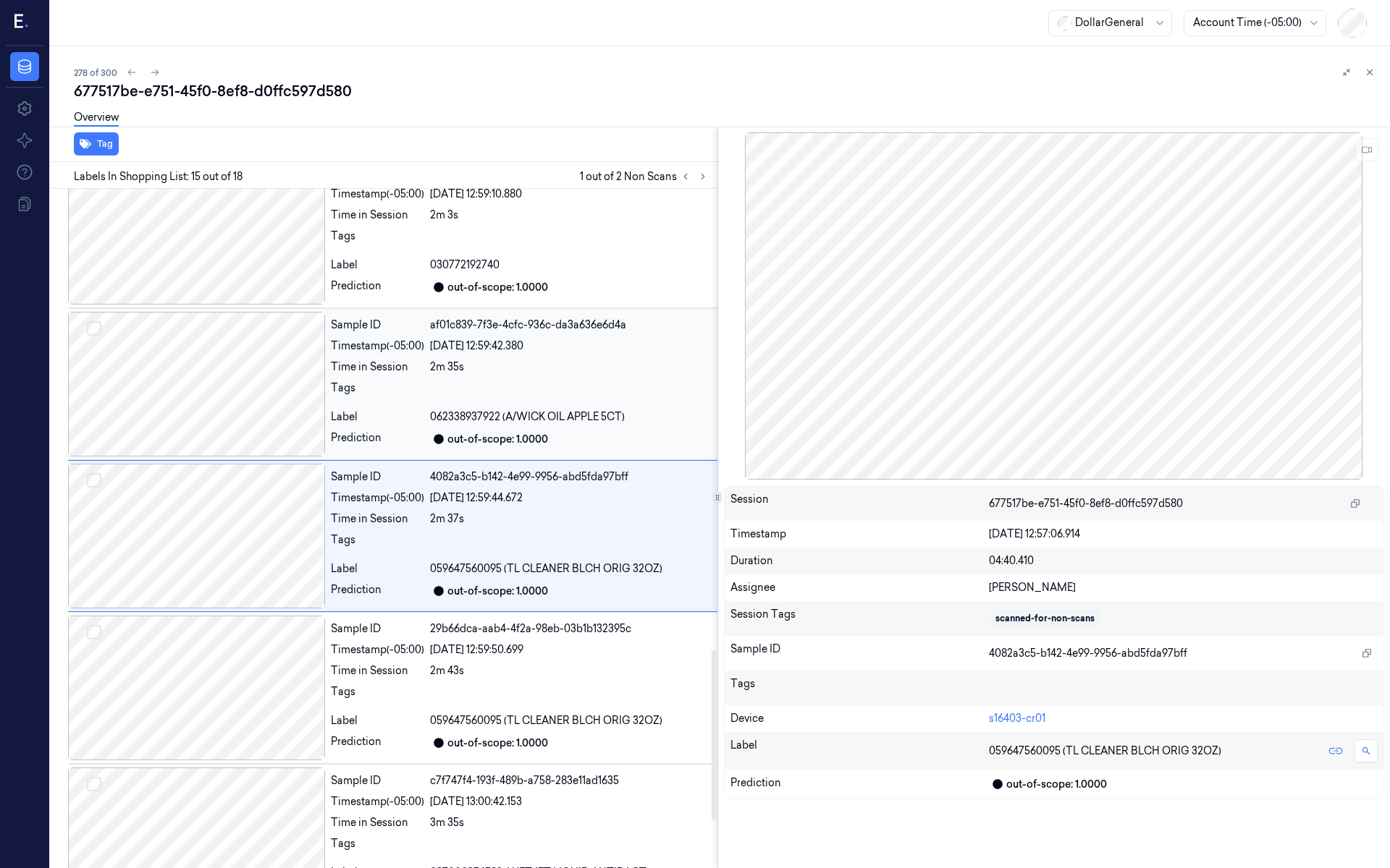
click at [197, 376] on div at bounding box center [197, 384] width 257 height 145
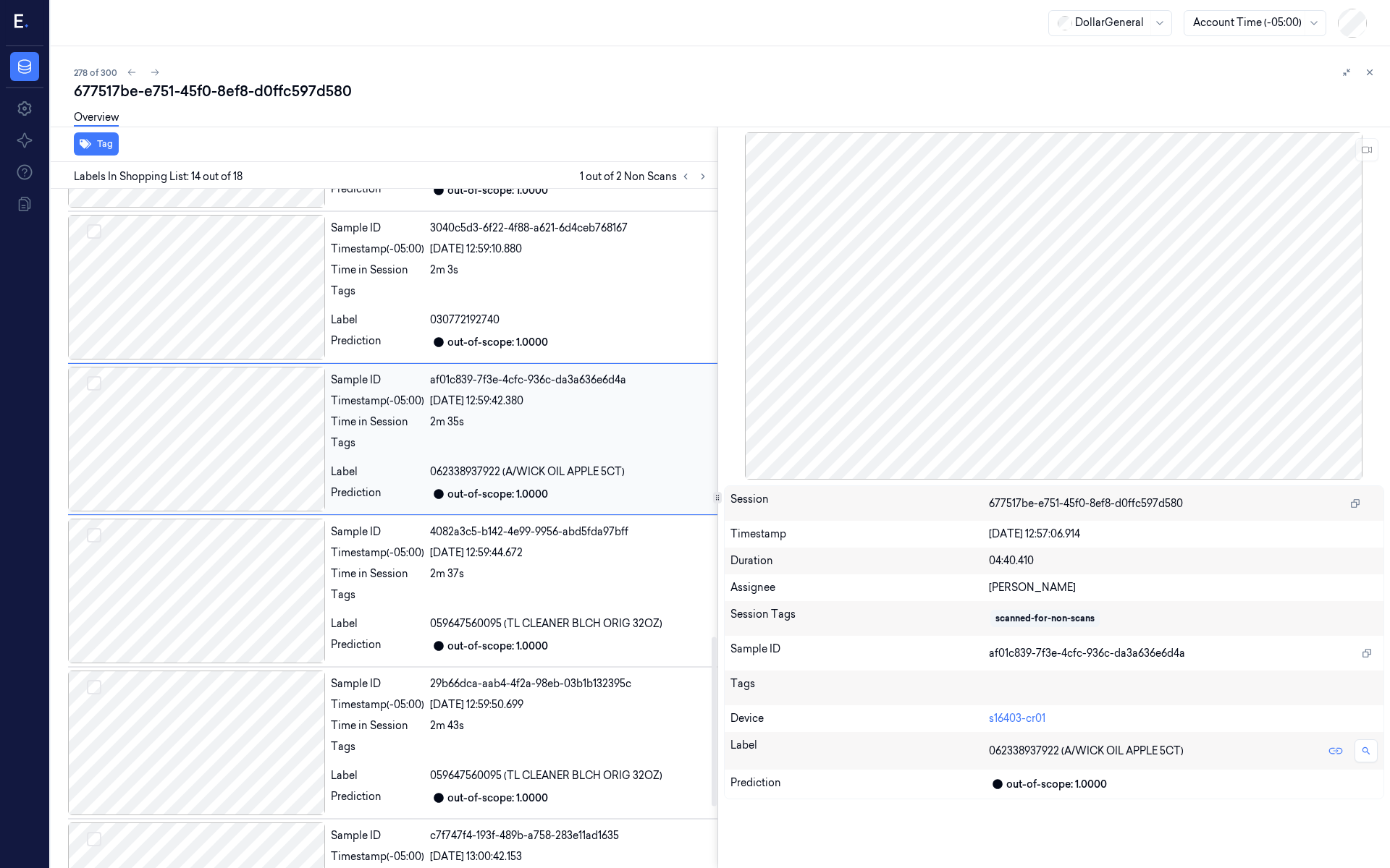
click at [210, 434] on div at bounding box center [197, 439] width 257 height 145
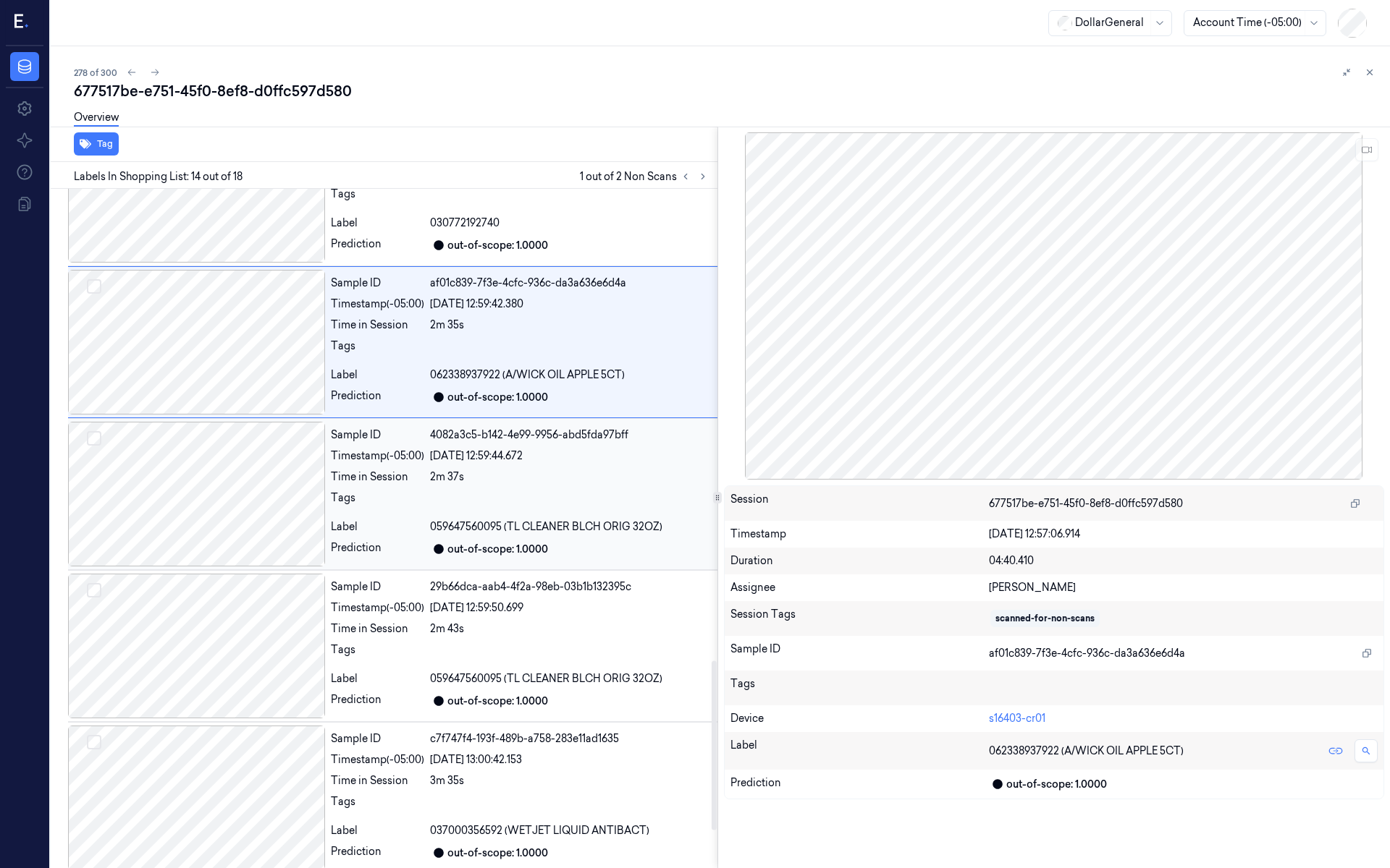
click at [203, 478] on div at bounding box center [197, 494] width 257 height 145
click at [205, 476] on div at bounding box center [197, 495] width 257 height 145
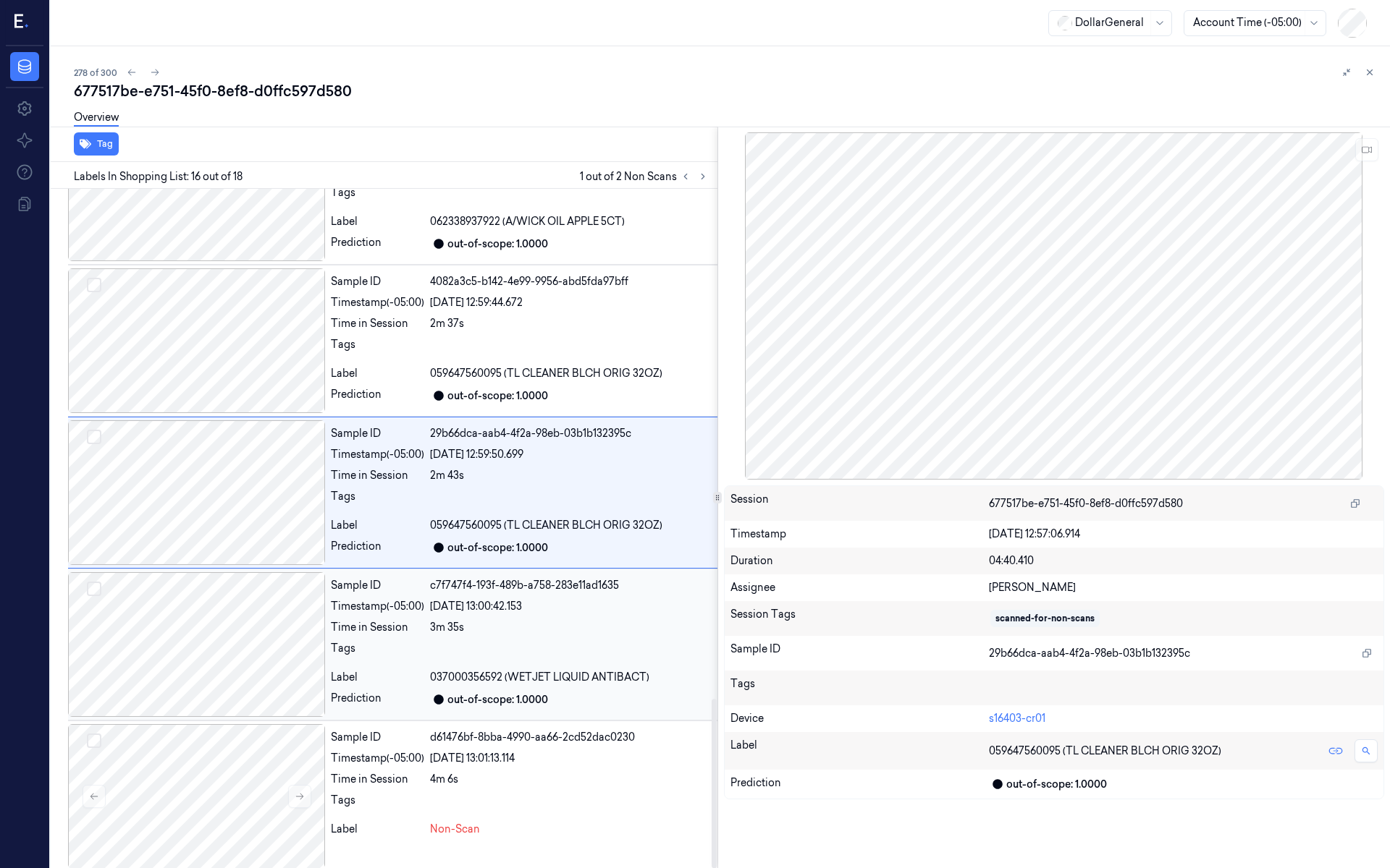
click at [223, 594] on div at bounding box center [197, 645] width 257 height 145
click at [229, 456] on div at bounding box center [197, 493] width 257 height 145
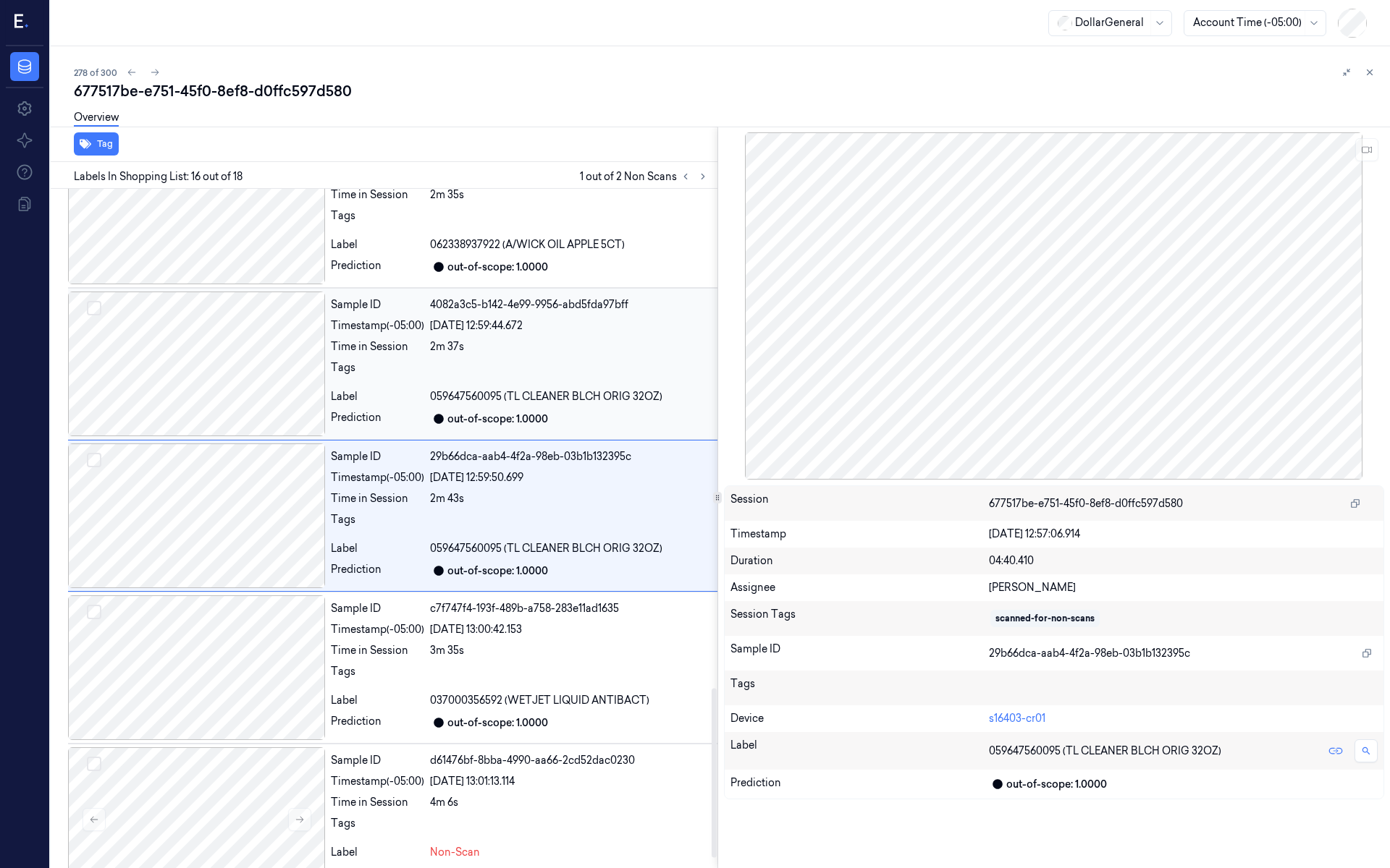
scroll to position [2008, 0]
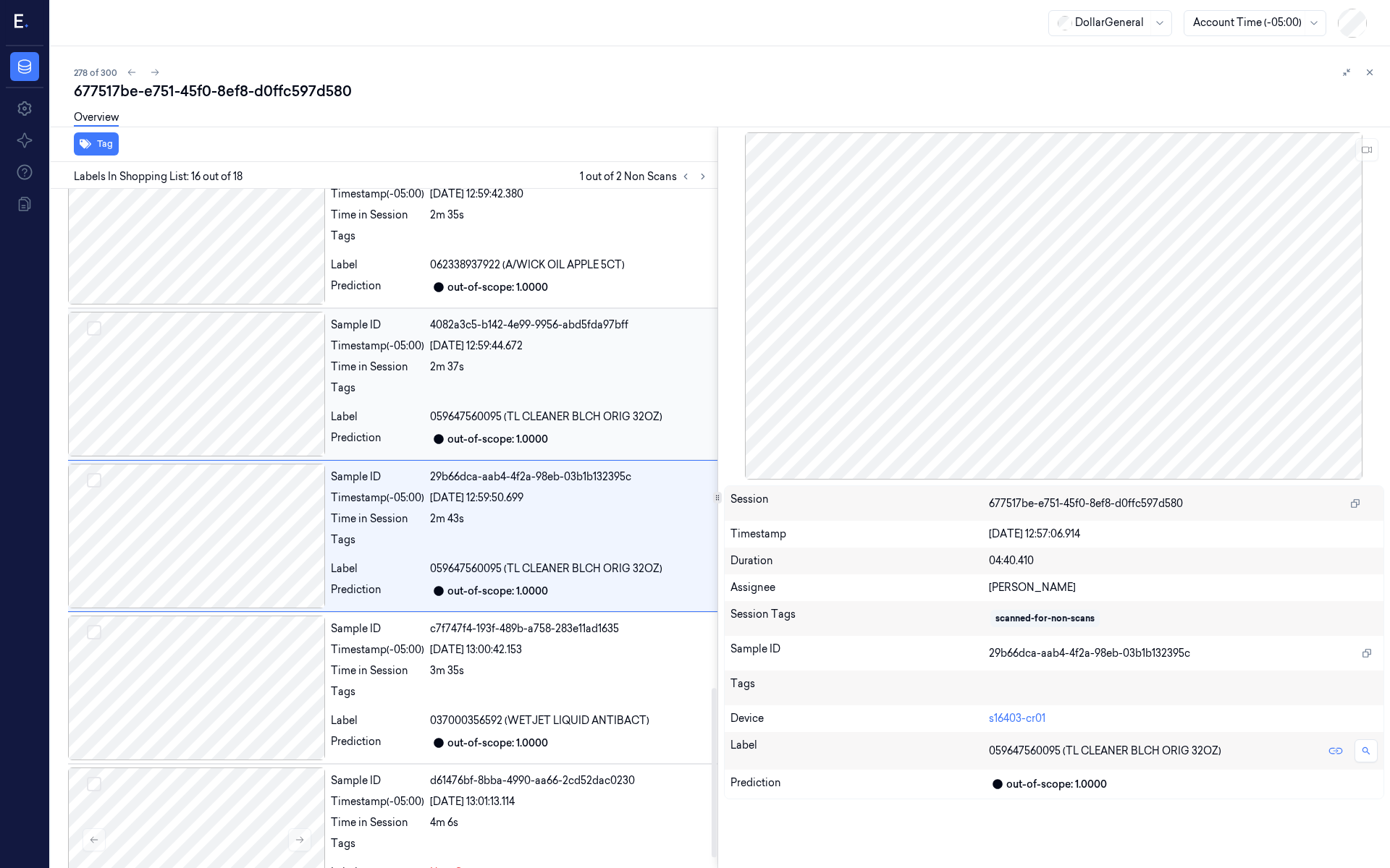
click at [210, 398] on div at bounding box center [197, 384] width 257 height 145
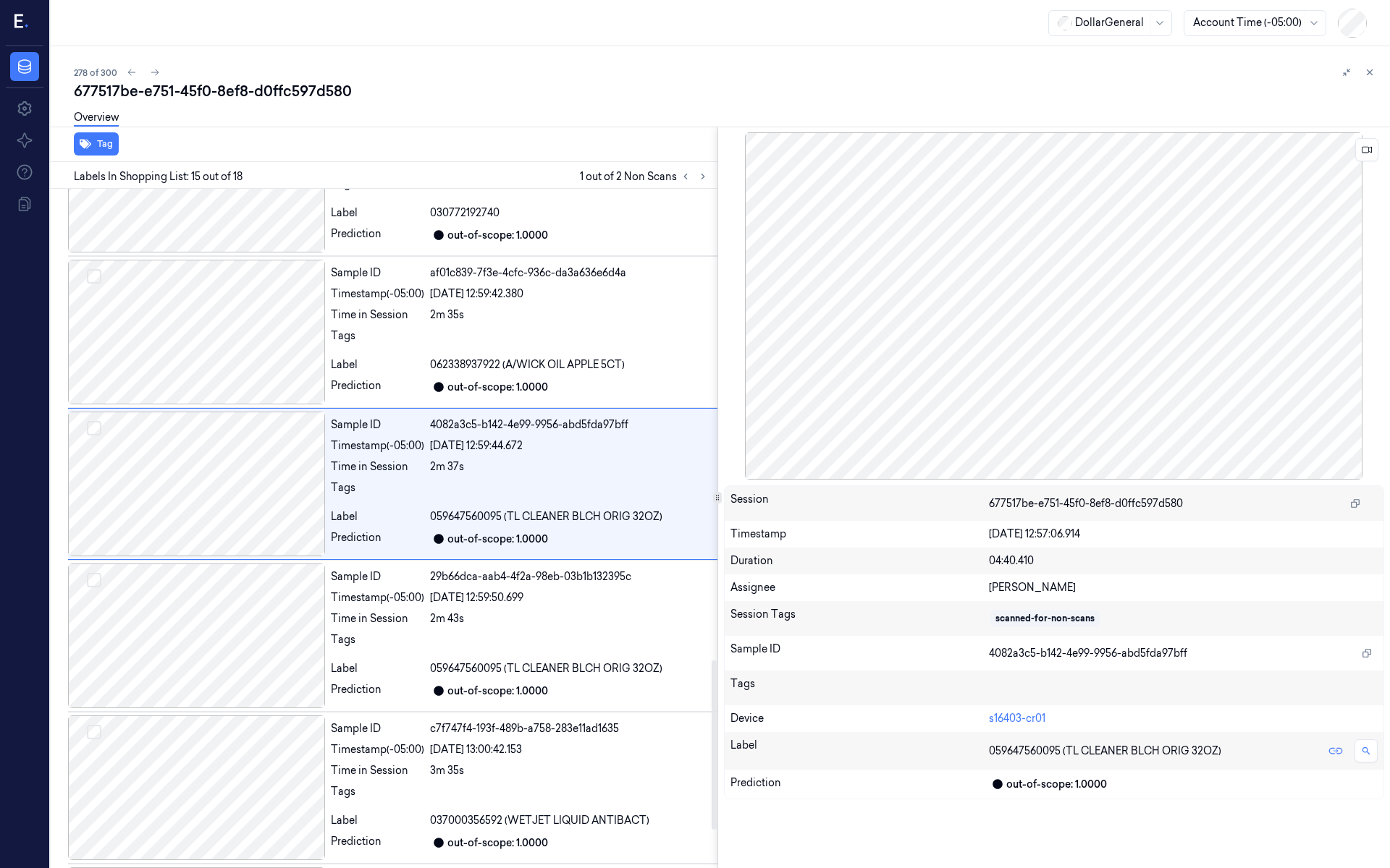
scroll to position [1855, 0]
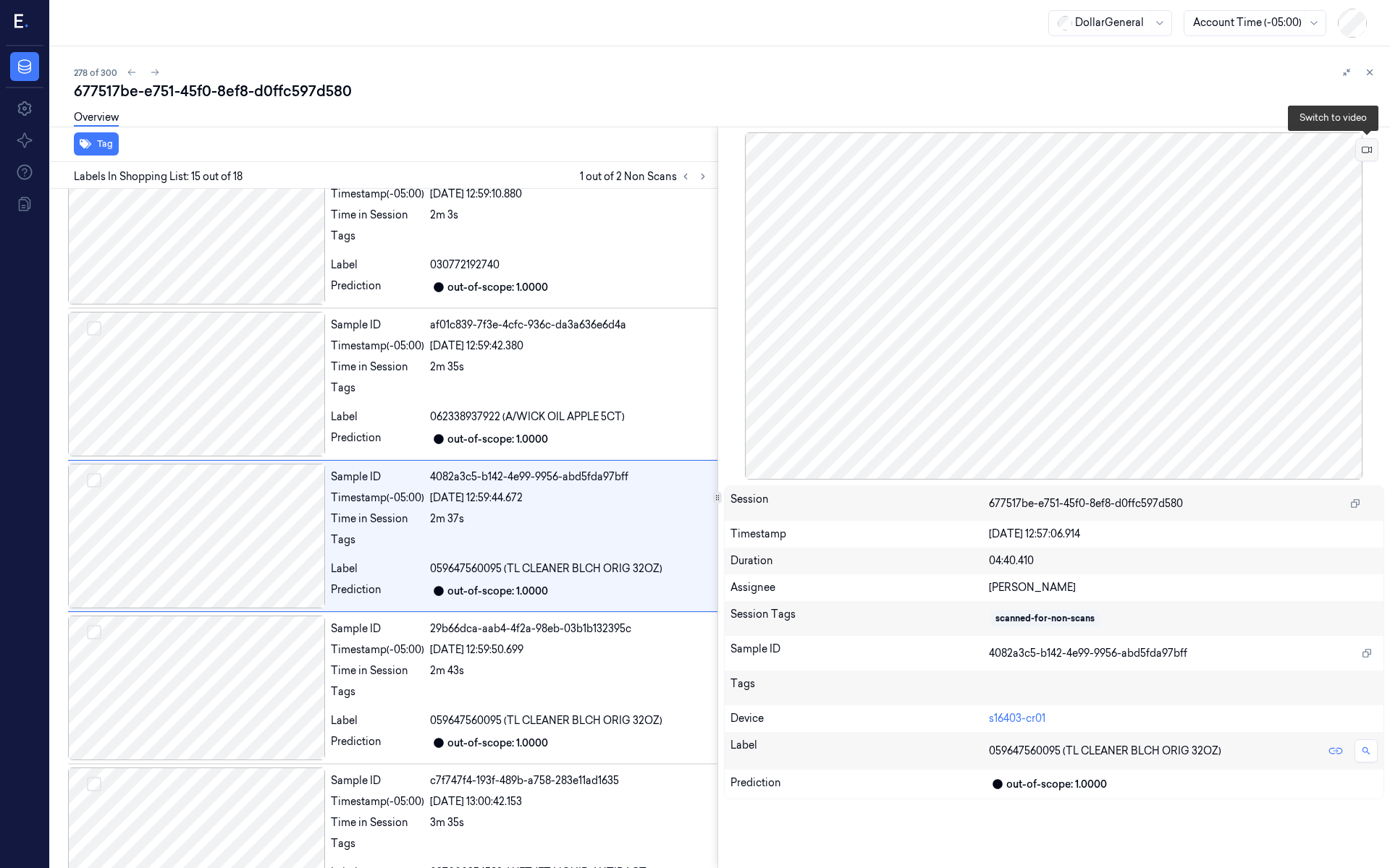
click at [1363, 151] on icon at bounding box center [1367, 150] width 10 height 10
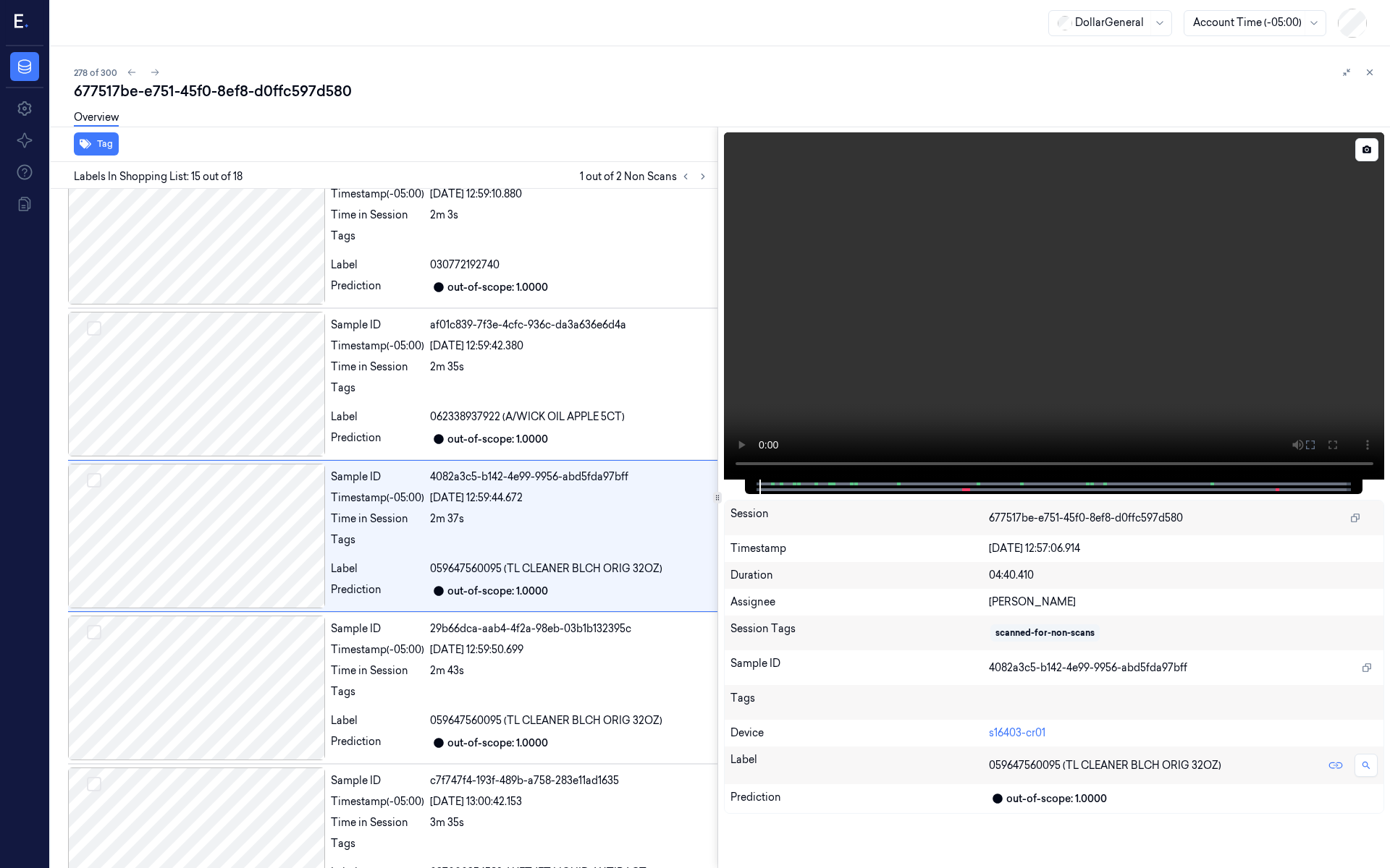
click at [921, 327] on video at bounding box center [1054, 306] width 661 height 348
click at [1116, 297] on video at bounding box center [1054, 306] width 661 height 348
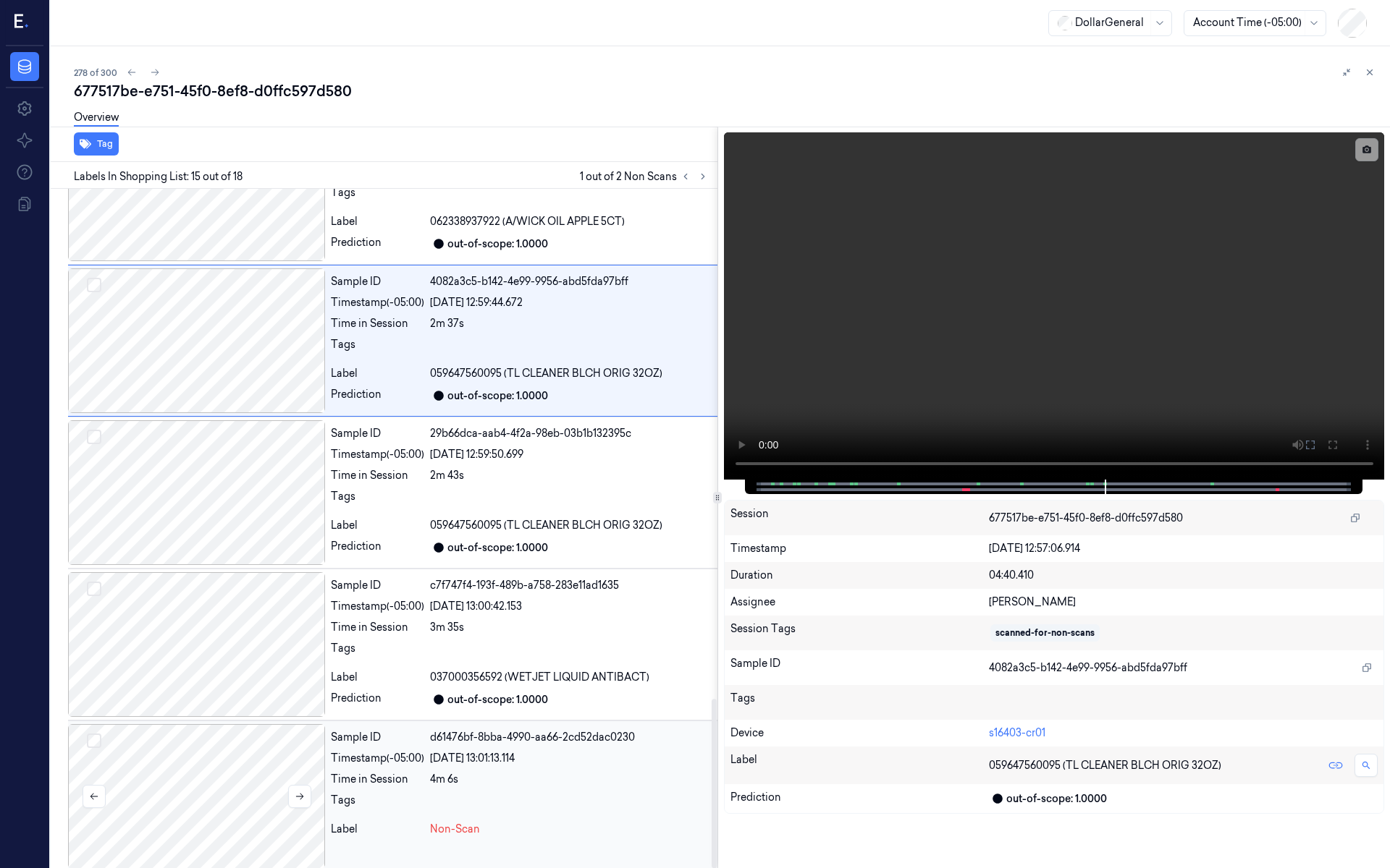
click at [232, 738] on div at bounding box center [197, 797] width 257 height 145
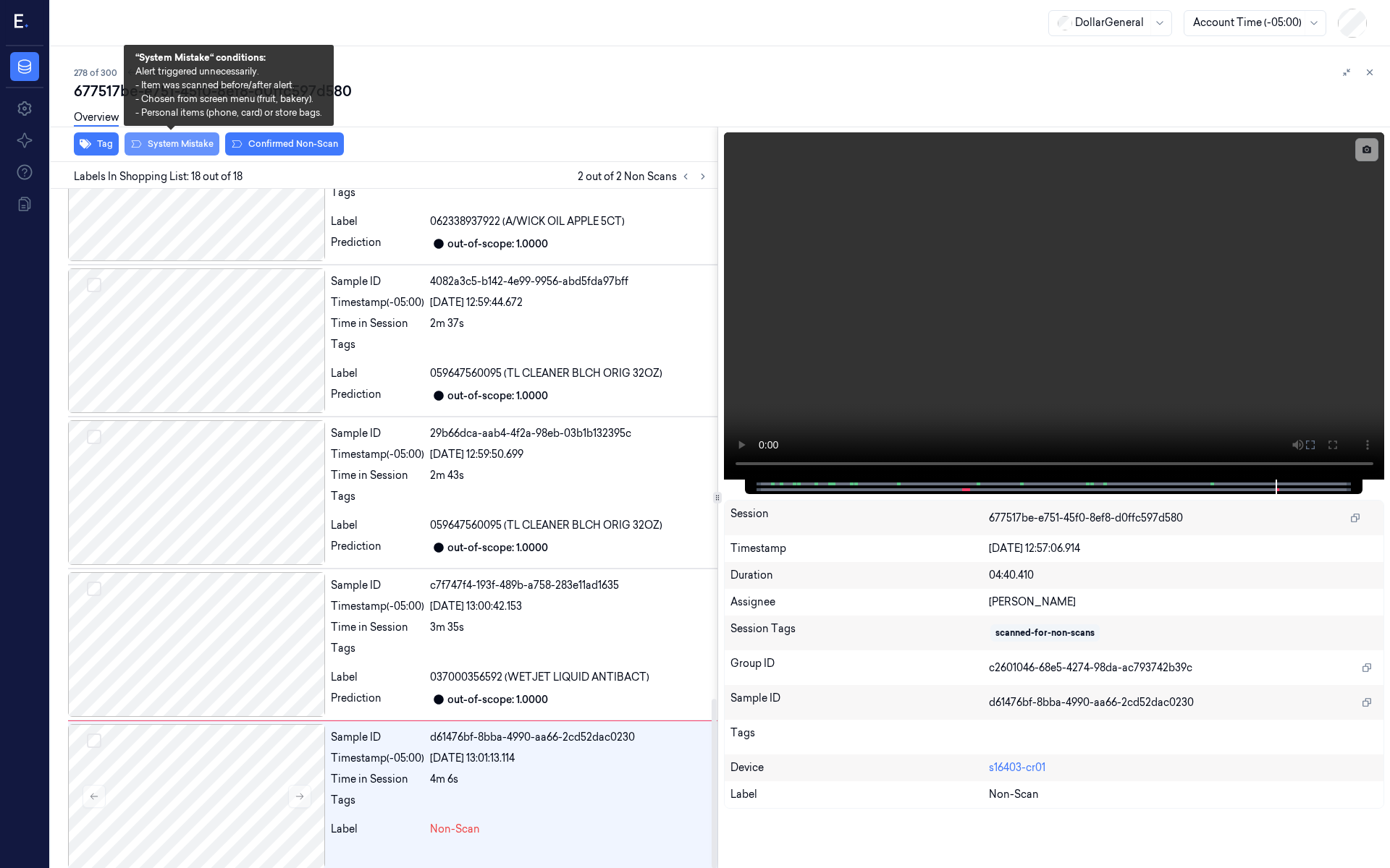
click at [191, 142] on button "System Mistake" at bounding box center [172, 143] width 95 height 23
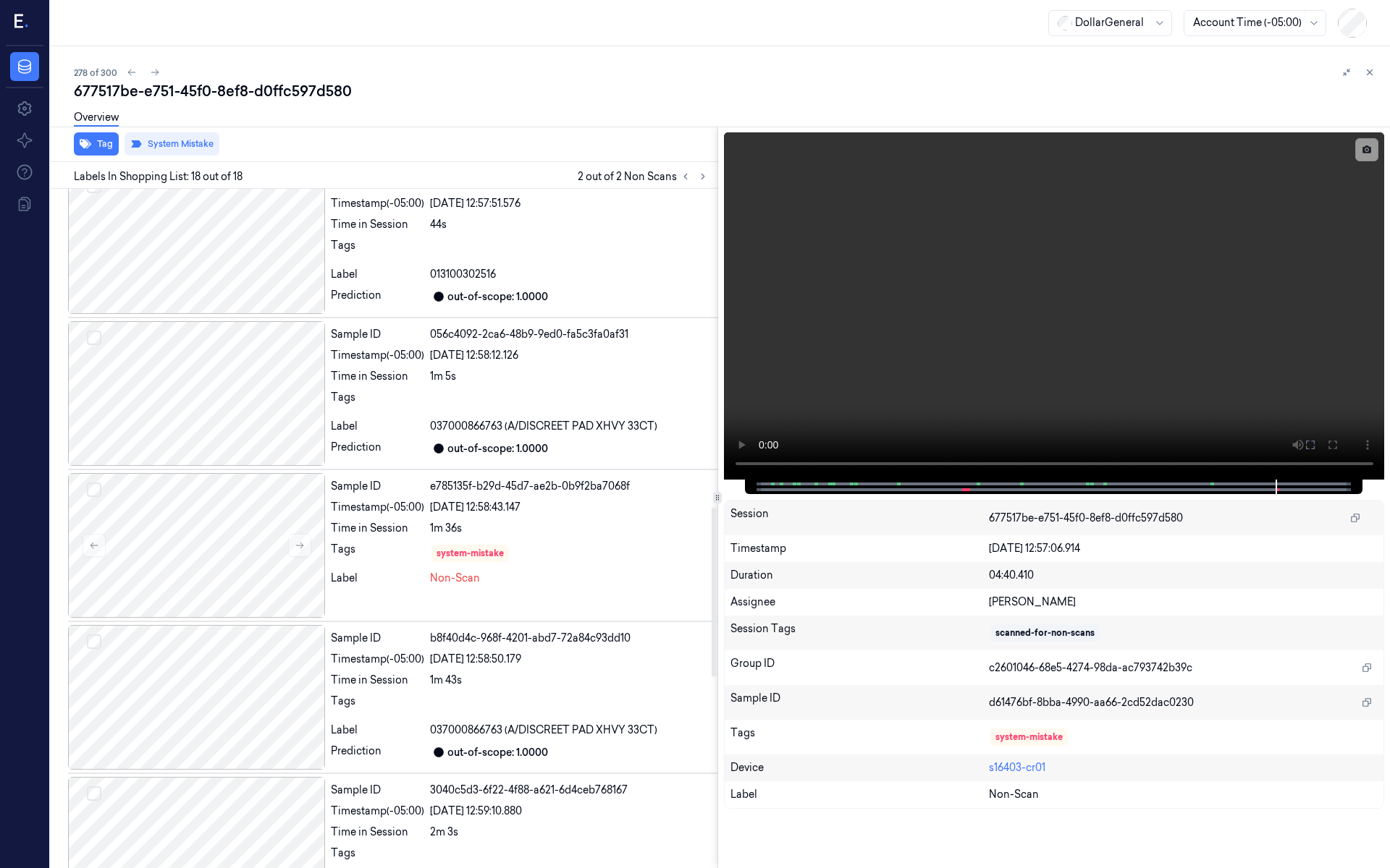
scroll to position [1280, 0]
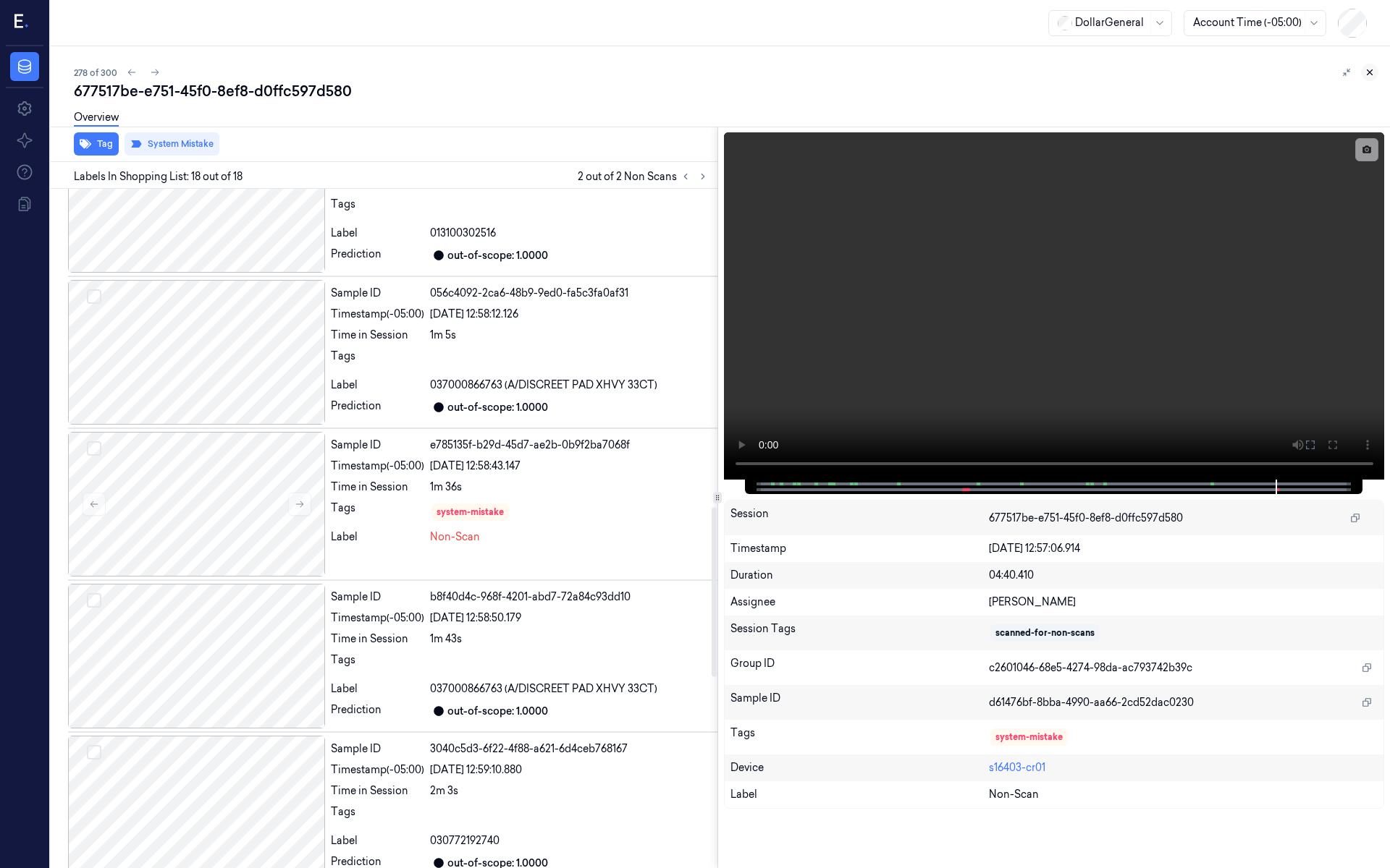
click at [1365, 78] on button at bounding box center [1370, 72] width 18 height 18
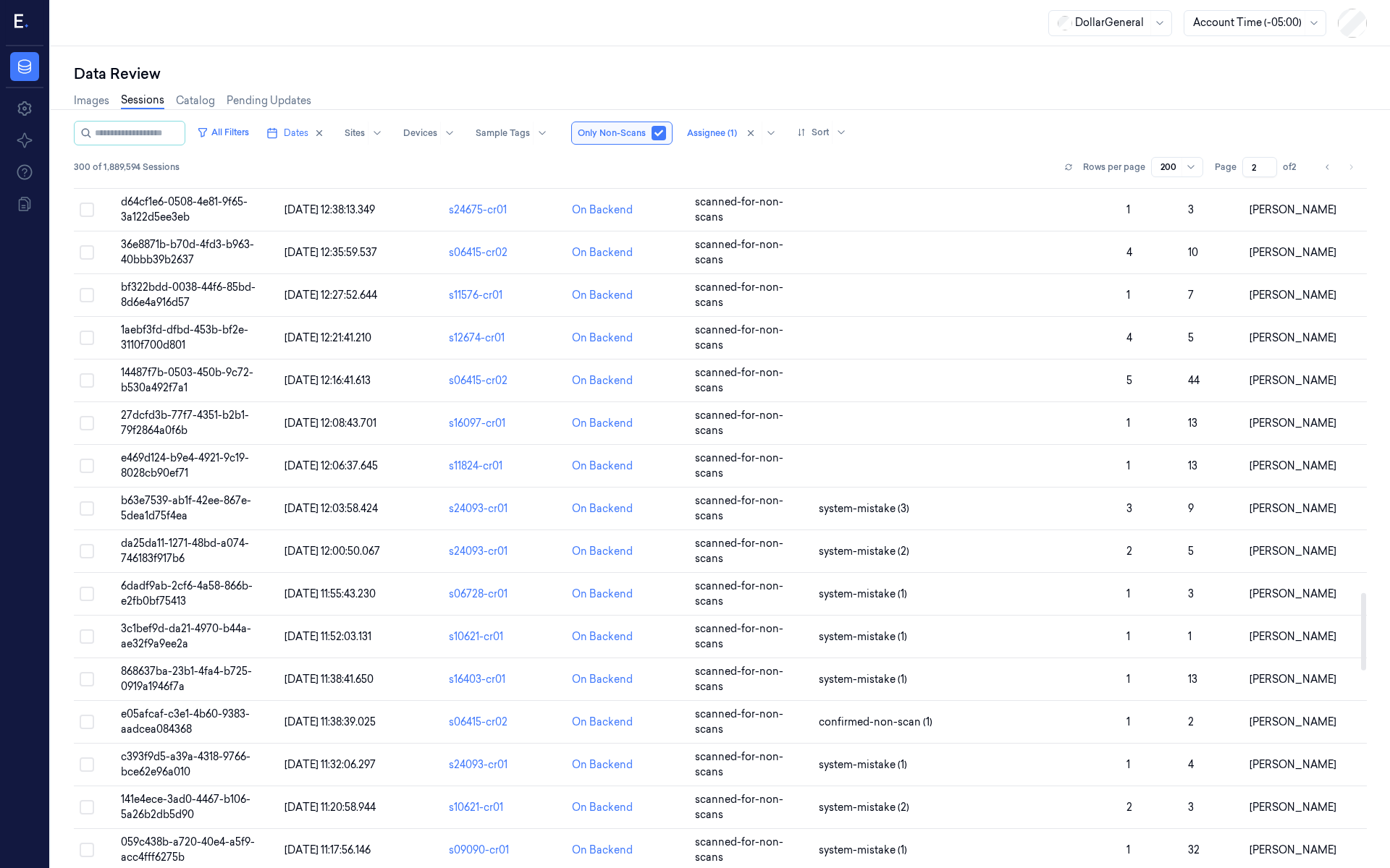
scroll to position [3763, 0]
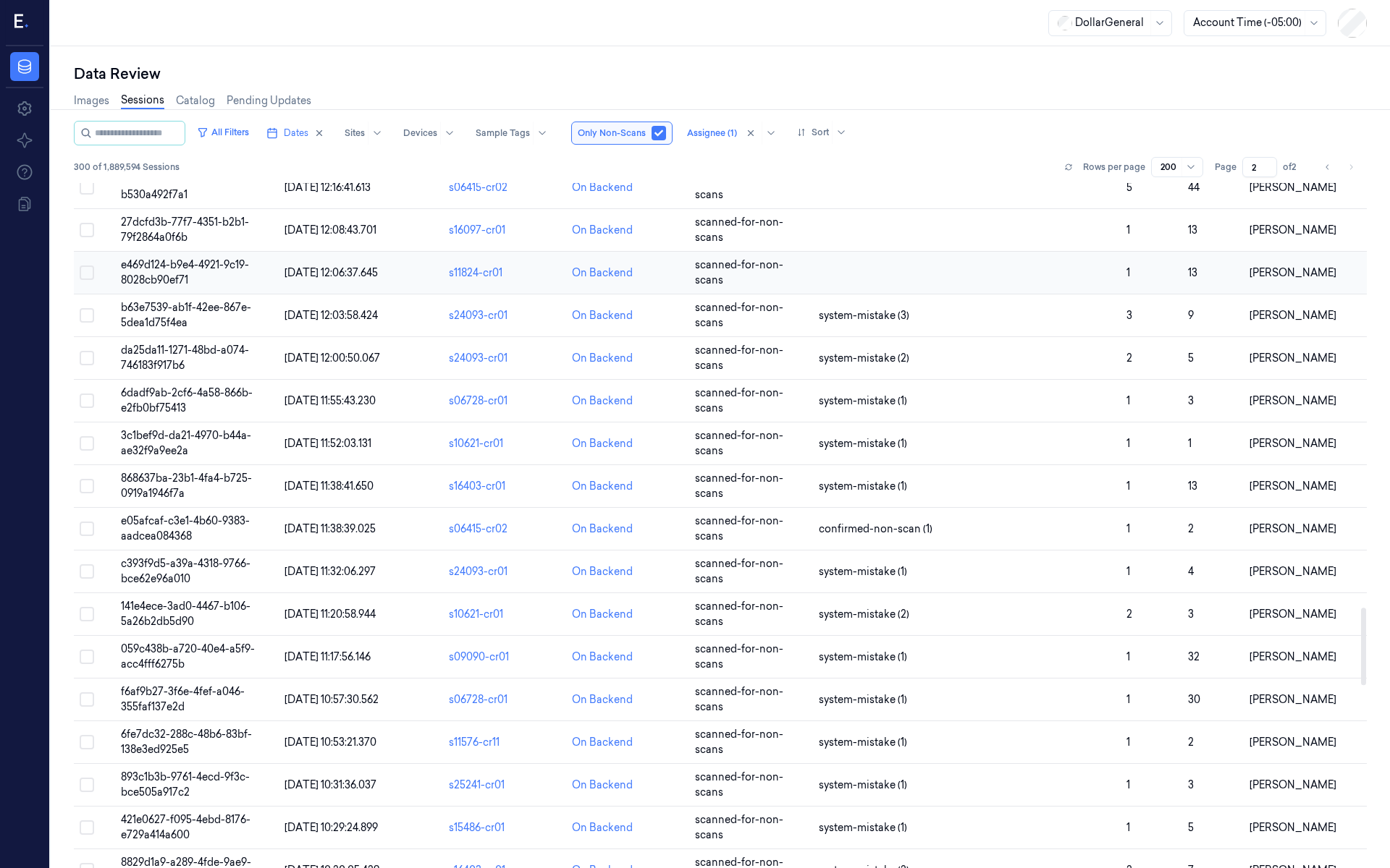
click at [370, 267] on span "19/08/2025 12:06:37.645" at bounding box center [331, 273] width 94 height 13
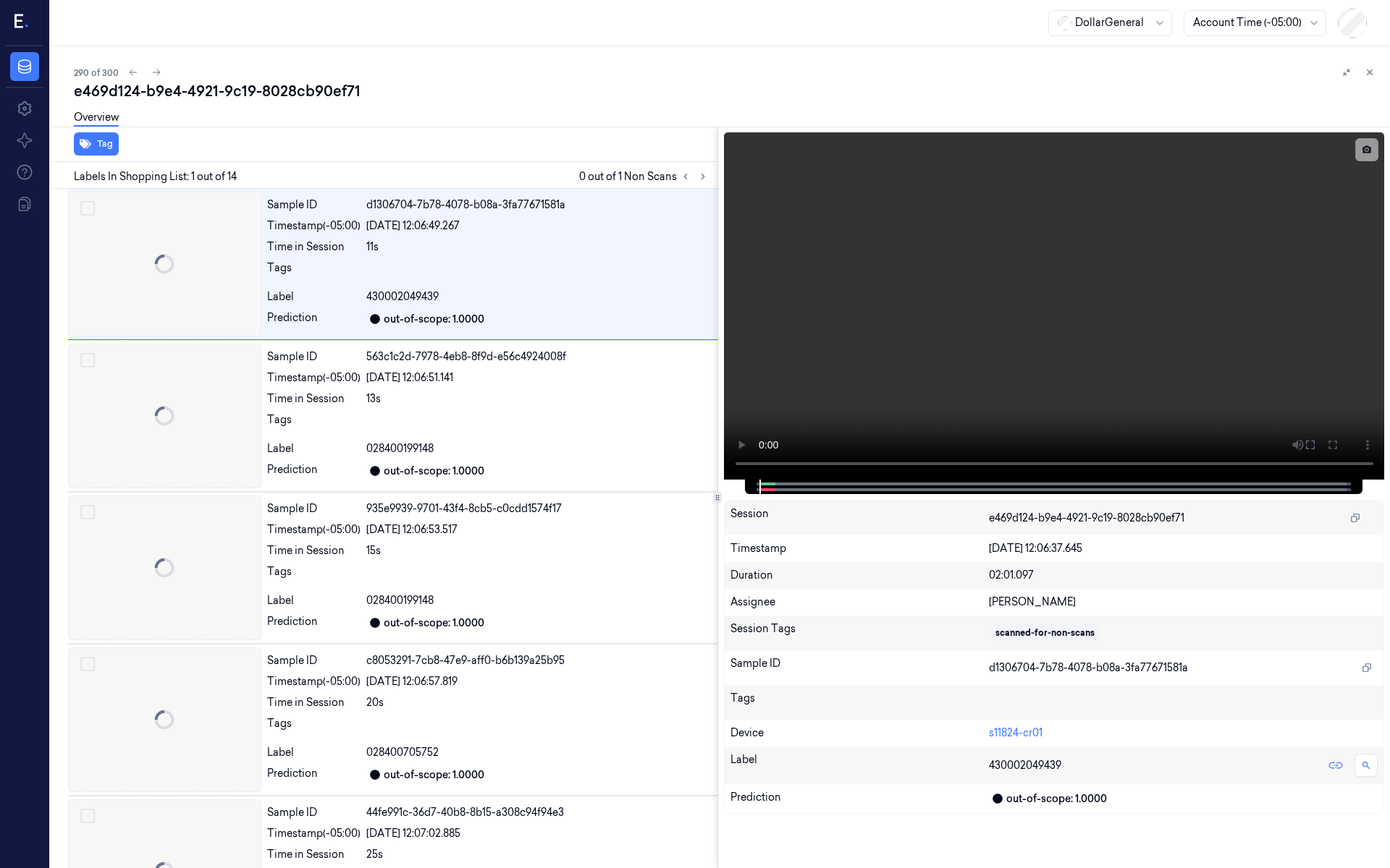
click at [50, 259] on div at bounding box center [50, 457] width 0 height 823
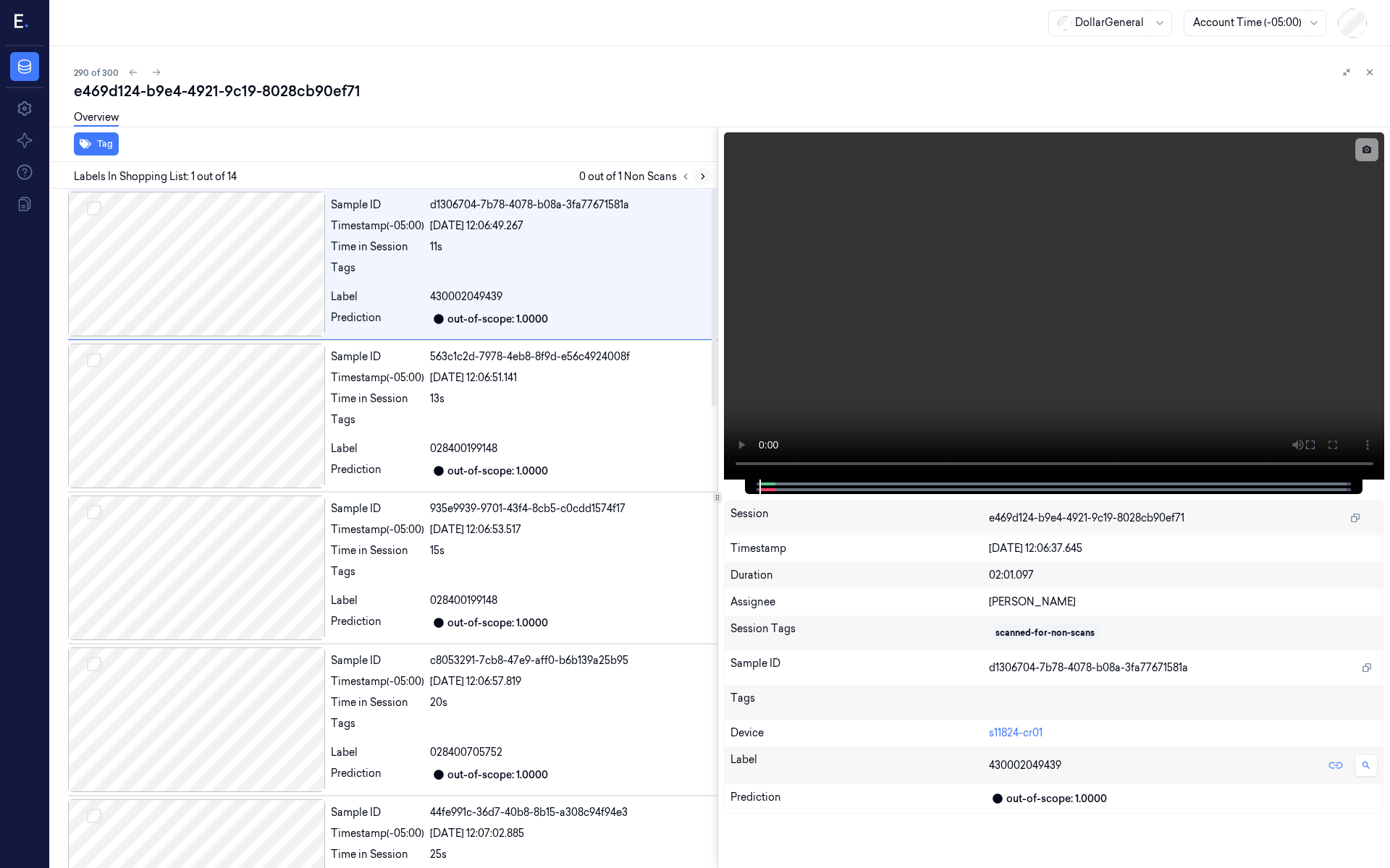
click at [707, 179] on icon at bounding box center [703, 177] width 10 height 10
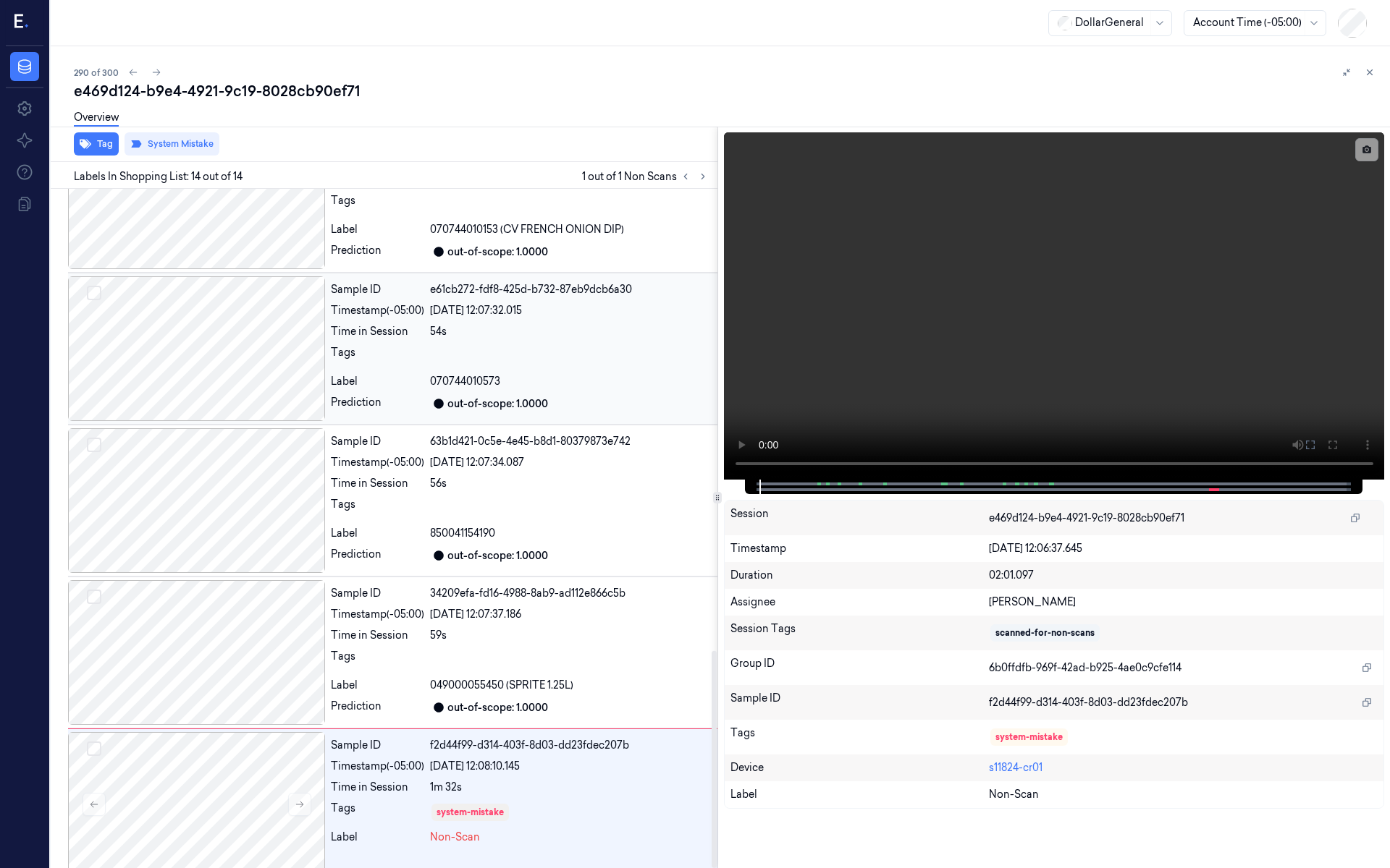
scroll to position [1446, 0]
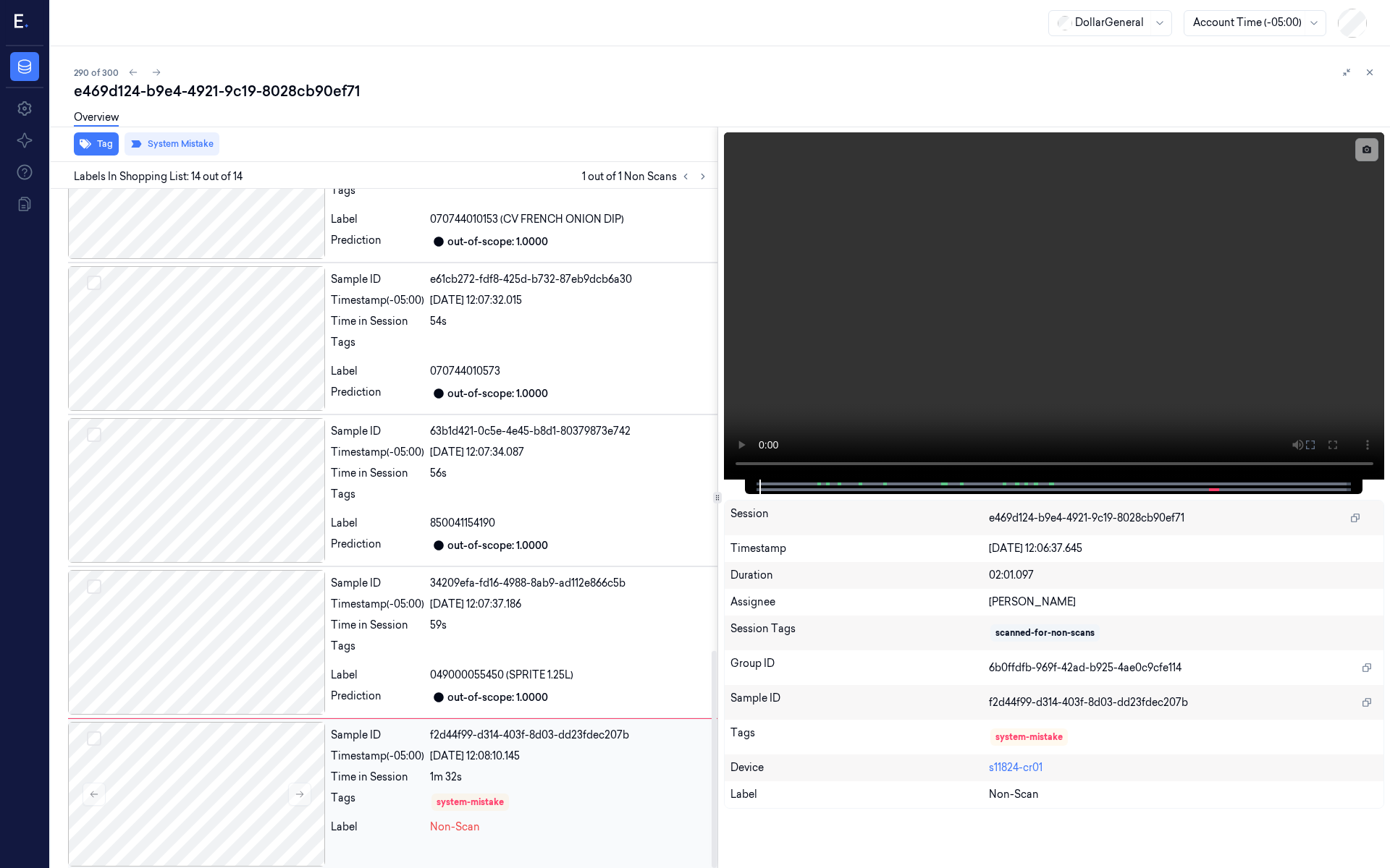
click at [492, 738] on div "1m 32s" at bounding box center [570, 777] width 282 height 15
click at [1371, 74] on icon at bounding box center [1369, 72] width 5 height 5
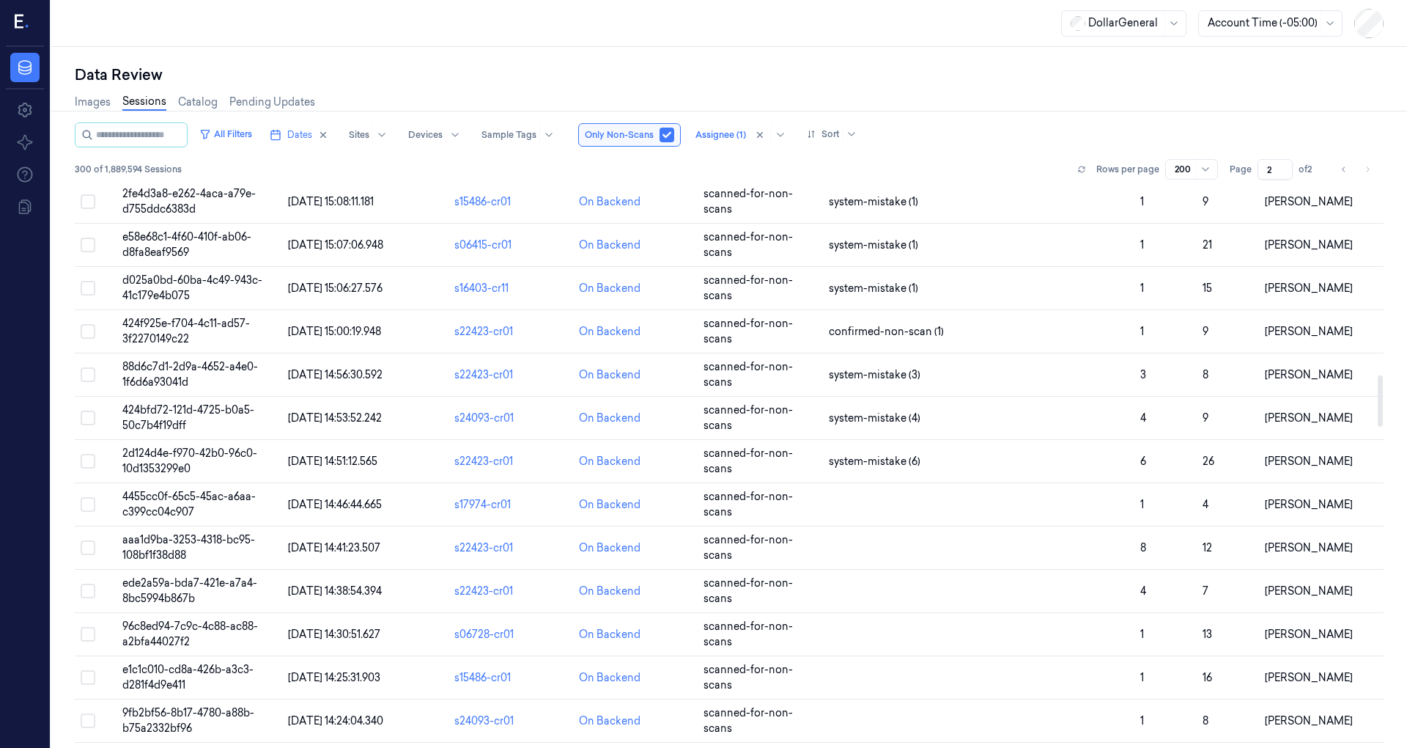
scroll to position [2068, 0]
click at [342, 499] on span "[DATE] 14:46:44.665" at bounding box center [335, 505] width 94 height 13
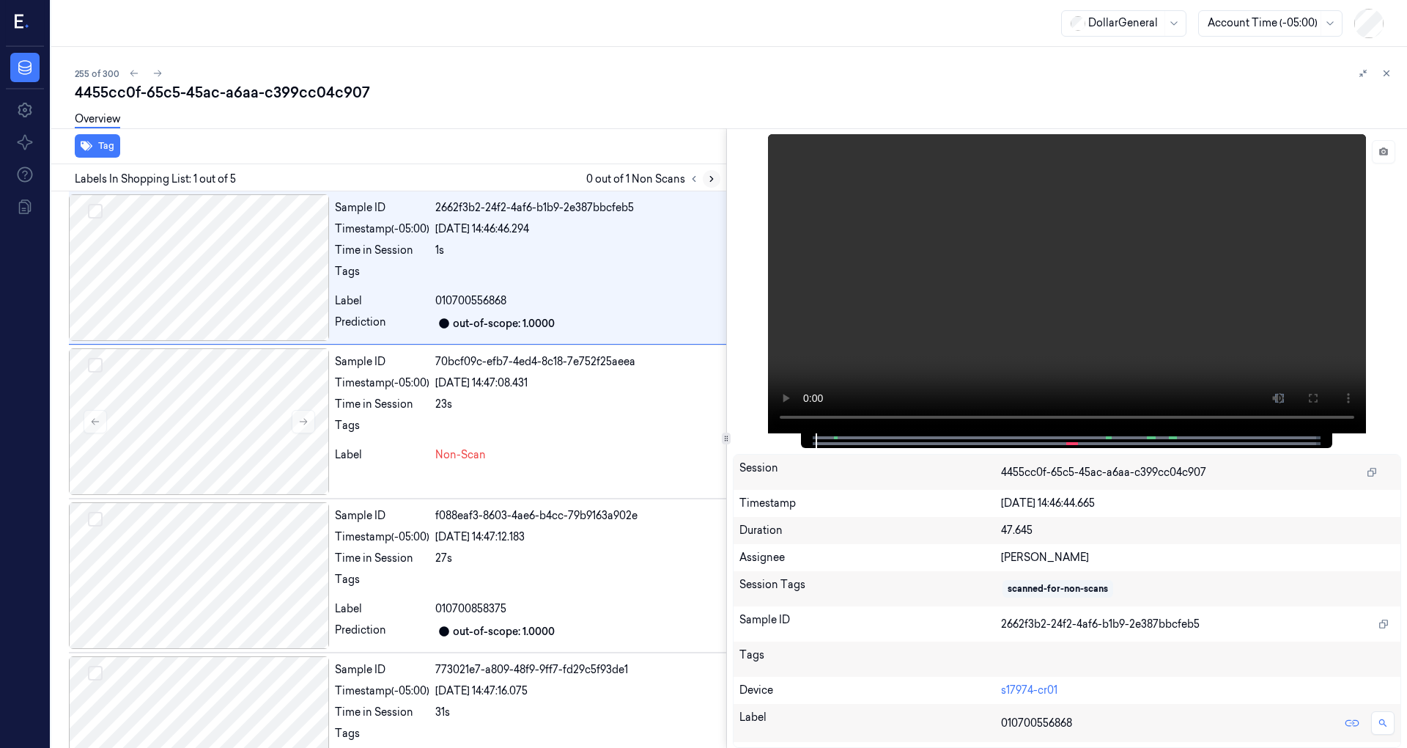
click at [715, 171] on button at bounding box center [712, 179] width 18 height 18
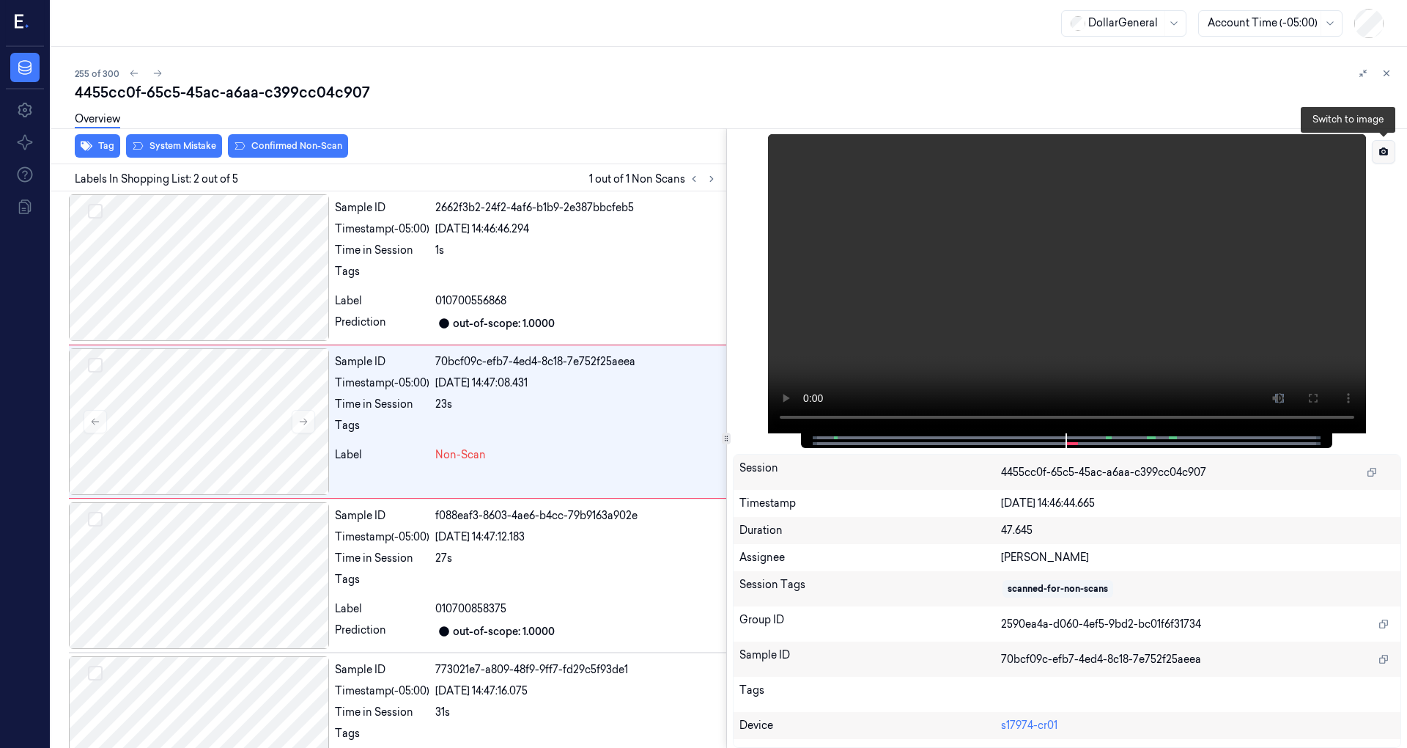
click at [1389, 150] on button at bounding box center [1383, 151] width 23 height 23
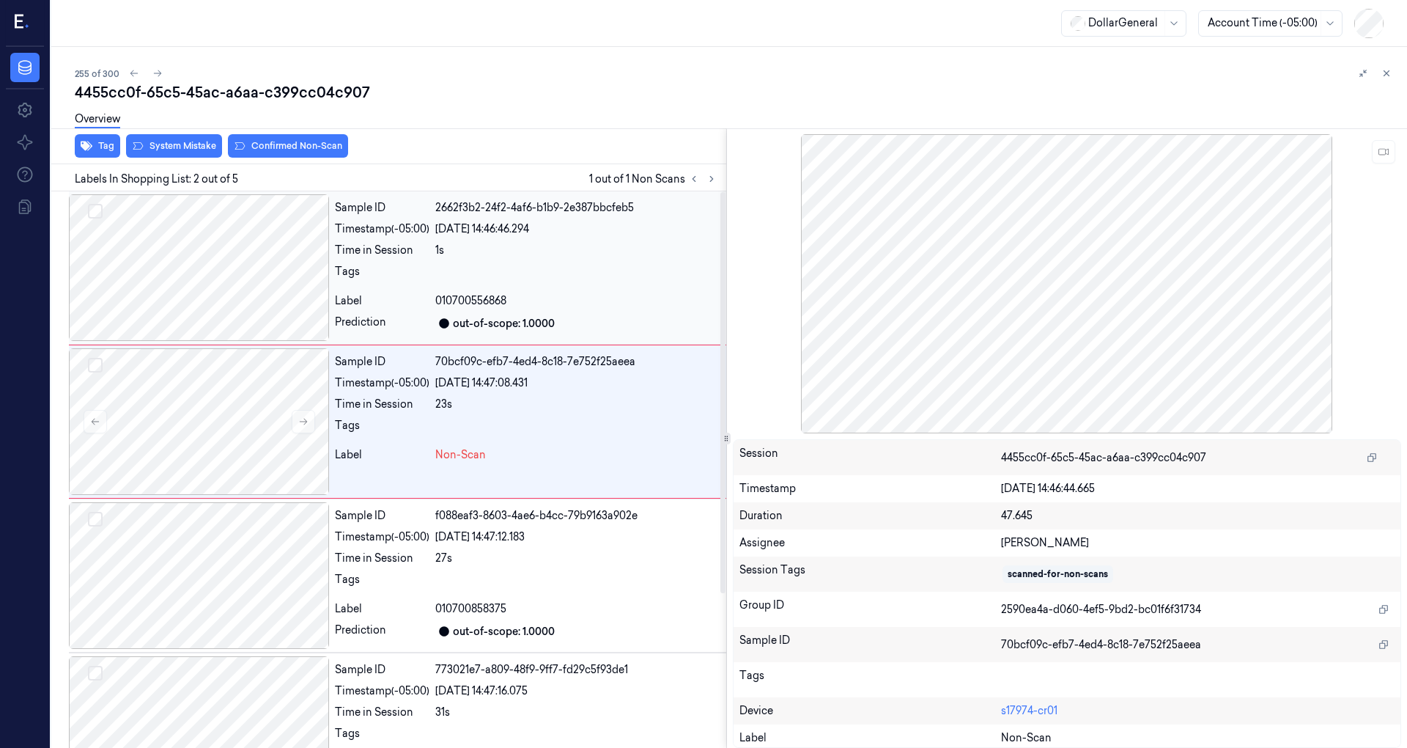
click at [231, 254] on div at bounding box center [199, 267] width 260 height 147
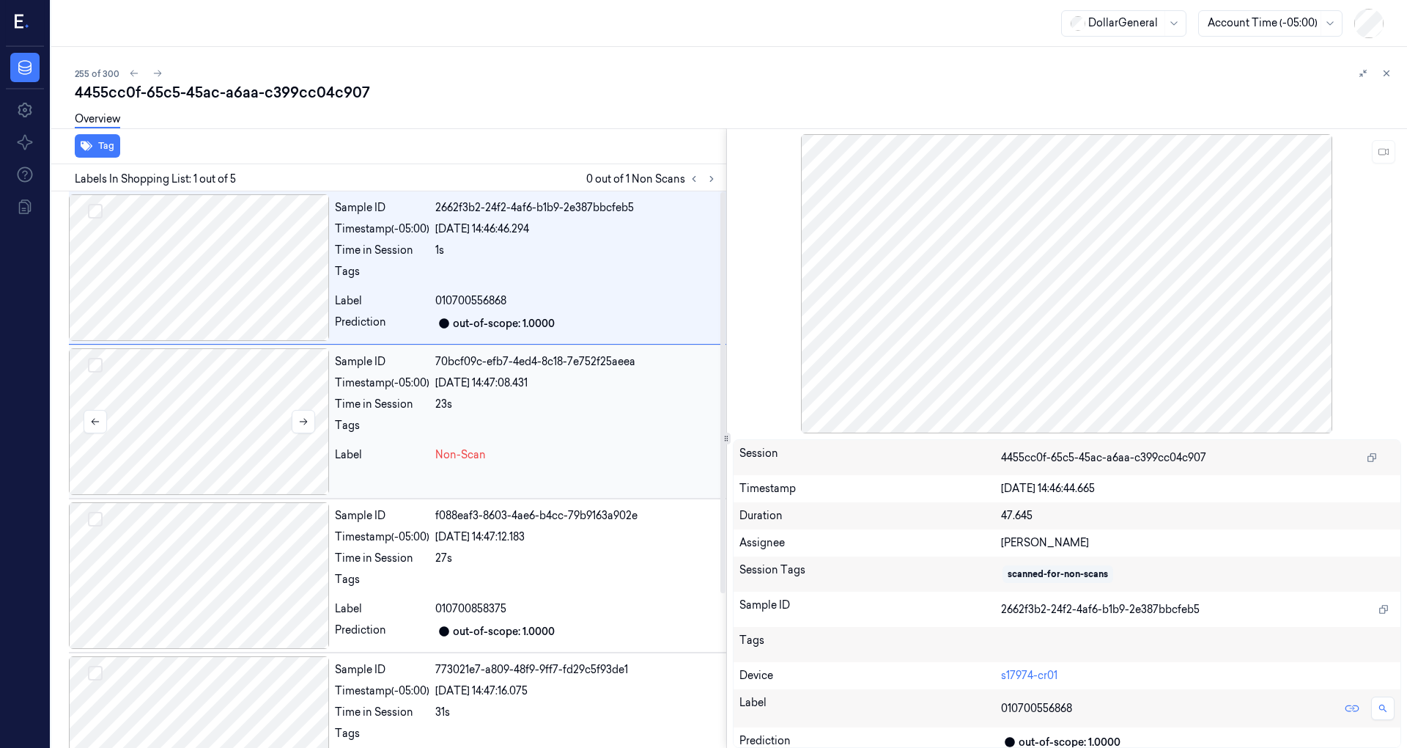
click at [237, 386] on div at bounding box center [199, 421] width 260 height 147
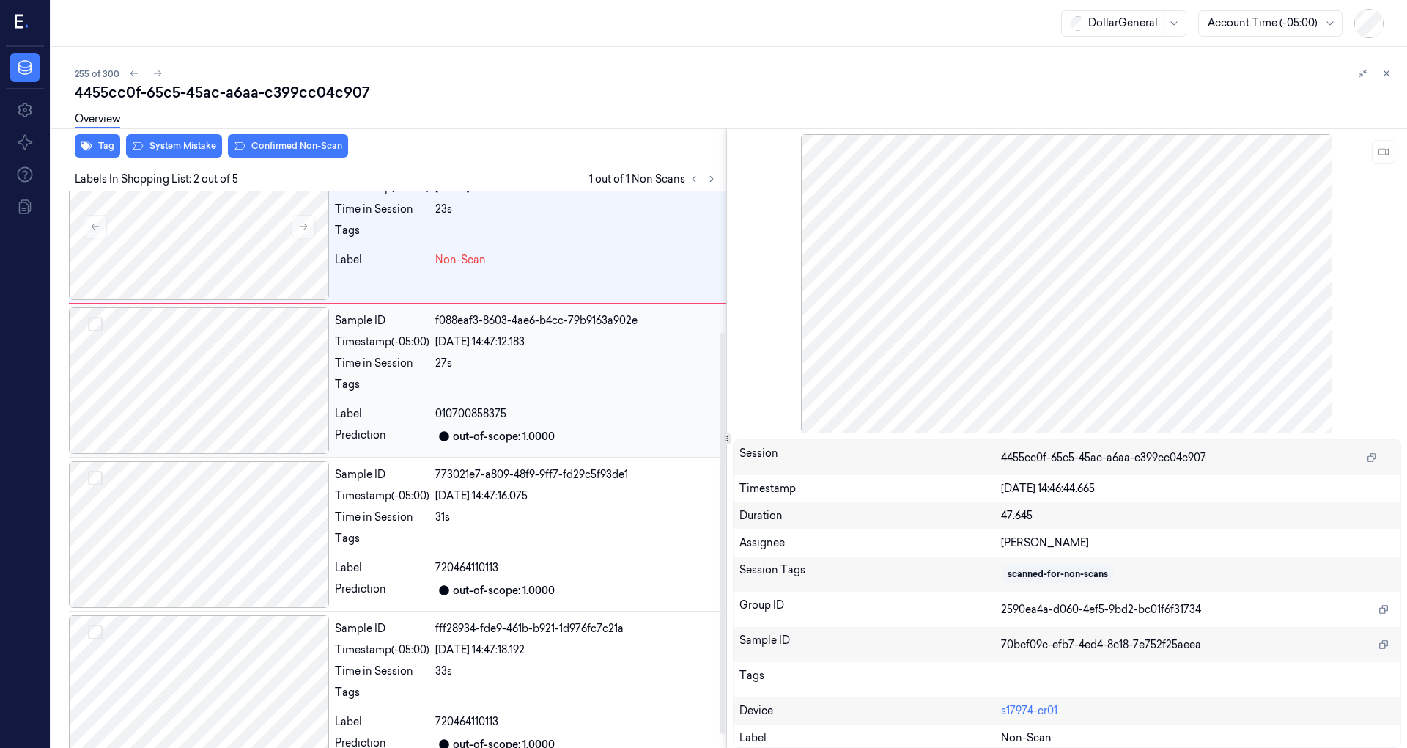
click at [235, 394] on div at bounding box center [199, 380] width 260 height 147
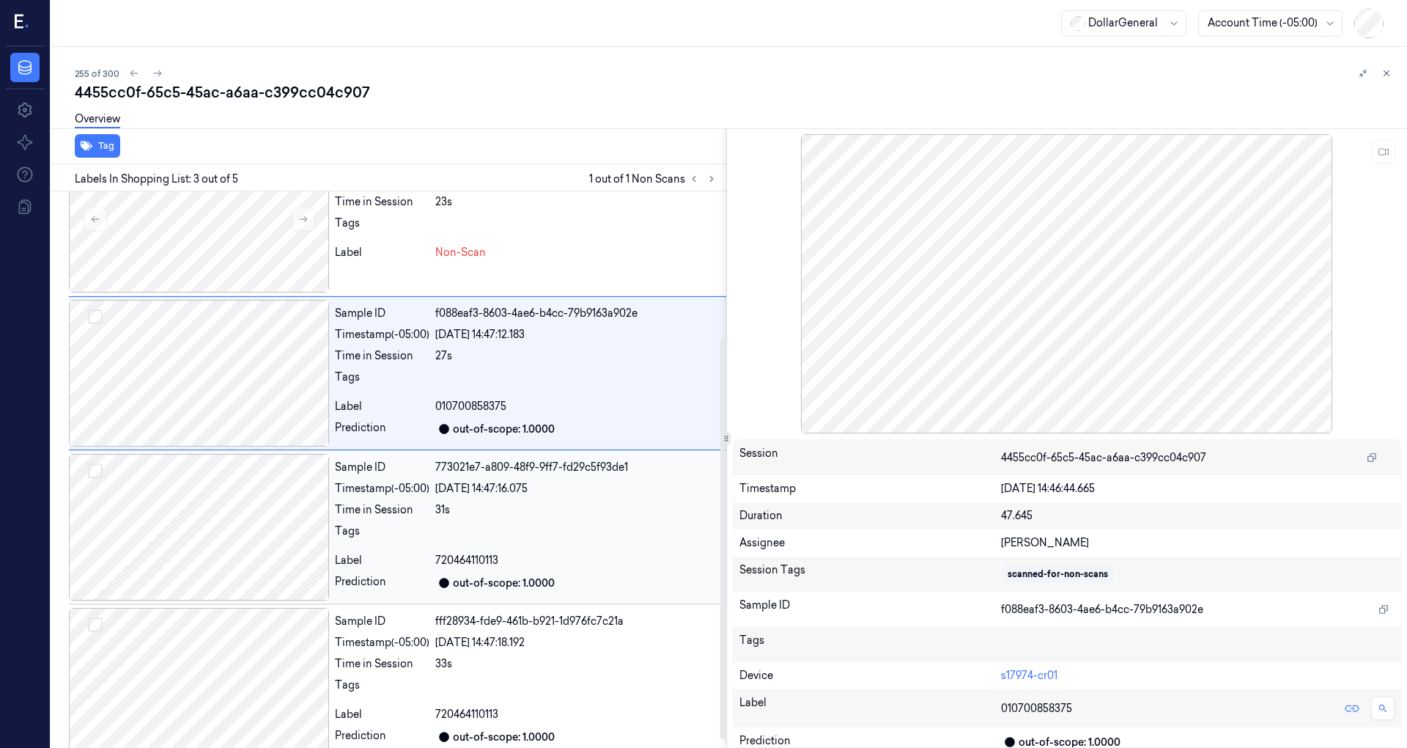
click at [237, 495] on div at bounding box center [199, 527] width 260 height 147
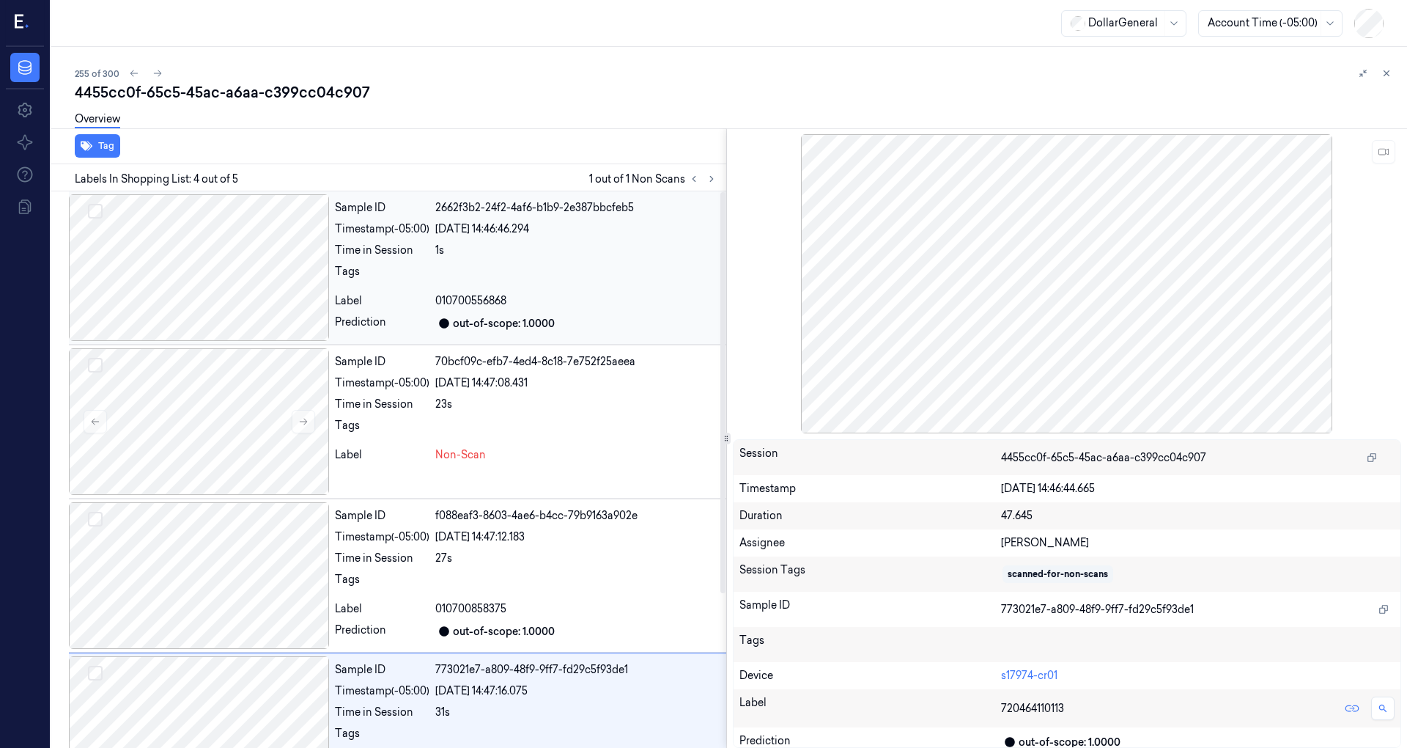
click at [254, 274] on div at bounding box center [199, 267] width 260 height 147
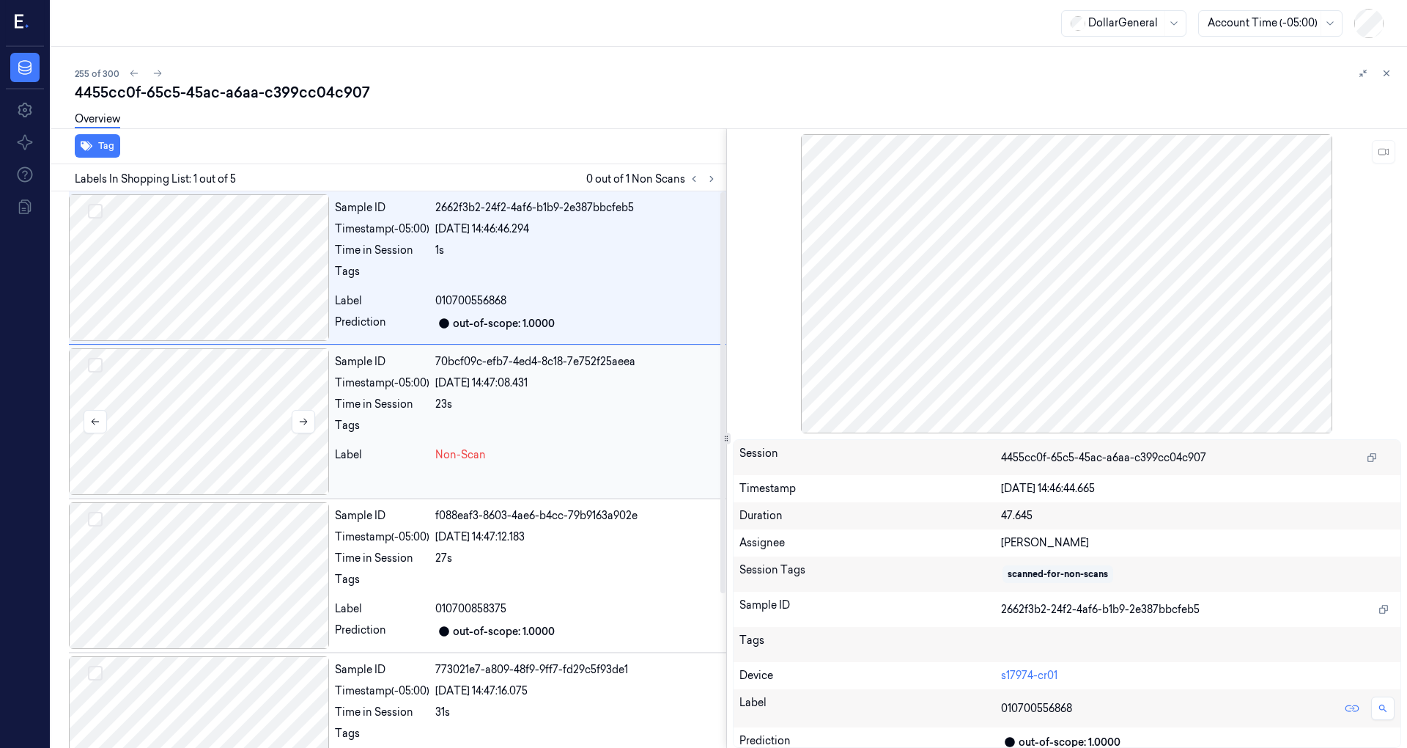
click at [186, 391] on div at bounding box center [199, 421] width 260 height 147
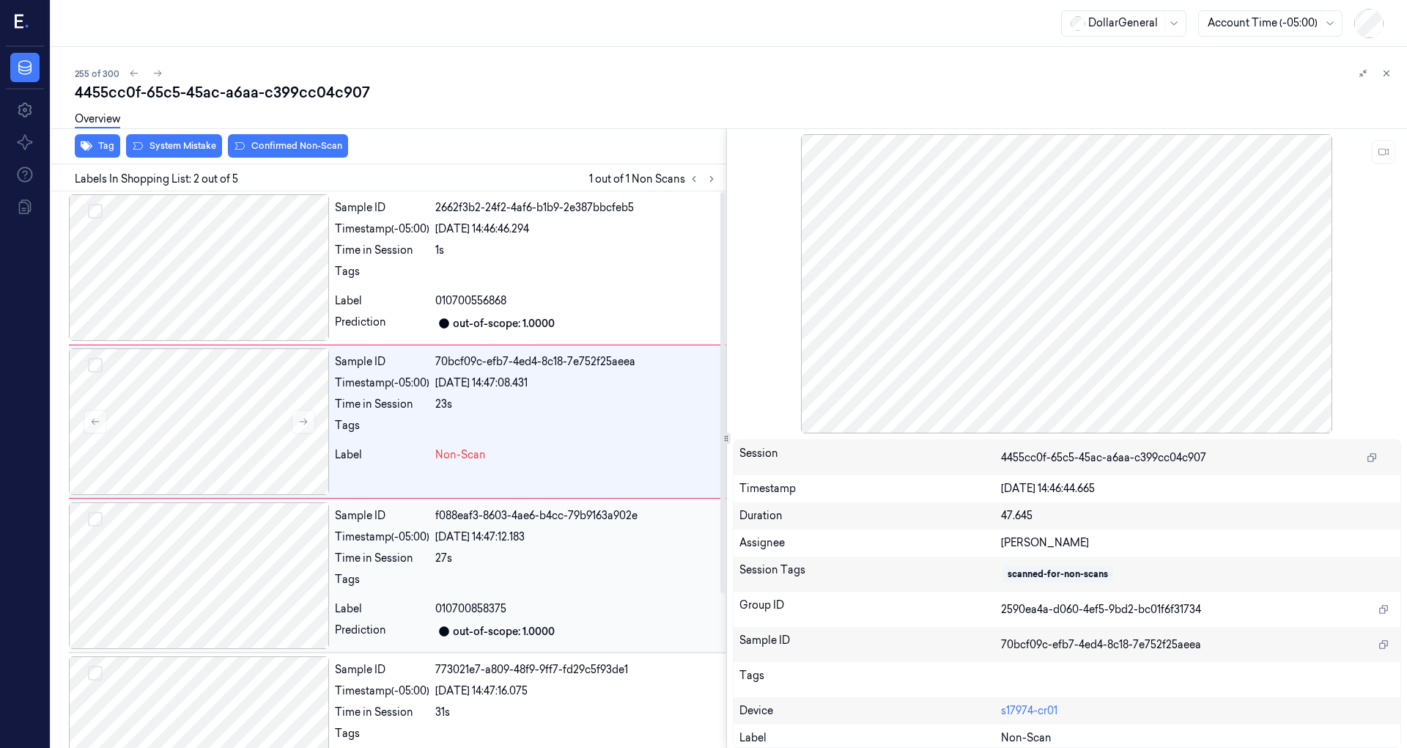
click at [243, 504] on div at bounding box center [199, 575] width 260 height 147
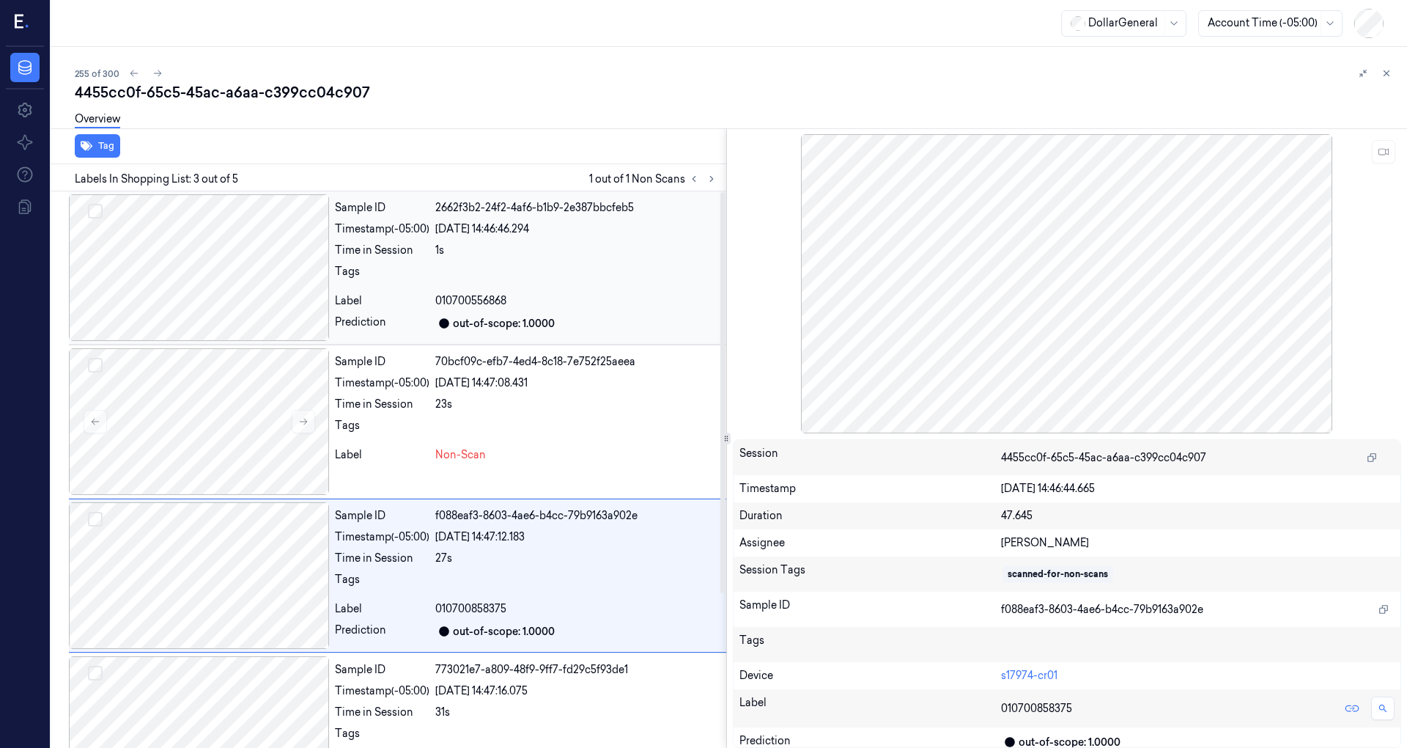
click at [243, 224] on div at bounding box center [199, 267] width 260 height 147
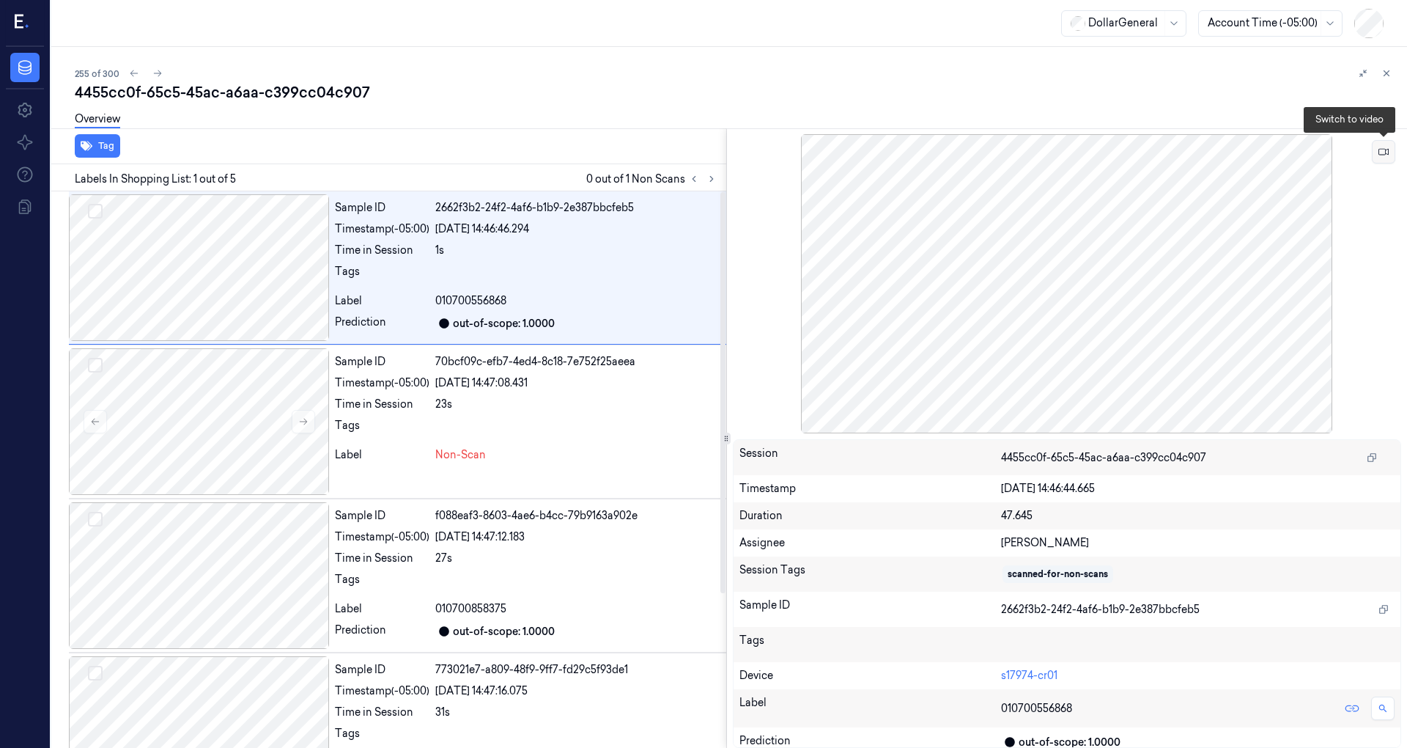
click at [1379, 152] on icon at bounding box center [1384, 152] width 10 height 10
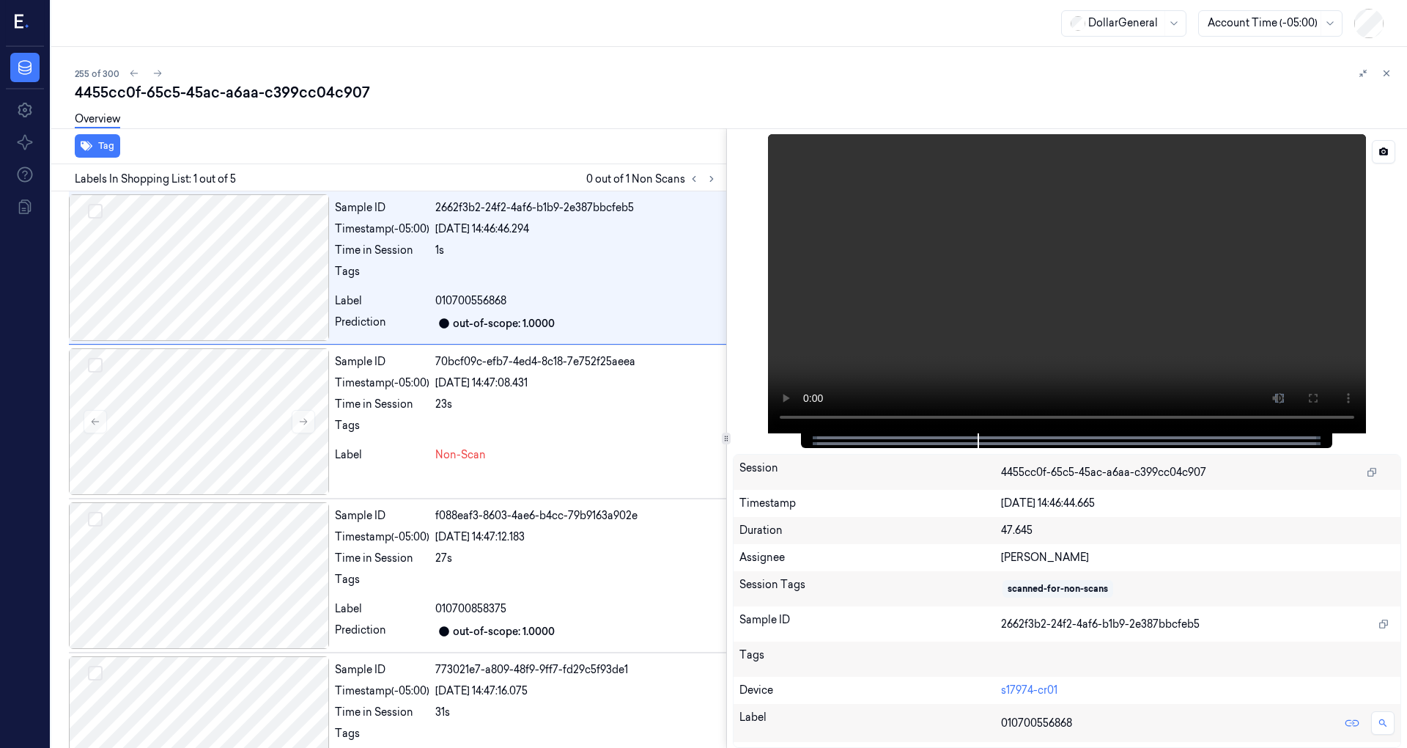
click at [1129, 312] on video at bounding box center [1067, 283] width 598 height 299
click at [233, 424] on div at bounding box center [199, 421] width 260 height 147
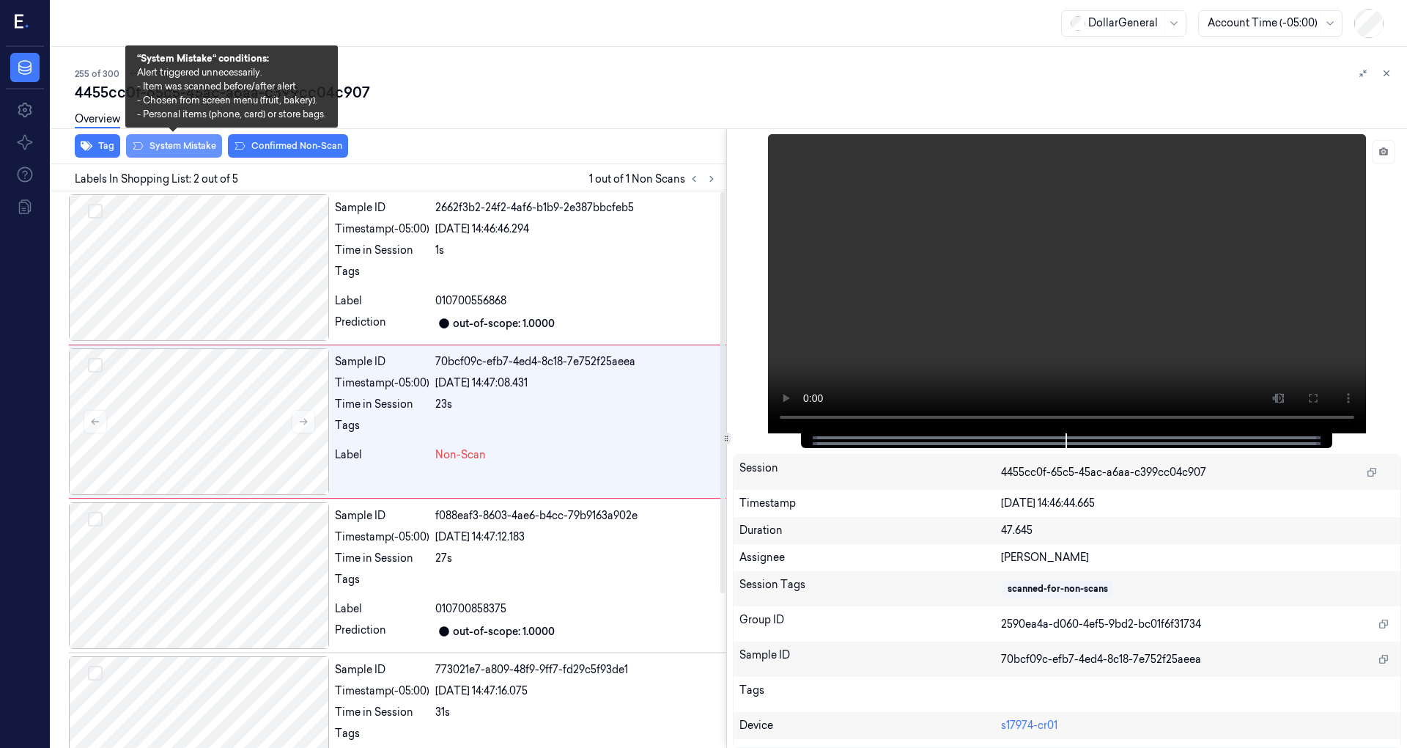
click at [191, 145] on button "System Mistake" at bounding box center [174, 145] width 96 height 23
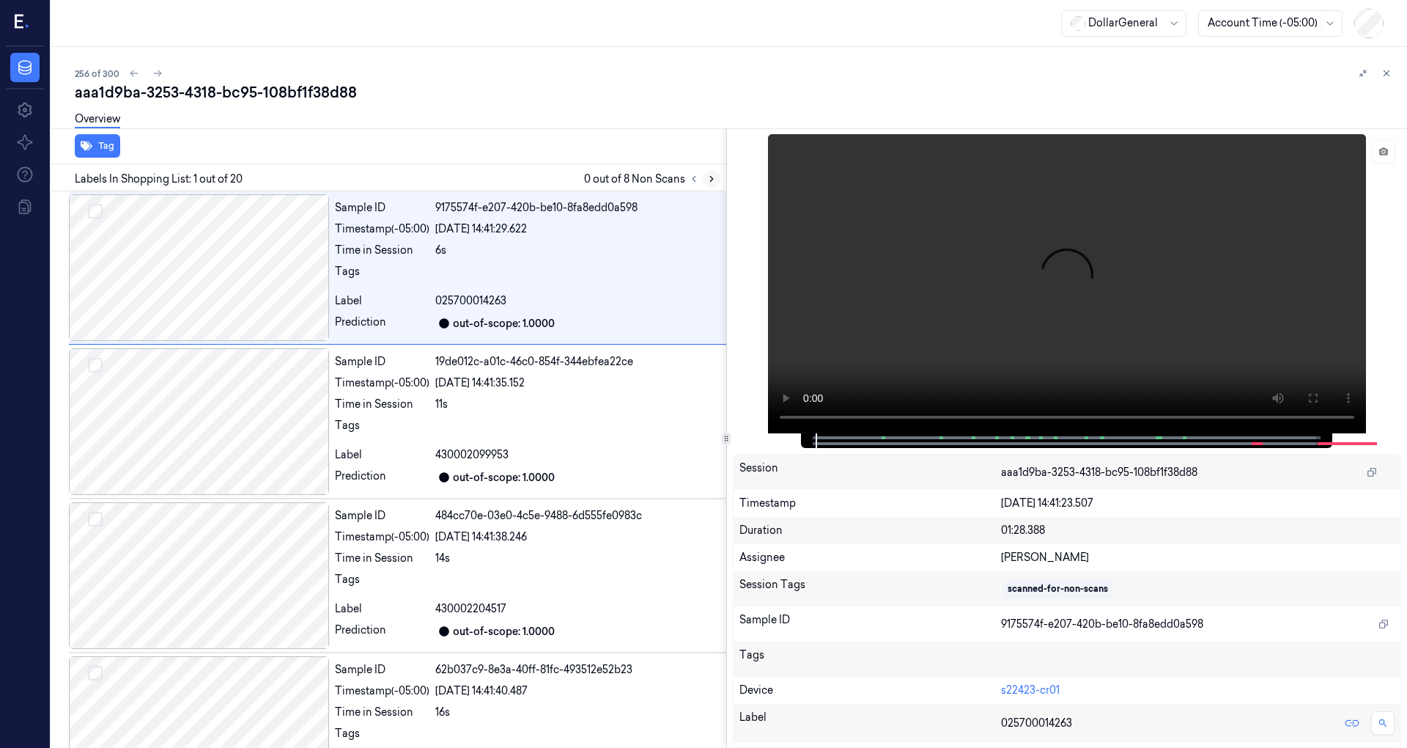
click at [709, 174] on icon at bounding box center [712, 179] width 10 height 10
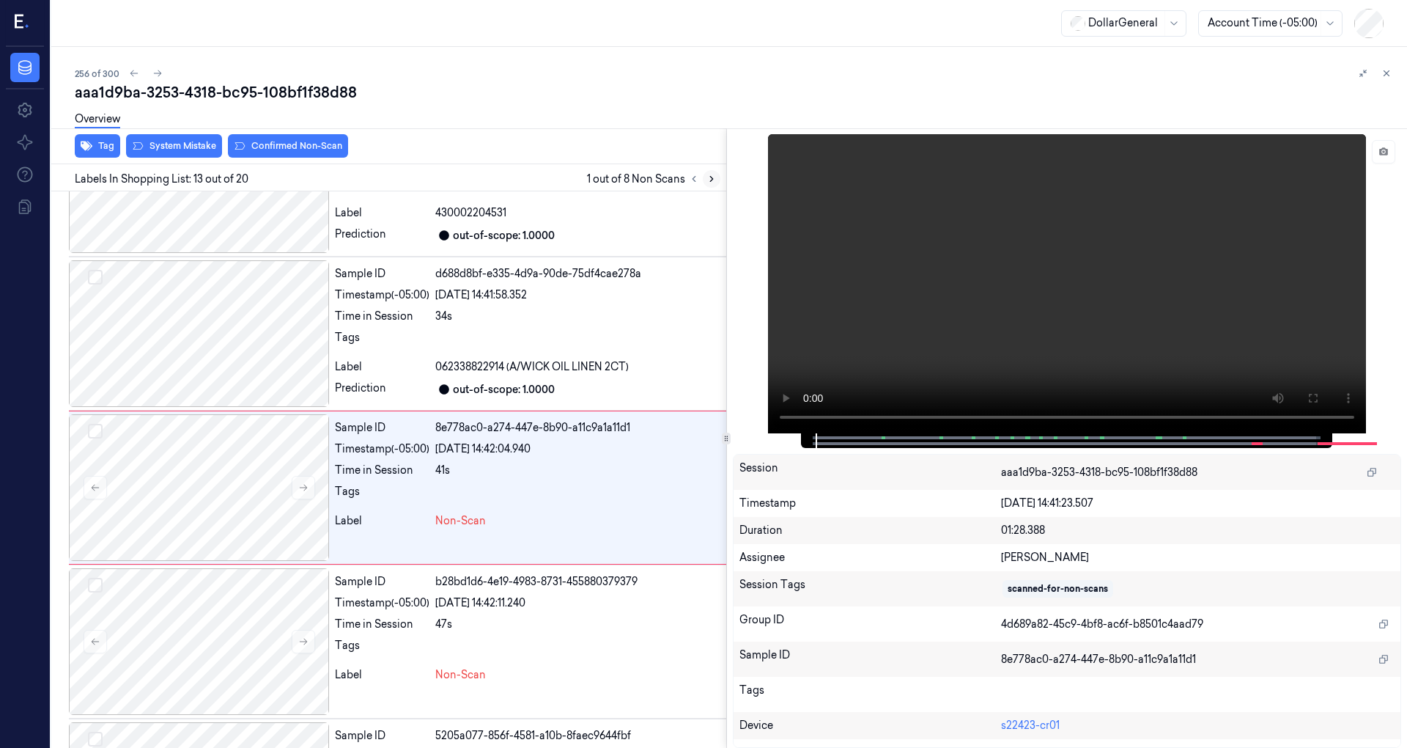
scroll to position [1639, 0]
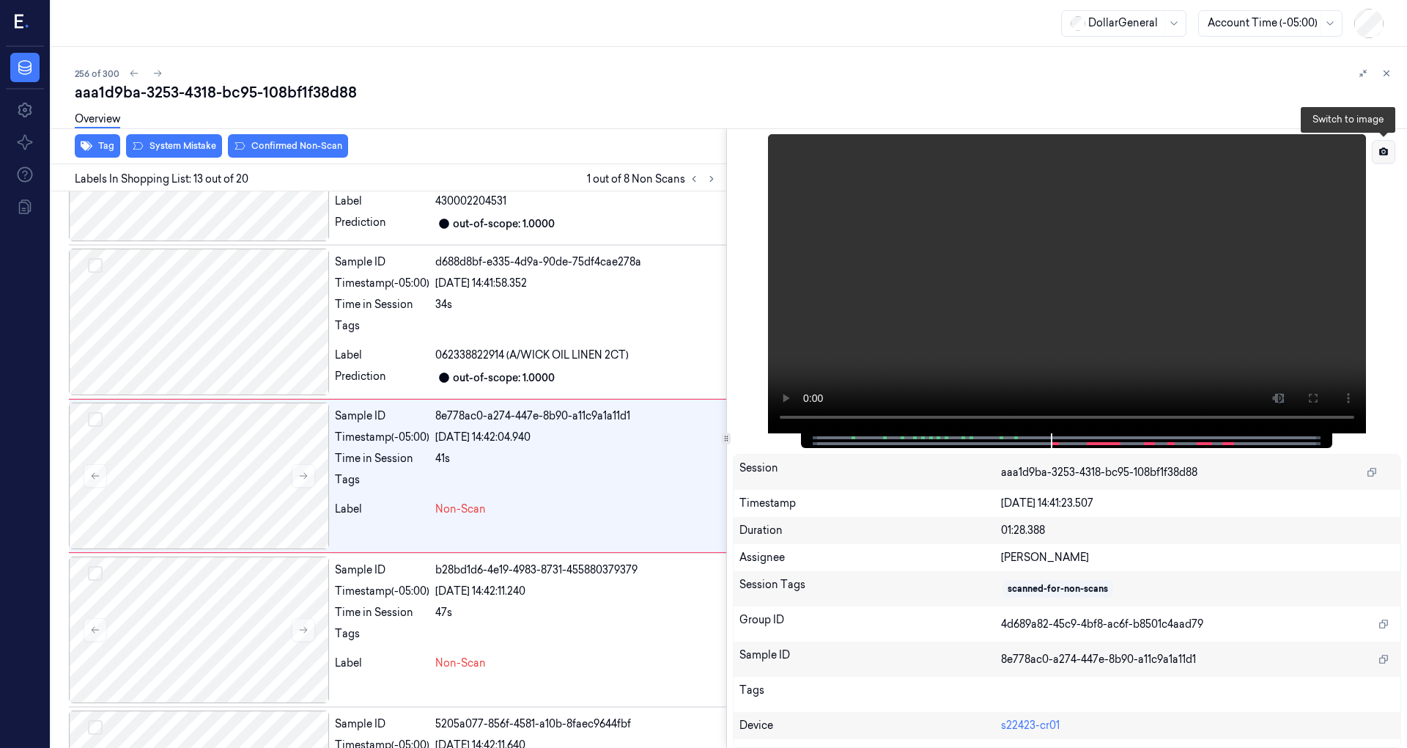
click at [1374, 148] on button at bounding box center [1383, 151] width 23 height 23
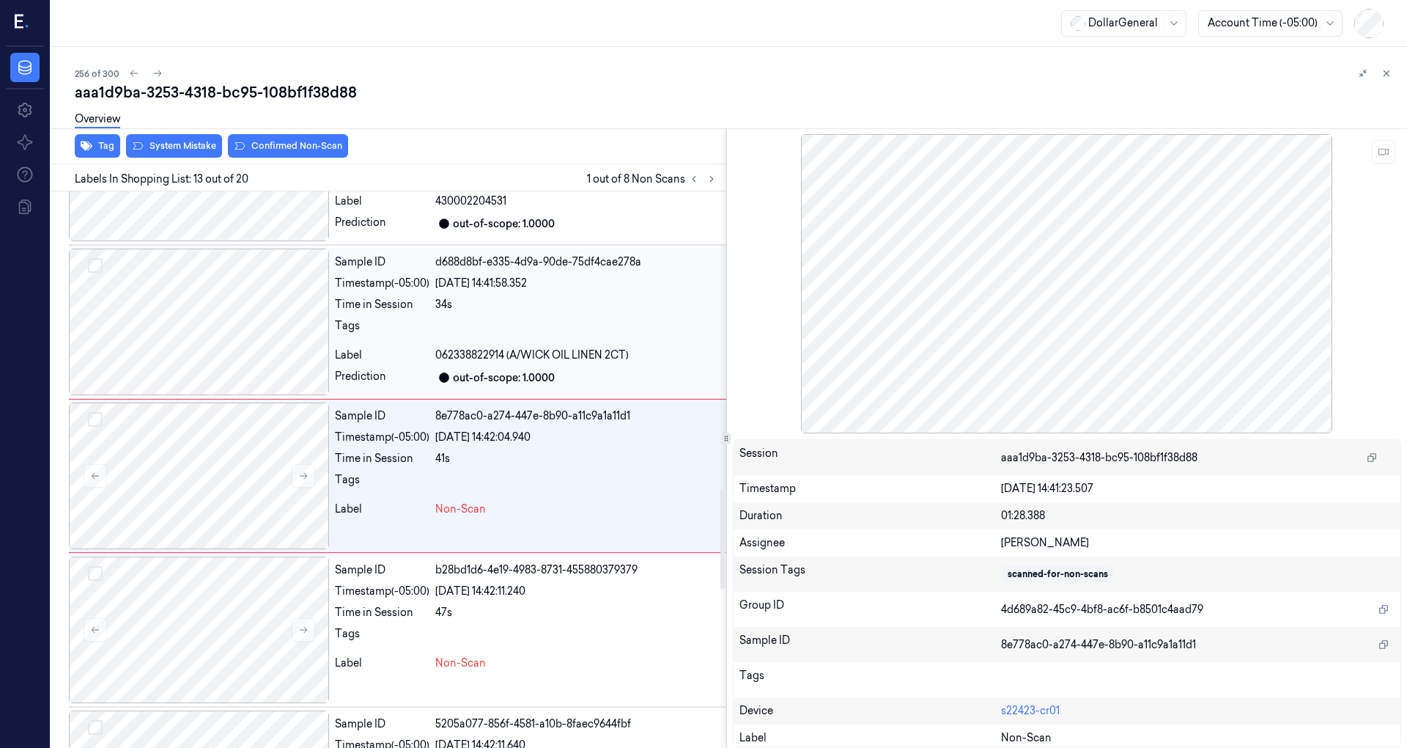
click at [244, 348] on div at bounding box center [199, 321] width 260 height 147
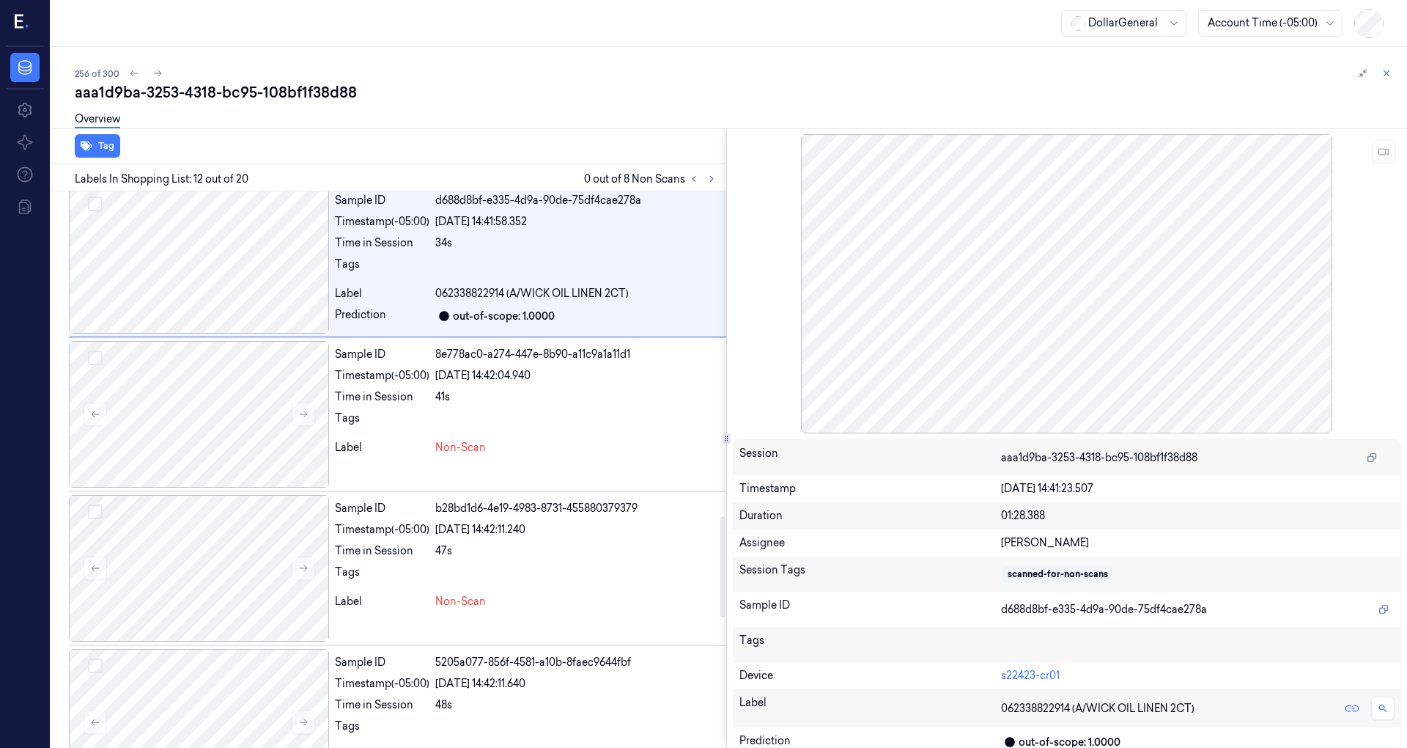
scroll to position [1661, 0]
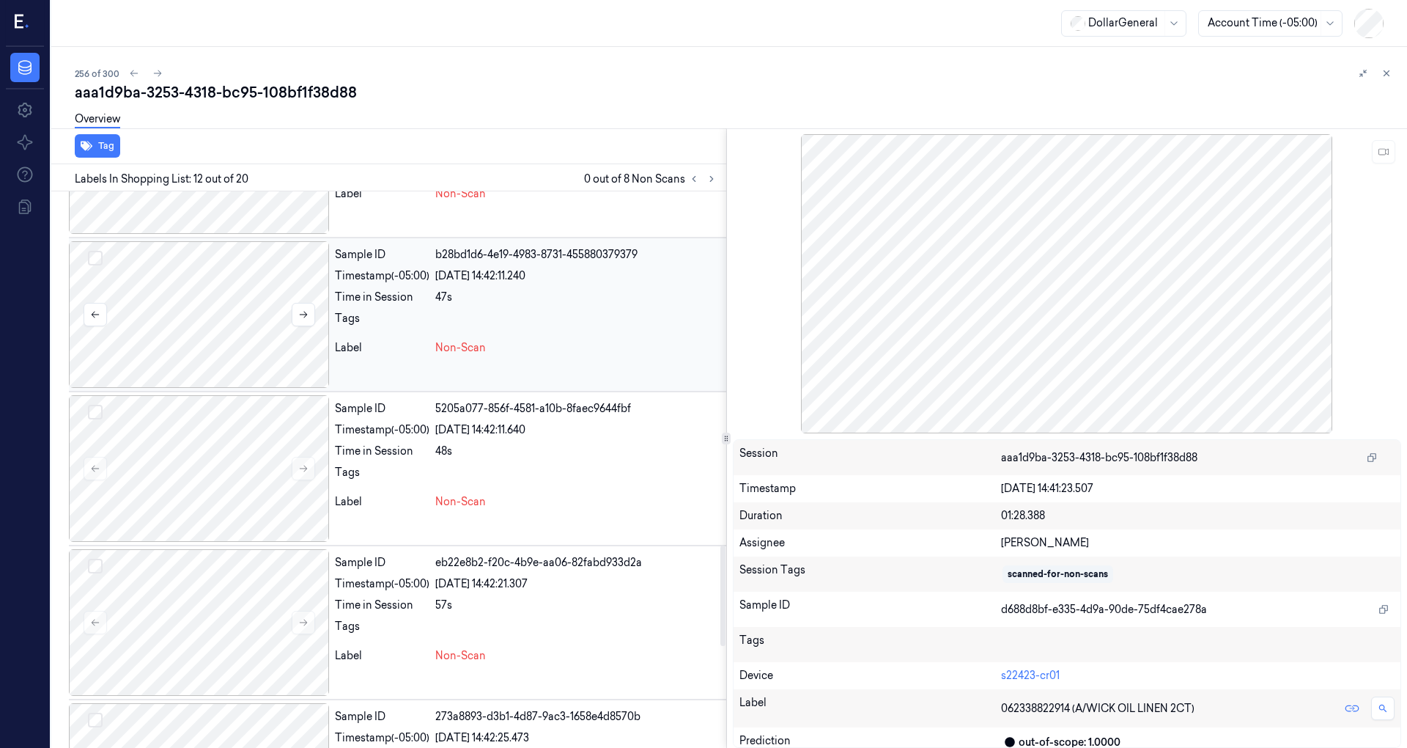
click at [199, 327] on div at bounding box center [199, 314] width 260 height 147
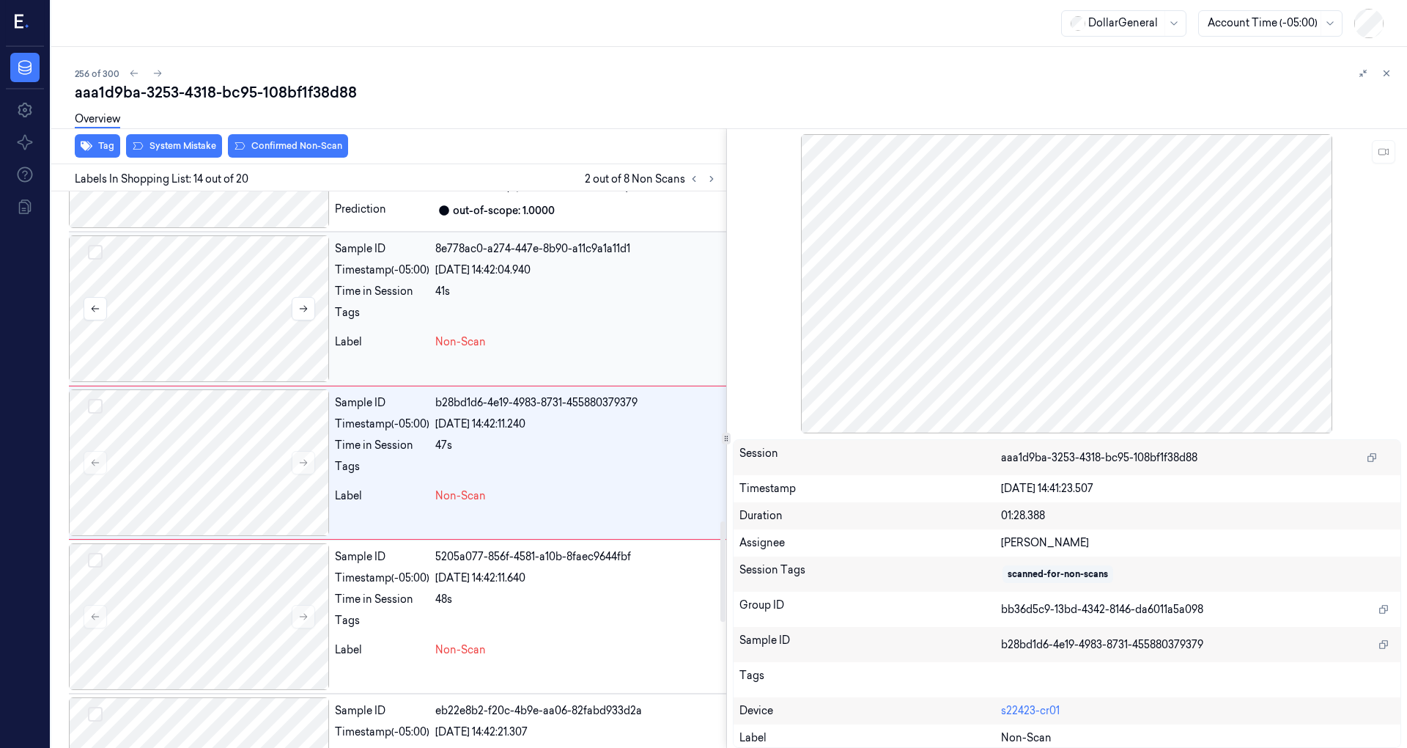
scroll to position [1792, 0]
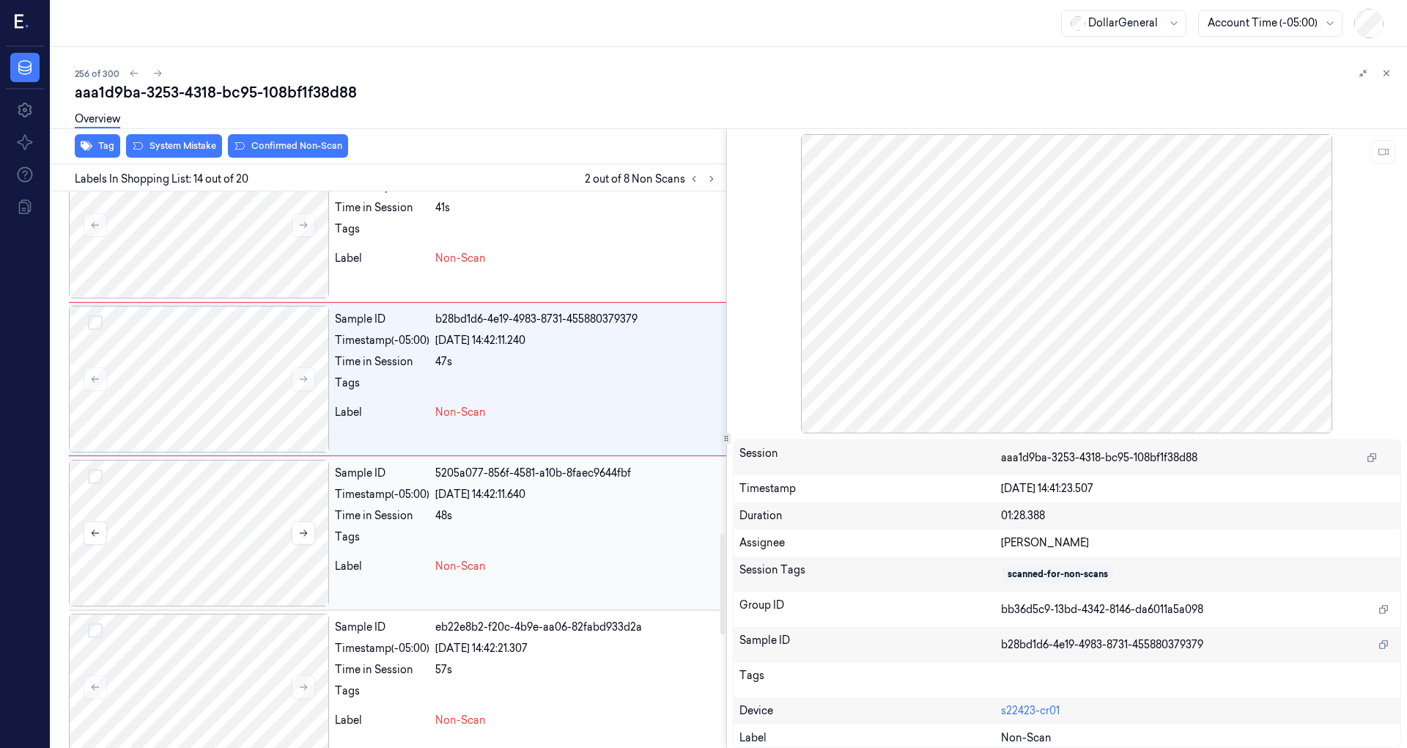
click at [203, 487] on div at bounding box center [199, 533] width 260 height 147
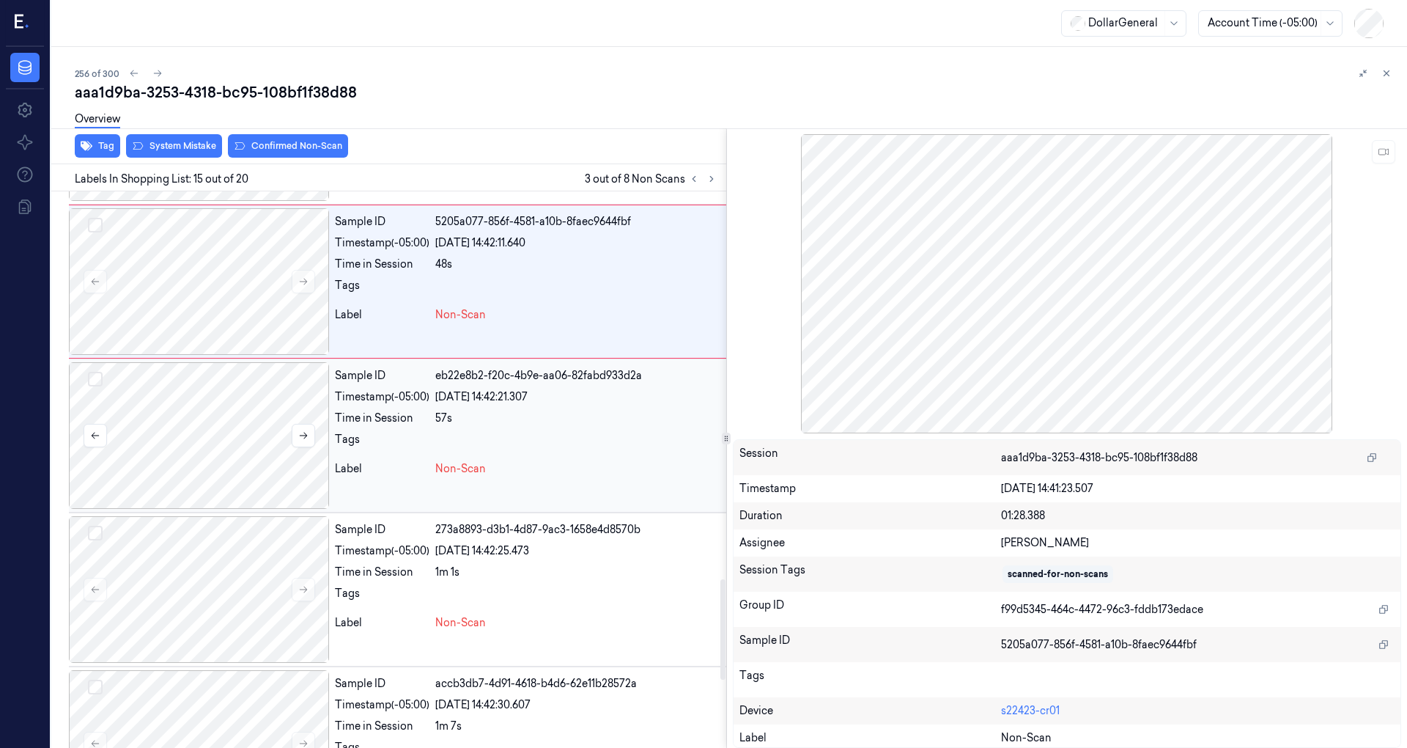
click at [210, 449] on div at bounding box center [199, 435] width 260 height 147
click at [210, 449] on div at bounding box center [199, 436] width 260 height 147
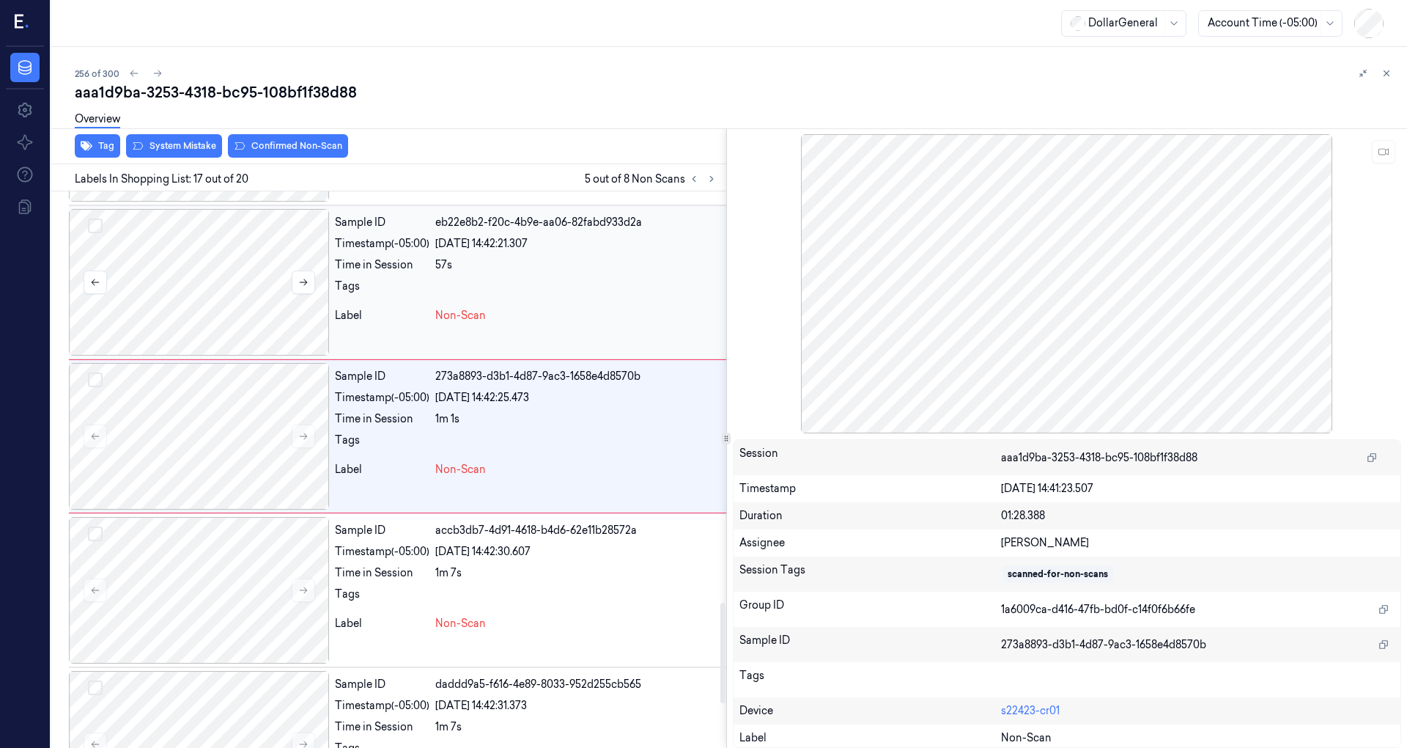
scroll to position [2252, 0]
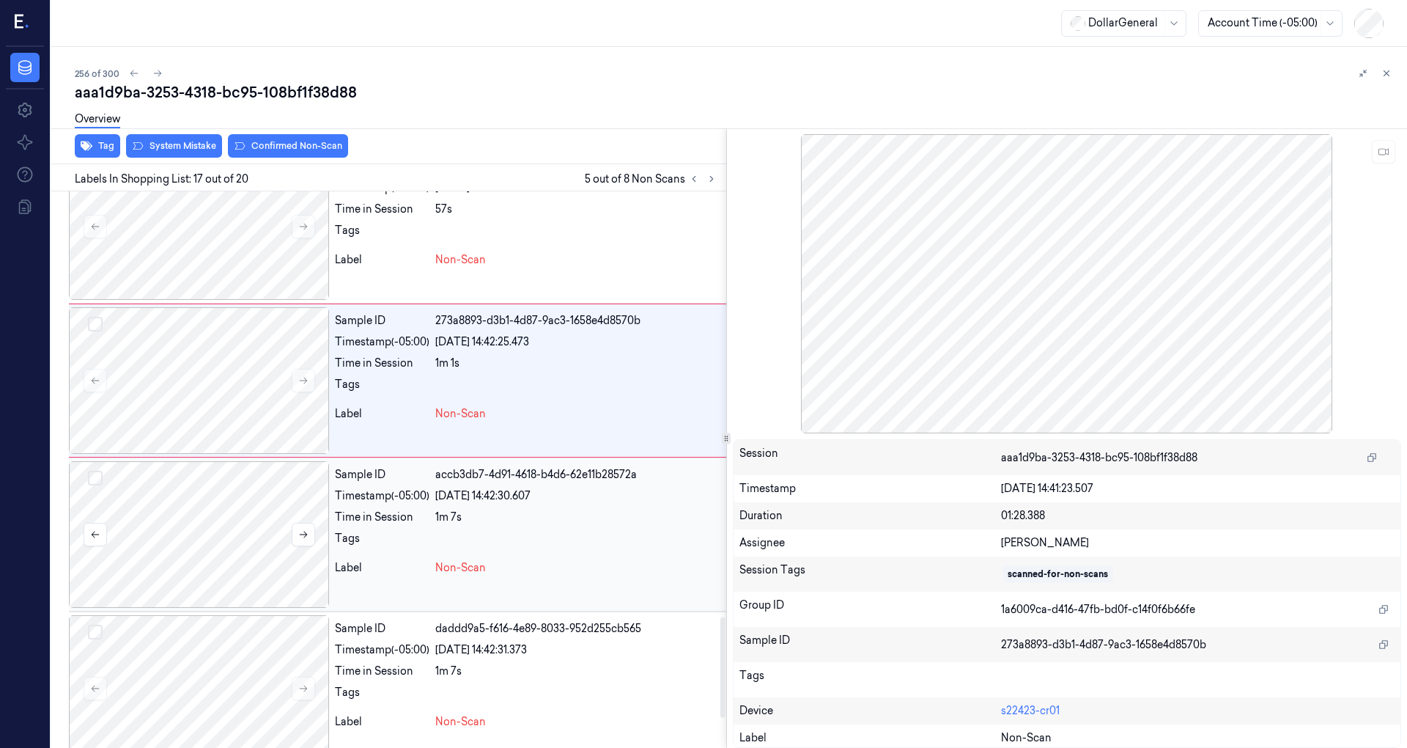
click at [216, 481] on div at bounding box center [199, 534] width 260 height 147
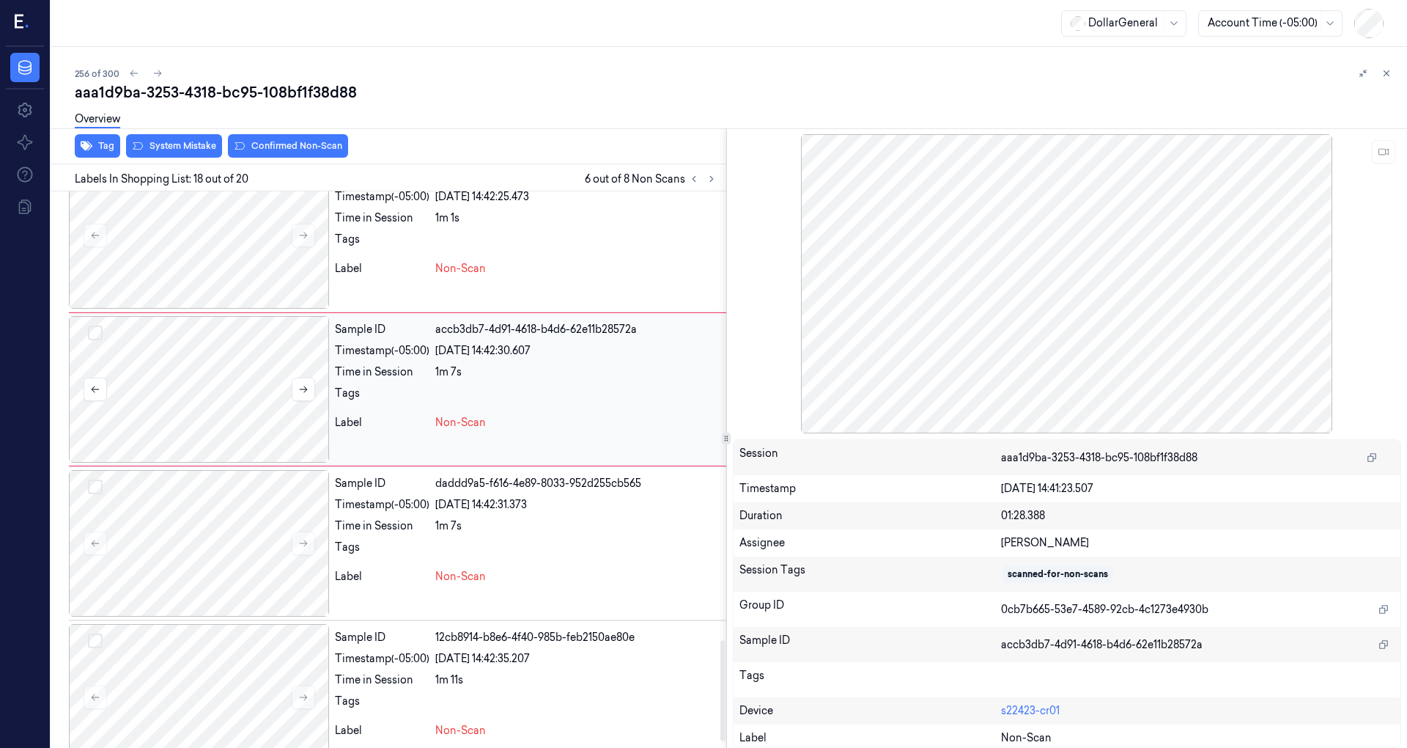
scroll to position [2516, 0]
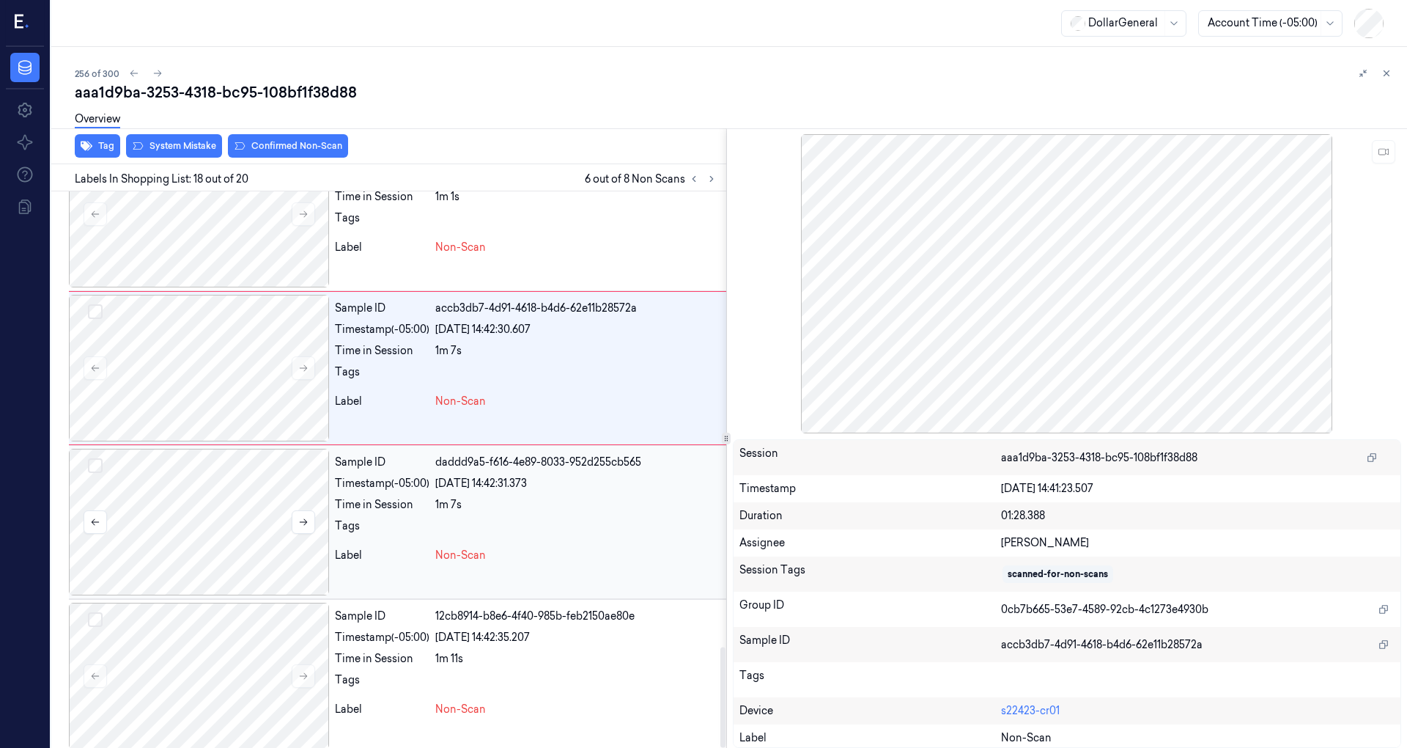
click at [230, 491] on div at bounding box center [199, 522] width 260 height 147
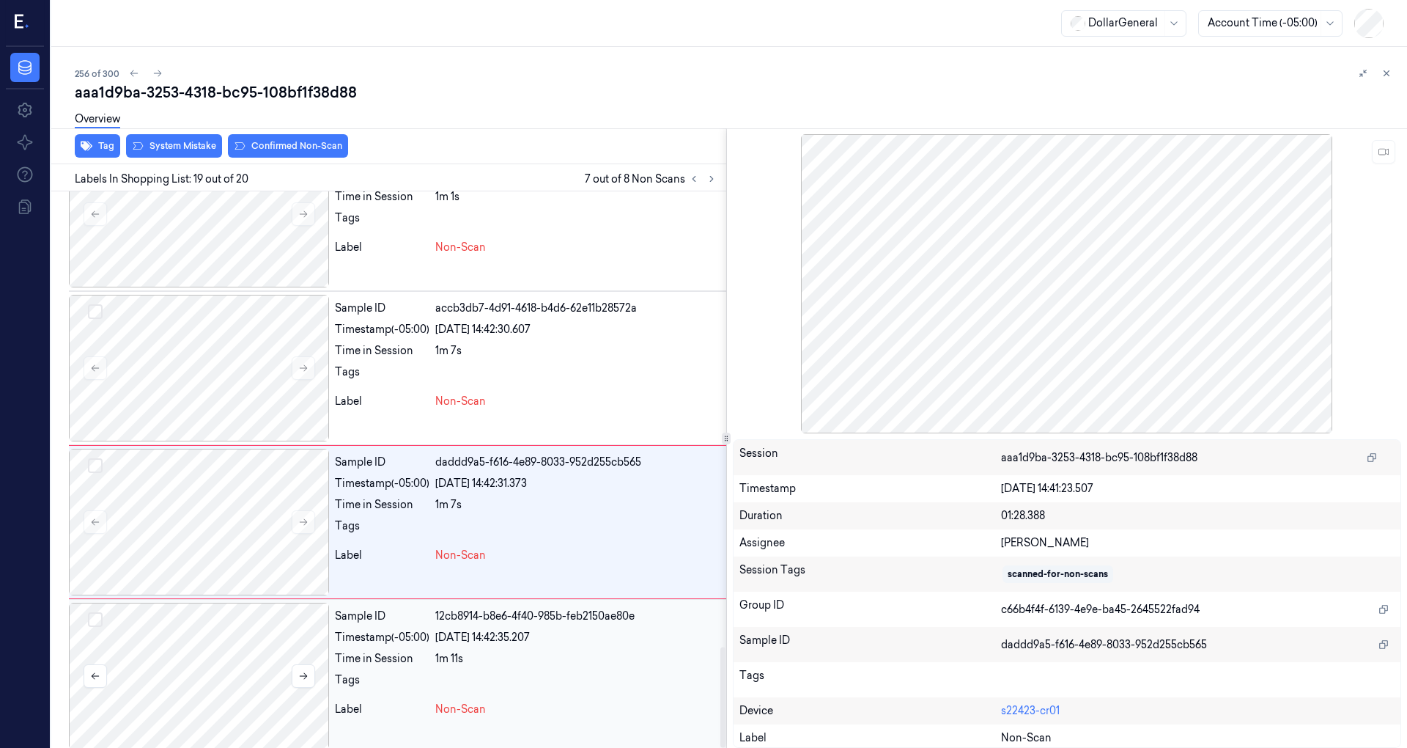
click at [246, 639] on div at bounding box center [199, 675] width 260 height 147
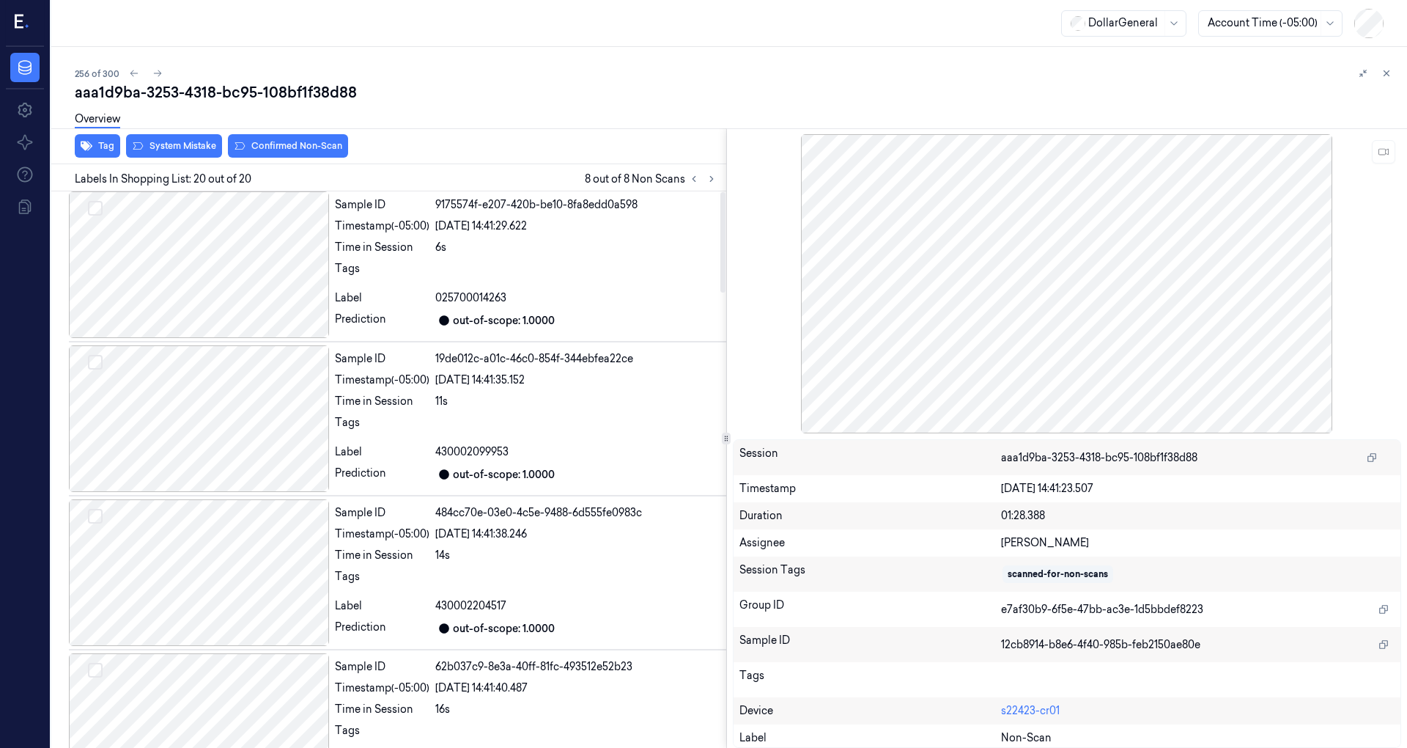
scroll to position [0, 0]
click at [192, 284] on div at bounding box center [199, 267] width 260 height 147
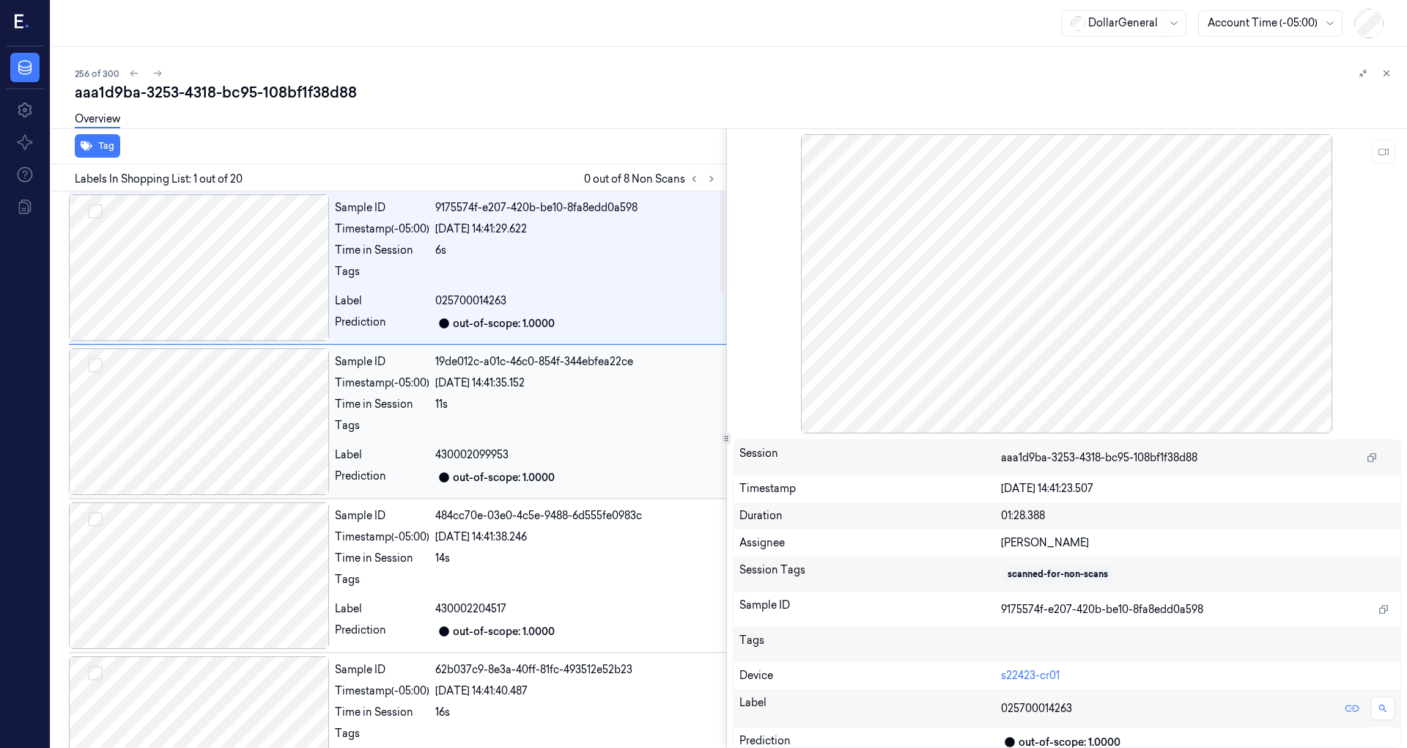
click at [238, 393] on div at bounding box center [199, 421] width 260 height 147
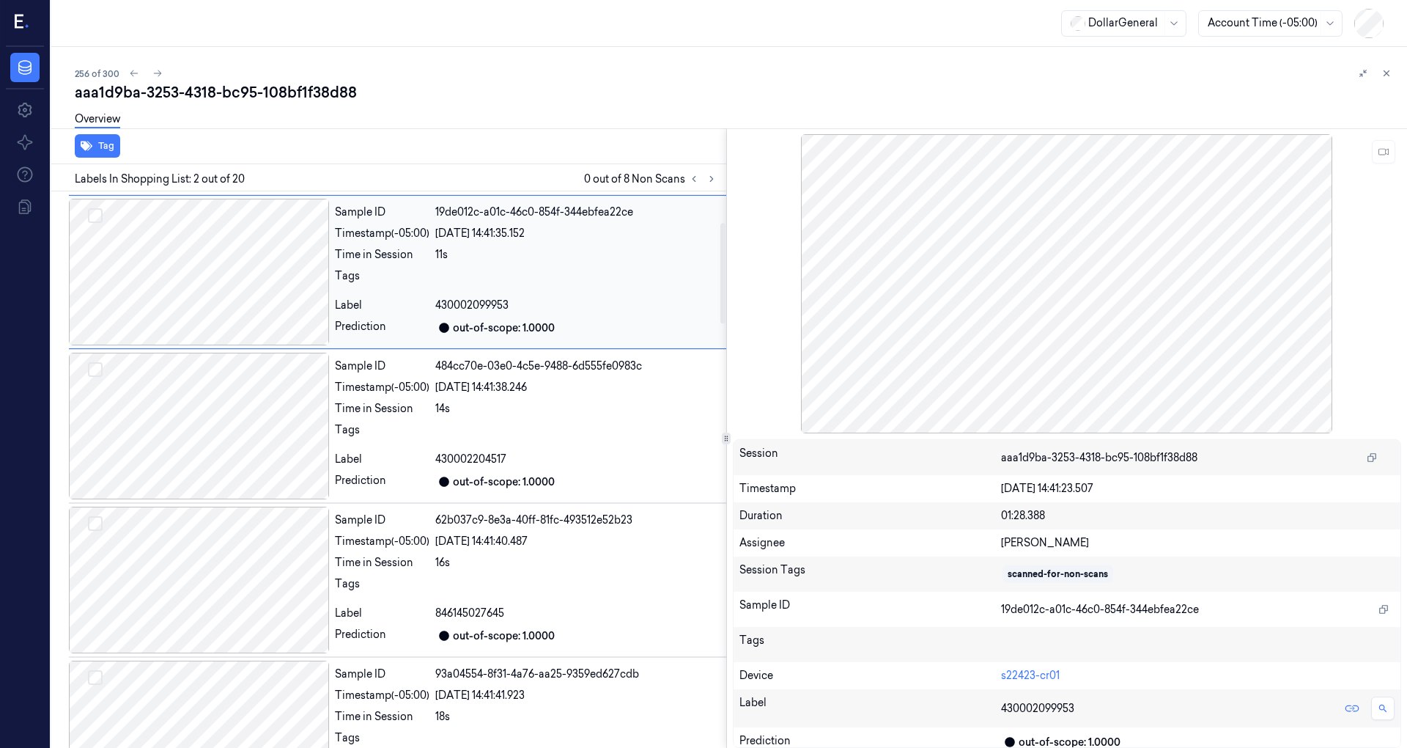
scroll to position [195, 0]
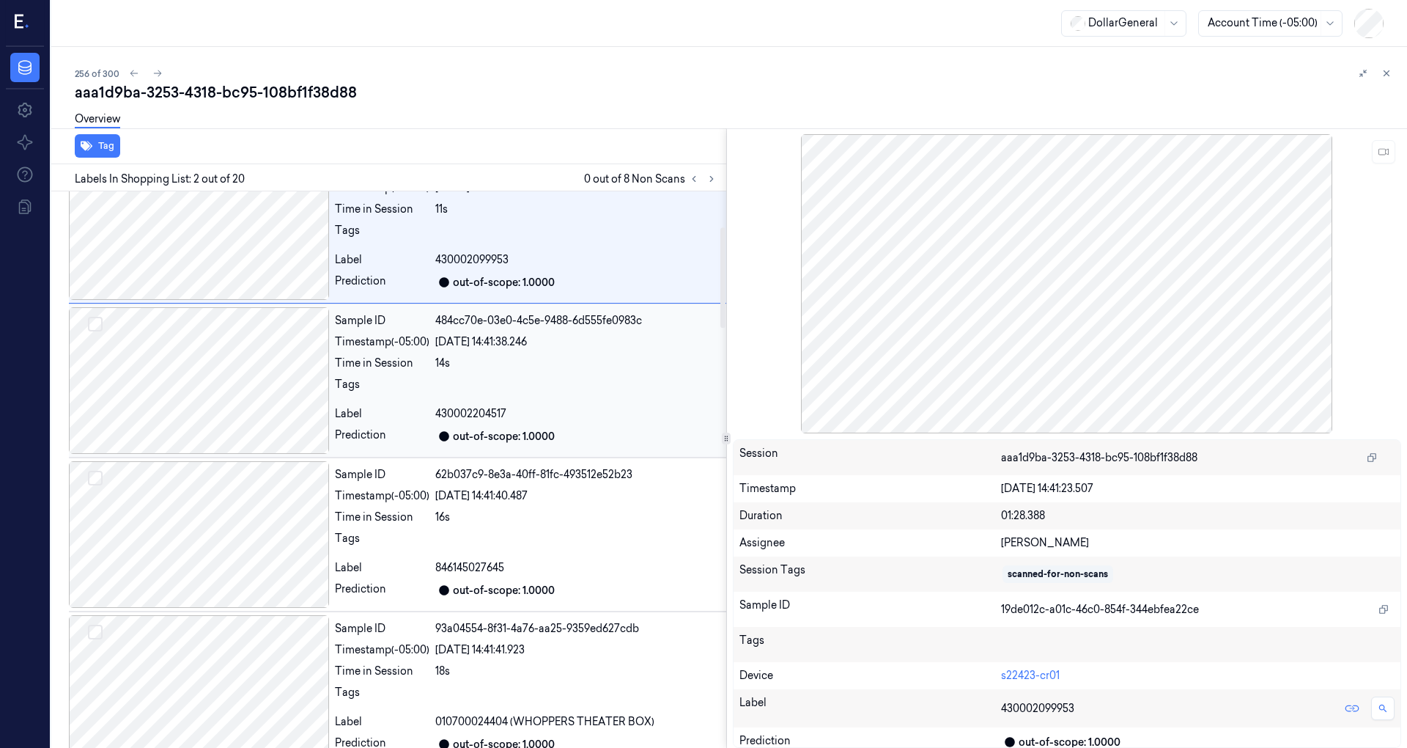
click at [225, 388] on div at bounding box center [199, 380] width 260 height 147
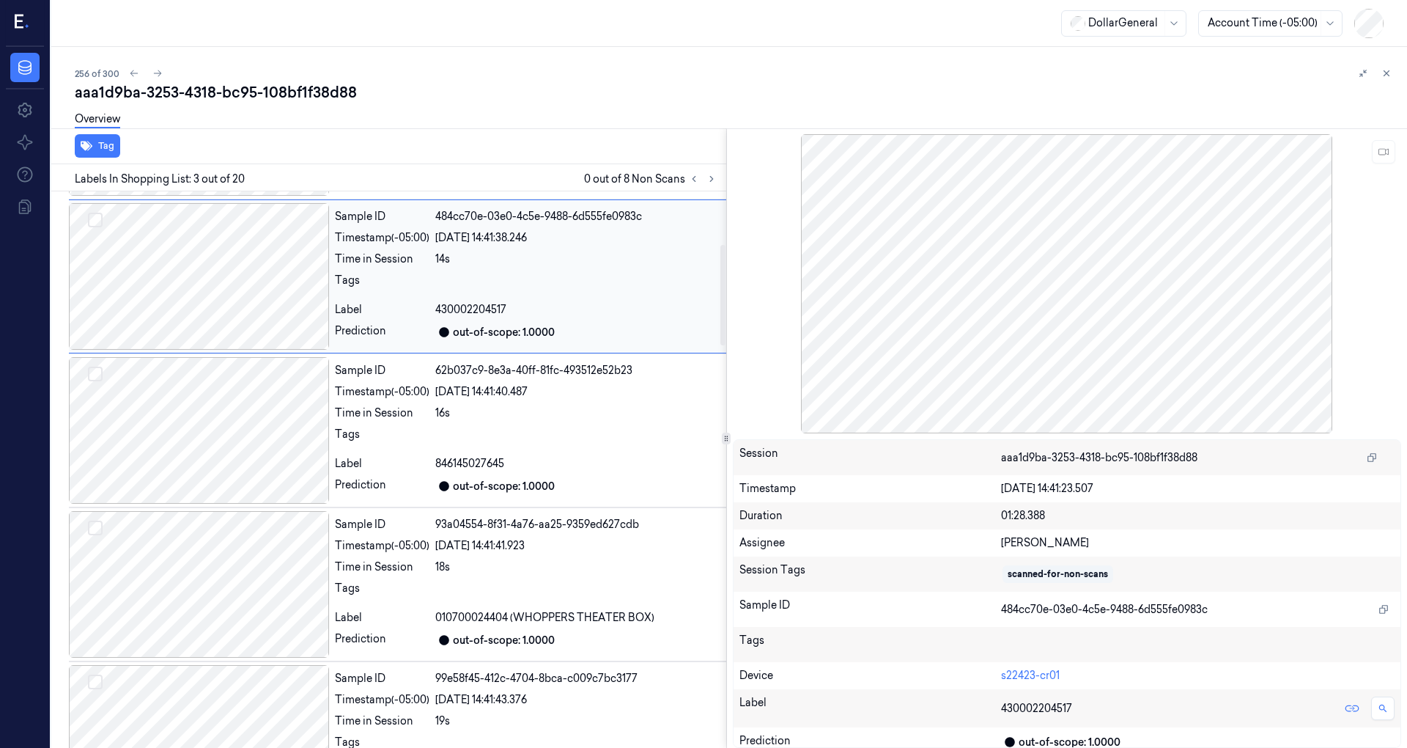
scroll to position [300, 0]
click at [235, 418] on div at bounding box center [199, 429] width 260 height 147
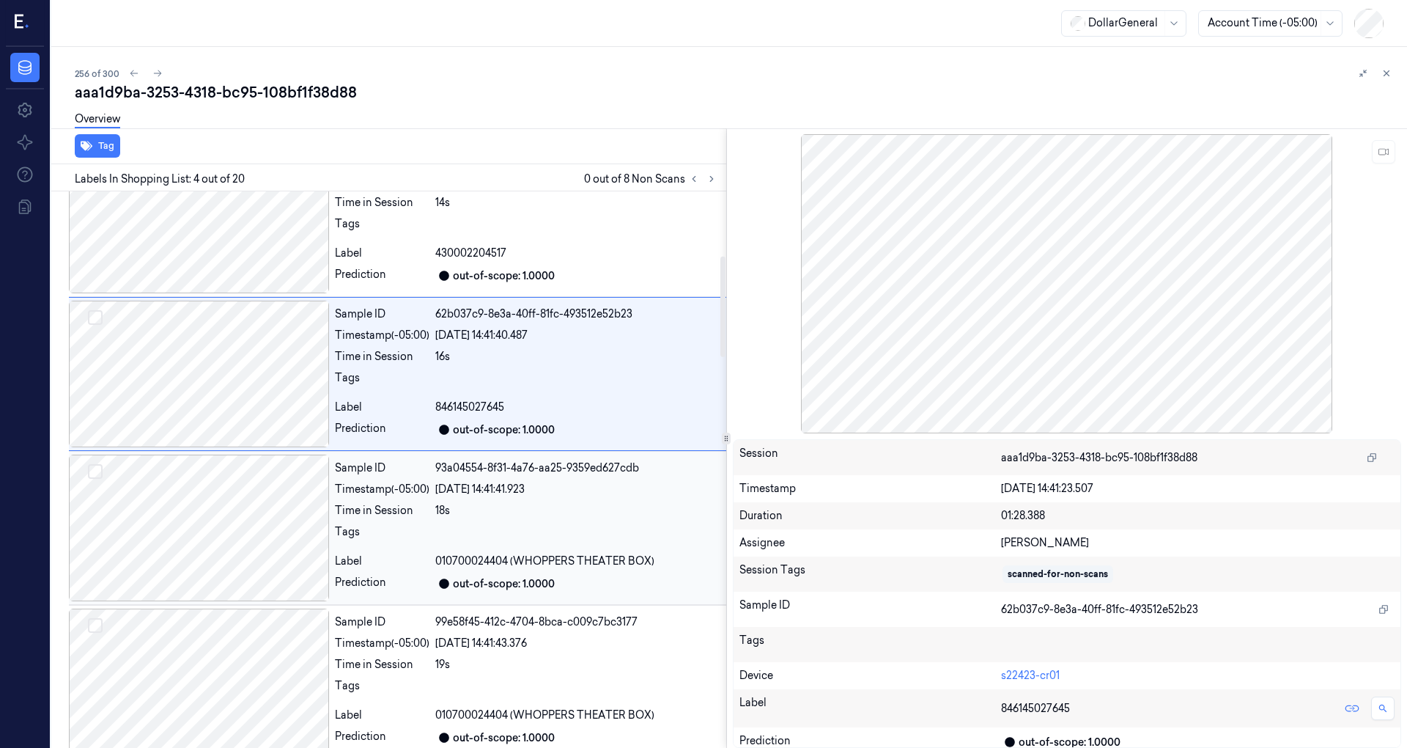
click at [251, 484] on div at bounding box center [199, 527] width 260 height 147
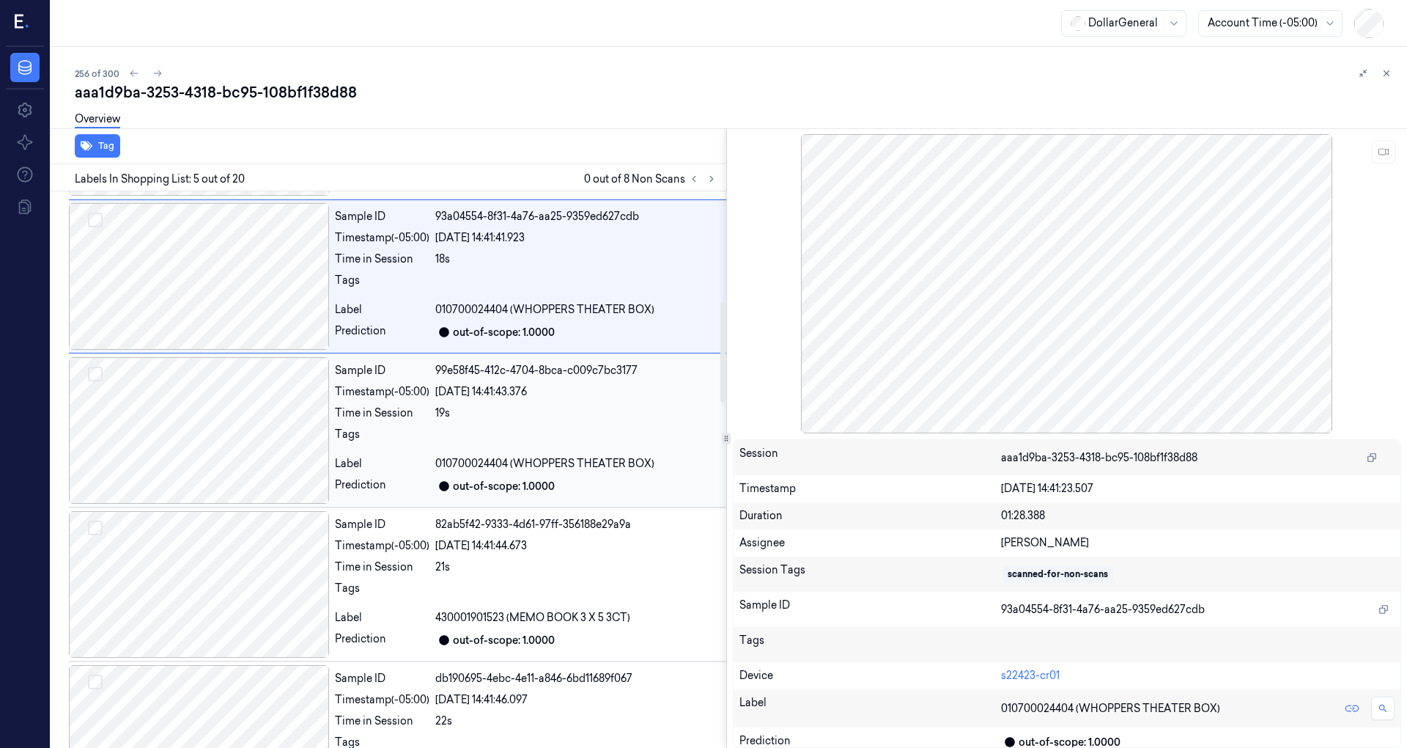
click at [240, 425] on div at bounding box center [199, 430] width 260 height 147
click at [238, 429] on div at bounding box center [199, 431] width 260 height 147
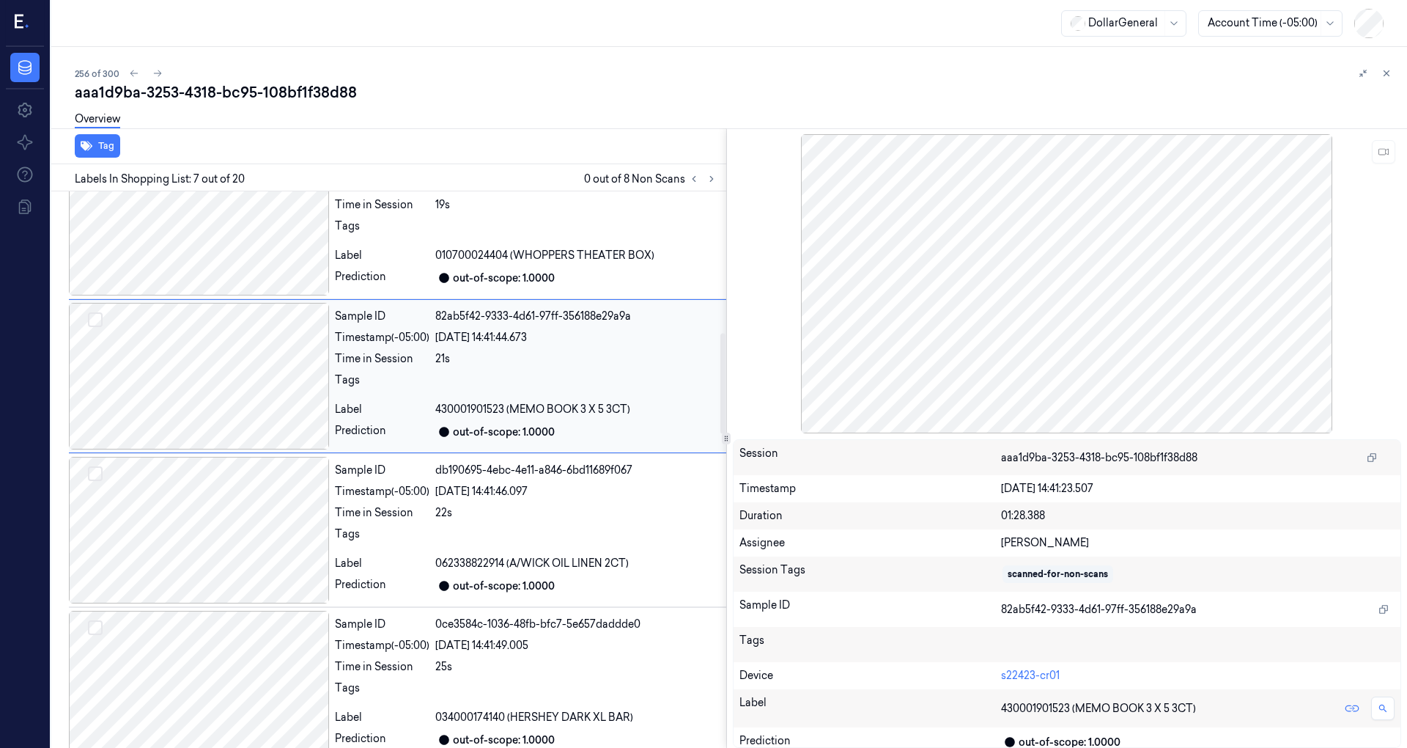
scroll to position [816, 0]
click at [1384, 150] on icon at bounding box center [1384, 152] width 10 height 10
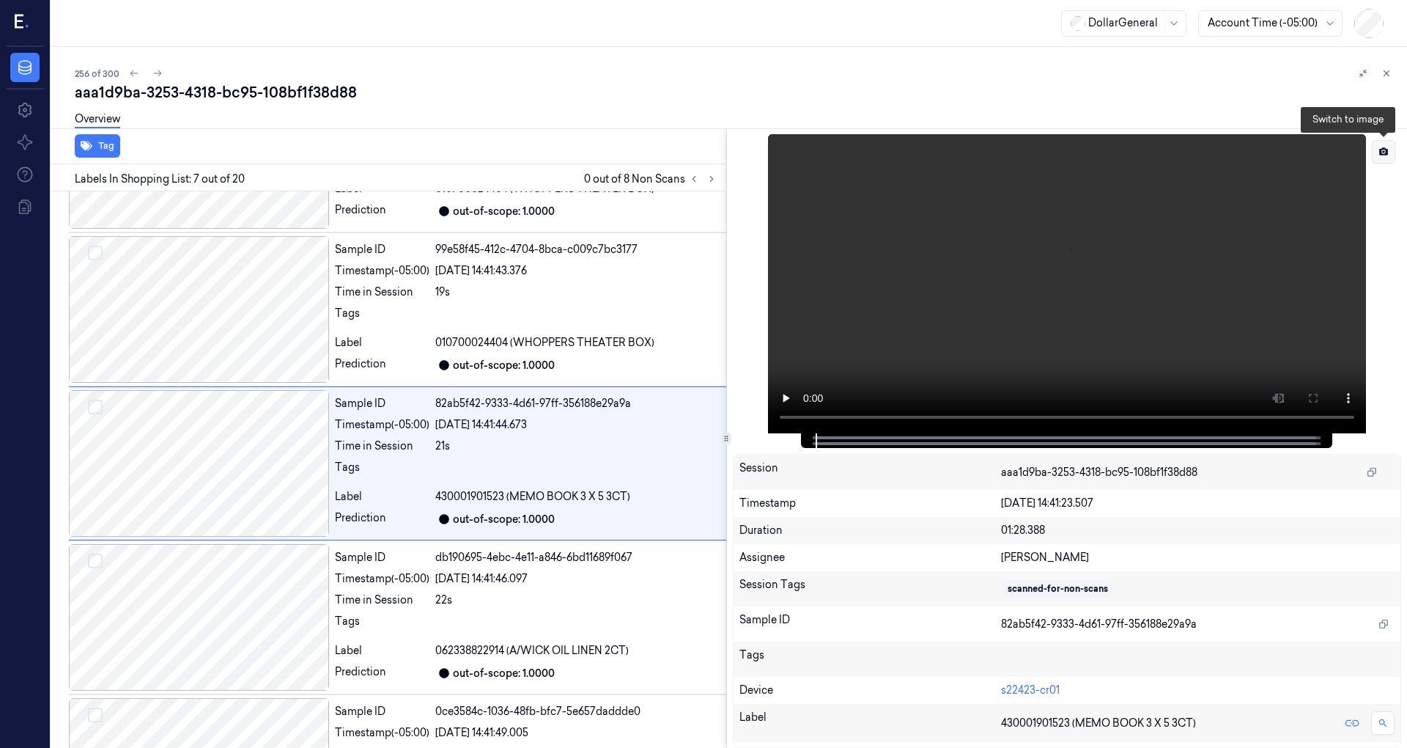
scroll to position [718, 0]
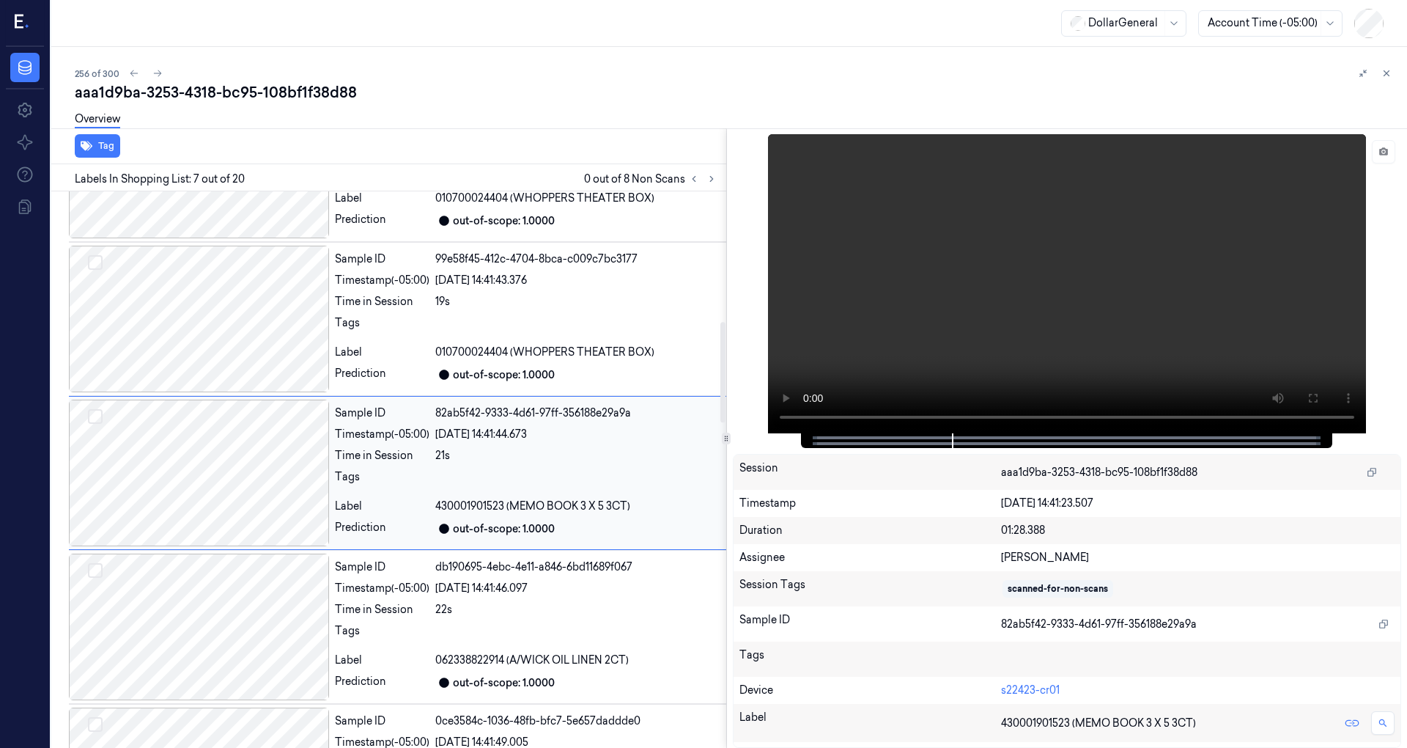
click at [221, 436] on div at bounding box center [199, 472] width 260 height 147
click at [248, 340] on div at bounding box center [199, 319] width 260 height 147
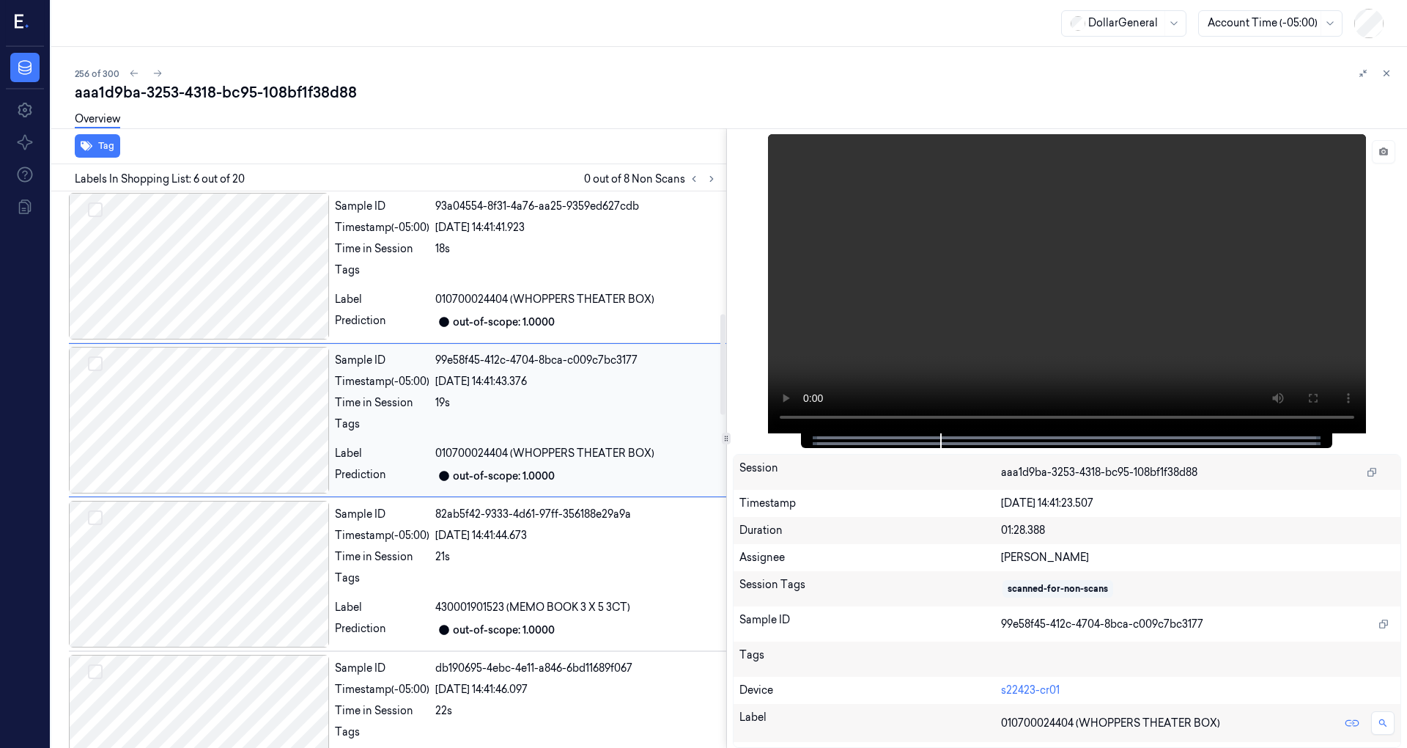
scroll to position [564, 0]
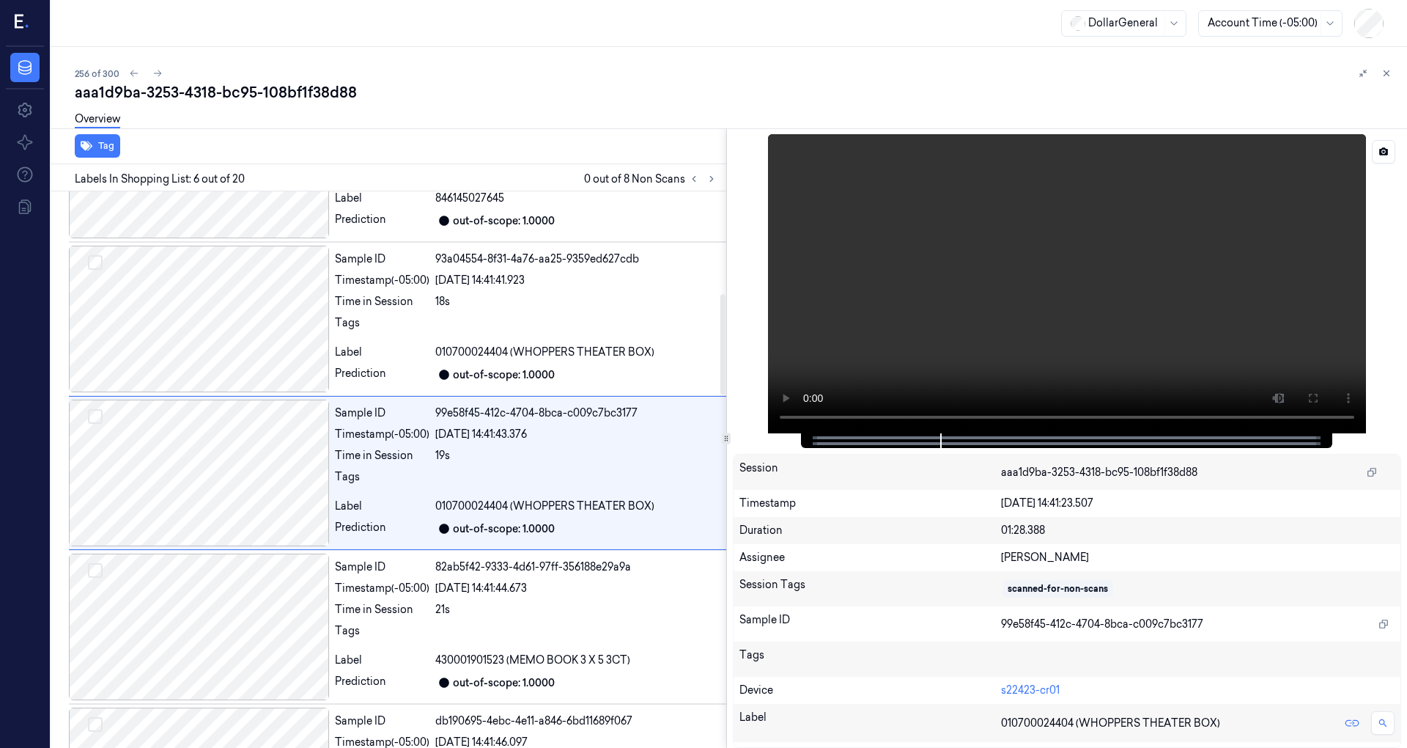
click at [1112, 355] on video at bounding box center [1067, 283] width 598 height 299
click at [1079, 342] on video at bounding box center [1067, 283] width 598 height 299
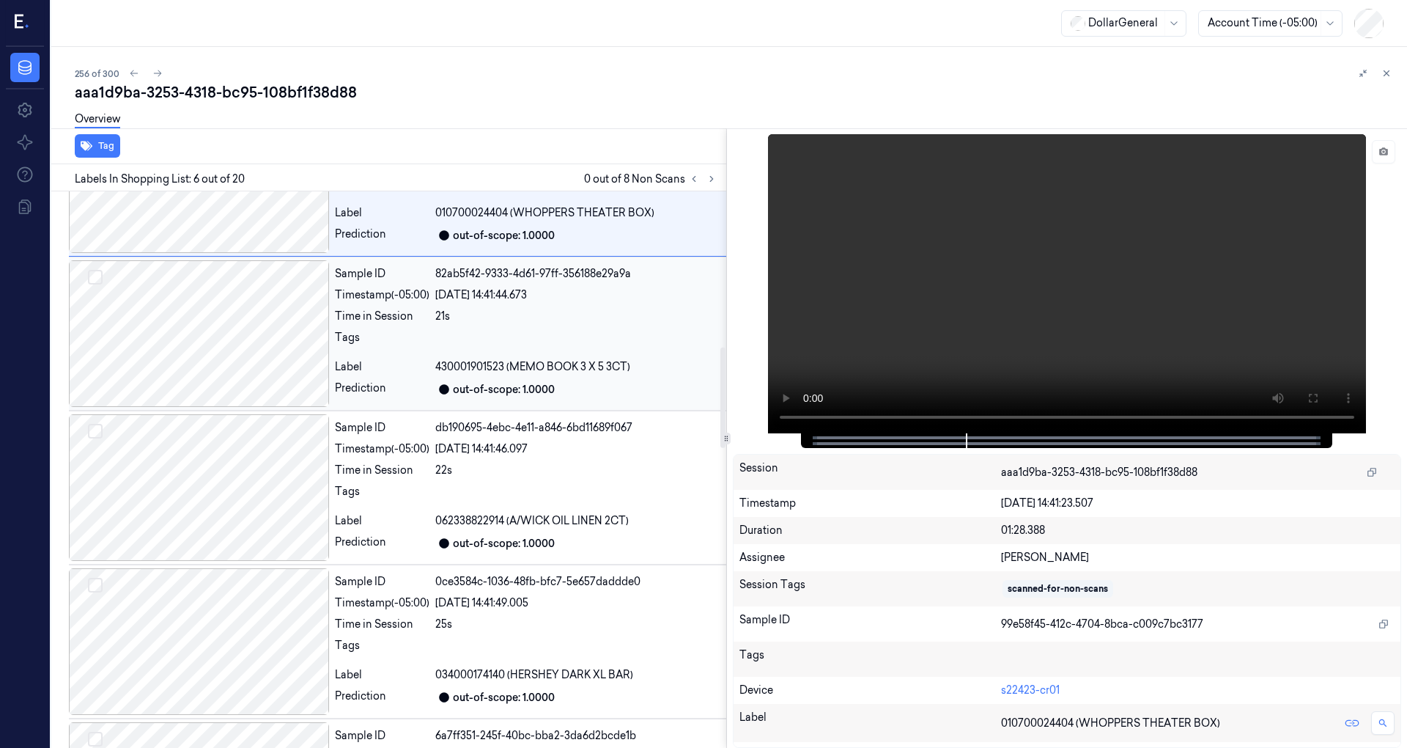
click at [241, 362] on div at bounding box center [199, 333] width 260 height 147
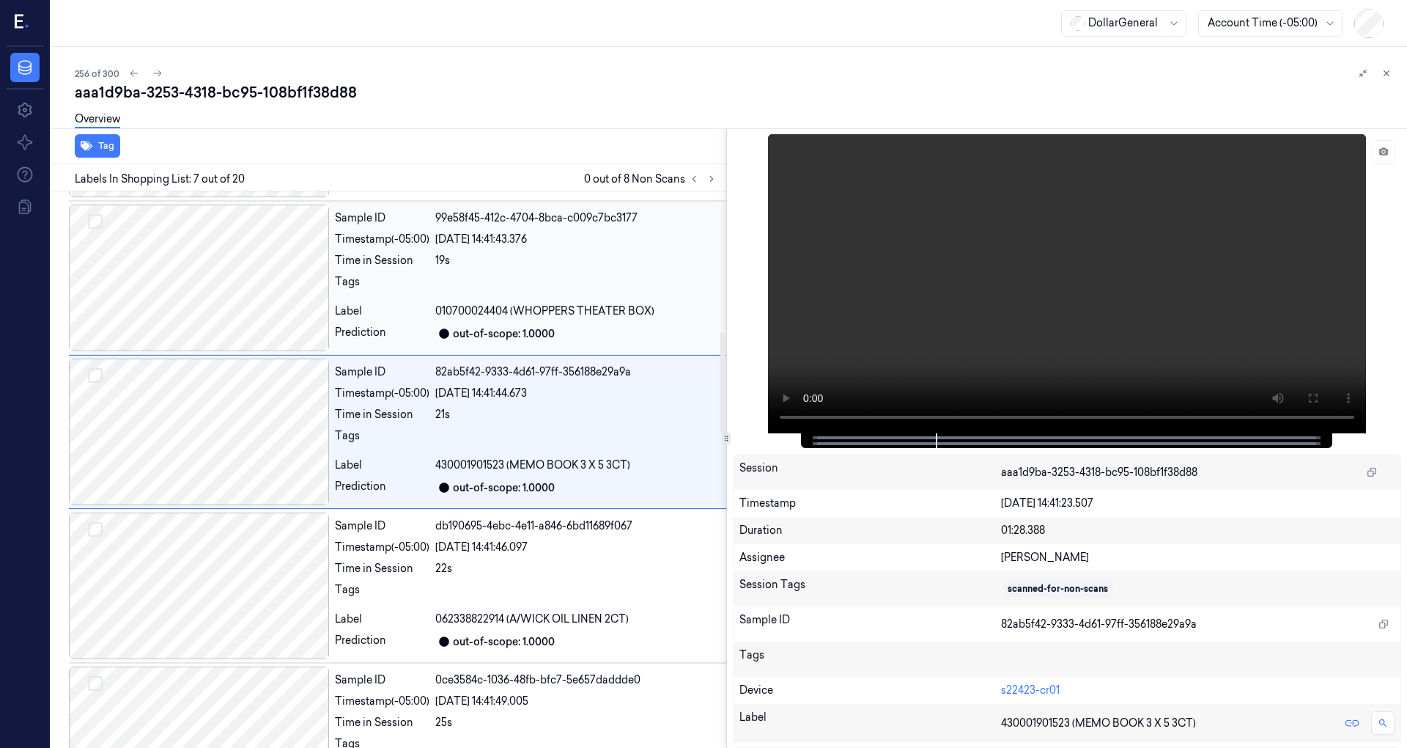
scroll to position [718, 0]
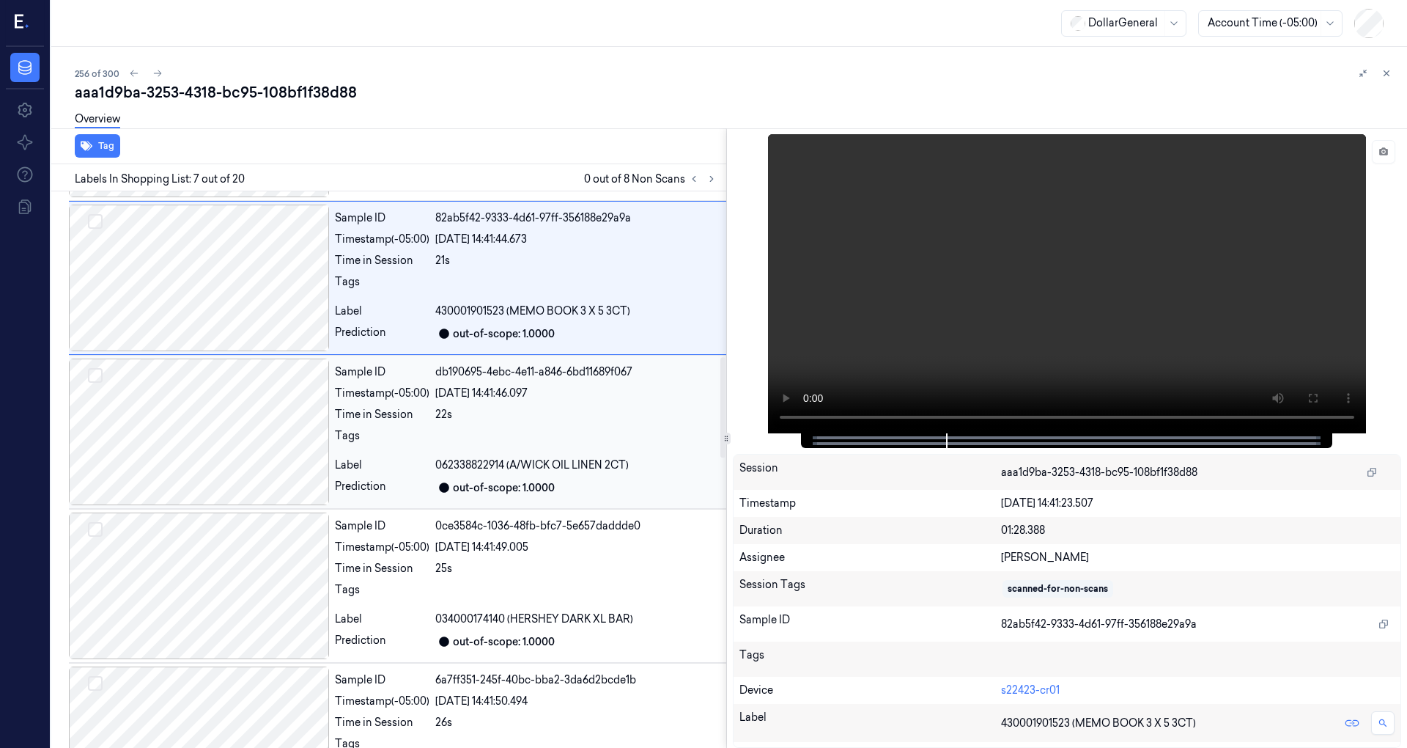
click at [252, 441] on div at bounding box center [199, 431] width 260 height 147
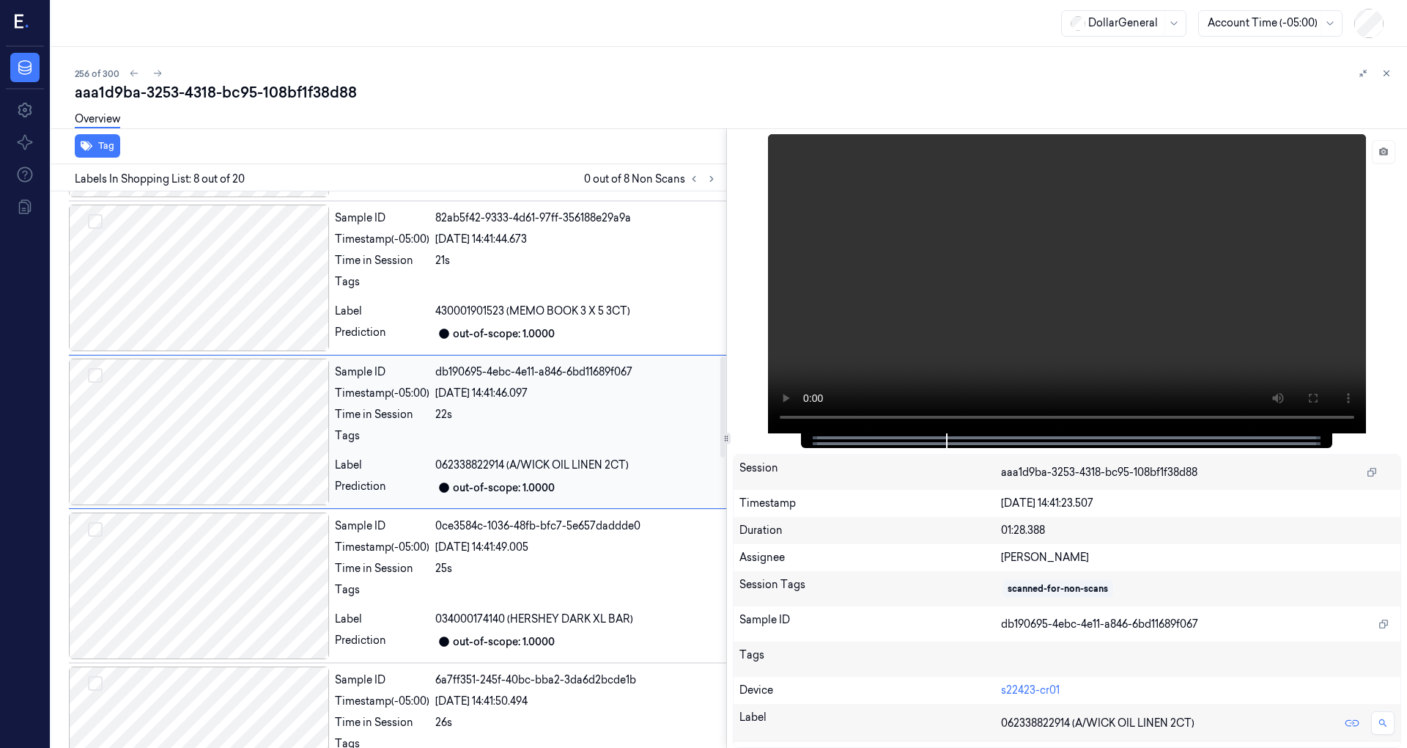
scroll to position [871, 0]
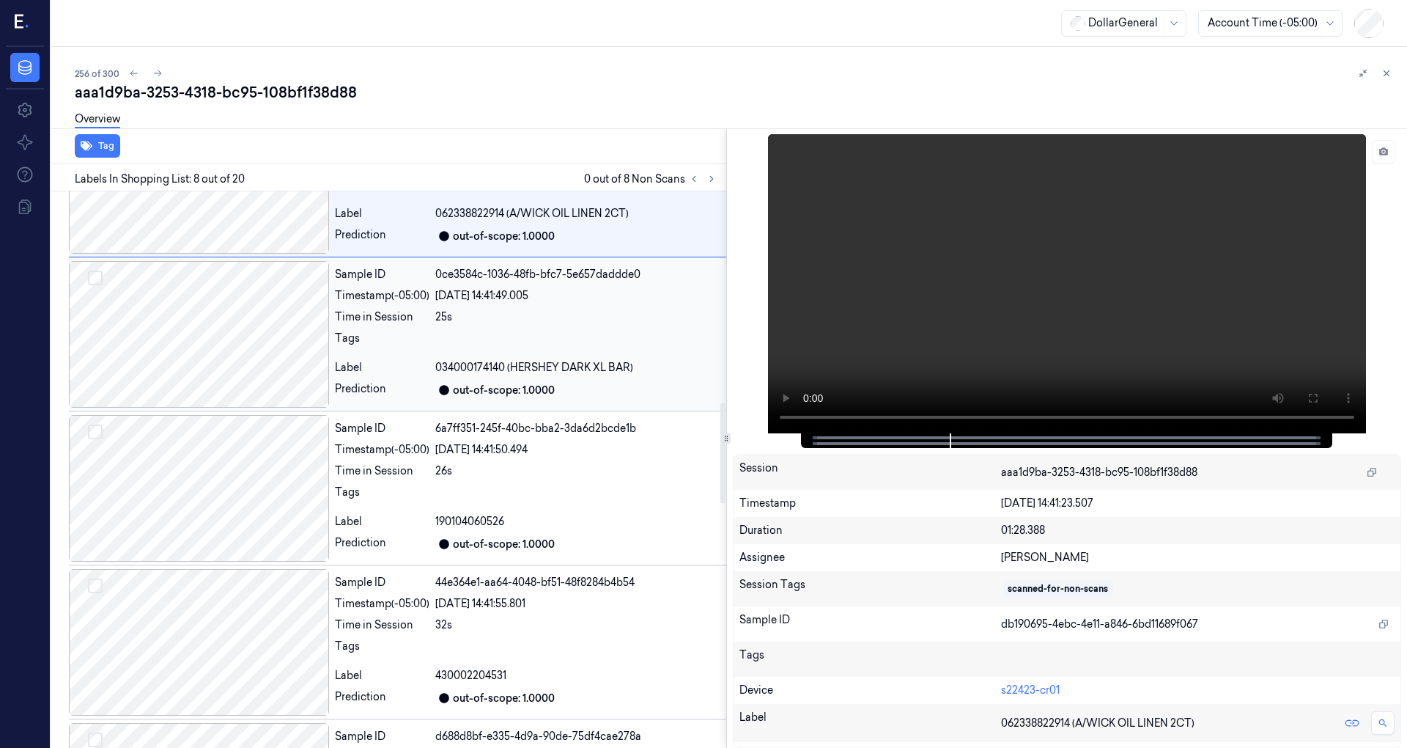
click at [291, 353] on div at bounding box center [199, 334] width 260 height 147
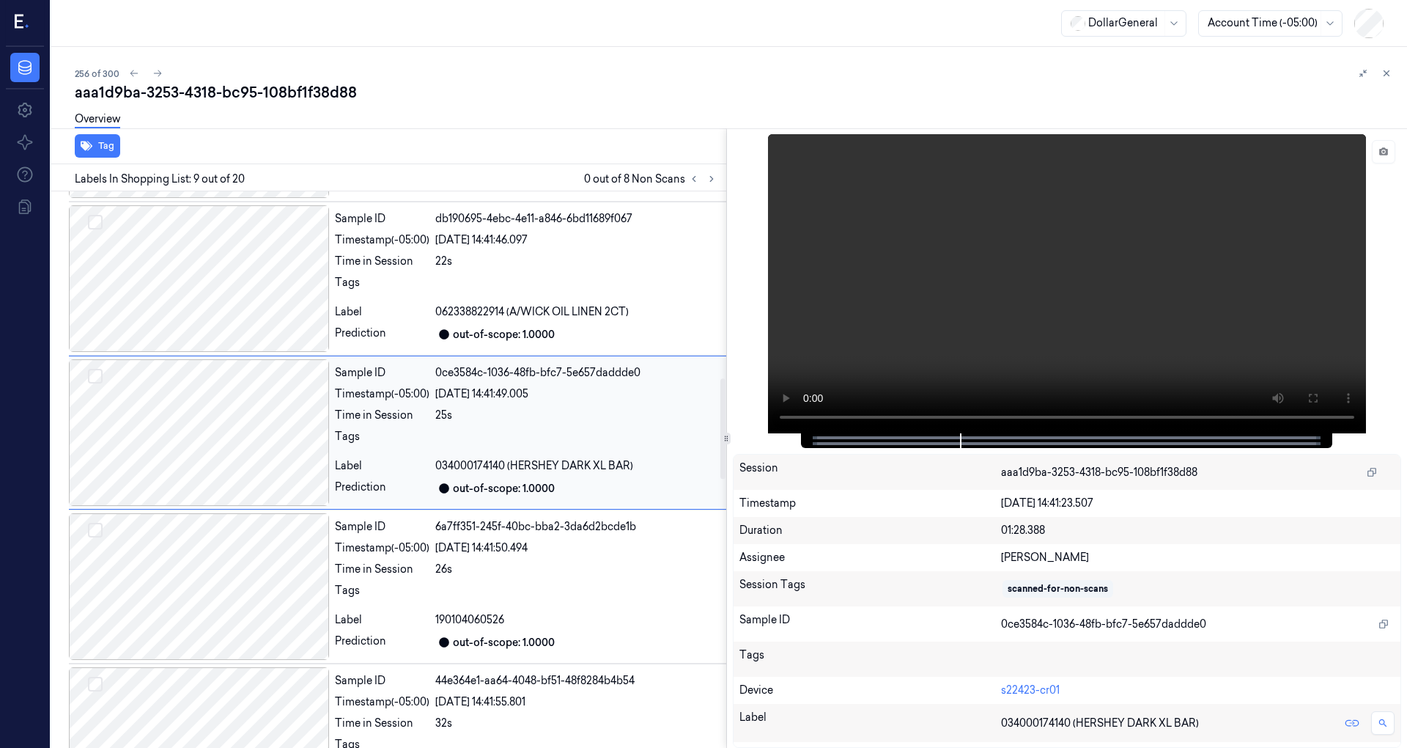
scroll to position [1025, 0]
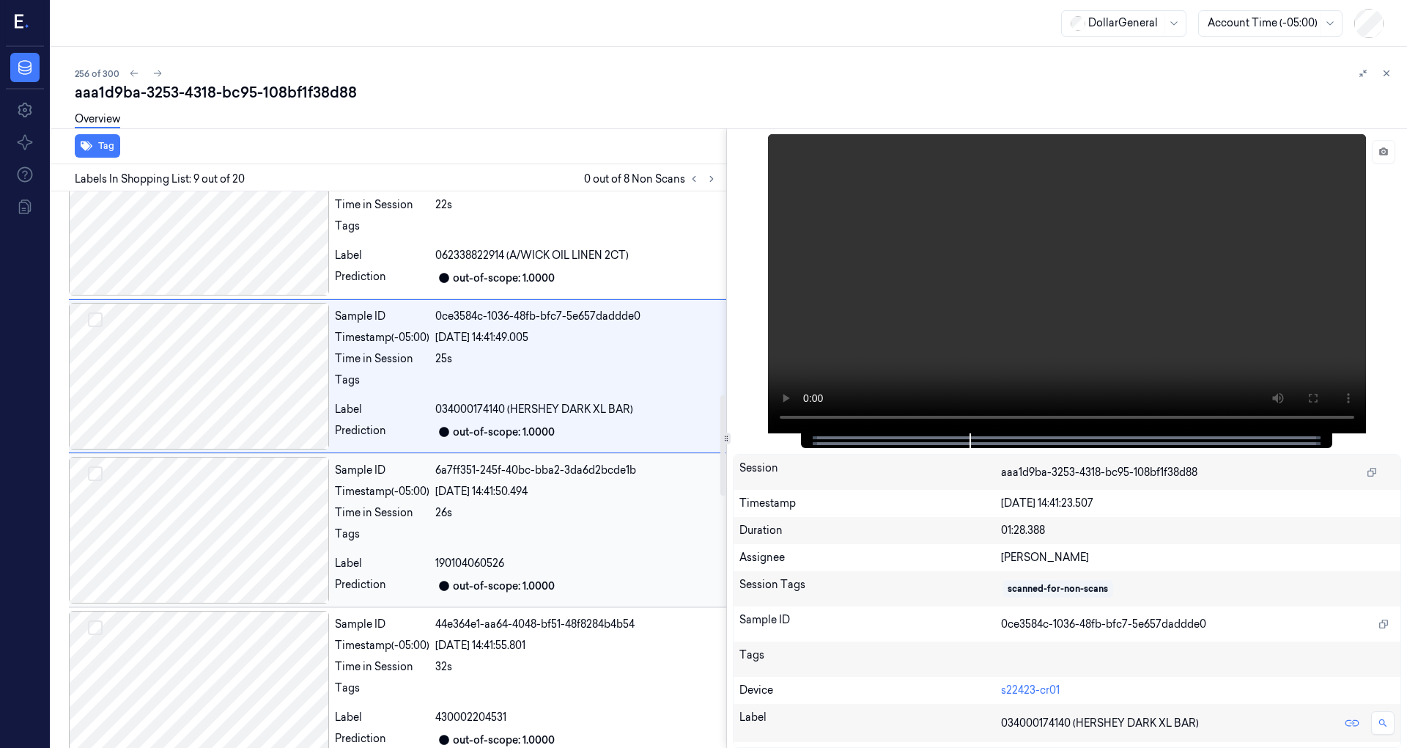
click at [298, 480] on div at bounding box center [199, 530] width 260 height 147
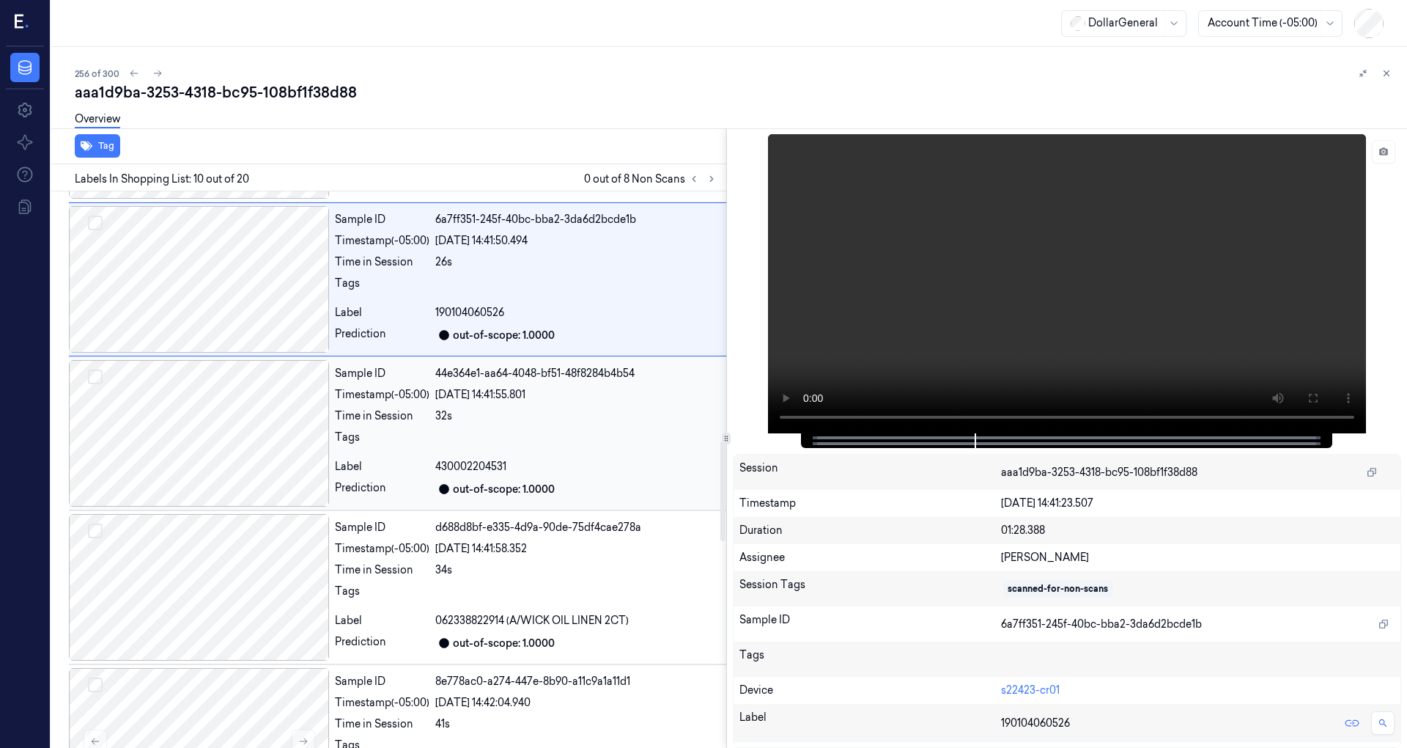
click at [289, 441] on div at bounding box center [199, 433] width 260 height 147
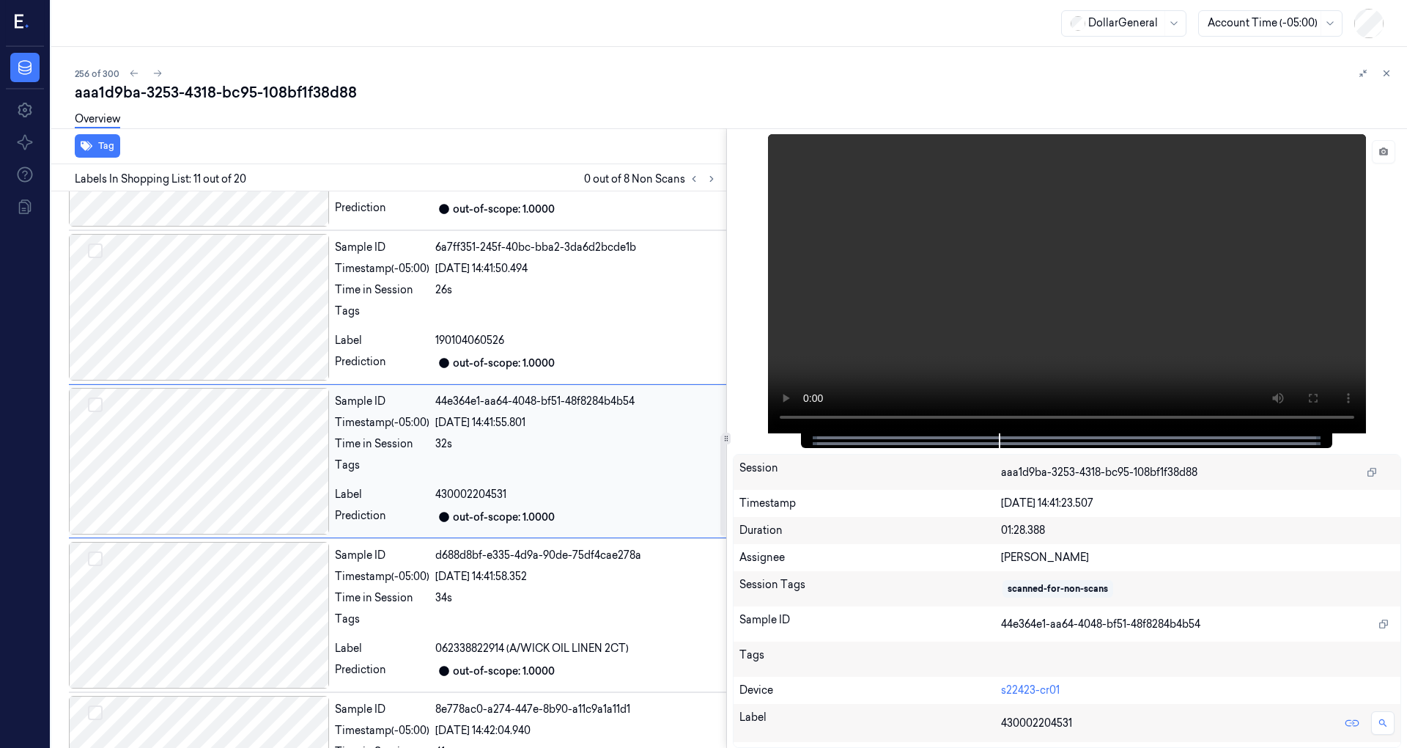
scroll to position [1332, 0]
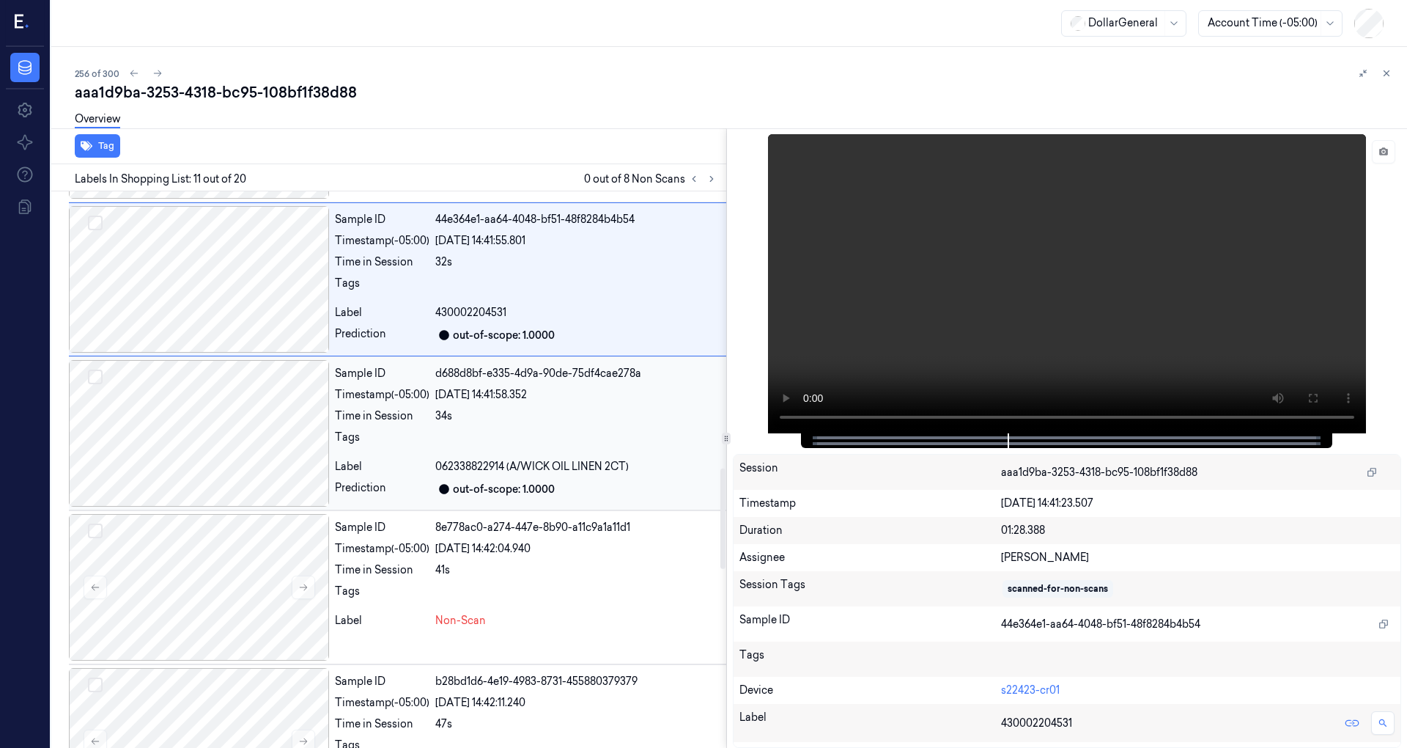
click at [289, 440] on div at bounding box center [199, 433] width 260 height 147
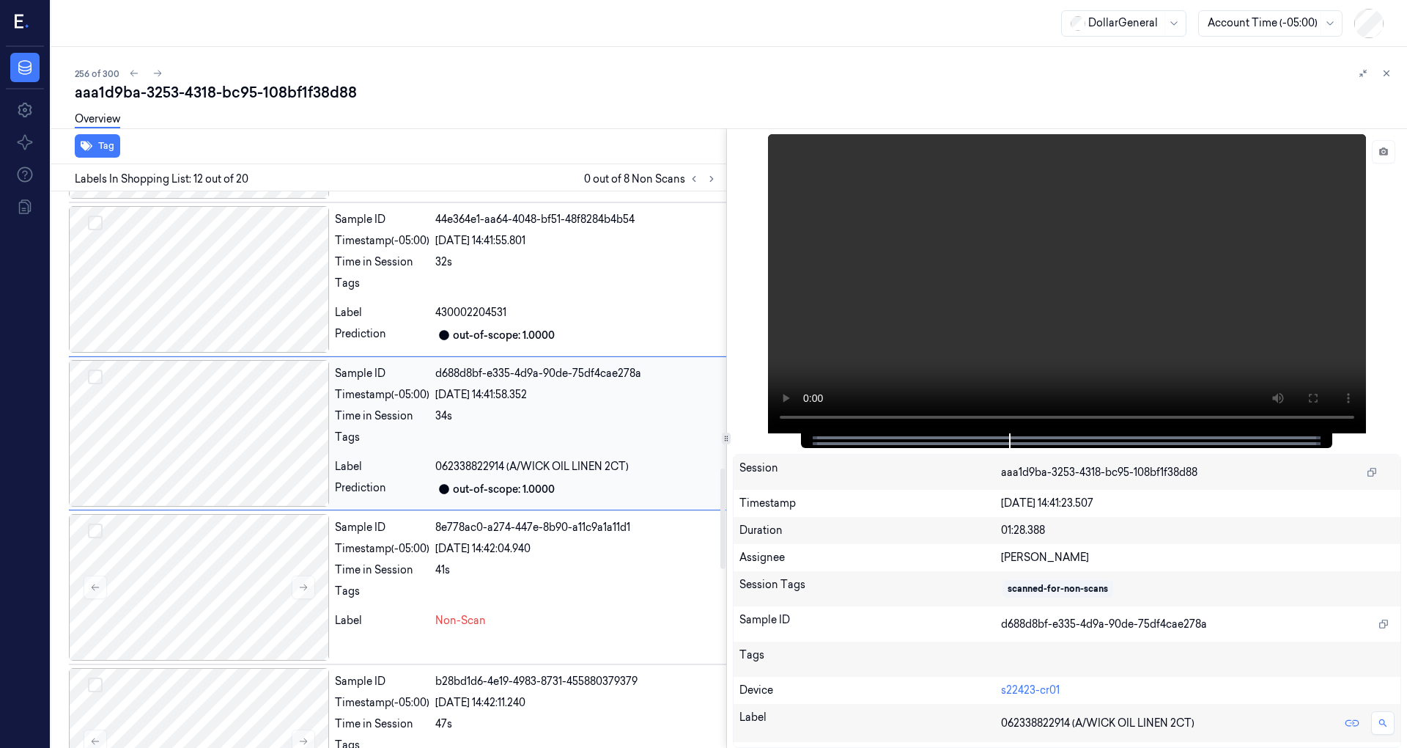
scroll to position [1485, 0]
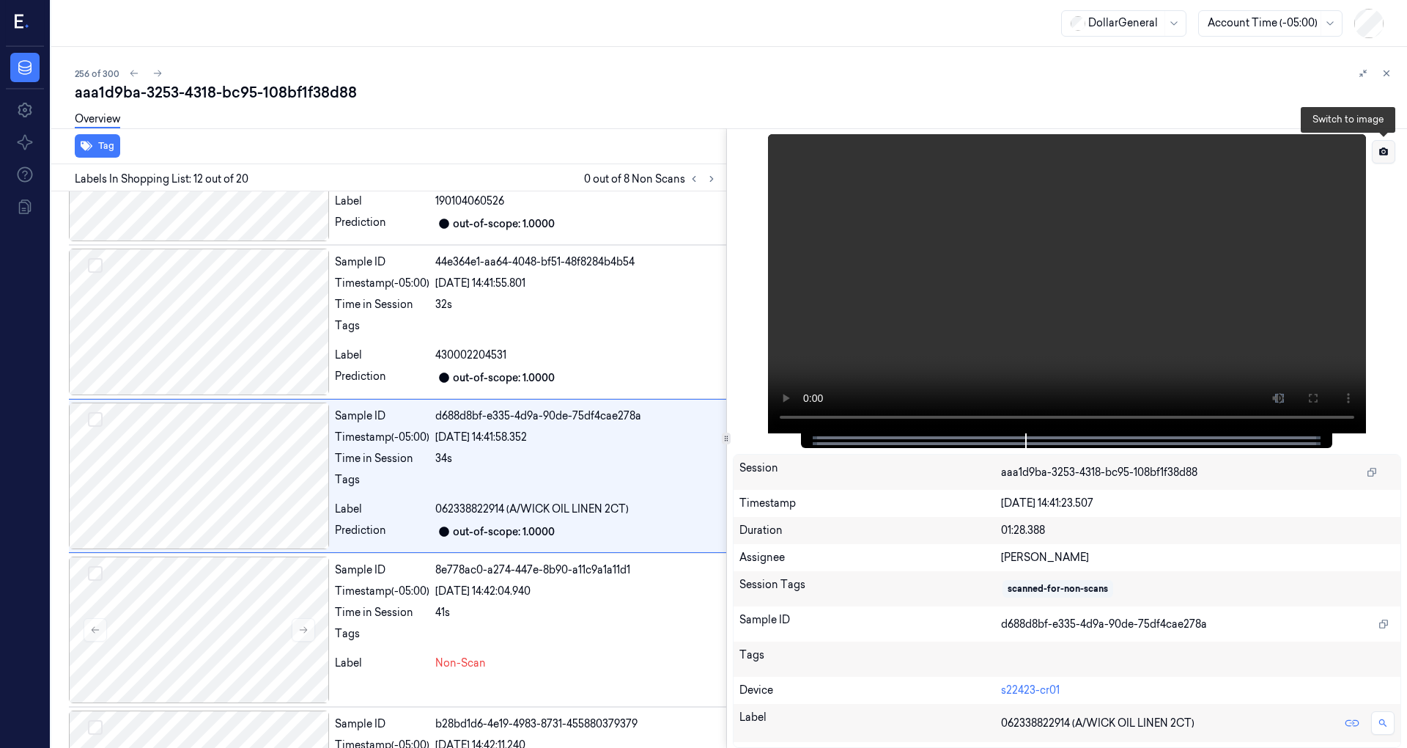
click at [1382, 154] on icon at bounding box center [1383, 151] width 9 height 8
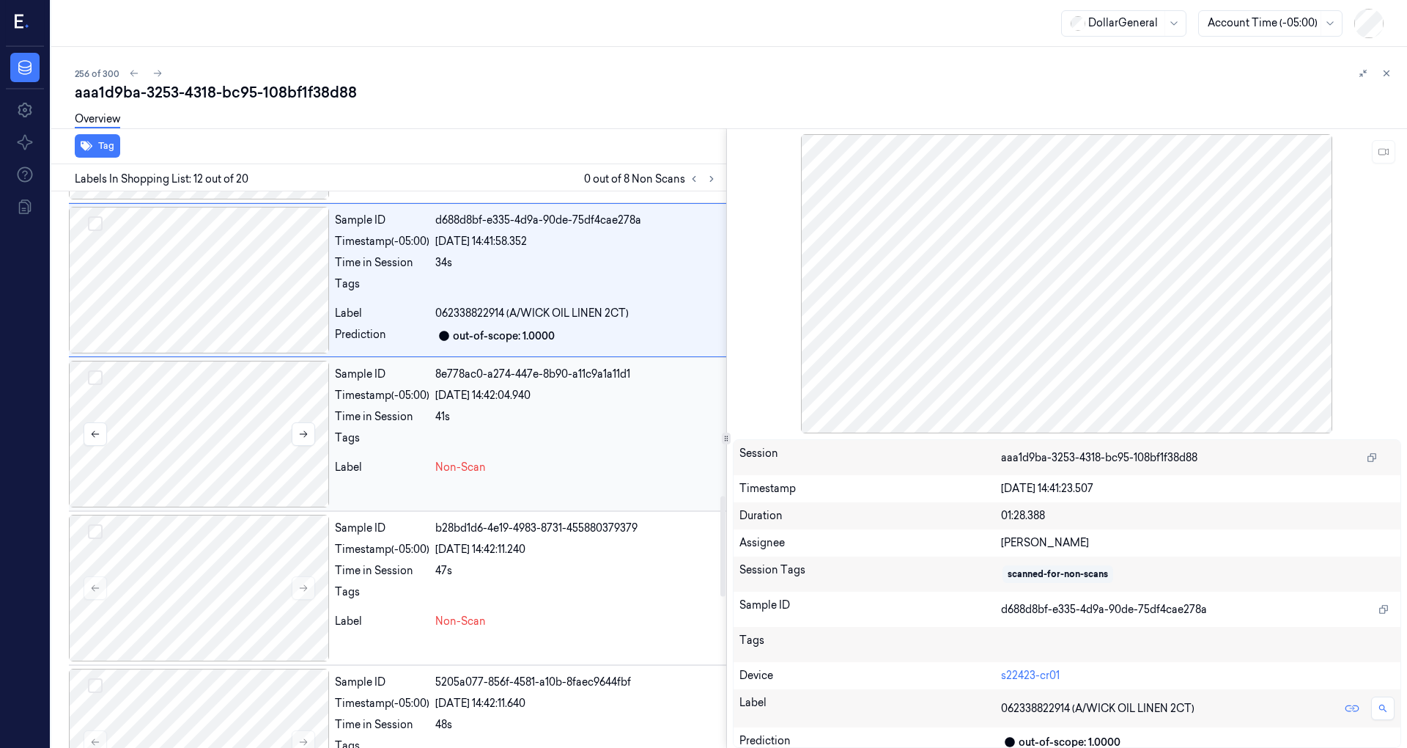
click at [230, 455] on div at bounding box center [199, 434] width 260 height 147
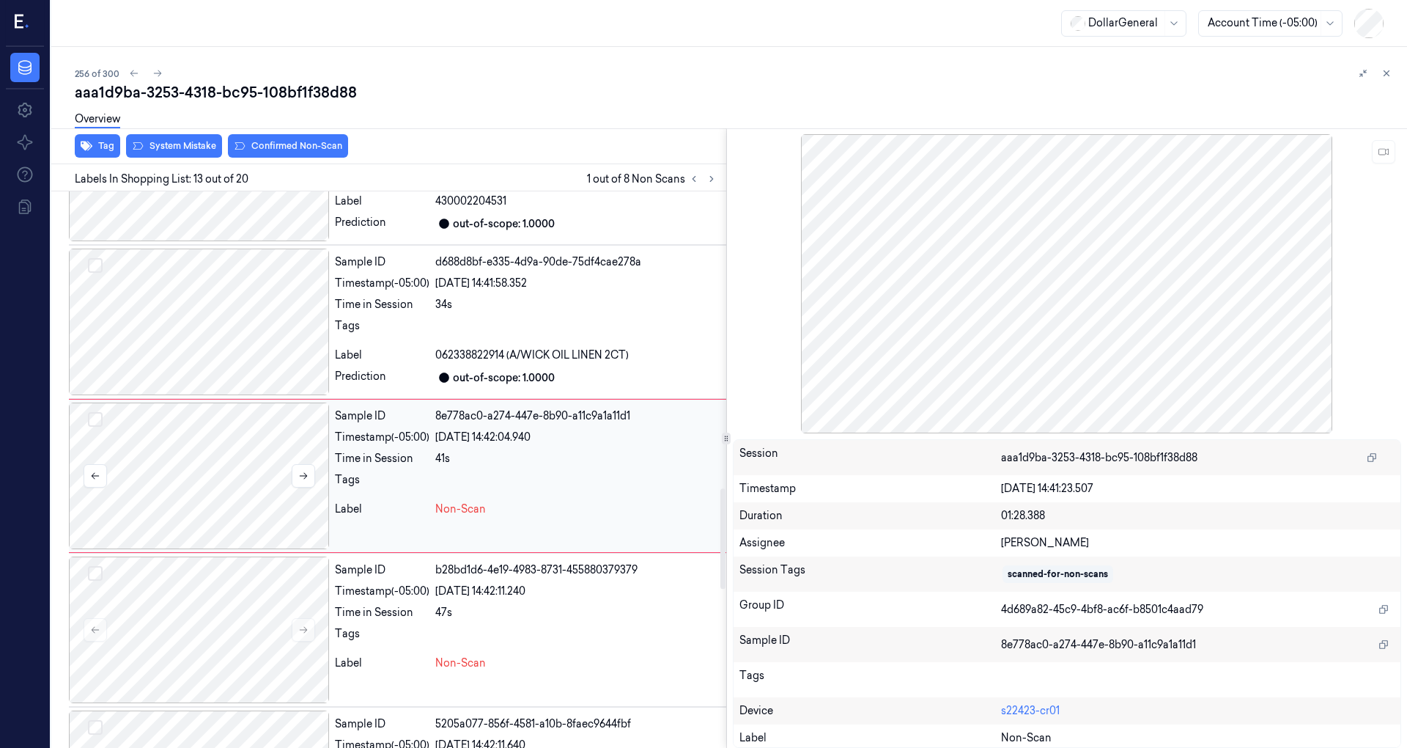
click at [224, 450] on div at bounding box center [199, 475] width 260 height 147
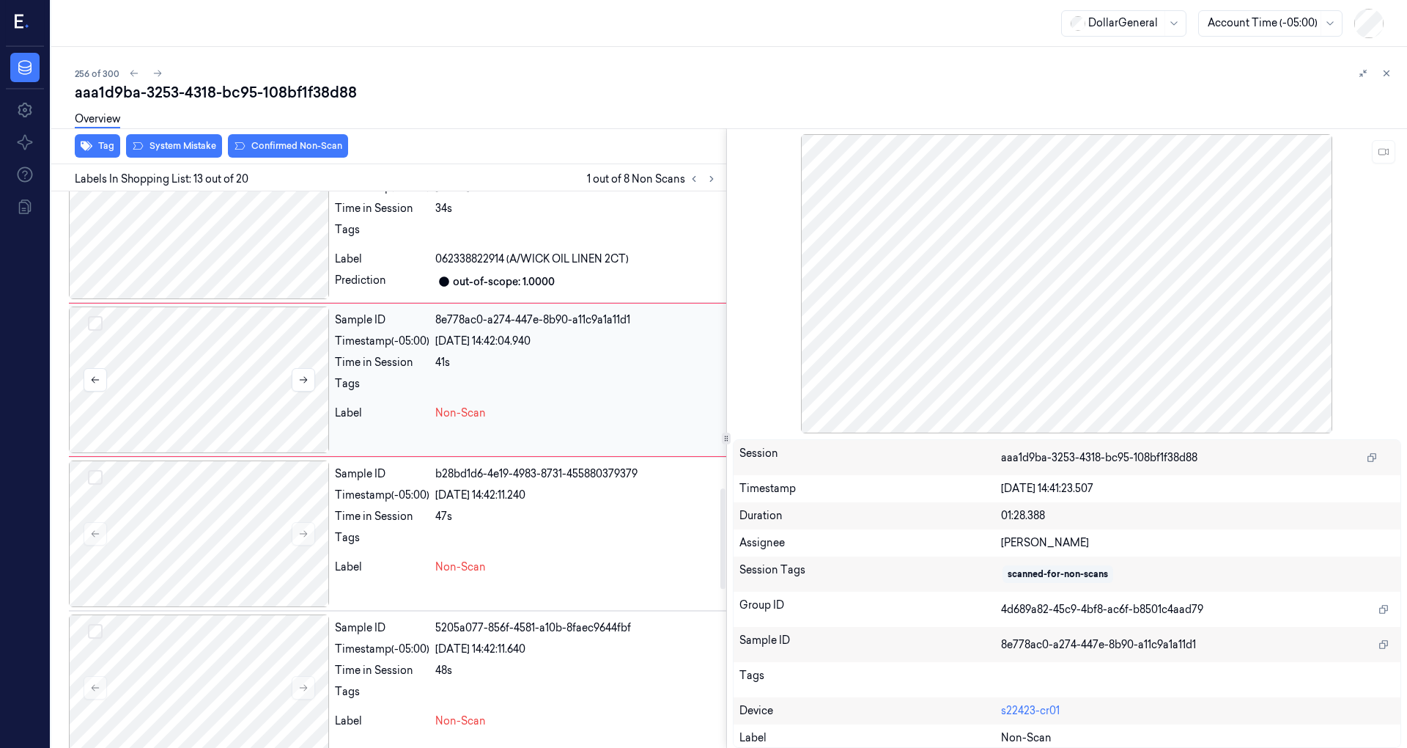
scroll to position [1736, 0]
click at [257, 396] on div at bounding box center [199, 378] width 260 height 147
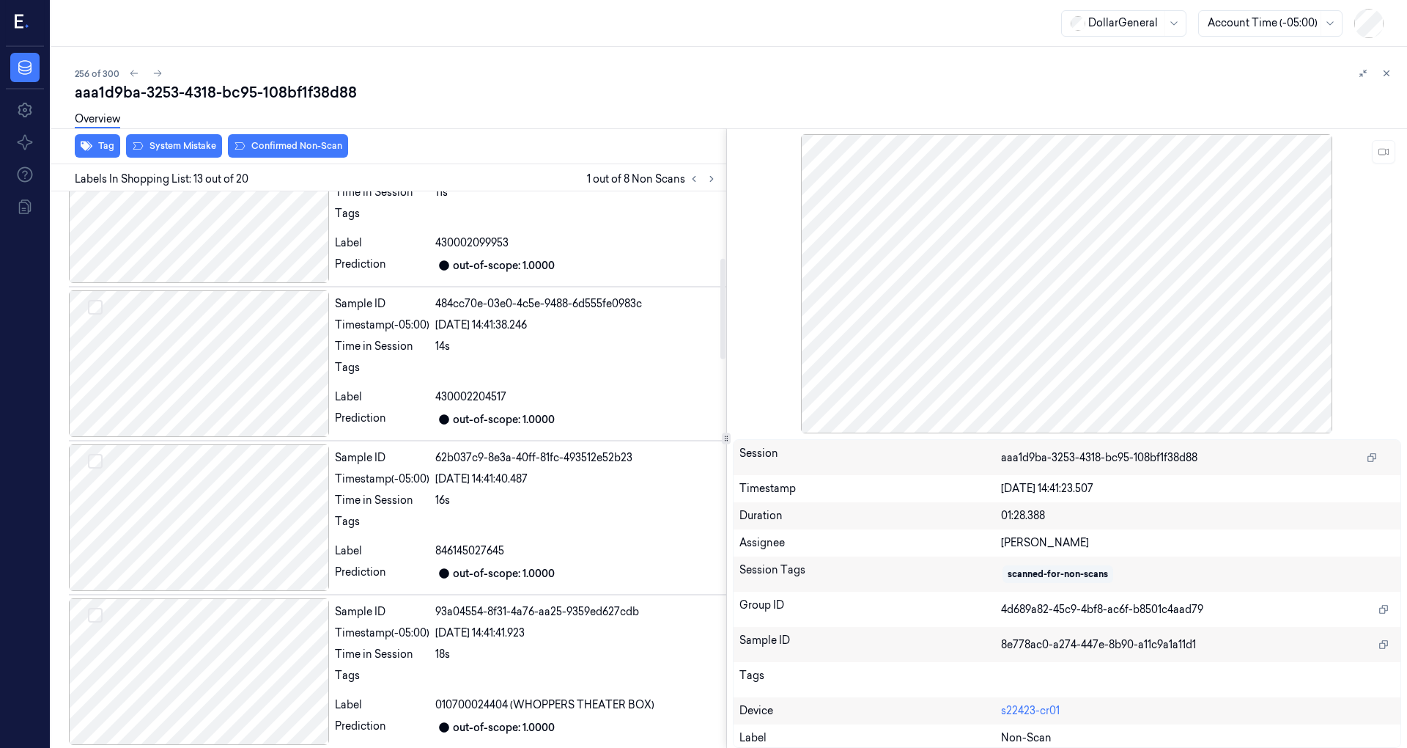
scroll to position [0, 0]
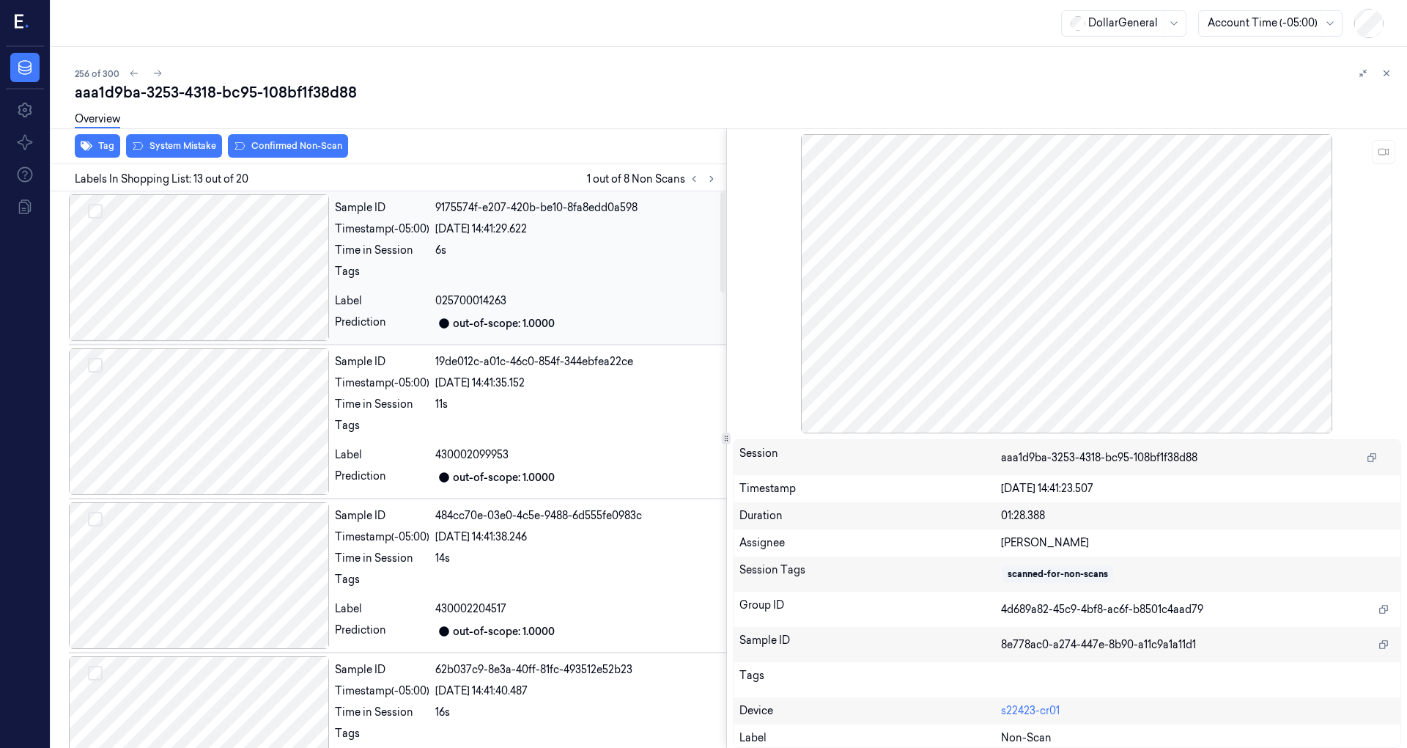
click at [248, 300] on div at bounding box center [199, 267] width 260 height 147
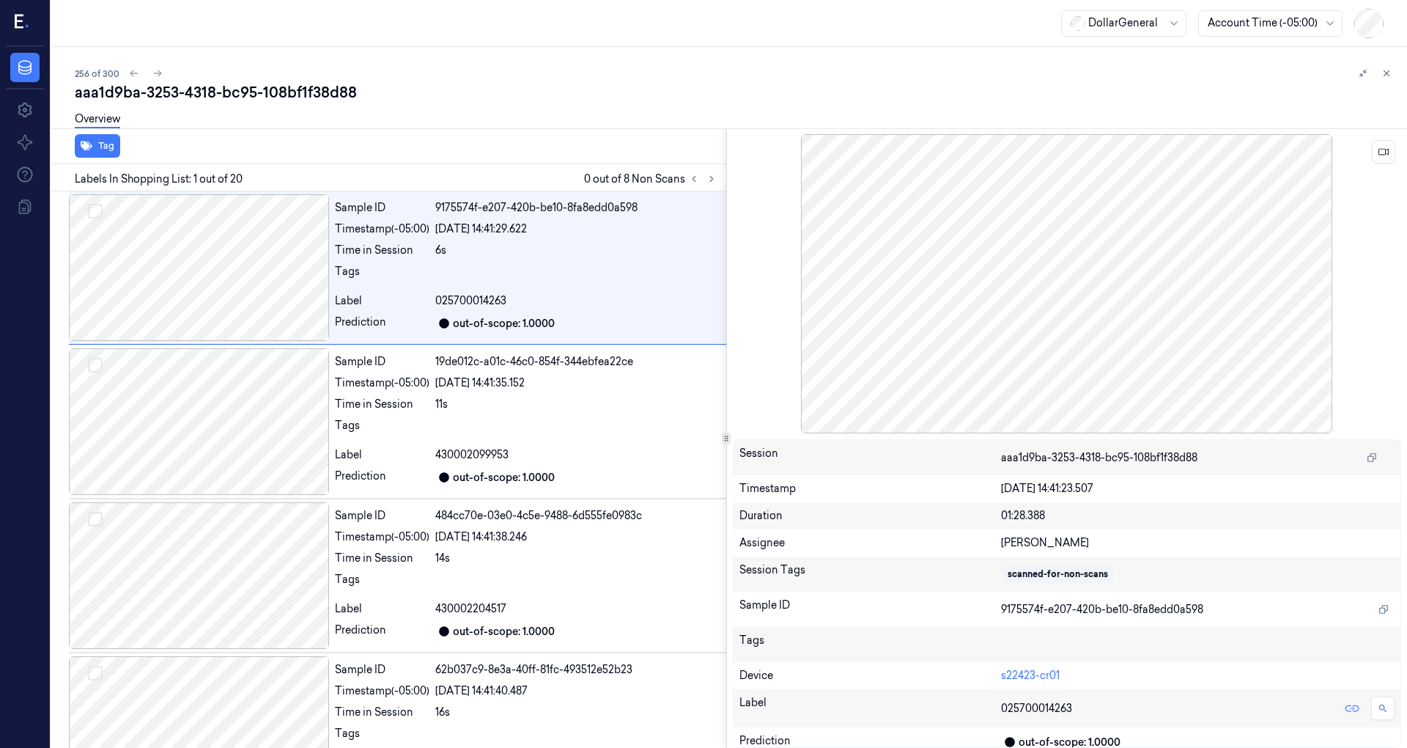
click at [1382, 163] on div at bounding box center [1067, 283] width 669 height 299
click at [1385, 157] on button at bounding box center [1383, 151] width 23 height 23
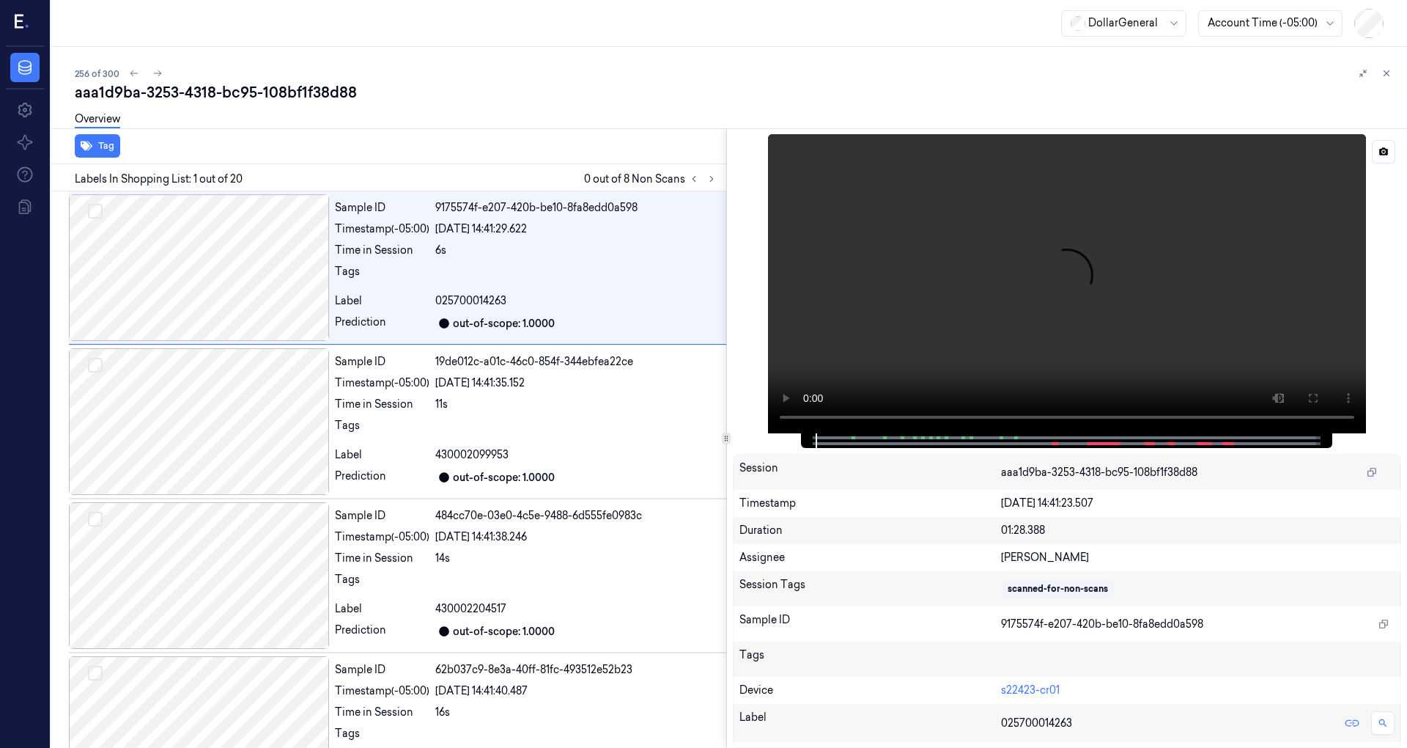
click at [1028, 290] on video at bounding box center [1067, 283] width 598 height 299
click at [912, 312] on video at bounding box center [1067, 283] width 598 height 299
click at [982, 279] on video at bounding box center [1067, 283] width 598 height 299
click at [1378, 148] on button at bounding box center [1383, 151] width 23 height 23
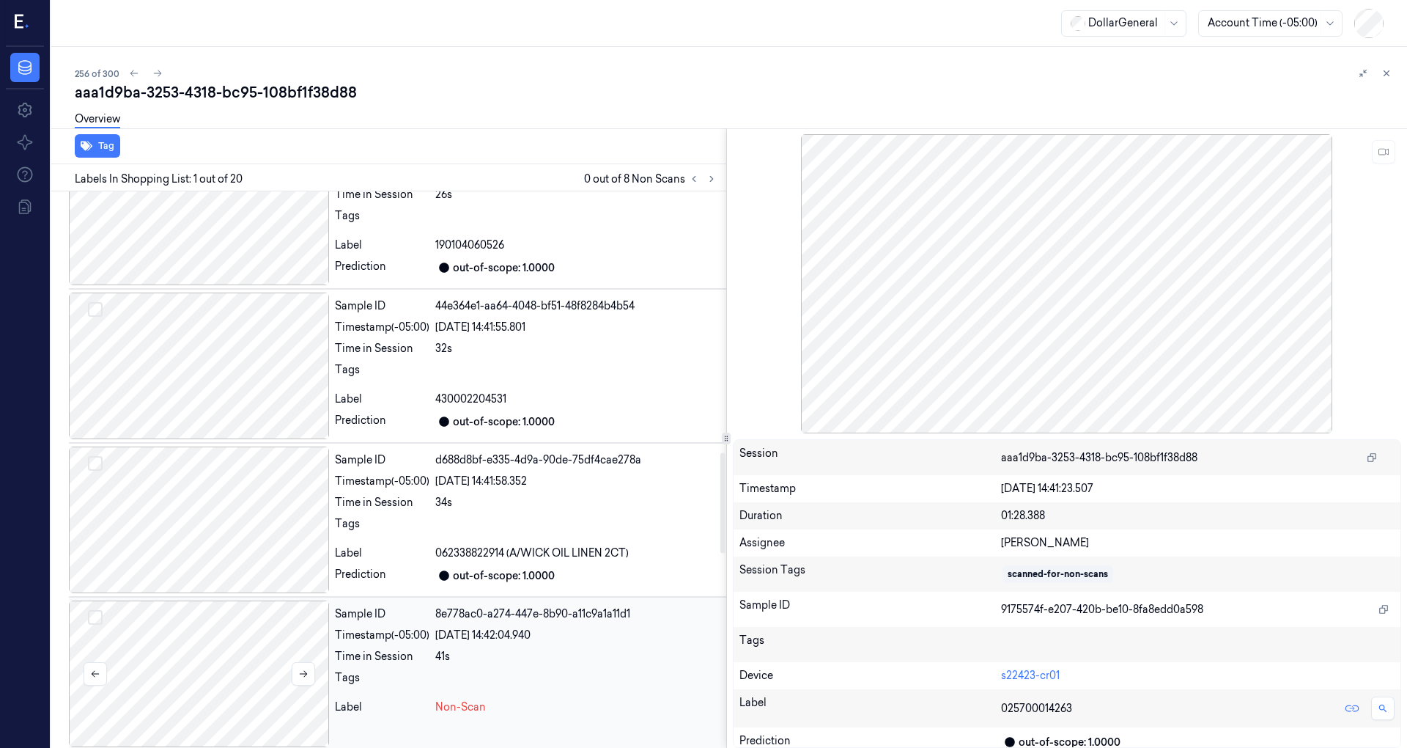
click at [241, 633] on div at bounding box center [199, 673] width 260 height 147
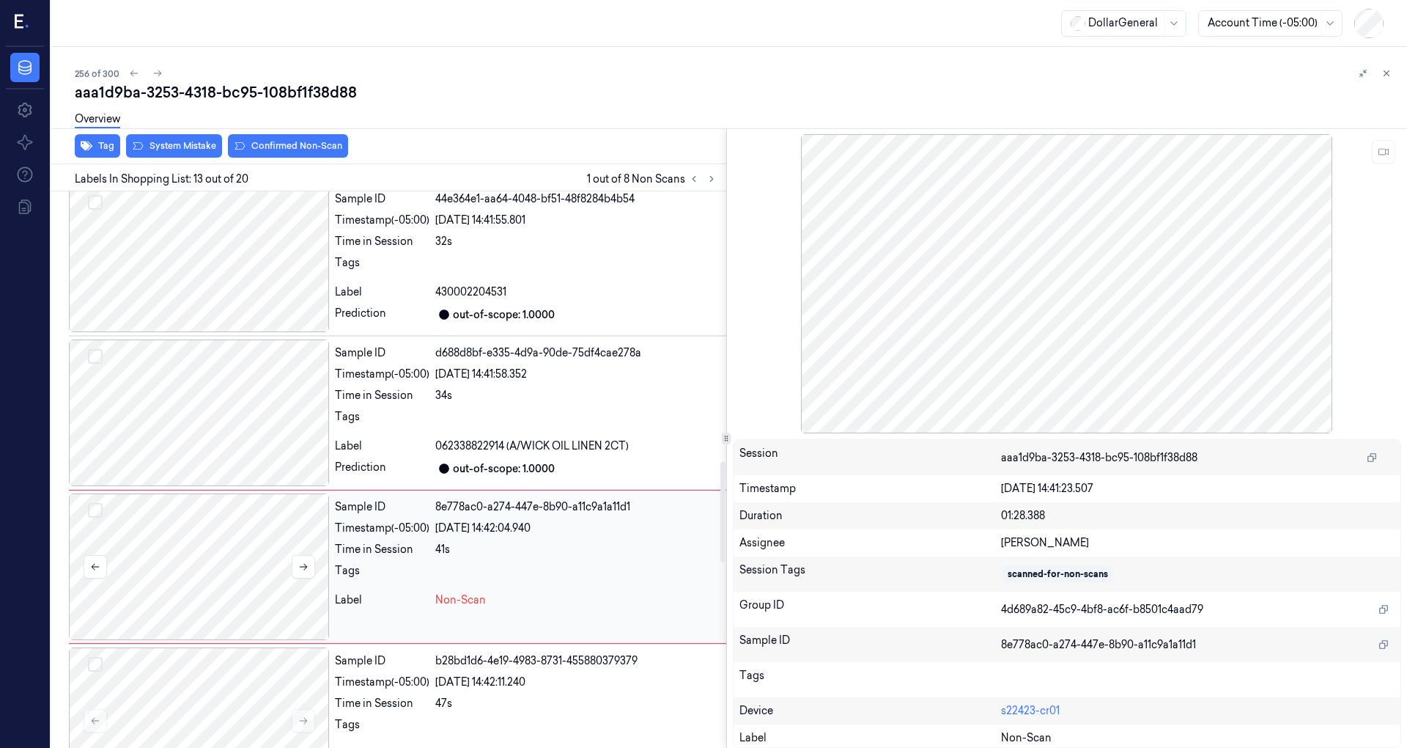
scroll to position [1639, 0]
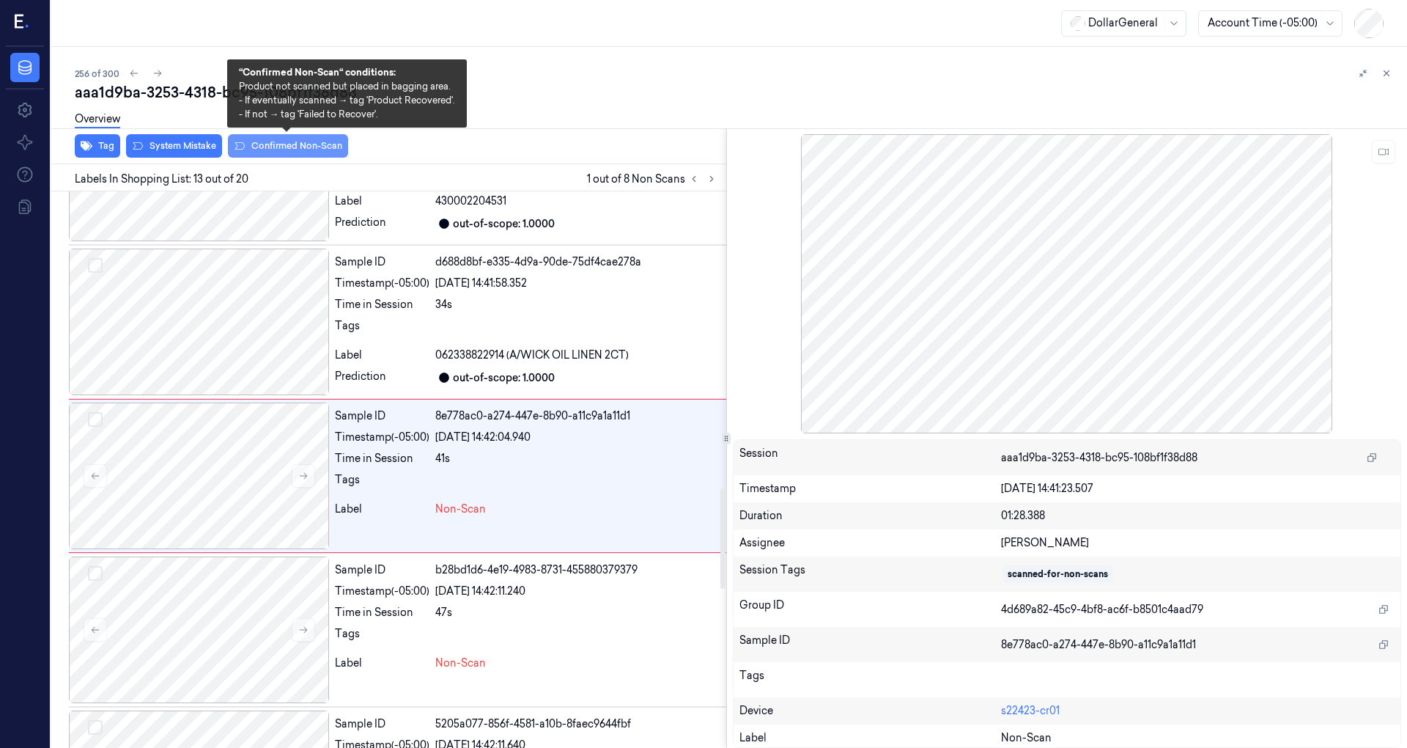
click at [314, 150] on button "Confirmed Non-Scan" at bounding box center [288, 145] width 120 height 23
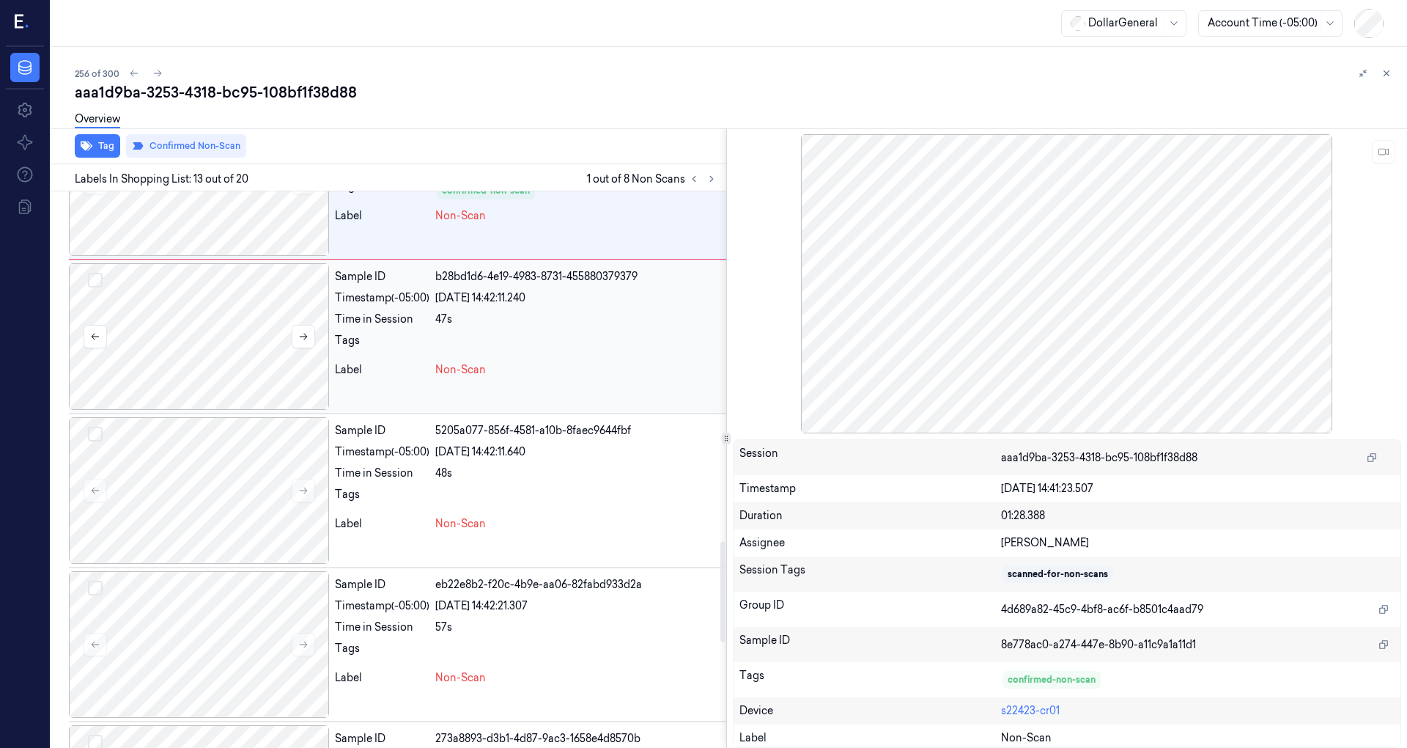
click at [245, 338] on div at bounding box center [199, 336] width 260 height 147
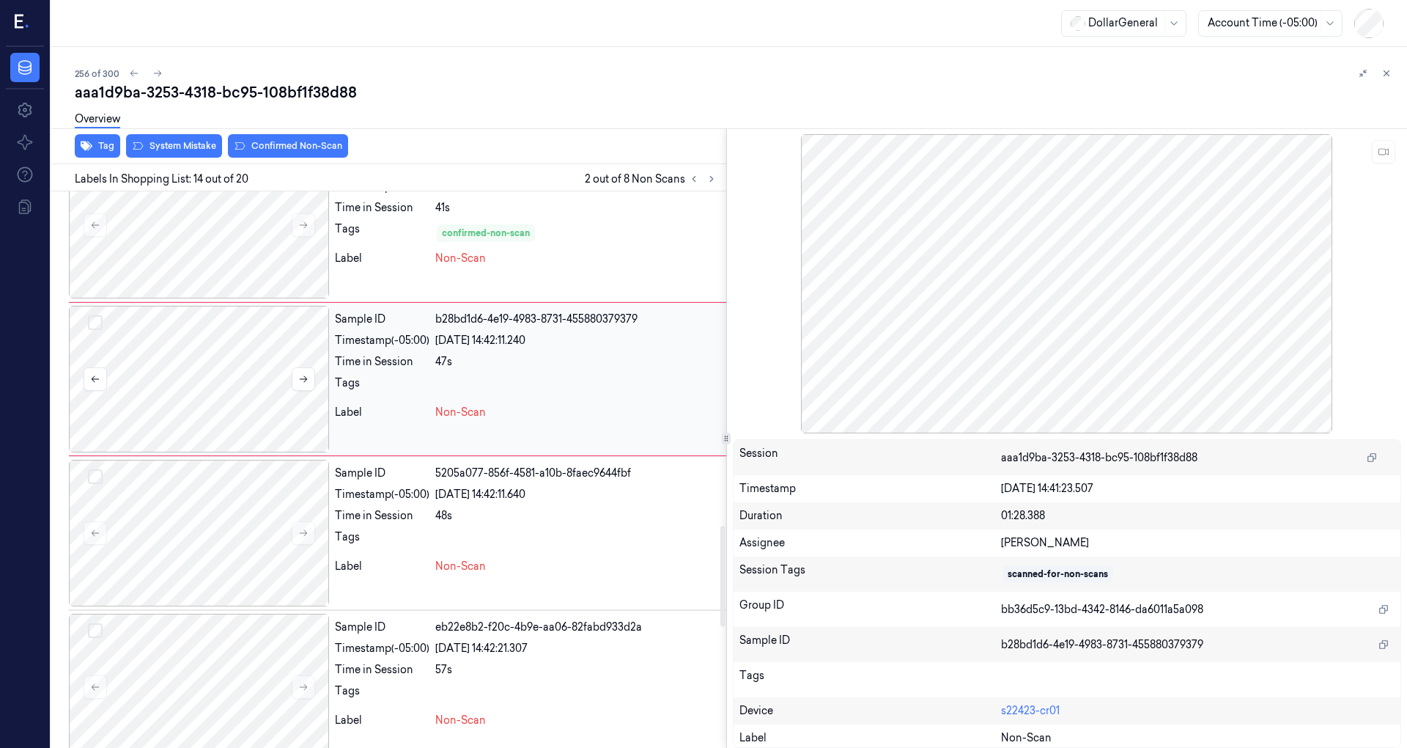
scroll to position [1889, 0]
click at [95, 317] on button "Select row" at bounding box center [95, 322] width 15 height 15
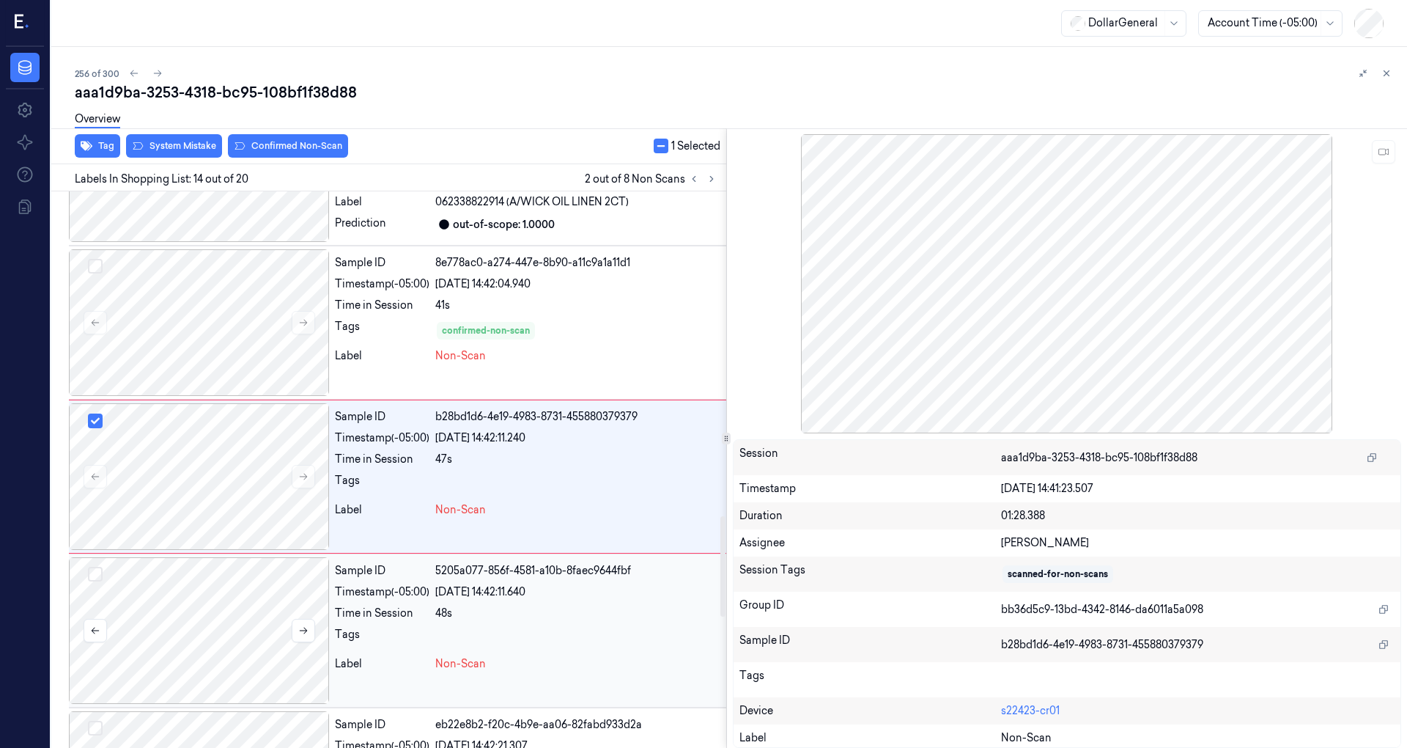
click at [193, 573] on div at bounding box center [199, 630] width 260 height 147
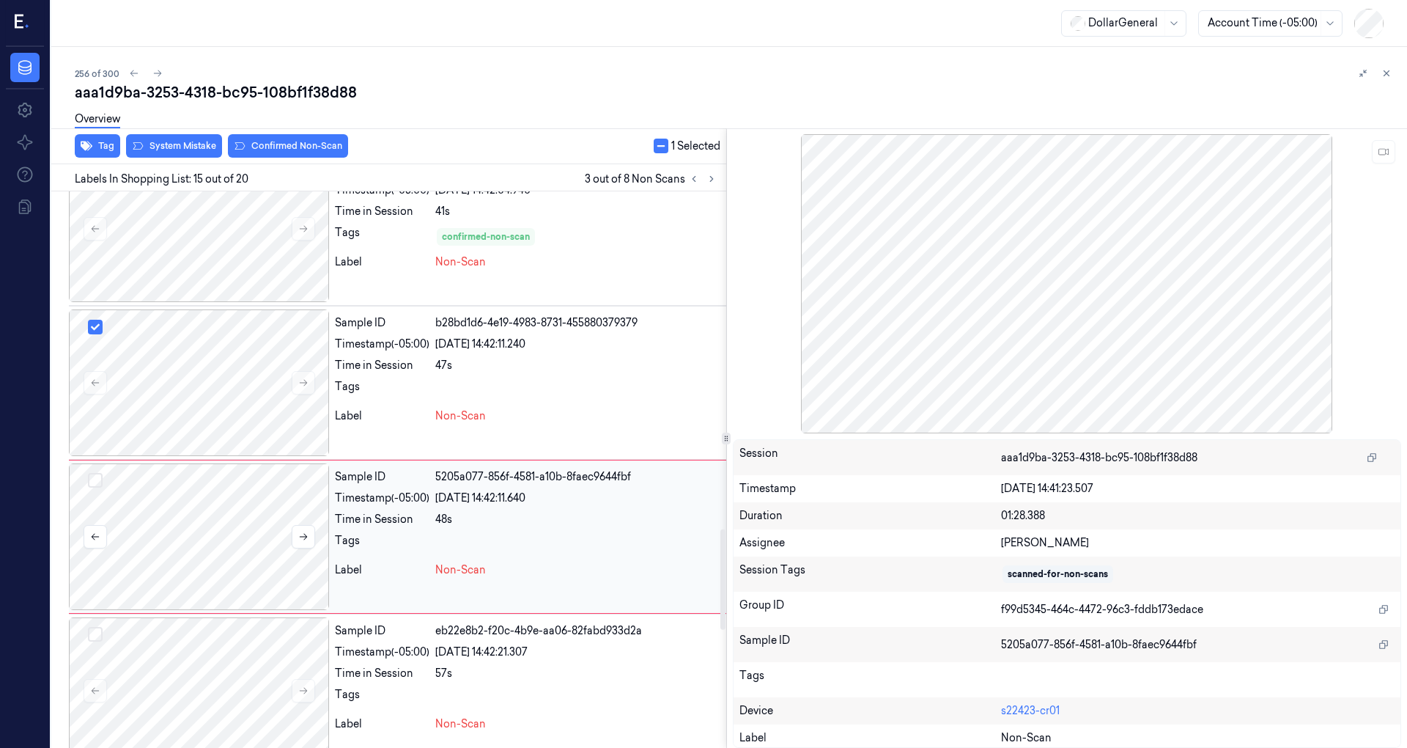
scroll to position [1945, 0]
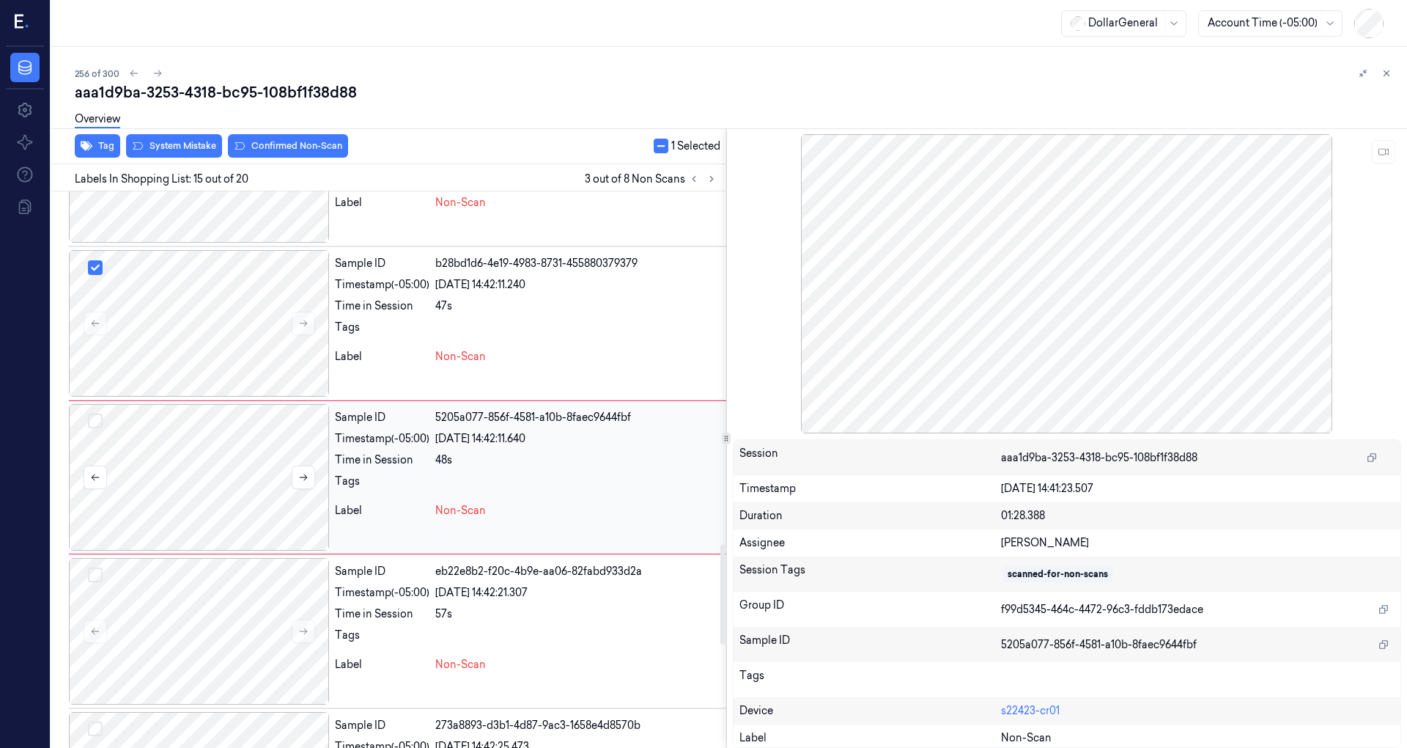
click at [95, 413] on button "Select row" at bounding box center [95, 420] width 15 height 15
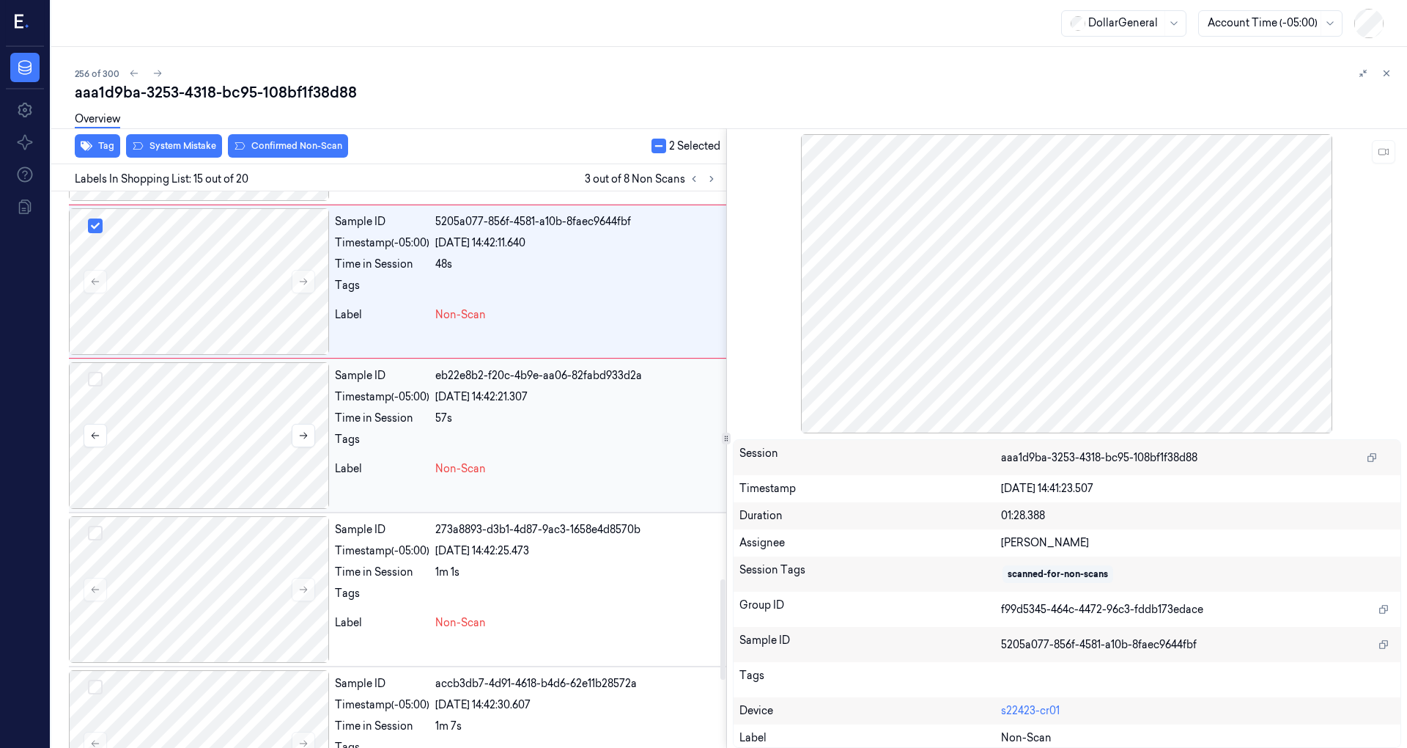
click at [196, 420] on div at bounding box center [199, 435] width 260 height 147
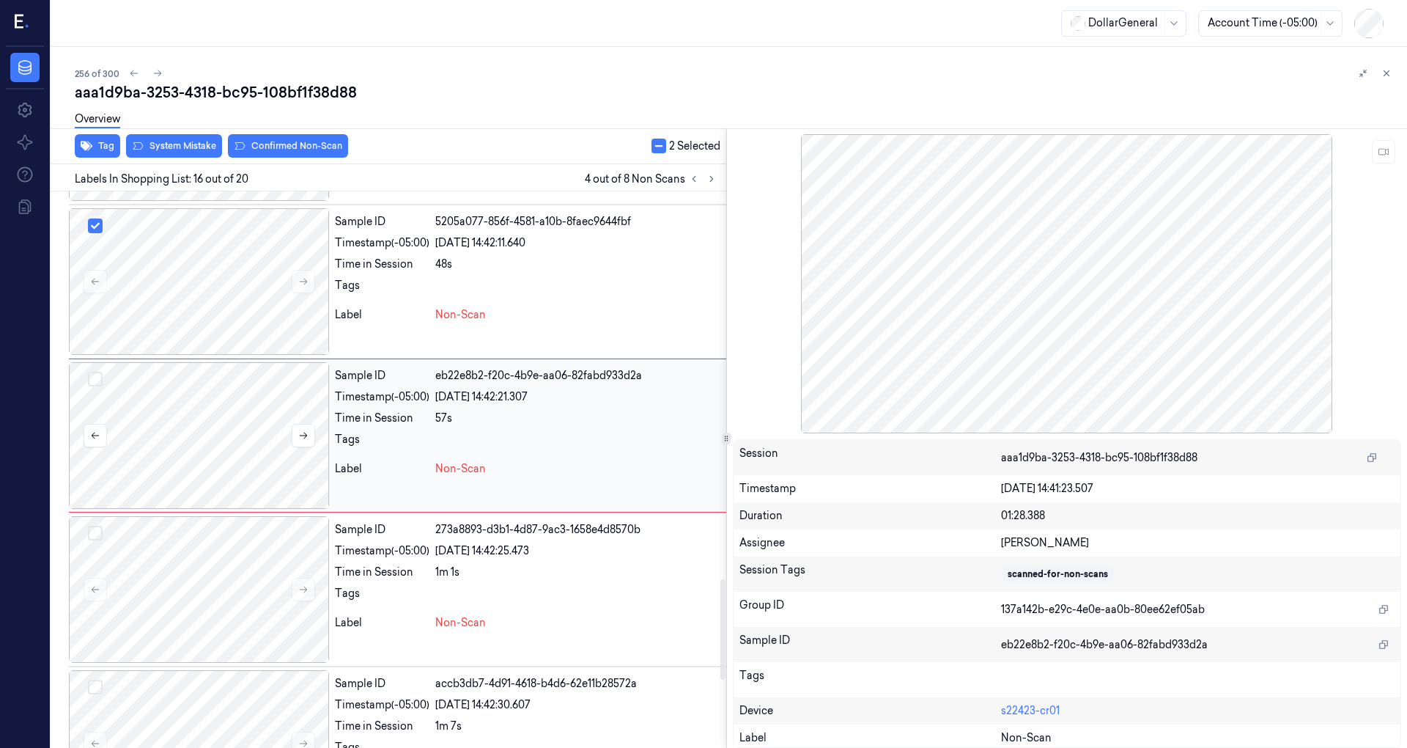
scroll to position [2099, 0]
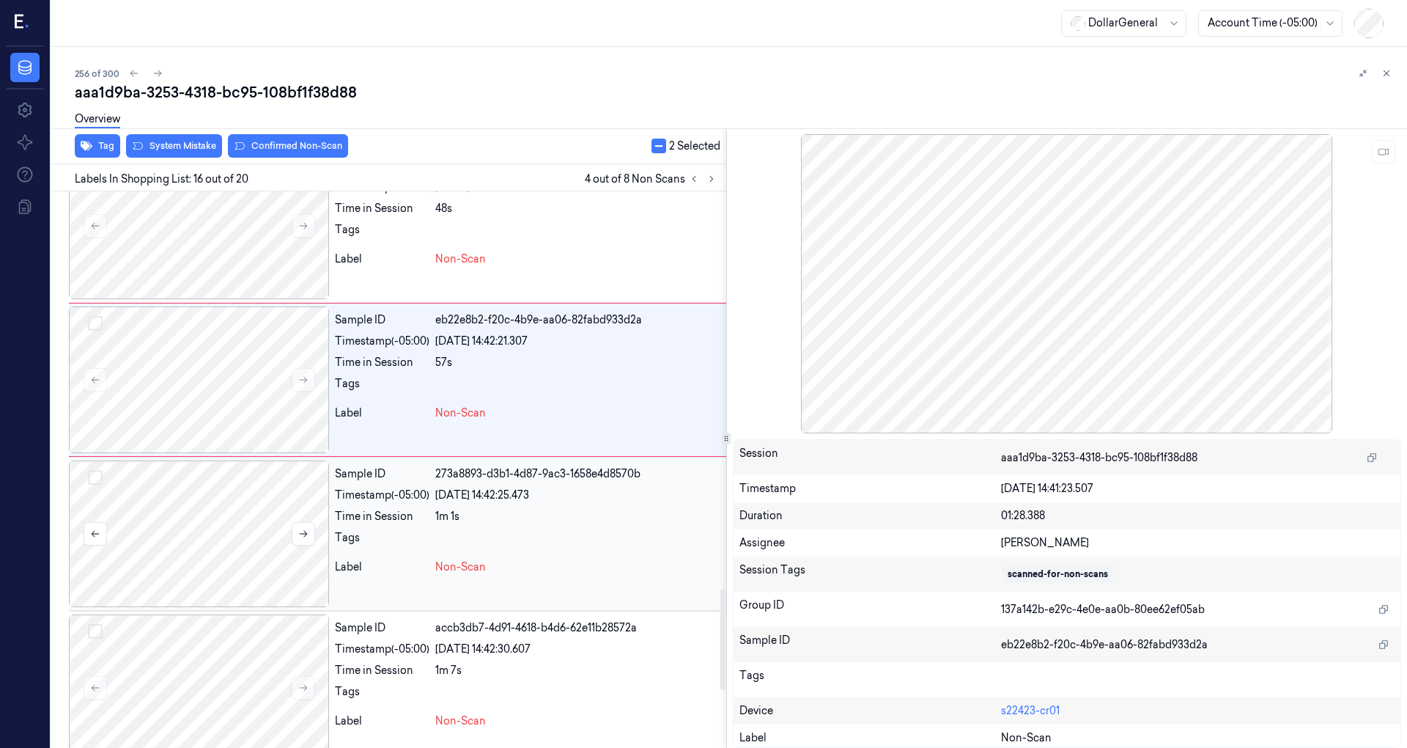
click at [248, 512] on div at bounding box center [199, 533] width 260 height 147
click at [242, 520] on div at bounding box center [199, 534] width 260 height 147
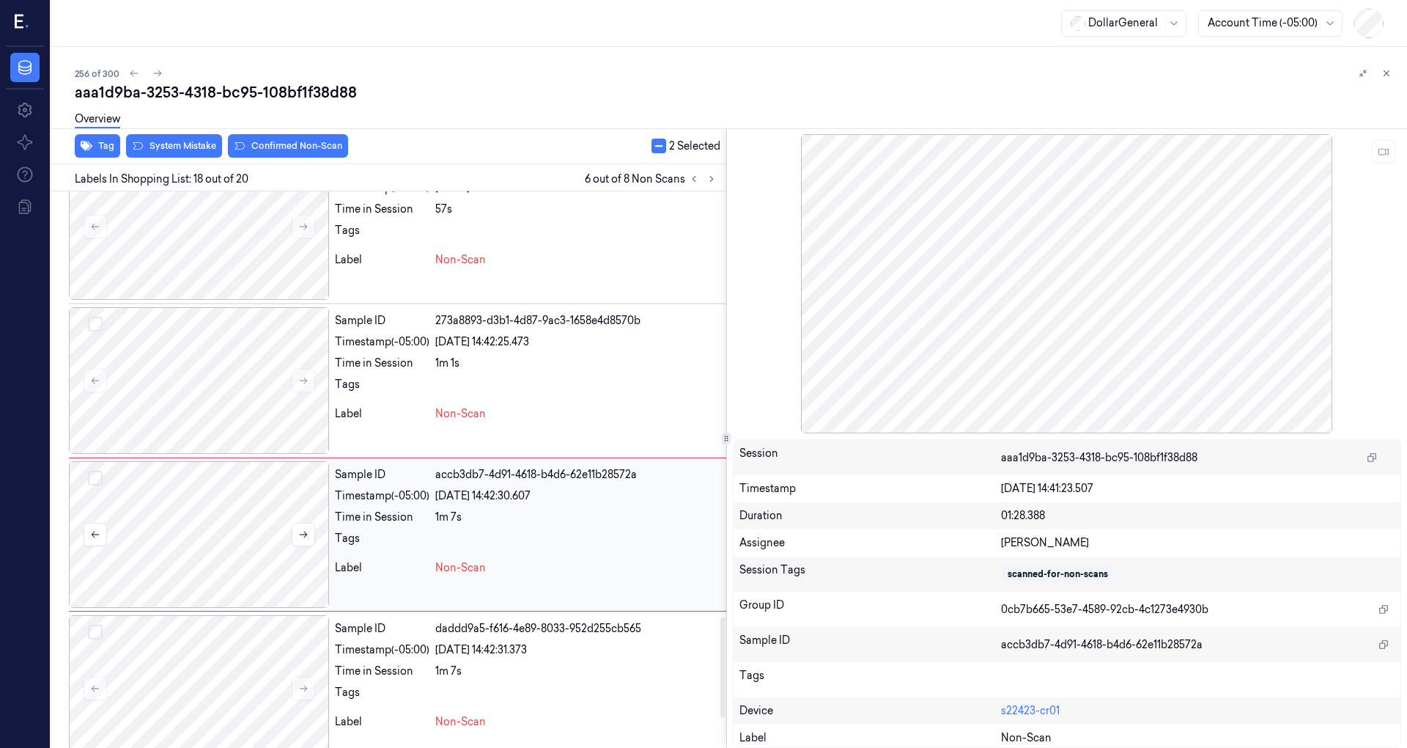
scroll to position [2405, 0]
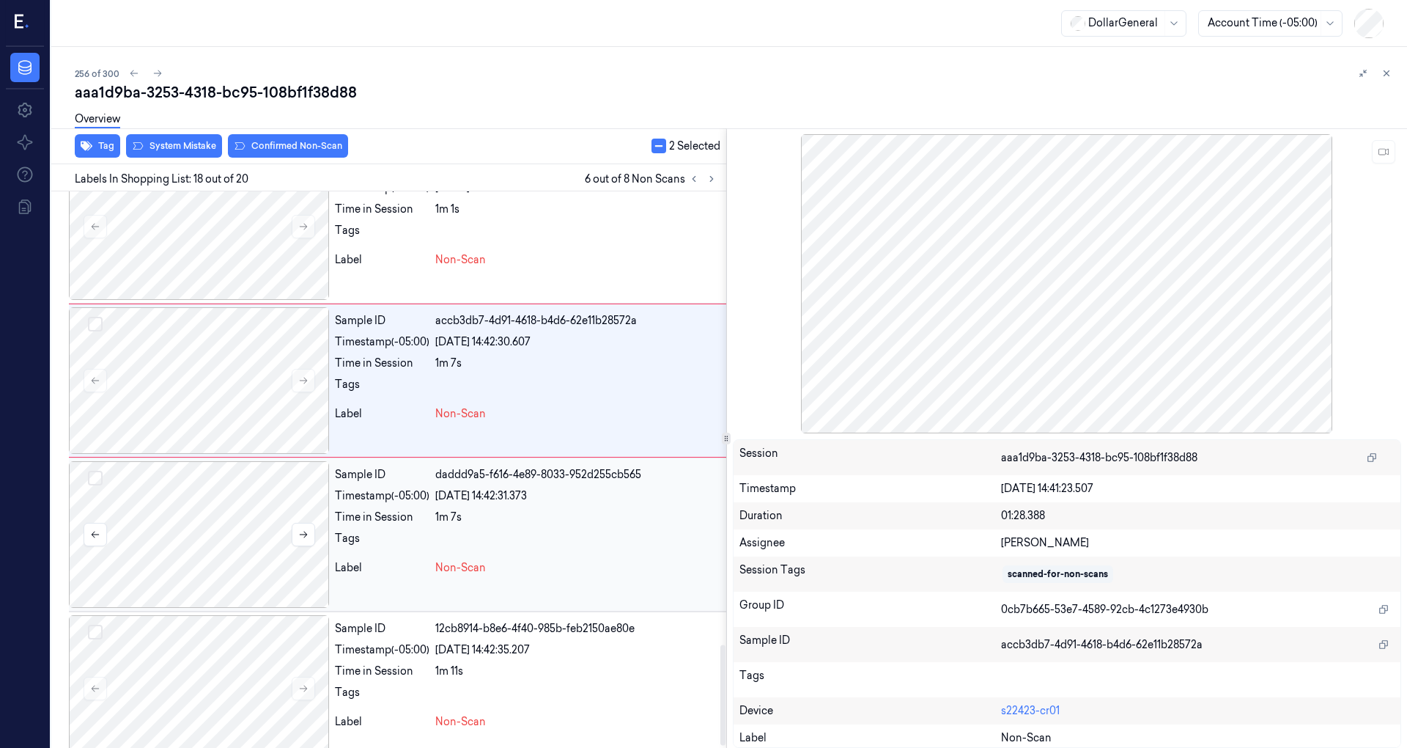
click at [226, 516] on div at bounding box center [199, 534] width 260 height 147
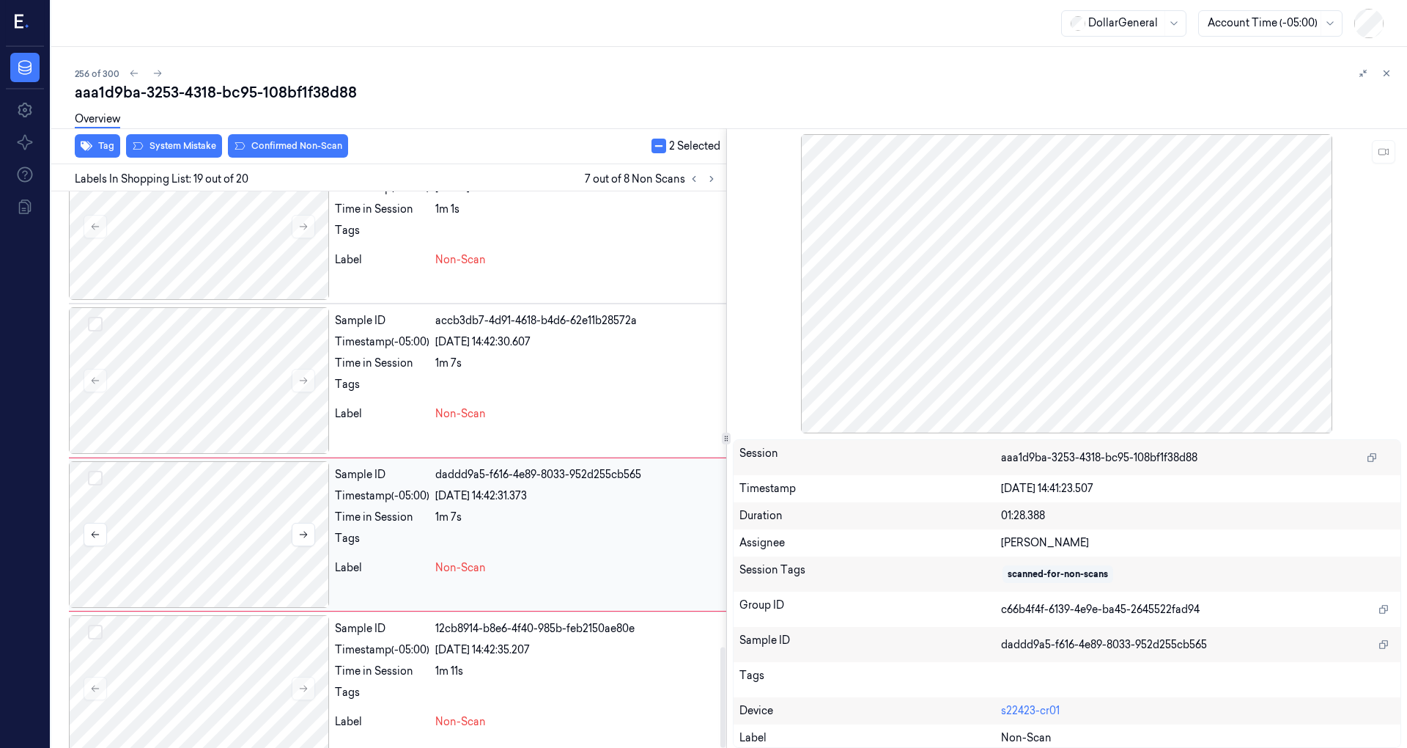
scroll to position [2516, 0]
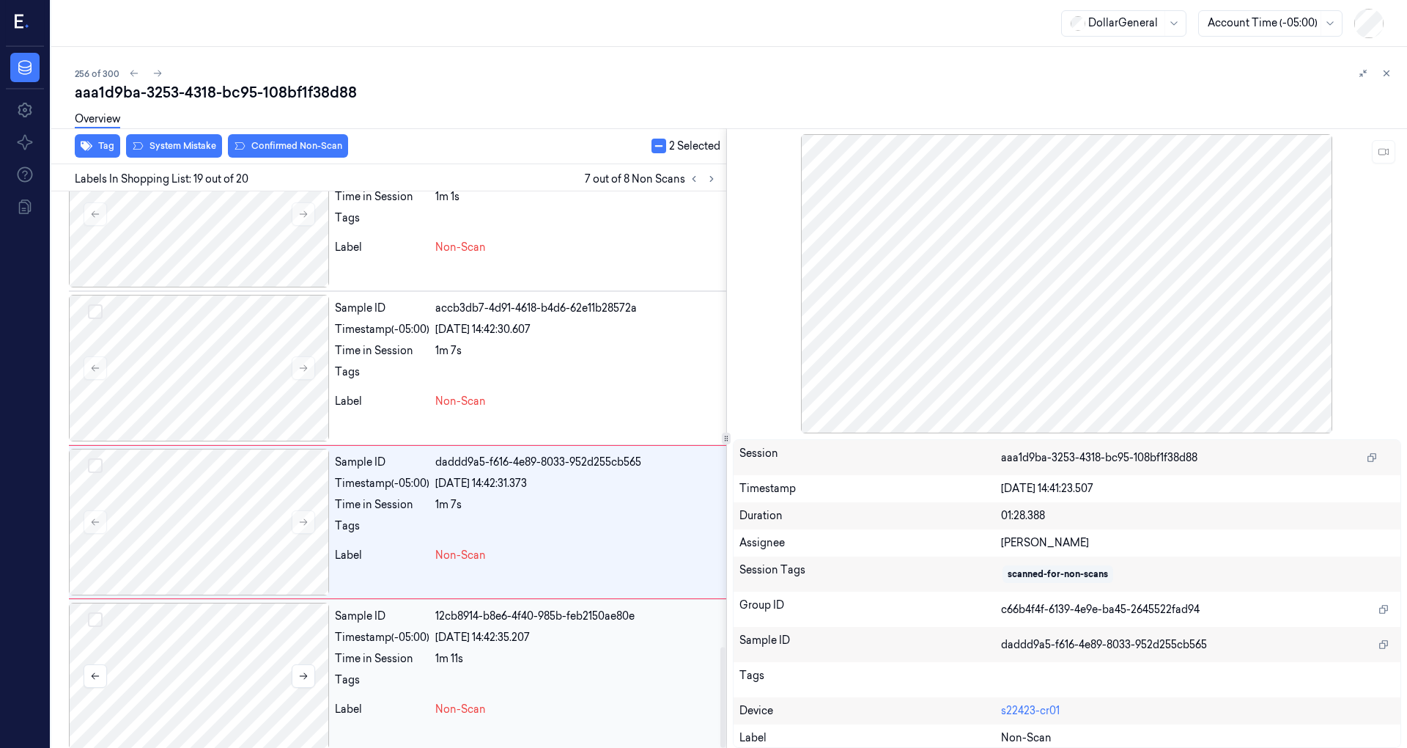
click at [267, 630] on div at bounding box center [199, 675] width 260 height 147
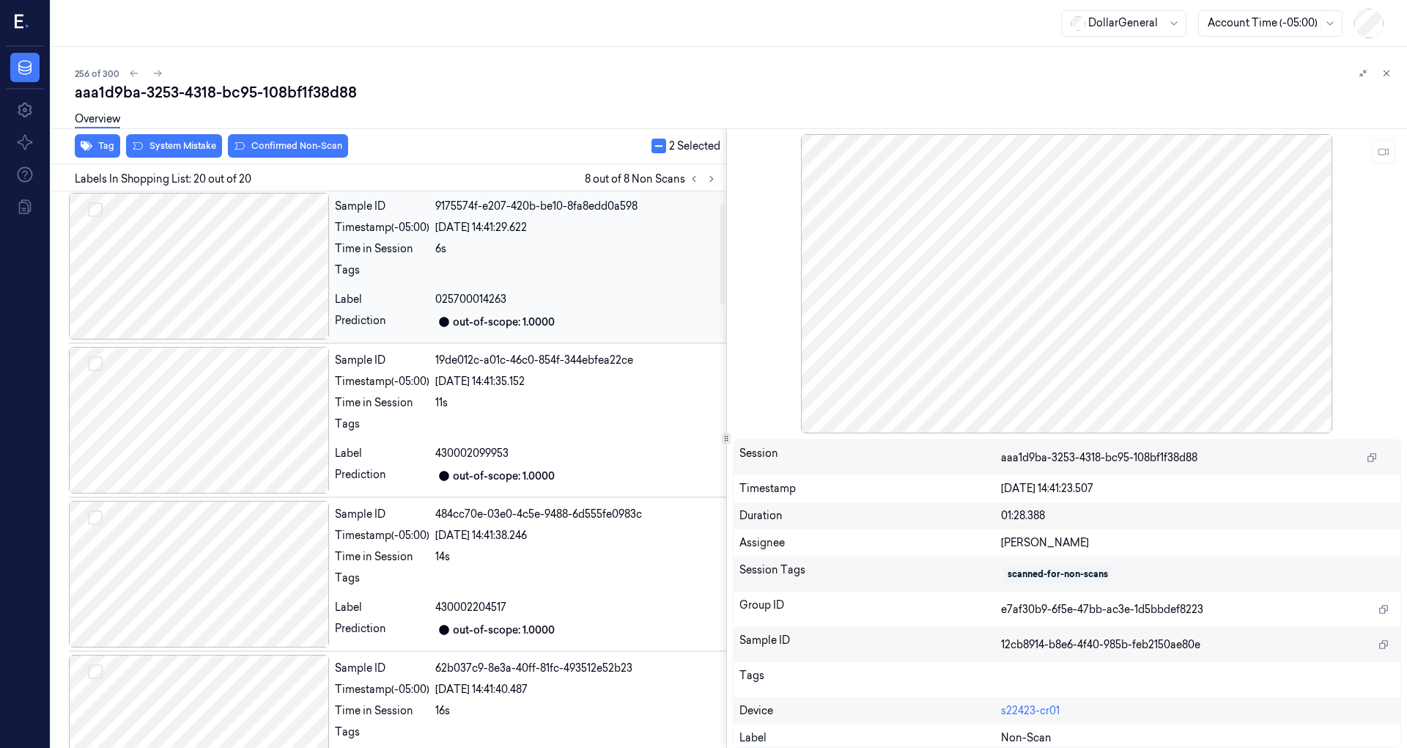
scroll to position [0, 0]
click at [248, 294] on div at bounding box center [199, 267] width 260 height 147
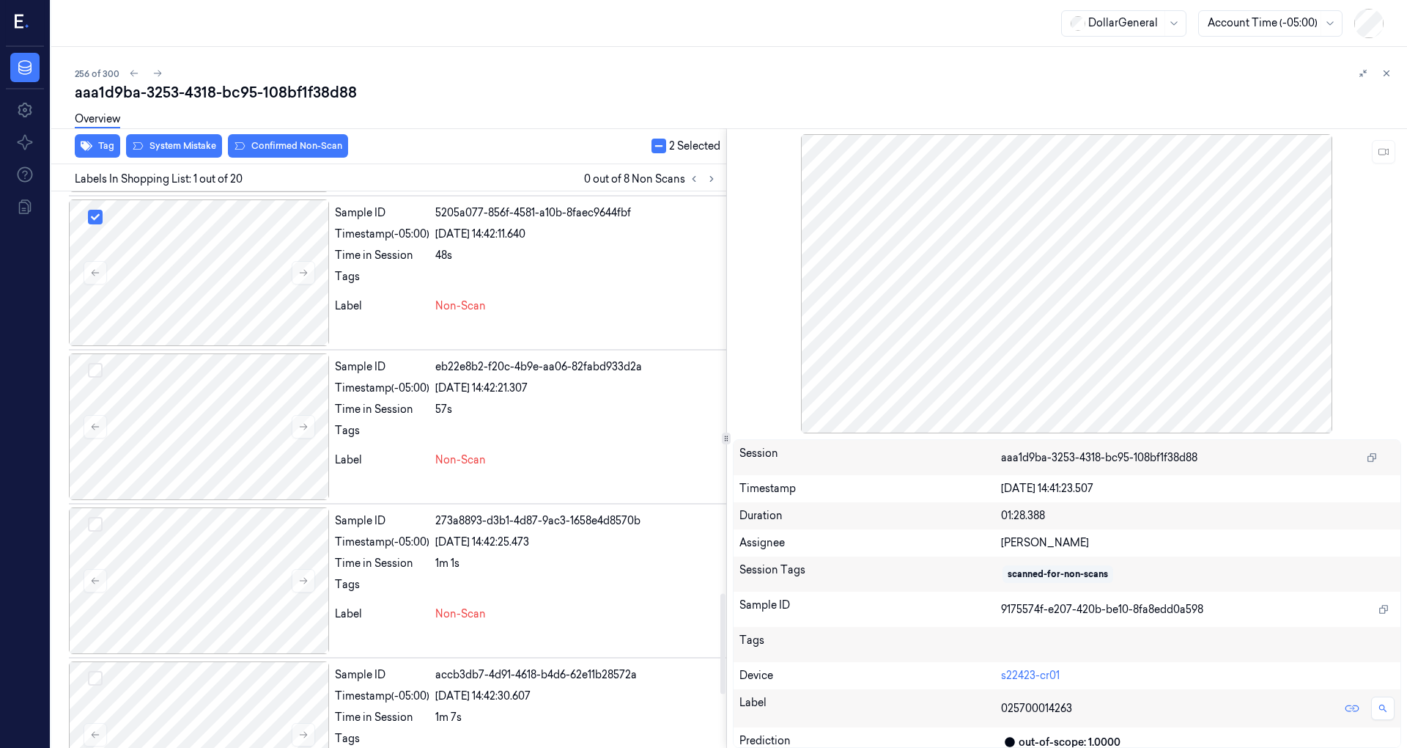
scroll to position [2516, 0]
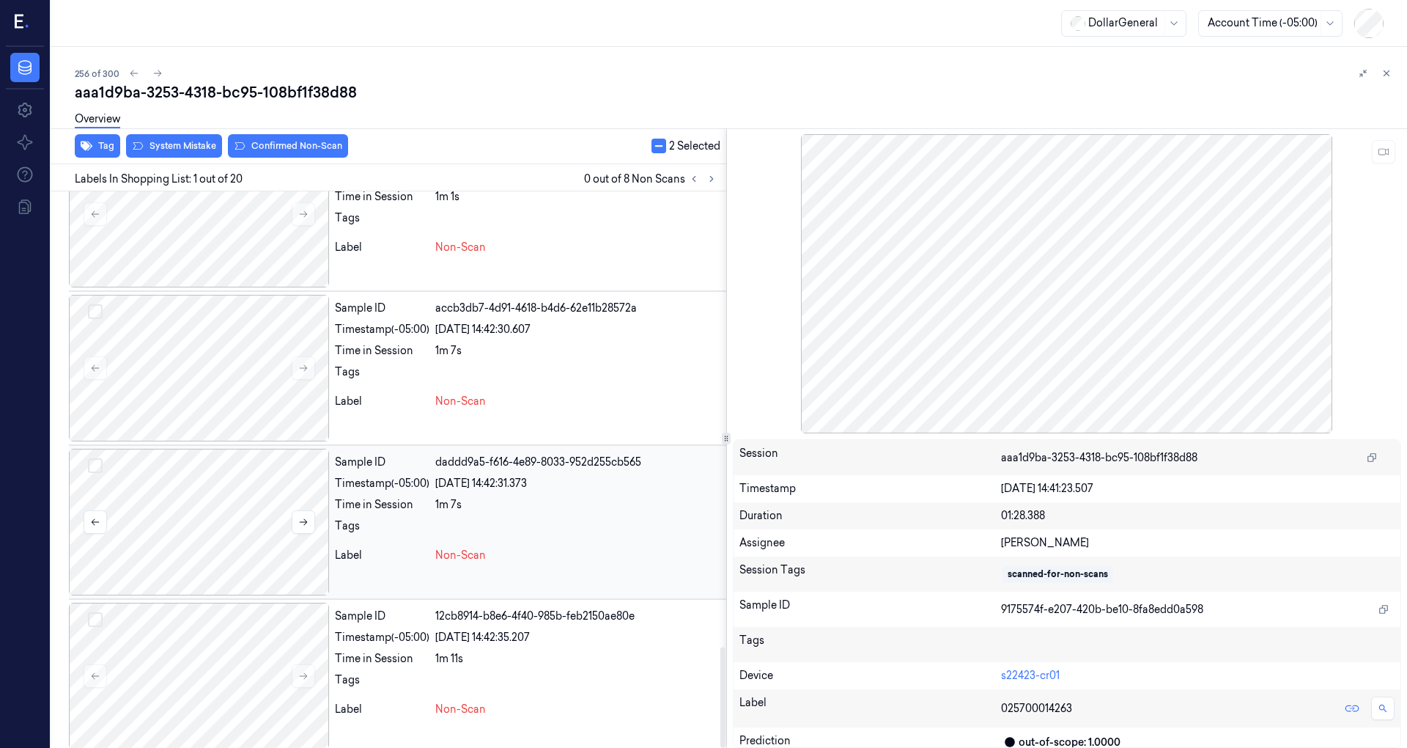
click at [221, 514] on div at bounding box center [199, 522] width 260 height 147
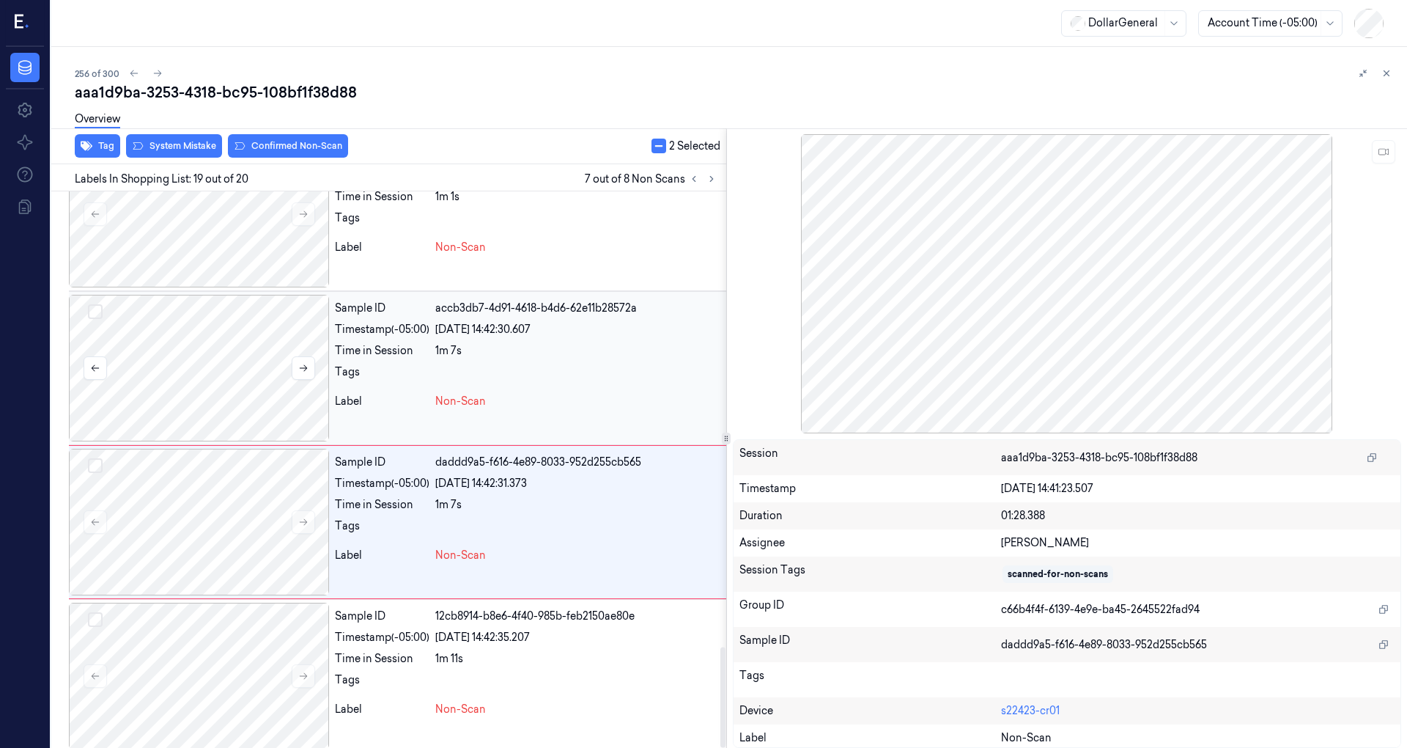
click at [243, 377] on div at bounding box center [199, 368] width 260 height 147
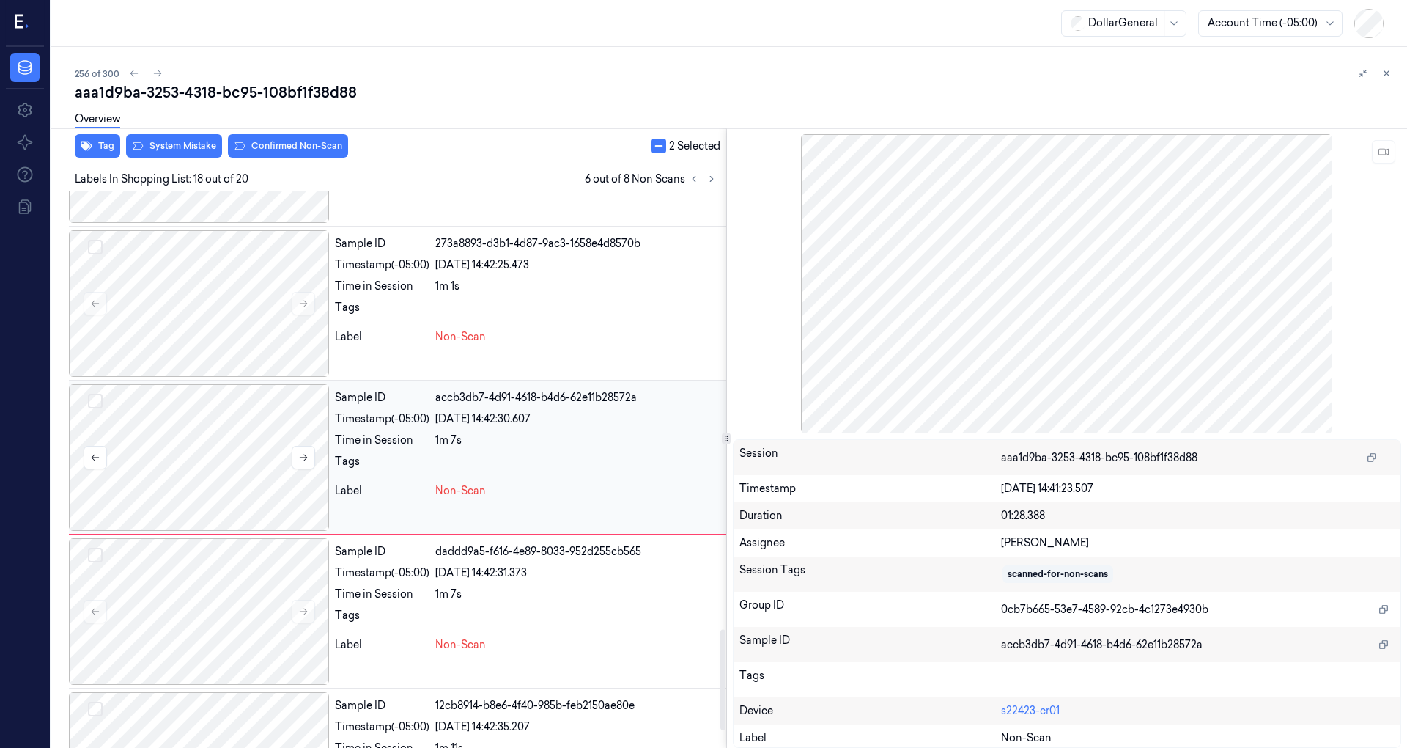
scroll to position [2405, 0]
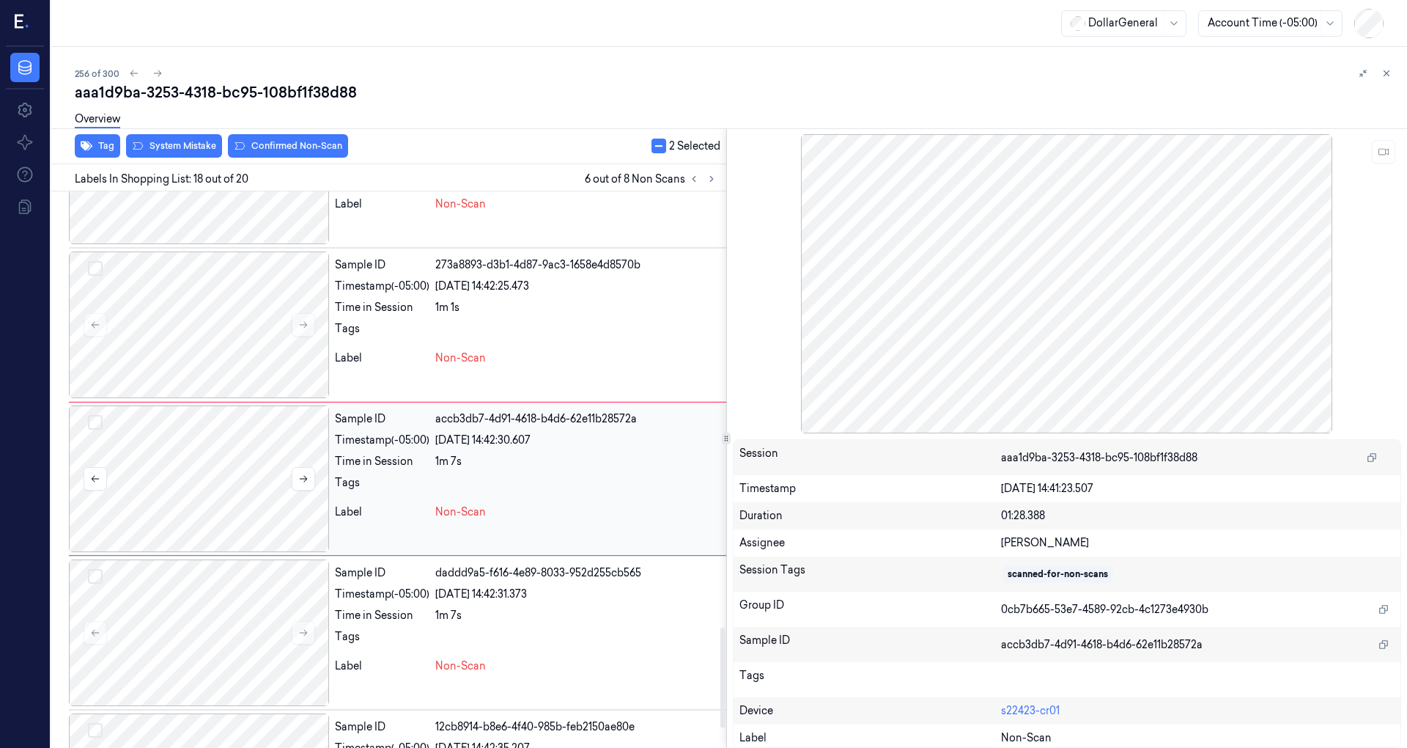
click at [101, 415] on button "Select row" at bounding box center [95, 422] width 15 height 15
click at [249, 344] on div at bounding box center [199, 324] width 260 height 147
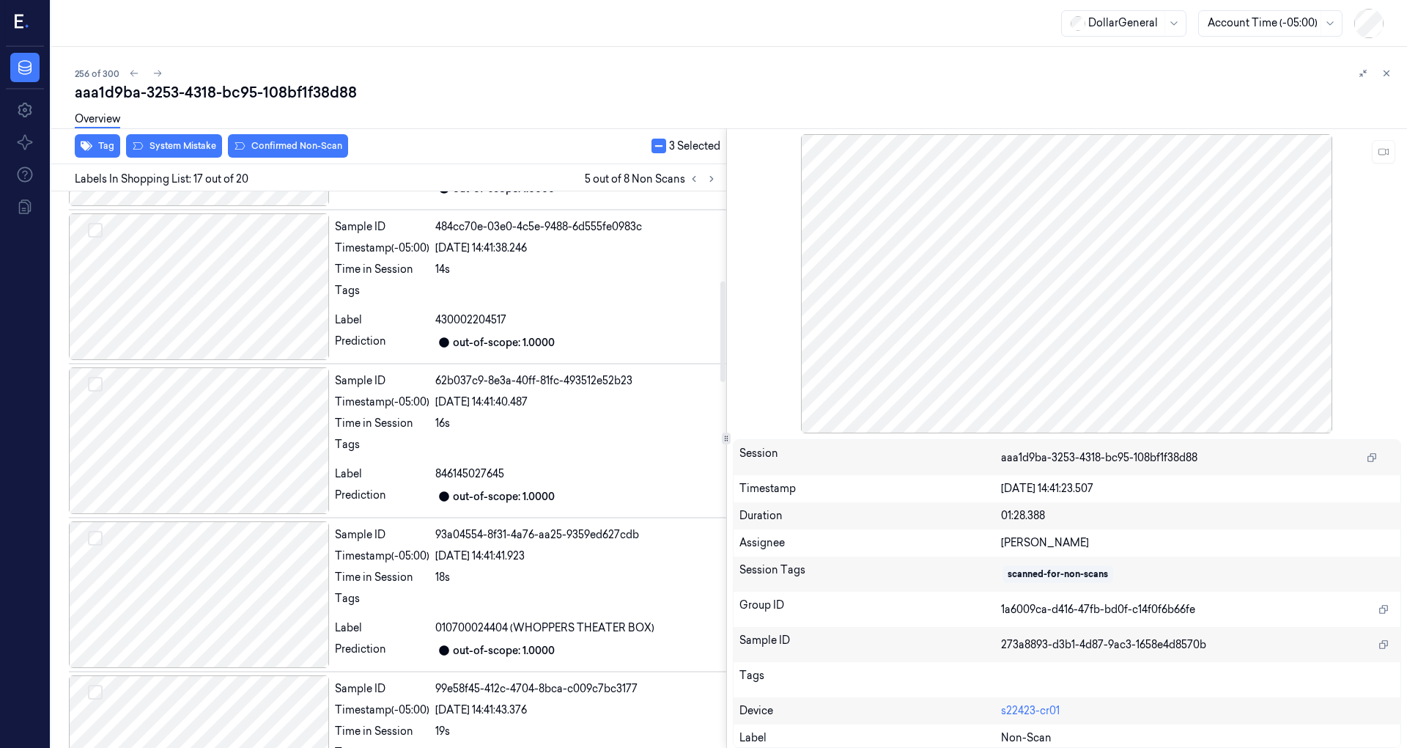
scroll to position [0, 0]
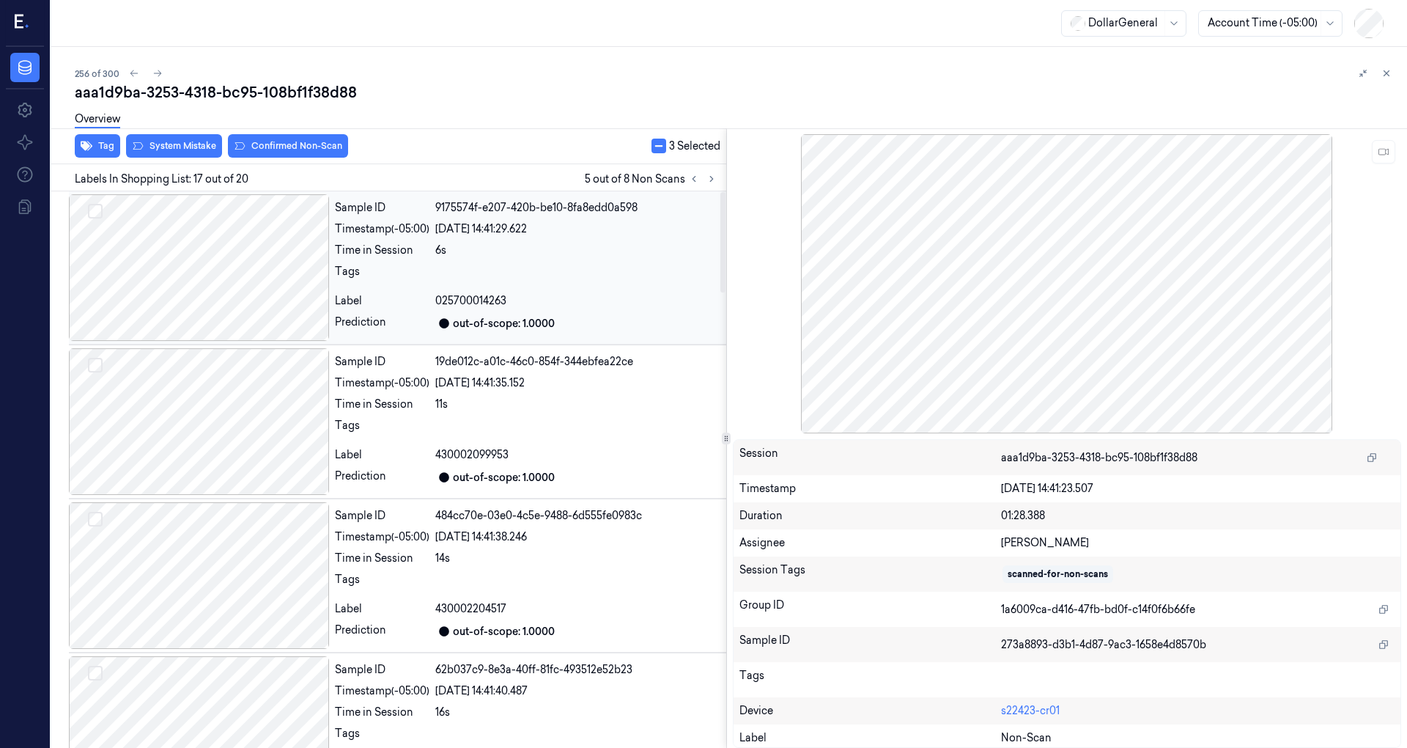
drag, startPoint x: 245, startPoint y: 311, endPoint x: 233, endPoint y: 388, distance: 77.8
click at [243, 311] on div at bounding box center [199, 267] width 260 height 147
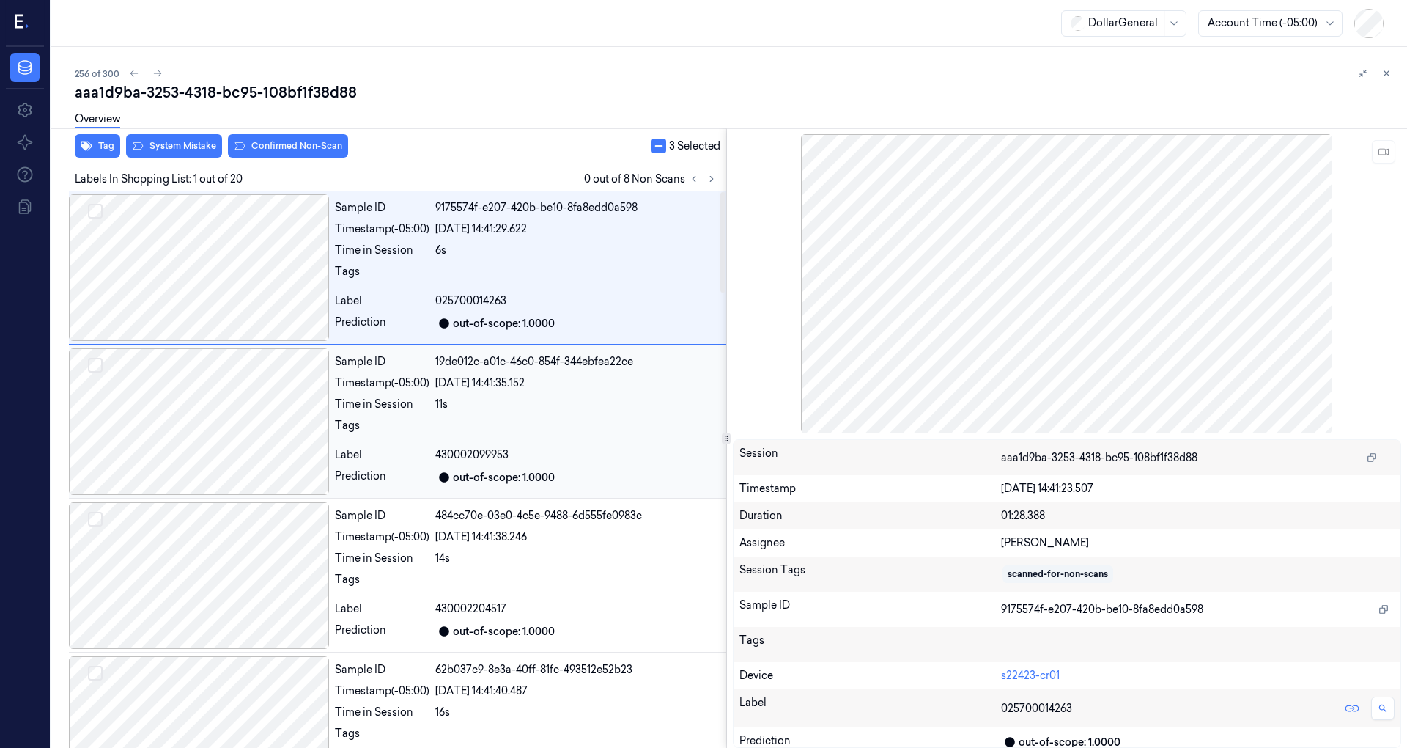
click at [233, 406] on div at bounding box center [199, 421] width 260 height 147
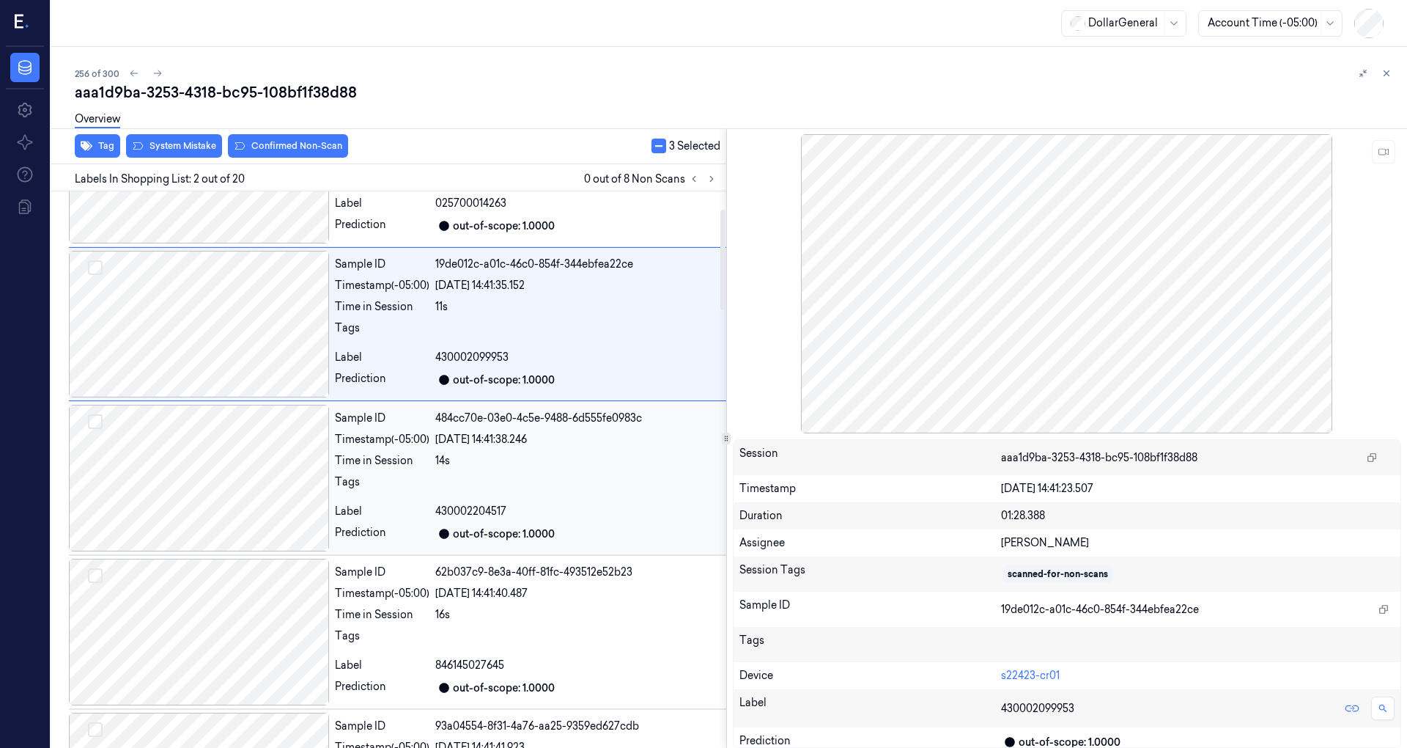
click at [223, 413] on div at bounding box center [199, 478] width 260 height 147
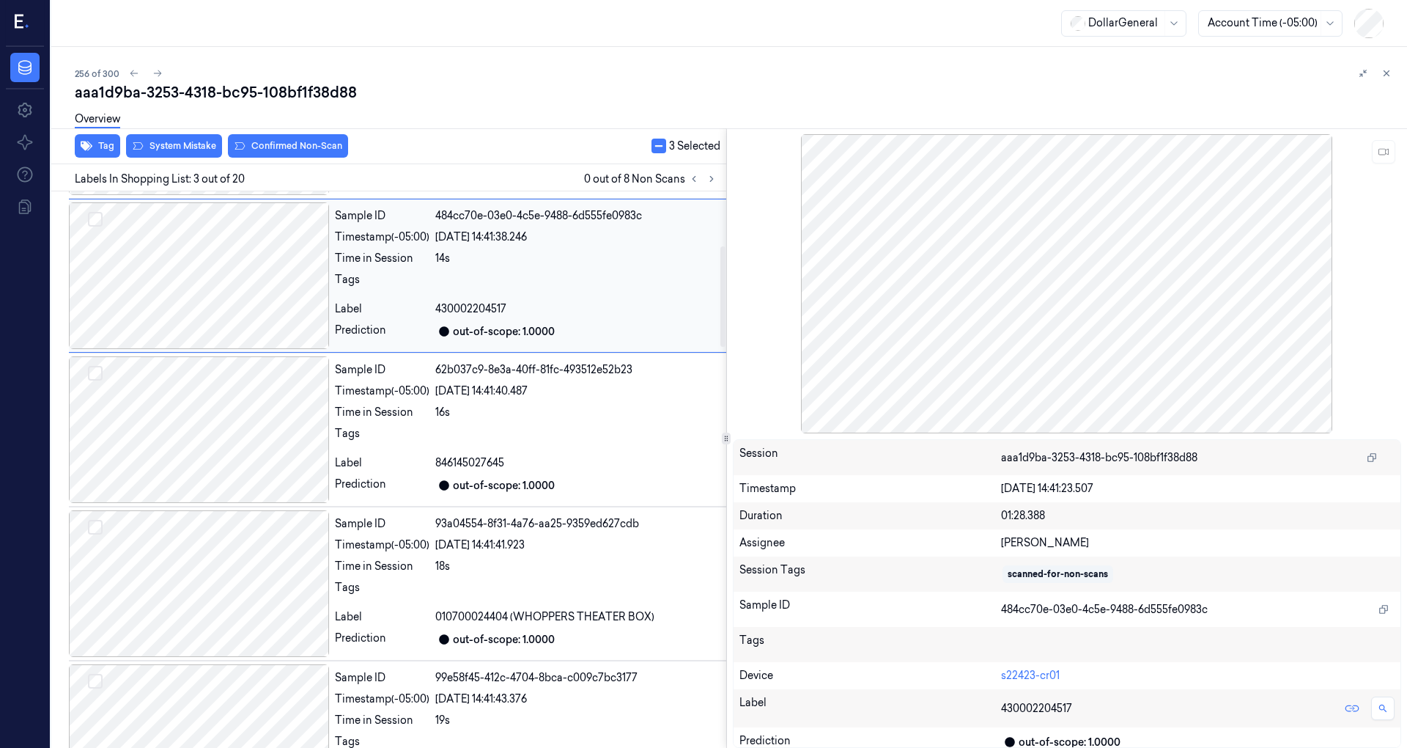
click at [223, 413] on div at bounding box center [199, 429] width 260 height 147
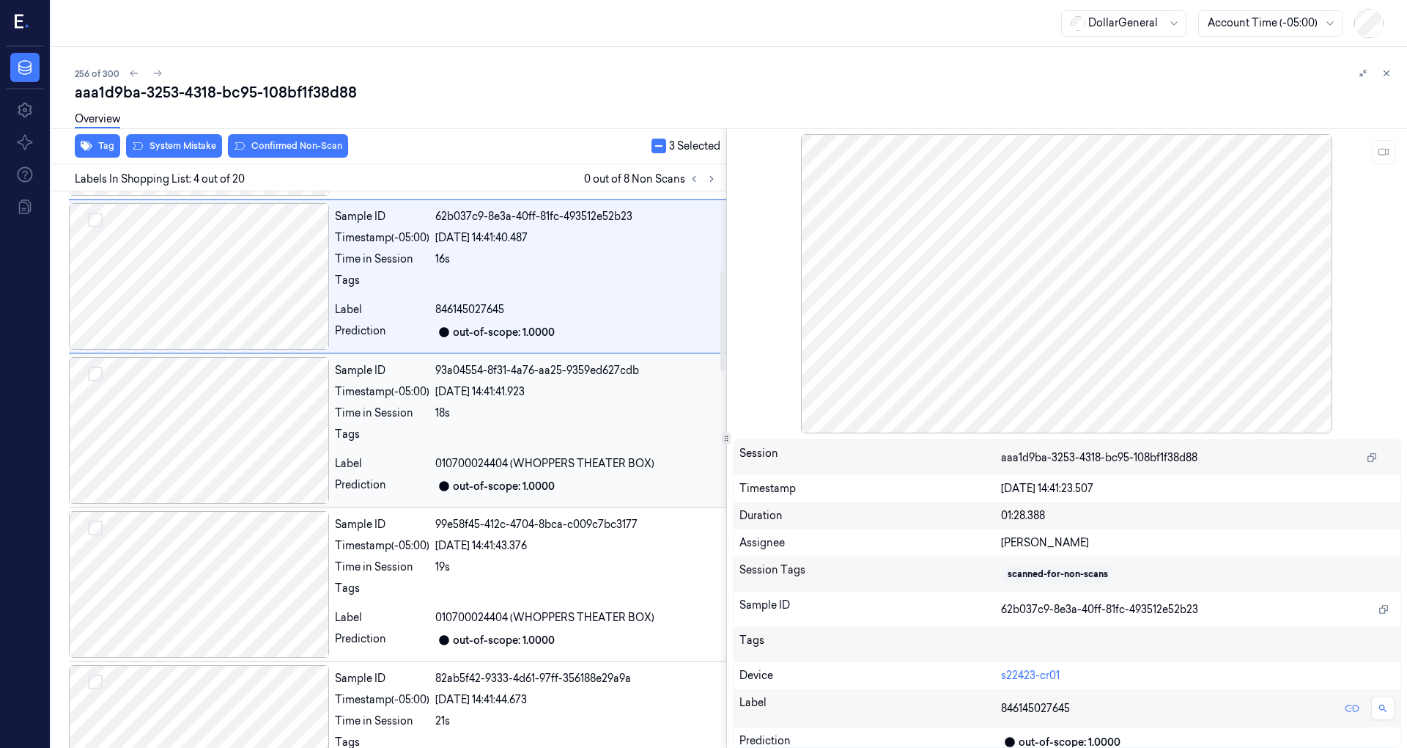
click at [226, 418] on div at bounding box center [199, 430] width 260 height 147
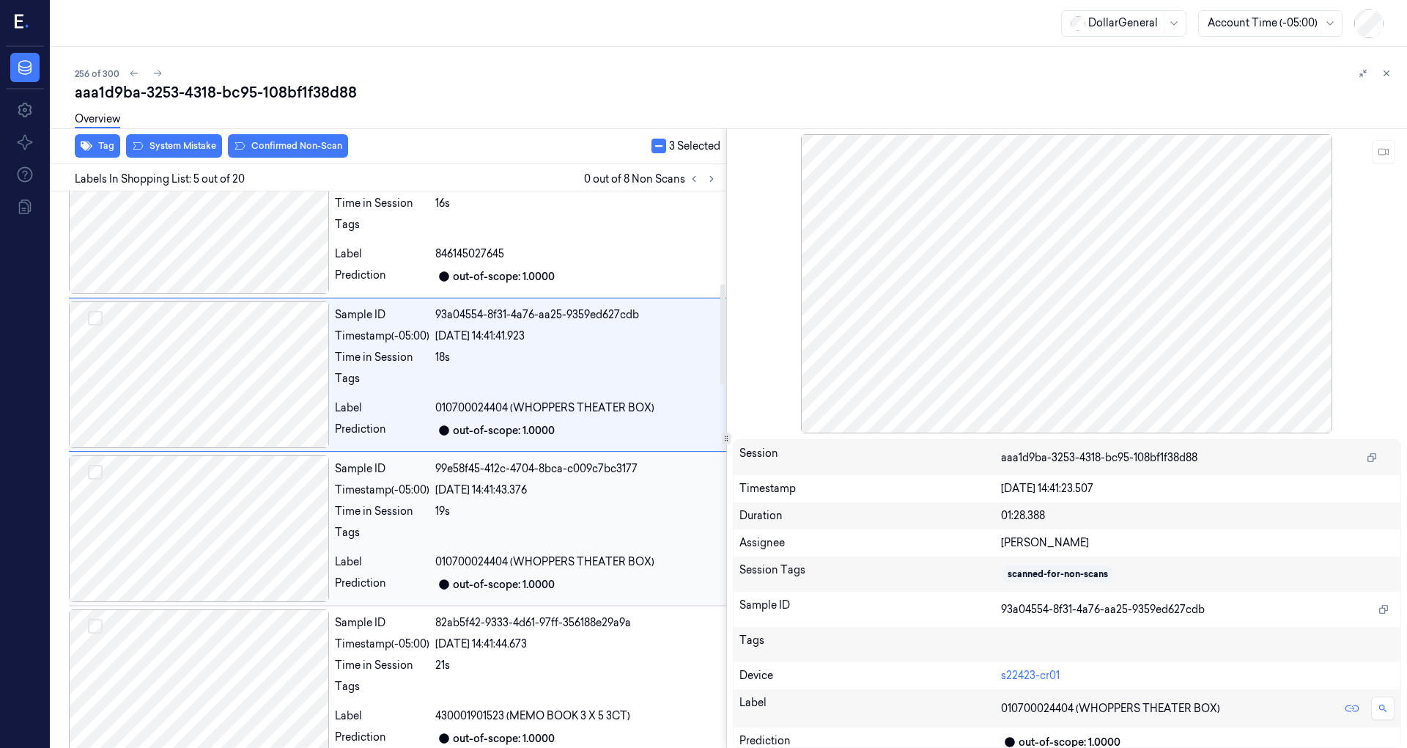
click at [248, 520] on div at bounding box center [199, 528] width 260 height 147
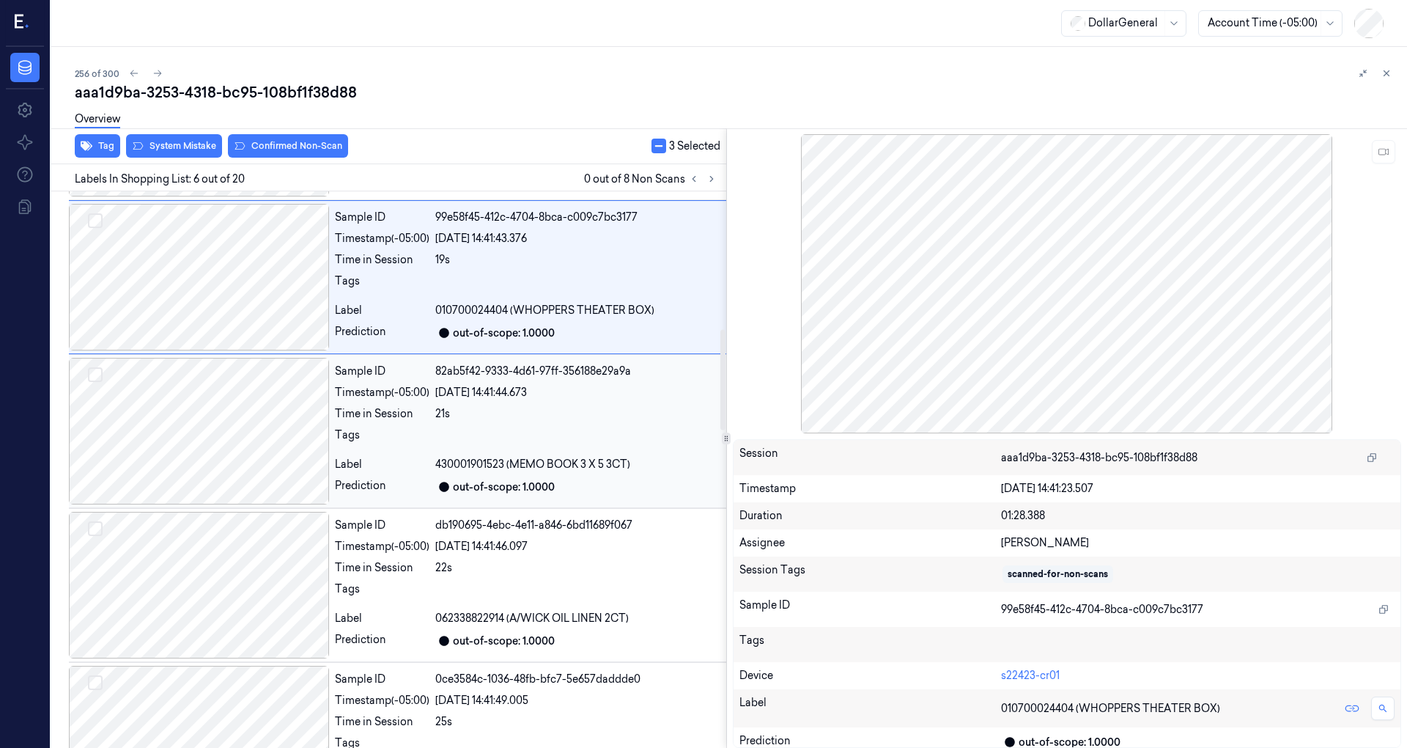
click at [226, 451] on div at bounding box center [199, 431] width 260 height 147
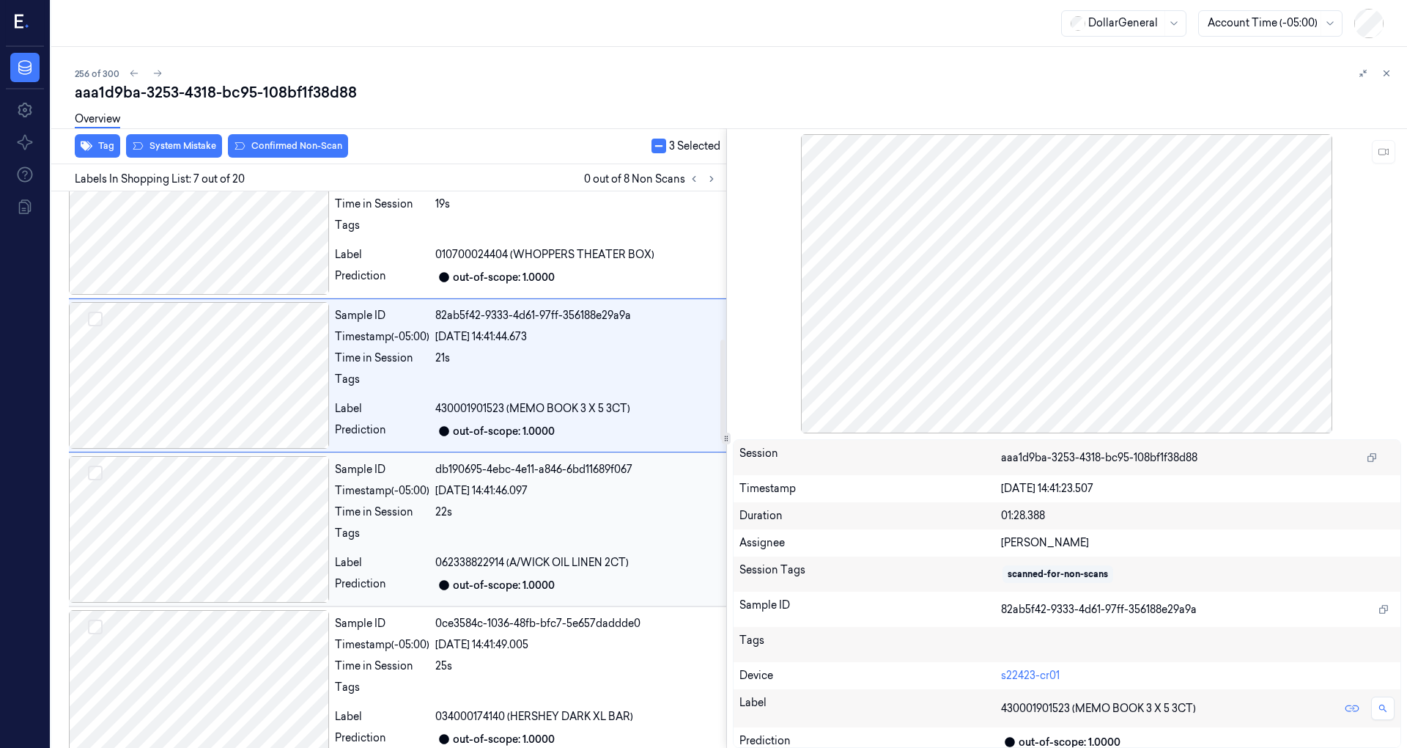
click at [253, 501] on div at bounding box center [199, 529] width 260 height 147
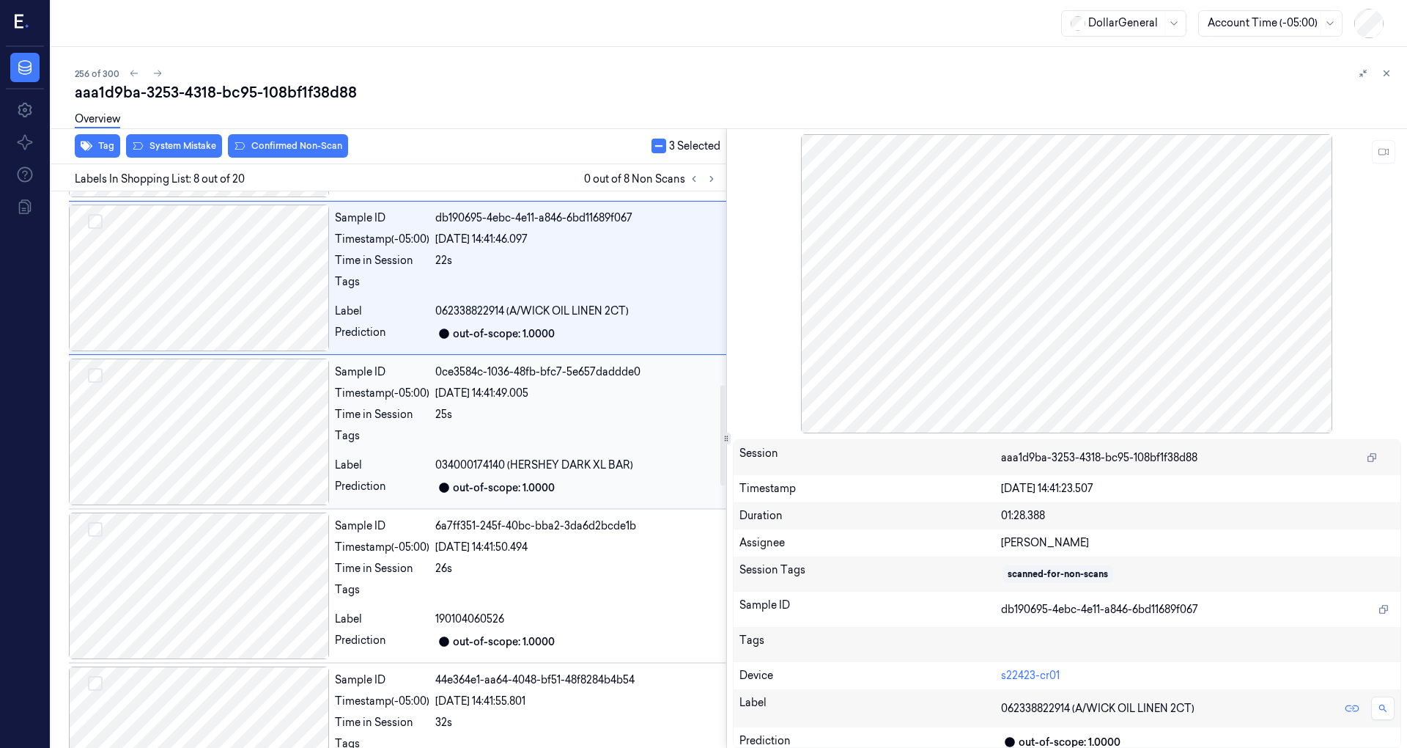
click at [240, 422] on div at bounding box center [199, 431] width 260 height 147
click at [246, 436] on div at bounding box center [199, 432] width 260 height 147
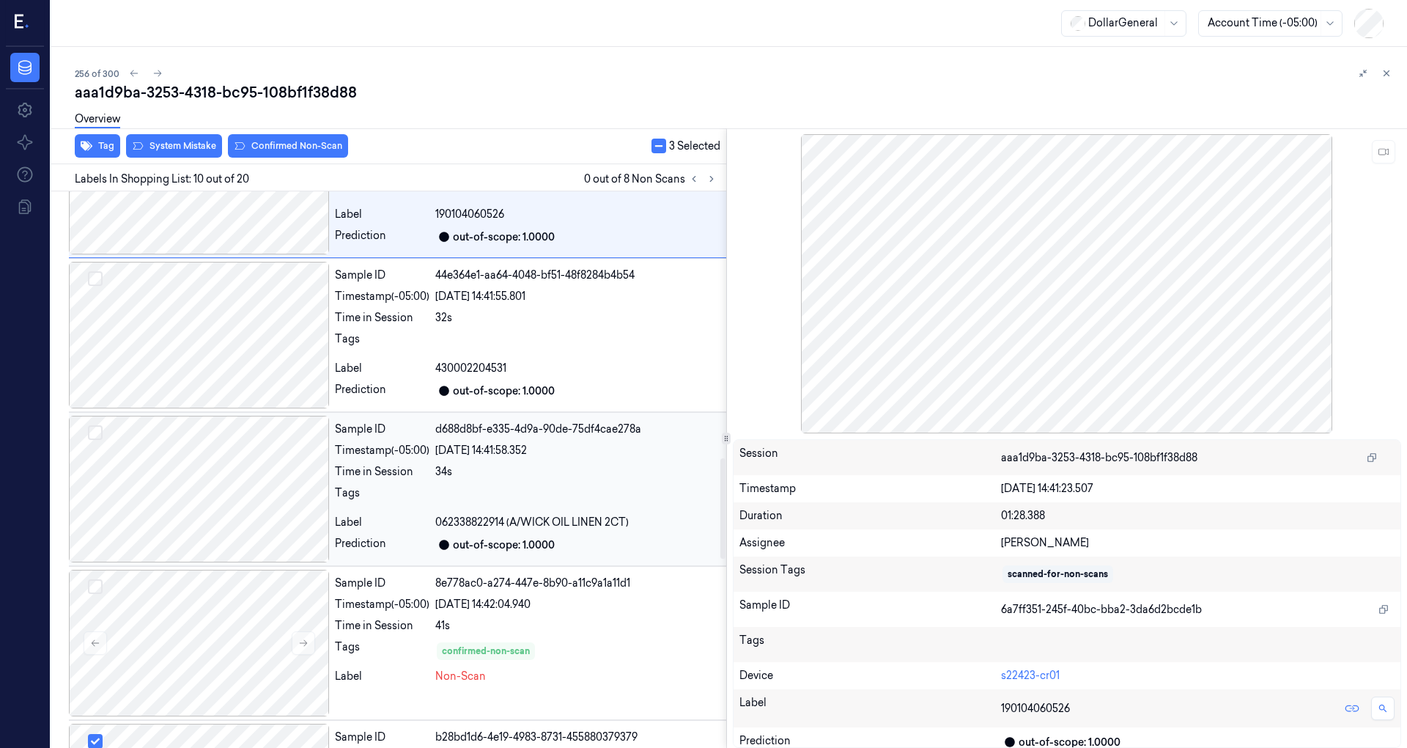
click at [242, 443] on div at bounding box center [199, 489] width 260 height 147
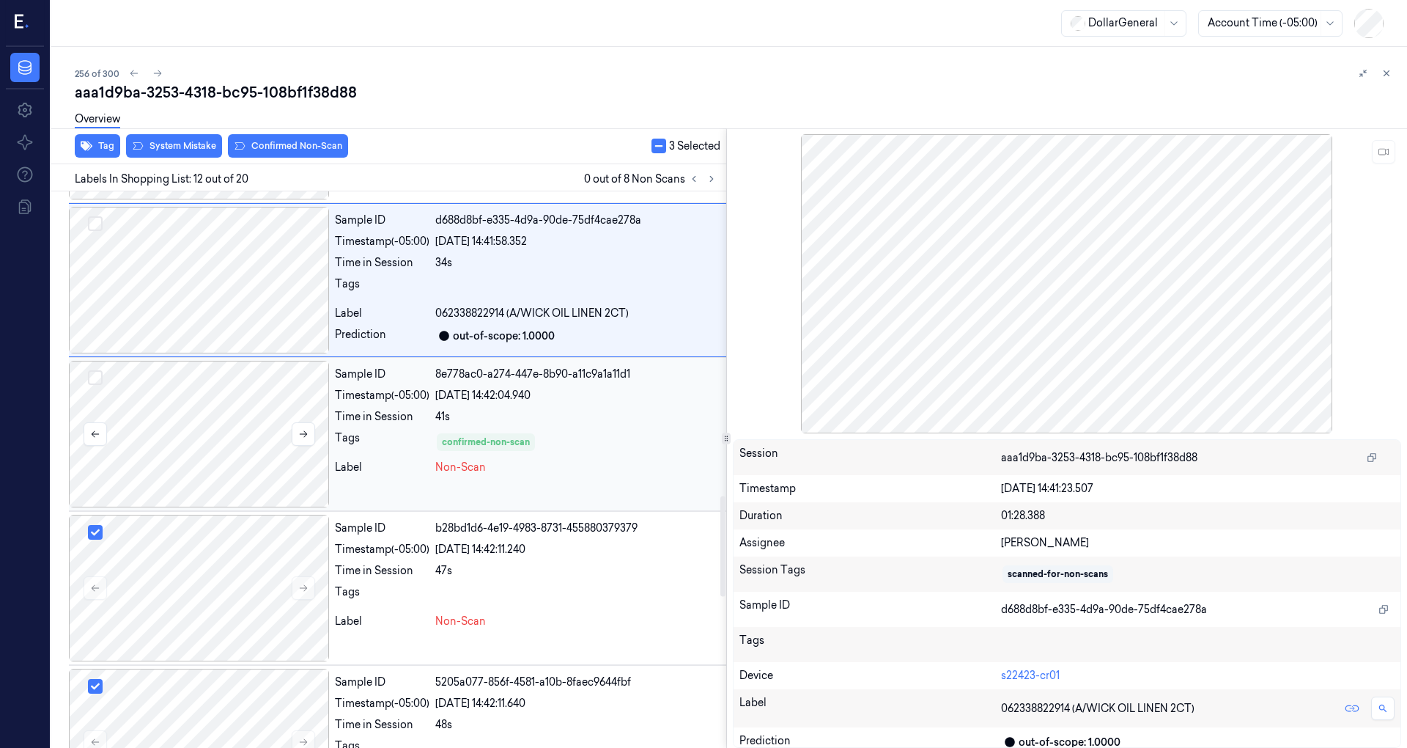
click at [242, 439] on div at bounding box center [199, 434] width 260 height 147
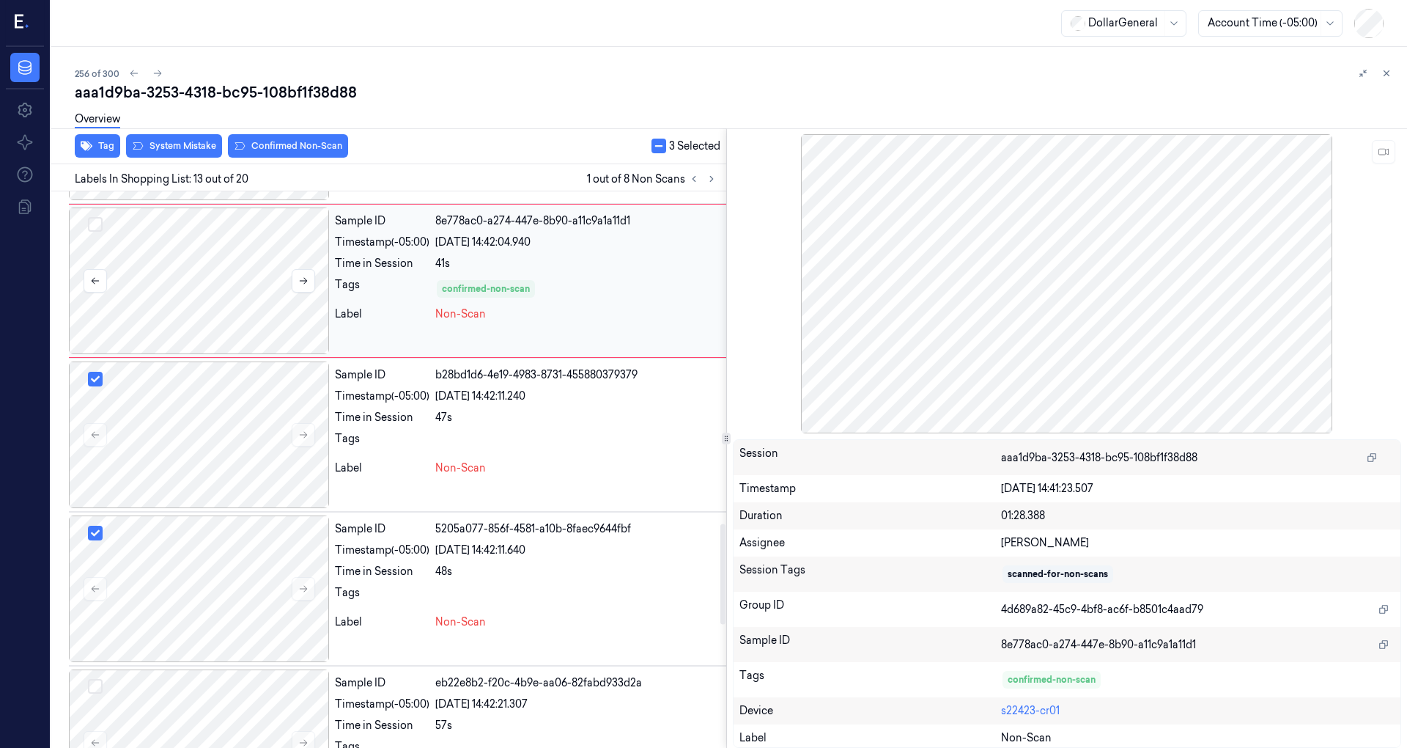
scroll to position [1834, 0]
click at [242, 447] on div at bounding box center [199, 434] width 260 height 147
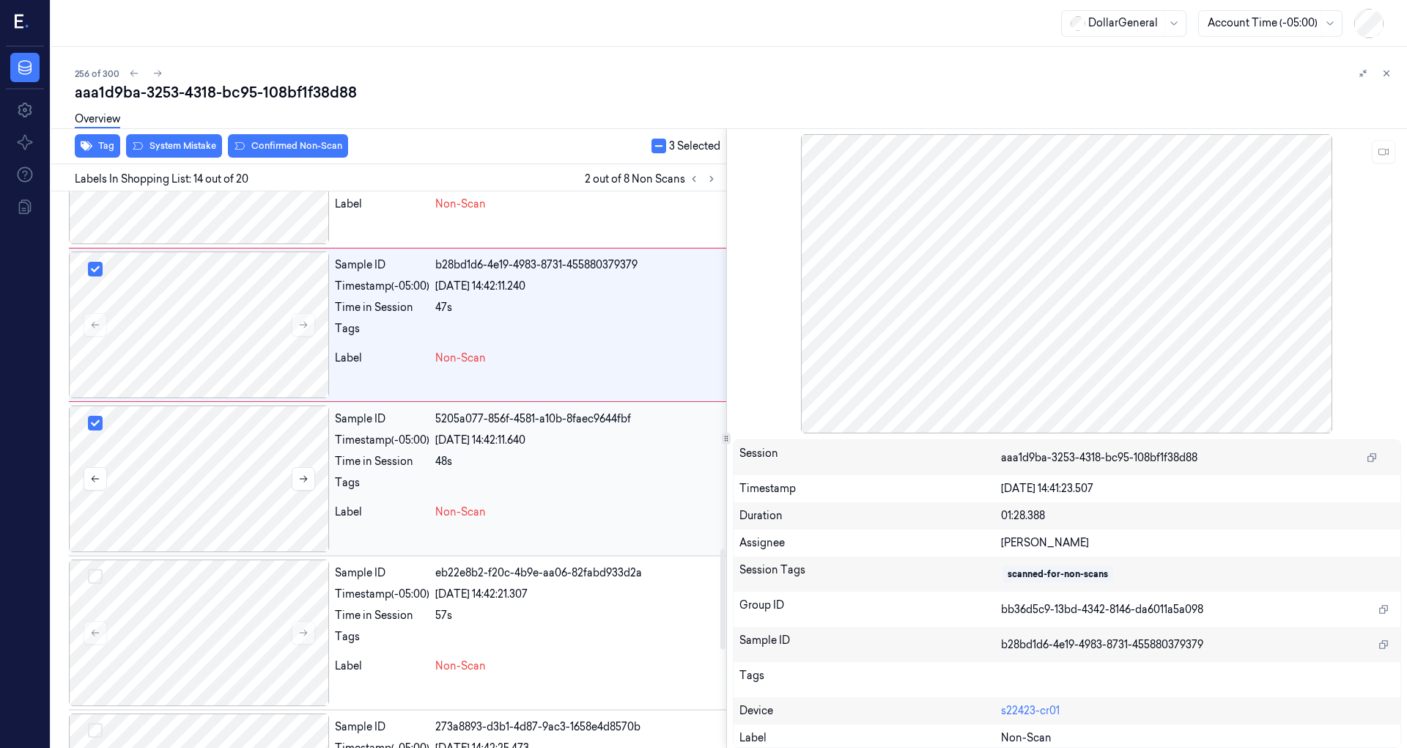
scroll to position [1988, 0]
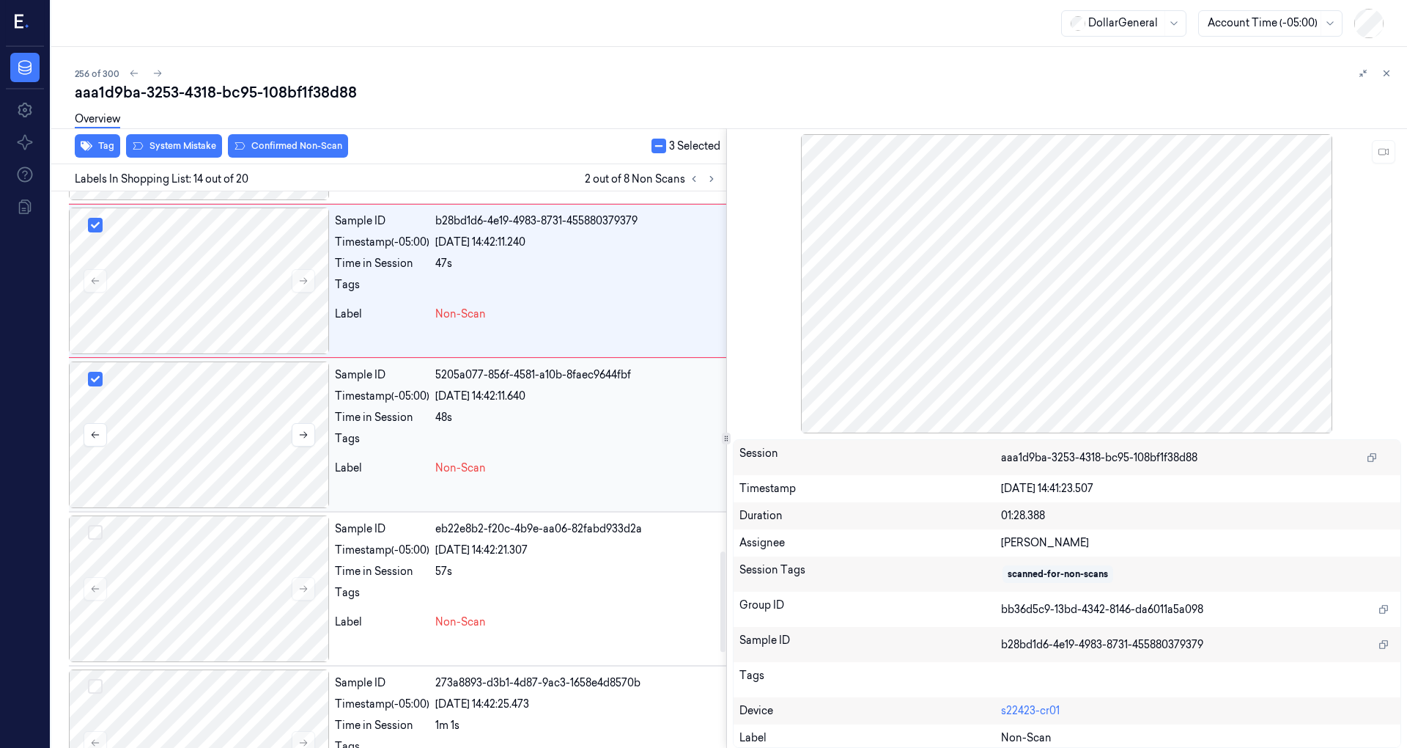
click at [240, 453] on div at bounding box center [199, 434] width 260 height 147
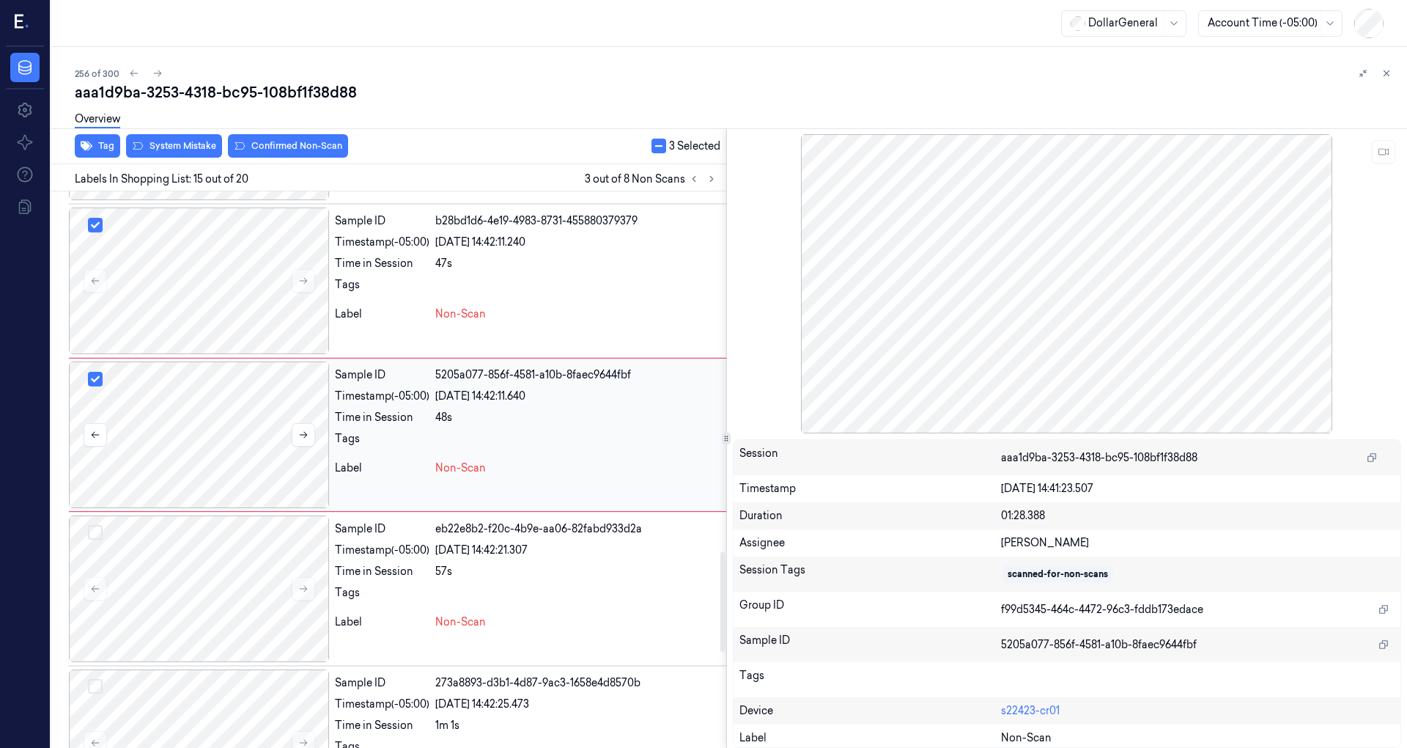
scroll to position [1945, 0]
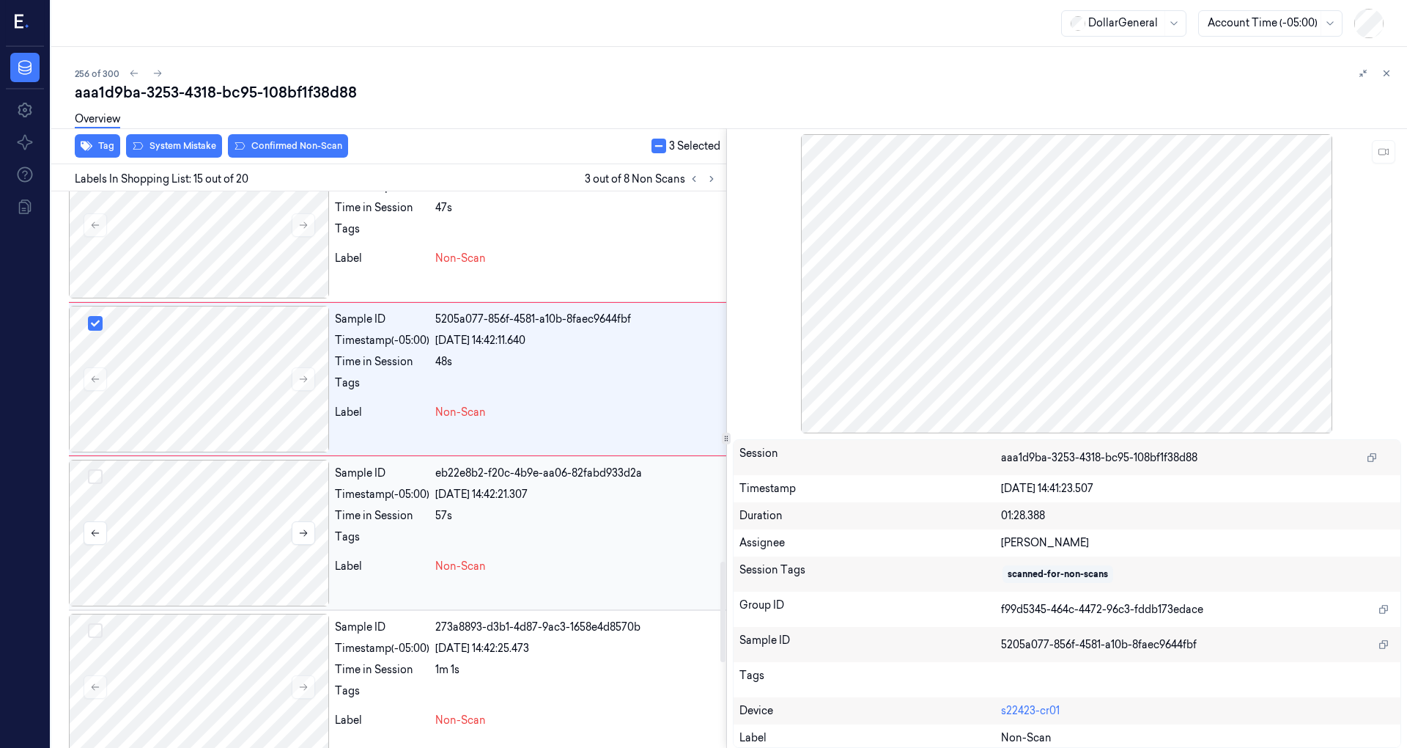
click at [224, 485] on div at bounding box center [199, 533] width 260 height 147
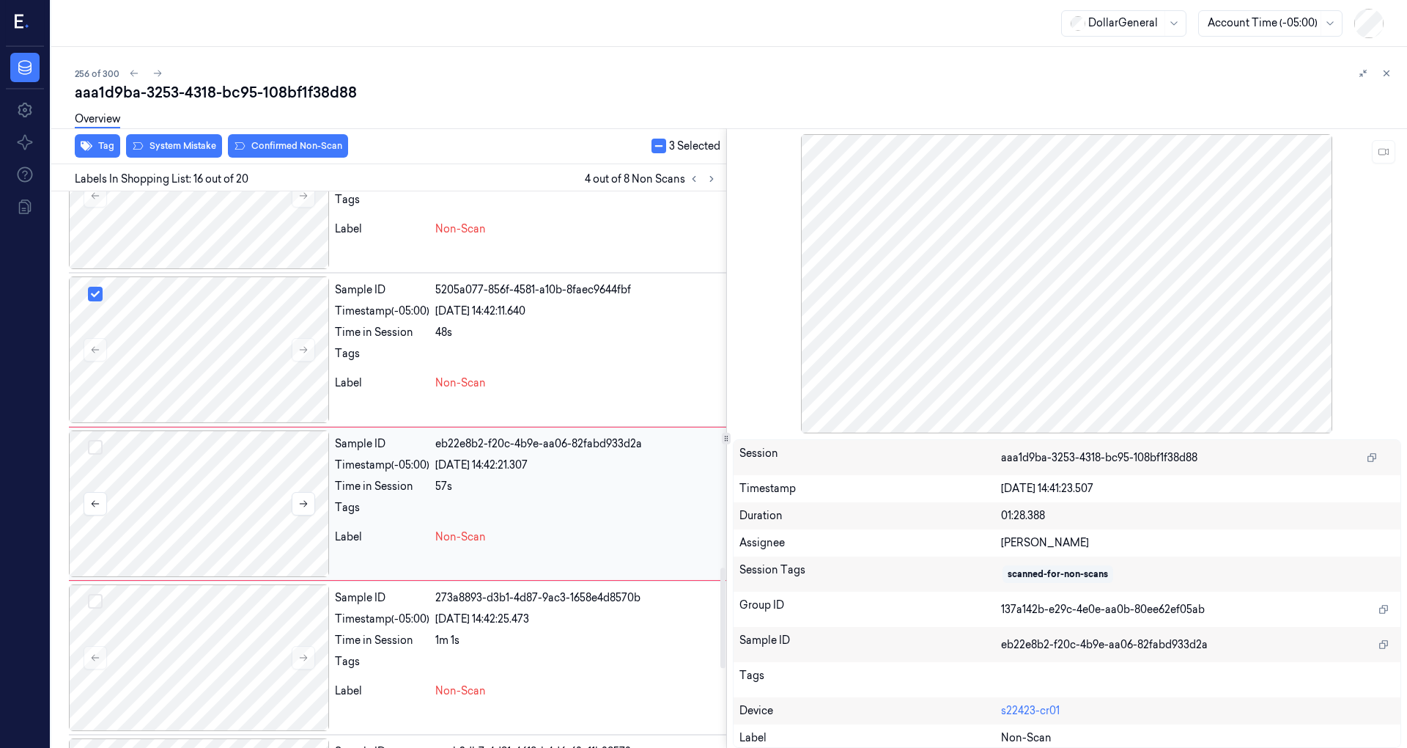
scroll to position [2099, 0]
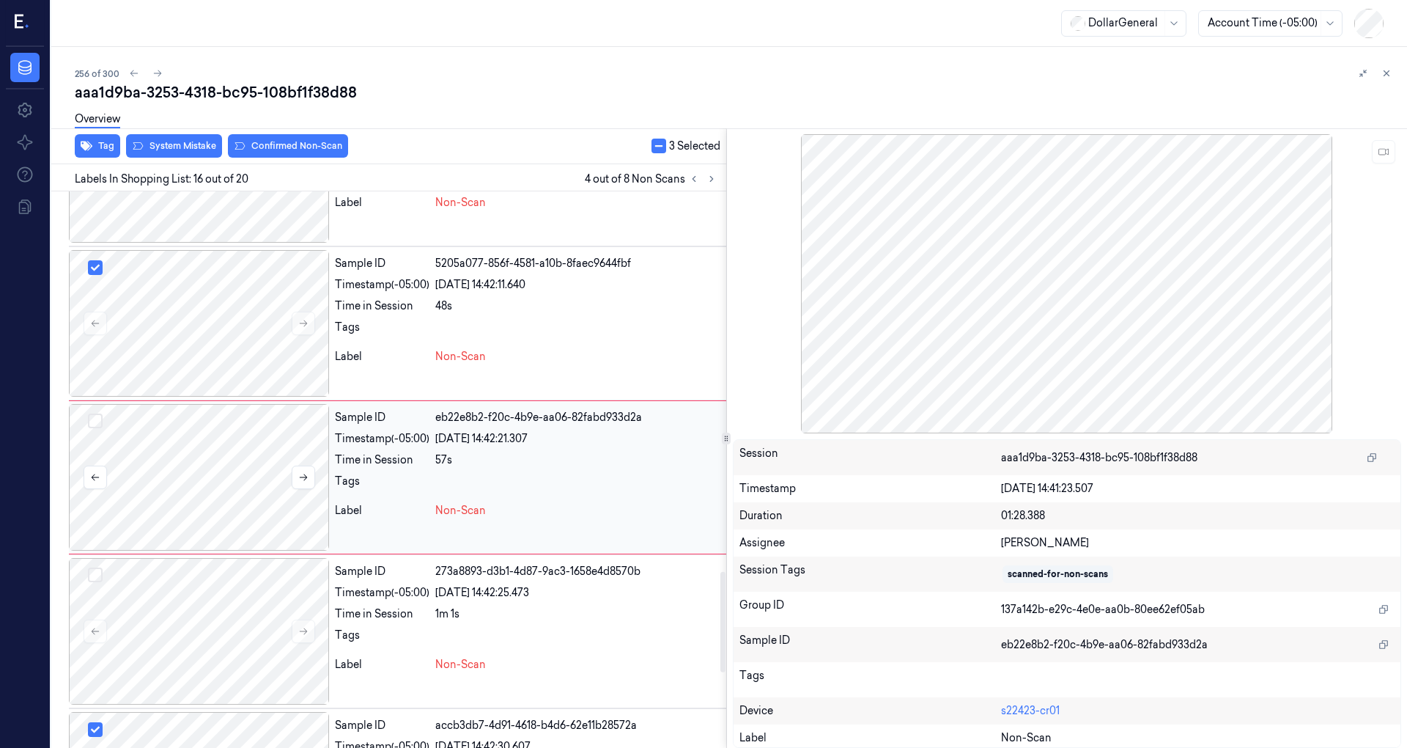
click at [97, 413] on button "Select row" at bounding box center [95, 420] width 15 height 15
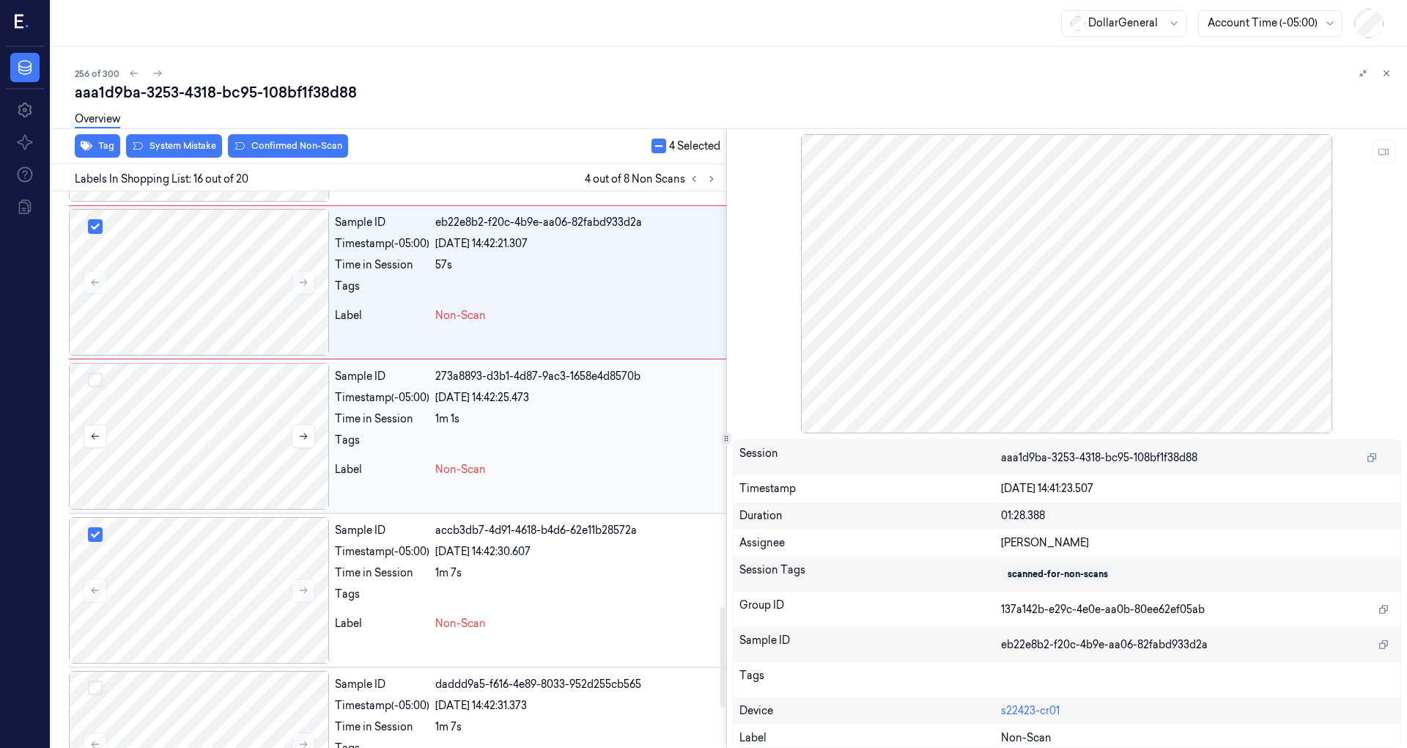
click at [209, 431] on div at bounding box center [199, 436] width 260 height 147
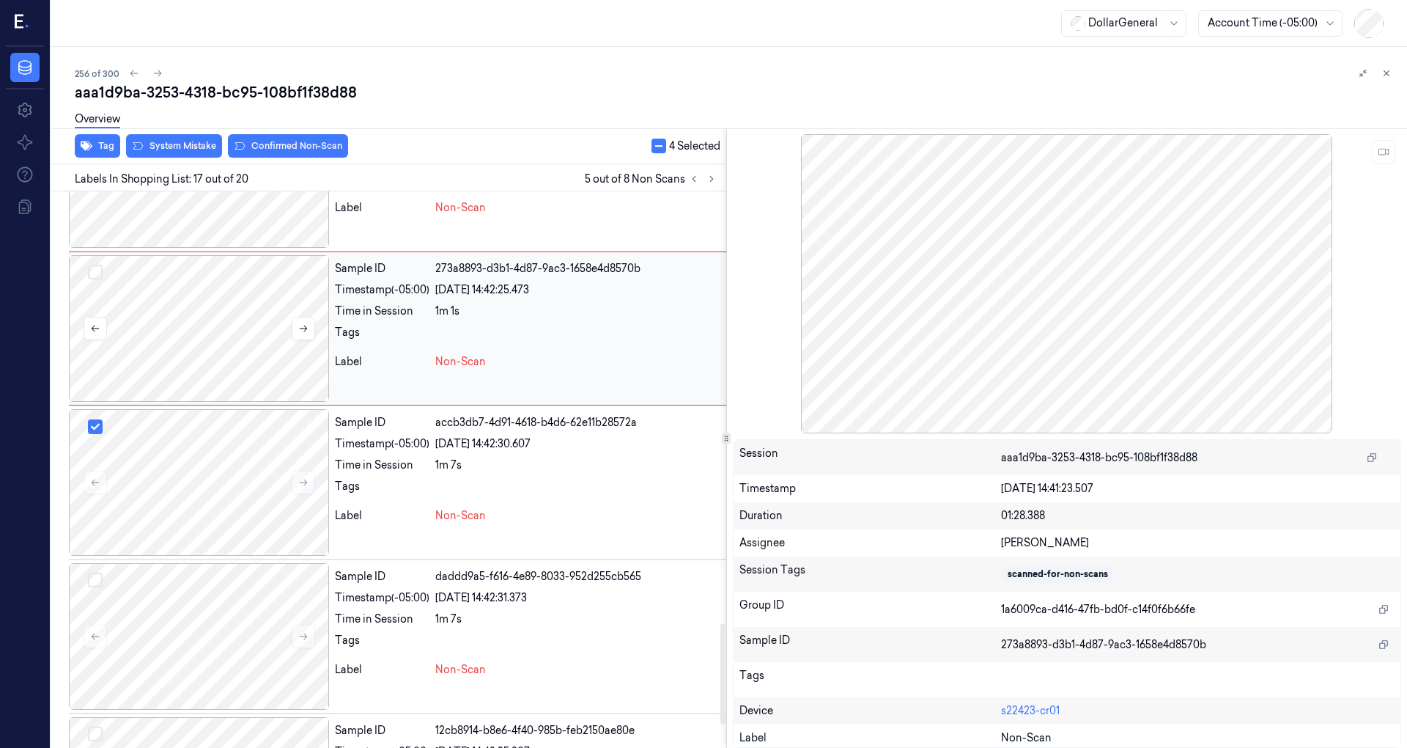
scroll to position [2448, 0]
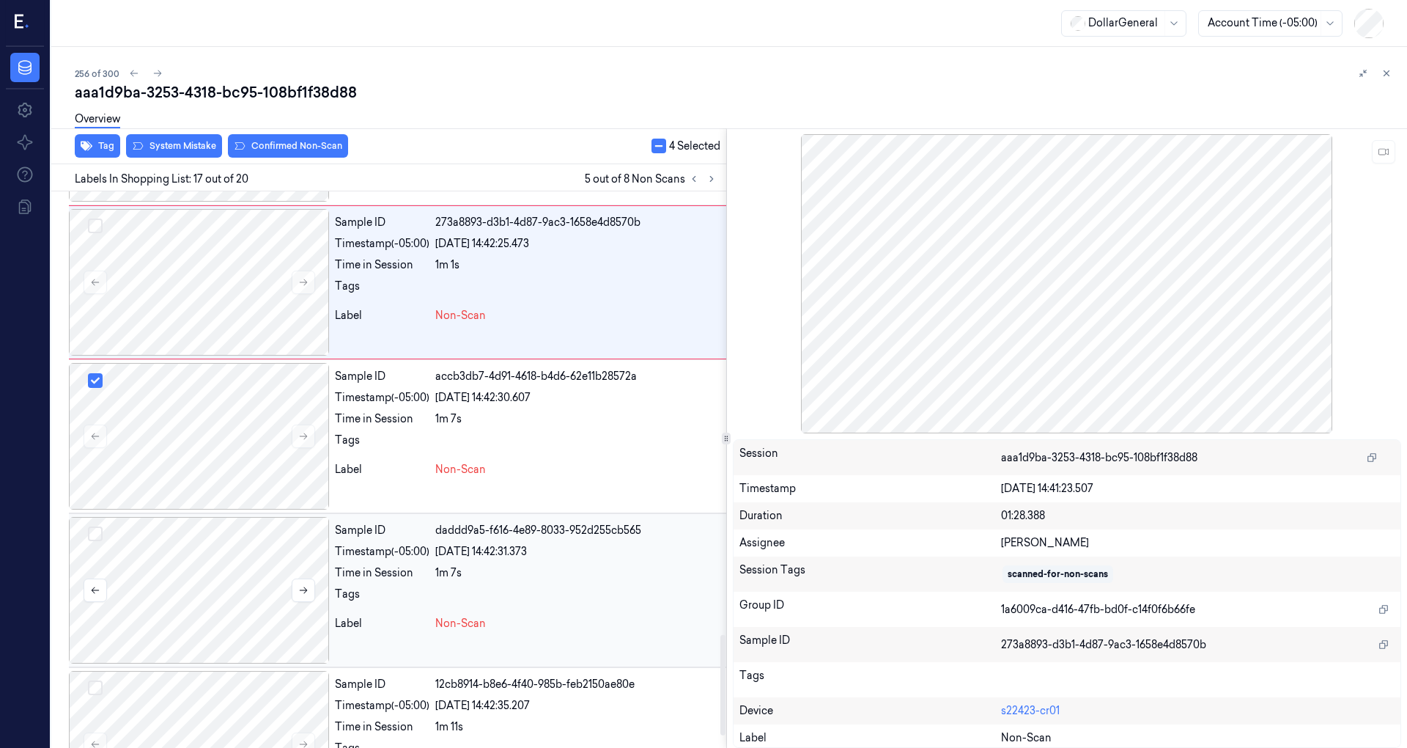
click at [213, 542] on div at bounding box center [199, 590] width 260 height 147
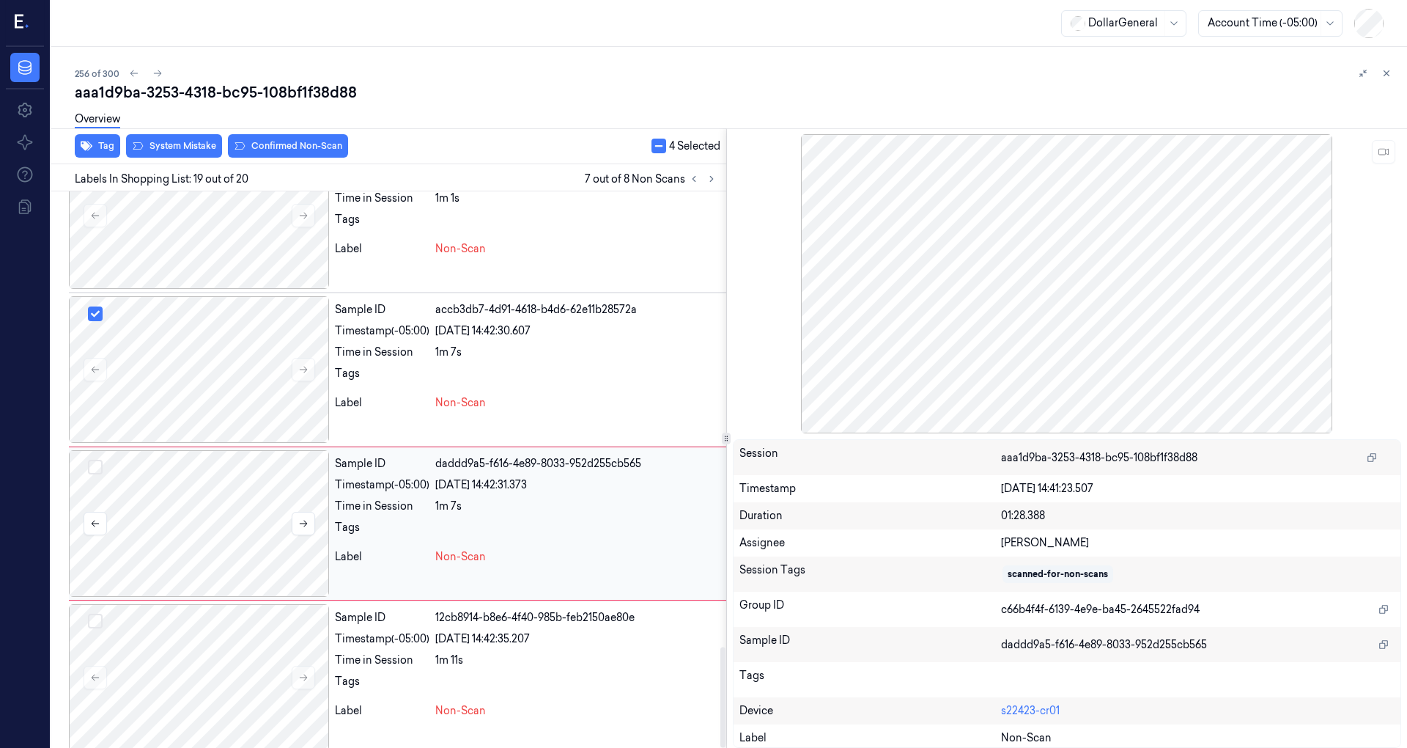
scroll to position [2516, 0]
click at [216, 648] on div at bounding box center [199, 675] width 260 height 147
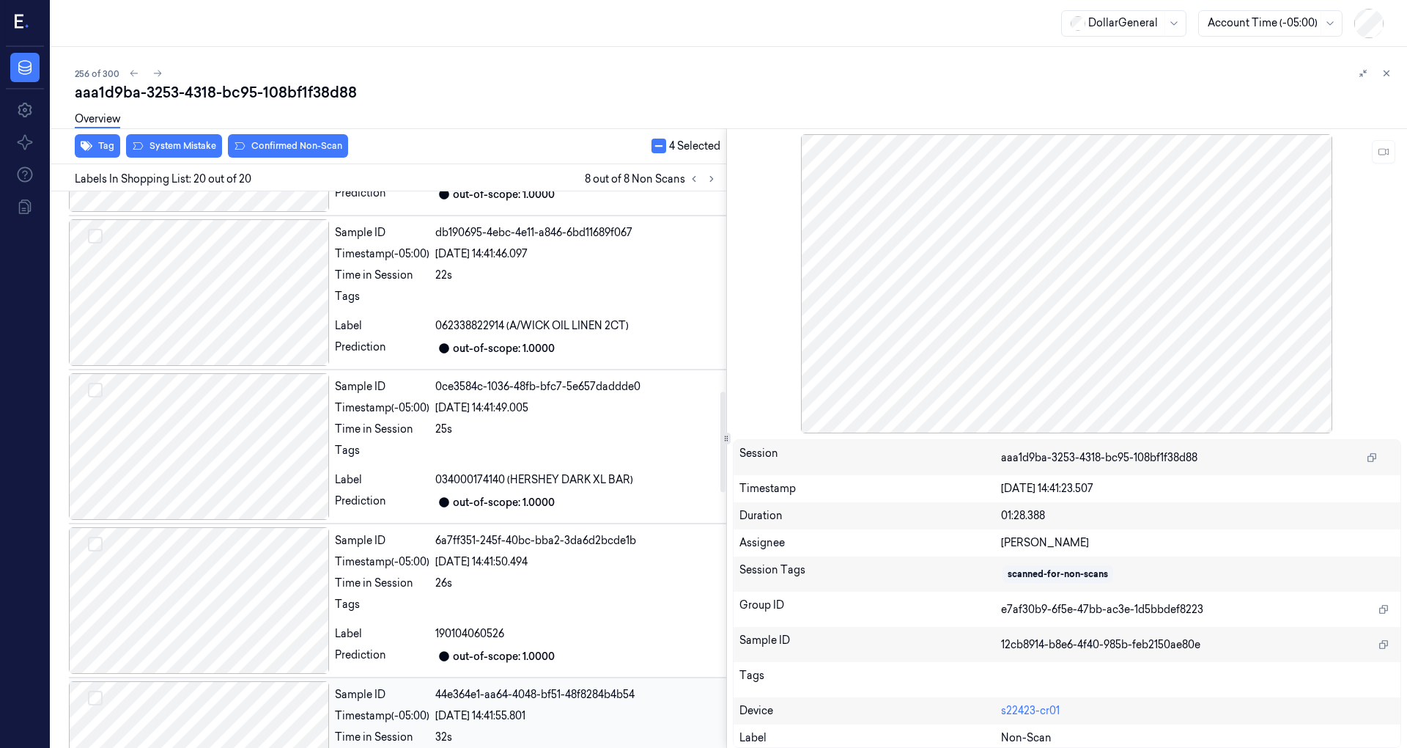
scroll to position [1051, 0]
click at [247, 563] on div at bounding box center [199, 601] width 260 height 147
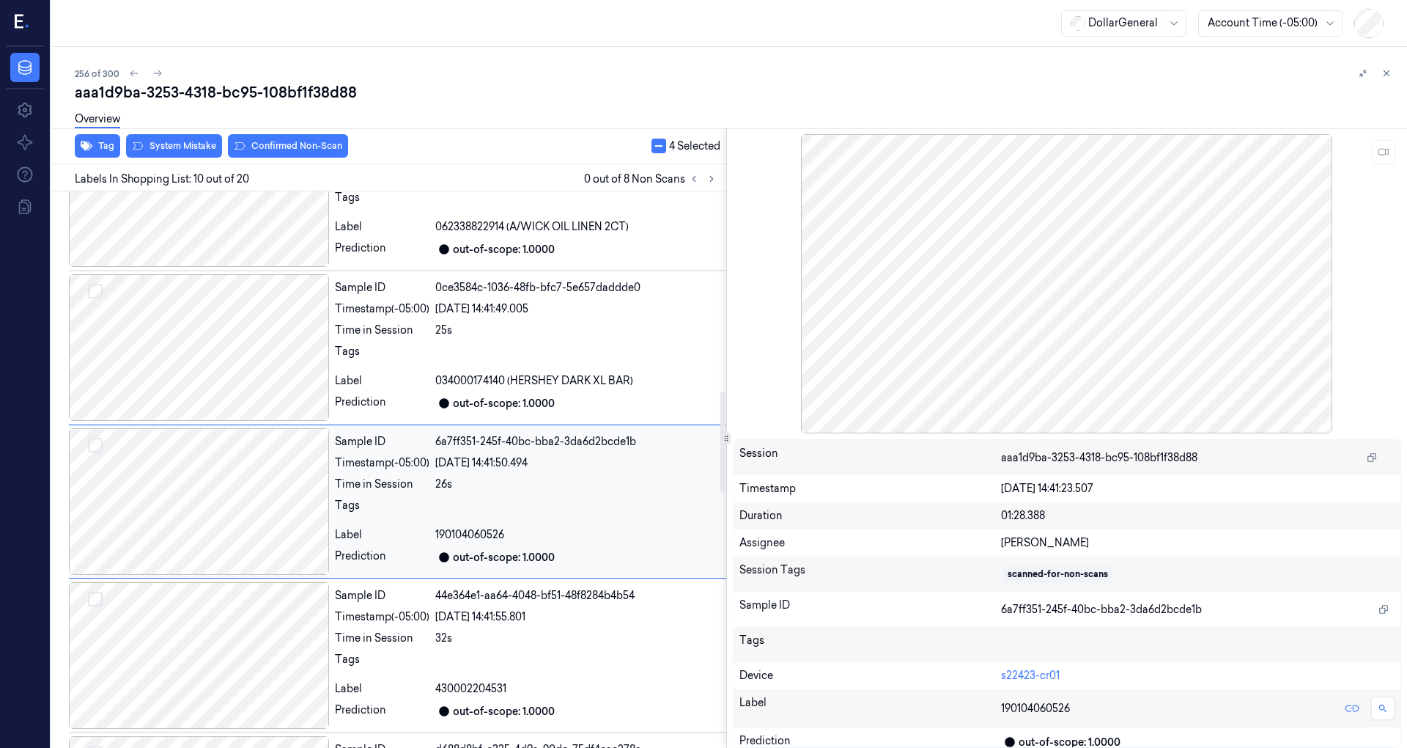
scroll to position [1178, 0]
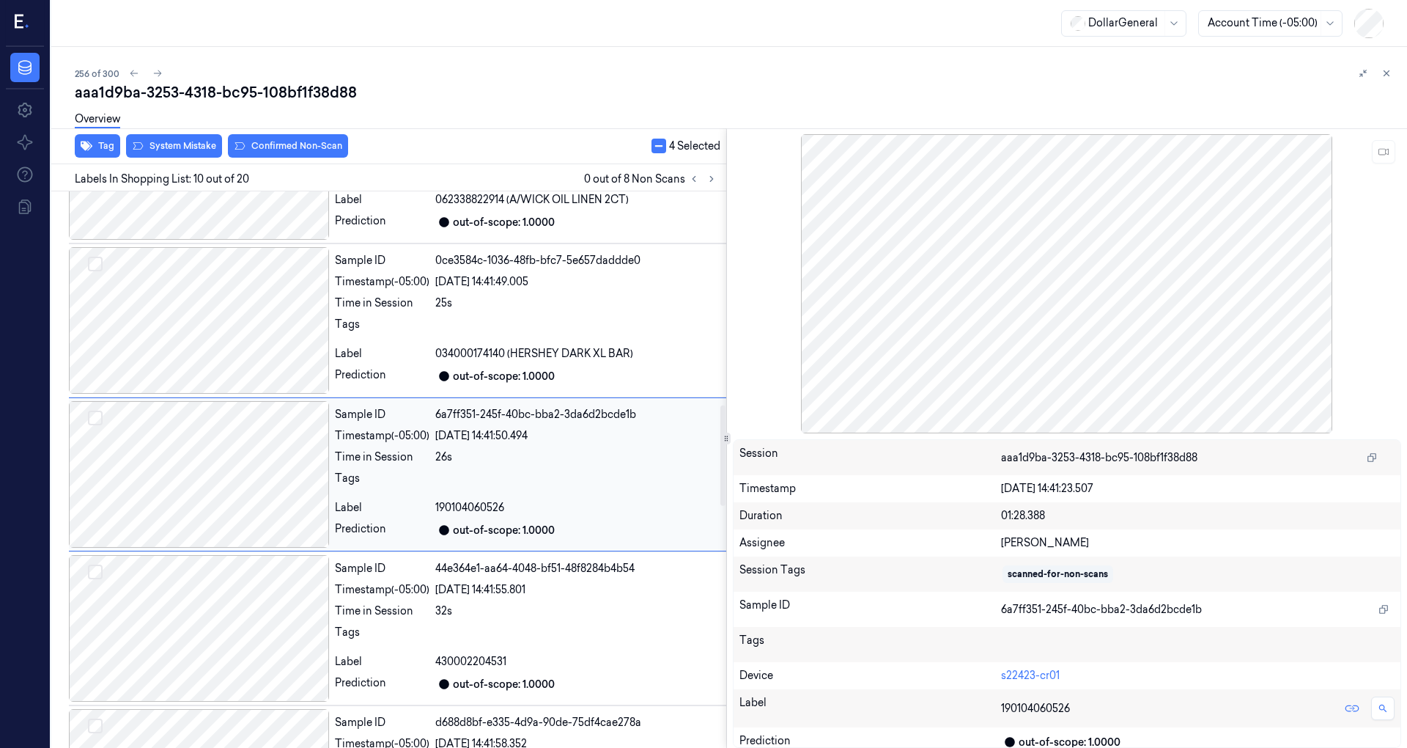
click at [221, 415] on div at bounding box center [199, 474] width 260 height 147
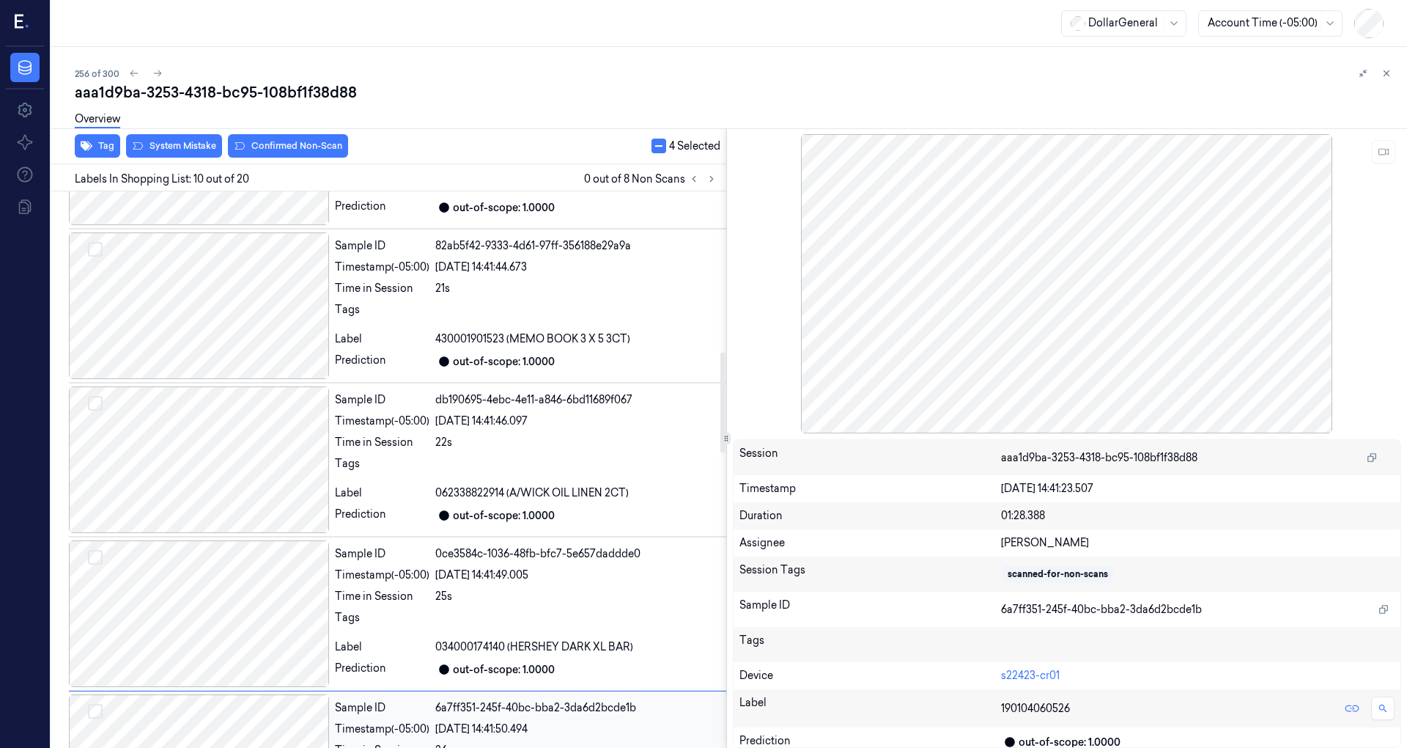
click at [216, 413] on div at bounding box center [199, 459] width 260 height 147
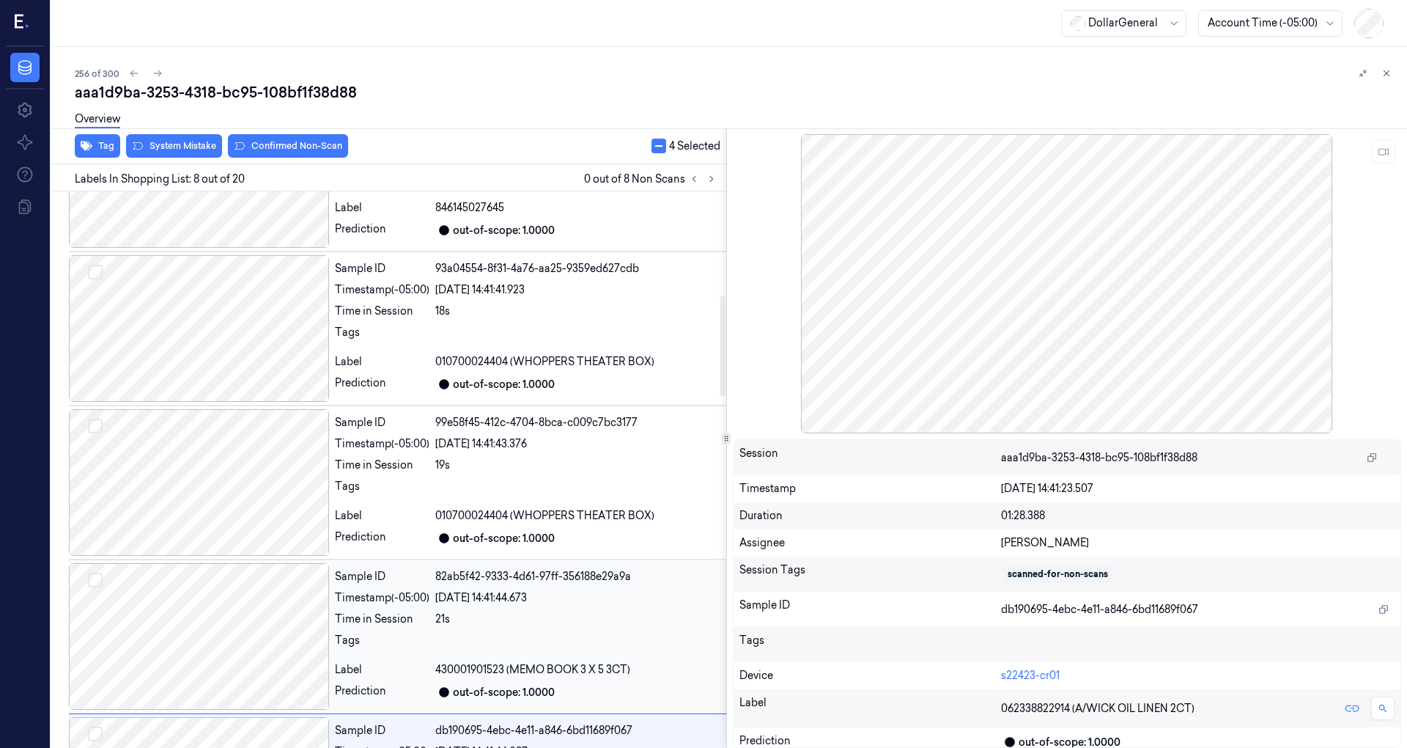
scroll to position [481, 0]
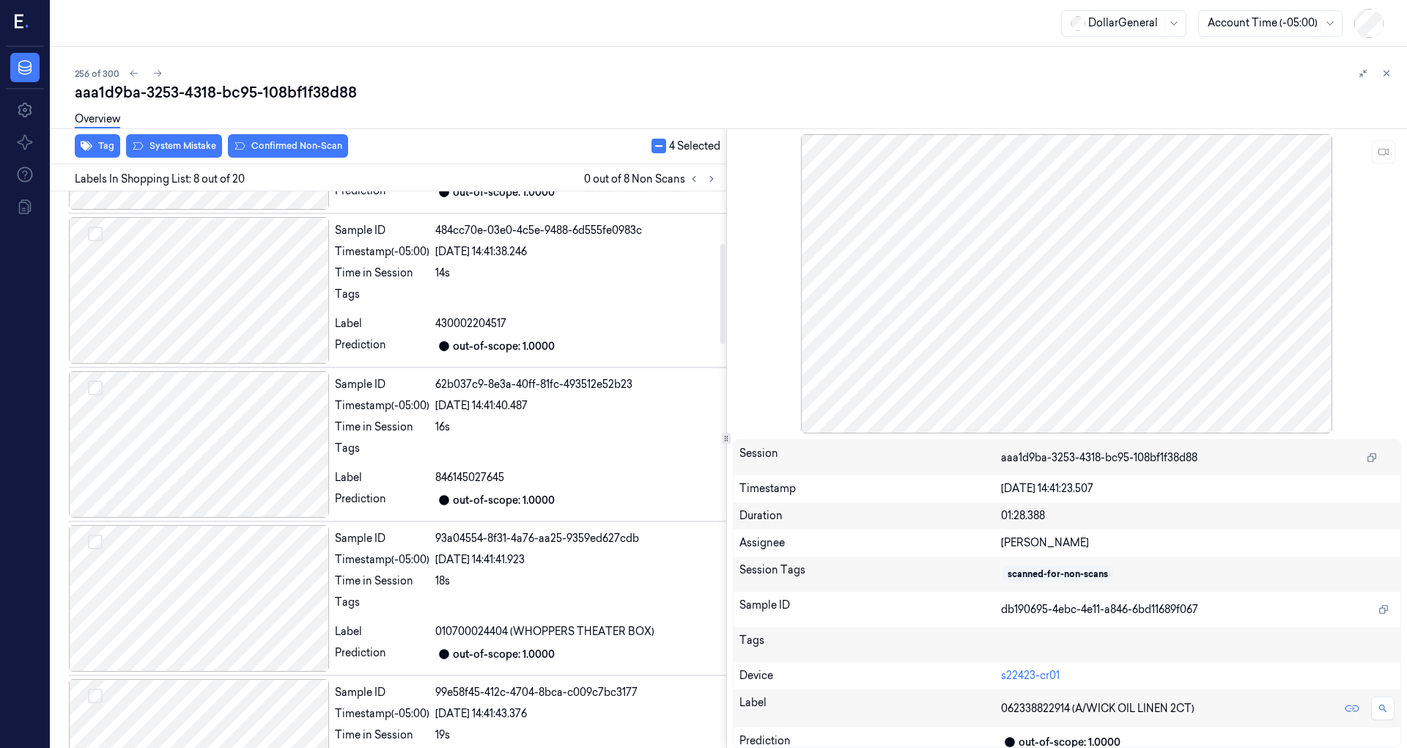
click at [215, 413] on div at bounding box center [199, 444] width 260 height 147
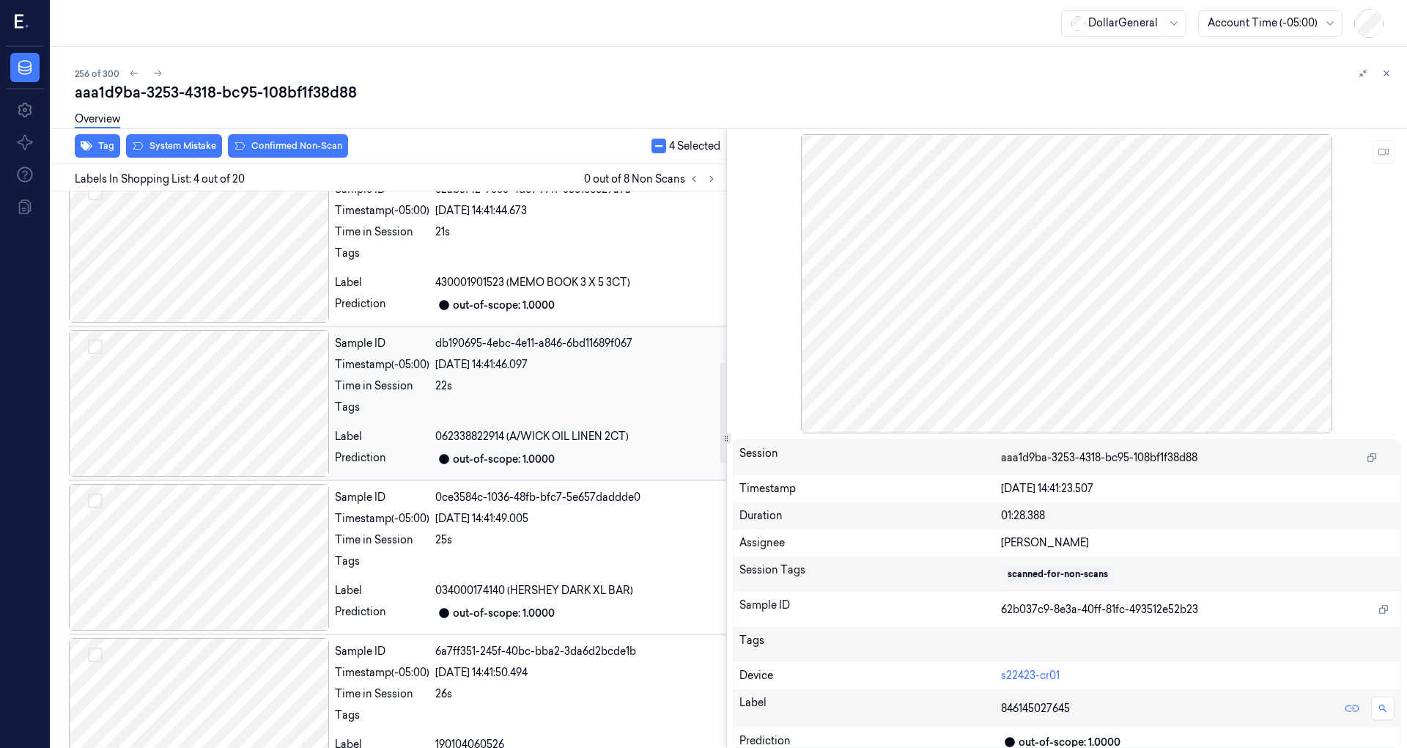
click at [217, 415] on div at bounding box center [199, 403] width 260 height 147
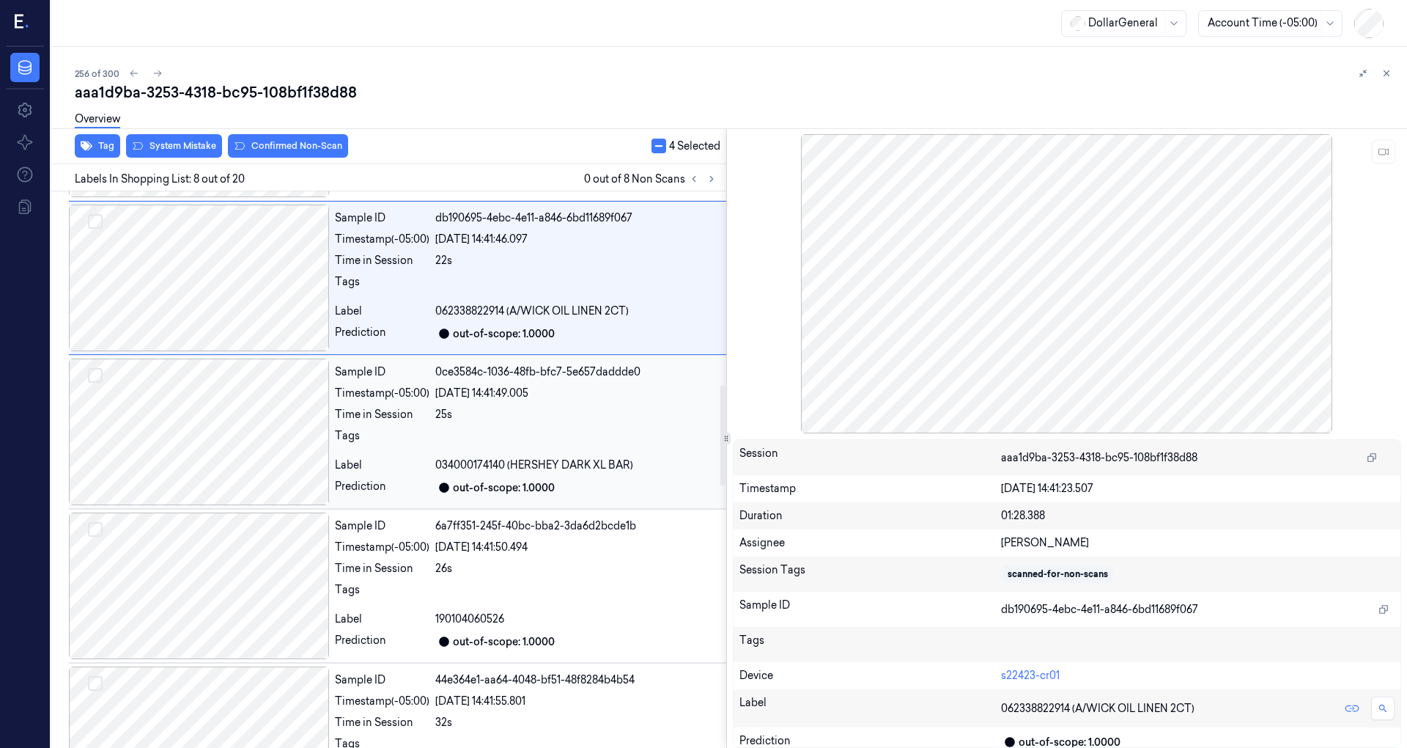
click at [226, 457] on div at bounding box center [199, 431] width 260 height 147
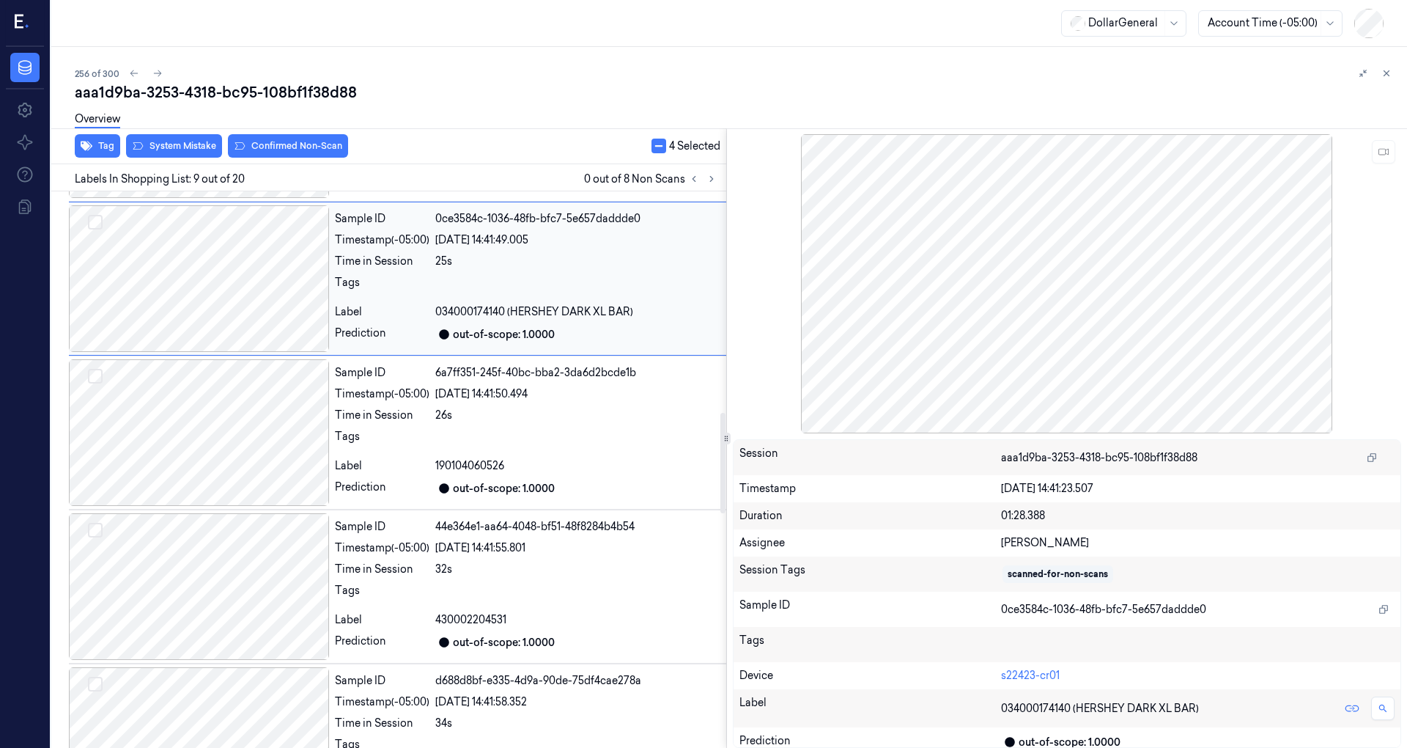
click at [224, 481] on div at bounding box center [199, 432] width 260 height 147
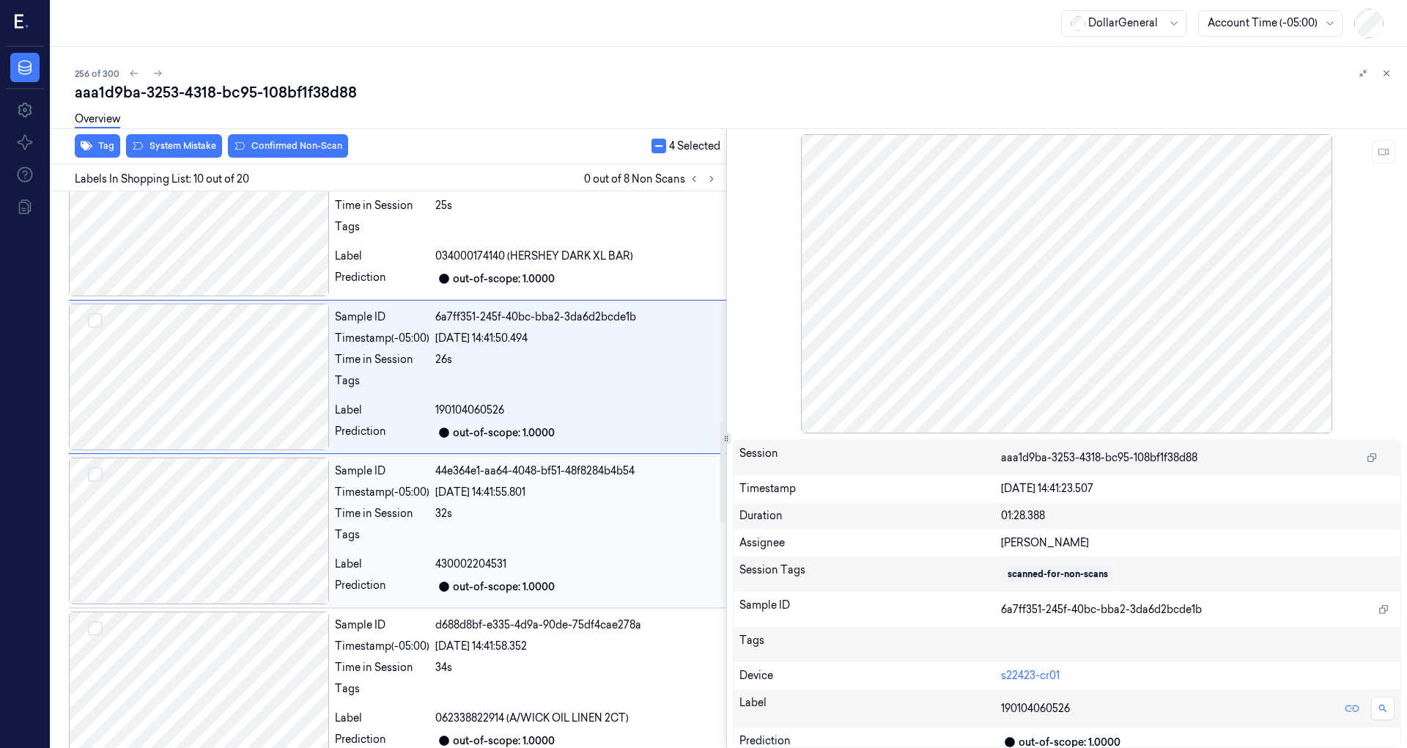
click at [229, 507] on div at bounding box center [199, 530] width 260 height 147
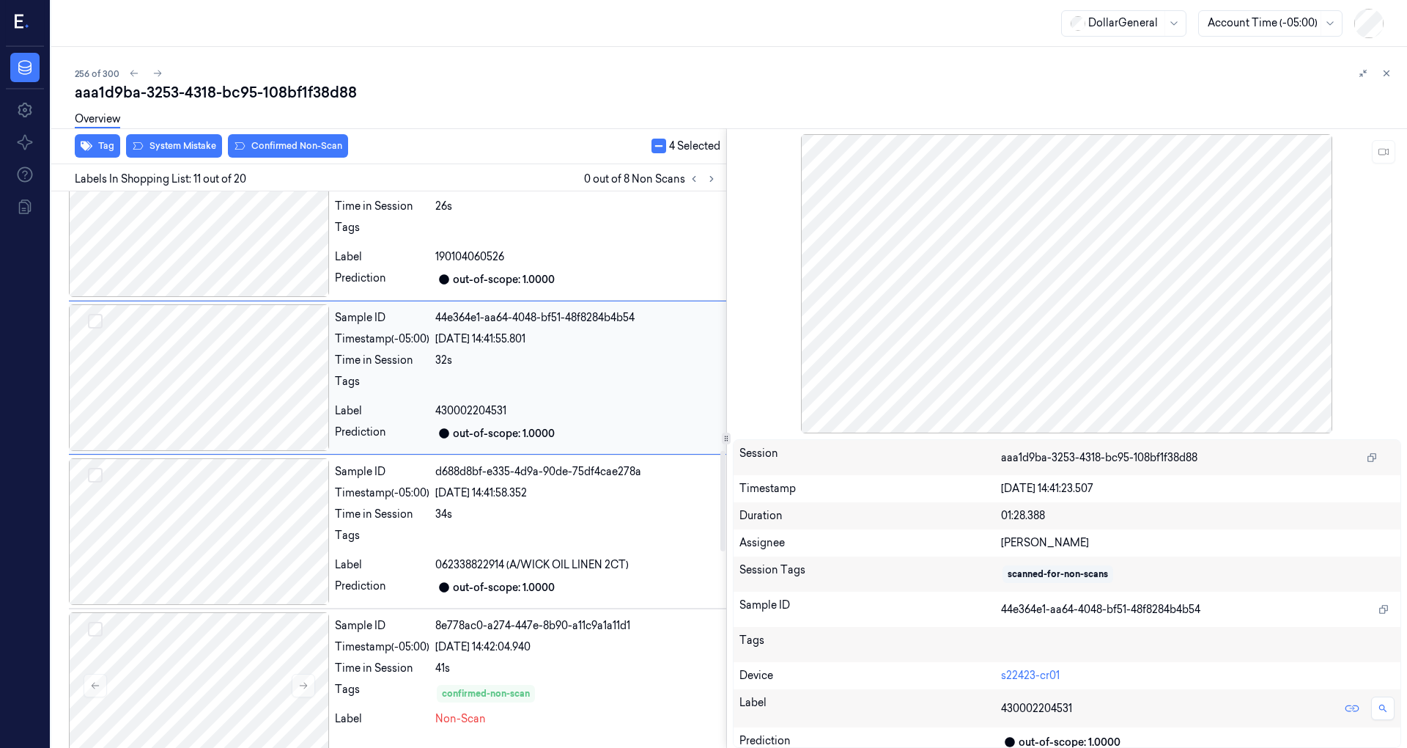
scroll to position [1527, 0]
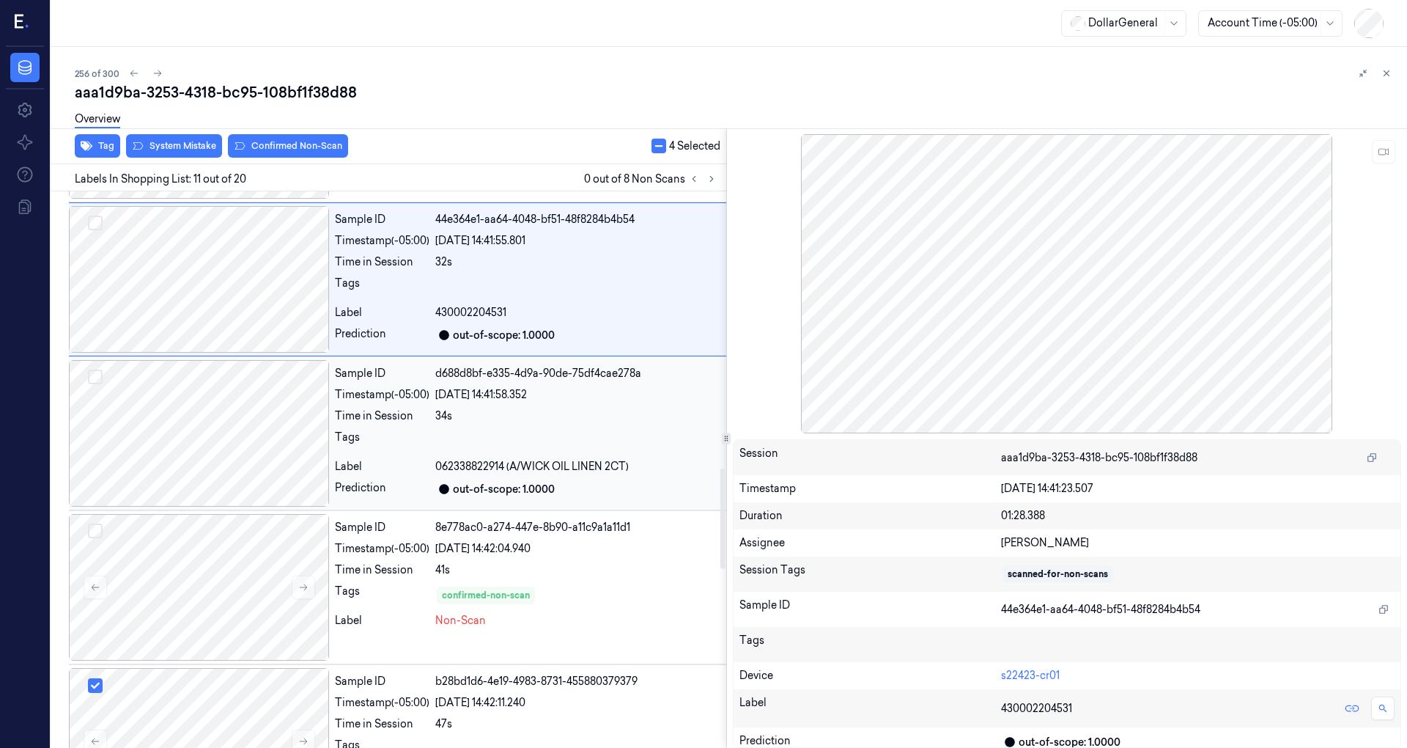
click at [214, 422] on div at bounding box center [199, 433] width 260 height 147
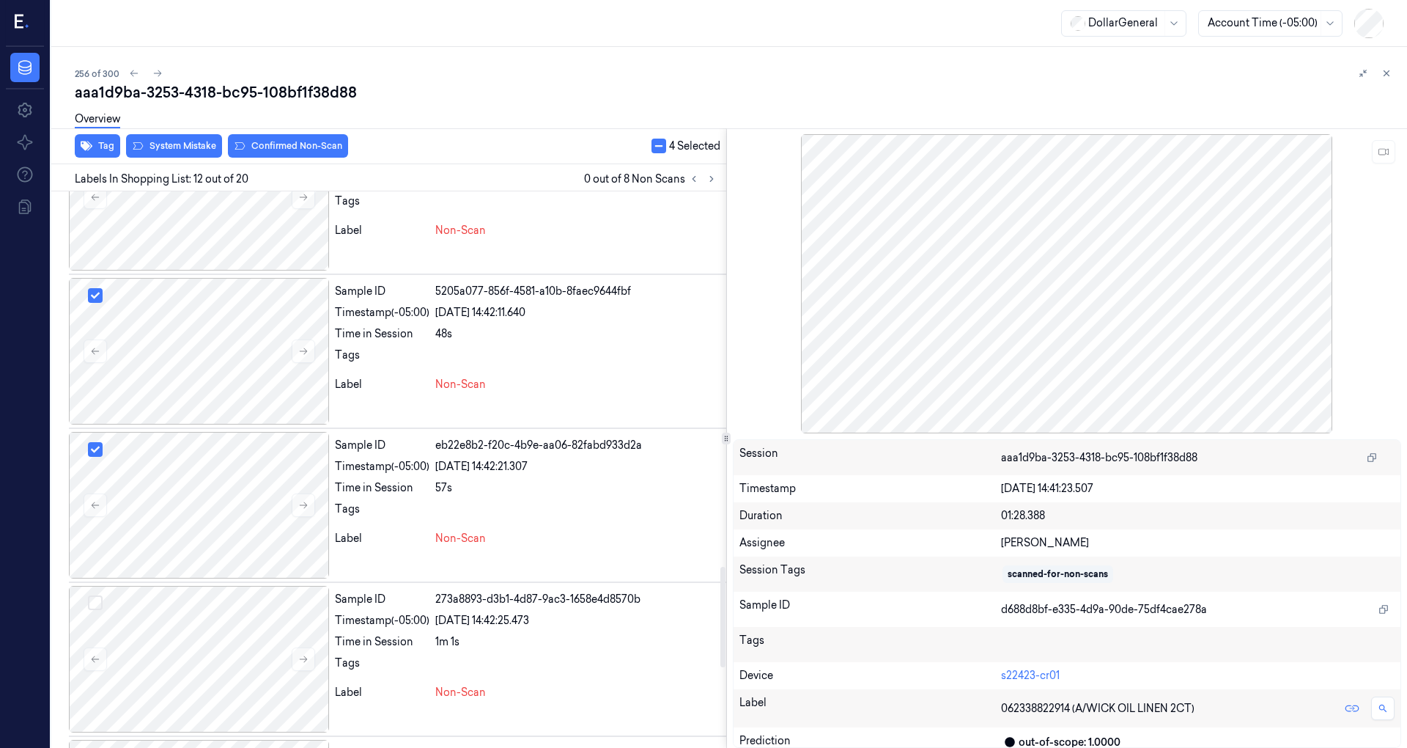
scroll to position [2516, 0]
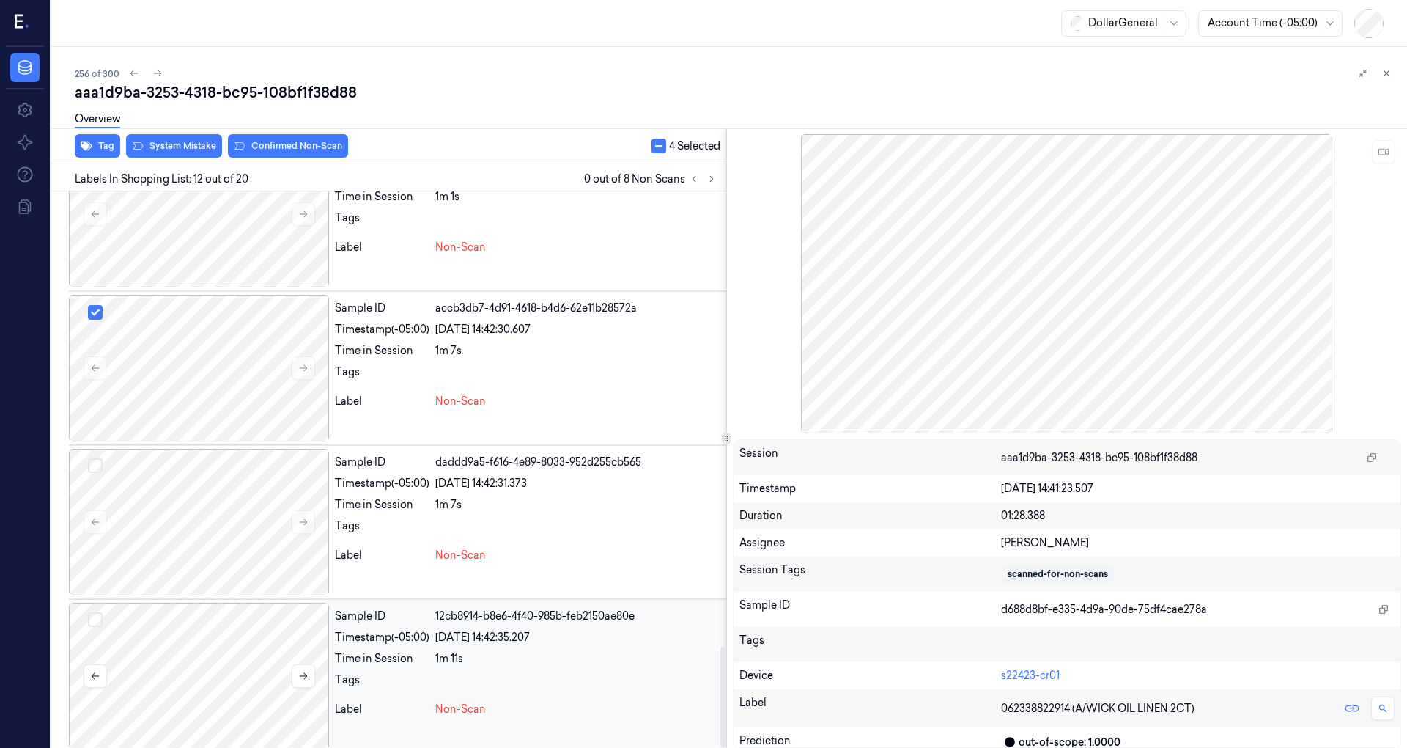
click at [232, 627] on div at bounding box center [199, 675] width 260 height 147
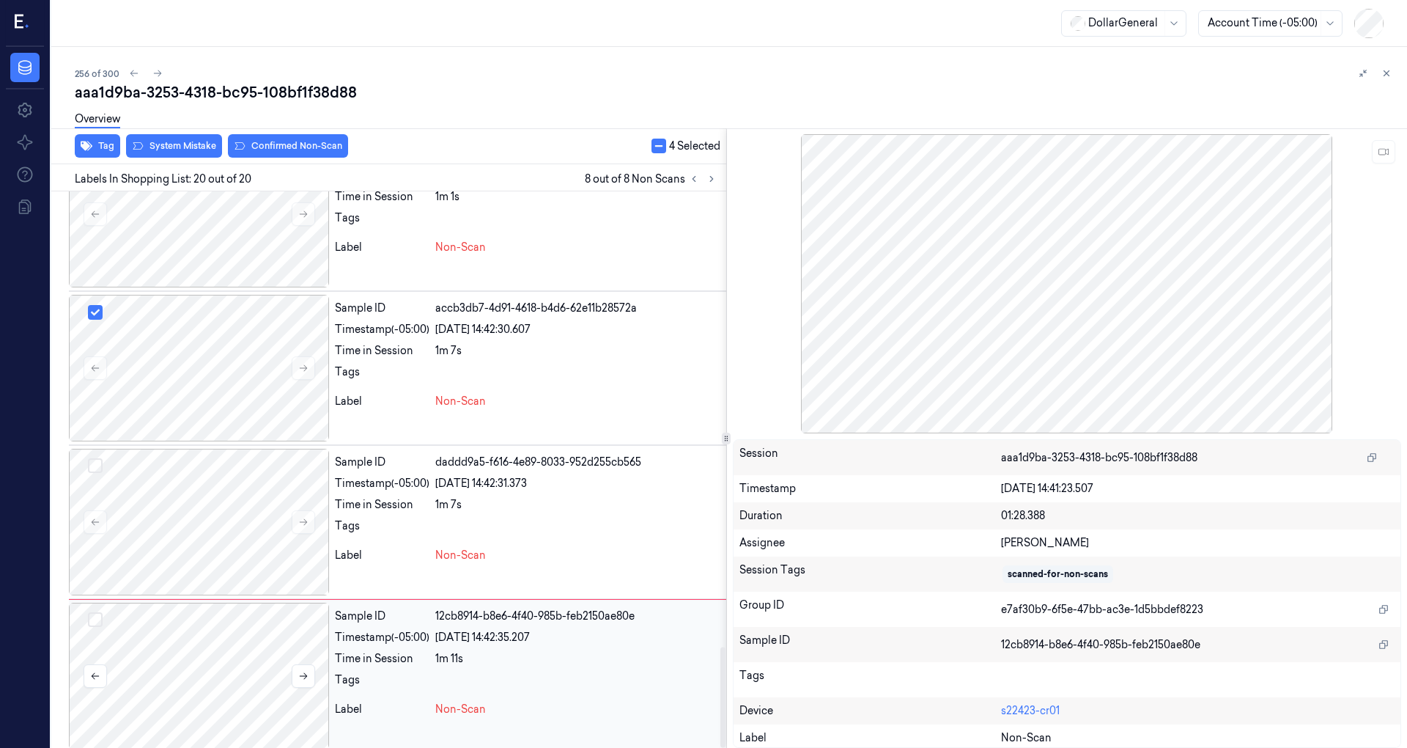
click at [92, 612] on button "Select row" at bounding box center [95, 619] width 15 height 15
click at [199, 533] on div at bounding box center [199, 522] width 260 height 147
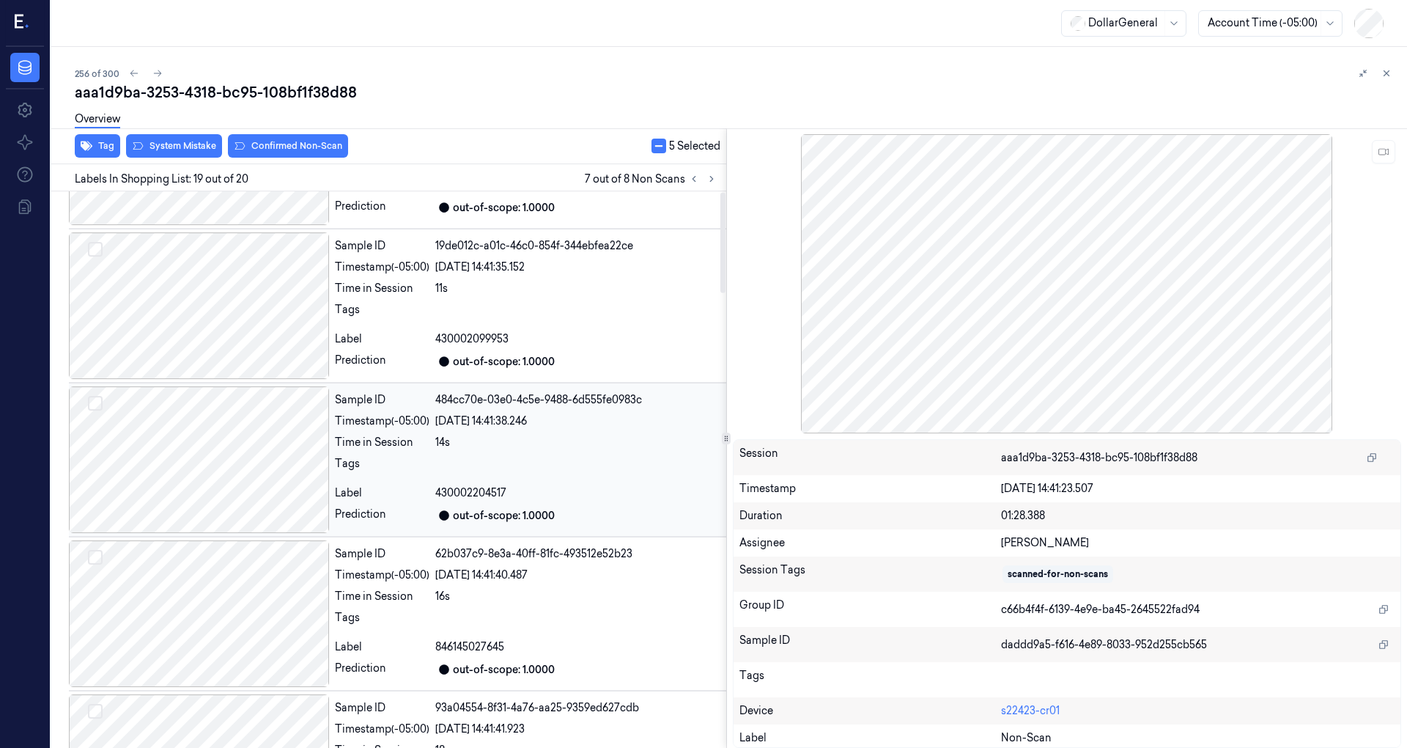
scroll to position [0, 0]
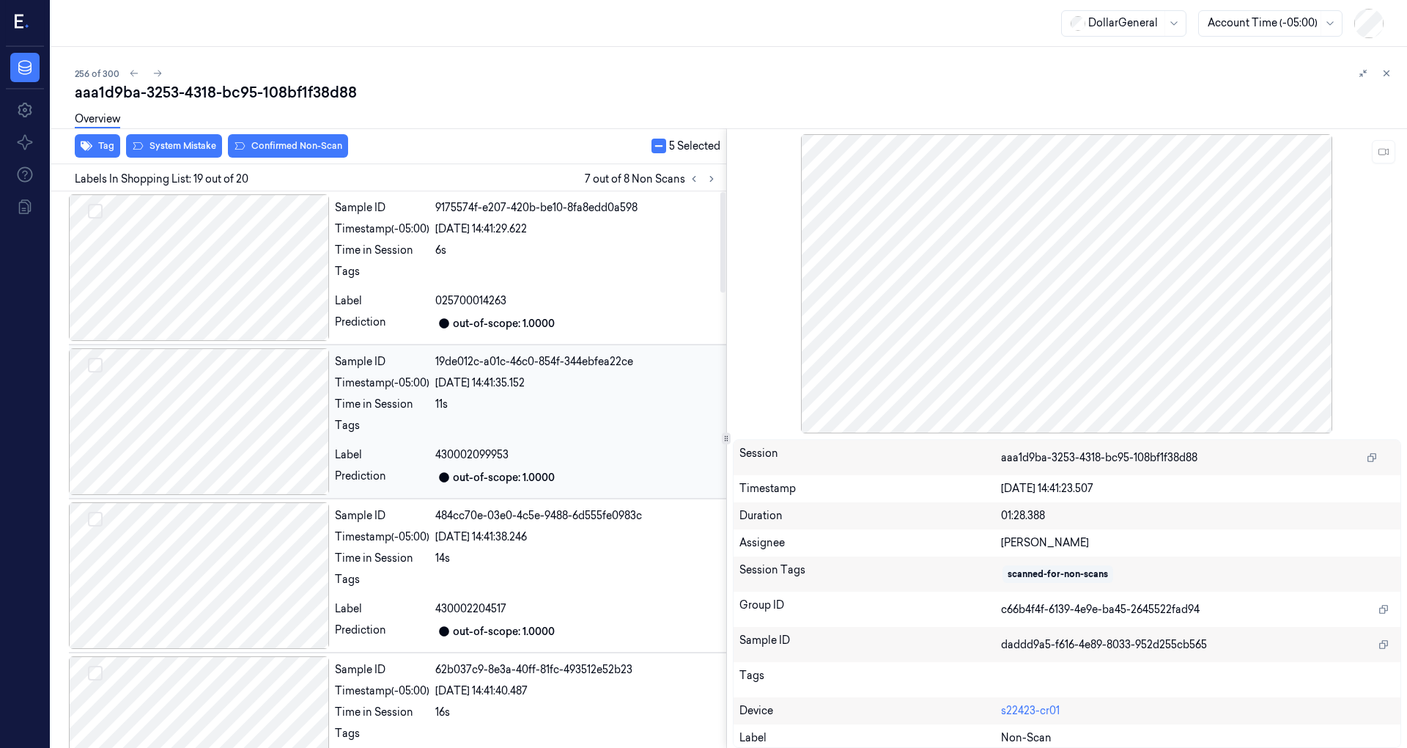
click at [209, 428] on div at bounding box center [199, 421] width 260 height 147
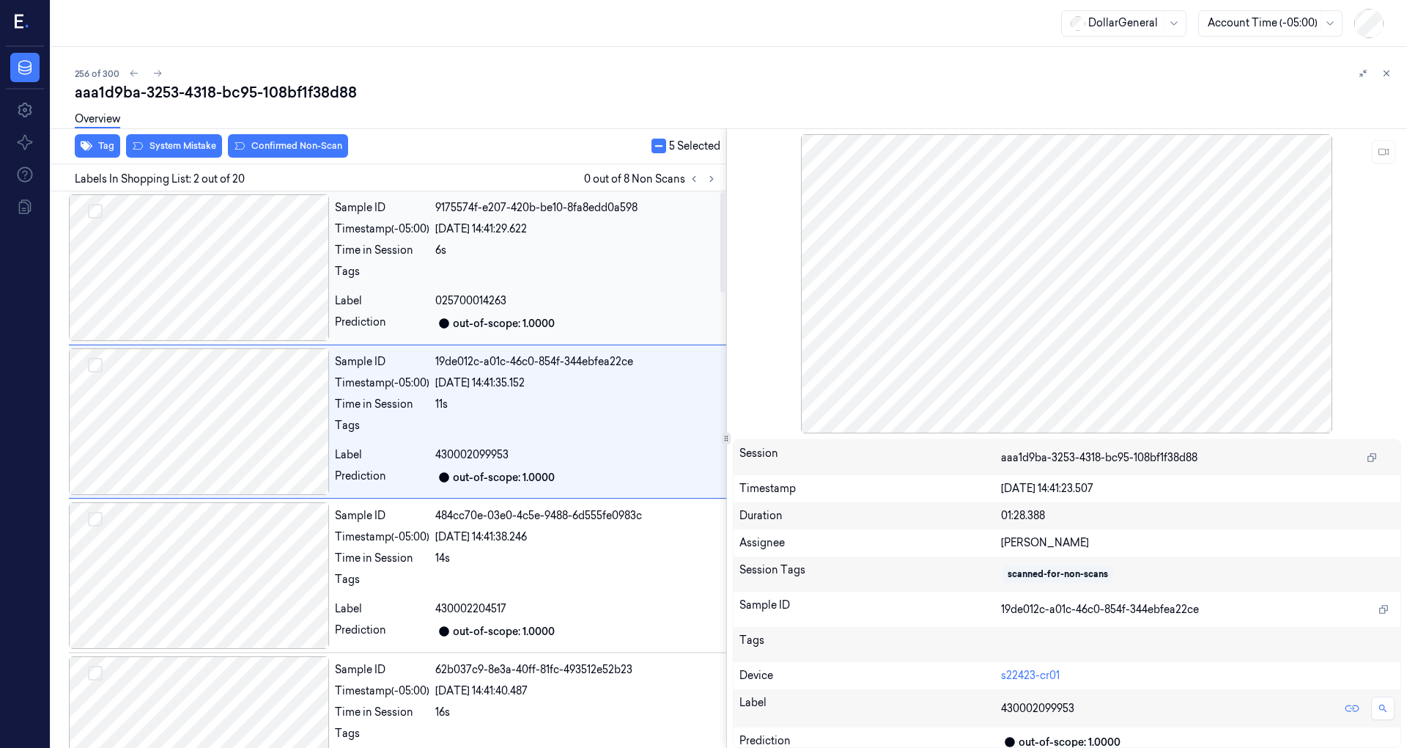
click at [224, 296] on div at bounding box center [199, 267] width 260 height 147
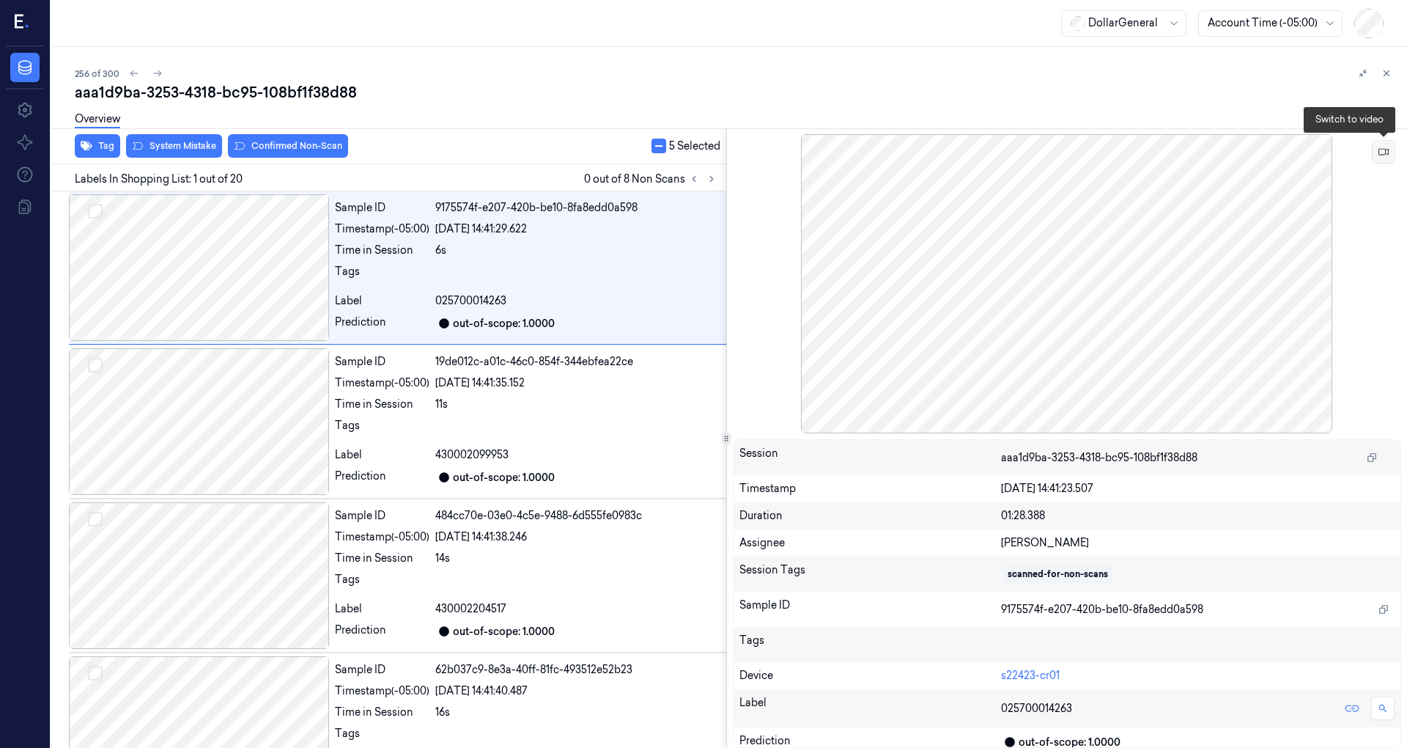
click at [1387, 149] on icon at bounding box center [1384, 152] width 10 height 10
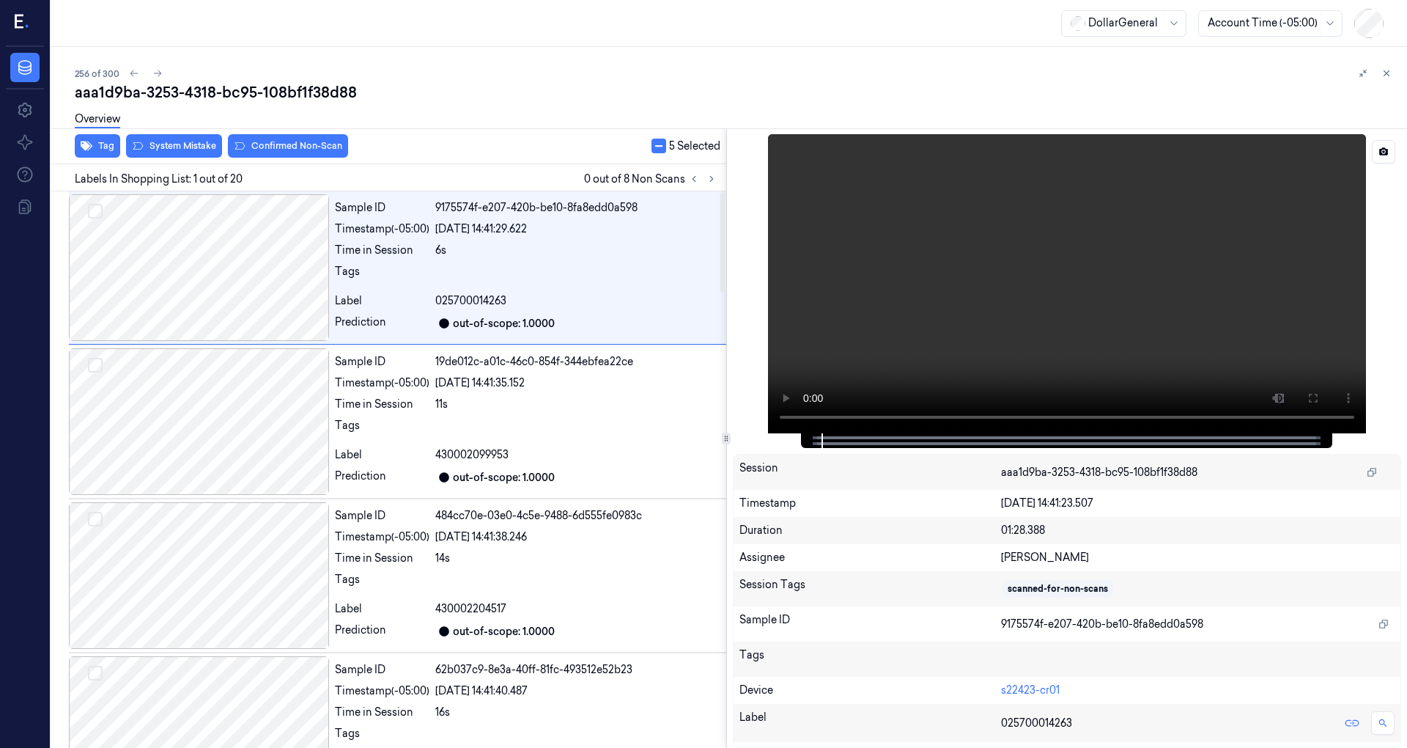
click at [988, 309] on video at bounding box center [1067, 283] width 598 height 299
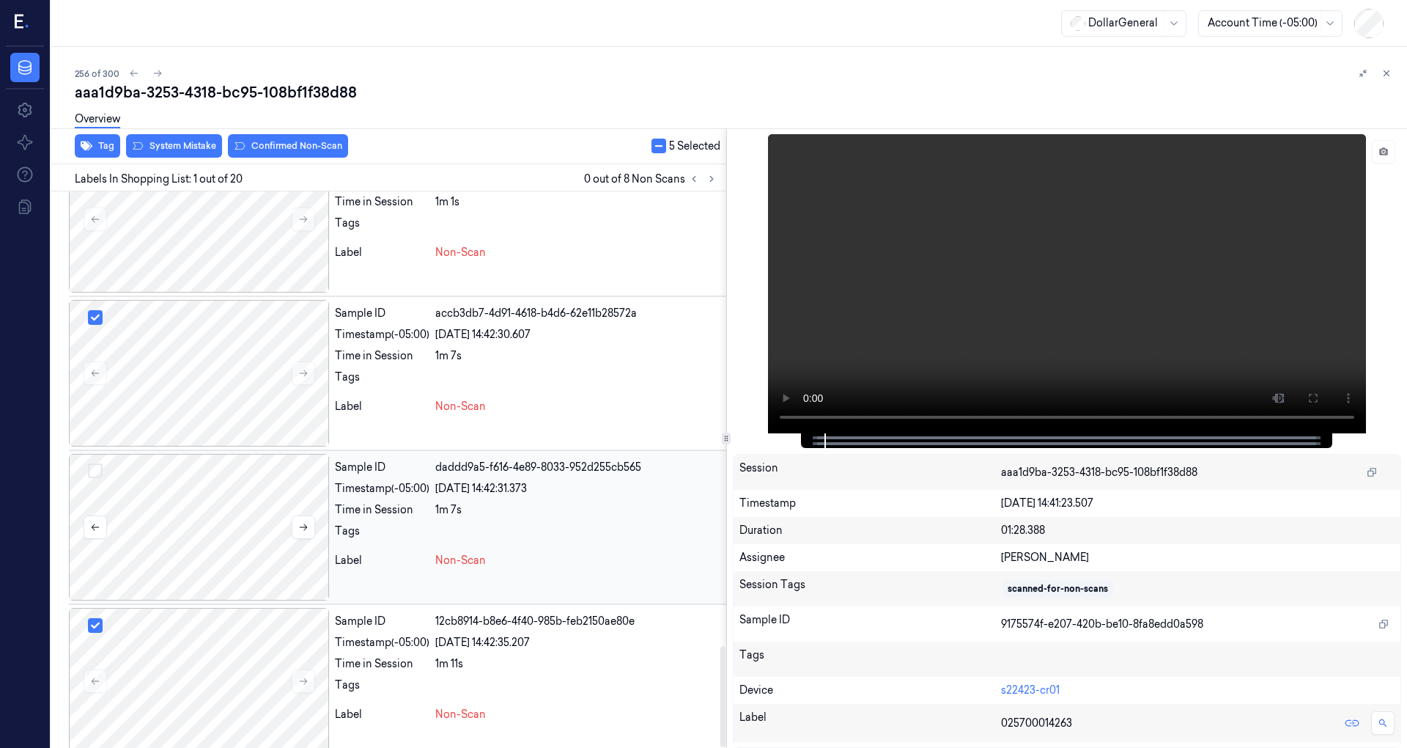
scroll to position [2516, 0]
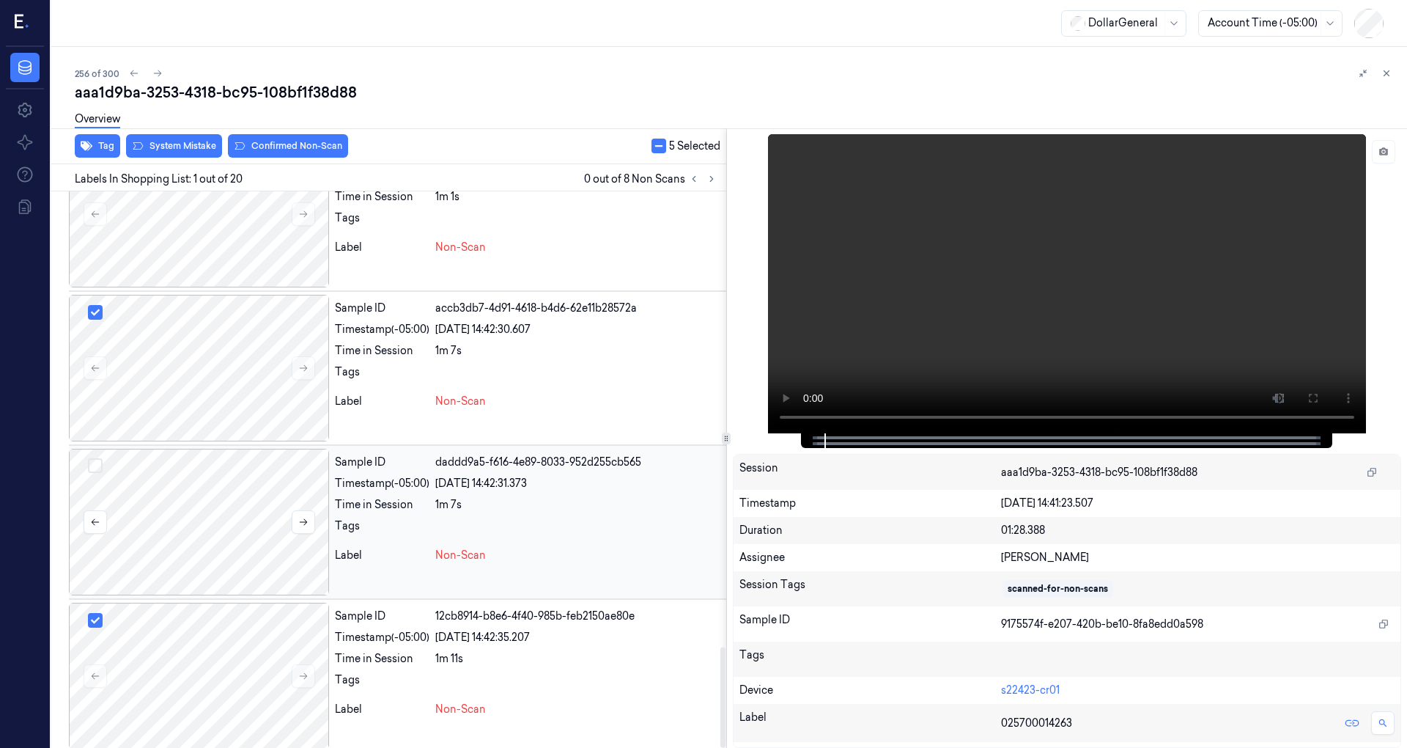
click at [204, 516] on div at bounding box center [199, 522] width 260 height 147
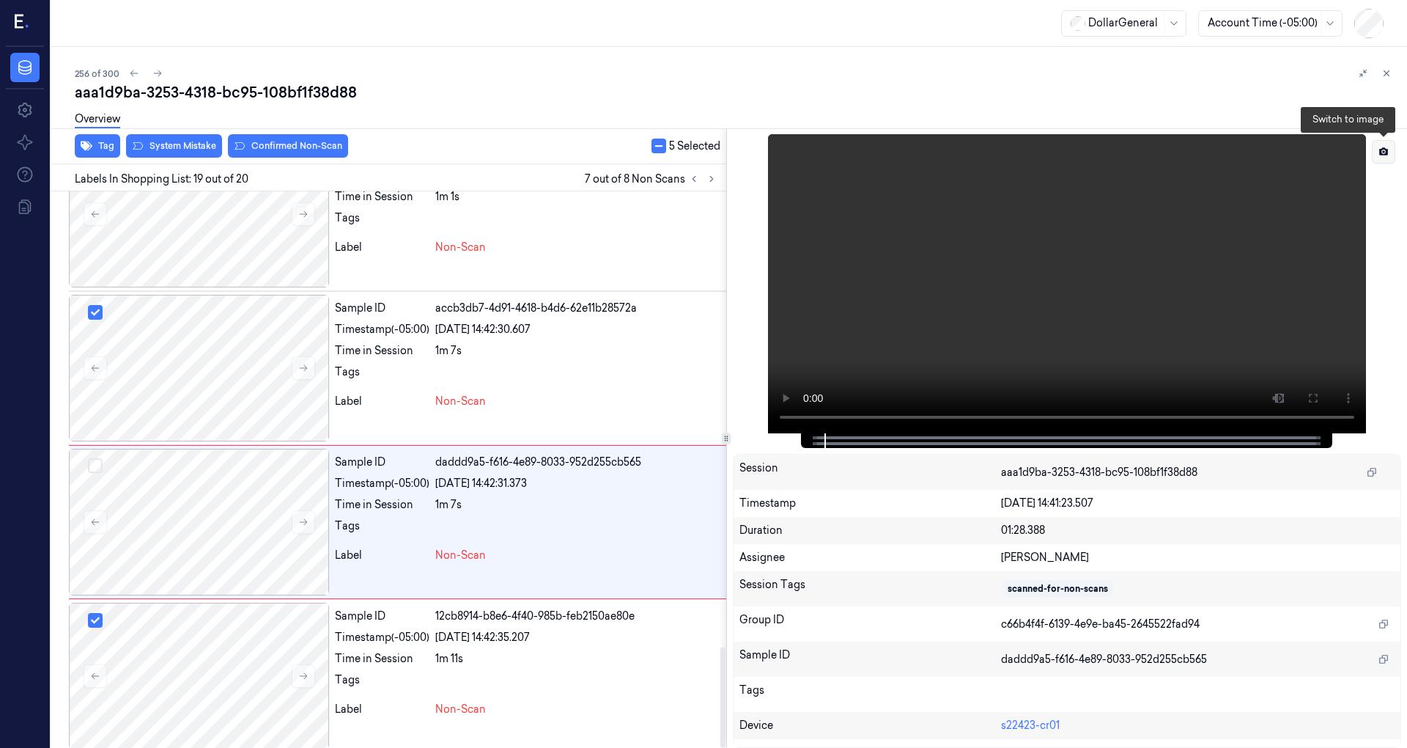
click at [1390, 151] on button at bounding box center [1383, 151] width 23 height 23
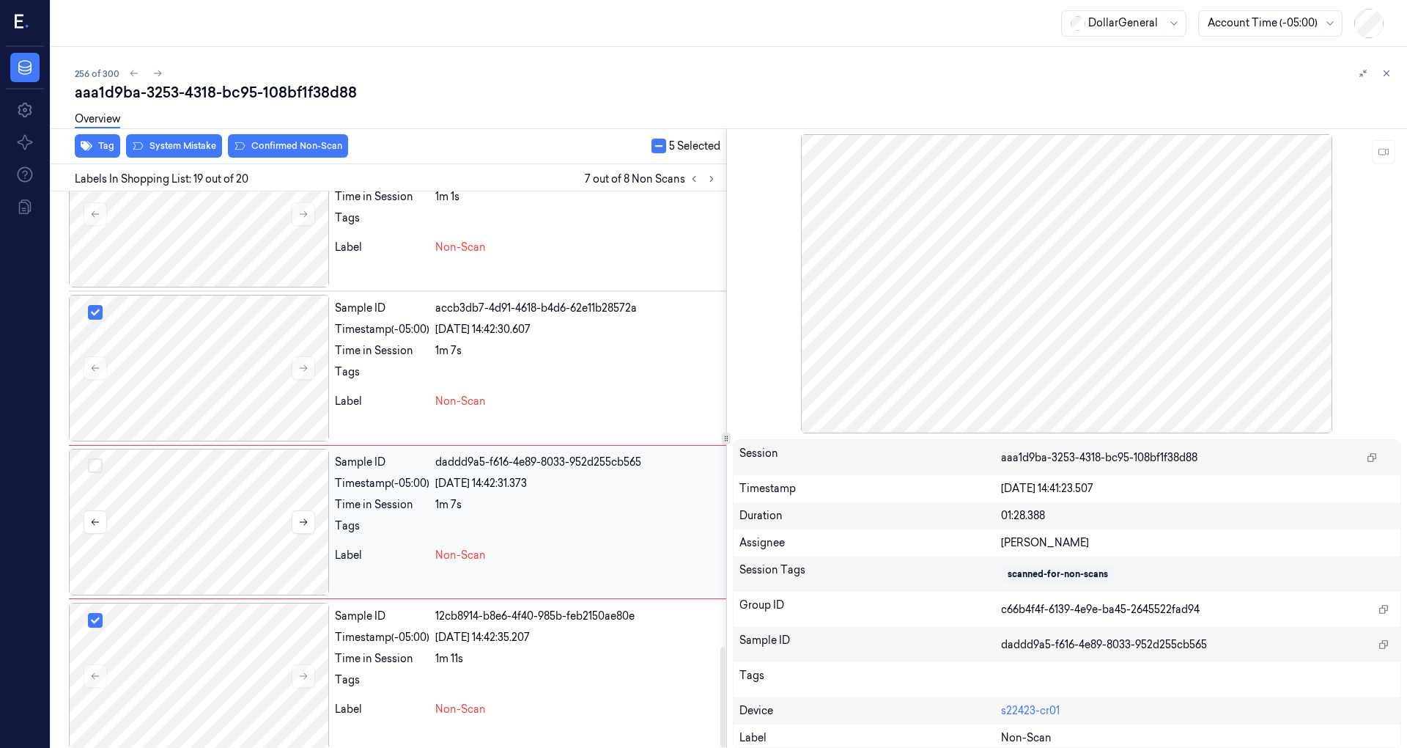
click at [94, 458] on button "Select row" at bounding box center [95, 465] width 15 height 15
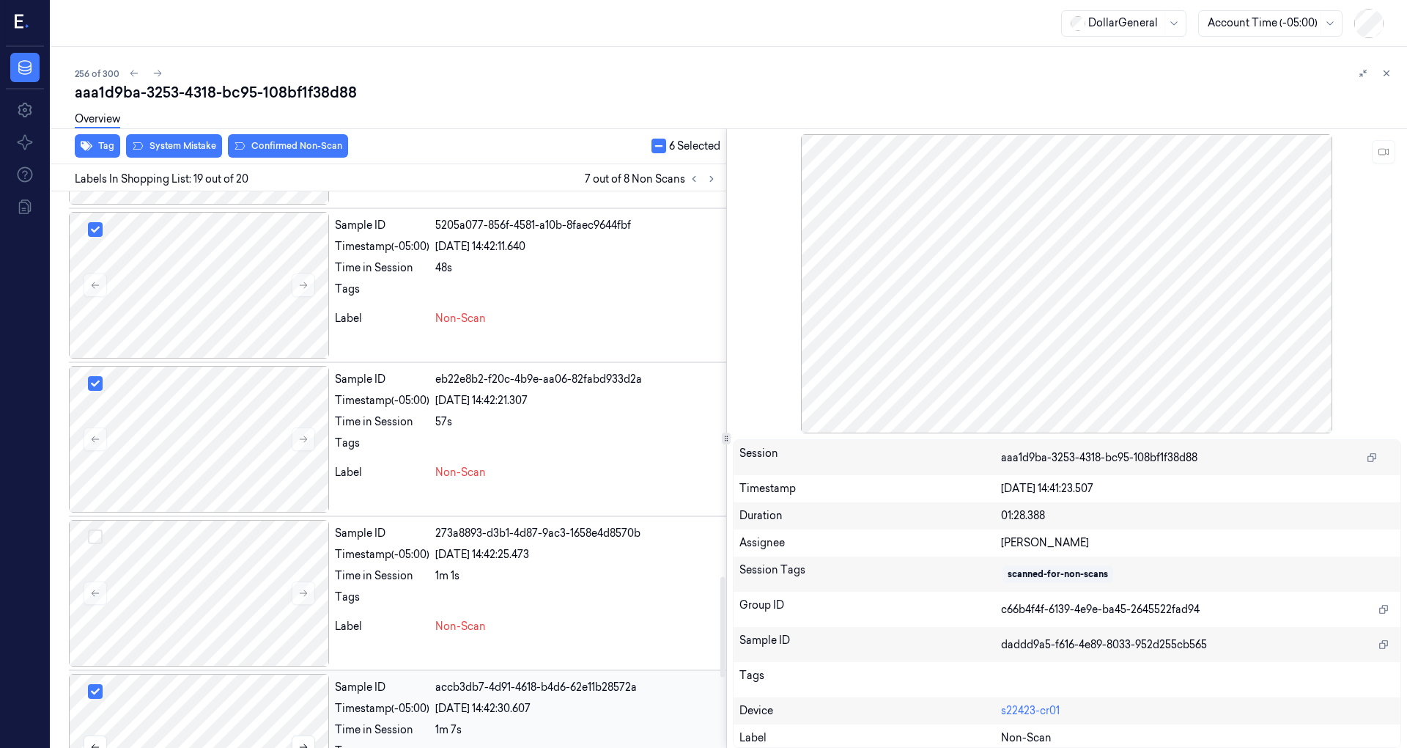
scroll to position [2125, 0]
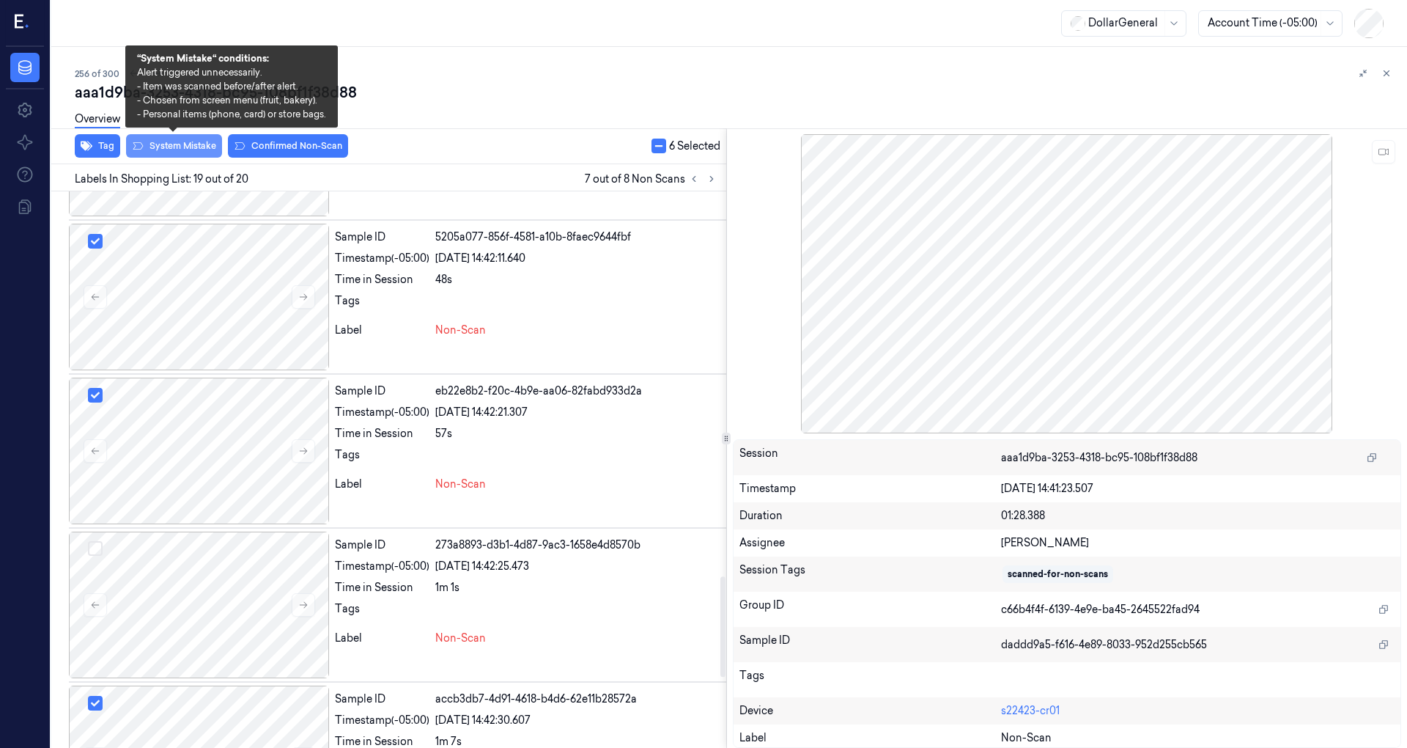
click at [176, 148] on button "System Mistake" at bounding box center [174, 145] width 96 height 23
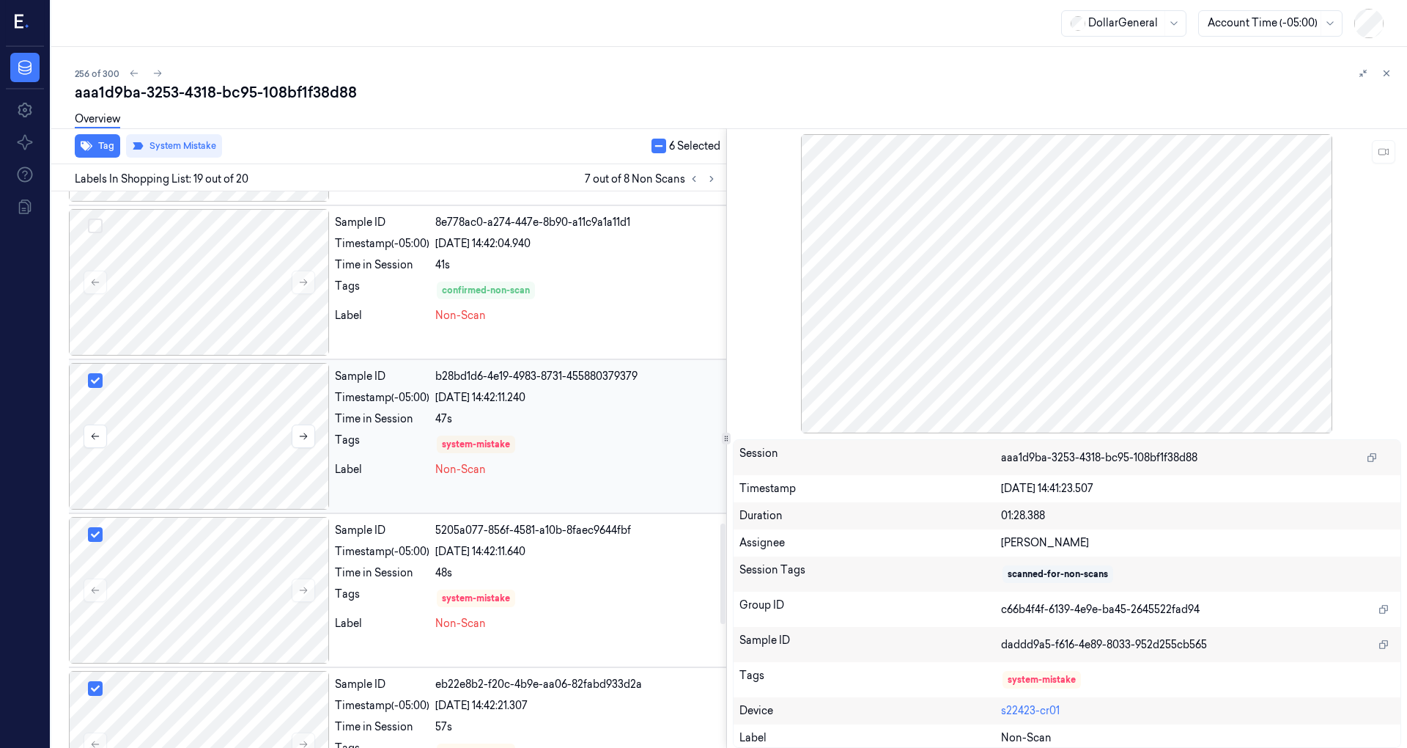
click at [184, 424] on div at bounding box center [199, 436] width 260 height 147
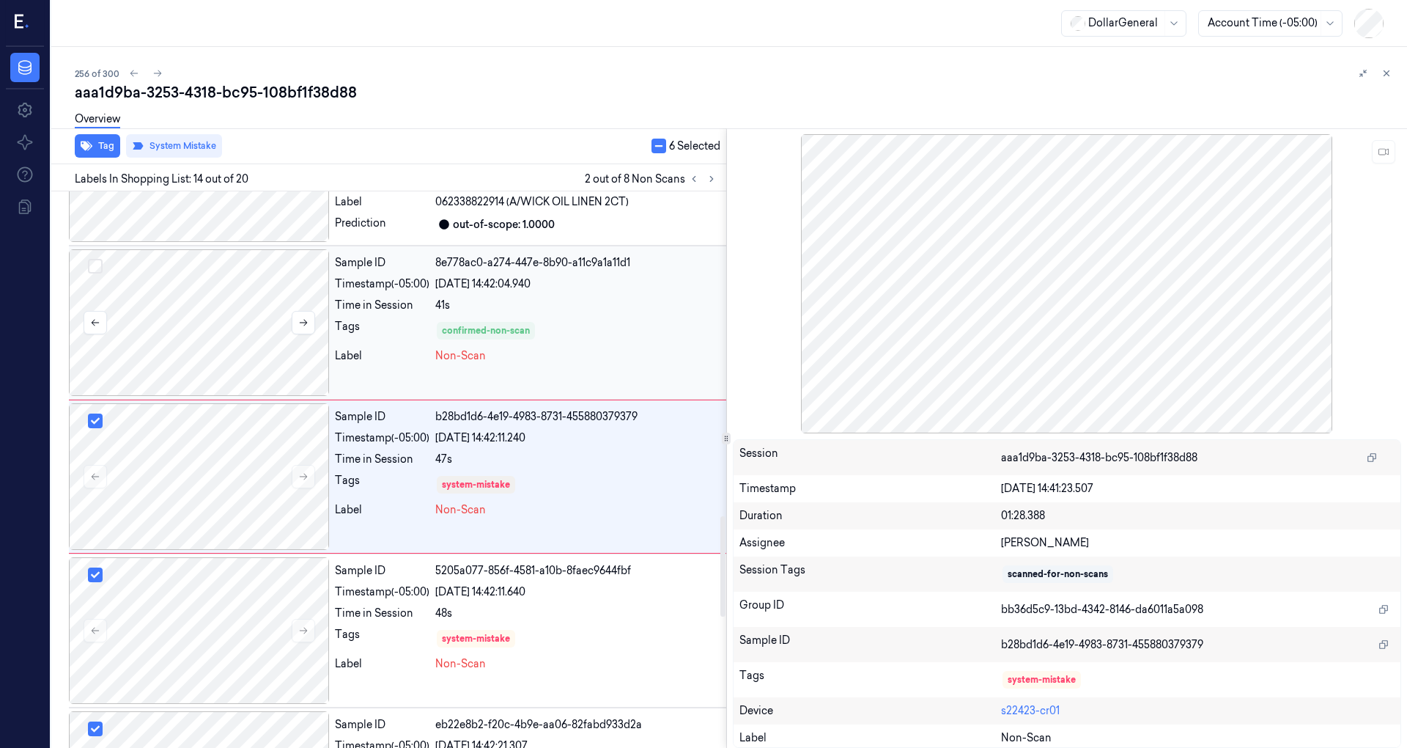
click at [233, 318] on div at bounding box center [199, 322] width 260 height 147
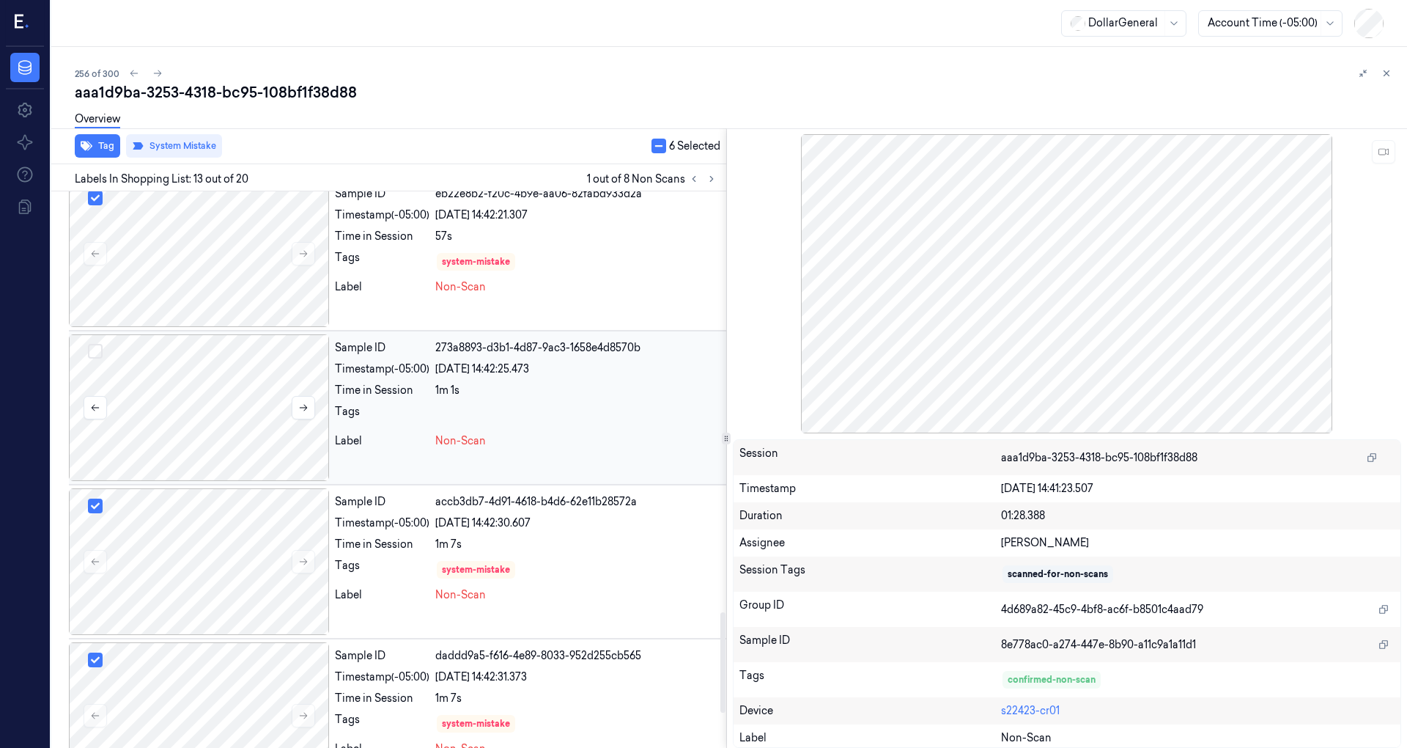
click at [226, 372] on div at bounding box center [199, 407] width 260 height 147
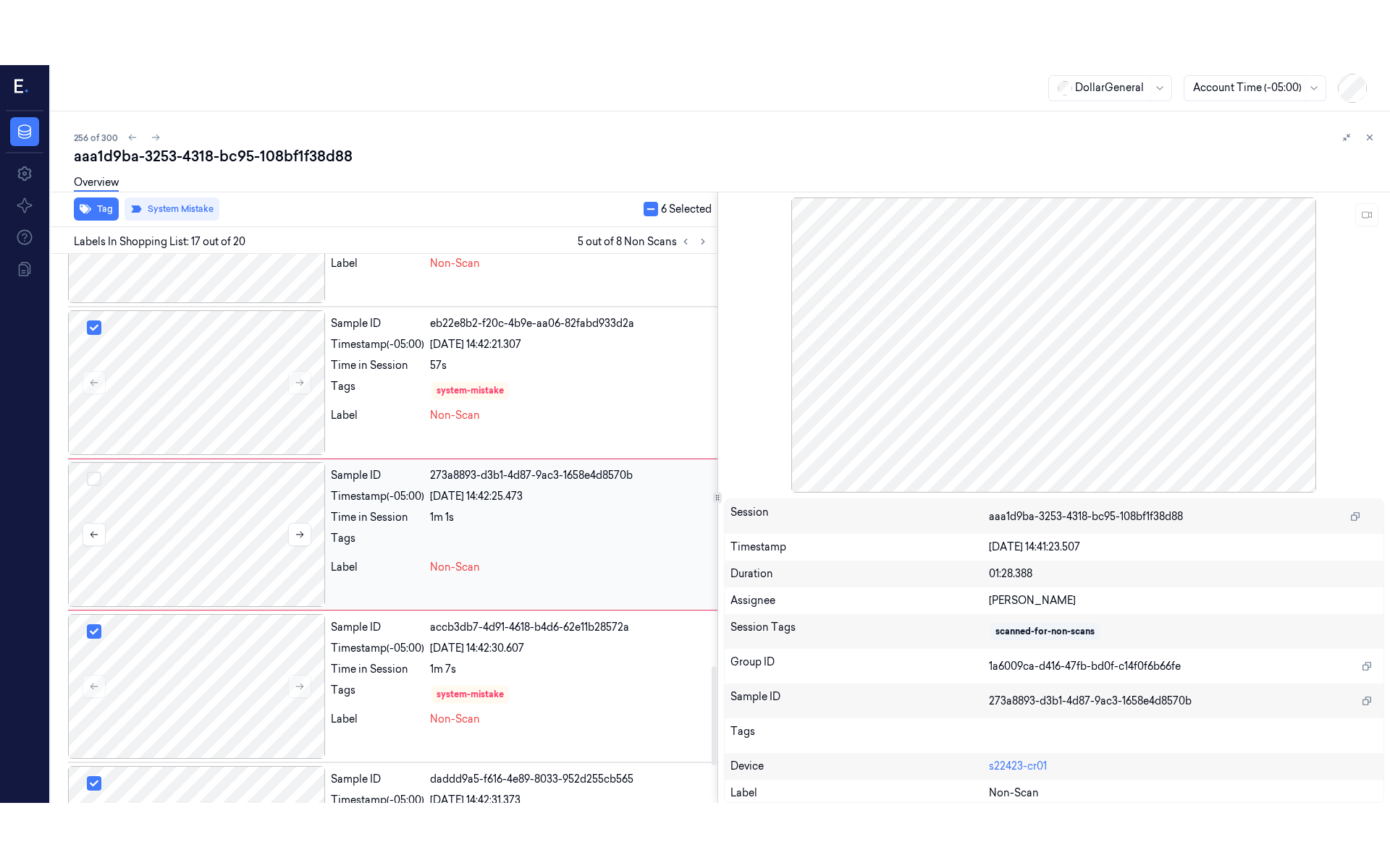
scroll to position [2224, 0]
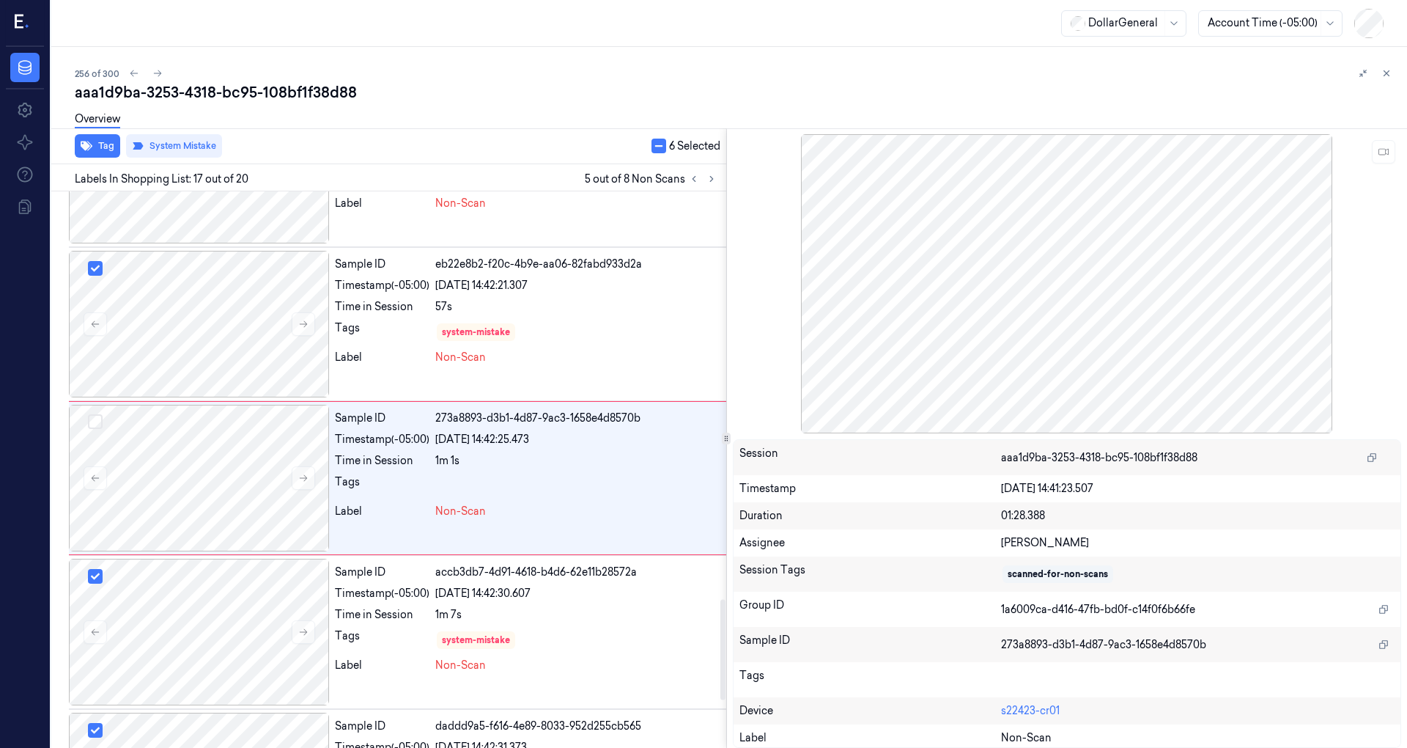
click at [660, 150] on button "button" at bounding box center [659, 146] width 15 height 15
click at [654, 147] on button "button" at bounding box center [652, 146] width 15 height 15
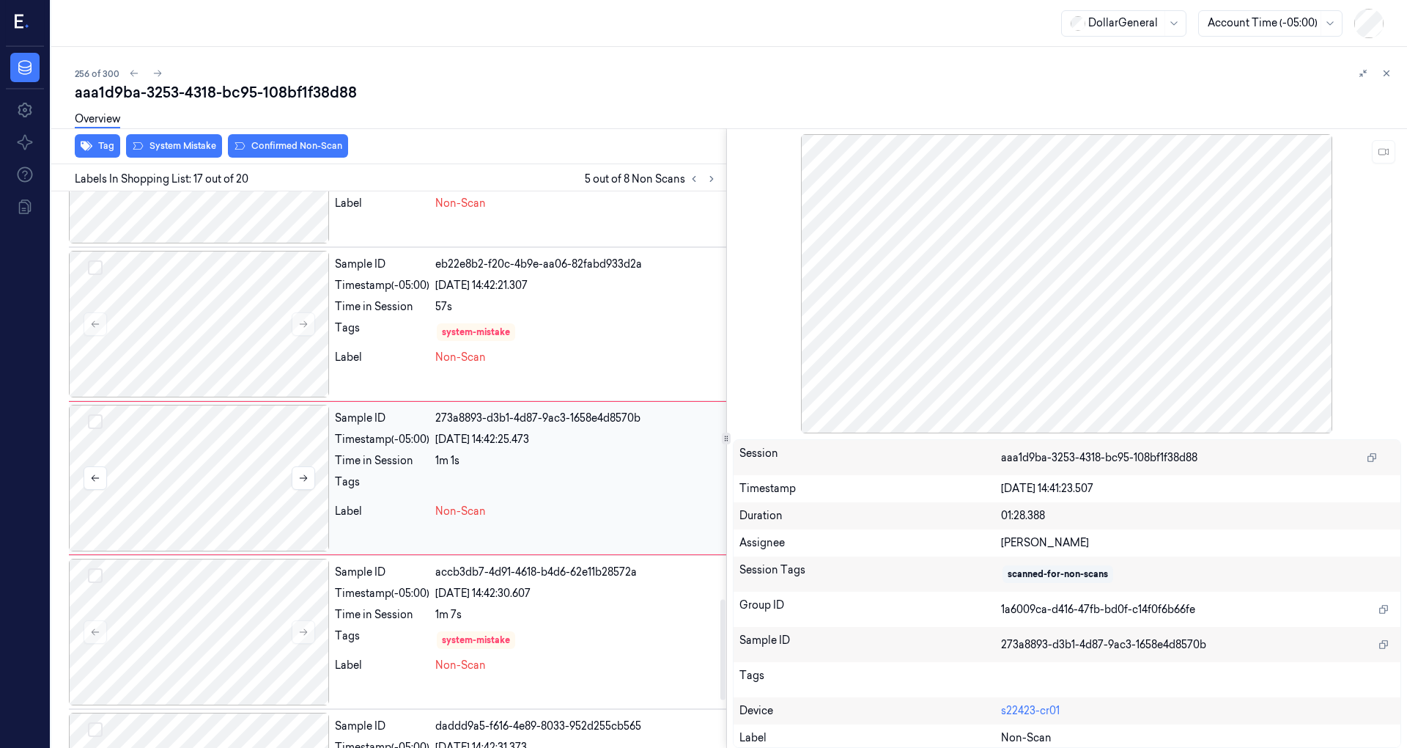
click at [221, 475] on div at bounding box center [199, 478] width 260 height 147
click at [299, 473] on icon at bounding box center [303, 478] width 10 height 10
click at [300, 473] on icon at bounding box center [303, 478] width 10 height 10
click at [1381, 151] on icon at bounding box center [1384, 152] width 10 height 10
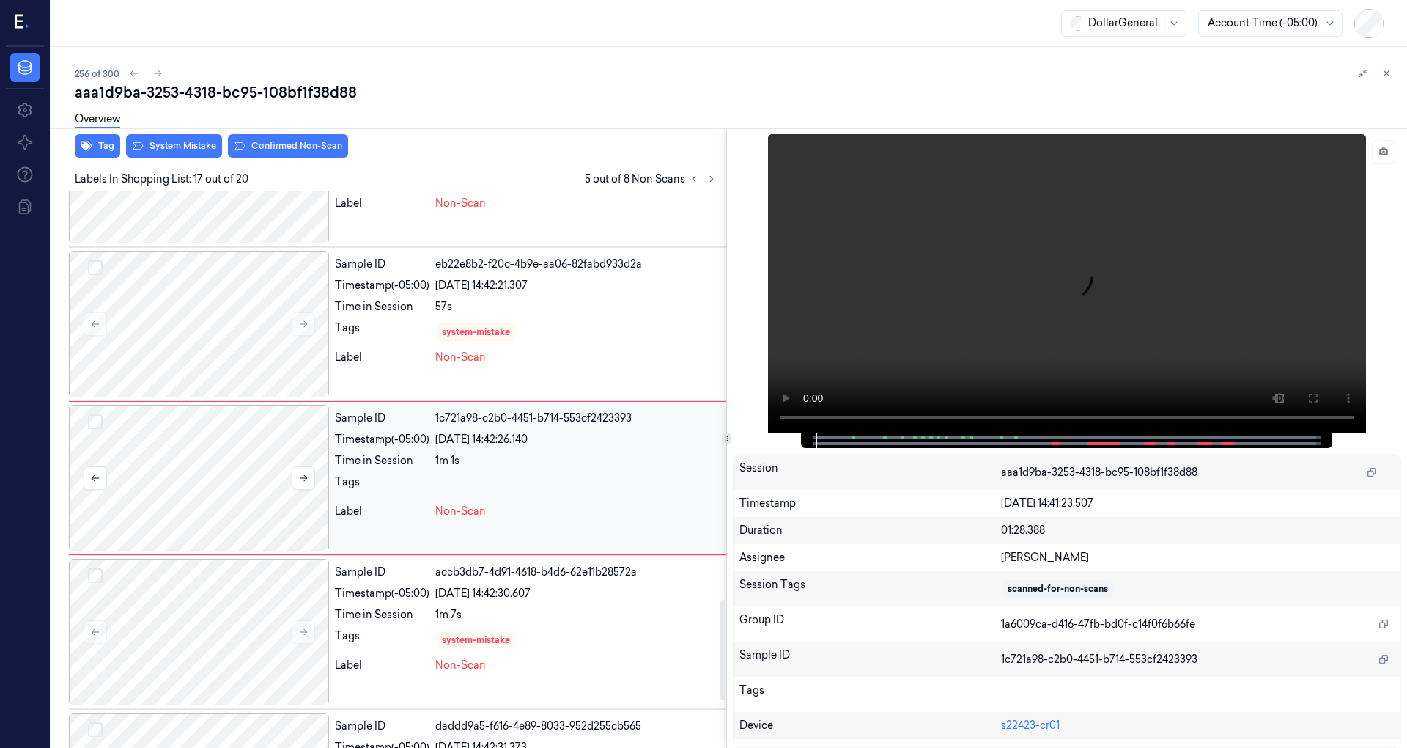
click at [236, 458] on div at bounding box center [199, 478] width 260 height 147
click at [1085, 255] on video at bounding box center [1067, 283] width 598 height 299
click at [251, 457] on div at bounding box center [199, 478] width 260 height 147
click at [1115, 329] on video at bounding box center [1067, 283] width 598 height 299
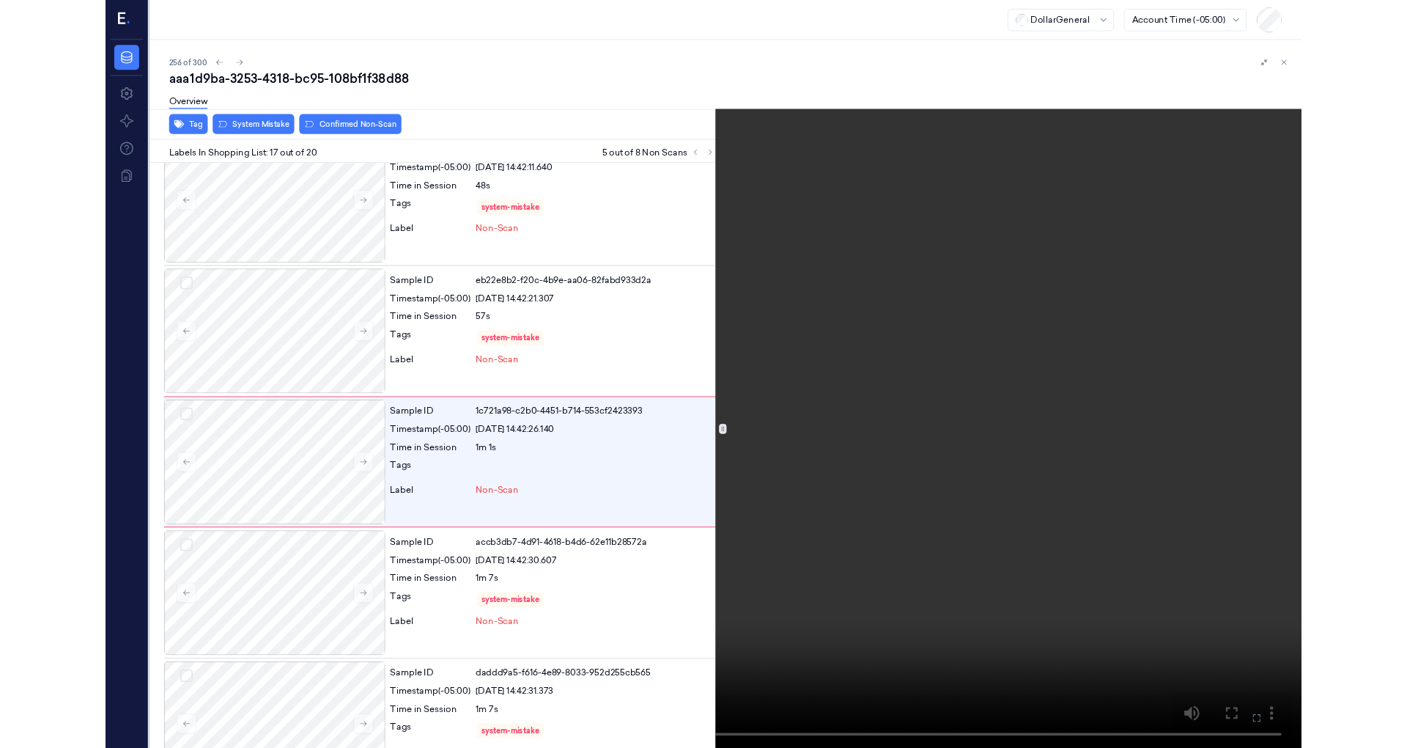
scroll to position [2186, 0]
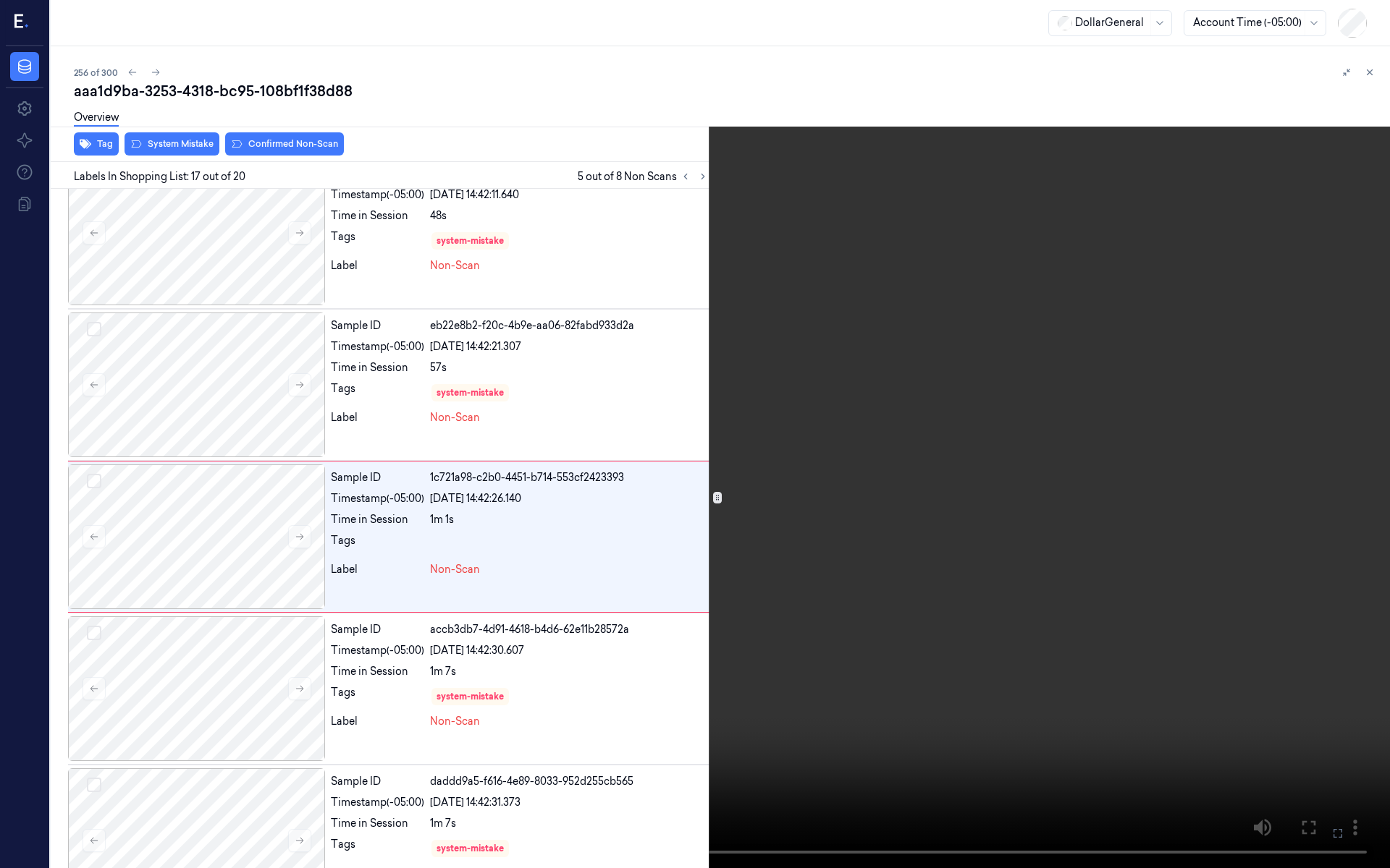
click at [899, 642] on video at bounding box center [695, 434] width 1390 height 868
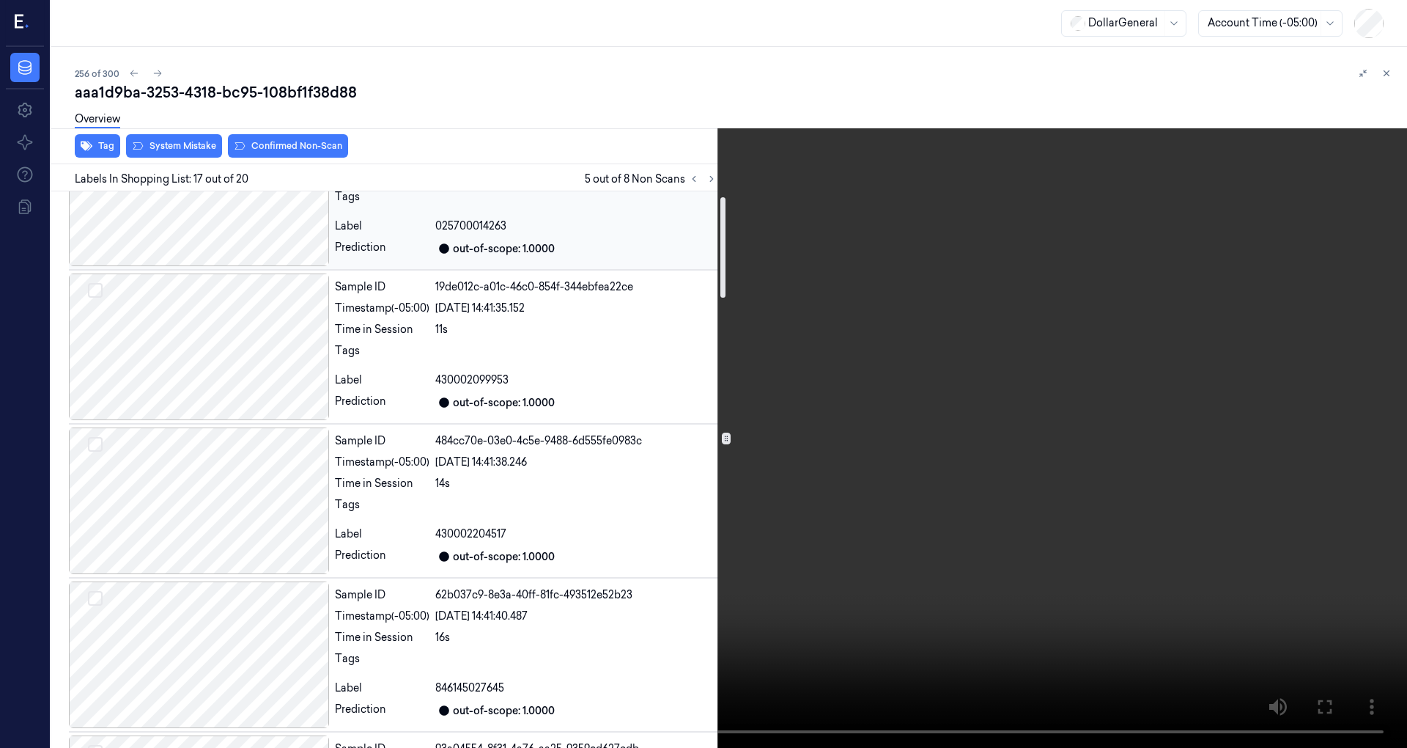
scroll to position [0, 0]
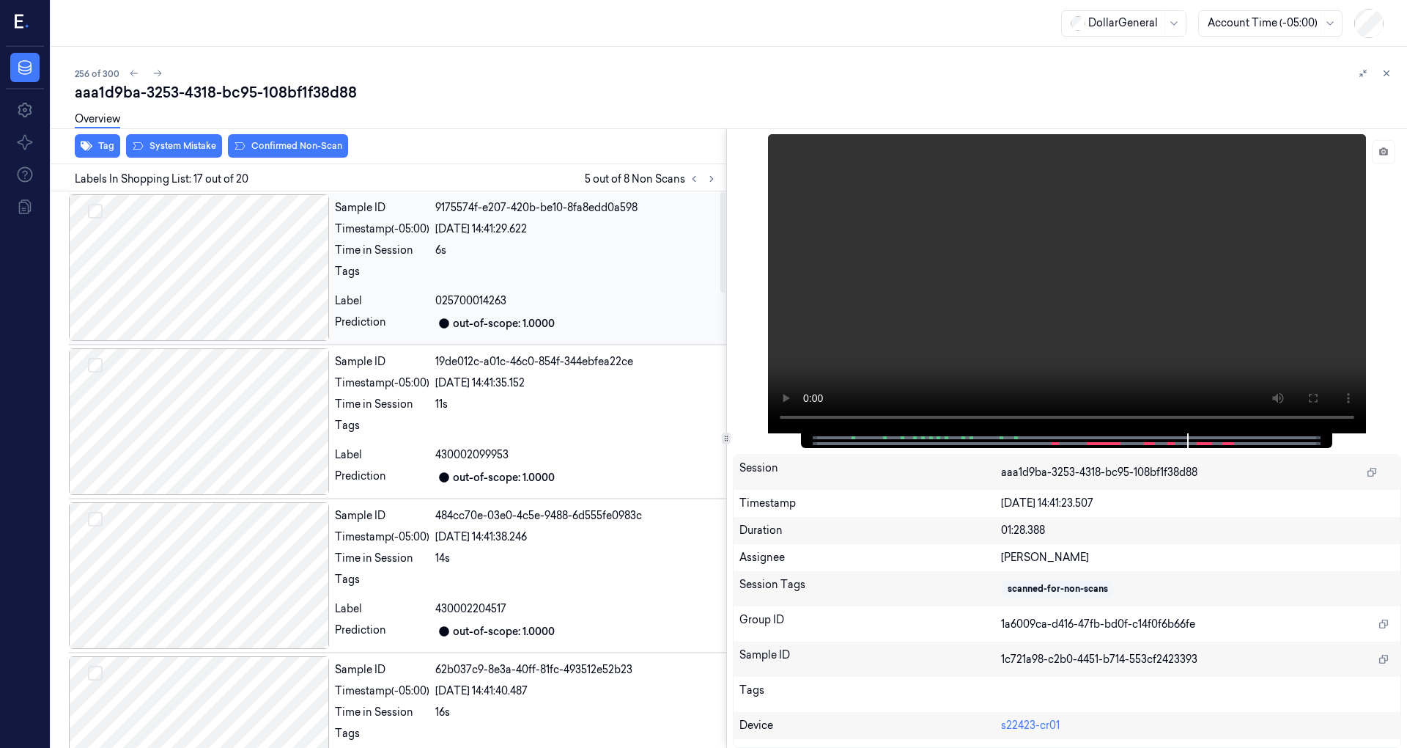
click at [199, 269] on div at bounding box center [199, 267] width 260 height 147
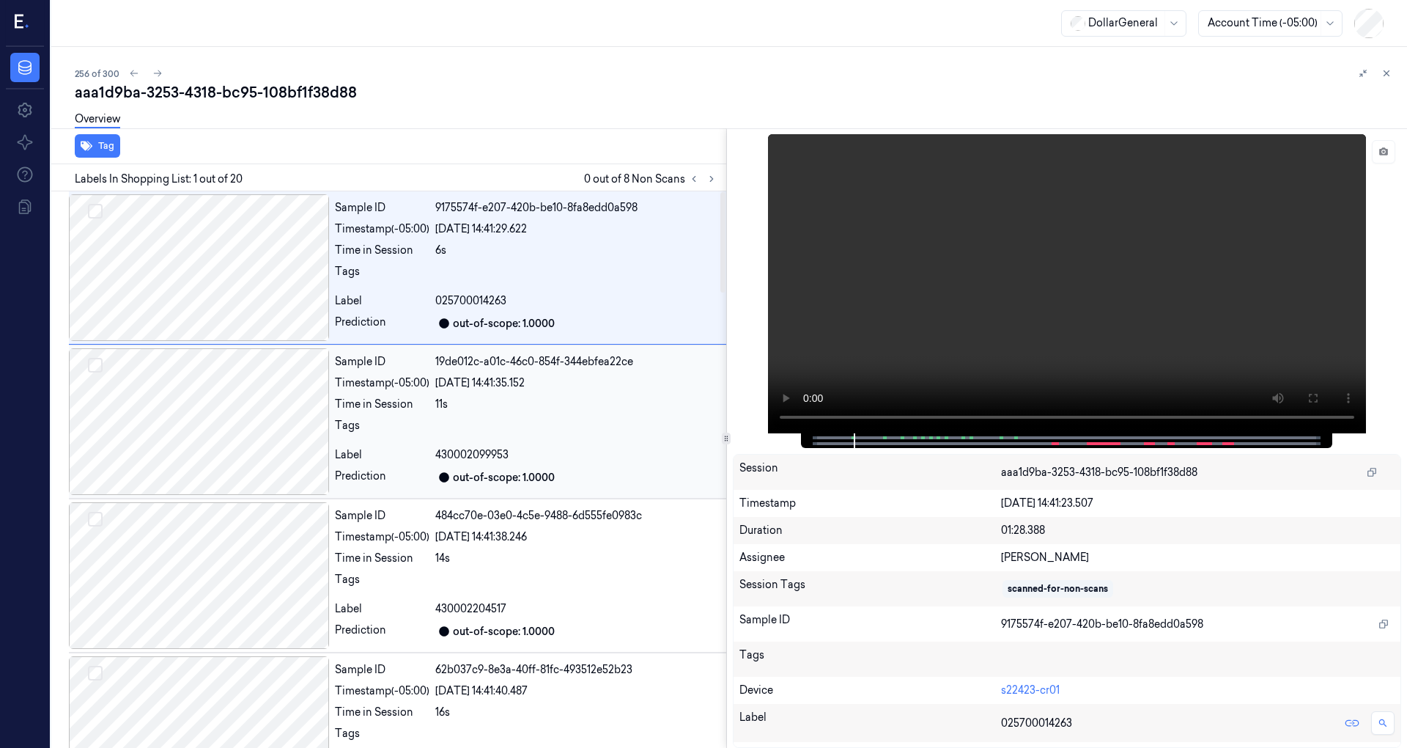
click at [246, 378] on div at bounding box center [199, 421] width 260 height 147
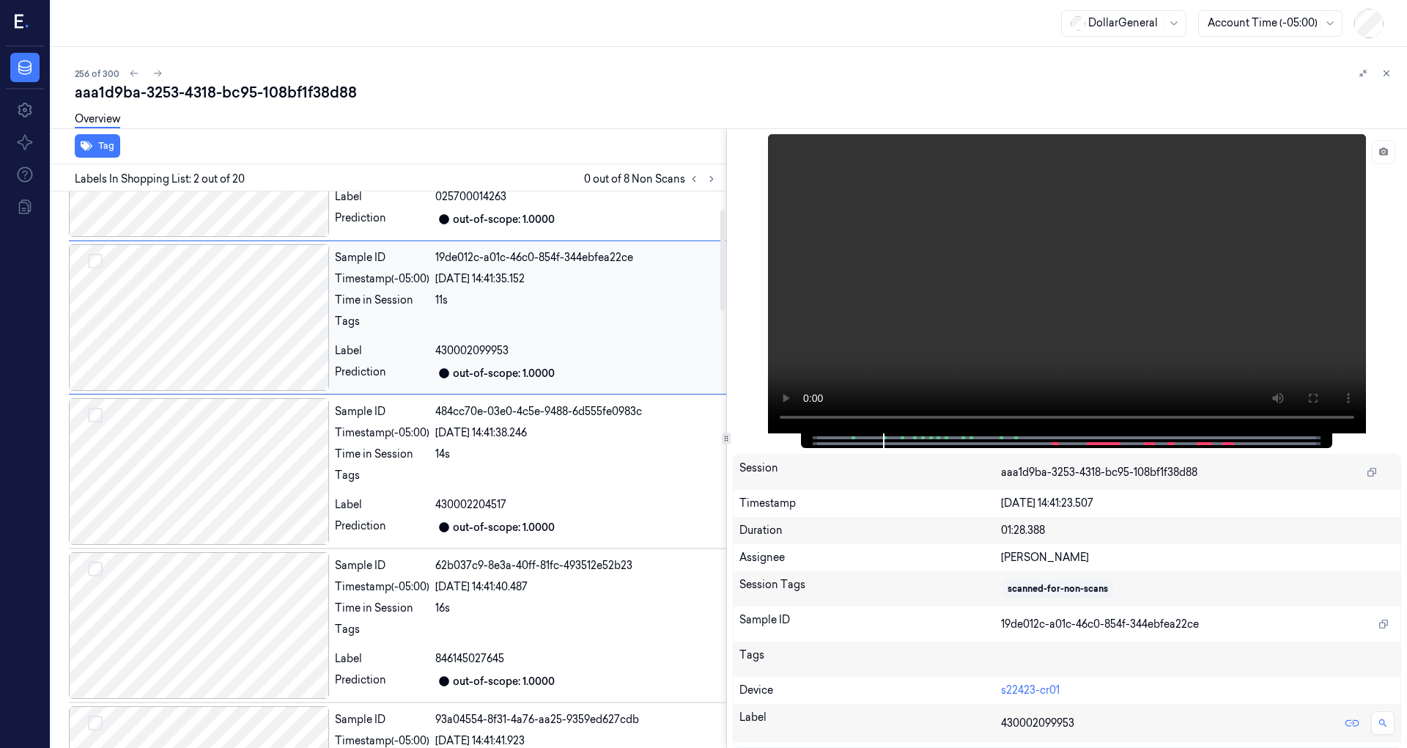
scroll to position [195, 0]
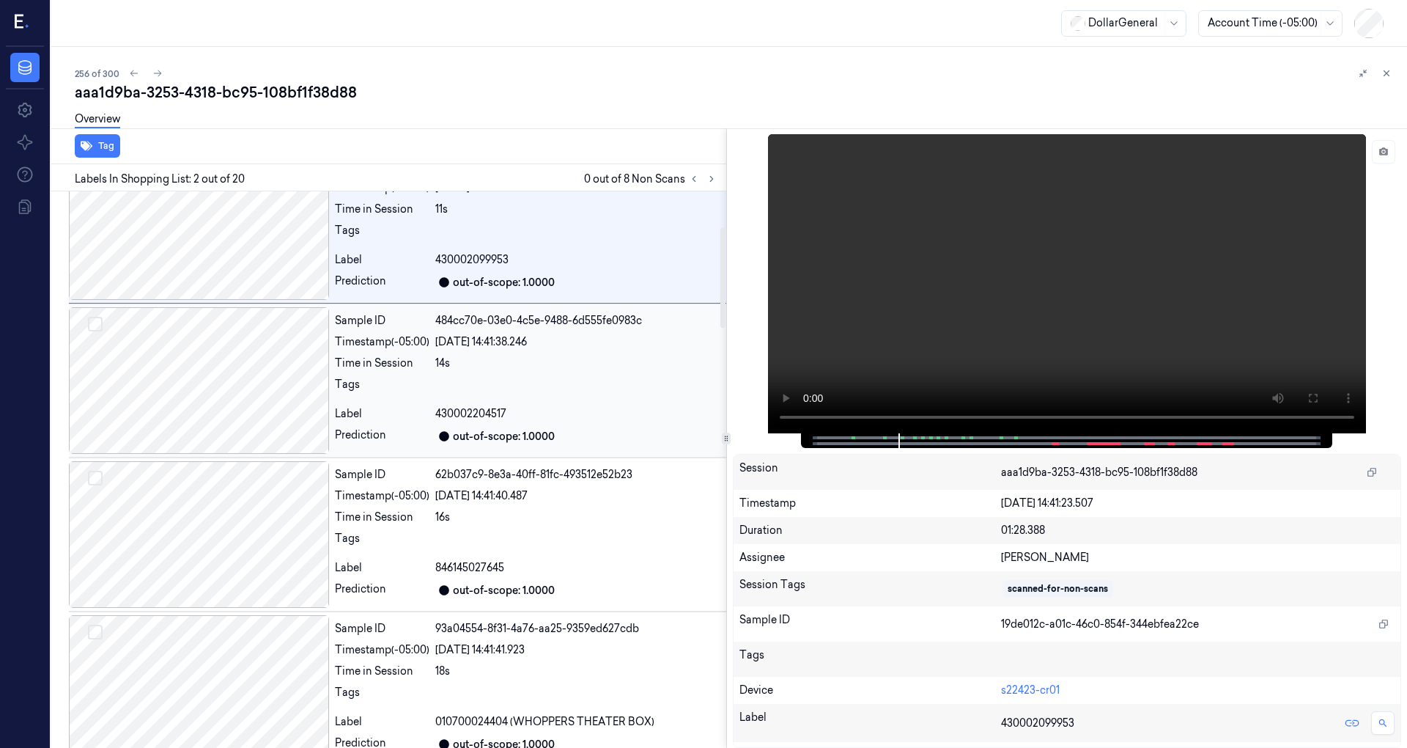
click at [251, 381] on div at bounding box center [199, 380] width 260 height 147
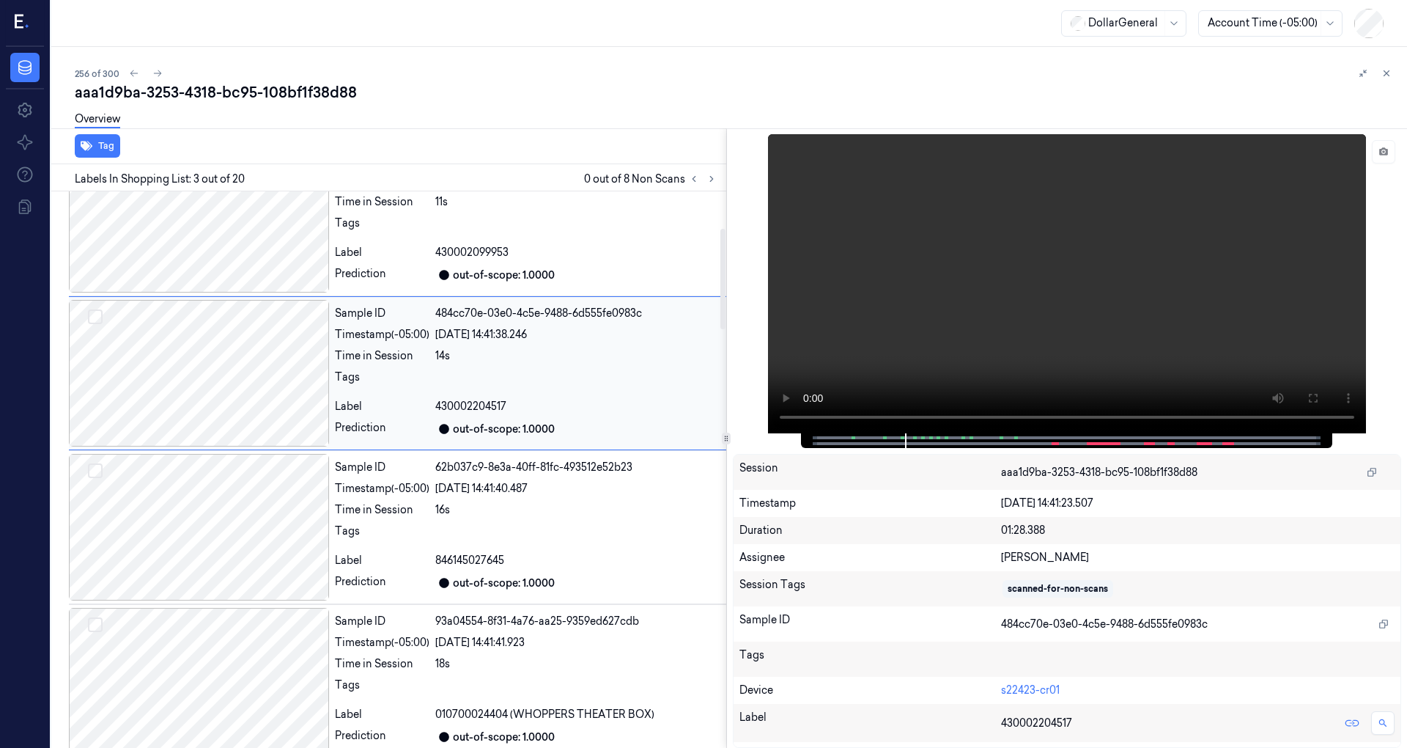
click at [254, 406] on div at bounding box center [199, 373] width 260 height 147
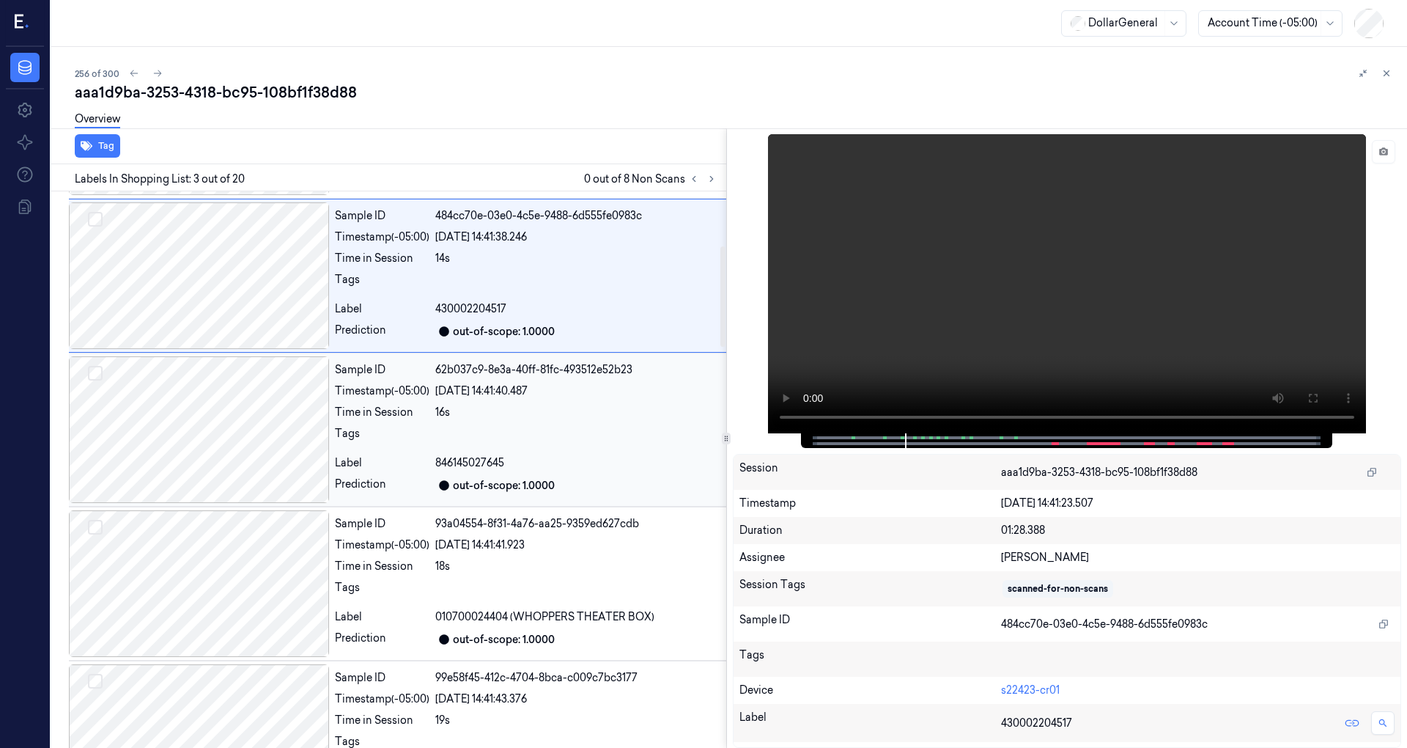
click at [253, 407] on div at bounding box center [199, 429] width 260 height 147
click at [255, 400] on div at bounding box center [199, 430] width 260 height 147
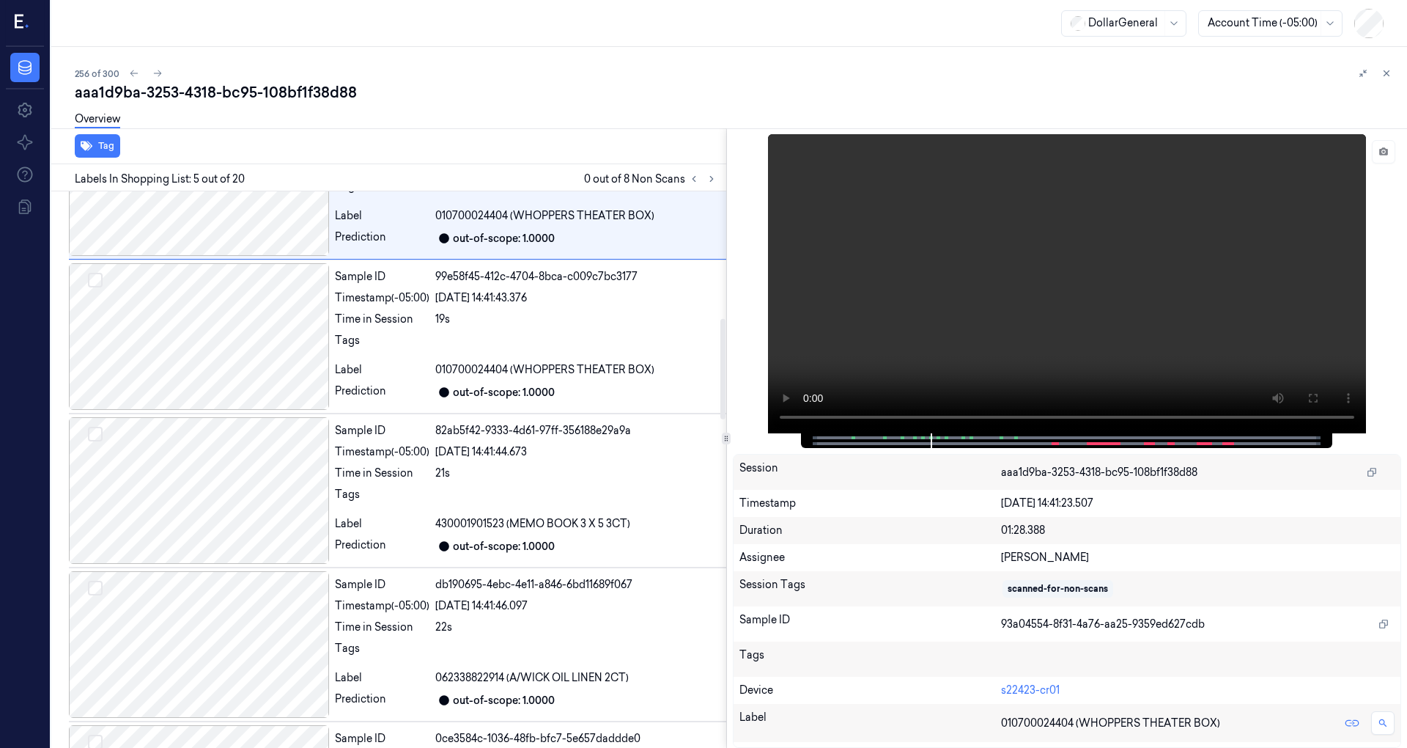
scroll to position [704, 0]
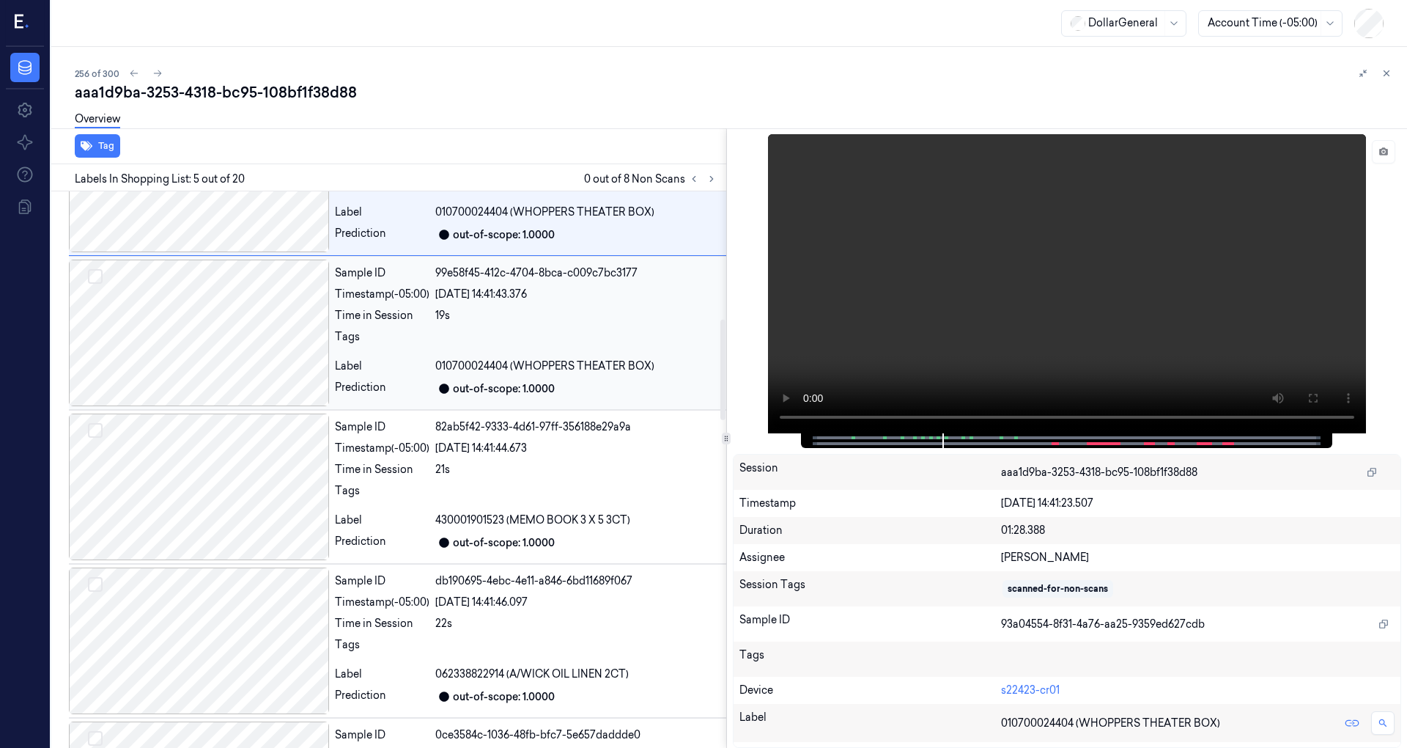
click at [257, 375] on div at bounding box center [199, 332] width 260 height 147
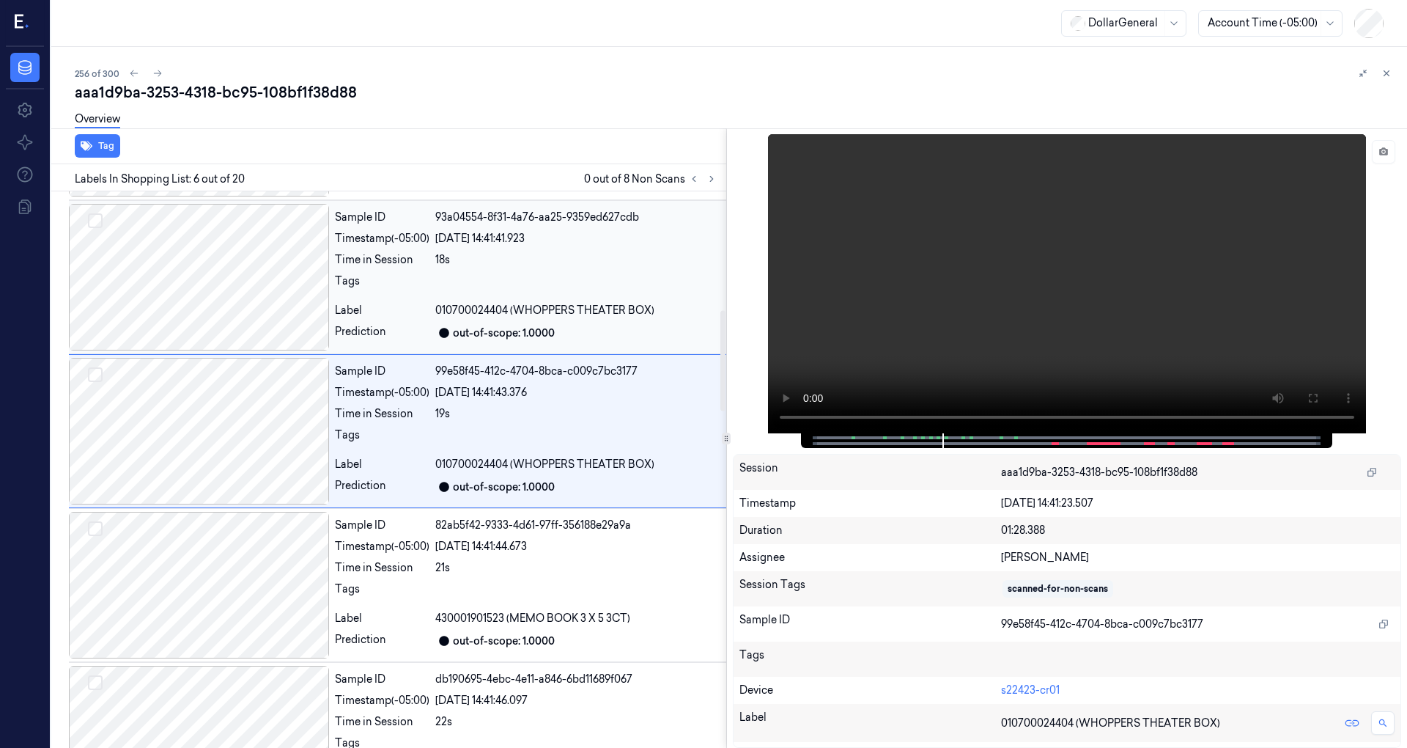
scroll to position [564, 0]
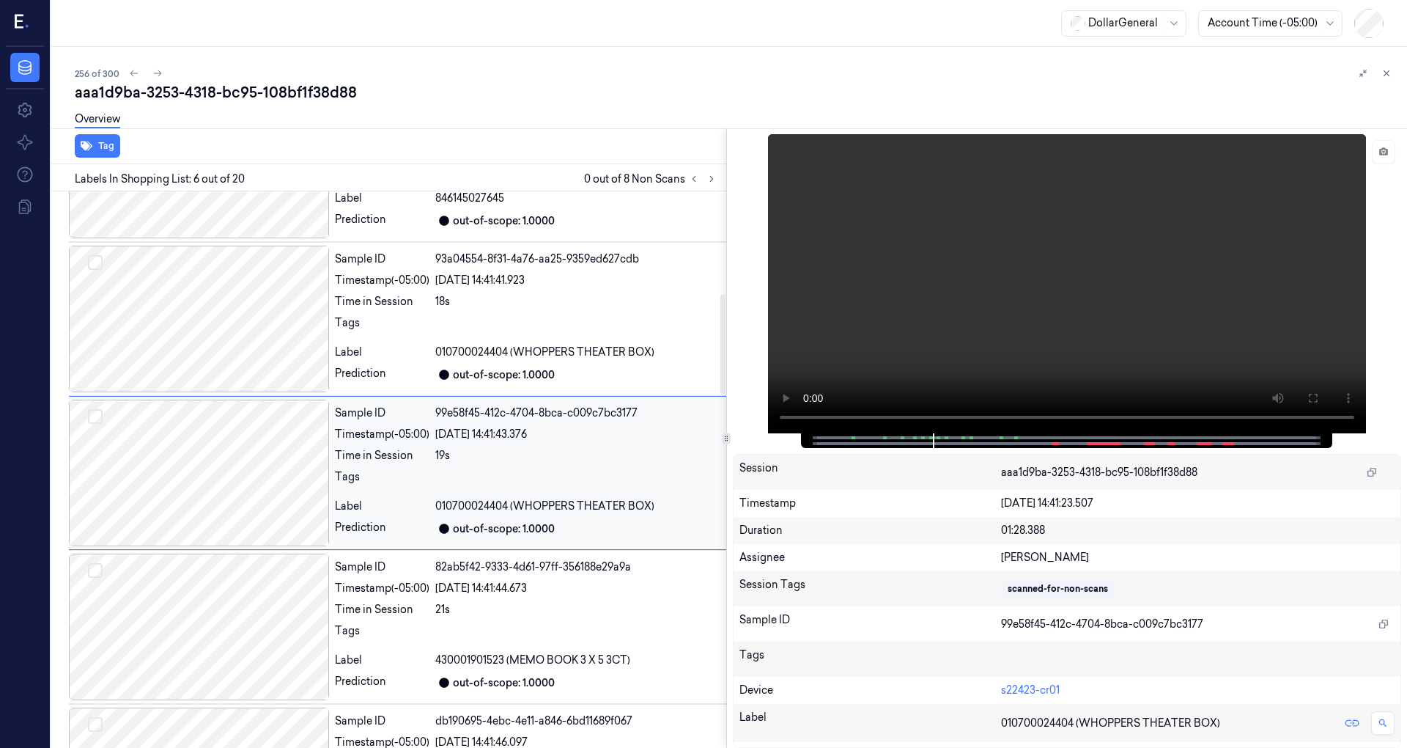
click at [275, 505] on div at bounding box center [199, 472] width 260 height 147
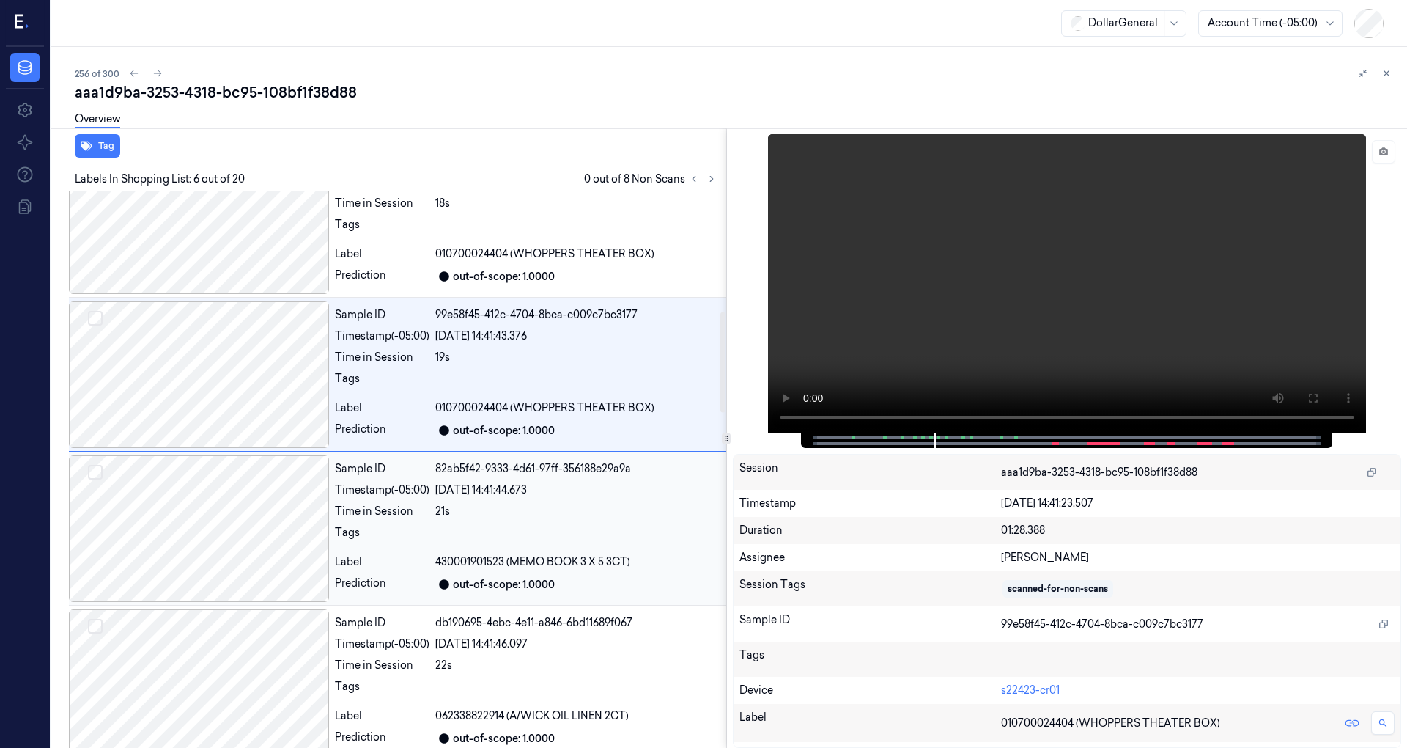
click at [262, 481] on div at bounding box center [199, 528] width 260 height 147
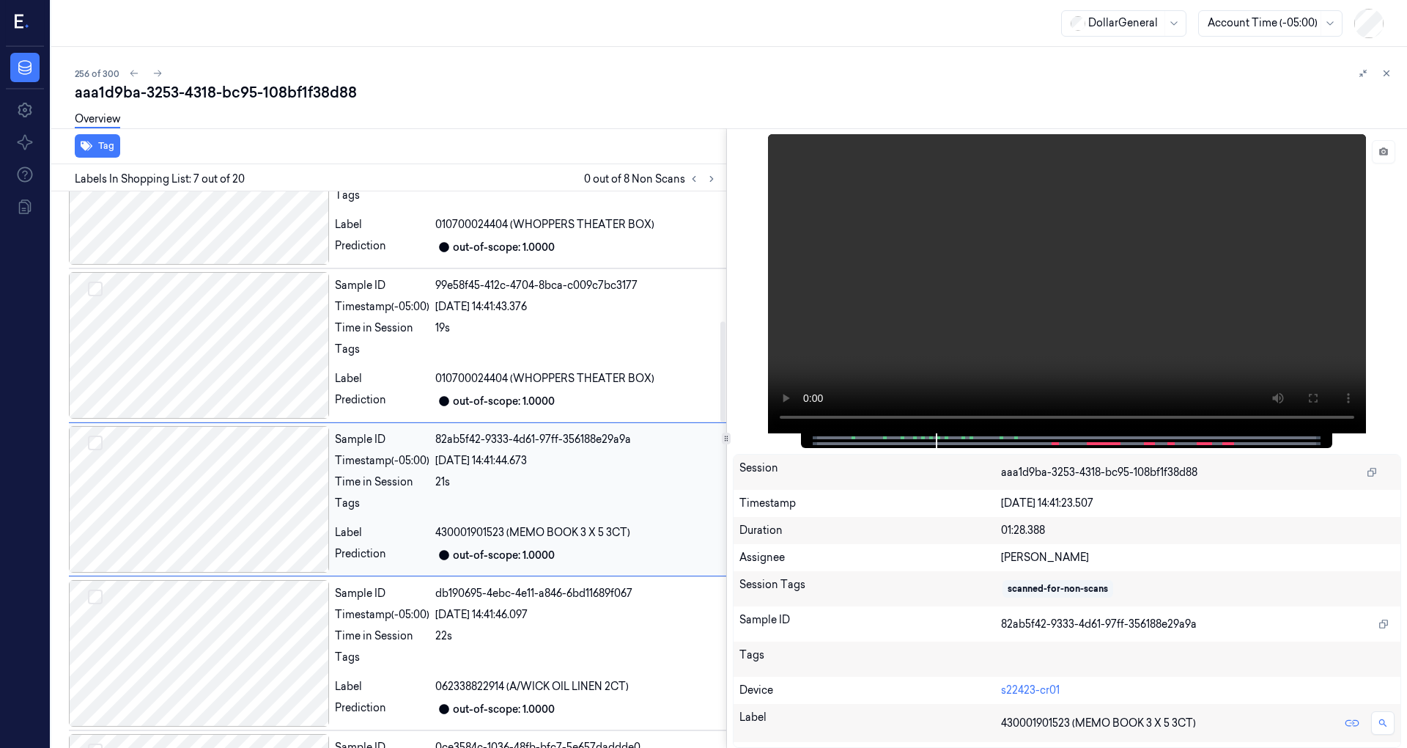
scroll to position [718, 0]
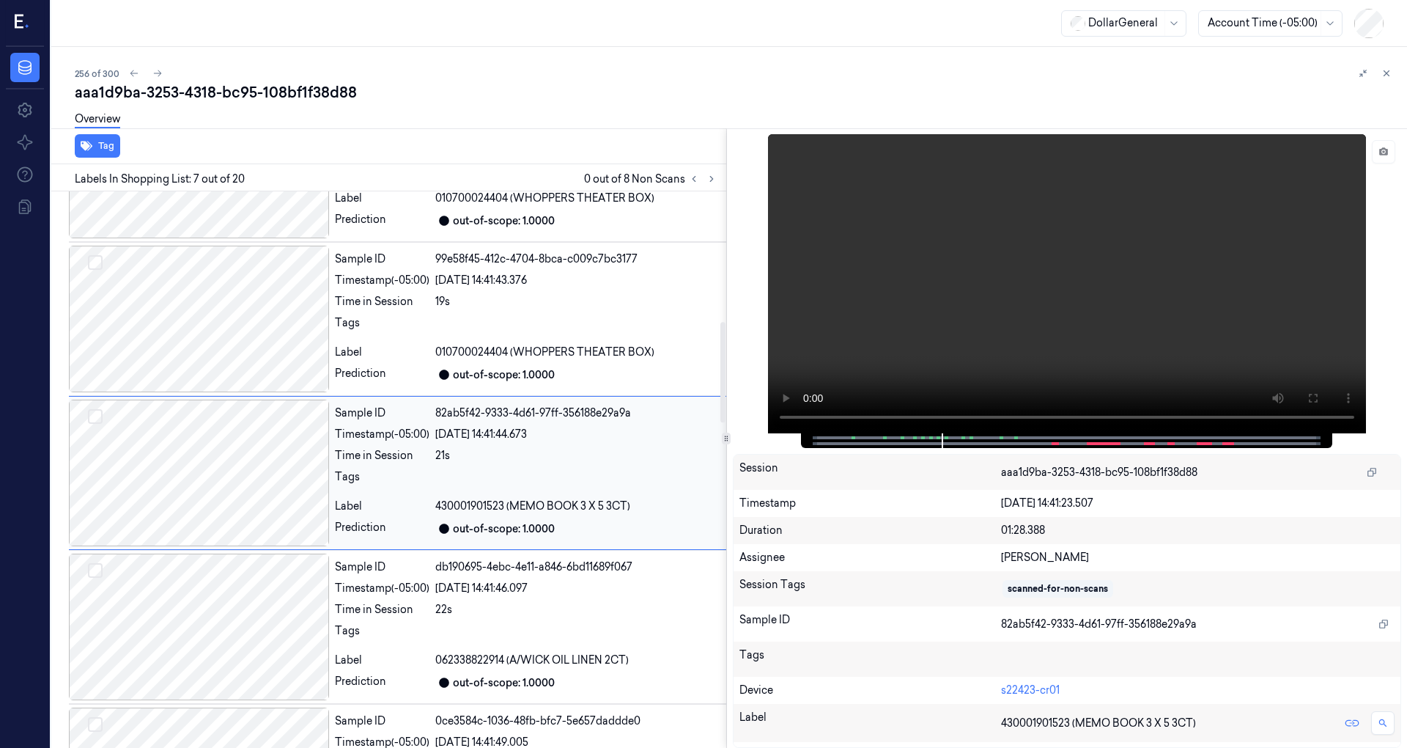
click at [262, 487] on div at bounding box center [199, 472] width 260 height 147
click at [1393, 152] on button at bounding box center [1383, 151] width 23 height 23
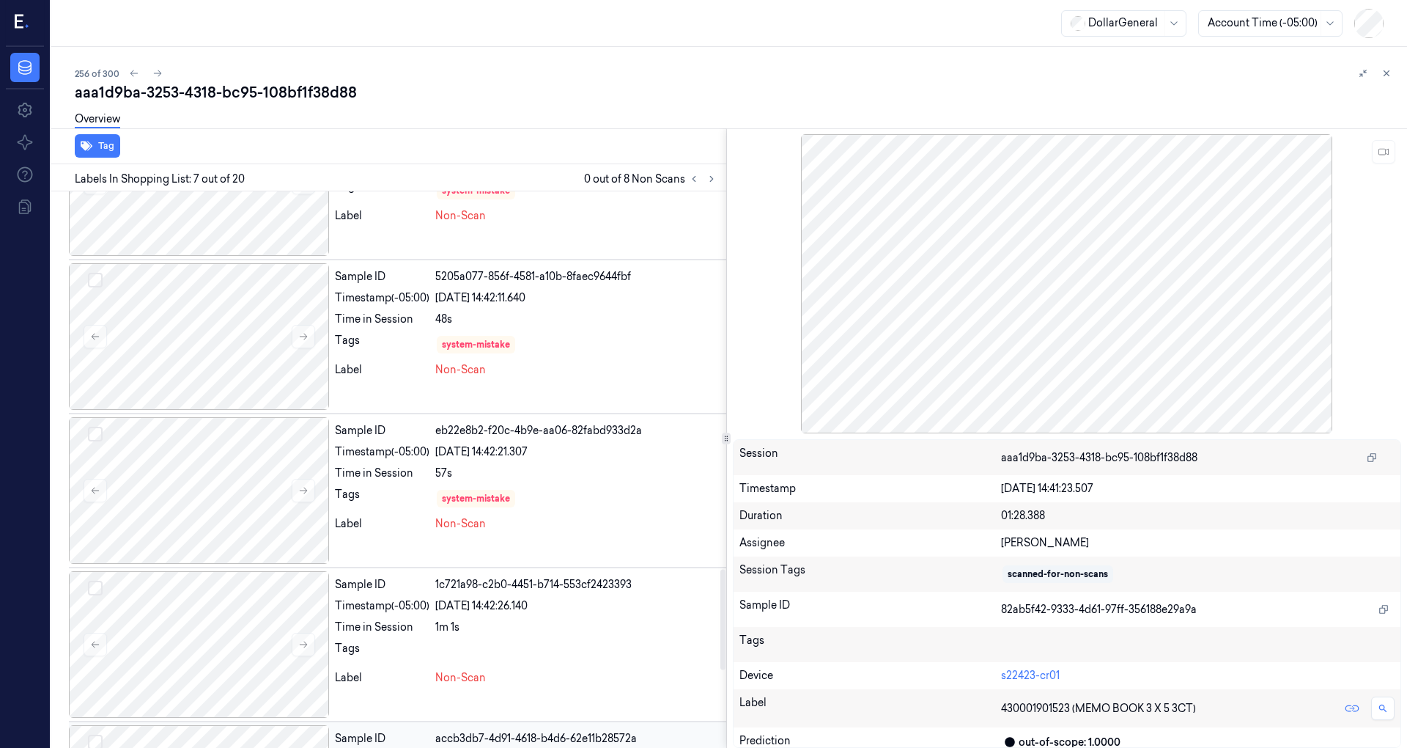
scroll to position [2516, 0]
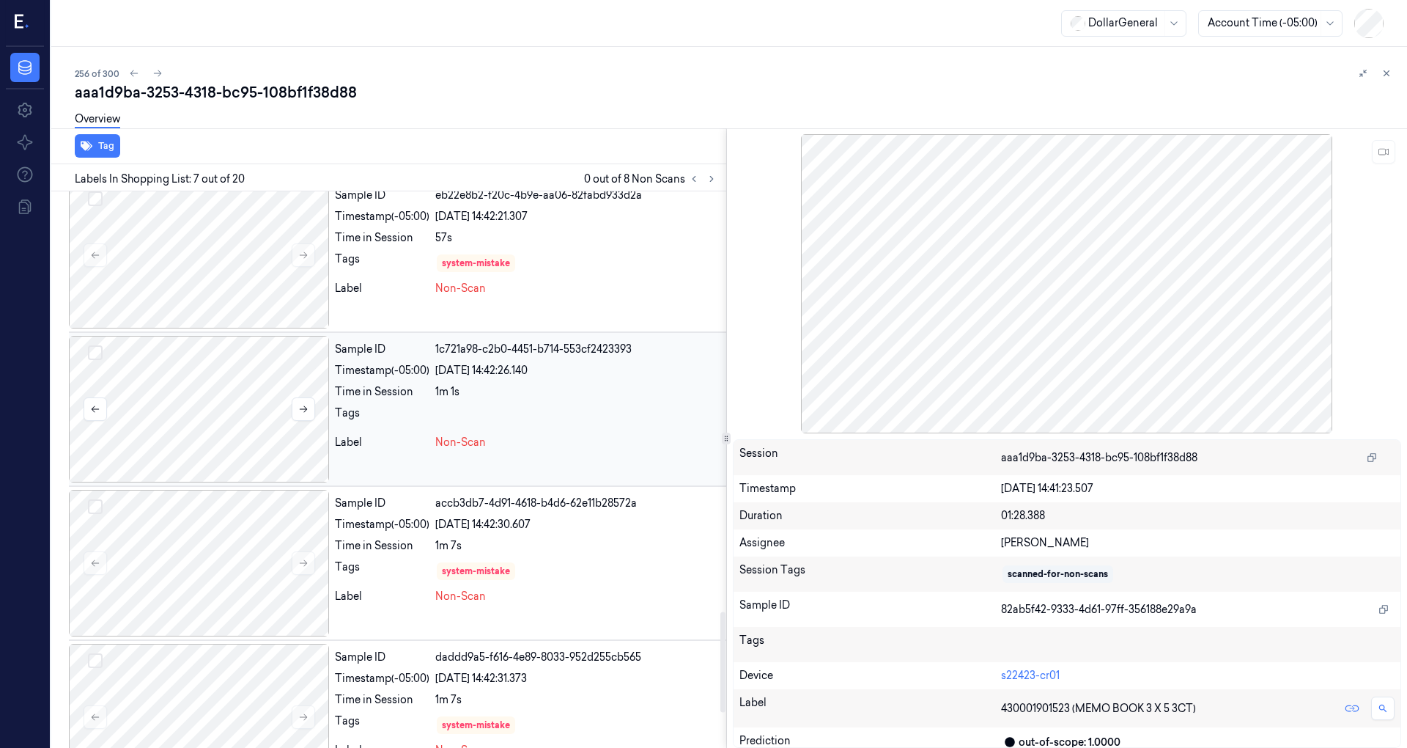
click at [225, 421] on div at bounding box center [199, 409] width 260 height 147
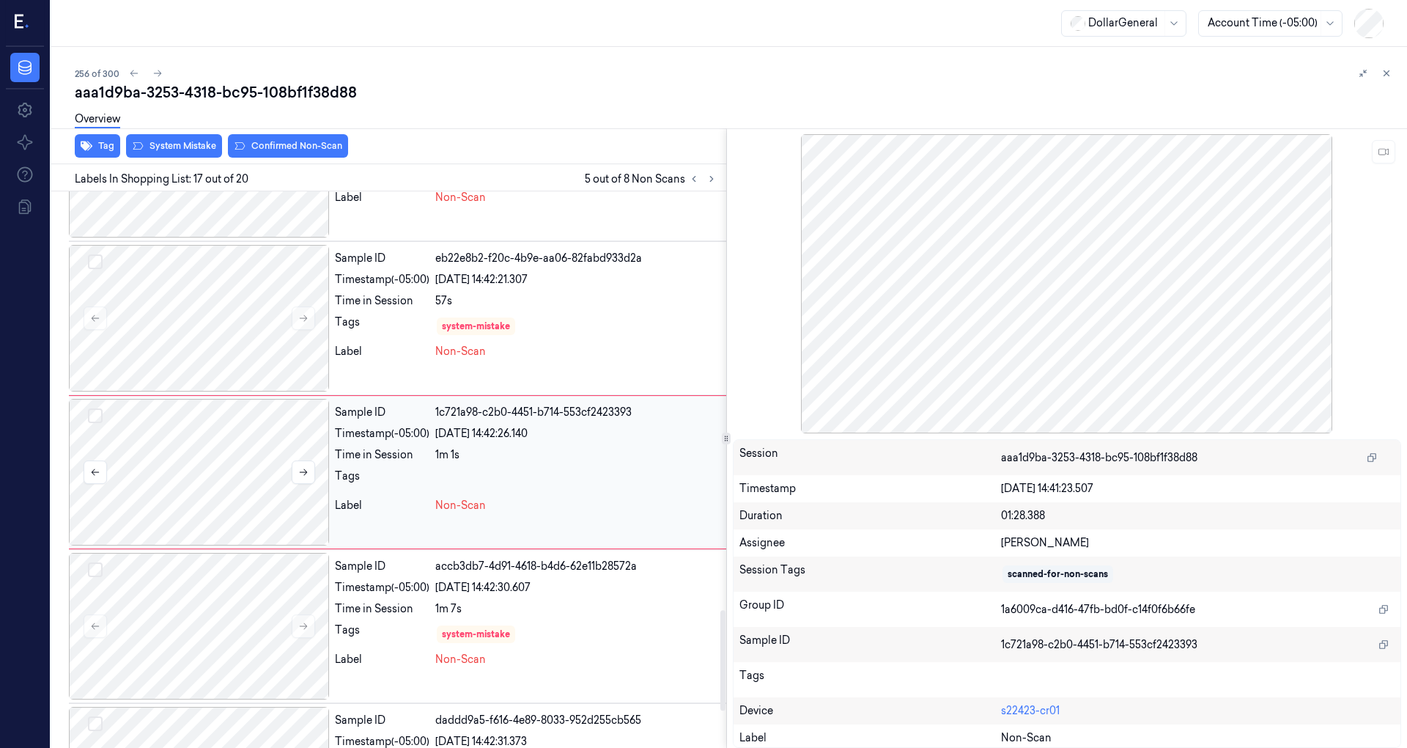
scroll to position [2252, 0]
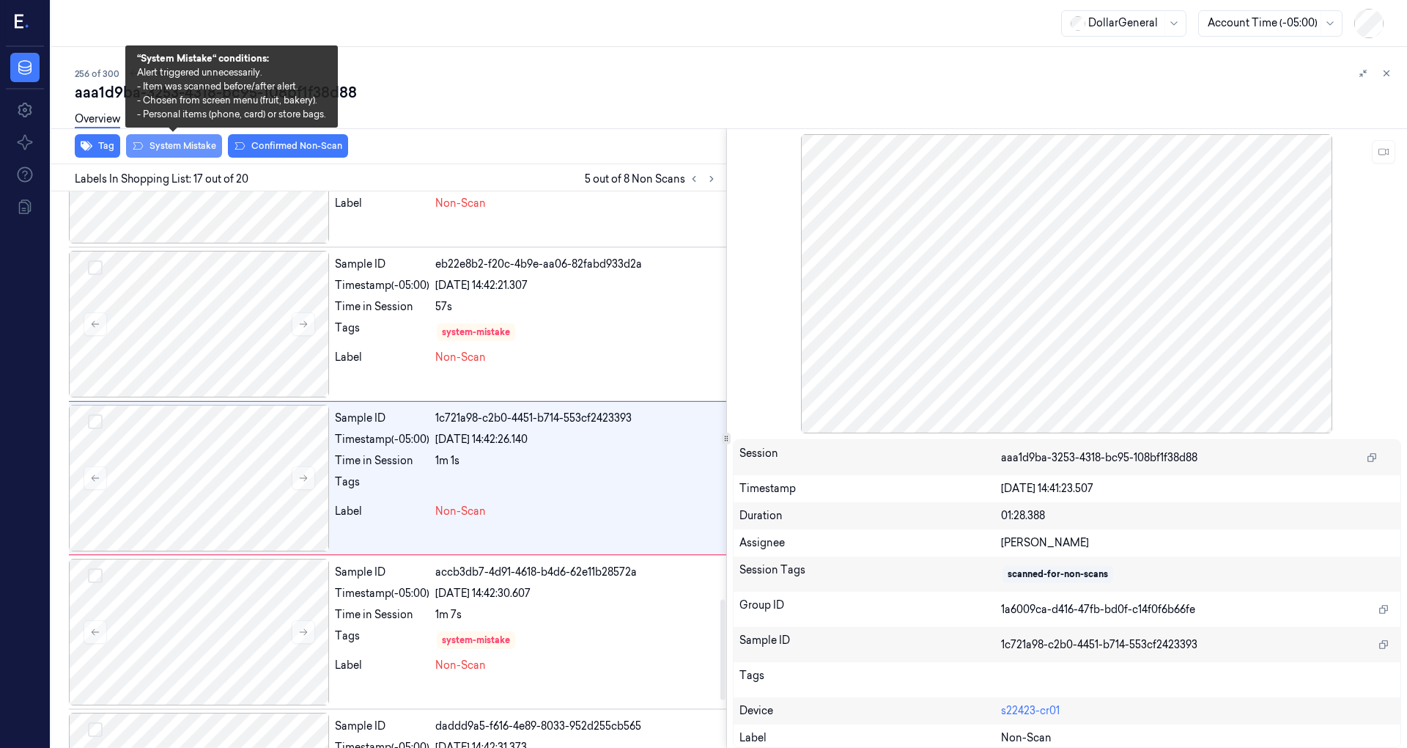
click at [166, 140] on button "System Mistake" at bounding box center [174, 145] width 96 height 23
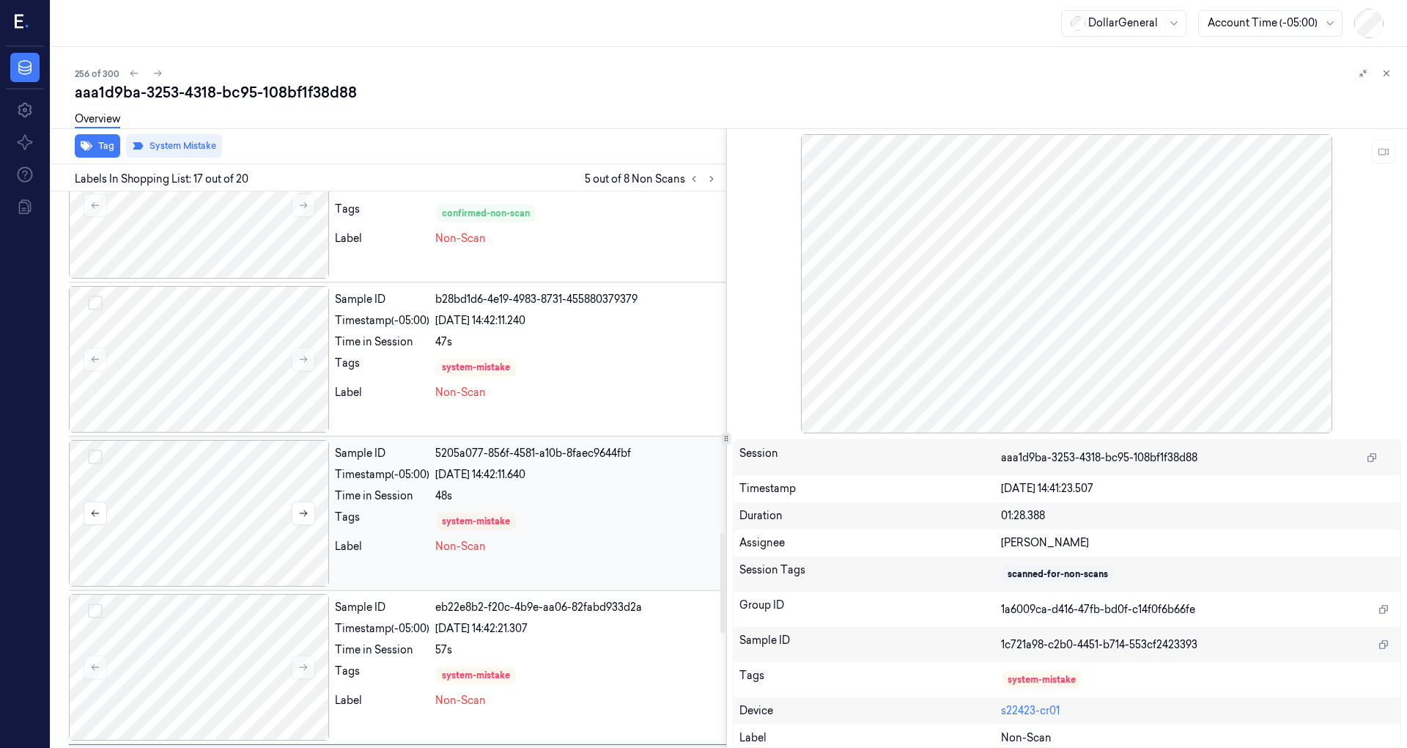
scroll to position [1862, 0]
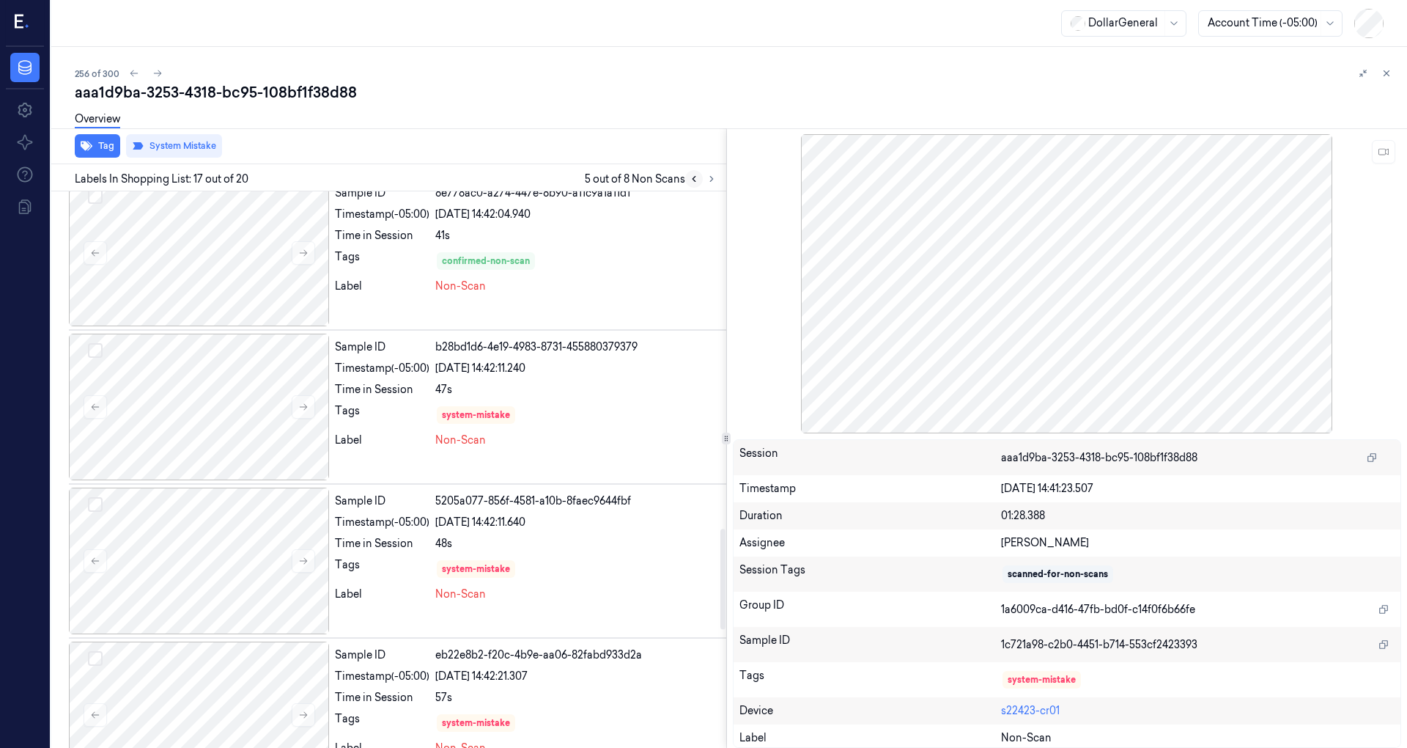
click at [695, 178] on icon at bounding box center [694, 179] width 10 height 10
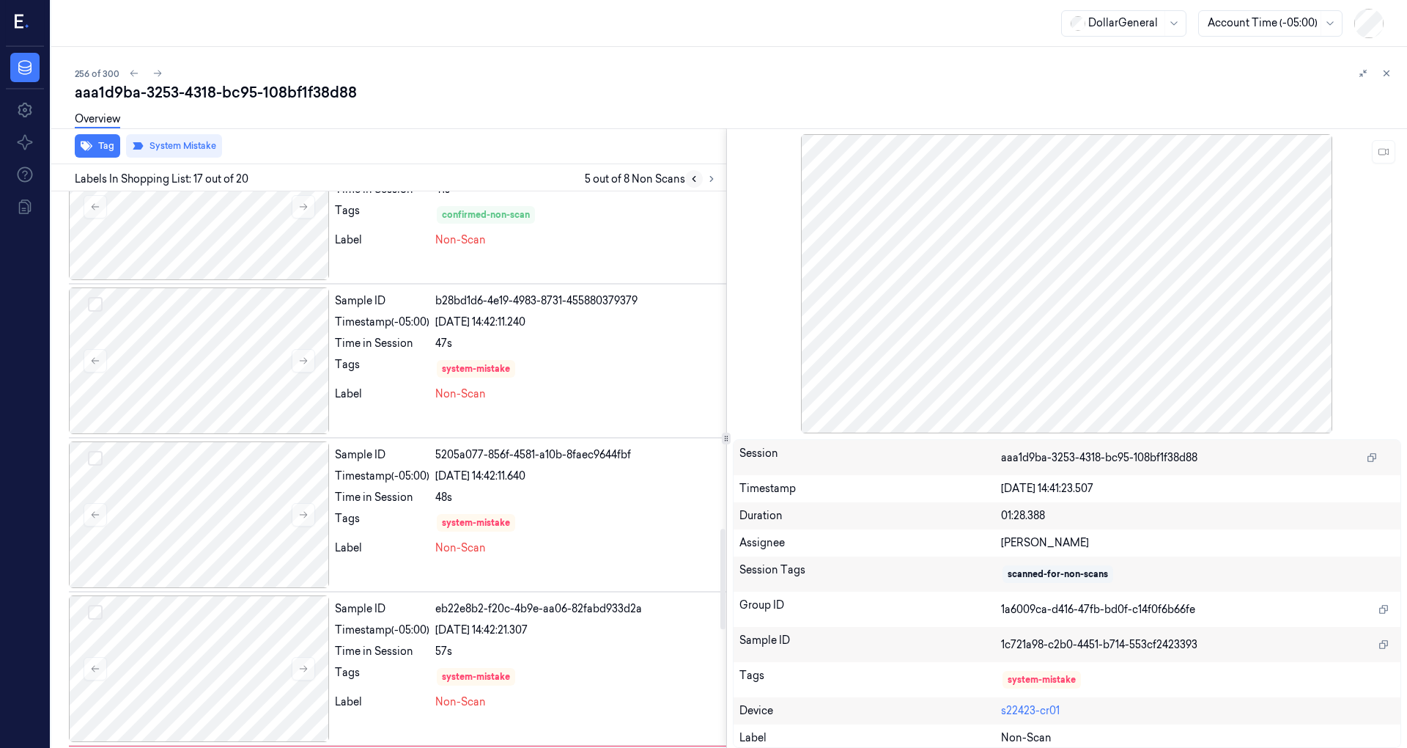
click at [695, 178] on icon at bounding box center [694, 179] width 10 height 10
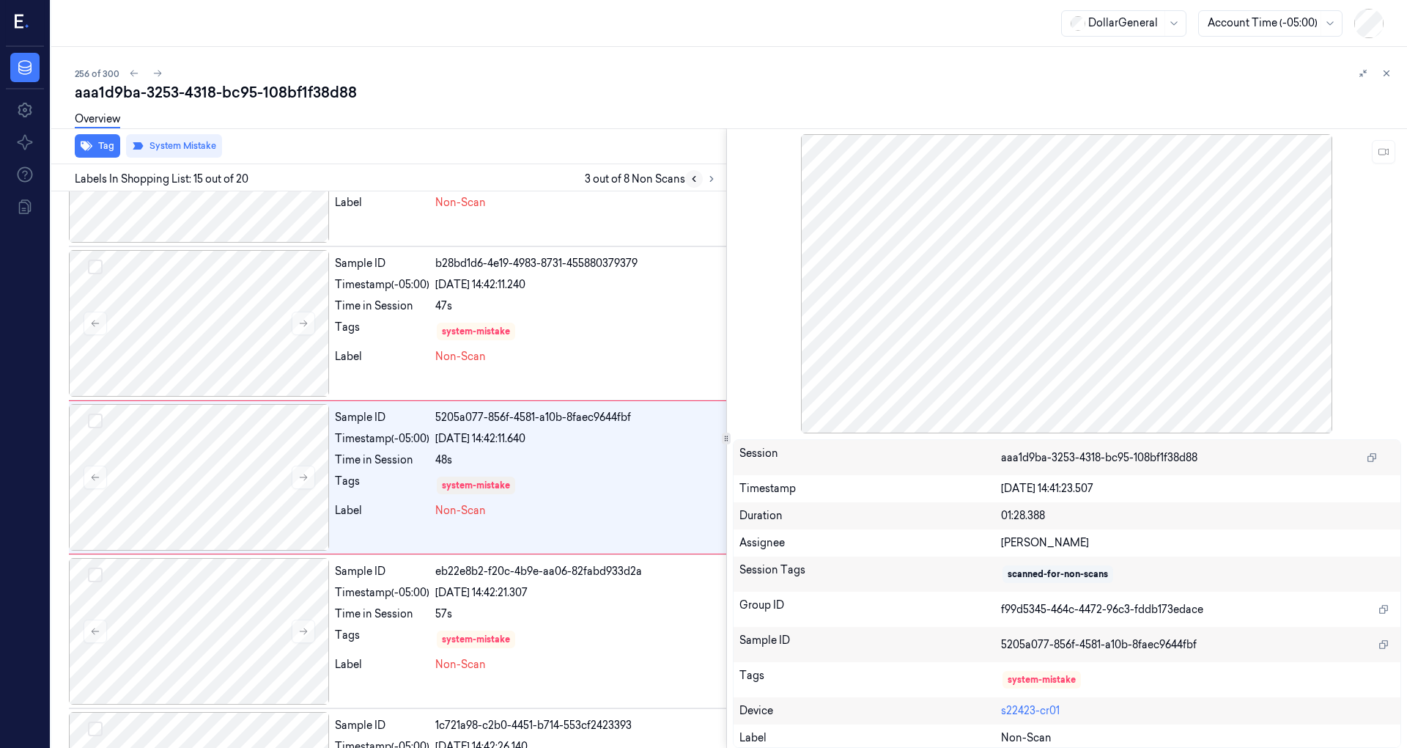
click at [695, 178] on icon at bounding box center [694, 179] width 10 height 10
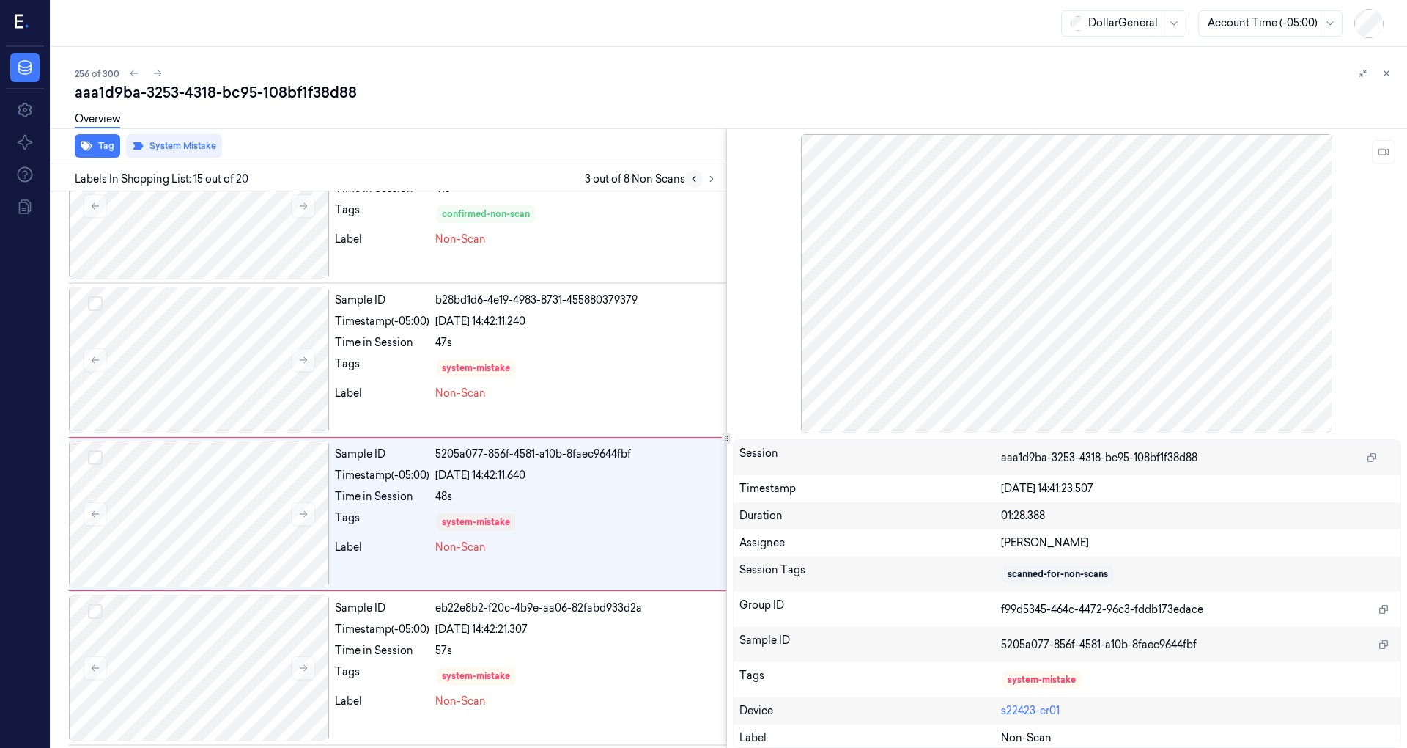
click at [695, 178] on icon at bounding box center [694, 179] width 10 height 10
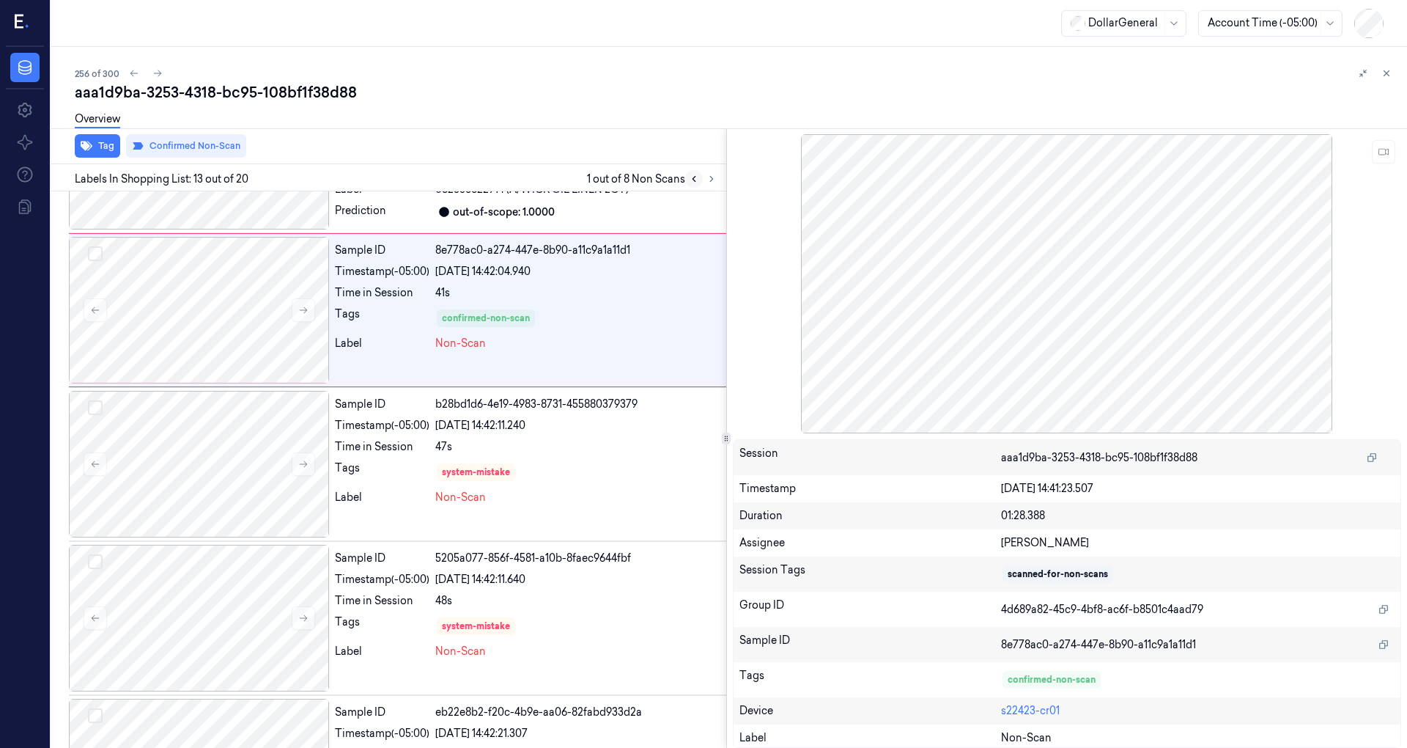
click at [695, 178] on icon at bounding box center [694, 179] width 10 height 10
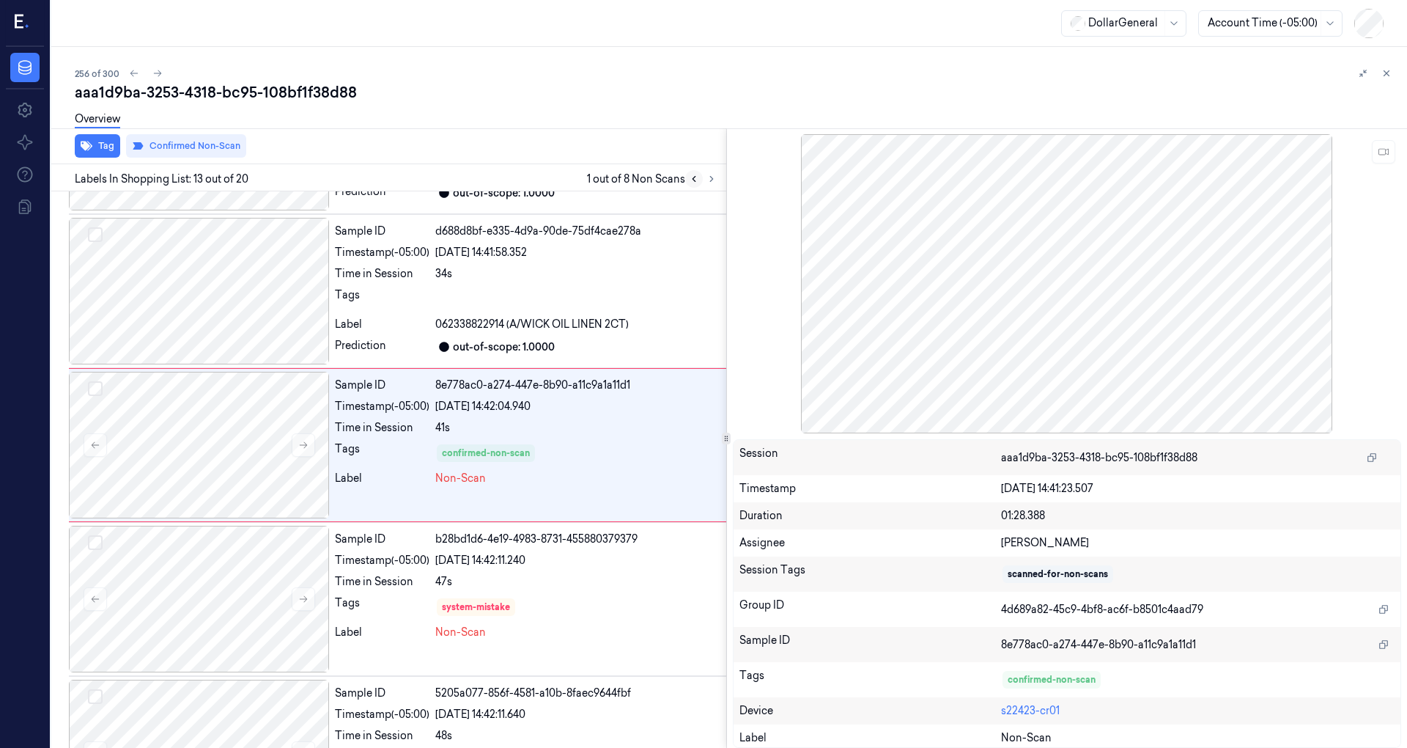
click at [695, 178] on icon at bounding box center [694, 179] width 10 height 10
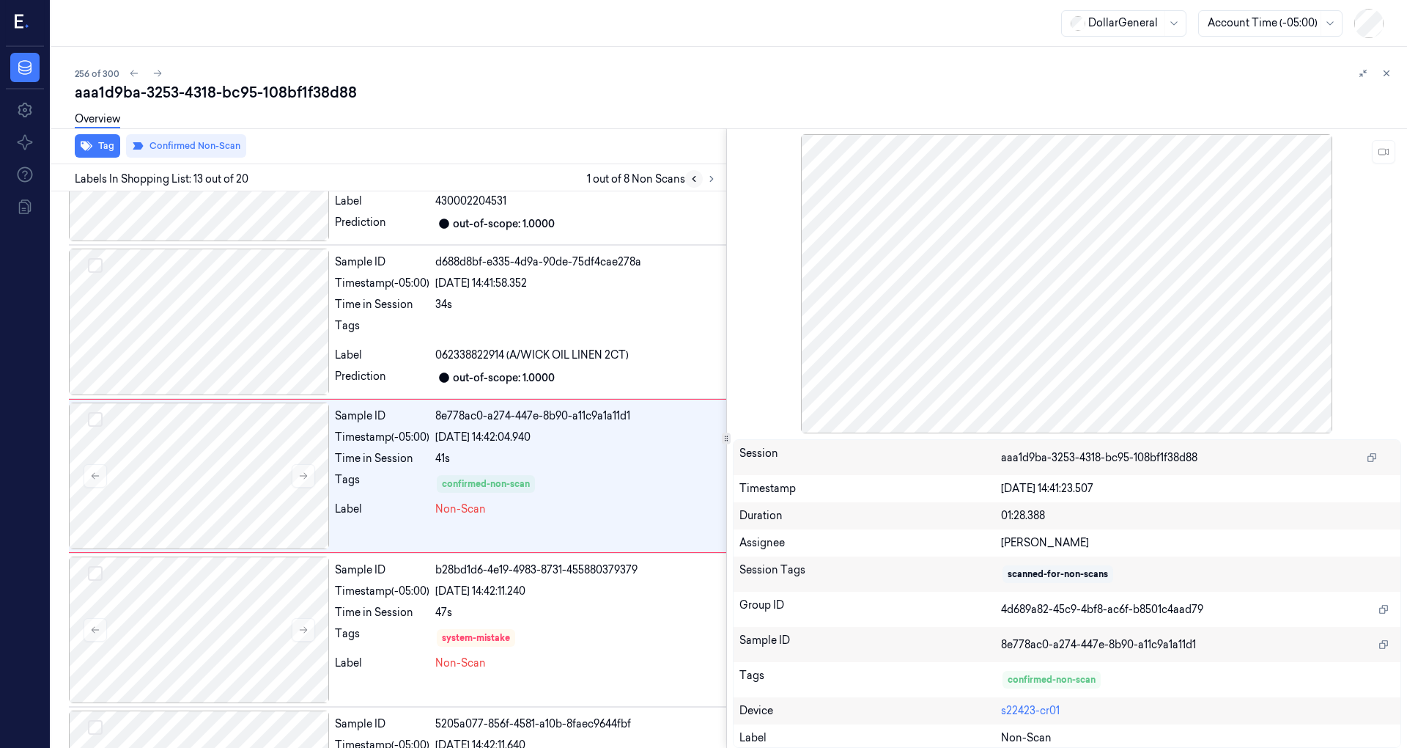
click at [695, 178] on icon at bounding box center [694, 179] width 10 height 10
click at [711, 178] on icon at bounding box center [712, 179] width 10 height 10
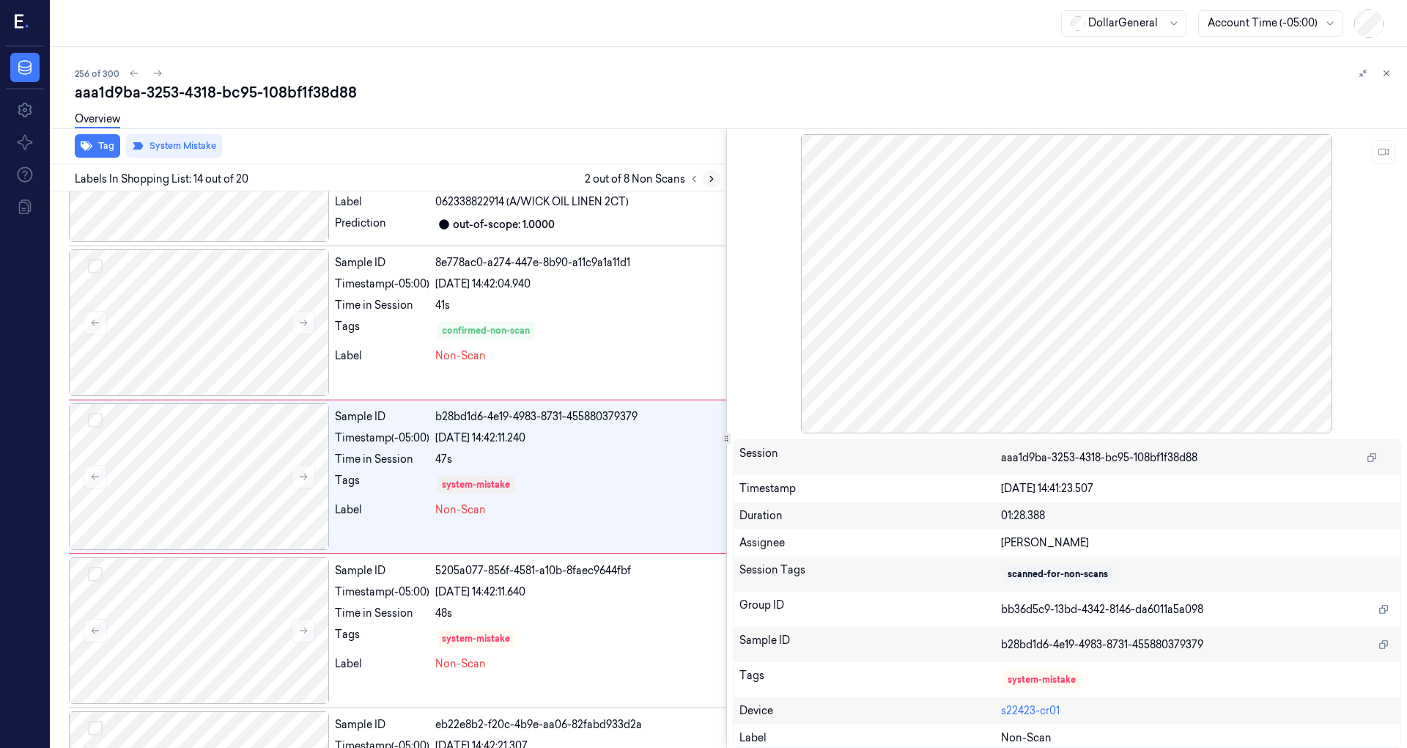
click at [711, 179] on icon at bounding box center [712, 179] width 10 height 10
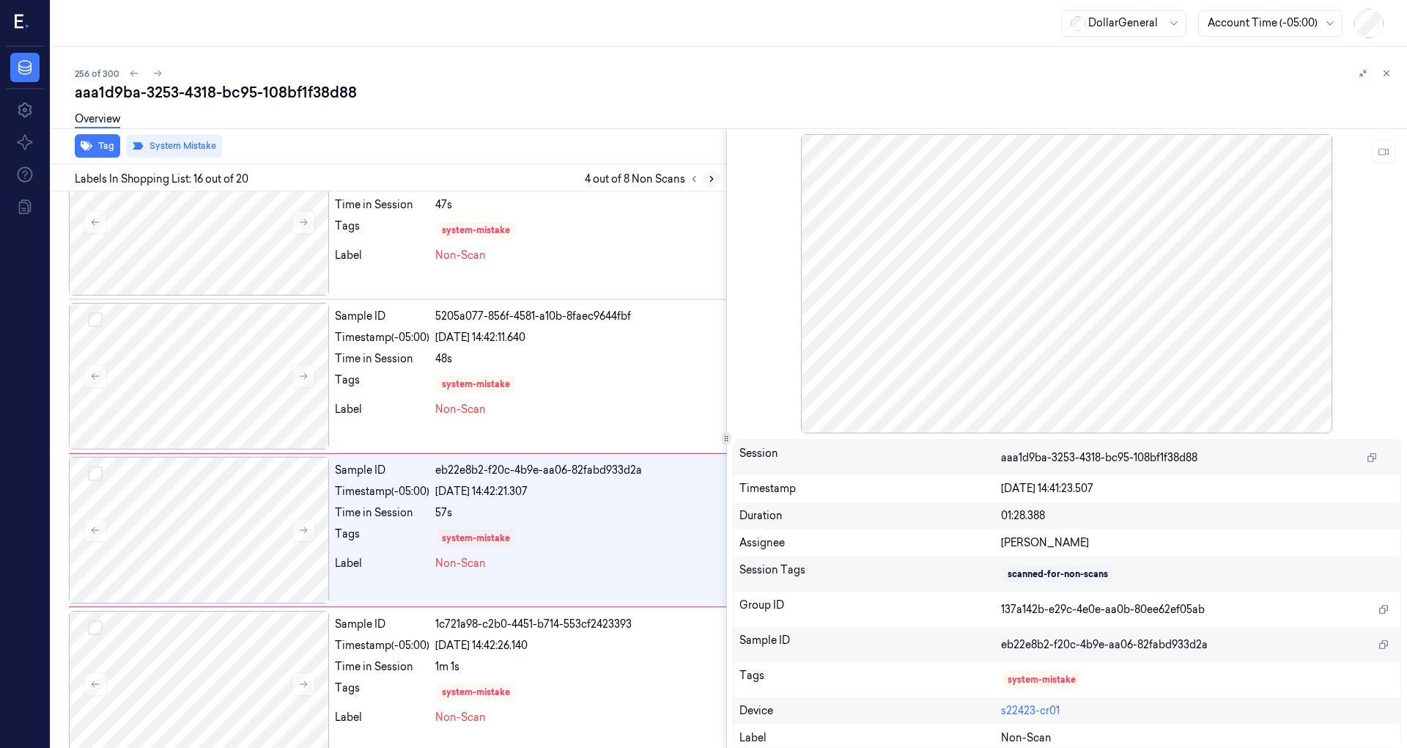
click at [711, 179] on icon at bounding box center [712, 179] width 10 height 10
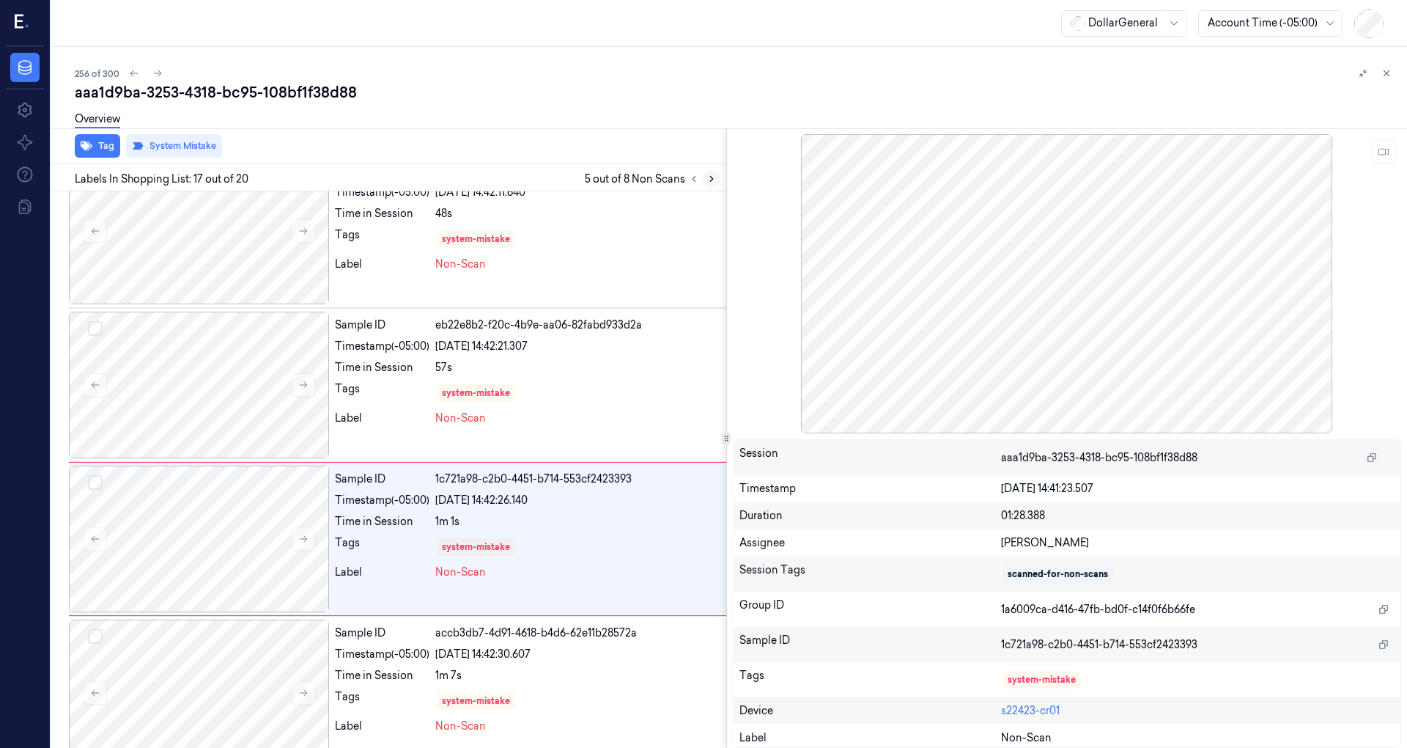
click at [711, 179] on icon at bounding box center [712, 179] width 10 height 10
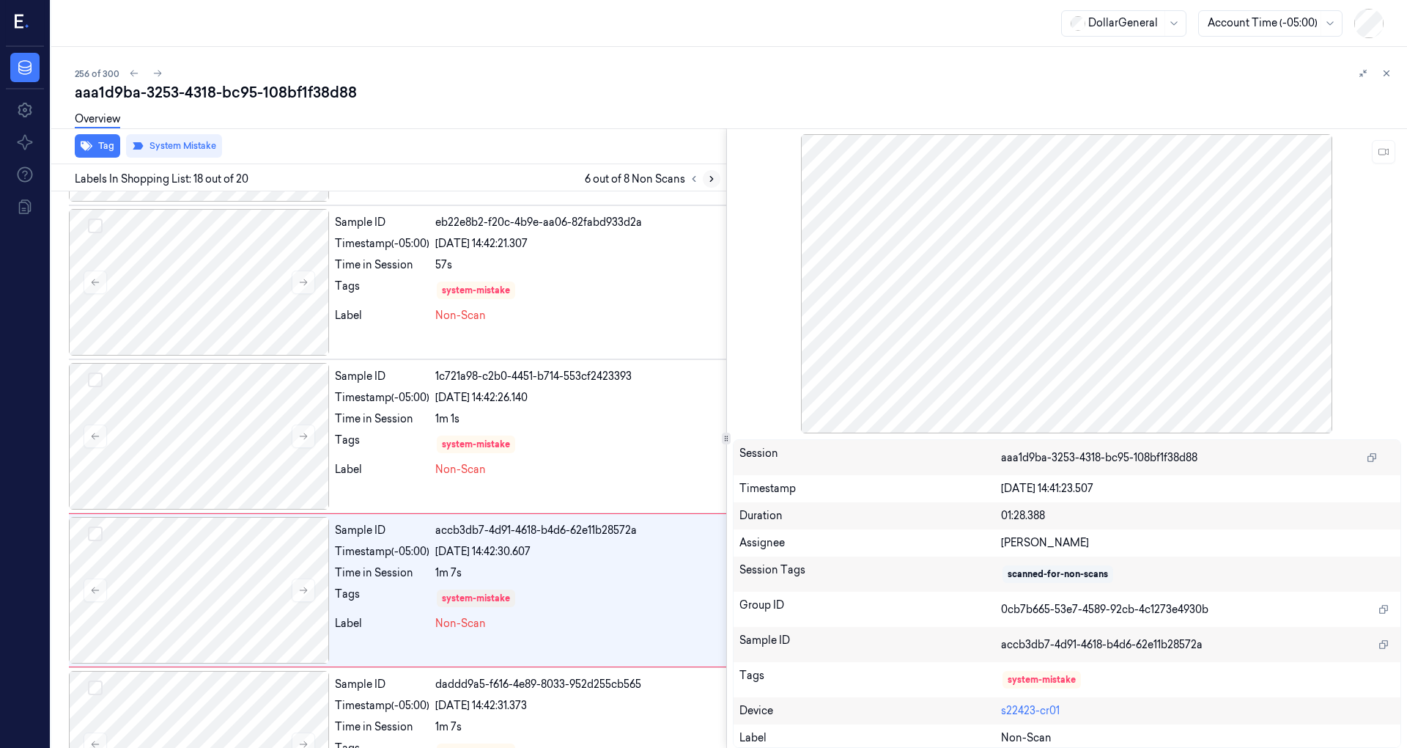
click at [711, 179] on icon at bounding box center [712, 179] width 10 height 10
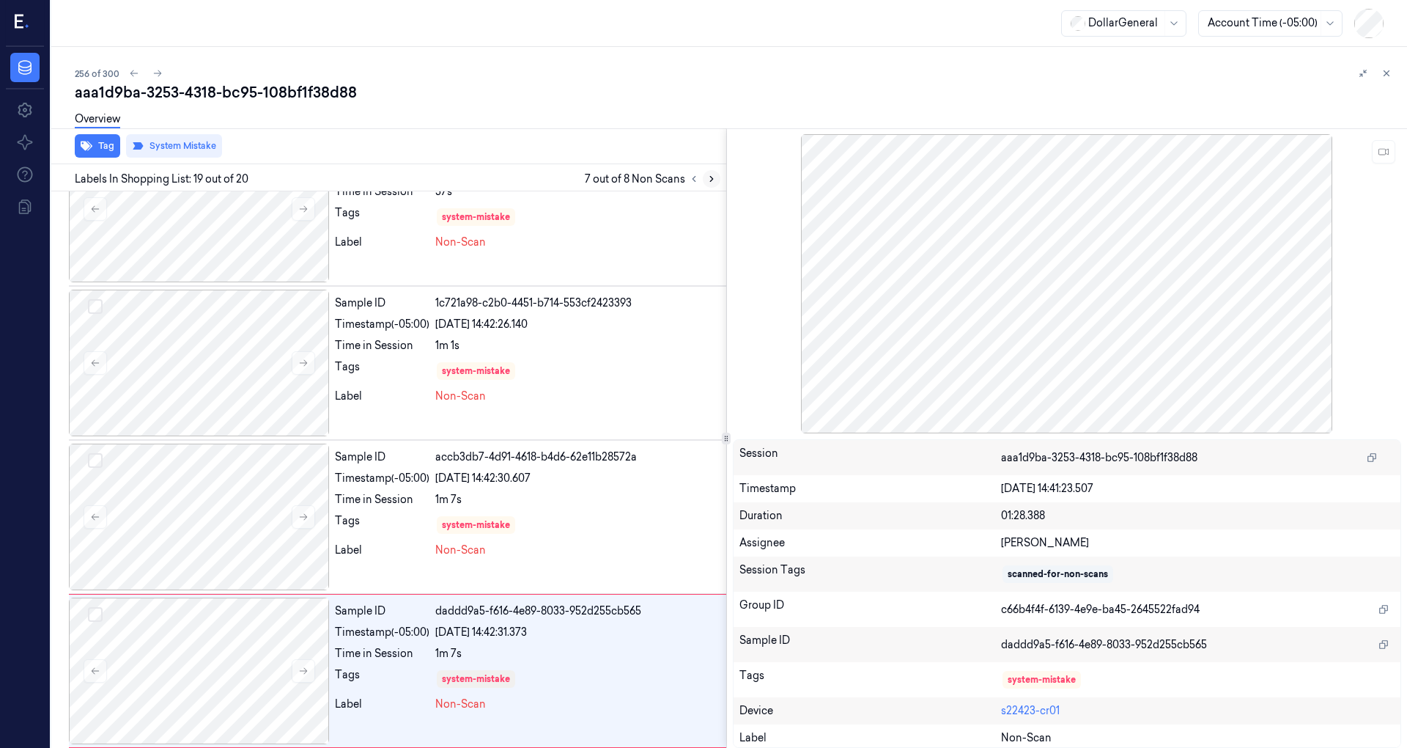
click at [711, 179] on icon at bounding box center [712, 179] width 10 height 10
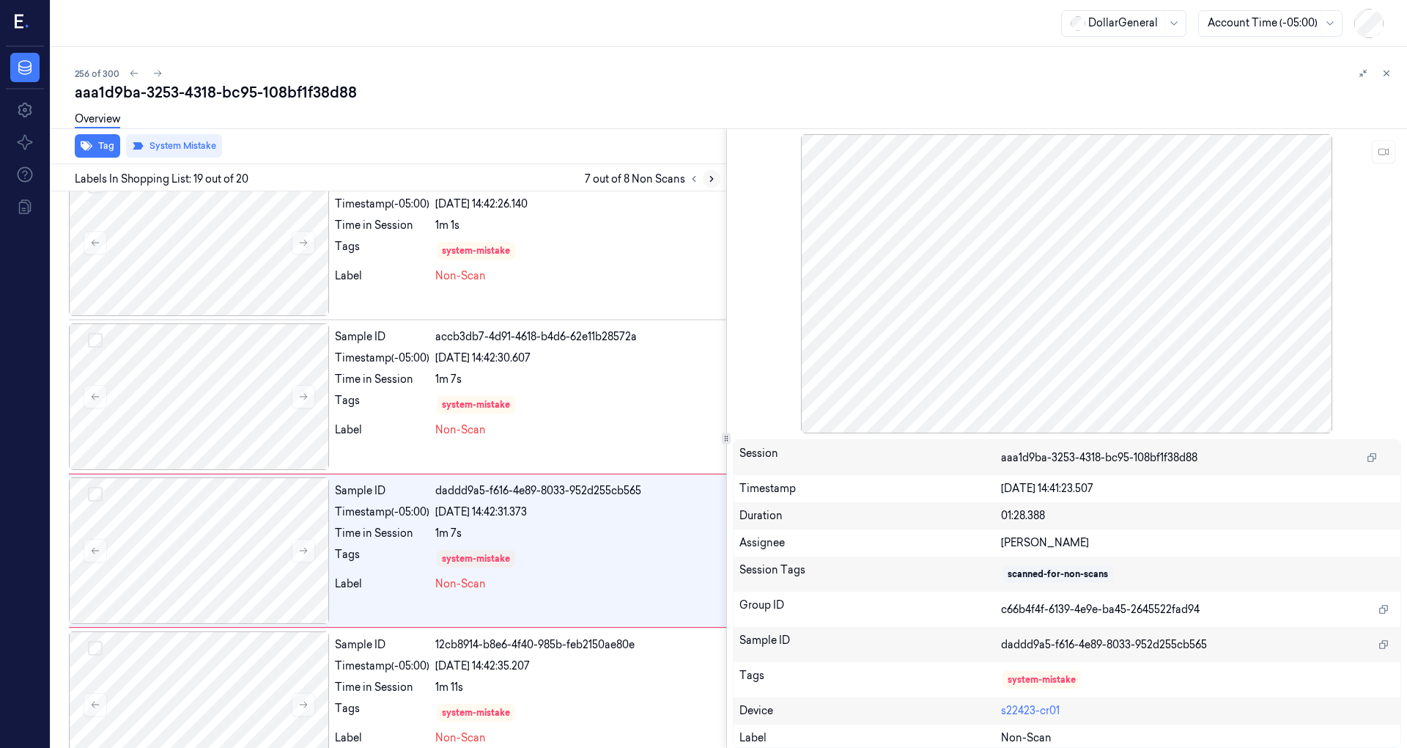
click at [711, 179] on icon at bounding box center [712, 179] width 10 height 10
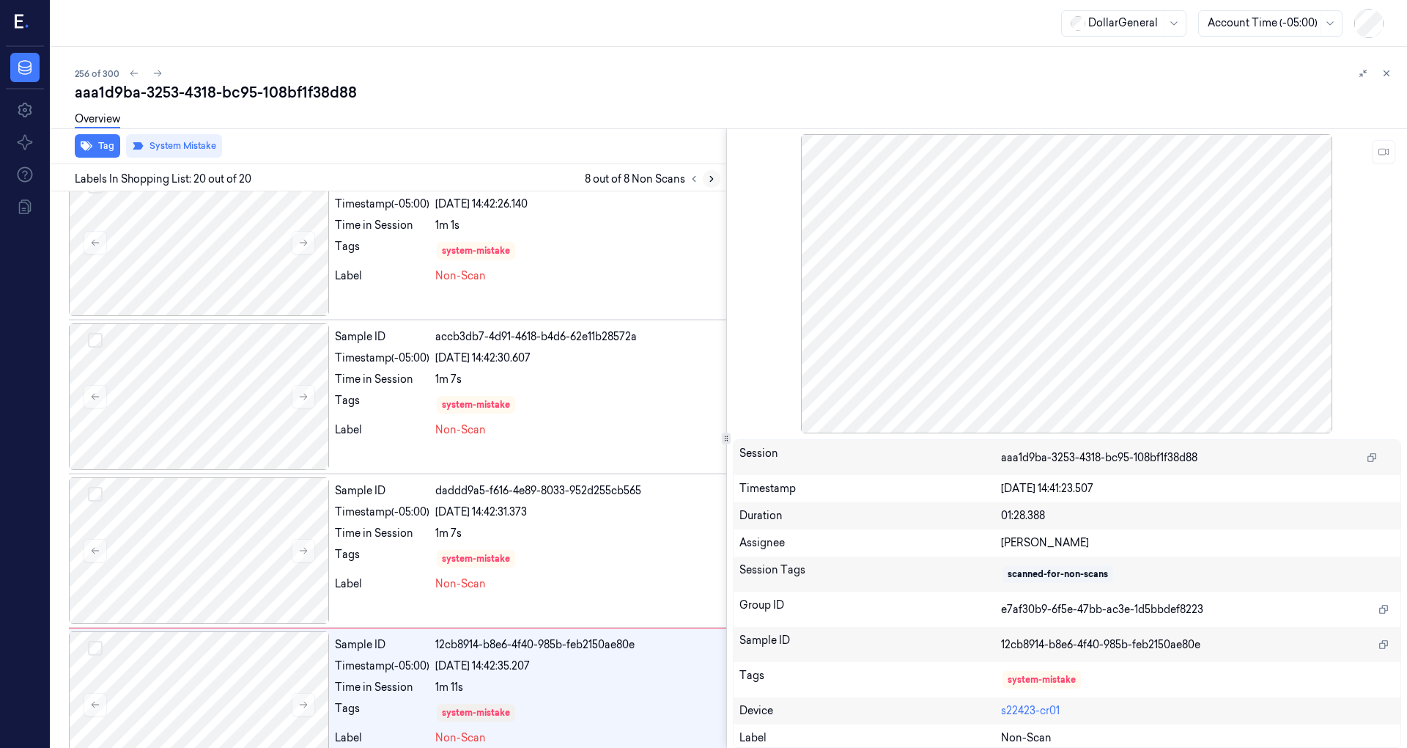
scroll to position [2516, 0]
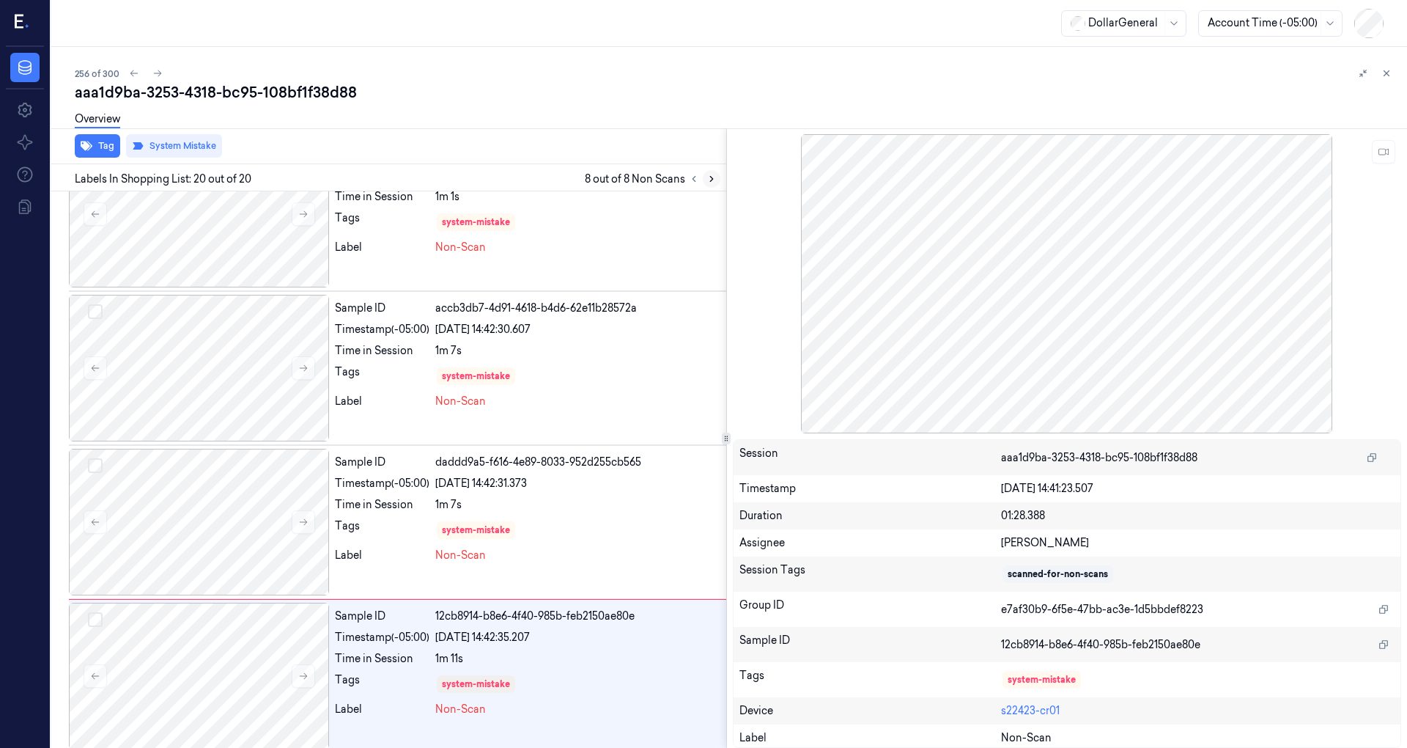
click at [711, 179] on icon at bounding box center [712, 179] width 10 height 10
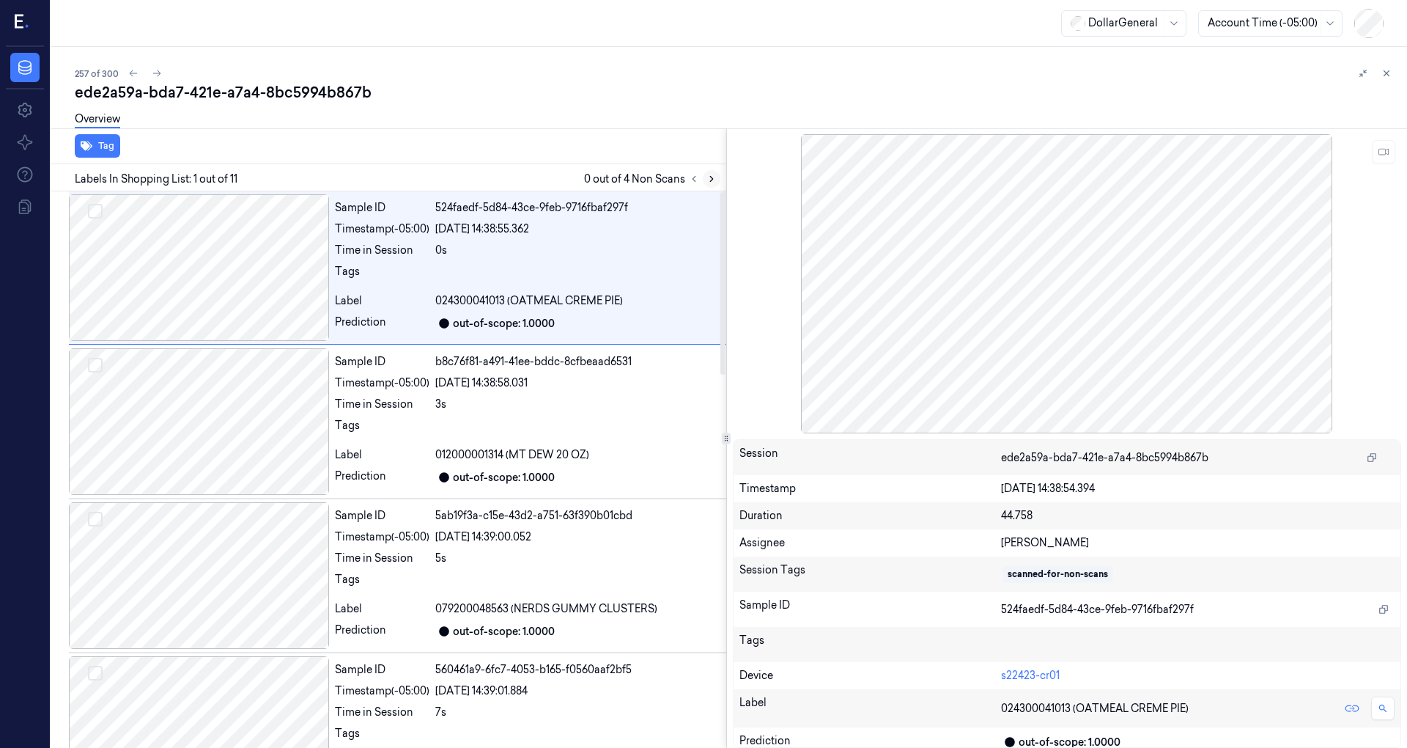
click at [712, 186] on button at bounding box center [712, 179] width 18 height 18
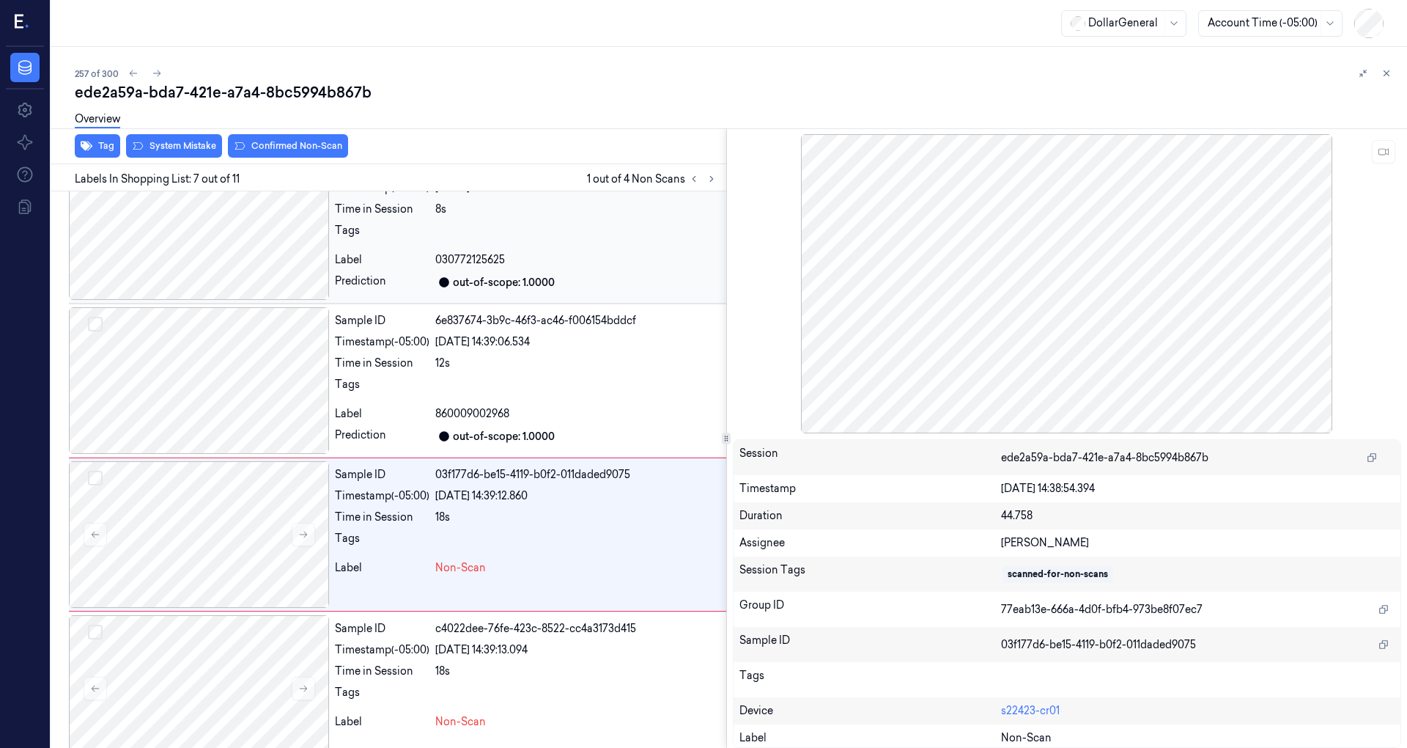
scroll to position [718, 0]
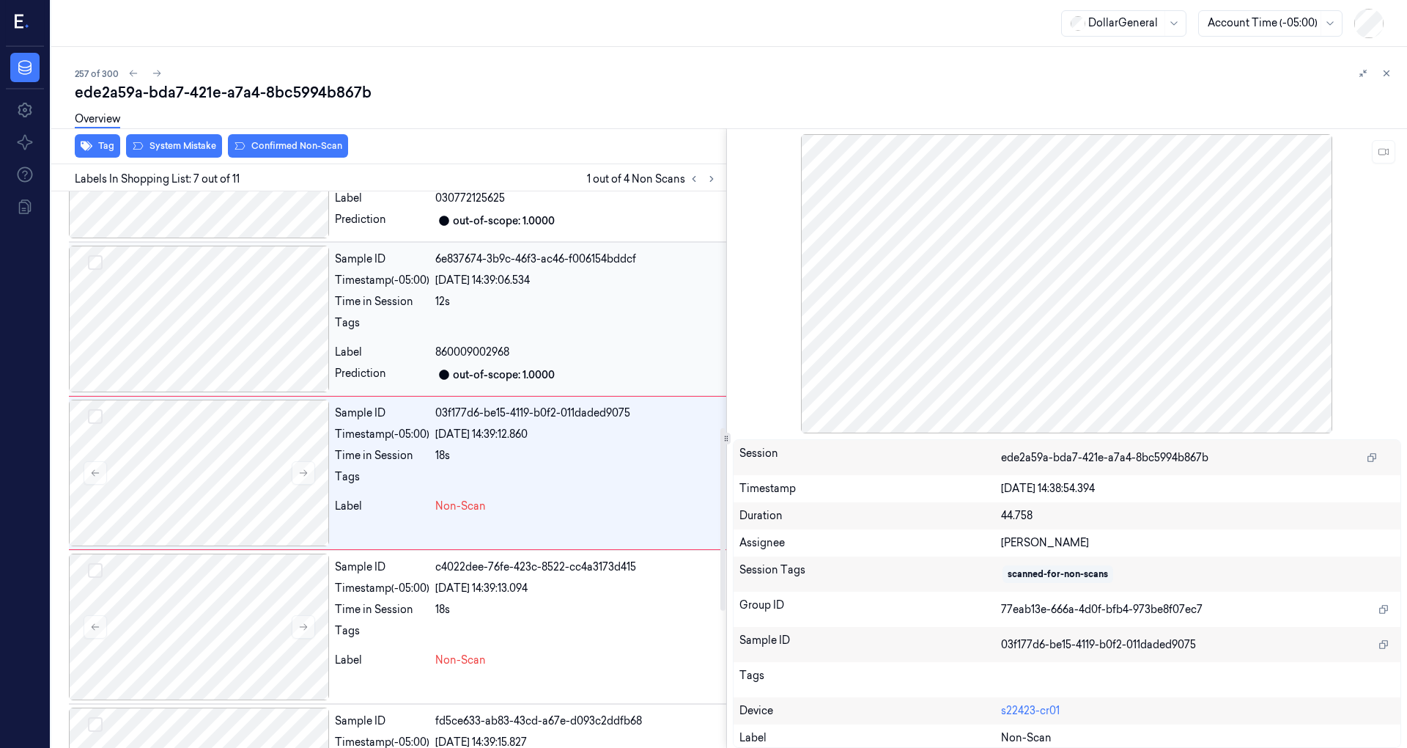
click at [426, 344] on div "Label" at bounding box center [382, 351] width 95 height 15
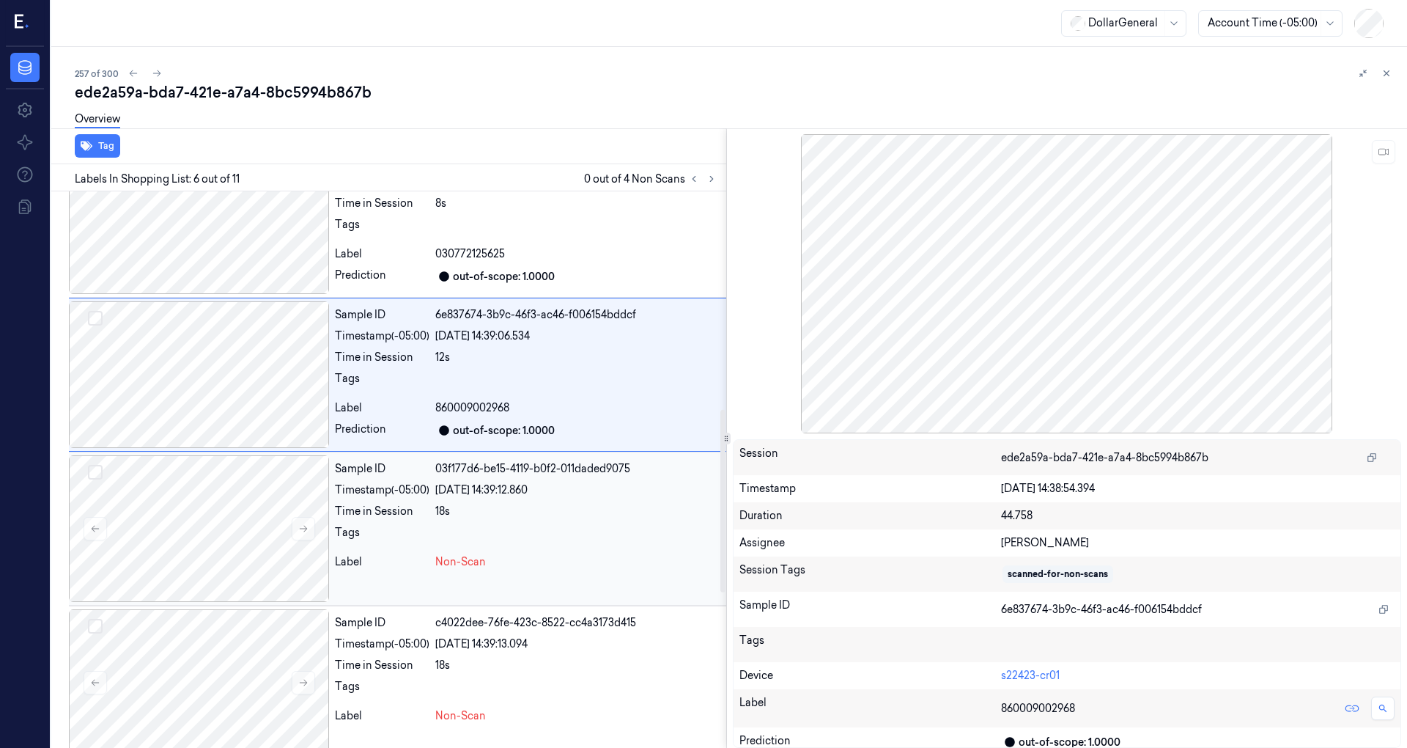
click at [442, 498] on div "Sample ID 03f177d6-be15-4119-b0f2-011daded9075 Timestamp (-05:00) 19/08/2025 14…" at bounding box center [527, 528] width 397 height 147
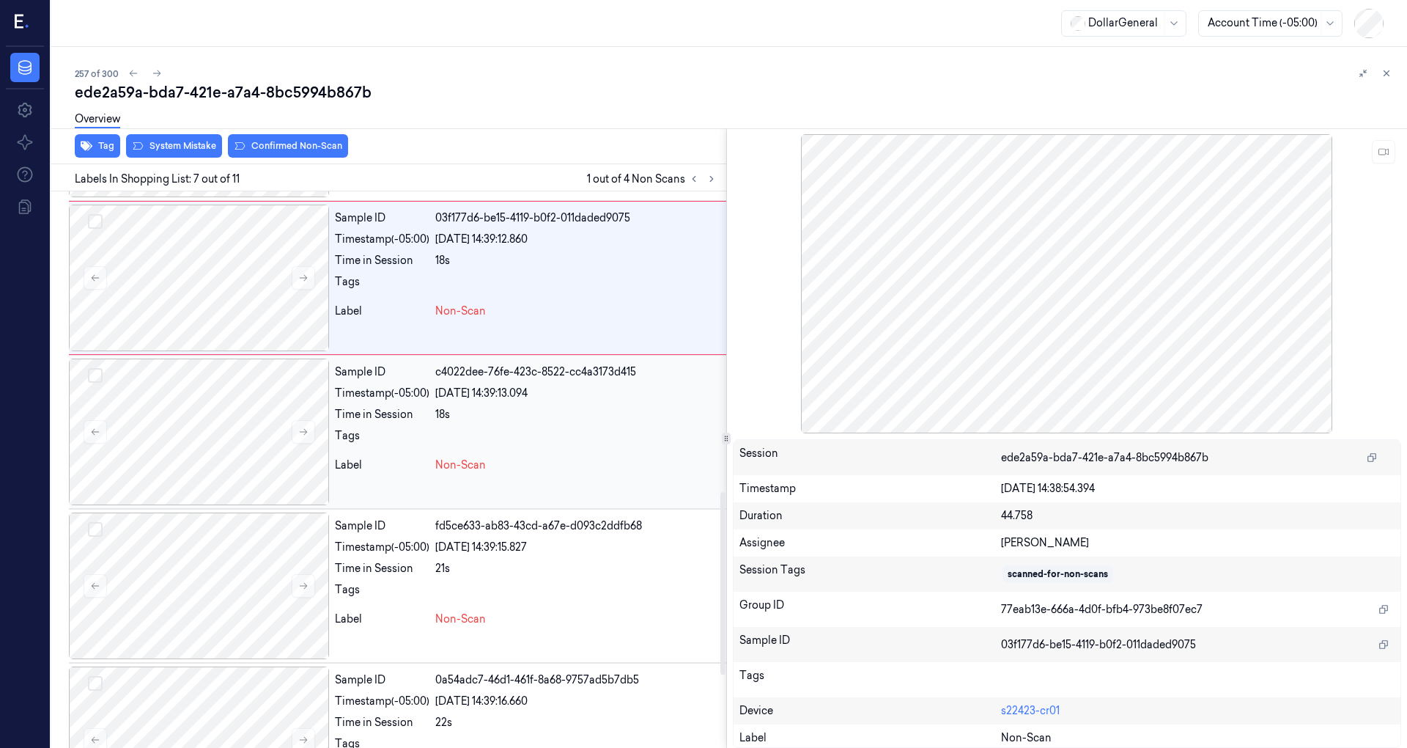
click at [444, 450] on div "Sample ID c4022dee-76fe-423c-8522-cc4a3173d415 Timestamp (-05:00) 19/08/2025 14…" at bounding box center [527, 431] width 397 height 147
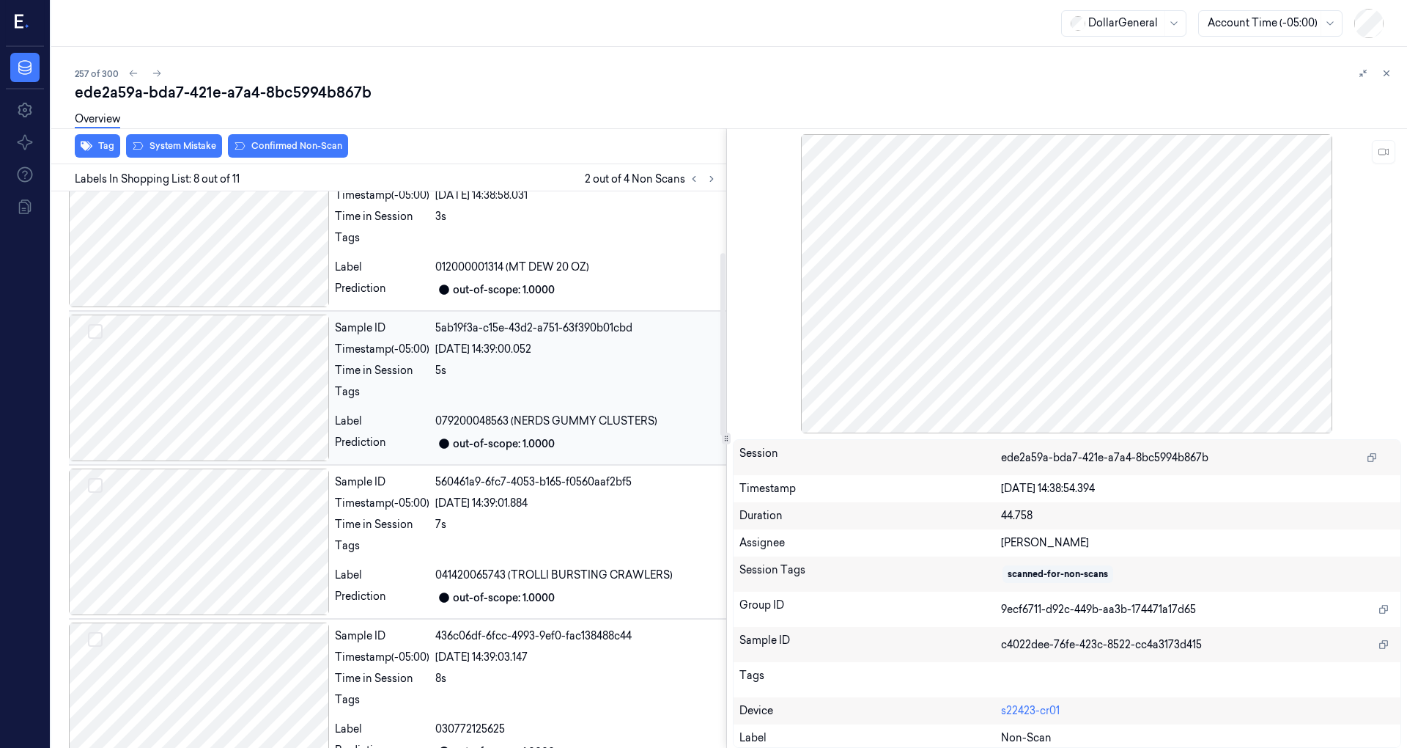
scroll to position [0, 0]
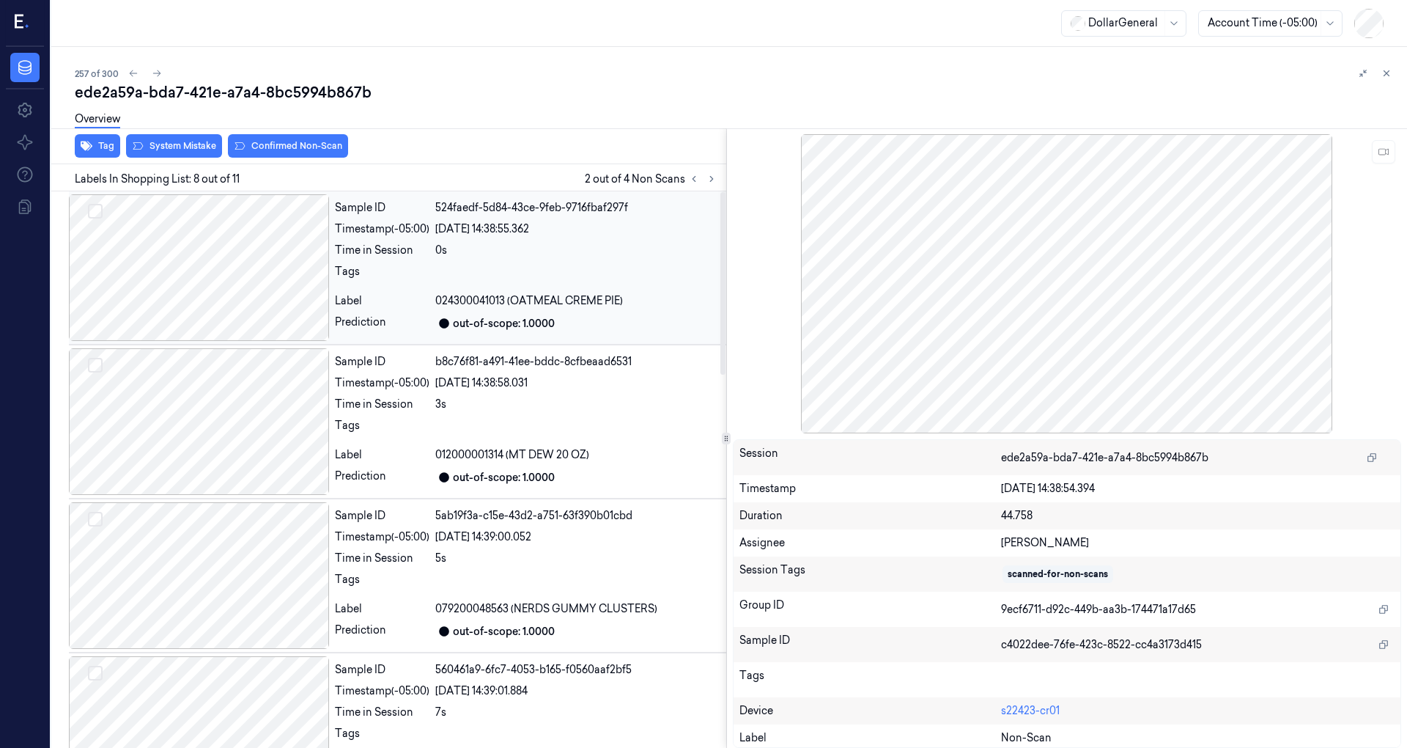
drag, startPoint x: 440, startPoint y: 289, endPoint x: 451, endPoint y: 296, distance: 12.2
click at [441, 289] on div "Sample ID 524faedf-5d84-43ce-9feb-9716fbaf297f Timestamp (-05:00) 19/08/2025 14…" at bounding box center [527, 267] width 397 height 147
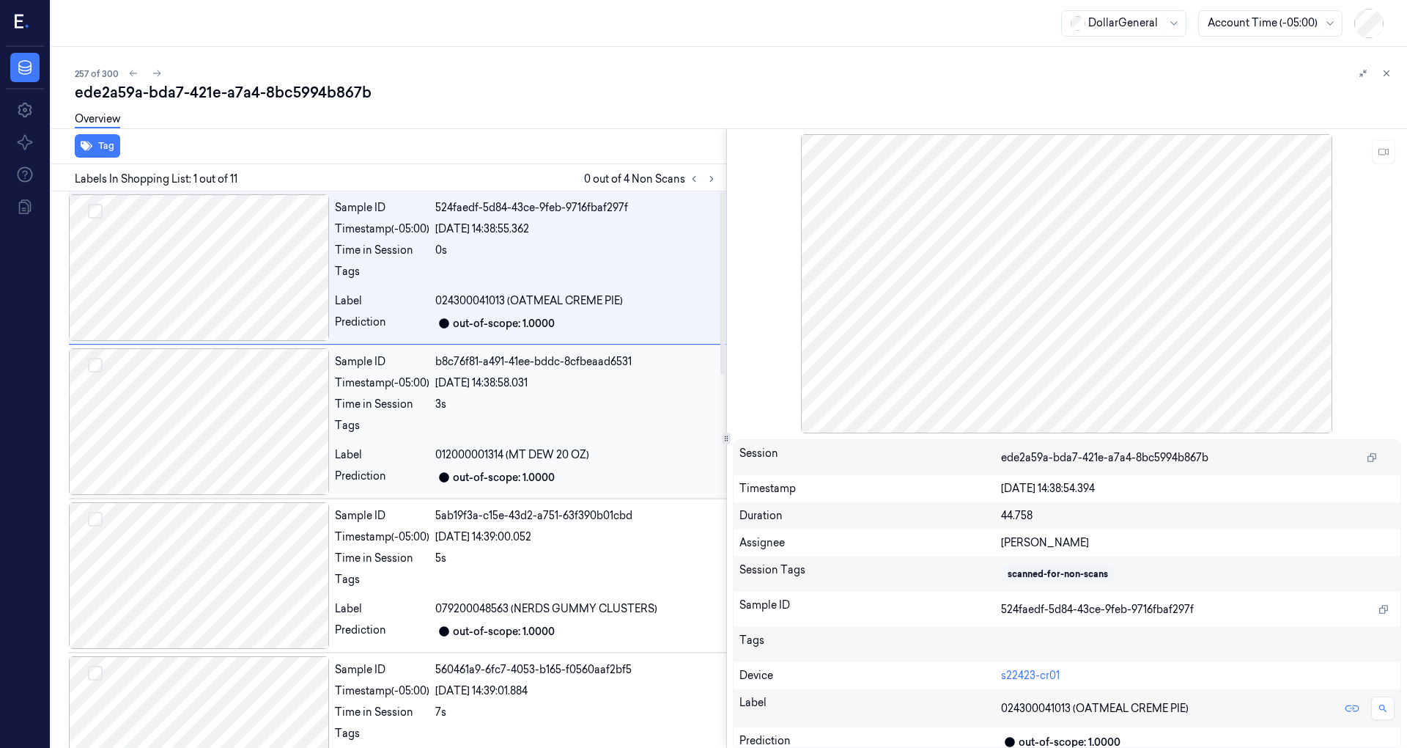
click at [492, 420] on div at bounding box center [577, 429] width 285 height 23
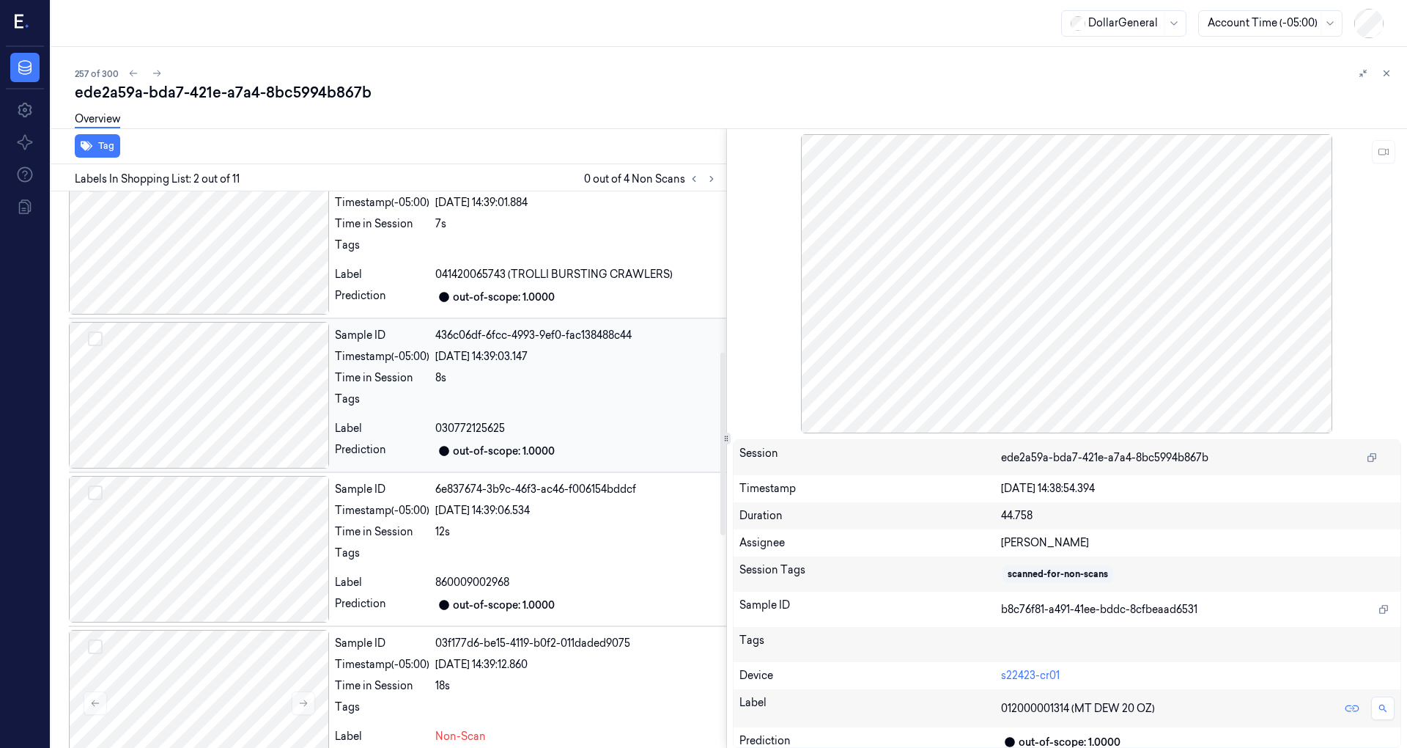
click at [464, 370] on div "8s" at bounding box center [577, 377] width 285 height 15
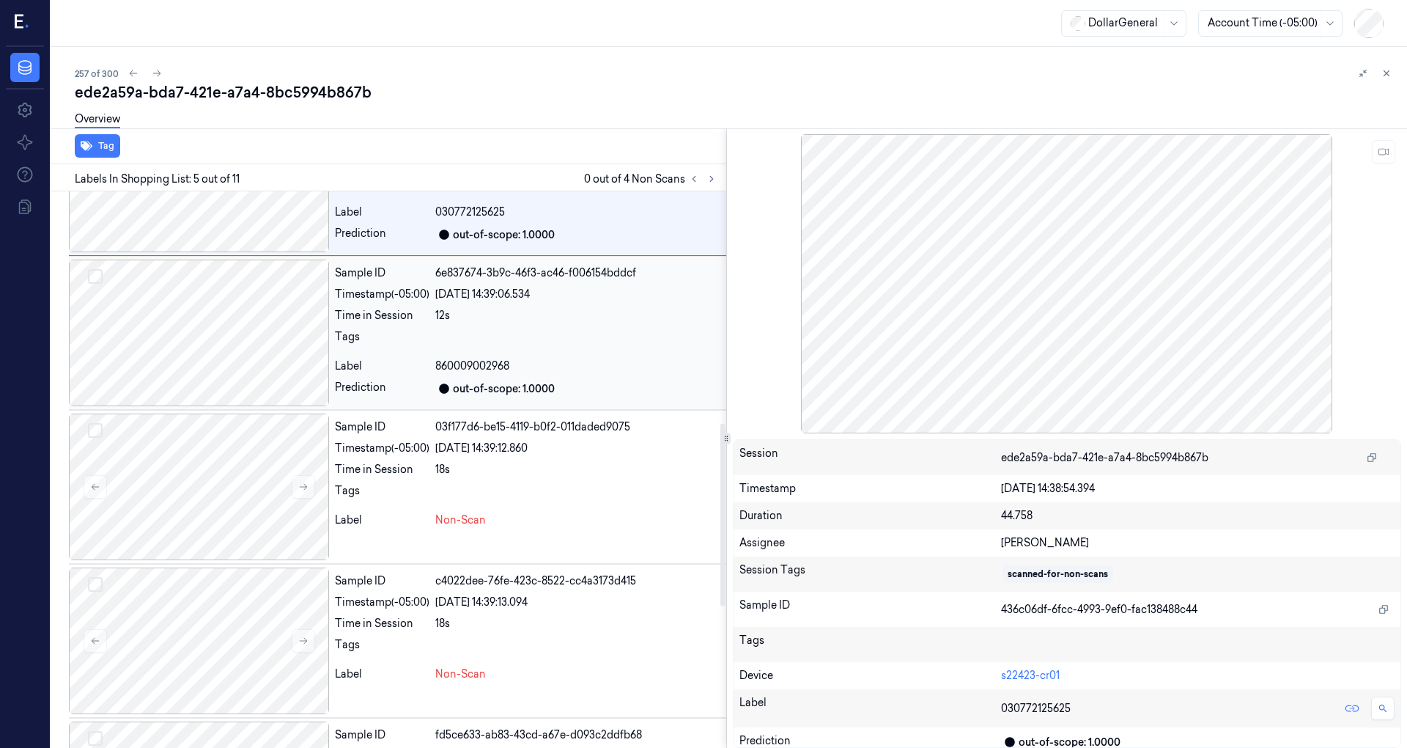
click at [494, 340] on div at bounding box center [577, 340] width 285 height 23
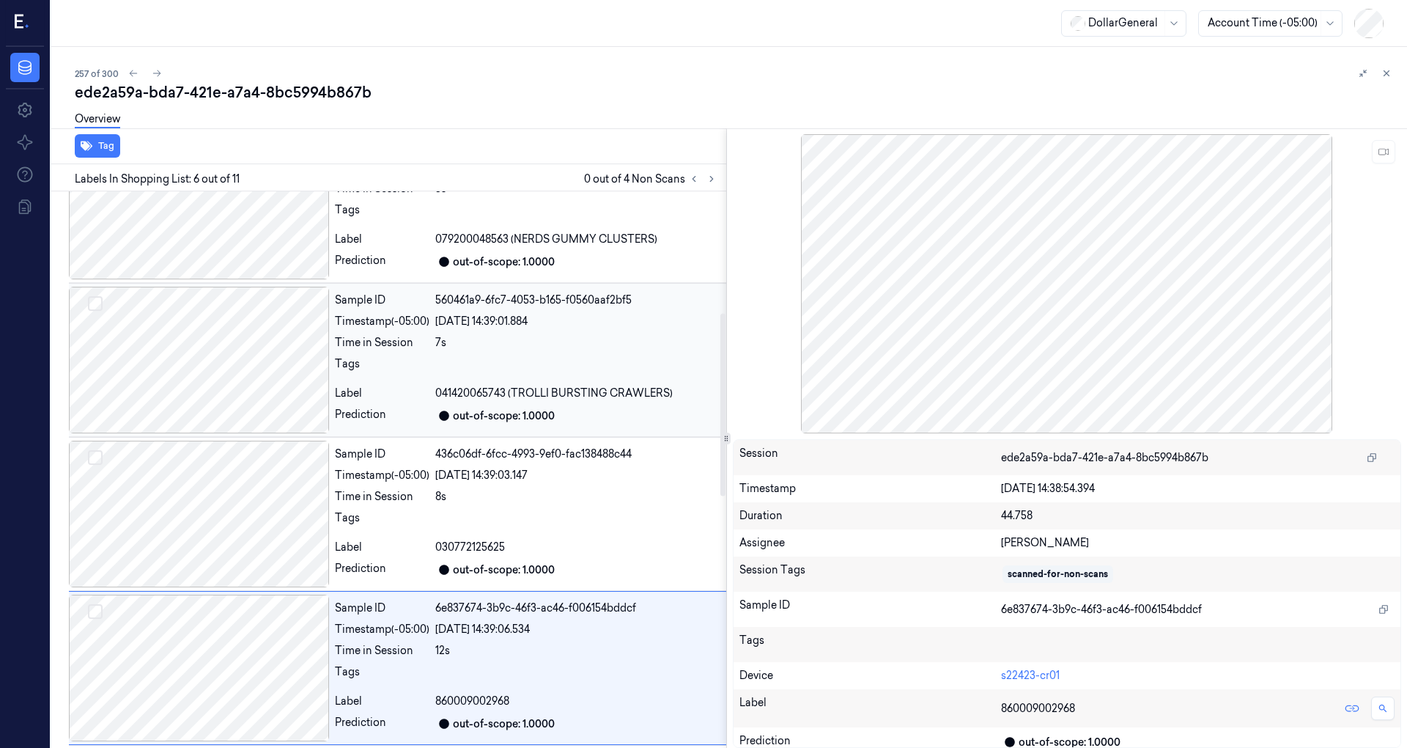
click at [494, 339] on div "7s" at bounding box center [577, 342] width 285 height 15
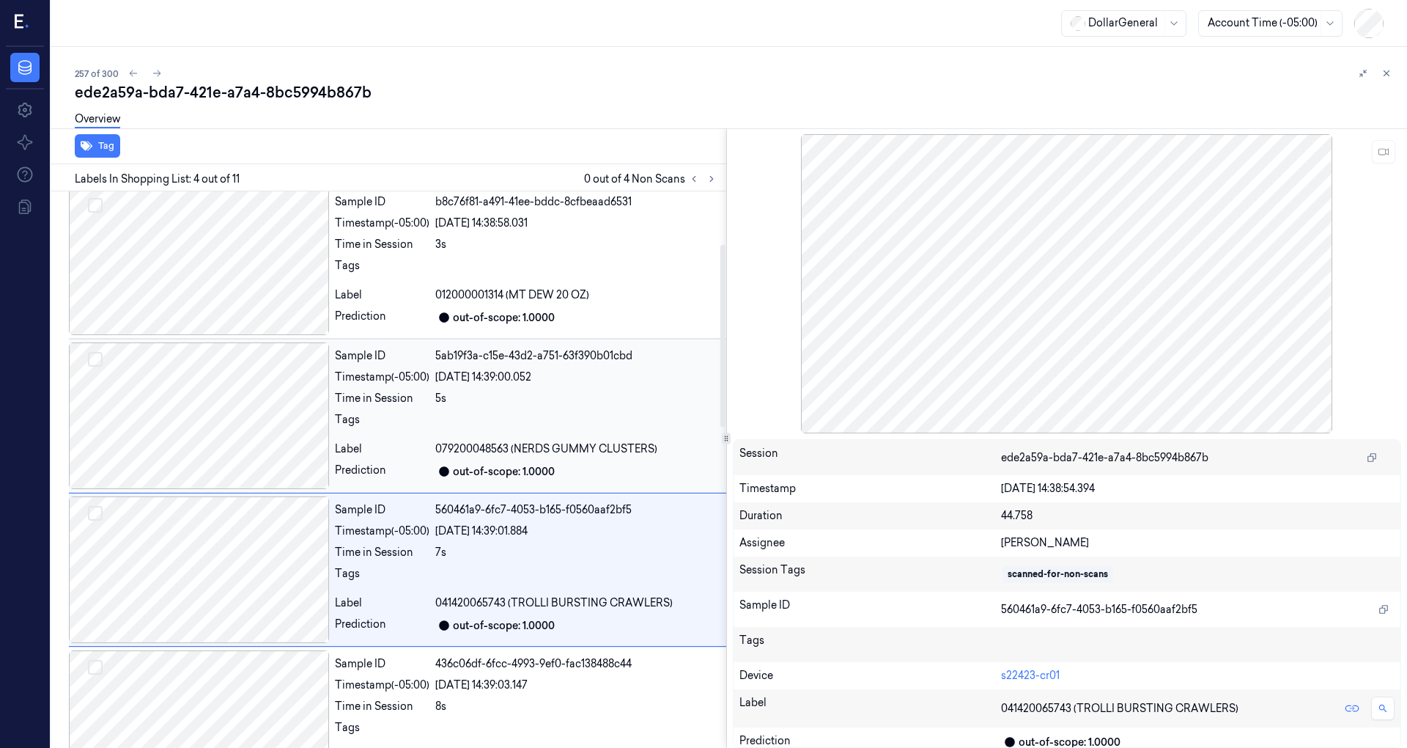
click at [475, 380] on div "19/08/2025 14:39:00.052" at bounding box center [577, 376] width 285 height 15
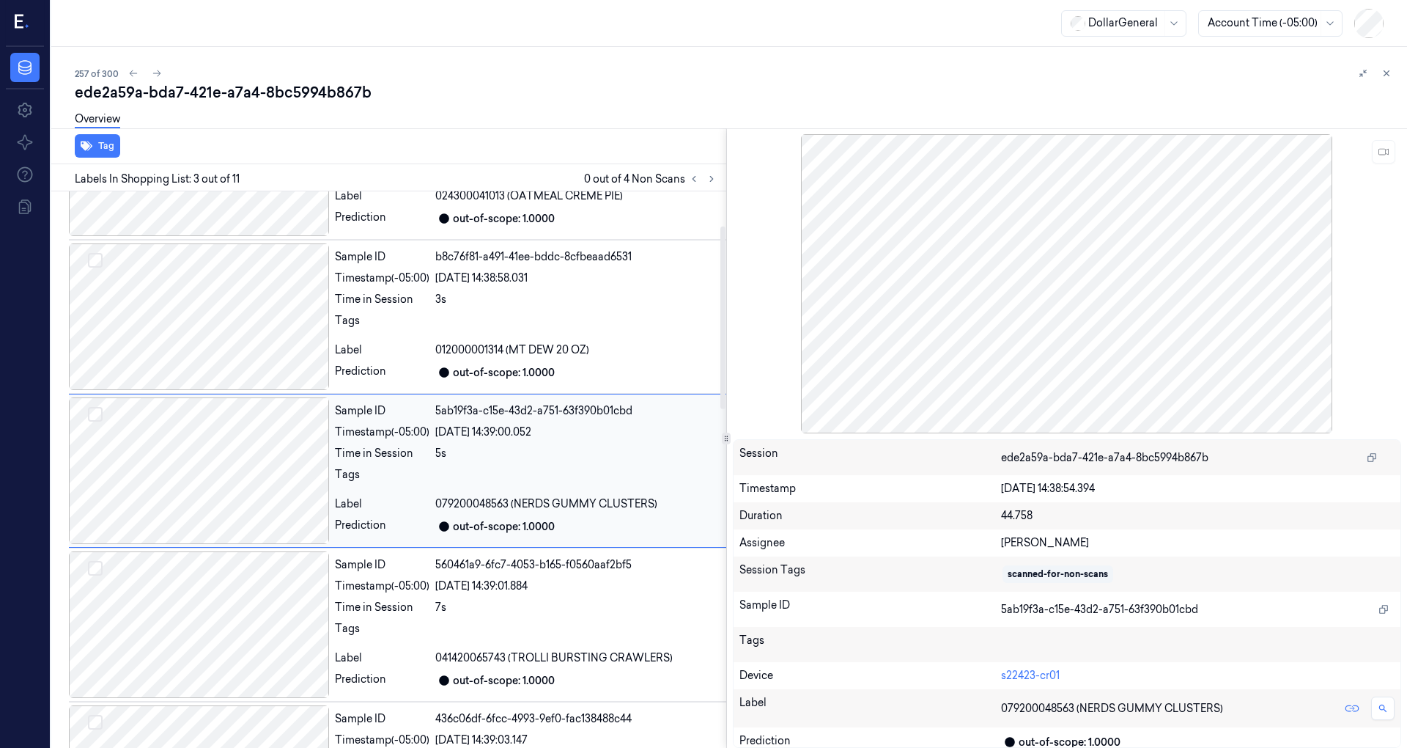
scroll to position [104, 0]
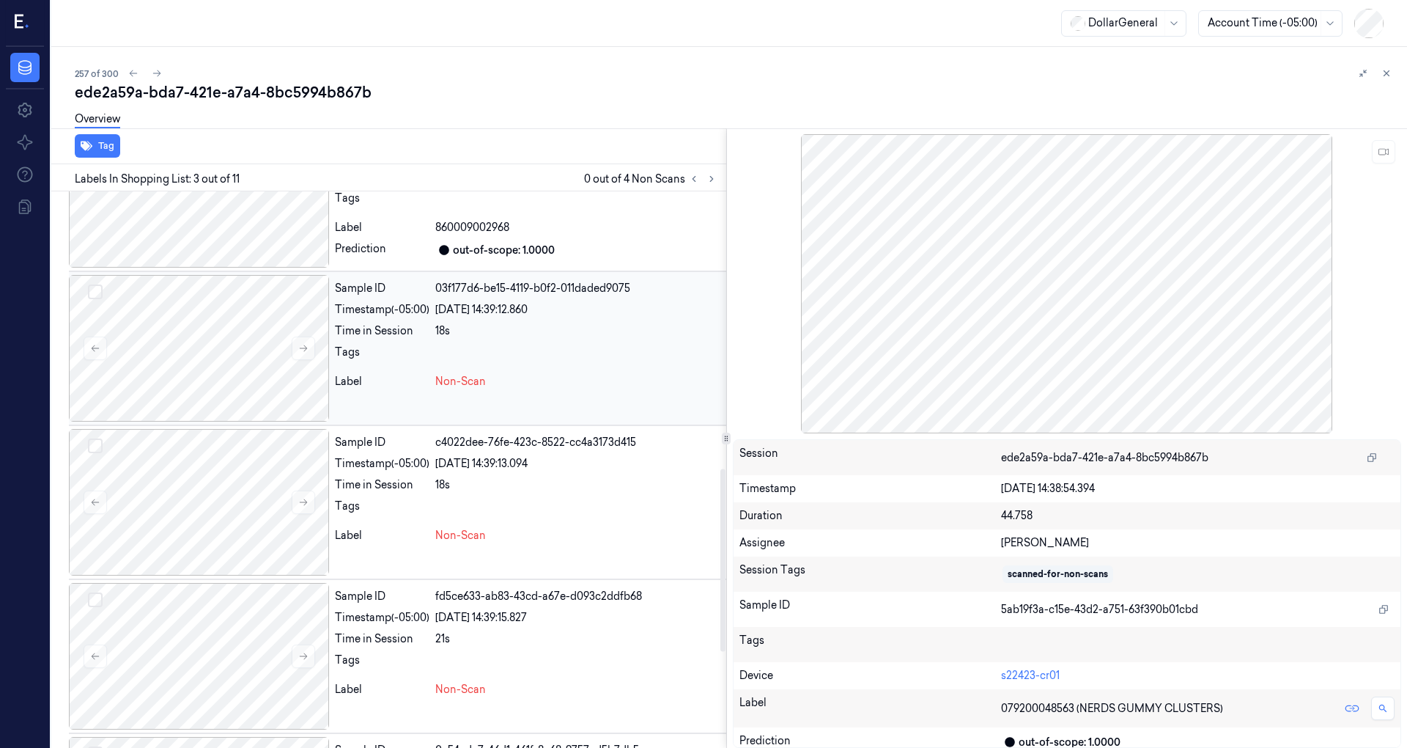
click at [471, 378] on span "Non-Scan" at bounding box center [460, 381] width 51 height 15
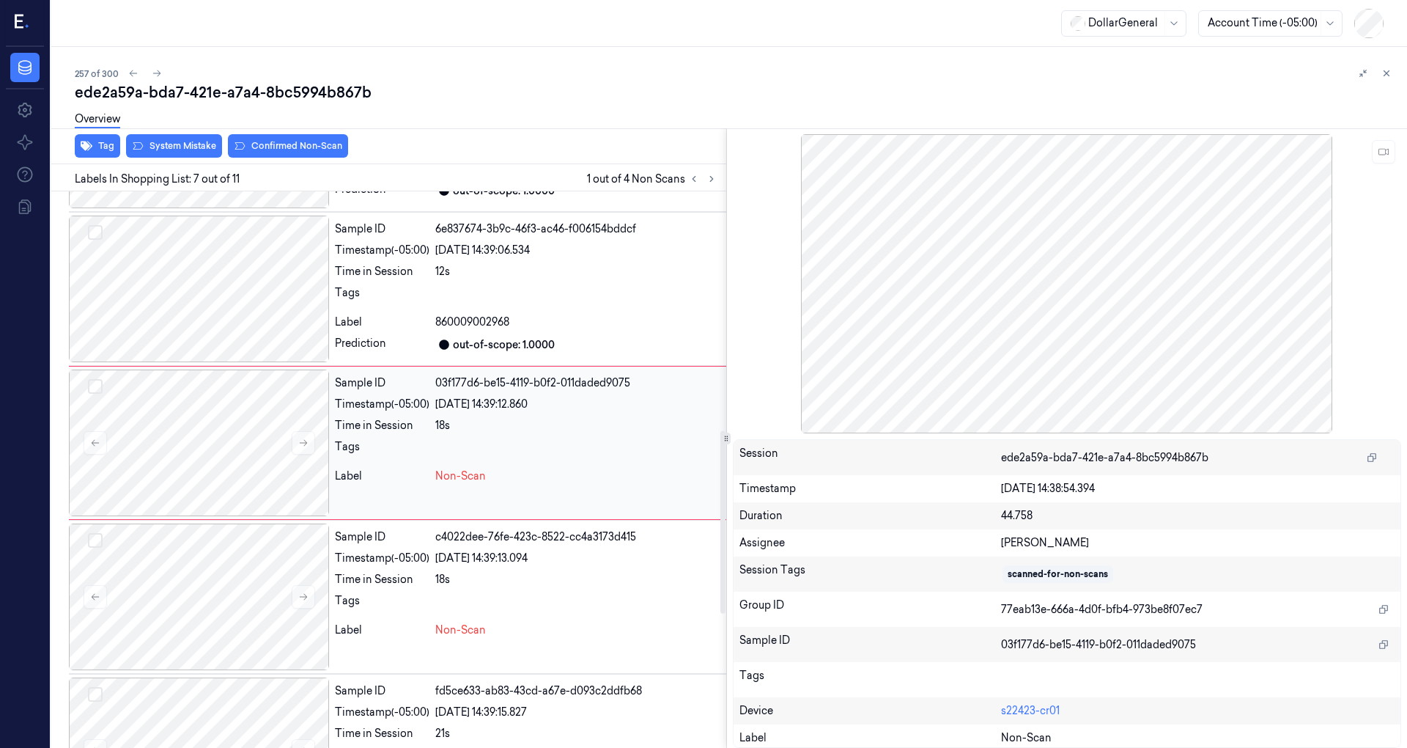
scroll to position [718, 0]
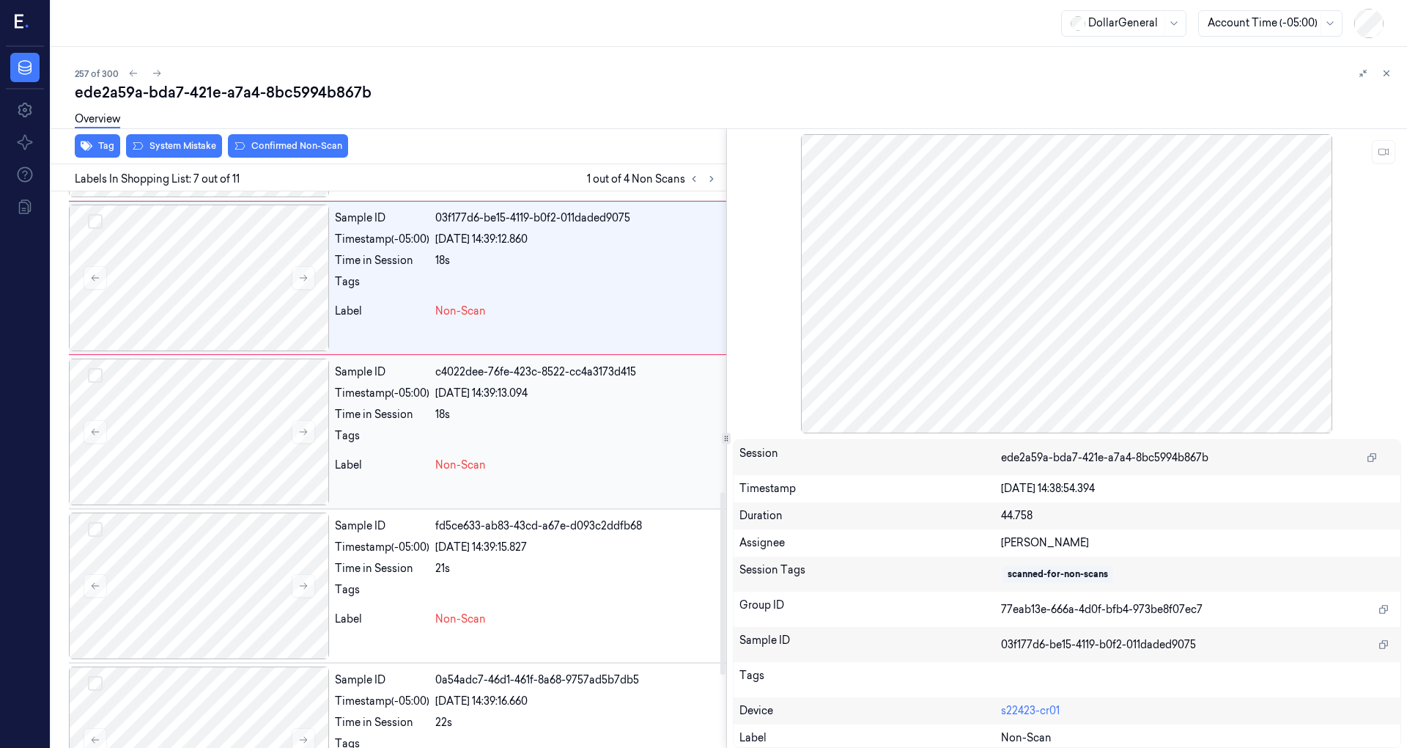
click at [493, 442] on div at bounding box center [577, 439] width 285 height 23
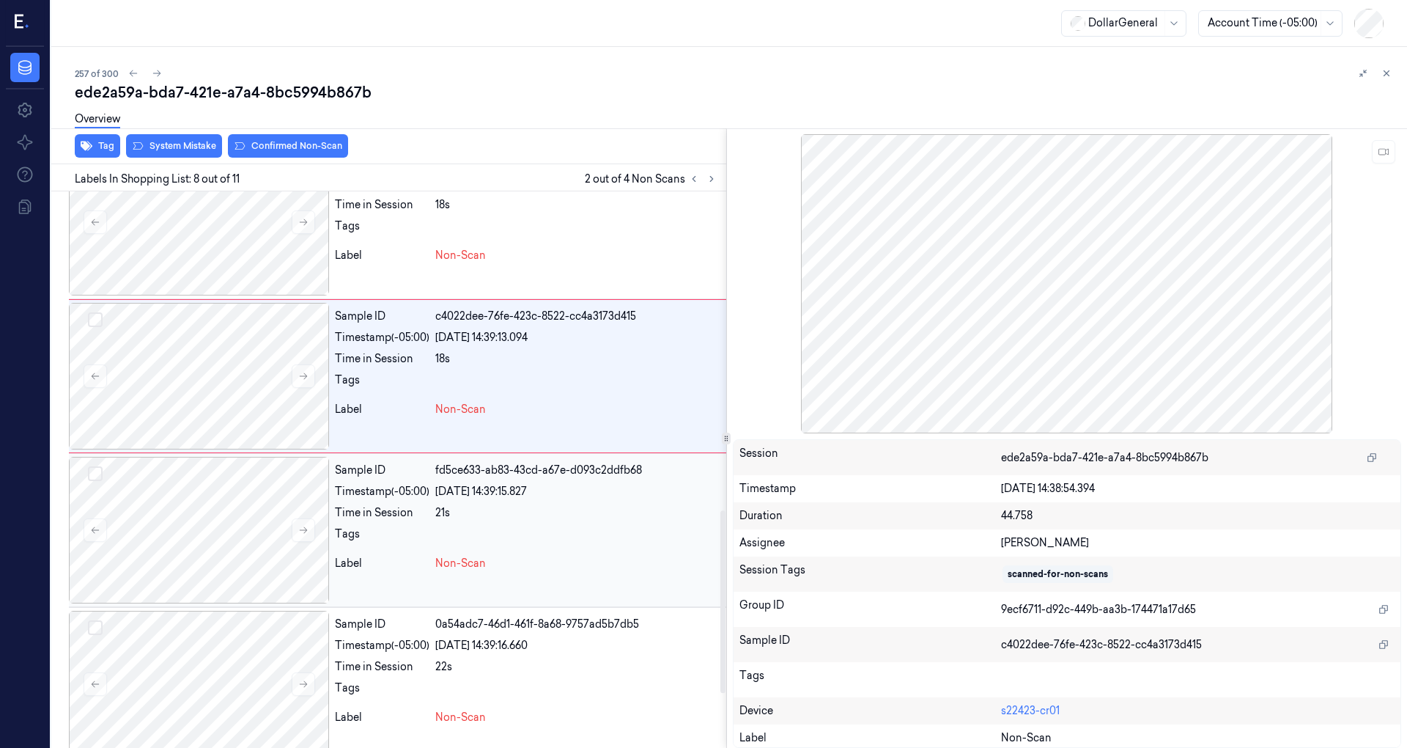
click at [499, 484] on div "19/08/2025 14:39:15.827" at bounding box center [577, 491] width 285 height 15
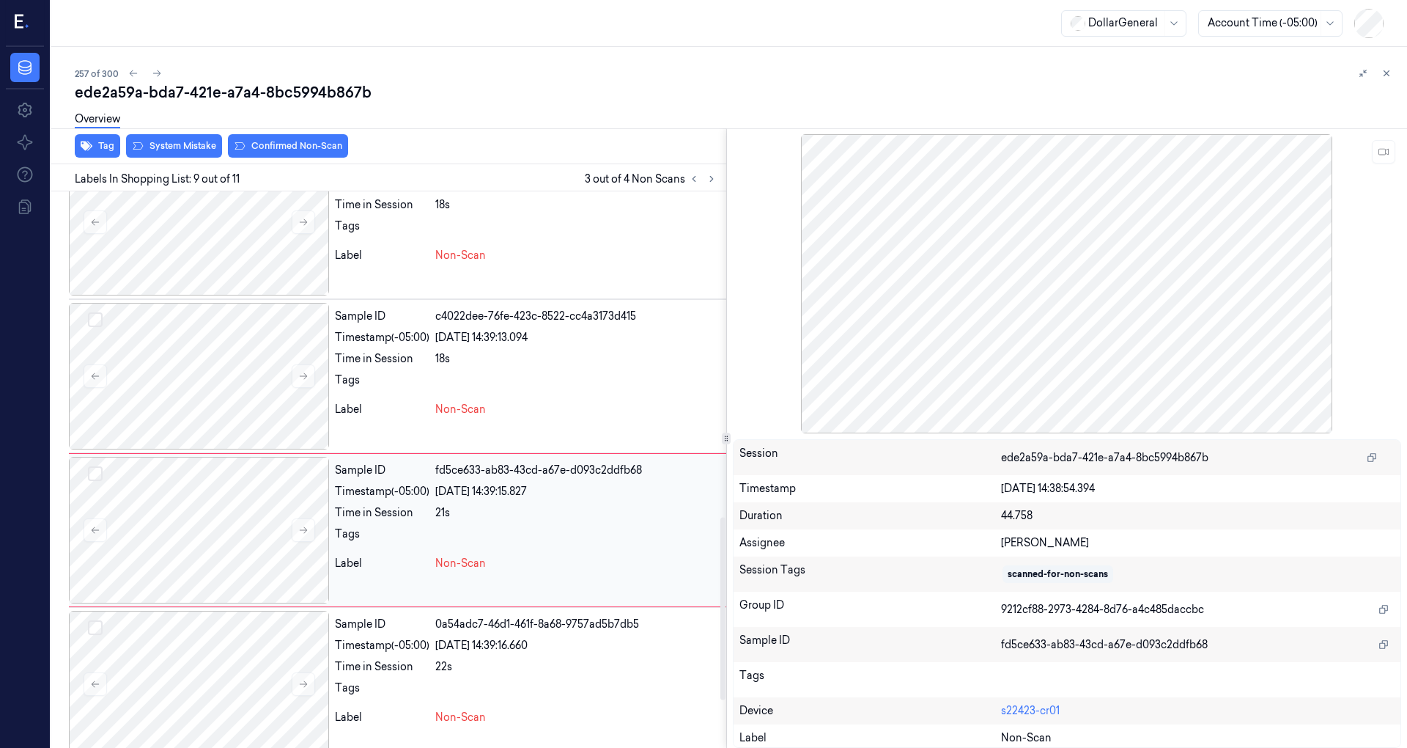
scroll to position [1025, 0]
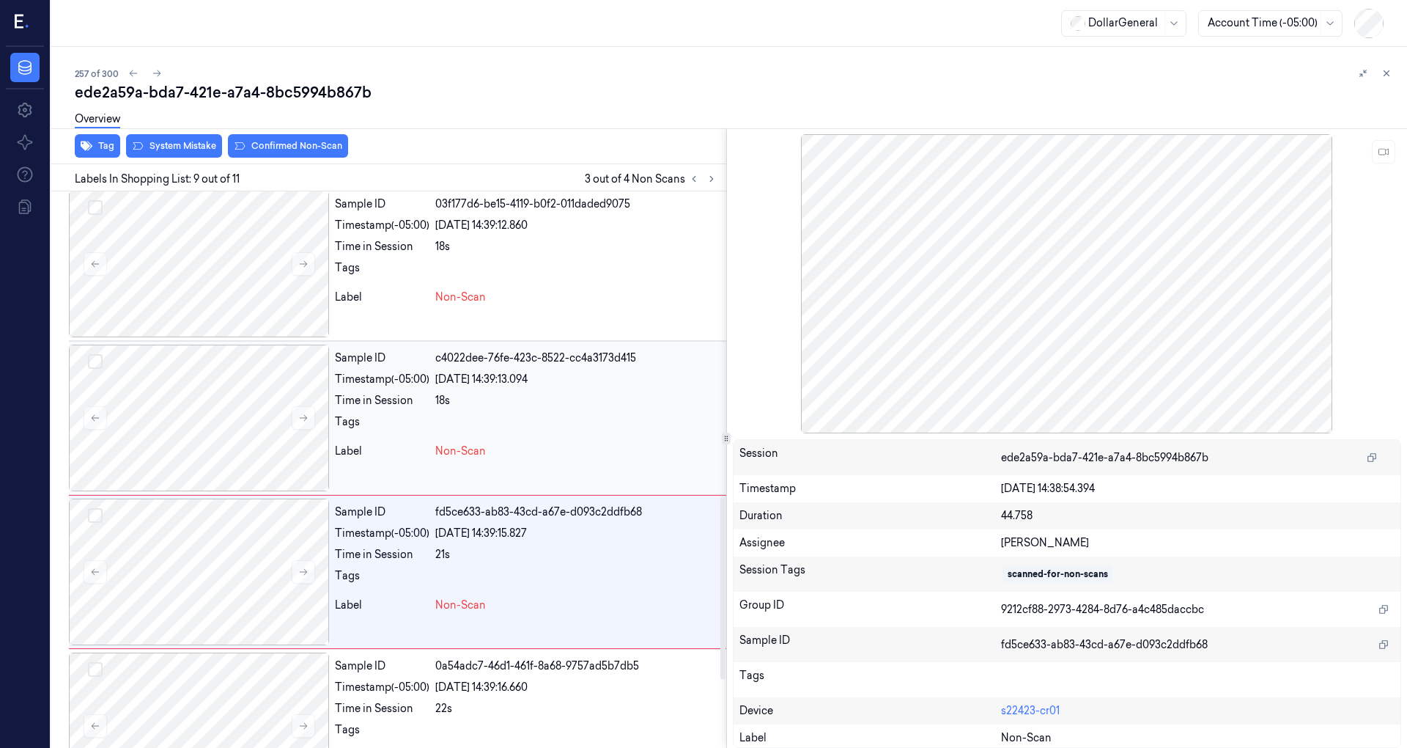
click at [482, 433] on div "Sample ID c4022dee-76fe-423c-8522-cc4a3173d415 Timestamp (-05:00) 19/08/2025 14…" at bounding box center [527, 417] width 397 height 147
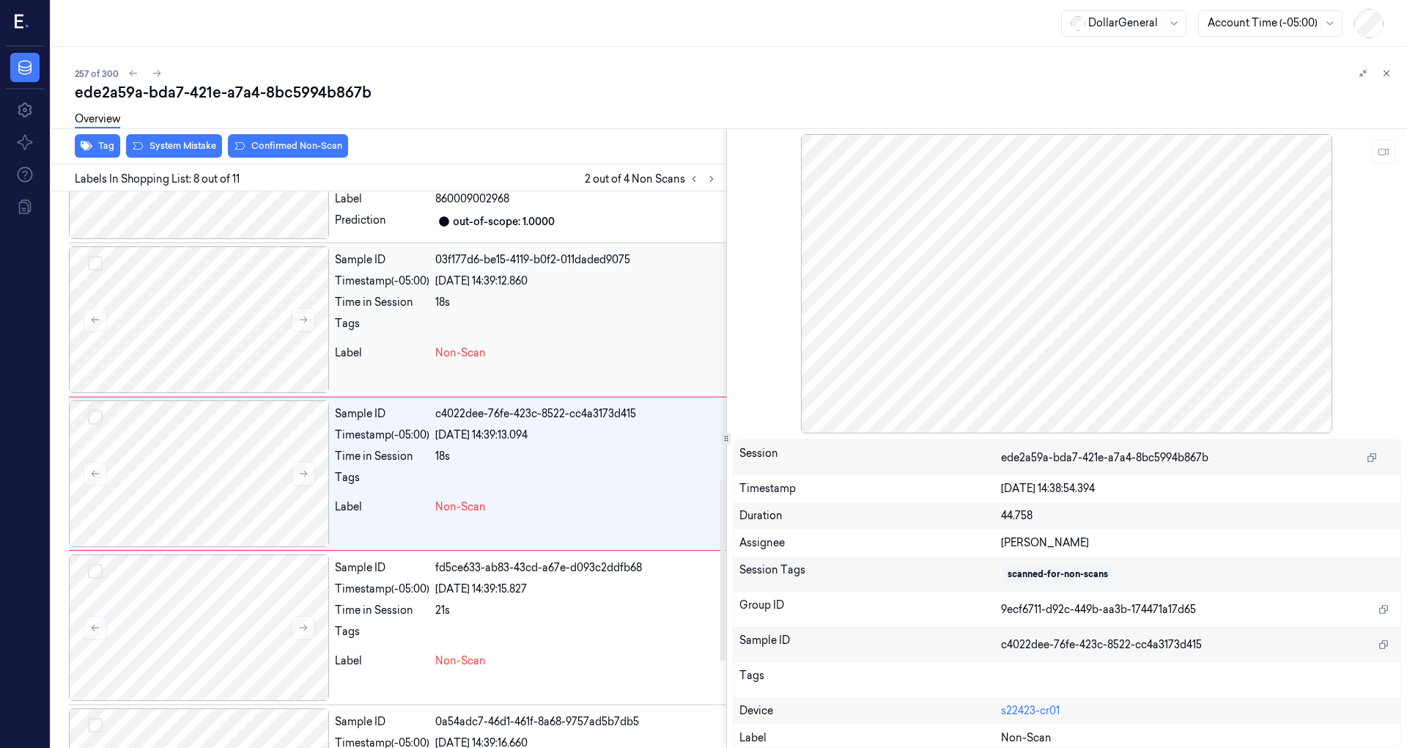
click at [446, 345] on span "Non-Scan" at bounding box center [460, 352] width 51 height 15
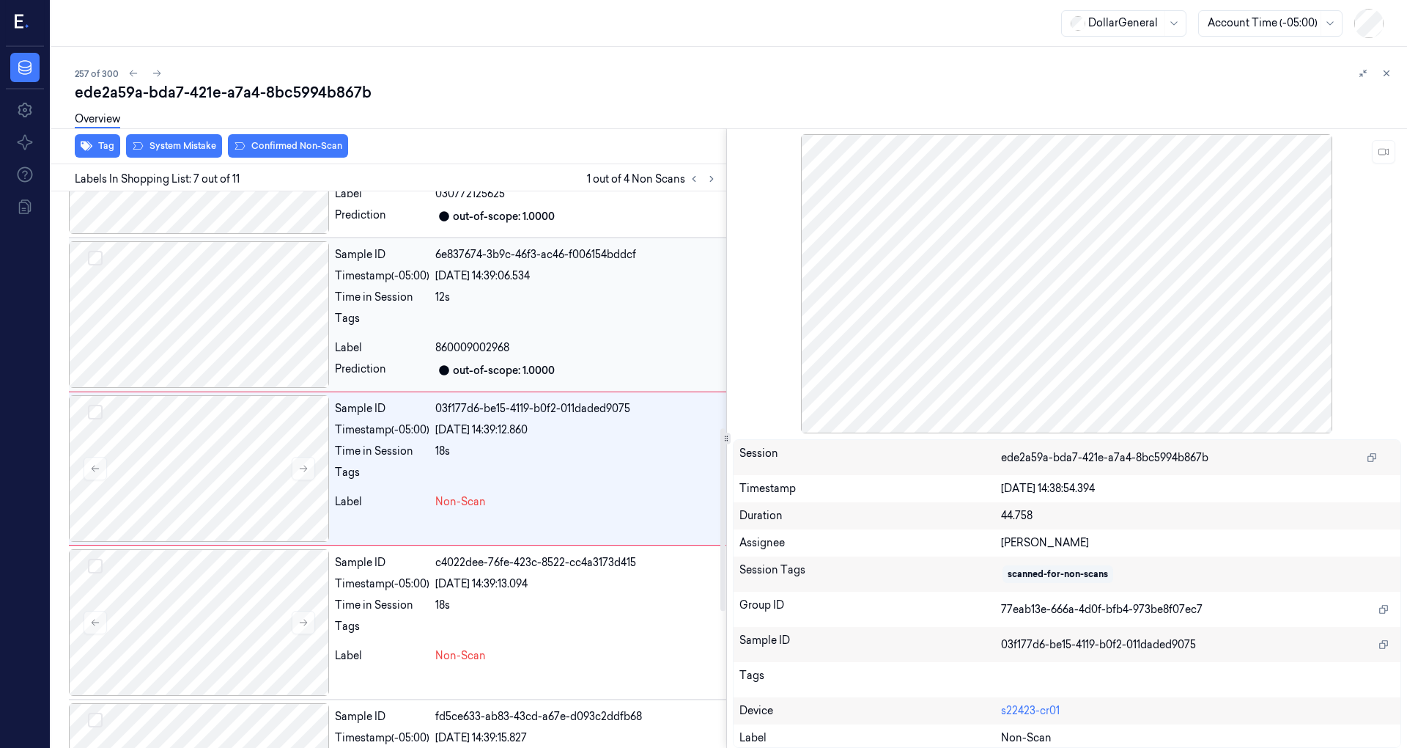
scroll to position [718, 0]
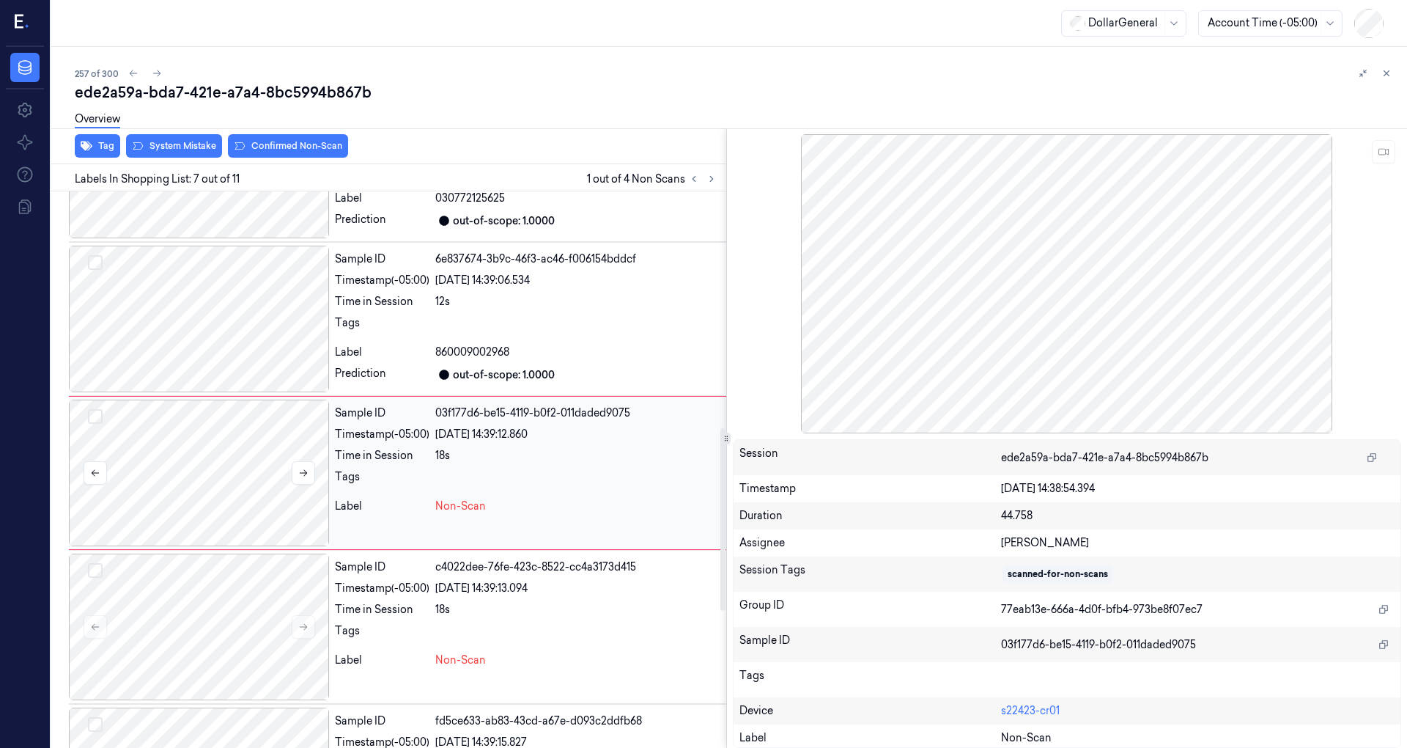
click at [92, 413] on button "Select row" at bounding box center [95, 416] width 15 height 15
click at [97, 564] on button "Select row" at bounding box center [95, 570] width 15 height 15
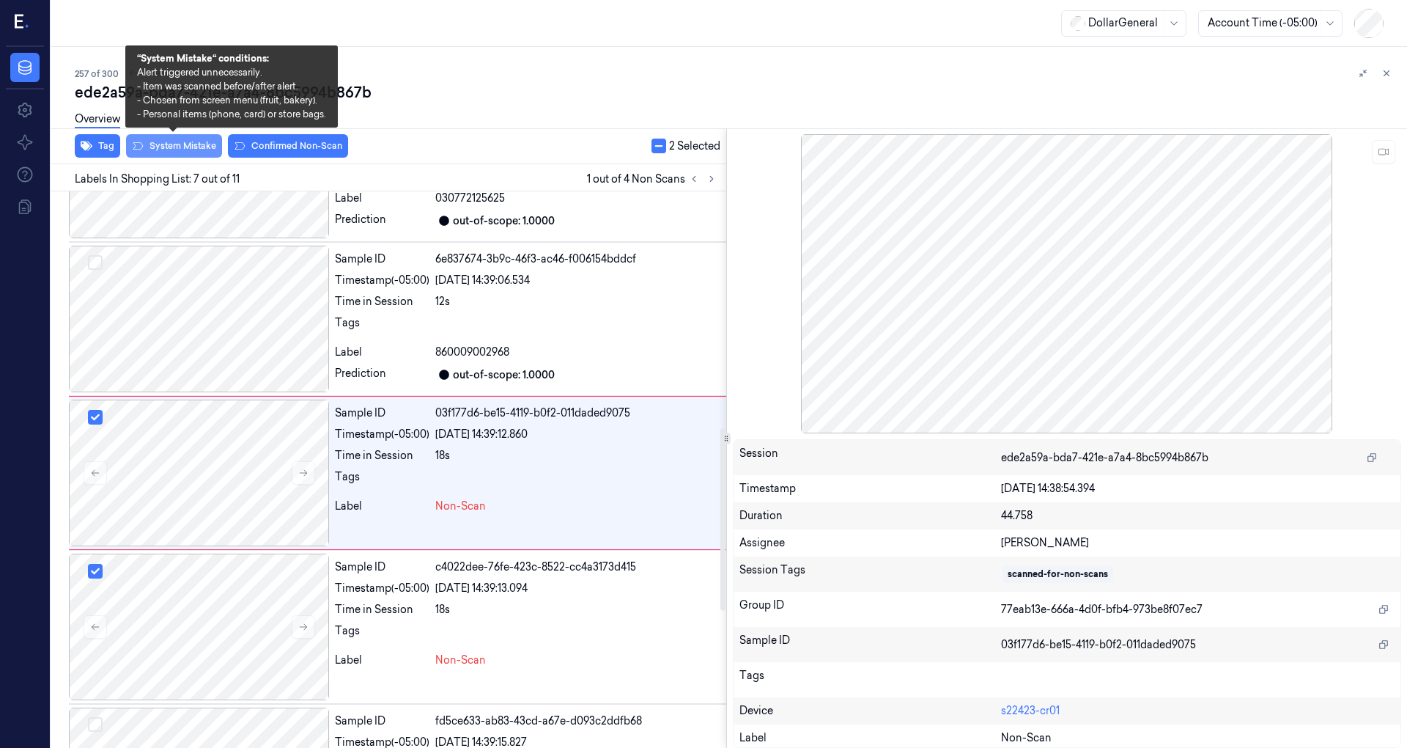
click at [191, 151] on button "System Mistake" at bounding box center [174, 145] width 96 height 23
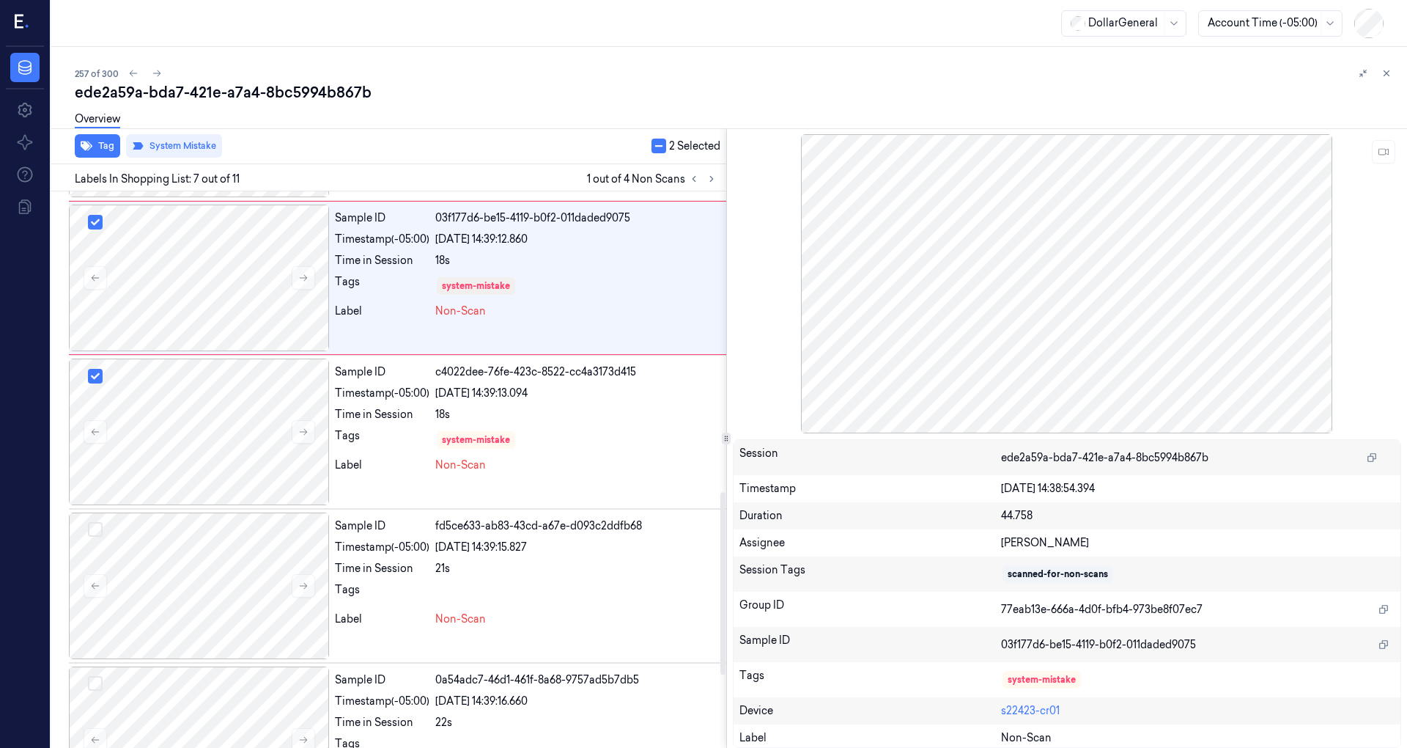
click at [660, 142] on button "button" at bounding box center [659, 146] width 15 height 15
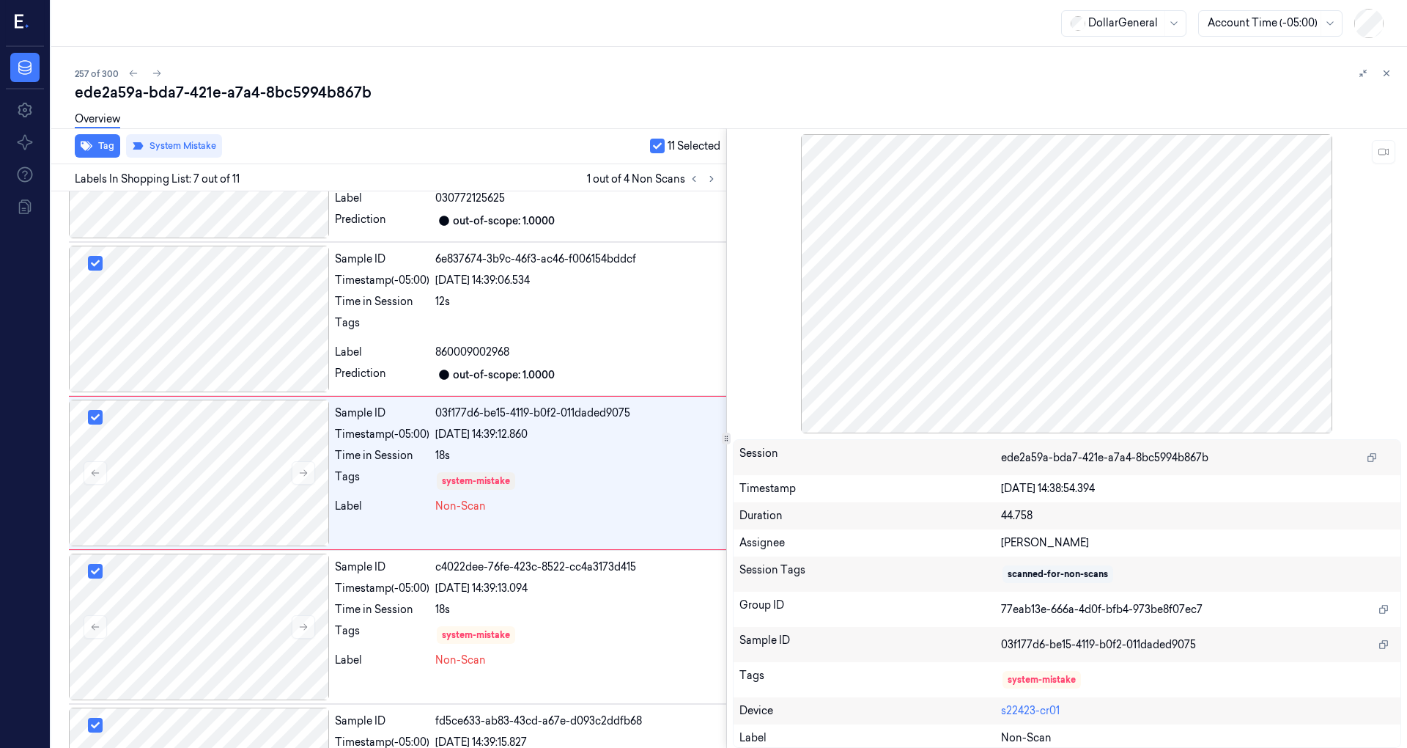
click at [658, 150] on button "button" at bounding box center [657, 146] width 15 height 15
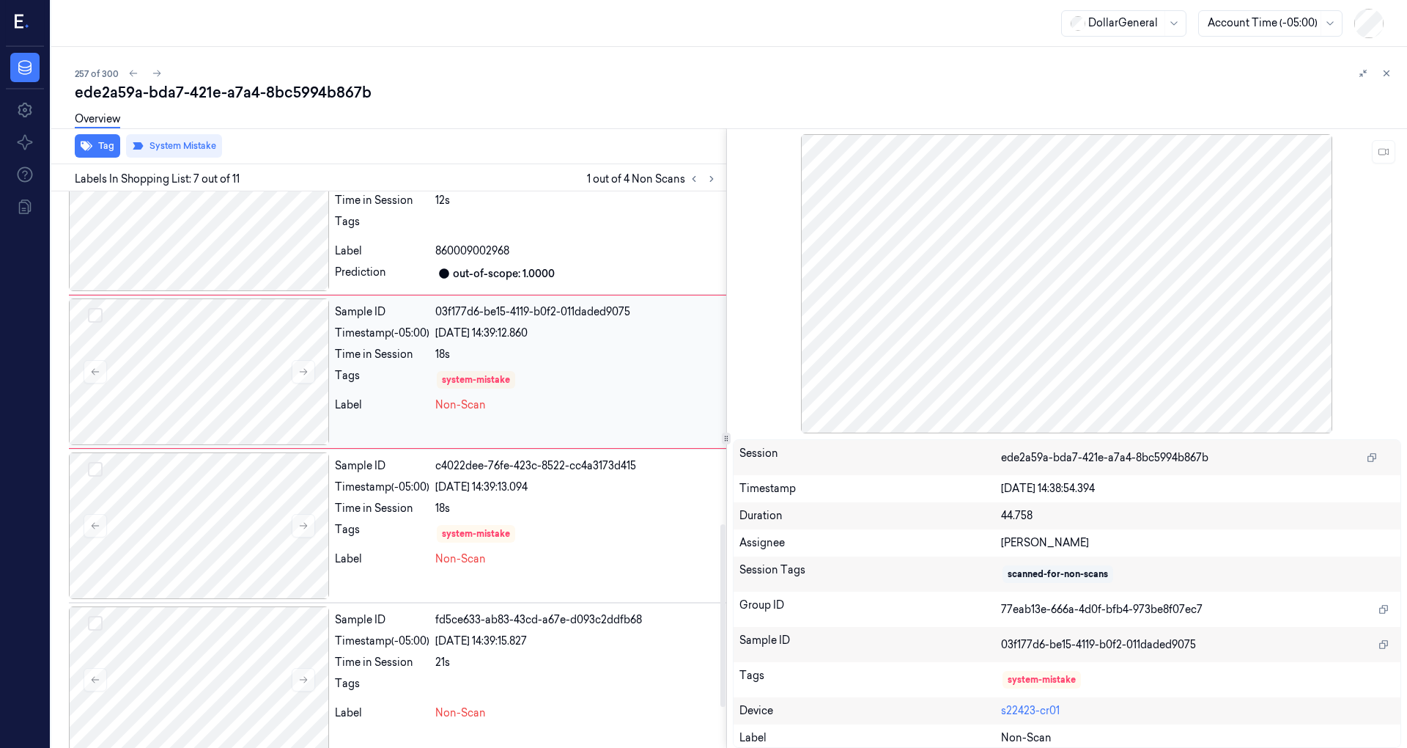
scroll to position [1011, 0]
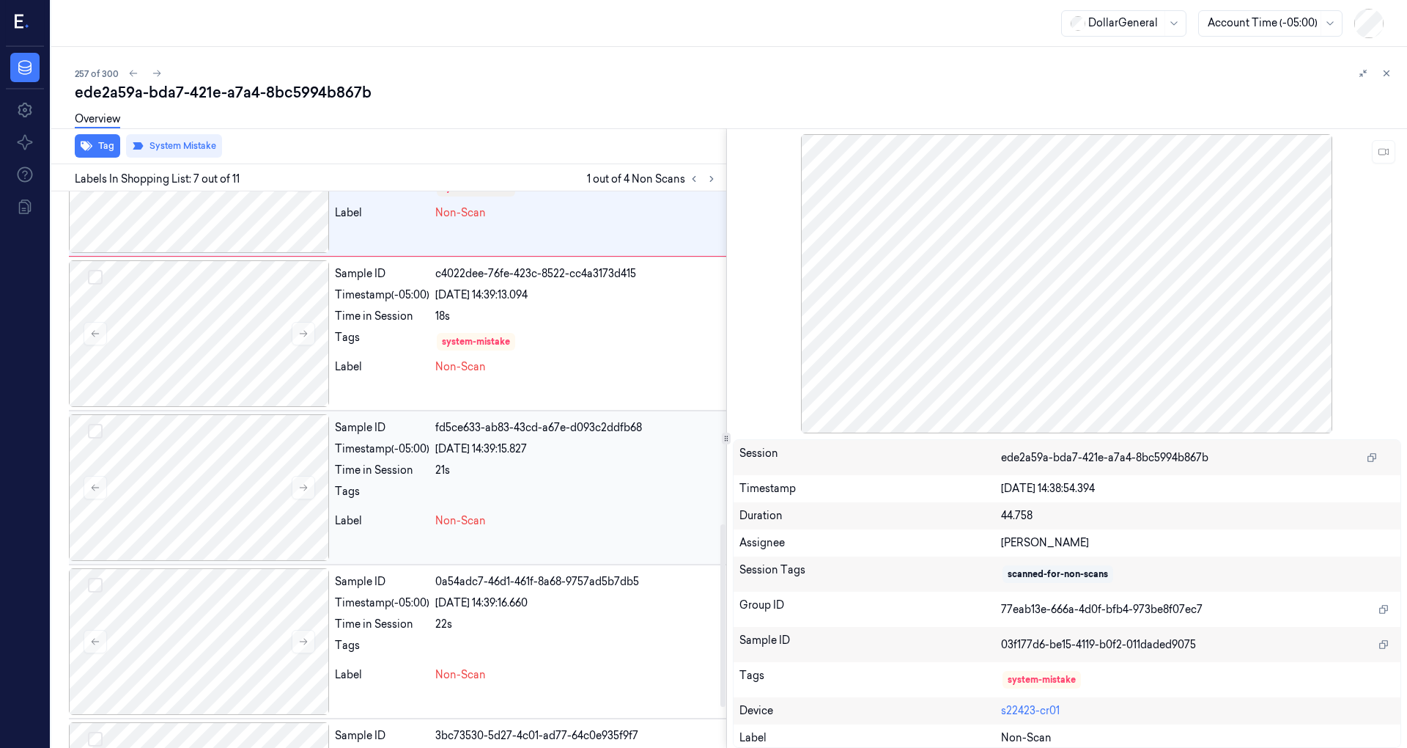
click at [479, 495] on div at bounding box center [577, 495] width 285 height 23
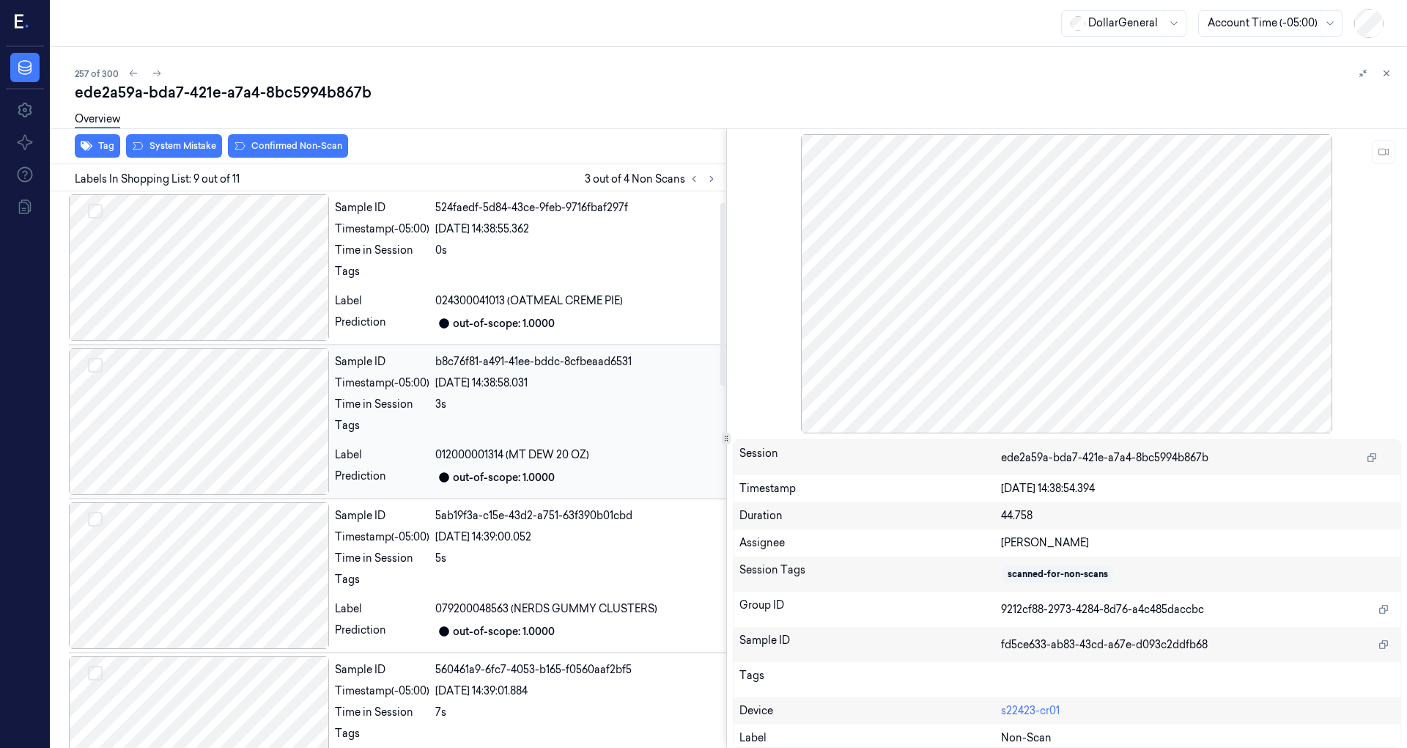
scroll to position [0, 0]
click at [256, 306] on div at bounding box center [199, 267] width 260 height 147
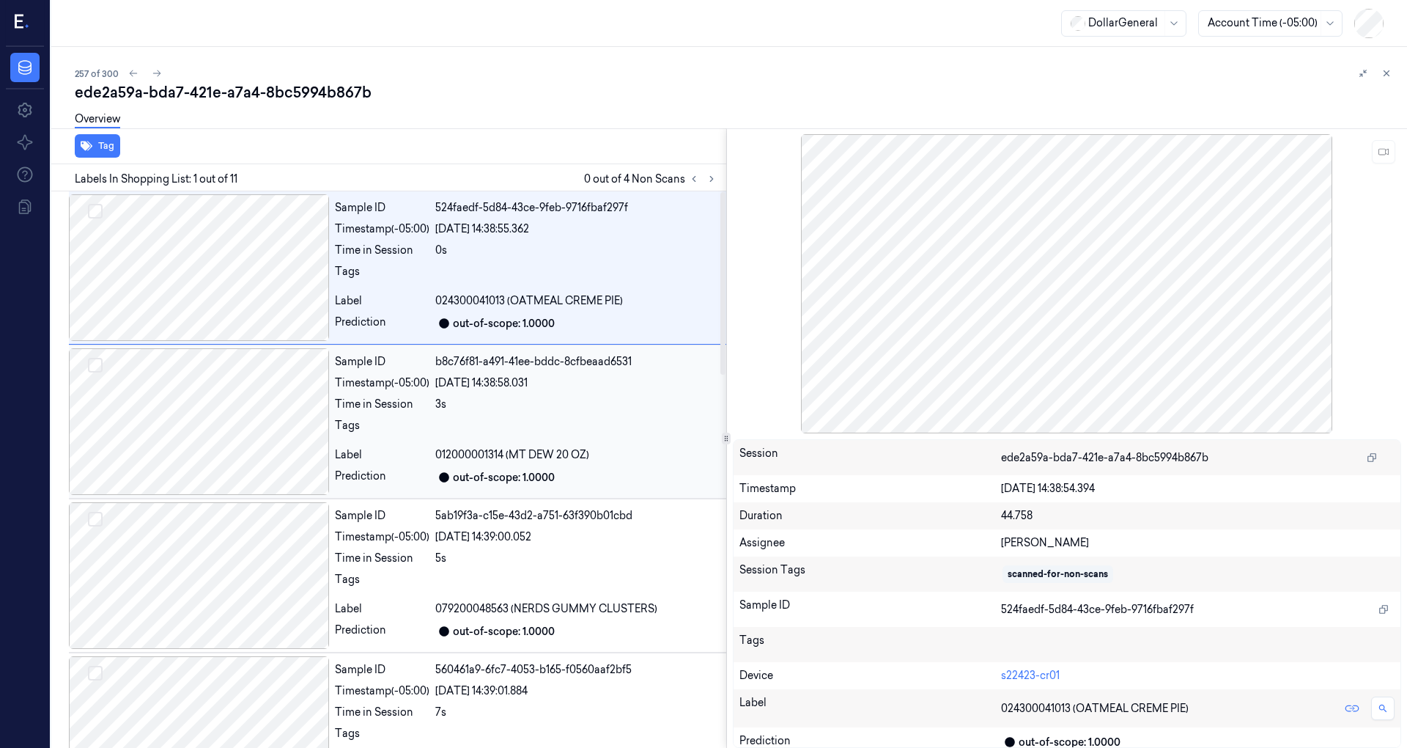
click at [230, 410] on div at bounding box center [199, 421] width 260 height 147
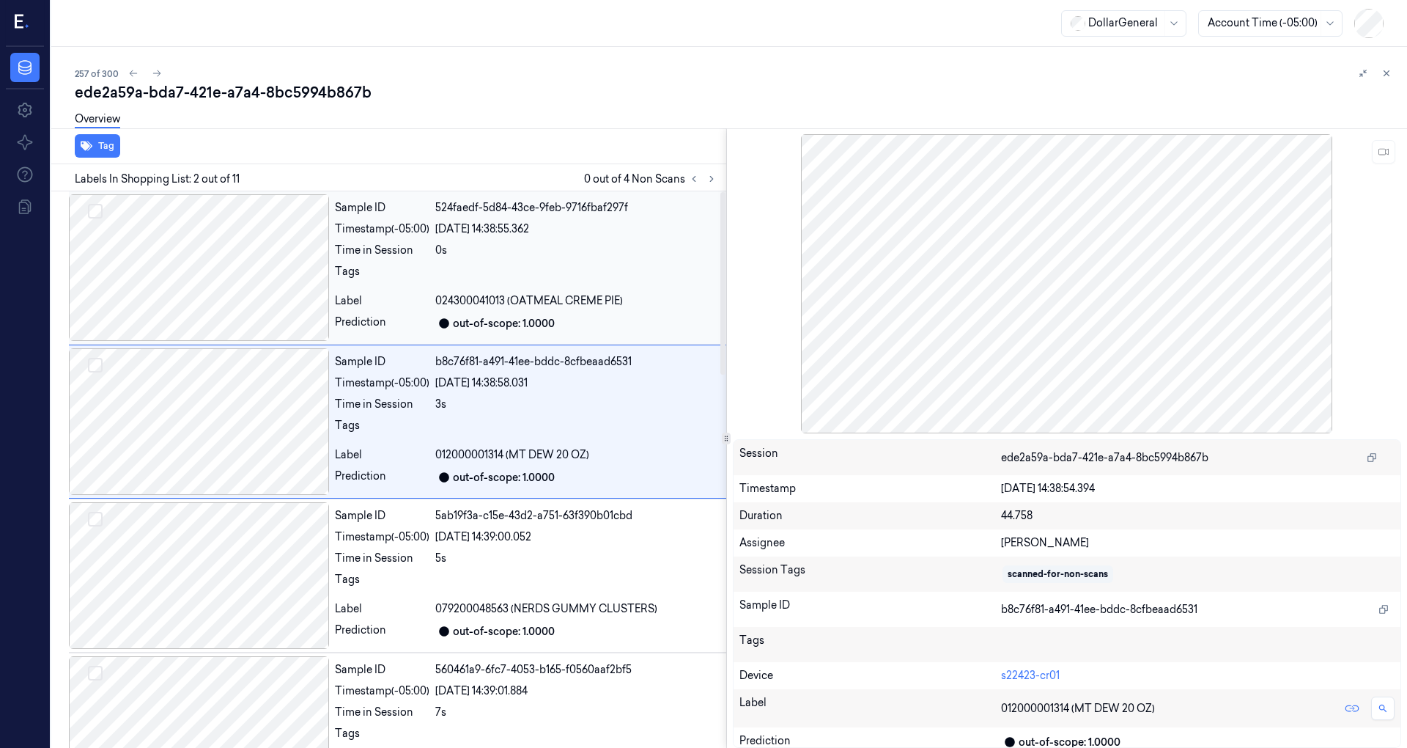
click at [256, 268] on div at bounding box center [199, 267] width 260 height 147
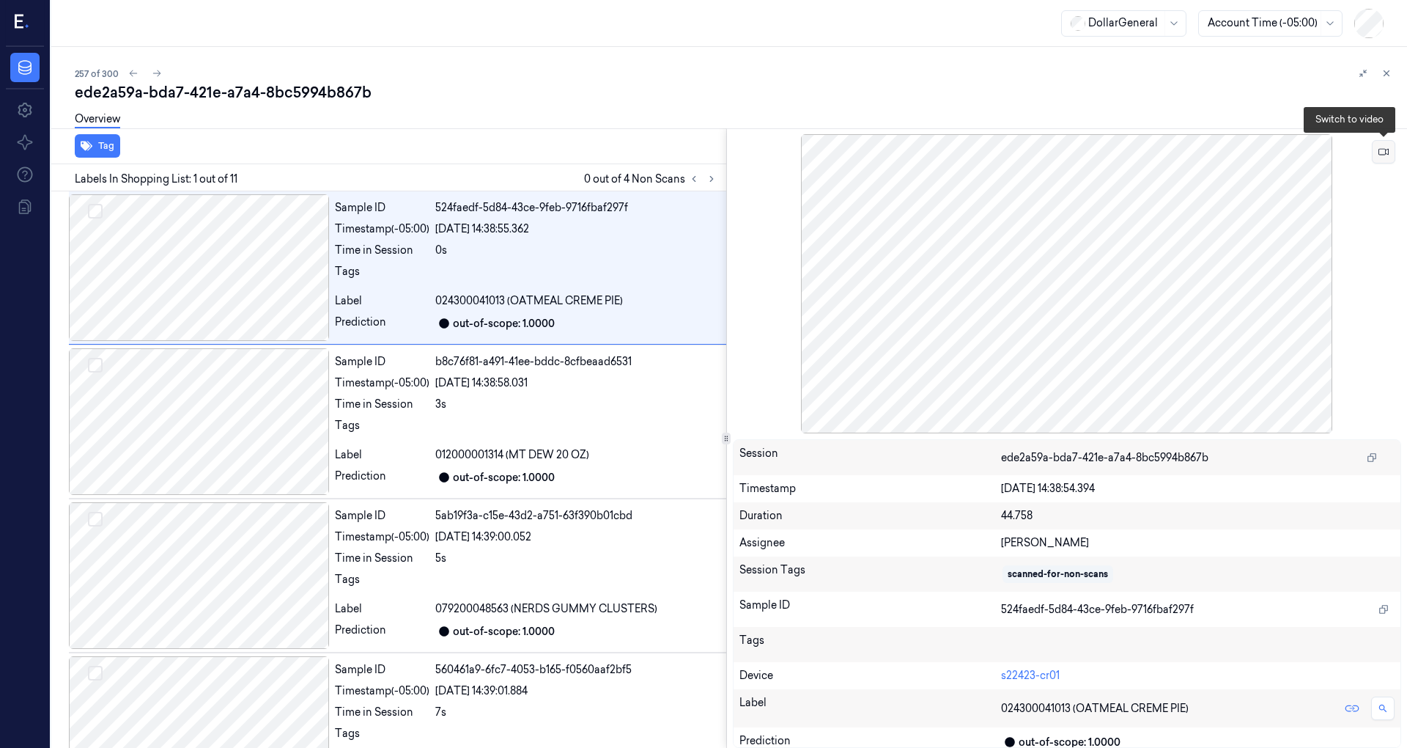
click at [1382, 155] on icon at bounding box center [1384, 152] width 10 height 10
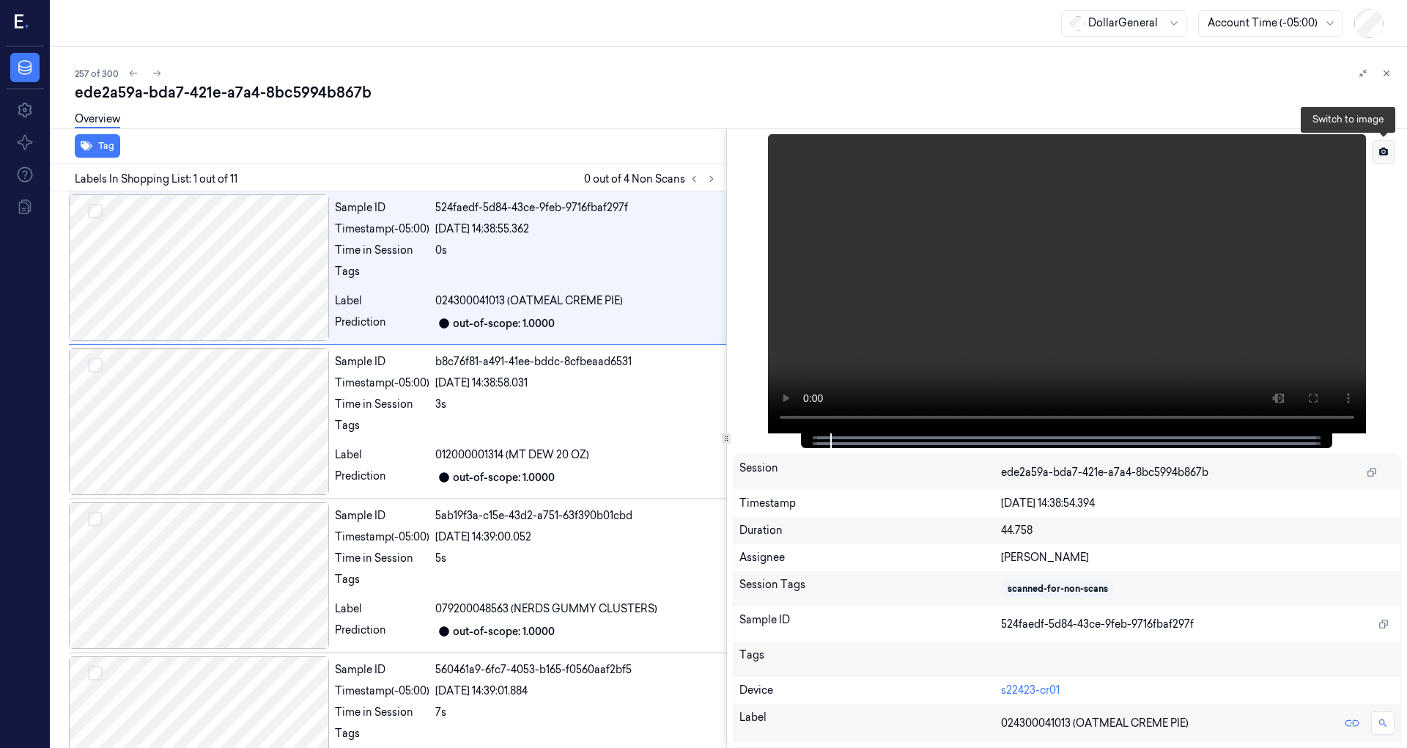
click at [1381, 151] on icon at bounding box center [1383, 151] width 9 height 8
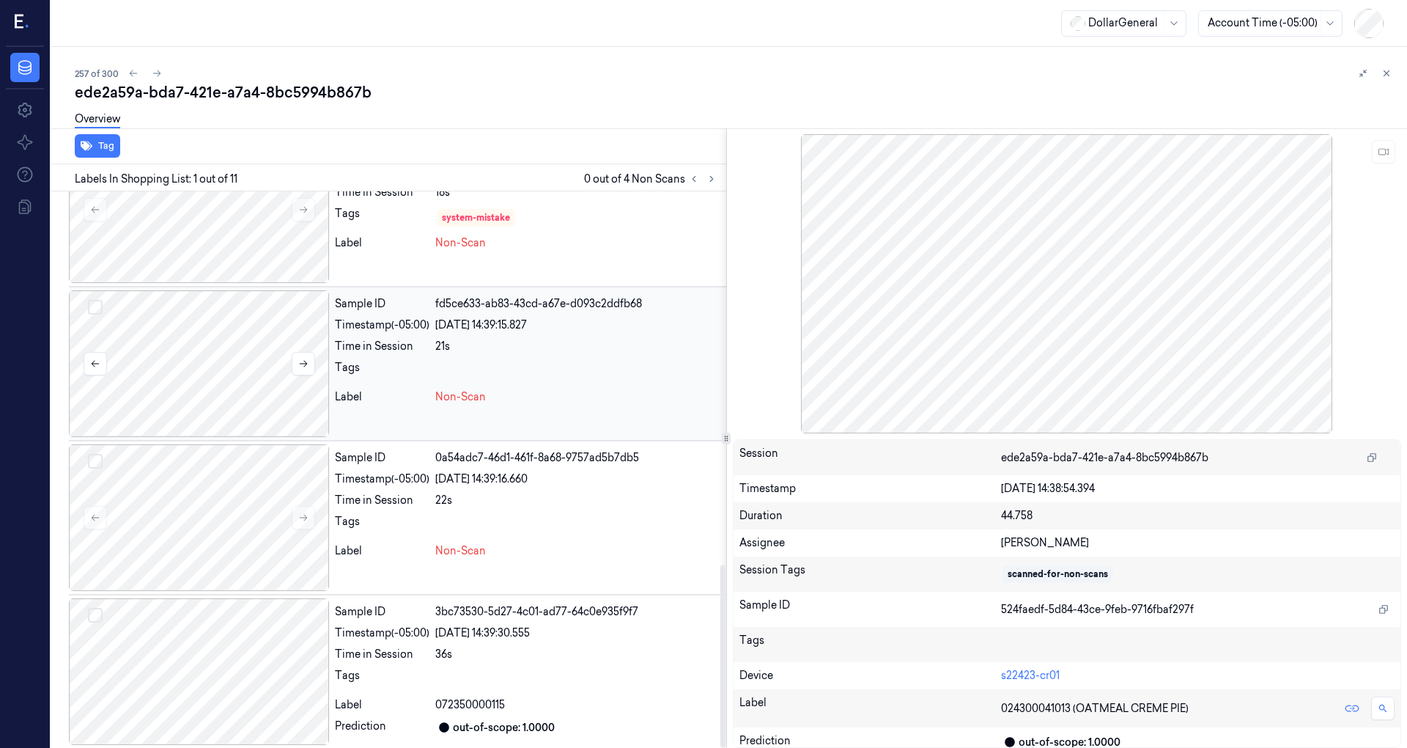
click at [209, 375] on div at bounding box center [199, 363] width 260 height 147
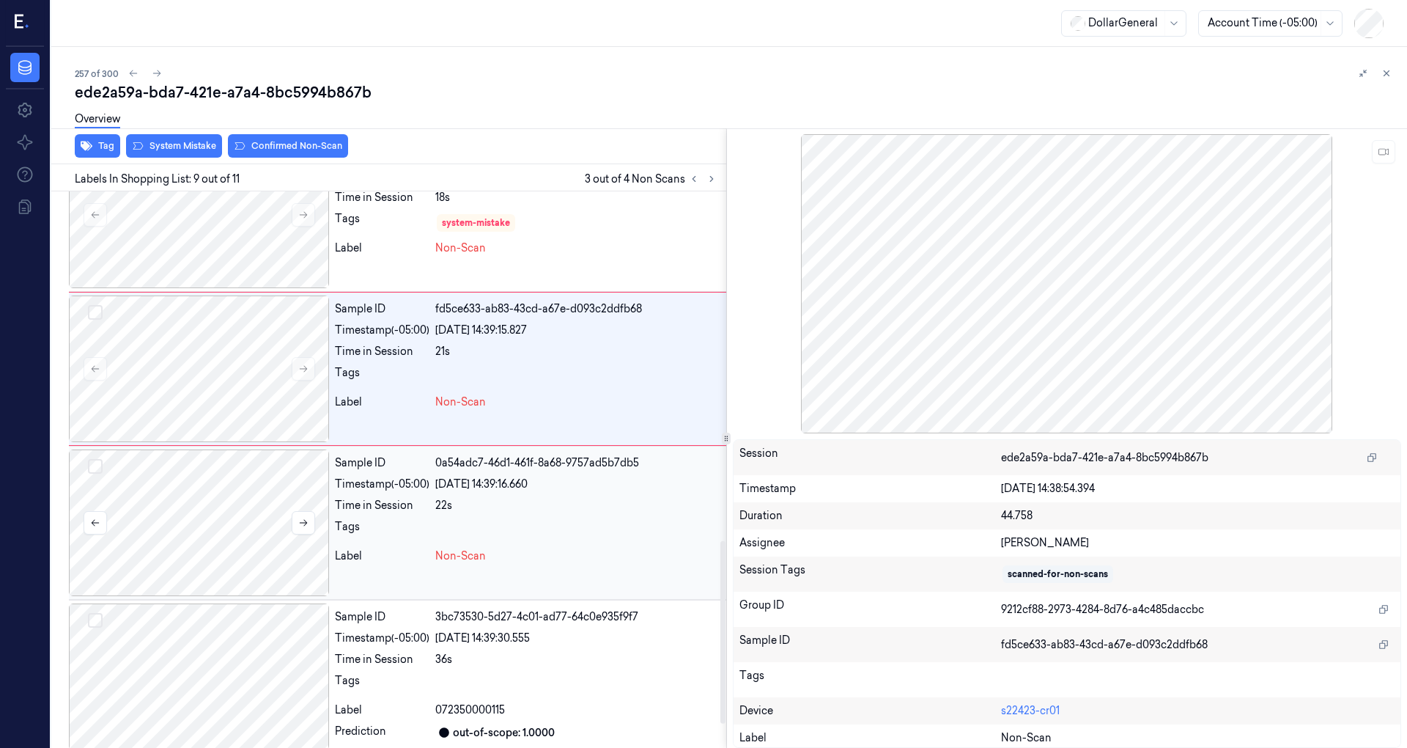
scroll to position [1135, 0]
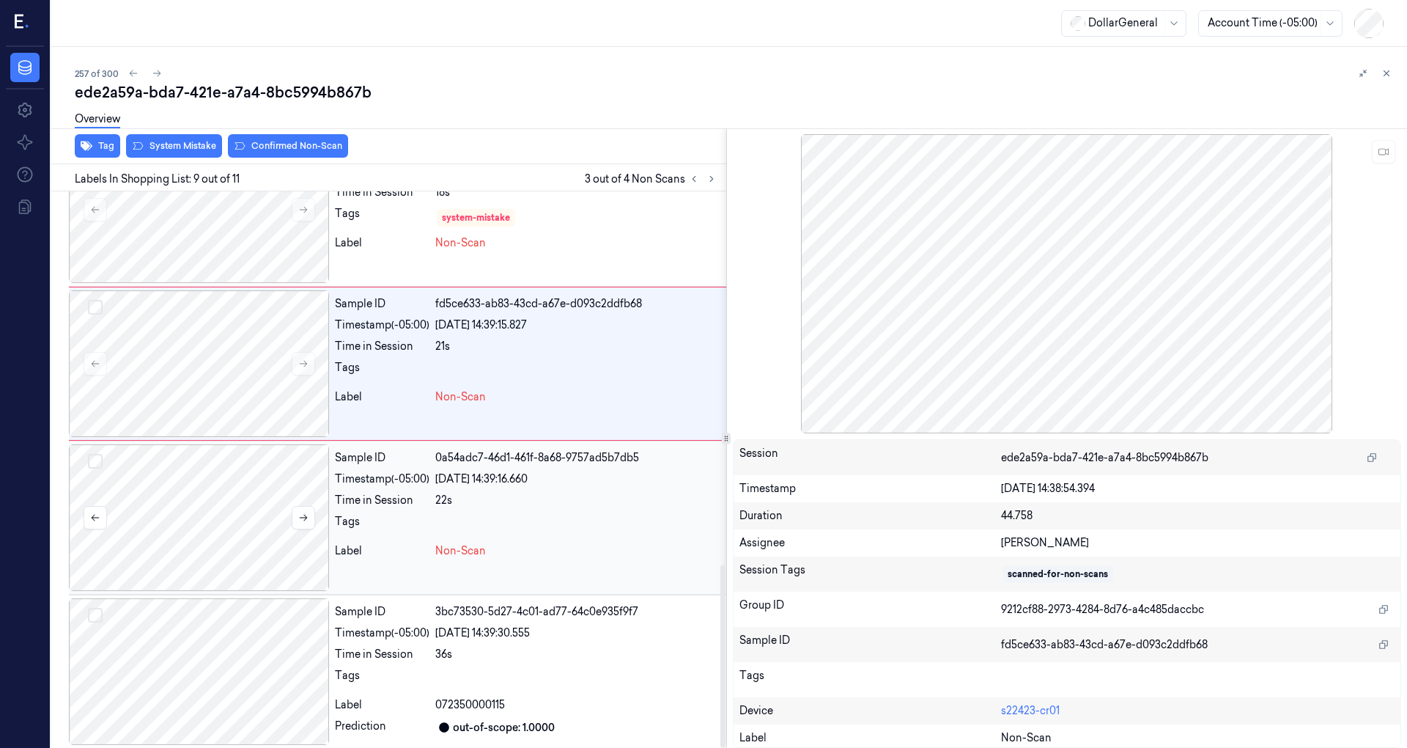
click at [229, 492] on div at bounding box center [199, 517] width 260 height 147
click at [92, 304] on button "Select row" at bounding box center [95, 307] width 15 height 15
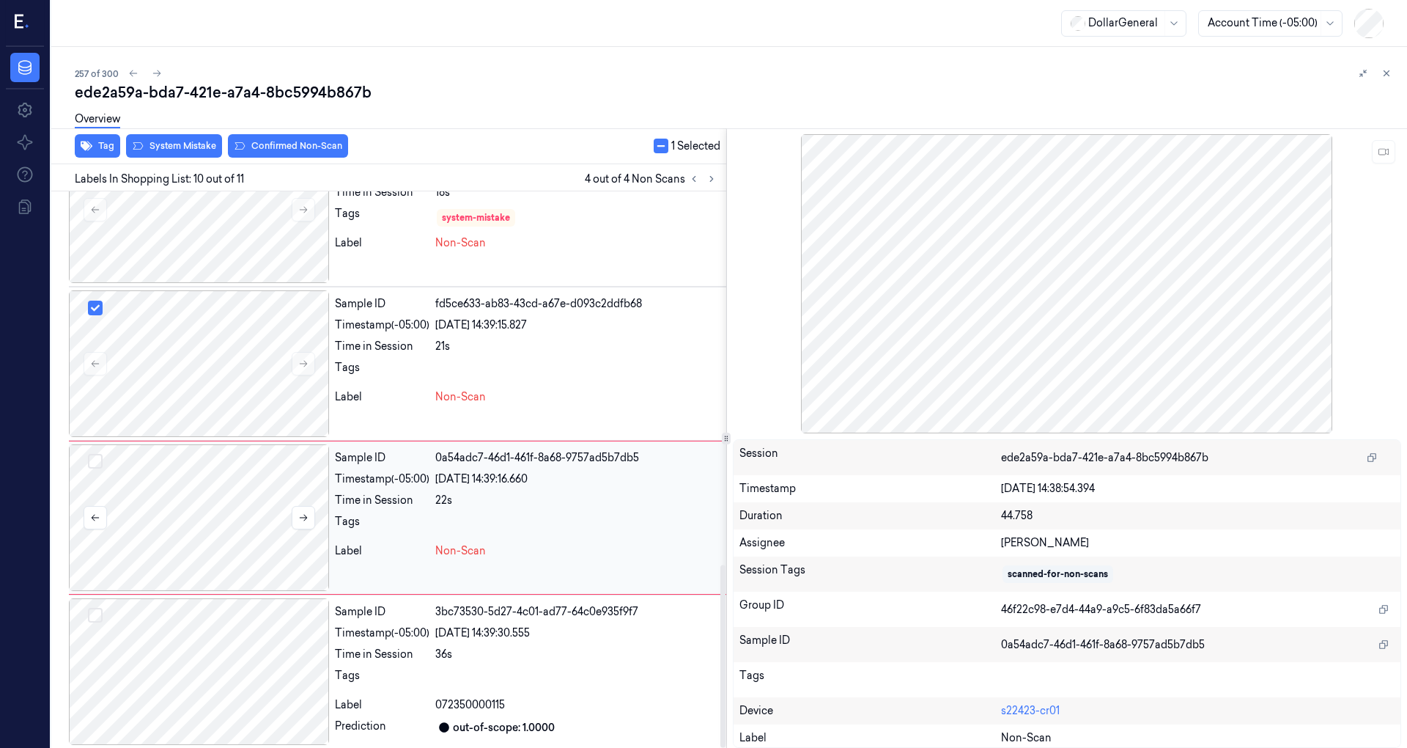
drag, startPoint x: 91, startPoint y: 453, endPoint x: 94, endPoint y: 441, distance: 12.1
click at [91, 454] on button "Select row" at bounding box center [95, 461] width 15 height 15
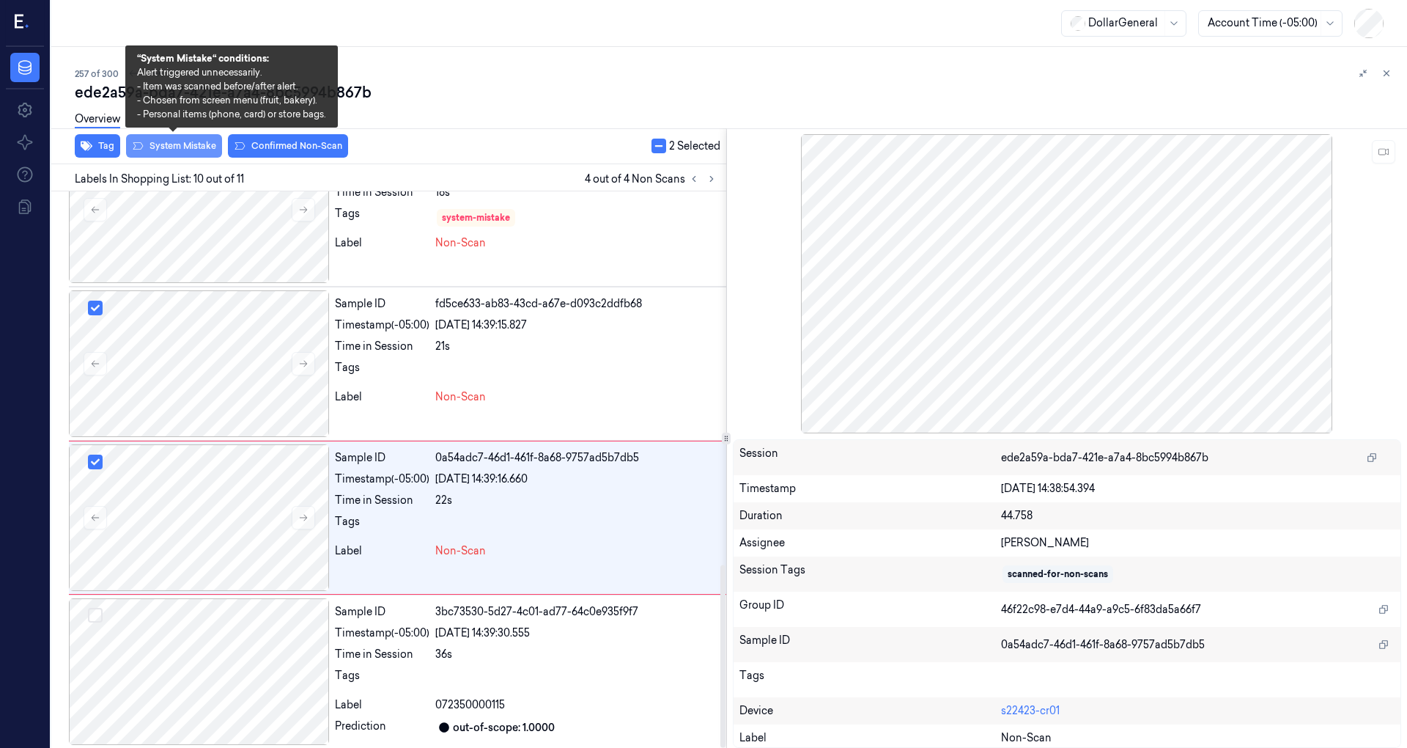
click at [191, 152] on button "System Mistake" at bounding box center [174, 145] width 96 height 23
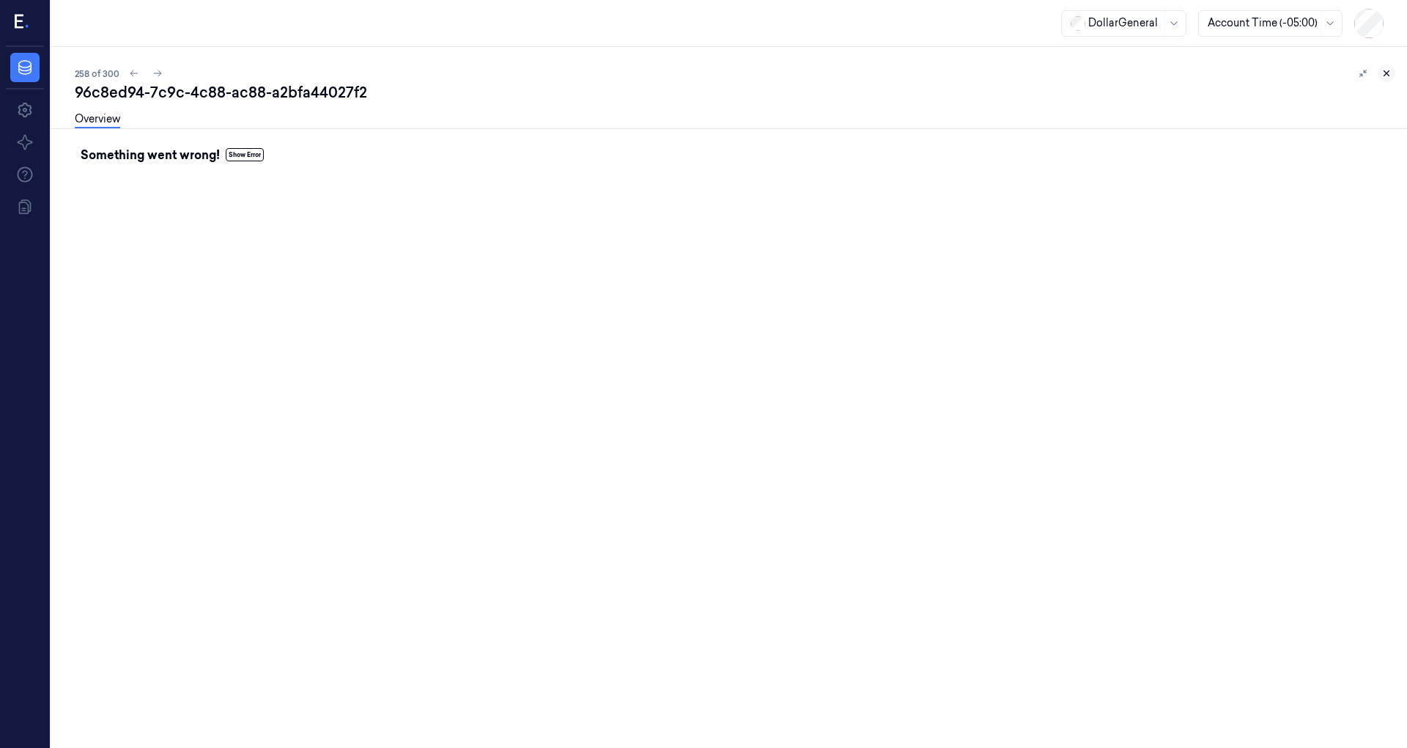
click at [1382, 75] on icon at bounding box center [1387, 73] width 10 height 10
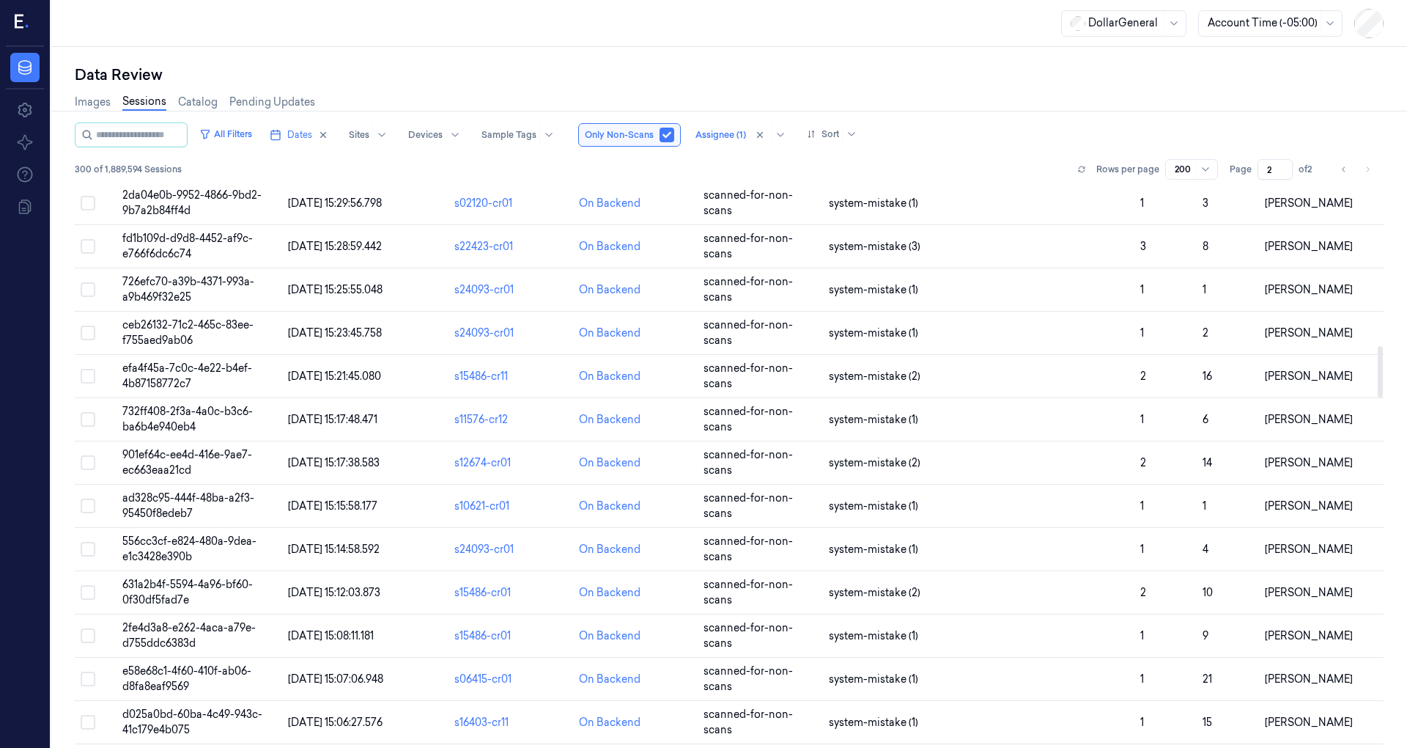
scroll to position [1954, 0]
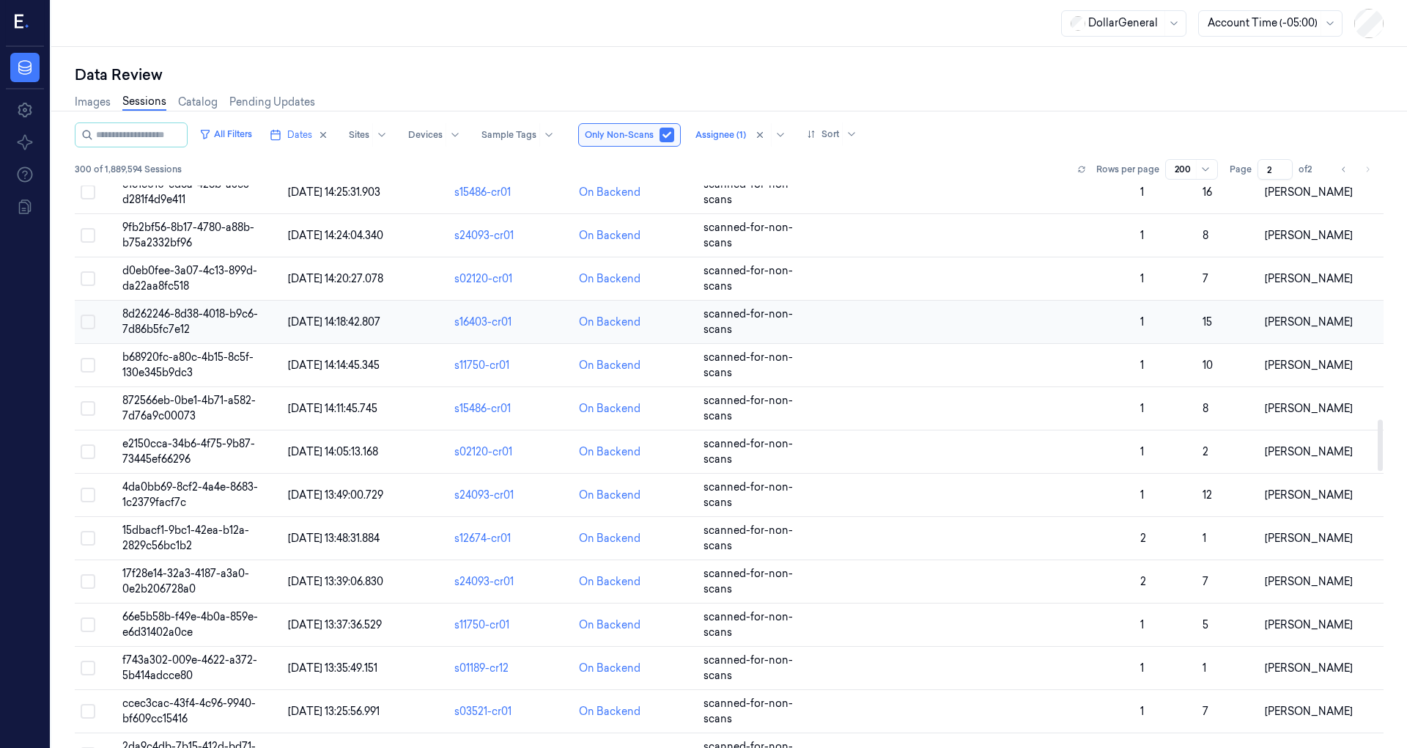
scroll to position [2419, 0]
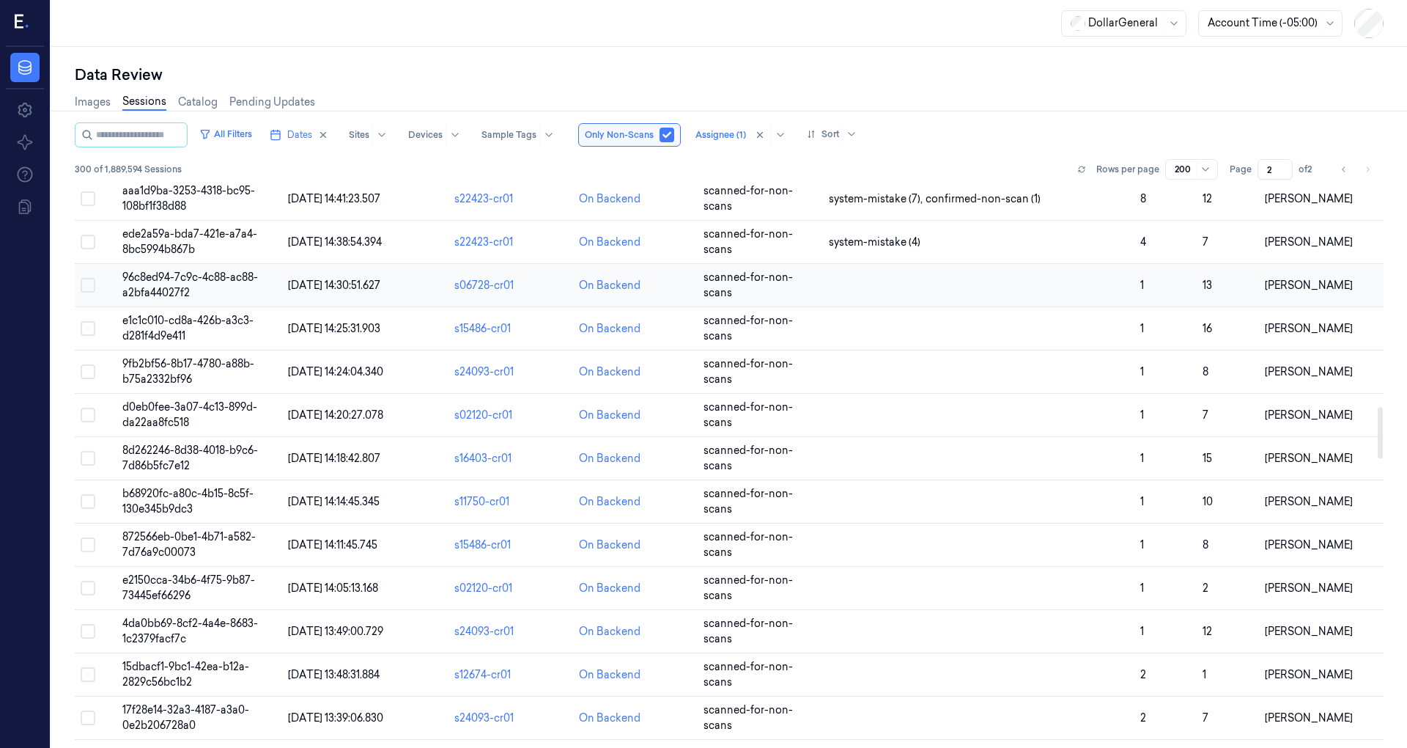
click at [372, 279] on span "[DATE] 14:30:51.627" at bounding box center [334, 285] width 92 height 13
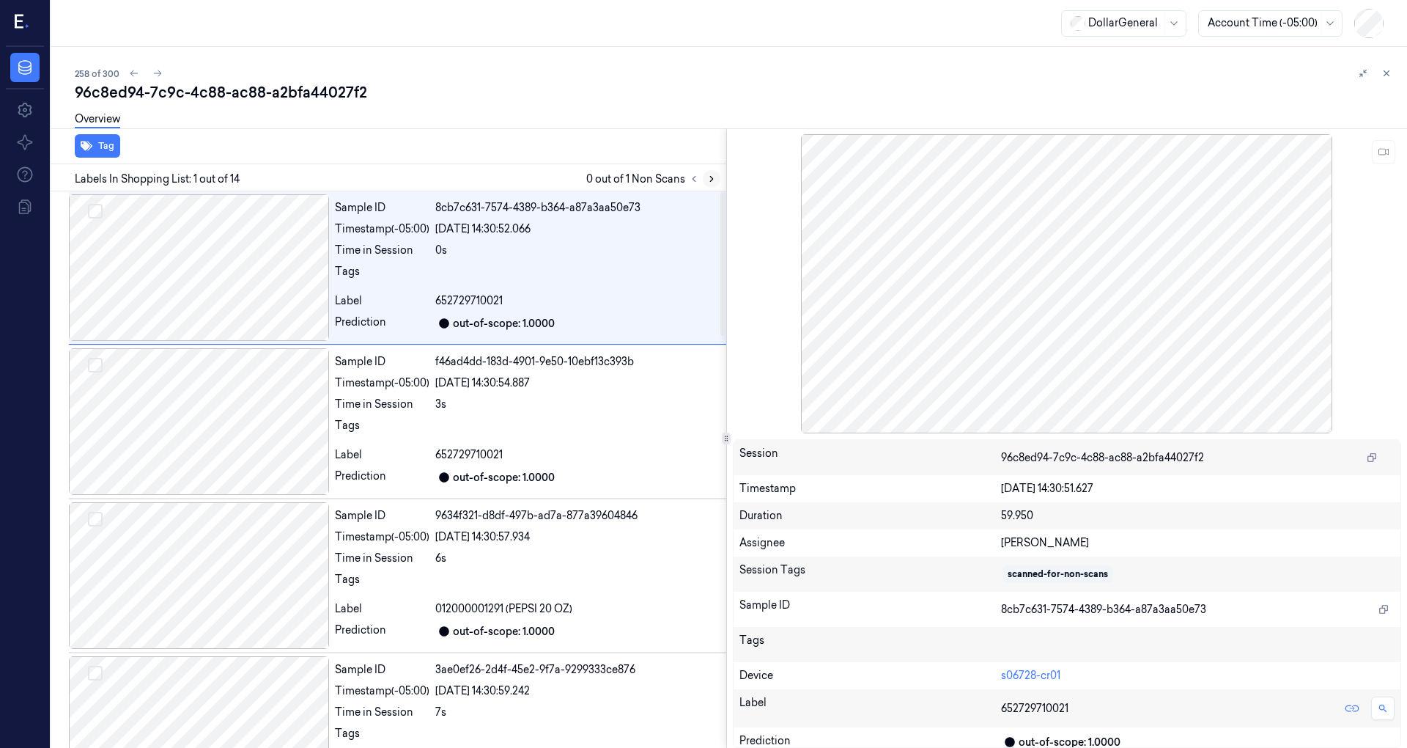
click at [709, 181] on icon at bounding box center [712, 179] width 10 height 10
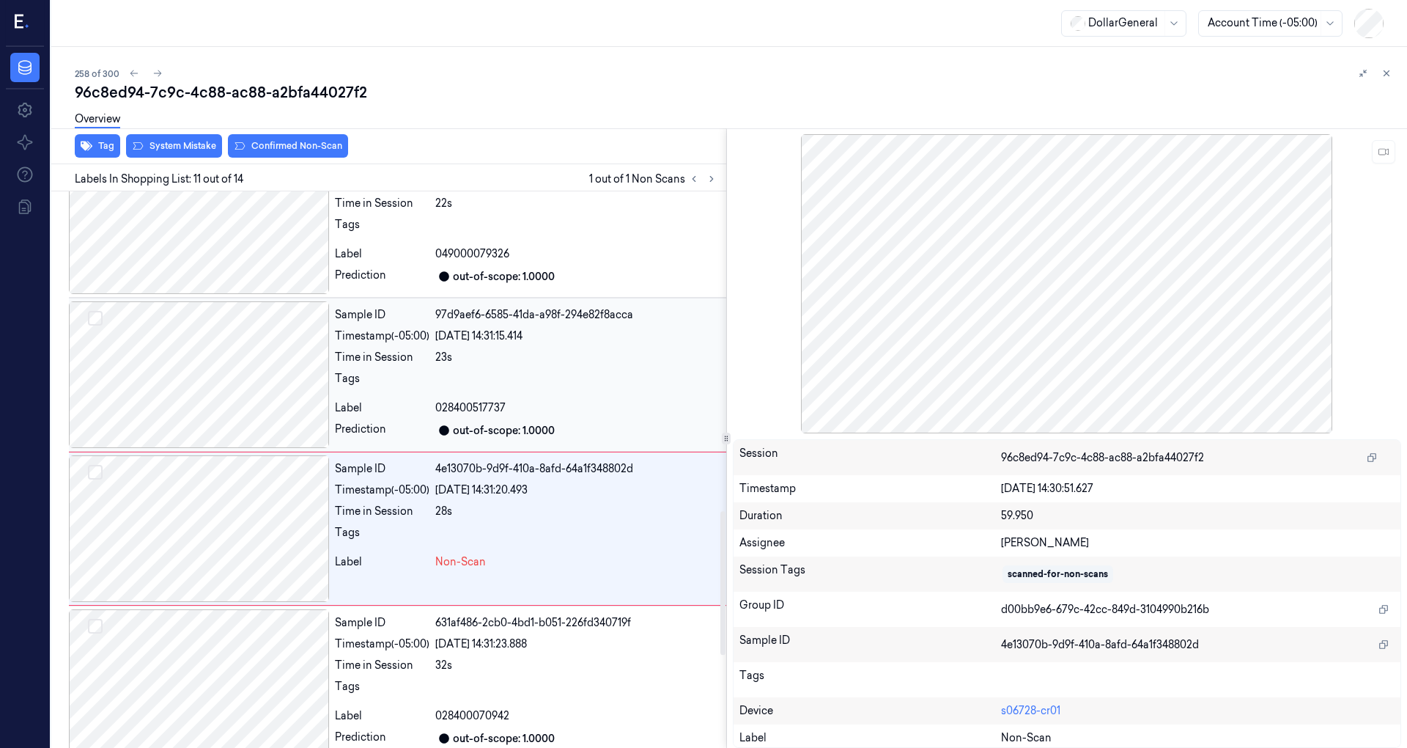
scroll to position [1234, 0]
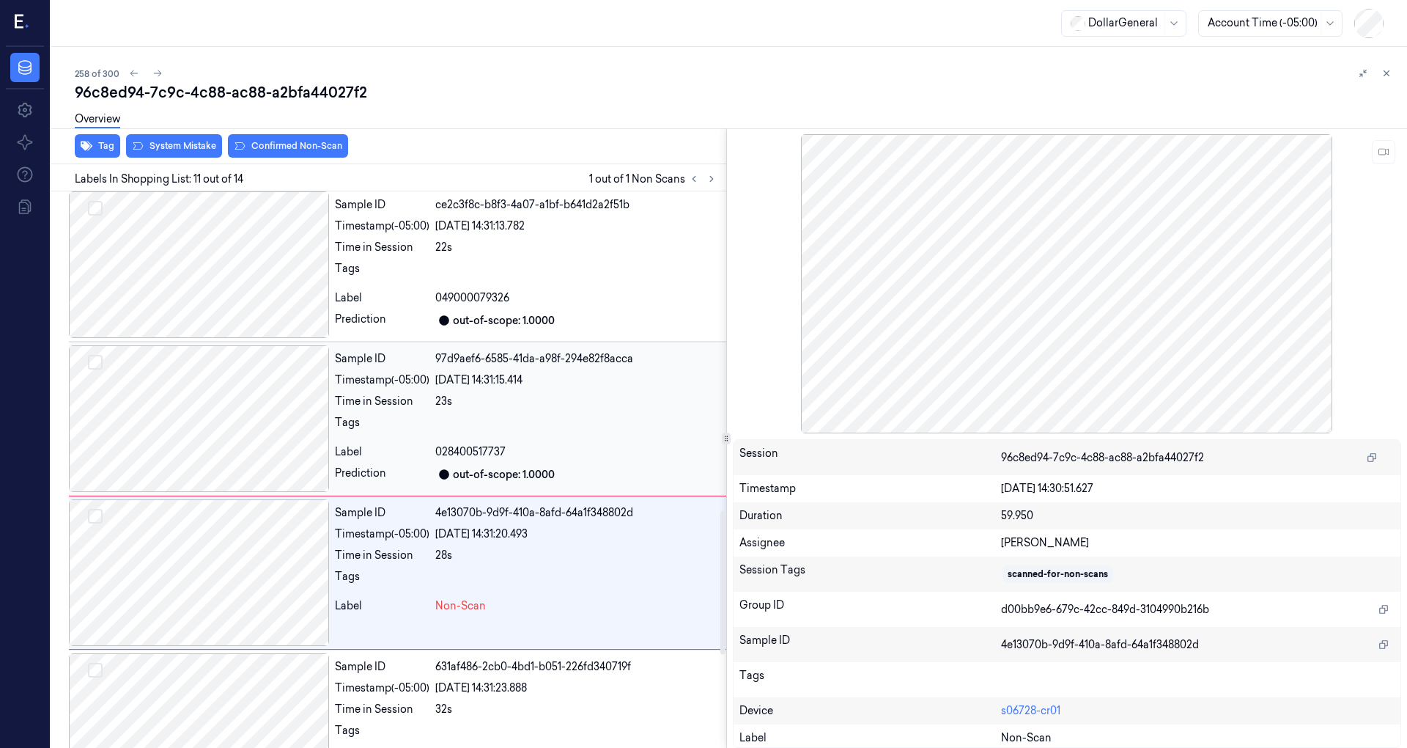
click at [229, 436] on div at bounding box center [199, 418] width 260 height 147
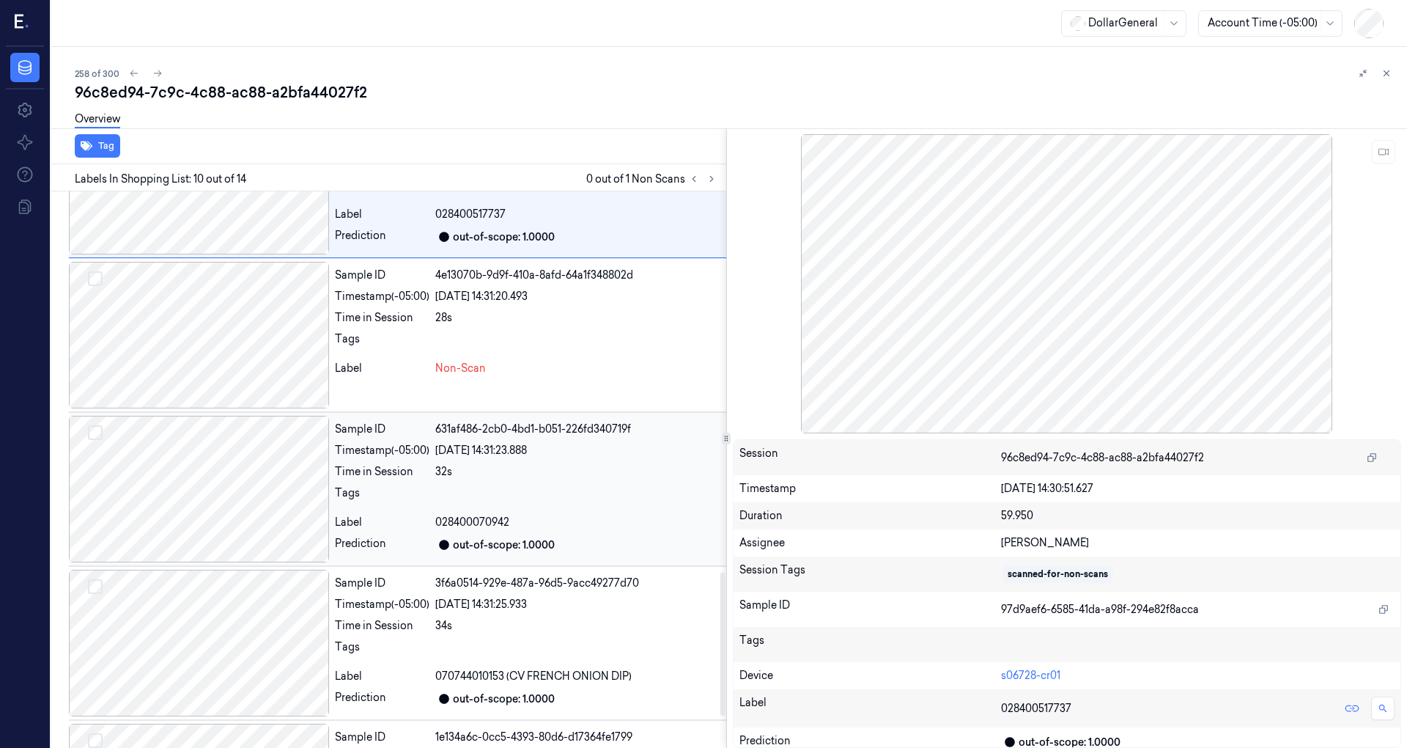
click at [246, 498] on div at bounding box center [199, 489] width 260 height 147
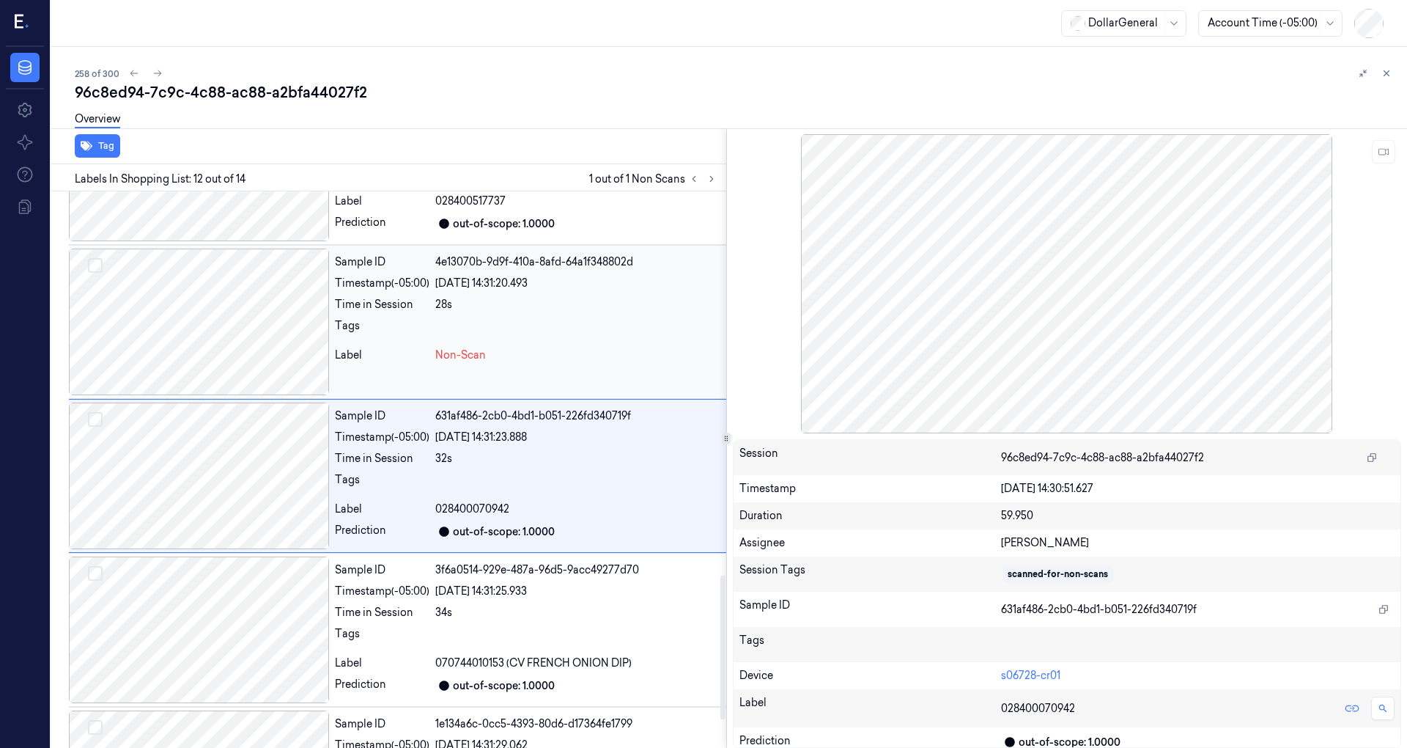
click at [298, 344] on div at bounding box center [199, 321] width 260 height 147
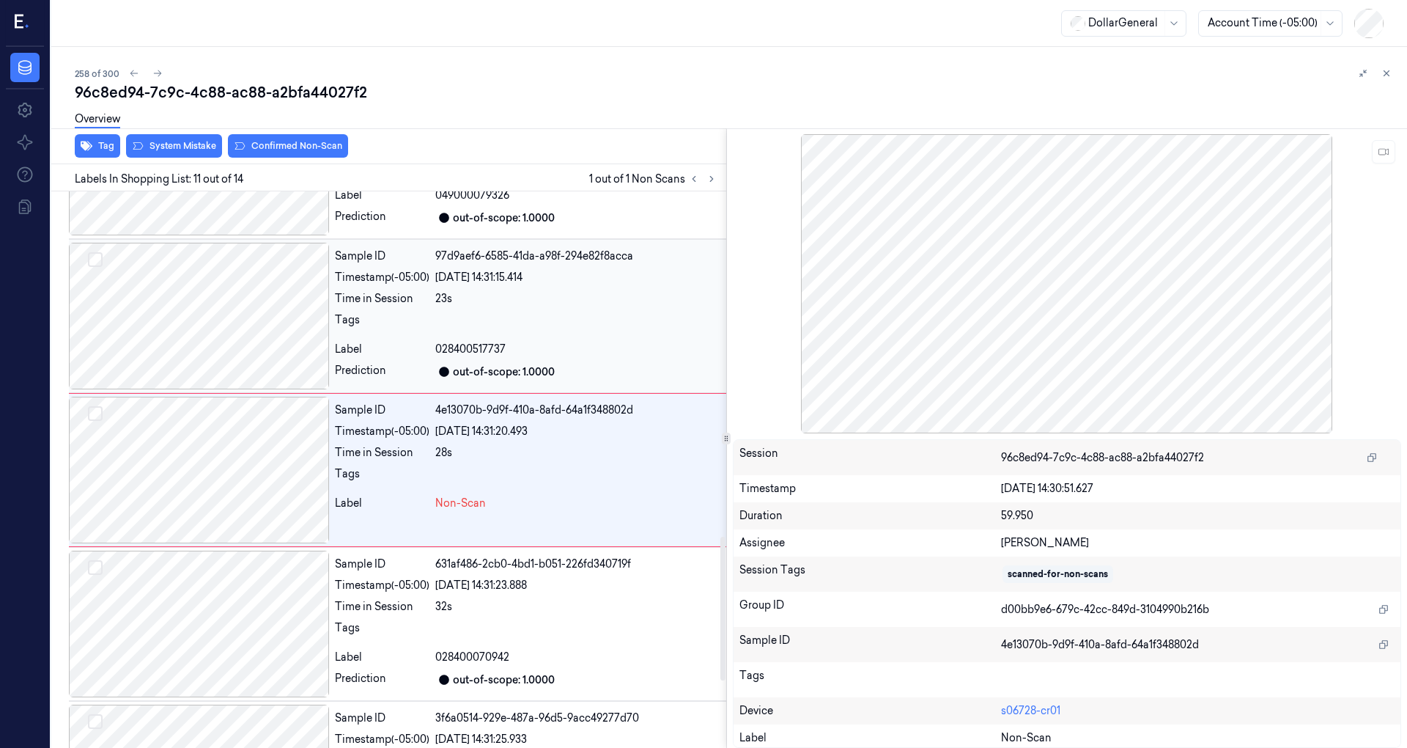
scroll to position [1332, 0]
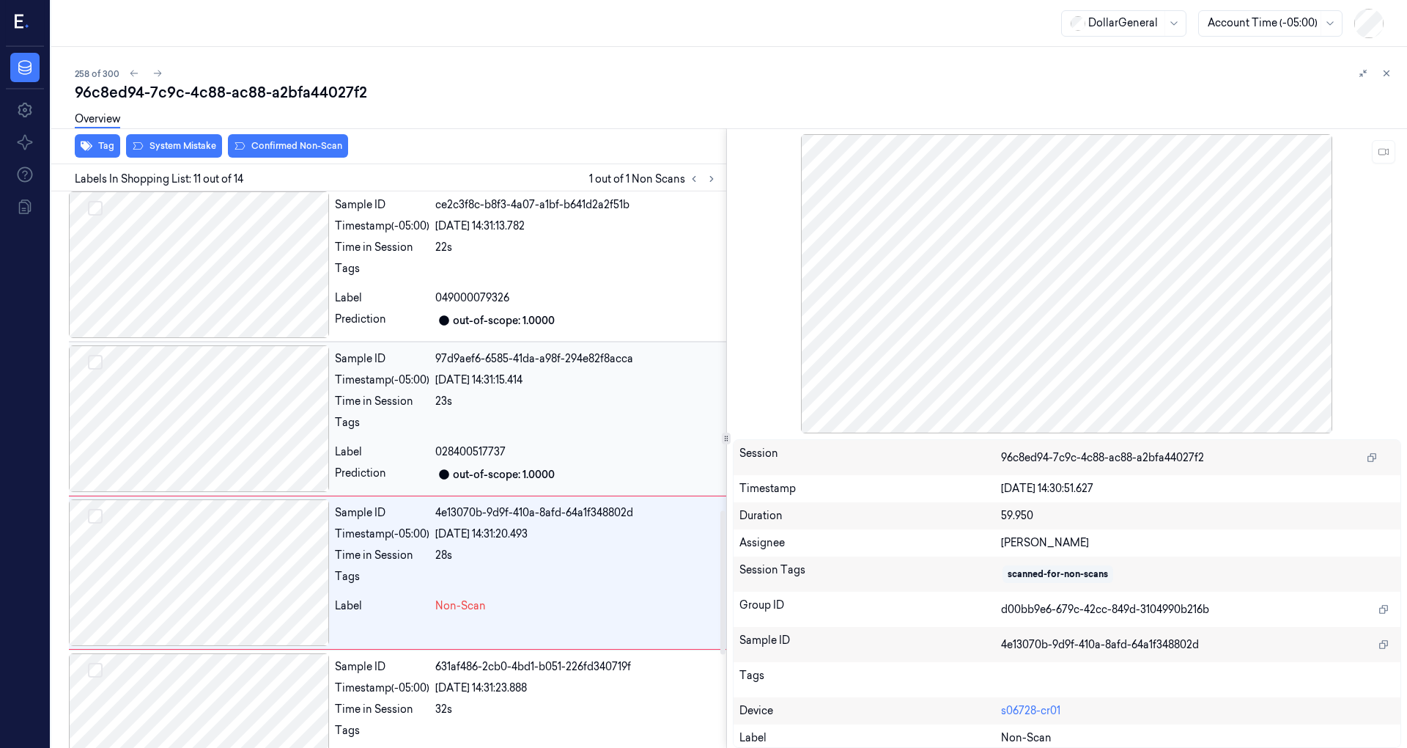
click at [232, 424] on div at bounding box center [199, 418] width 260 height 147
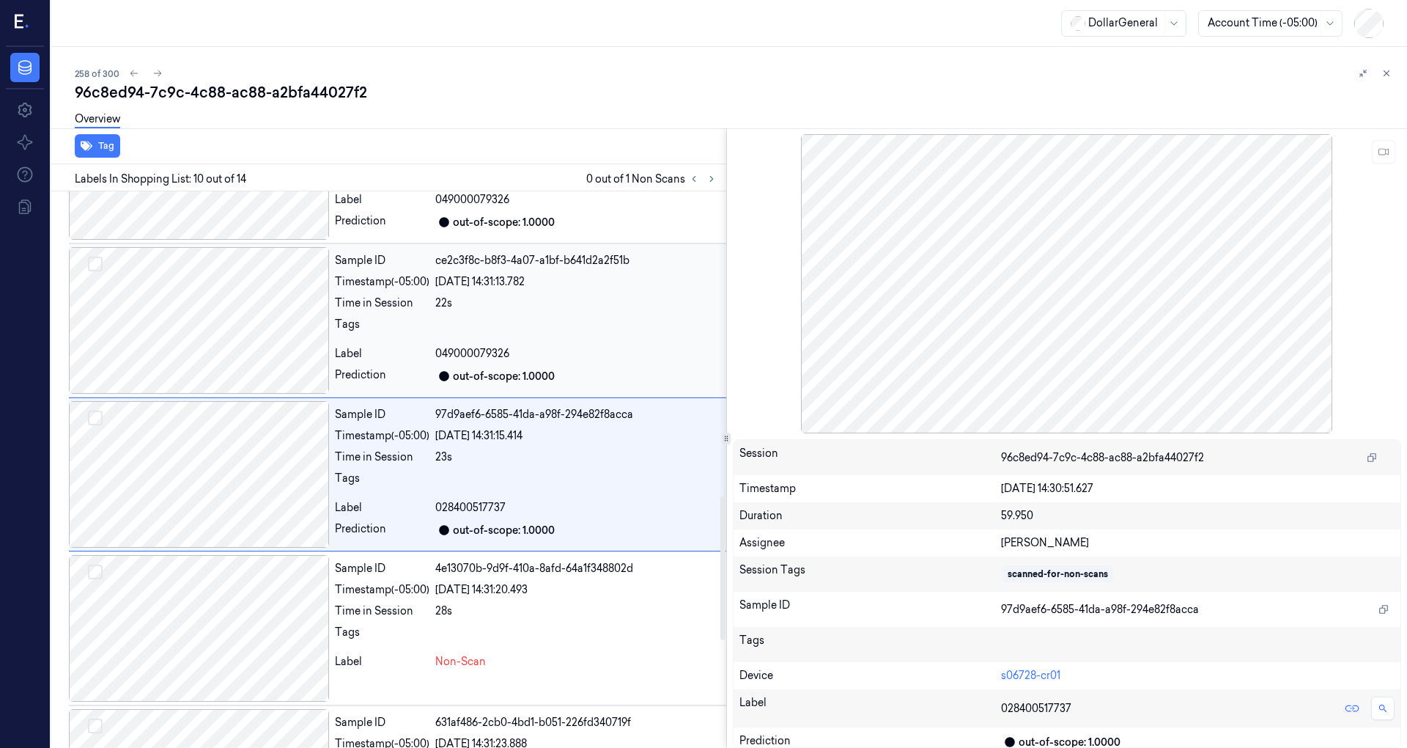
click at [229, 369] on div at bounding box center [199, 320] width 260 height 147
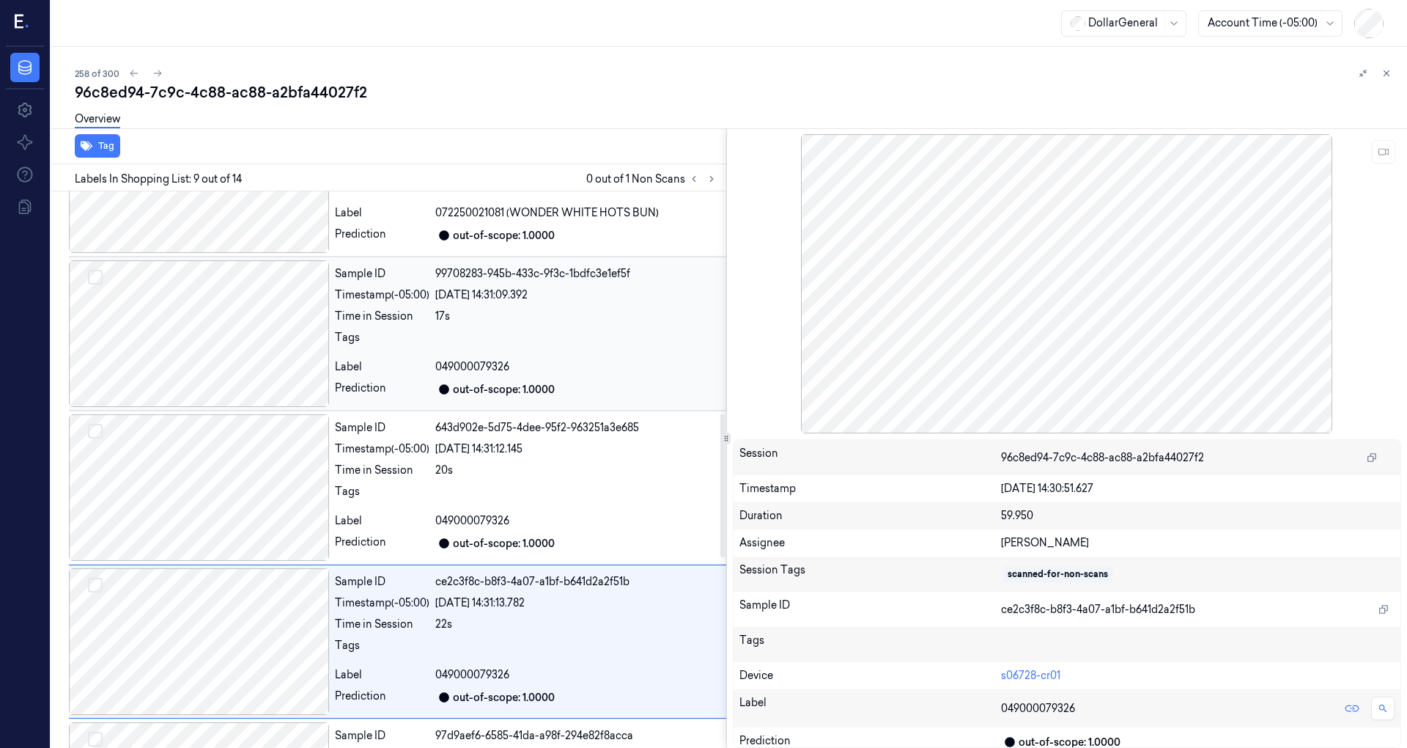
click at [233, 380] on div at bounding box center [199, 333] width 260 height 147
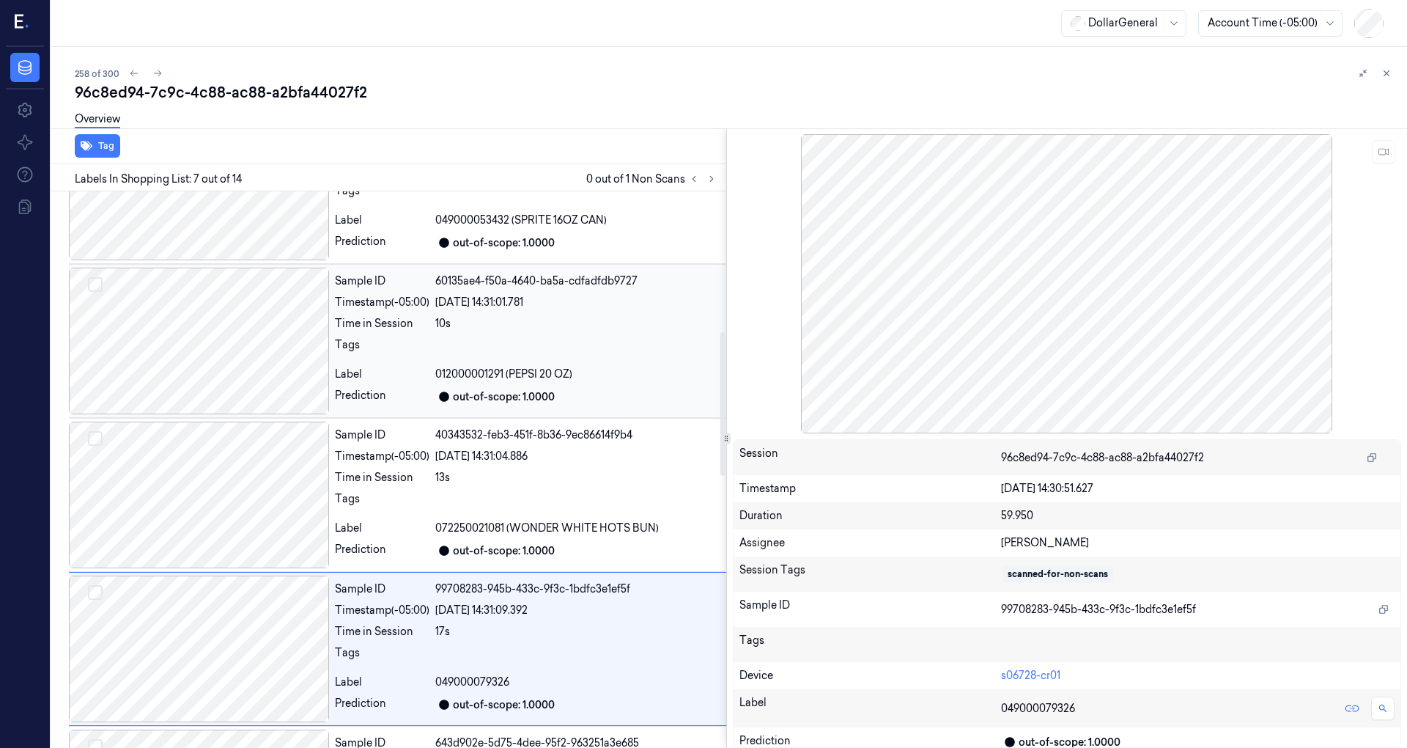
click at [229, 381] on div at bounding box center [199, 341] width 260 height 147
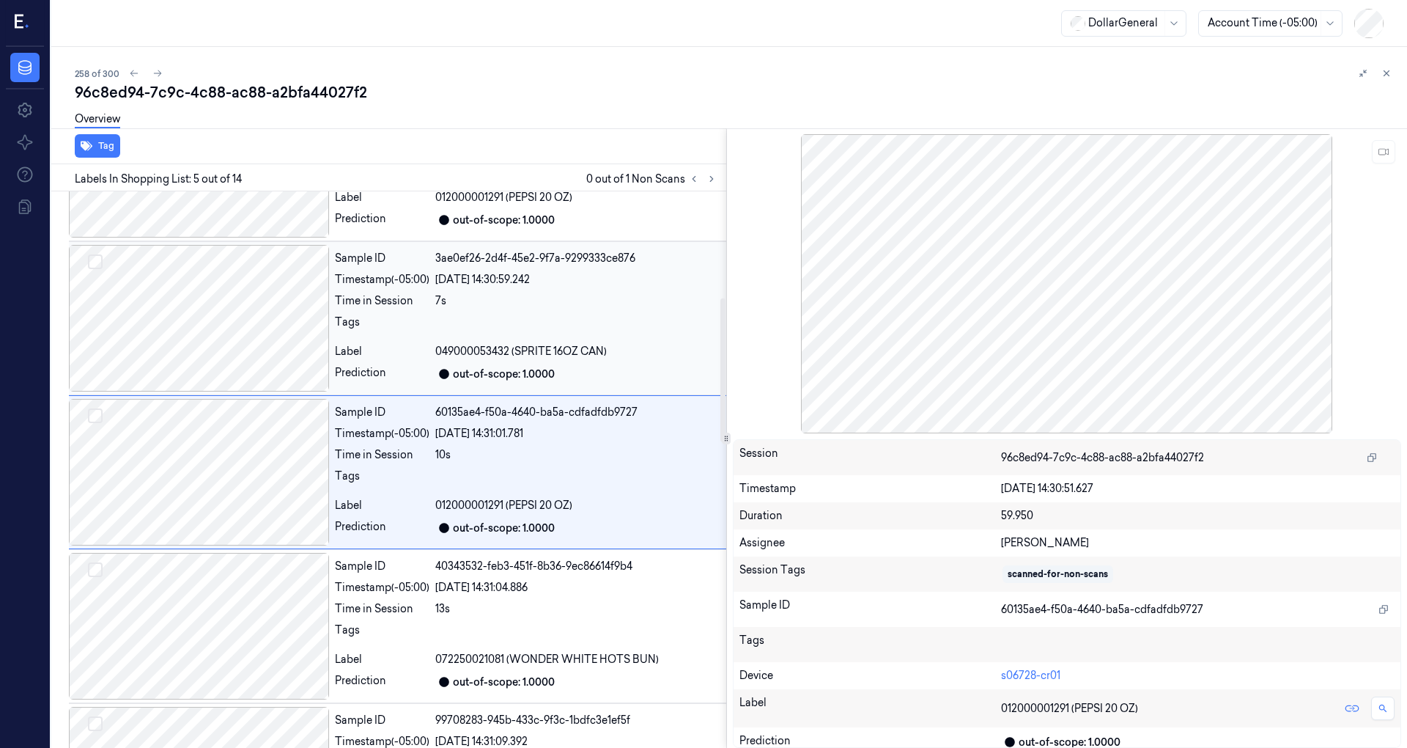
click at [242, 343] on div at bounding box center [199, 318] width 260 height 147
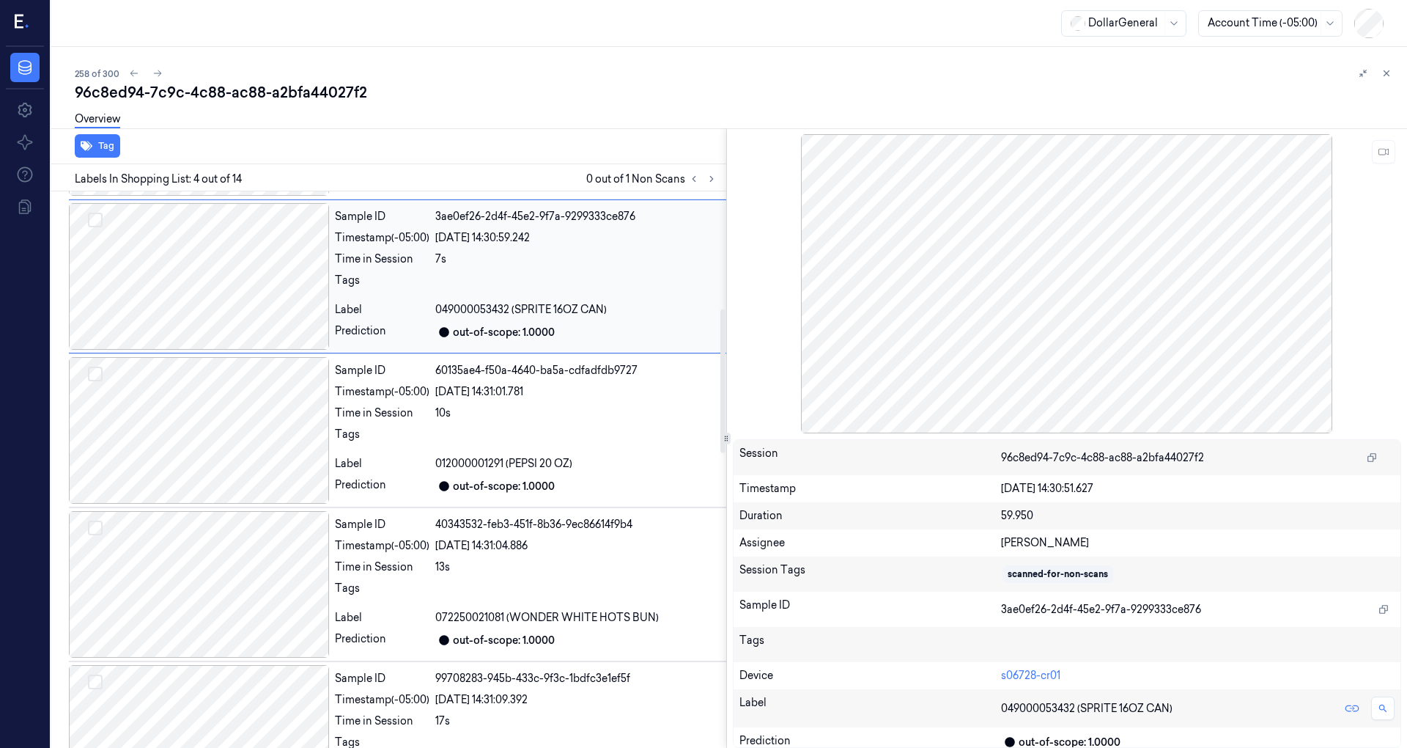
click at [251, 316] on div at bounding box center [199, 276] width 260 height 147
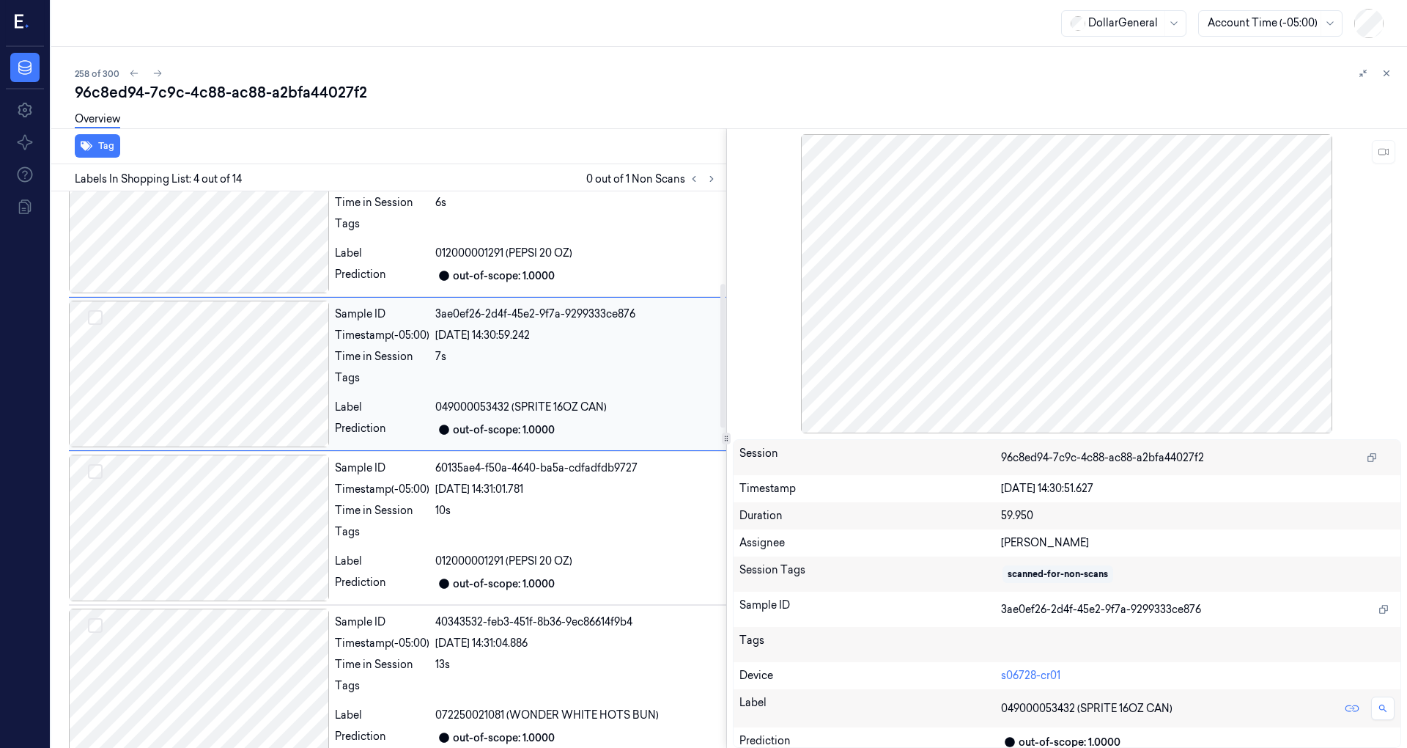
click at [252, 405] on div at bounding box center [199, 373] width 260 height 147
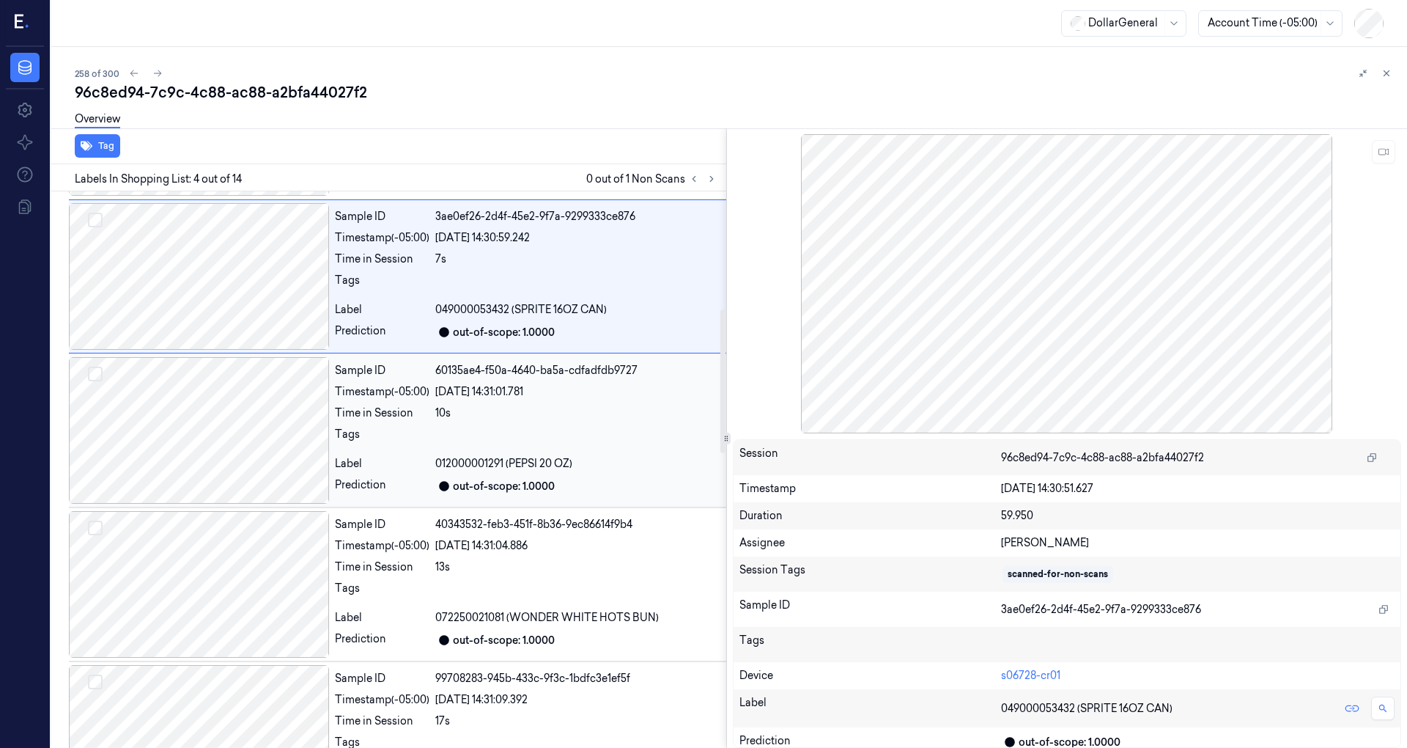
click at [245, 415] on div at bounding box center [199, 430] width 260 height 147
click at [246, 402] on div at bounding box center [199, 430] width 260 height 147
click at [243, 406] on div at bounding box center [199, 431] width 260 height 147
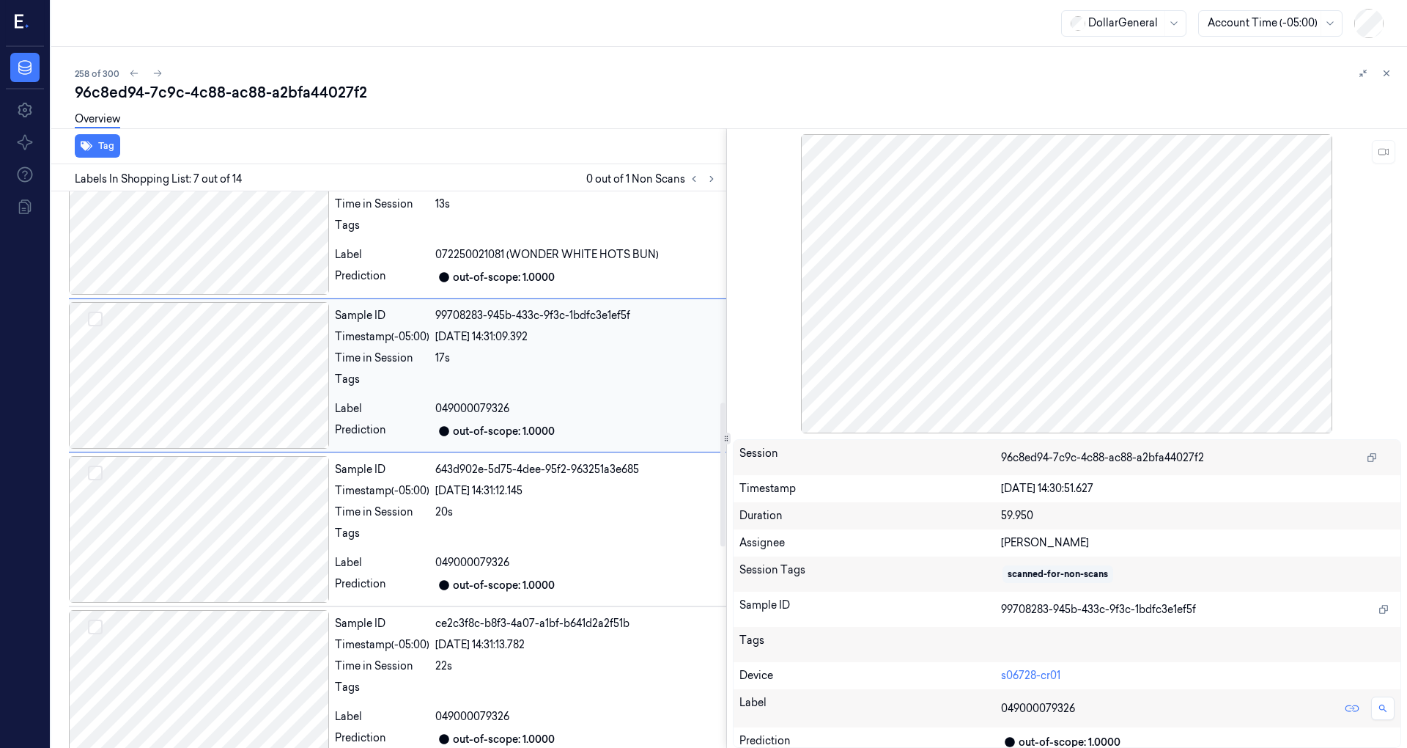
click at [238, 407] on div at bounding box center [199, 375] width 260 height 147
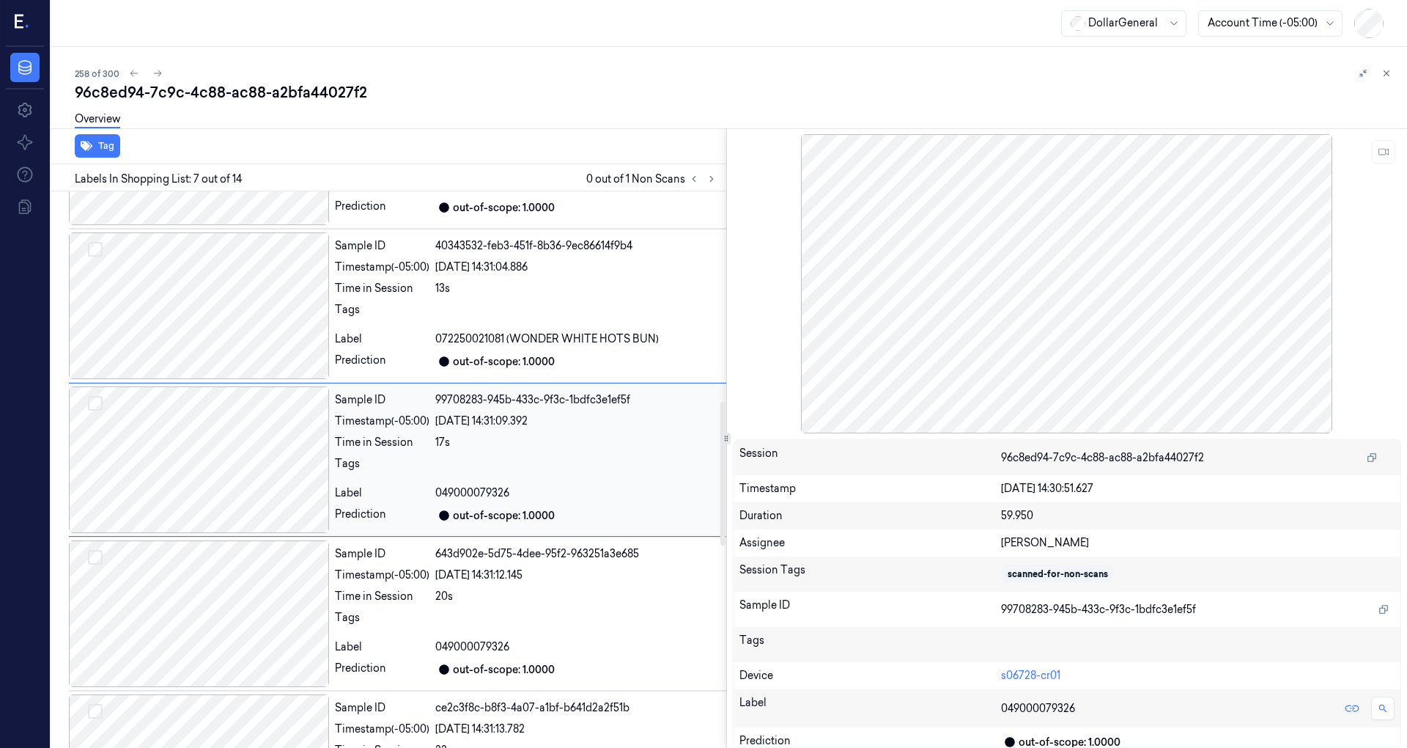
scroll to position [718, 0]
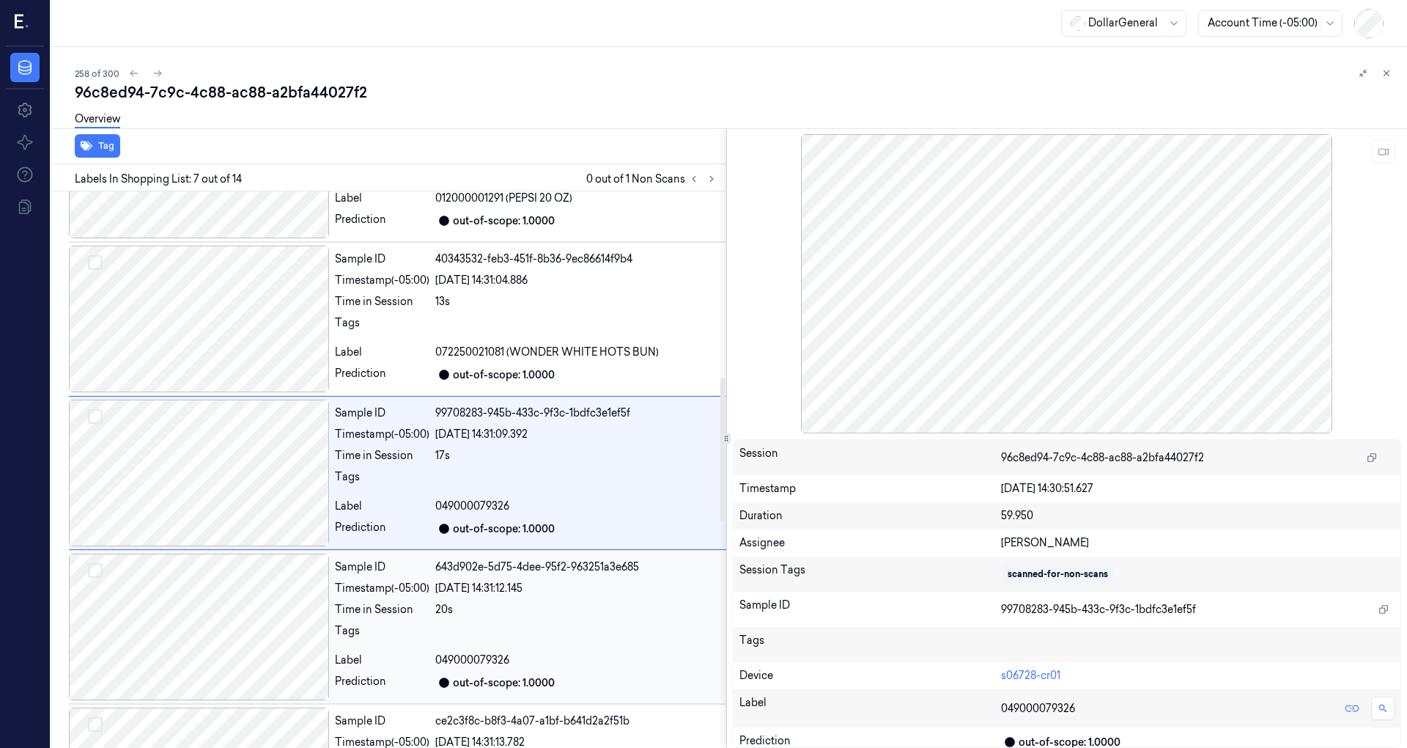
click at [246, 602] on div at bounding box center [199, 626] width 260 height 147
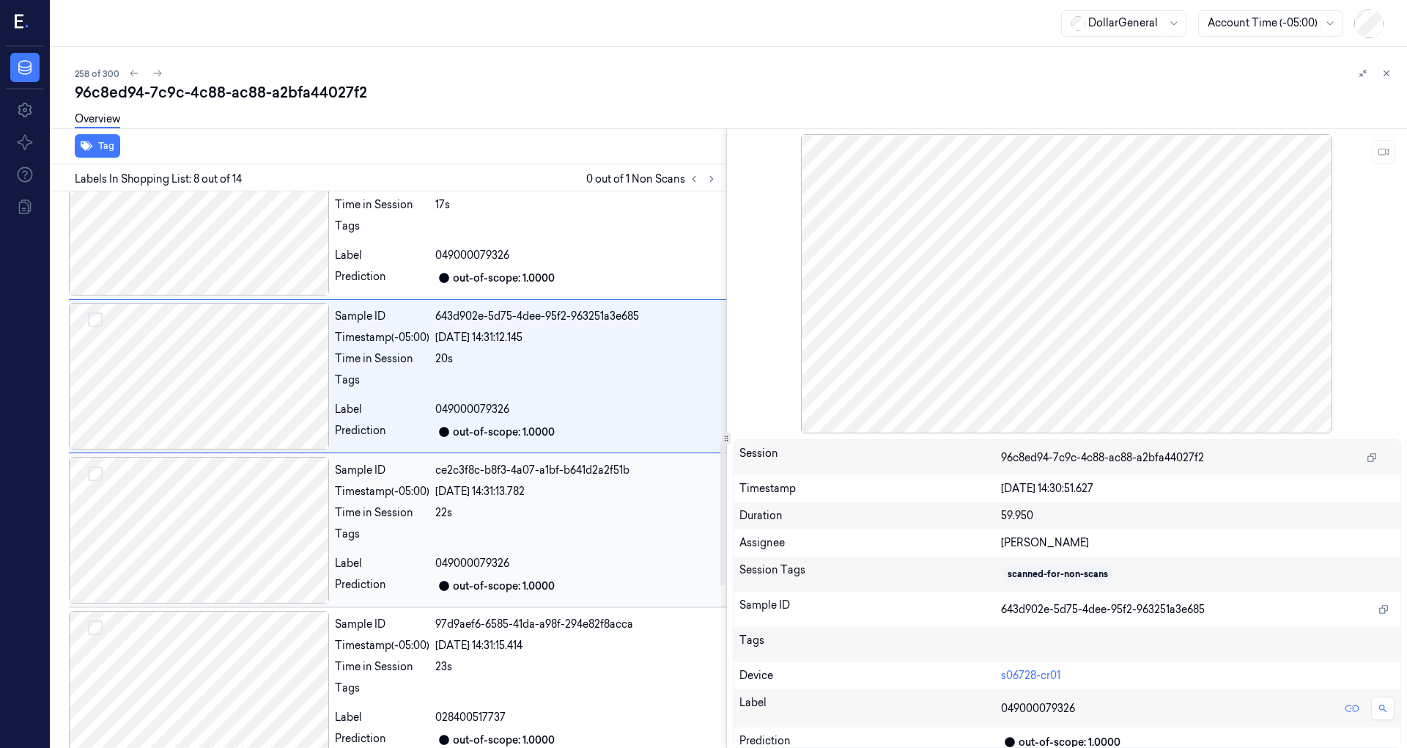
click at [236, 533] on div at bounding box center [199, 530] width 260 height 147
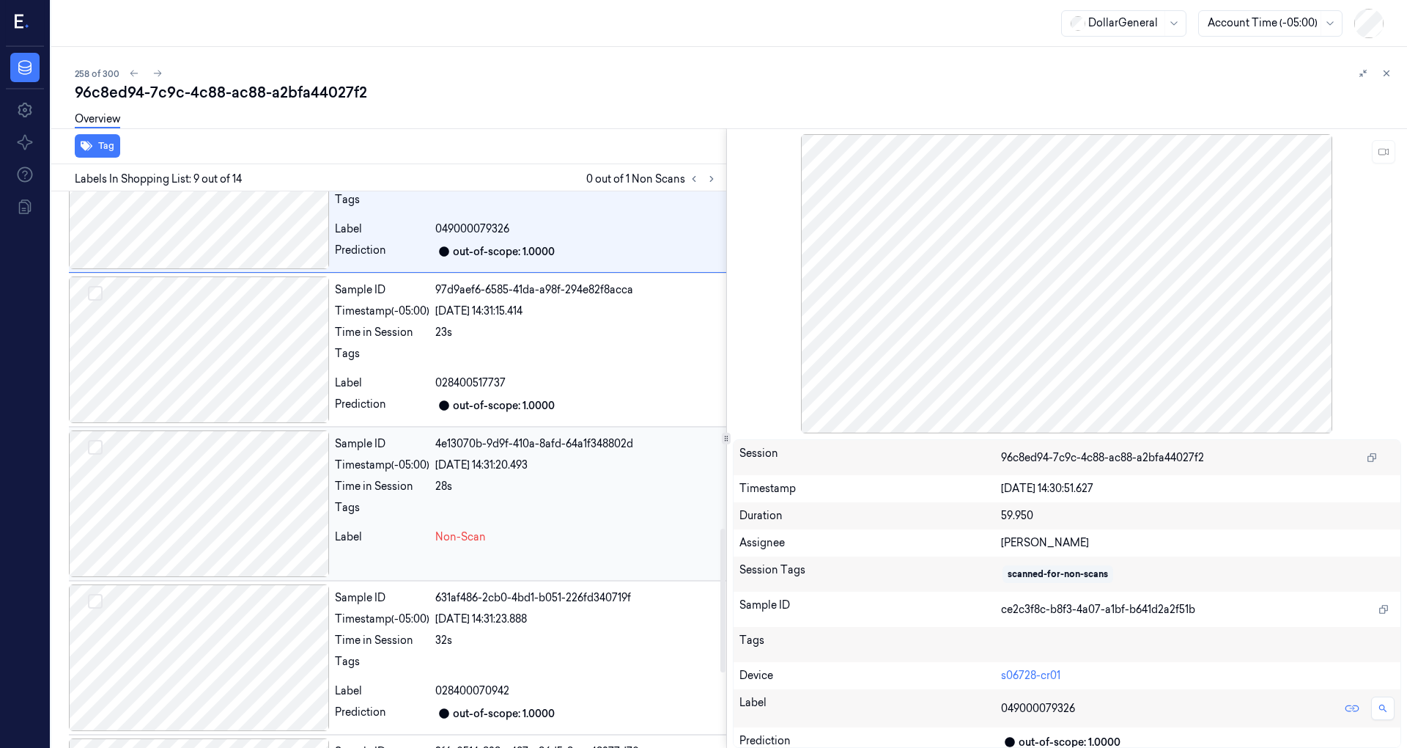
click at [240, 487] on div at bounding box center [199, 503] width 260 height 147
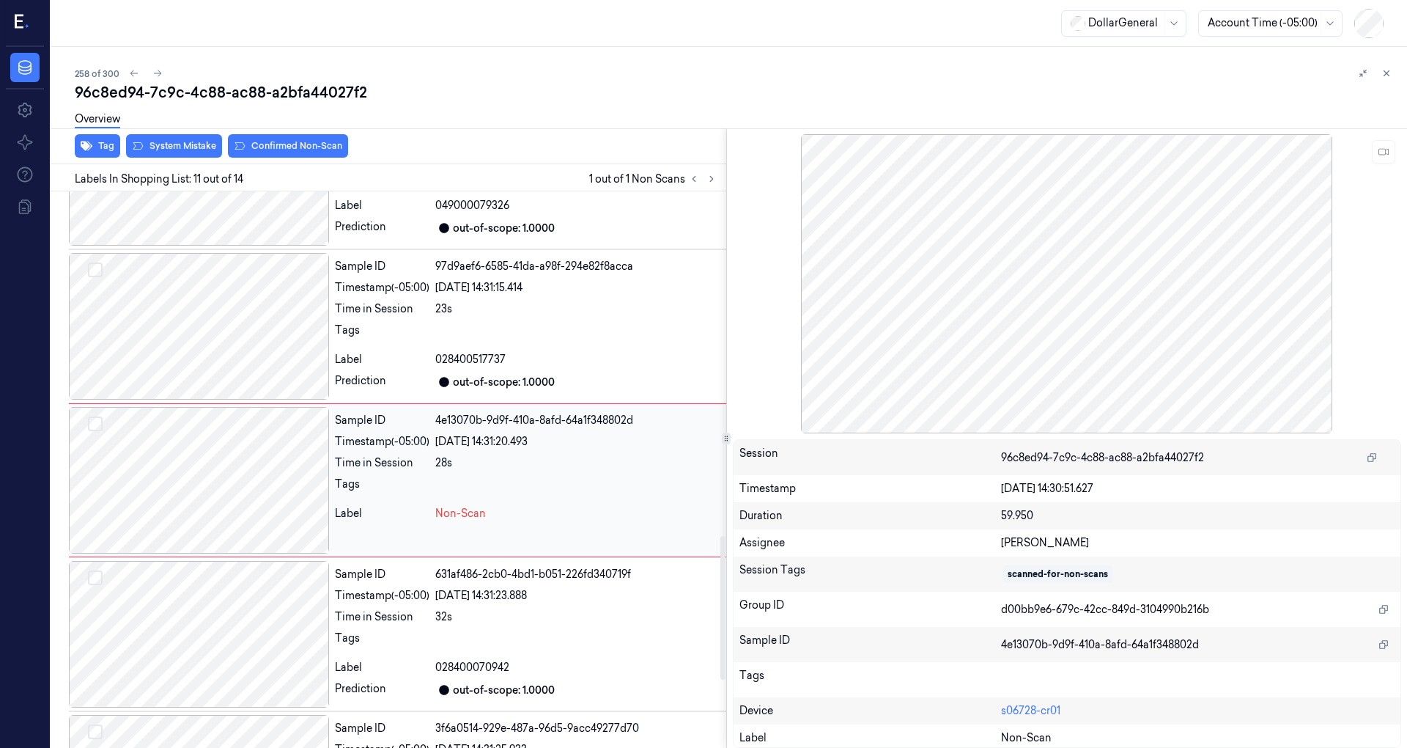
scroll to position [1332, 0]
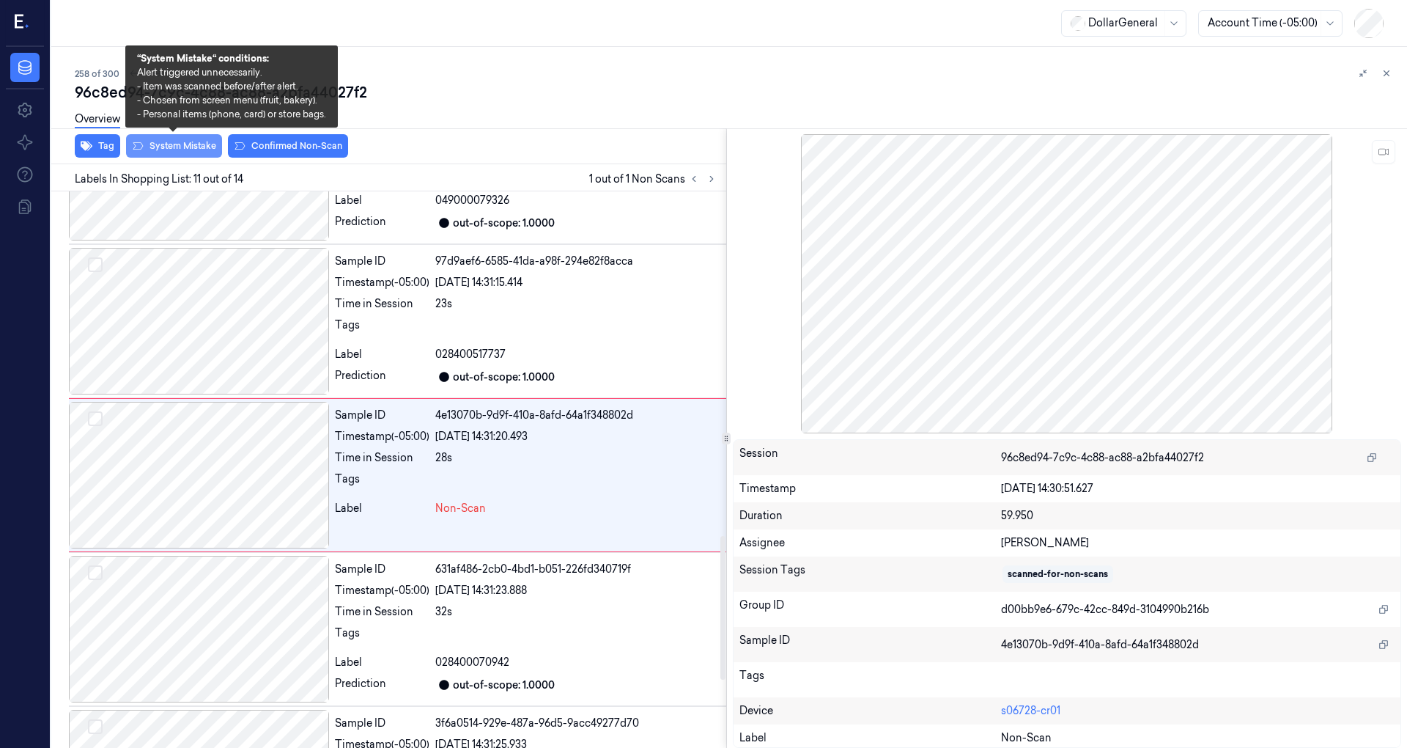
click at [191, 153] on button "System Mistake" at bounding box center [174, 145] width 96 height 23
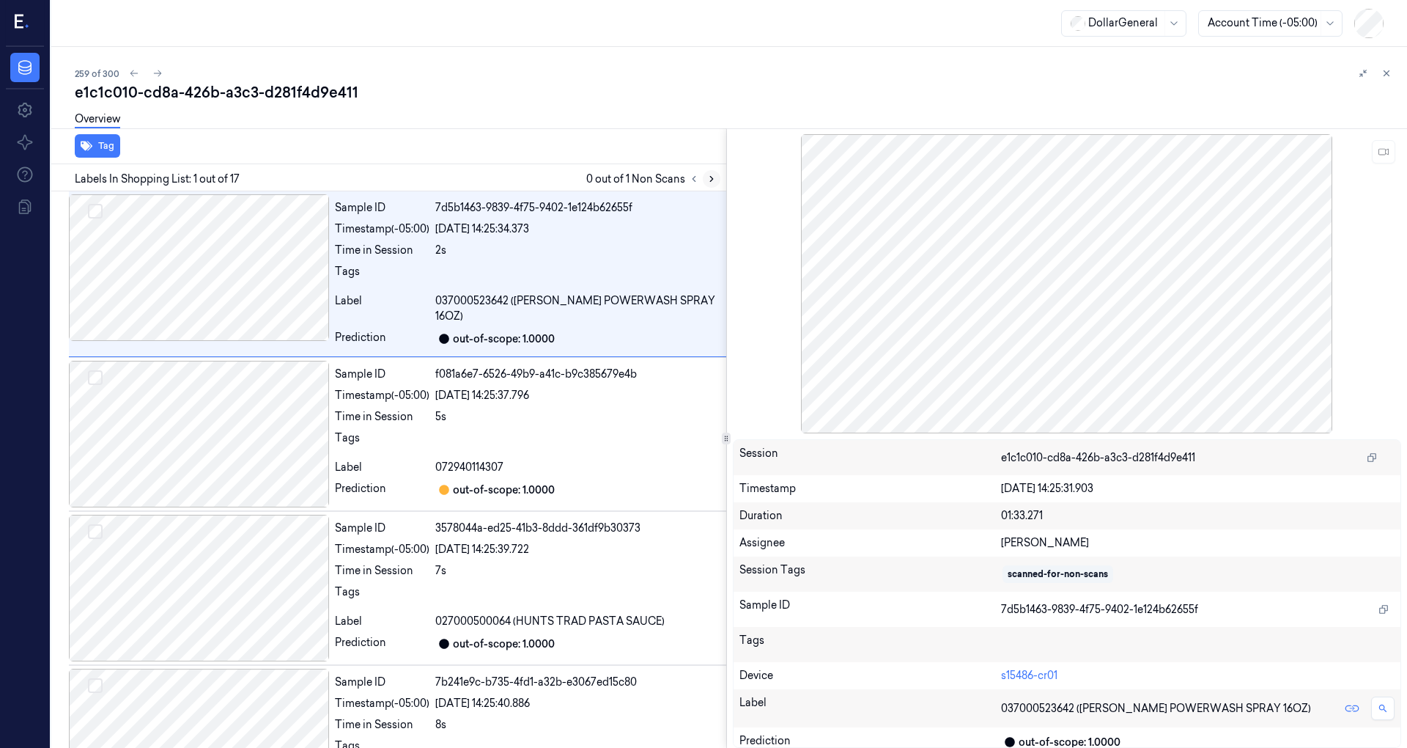
click at [708, 182] on icon at bounding box center [712, 179] width 10 height 10
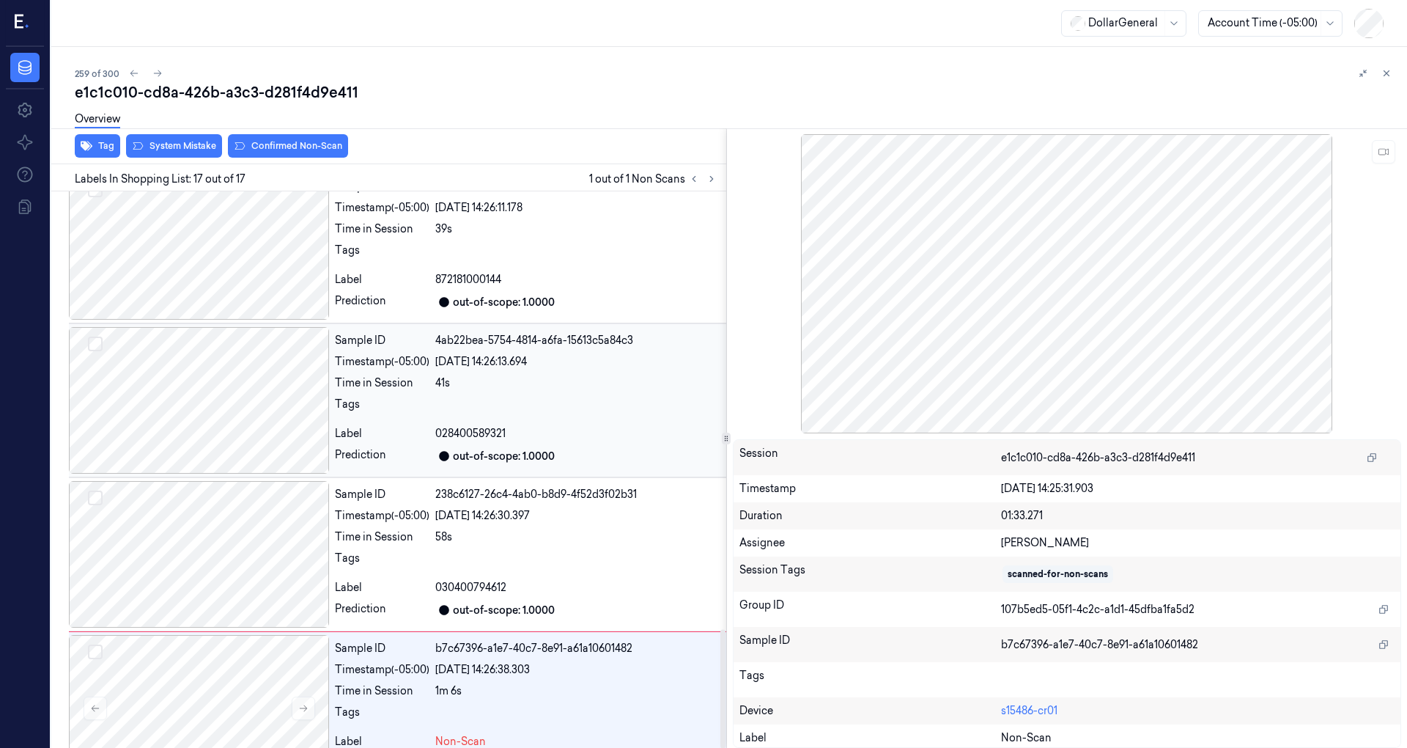
scroll to position [2056, 0]
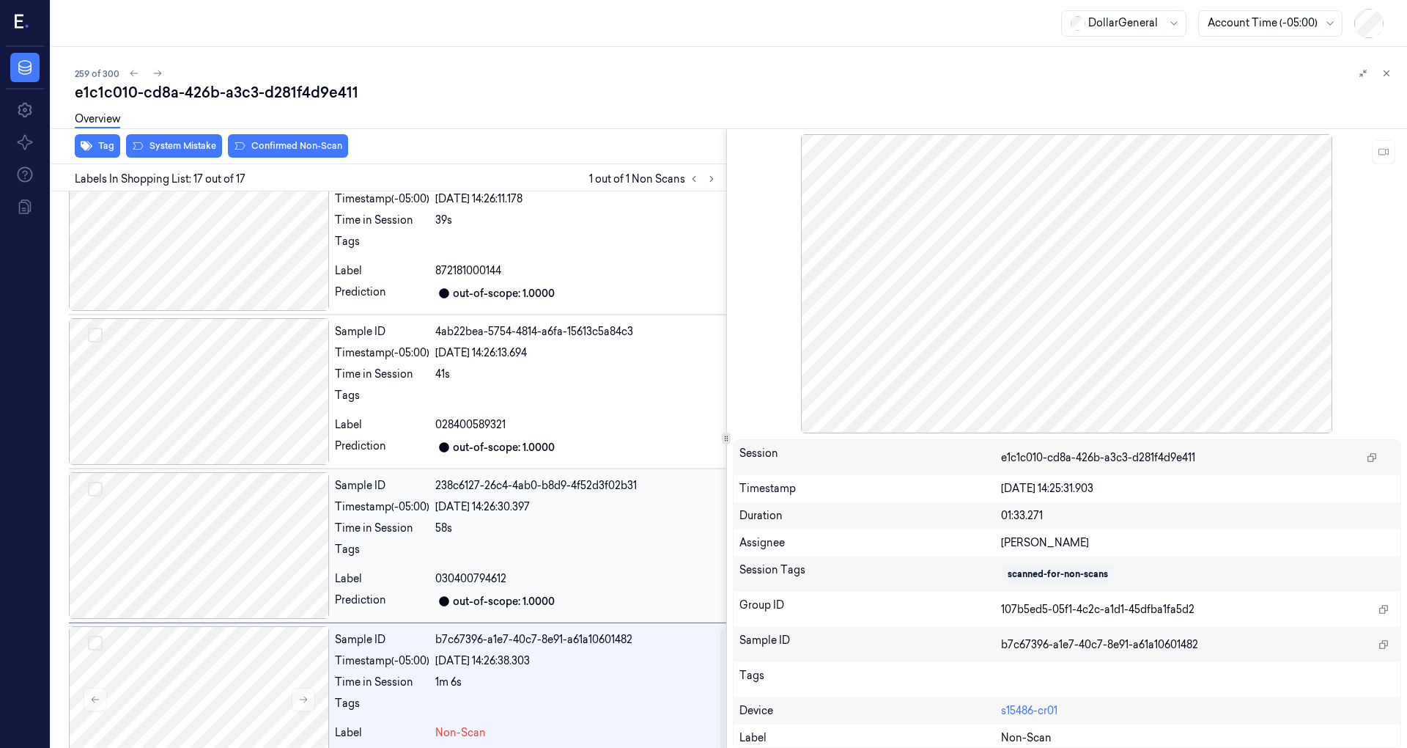
click at [221, 513] on div at bounding box center [199, 545] width 260 height 147
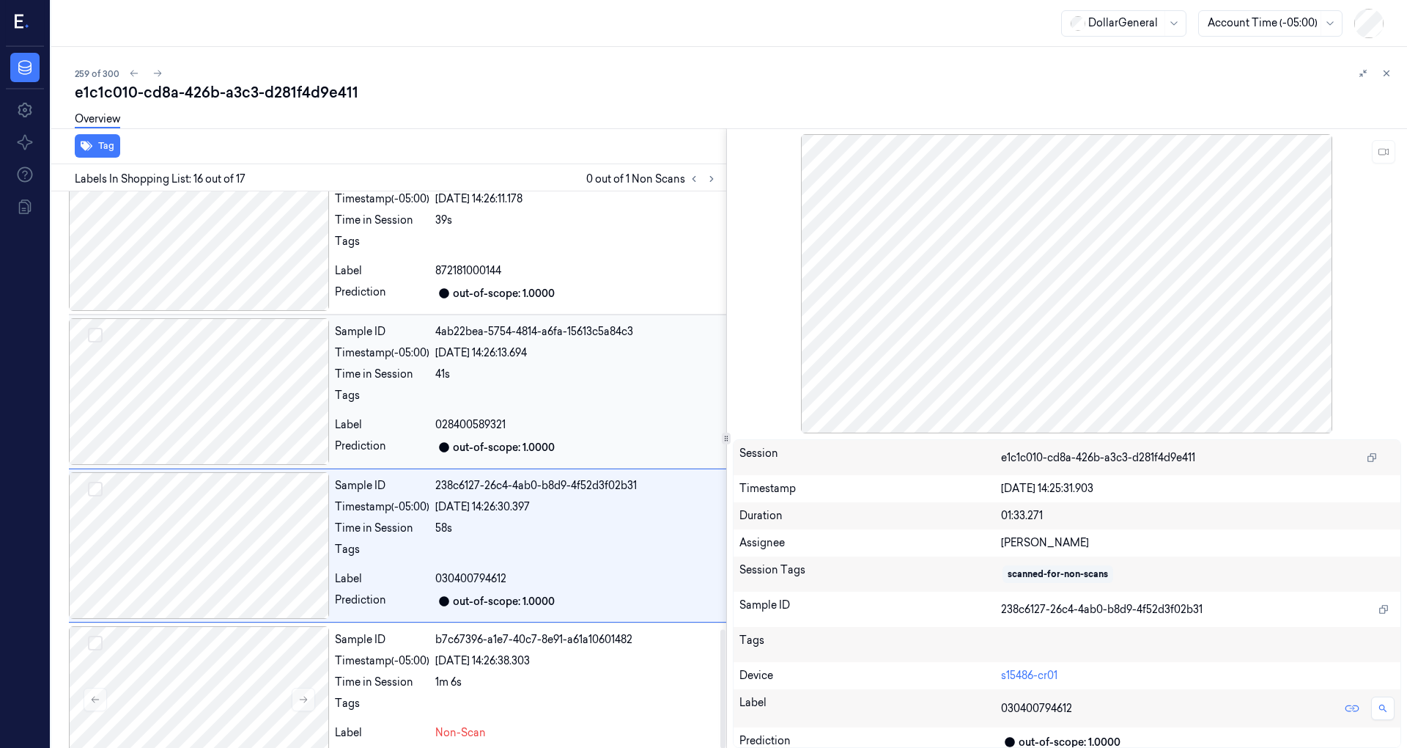
click at [230, 355] on div at bounding box center [199, 391] width 260 height 147
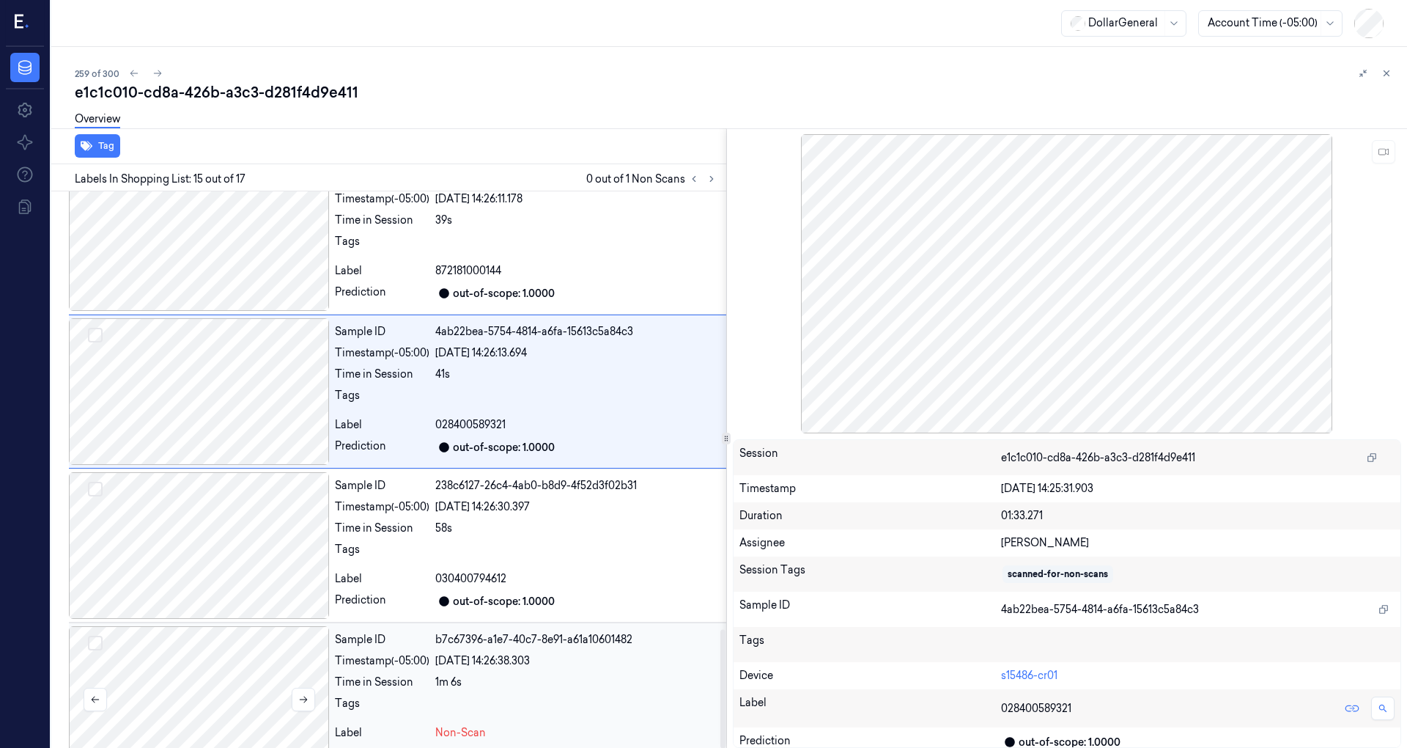
click at [252, 628] on div at bounding box center [199, 699] width 260 height 147
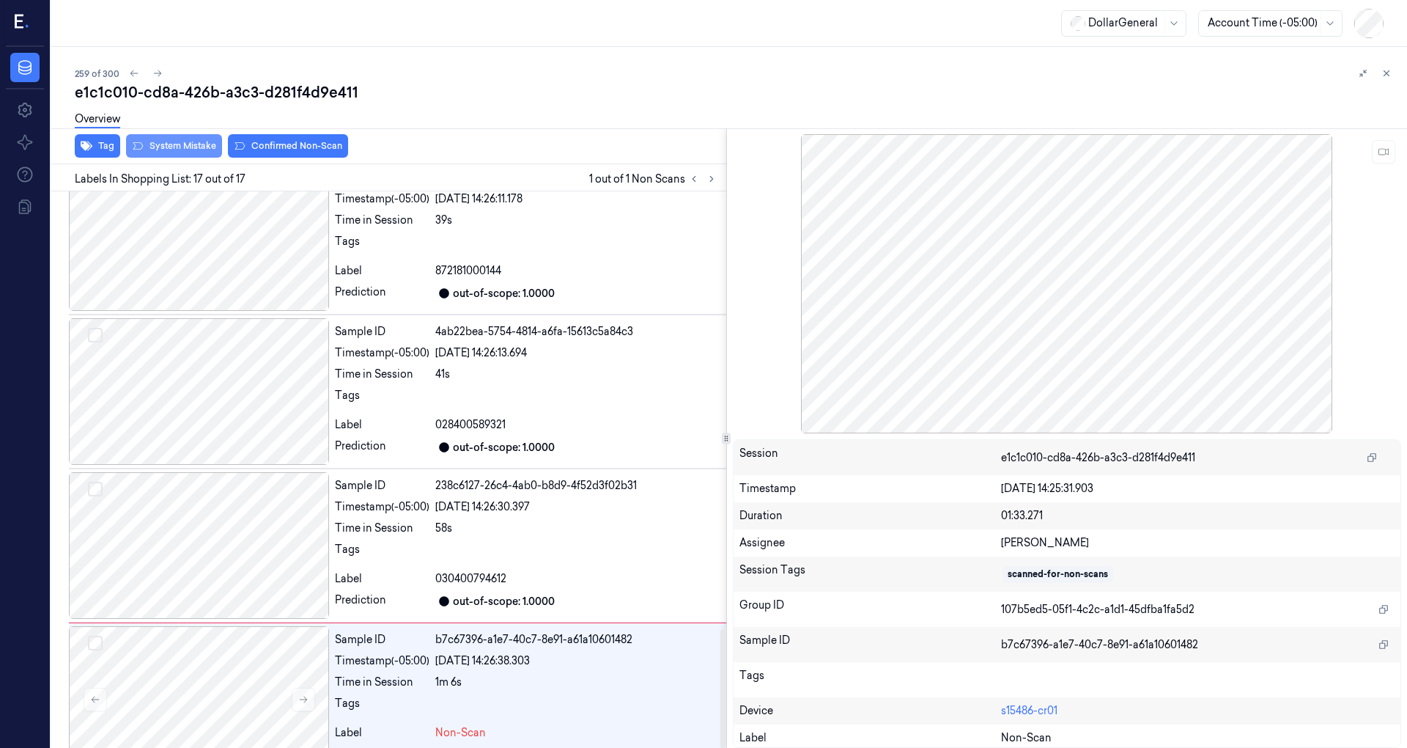
click at [186, 141] on button "System Mistake" at bounding box center [174, 145] width 96 height 23
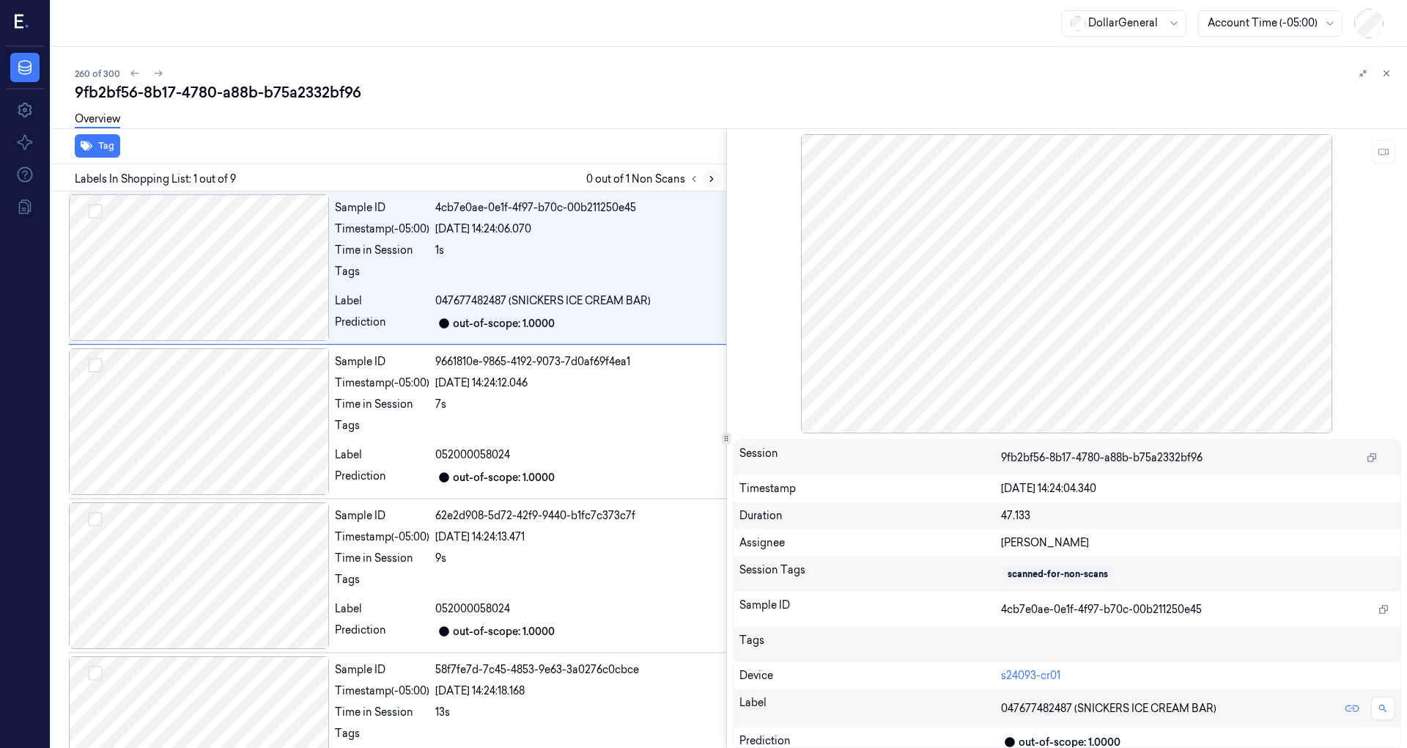
click at [717, 178] on button at bounding box center [712, 179] width 18 height 18
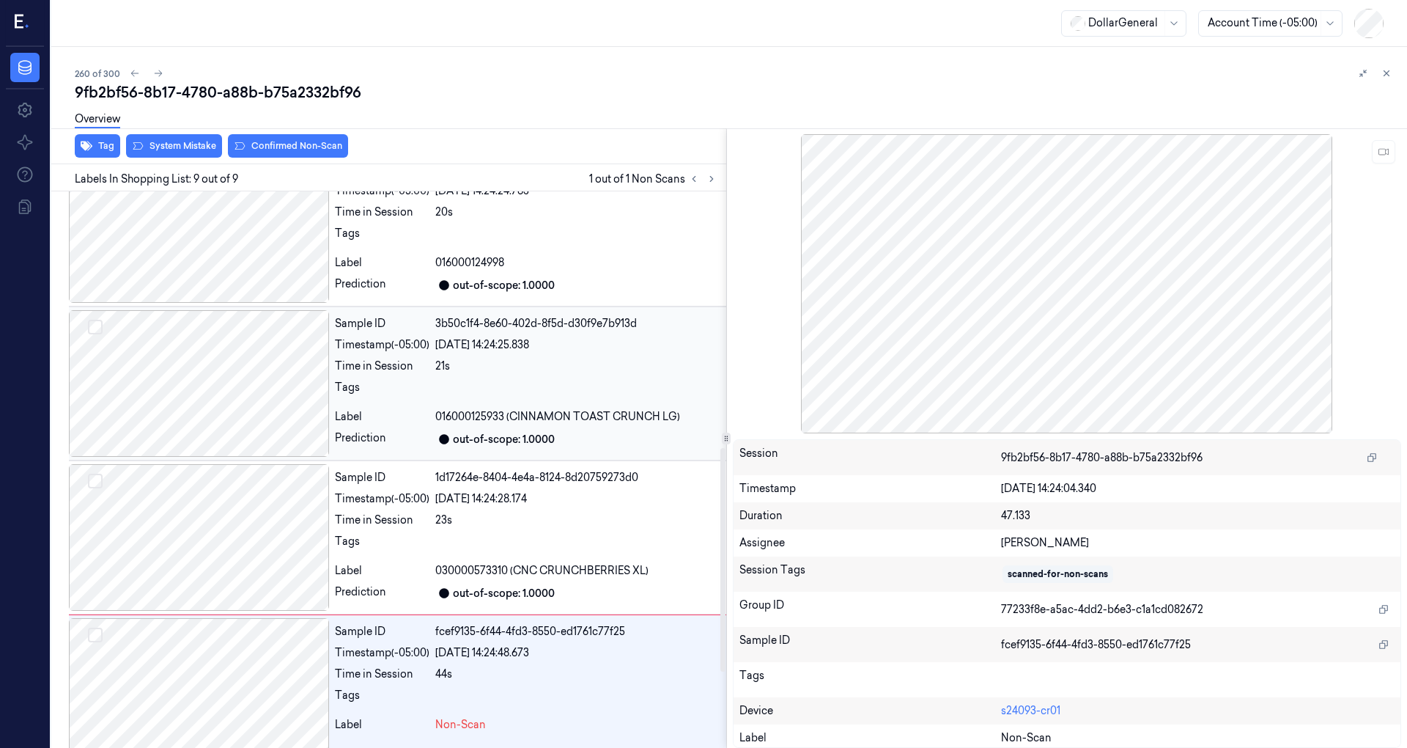
scroll to position [828, 0]
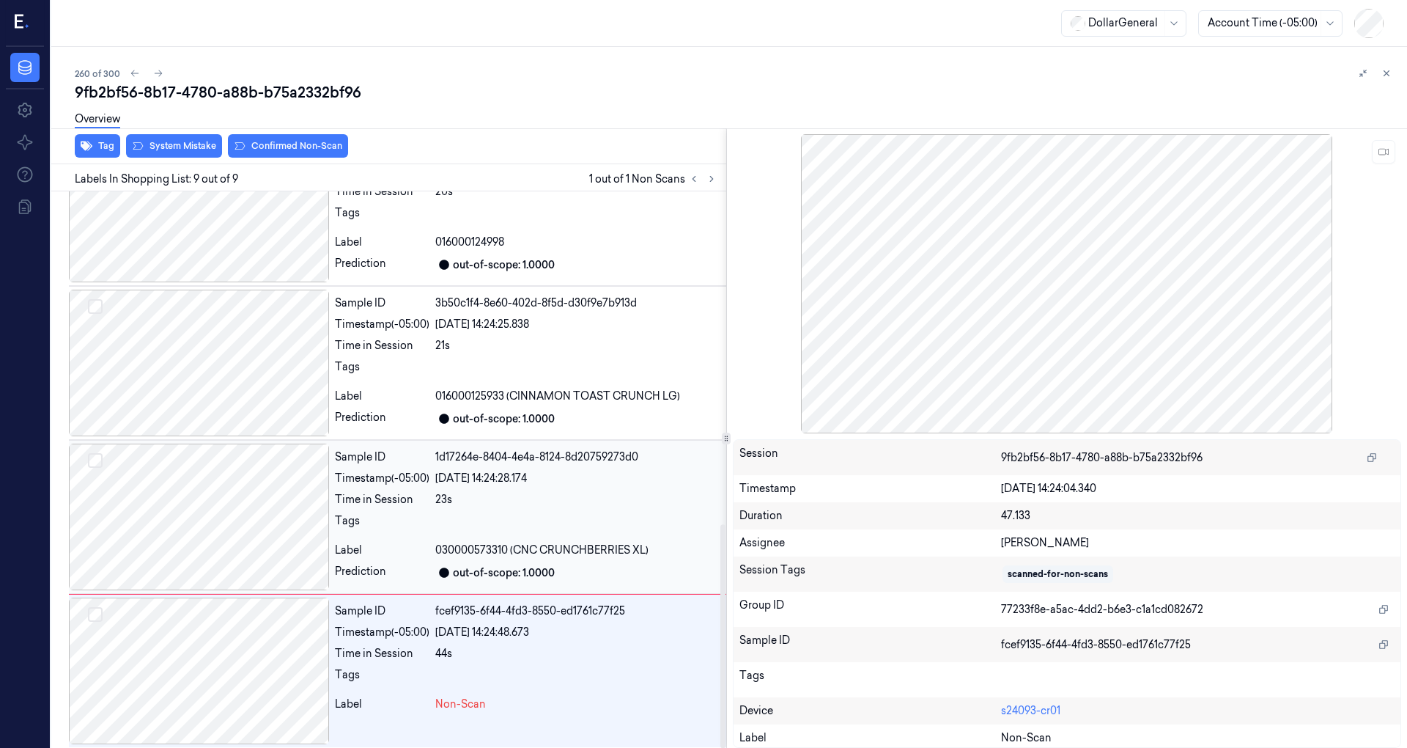
click at [224, 525] on div at bounding box center [199, 516] width 260 height 147
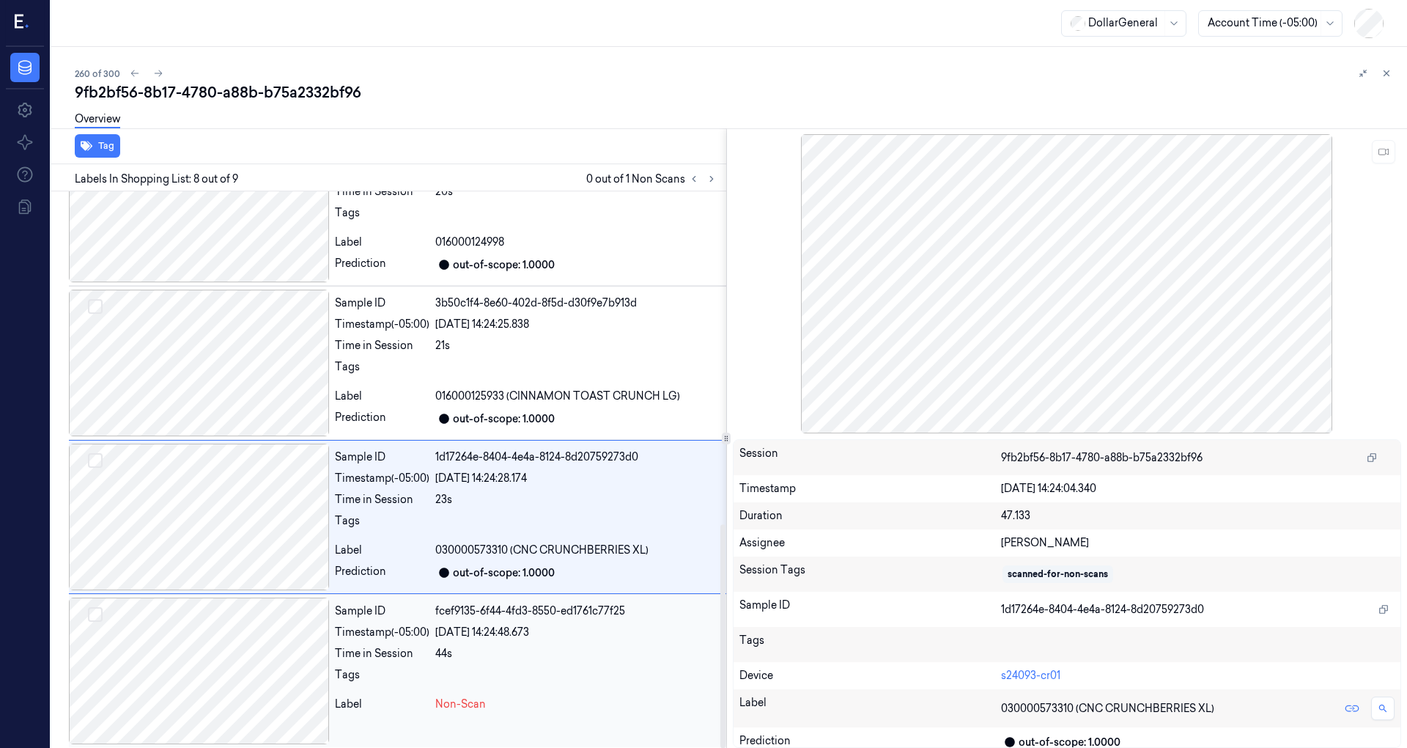
click at [231, 616] on div at bounding box center [199, 670] width 260 height 147
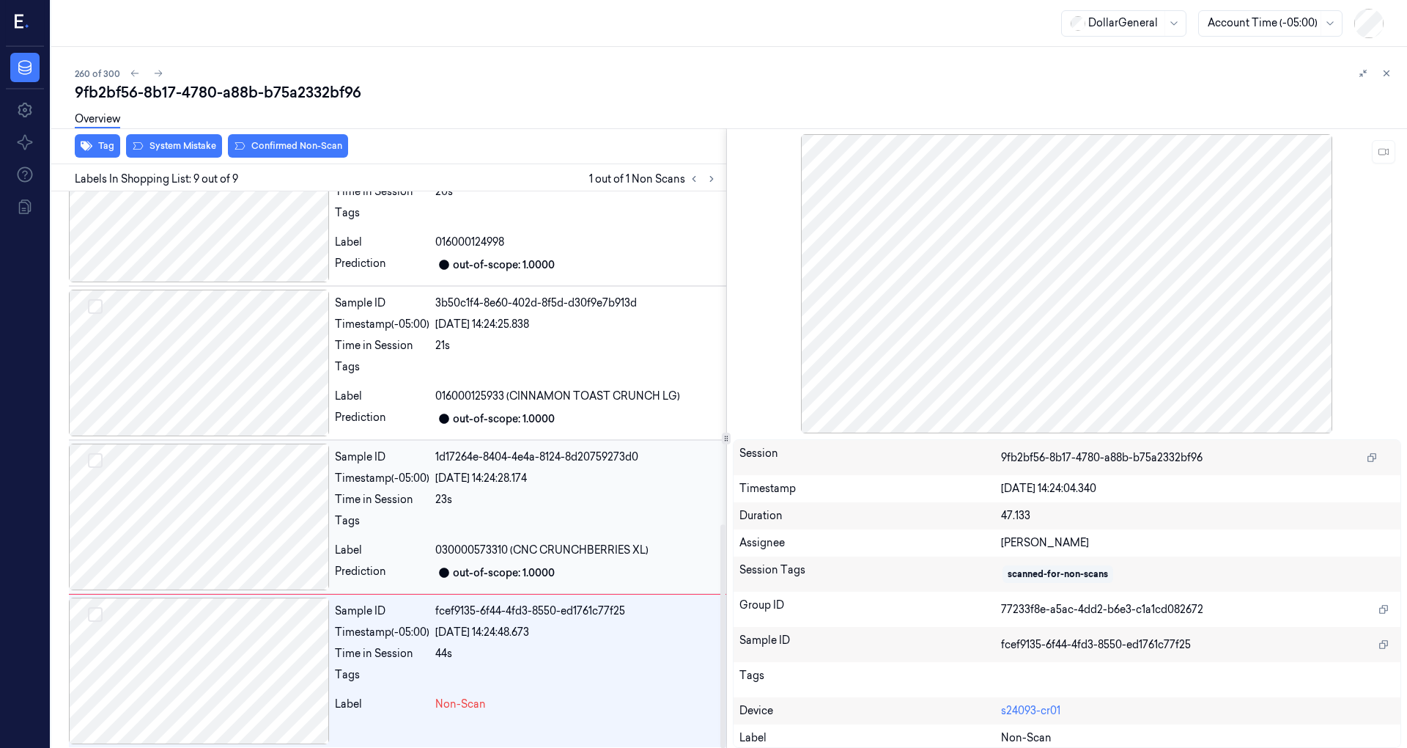
click at [251, 512] on div at bounding box center [199, 516] width 260 height 147
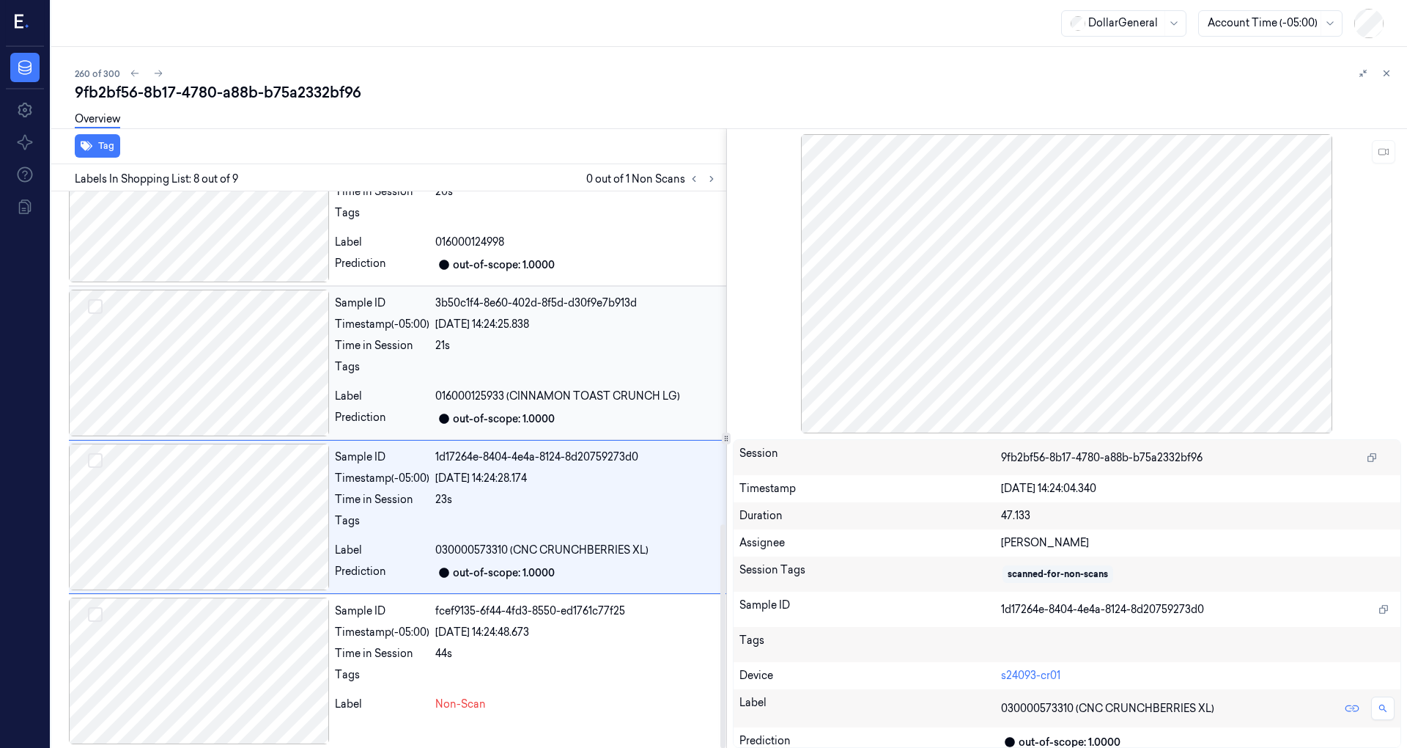
click at [233, 364] on div at bounding box center [199, 362] width 260 height 147
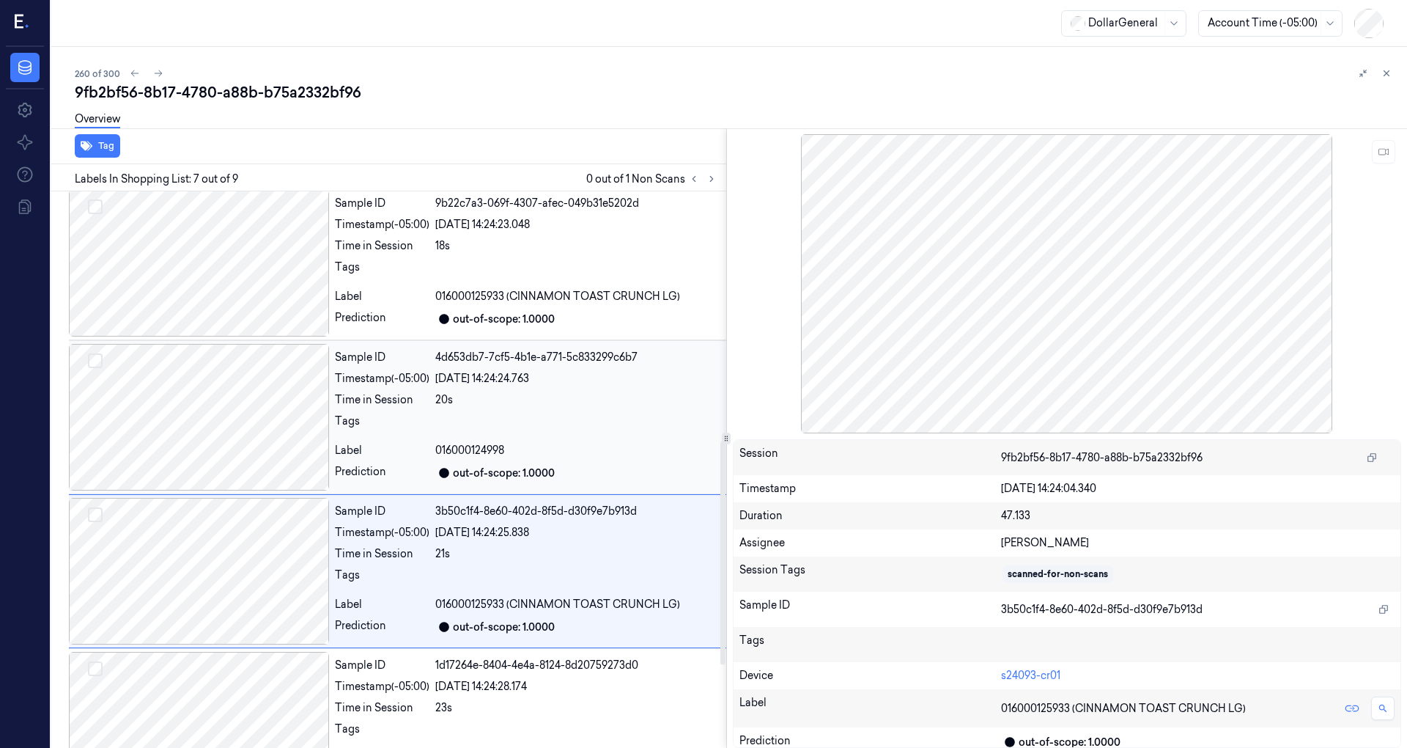
click at [247, 396] on div at bounding box center [199, 417] width 260 height 147
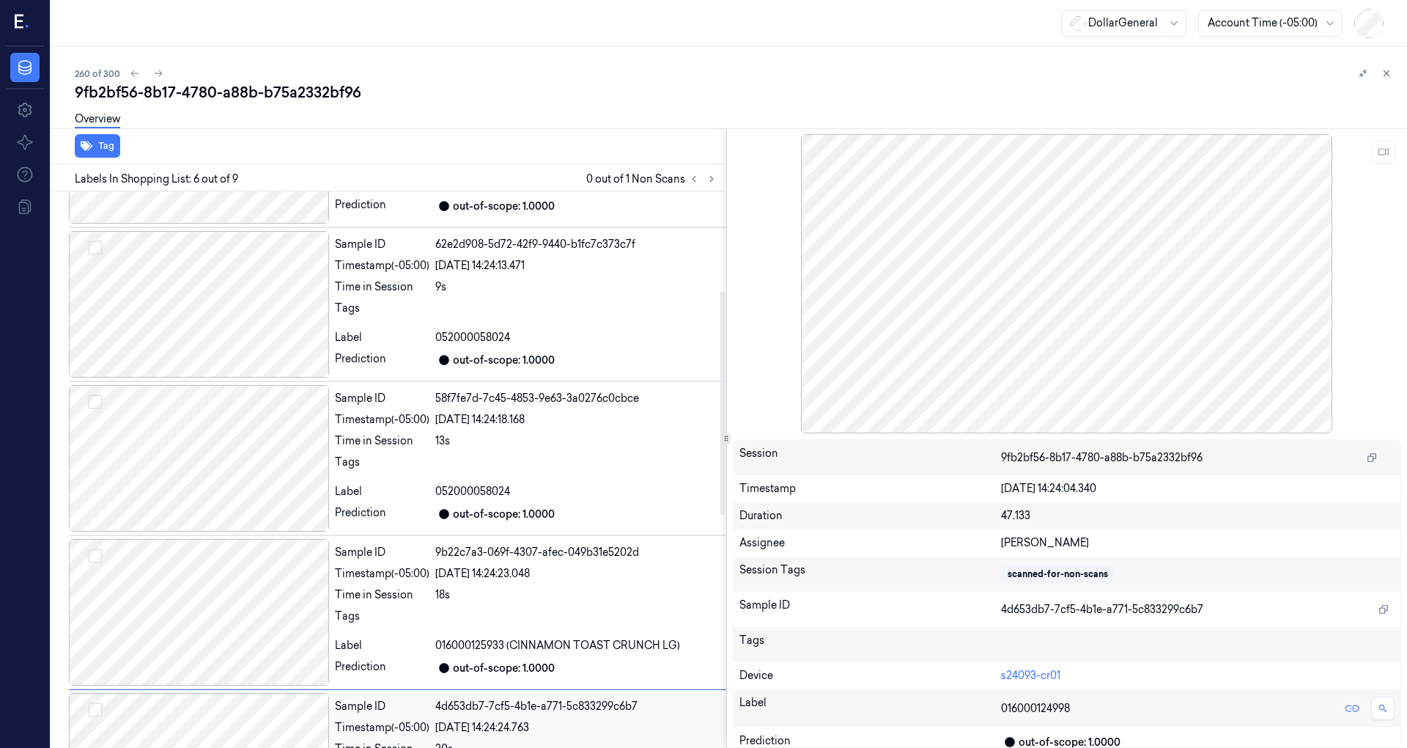
scroll to position [0, 0]
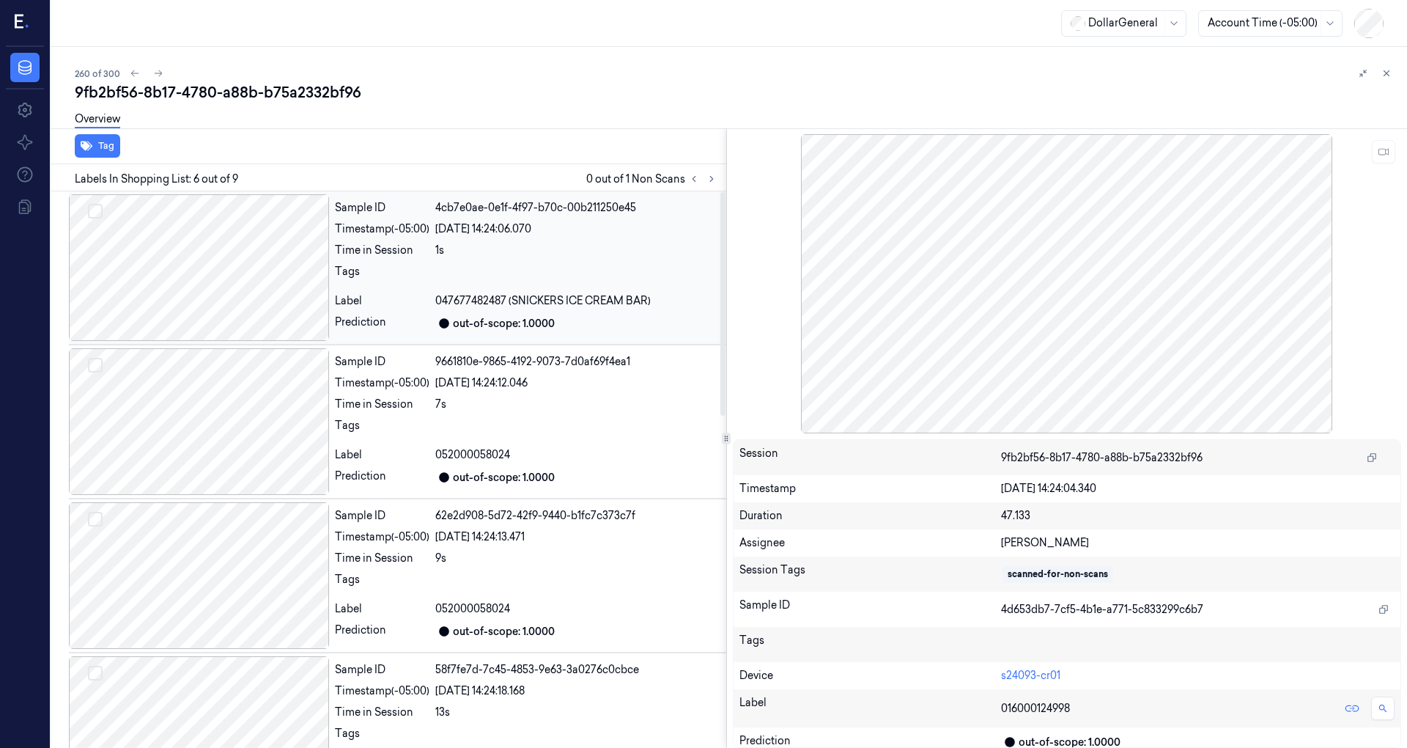
click at [220, 294] on div at bounding box center [199, 267] width 260 height 147
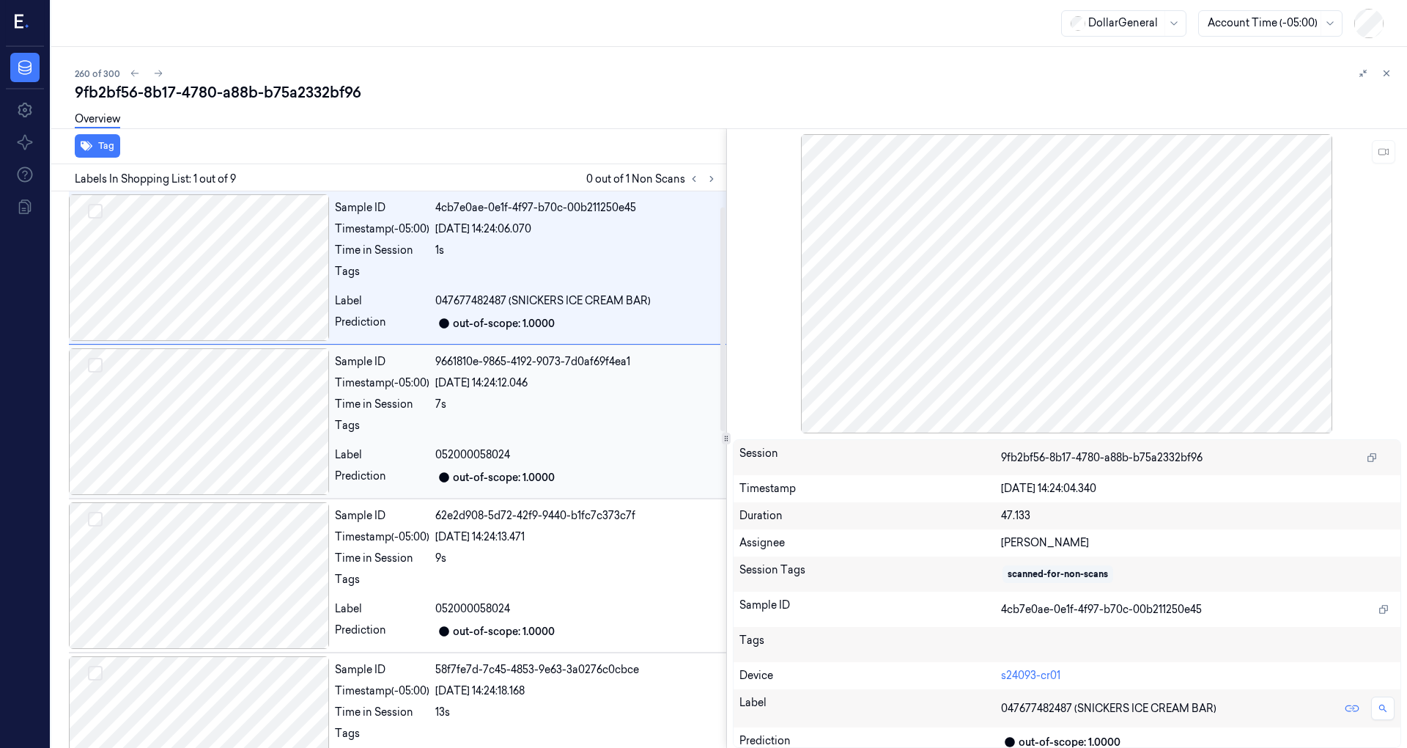
scroll to position [97, 0]
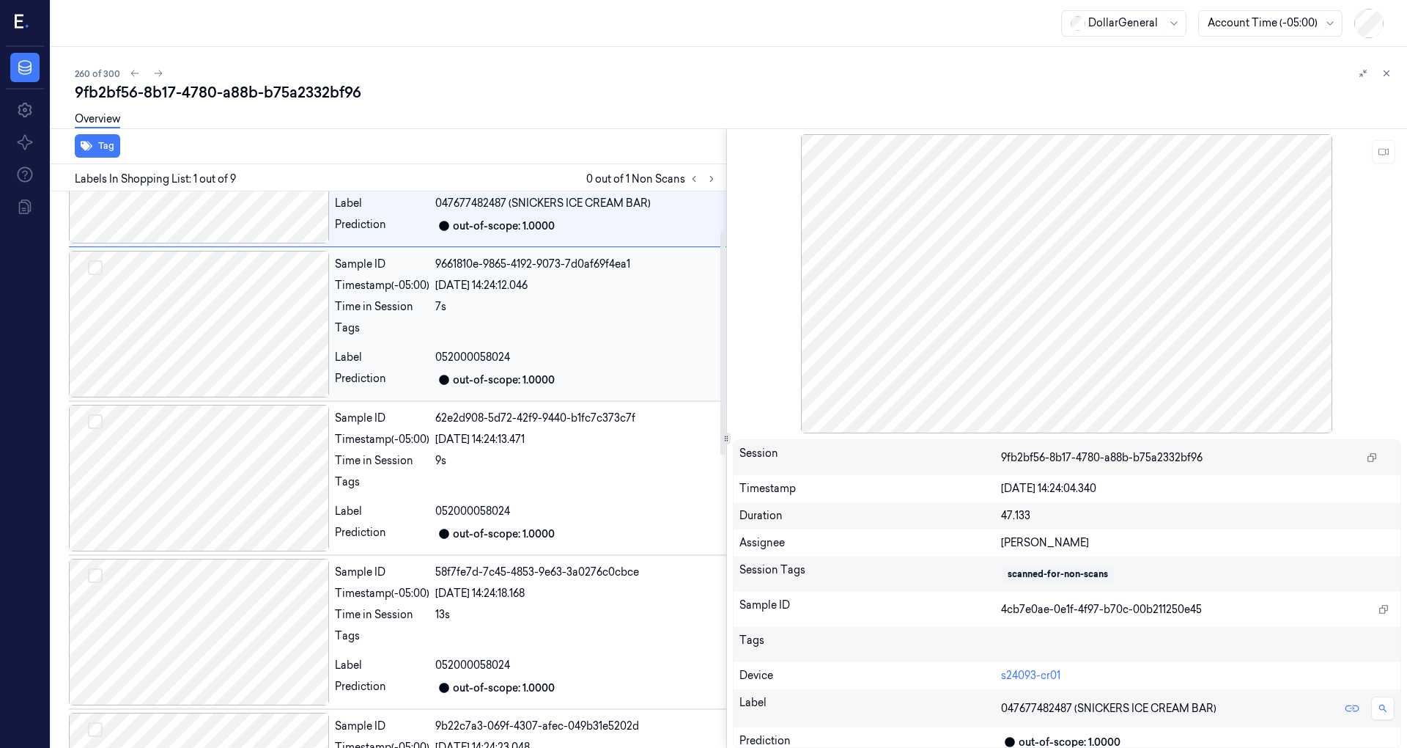
click at [272, 339] on div at bounding box center [199, 324] width 260 height 147
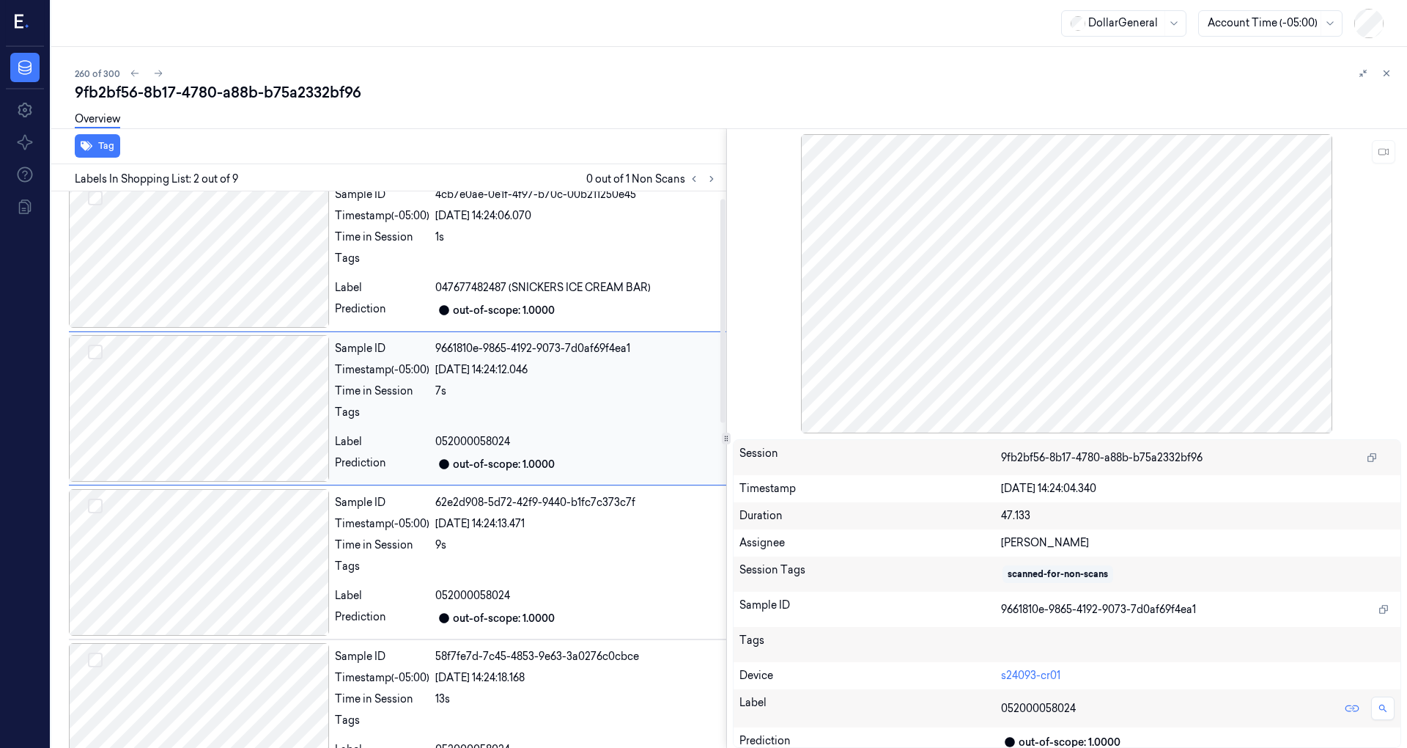
scroll to position [0, 0]
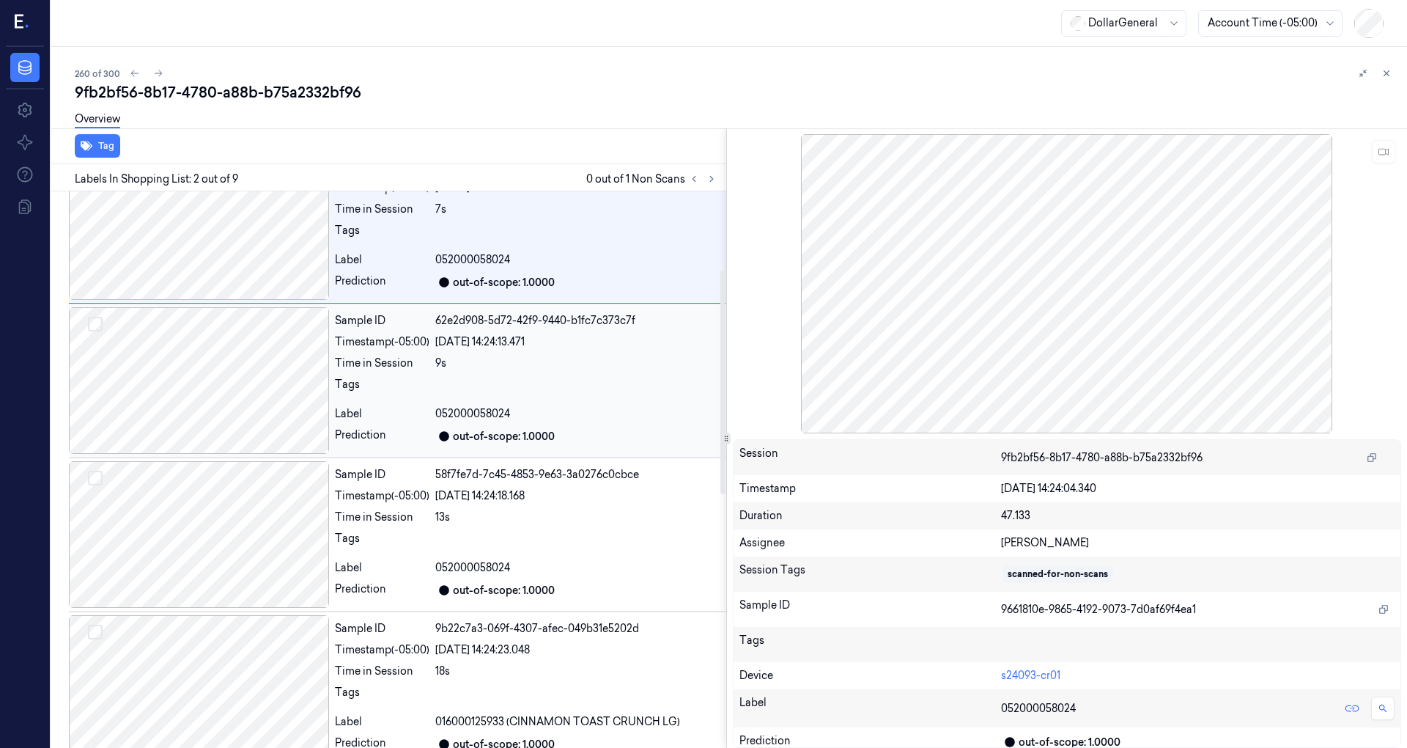
click at [269, 353] on div at bounding box center [199, 380] width 260 height 147
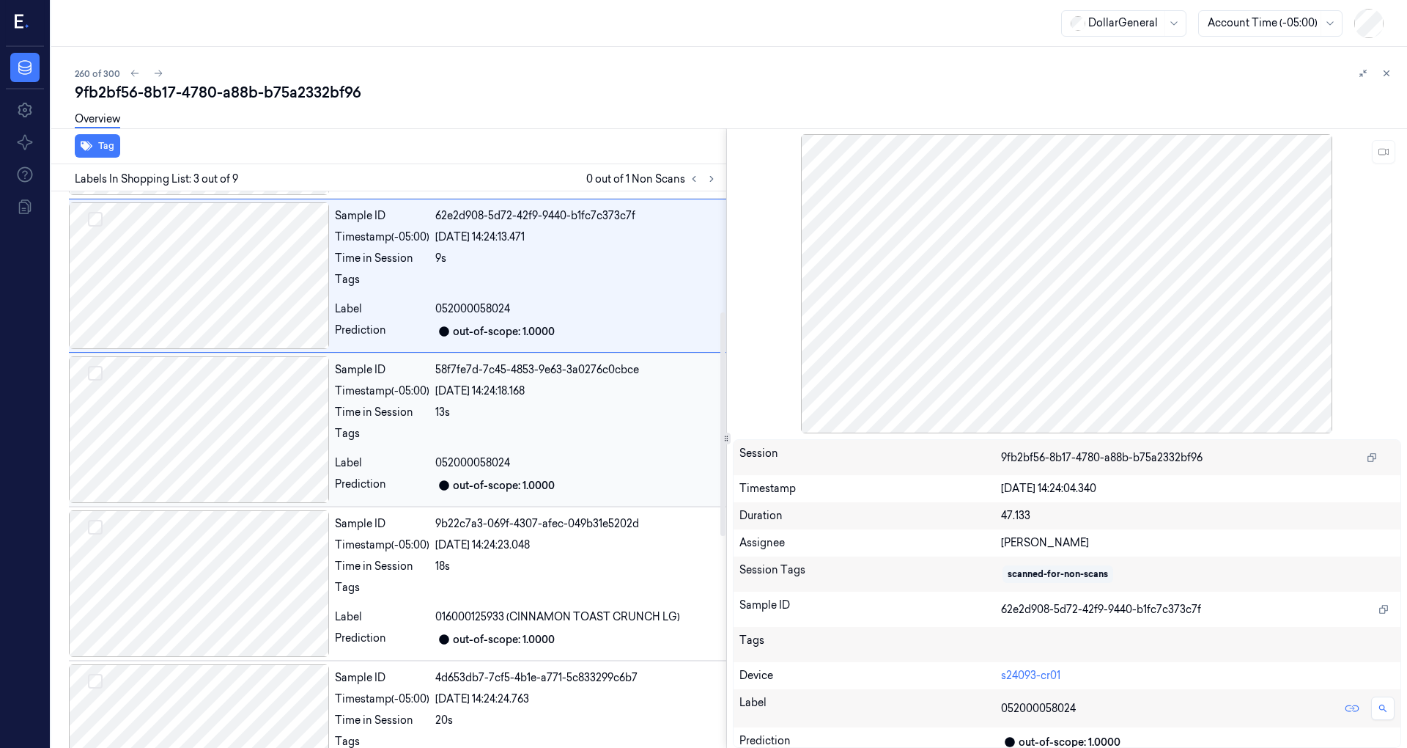
click at [261, 380] on div at bounding box center [199, 429] width 260 height 147
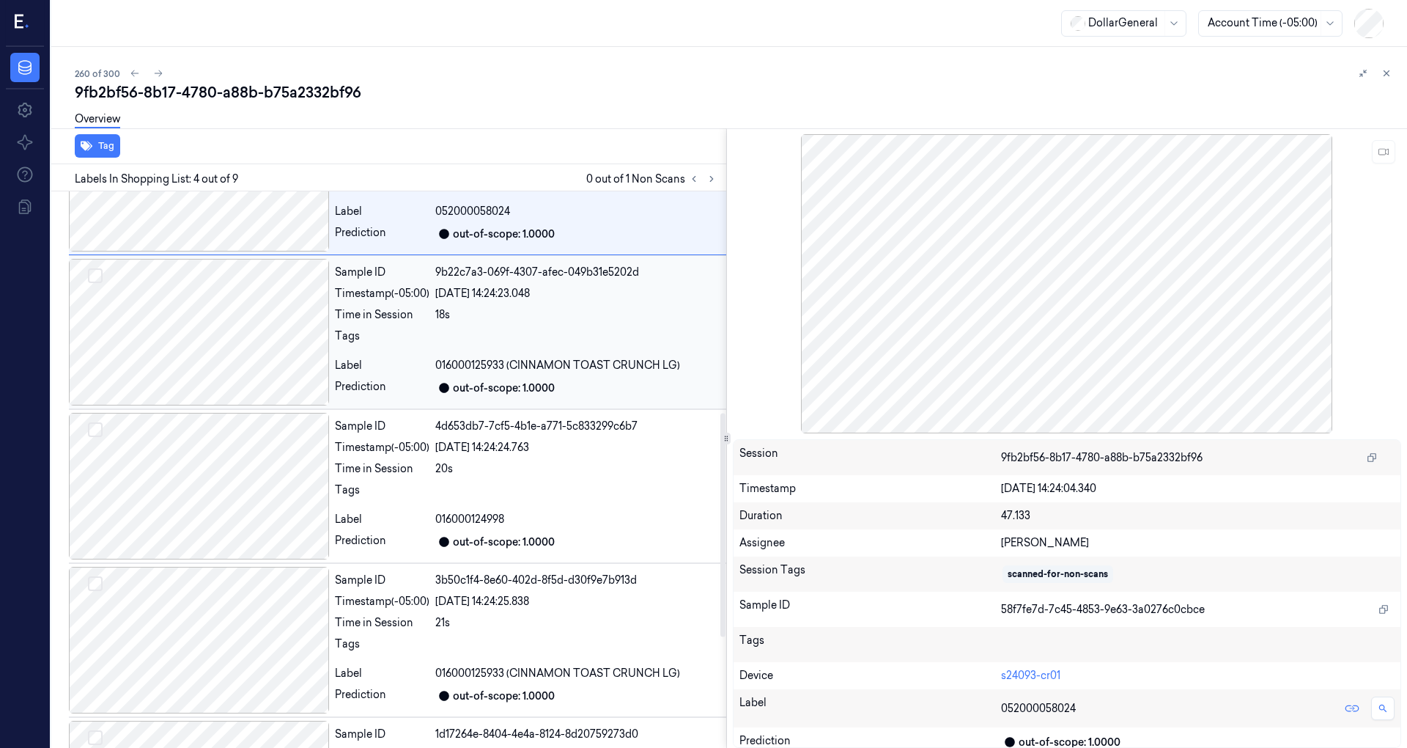
click at [258, 374] on div at bounding box center [199, 332] width 260 height 147
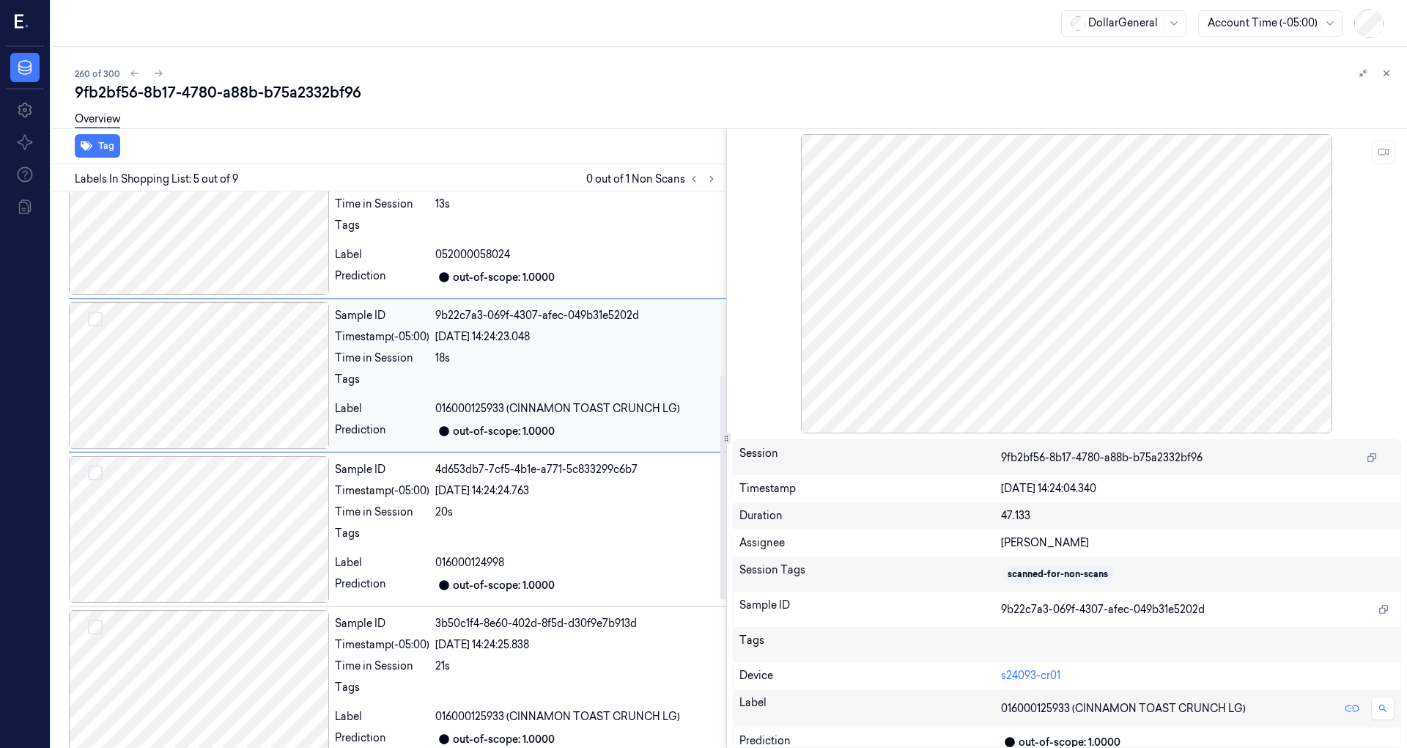
scroll to position [509, 0]
click at [1382, 152] on icon at bounding box center [1384, 152] width 10 height 10
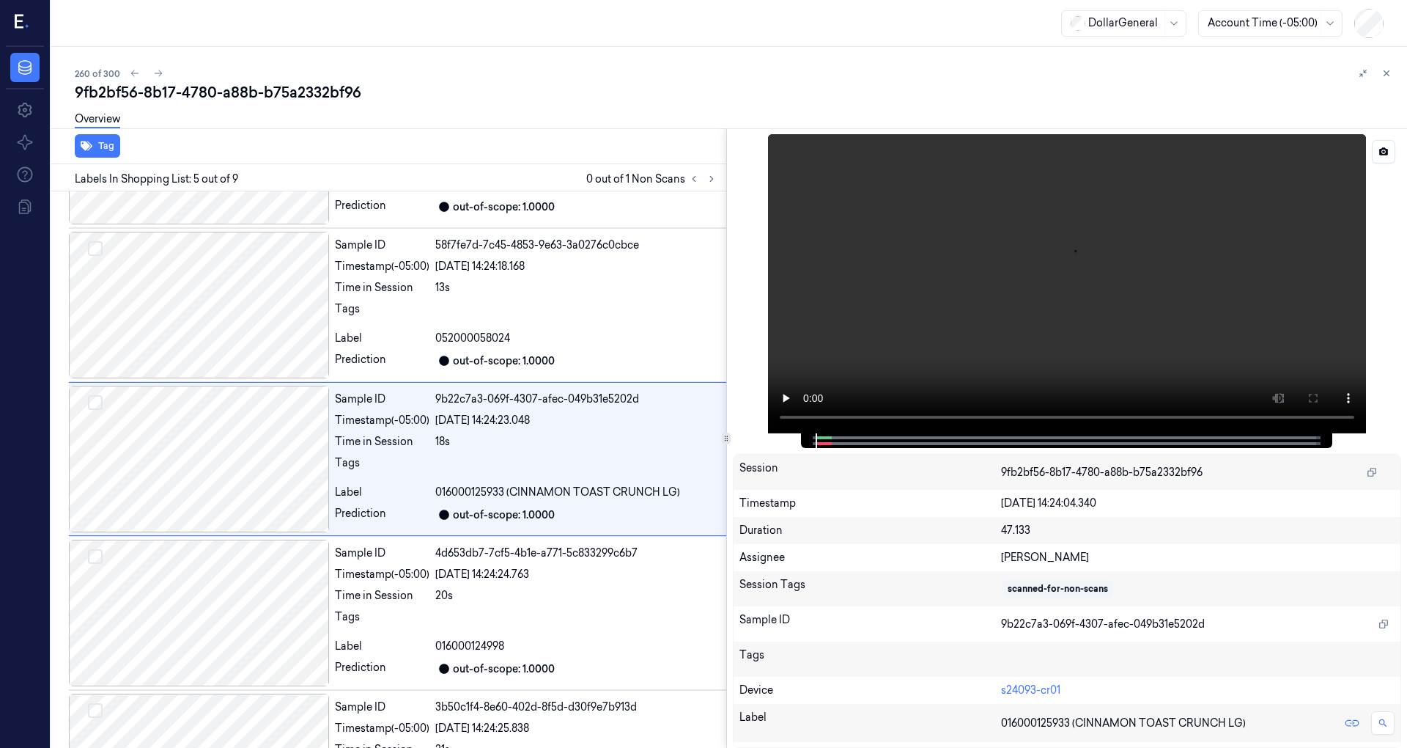
scroll to position [411, 0]
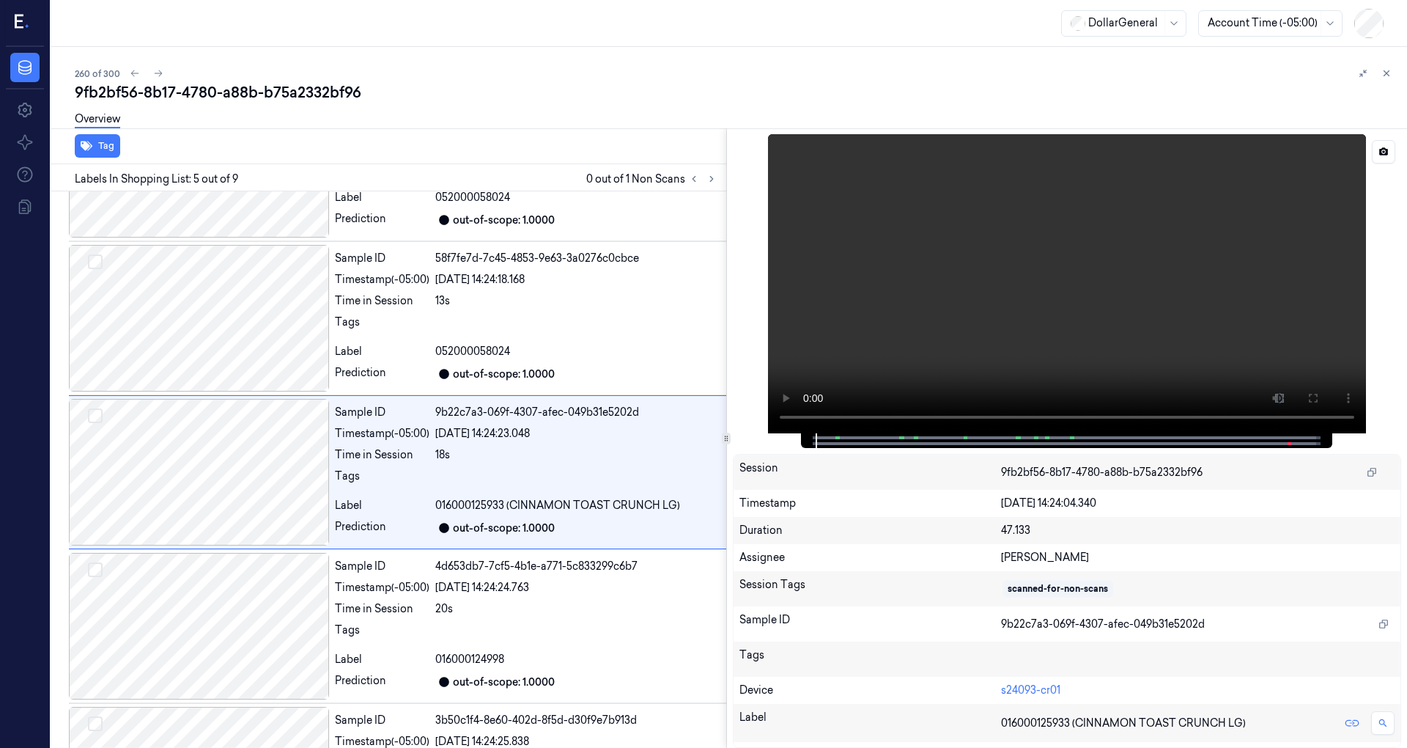
click at [959, 314] on video at bounding box center [1067, 283] width 598 height 299
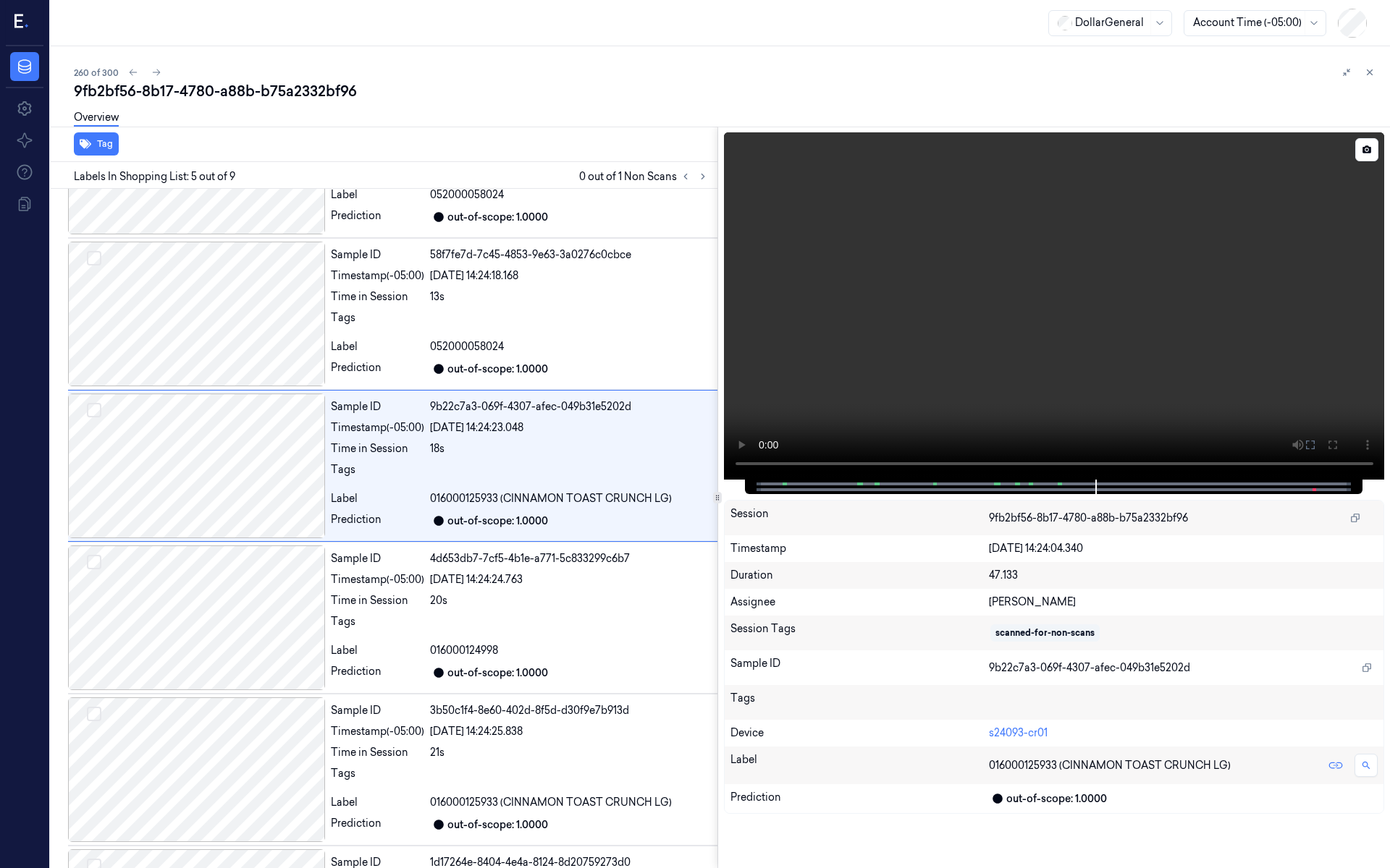
click at [973, 410] on video at bounding box center [1054, 306] width 661 height 348
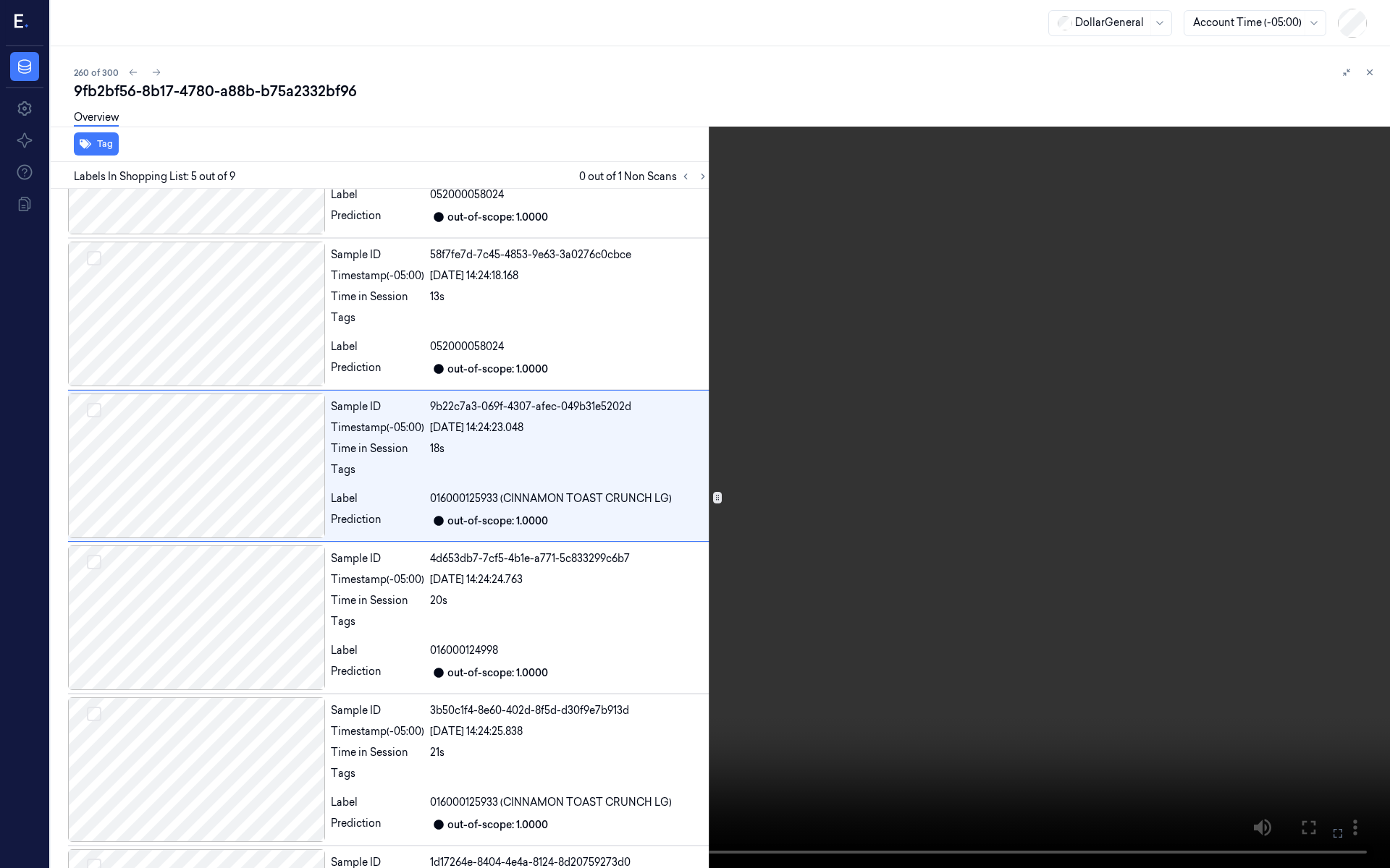
click at [973, 410] on video at bounding box center [695, 434] width 1390 height 868
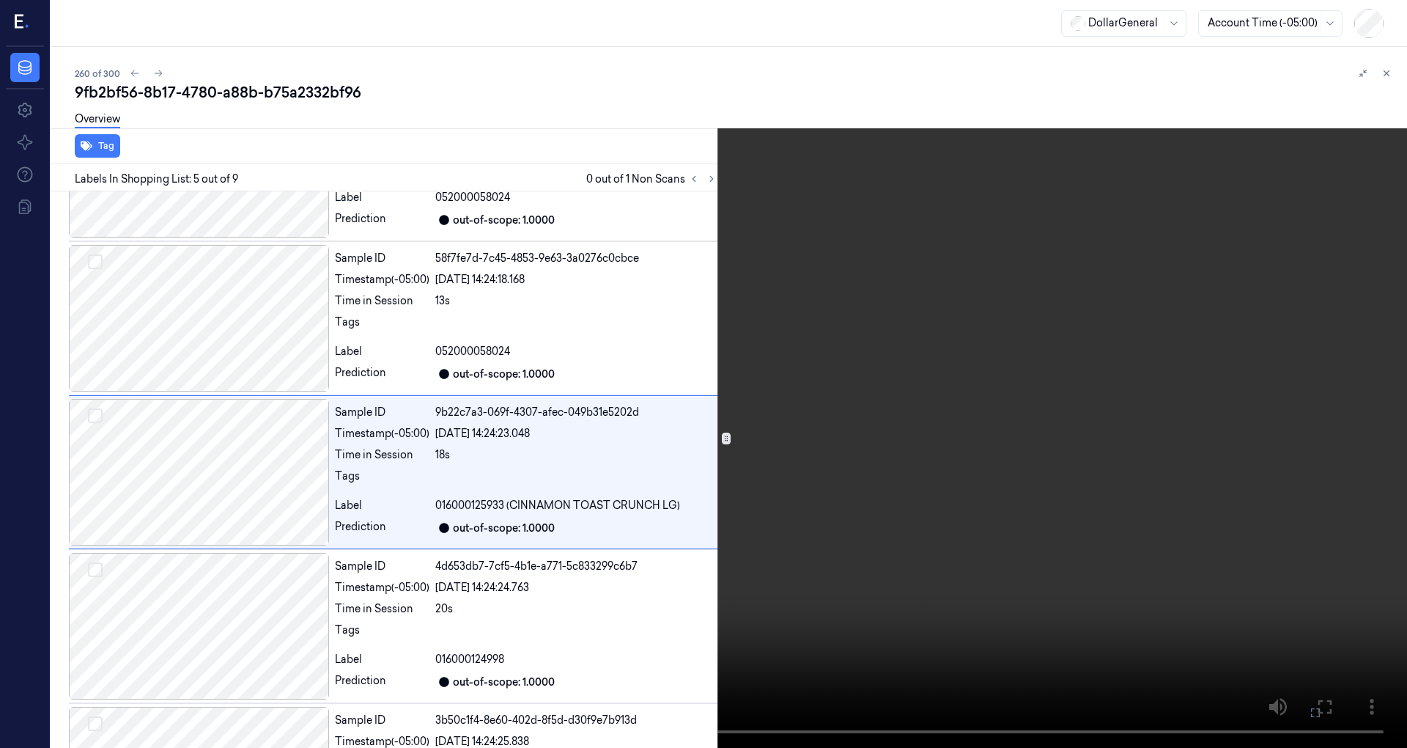
click at [1130, 277] on video at bounding box center [703, 374] width 1407 height 748
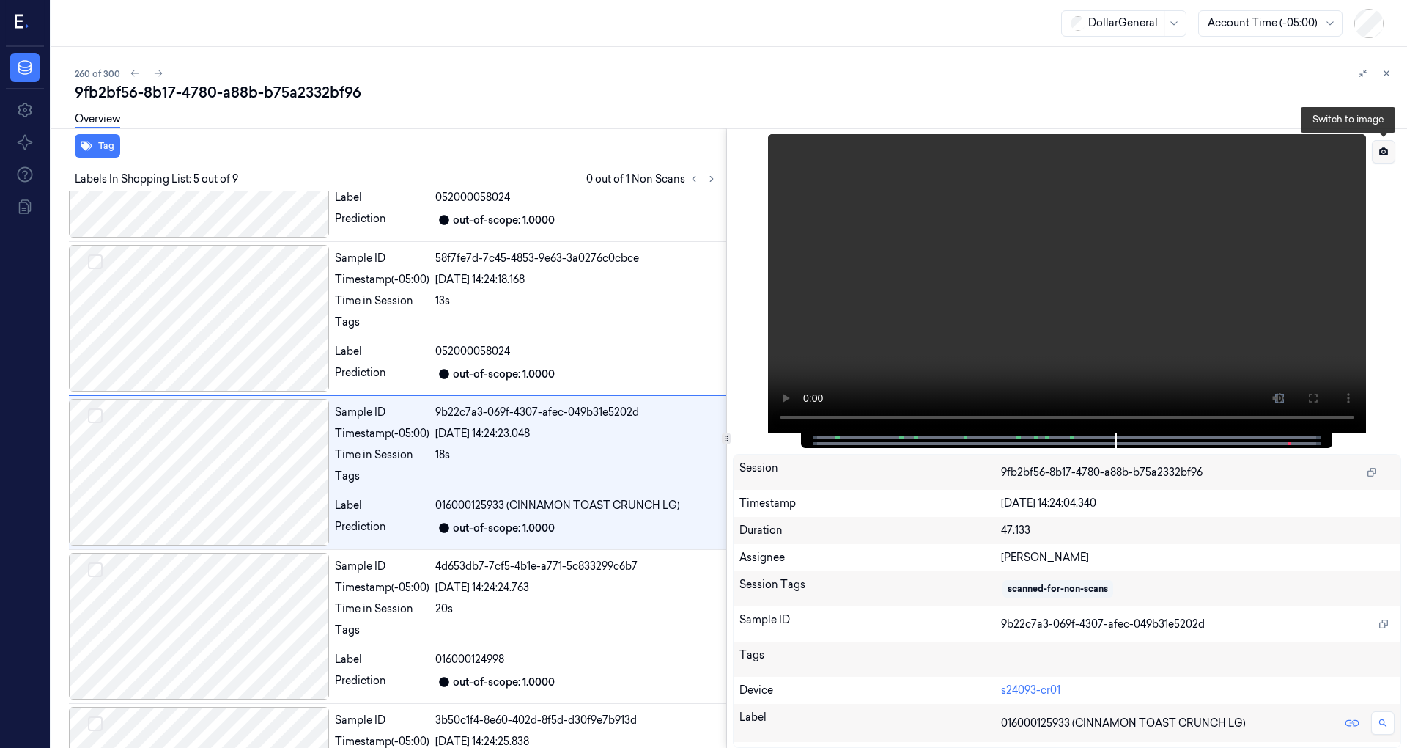
click at [1376, 155] on button at bounding box center [1383, 151] width 23 height 23
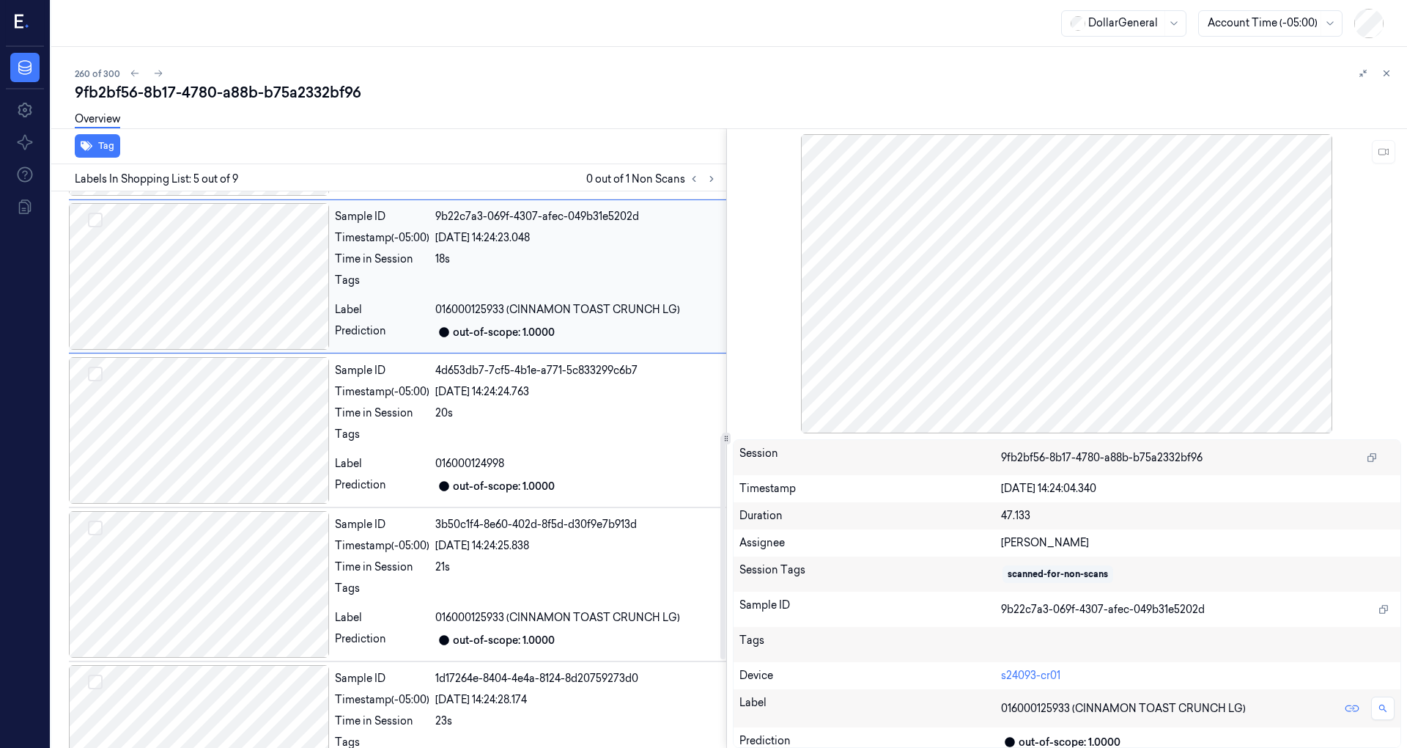
click at [240, 311] on div at bounding box center [199, 276] width 260 height 147
click at [248, 385] on div at bounding box center [199, 430] width 260 height 147
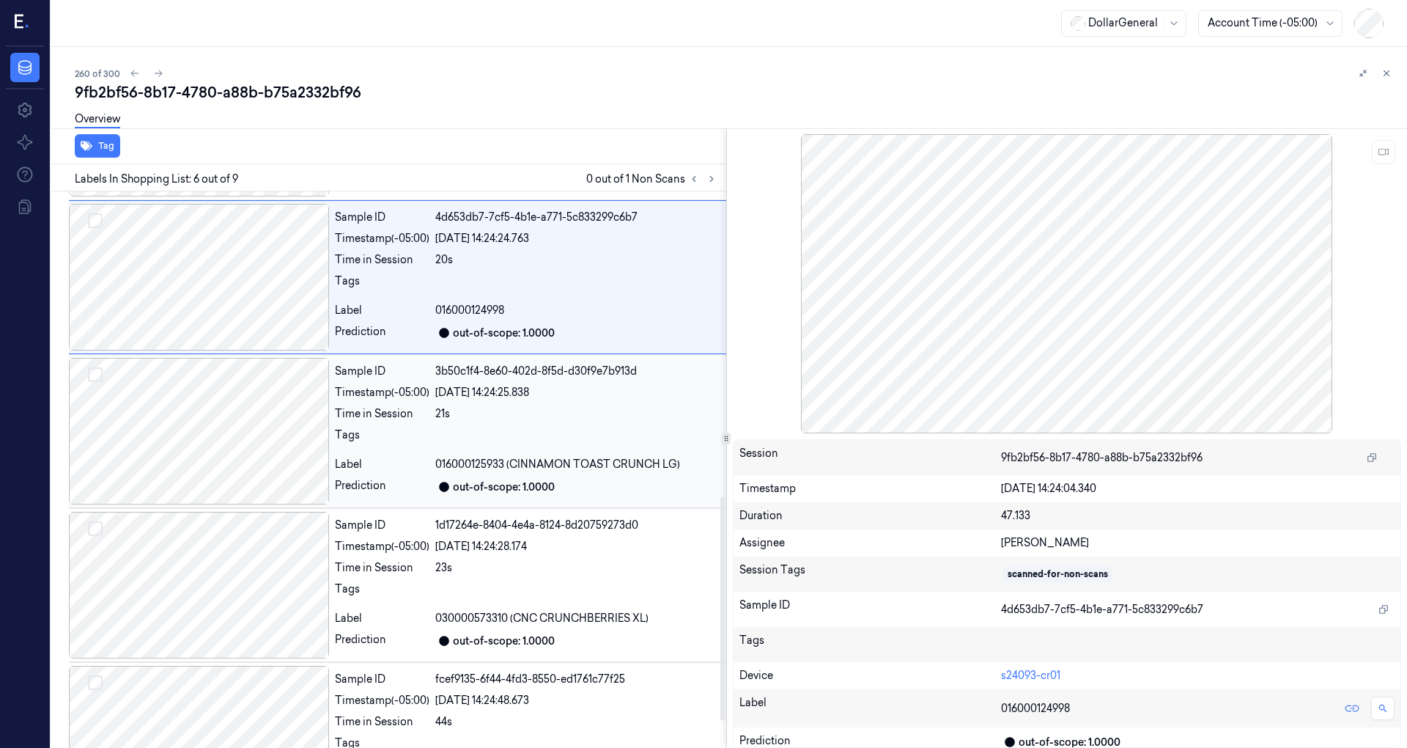
click at [246, 413] on div at bounding box center [199, 431] width 260 height 147
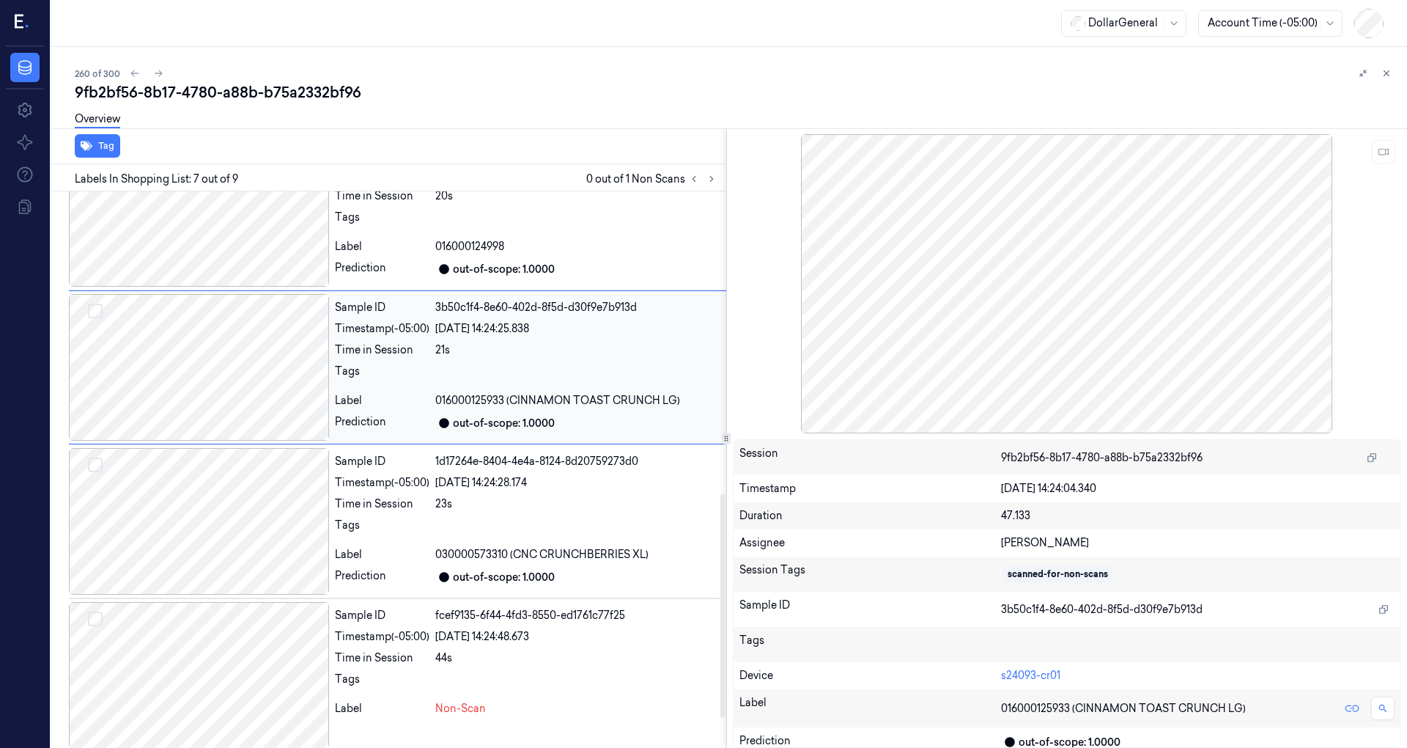
scroll to position [828, 0]
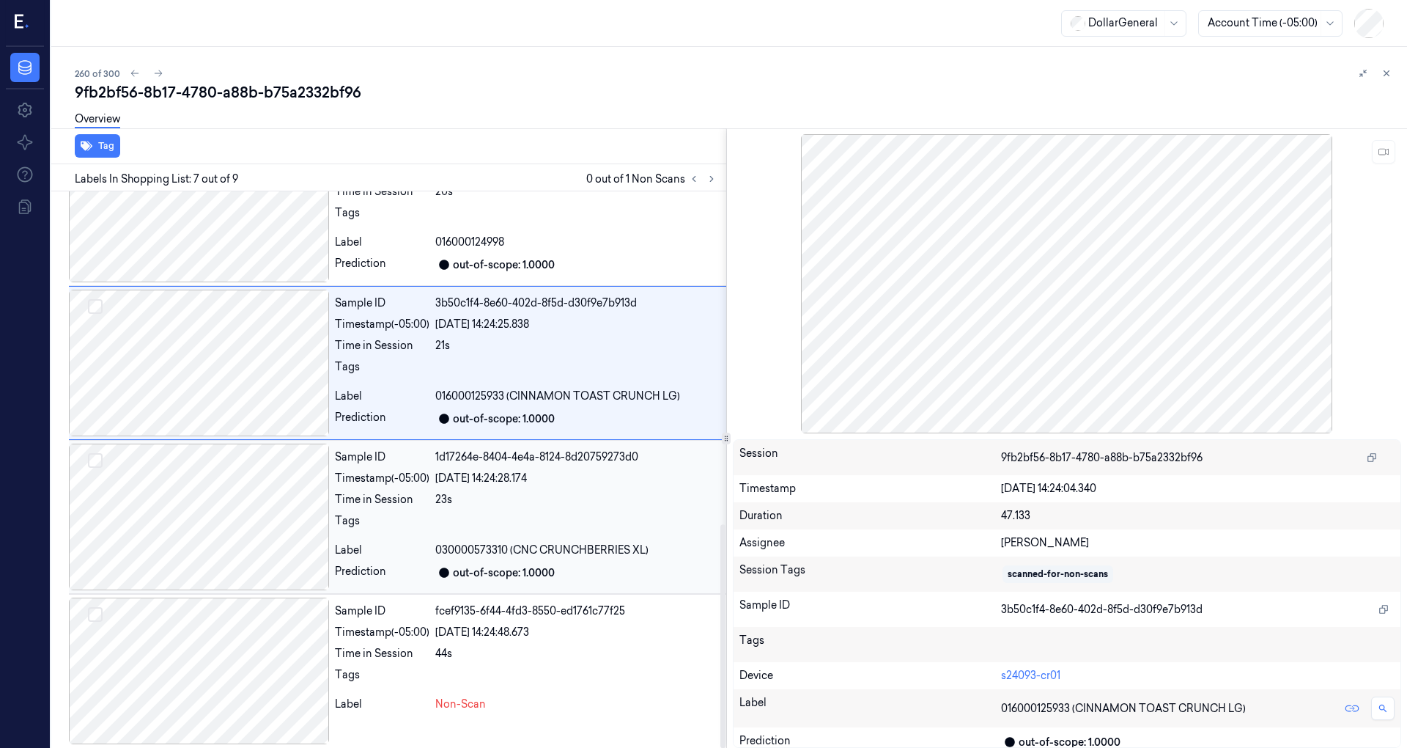
click at [246, 478] on div at bounding box center [199, 516] width 260 height 147
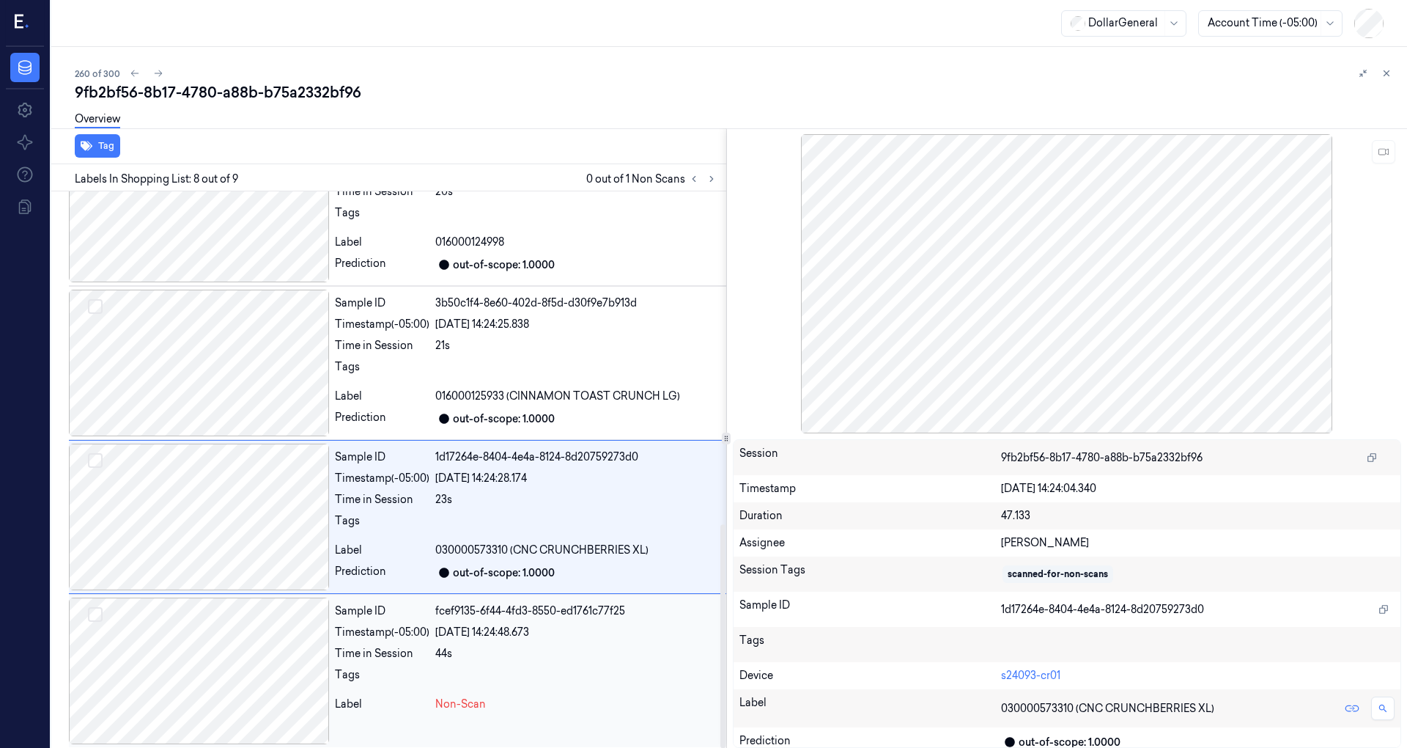
click at [204, 653] on div at bounding box center [199, 670] width 260 height 147
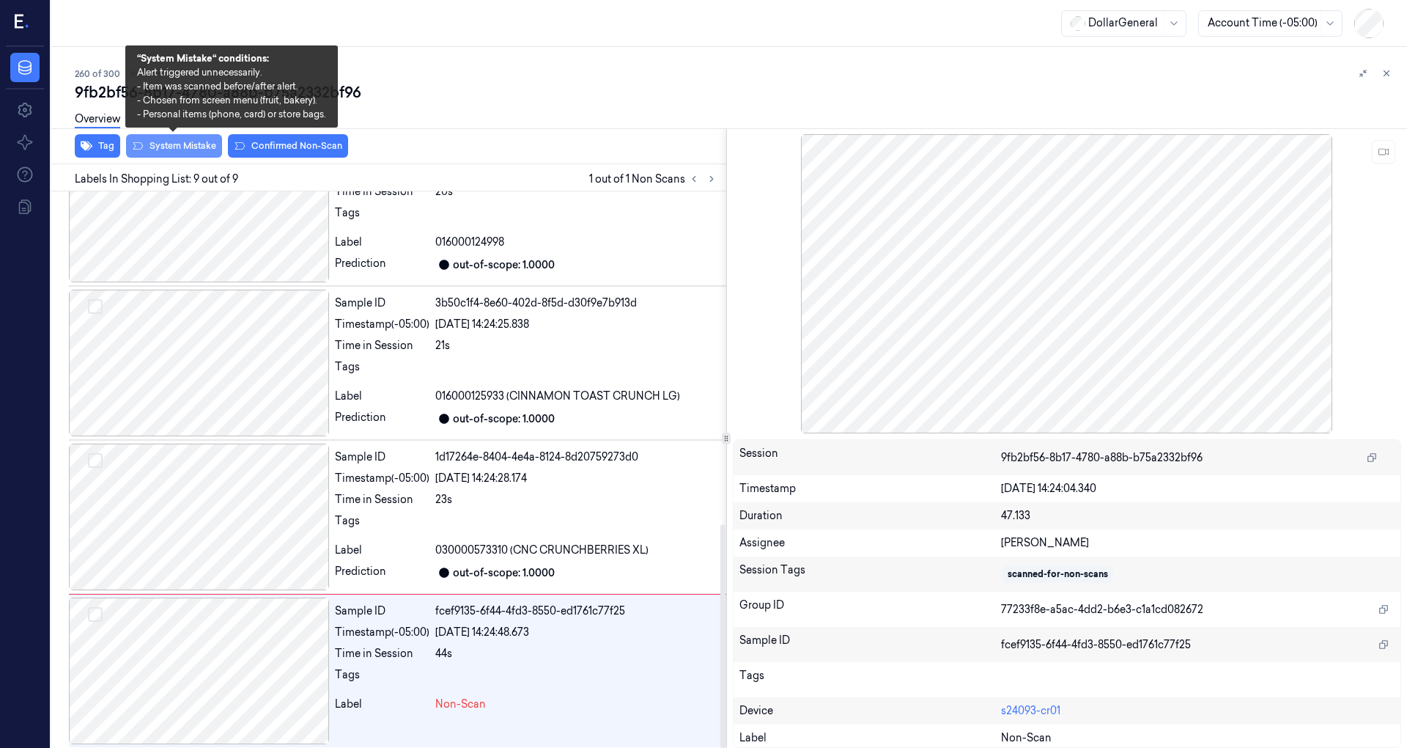
click at [173, 147] on button "System Mistake" at bounding box center [174, 145] width 96 height 23
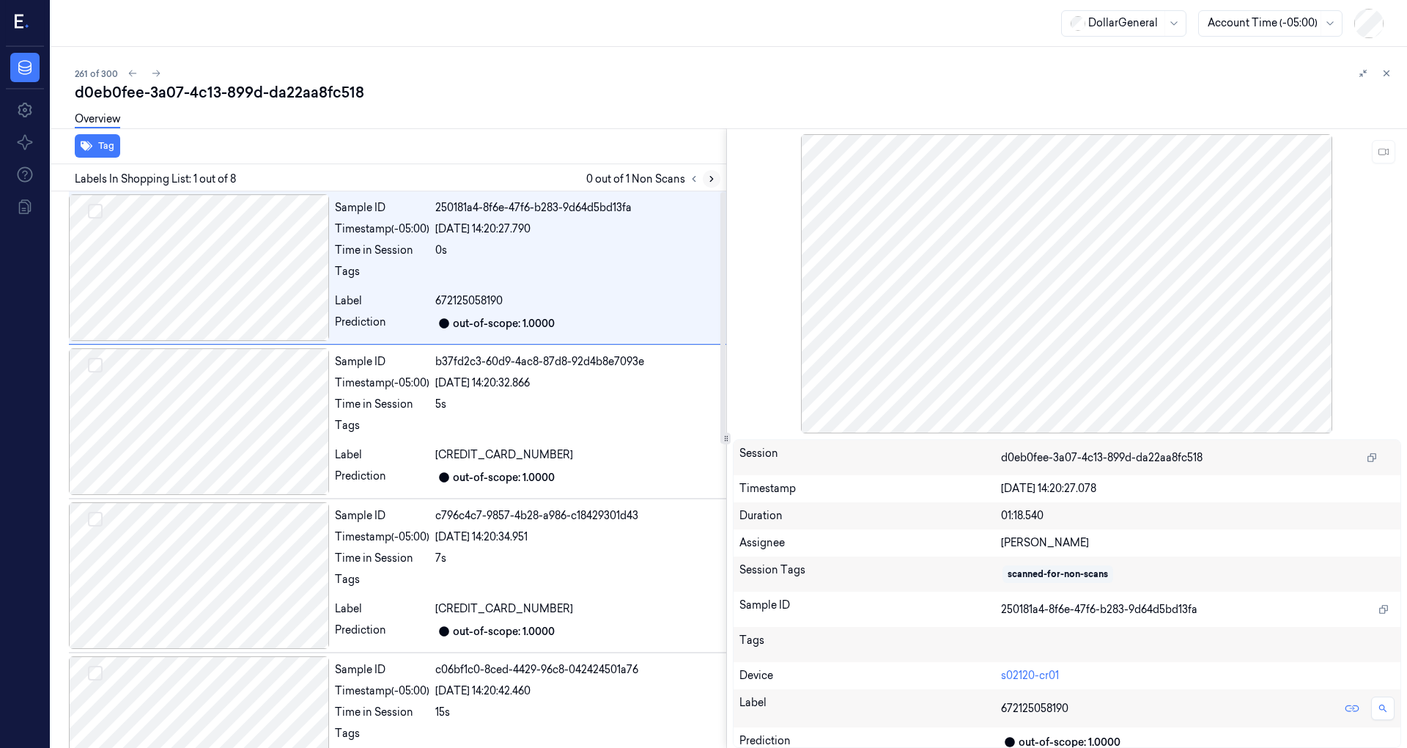
click at [708, 176] on icon at bounding box center [712, 179] width 10 height 10
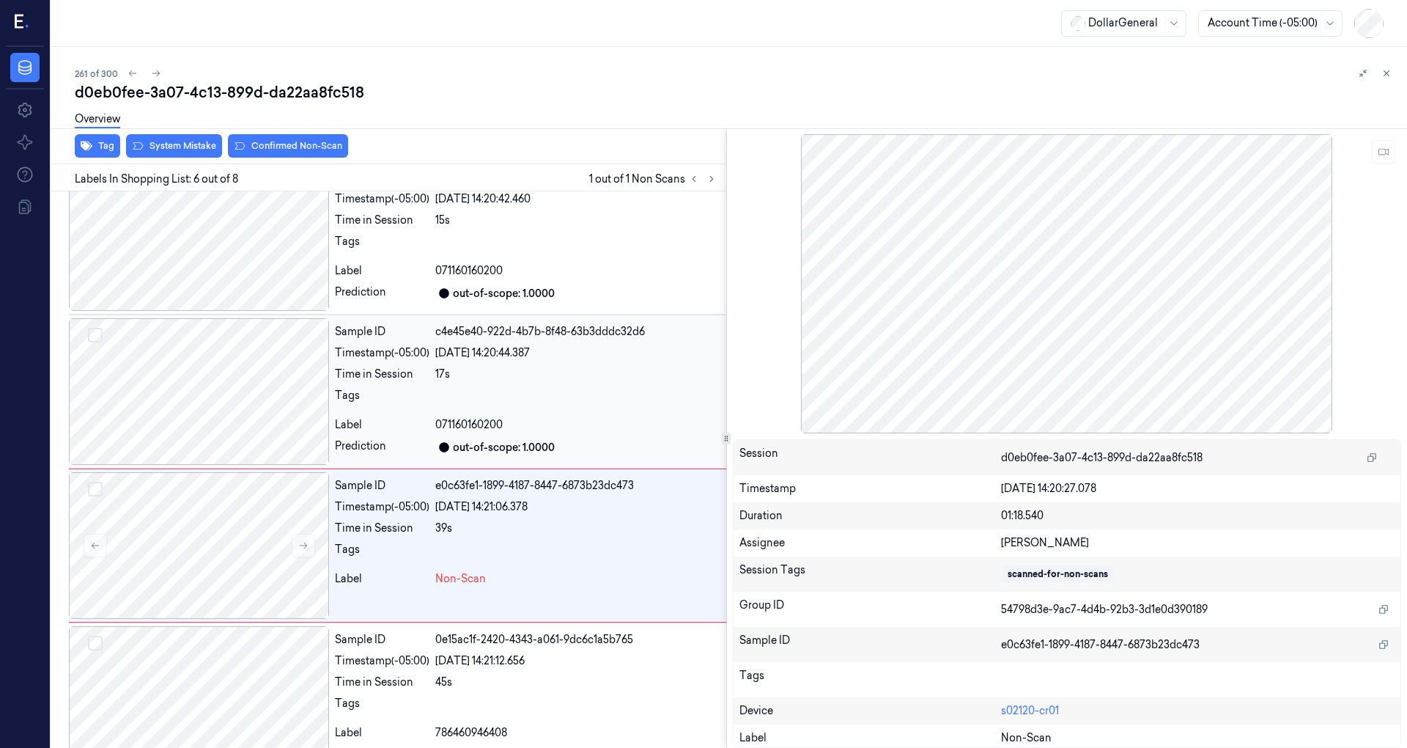
scroll to position [564, 0]
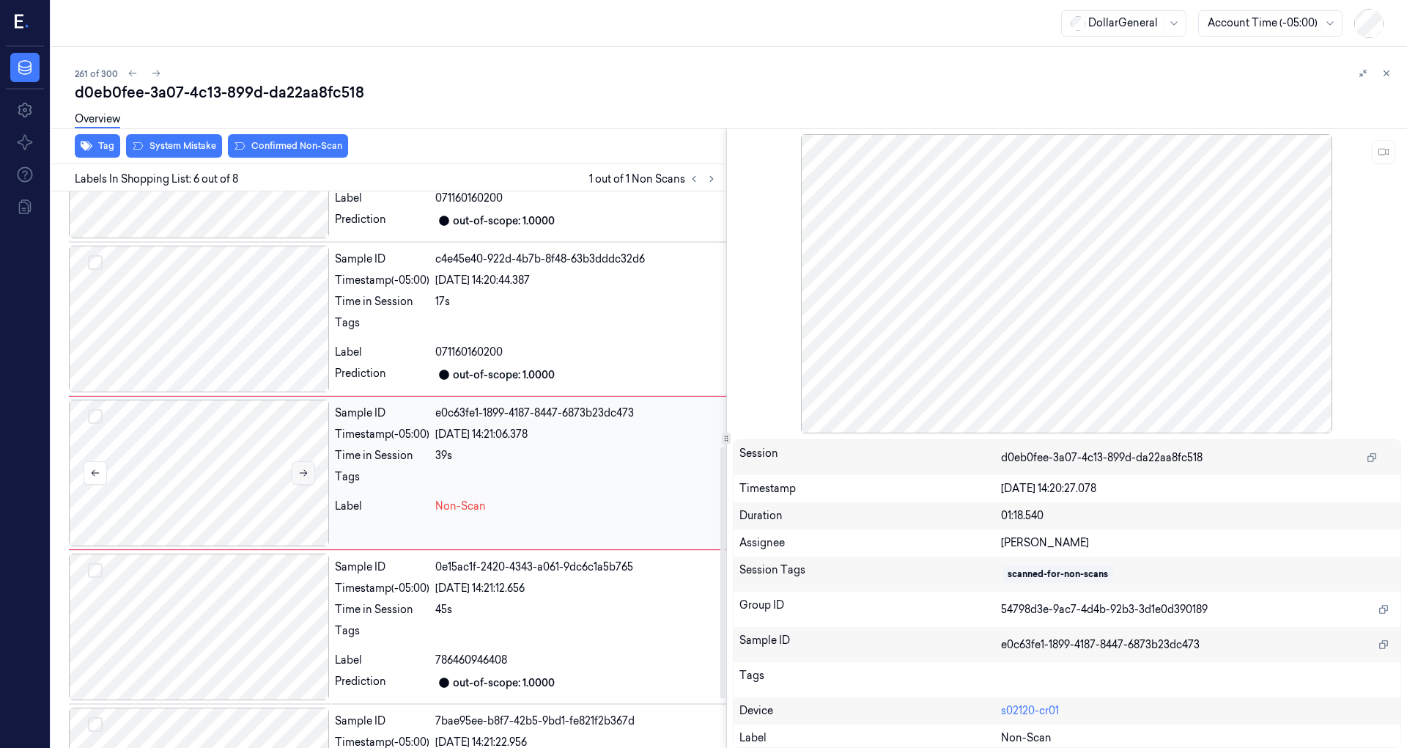
click at [299, 472] on icon at bounding box center [303, 473] width 10 height 10
click at [300, 472] on icon at bounding box center [303, 473] width 10 height 10
click at [216, 339] on div at bounding box center [199, 319] width 260 height 147
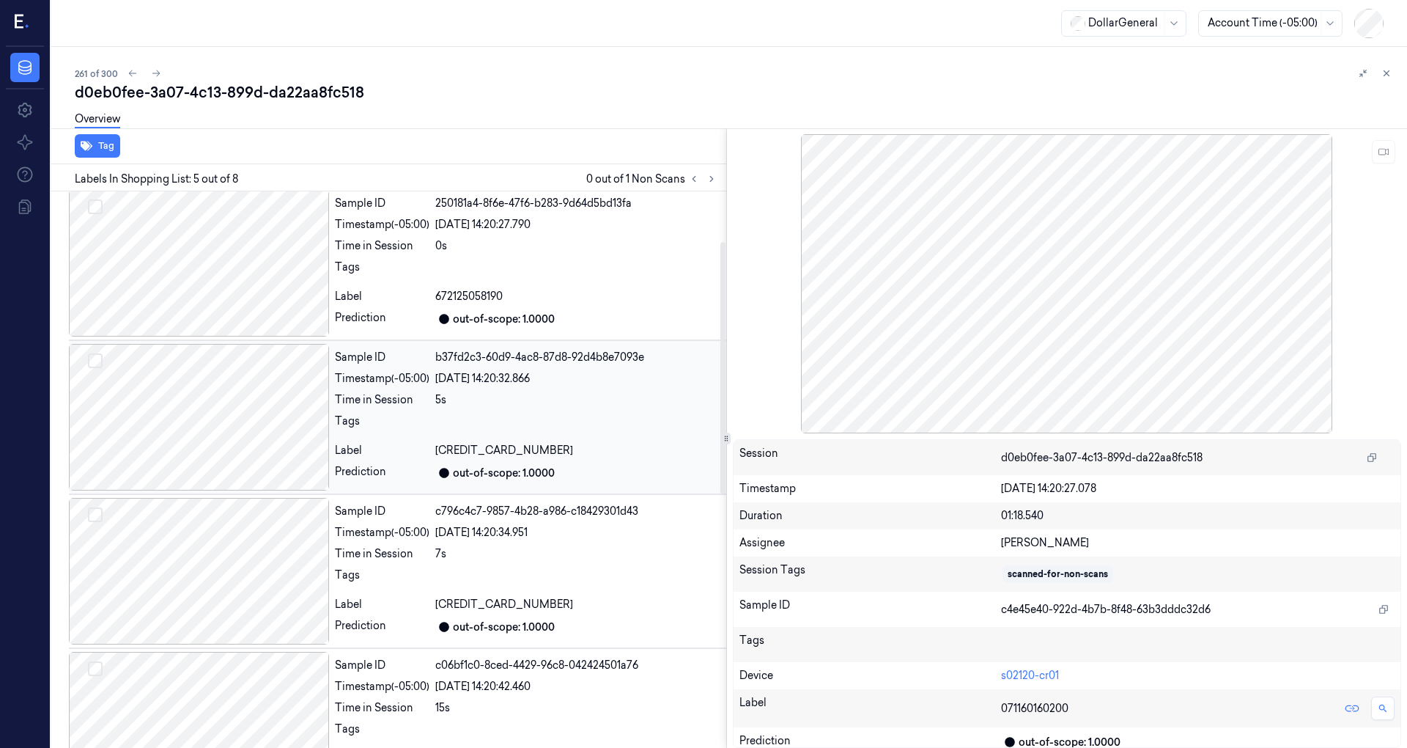
scroll to position [0, 0]
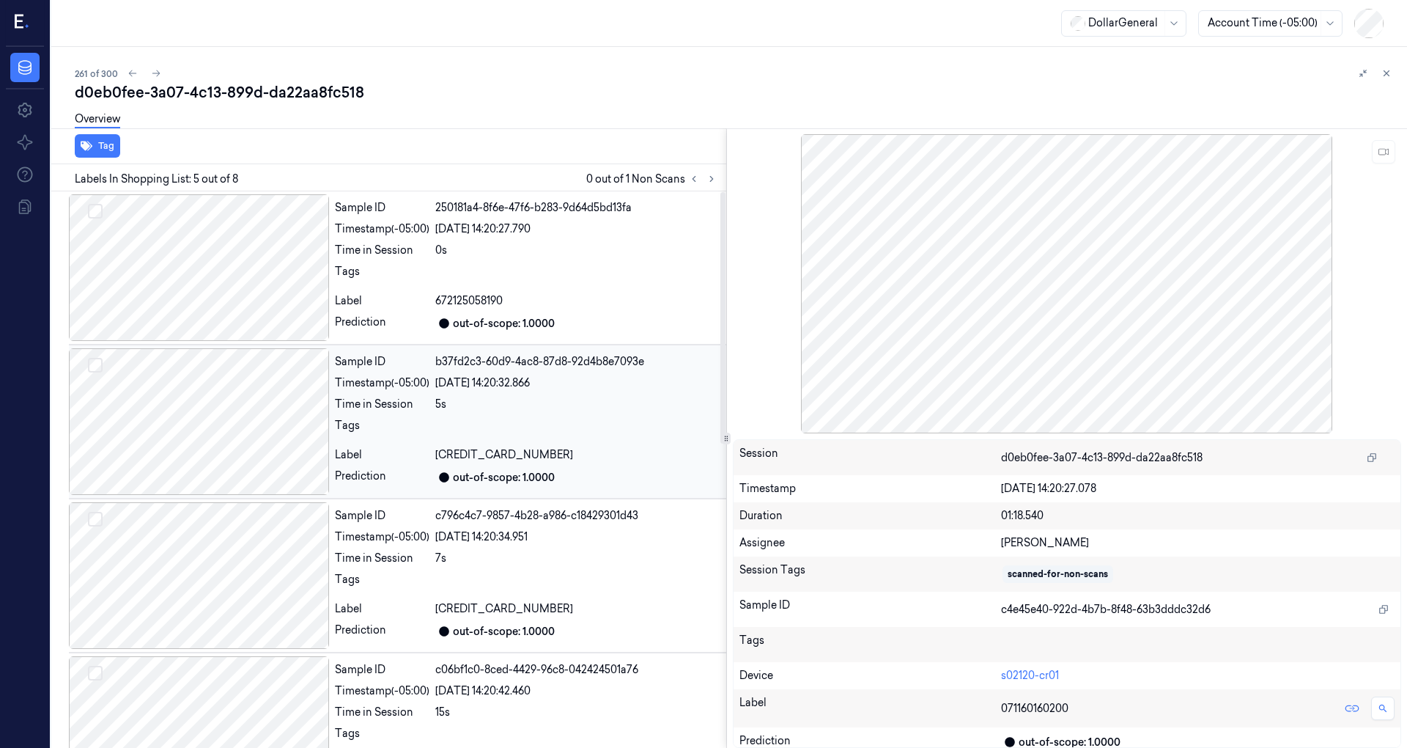
click at [210, 426] on div at bounding box center [199, 421] width 260 height 147
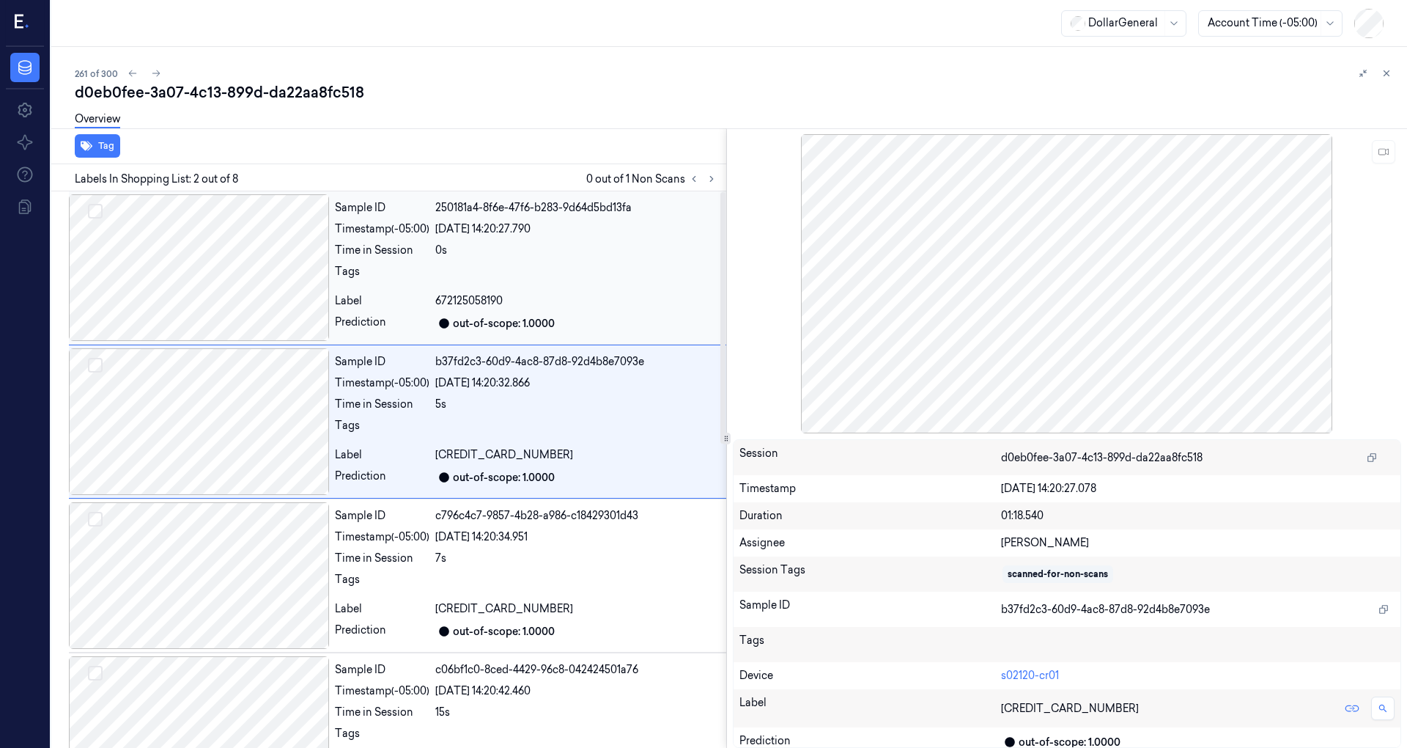
click at [237, 283] on div at bounding box center [199, 267] width 260 height 147
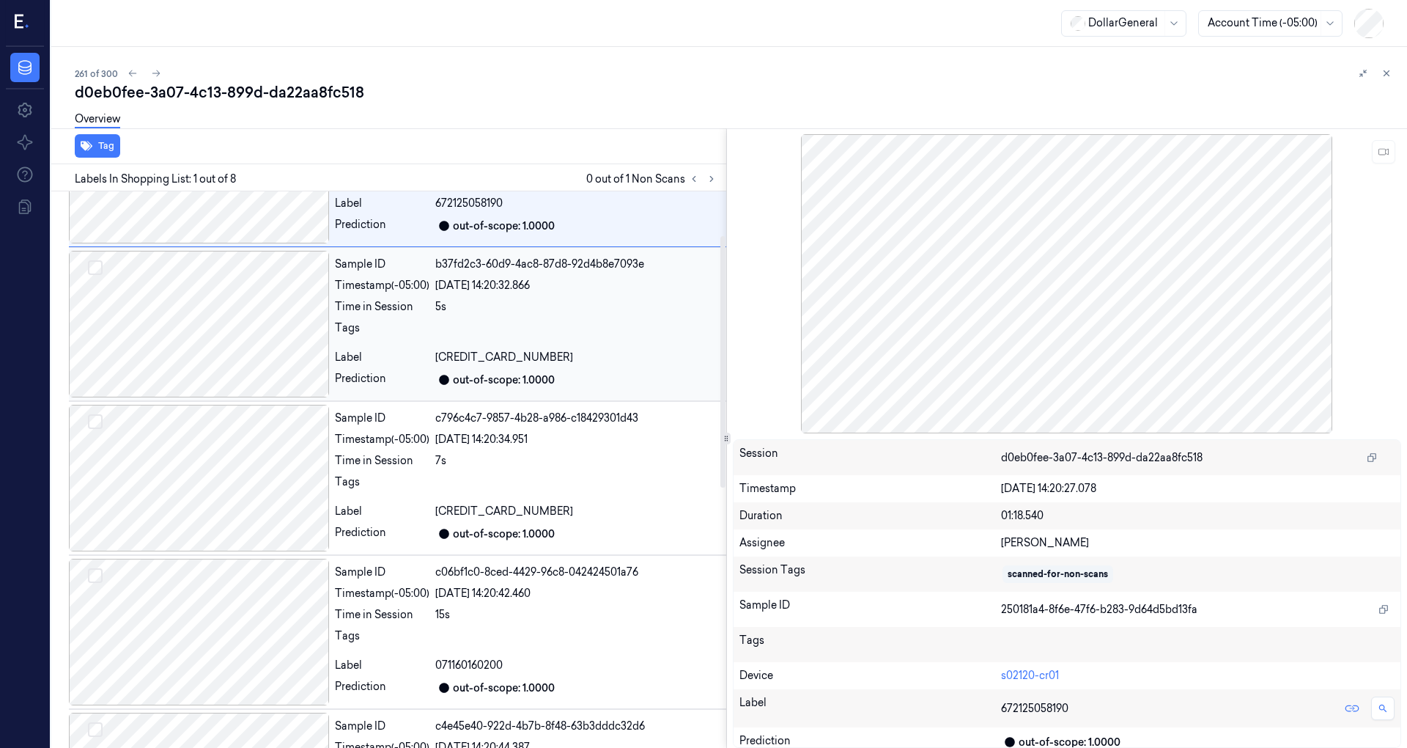
click at [229, 320] on div at bounding box center [199, 324] width 260 height 147
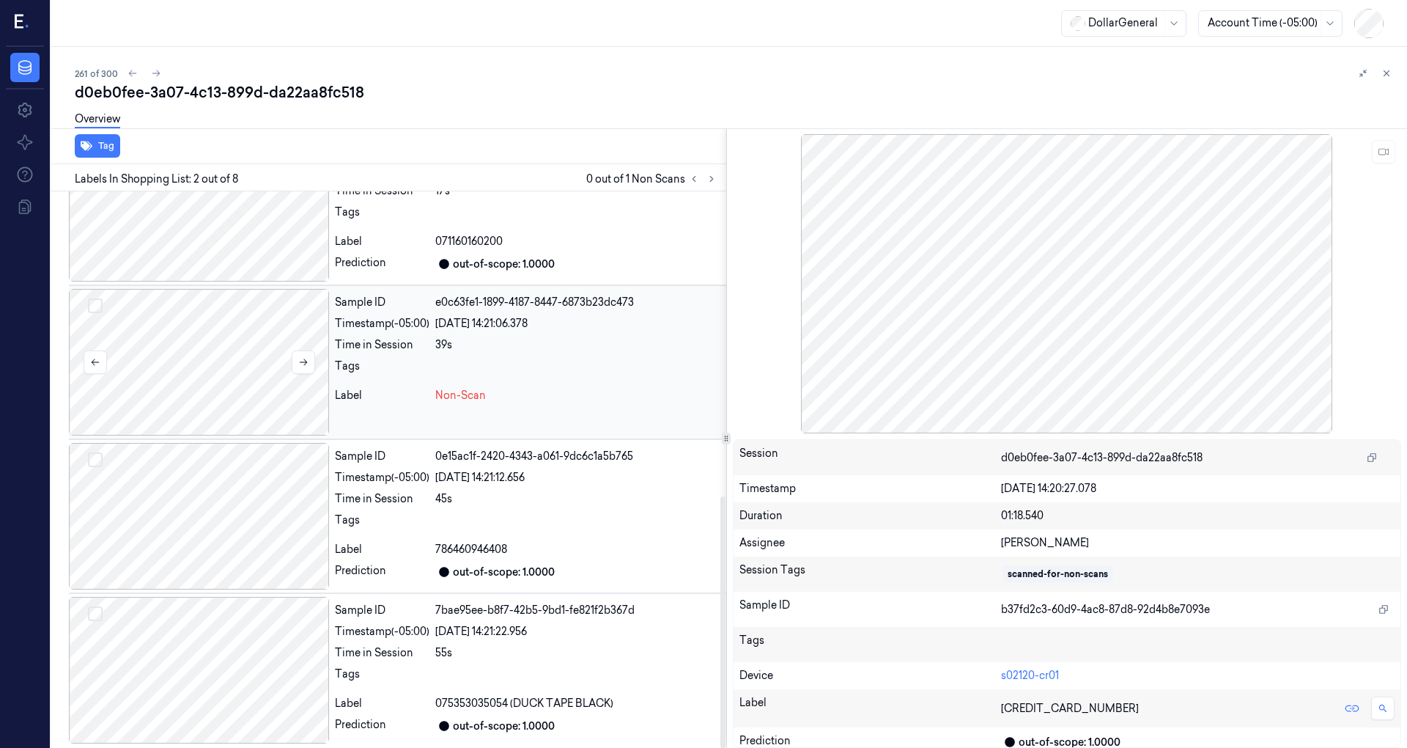
click at [236, 325] on div at bounding box center [199, 362] width 260 height 147
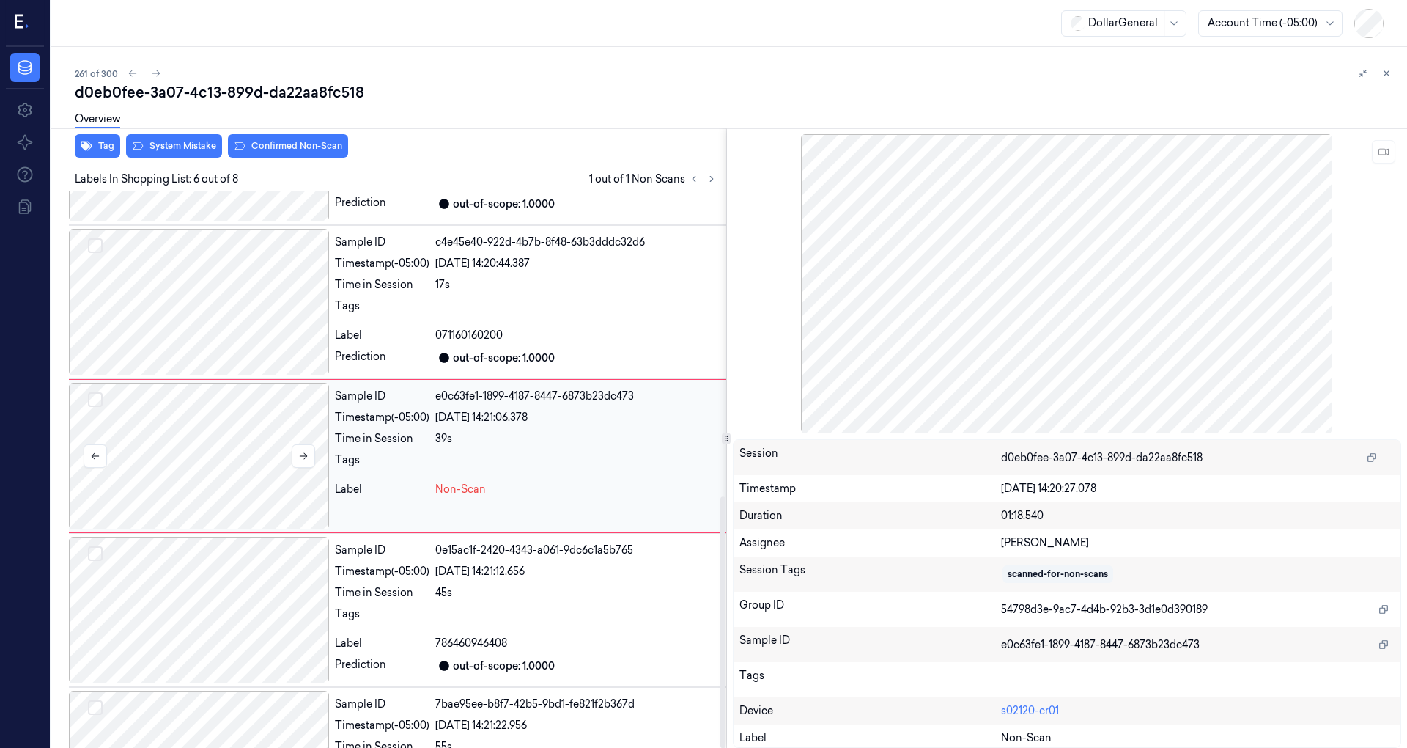
scroll to position [564, 0]
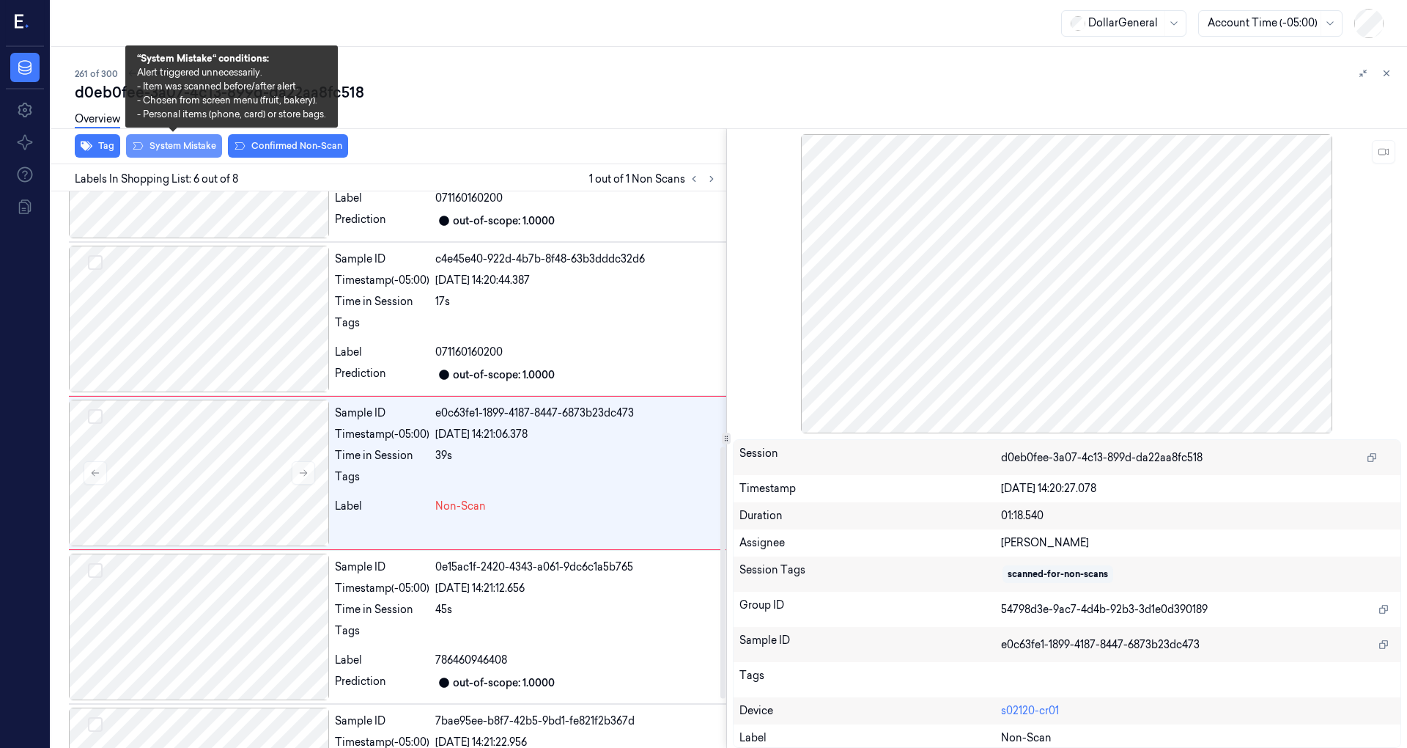
click at [192, 152] on button "System Mistake" at bounding box center [174, 145] width 96 height 23
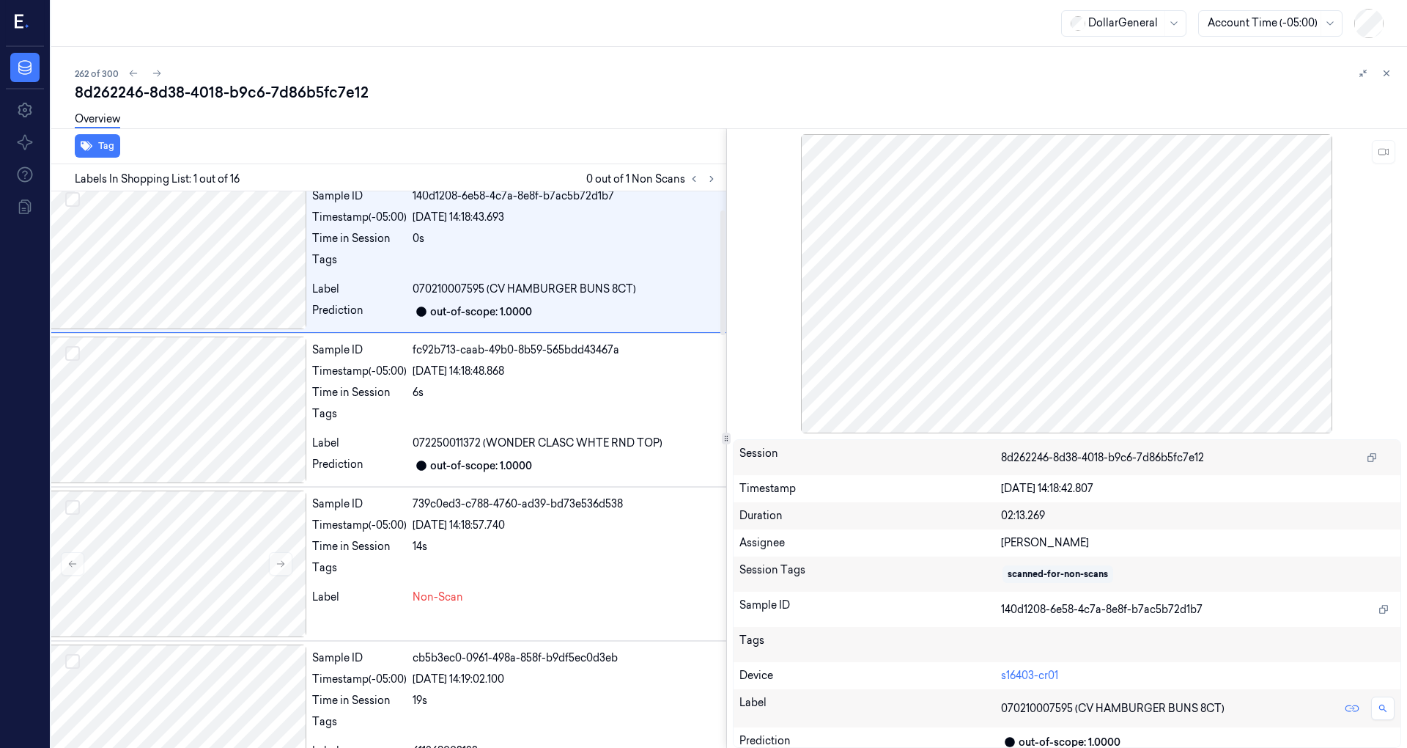
scroll to position [0, 23]
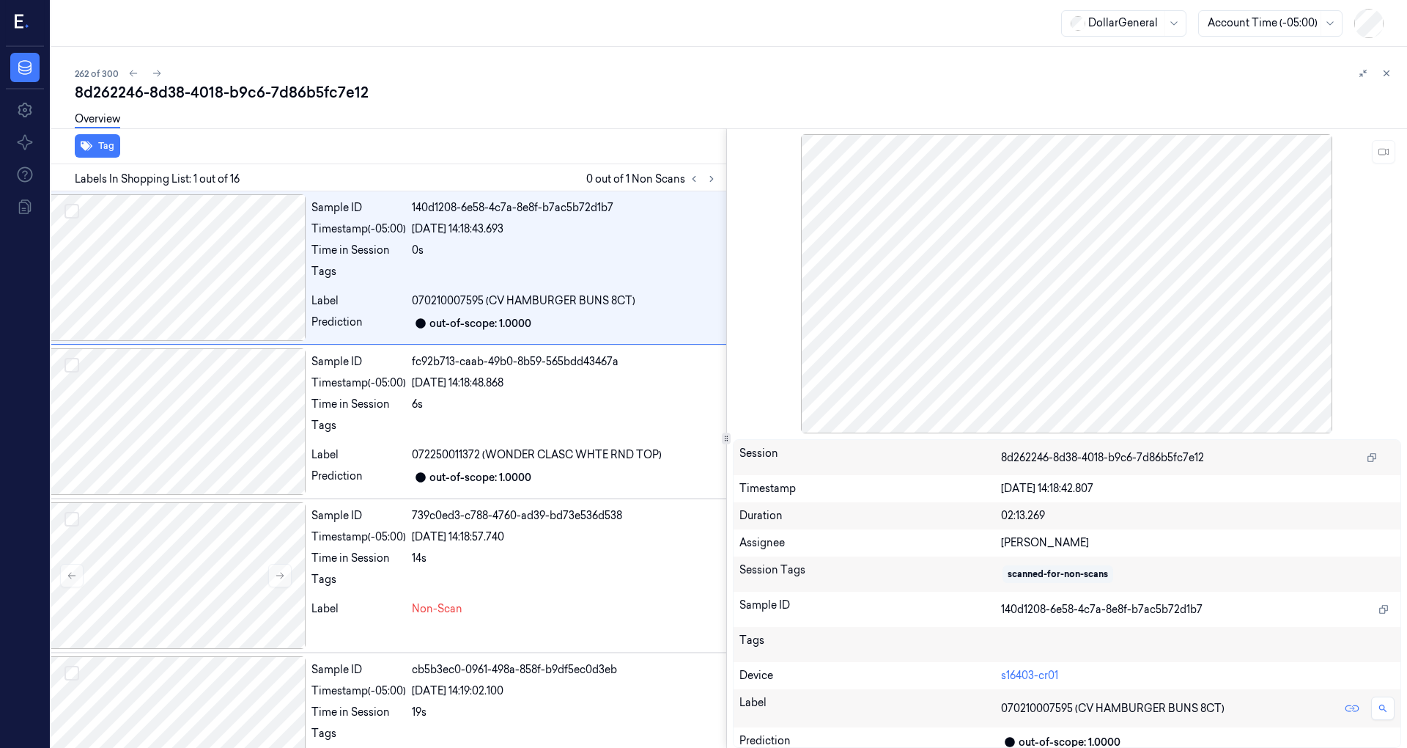
click at [720, 183] on div "Labels In Shopping List: 1 out of 16 0 out of 1 Non Scans" at bounding box center [385, 177] width 681 height 27
click at [711, 180] on icon at bounding box center [711, 179] width 3 height 5
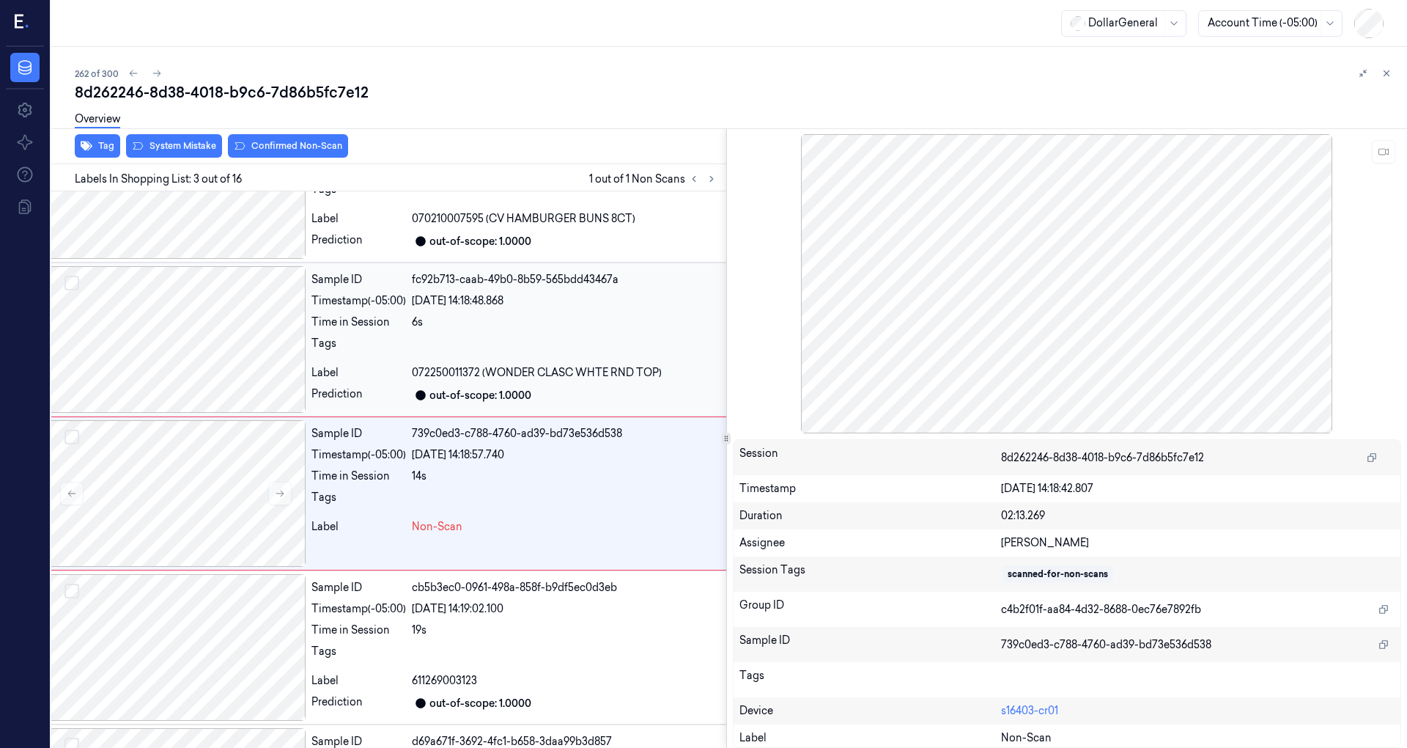
scroll to position [104, 23]
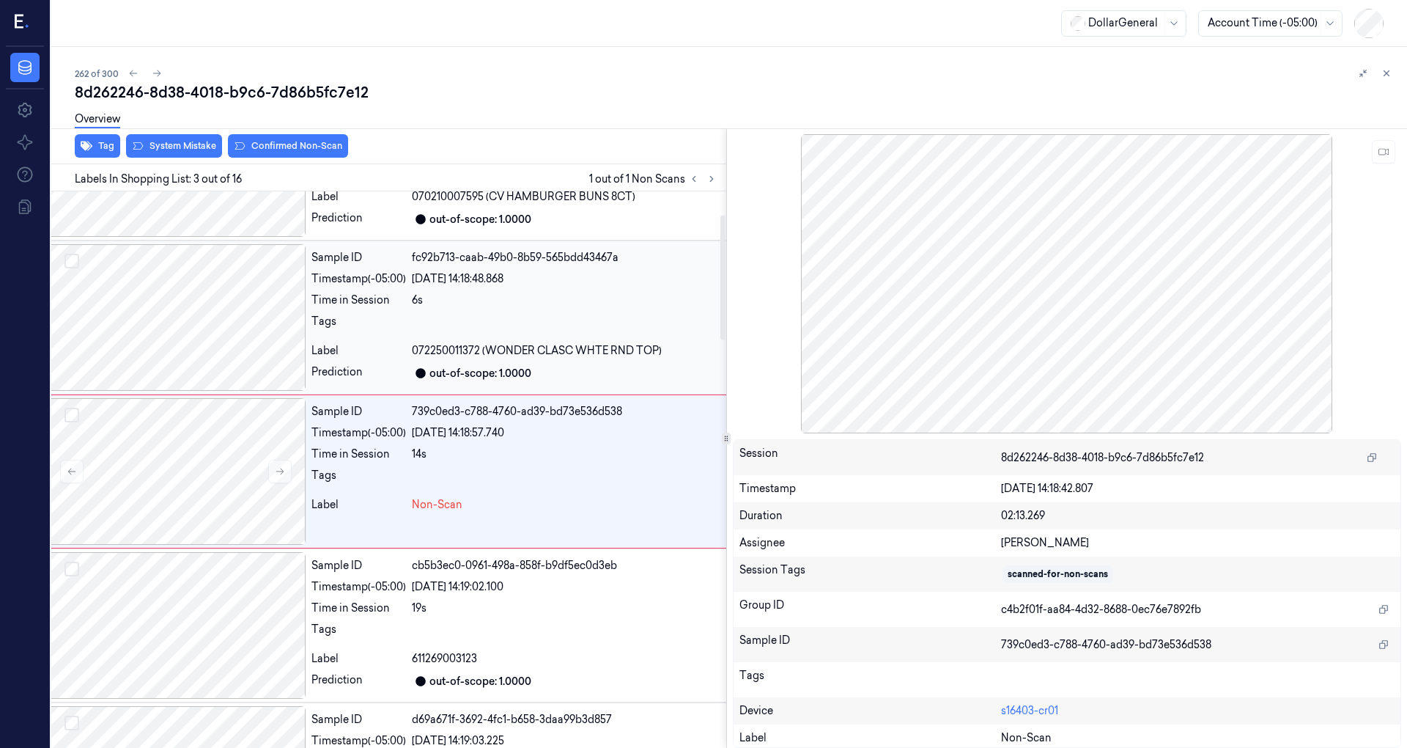
click at [251, 316] on div at bounding box center [175, 317] width 260 height 147
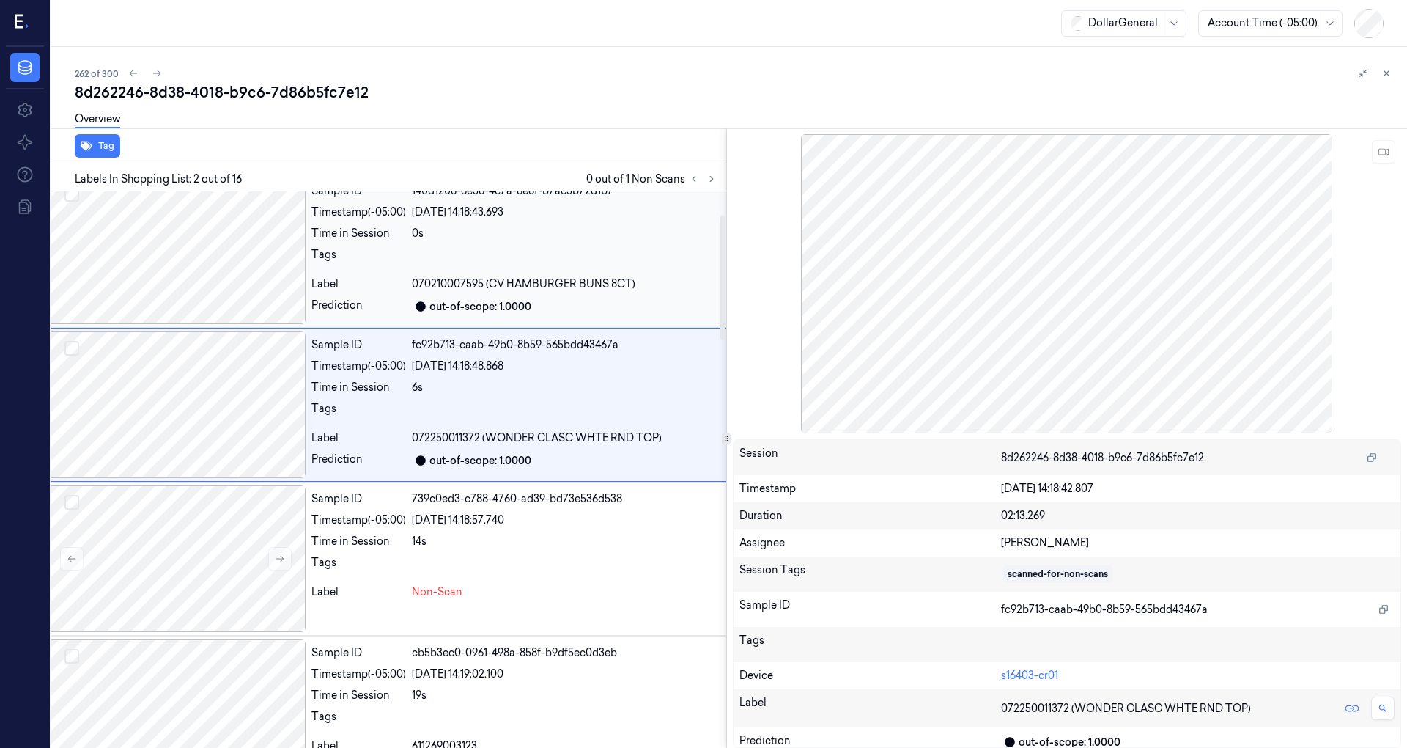
scroll to position [0, 23]
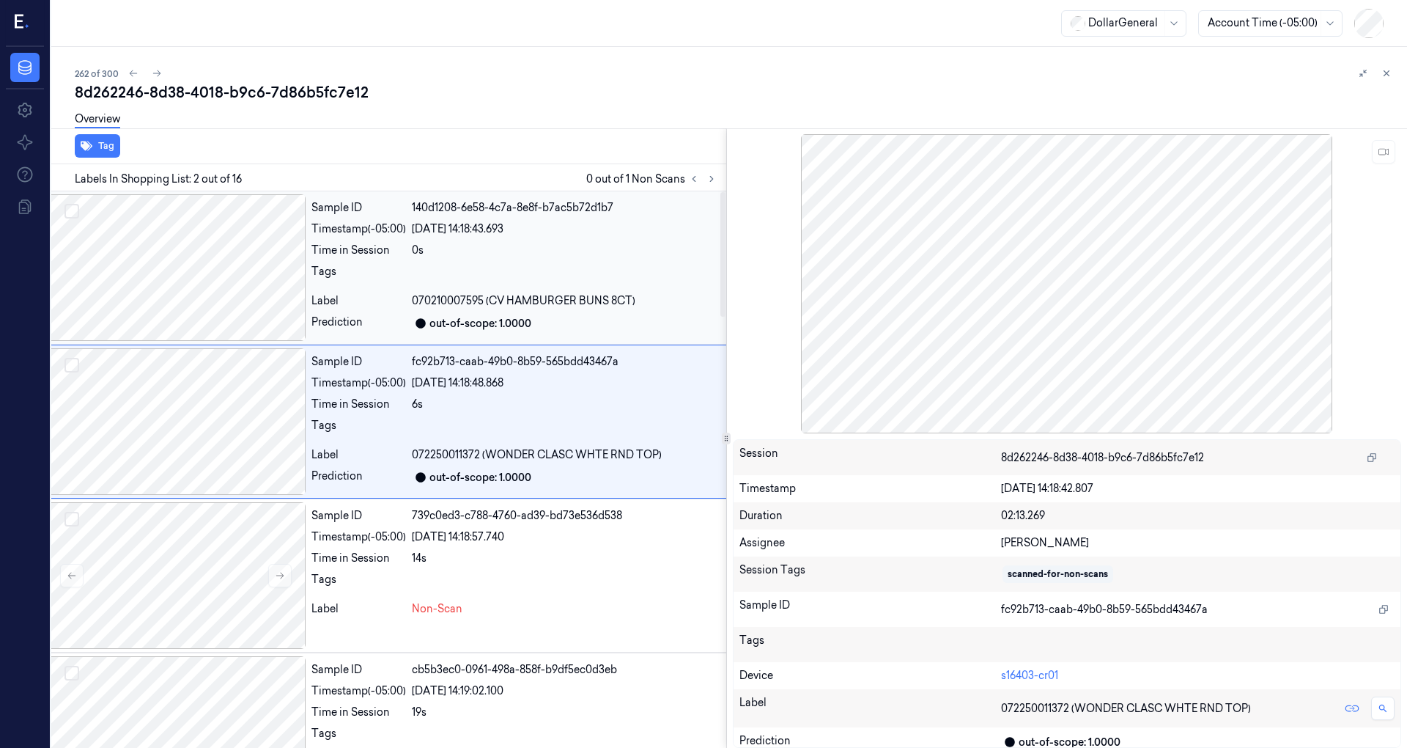
click at [232, 301] on div at bounding box center [175, 267] width 260 height 147
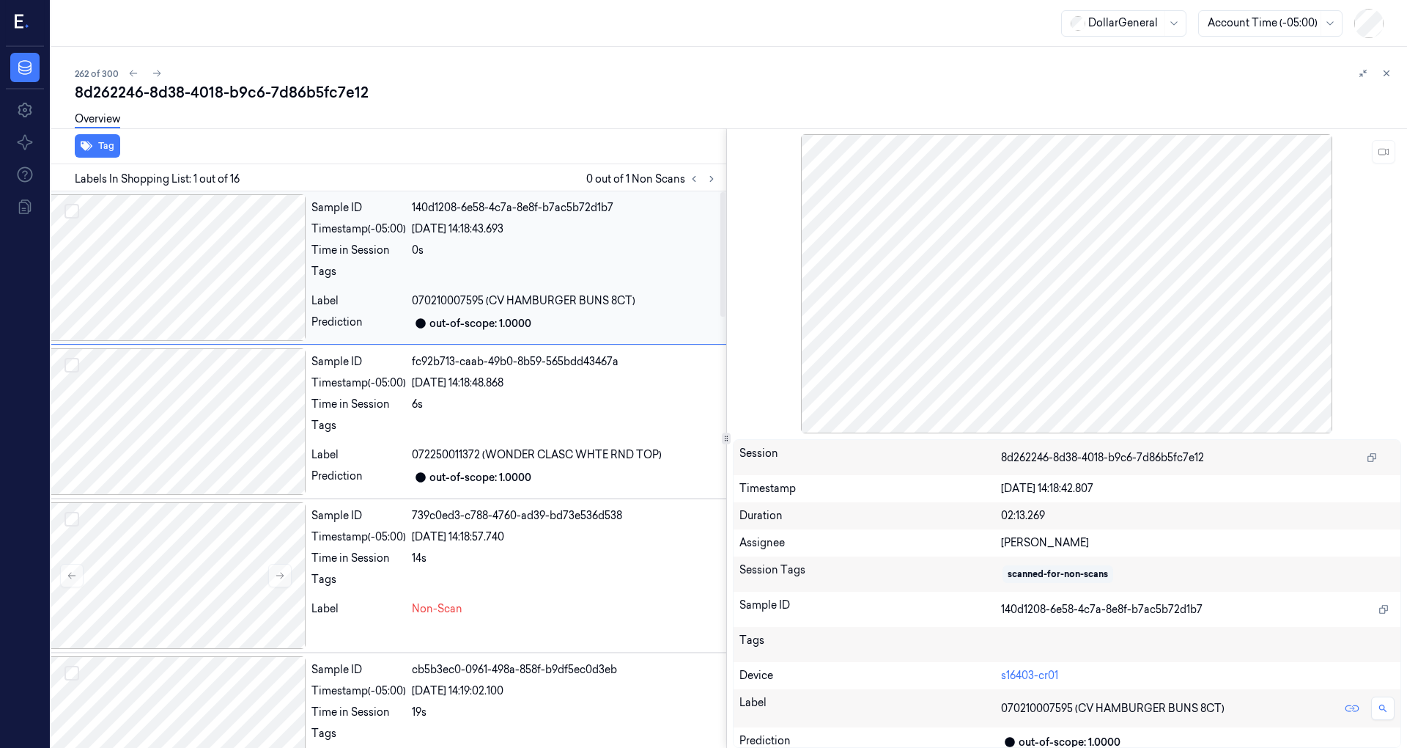
click at [207, 275] on div at bounding box center [175, 267] width 260 height 147
click at [1380, 156] on icon at bounding box center [1384, 152] width 10 height 10
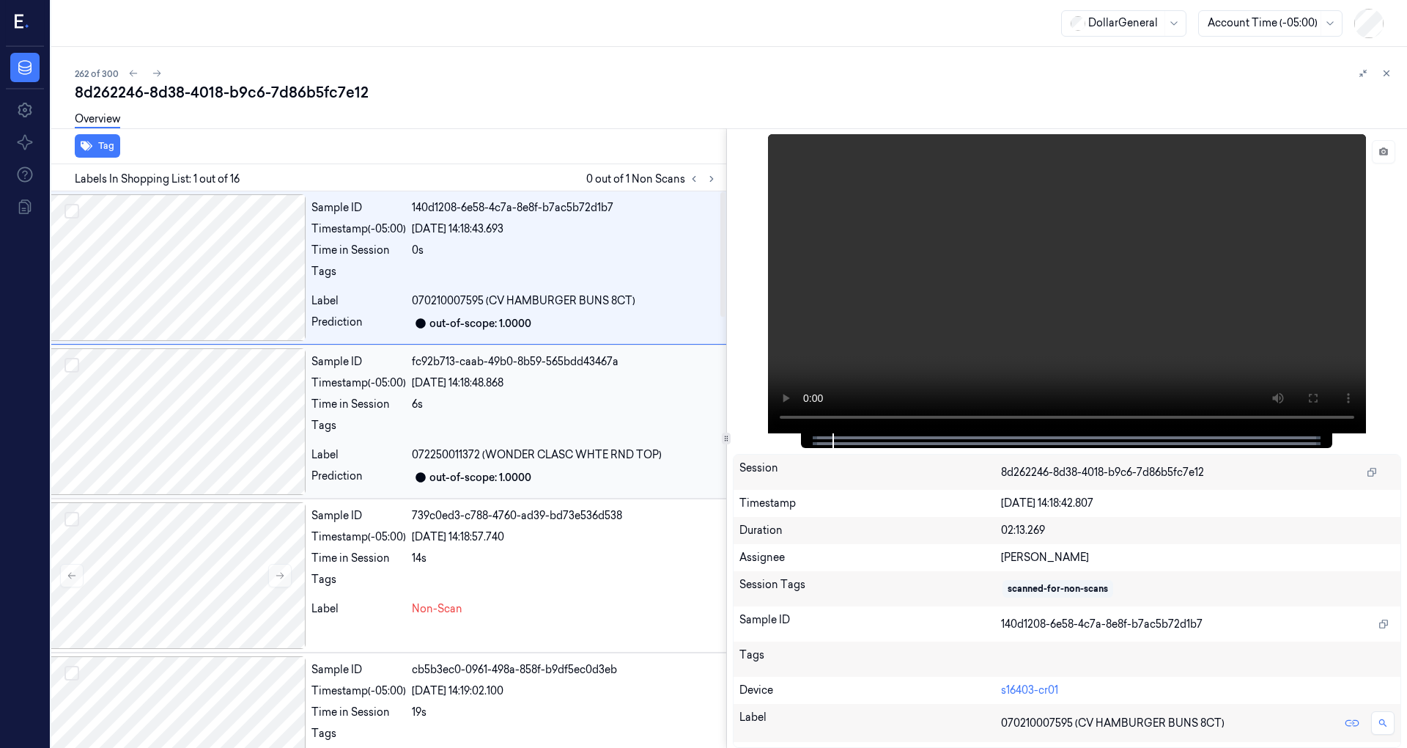
click at [347, 400] on div "Time in Session" at bounding box center [358, 403] width 95 height 15
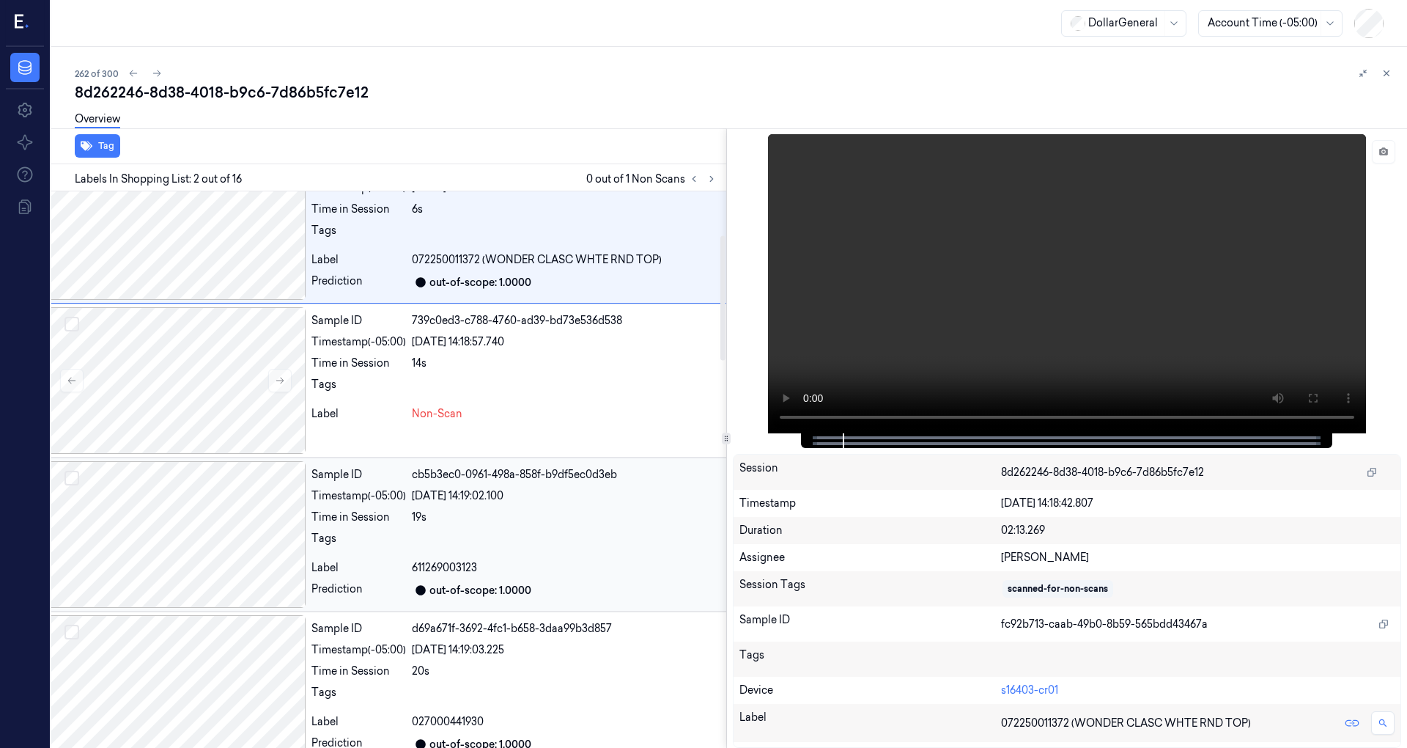
click at [375, 484] on div "Sample ID cb5b3ec0-0961-498a-858f-b9df5ec0d3eb Timestamp (-05:00) [DATE] 14:19:…" at bounding box center [1327, 534] width 2043 height 147
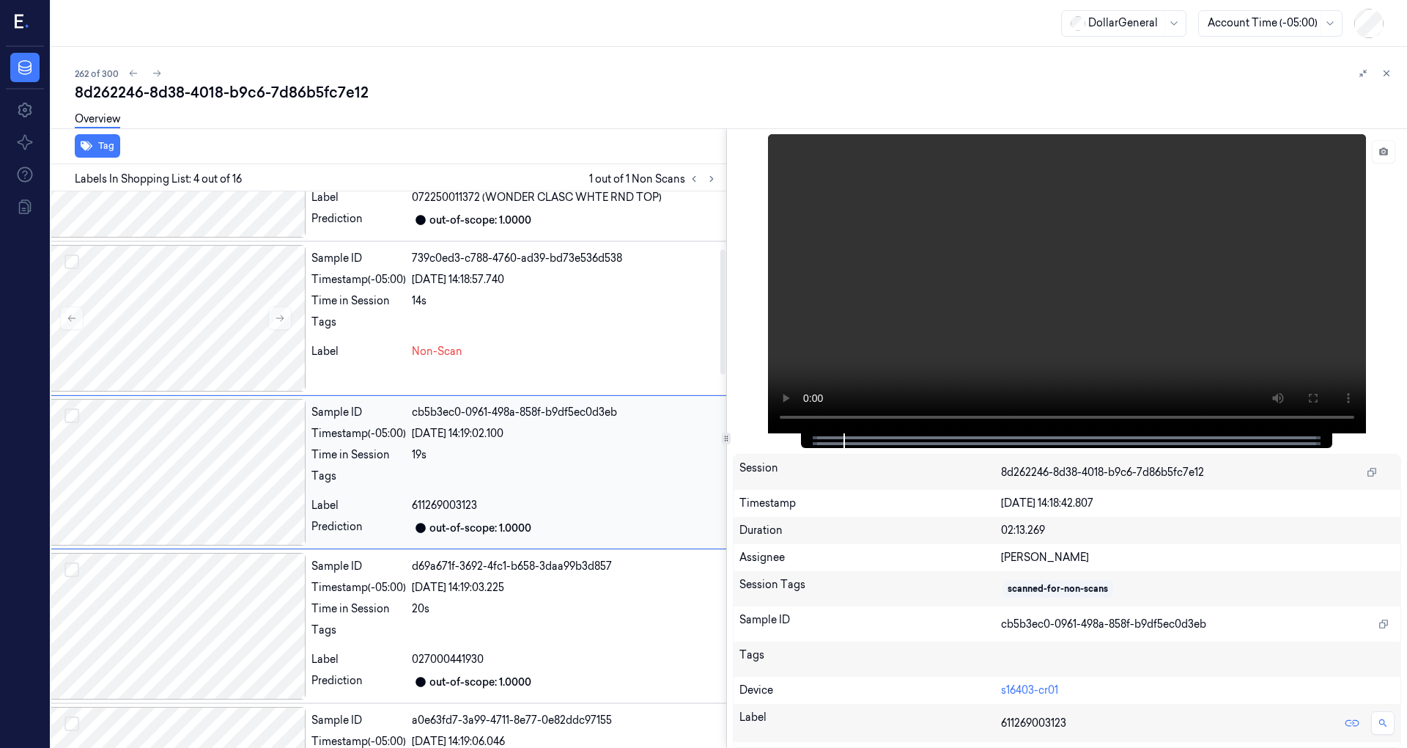
scroll to position [258, 23]
click at [1374, 149] on button at bounding box center [1383, 151] width 23 height 23
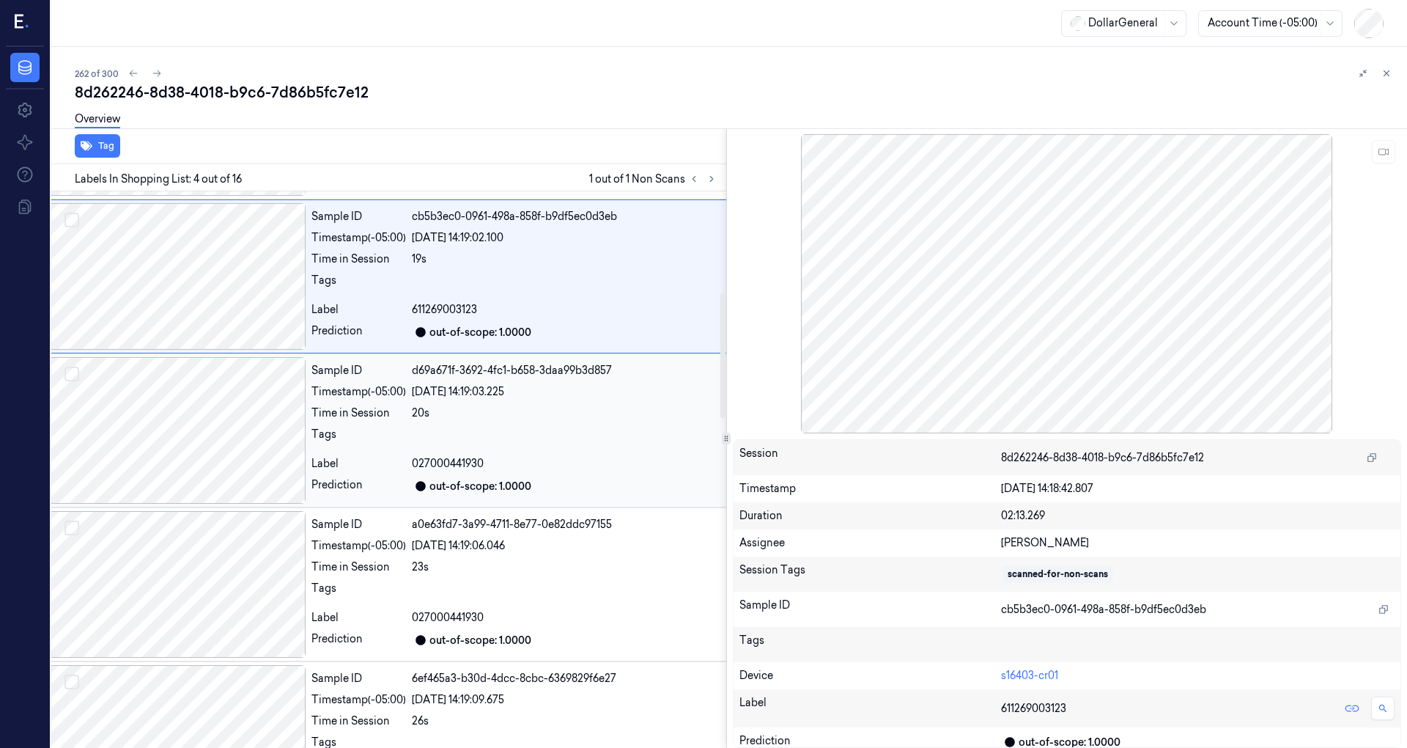
click at [417, 433] on div at bounding box center [1377, 438] width 1930 height 23
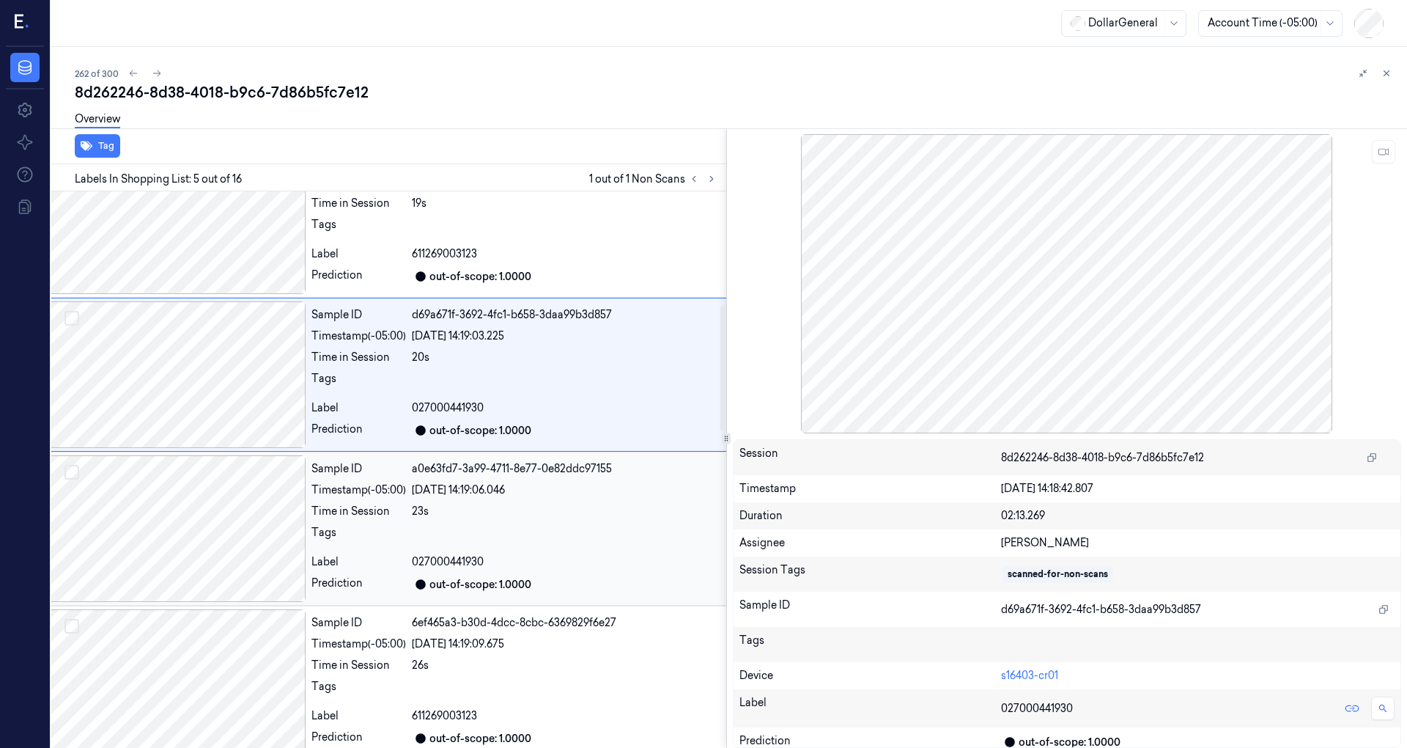
click at [424, 463] on div "a0e63fd7-3a99-4711-8e77-0e82ddc97155" at bounding box center [1377, 468] width 1930 height 15
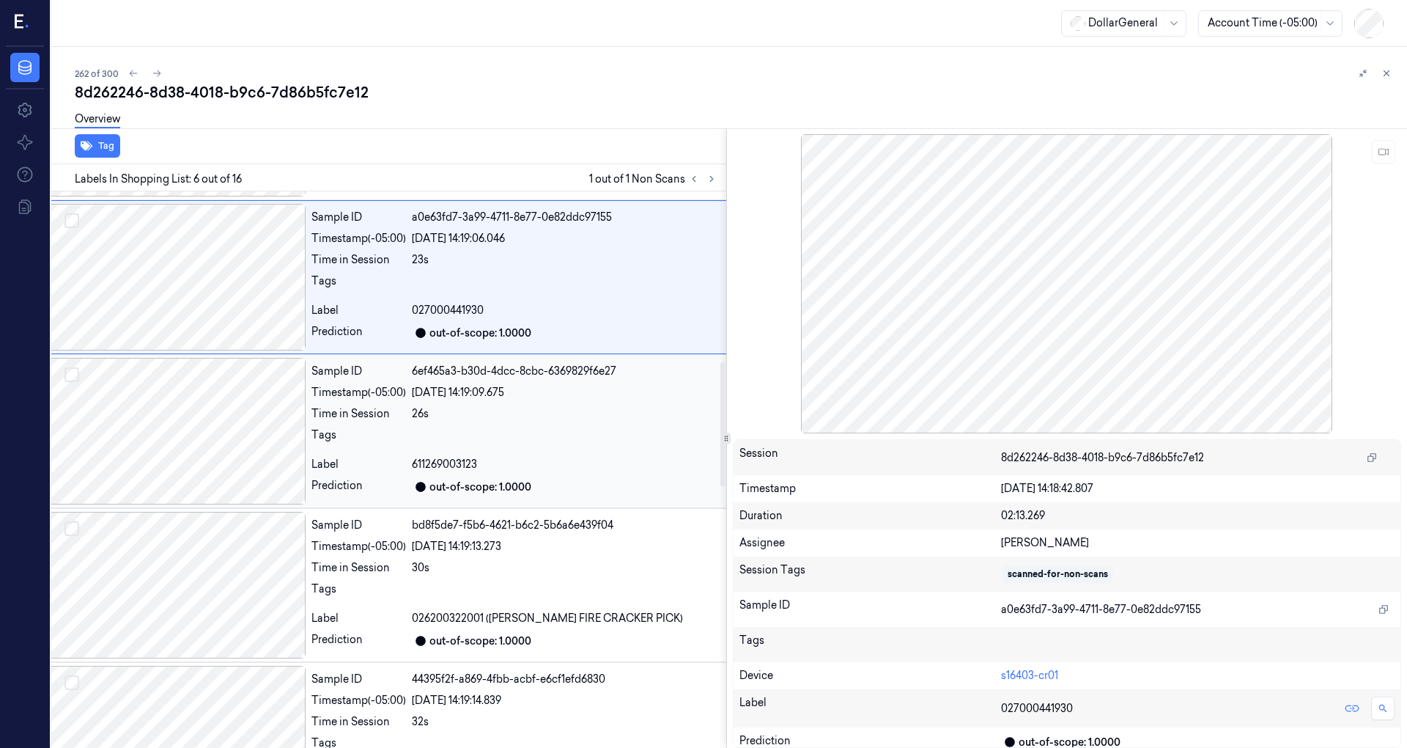
click at [432, 446] on div at bounding box center [1377, 438] width 1930 height 23
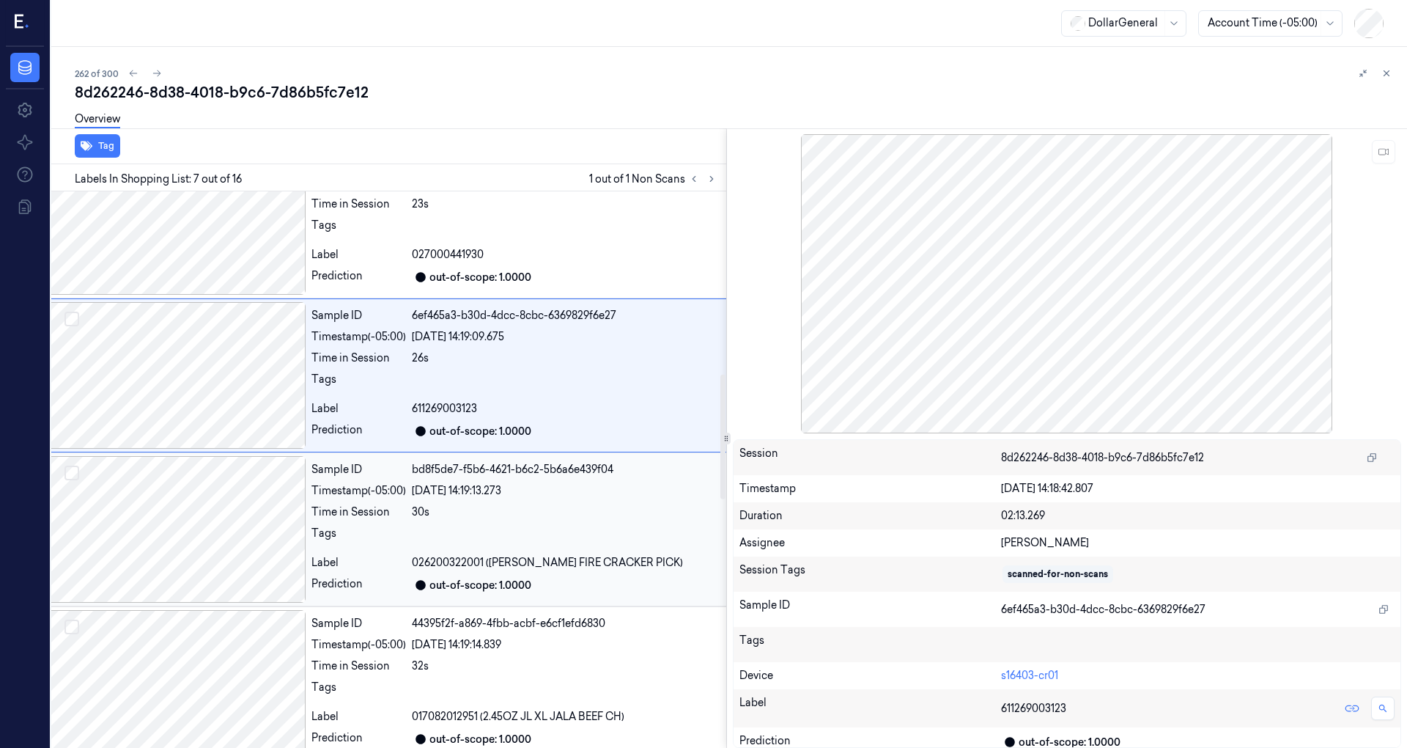
click at [424, 471] on div "bd8f5de7-f5b6-4621-b6c2-5b6a6e439f04" at bounding box center [1377, 469] width 1930 height 15
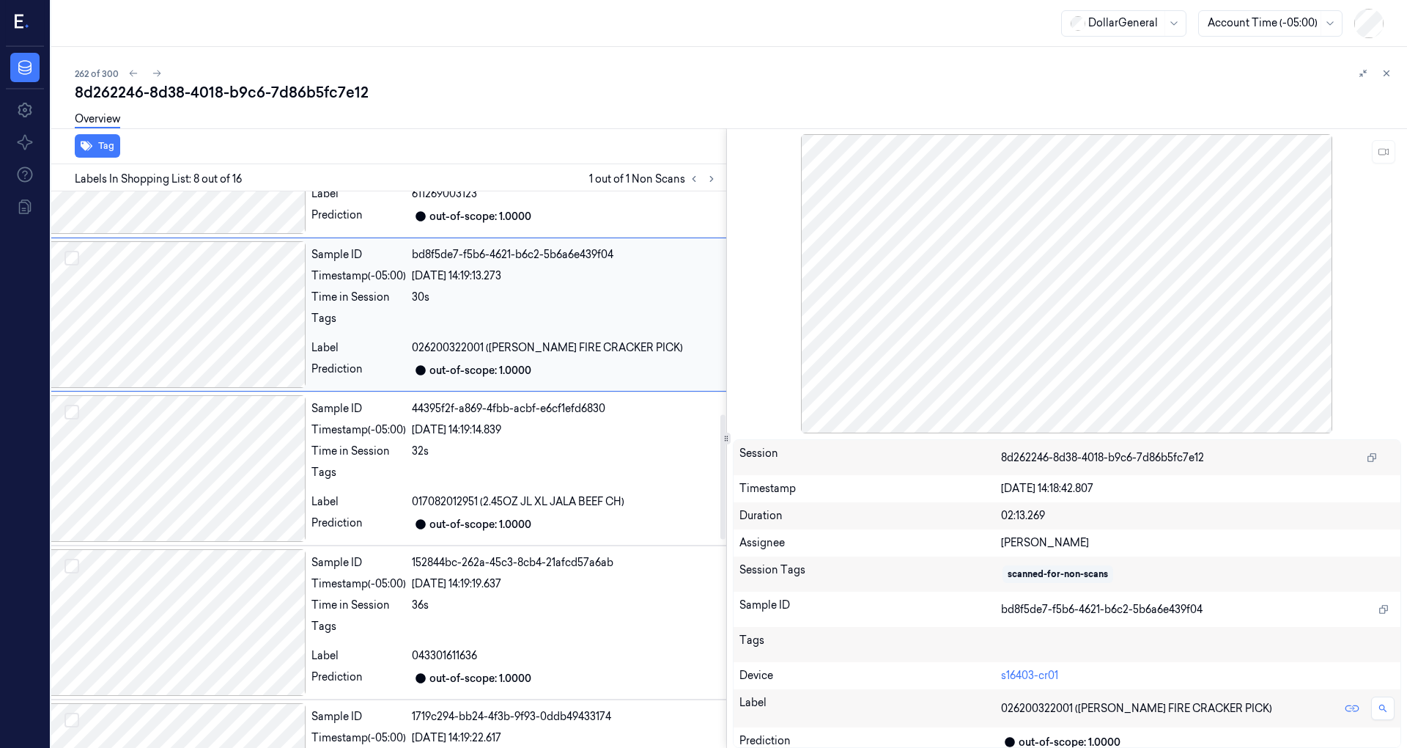
scroll to position [1067, 23]
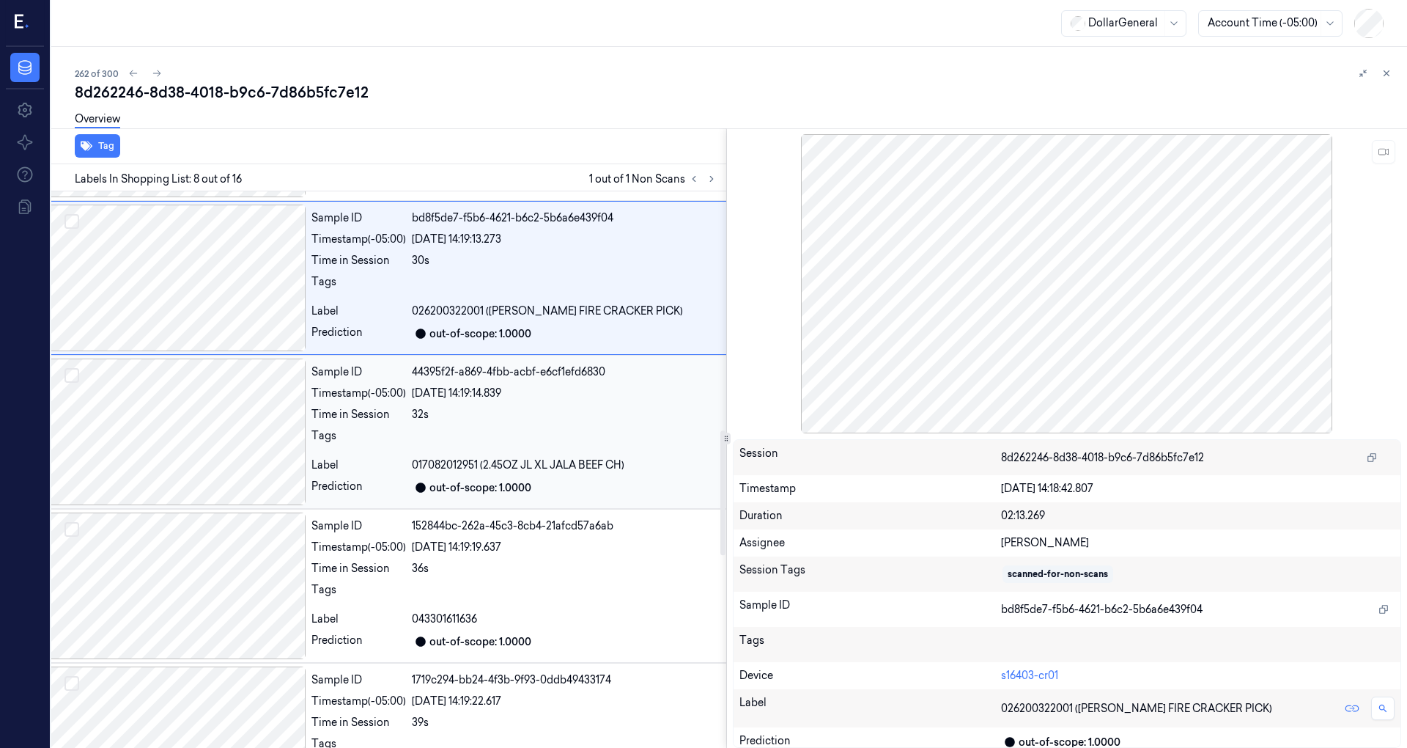
click at [435, 422] on div "Sample ID 44395f2f-a869-4fbb-acbf-e6cf1efd6830 Timestamp (-05:00) [DATE] 14:19:…" at bounding box center [1327, 431] width 2043 height 147
click at [412, 422] on div "Sample ID 152844bc-262a-45c3-8cb4-21afcd57a6ab Timestamp (-05:00) [DATE] 14:19:…" at bounding box center [1327, 432] width 2043 height 147
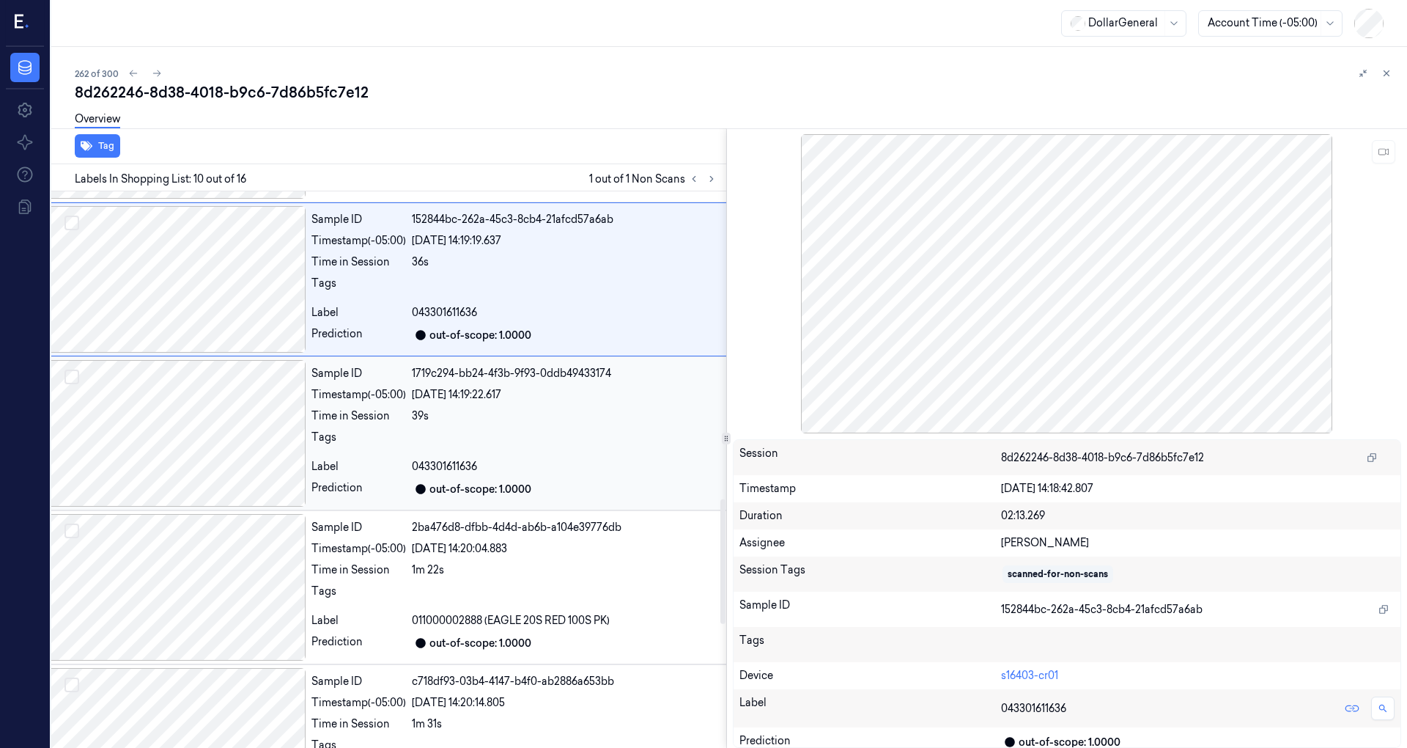
click at [413, 432] on div at bounding box center [1377, 440] width 1930 height 23
click at [414, 422] on div "Sample ID 2ba476d8-dfbb-4d4d-ab6b-a104e39776db Timestamp (-05:00) [DATE] 14:20:…" at bounding box center [1327, 433] width 2043 height 147
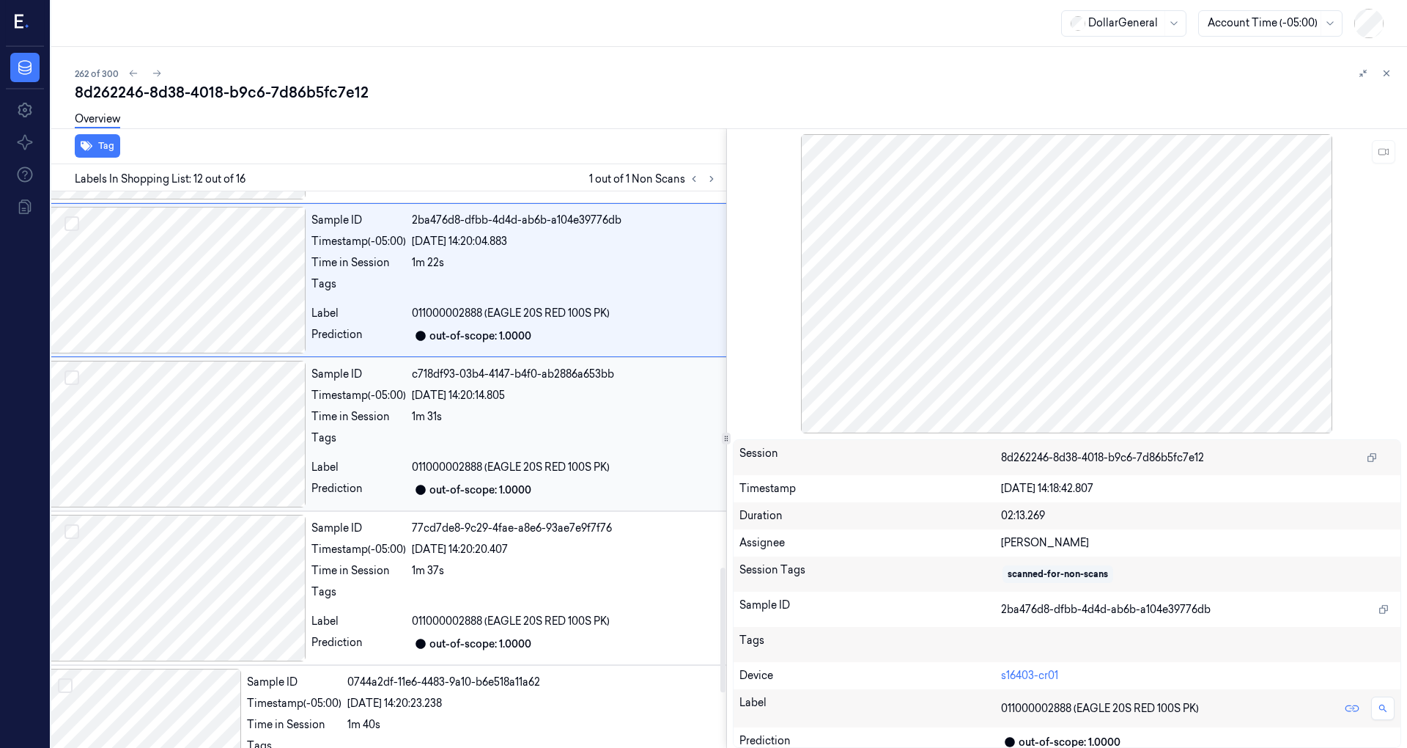
click at [416, 430] on div at bounding box center [1377, 441] width 1930 height 23
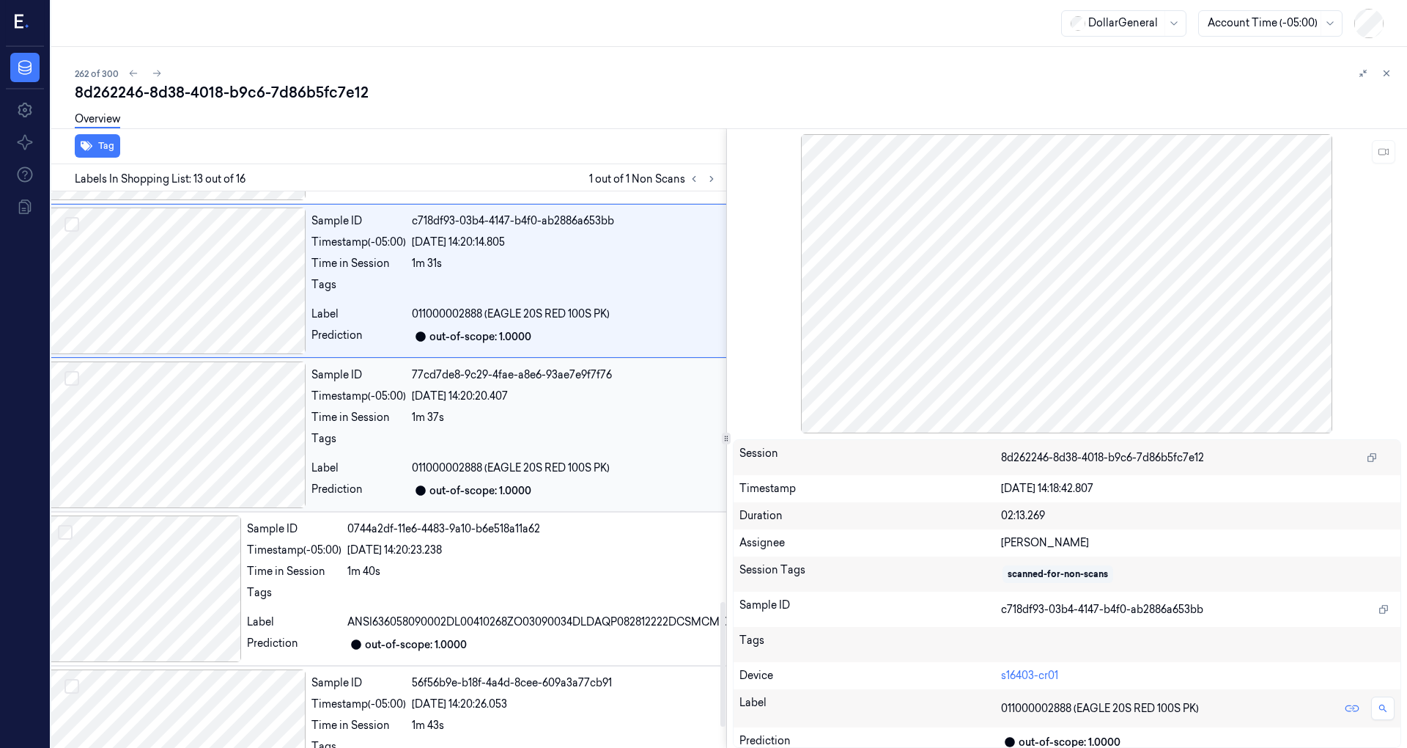
click at [416, 431] on div at bounding box center [1377, 442] width 1930 height 23
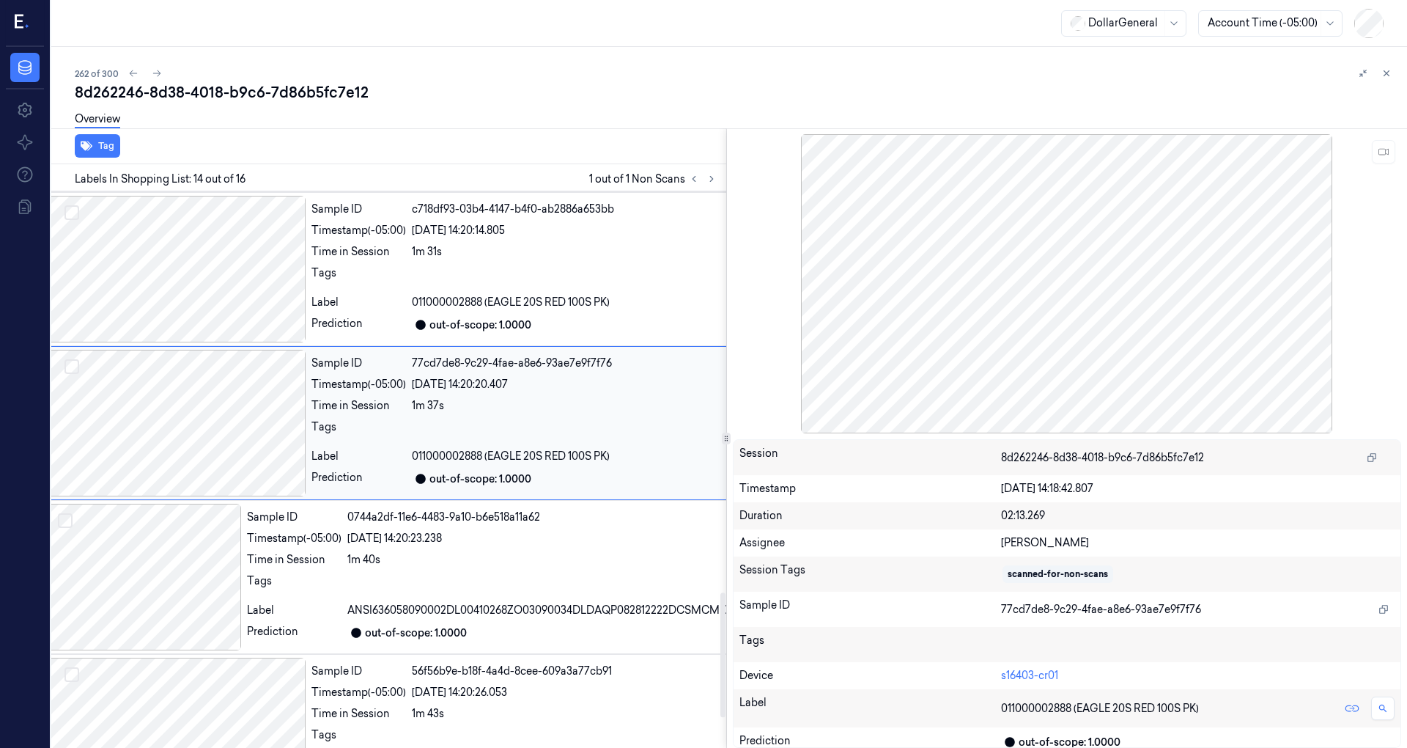
scroll to position [1930, 23]
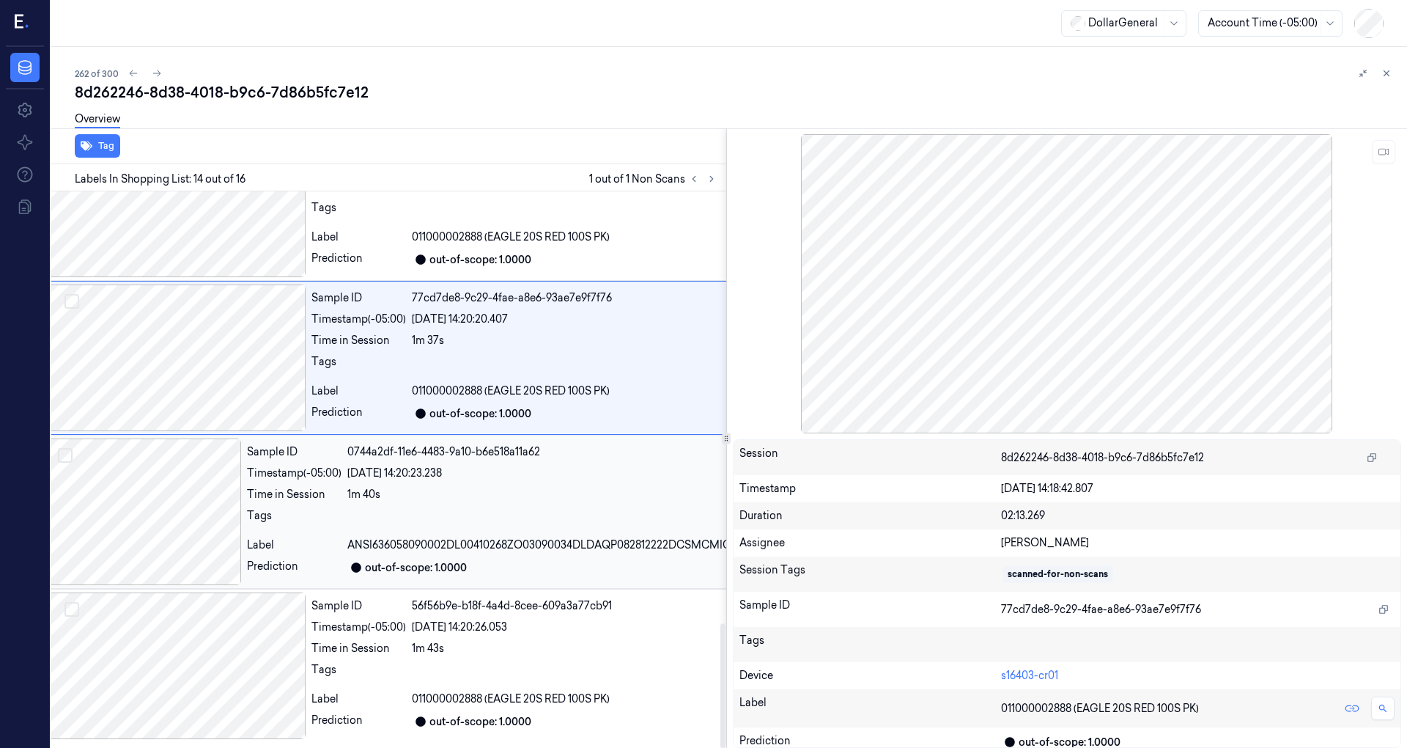
click at [414, 444] on div "0744a2df-11e6-4483-9a10-b6e518a11a62" at bounding box center [1344, 451] width 1995 height 15
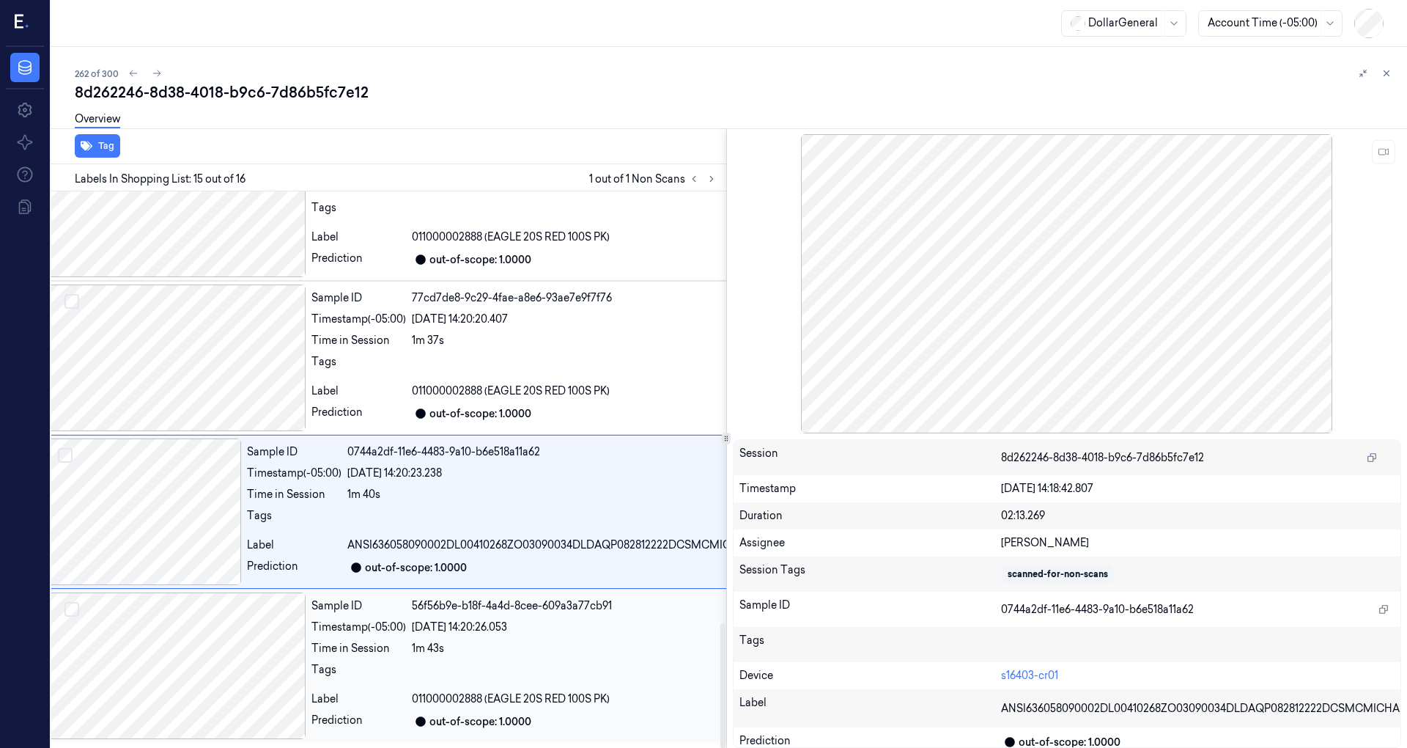
click at [459, 608] on div "56f56b9e-b18f-4a4d-8cee-609a3a77cb91" at bounding box center [1377, 605] width 1930 height 15
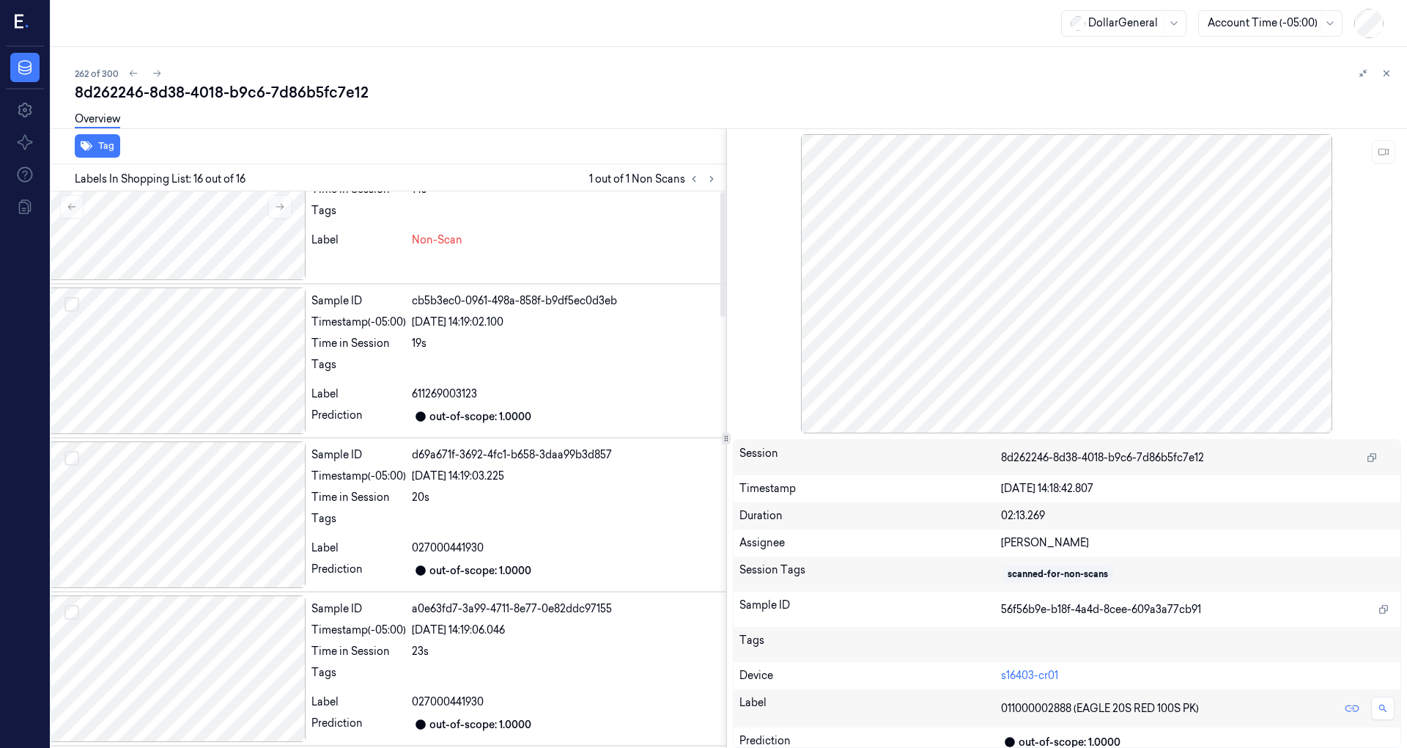
scroll to position [0, 23]
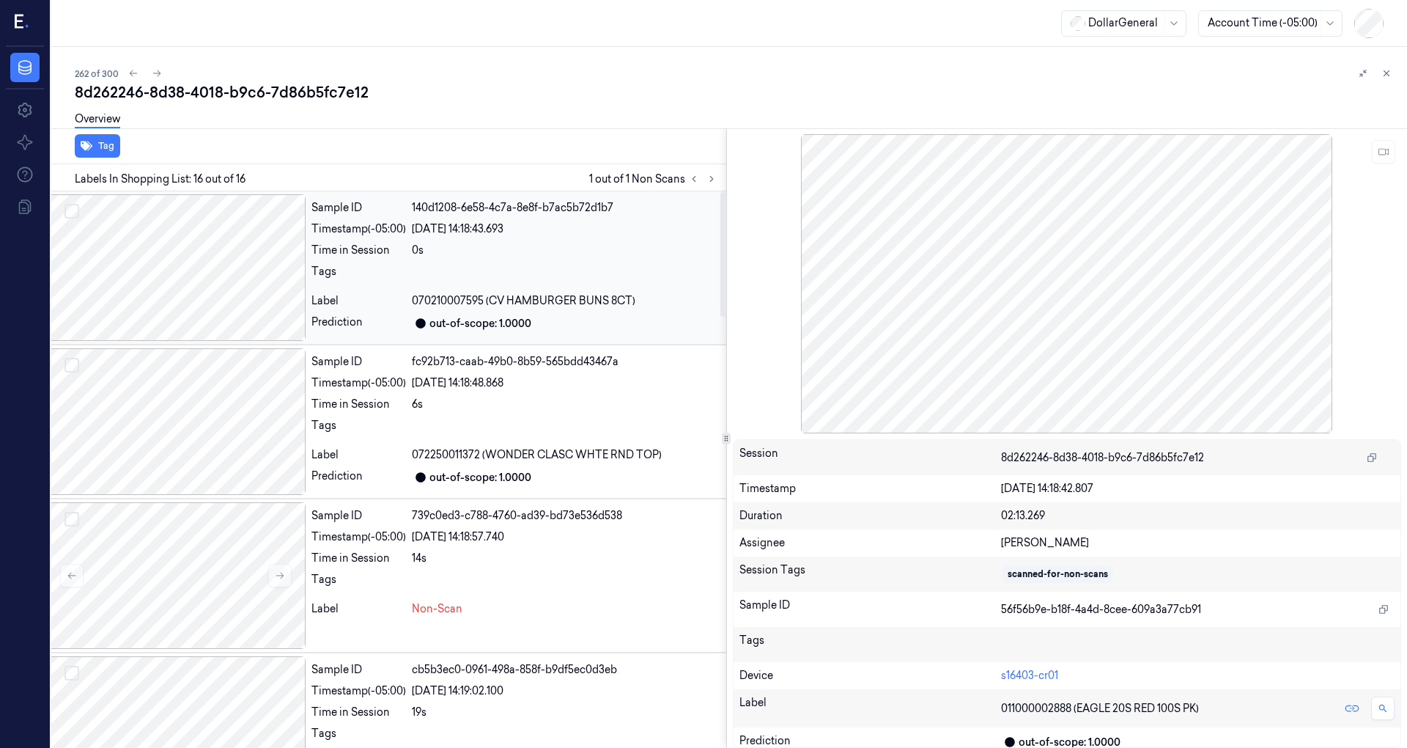
click at [449, 276] on div at bounding box center [1377, 275] width 1930 height 23
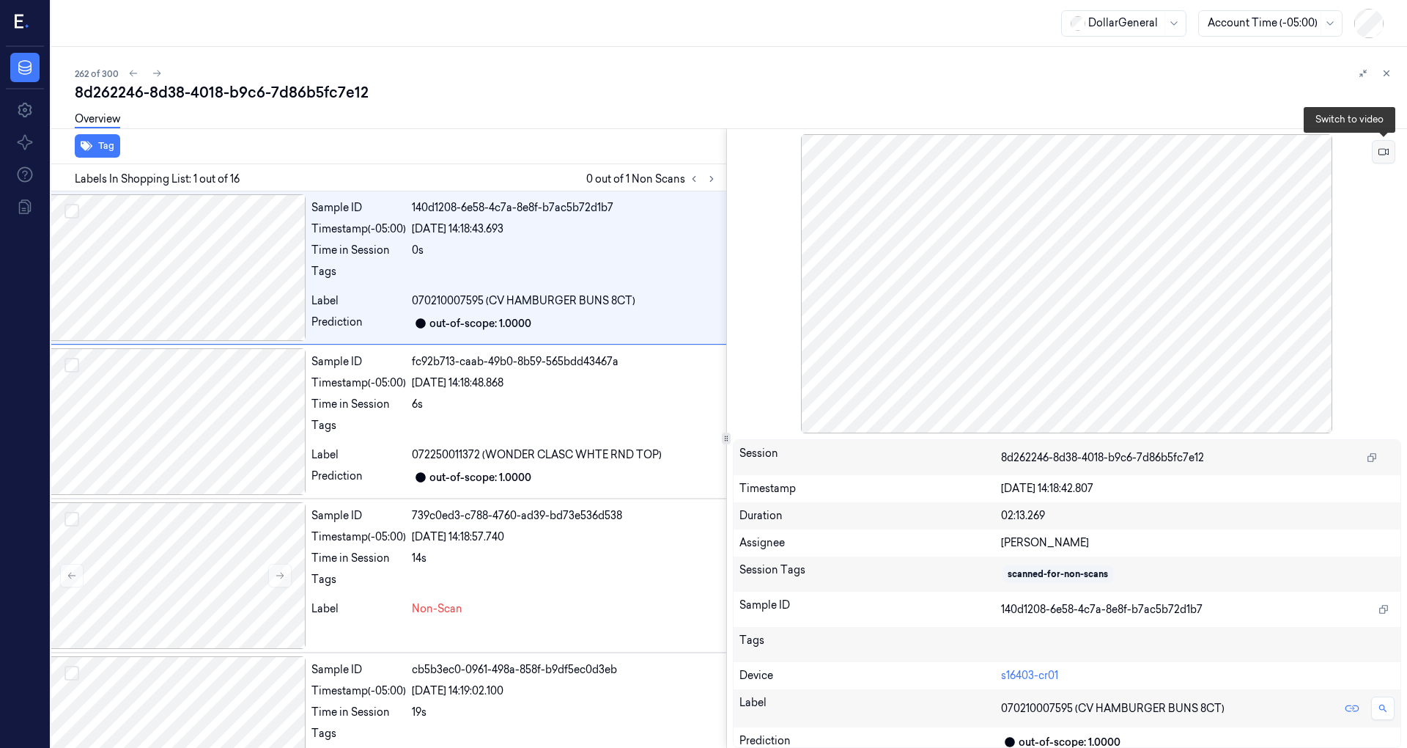
click at [1380, 148] on icon at bounding box center [1384, 152] width 10 height 10
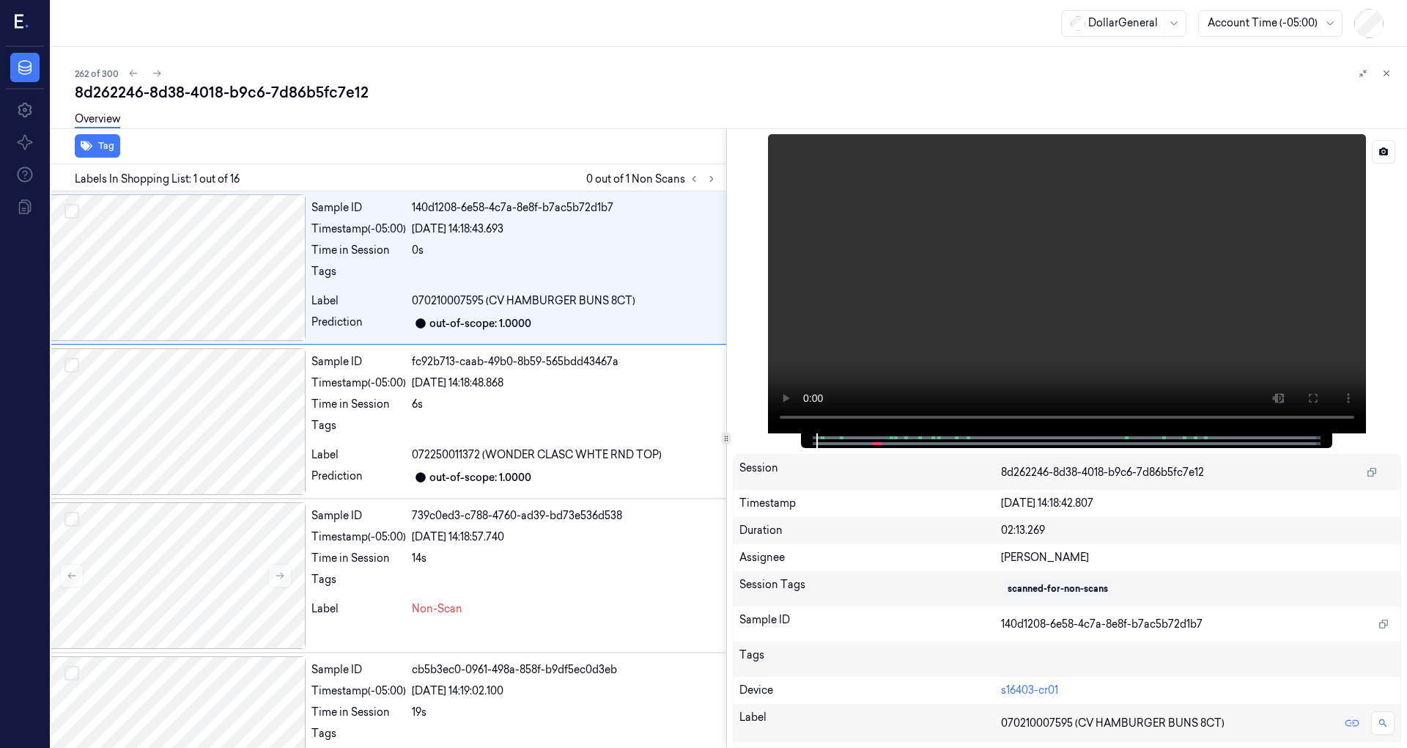
click at [1016, 306] on video at bounding box center [1067, 283] width 598 height 299
click at [1384, 150] on icon at bounding box center [1384, 152] width 10 height 10
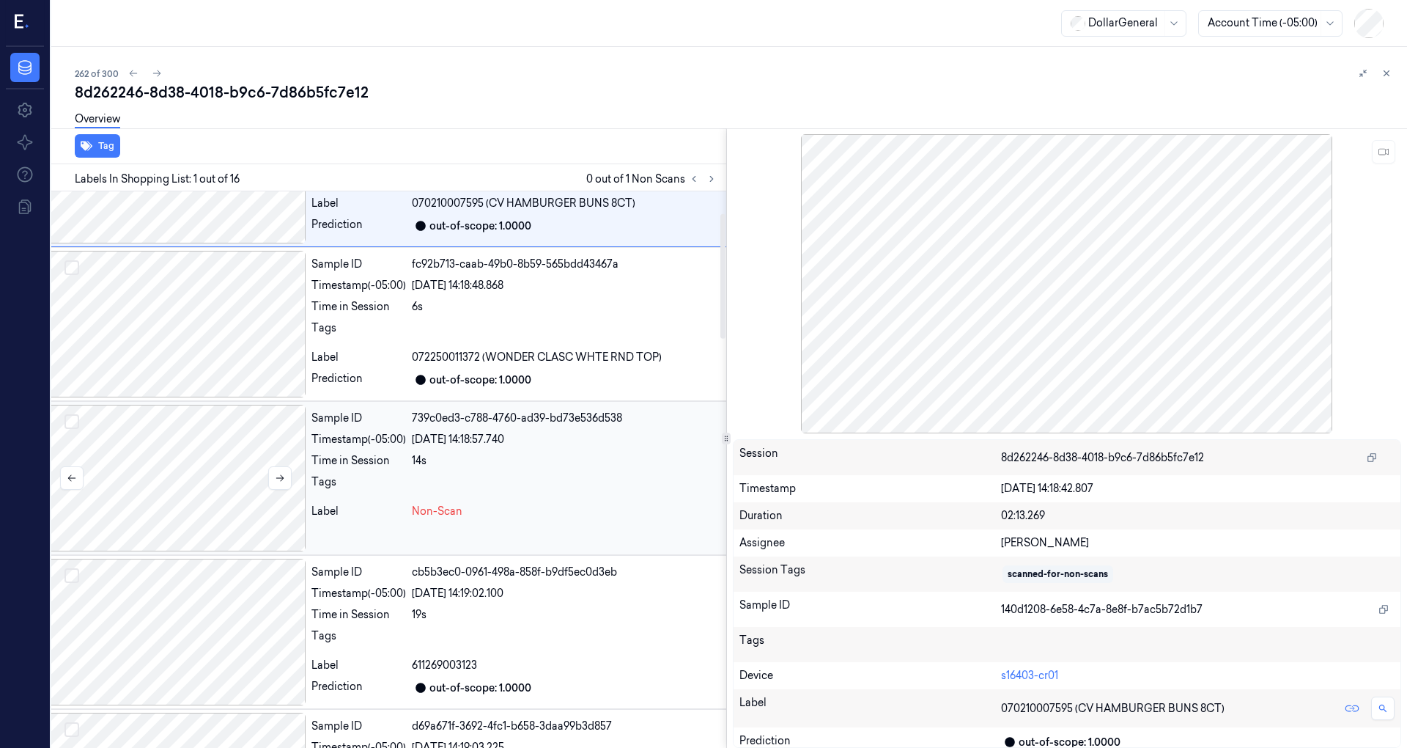
click at [235, 498] on div at bounding box center [175, 478] width 260 height 147
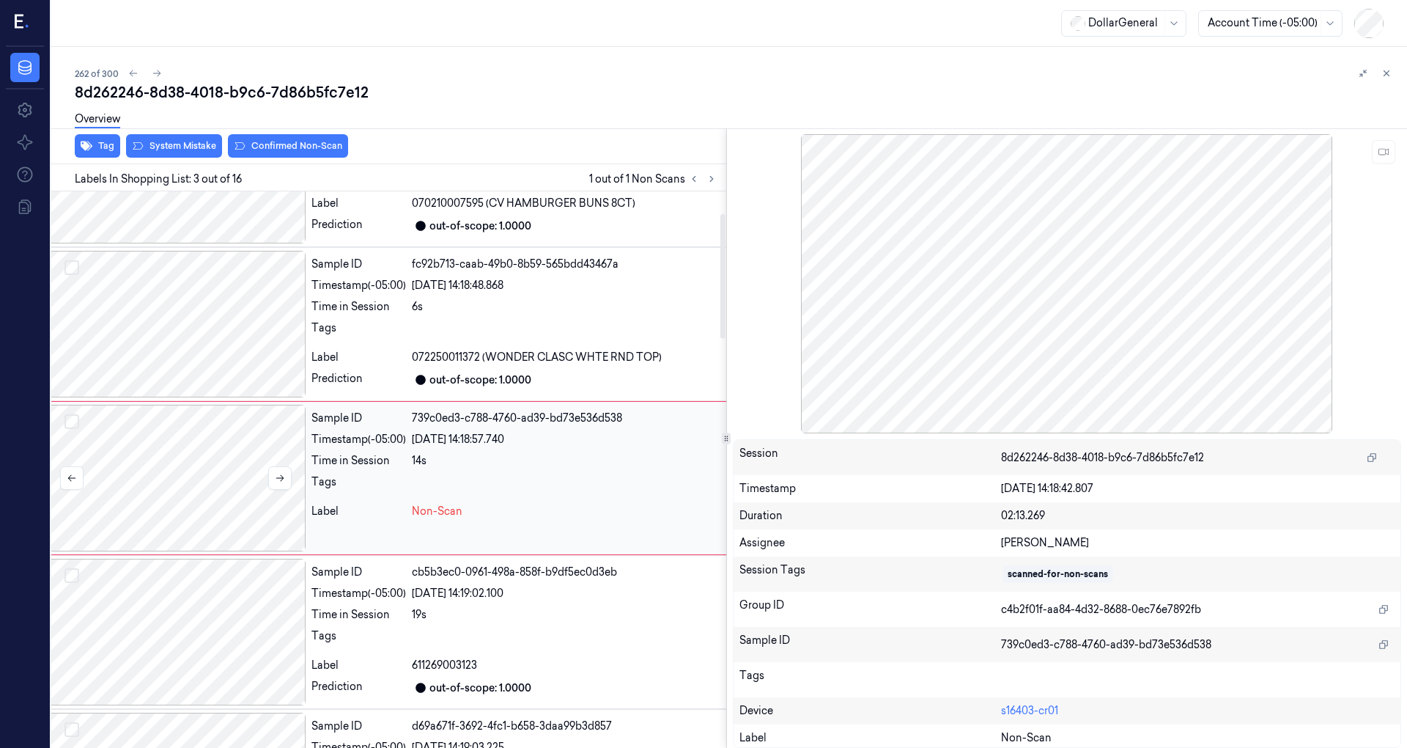
scroll to position [104, 23]
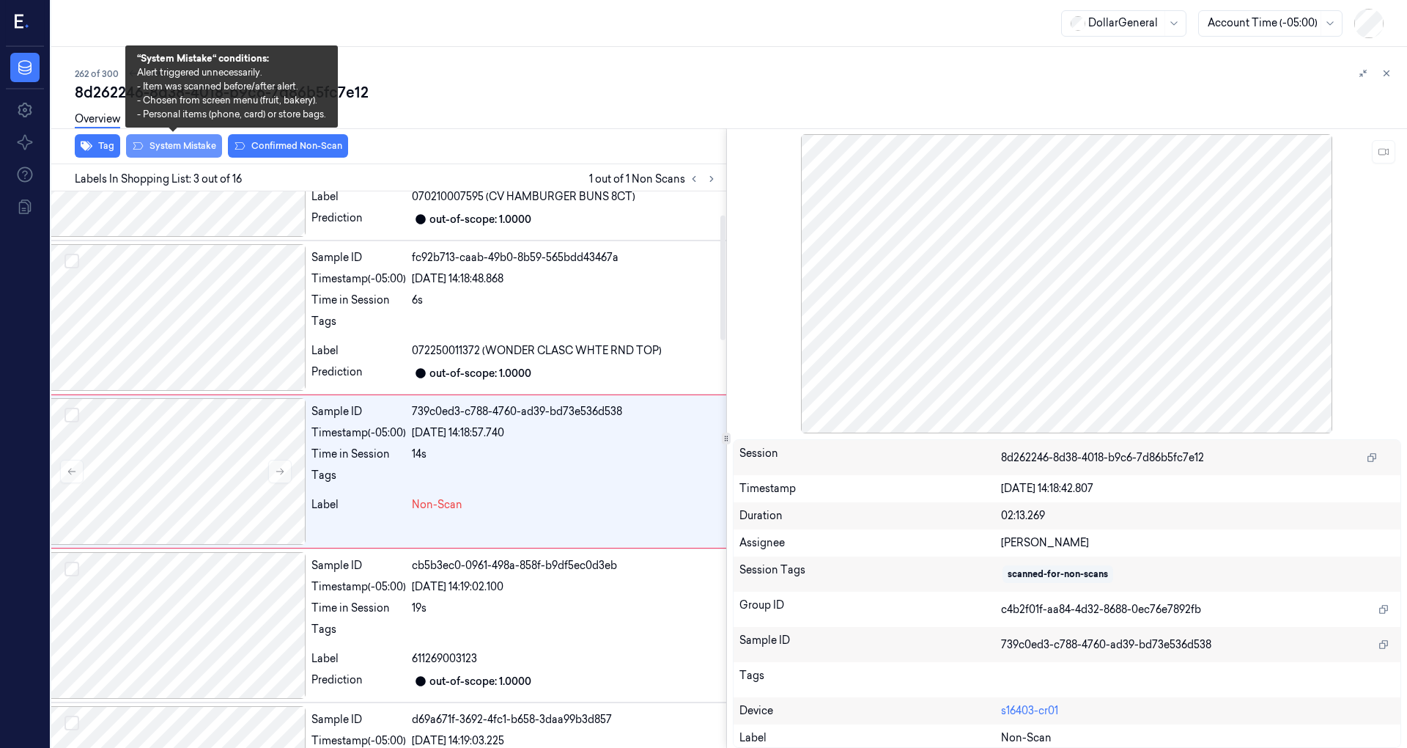
click at [191, 147] on button "System Mistake" at bounding box center [174, 145] width 96 height 23
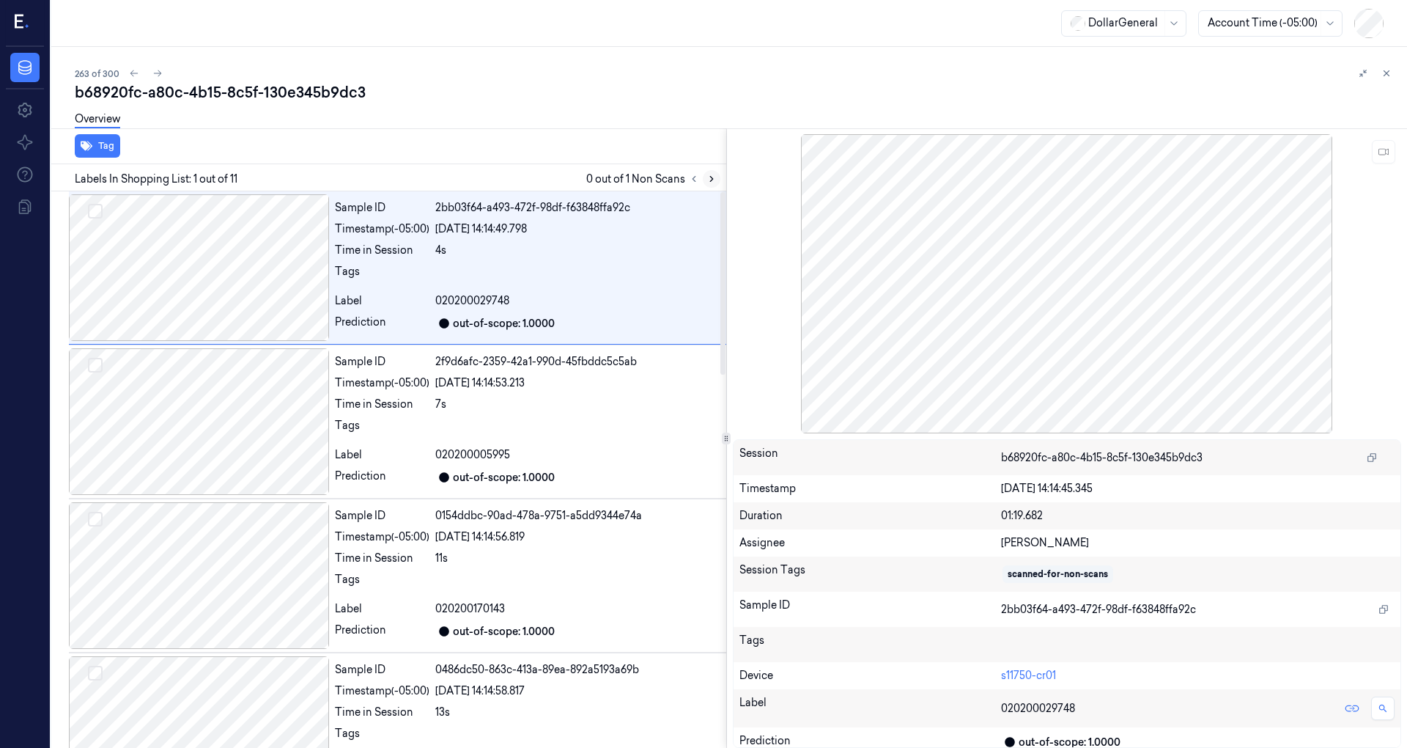
click at [709, 177] on icon at bounding box center [712, 179] width 10 height 10
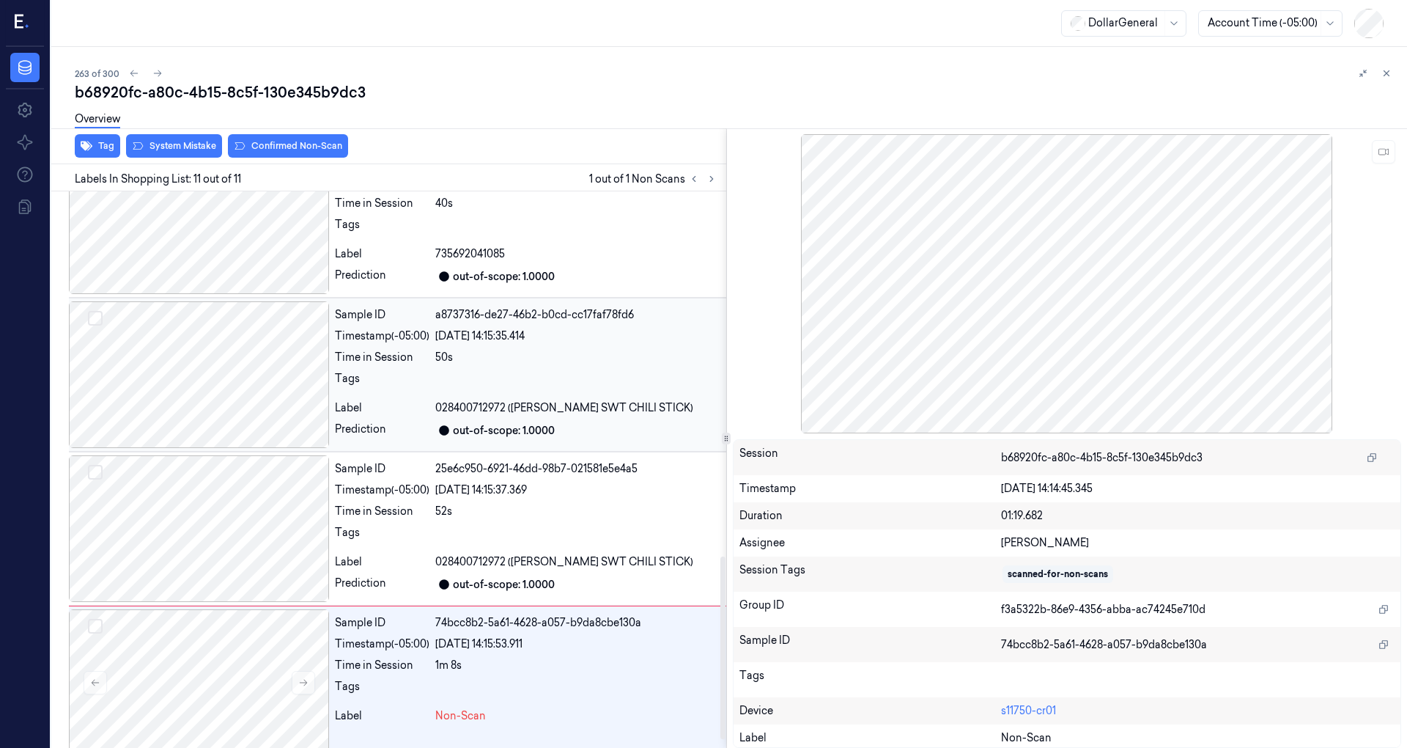
scroll to position [1135, 0]
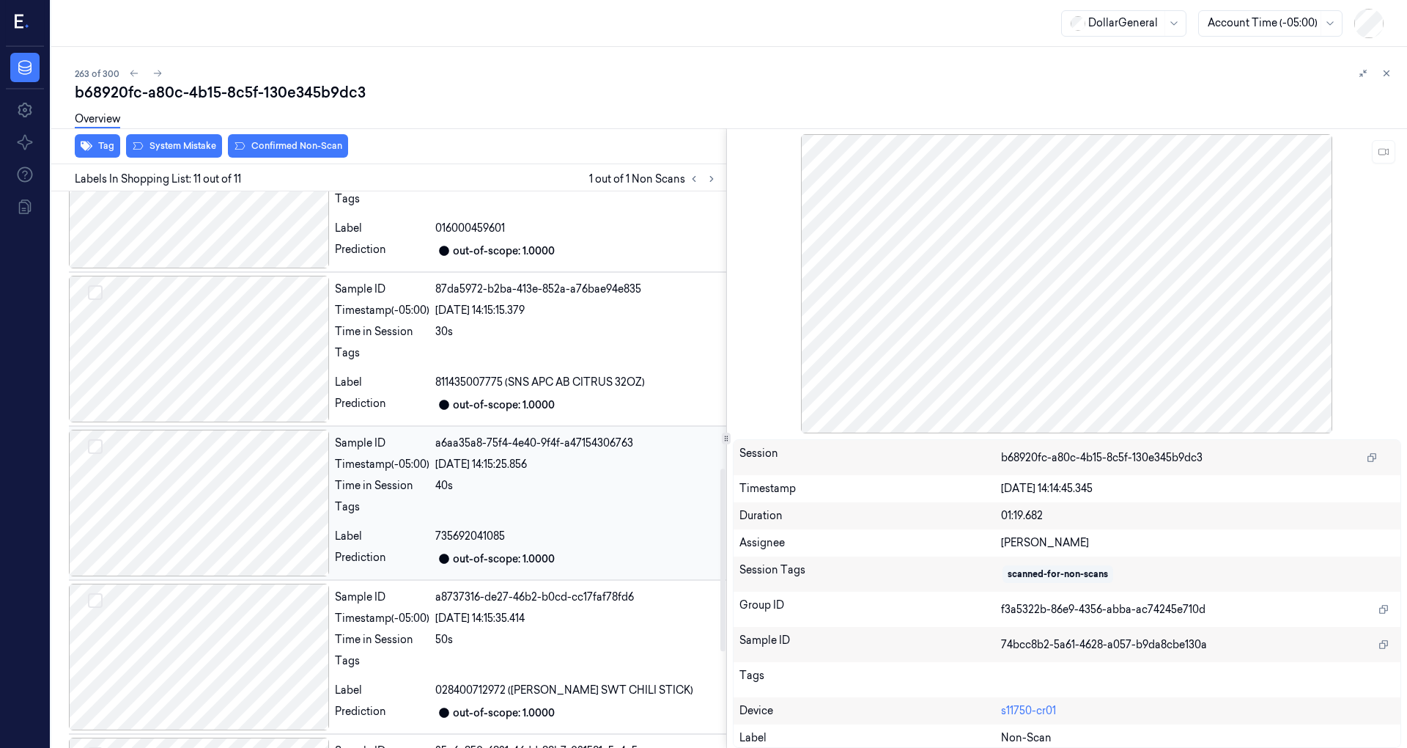
click at [243, 510] on div at bounding box center [199, 502] width 260 height 147
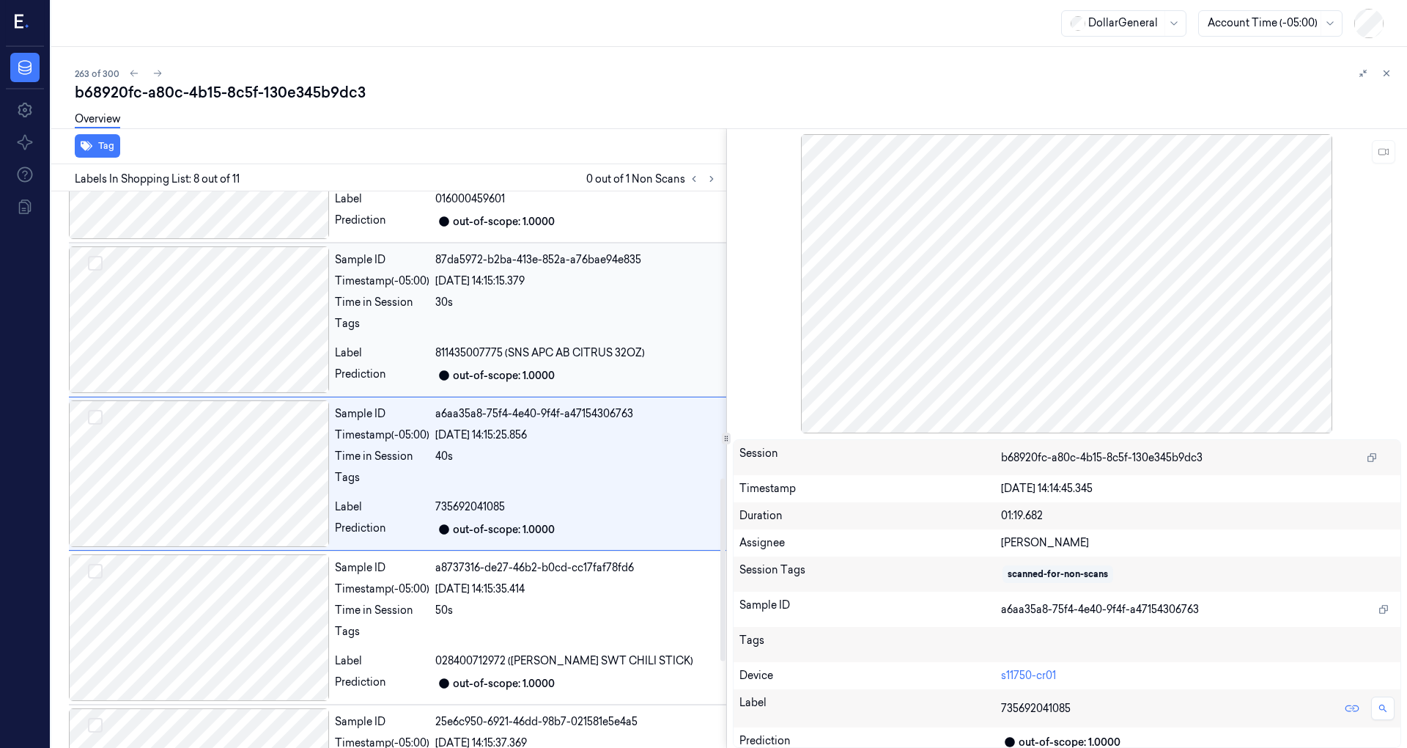
click at [249, 308] on div at bounding box center [199, 319] width 260 height 147
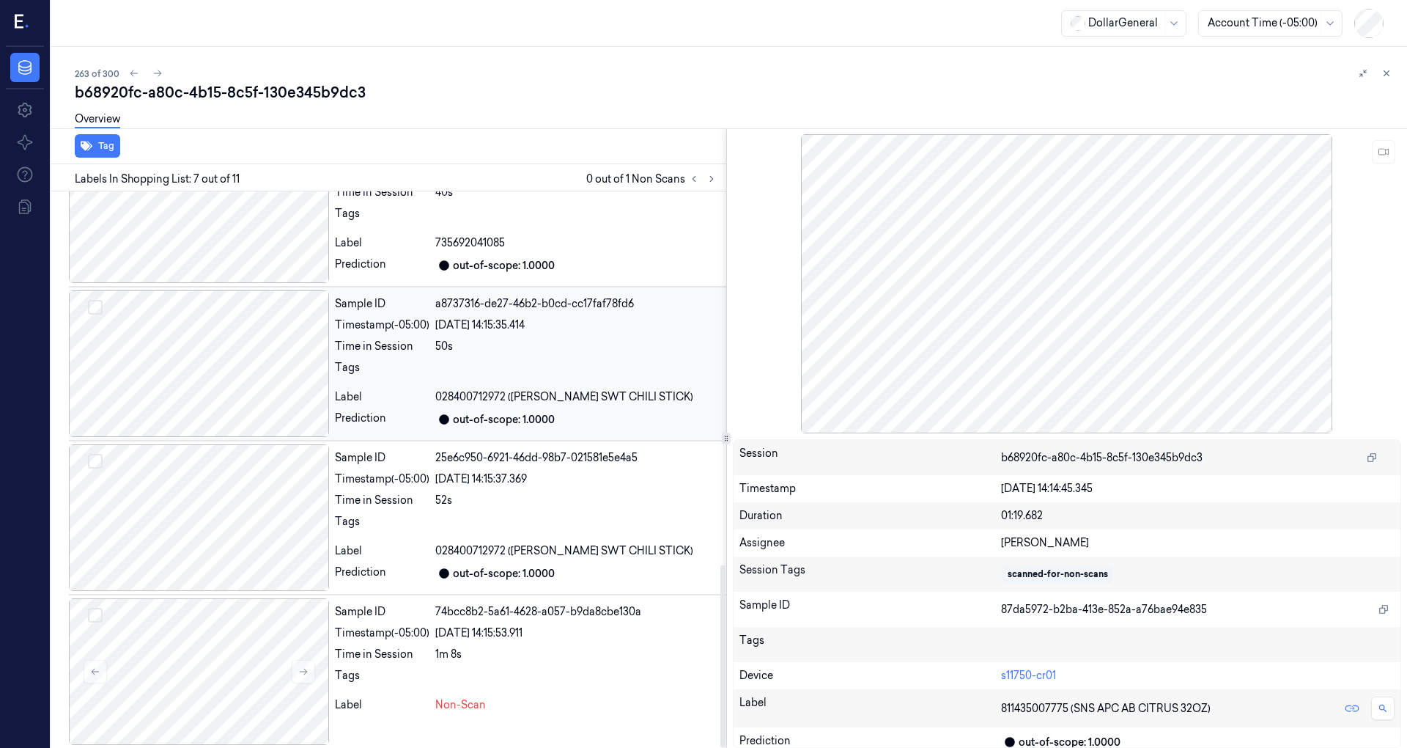
click at [254, 347] on div at bounding box center [199, 363] width 260 height 147
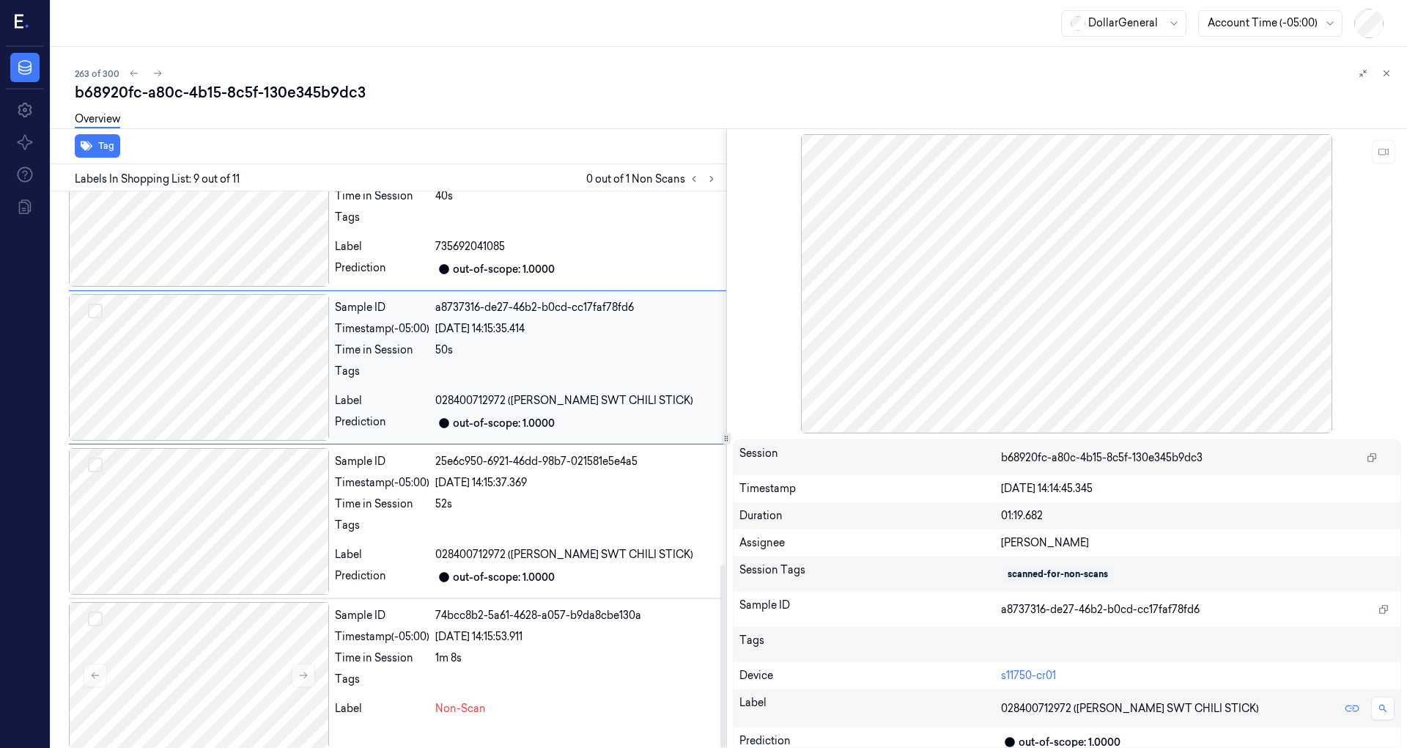
scroll to position [1135, 0]
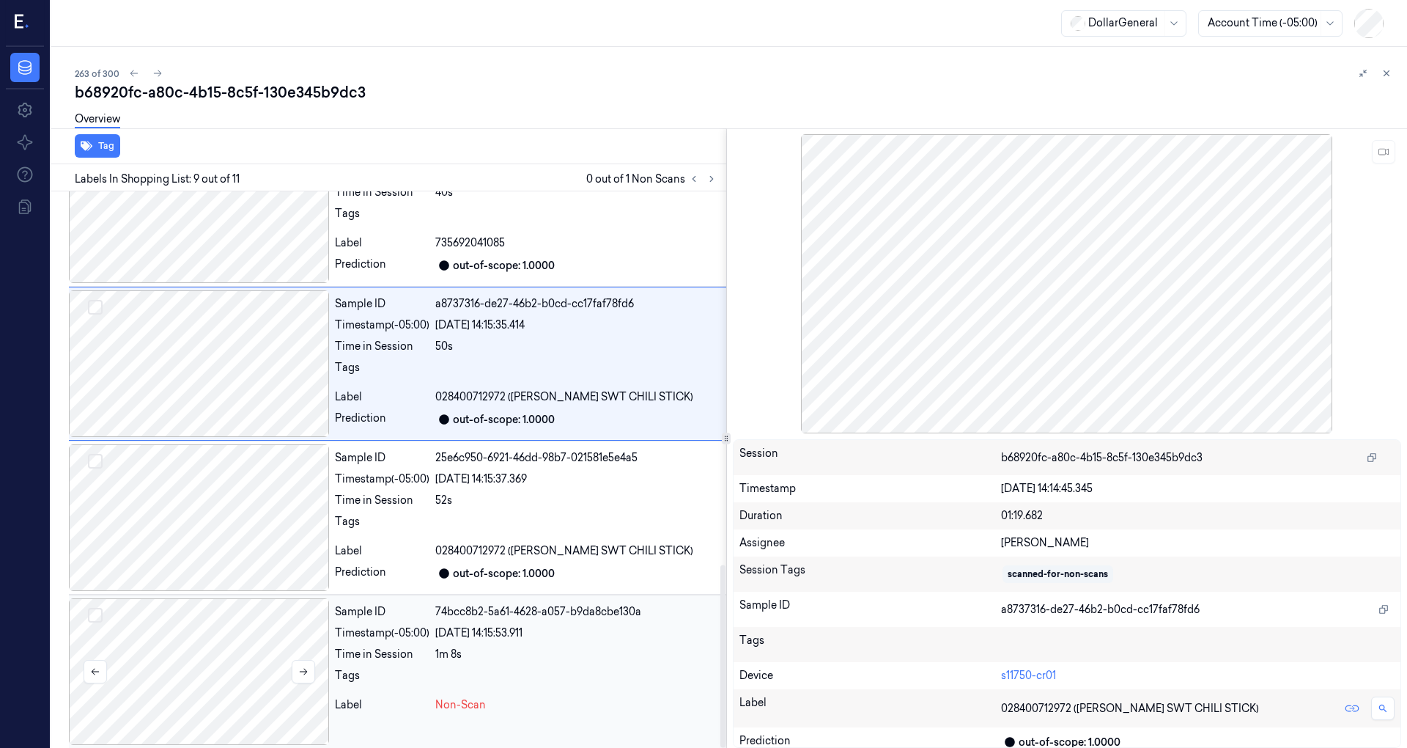
click at [237, 632] on div at bounding box center [199, 671] width 260 height 147
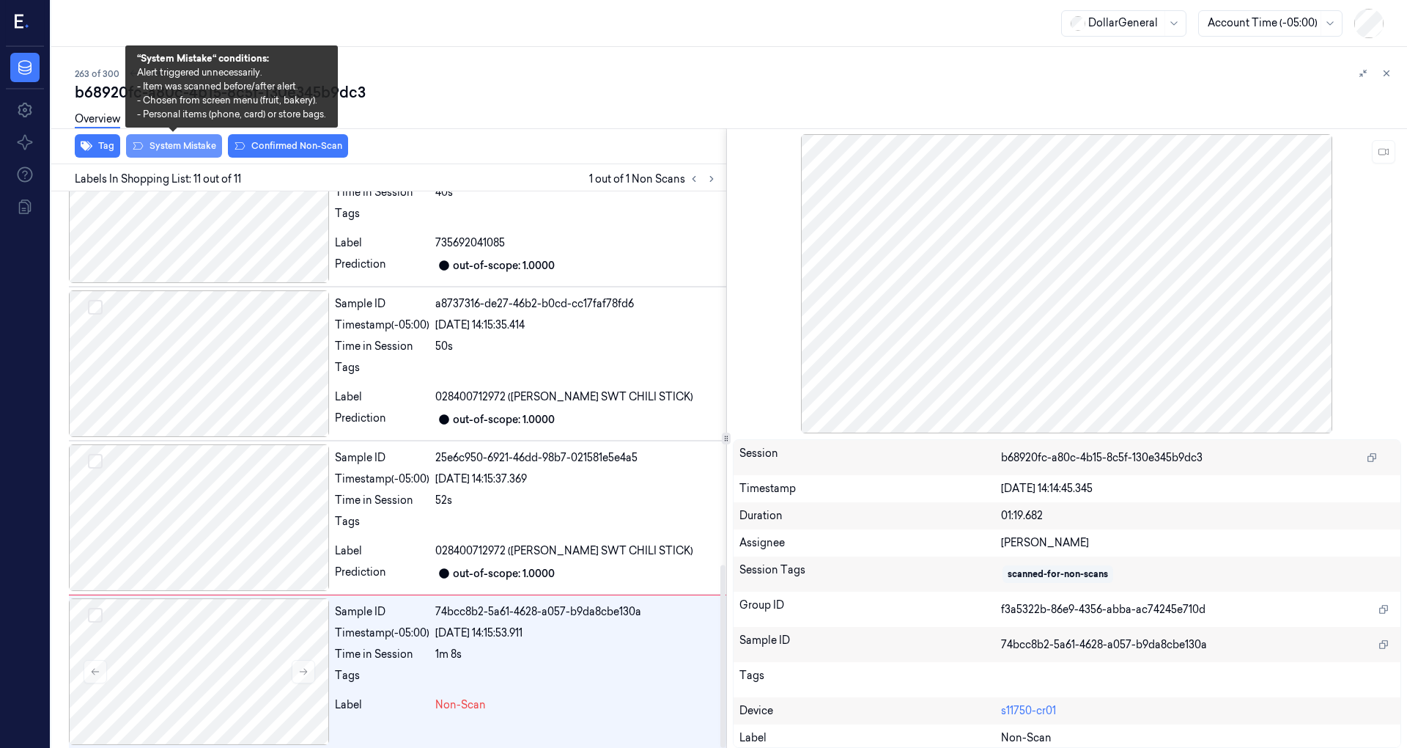
click at [185, 145] on button "System Mistake" at bounding box center [174, 145] width 96 height 23
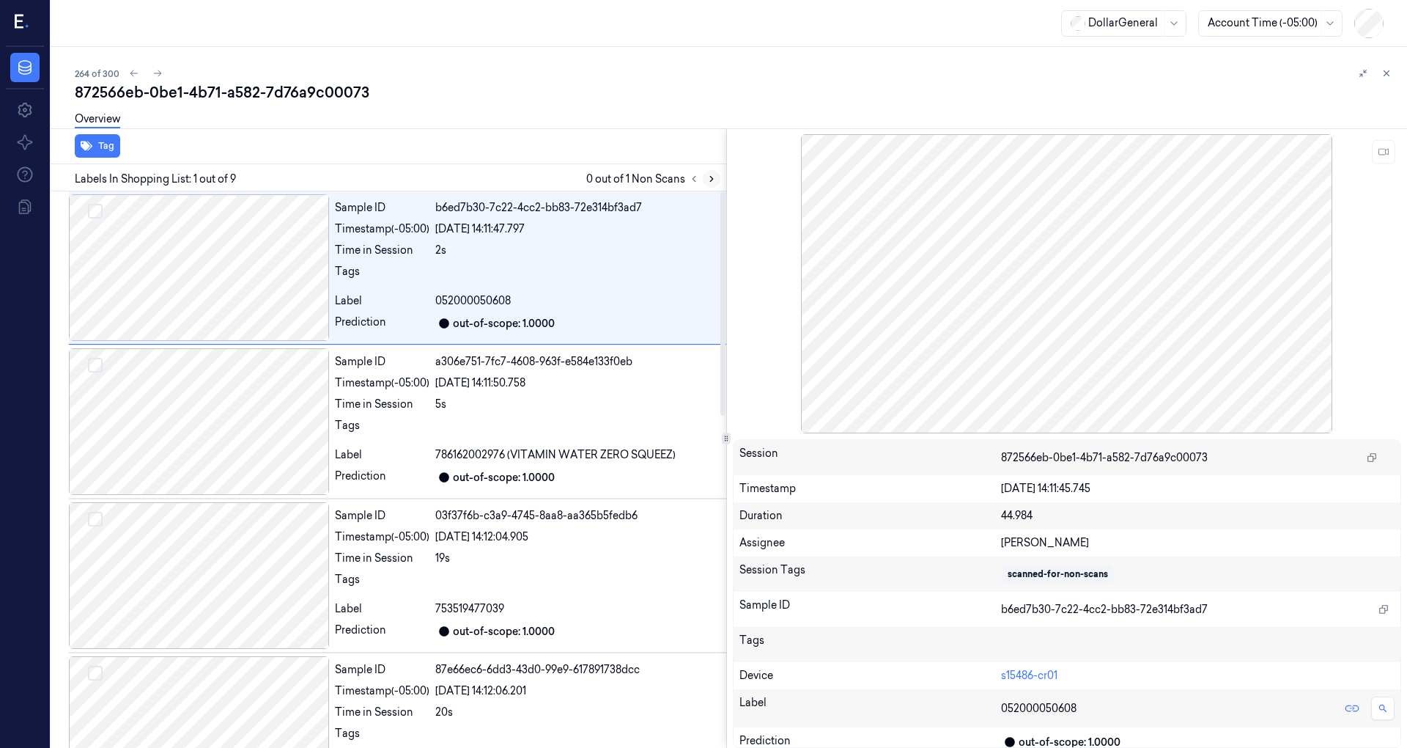
click at [711, 175] on icon at bounding box center [712, 179] width 10 height 10
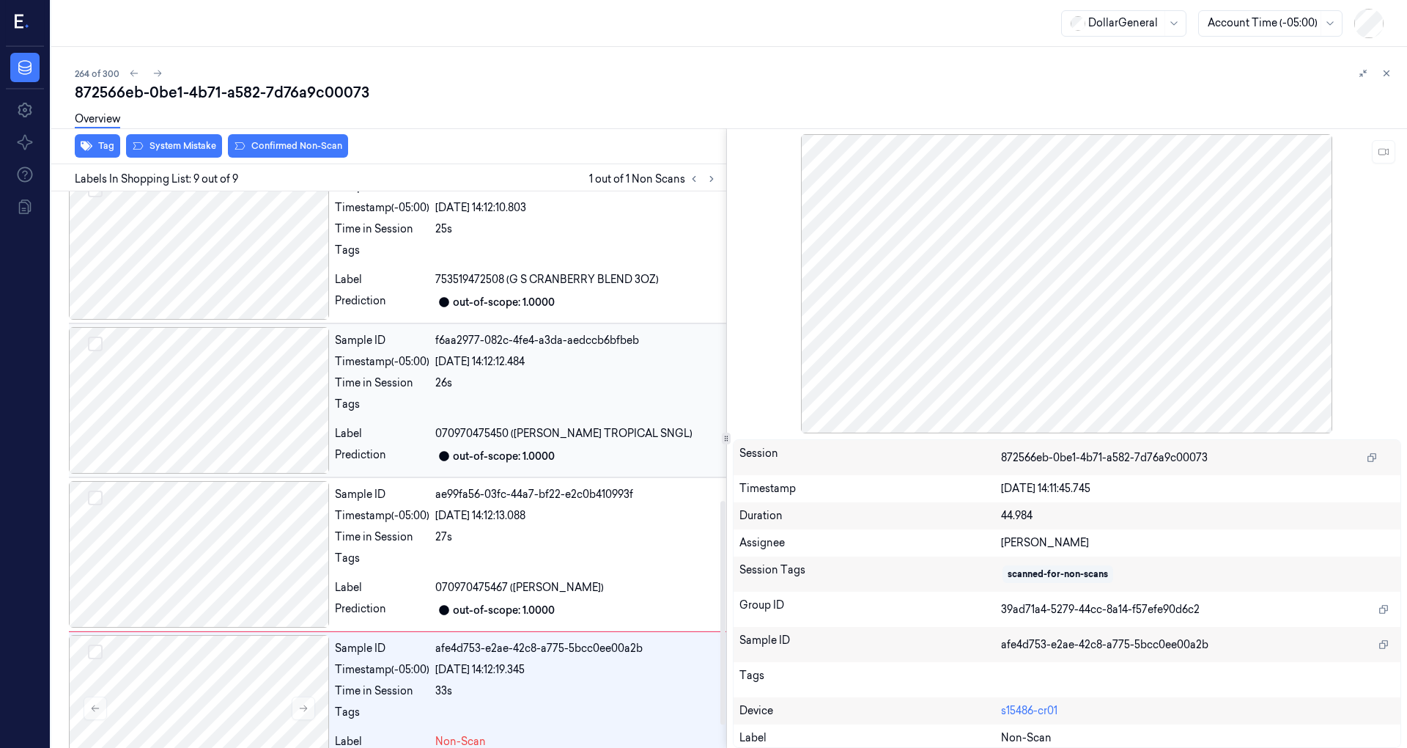
scroll to position [828, 0]
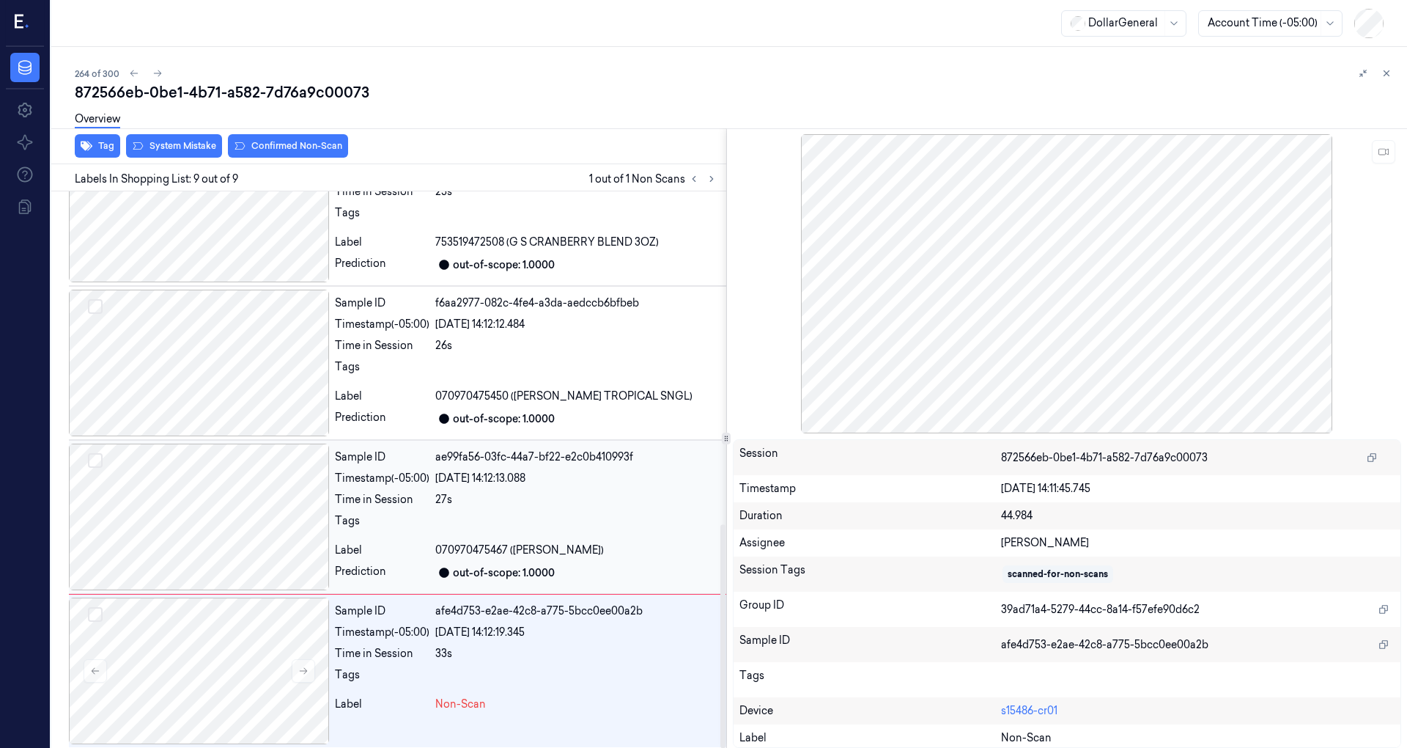
click at [223, 520] on div at bounding box center [199, 516] width 260 height 147
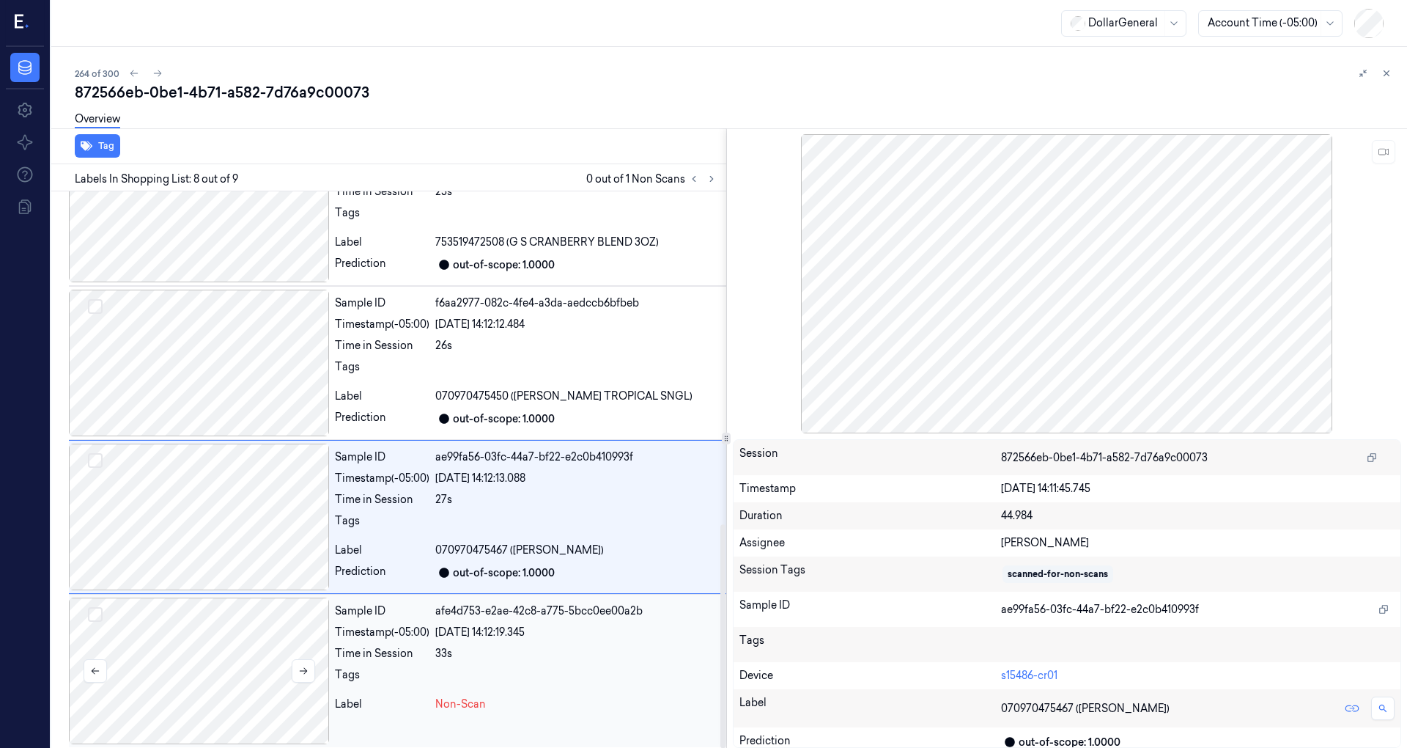
click at [259, 642] on div at bounding box center [199, 670] width 260 height 147
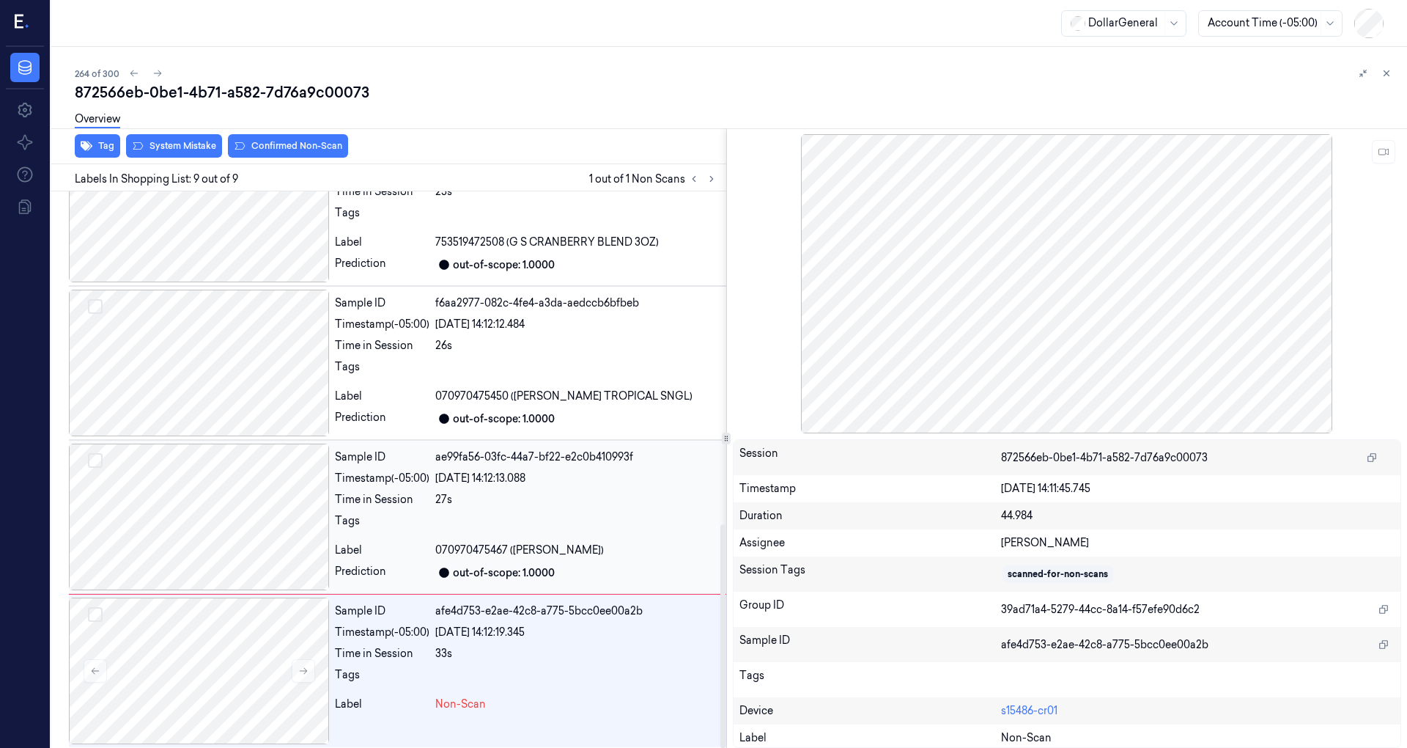
click at [244, 506] on div at bounding box center [199, 516] width 260 height 147
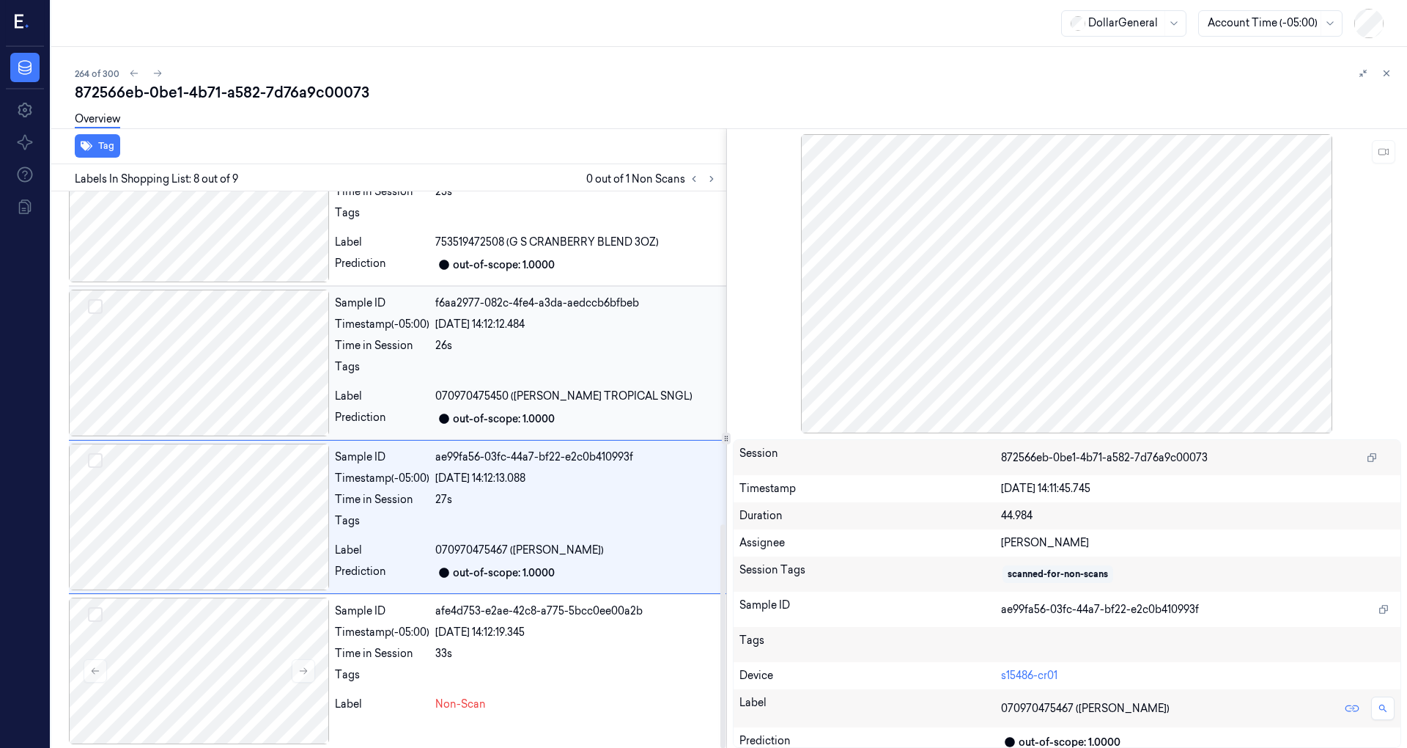
click at [250, 388] on div at bounding box center [199, 362] width 260 height 147
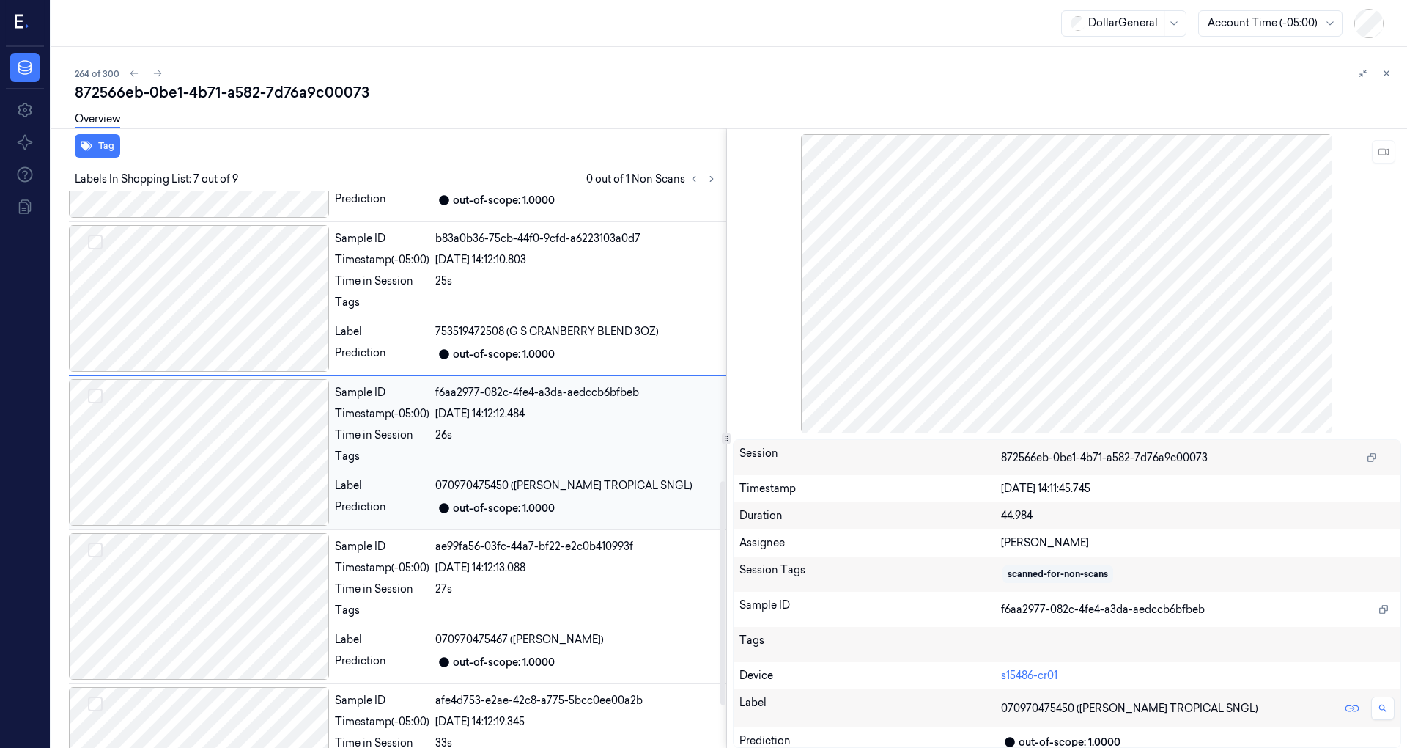
scroll to position [718, 0]
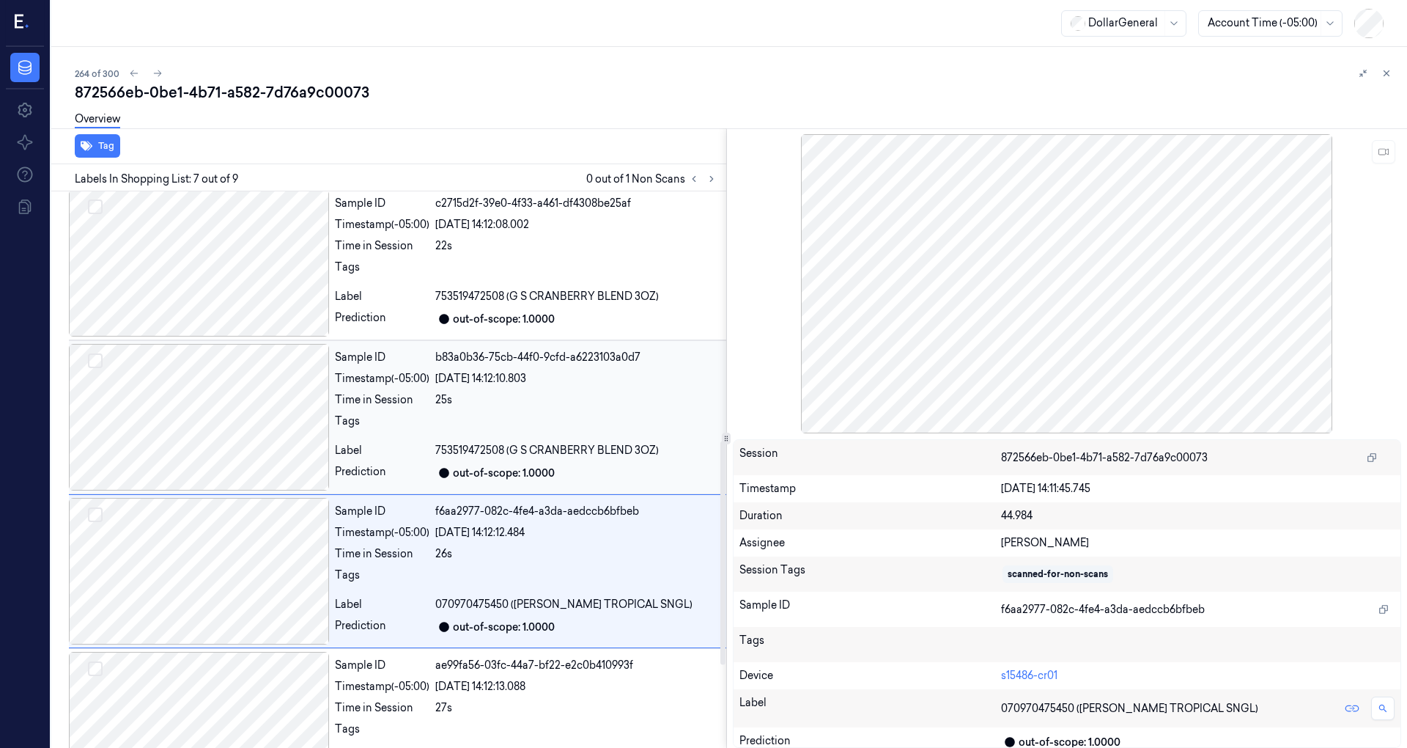
click at [251, 411] on div at bounding box center [199, 417] width 260 height 147
click at [261, 372] on div at bounding box center [199, 416] width 260 height 147
click at [258, 374] on div at bounding box center [199, 415] width 260 height 147
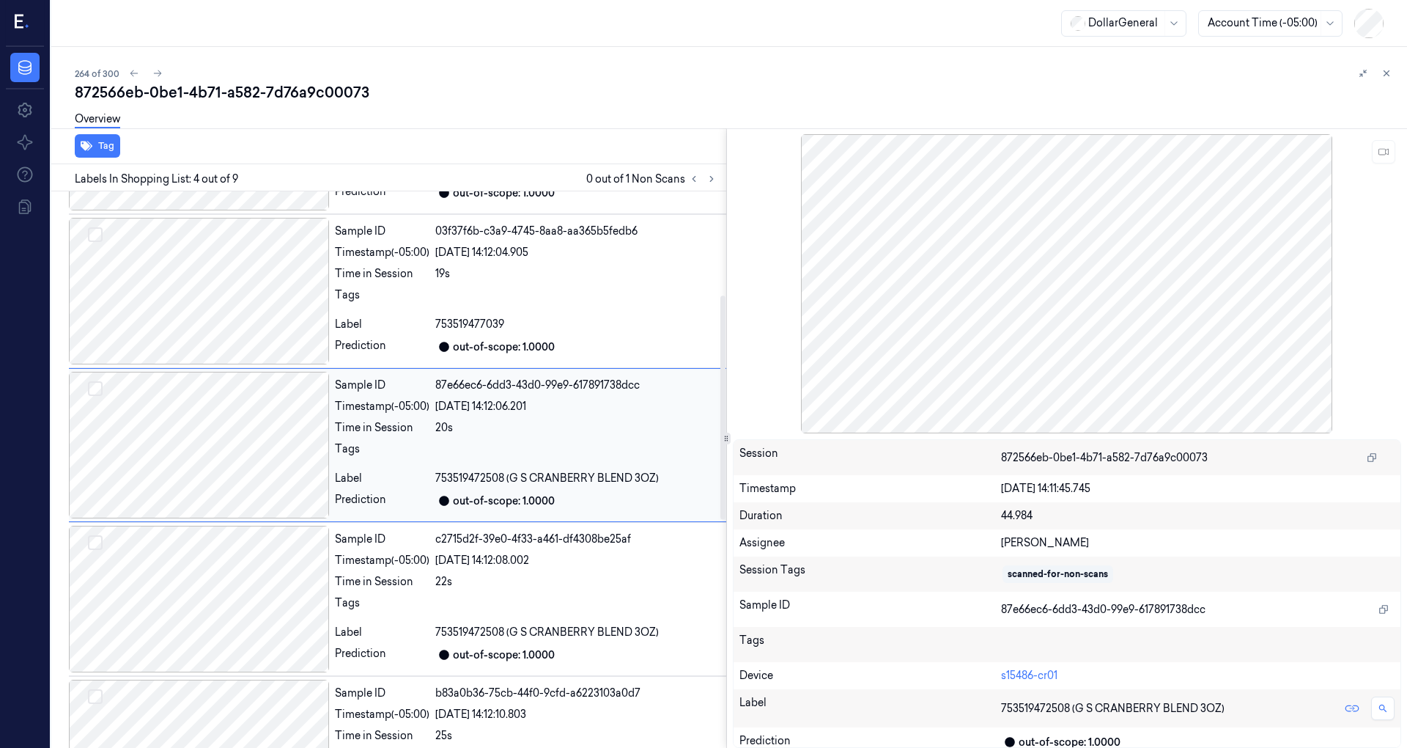
scroll to position [258, 0]
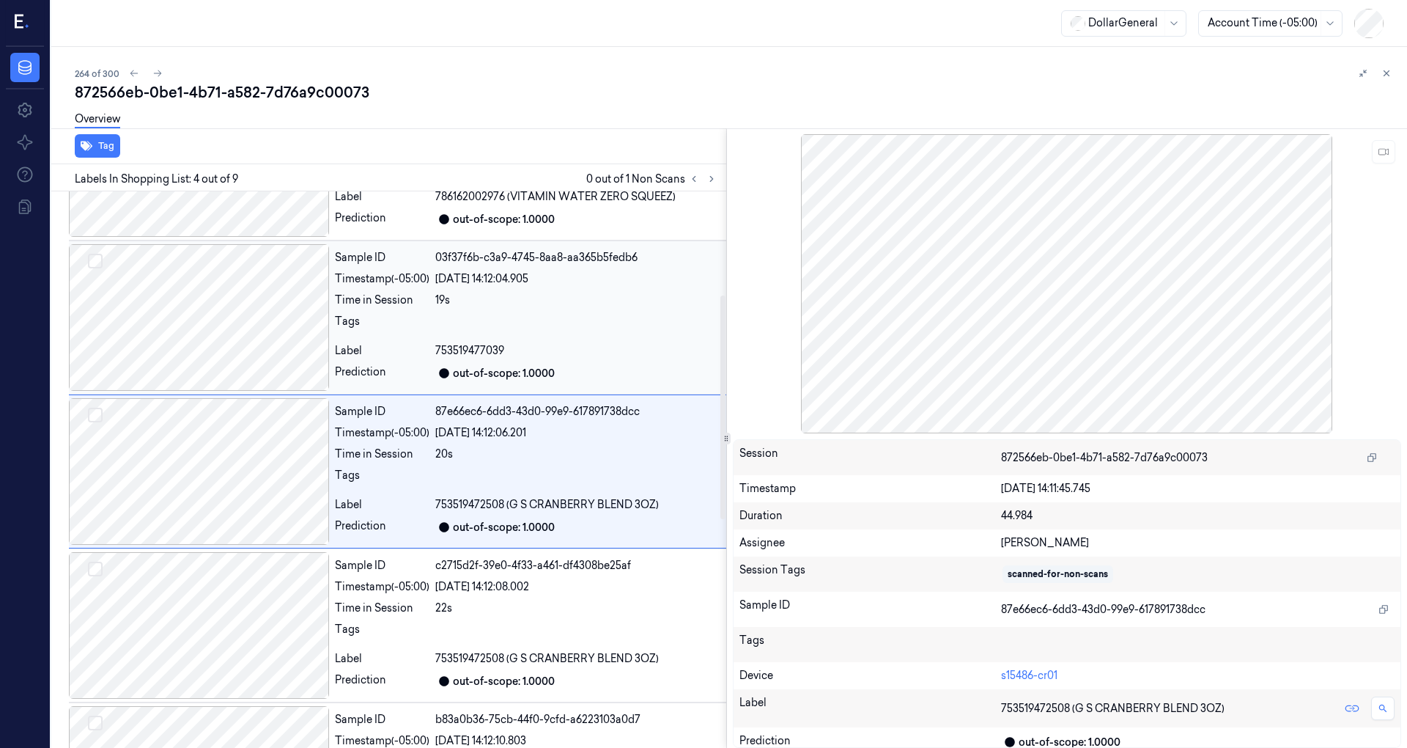
click at [255, 326] on div at bounding box center [199, 317] width 260 height 147
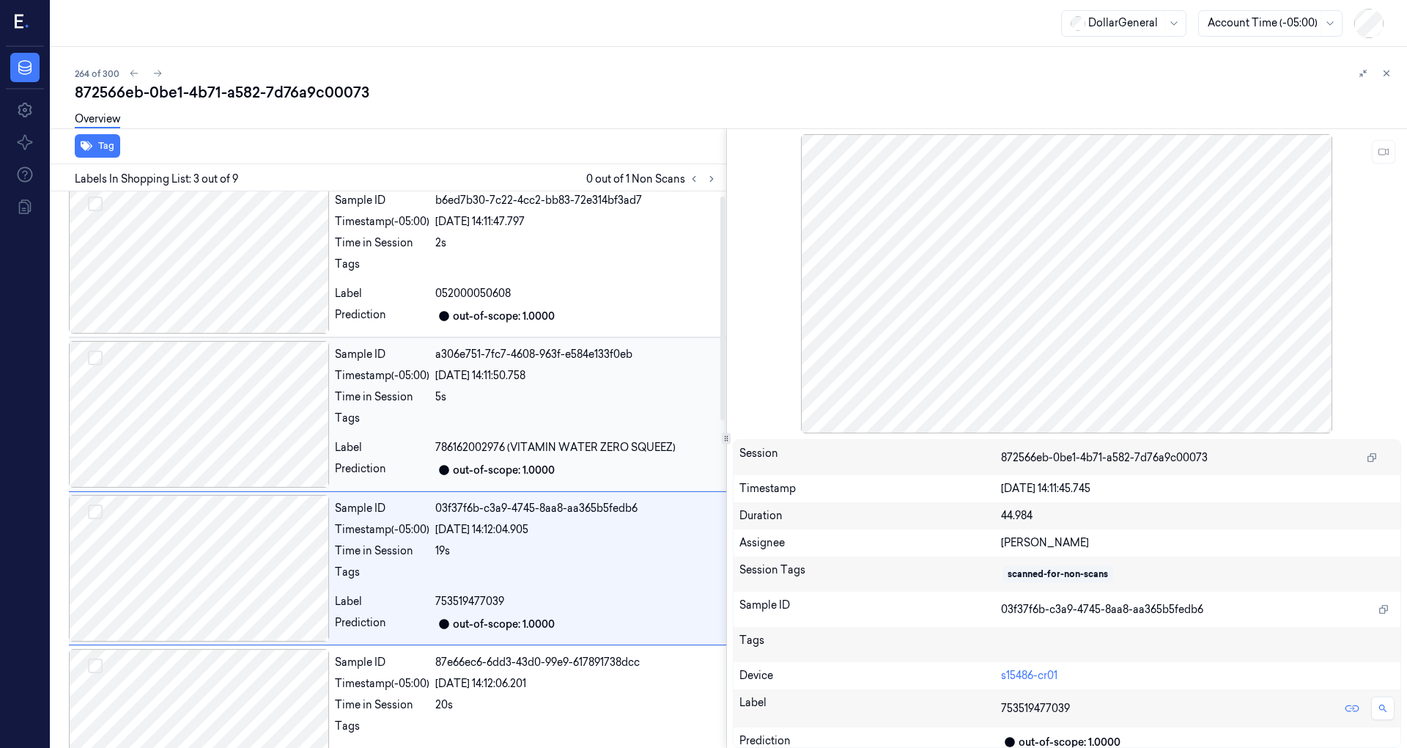
scroll to position [7, 0]
click at [234, 375] on div at bounding box center [199, 415] width 260 height 147
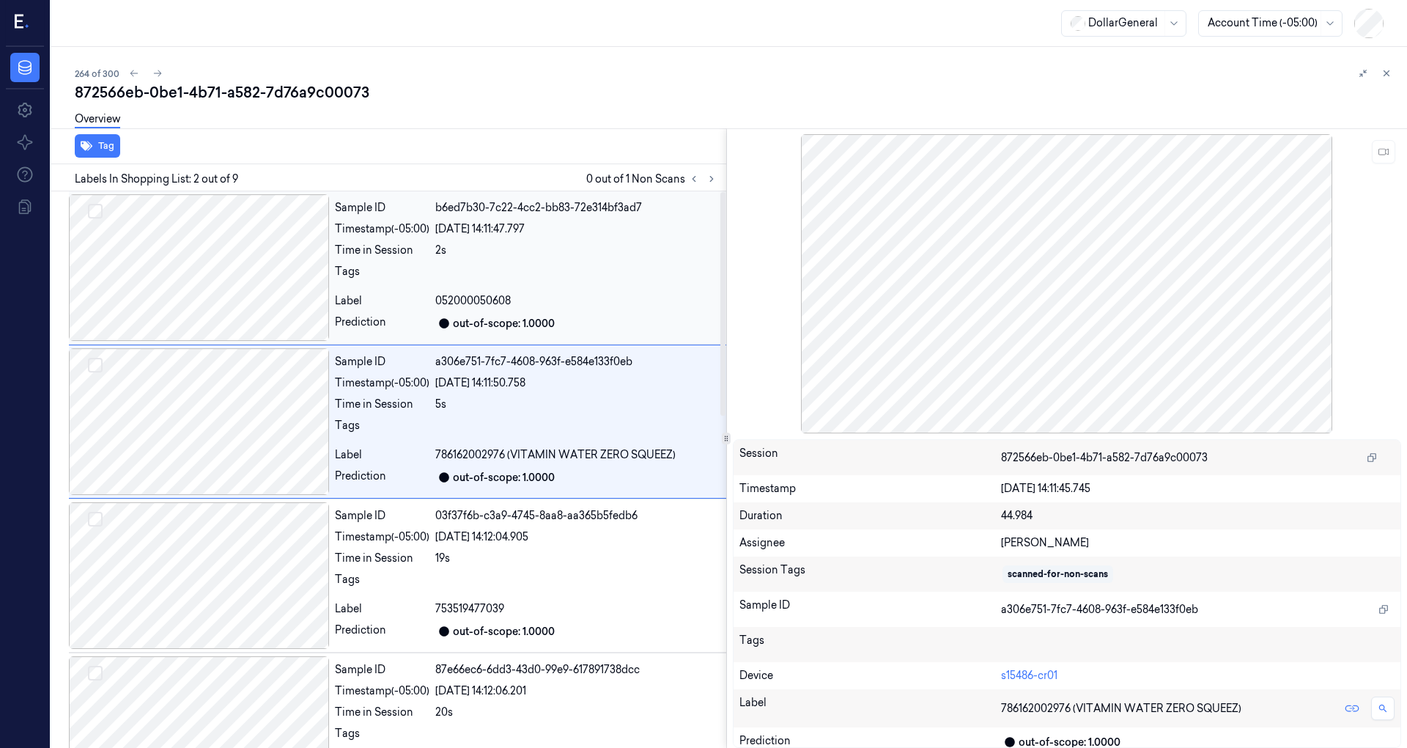
click at [246, 325] on div at bounding box center [199, 267] width 260 height 147
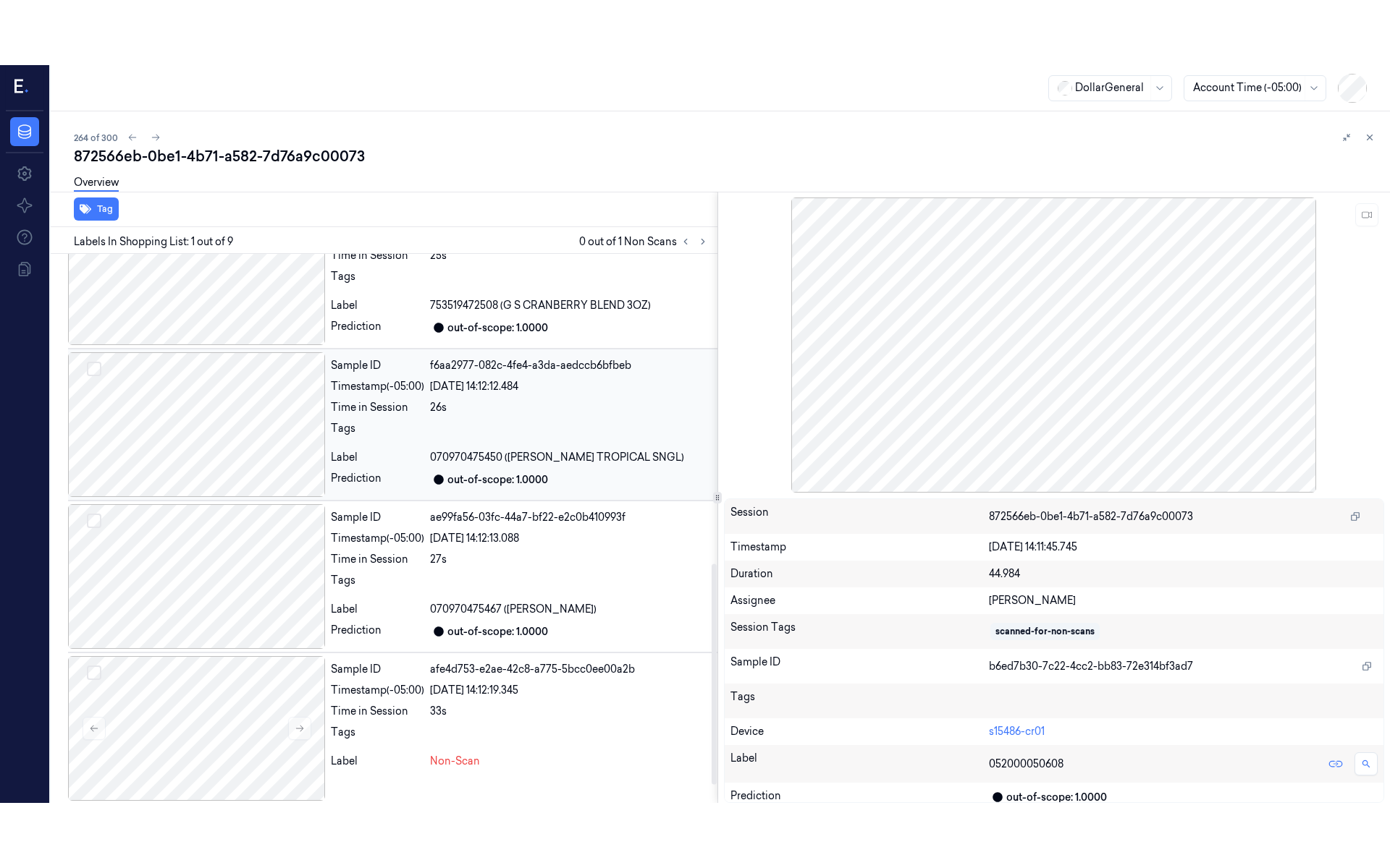
scroll to position [818, 0]
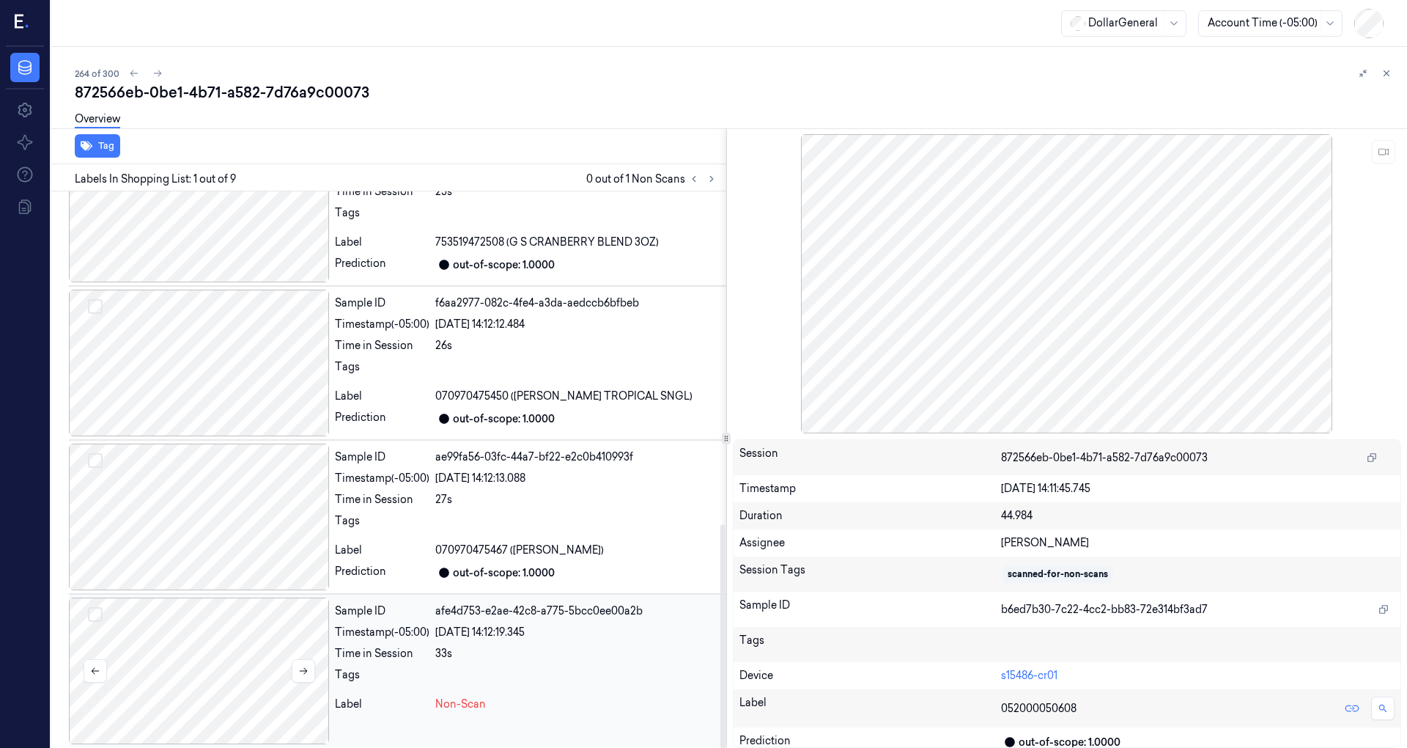
click at [237, 649] on div at bounding box center [199, 670] width 260 height 147
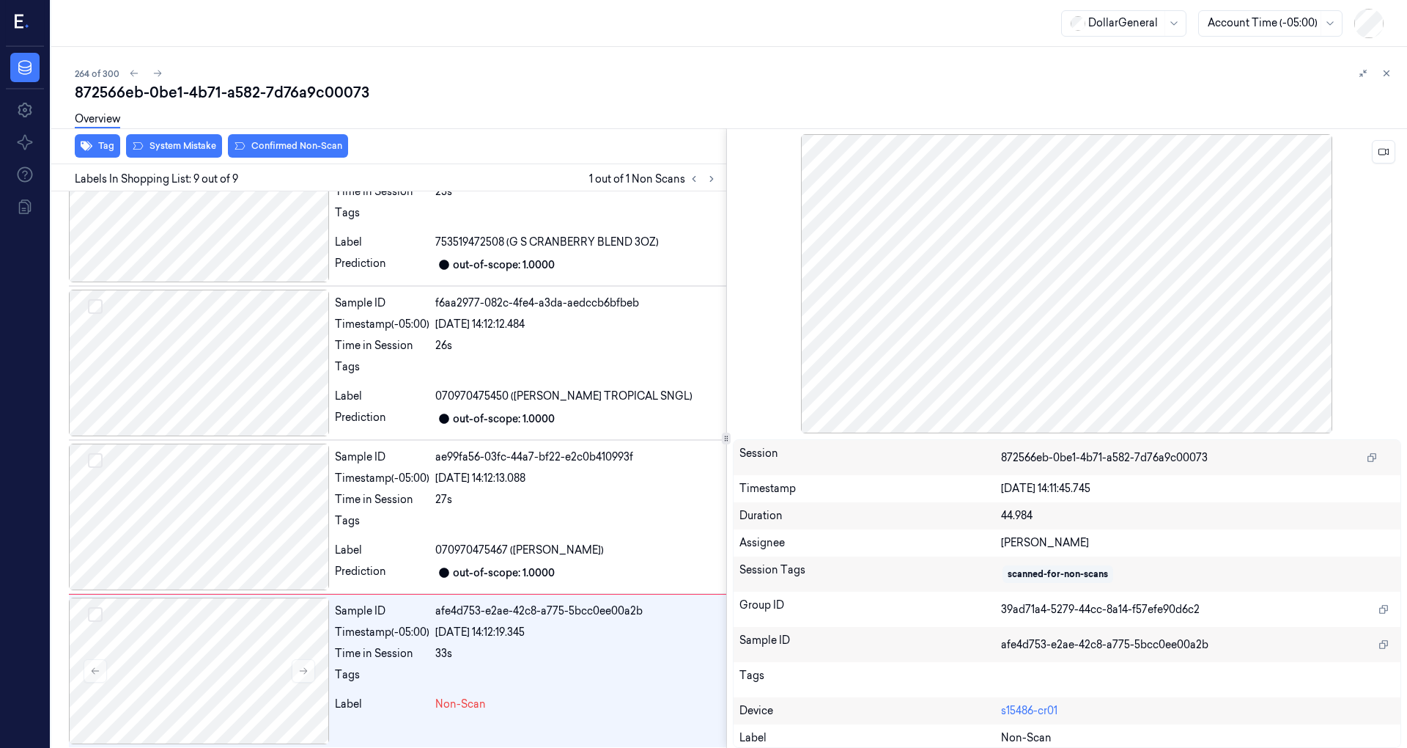
click at [1395, 151] on div at bounding box center [1067, 283] width 669 height 299
click at [1388, 152] on icon at bounding box center [1384, 152] width 10 height 10
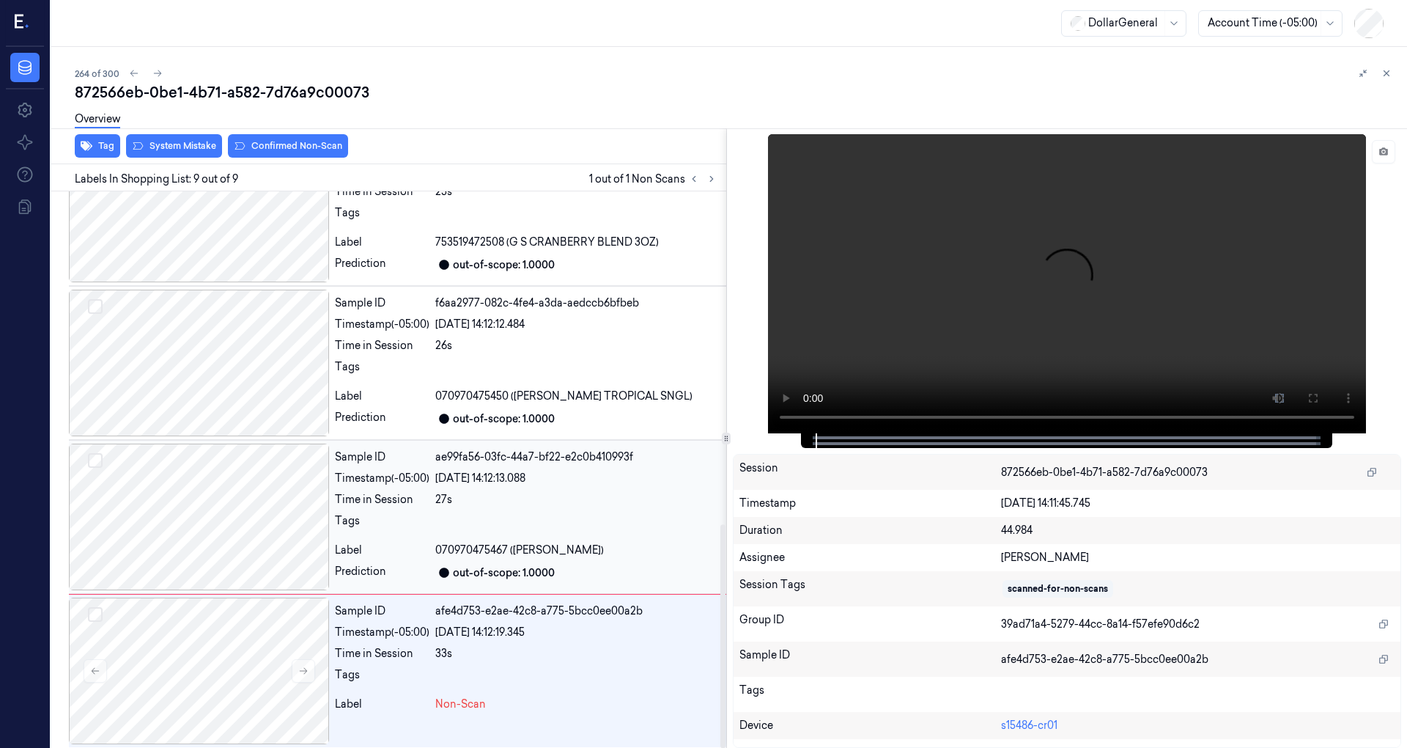
click at [222, 546] on div at bounding box center [199, 516] width 260 height 147
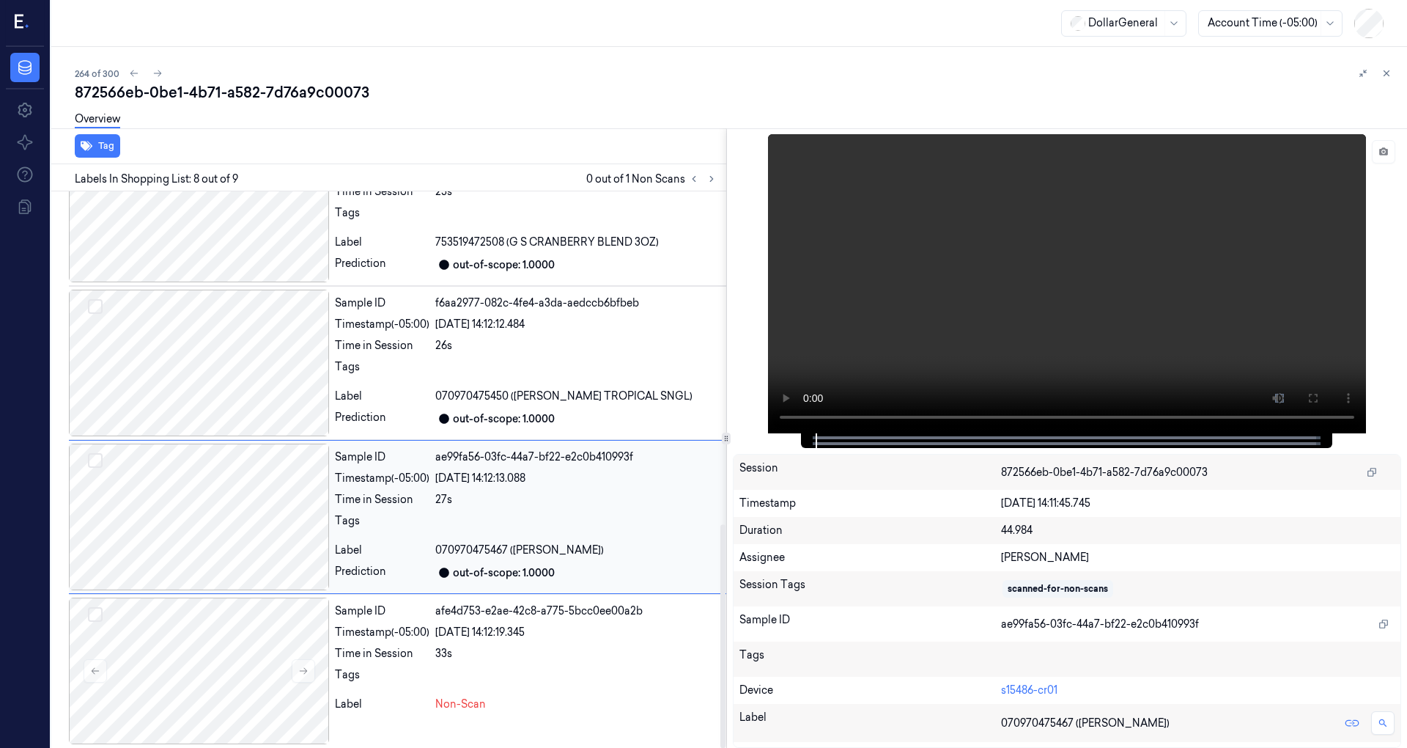
click at [229, 524] on div at bounding box center [199, 516] width 260 height 147
click at [1244, 202] on video at bounding box center [1067, 283] width 598 height 299
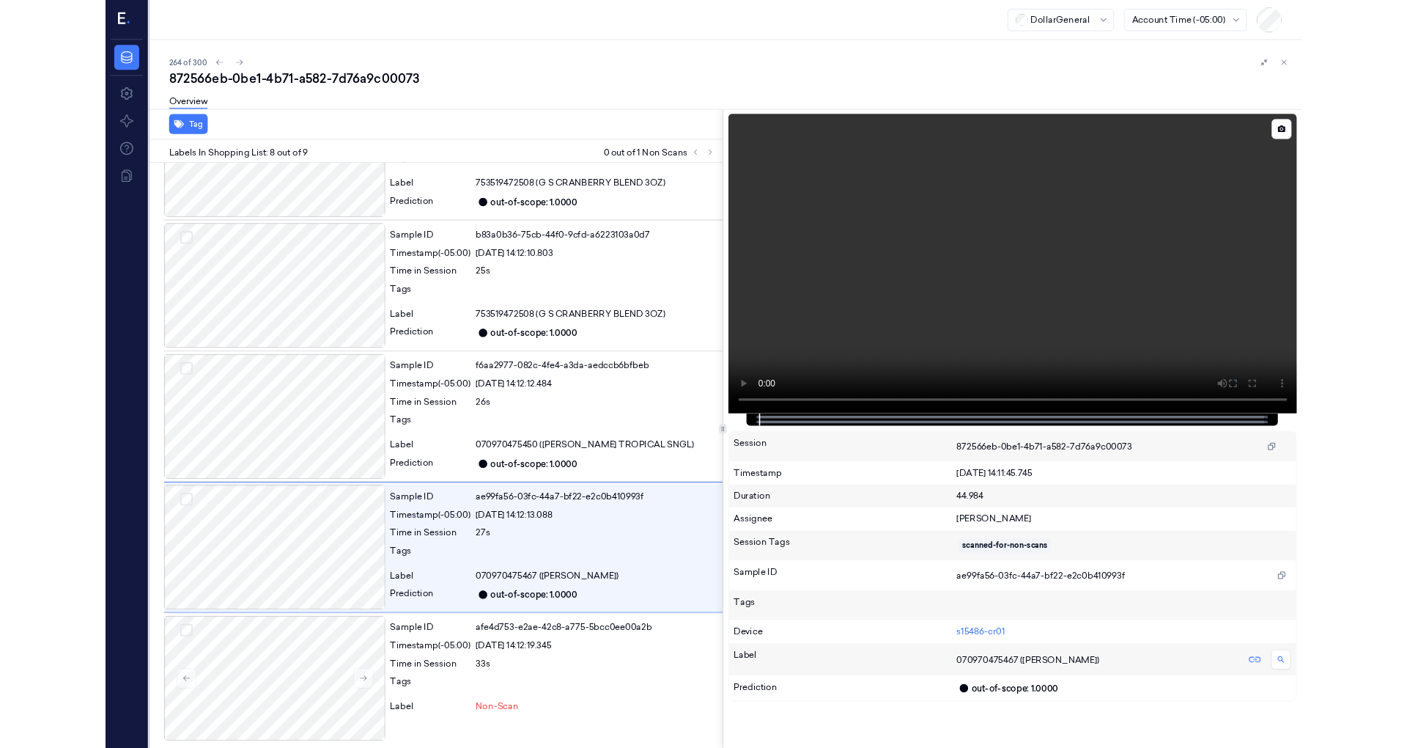
scroll to position [696, 0]
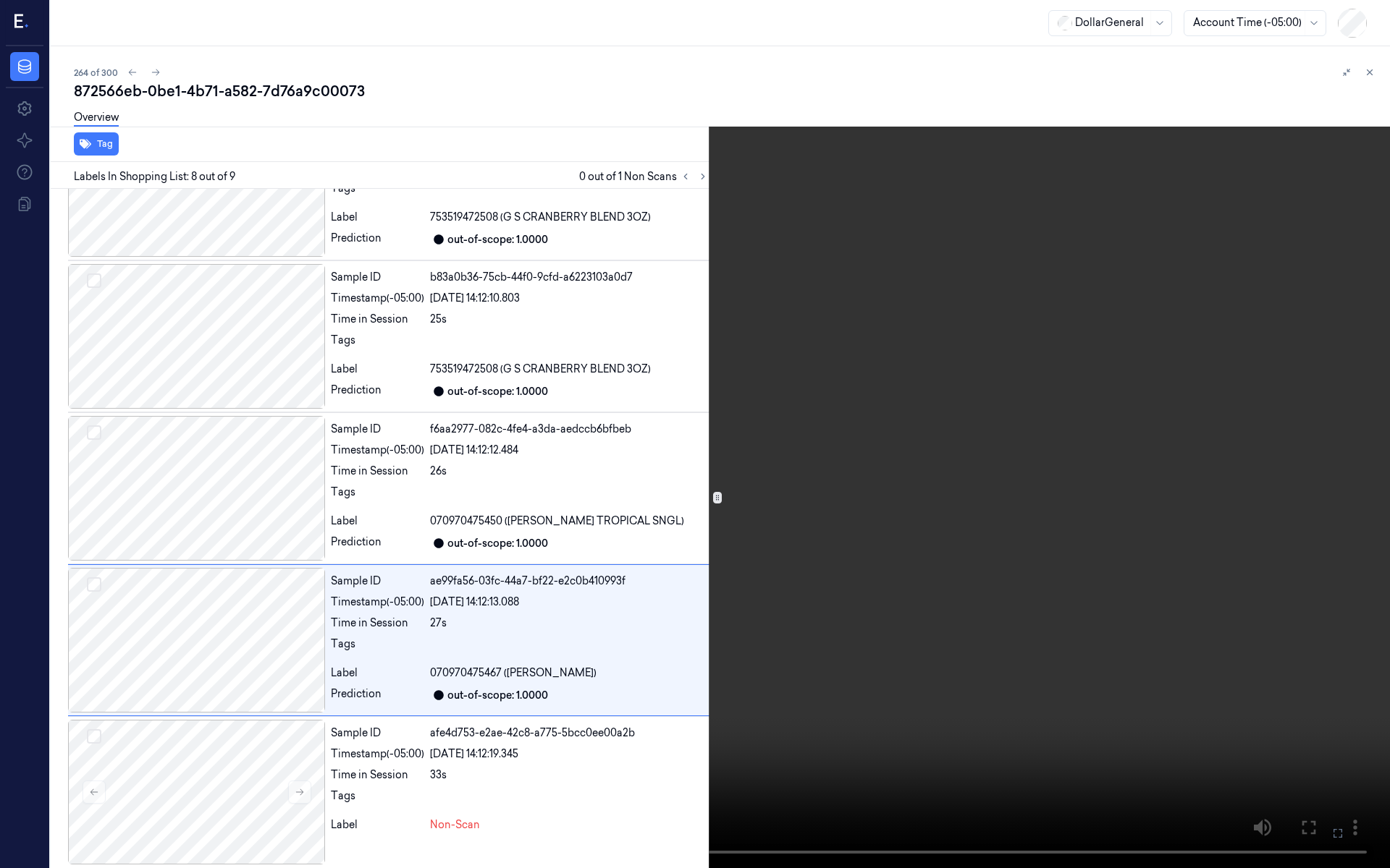
click at [1018, 323] on video at bounding box center [695, 434] width 1390 height 868
click at [850, 354] on video at bounding box center [695, 434] width 1390 height 868
click at [721, 321] on video at bounding box center [695, 434] width 1390 height 868
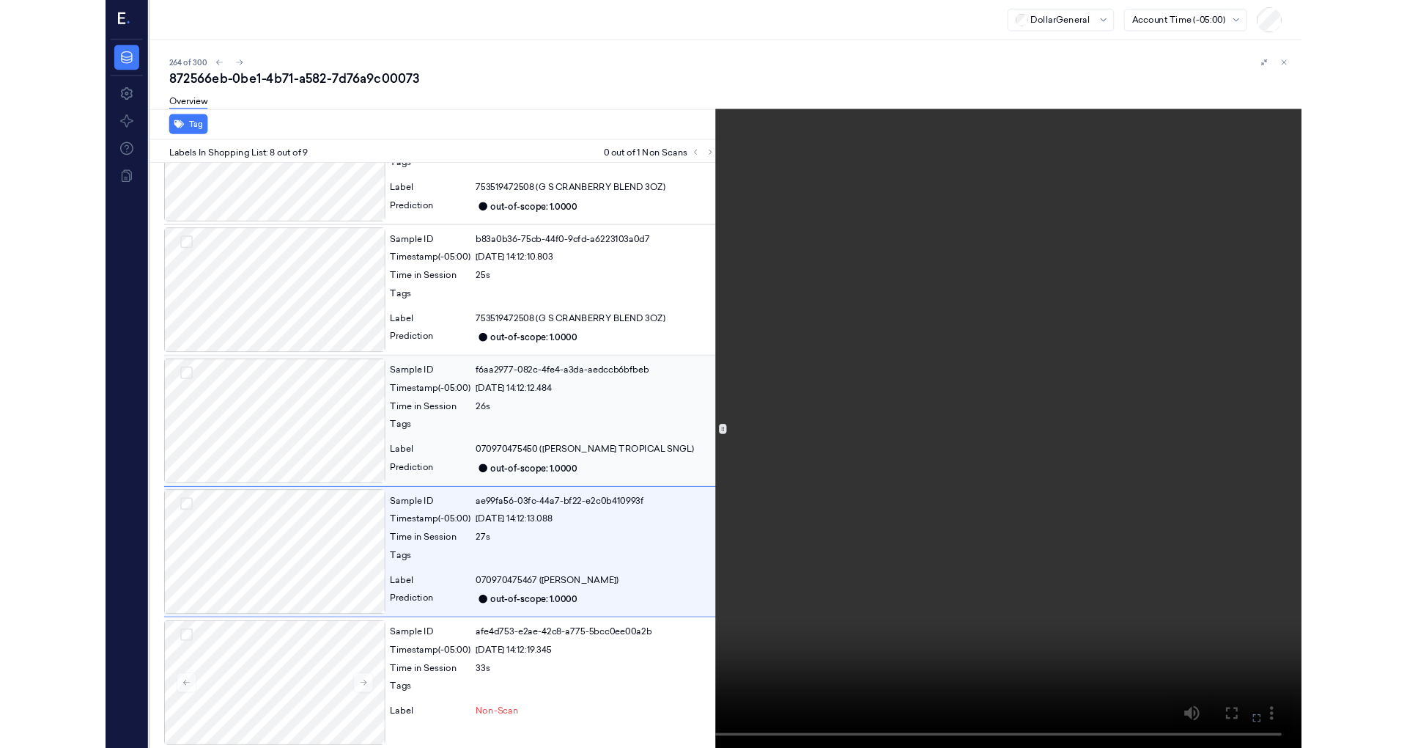
scroll to position [828, 0]
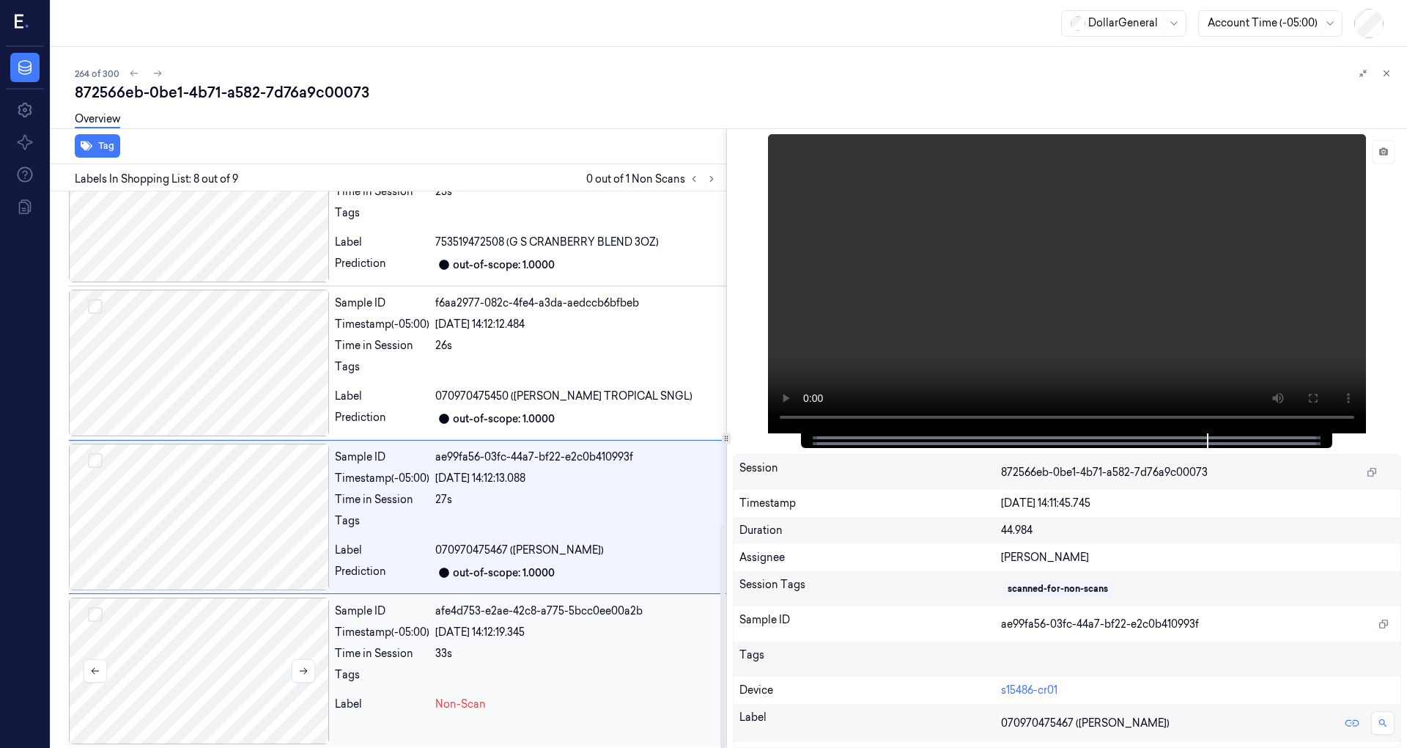
click at [254, 674] on div at bounding box center [199, 670] width 260 height 147
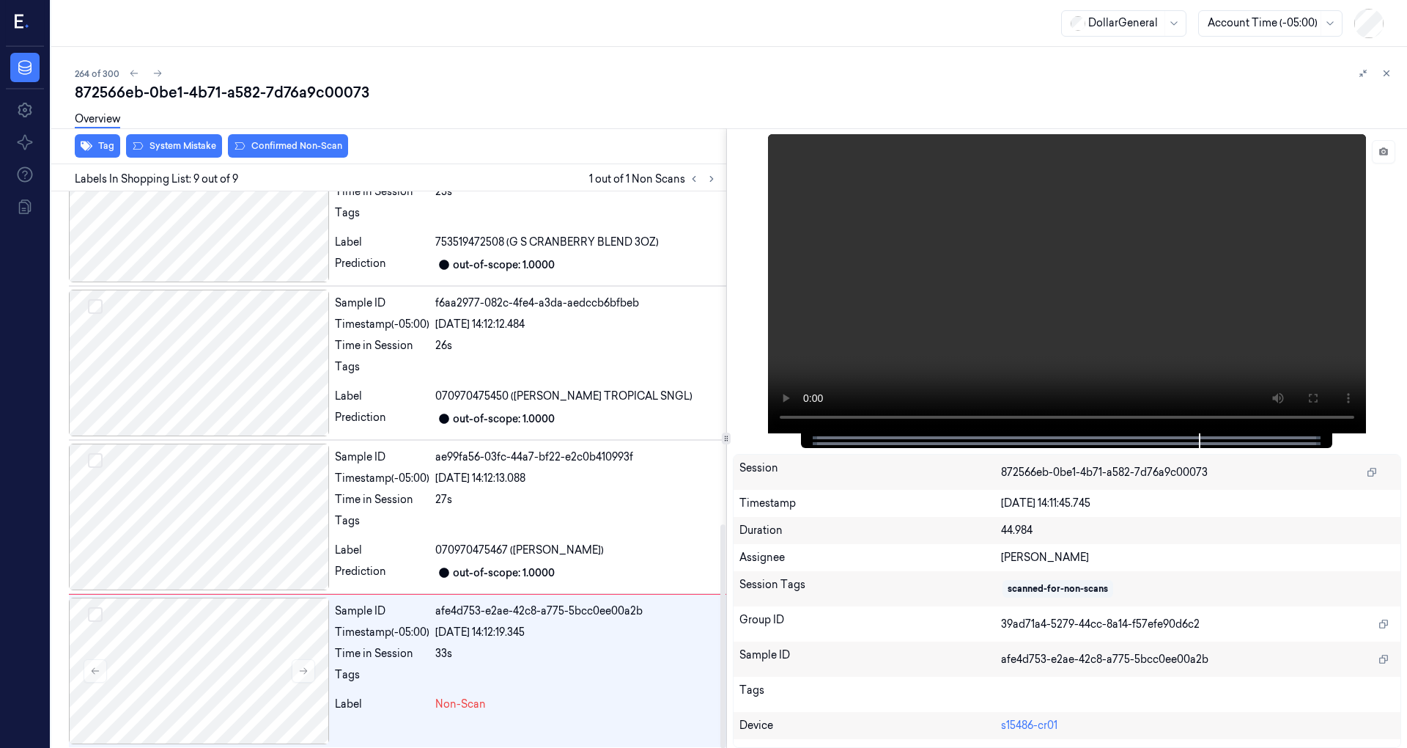
click at [200, 136] on div "Overview" at bounding box center [735, 121] width 1321 height 37
click at [191, 145] on button "System Mistake" at bounding box center [174, 145] width 96 height 23
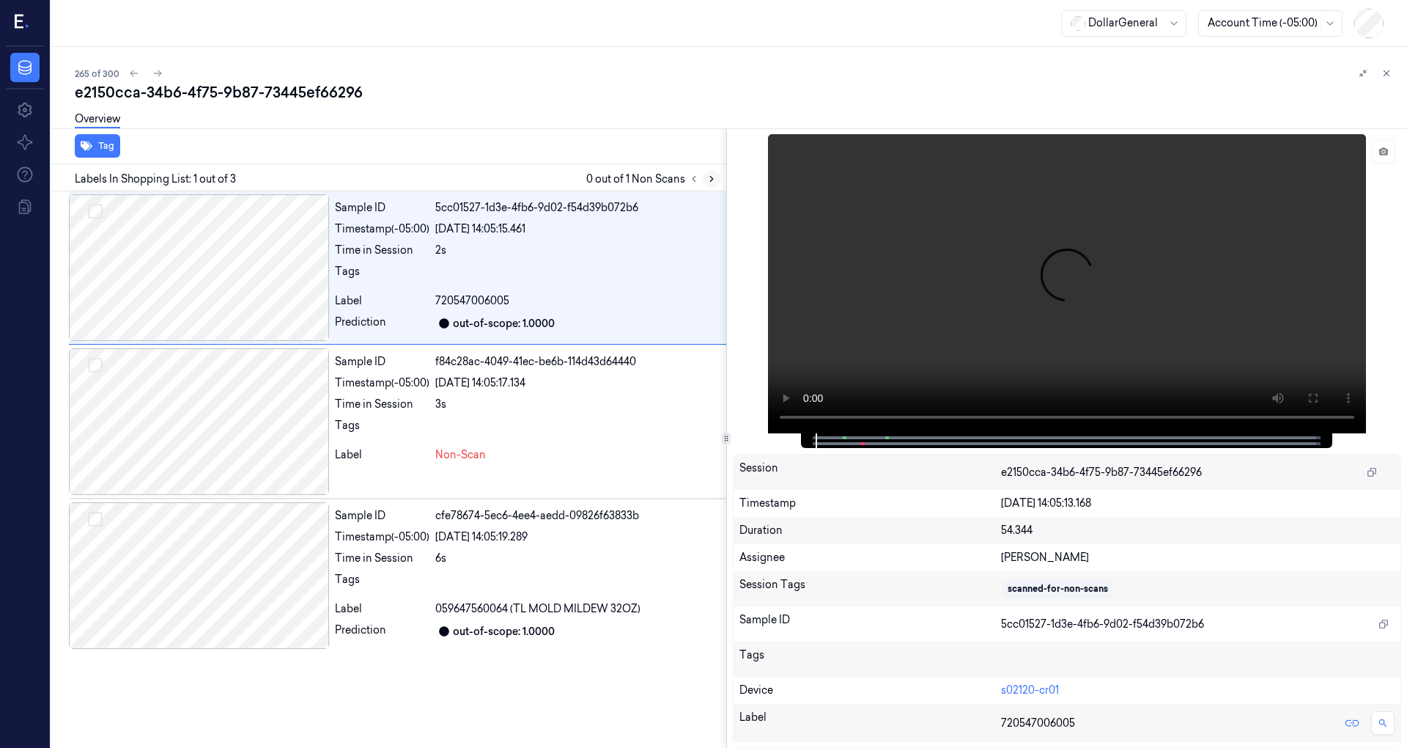
click at [710, 179] on icon at bounding box center [712, 179] width 10 height 10
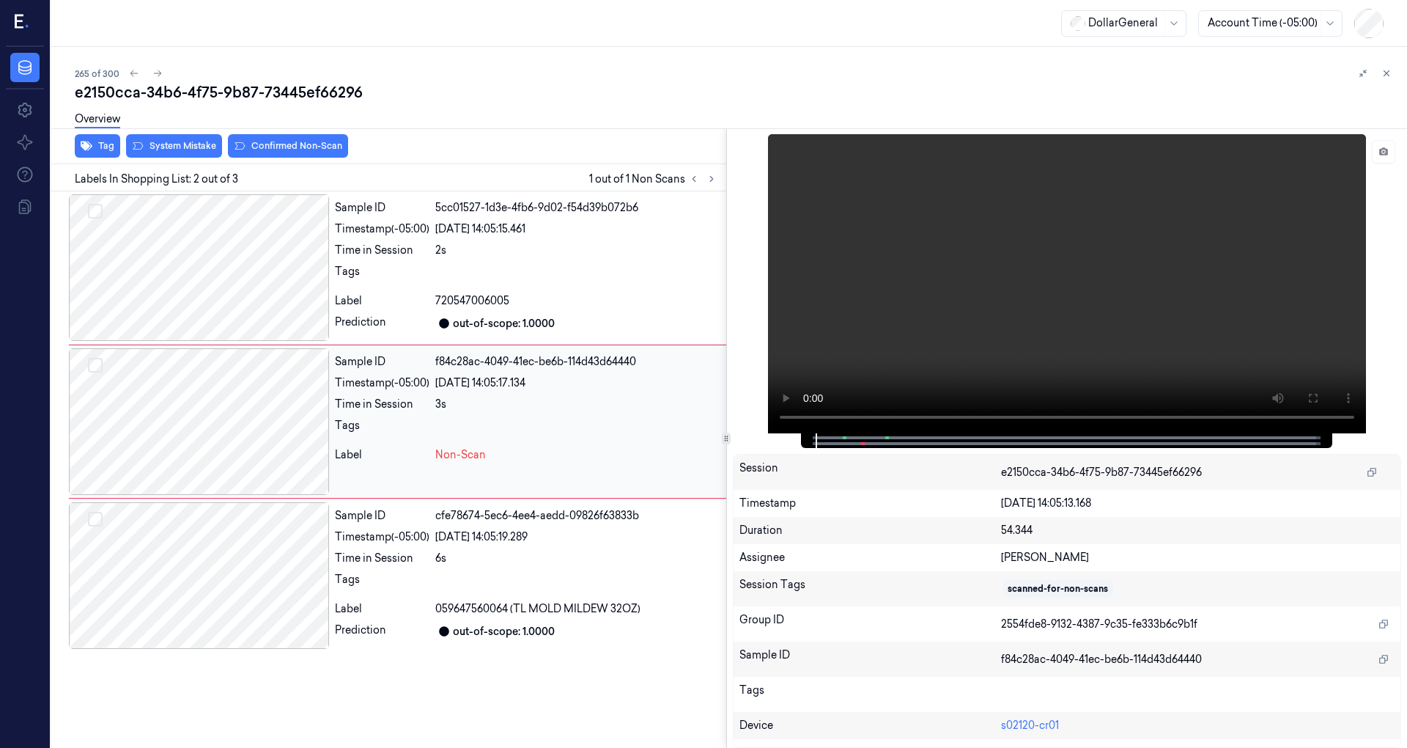
click at [235, 401] on div at bounding box center [199, 421] width 260 height 147
click at [1381, 158] on button at bounding box center [1383, 151] width 23 height 23
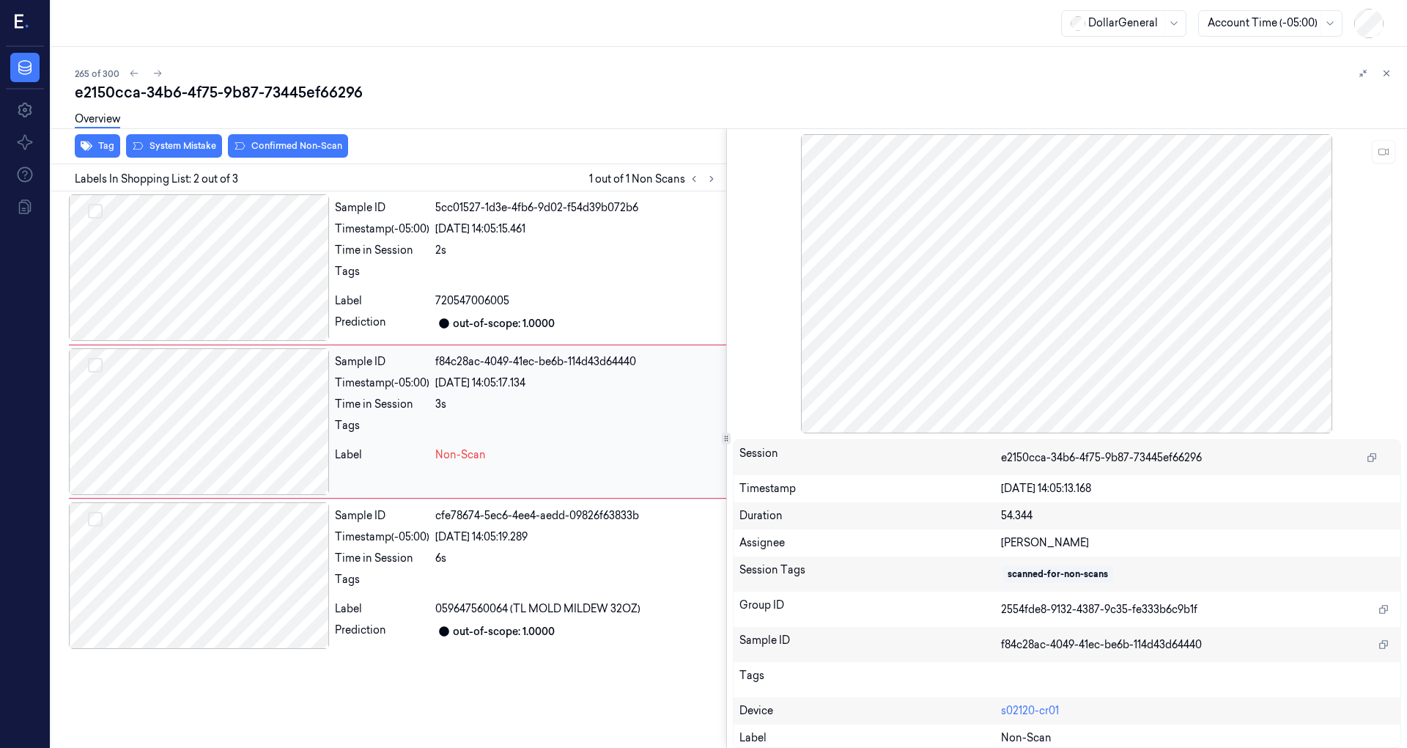
click at [261, 399] on div at bounding box center [199, 421] width 260 height 147
click at [226, 259] on div at bounding box center [199, 267] width 260 height 147
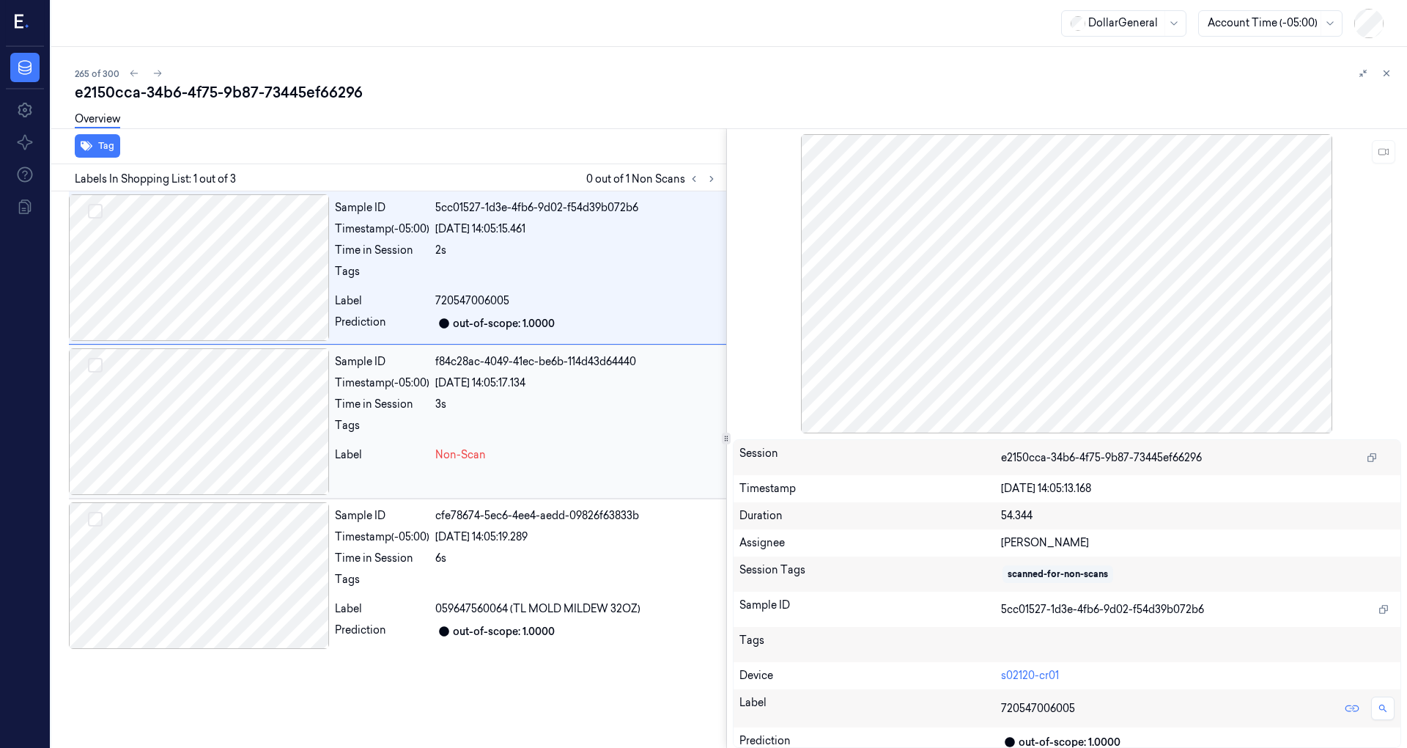
click at [251, 400] on div at bounding box center [199, 421] width 260 height 147
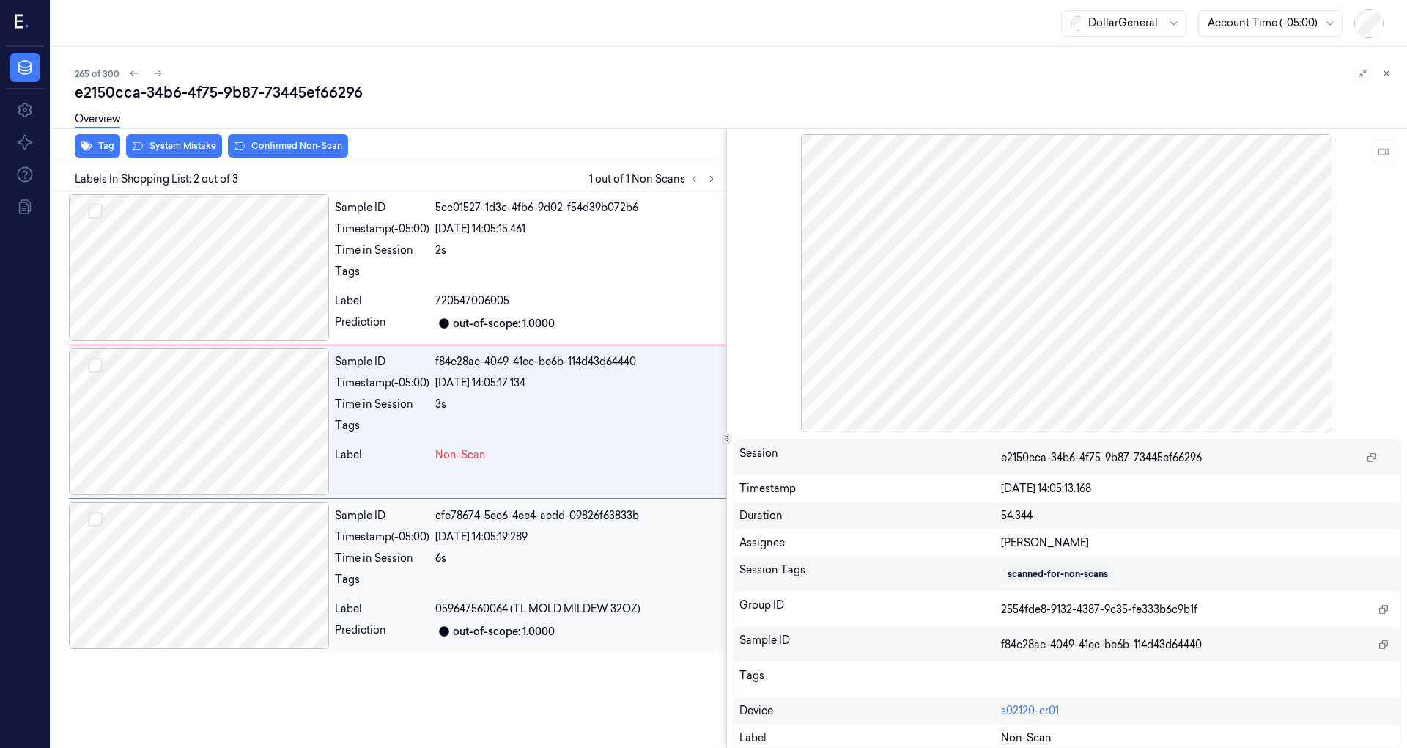
click at [225, 558] on div at bounding box center [199, 575] width 260 height 147
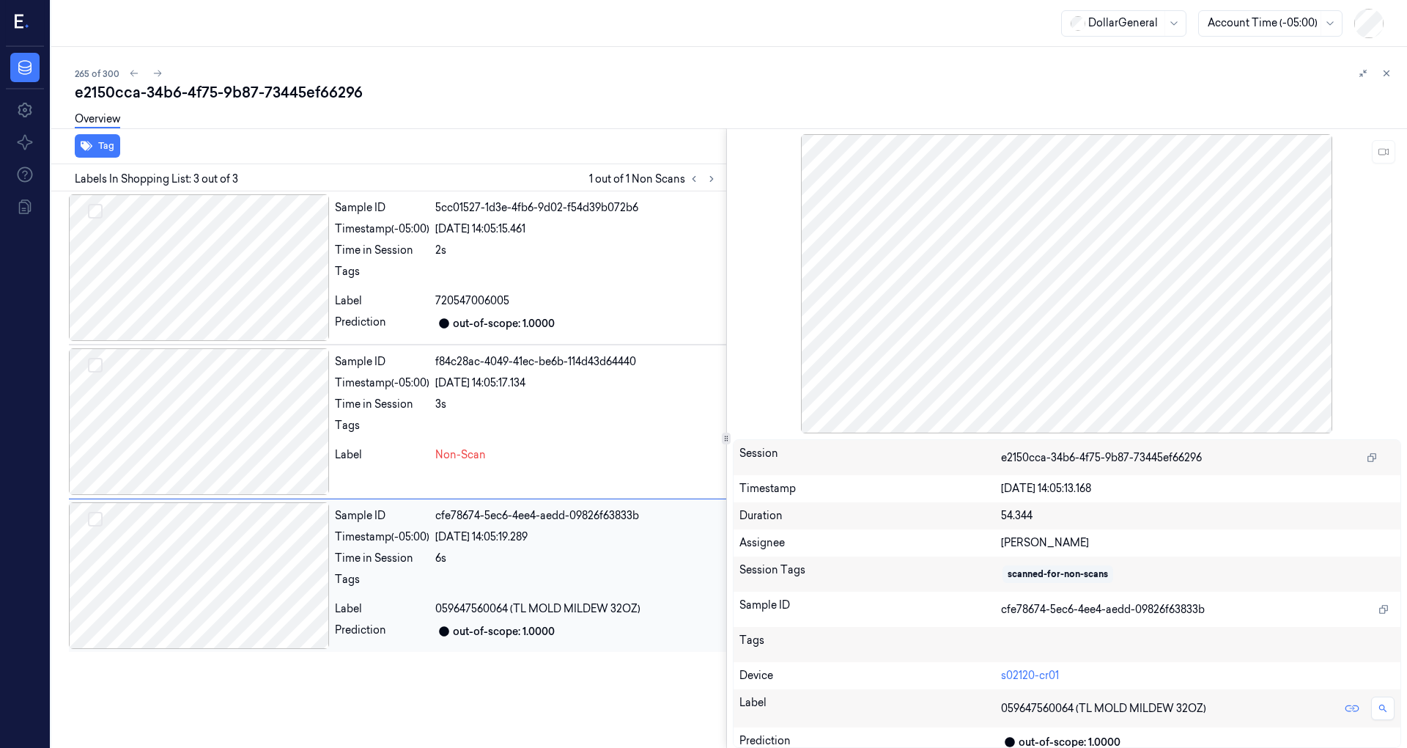
click at [228, 557] on div at bounding box center [199, 575] width 260 height 147
click at [239, 556] on div at bounding box center [199, 575] width 260 height 147
click at [240, 556] on div at bounding box center [199, 575] width 260 height 147
click at [243, 261] on div at bounding box center [199, 267] width 260 height 147
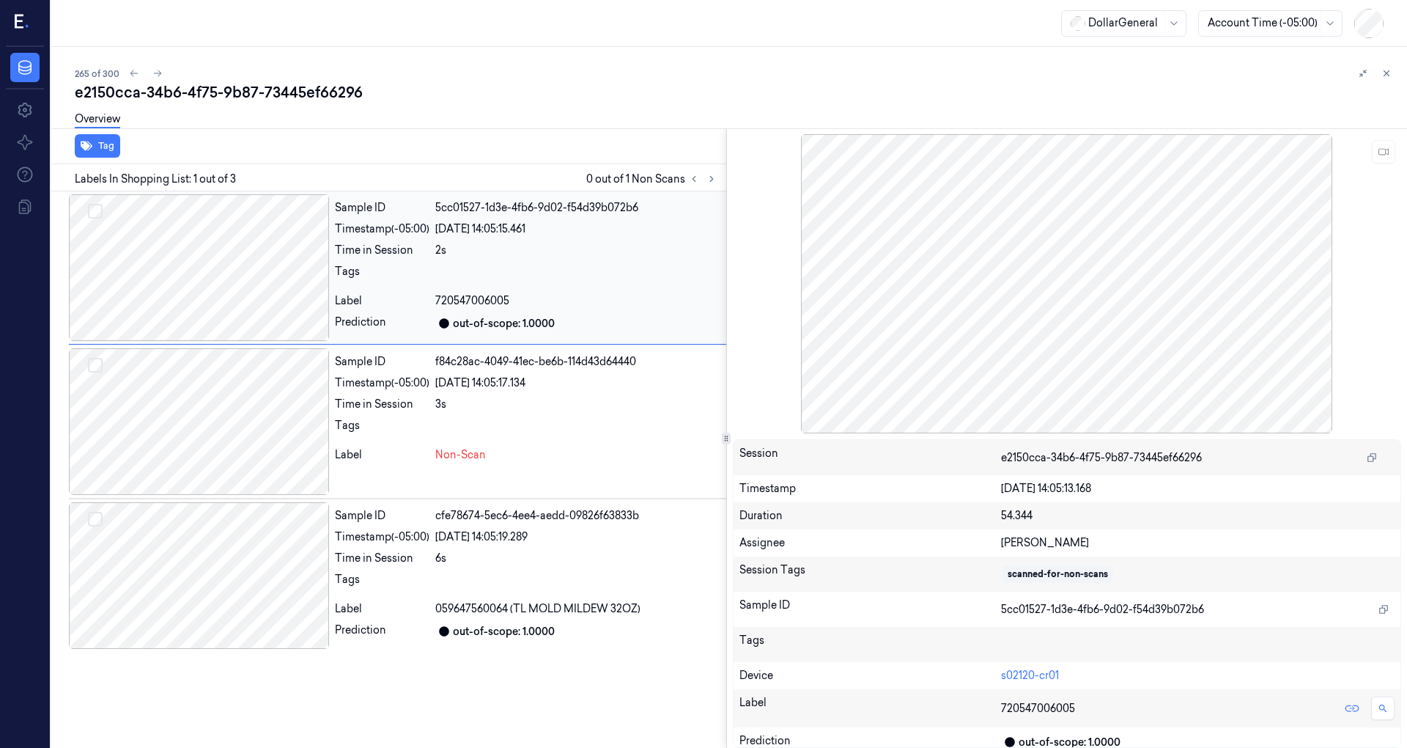
click at [243, 261] on div at bounding box center [199, 267] width 260 height 147
click at [219, 551] on div at bounding box center [199, 575] width 260 height 147
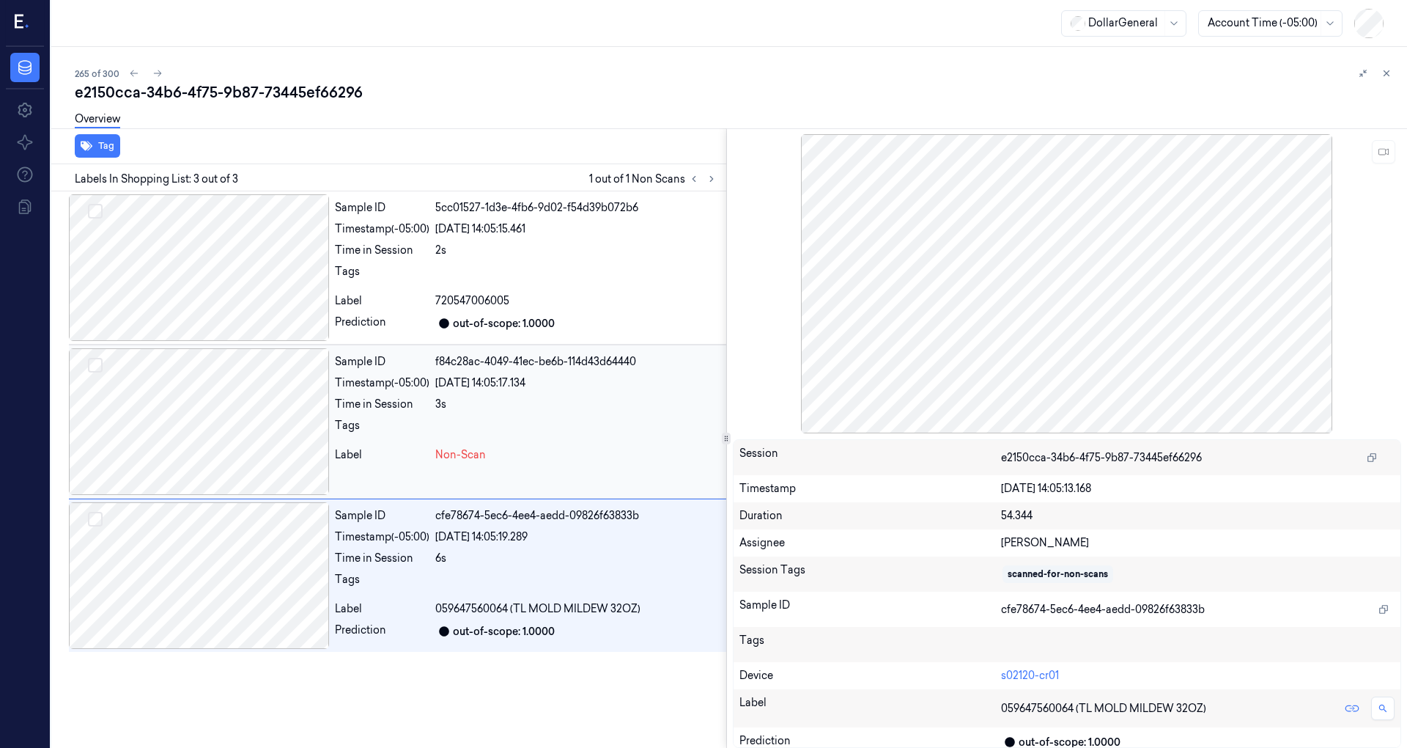
click at [251, 460] on div at bounding box center [199, 421] width 260 height 147
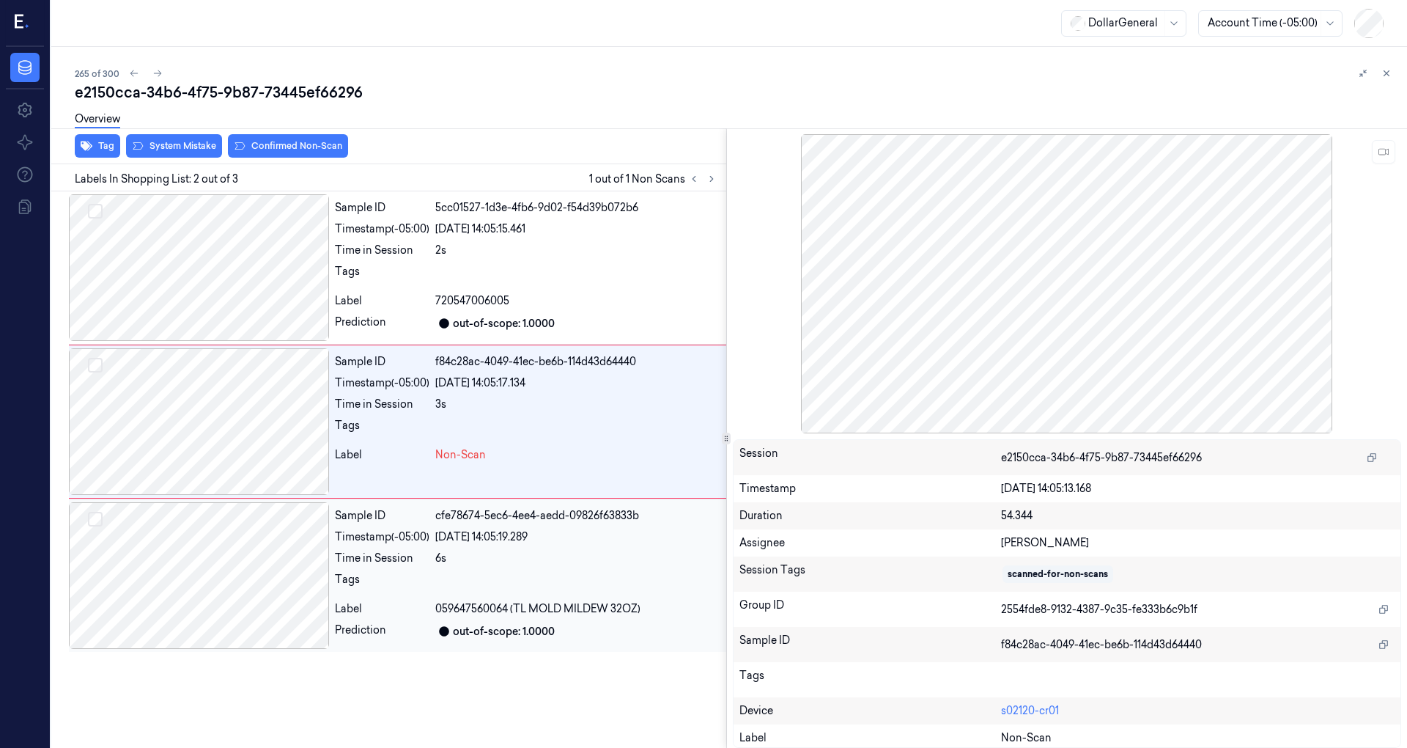
click at [248, 569] on div at bounding box center [199, 575] width 260 height 147
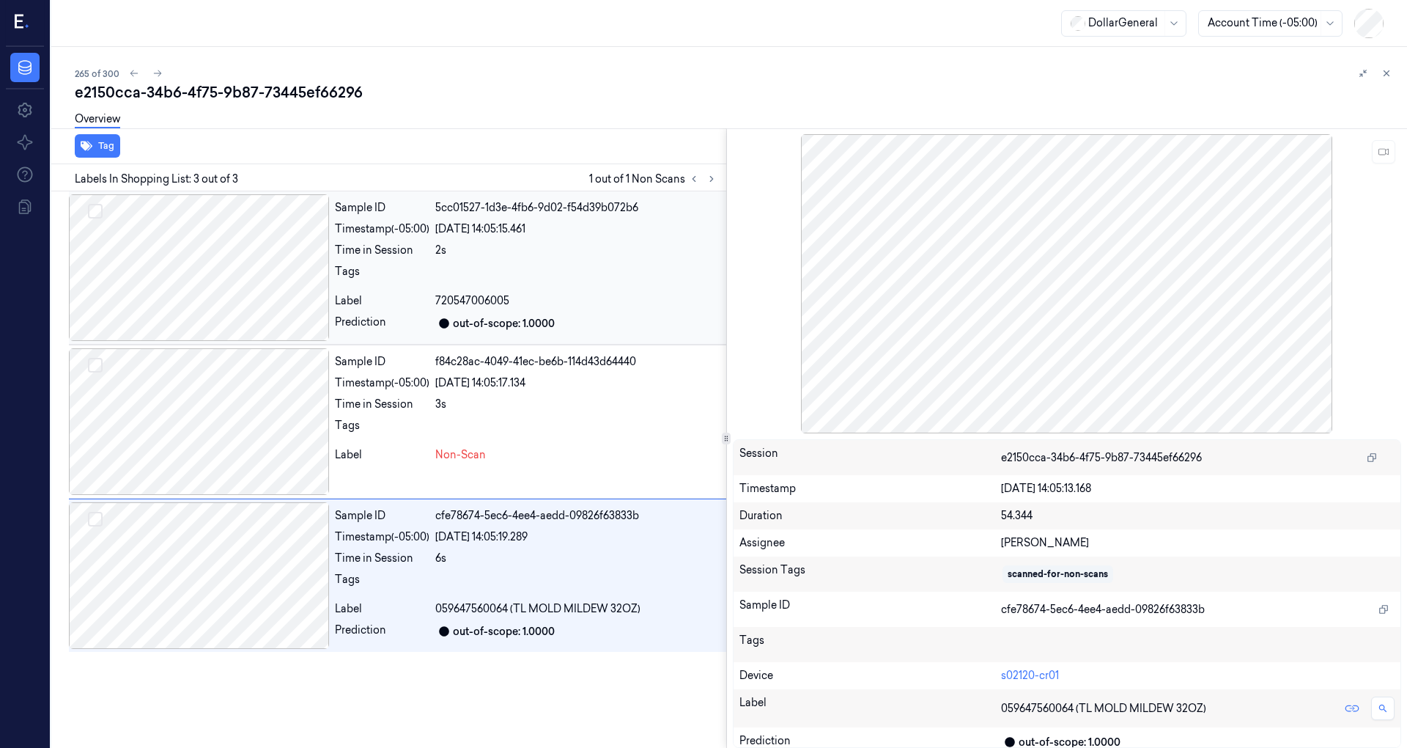
click at [221, 237] on div at bounding box center [199, 267] width 260 height 147
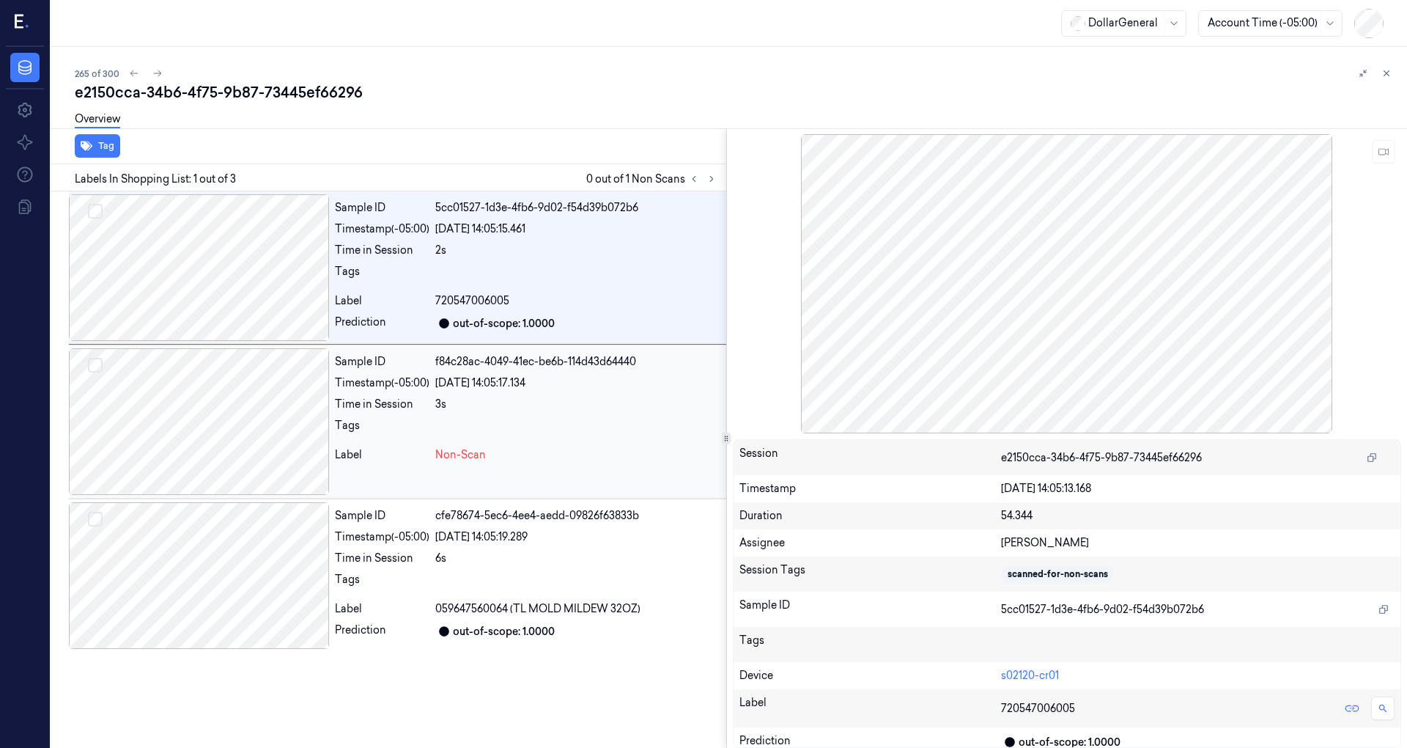
click at [248, 420] on div at bounding box center [199, 421] width 260 height 147
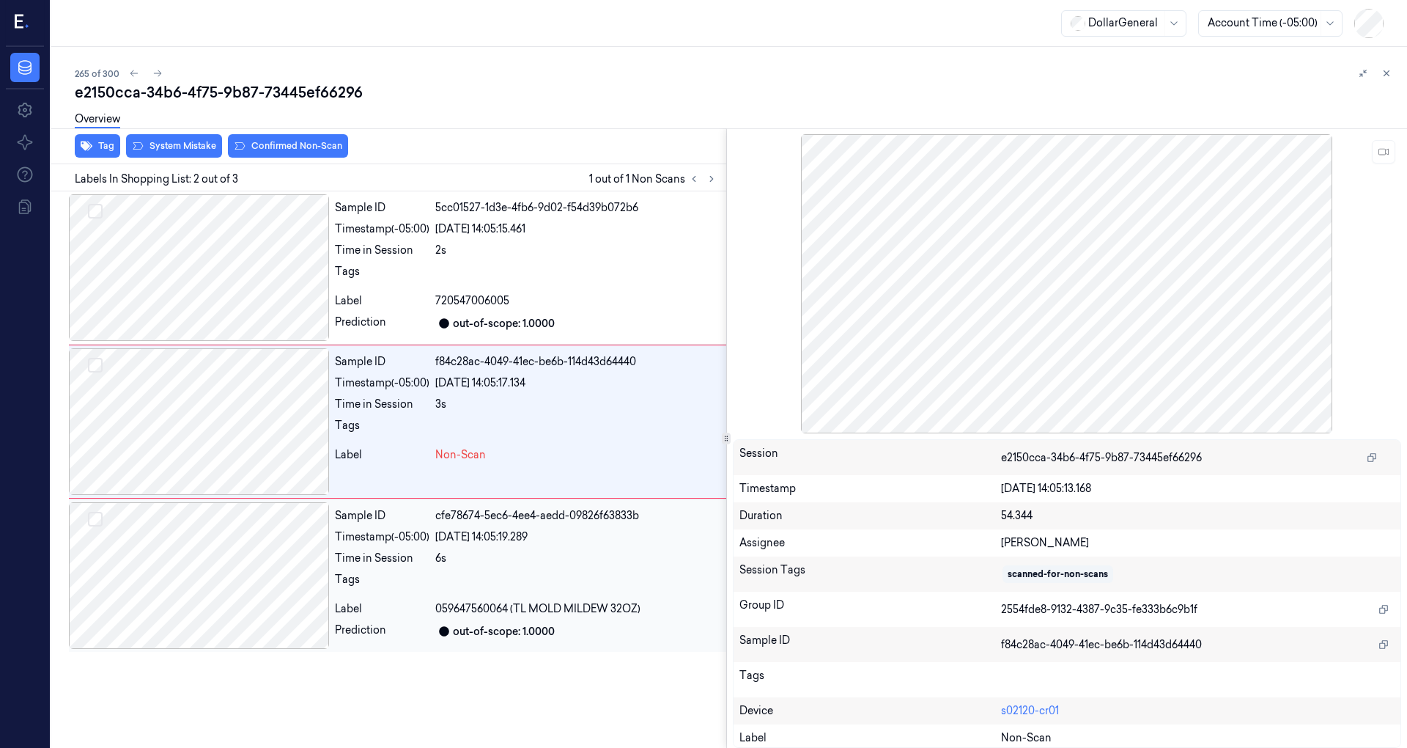
click at [245, 546] on div at bounding box center [199, 575] width 260 height 147
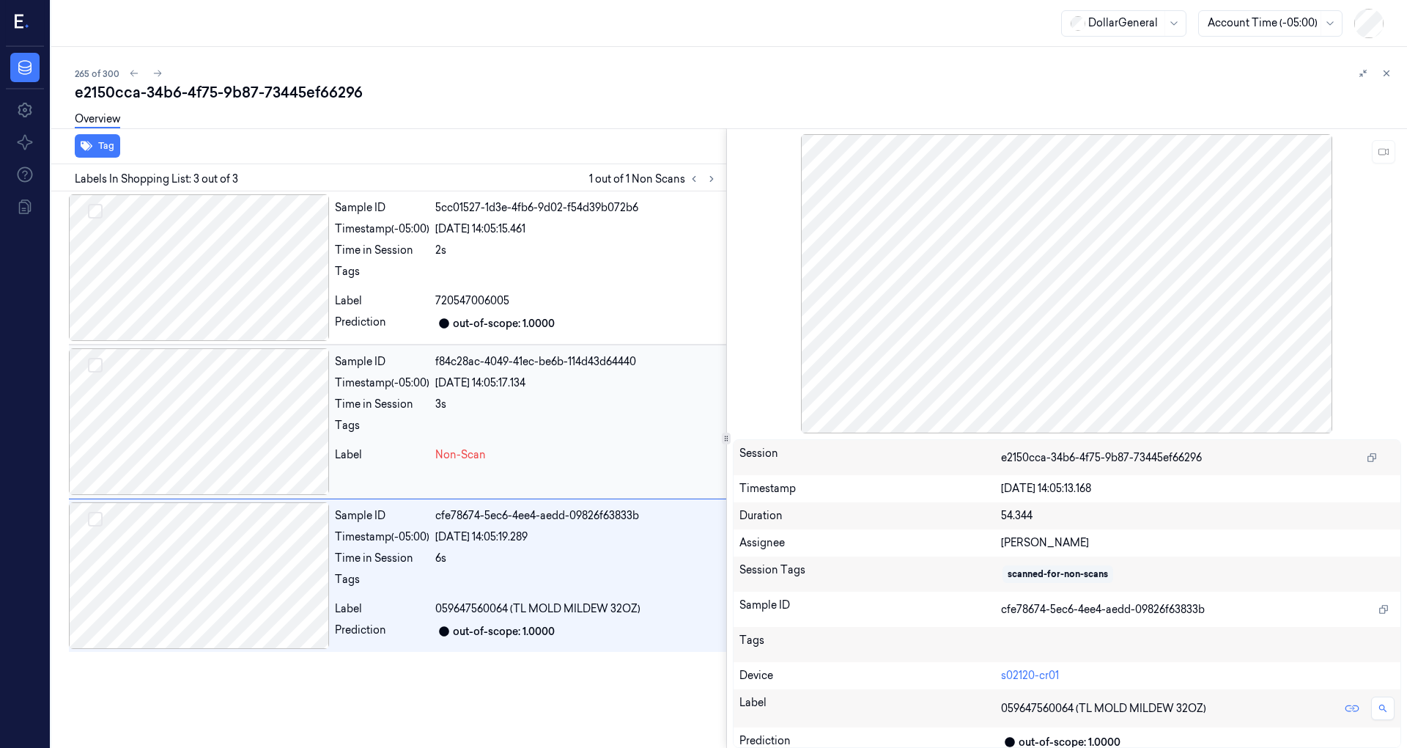
click at [232, 416] on div at bounding box center [199, 421] width 260 height 147
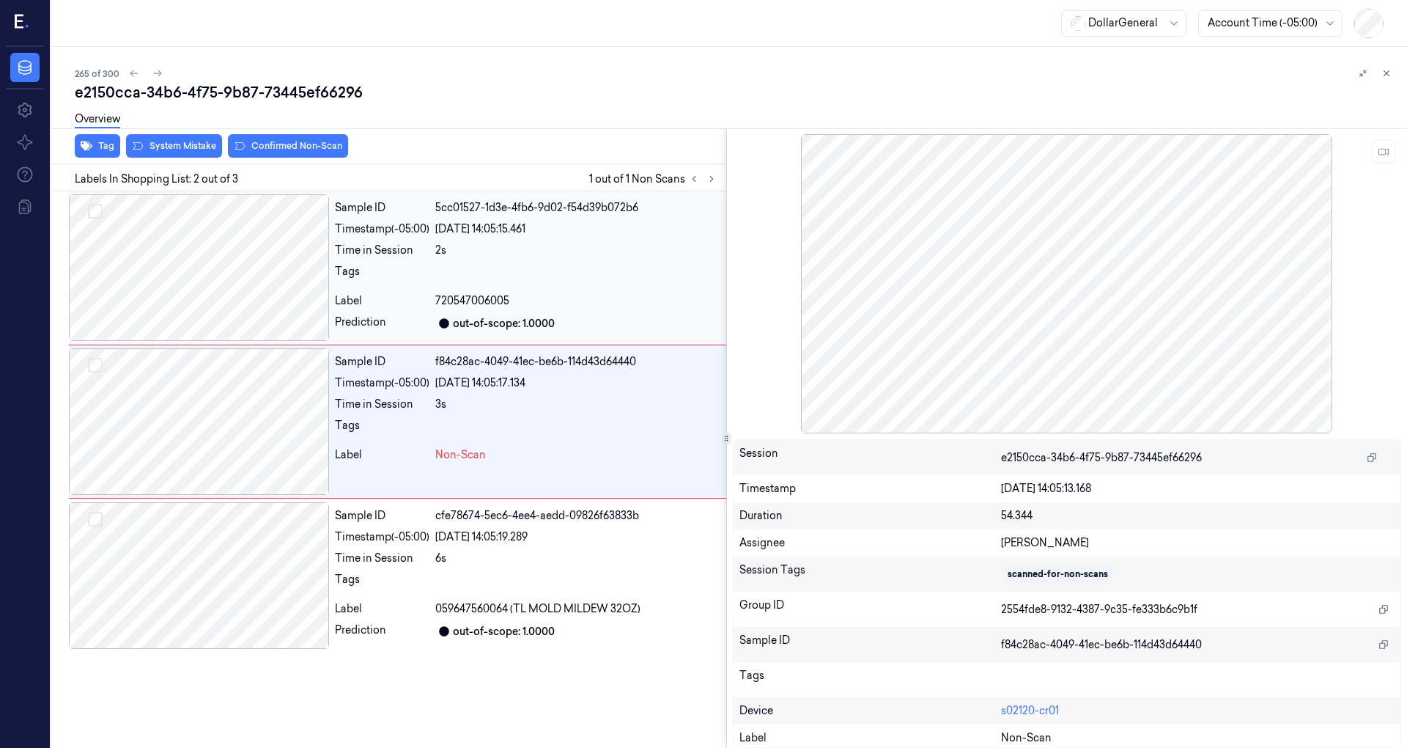
click at [261, 277] on div at bounding box center [199, 267] width 260 height 147
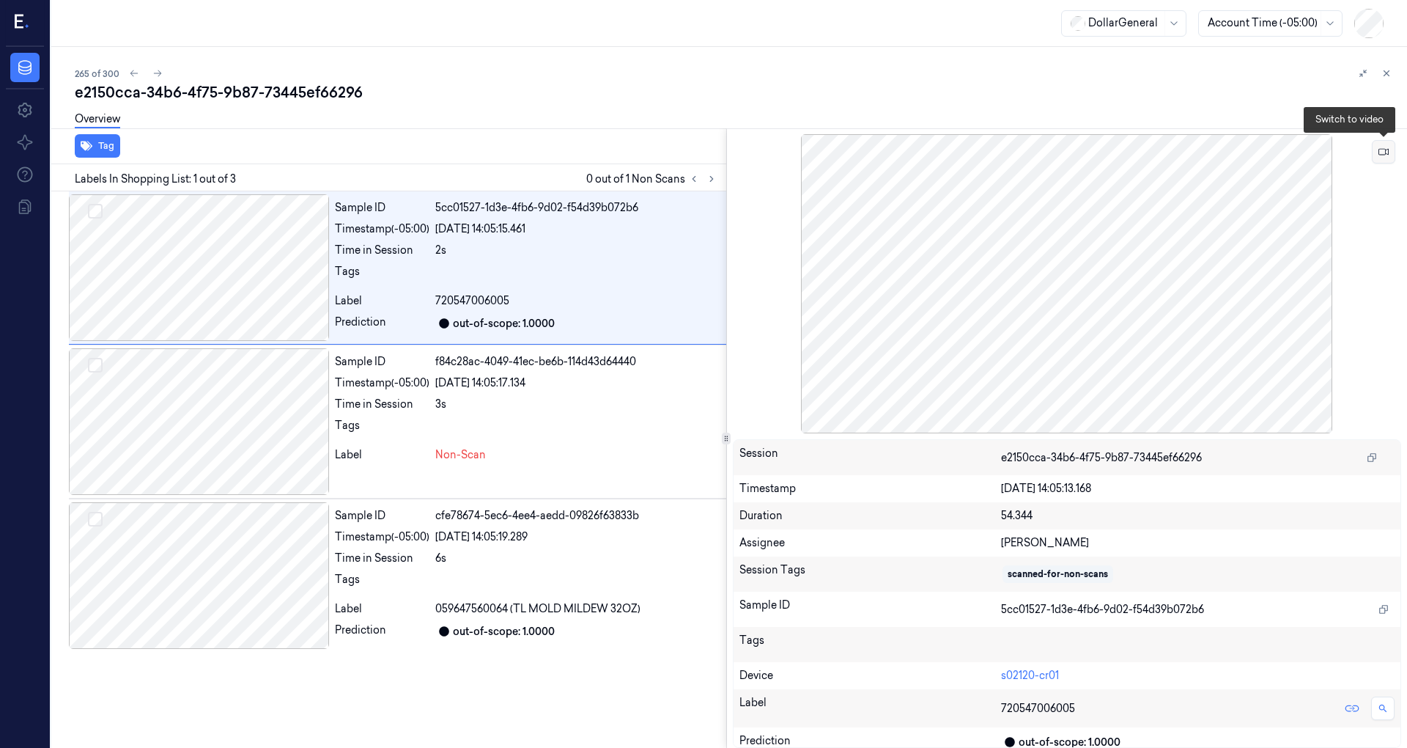
click at [1389, 156] on button at bounding box center [1383, 151] width 23 height 23
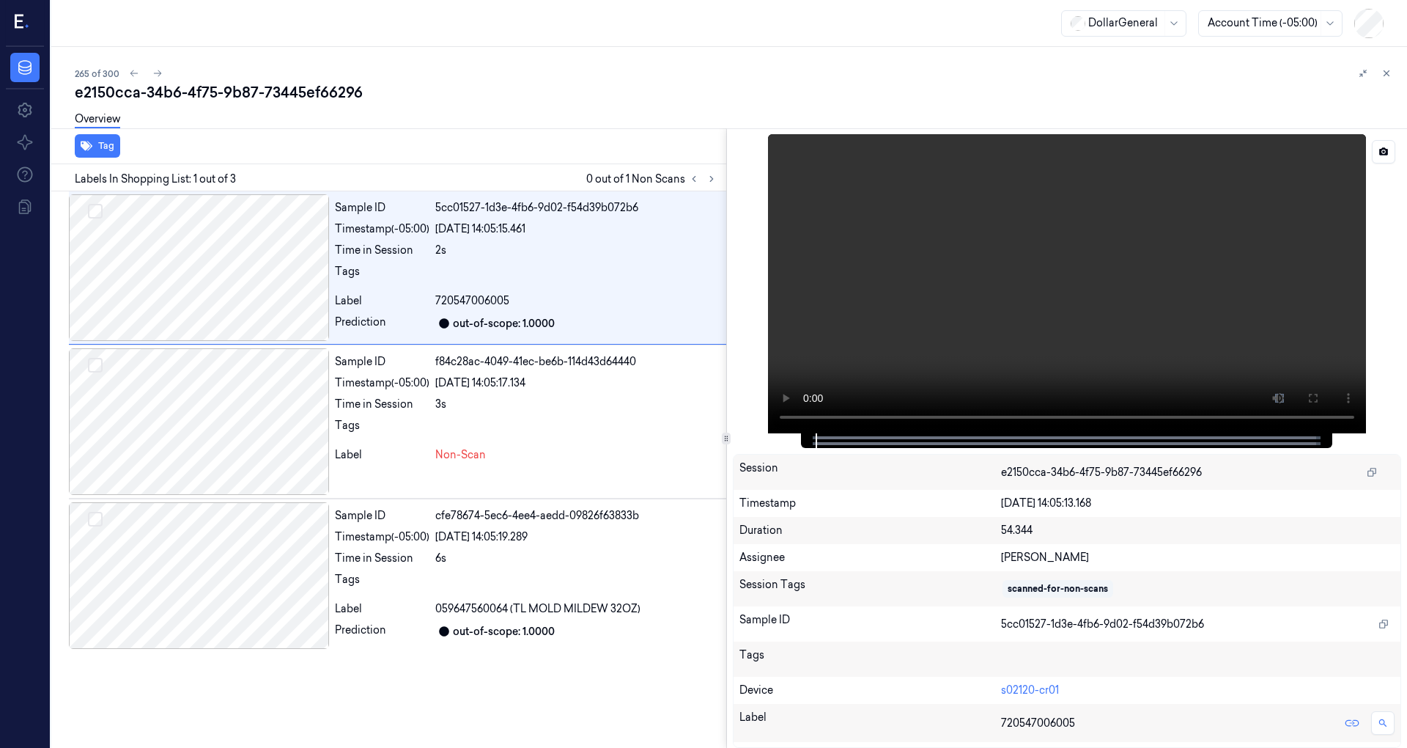
click at [963, 351] on video at bounding box center [1067, 283] width 598 height 299
click at [240, 229] on div at bounding box center [199, 267] width 260 height 147
click at [814, 416] on video at bounding box center [1067, 283] width 598 height 299
click at [972, 327] on video at bounding box center [1067, 283] width 598 height 299
click at [259, 564] on div at bounding box center [199, 575] width 260 height 147
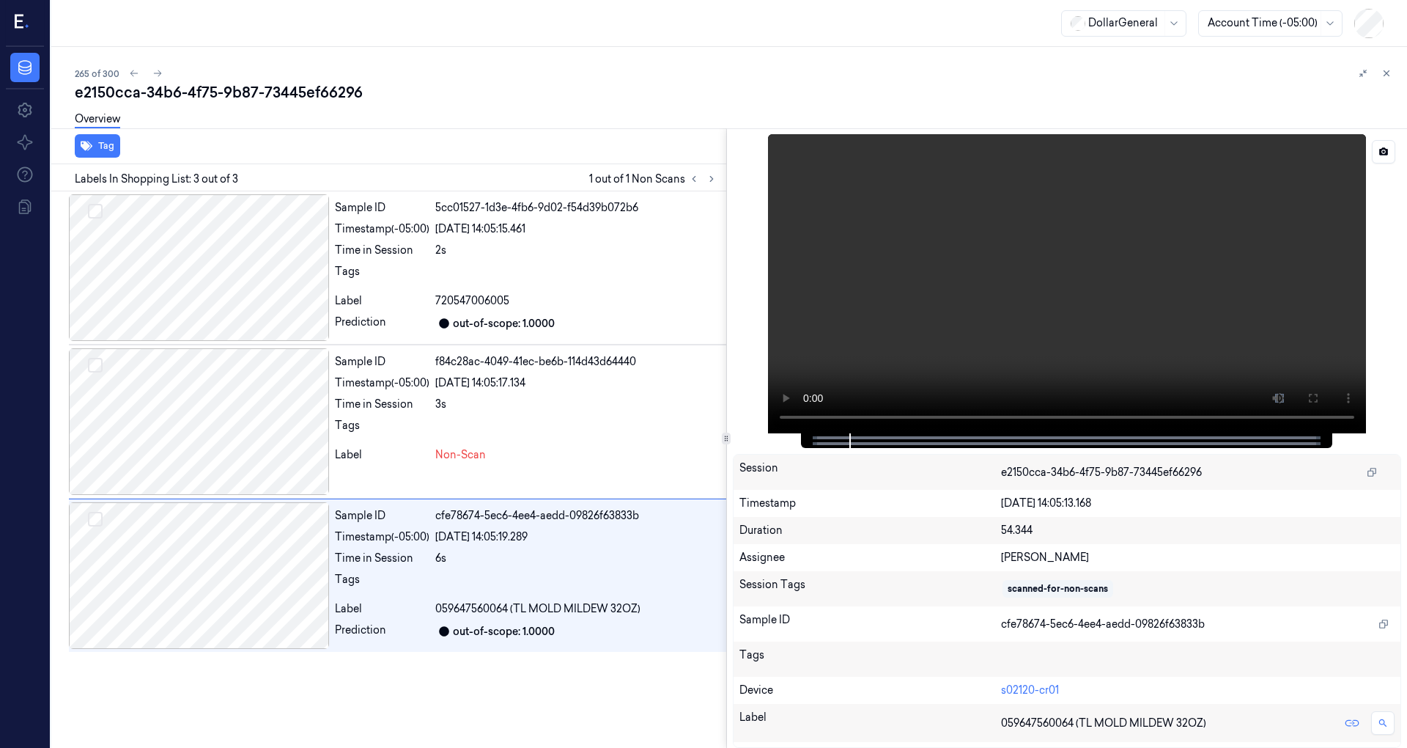
click at [894, 358] on video at bounding box center [1067, 283] width 598 height 299
click at [978, 305] on video at bounding box center [1067, 283] width 598 height 299
click at [504, 277] on div at bounding box center [577, 275] width 285 height 23
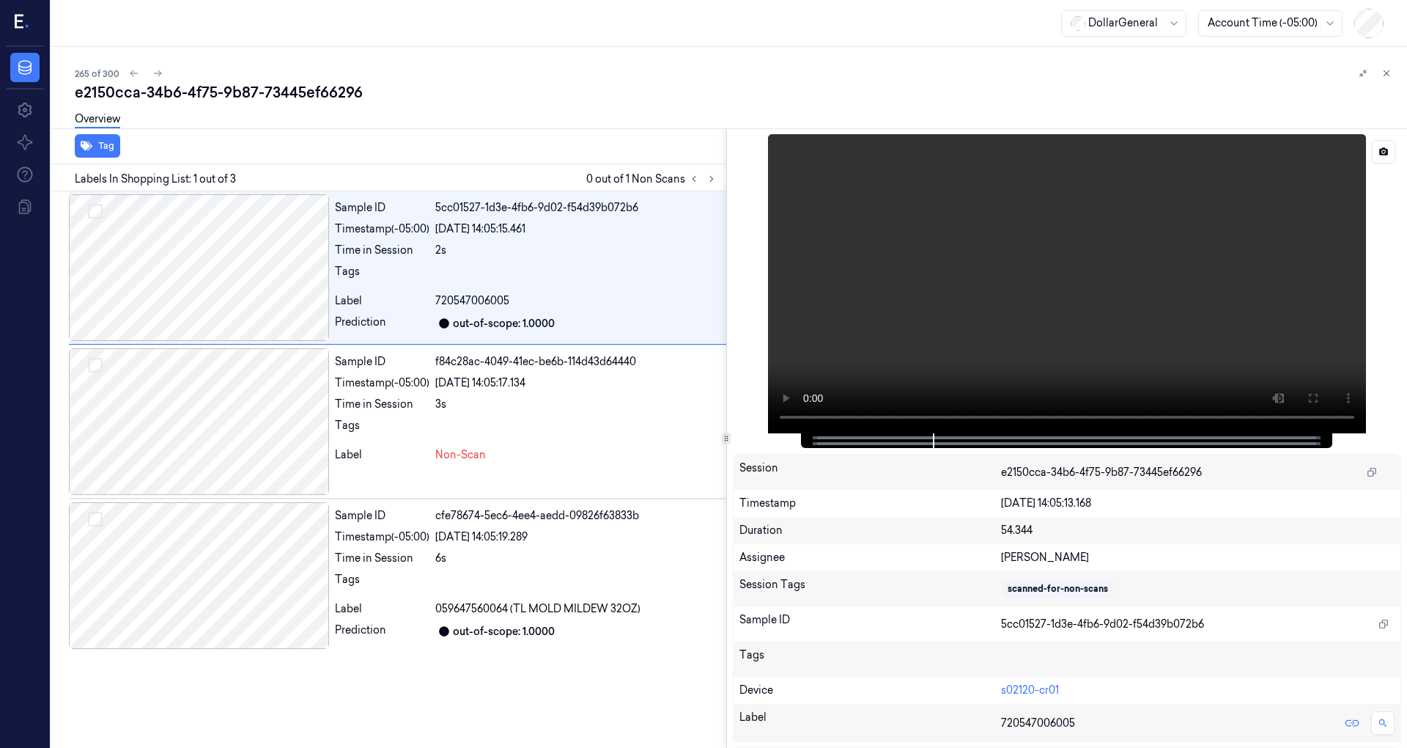
click at [817, 418] on video at bounding box center [1067, 283] width 598 height 299
click at [965, 289] on video at bounding box center [1067, 283] width 598 height 299
click at [973, 268] on video at bounding box center [1067, 283] width 598 height 299
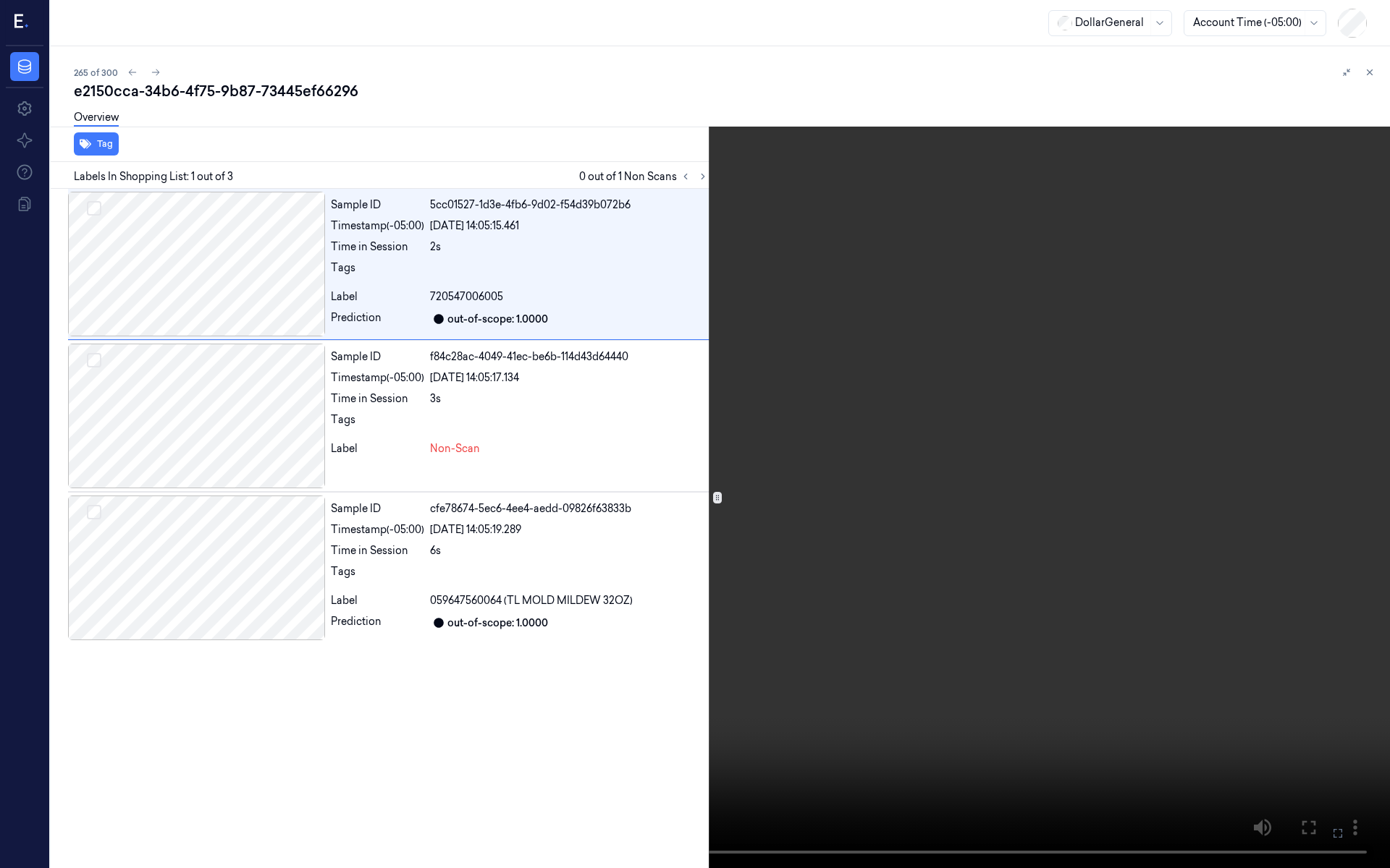
click at [744, 346] on video at bounding box center [695, 434] width 1390 height 868
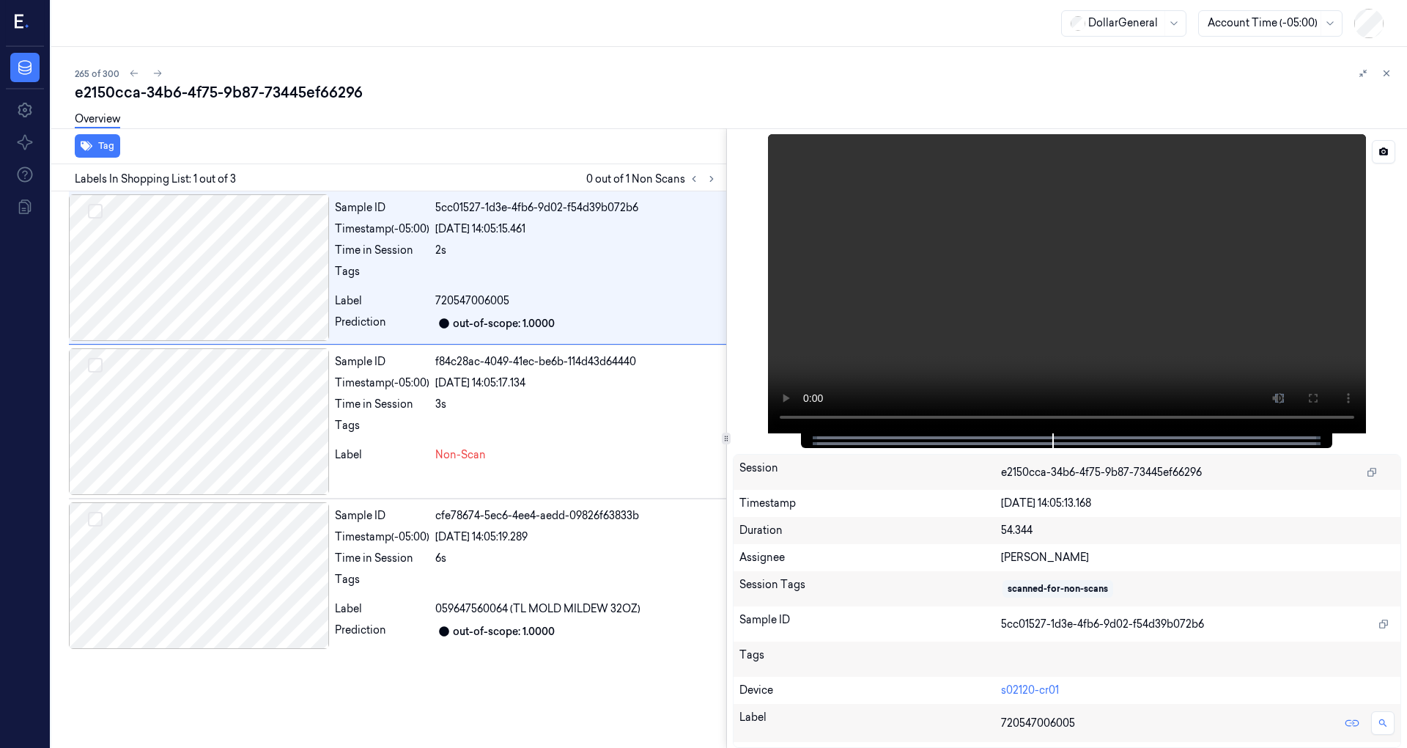
click at [970, 276] on video at bounding box center [1067, 283] width 598 height 299
click at [409, 465] on div "Sample ID f84c28ac-4049-41ec-be6b-114d43d64440 Timestamp (-05:00) 19/08/2025 14…" at bounding box center [527, 421] width 397 height 147
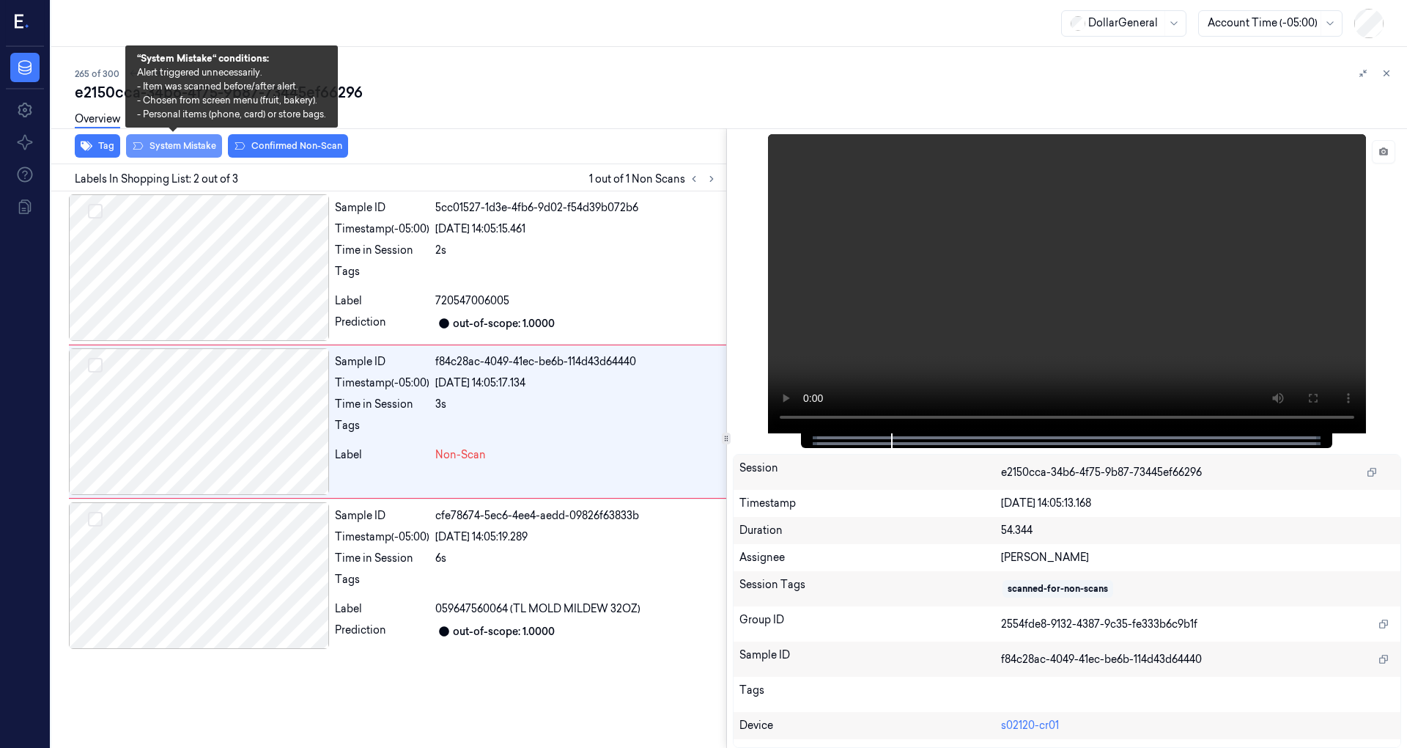
click at [144, 143] on button "System Mistake" at bounding box center [174, 145] width 96 height 23
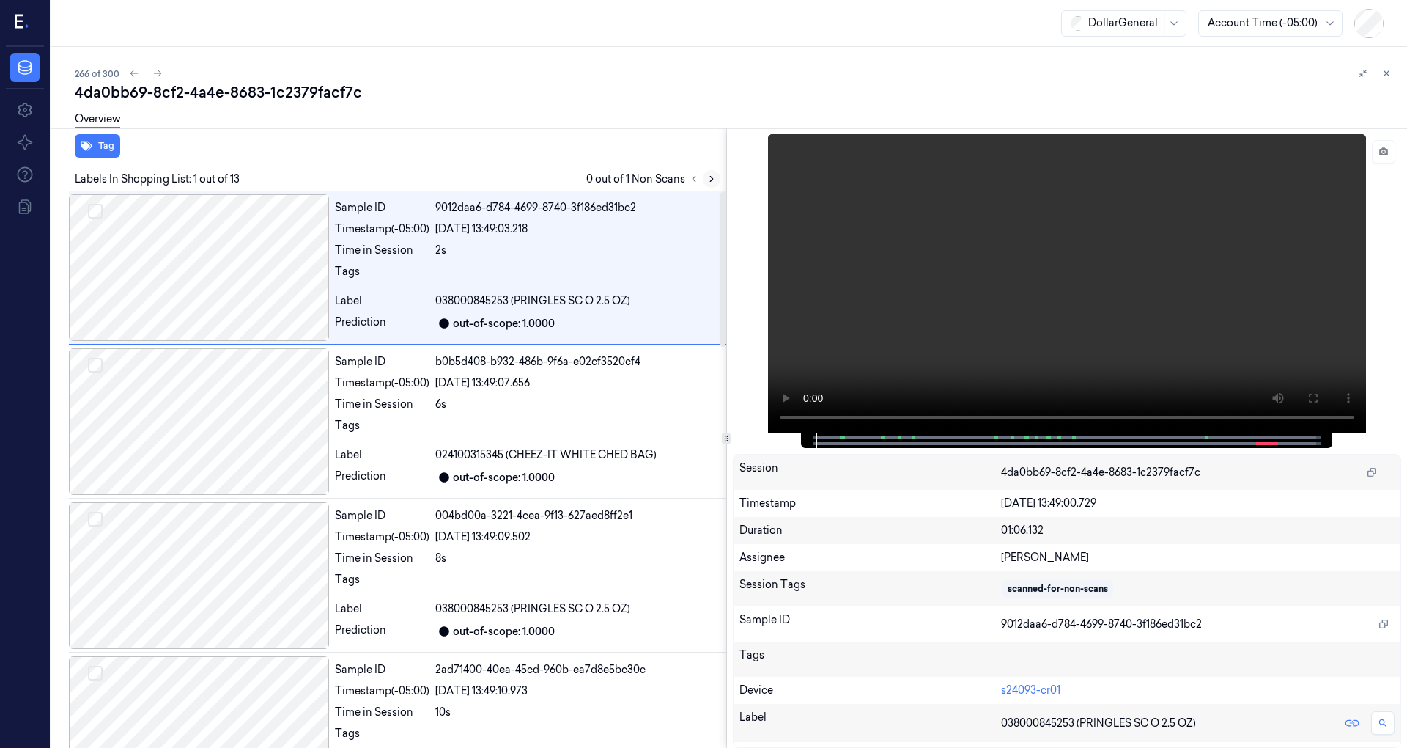
click at [717, 177] on button at bounding box center [712, 179] width 18 height 18
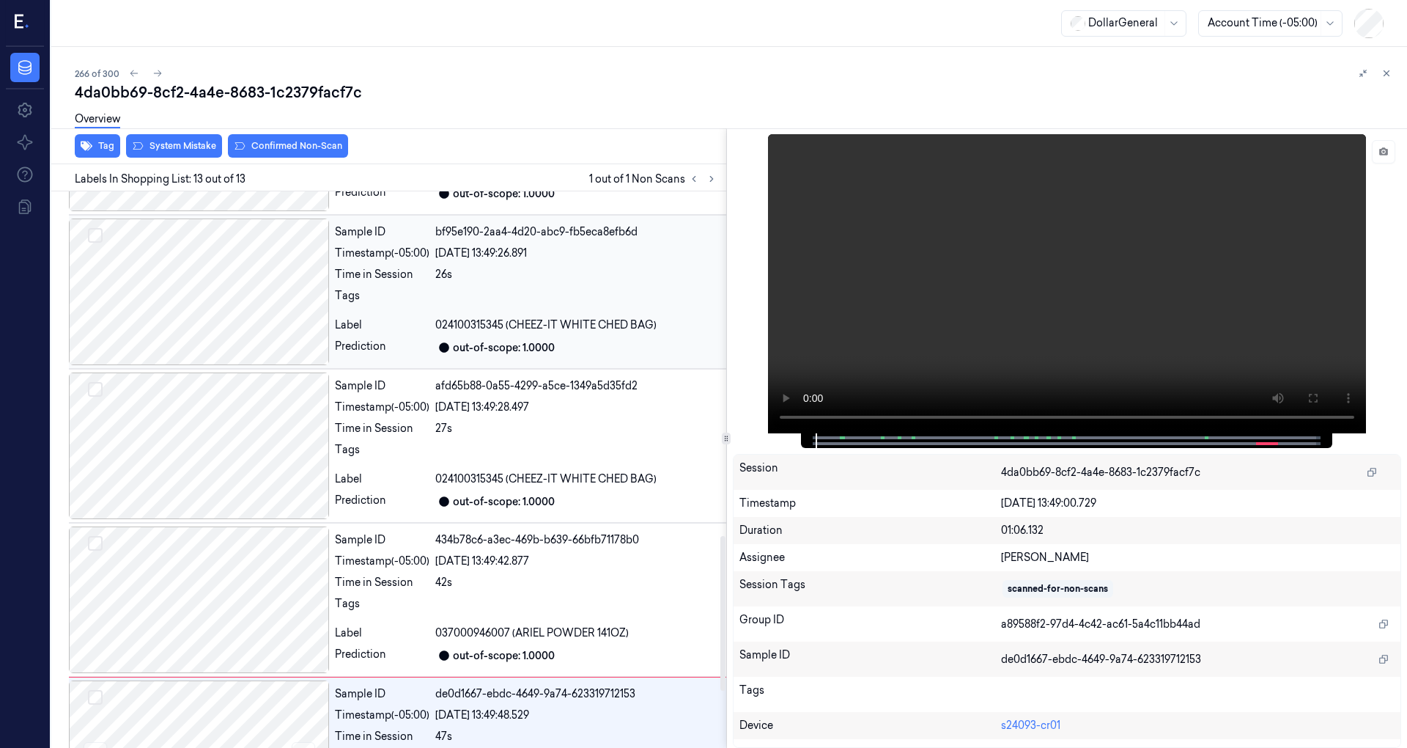
scroll to position [1442, 0]
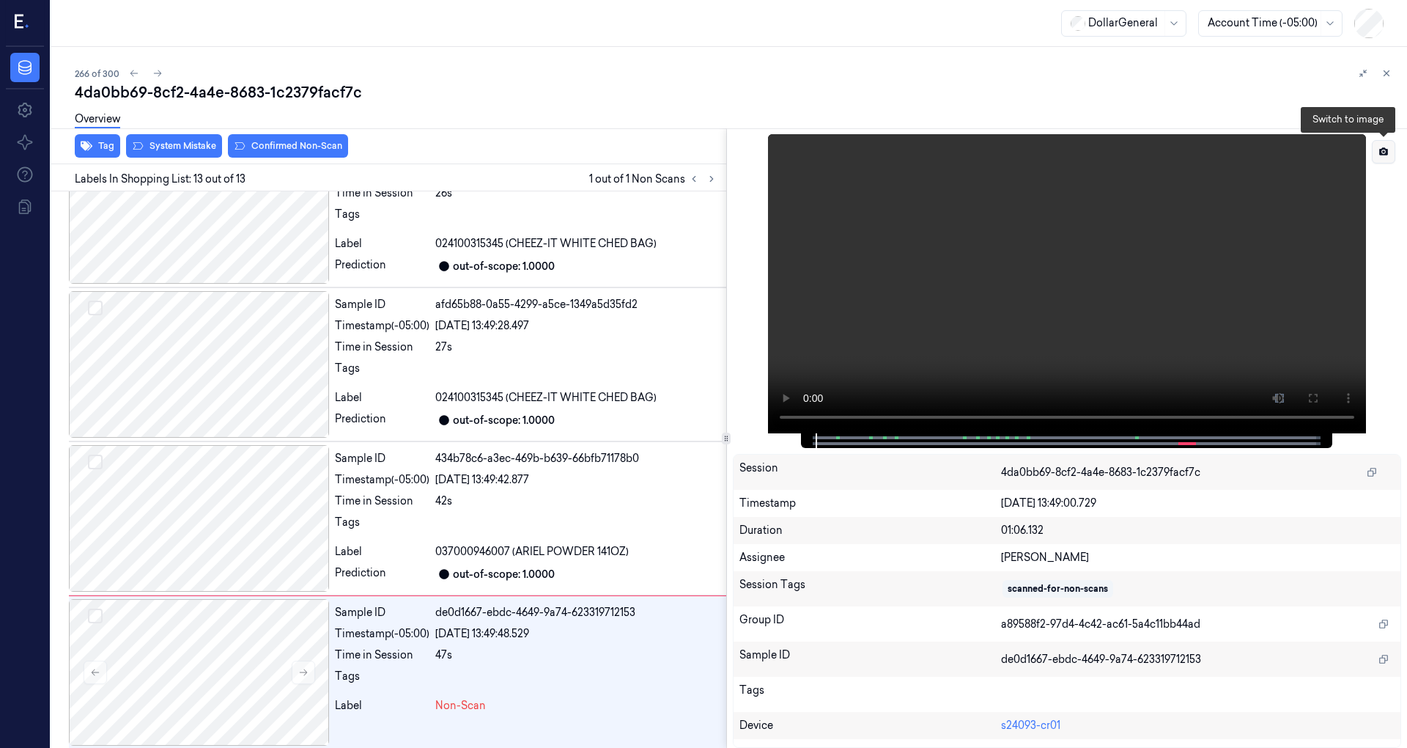
click at [1384, 161] on button at bounding box center [1383, 151] width 23 height 23
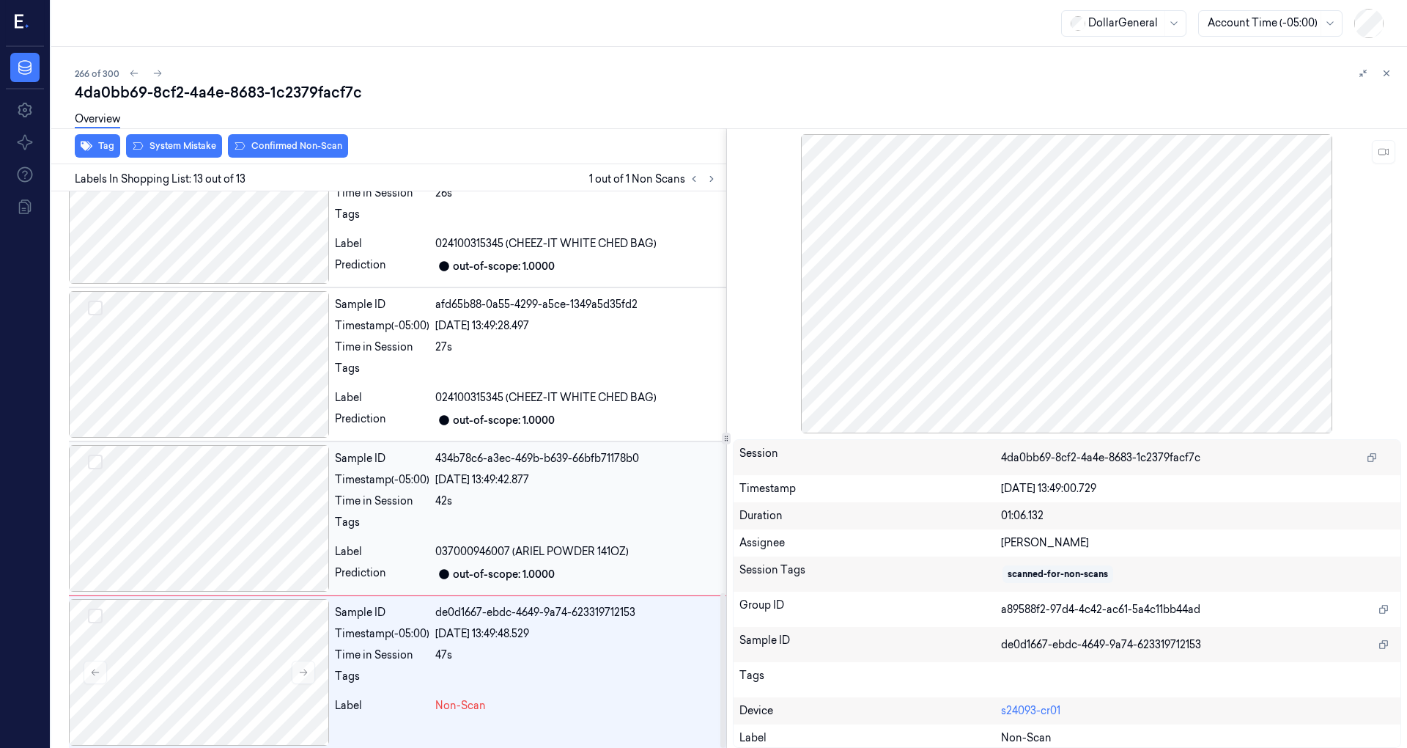
click at [218, 523] on div at bounding box center [199, 518] width 260 height 147
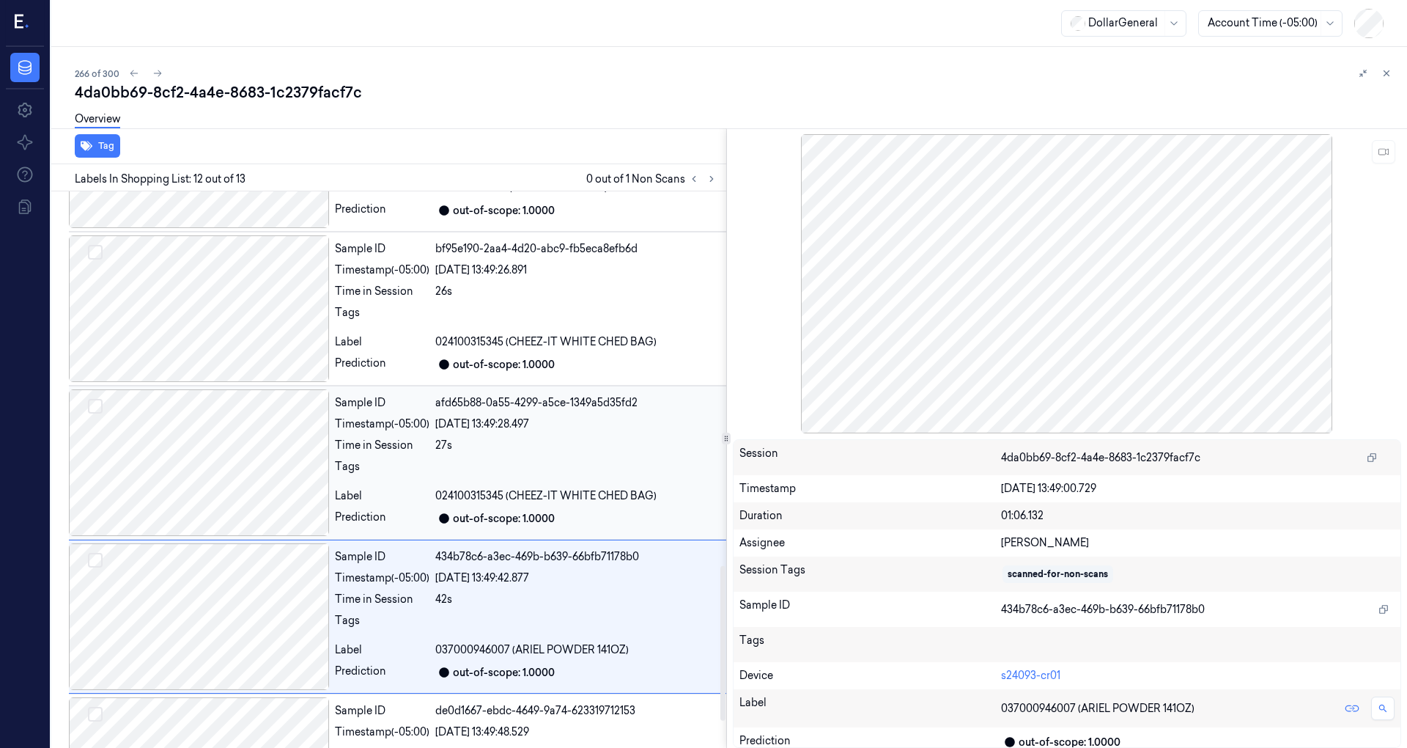
click at [233, 489] on div at bounding box center [199, 462] width 260 height 147
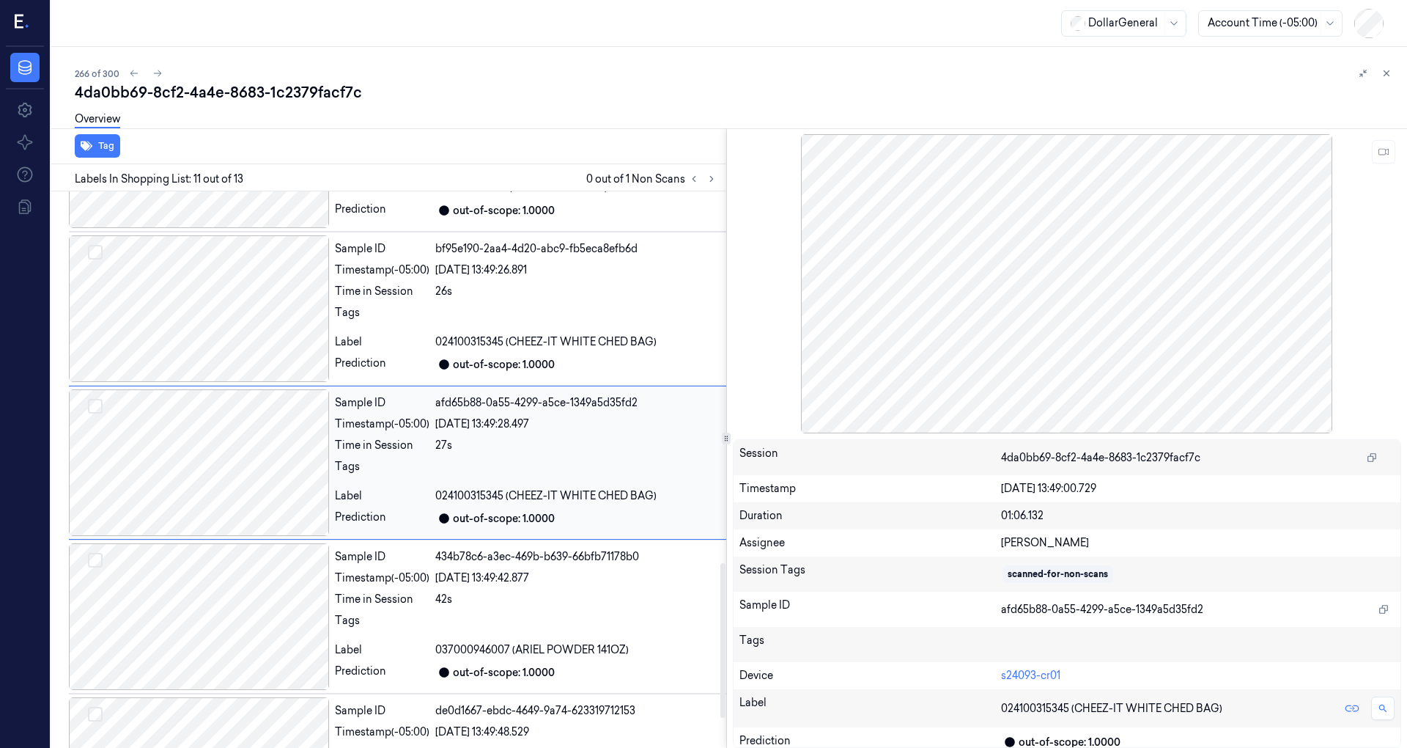
scroll to position [1332, 0]
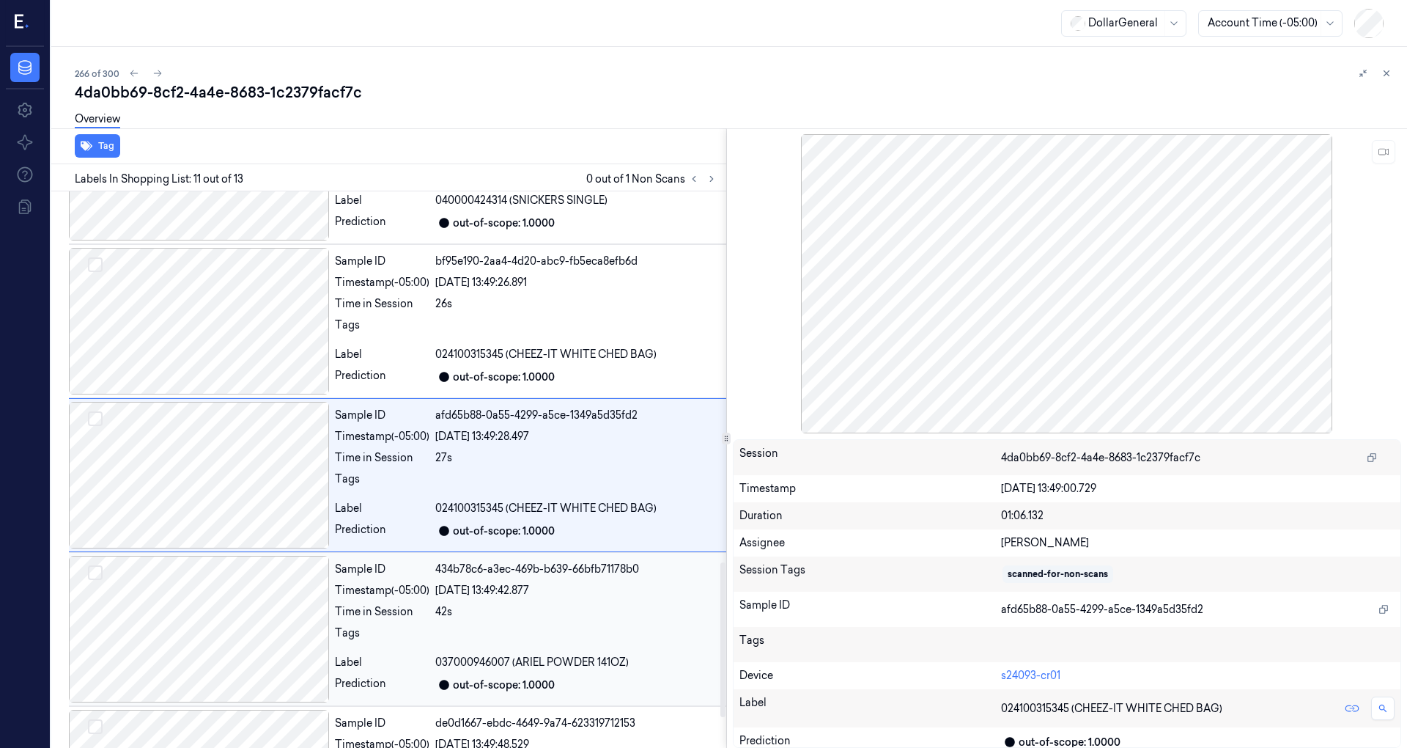
click at [277, 616] on div at bounding box center [199, 629] width 260 height 147
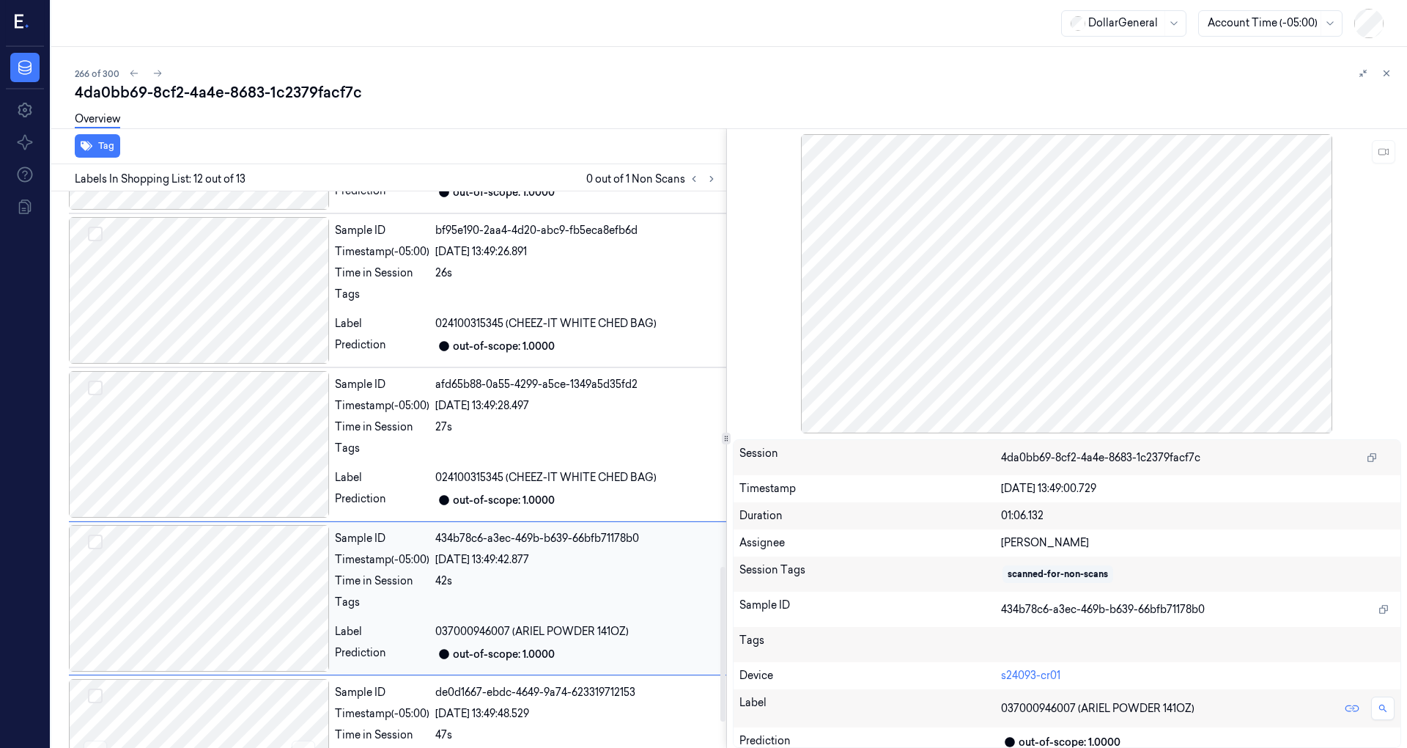
scroll to position [1442, 0]
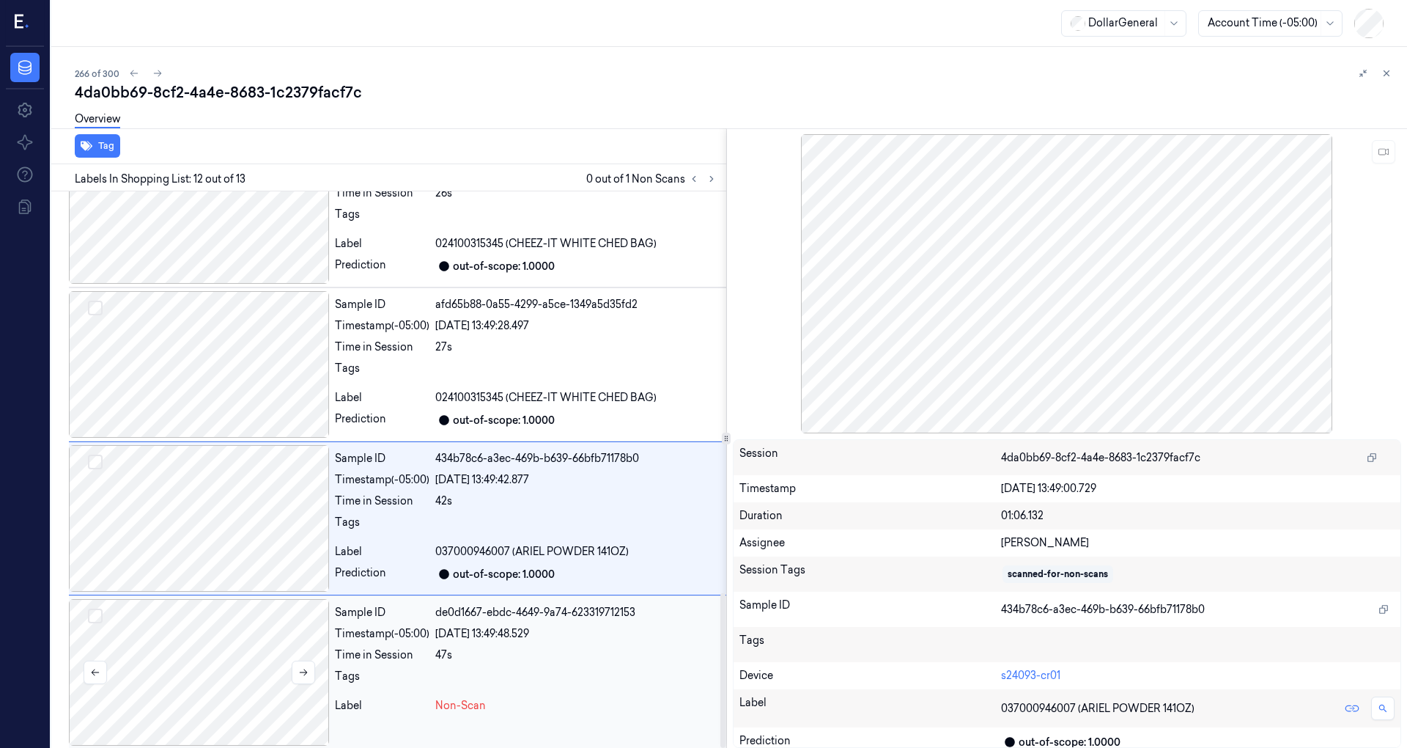
click at [248, 641] on div at bounding box center [199, 672] width 260 height 147
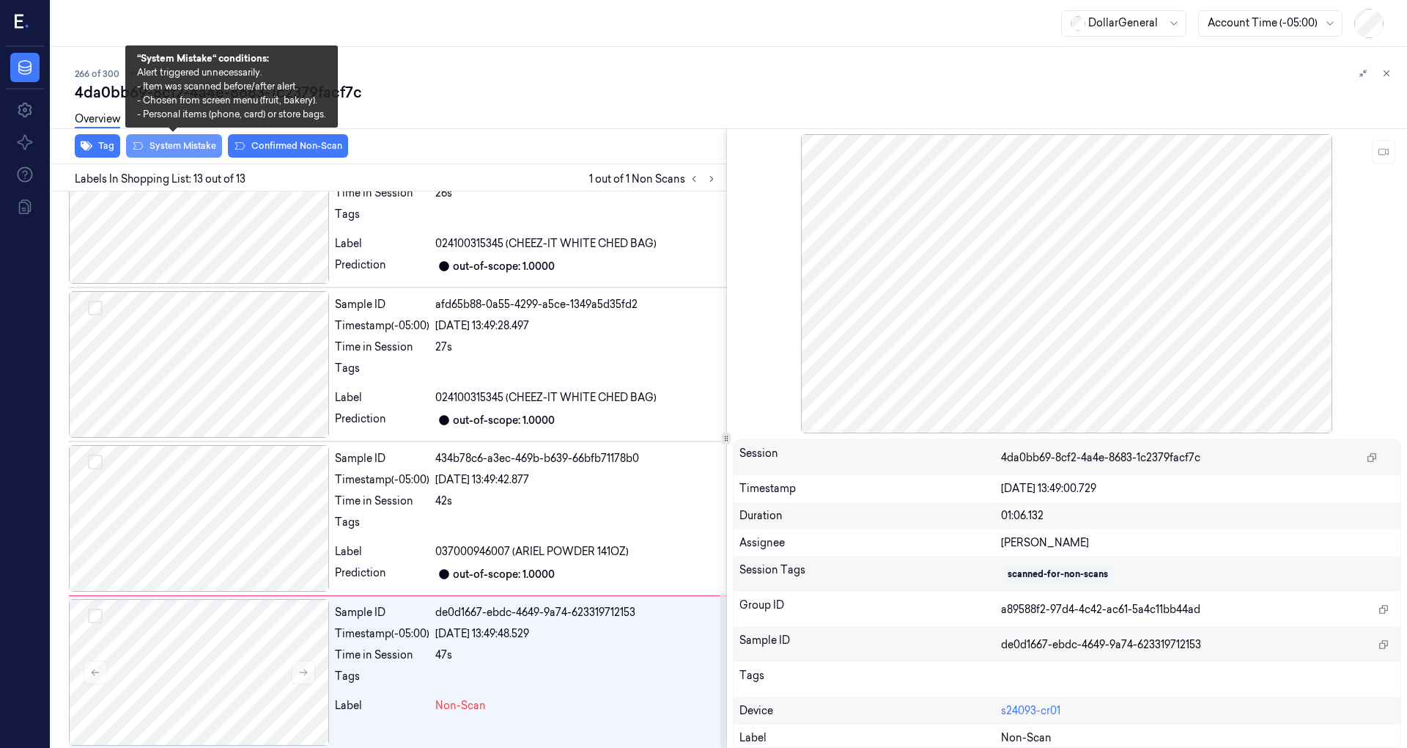
click at [195, 149] on button "System Mistake" at bounding box center [174, 145] width 96 height 23
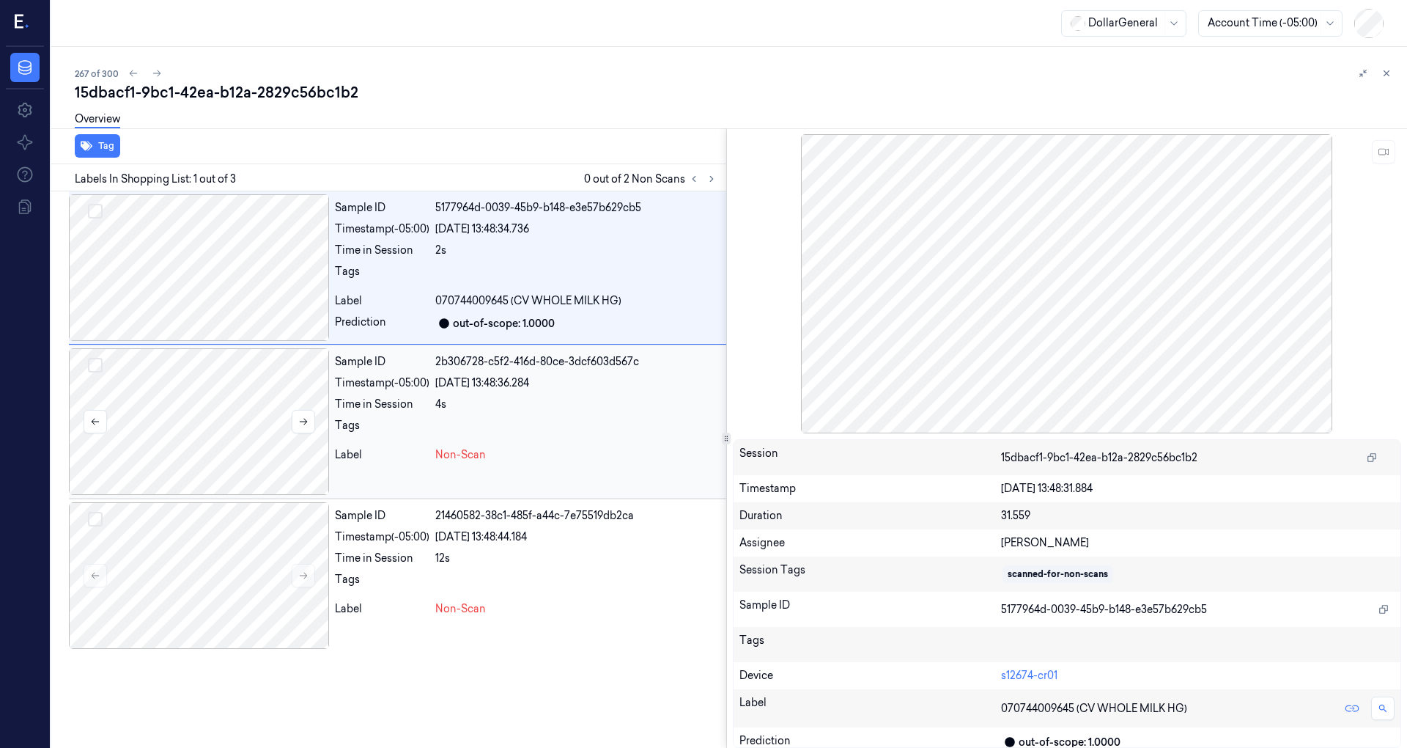
click at [270, 441] on div at bounding box center [199, 421] width 260 height 147
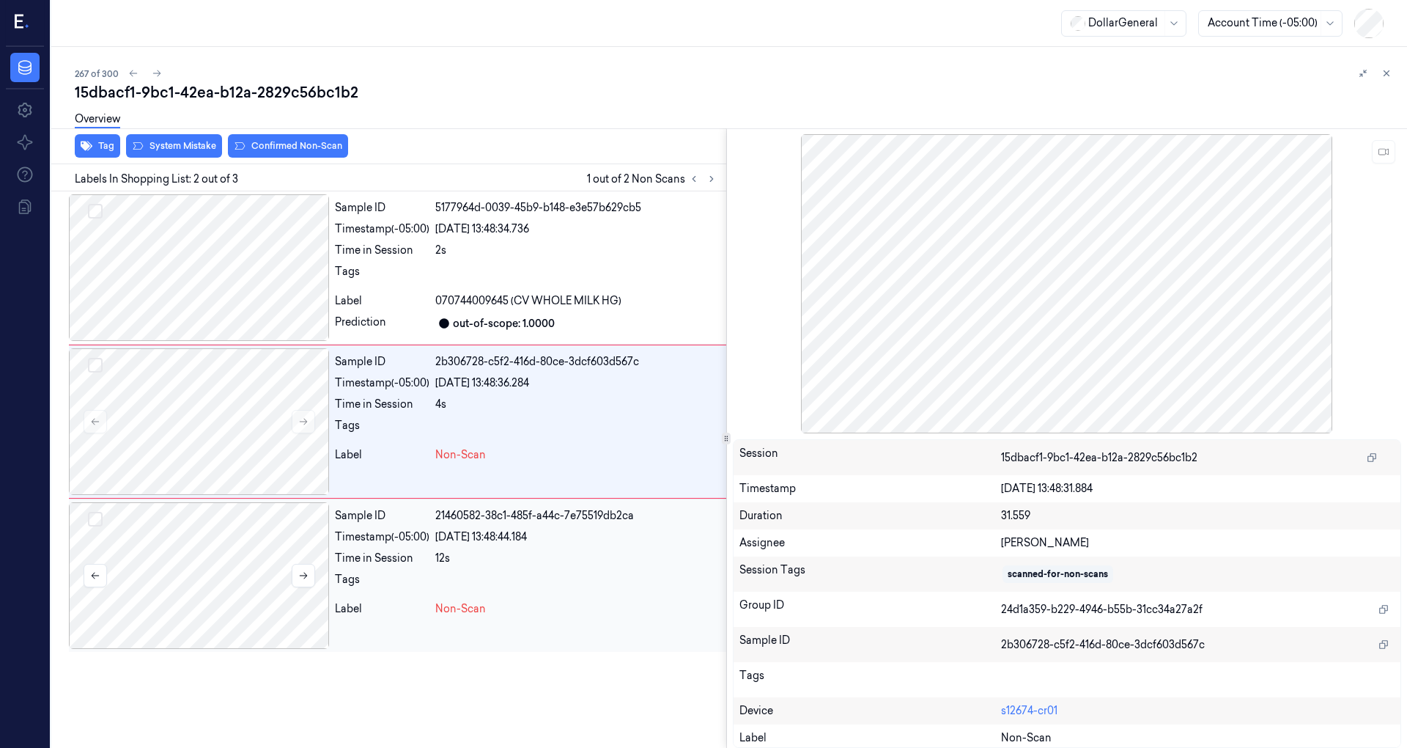
click at [273, 520] on div at bounding box center [199, 575] width 260 height 147
click at [263, 410] on div at bounding box center [199, 421] width 260 height 147
click at [294, 397] on div at bounding box center [199, 421] width 260 height 147
click at [314, 422] on button at bounding box center [303, 421] width 23 height 23
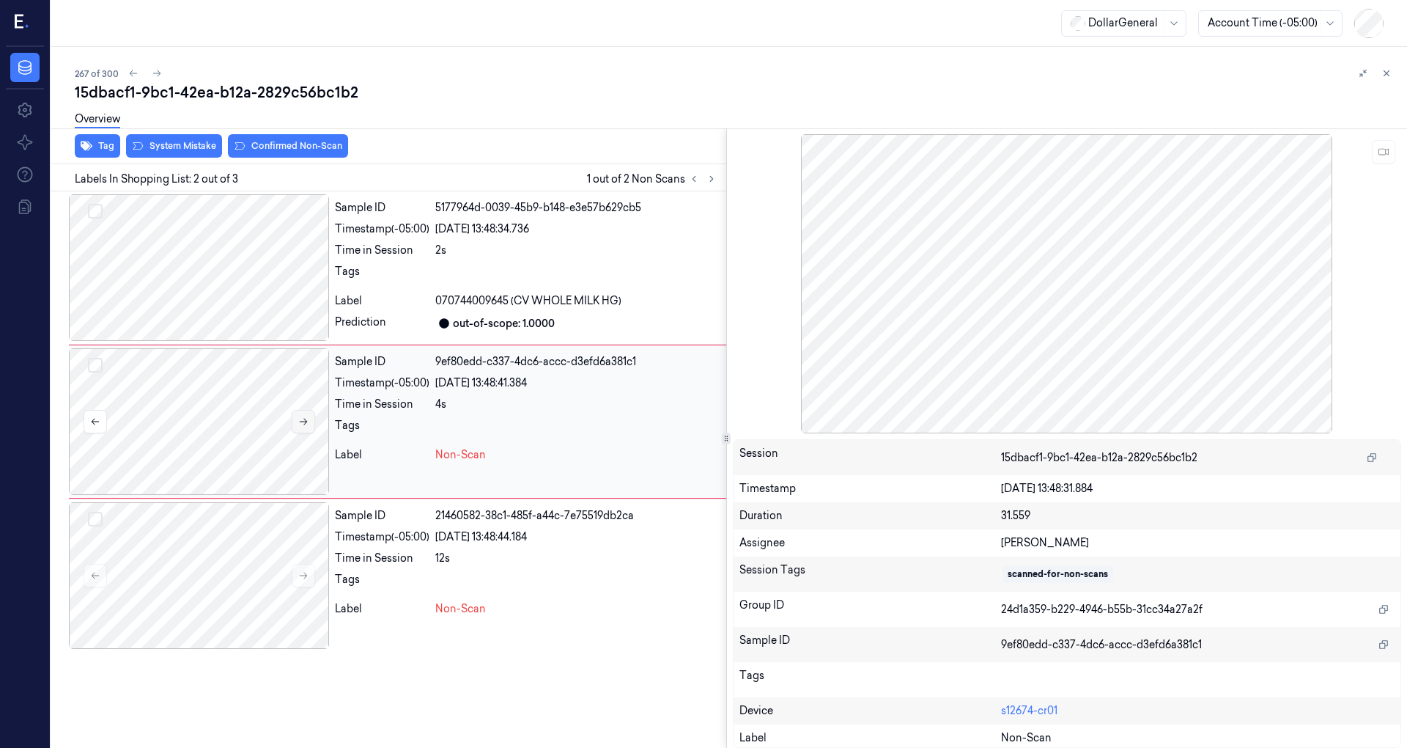
click at [314, 422] on button at bounding box center [303, 421] width 23 height 23
click at [222, 523] on div at bounding box center [199, 575] width 260 height 147
click at [290, 587] on div at bounding box center [199, 575] width 260 height 147
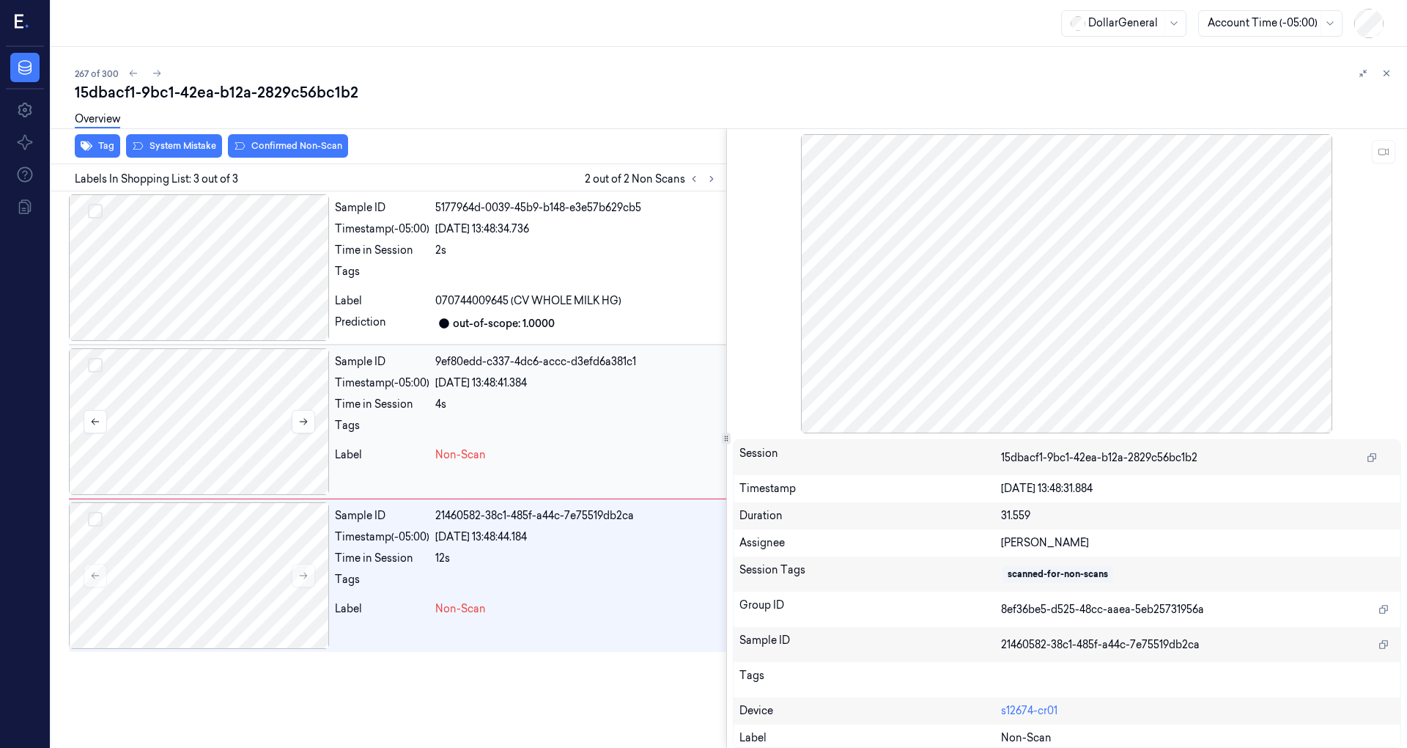
click at [280, 428] on div at bounding box center [199, 421] width 260 height 147
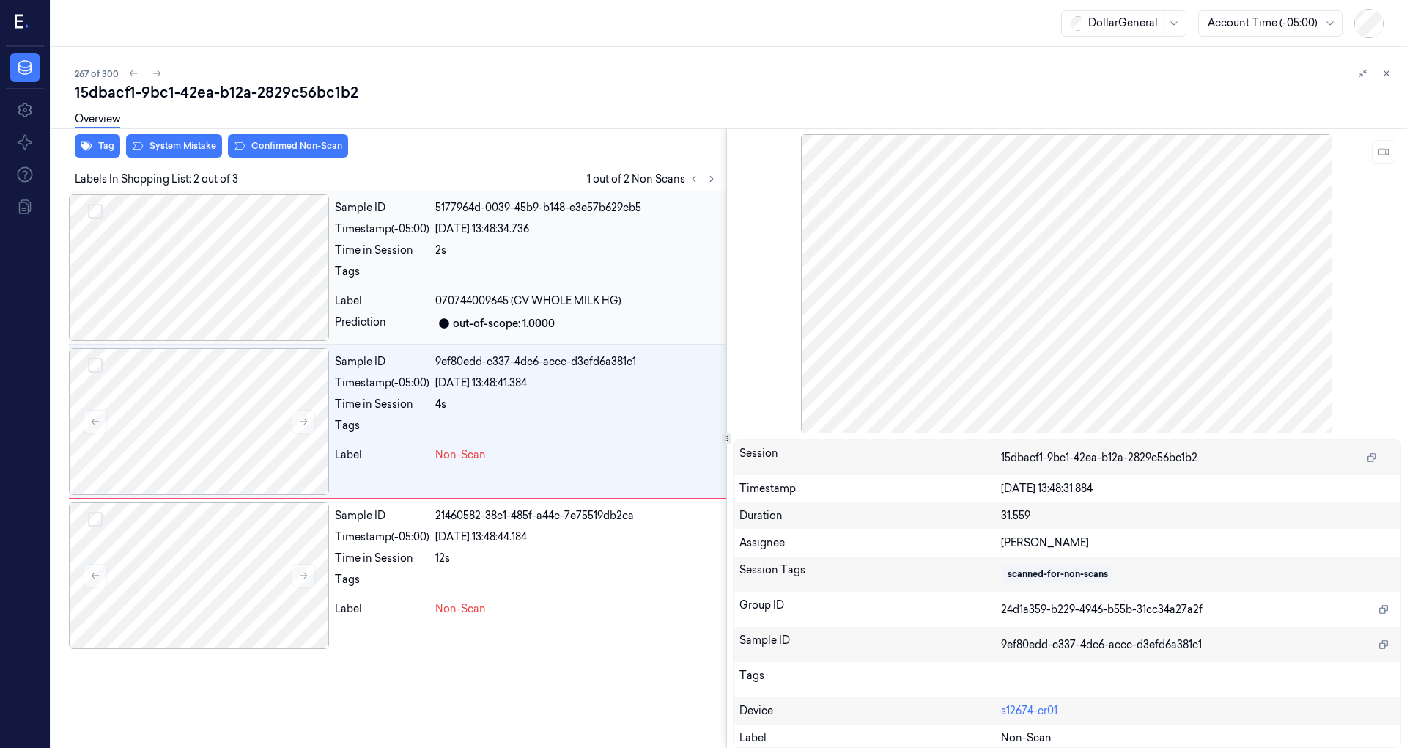
click at [240, 262] on div at bounding box center [199, 267] width 260 height 147
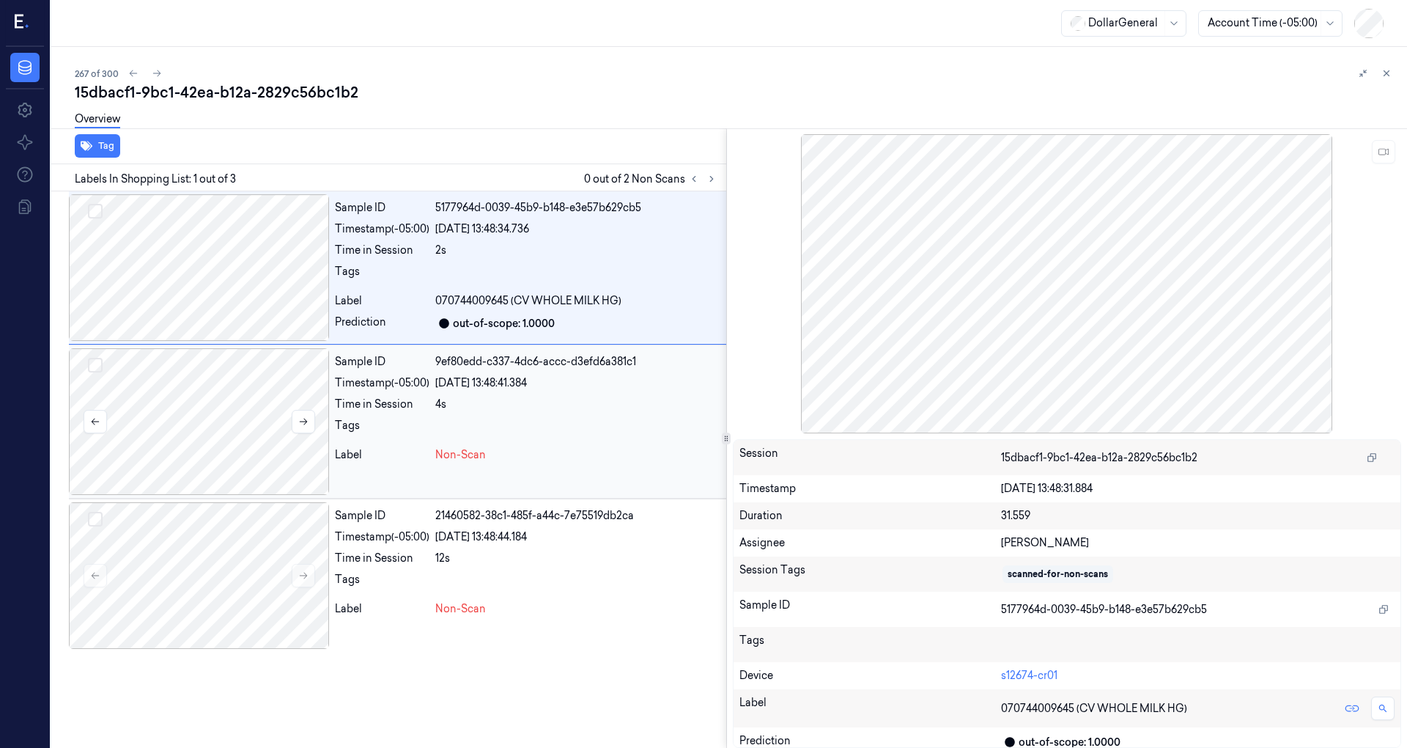
click at [273, 422] on div at bounding box center [199, 421] width 260 height 147
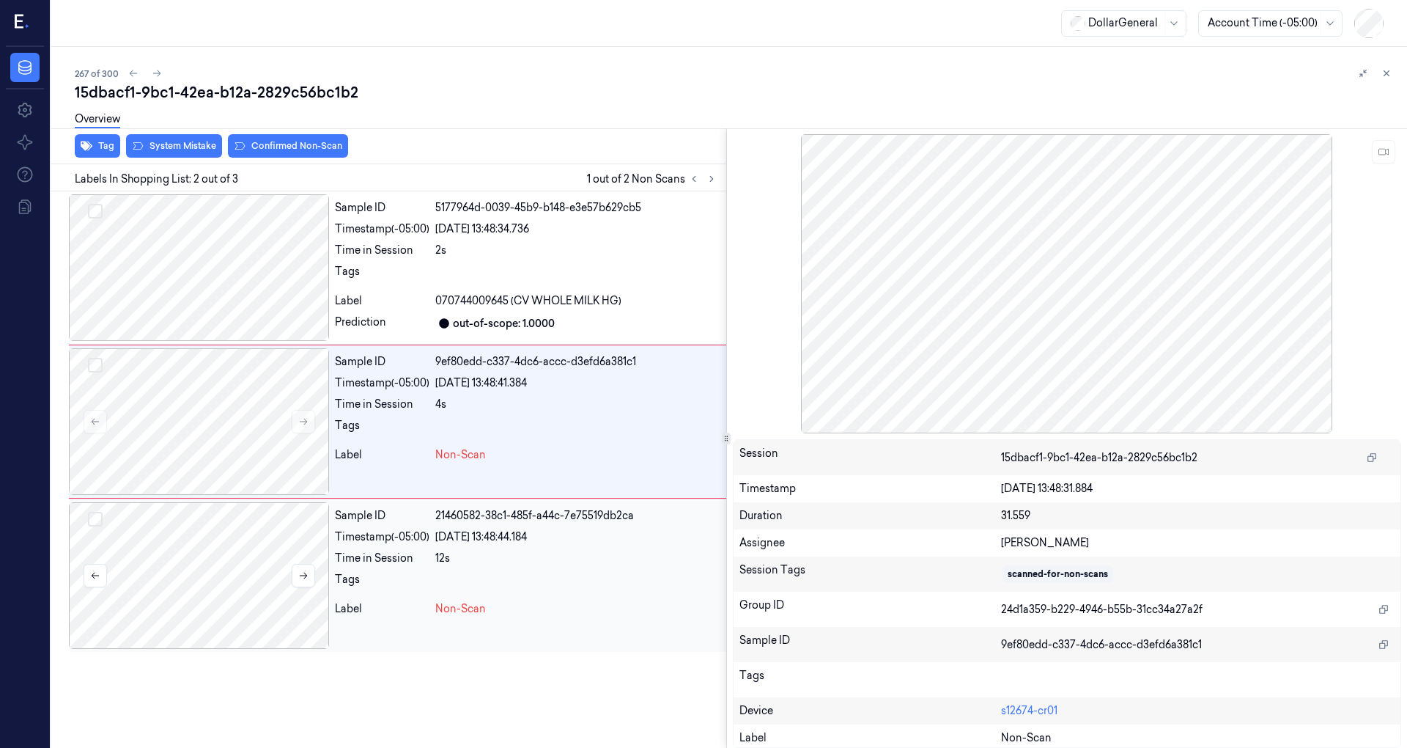
click at [256, 523] on div at bounding box center [199, 575] width 260 height 147
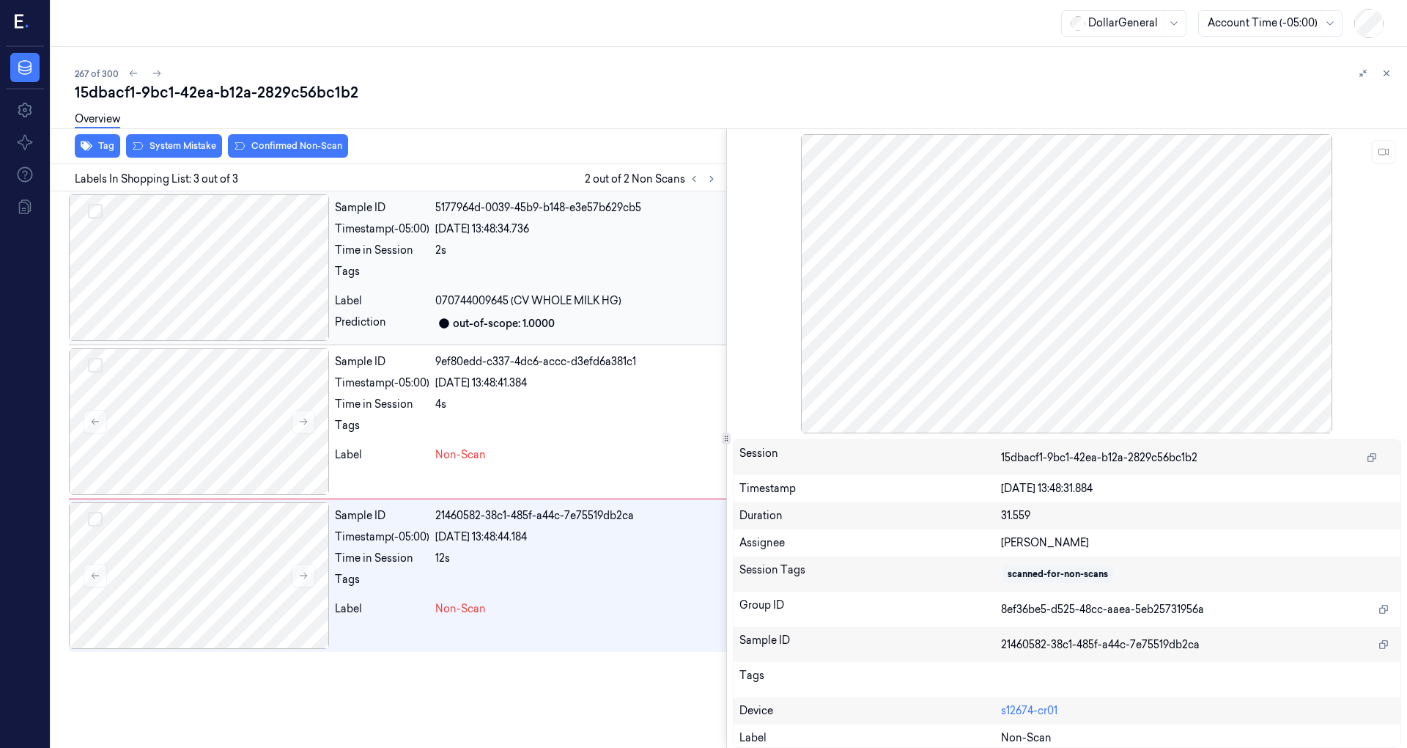
click at [218, 270] on div at bounding box center [199, 267] width 260 height 147
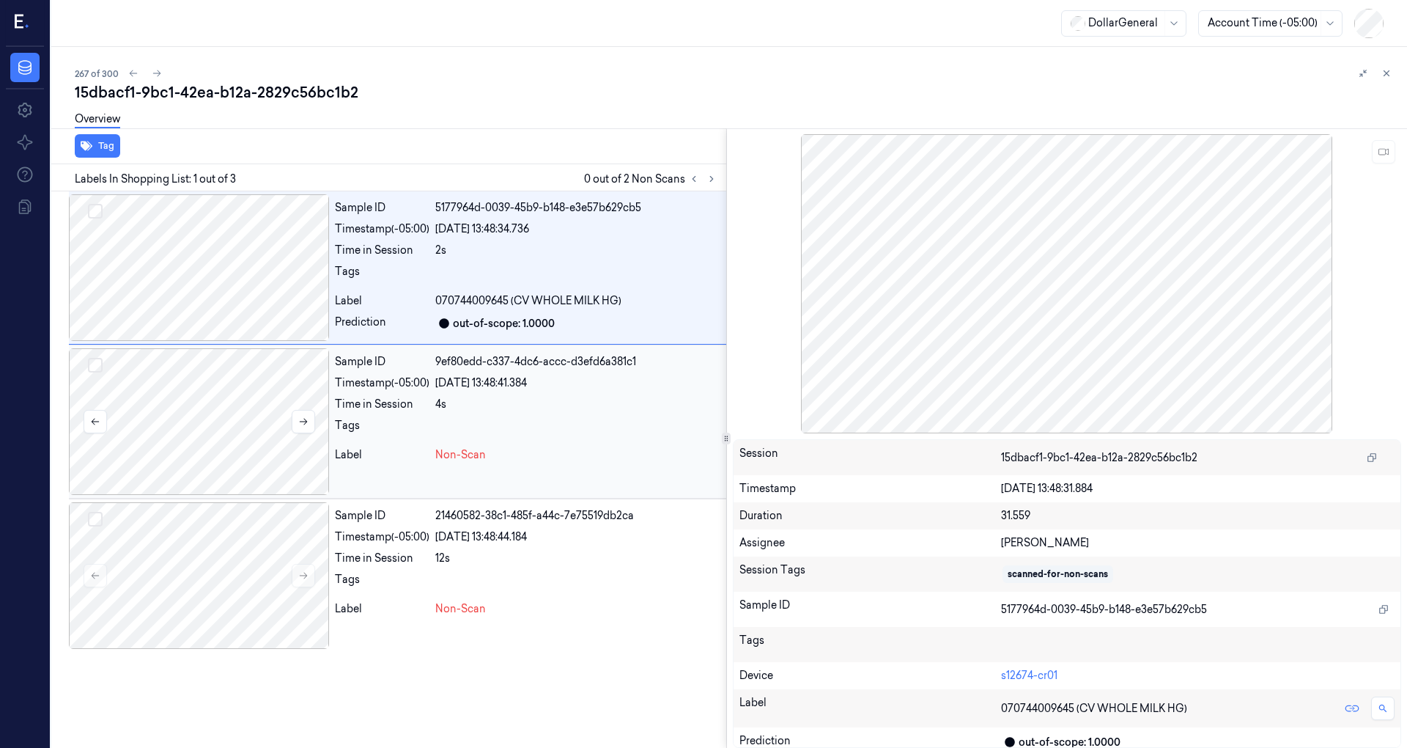
click at [245, 396] on div at bounding box center [199, 421] width 260 height 147
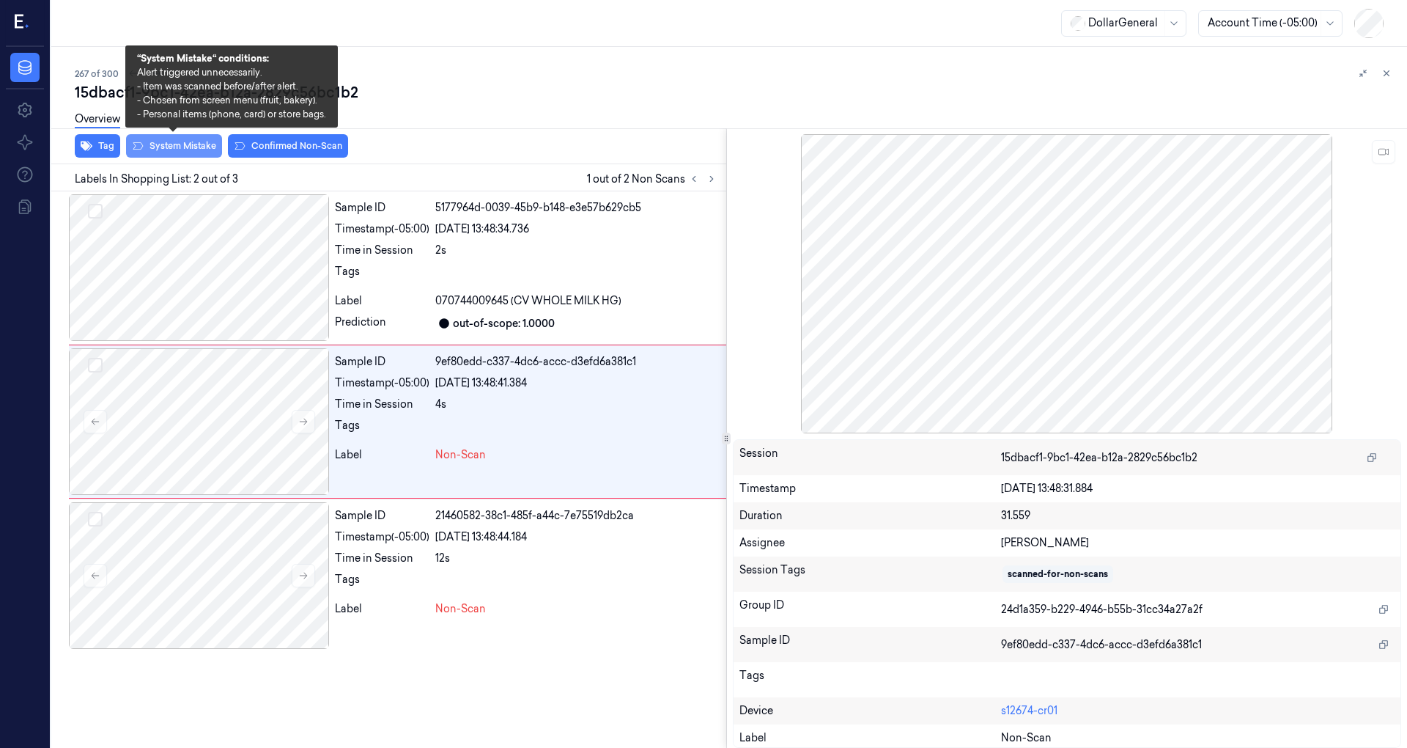
click at [203, 144] on button "System Mistake" at bounding box center [174, 145] width 96 height 23
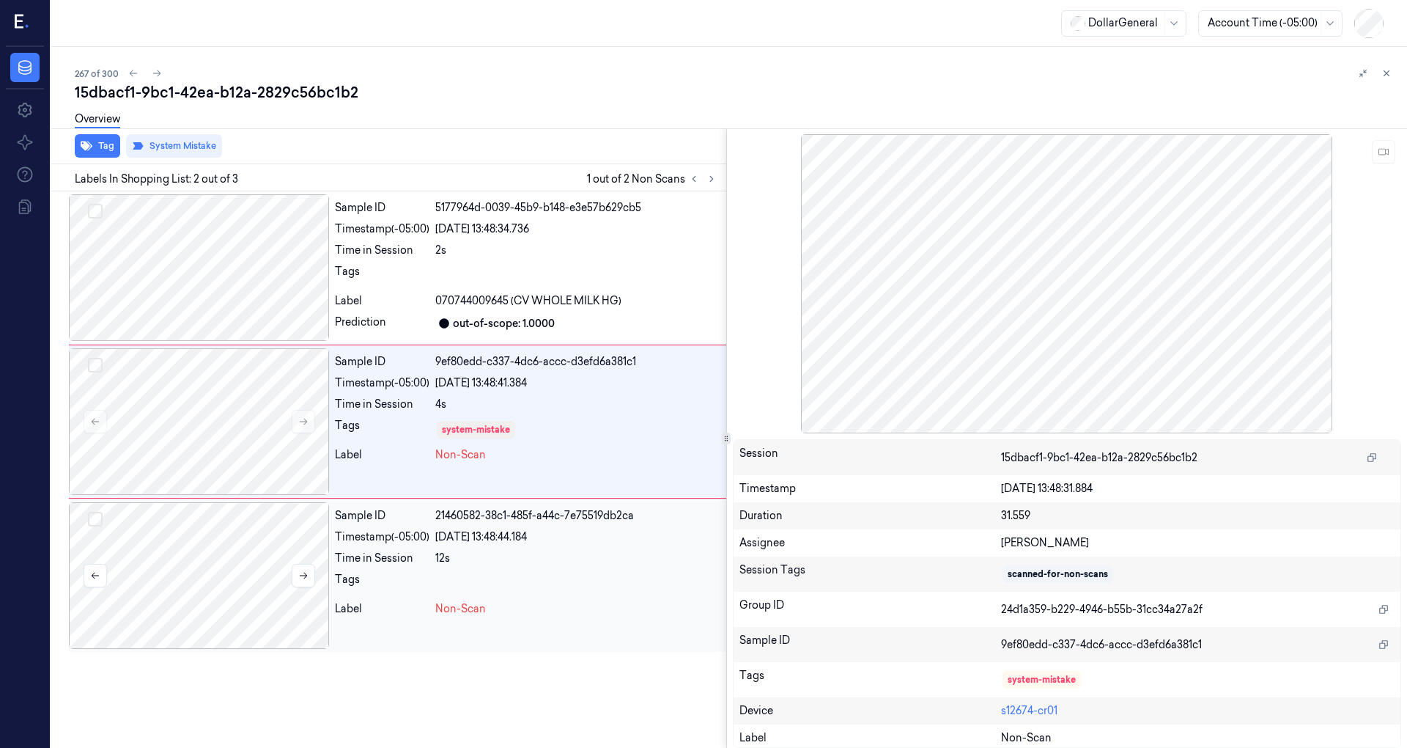
click at [180, 586] on div at bounding box center [199, 575] width 260 height 147
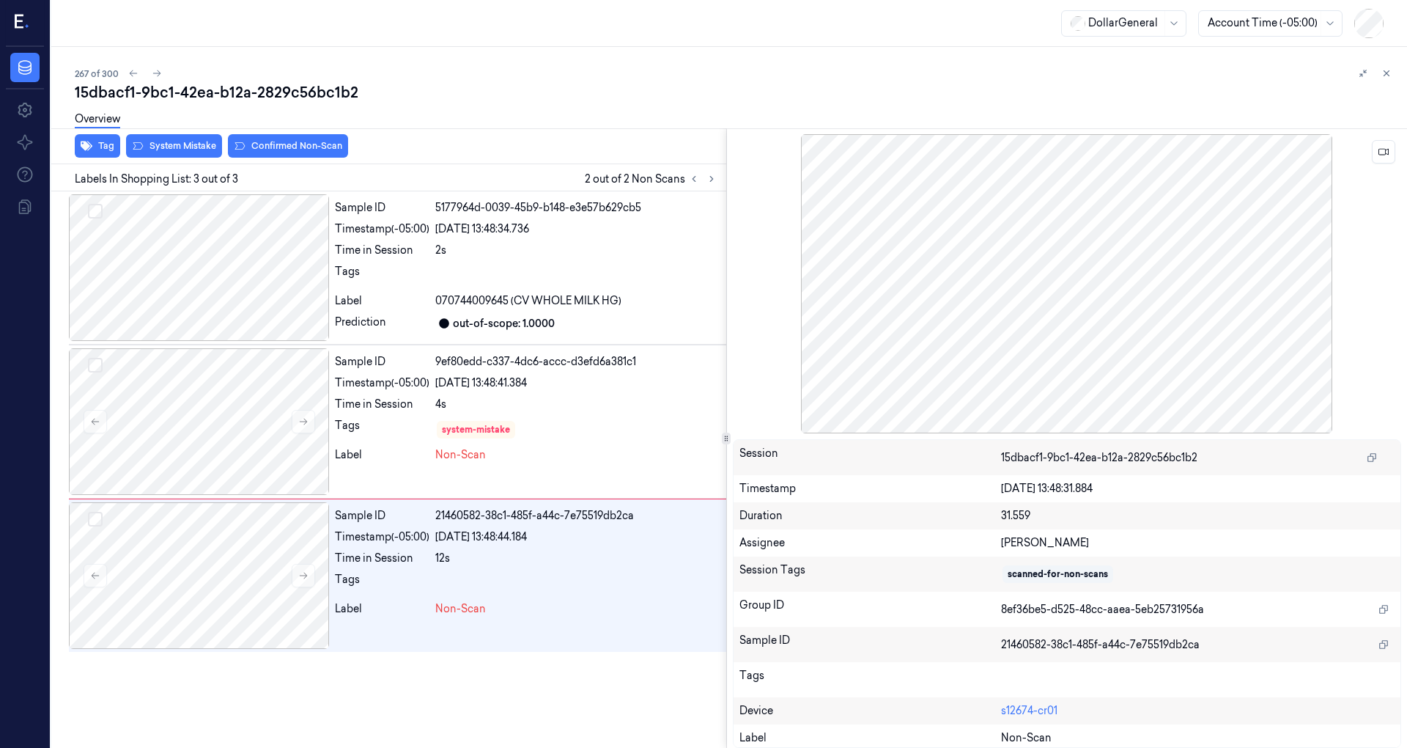
click at [1395, 155] on div at bounding box center [1067, 283] width 669 height 299
click at [1387, 155] on icon at bounding box center [1384, 152] width 10 height 10
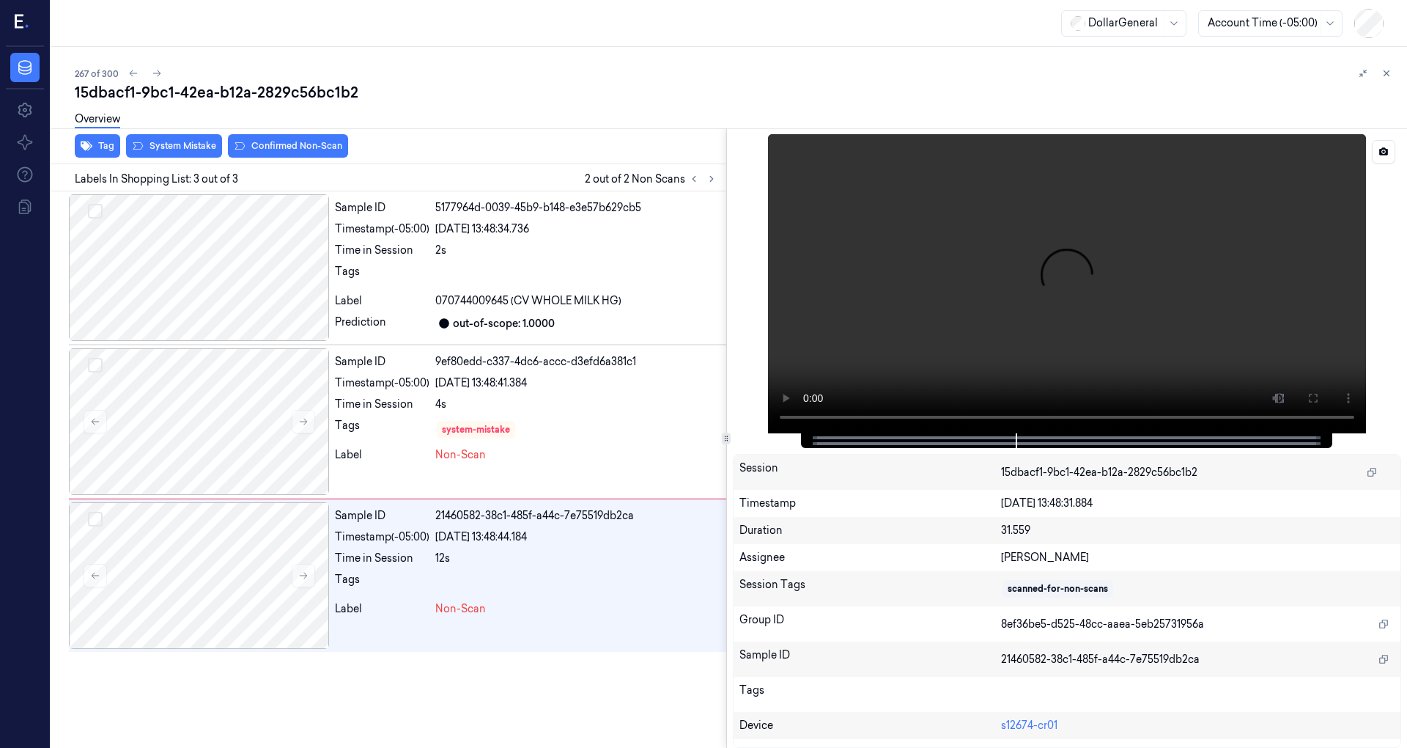
click at [789, 416] on div at bounding box center [1067, 283] width 669 height 299
drag, startPoint x: 1056, startPoint y: 337, endPoint x: 855, endPoint y: 384, distance: 206.9
click at [1055, 337] on video at bounding box center [1067, 283] width 598 height 299
click at [255, 430] on div at bounding box center [199, 421] width 260 height 147
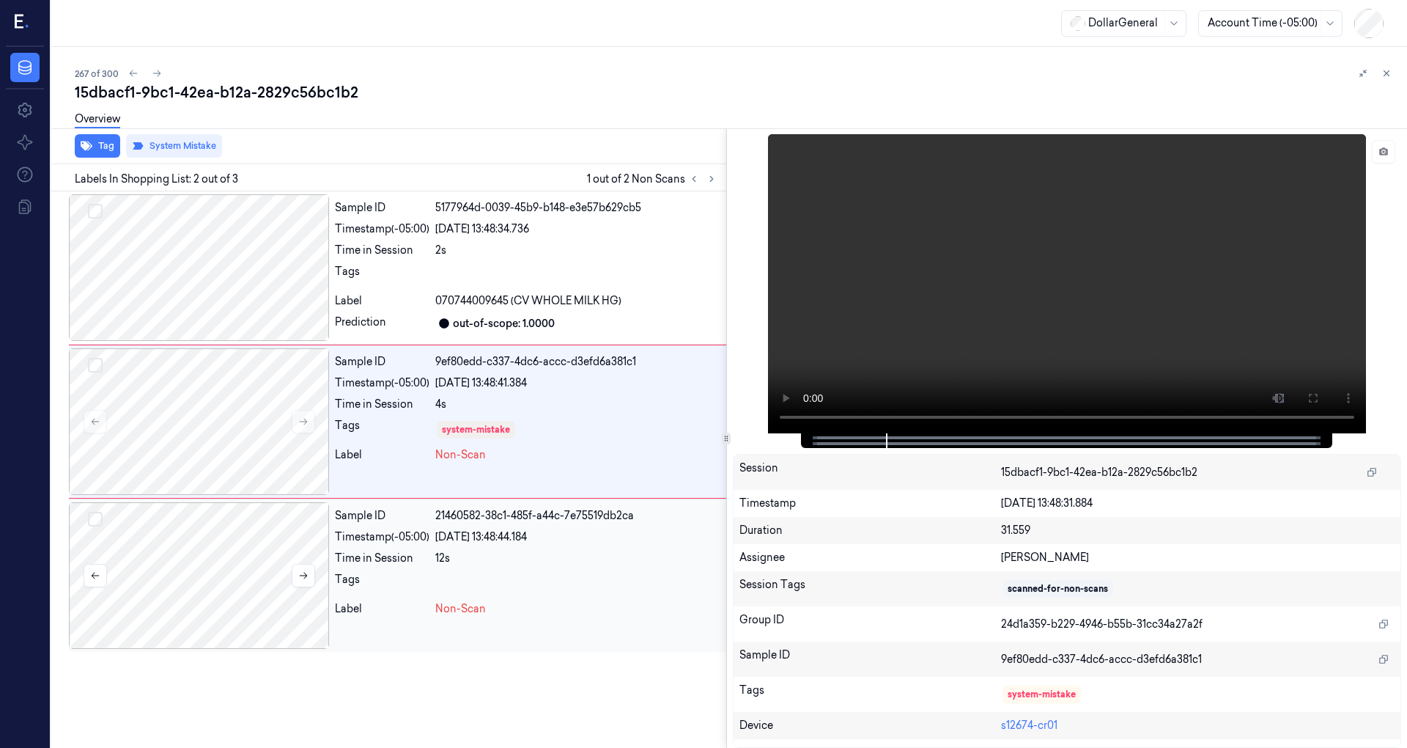
click at [279, 579] on div at bounding box center [199, 575] width 260 height 147
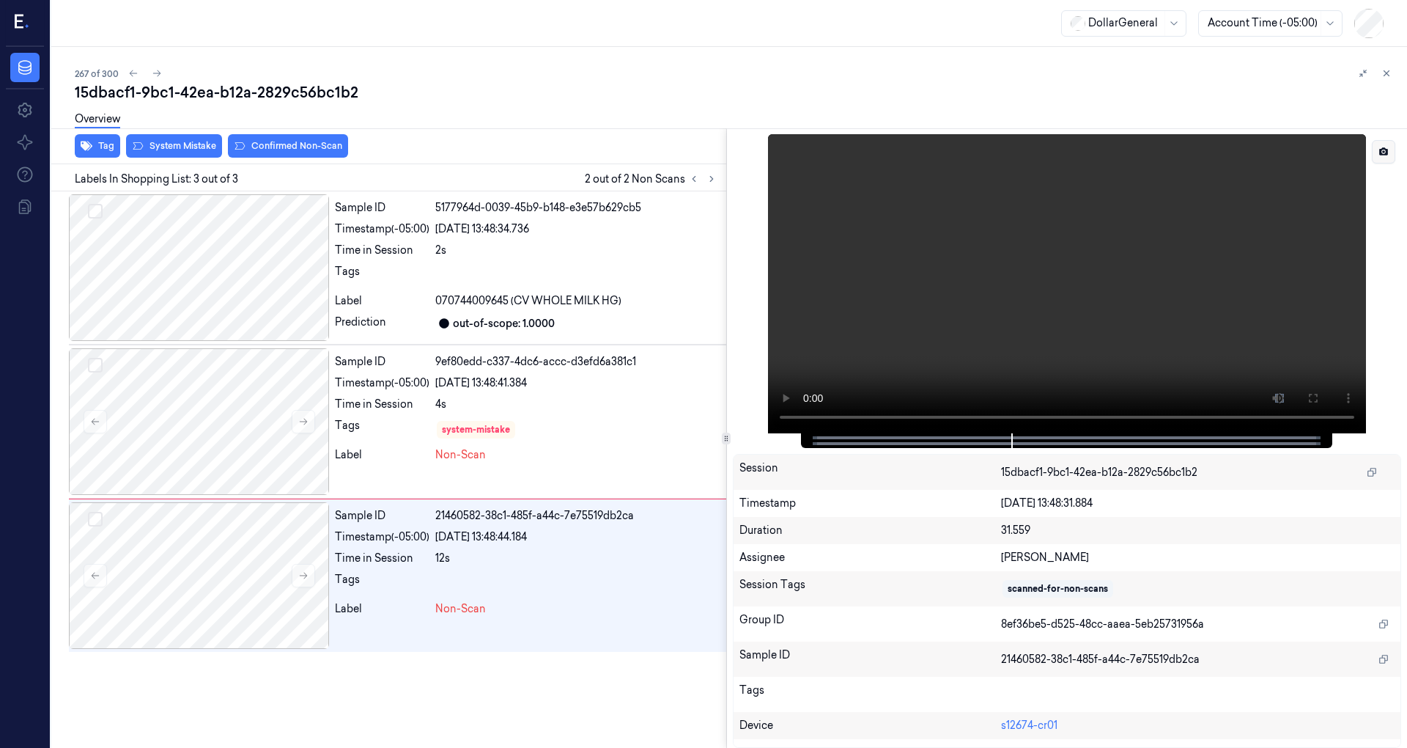
click at [1387, 157] on button at bounding box center [1383, 151] width 23 height 23
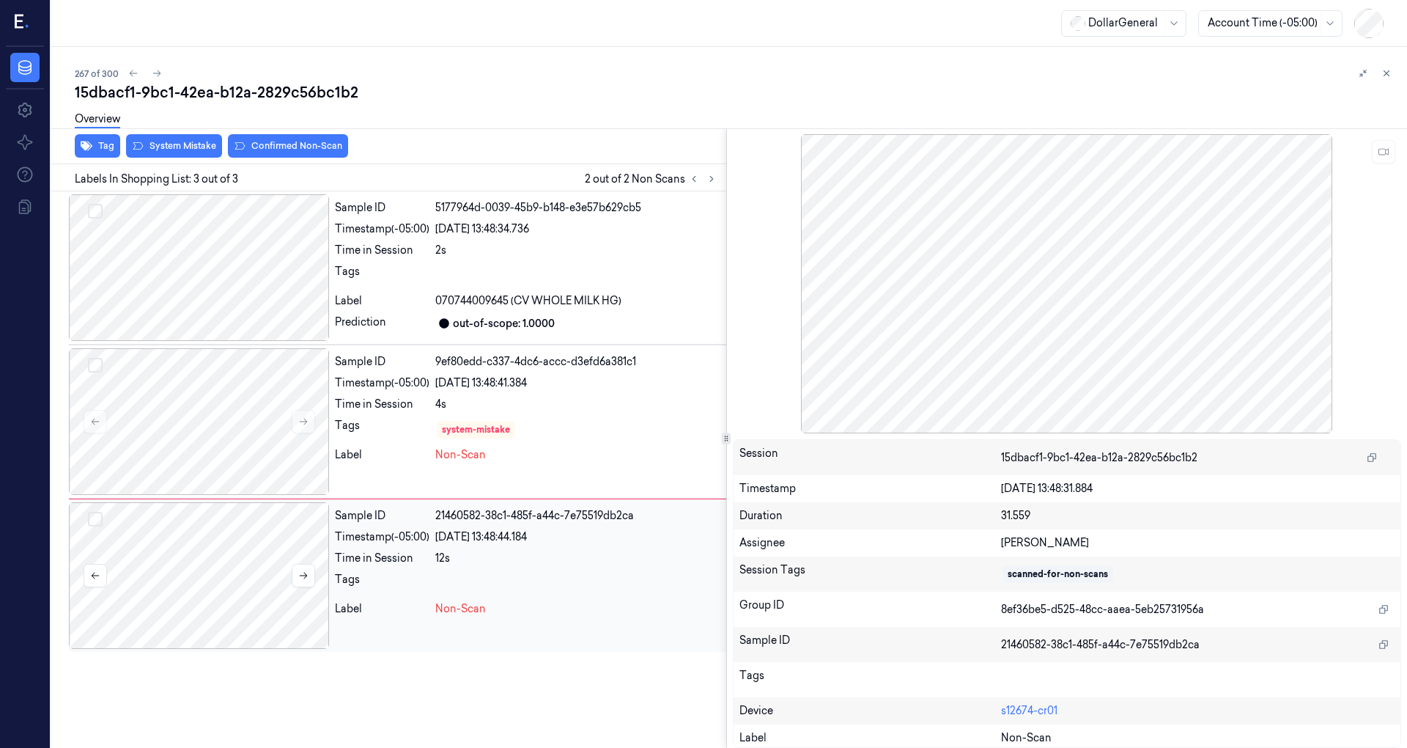
click at [206, 595] on div at bounding box center [199, 575] width 260 height 147
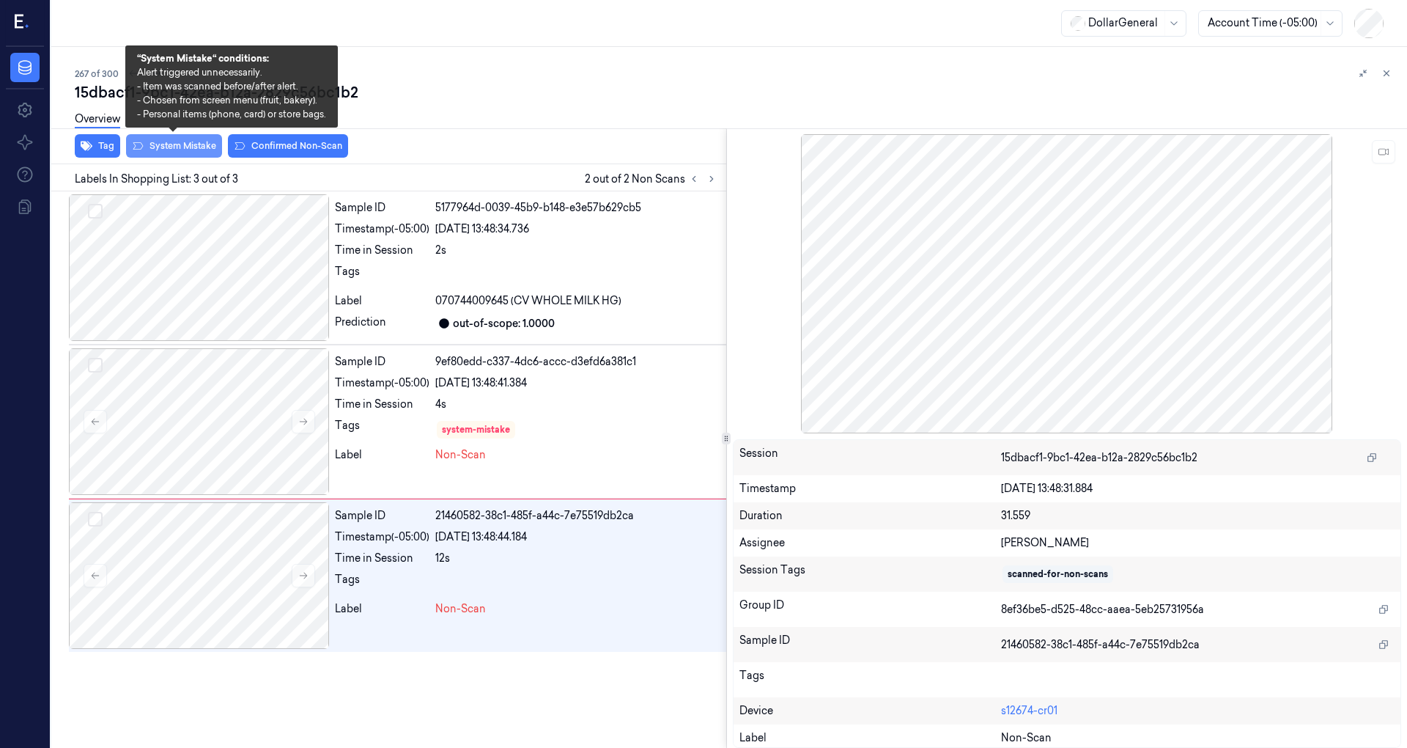
click at [176, 153] on button "System Mistake" at bounding box center [174, 145] width 96 height 23
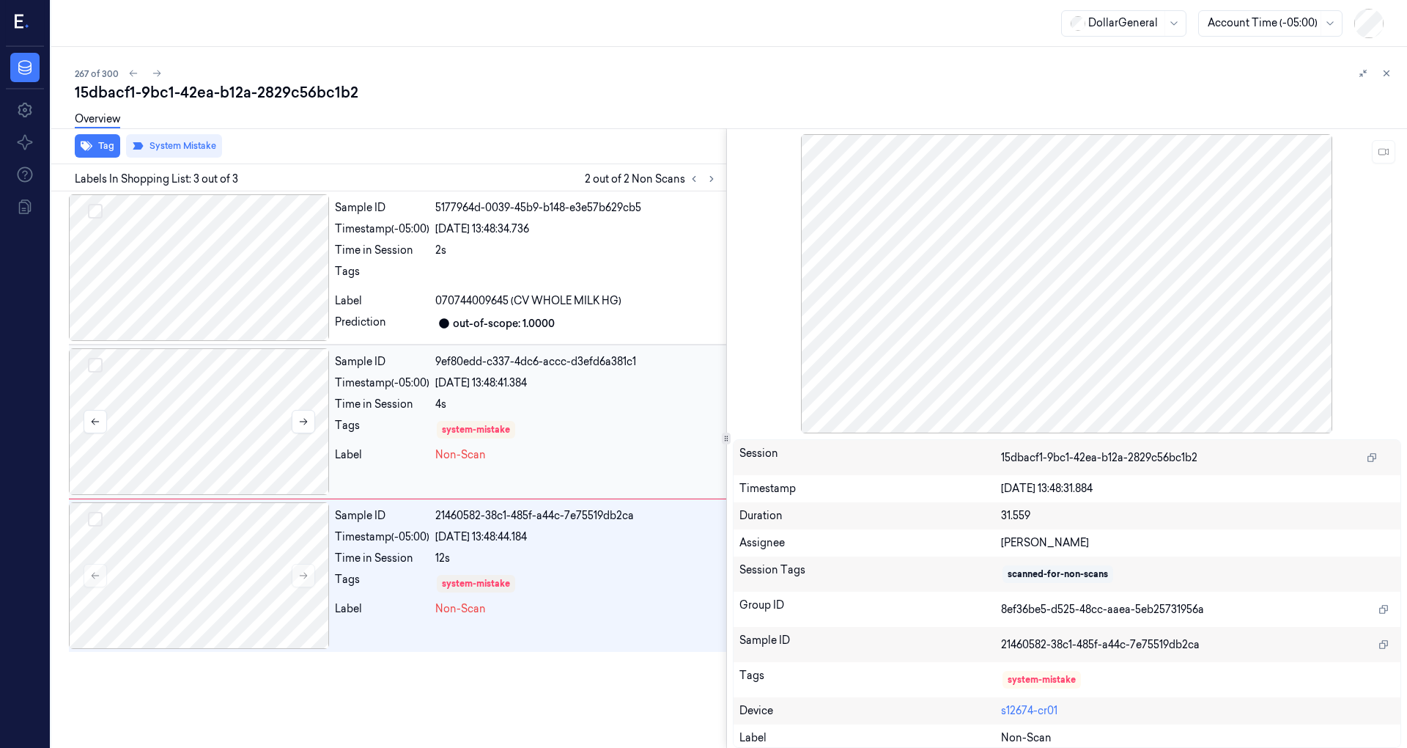
click at [268, 435] on div at bounding box center [199, 421] width 260 height 147
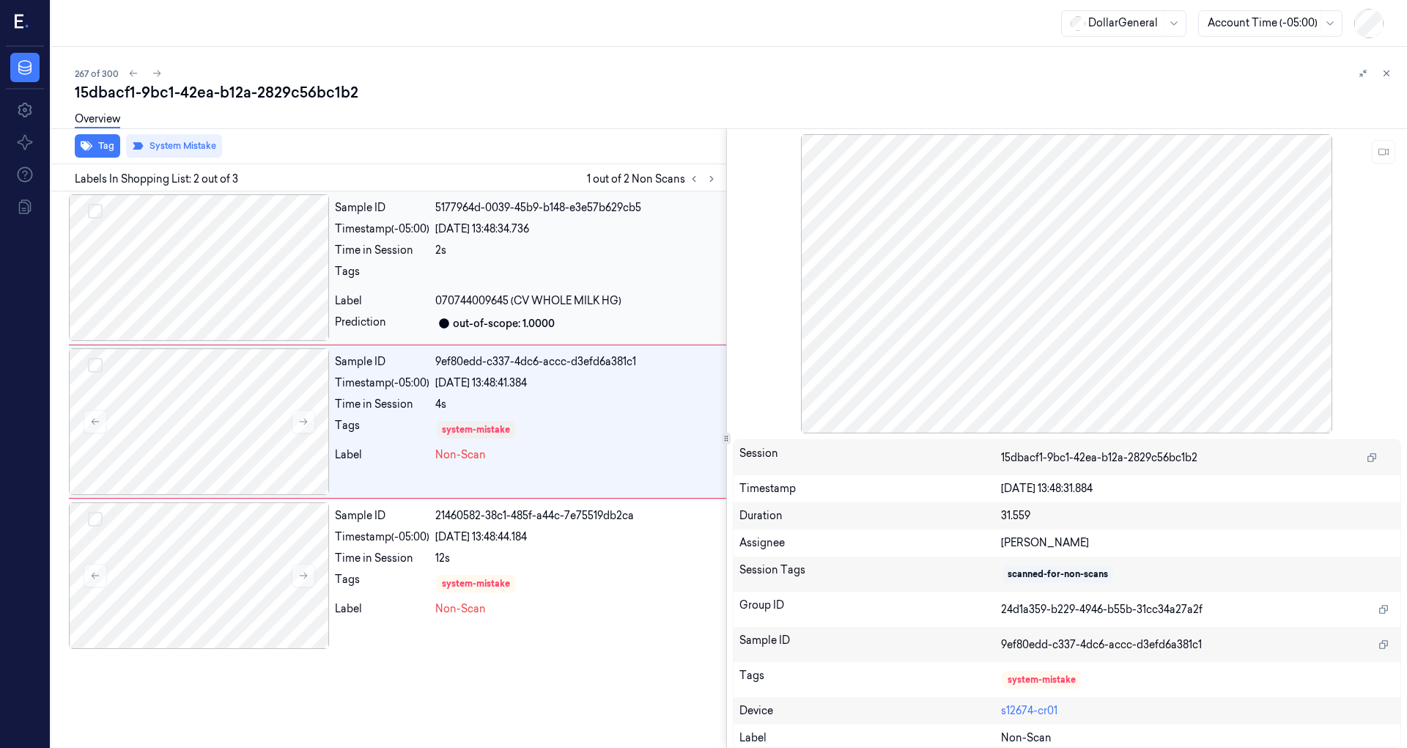
click at [287, 280] on div at bounding box center [199, 267] width 260 height 147
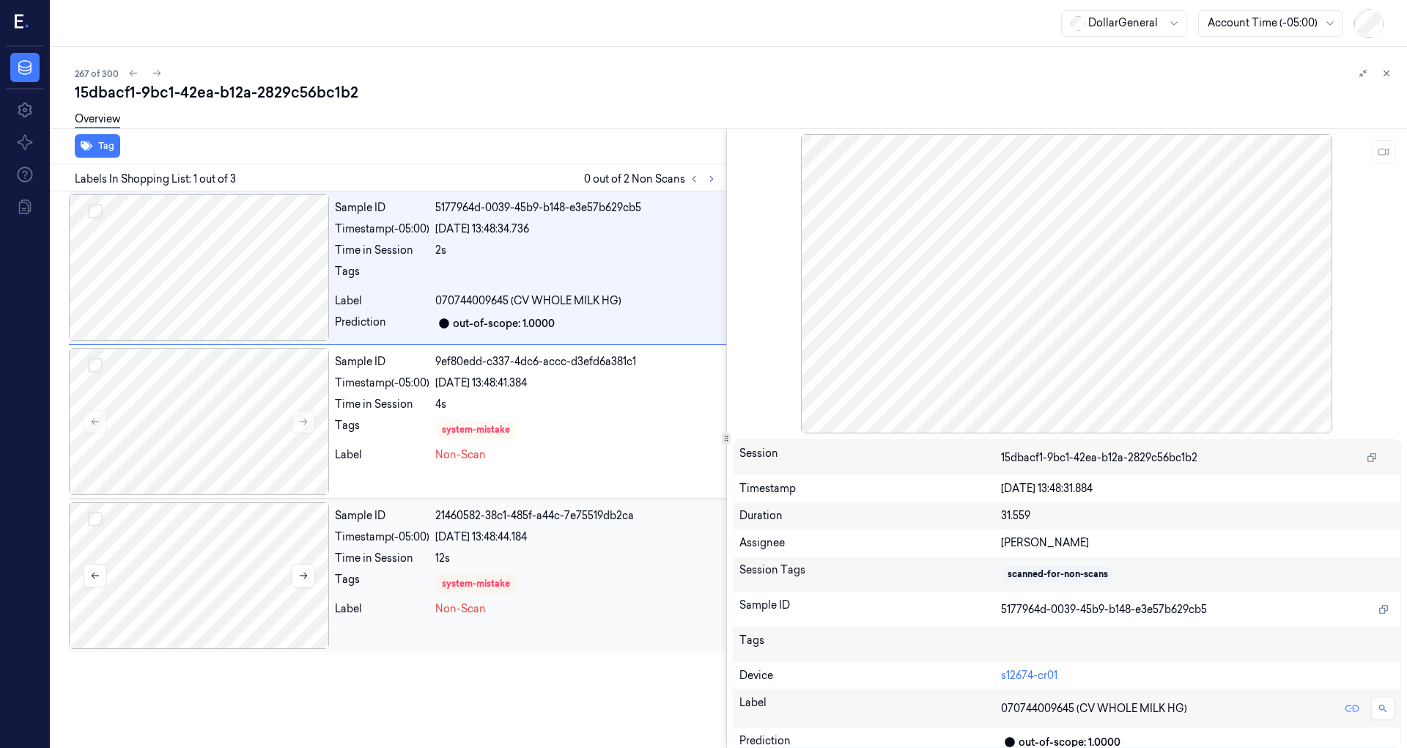
click at [298, 511] on div at bounding box center [199, 575] width 260 height 147
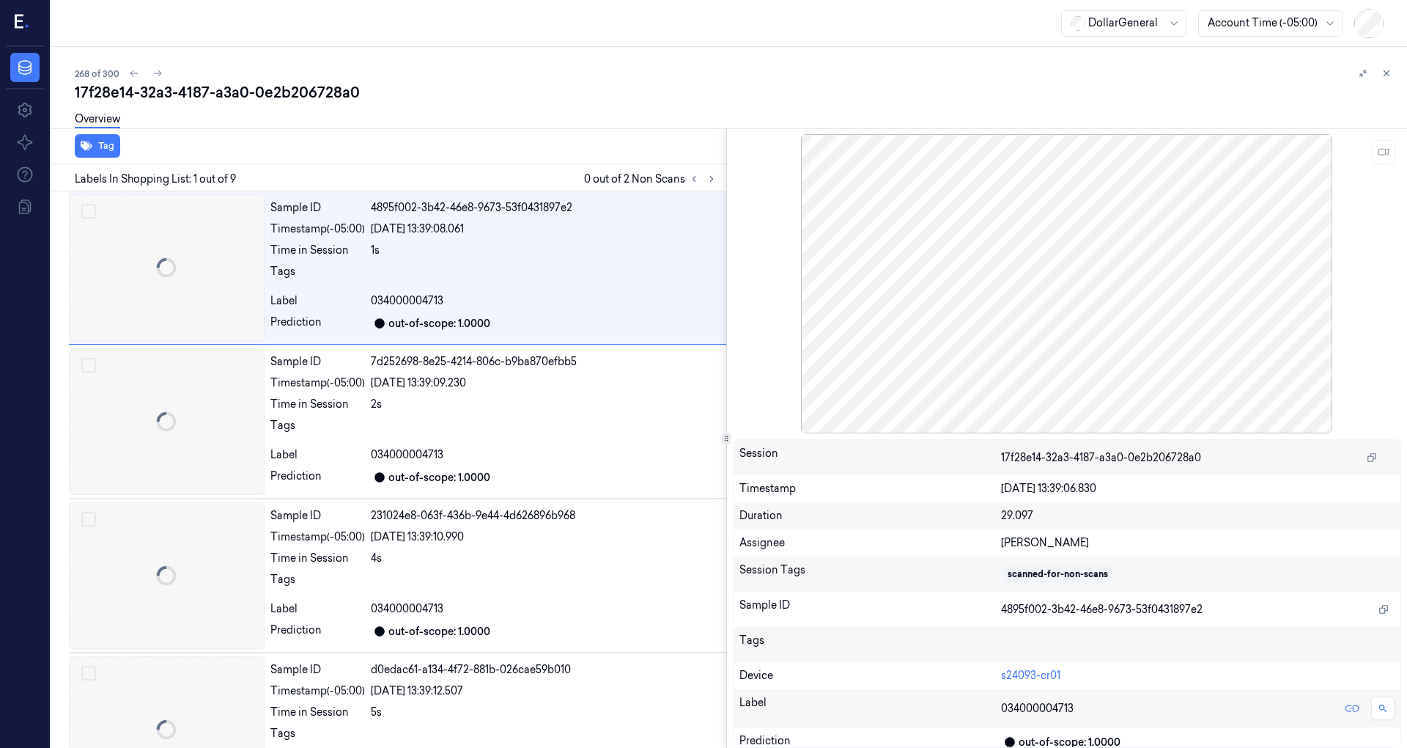
scroll to position [1, 0]
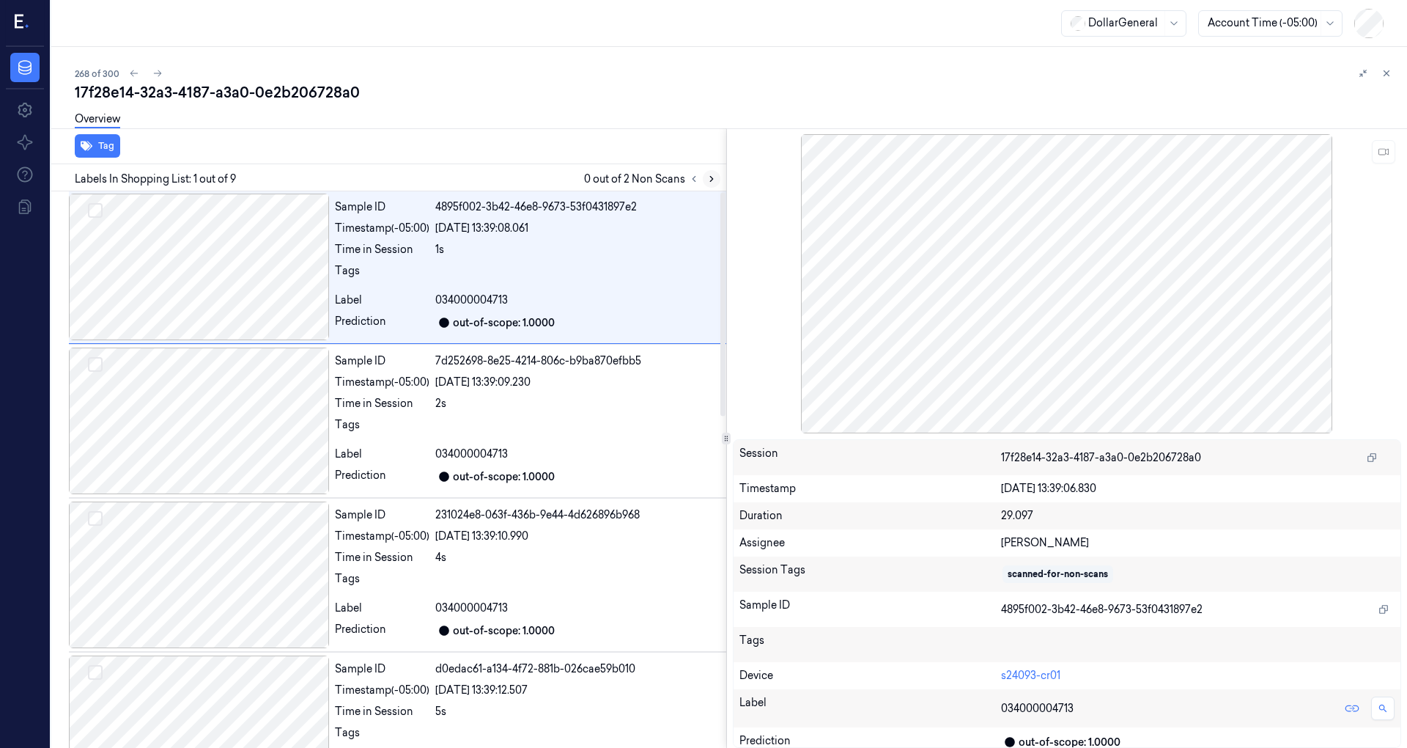
click at [714, 179] on icon at bounding box center [712, 179] width 10 height 10
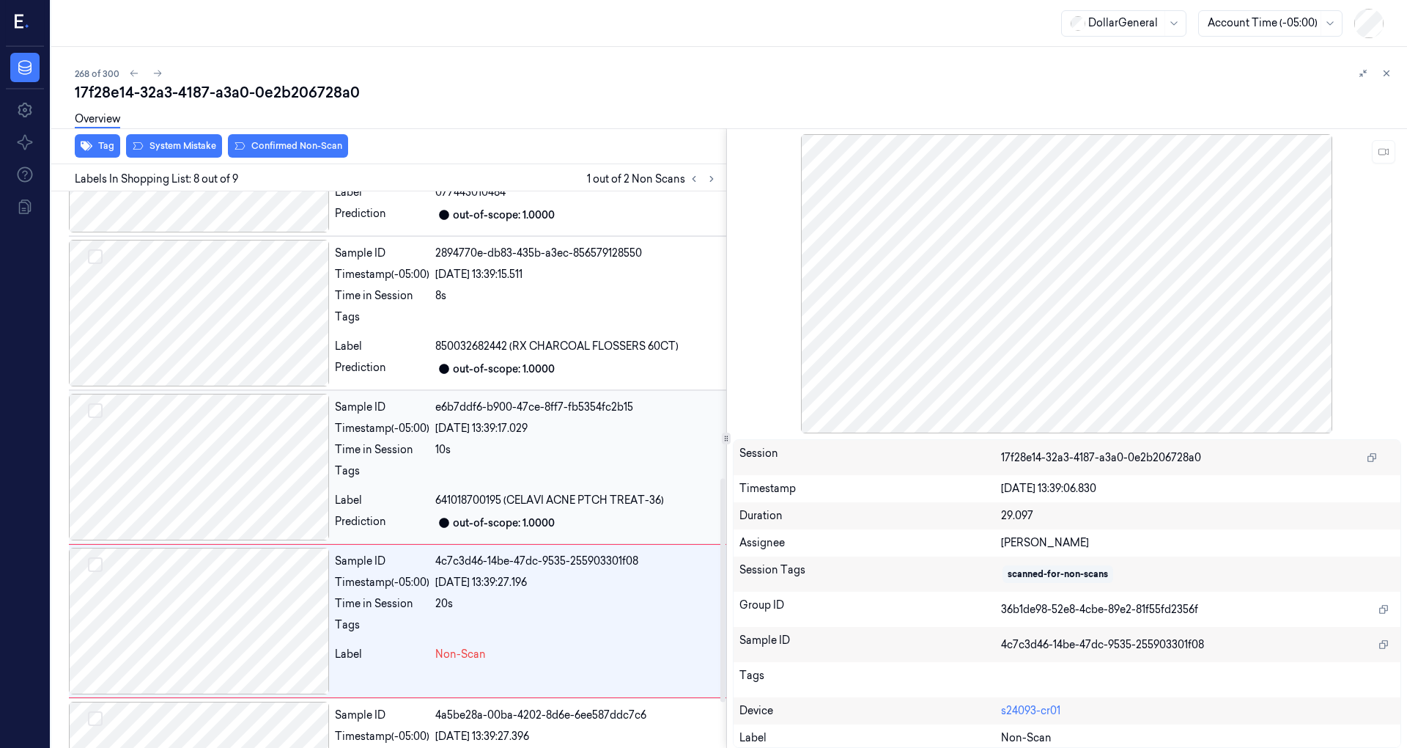
scroll to position [828, 0]
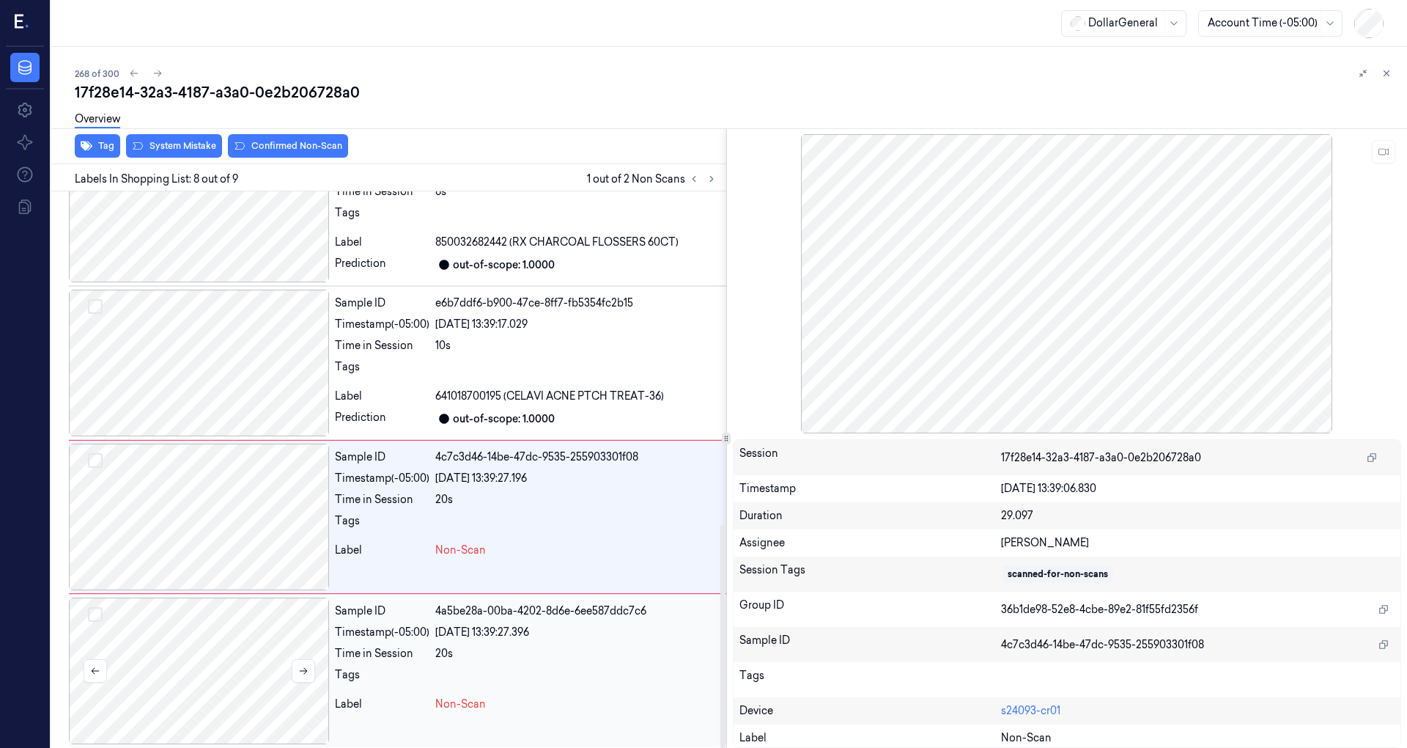
click at [242, 637] on div at bounding box center [199, 670] width 260 height 147
click at [247, 484] on div at bounding box center [199, 516] width 260 height 147
click at [230, 359] on div at bounding box center [199, 362] width 260 height 147
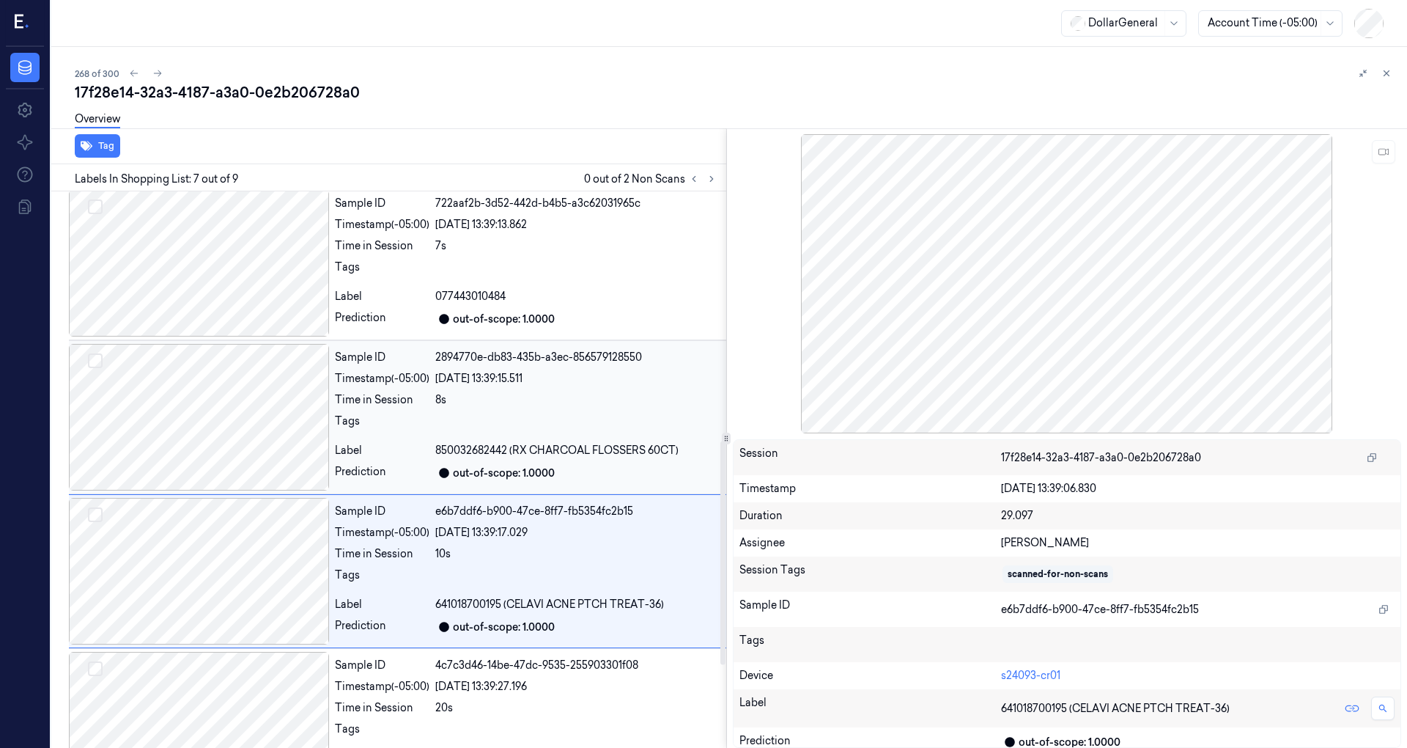
click at [224, 376] on div at bounding box center [199, 417] width 260 height 147
click at [210, 394] on div at bounding box center [199, 416] width 260 height 147
click at [218, 400] on div at bounding box center [199, 415] width 260 height 147
click at [222, 382] on div at bounding box center [199, 415] width 260 height 147
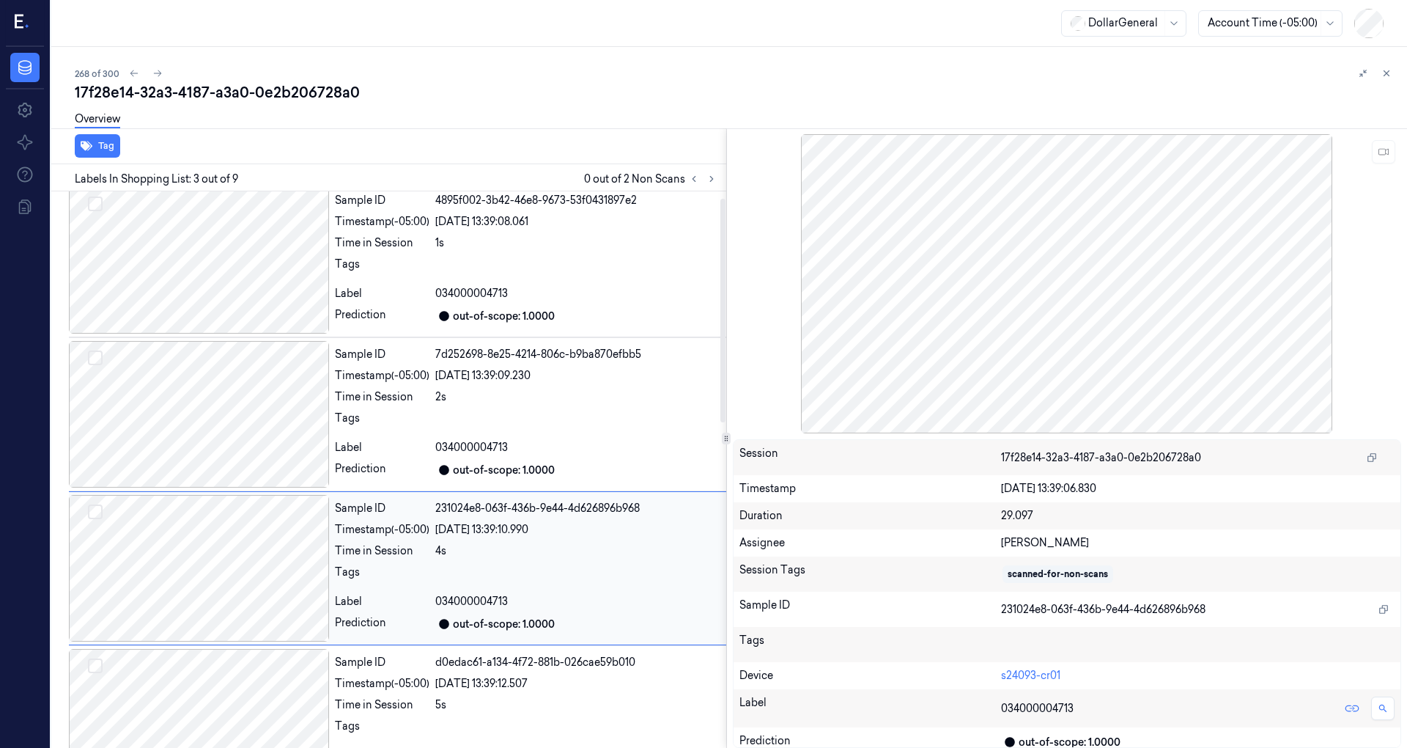
scroll to position [7, 0]
click at [222, 382] on div at bounding box center [199, 415] width 260 height 147
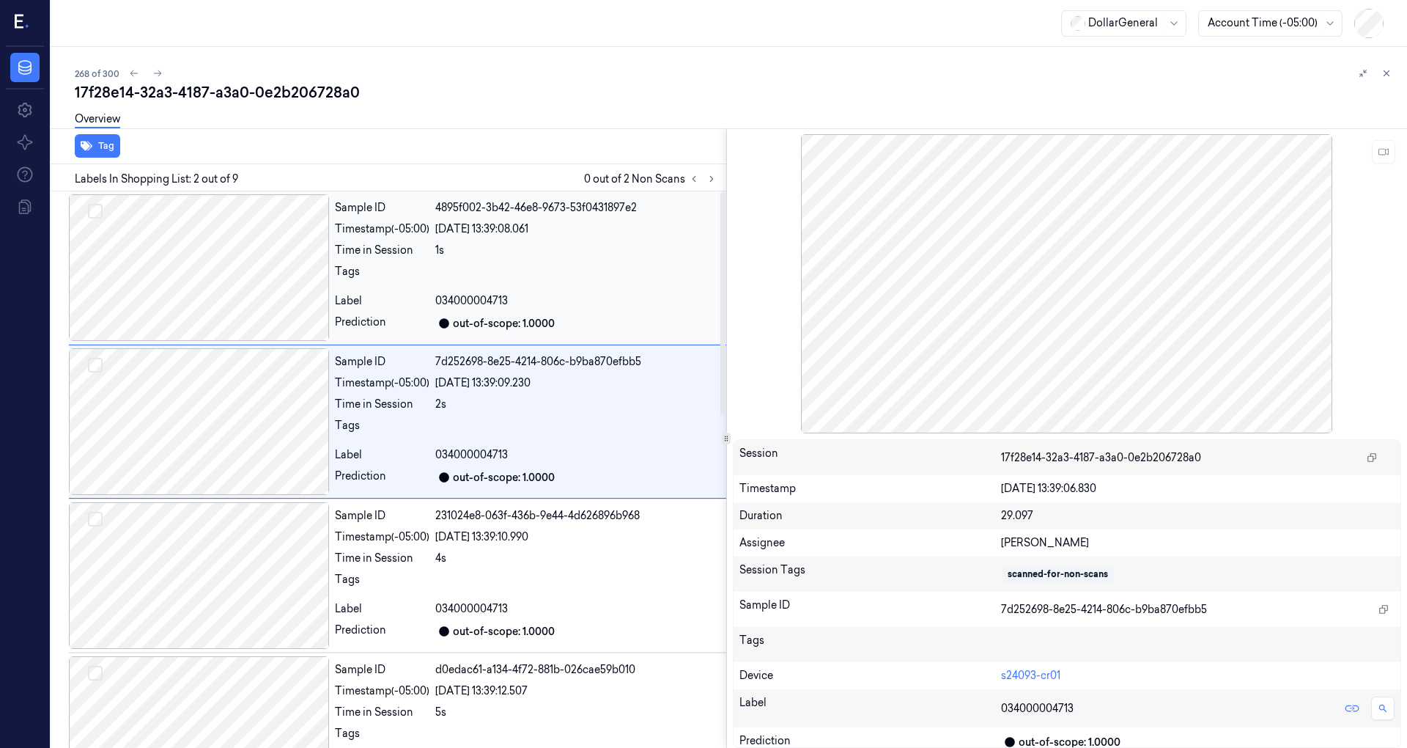
click at [236, 321] on div at bounding box center [199, 267] width 260 height 147
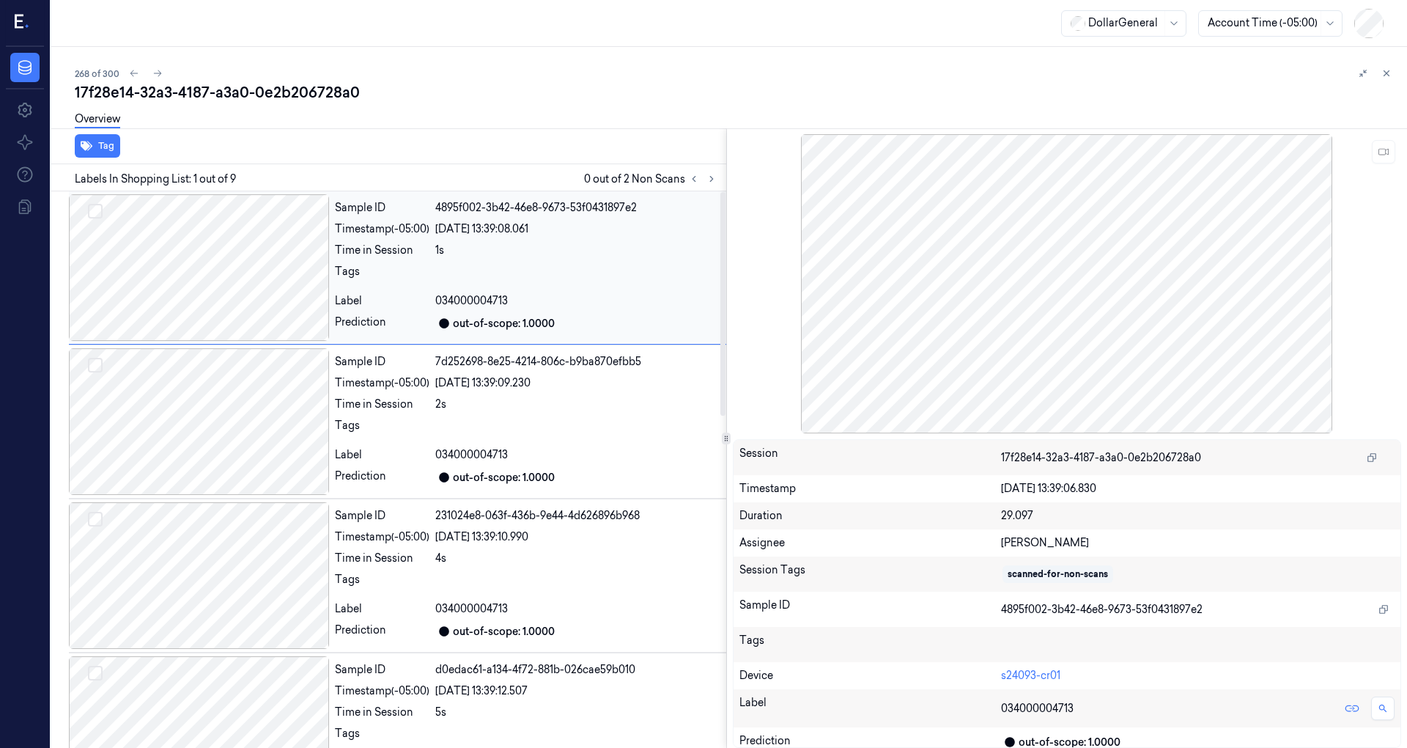
click at [248, 296] on div at bounding box center [199, 267] width 260 height 147
click at [1392, 145] on button at bounding box center [1383, 151] width 23 height 23
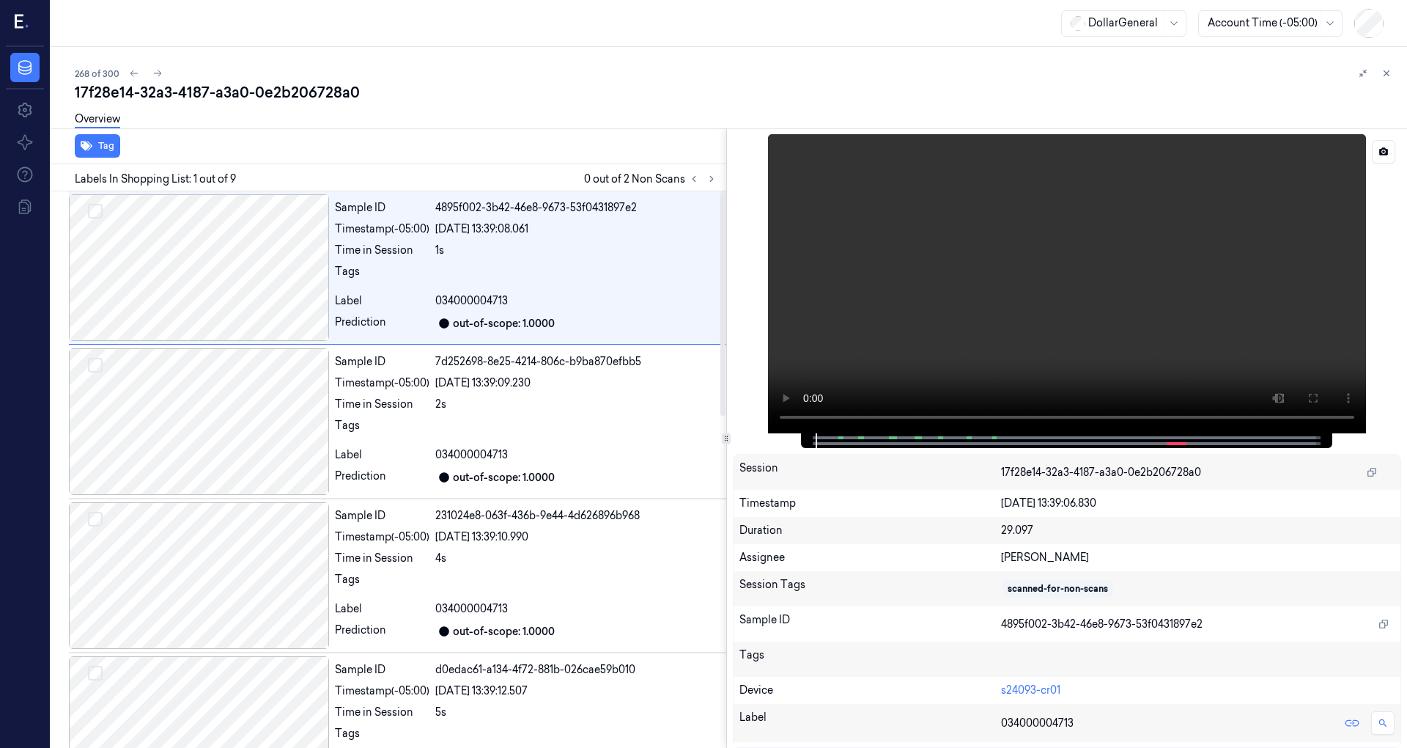
click at [1030, 277] on video at bounding box center [1067, 283] width 598 height 299
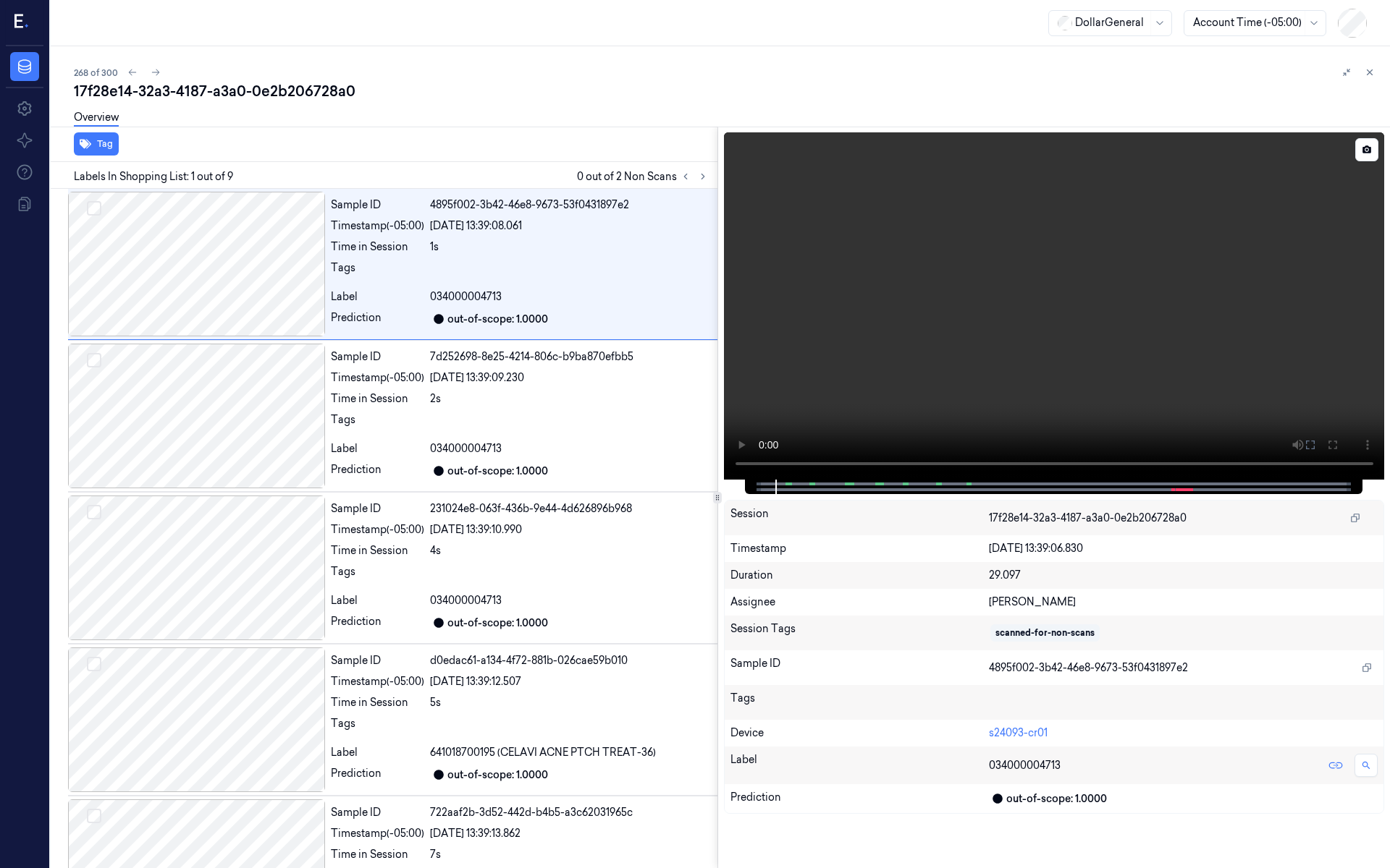
click at [724, 480] on video at bounding box center [1054, 306] width 661 height 348
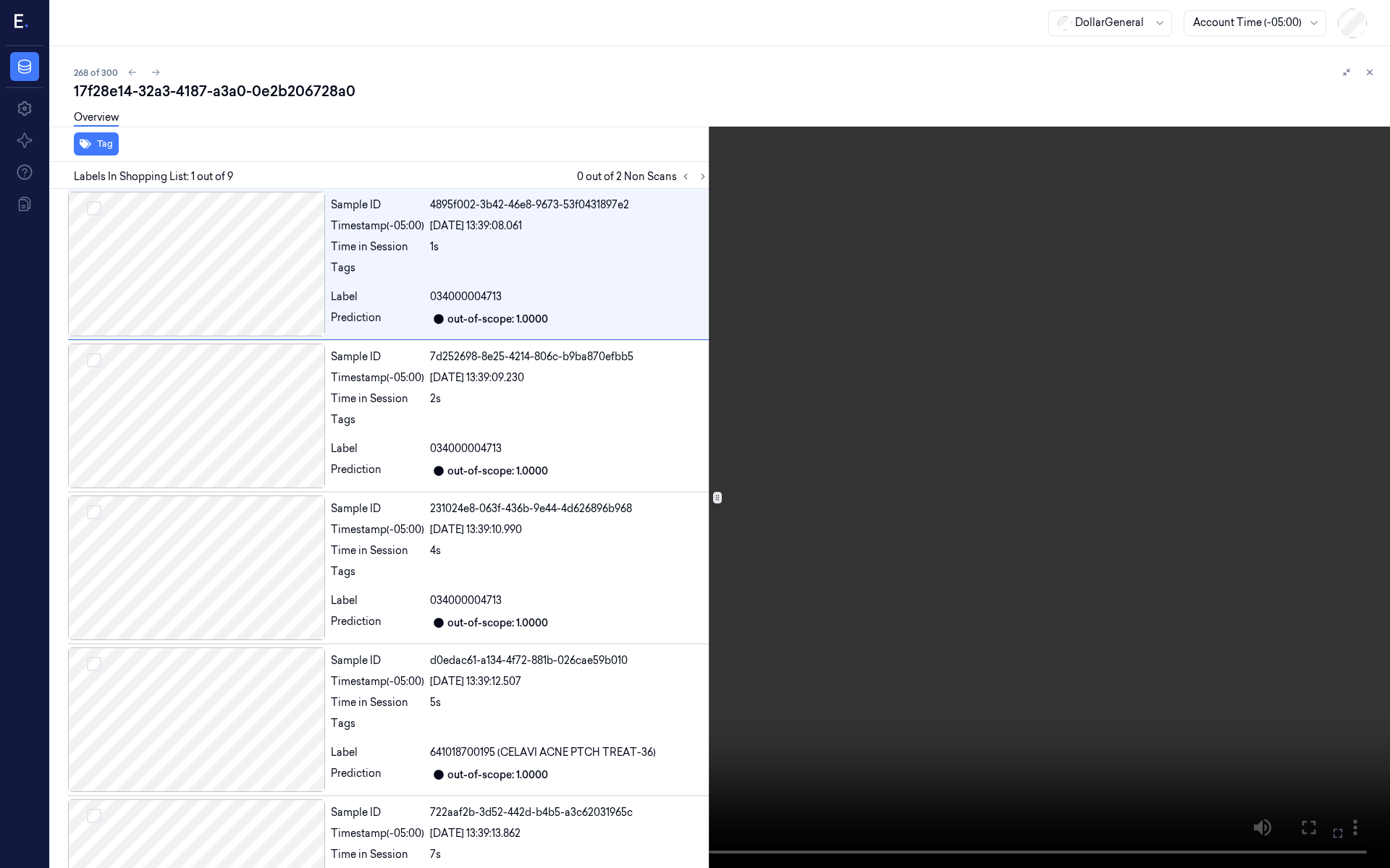
click at [451, 515] on video at bounding box center [695, 434] width 1390 height 868
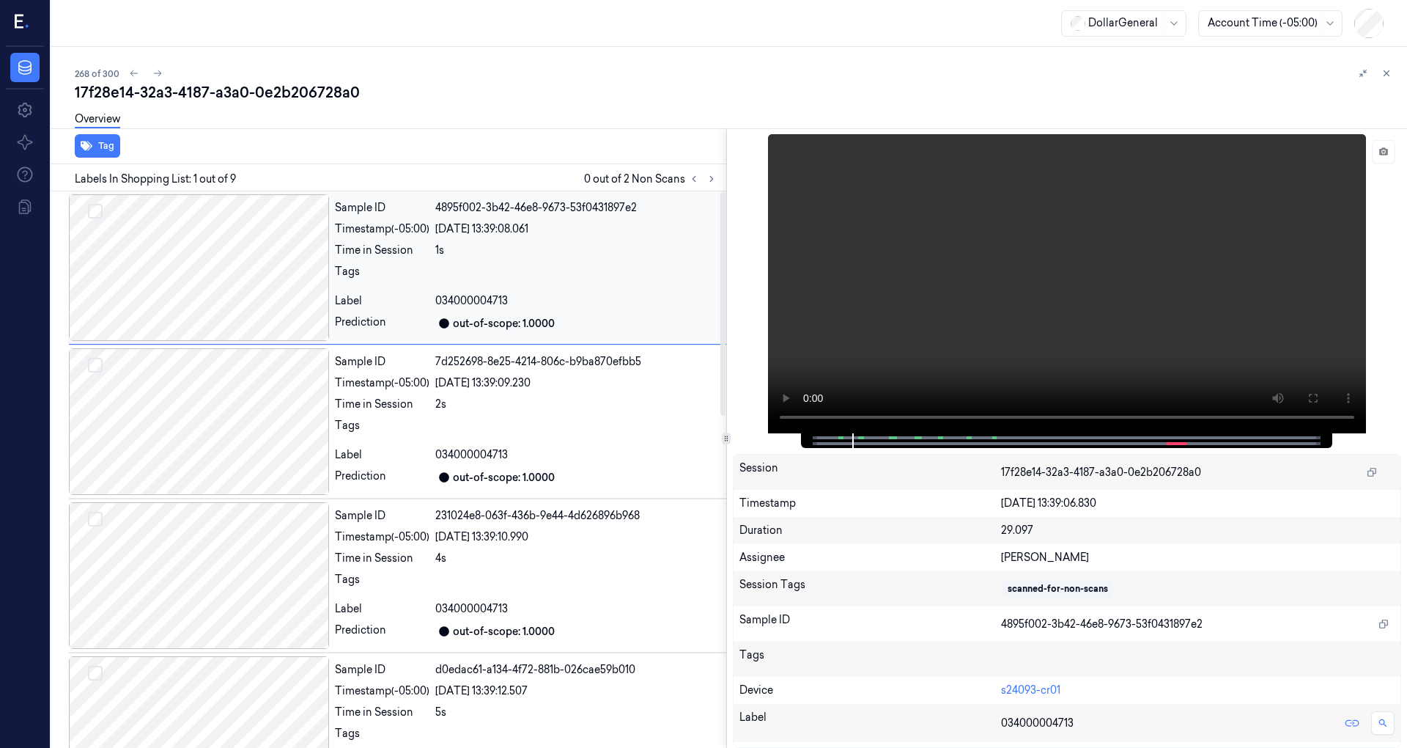
click at [180, 254] on div at bounding box center [199, 267] width 260 height 147
click at [240, 248] on div at bounding box center [199, 267] width 260 height 147
click at [916, 314] on video at bounding box center [1067, 283] width 598 height 299
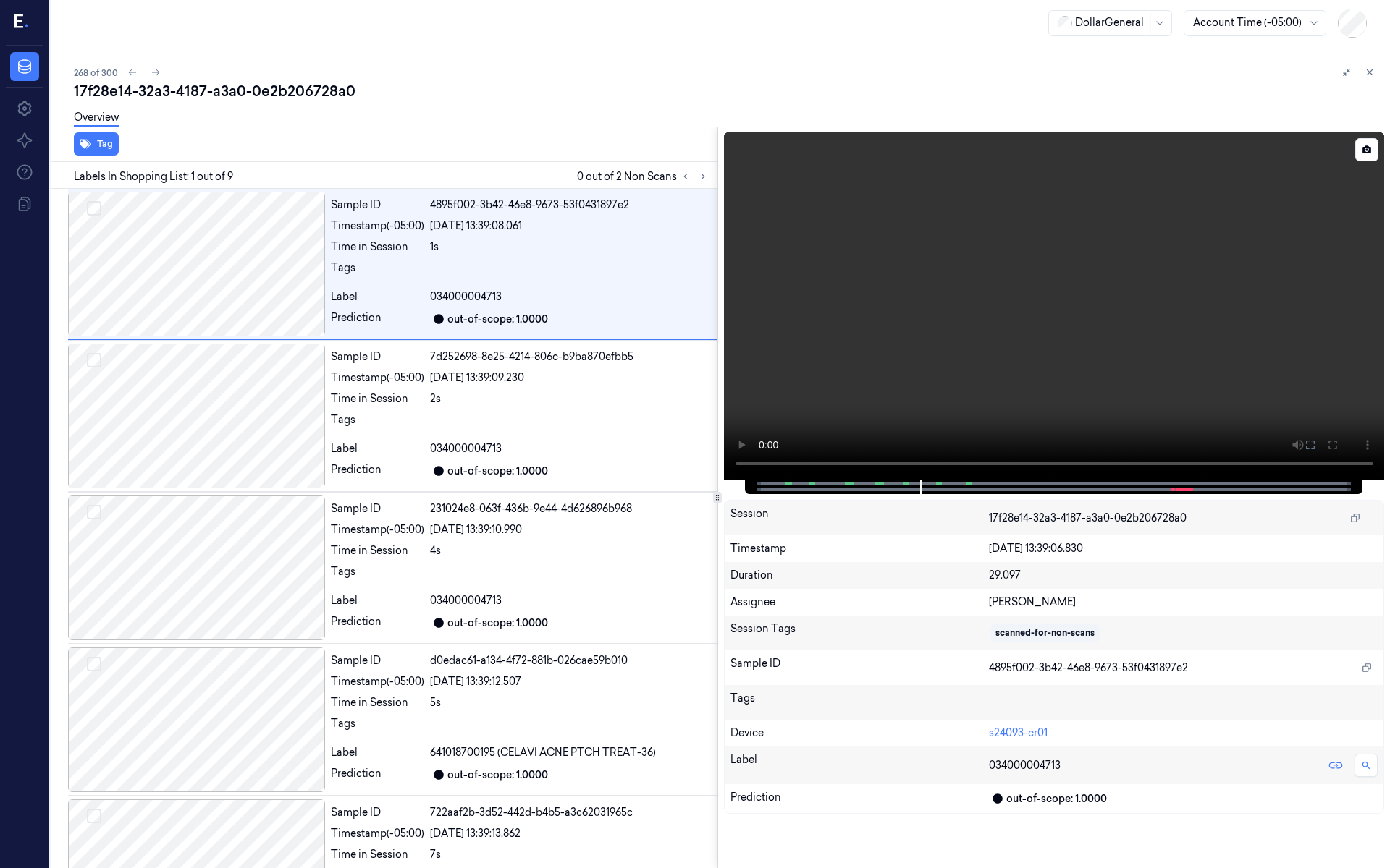
click at [724, 400] on video at bounding box center [1054, 306] width 661 height 348
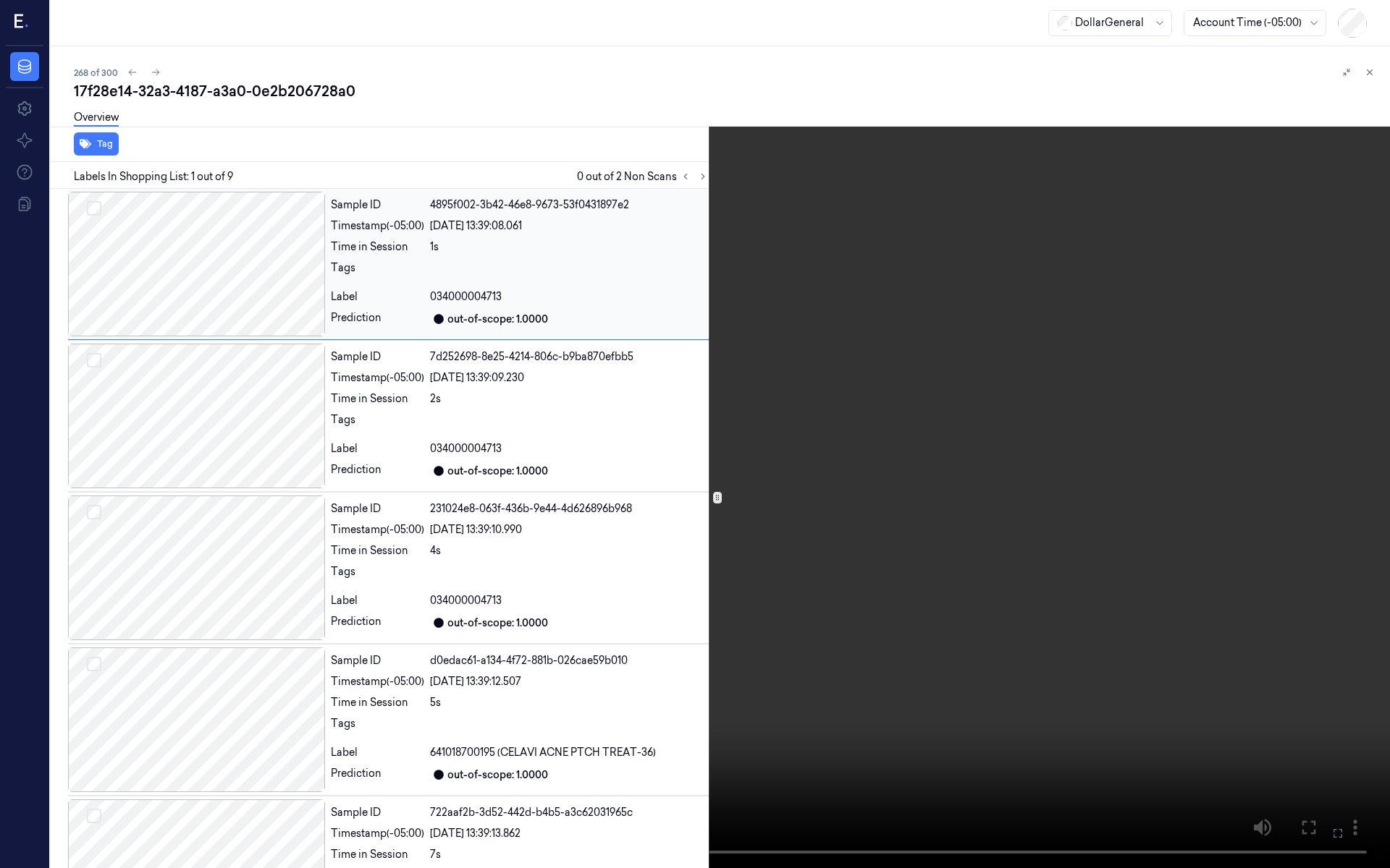
drag, startPoint x: 648, startPoint y: 400, endPoint x: 433, endPoint y: 326, distance: 227.4
click at [646, 400] on video at bounding box center [695, 434] width 1390 height 868
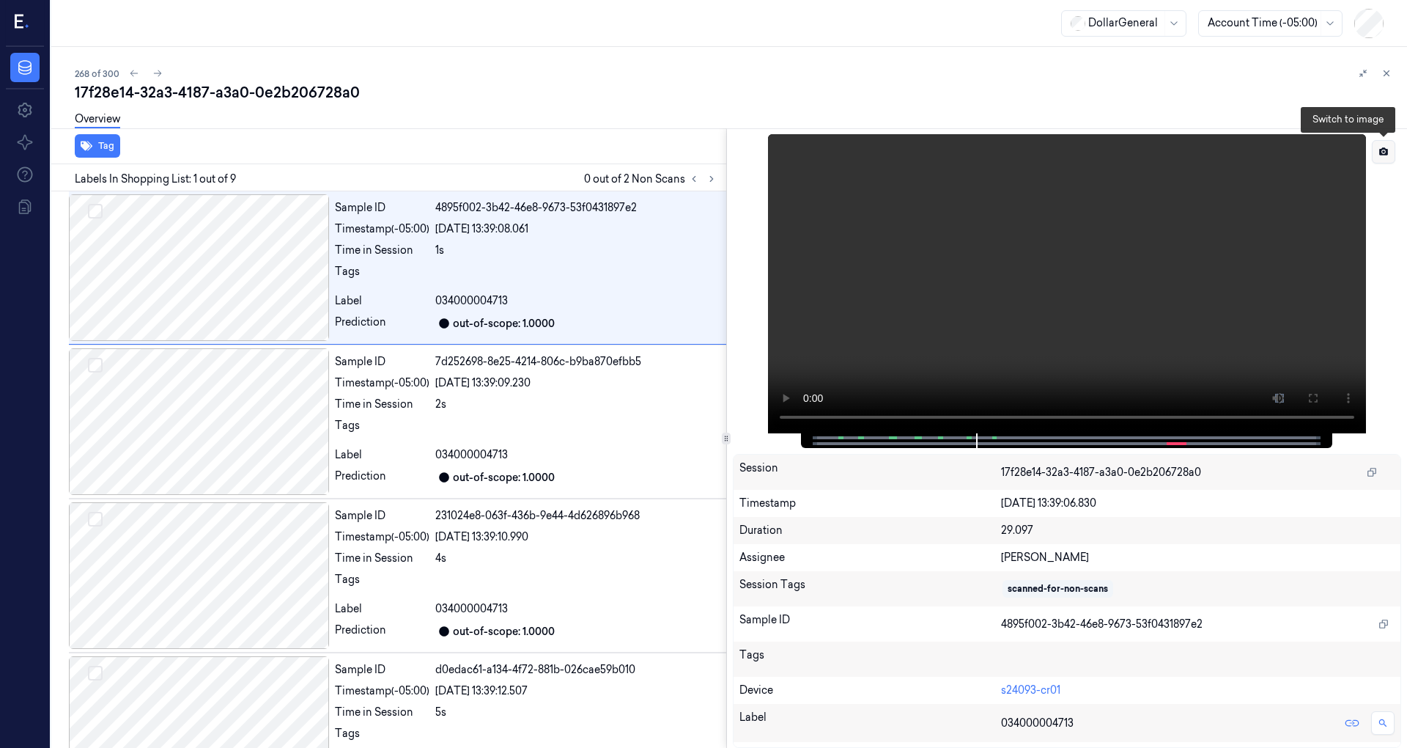
click at [1392, 152] on button at bounding box center [1383, 151] width 23 height 23
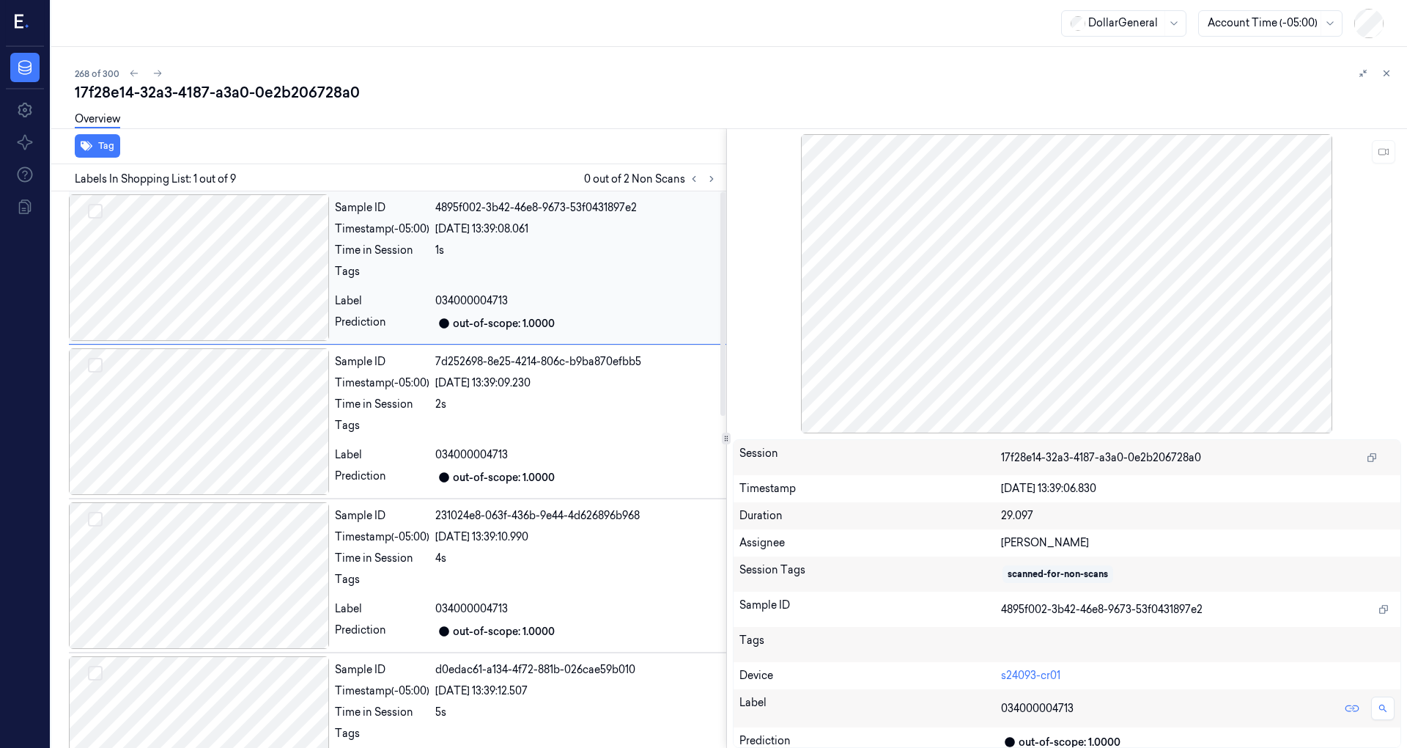
click at [171, 273] on div at bounding box center [199, 267] width 260 height 147
click at [205, 410] on div at bounding box center [199, 421] width 260 height 147
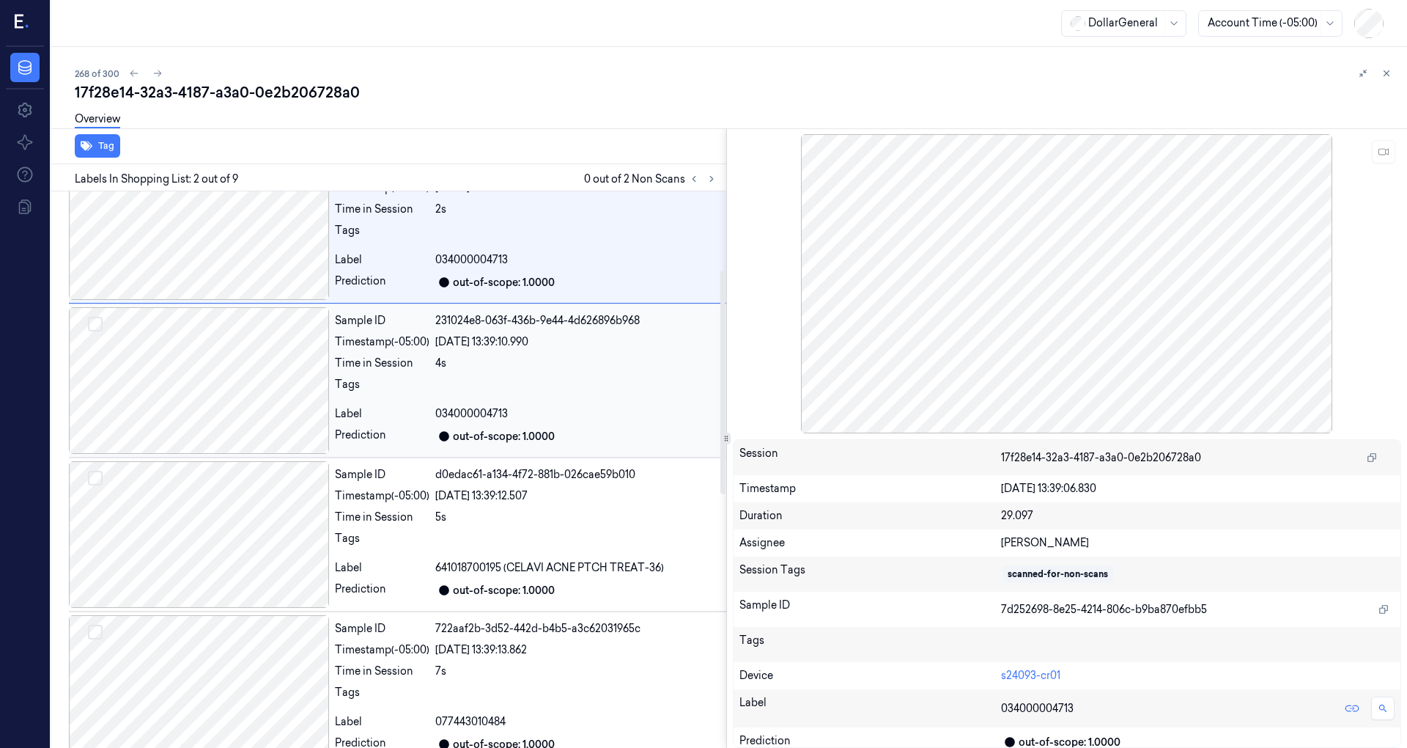
click at [207, 424] on div at bounding box center [199, 380] width 260 height 147
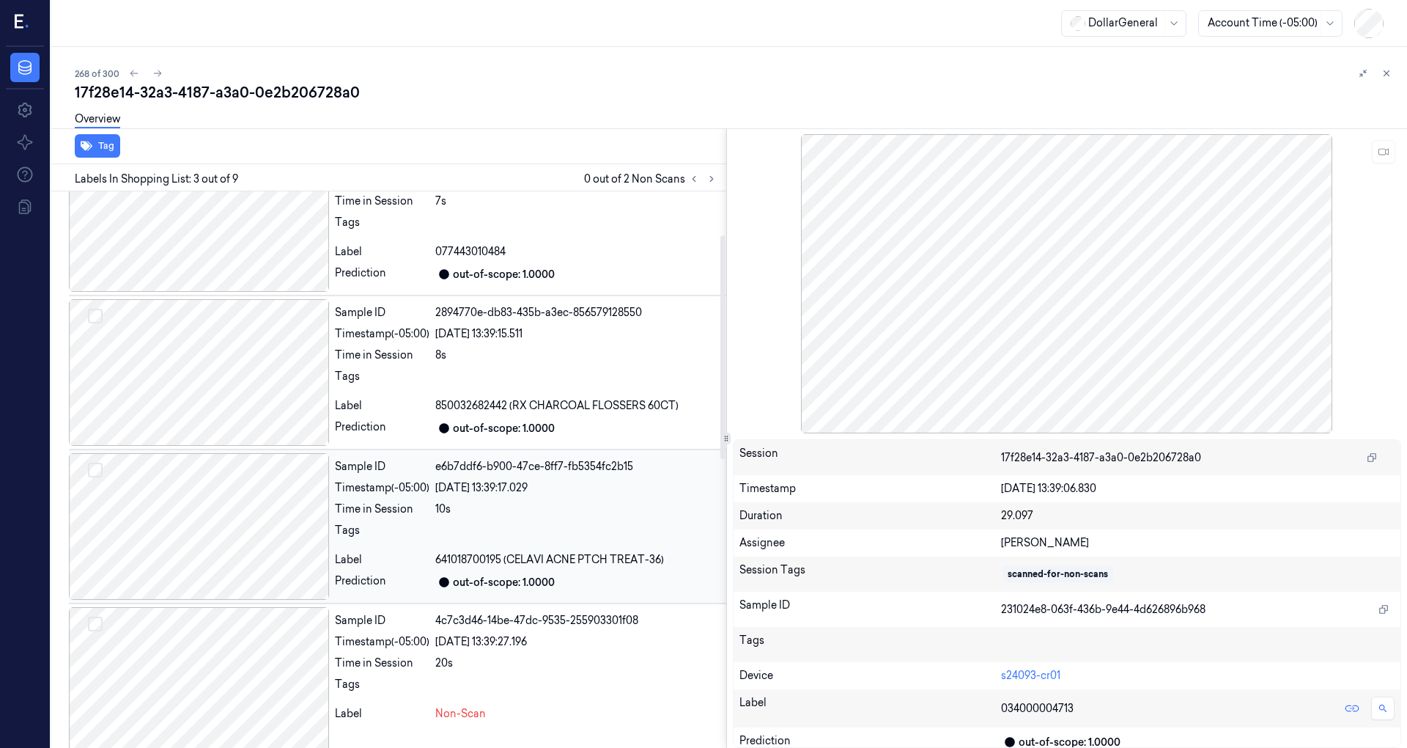
scroll to position [828, 0]
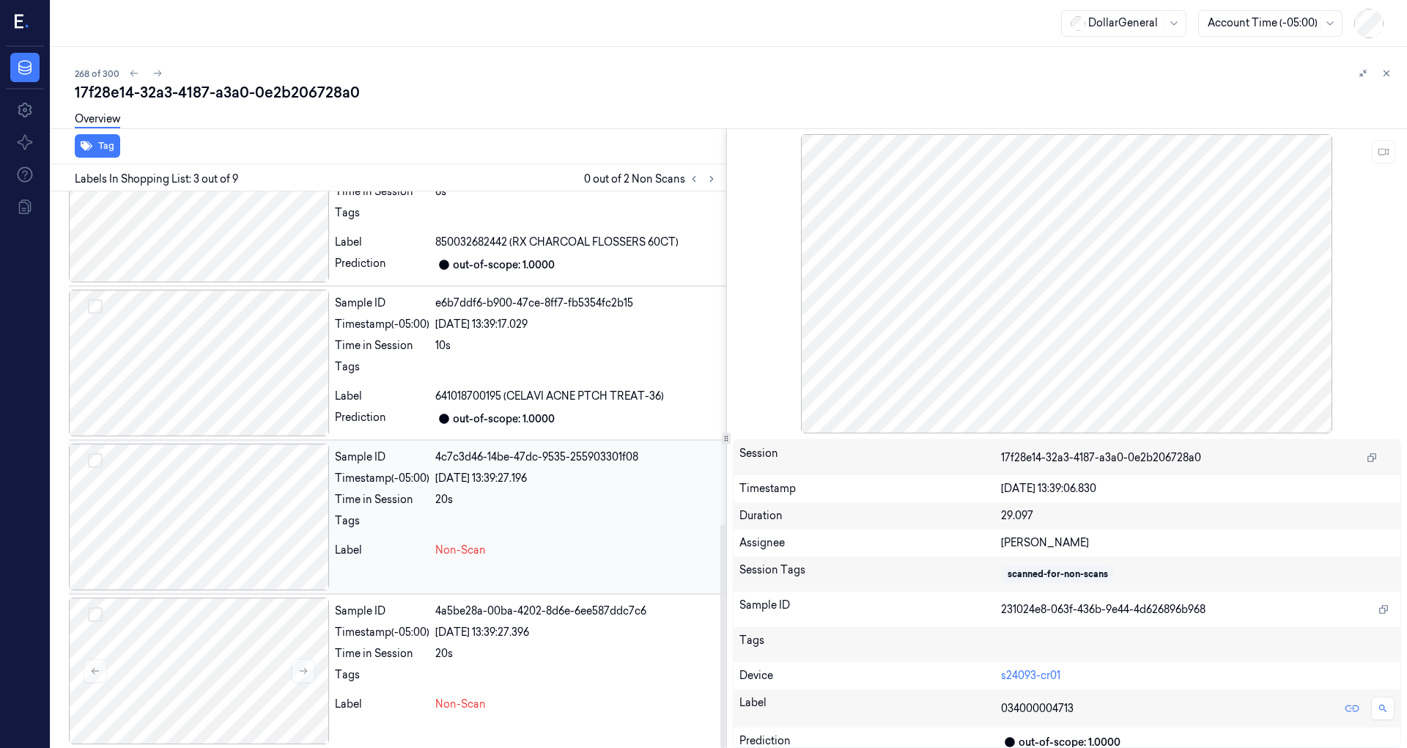
click at [216, 473] on div at bounding box center [199, 516] width 260 height 147
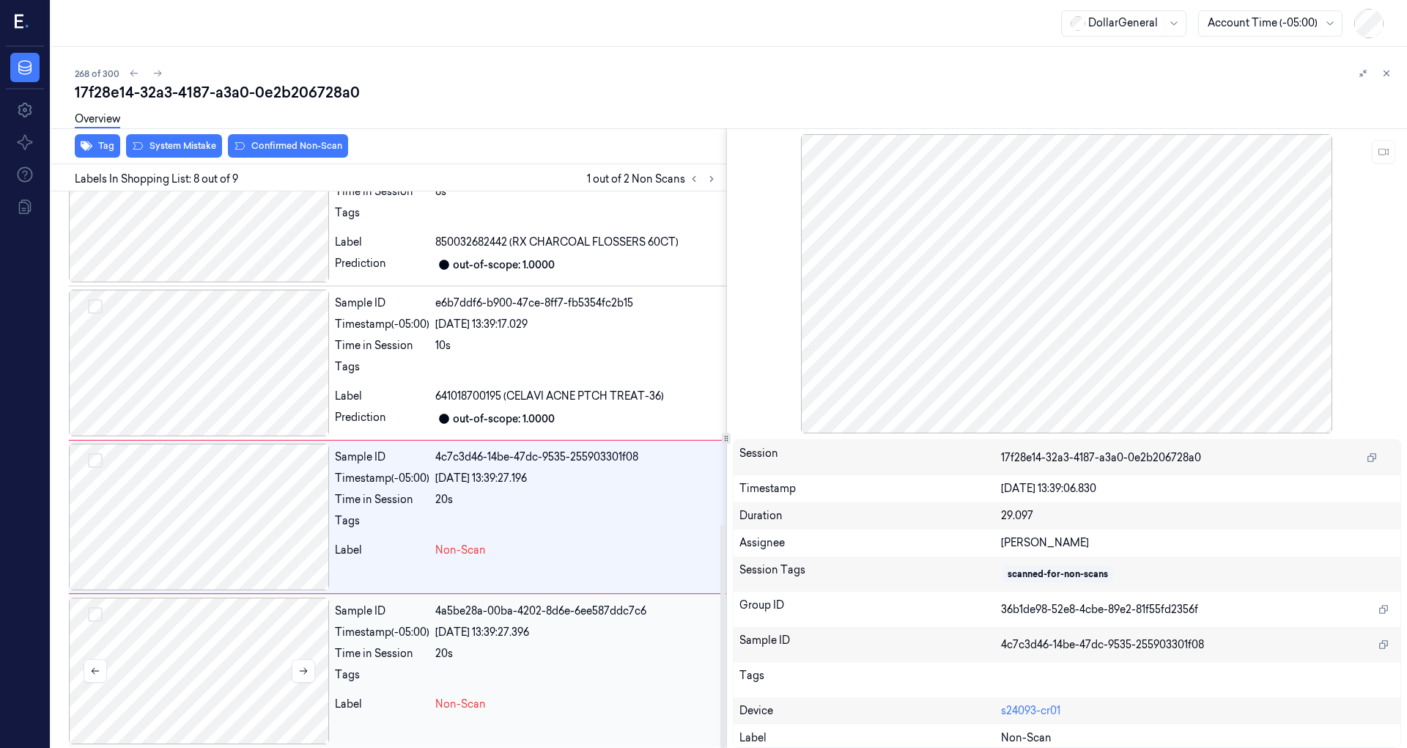
click at [240, 601] on div at bounding box center [199, 670] width 260 height 147
click at [97, 460] on button "Select row" at bounding box center [95, 460] width 15 height 15
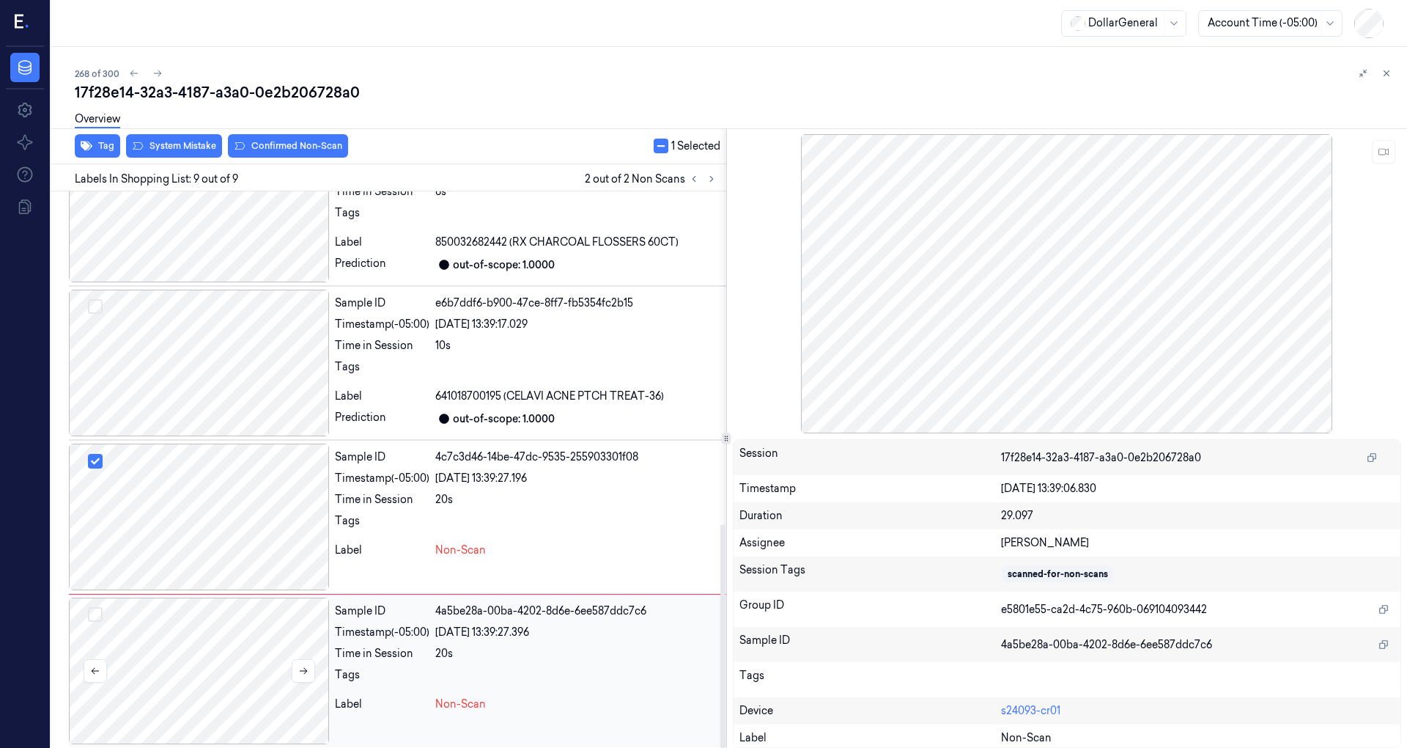
click at [92, 600] on div at bounding box center [199, 670] width 260 height 147
click at [95, 616] on button "Select row" at bounding box center [95, 614] width 15 height 15
click at [169, 139] on div "Overview" at bounding box center [735, 121] width 1321 height 37
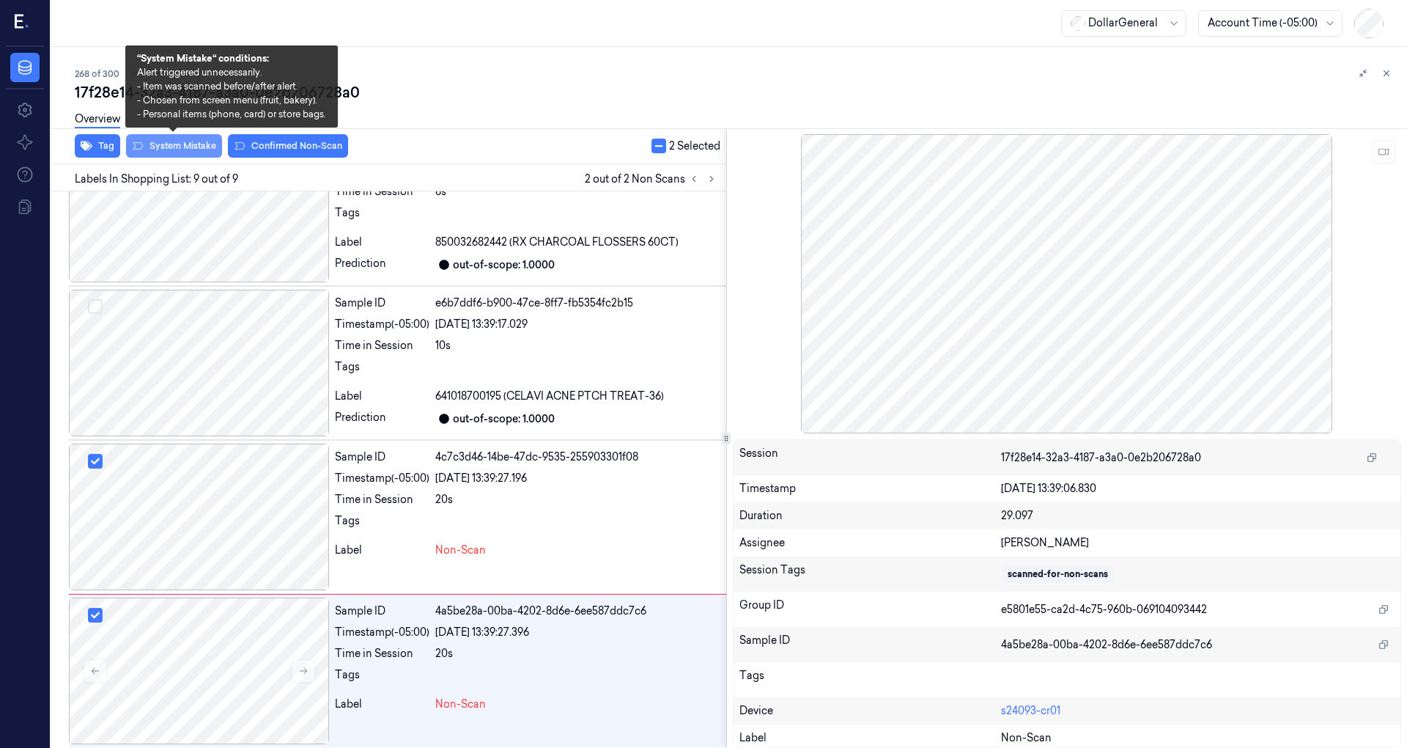
click at [171, 143] on button "System Mistake" at bounding box center [174, 145] width 96 height 23
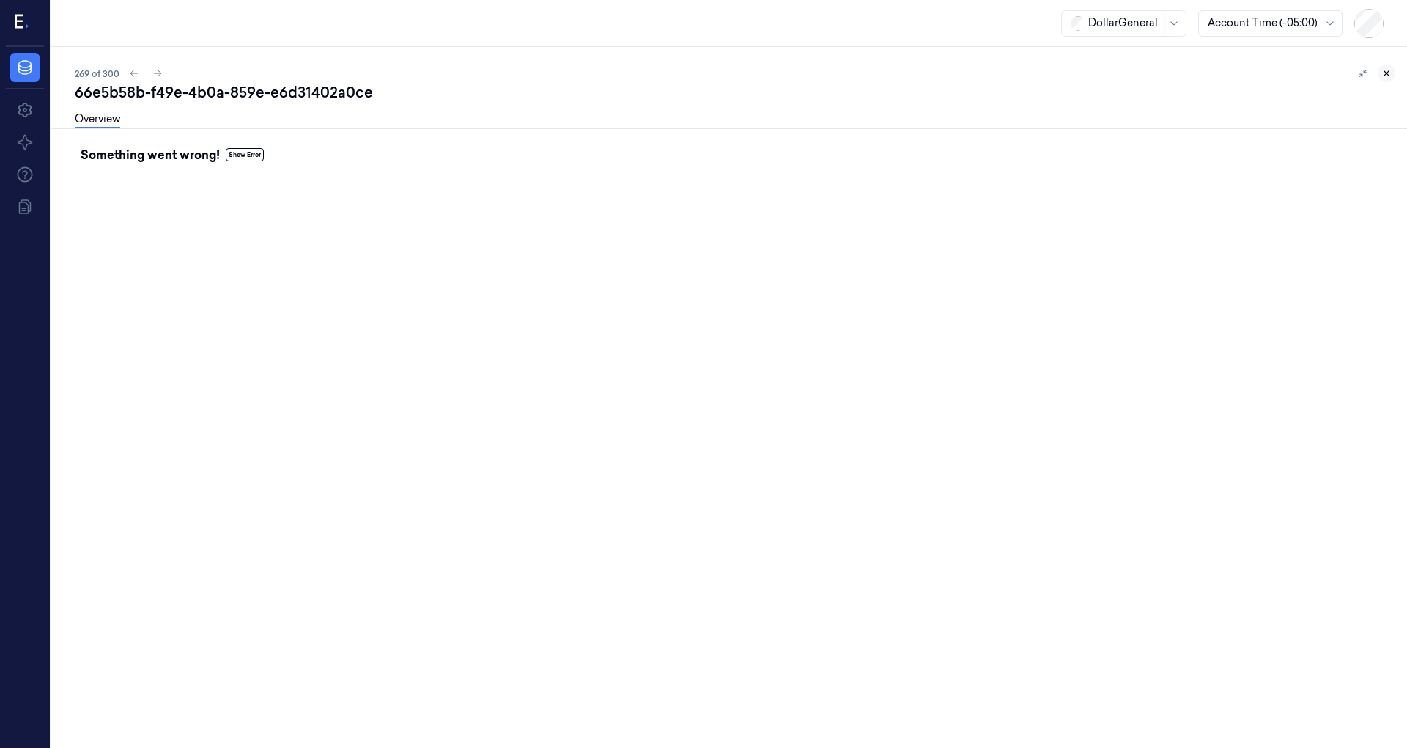
click at [1390, 70] on icon at bounding box center [1387, 73] width 10 height 10
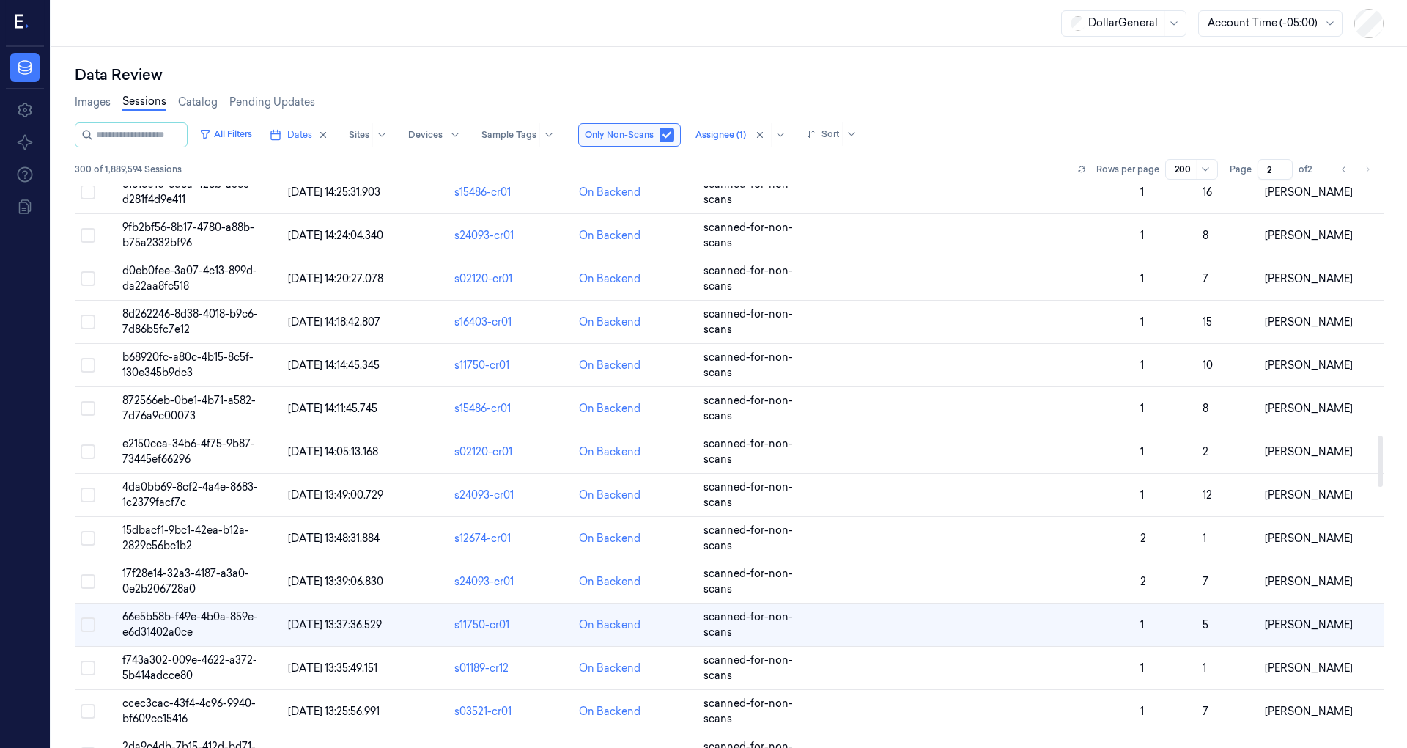
scroll to position [2540, 0]
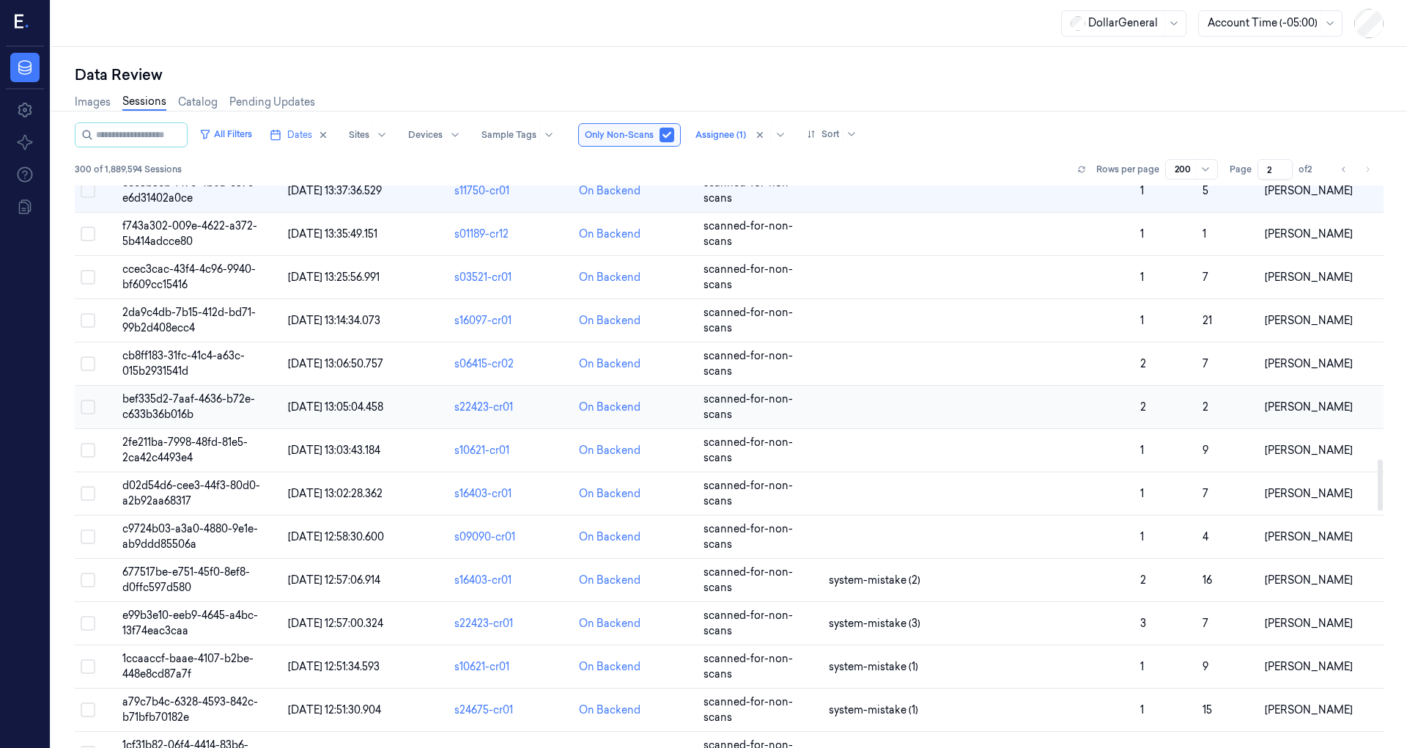
scroll to position [2891, 0]
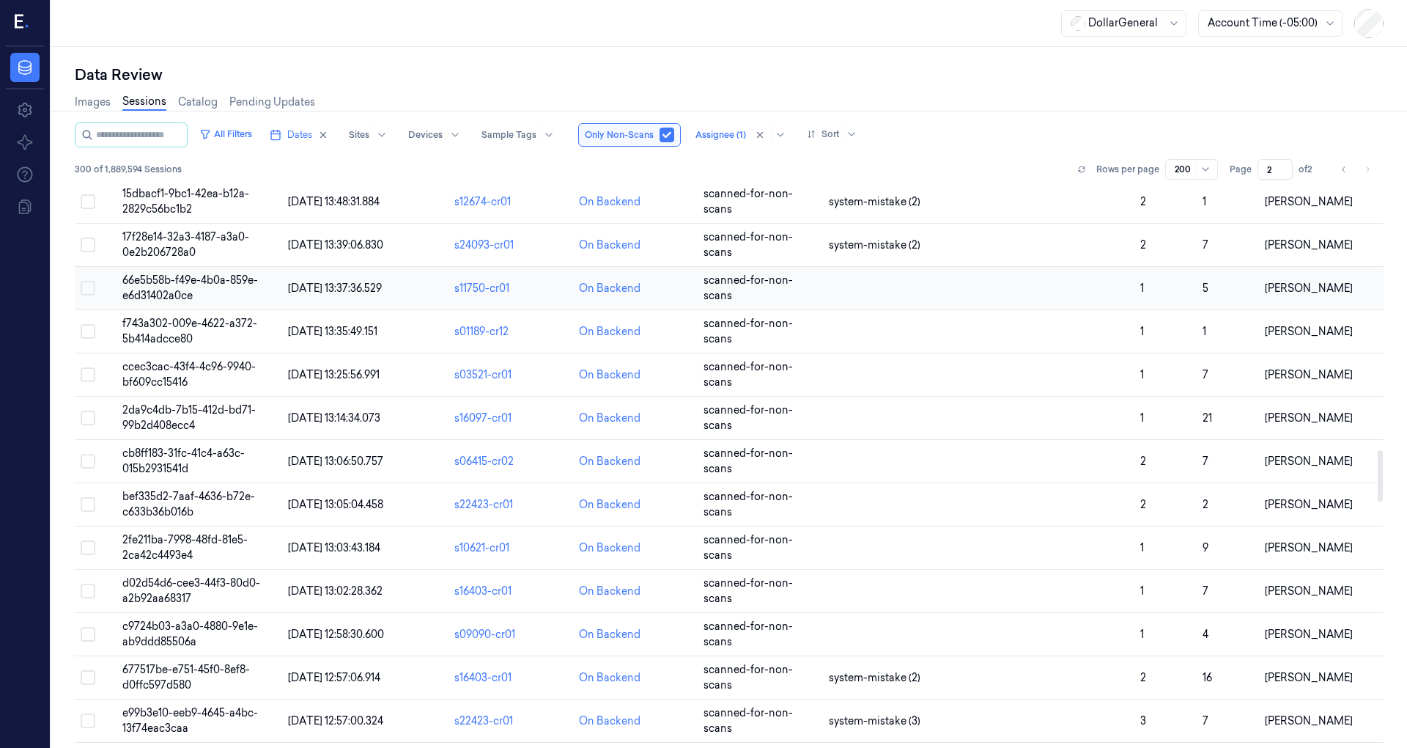
click at [342, 281] on span "[DATE] 13:37:36.529" at bounding box center [335, 287] width 94 height 13
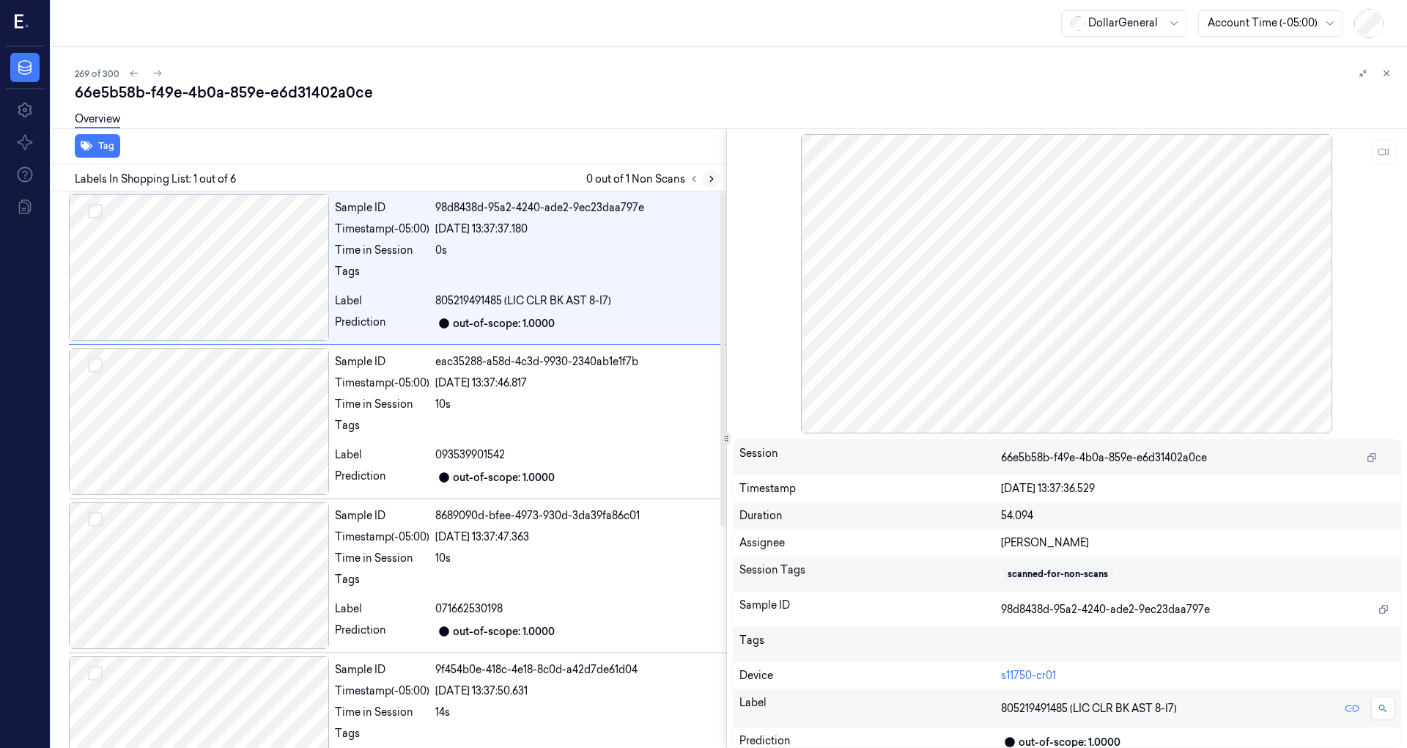
click at [712, 177] on icon at bounding box center [712, 179] width 10 height 10
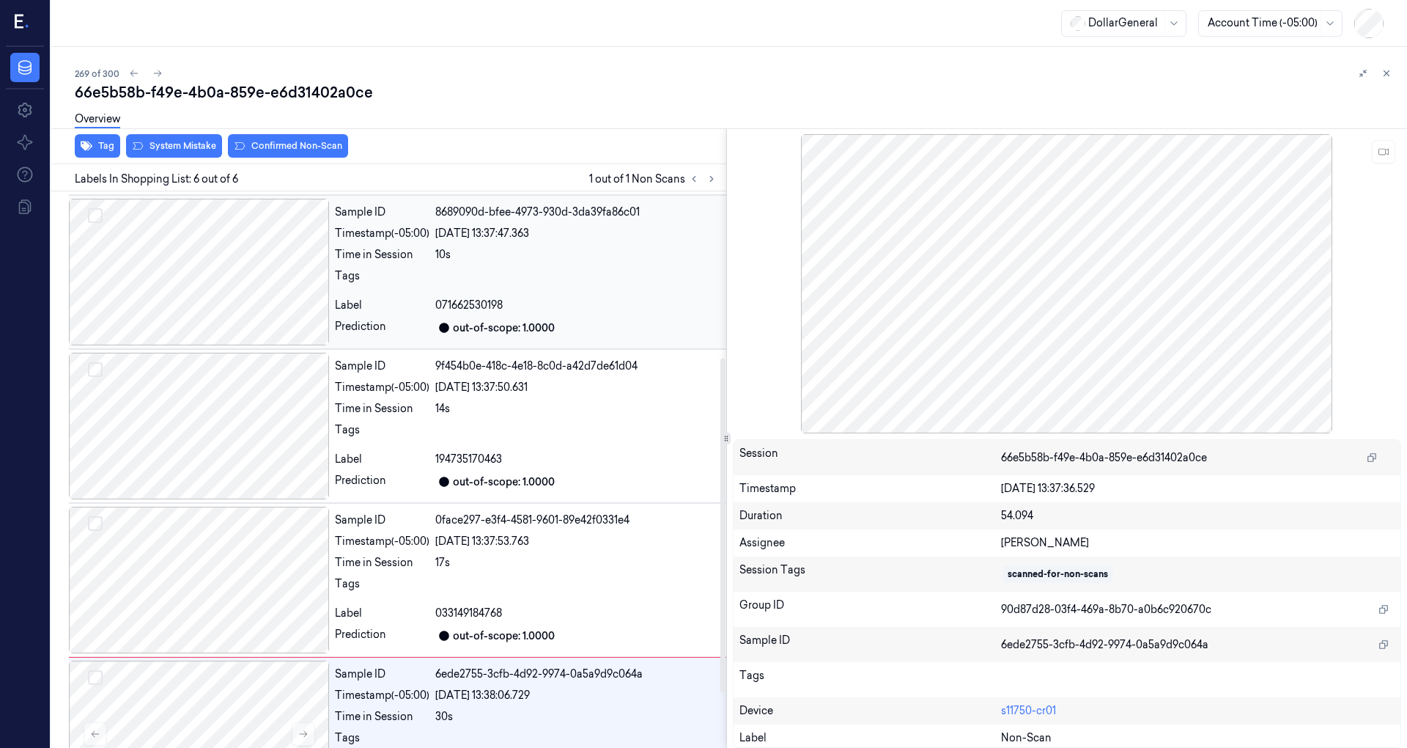
scroll to position [368, 0]
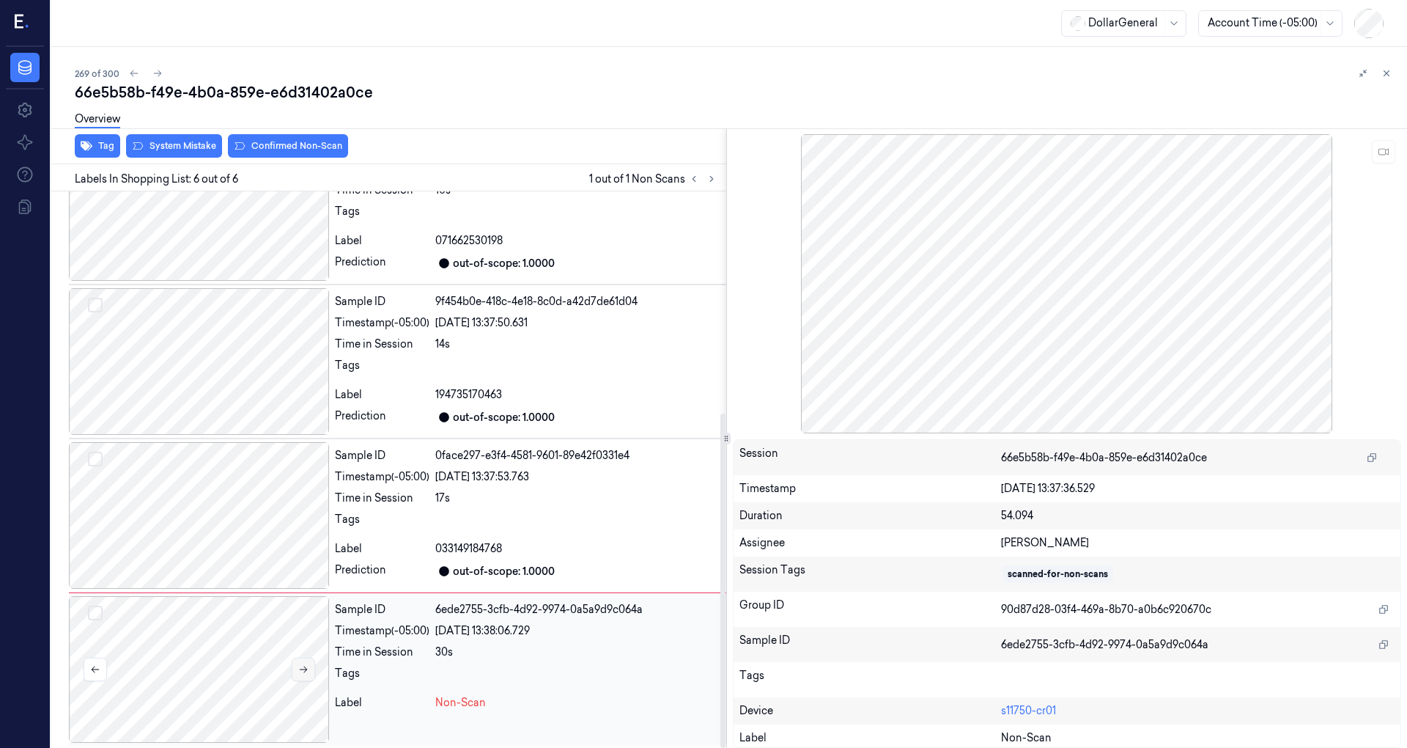
click at [311, 667] on button at bounding box center [303, 668] width 23 height 23
click at [268, 570] on div at bounding box center [199, 515] width 260 height 147
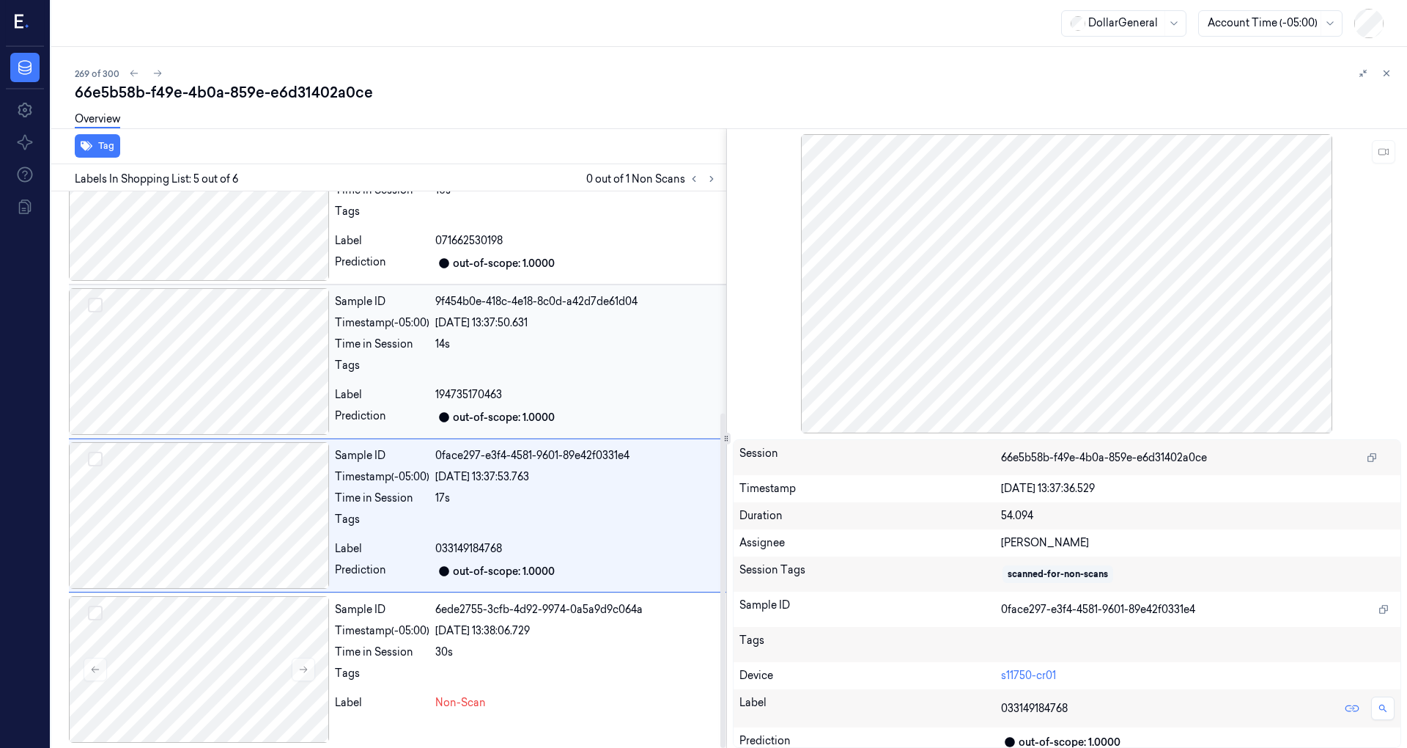
click at [287, 344] on div at bounding box center [199, 361] width 260 height 147
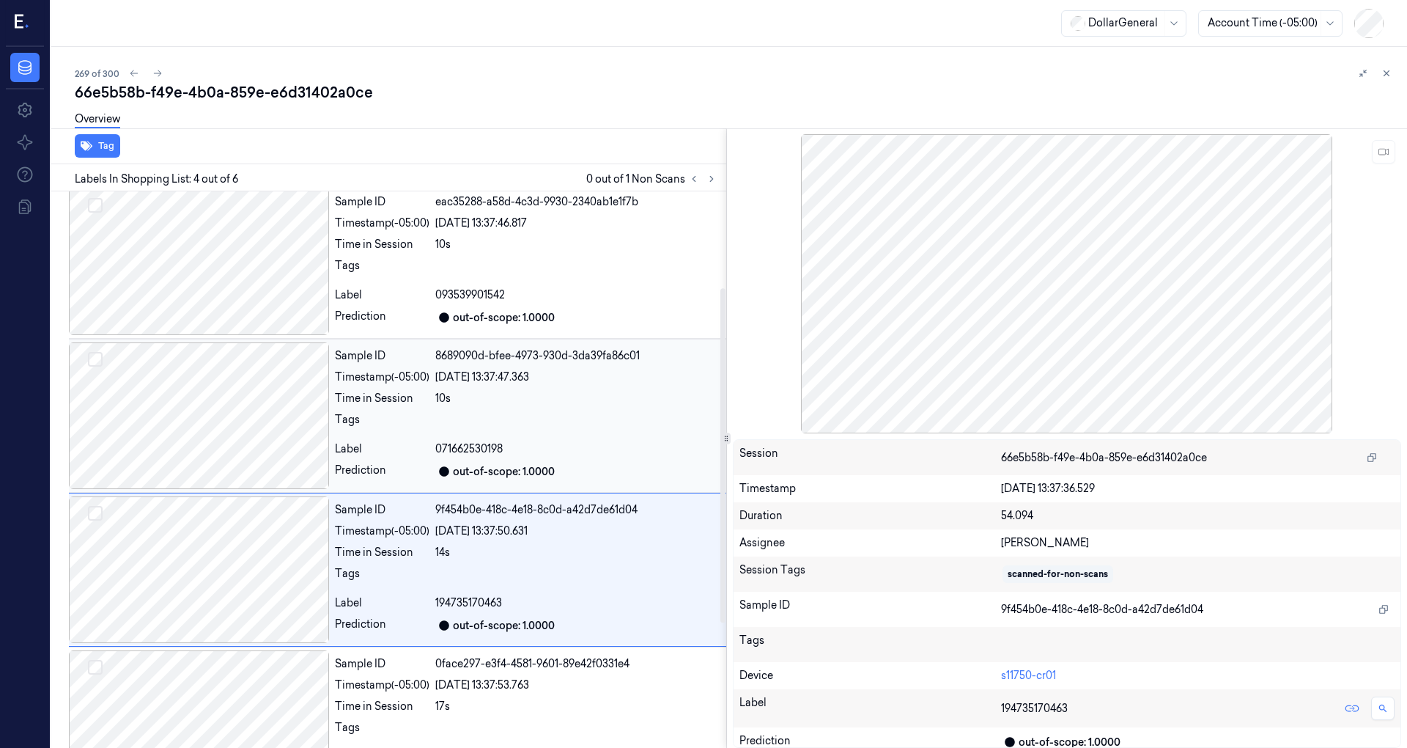
click at [259, 416] on div at bounding box center [199, 415] width 260 height 147
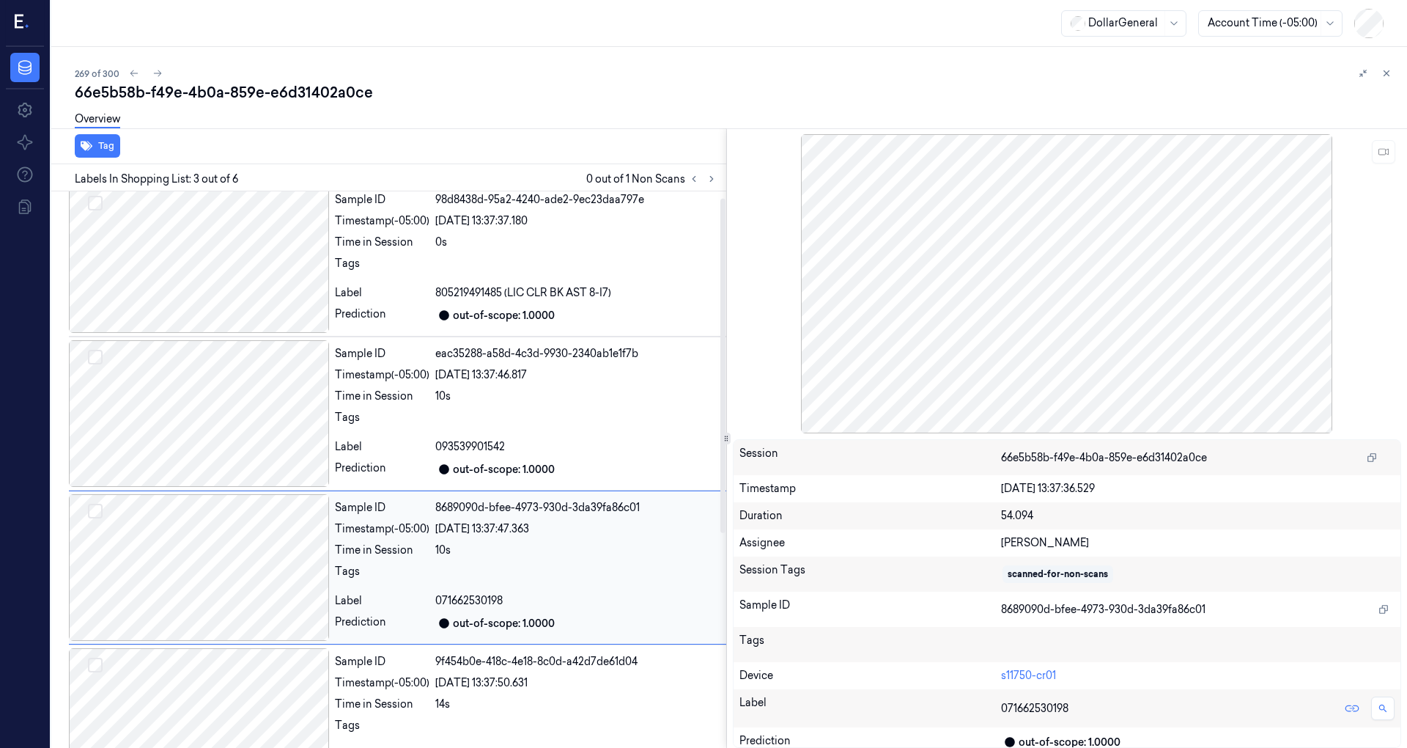
scroll to position [7, 0]
click at [257, 406] on div at bounding box center [199, 415] width 260 height 147
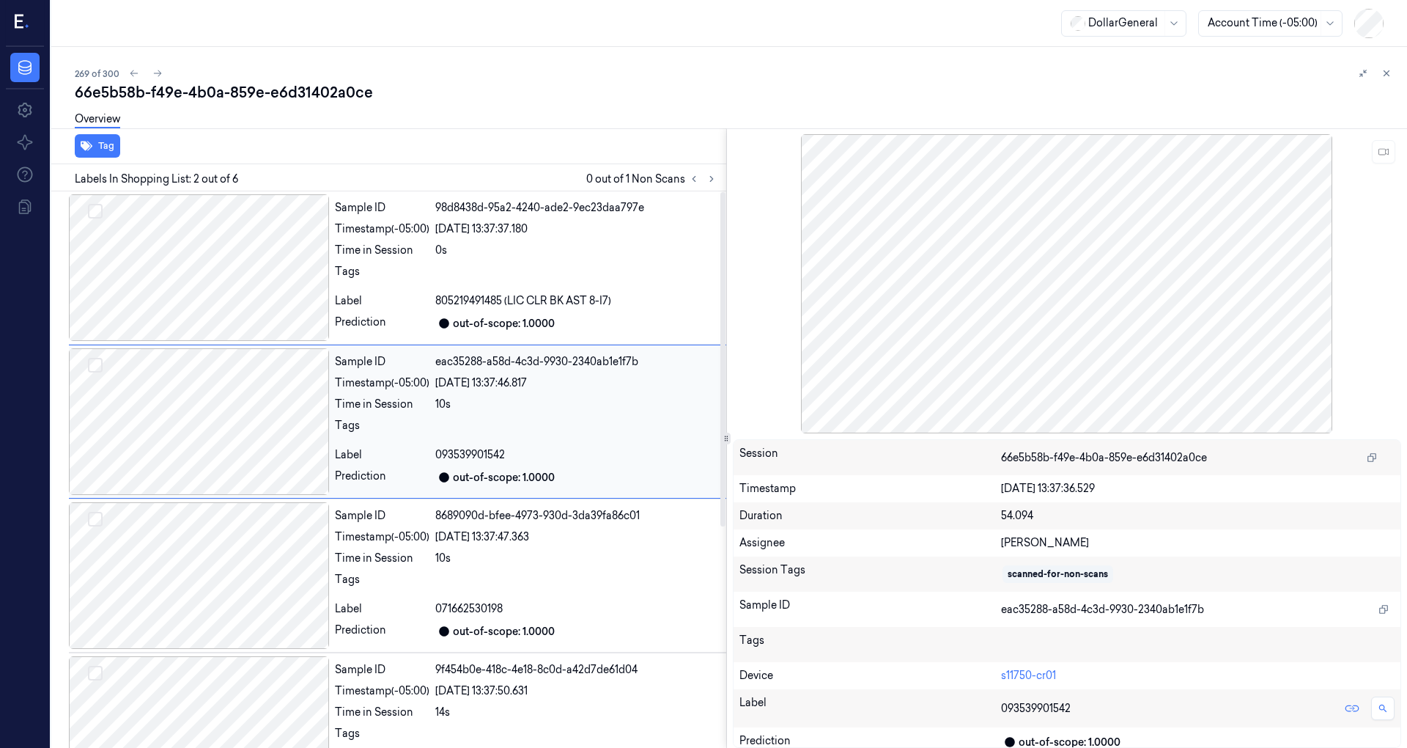
click at [267, 358] on div at bounding box center [199, 421] width 260 height 147
click at [253, 311] on div at bounding box center [199, 267] width 260 height 147
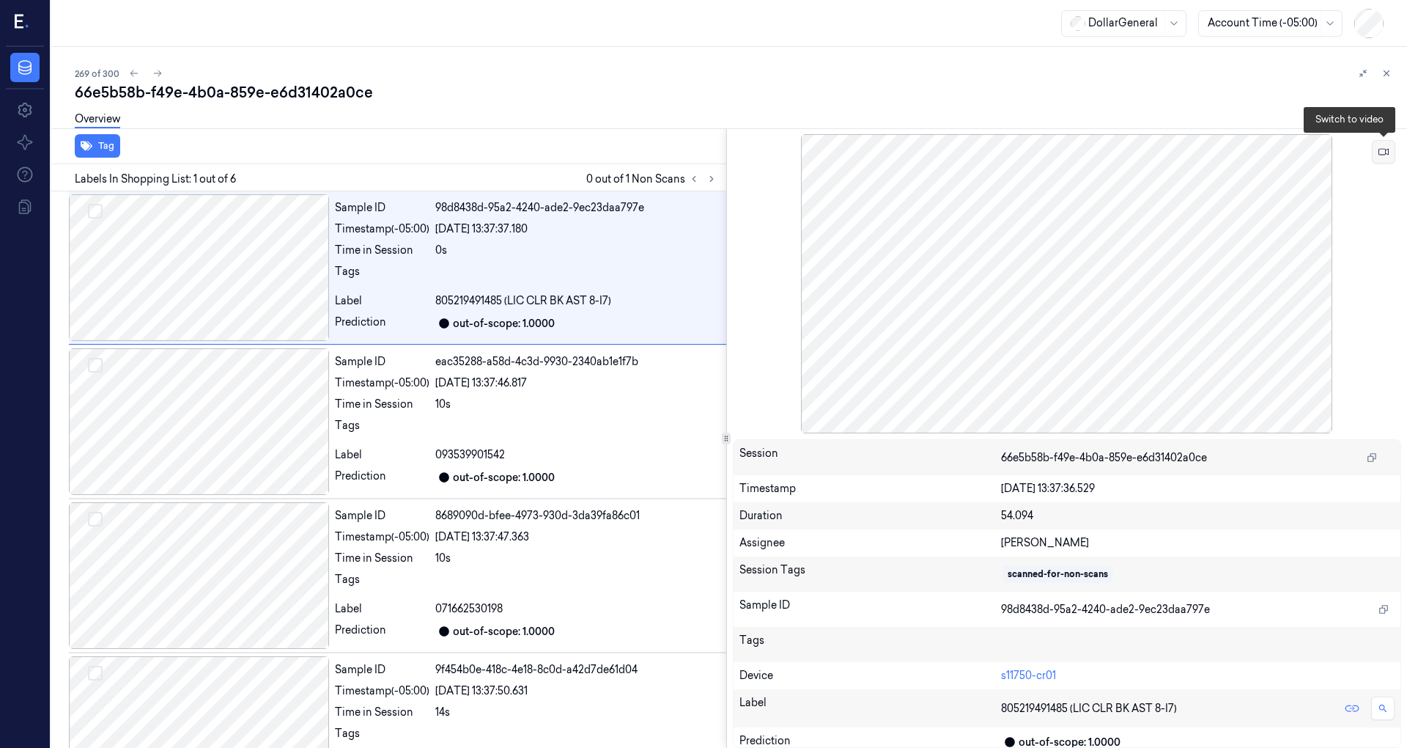
click at [1382, 149] on icon at bounding box center [1384, 152] width 10 height 7
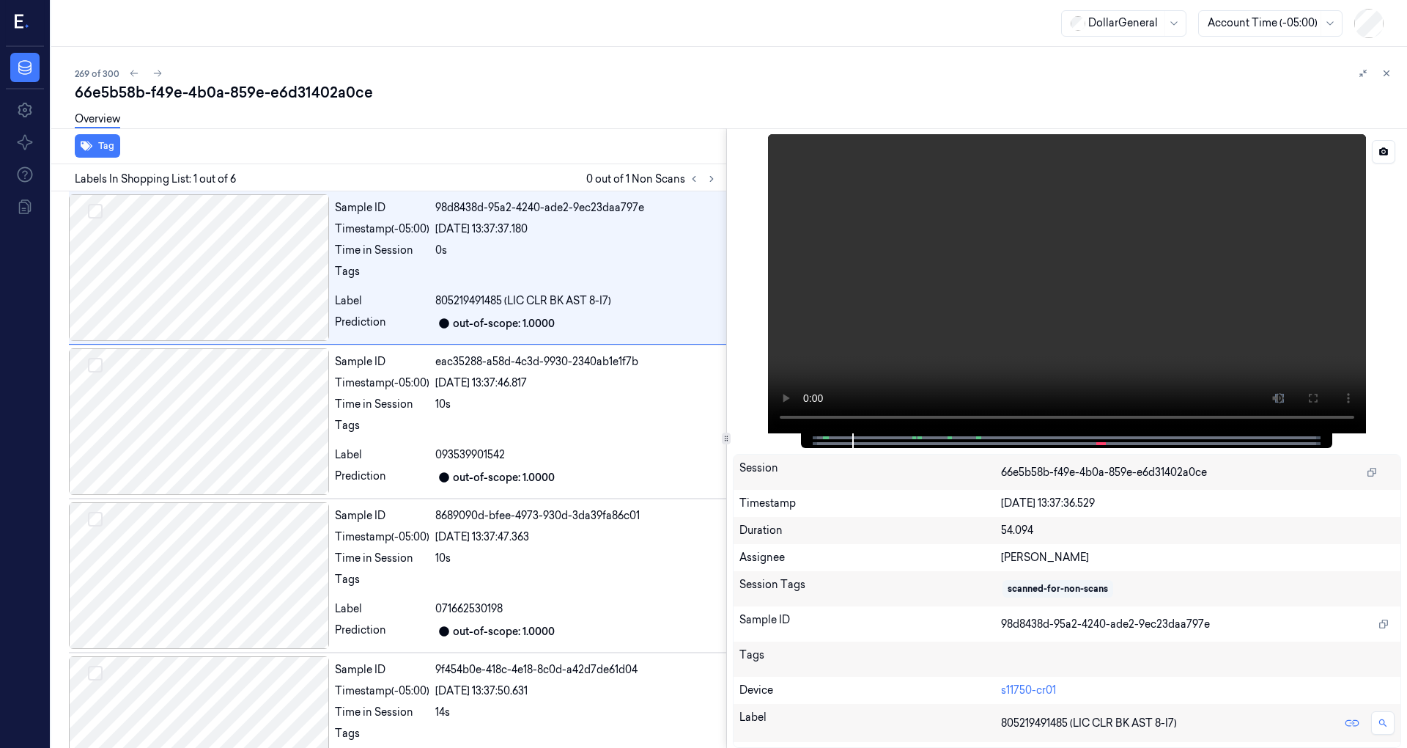
click at [792, 428] on div at bounding box center [1067, 283] width 669 height 299
click at [805, 424] on video at bounding box center [1067, 283] width 598 height 299
click at [980, 330] on video at bounding box center [1067, 283] width 598 height 299
click at [1387, 148] on icon at bounding box center [1384, 152] width 10 height 10
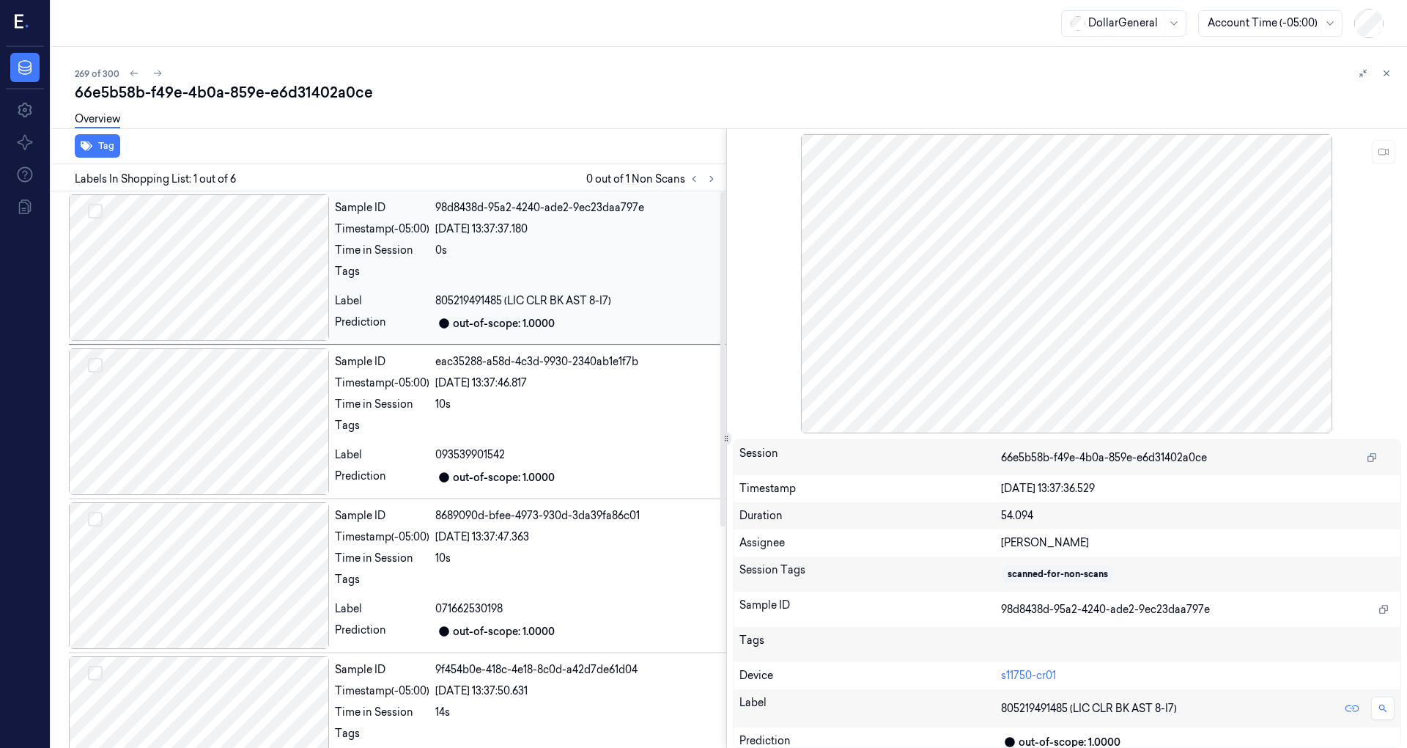
click at [167, 249] on div at bounding box center [199, 267] width 260 height 147
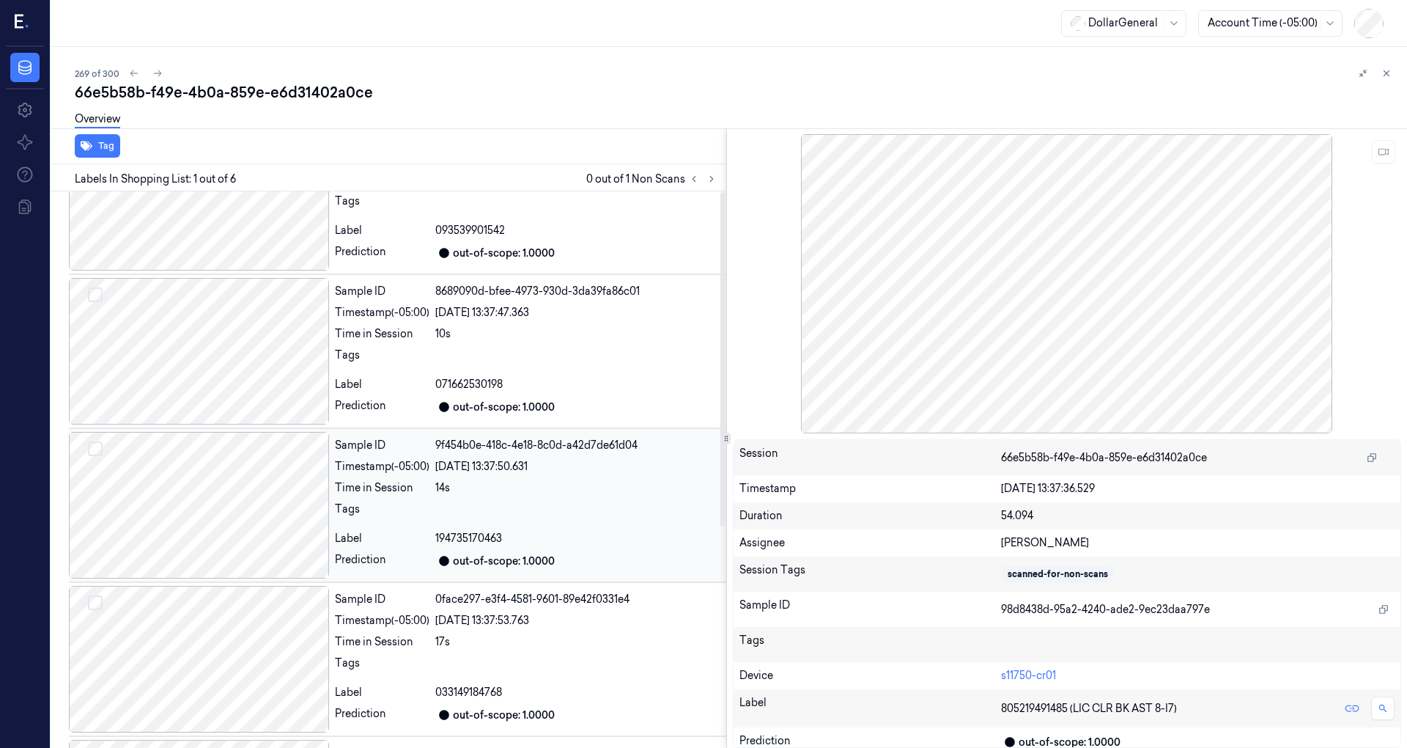
scroll to position [368, 0]
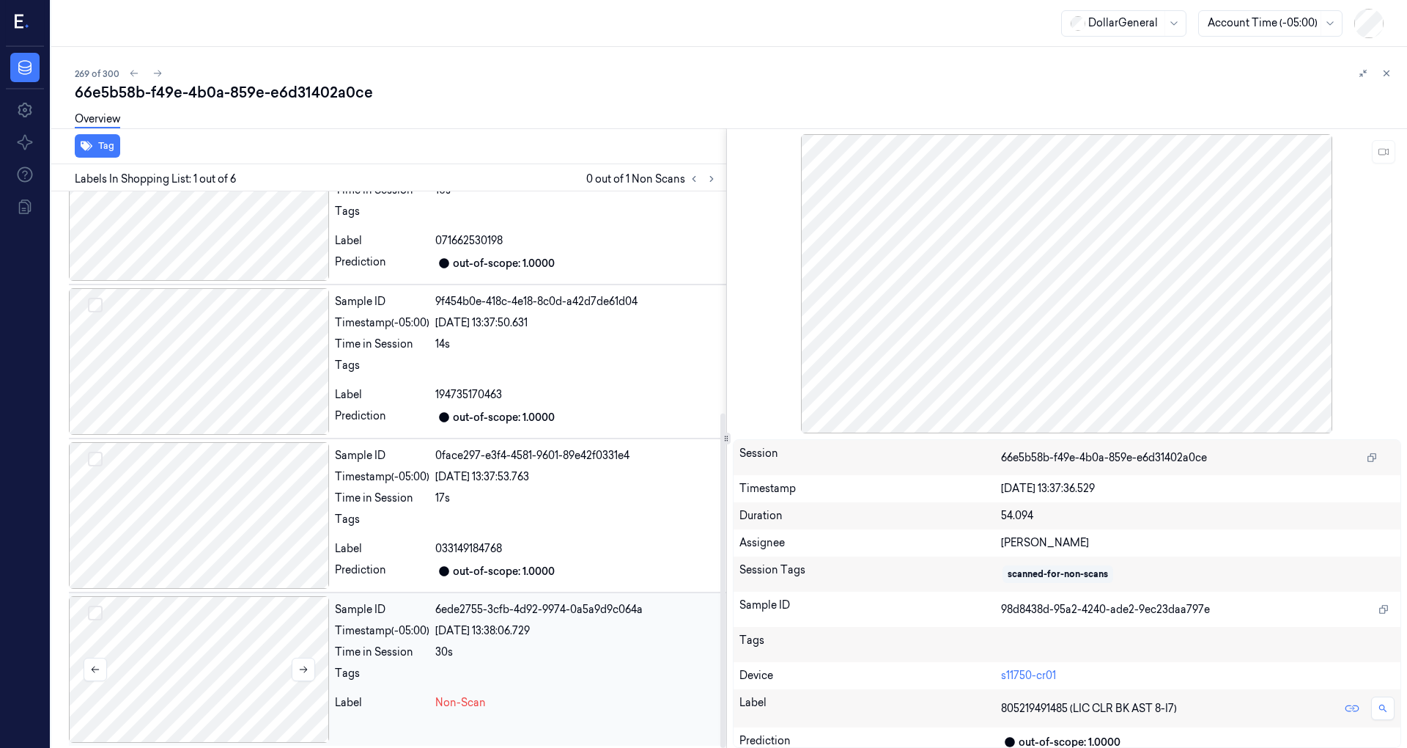
click at [253, 660] on div at bounding box center [199, 669] width 260 height 147
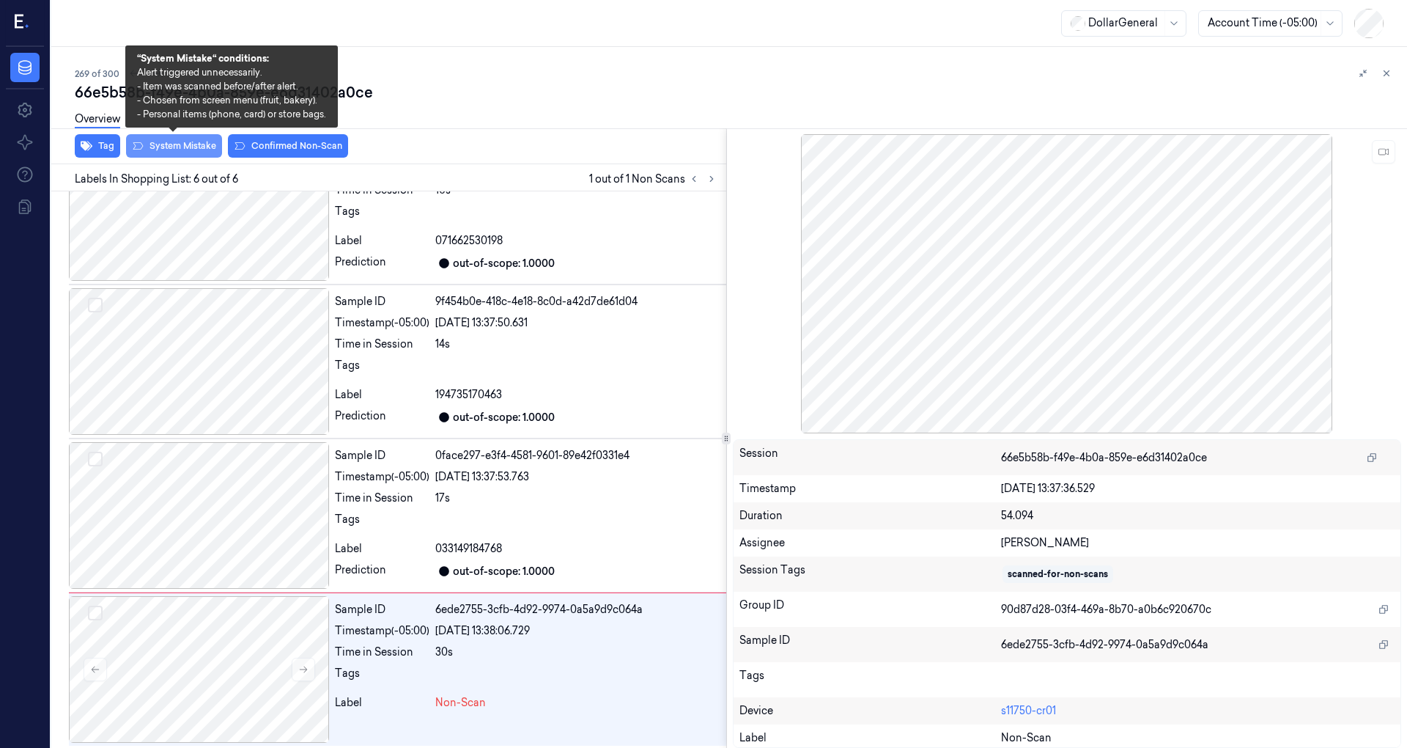
click at [179, 150] on button "System Mistake" at bounding box center [174, 145] width 96 height 23
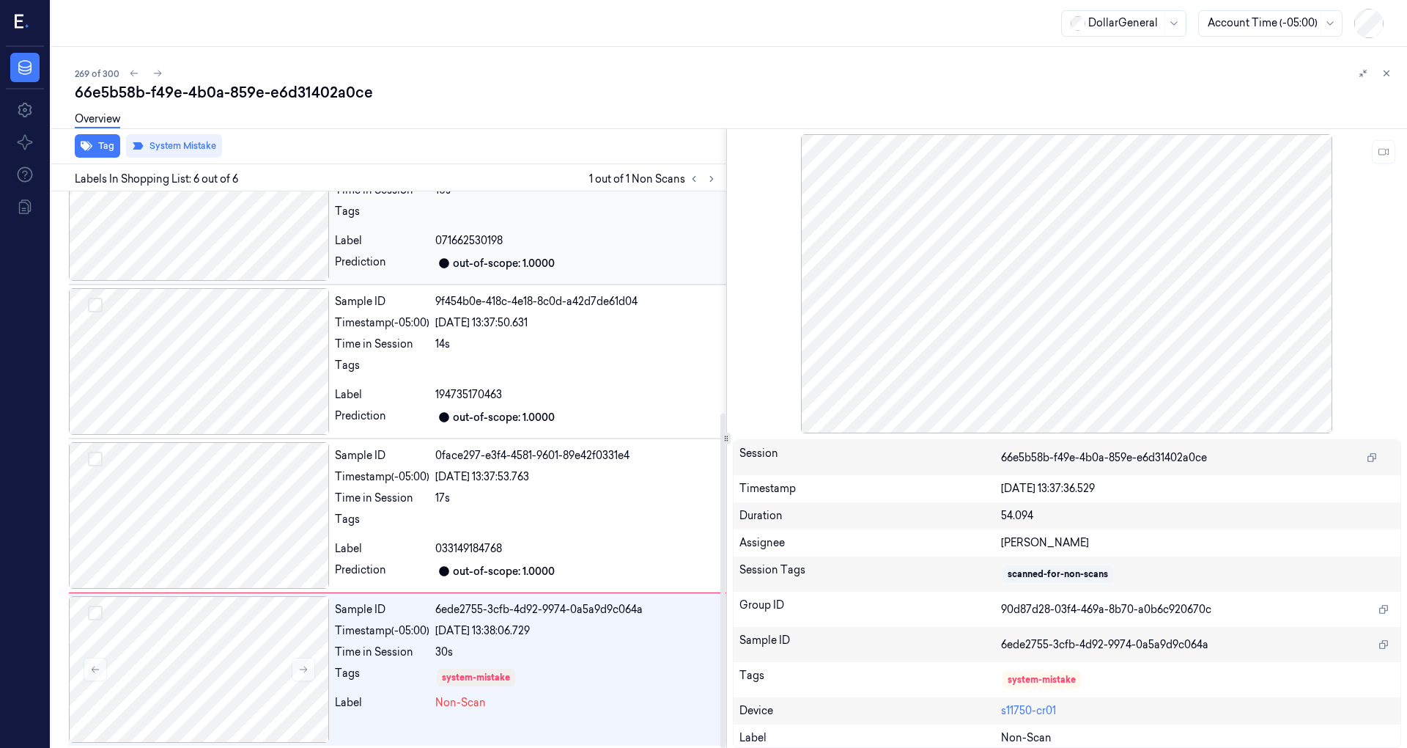
scroll to position [0, 0]
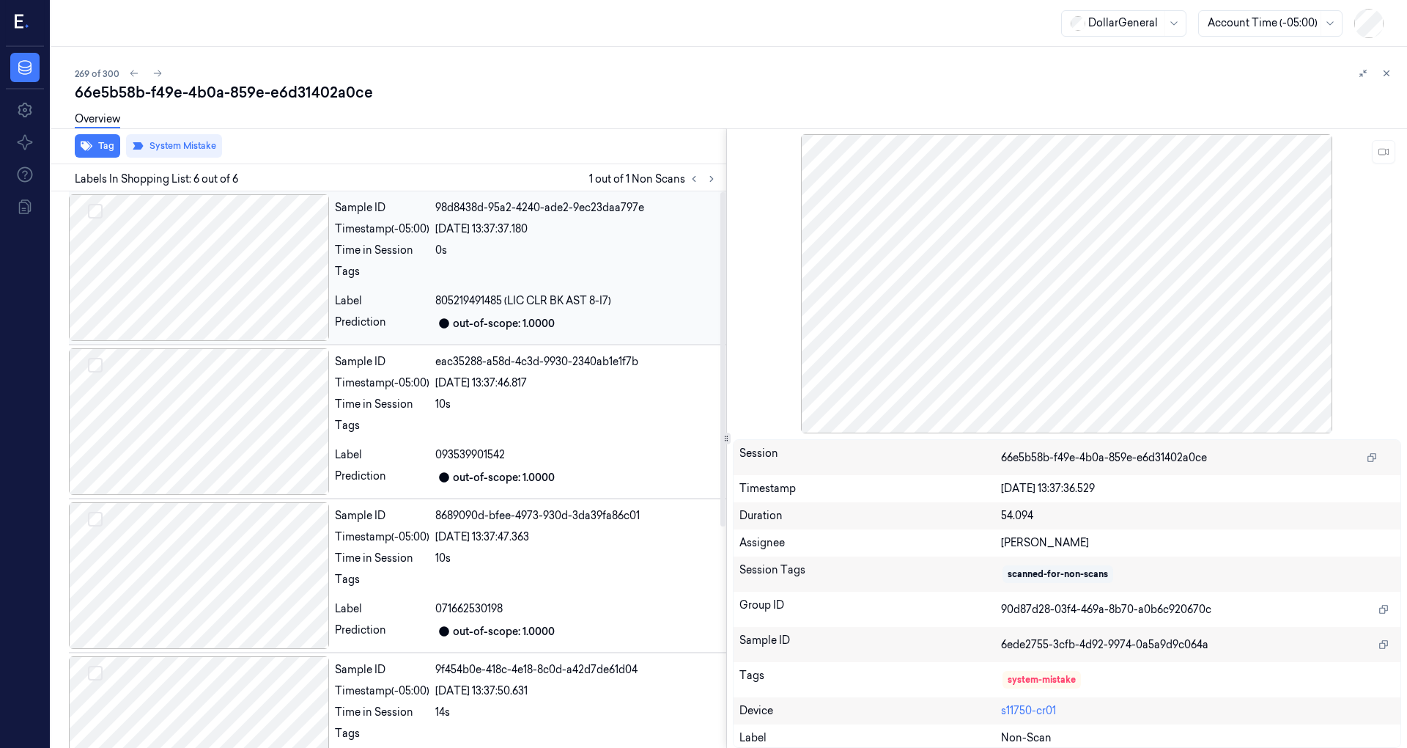
click at [263, 263] on div at bounding box center [199, 267] width 260 height 147
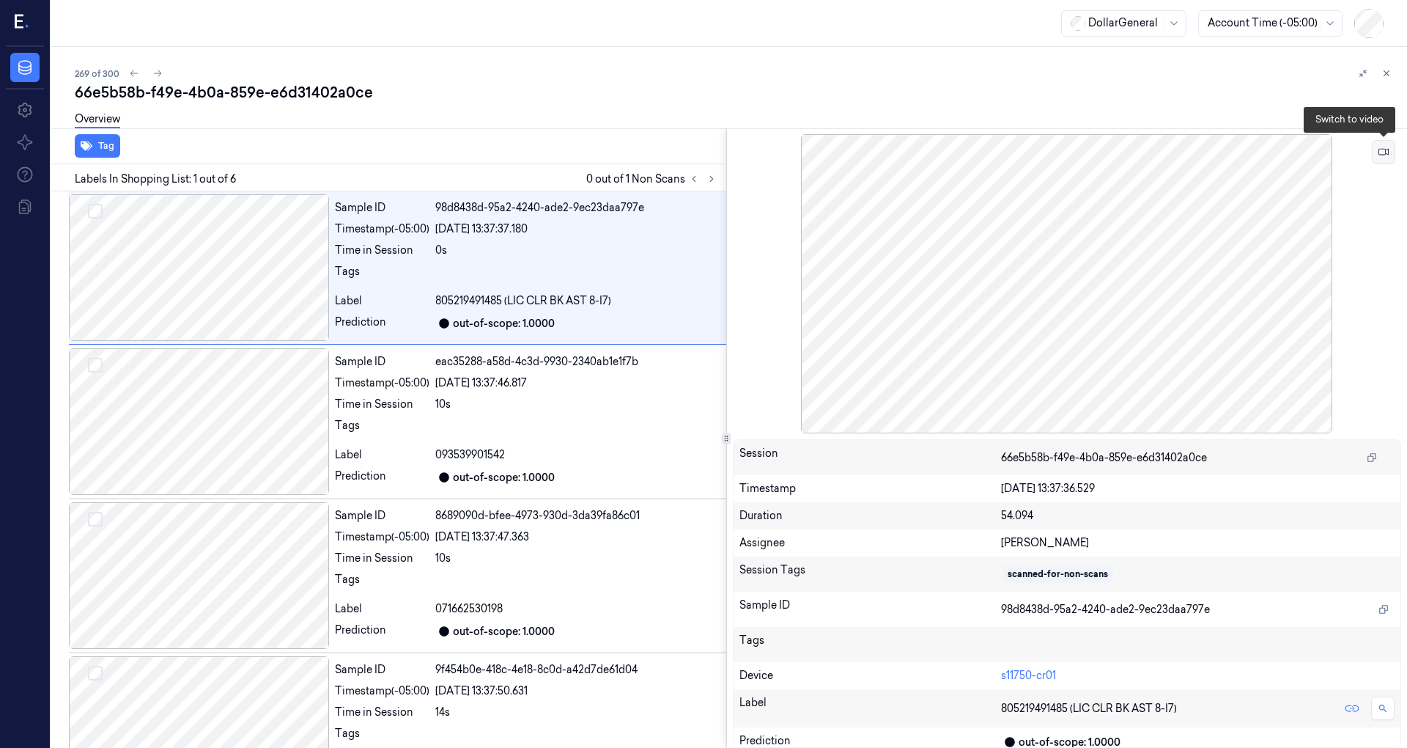
click at [1375, 157] on button at bounding box center [1383, 151] width 23 height 23
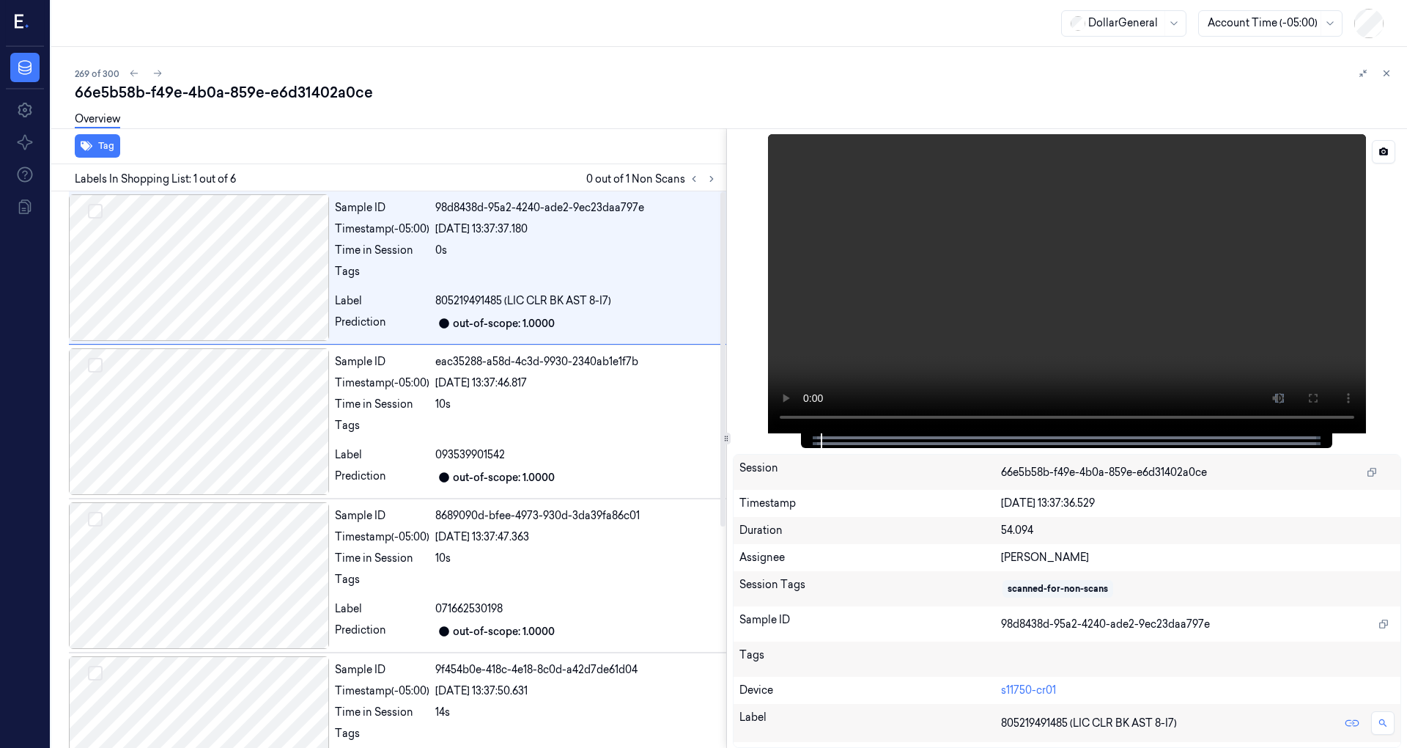
click at [984, 320] on video at bounding box center [1067, 283] width 598 height 299
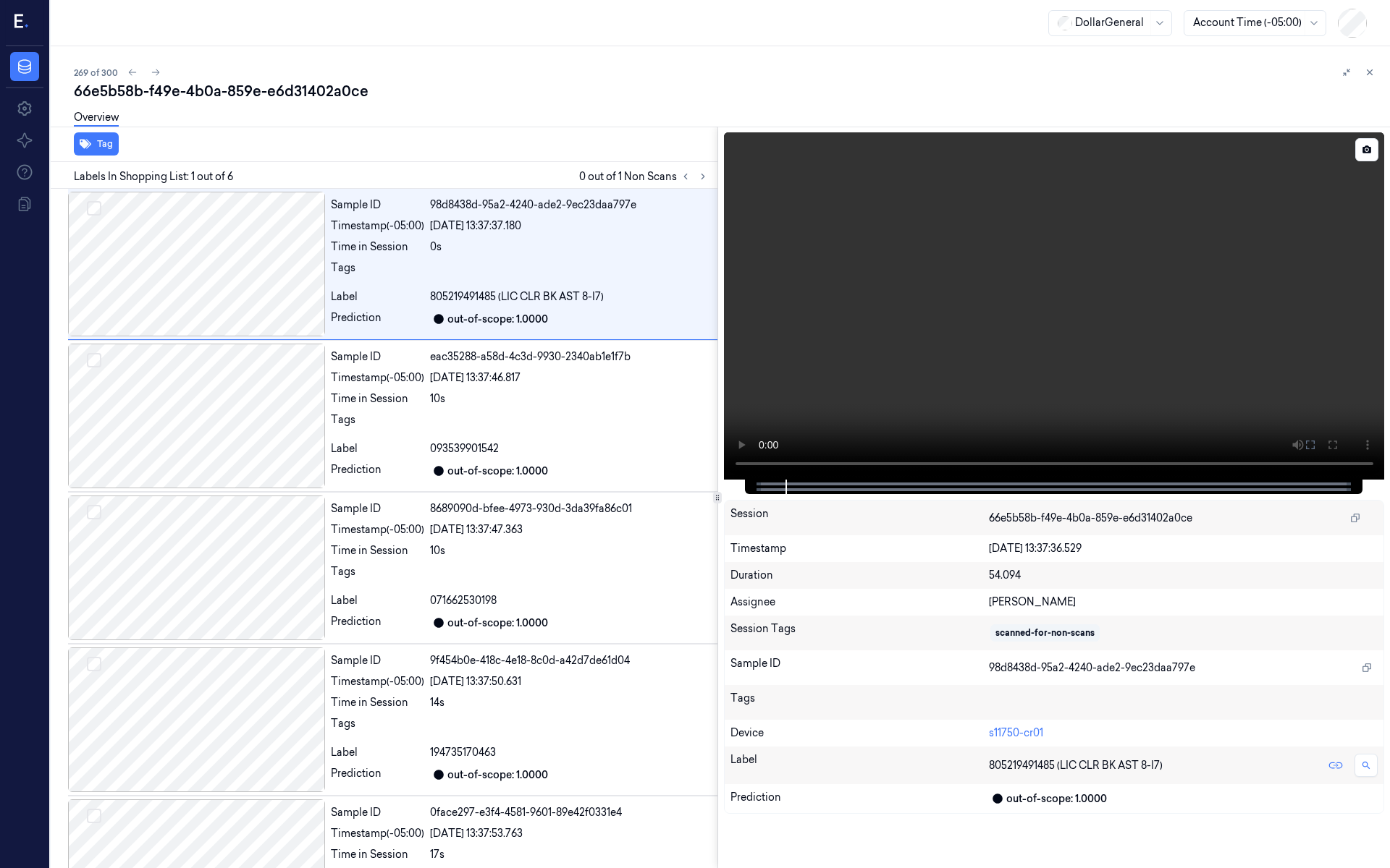
click at [724, 480] on video at bounding box center [1054, 306] width 661 height 348
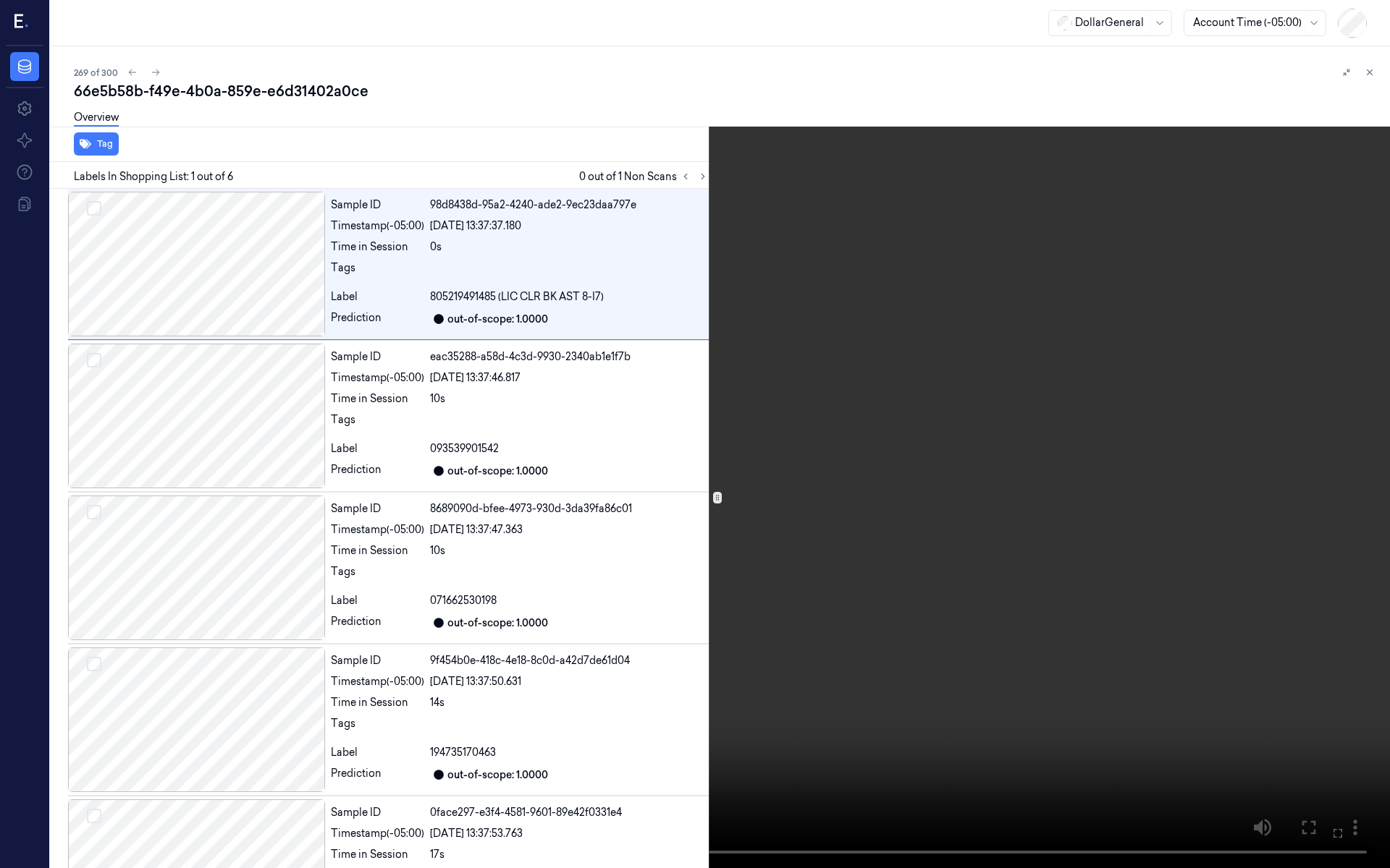
click at [34, 738] on video at bounding box center [695, 434] width 1390 height 868
click at [569, 448] on video at bounding box center [695, 434] width 1390 height 868
click at [845, 311] on video at bounding box center [695, 434] width 1390 height 868
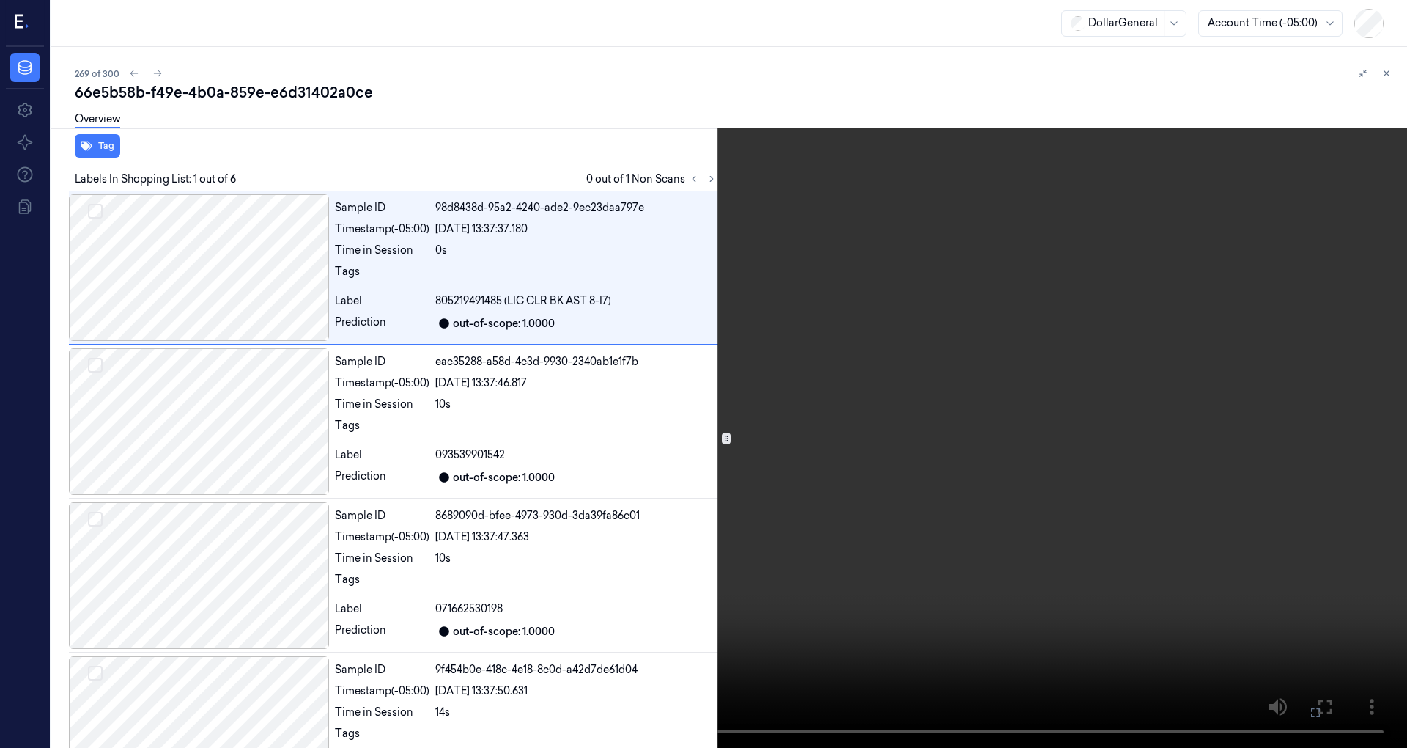
click at [1024, 280] on video at bounding box center [703, 374] width 1407 height 748
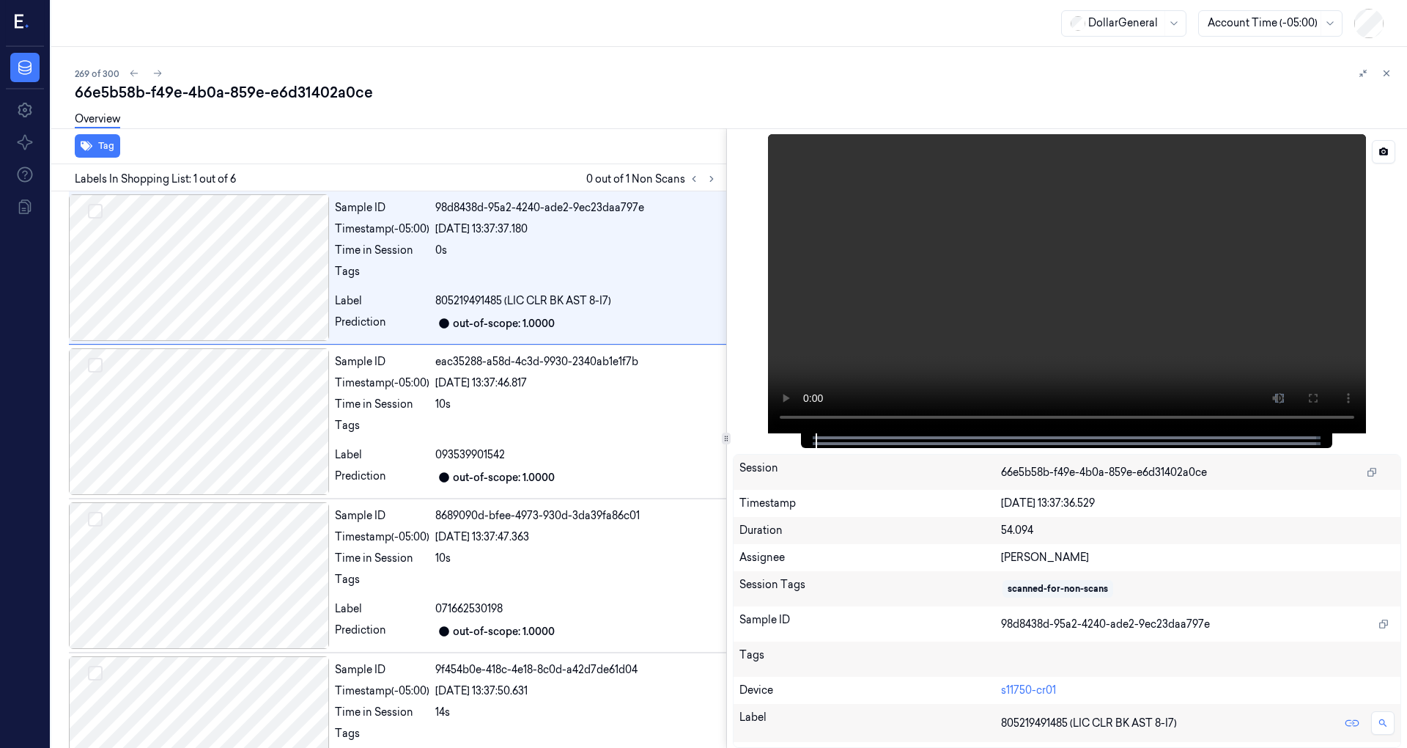
click at [951, 296] on video at bounding box center [1067, 283] width 598 height 299
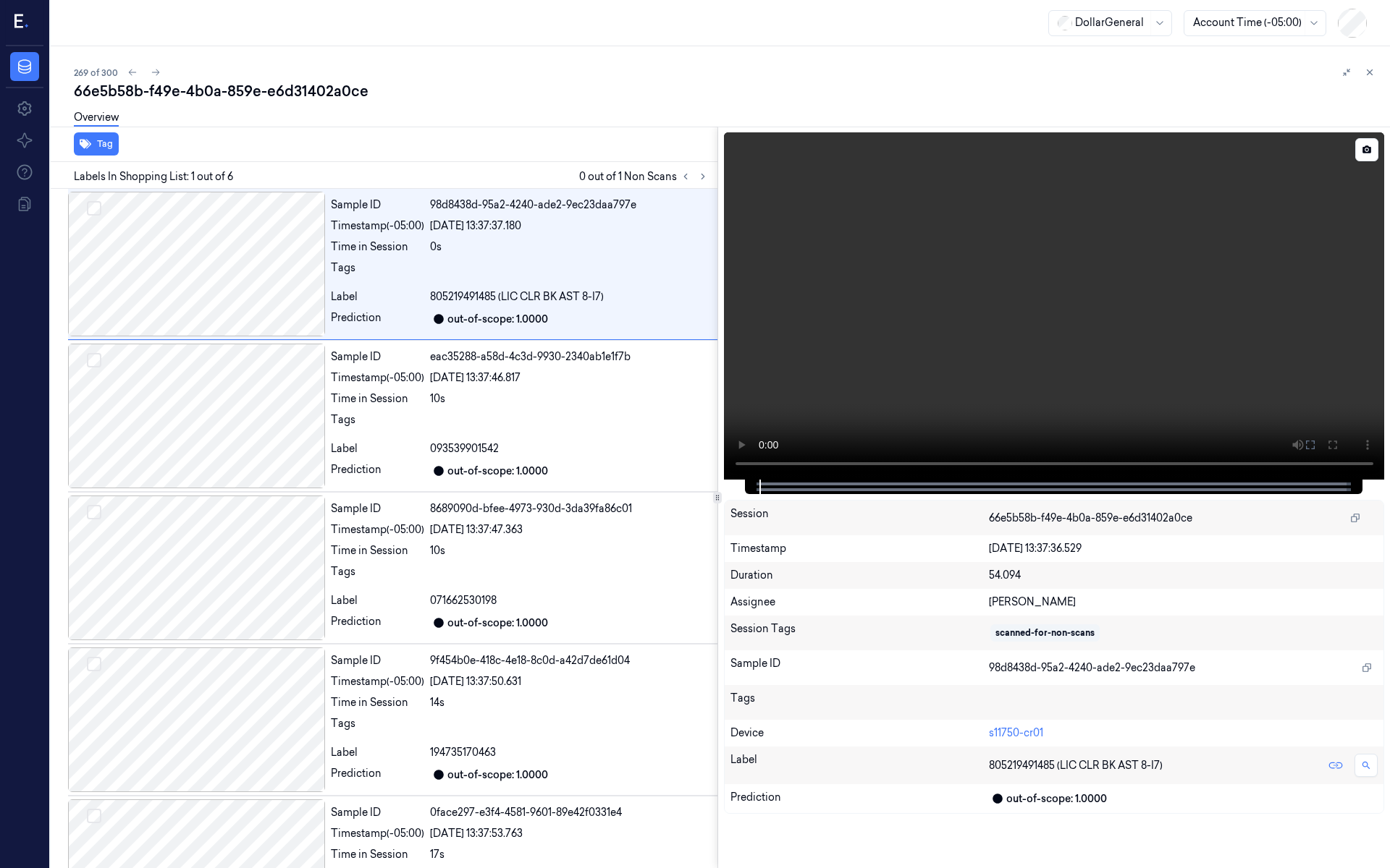
click at [809, 332] on video at bounding box center [1054, 306] width 661 height 348
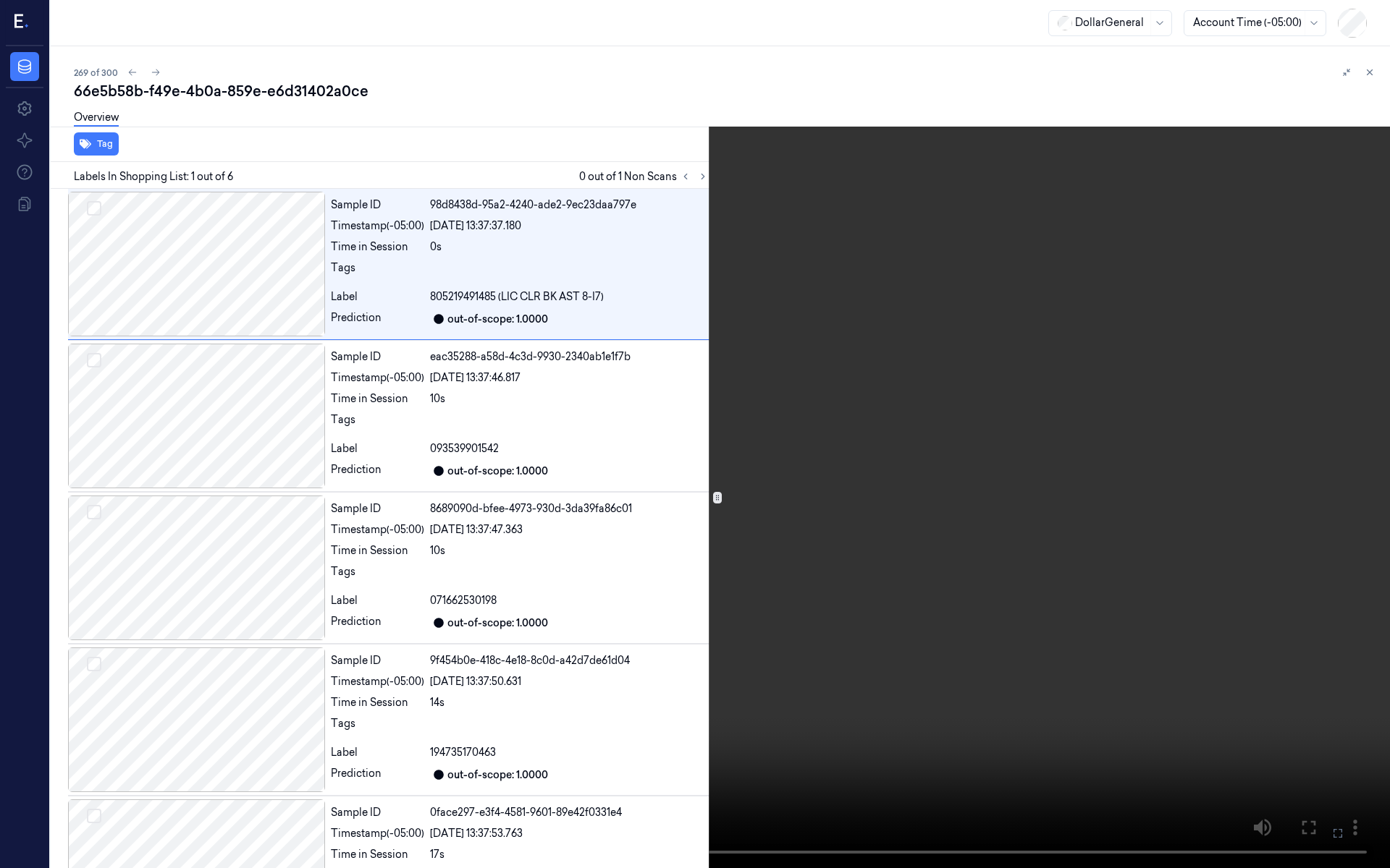
click at [703, 495] on video at bounding box center [695, 434] width 1390 height 868
click at [669, 491] on video at bounding box center [695, 434] width 1390 height 868
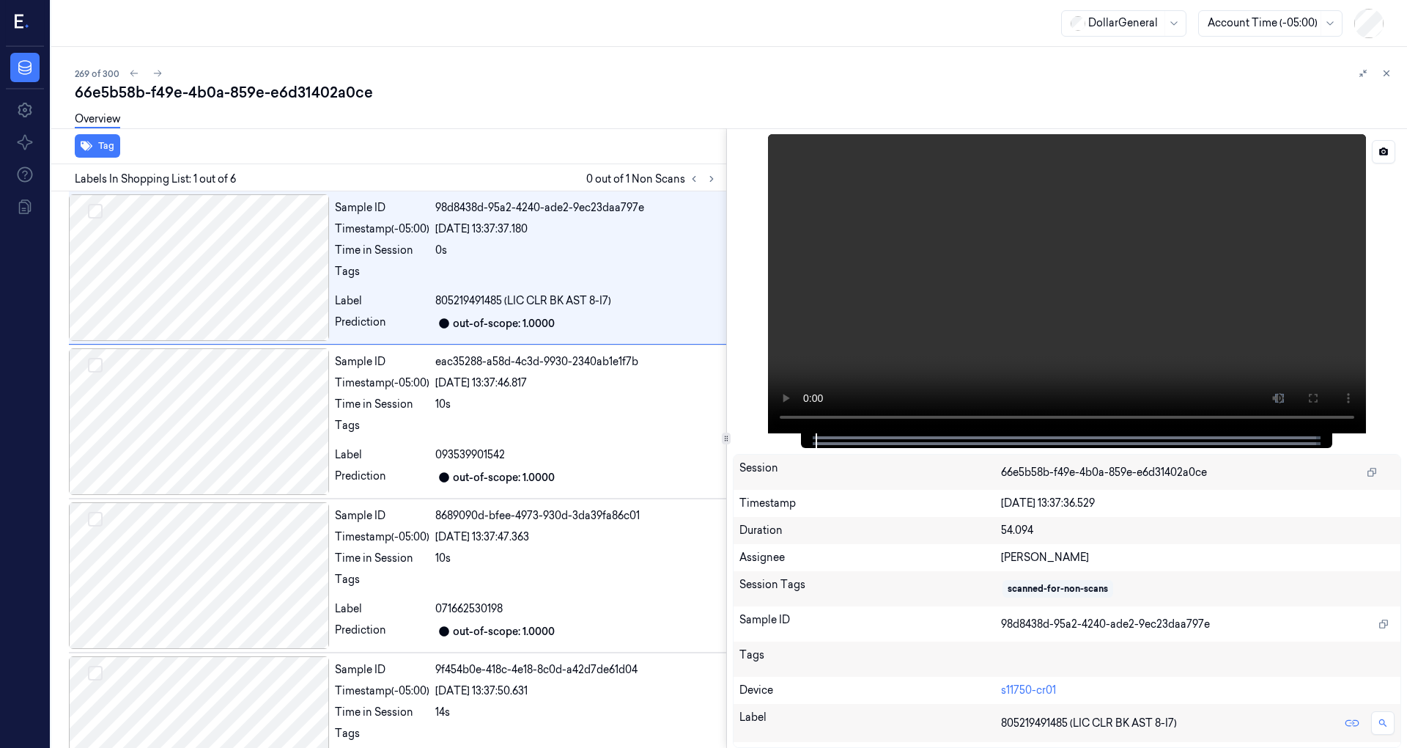
click at [945, 303] on video at bounding box center [1067, 283] width 598 height 299
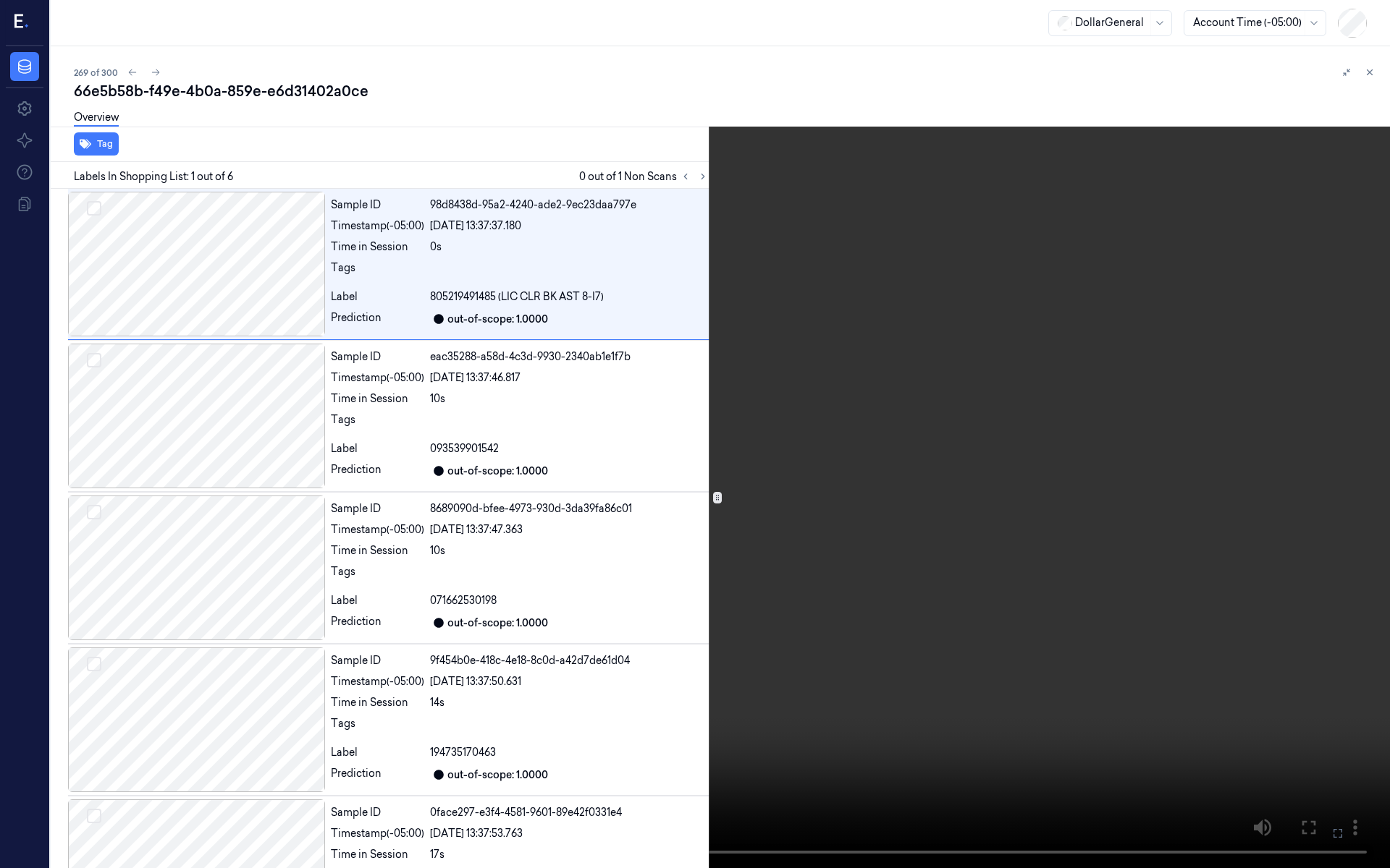
click at [668, 405] on video at bounding box center [695, 434] width 1390 height 868
click at [693, 402] on video at bounding box center [695, 434] width 1390 height 868
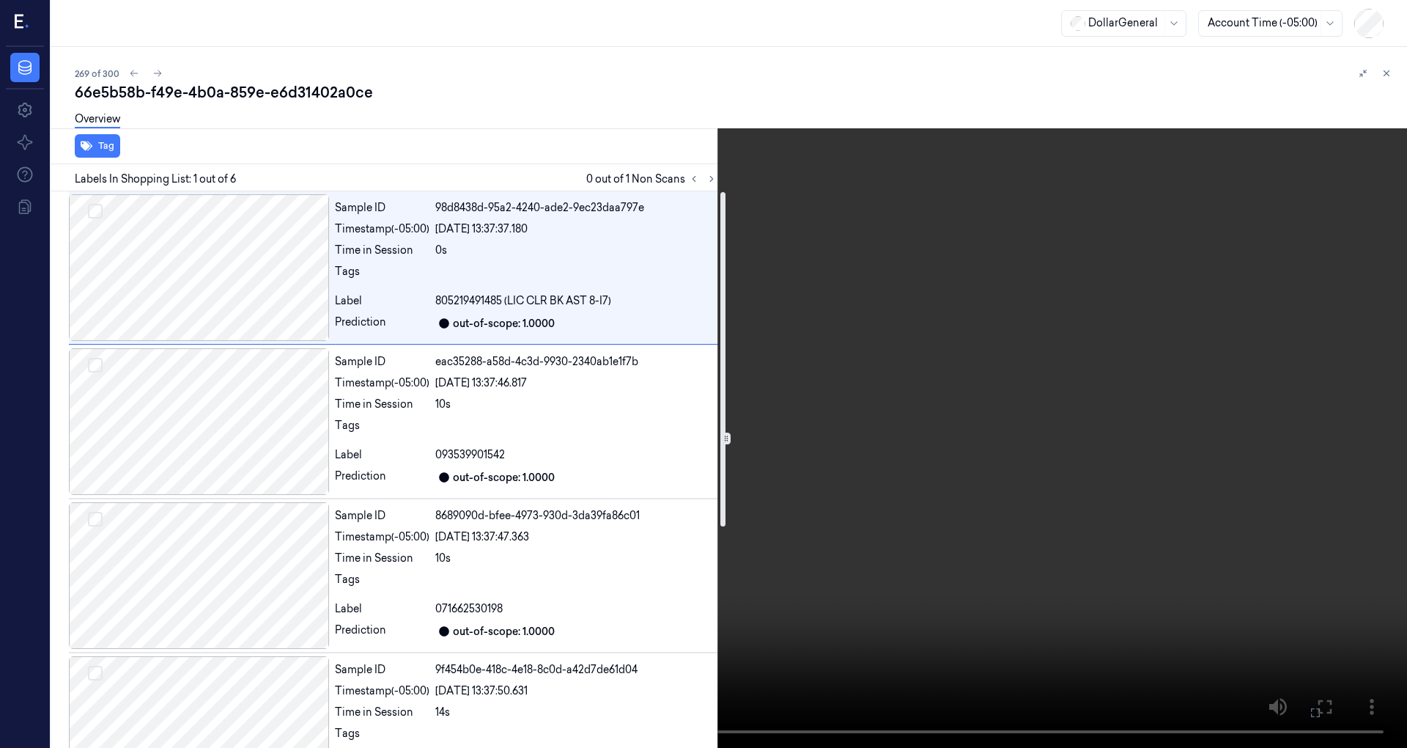
click at [876, 277] on video at bounding box center [703, 374] width 1407 height 748
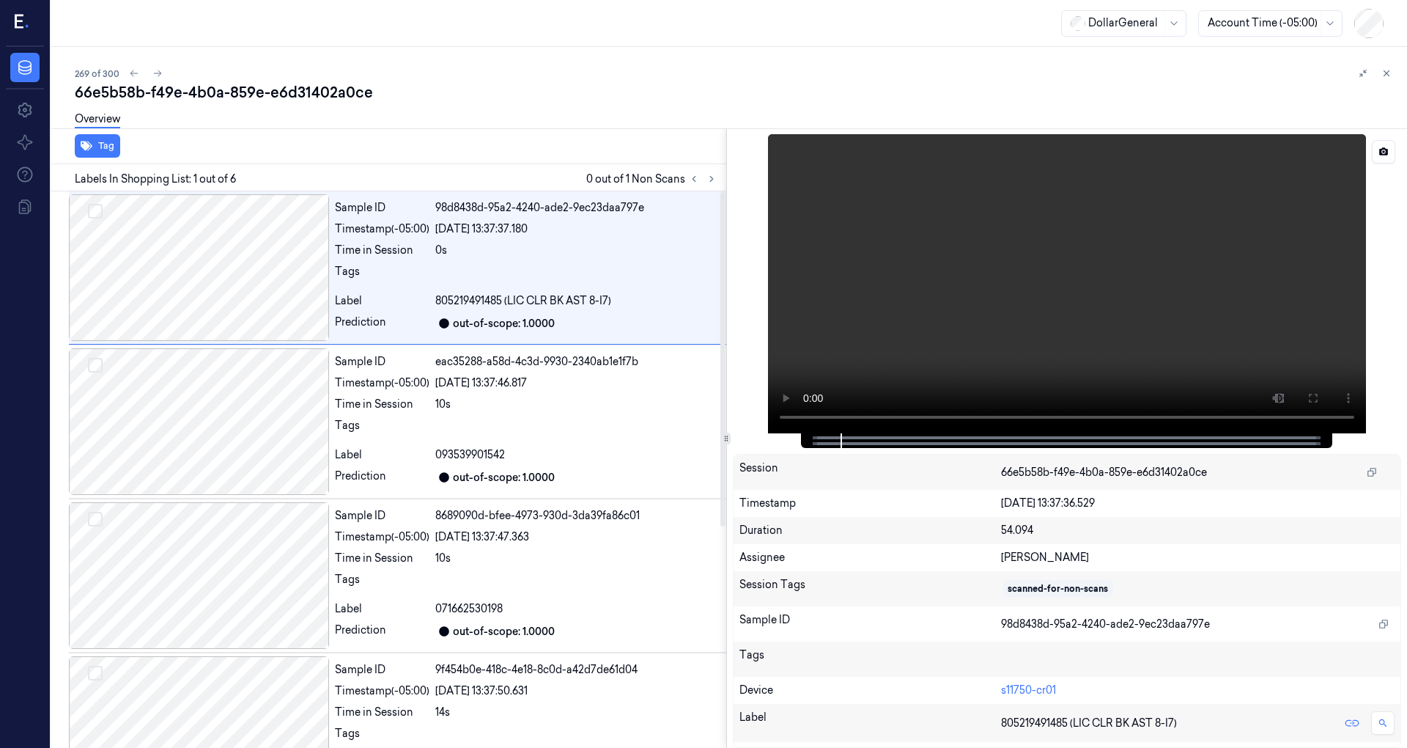
click at [876, 277] on video at bounding box center [1067, 283] width 598 height 299
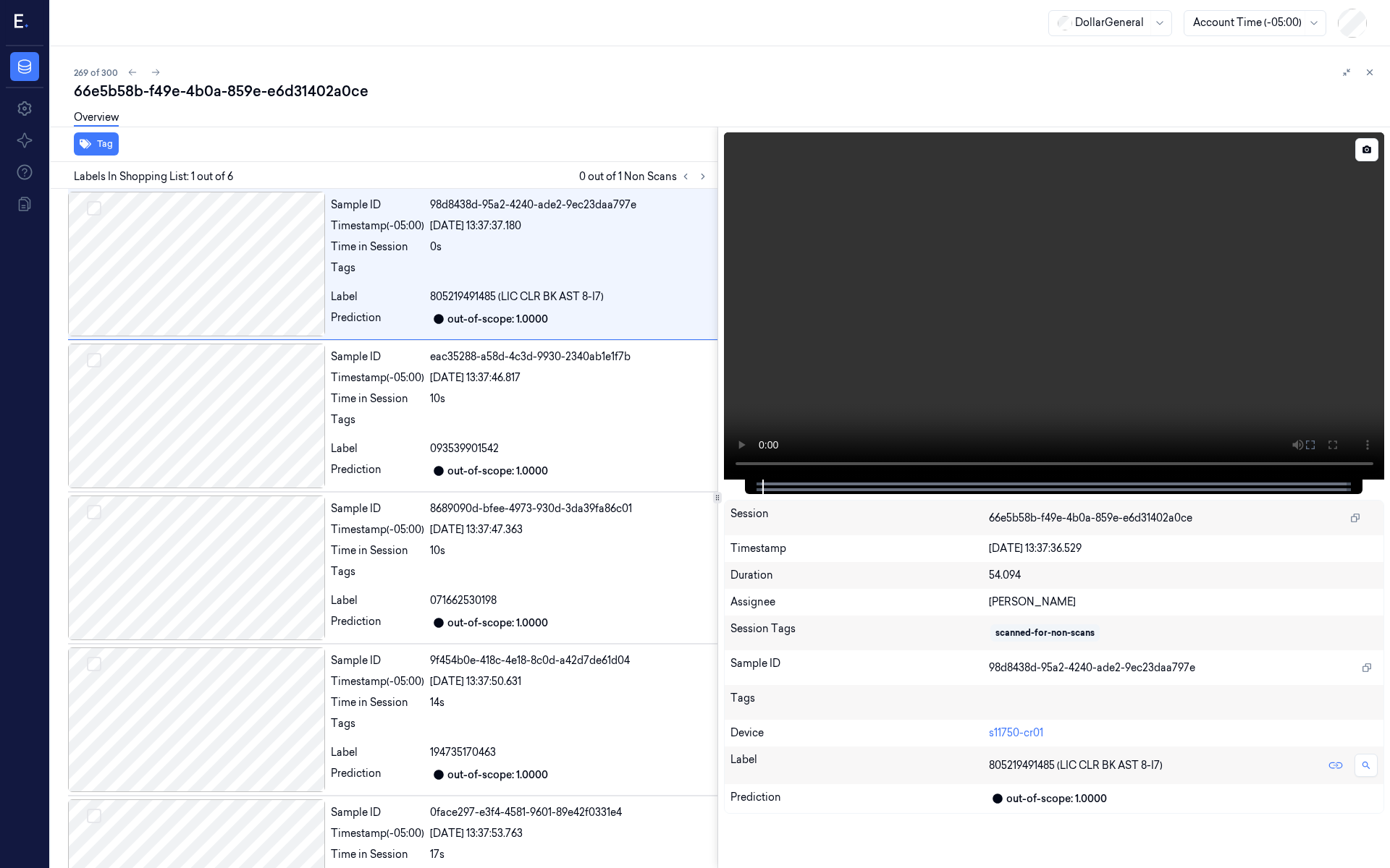
click at [724, 480] on video at bounding box center [1054, 306] width 661 height 348
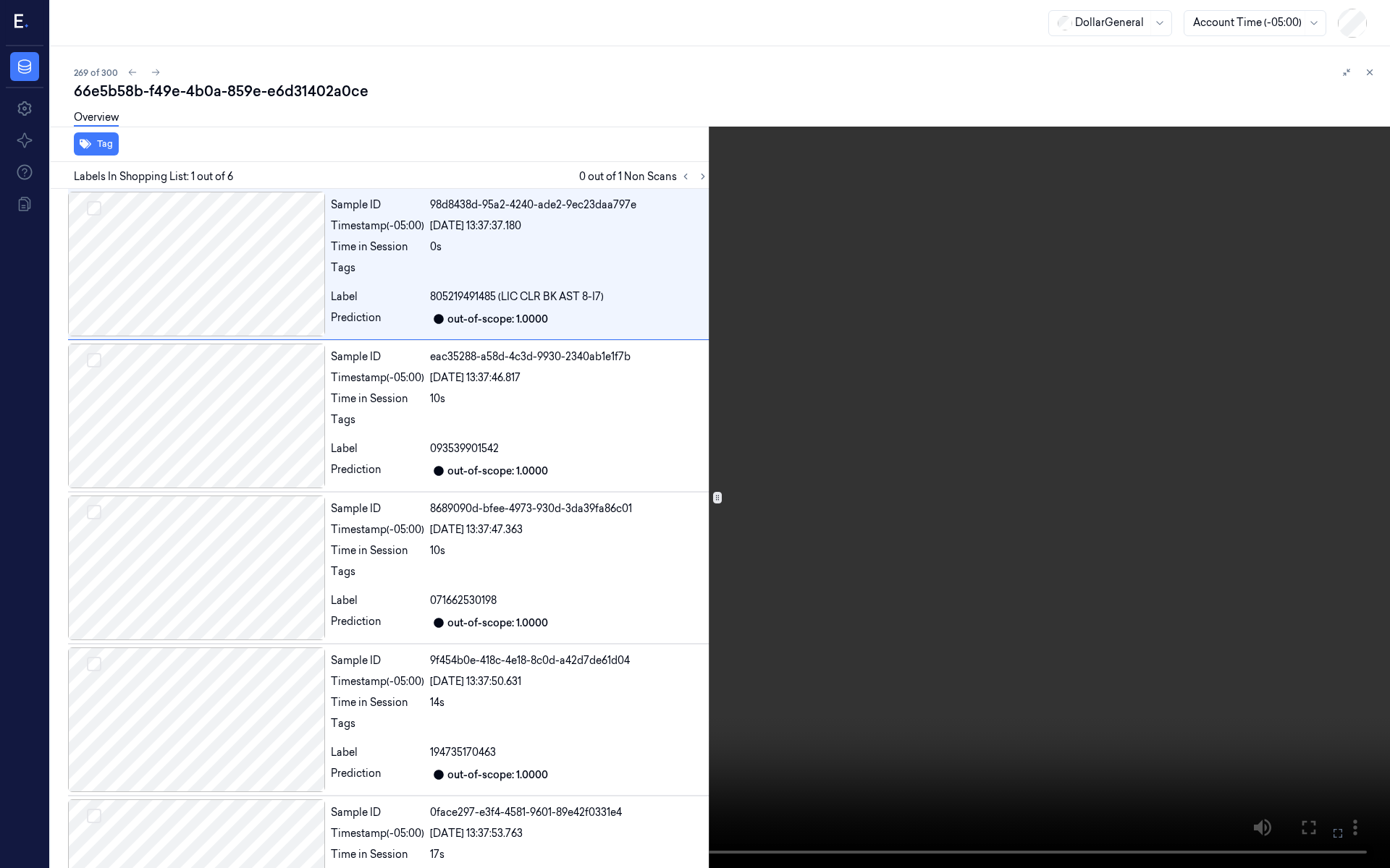
click at [613, 537] on video at bounding box center [695, 434] width 1390 height 868
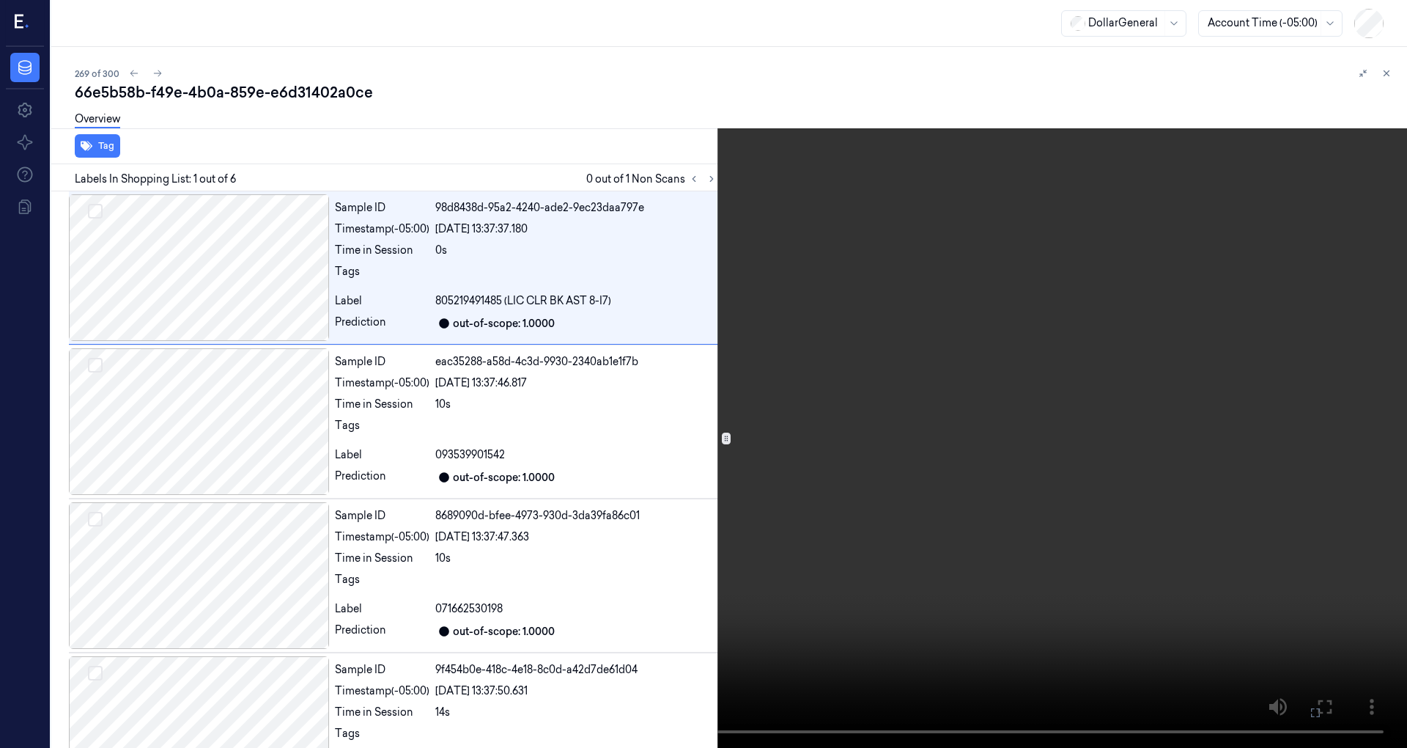
click at [870, 262] on video at bounding box center [703, 374] width 1407 height 748
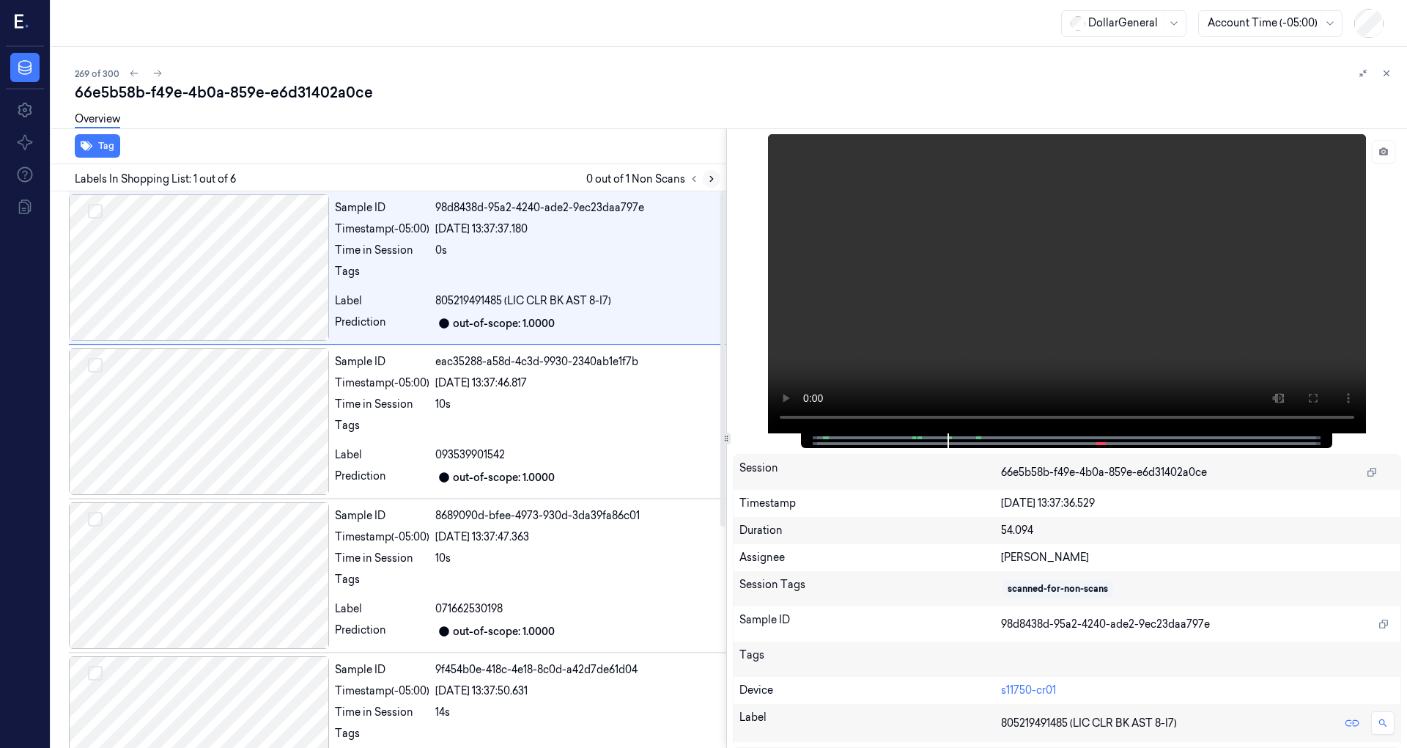
click at [709, 178] on icon at bounding box center [712, 179] width 10 height 10
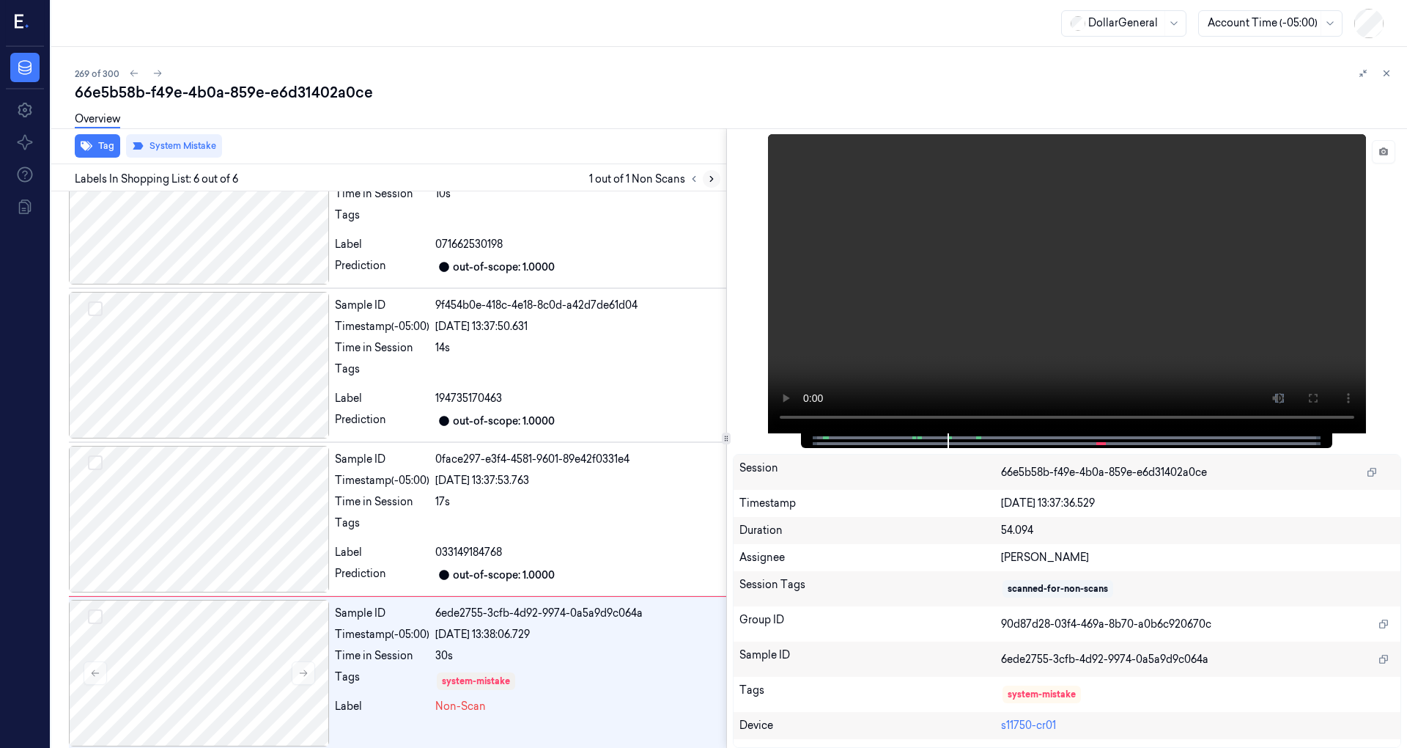
scroll to position [368, 0]
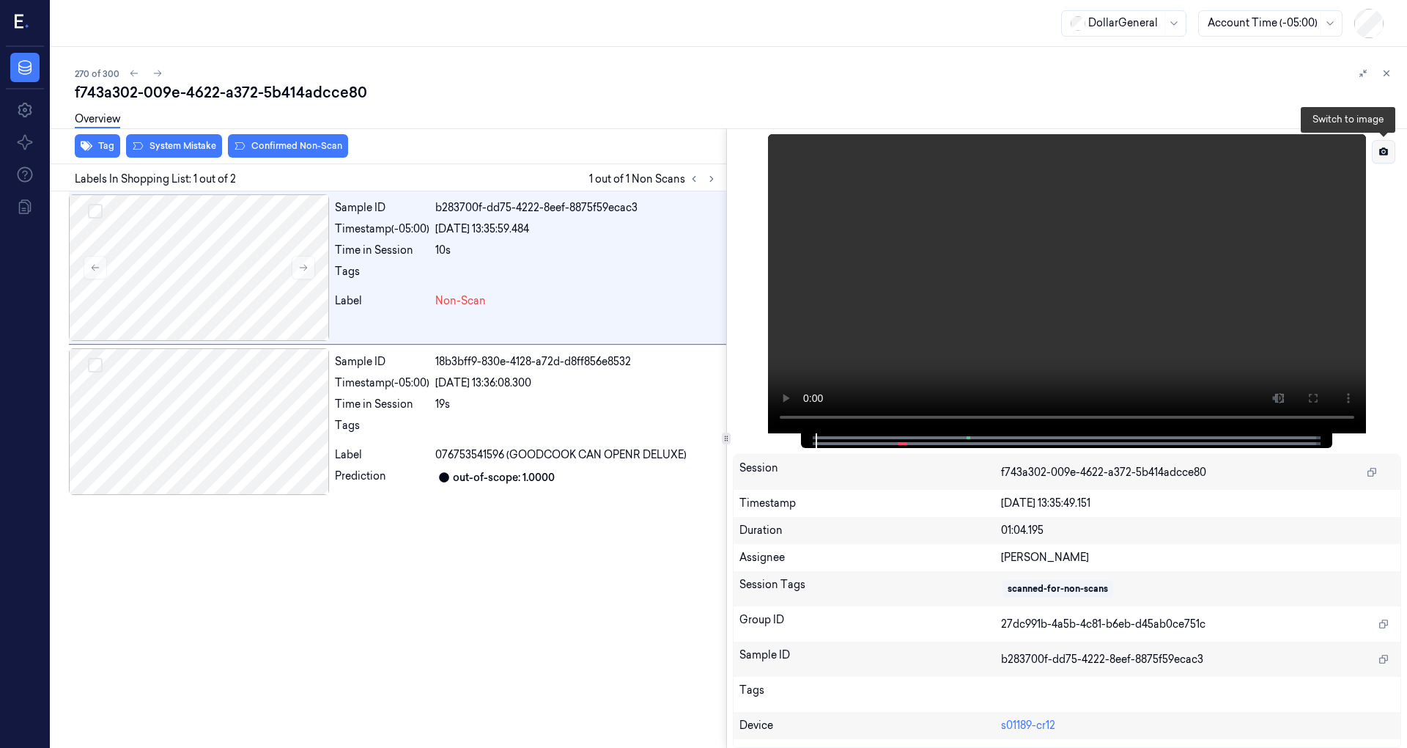
click at [1386, 152] on icon at bounding box center [1383, 151] width 9 height 8
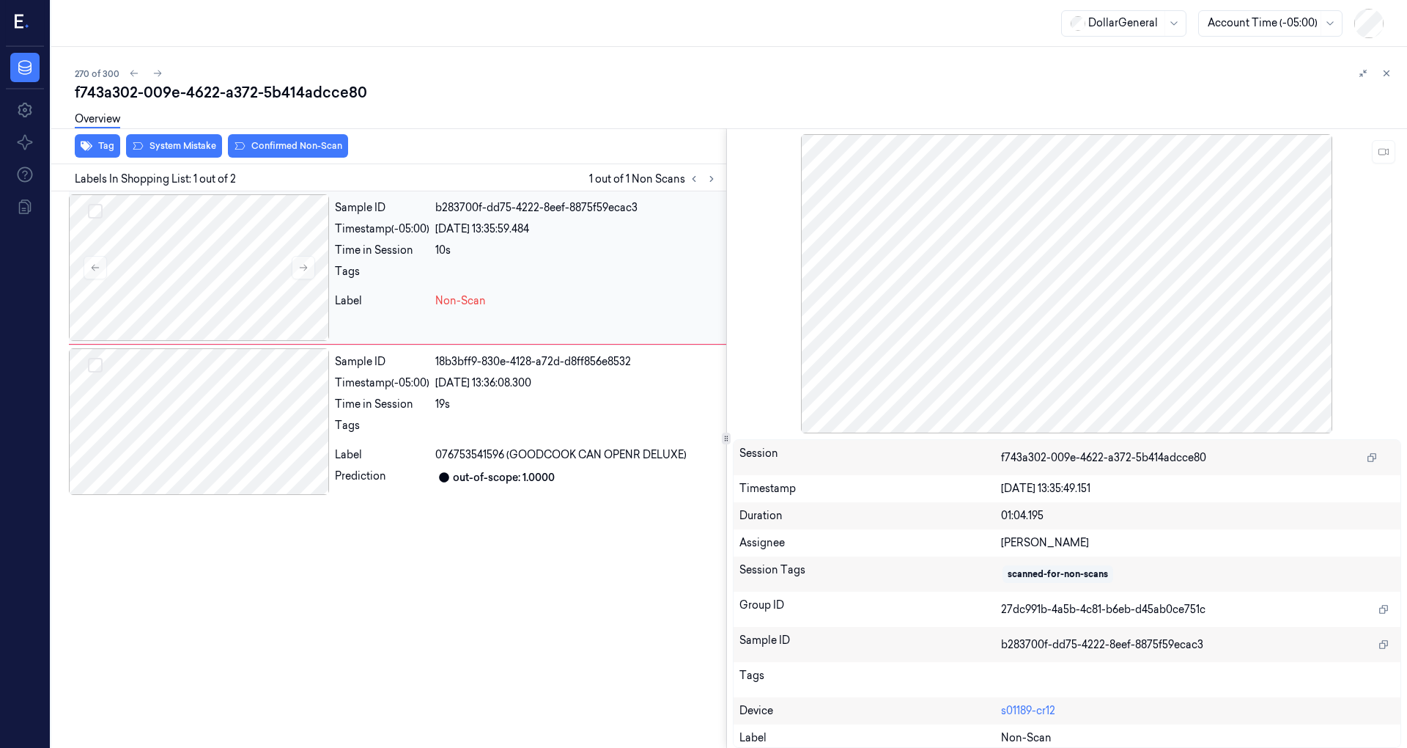
click at [403, 312] on div "Sample ID b283700f-dd75-4222-8eef-8875f59ecac3 Timestamp (-05:00) [DATE] 13:35:…" at bounding box center [527, 267] width 397 height 147
click at [451, 413] on div "Sample ID 18b3bff9-830e-4128-a72d-d8ff856e8532 Timestamp (-05:00) [DATE] 13:36:…" at bounding box center [527, 421] width 397 height 147
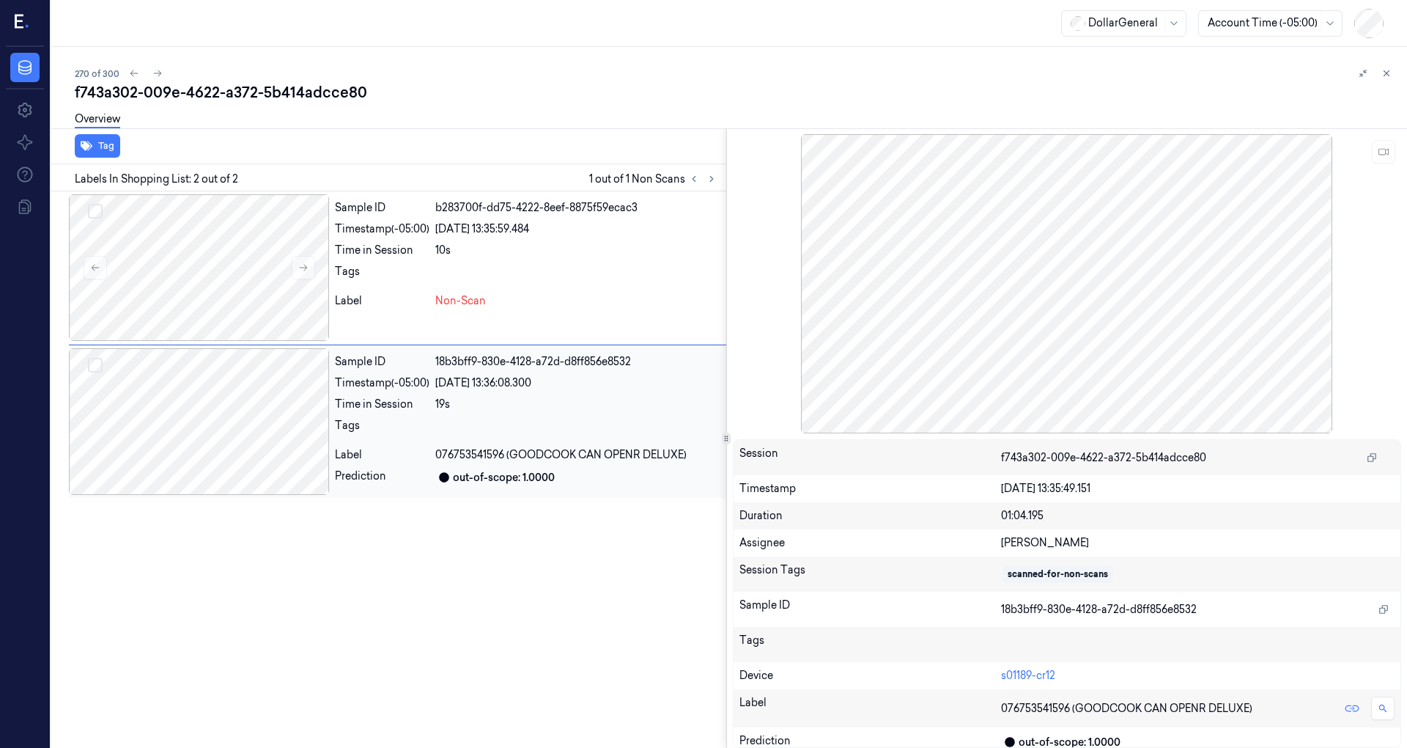
click at [447, 387] on div "[DATE] 13:36:08.300" at bounding box center [577, 382] width 285 height 15
click at [463, 271] on div at bounding box center [577, 275] width 285 height 23
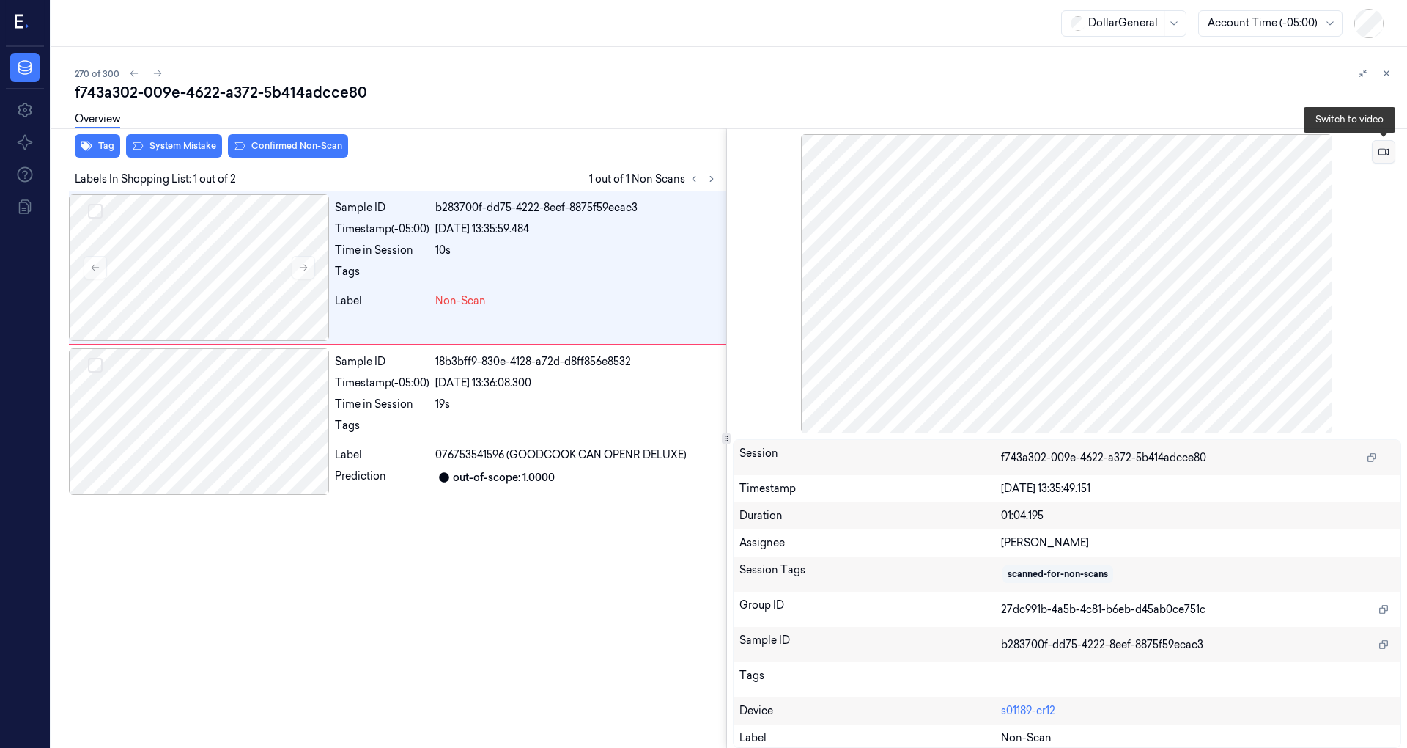
click at [1391, 158] on button at bounding box center [1383, 151] width 23 height 23
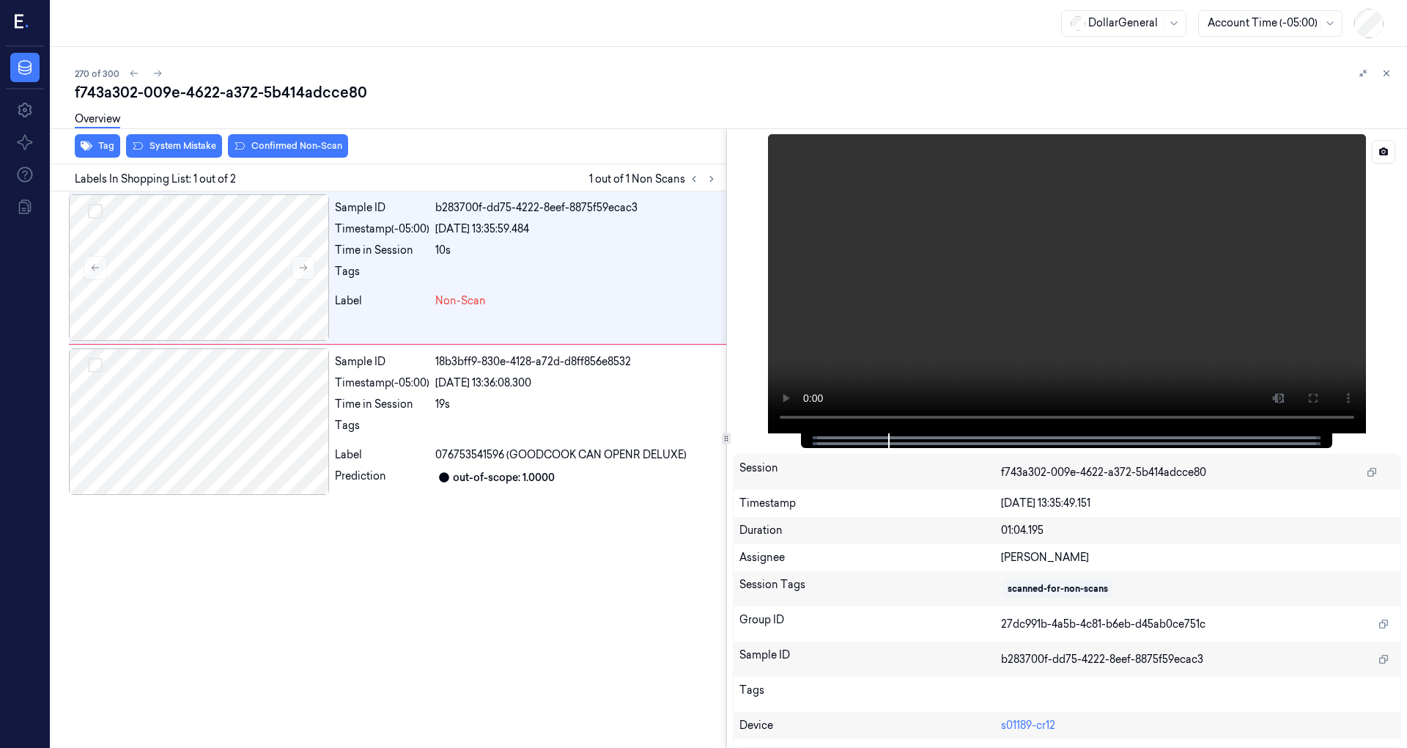
click at [1157, 286] on video at bounding box center [1067, 283] width 598 height 299
click at [330, 278] on div "Sample ID b283700f-dd75-4222-8eef-8875f59ecac3 Timestamp (-05:00) [DATE] 13:35:…" at bounding box center [527, 267] width 397 height 147
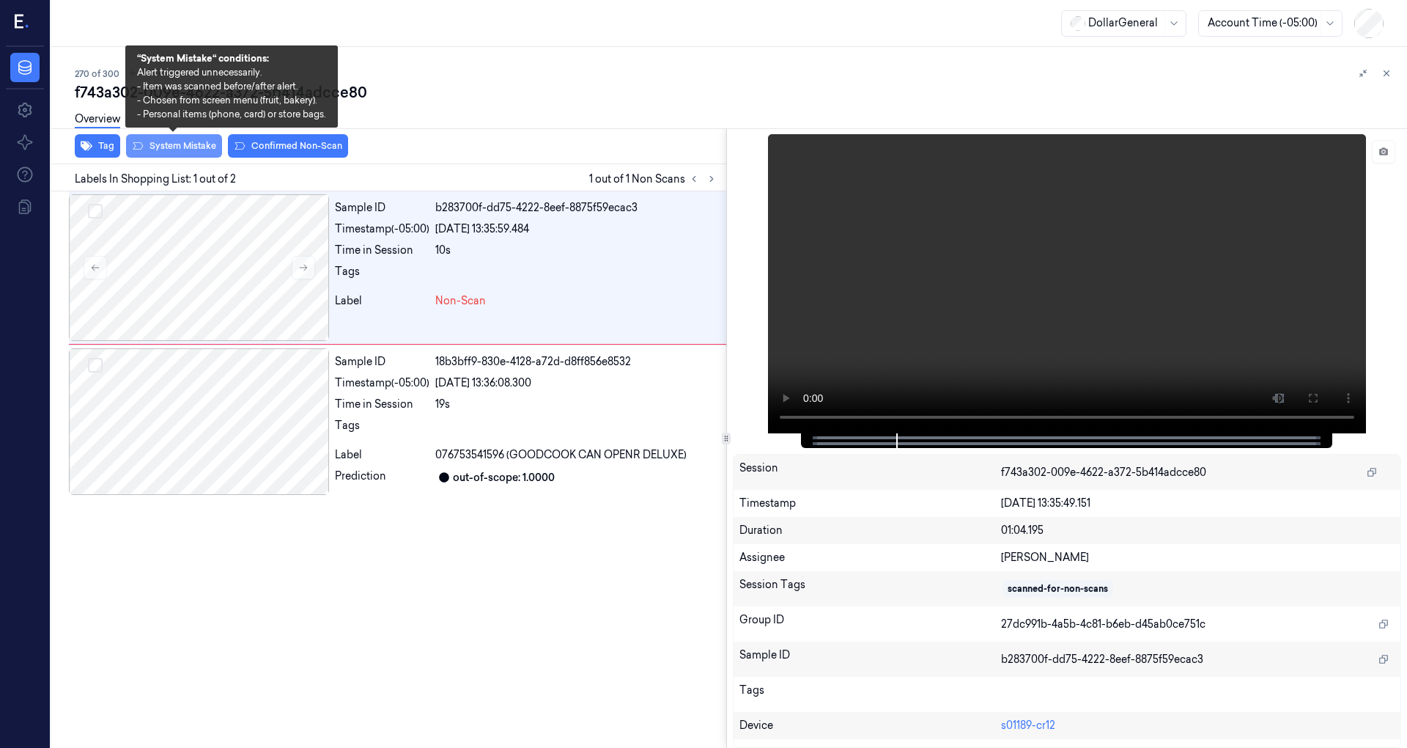
click at [177, 152] on button "System Mistake" at bounding box center [174, 145] width 96 height 23
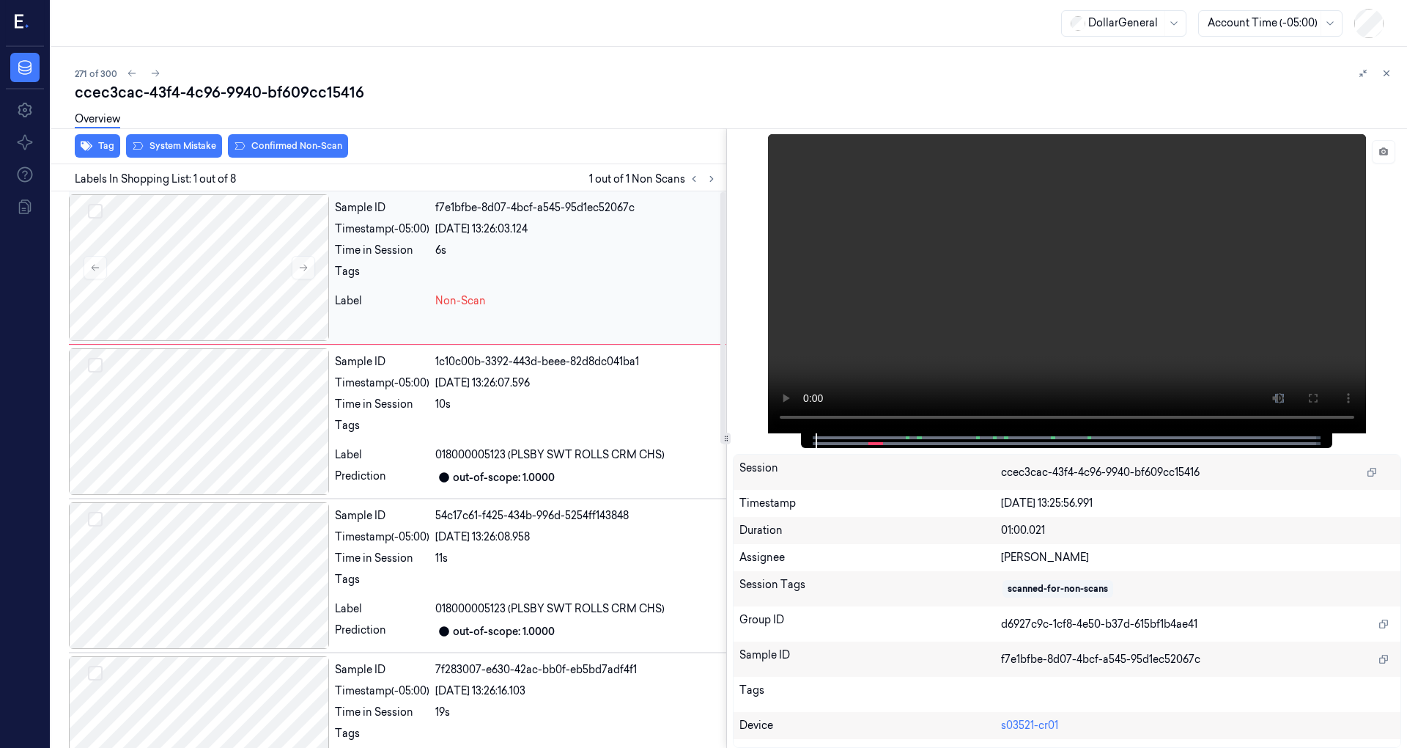
click at [519, 253] on div "6s" at bounding box center [577, 250] width 285 height 15
click at [1387, 159] on button at bounding box center [1383, 151] width 23 height 23
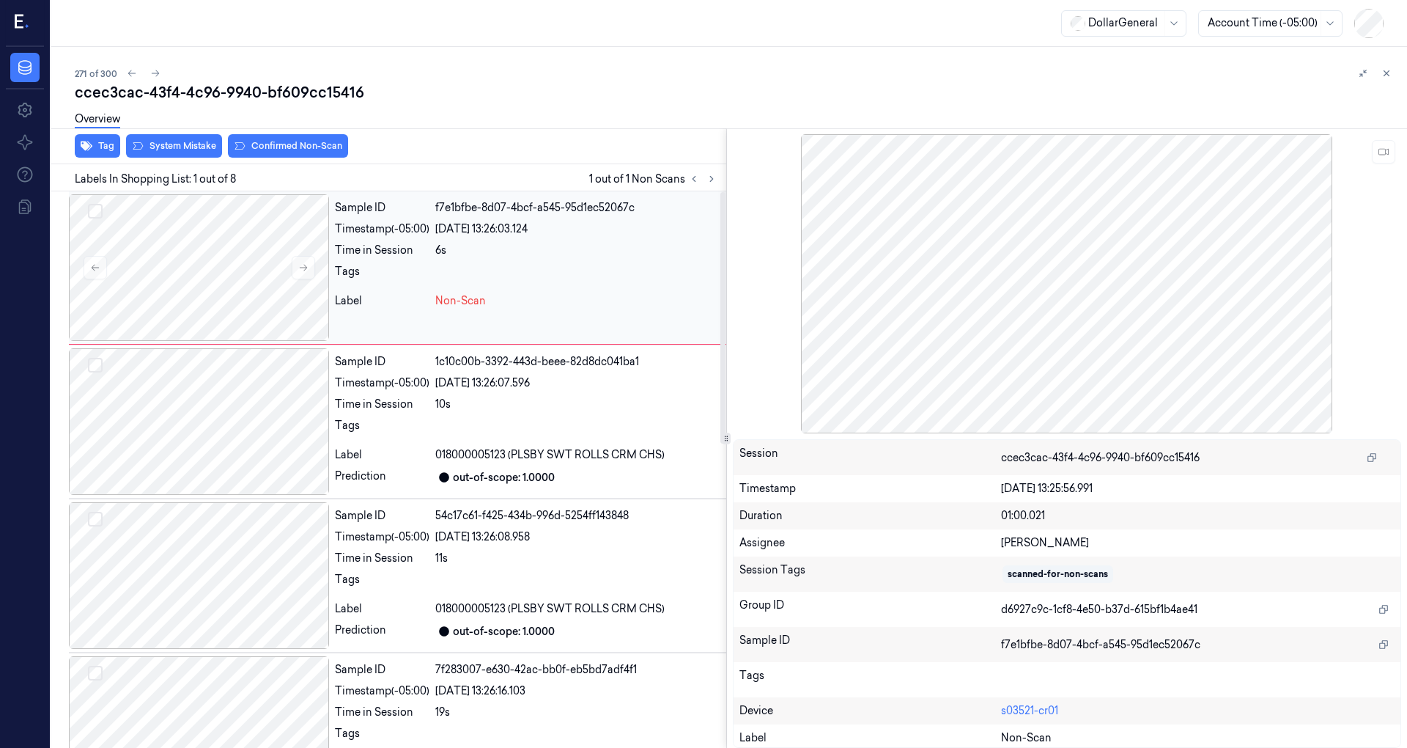
click at [447, 259] on div "Sample ID f7e1bfbe-8d07-4bcf-a545-95d1ec52067c Timestamp (-05:00) [DATE] 13:26:…" at bounding box center [527, 267] width 397 height 147
click at [305, 262] on icon at bounding box center [303, 267] width 10 height 10
click at [306, 265] on icon at bounding box center [303, 267] width 10 height 10
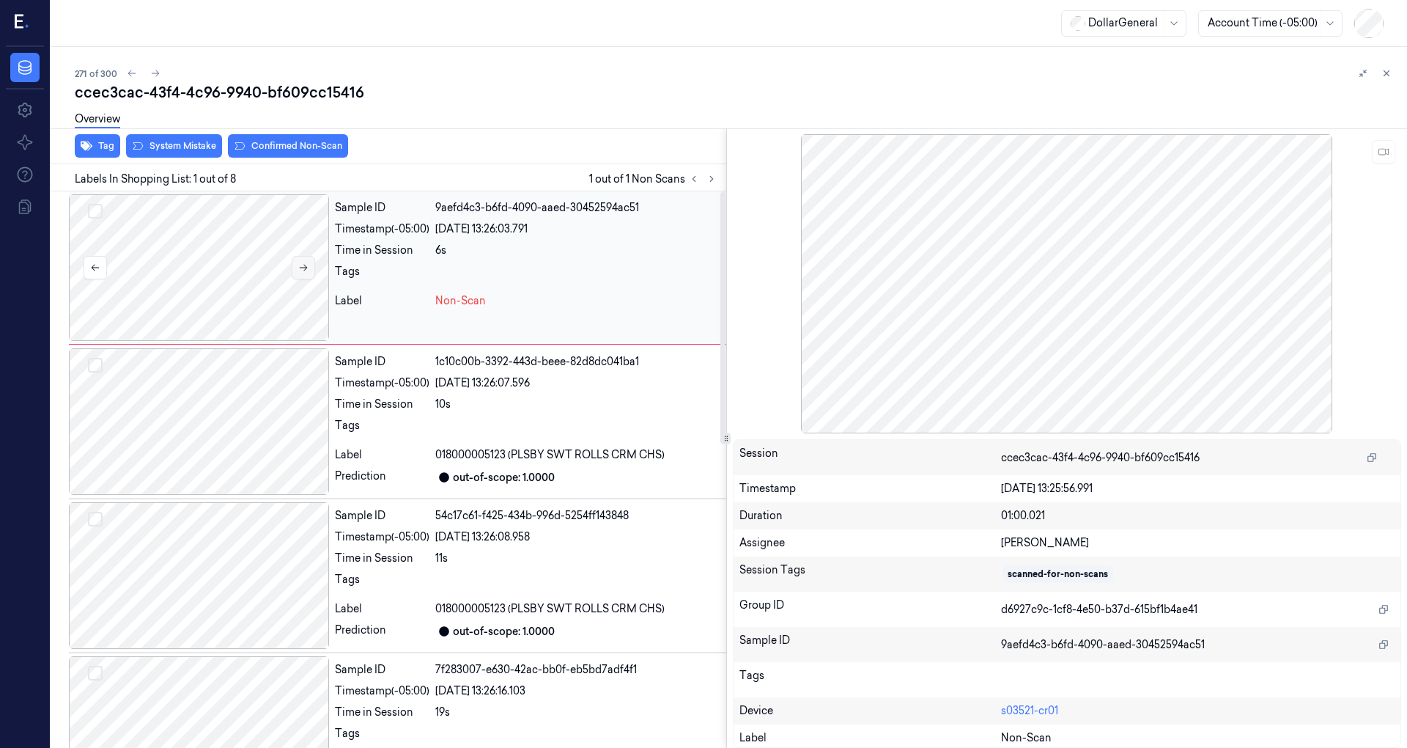
click at [309, 265] on button at bounding box center [303, 267] width 23 height 23
click at [277, 396] on div at bounding box center [199, 421] width 260 height 147
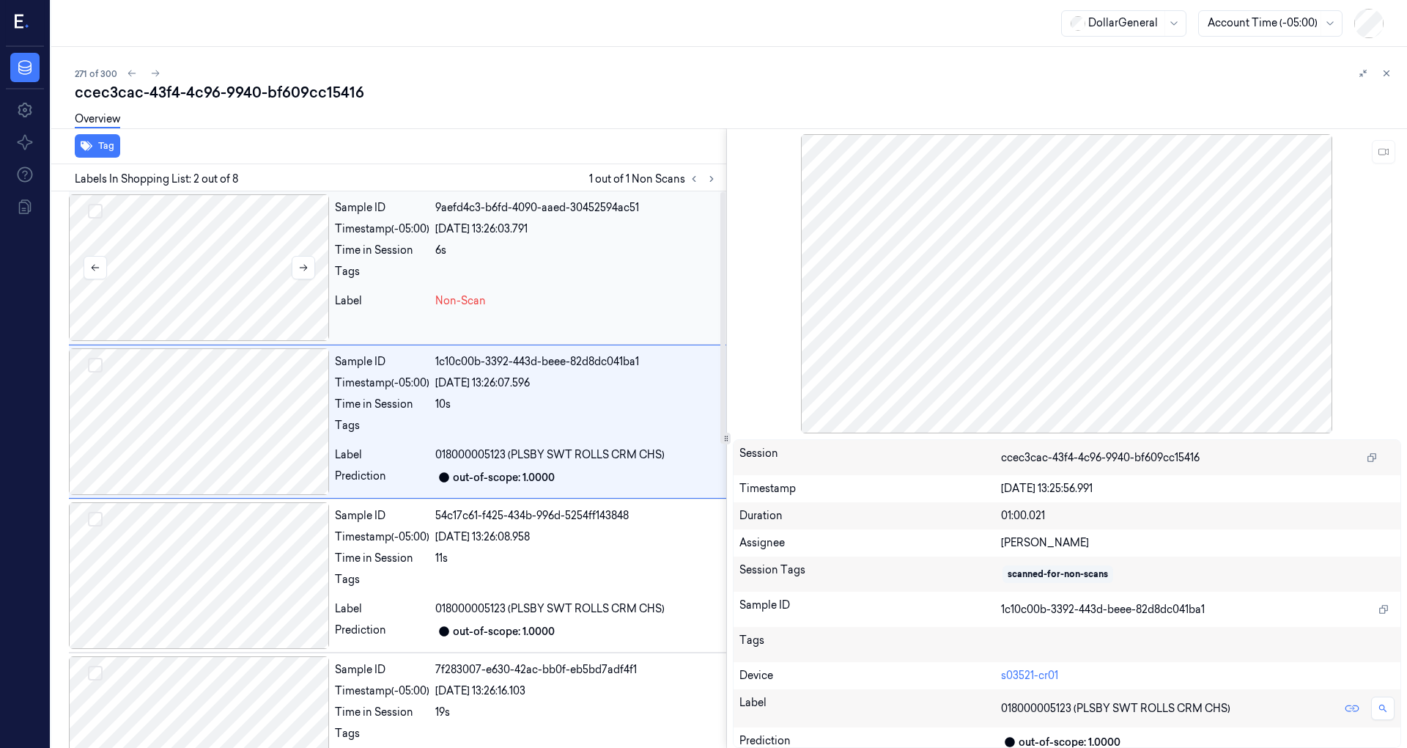
click at [280, 290] on div at bounding box center [199, 267] width 260 height 147
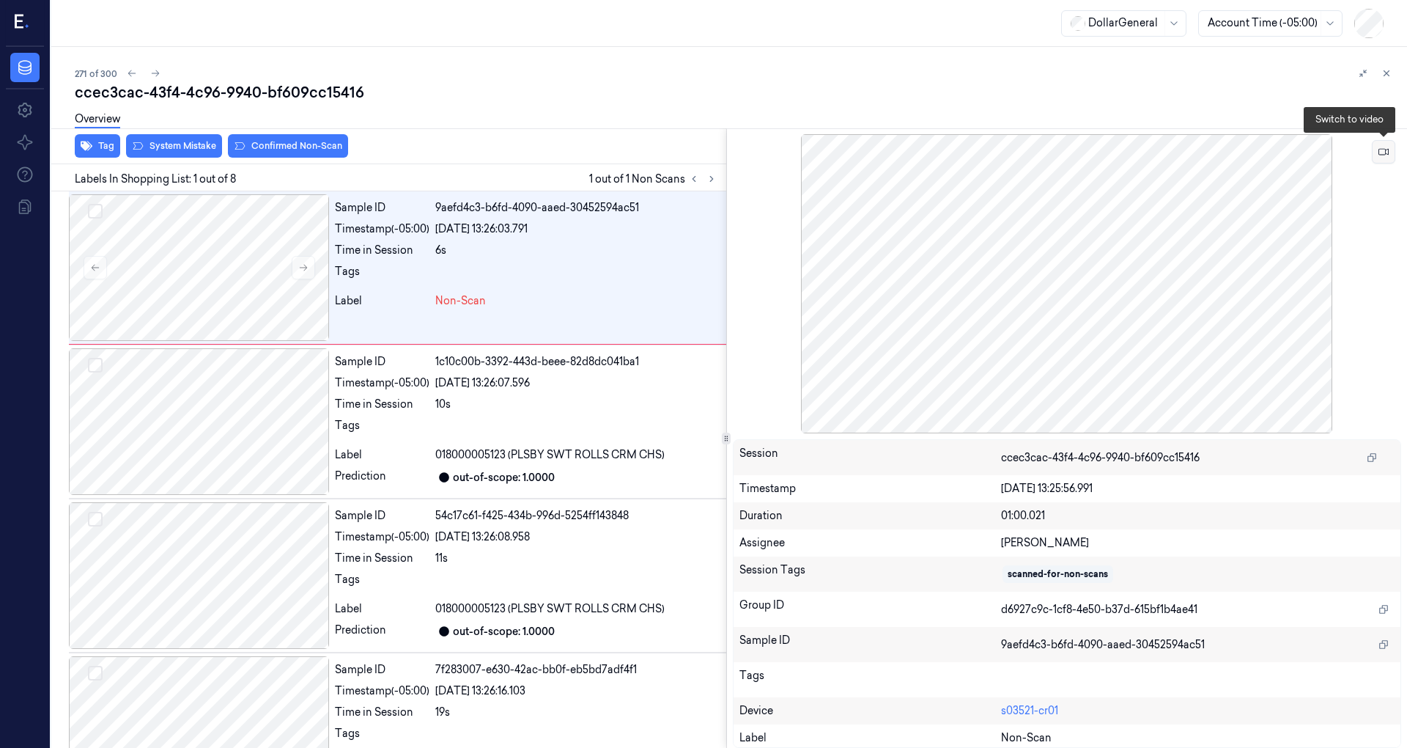
click at [1376, 147] on button at bounding box center [1383, 151] width 23 height 23
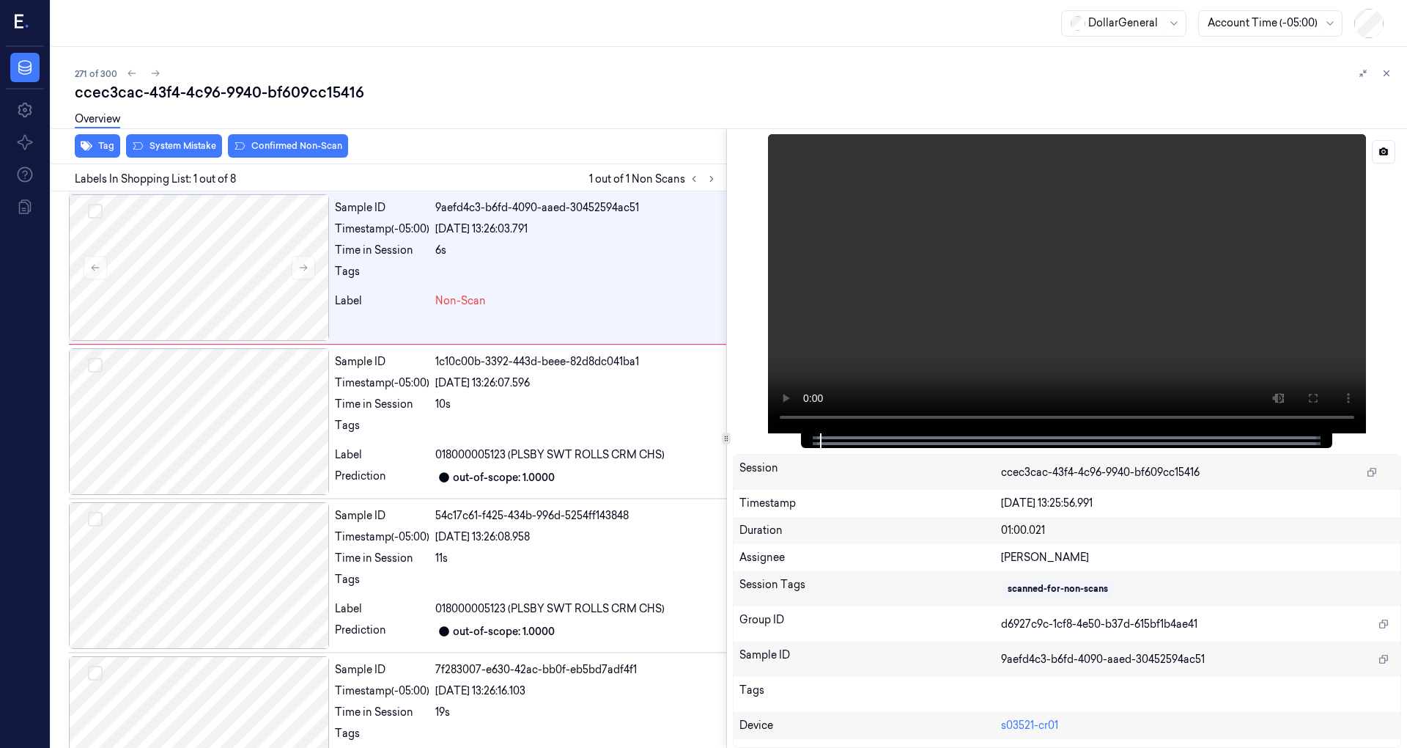
click at [1012, 300] on video at bounding box center [1067, 283] width 598 height 299
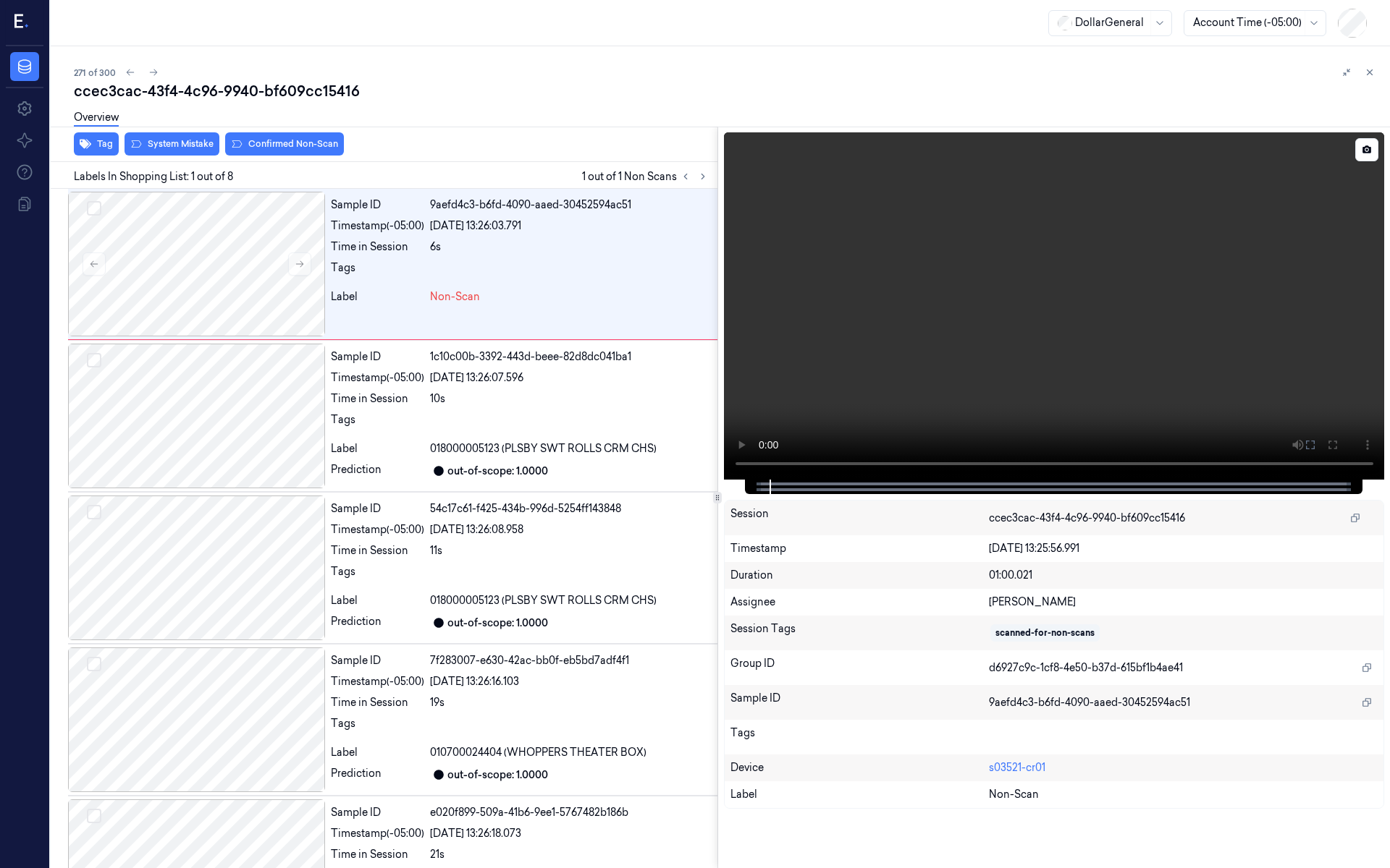
click at [1021, 369] on video at bounding box center [1054, 306] width 661 height 348
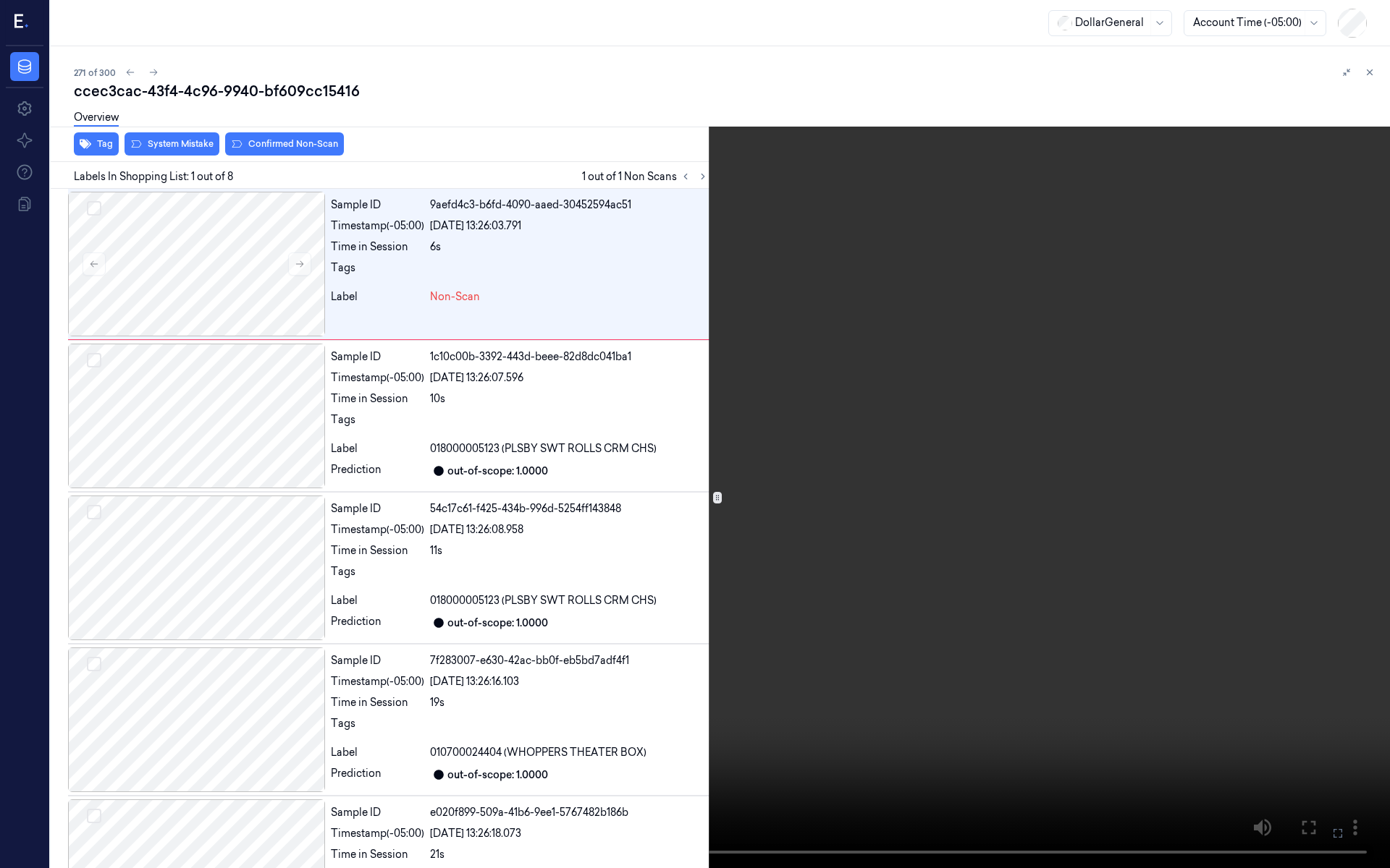
click at [1021, 369] on video at bounding box center [695, 434] width 1390 height 868
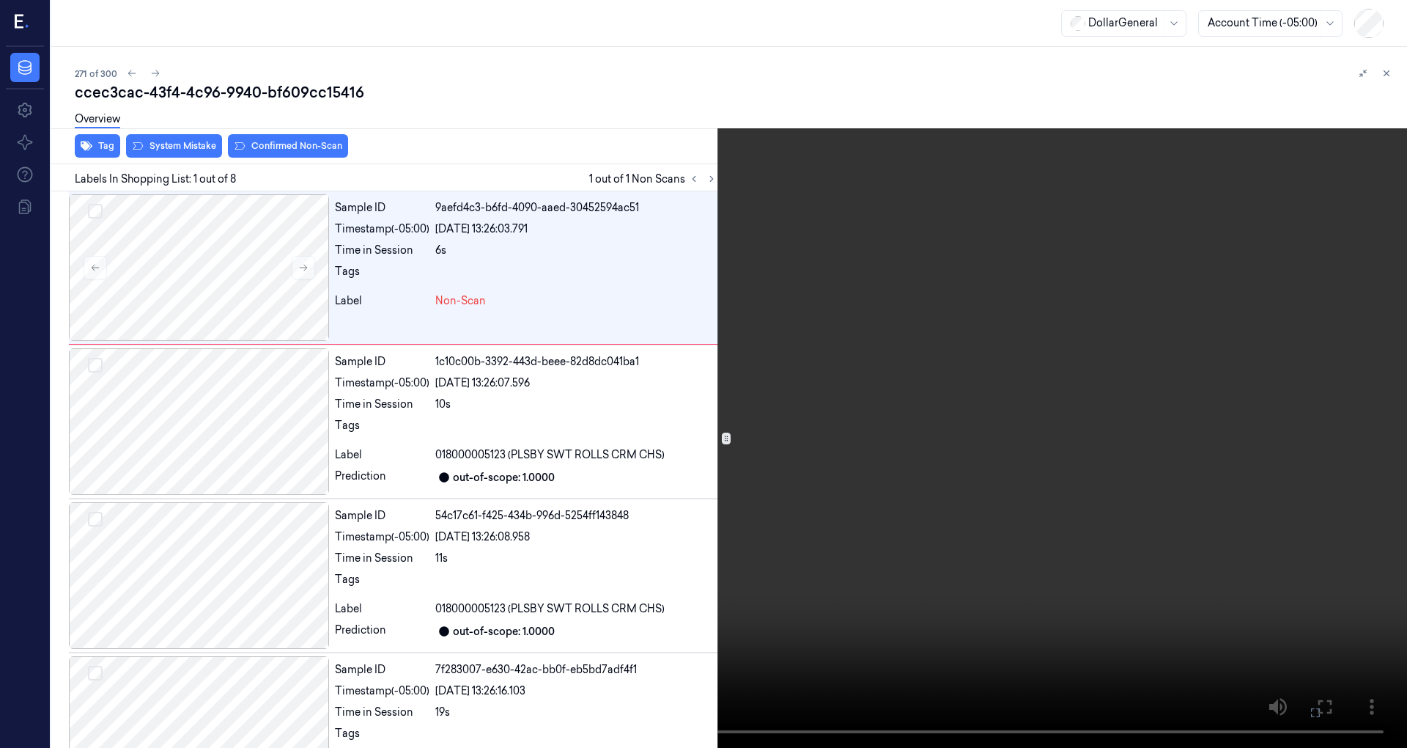
click at [1019, 281] on video at bounding box center [703, 374] width 1407 height 748
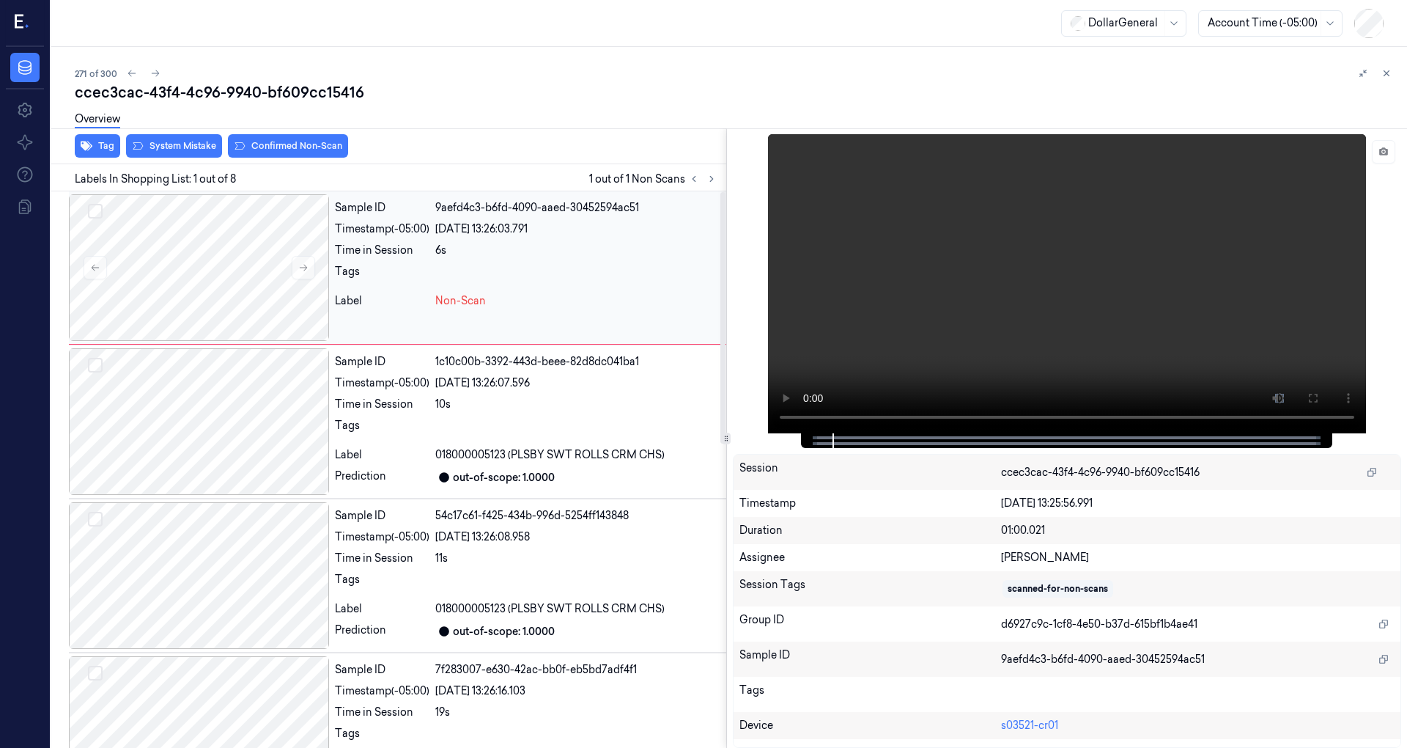
click at [454, 247] on div "6s" at bounding box center [577, 250] width 285 height 15
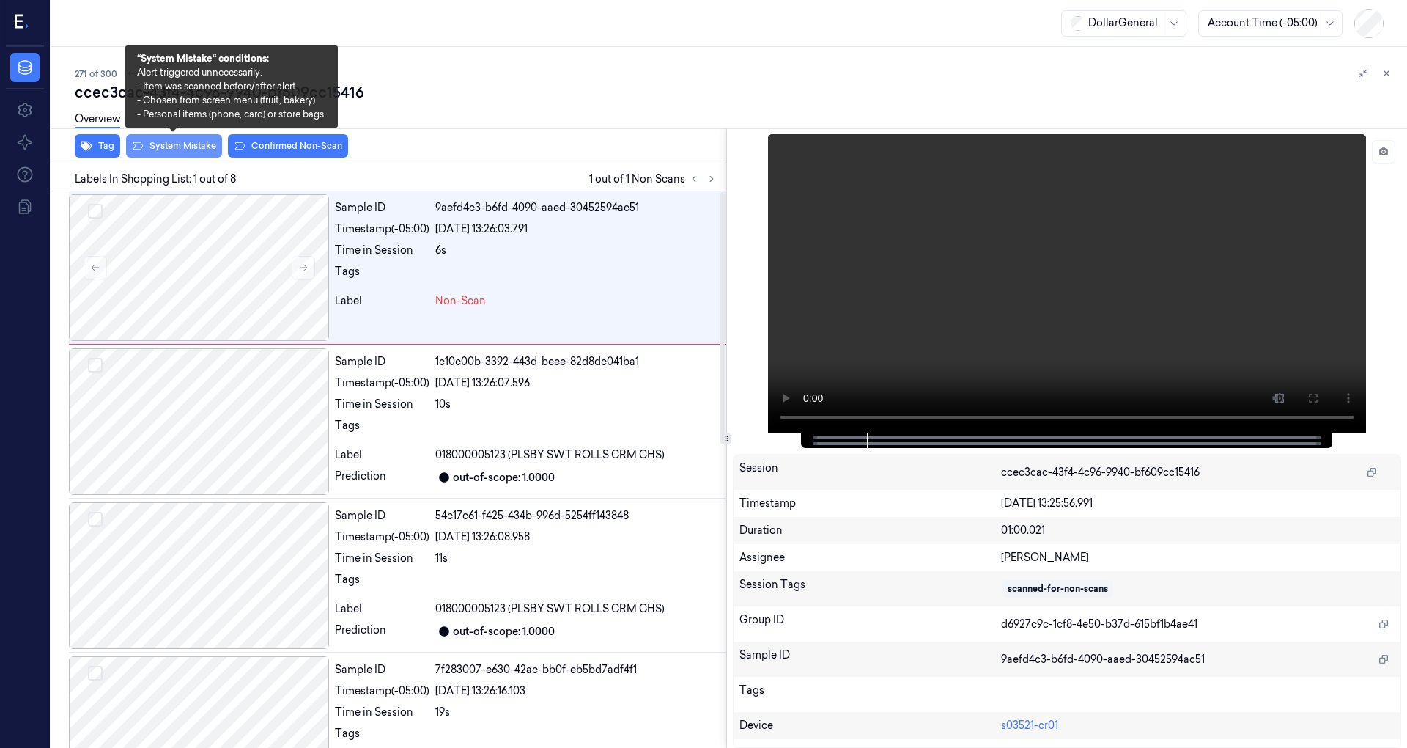
click at [159, 149] on button "System Mistake" at bounding box center [174, 145] width 96 height 23
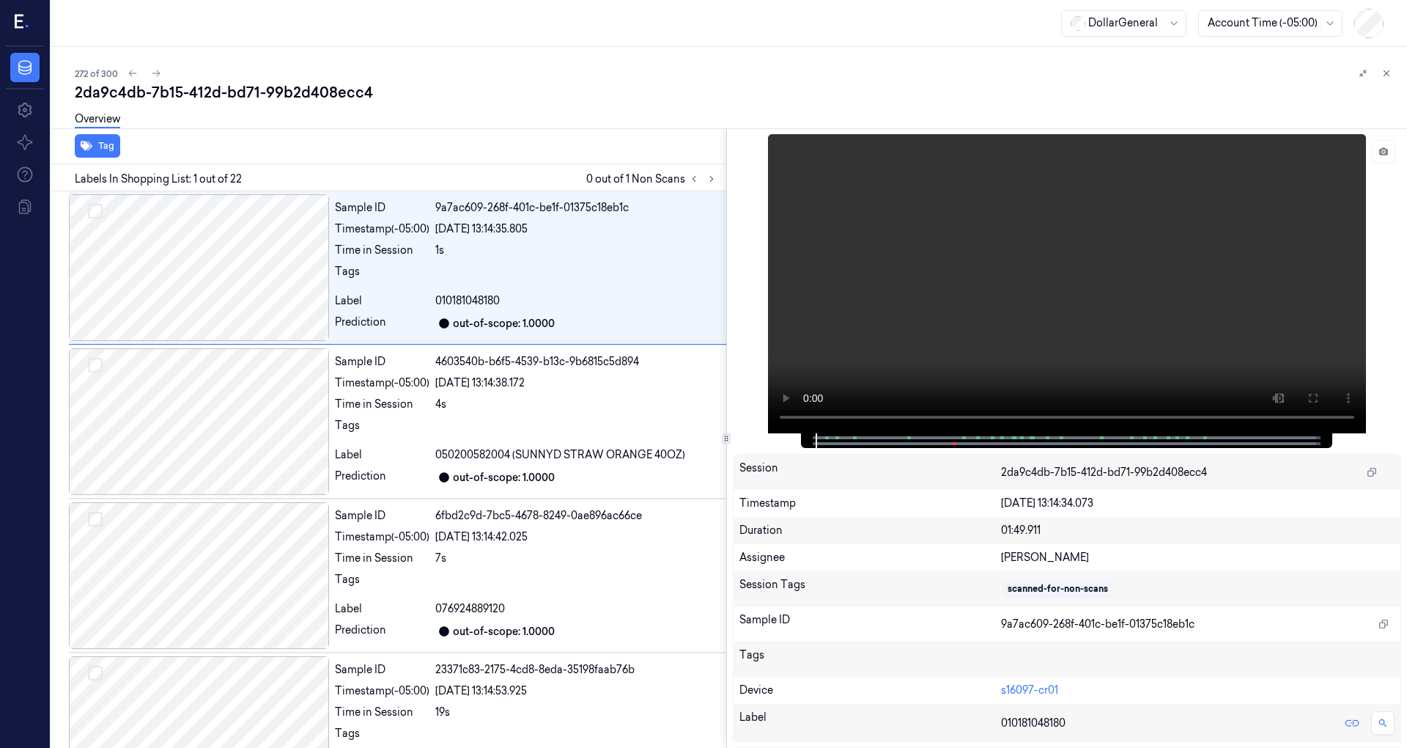
click at [596, 135] on div "Overview" at bounding box center [735, 121] width 1321 height 37
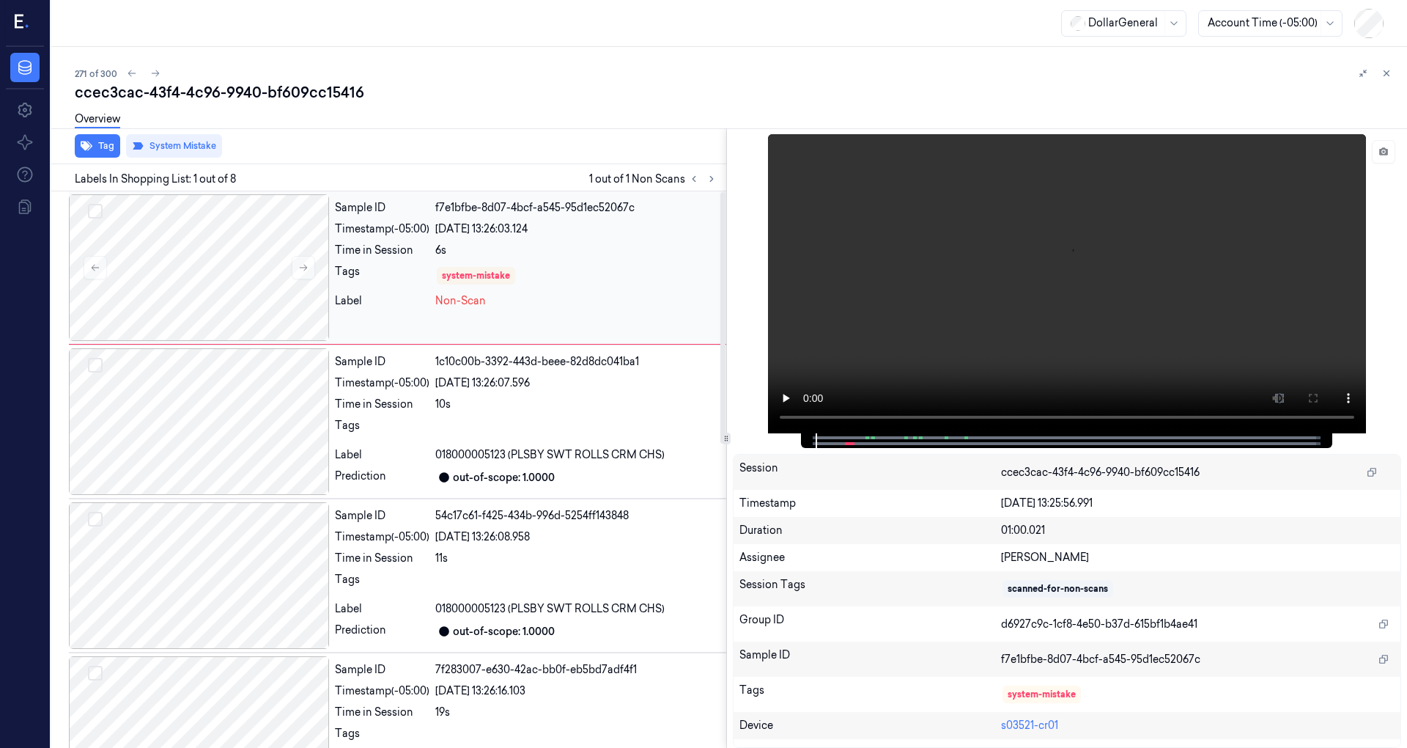
click at [460, 246] on div "6s" at bounding box center [577, 250] width 285 height 15
click at [511, 259] on div "Sample ID f7e1bfbe-8d07-4bcf-a545-95d1ec52067c Timestamp (-05:00) [DATE] 13:26:…" at bounding box center [527, 267] width 397 height 147
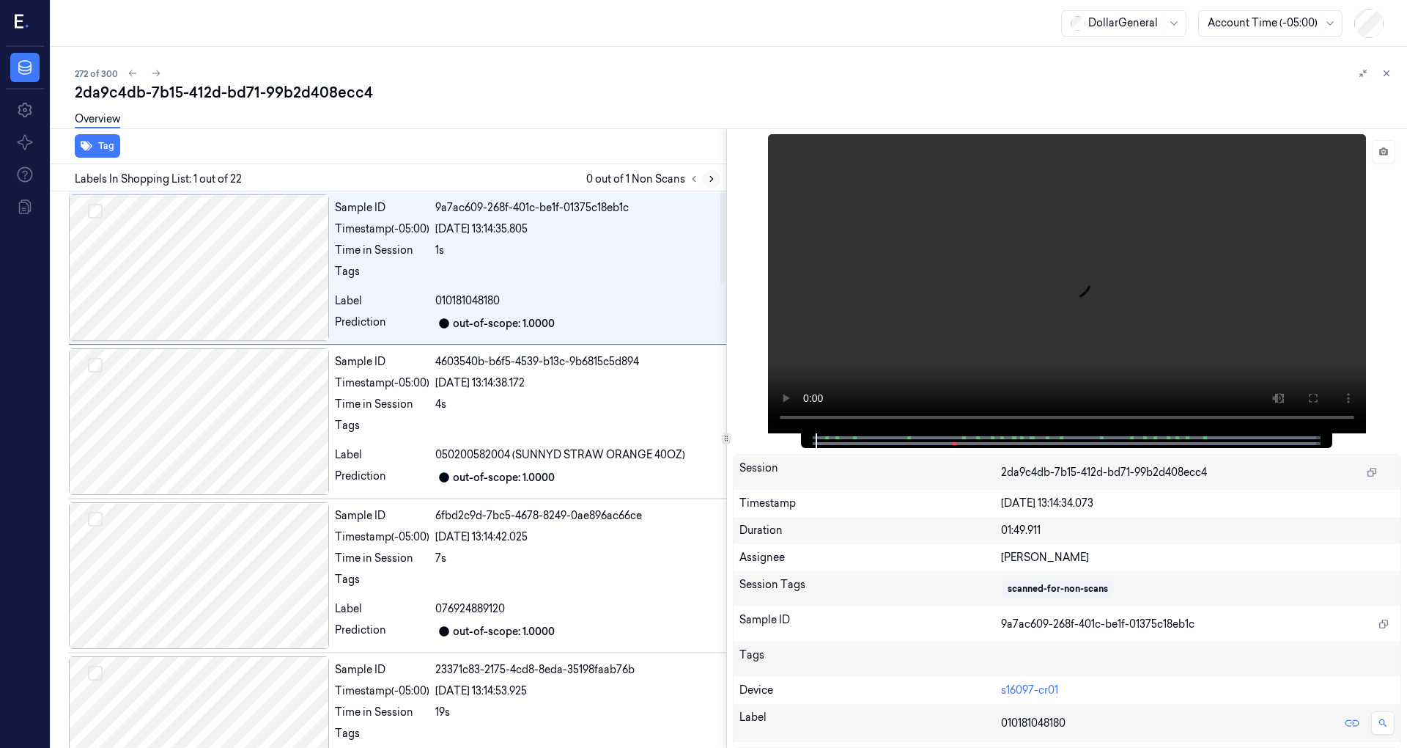
click at [708, 177] on icon at bounding box center [712, 179] width 10 height 10
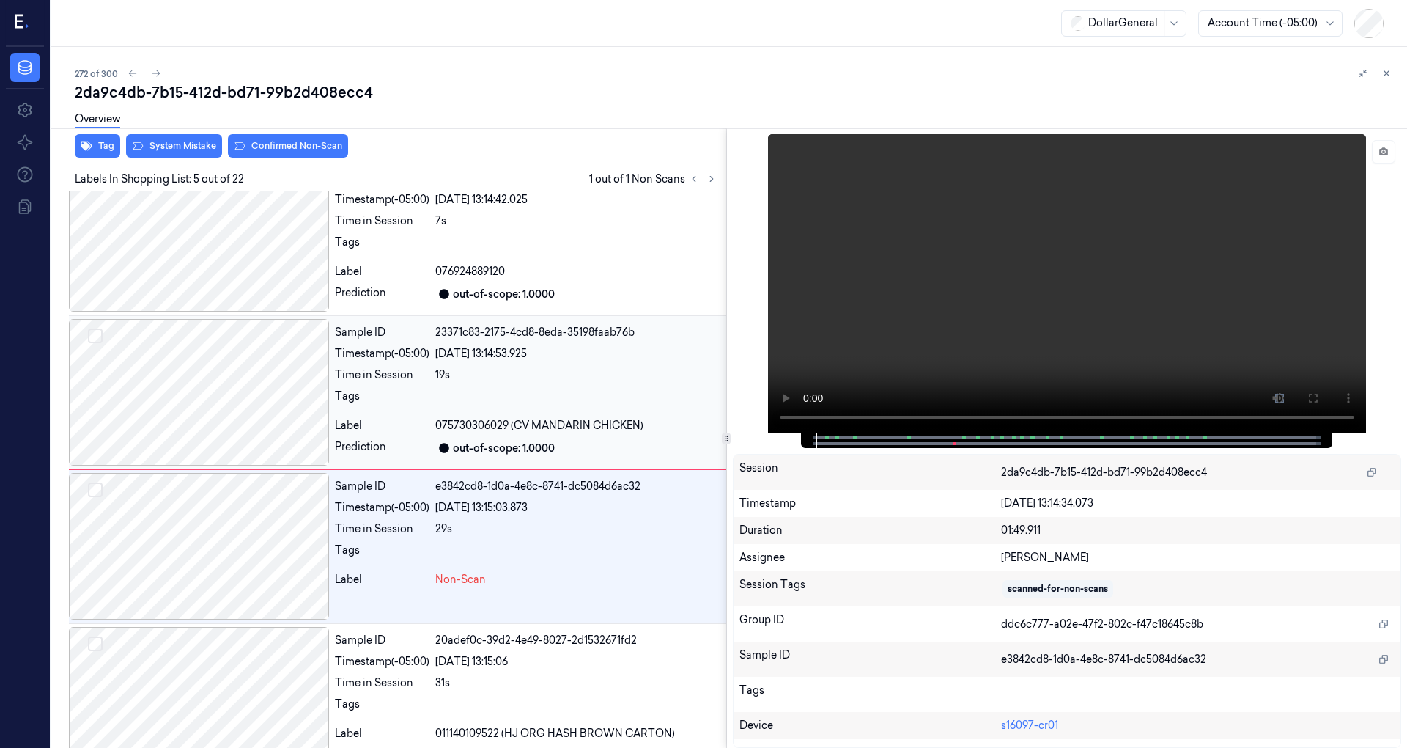
scroll to position [411, 0]
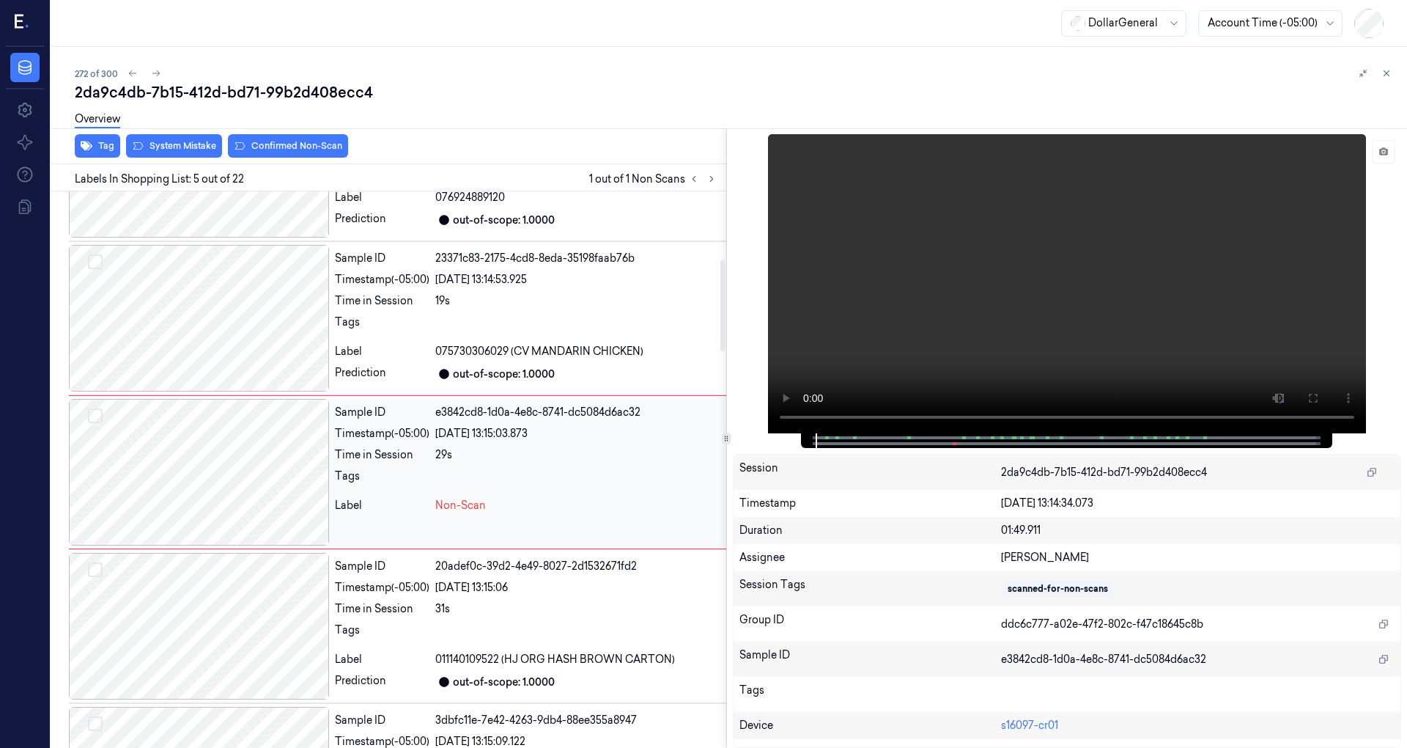
click at [530, 485] on div at bounding box center [577, 479] width 285 height 23
click at [520, 471] on div at bounding box center [577, 479] width 285 height 23
click at [418, 356] on div "Label" at bounding box center [382, 351] width 95 height 15
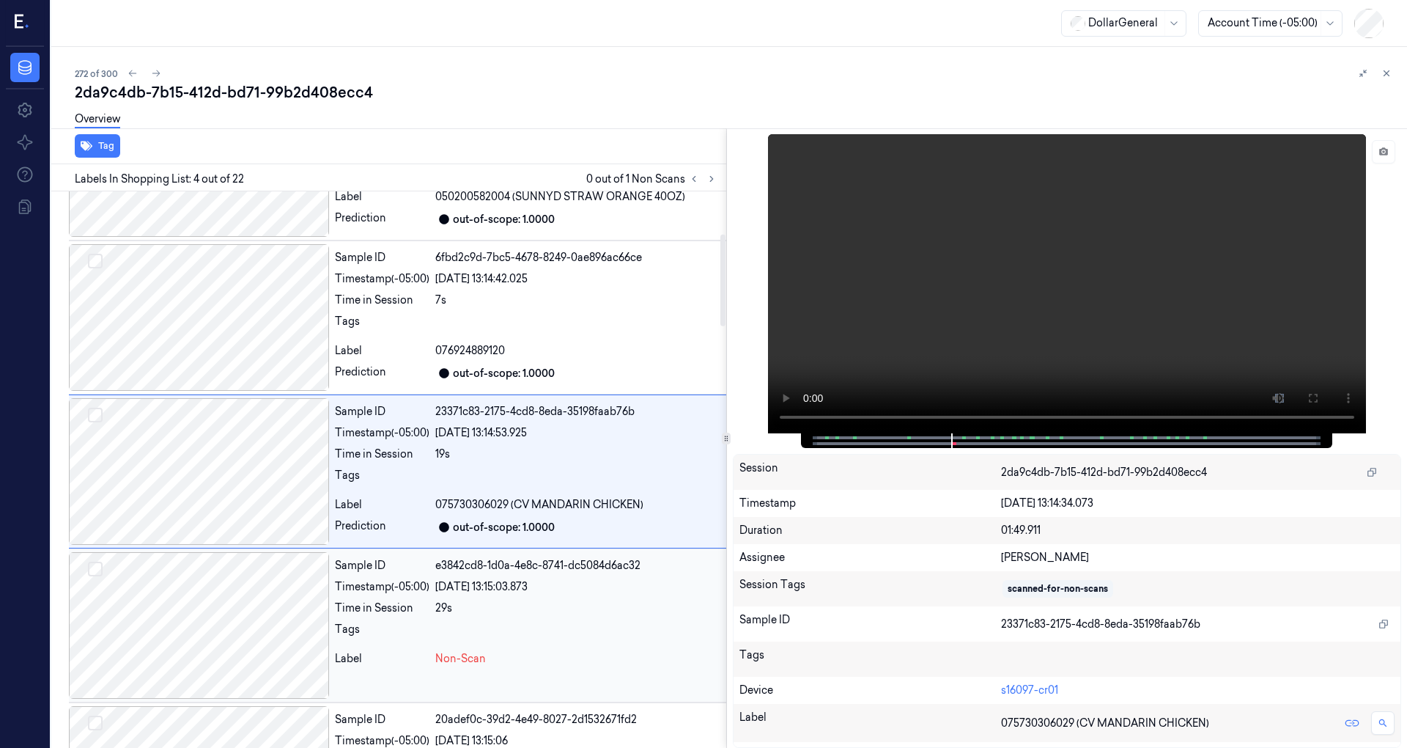
click at [464, 593] on div "Sample ID e3842cd8-1d0a-4e8c-8741-dc5084d6ac32 Timestamp (-05:00) [DATE] 13:15:…" at bounding box center [527, 625] width 397 height 147
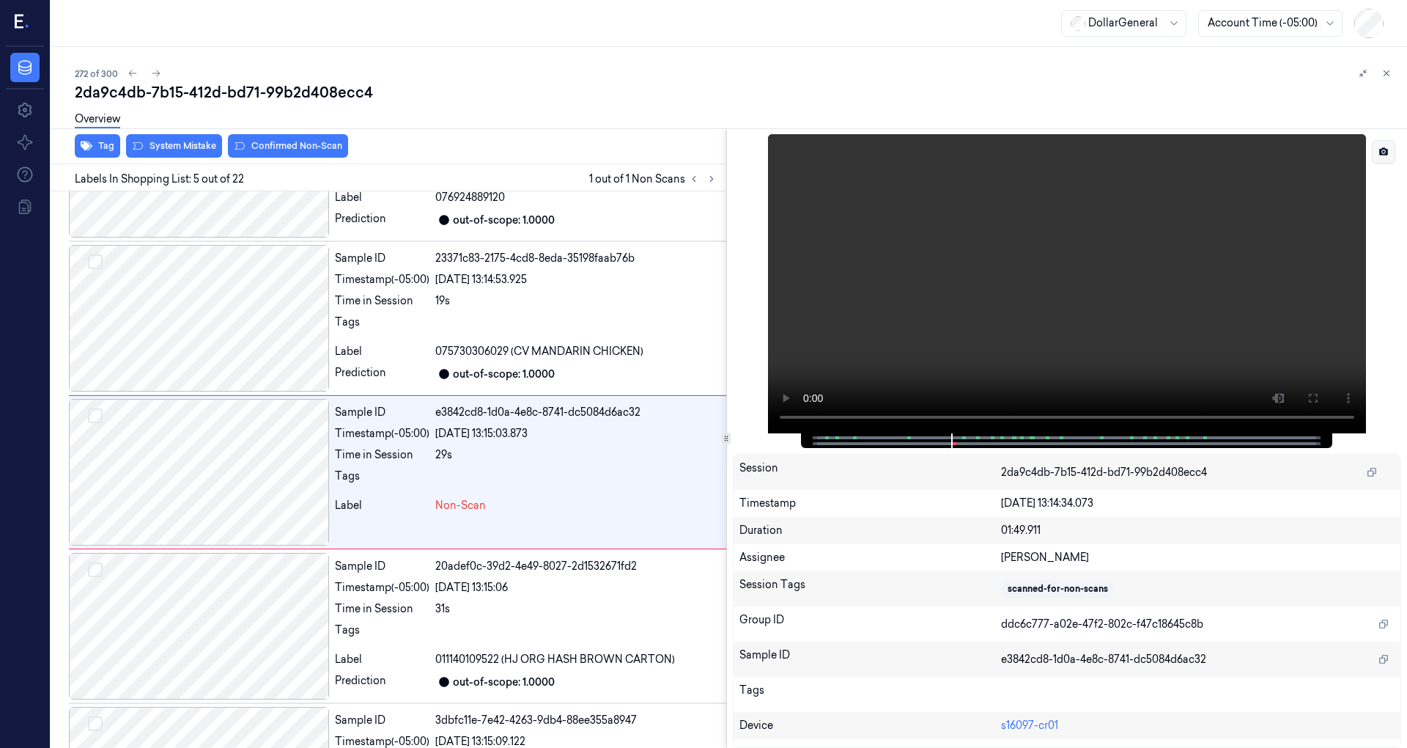
click at [1381, 158] on button at bounding box center [1383, 151] width 23 height 23
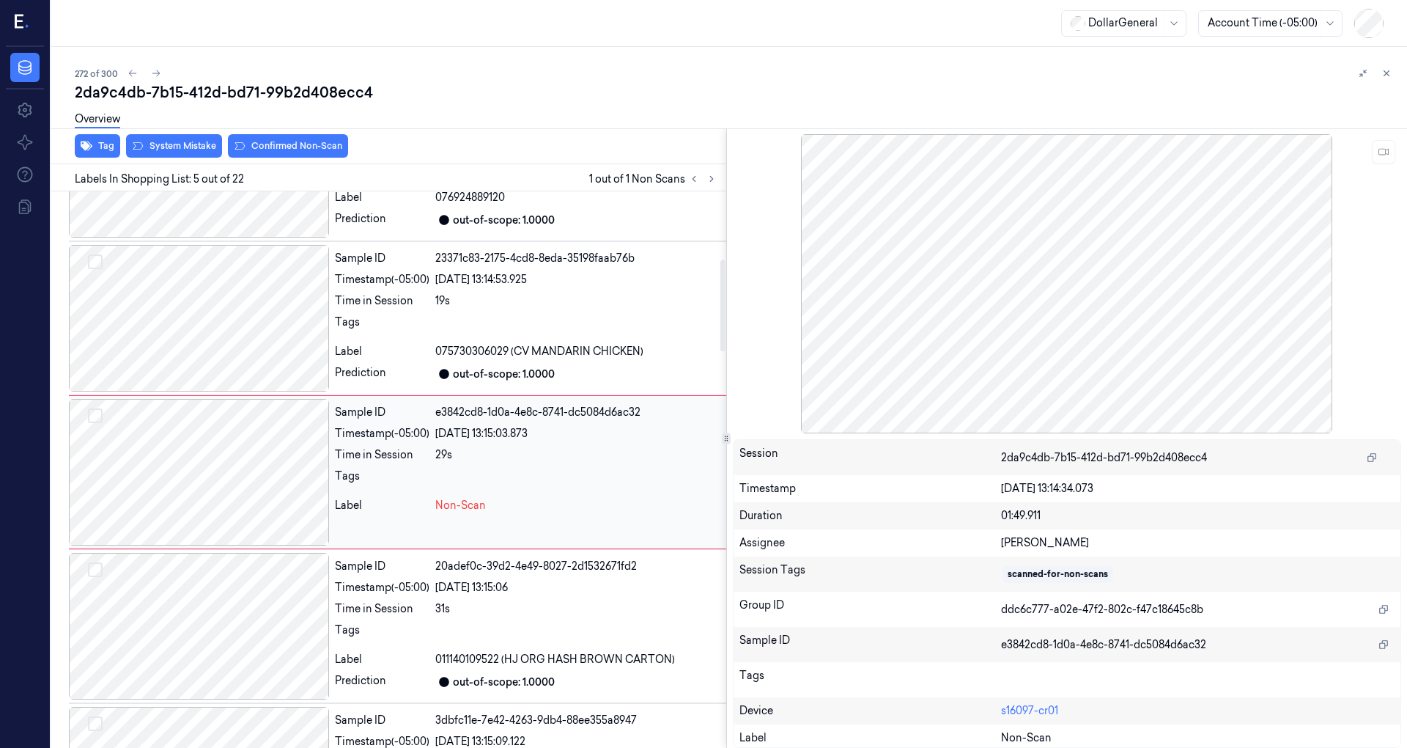
click at [487, 475] on div at bounding box center [577, 479] width 285 height 23
click at [525, 335] on div at bounding box center [577, 325] width 285 height 23
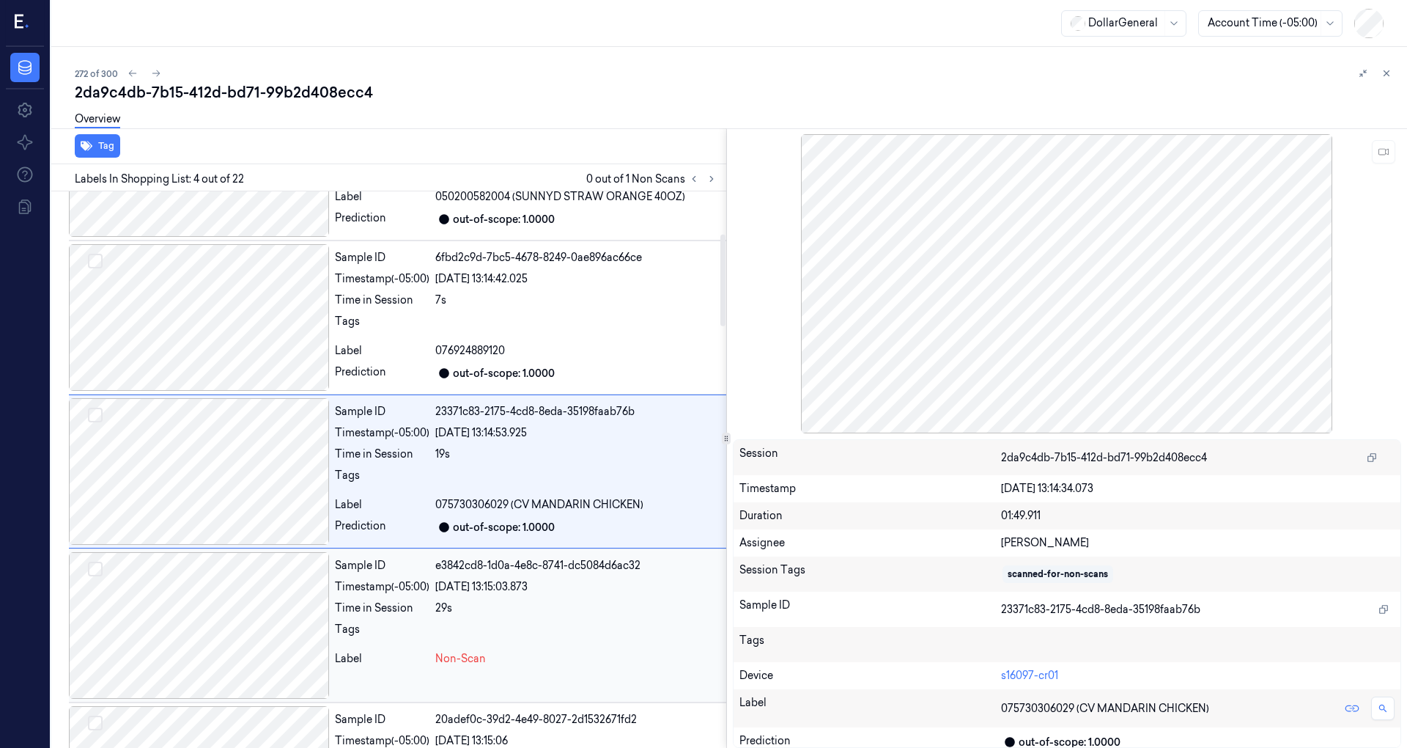
click at [520, 595] on div "Sample ID e3842cd8-1d0a-4e8c-8741-dc5084d6ac32 Timestamp (-05:00) [DATE] 13:15:…" at bounding box center [527, 625] width 397 height 147
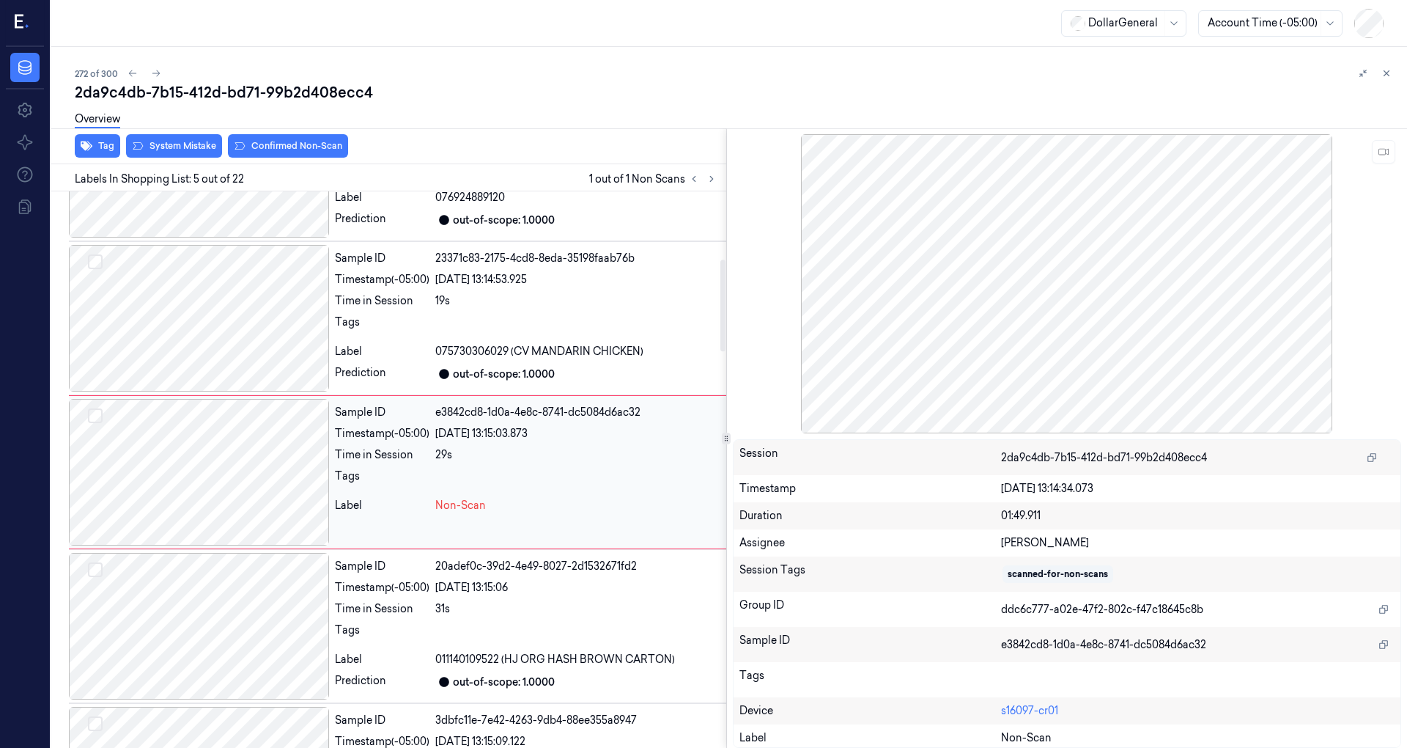
click at [243, 469] on div at bounding box center [199, 472] width 260 height 147
click at [266, 331] on div at bounding box center [199, 318] width 260 height 147
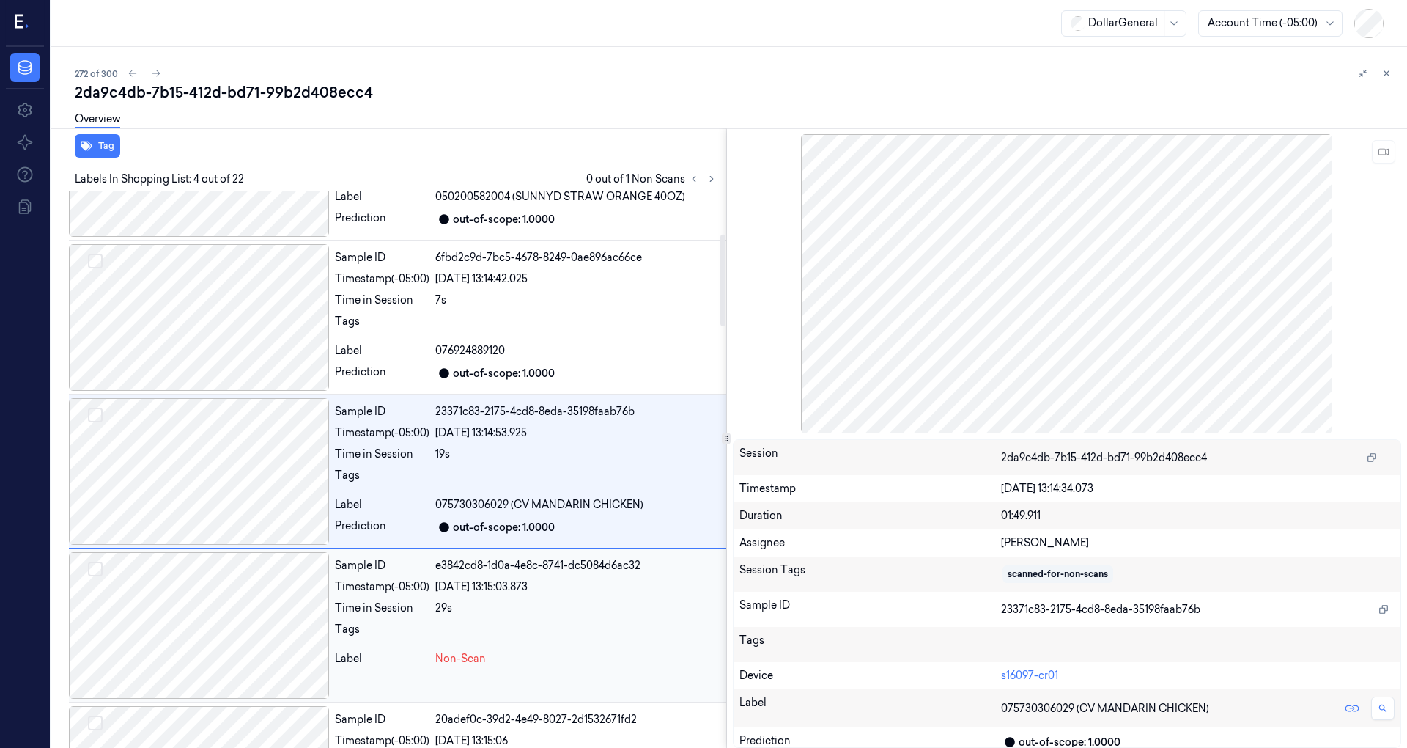
click at [261, 573] on div at bounding box center [199, 625] width 260 height 147
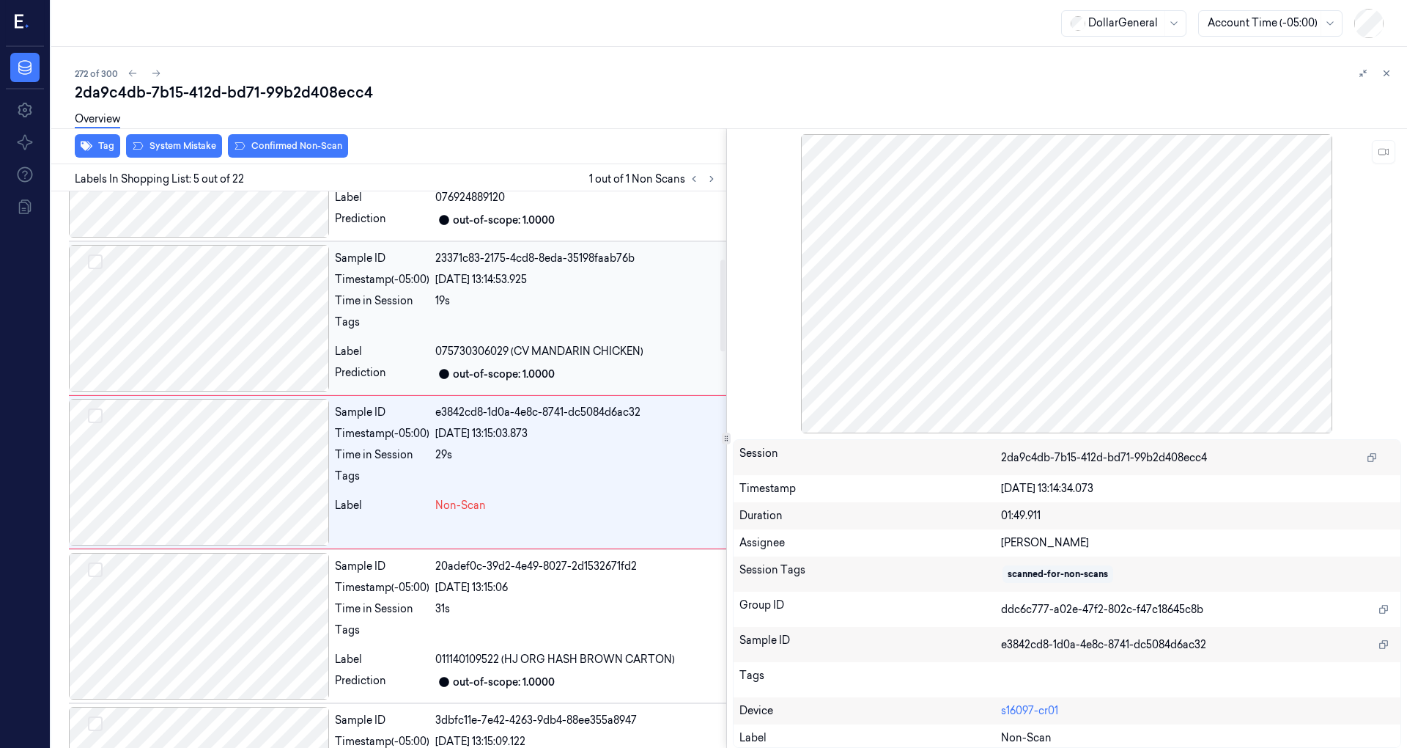
scroll to position [215, 0]
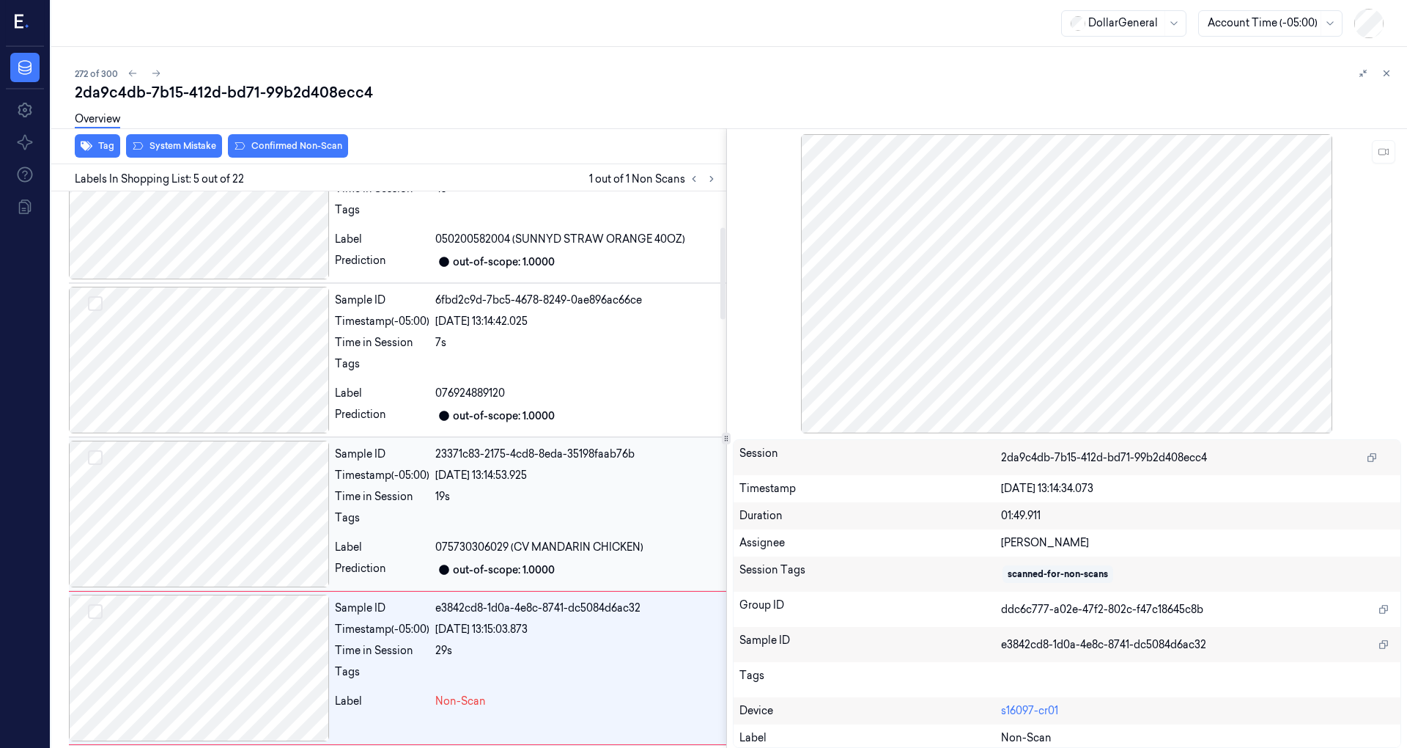
click at [237, 513] on div at bounding box center [199, 513] width 260 height 147
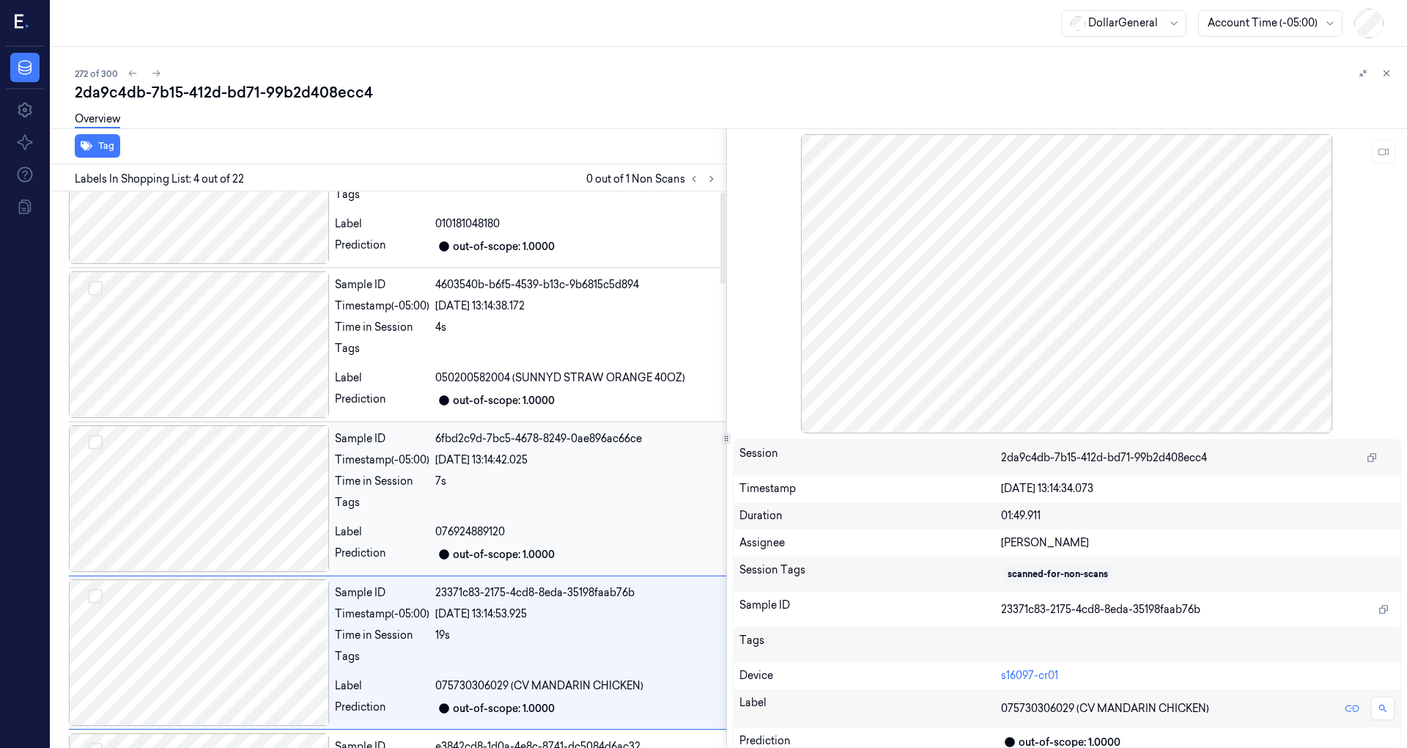
scroll to position [0, 0]
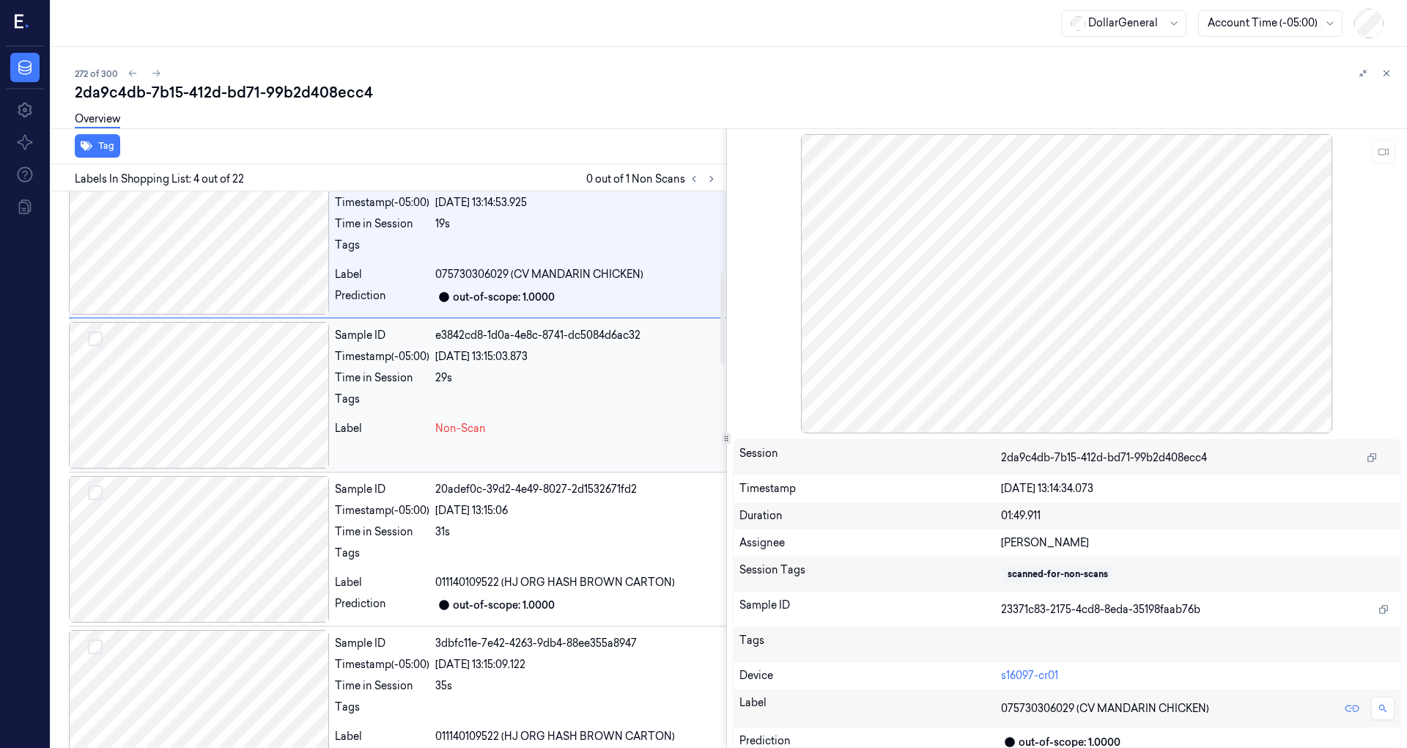
click at [243, 417] on div at bounding box center [199, 395] width 260 height 147
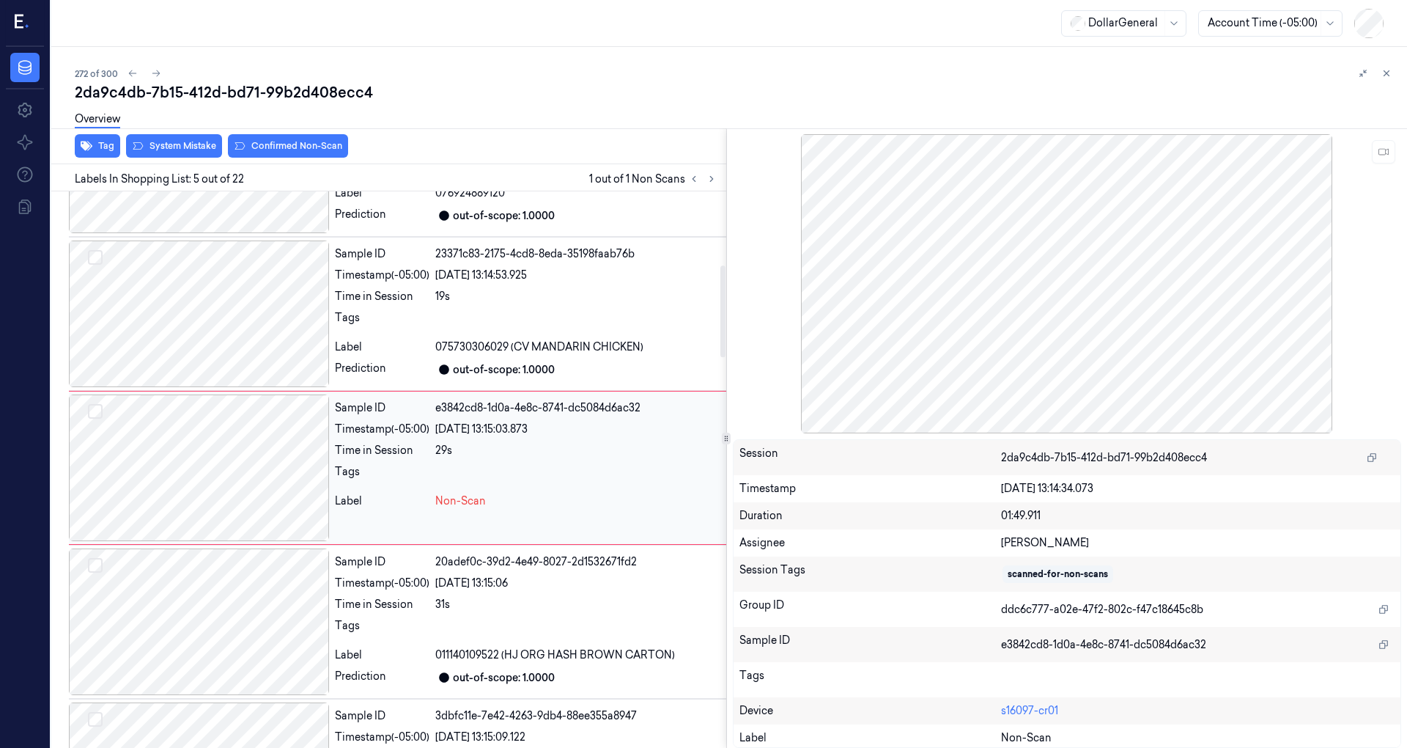
scroll to position [411, 0]
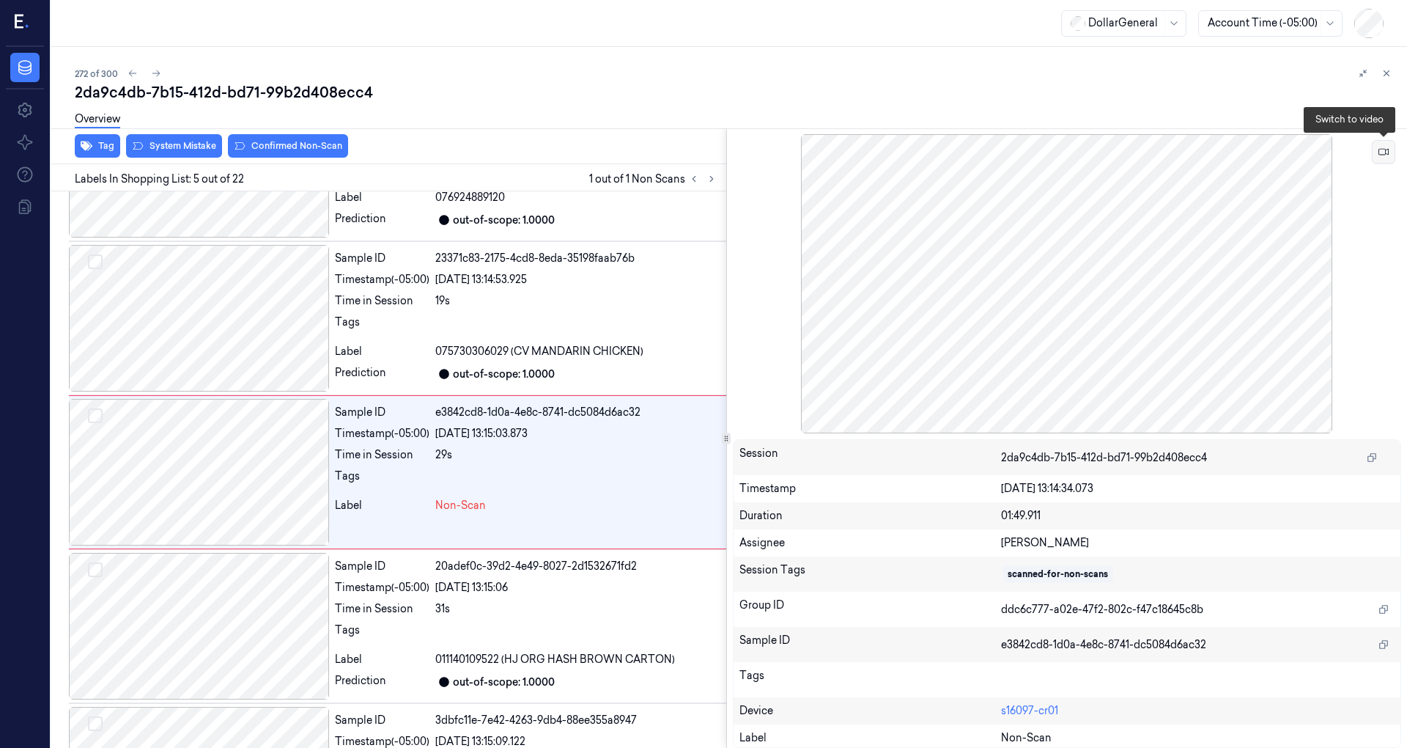
click at [1382, 163] on button at bounding box center [1383, 151] width 23 height 23
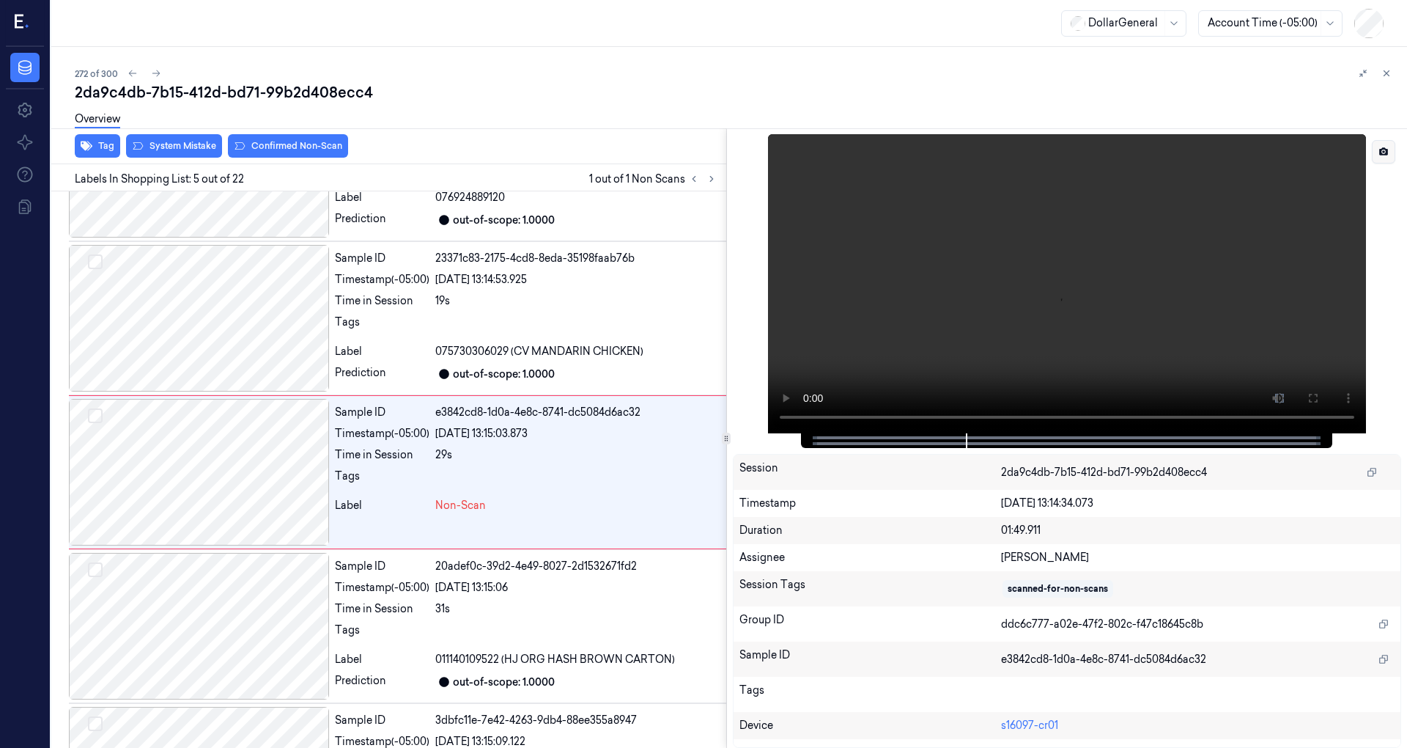
drag, startPoint x: 1371, startPoint y: 154, endPoint x: 1379, endPoint y: 152, distance: 8.2
click at [1373, 154] on div at bounding box center [1067, 283] width 669 height 299
click at [1380, 152] on icon at bounding box center [1383, 151] width 9 height 8
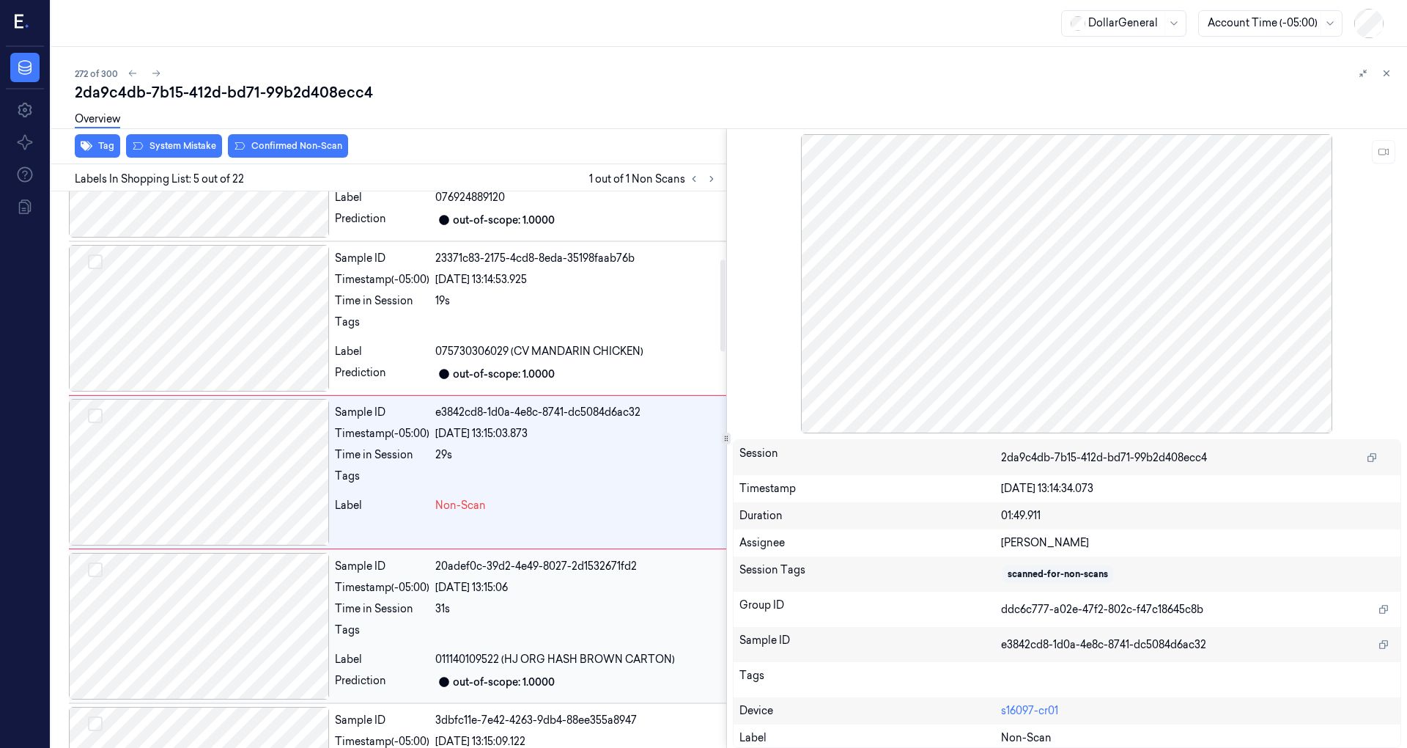
click at [410, 601] on div "Time in Session" at bounding box center [382, 608] width 95 height 15
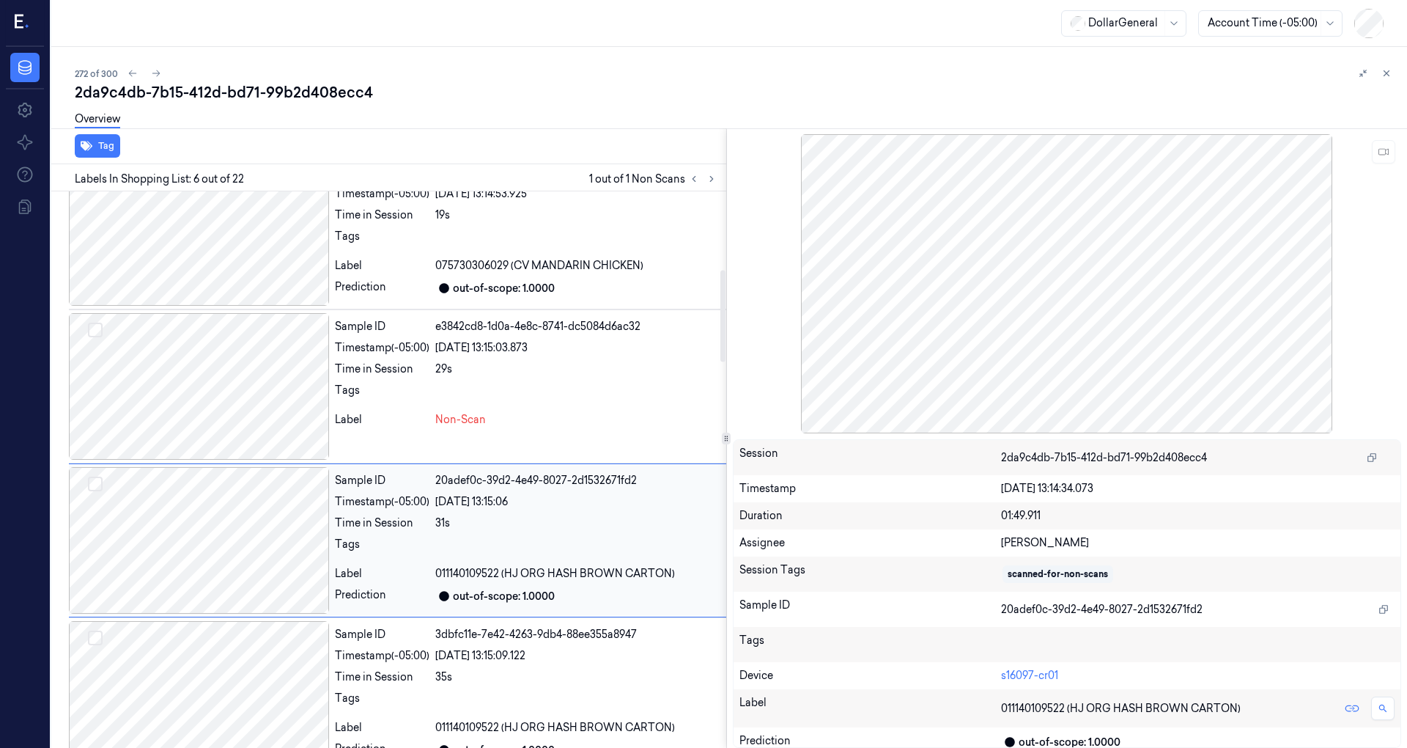
scroll to position [564, 0]
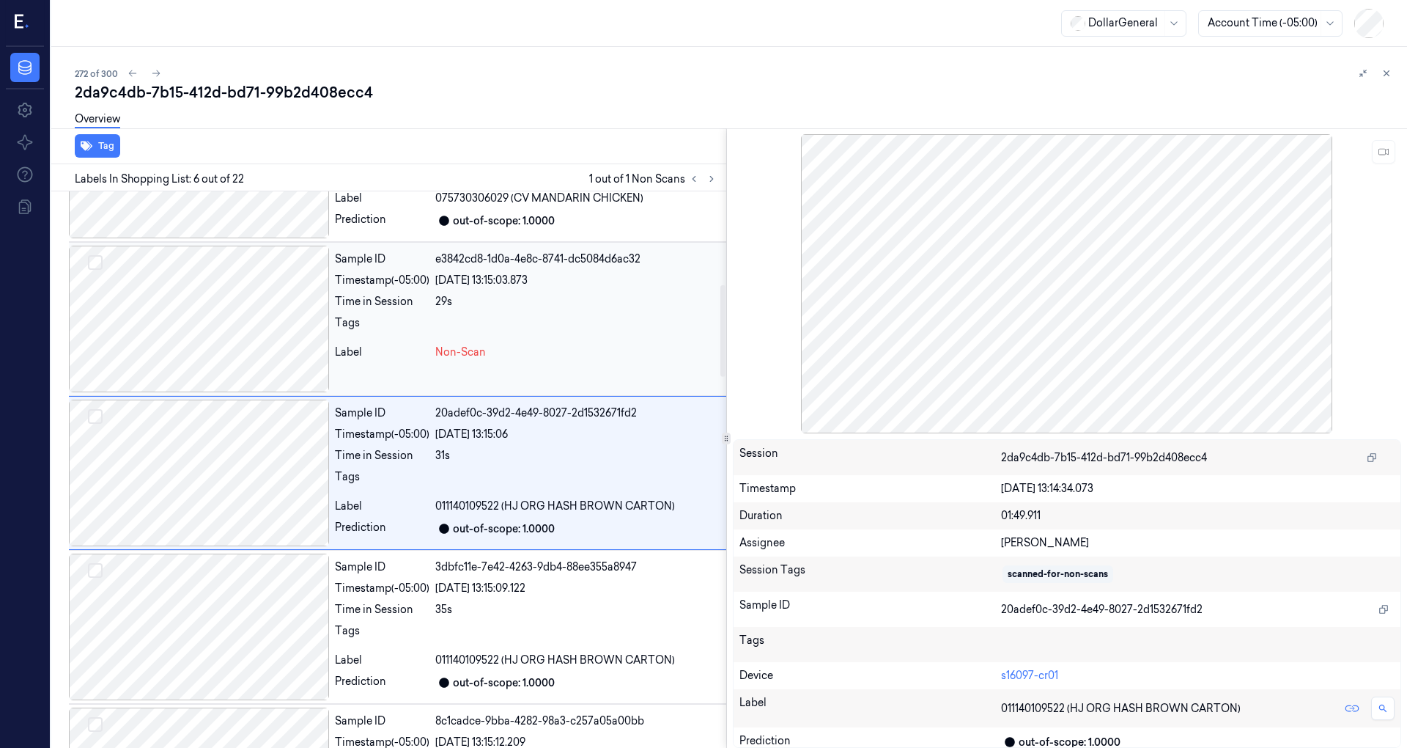
click at [456, 311] on div "Sample ID e3842cd8-1d0a-4e8c-8741-dc5084d6ac32 Timestamp (-05:00) 19/08/2025 13…" at bounding box center [527, 319] width 397 height 147
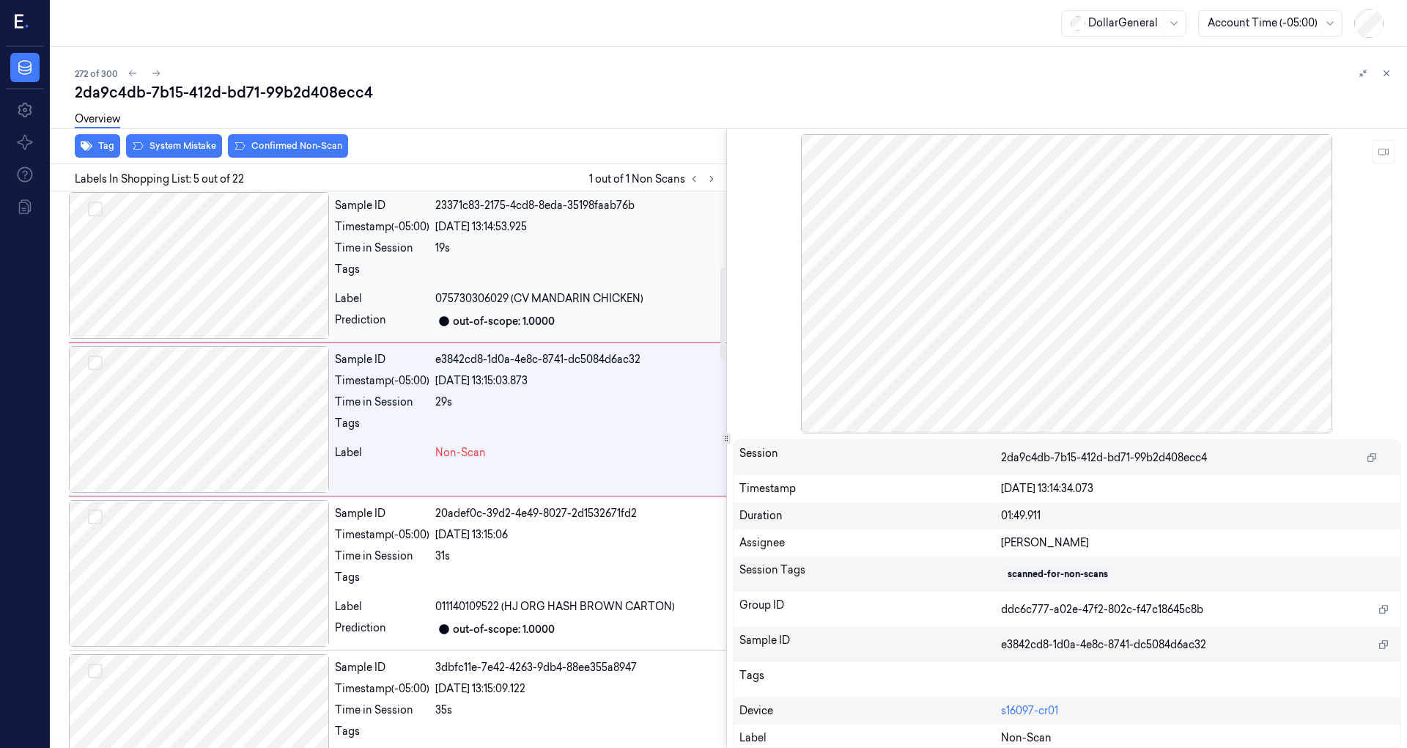
scroll to position [411, 0]
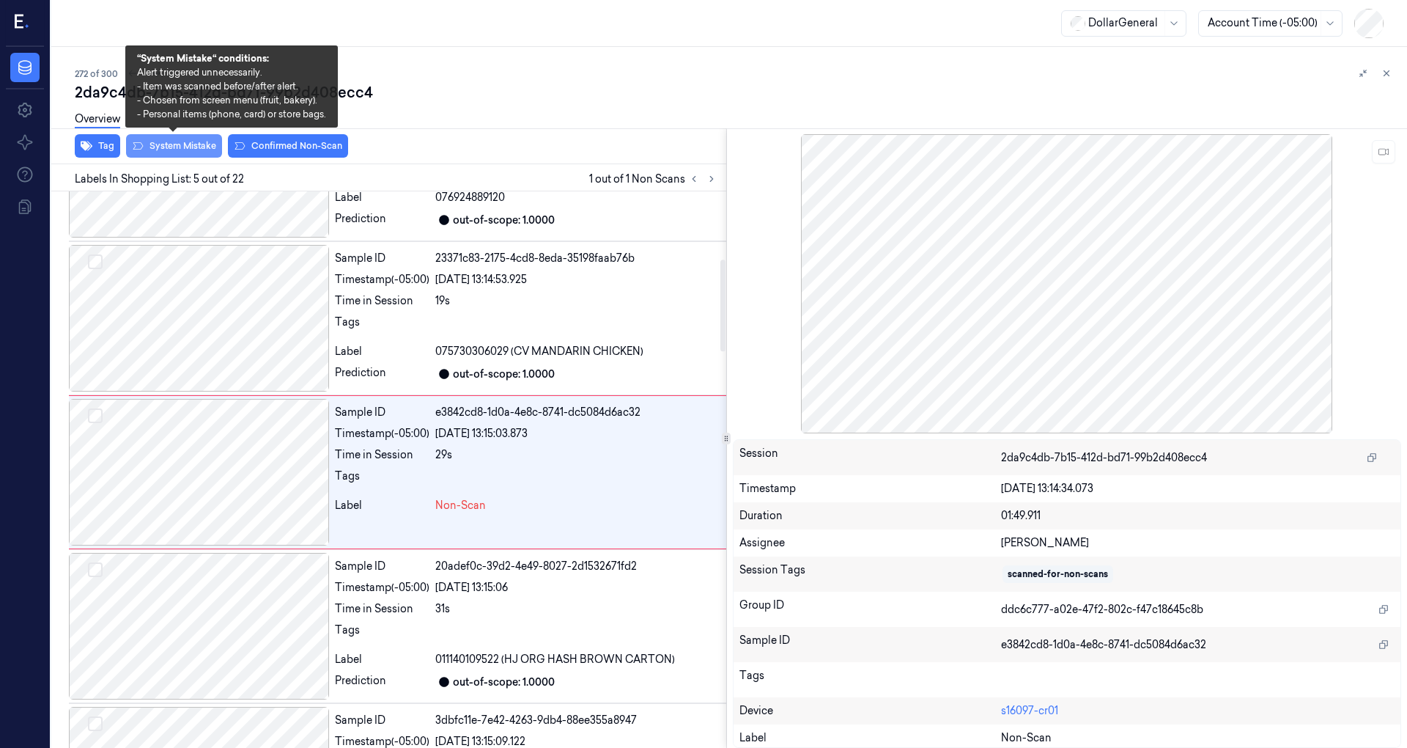
click at [202, 148] on button "System Mistake" at bounding box center [174, 145] width 96 height 23
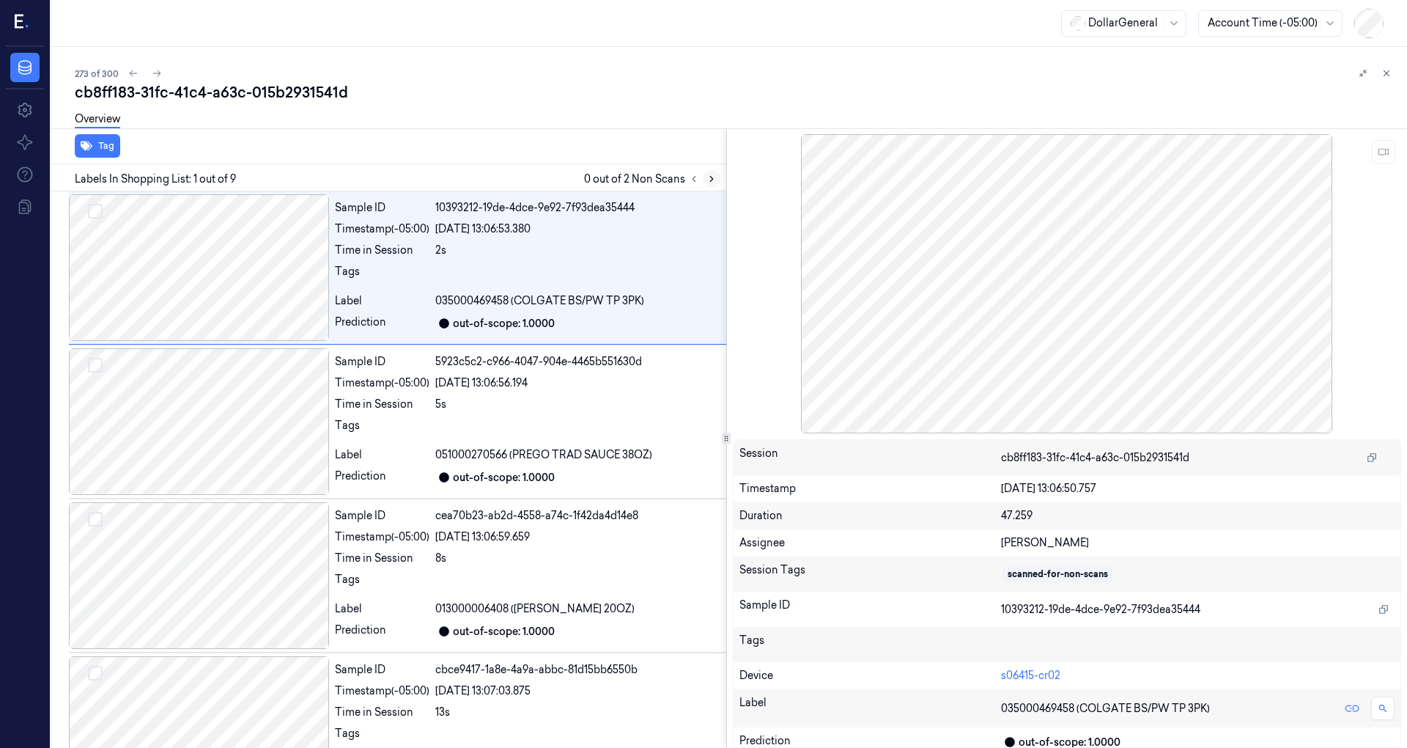
click at [714, 177] on icon at bounding box center [712, 179] width 10 height 10
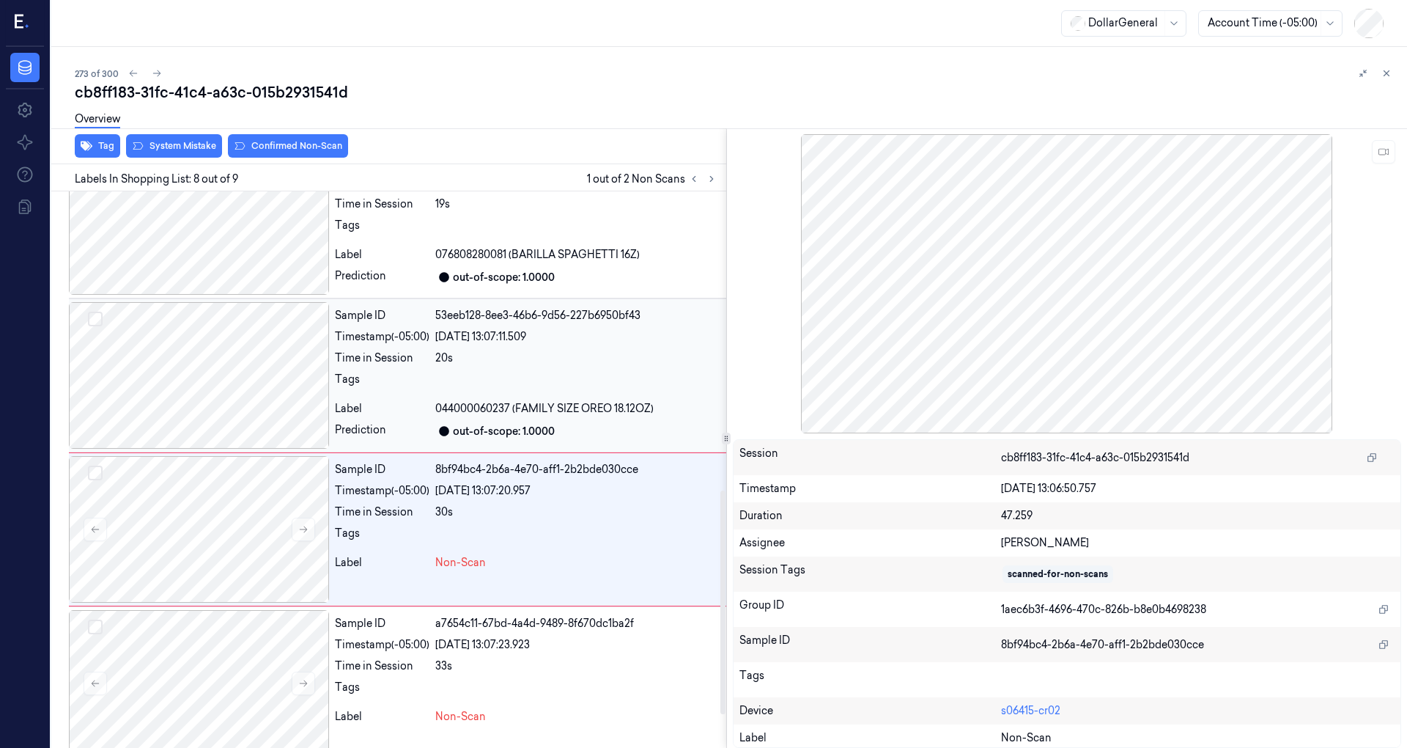
scroll to position [828, 0]
click at [251, 679] on div at bounding box center [199, 683] width 260 height 147
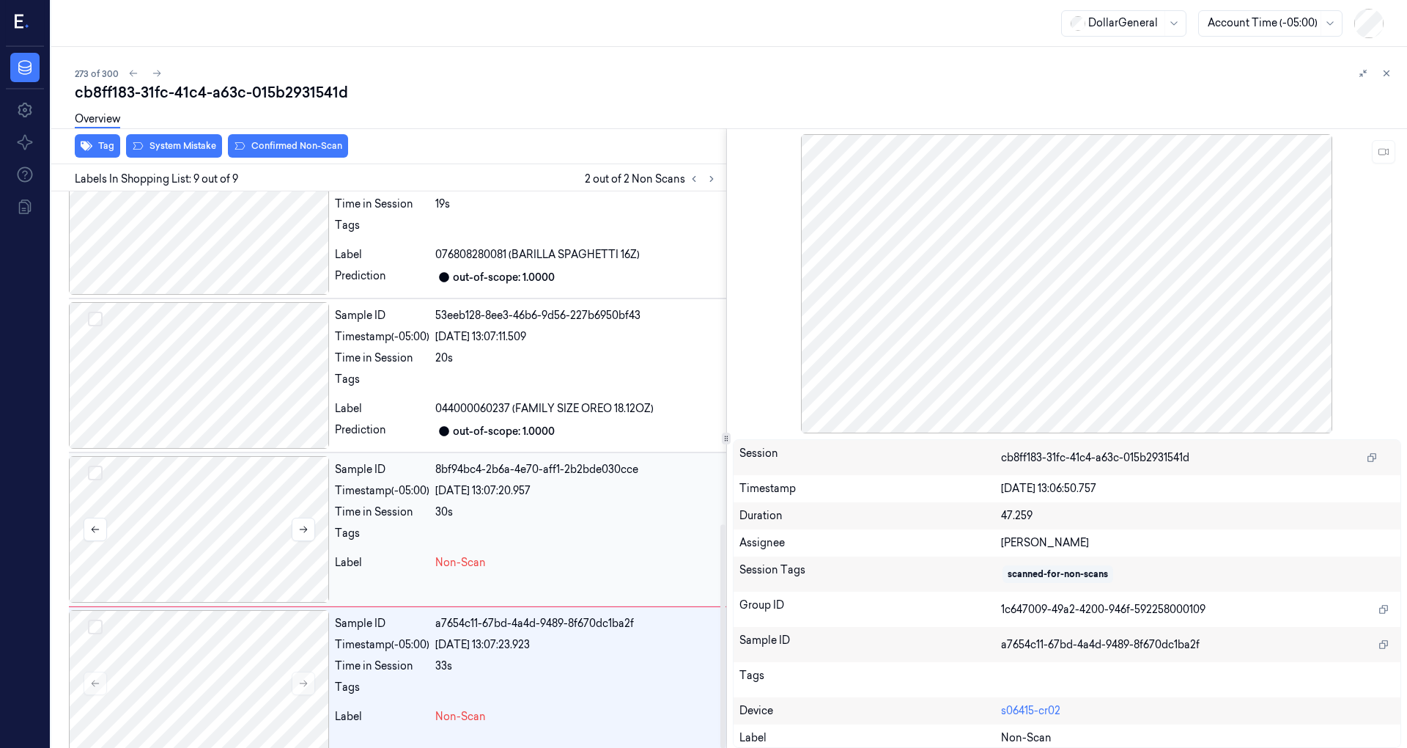
click at [243, 520] on div at bounding box center [199, 529] width 260 height 147
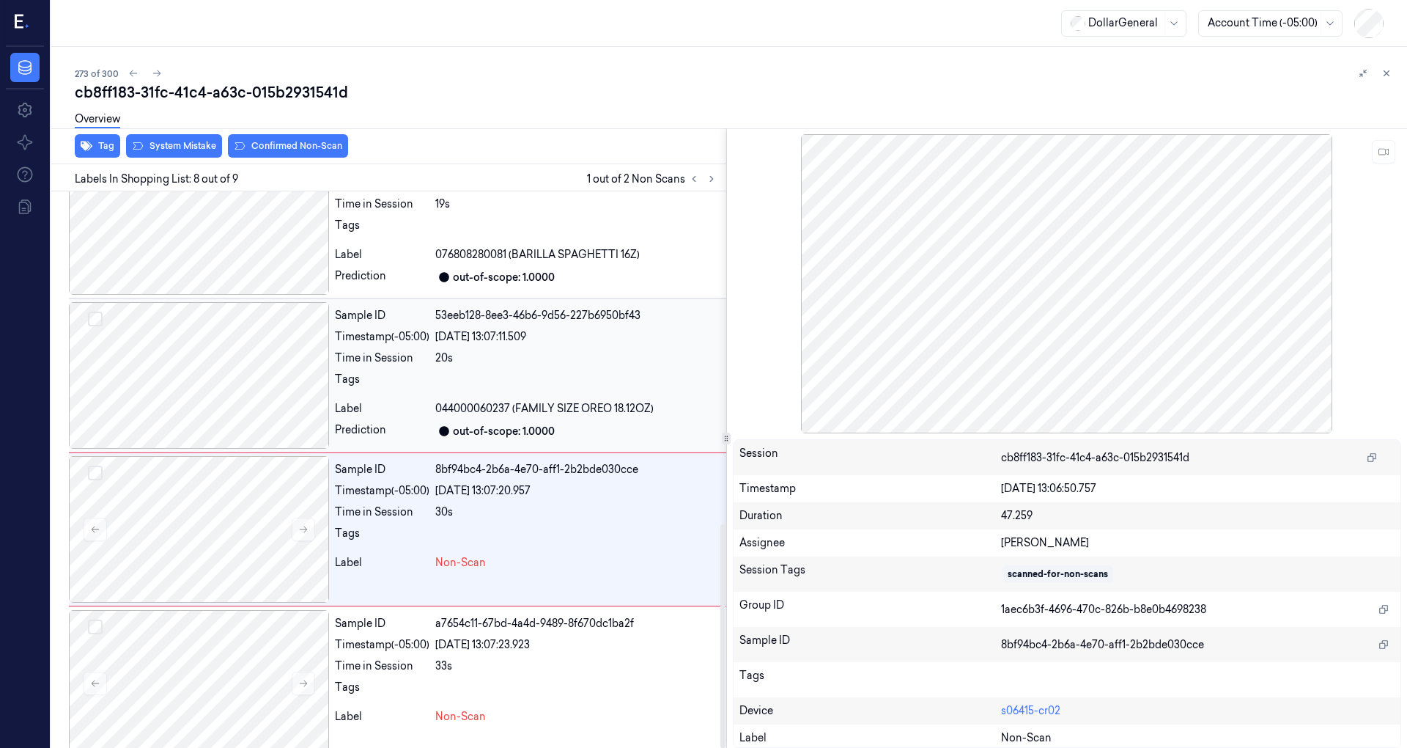
click at [273, 373] on div at bounding box center [199, 375] width 260 height 147
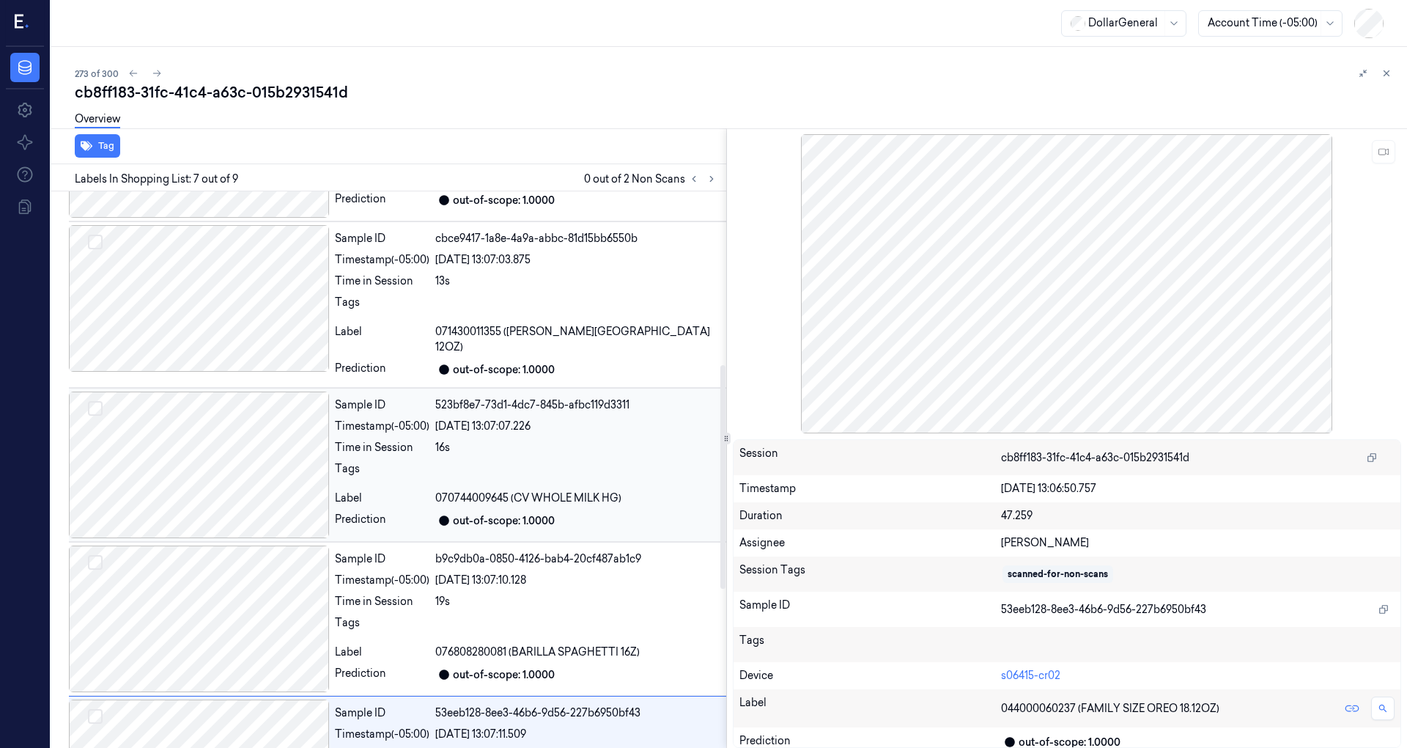
click at [259, 463] on div at bounding box center [199, 464] width 260 height 147
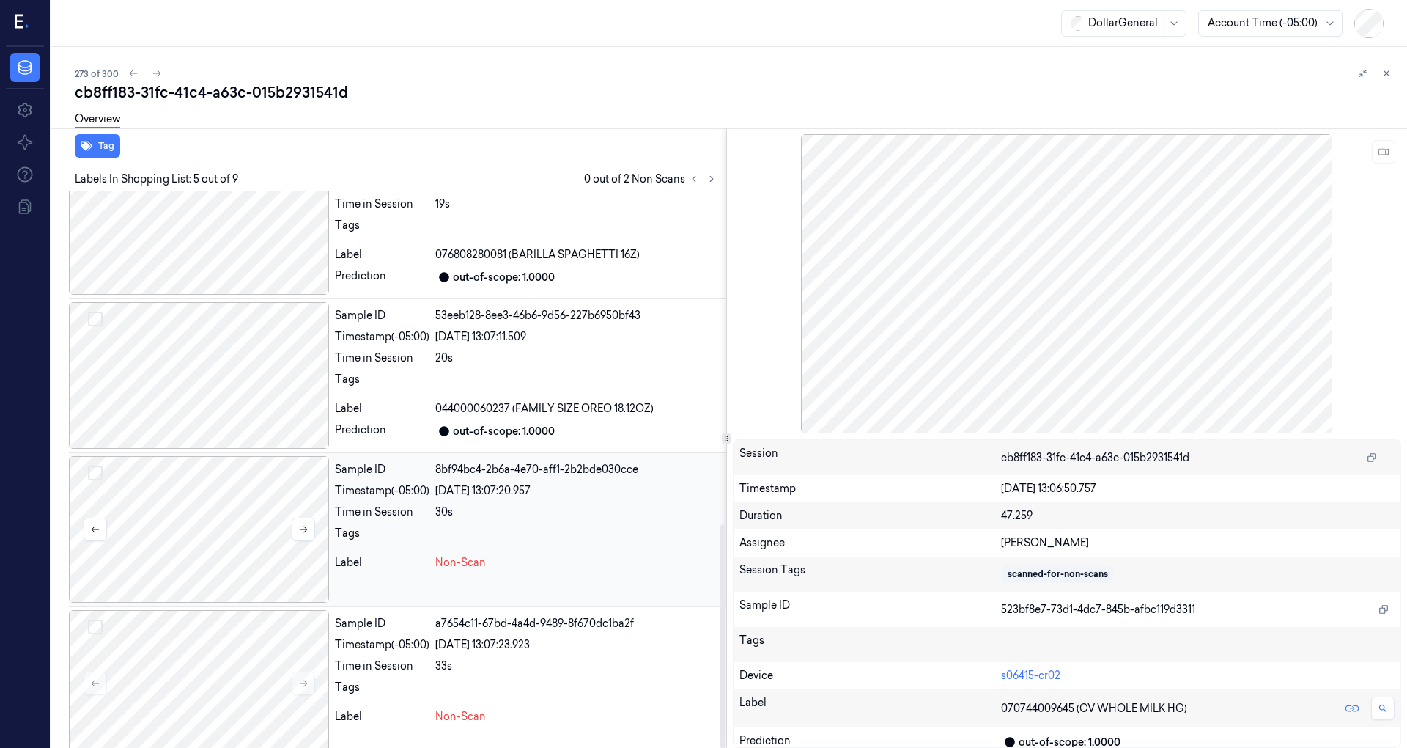
click at [240, 505] on div at bounding box center [199, 529] width 260 height 147
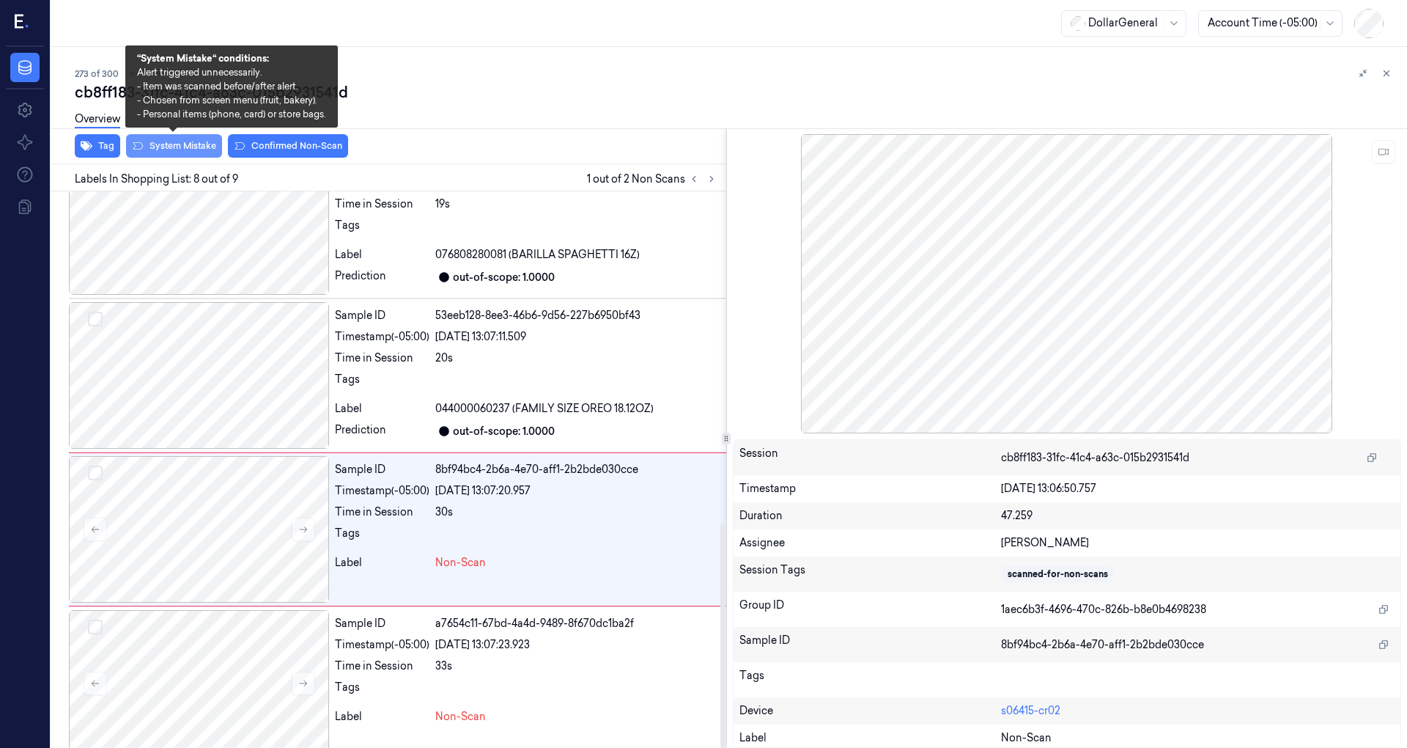
click at [191, 148] on button "System Mistake" at bounding box center [174, 145] width 96 height 23
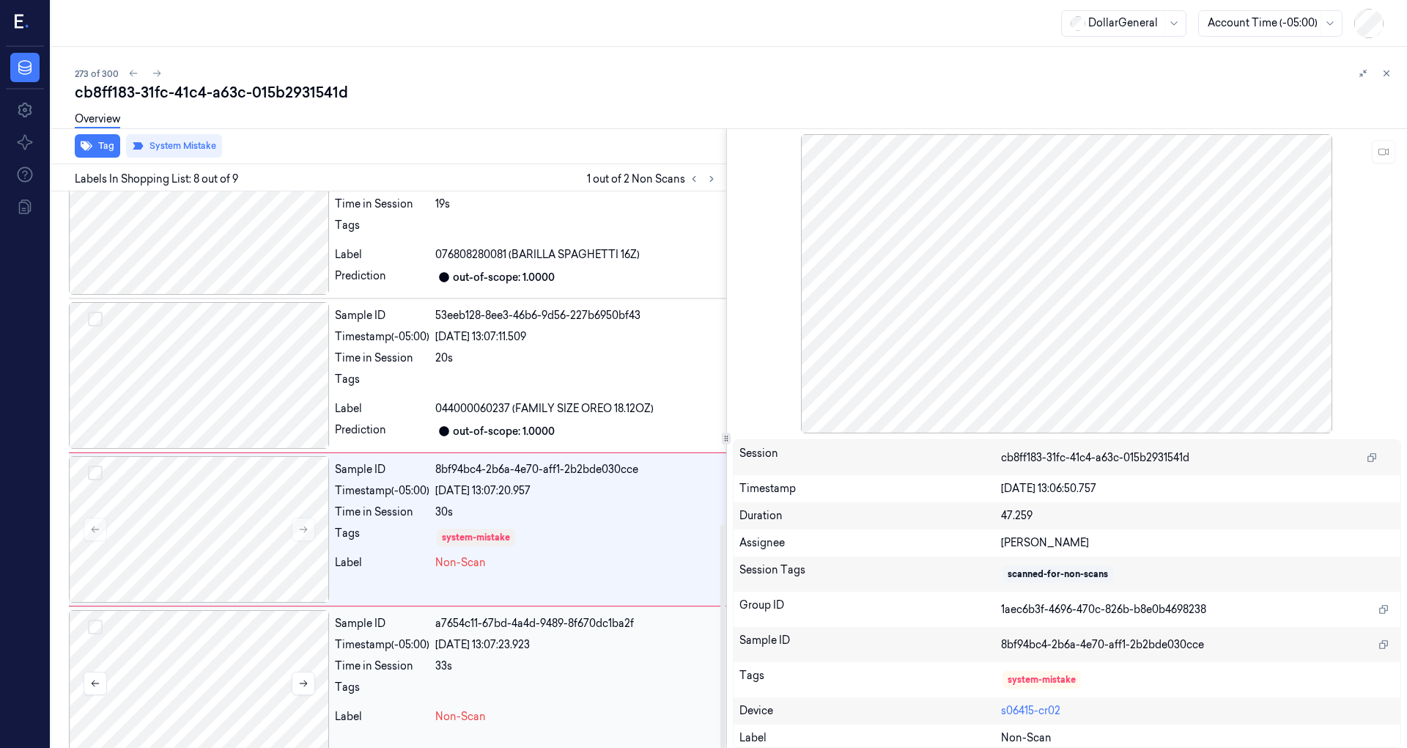
click at [216, 669] on div at bounding box center [199, 683] width 260 height 147
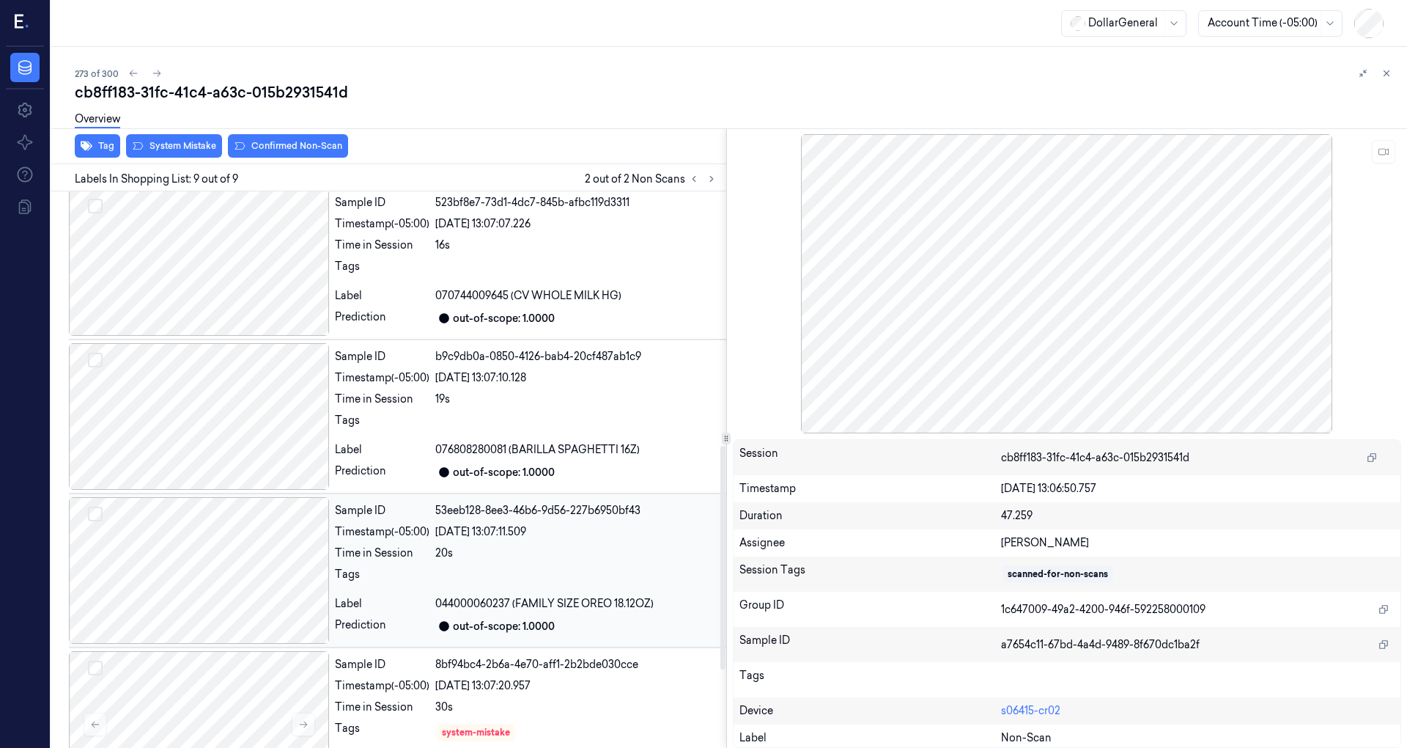
click at [240, 554] on div at bounding box center [199, 570] width 260 height 147
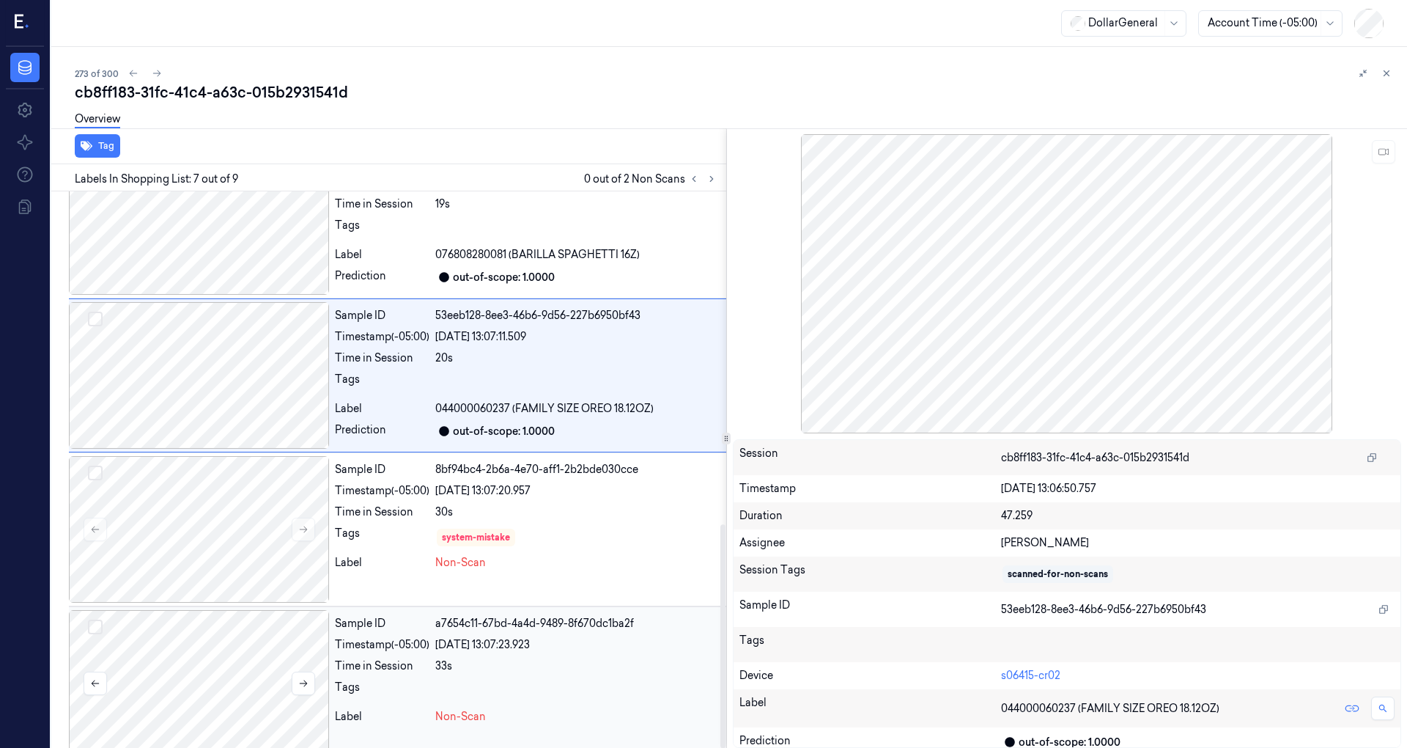
click at [279, 667] on div at bounding box center [199, 683] width 260 height 147
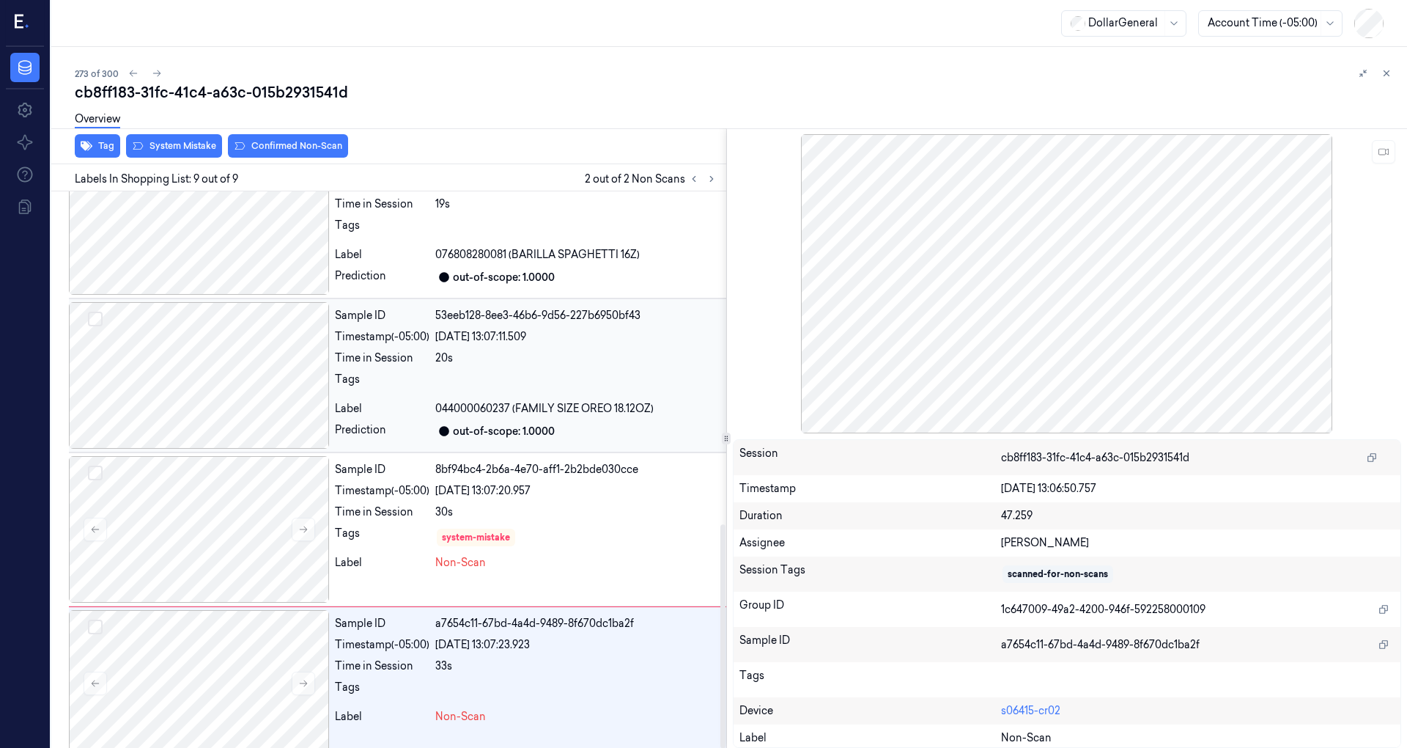
click at [268, 403] on div at bounding box center [199, 375] width 260 height 147
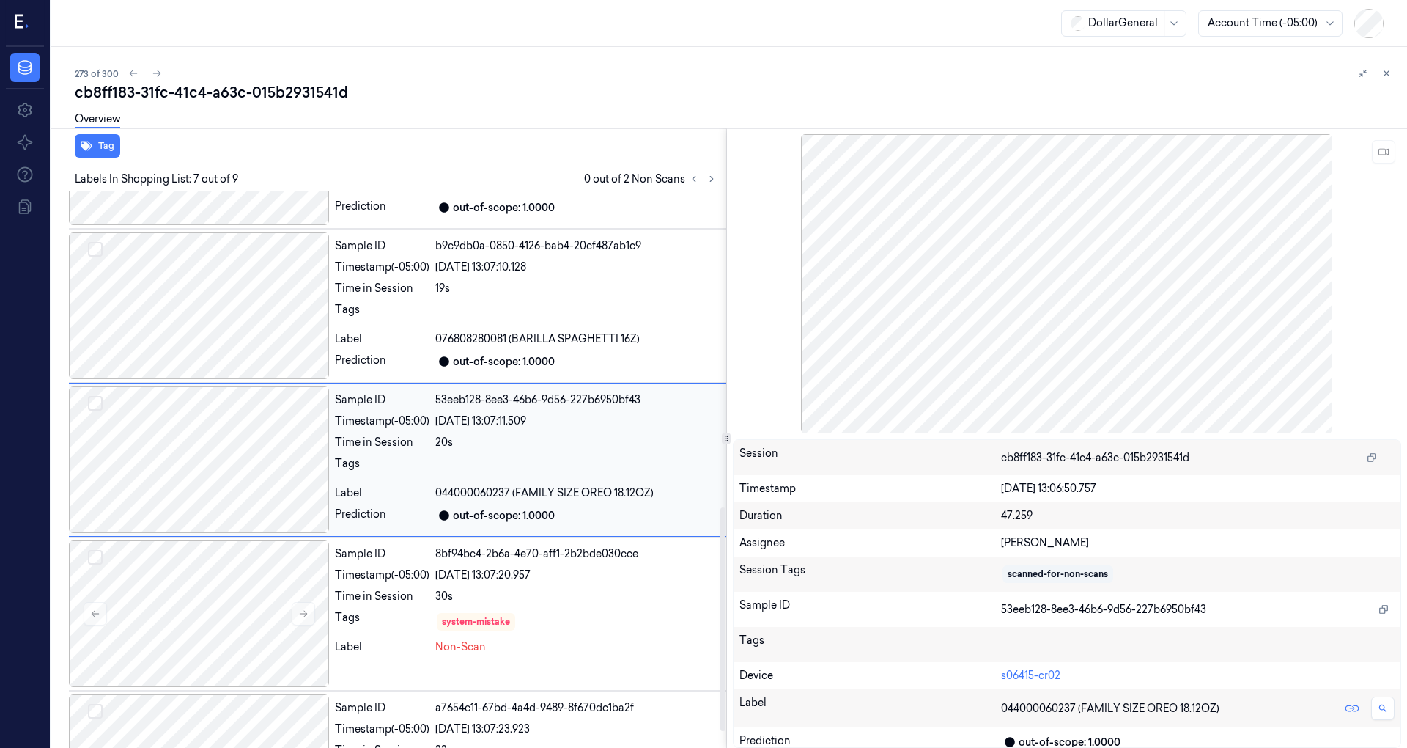
scroll to position [718, 0]
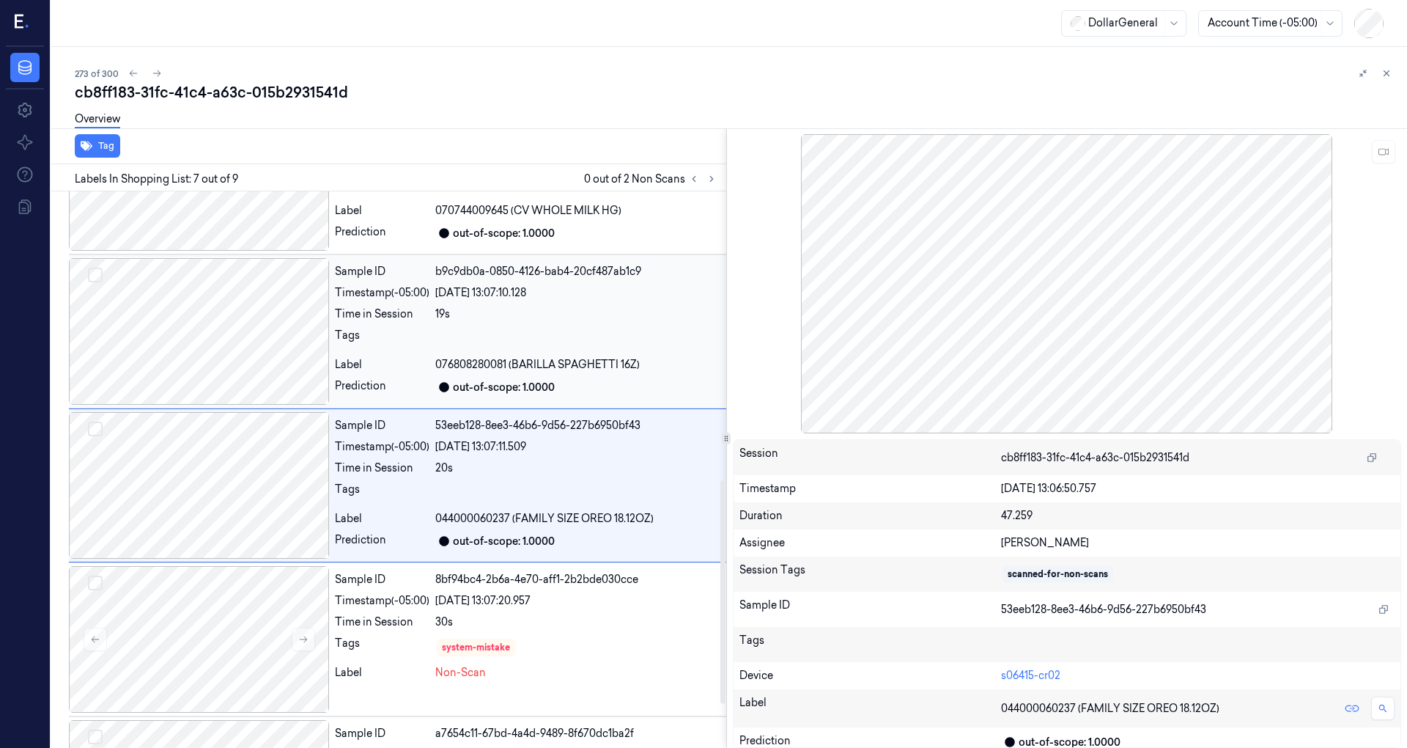
click at [273, 361] on div at bounding box center [199, 331] width 260 height 147
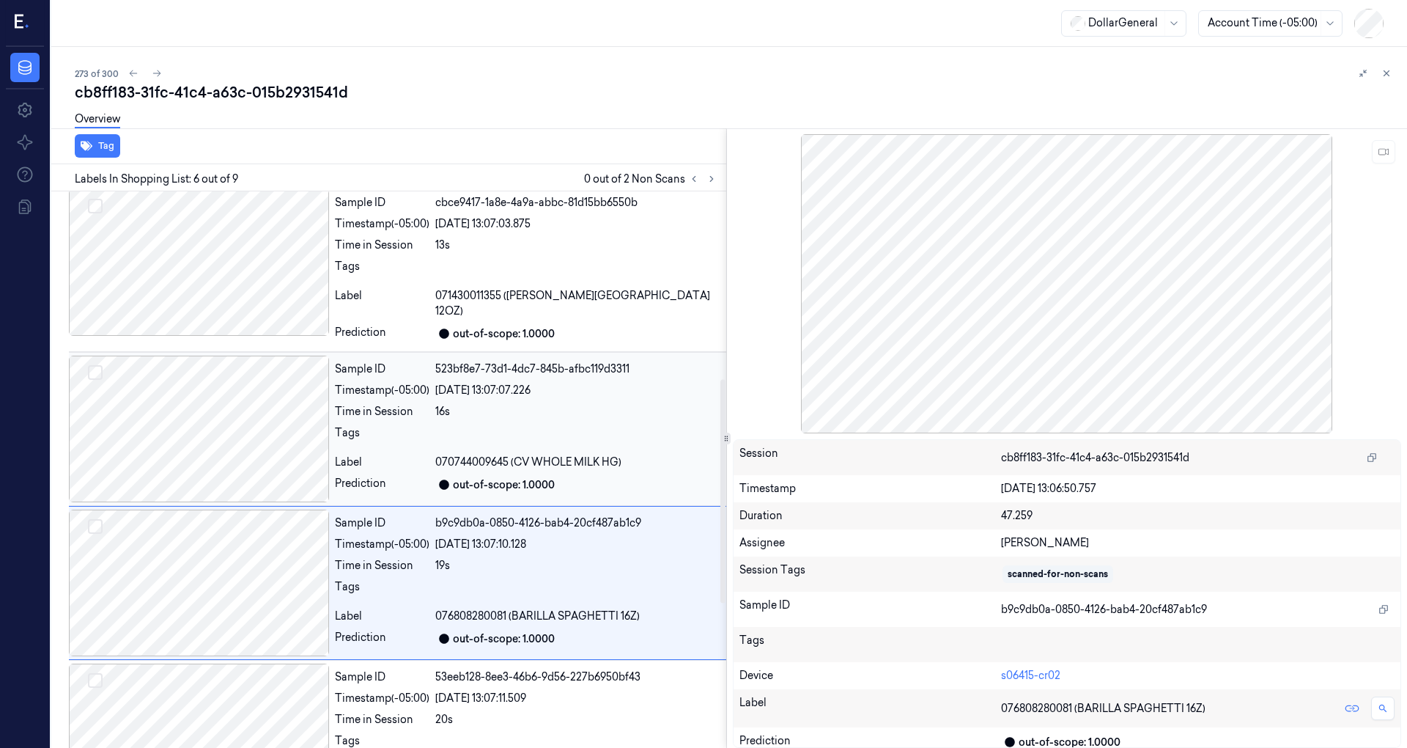
click at [267, 362] on div at bounding box center [199, 428] width 260 height 147
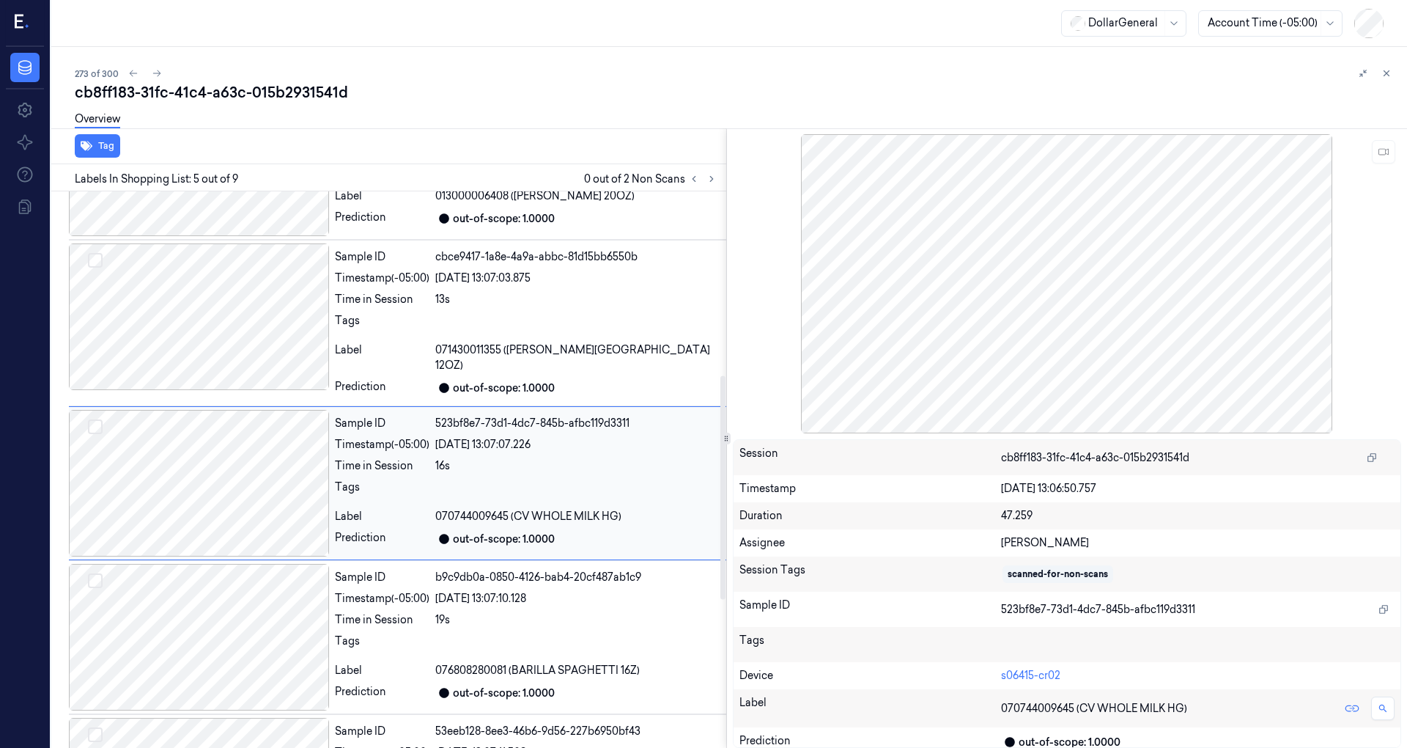
scroll to position [411, 0]
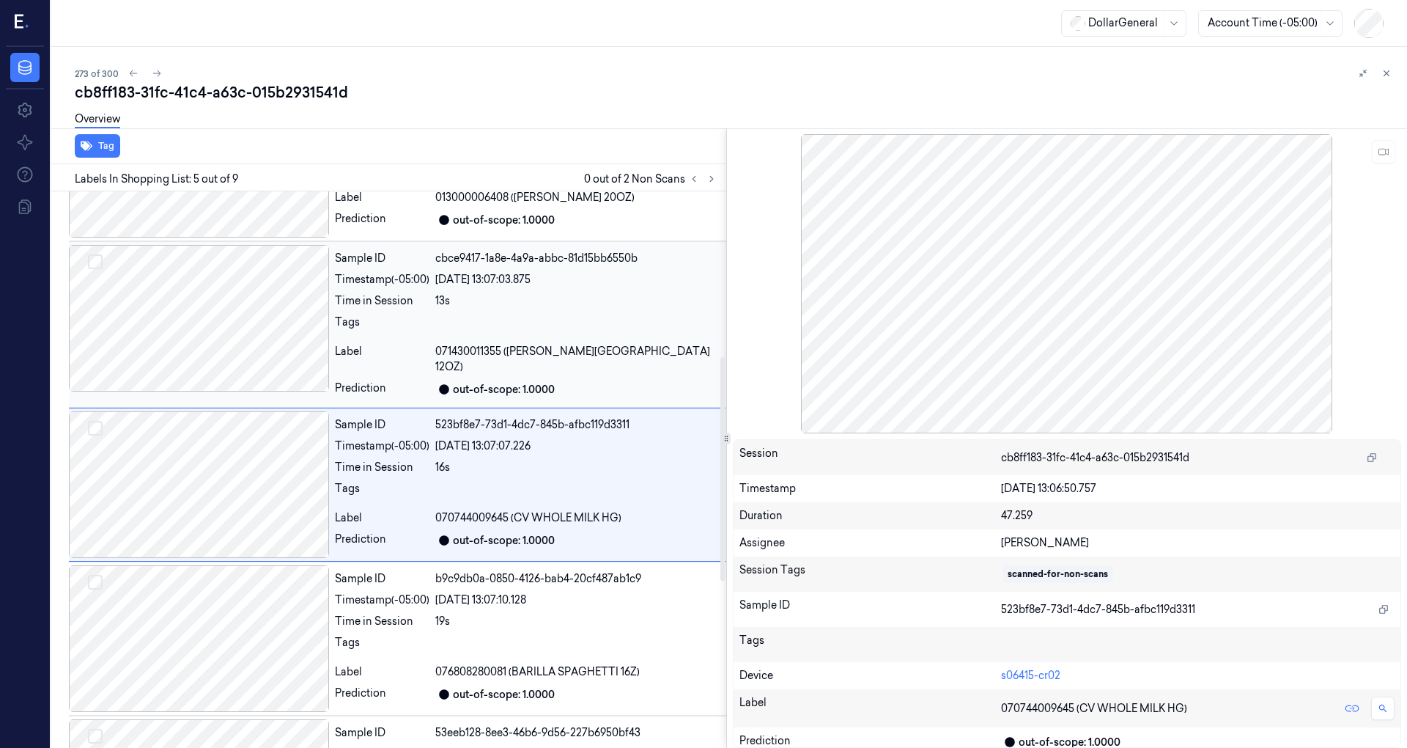
click at [275, 355] on div at bounding box center [199, 318] width 260 height 147
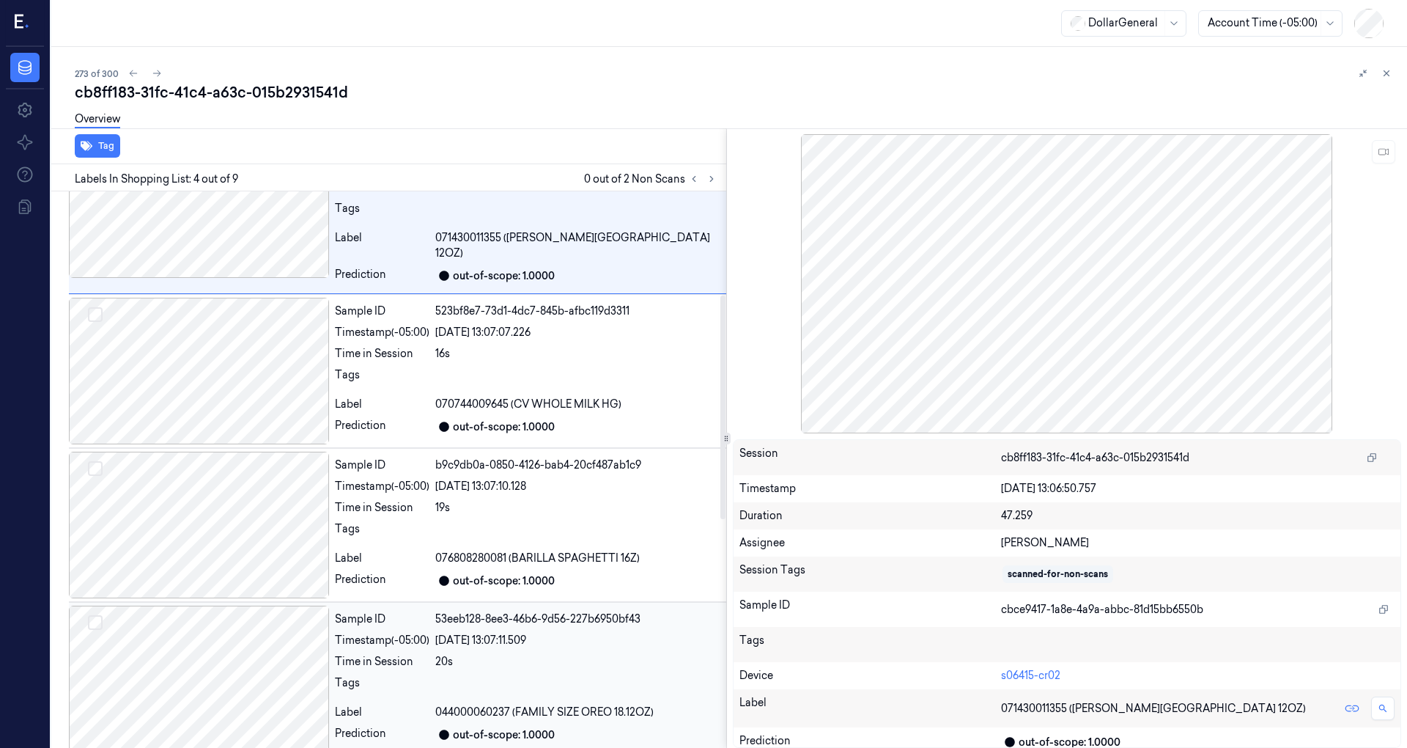
scroll to position [828, 0]
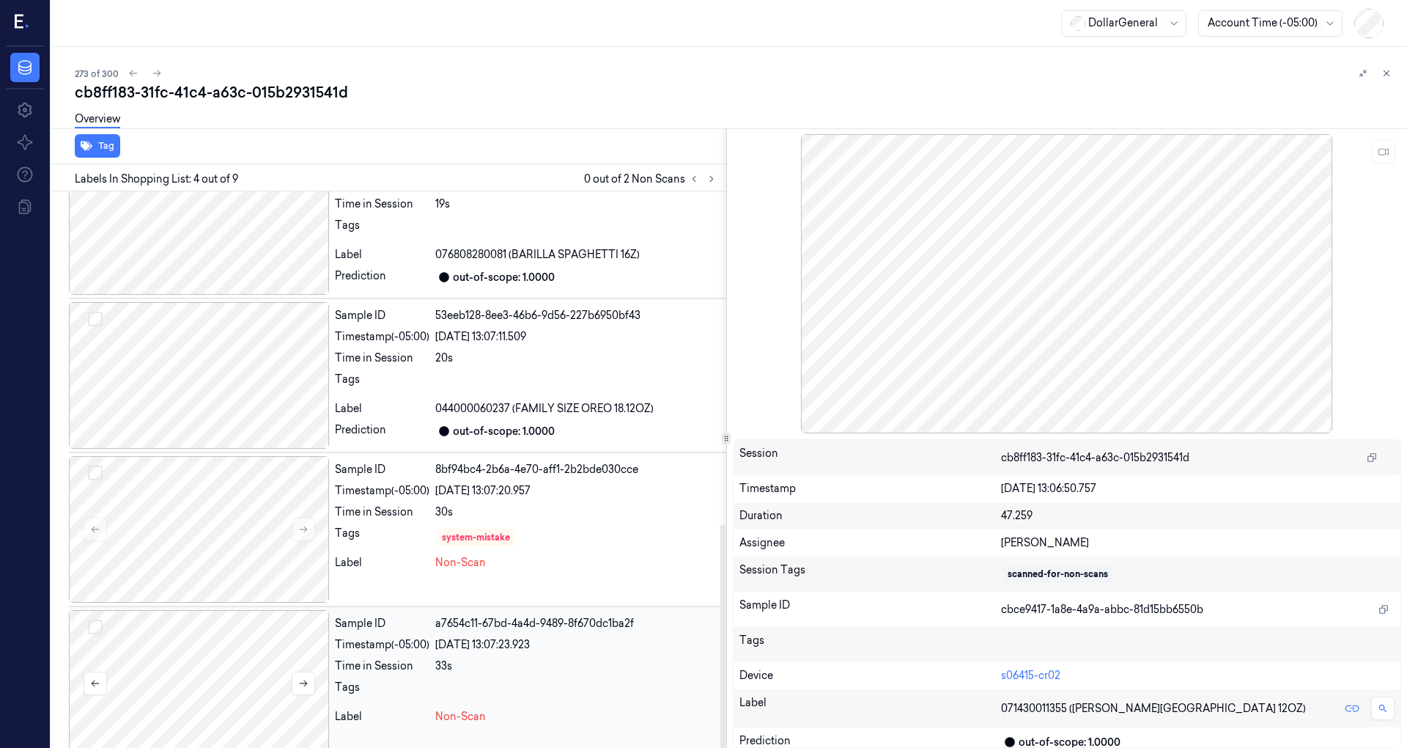
click at [248, 642] on div at bounding box center [199, 683] width 260 height 147
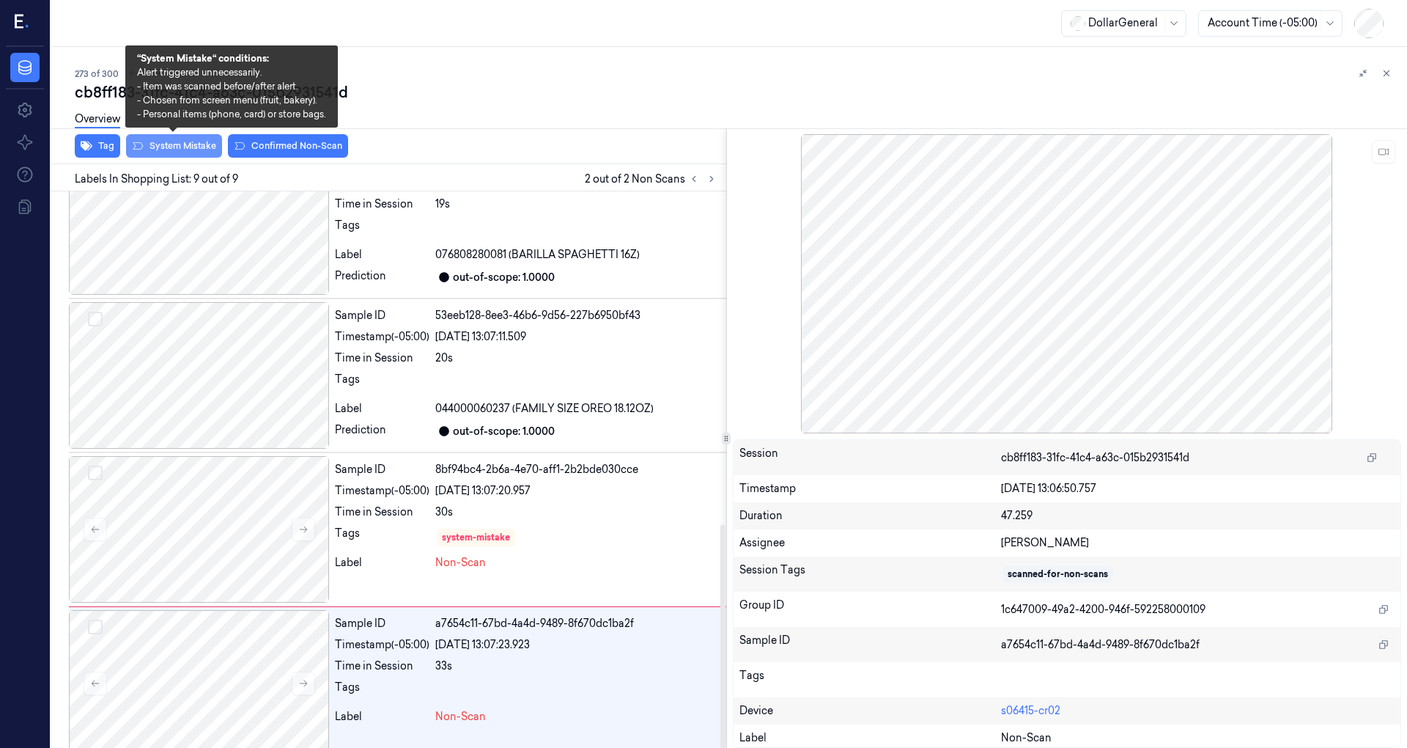
click at [176, 140] on button "System Mistake" at bounding box center [174, 145] width 96 height 23
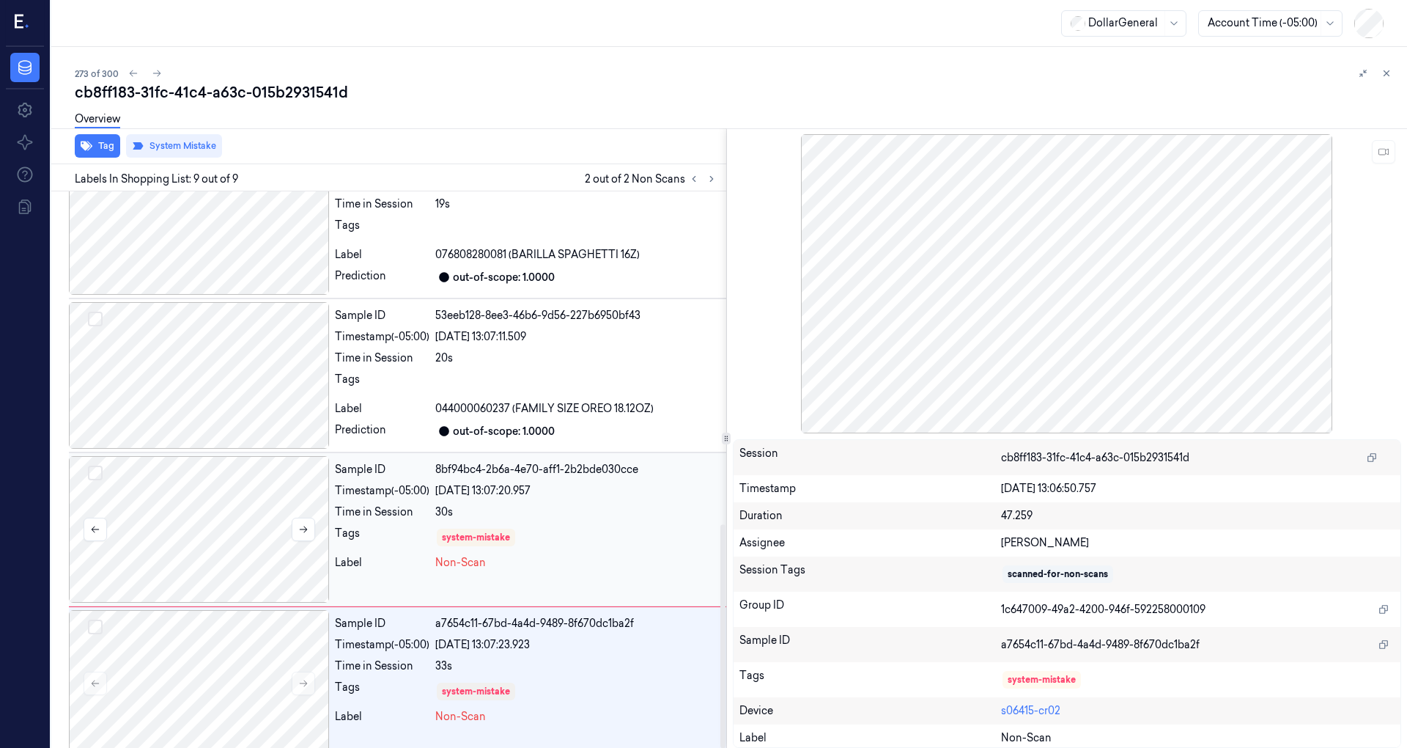
click at [235, 511] on div at bounding box center [199, 529] width 260 height 147
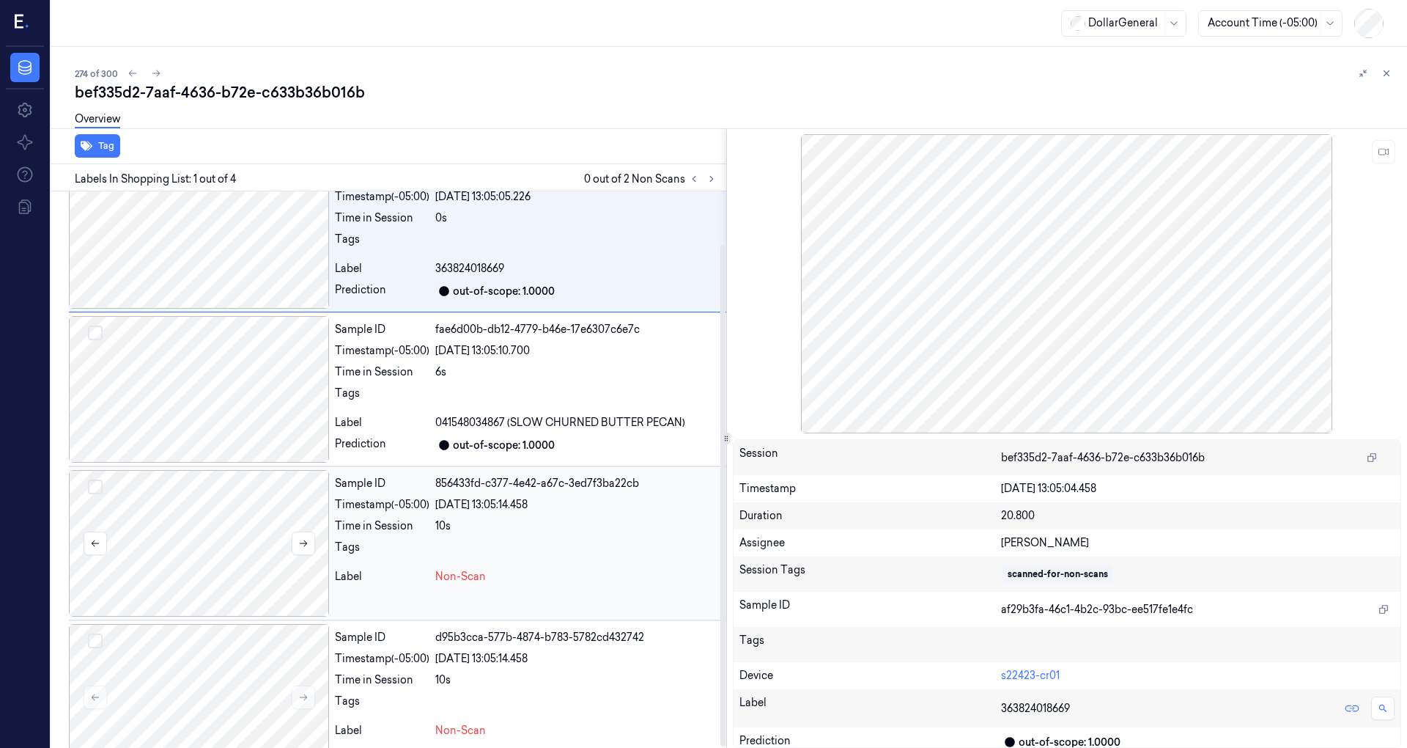
scroll to position [62, 0]
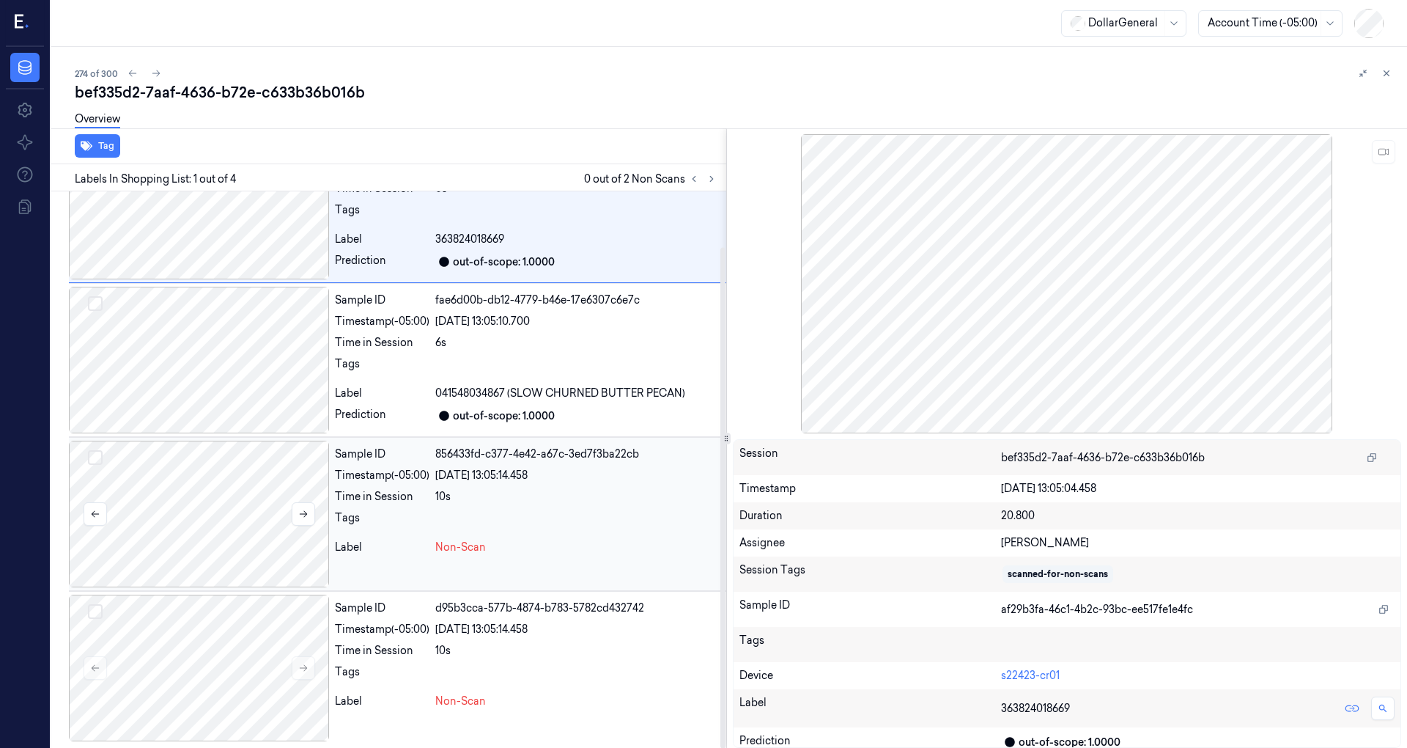
click at [271, 468] on div at bounding box center [199, 513] width 260 height 147
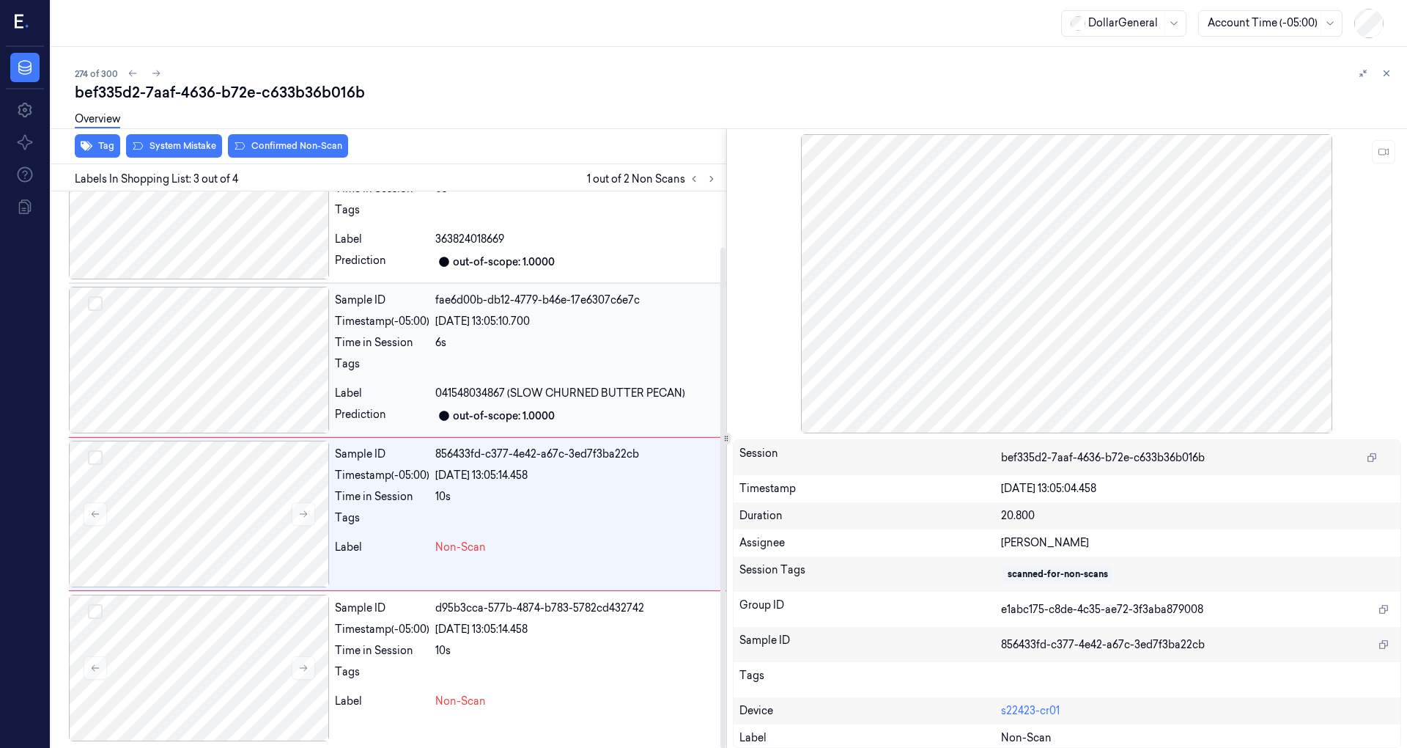
click at [311, 366] on div at bounding box center [199, 360] width 260 height 147
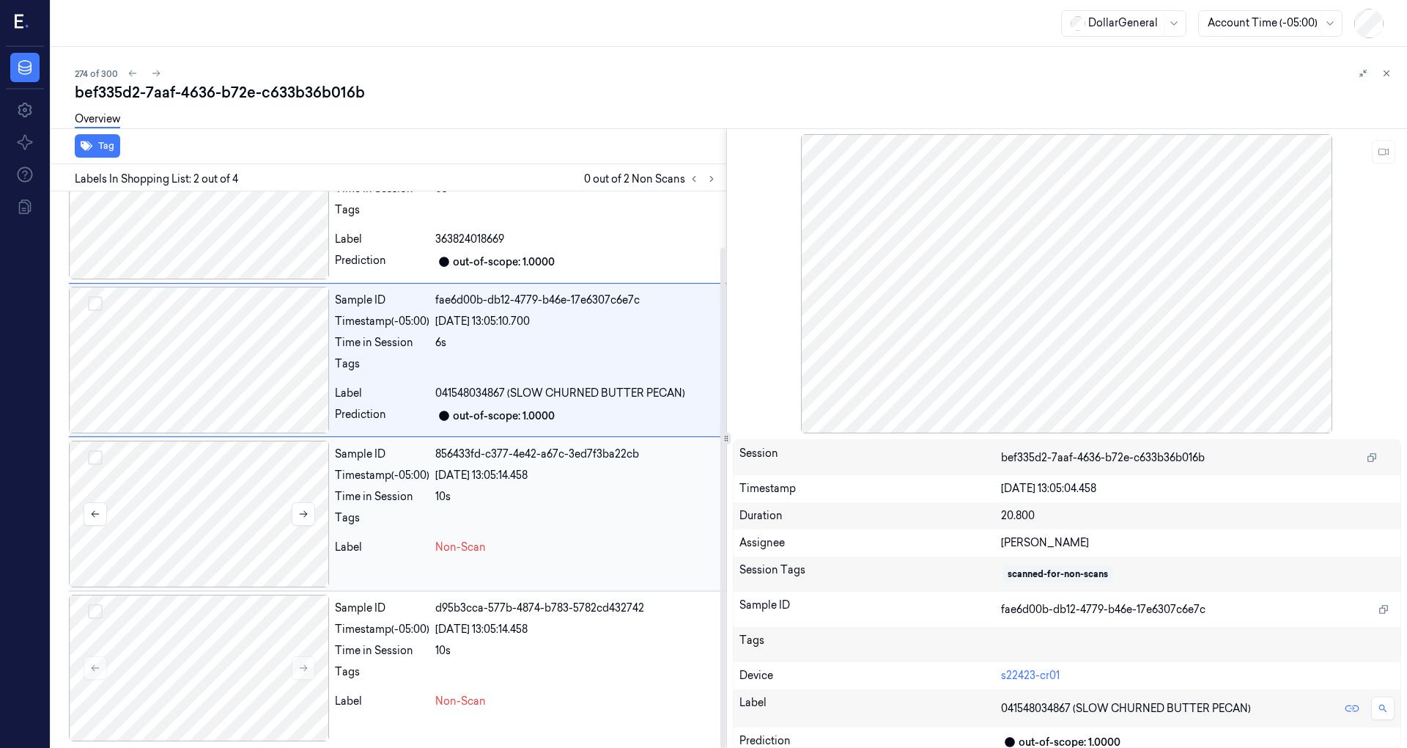
click at [252, 482] on div at bounding box center [199, 513] width 260 height 147
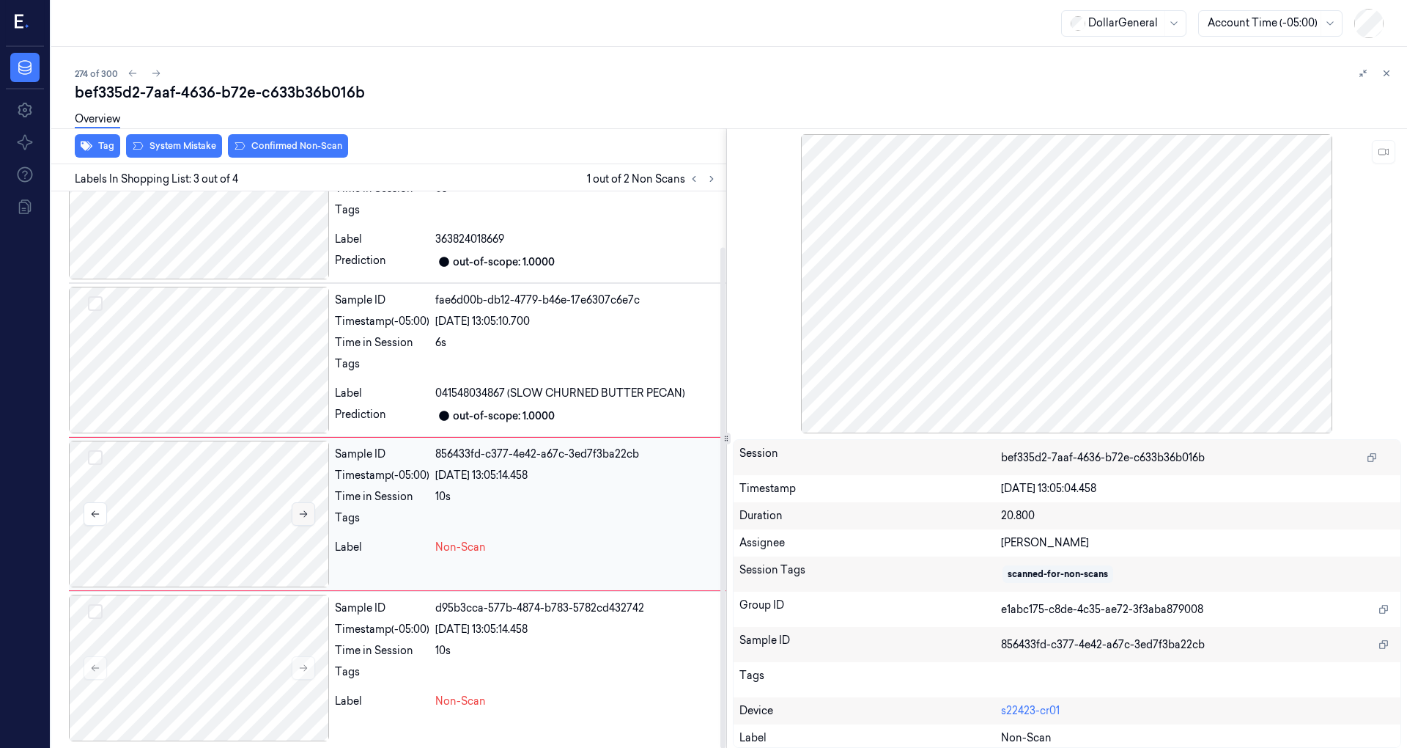
click at [300, 514] on icon at bounding box center [303, 514] width 10 height 10
click at [305, 514] on icon at bounding box center [303, 514] width 10 height 10
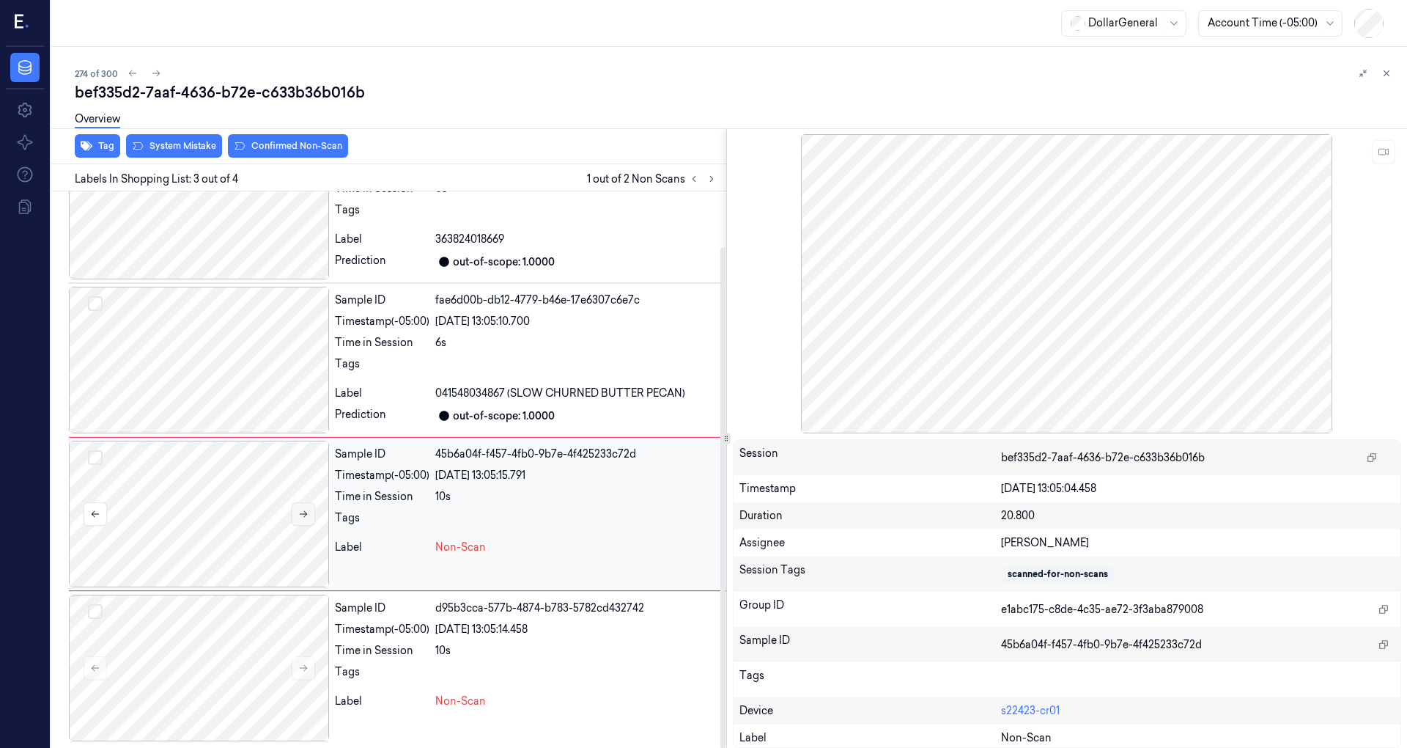
click at [305, 514] on icon at bounding box center [303, 514] width 10 height 10
click at [435, 650] on div "Time in Session 10s" at bounding box center [528, 650] width 386 height 15
click at [464, 680] on div at bounding box center [577, 675] width 285 height 23
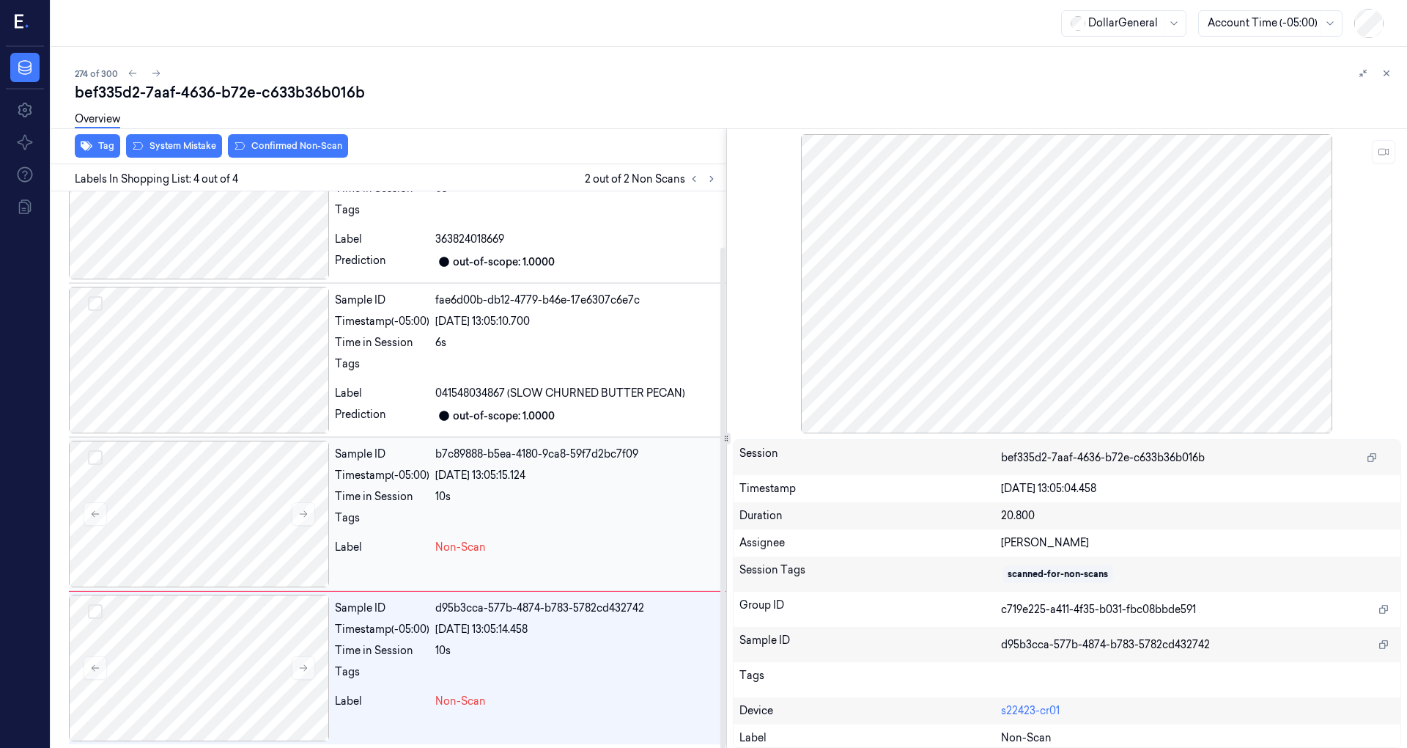
click at [476, 510] on div at bounding box center [577, 521] width 285 height 23
click at [456, 655] on div "10s" at bounding box center [577, 650] width 285 height 15
click at [531, 534] on div "Sample ID b7c89888-b5ea-4180-9ca8-59f7d2bc7f09 Timestamp (-05:00) 19/08/2025 13…" at bounding box center [527, 513] width 397 height 147
click at [517, 611] on div "d95b3cca-577b-4874-b783-5782cd432742" at bounding box center [577, 607] width 285 height 15
click at [464, 563] on div "Sample ID b7c89888-b5ea-4180-9ca8-59f7d2bc7f09 Timestamp (-05:00) 19/08/2025 13…" at bounding box center [527, 513] width 397 height 147
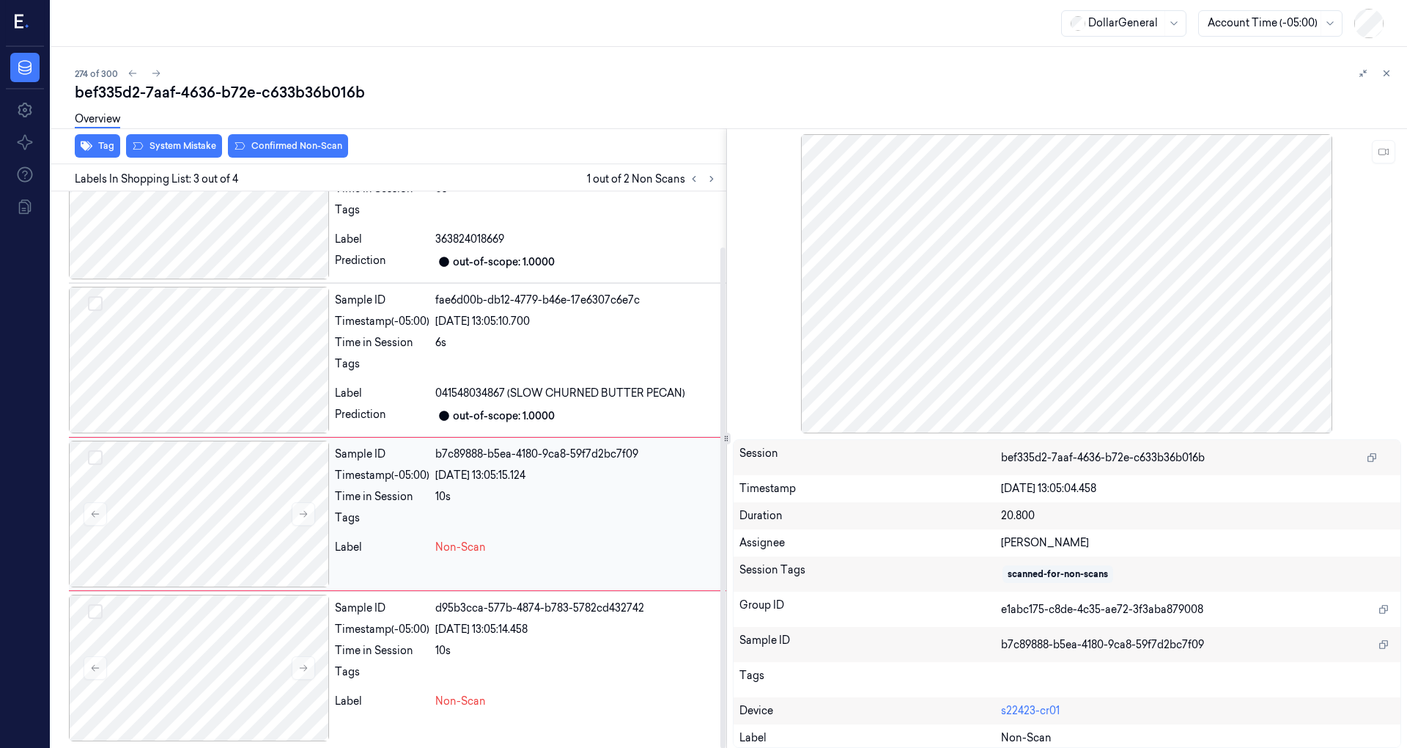
click at [646, 521] on div at bounding box center [577, 521] width 285 height 23
click at [495, 371] on div at bounding box center [577, 367] width 285 height 23
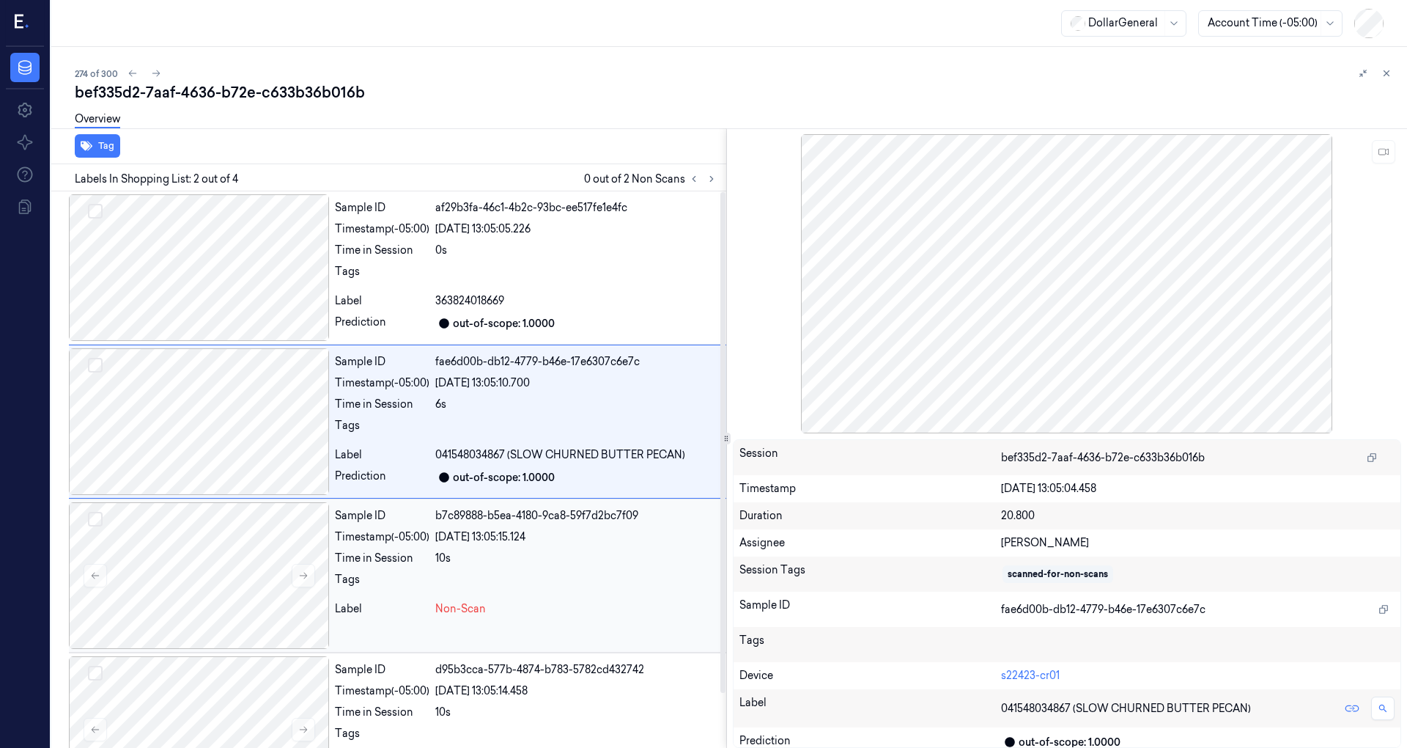
click at [444, 584] on div at bounding box center [577, 583] width 285 height 23
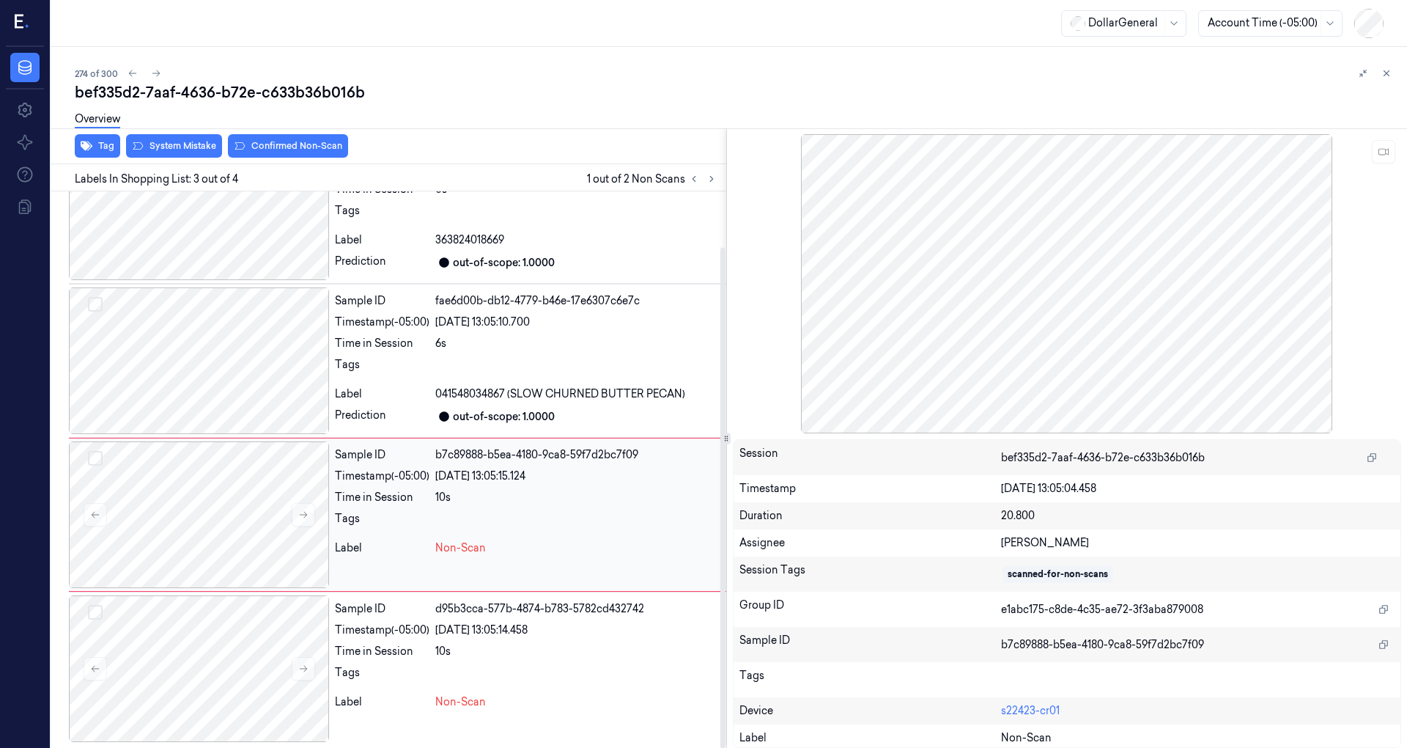
scroll to position [62, 0]
click at [491, 600] on div "d95b3cca-577b-4874-b783-5782cd432742" at bounding box center [577, 607] width 285 height 15
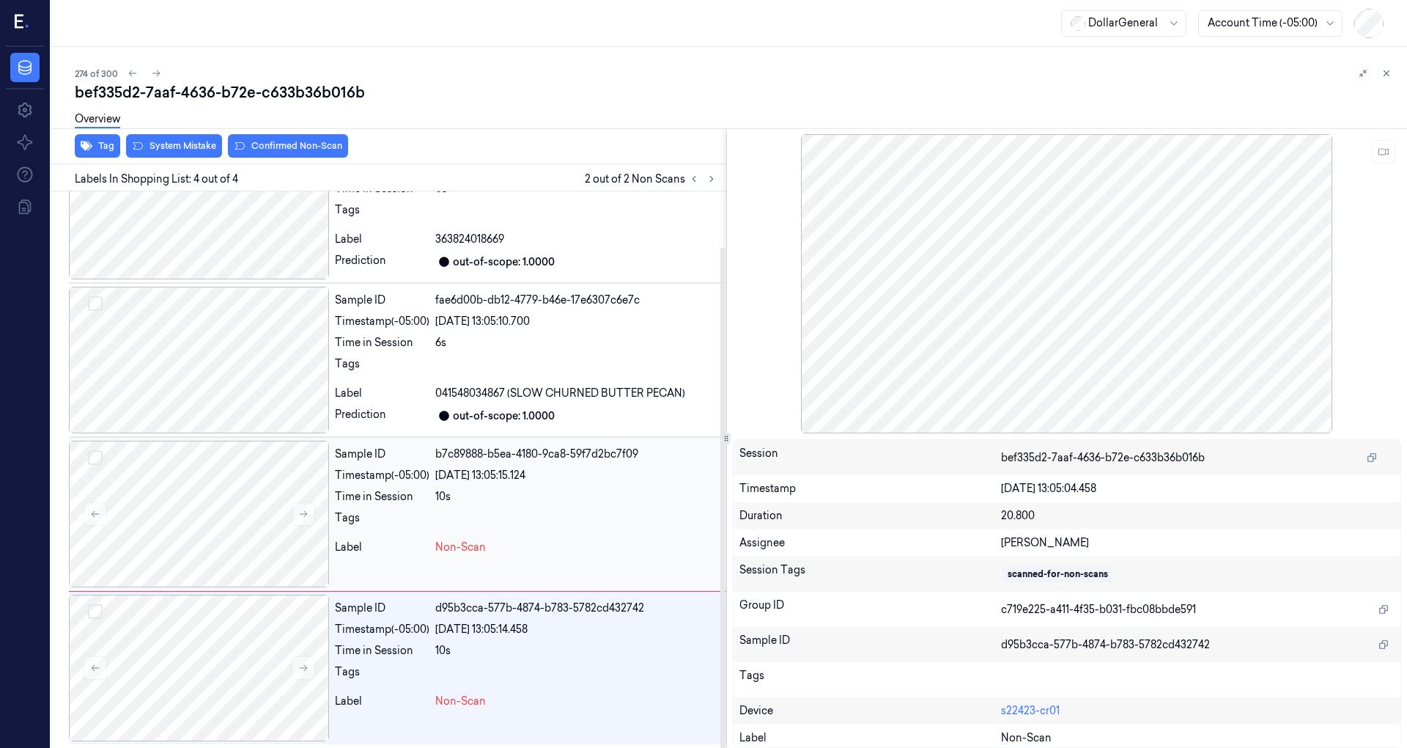
click at [514, 510] on div at bounding box center [577, 521] width 285 height 23
click at [503, 649] on div "10s" at bounding box center [577, 650] width 285 height 15
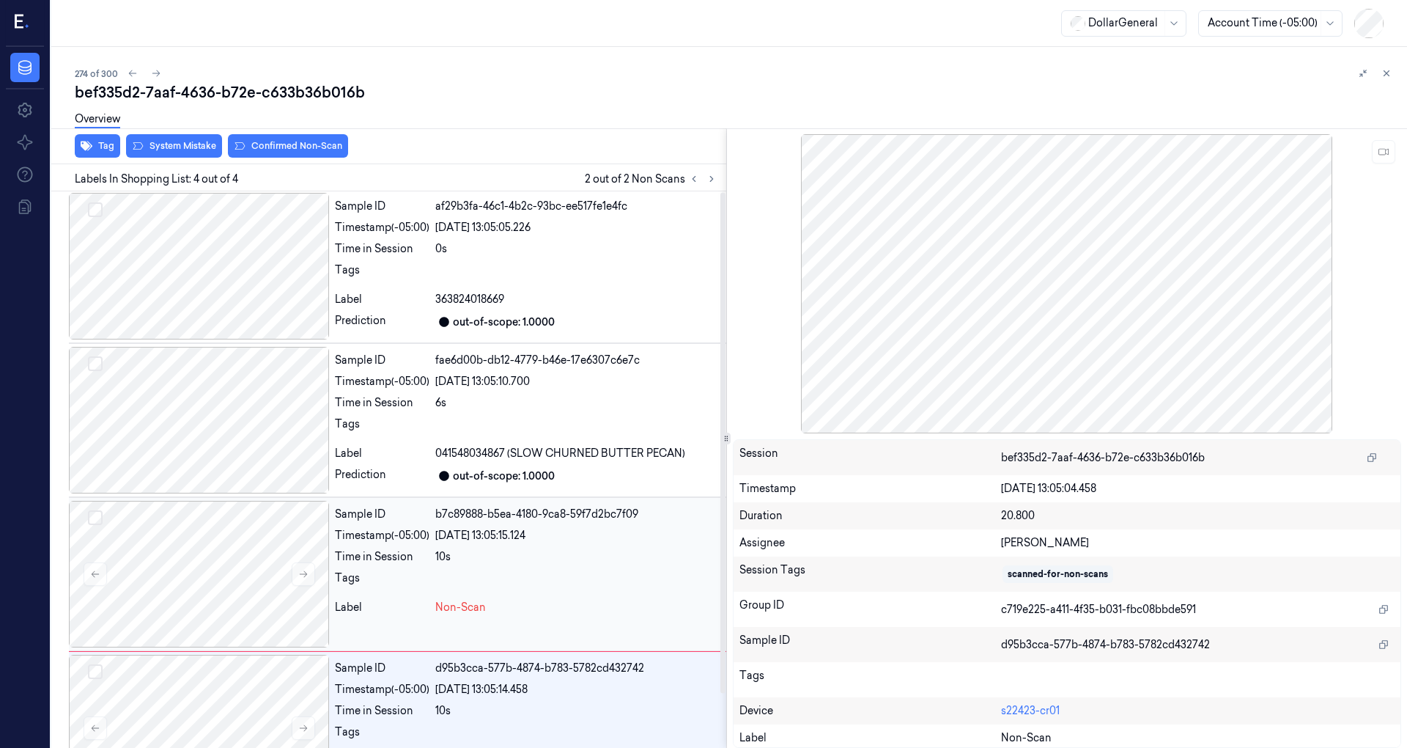
scroll to position [0, 0]
click at [703, 176] on button at bounding box center [712, 179] width 18 height 18
click at [695, 180] on icon at bounding box center [694, 179] width 10 height 10
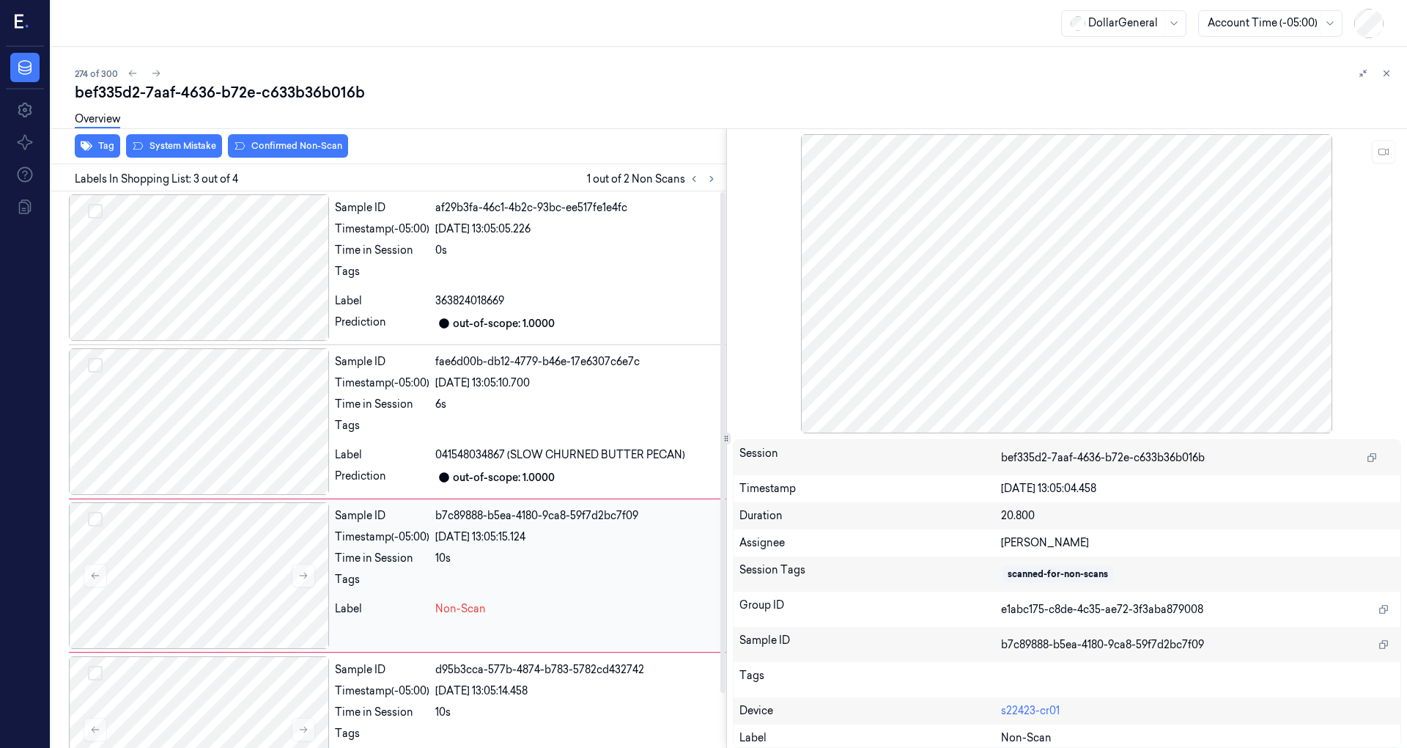
click at [237, 498] on div "Sample ID b7c89888-b5ea-4180-9ca8-59f7d2bc7f09 Timestamp (-05:00) 19/08/2025 13…" at bounding box center [397, 575] width 657 height 154
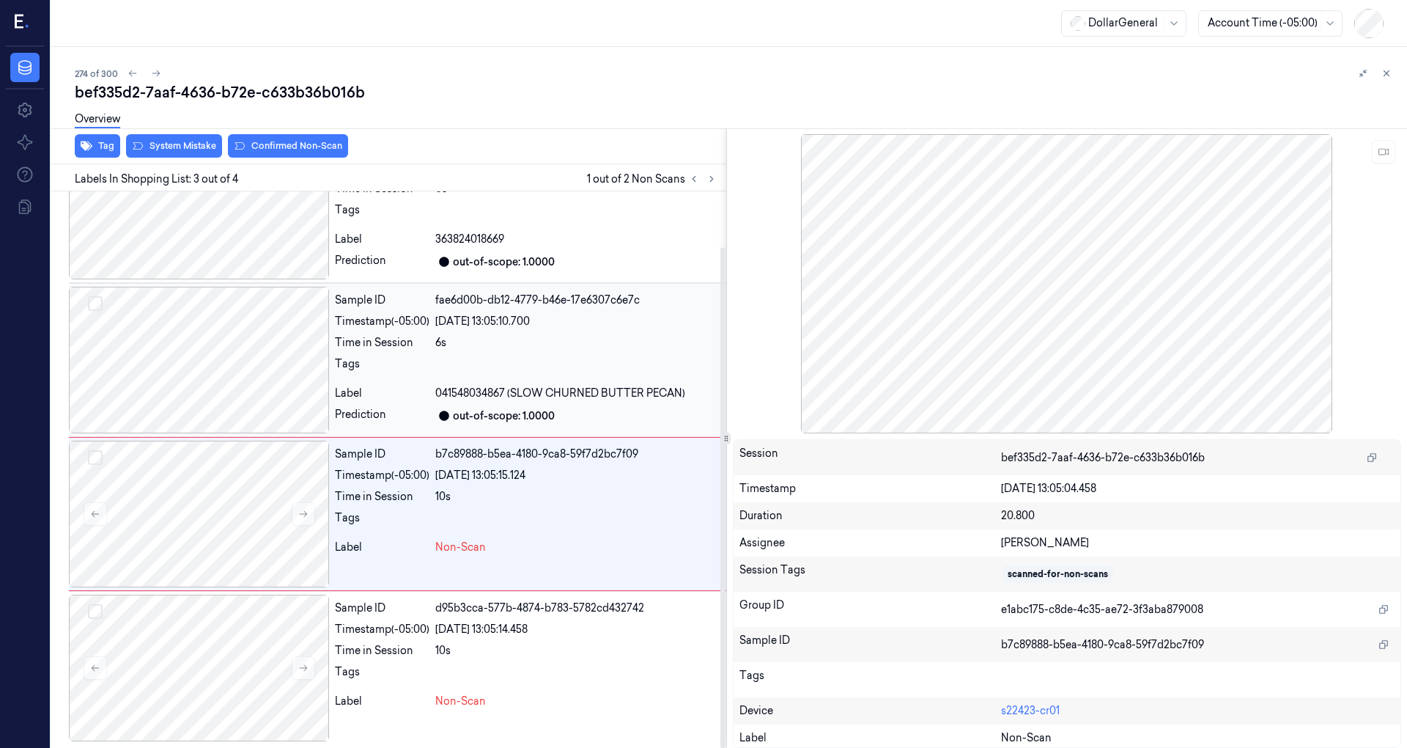
click at [266, 380] on div at bounding box center [199, 360] width 260 height 147
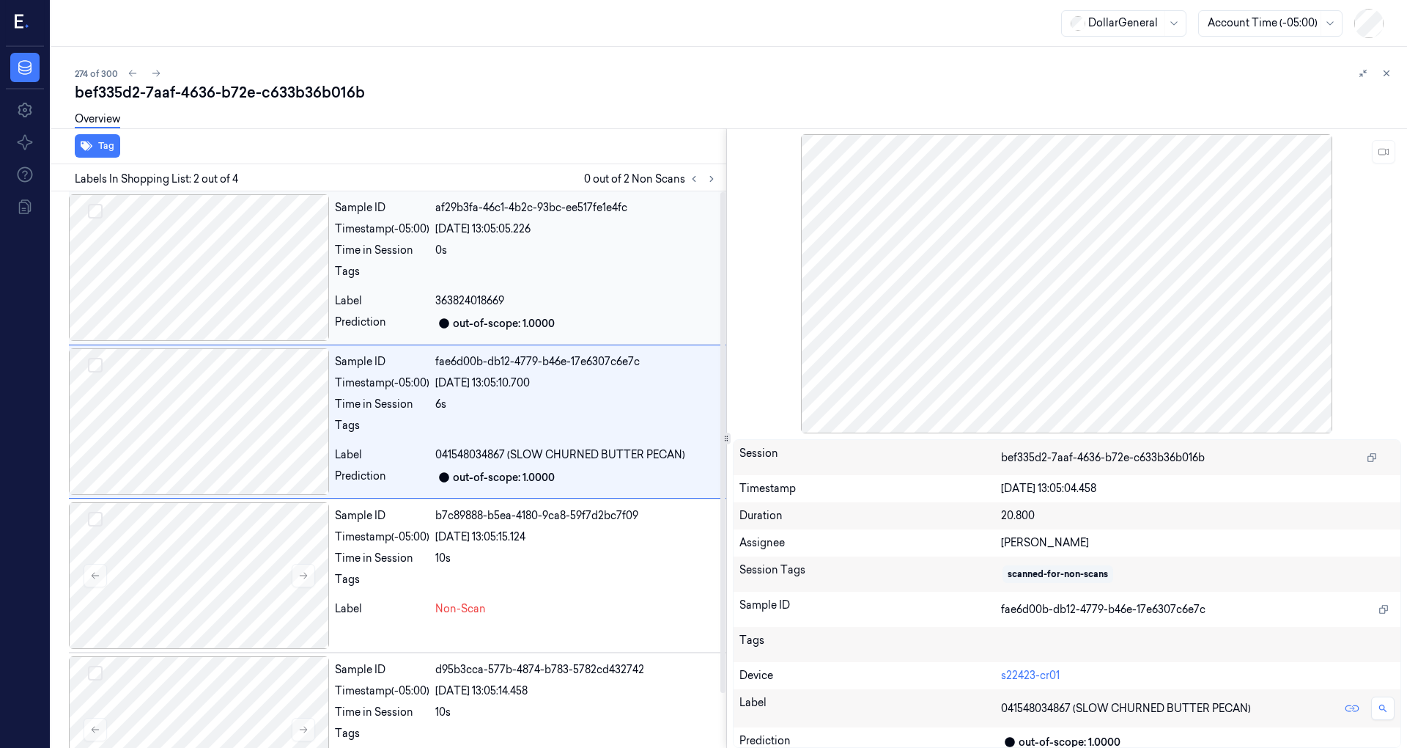
click at [259, 329] on div at bounding box center [199, 267] width 260 height 147
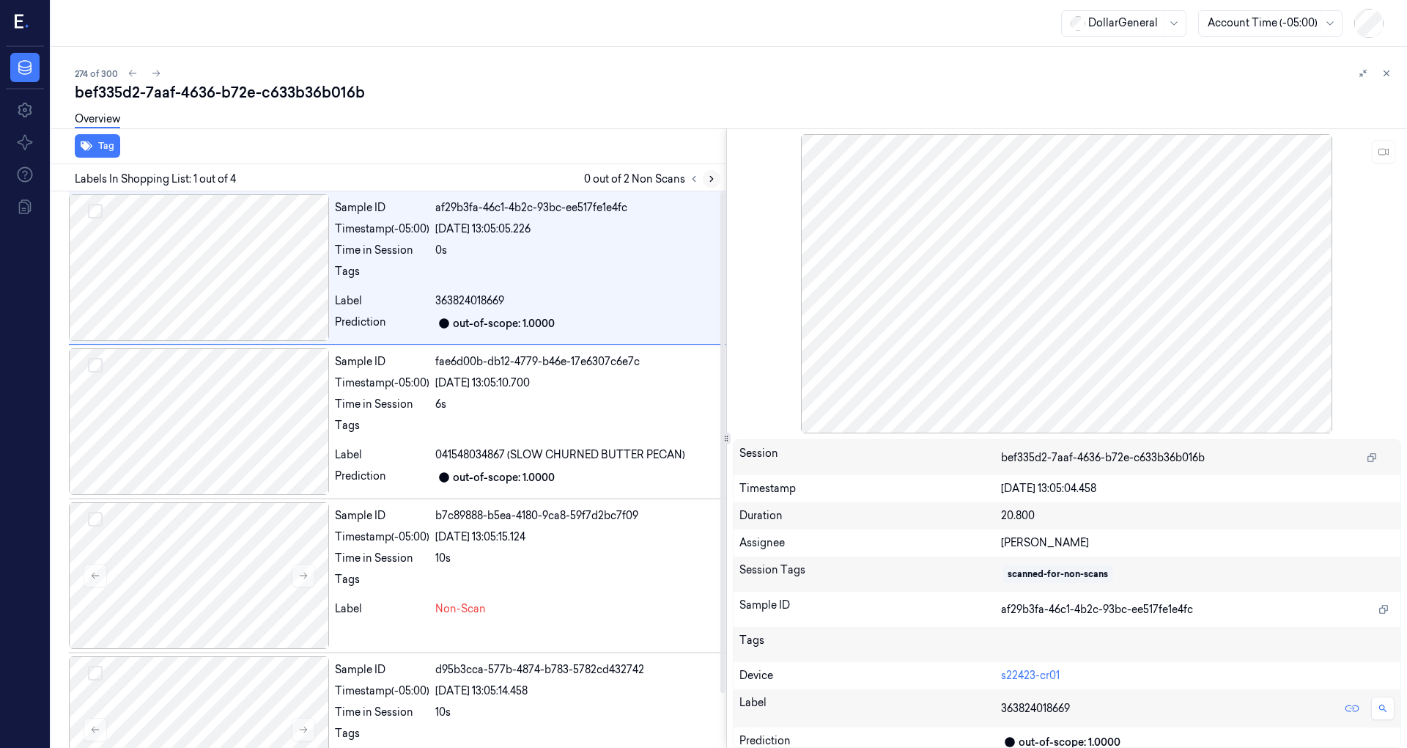
click at [704, 182] on button at bounding box center [712, 179] width 18 height 18
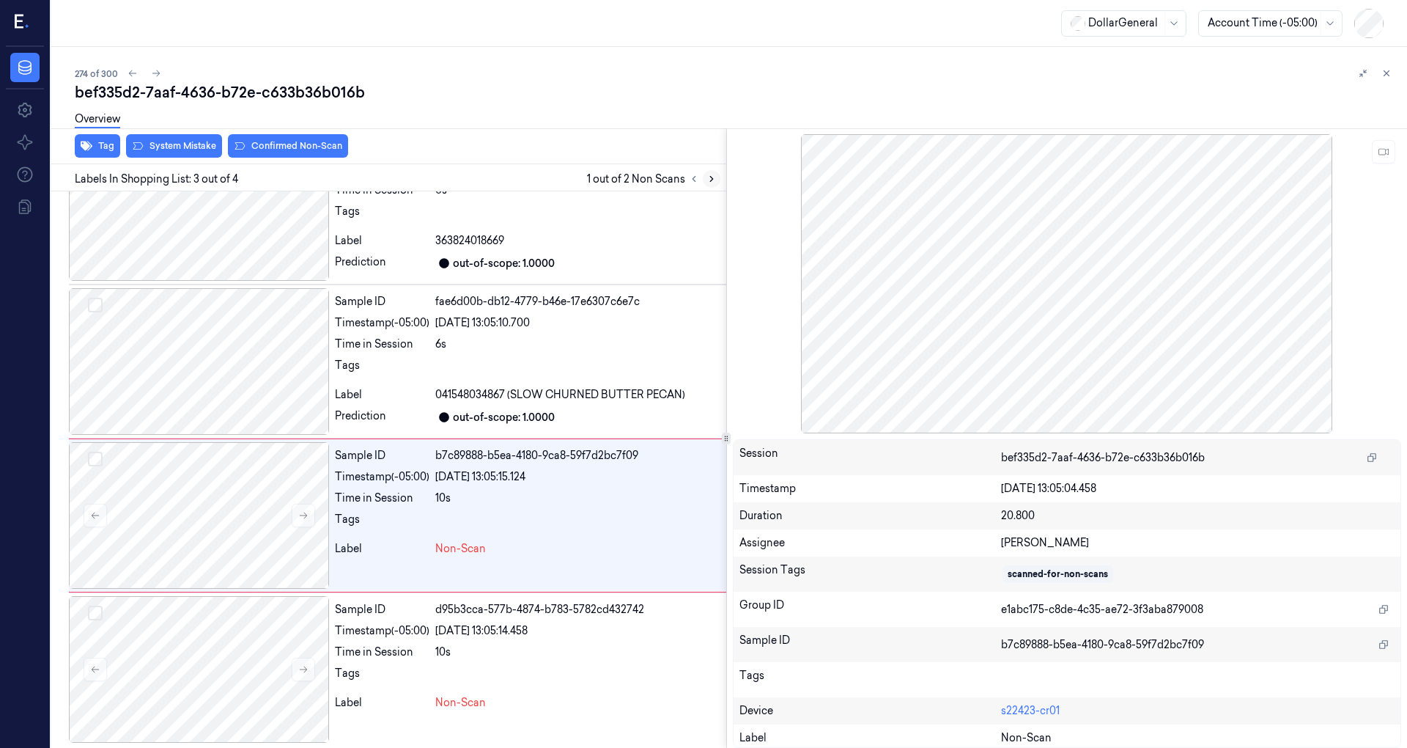
click at [707, 181] on icon at bounding box center [712, 179] width 10 height 10
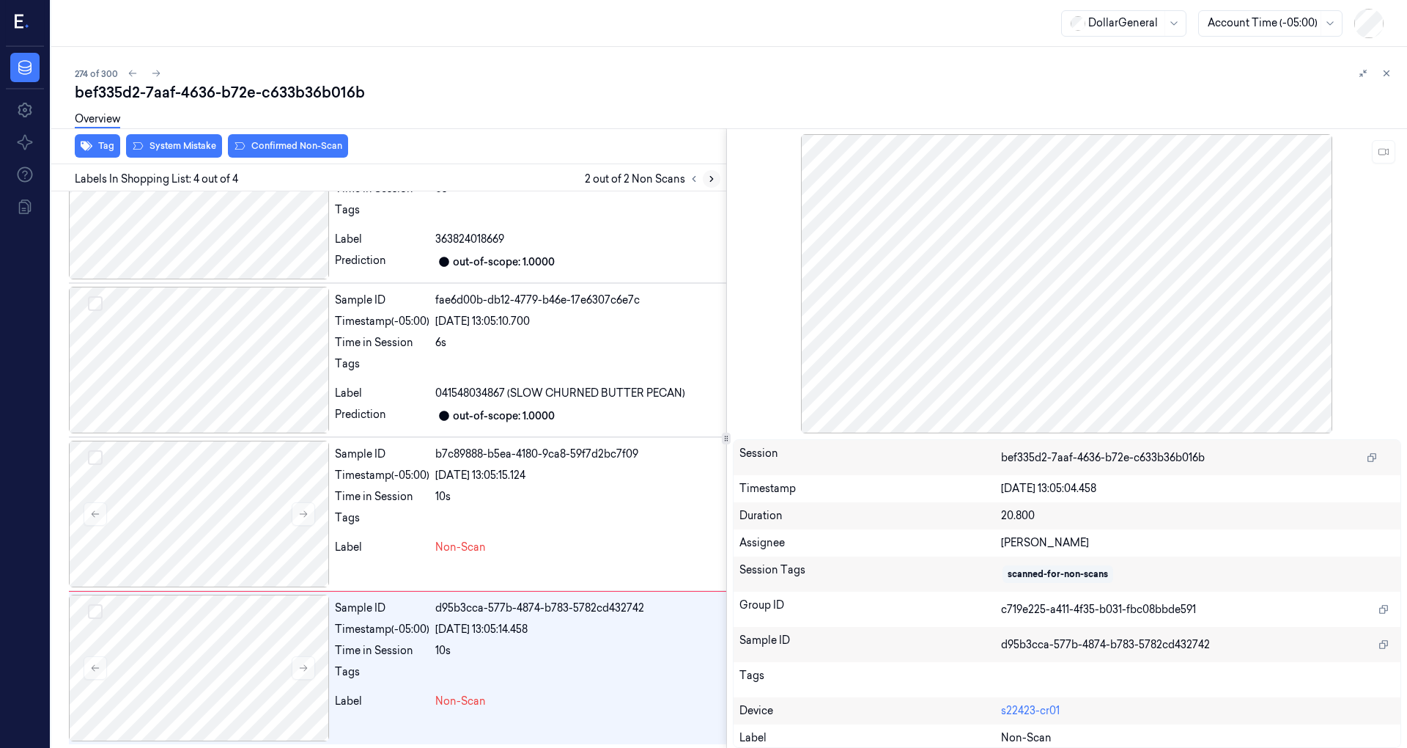
click at [707, 181] on icon at bounding box center [712, 179] width 10 height 10
click at [257, 548] on div at bounding box center [199, 513] width 260 height 147
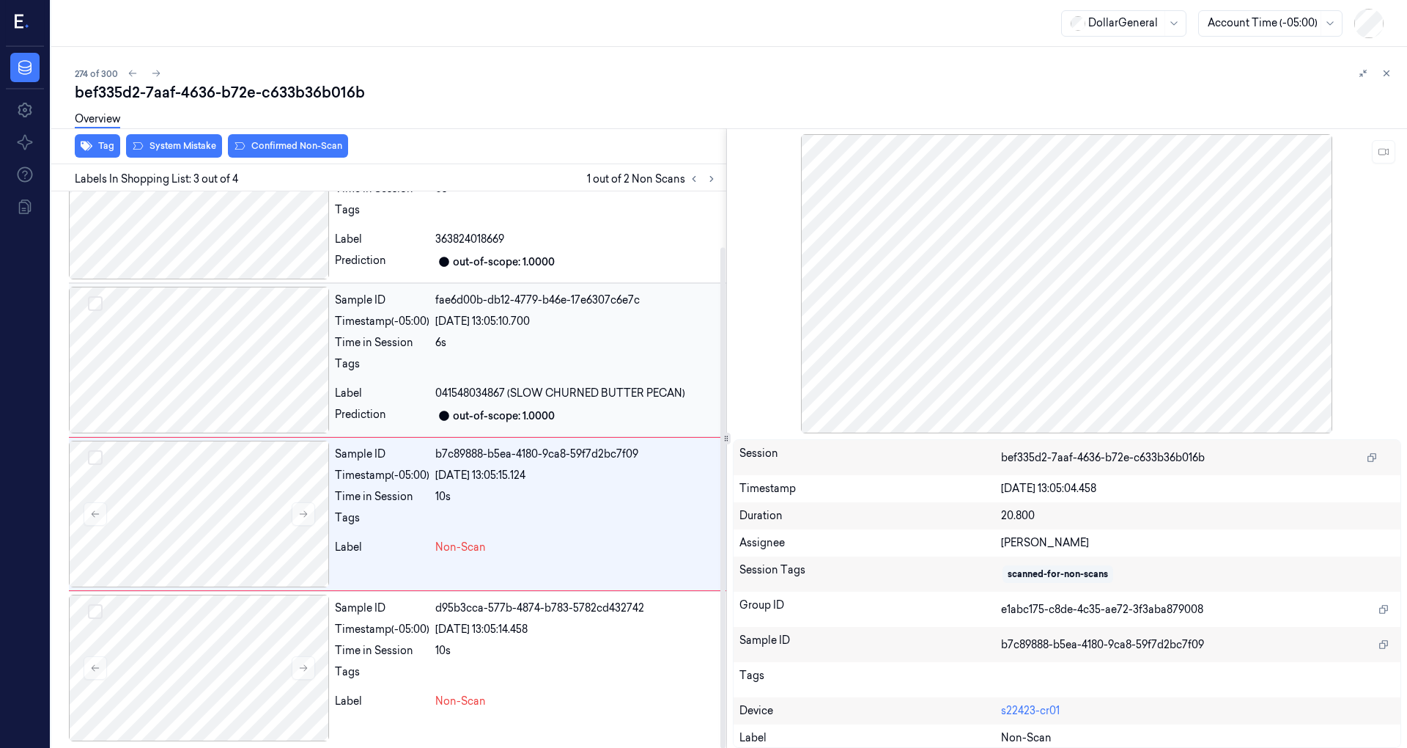
click at [260, 369] on div at bounding box center [199, 360] width 260 height 147
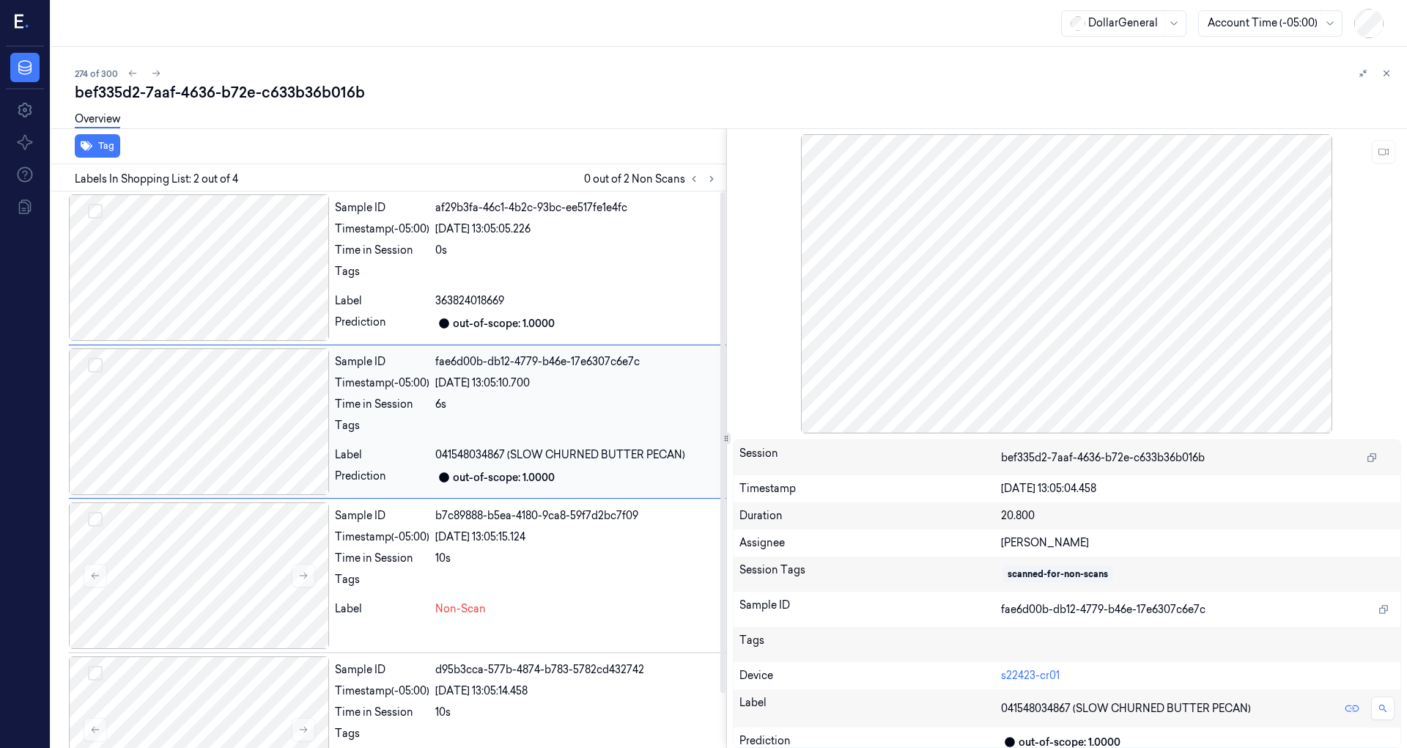
scroll to position [0, 0]
click at [246, 303] on div at bounding box center [199, 267] width 260 height 147
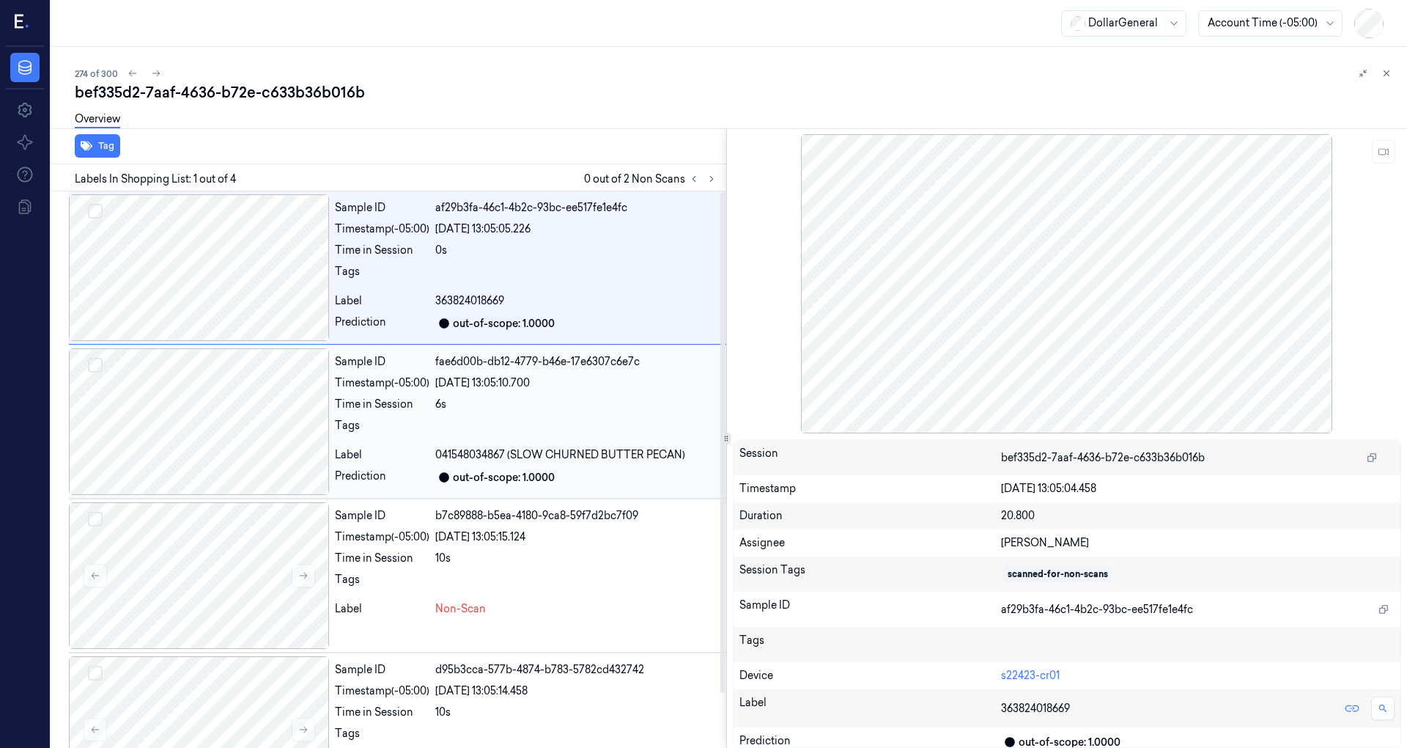
click at [262, 438] on div at bounding box center [199, 421] width 260 height 147
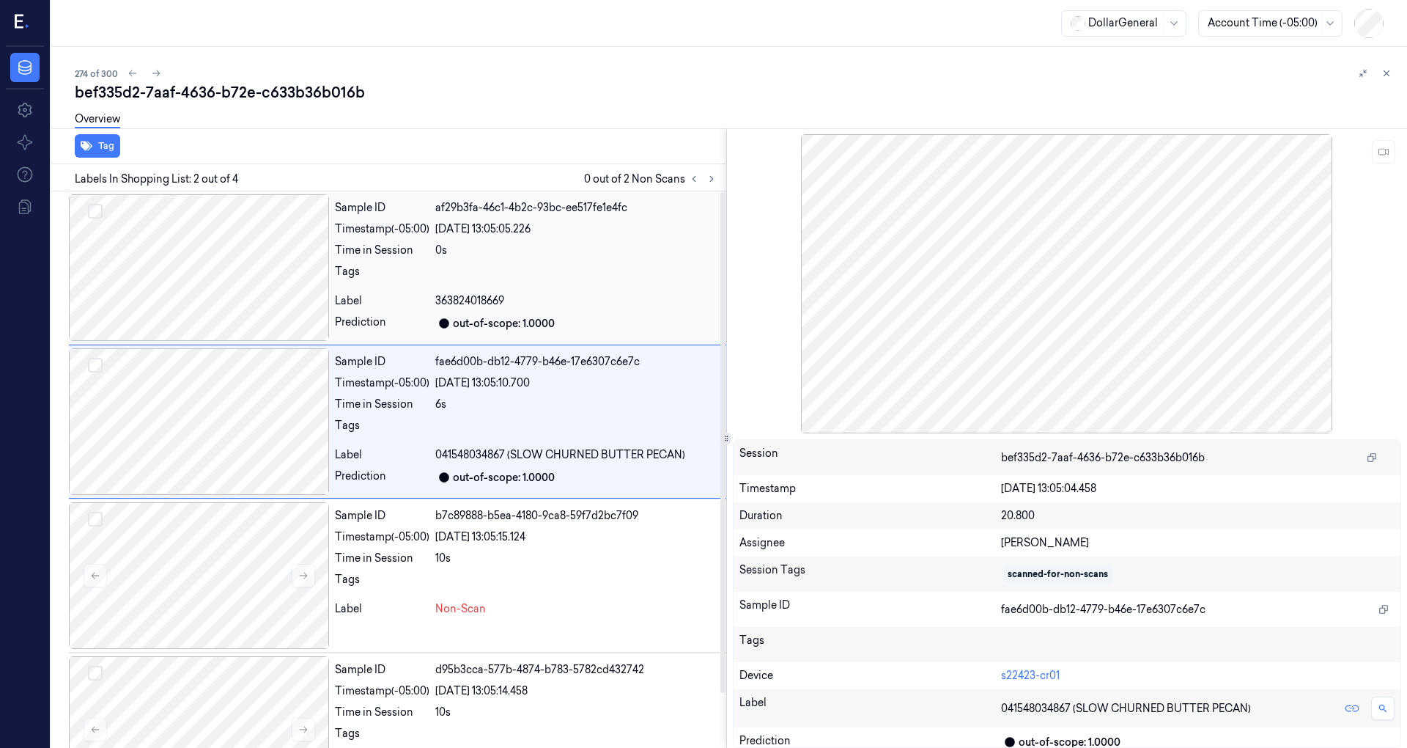
click at [237, 288] on div at bounding box center [199, 267] width 260 height 147
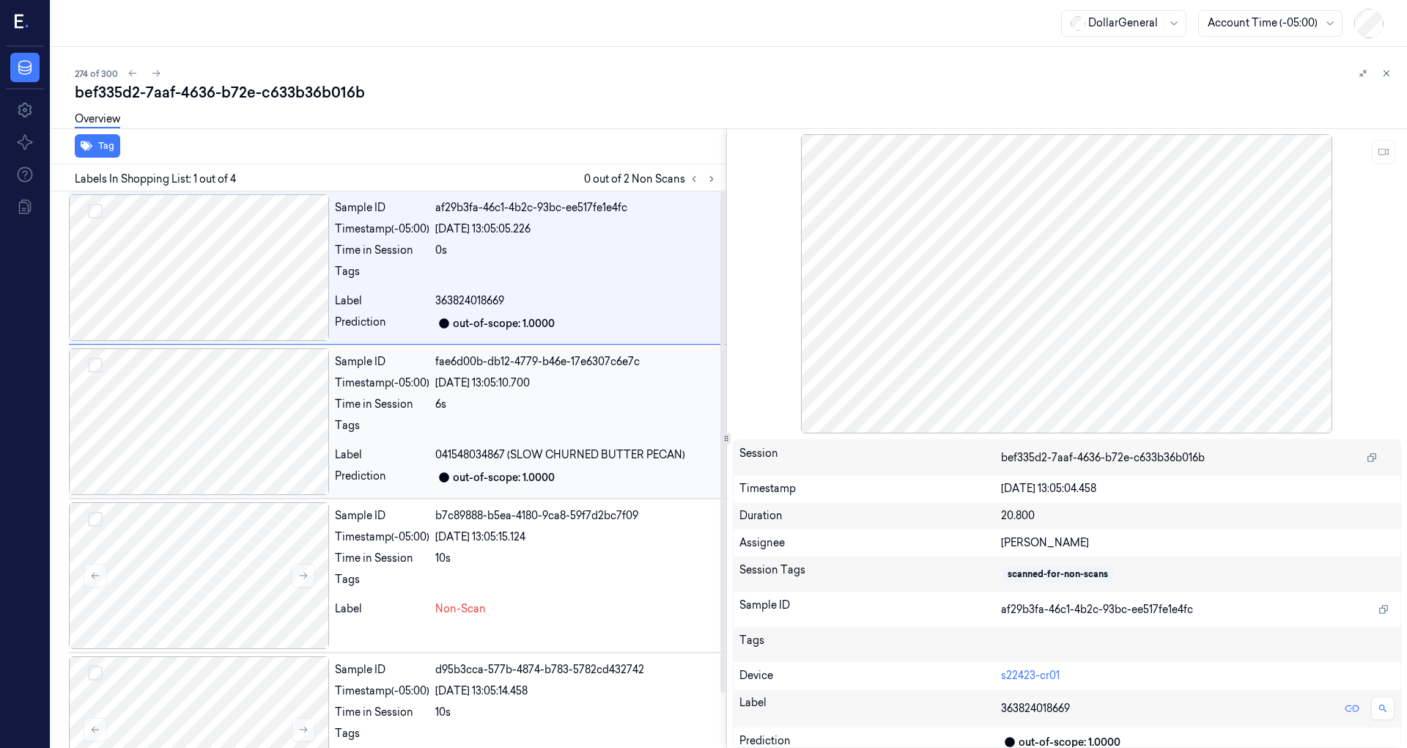
click at [246, 420] on div at bounding box center [199, 421] width 260 height 147
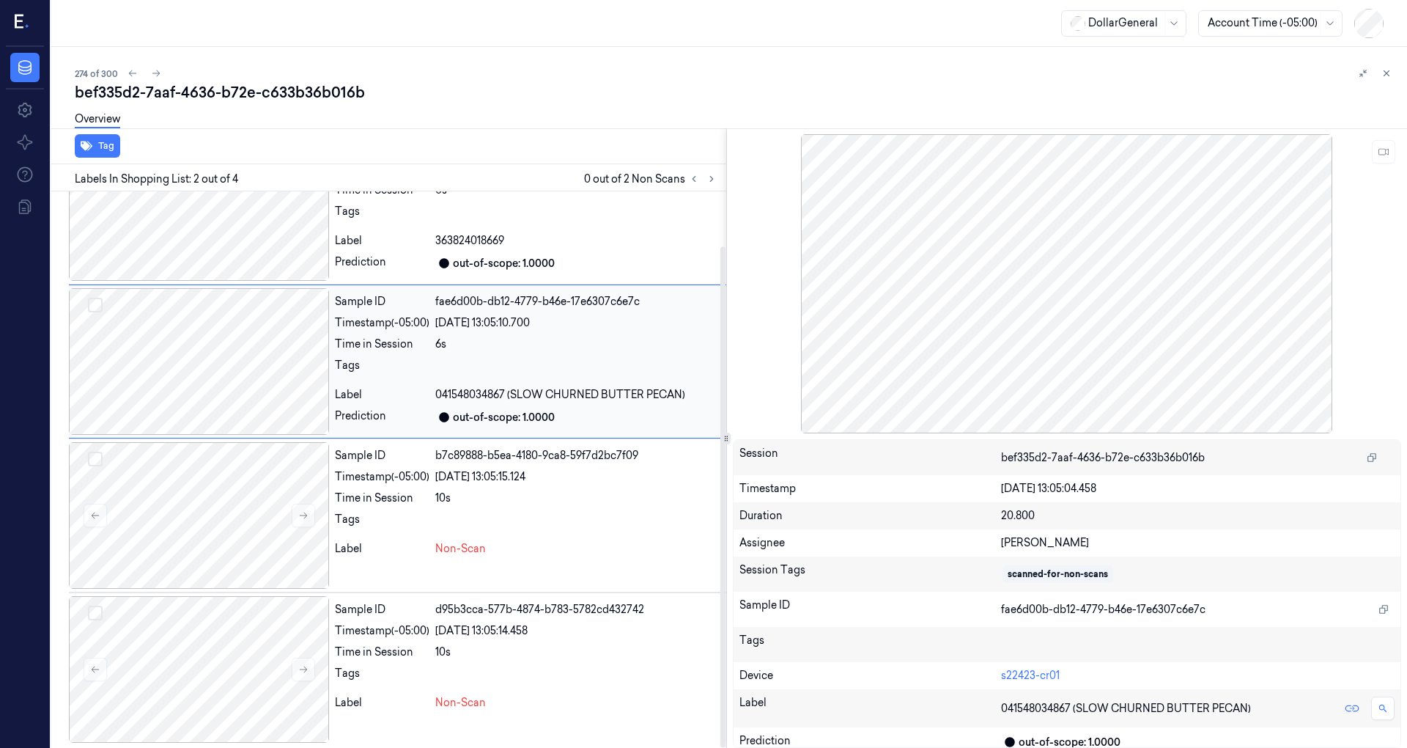
scroll to position [62, 0]
click at [282, 521] on div at bounding box center [199, 513] width 260 height 147
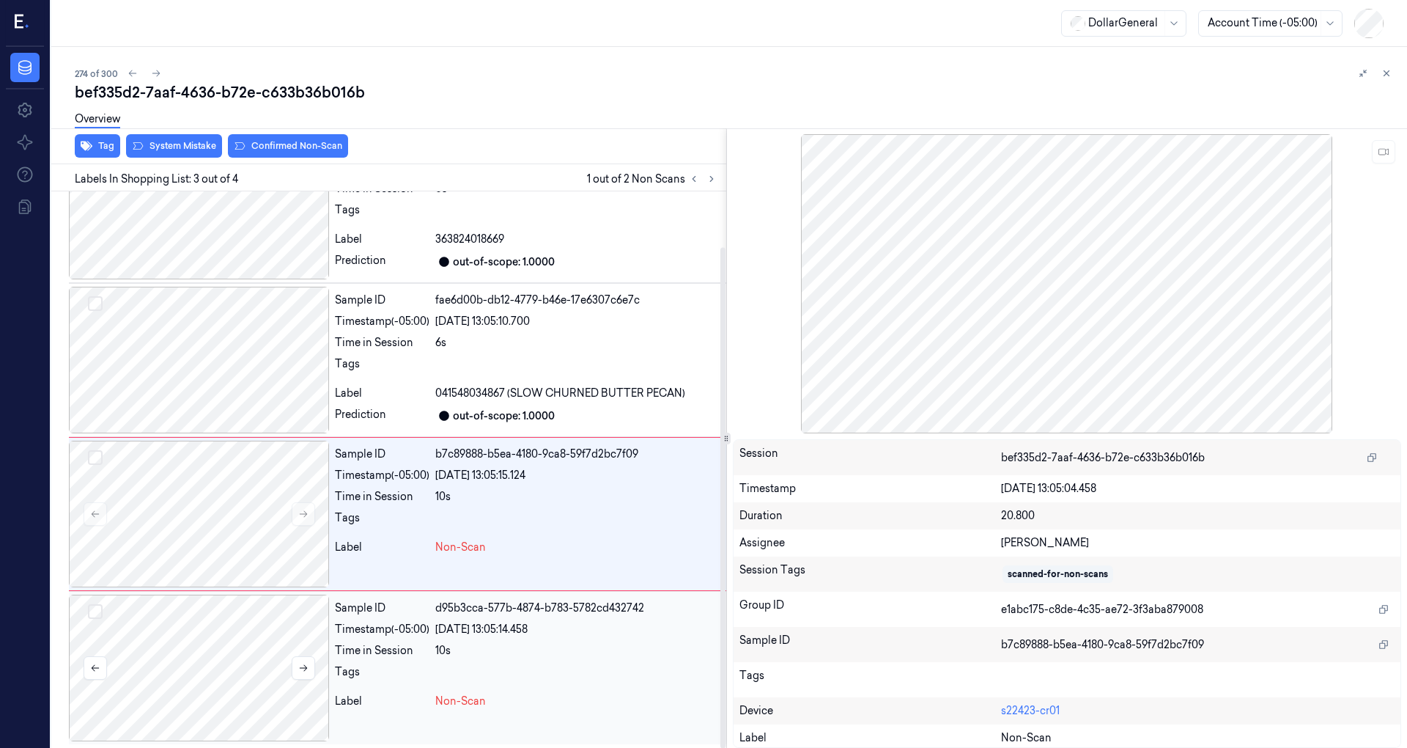
click at [242, 639] on div at bounding box center [199, 667] width 260 height 147
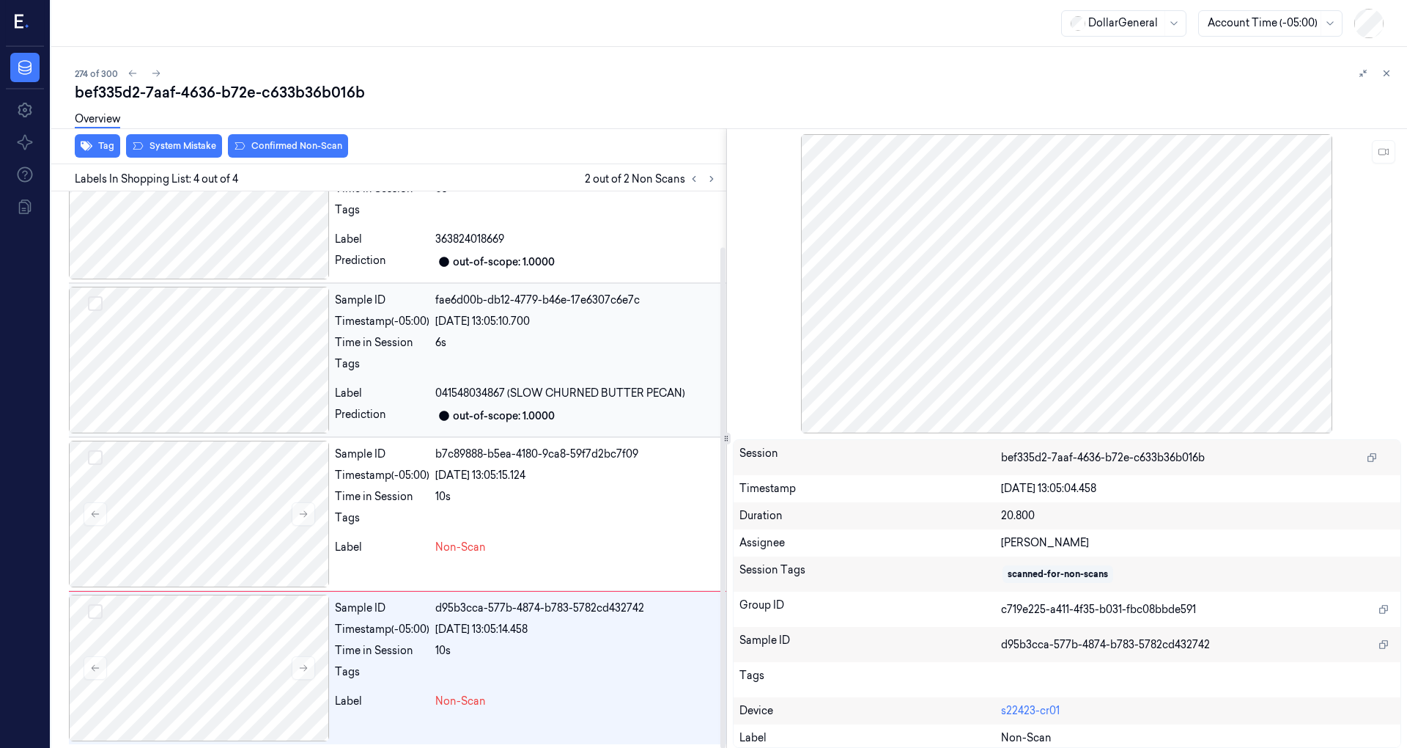
click at [226, 356] on div at bounding box center [199, 360] width 260 height 147
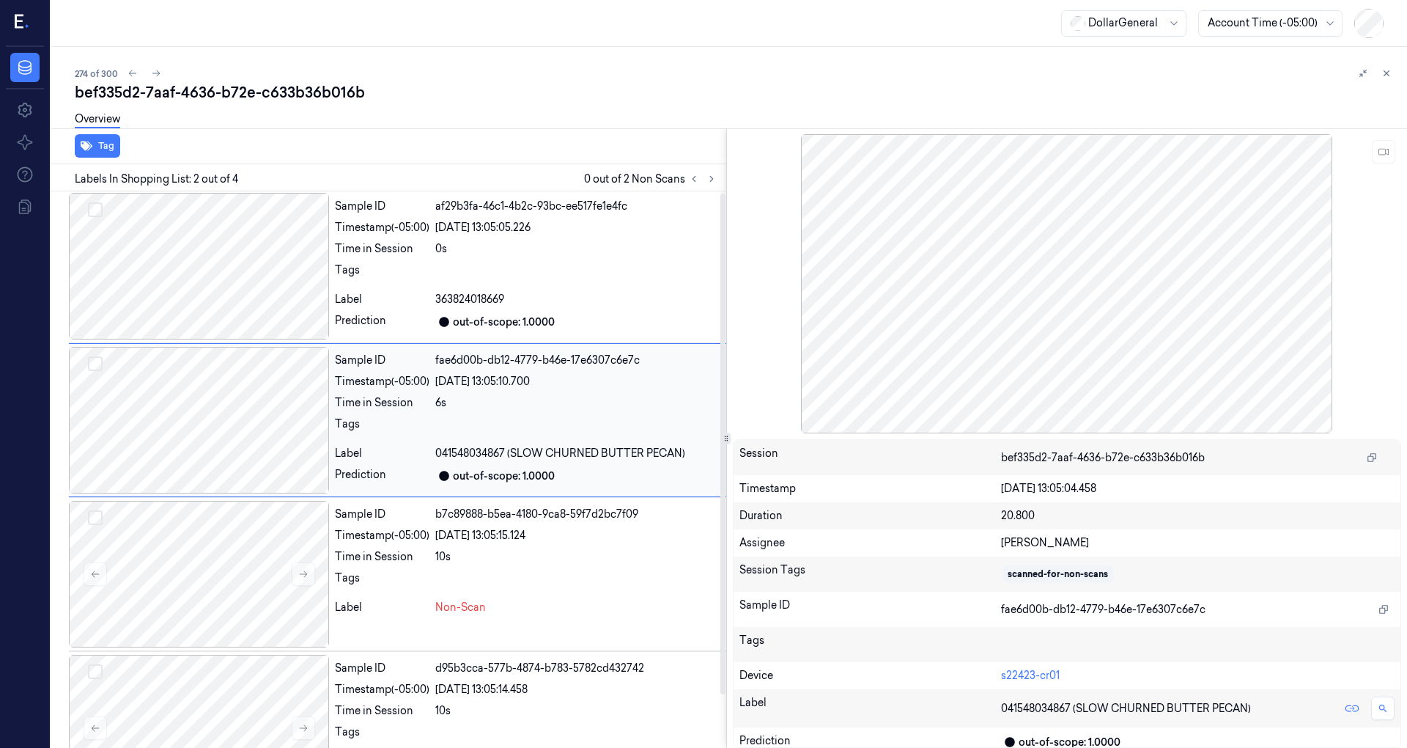
scroll to position [0, 0]
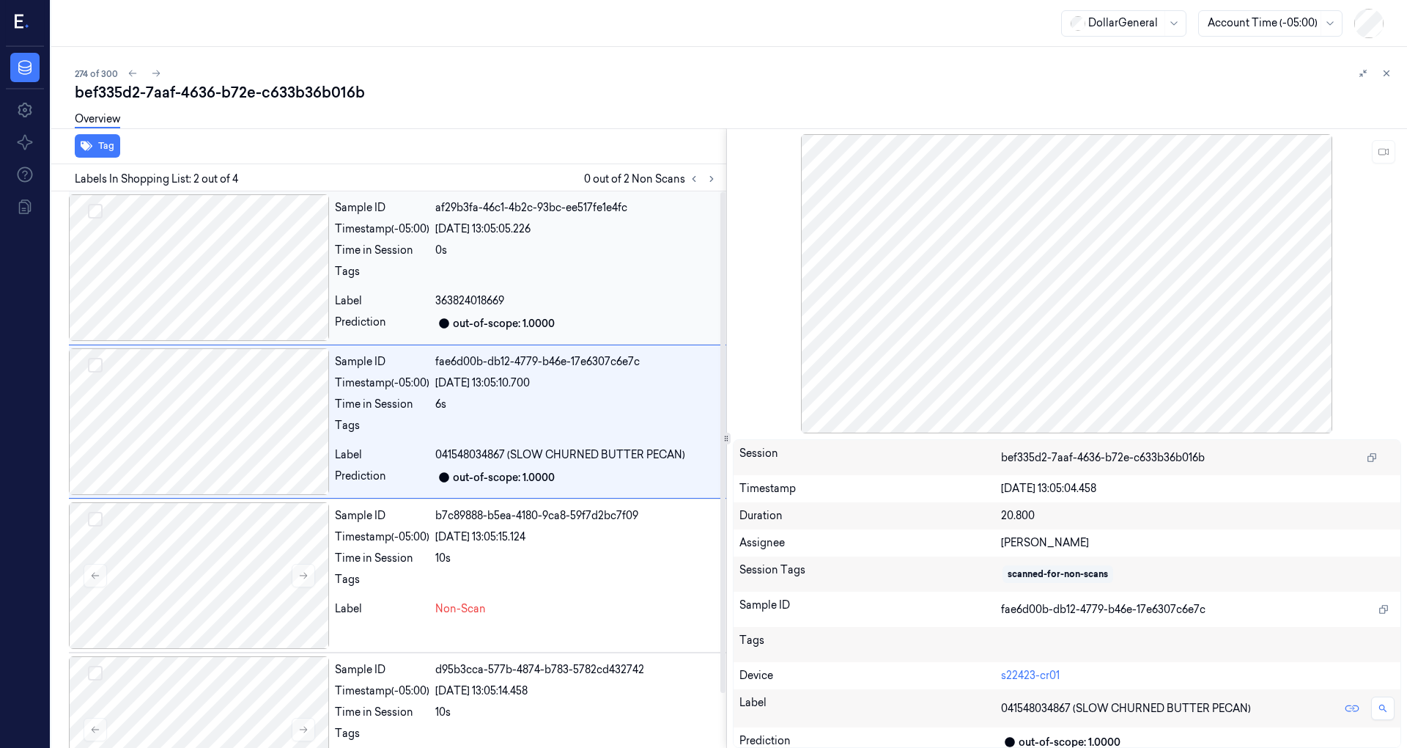
click at [232, 301] on div at bounding box center [199, 267] width 260 height 147
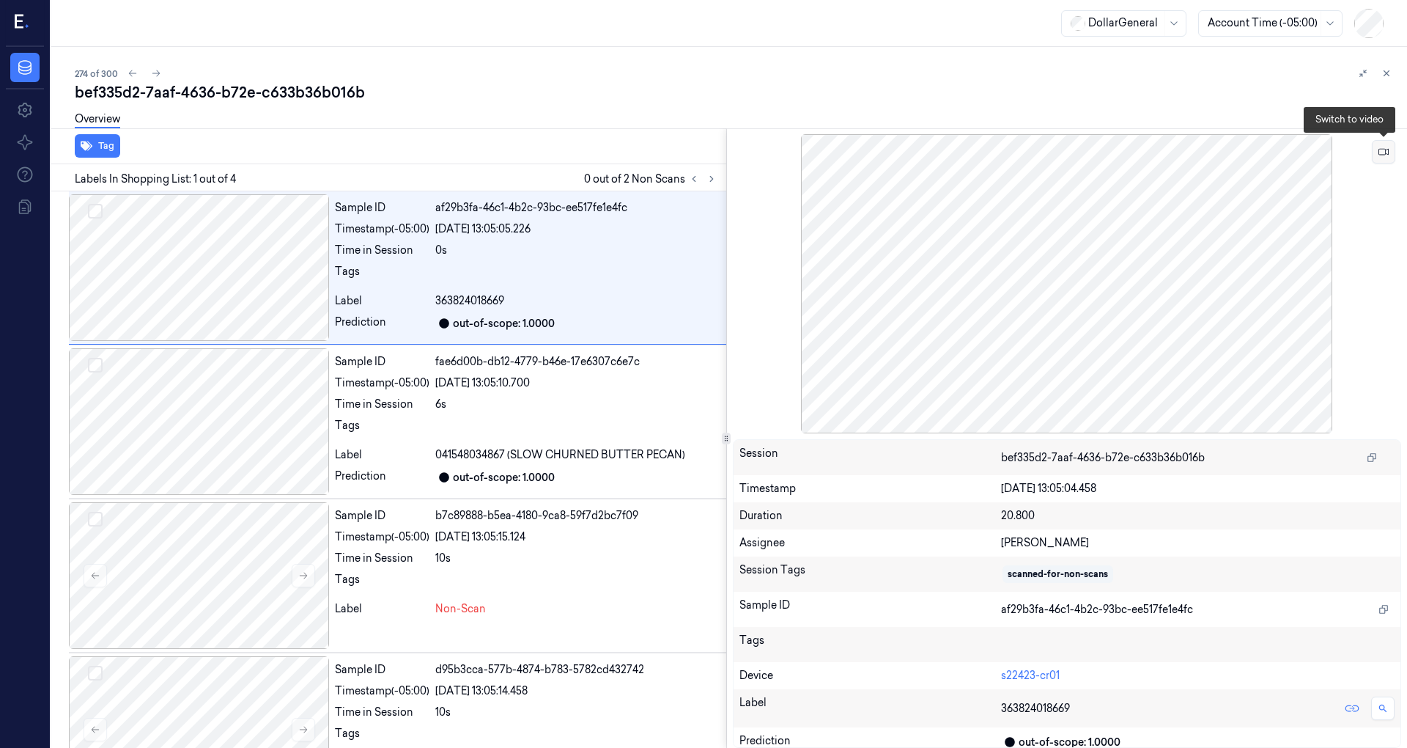
click at [1379, 148] on icon at bounding box center [1384, 152] width 10 height 10
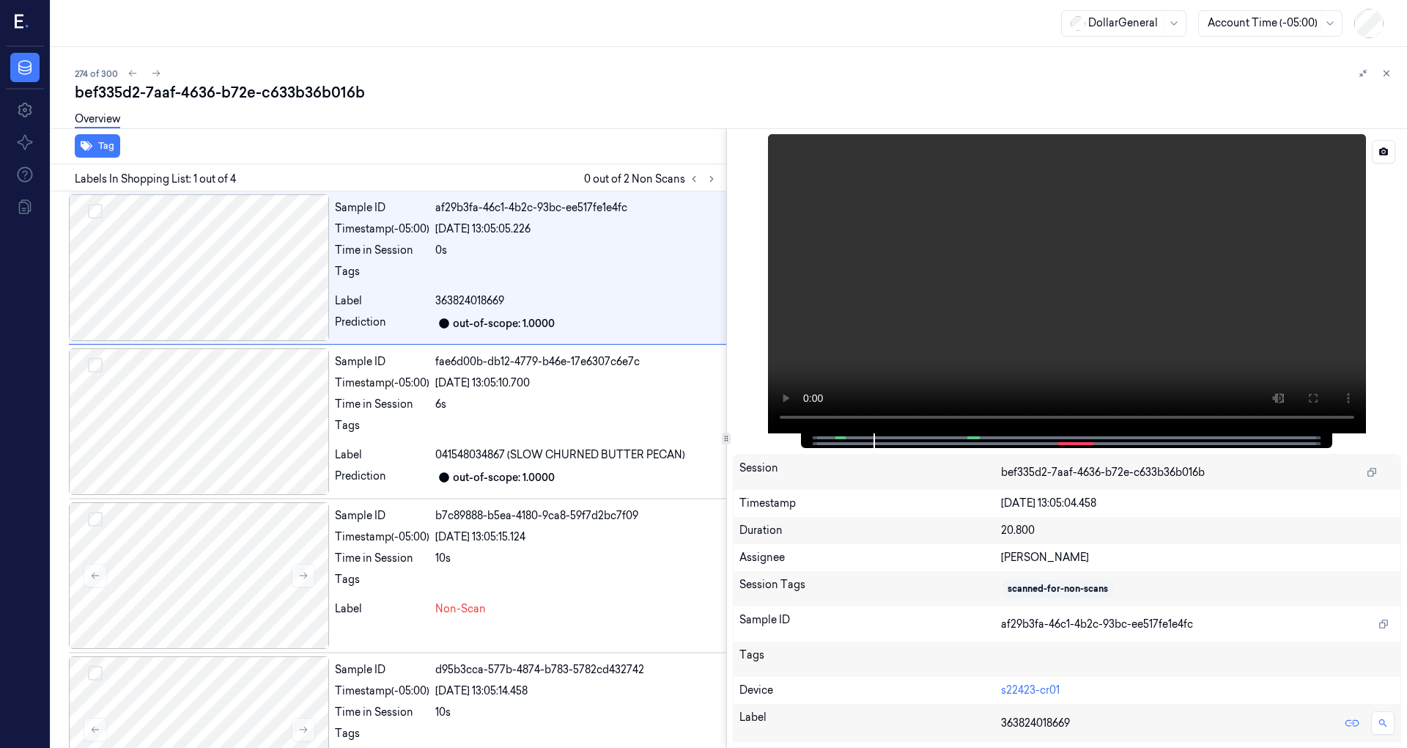
drag, startPoint x: 1026, startPoint y: 323, endPoint x: 1234, endPoint y: 377, distance: 214.9
click at [1026, 324] on video at bounding box center [1067, 283] width 598 height 299
click at [1377, 140] on button at bounding box center [1383, 151] width 23 height 23
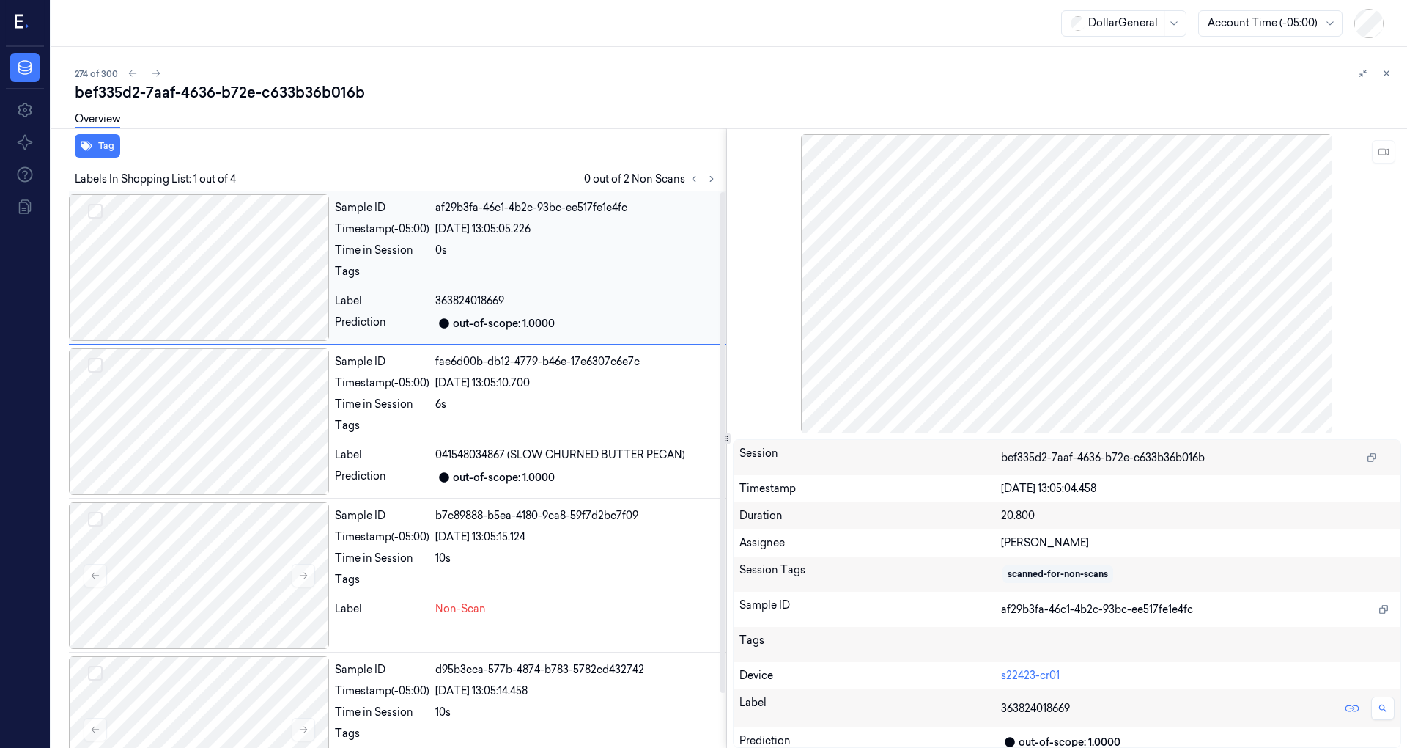
click at [246, 300] on div at bounding box center [199, 267] width 260 height 147
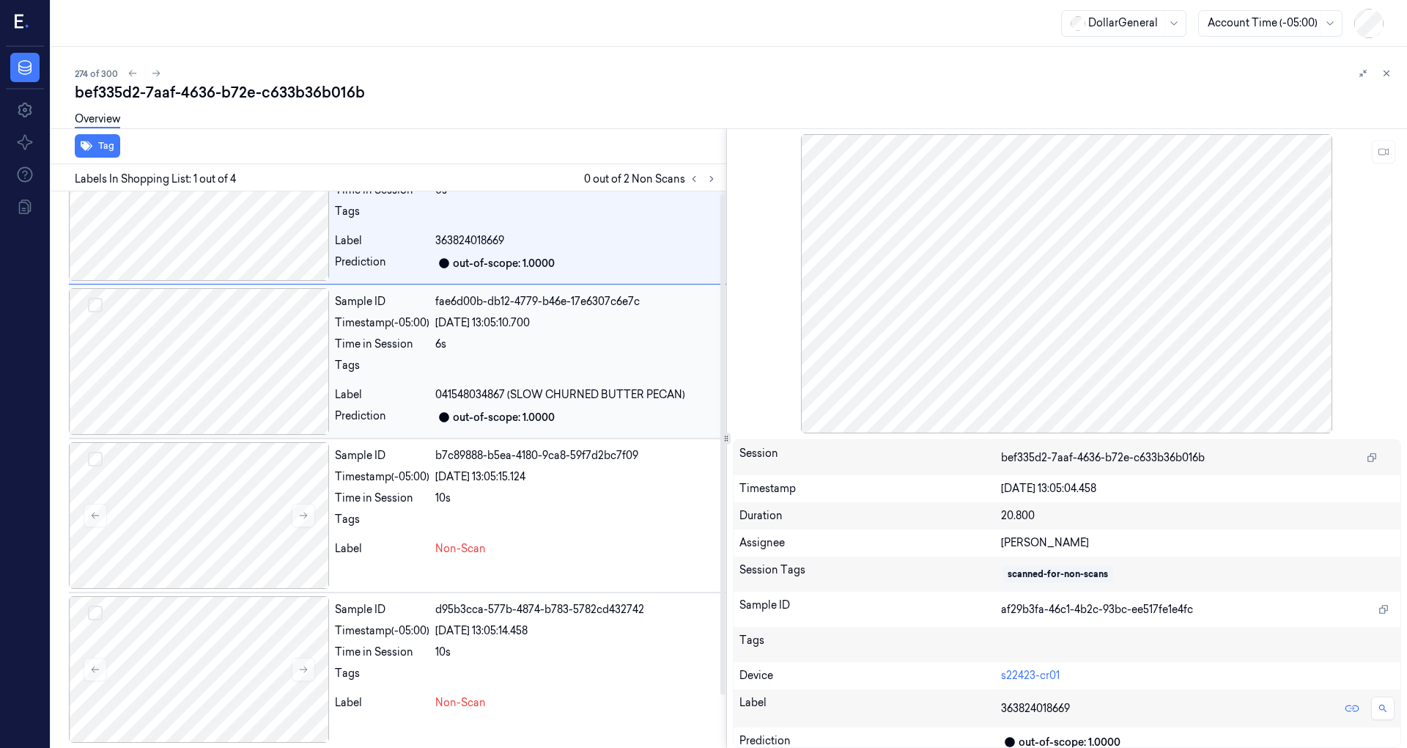
scroll to position [62, 0]
click at [265, 524] on div at bounding box center [199, 513] width 260 height 147
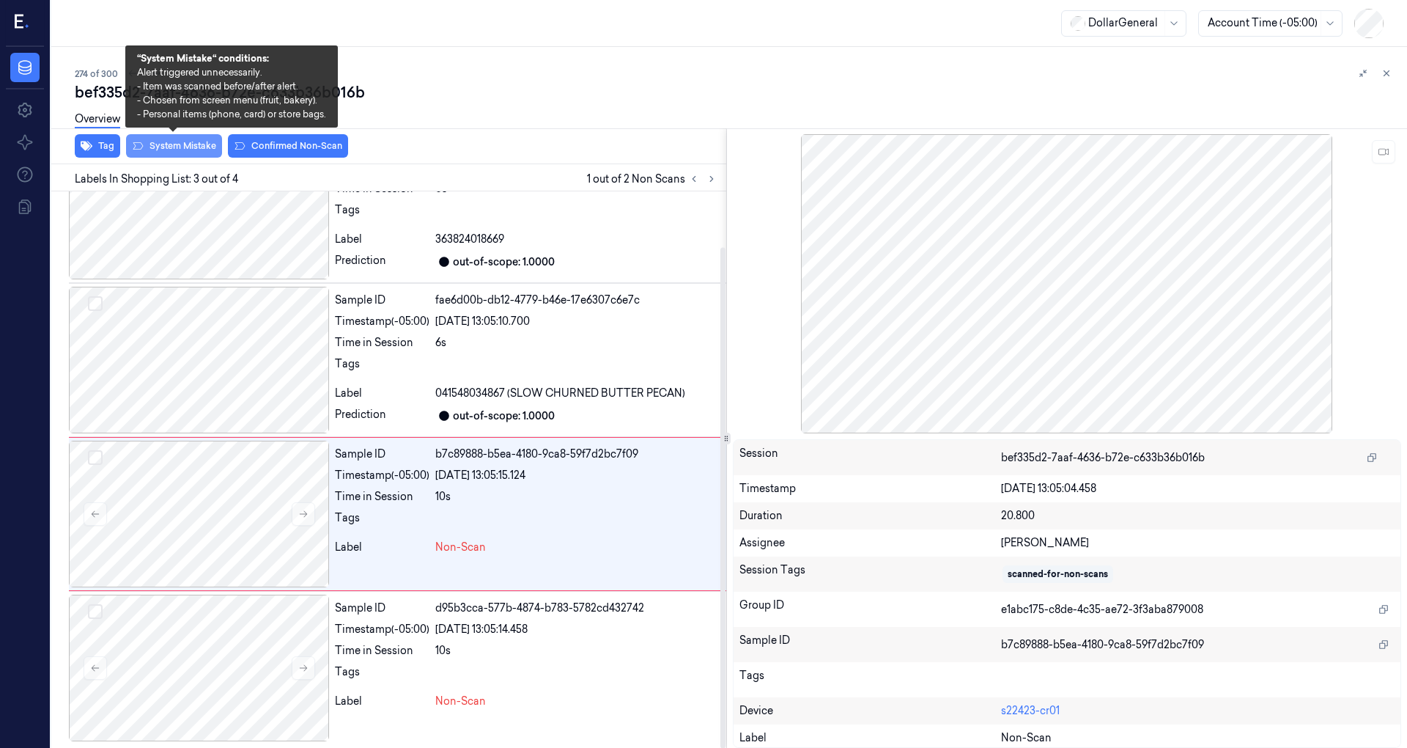
click at [162, 144] on button "System Mistake" at bounding box center [174, 145] width 96 height 23
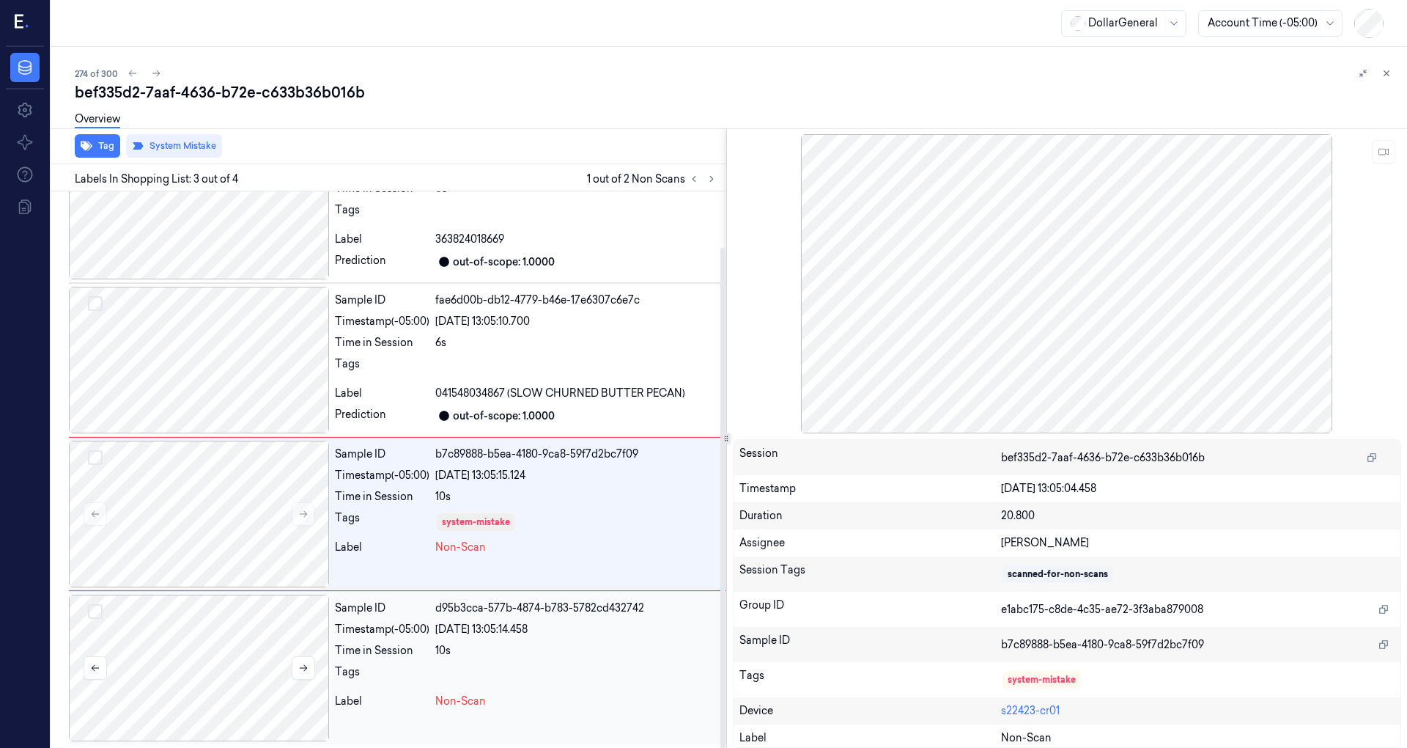
click at [243, 671] on div at bounding box center [199, 667] width 260 height 147
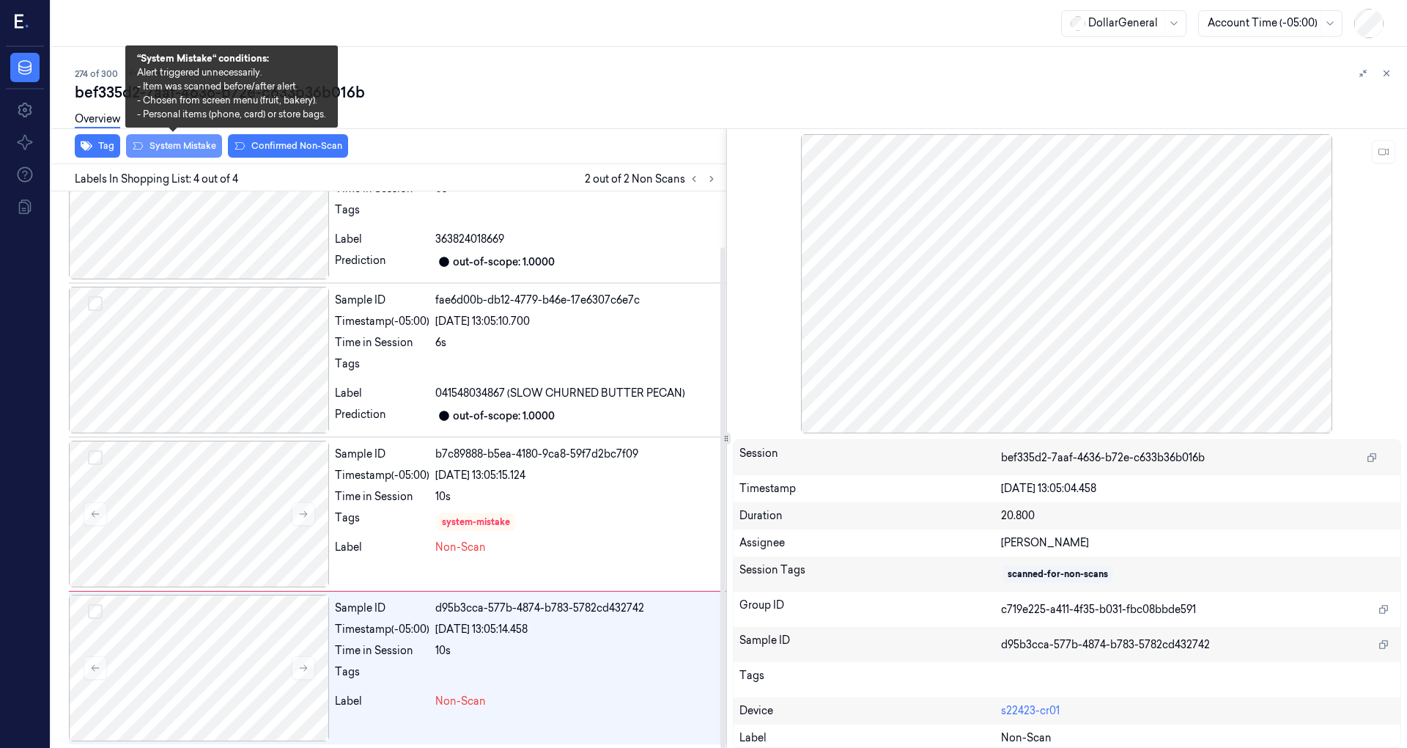
click at [193, 145] on button "System Mistake" at bounding box center [174, 145] width 96 height 23
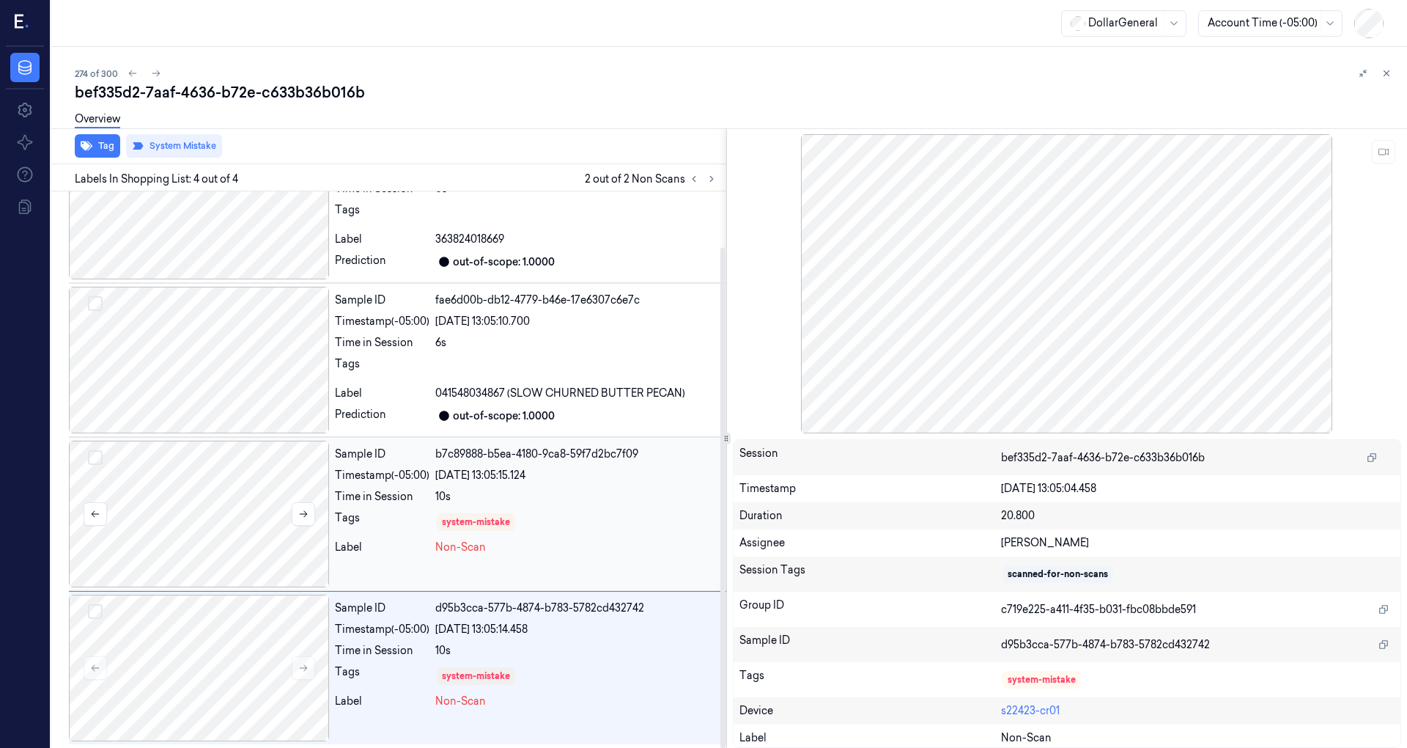
click at [159, 540] on div at bounding box center [199, 513] width 260 height 147
click at [297, 657] on button at bounding box center [303, 667] width 23 height 23
click at [270, 557] on div at bounding box center [199, 513] width 260 height 147
click at [257, 641] on div at bounding box center [199, 667] width 260 height 147
click at [273, 545] on div at bounding box center [199, 513] width 260 height 147
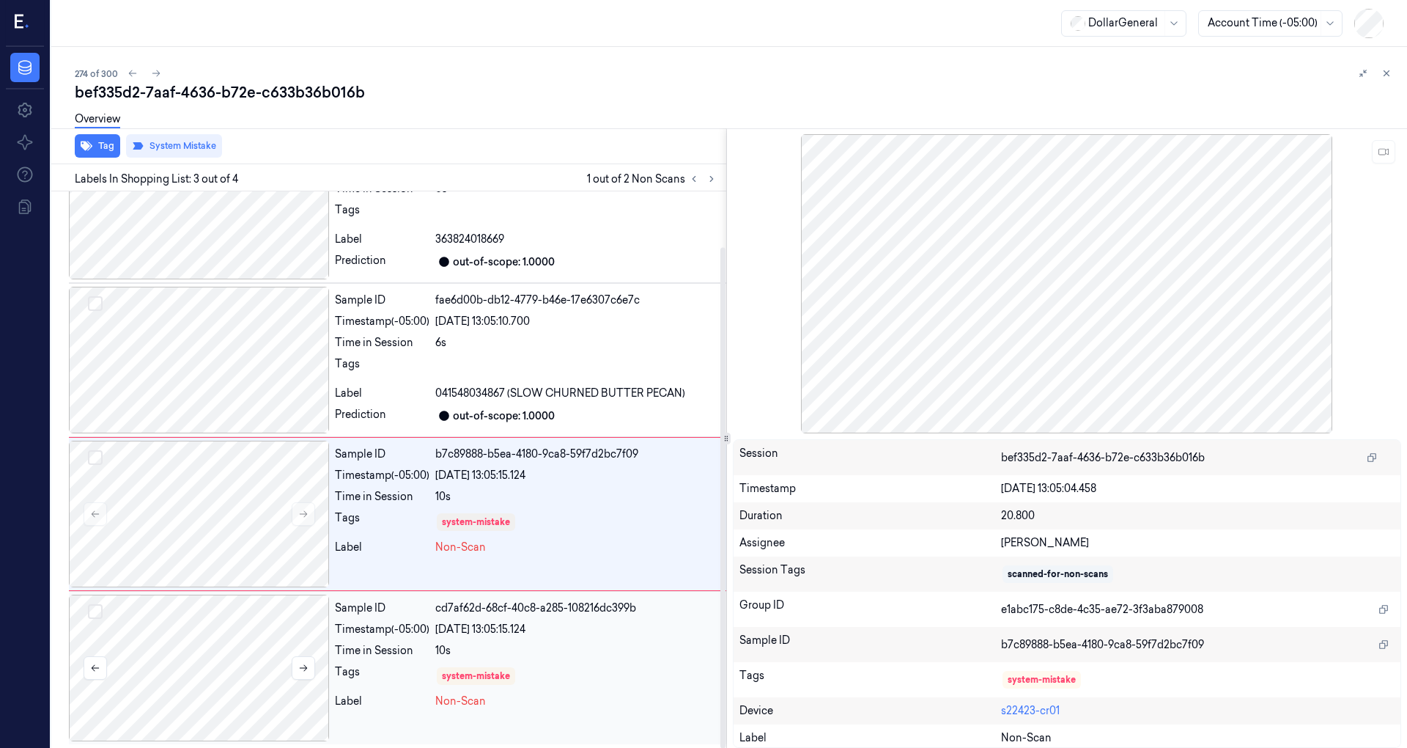
click at [291, 632] on div at bounding box center [199, 667] width 260 height 147
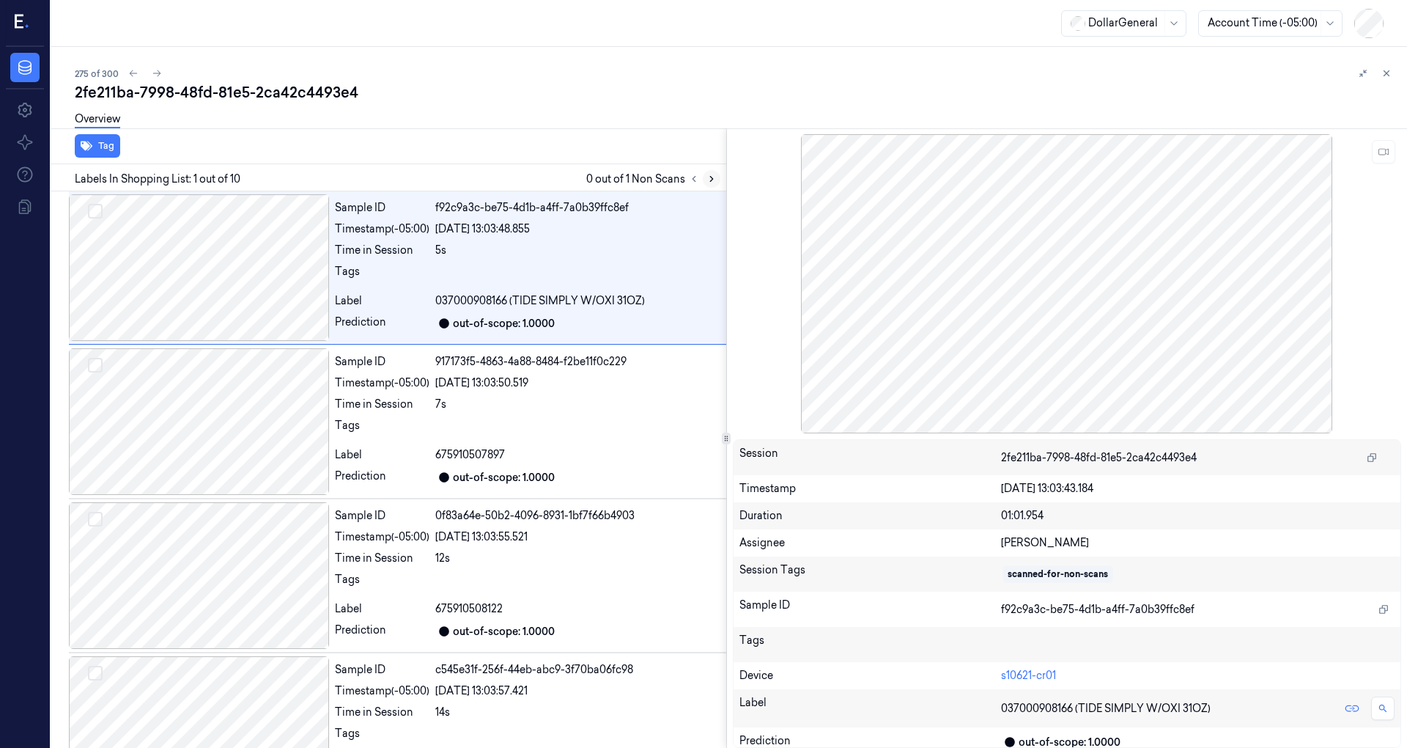
click at [705, 179] on button at bounding box center [712, 179] width 18 height 18
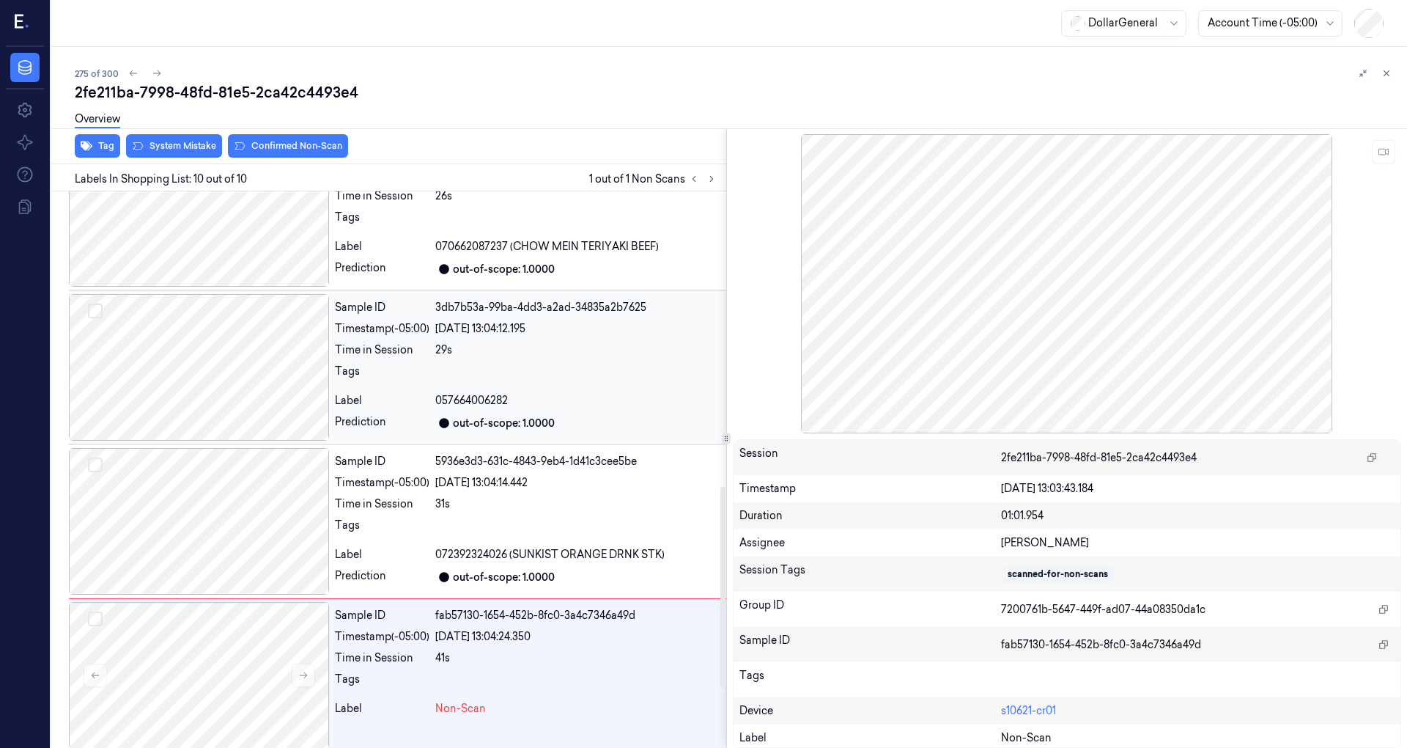
scroll to position [982, 0]
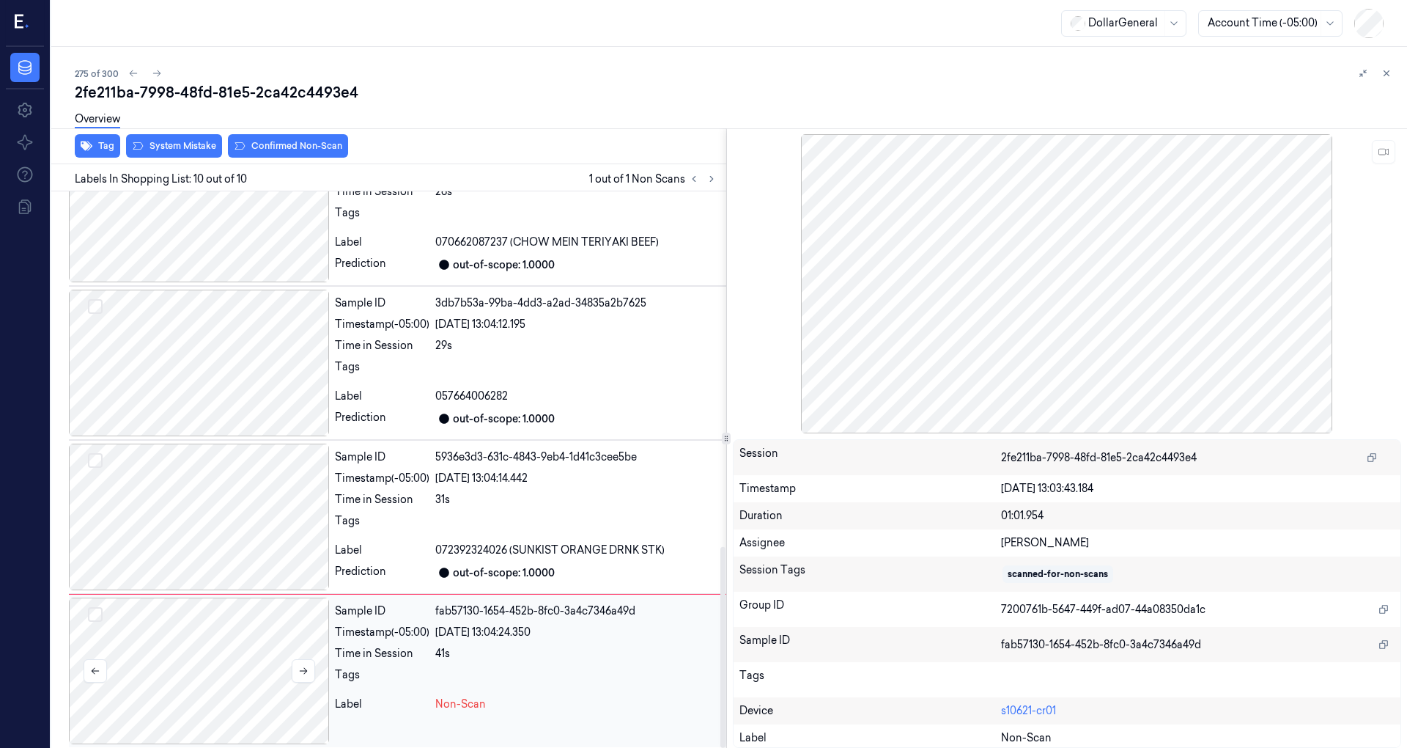
click at [238, 656] on div at bounding box center [199, 670] width 260 height 147
click at [257, 488] on div at bounding box center [199, 516] width 260 height 147
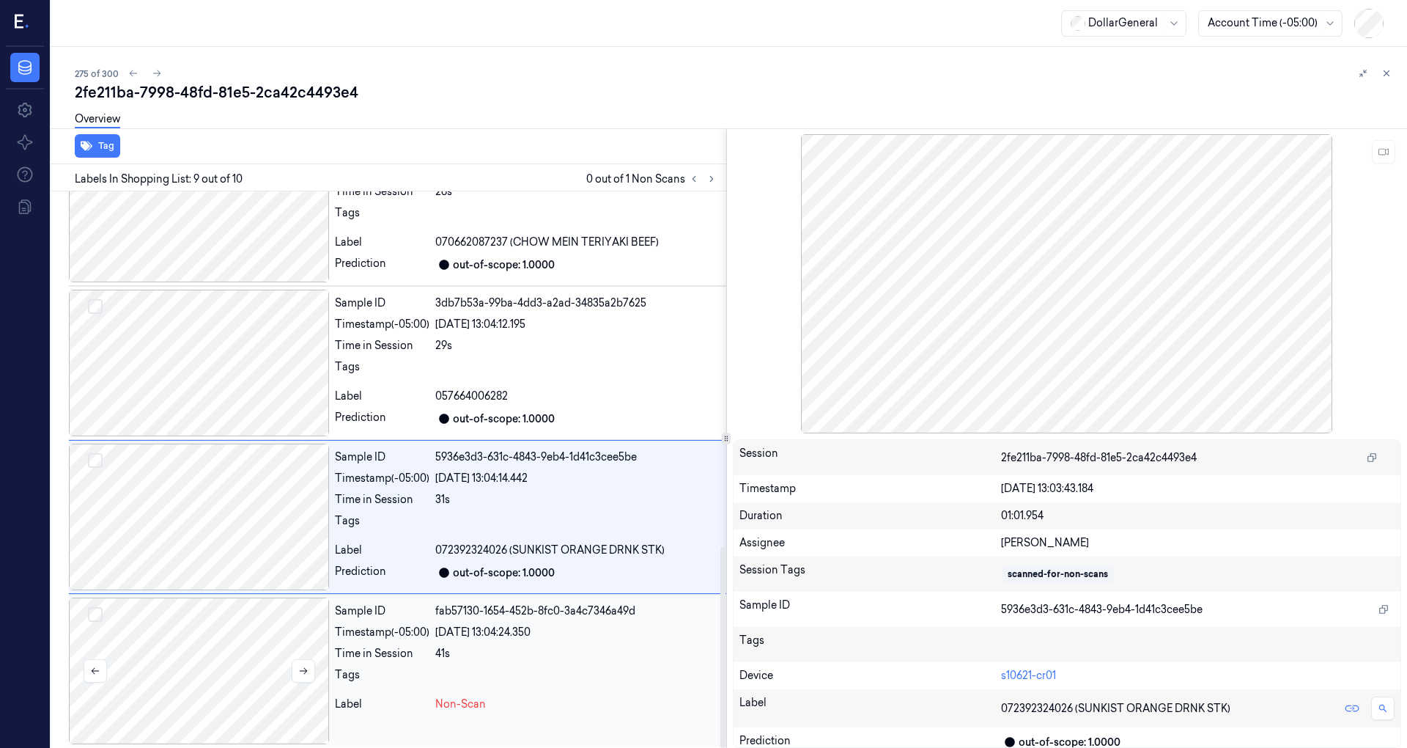
click at [227, 629] on div at bounding box center [199, 670] width 260 height 147
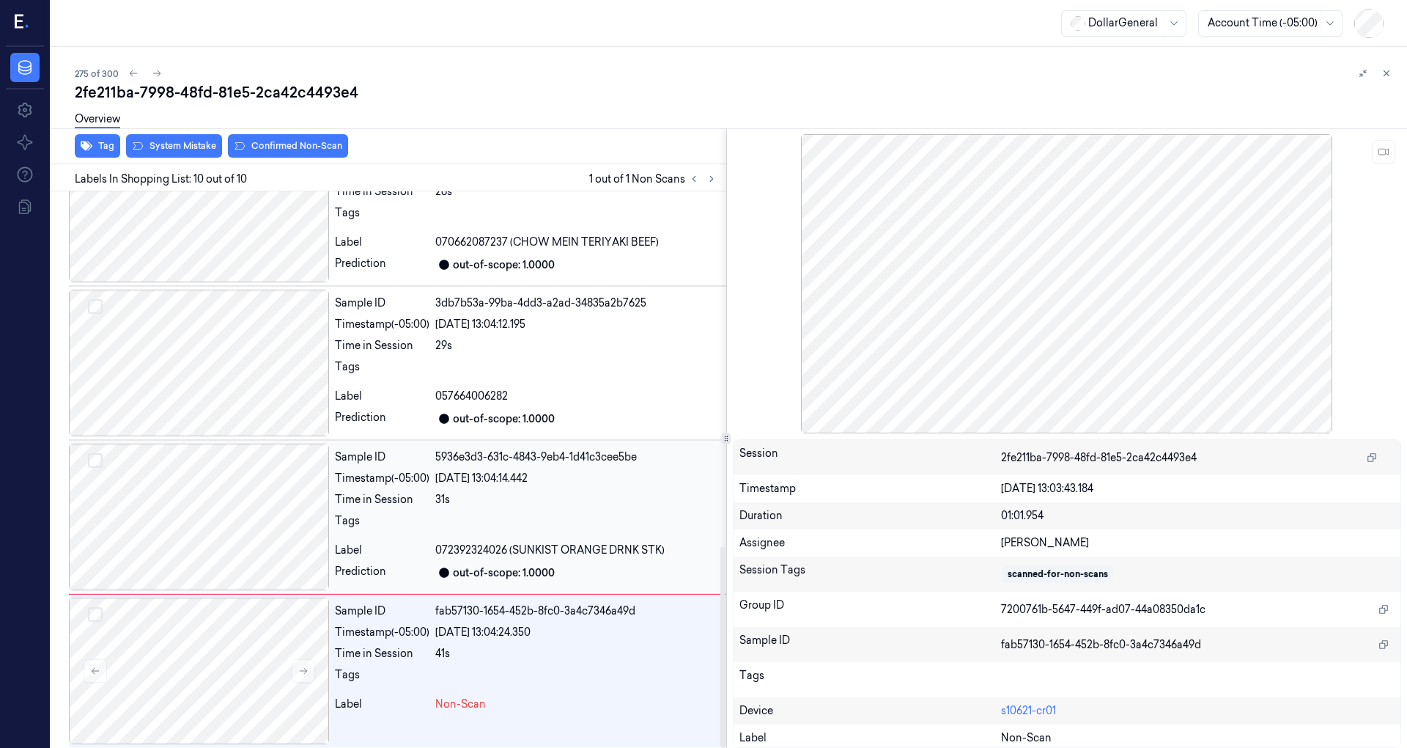
click at [255, 527] on div at bounding box center [199, 516] width 260 height 147
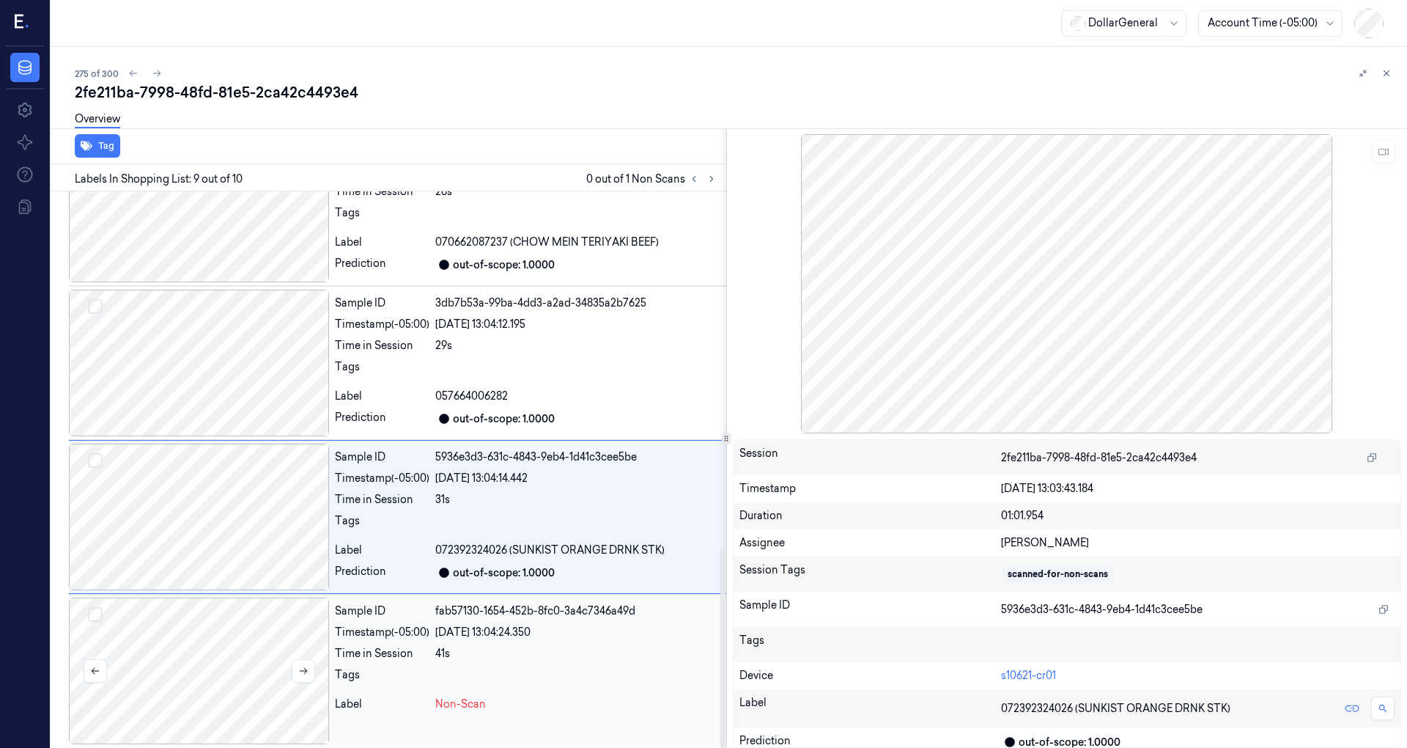
click at [243, 633] on div at bounding box center [199, 670] width 260 height 147
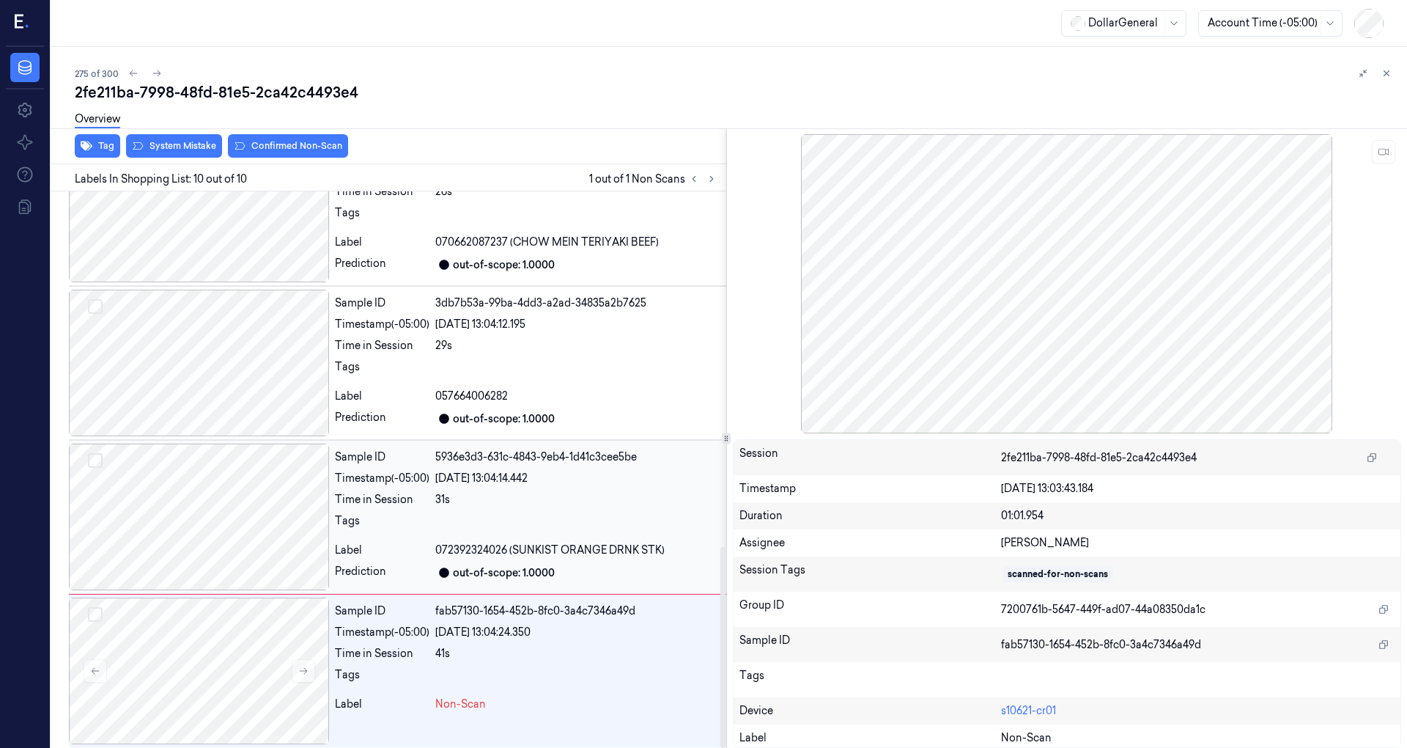
click at [248, 539] on div at bounding box center [199, 516] width 260 height 147
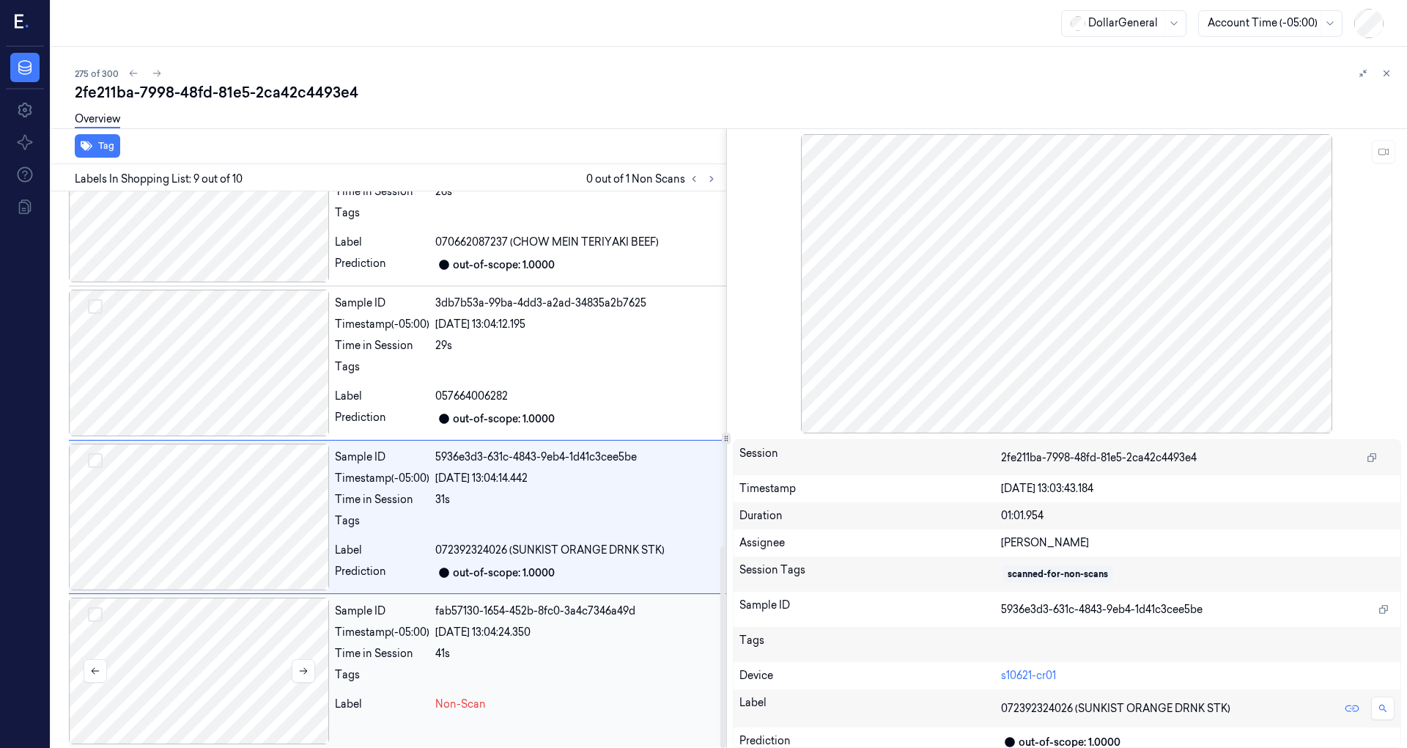
click at [248, 639] on div at bounding box center [199, 670] width 260 height 147
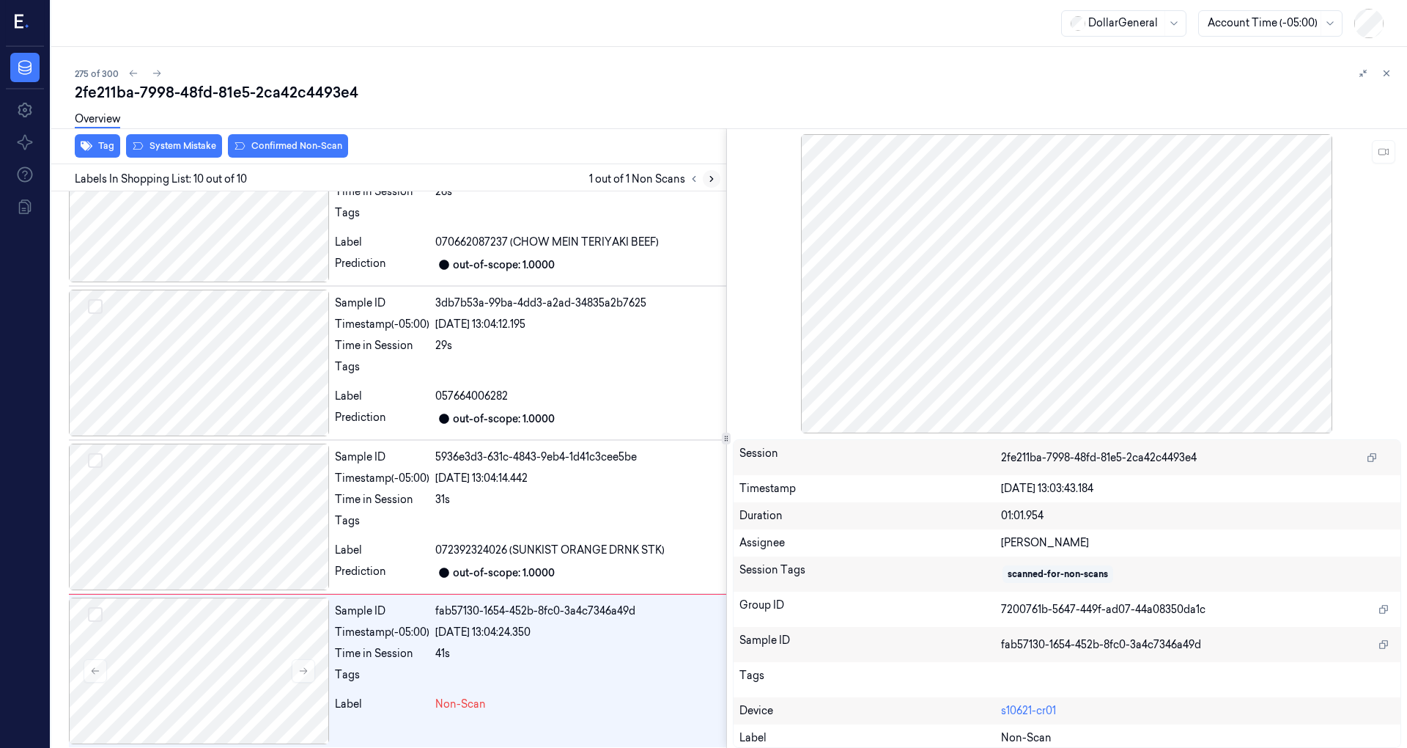
click at [708, 173] on button at bounding box center [712, 179] width 18 height 18
click at [689, 182] on icon at bounding box center [694, 179] width 10 height 10
click at [694, 180] on icon at bounding box center [694, 179] width 10 height 10
click at [715, 173] on button at bounding box center [712, 179] width 18 height 18
click at [218, 654] on div at bounding box center [199, 670] width 260 height 147
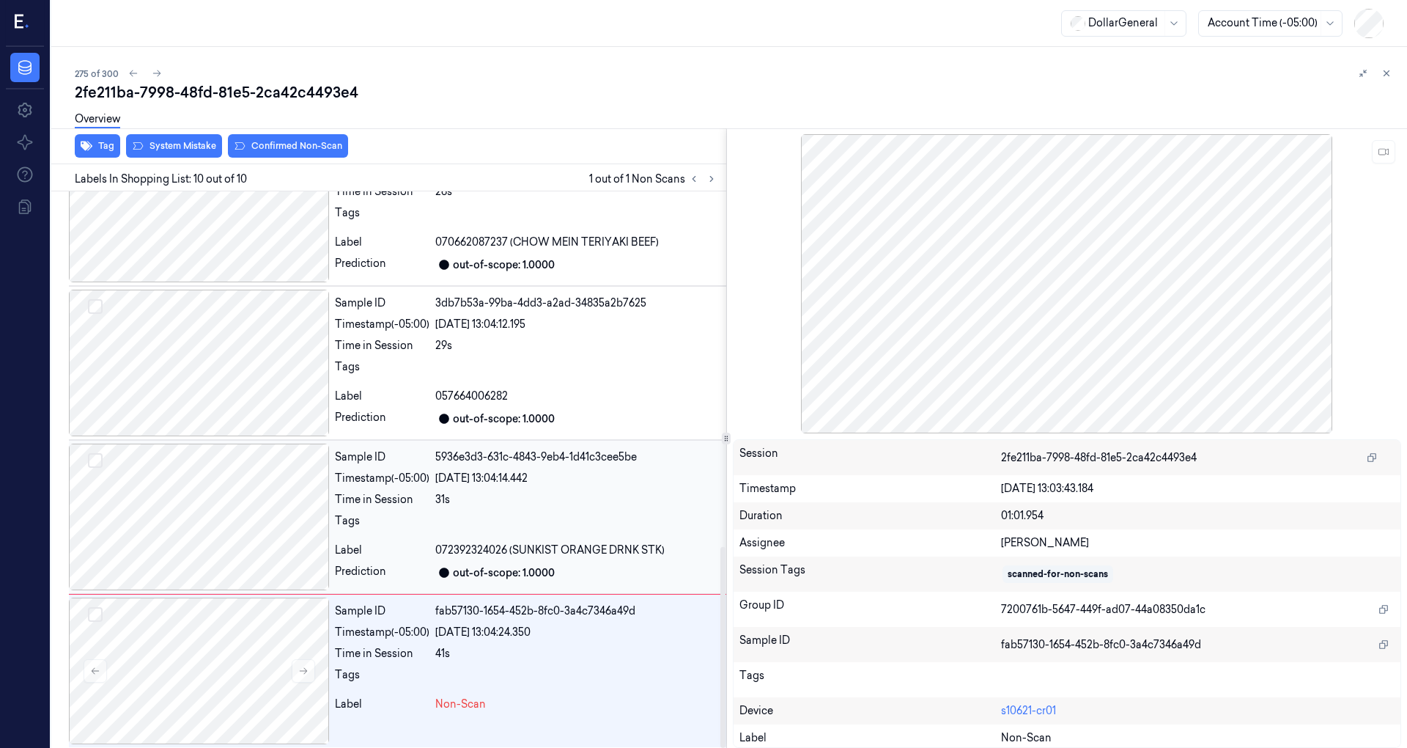
click at [259, 507] on div at bounding box center [199, 516] width 260 height 147
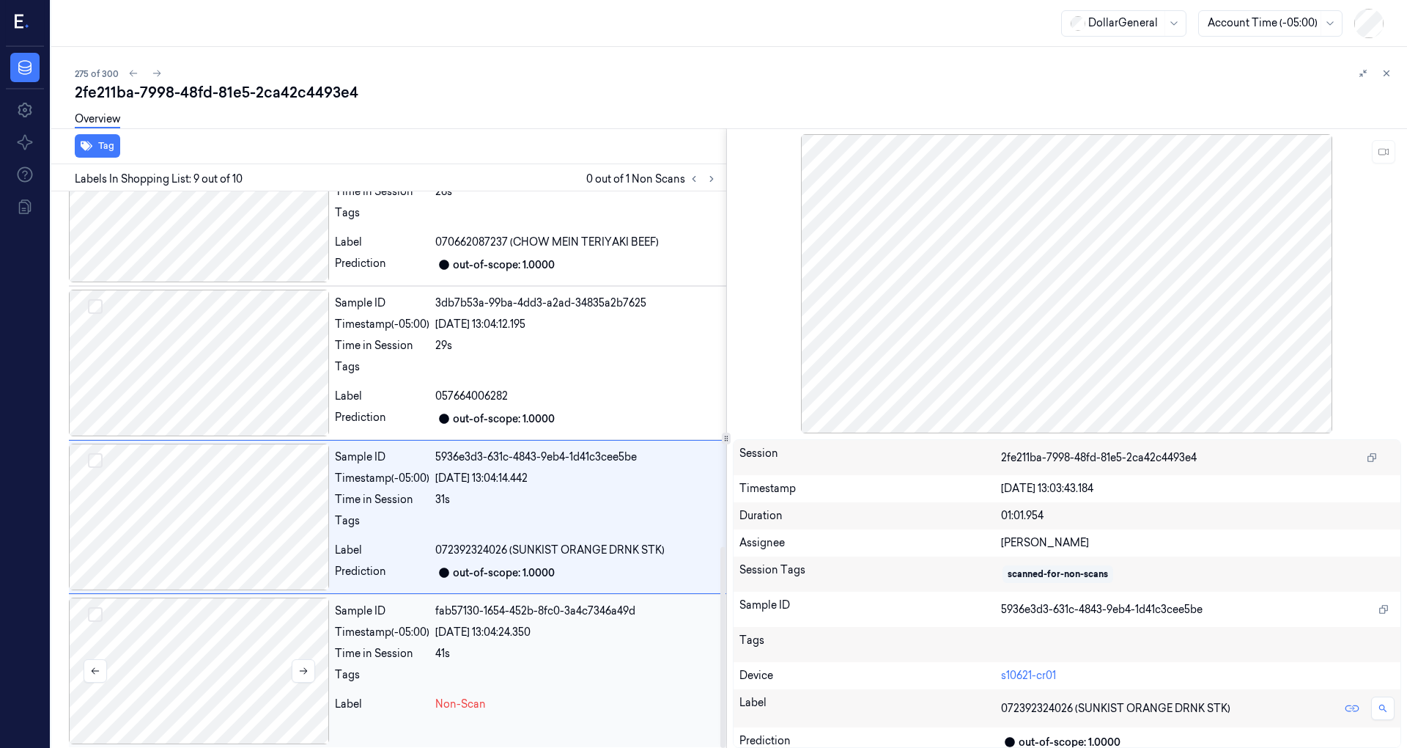
click at [273, 624] on div at bounding box center [199, 670] width 260 height 147
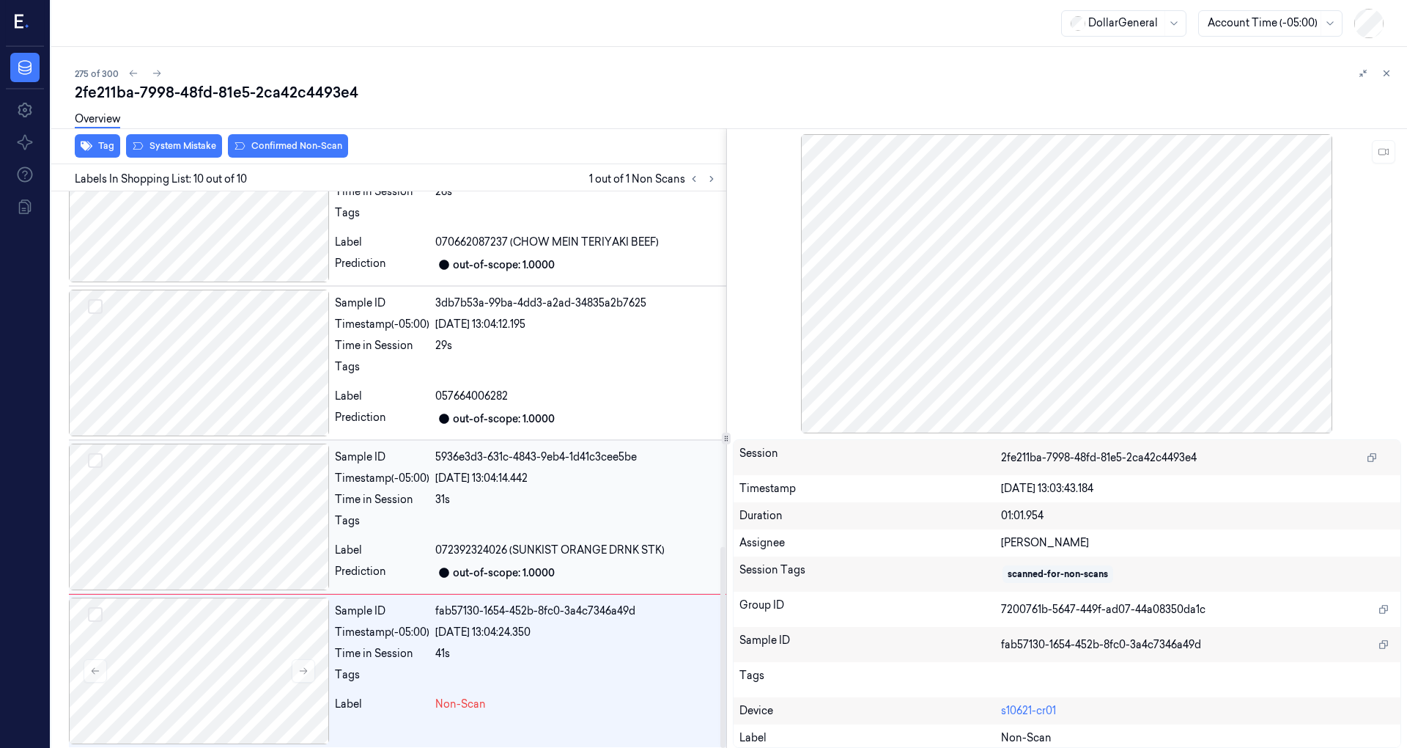
click at [284, 537] on div at bounding box center [199, 516] width 260 height 147
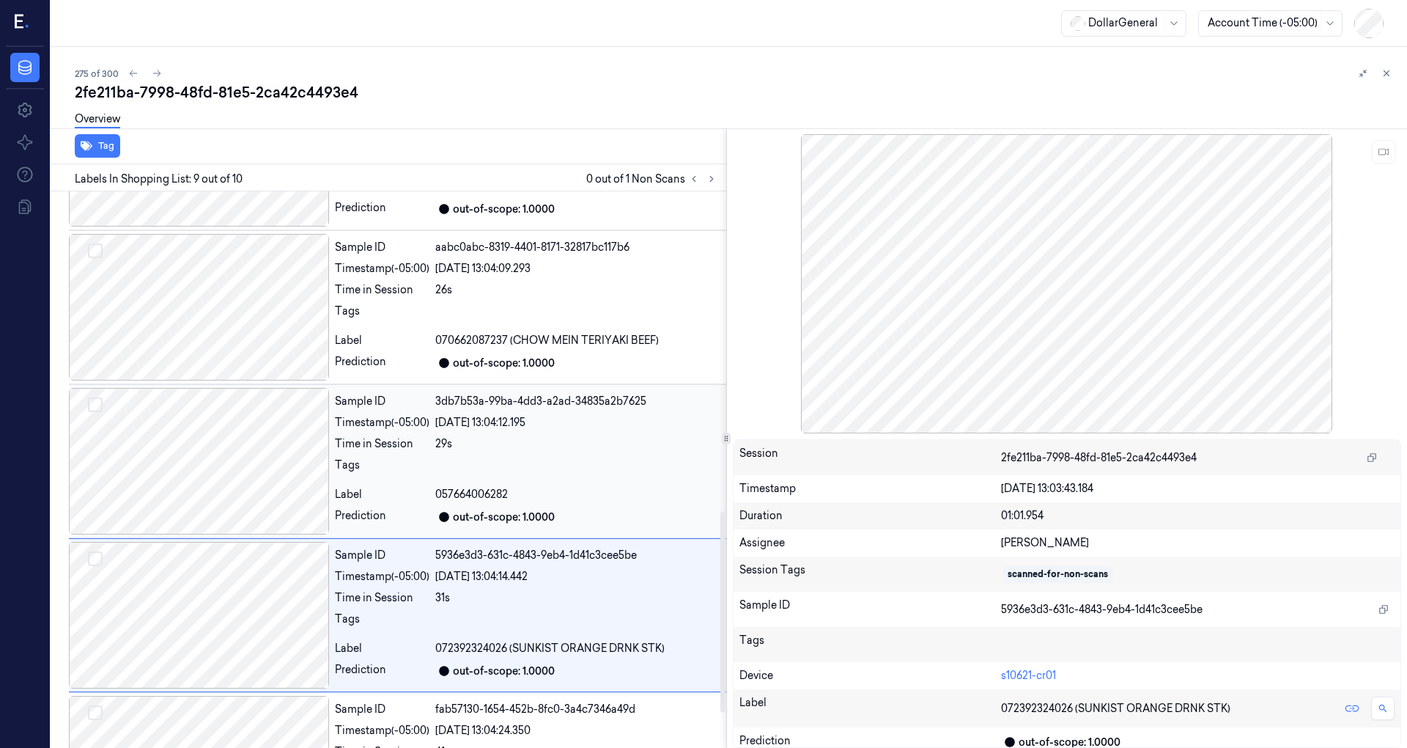
click at [276, 460] on div at bounding box center [199, 461] width 260 height 147
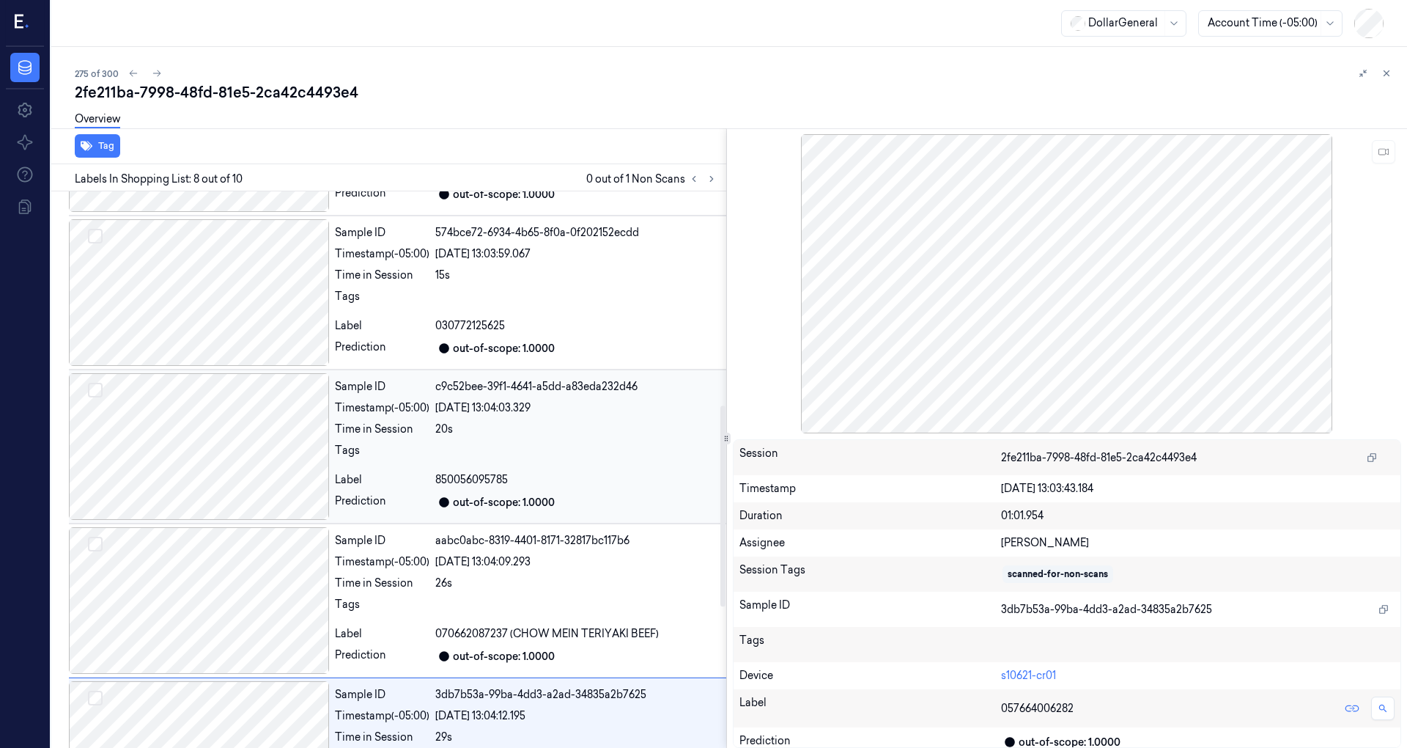
click at [256, 450] on div at bounding box center [199, 446] width 260 height 147
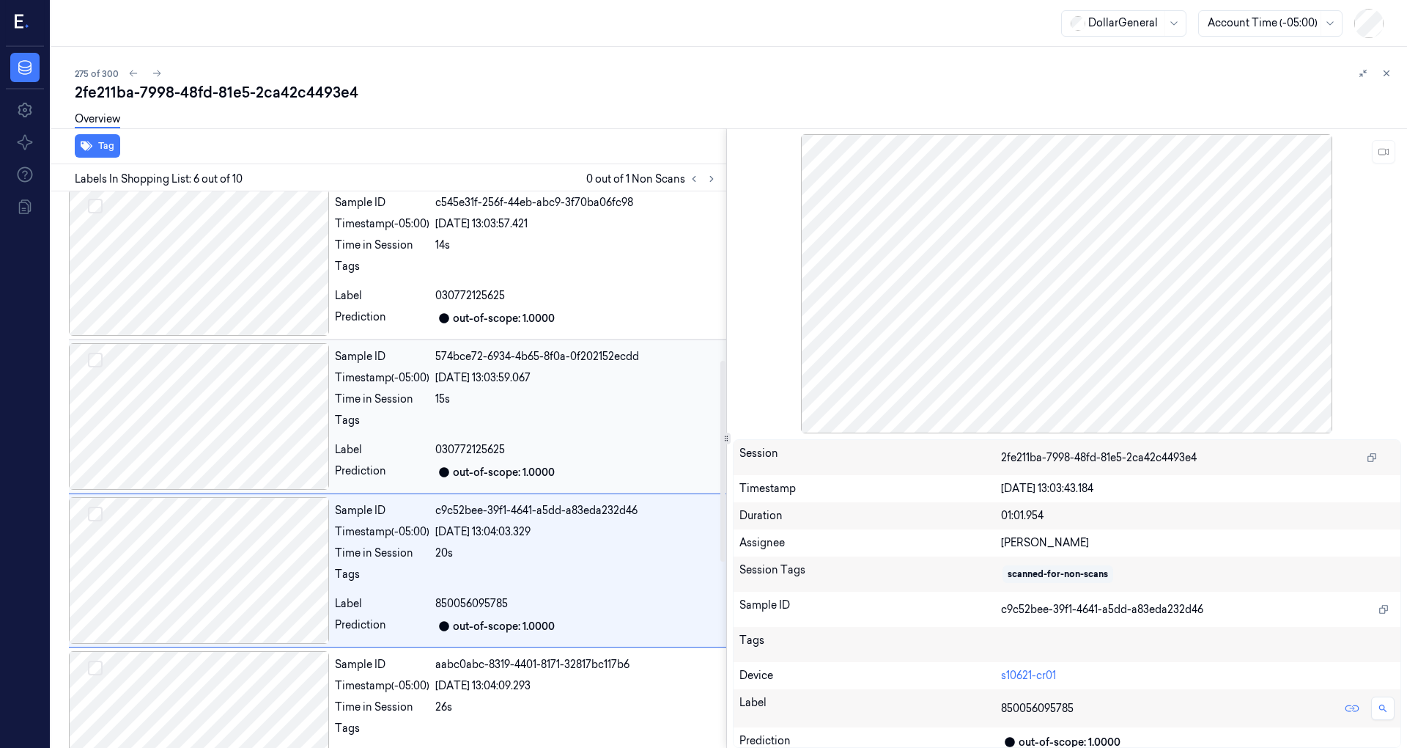
click at [264, 397] on div at bounding box center [199, 416] width 260 height 147
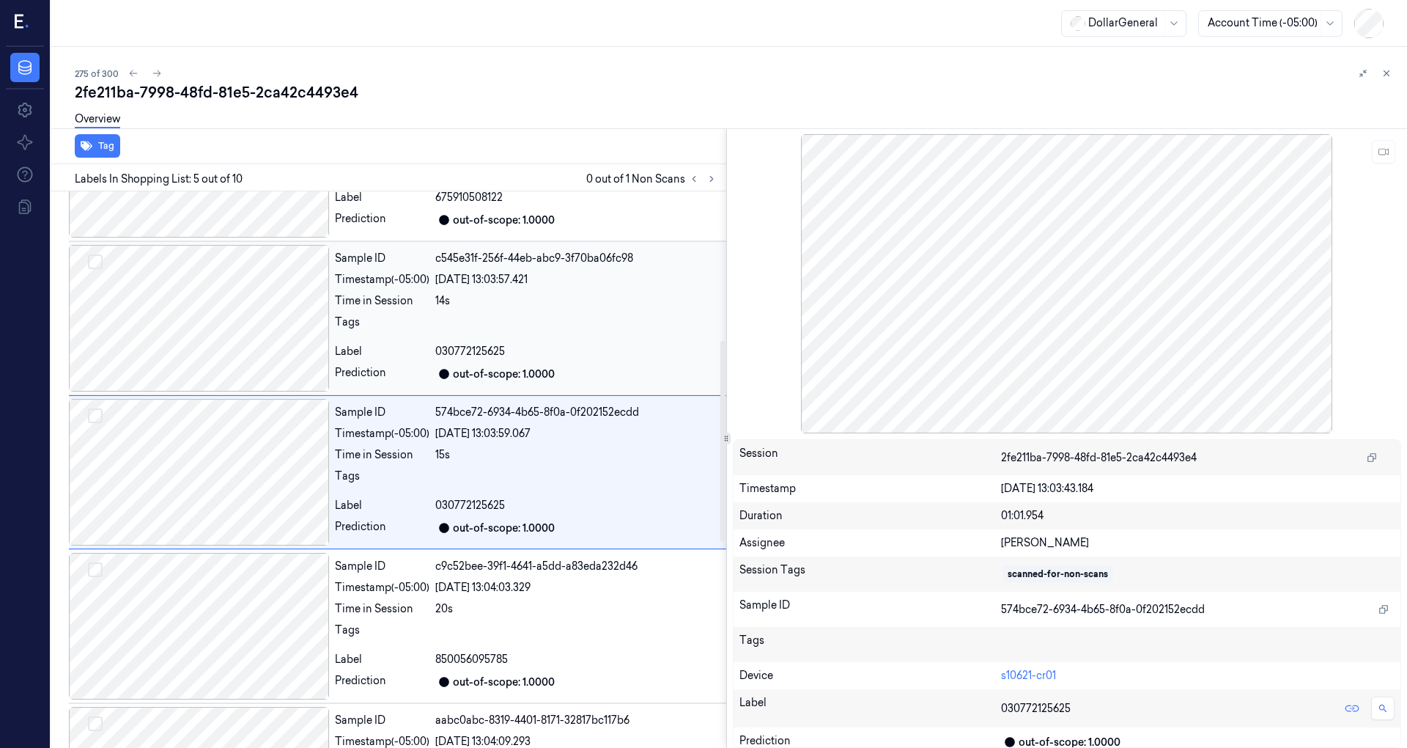
click at [248, 333] on div at bounding box center [199, 318] width 260 height 147
click at [252, 339] on div at bounding box center [199, 317] width 260 height 147
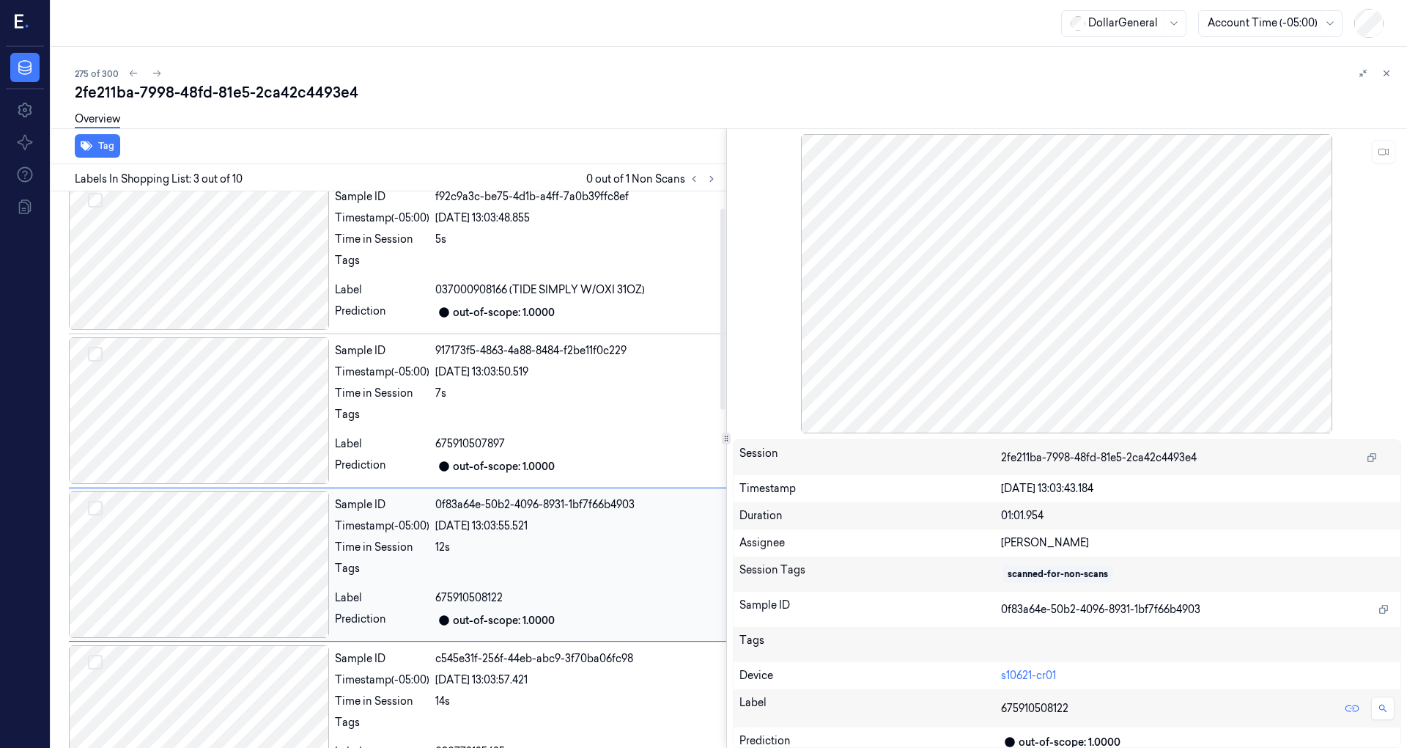
scroll to position [0, 0]
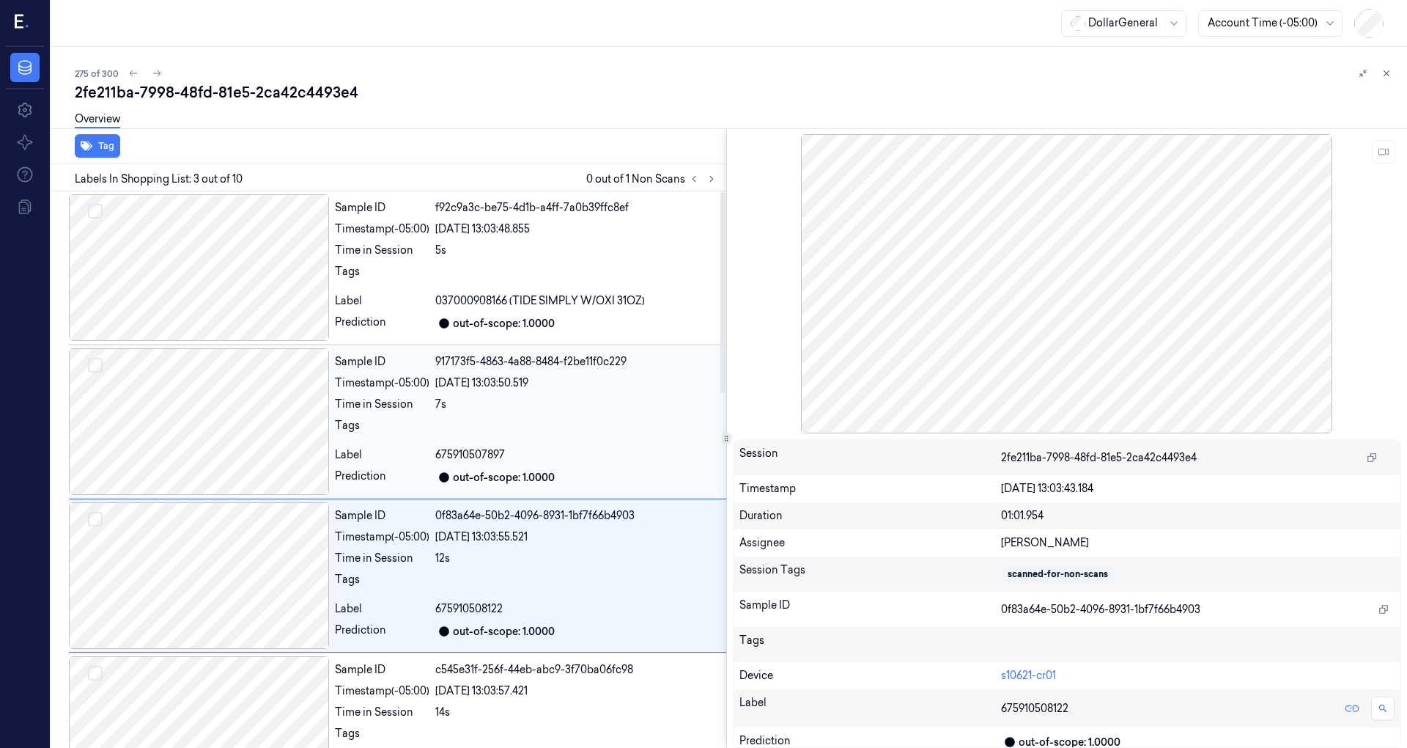
click at [193, 458] on div at bounding box center [199, 421] width 260 height 147
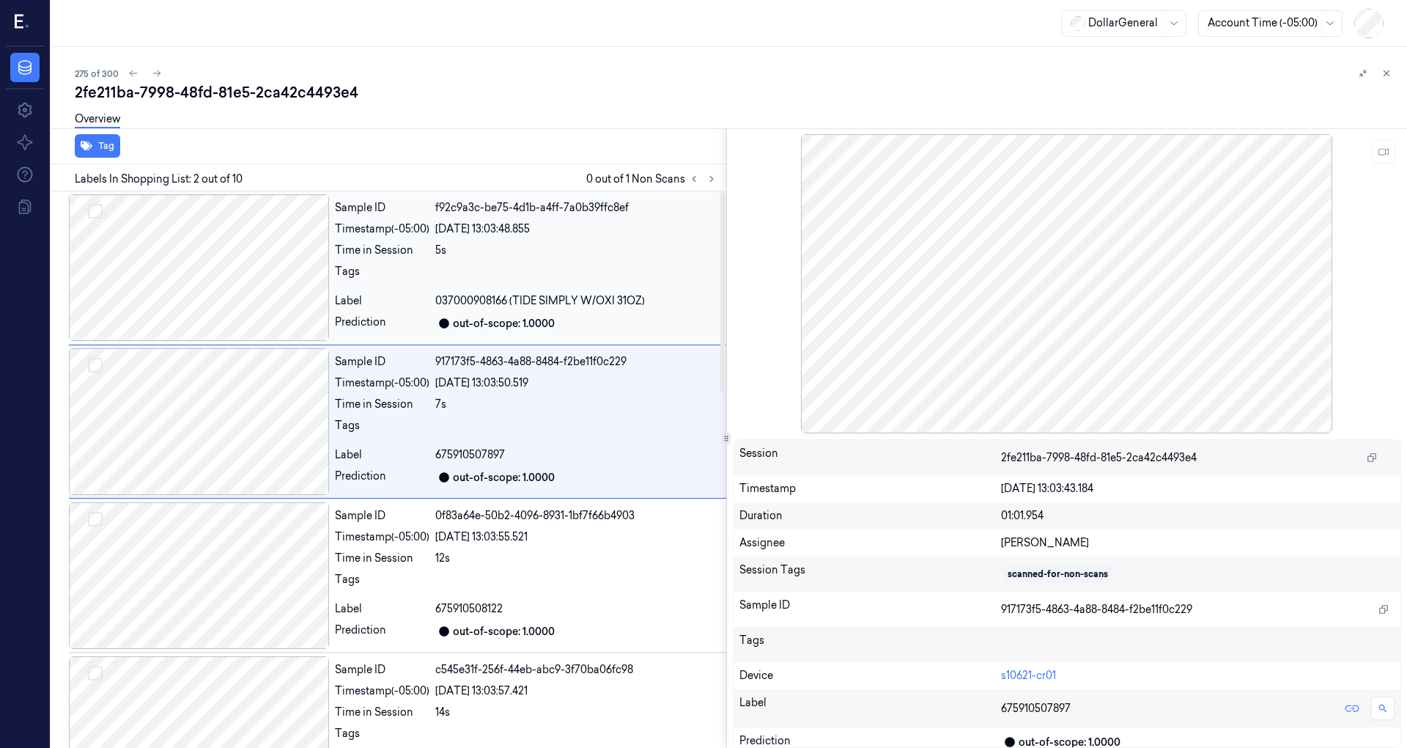
click at [227, 295] on div at bounding box center [199, 267] width 260 height 147
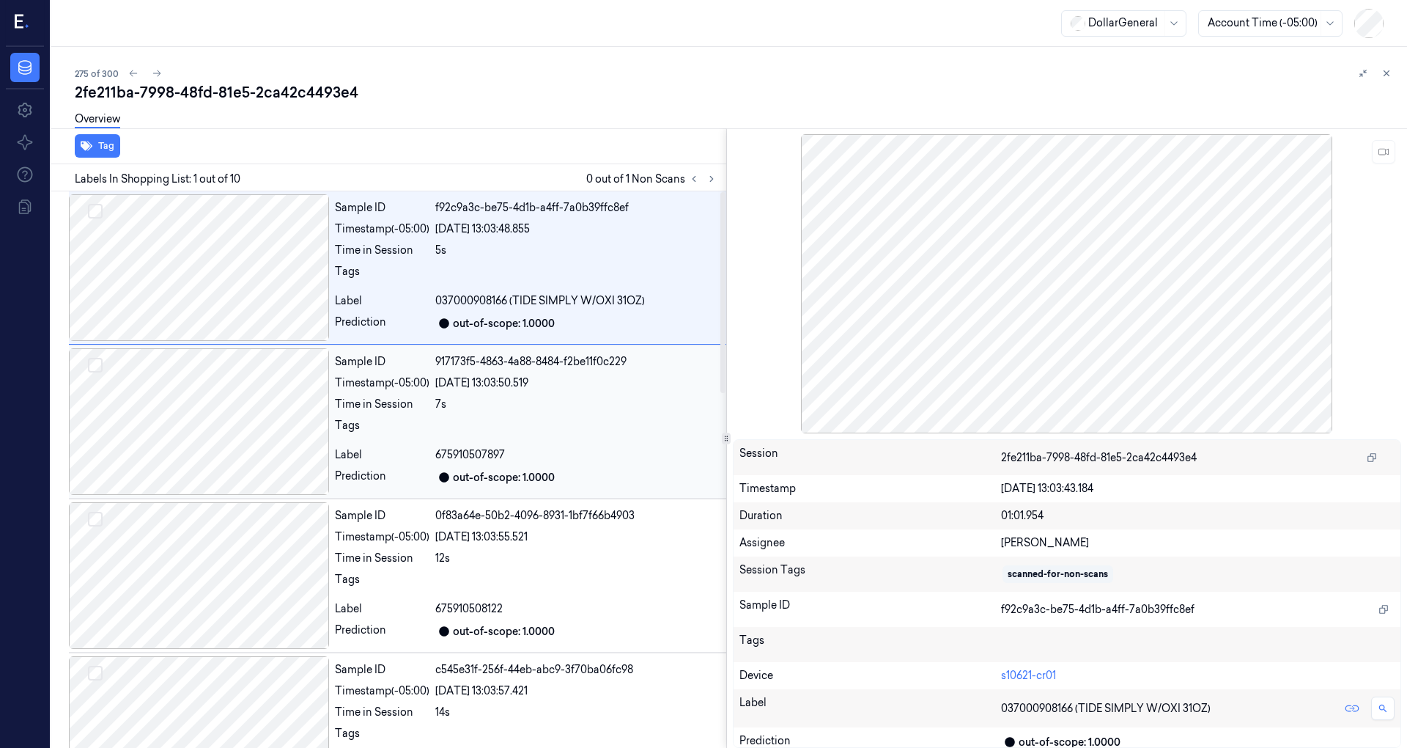
click at [246, 400] on div at bounding box center [199, 421] width 260 height 147
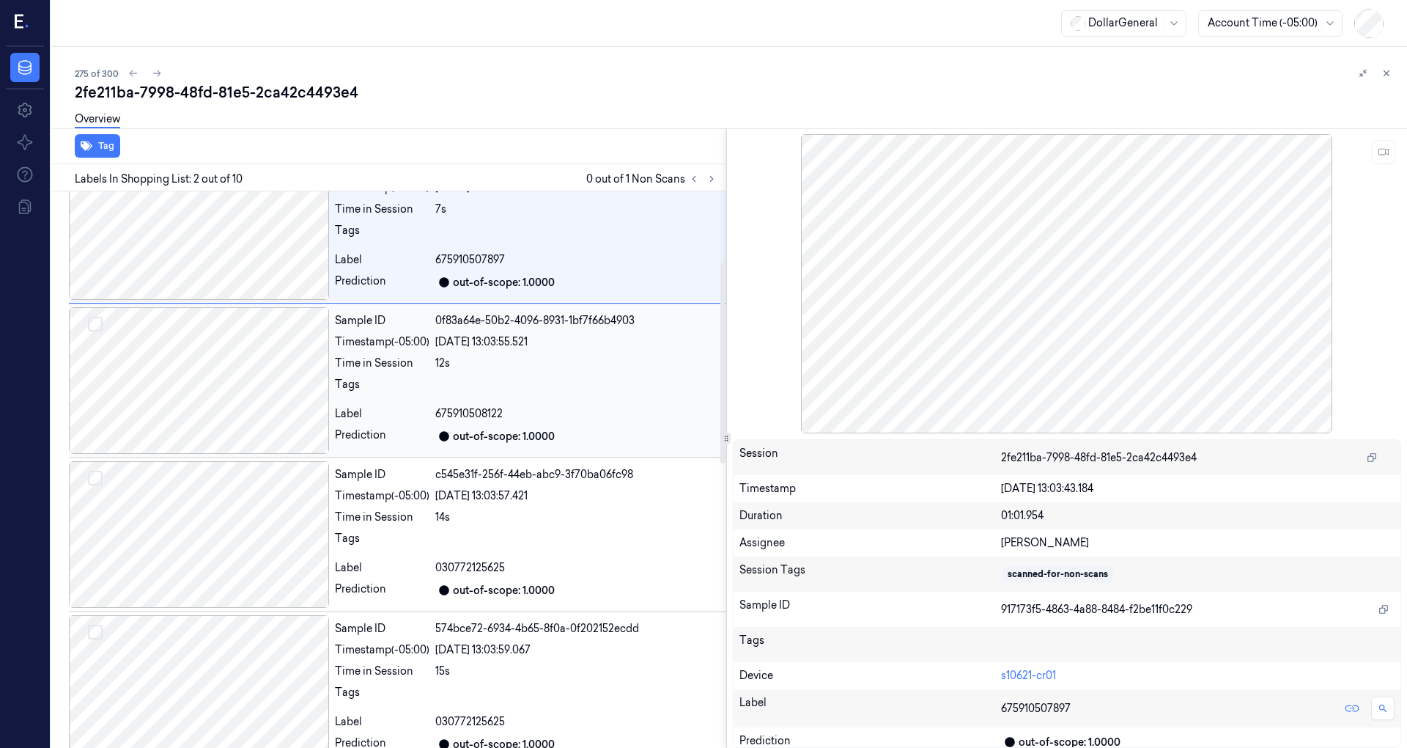
click at [245, 413] on div at bounding box center [199, 380] width 260 height 147
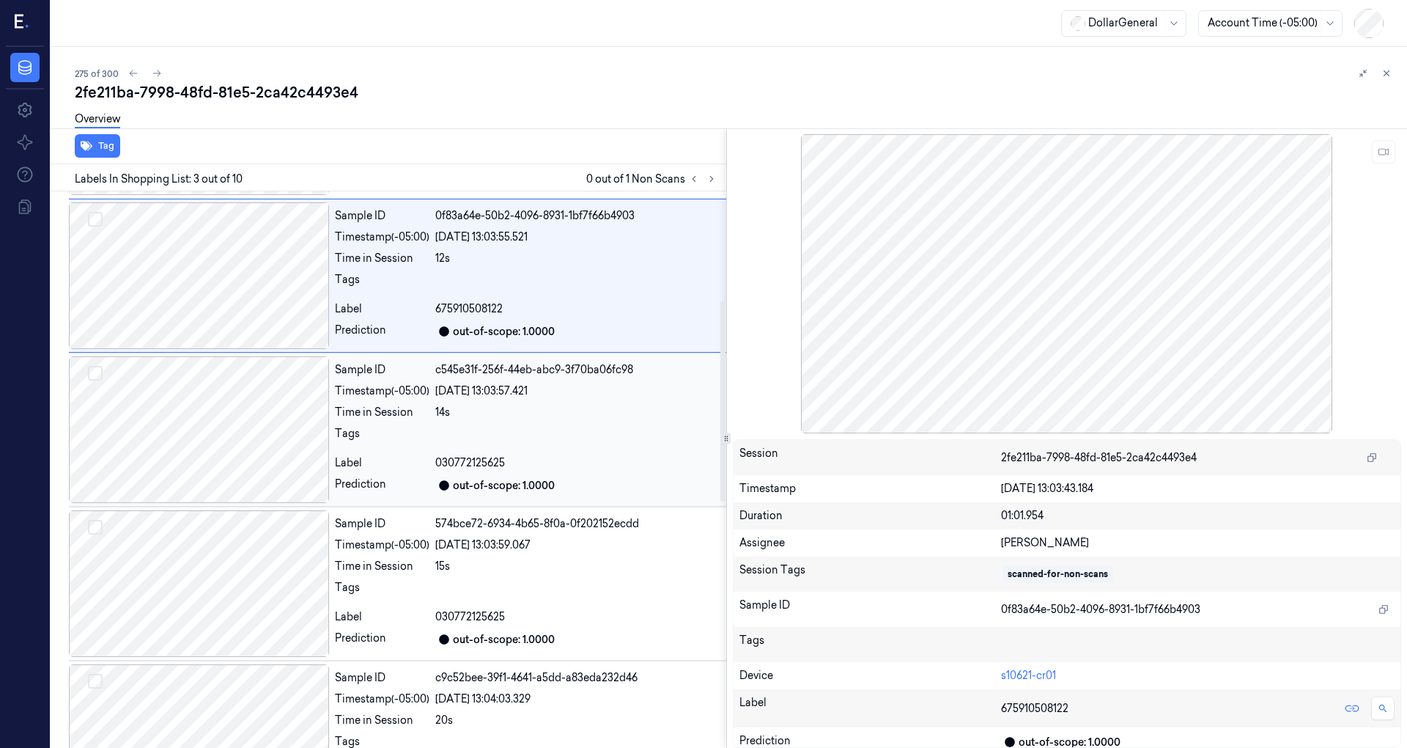
click at [244, 421] on div at bounding box center [199, 429] width 260 height 147
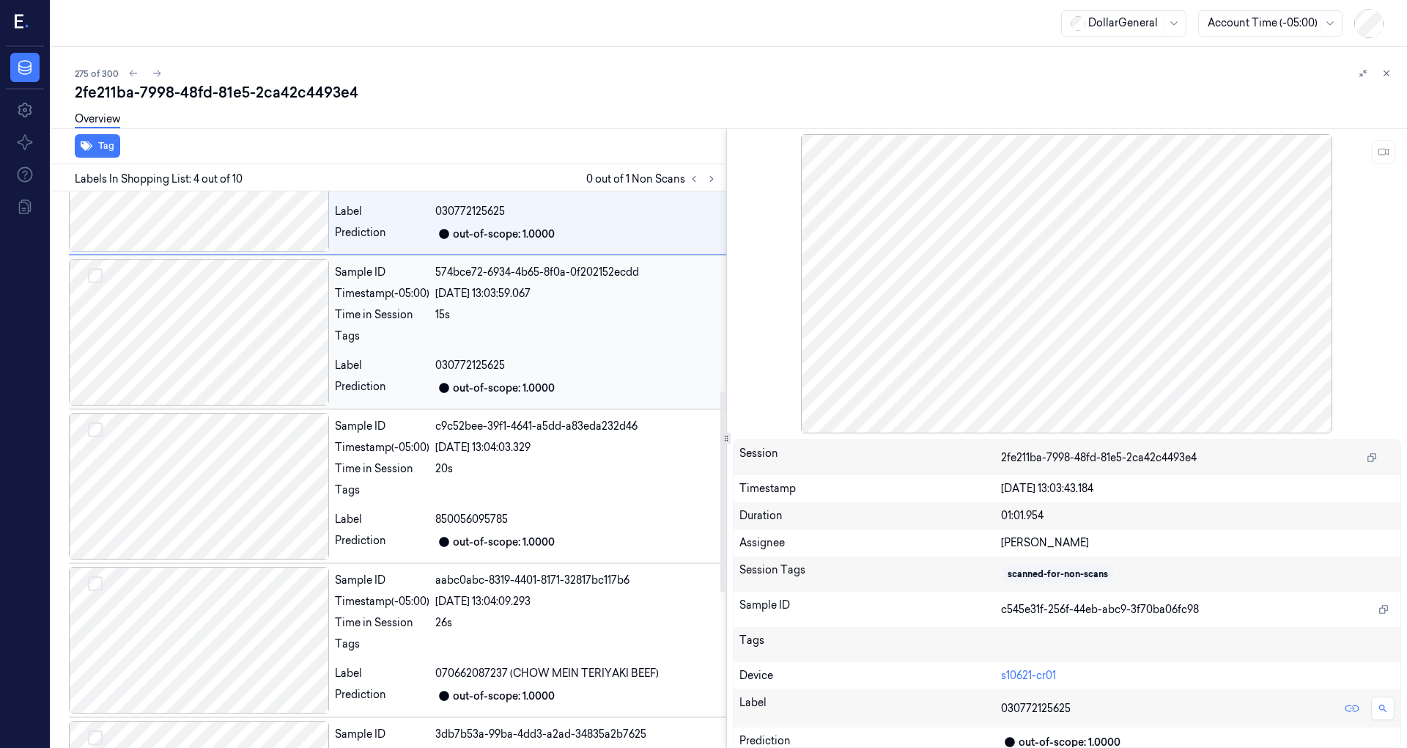
click at [247, 366] on div at bounding box center [199, 332] width 260 height 147
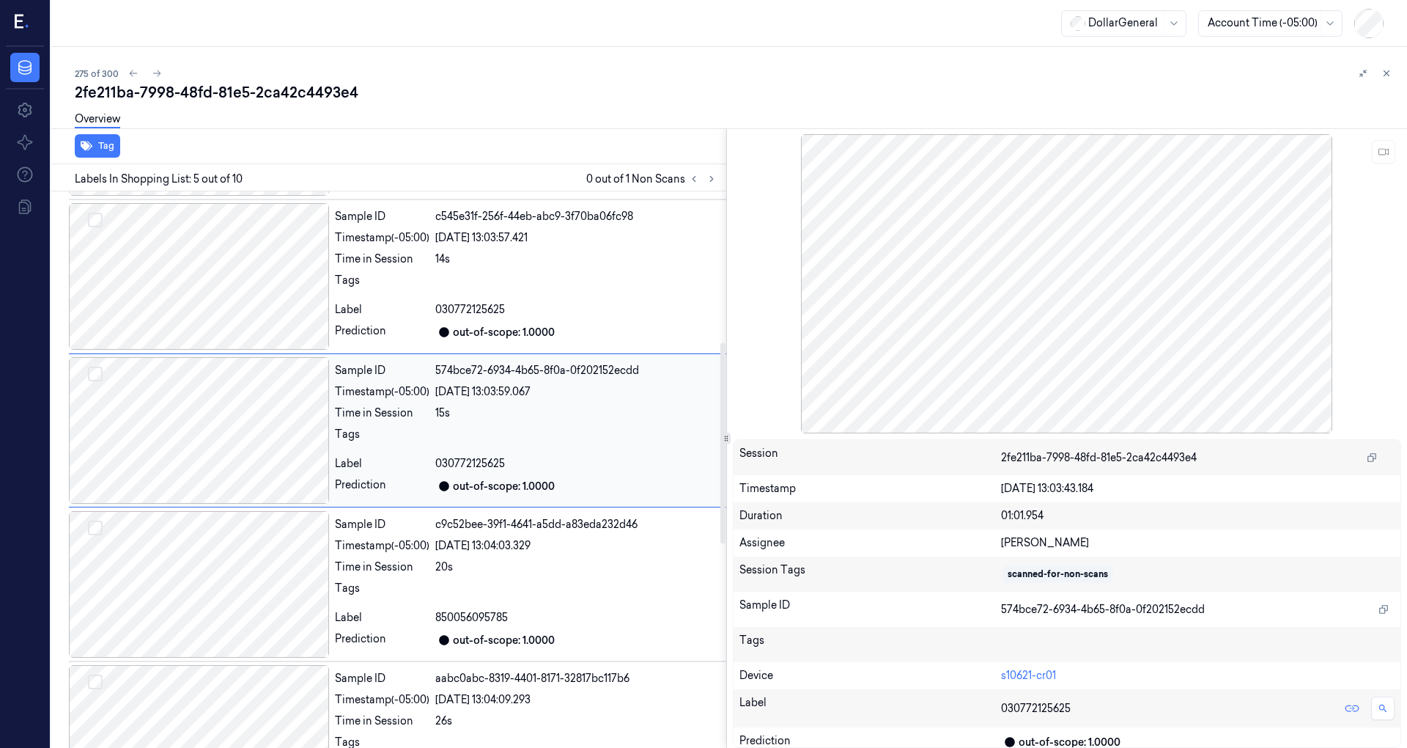
scroll to position [411, 0]
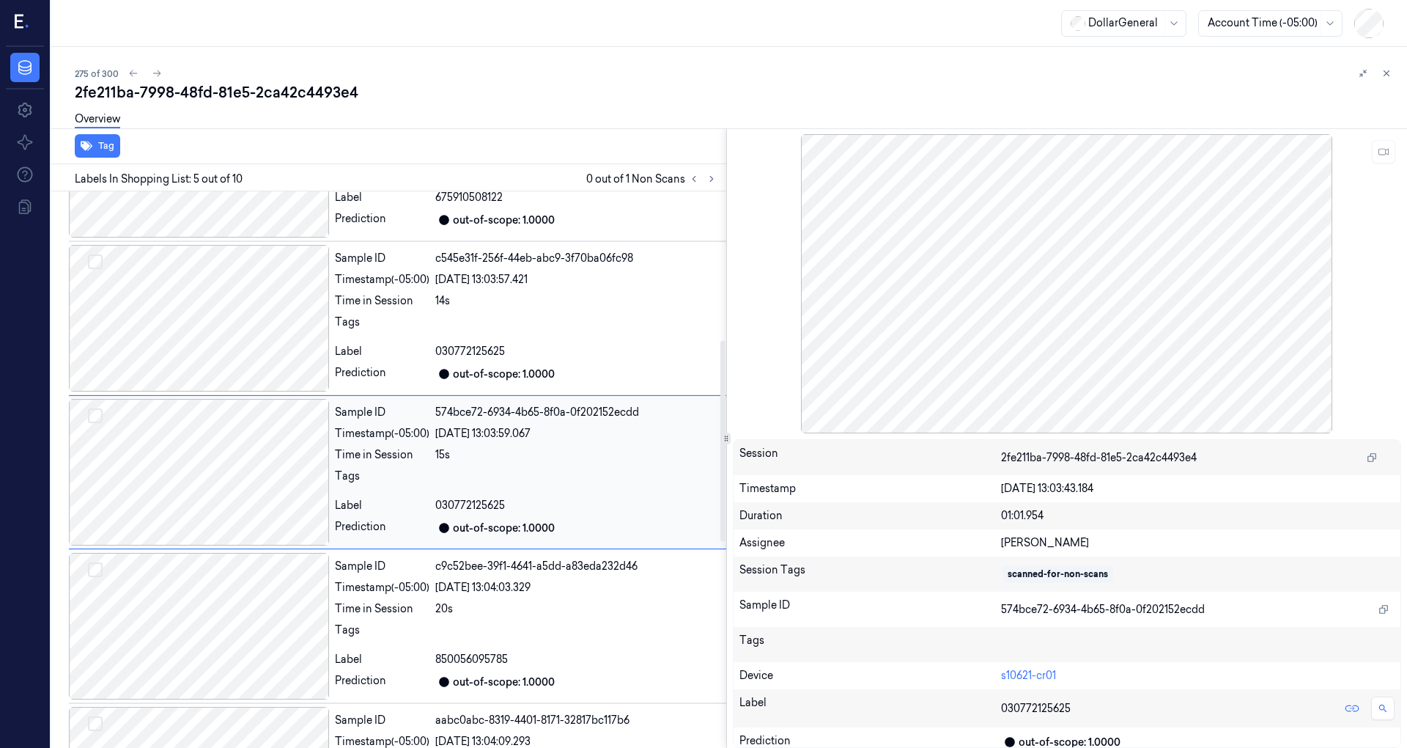
click at [265, 487] on div at bounding box center [199, 472] width 260 height 147
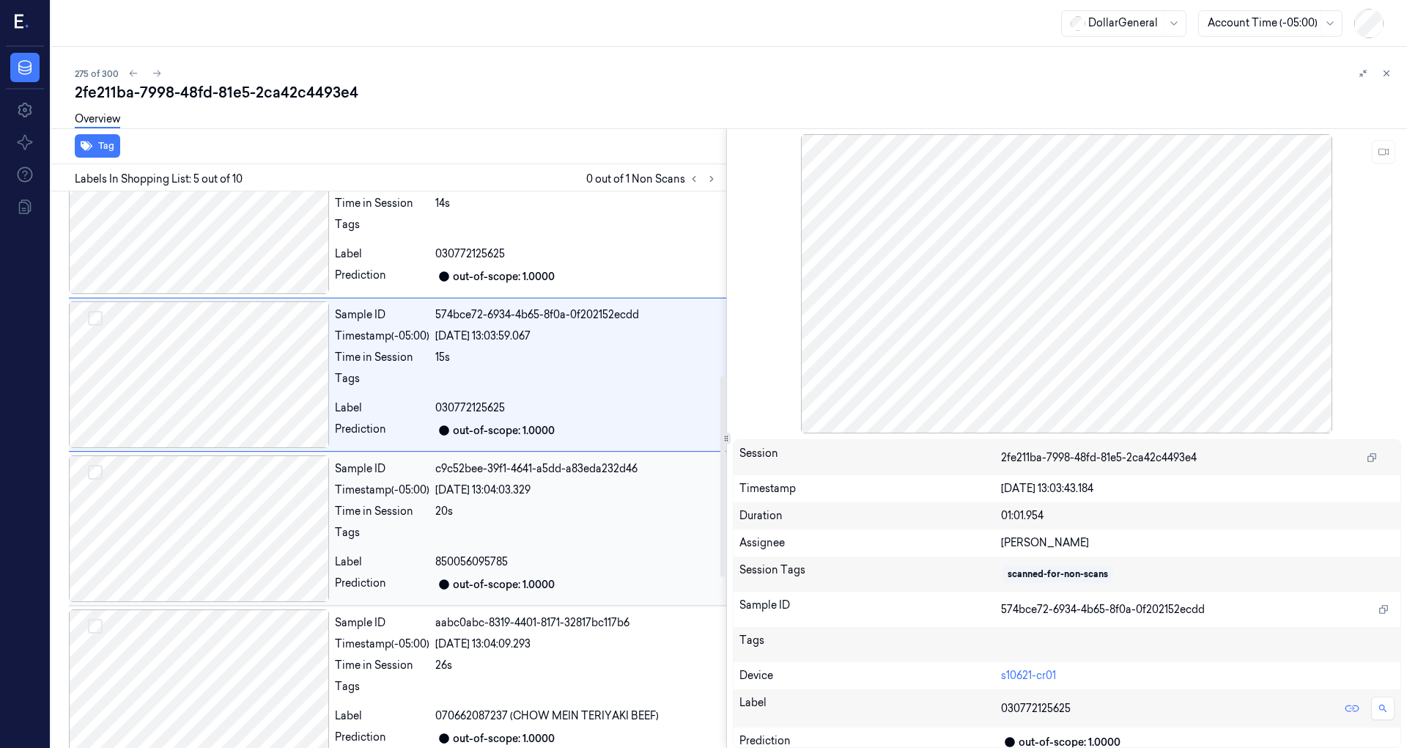
click at [263, 482] on div at bounding box center [199, 528] width 260 height 147
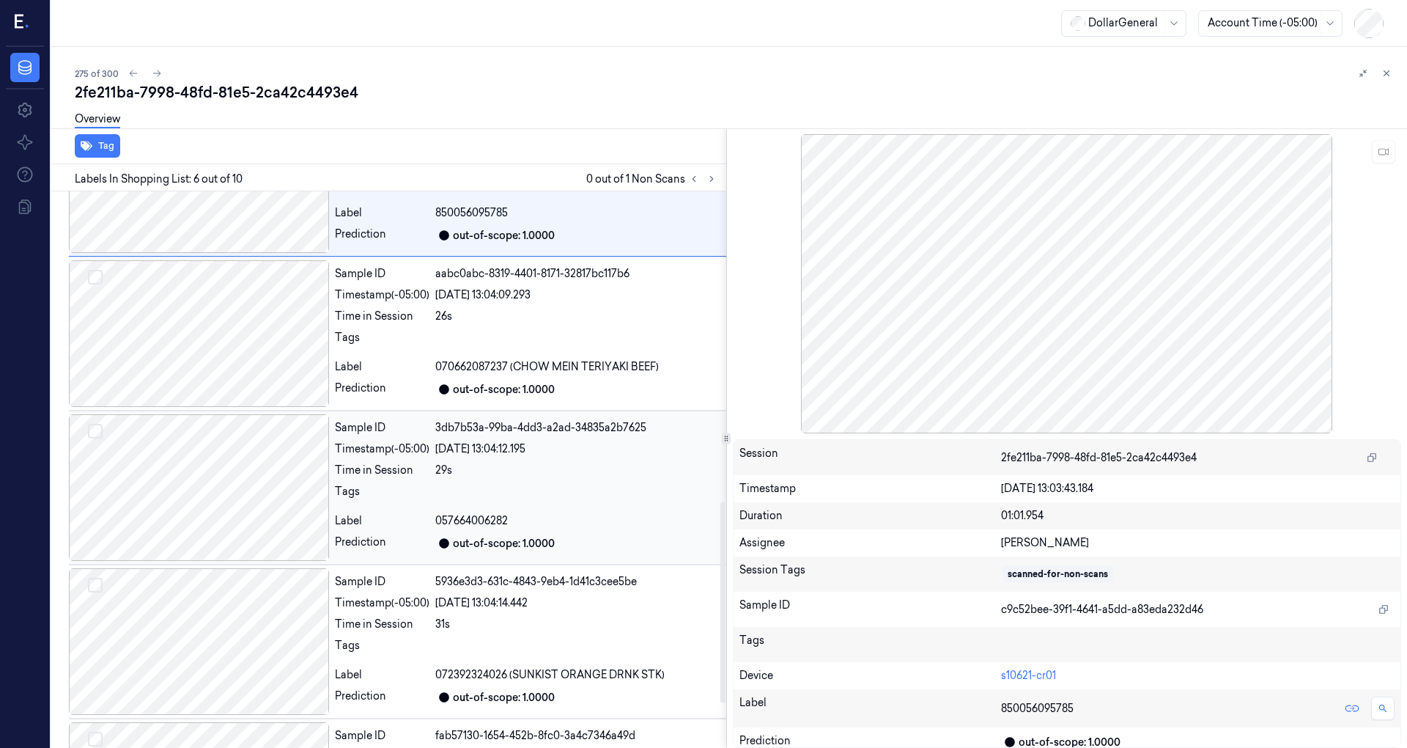
click at [265, 472] on div at bounding box center [199, 487] width 260 height 147
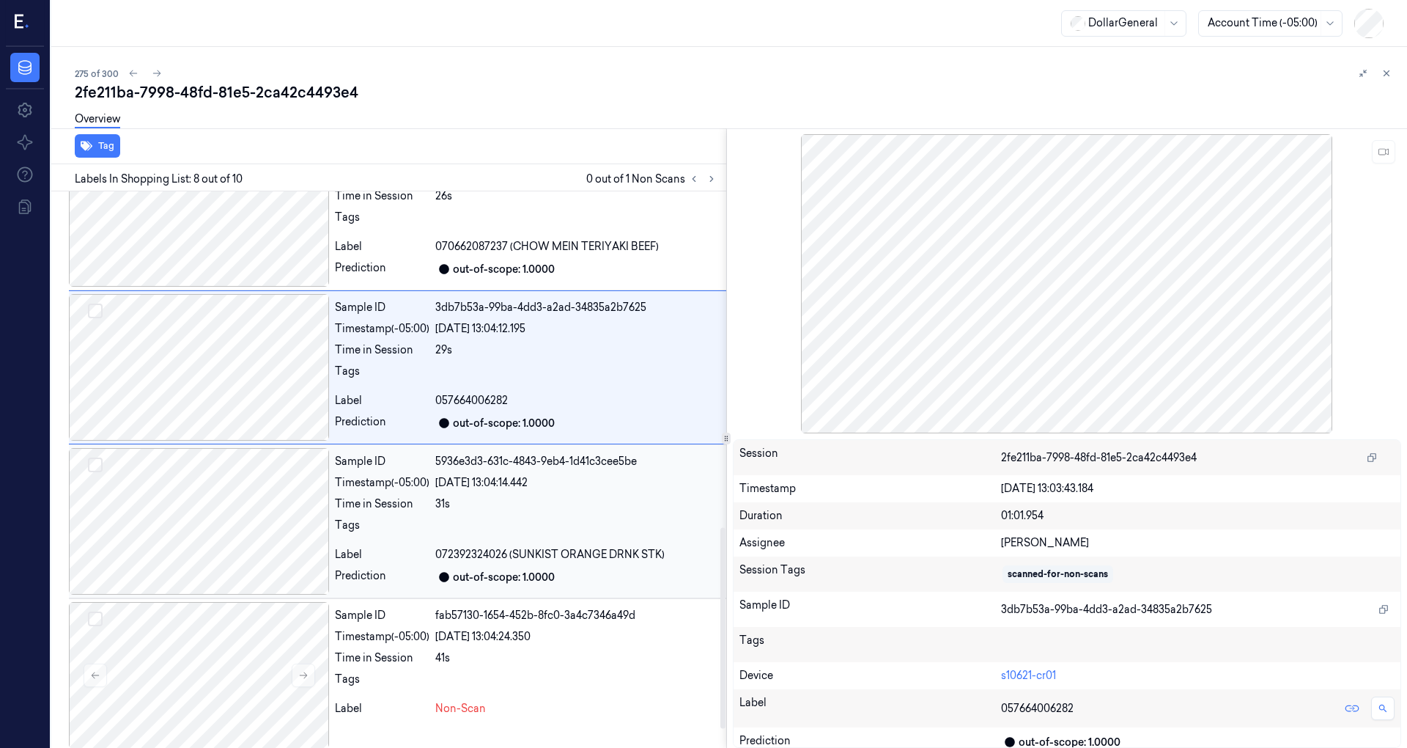
scroll to position [982, 0]
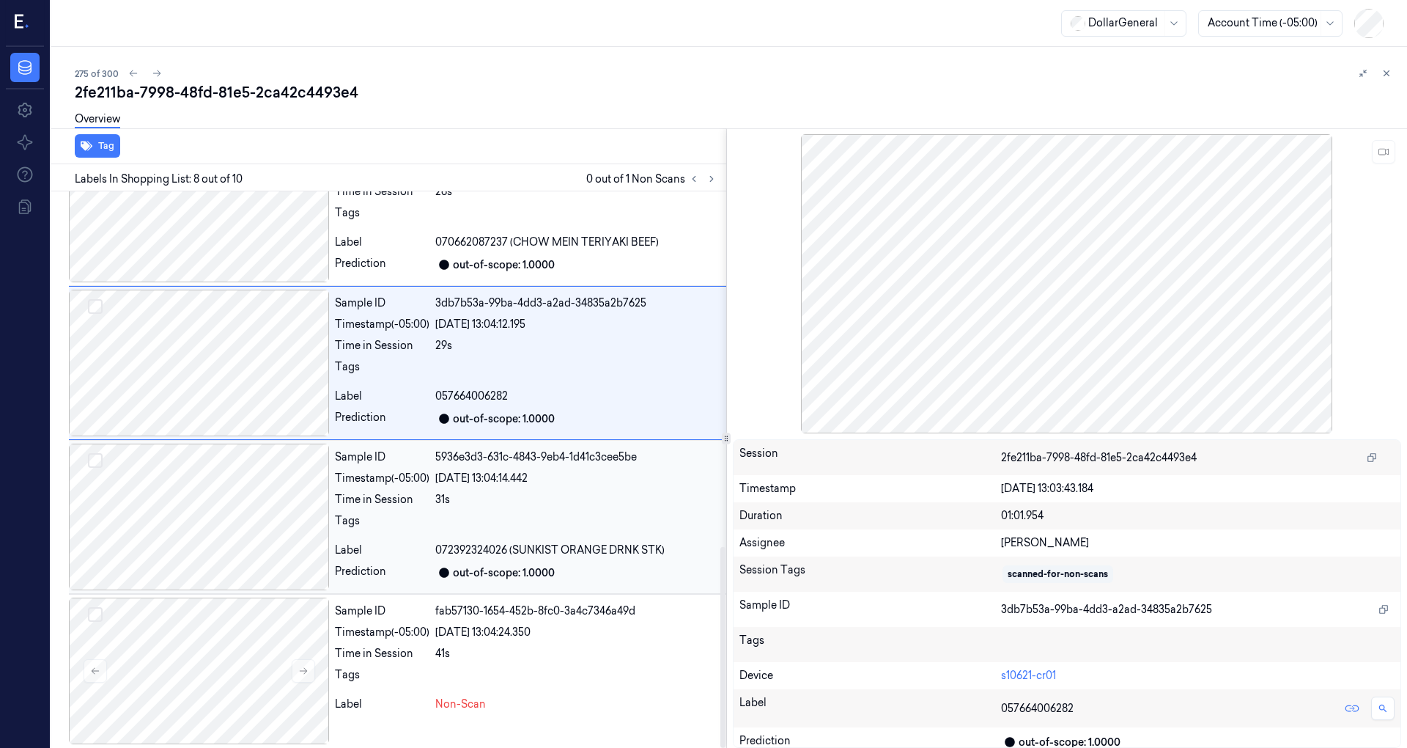
click at [254, 512] on div at bounding box center [199, 516] width 260 height 147
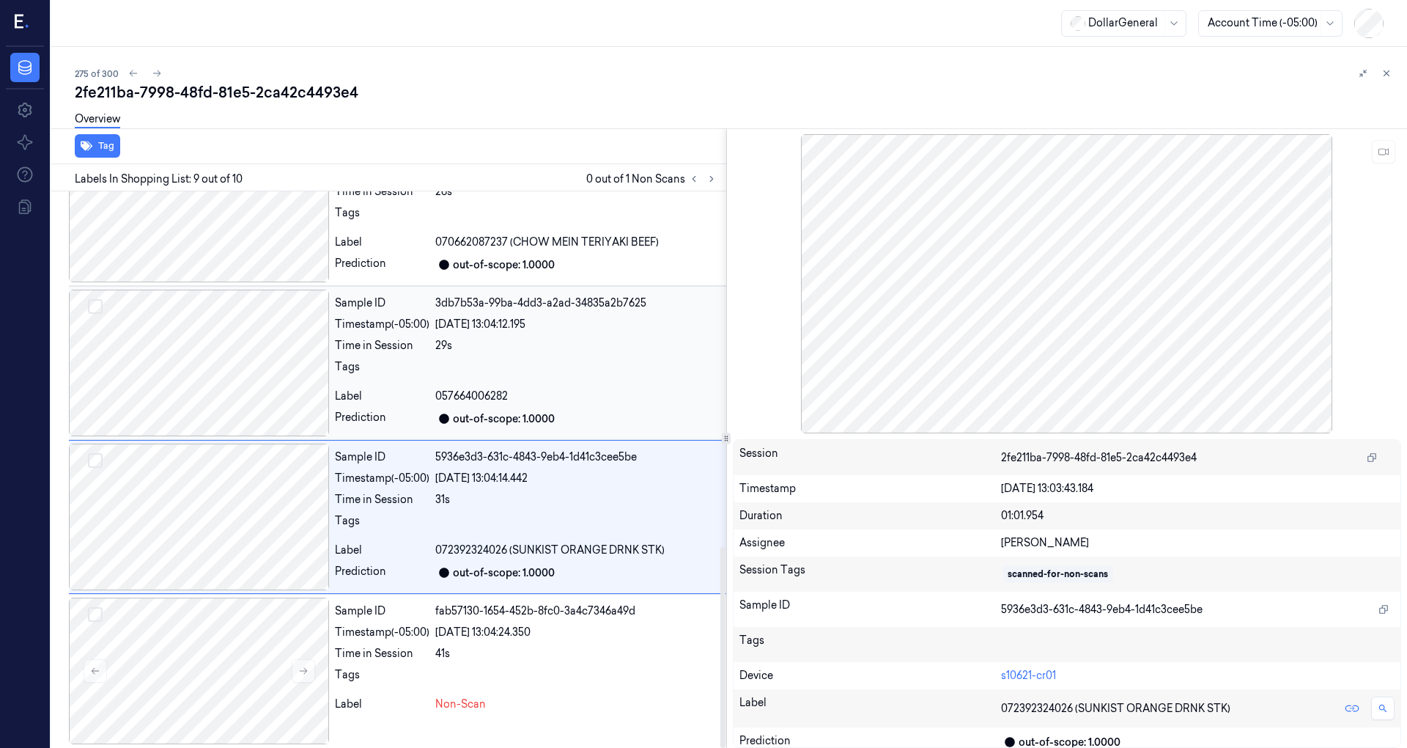
click at [264, 369] on div at bounding box center [199, 362] width 260 height 147
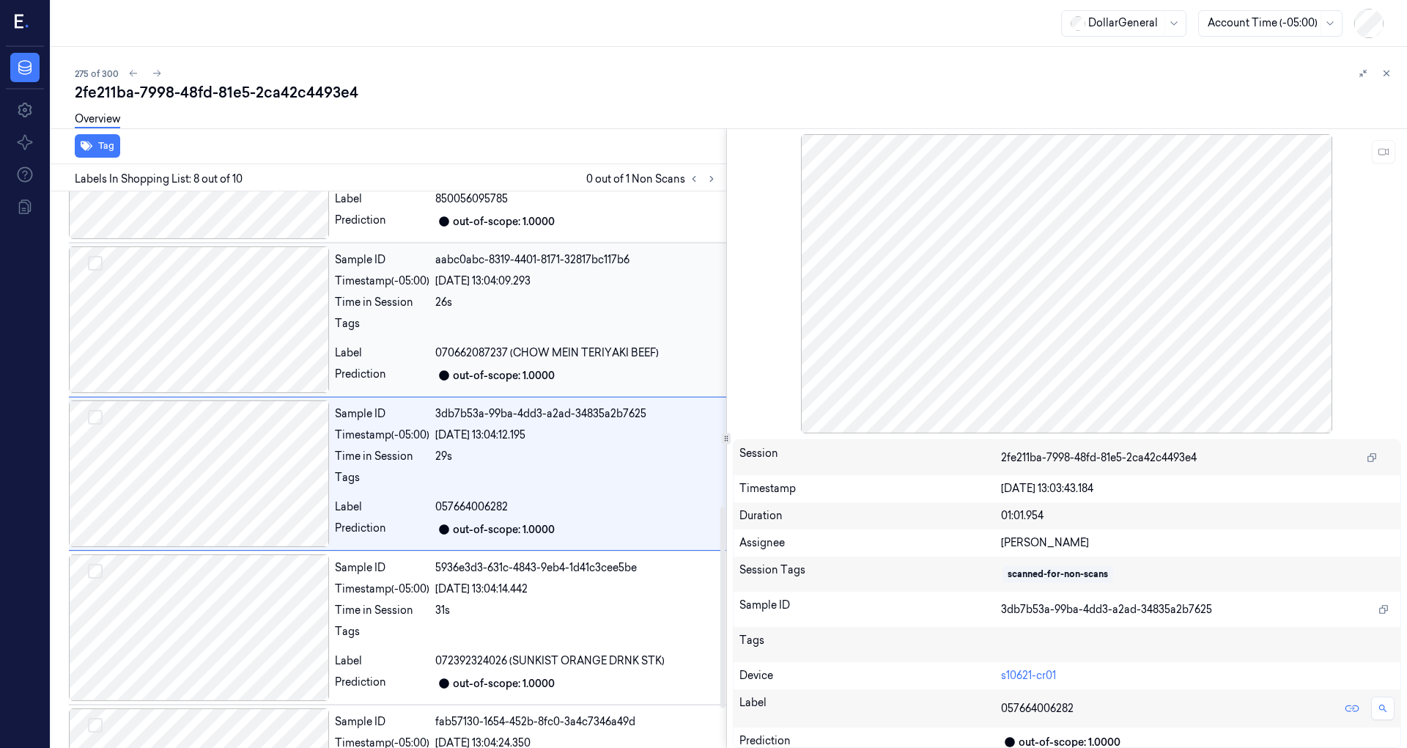
click at [265, 339] on div at bounding box center [199, 319] width 260 height 147
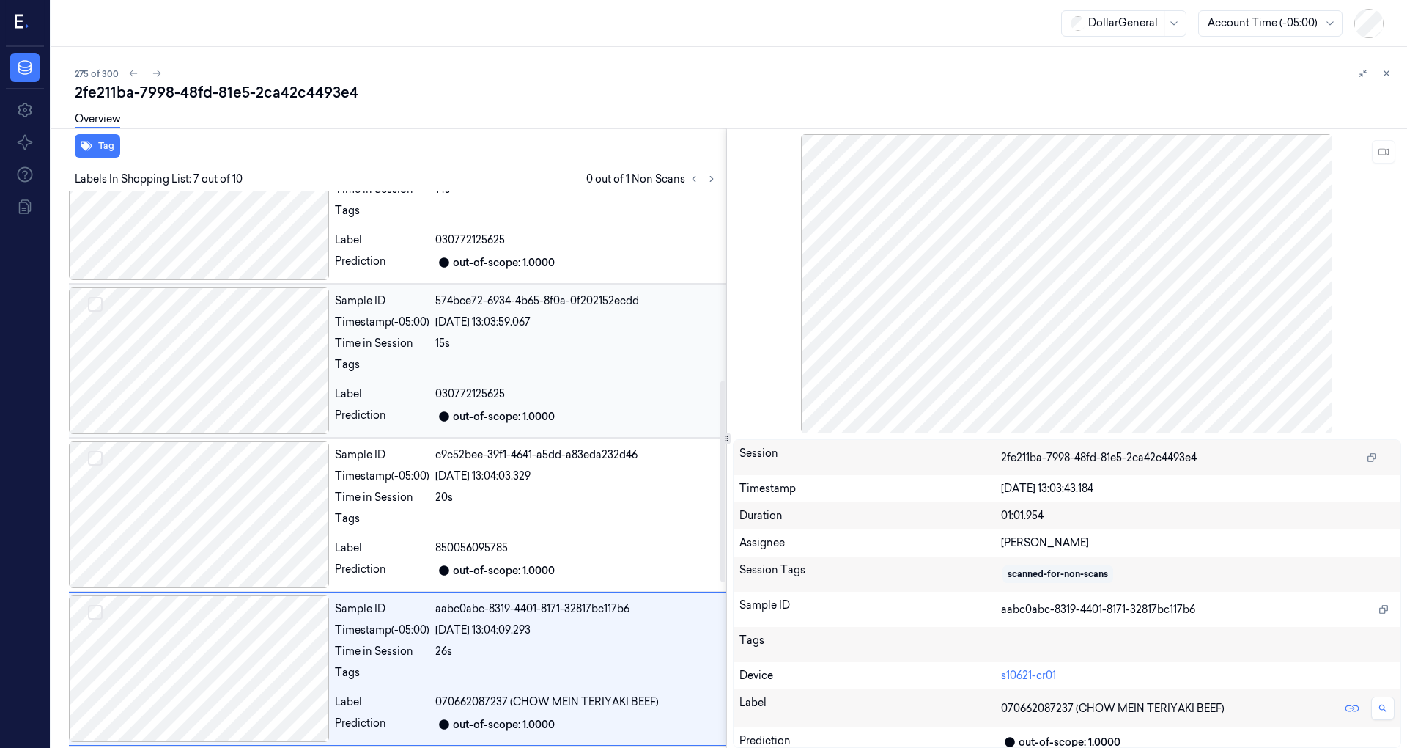
click at [259, 340] on div at bounding box center [199, 360] width 260 height 147
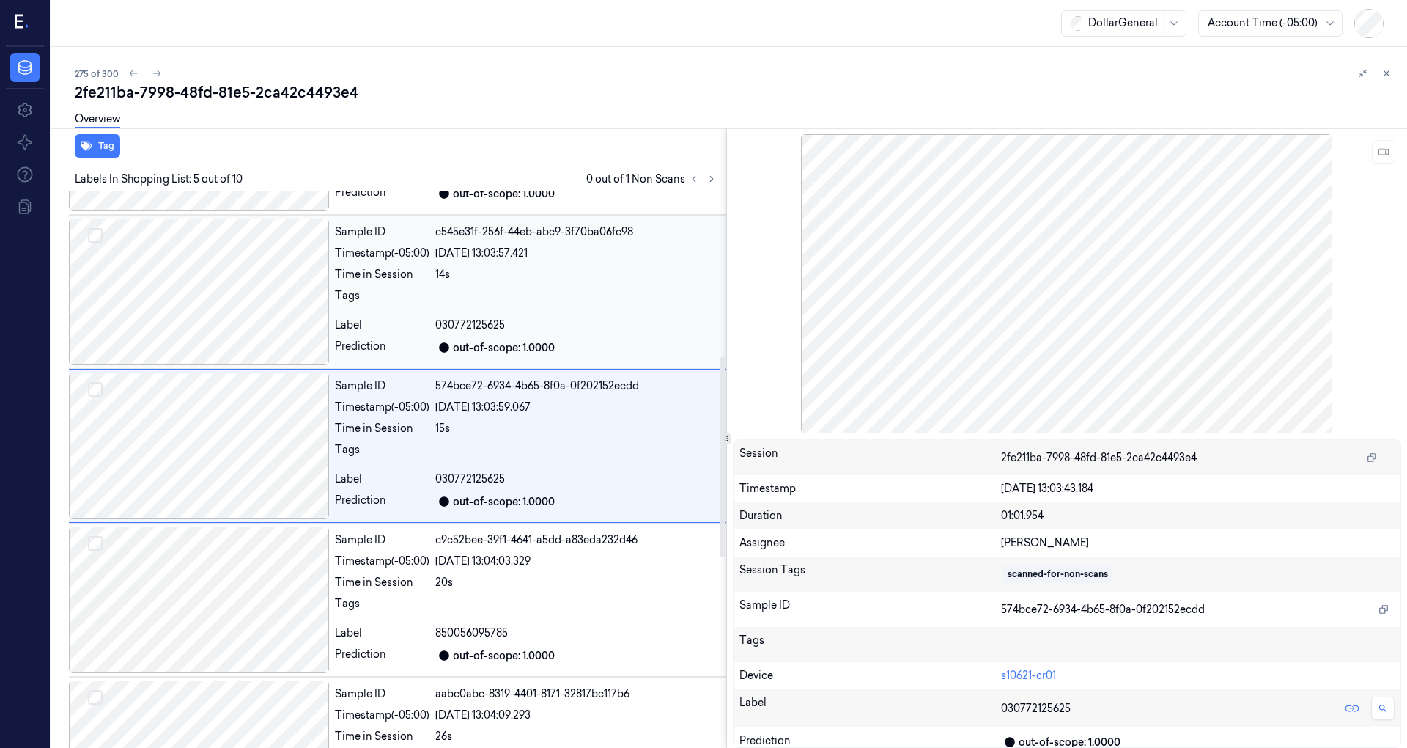
scroll to position [411, 0]
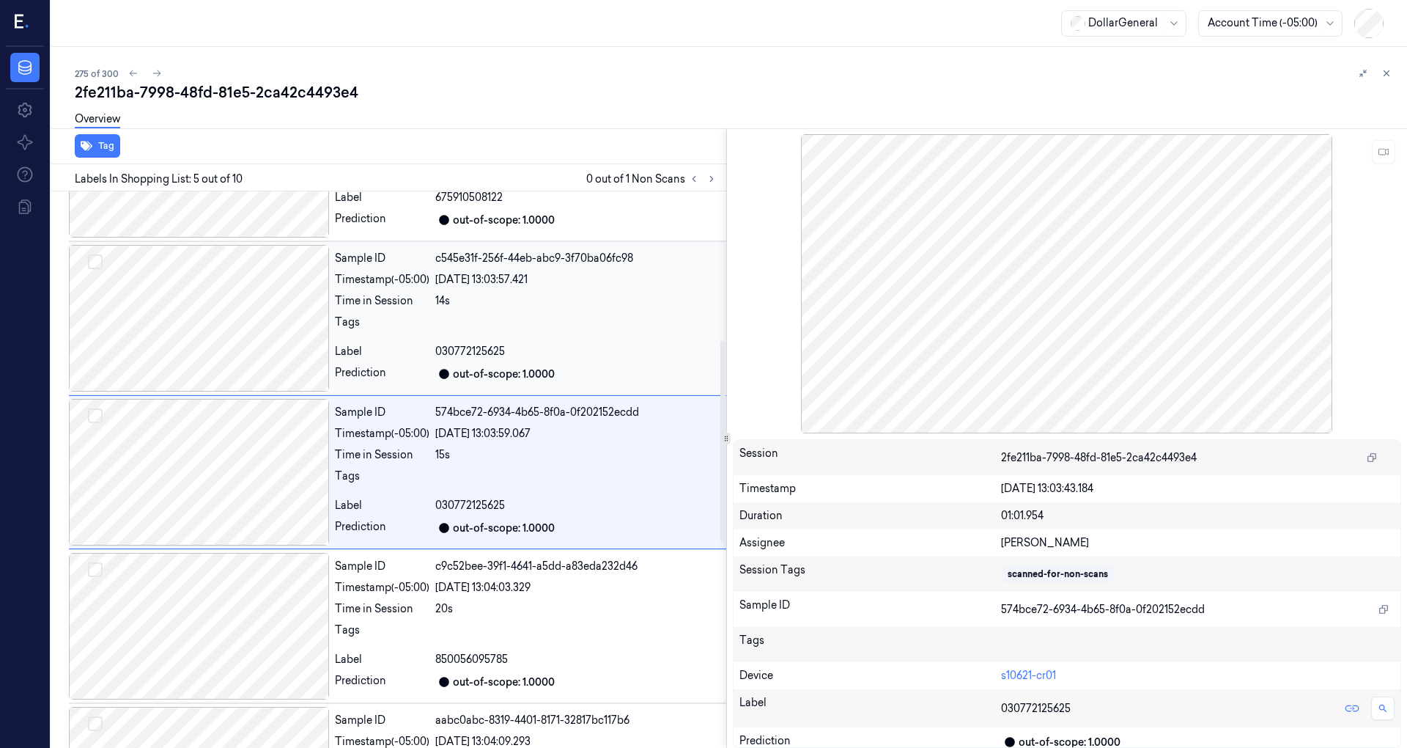
click at [259, 333] on div at bounding box center [199, 318] width 260 height 147
click at [257, 319] on div at bounding box center [199, 317] width 260 height 147
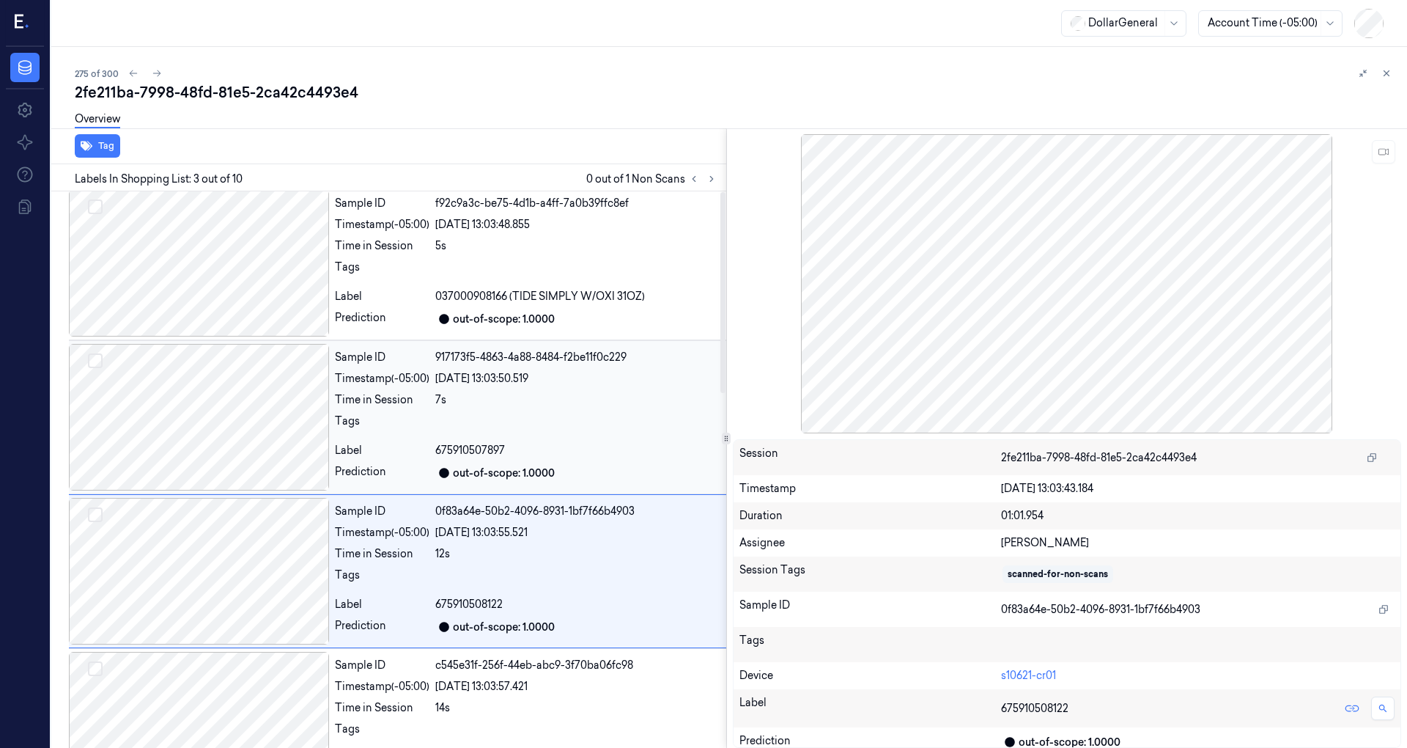
scroll to position [0, 0]
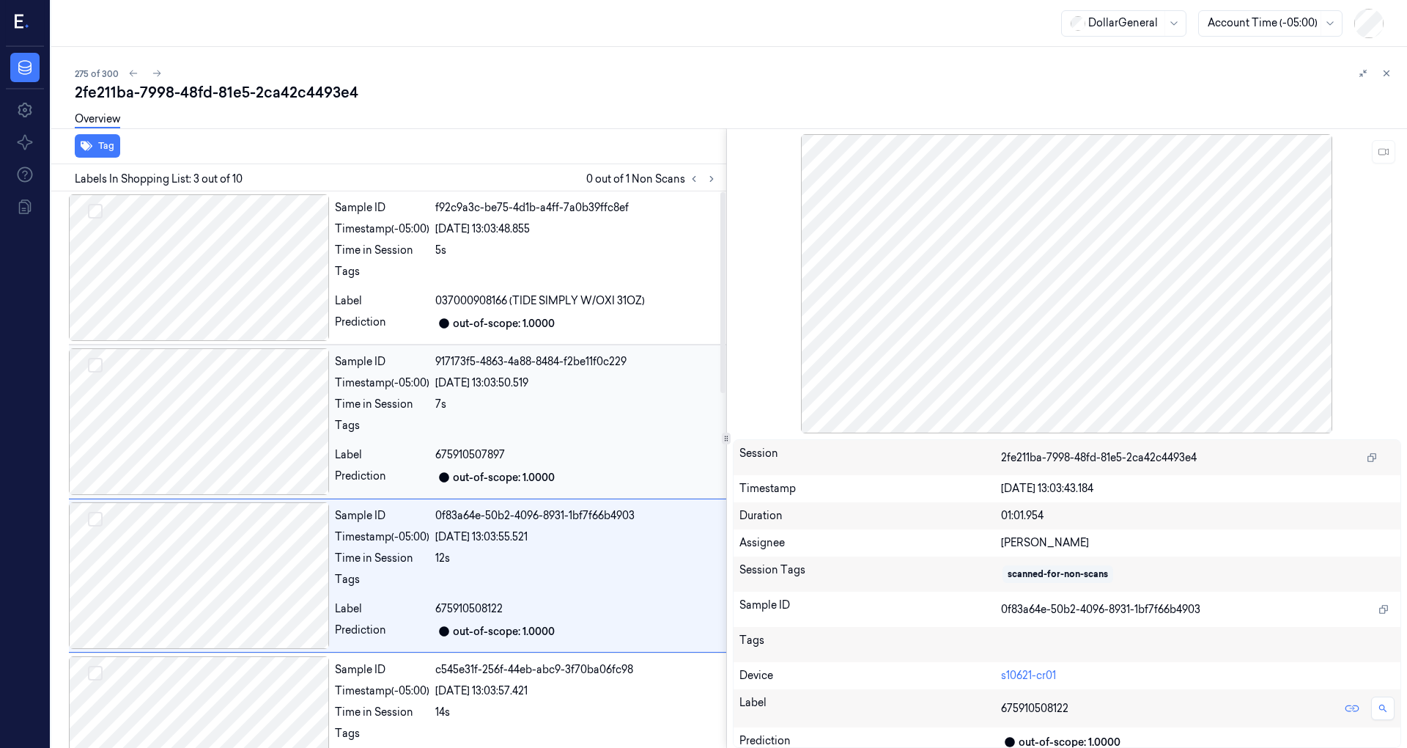
click at [255, 319] on div at bounding box center [199, 267] width 260 height 147
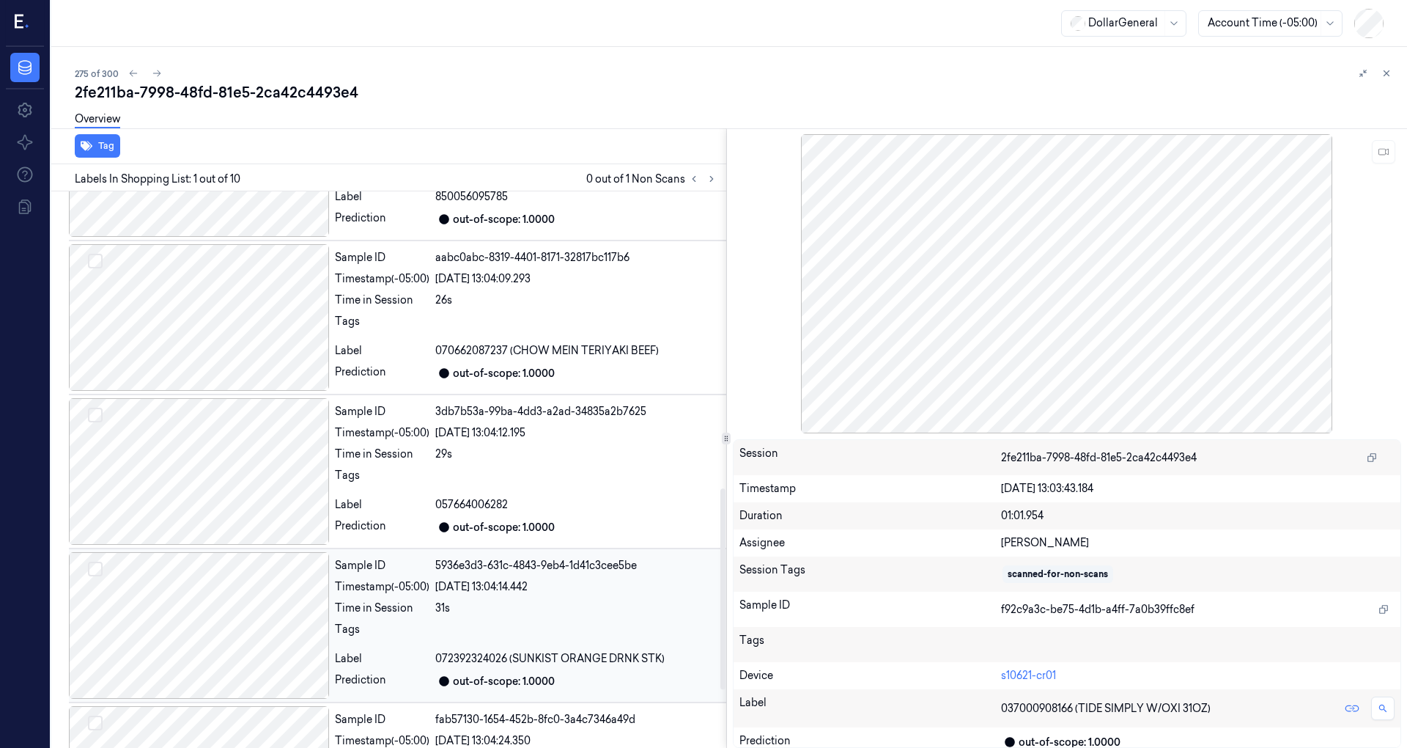
scroll to position [982, 0]
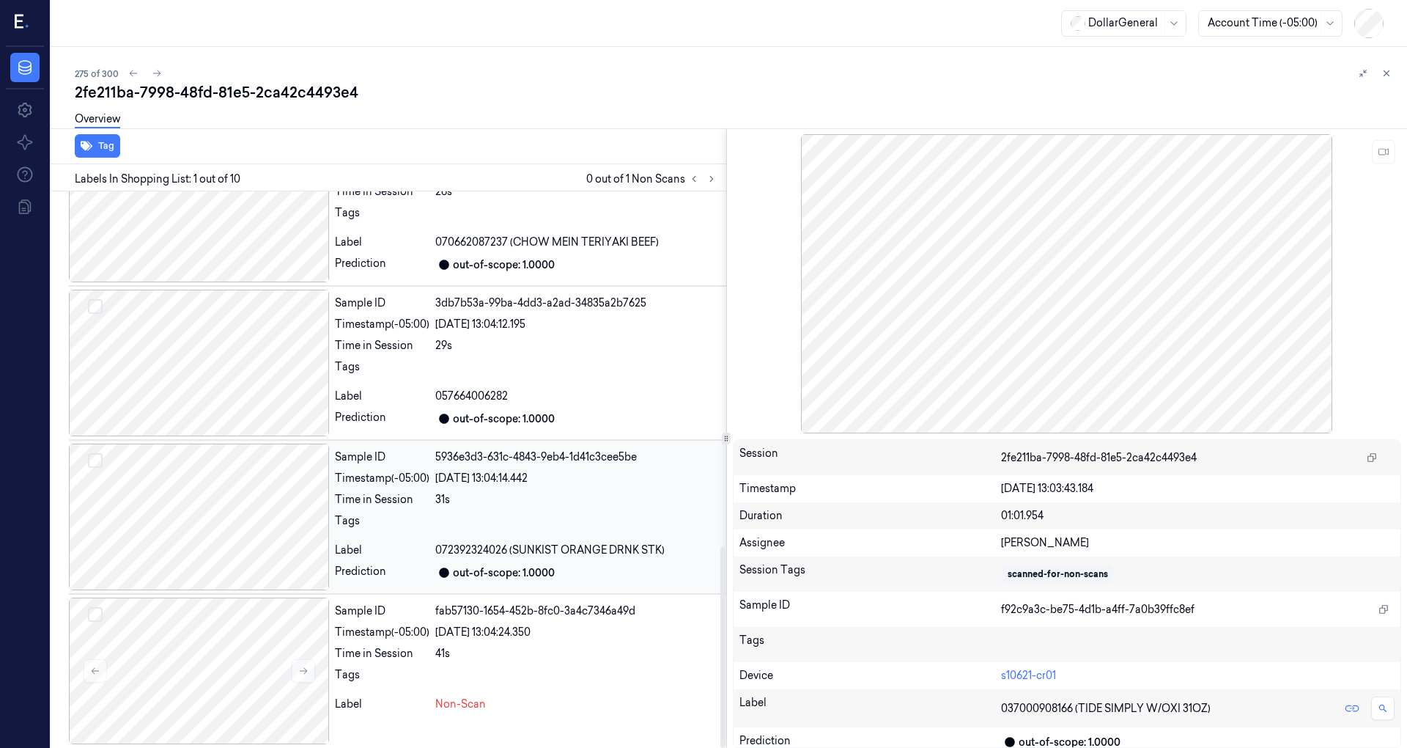
click at [221, 459] on div at bounding box center [199, 516] width 260 height 147
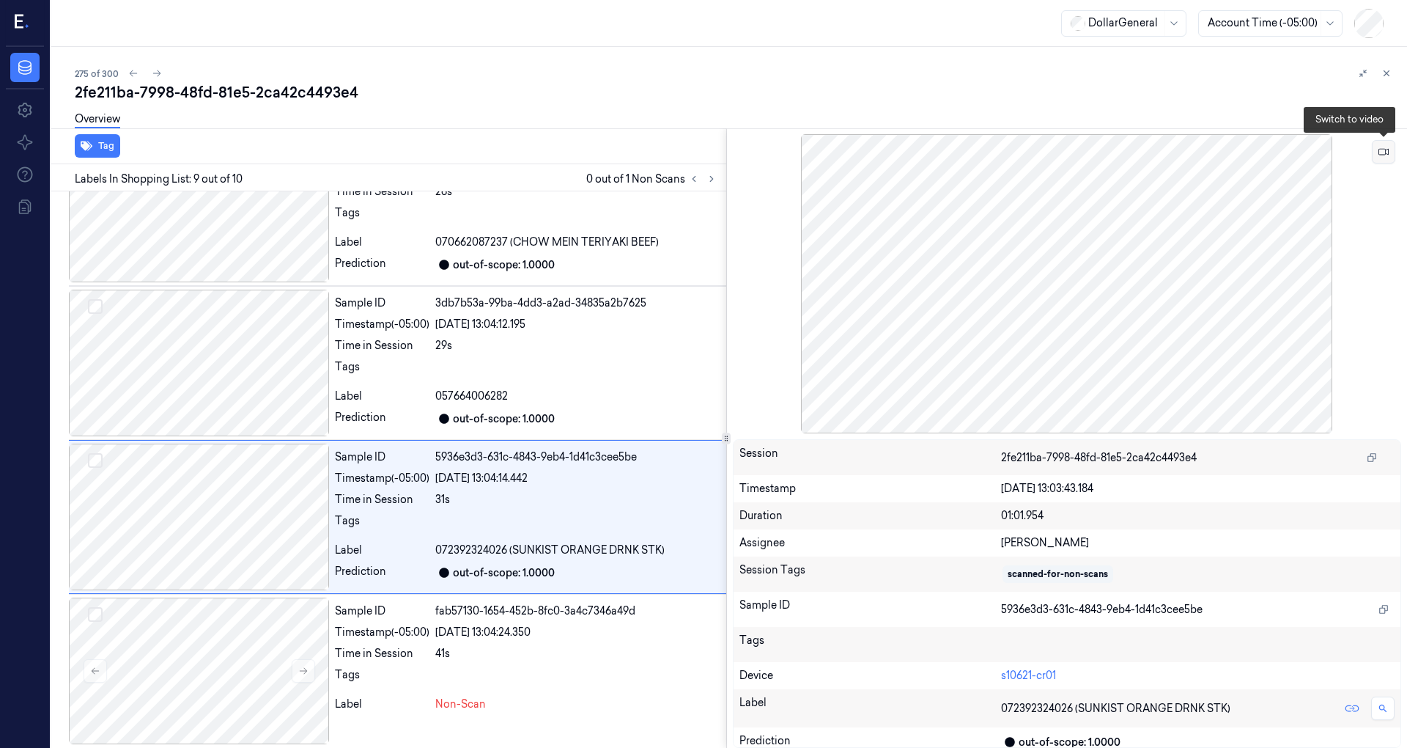
click at [1384, 157] on button at bounding box center [1383, 151] width 23 height 23
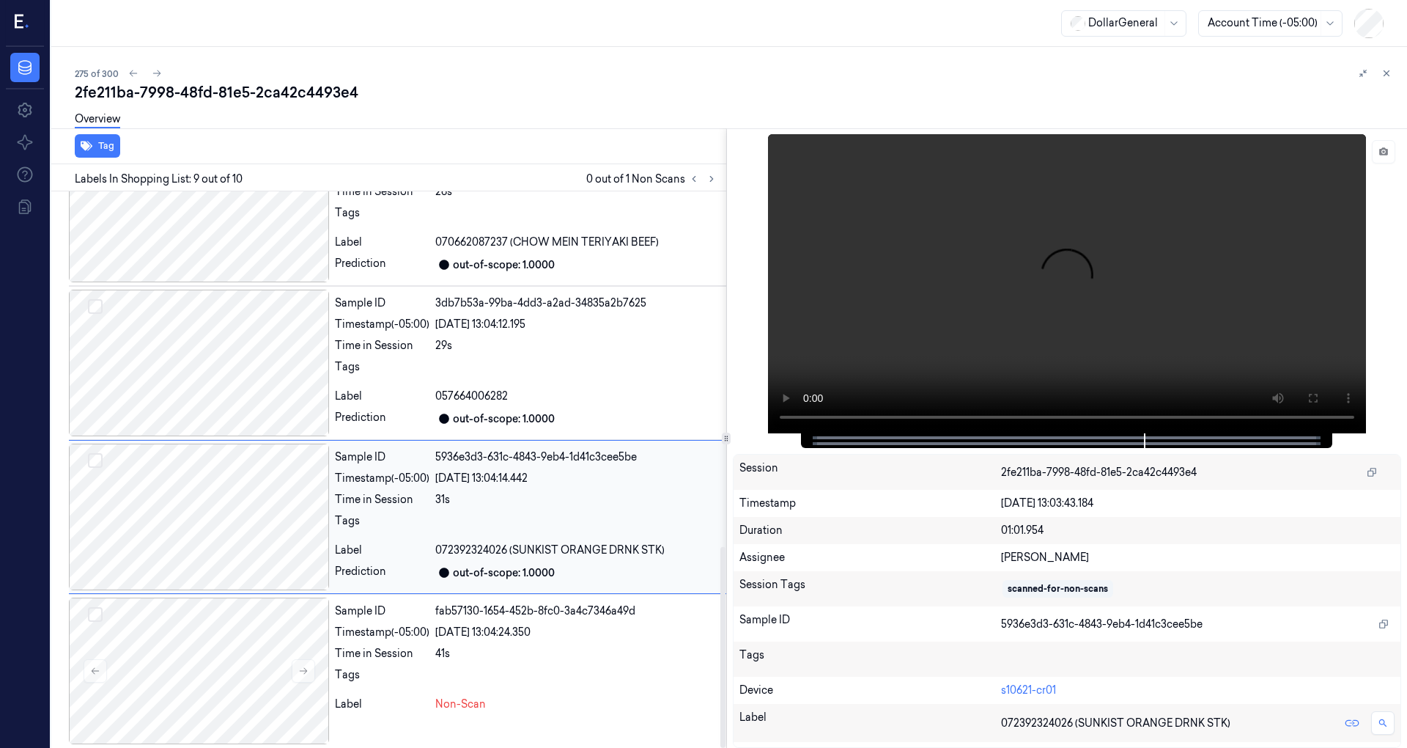
click at [232, 521] on div at bounding box center [199, 516] width 260 height 147
click at [1390, 152] on button at bounding box center [1383, 151] width 23 height 23
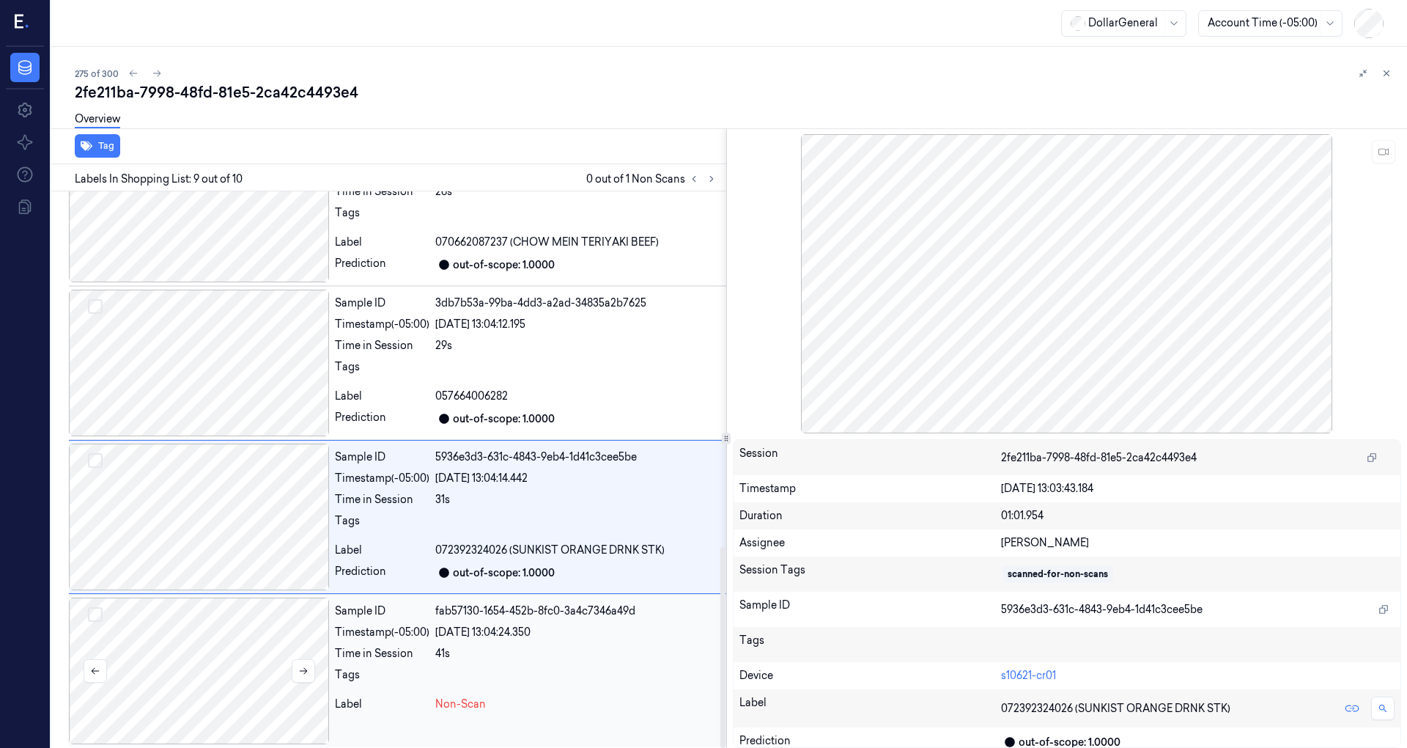
click at [229, 624] on div at bounding box center [199, 670] width 260 height 147
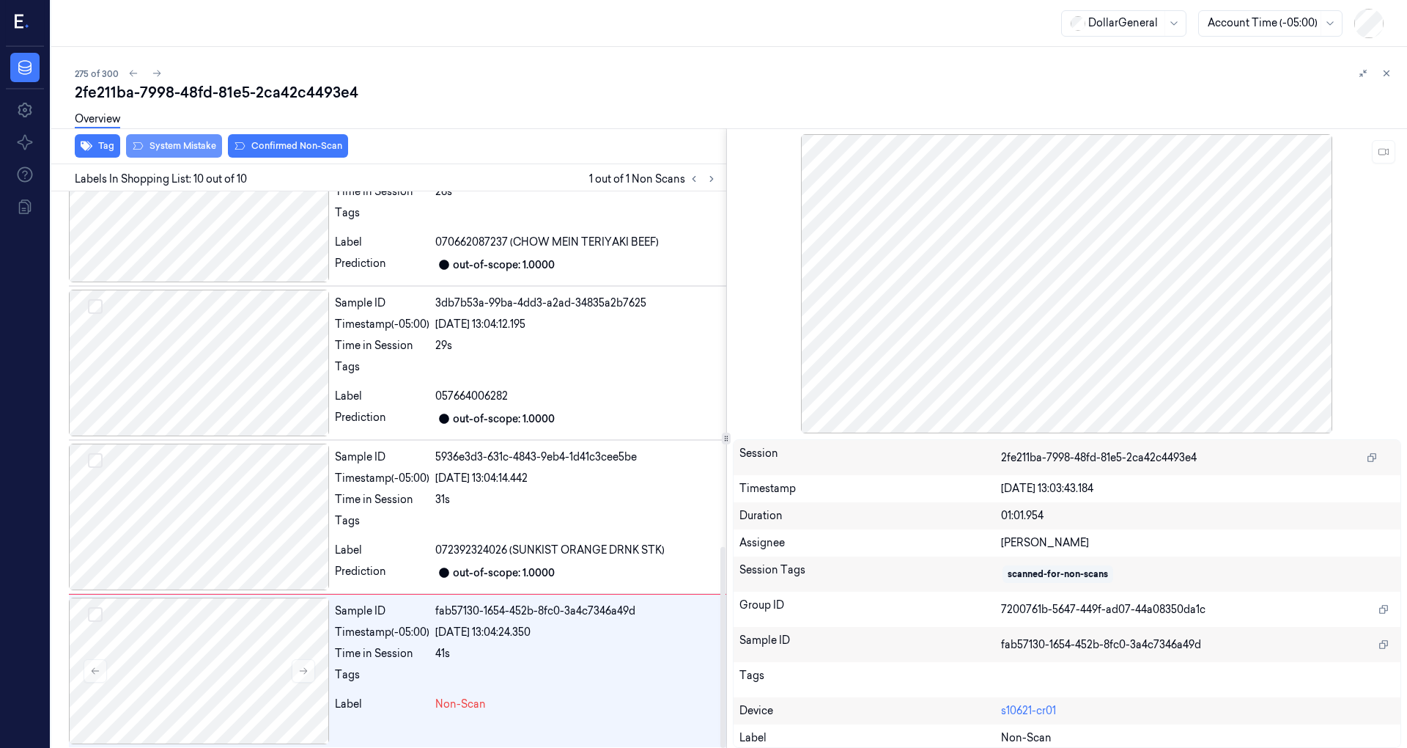
click at [166, 148] on button "System Mistake" at bounding box center [174, 145] width 96 height 23
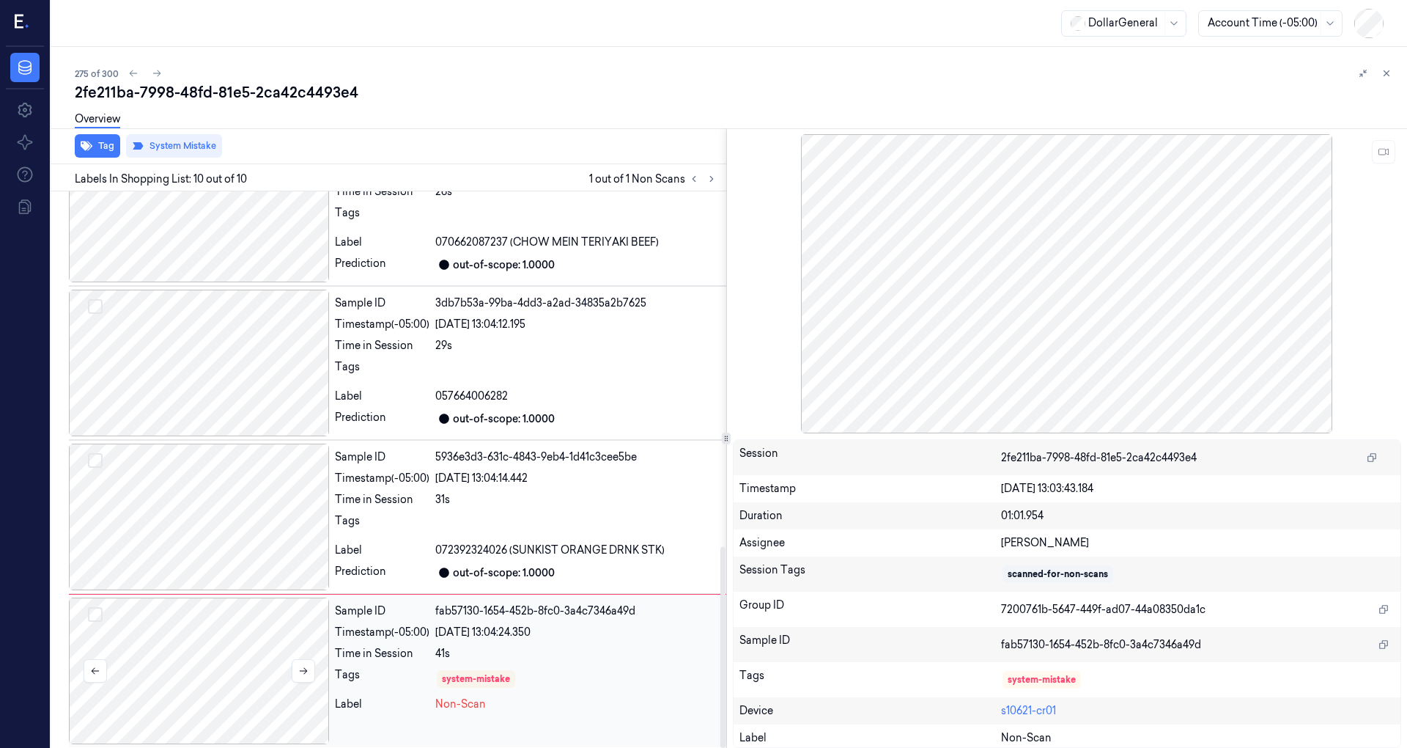
drag, startPoint x: 281, startPoint y: 624, endPoint x: 274, endPoint y: 603, distance: 22.5
click at [280, 624] on div at bounding box center [199, 670] width 260 height 147
click at [262, 541] on div at bounding box center [199, 516] width 260 height 147
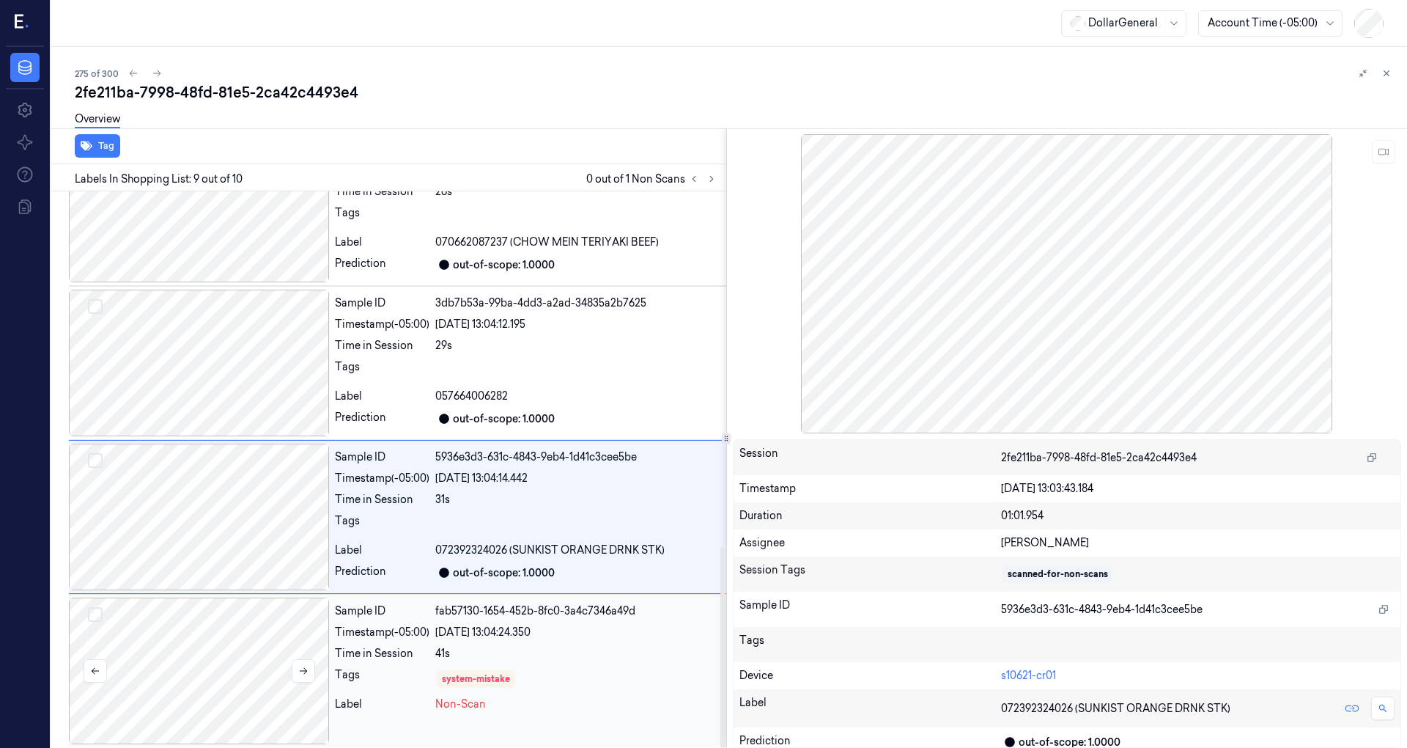
click at [270, 629] on div at bounding box center [199, 670] width 260 height 147
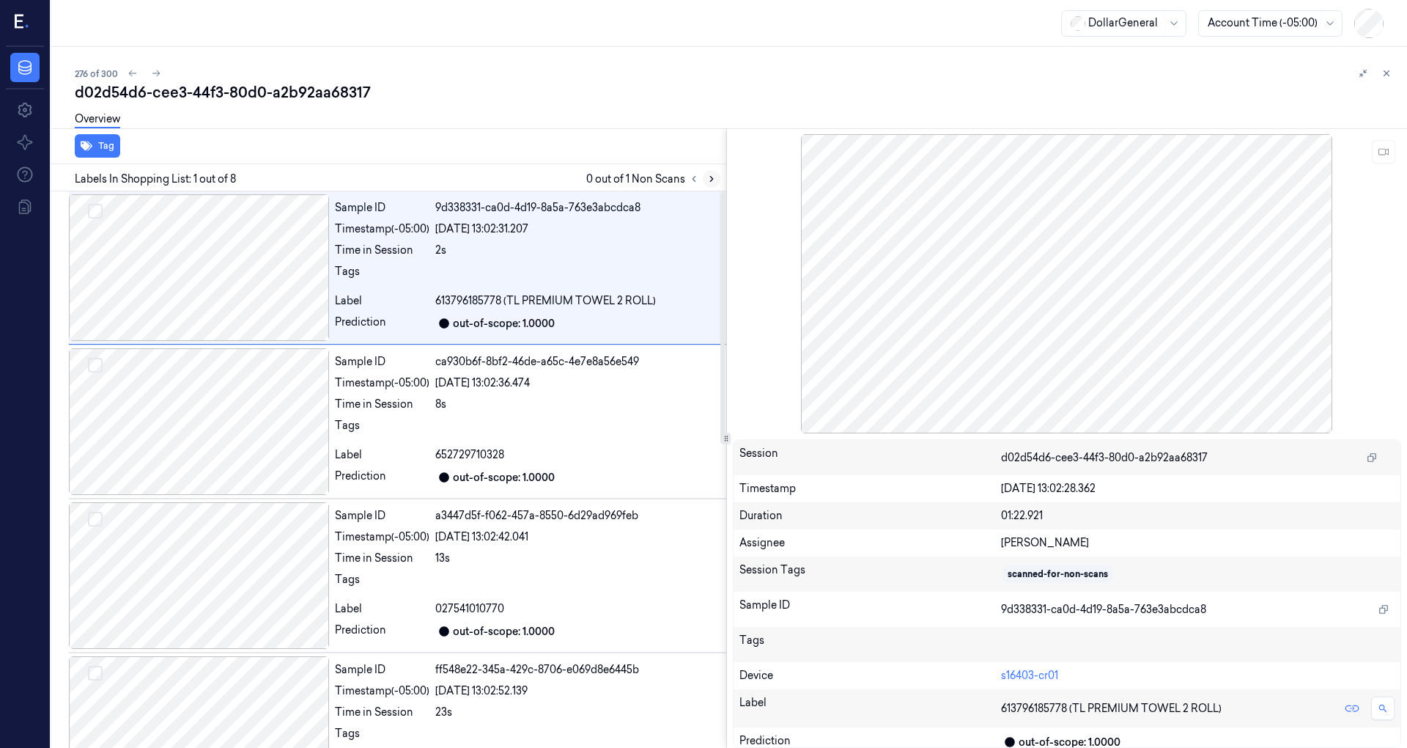
click at [717, 182] on button at bounding box center [712, 179] width 18 height 18
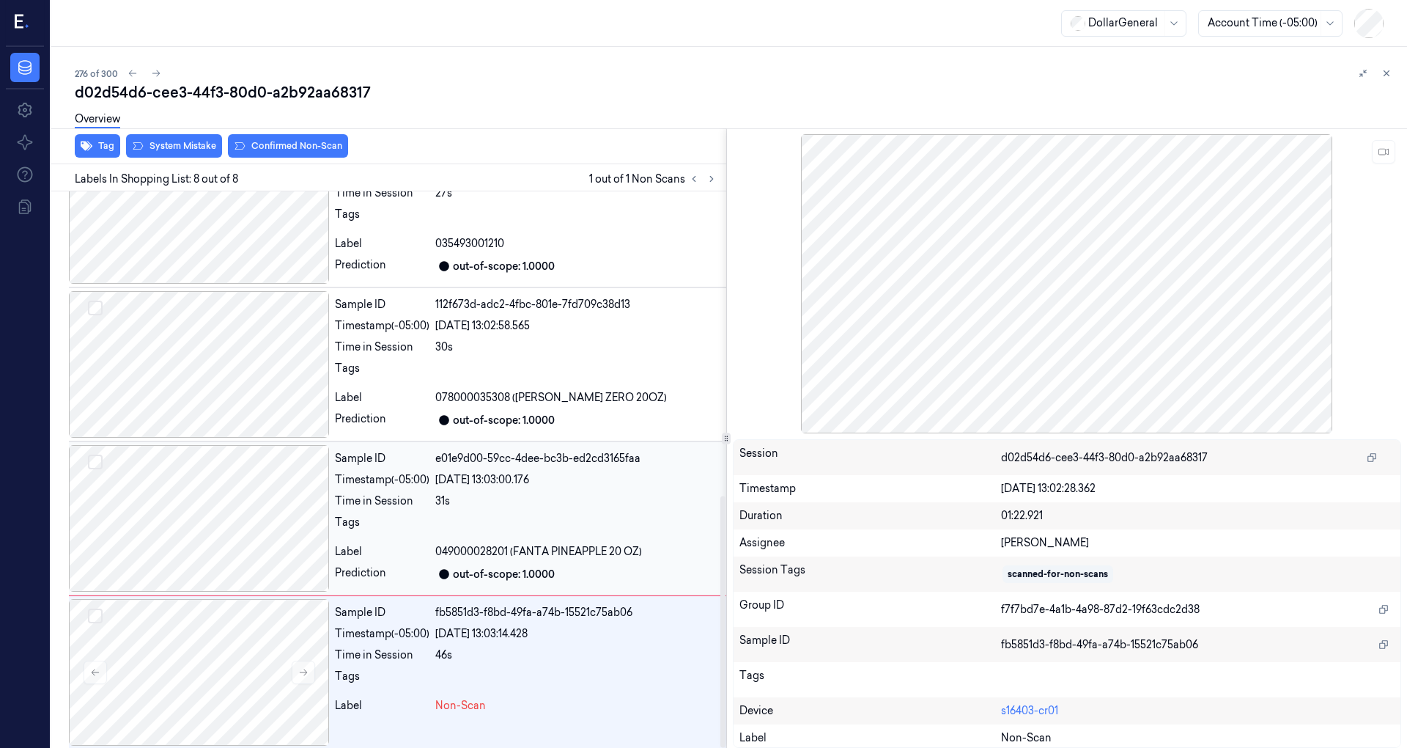
scroll to position [675, 0]
click at [280, 509] on div at bounding box center [199, 516] width 260 height 147
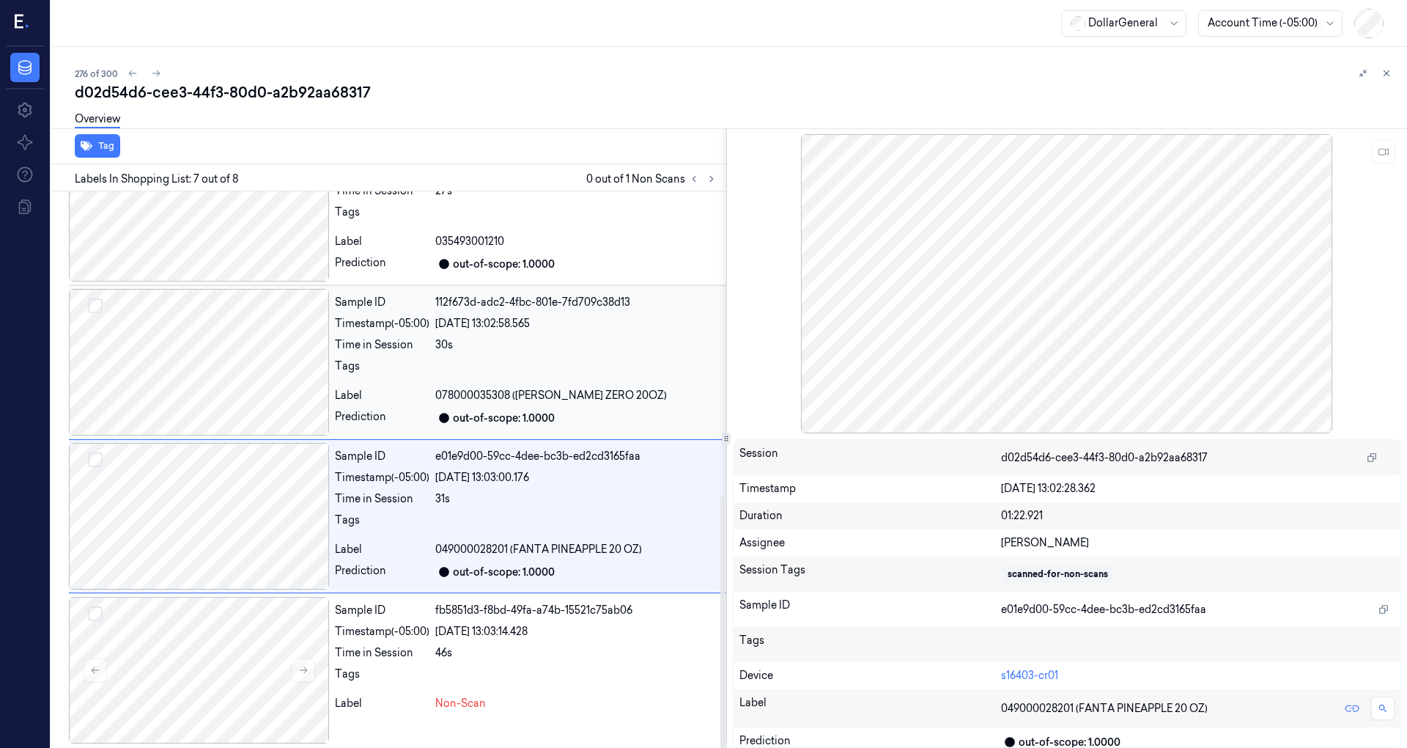
click at [248, 392] on div at bounding box center [199, 362] width 260 height 147
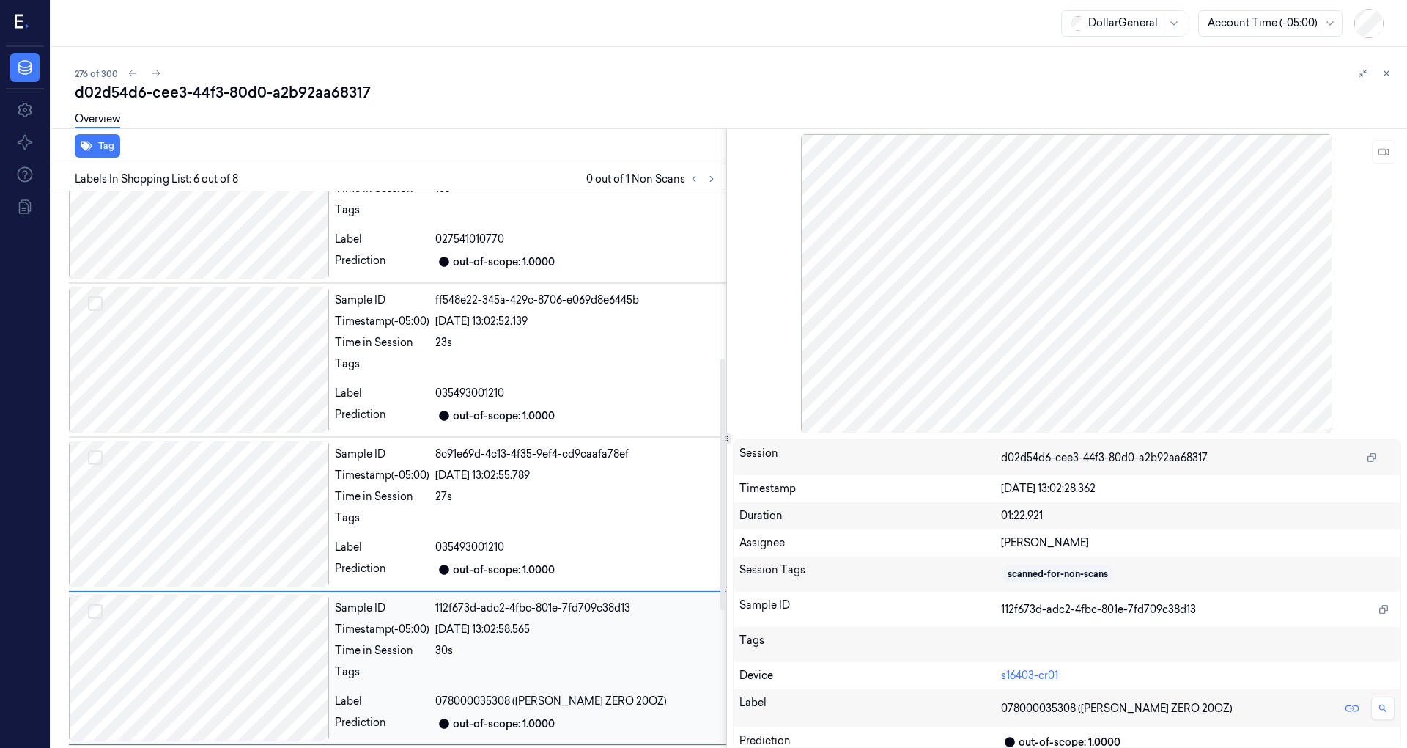
click at [246, 393] on div at bounding box center [199, 360] width 260 height 147
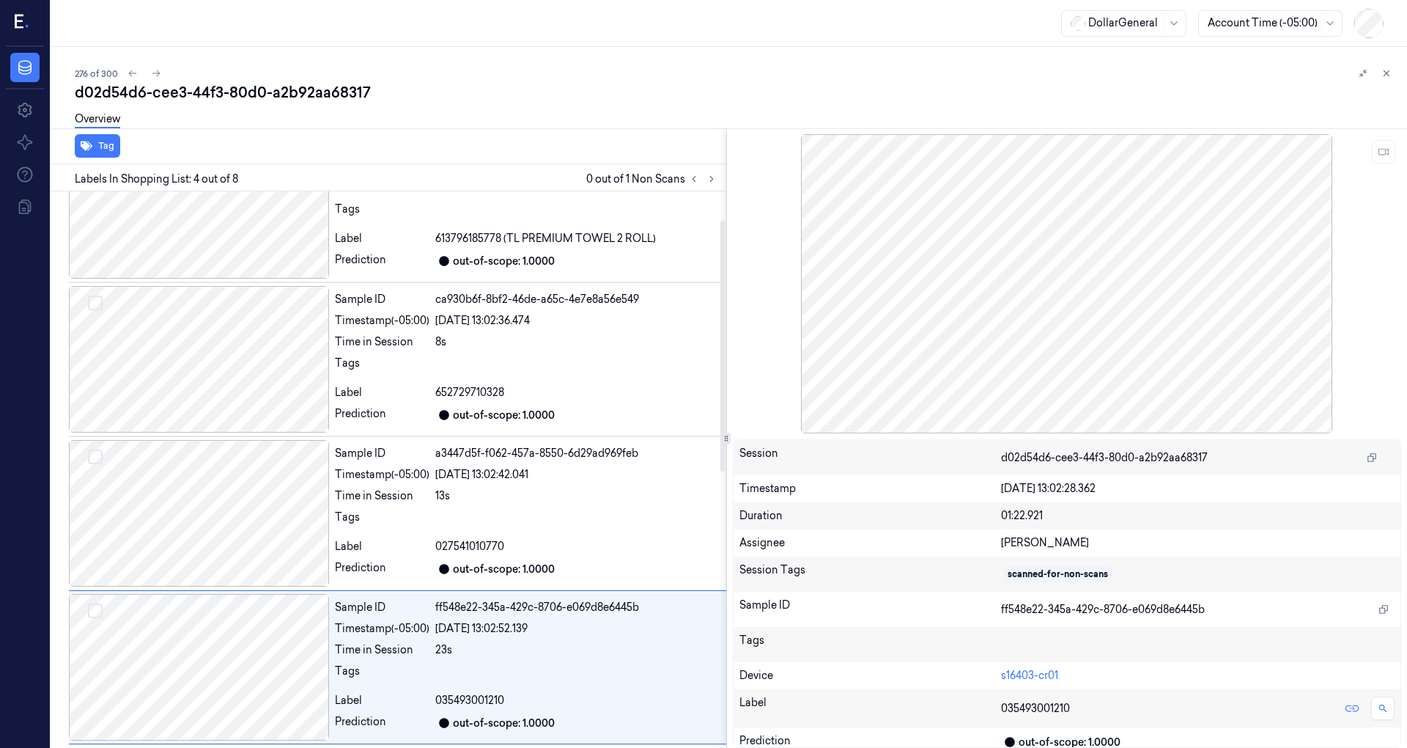
click at [246, 393] on div at bounding box center [199, 359] width 260 height 147
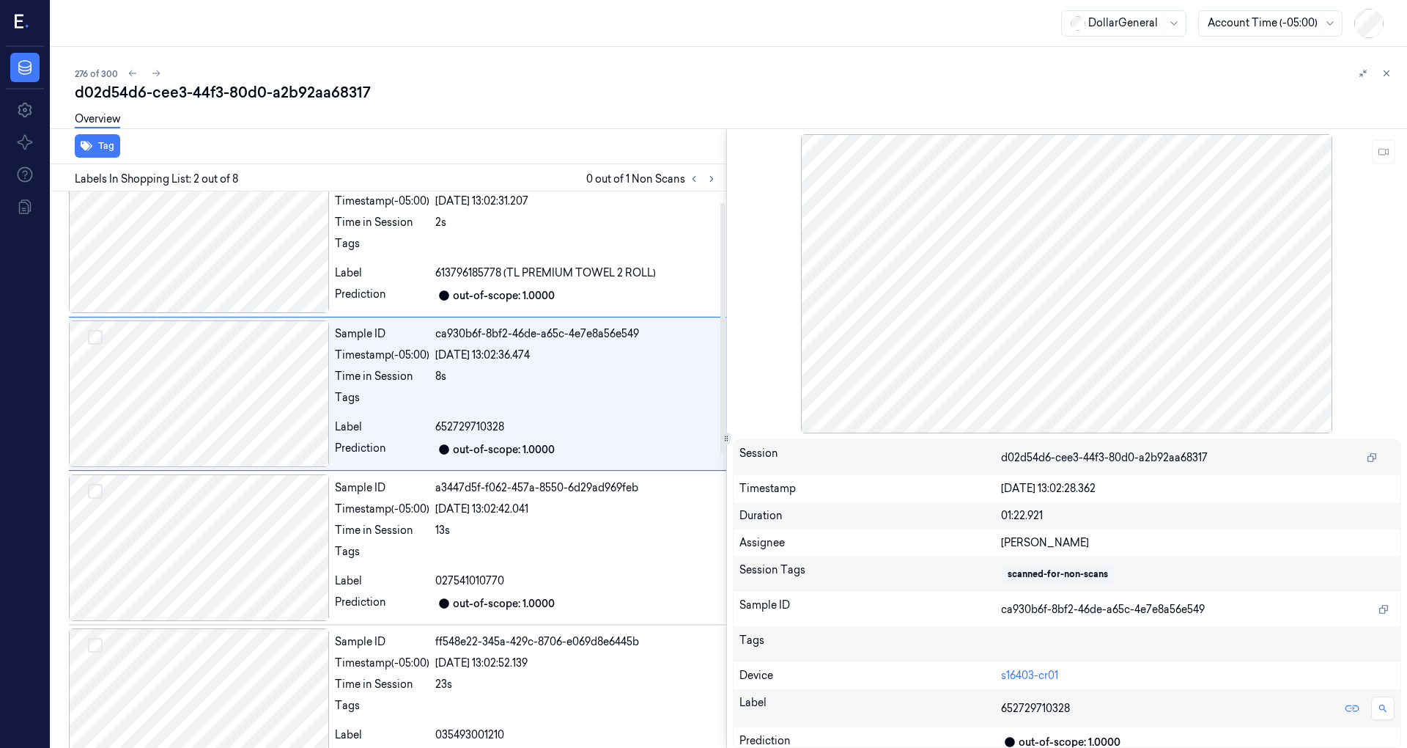
scroll to position [0, 0]
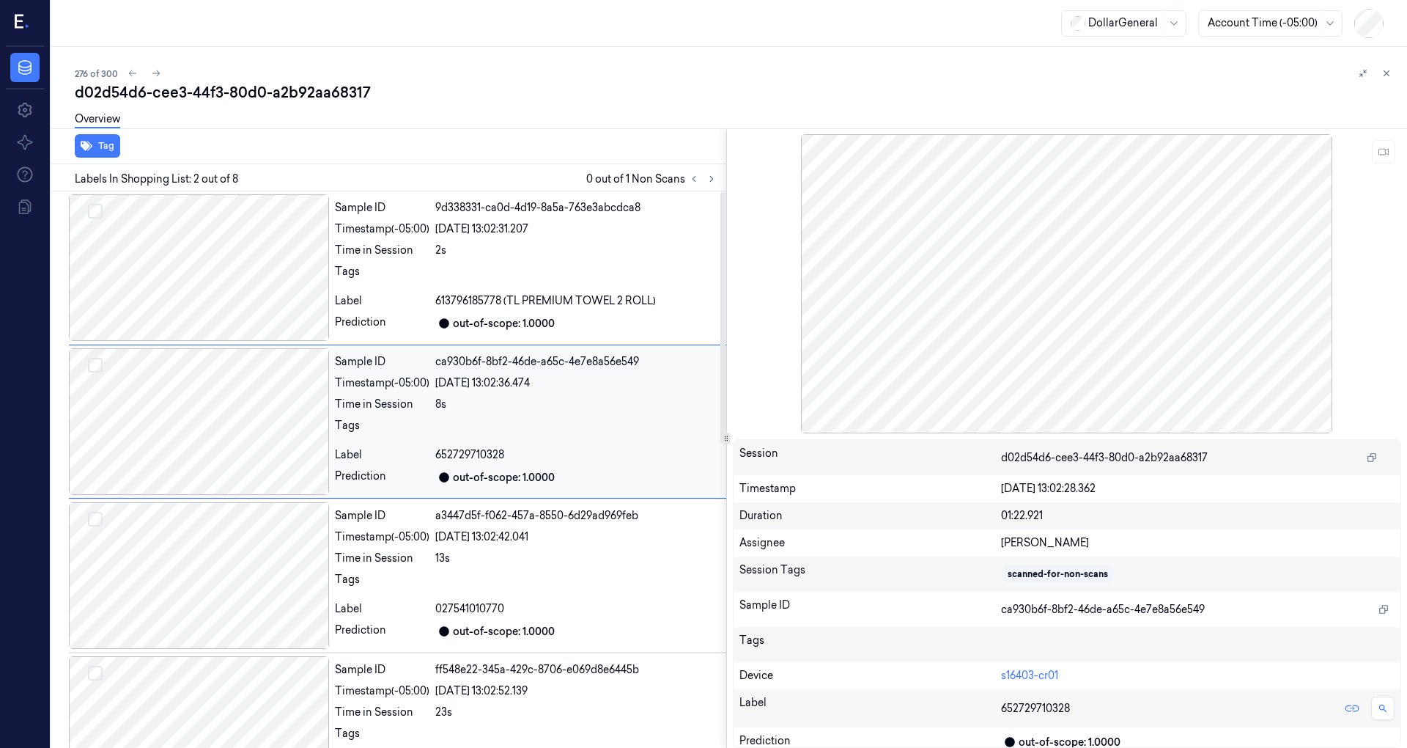
click at [245, 393] on div at bounding box center [199, 421] width 260 height 147
click at [189, 280] on div at bounding box center [199, 267] width 260 height 147
click at [191, 264] on div at bounding box center [199, 267] width 260 height 147
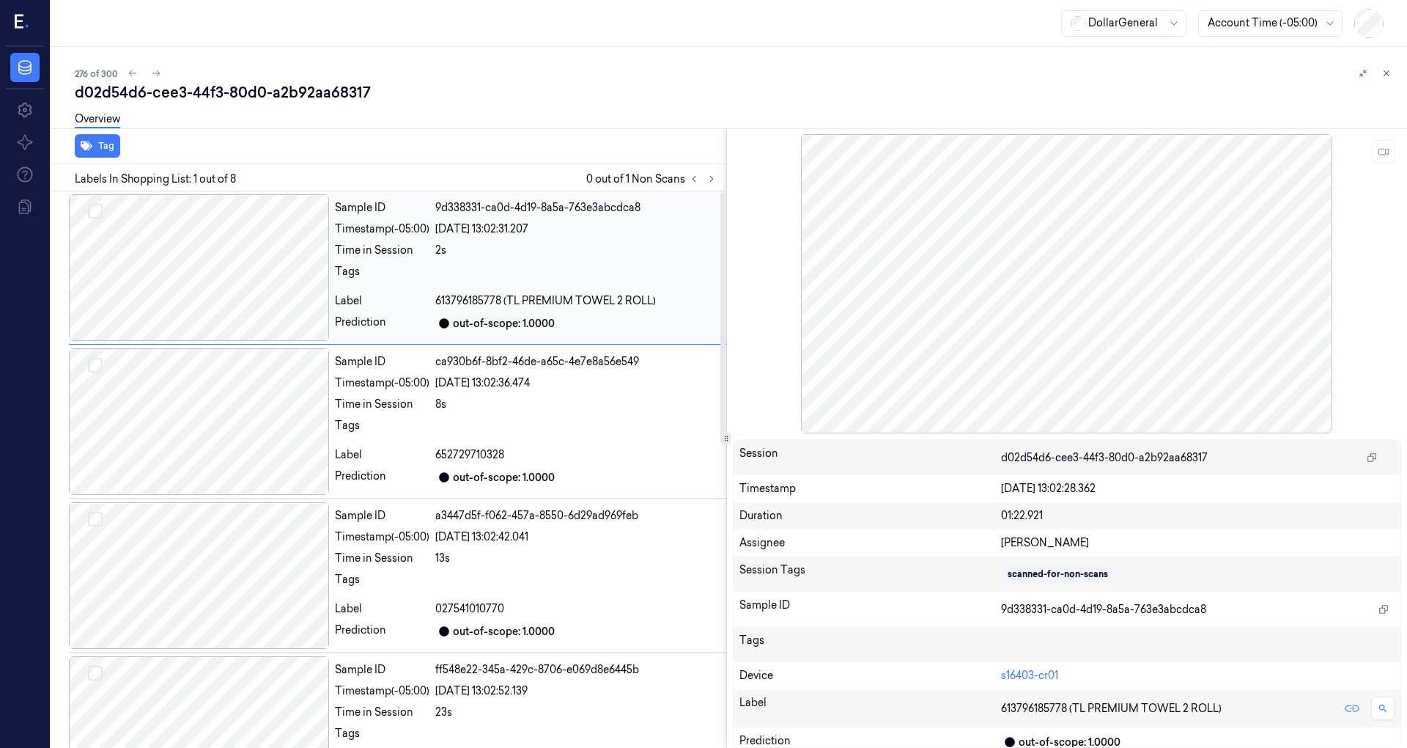
click at [189, 265] on div at bounding box center [199, 267] width 260 height 147
click at [221, 412] on div at bounding box center [199, 421] width 260 height 147
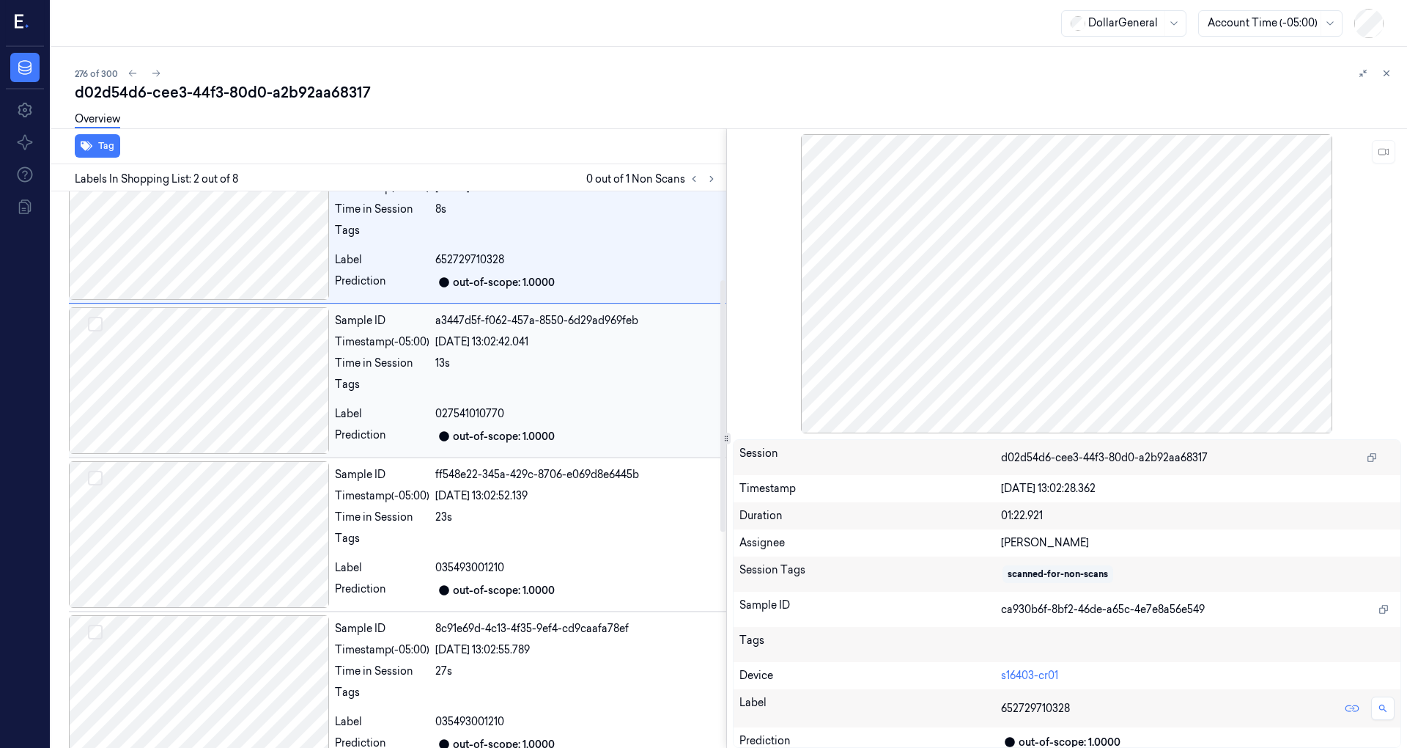
click at [218, 383] on div at bounding box center [199, 380] width 260 height 147
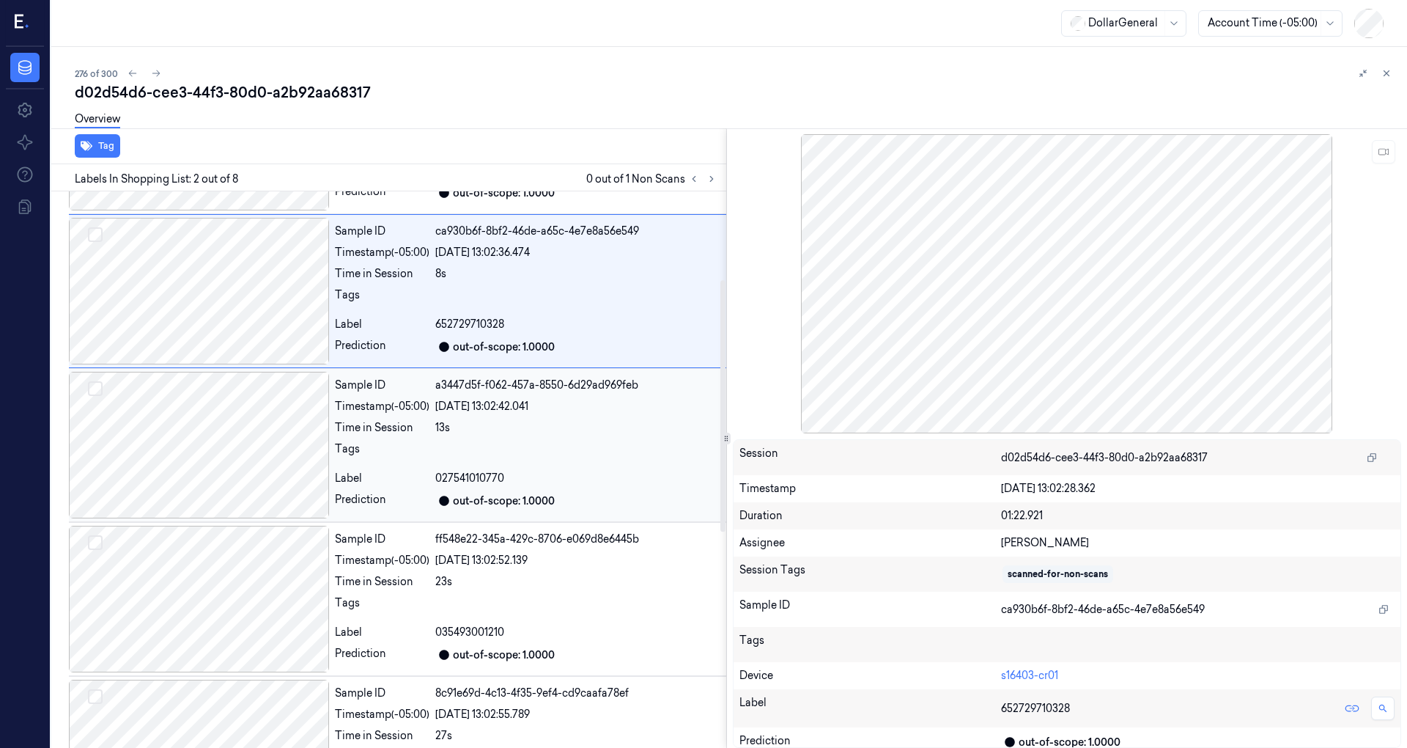
click at [218, 383] on div at bounding box center [199, 445] width 260 height 147
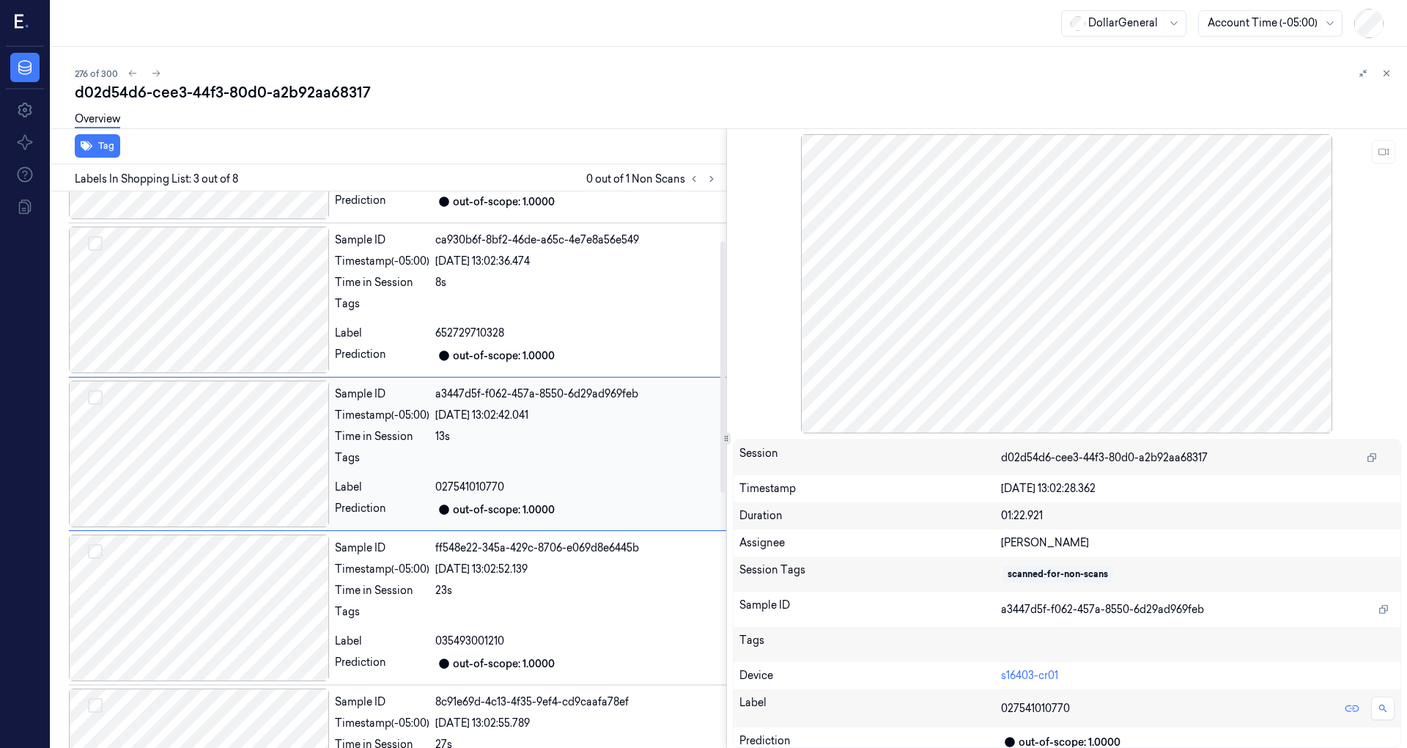
scroll to position [104, 0]
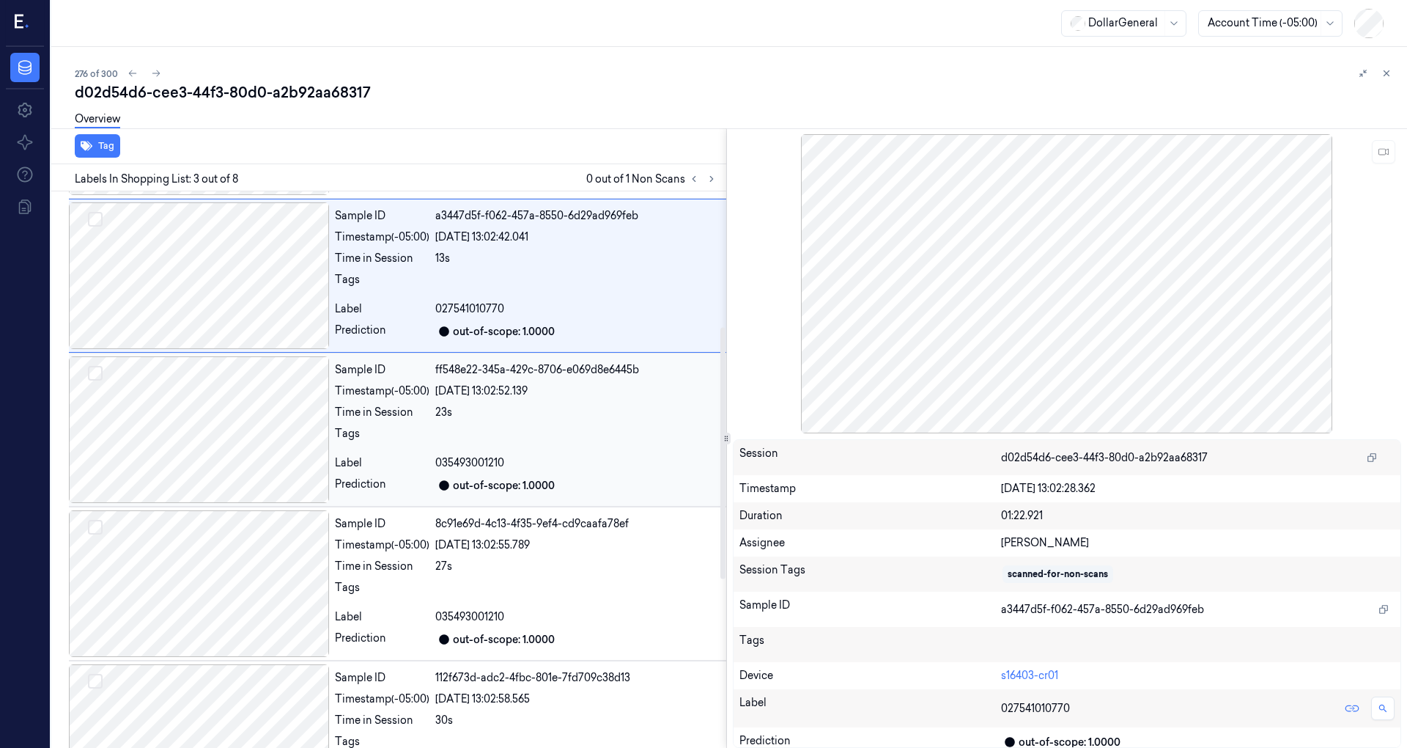
click at [224, 419] on div at bounding box center [199, 429] width 260 height 147
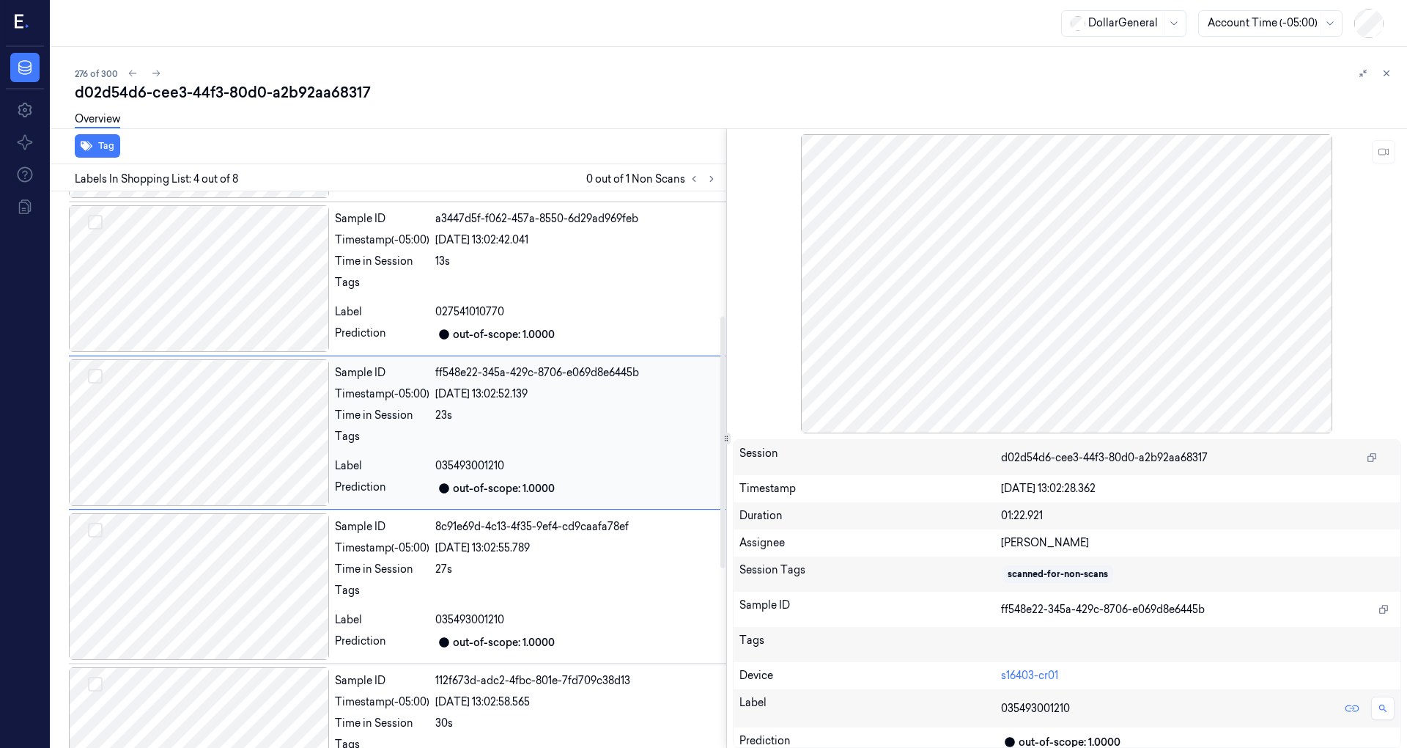
scroll to position [453, 0]
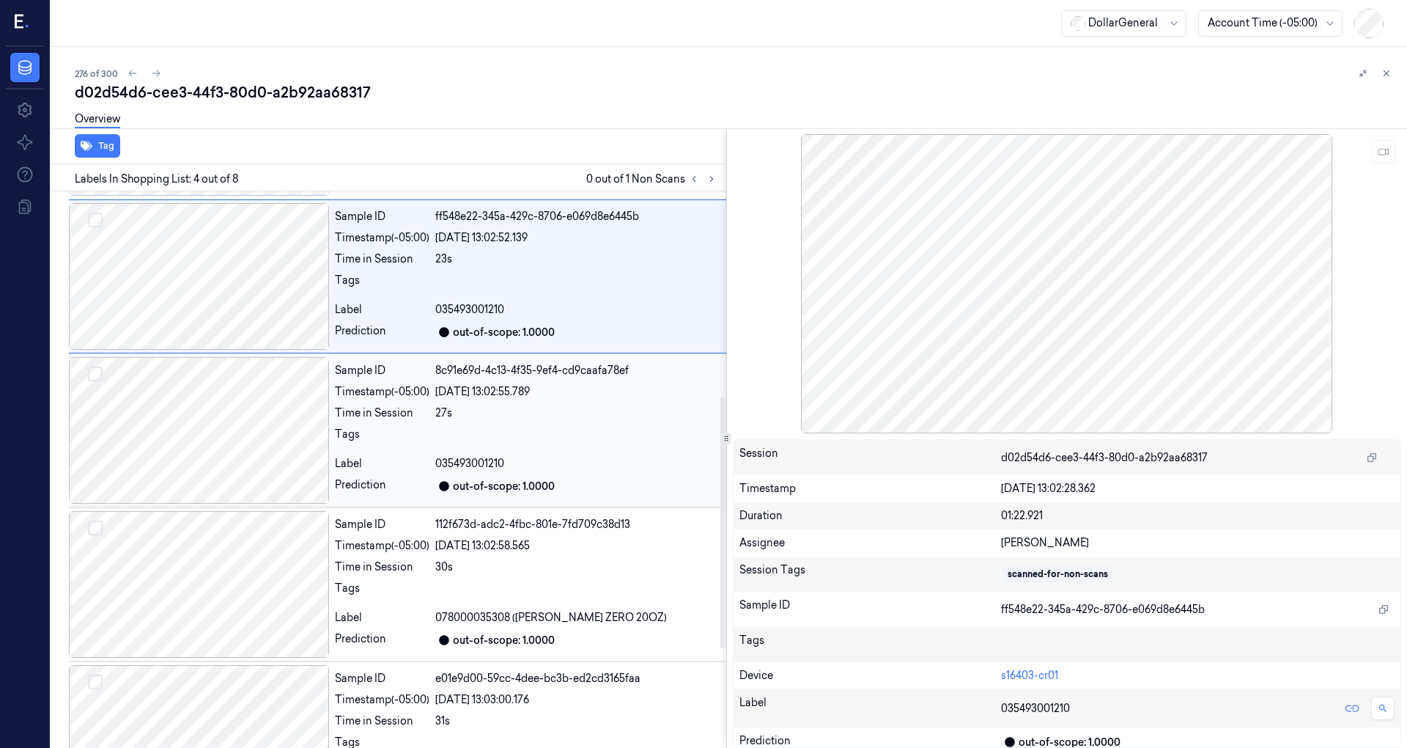
click at [243, 435] on div at bounding box center [199, 430] width 260 height 147
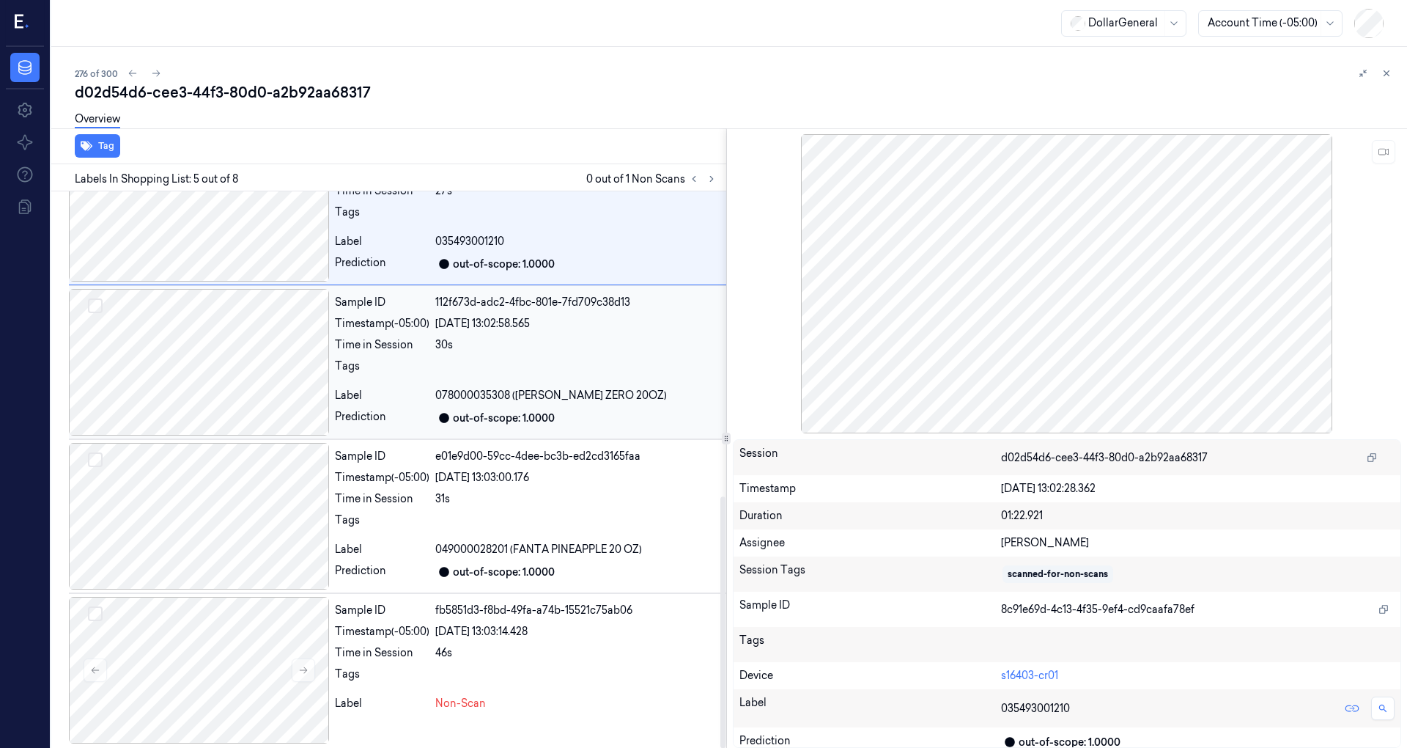
click at [220, 383] on div at bounding box center [199, 362] width 260 height 147
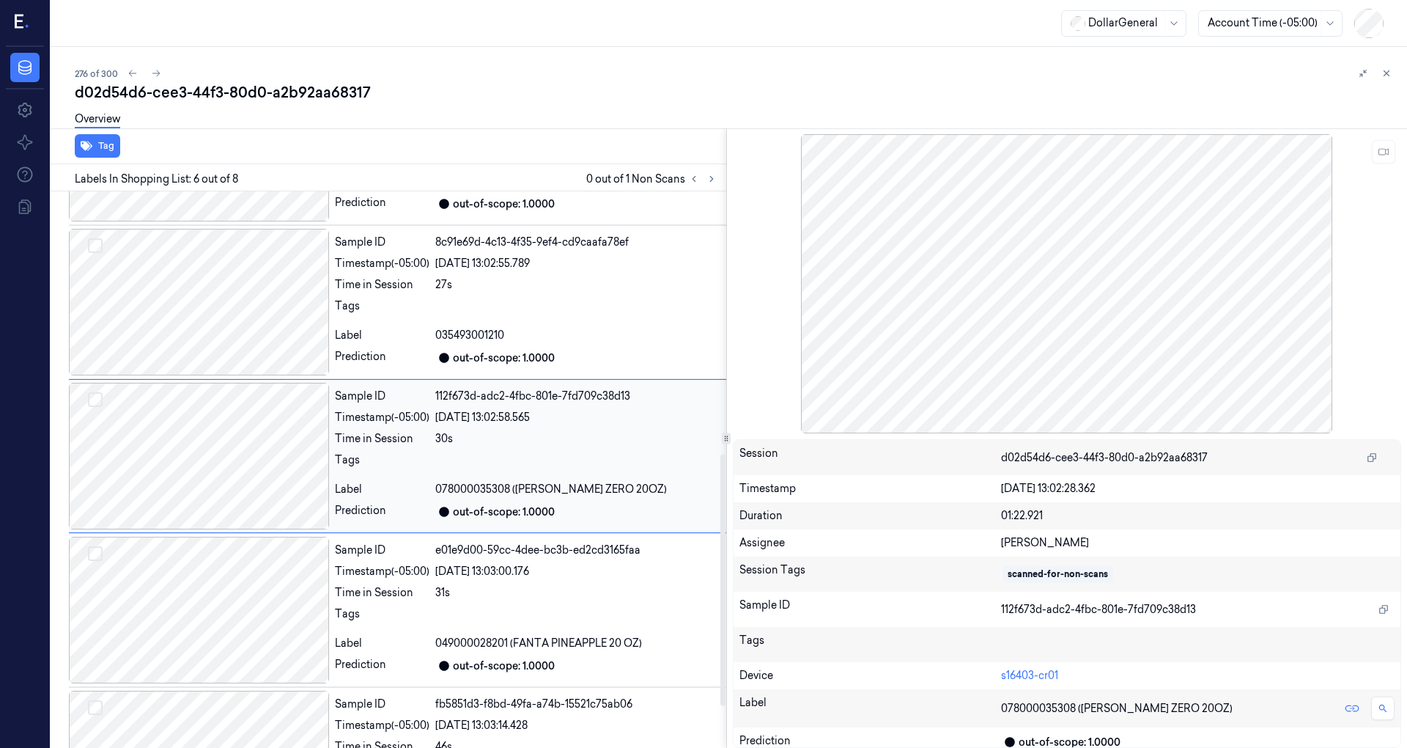
scroll to position [564, 0]
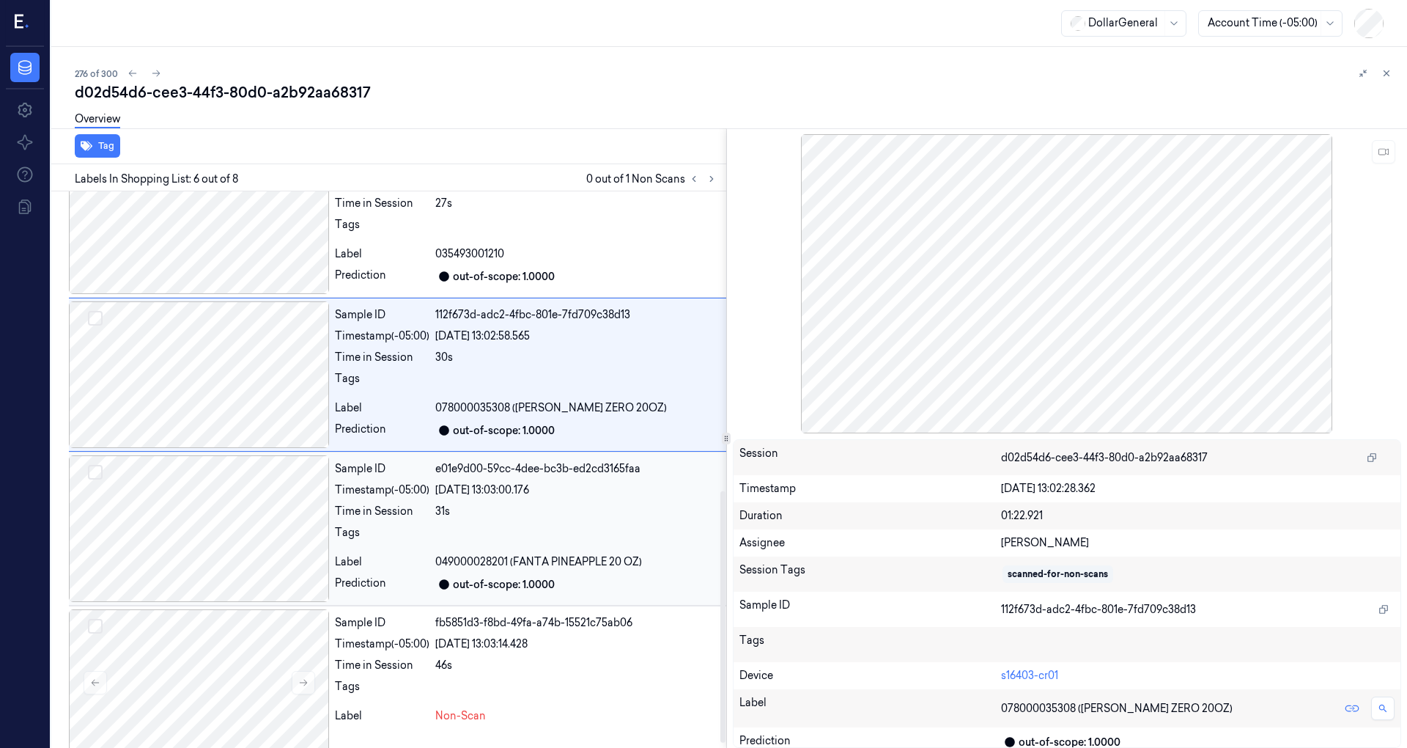
click at [206, 529] on div at bounding box center [199, 528] width 260 height 147
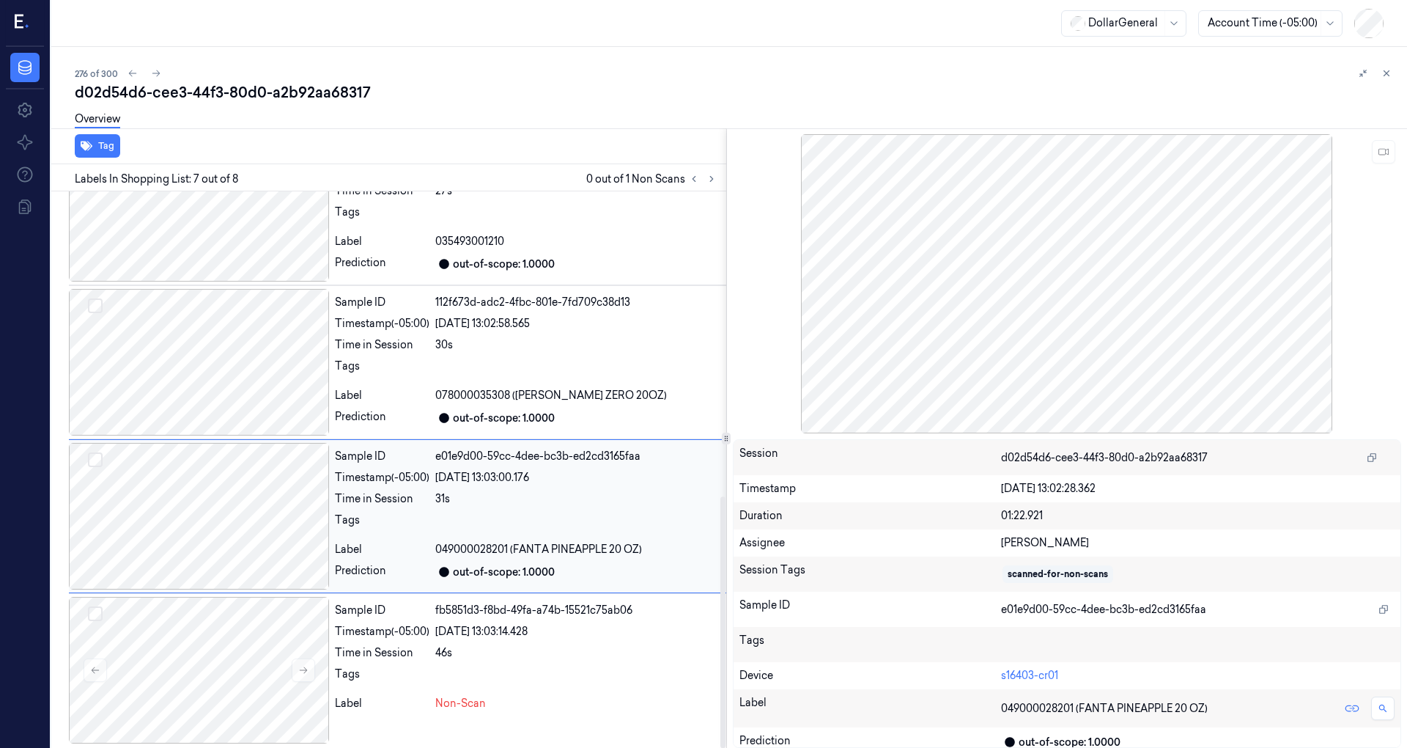
click at [224, 517] on div at bounding box center [199, 516] width 260 height 147
click at [227, 494] on div at bounding box center [199, 516] width 260 height 147
click at [232, 514] on div at bounding box center [199, 516] width 260 height 147
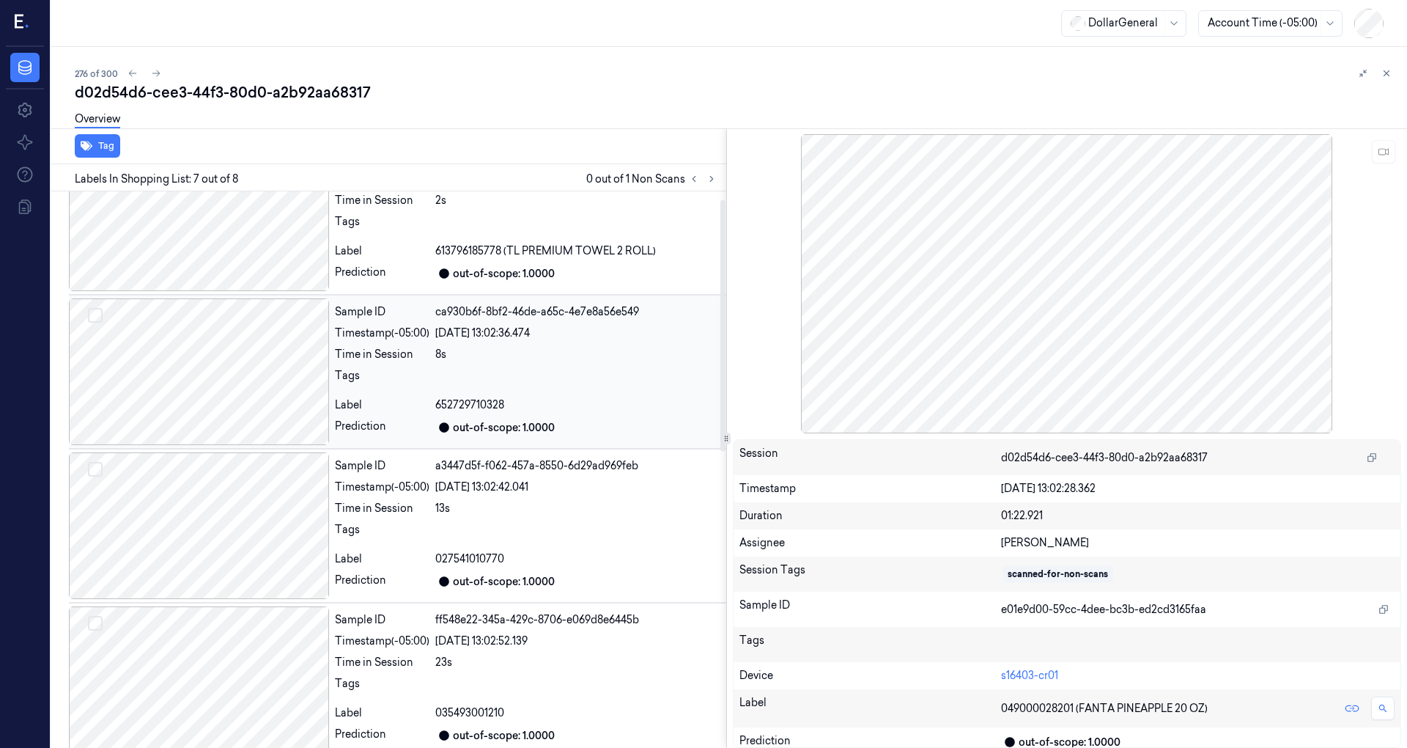
scroll to position [0, 0]
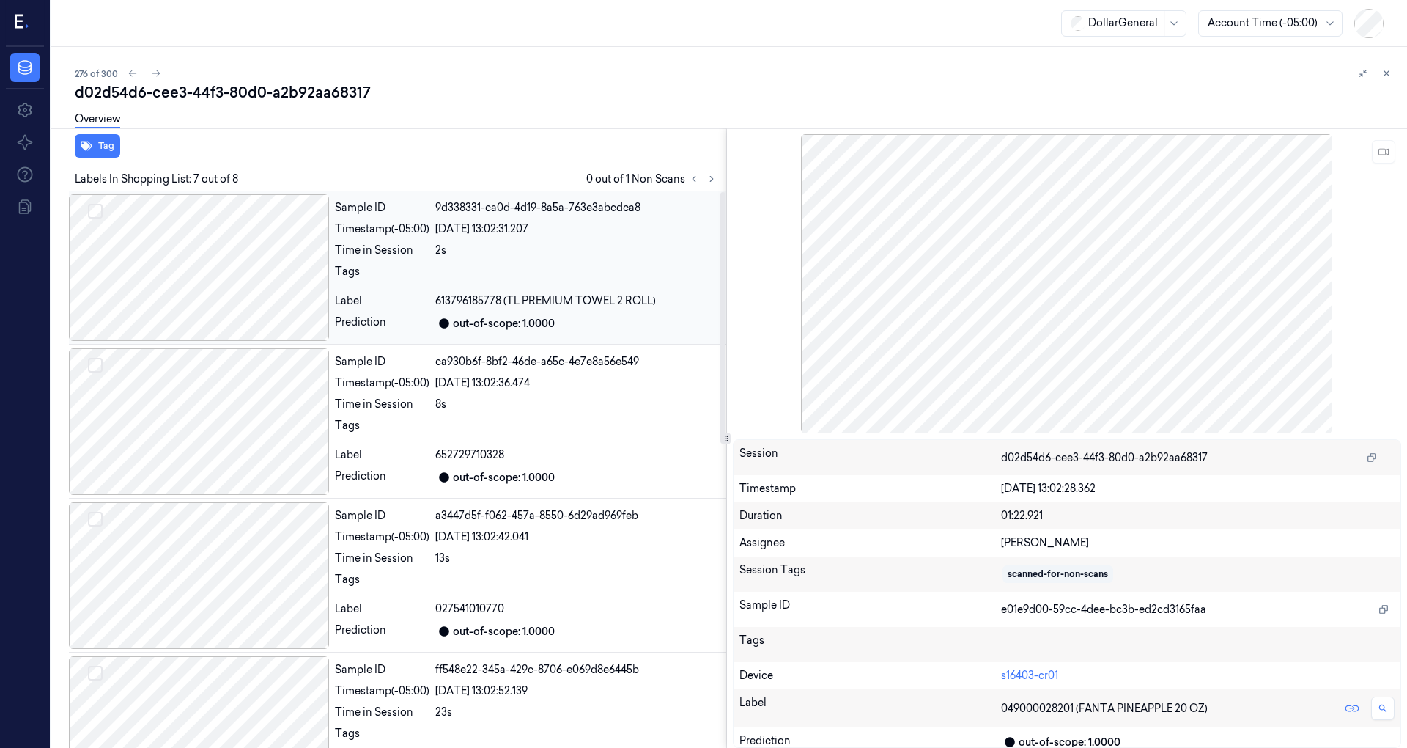
click at [204, 217] on div at bounding box center [199, 267] width 260 height 147
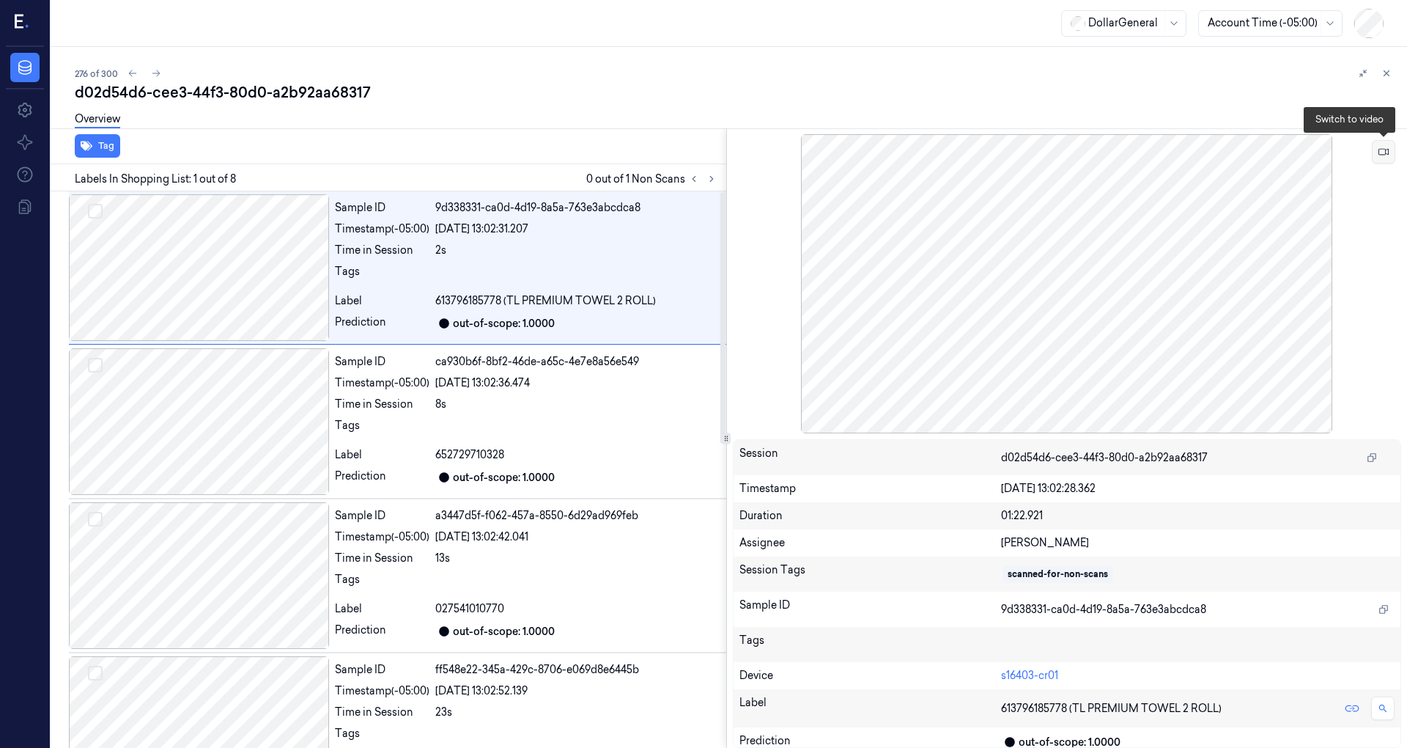
click at [1379, 155] on icon at bounding box center [1384, 152] width 10 height 7
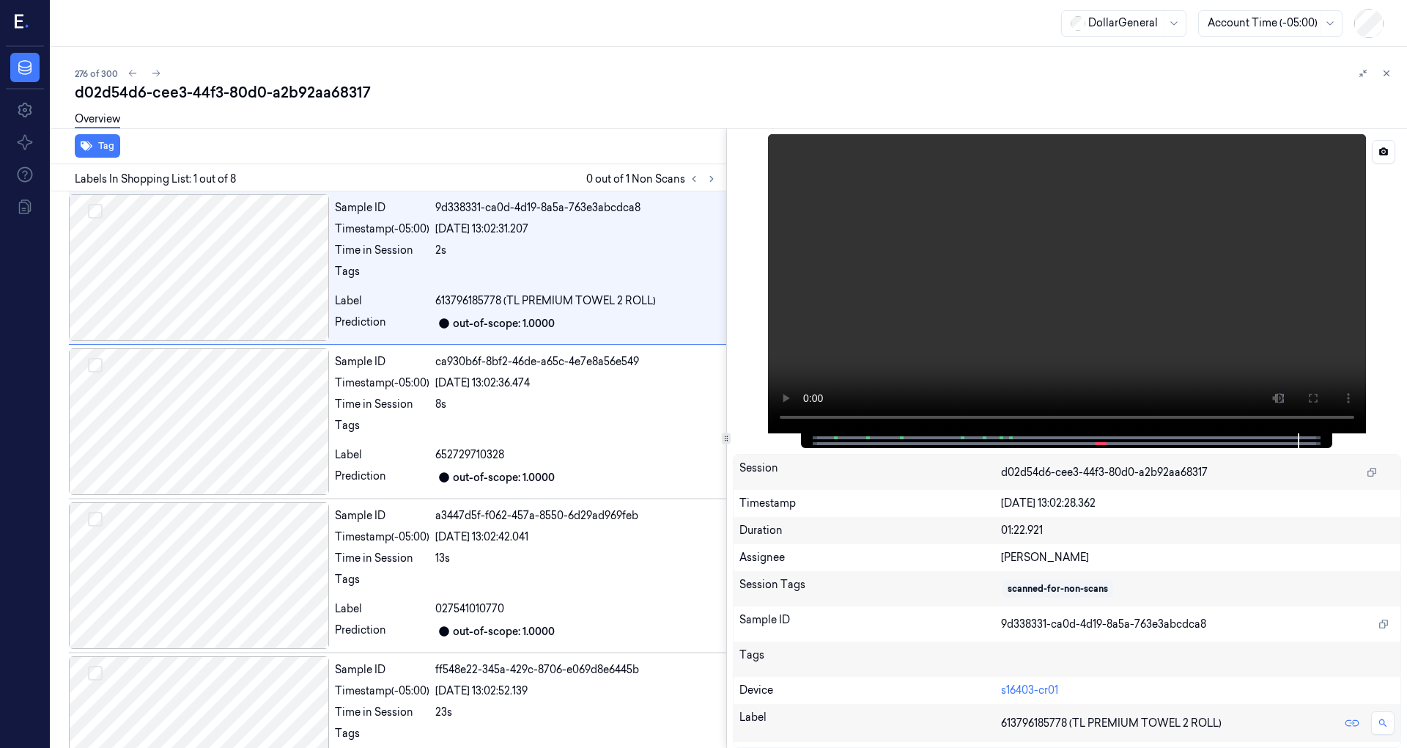
click at [1102, 298] on video at bounding box center [1067, 283] width 598 height 299
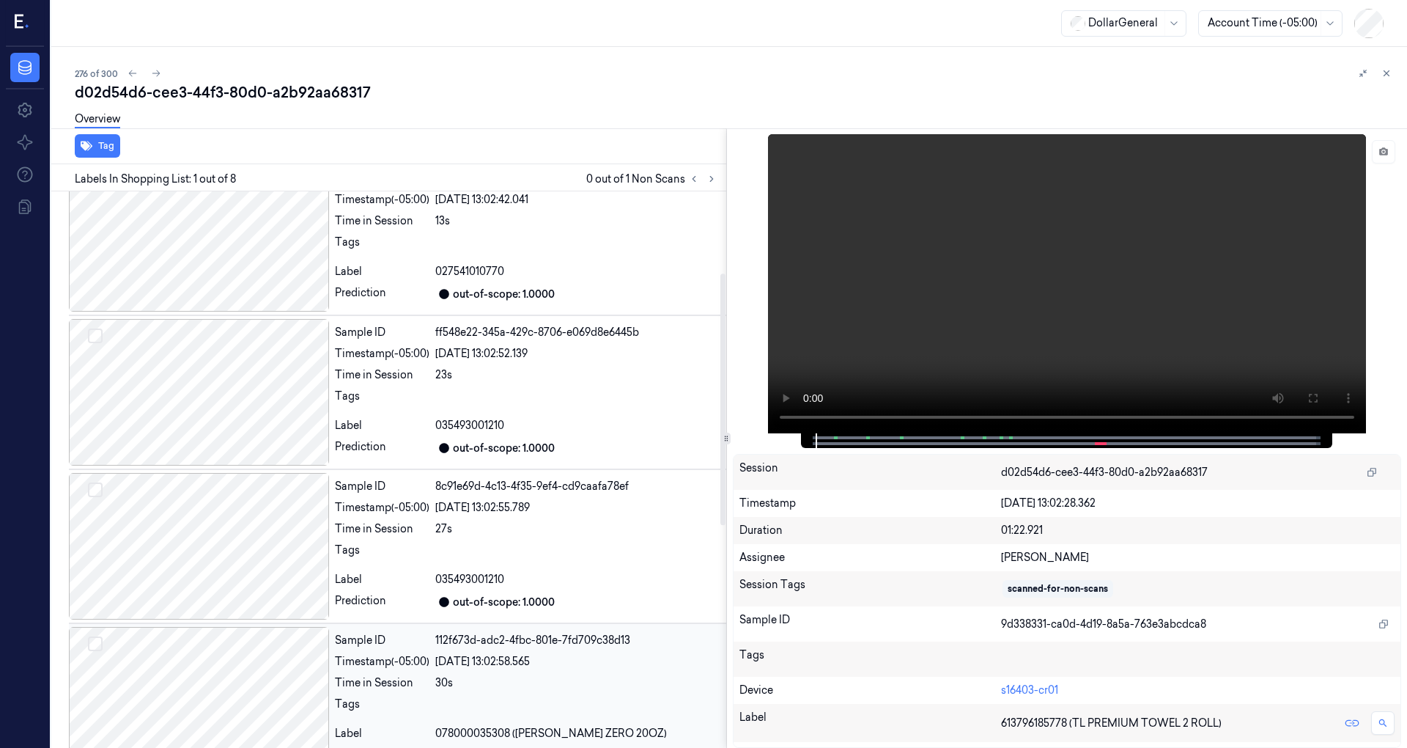
scroll to position [675, 0]
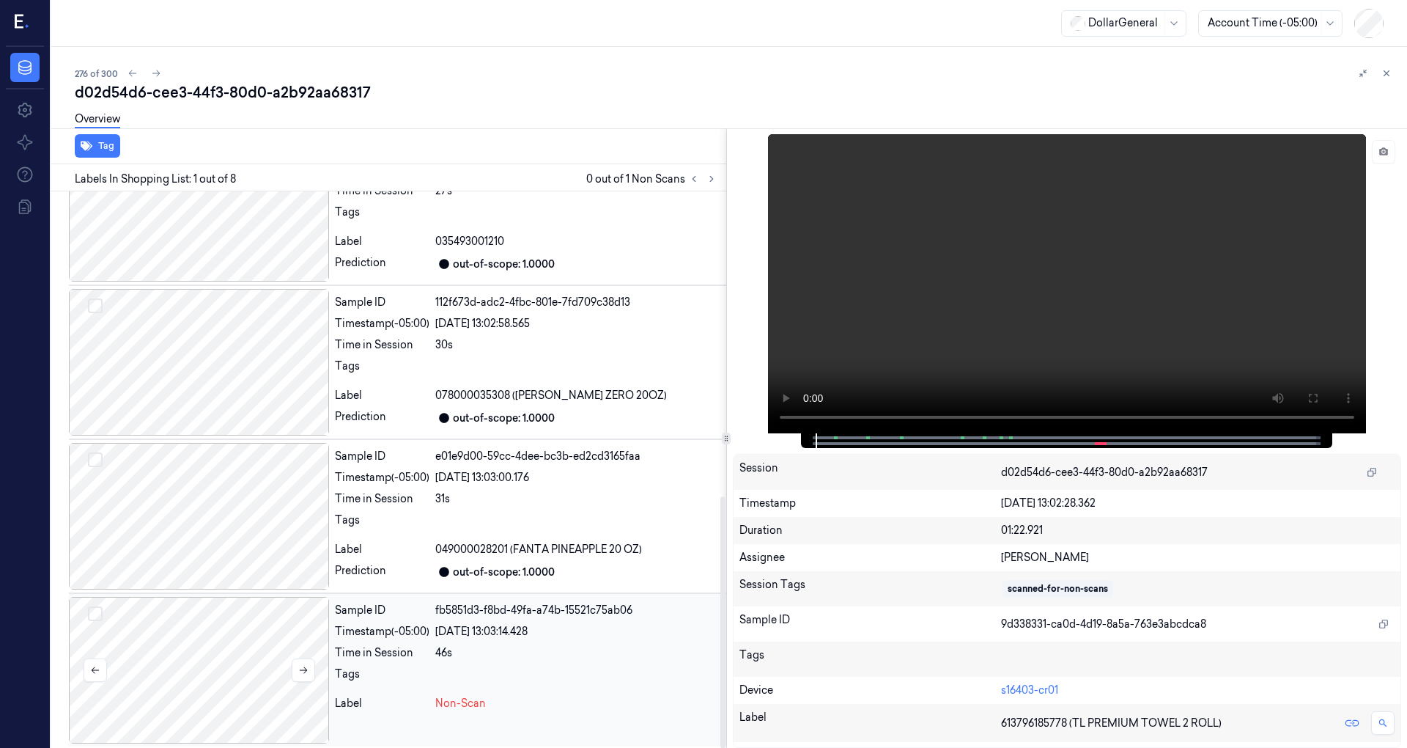
click at [204, 678] on div at bounding box center [199, 670] width 260 height 147
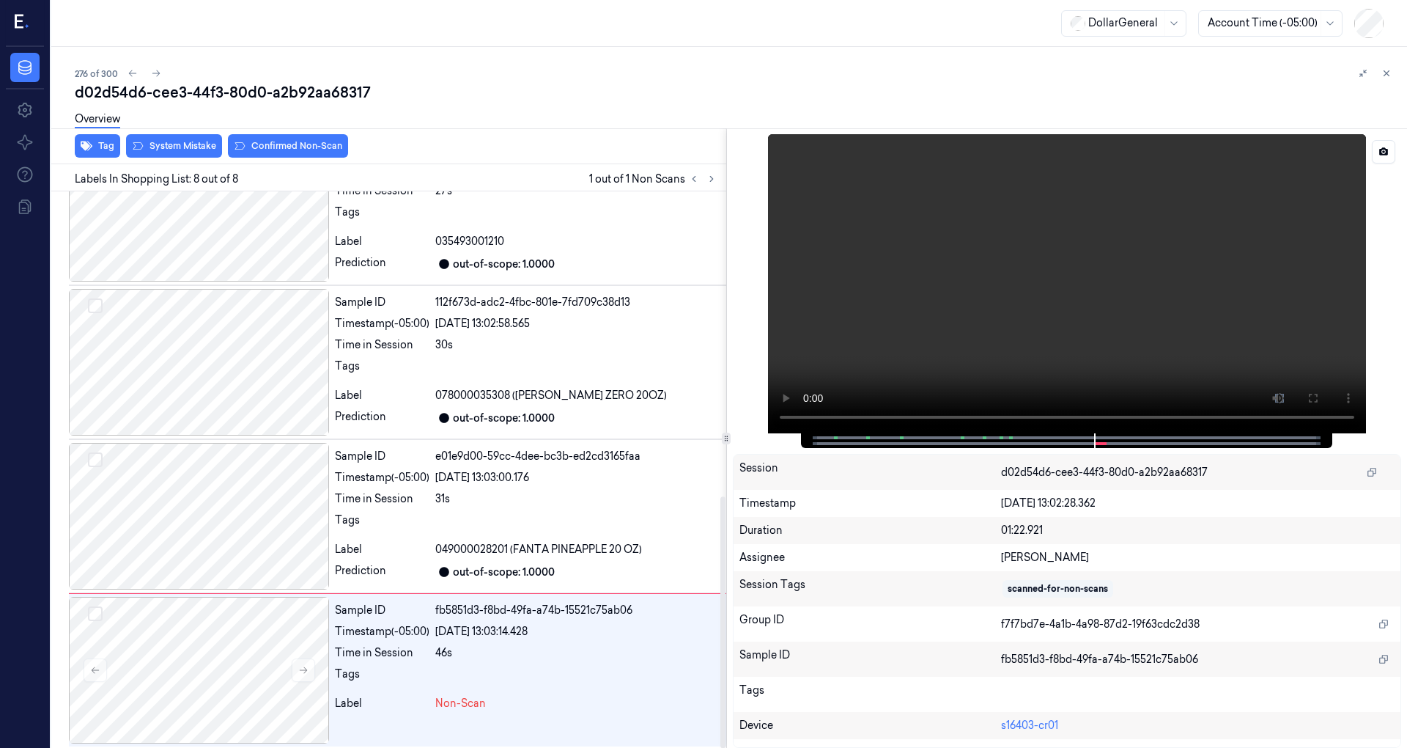
click at [1371, 143] on div at bounding box center [1067, 283] width 669 height 299
click at [1377, 149] on button at bounding box center [1383, 151] width 23 height 23
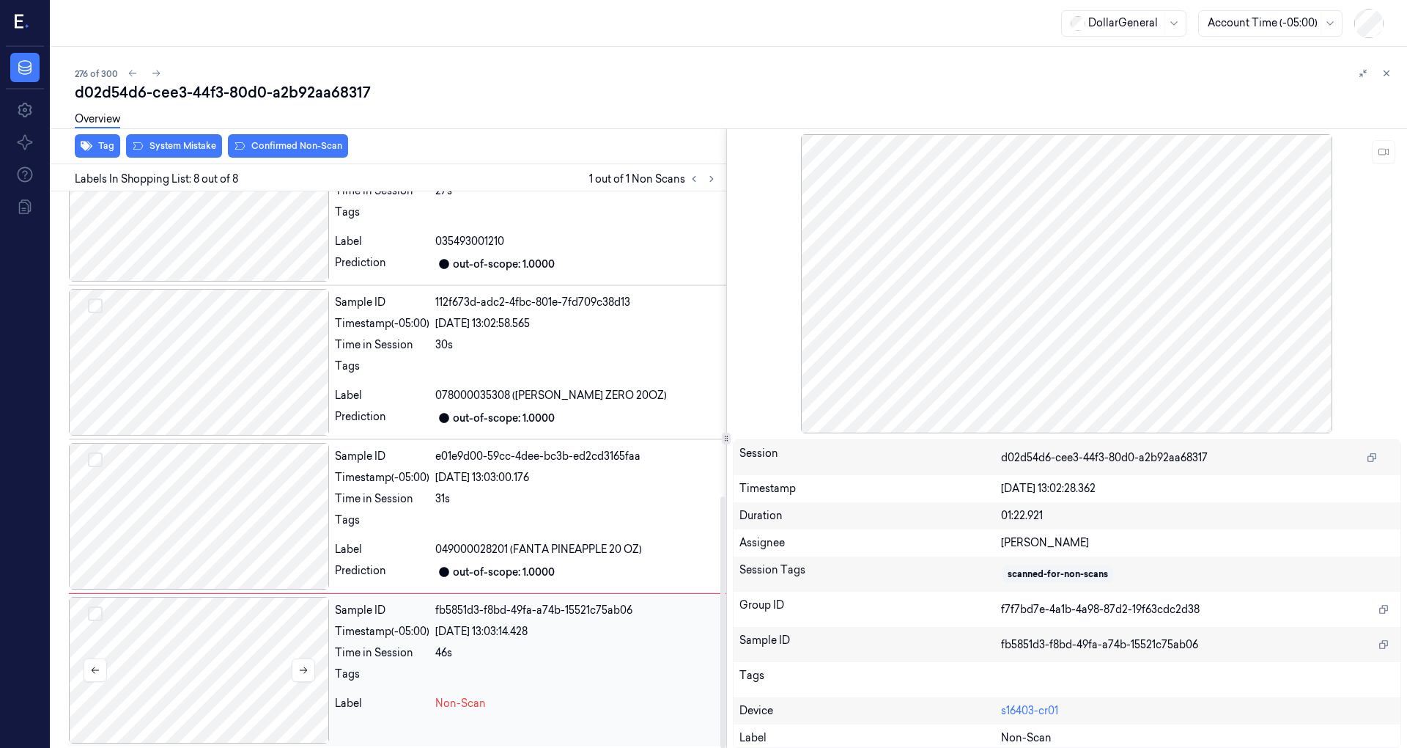
click at [274, 646] on div at bounding box center [199, 670] width 260 height 147
click at [308, 505] on div at bounding box center [199, 516] width 260 height 147
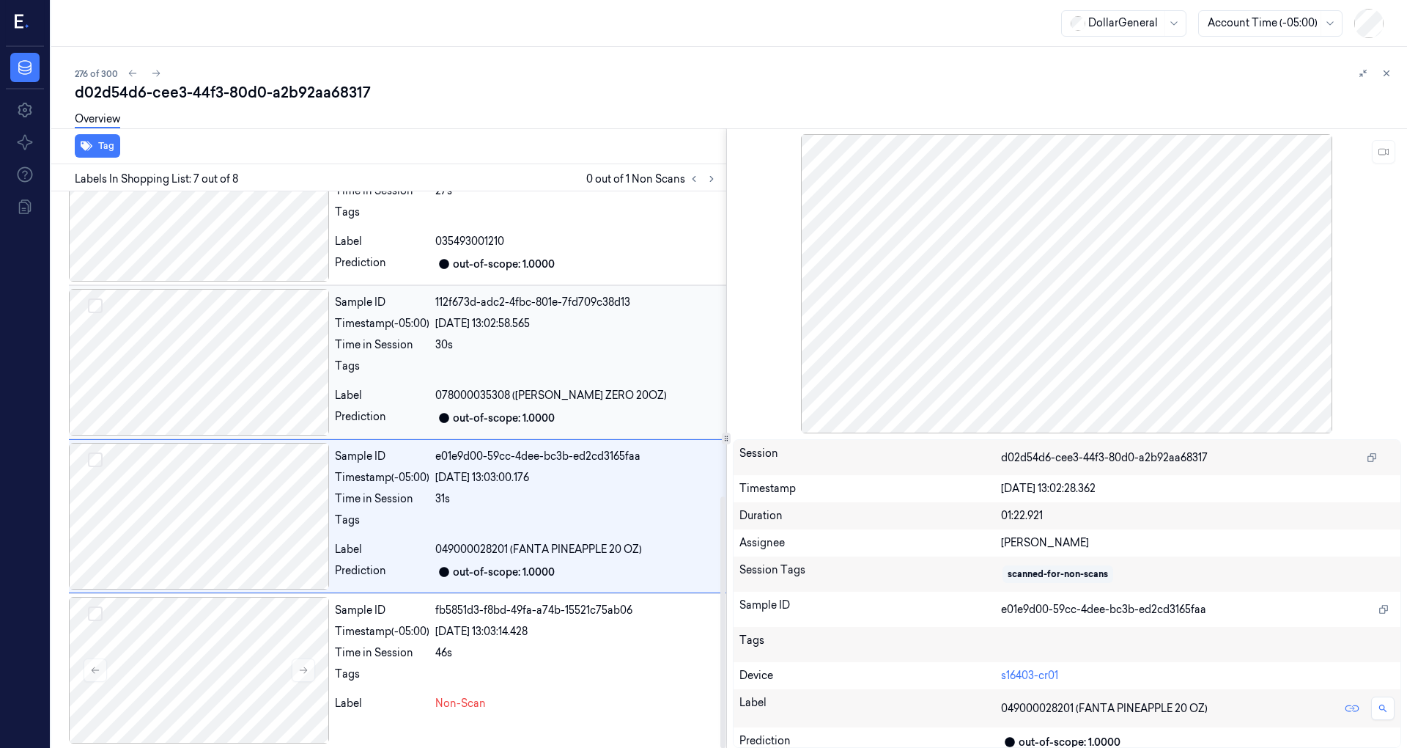
click at [248, 369] on div at bounding box center [199, 362] width 260 height 147
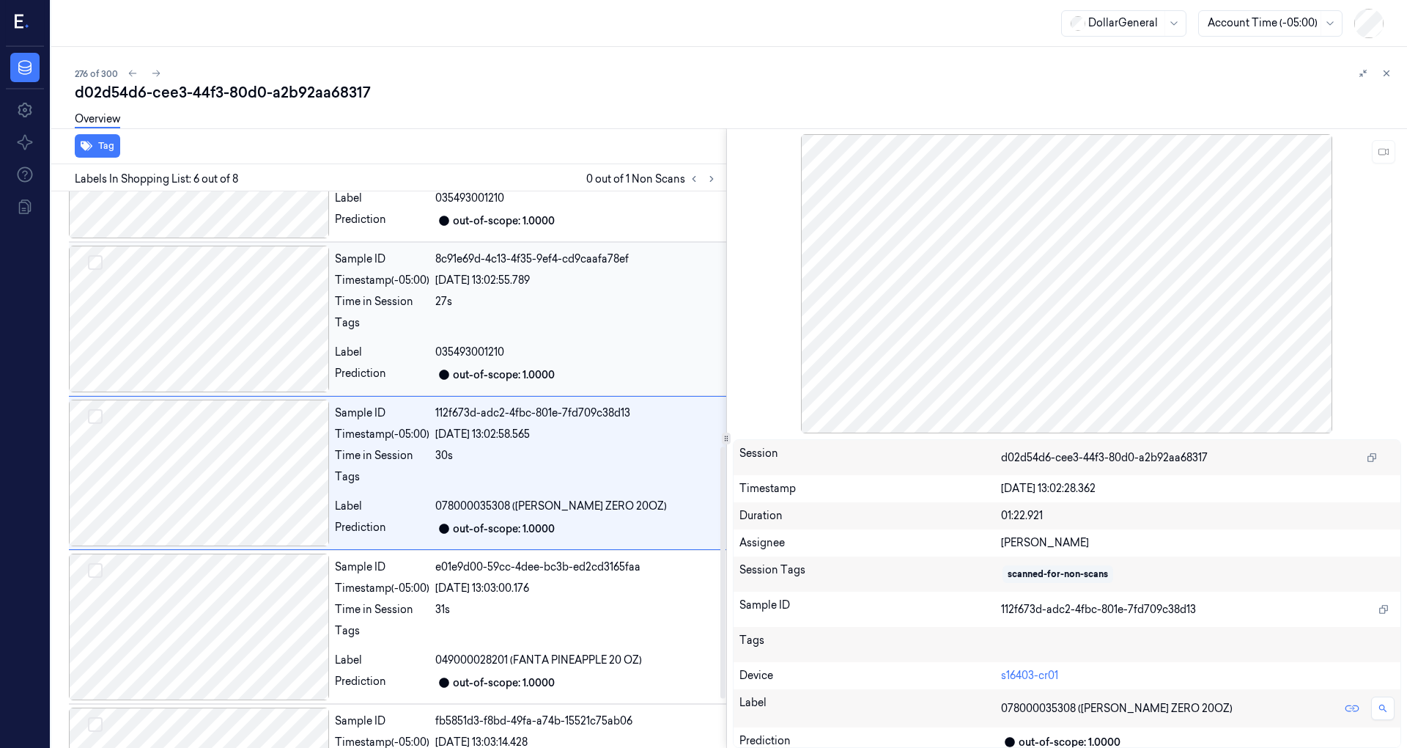
click at [245, 377] on div at bounding box center [199, 319] width 260 height 147
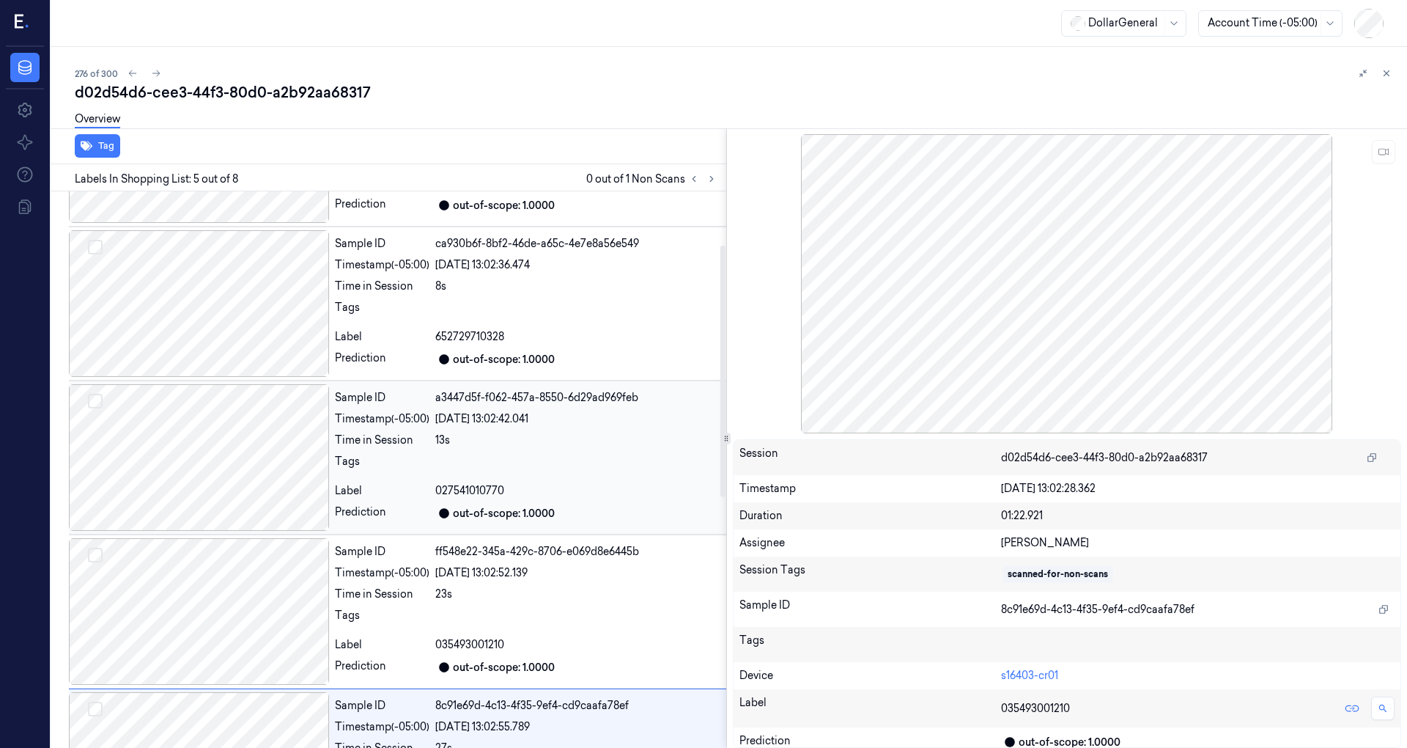
click at [224, 458] on div at bounding box center [199, 457] width 260 height 147
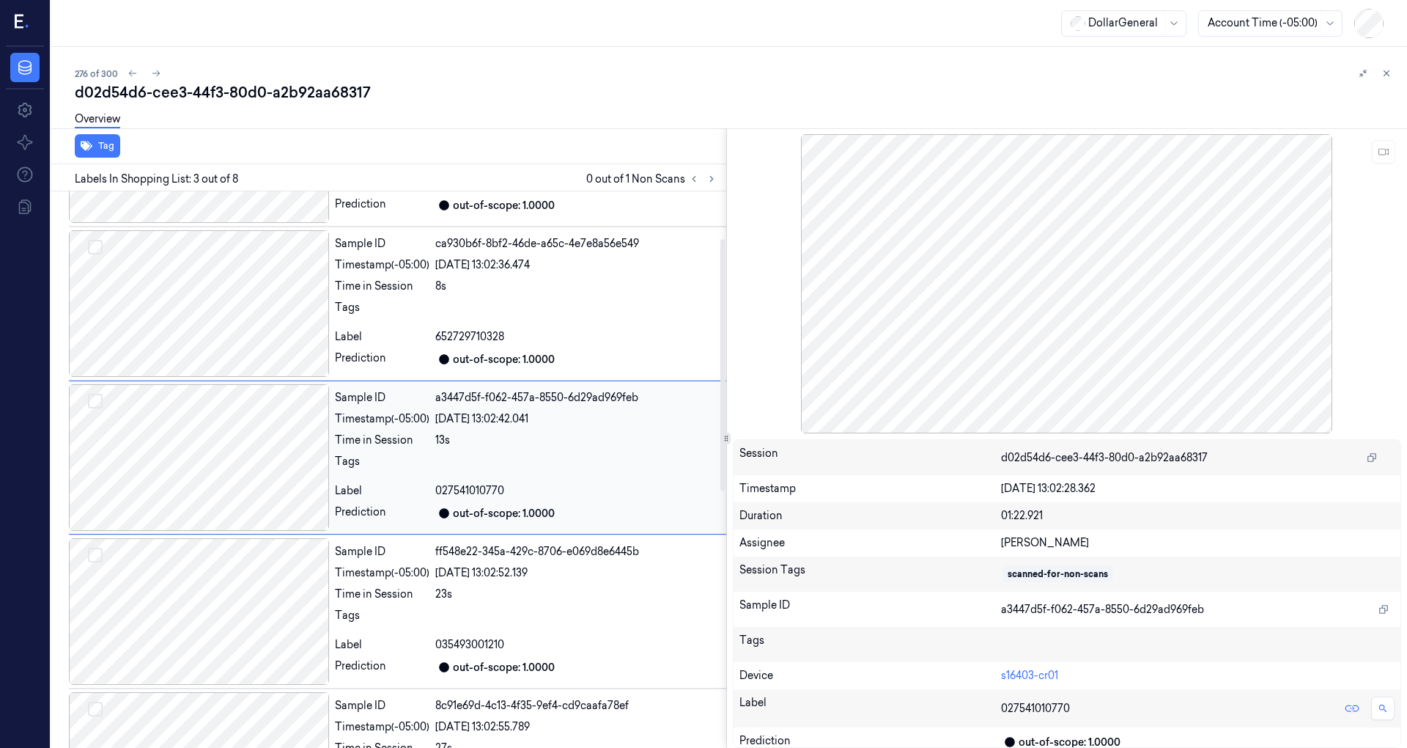
scroll to position [104, 0]
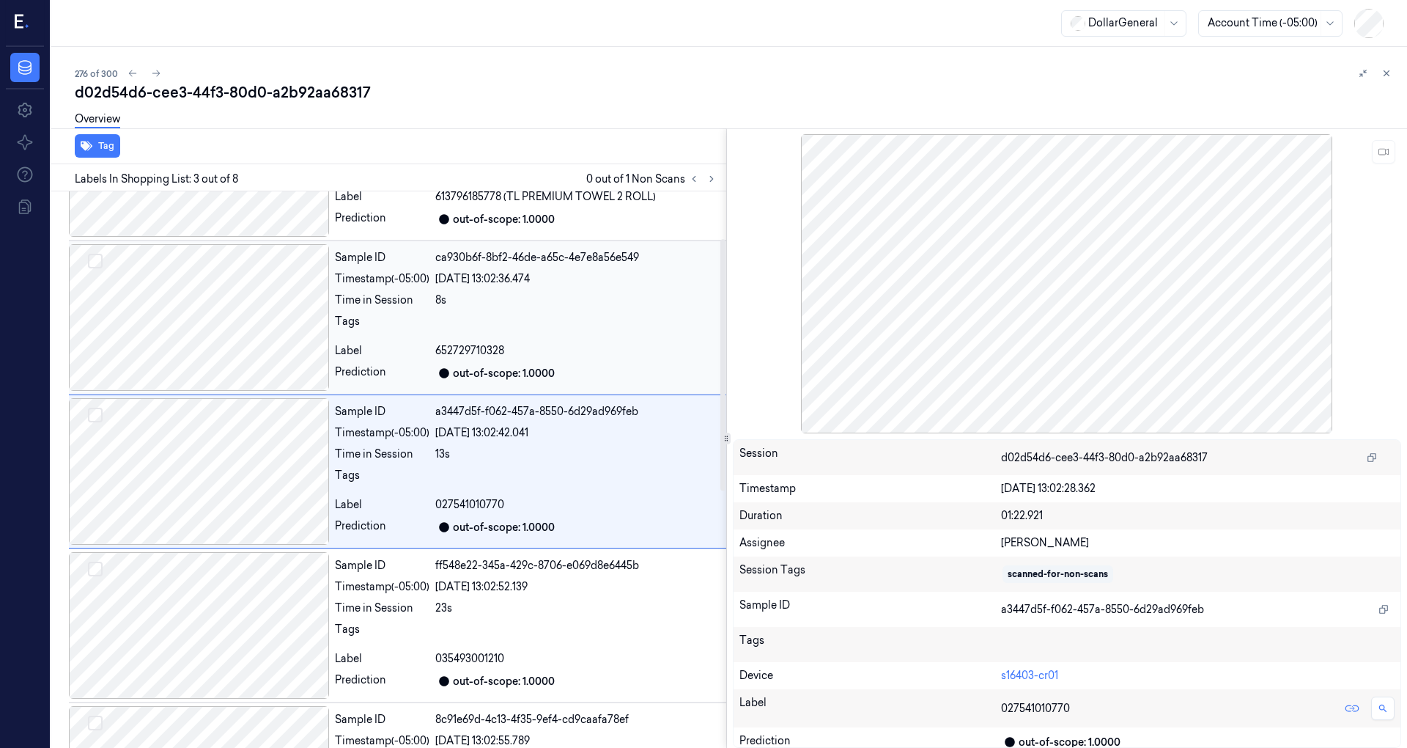
click at [224, 365] on div at bounding box center [199, 317] width 260 height 147
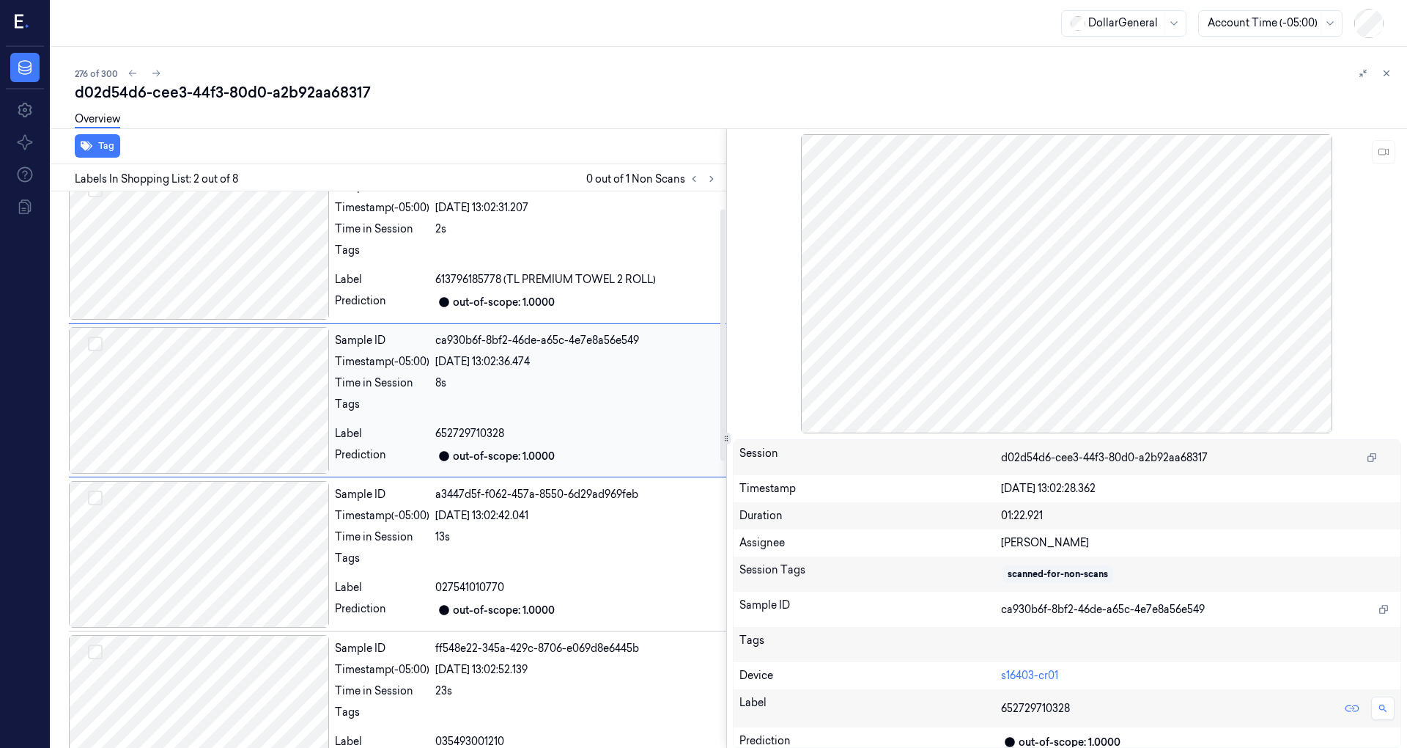
scroll to position [0, 0]
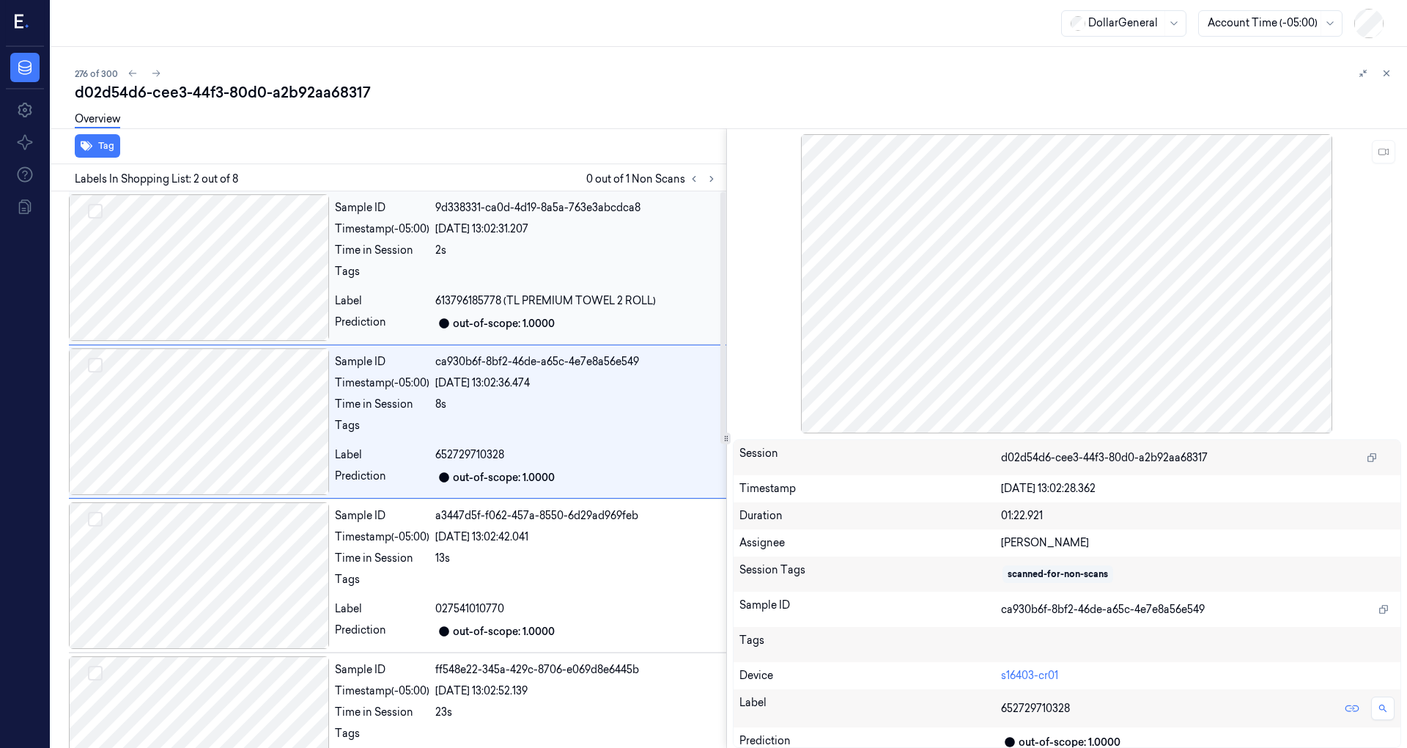
click at [241, 312] on div at bounding box center [199, 267] width 260 height 147
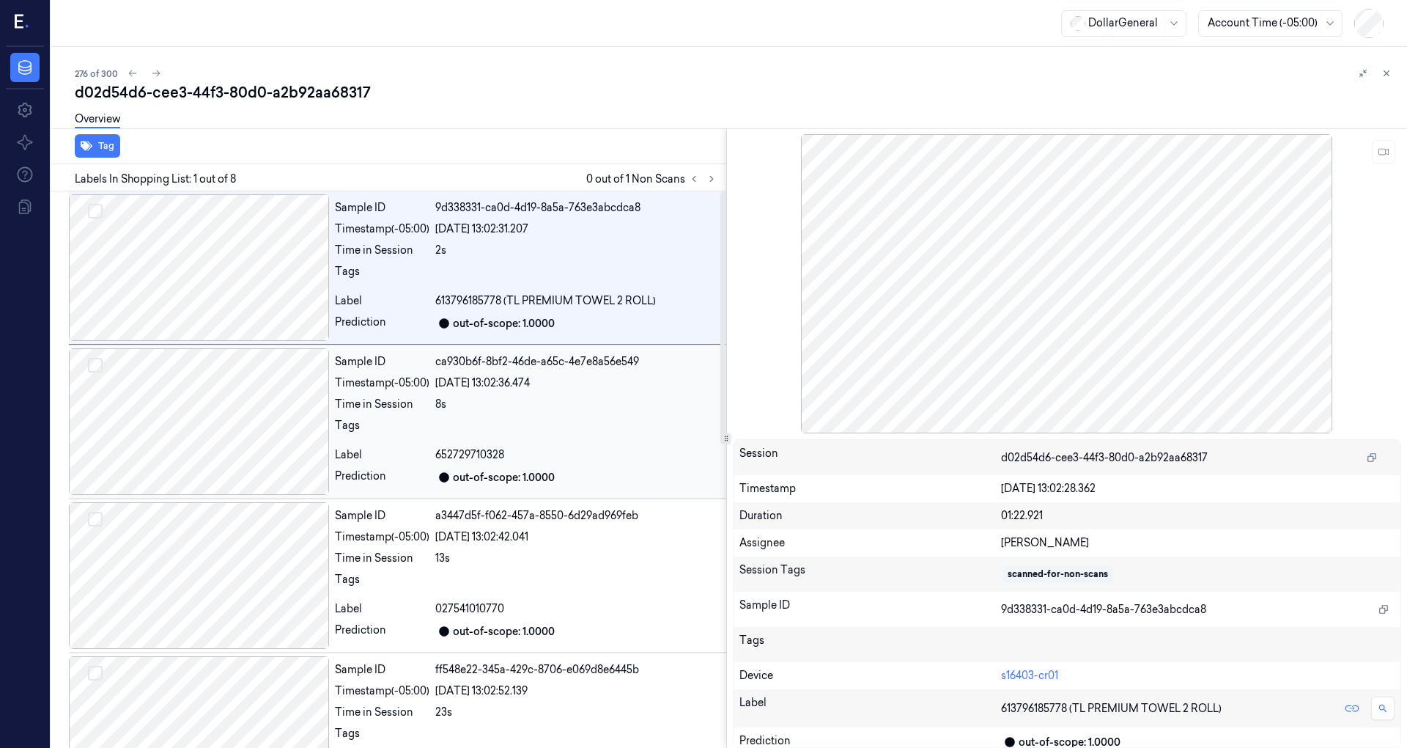
click at [243, 386] on div at bounding box center [199, 421] width 260 height 147
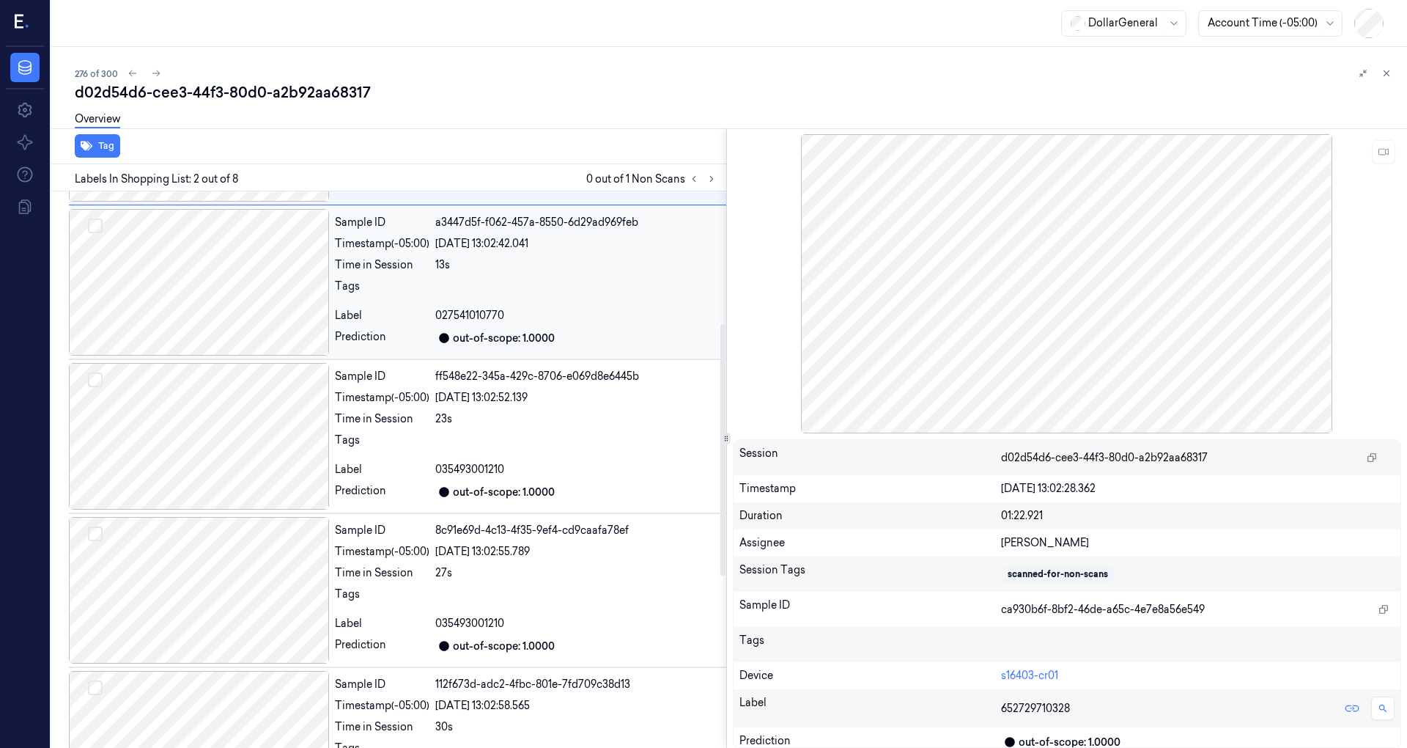
click at [235, 325] on div at bounding box center [199, 282] width 260 height 147
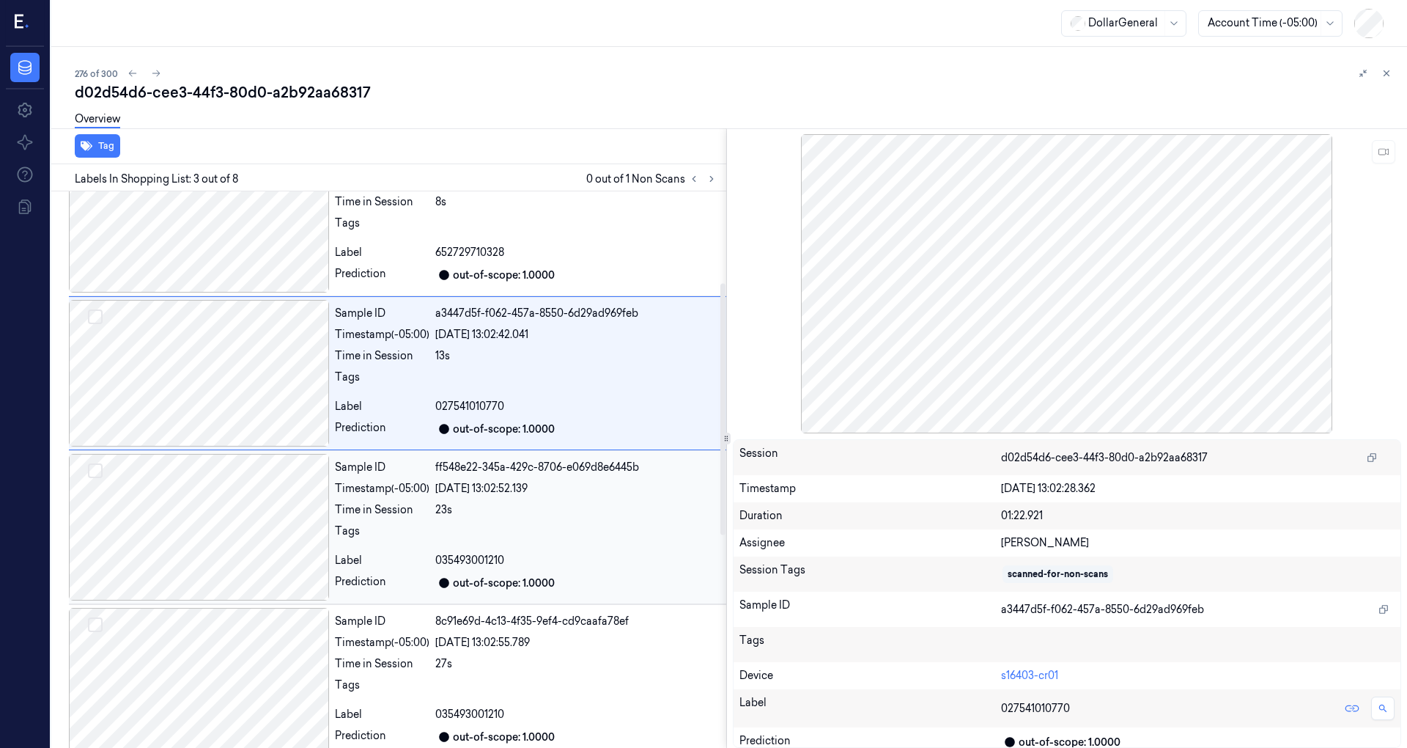
click at [216, 510] on div at bounding box center [199, 527] width 260 height 147
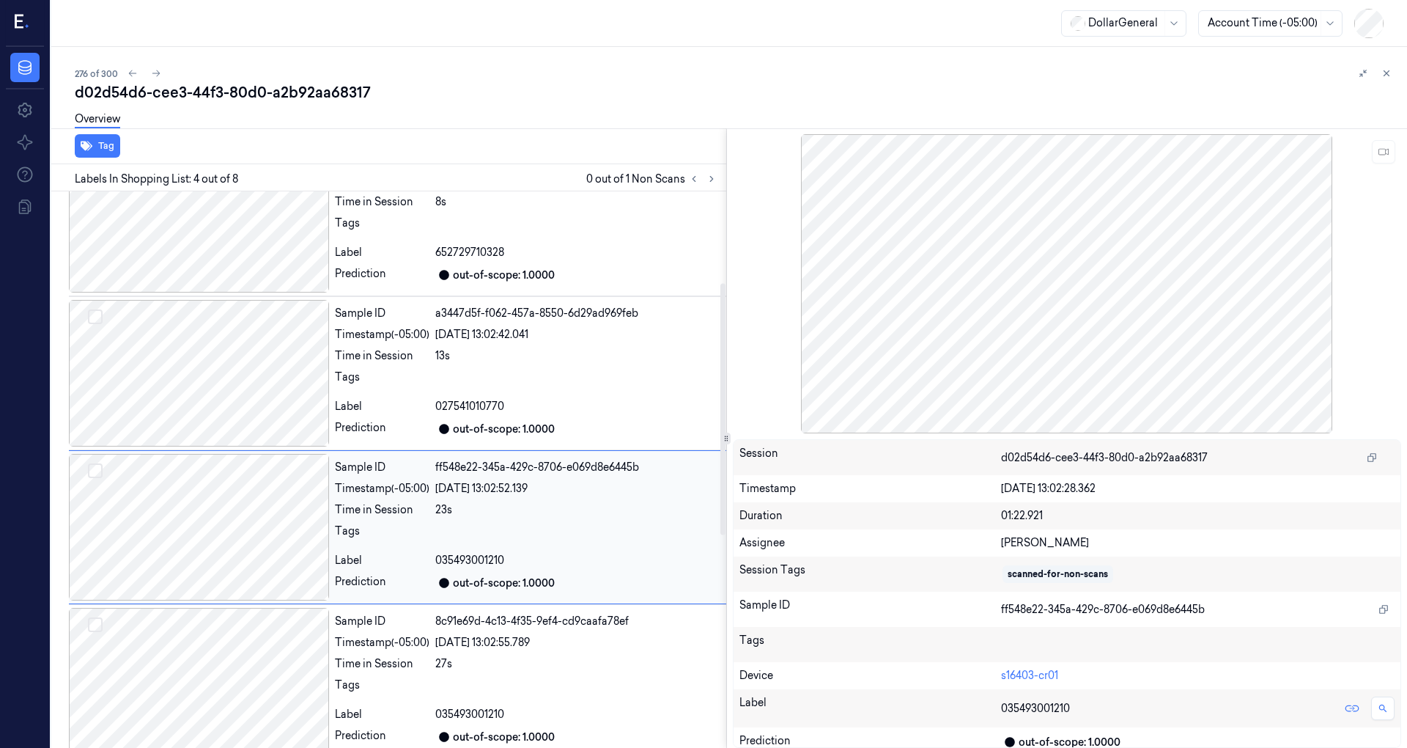
scroll to position [258, 0]
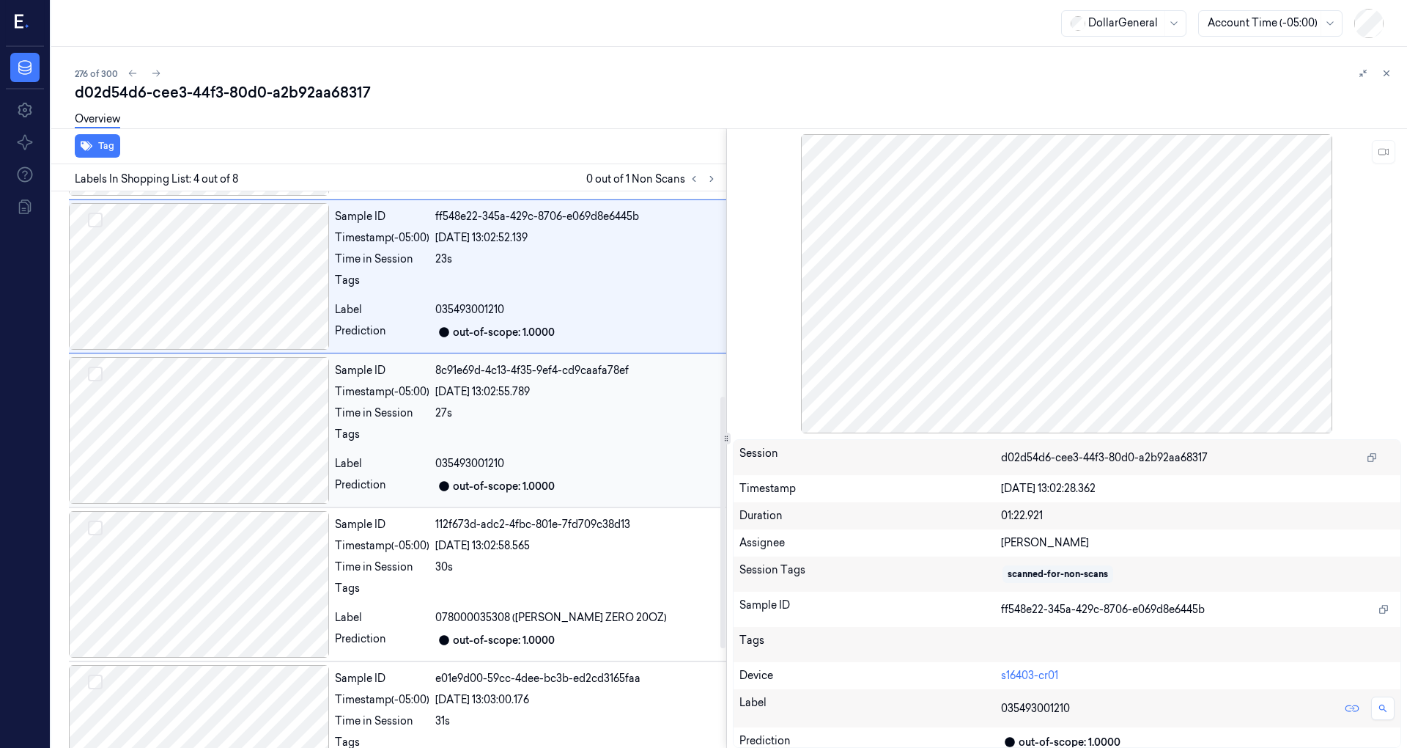
click at [205, 417] on div at bounding box center [199, 430] width 260 height 147
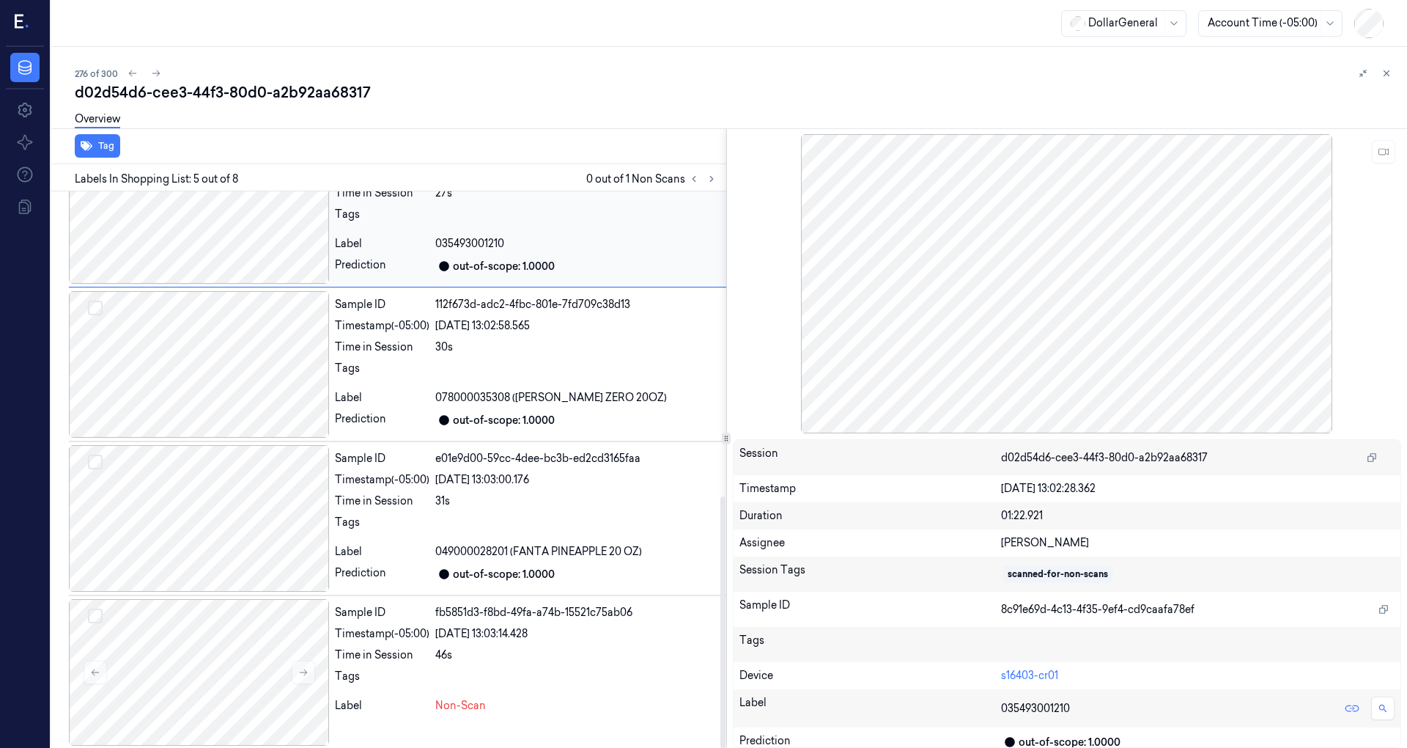
scroll to position [675, 0]
click at [226, 644] on div at bounding box center [199, 670] width 260 height 147
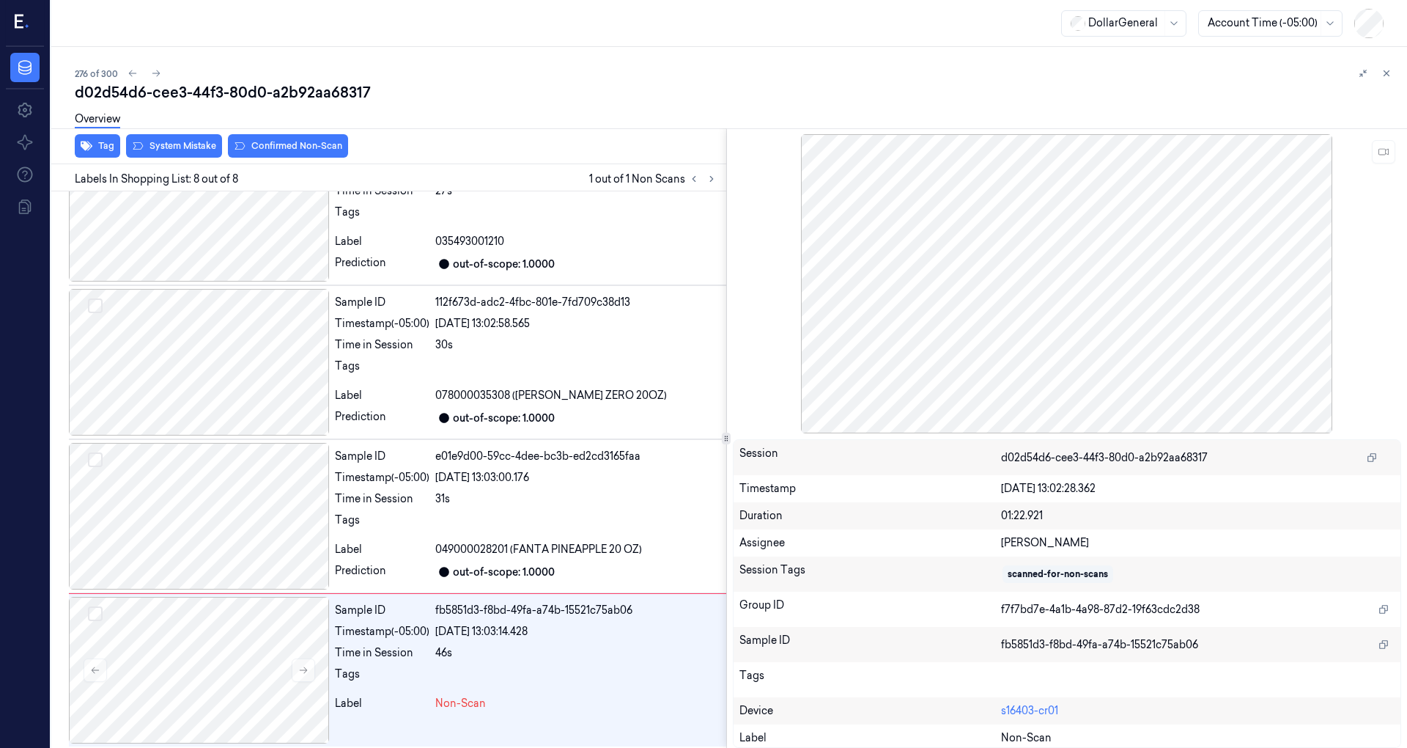
click at [177, 139] on div "Overview" at bounding box center [735, 121] width 1321 height 37
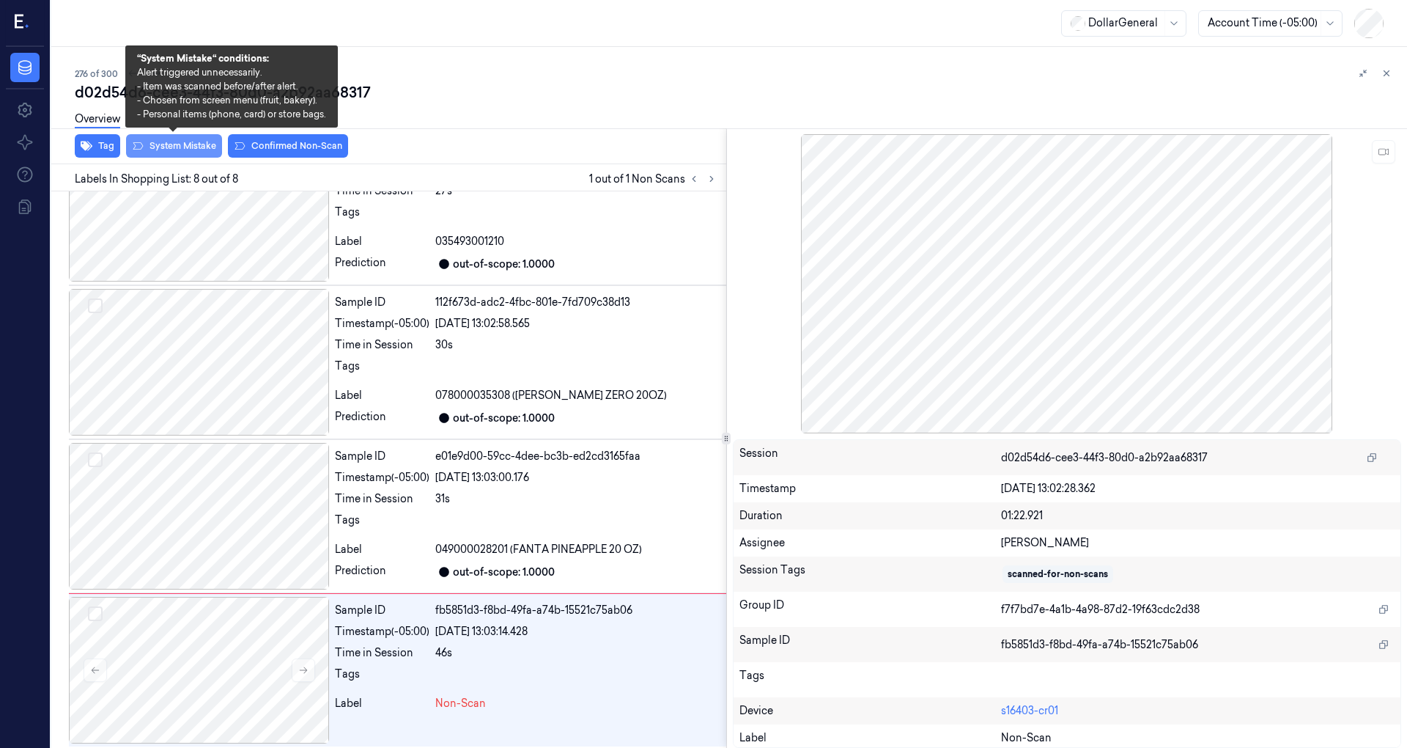
click at [177, 150] on button "System Mistake" at bounding box center [174, 145] width 96 height 23
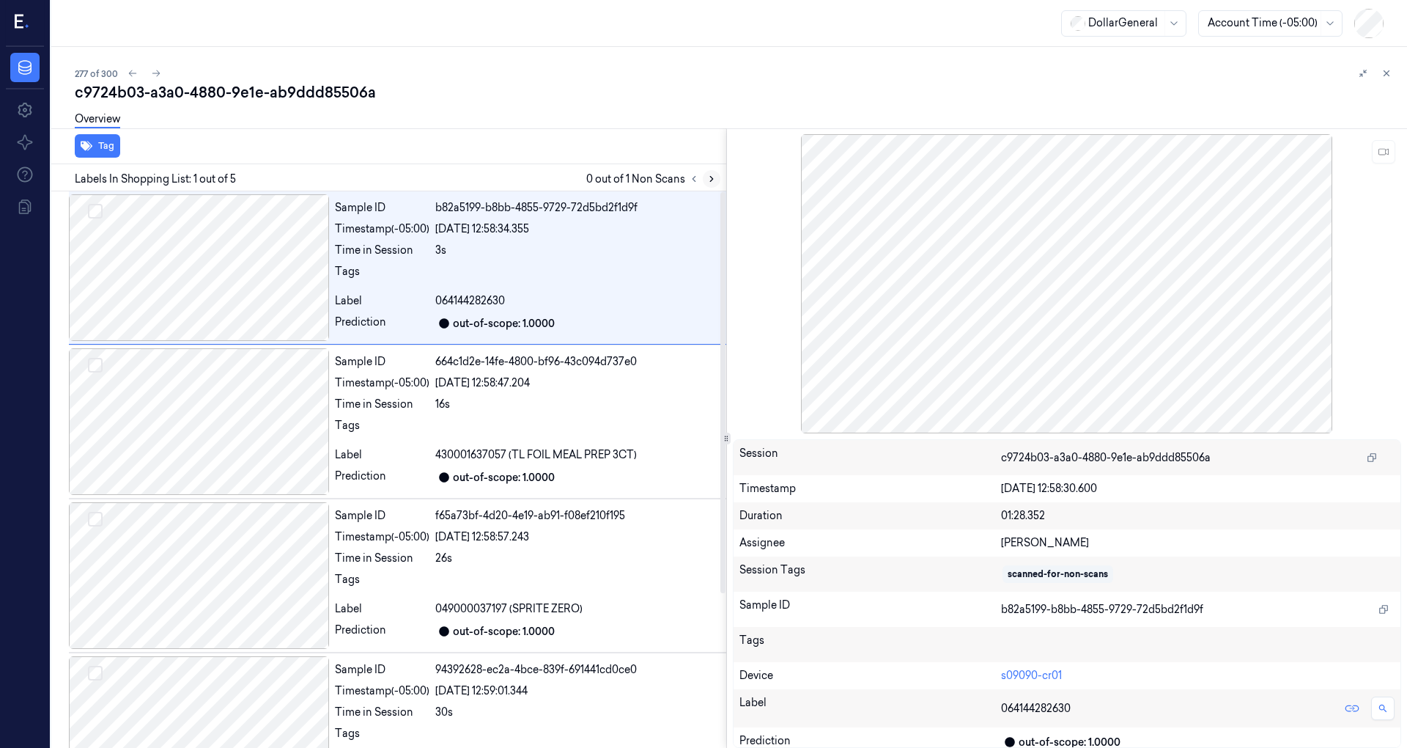
click at [709, 177] on icon at bounding box center [712, 179] width 10 height 10
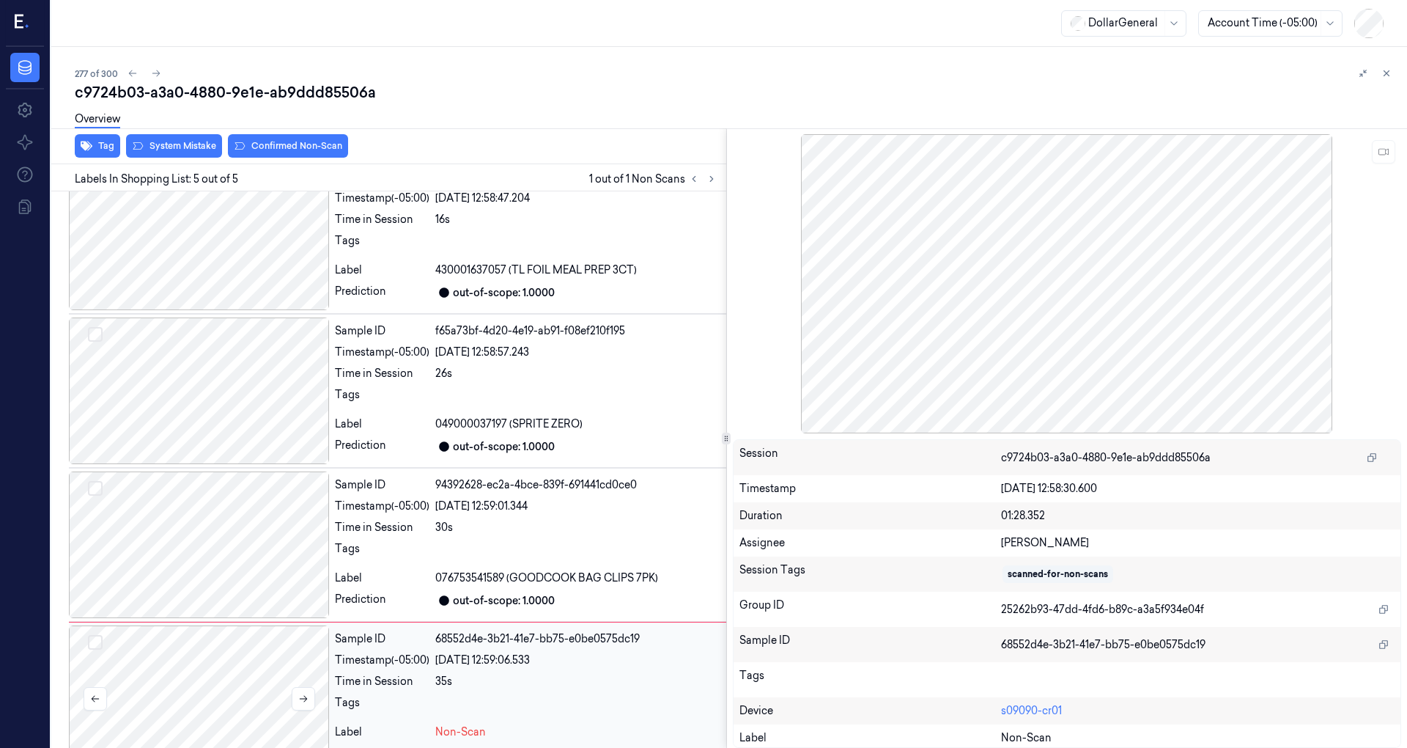
scroll to position [215, 0]
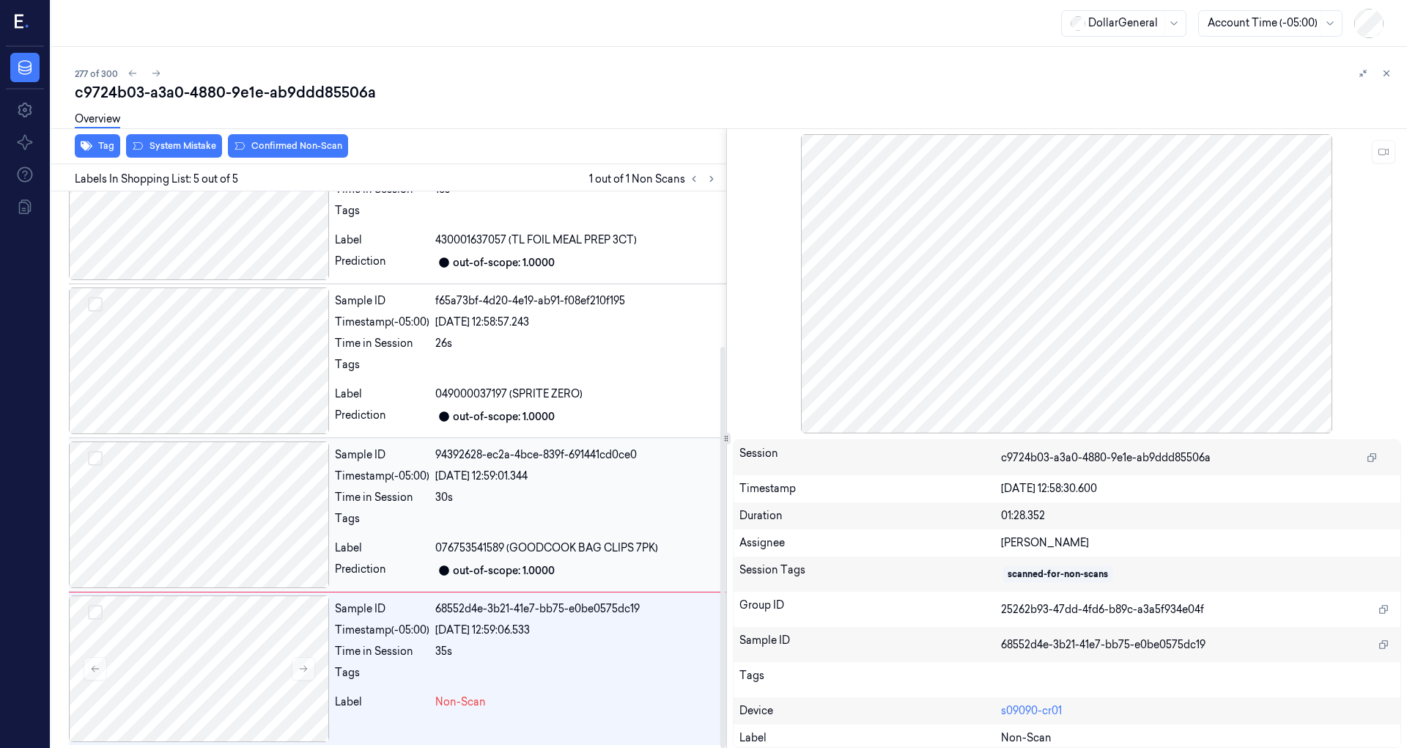
click at [224, 509] on div at bounding box center [199, 514] width 260 height 147
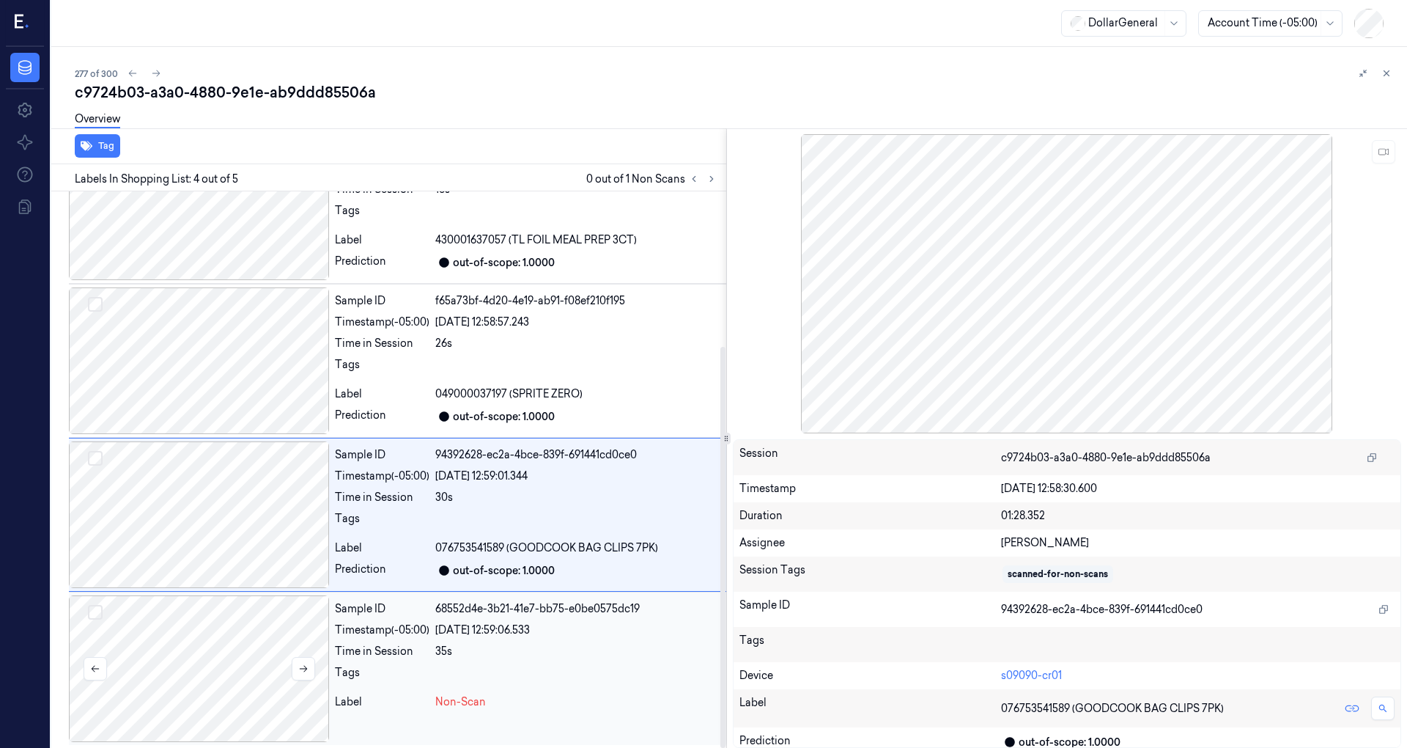
click at [242, 637] on div at bounding box center [199, 668] width 260 height 147
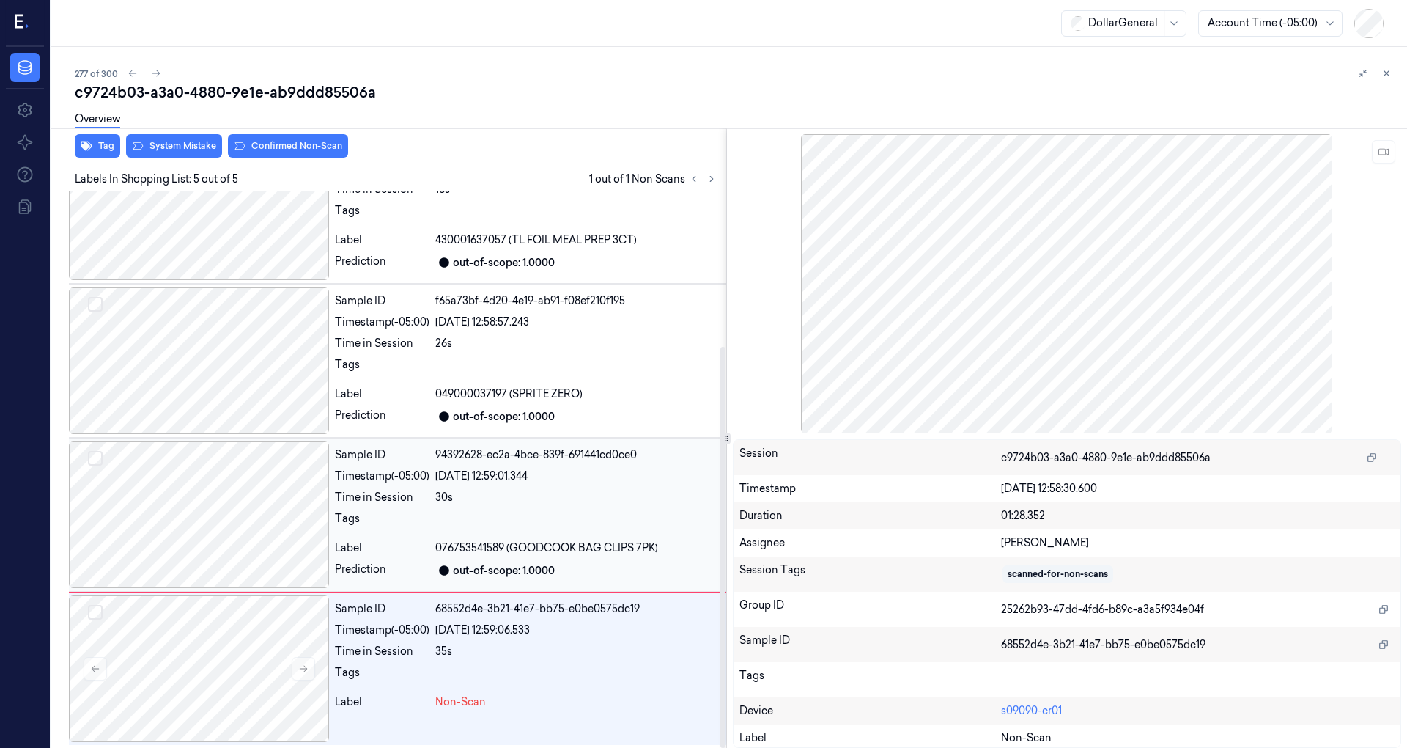
click at [222, 539] on div at bounding box center [199, 514] width 260 height 147
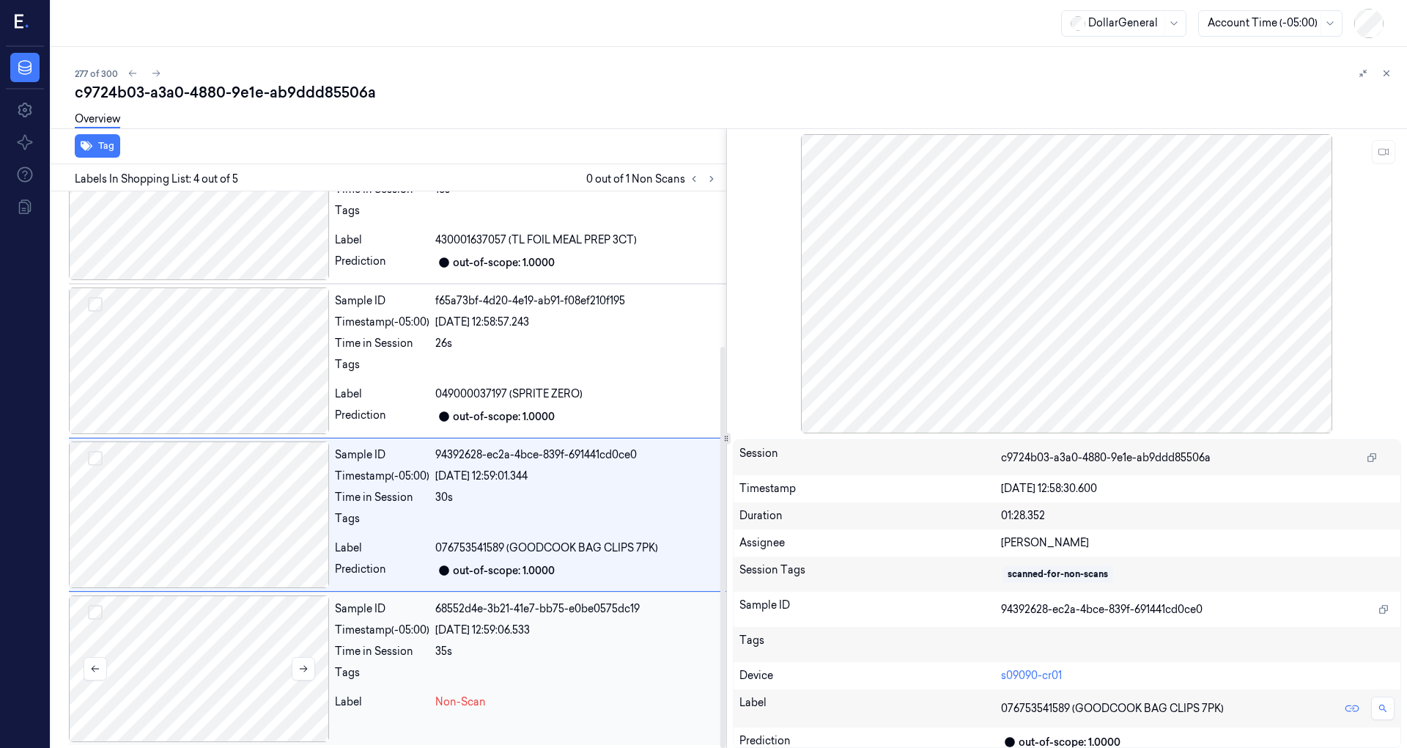
click at [225, 625] on div at bounding box center [199, 668] width 260 height 147
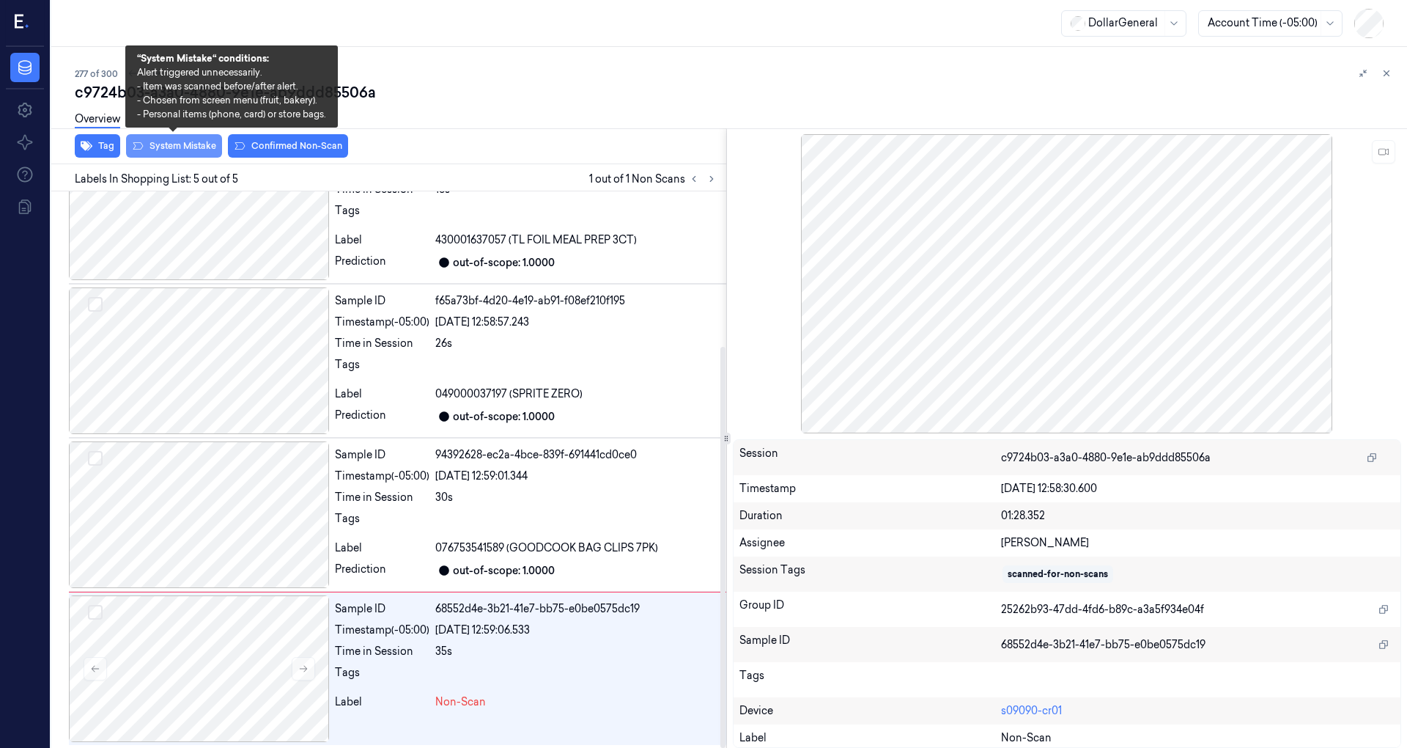
click at [197, 143] on button "System Mistake" at bounding box center [174, 145] width 96 height 23
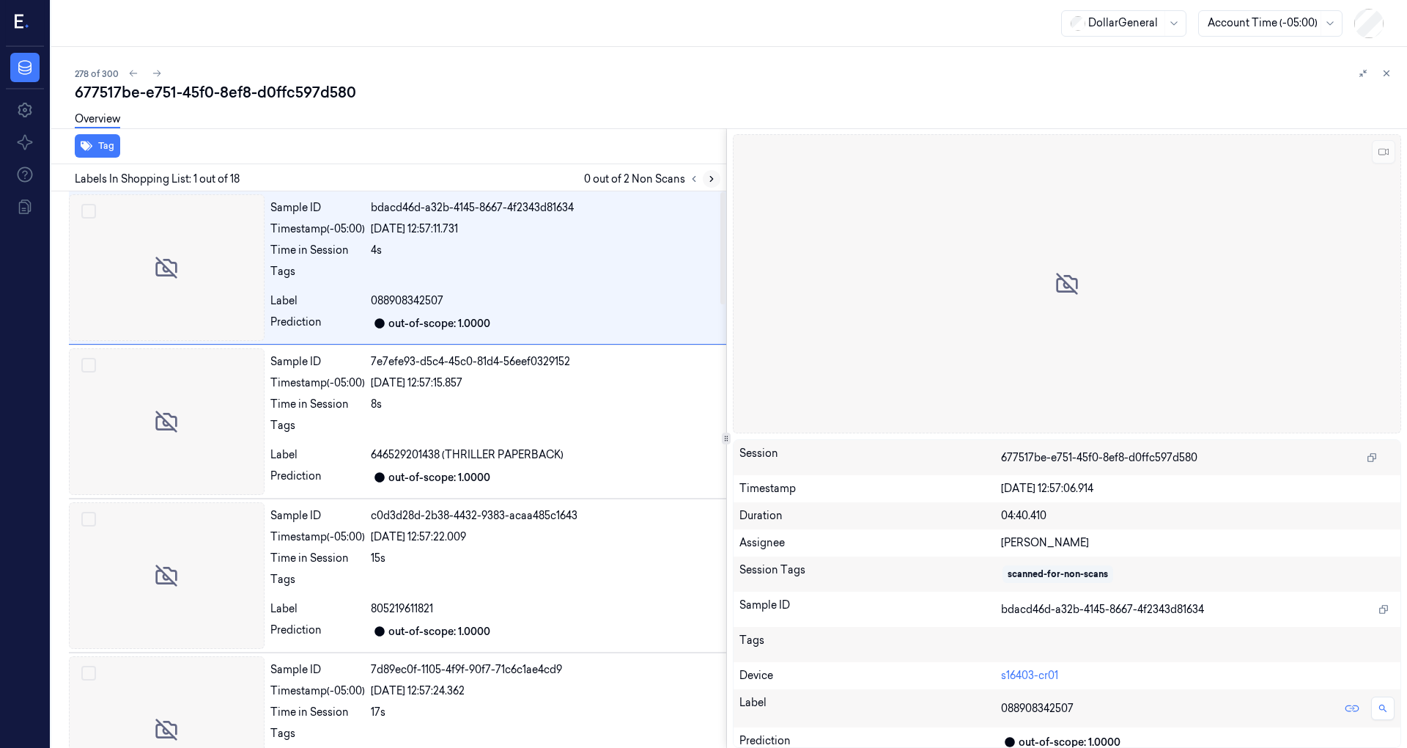
click at [718, 176] on button at bounding box center [712, 179] width 18 height 18
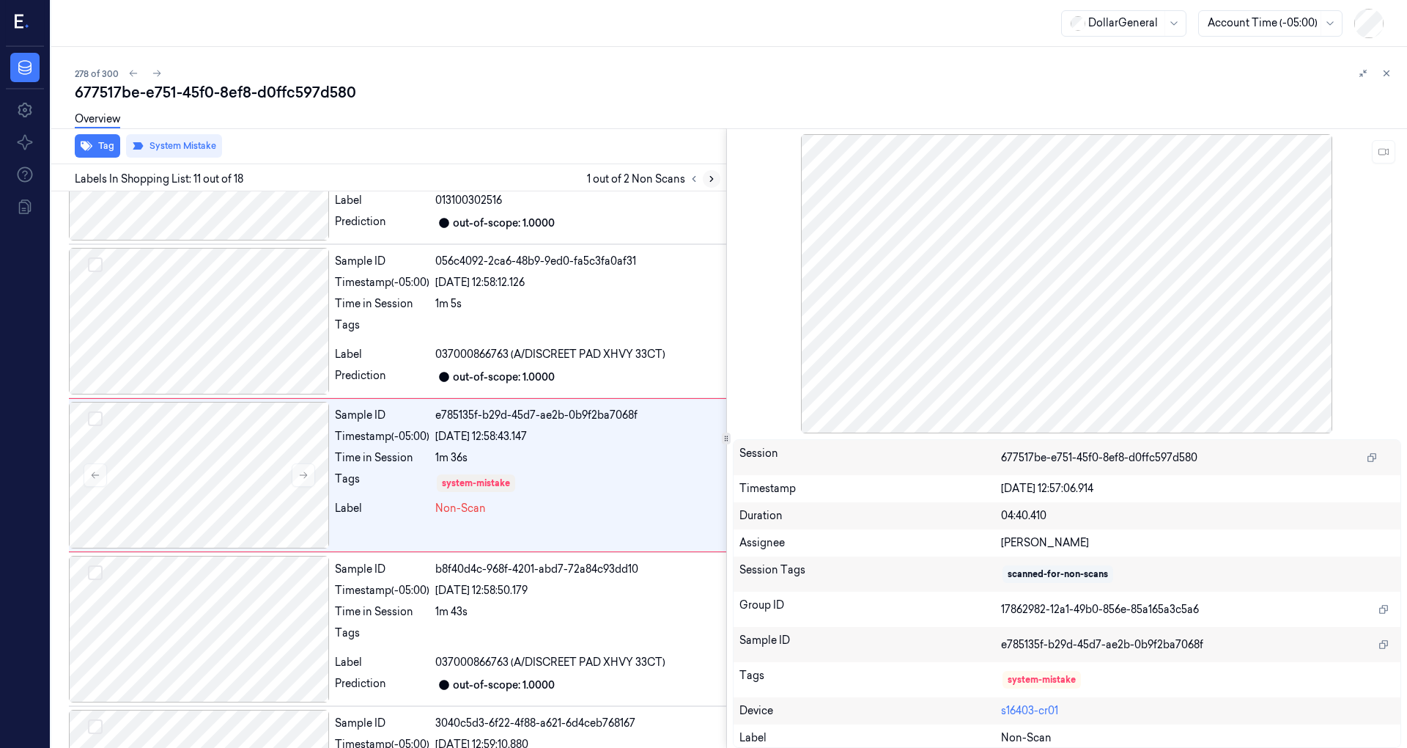
click at [718, 176] on button at bounding box center [712, 179] width 18 height 18
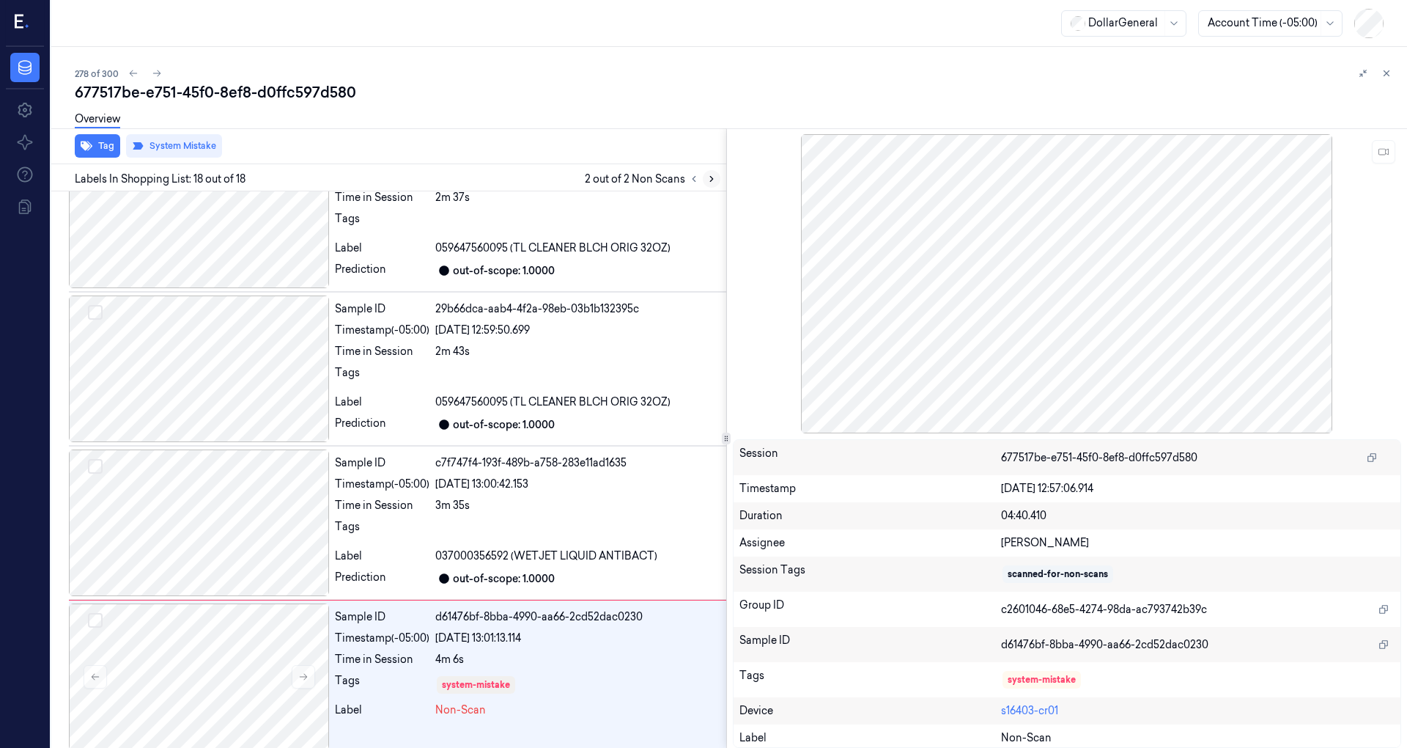
scroll to position [2209, 0]
click at [1391, 74] on icon at bounding box center [1387, 73] width 10 height 10
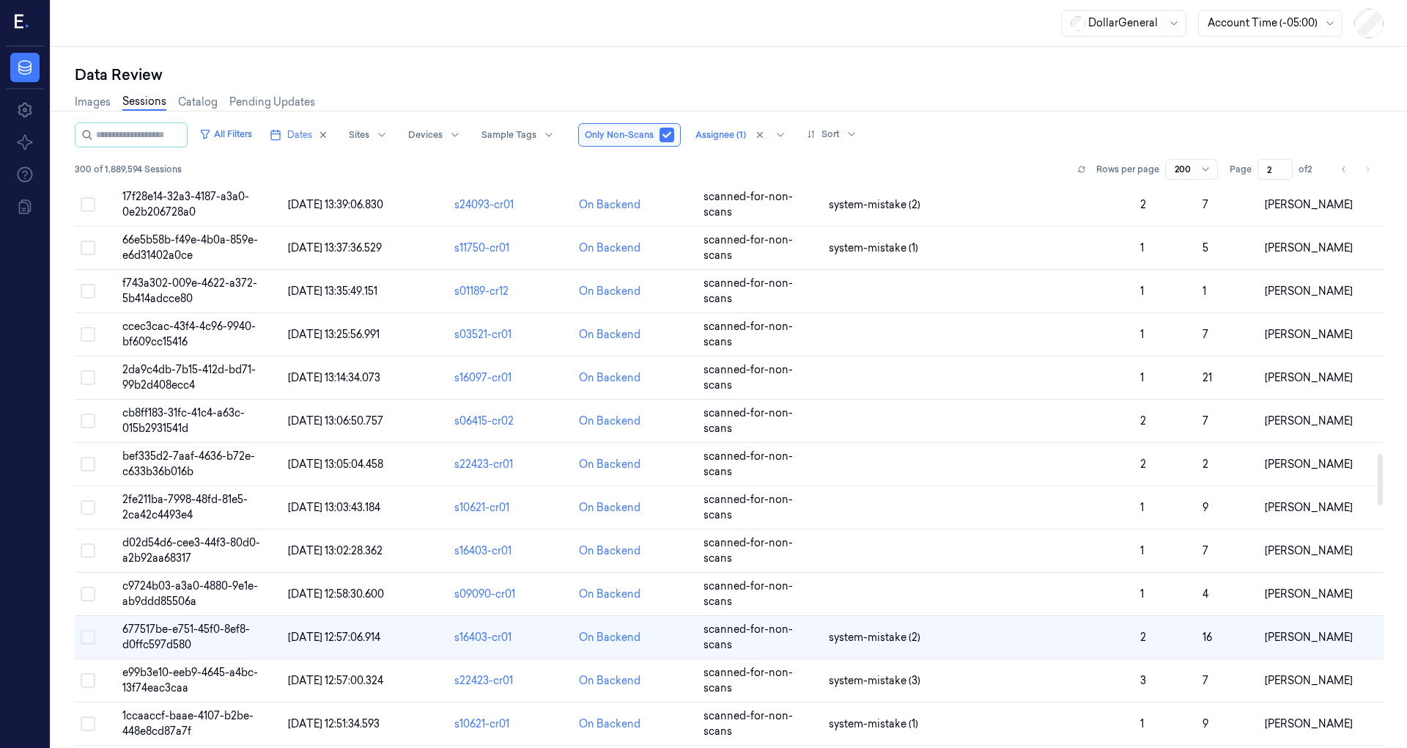
scroll to position [2638, 0]
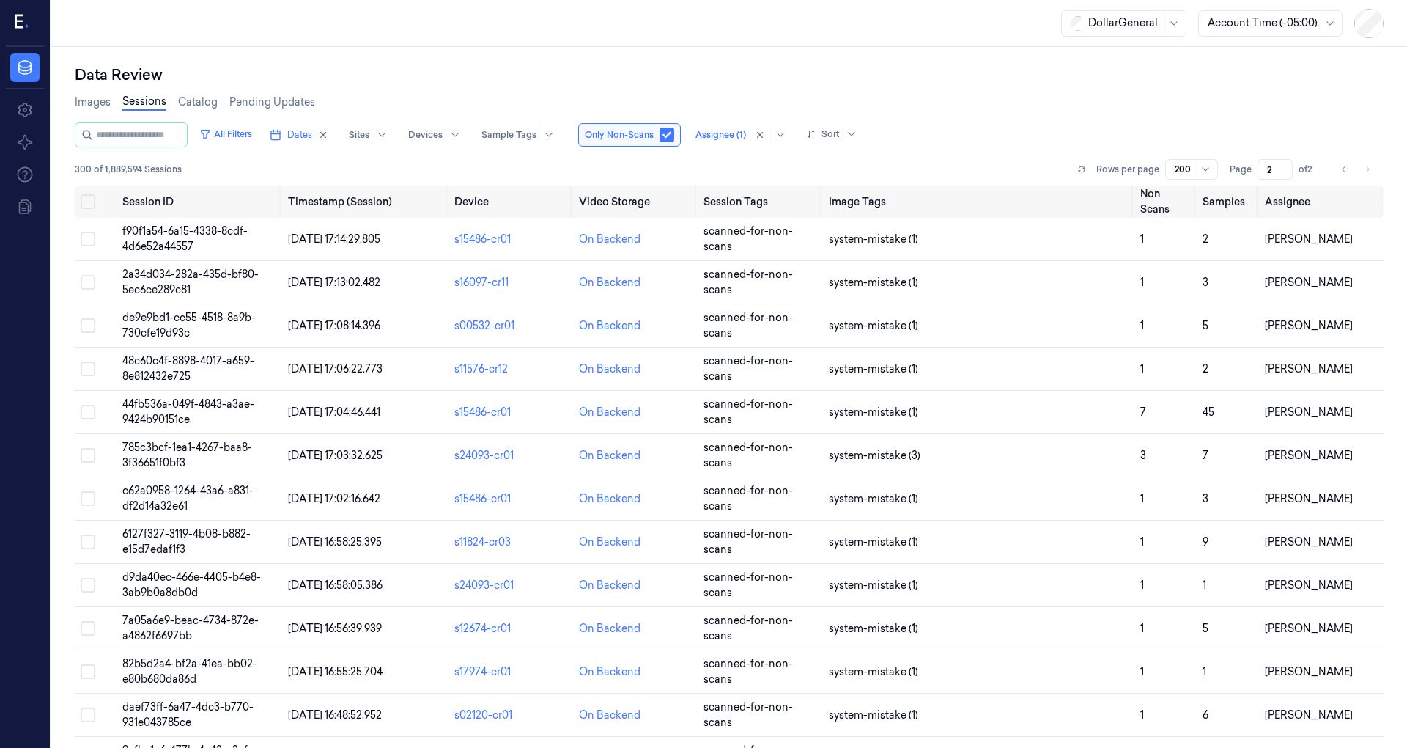
click at [1286, 162] on input "2" at bounding box center [1275, 169] width 35 height 21
type input "1"
click at [1286, 173] on input "1" at bounding box center [1275, 169] width 35 height 21
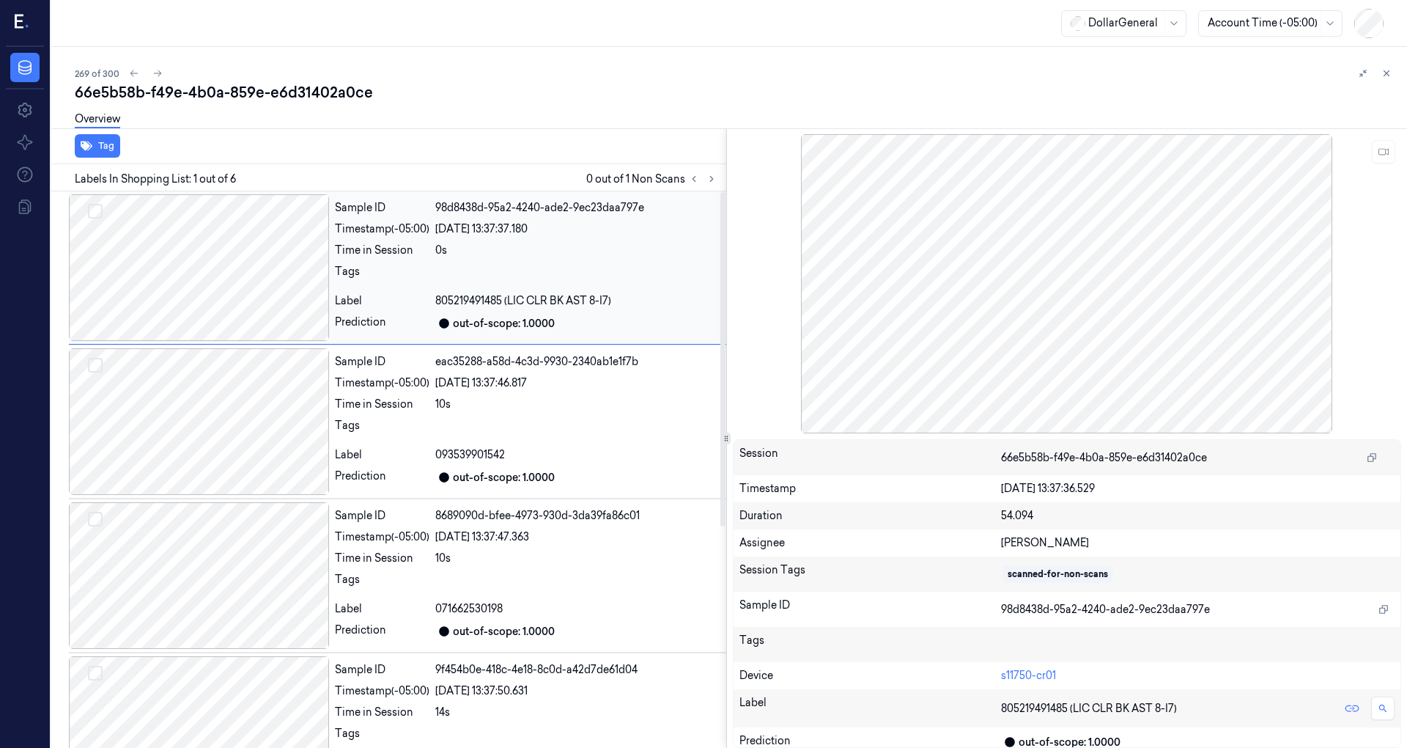
click at [254, 264] on div at bounding box center [199, 267] width 260 height 147
click at [1390, 151] on button at bounding box center [1383, 151] width 23 height 23
